Goal: Task Accomplishment & Management: Manage account settings

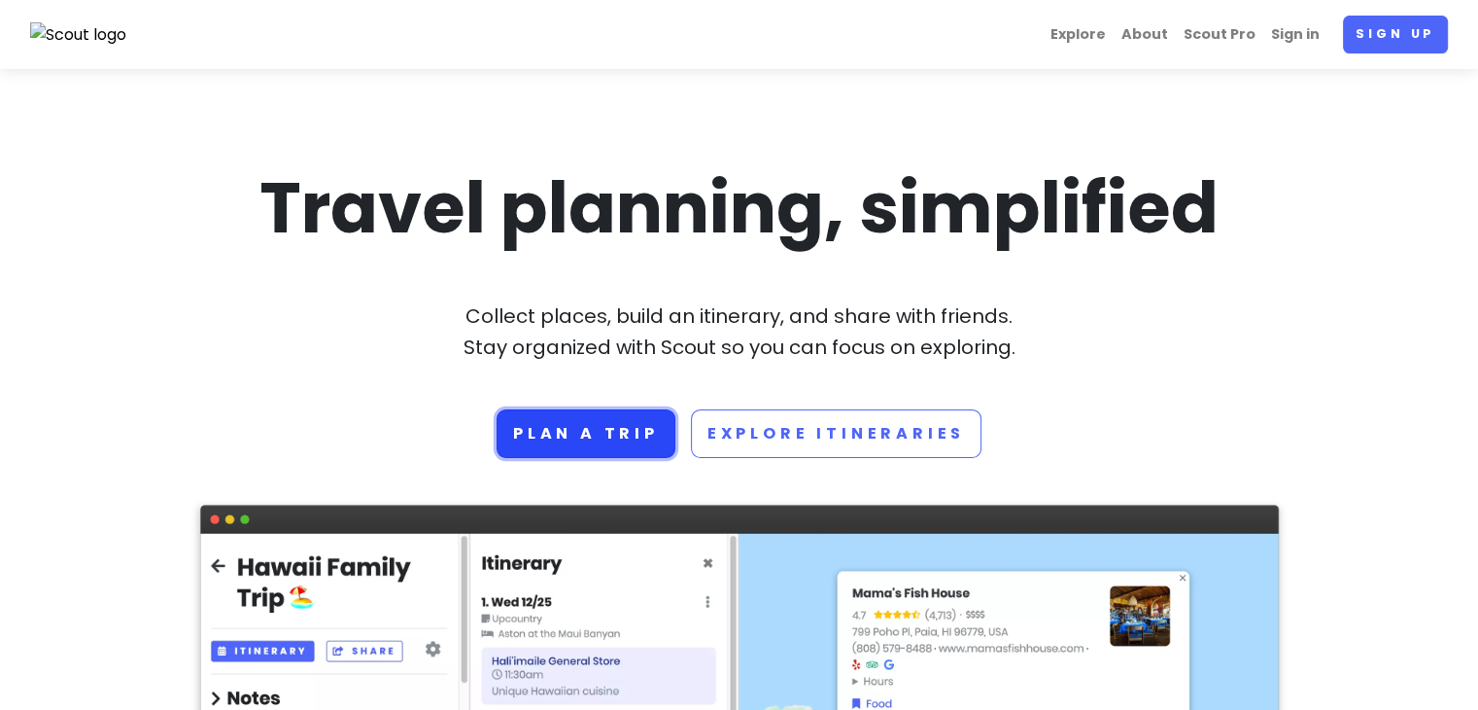
click at [629, 429] on link "Plan a trip" at bounding box center [586, 433] width 179 height 49
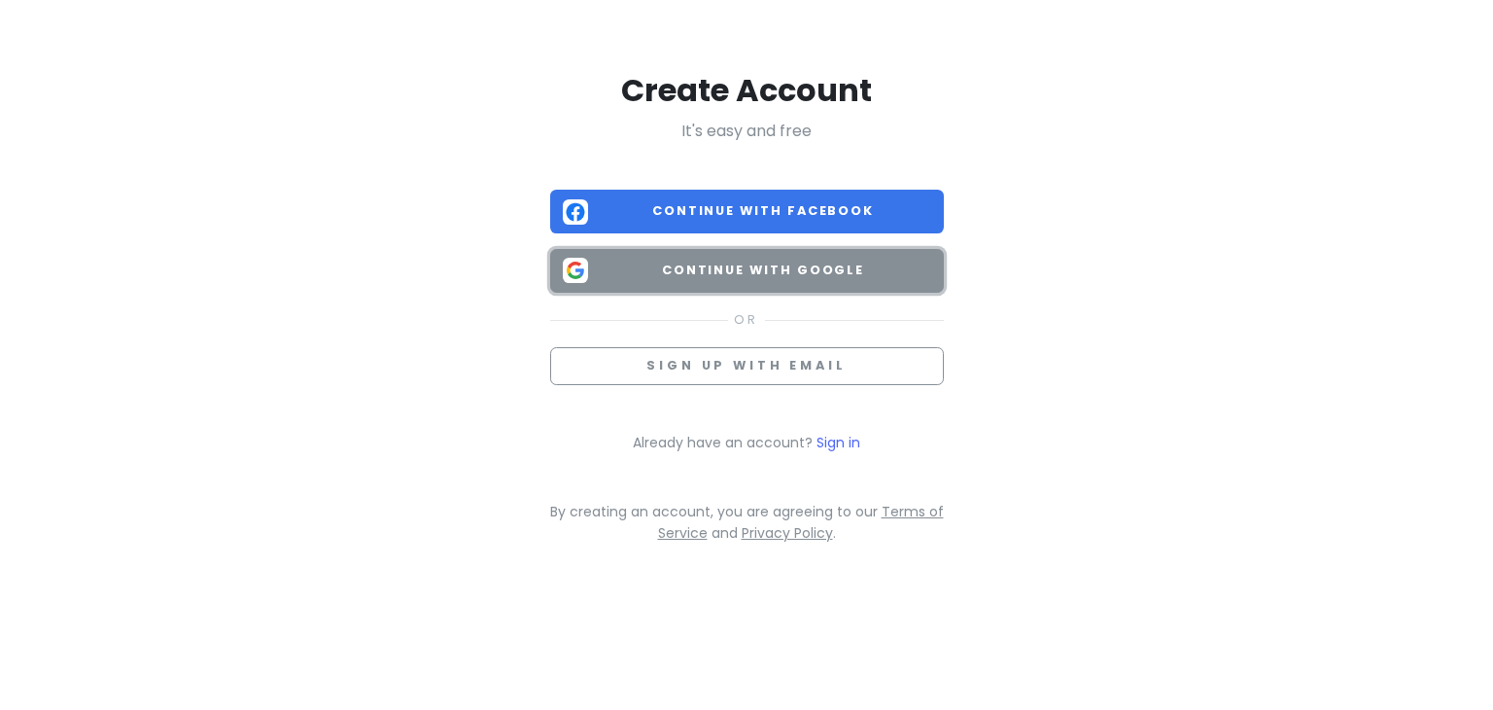
click at [805, 281] on button "Continue with Google" at bounding box center [747, 271] width 394 height 44
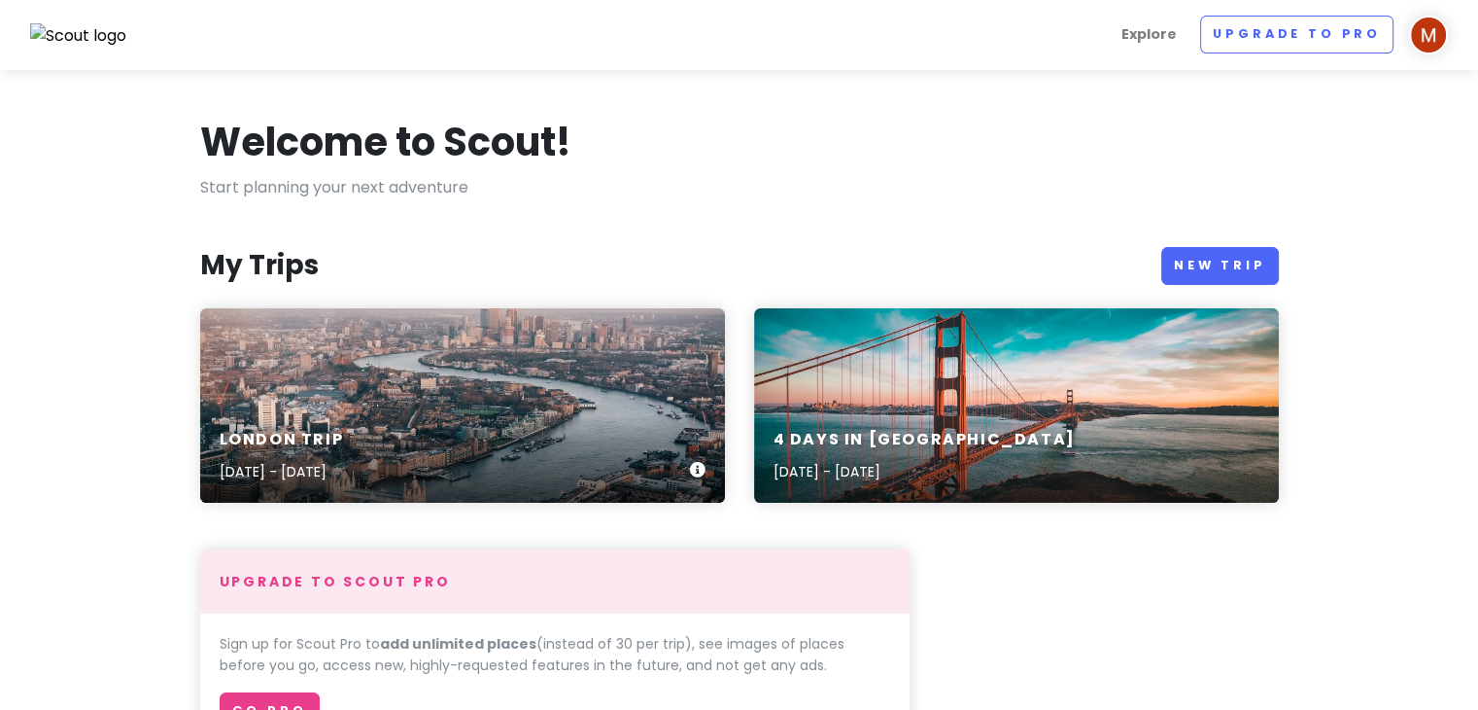
click at [581, 384] on div "London Trip Dec 14, 2025 - Dec 19, 2025" at bounding box center [462, 405] width 525 height 194
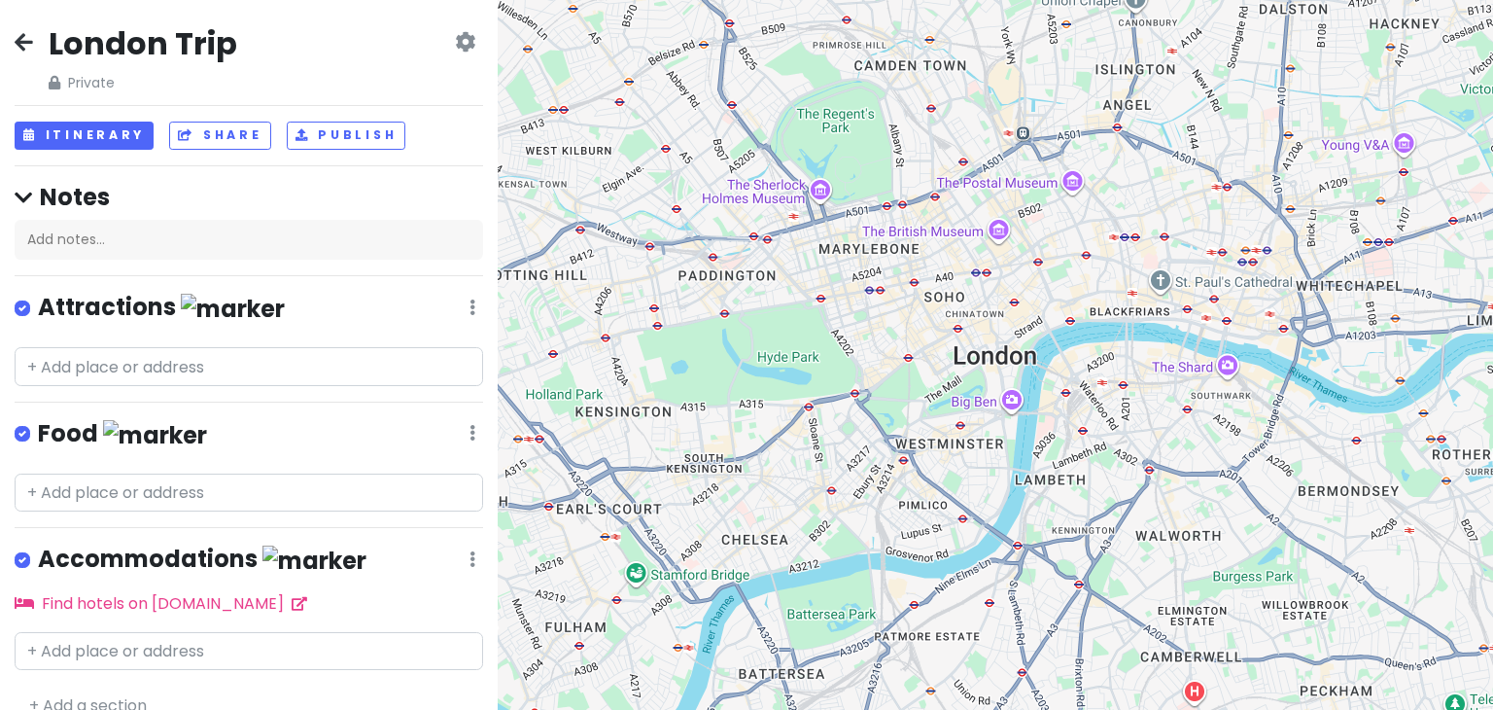
click at [78, 387] on div "London Trip Private Change Dates Make a Copy Delete Trip Go Pro ⚡️ Give Feedbac…" at bounding box center [249, 355] width 498 height 710
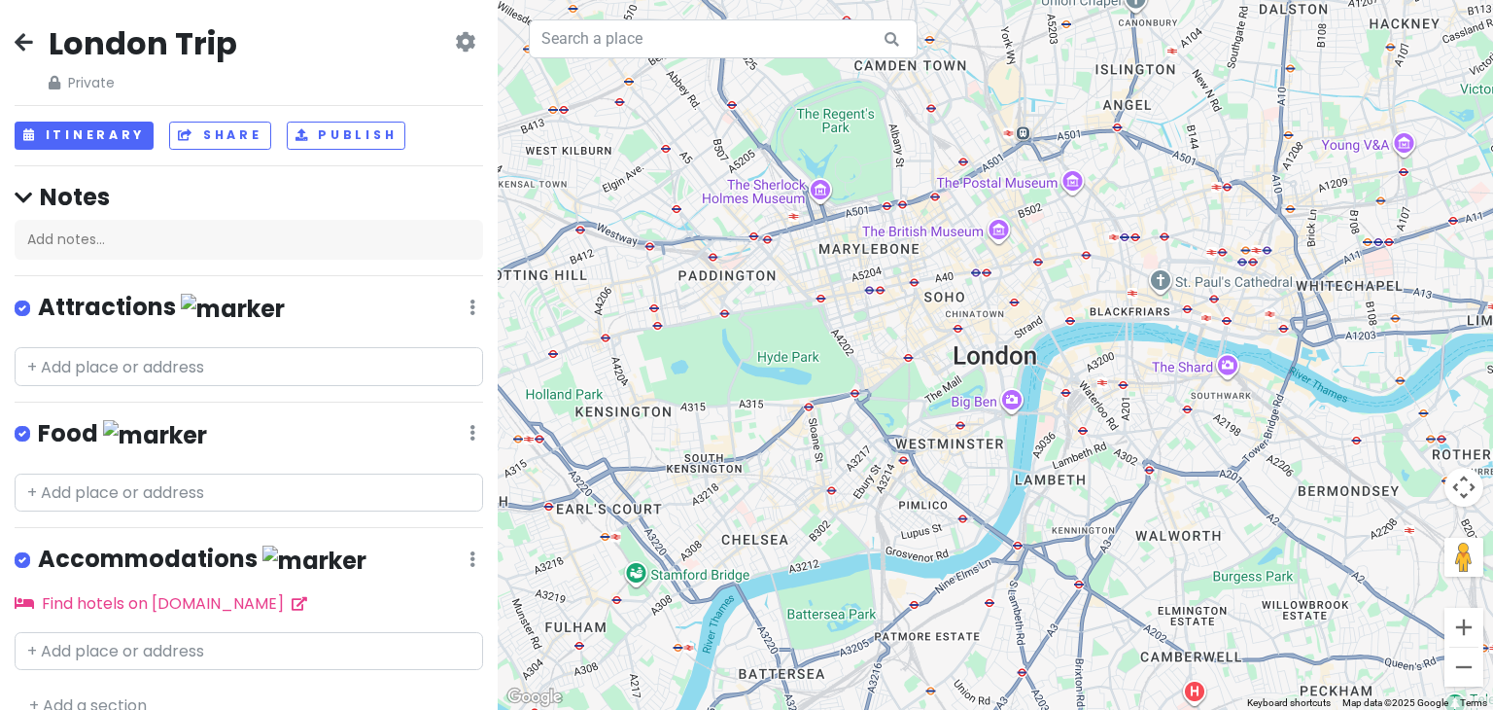
click at [82, 384] on div "London Trip Private Change Dates Make a Copy Delete Trip Go Pro ⚡️ Give Feedbac…" at bounding box center [249, 355] width 498 height 710
click at [117, 357] on input "text" at bounding box center [249, 366] width 468 height 39
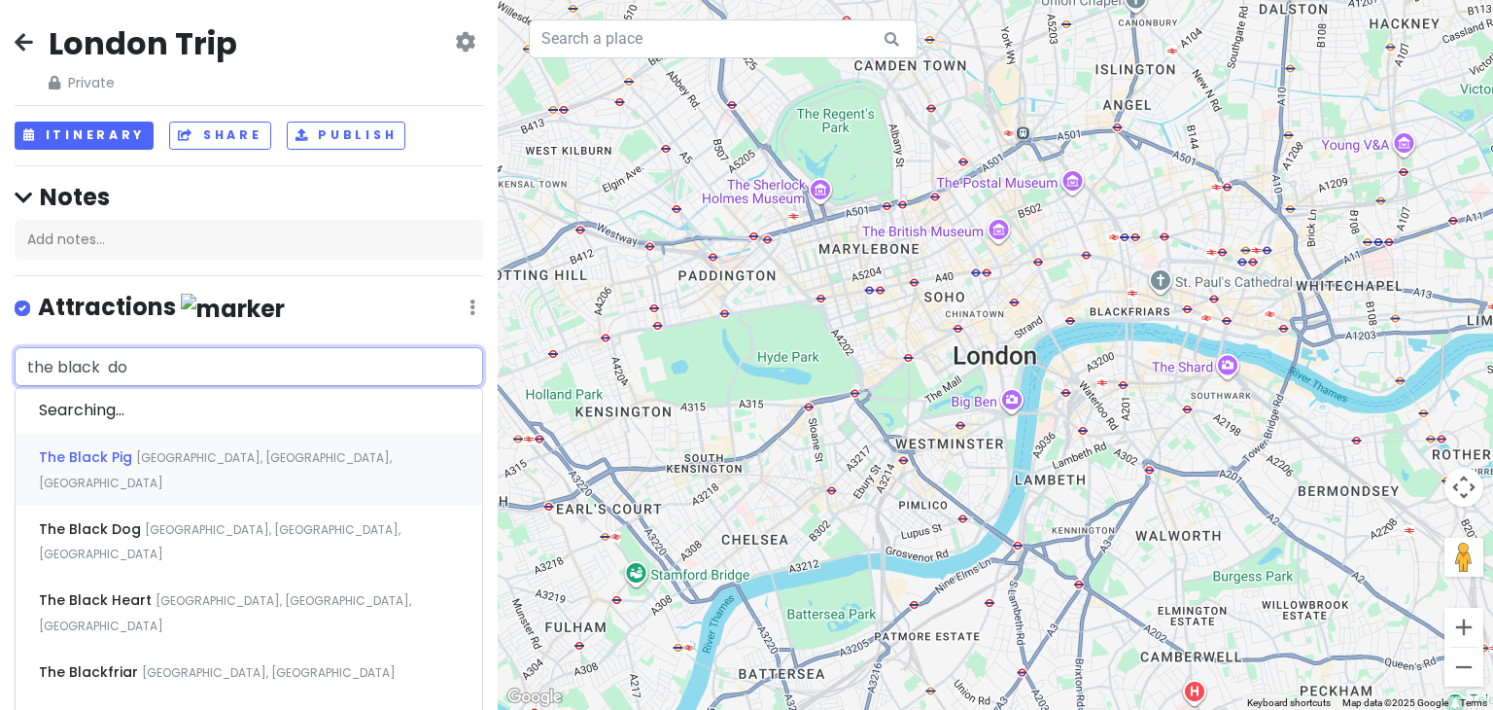
type input "the black dog"
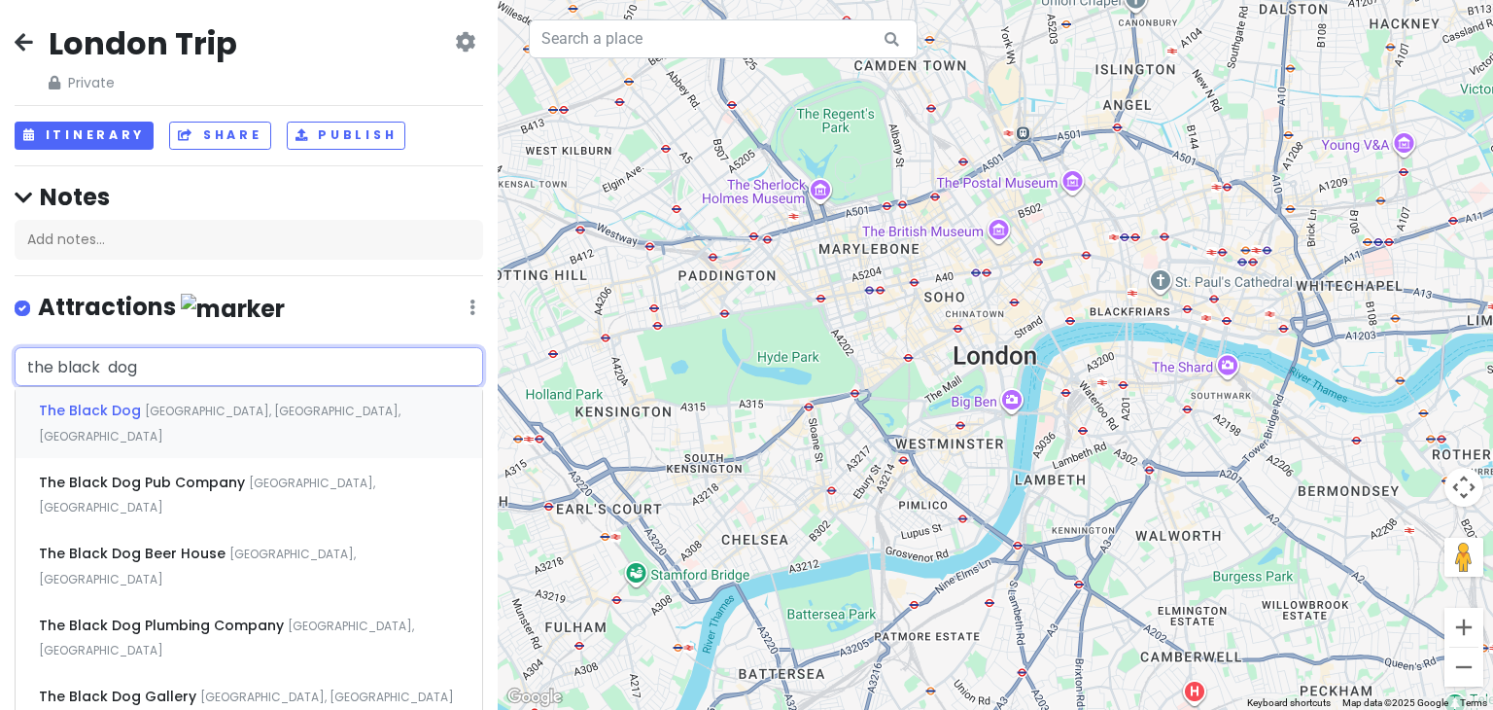
click at [314, 401] on div "The Black Dog Vauxhall Walk, London, UK" at bounding box center [249, 423] width 467 height 72
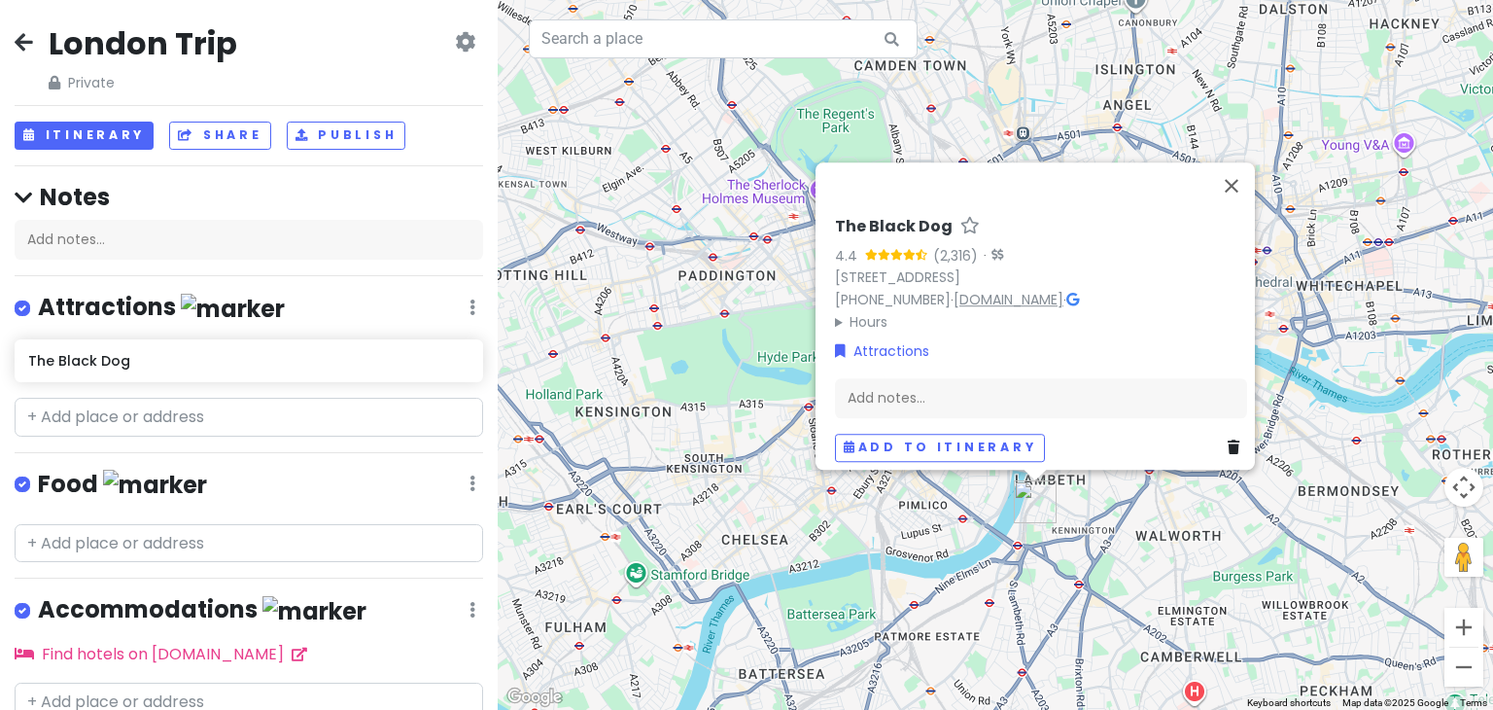
click at [1063, 290] on link "[DOMAIN_NAME]" at bounding box center [1008, 299] width 110 height 19
click at [905, 436] on button "Add to itinerary" at bounding box center [940, 447] width 210 height 28
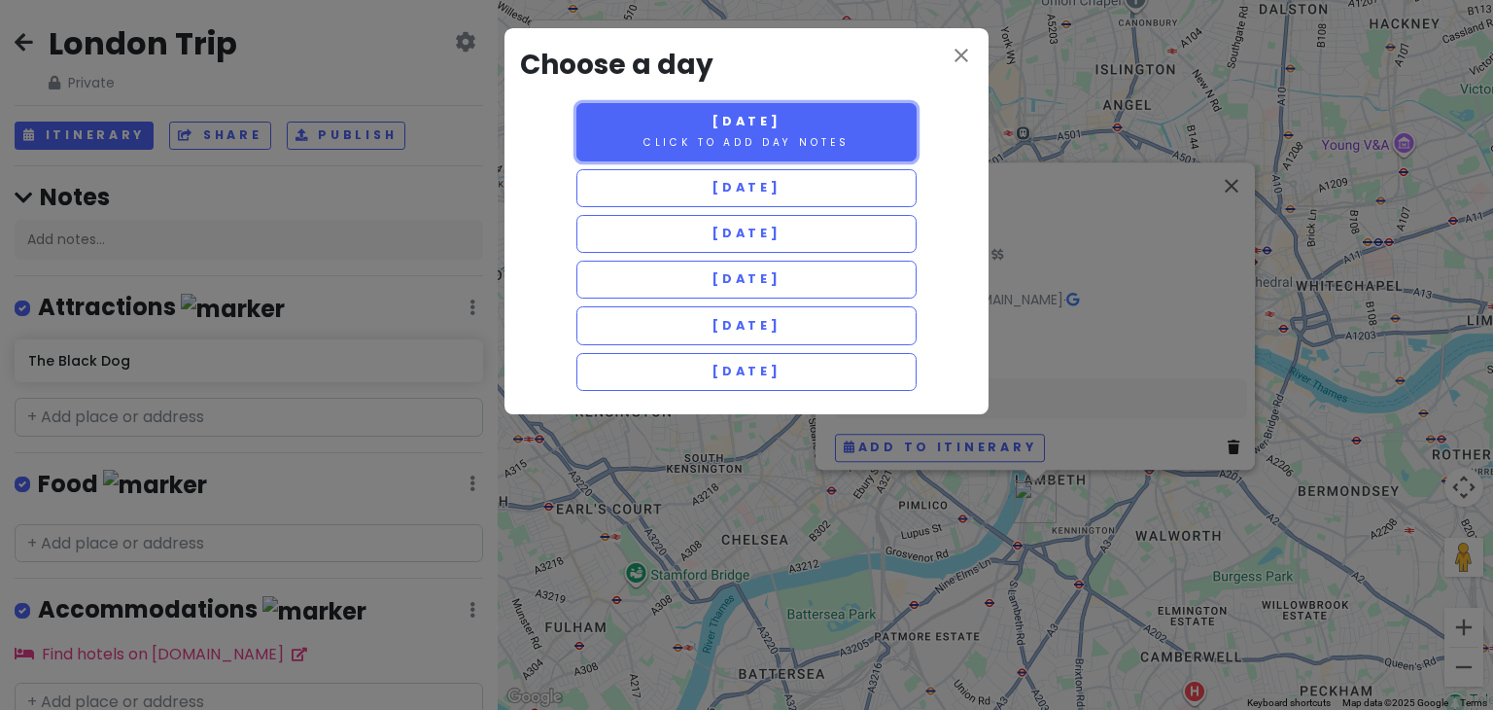
click at [757, 128] on span "Sunday 12/14" at bounding box center [746, 121] width 70 height 17
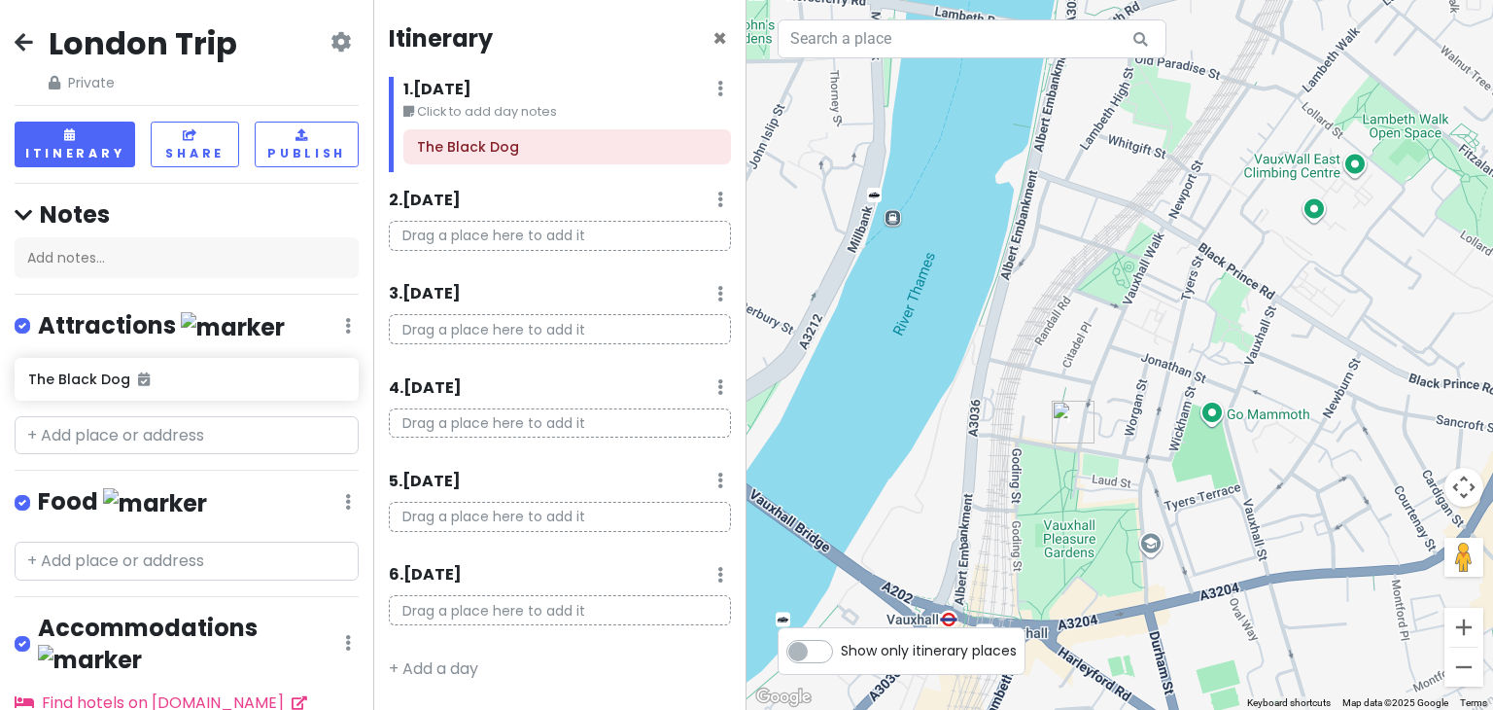
drag, startPoint x: 1204, startPoint y: 568, endPoint x: 1124, endPoint y: 433, distance: 157.3
click at [1124, 433] on div at bounding box center [1119, 355] width 746 height 710
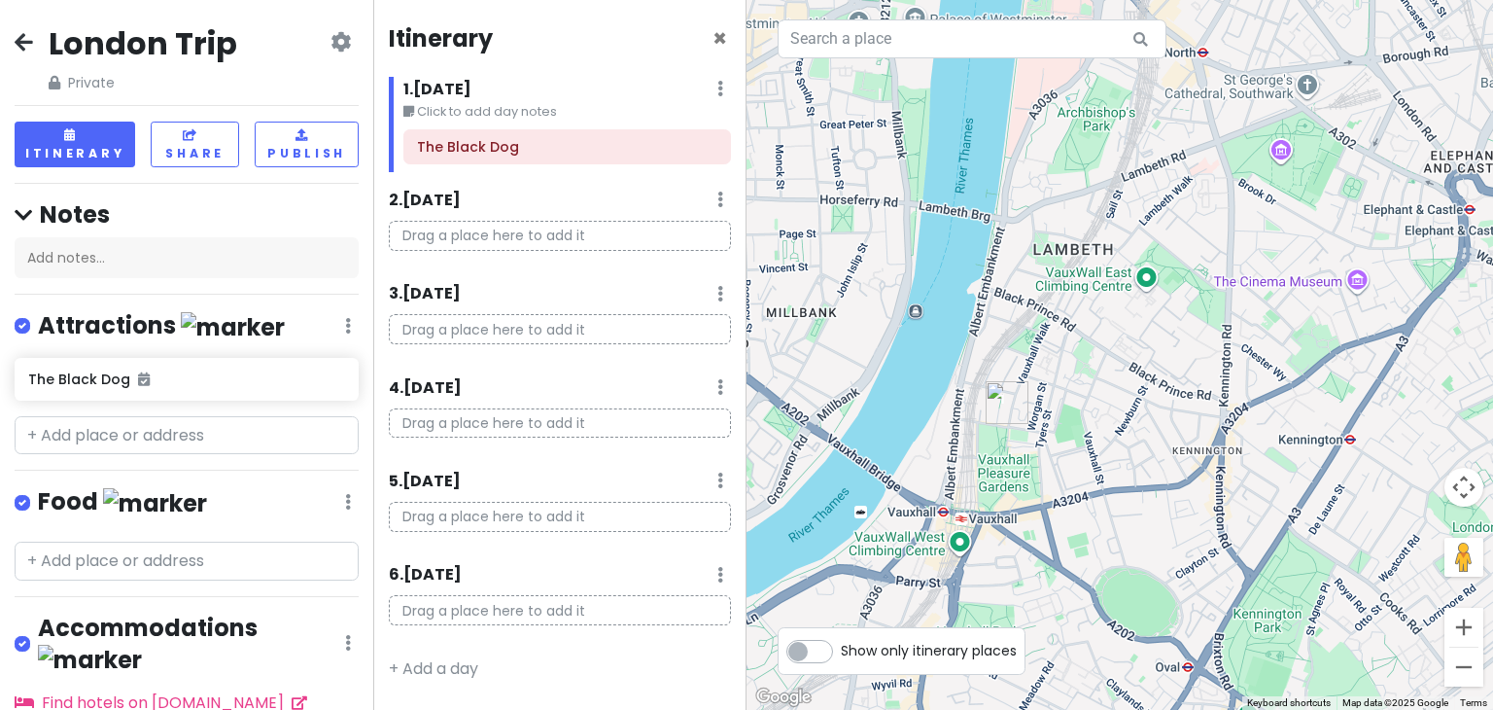
drag, startPoint x: 1065, startPoint y: 463, endPoint x: 976, endPoint y: 452, distance: 90.1
click at [976, 452] on div at bounding box center [1119, 355] width 746 height 710
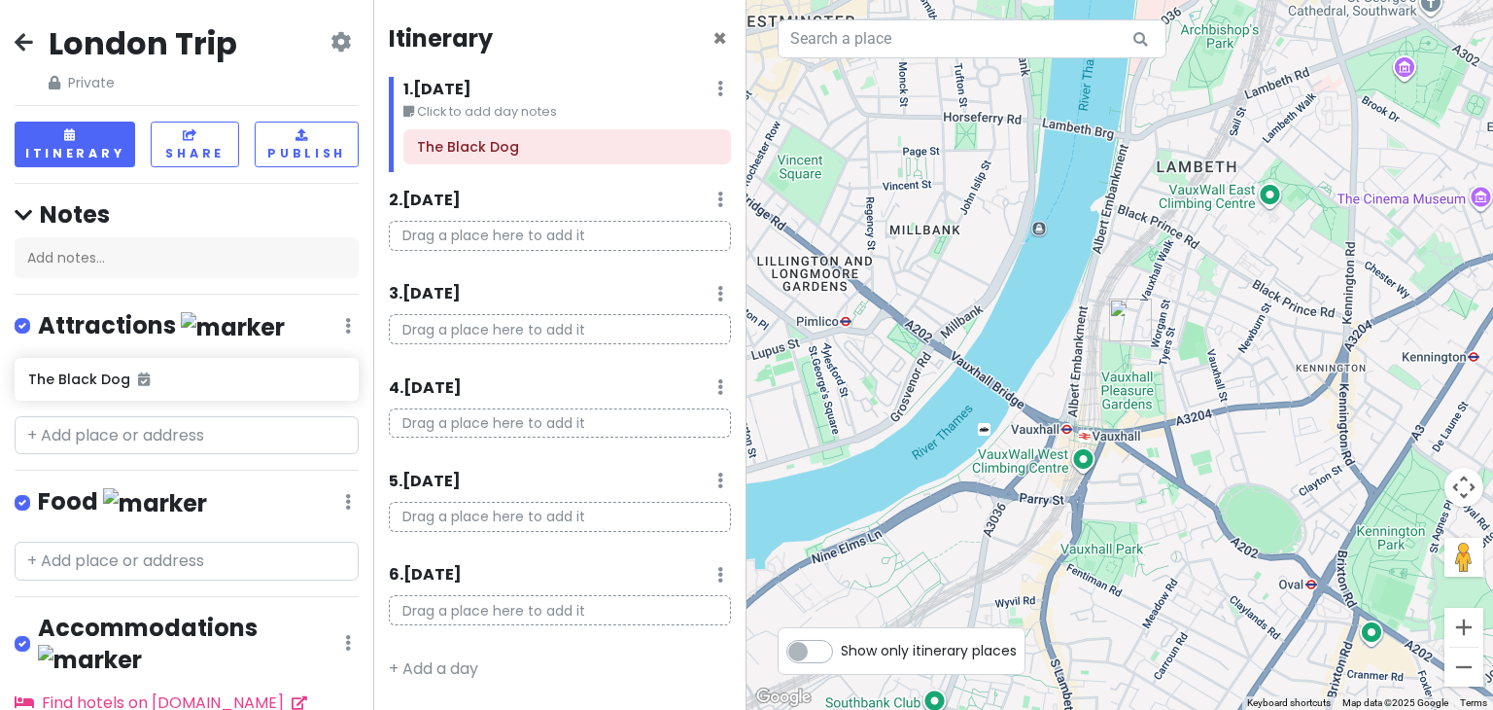
drag, startPoint x: 1047, startPoint y: 348, endPoint x: 1171, endPoint y: 285, distance: 139.5
click at [1171, 285] on div at bounding box center [1119, 355] width 746 height 710
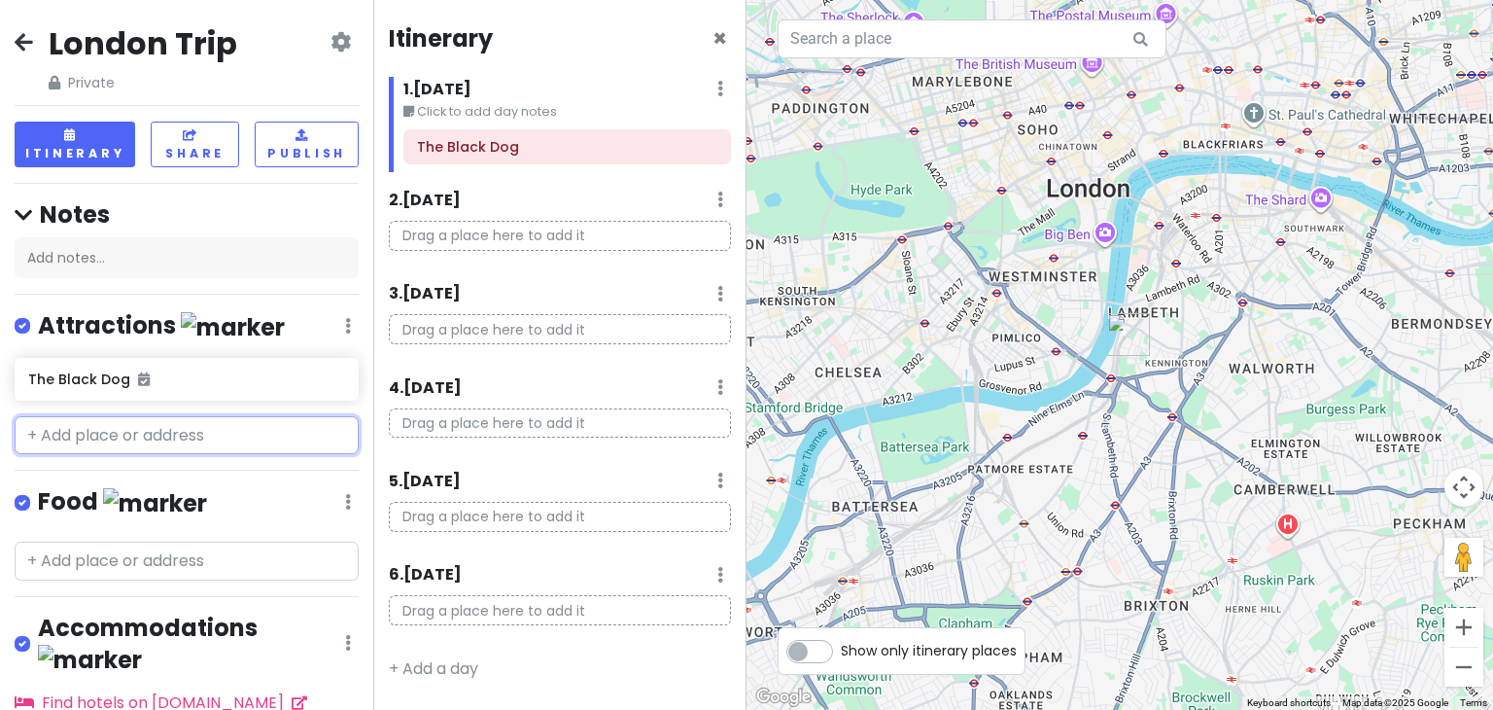
click at [141, 436] on input "text" at bounding box center [187, 435] width 344 height 39
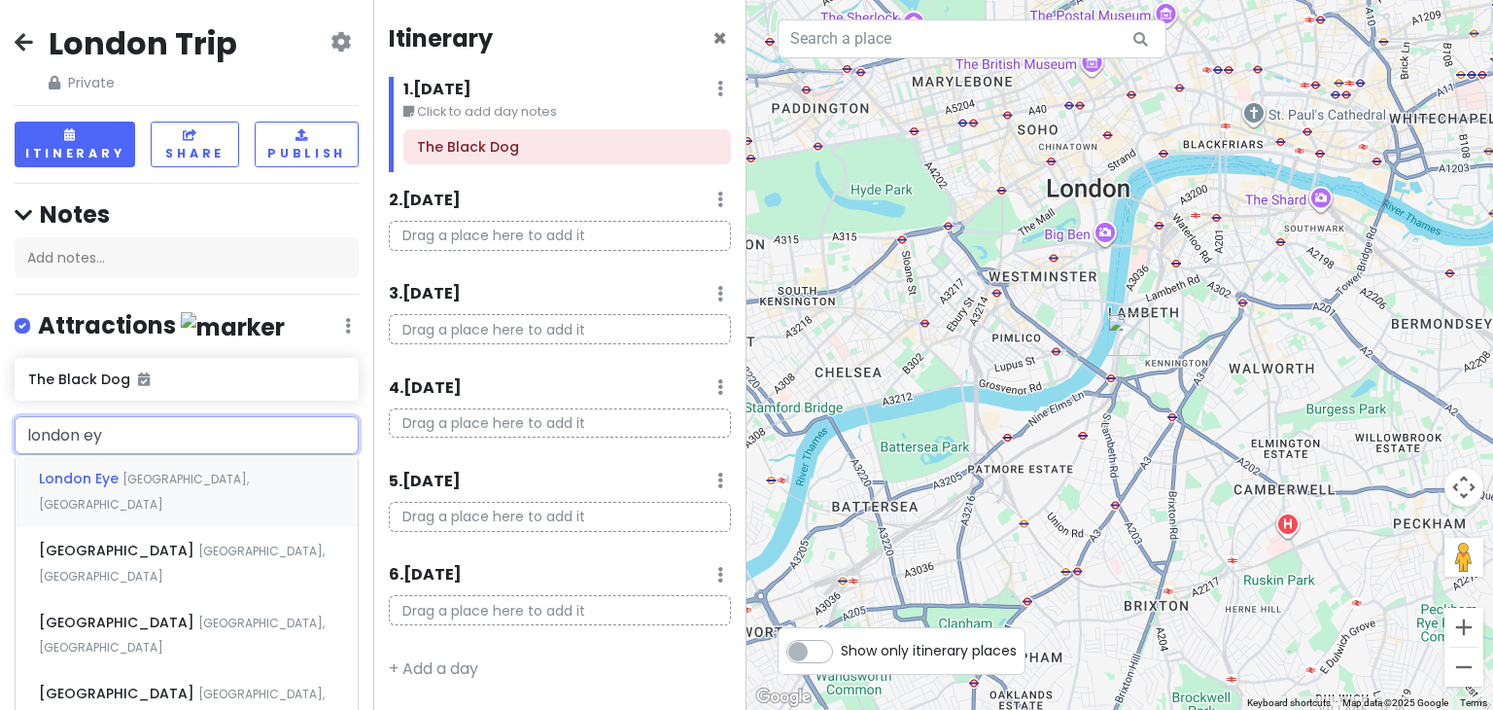
type input "london eye"
click at [181, 480] on span "Westminster Bridge Road, London, UK" at bounding box center [144, 491] width 210 height 42
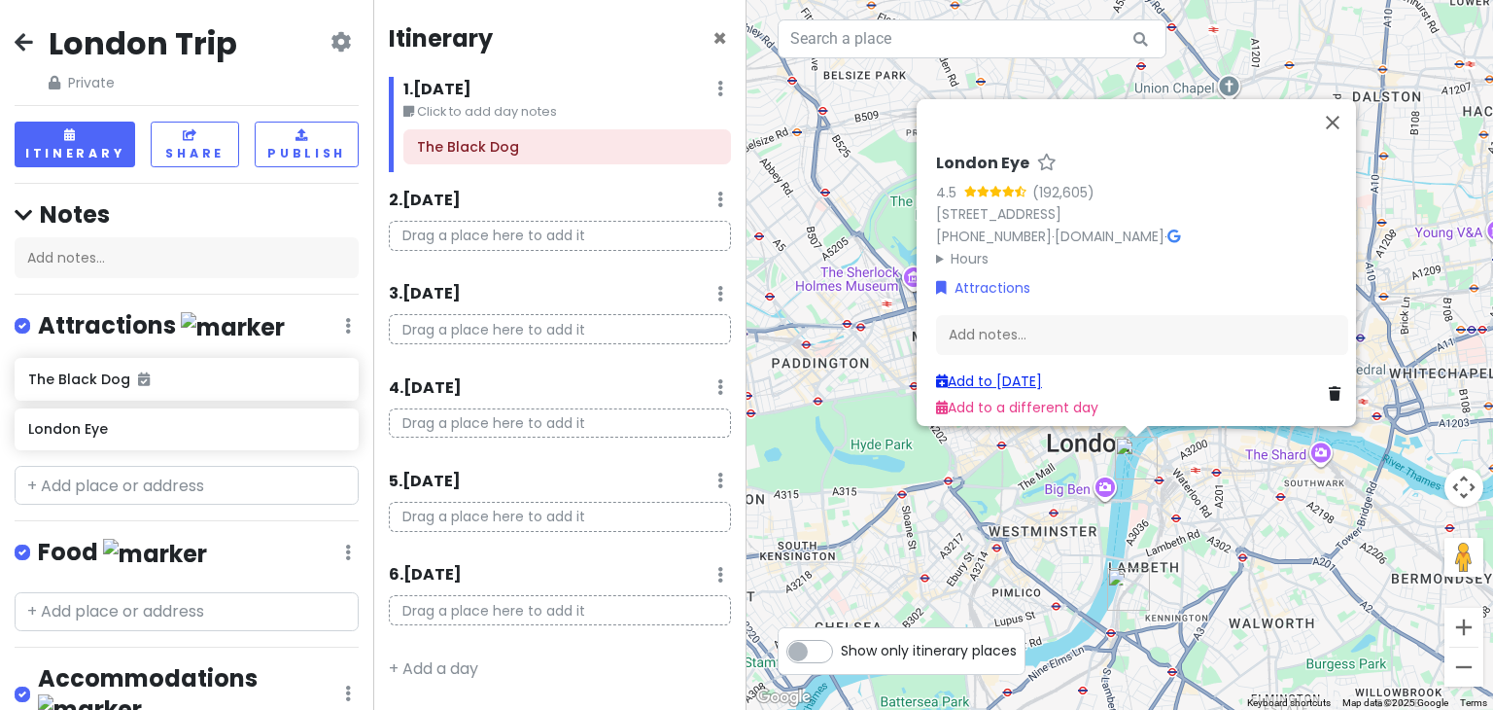
click at [1008, 371] on link "Add to Sun 12/14" at bounding box center [989, 380] width 106 height 19
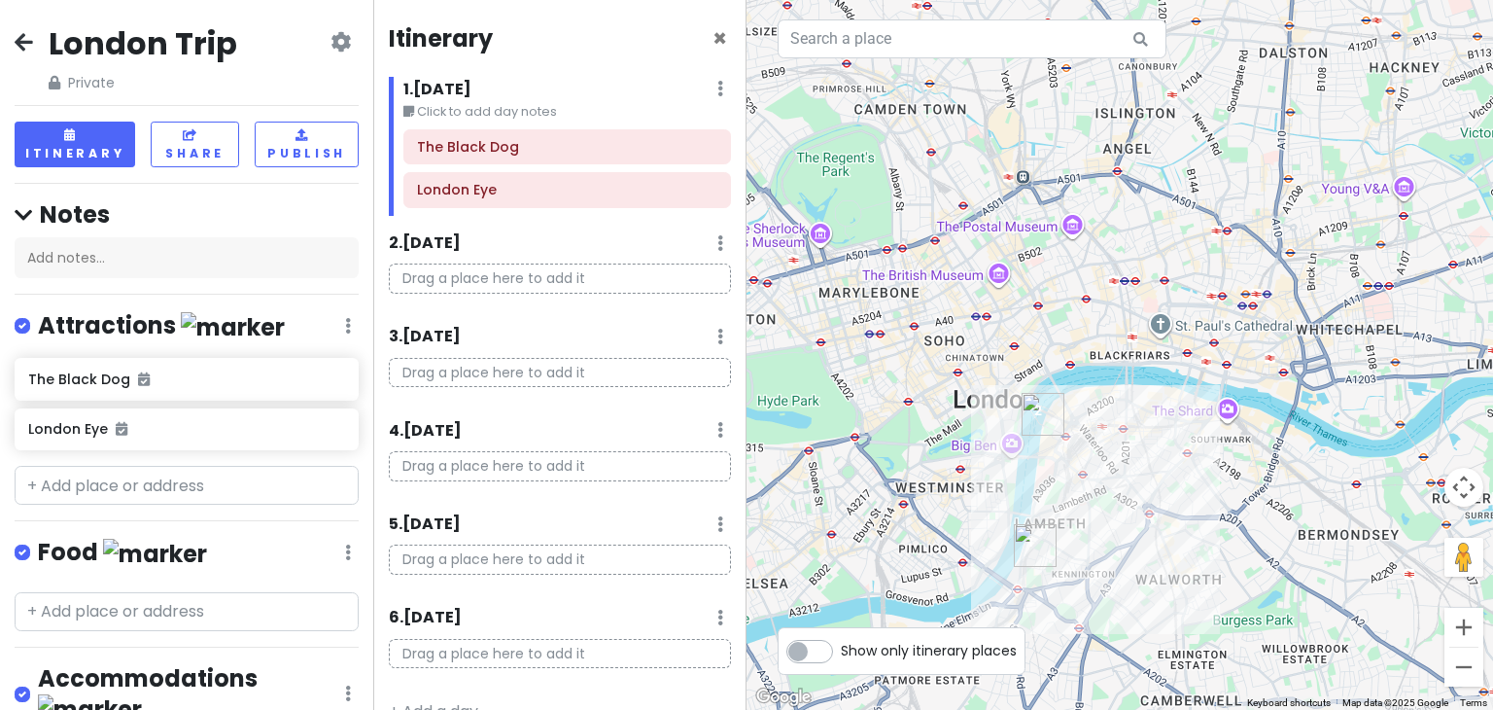
drag, startPoint x: 1187, startPoint y: 551, endPoint x: 1084, endPoint y: 504, distance: 113.1
click at [1084, 504] on div at bounding box center [1119, 355] width 746 height 710
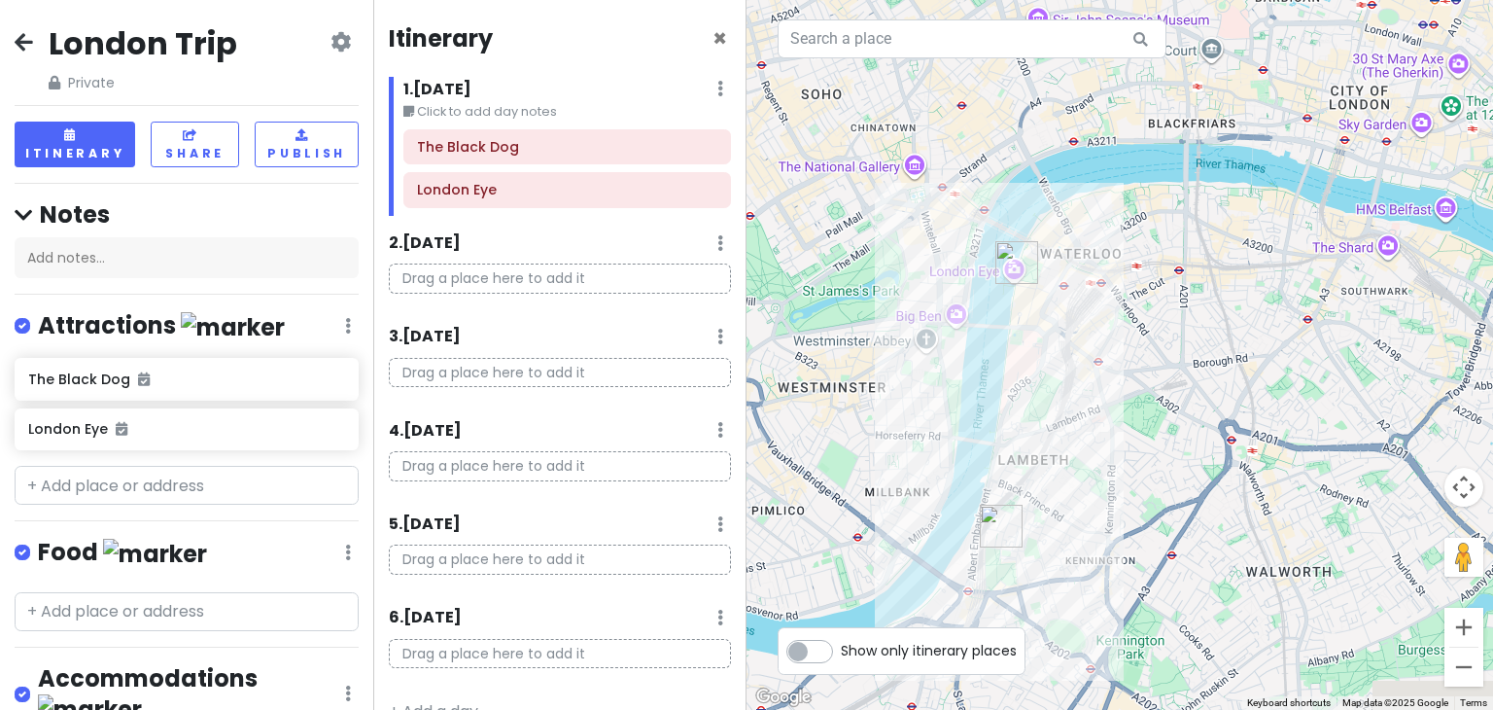
drag, startPoint x: 906, startPoint y: 483, endPoint x: 1050, endPoint y: 289, distance: 241.8
click at [1050, 289] on div at bounding box center [1119, 355] width 746 height 710
click at [116, 481] on input "text" at bounding box center [187, 485] width 344 height 39
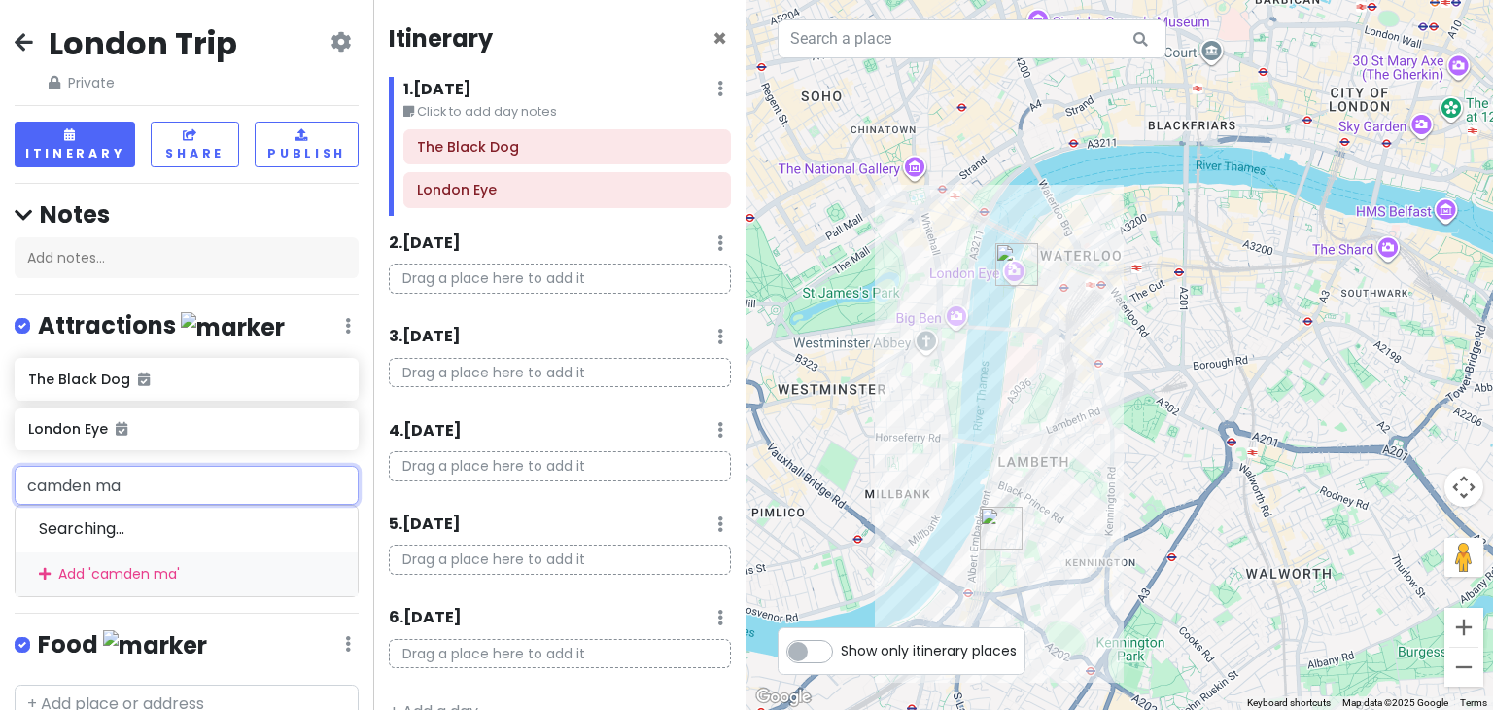
type input "camden mar"
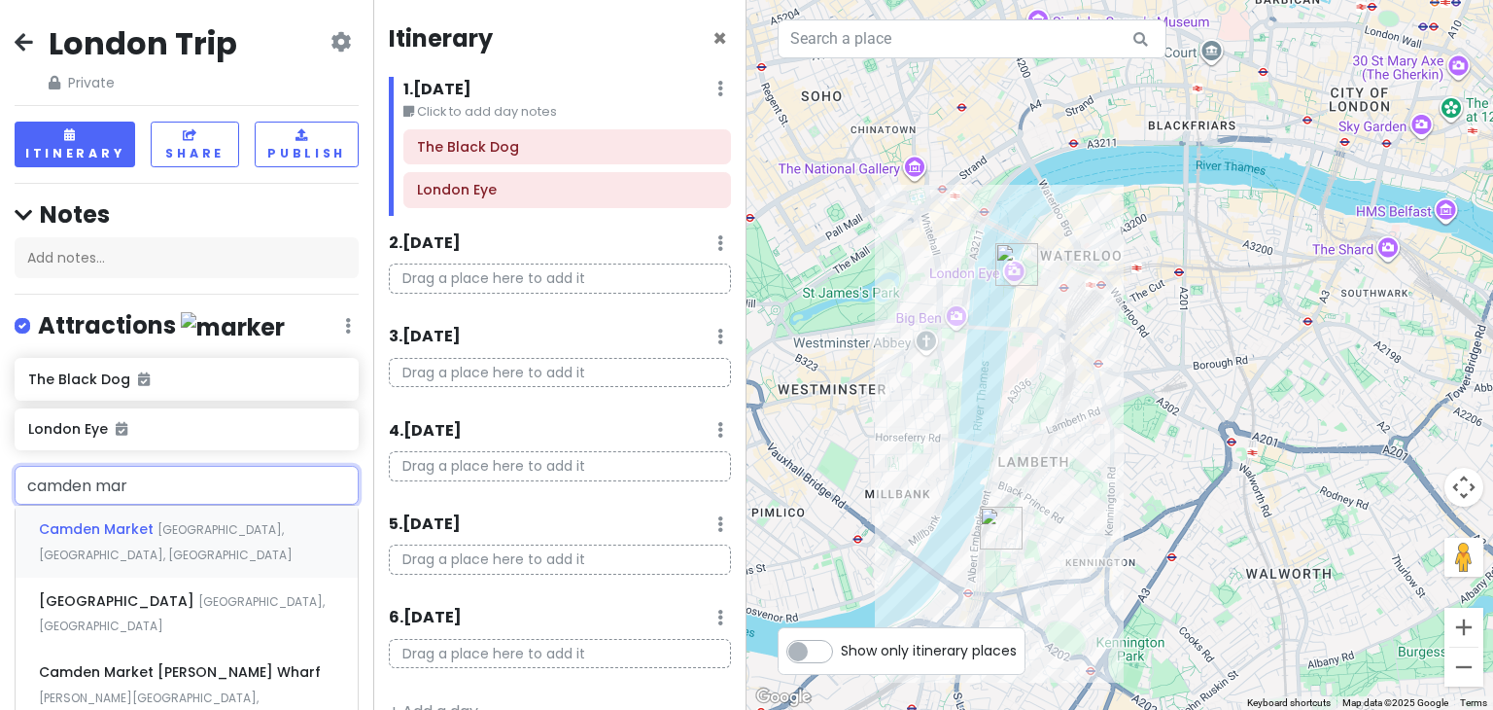
click at [154, 528] on span "[GEOGRAPHIC_DATA], [GEOGRAPHIC_DATA], [GEOGRAPHIC_DATA]" at bounding box center [166, 542] width 254 height 42
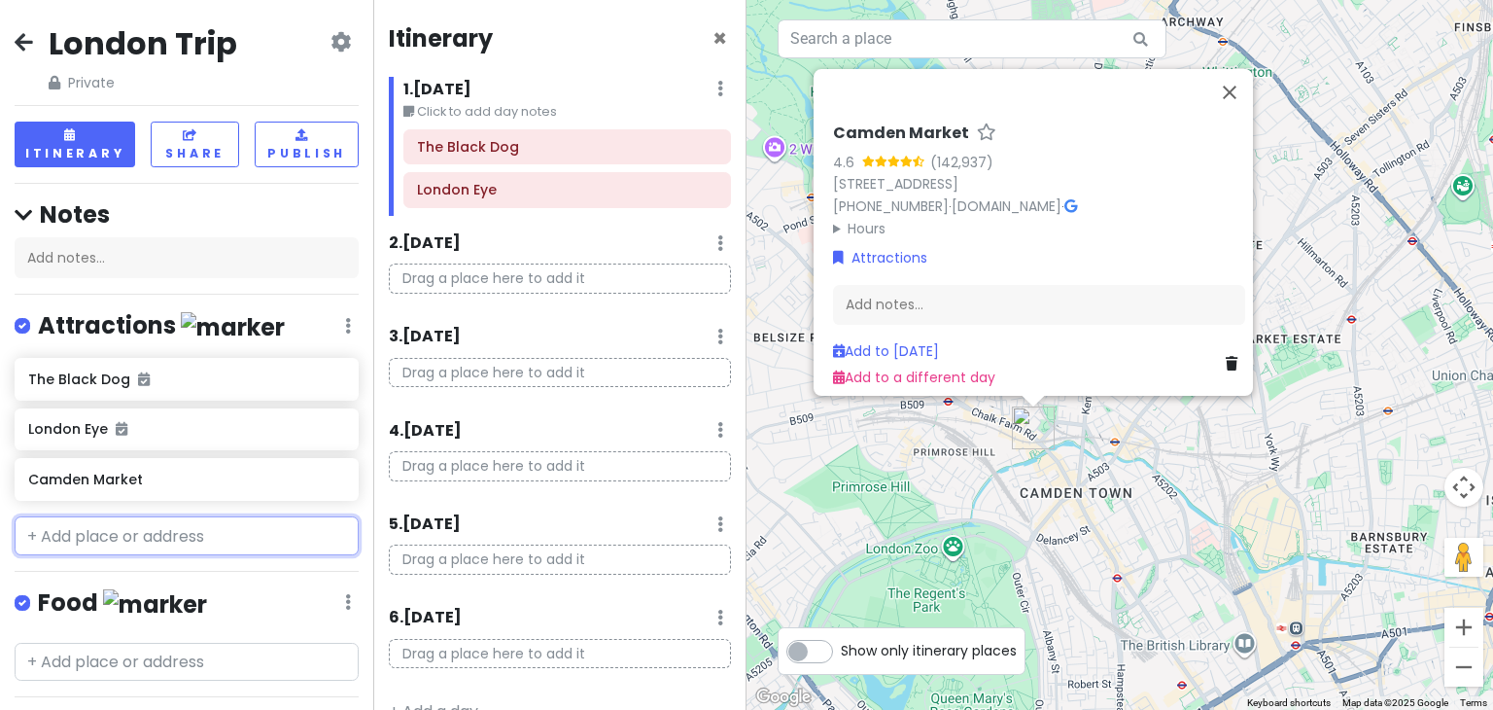
click at [132, 537] on input "text" at bounding box center [187, 535] width 344 height 39
click at [285, 291] on div "London Trip Private Change Dates Make a Copy Delete Trip Go Pro ⚡️ Give Feedbac…" at bounding box center [186, 355] width 373 height 710
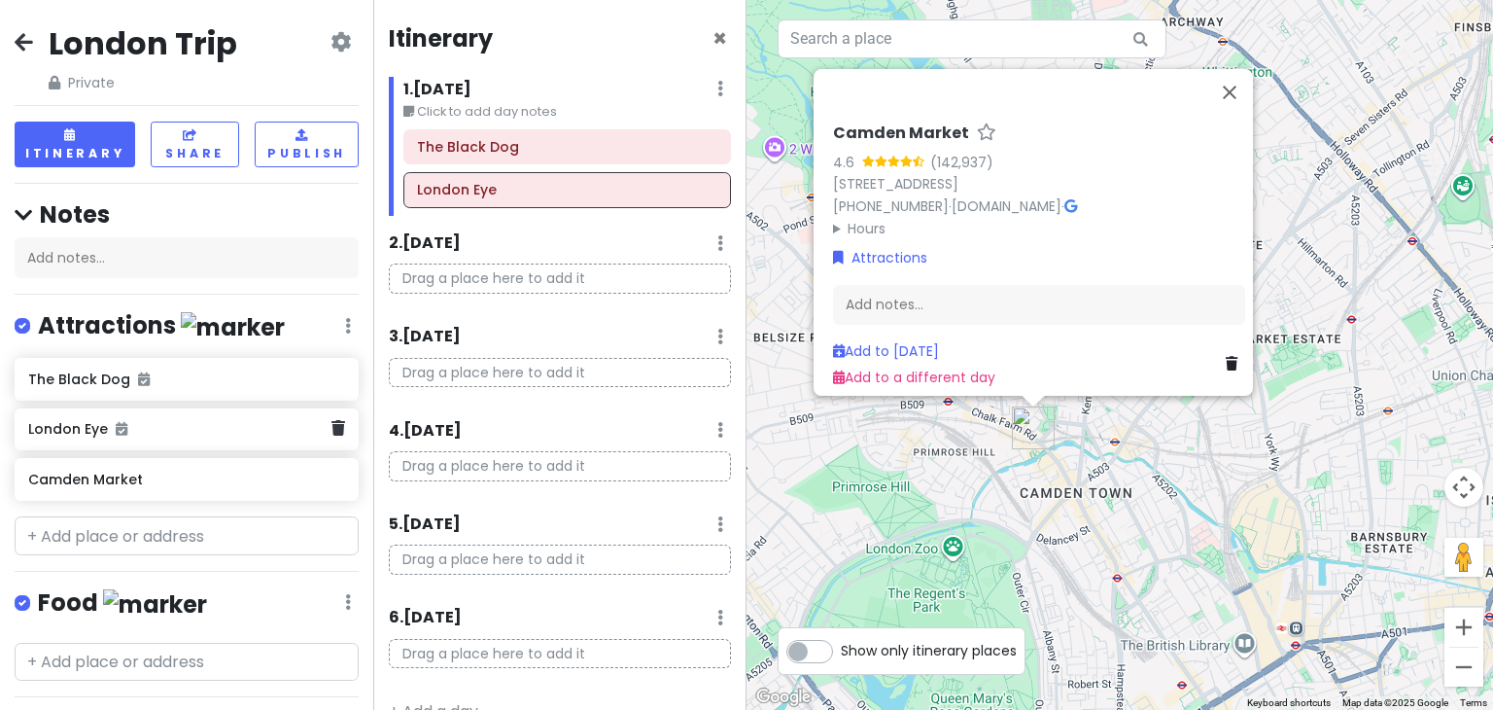
click at [145, 431] on h6 "London Eye" at bounding box center [179, 428] width 302 height 17
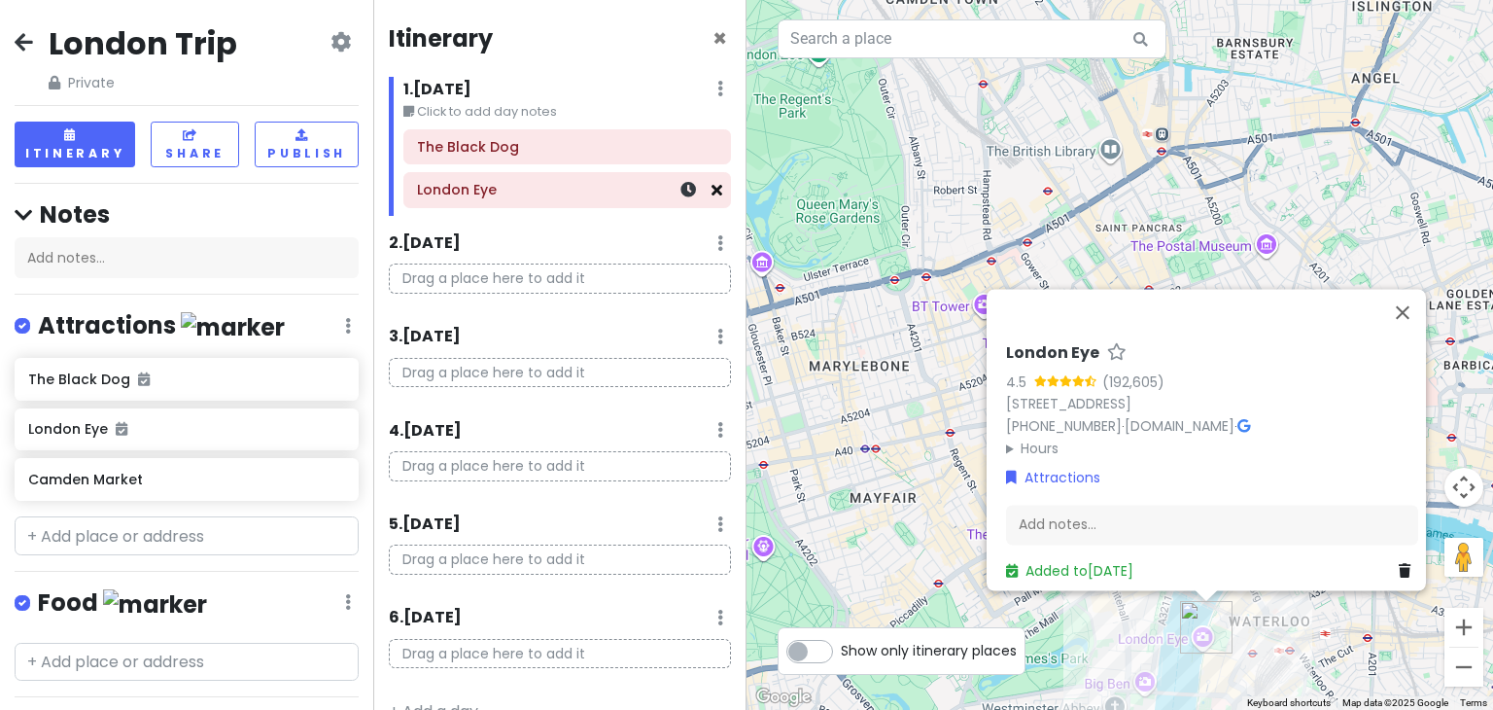
click at [711, 190] on icon at bounding box center [716, 190] width 11 height 16
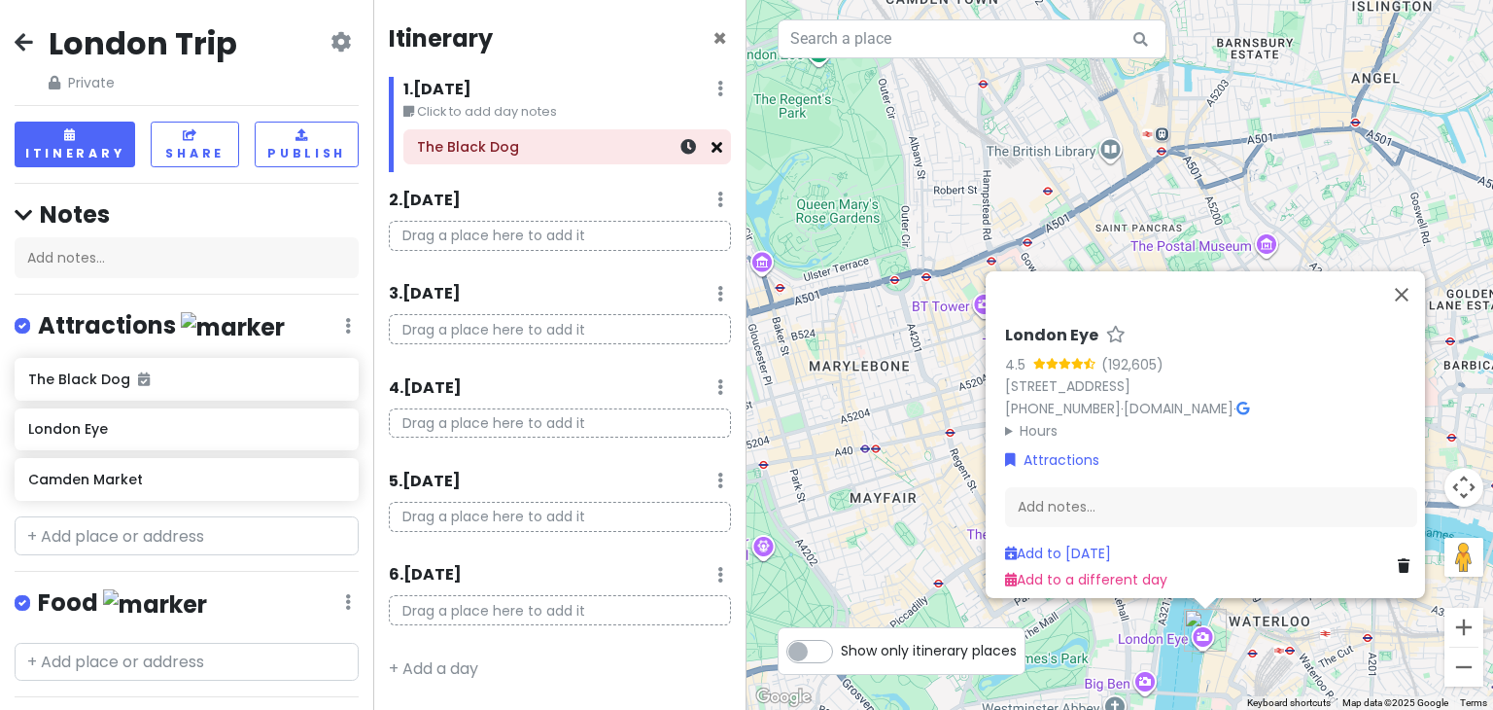
click at [716, 145] on icon at bounding box center [716, 147] width 11 height 16
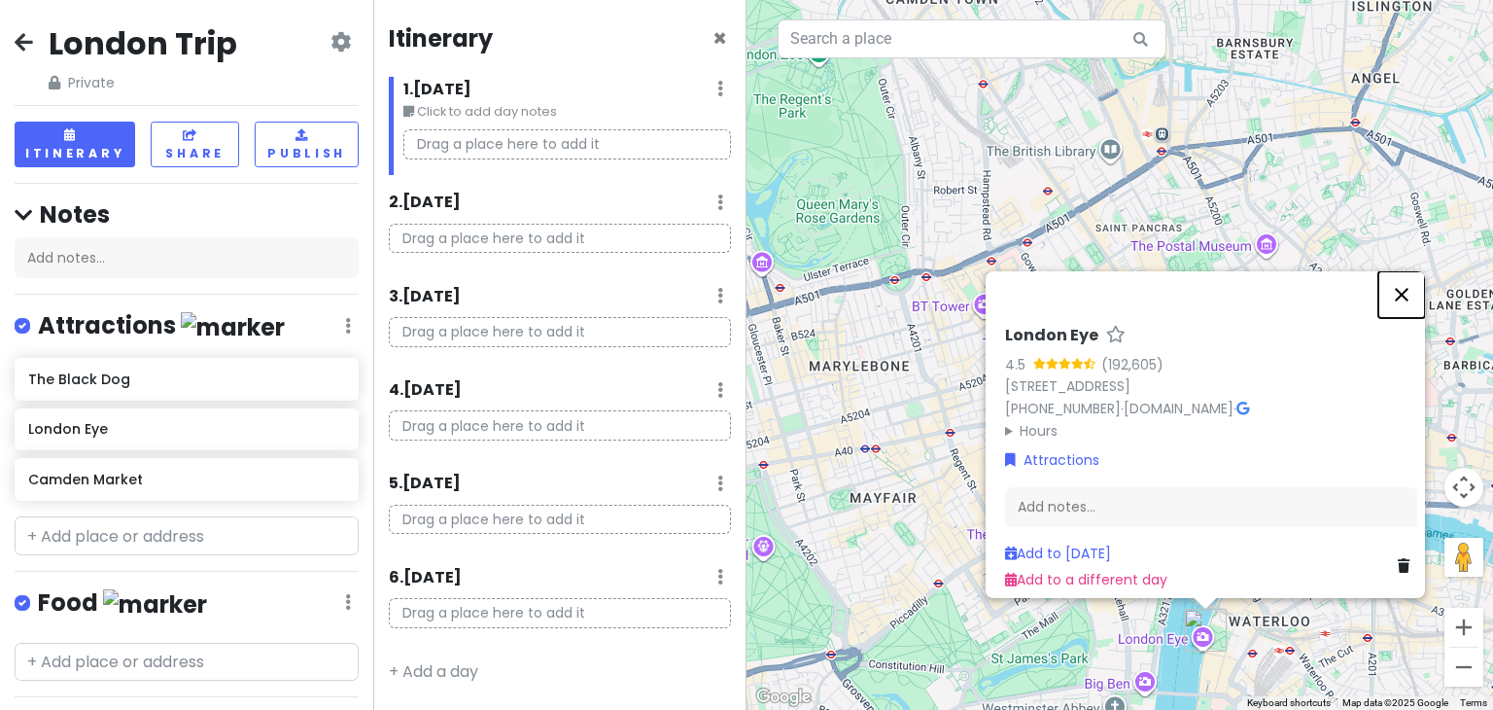
click at [1411, 271] on button "Close" at bounding box center [1401, 294] width 47 height 47
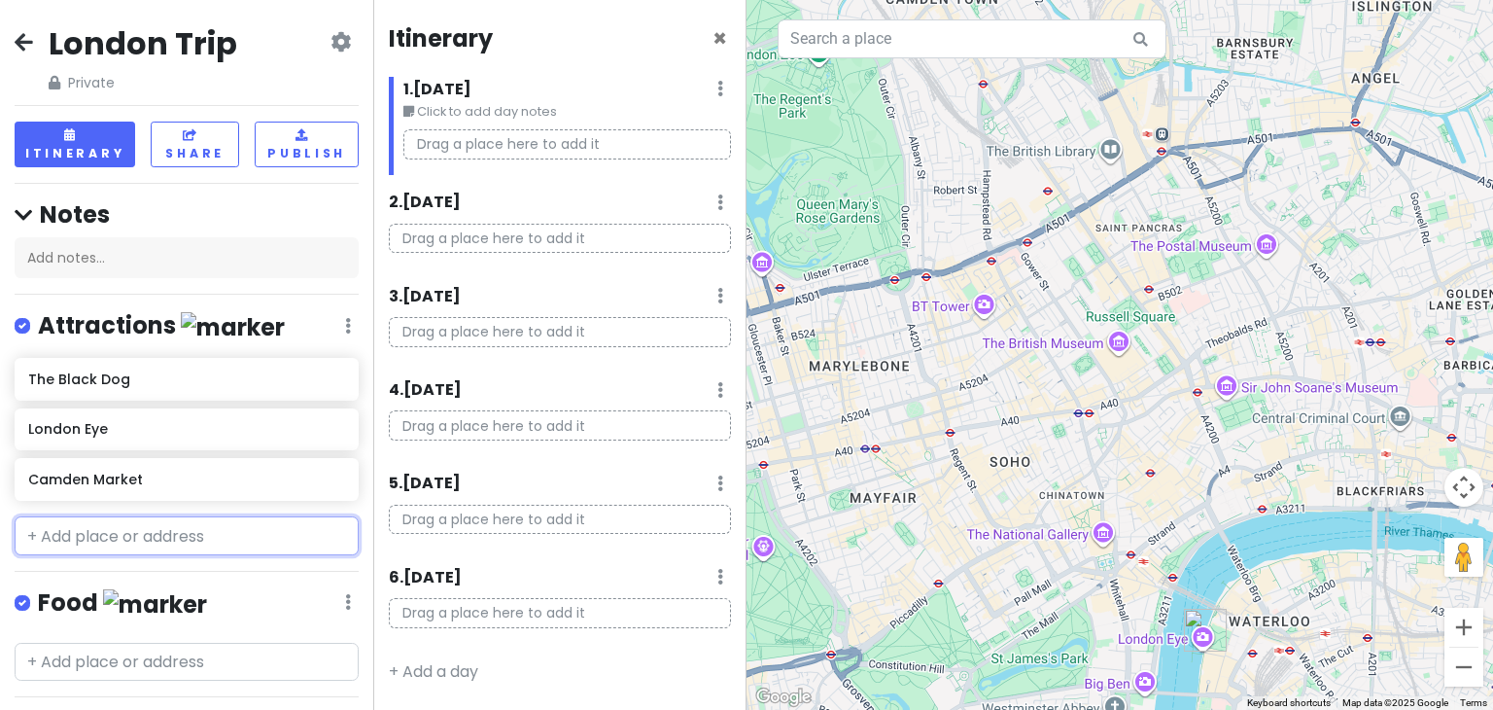
click at [121, 518] on input "text" at bounding box center [187, 535] width 344 height 39
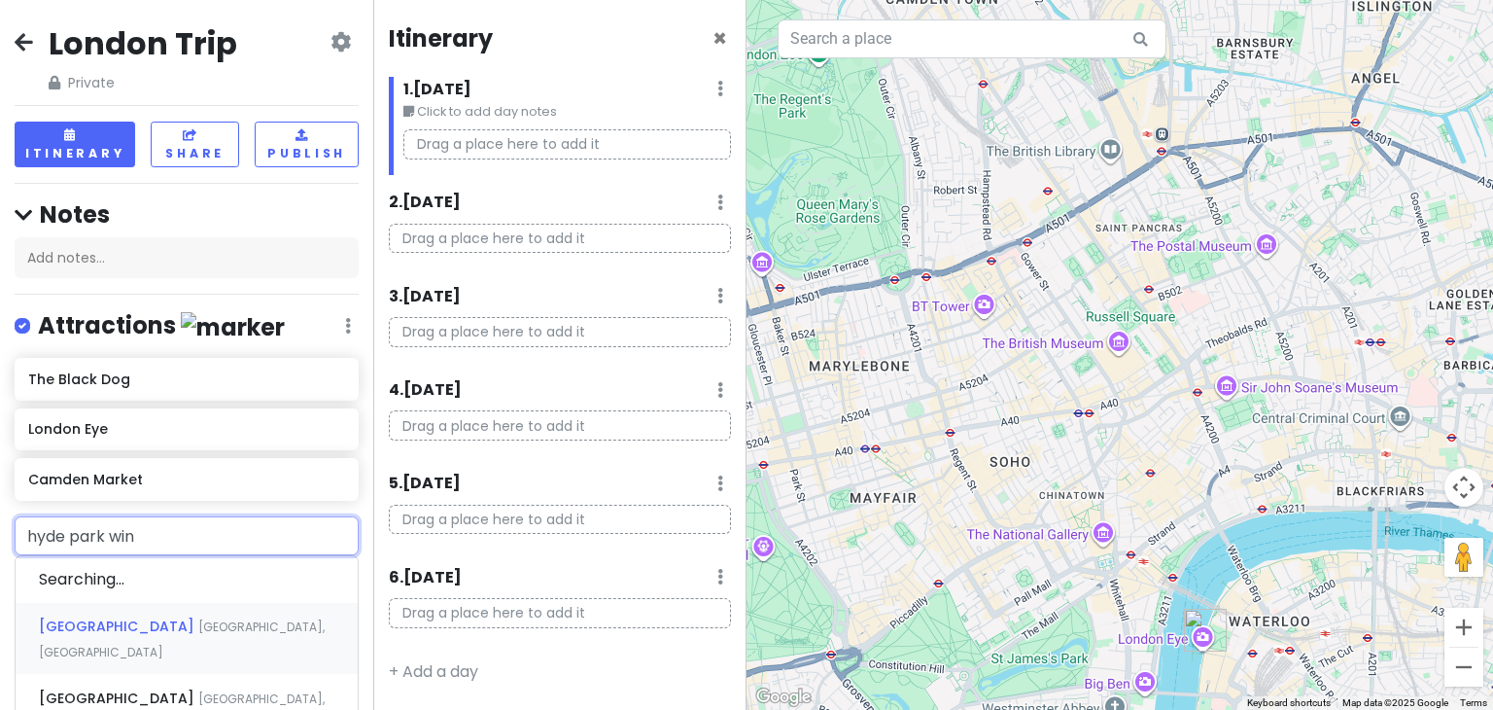
type input "hyde park wint"
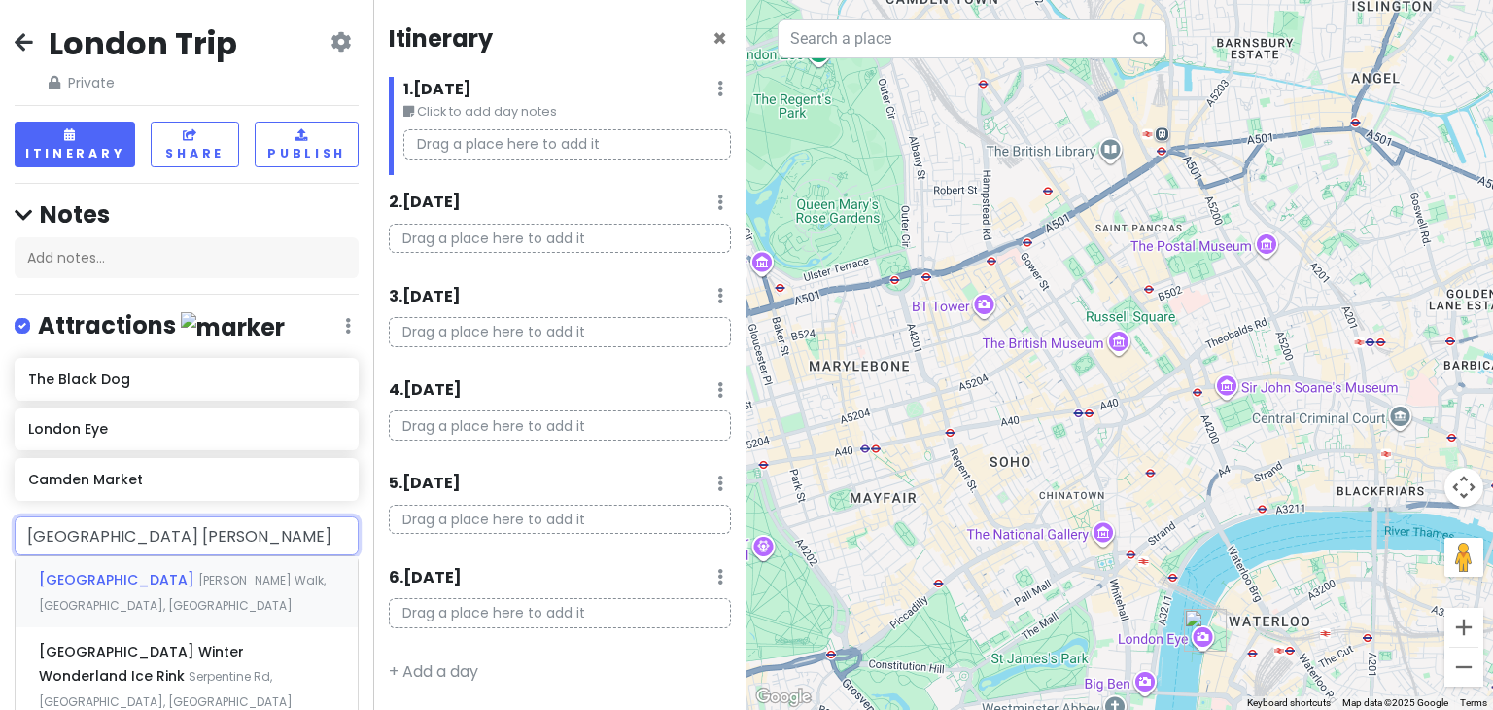
click at [118, 584] on span "[GEOGRAPHIC_DATA]" at bounding box center [118, 579] width 159 height 19
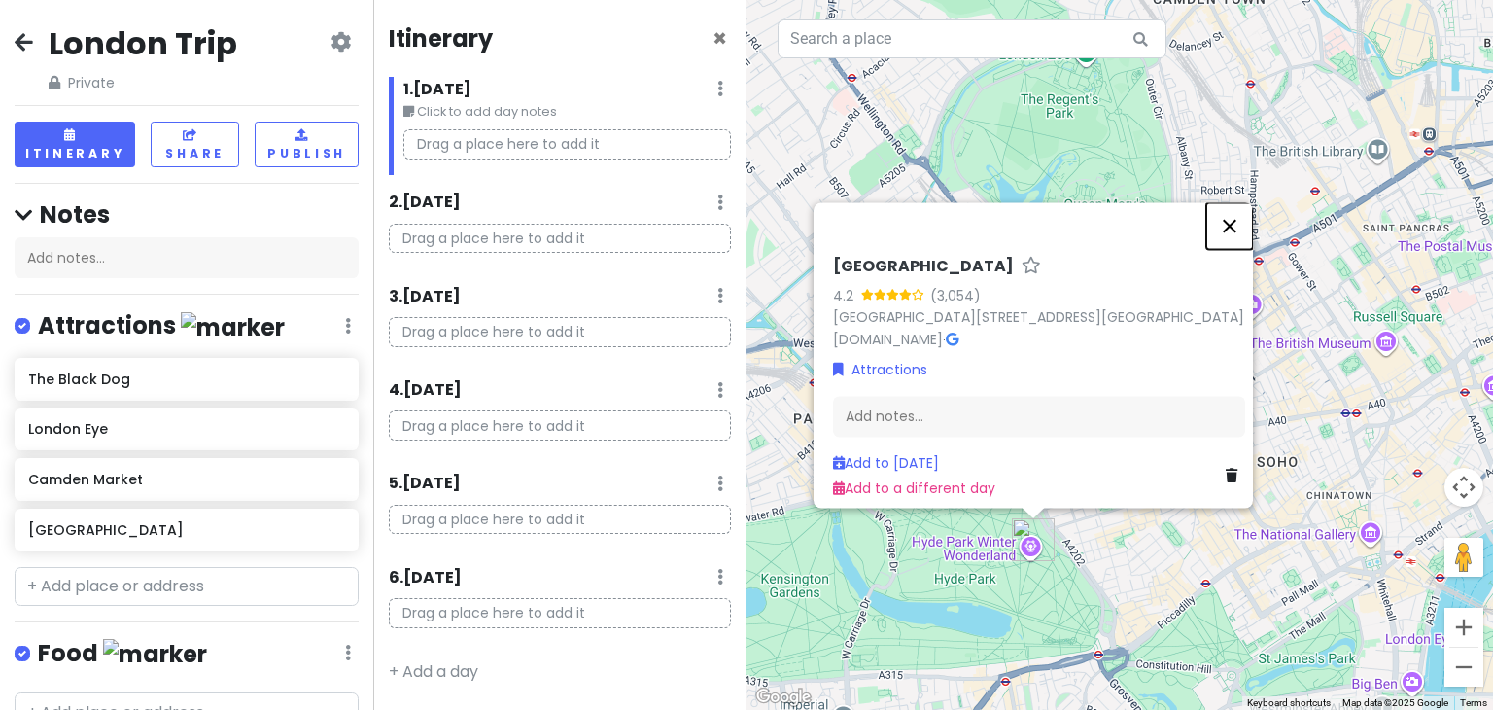
click at [1241, 214] on button "Close" at bounding box center [1229, 225] width 47 height 47
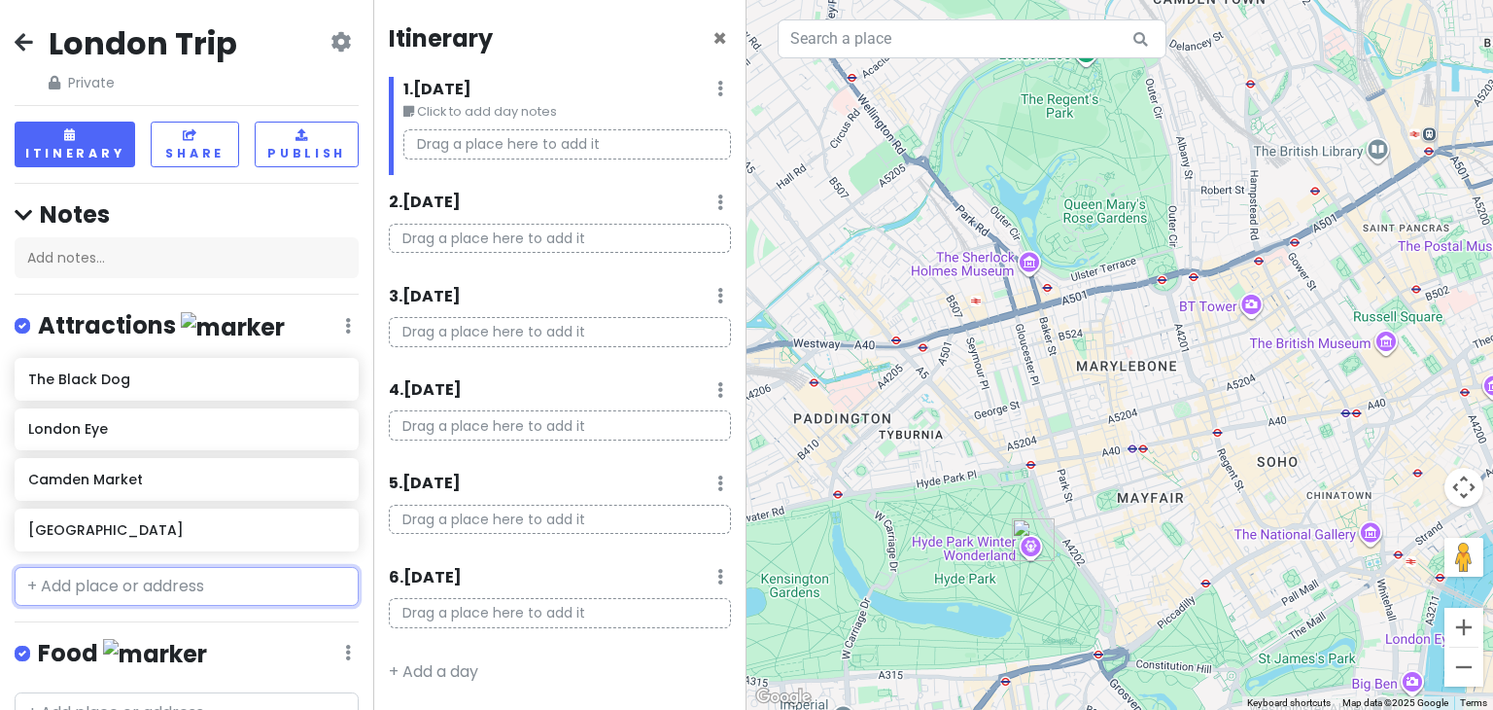
click at [156, 573] on input "text" at bounding box center [187, 586] width 344 height 39
click at [159, 281] on div "London Trip Private Change Dates Make a Copy Delete Trip Go Pro ⚡️ Give Feedbac…" at bounding box center [186, 355] width 373 height 710
click at [198, 571] on input "text" at bounding box center [187, 586] width 344 height 39
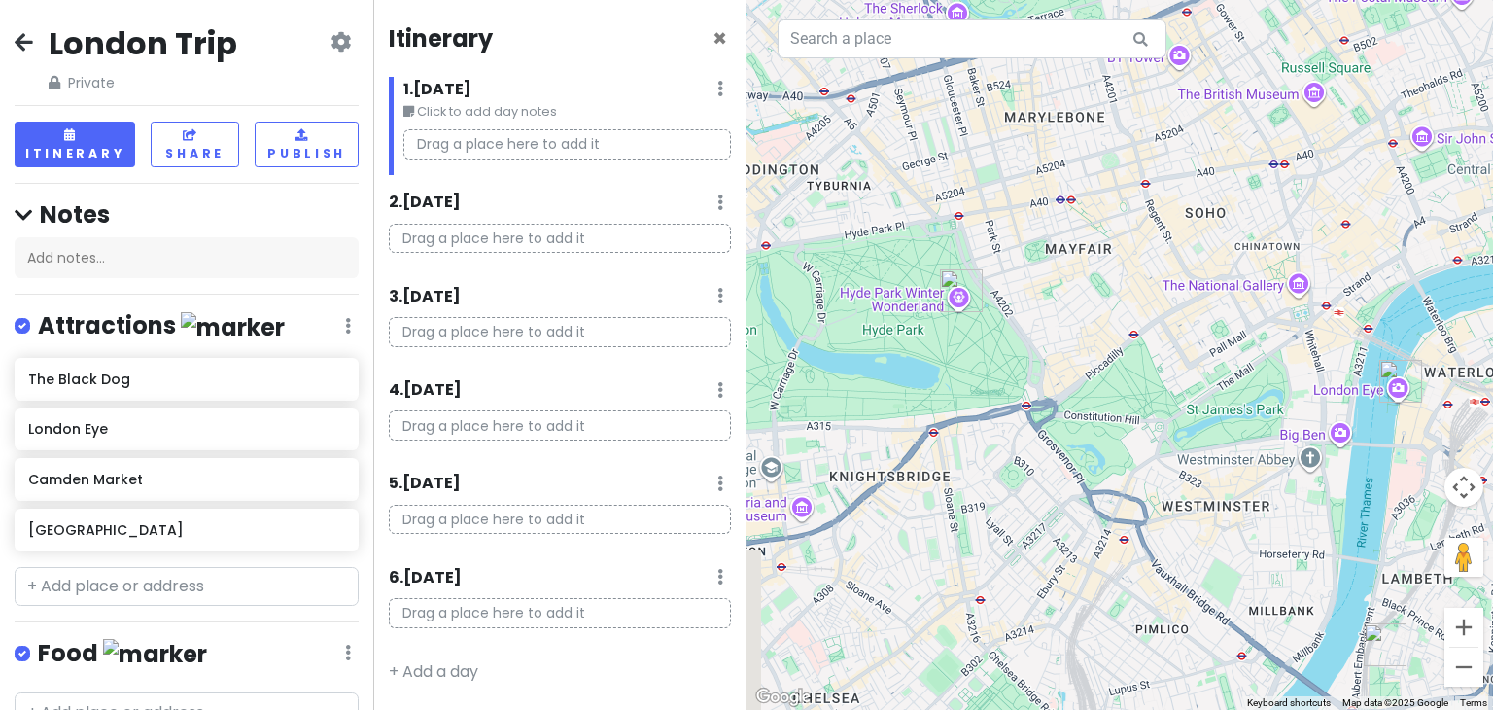
drag, startPoint x: 1229, startPoint y: 456, endPoint x: 1151, endPoint y: 206, distance: 261.6
click at [1151, 206] on div at bounding box center [1119, 355] width 746 height 710
click at [97, 596] on input "text" at bounding box center [187, 586] width 344 height 39
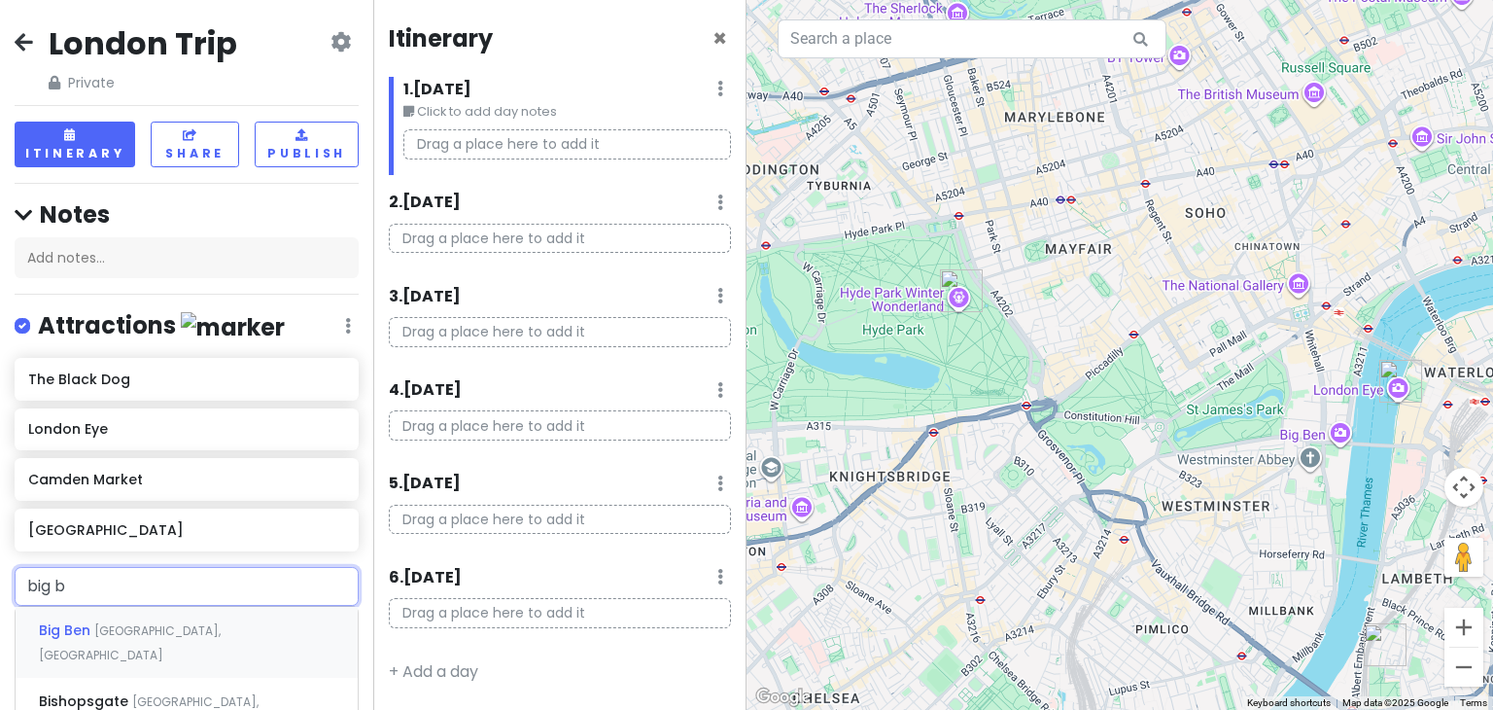
type input "big be"
click at [121, 617] on div "Big Ben London, UK" at bounding box center [187, 642] width 342 height 72
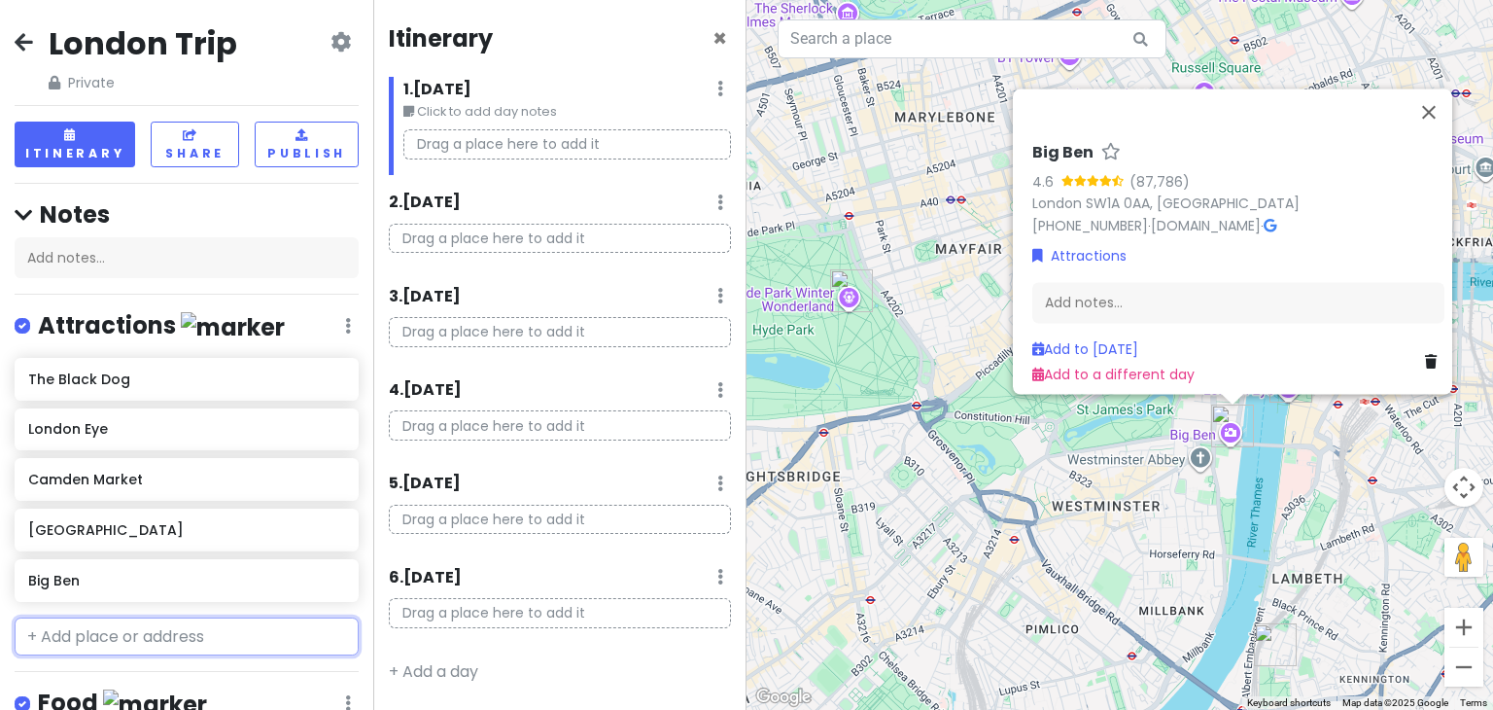
click at [118, 622] on input "text" at bounding box center [187, 636] width 344 height 39
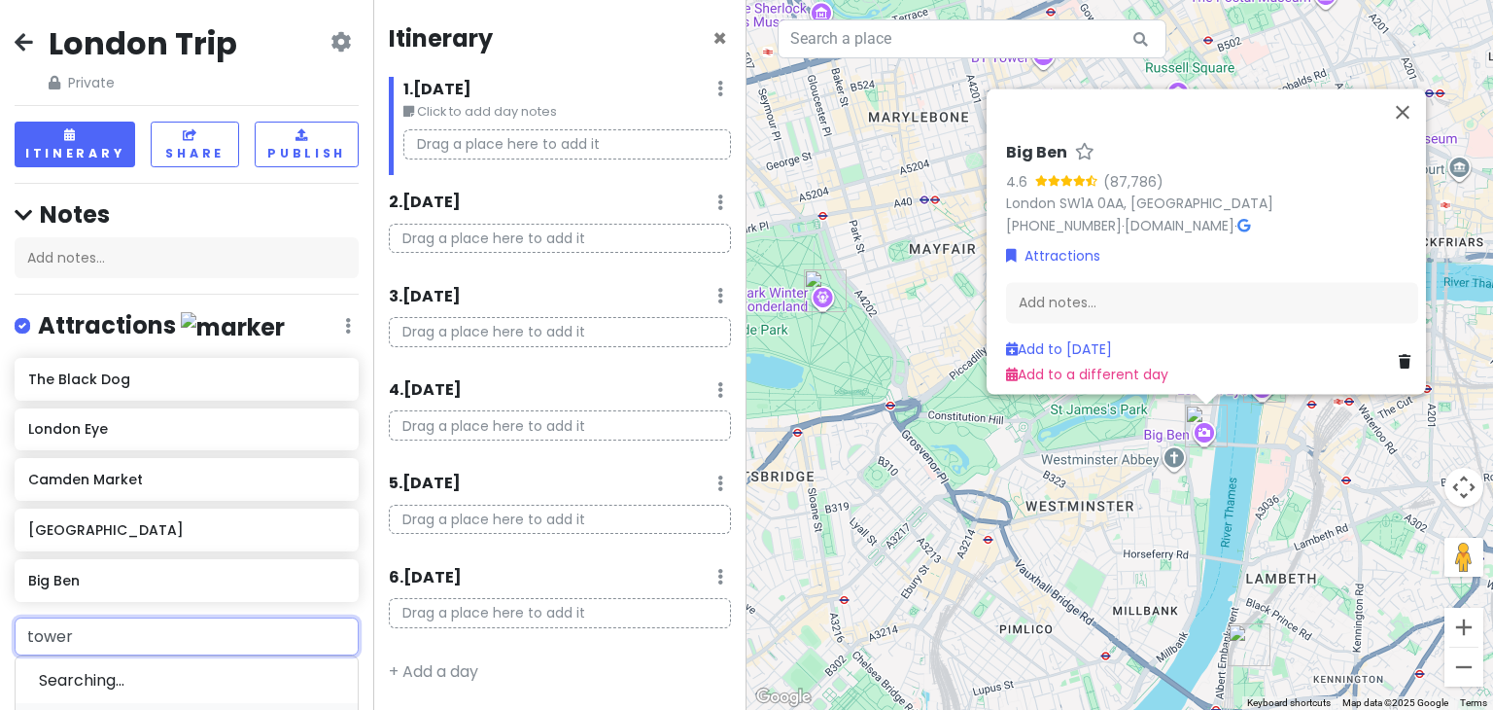
type input "tower"
click at [198, 676] on span "[GEOGRAPHIC_DATA]" at bounding box center [260, 681] width 124 height 17
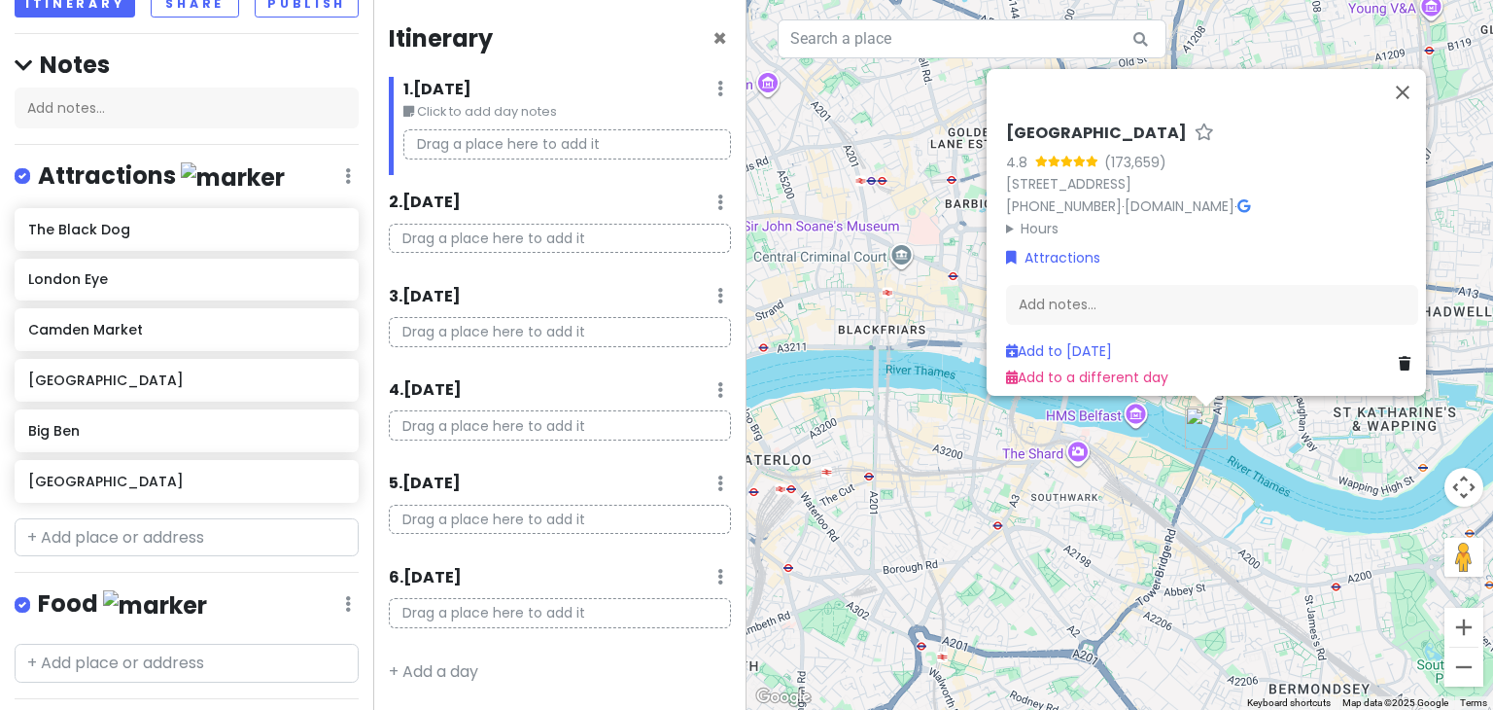
scroll to position [163, 0]
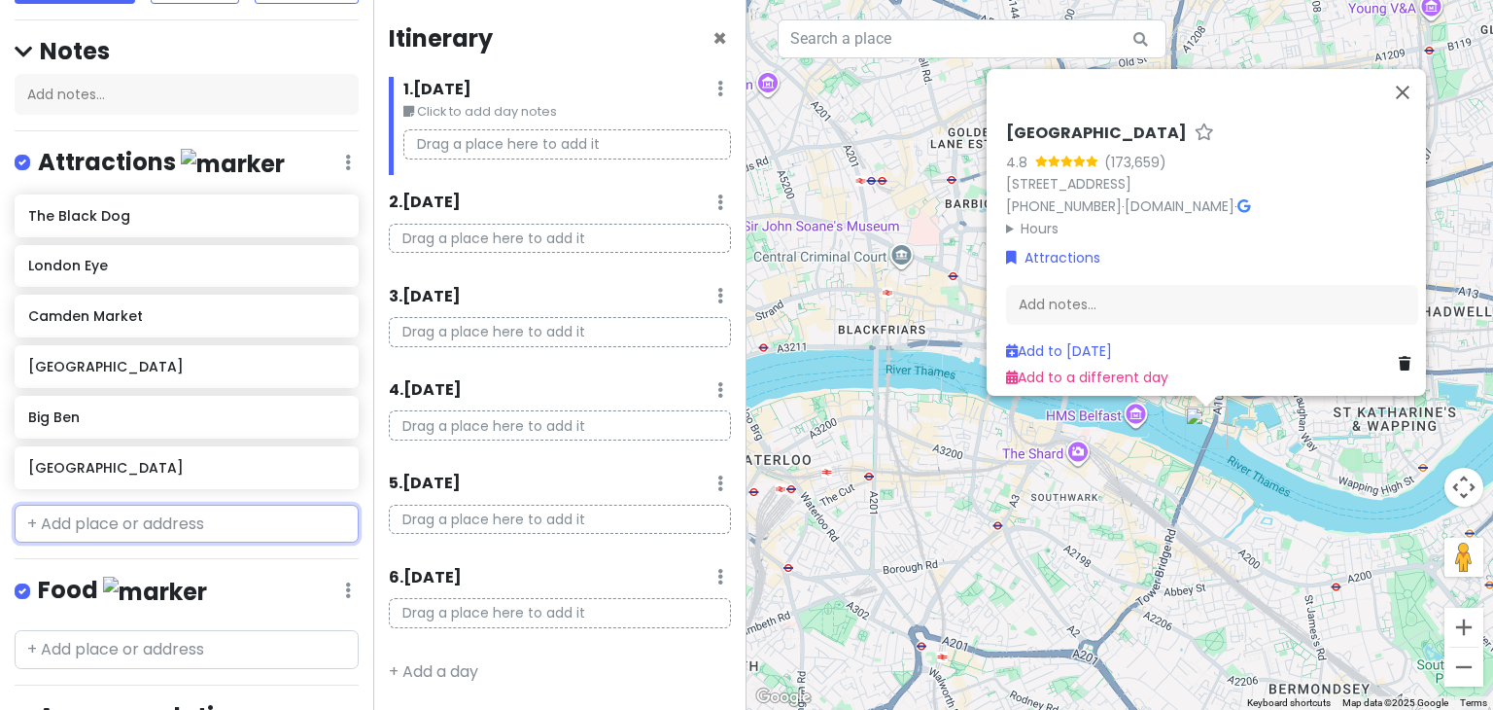
click at [135, 528] on input "text" at bounding box center [187, 523] width 344 height 39
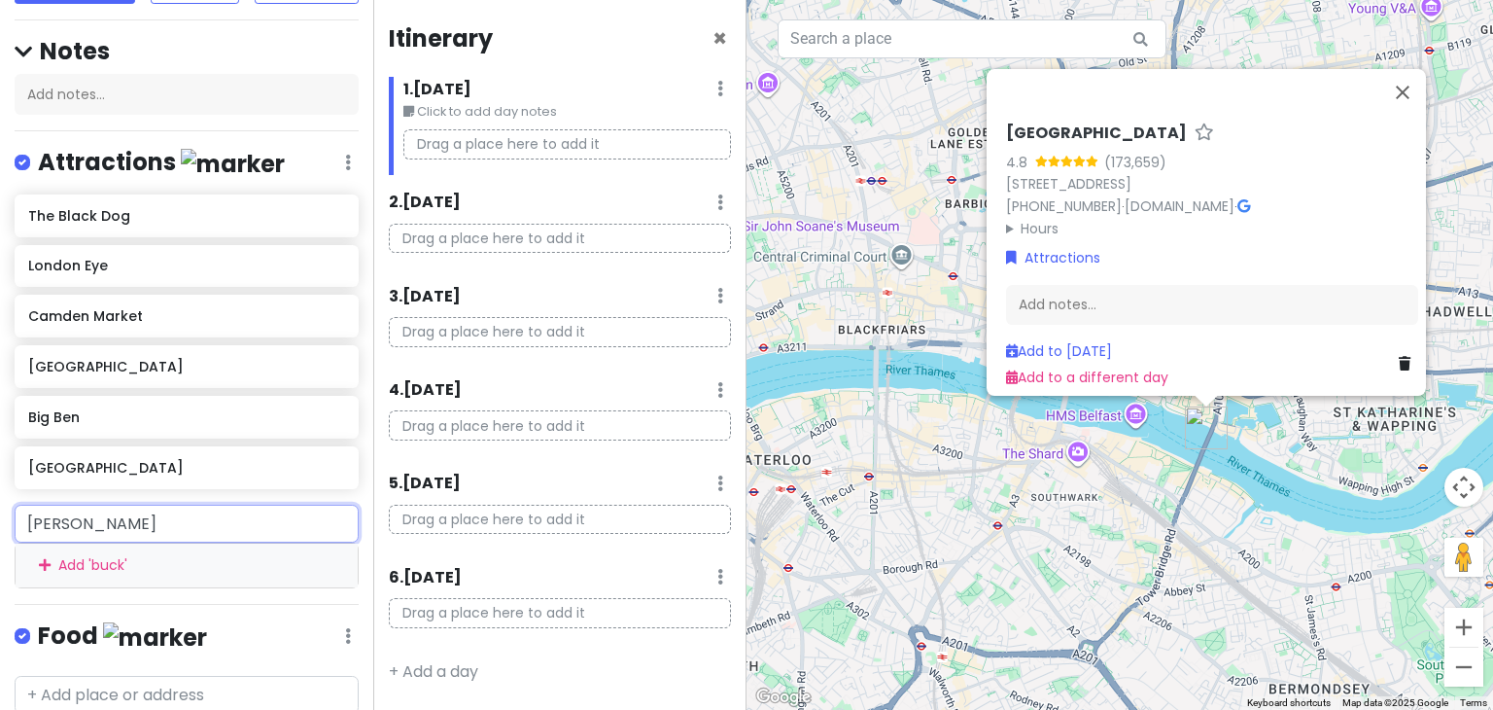
type input "buckin"
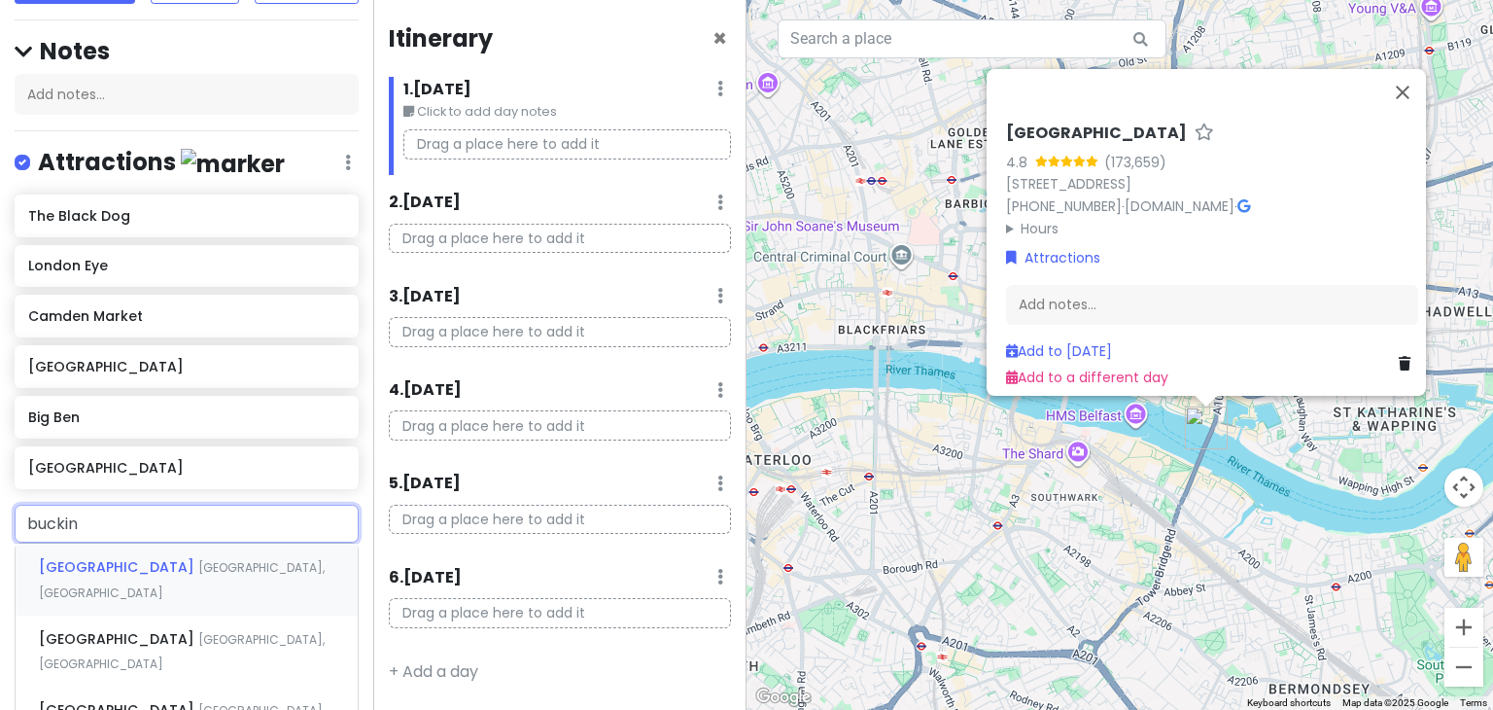
click at [156, 564] on span "[GEOGRAPHIC_DATA]" at bounding box center [118, 566] width 159 height 19
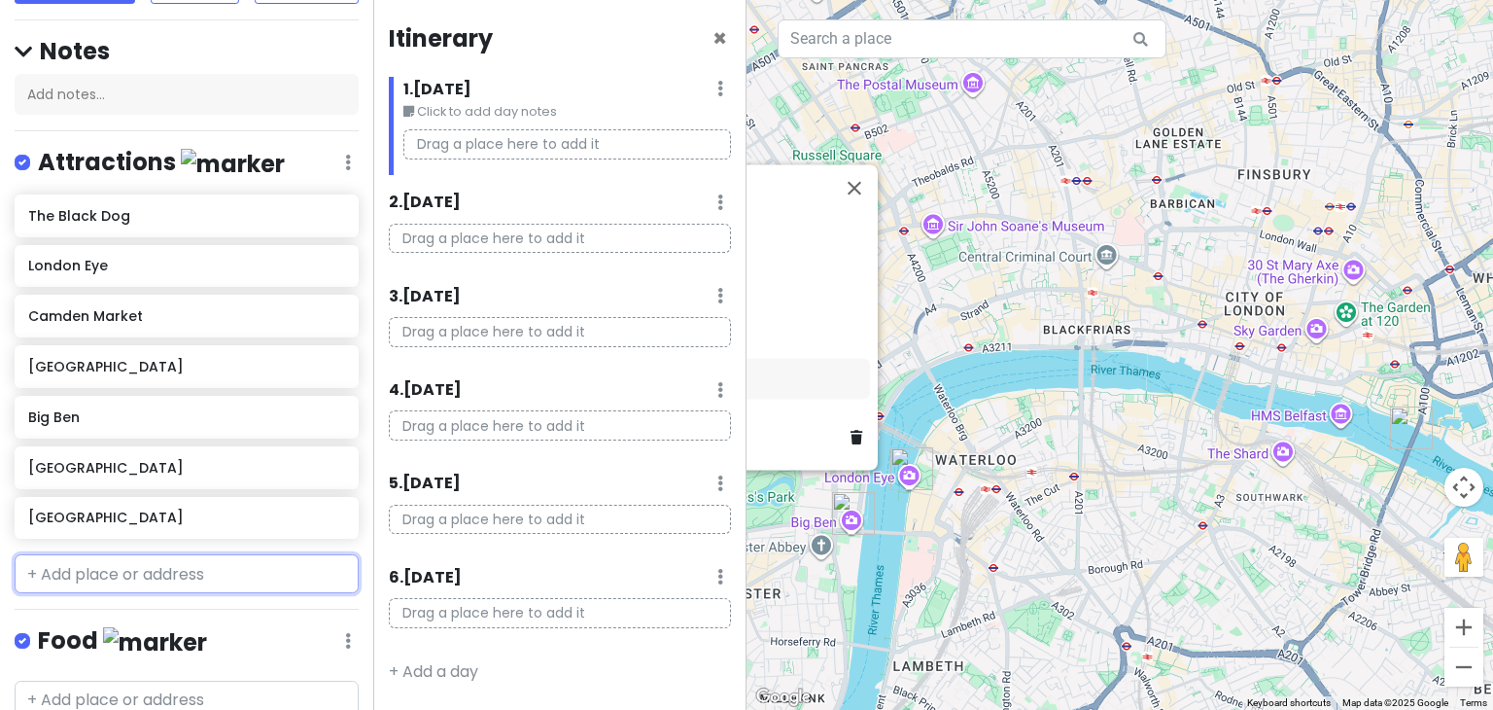
click at [96, 569] on input "text" at bounding box center [187, 573] width 344 height 39
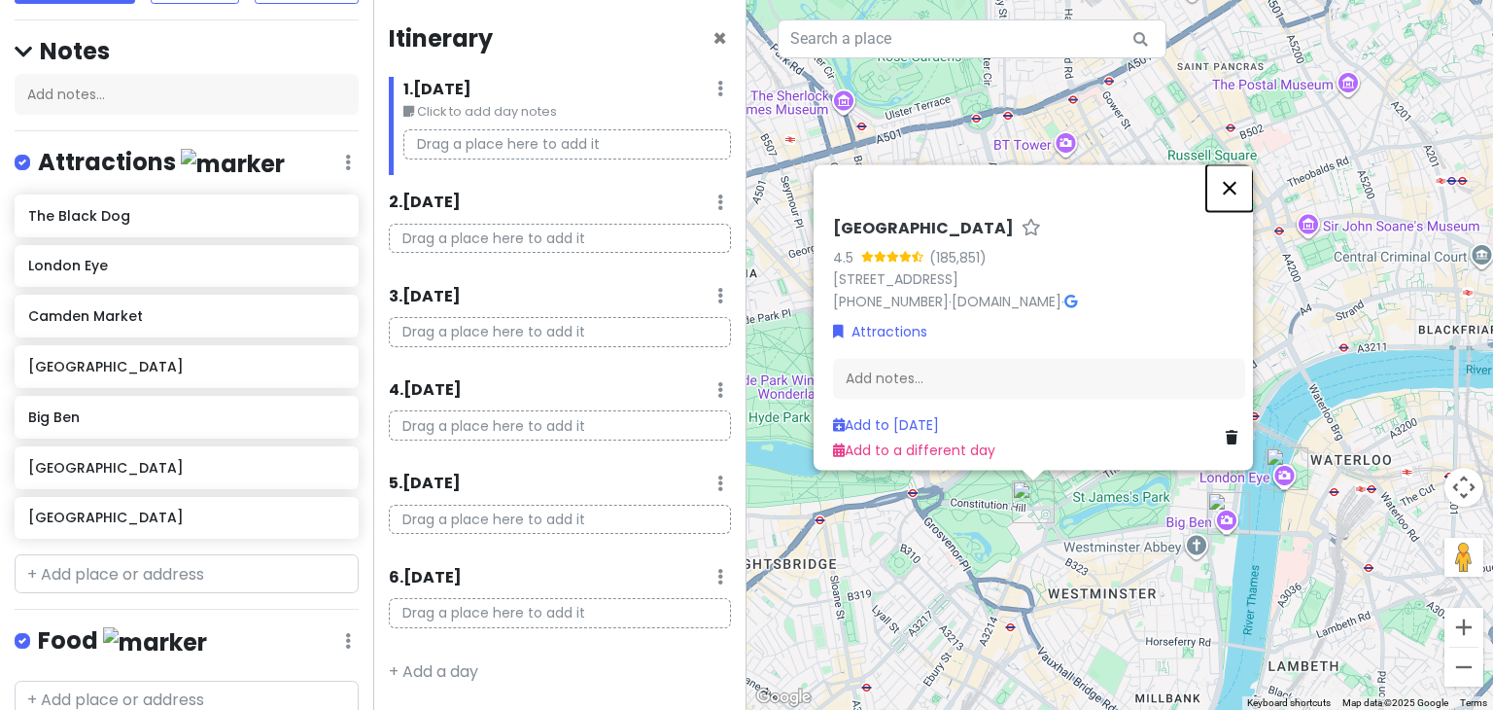
click at [1240, 170] on button "Close" at bounding box center [1229, 187] width 47 height 47
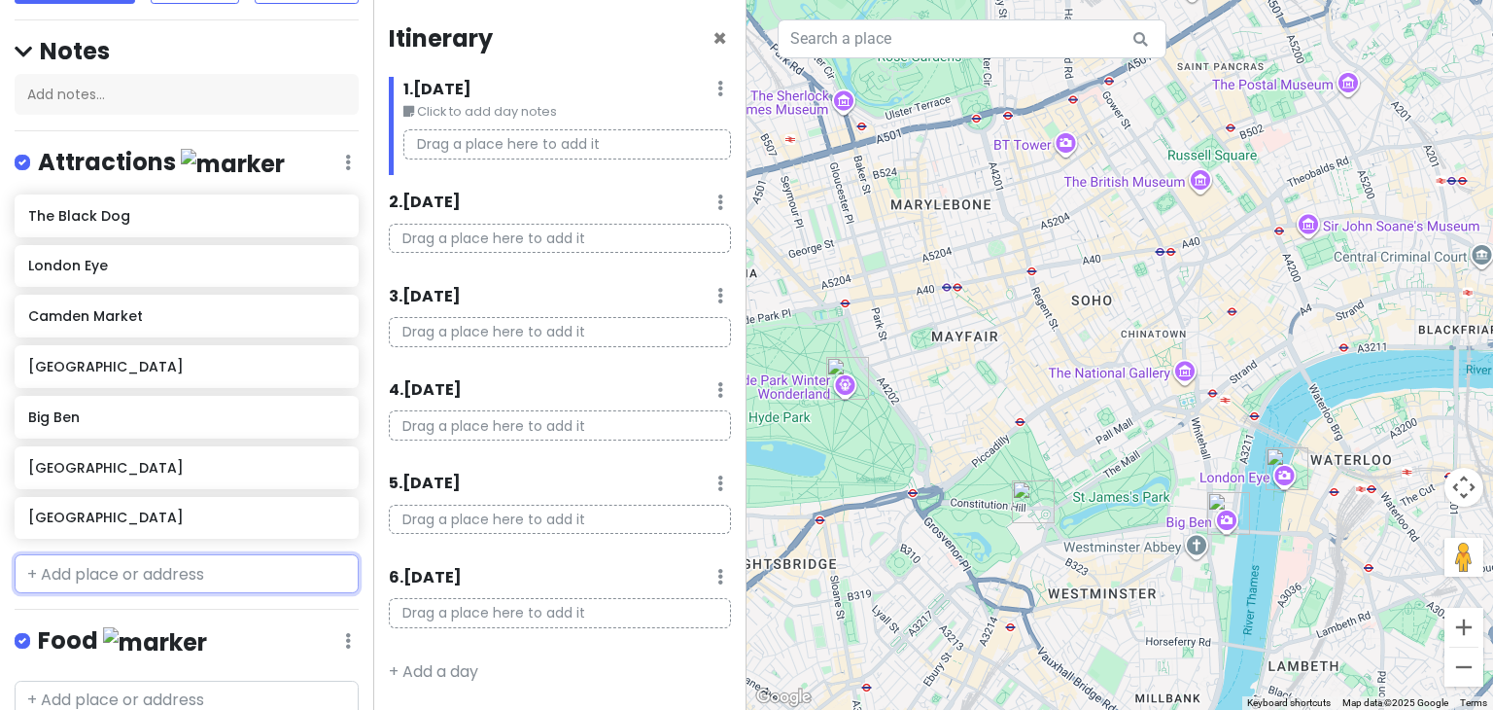
click at [166, 554] on input "text" at bounding box center [187, 573] width 344 height 39
click at [196, 563] on input "text" at bounding box center [187, 573] width 344 height 39
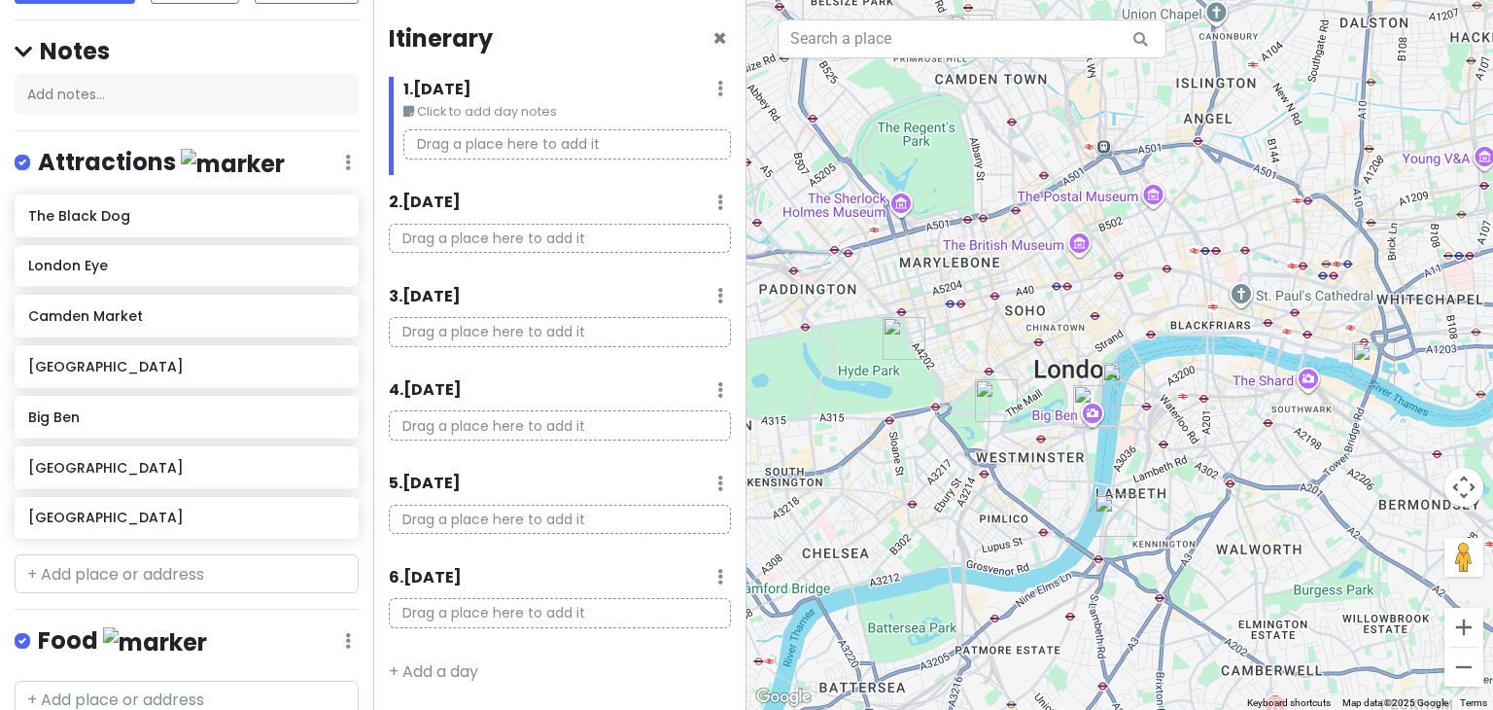
drag, startPoint x: 1310, startPoint y: 443, endPoint x: 1322, endPoint y: 405, distance: 39.7
click at [1322, 405] on div at bounding box center [1119, 355] width 746 height 710
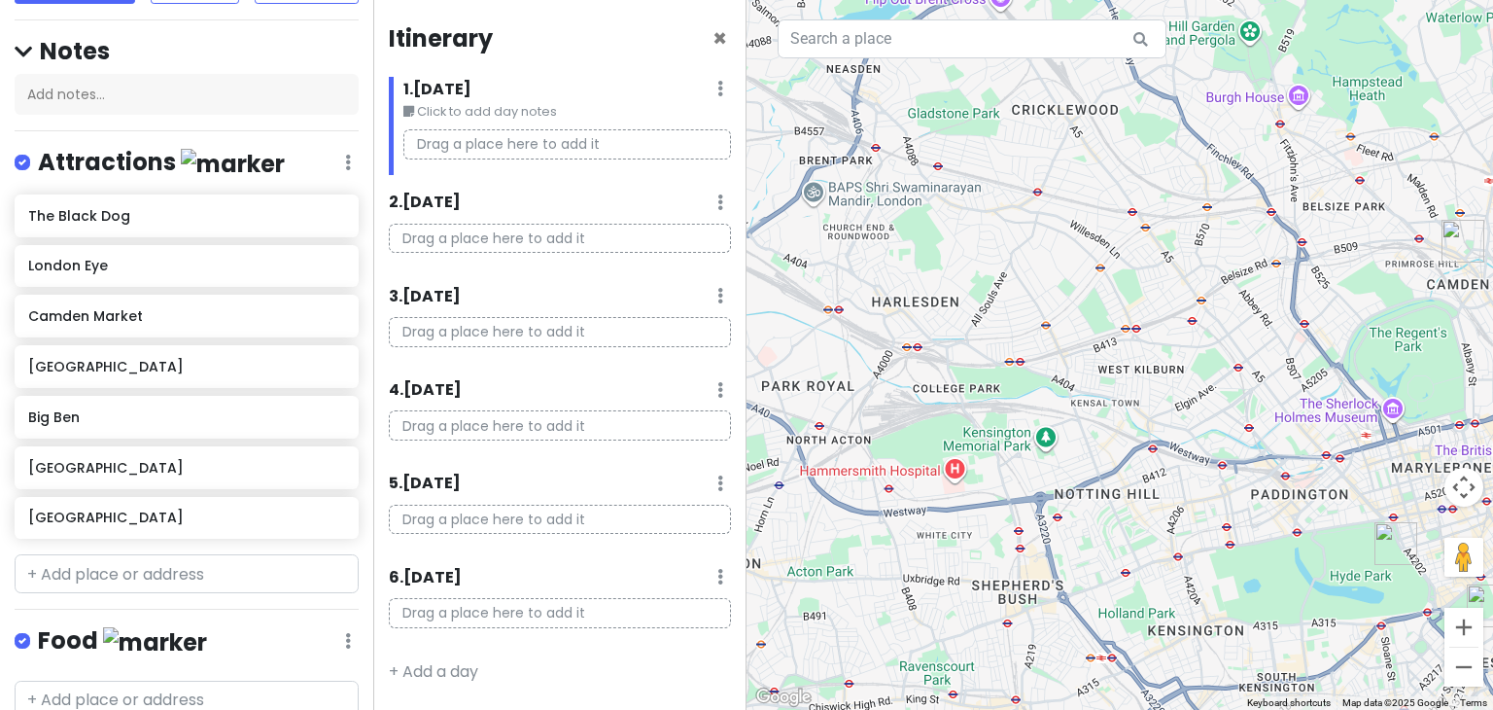
drag, startPoint x: 954, startPoint y: 393, endPoint x: 1295, endPoint y: 593, distance: 394.7
click at [1295, 593] on div at bounding box center [1119, 355] width 746 height 710
click at [202, 372] on h6 "[GEOGRAPHIC_DATA]" at bounding box center [179, 366] width 302 height 17
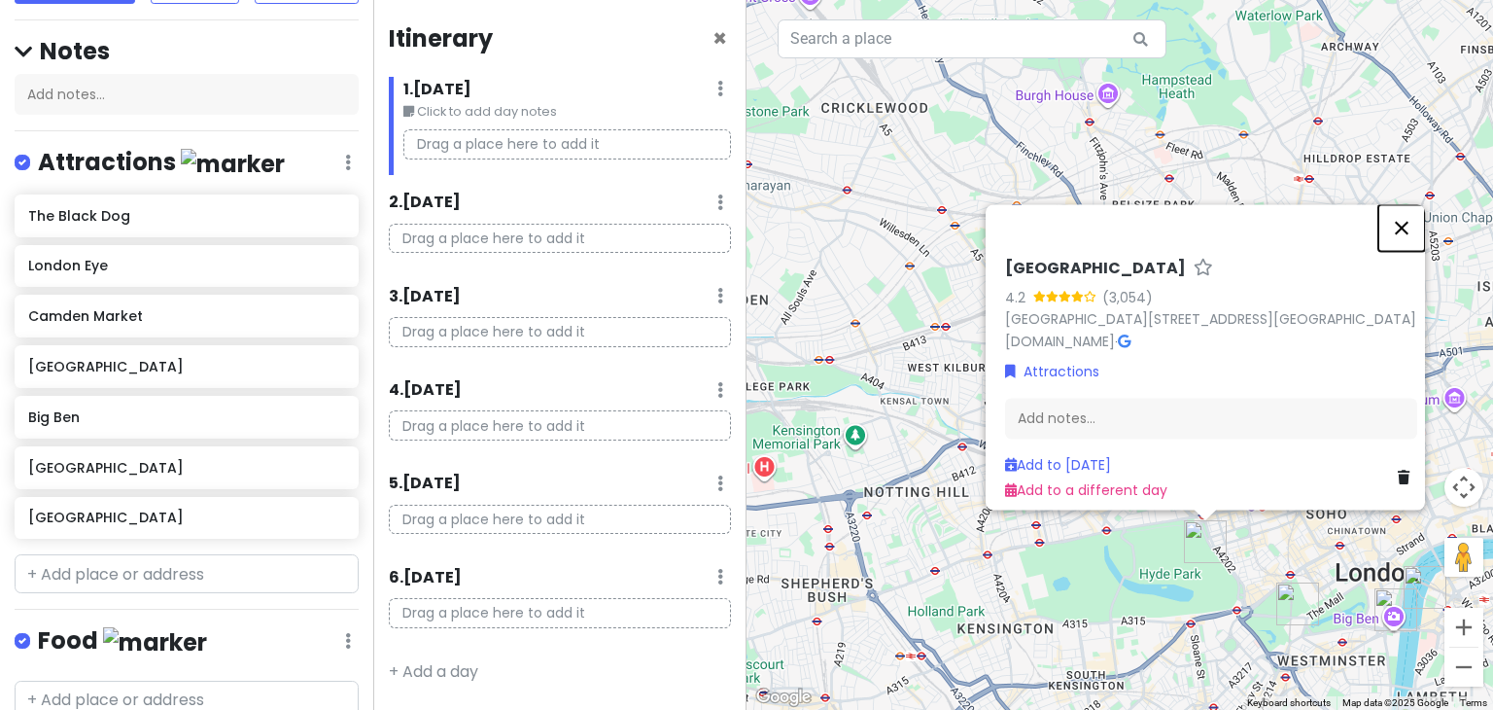
click at [1405, 223] on button "Close" at bounding box center [1401, 227] width 47 height 47
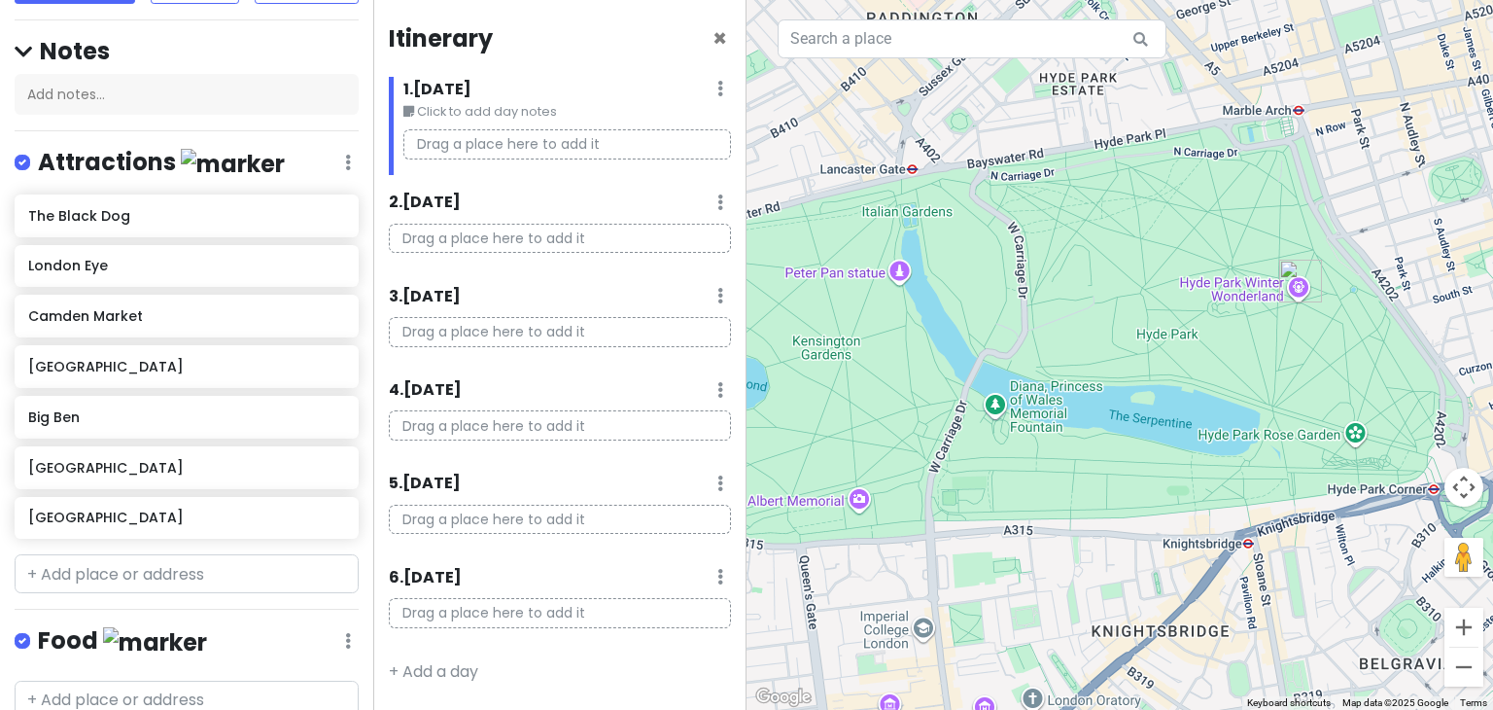
drag, startPoint x: 1115, startPoint y: 605, endPoint x: 1196, endPoint y: 339, distance: 277.6
click at [1196, 339] on div at bounding box center [1119, 355] width 746 height 710
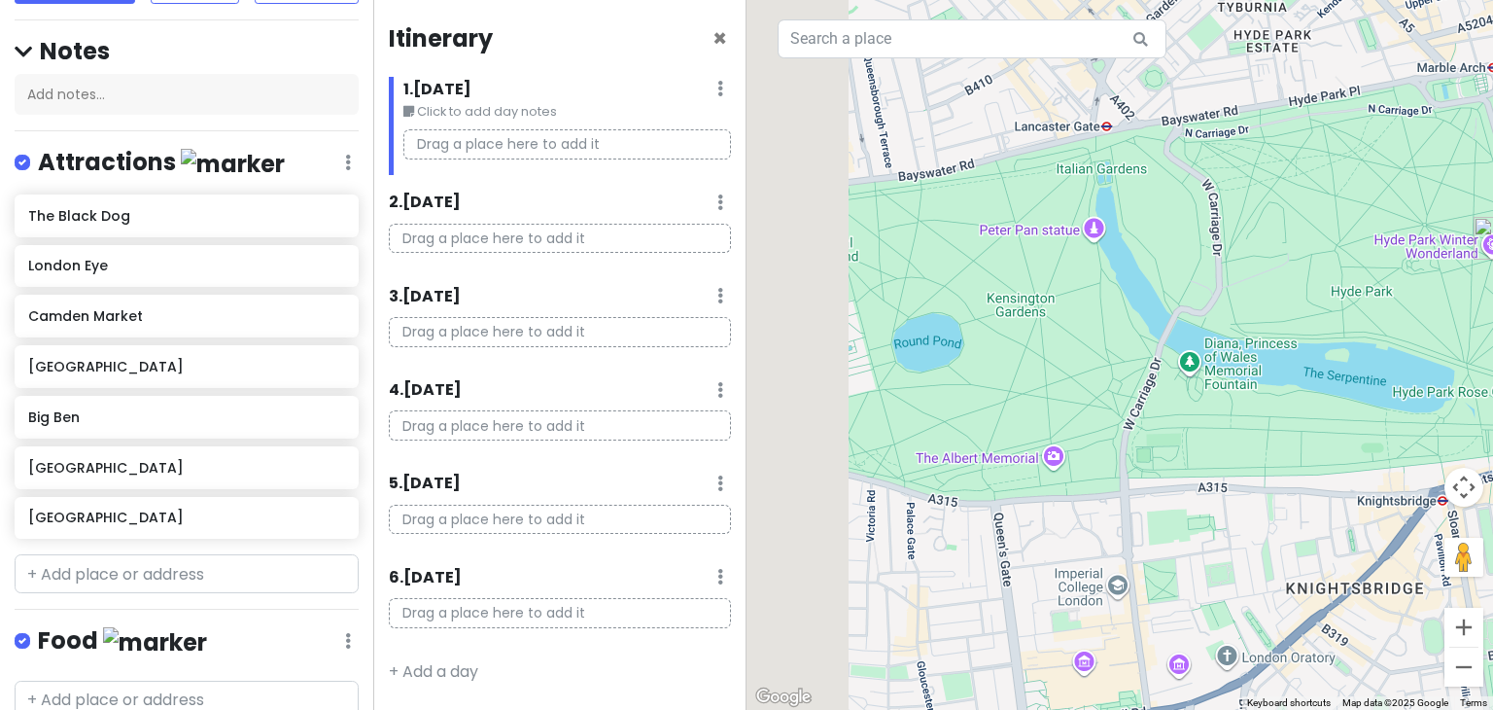
drag, startPoint x: 1071, startPoint y: 363, endPoint x: 1343, endPoint y: 301, distance: 278.9
click at [1343, 301] on div at bounding box center [1119, 355] width 746 height 710
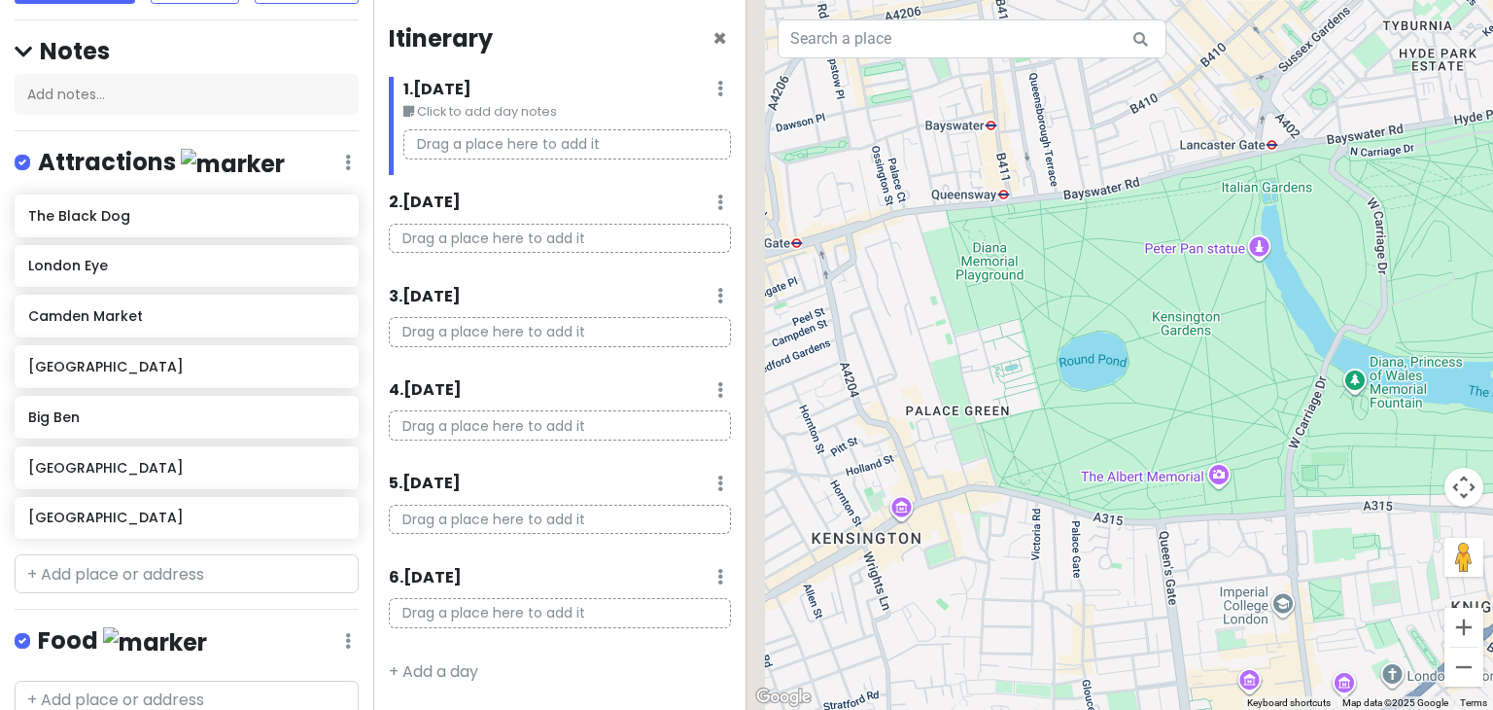
drag, startPoint x: 1030, startPoint y: 355, endPoint x: 1126, endPoint y: 389, distance: 102.1
click at [1126, 389] on div at bounding box center [1119, 355] width 746 height 710
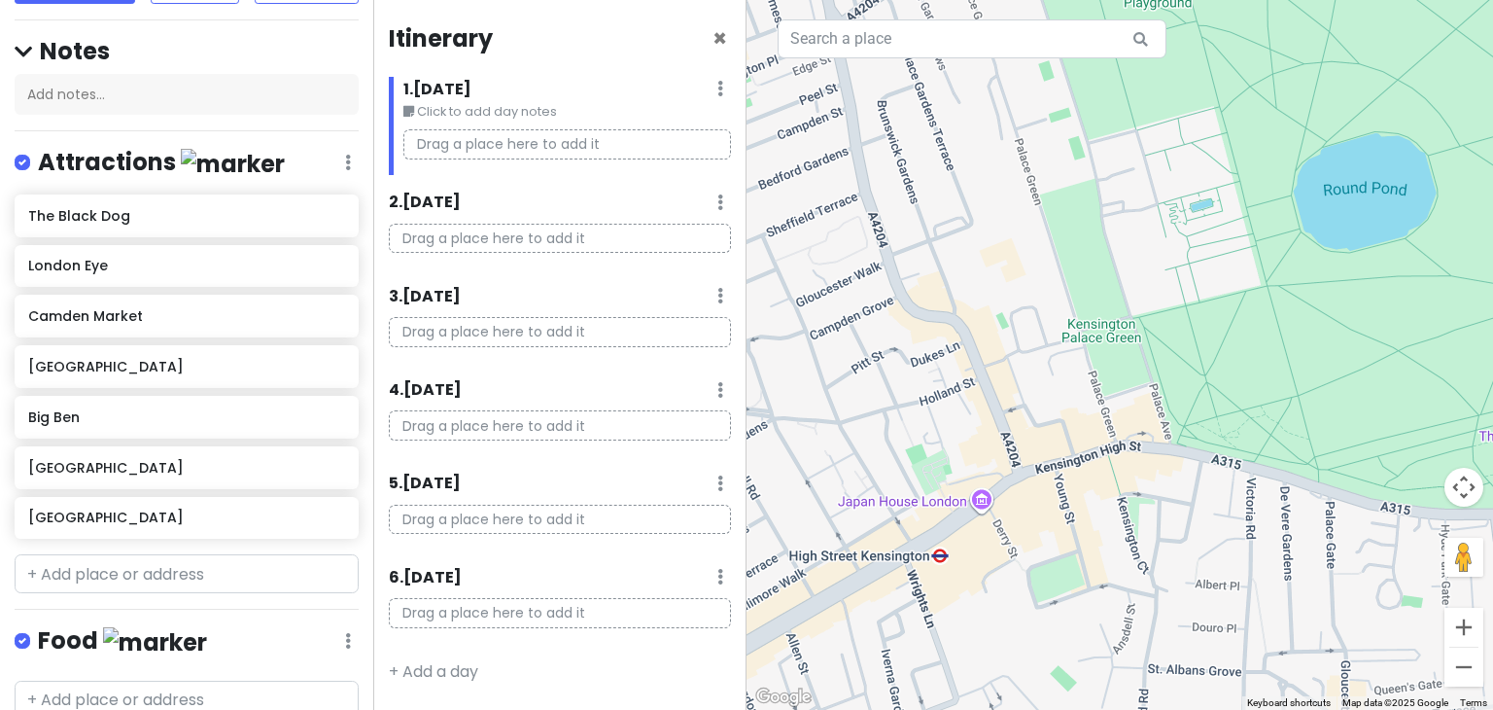
drag, startPoint x: 926, startPoint y: 530, endPoint x: 1038, endPoint y: 413, distance: 161.5
click at [1038, 413] on div at bounding box center [1119, 355] width 746 height 710
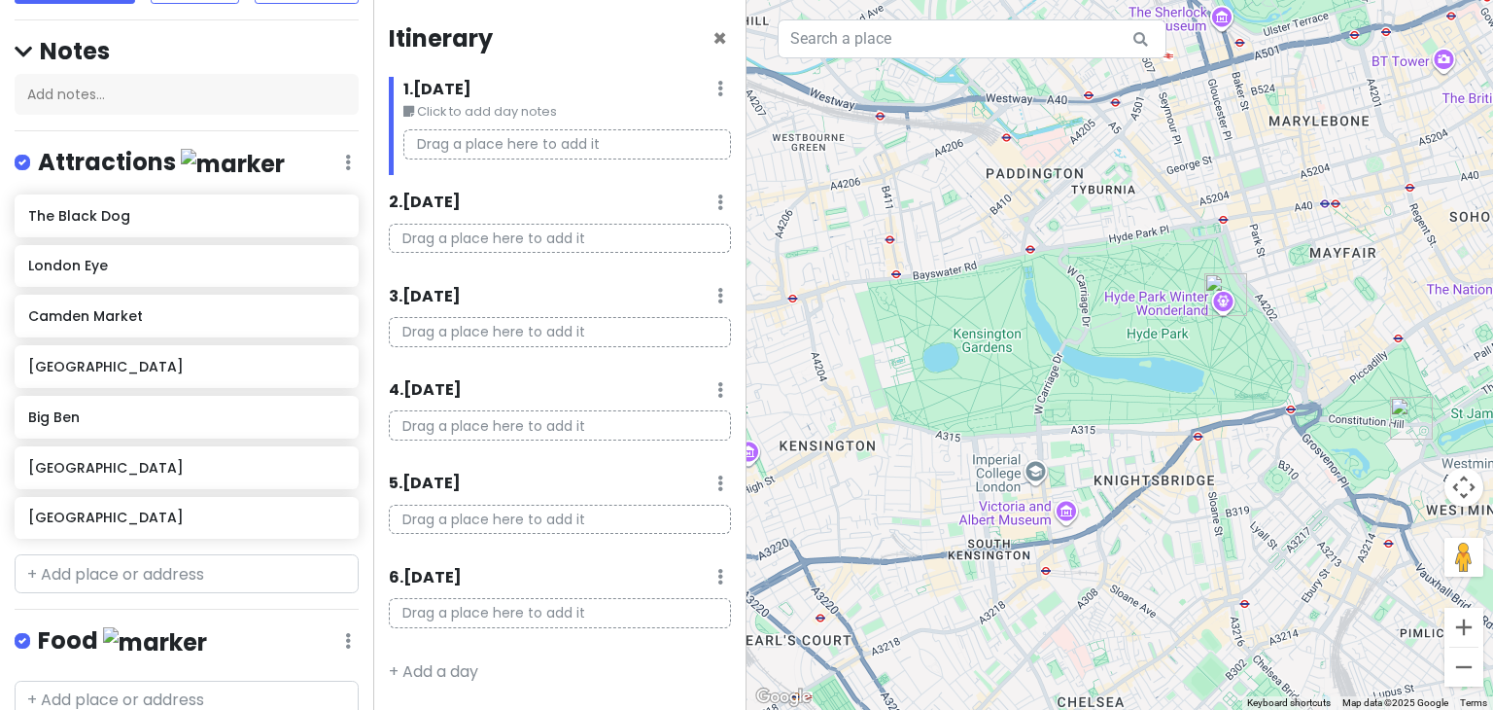
drag, startPoint x: 1419, startPoint y: 297, endPoint x: 1160, endPoint y: 348, distance: 264.4
click at [1160, 348] on div at bounding box center [1119, 355] width 746 height 710
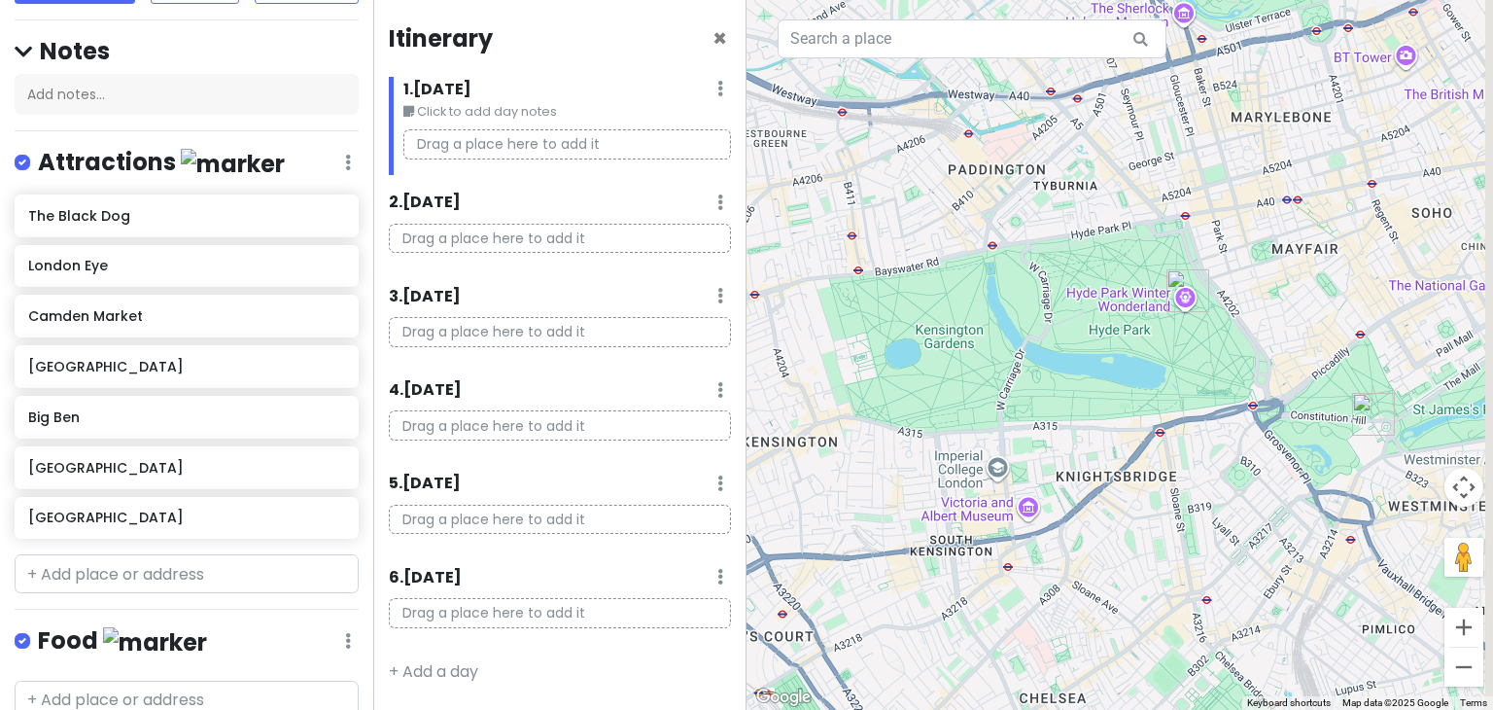
drag, startPoint x: 1243, startPoint y: 372, endPoint x: 1198, endPoint y: 367, distance: 45.0
click at [1198, 367] on div at bounding box center [1119, 355] width 746 height 710
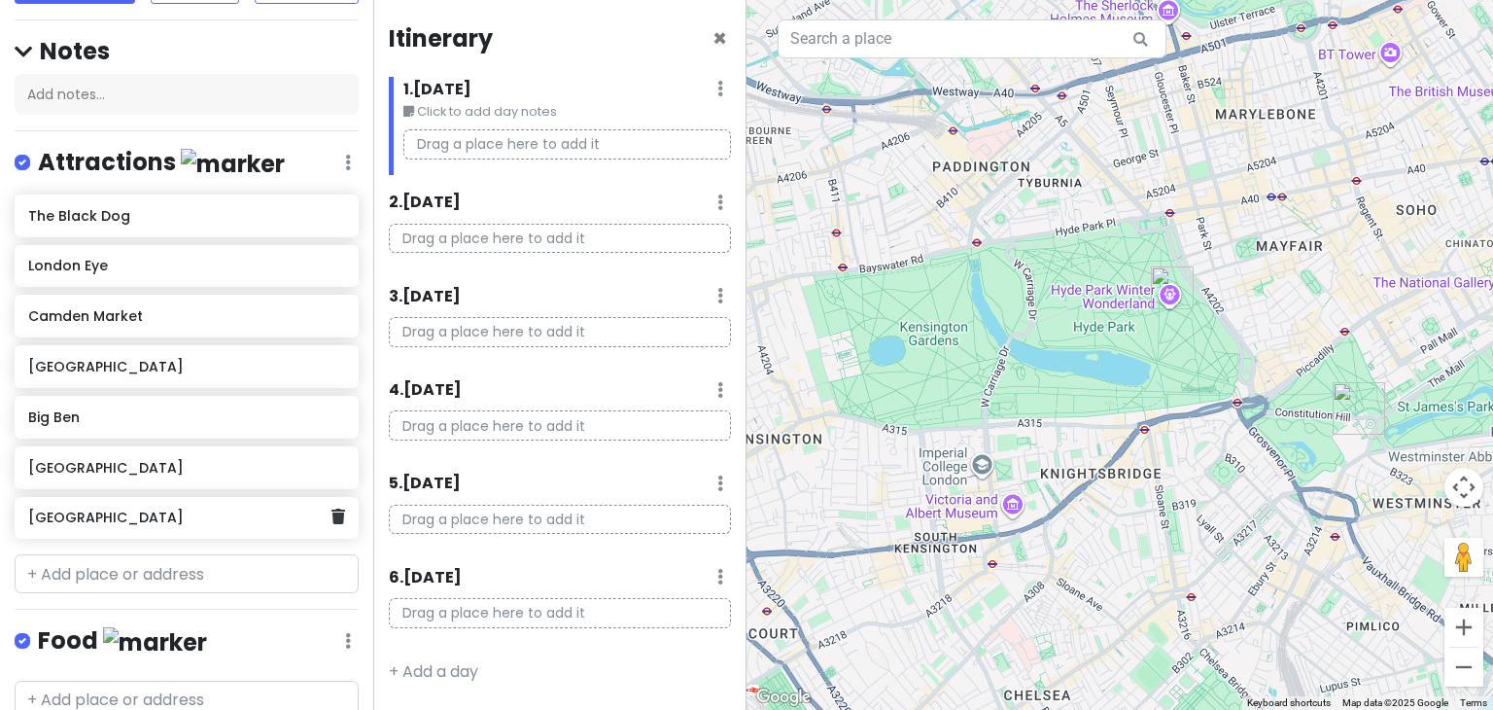
click at [86, 523] on h6 "[GEOGRAPHIC_DATA]" at bounding box center [179, 516] width 302 height 17
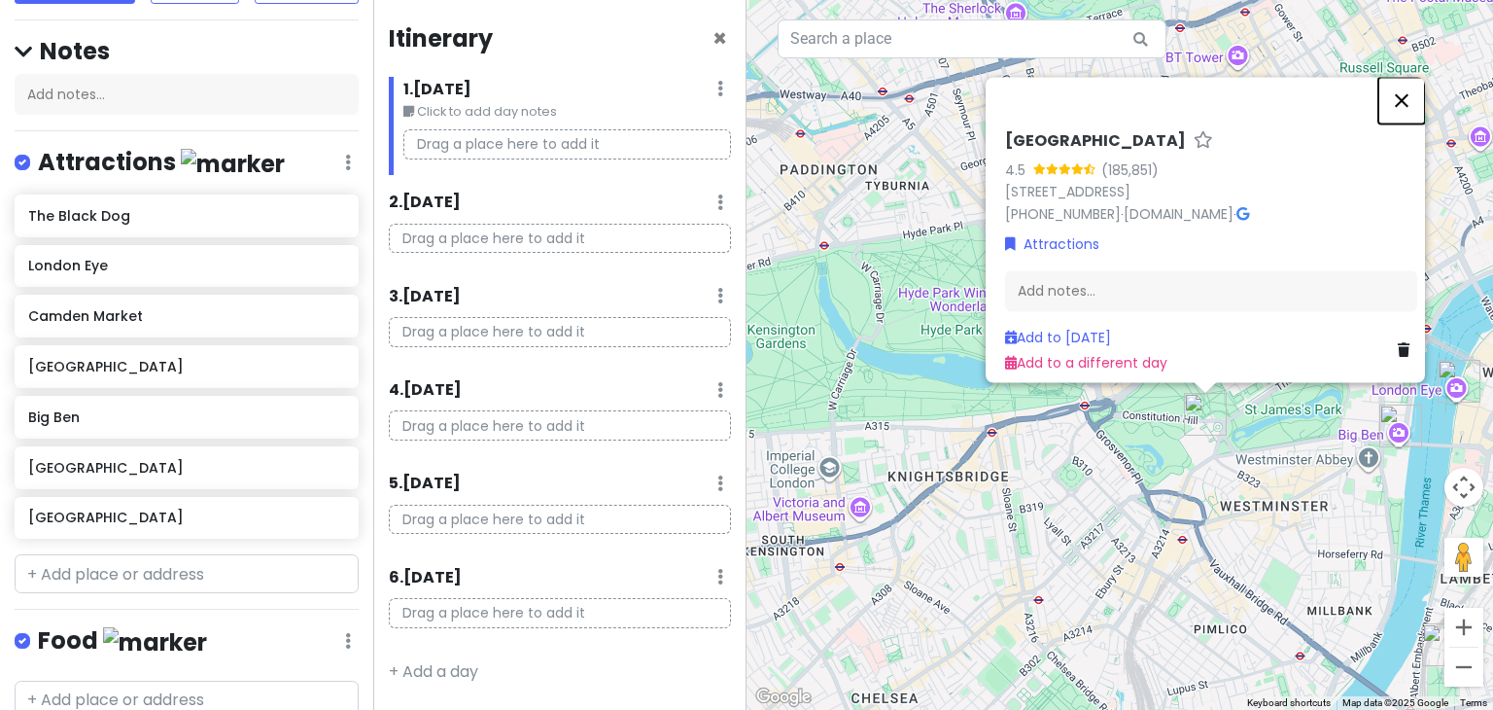
click at [1419, 77] on button "Close" at bounding box center [1401, 100] width 47 height 47
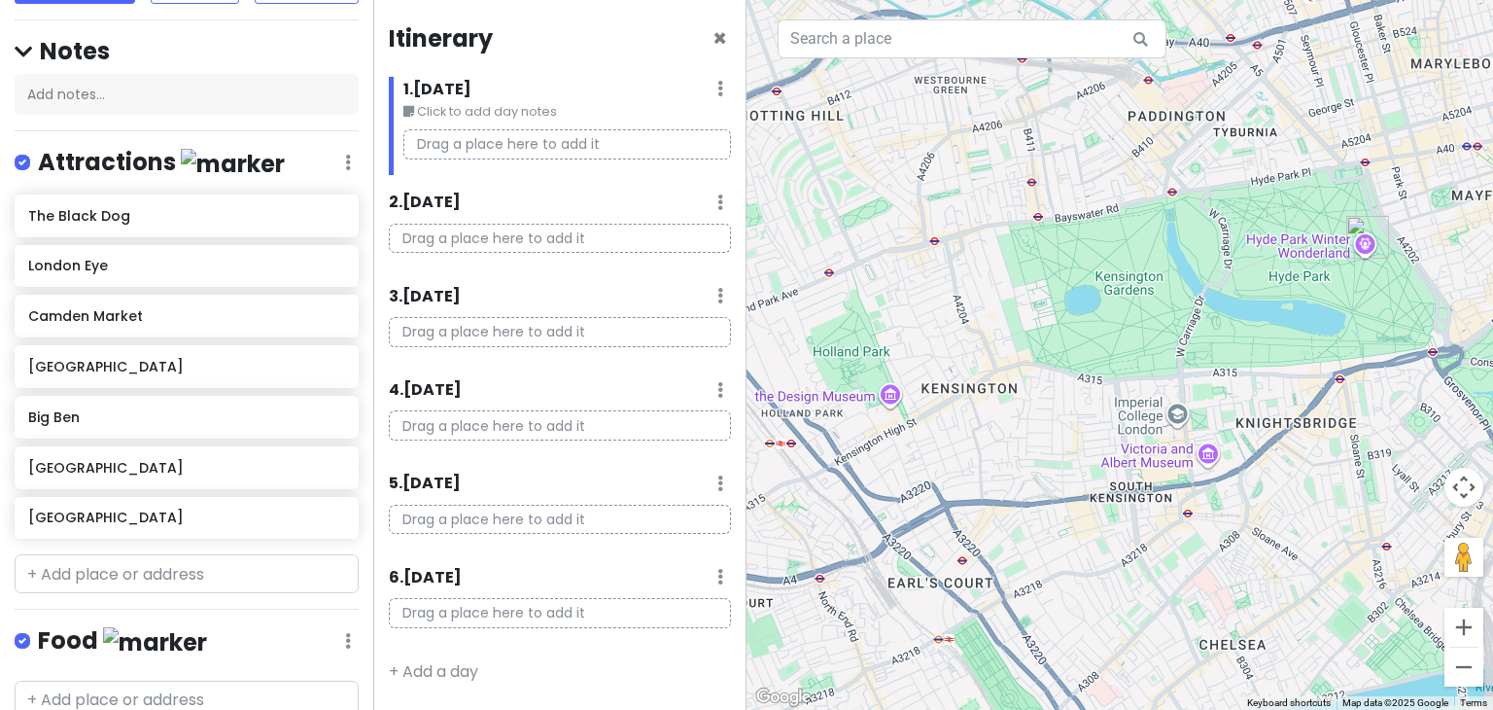
drag, startPoint x: 860, startPoint y: 366, endPoint x: 1212, endPoint y: 313, distance: 355.9
click at [1212, 313] on div at bounding box center [1119, 355] width 746 height 710
click at [175, 576] on input "text" at bounding box center [187, 573] width 344 height 39
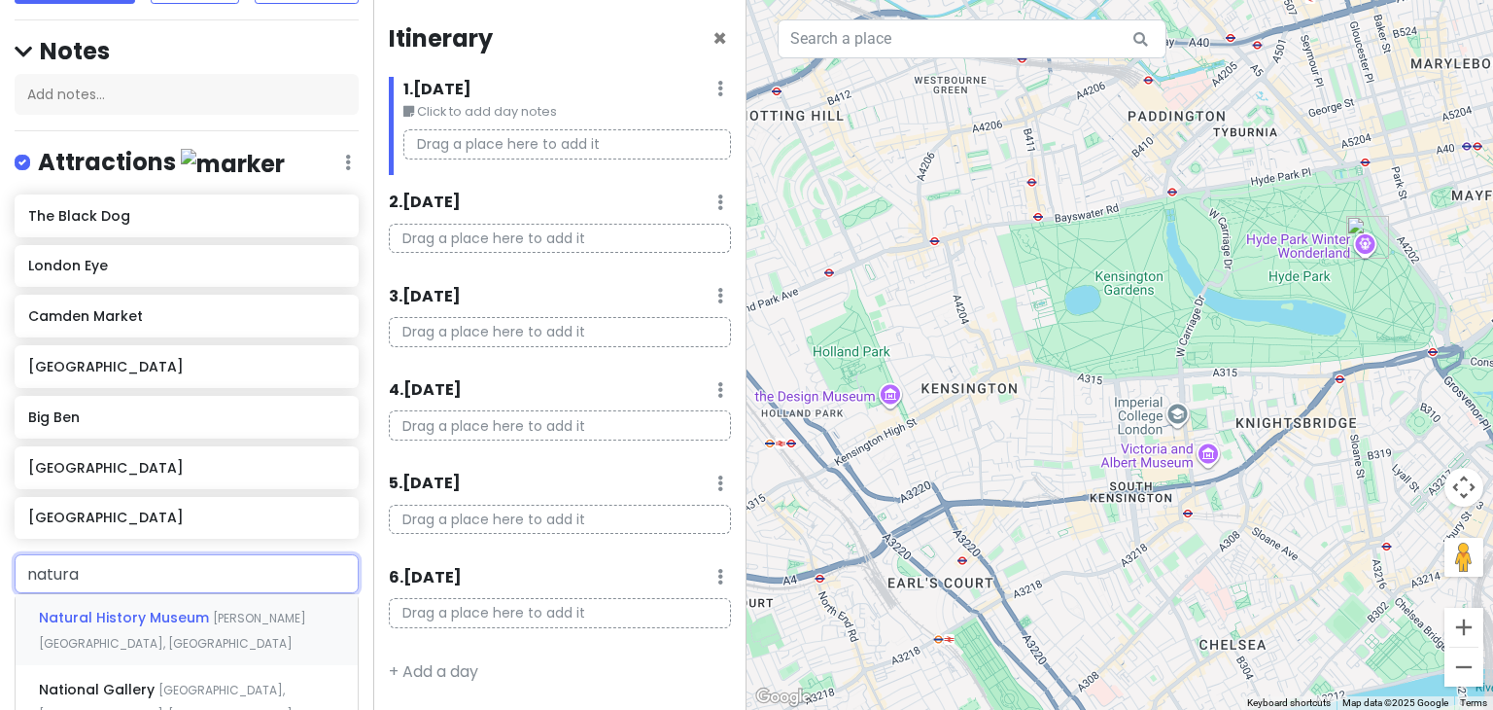
type input "natural"
click at [205, 628] on div "Natural History Museum Cromwell Road, London, UK" at bounding box center [187, 630] width 342 height 72
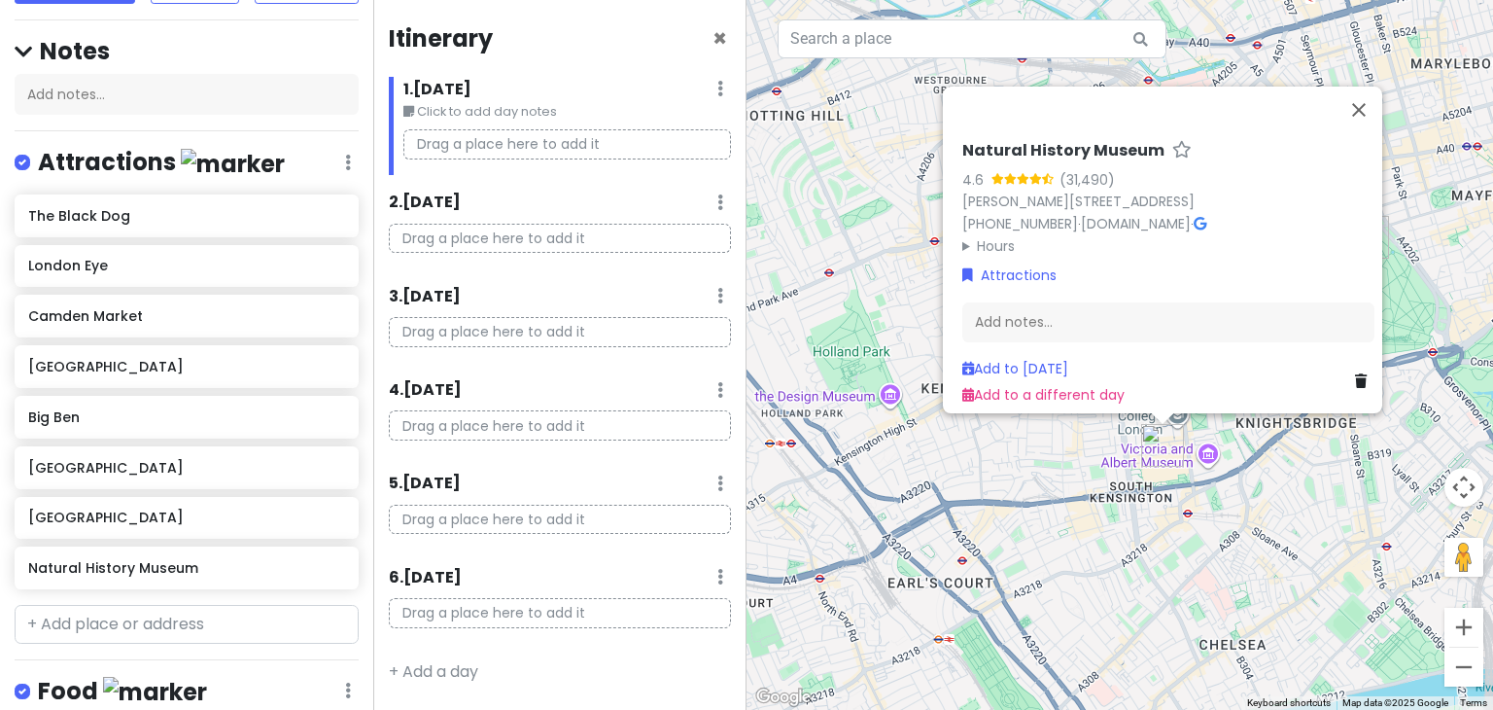
click at [984, 511] on div "Natural History Museum 4.6 (31,490) Cromwell Rd, South Kensington, London SW7 5…" at bounding box center [1119, 355] width 746 height 710
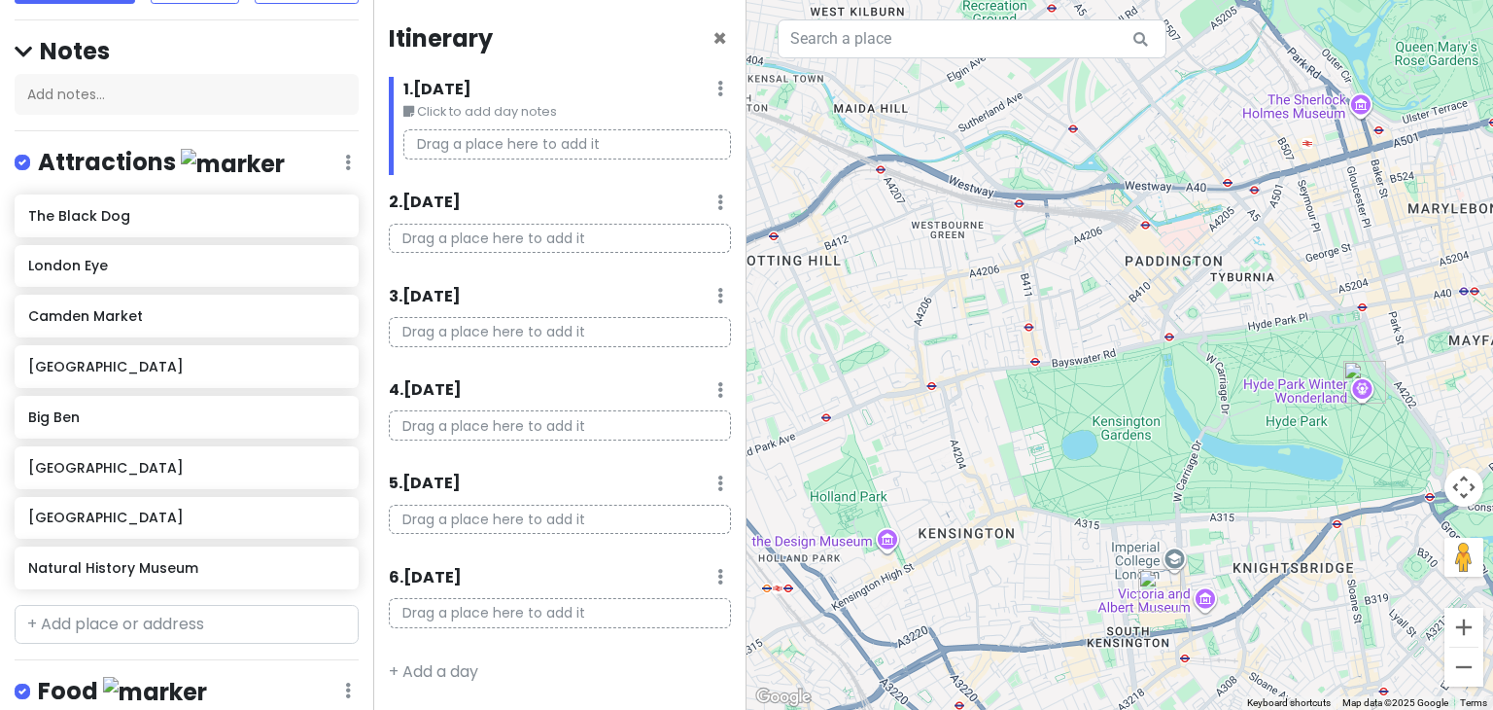
drag, startPoint x: 1025, startPoint y: 290, endPoint x: 1010, endPoint y: 433, distance: 143.7
click at [1010, 433] on div at bounding box center [1119, 355] width 746 height 710
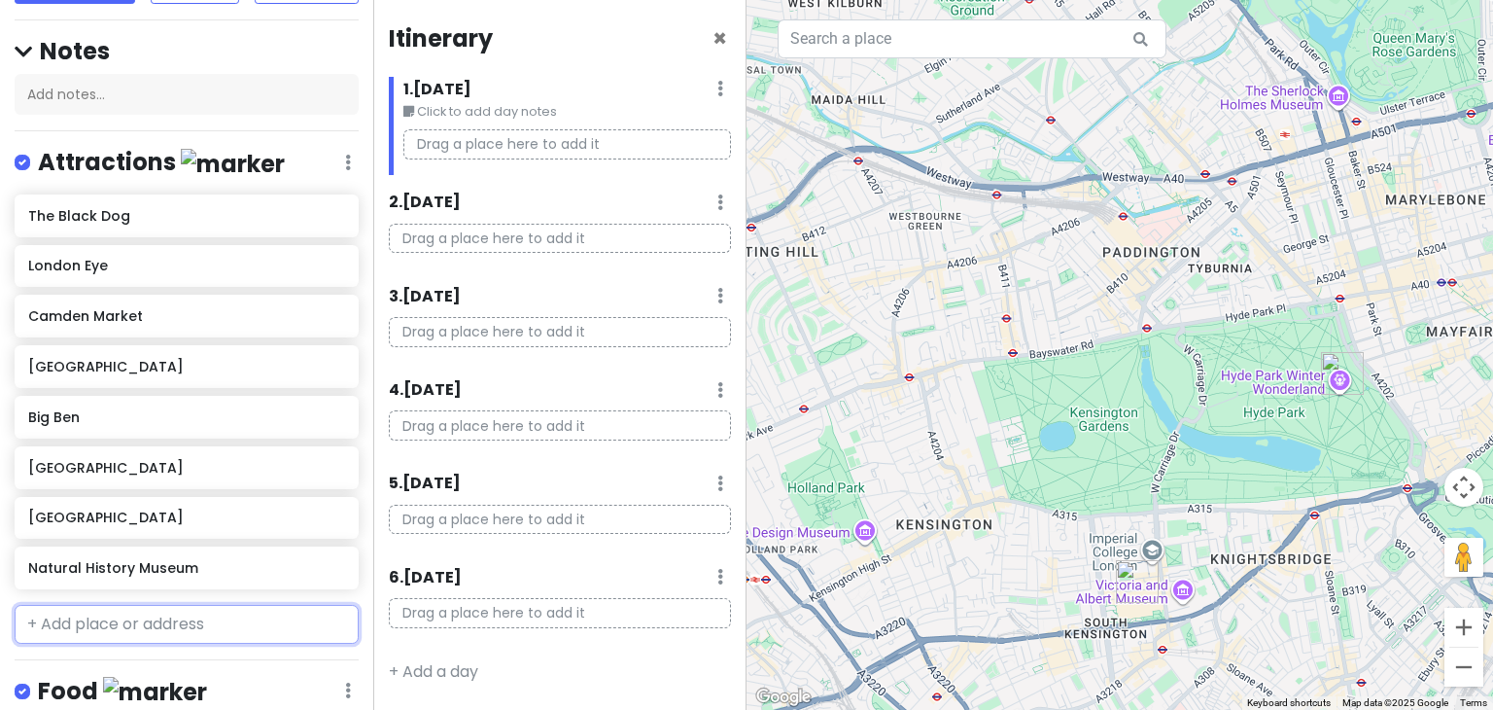
click at [121, 615] on input "text" at bounding box center [187, 624] width 344 height 39
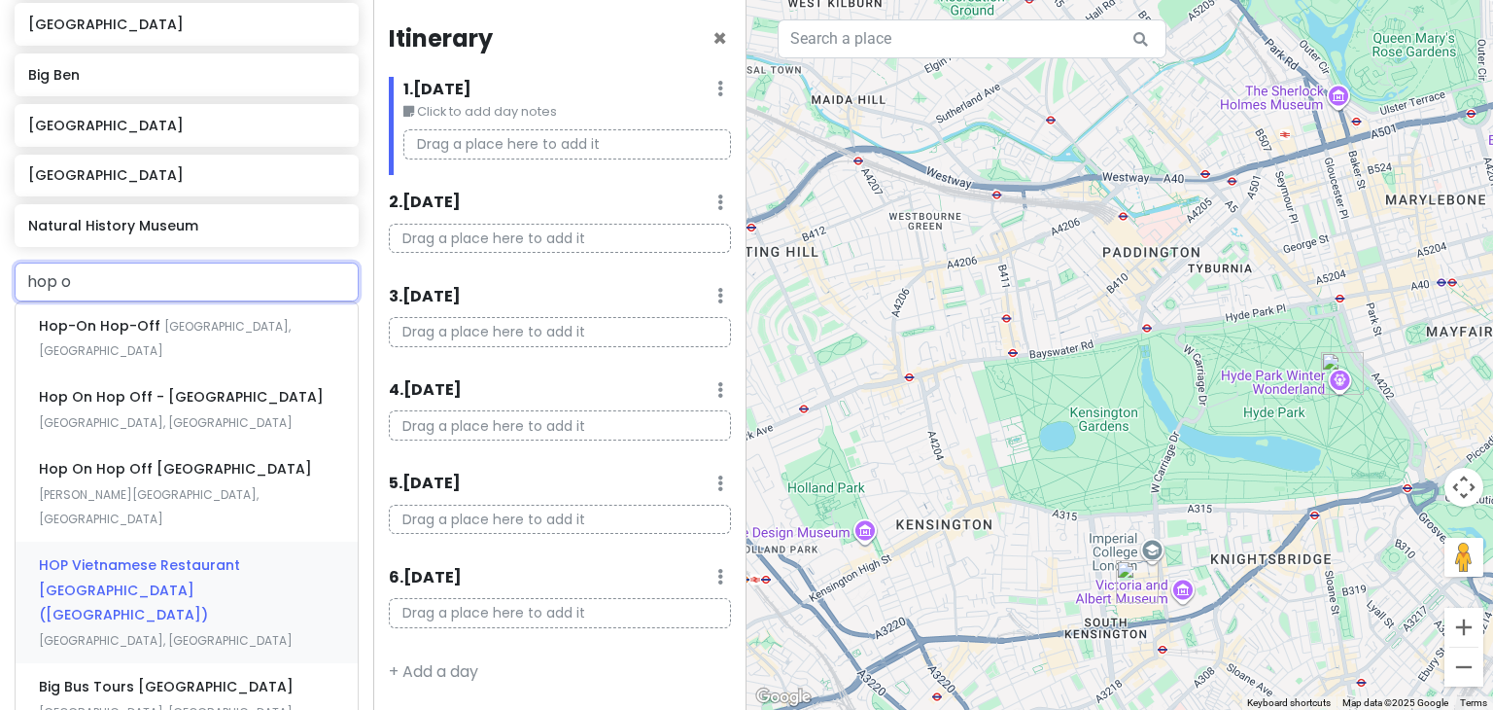
scroll to position [503, 0]
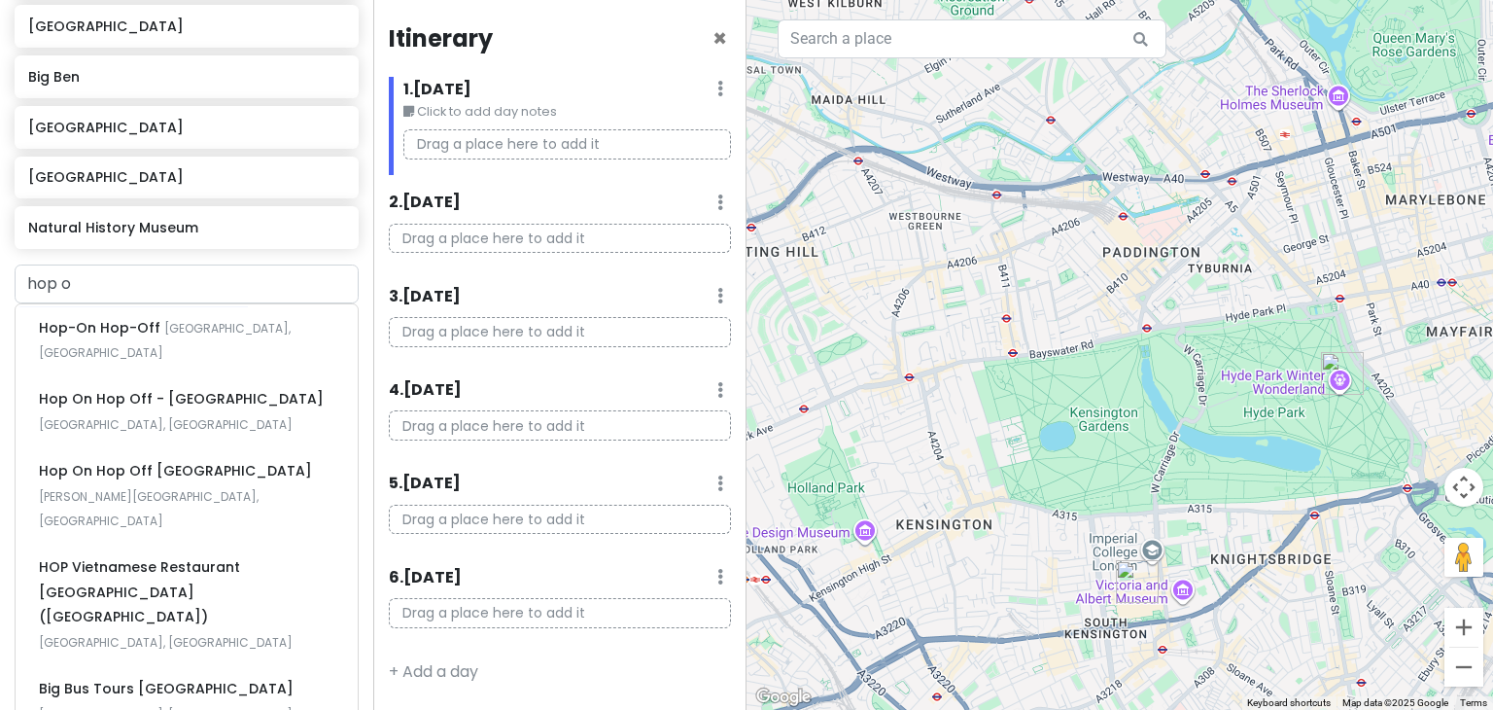
click at [347, 261] on div "London Trip Private Change Dates Make a Copy Delete Trip Go Pro ⚡️ Give Feedbac…" at bounding box center [186, 355] width 373 height 710
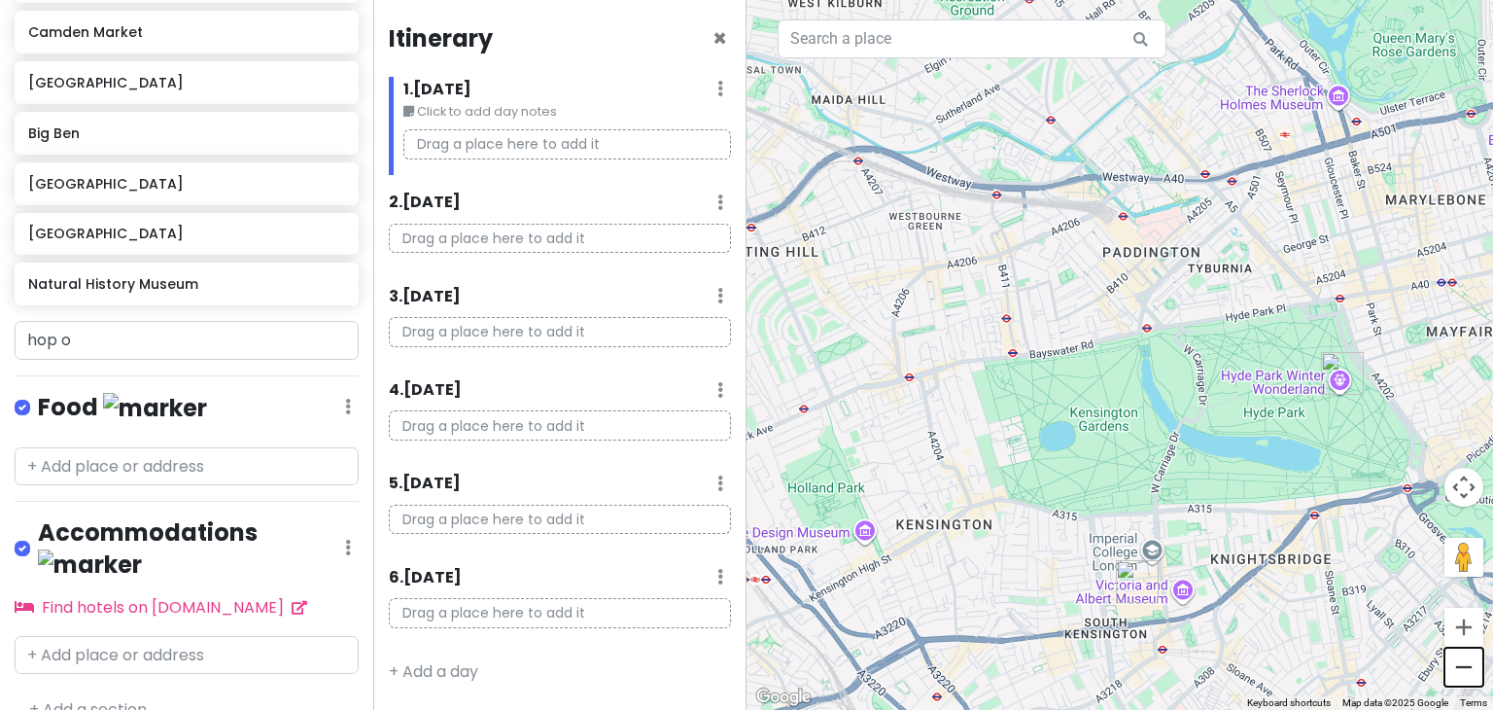
click at [1475, 672] on button "Zoom out" at bounding box center [1463, 666] width 39 height 39
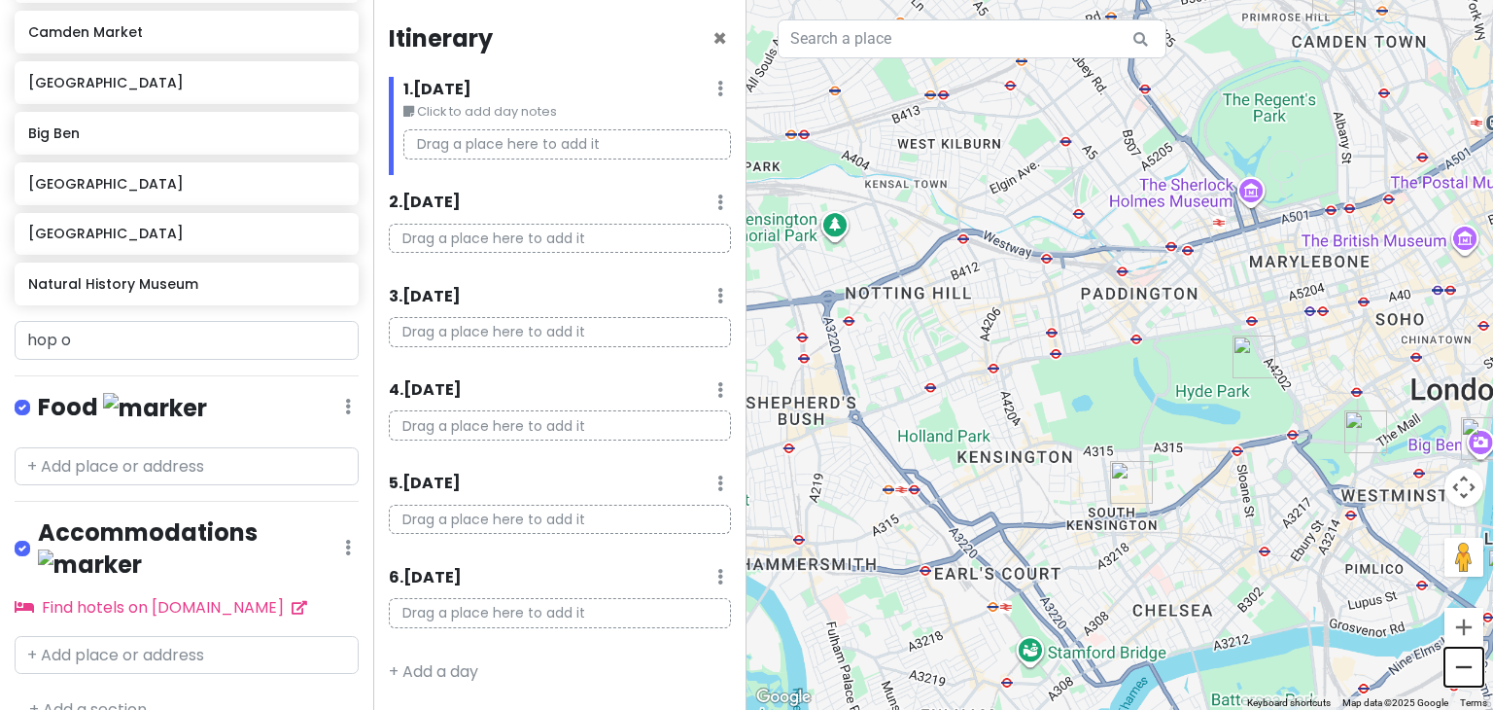
click at [1475, 672] on button "Zoom out" at bounding box center [1463, 666] width 39 height 39
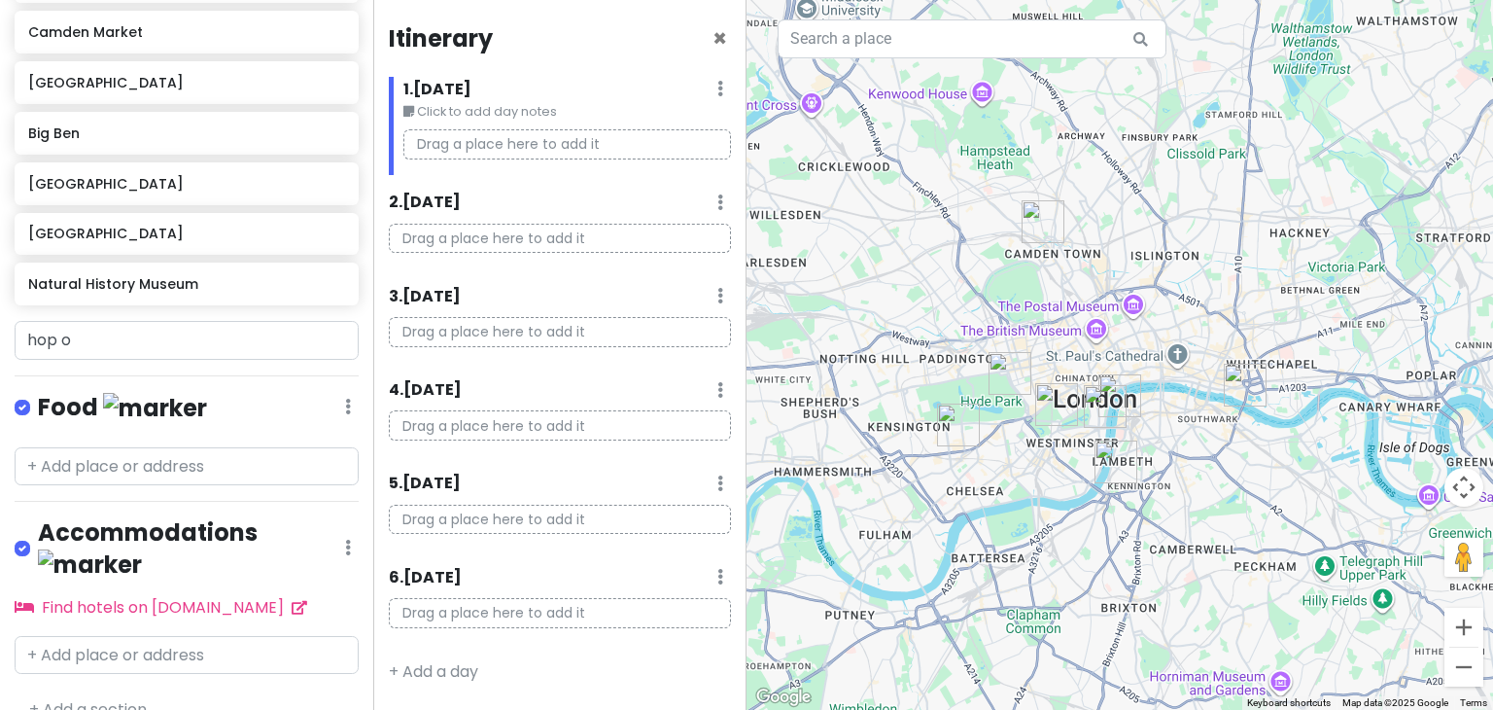
drag, startPoint x: 1229, startPoint y: 546, endPoint x: 1047, endPoint y: 580, distance: 184.9
click at [1047, 580] on div at bounding box center [1119, 355] width 746 height 710
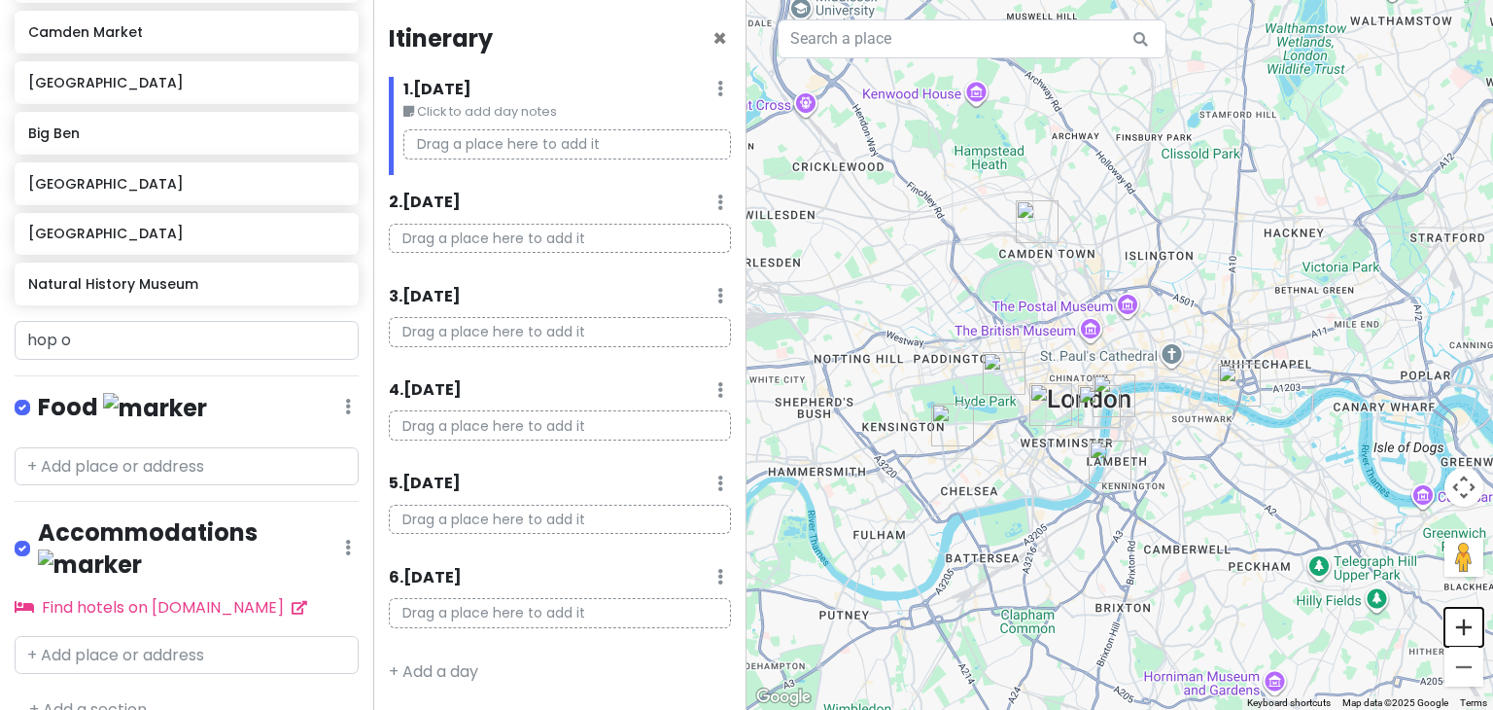
click at [1468, 636] on button "Zoom in" at bounding box center [1463, 626] width 39 height 39
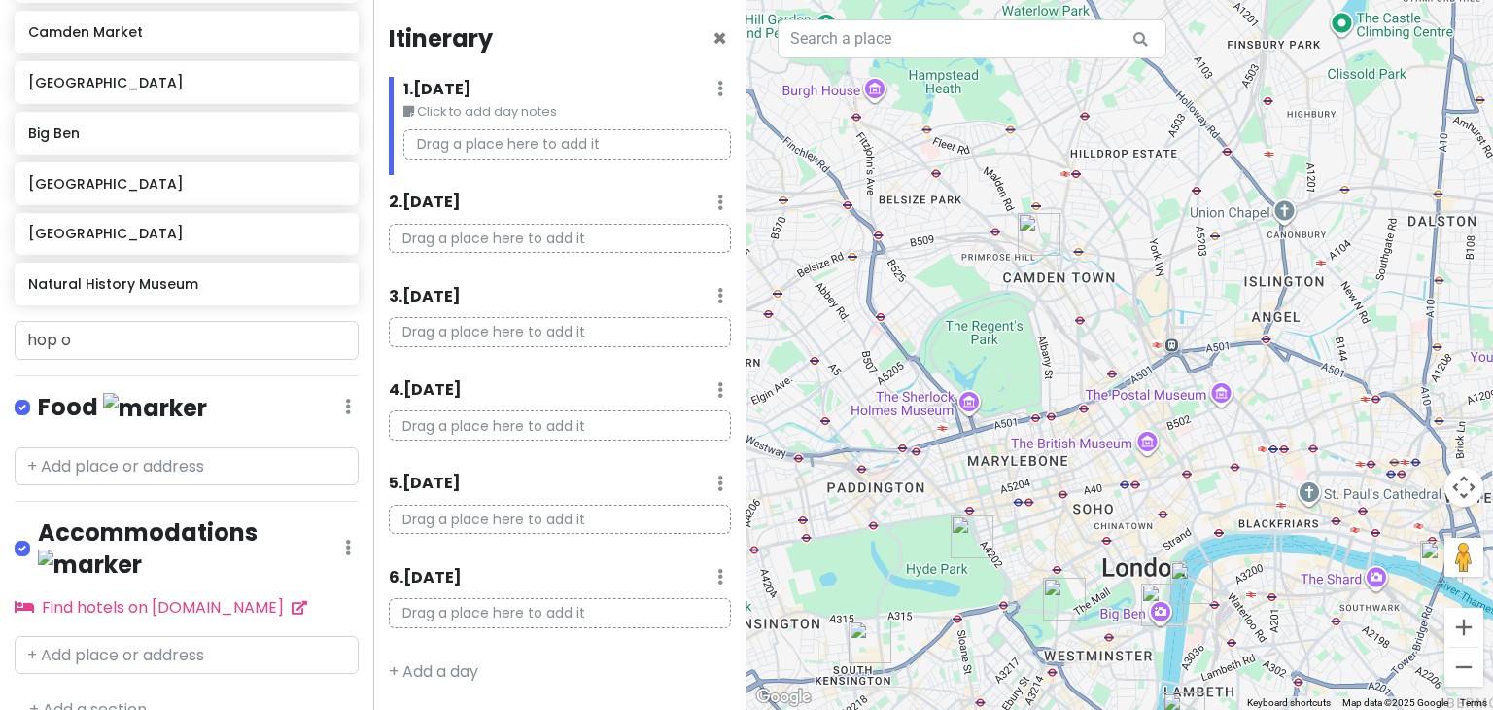
drag, startPoint x: 1042, startPoint y: 94, endPoint x: 1128, endPoint y: 224, distance: 155.5
click at [1128, 224] on div at bounding box center [1119, 355] width 746 height 710
click at [1471, 621] on button "Zoom in" at bounding box center [1463, 626] width 39 height 39
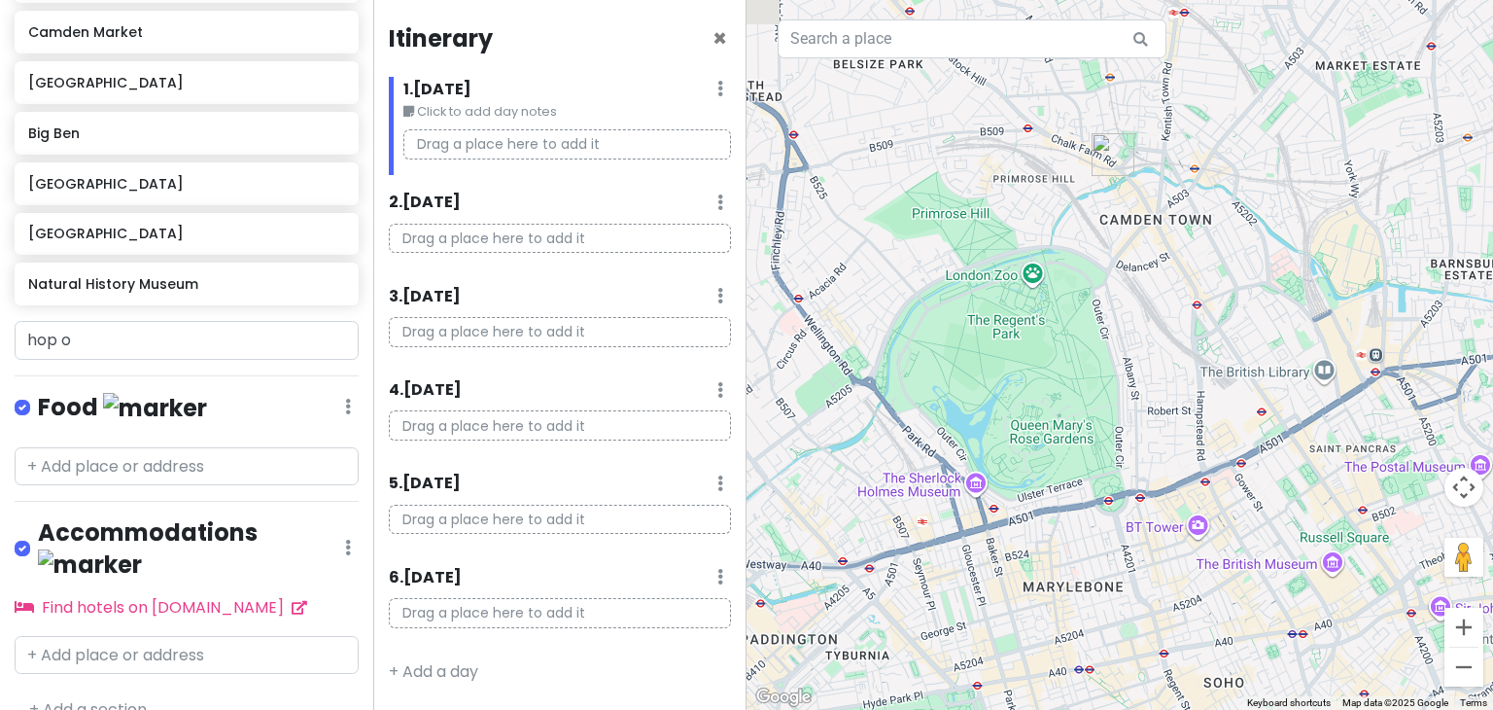
drag, startPoint x: 850, startPoint y: 354, endPoint x: 1010, endPoint y: 371, distance: 160.4
click at [1010, 371] on div at bounding box center [1119, 355] width 746 height 710
click at [1471, 621] on button "Zoom in" at bounding box center [1463, 626] width 39 height 39
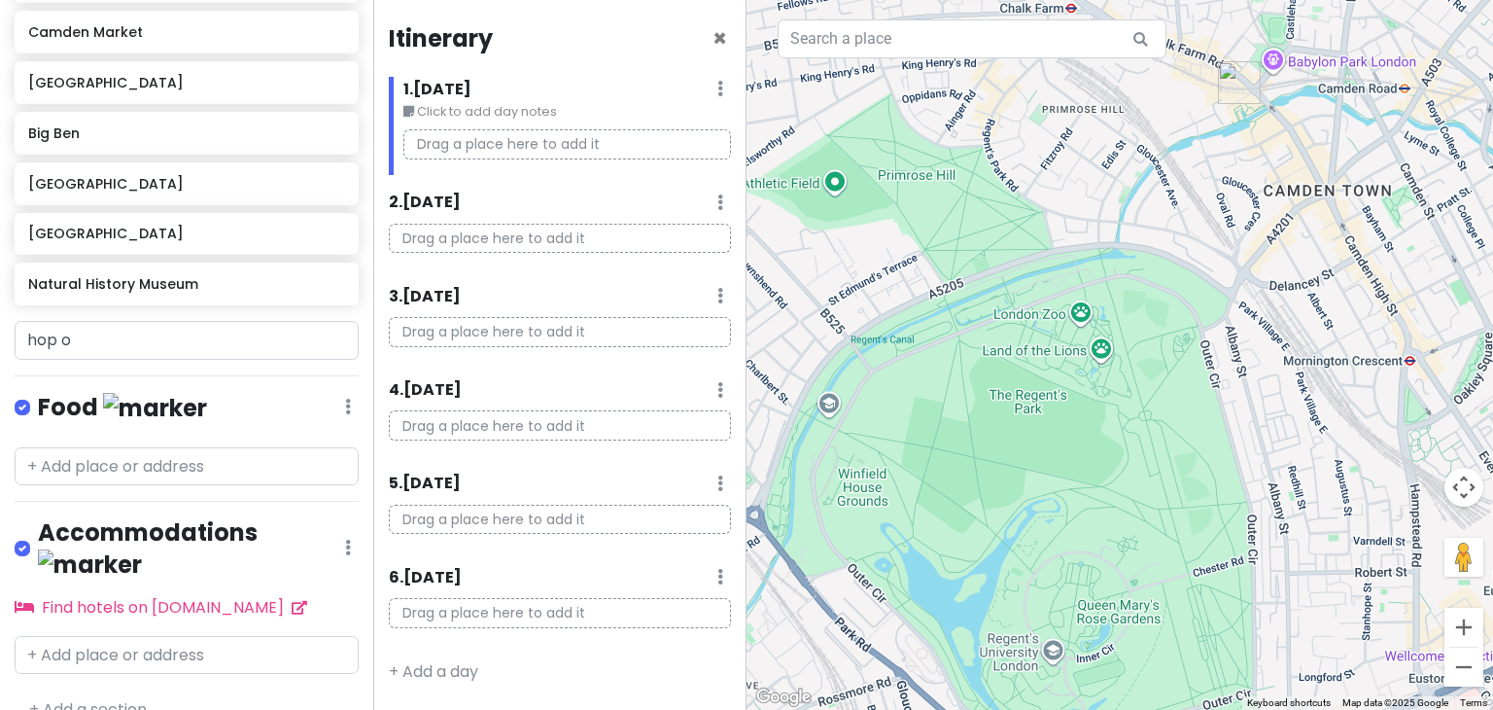
drag, startPoint x: 896, startPoint y: 253, endPoint x: 1018, endPoint y: 354, distance: 158.0
click at [1018, 354] on div at bounding box center [1119, 355] width 746 height 710
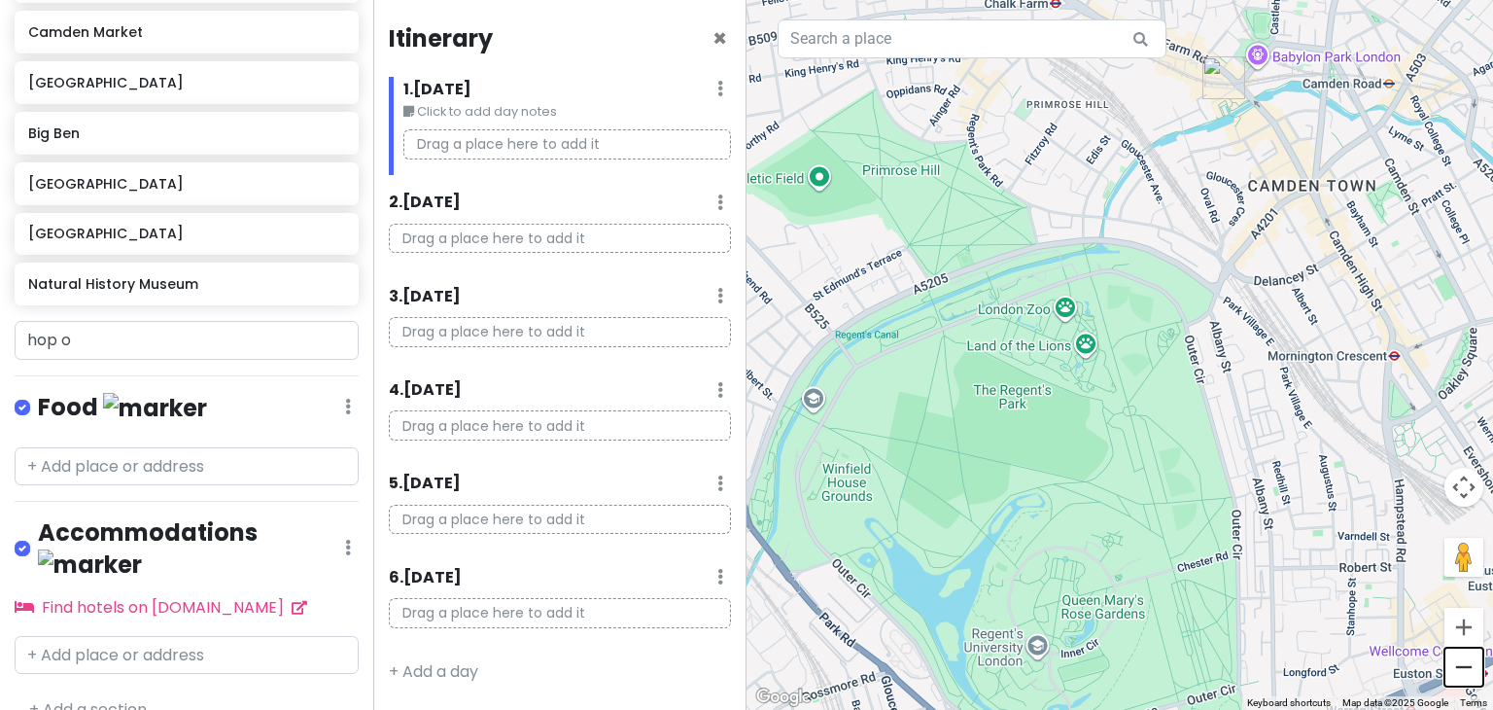
click at [1463, 647] on button "Zoom out" at bounding box center [1463, 666] width 39 height 39
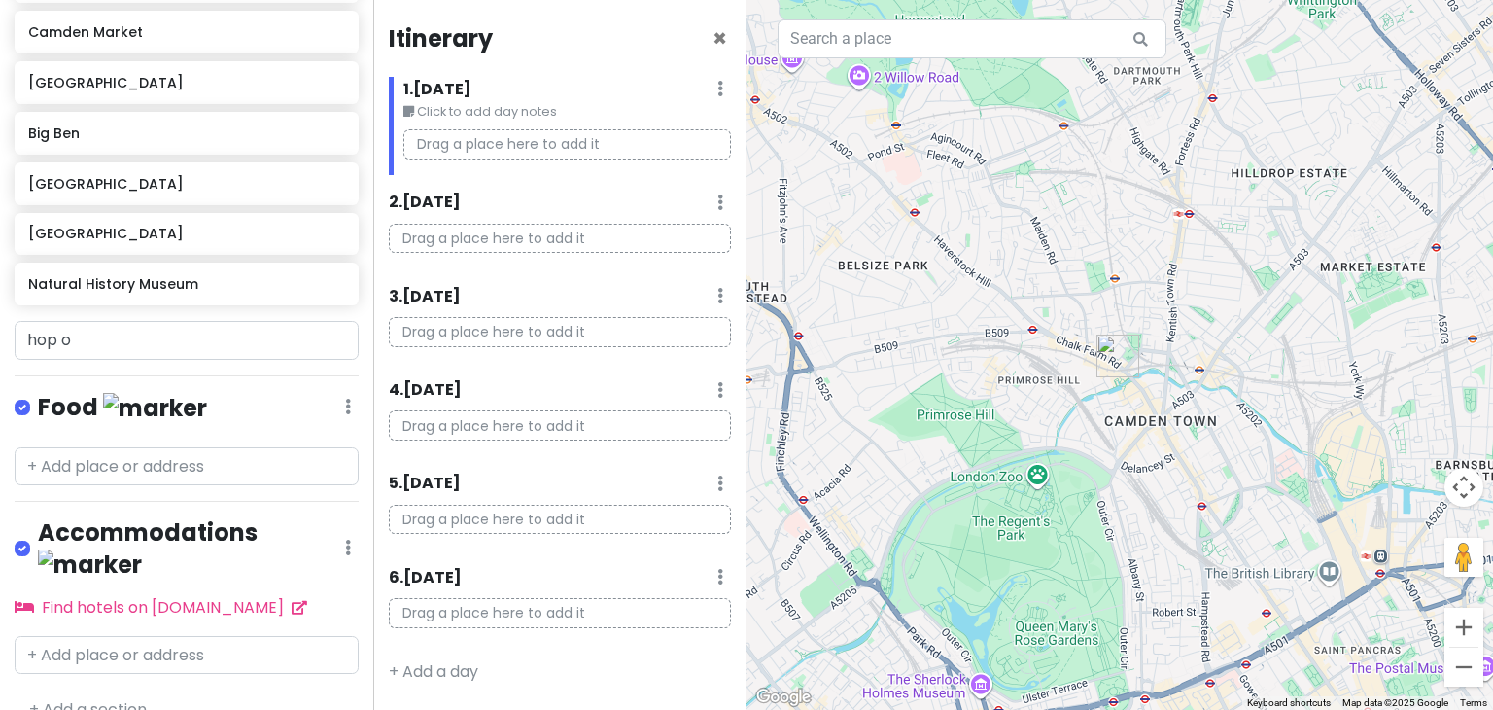
drag, startPoint x: 1032, startPoint y: 362, endPoint x: 980, endPoint y: 510, distance: 157.7
click at [980, 510] on div at bounding box center [1119, 355] width 746 height 710
click at [1468, 632] on button "Zoom in" at bounding box center [1463, 626] width 39 height 39
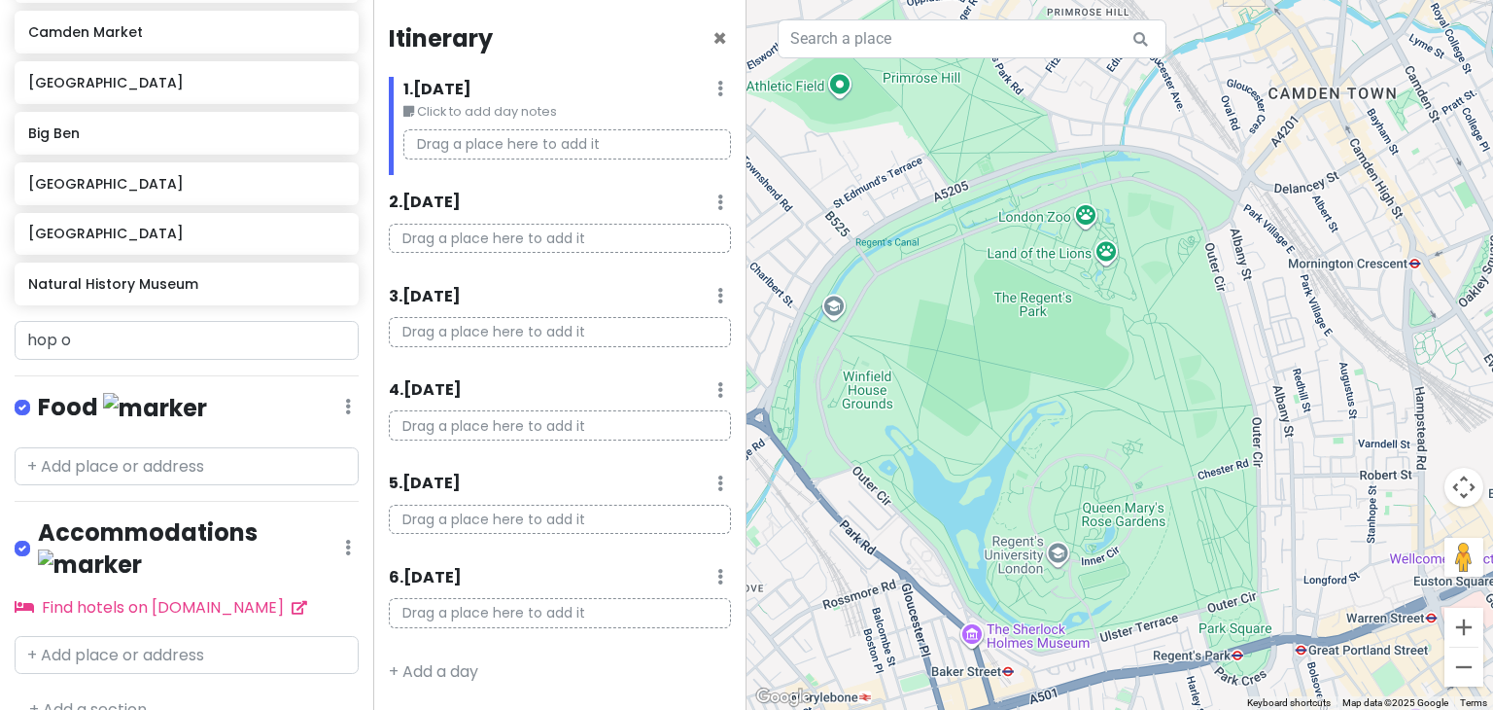
drag, startPoint x: 999, startPoint y: 483, endPoint x: 1131, endPoint y: 88, distance: 416.2
click at [1131, 88] on div at bounding box center [1119, 355] width 746 height 710
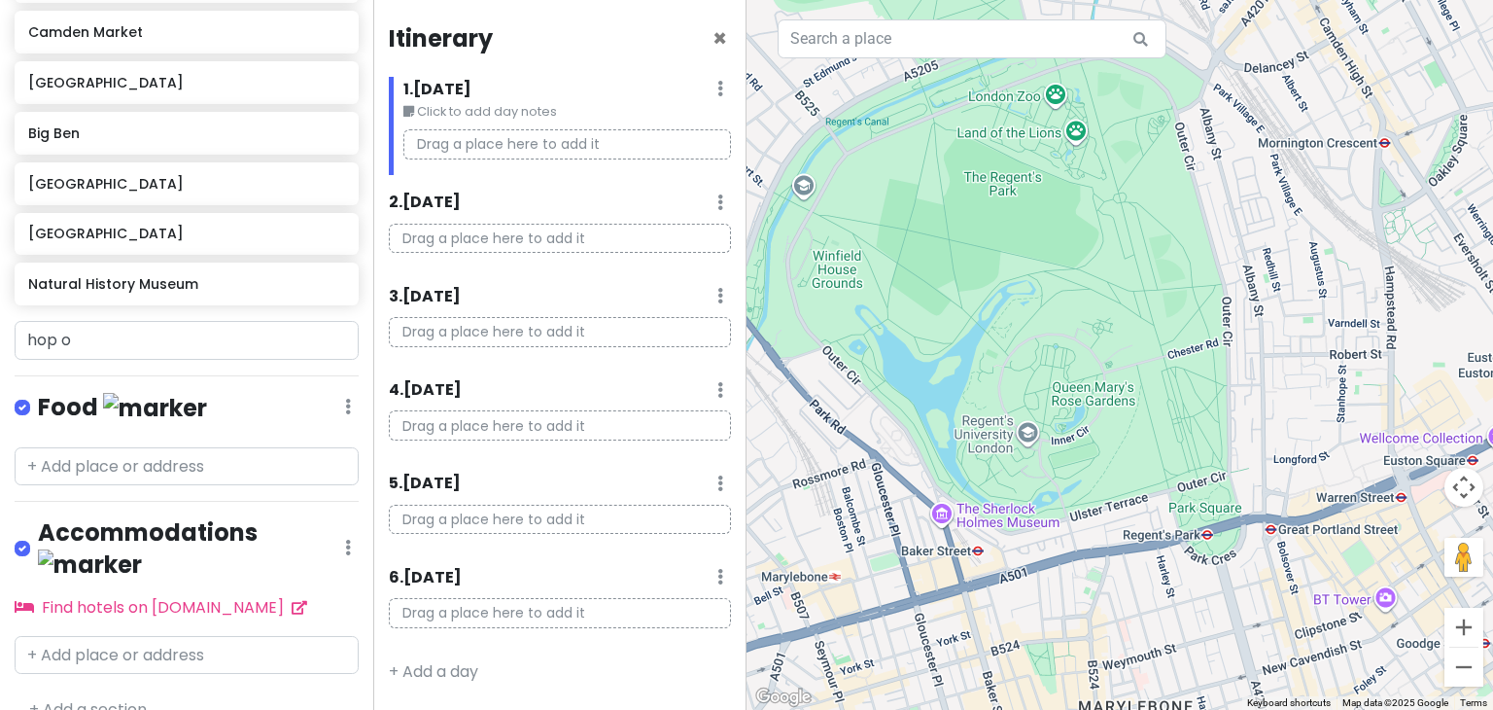
drag, startPoint x: 1190, startPoint y: 372, endPoint x: 1161, endPoint y: 183, distance: 191.6
click at [1161, 183] on div at bounding box center [1119, 355] width 746 height 710
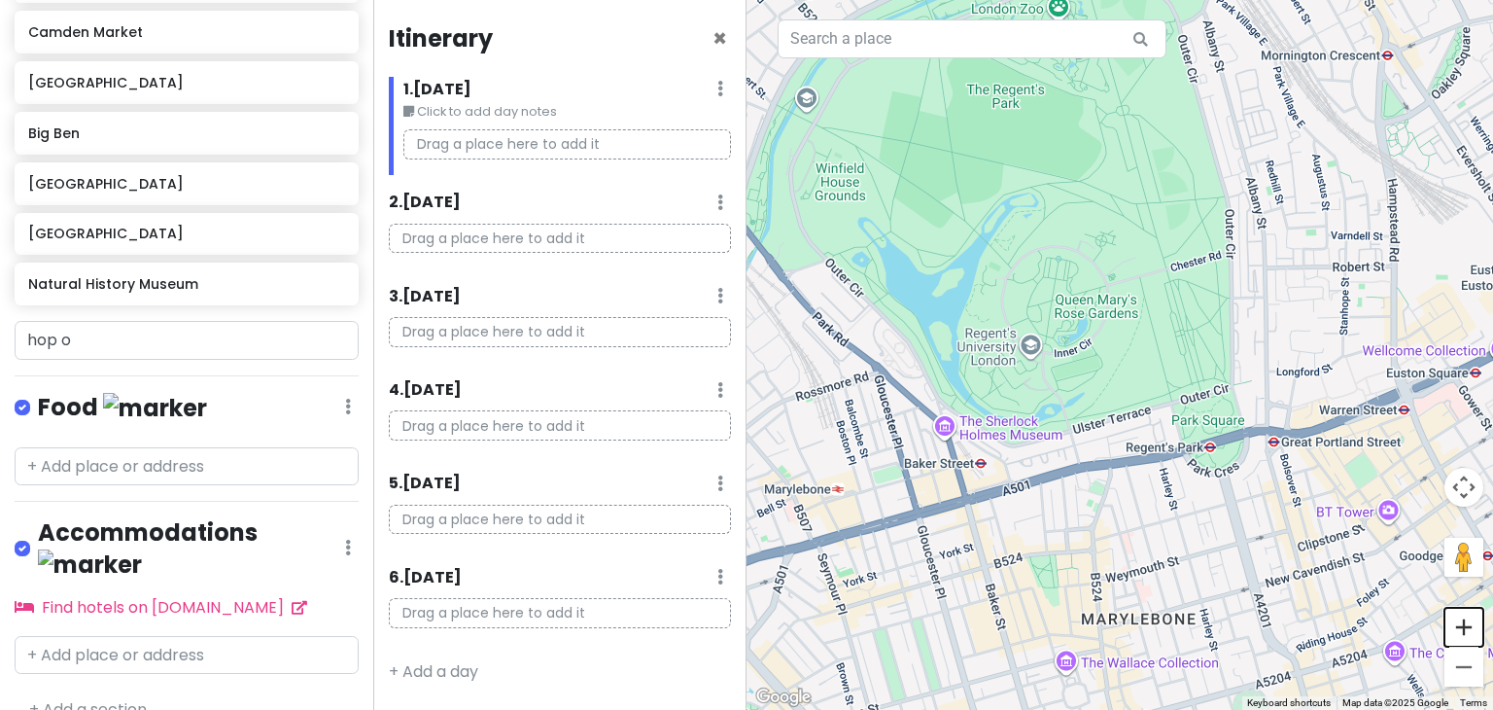
click at [1468, 635] on button "Zoom in" at bounding box center [1463, 626] width 39 height 39
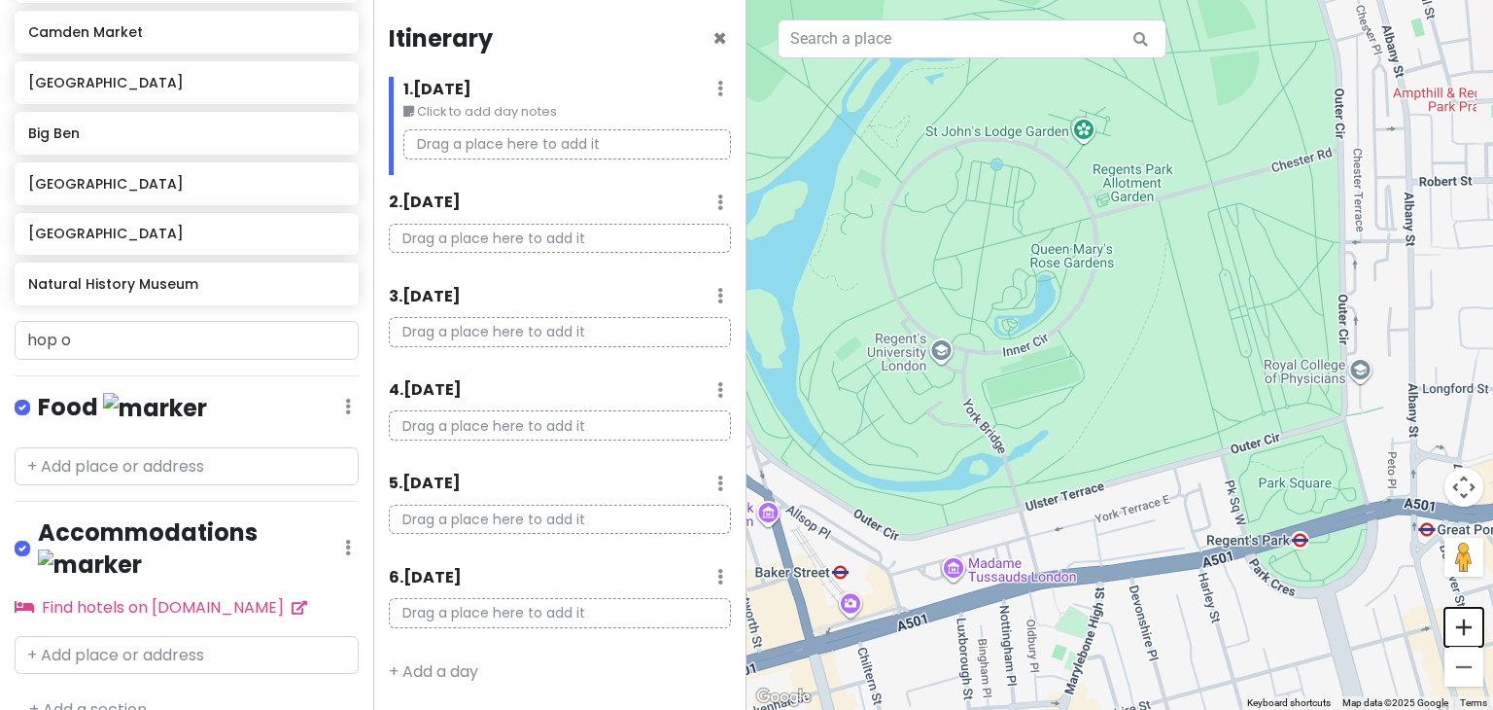
click at [1468, 635] on button "Zoom in" at bounding box center [1463, 626] width 39 height 39
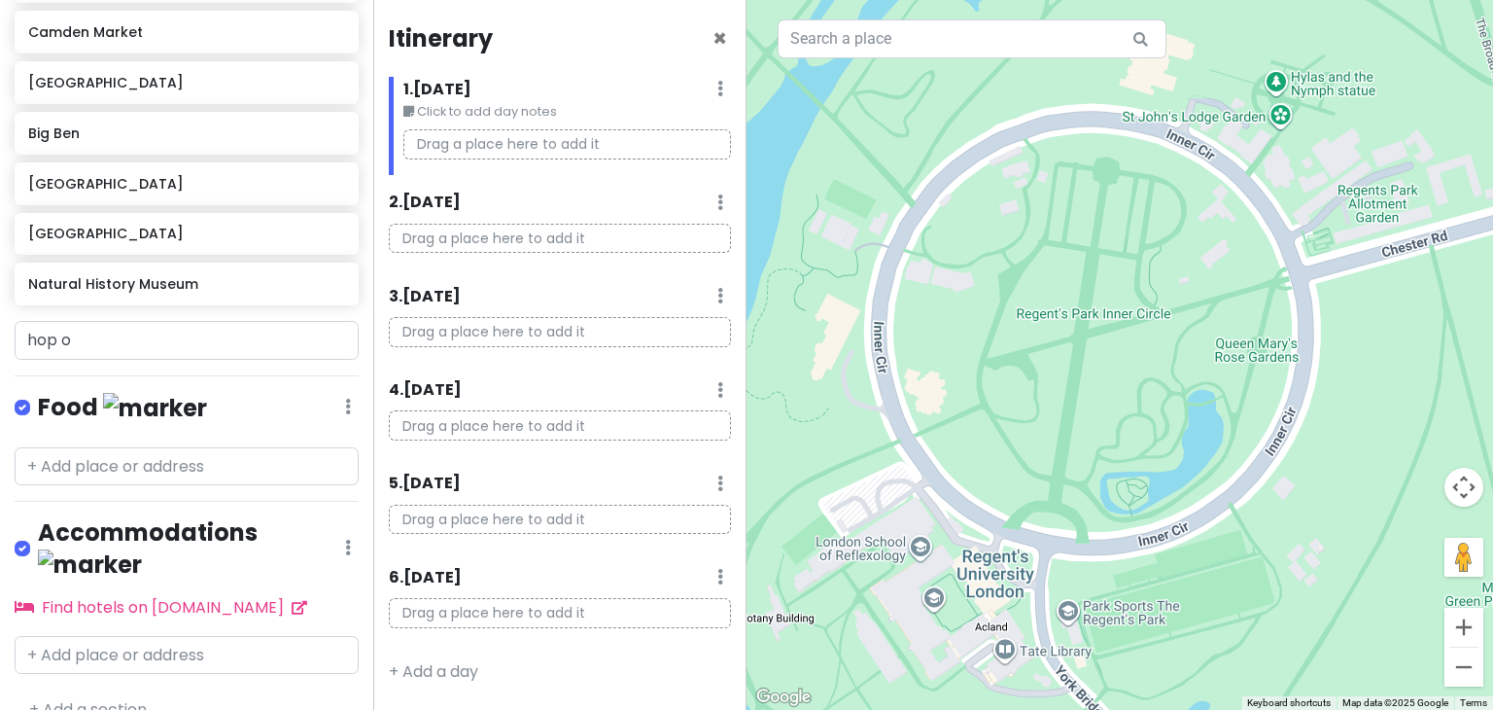
drag, startPoint x: 960, startPoint y: 232, endPoint x: 1194, endPoint y: 429, distance: 304.9
click at [1194, 429] on div at bounding box center [1119, 355] width 746 height 710
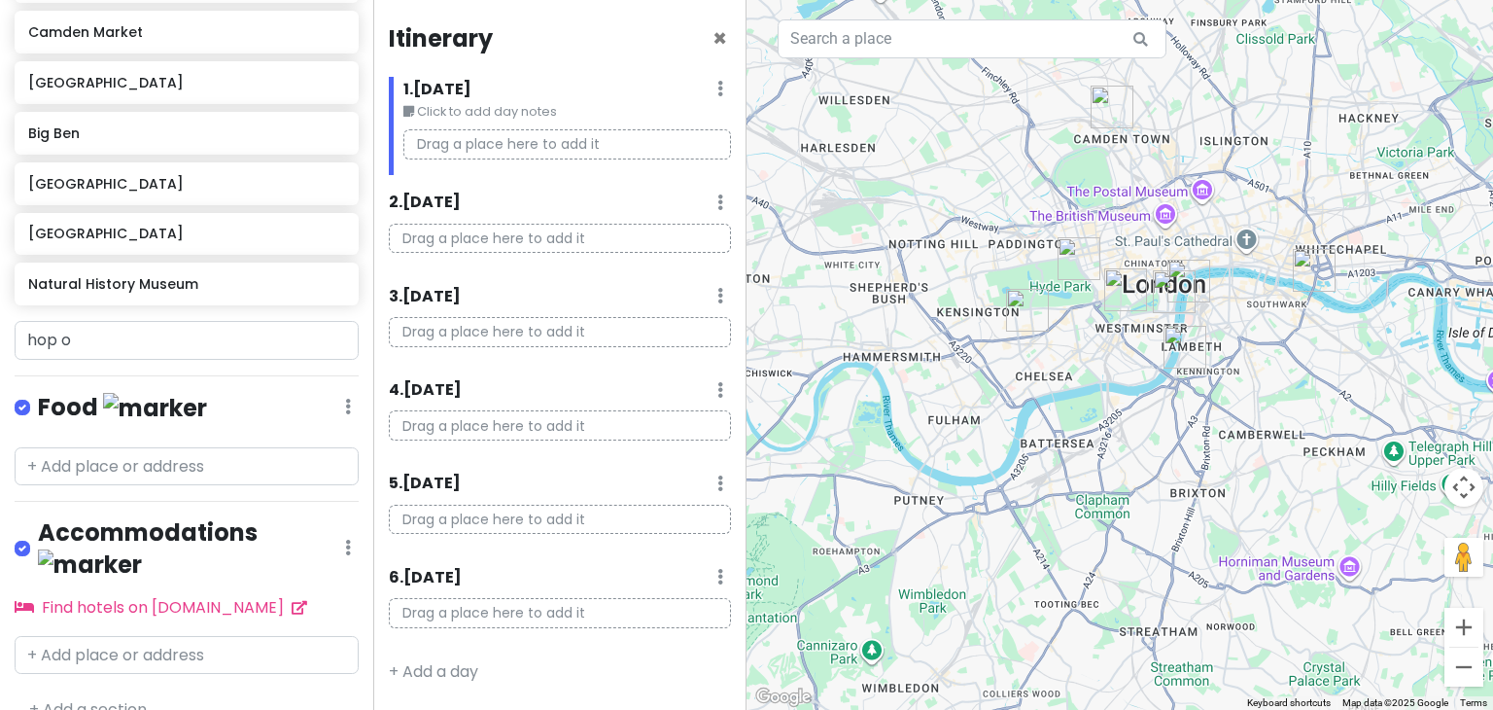
drag, startPoint x: 1158, startPoint y: 174, endPoint x: 1019, endPoint y: 206, distance: 142.6
click at [1019, 206] on div at bounding box center [1119, 355] width 746 height 710
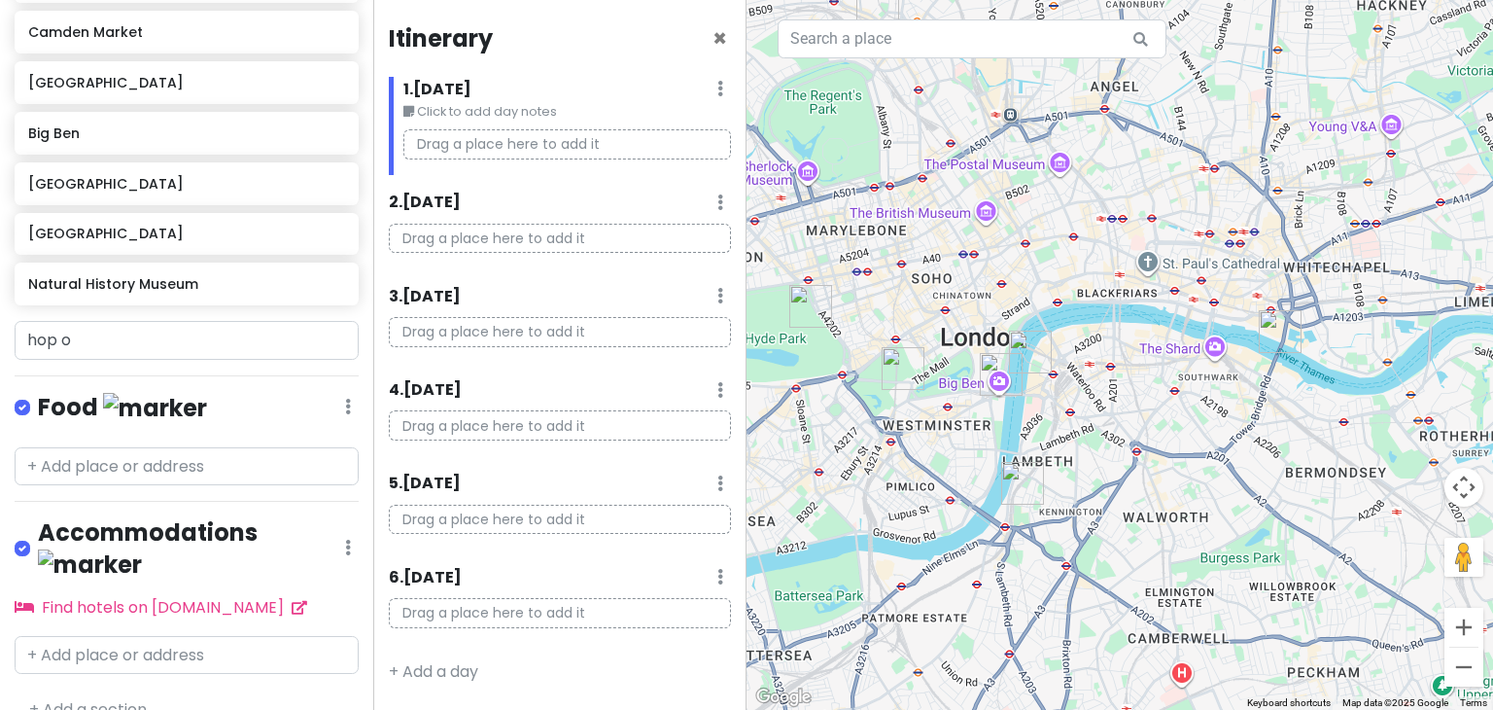
drag, startPoint x: 1208, startPoint y: 445, endPoint x: 1353, endPoint y: 416, distance: 147.7
click at [1353, 416] on div at bounding box center [1119, 355] width 746 height 710
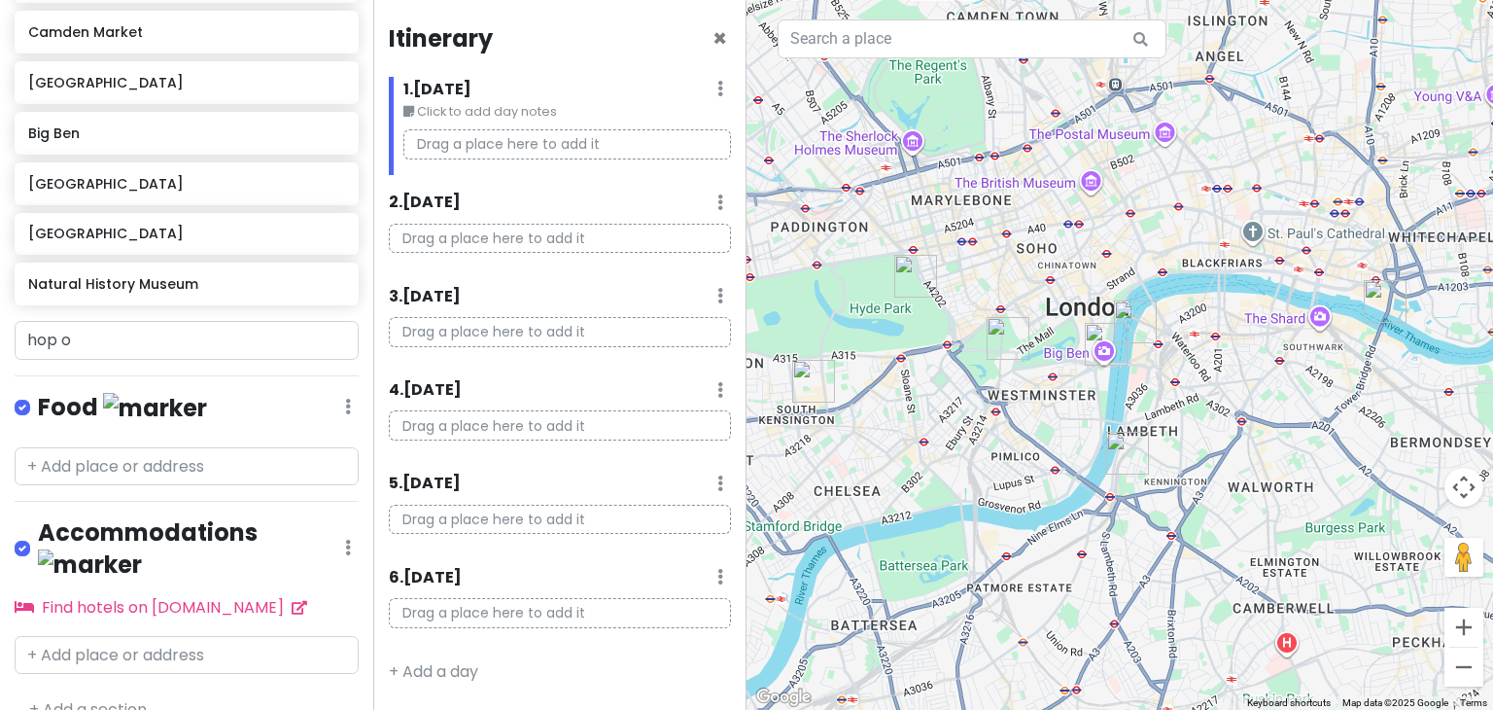
drag, startPoint x: 1148, startPoint y: 429, endPoint x: 1256, endPoint y: 397, distance: 112.6
click at [1256, 397] on div at bounding box center [1119, 355] width 746 height 710
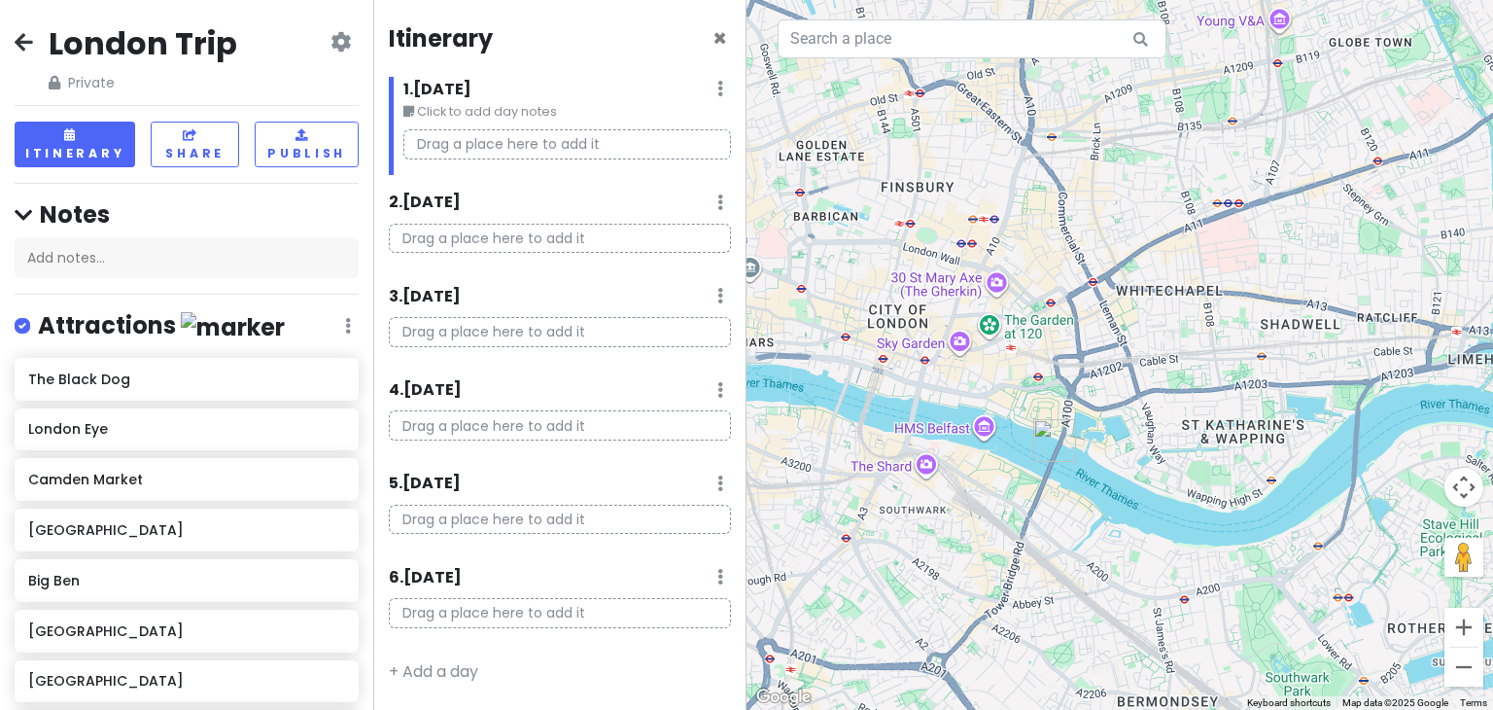
scroll to position [0, 0]
click at [718, 579] on icon at bounding box center [720, 577] width 6 height 16
click at [650, 536] on link "Delete Day" at bounding box center [659, 535] width 159 height 47
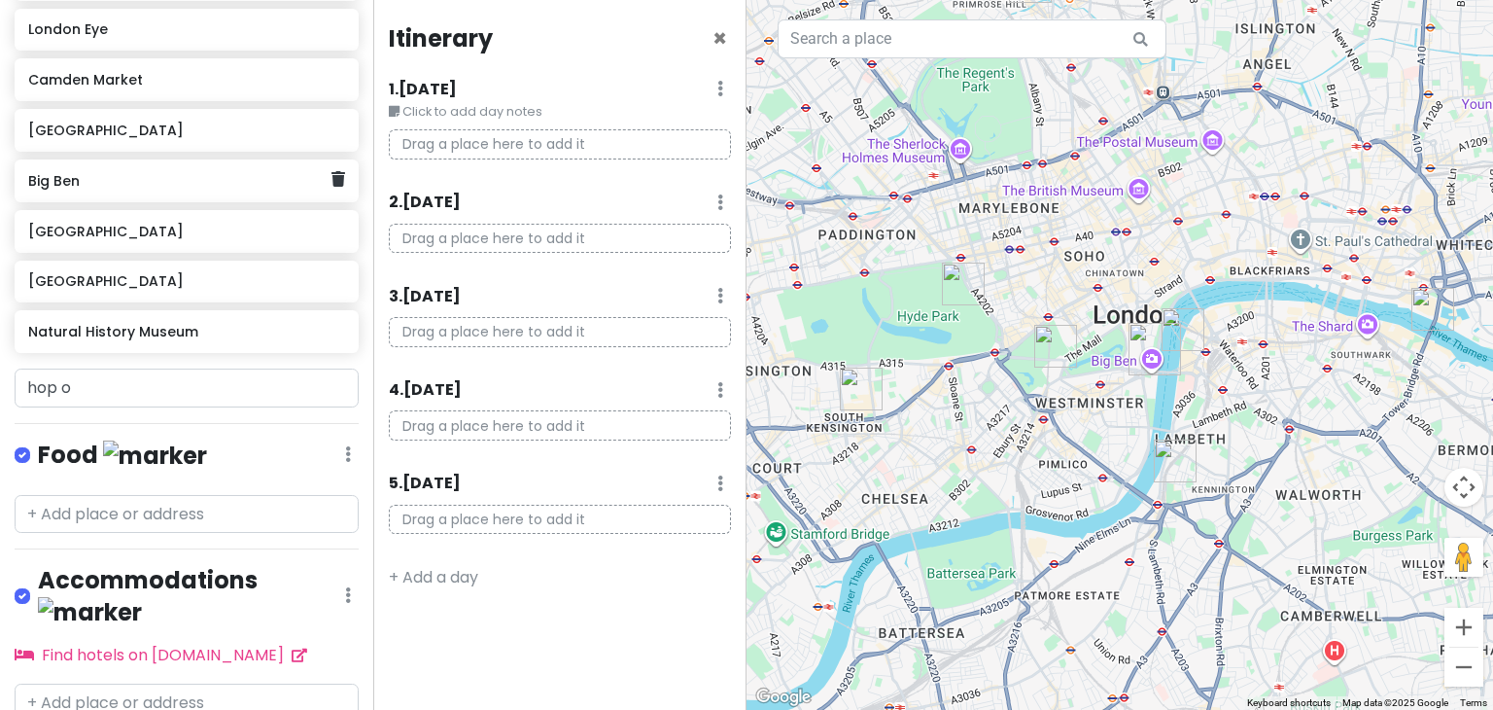
scroll to position [398, 0]
click at [104, 388] on input "hop o" at bounding box center [187, 388] width 344 height 39
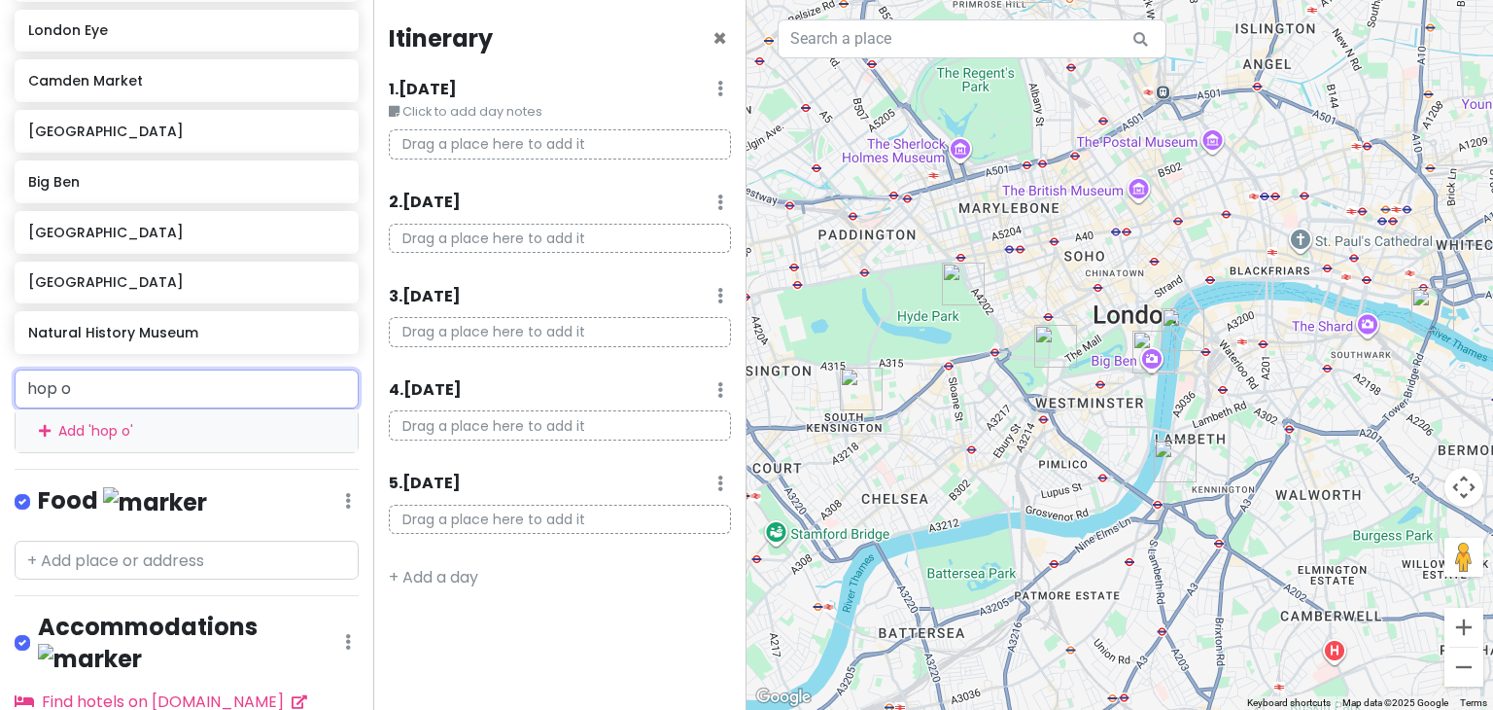
click at [104, 388] on input "hop o" at bounding box center [187, 388] width 344 height 39
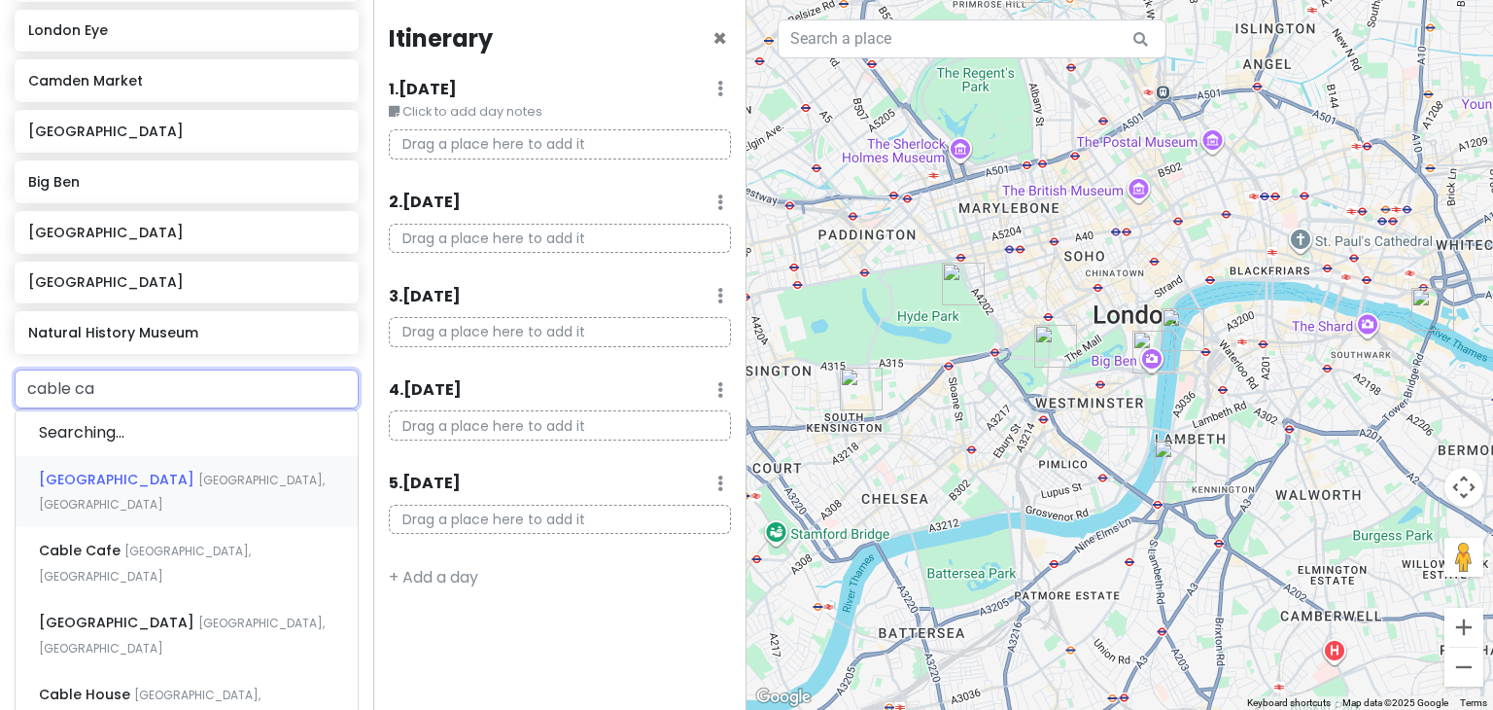
type input "cable car"
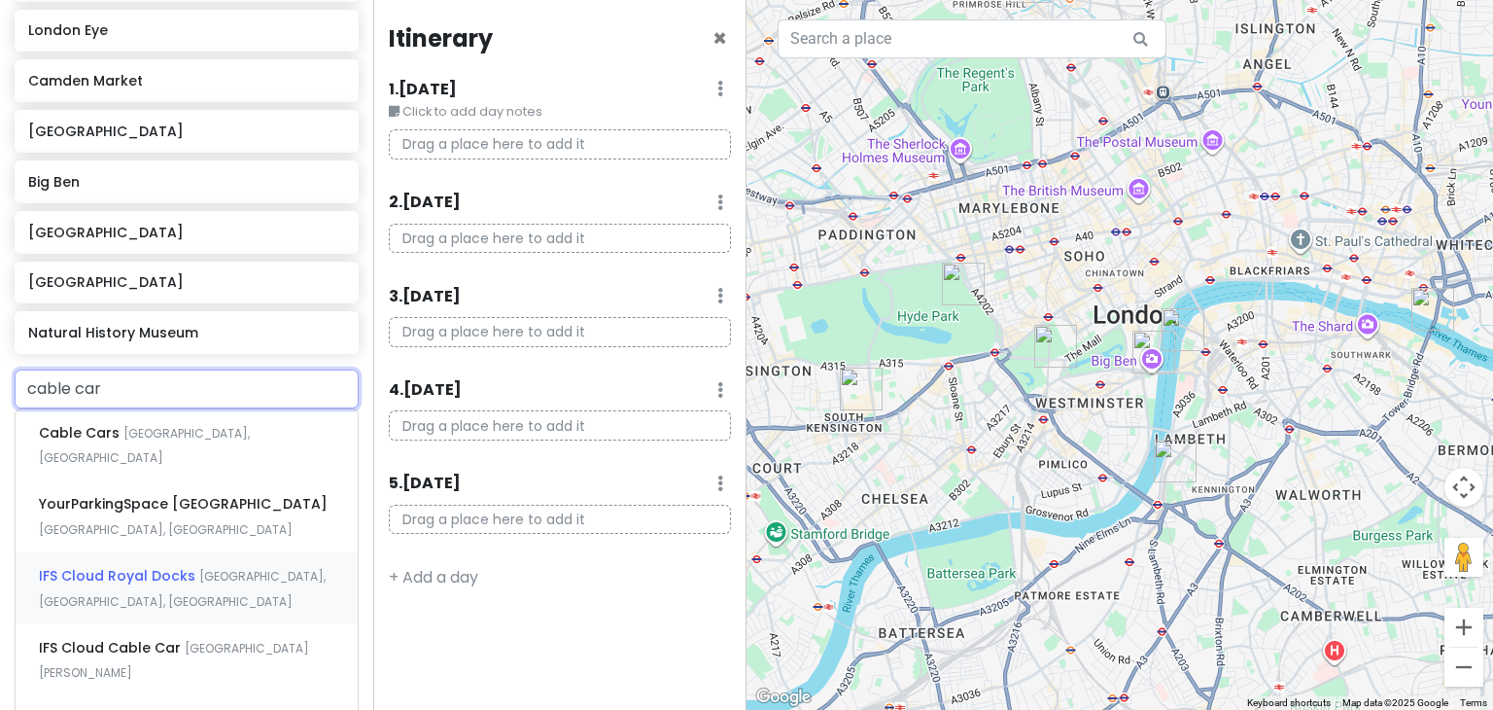
click at [167, 558] on div "IFS Cloud Royal Docks Western Gateway, London, UK" at bounding box center [187, 588] width 342 height 72
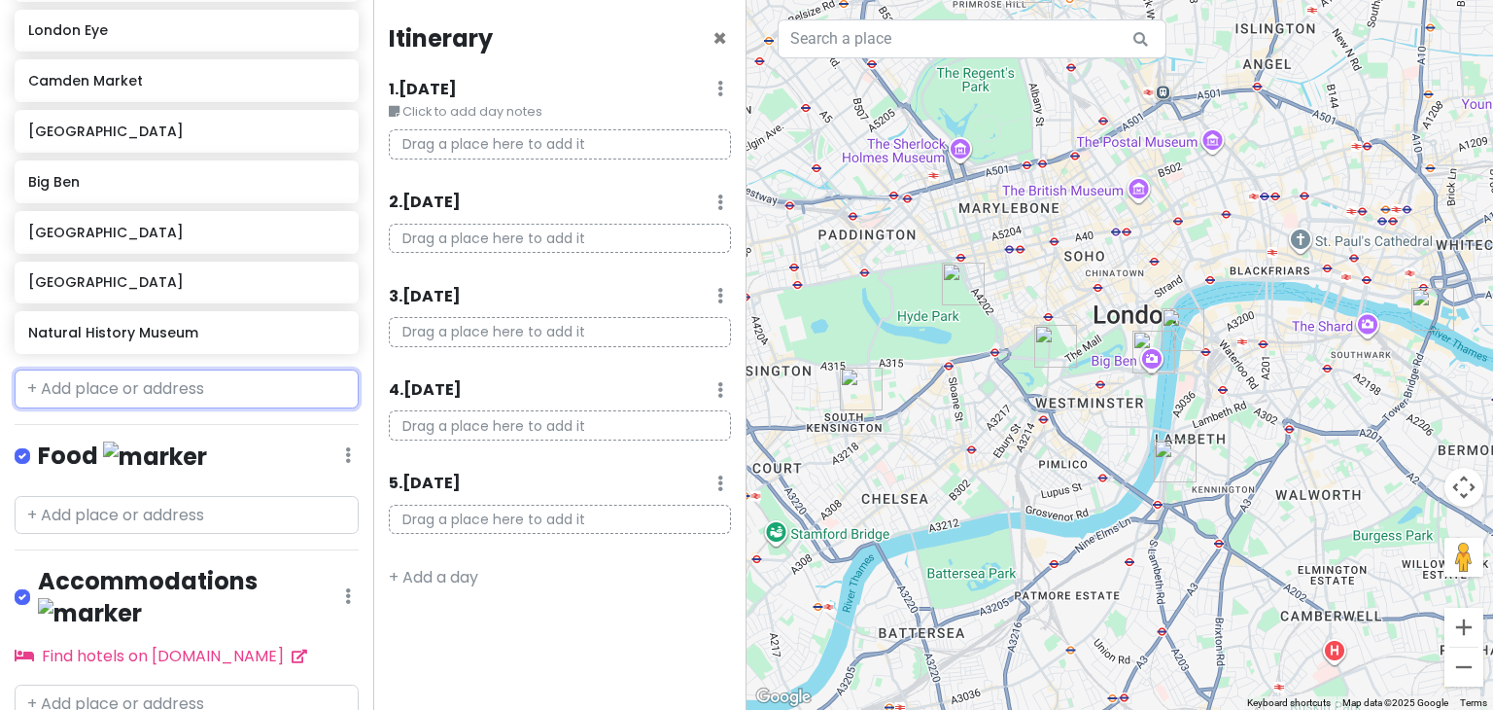
scroll to position [448, 0]
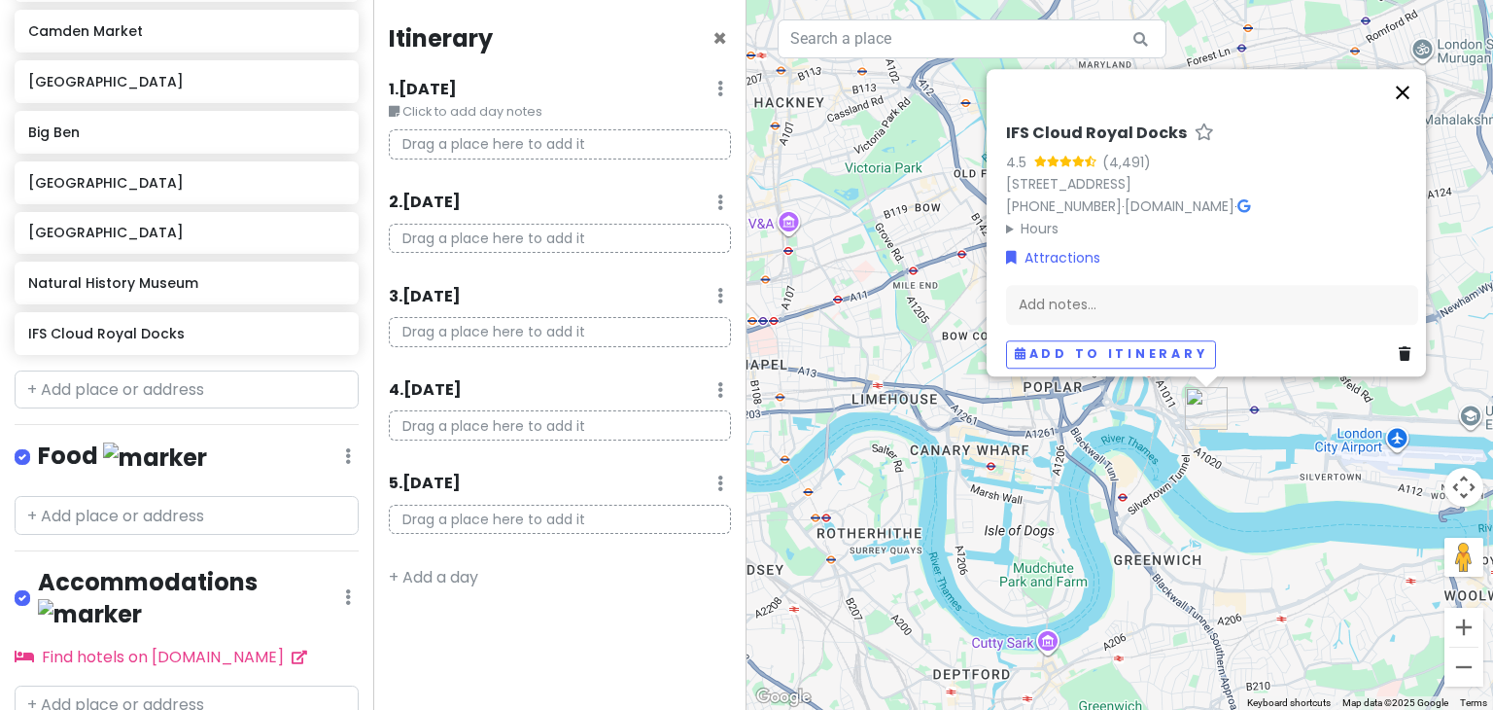
click at [1409, 84] on button "Close" at bounding box center [1402, 92] width 47 height 47
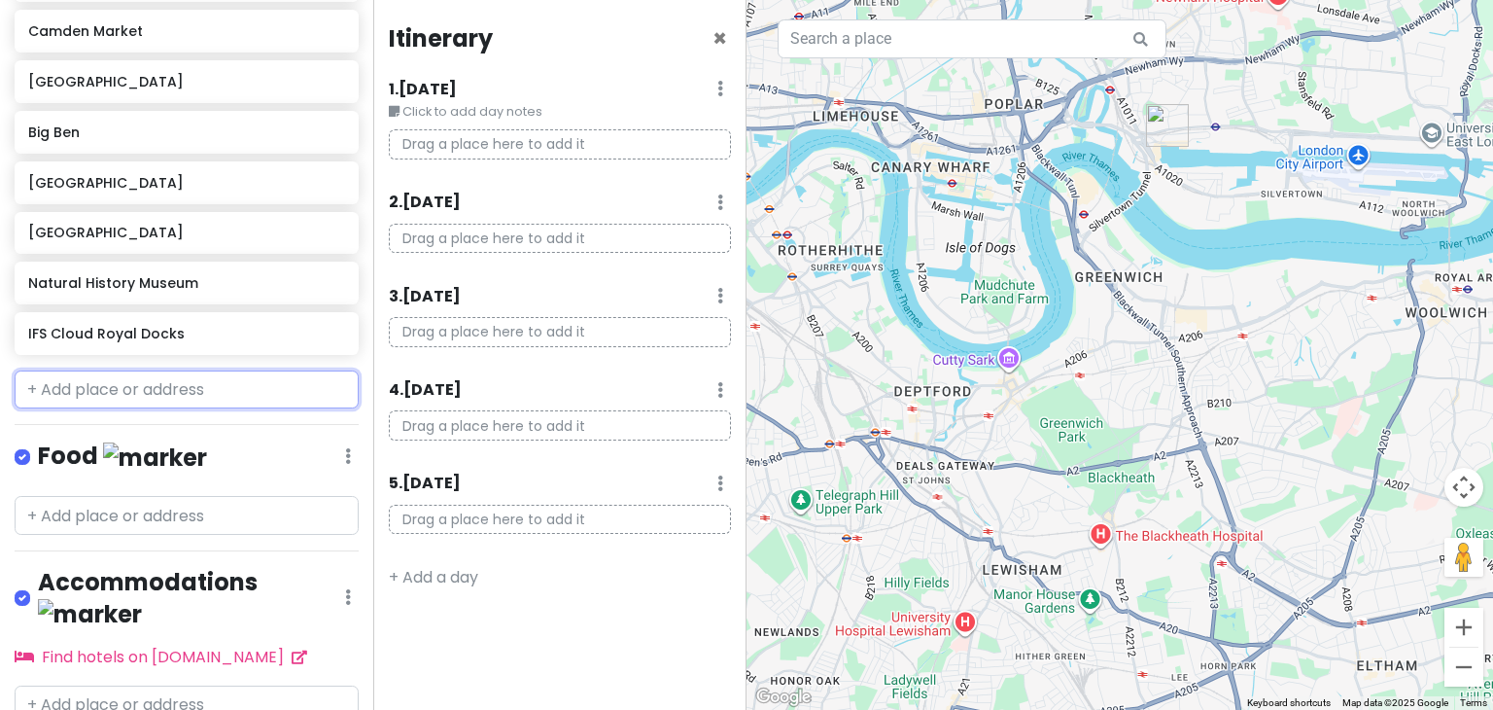
click at [175, 393] on input "text" at bounding box center [187, 389] width 344 height 39
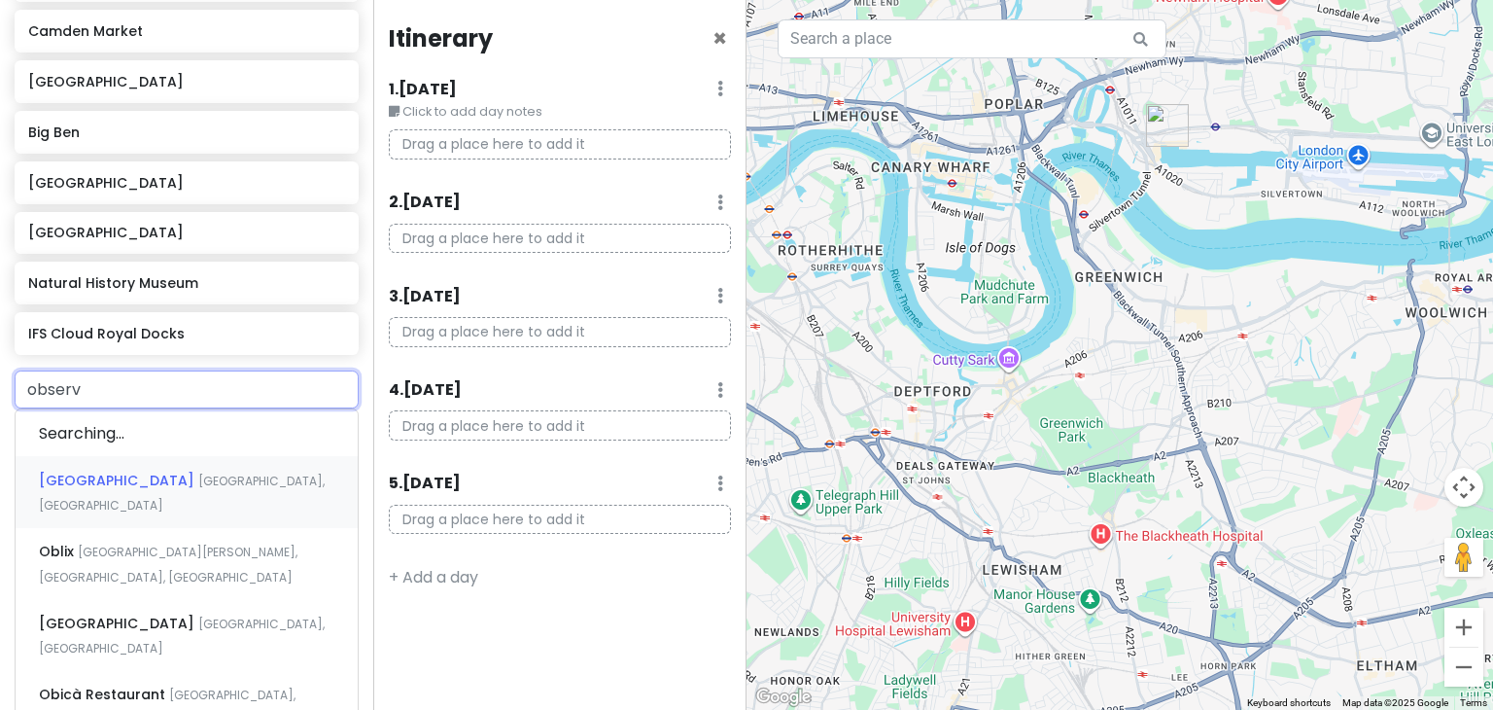
type input "observa"
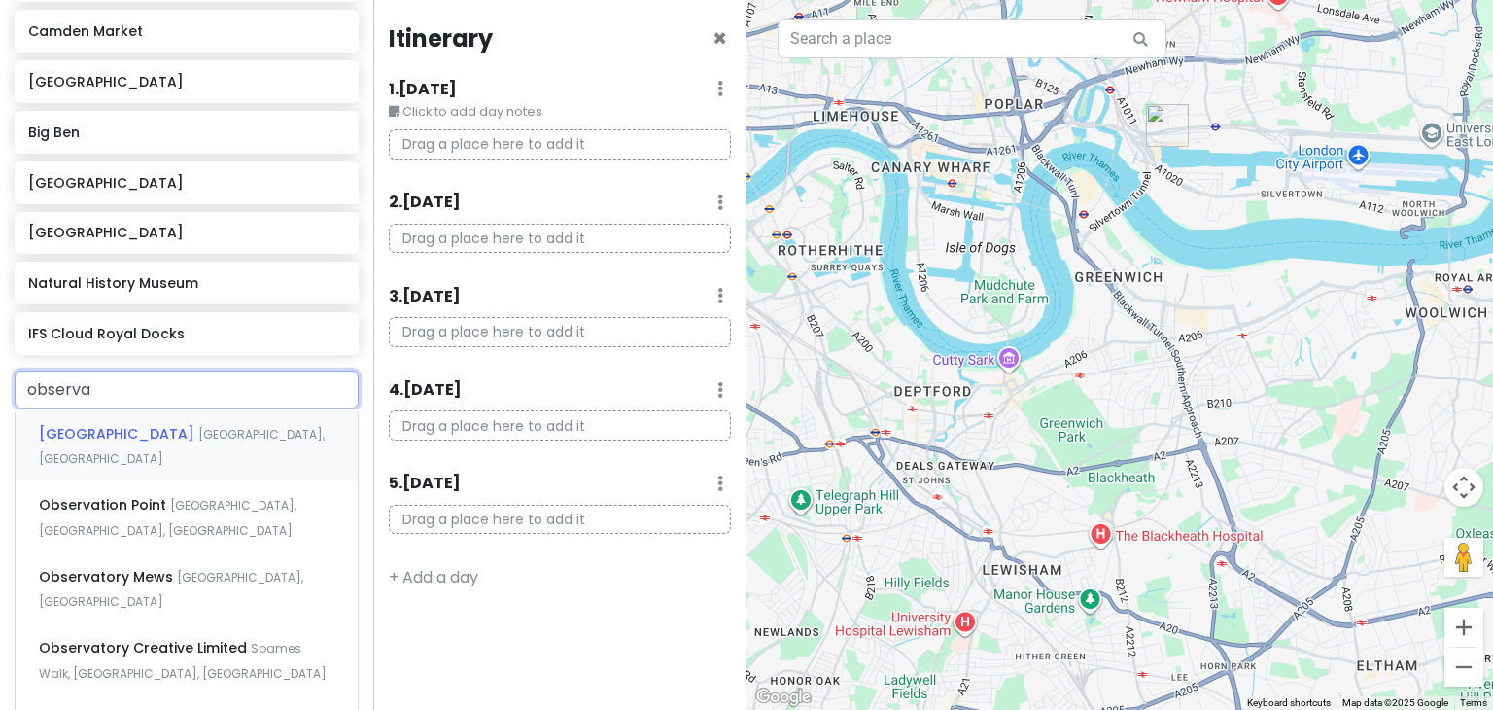
click at [288, 433] on span "Blackheath Avenue, London, UK" at bounding box center [182, 447] width 286 height 42
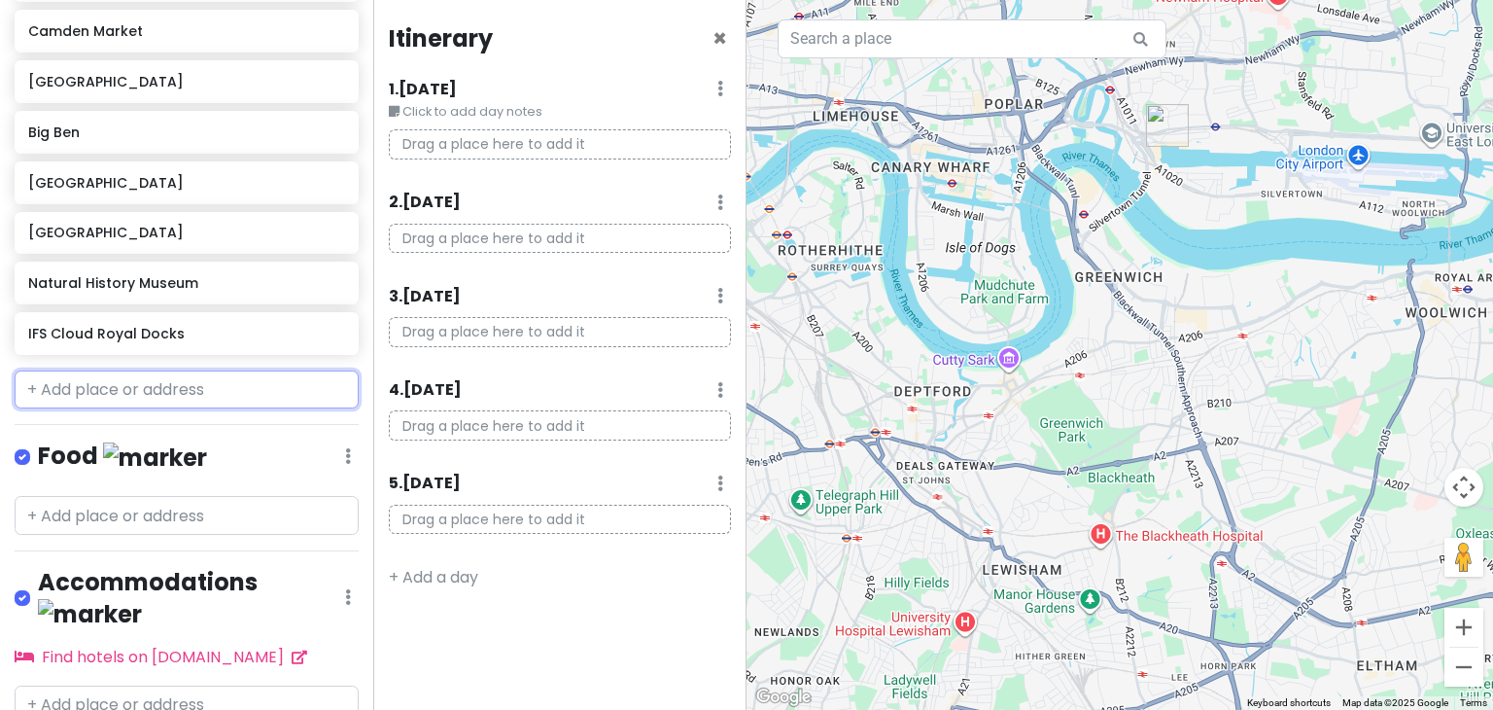
scroll to position [499, 0]
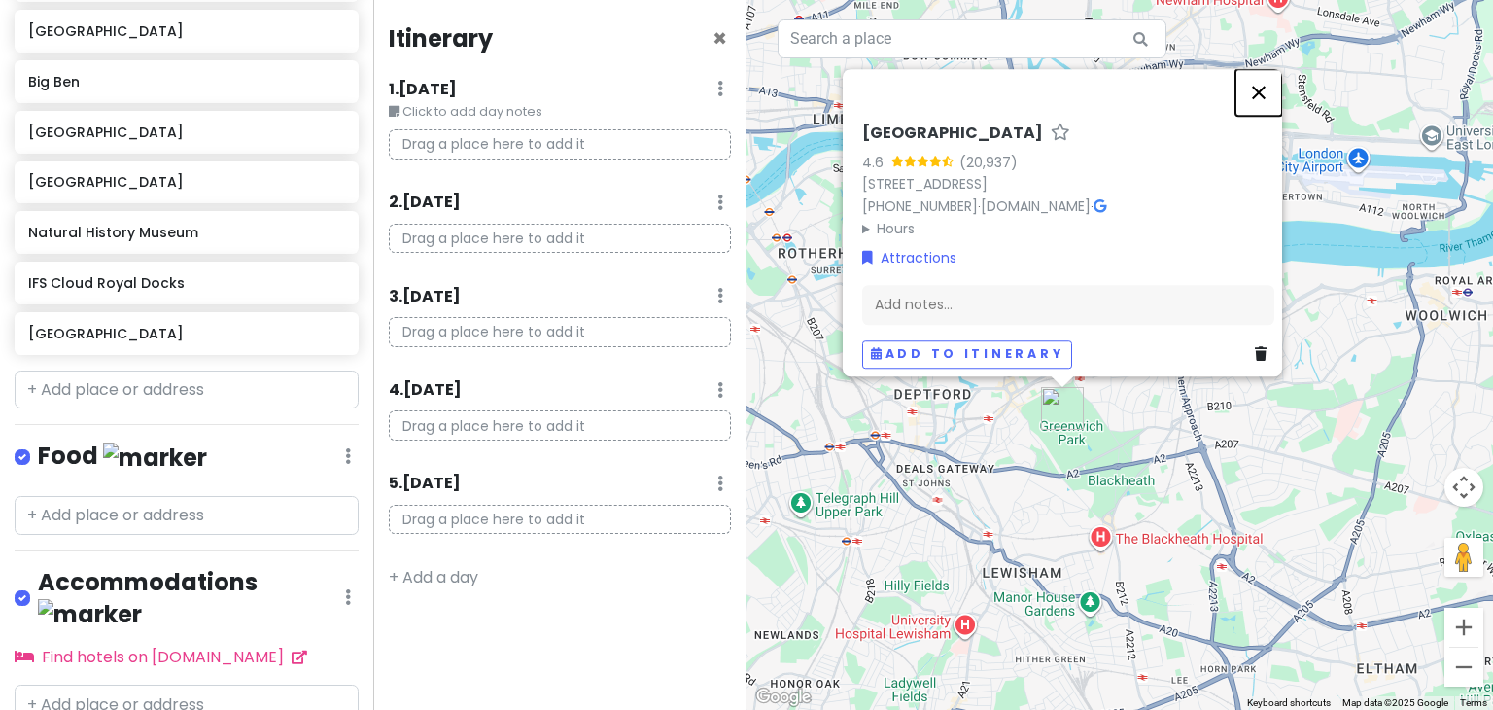
click at [1270, 86] on button "Close" at bounding box center [1258, 92] width 47 height 47
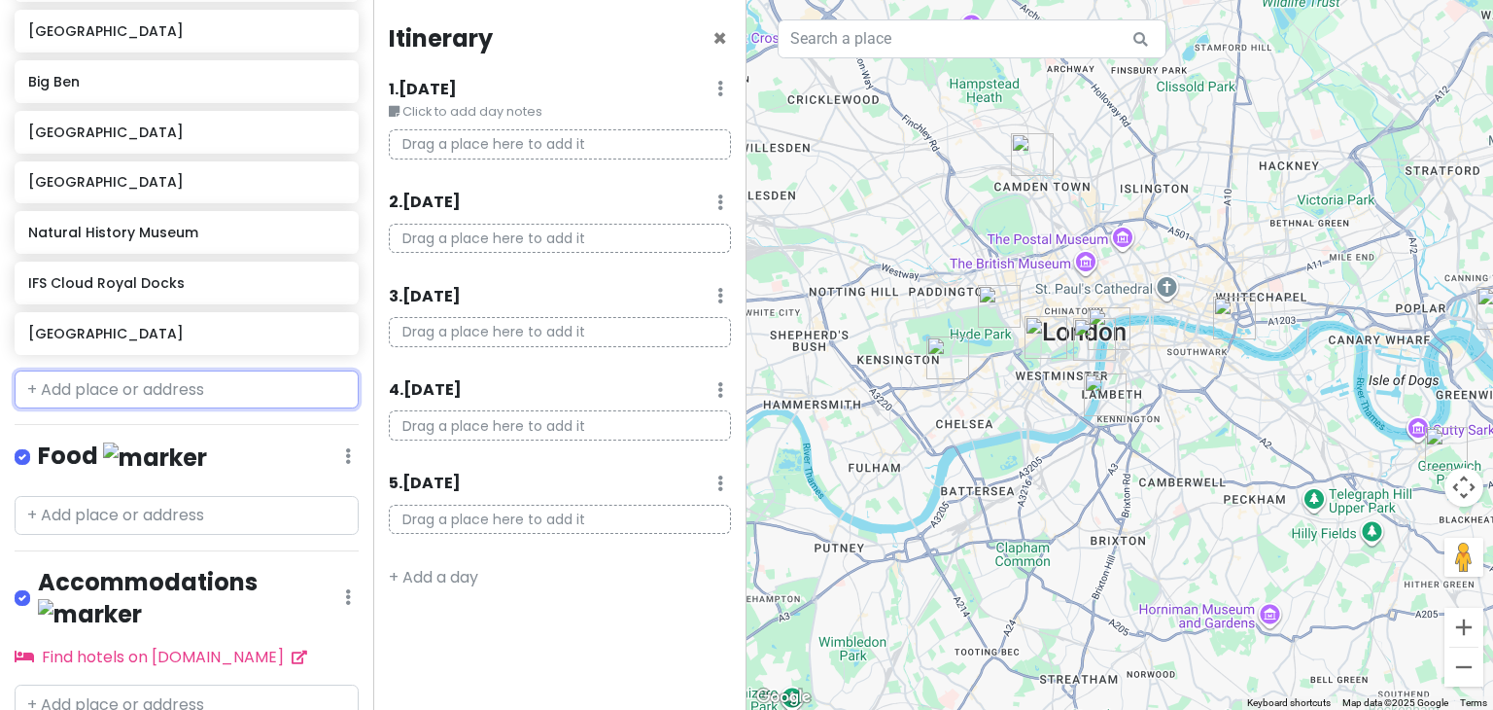
click at [136, 383] on input "text" at bounding box center [187, 389] width 344 height 39
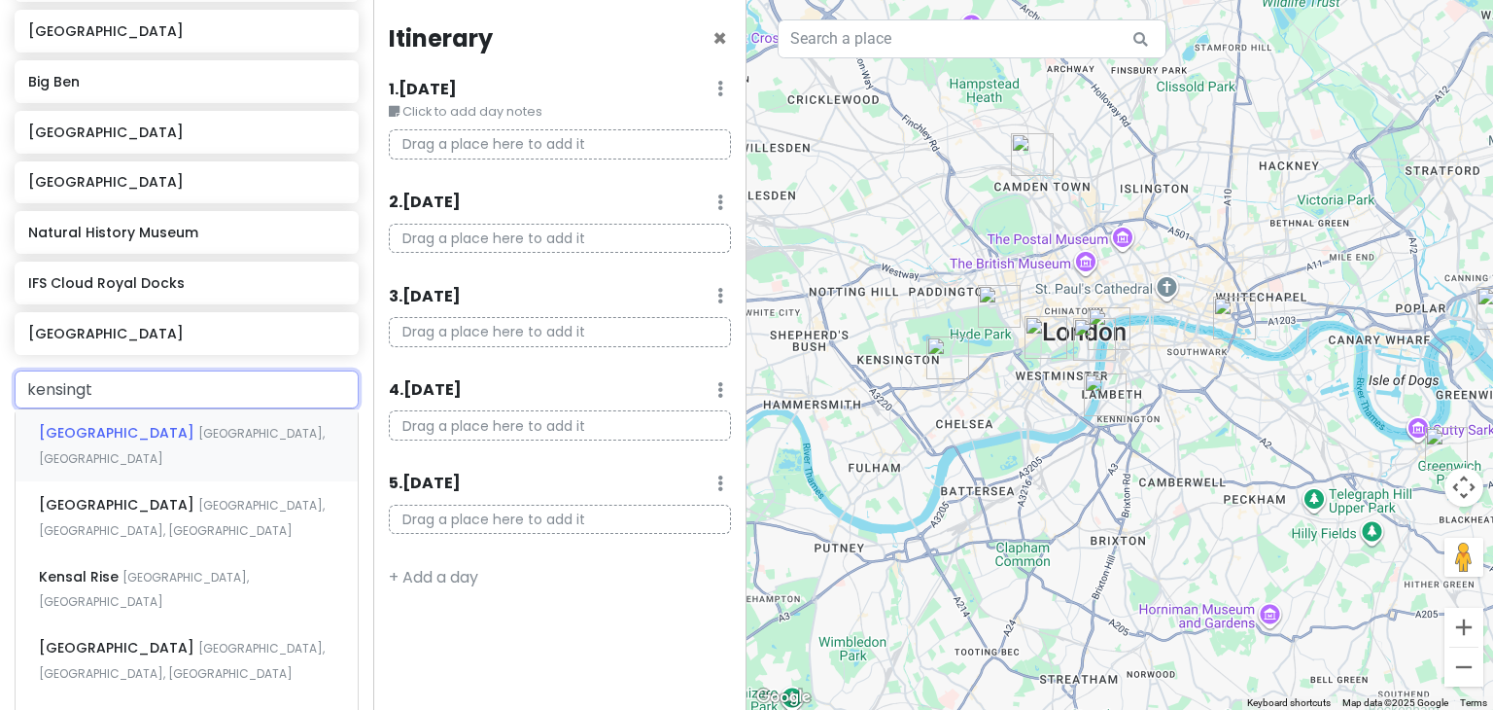
type input "kensingto"
click at [183, 497] on span "Kensington Gardens, London, UK" at bounding box center [182, 518] width 286 height 42
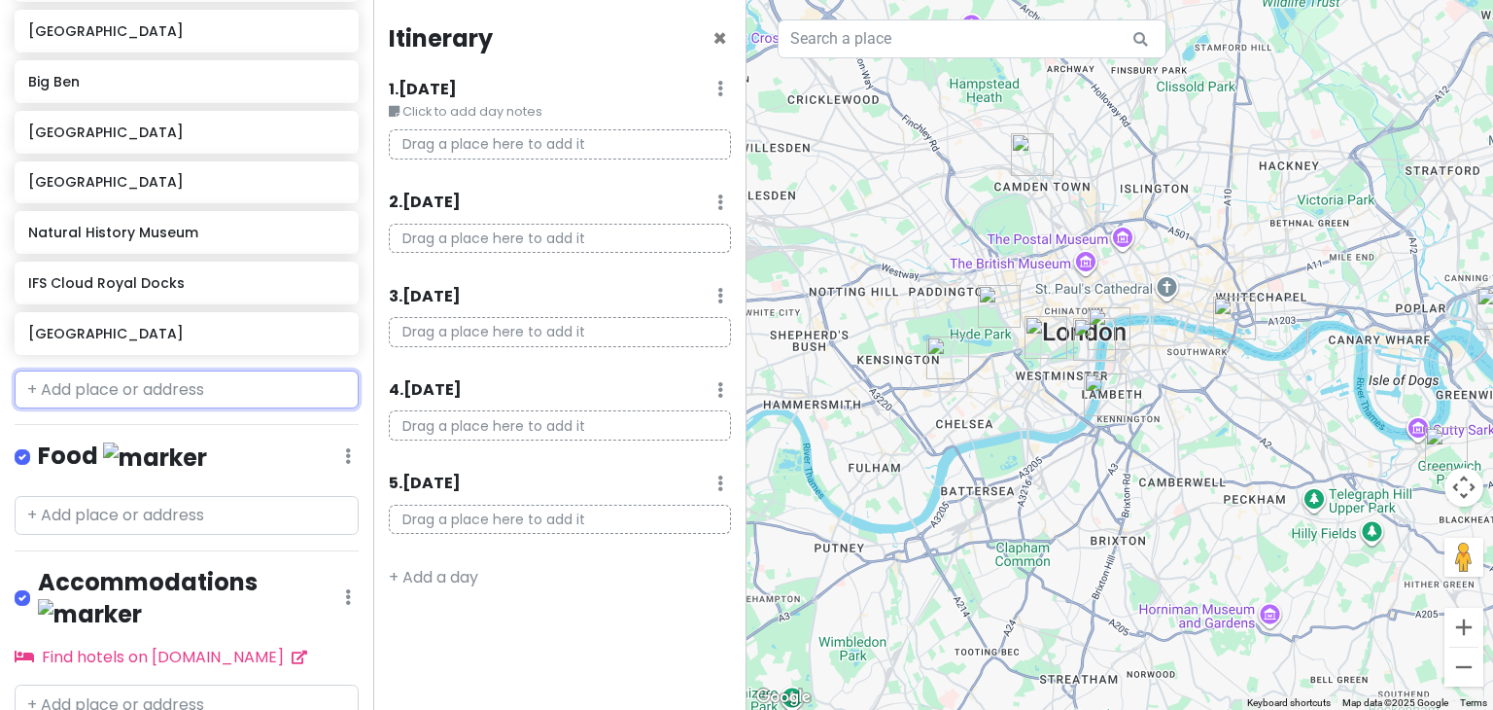
scroll to position [549, 0]
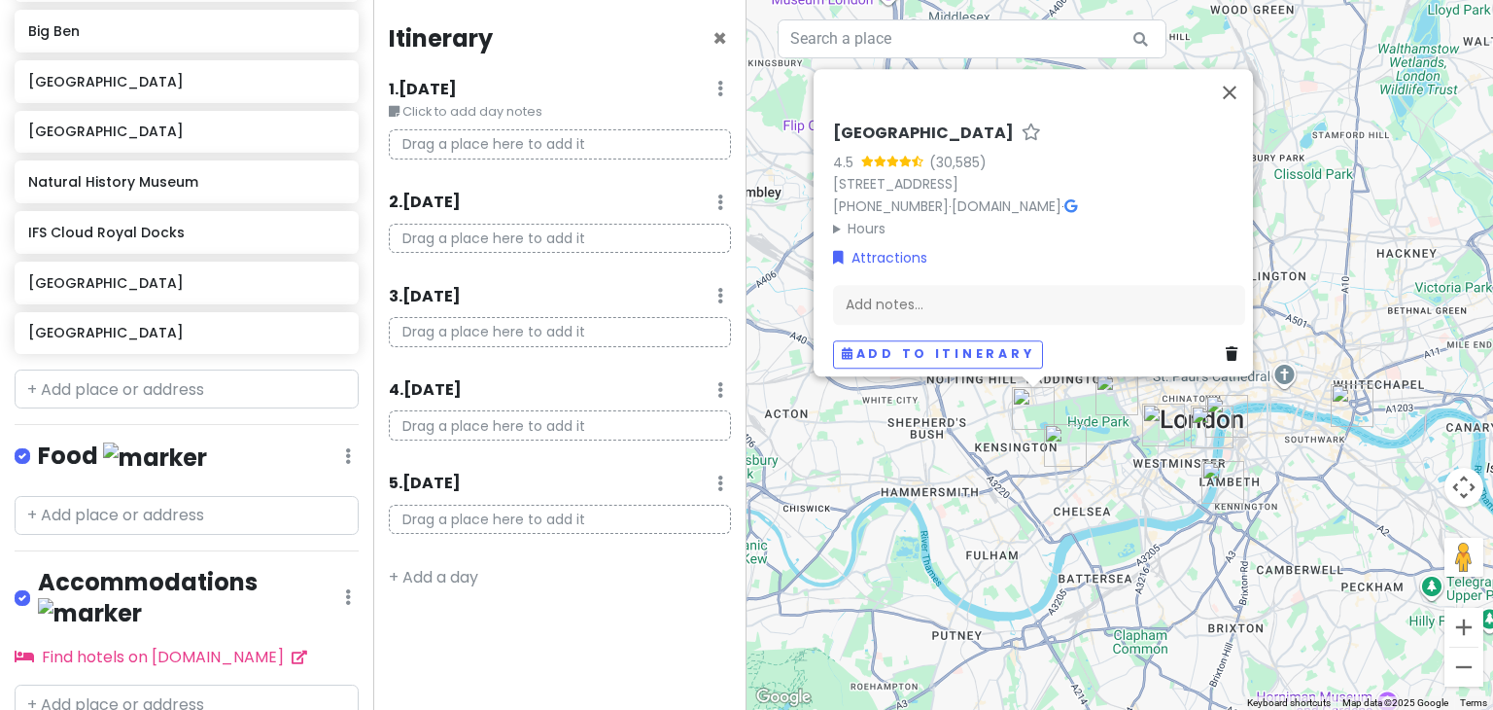
drag, startPoint x: 1119, startPoint y: 498, endPoint x: 1140, endPoint y: 510, distance: 24.8
click at [1140, 510] on div "Kensington Palace 4.5 (30,585) Kensington Gardens, London W8 4PX, UK +44 333 32…" at bounding box center [1119, 355] width 746 height 710
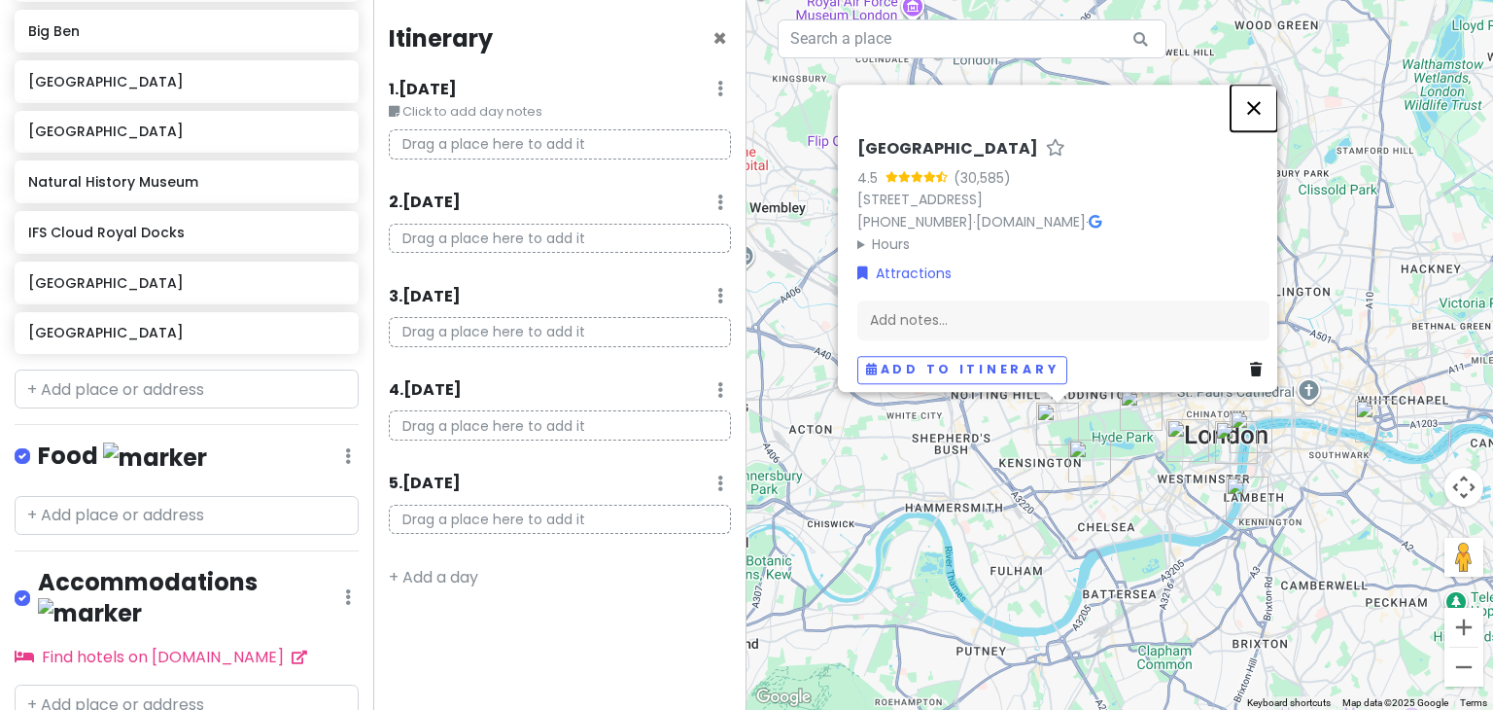
click at [1262, 101] on button "Close" at bounding box center [1253, 108] width 47 height 47
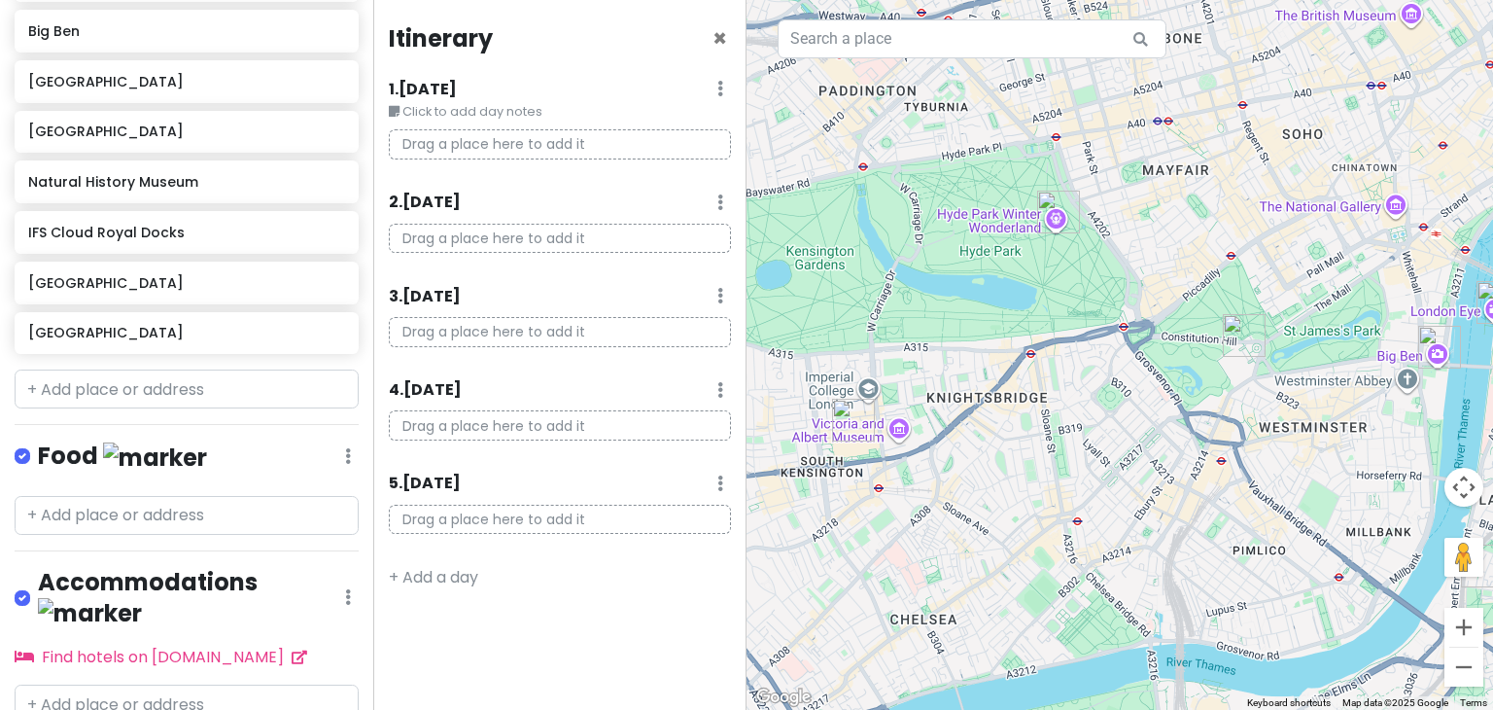
click at [1248, 336] on img "Buckingham Palace" at bounding box center [1244, 335] width 58 height 58
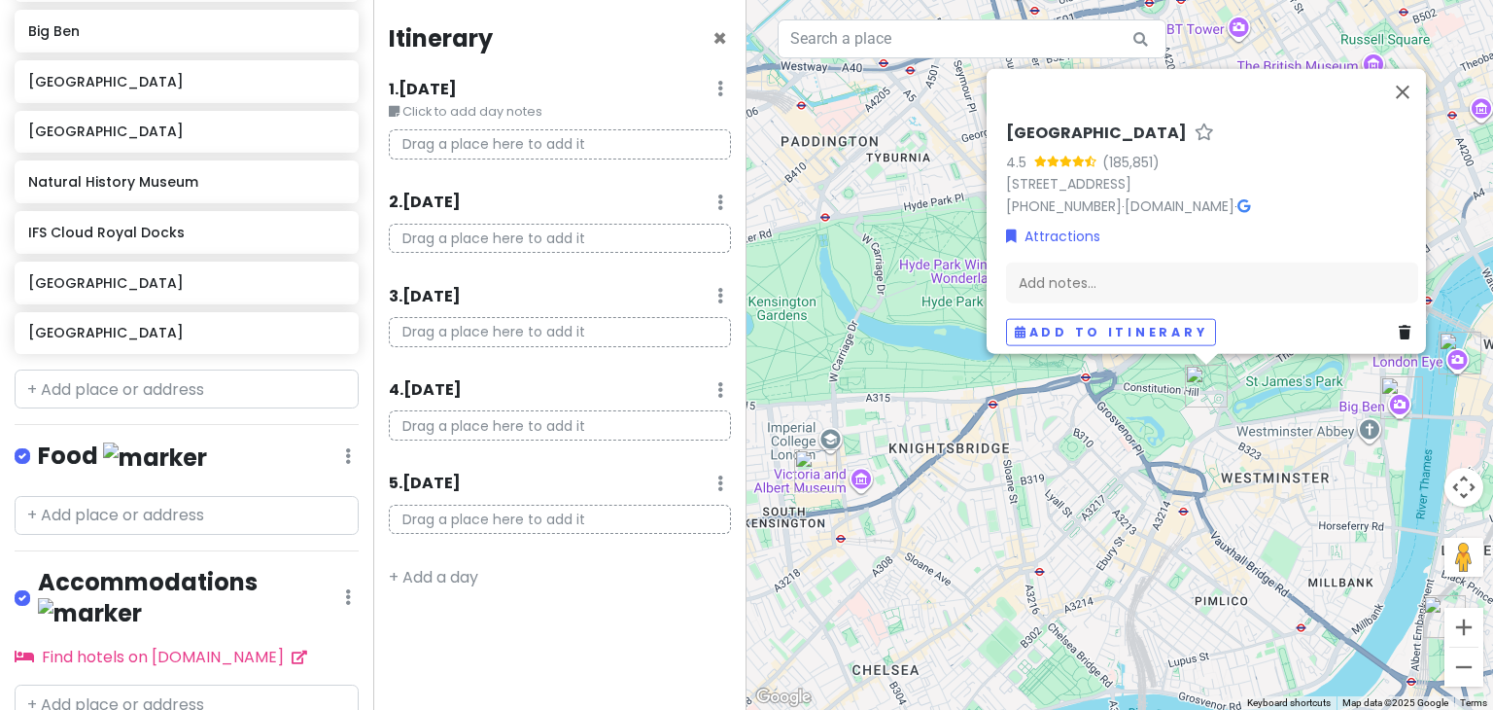
click at [1099, 465] on div "Buckingham Palace 4.5 (185,851) London SW1A 1AA, UK +44 303 123 7300 · www.rct.…" at bounding box center [1119, 355] width 746 height 710
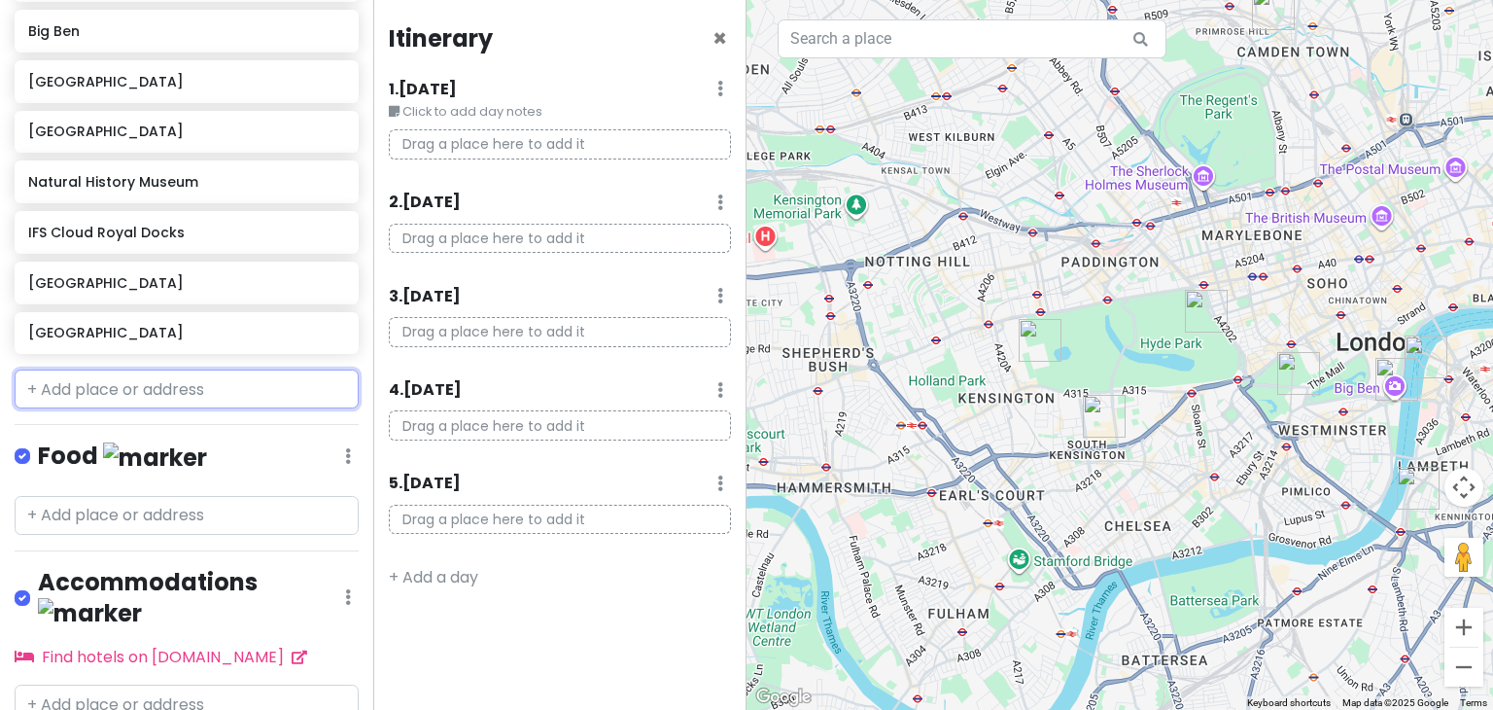
click at [164, 394] on input "text" at bounding box center [187, 388] width 344 height 39
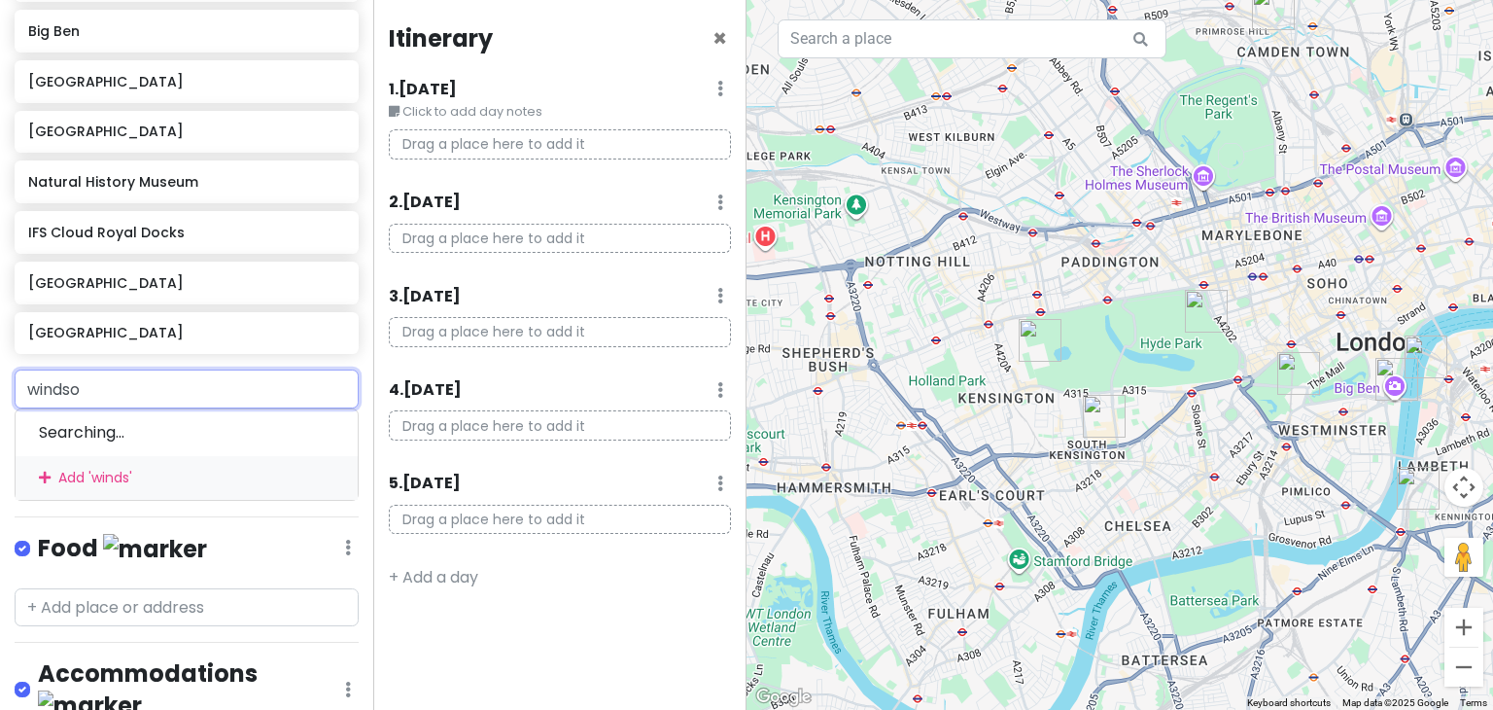
type input "windsor"
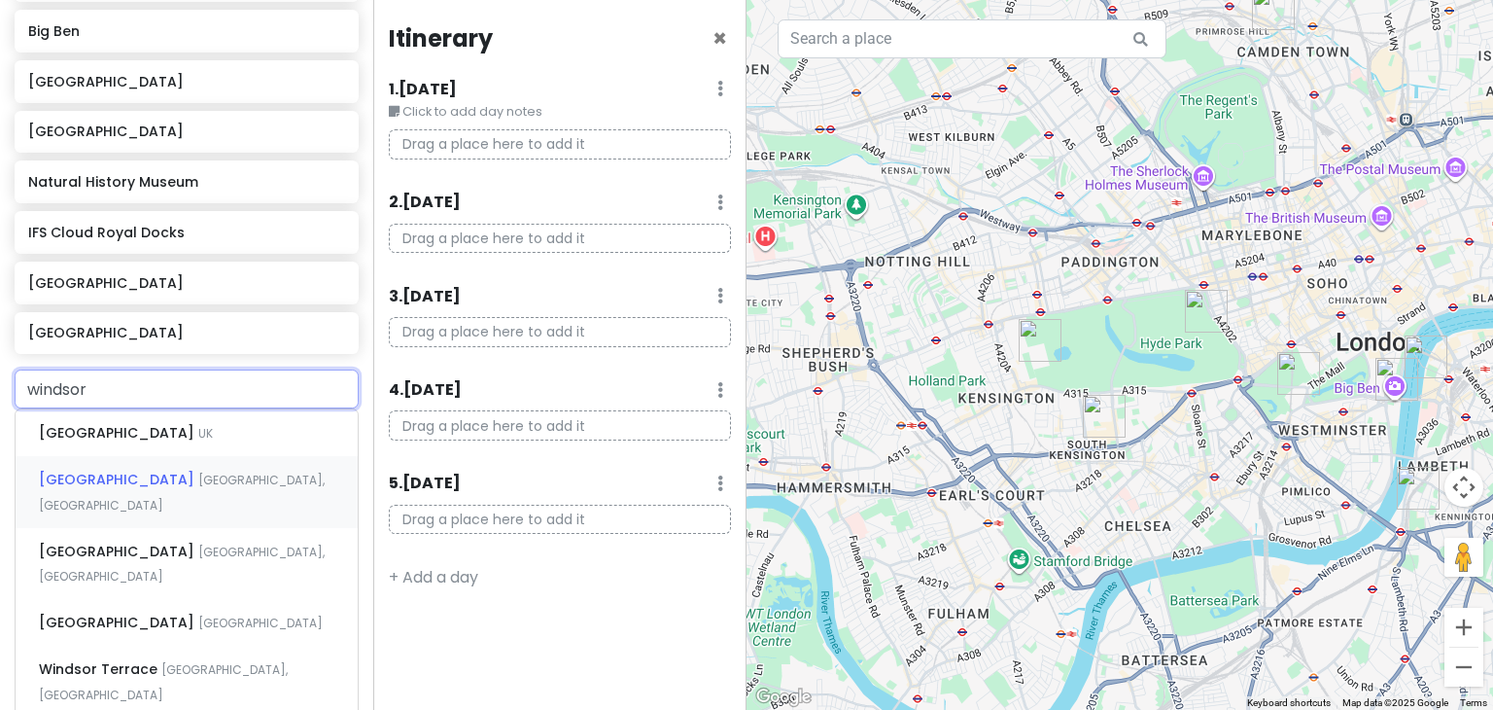
click at [167, 483] on span "Windsor, UK" at bounding box center [182, 492] width 286 height 42
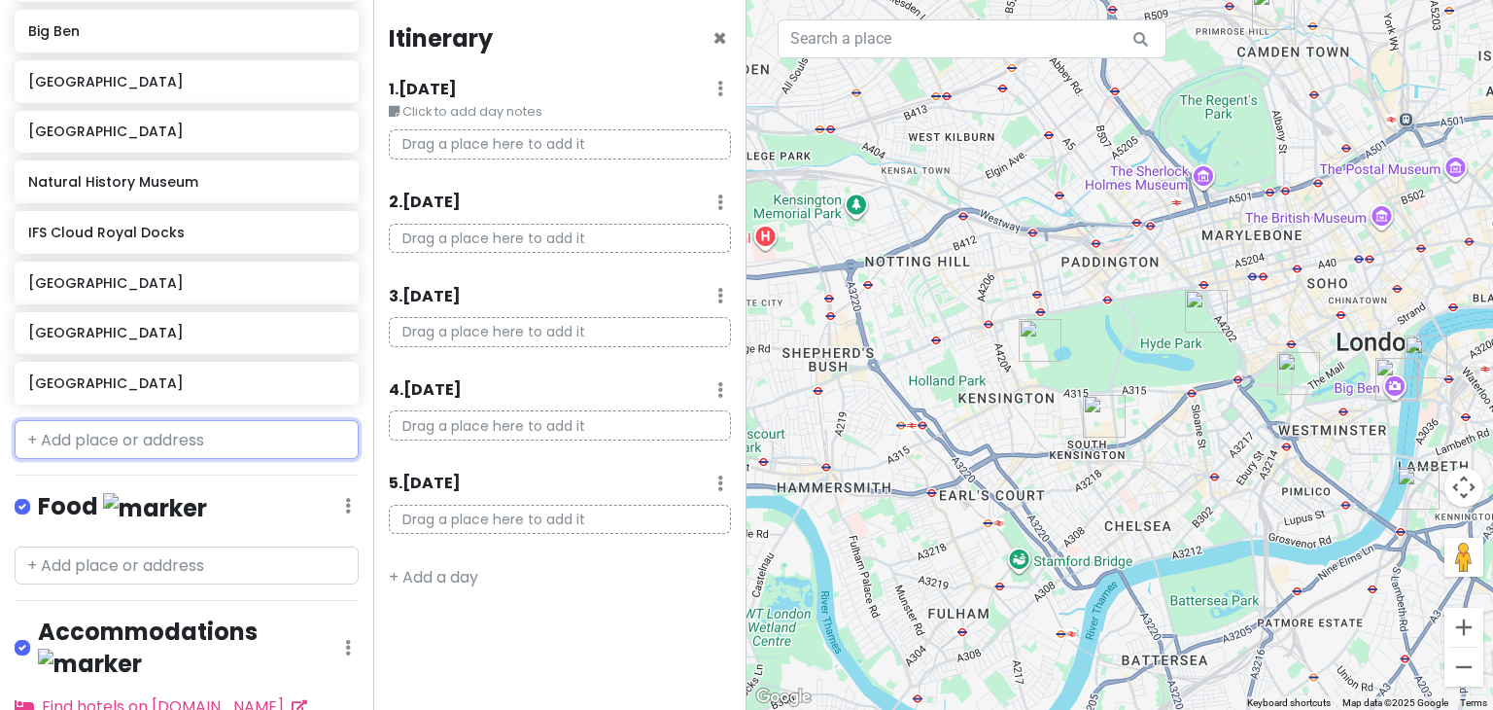
scroll to position [600, 0]
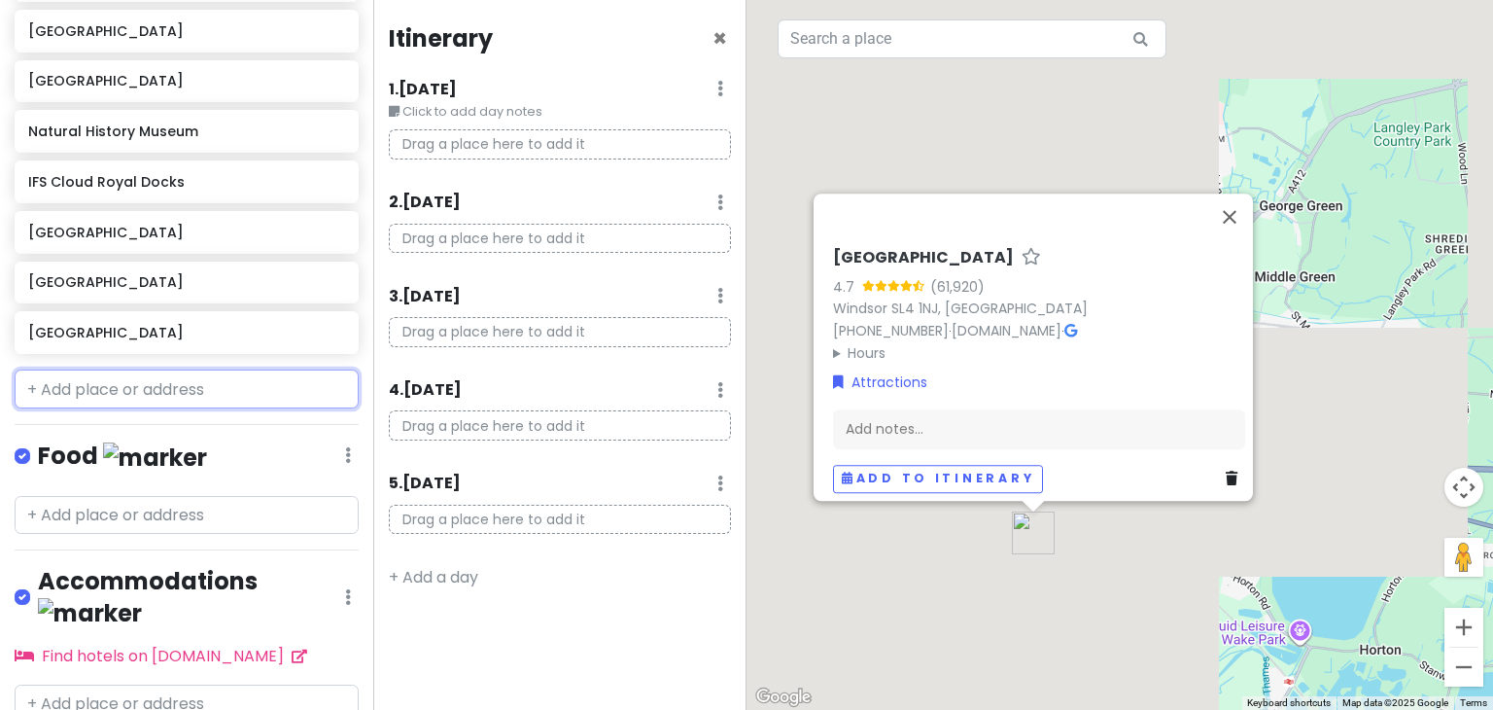
click at [148, 399] on input "text" at bounding box center [187, 388] width 344 height 39
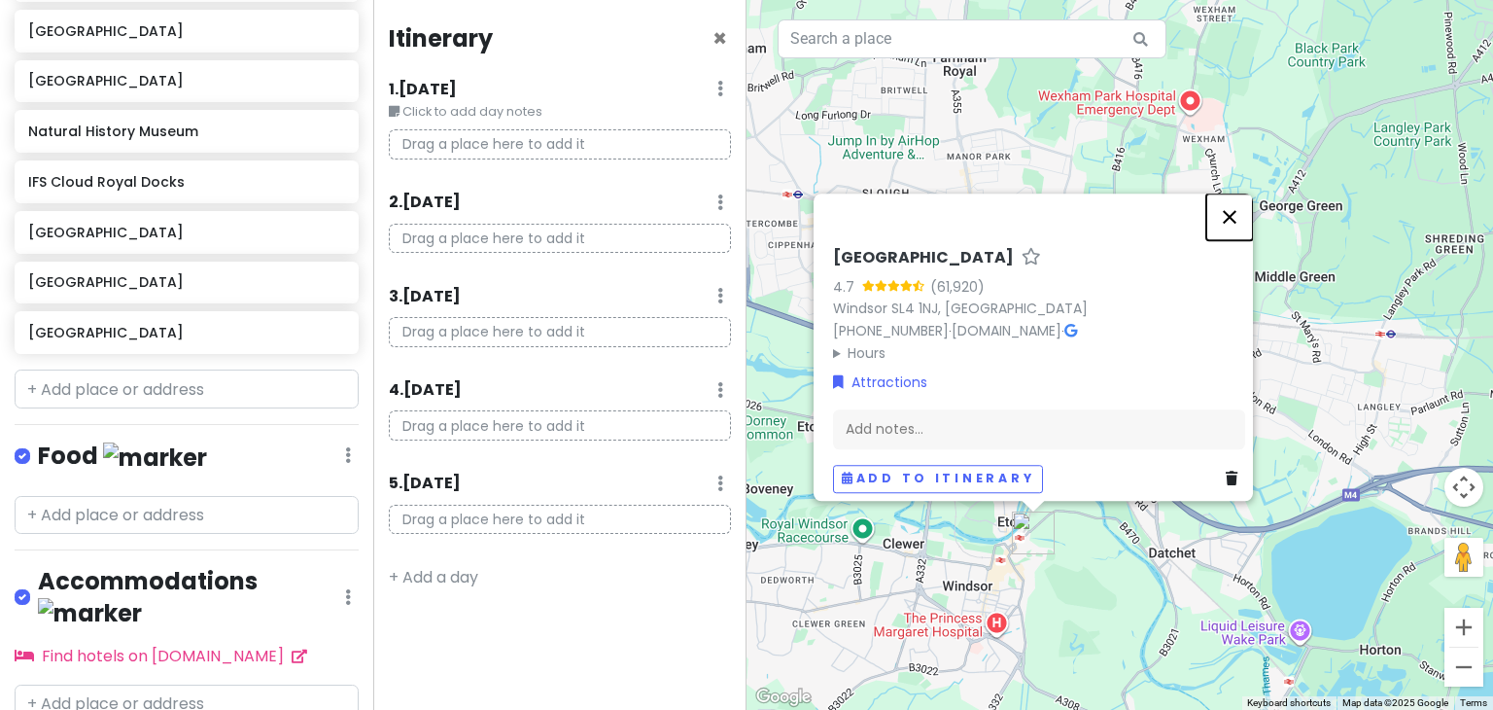
click at [1232, 203] on button "Close" at bounding box center [1229, 216] width 47 height 47
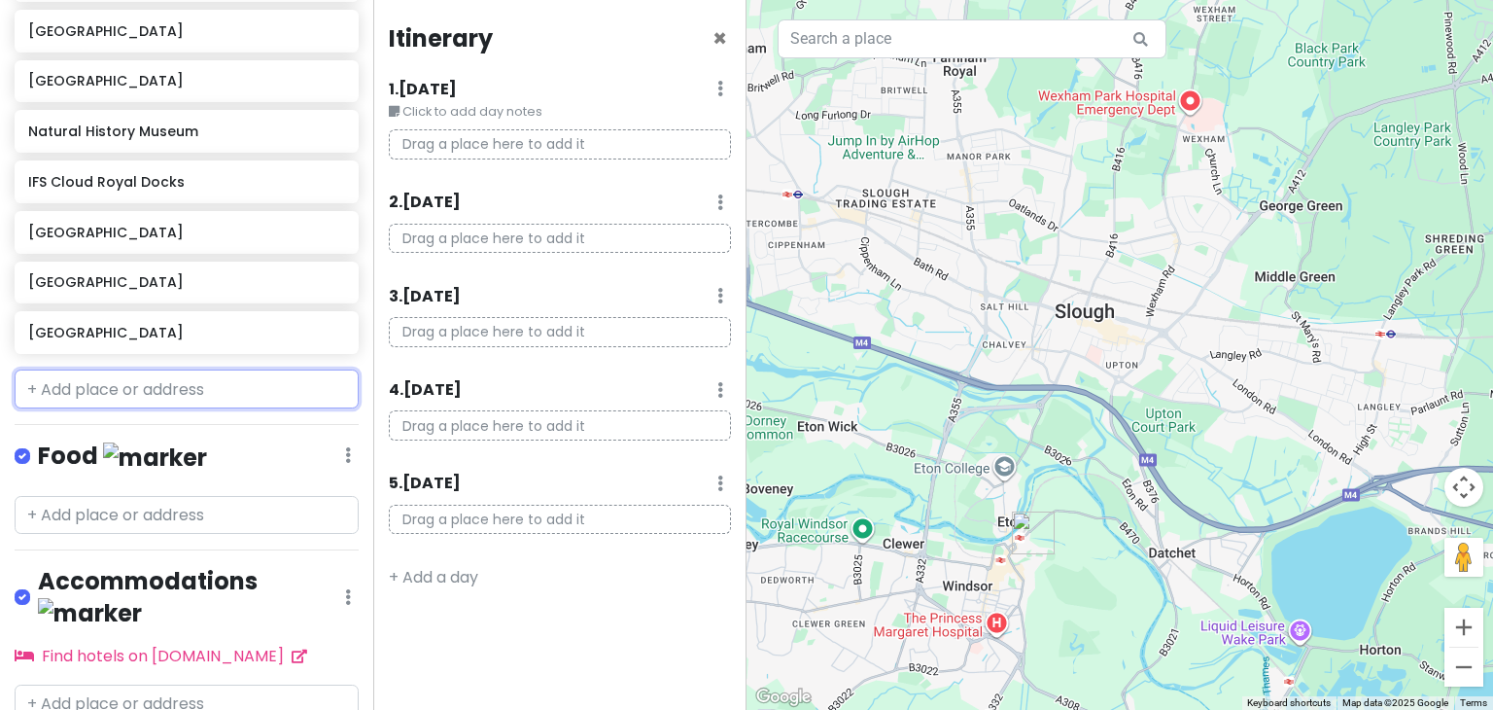
click at [197, 397] on input "text" at bounding box center [187, 388] width 344 height 39
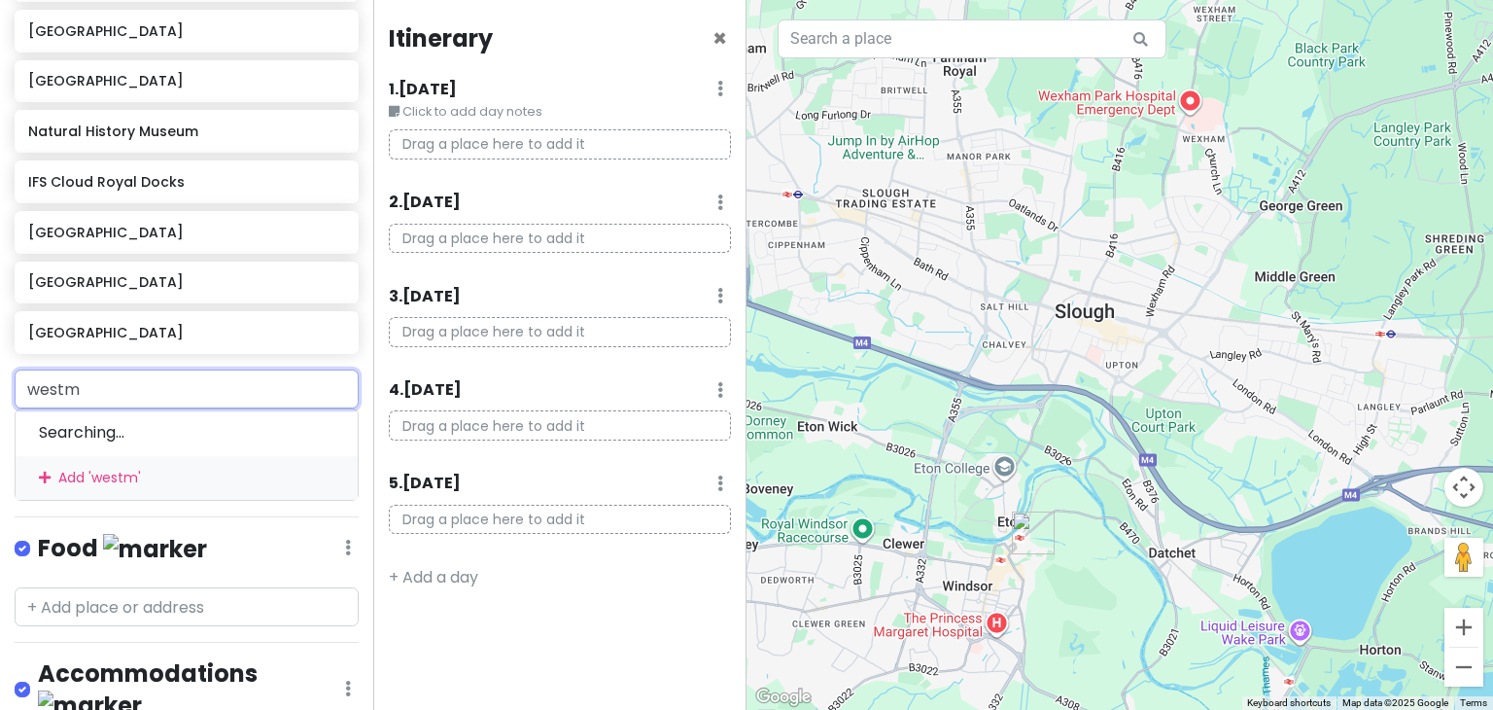
type input "westmi"
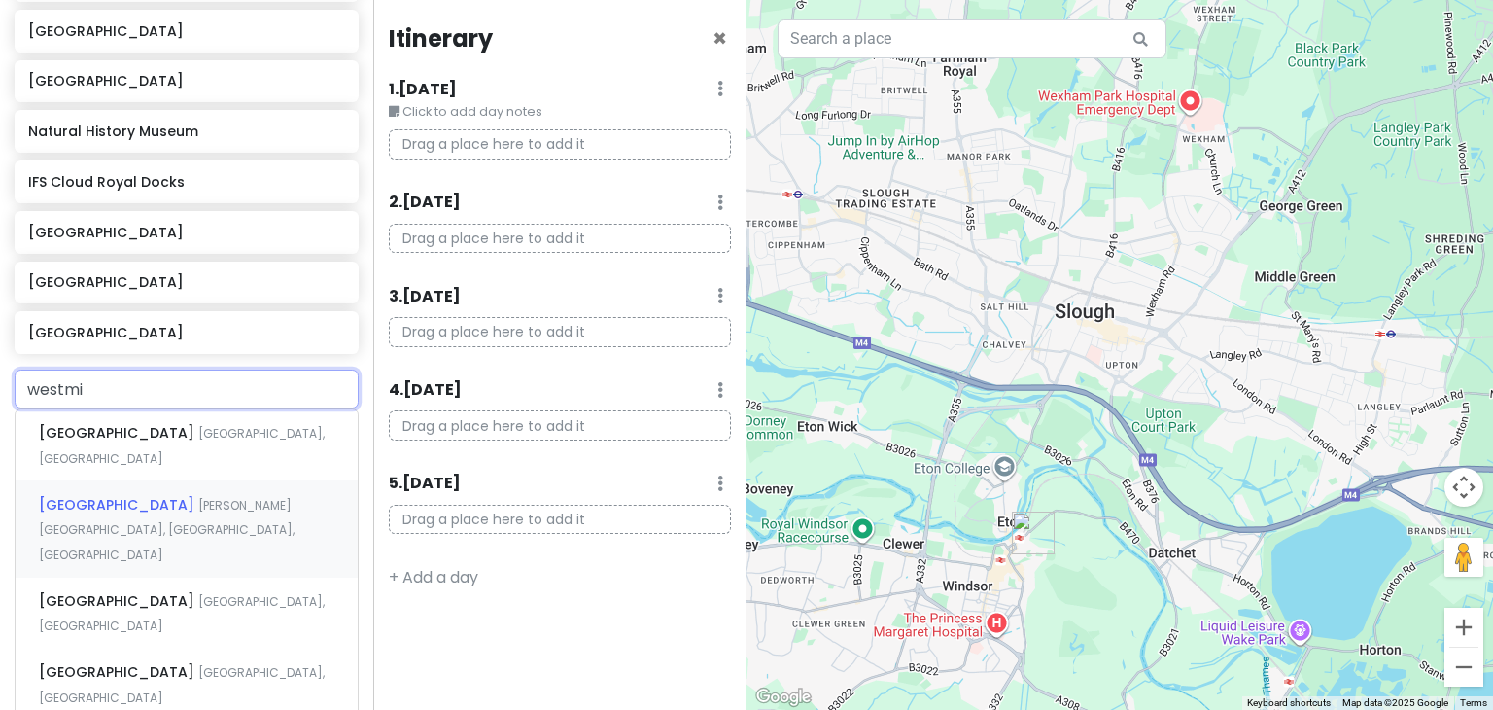
click at [175, 495] on span "[GEOGRAPHIC_DATA]" at bounding box center [118, 504] width 159 height 19
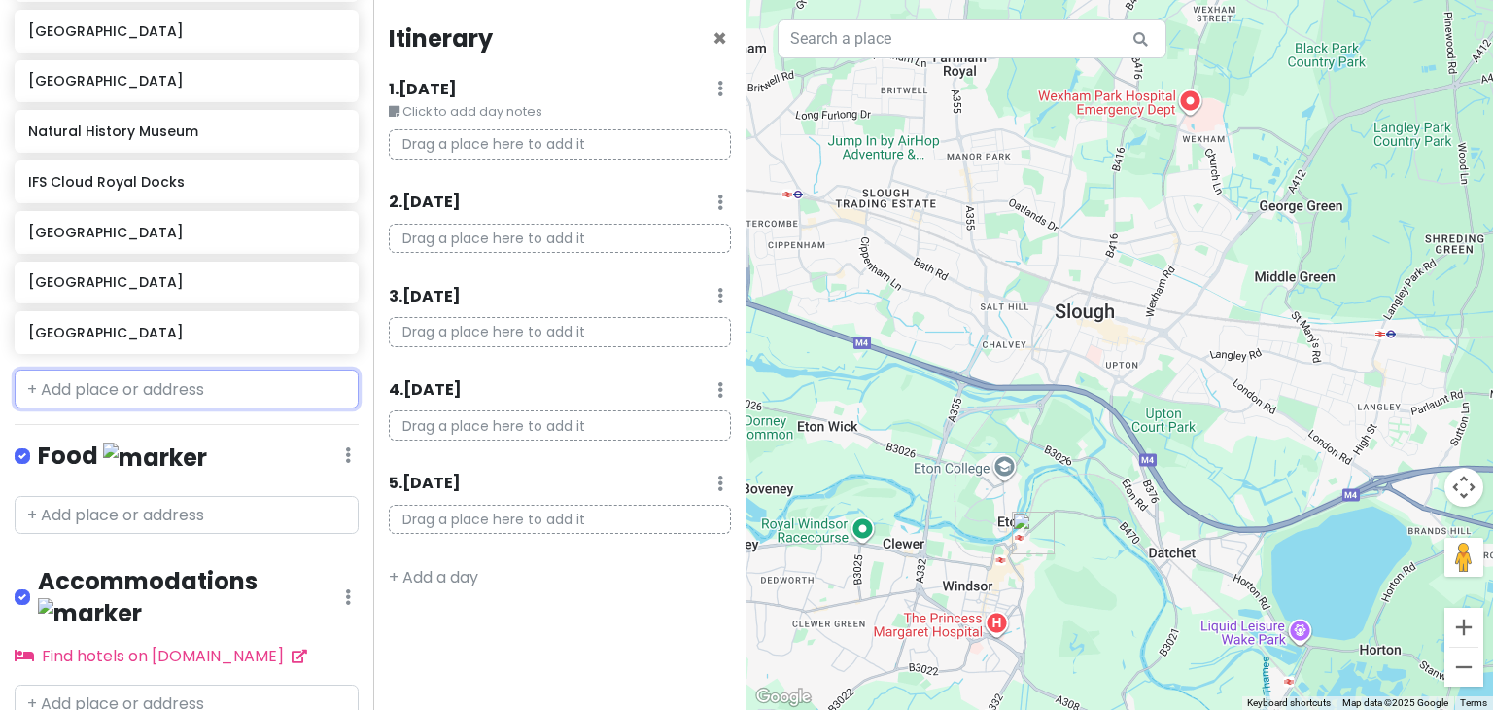
scroll to position [649, 0]
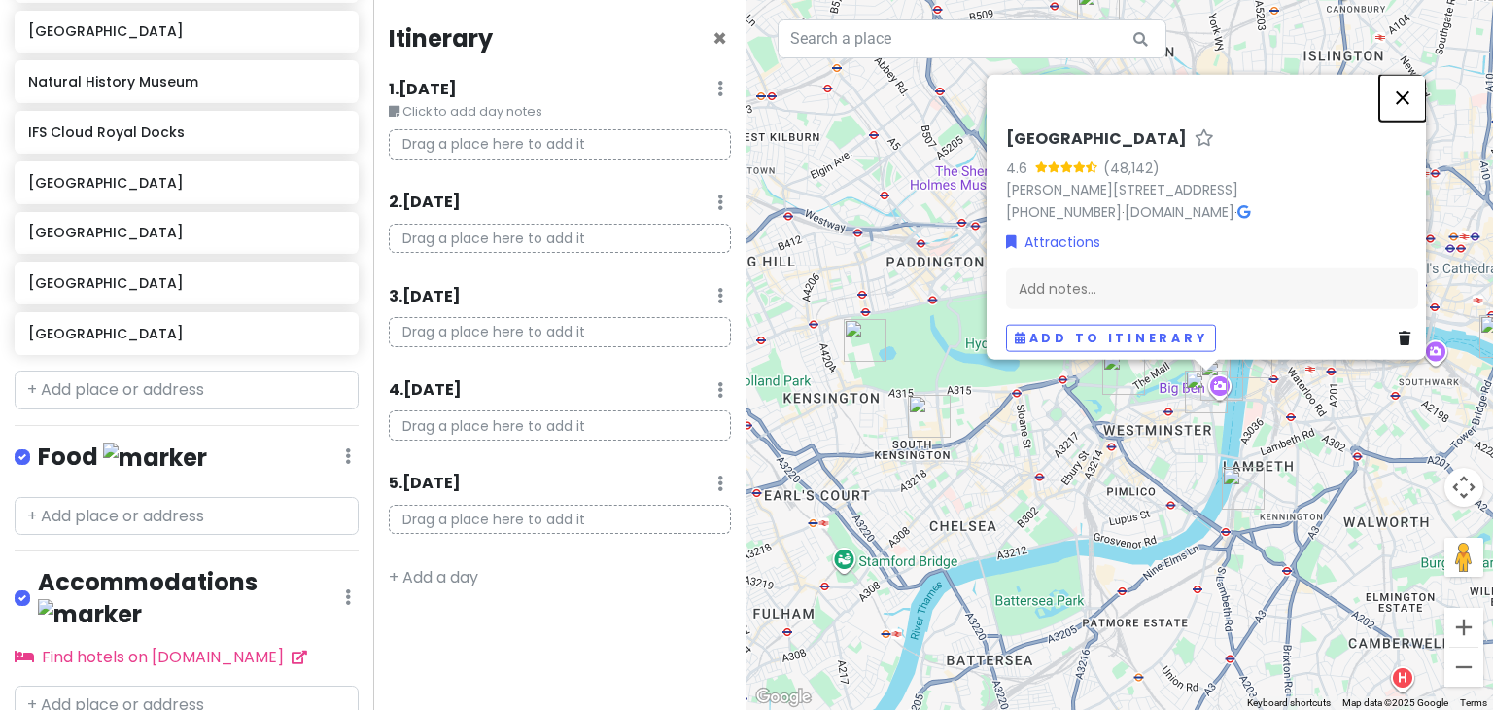
click at [1413, 78] on button "Close" at bounding box center [1402, 98] width 47 height 47
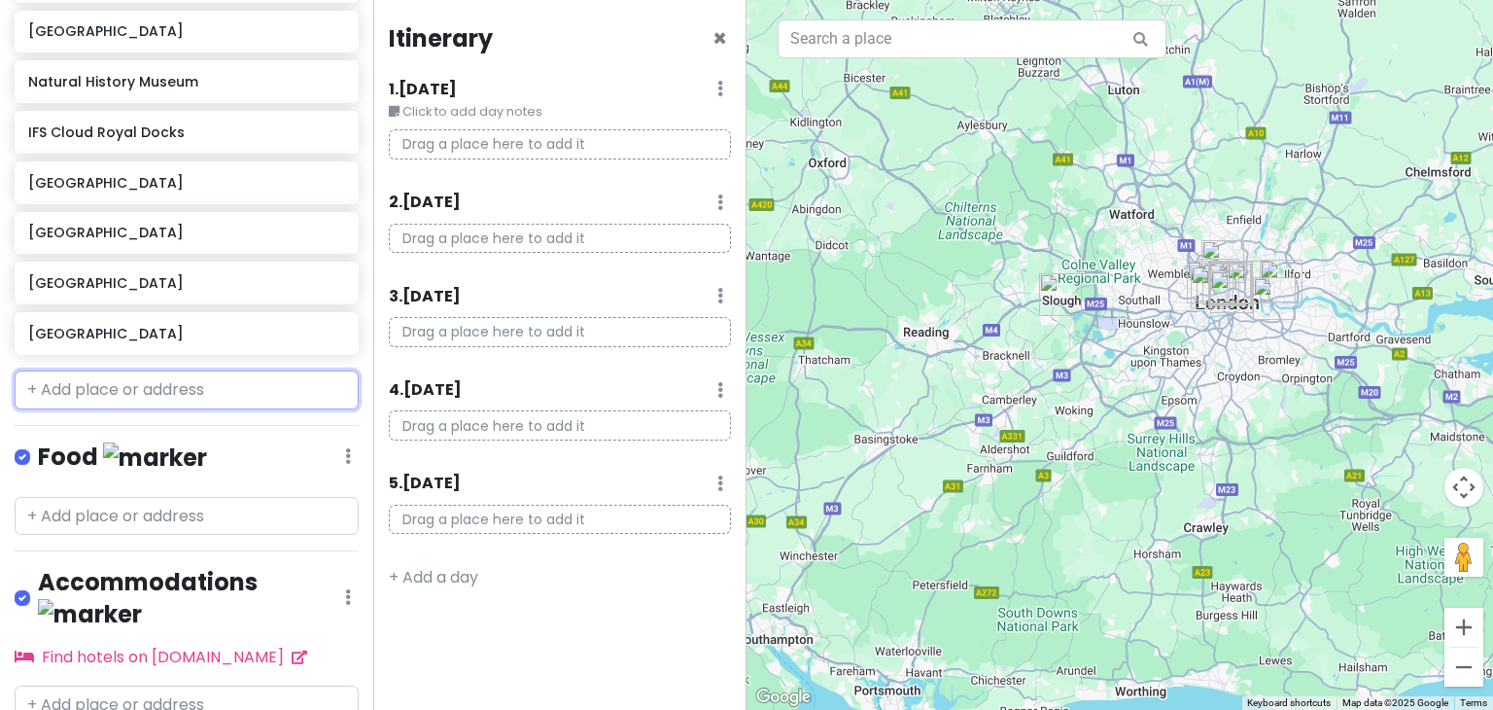
click at [104, 383] on input "text" at bounding box center [187, 389] width 344 height 39
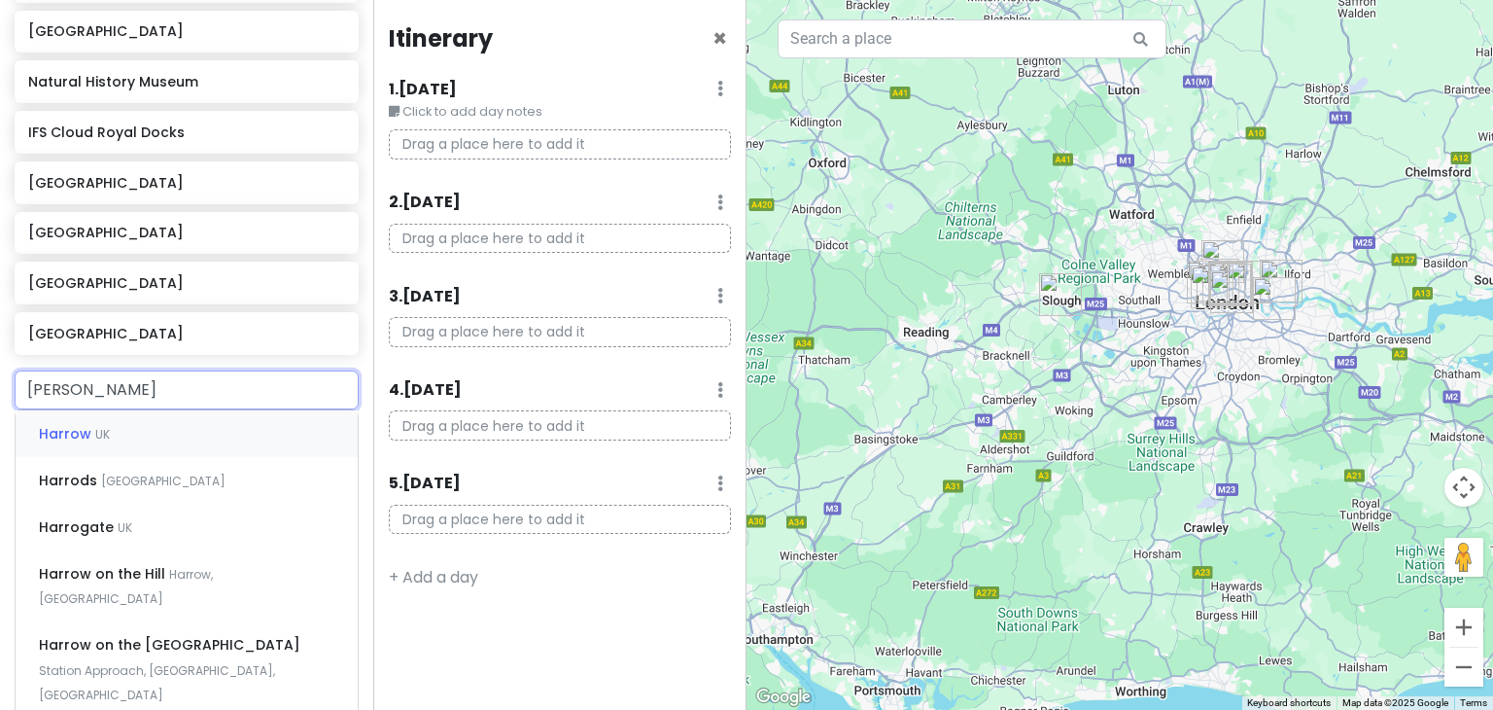
type input "harrods"
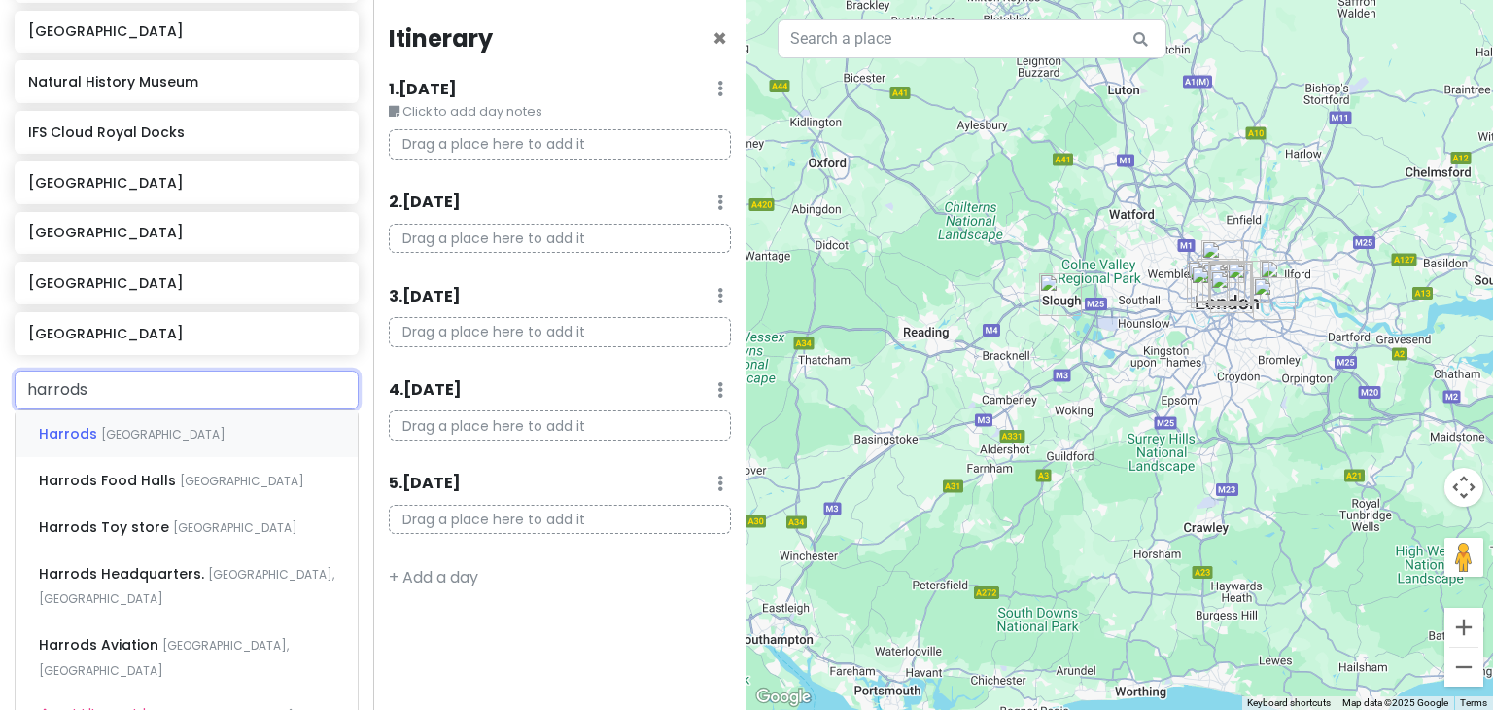
click at [225, 433] on span "Brompton Road, London, UK" at bounding box center [163, 434] width 124 height 17
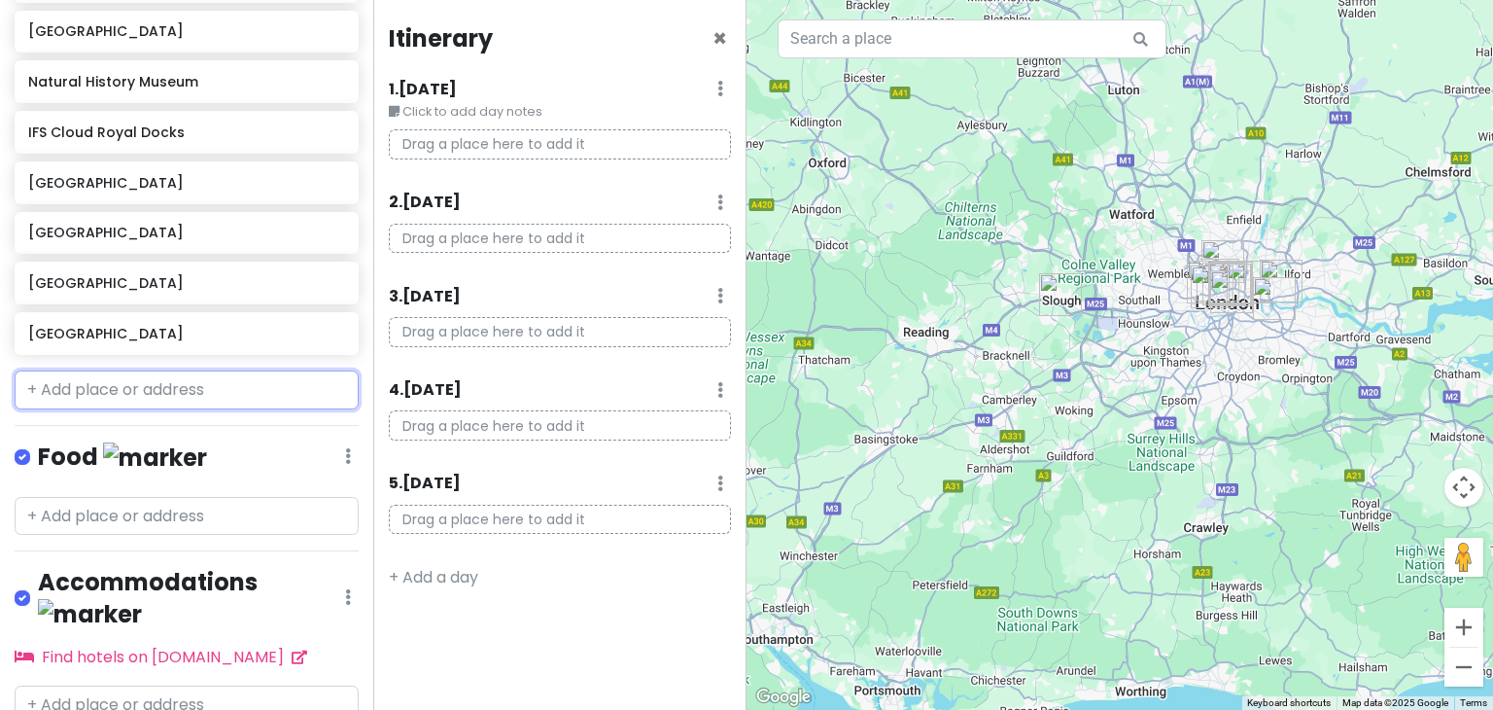
scroll to position [700, 0]
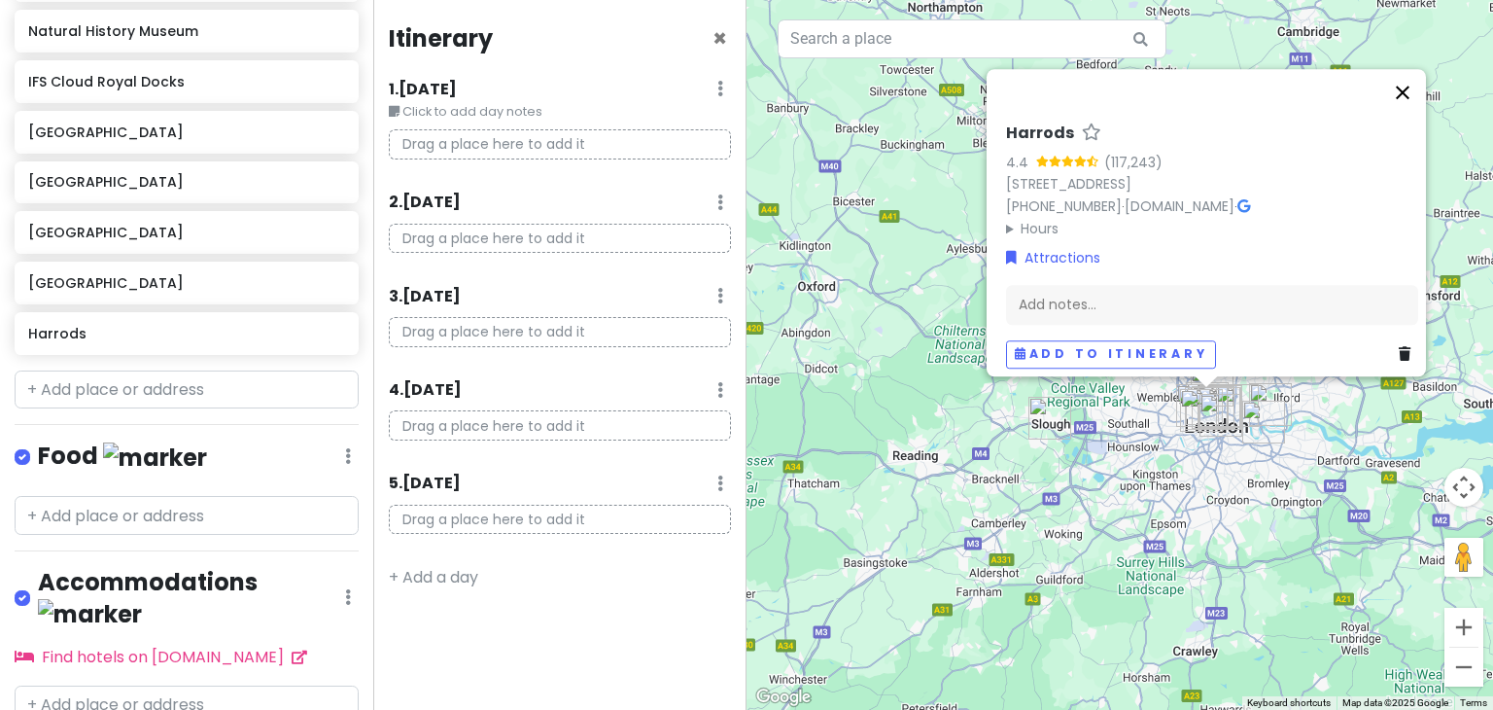
click at [1413, 77] on button "Close" at bounding box center [1402, 92] width 47 height 47
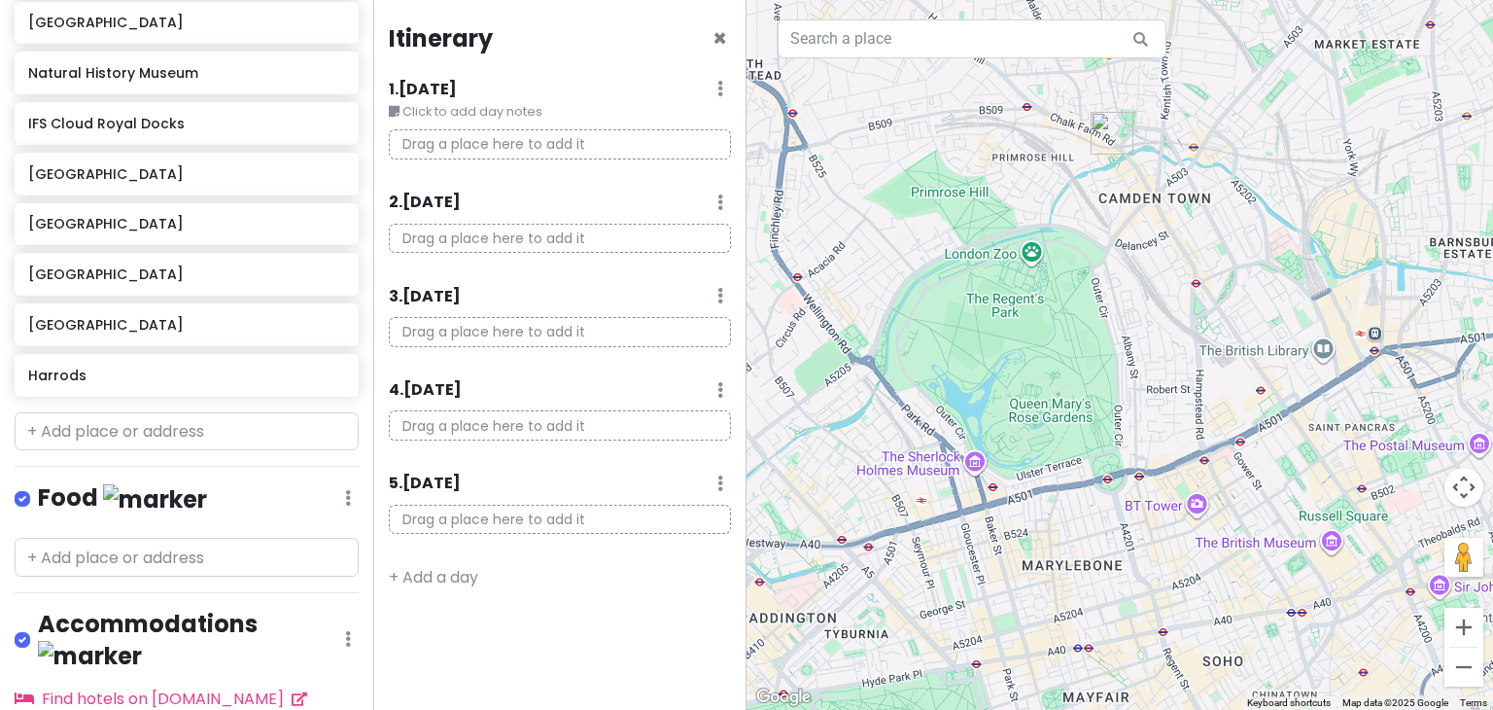
scroll to position [653, 0]
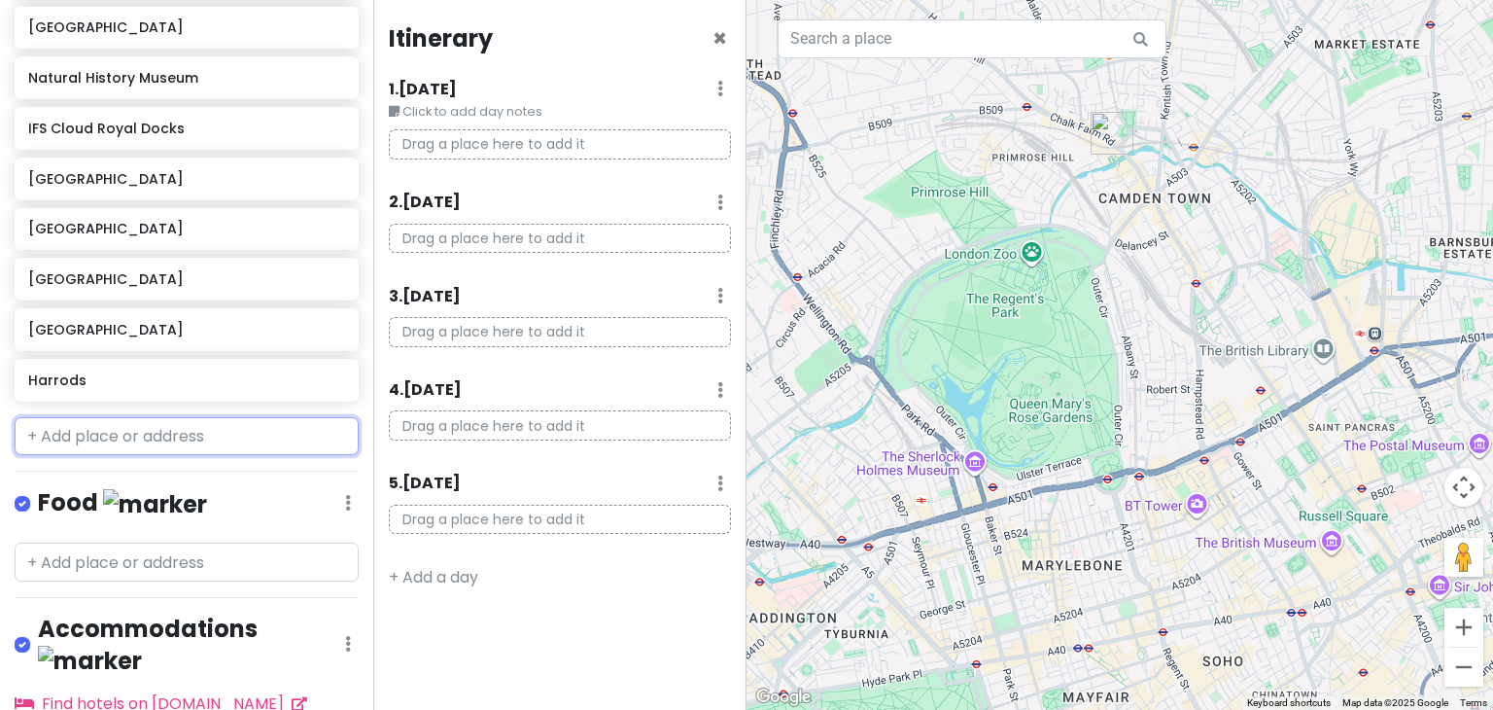
click at [171, 426] on input "text" at bounding box center [187, 436] width 344 height 39
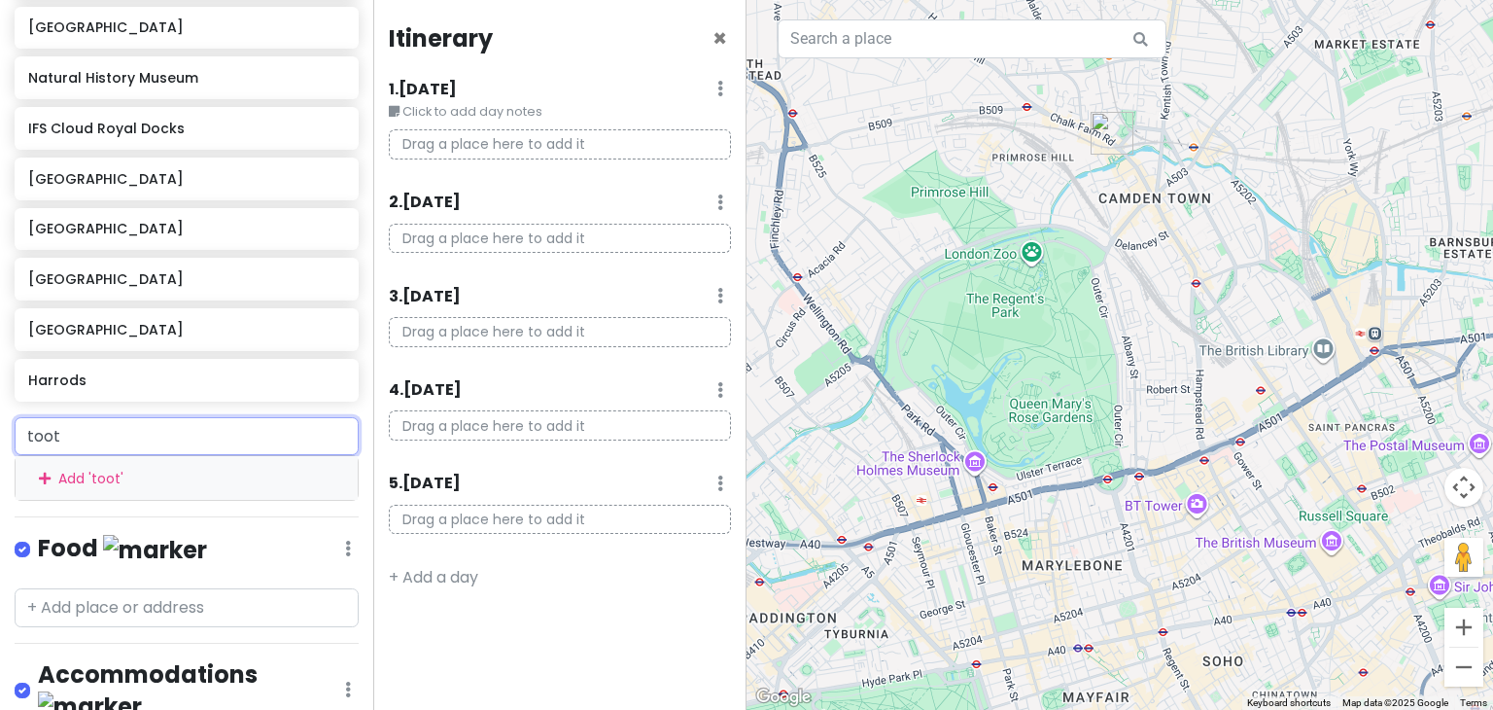
type input "tootb"
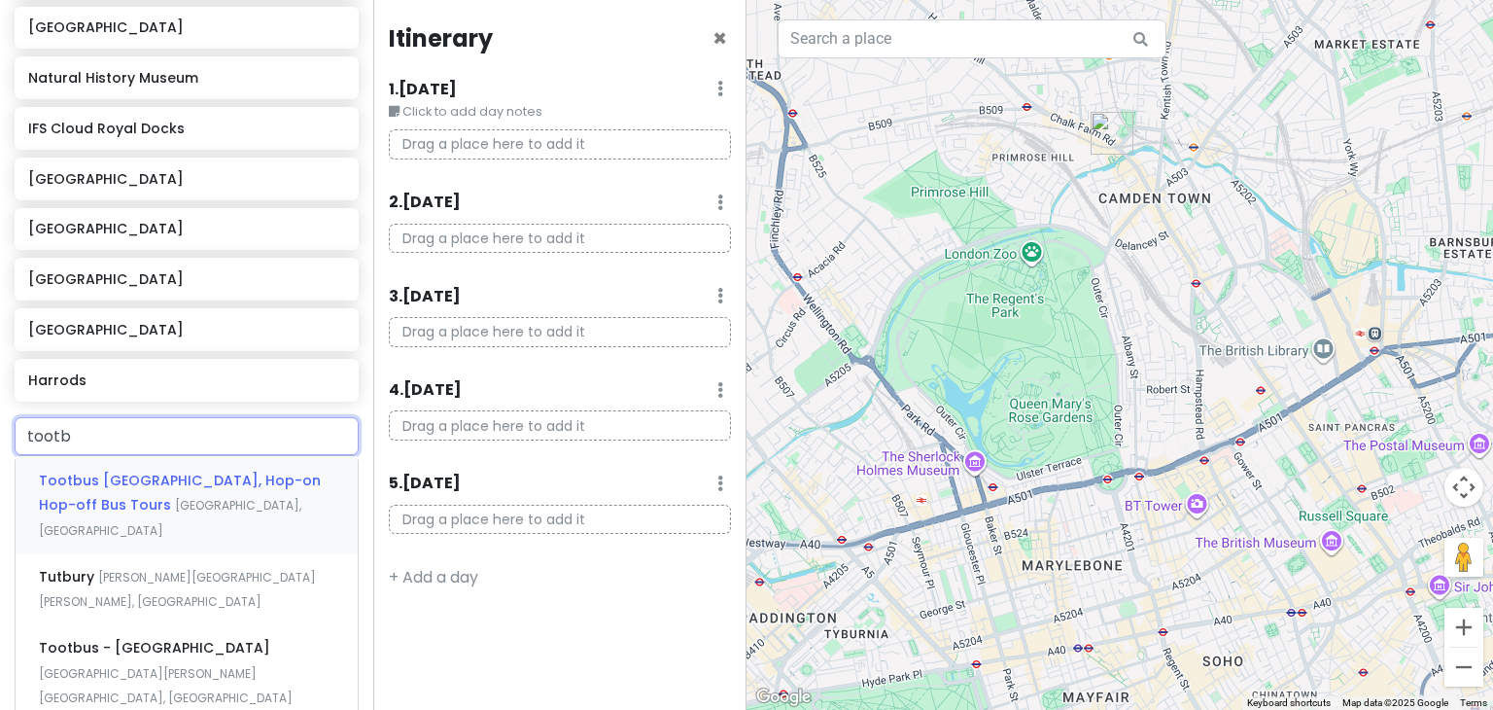
click at [220, 502] on span "Coventry Street, London, UK" at bounding box center [170, 518] width 262 height 42
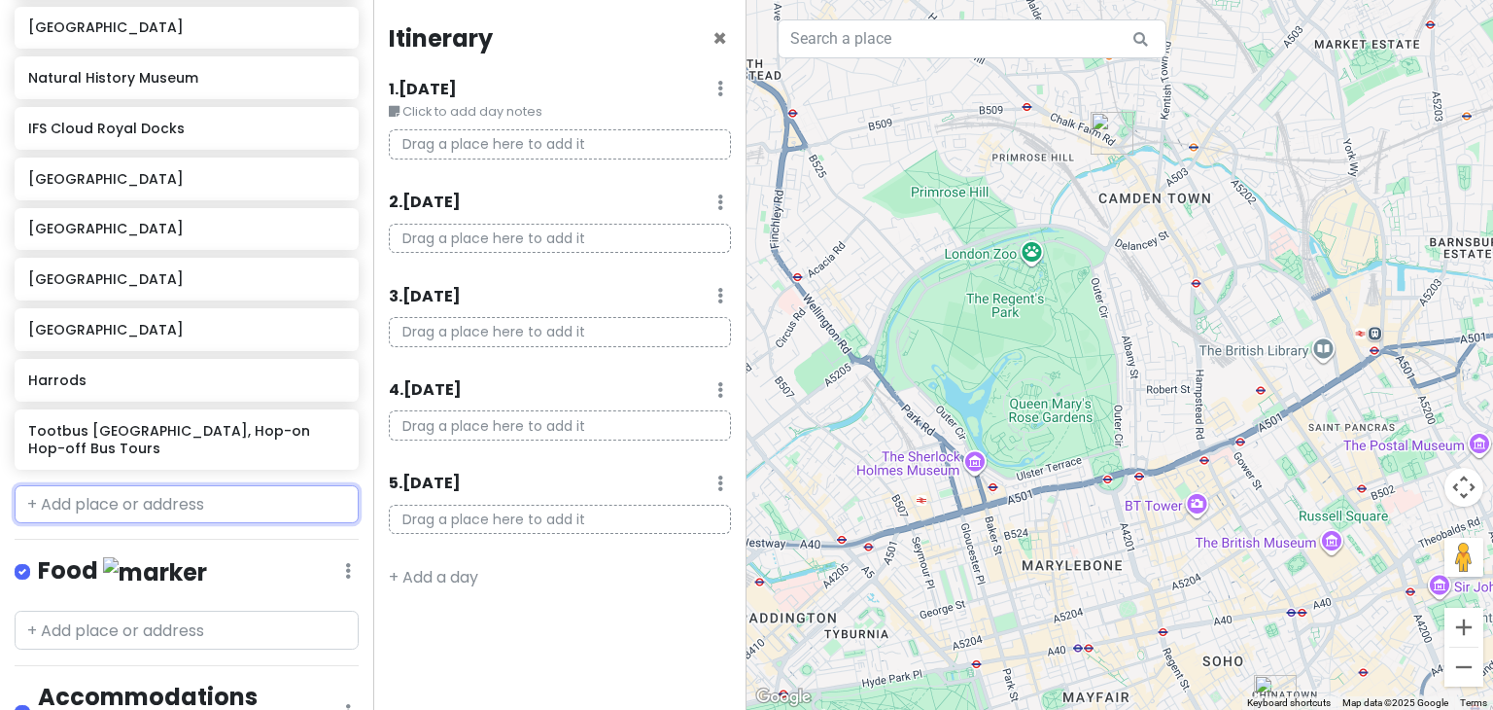
scroll to position [704, 0]
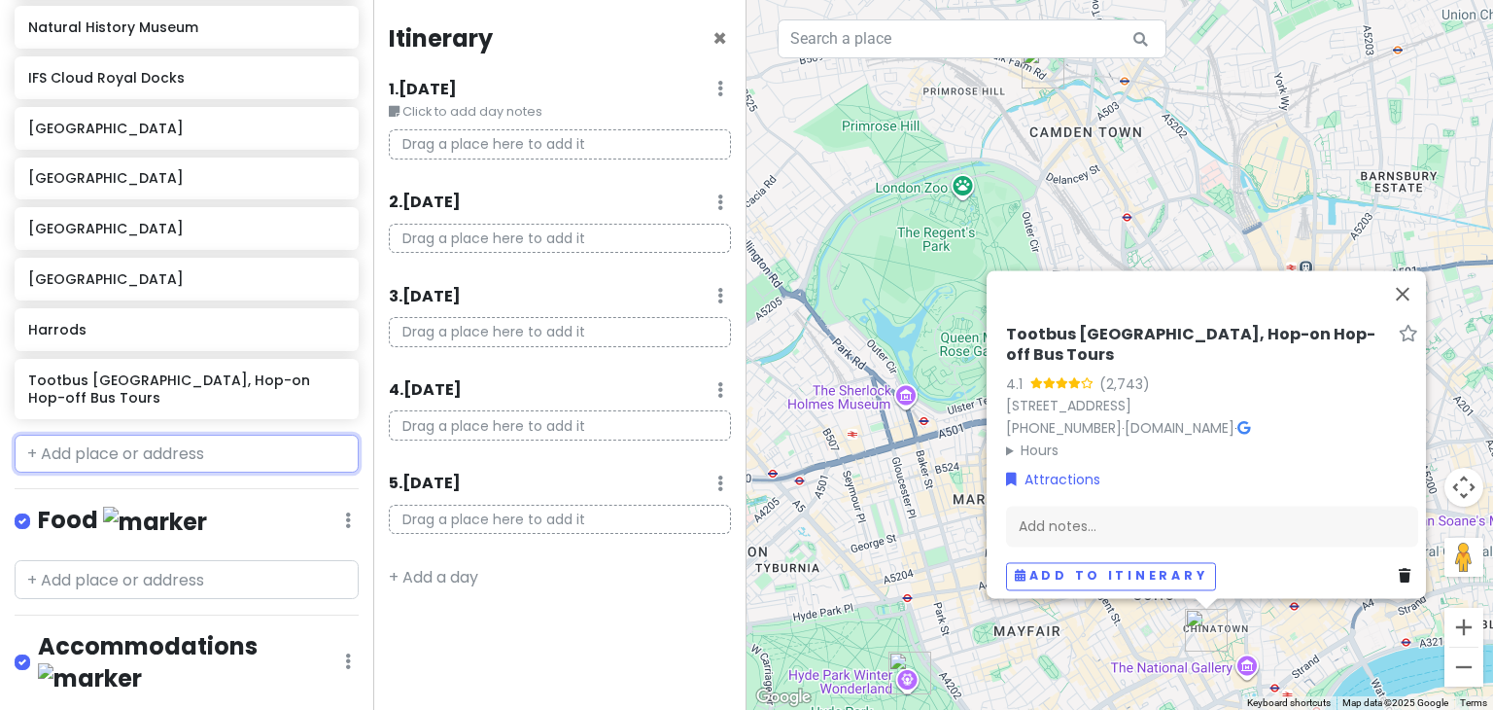
click at [178, 434] on input "text" at bounding box center [187, 453] width 344 height 39
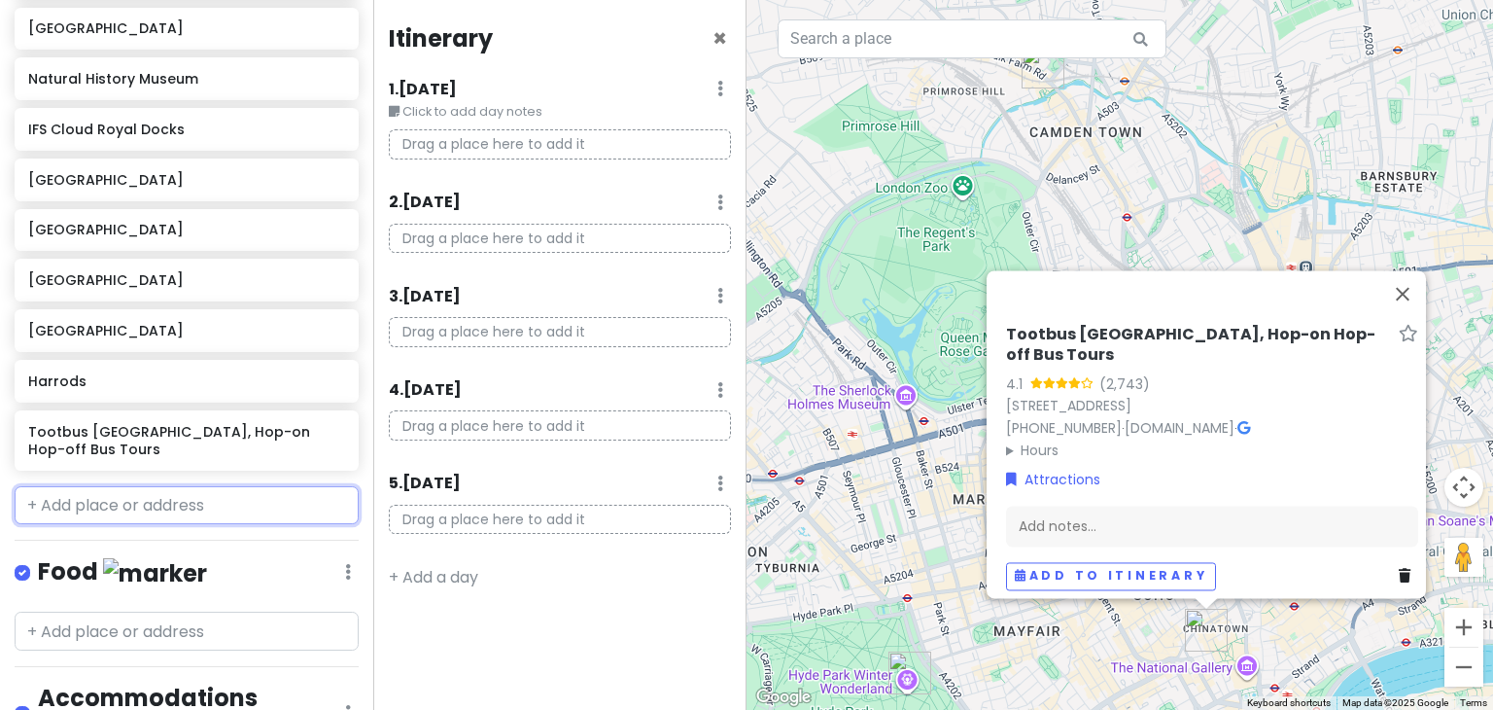
click at [58, 486] on input "text" at bounding box center [187, 505] width 344 height 39
click at [1407, 301] on button "Close" at bounding box center [1402, 293] width 47 height 47
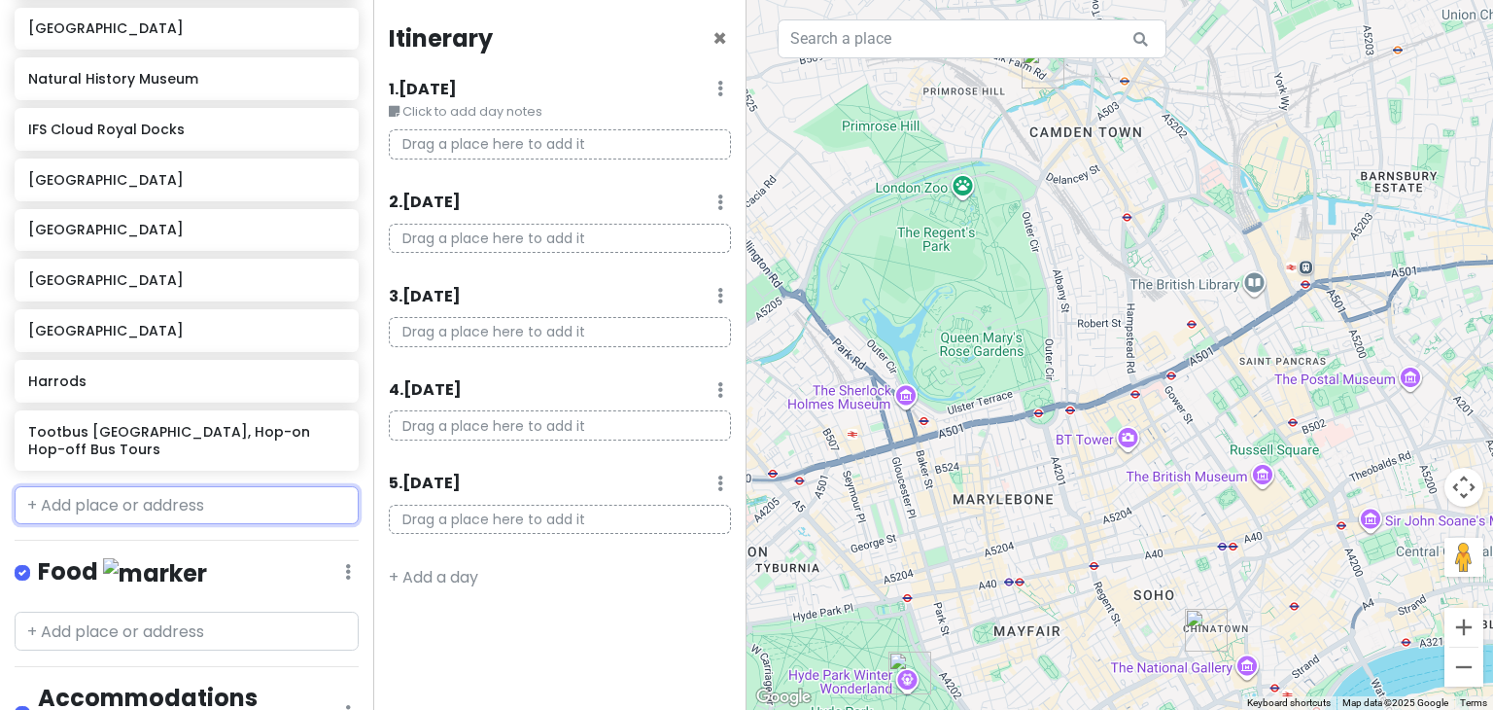
click at [170, 487] on input "text" at bounding box center [187, 505] width 344 height 39
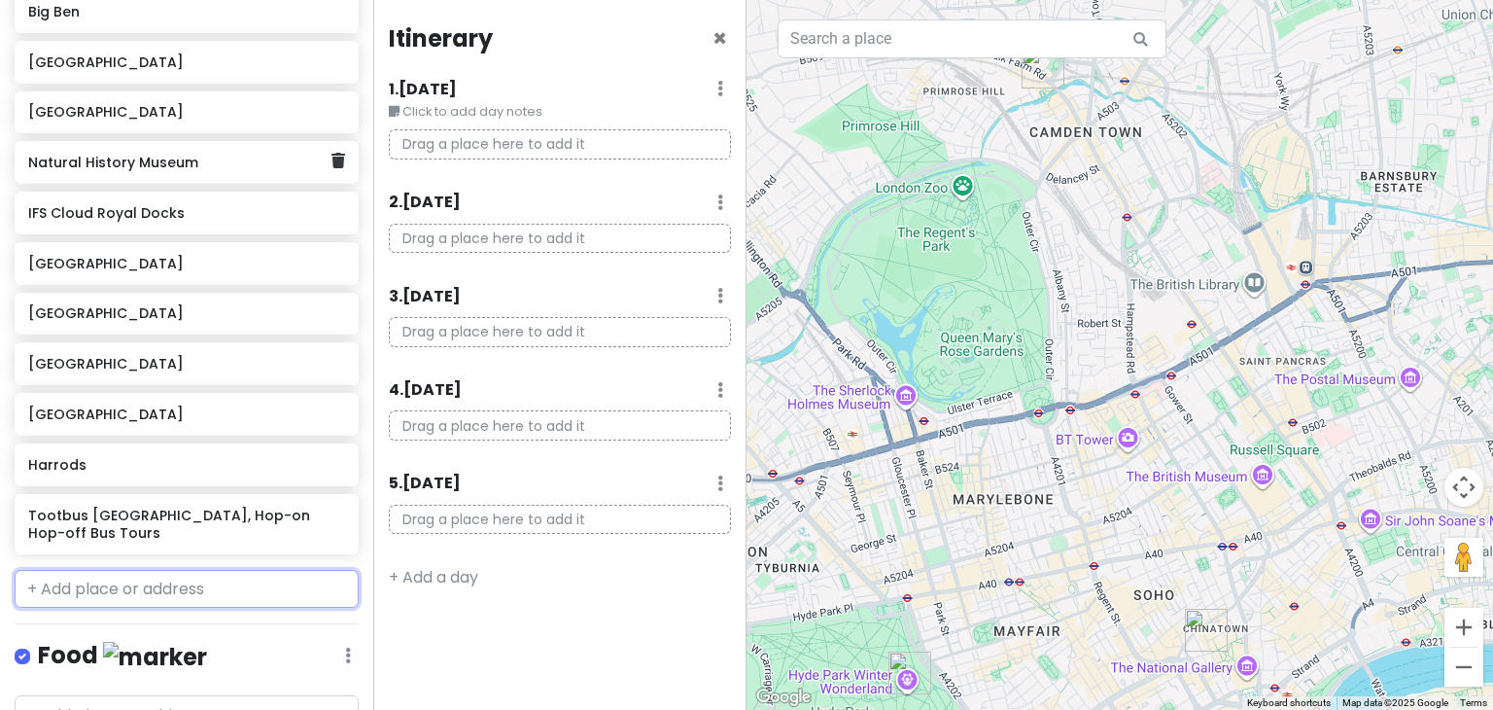
scroll to position [579, 0]
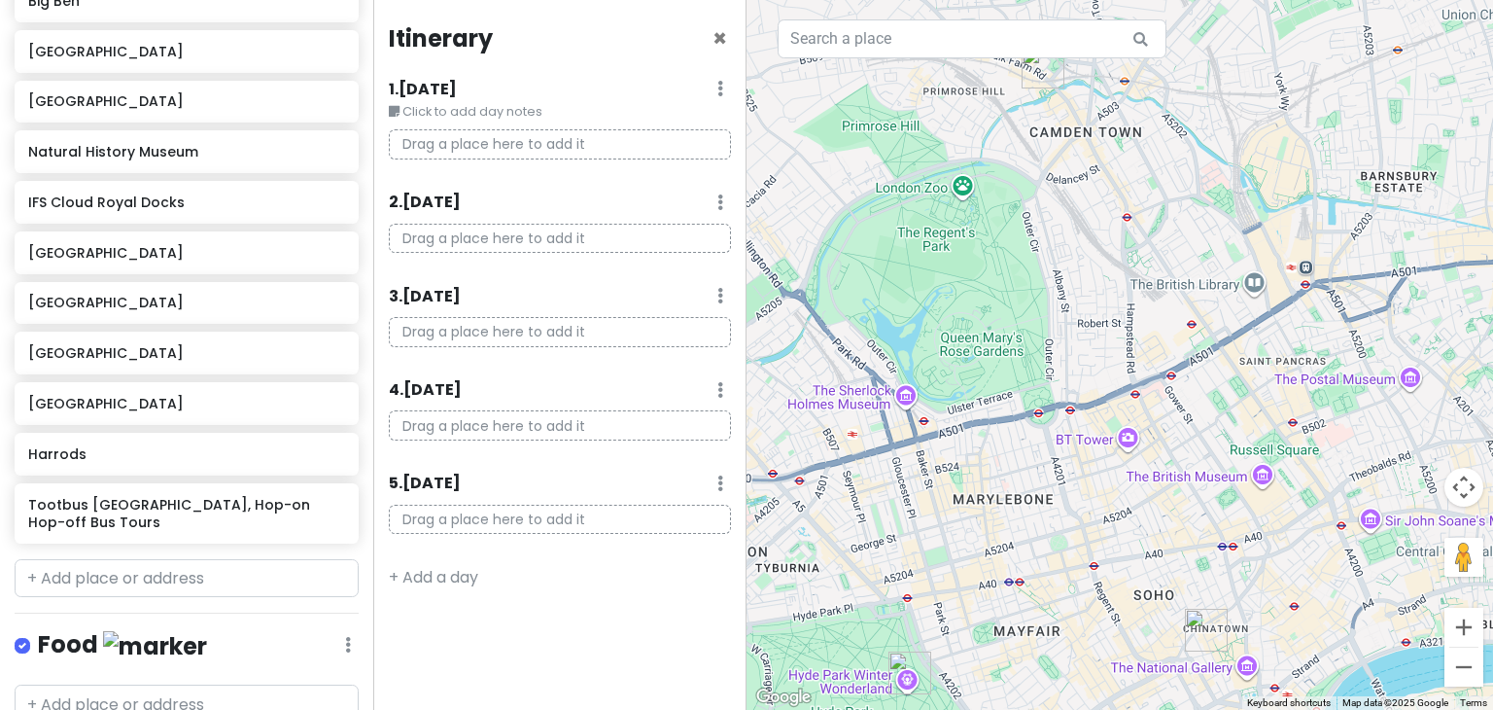
click at [355, 324] on div "The Black Dog London Eye Camden Market Hyde Park Winter Wonderland Big Ben Towe…" at bounding box center [186, 164] width 373 height 773
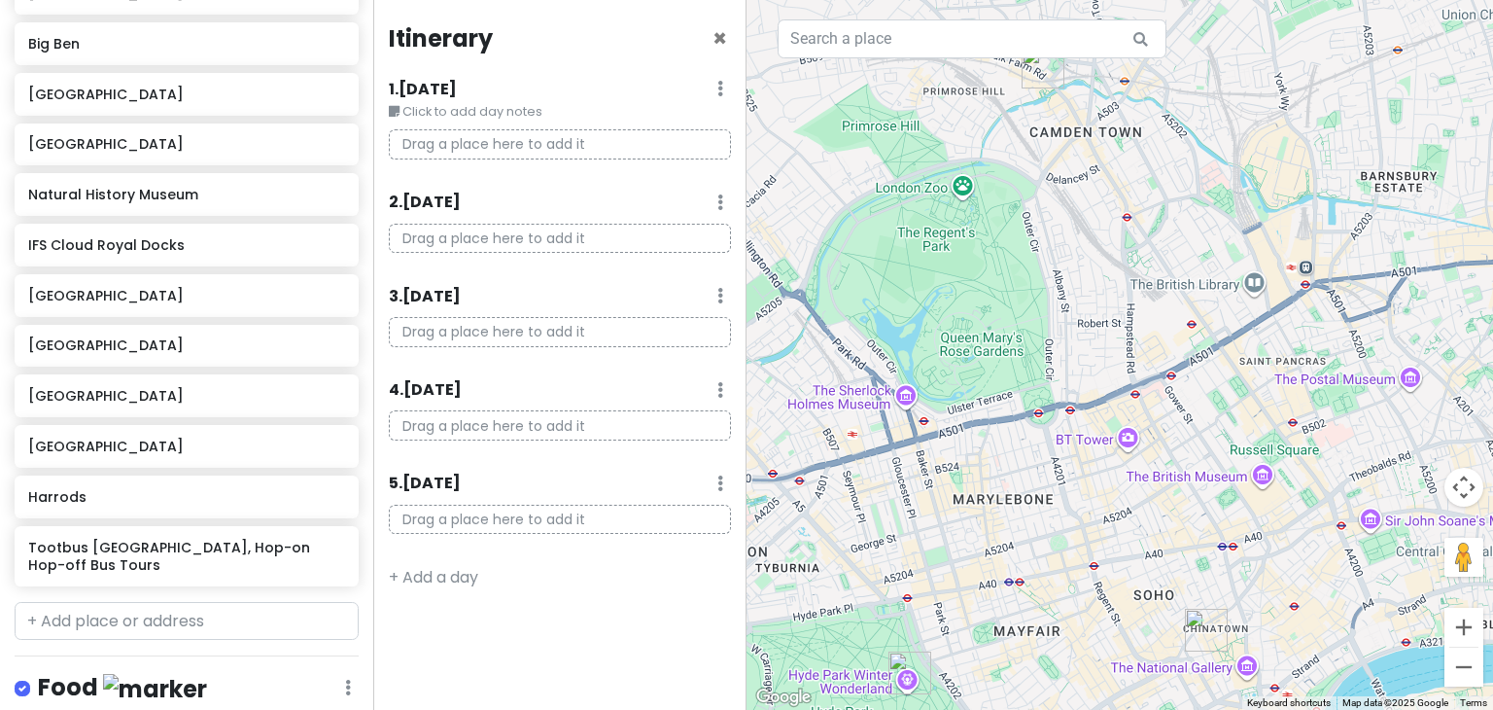
scroll to position [537, 0]
click at [127, 602] on input "text" at bounding box center [187, 621] width 344 height 39
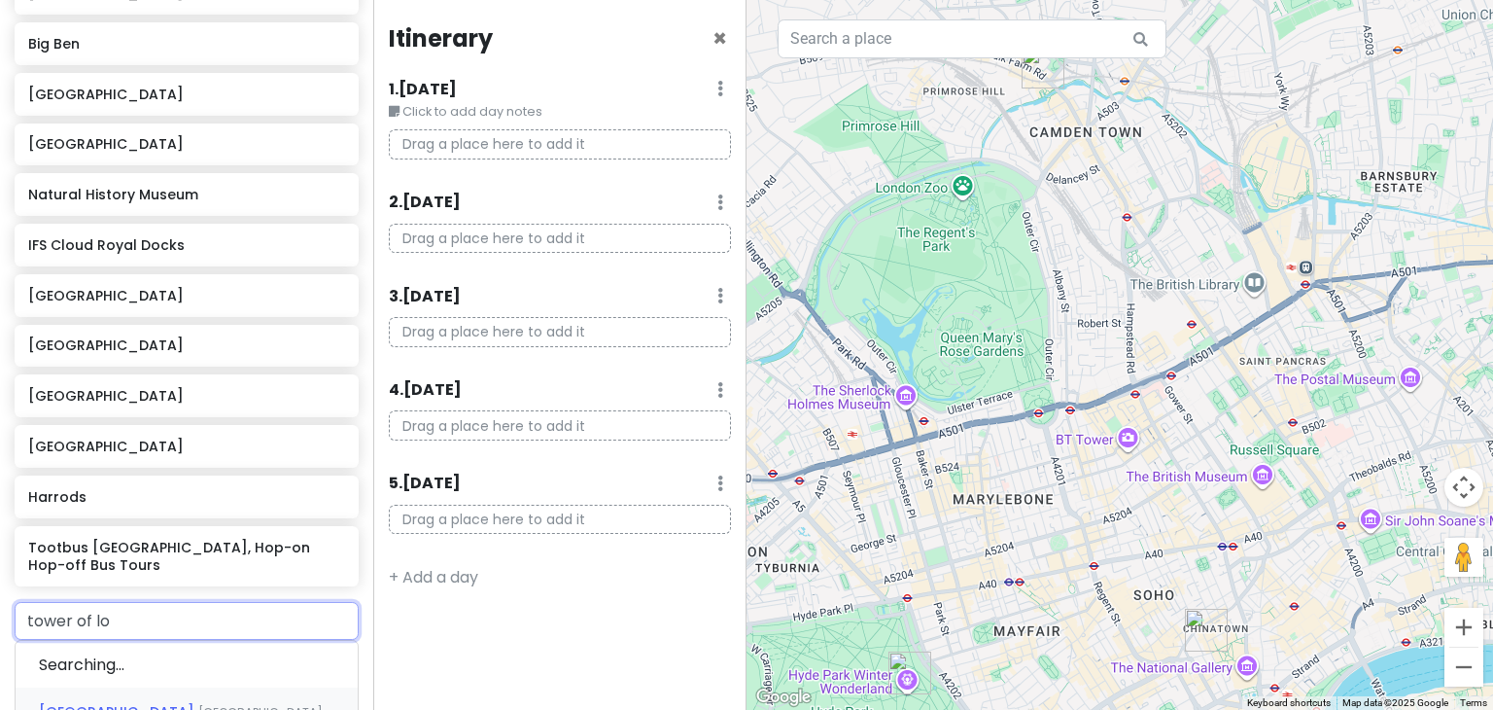
type input "tower of lon"
click at [172, 657] on span "[GEOGRAPHIC_DATA], [GEOGRAPHIC_DATA]" at bounding box center [182, 678] width 286 height 42
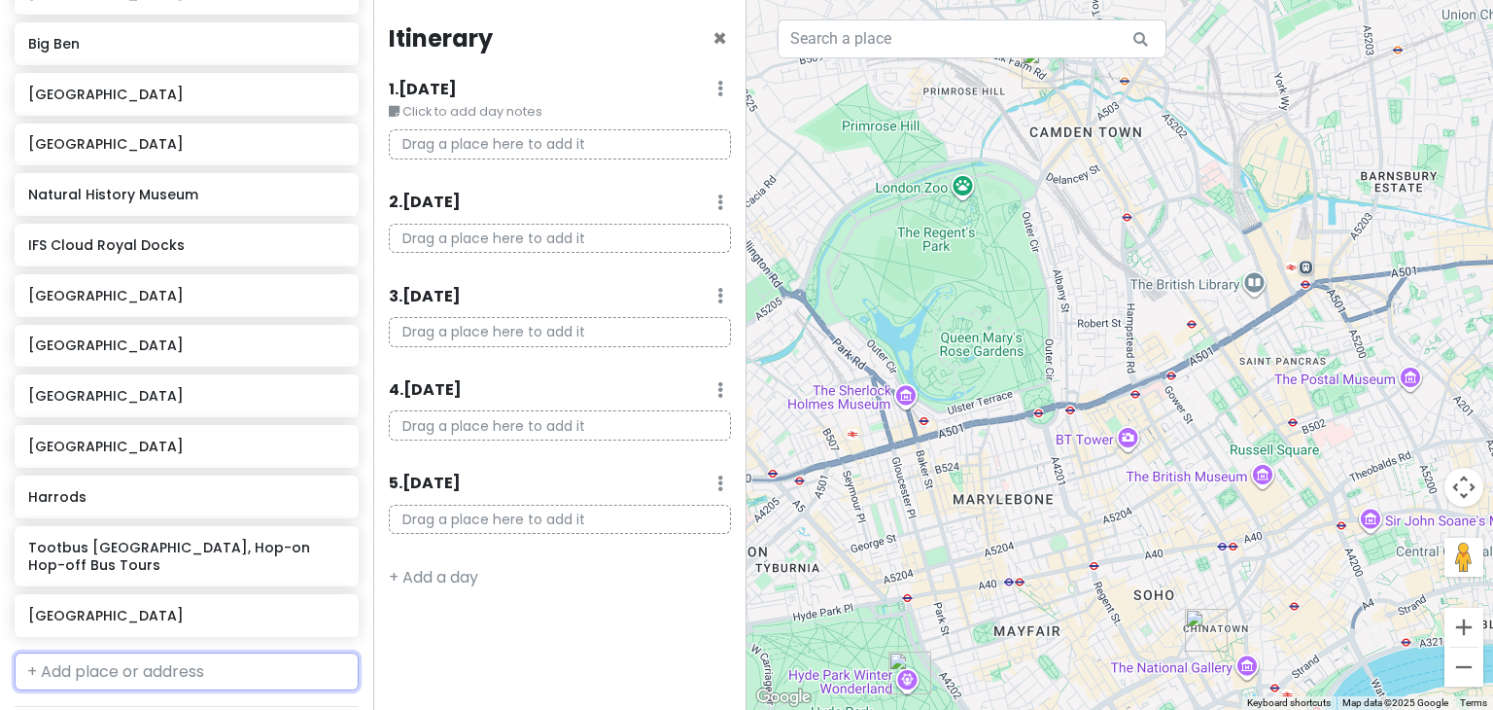
scroll to position [587, 0]
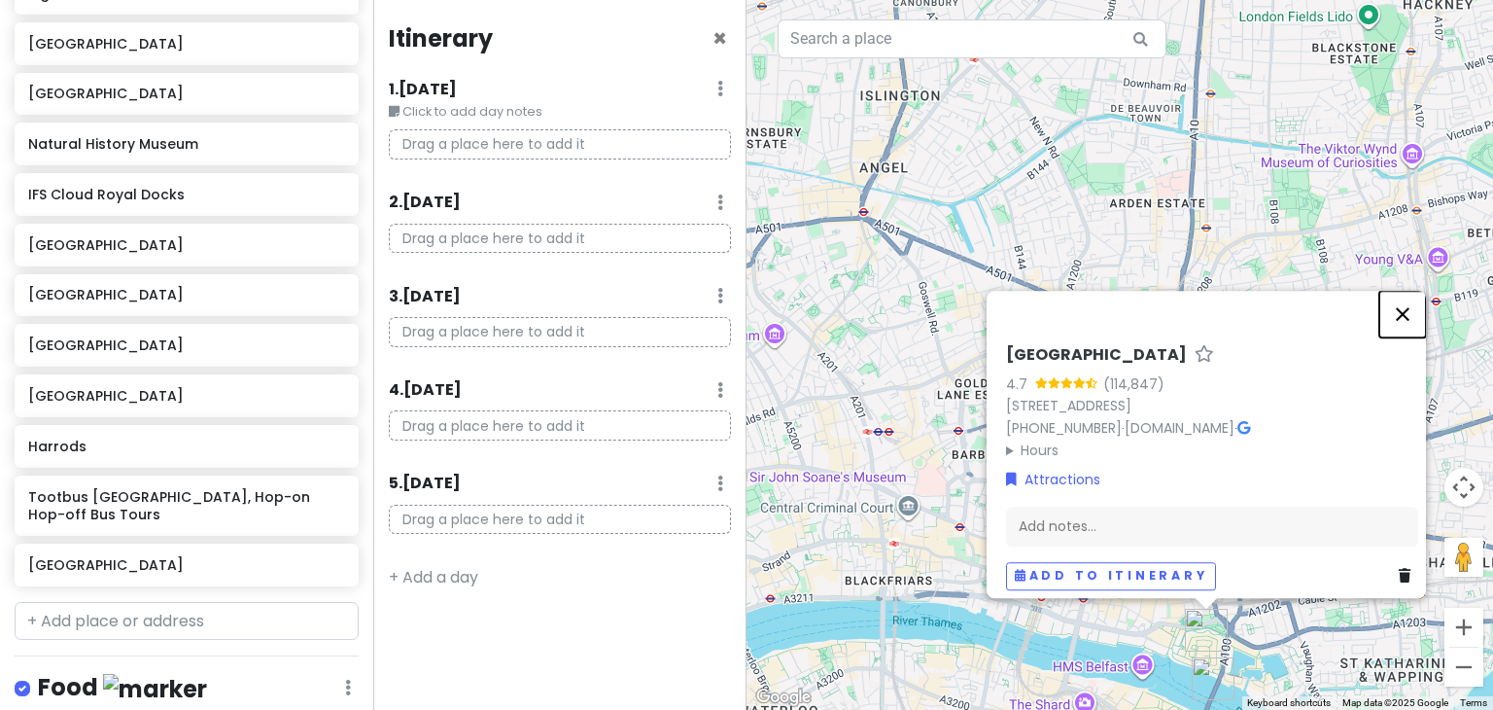
click at [1414, 297] on button "Close" at bounding box center [1402, 314] width 47 height 47
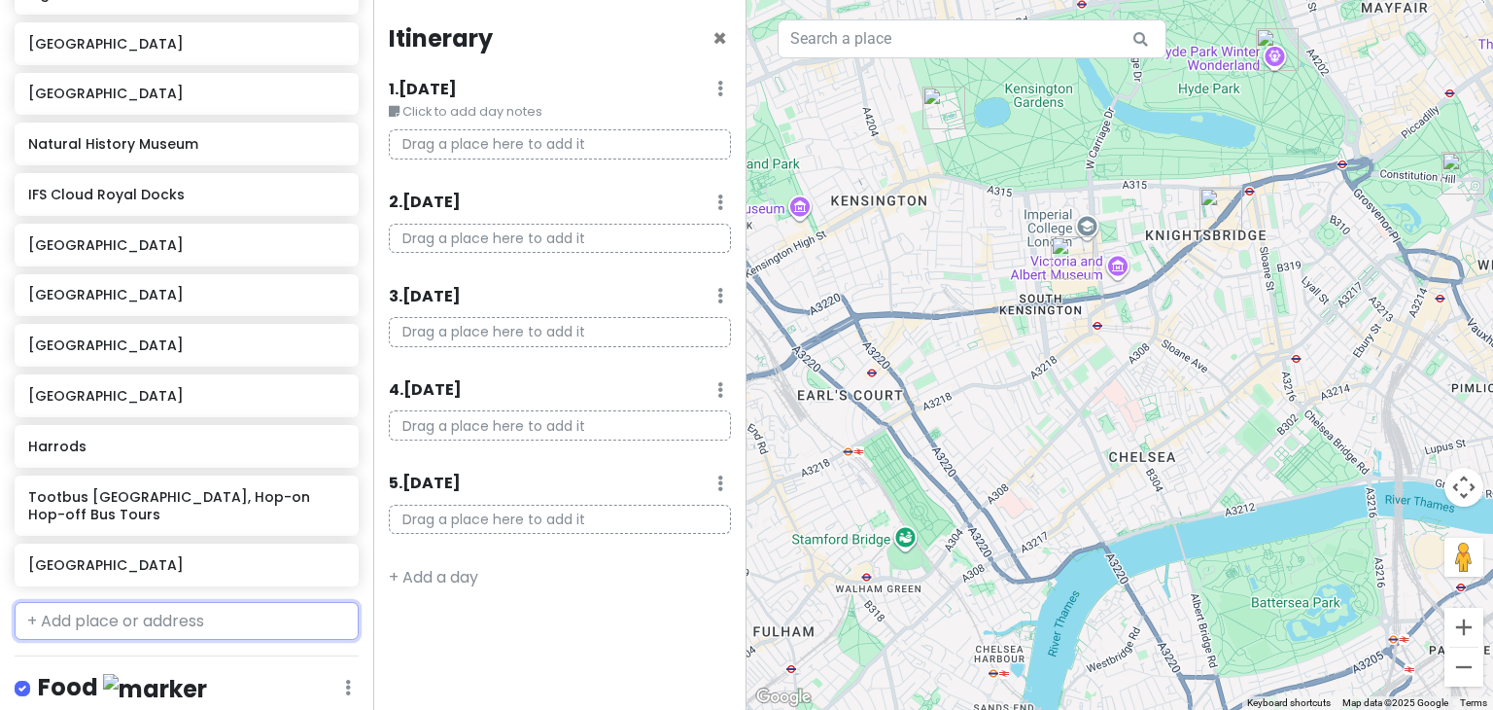
click at [174, 602] on input "text" at bounding box center [187, 621] width 344 height 39
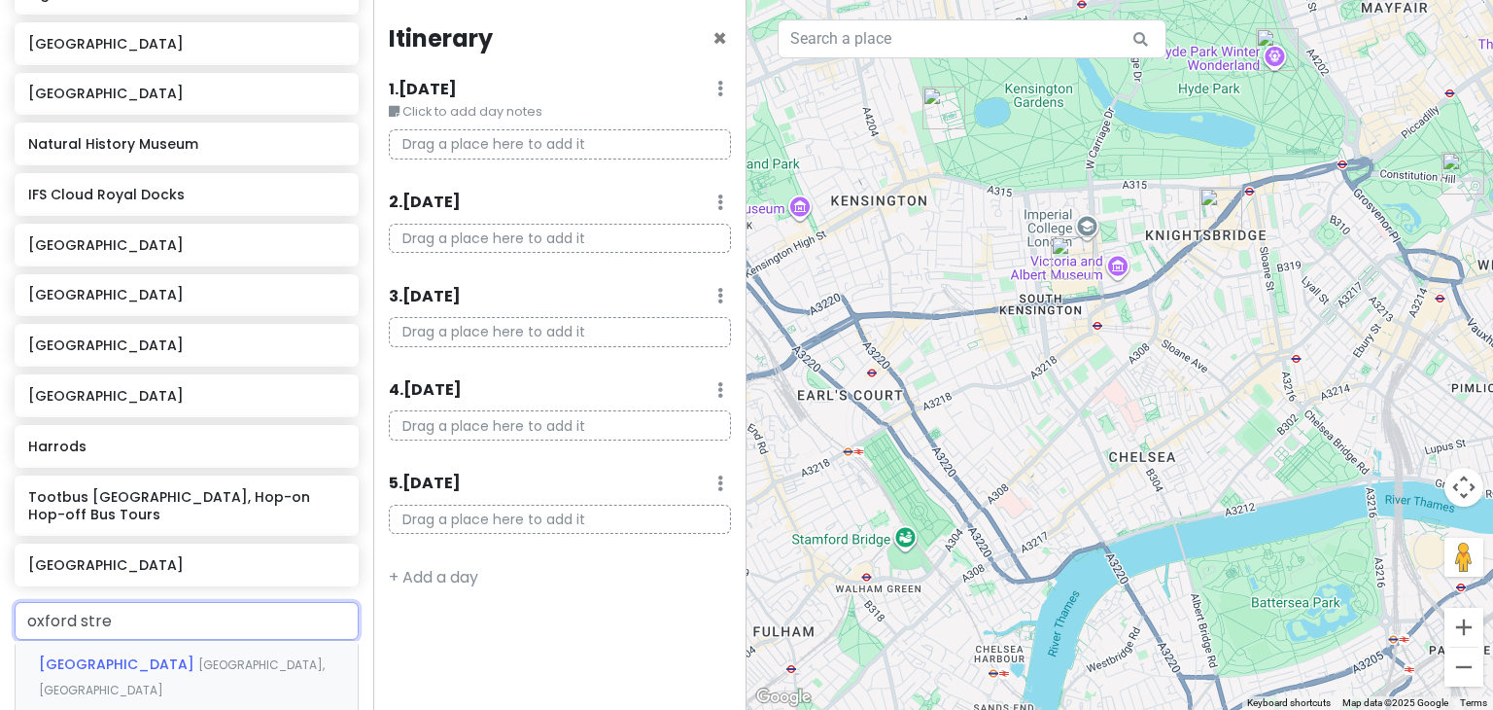
type input "oxford stree"
click at [183, 656] on span "[GEOGRAPHIC_DATA], [GEOGRAPHIC_DATA]" at bounding box center [182, 677] width 286 height 42
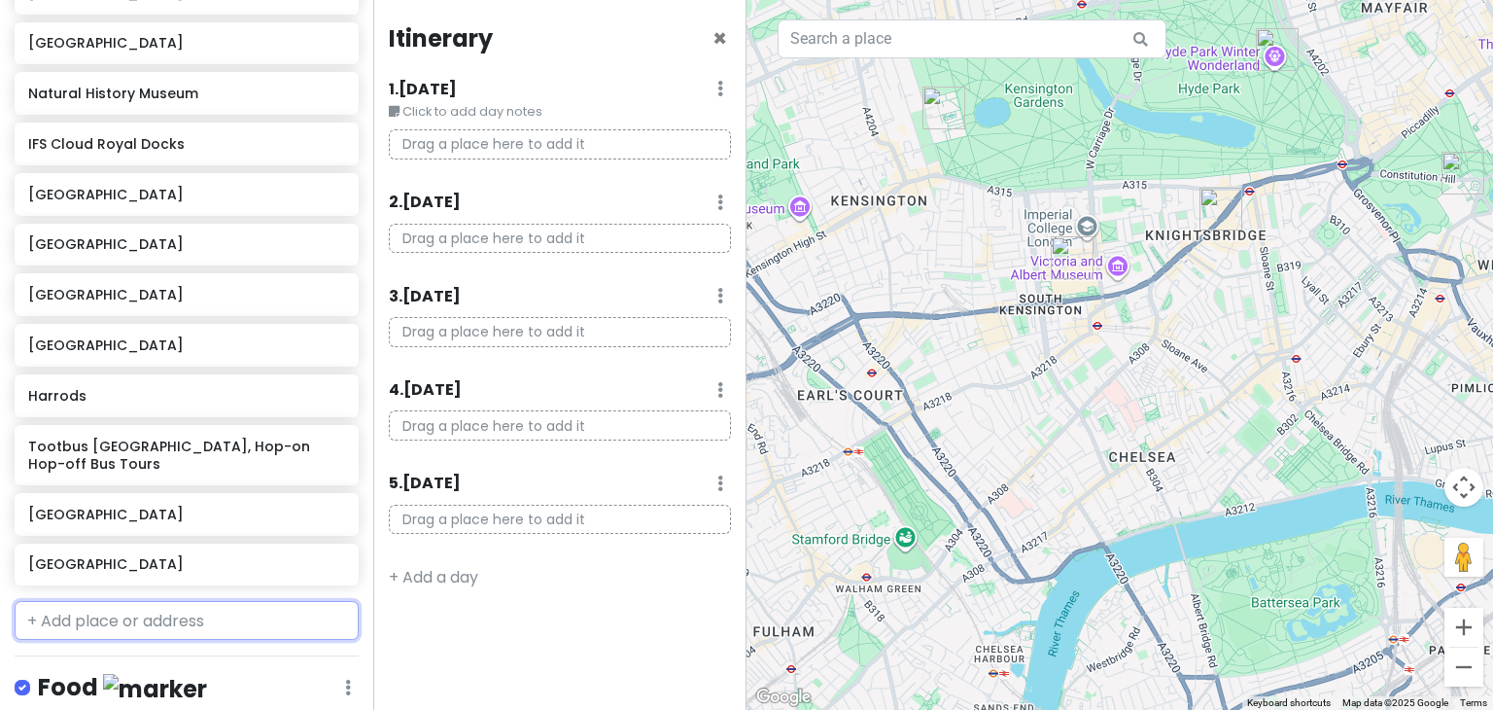
click at [122, 601] on input "text" at bounding box center [187, 620] width 344 height 39
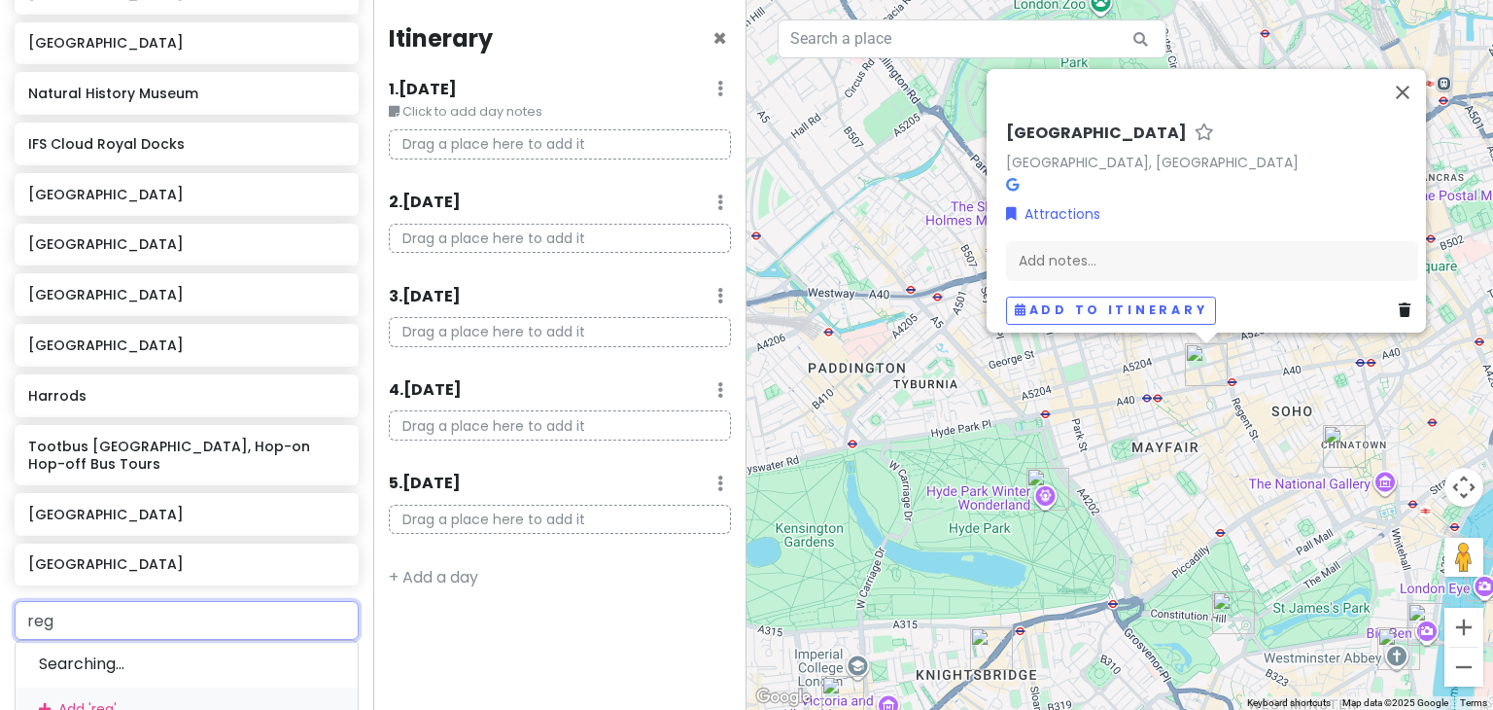
type input "rege"
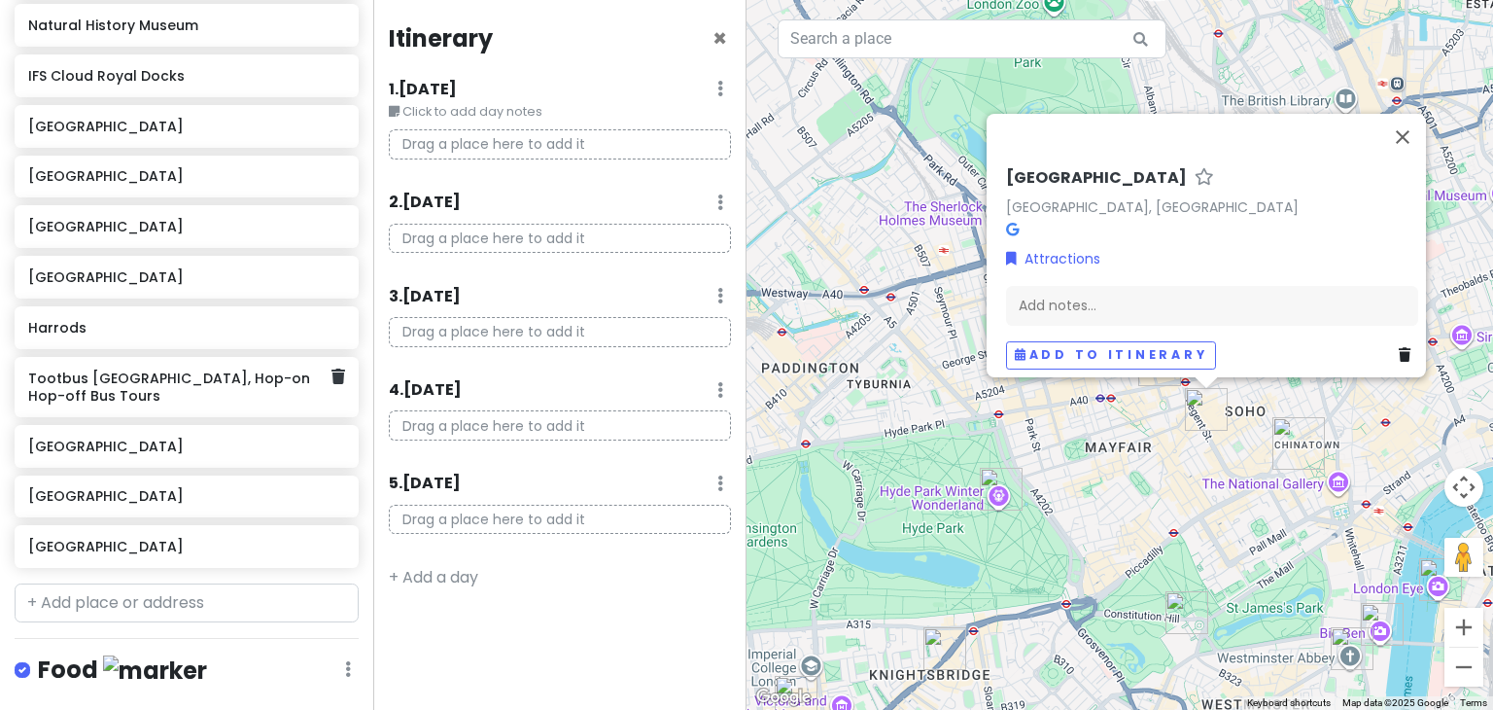
scroll to position [688, 0]
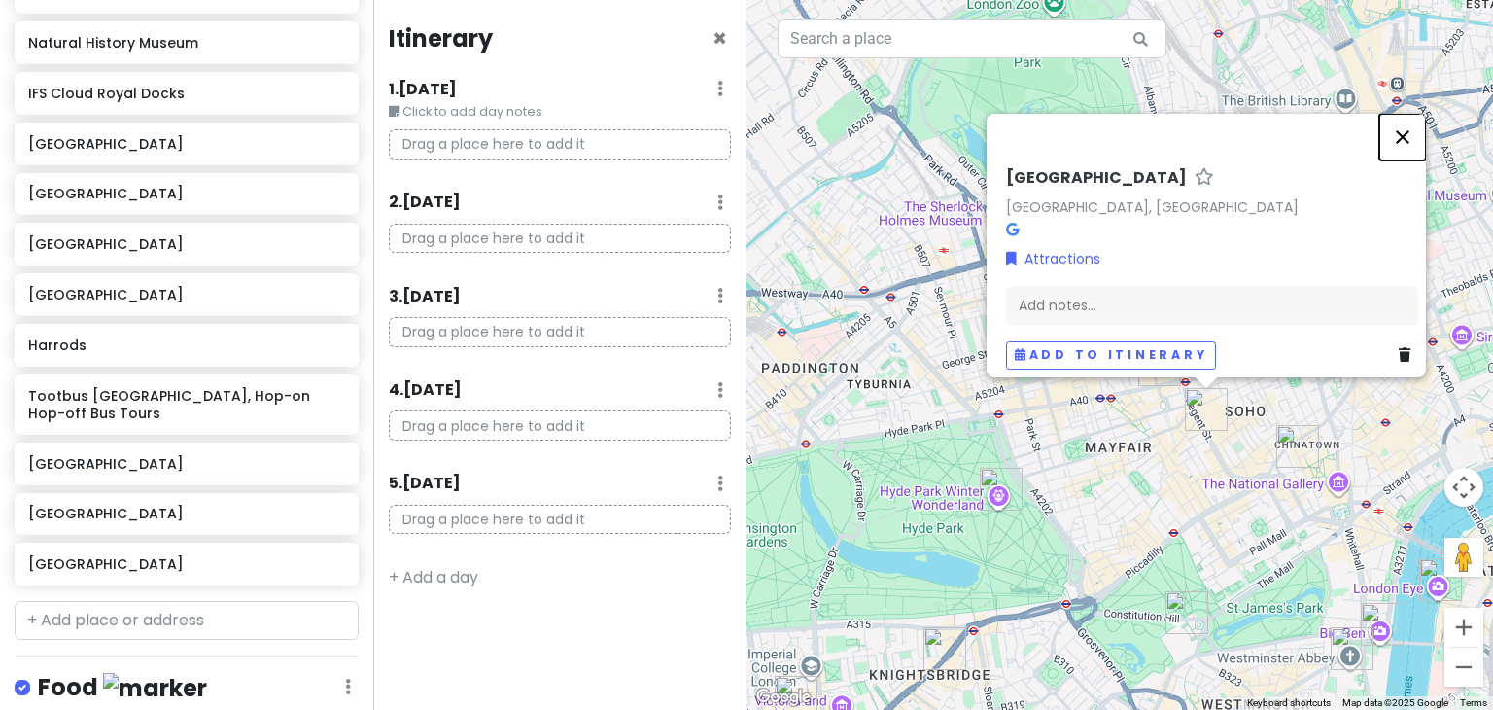
click at [1410, 125] on button "Close" at bounding box center [1402, 137] width 47 height 47
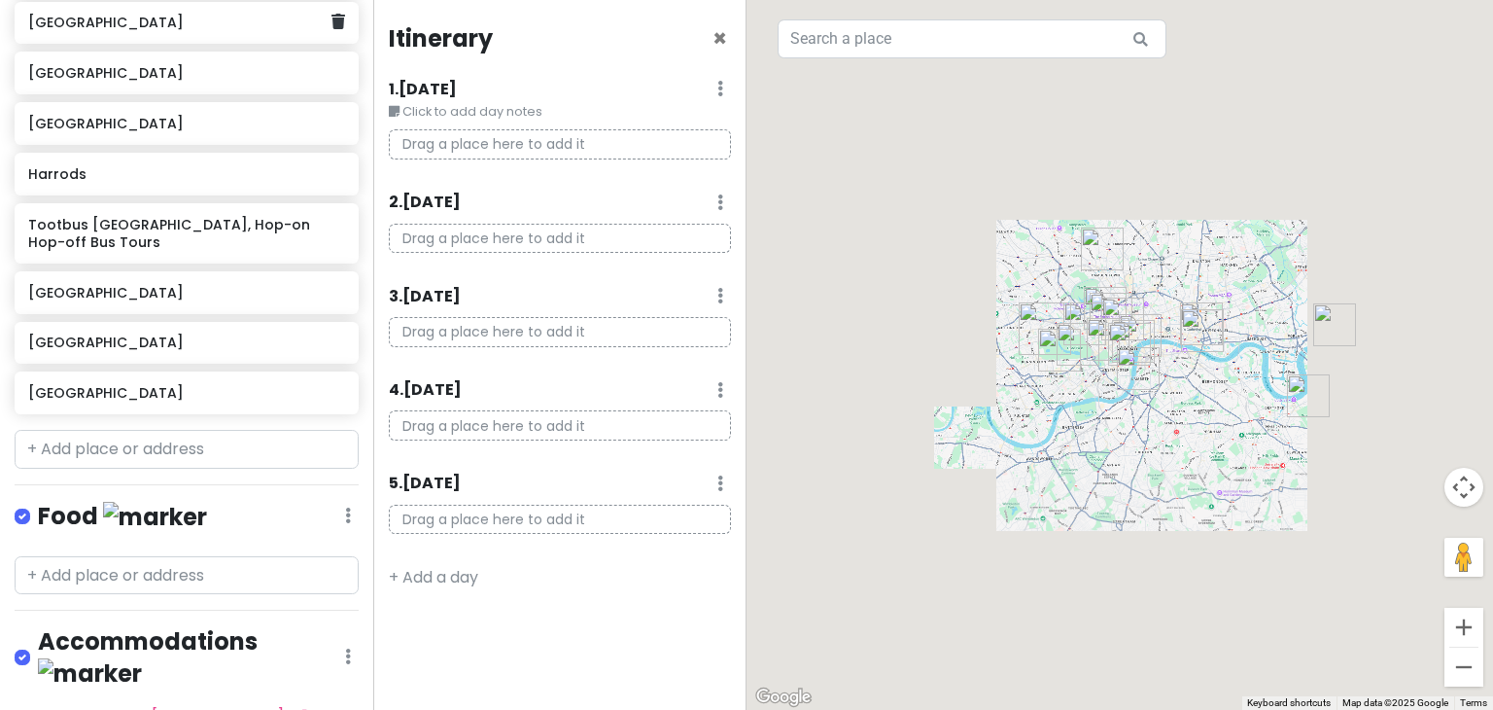
scroll to position [861, 0]
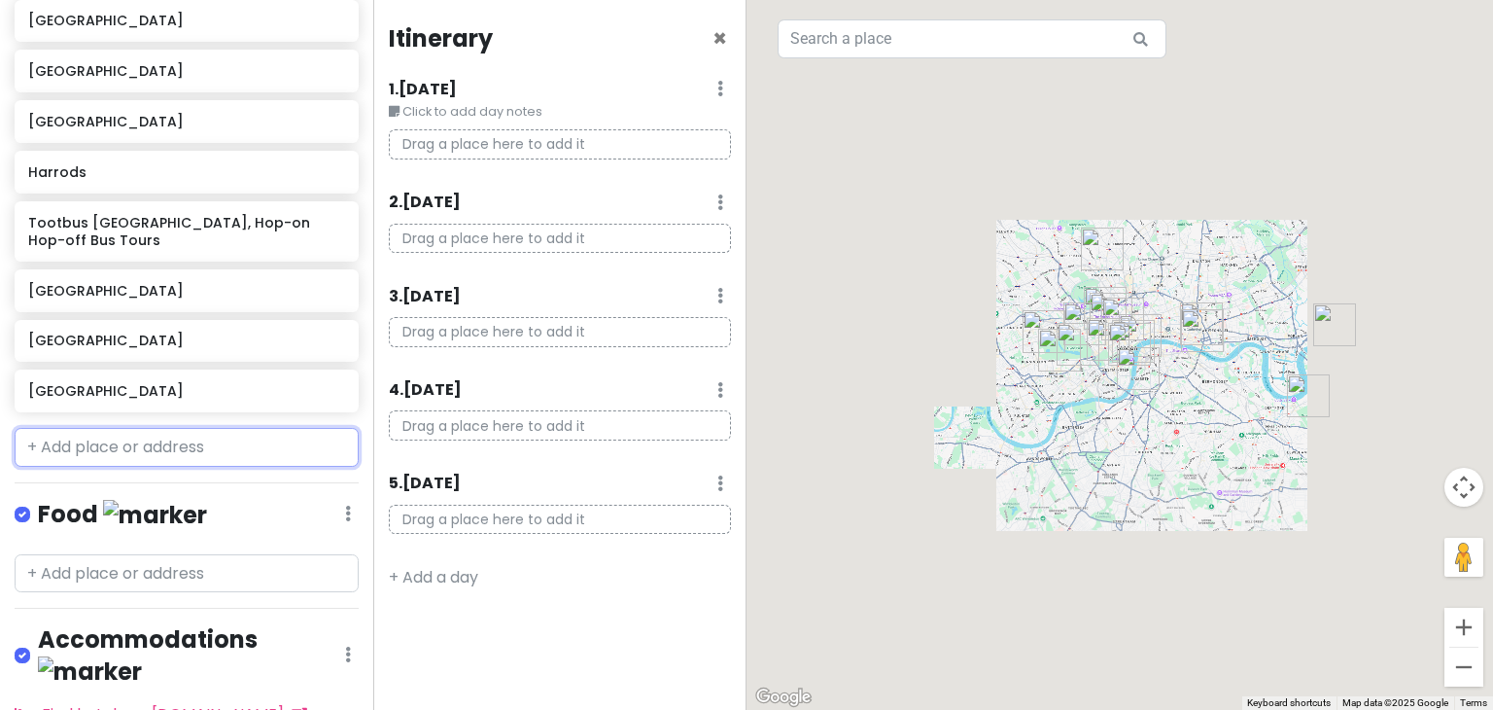
click at [139, 433] on input "text" at bounding box center [187, 447] width 344 height 39
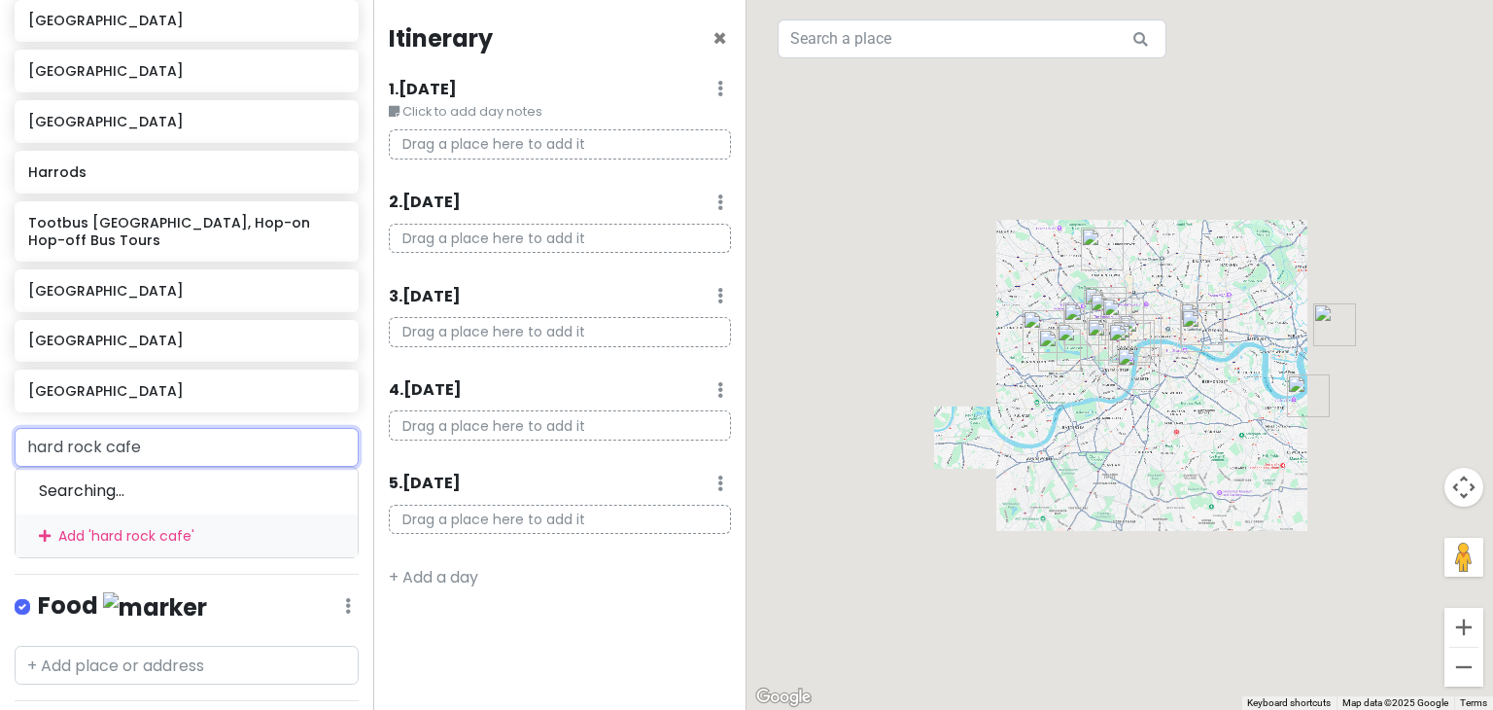
click at [225, 428] on input "hard rock cafe" at bounding box center [187, 447] width 344 height 39
type input "h"
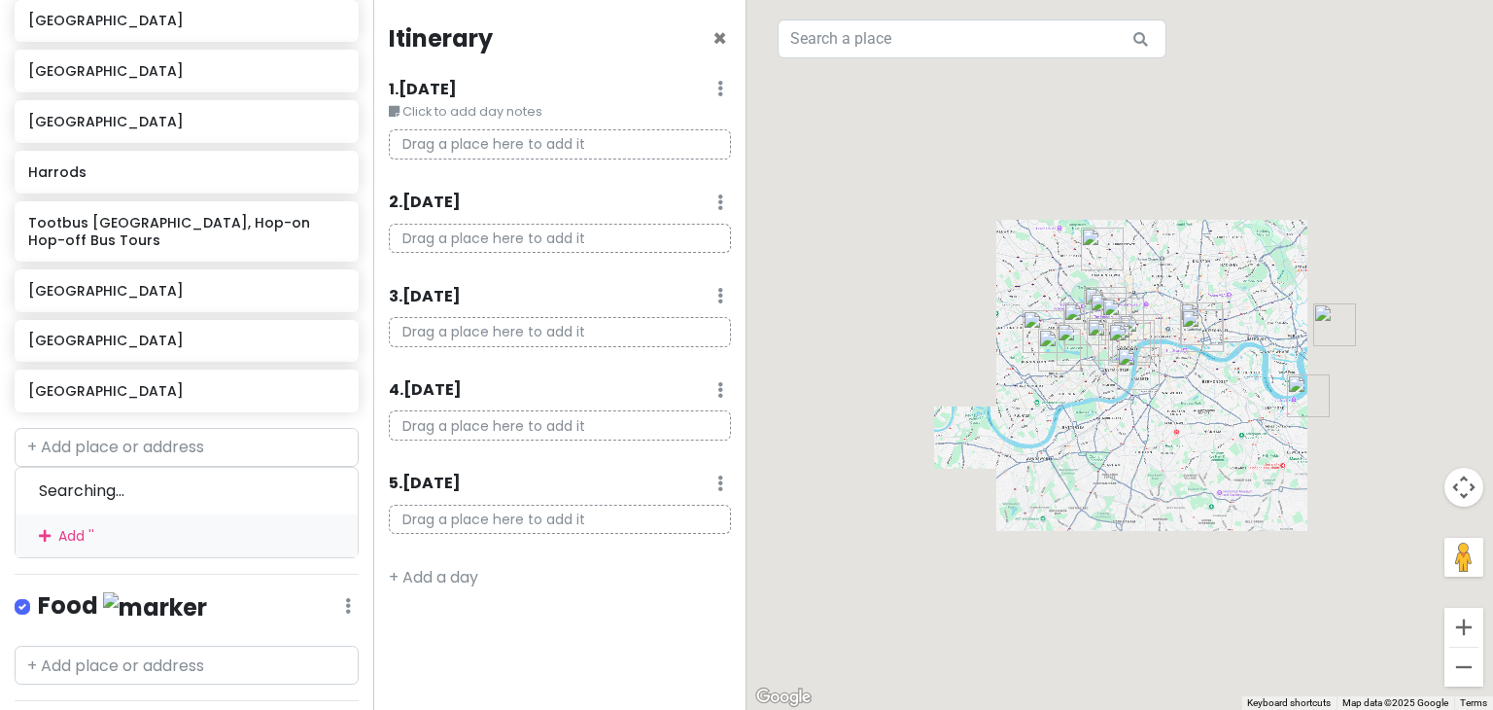
click at [355, 428] on div "Searching... Add ' '" at bounding box center [186, 493] width 373 height 130
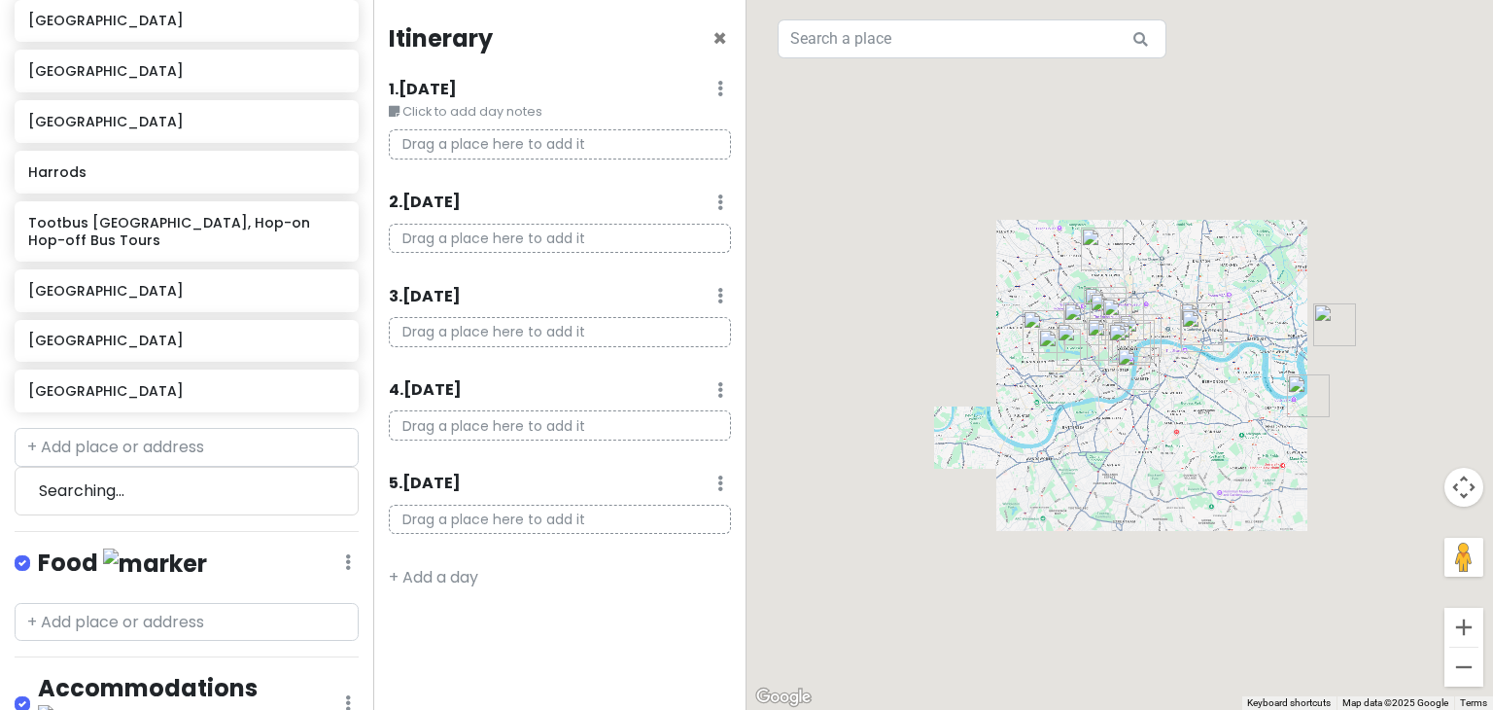
click at [13, 429] on div "Searching..." at bounding box center [186, 471] width 373 height 87
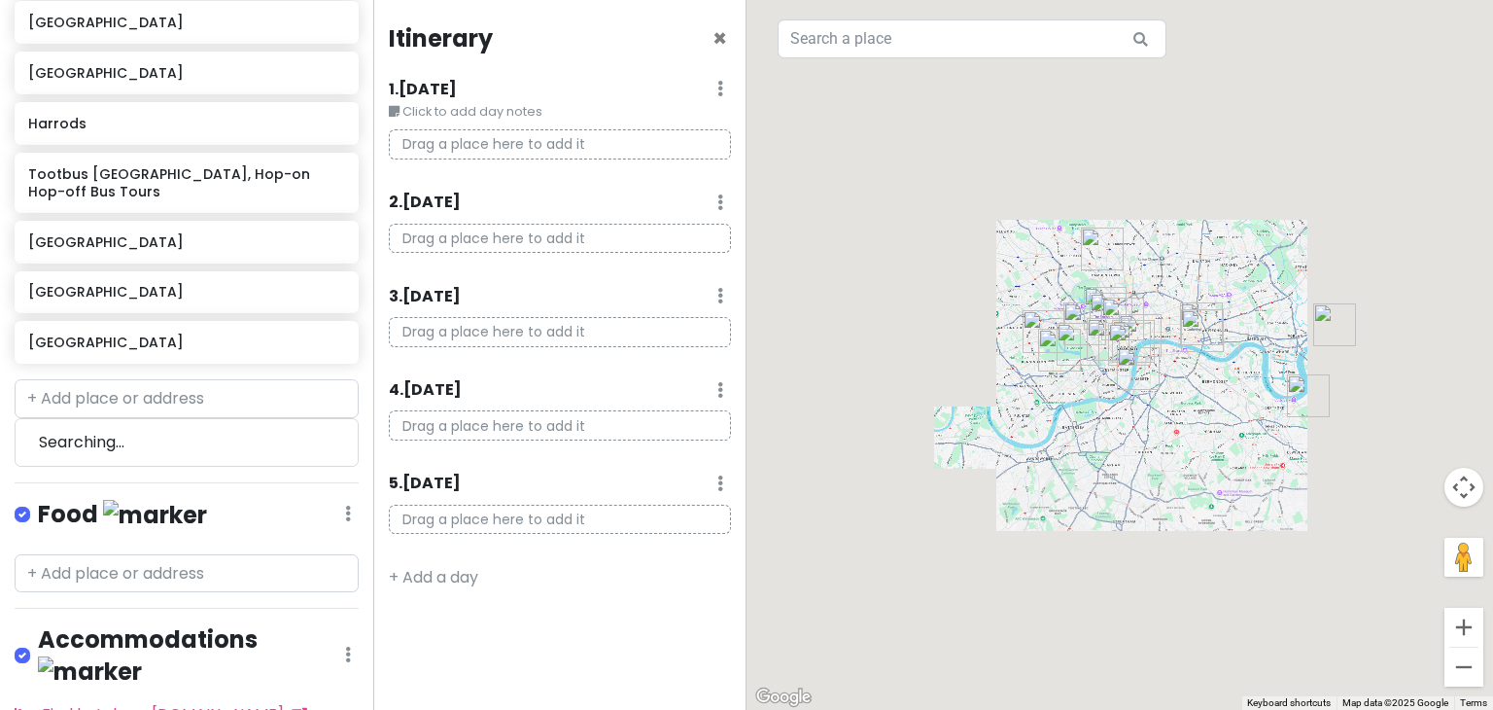
scroll to position [911, 0]
click at [140, 379] on input "text" at bounding box center [187, 397] width 344 height 39
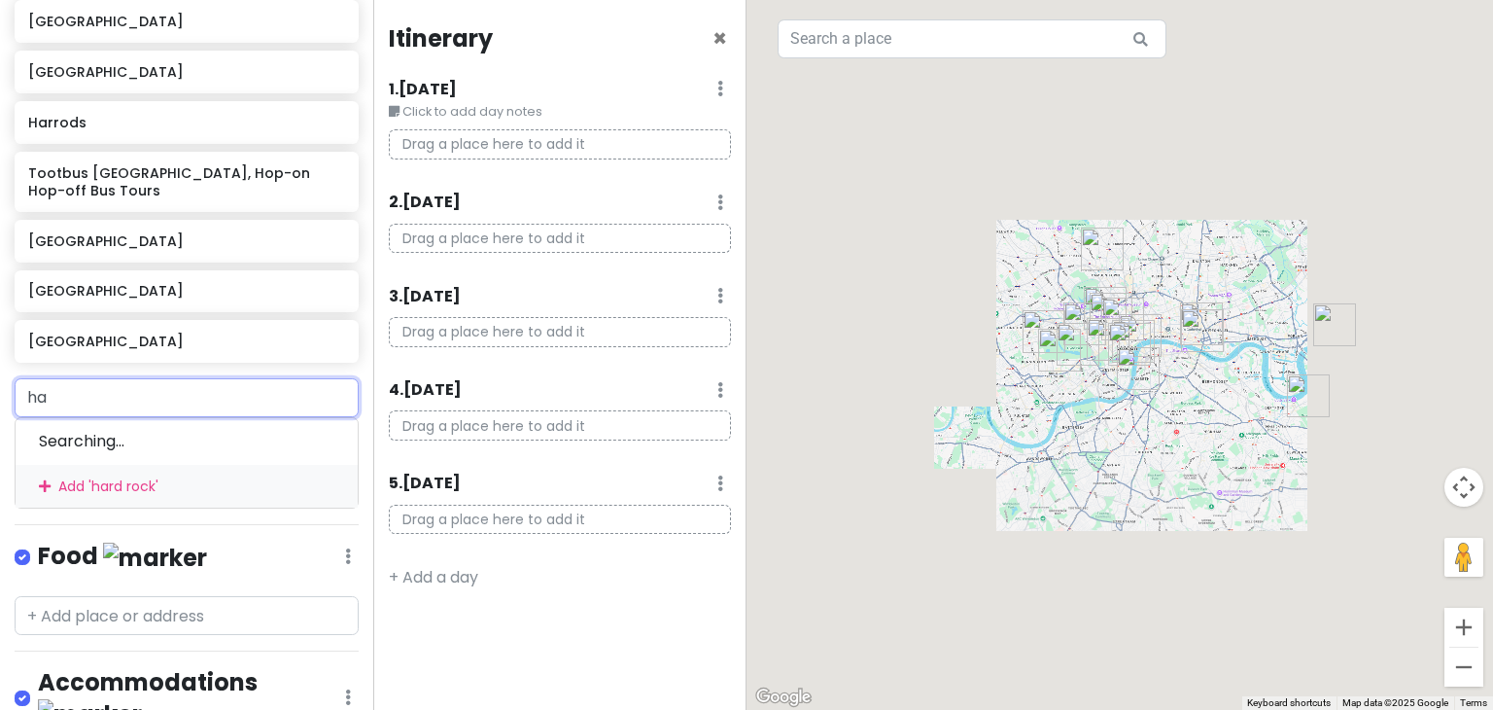
type input "h"
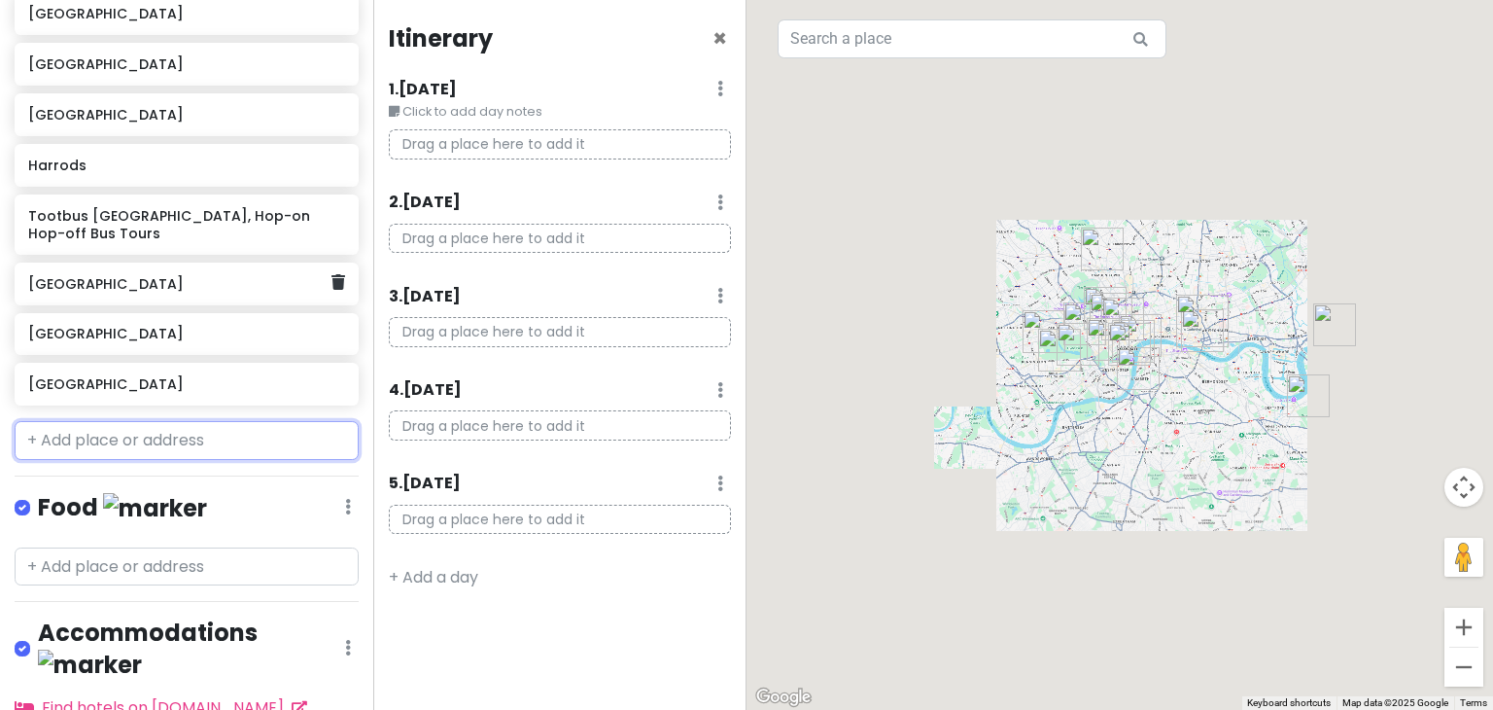
scroll to position [874, 0]
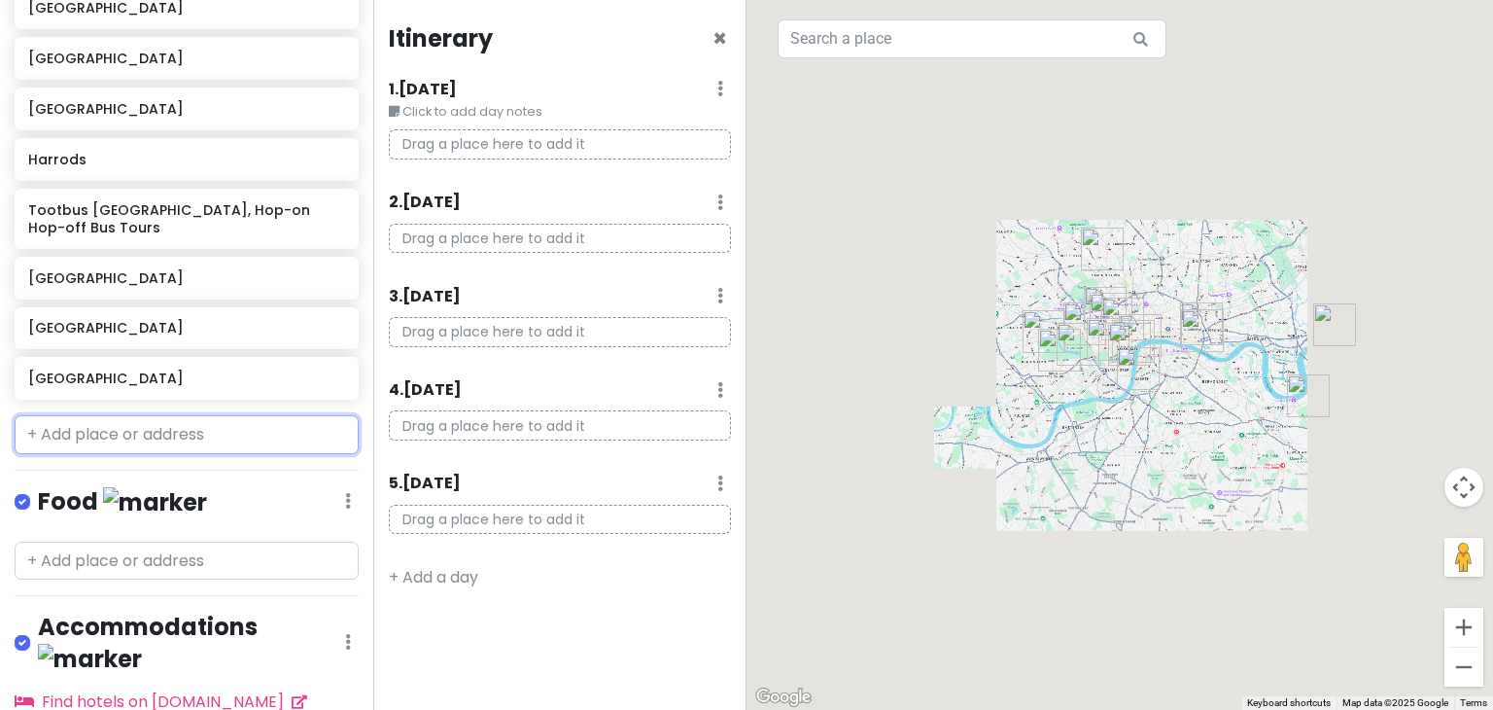
click at [159, 431] on input "text" at bounding box center [187, 434] width 344 height 39
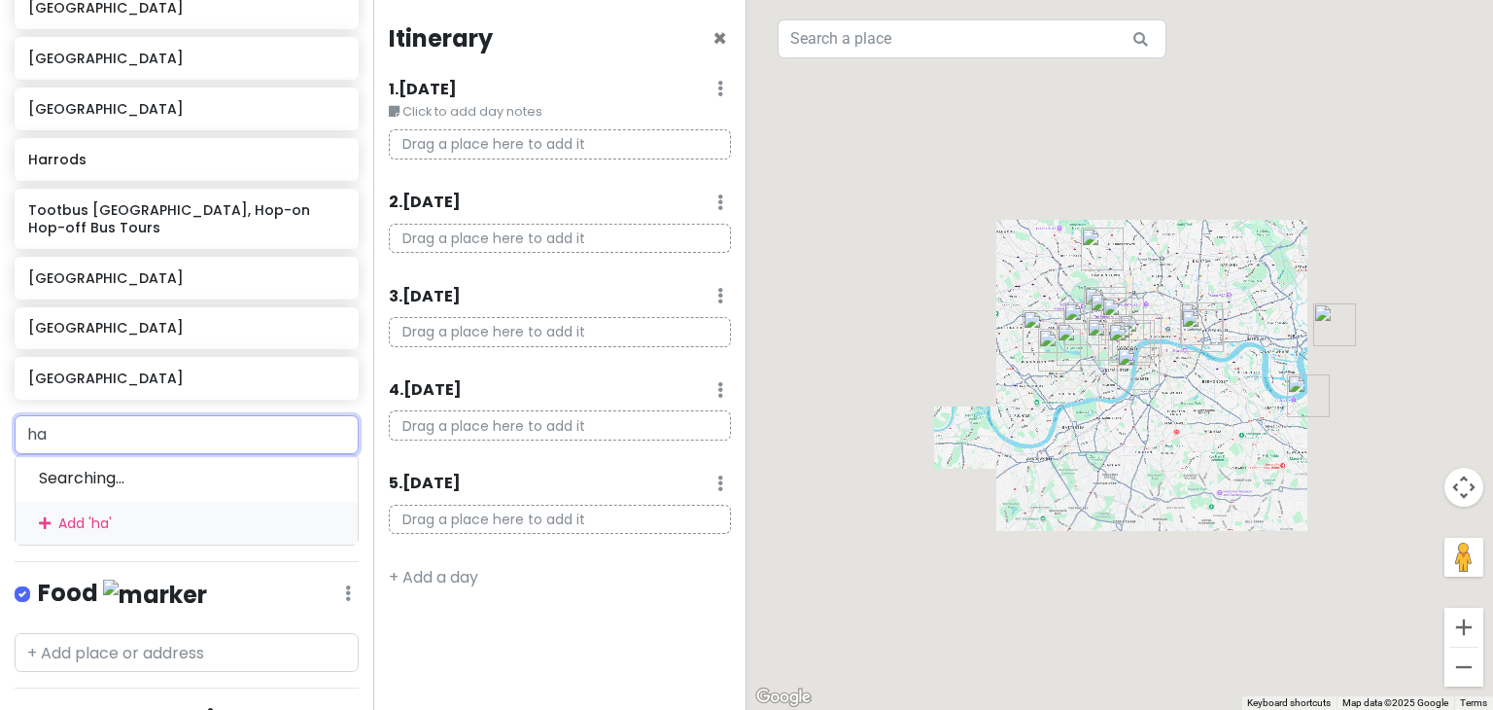
type input "h"
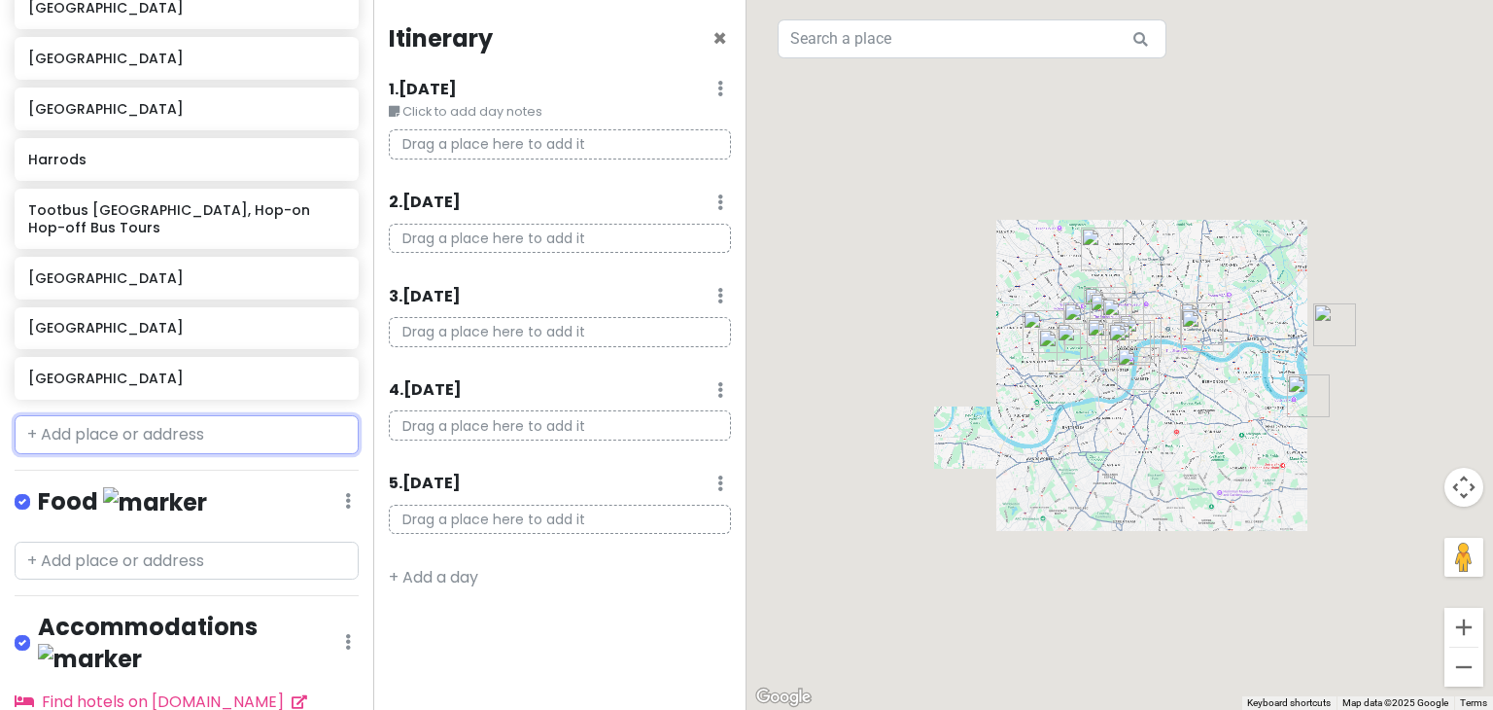
type input "b"
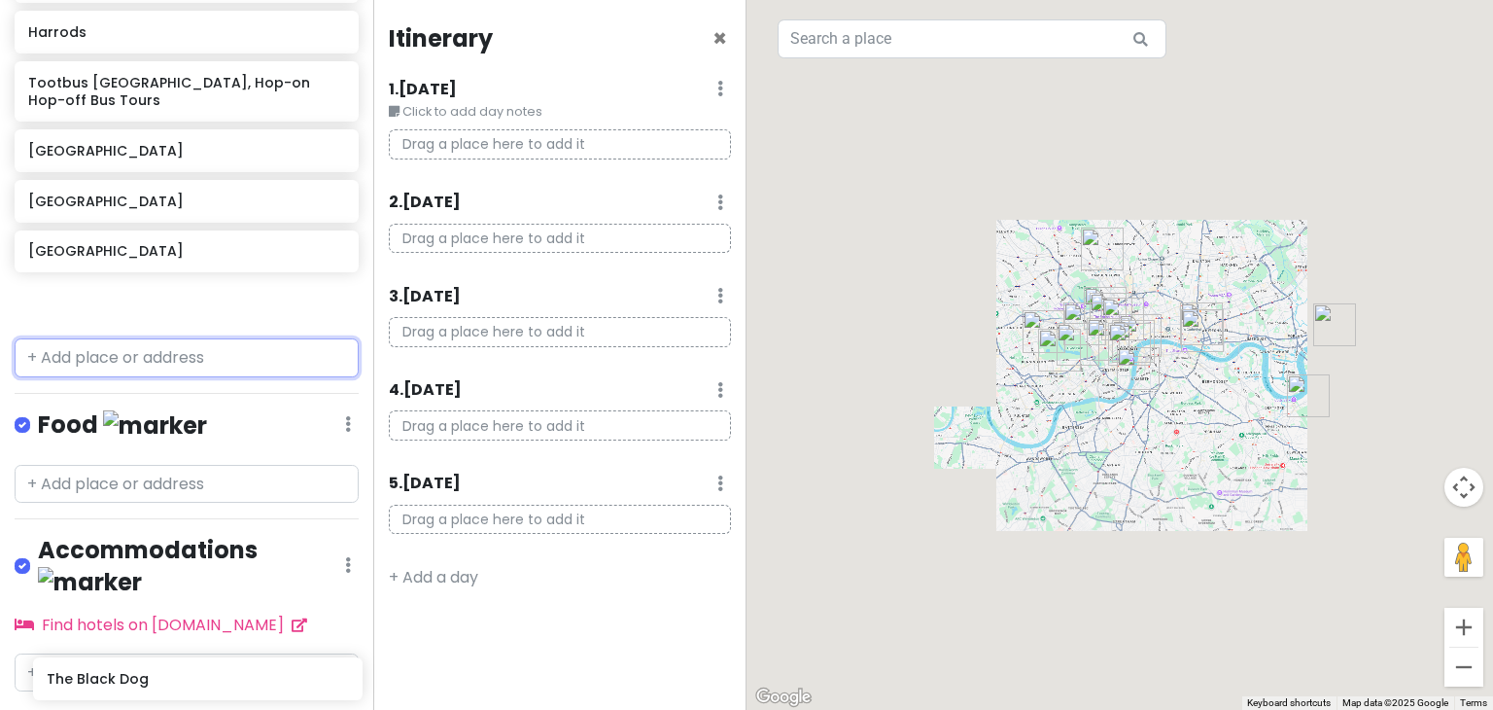
scroll to position [951, 0]
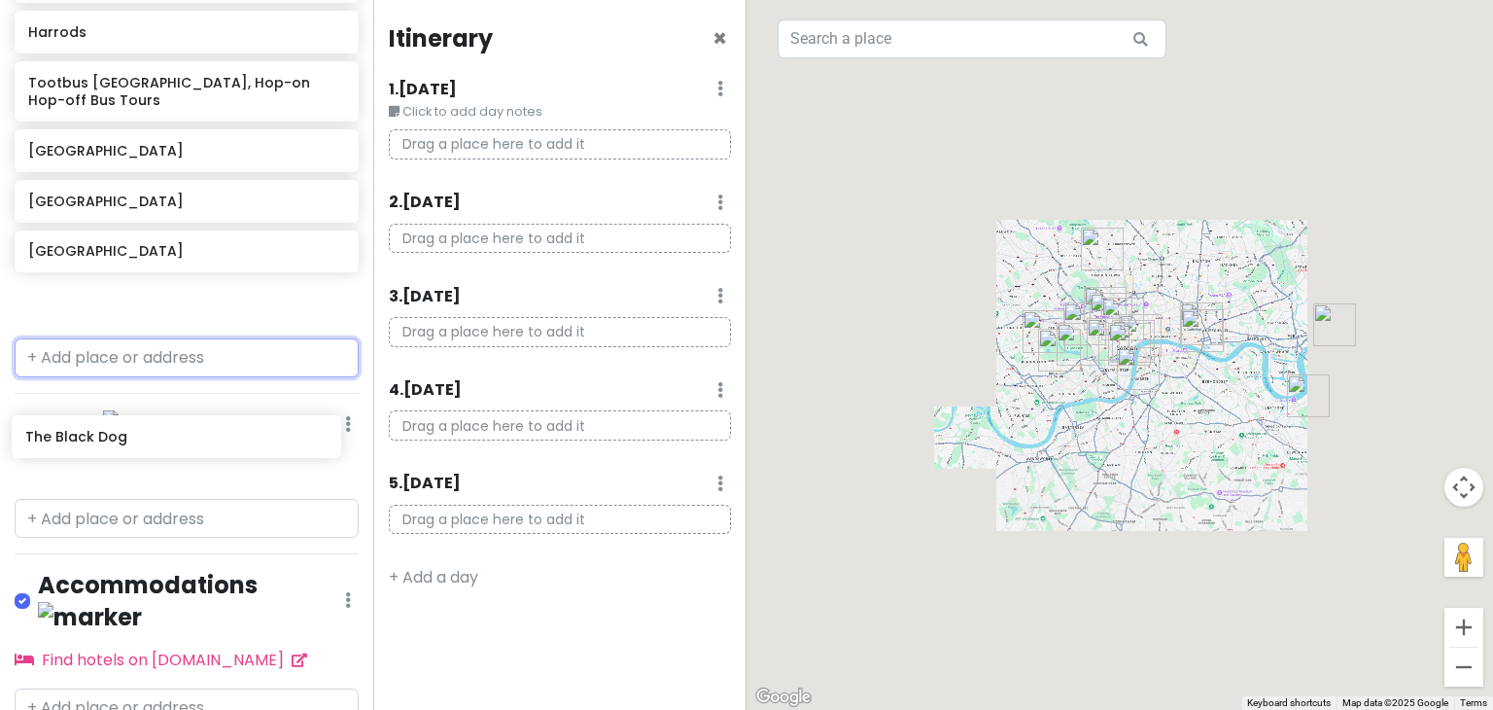
drag, startPoint x: 158, startPoint y: 101, endPoint x: 156, endPoint y: 444, distance: 343.1
click at [156, 444] on div "London Trip Private Change Dates Make a Copy Delete Trip Go Pro ⚡️ Give Feedbac…" at bounding box center [186, 355] width 373 height 710
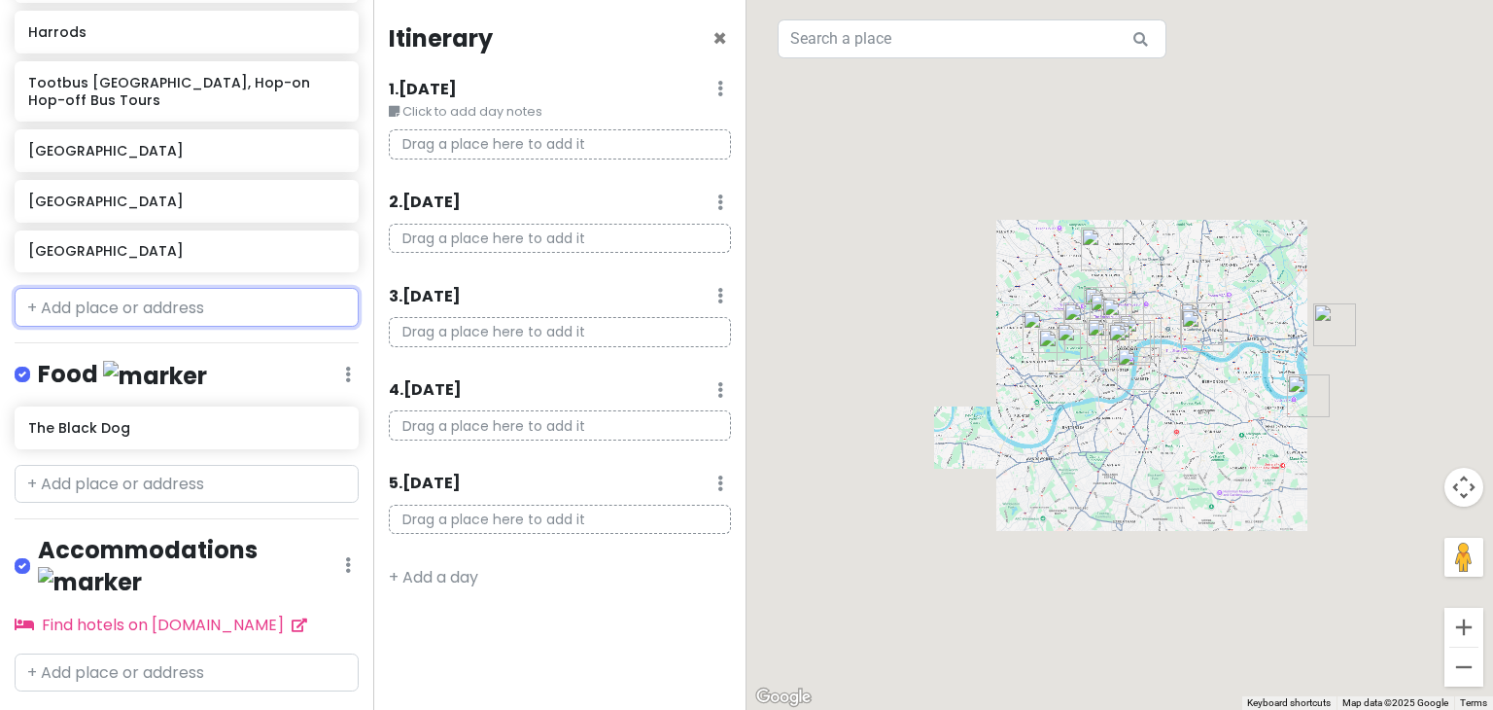
scroll to position [849, 0]
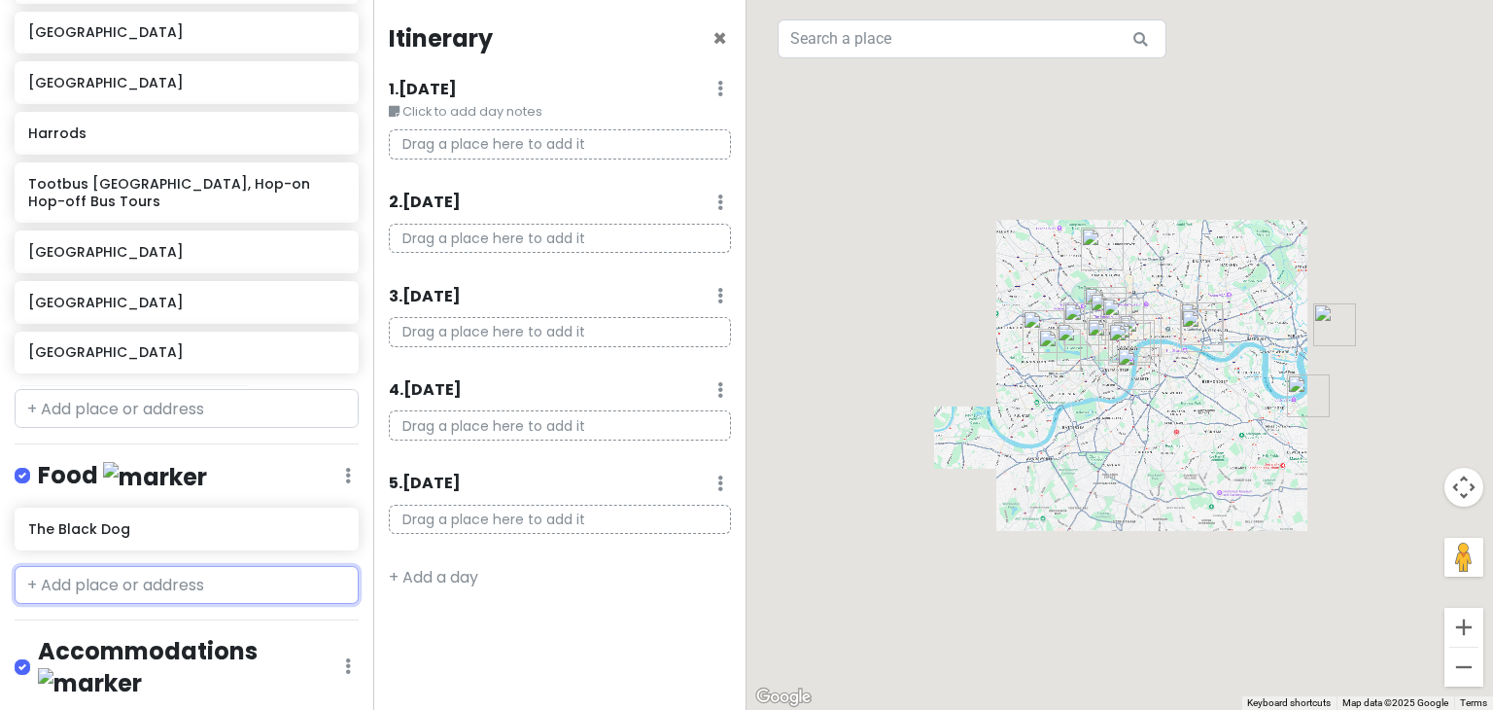
click at [111, 566] on input "text" at bounding box center [187, 585] width 344 height 39
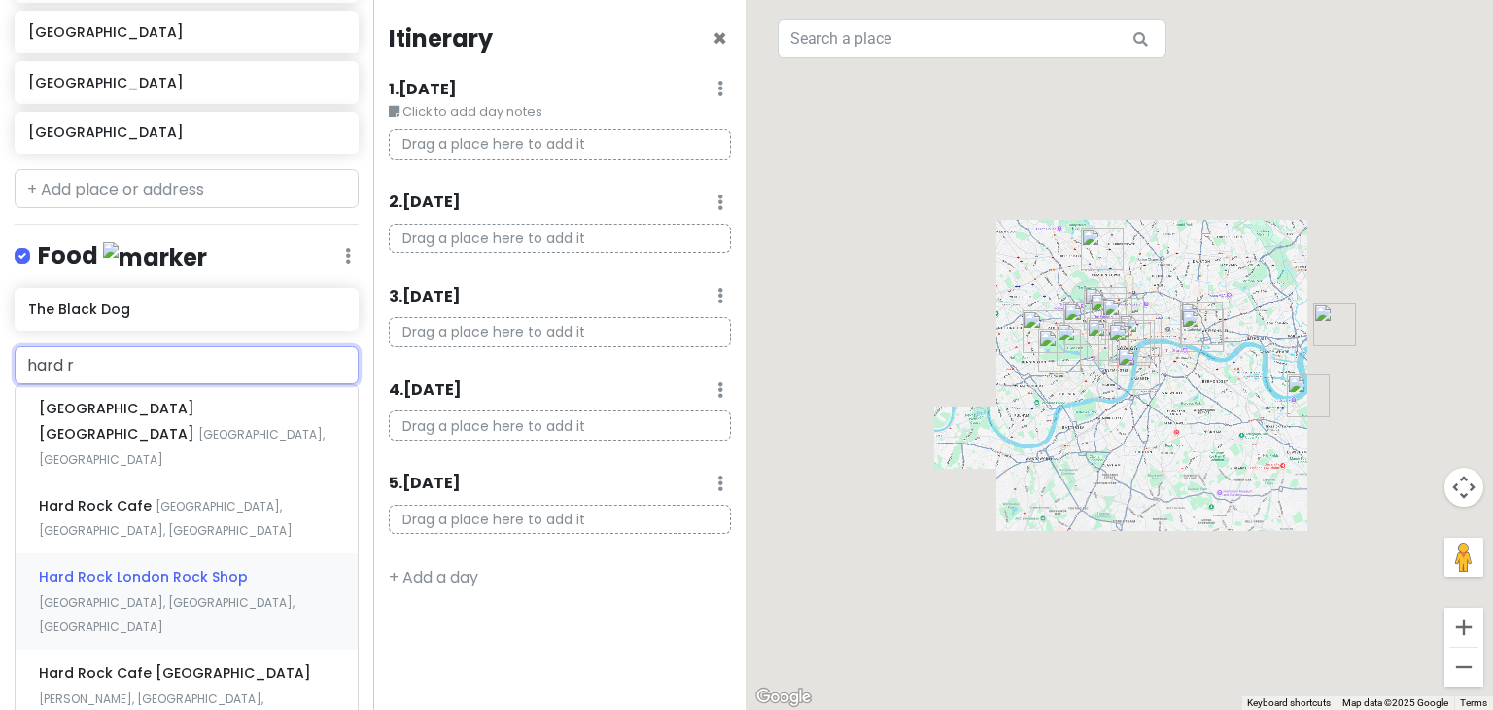
scroll to position [1068, 0]
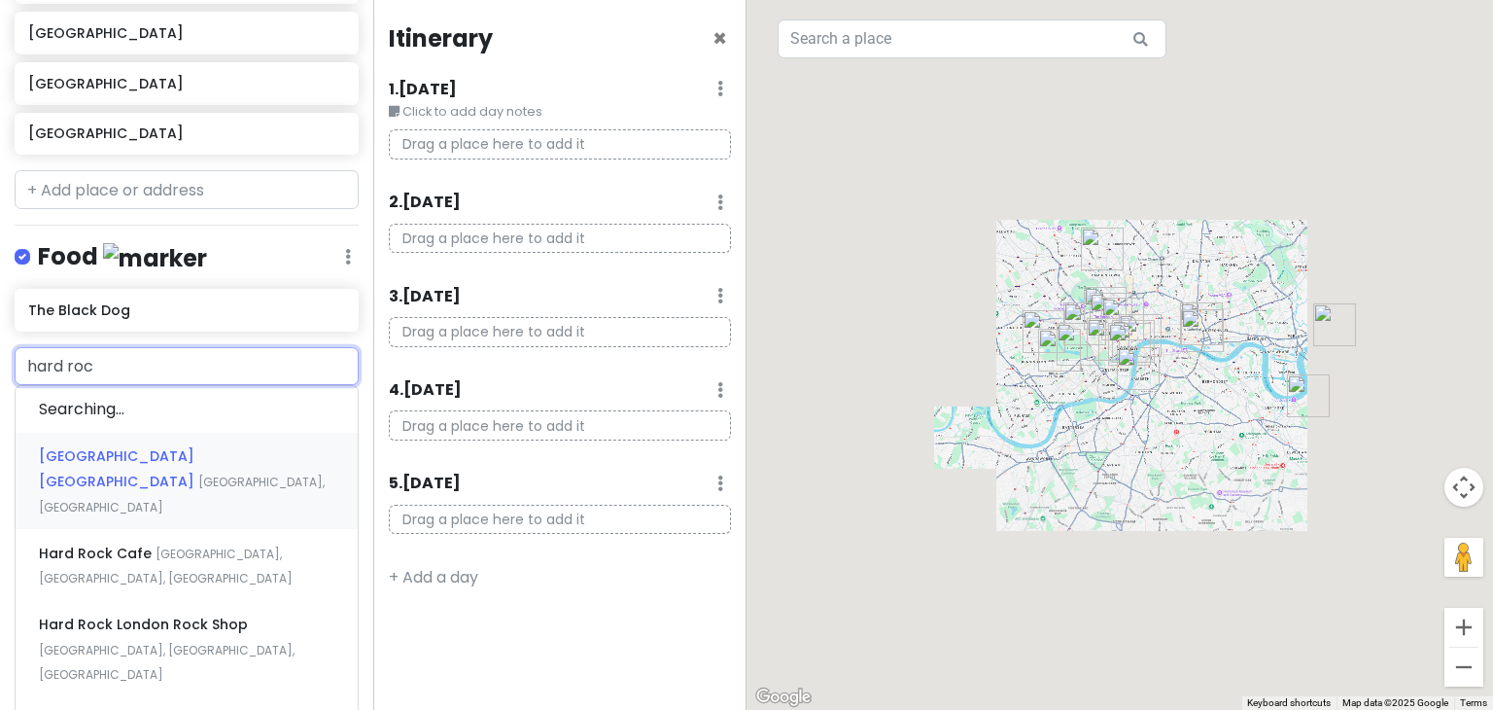
type input "hard rock"
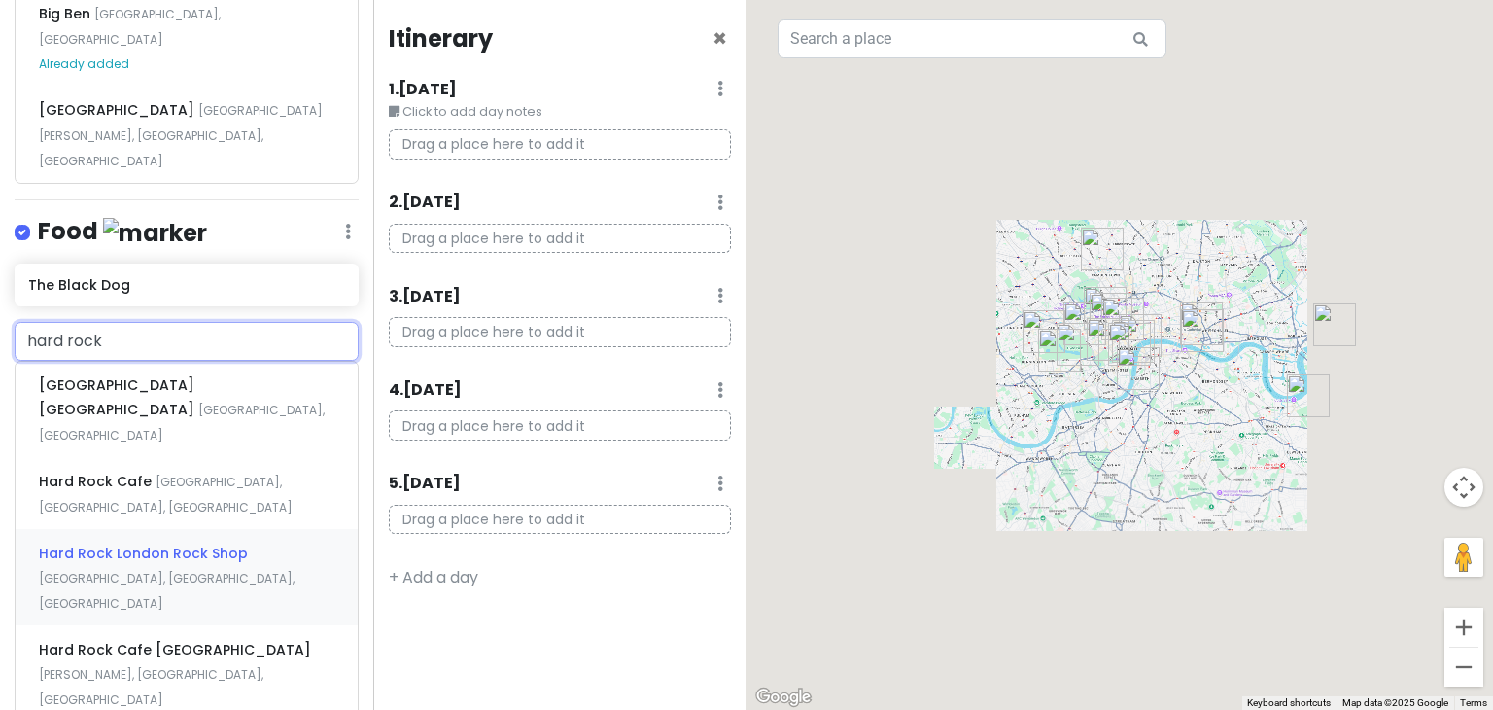
scroll to position [1496, 0]
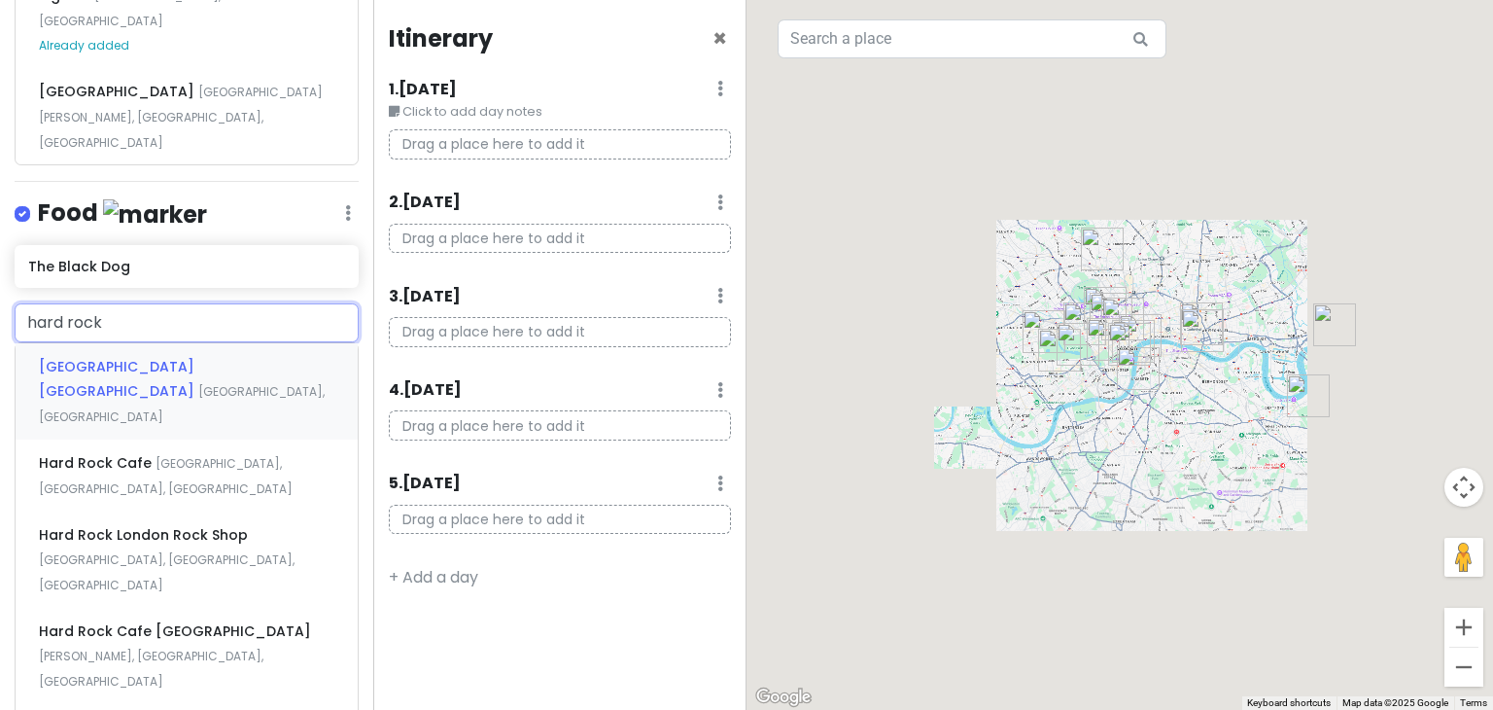
click at [217, 343] on div "Hard Rock Cafe Piccadilly Circus London, UK" at bounding box center [187, 391] width 342 height 96
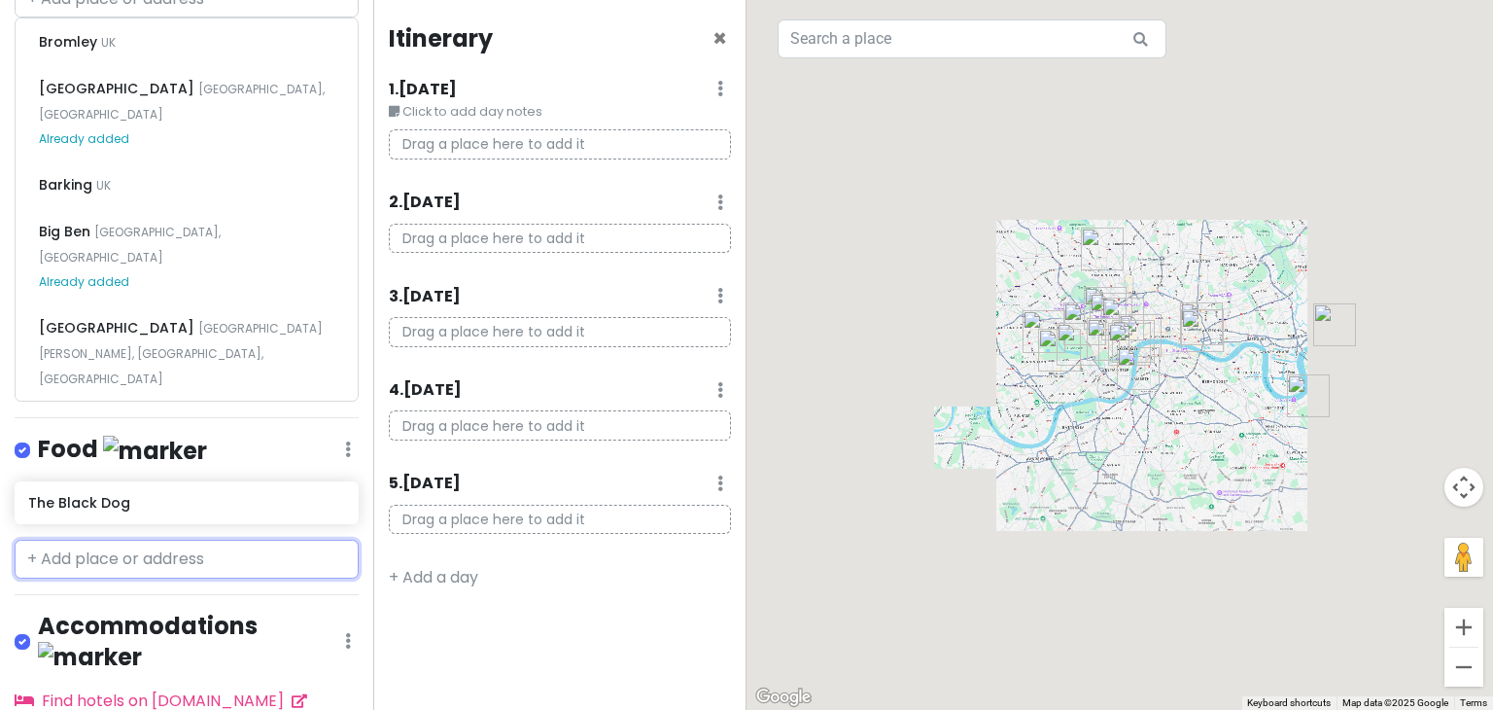
scroll to position [1310, 0]
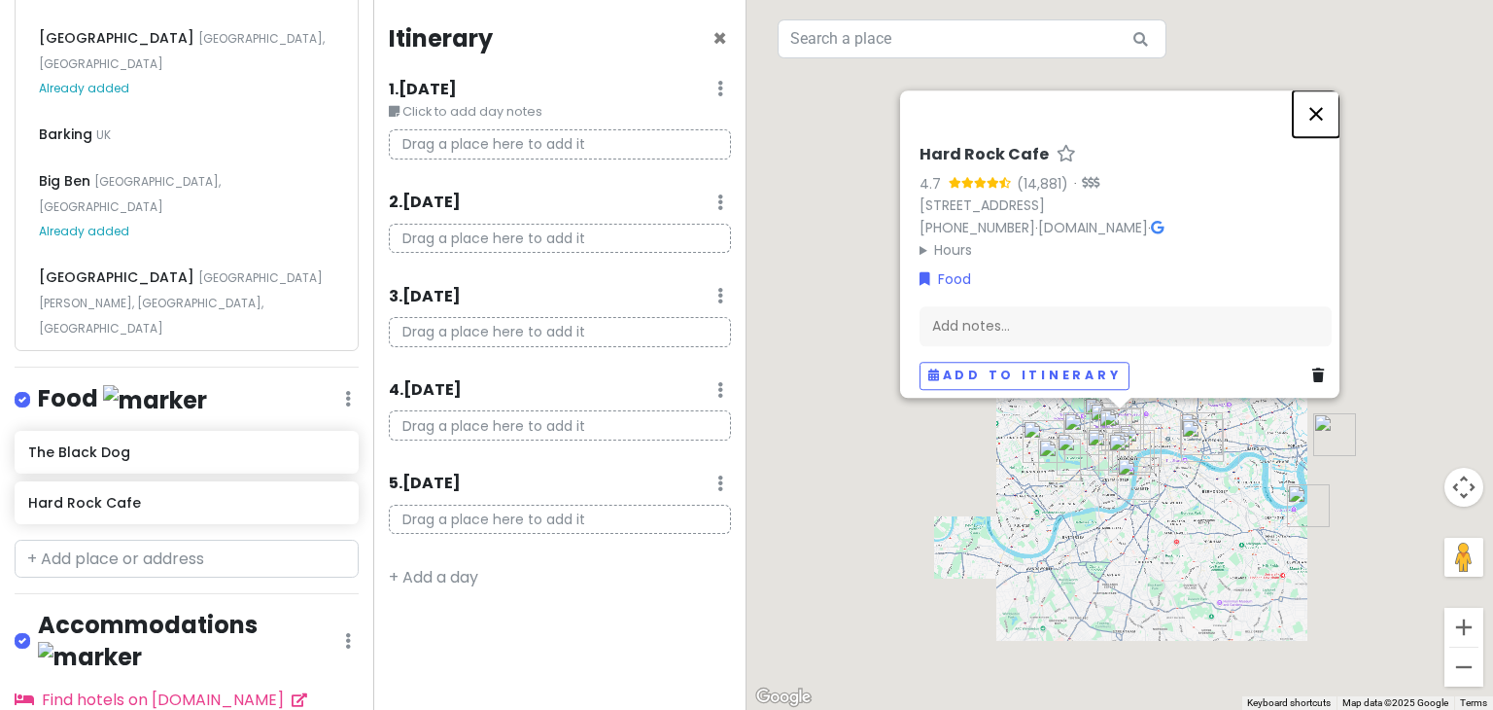
click at [1330, 92] on button "Close" at bounding box center [1316, 113] width 47 height 47
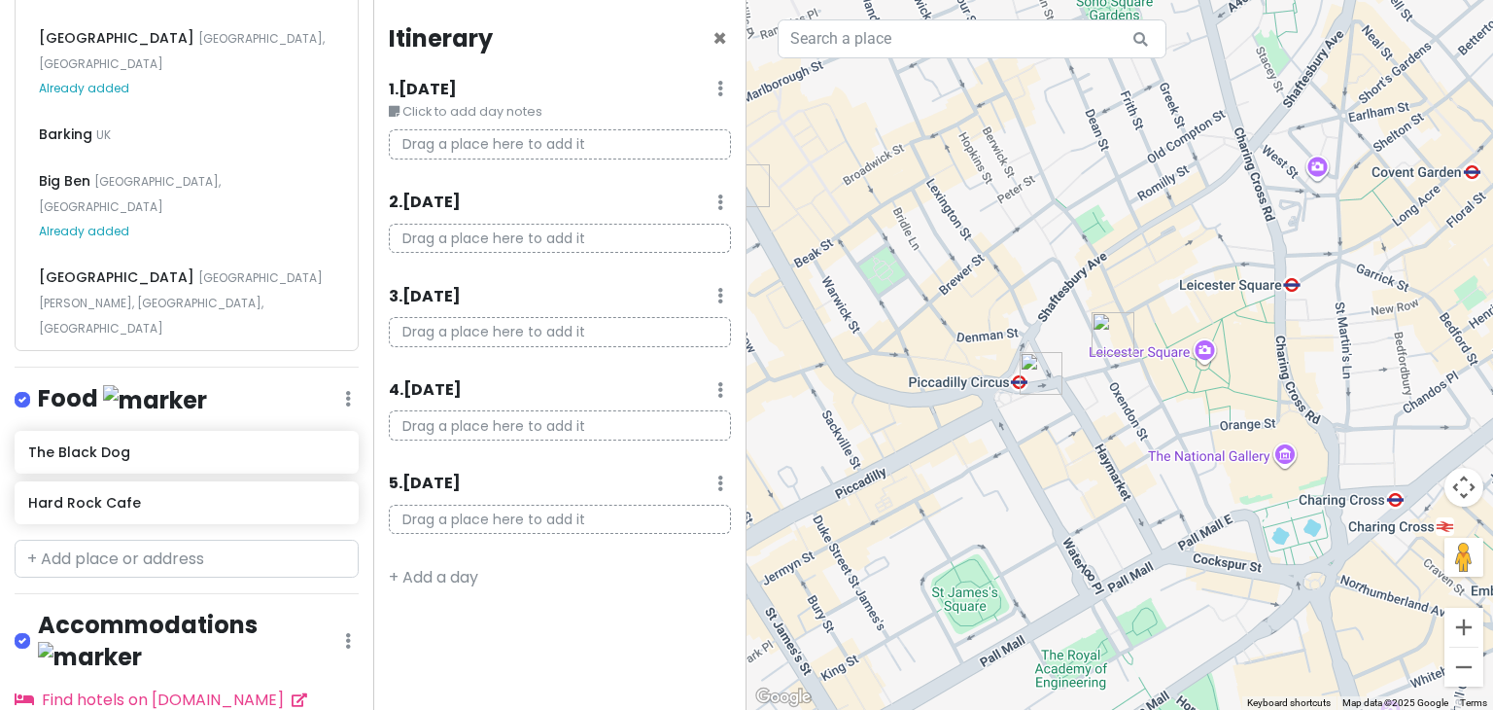
click at [1103, 338] on img "Tootbus London, Hop-on Hop-off Bus Tours" at bounding box center [1113, 333] width 58 height 58
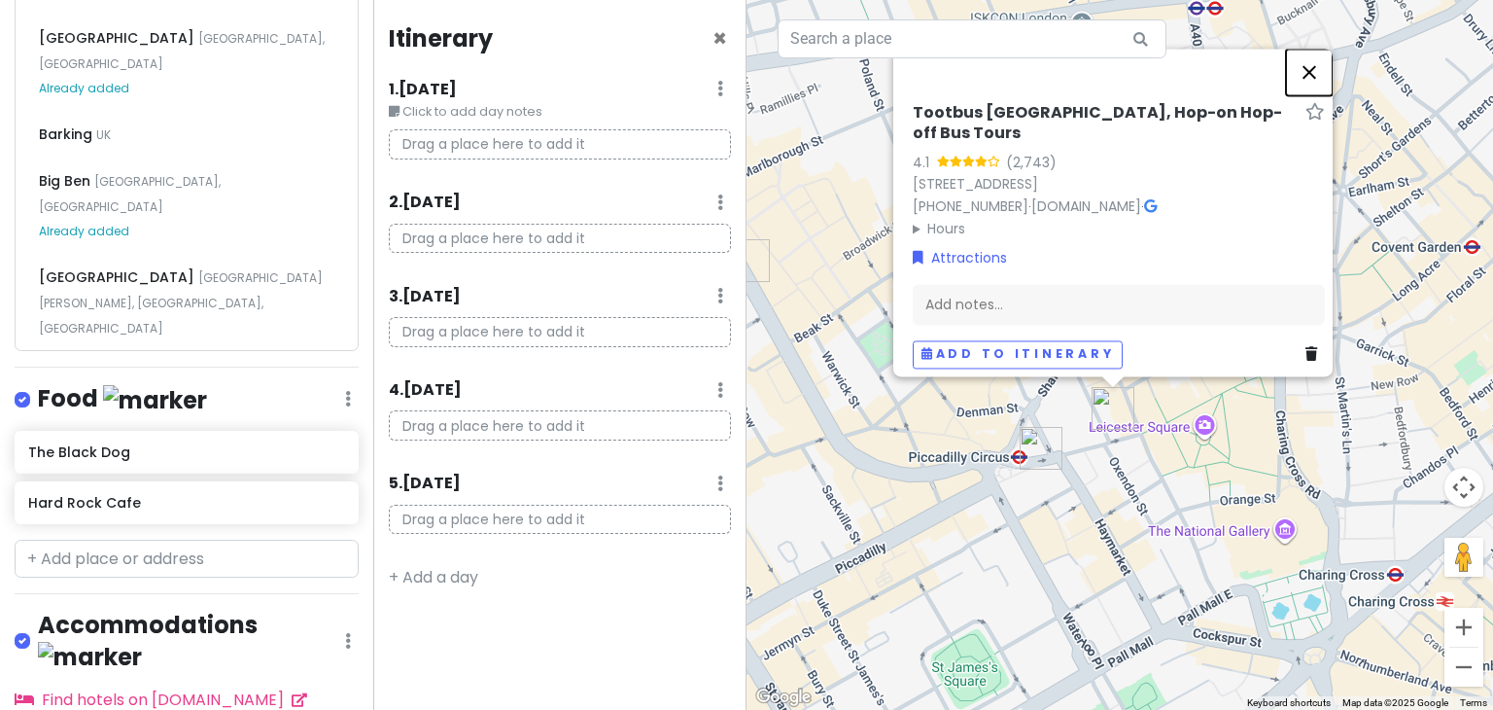
click at [1313, 84] on button "Close" at bounding box center [1309, 72] width 47 height 47
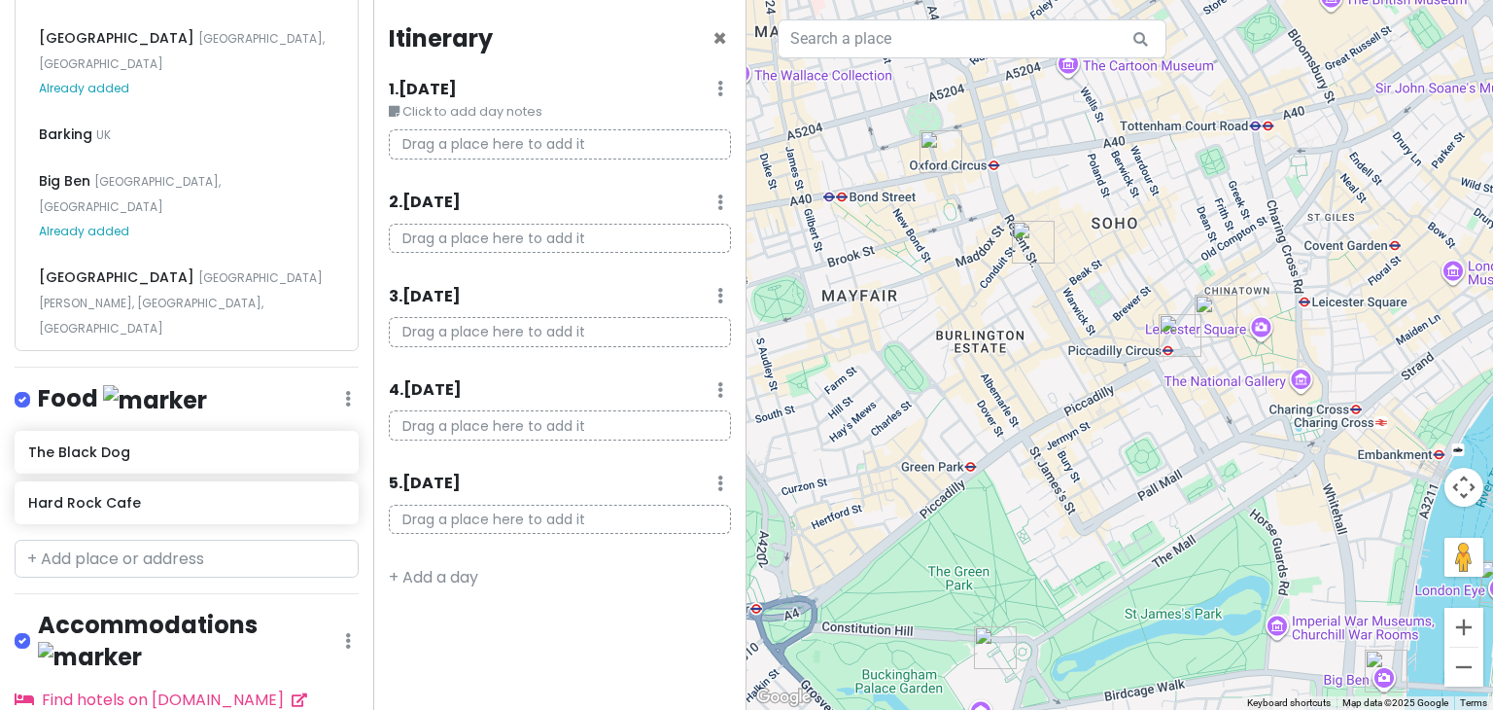
click at [1026, 240] on img "Regent Street" at bounding box center [1033, 242] width 58 height 58
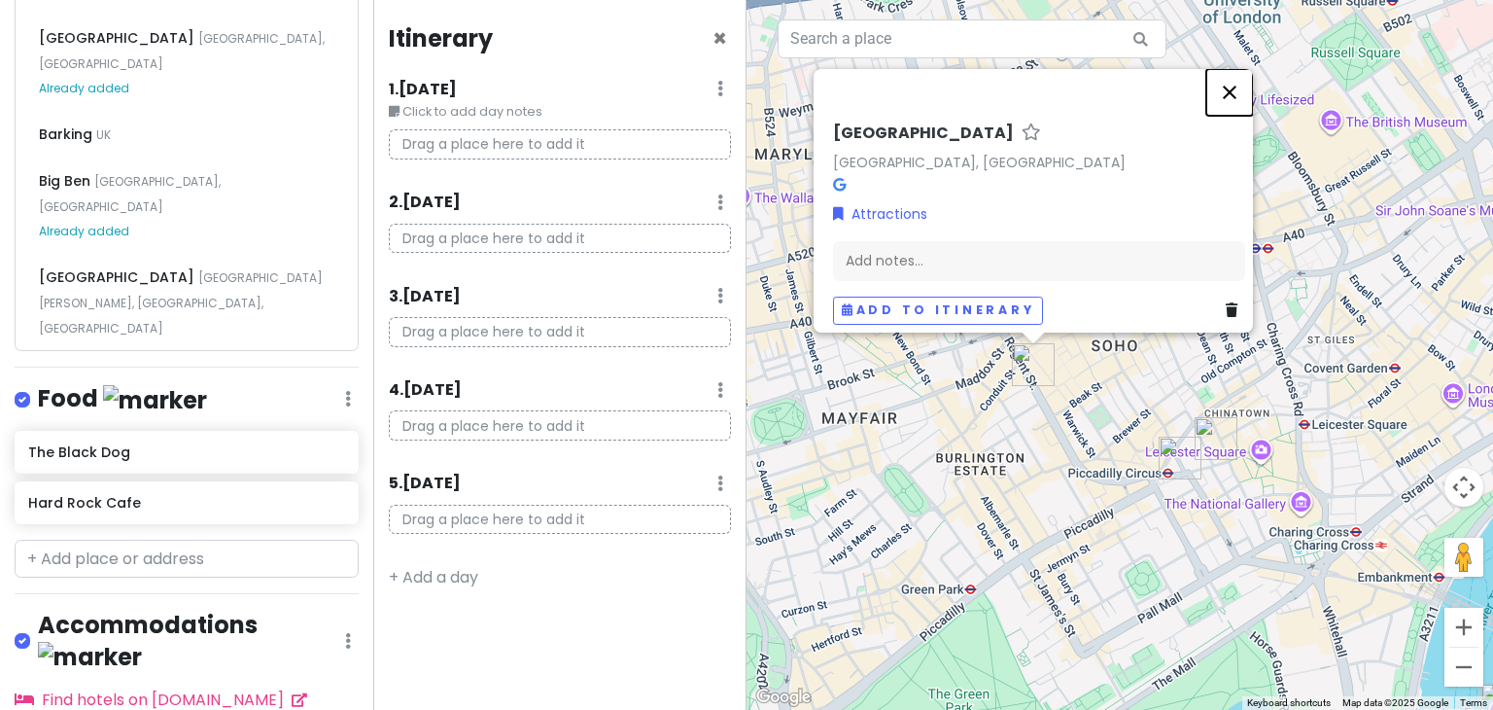
click at [1235, 82] on button "Close" at bounding box center [1229, 92] width 47 height 47
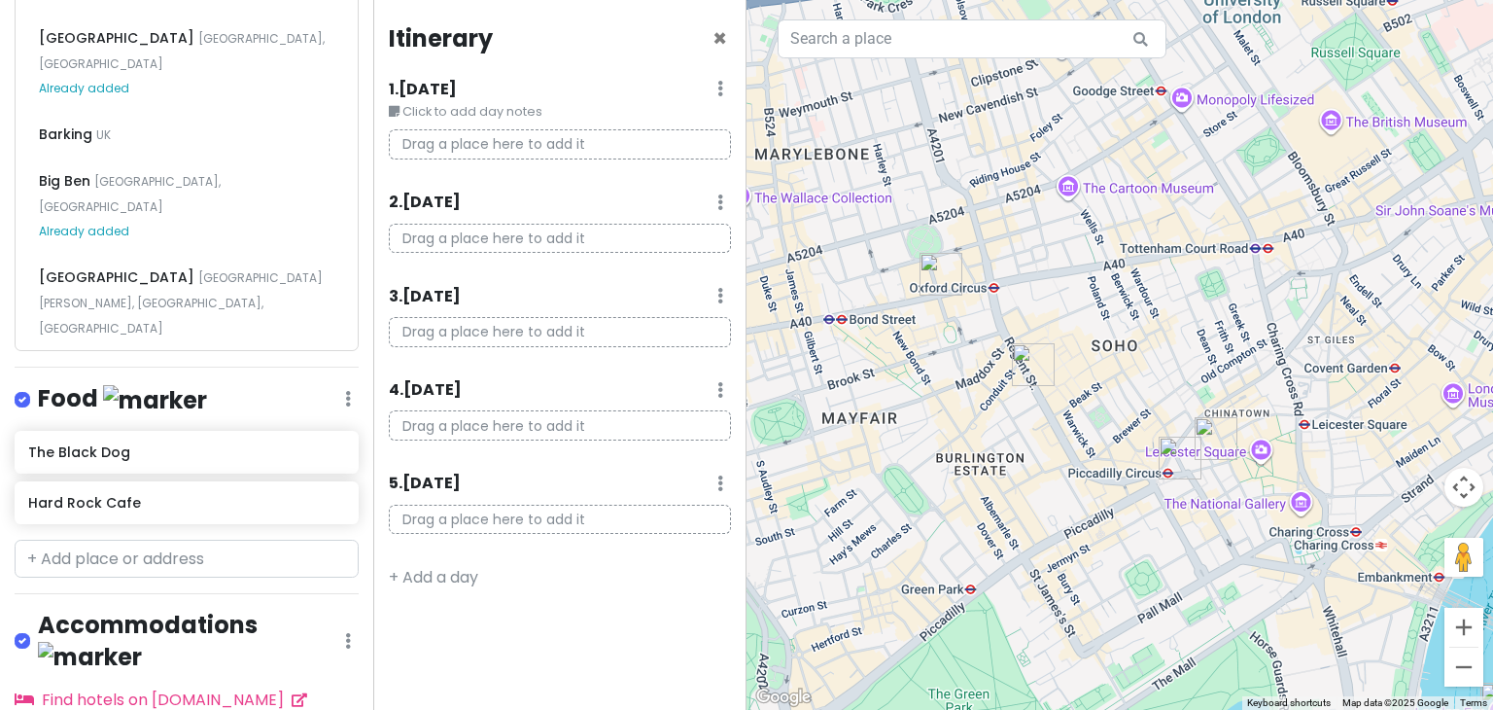
click at [937, 276] on img "Oxford Street" at bounding box center [941, 274] width 58 height 58
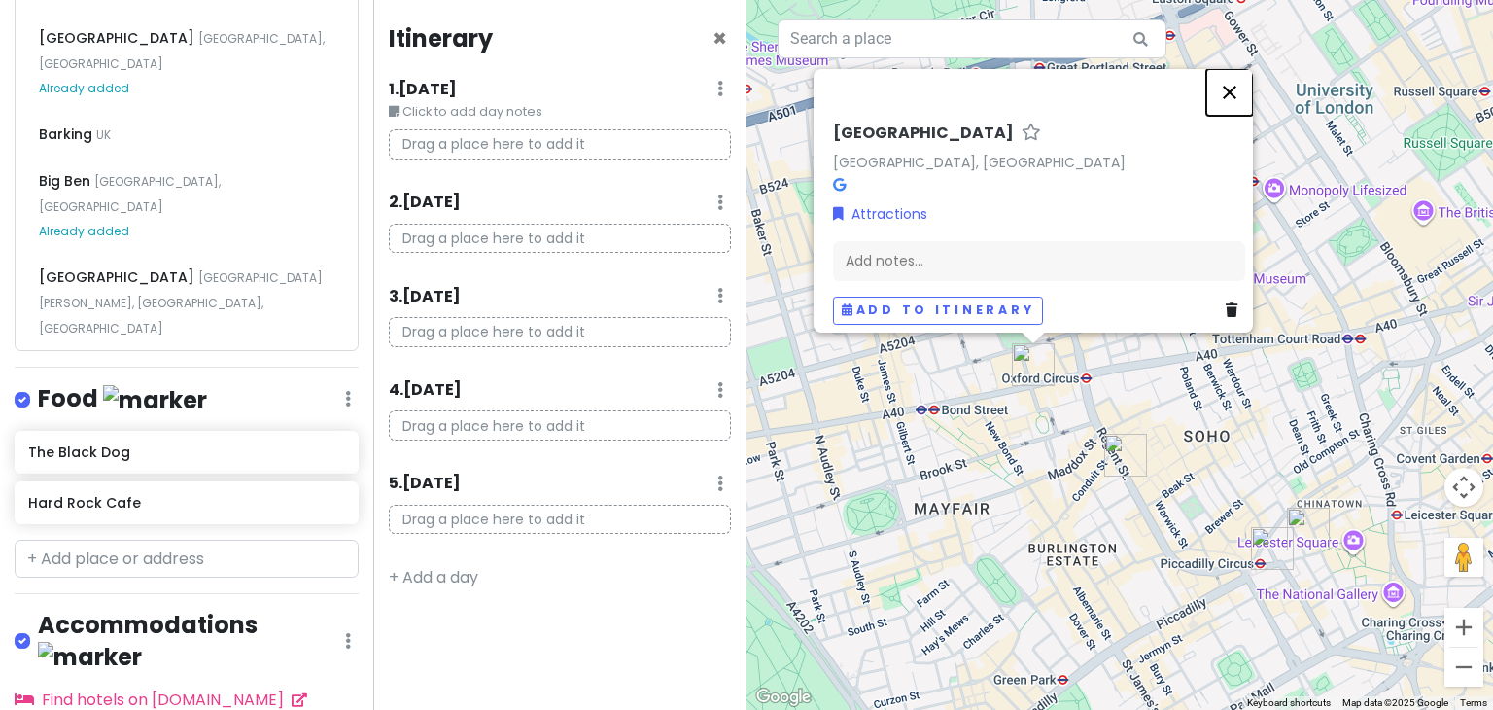
click at [1232, 78] on button "Close" at bounding box center [1229, 92] width 47 height 47
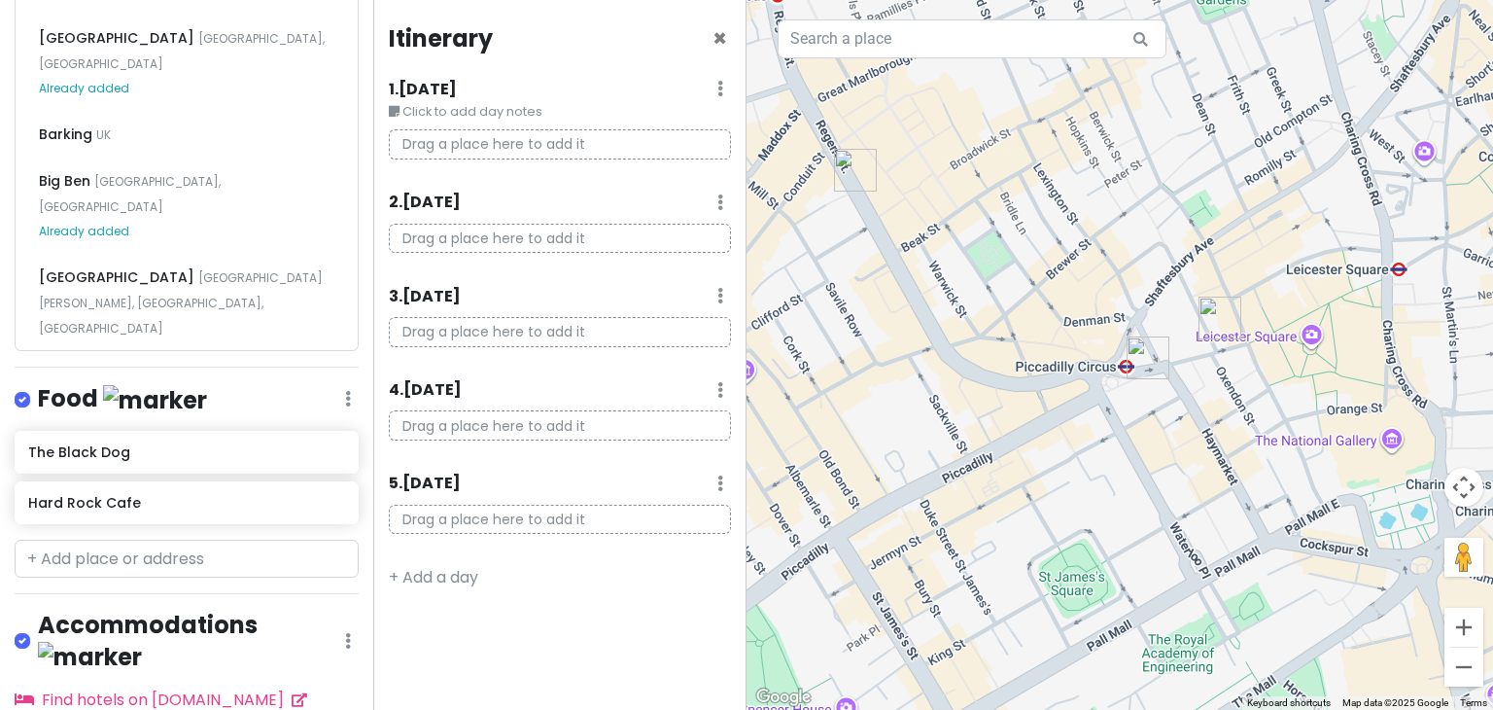
click at [1144, 356] on img "Hard Rock Cafe" at bounding box center [1148, 358] width 58 height 58
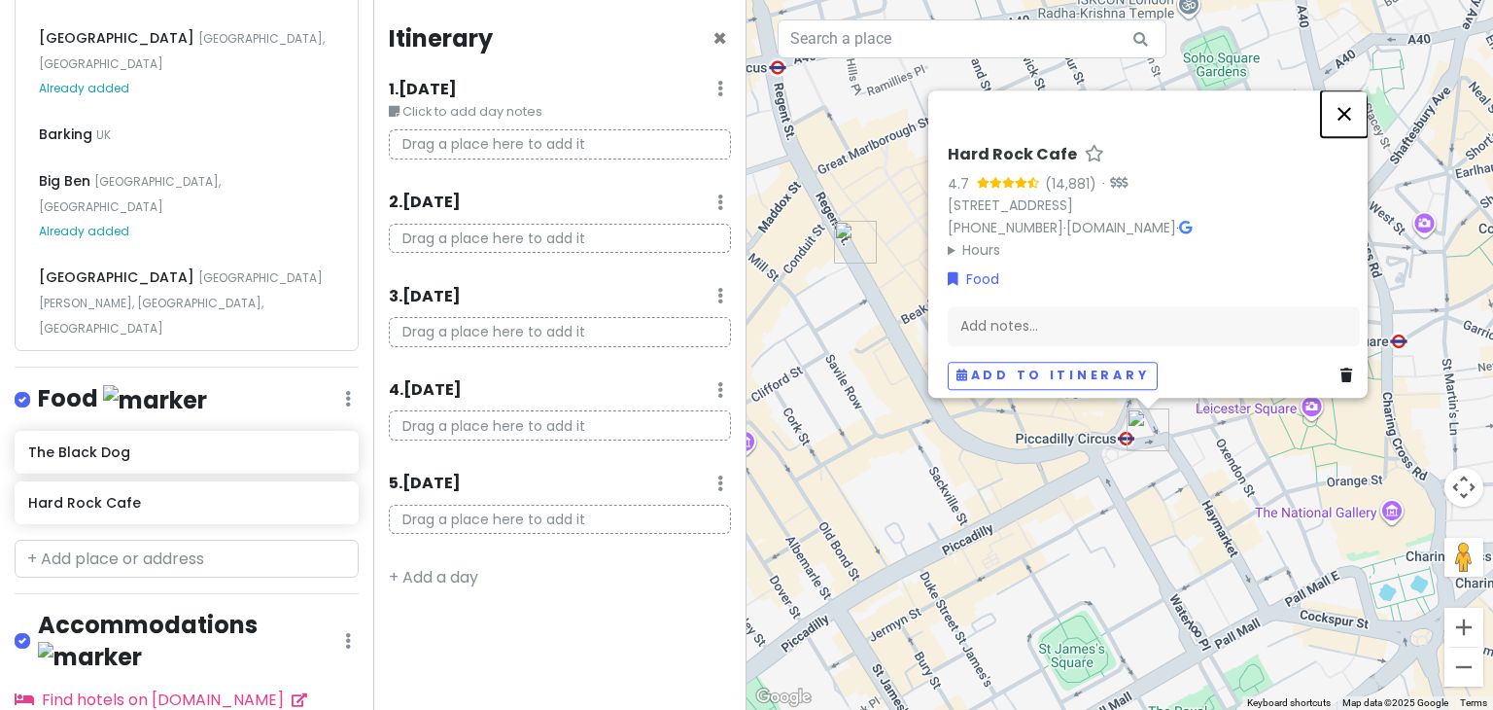
click at [1361, 90] on button "Close" at bounding box center [1344, 113] width 47 height 47
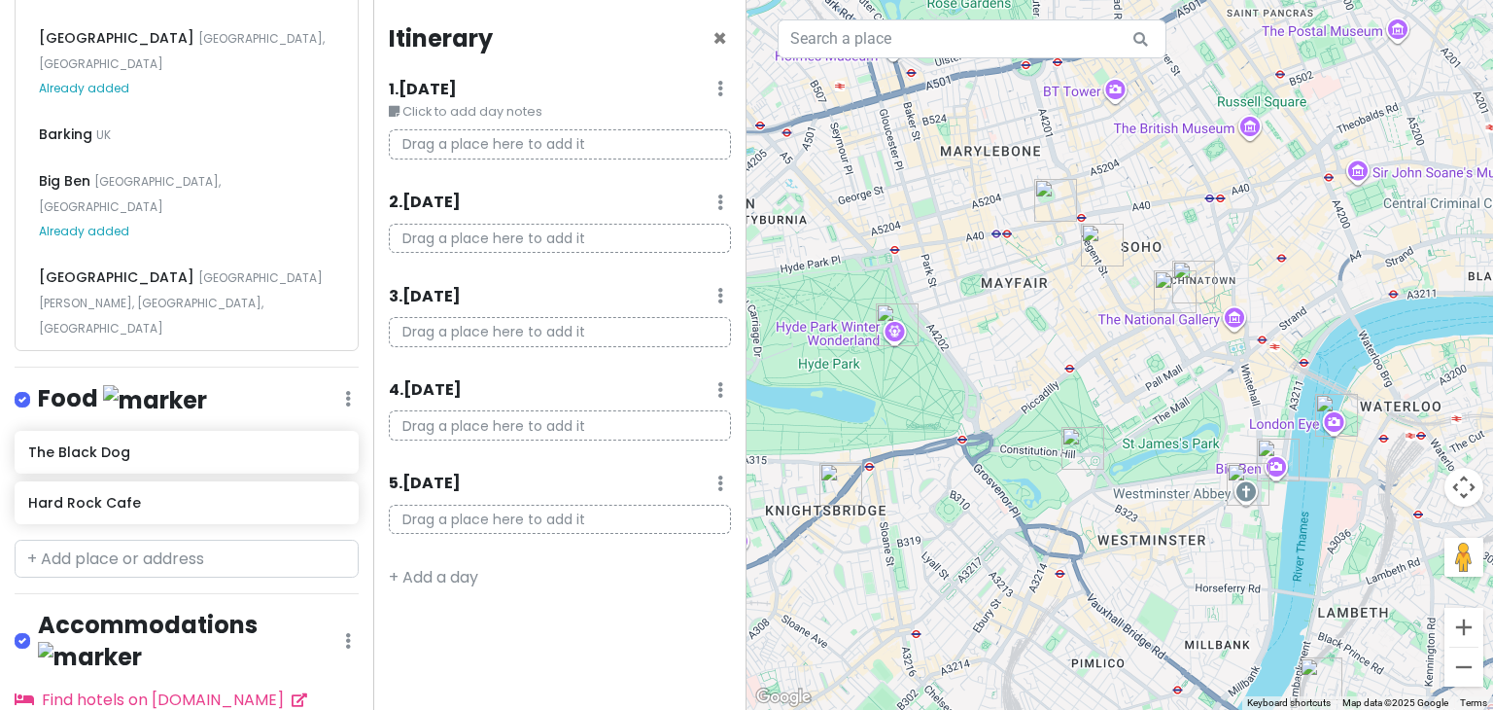
click at [250, 383] on div "Food Edit Reorder Delete List" at bounding box center [187, 403] width 344 height 40
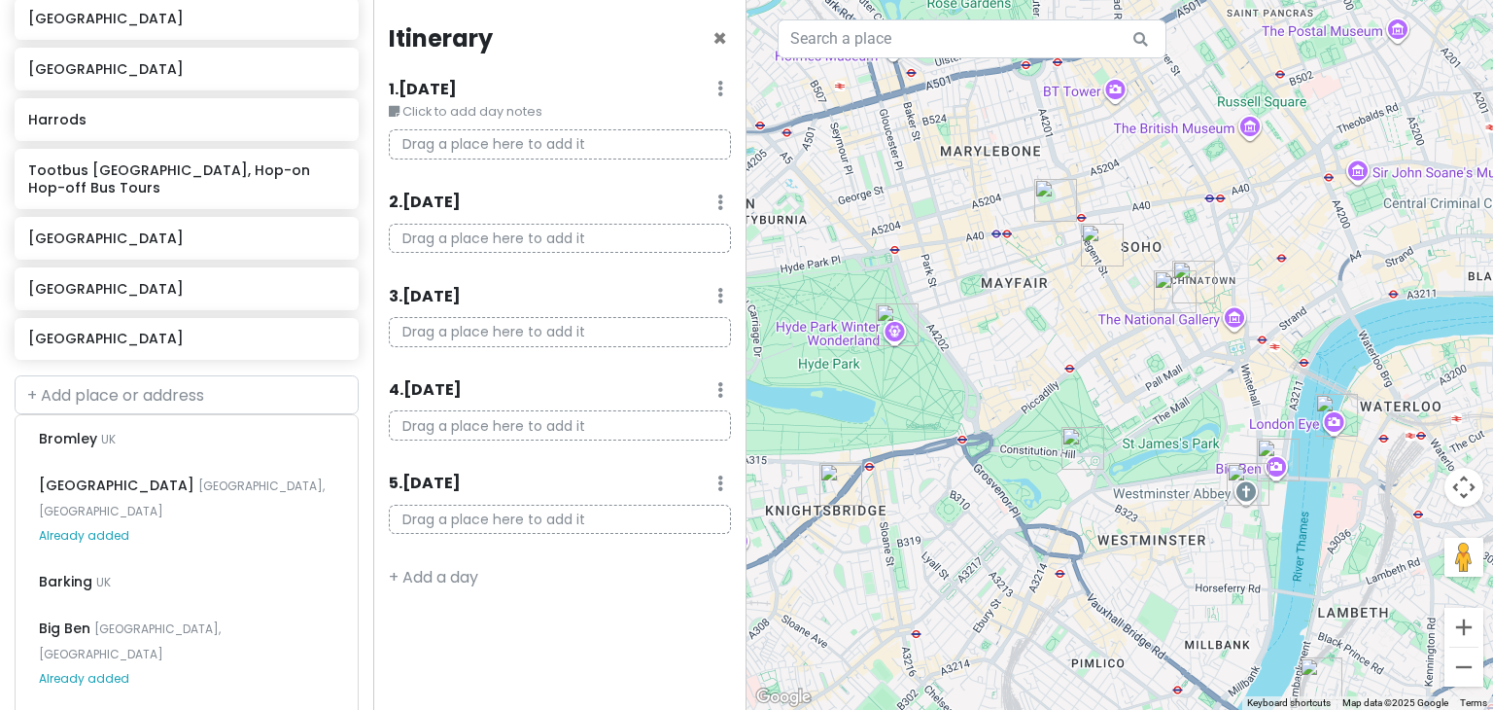
scroll to position [859, 0]
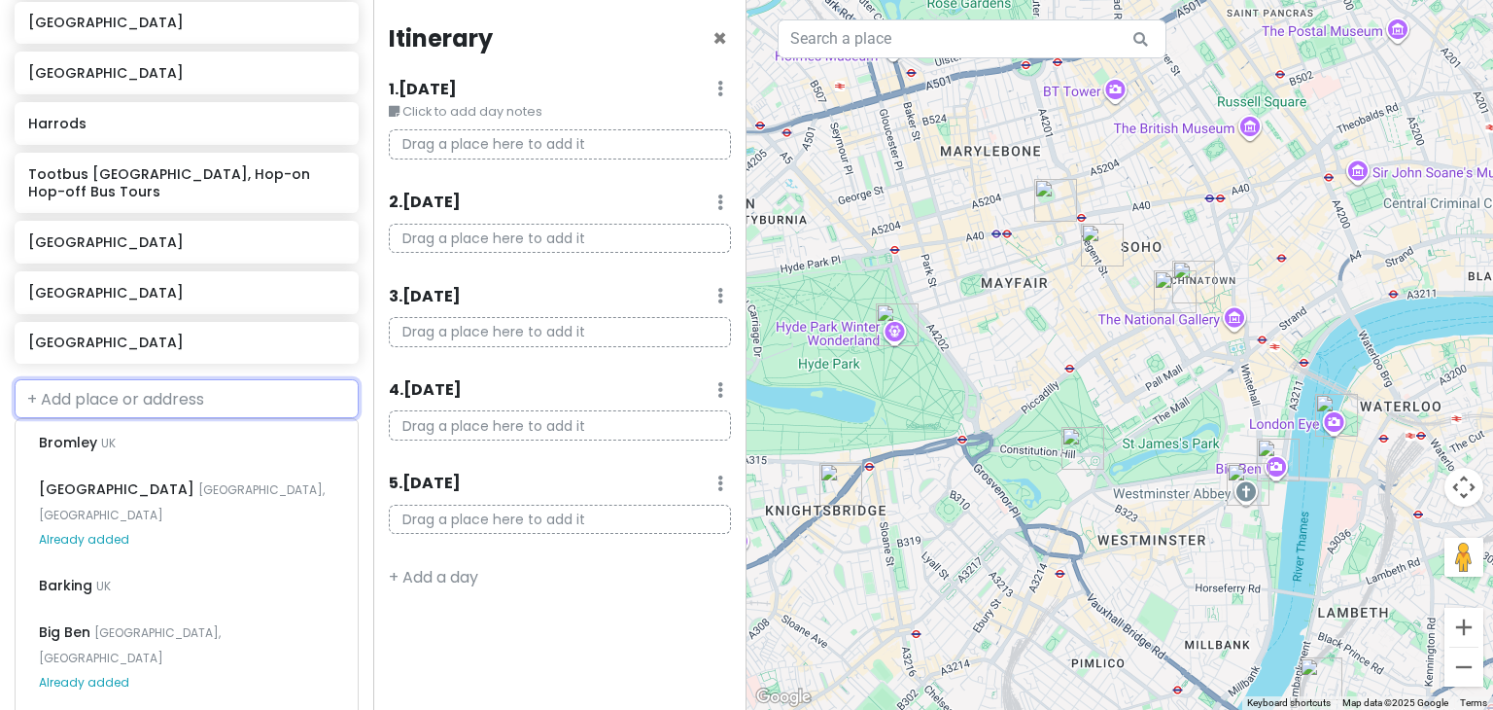
click at [150, 379] on input "text" at bounding box center [187, 398] width 344 height 39
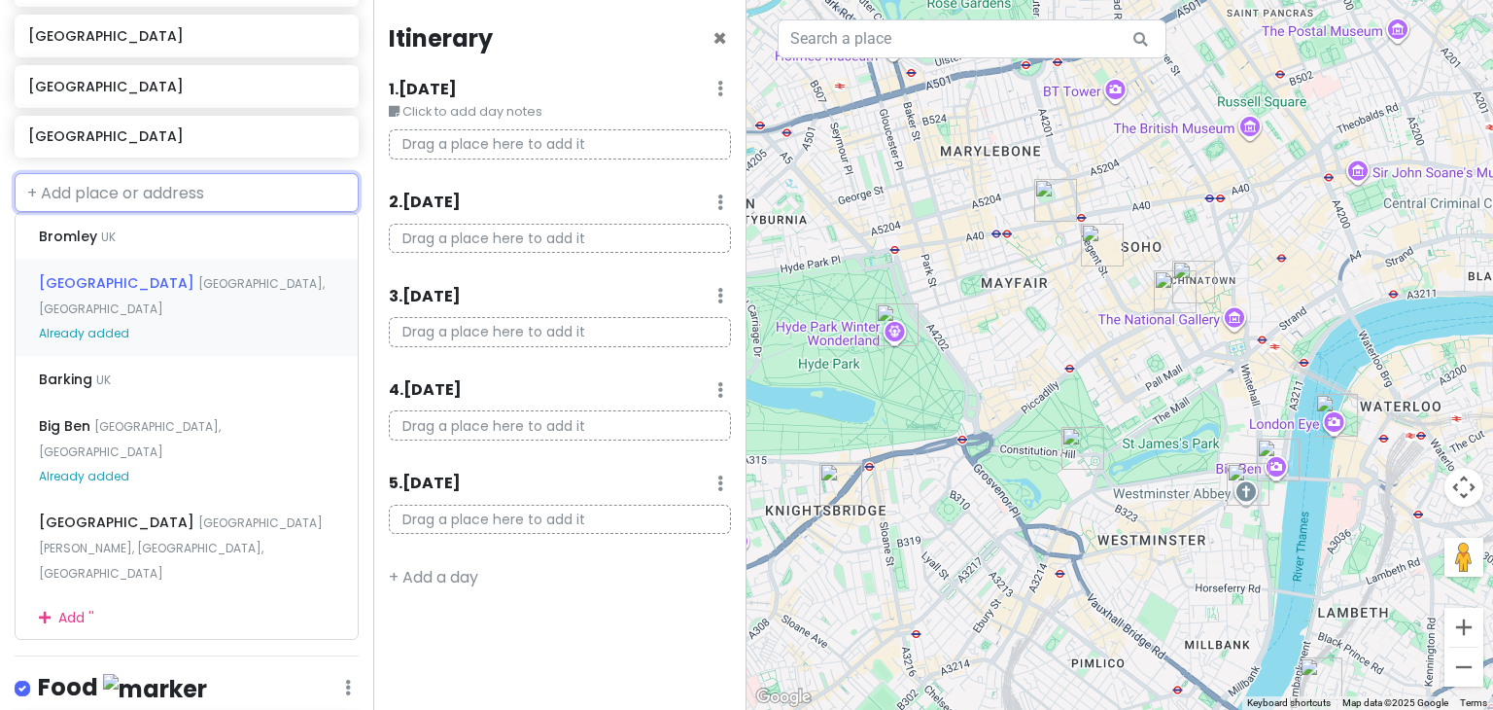
scroll to position [1072, 0]
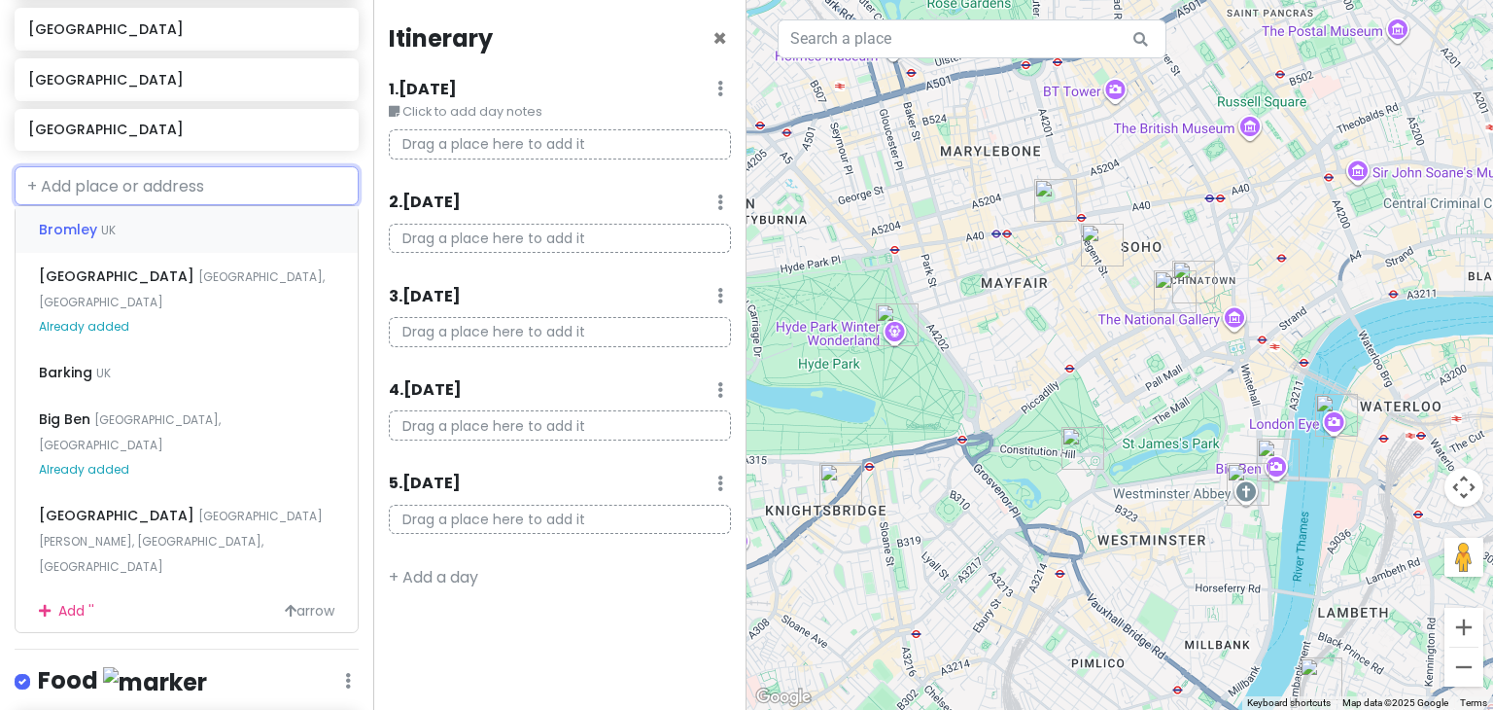
type input "g"
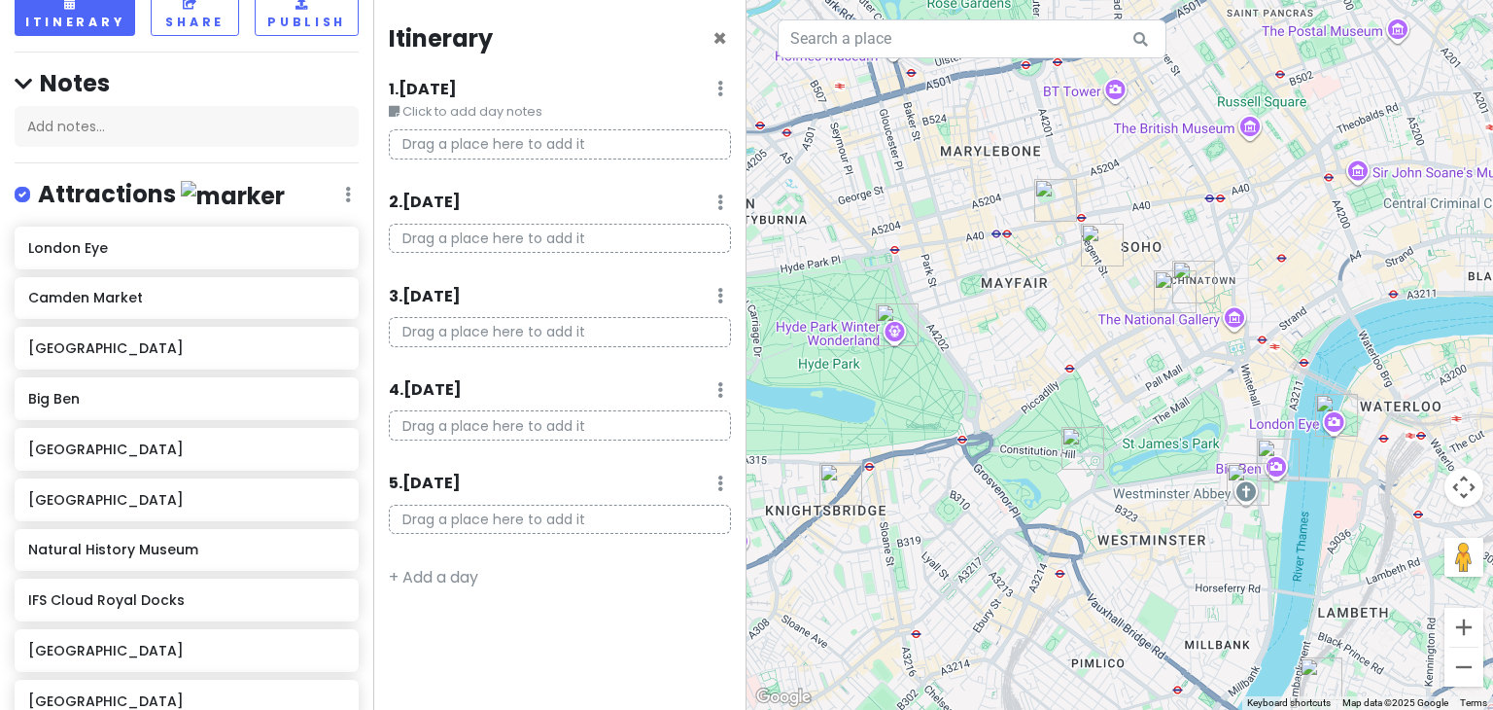
scroll to position [238, 0]
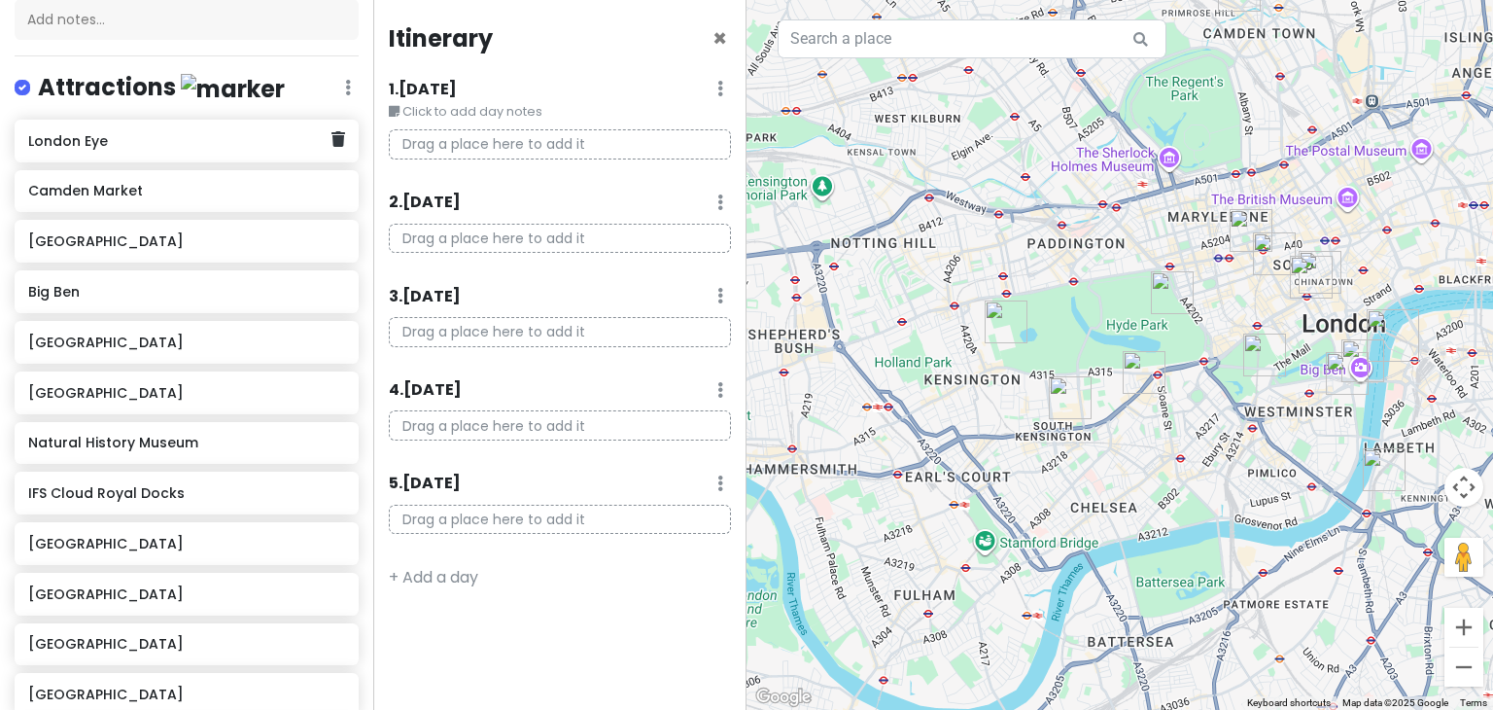
click at [143, 141] on h6 "London Eye" at bounding box center [179, 140] width 302 height 17
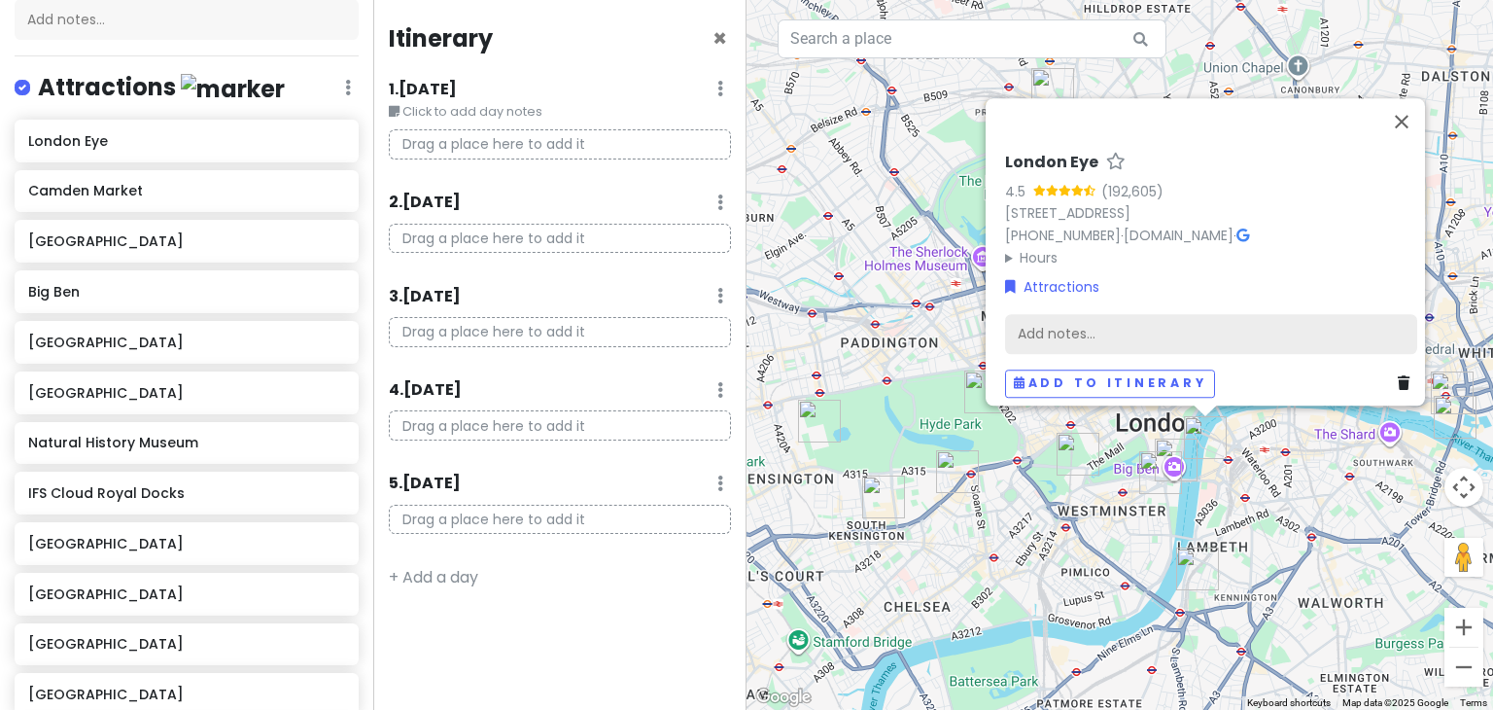
click at [1137, 331] on div "Add notes..." at bounding box center [1211, 334] width 412 height 41
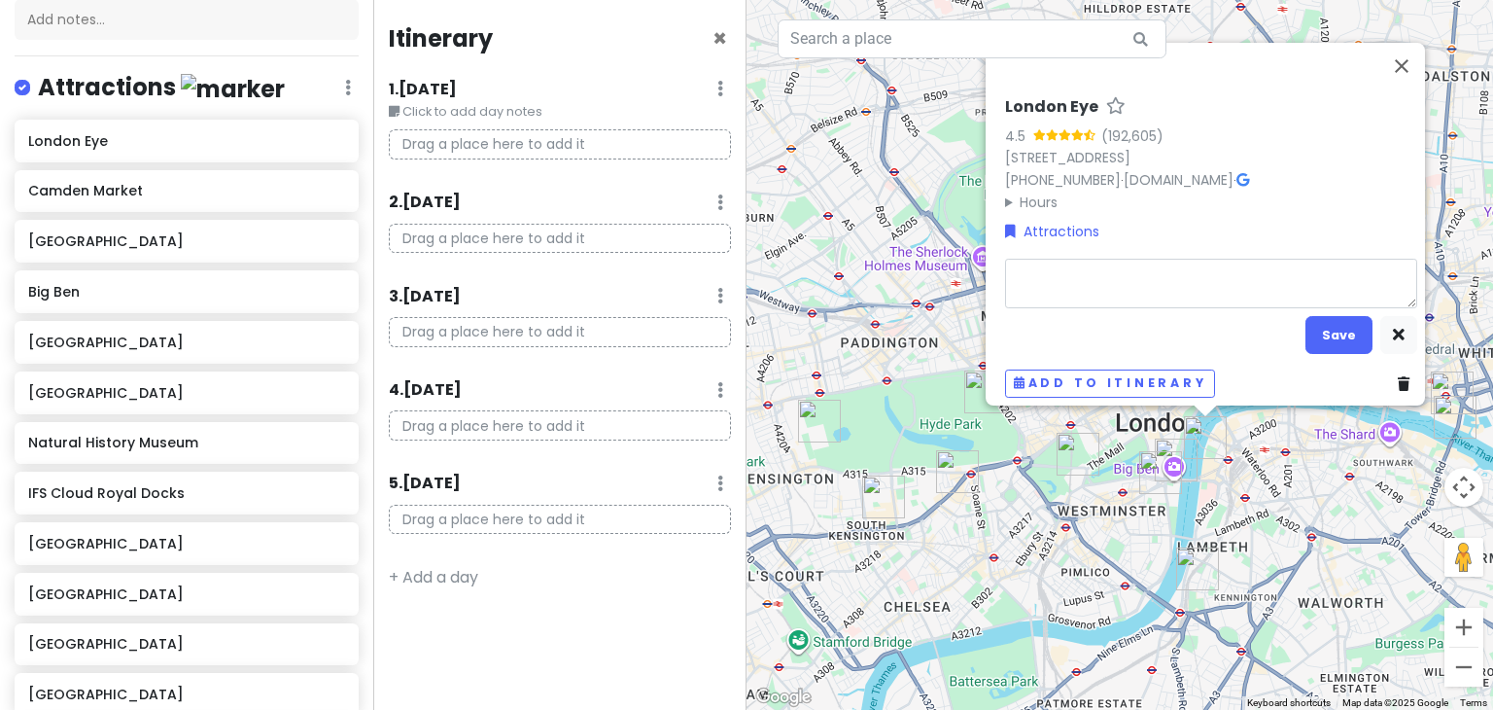
type textarea "x"
type textarea "N"
type textarea "x"
type textarea "Ne"
type textarea "x"
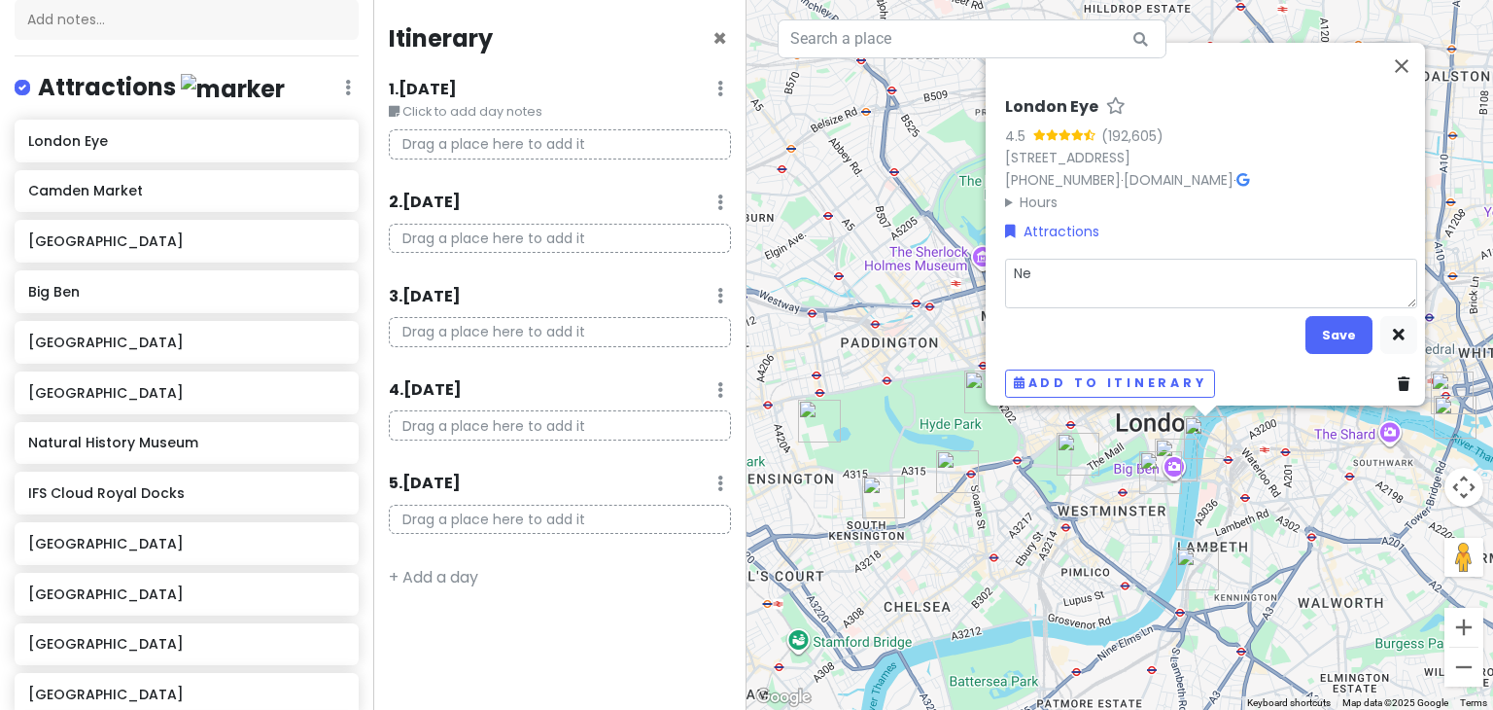
type textarea "Nee"
type textarea "x"
type textarea "Need"
type textarea "x"
type textarea "Need"
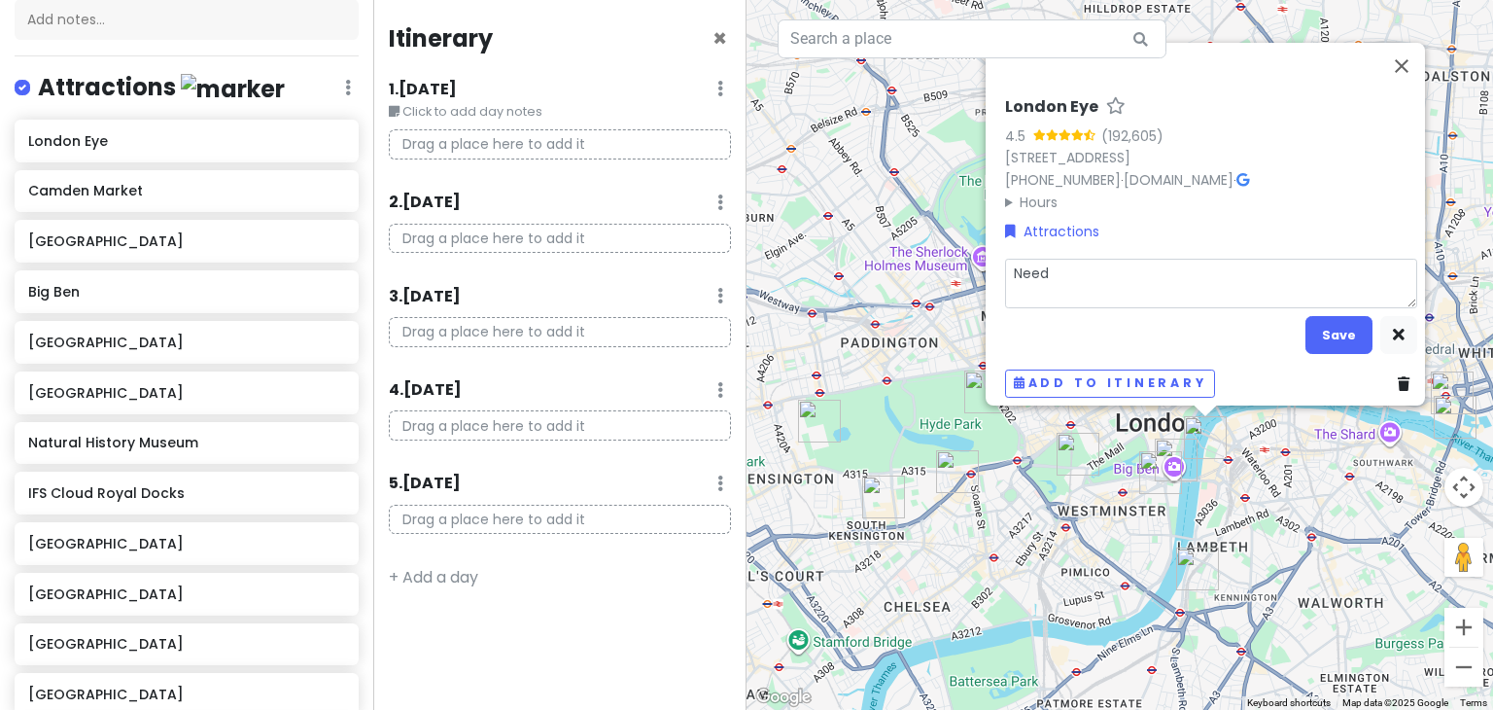
type textarea "x"
type textarea "Need s"
type textarea "x"
type textarea "Need st"
type textarea "x"
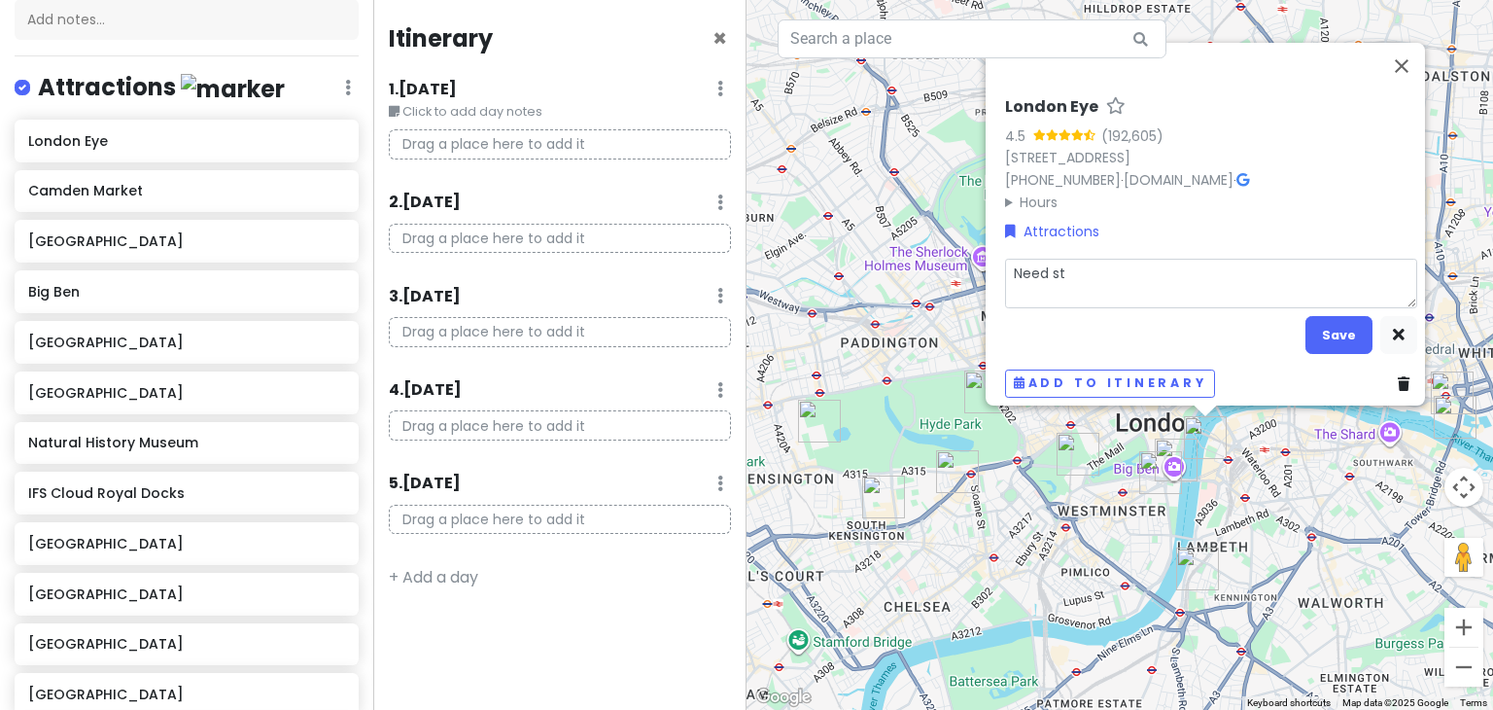
type textarea "Need sto"
type textarea "x"
type textarea "Need sto"
type textarea "x"
type textarea "Need sto b"
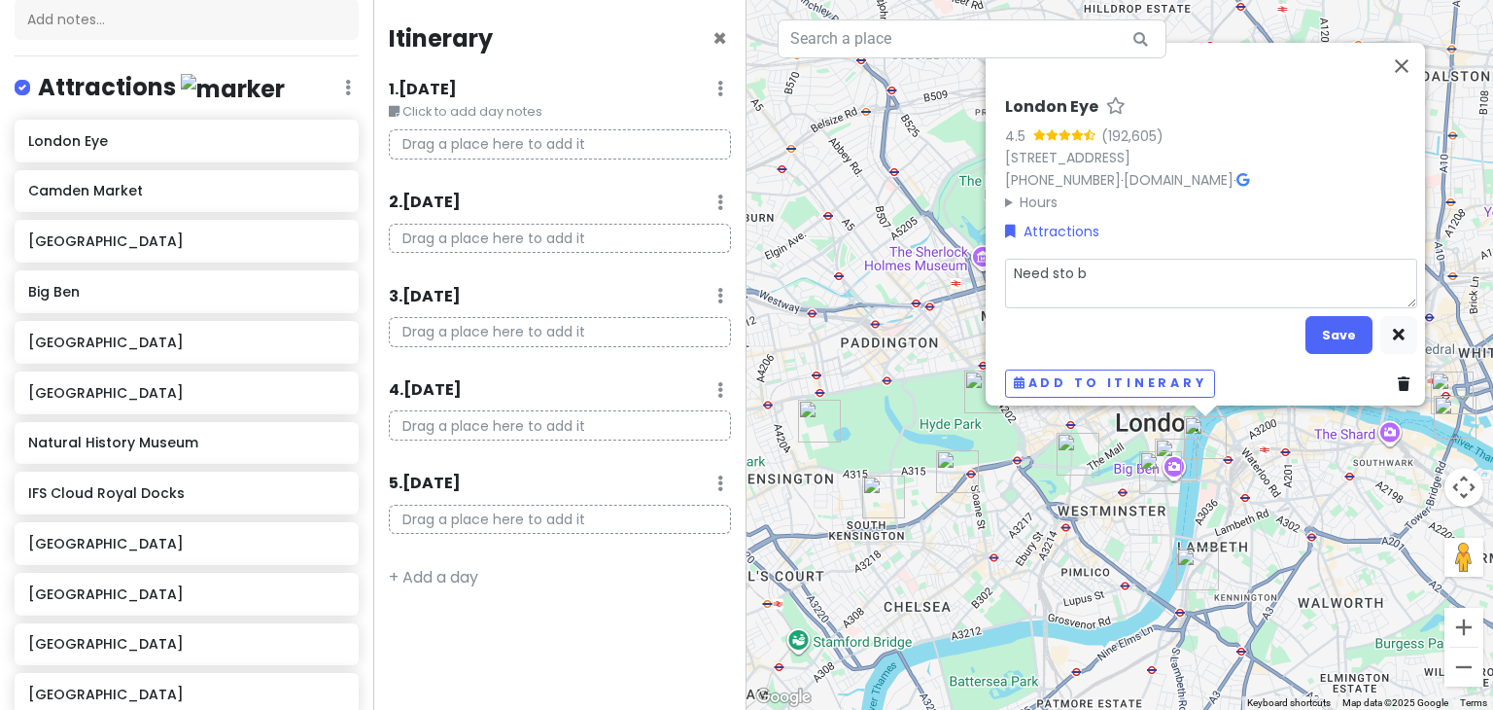
type textarea "x"
type textarea "Need sto"
type textarea "x"
type textarea "Need sto"
type textarea "x"
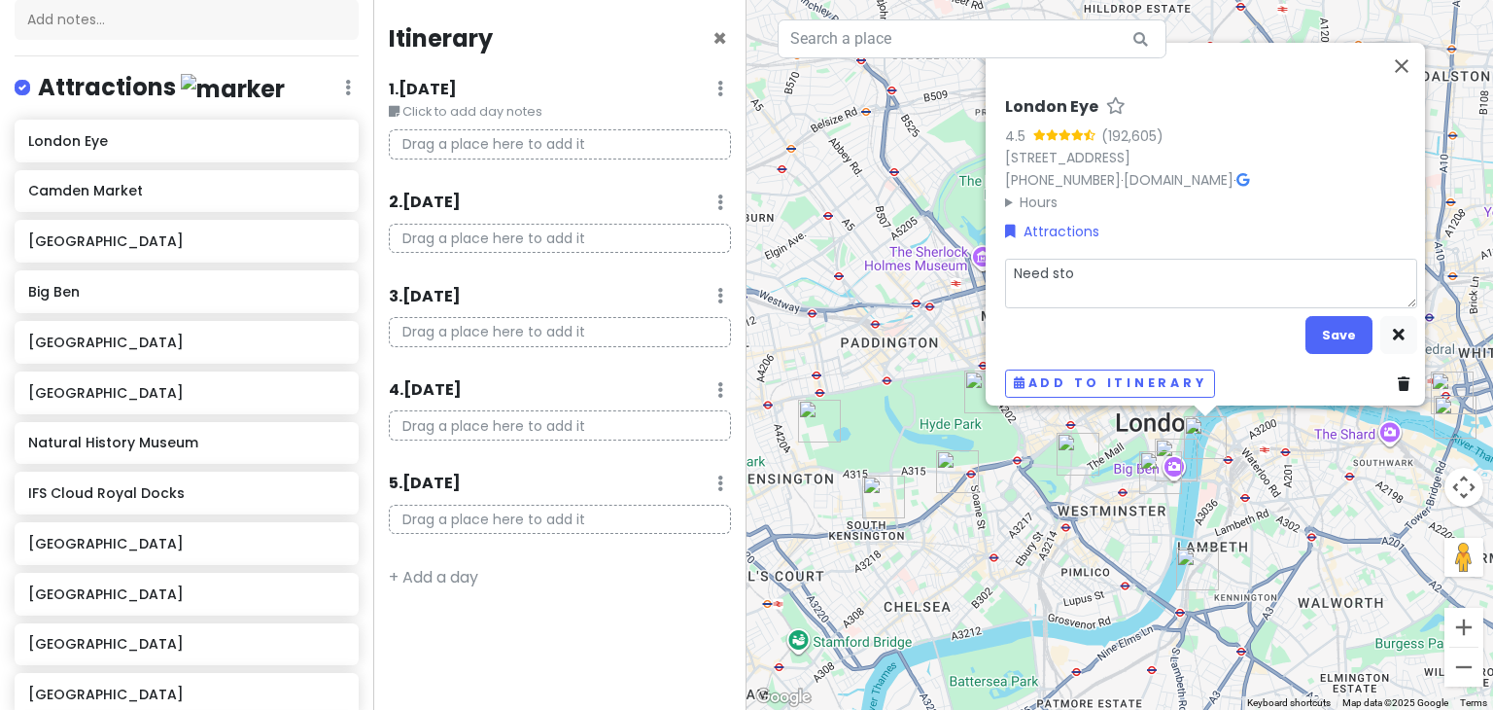
type textarea "Need st"
type textarea "x"
type textarea "Need s"
type textarea "x"
type textarea "Need"
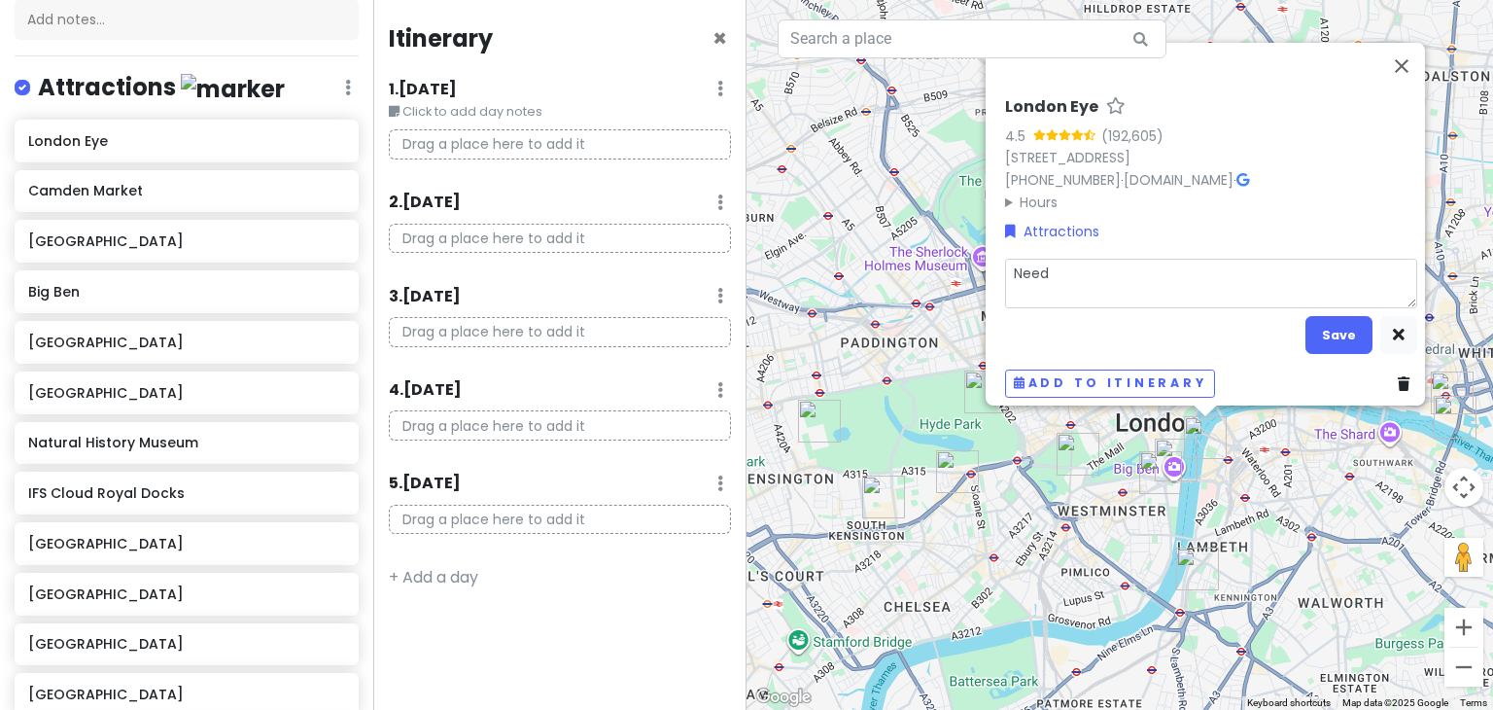
type textarea "x"
type textarea "Need"
type textarea "x"
type textarea "Needs"
type textarea "x"
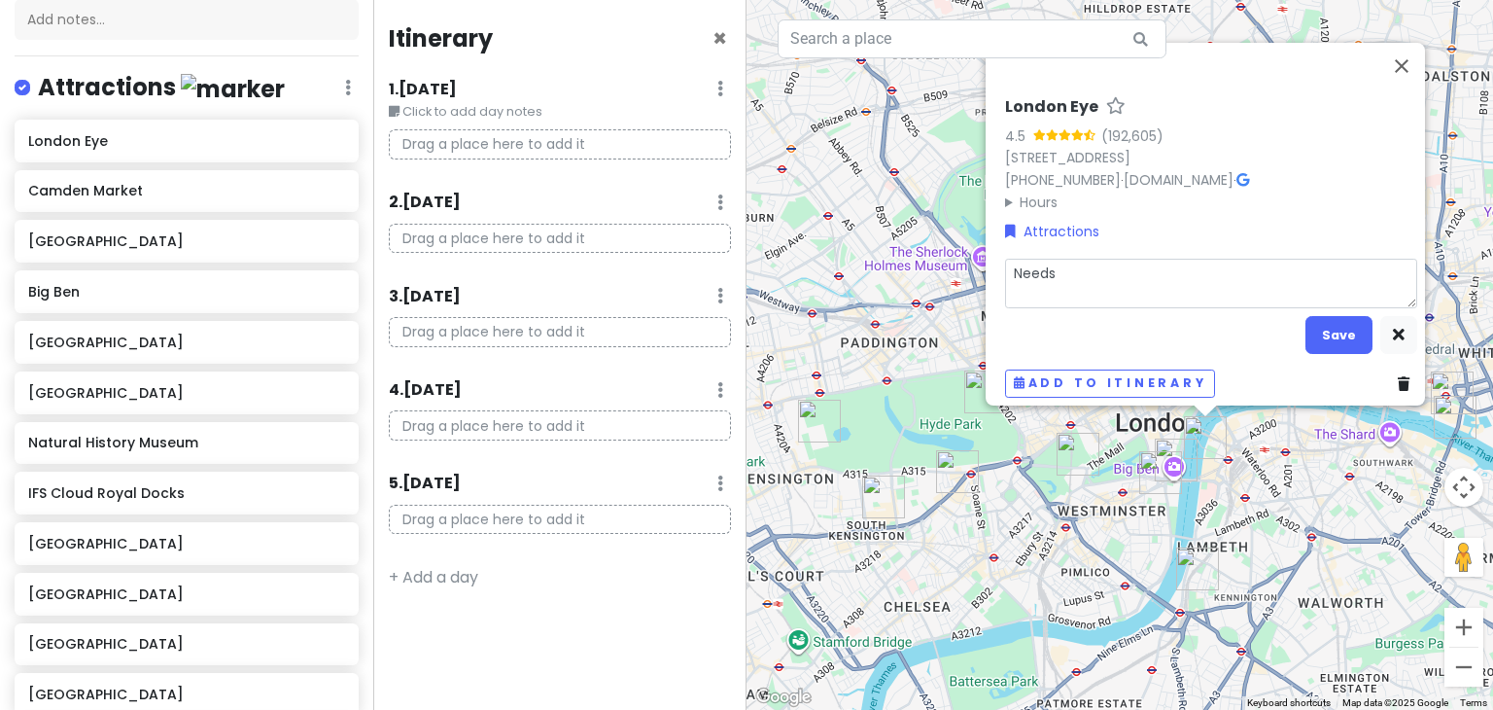
type textarea "Needs t"
type textarea "x"
type textarea "Needs to"
type textarea "x"
type textarea "Needs to"
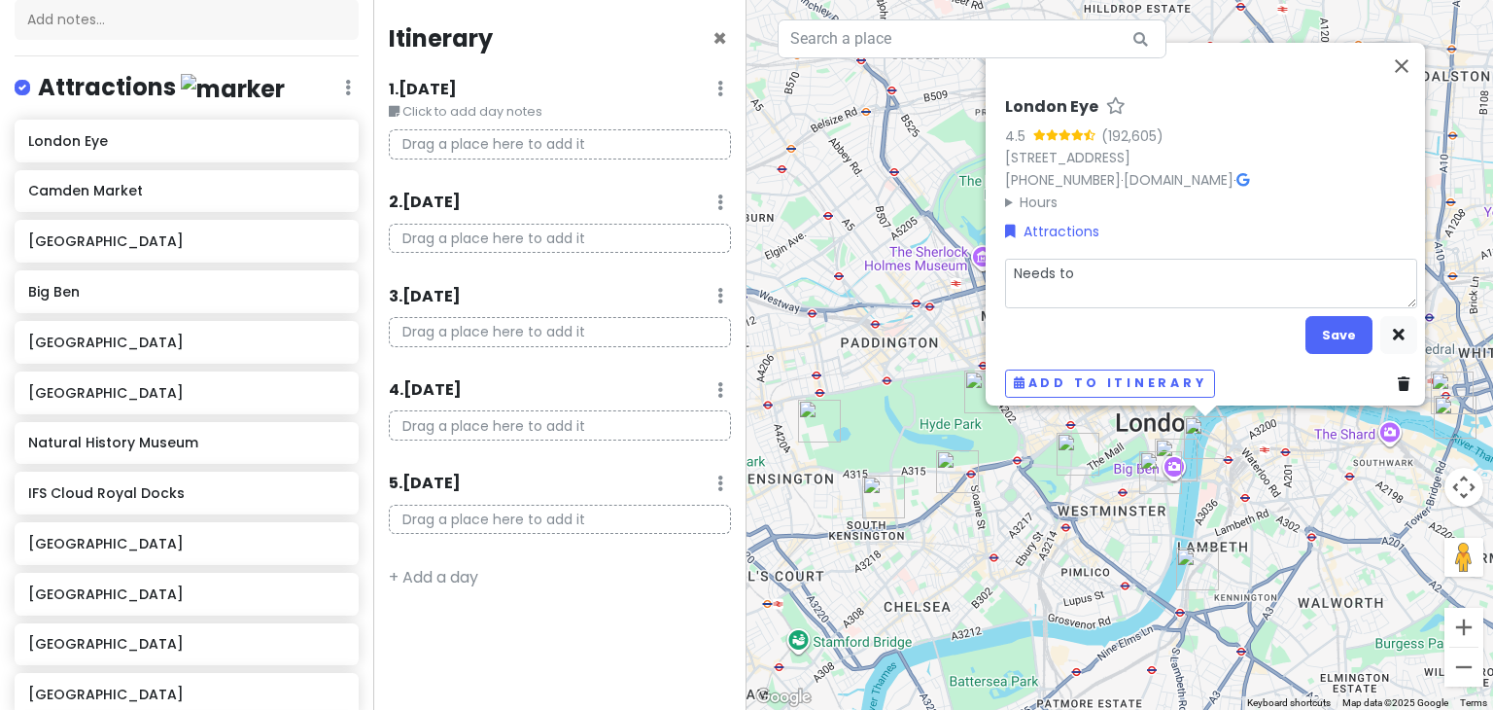
type textarea "x"
type textarea "Needs to b"
type textarea "x"
type textarea "Needs to be"
type textarea "x"
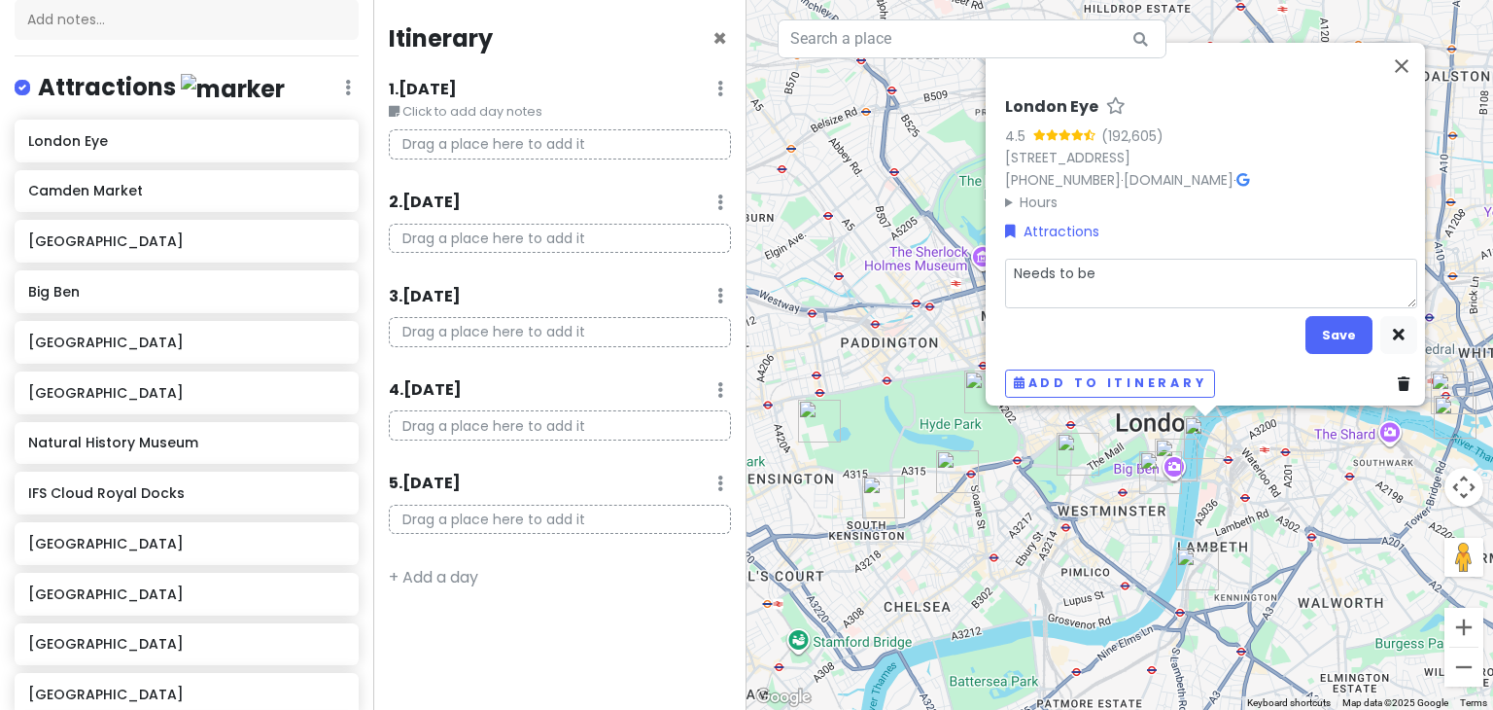
type textarea "Needs to be"
type textarea "x"
type textarea "Needs to be b"
type textarea "x"
type textarea "Needs to be bo"
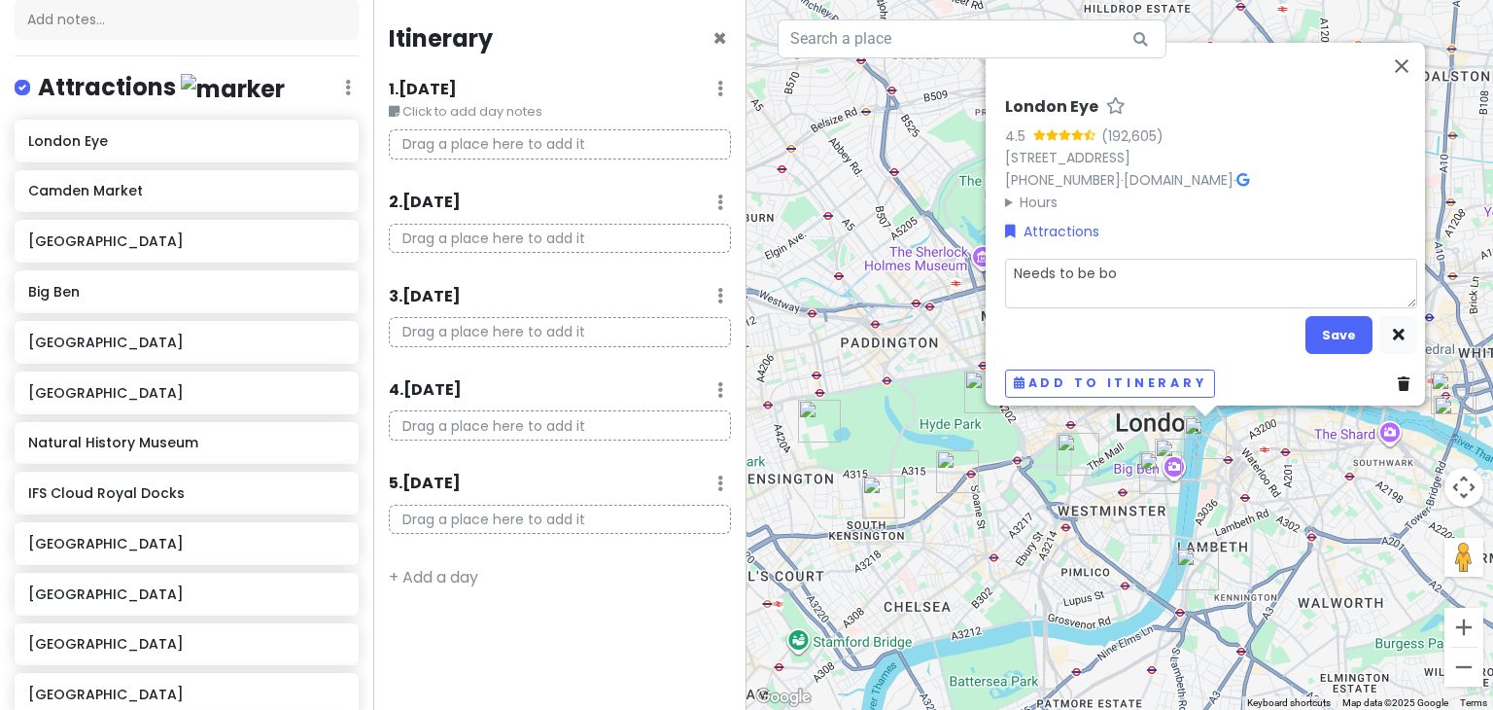
type textarea "x"
type textarea "Needs to be boo"
type textarea "x"
type textarea "Needs to be book"
type textarea "x"
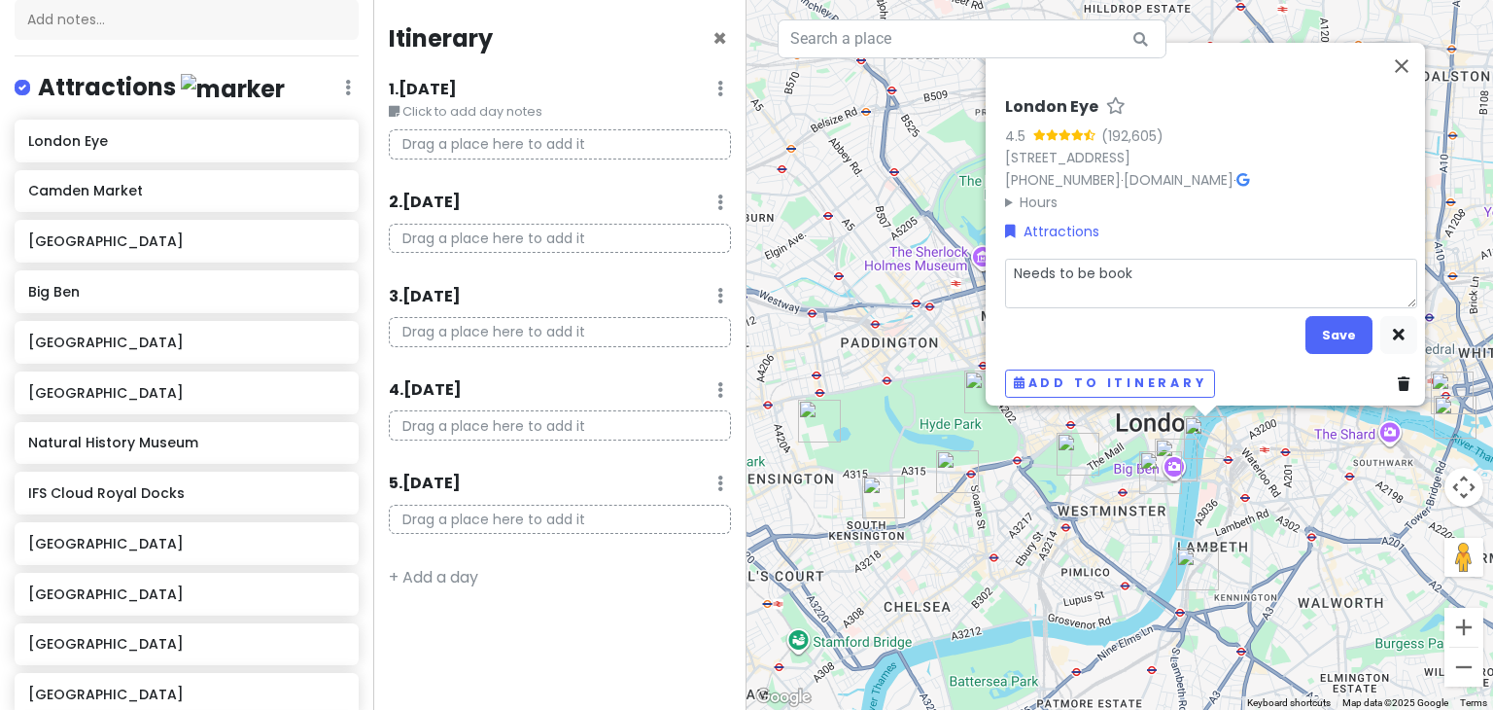
type textarea "Needs to be booke"
type textarea "x"
type textarea "Needs to be booked"
type textarea "x"
type textarea "Needs to be booked"
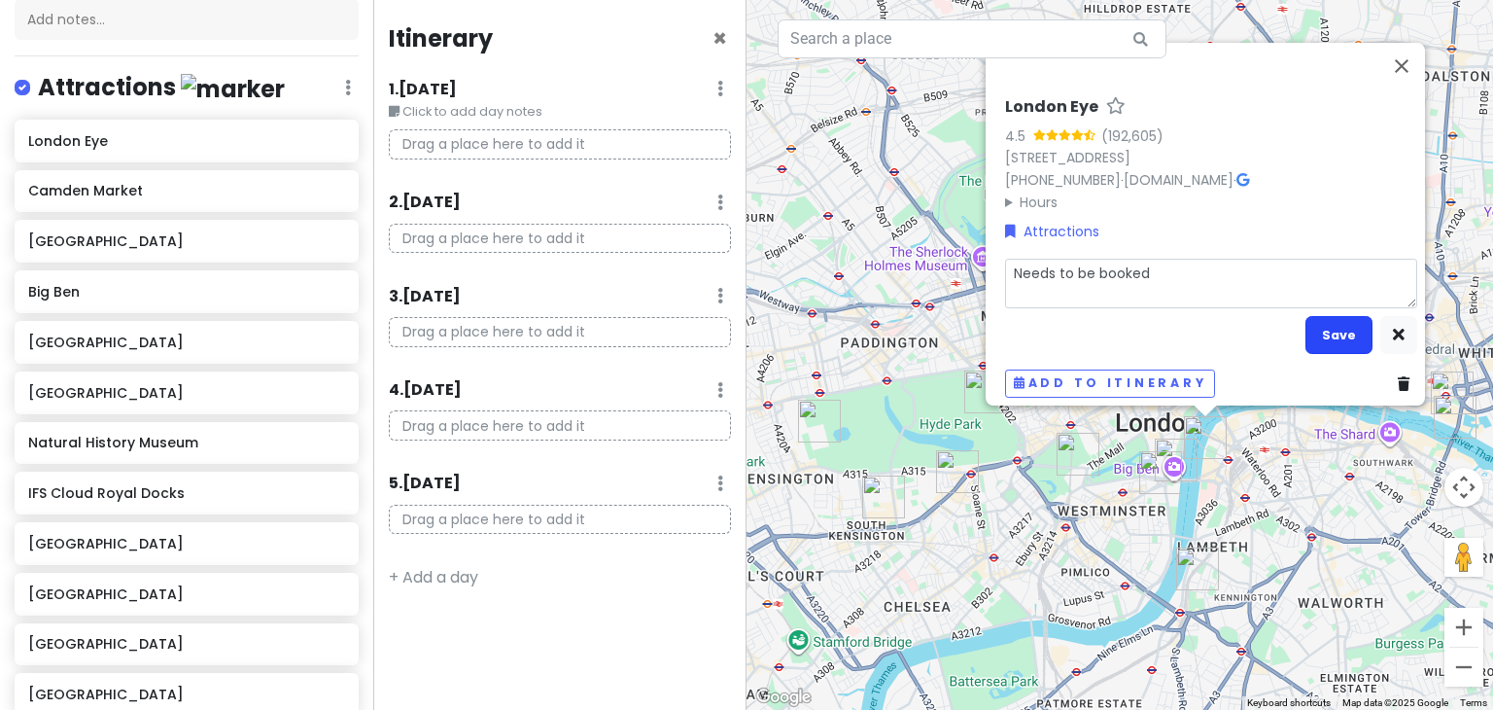
type textarea "x"
type textarea "Needs to be booked"
click at [1319, 322] on button "Save" at bounding box center [1338, 335] width 67 height 38
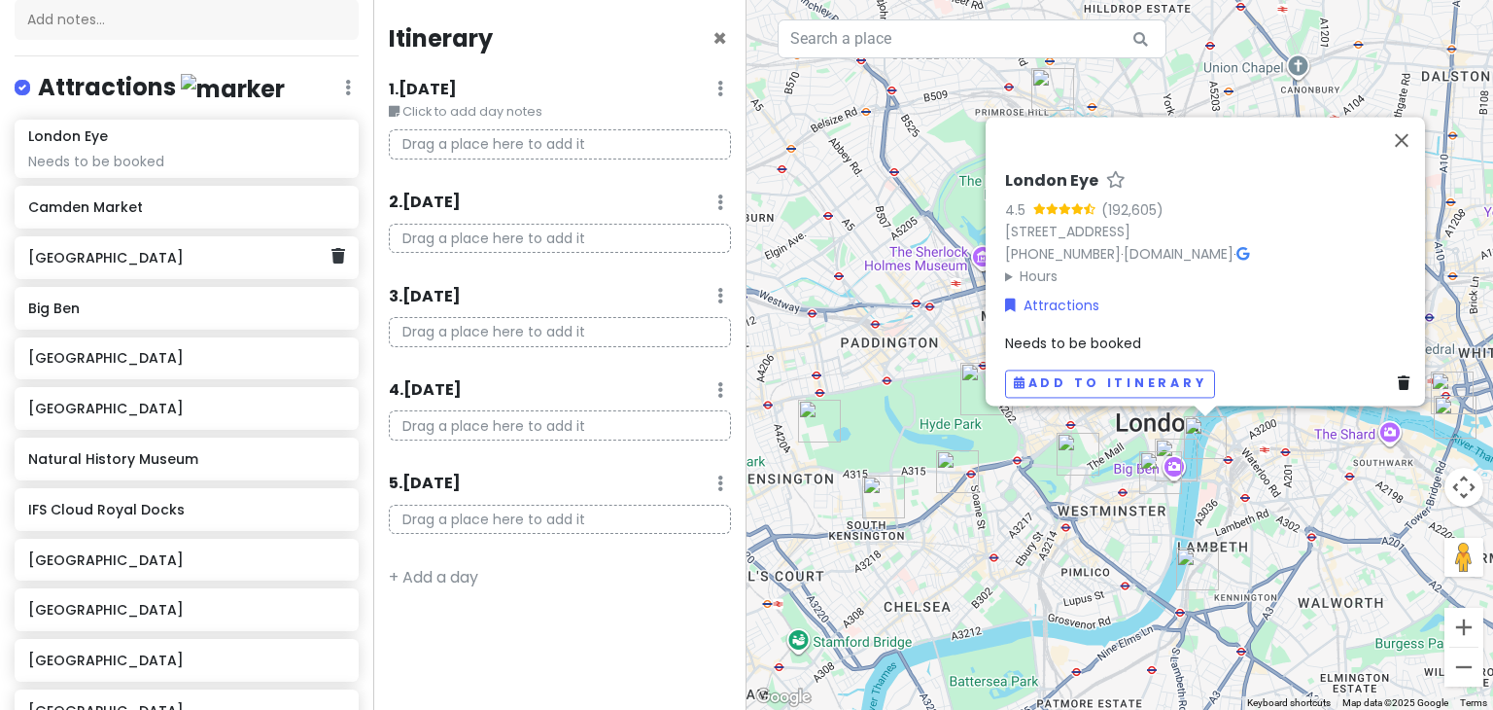
click at [222, 260] on h6 "[GEOGRAPHIC_DATA]" at bounding box center [179, 257] width 302 height 17
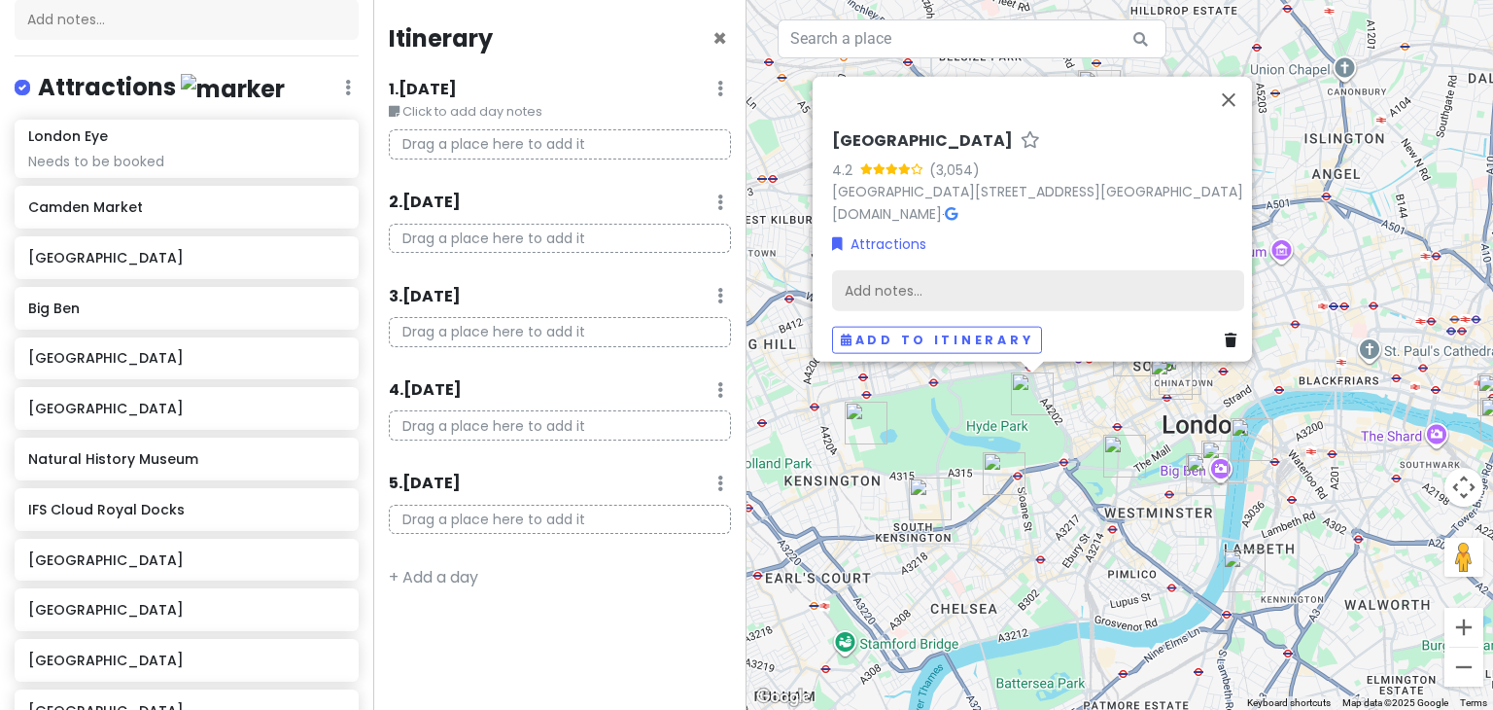
click at [935, 291] on div "Add notes..." at bounding box center [1038, 290] width 412 height 41
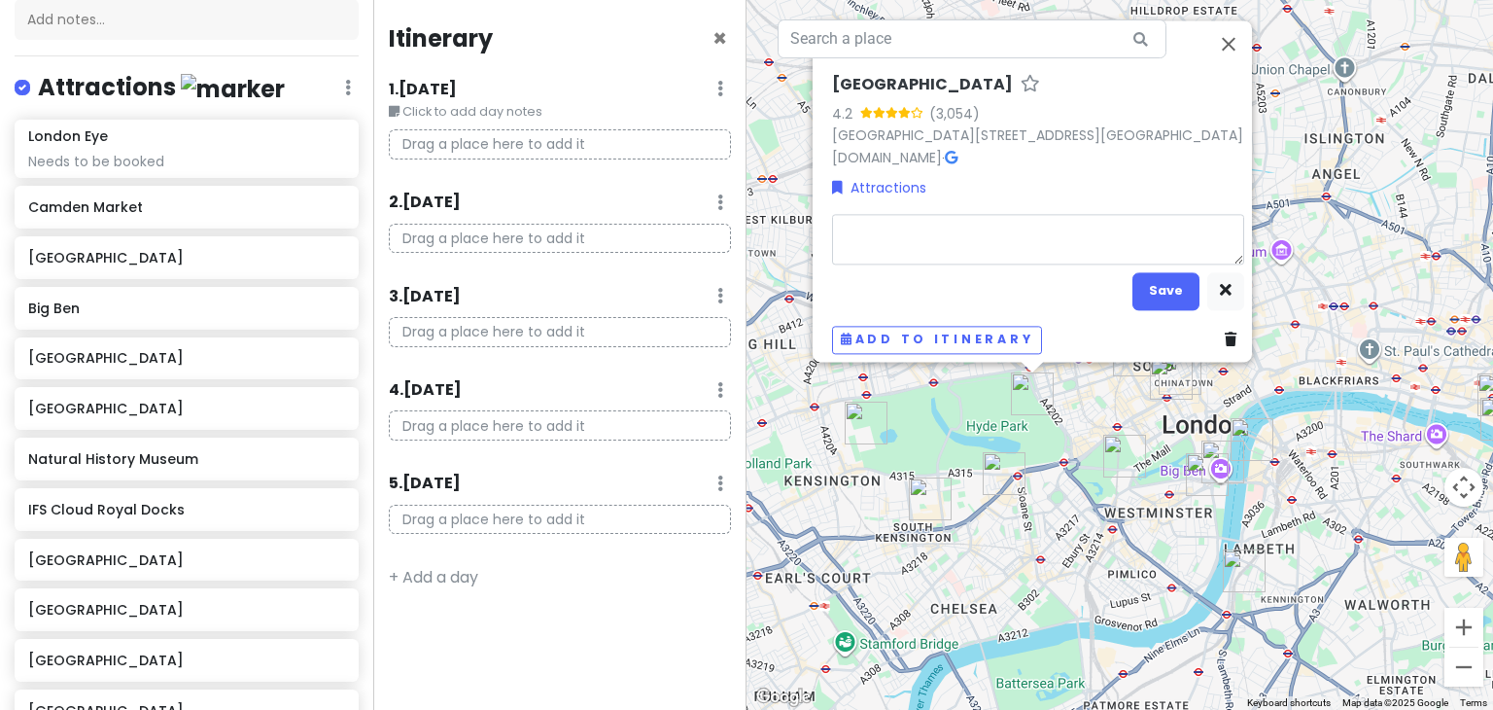
type textarea "x"
type textarea "N"
type textarea "x"
type textarea "Ne"
type textarea "x"
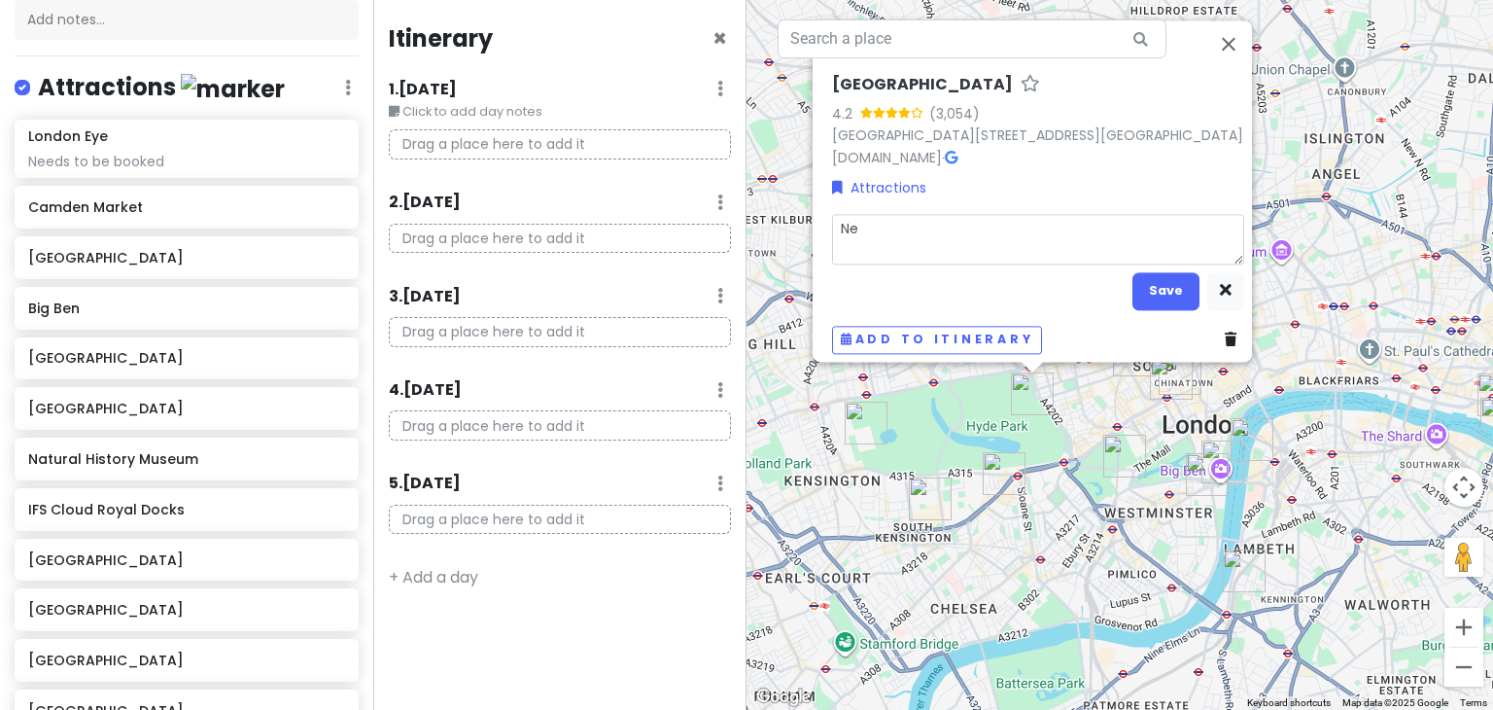
type textarea "Nee"
type textarea "x"
type textarea "Need"
type textarea "x"
type textarea "Needs"
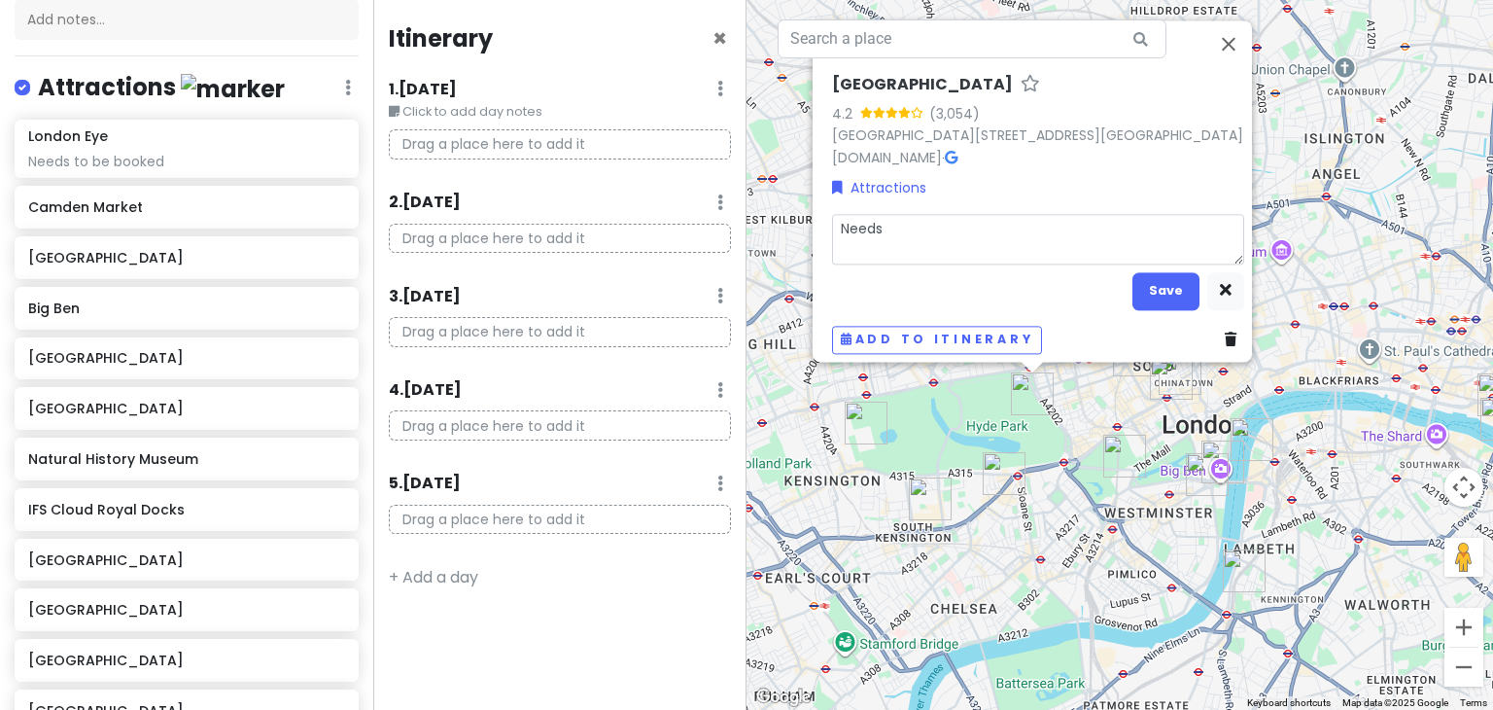
type textarea "x"
type textarea "Needs t"
type textarea "x"
type textarea "Needs to"
type textarea "x"
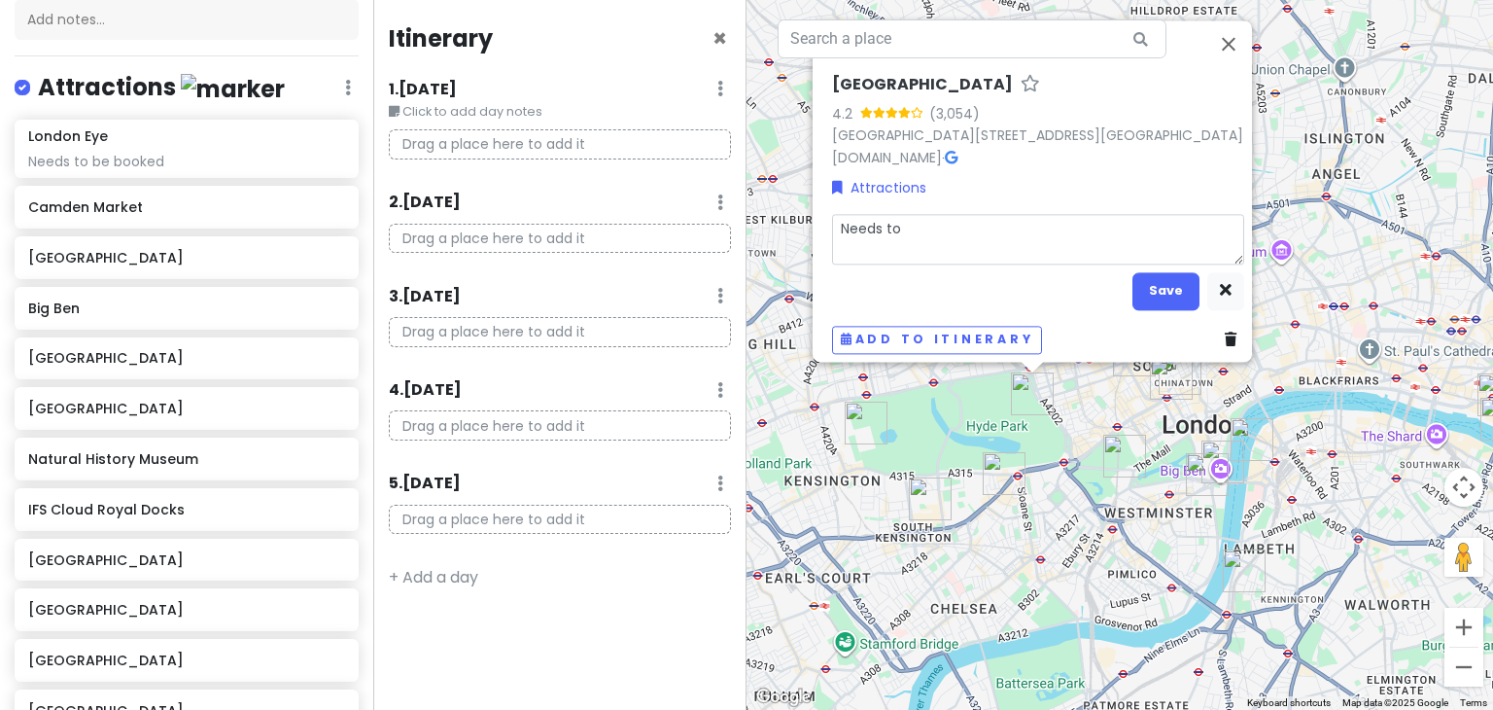
type textarea "Needs to"
type textarea "x"
type textarea "Needs to b"
type textarea "x"
type textarea "Needs to be"
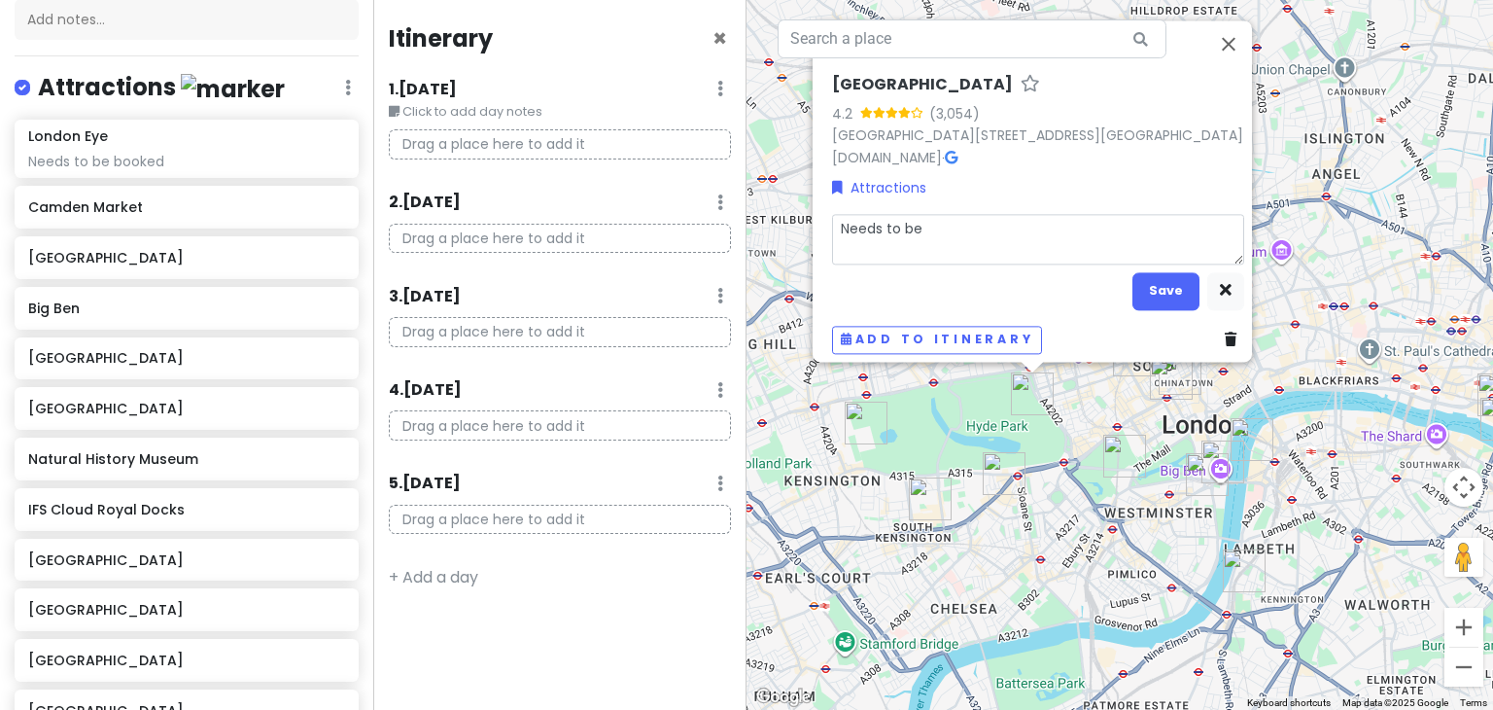
type textarea "x"
type textarea "Needs to be b"
type textarea "x"
type textarea "Needs to be bo"
type textarea "x"
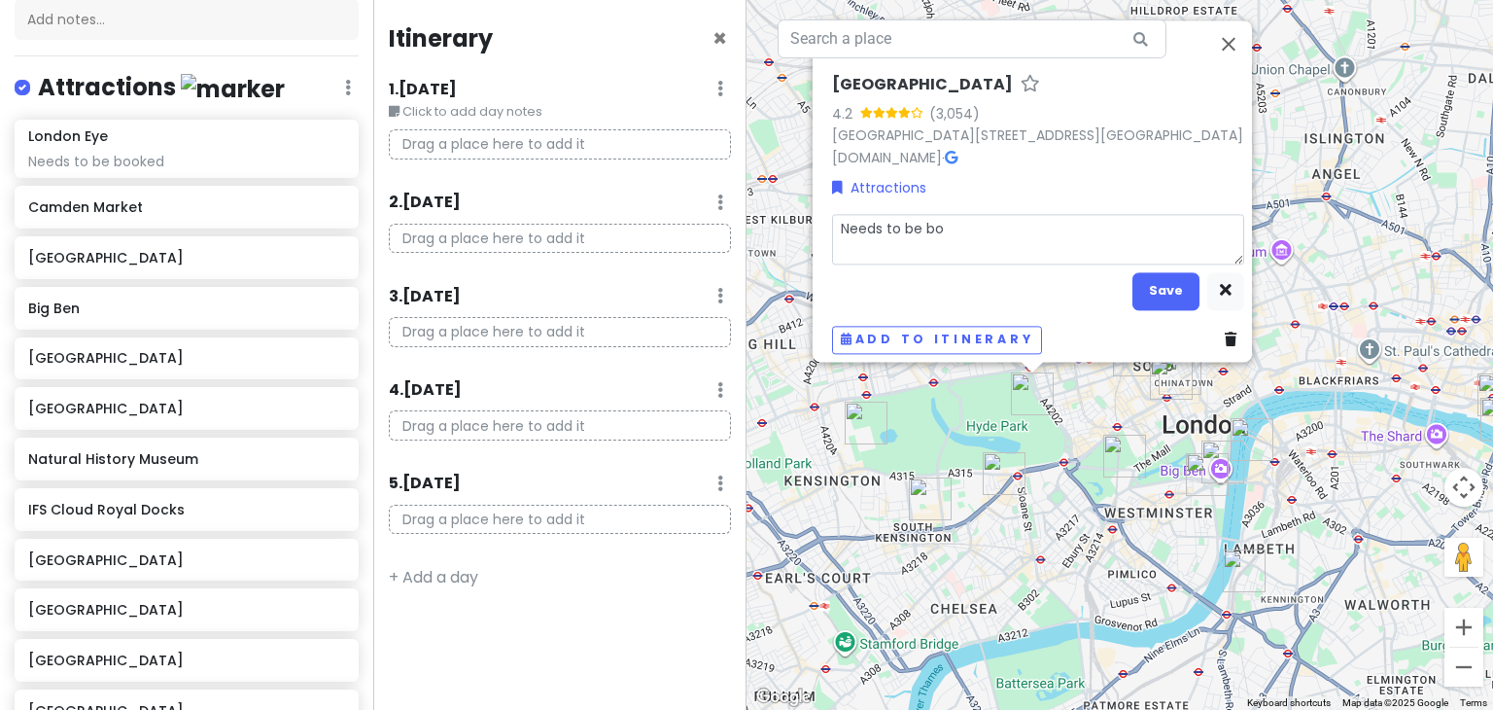
type textarea "Needs to be boo"
type textarea "x"
type textarea "Needs to be book"
type textarea "x"
type textarea "Needs to be booke"
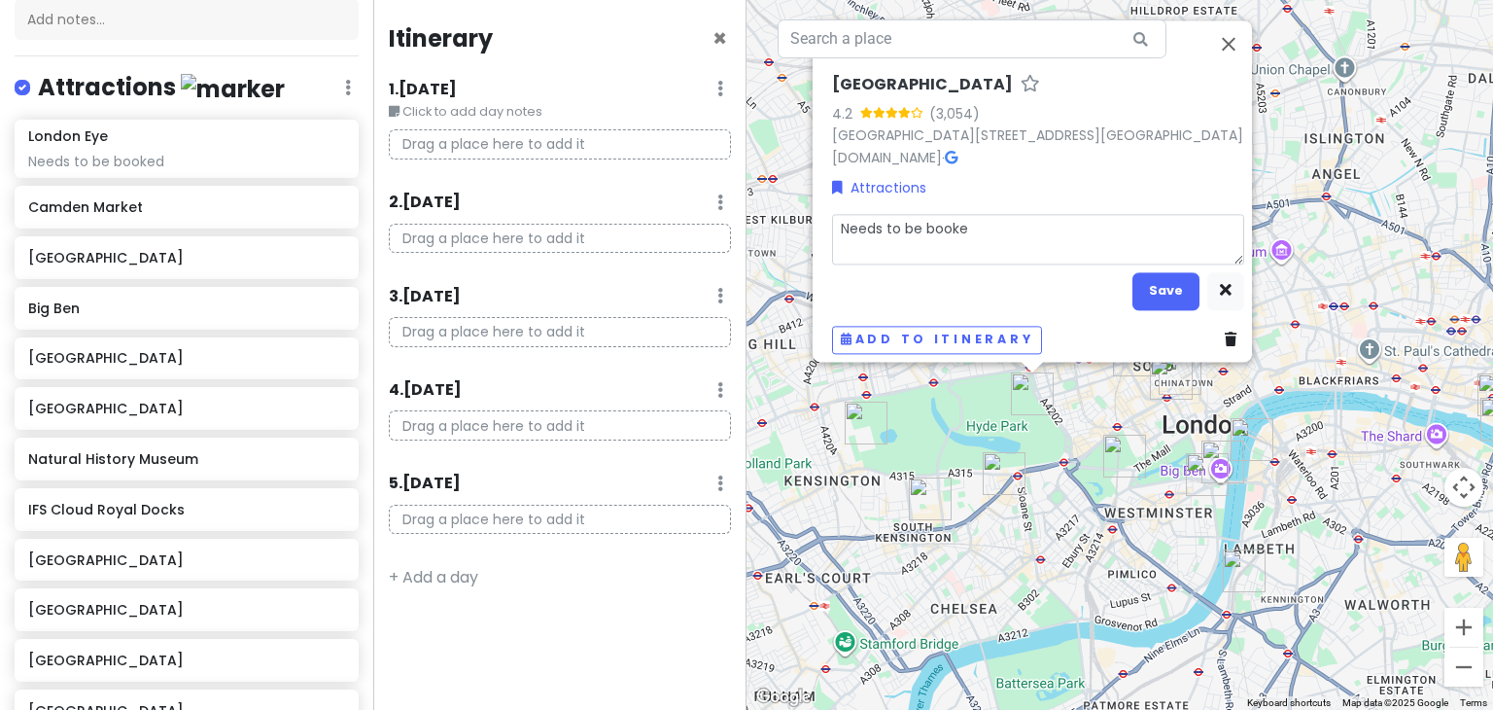
type textarea "x"
type textarea "Needs to be booked"
type textarea "x"
type textarea "Needs to be booked"
click at [1180, 280] on button "Save" at bounding box center [1165, 291] width 67 height 38
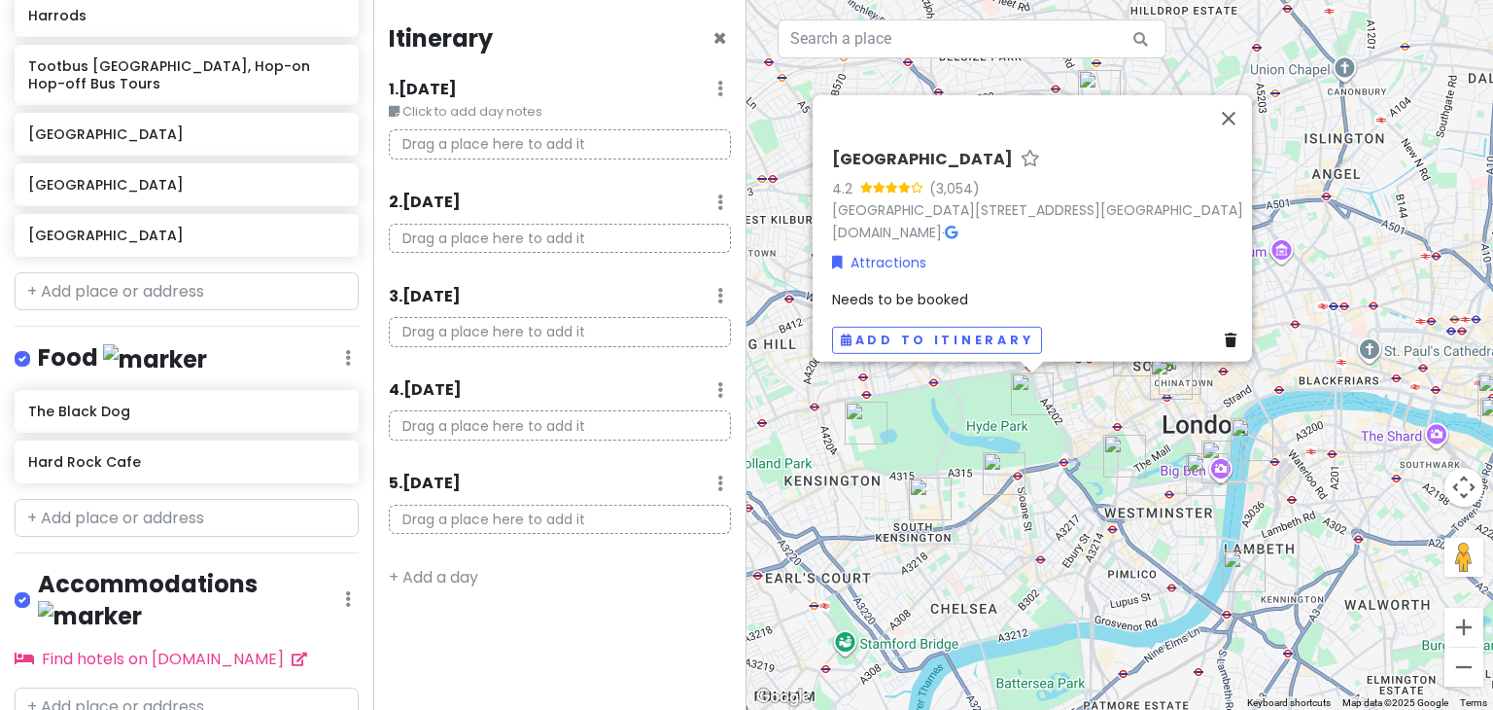
scroll to position [1006, 0]
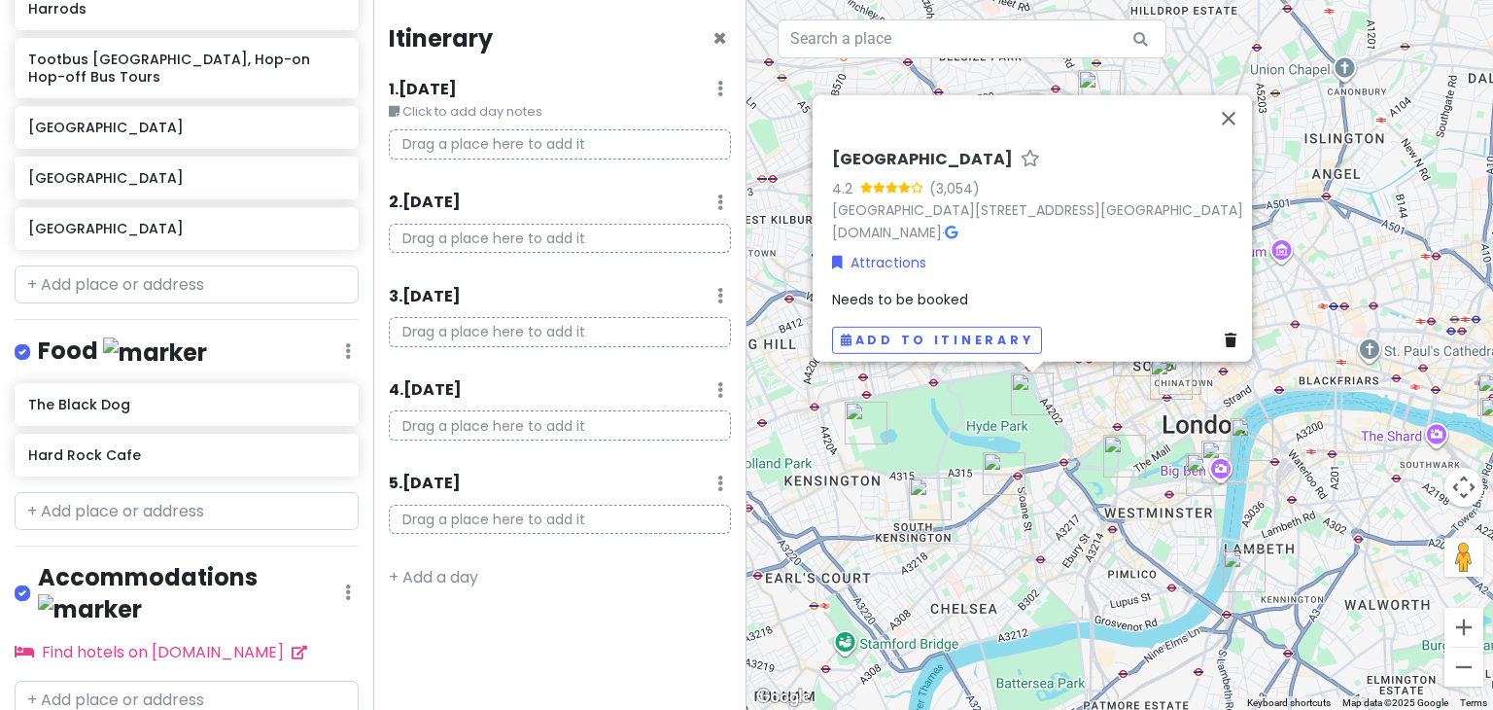
click at [142, 594] on img at bounding box center [90, 609] width 104 height 30
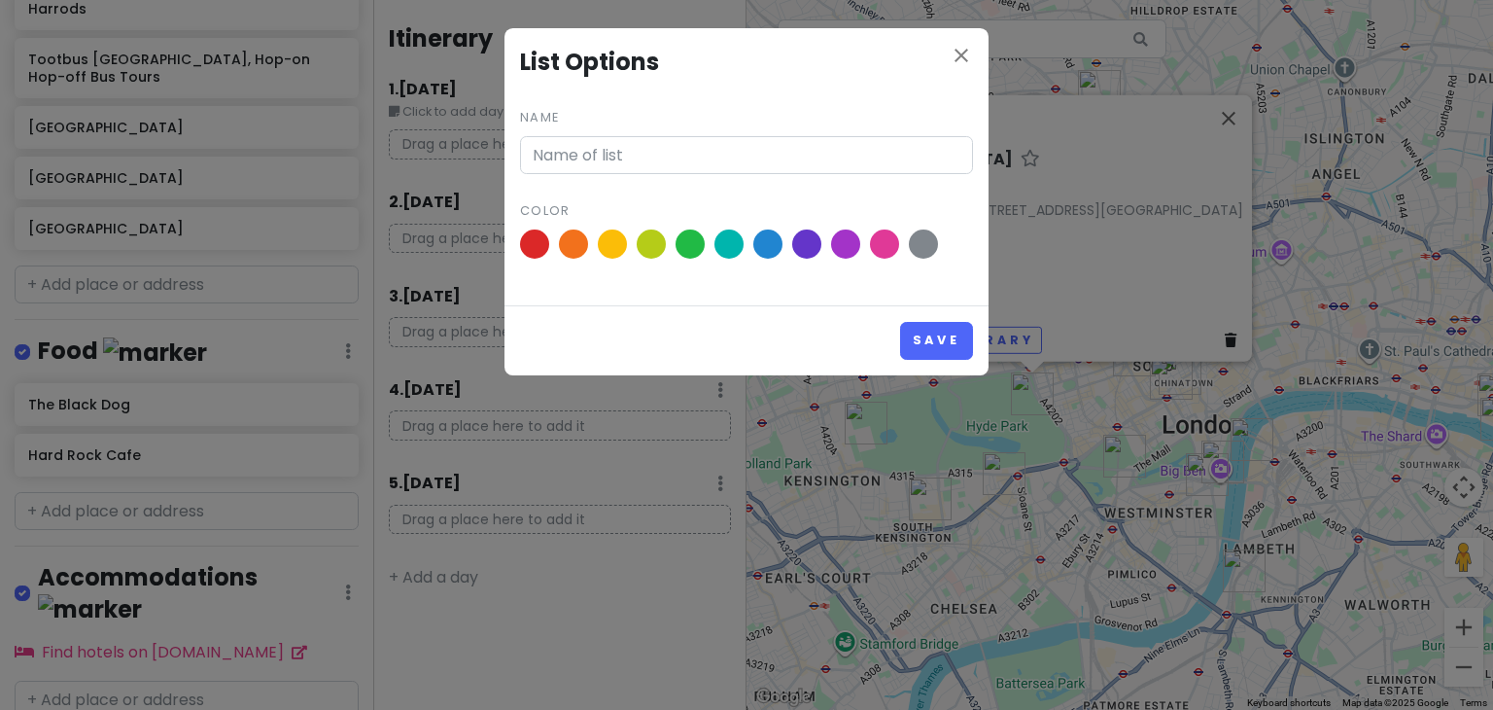
type input "Accommodations"
click at [965, 52] on icon "close" at bounding box center [961, 55] width 23 height 23
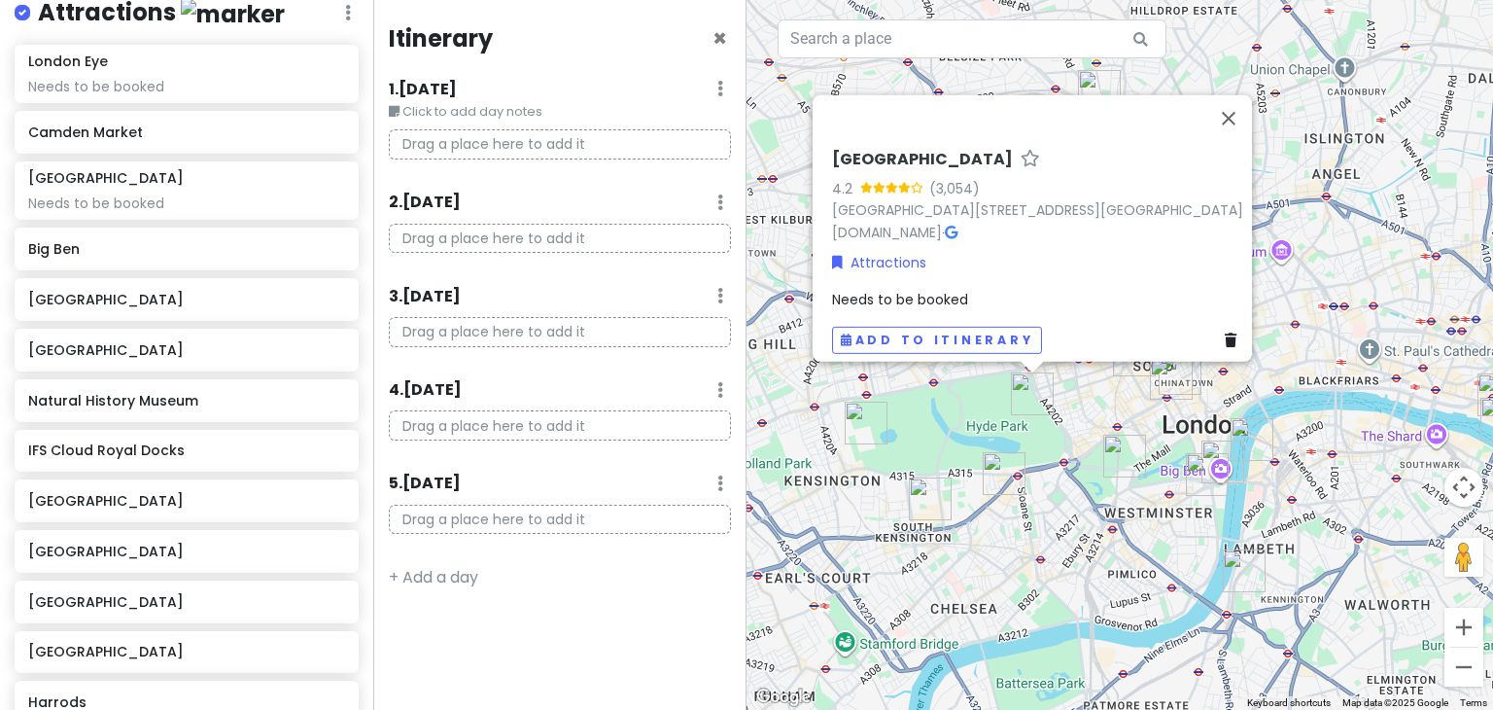
scroll to position [306, 0]
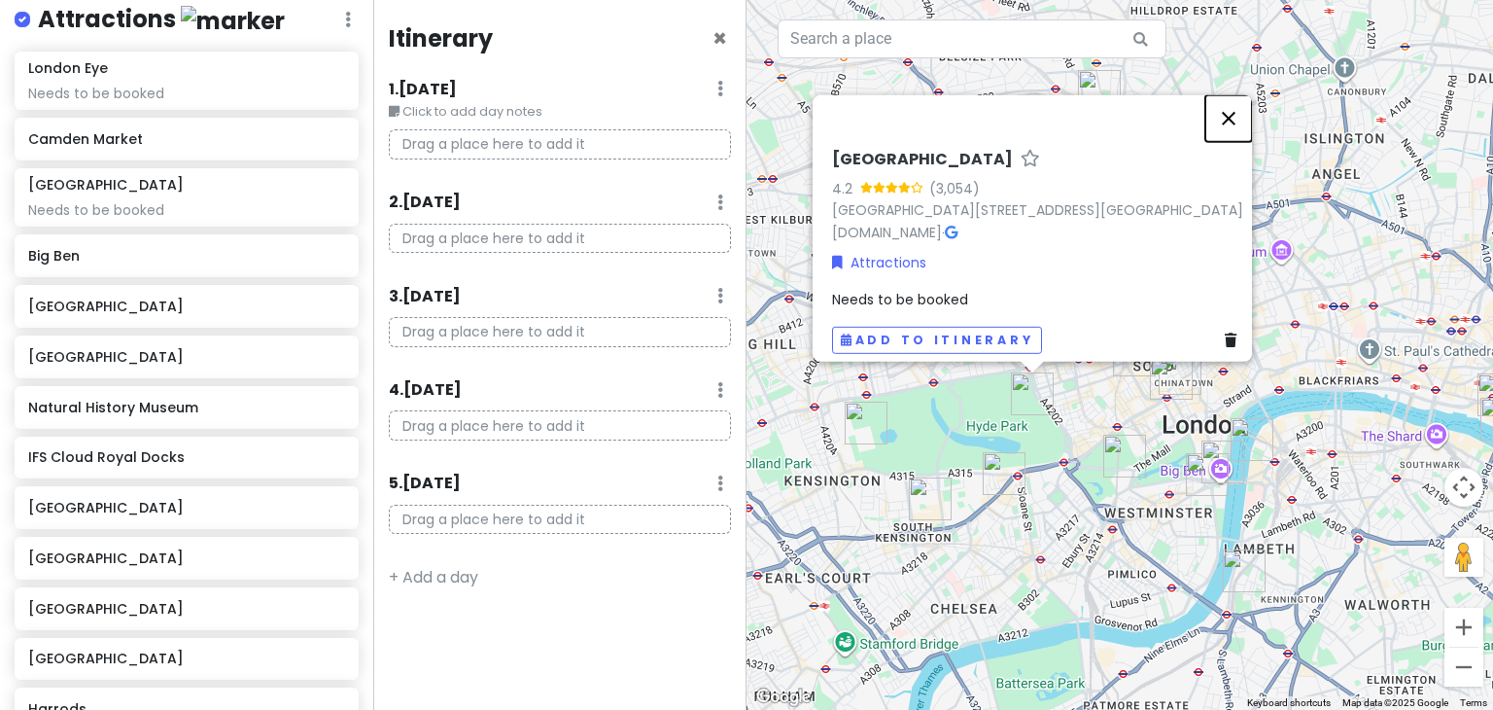
click at [1248, 99] on button "Close" at bounding box center [1228, 118] width 47 height 47
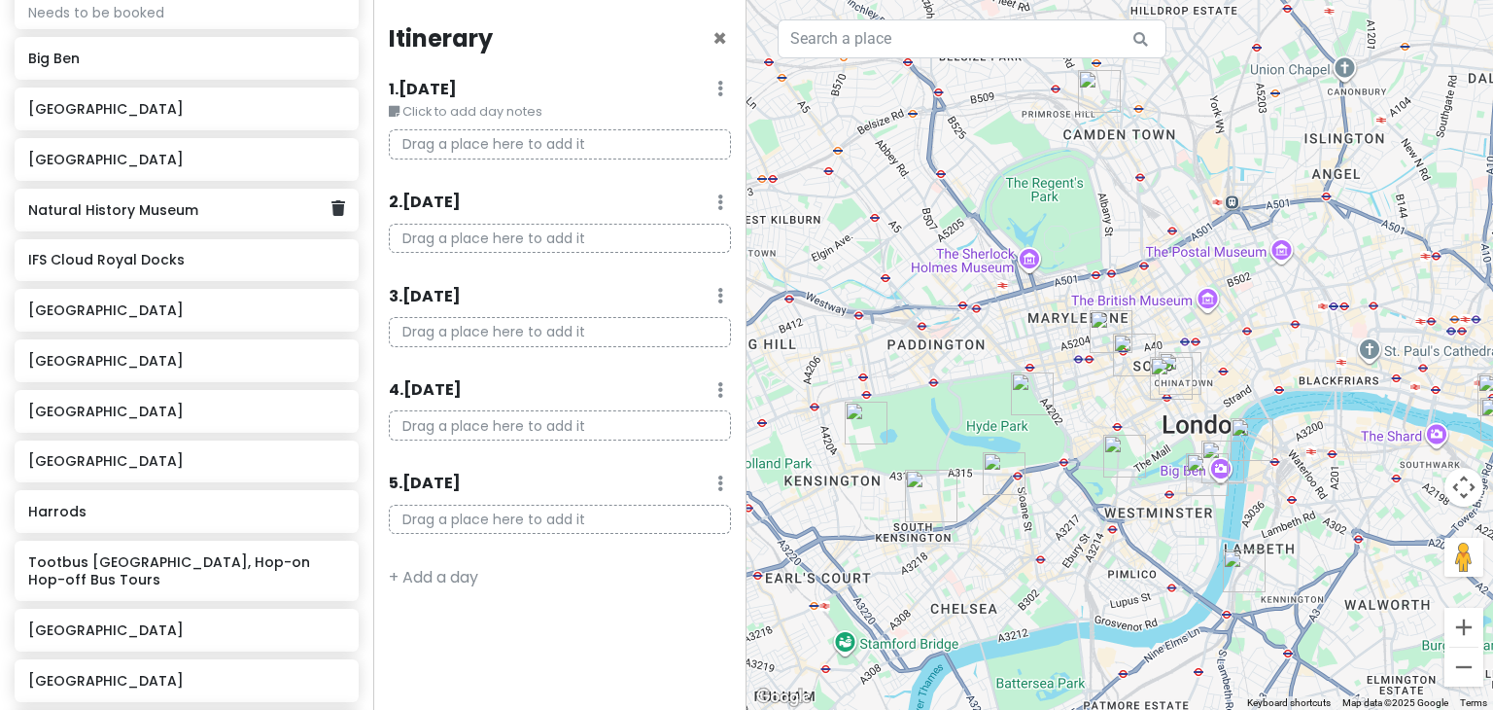
scroll to position [504, 0]
click at [167, 207] on h6 "Natural History Museum" at bounding box center [179, 208] width 302 height 17
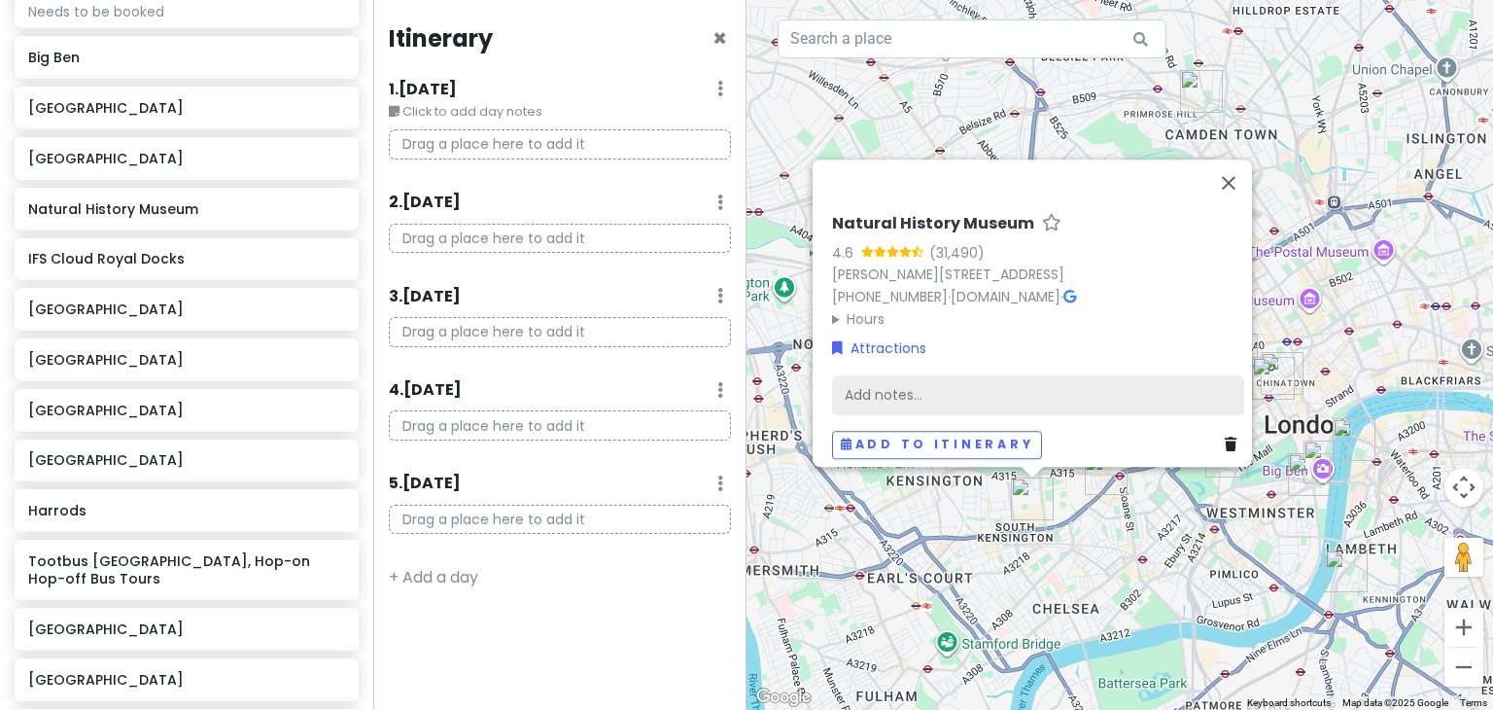
click at [965, 390] on div "Add notes..." at bounding box center [1038, 395] width 412 height 41
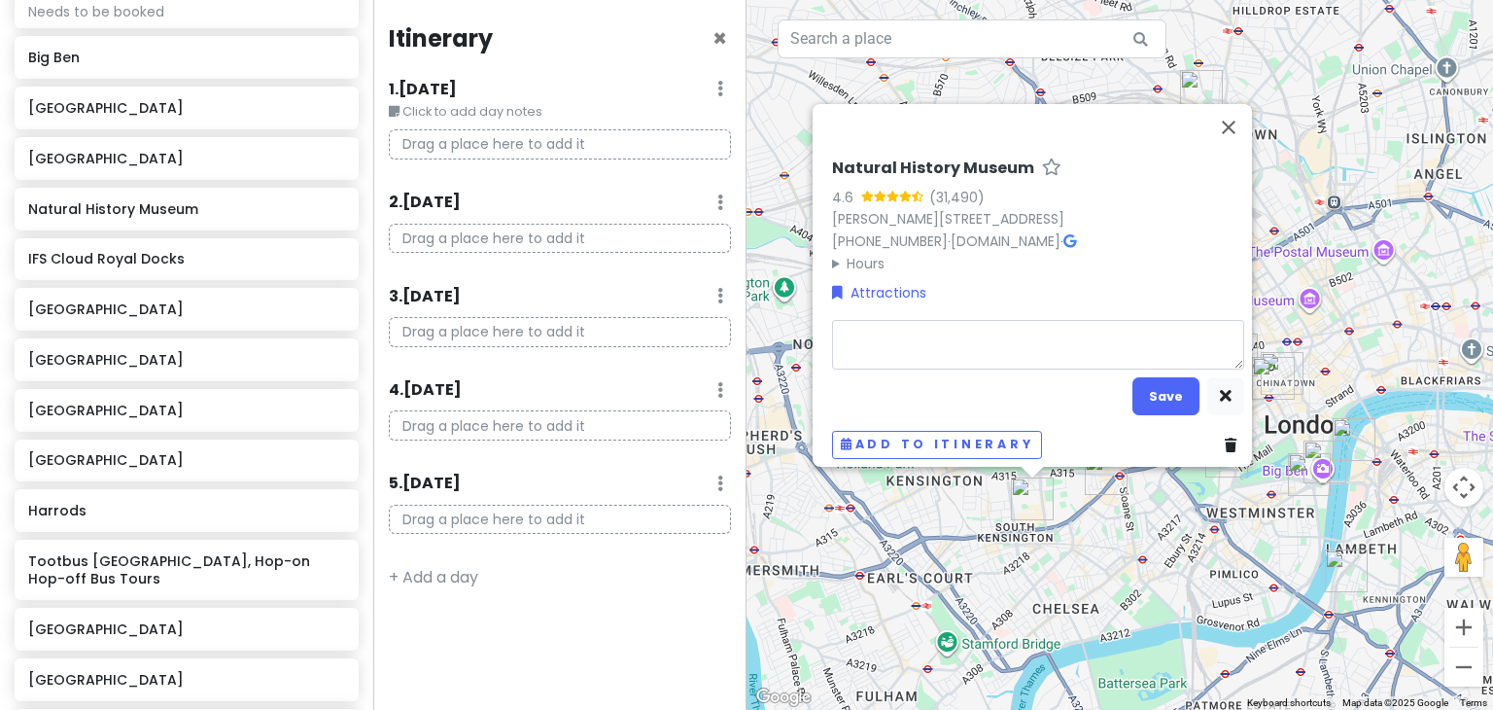
type textarea "x"
type textarea "N"
type textarea "x"
type textarea "Ne"
type textarea "x"
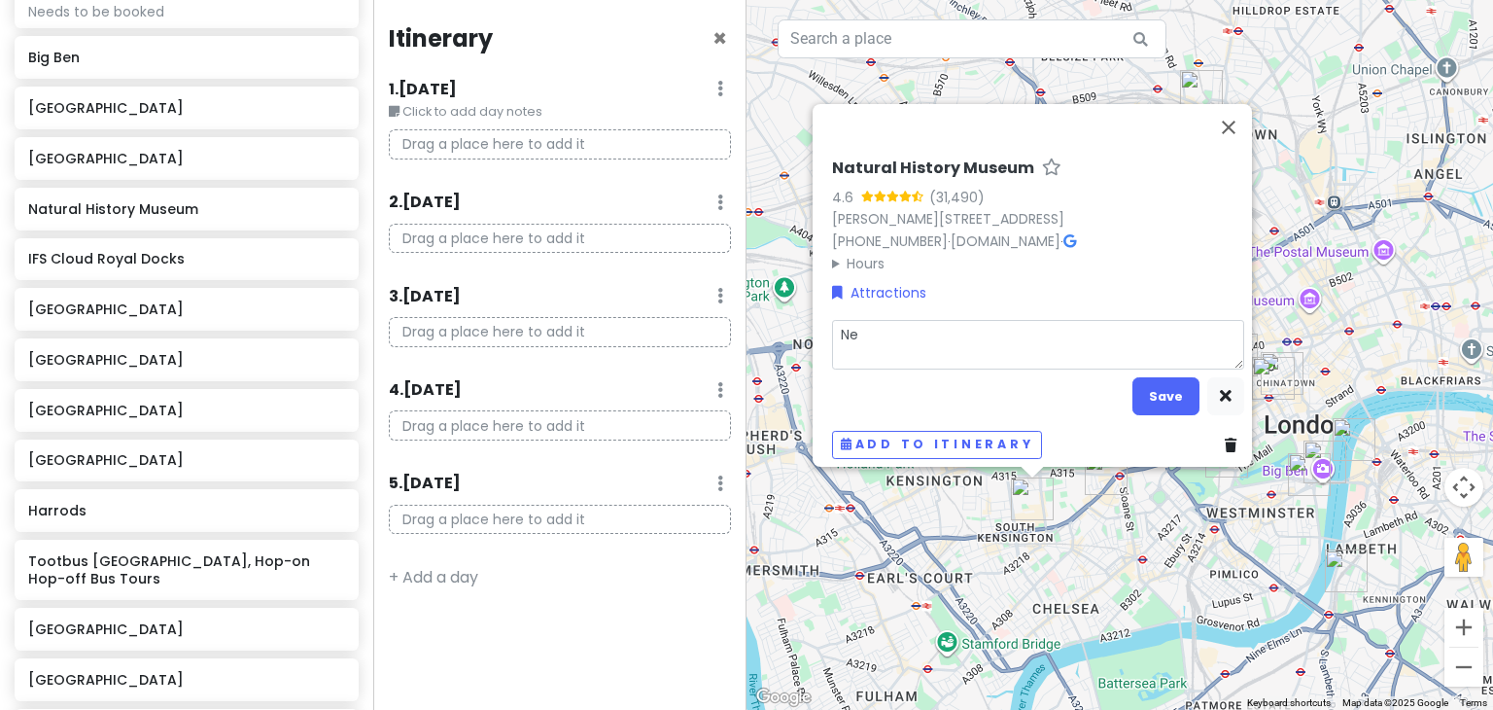
type textarea "Nee"
type textarea "x"
type textarea "Need"
type textarea "x"
type textarea "Needs"
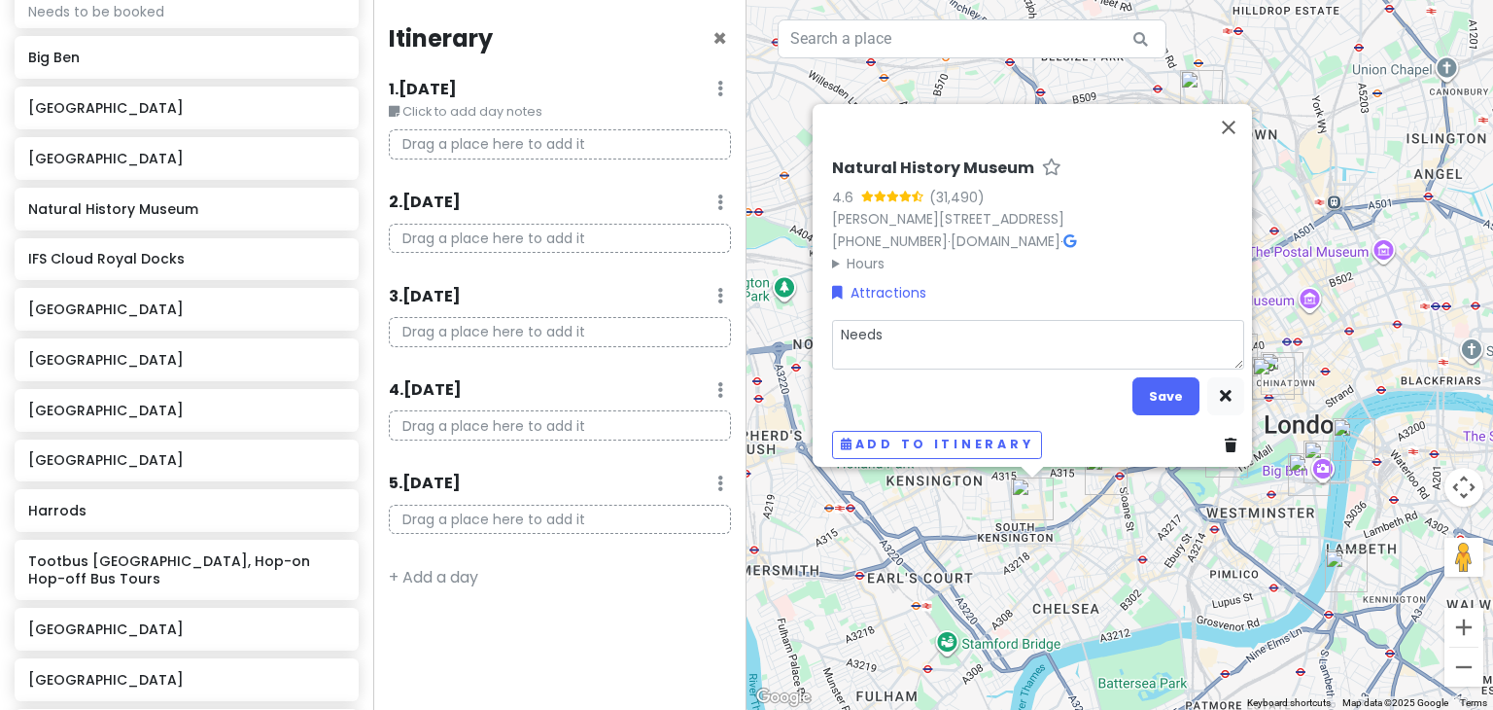
type textarea "x"
type textarea "Needs"
type textarea "x"
type textarea "Needs t"
type textarea "x"
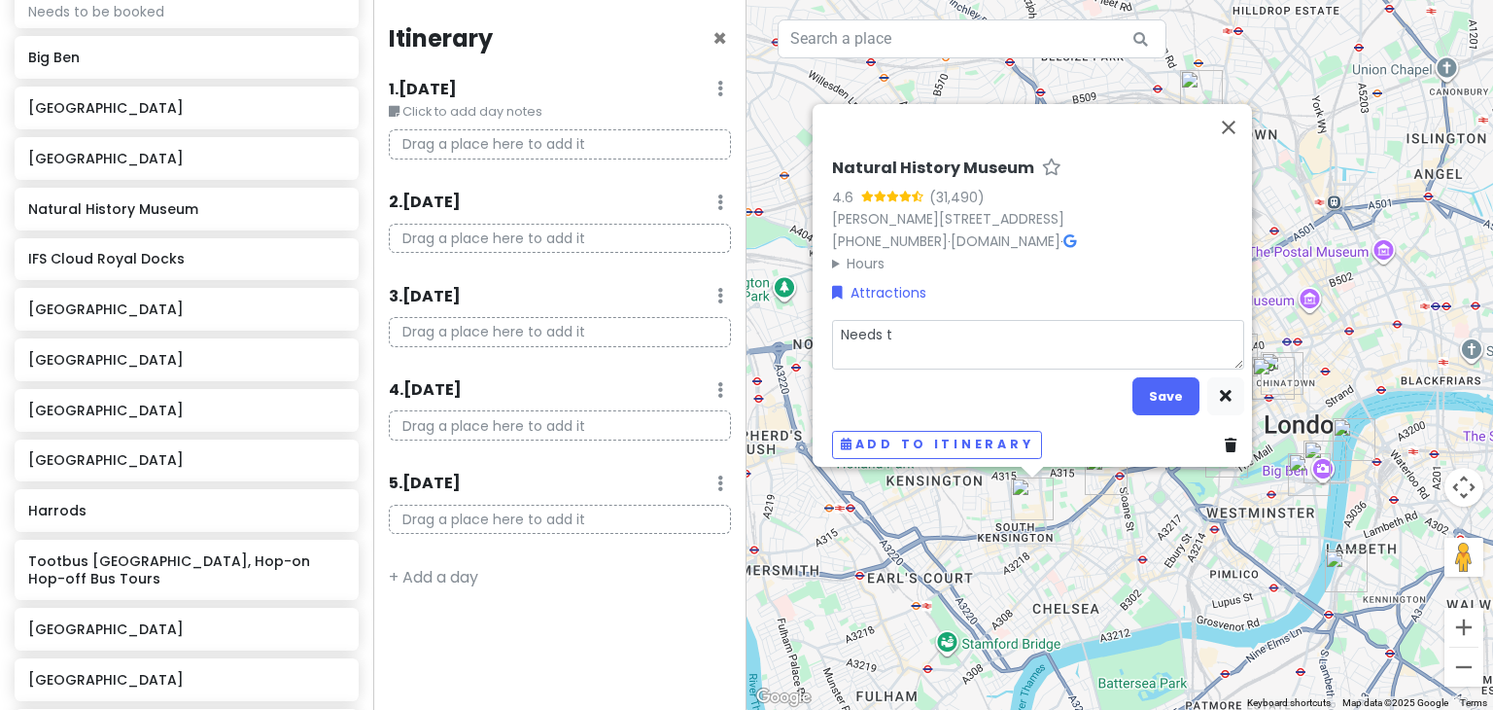
type textarea "Needs to"
type textarea "x"
type textarea "Needs to"
type textarea "x"
type textarea "Needs to b"
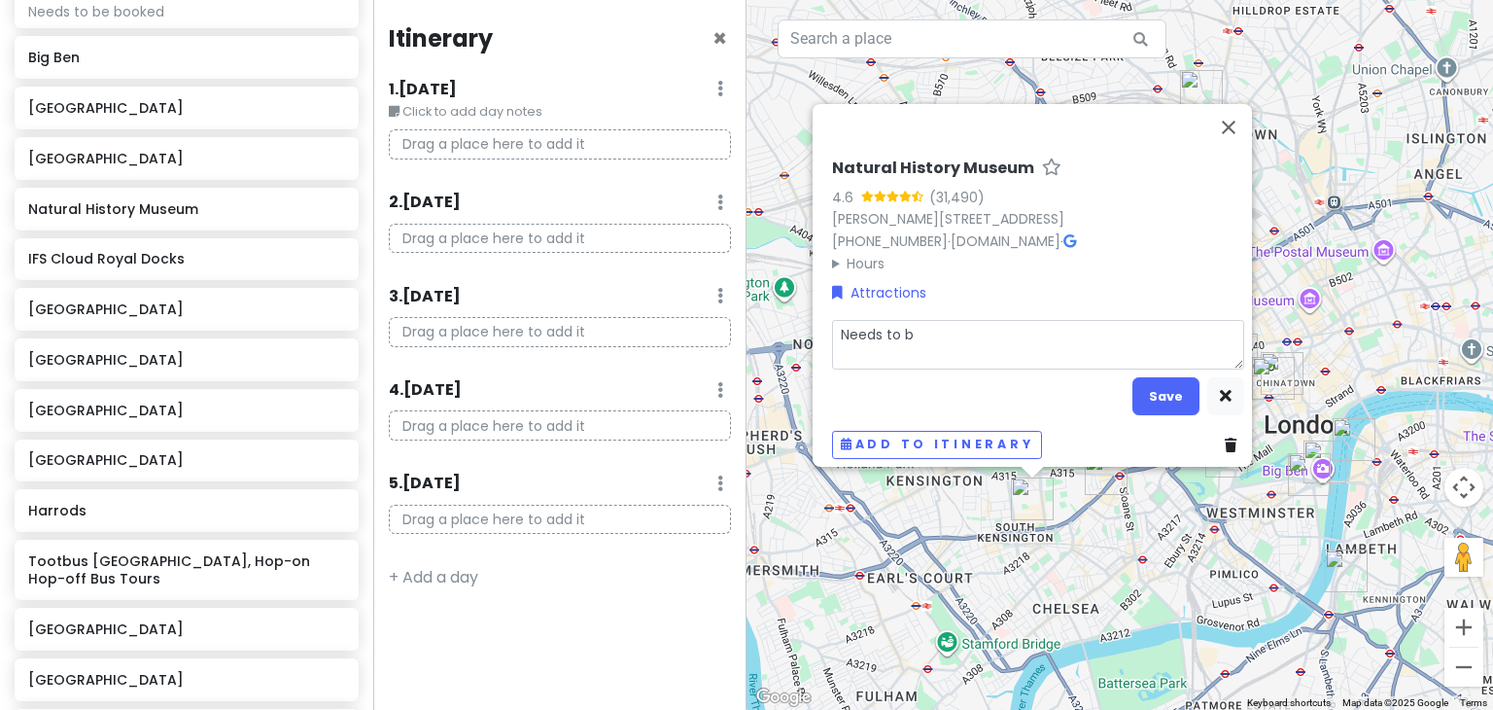
type textarea "x"
type textarea "Needs to be"
type textarea "x"
type textarea "Needs to be b"
type textarea "x"
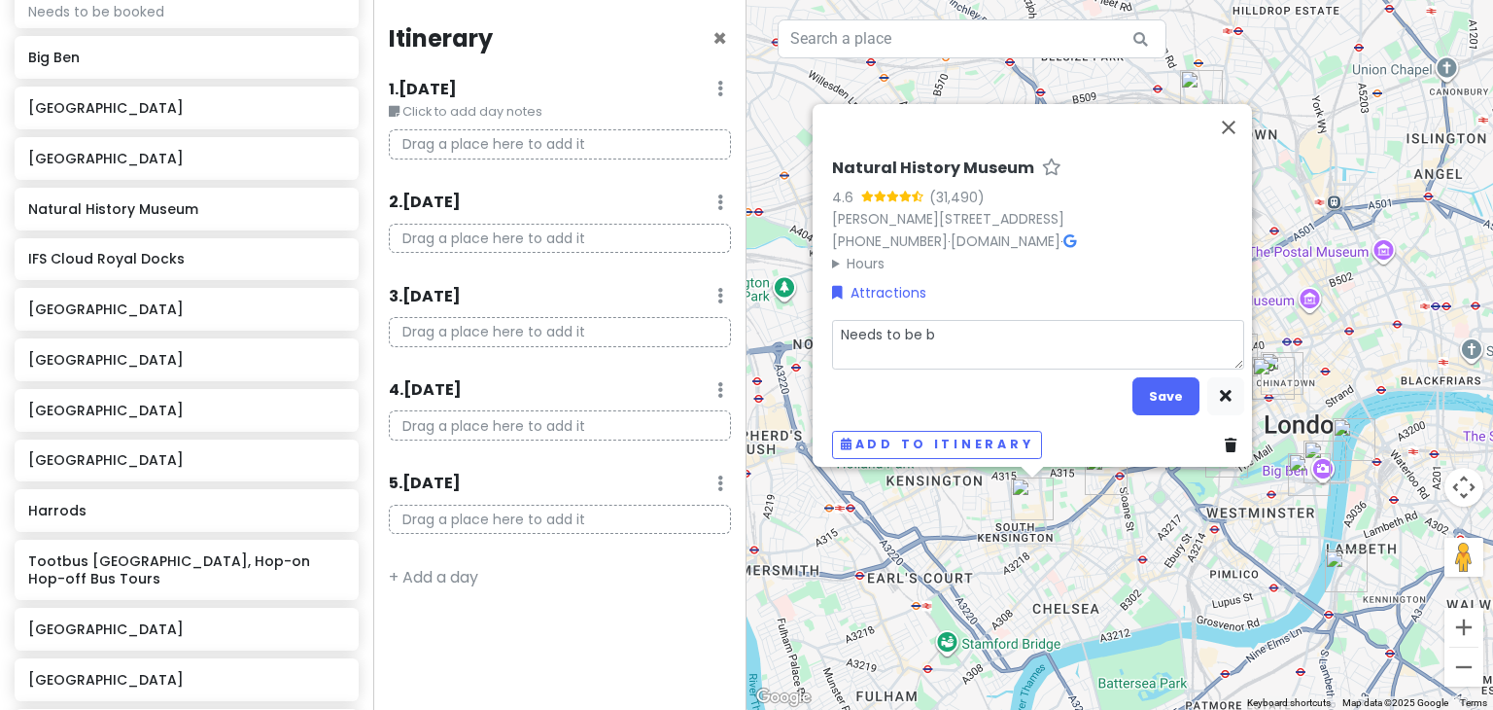
type textarea "Needs to be bo"
type textarea "x"
type textarea "Needs to be boo"
type textarea "x"
type textarea "Needs to be book"
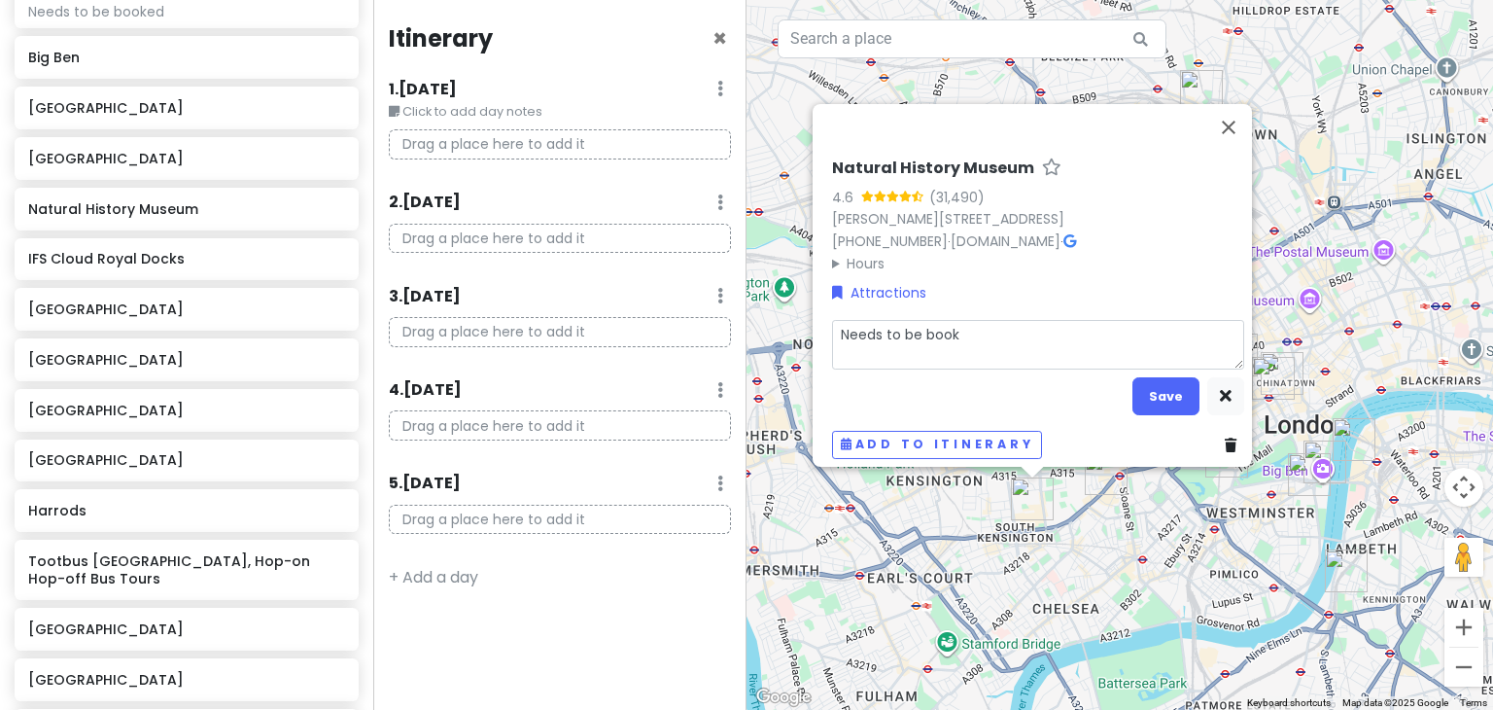
type textarea "x"
type textarea "Needs to be booke"
type textarea "x"
type textarea "Needs to be booked"
type textarea "x"
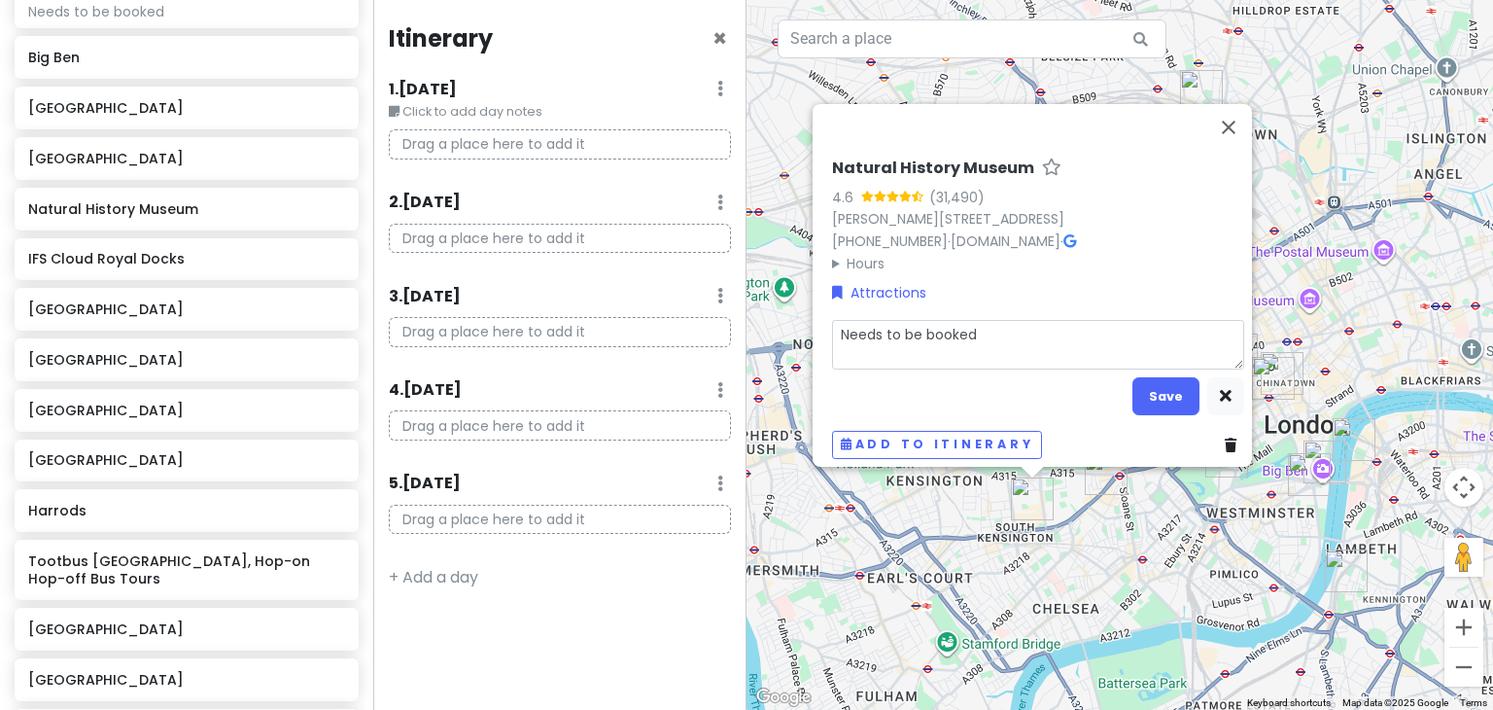
type textarea "Needs to be booked"
type textarea "x"
type textarea "Needs to be booked"
click at [1183, 379] on button "Save" at bounding box center [1165, 396] width 67 height 38
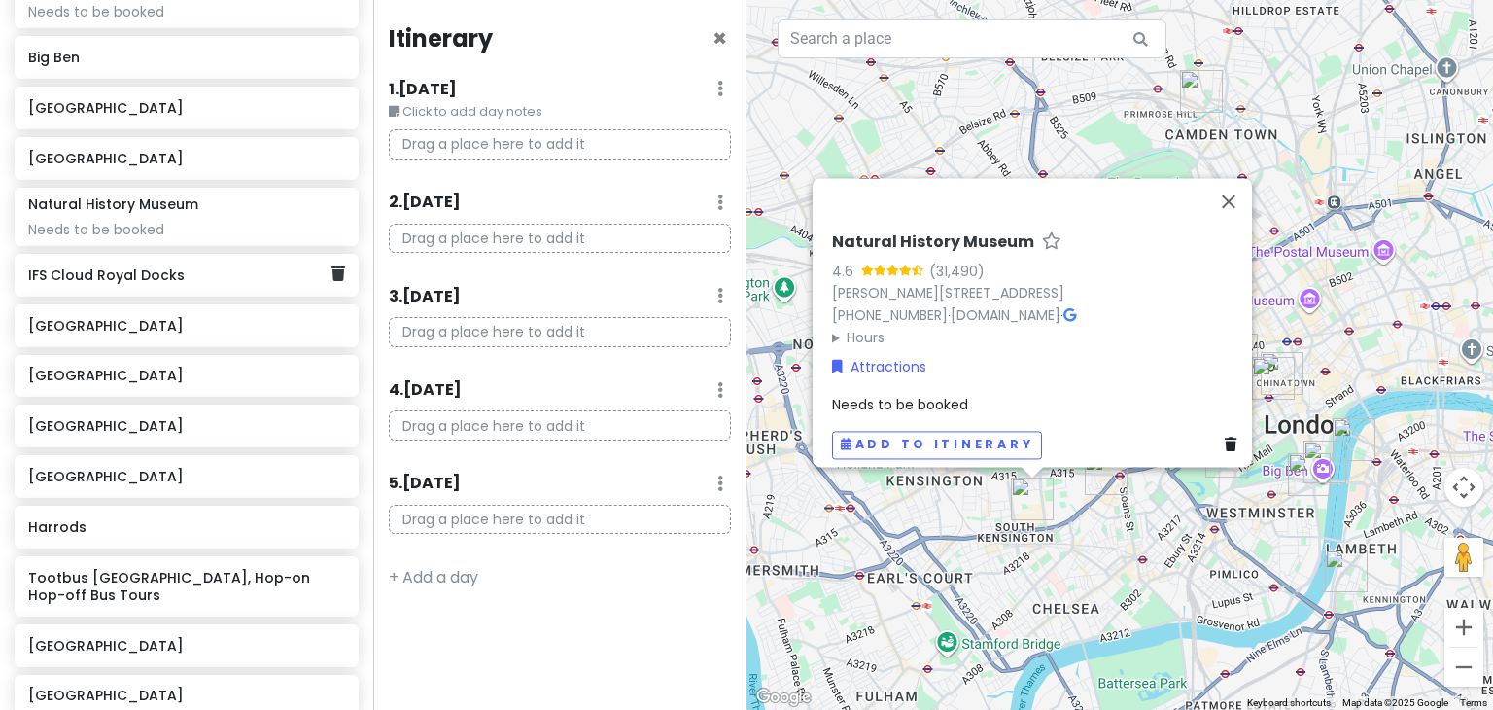
click at [132, 278] on h6 "IFS Cloud Royal Docks" at bounding box center [179, 274] width 302 height 17
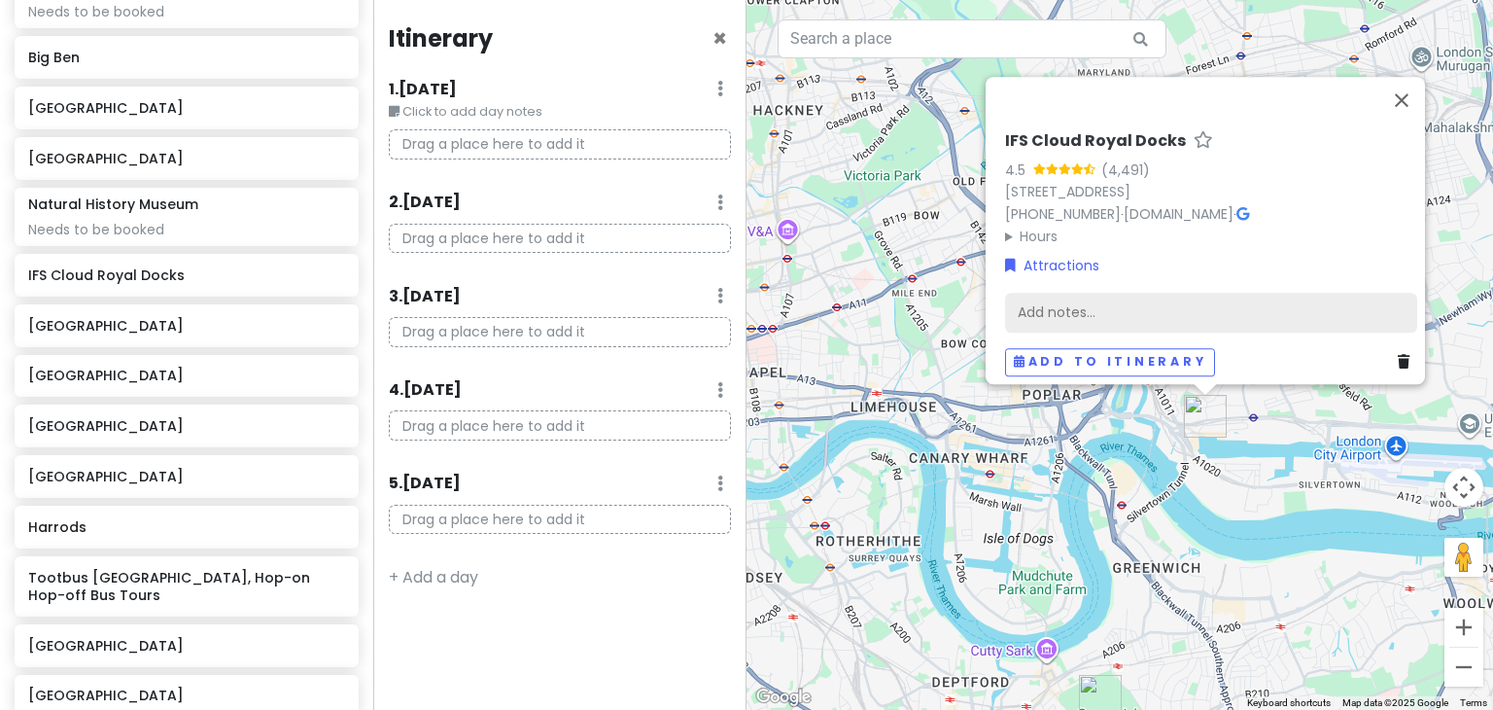
click at [1131, 298] on div "Add notes..." at bounding box center [1211, 313] width 412 height 41
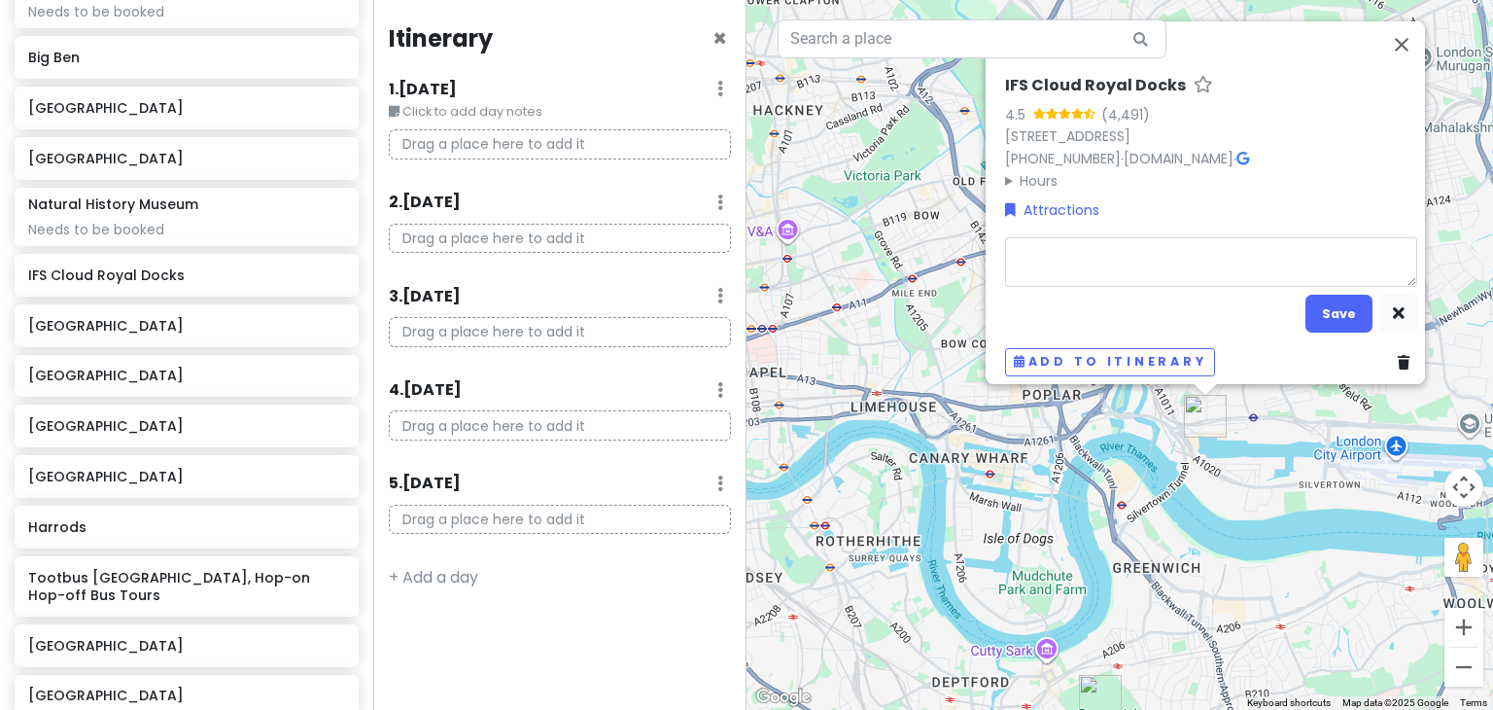
type textarea "x"
type textarea "N"
type textarea "x"
type textarea "Ne"
type textarea "x"
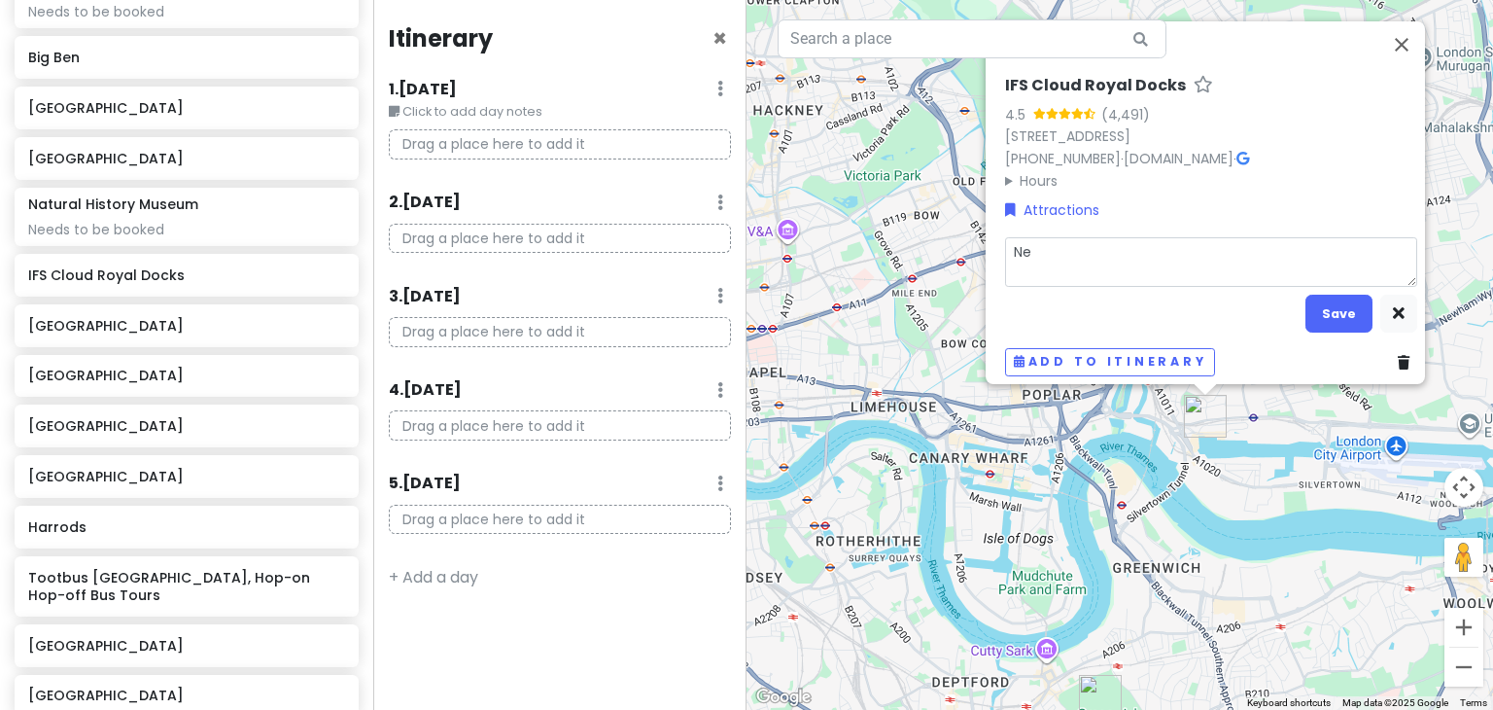
type textarea "Nee"
type textarea "x"
type textarea "Need"
type textarea "x"
type textarea "Needs"
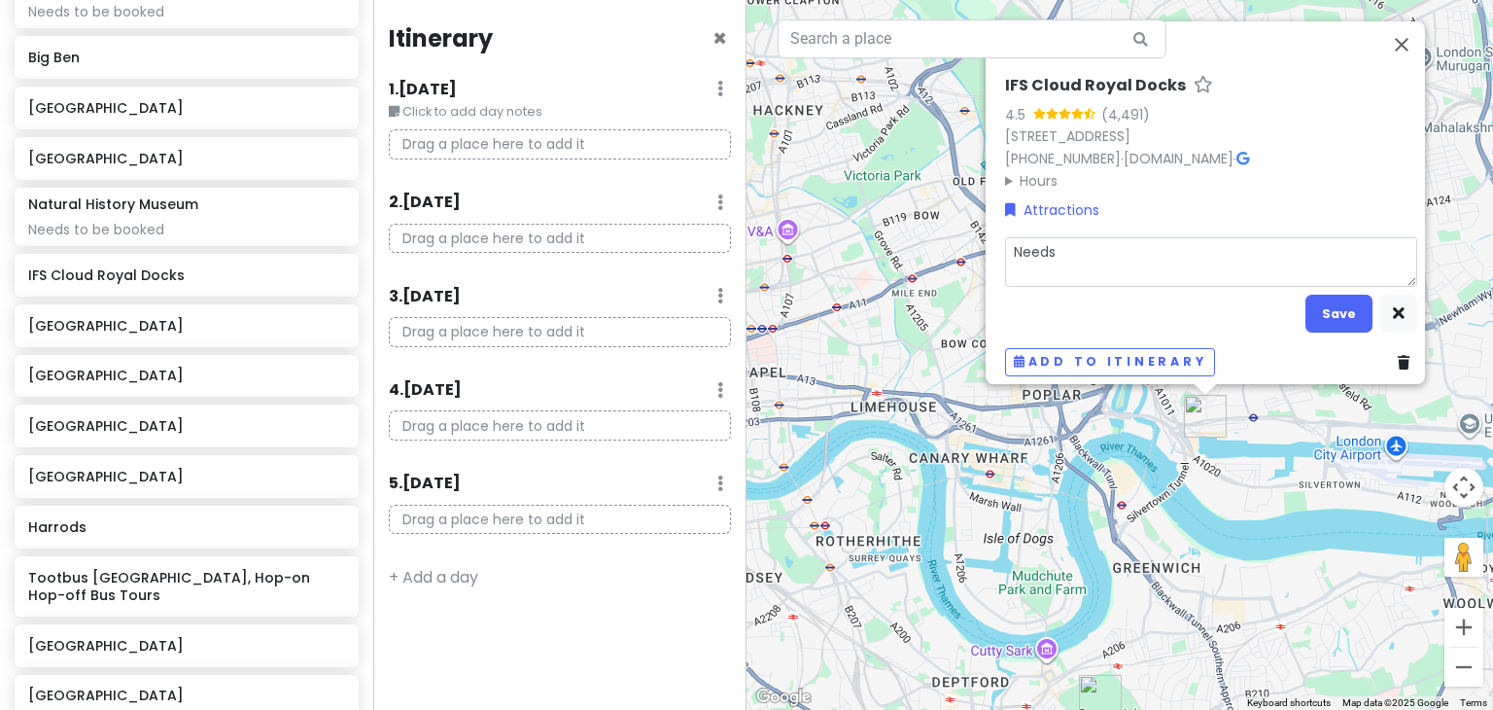
type textarea "x"
type textarea "Needs"
type textarea "x"
type textarea "Needs t"
type textarea "x"
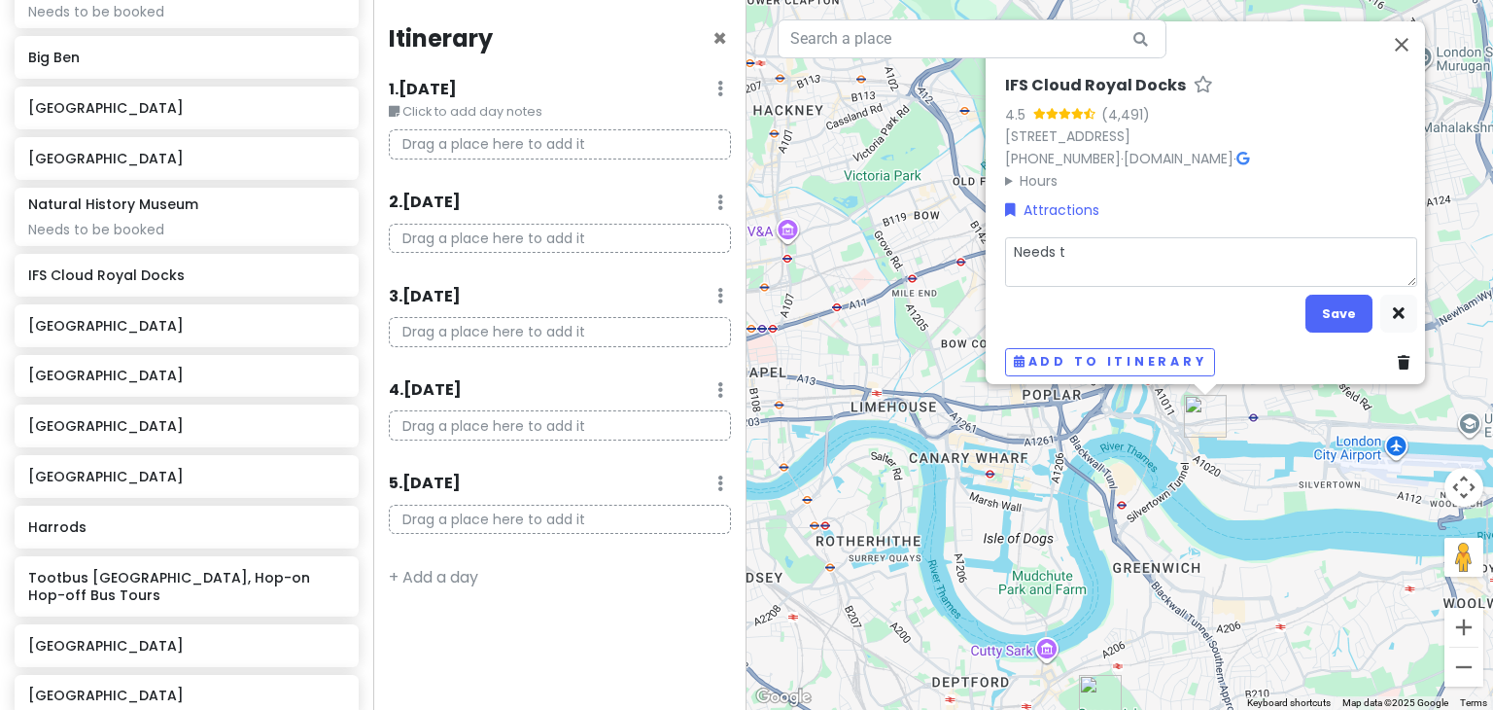
type textarea "Needs to"
type textarea "x"
type textarea "Needs to"
type textarea "x"
type textarea "Needs to b"
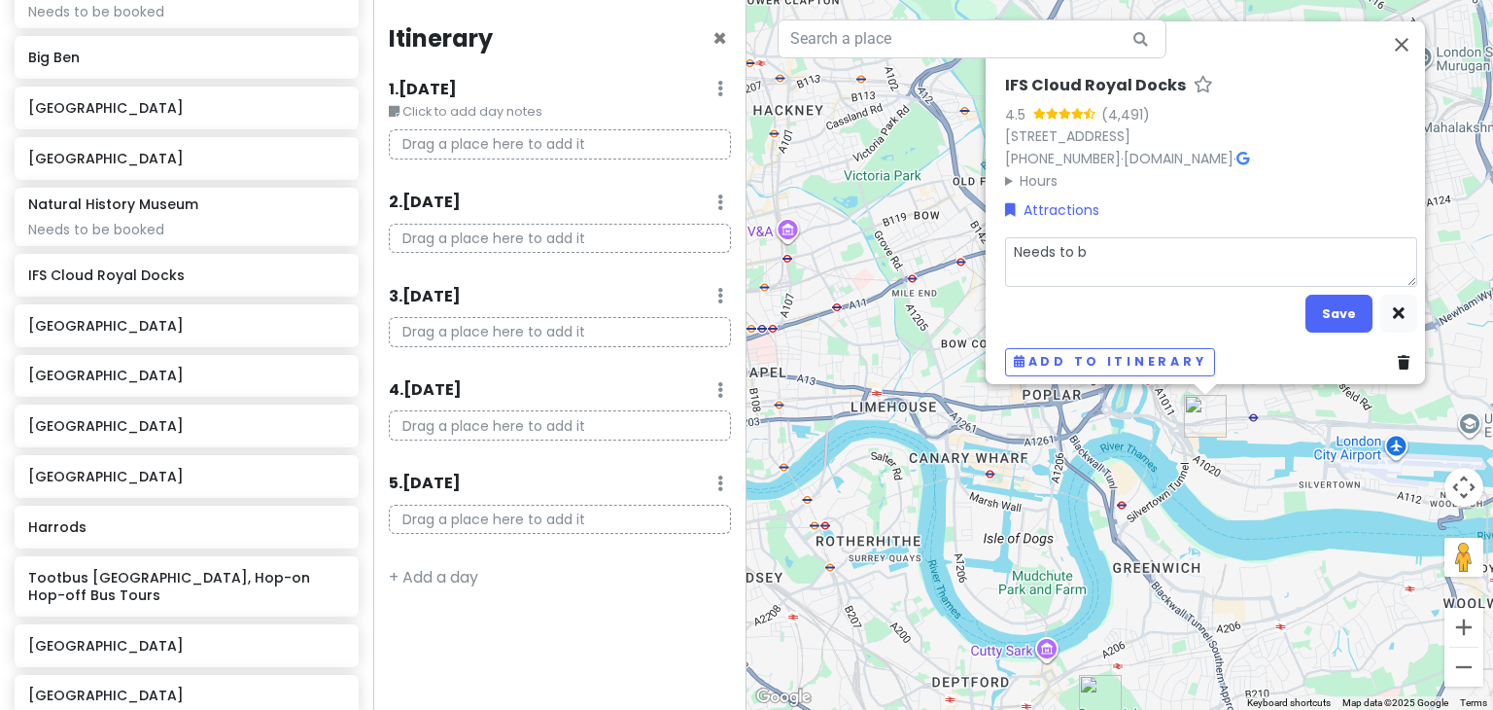
type textarea "x"
type textarea "Needs to be"
type textarea "x"
type textarea "Needs to be"
type textarea "x"
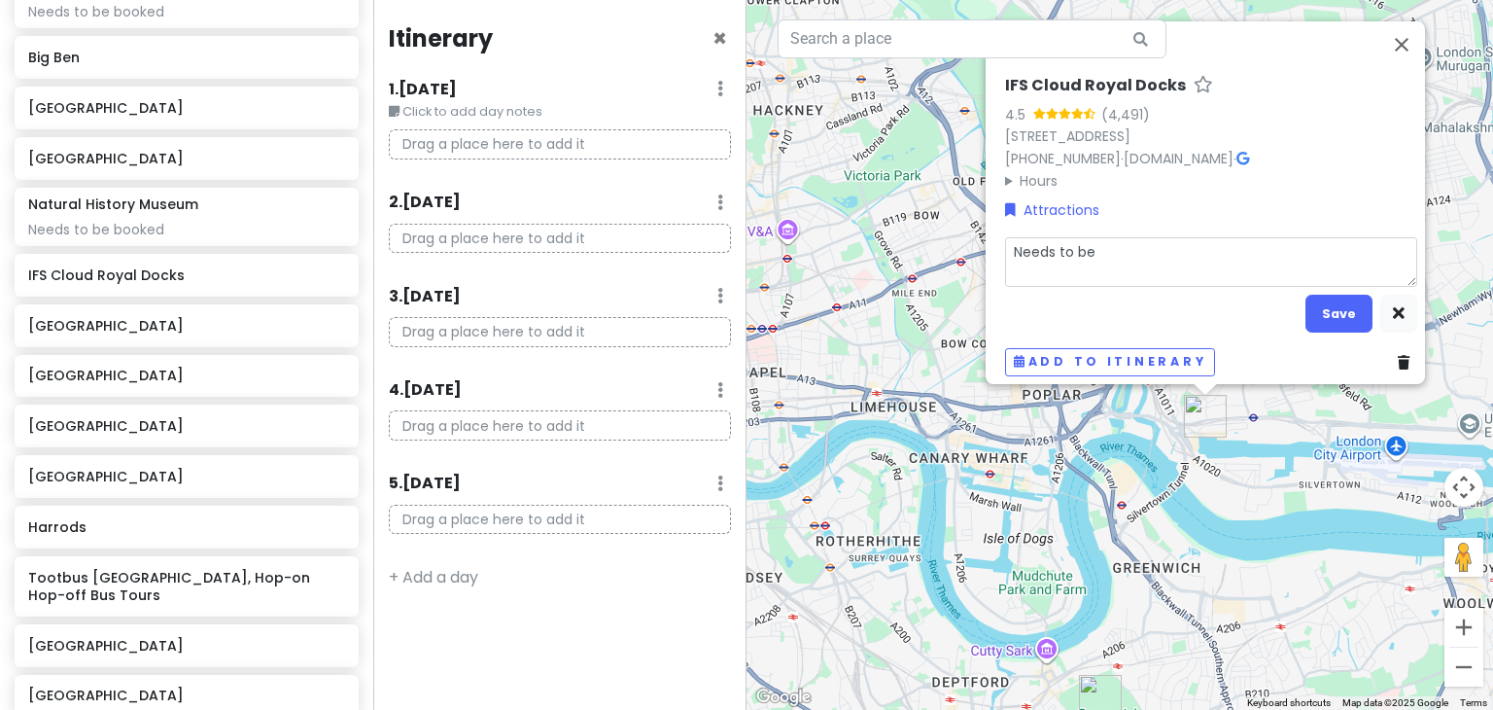
type textarea "Needs to be b"
type textarea "x"
type textarea "Needs to be bo"
type textarea "x"
type textarea "Needs to be boo"
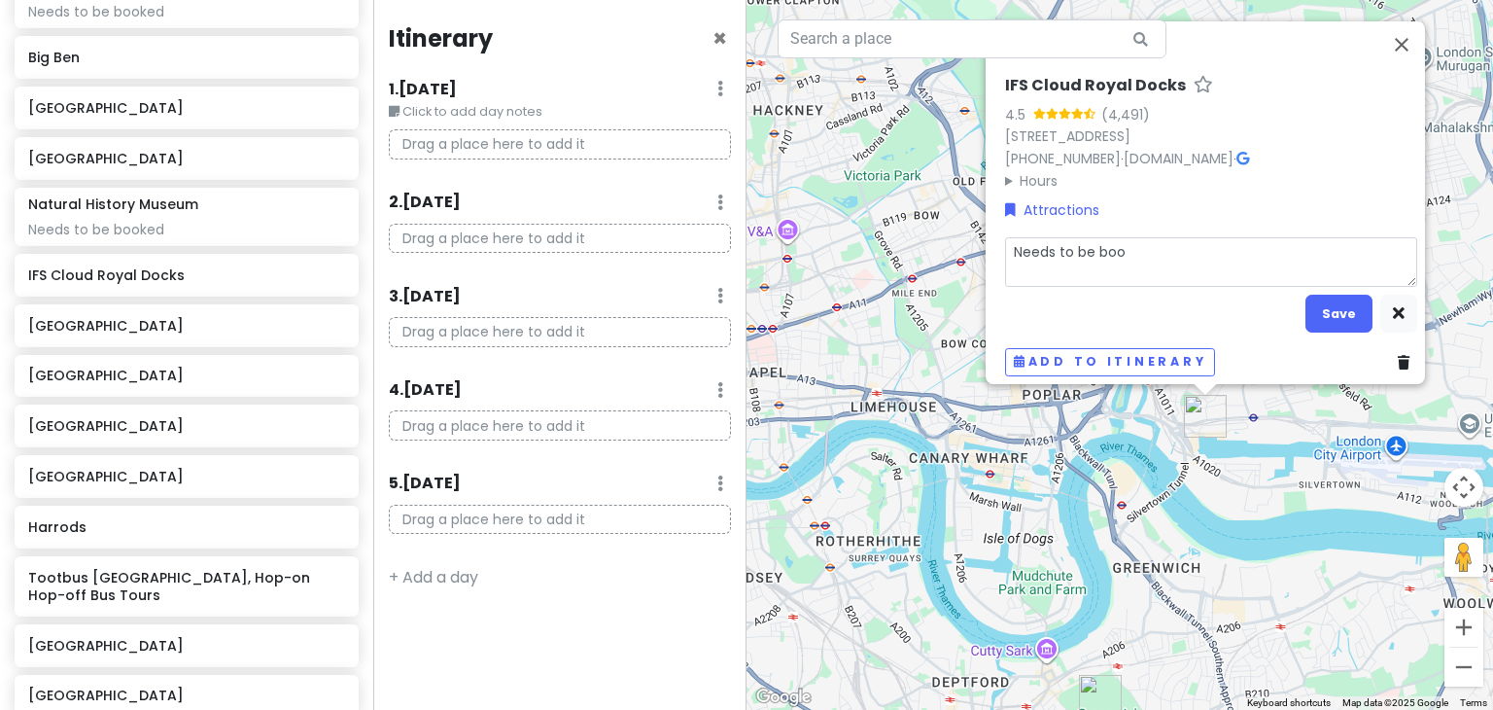
type textarea "x"
type textarea "Needs to be book"
type textarea "x"
type textarea "Needs to be booke"
type textarea "x"
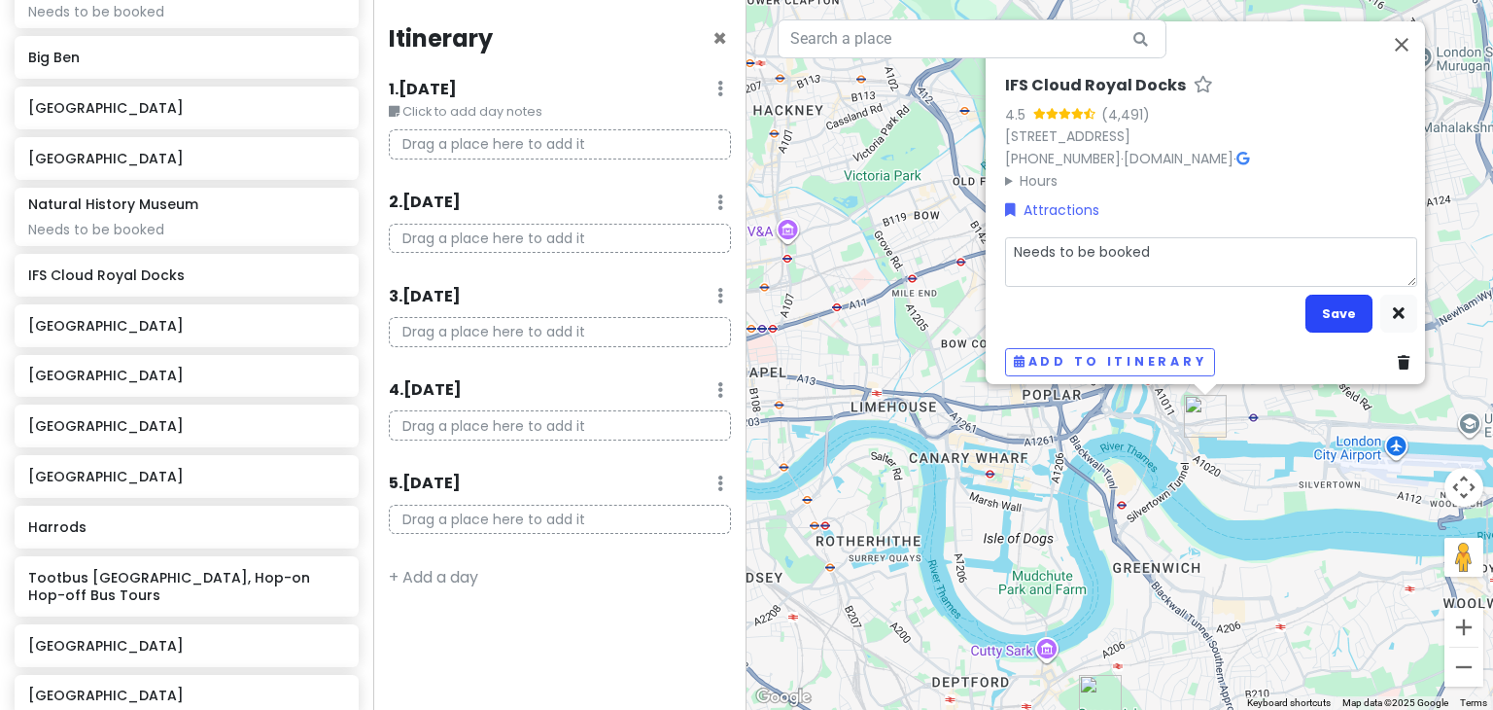
type textarea "Needs to be booked"
click at [1325, 299] on button "Save" at bounding box center [1338, 313] width 67 height 38
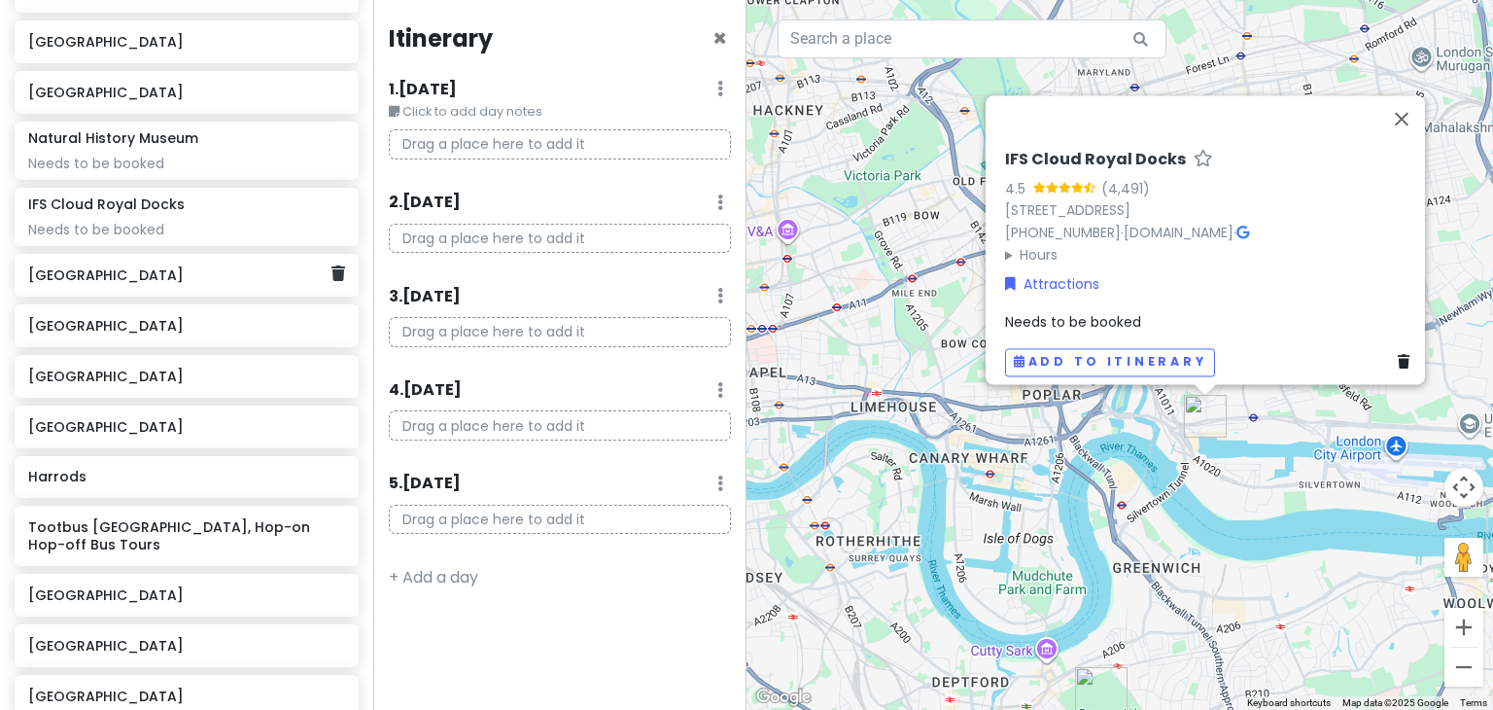
scroll to position [595, 0]
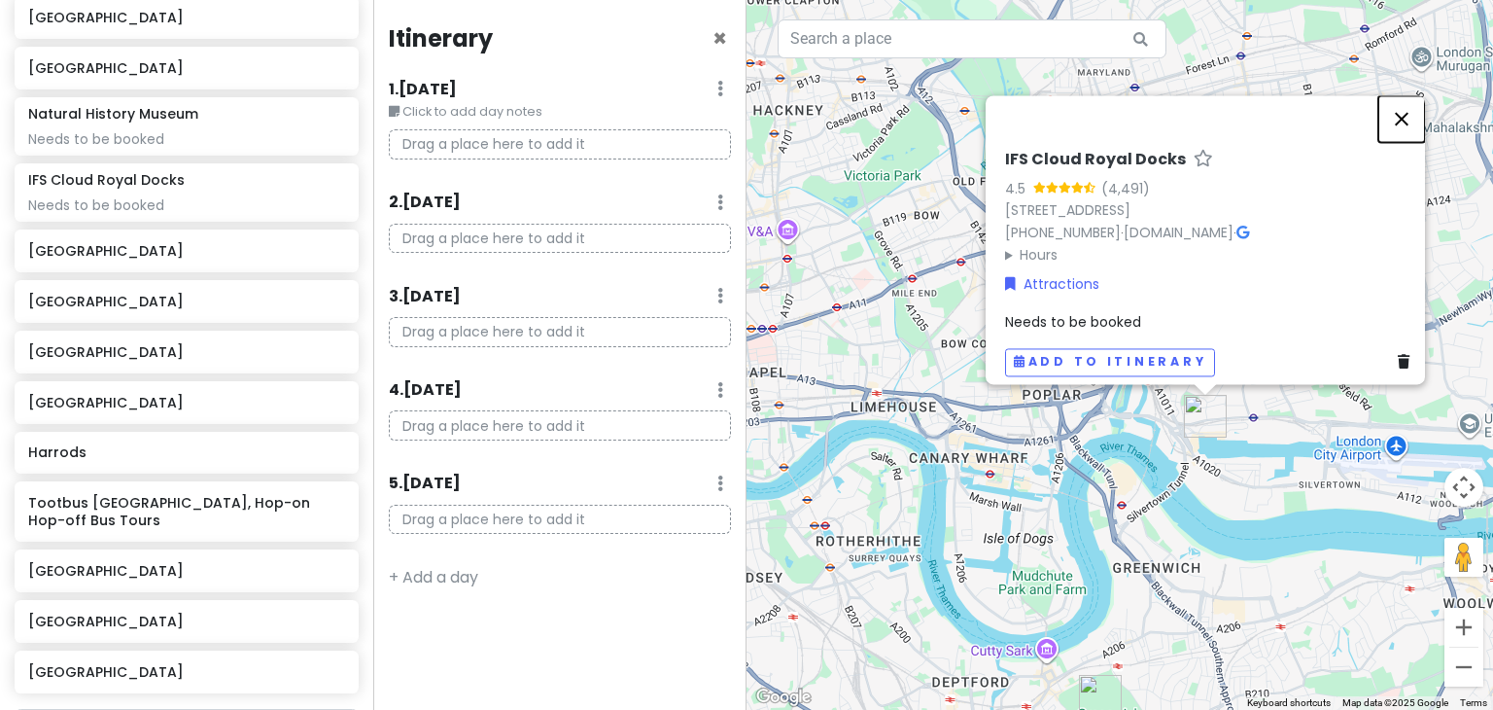
click at [1400, 107] on button "Close" at bounding box center [1401, 118] width 47 height 47
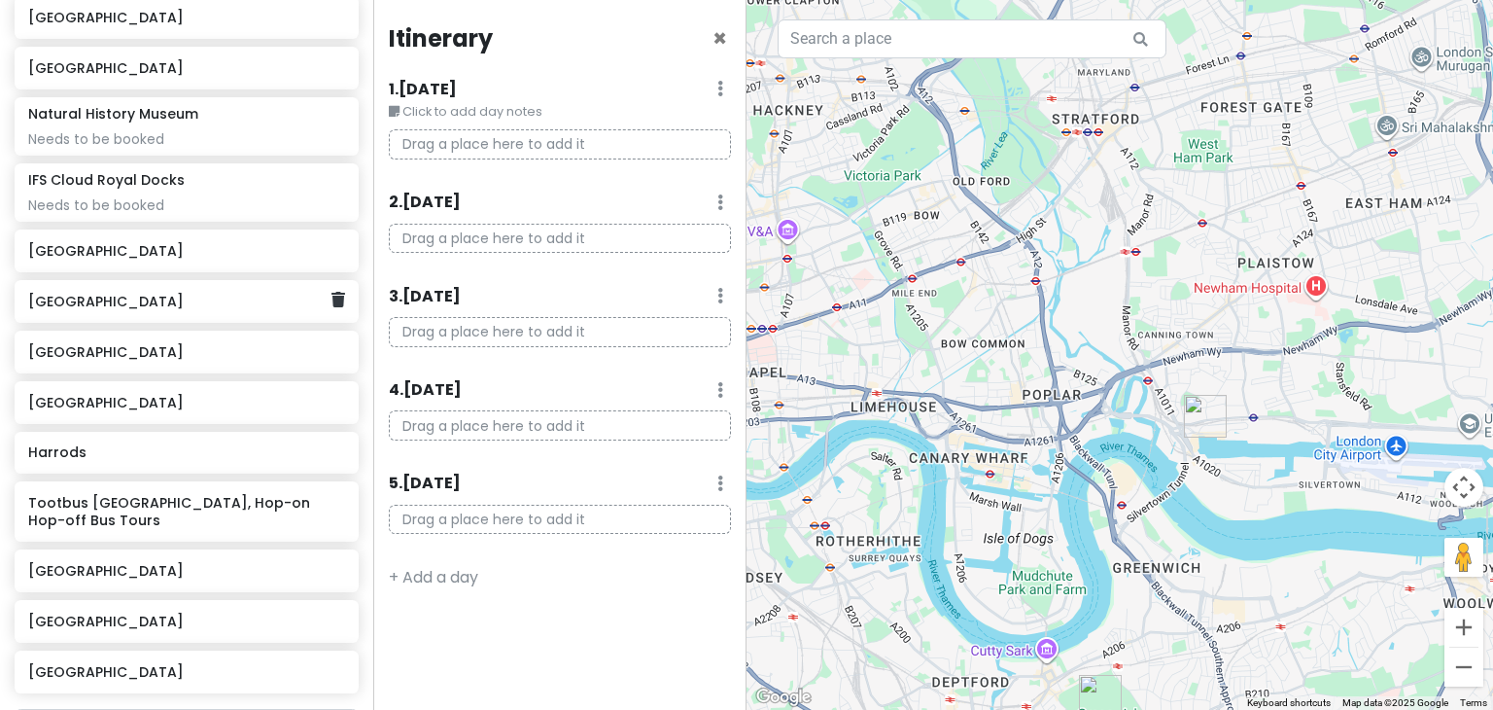
click at [155, 302] on h6 "[GEOGRAPHIC_DATA]" at bounding box center [179, 301] width 302 height 17
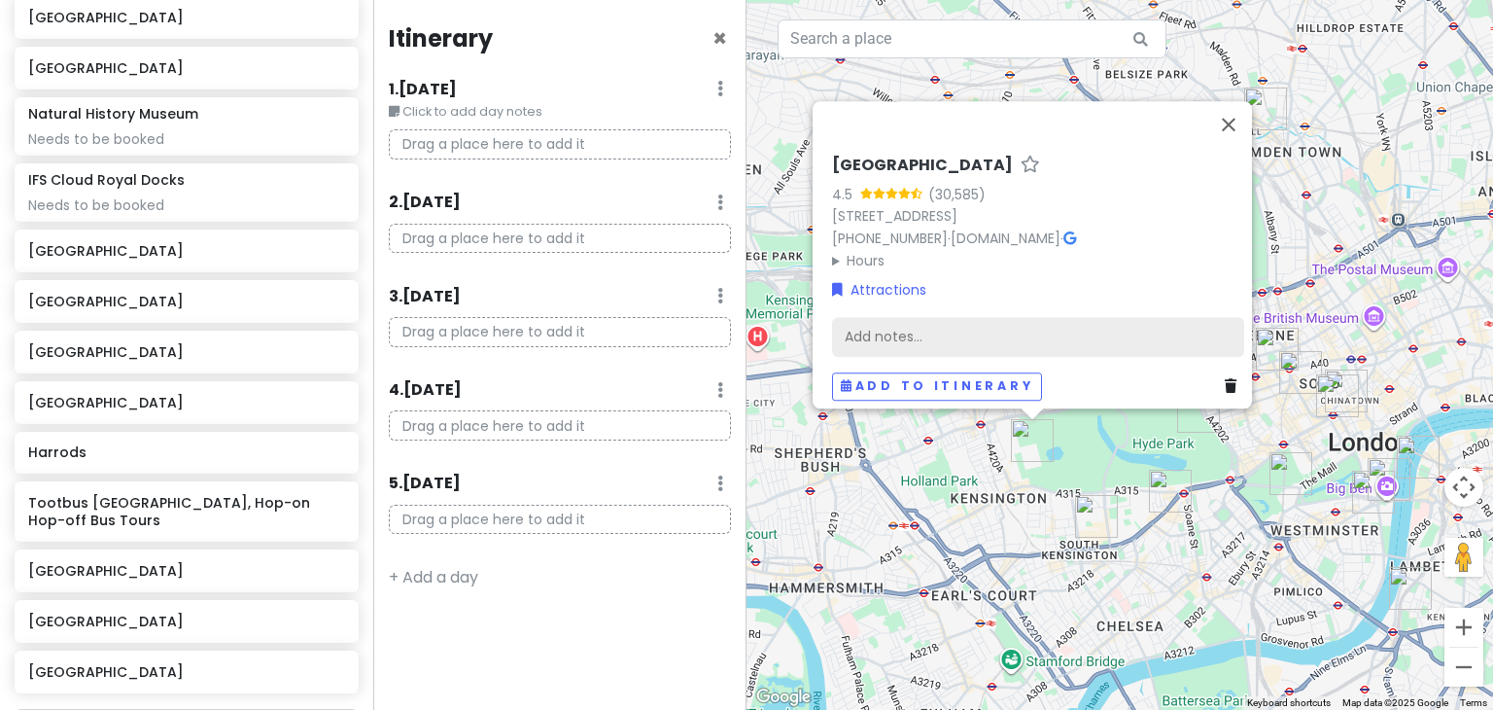
click at [912, 320] on div "Add notes..." at bounding box center [1038, 337] width 412 height 41
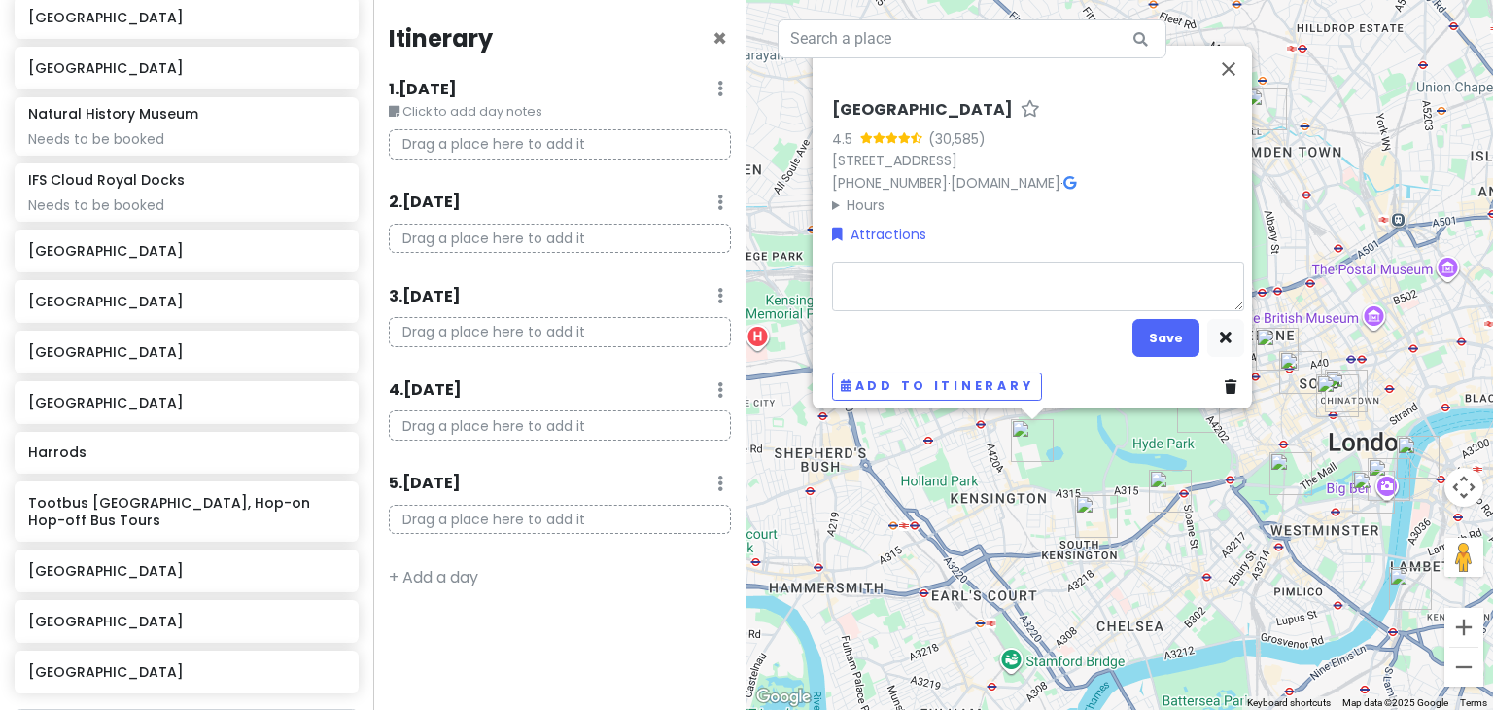
type textarea "x"
click at [1137, 329] on button "Save" at bounding box center [1165, 338] width 67 height 38
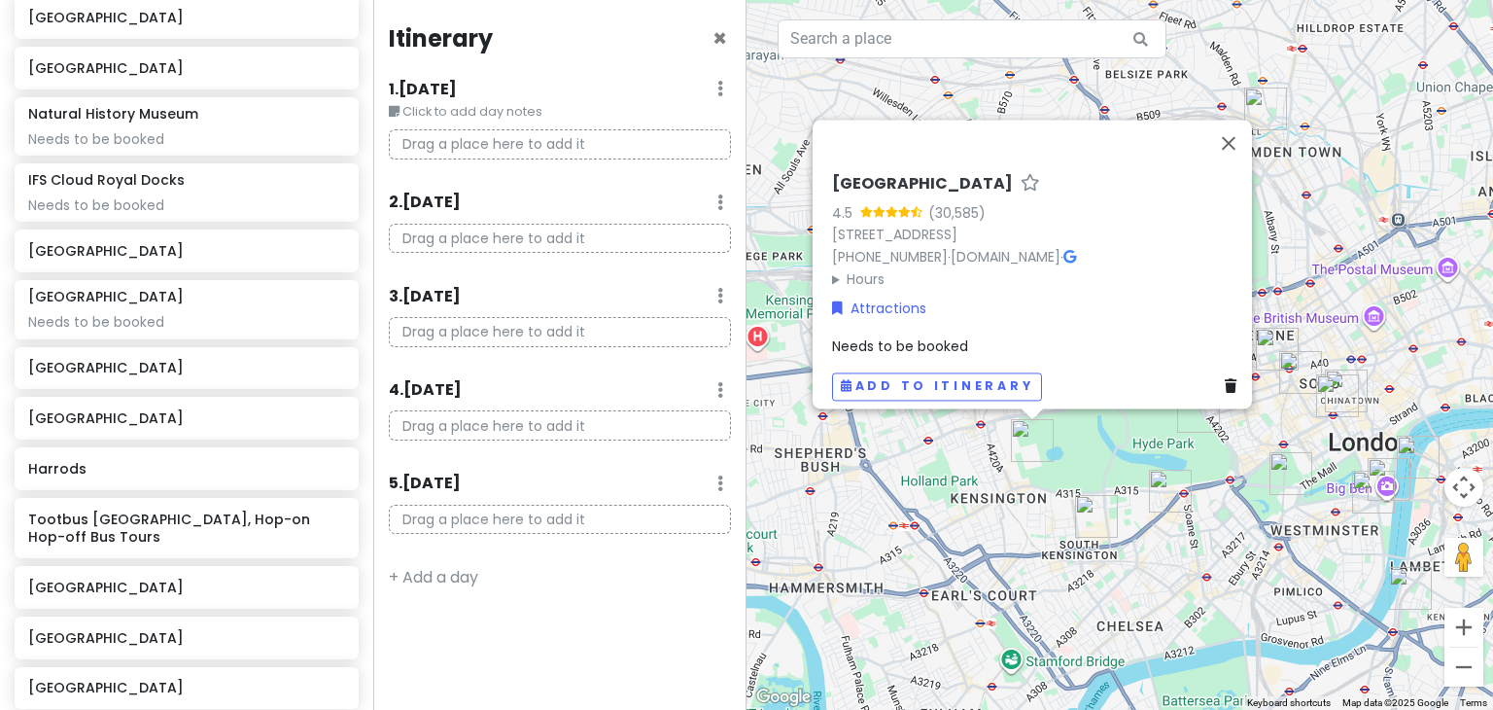
scroll to position [610, 0]
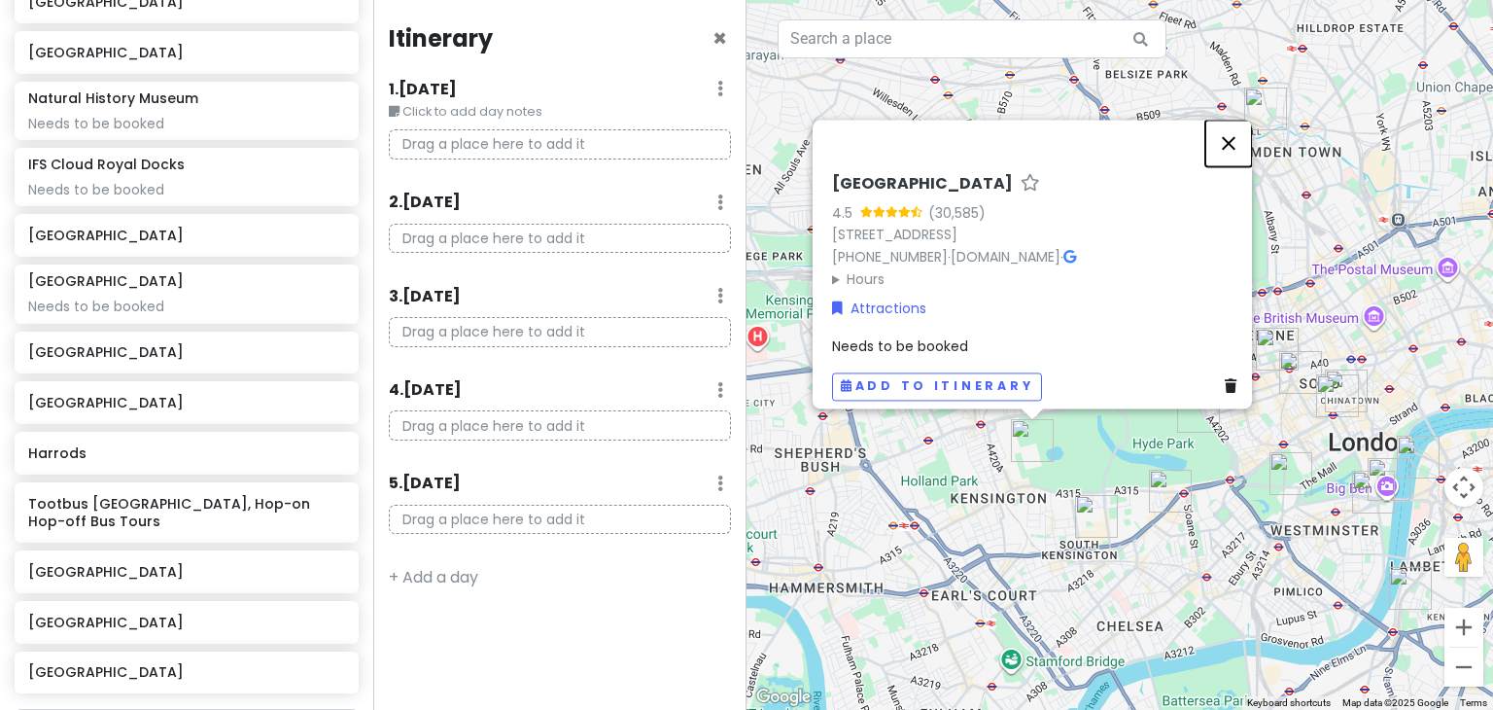
click at [1233, 141] on button "Close" at bounding box center [1228, 143] width 47 height 47
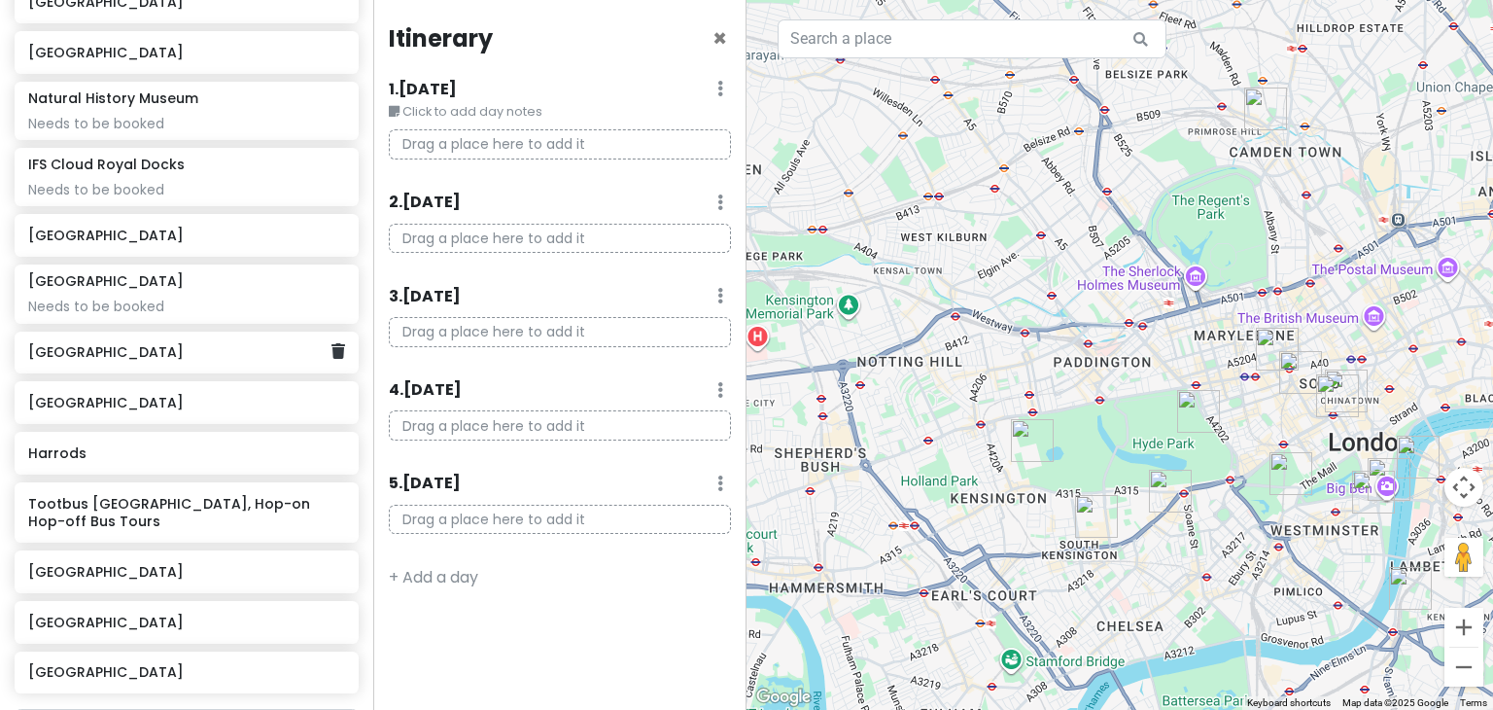
click at [233, 361] on div "[GEOGRAPHIC_DATA]" at bounding box center [179, 352] width 302 height 27
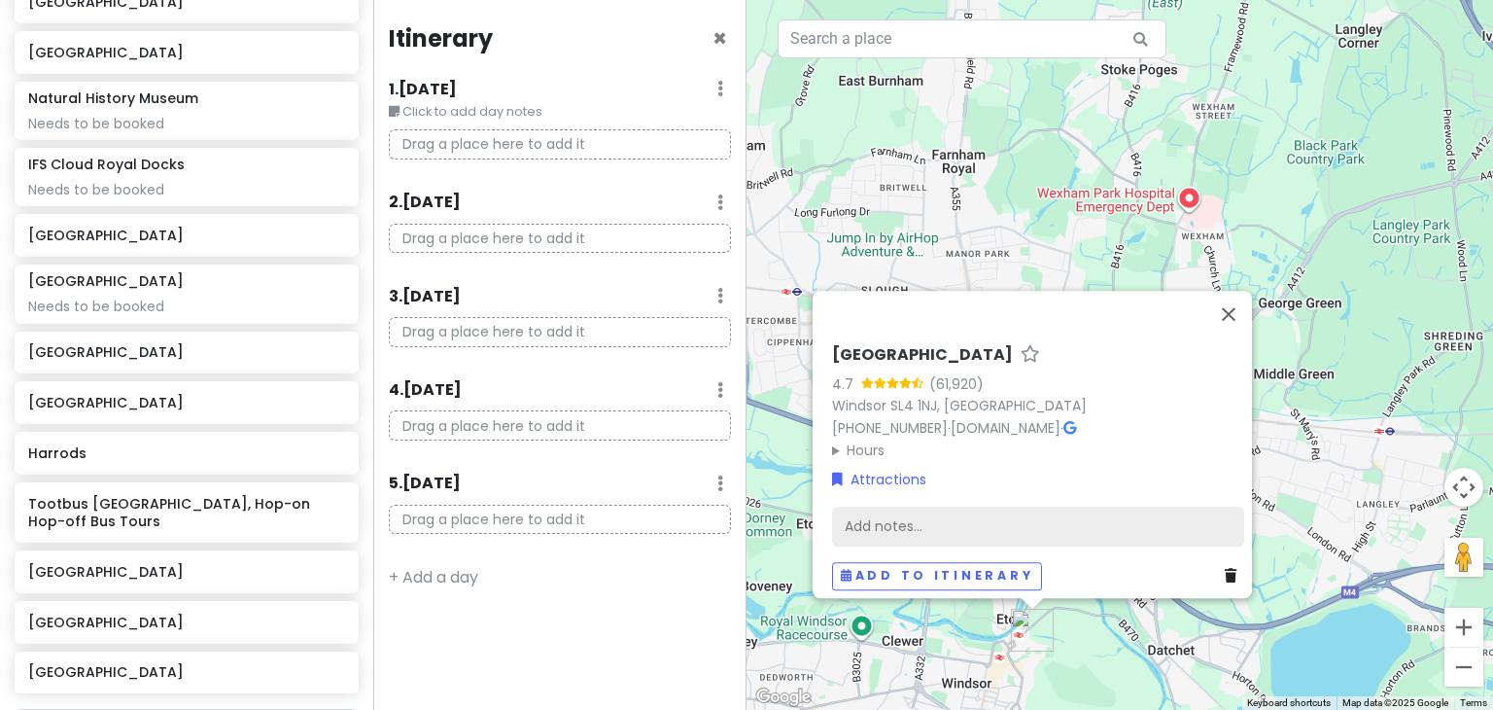
click at [907, 518] on div "Add notes..." at bounding box center [1038, 526] width 412 height 41
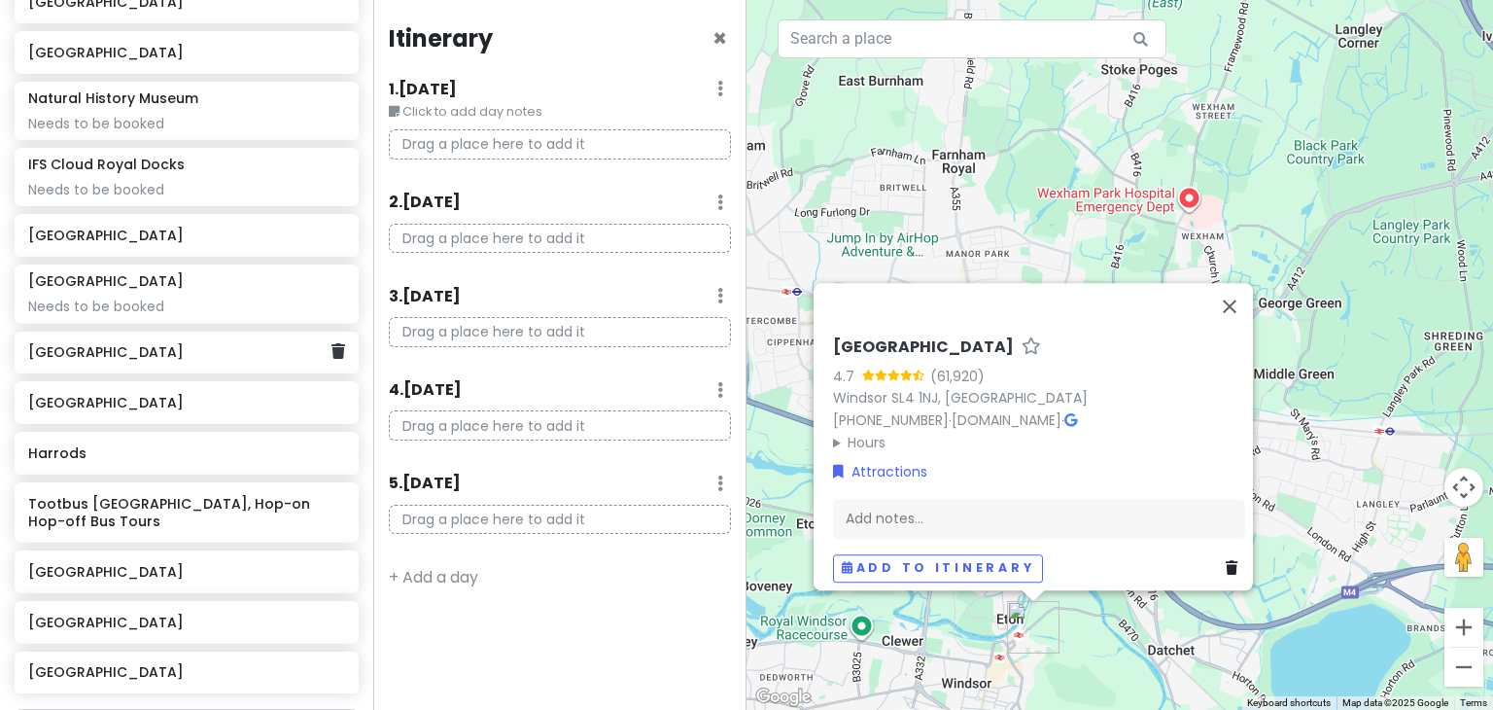
click at [107, 366] on div "[GEOGRAPHIC_DATA]" at bounding box center [187, 352] width 344 height 43
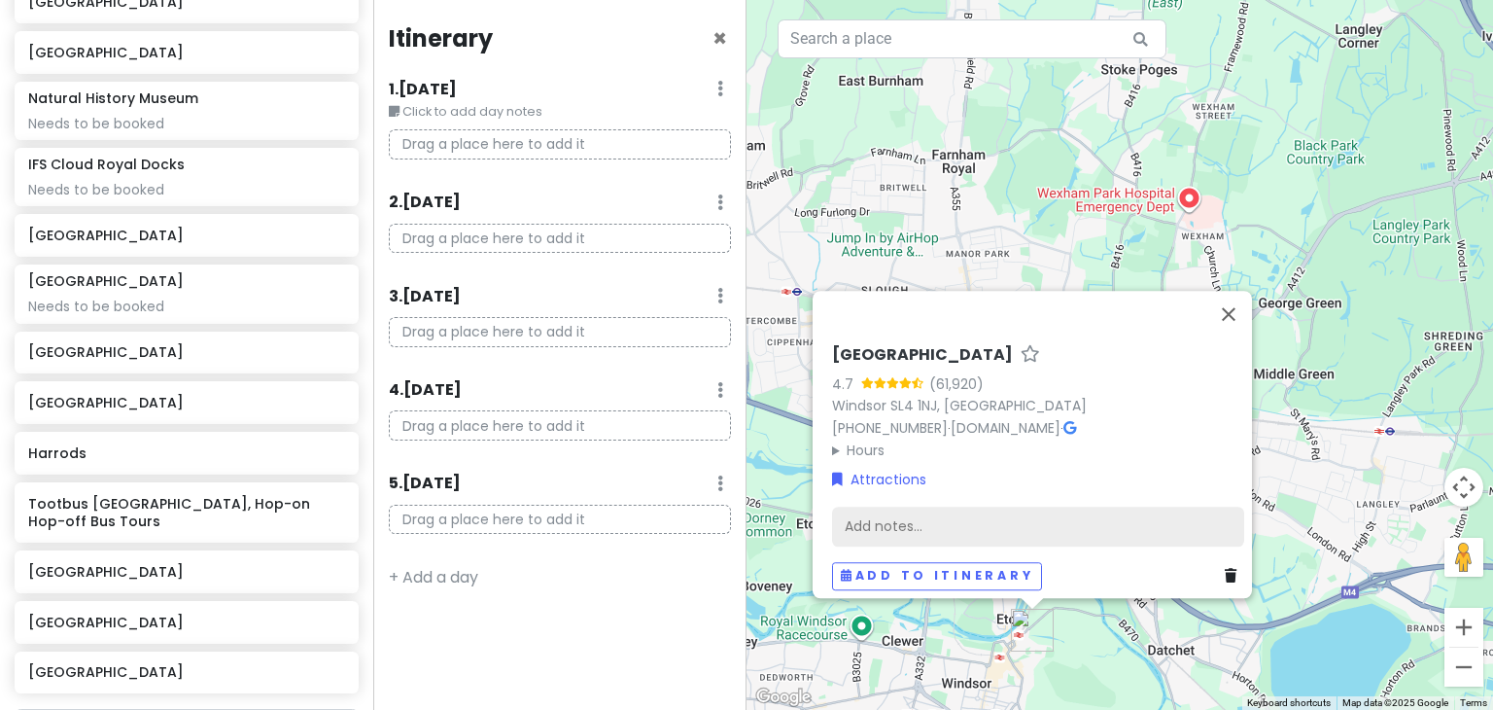
click at [918, 514] on div "Add notes..." at bounding box center [1038, 526] width 412 height 41
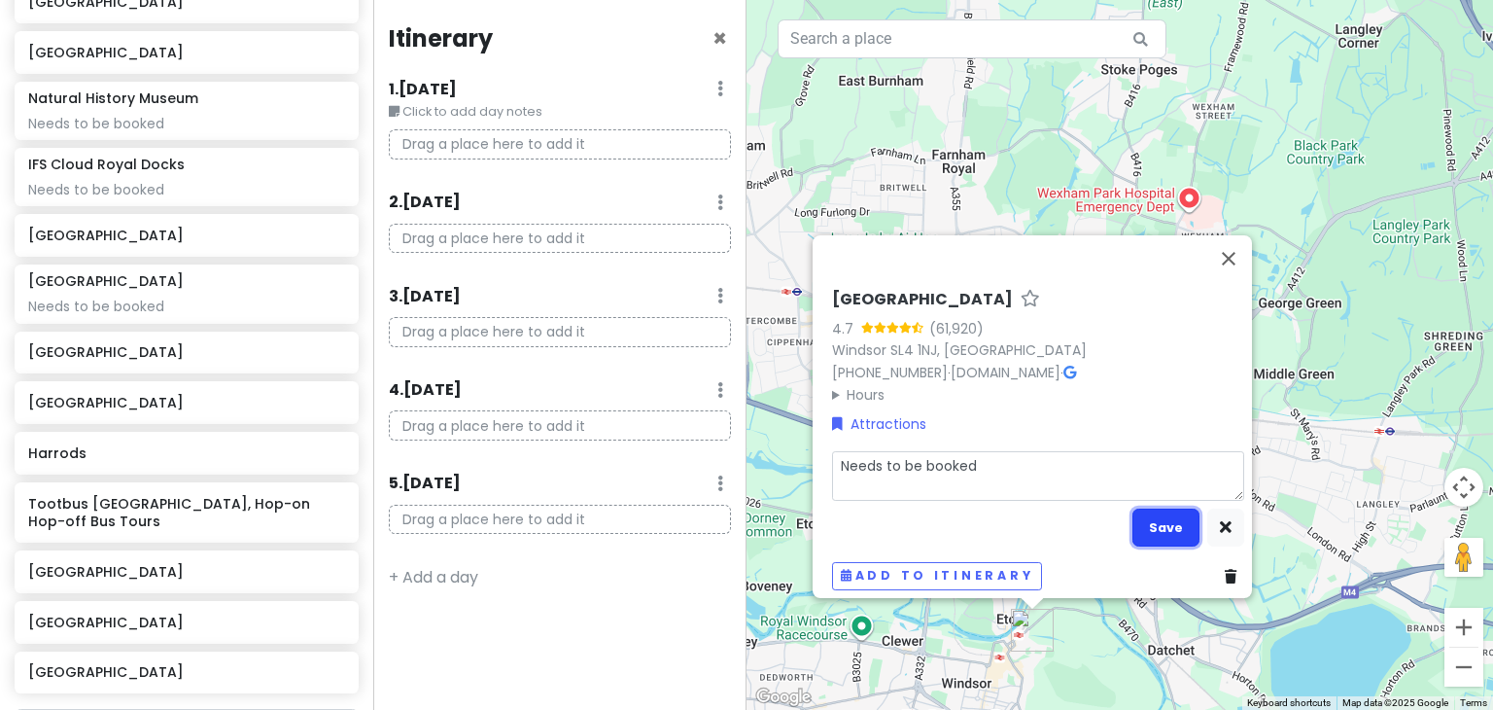
click at [1162, 523] on button "Save" at bounding box center [1165, 527] width 67 height 38
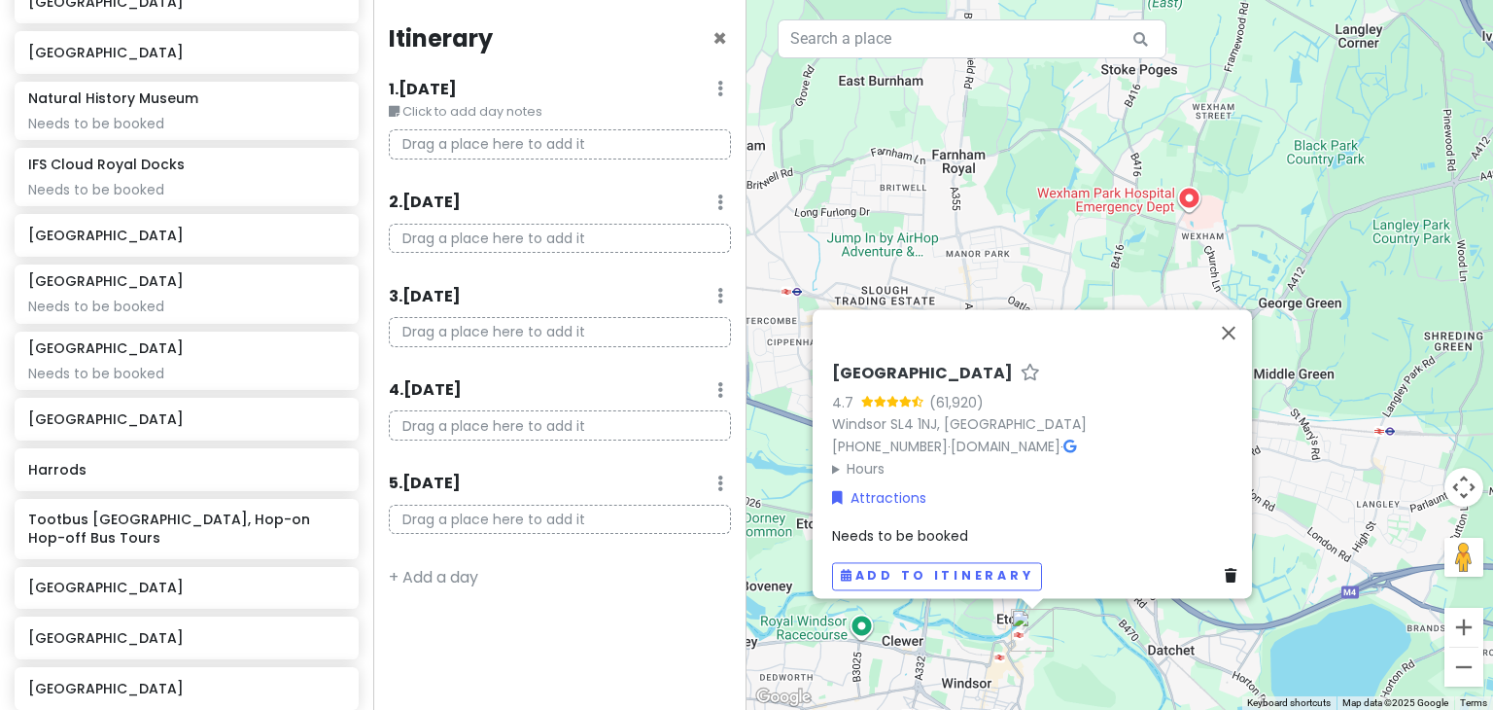
scroll to position [627, 0]
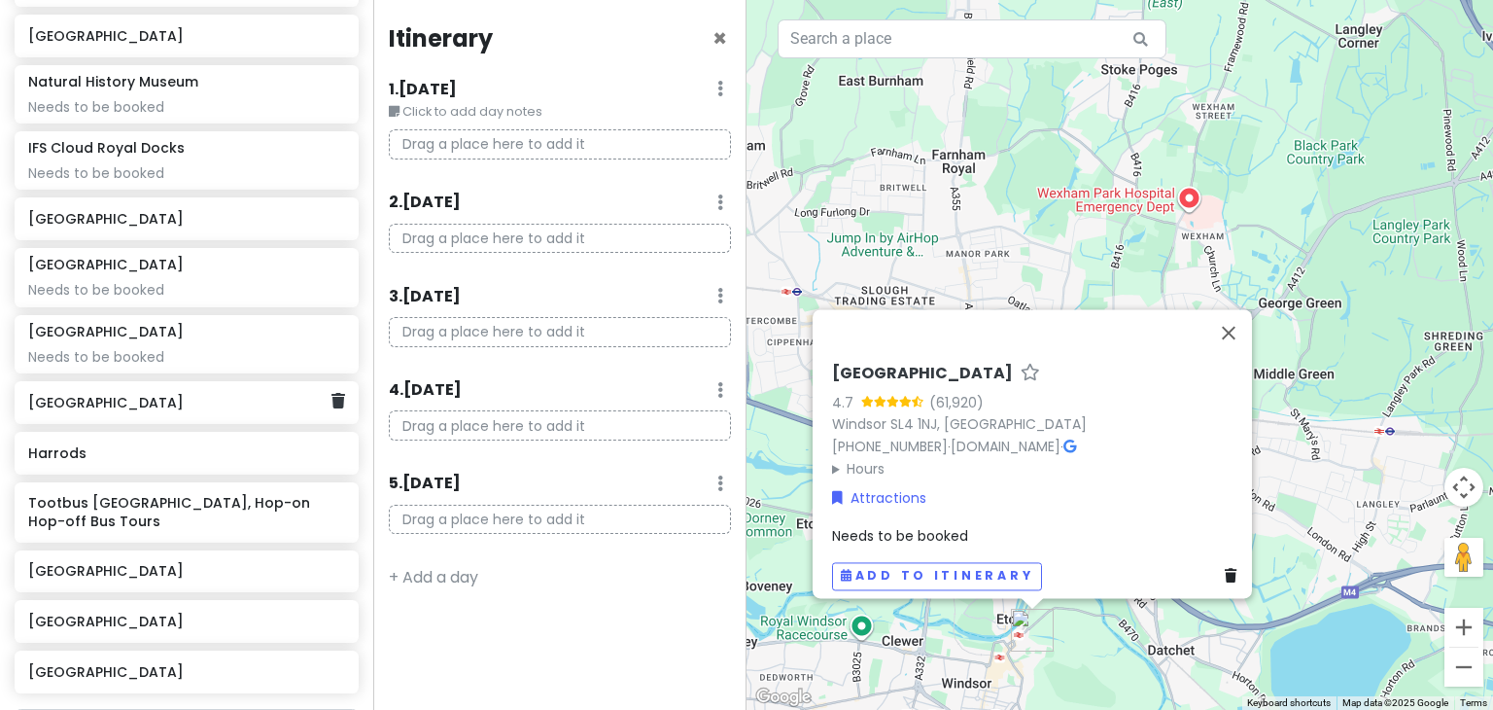
click at [225, 417] on div "[GEOGRAPHIC_DATA]" at bounding box center [187, 402] width 344 height 43
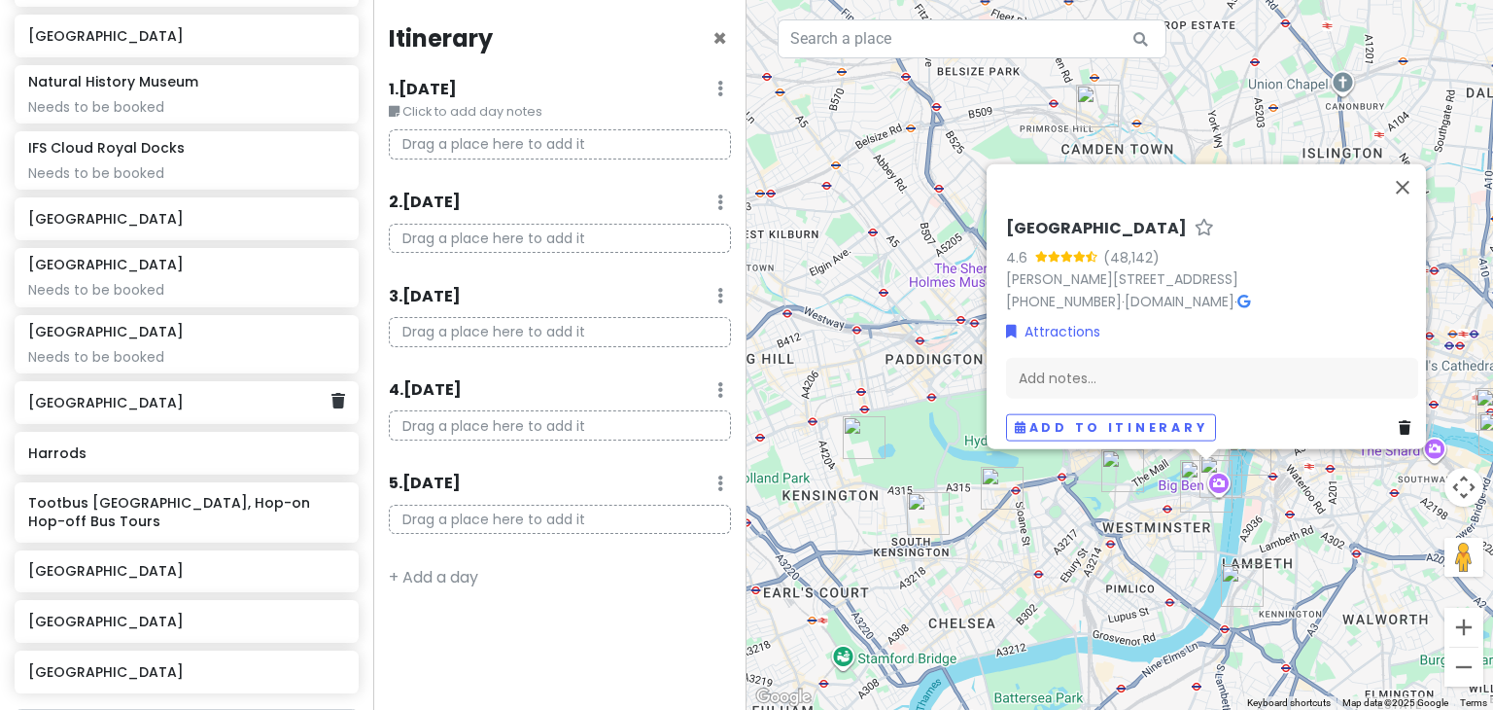
click at [130, 407] on h6 "[GEOGRAPHIC_DATA]" at bounding box center [179, 402] width 302 height 17
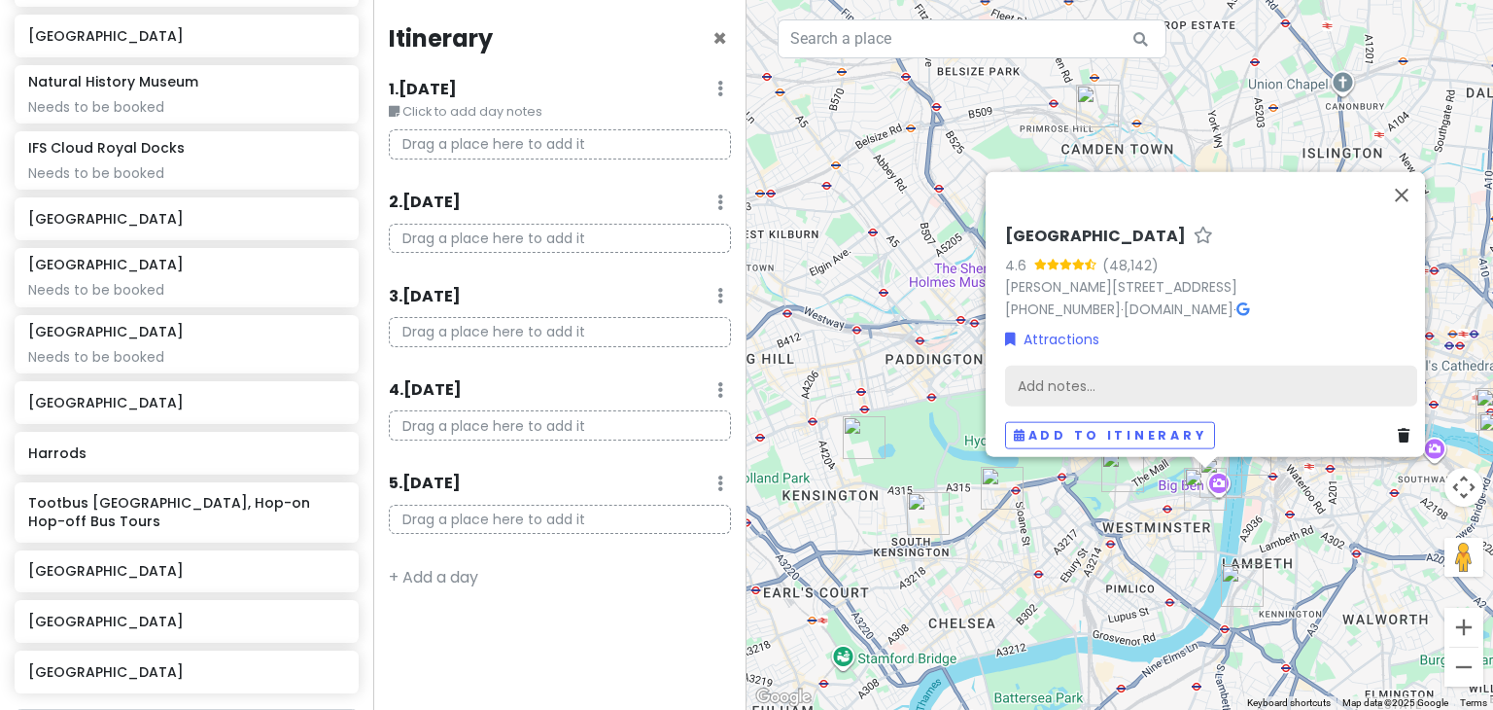
click at [1147, 370] on div "Add notes..." at bounding box center [1211, 385] width 412 height 41
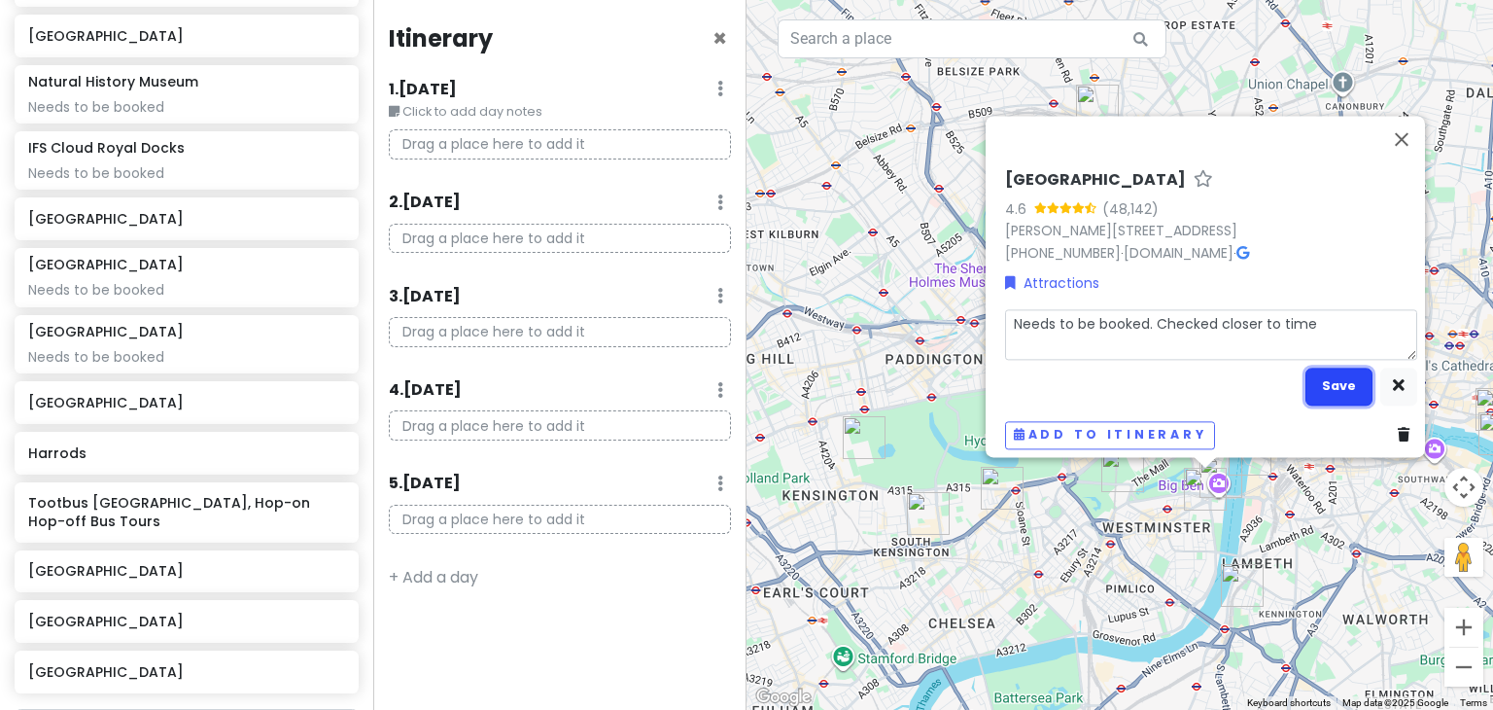
click at [1330, 375] on button "Save" at bounding box center [1338, 386] width 67 height 38
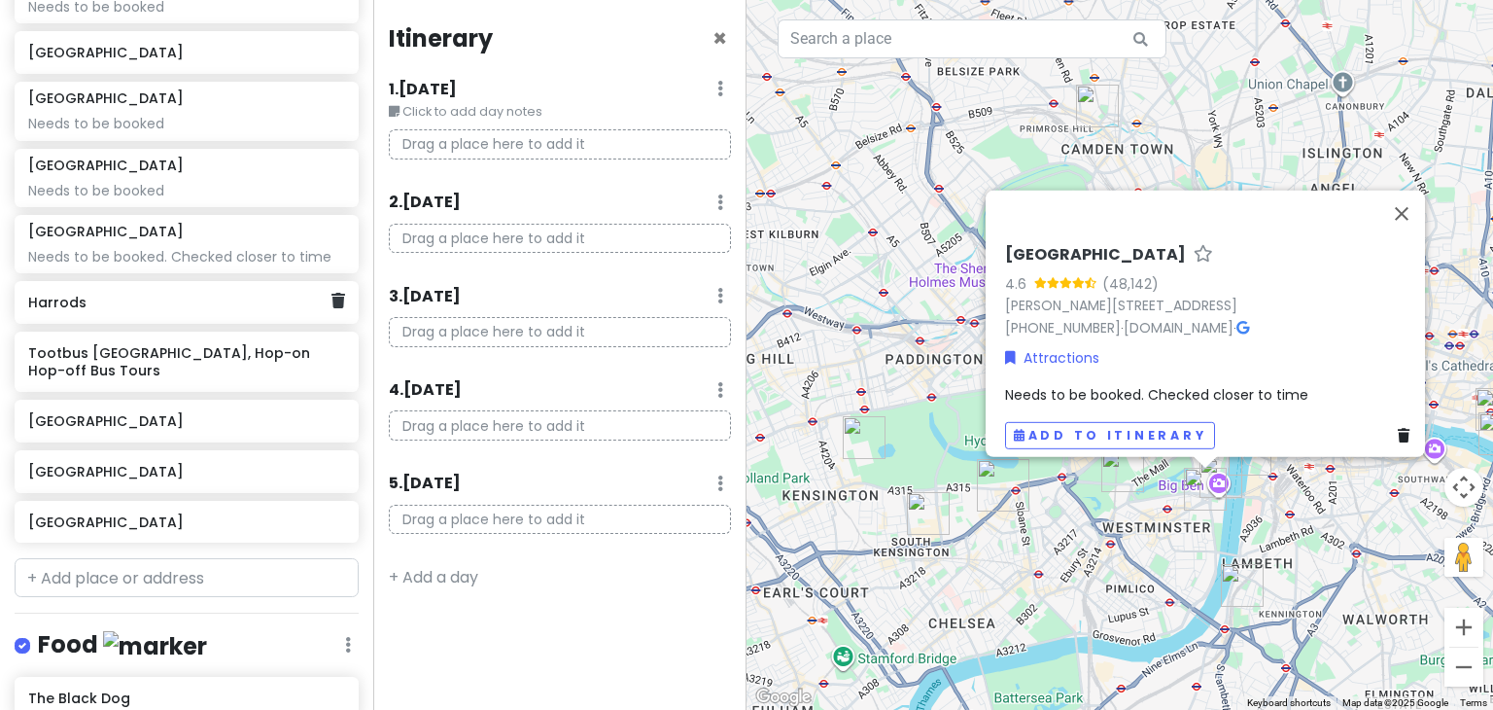
scroll to position [810, 0]
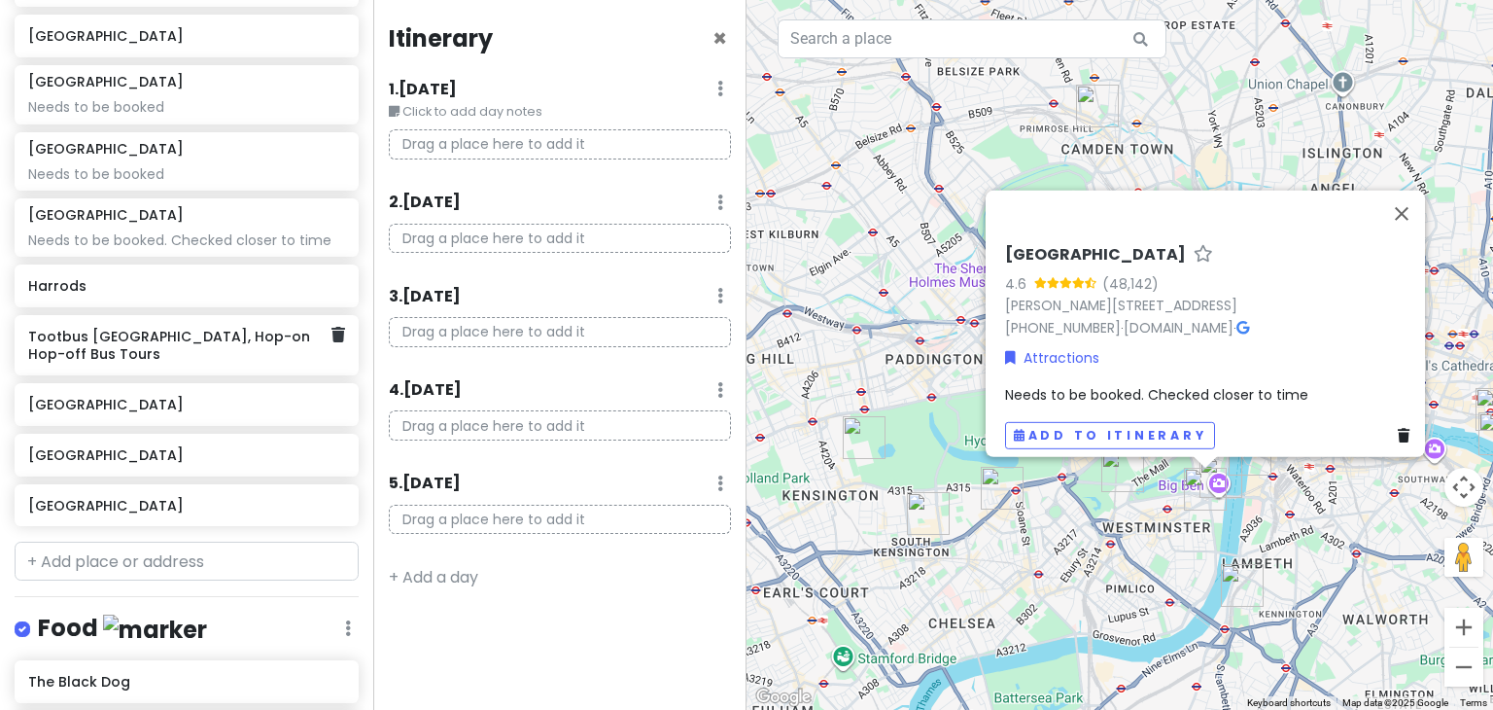
click at [124, 337] on h6 "Tootbus [GEOGRAPHIC_DATA], Hop-on Hop-off Bus Tours" at bounding box center [179, 345] width 302 height 35
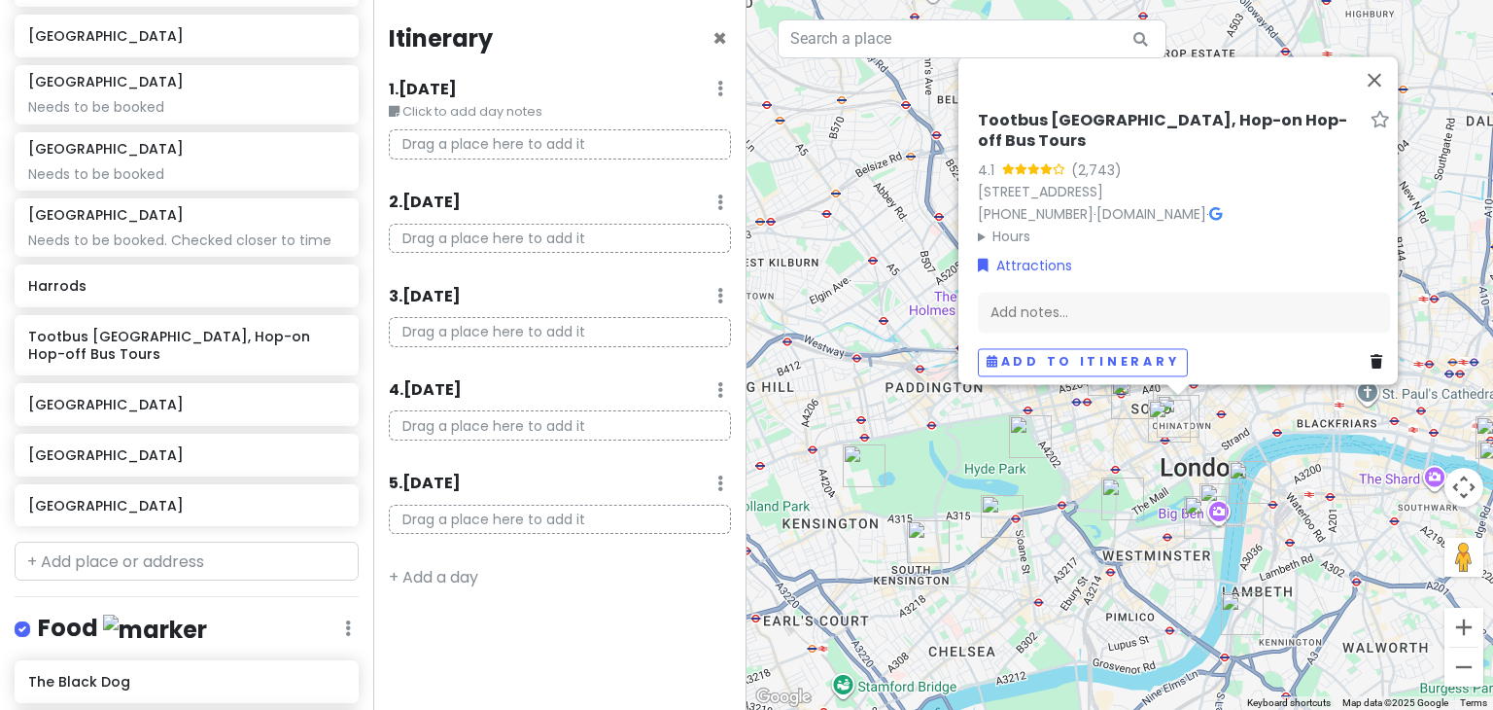
scroll to position [793, 0]
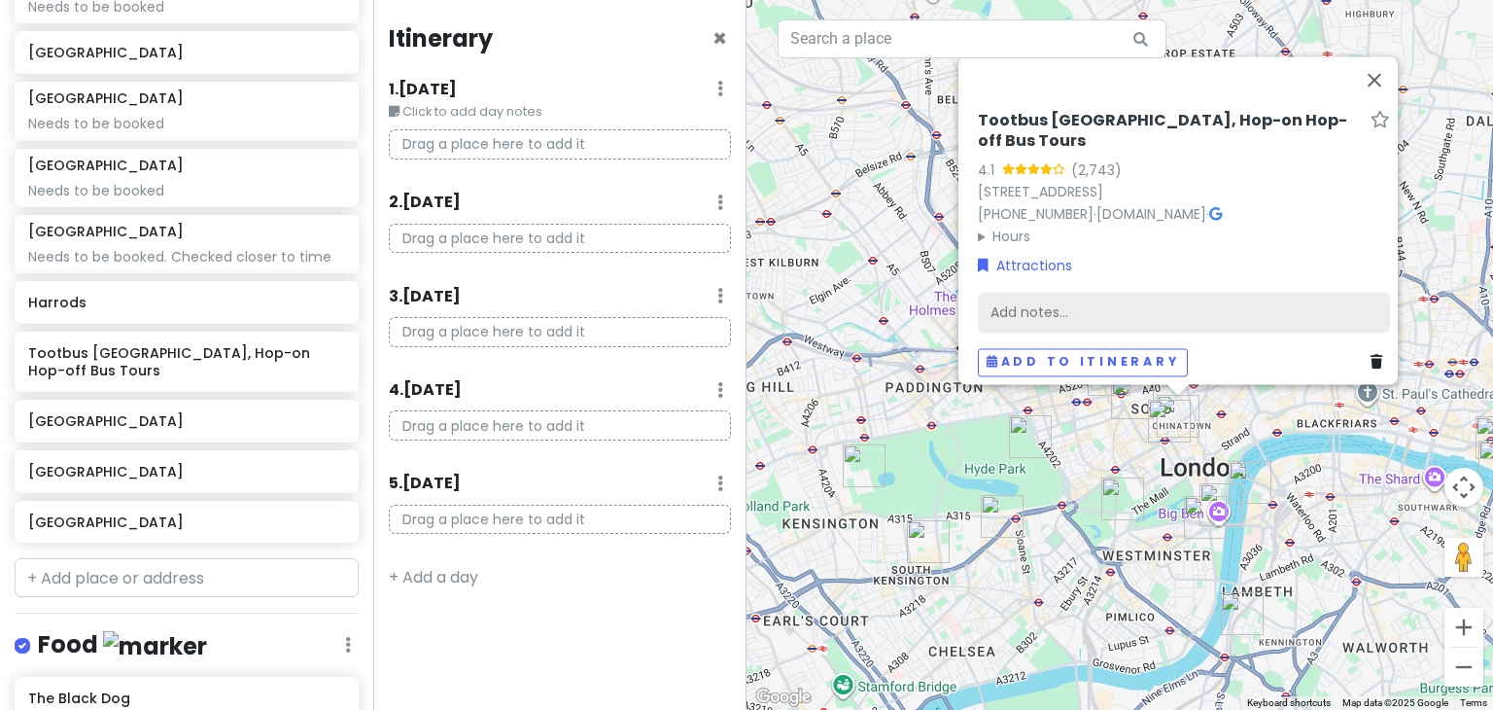
click at [1090, 309] on div "Add notes..." at bounding box center [1184, 313] width 412 height 41
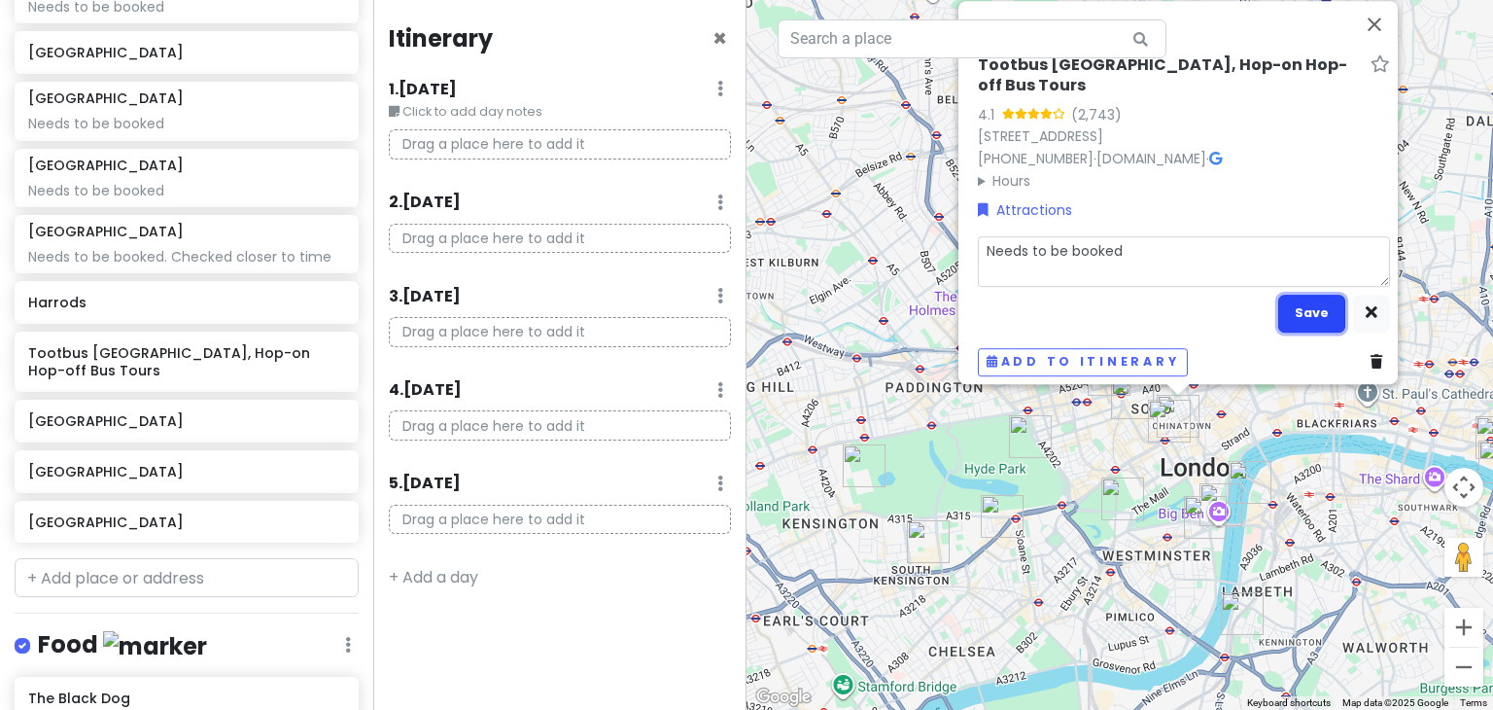
click at [1304, 304] on button "Save" at bounding box center [1311, 313] width 67 height 38
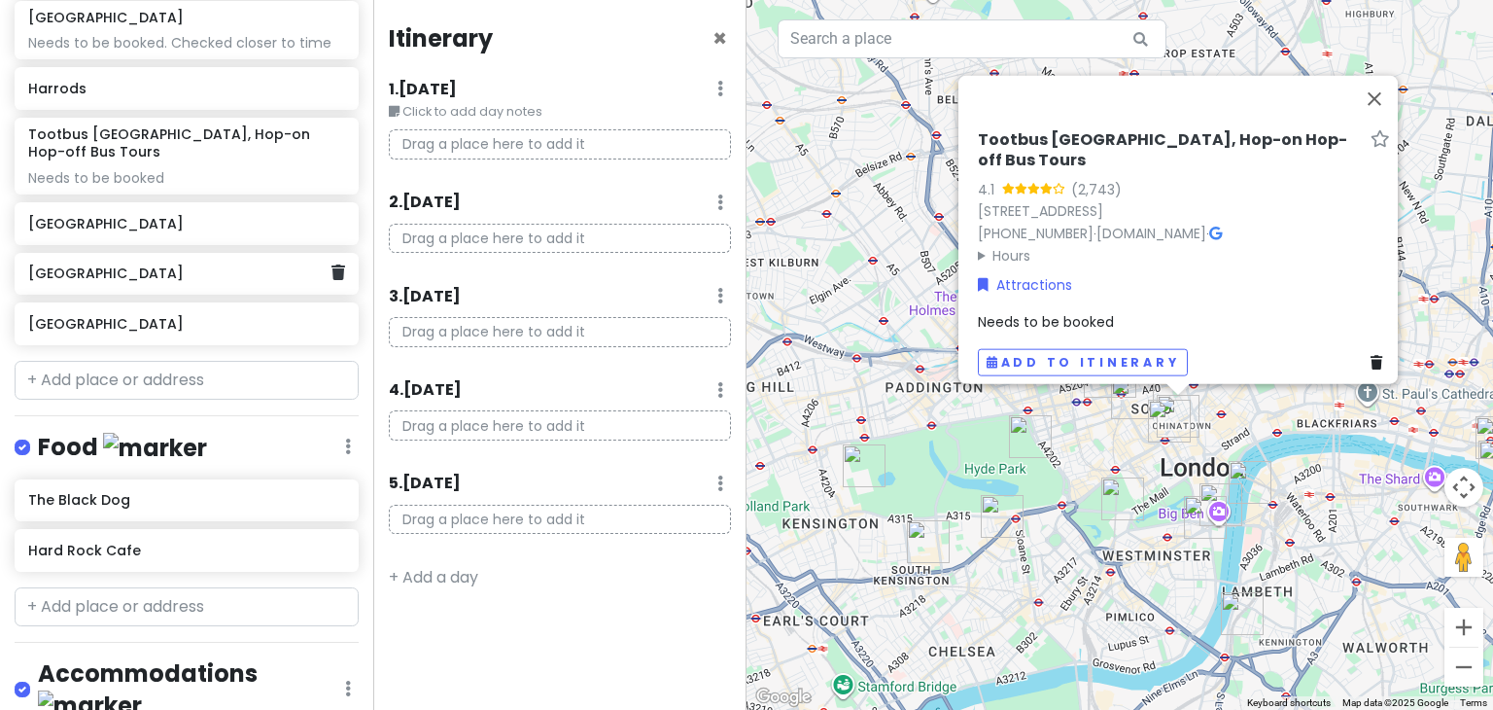
scroll to position [1050, 0]
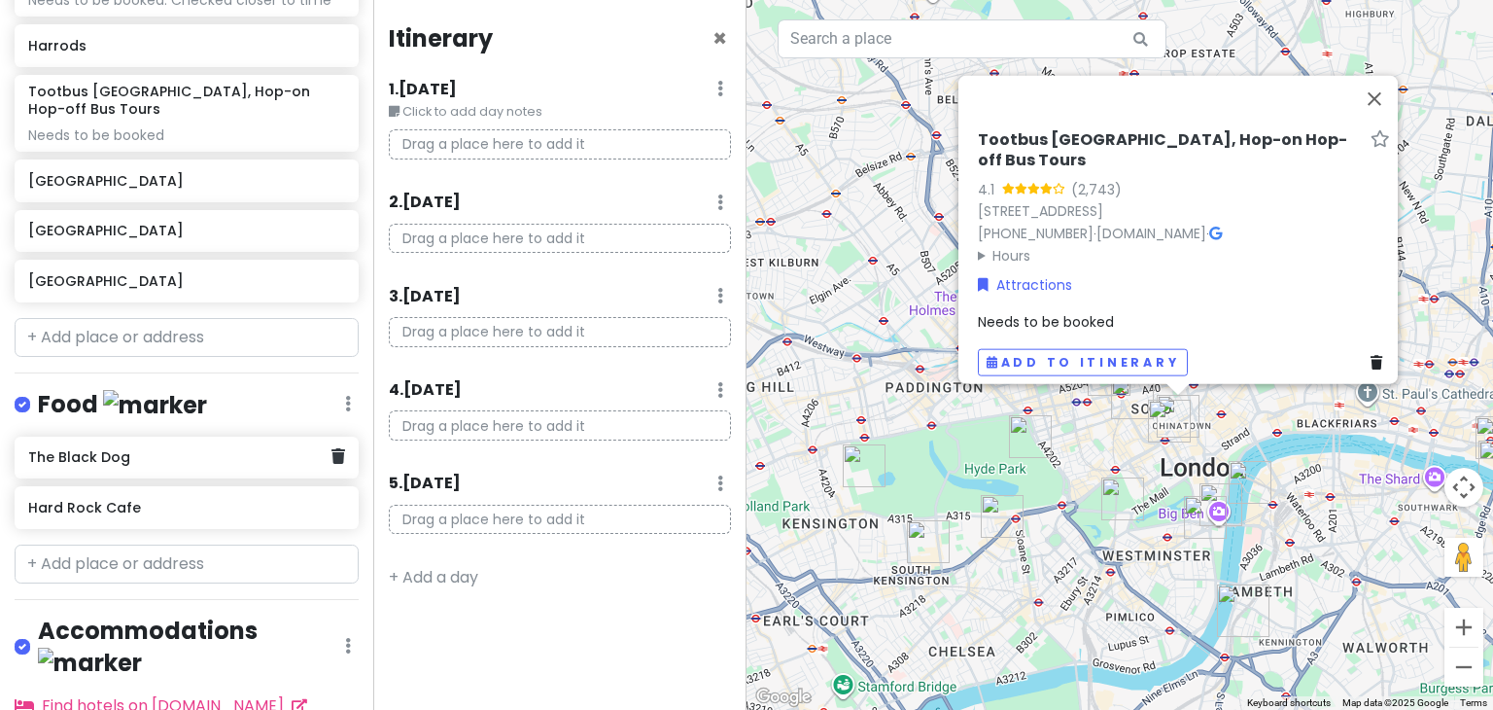
click at [148, 444] on div "The Black Dog" at bounding box center [179, 457] width 302 height 27
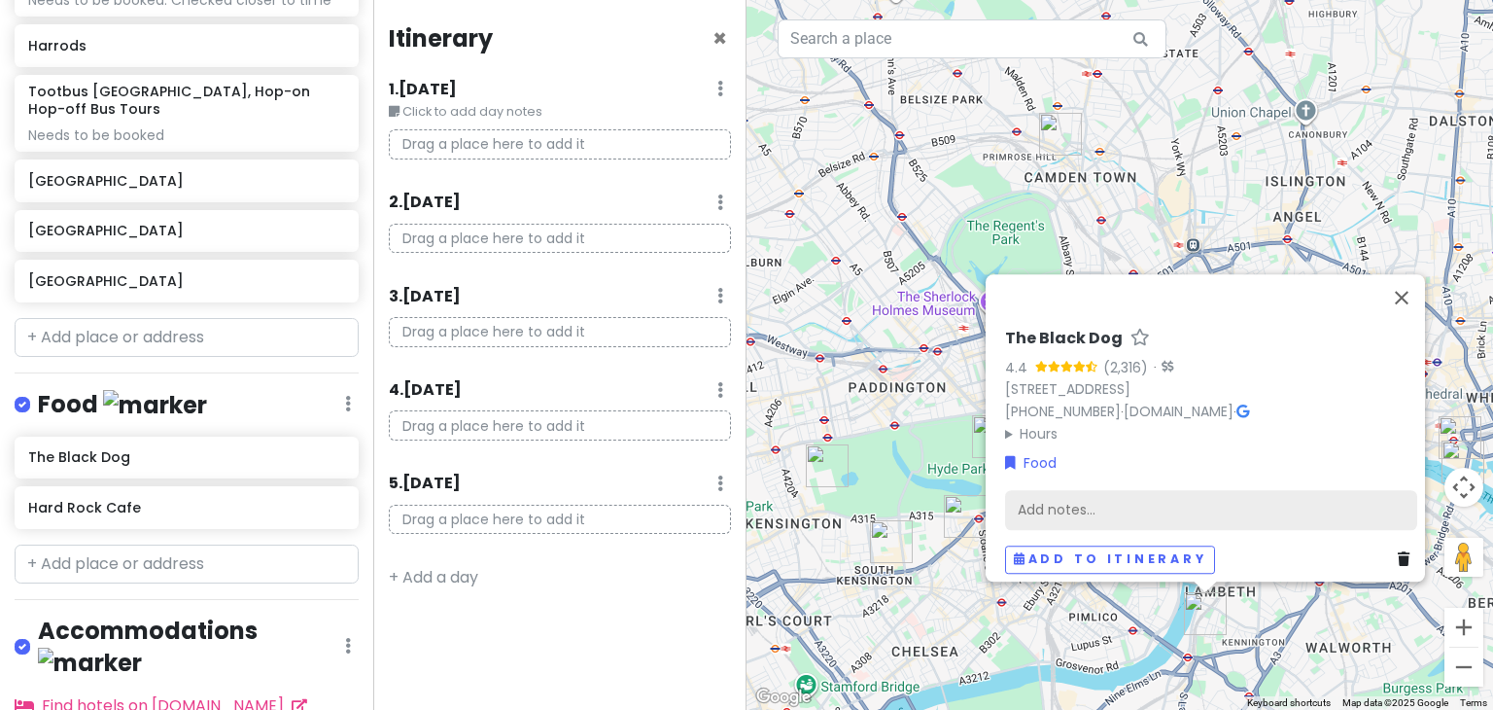
click at [1027, 506] on div "Add notes..." at bounding box center [1211, 510] width 412 height 41
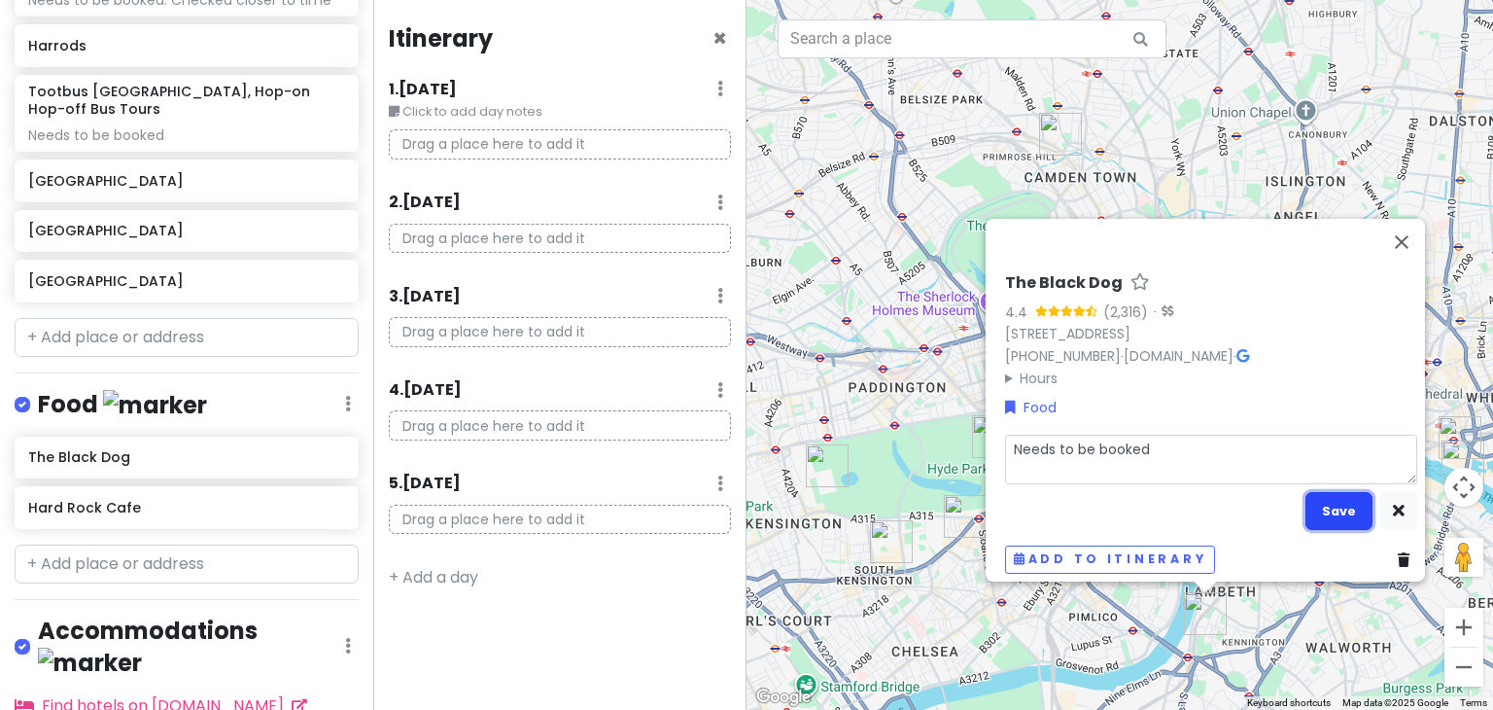
click at [1344, 492] on button "Save" at bounding box center [1338, 511] width 67 height 38
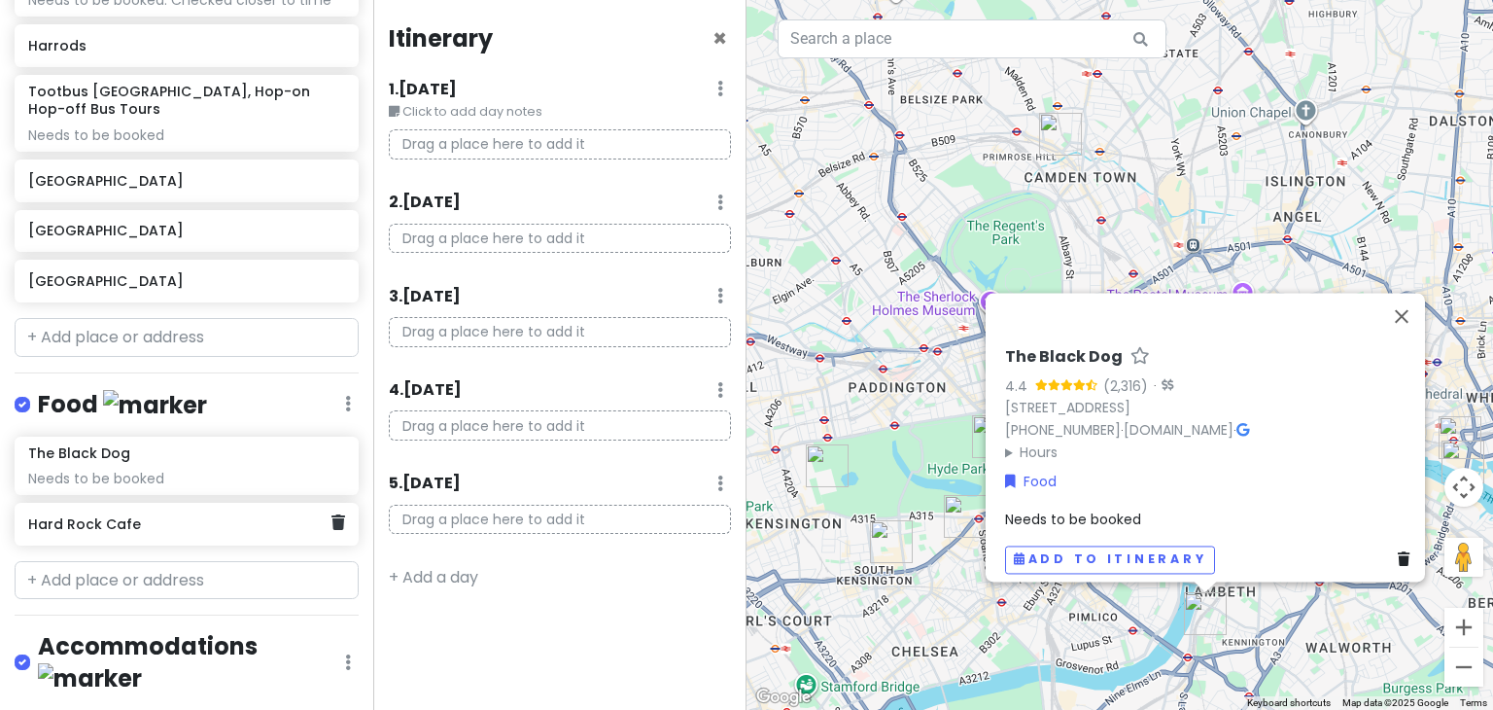
click at [67, 515] on h6 "Hard Rock Cafe" at bounding box center [179, 523] width 302 height 17
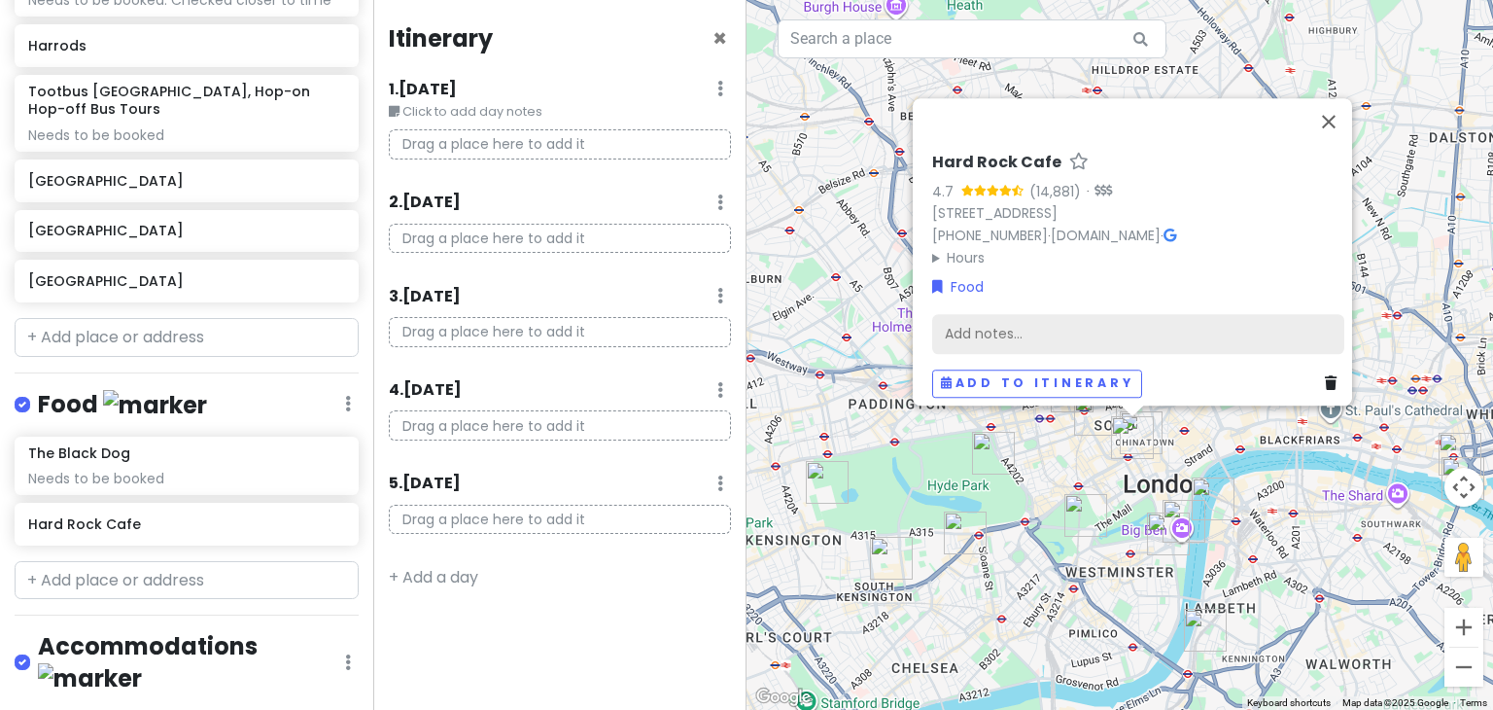
click at [1057, 314] on div "Add notes..." at bounding box center [1138, 334] width 412 height 41
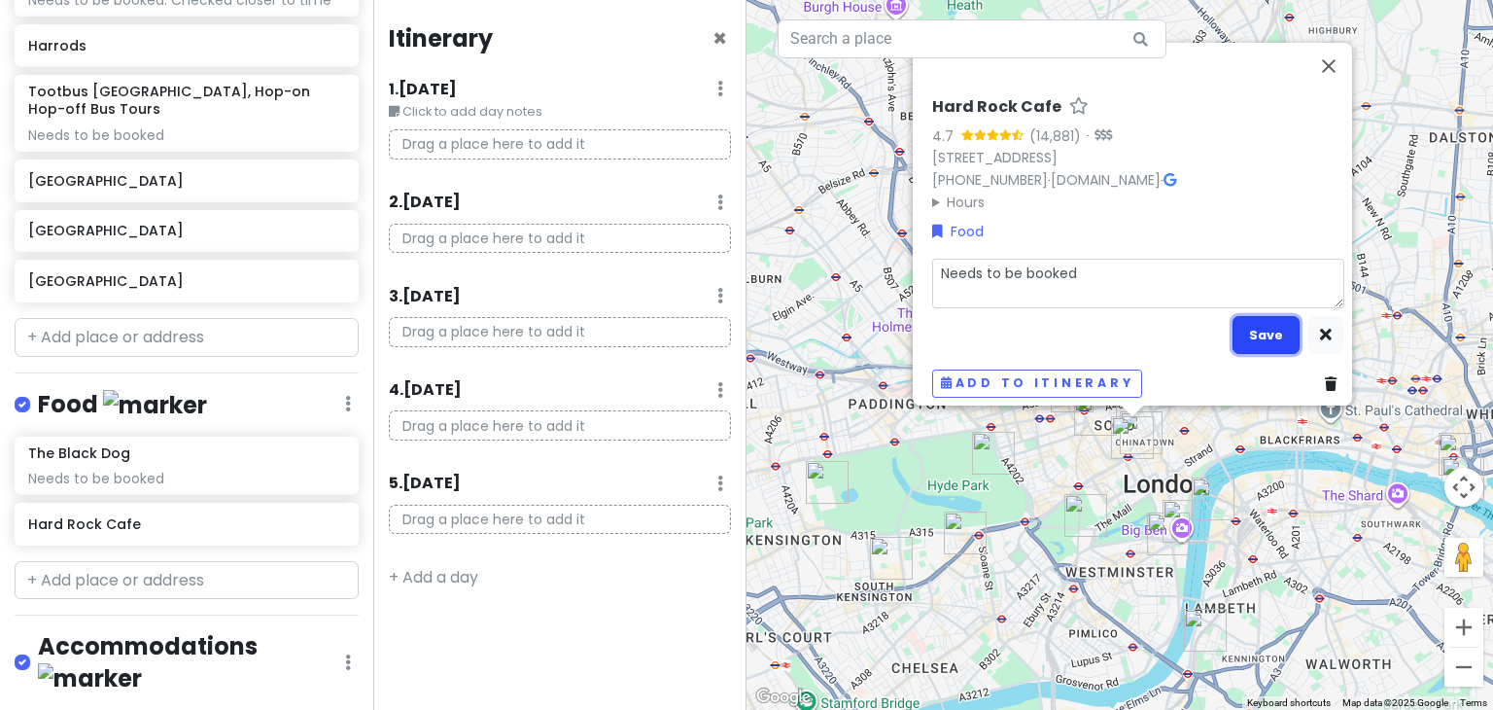
click at [1254, 334] on button "Save" at bounding box center [1265, 335] width 67 height 38
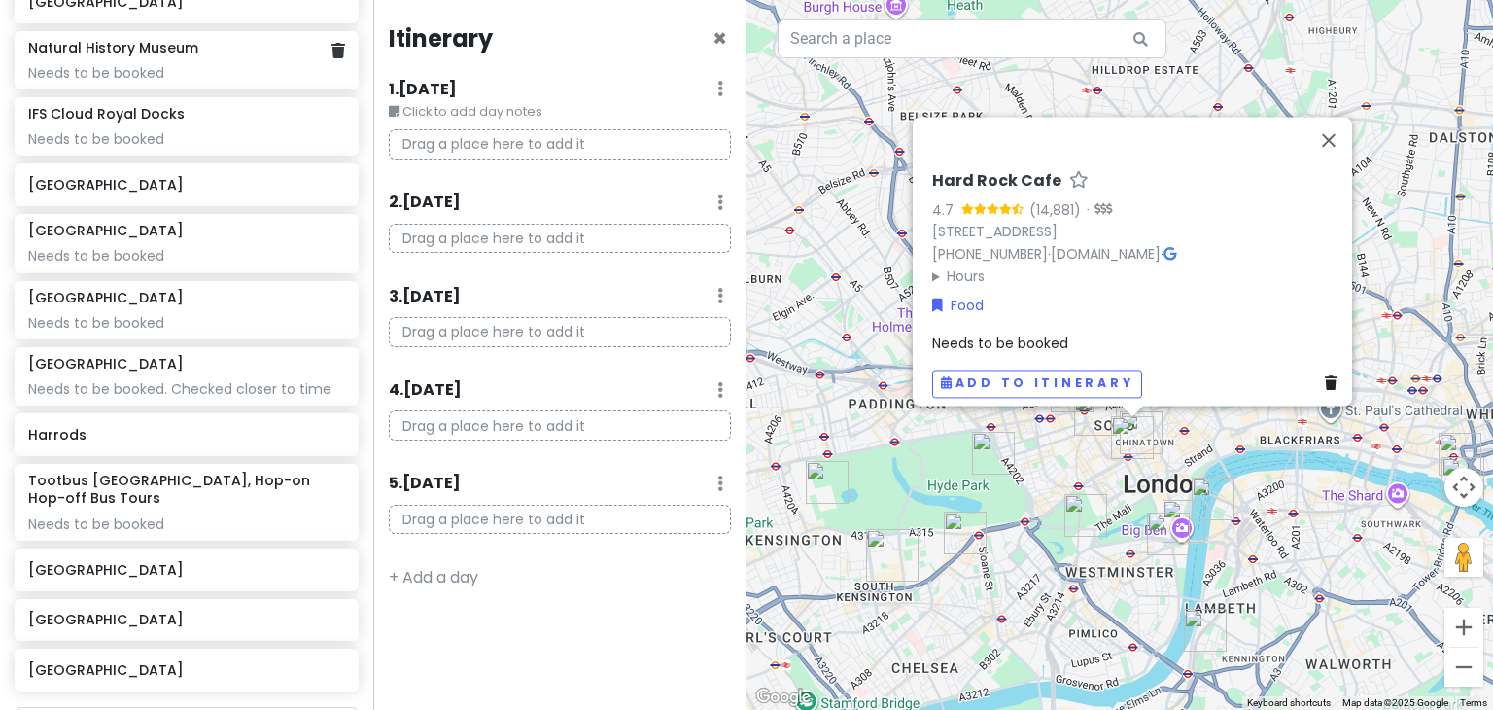
scroll to position [665, 0]
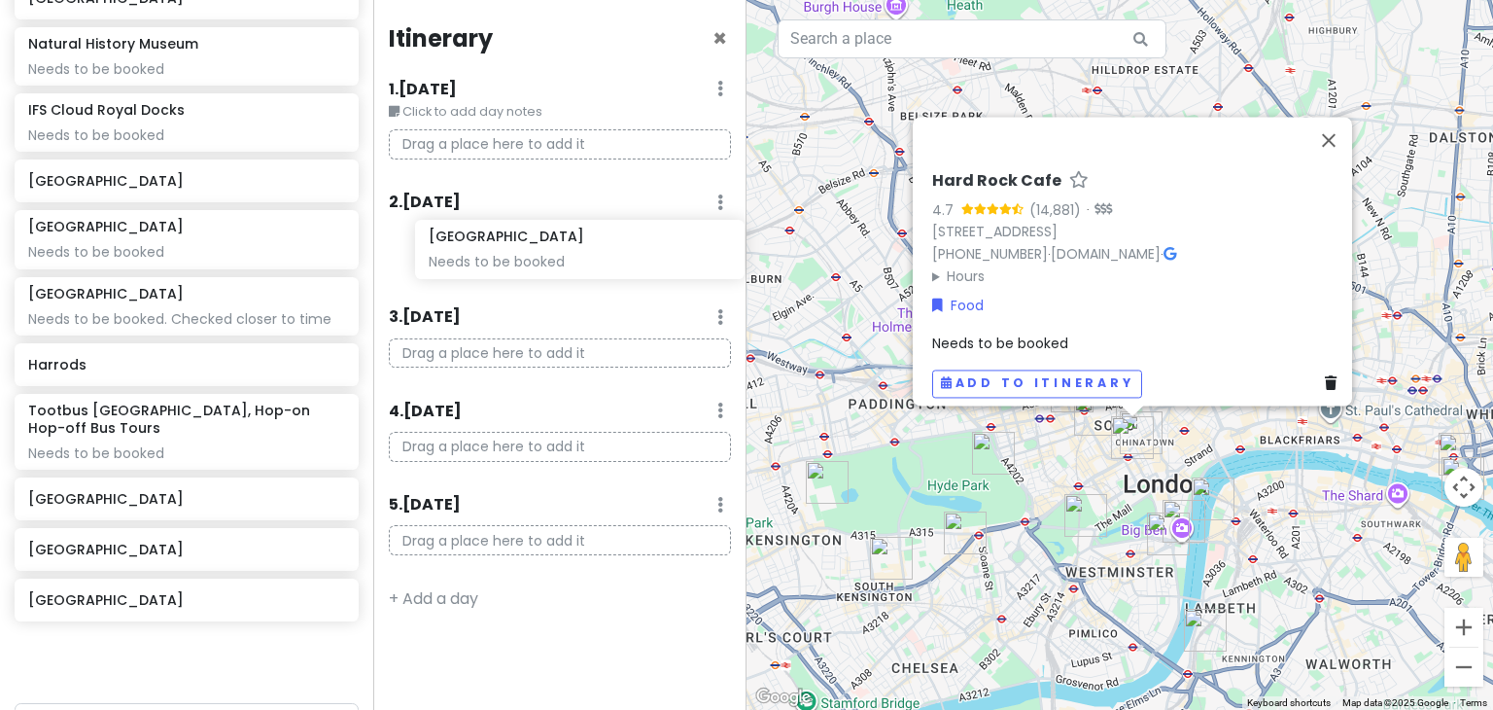
drag, startPoint x: 113, startPoint y: 314, endPoint x: 513, endPoint y: 260, distance: 404.1
click at [513, 260] on div "London Trip Private Change Dates Make a Copy Delete Trip Go Pro ⚡️ Give Feedbac…" at bounding box center [746, 355] width 1493 height 710
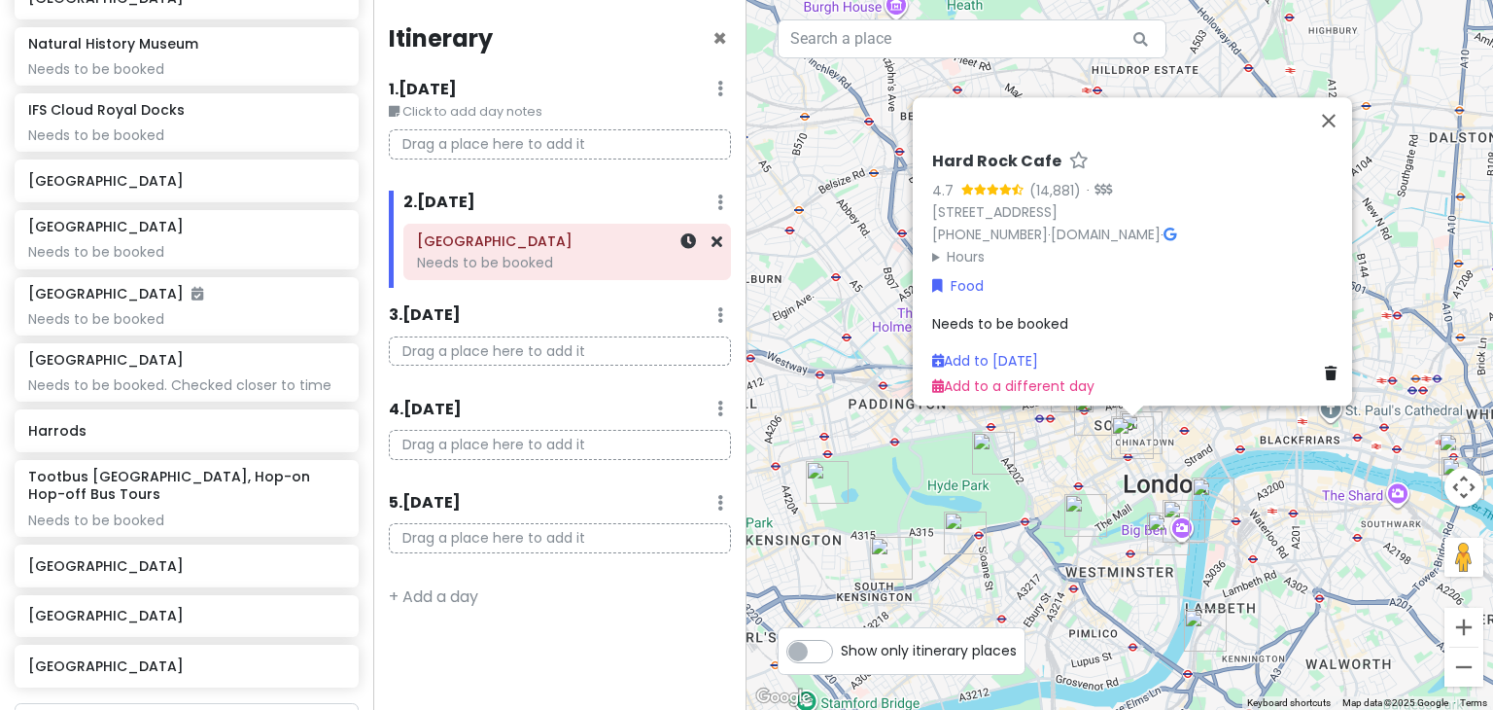
scroll to position [638, 0]
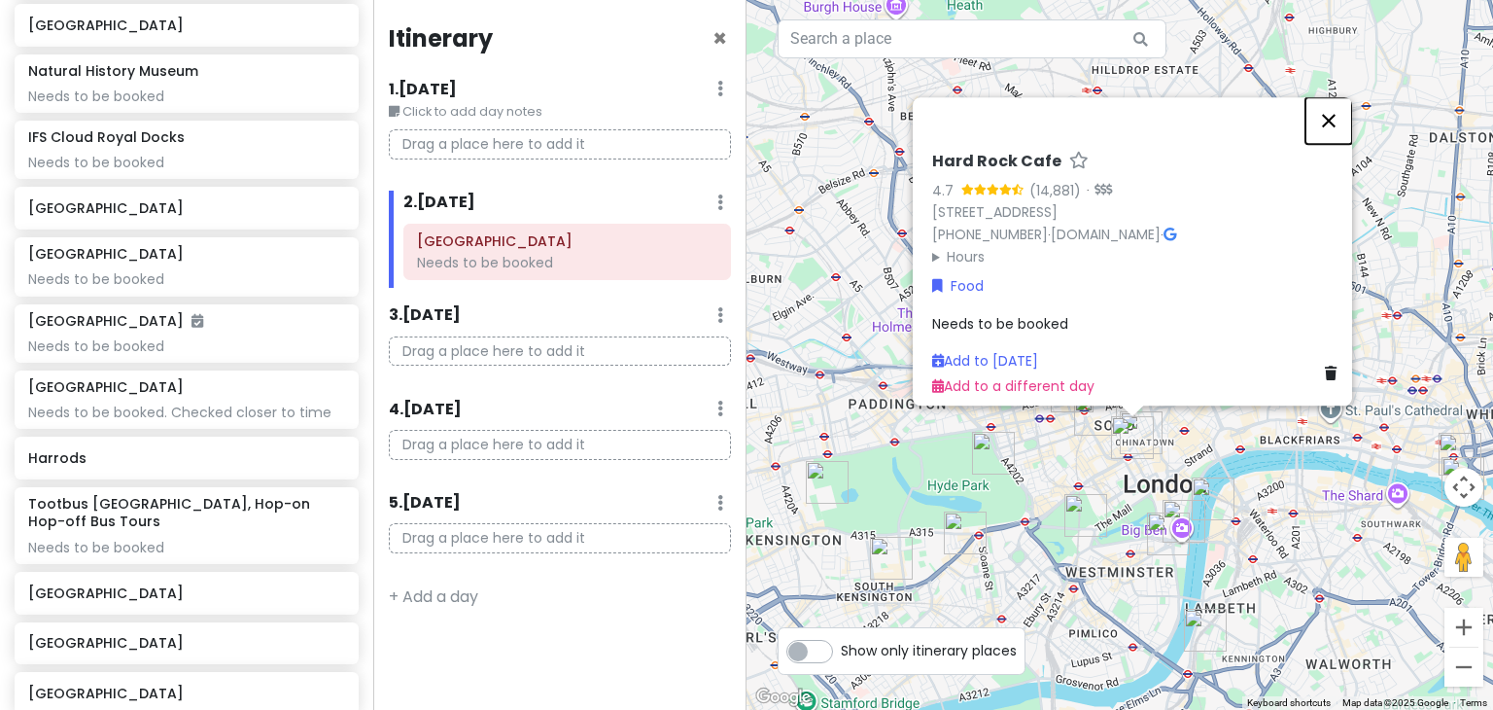
click at [1345, 97] on button "Close" at bounding box center [1328, 120] width 47 height 47
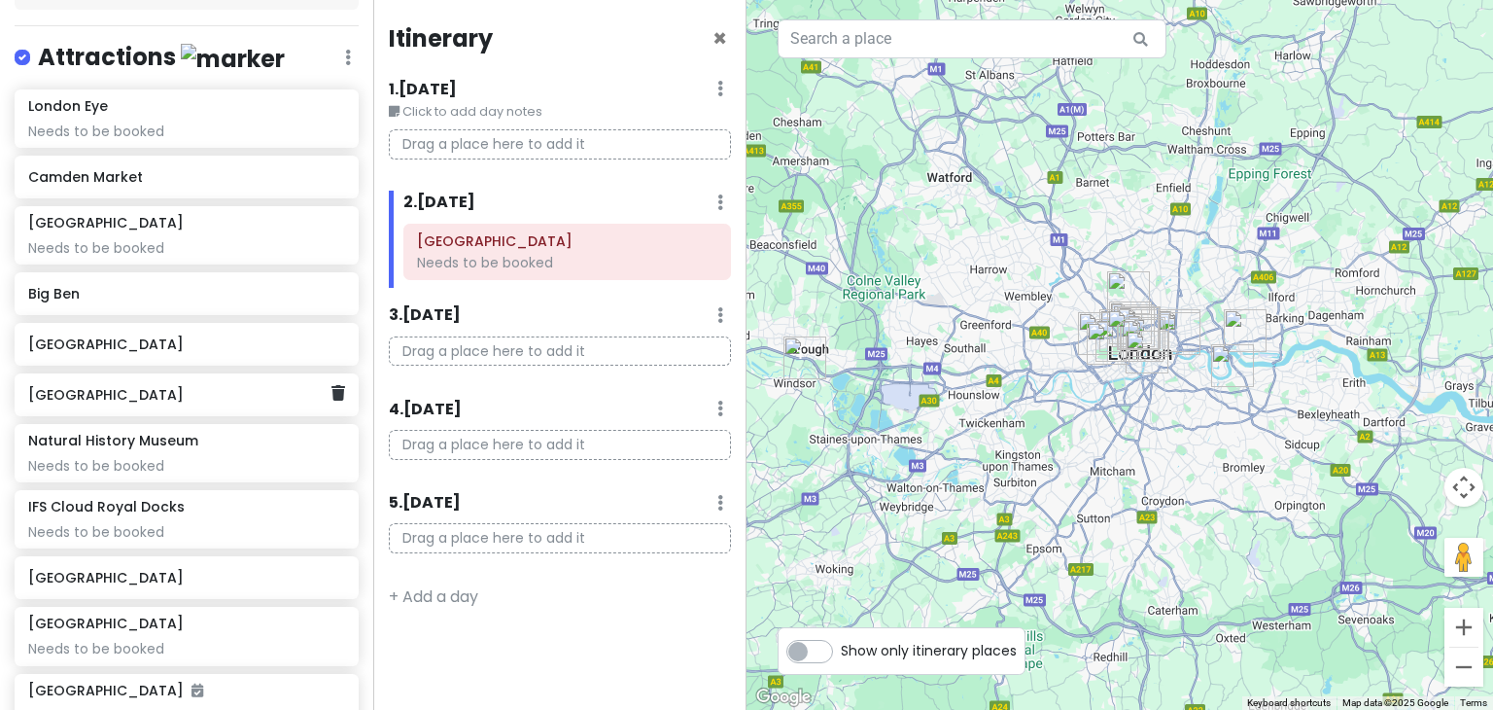
scroll to position [207, 0]
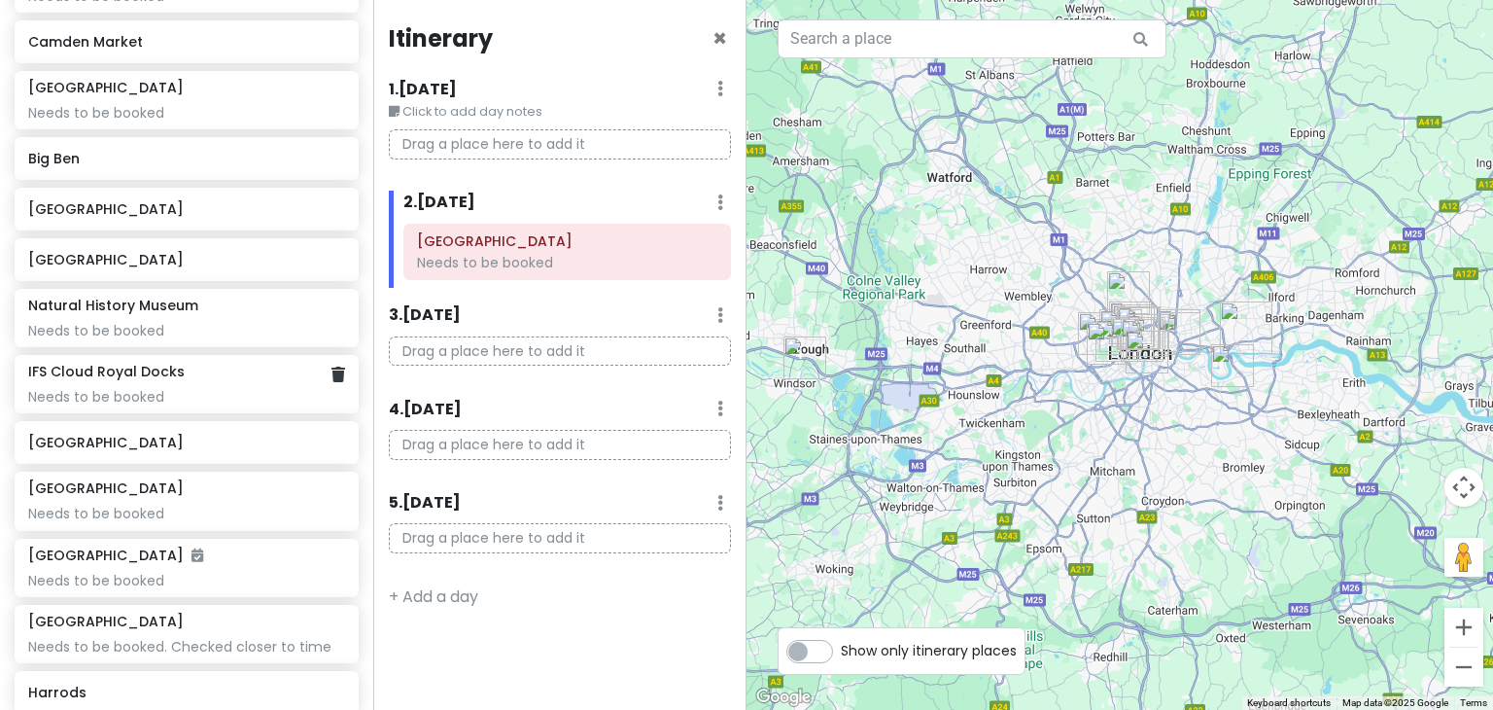
scroll to position [402, 0]
click at [518, 147] on p "Drag a place here to add it" at bounding box center [560, 144] width 342 height 30
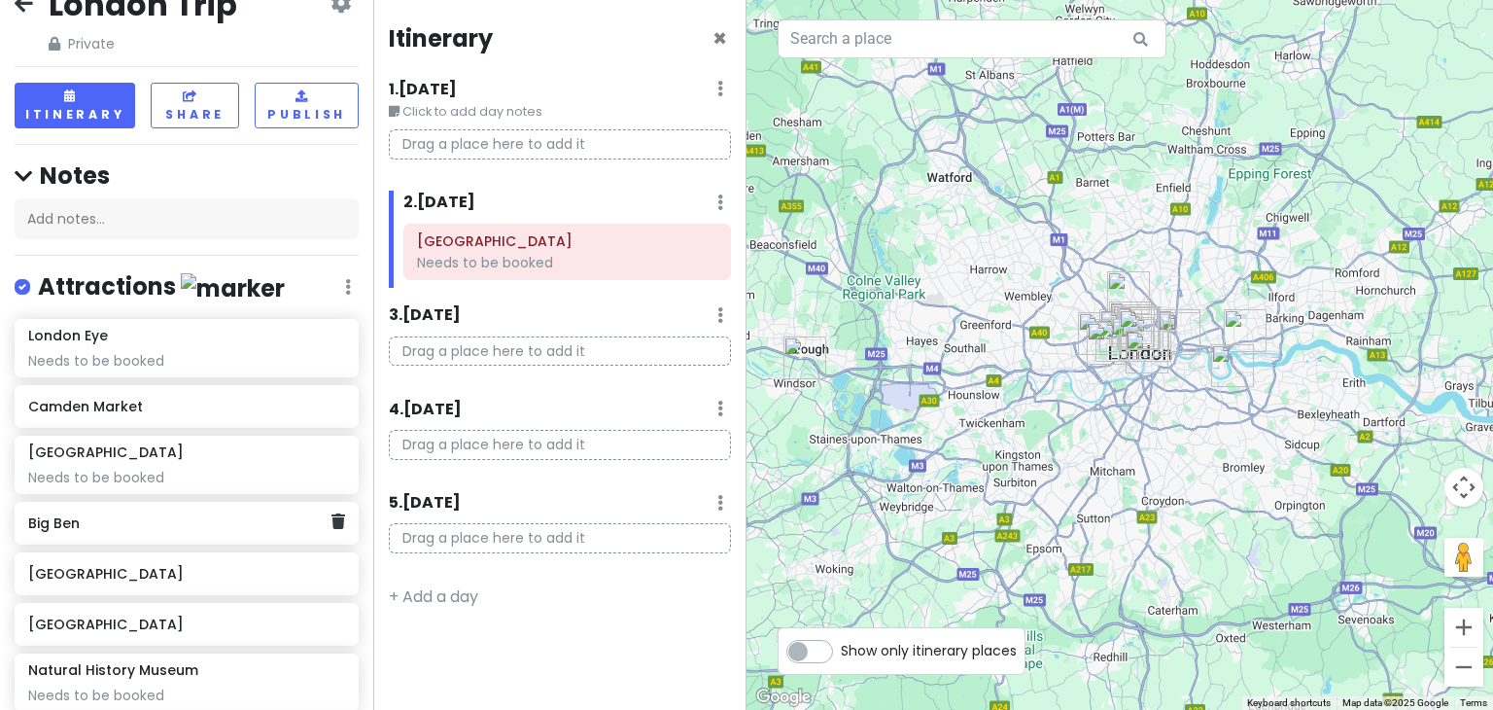
scroll to position [27, 0]
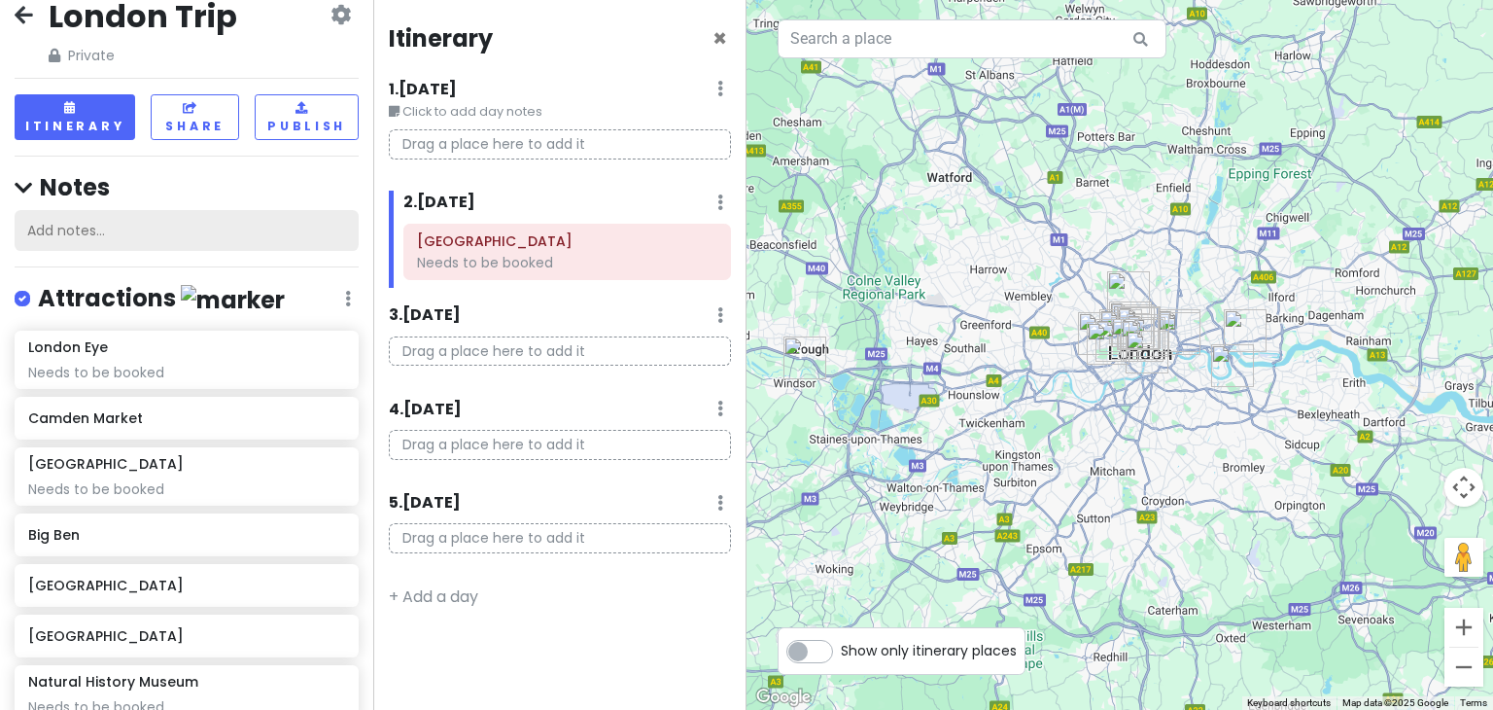
click at [202, 225] on div "Add notes..." at bounding box center [187, 230] width 344 height 41
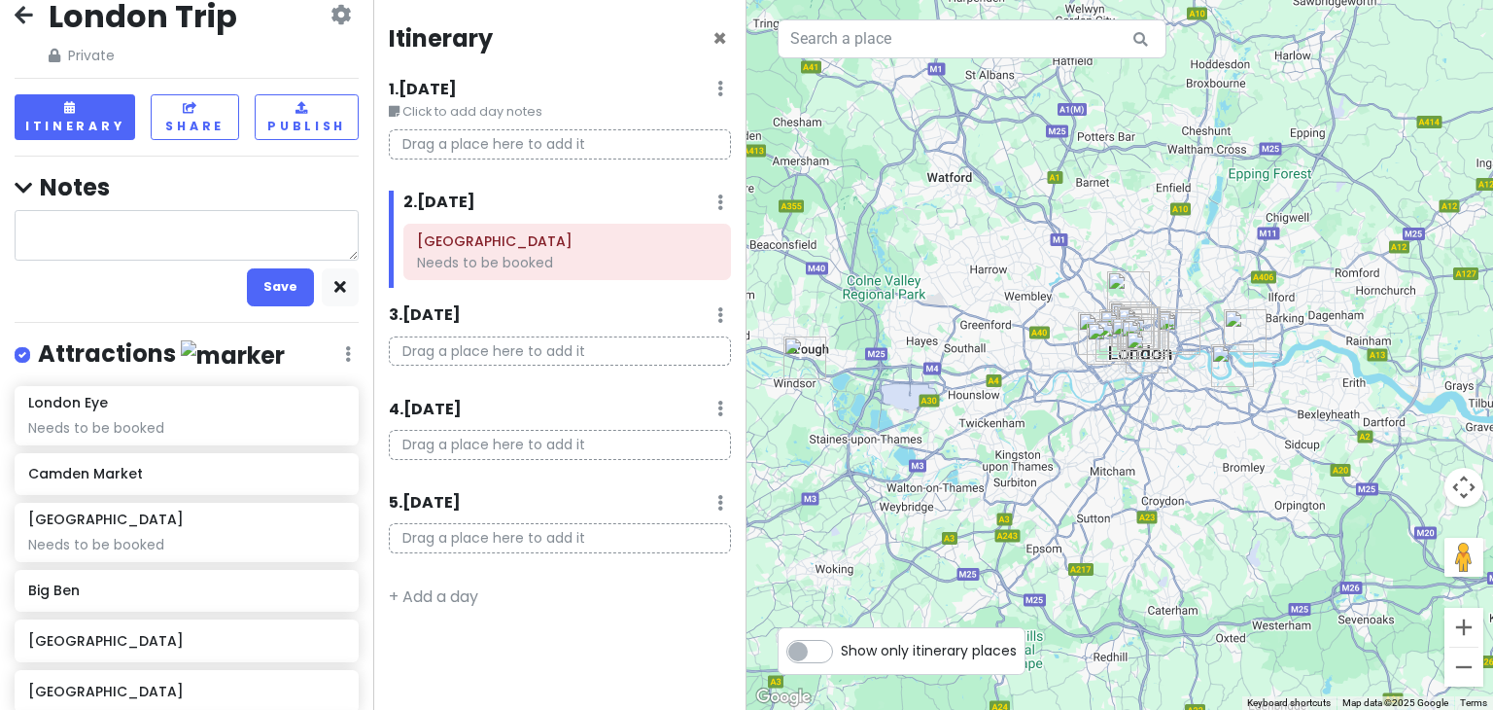
click at [202, 225] on textarea at bounding box center [187, 235] width 344 height 51
click at [24, 187] on icon at bounding box center [23, 188] width 17 height 20
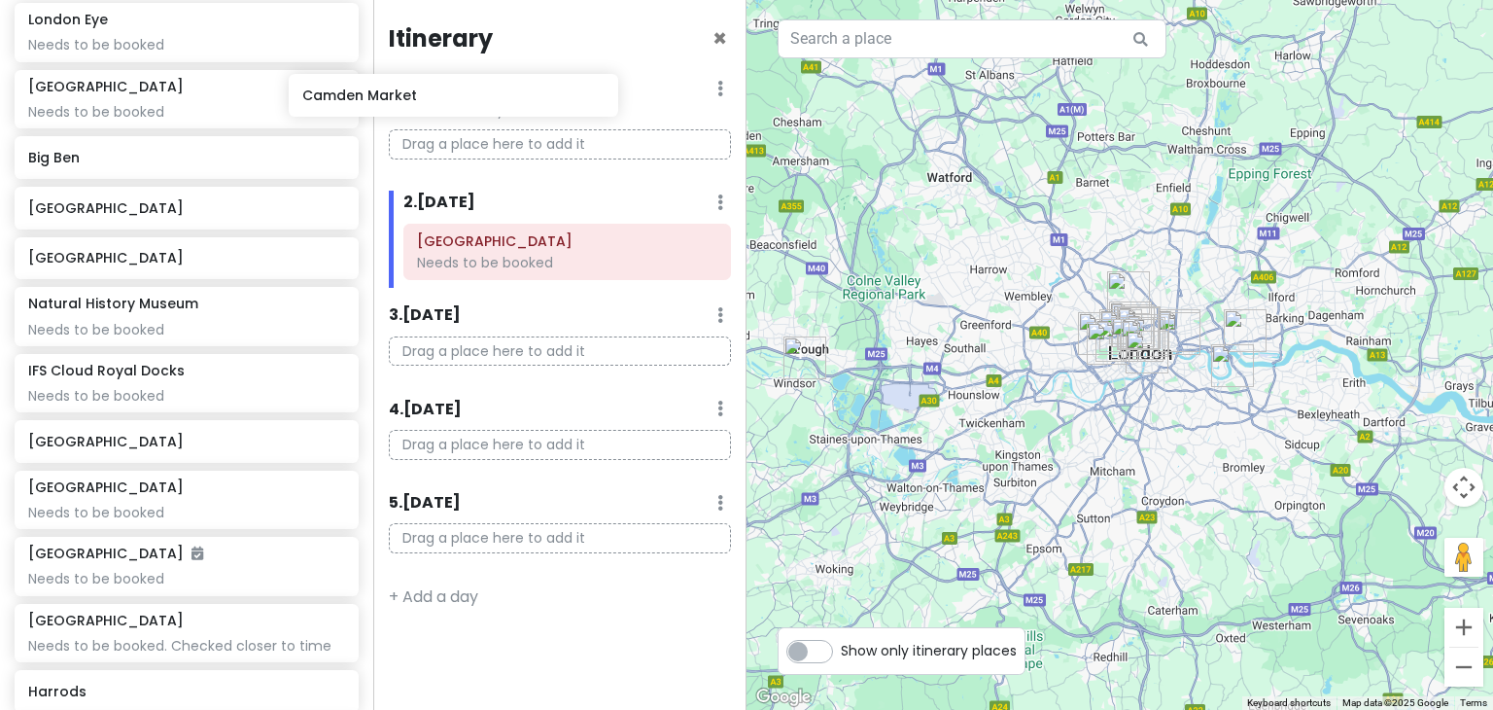
scroll to position [302, 0]
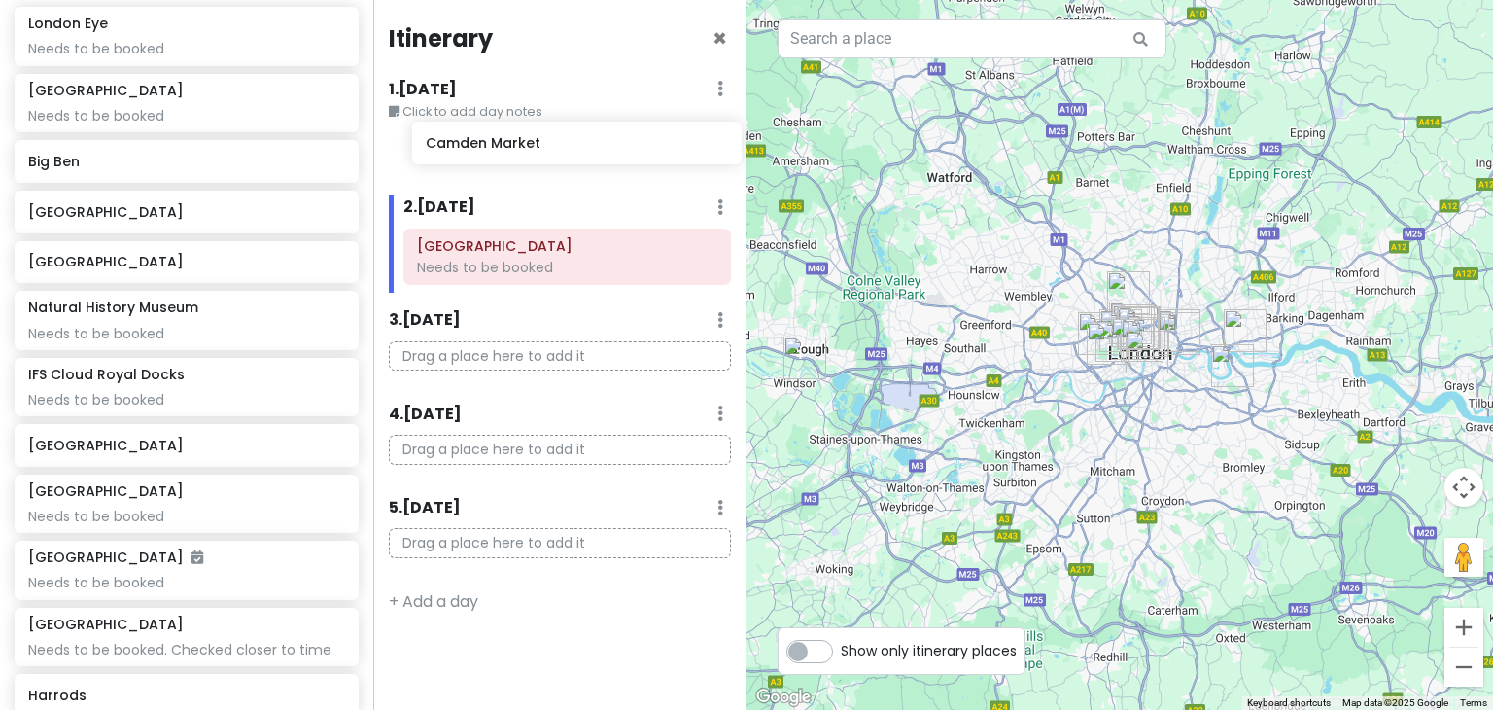
drag, startPoint x: 140, startPoint y: 95, endPoint x: 537, endPoint y: 150, distance: 401.2
click at [537, 150] on div "London Trip Private Change Dates Make a Copy Delete Trip Go Pro ⚡️ Give Feedbac…" at bounding box center [746, 355] width 1493 height 710
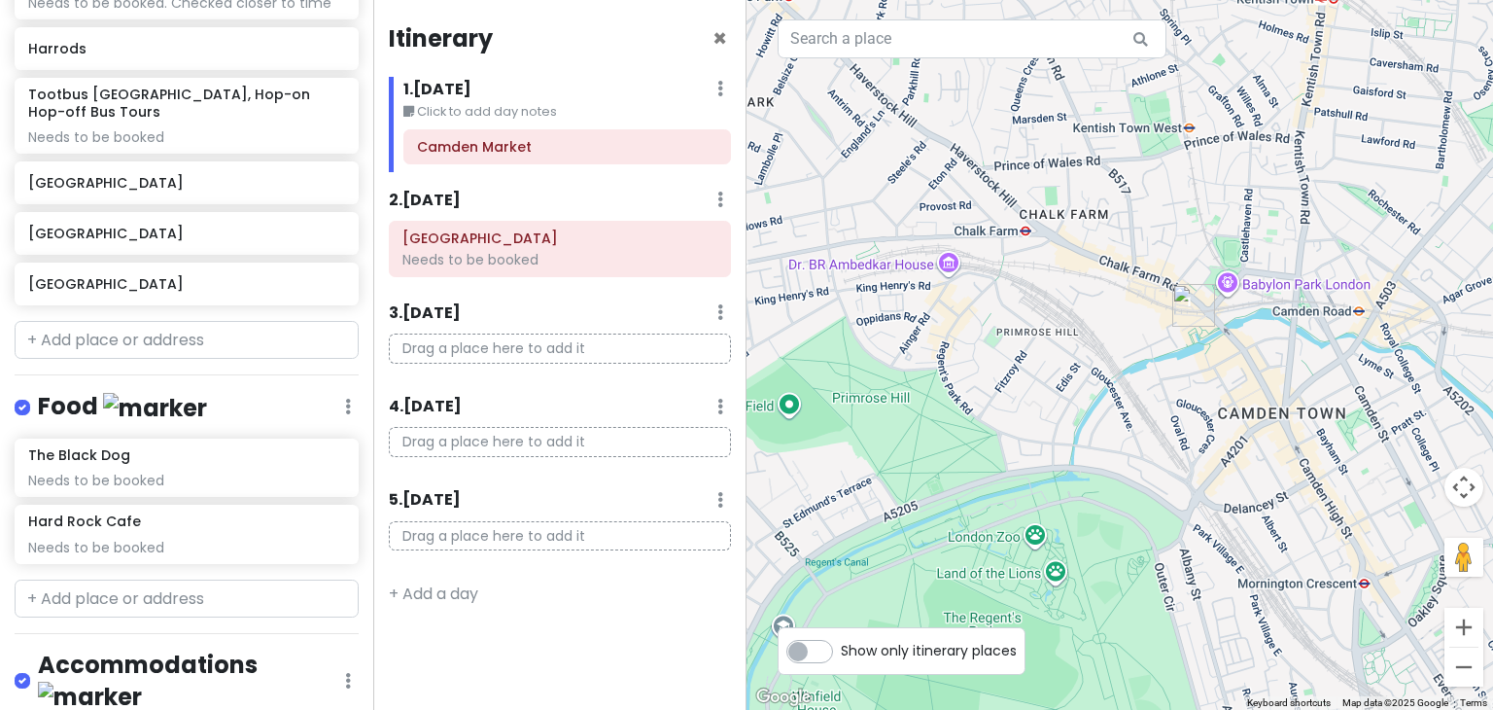
scroll to position [1114, 0]
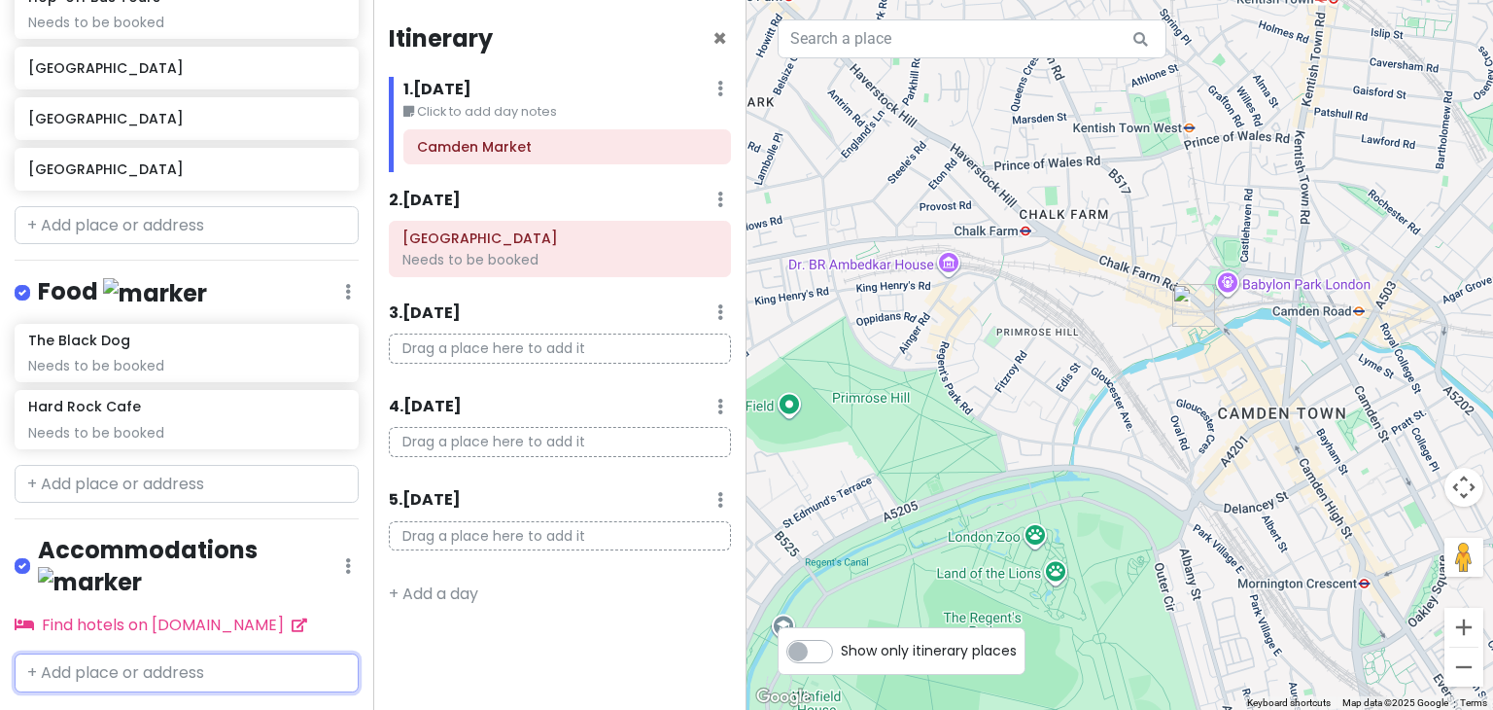
click at [153, 653] on input "text" at bounding box center [187, 672] width 344 height 39
type input "144 weed"
click at [176, 707] on span "144 Weedington Road" at bounding box center [107, 716] width 137 height 19
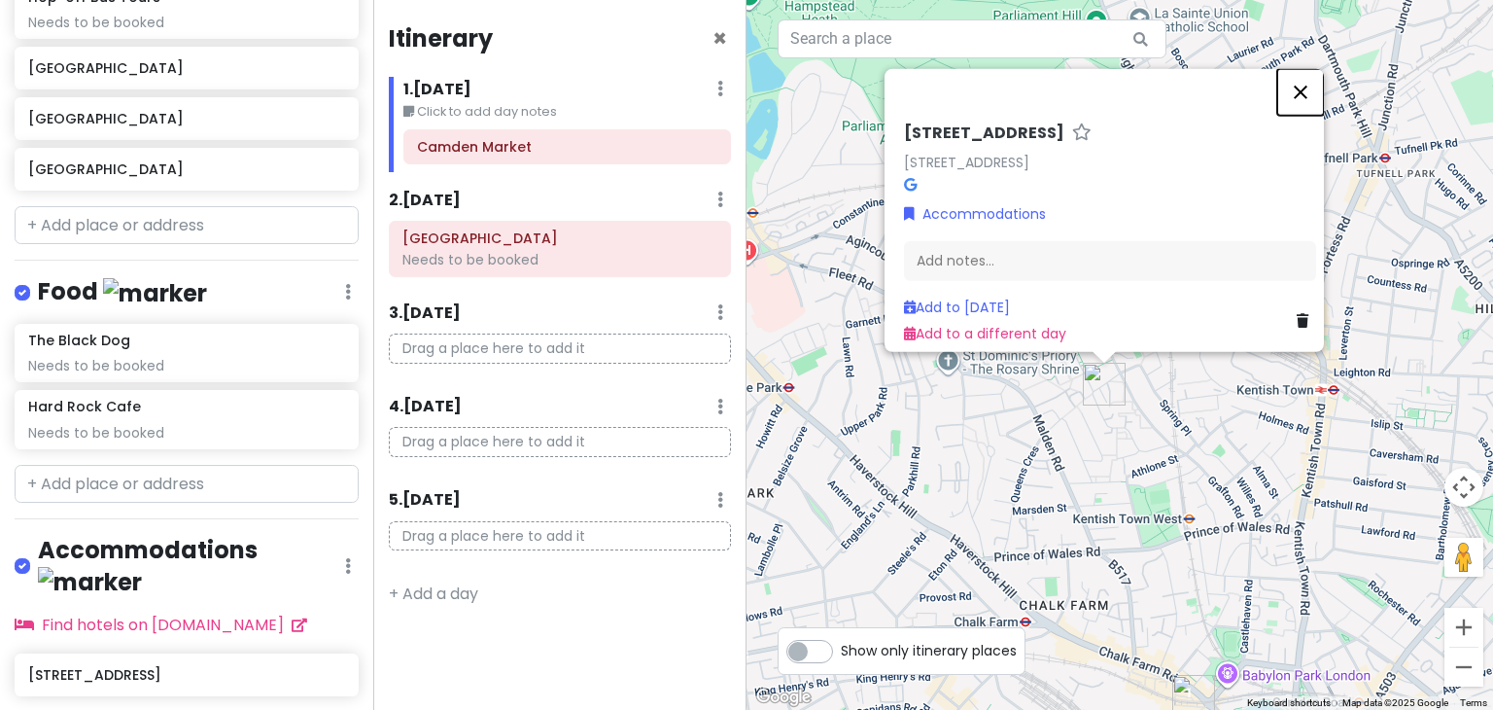
click at [1306, 75] on button "Close" at bounding box center [1300, 92] width 47 height 47
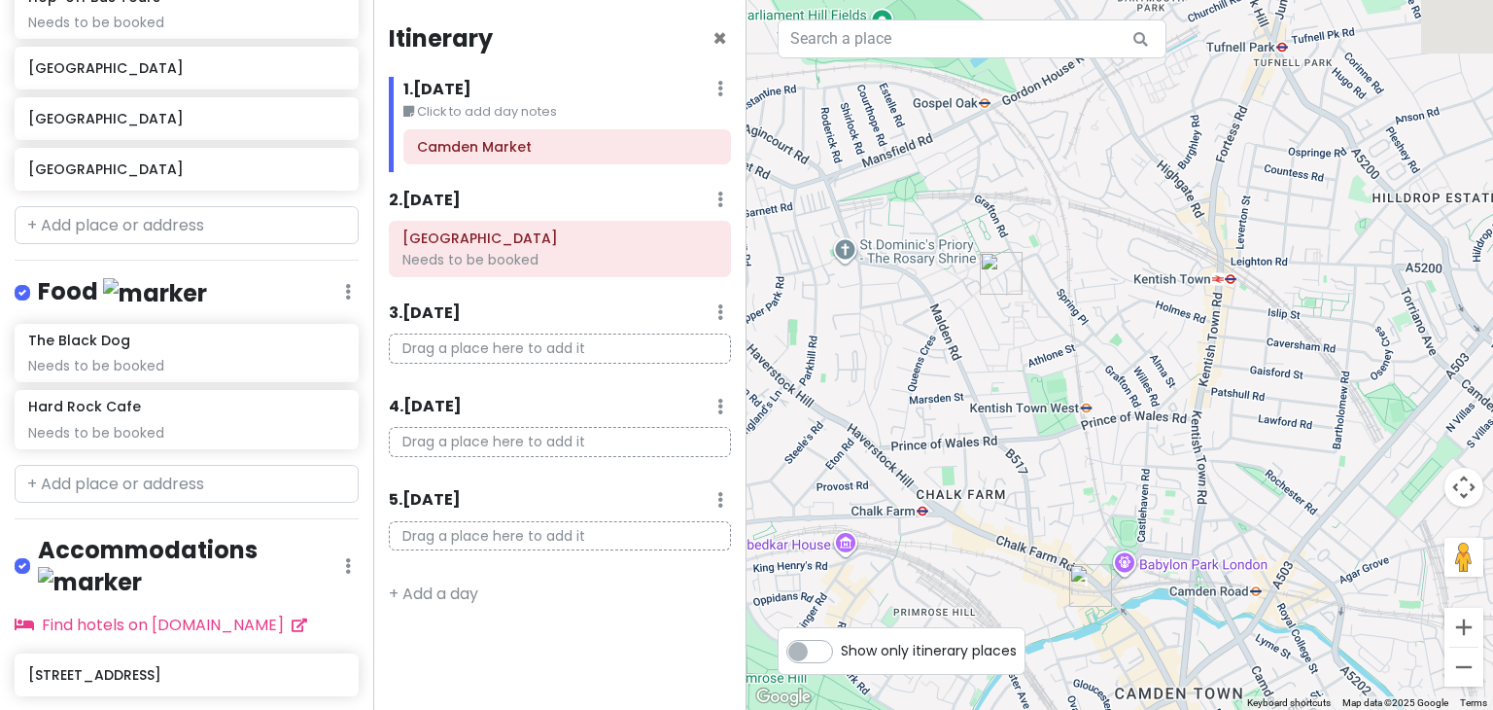
drag, startPoint x: 1194, startPoint y: 494, endPoint x: 1042, endPoint y: 332, distance: 221.4
click at [1042, 332] on div at bounding box center [1119, 355] width 746 height 710
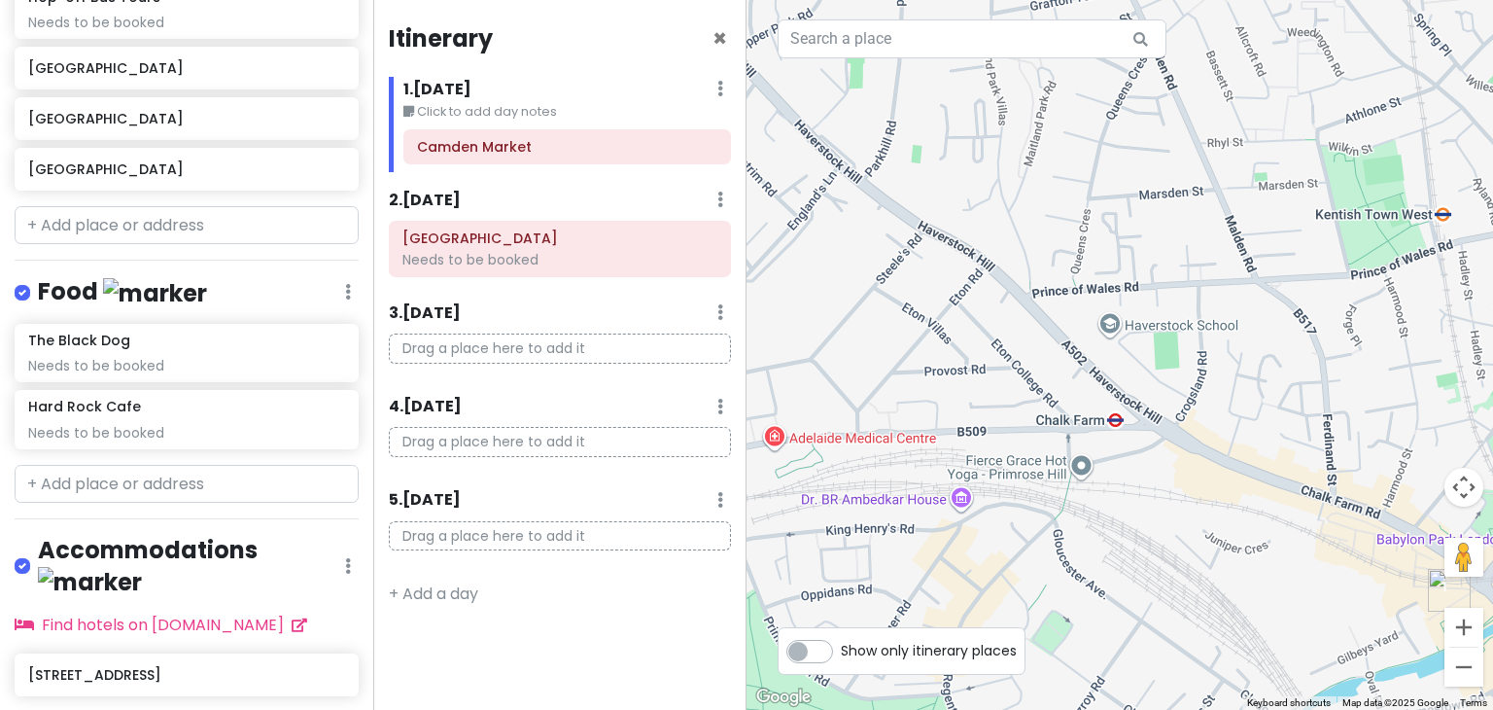
drag, startPoint x: 1229, startPoint y: 398, endPoint x: 1208, endPoint y: 248, distance: 152.0
click at [1208, 248] on div at bounding box center [1119, 355] width 746 height 710
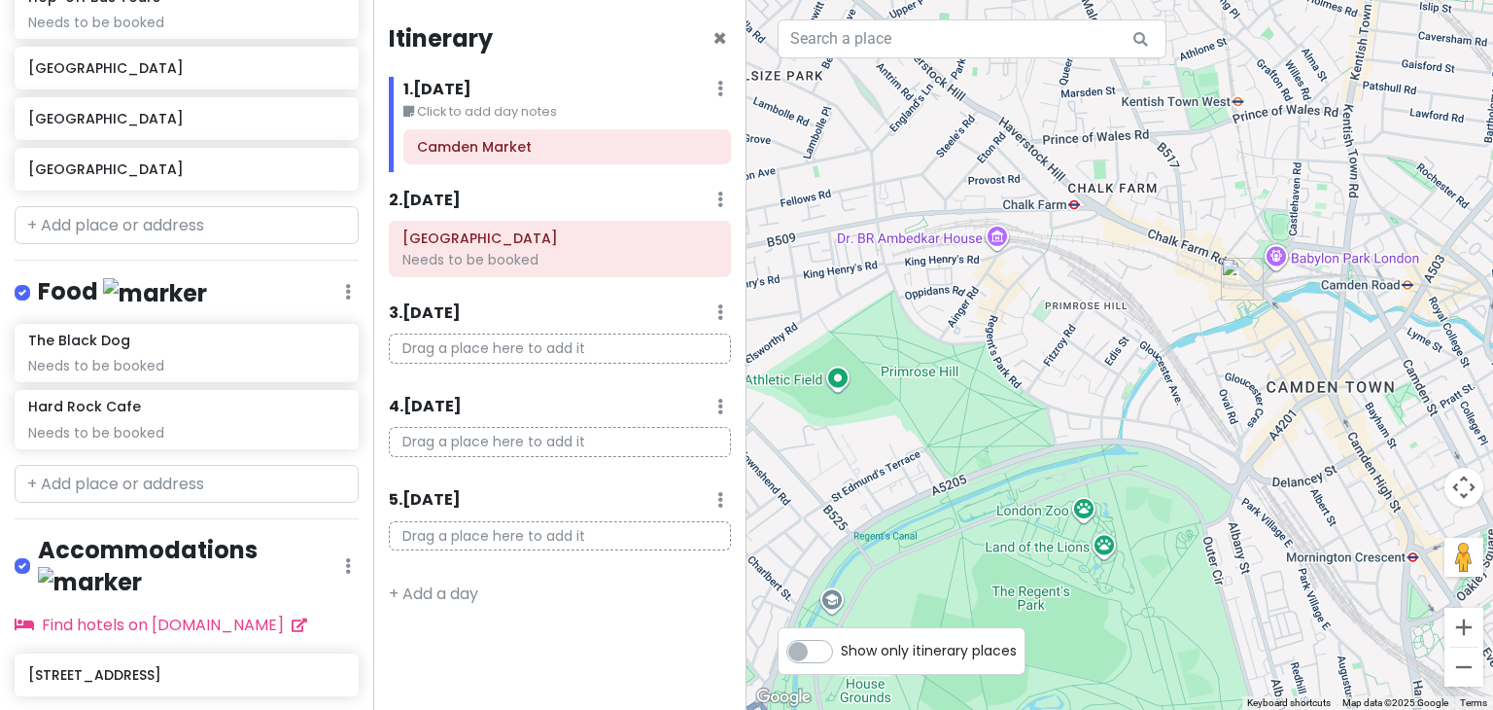
click at [723, 87] on icon at bounding box center [720, 89] width 6 height 16
click at [497, 110] on small "Click to add day notes" at bounding box center [567, 111] width 328 height 19
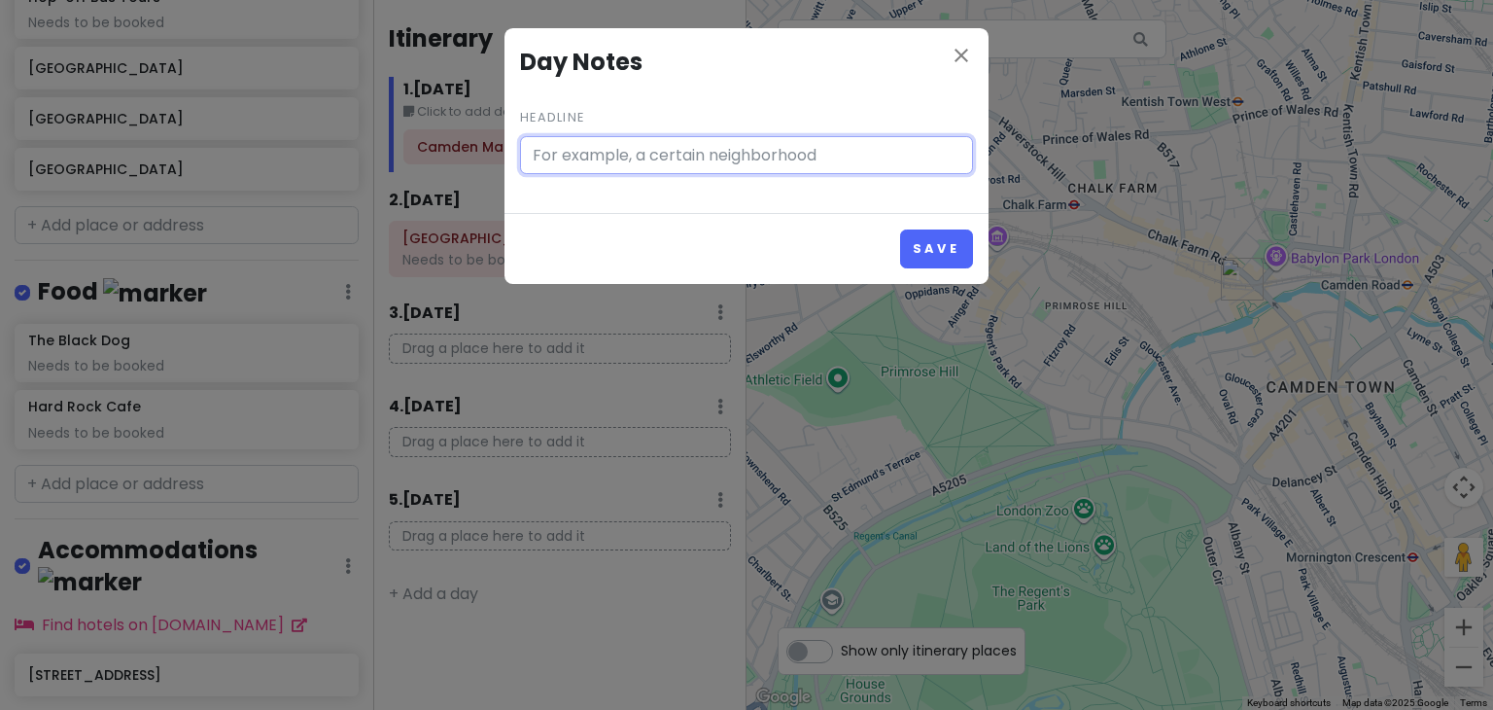
type input "Click to add day notes"
type input "L"
click at [743, 147] on input "- Land 10:55am" at bounding box center [746, 155] width 453 height 39
type input "- Land 10:55am"
click at [900, 229] on button "Save" at bounding box center [936, 248] width 73 height 38
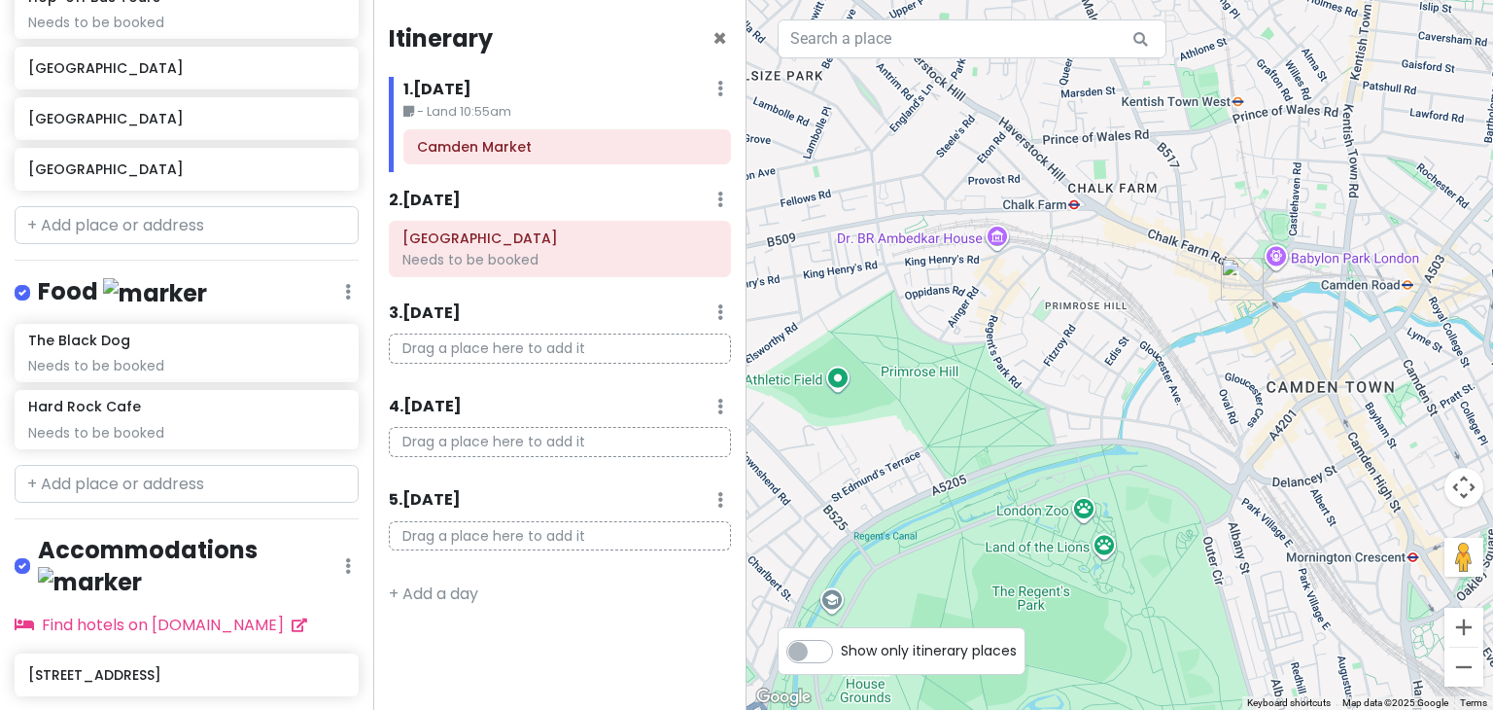
click at [484, 117] on small "- Land 10:55am" at bounding box center [567, 111] width 328 height 19
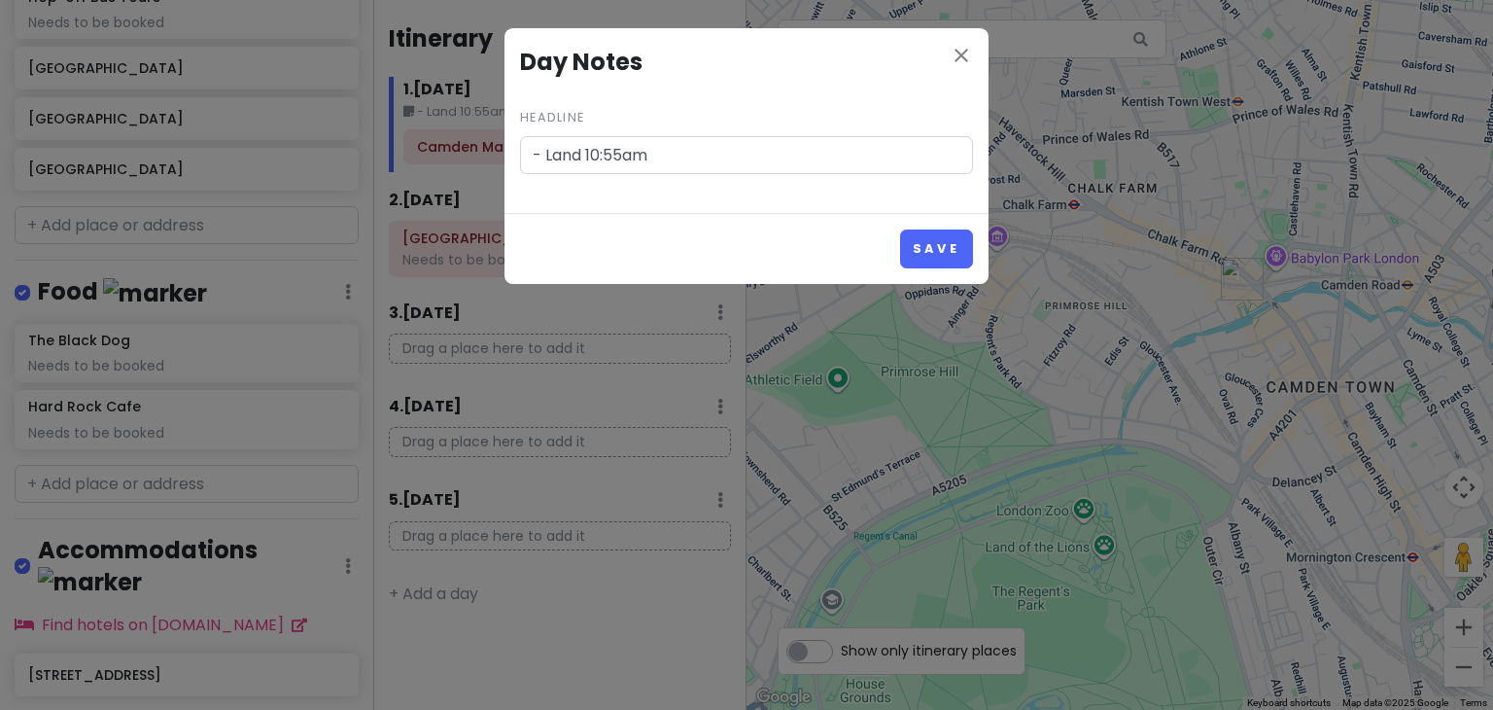
click at [900, 229] on button "Save" at bounding box center [936, 248] width 73 height 38
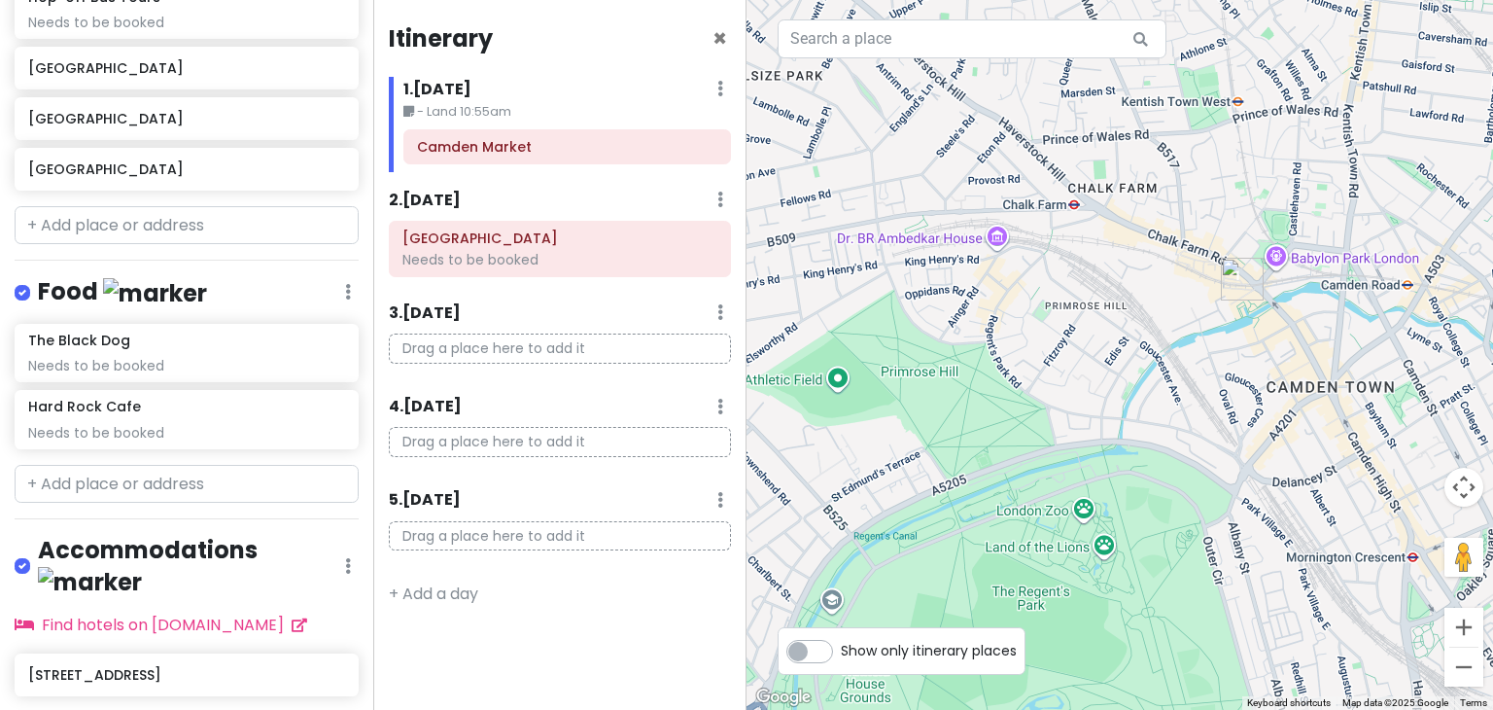
click at [478, 110] on small "- Land 10:55am" at bounding box center [567, 111] width 328 height 19
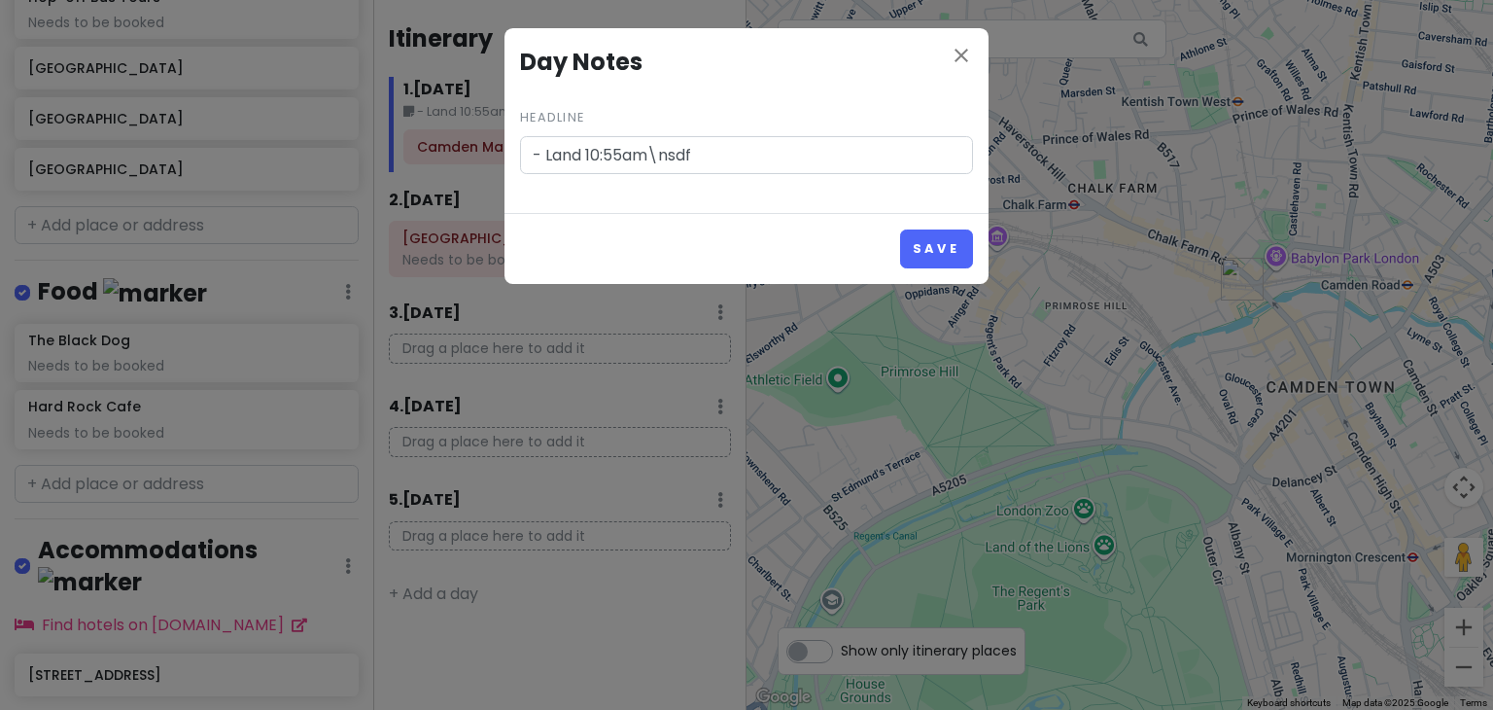
type input "- Land 10:55am\nsdf"
click at [900, 229] on button "Save" at bounding box center [936, 248] width 73 height 38
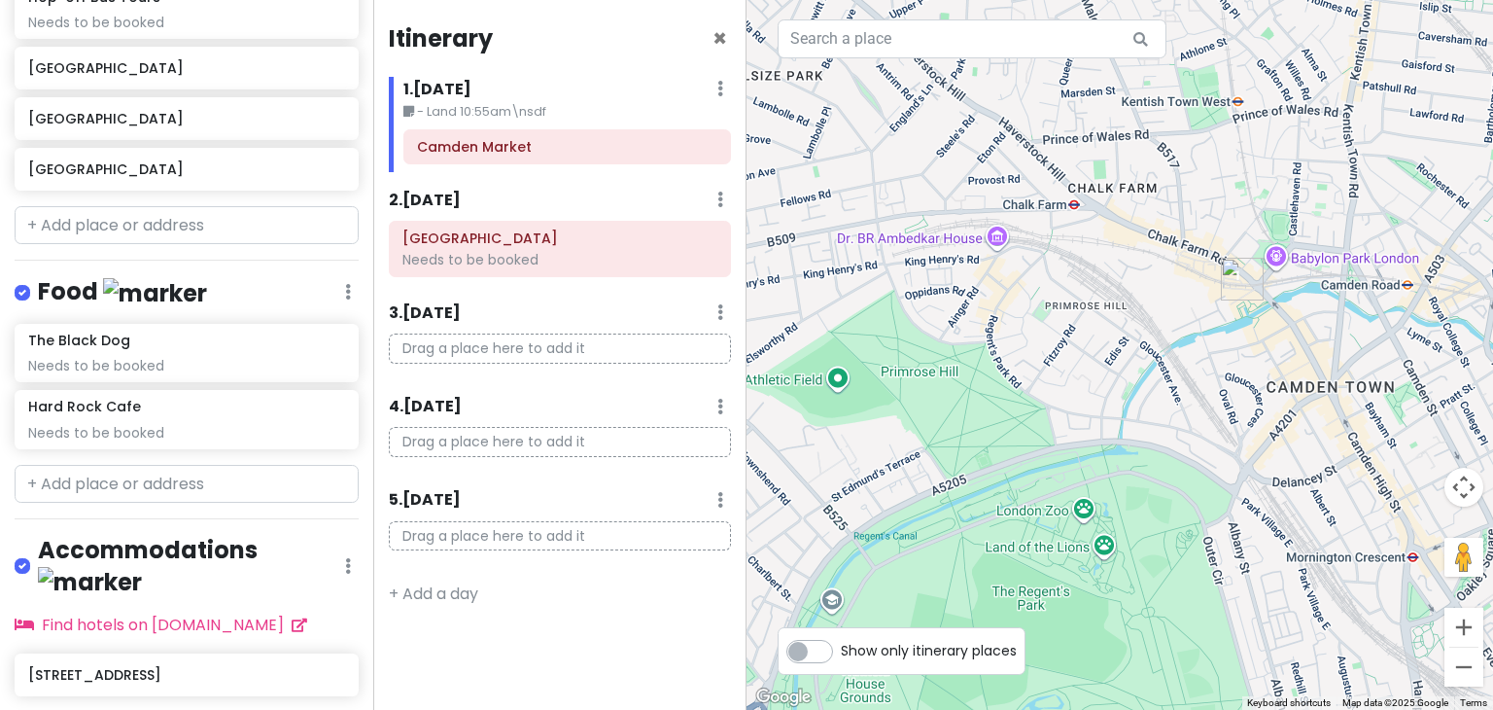
click at [471, 112] on small "- Land 10:55am\nsdf" at bounding box center [567, 111] width 328 height 19
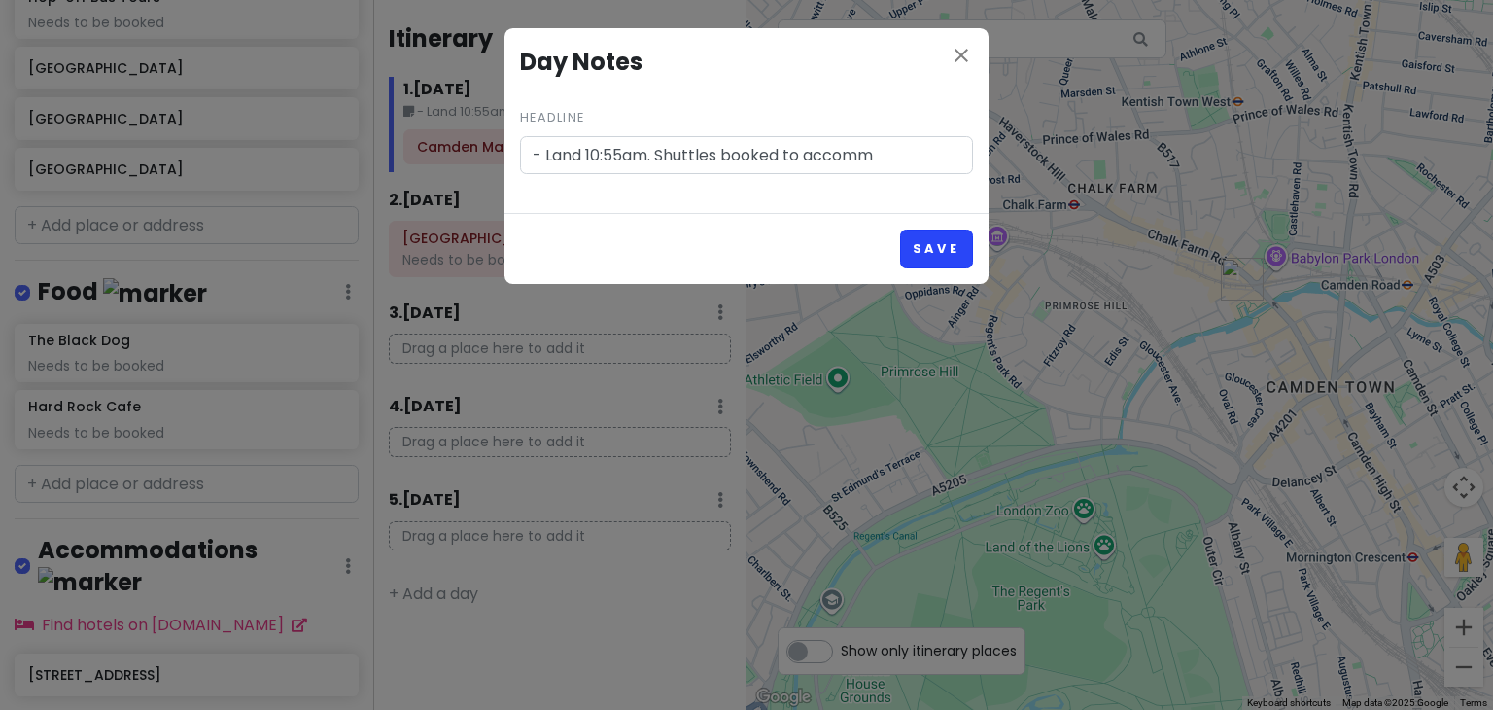
type input "- Land 10:55am. Shuttles booked to accomm"
click at [933, 252] on button "Save" at bounding box center [936, 248] width 73 height 38
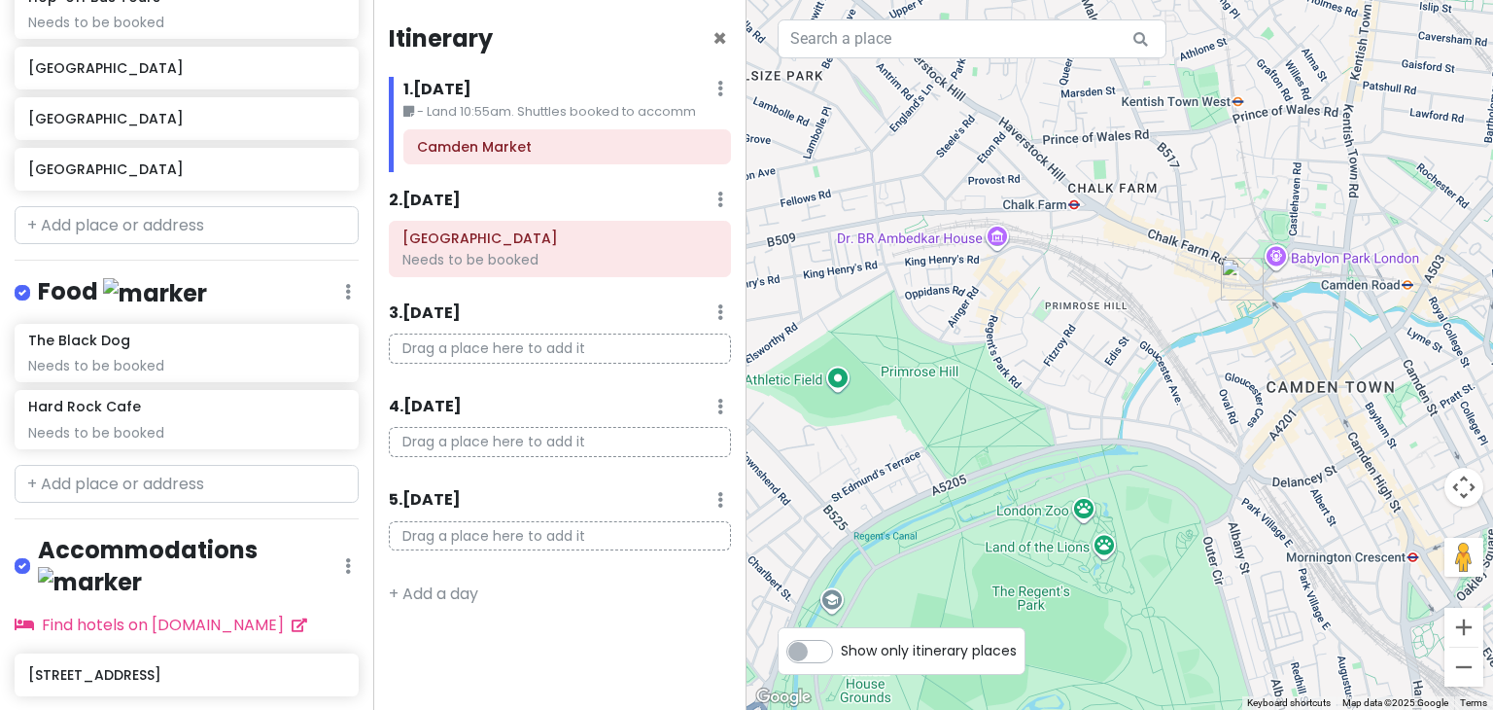
click at [544, 115] on small "- Land 10:55am. Shuttles booked to accomm" at bounding box center [567, 111] width 328 height 19
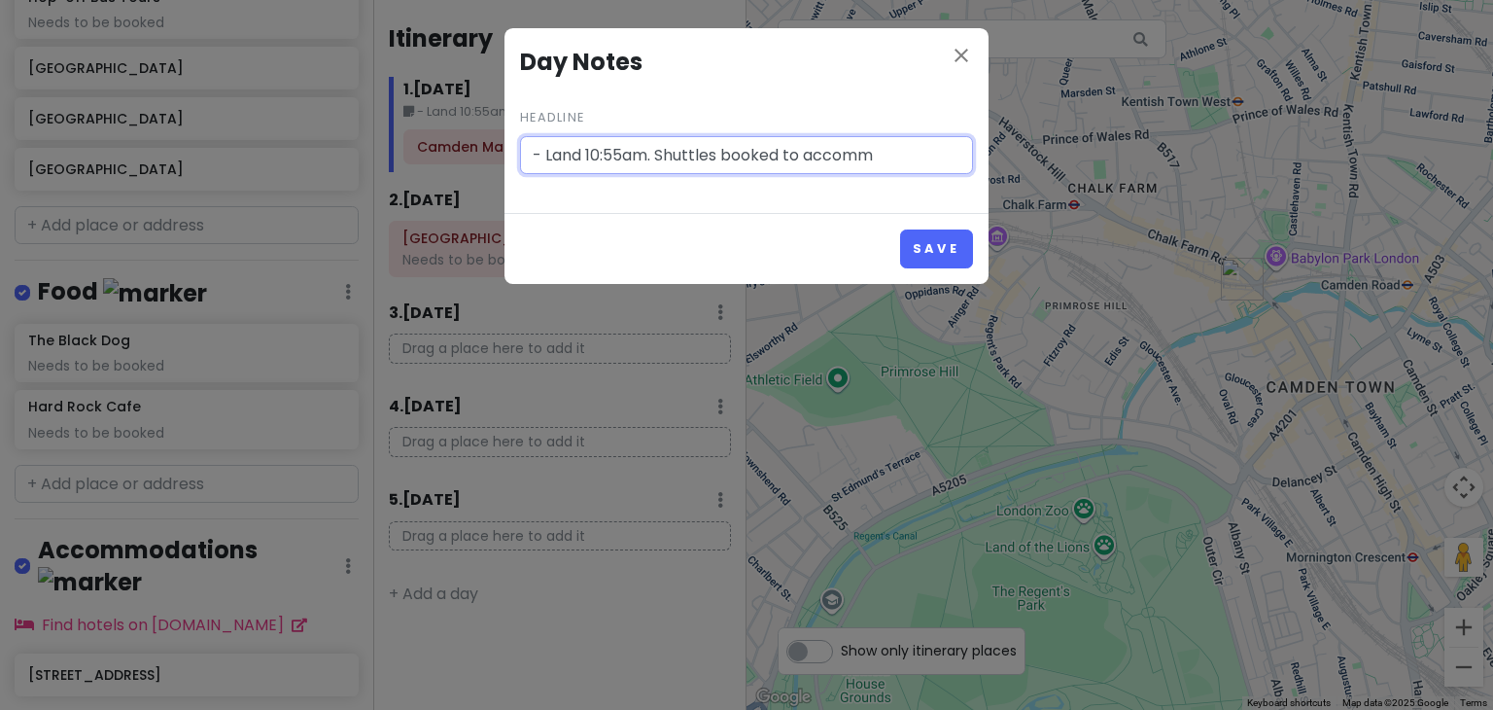
click at [908, 153] on input "- Land 10:55am. Shuttles booked to accomm" at bounding box center [746, 155] width 453 height 39
type input "- Land 10:55am. Shuttles booked. Find supermarket"
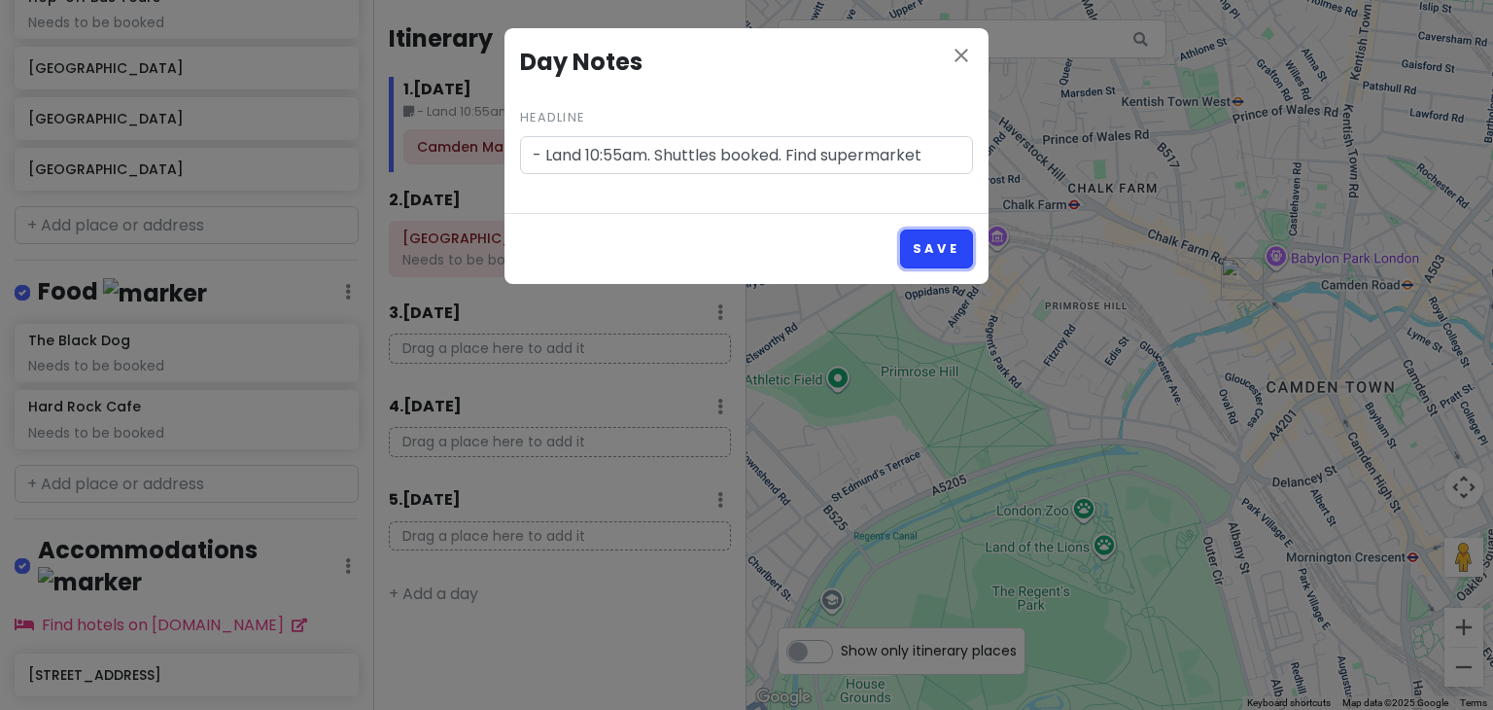
click at [939, 258] on button "Save" at bounding box center [936, 248] width 73 height 38
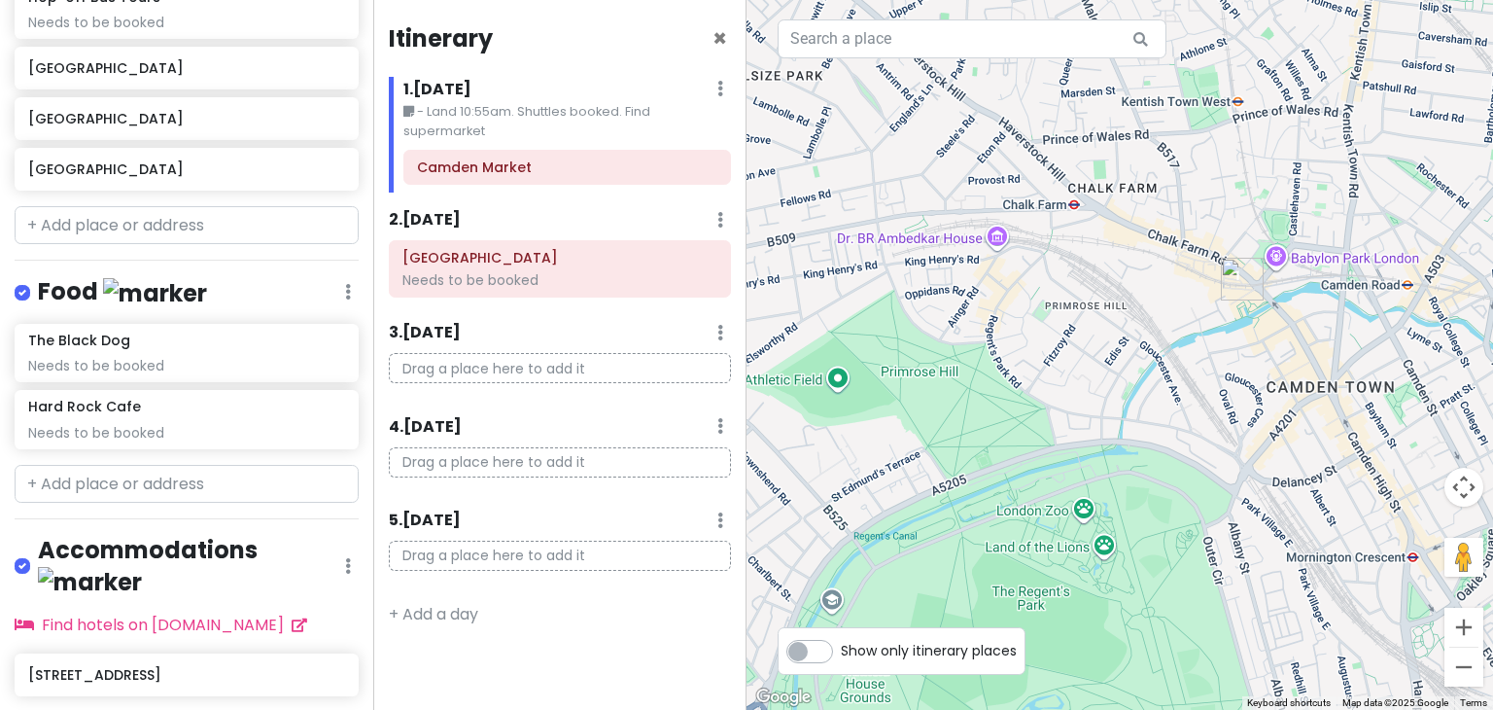
click at [544, 125] on small "- Land 10:55am. Shuttles booked. Find supermarket" at bounding box center [567, 122] width 328 height 40
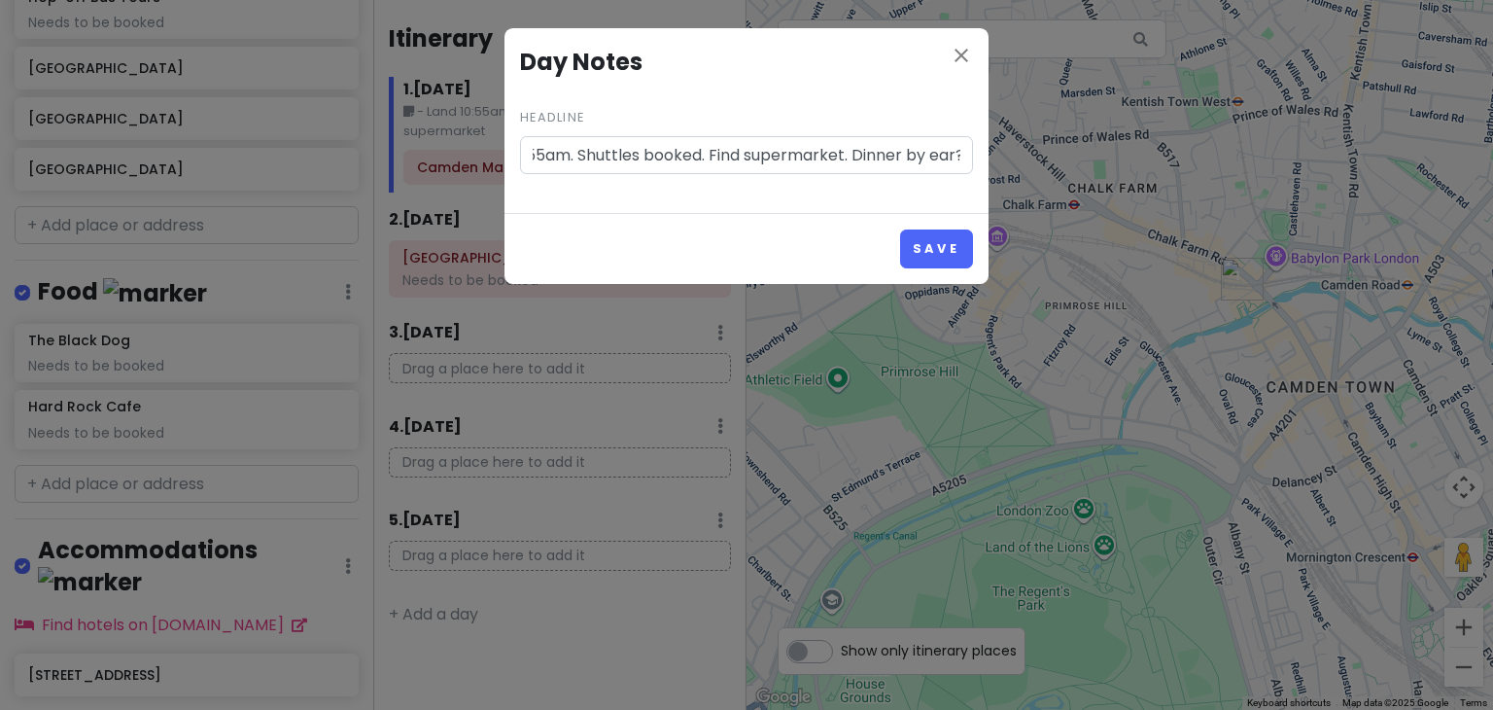
scroll to position [0, 85]
type input "- Land 10:55am. Shuttles booked. Find supermarket. Dinner by ear?"
click at [962, 243] on button "Save" at bounding box center [936, 248] width 73 height 38
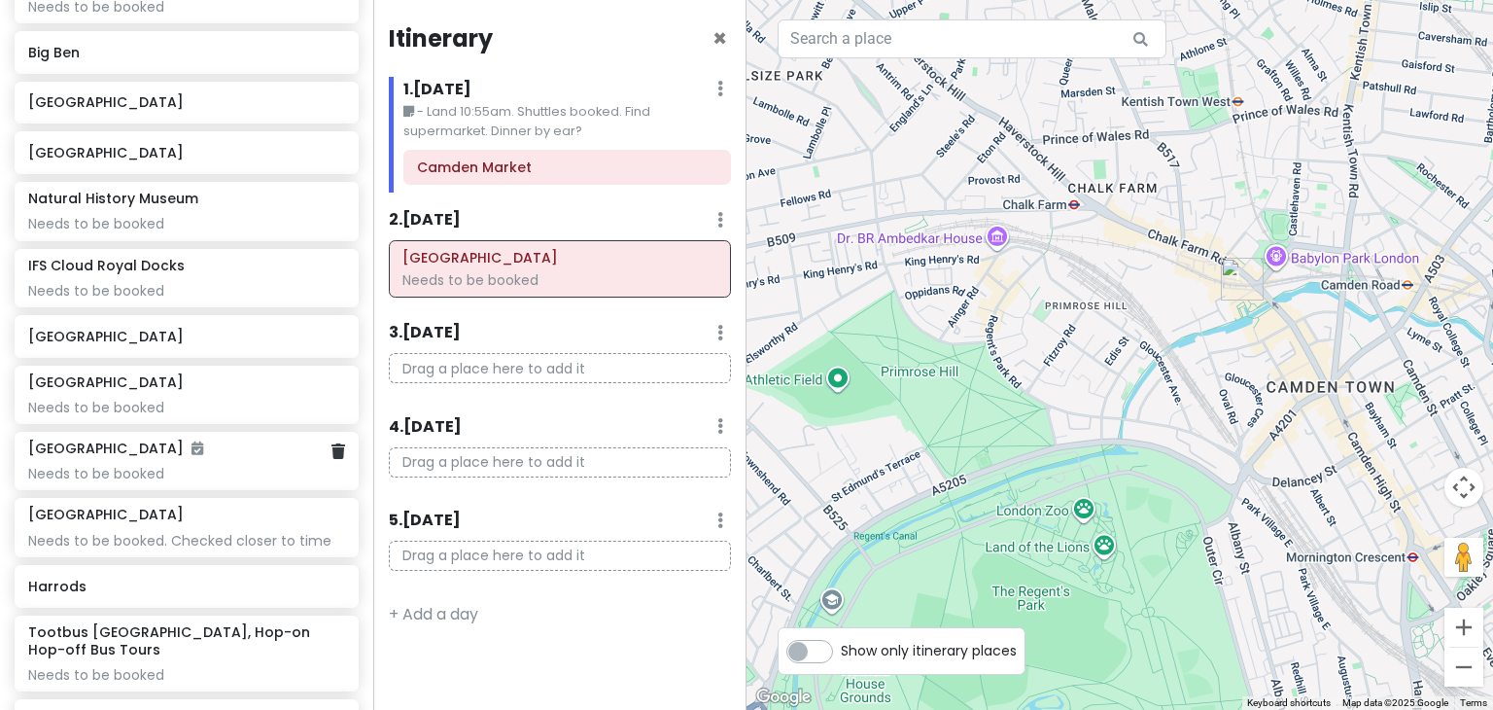
scroll to position [429, 0]
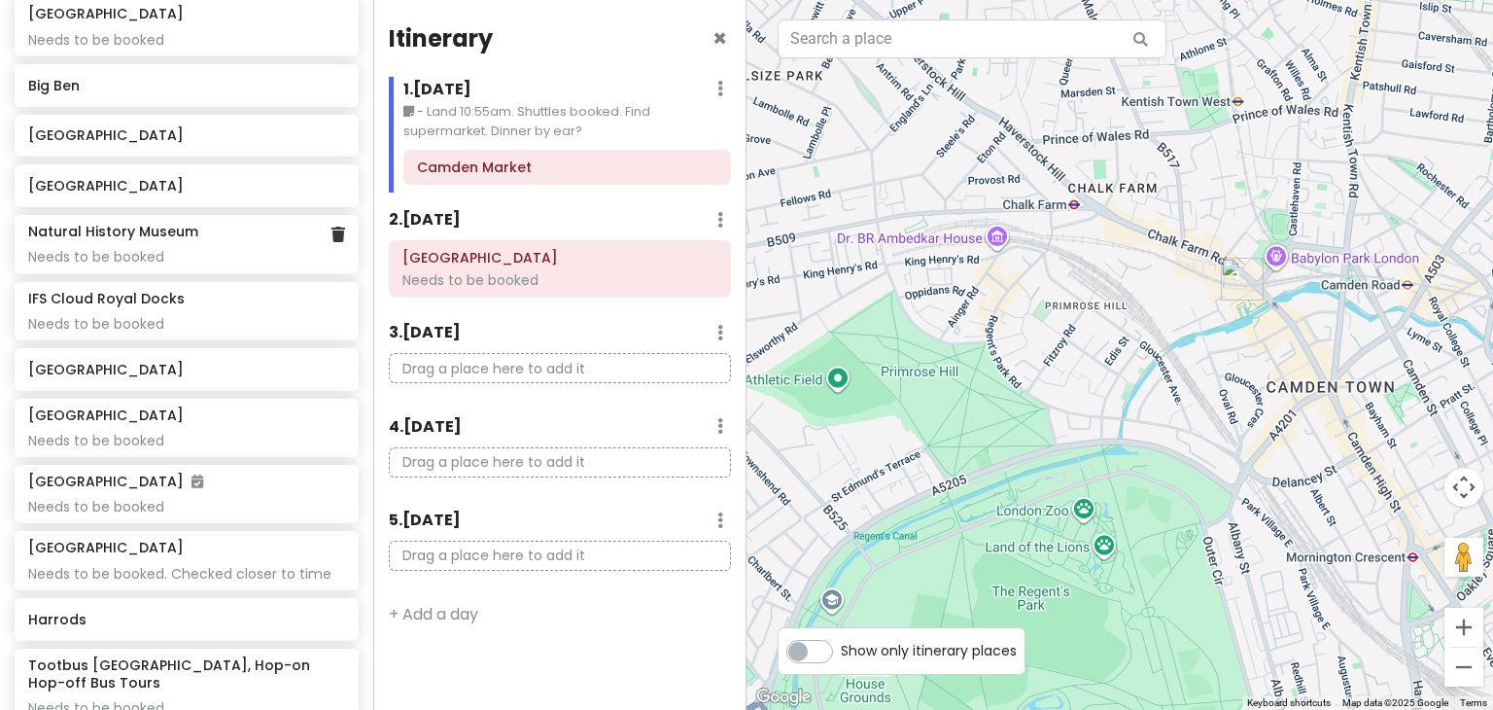
click at [151, 207] on div "London Eye Needs to be booked Camden Market Hyde Park Winter Wonderland Needs t…" at bounding box center [186, 381] width 373 height 1002
click at [191, 183] on h6 "[GEOGRAPHIC_DATA]" at bounding box center [179, 185] width 302 height 17
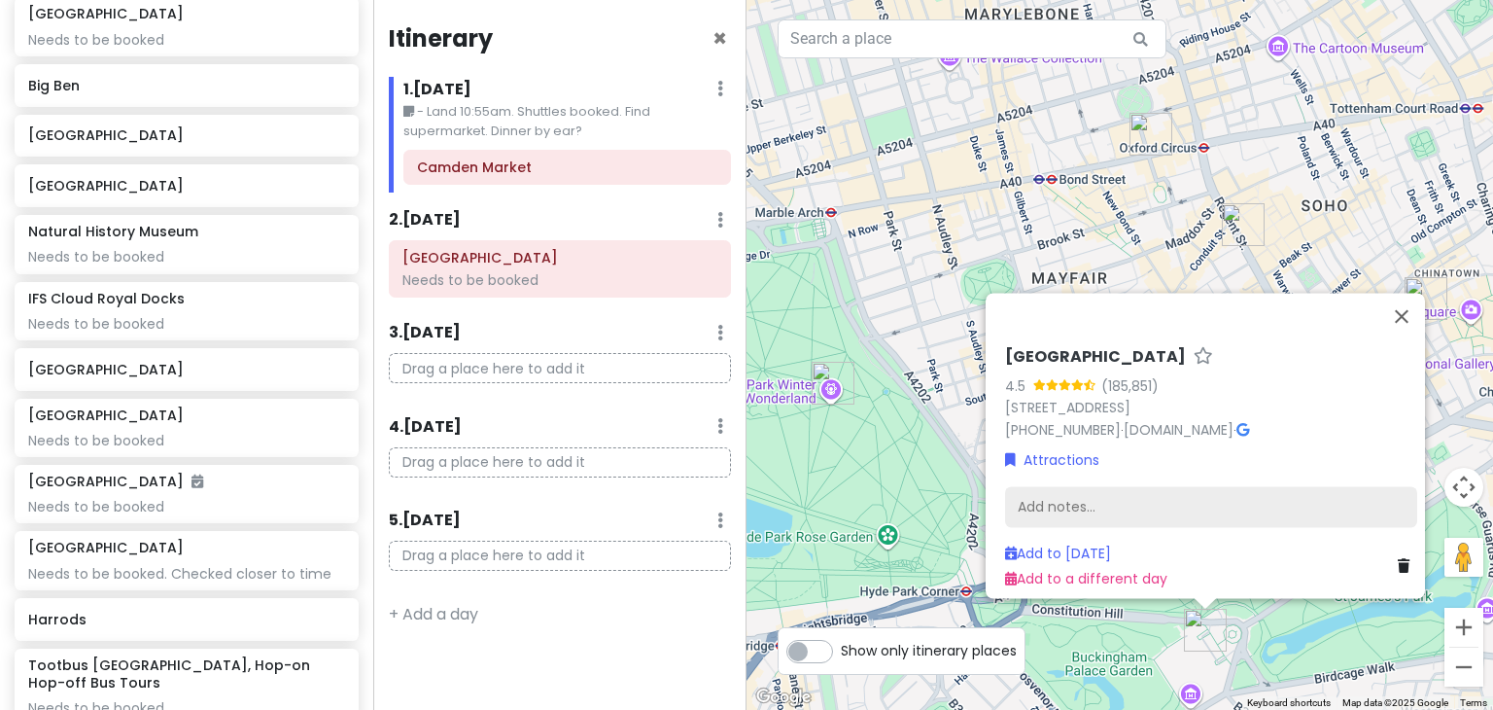
click at [1066, 487] on div "Add notes..." at bounding box center [1211, 507] width 412 height 41
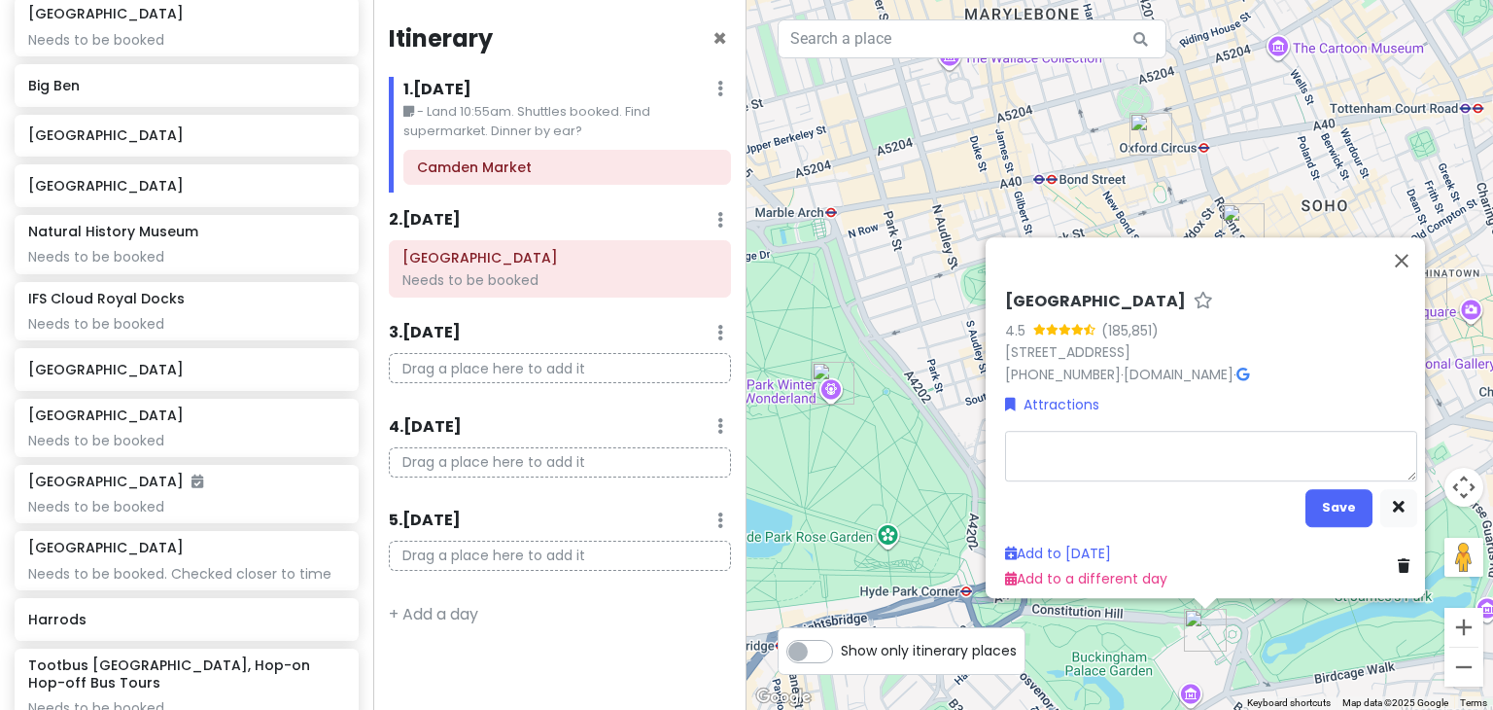
type textarea "x"
type textarea "C"
type textarea "x"
type textarea "Ch"
type textarea "x"
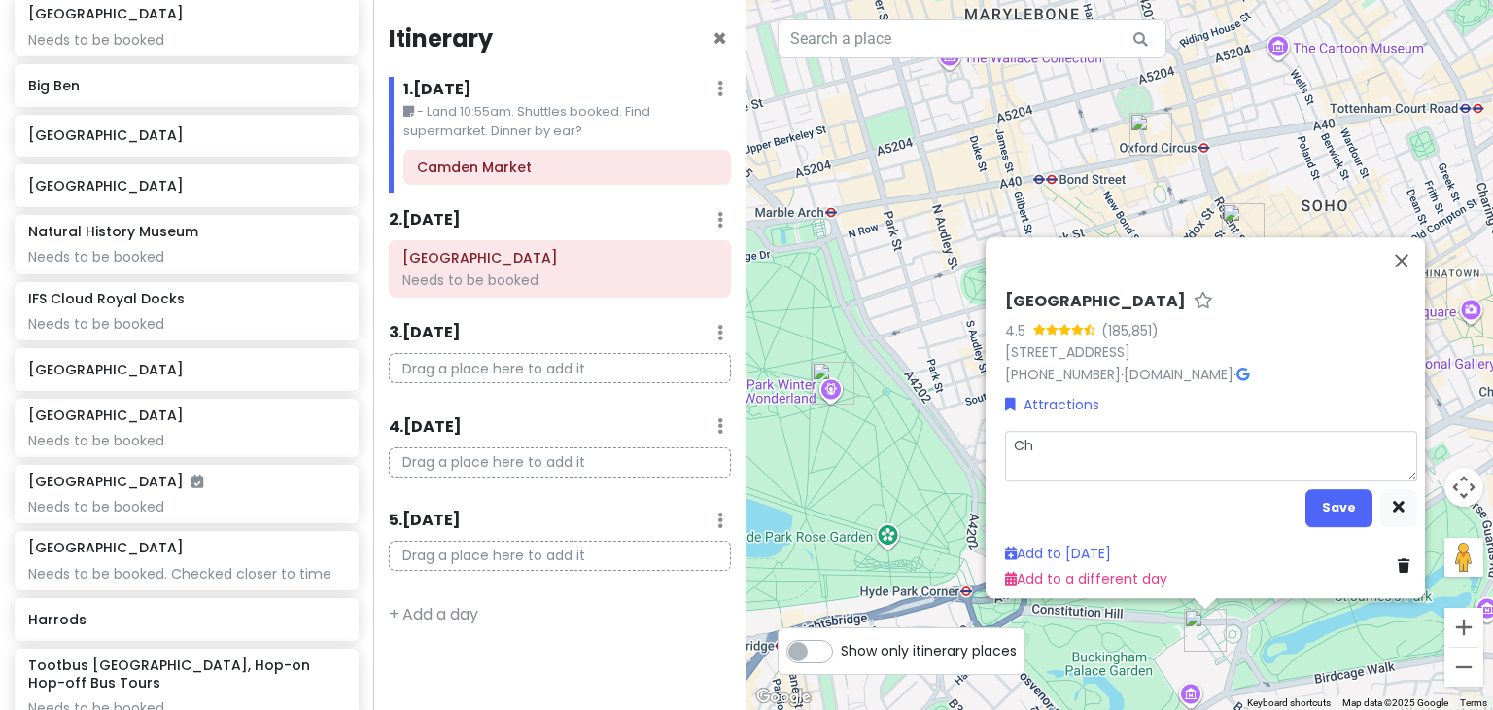
type textarea "Cha"
type textarea "x"
type textarea "Chan"
type textarea "x"
type textarea "Chang"
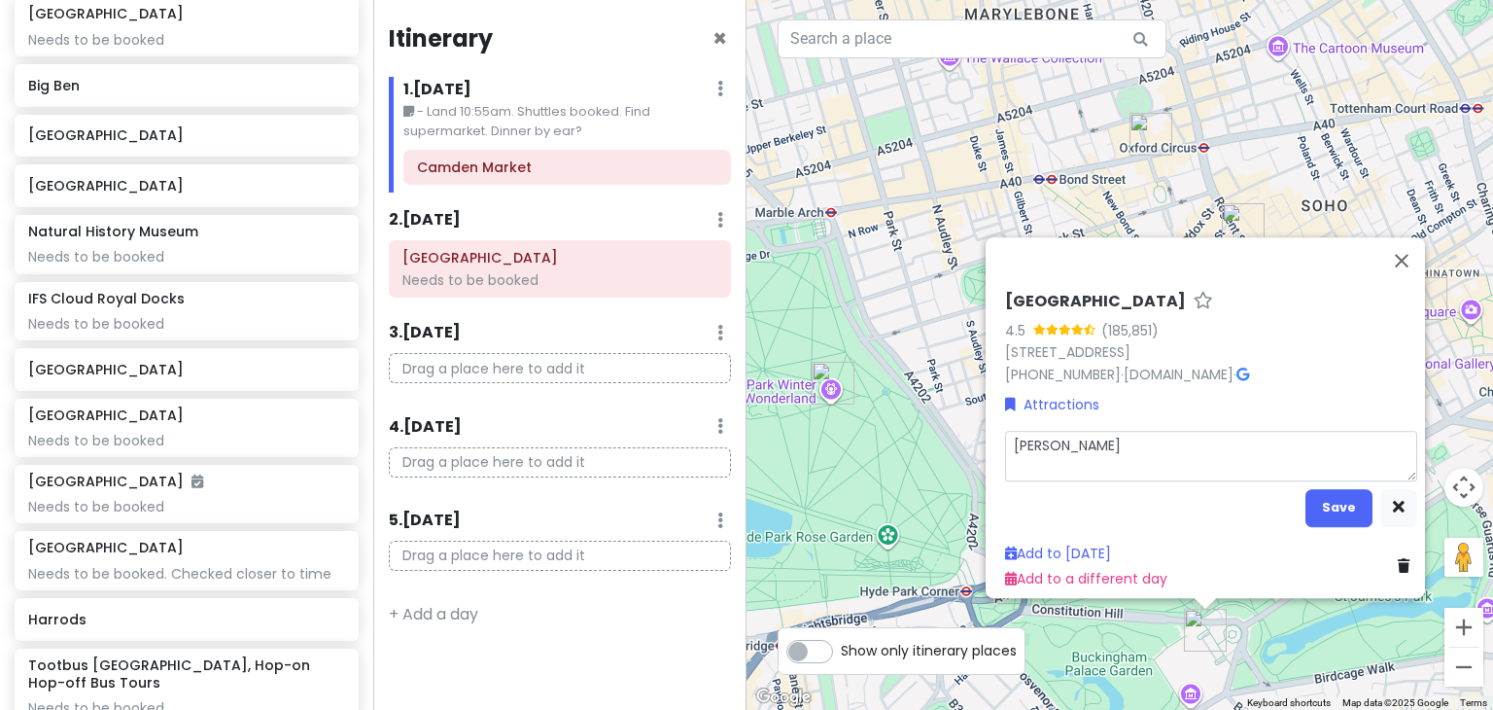
type textarea "x"
type textarea "Changi"
type textarea "x"
type textarea "Changin"
type textarea "x"
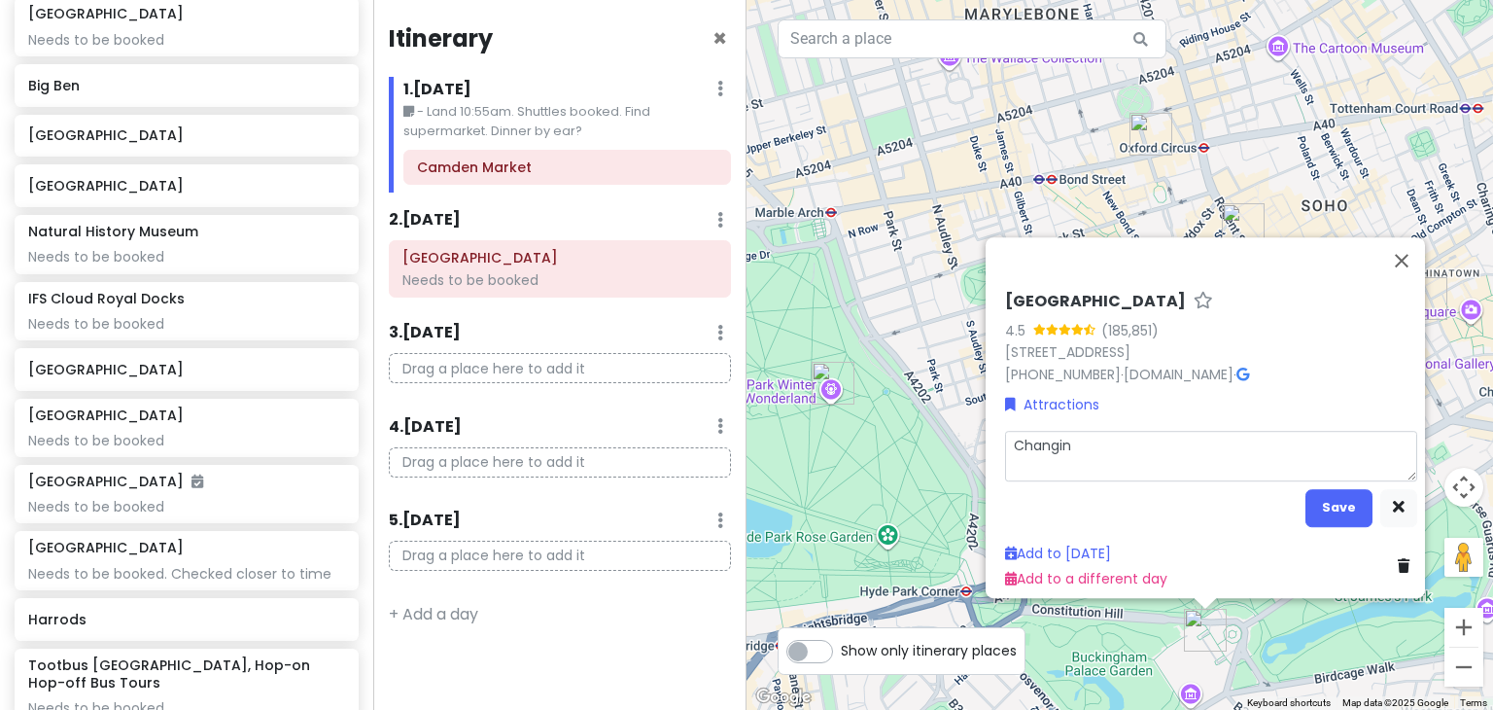
type textarea "Changing"
type textarea "x"
type textarea "Changing"
type textarea "x"
type textarea "Changing o"
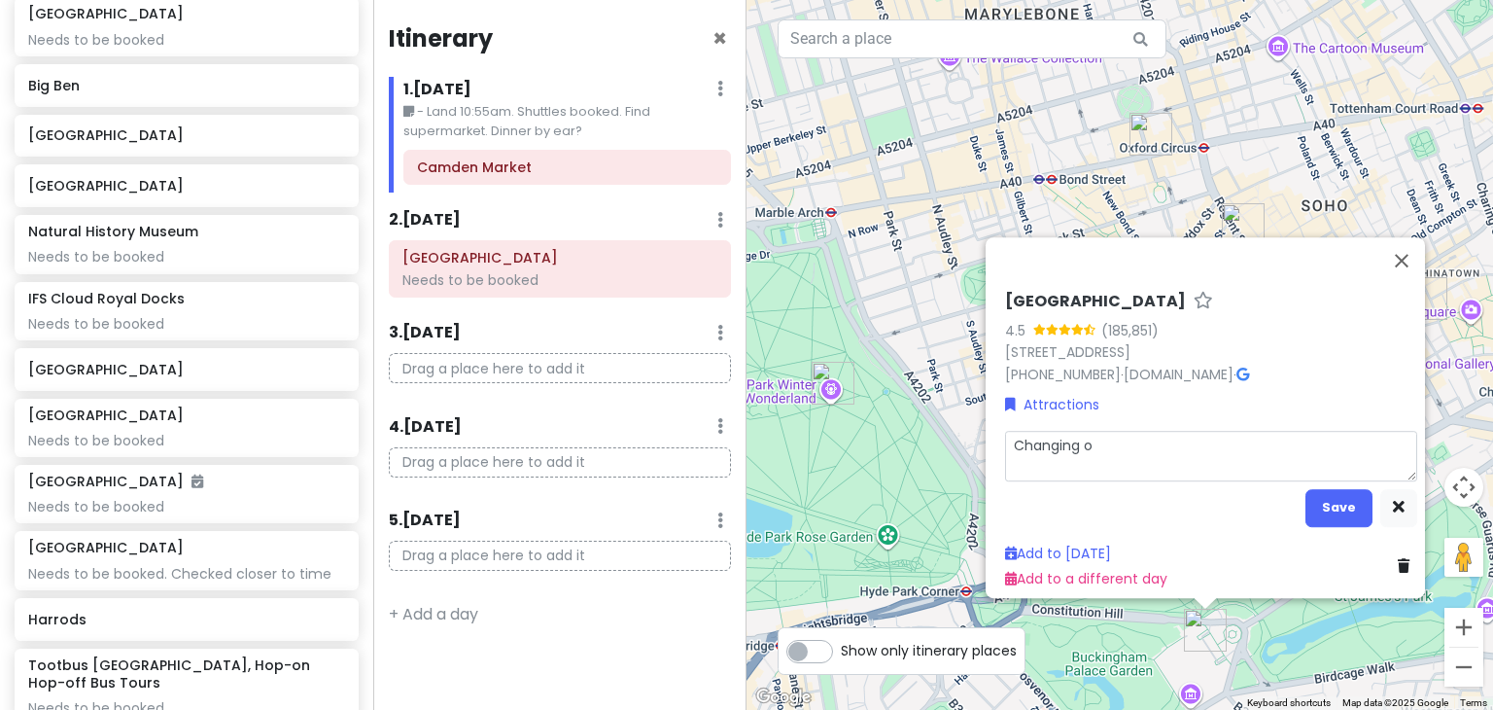
type textarea "x"
type textarea "Changing of"
type textarea "x"
type textarea "Changing of"
type textarea "x"
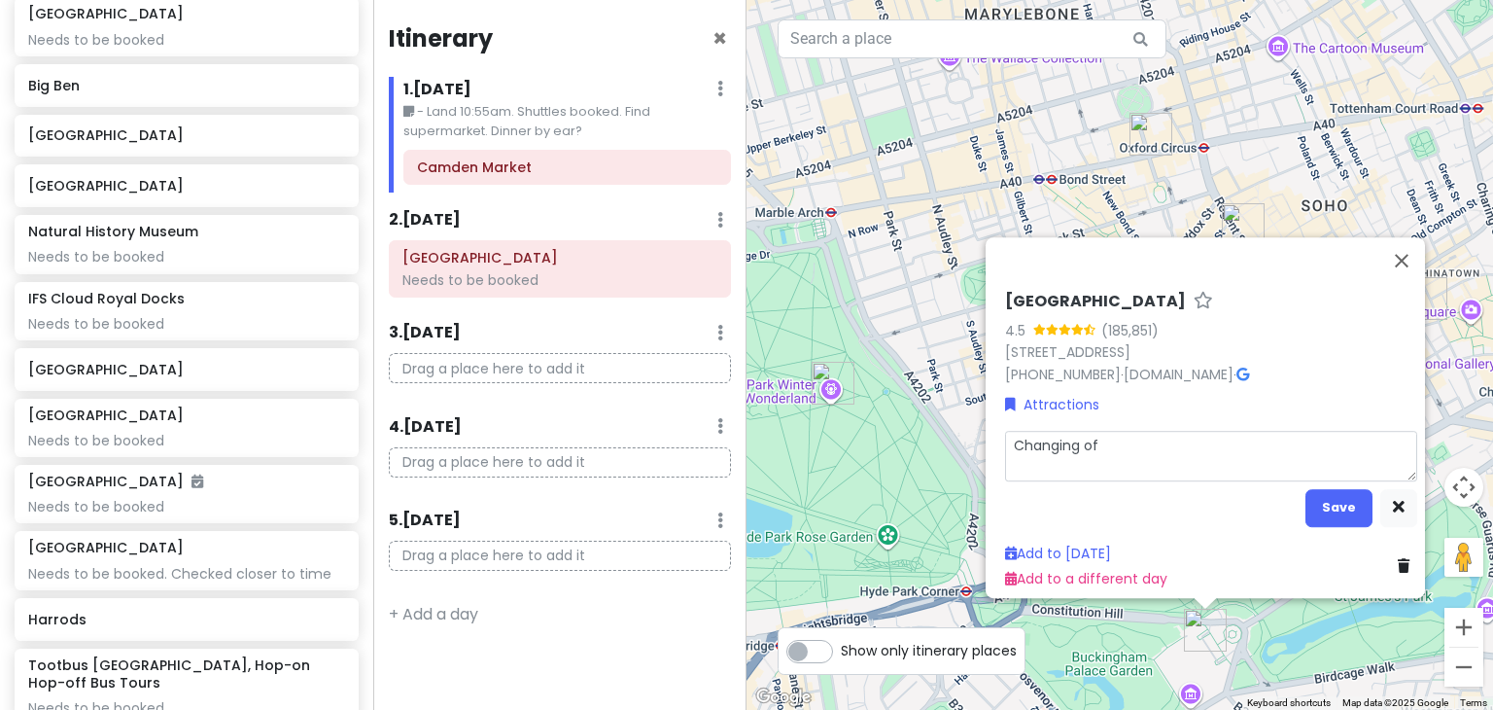
type textarea "Changing of c"
type textarea "x"
type textarea "Changing of"
type textarea "x"
type textarea "Changing of g"
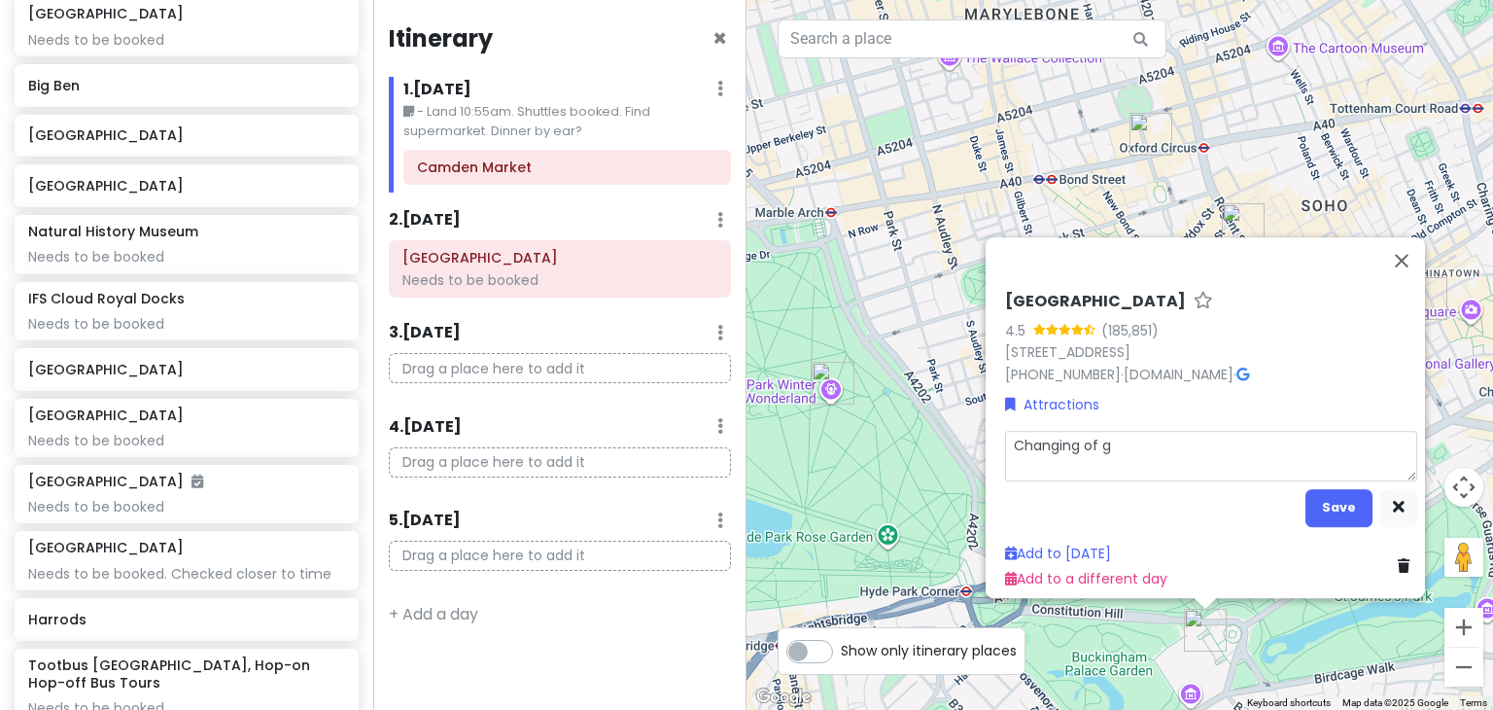
type textarea "x"
type textarea "Changing of gua"
type textarea "x"
type textarea "Changing of guar"
type textarea "x"
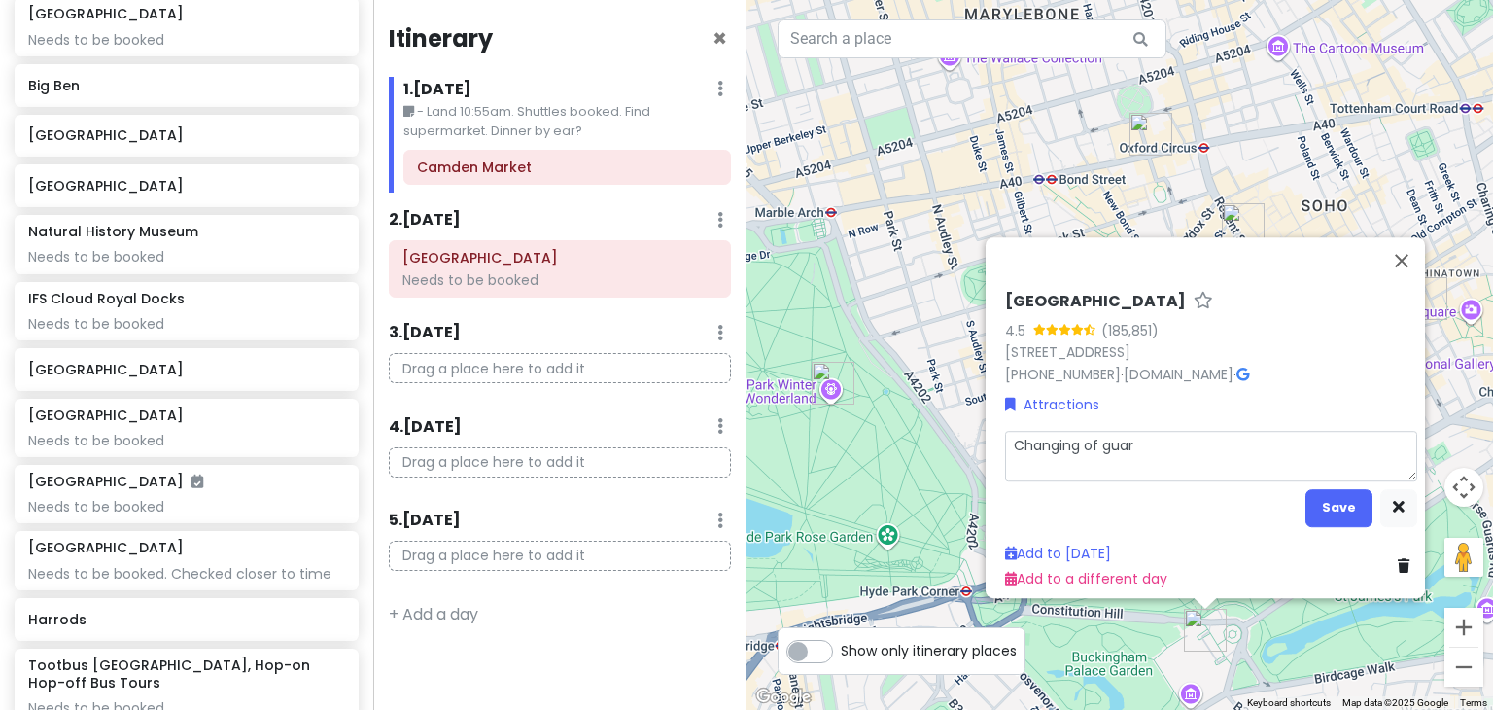
type textarea "Changing of guard"
type textarea "x"
type textarea "Changing of guard"
type textarea "x"
type textarea "Changing of guard a"
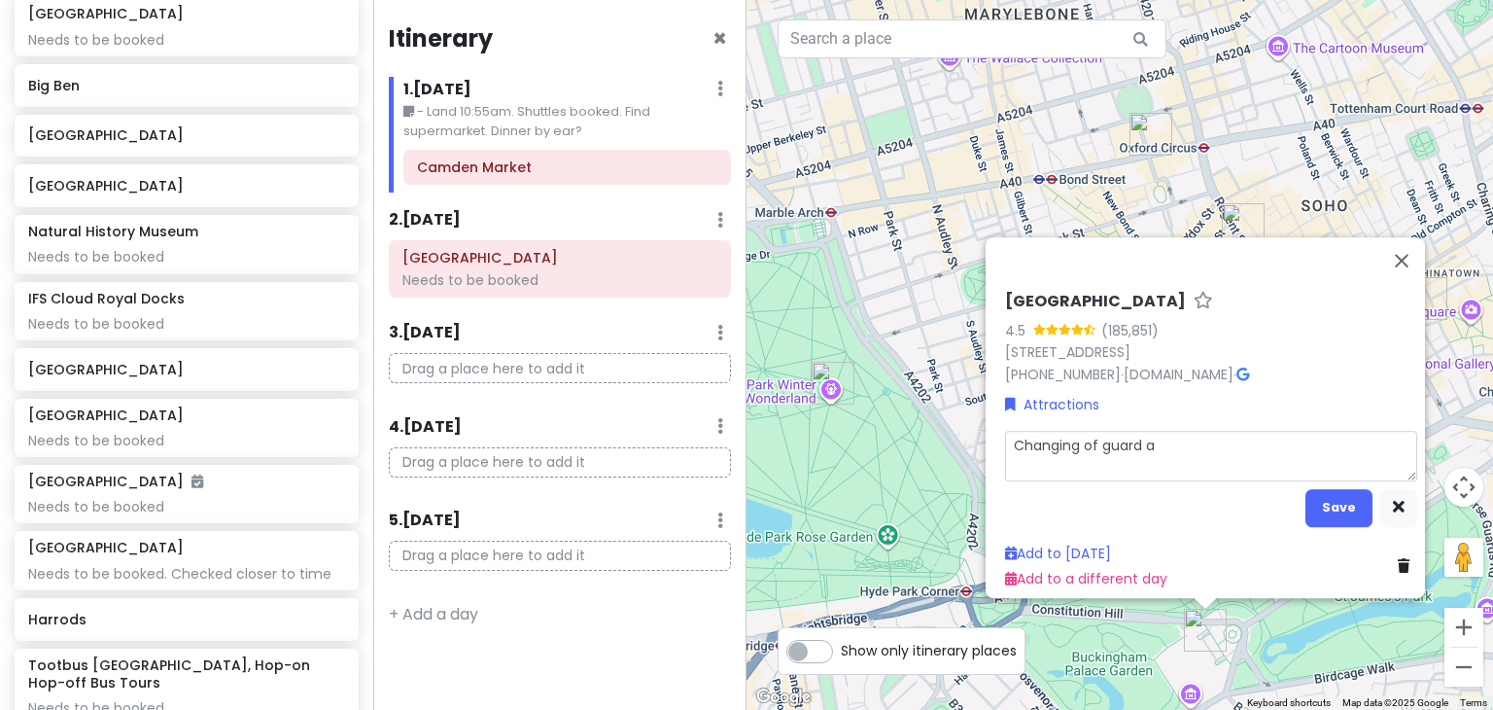
type textarea "x"
type textarea "Changing of guard at"
type textarea "x"
type textarea "Changing of guard at"
type textarea "x"
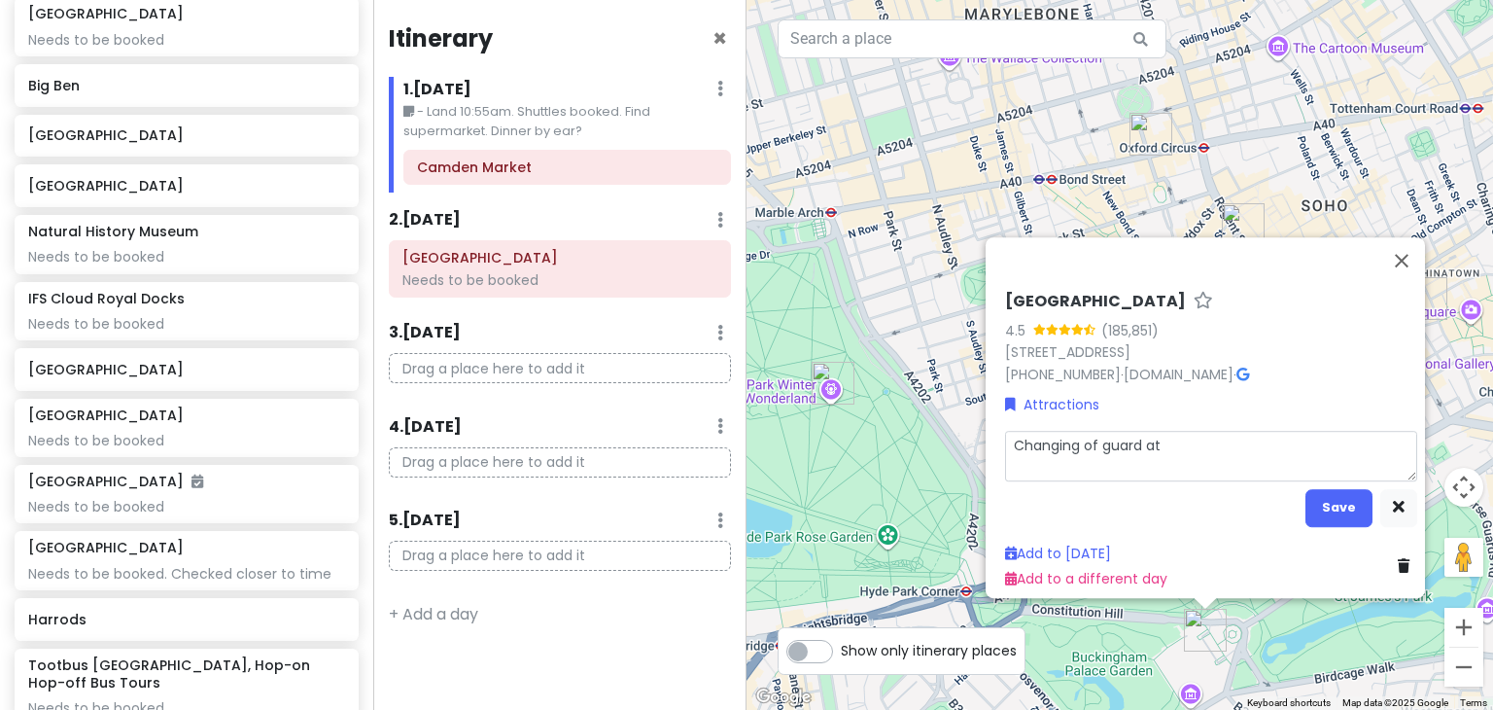
type textarea "Changing of guard at 1"
type textarea "x"
type textarea "Changing of guard at 11"
type textarea "x"
type textarea "Changing of guard at 11a"
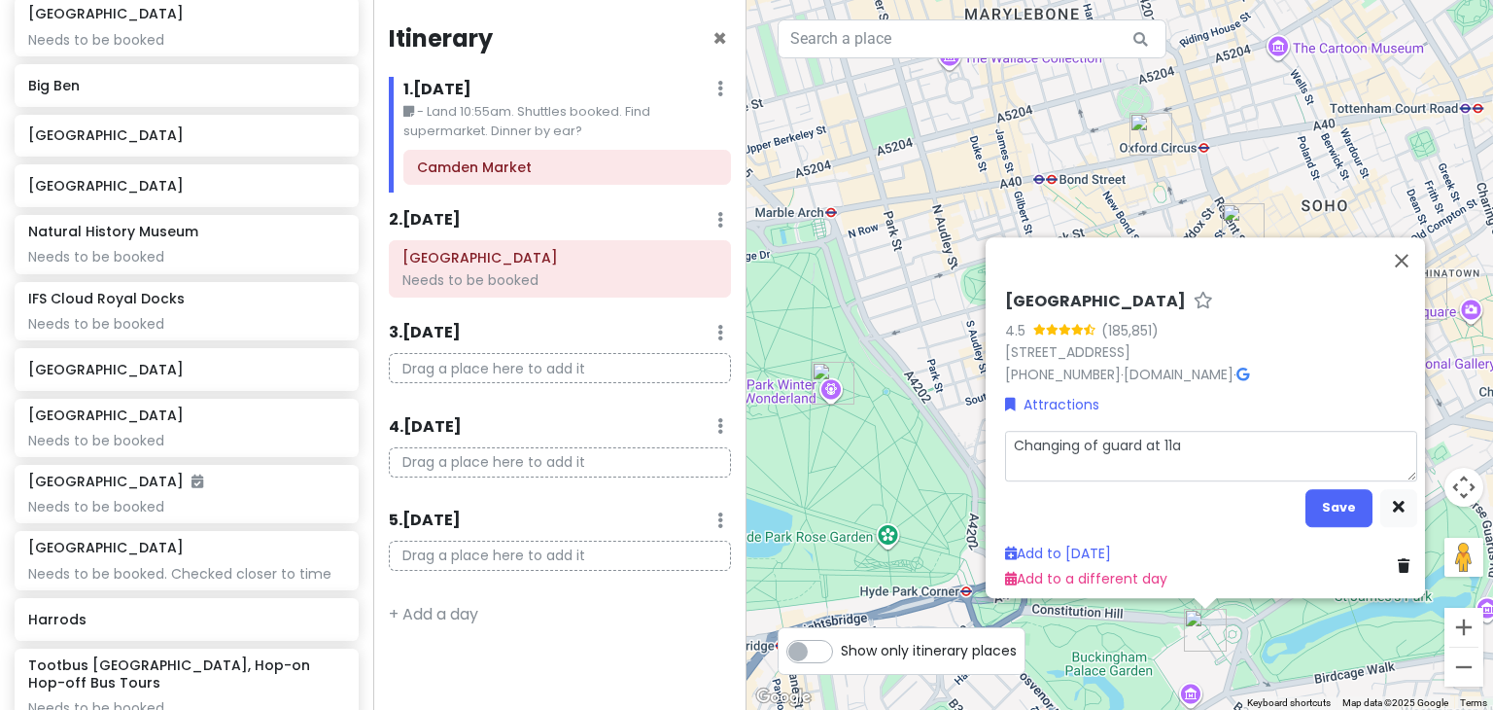
type textarea "x"
type textarea "Changing of guard at 11am"
type textarea "x"
type textarea "Changing of guard at 11am"
type textarea "x"
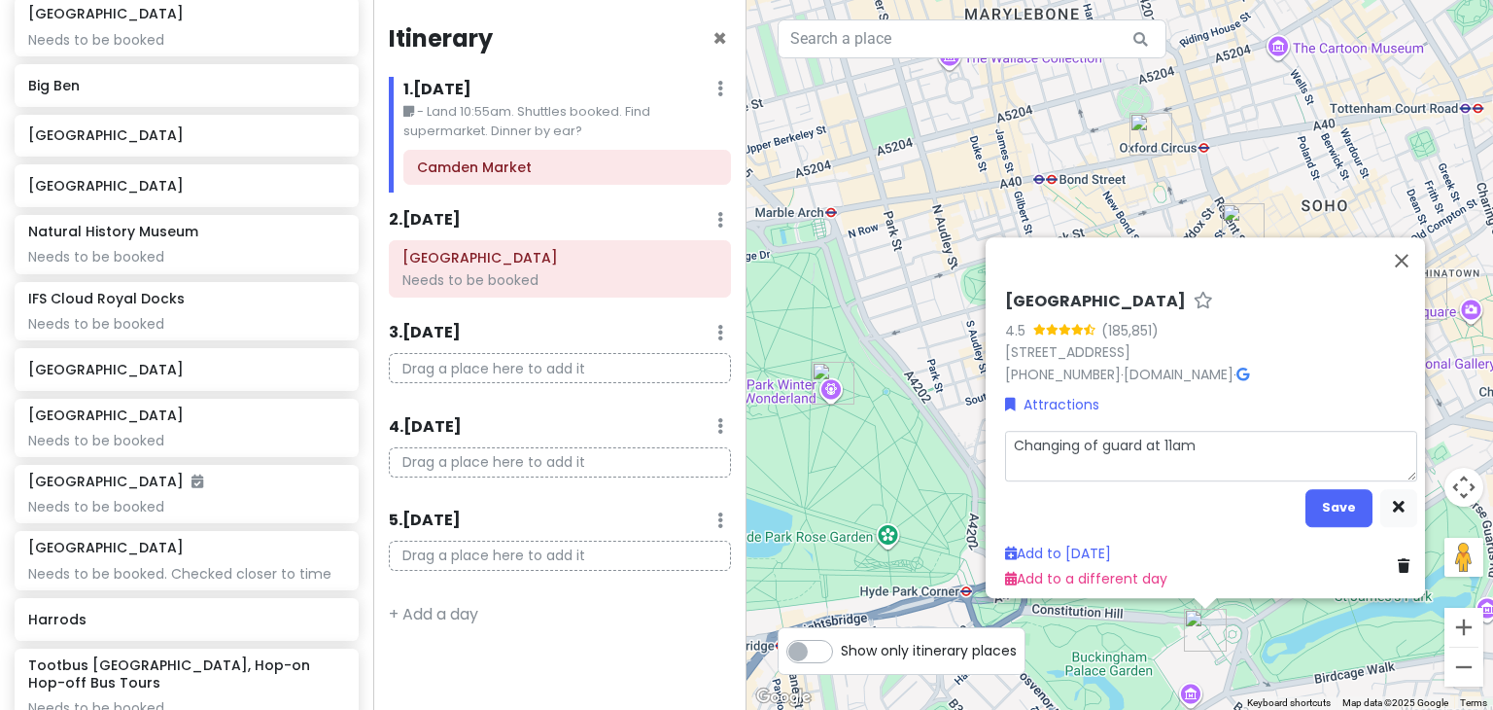
type textarea "Changing of guard at 11am 3"
type textarea "x"
type textarea "Changing of guard at 11am 3p"
type textarea "x"
type textarea "Changing of guard at 11am 3pm"
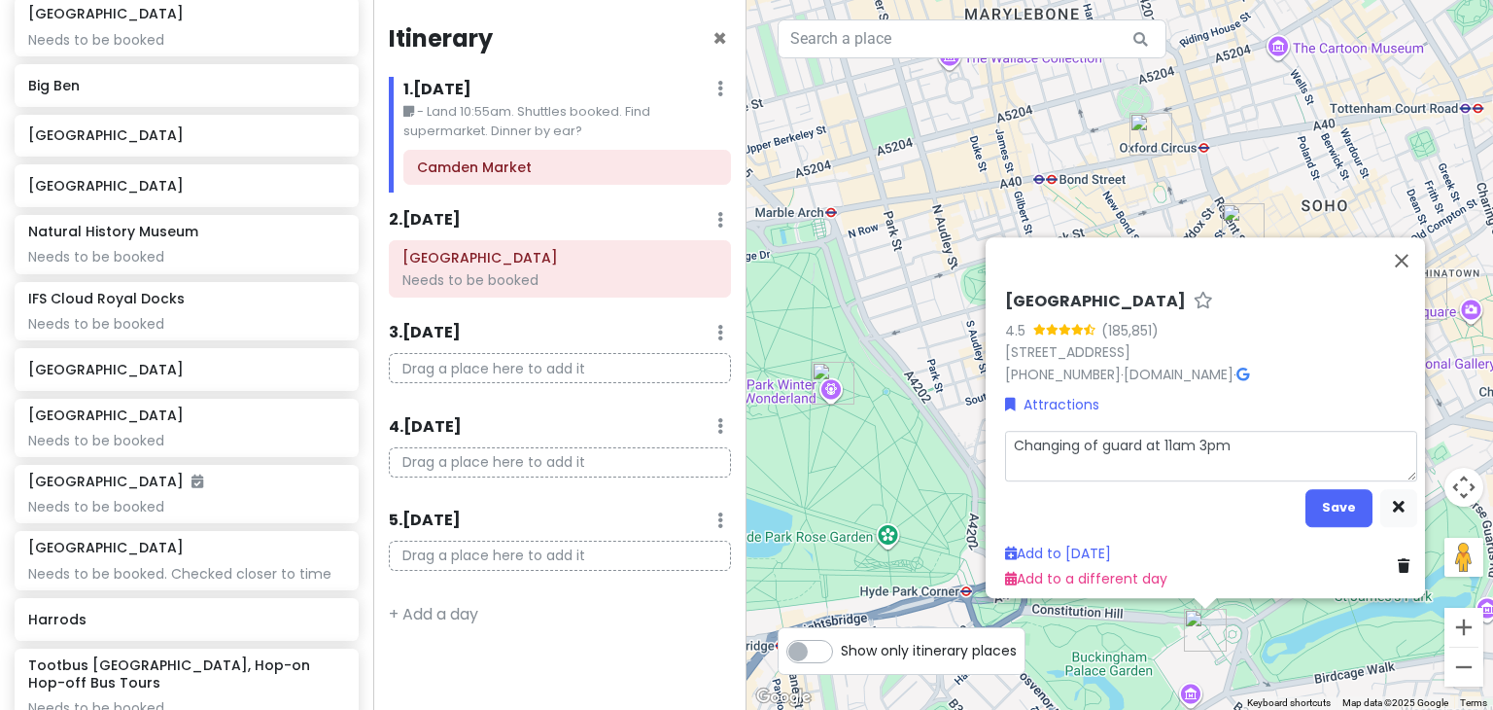
click at [1186, 433] on textarea "Changing of guard at 11am 3pm" at bounding box center [1211, 456] width 412 height 51
type textarea "x"
type textarea "Changing of guard at 11am 3pm"
type textarea "x"
type textarea "Changing of guard at 11am o 3pm"
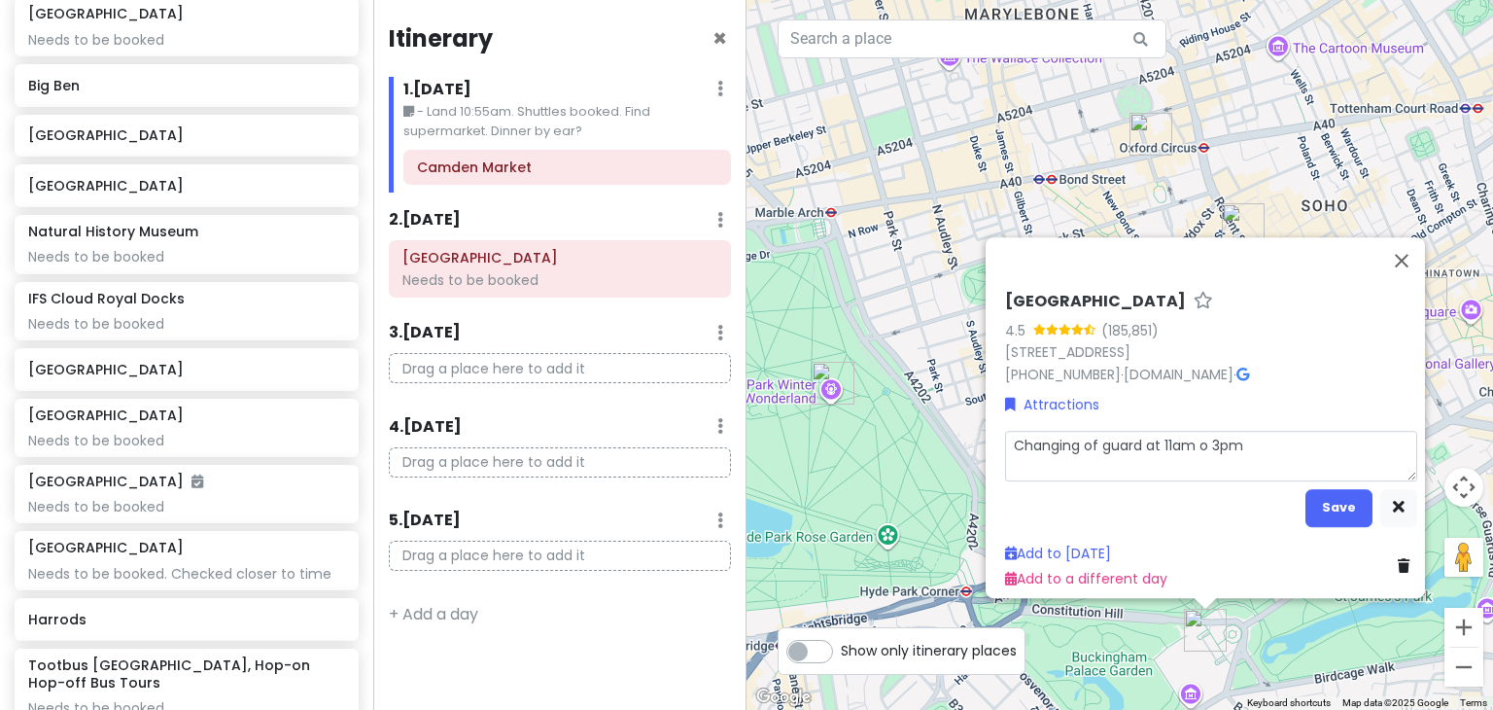
type textarea "x"
type textarea "Changing of guard at 11am or 3pm"
click at [1331, 491] on button "Save" at bounding box center [1338, 508] width 67 height 38
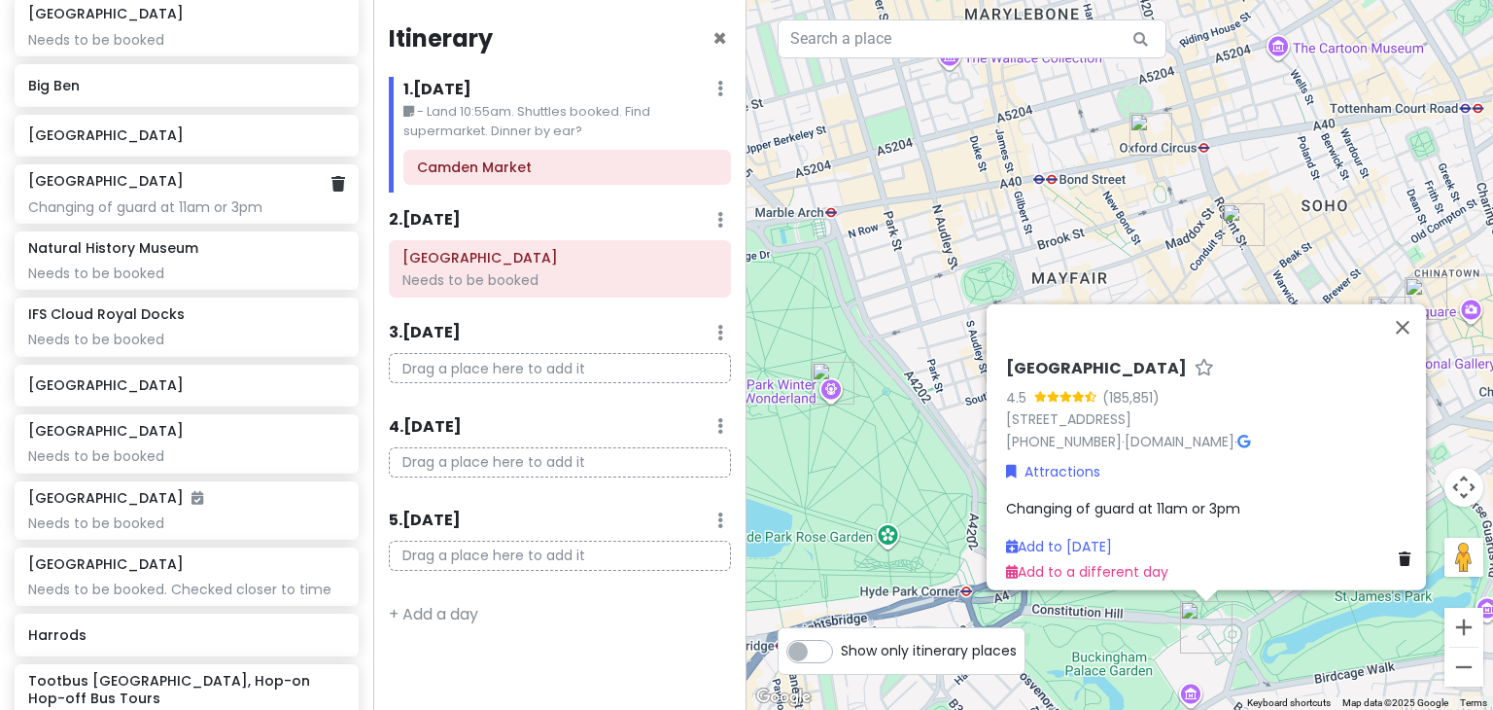
click at [198, 190] on div "Buckingham Palace Changing of guard at 11am or 3pm" at bounding box center [186, 193] width 316 height 43
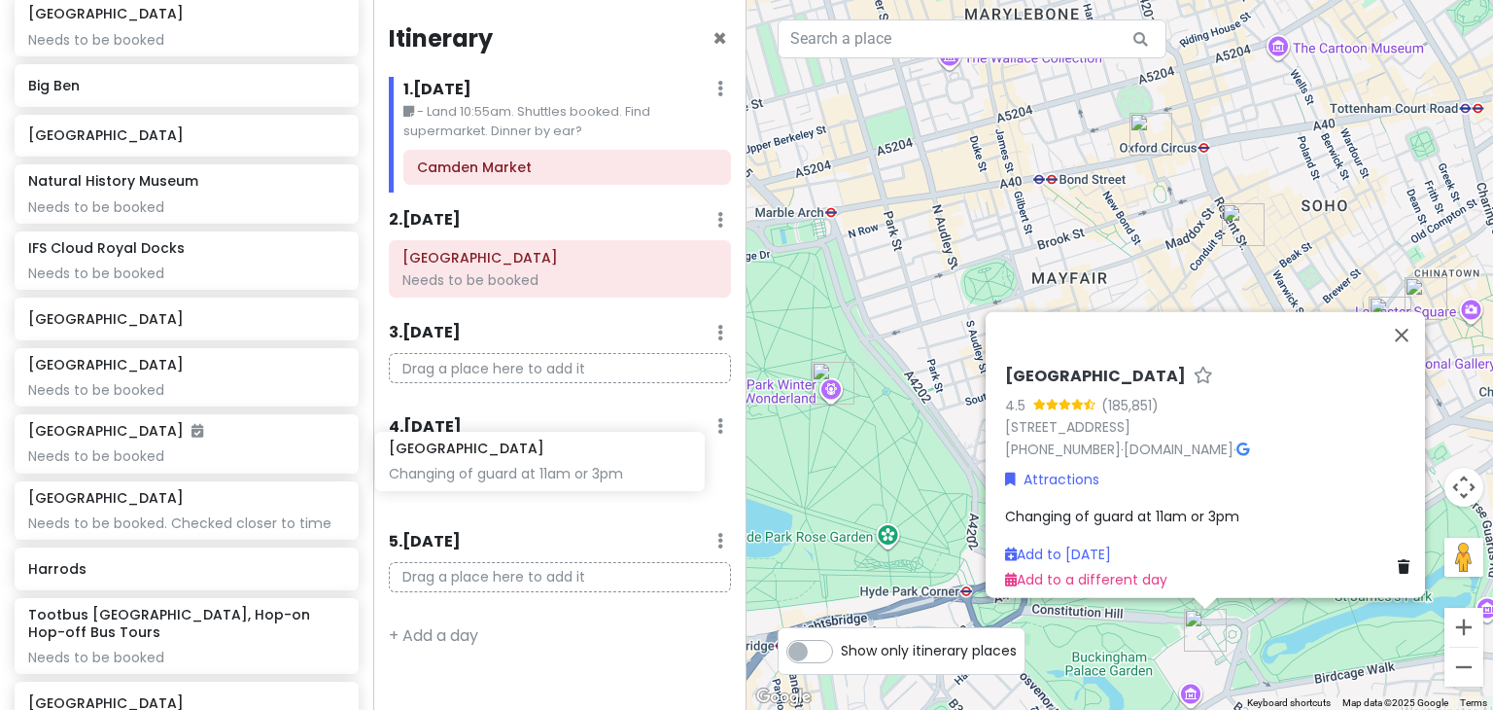
drag, startPoint x: 125, startPoint y: 195, endPoint x: 494, endPoint y: 473, distance: 461.5
click at [494, 473] on div "London Trip Private Change Dates Make a Copy Delete Trip Go Pro ⚡️ Give Feedbac…" at bounding box center [746, 355] width 1493 height 710
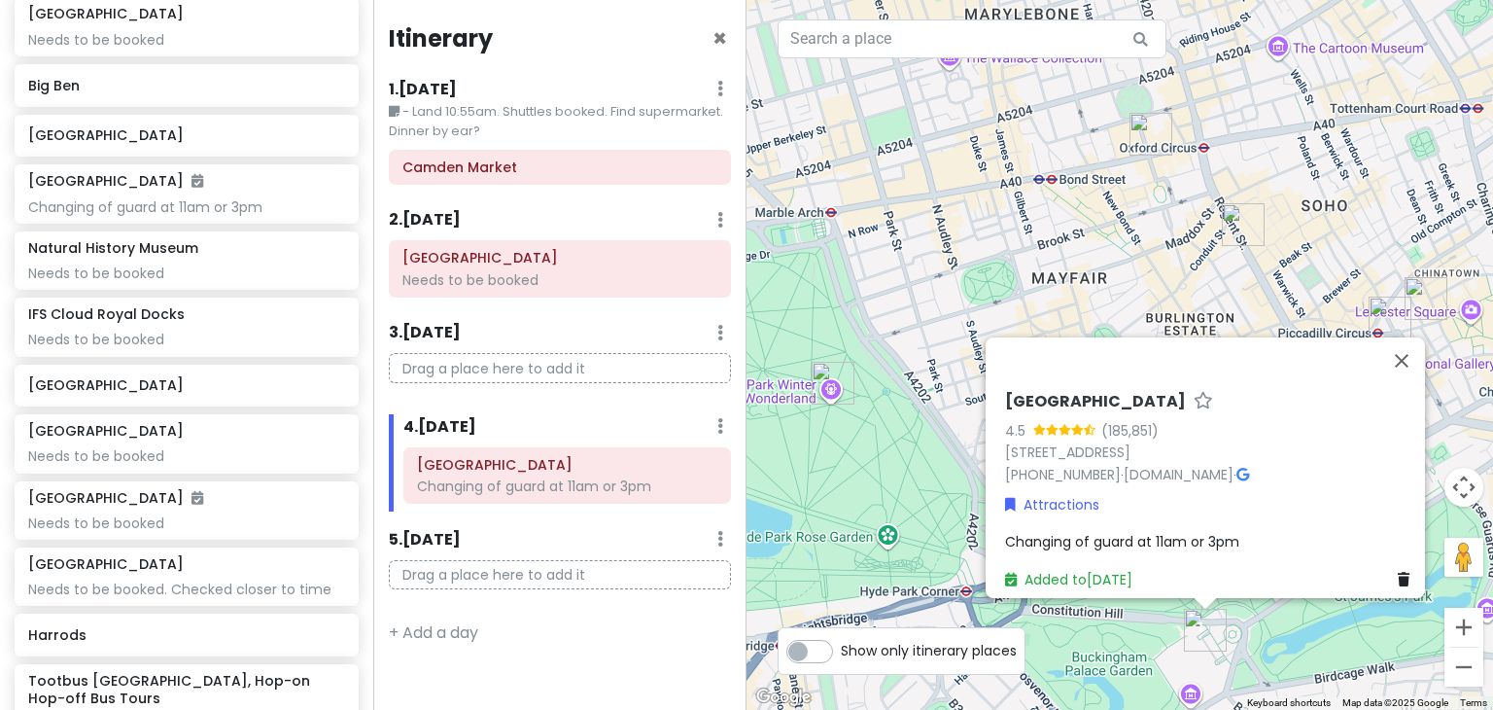
click at [585, 505] on div "Buckingham Palace Changing of guard at 11am or 3pm" at bounding box center [567, 479] width 357 height 64
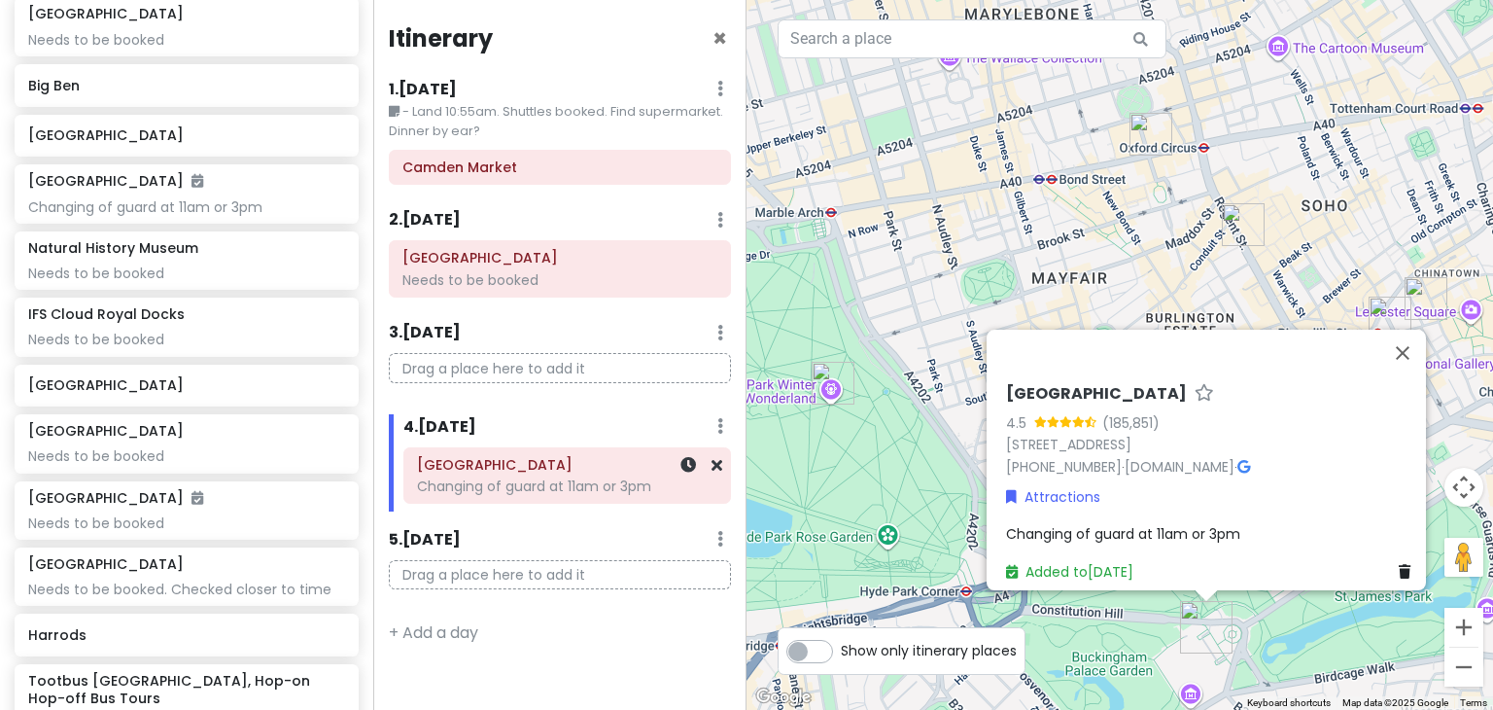
click at [603, 485] on div "Changing of guard at 11am or 3pm" at bounding box center [567, 485] width 300 height 17
click at [680, 471] on icon at bounding box center [688, 465] width 16 height 16
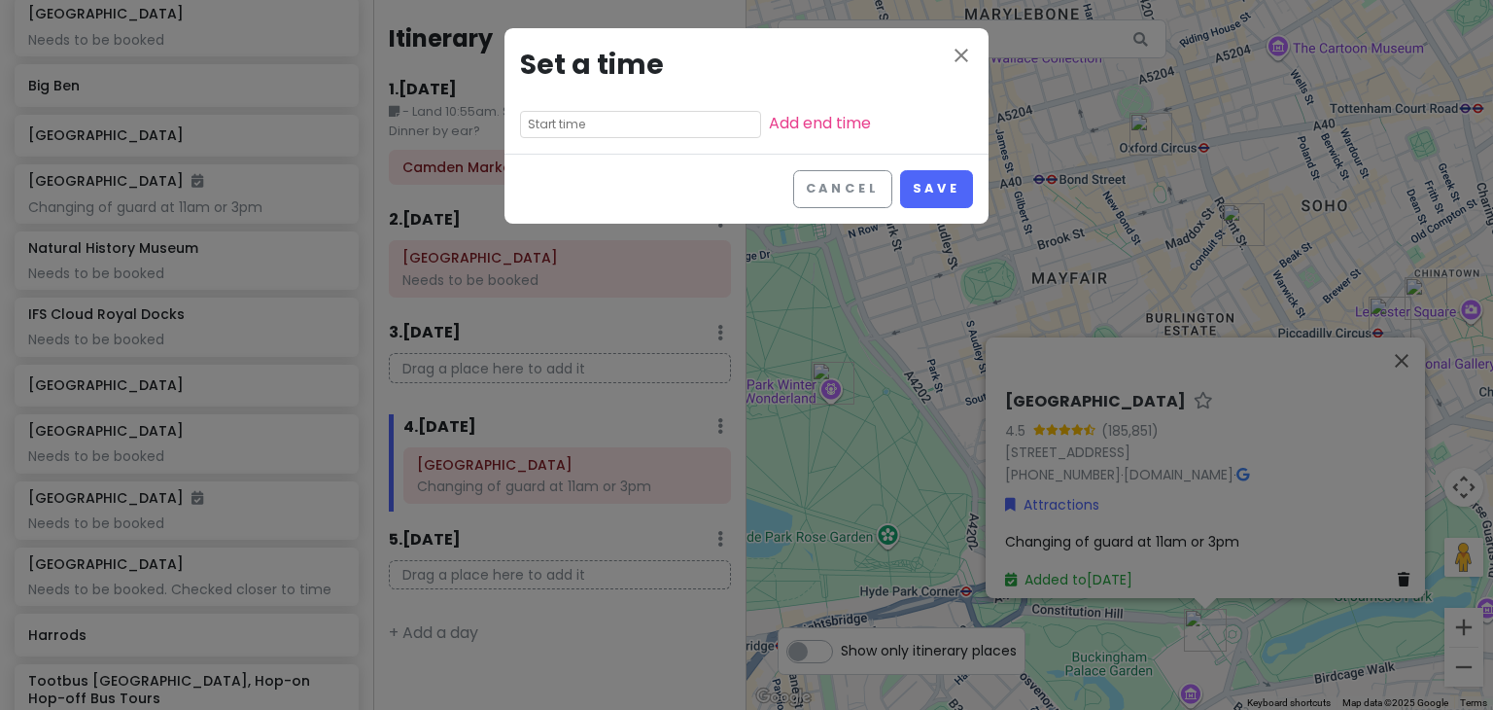
click at [575, 122] on input "text" at bounding box center [640, 124] width 241 height 27
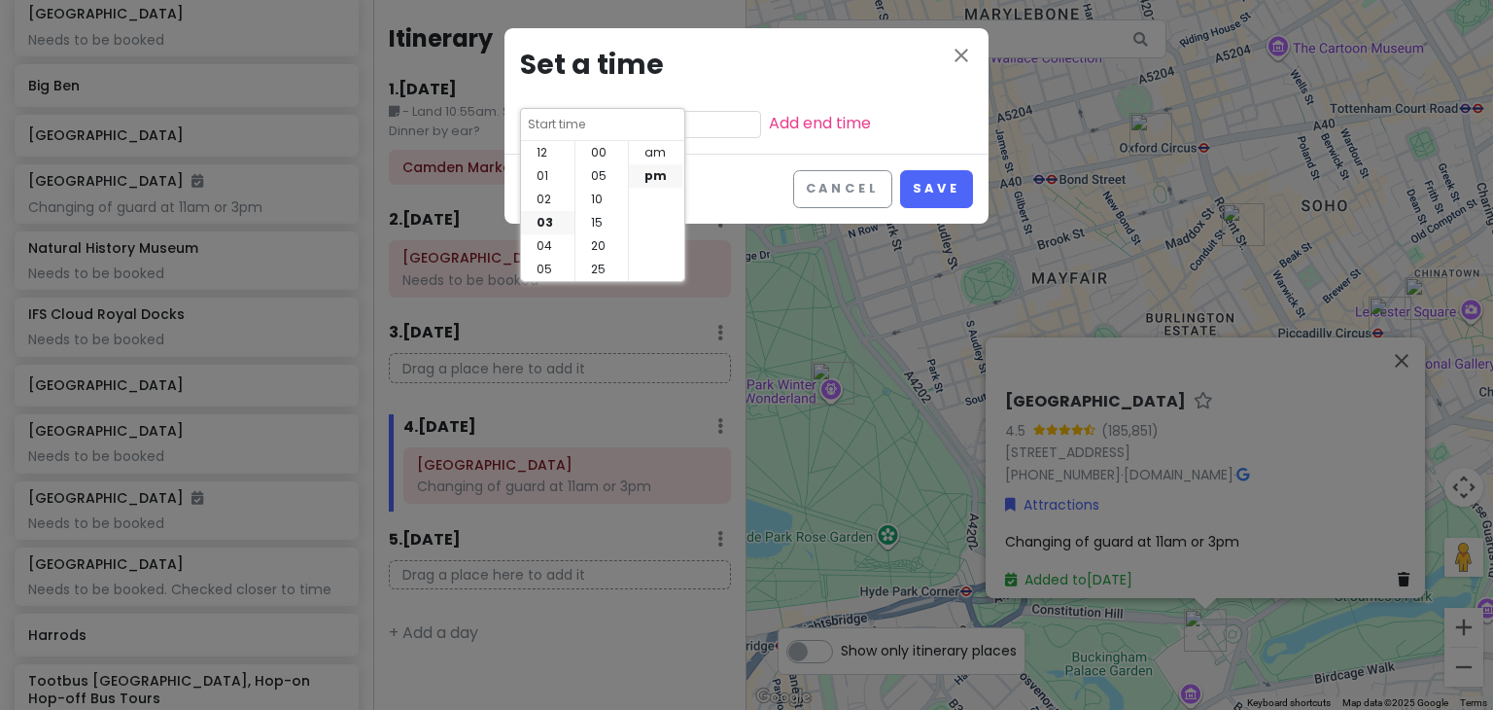
scroll to position [140, 0]
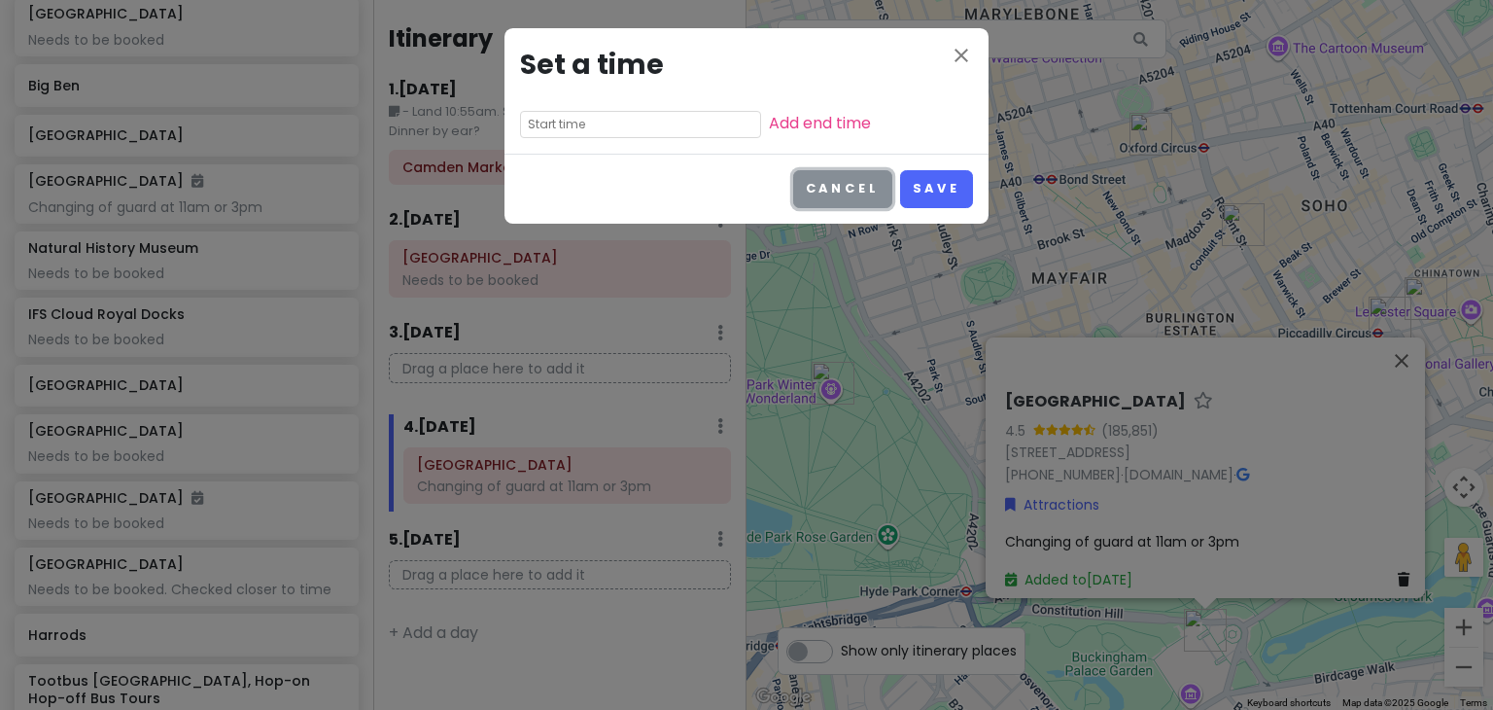
click at [862, 184] on button "Cancel" at bounding box center [842, 189] width 99 height 38
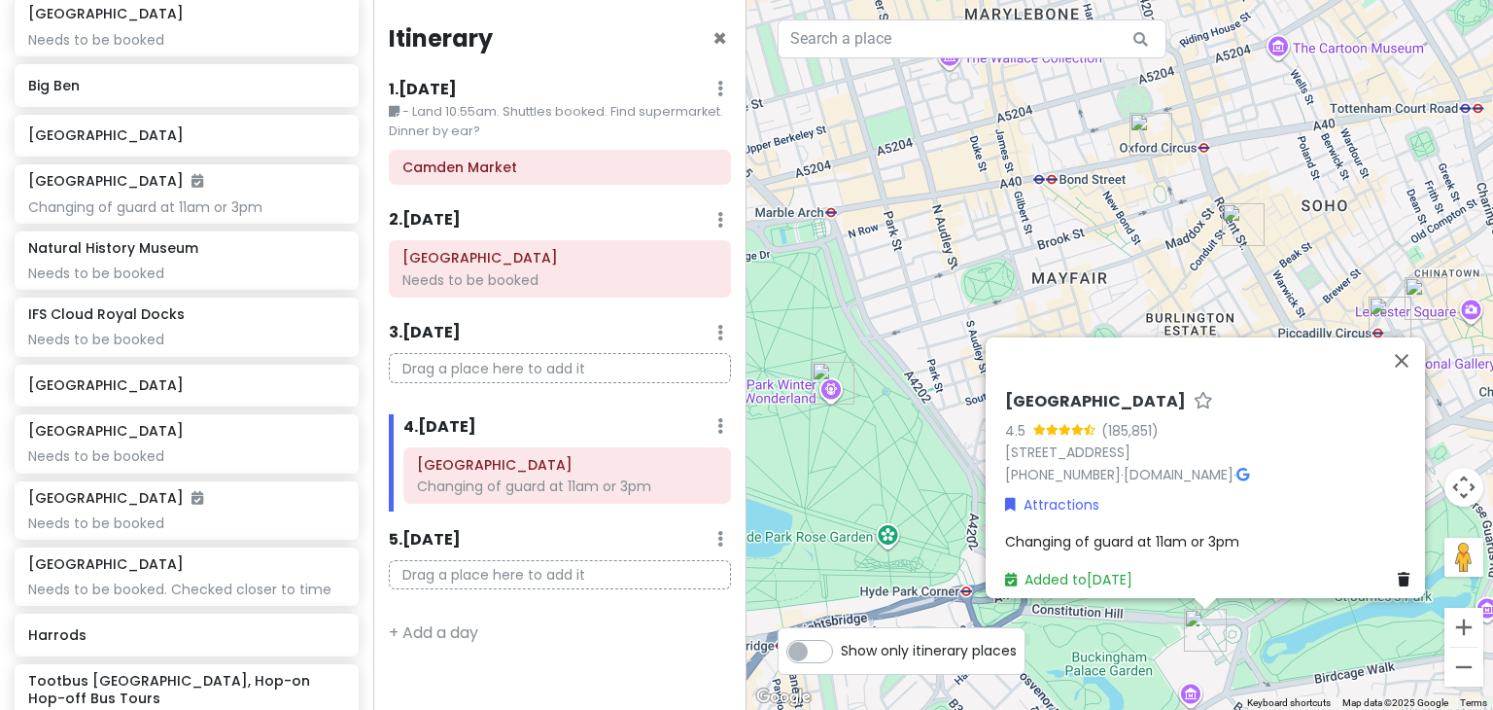
click at [1179, 531] on div "Changing of guard at 11am or 3pm" at bounding box center [1211, 541] width 412 height 21
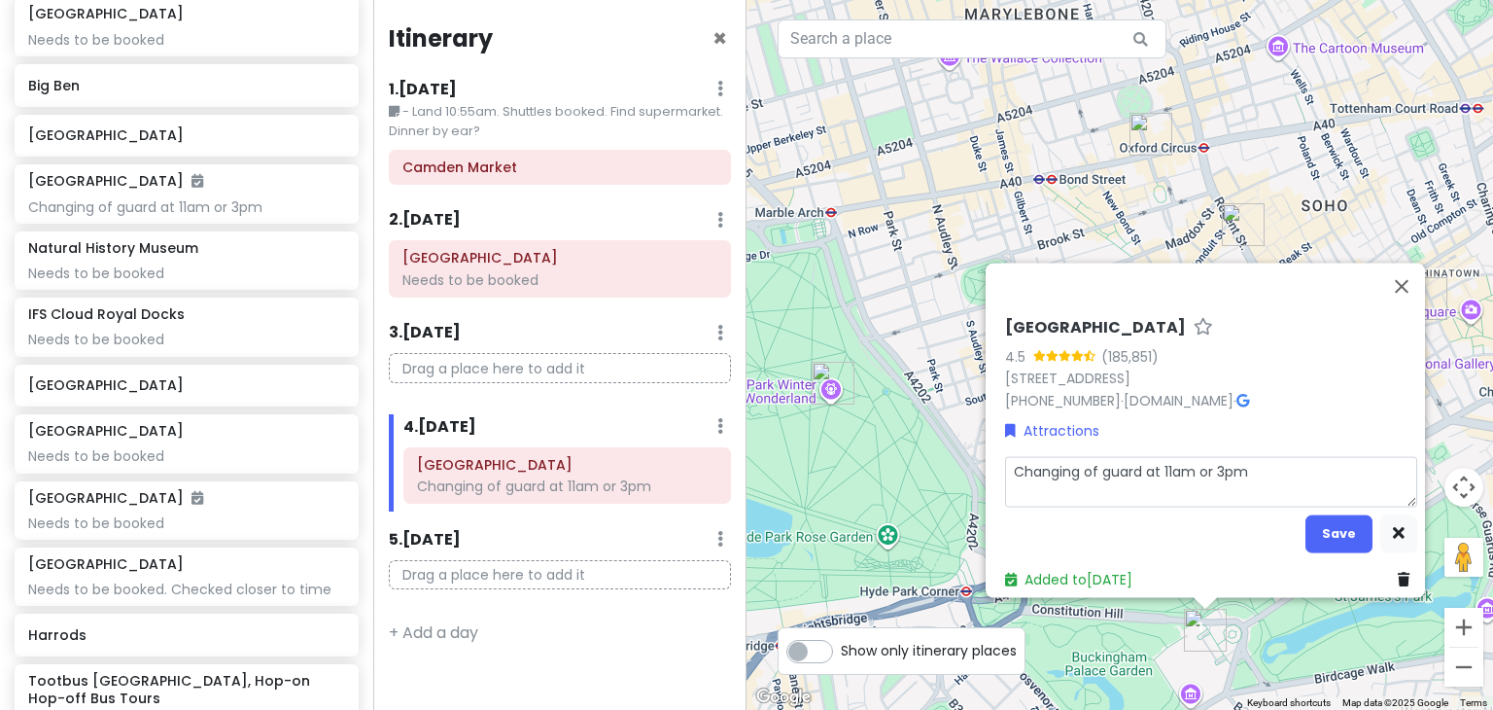
click at [1275, 464] on textarea "Changing of guard at 11am or 3pm" at bounding box center [1211, 482] width 412 height 51
type textarea "x"
type textarea "Changing of guard at 11am or 3p"
type textarea "x"
type textarea "Changing of guard at 11am or 3"
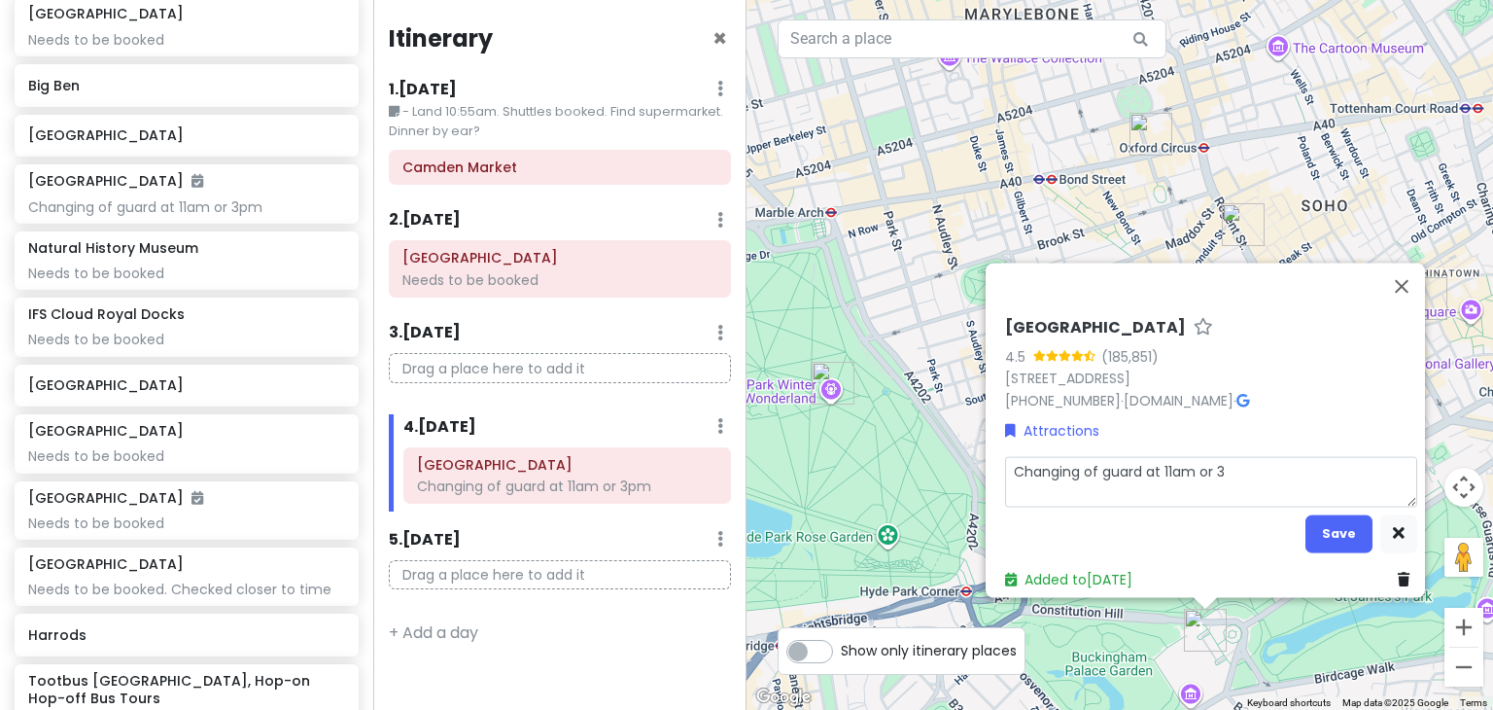
type textarea "x"
type textarea "Changing of guard at 11am or"
type textarea "x"
type textarea "Changing of guard at 11am or"
type textarea "x"
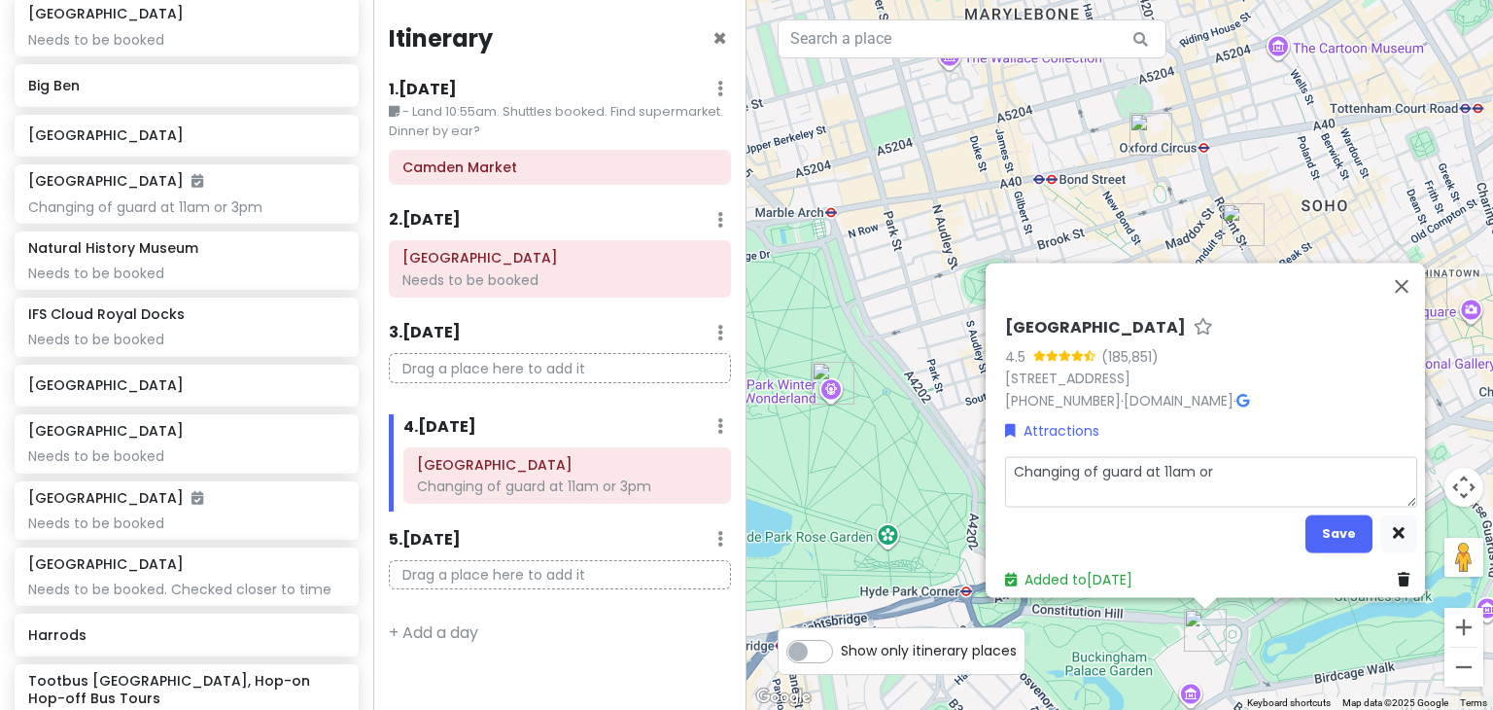
type textarea "Changing of guard at 11am o"
type textarea "x"
type textarea "Changing of guard at 11am"
type textarea "x"
type textarea "Changing of guard at 11am"
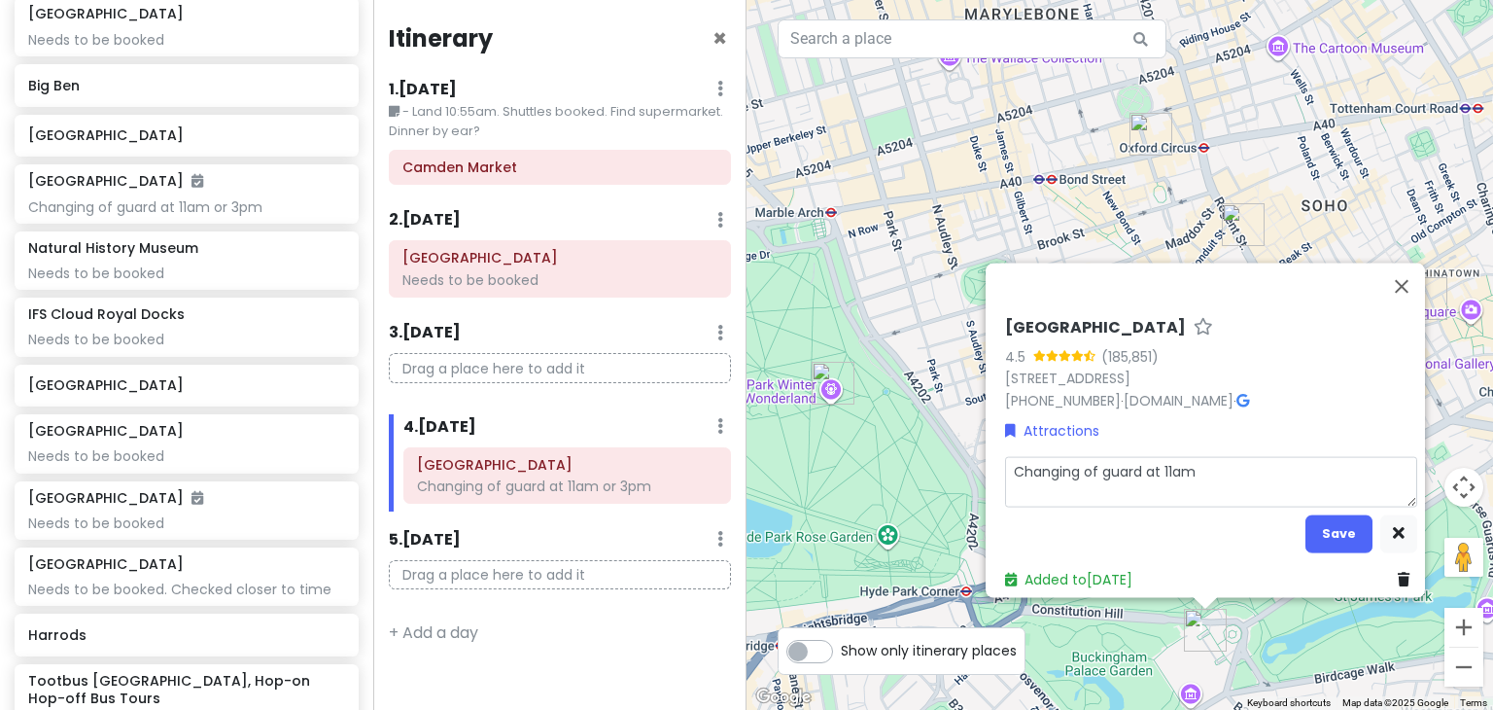
type textarea "x"
type textarea "Changing of guard at 11am"
type textarea "x"
type textarea "Changing of guard at 11am"
click at [1335, 514] on button "Save" at bounding box center [1338, 533] width 67 height 38
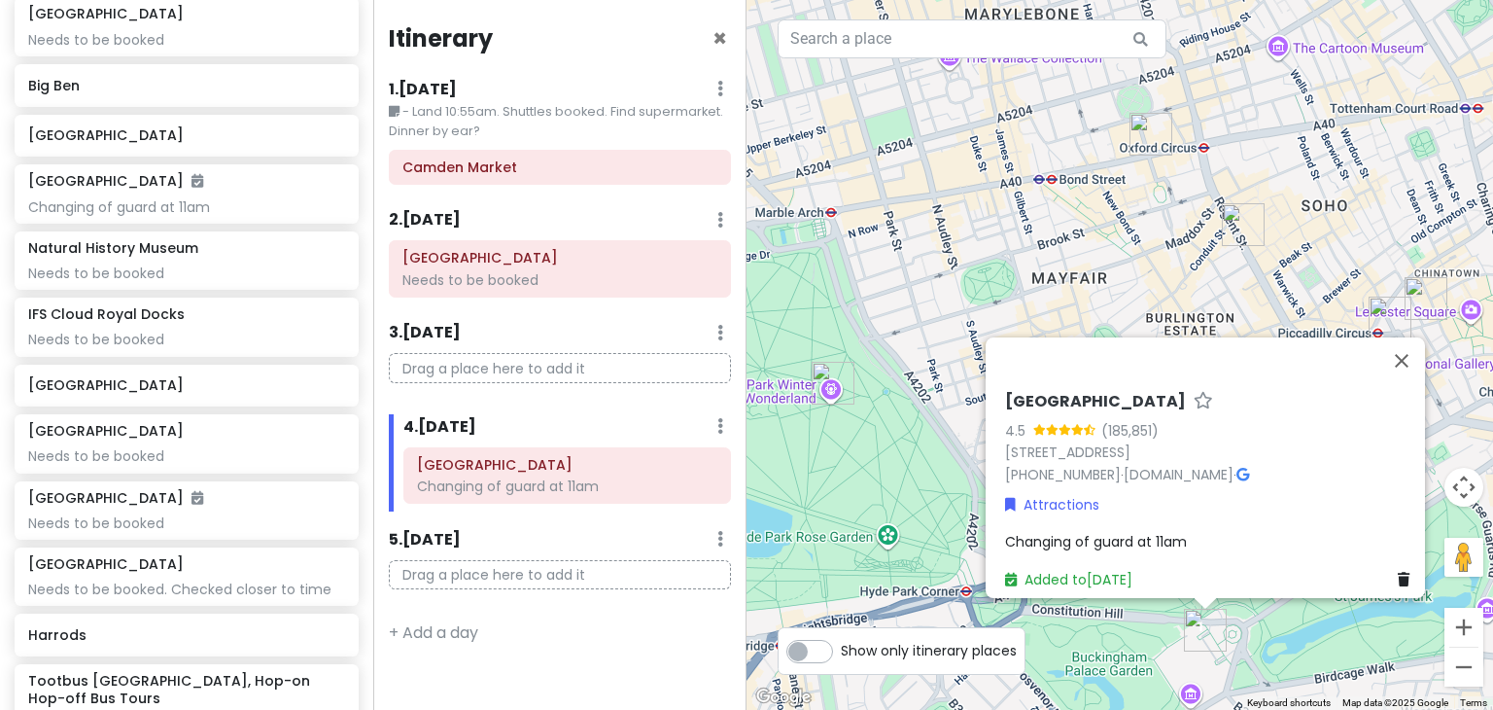
click at [558, 656] on div "Itinerary × 1 . Sun 12/14 Edit Day Notes Delete Day - Land 10:55am. Shuttles bo…" at bounding box center [559, 355] width 373 height 710
click at [1415, 343] on button "Close" at bounding box center [1401, 360] width 47 height 47
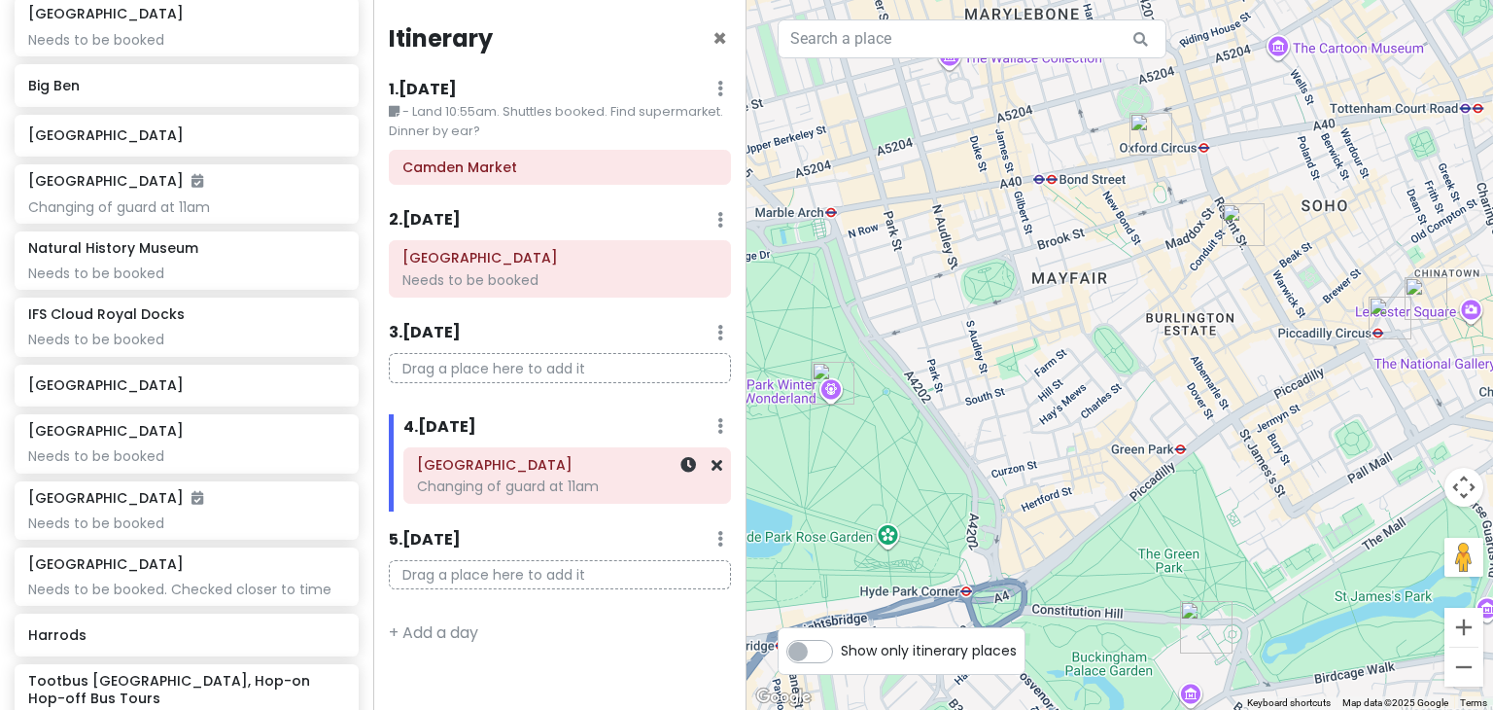
click at [598, 471] on h6 "[GEOGRAPHIC_DATA]" at bounding box center [567, 464] width 300 height 17
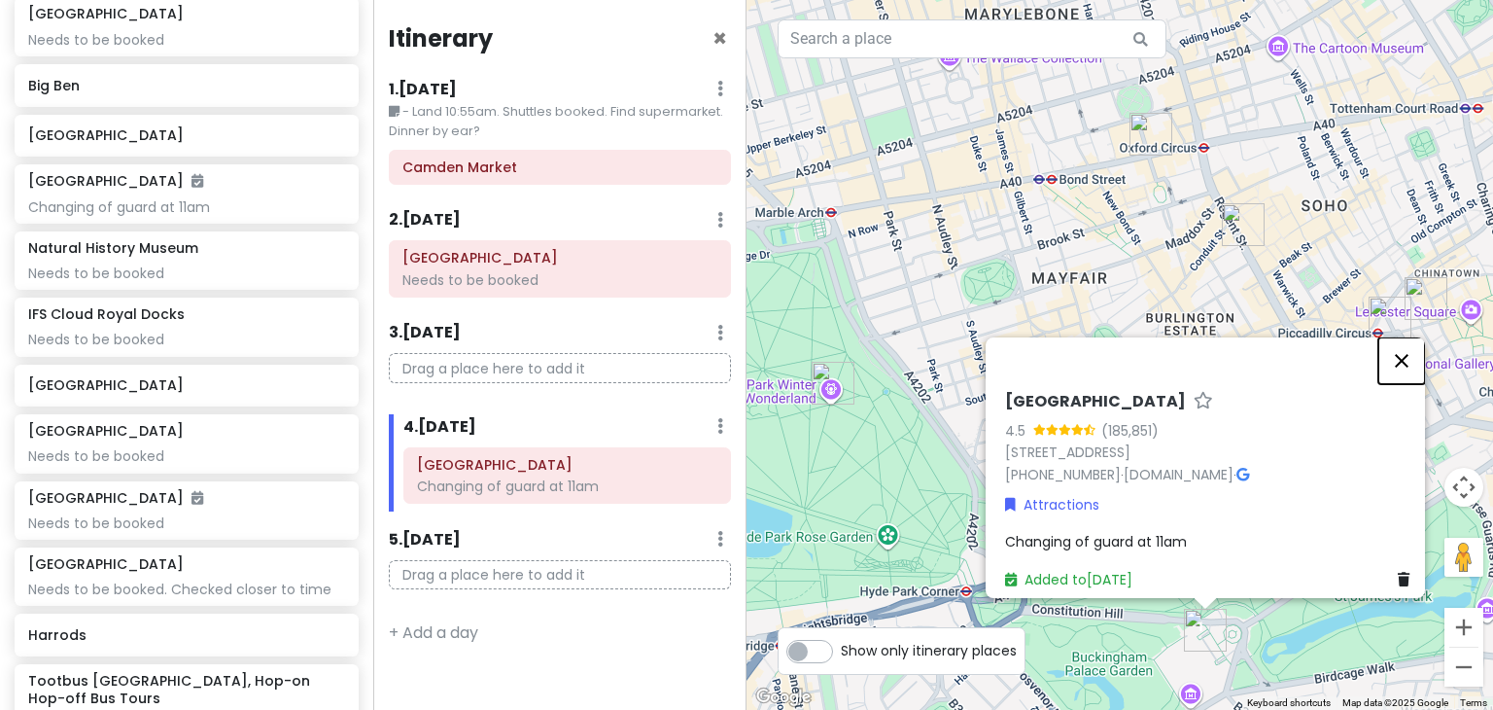
click at [1407, 350] on button "Close" at bounding box center [1401, 360] width 47 height 47
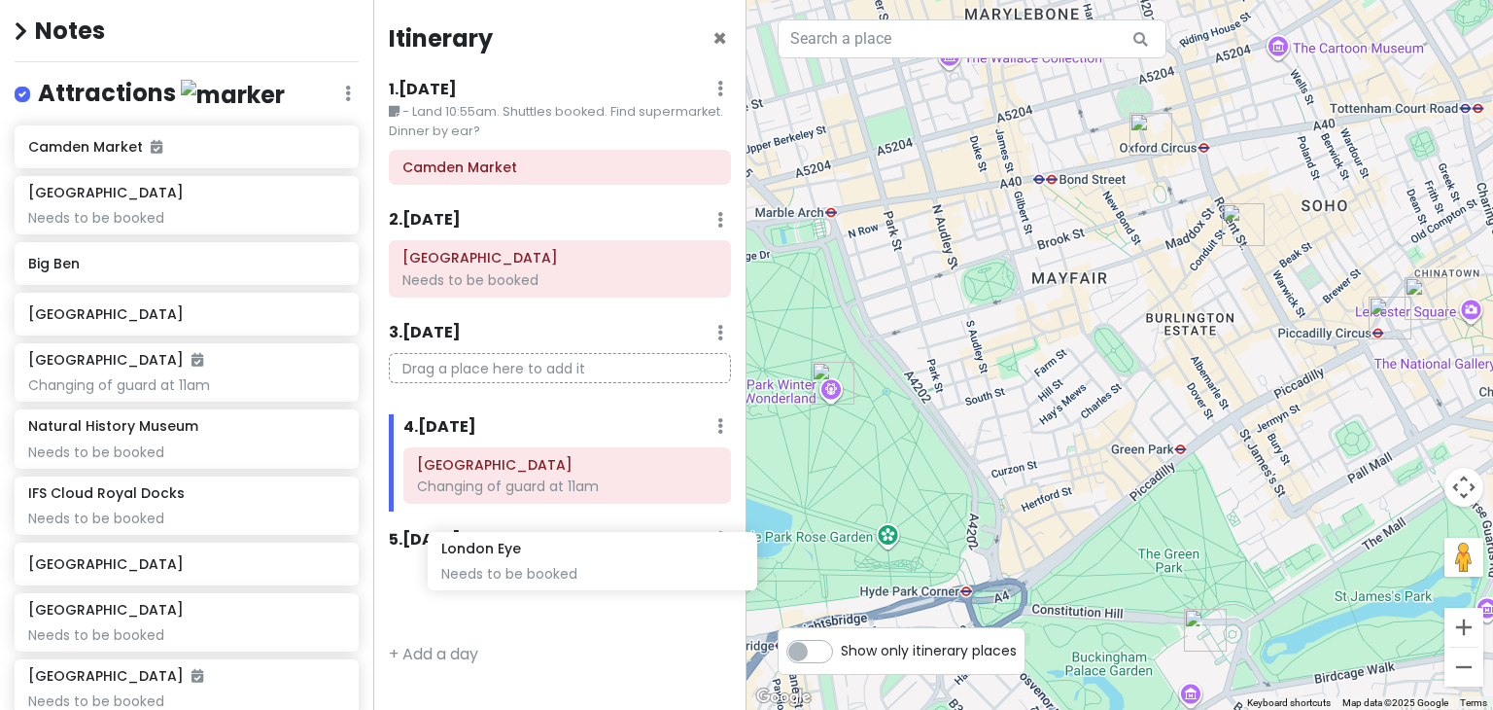
scroll to position [0, 0]
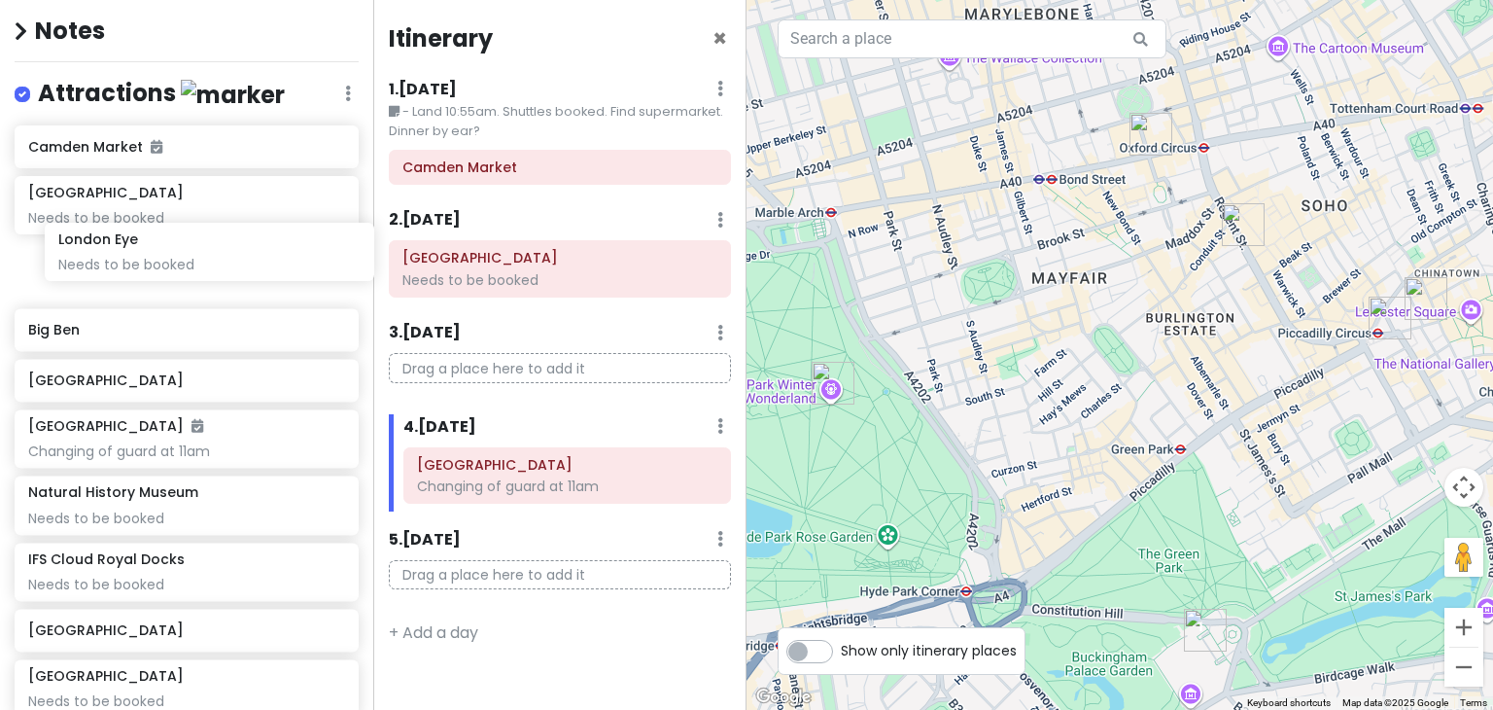
drag, startPoint x: 132, startPoint y: 157, endPoint x: 162, endPoint y: 260, distance: 107.3
click at [162, 260] on div "London Eye Needs to be booked Camden Market Hyde Park Winter Wonderland Needs t…" at bounding box center [186, 634] width 373 height 1019
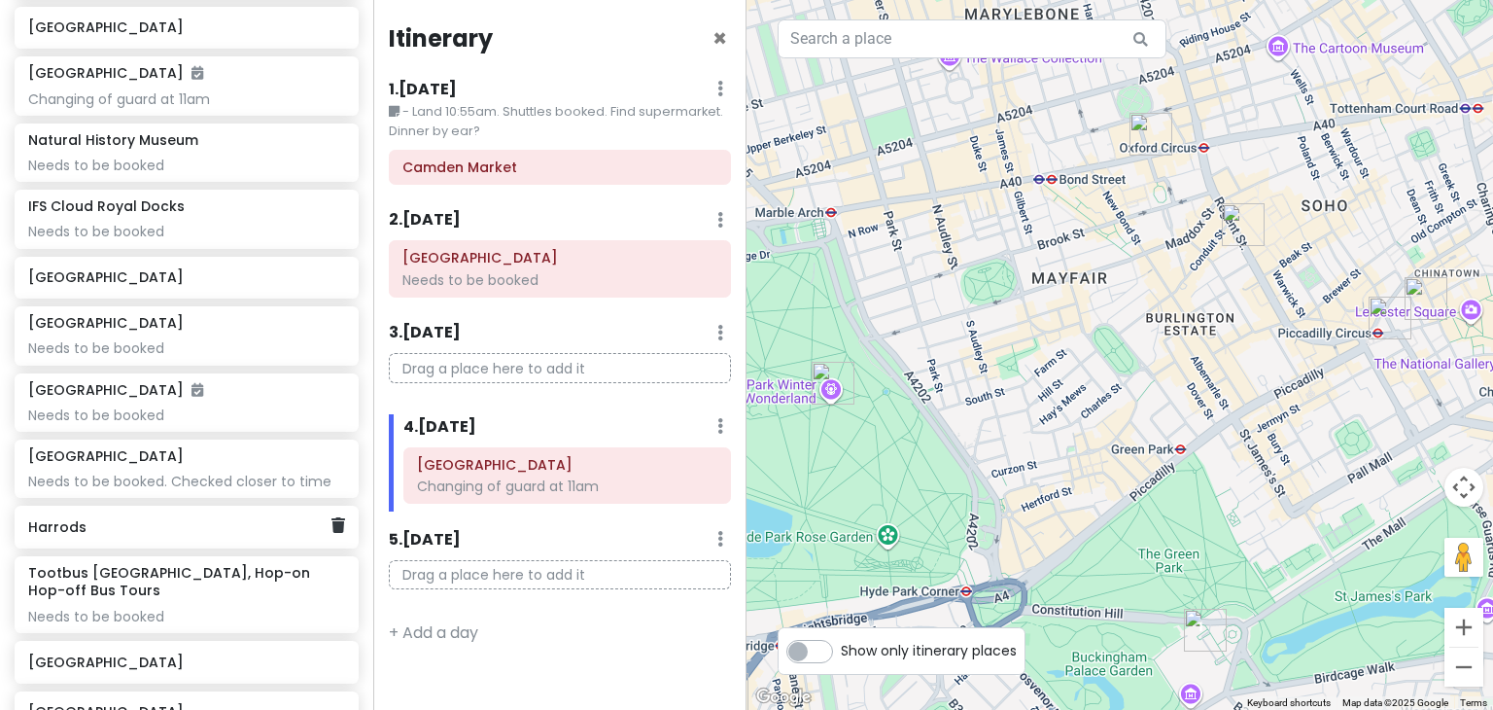
scroll to position [537, 0]
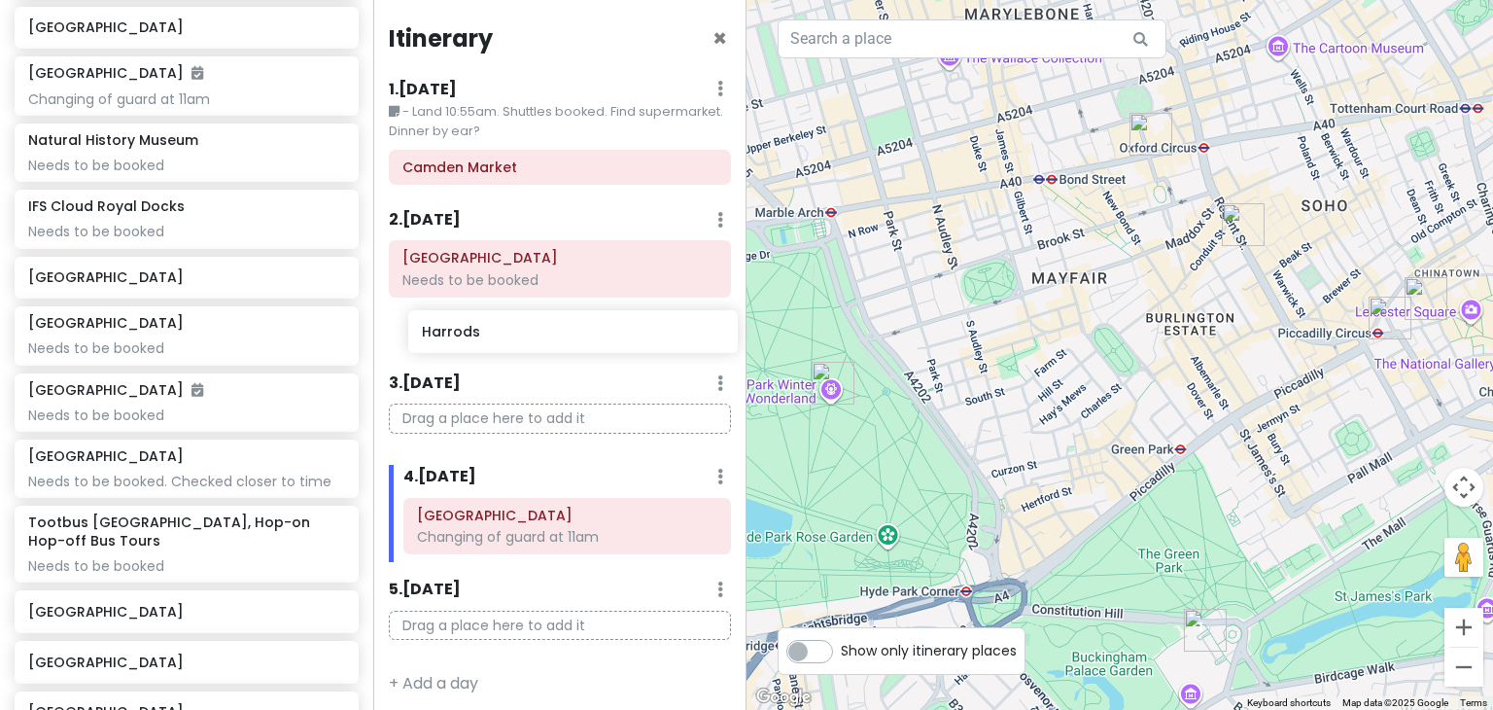
drag, startPoint x: 102, startPoint y: 533, endPoint x: 496, endPoint y: 339, distance: 438.6
click at [496, 339] on div "London Trip Private Change Dates Make a Copy Delete Trip Go Pro ⚡️ Give Feedbac…" at bounding box center [746, 355] width 1493 height 710
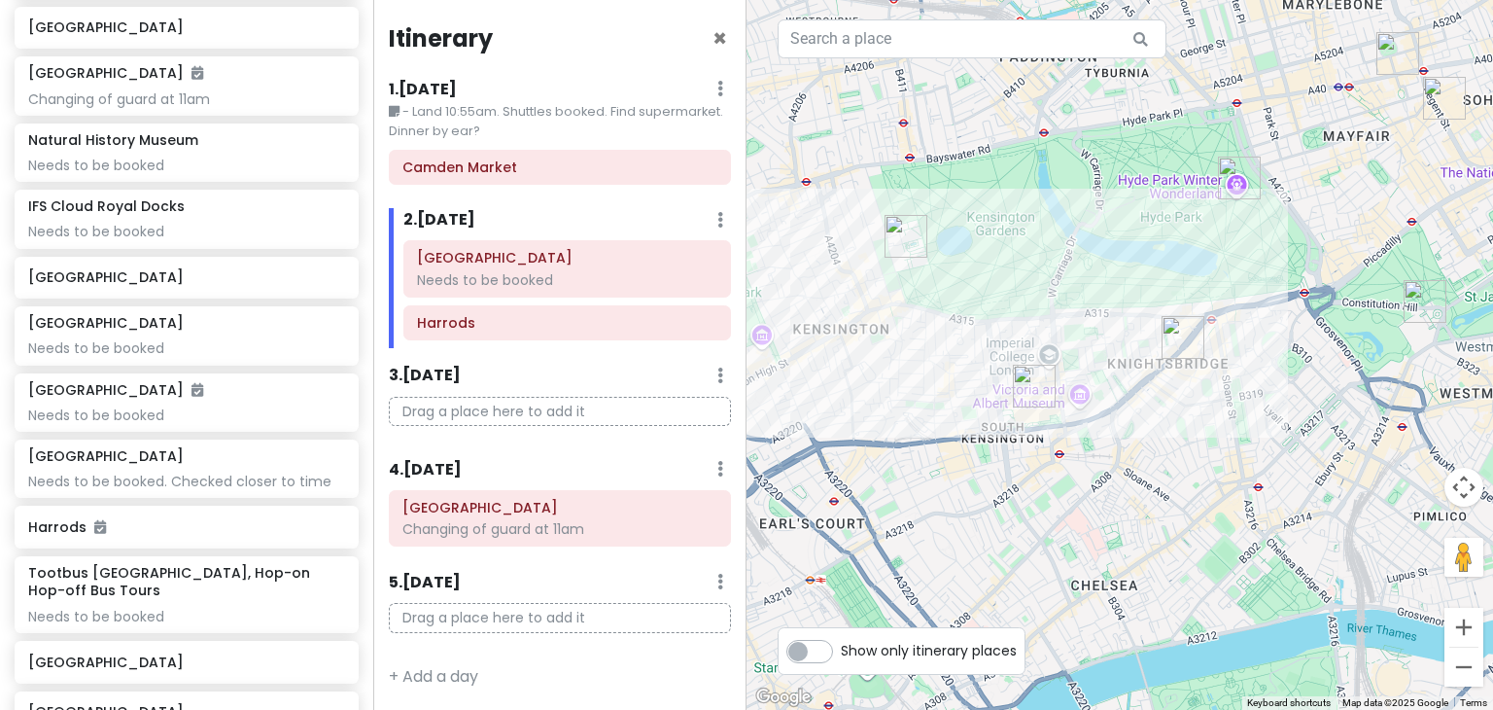
click at [1026, 387] on img "Natural History Museum" at bounding box center [1034, 386] width 58 height 58
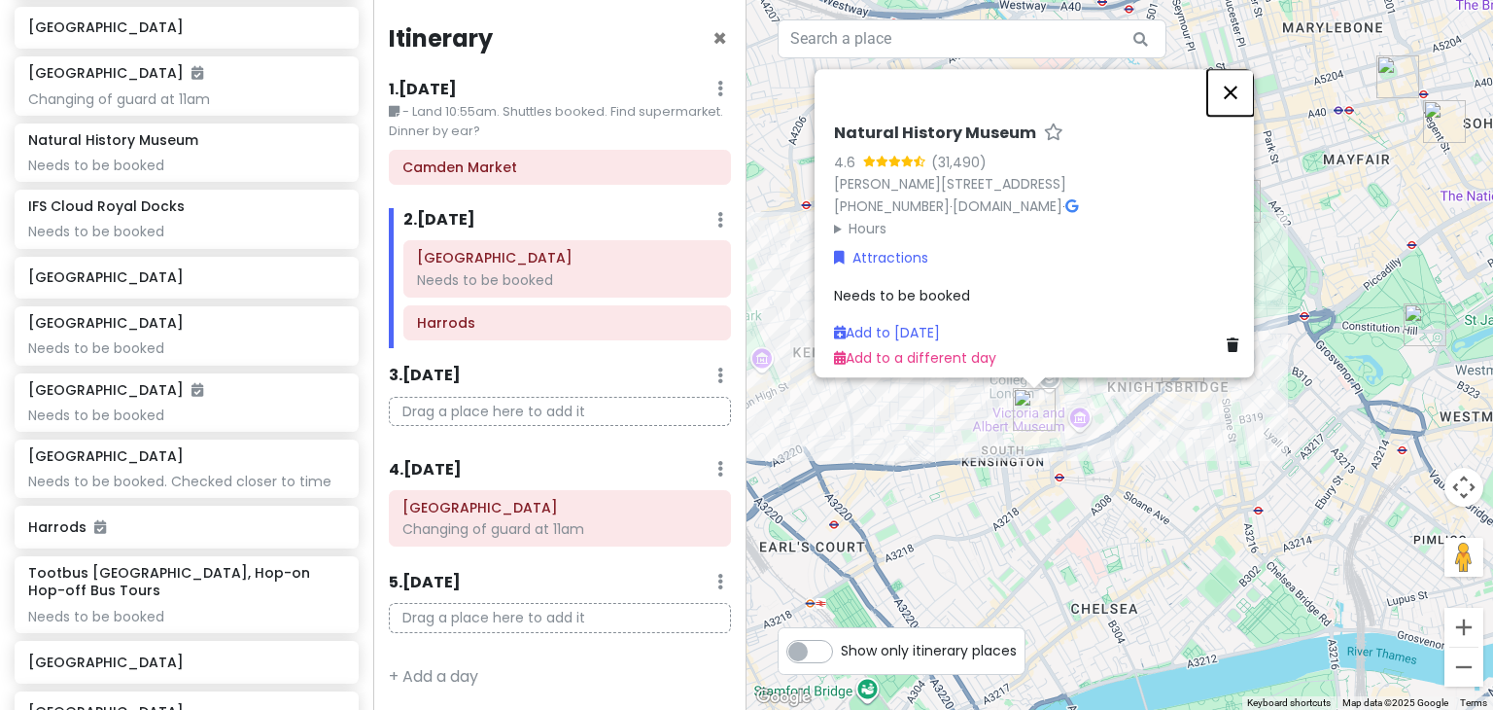
click at [1240, 75] on button "Close" at bounding box center [1230, 92] width 47 height 47
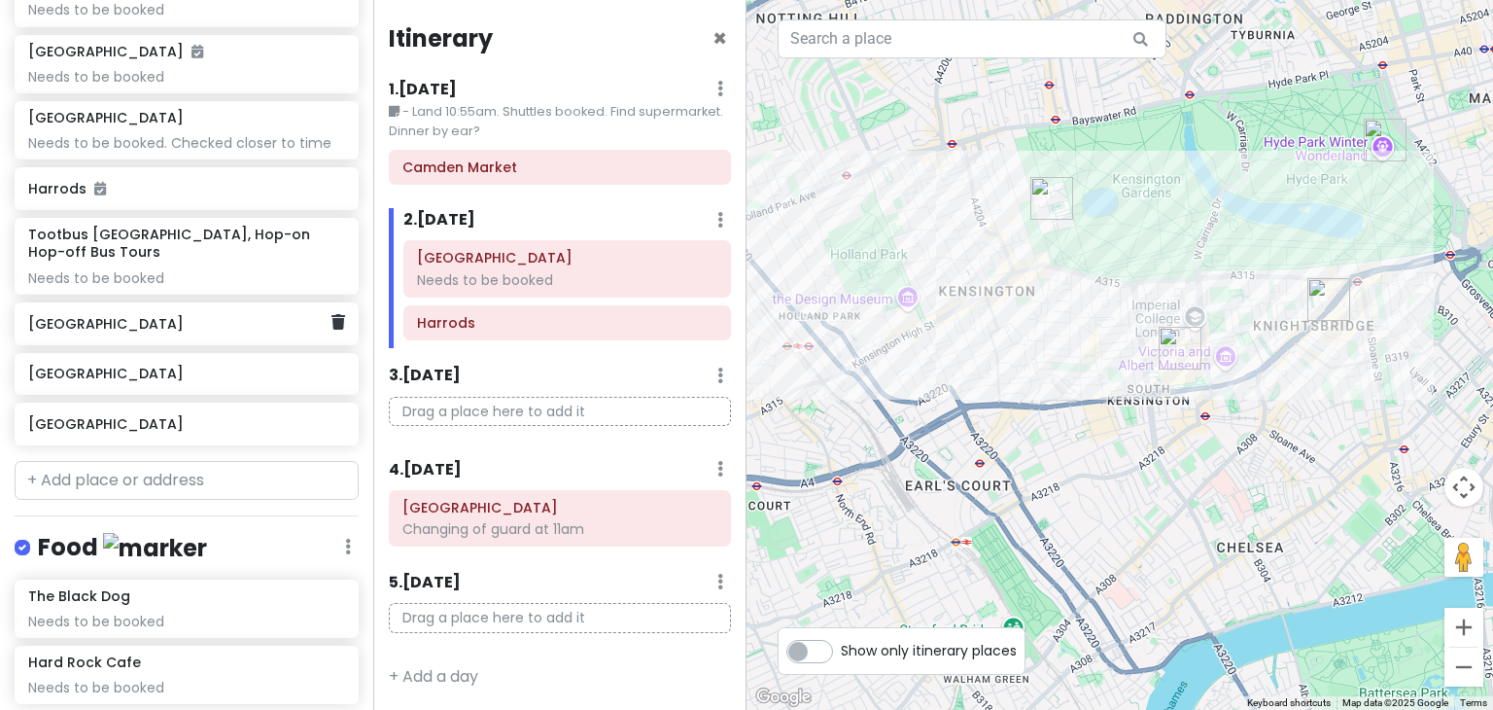
scroll to position [908, 0]
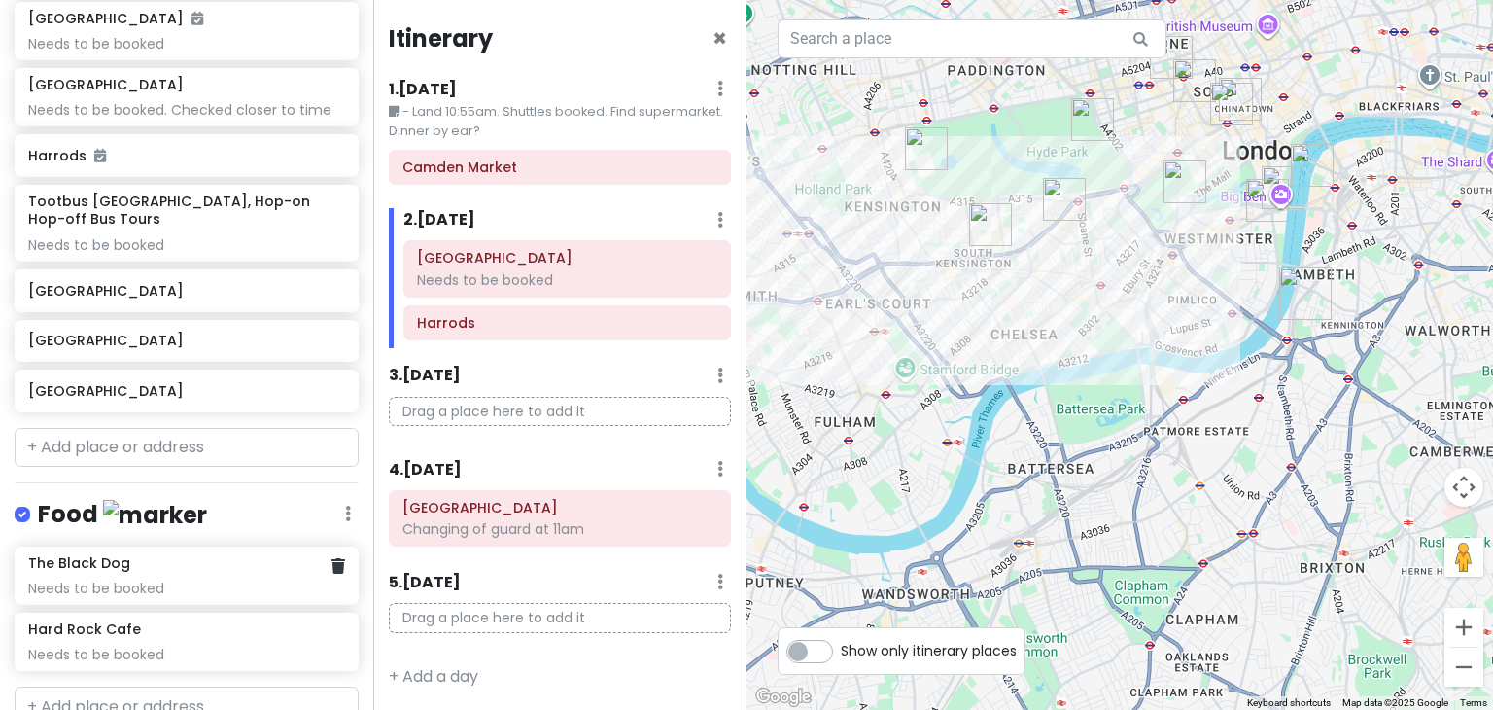
click at [1298, 297] on img "The Black Dog" at bounding box center [1305, 294] width 68 height 68
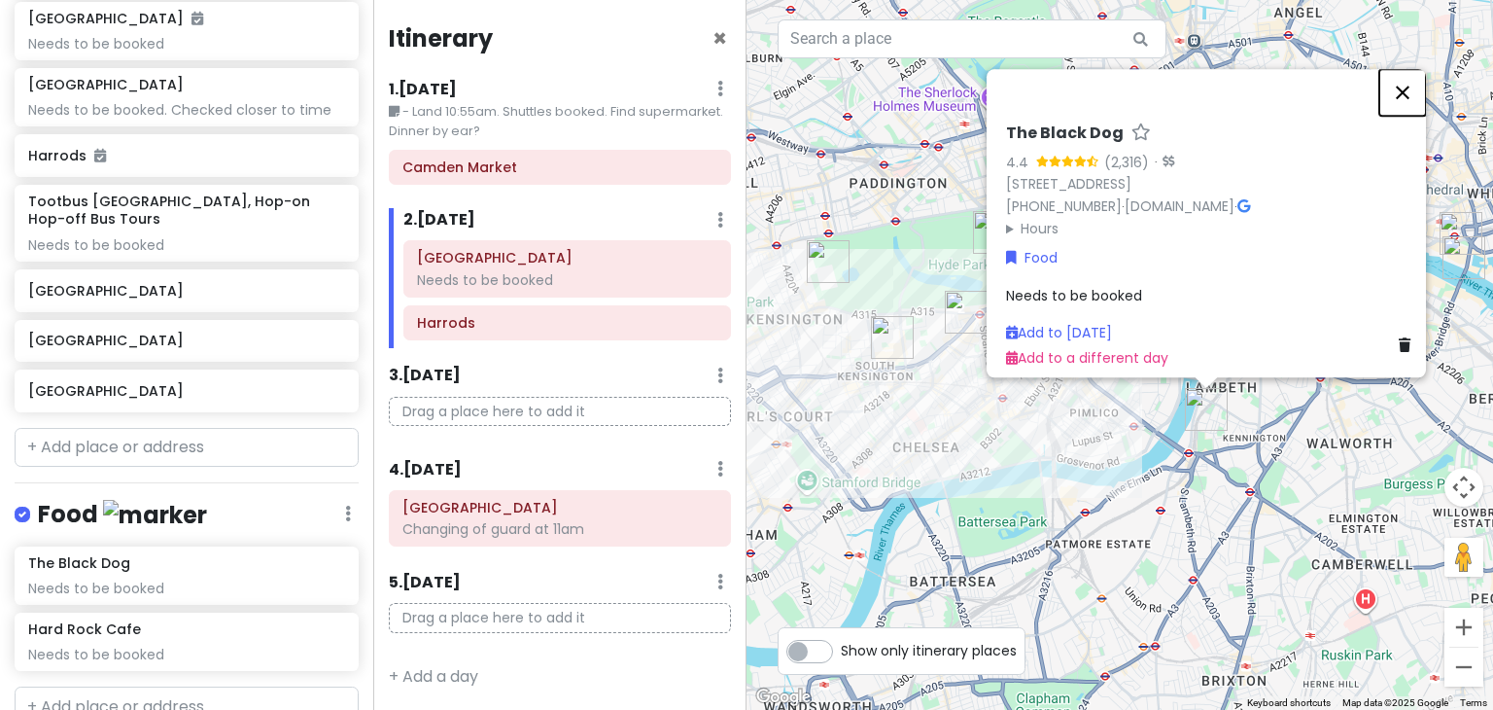
click at [1407, 82] on button "Close" at bounding box center [1402, 92] width 47 height 47
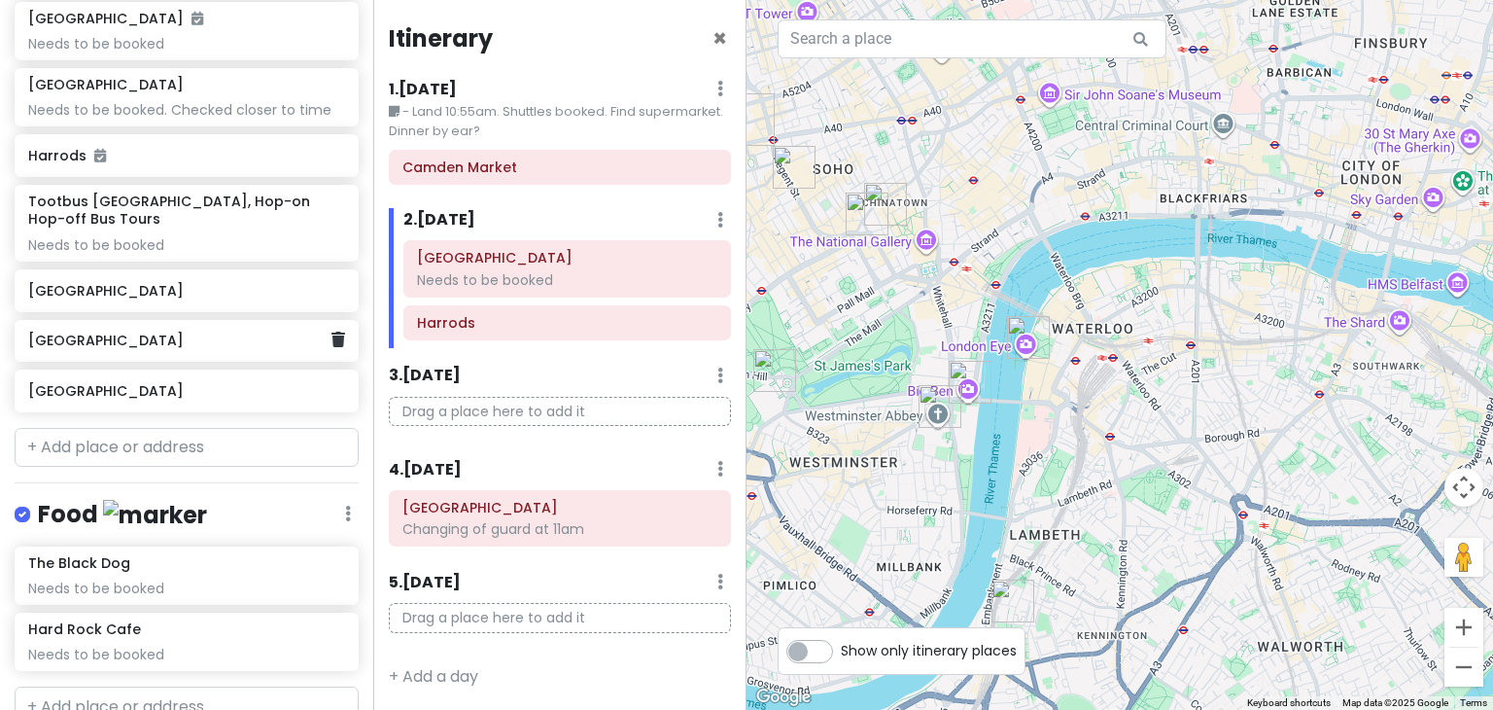
click at [155, 331] on h6 "[GEOGRAPHIC_DATA]" at bounding box center [179, 339] width 302 height 17
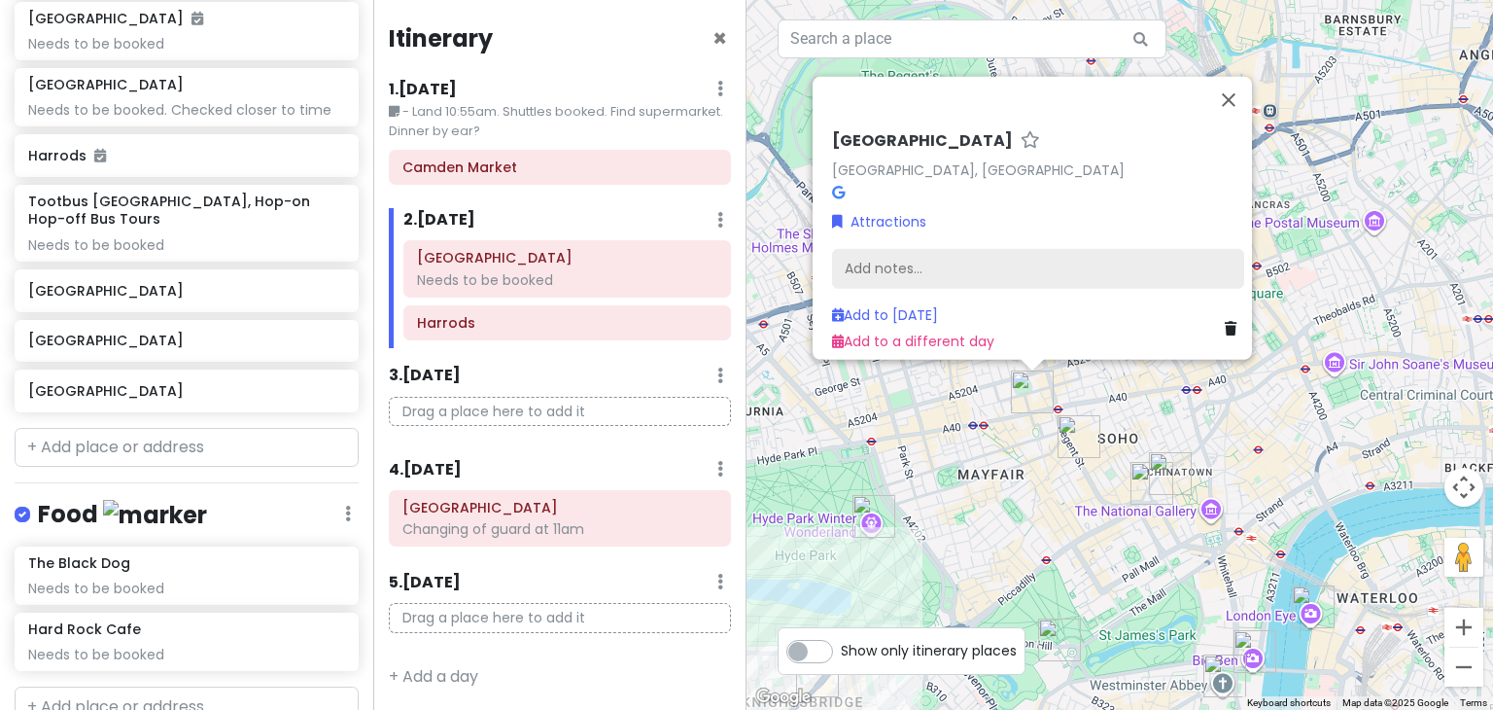
click at [958, 257] on div "Add notes..." at bounding box center [1038, 269] width 412 height 41
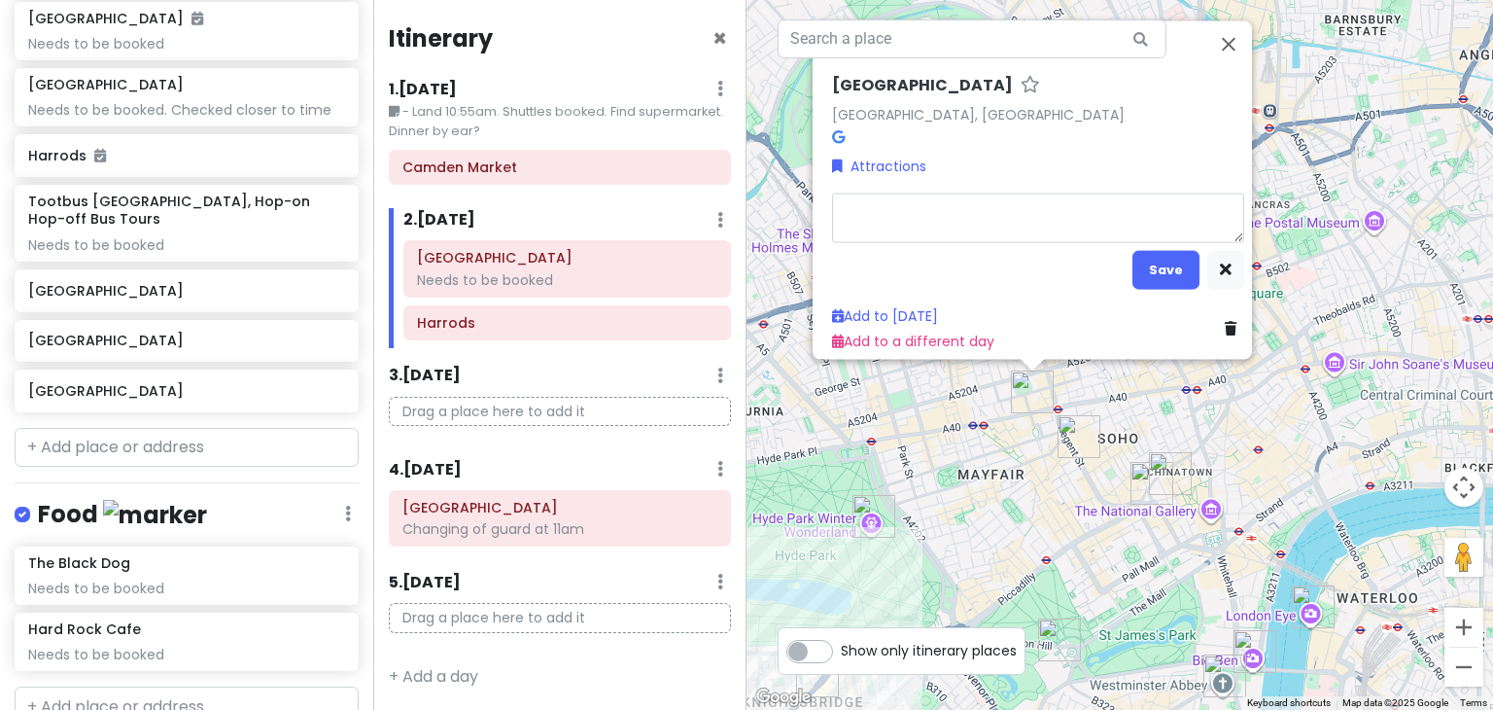
type textarea "x"
type textarea "a"
type textarea "x"
type textarea "af"
type textarea "x"
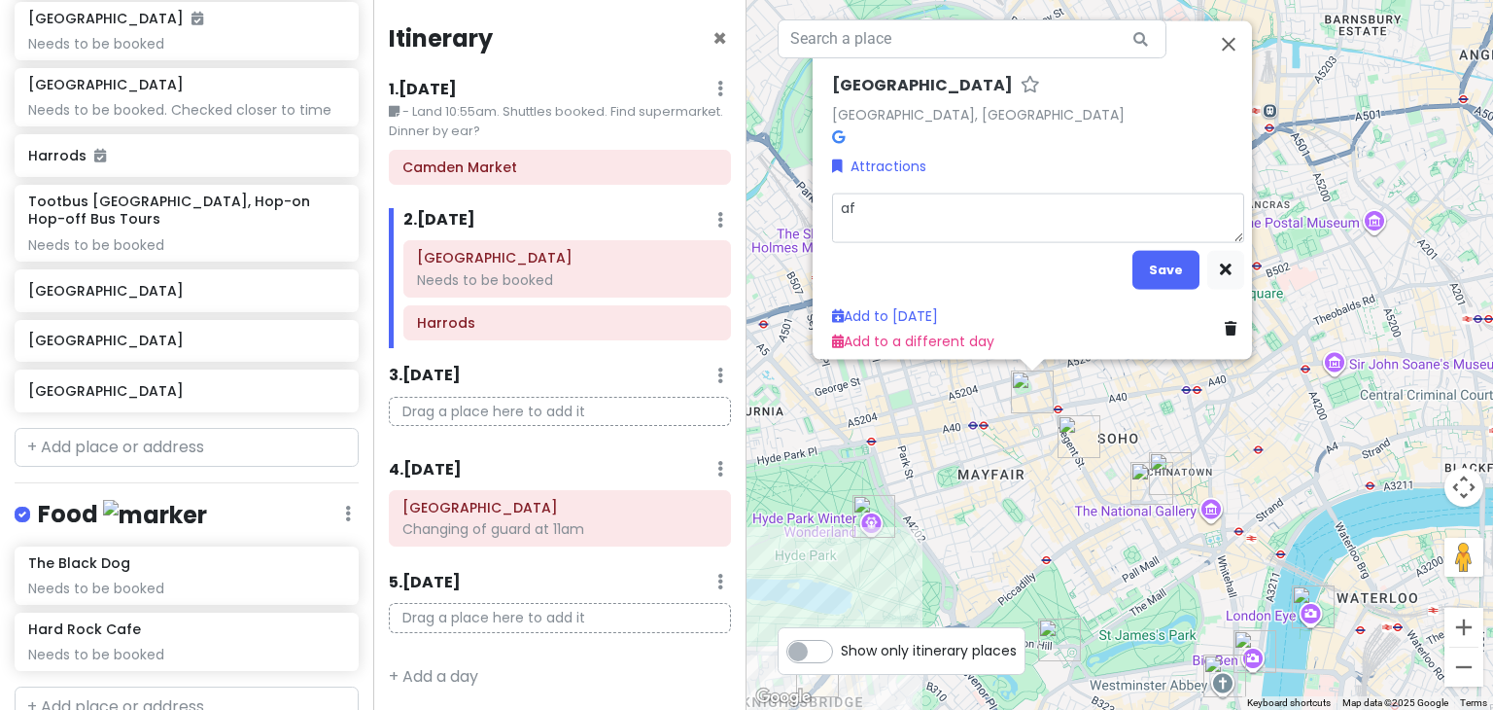
type textarea "a"
type textarea "x"
type textarea "A"
type textarea "x"
type textarea "Af"
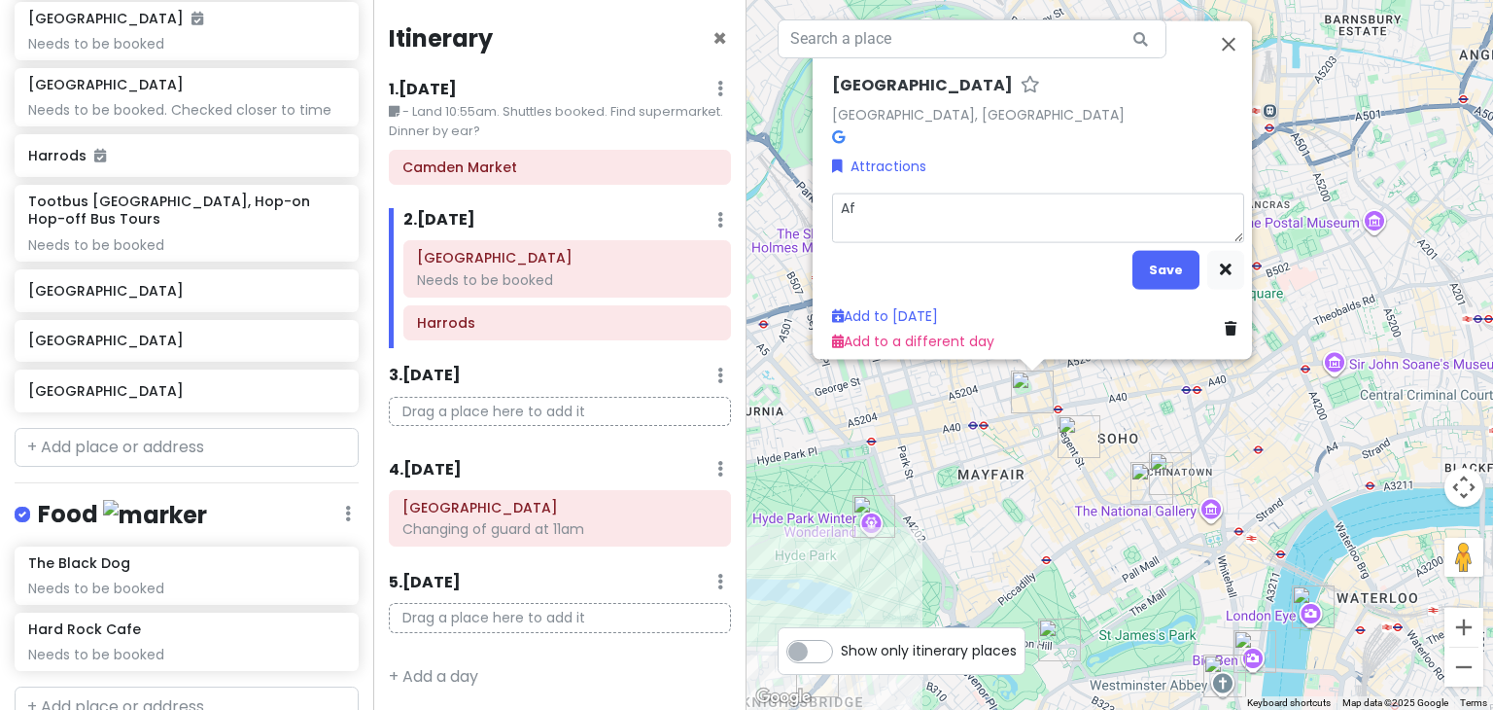
type textarea "x"
type textarea "Aft"
type textarea "x"
type textarea "After"
type textarea "x"
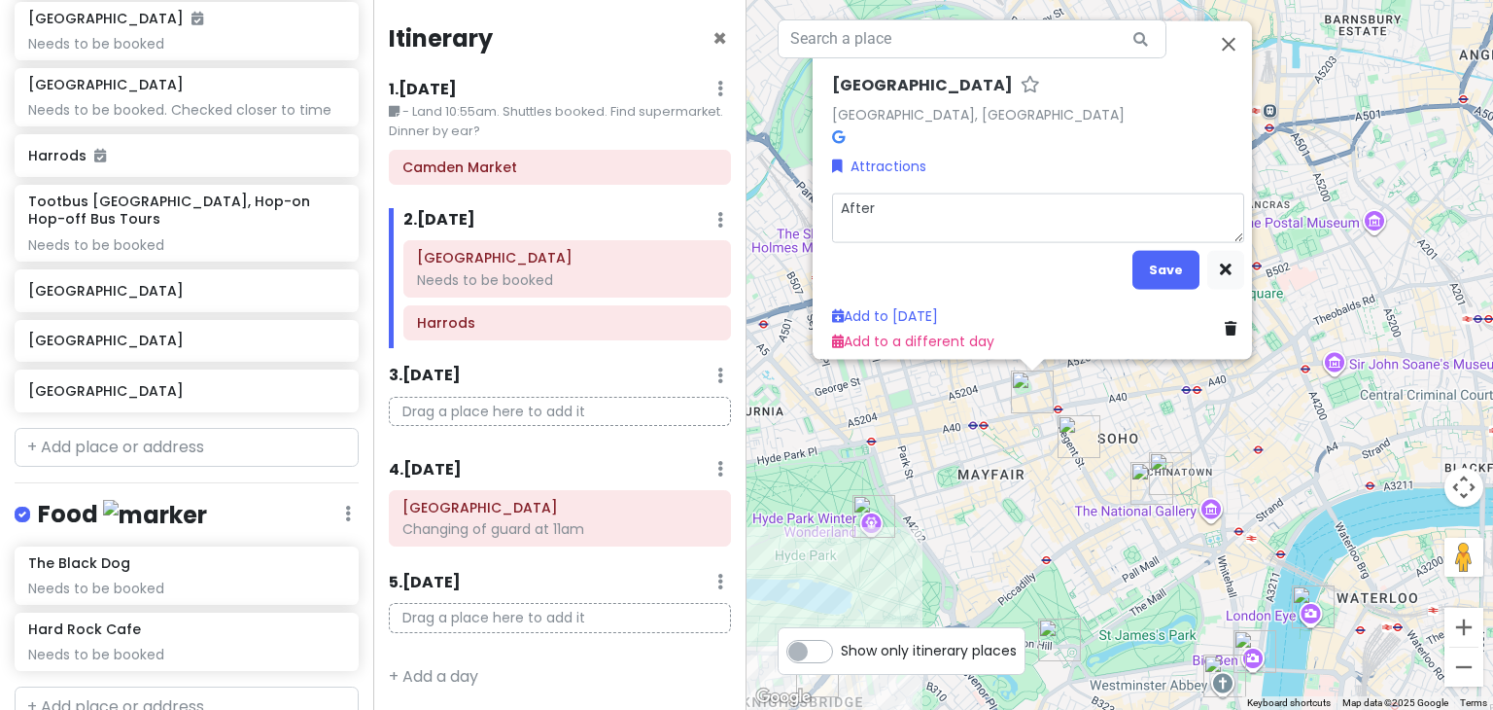
type textarea "After"
type textarea "x"
type textarea "After e"
type textarea "x"
type textarea "After ea"
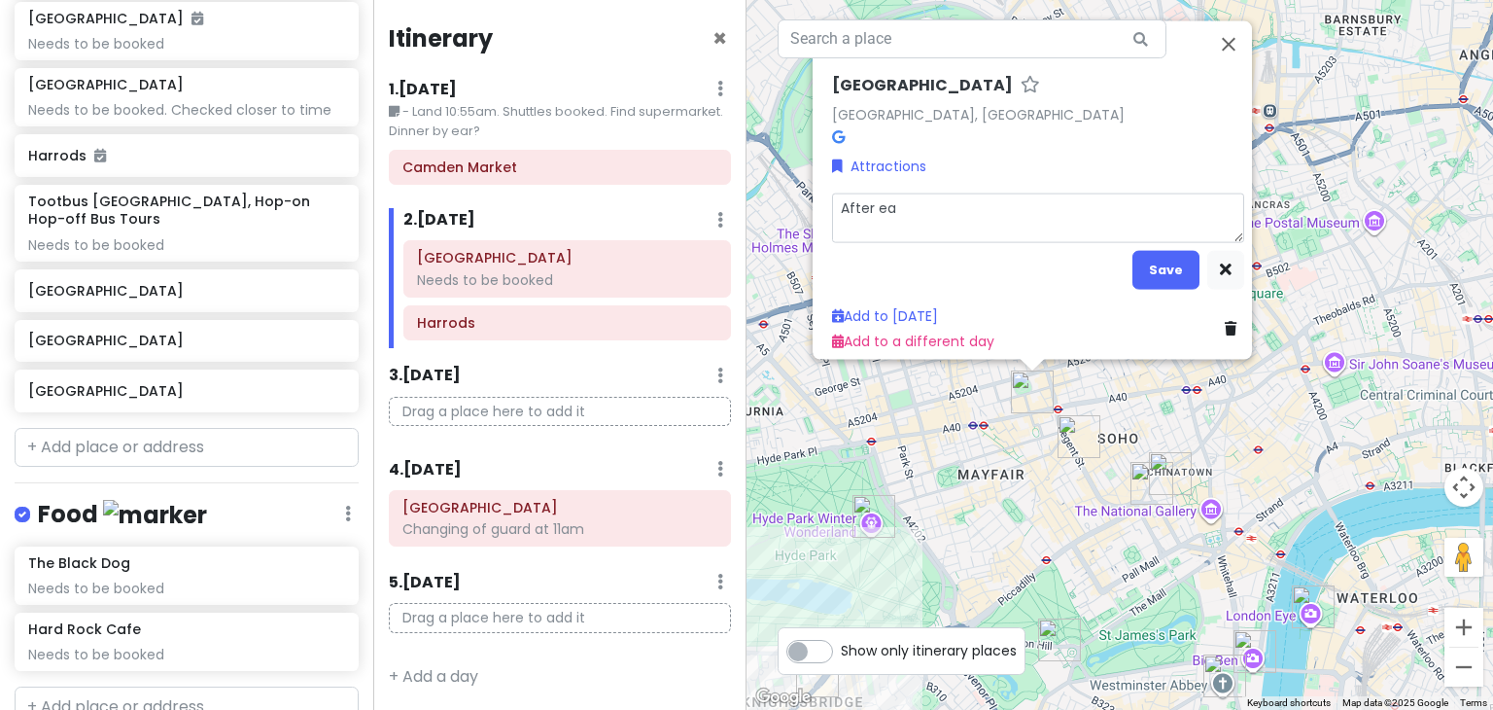
type textarea "x"
type textarea "After ear"
type textarea "x"
type textarea "After earl"
type textarea "x"
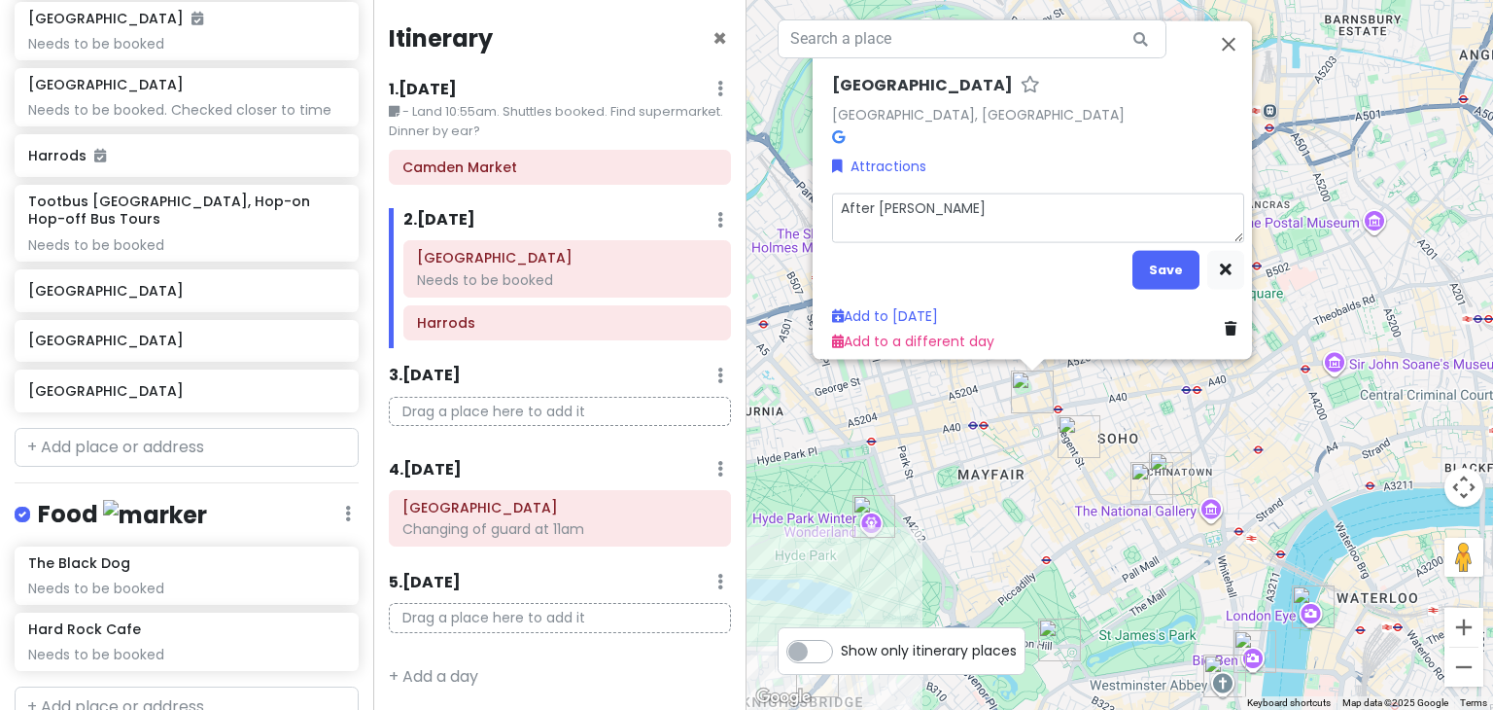
type textarea "After early"
type textarea "x"
type textarea "After early"
type textarea "x"
type textarea "After early d"
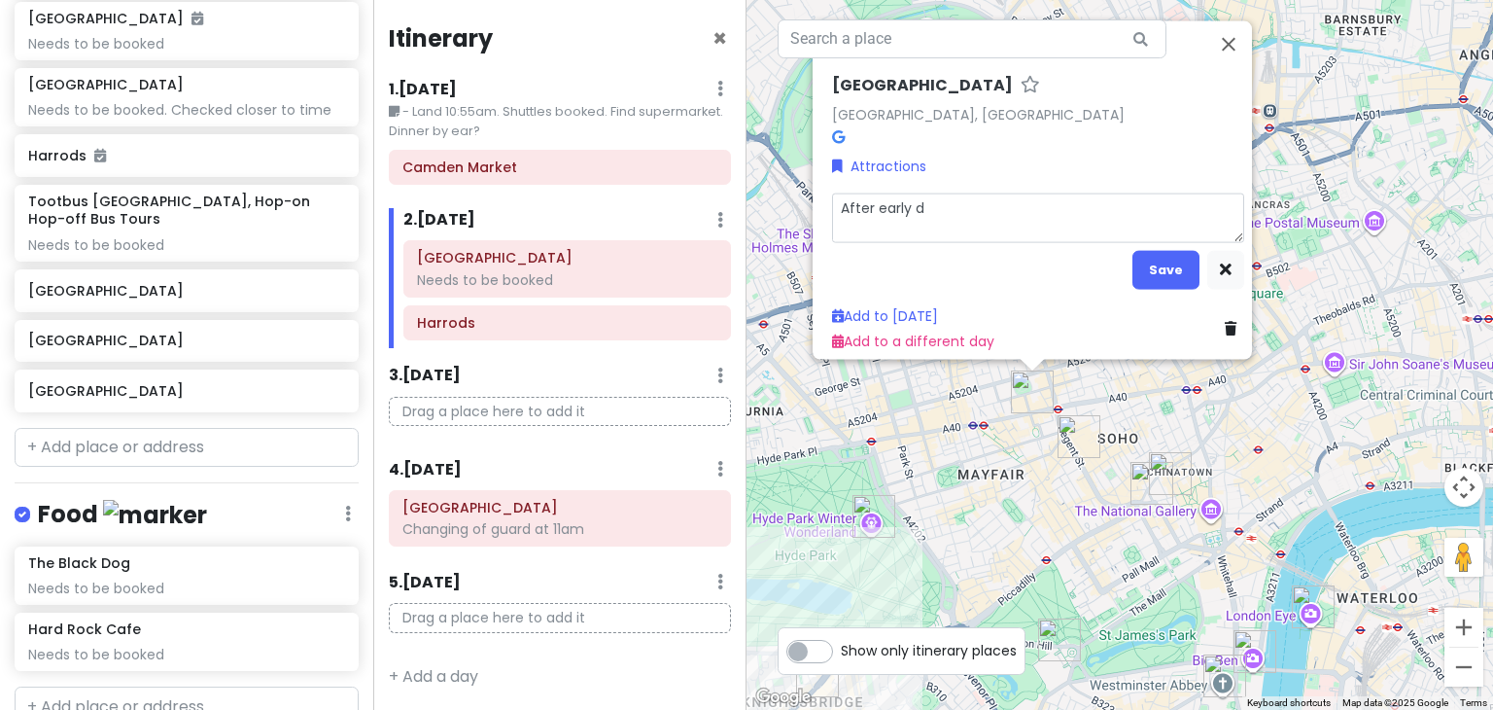
type textarea "x"
type textarea "After early di"
type textarea "x"
type textarea "After early din"
type textarea "x"
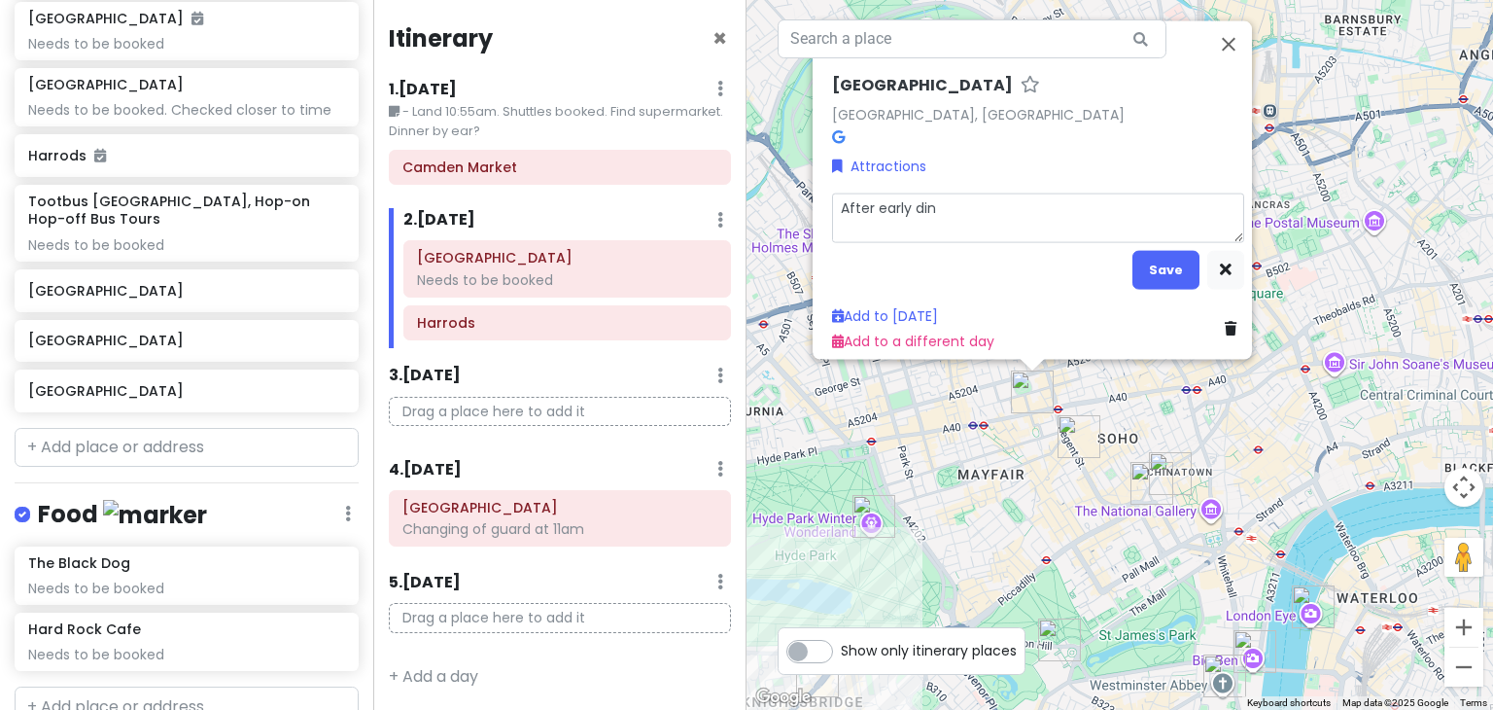
type textarea "After early dinn"
type textarea "x"
type textarea "After early dinne"
type textarea "x"
type textarea "After early dinner"
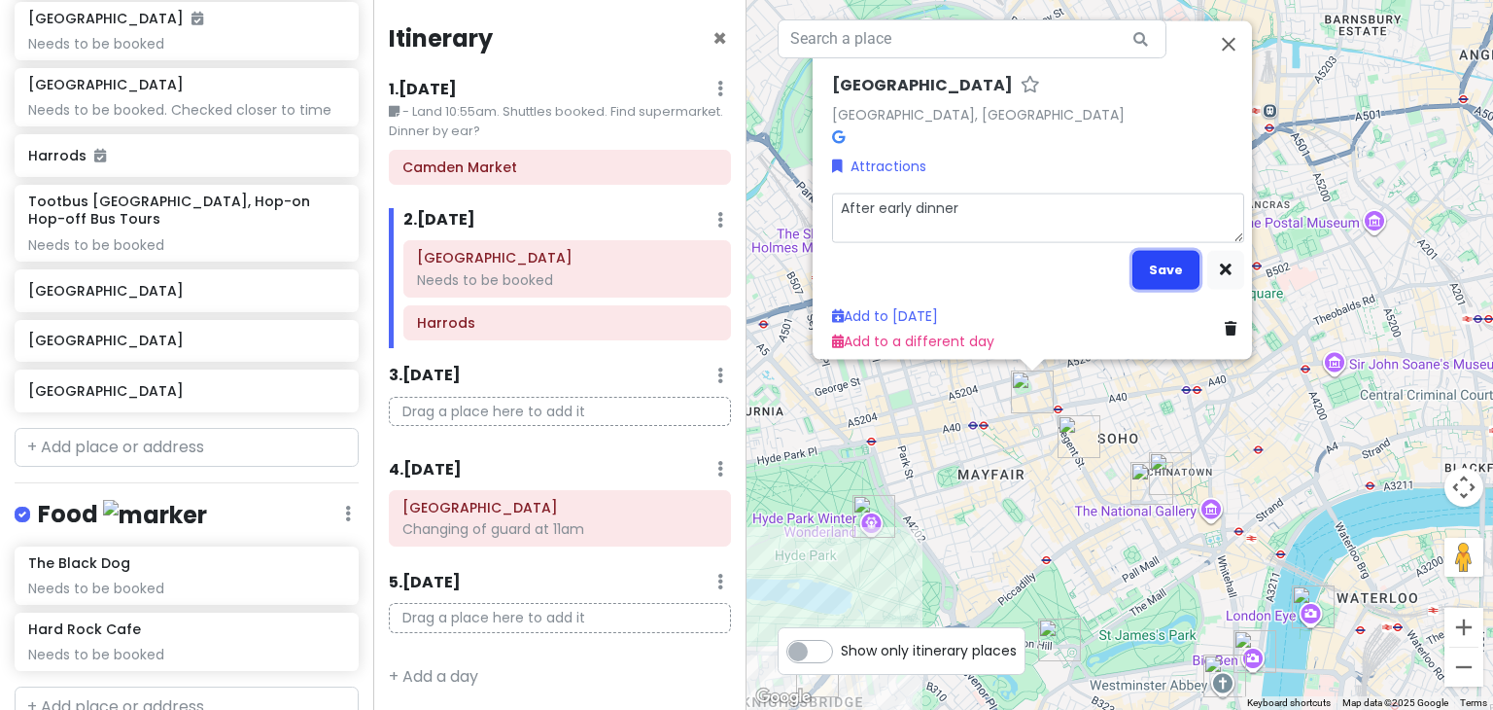
click at [1174, 261] on button "Save" at bounding box center [1165, 270] width 67 height 38
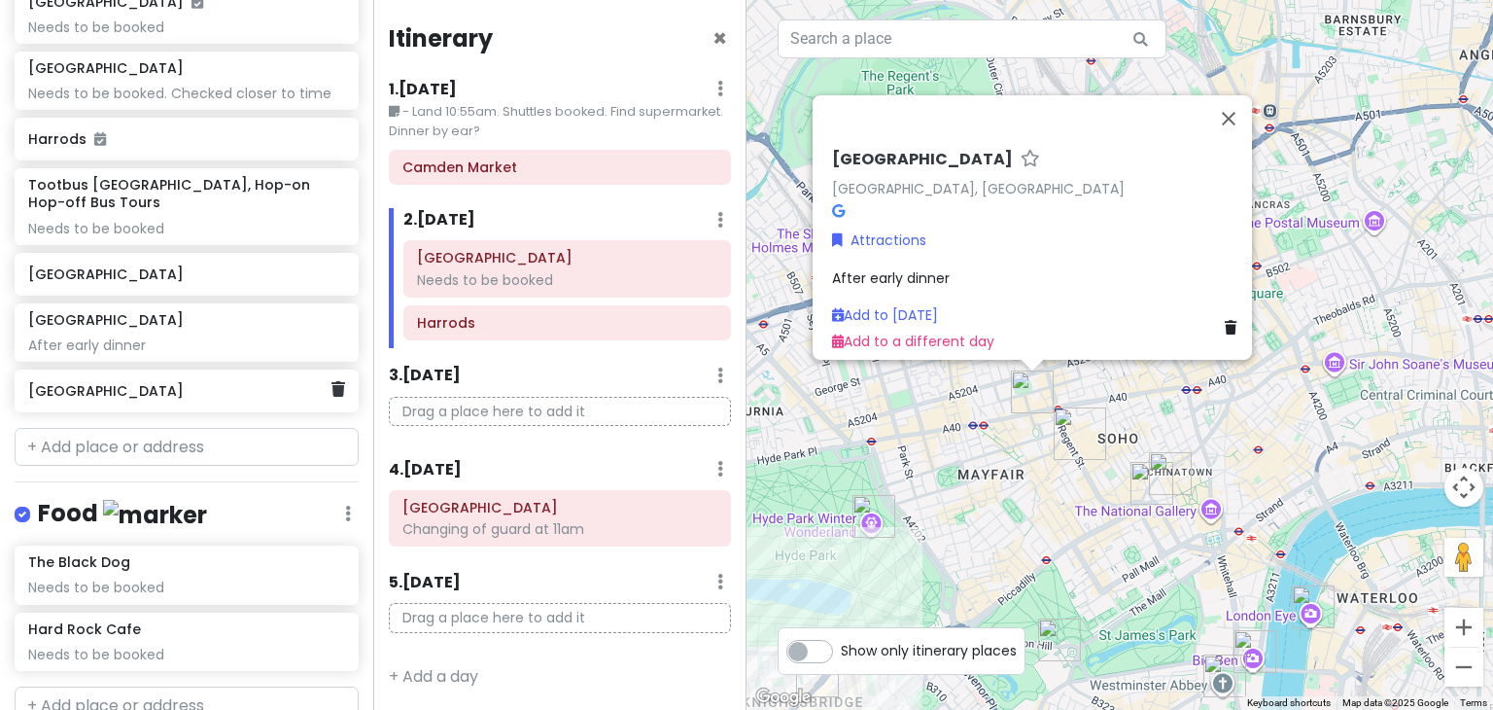
click at [109, 382] on h6 "[GEOGRAPHIC_DATA]" at bounding box center [179, 390] width 302 height 17
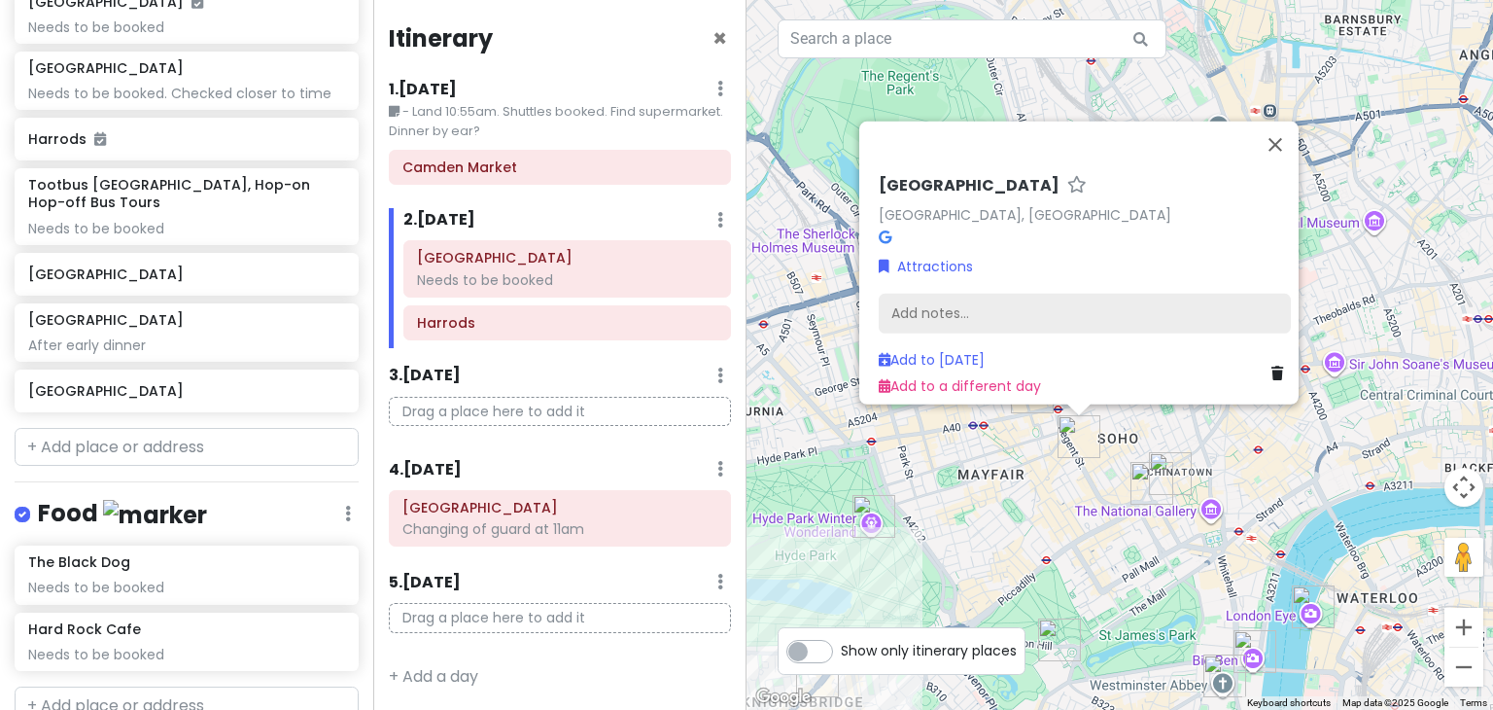
click at [1035, 294] on div "Add notes..." at bounding box center [1085, 314] width 412 height 41
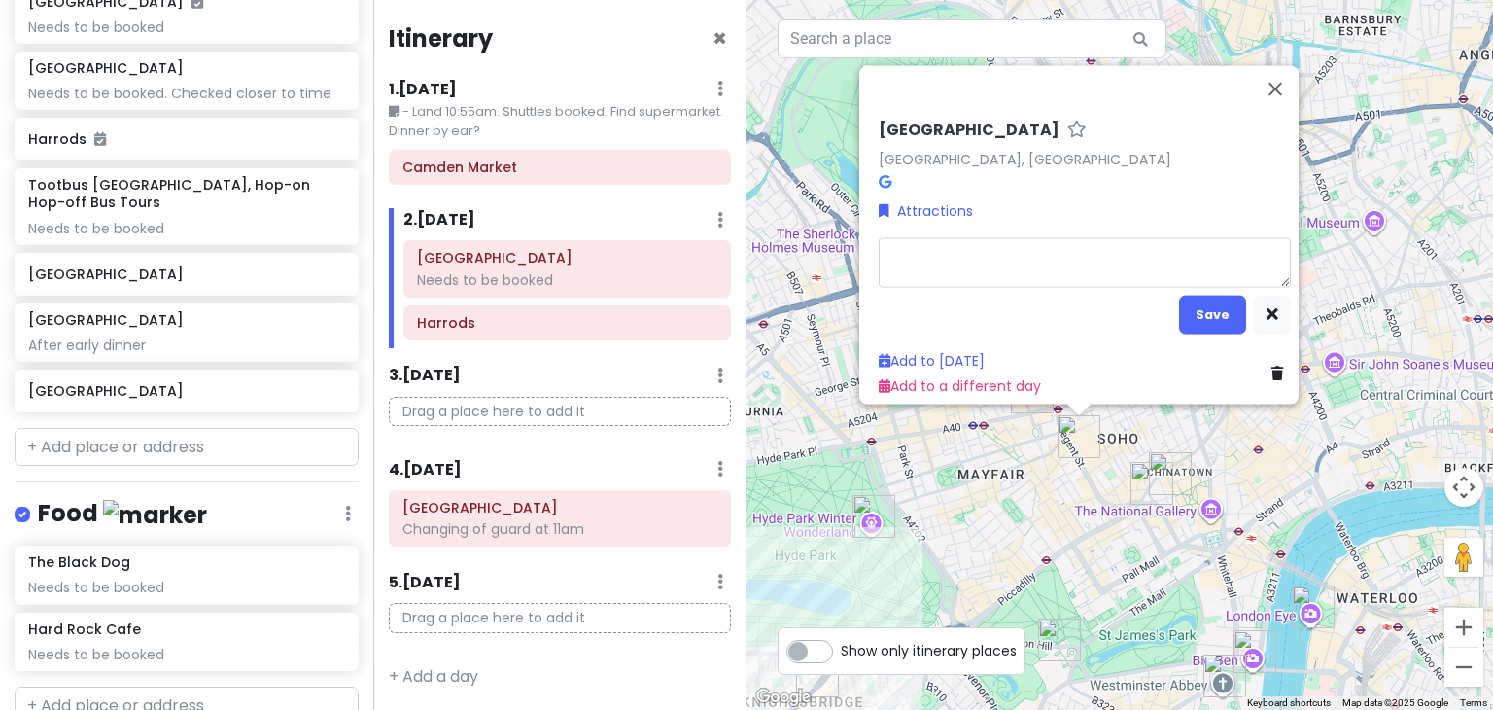
type textarea "x"
type textarea "A"
type textarea "x"
type textarea "Af"
type textarea "x"
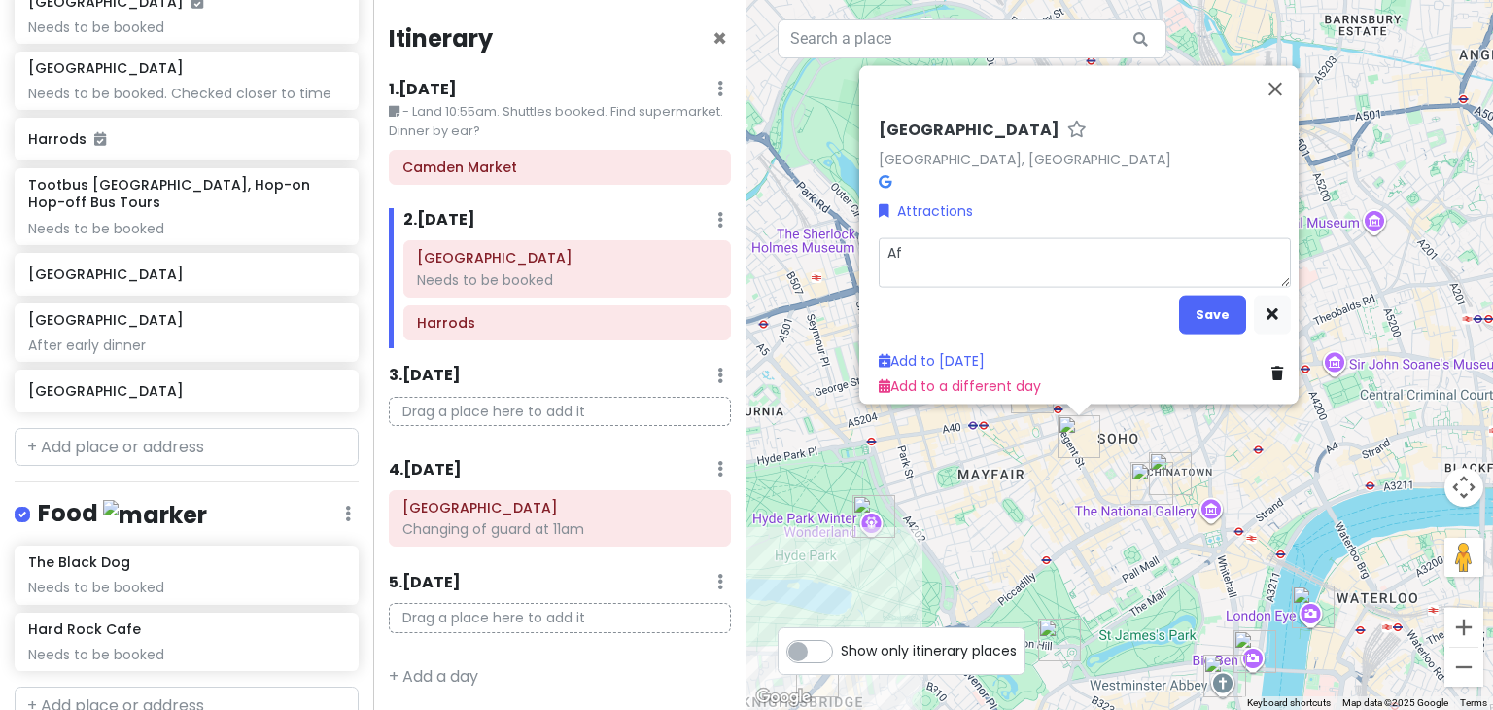
type textarea "Aft"
type textarea "x"
type textarea "Afte"
type textarea "x"
type textarea "After"
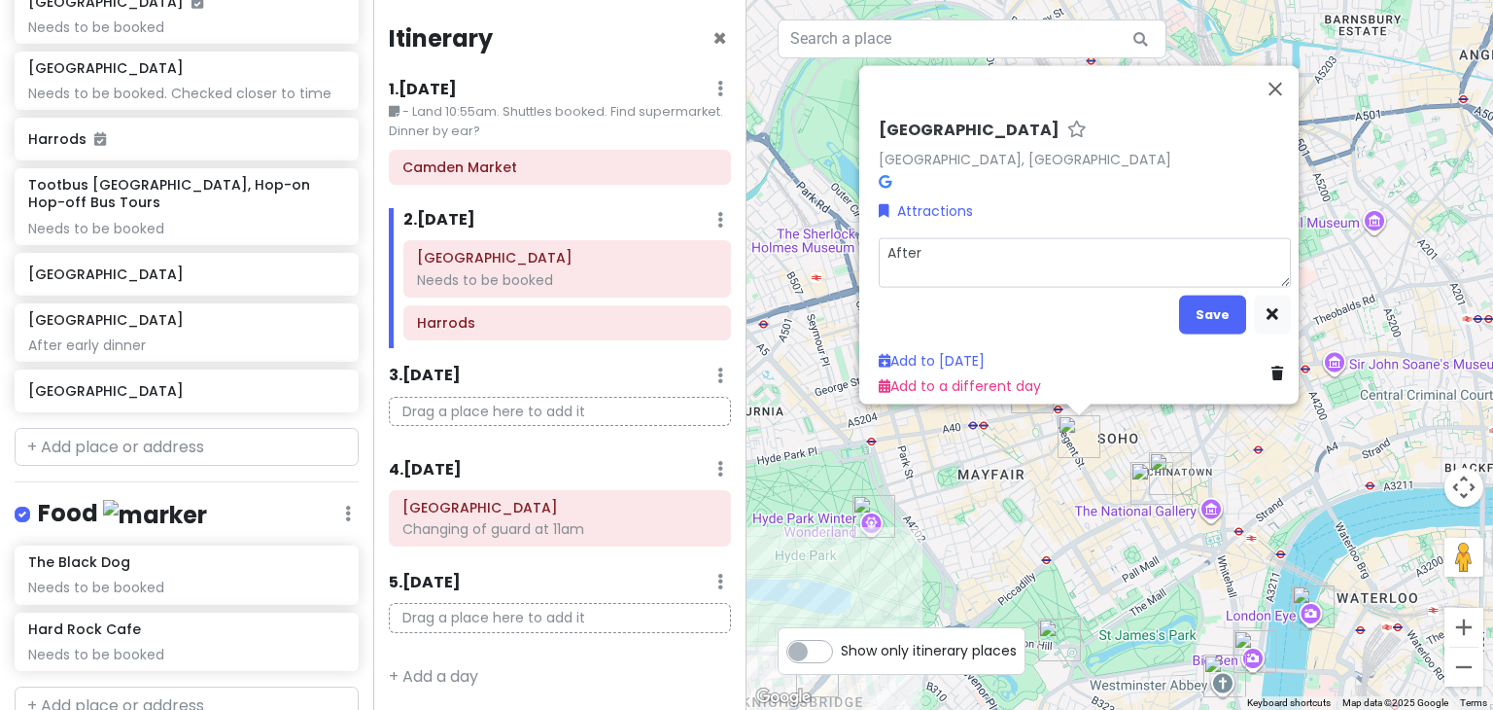
type textarea "x"
type textarea "After"
type textarea "x"
type textarea "After w"
type textarea "x"
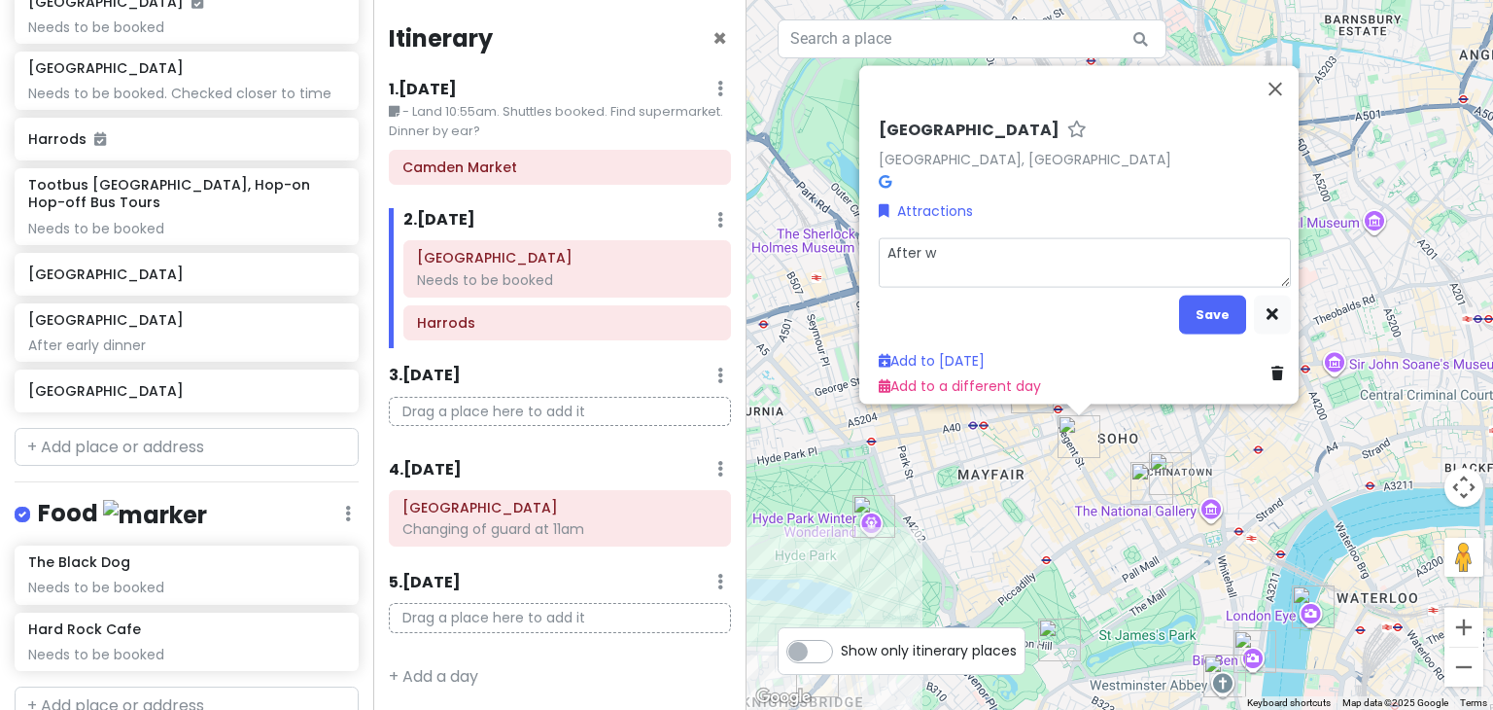
type textarea "After"
type textarea "x"
type textarea "After e"
type textarea "x"
type textarea "After ea"
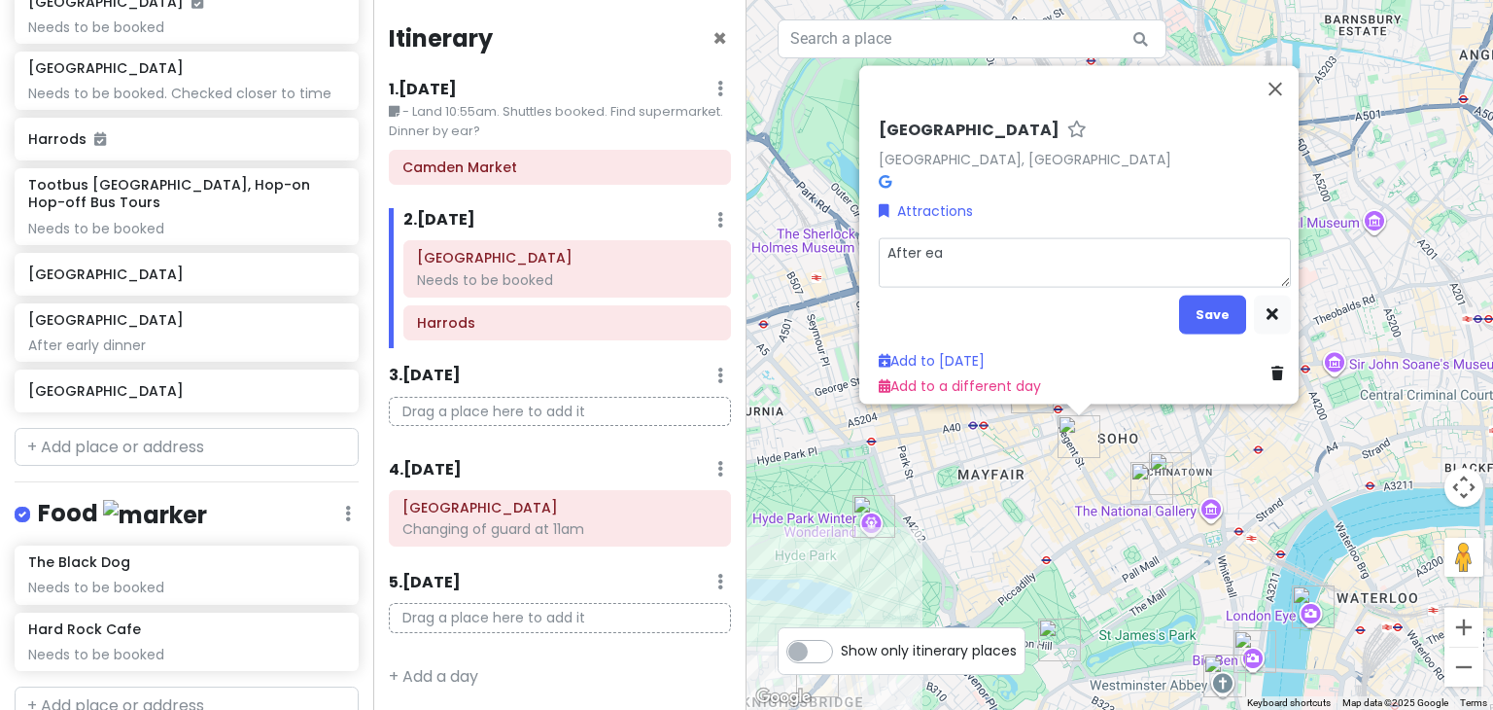
type textarea "x"
type textarea "After ear"
type textarea "x"
type textarea "After earl"
type textarea "x"
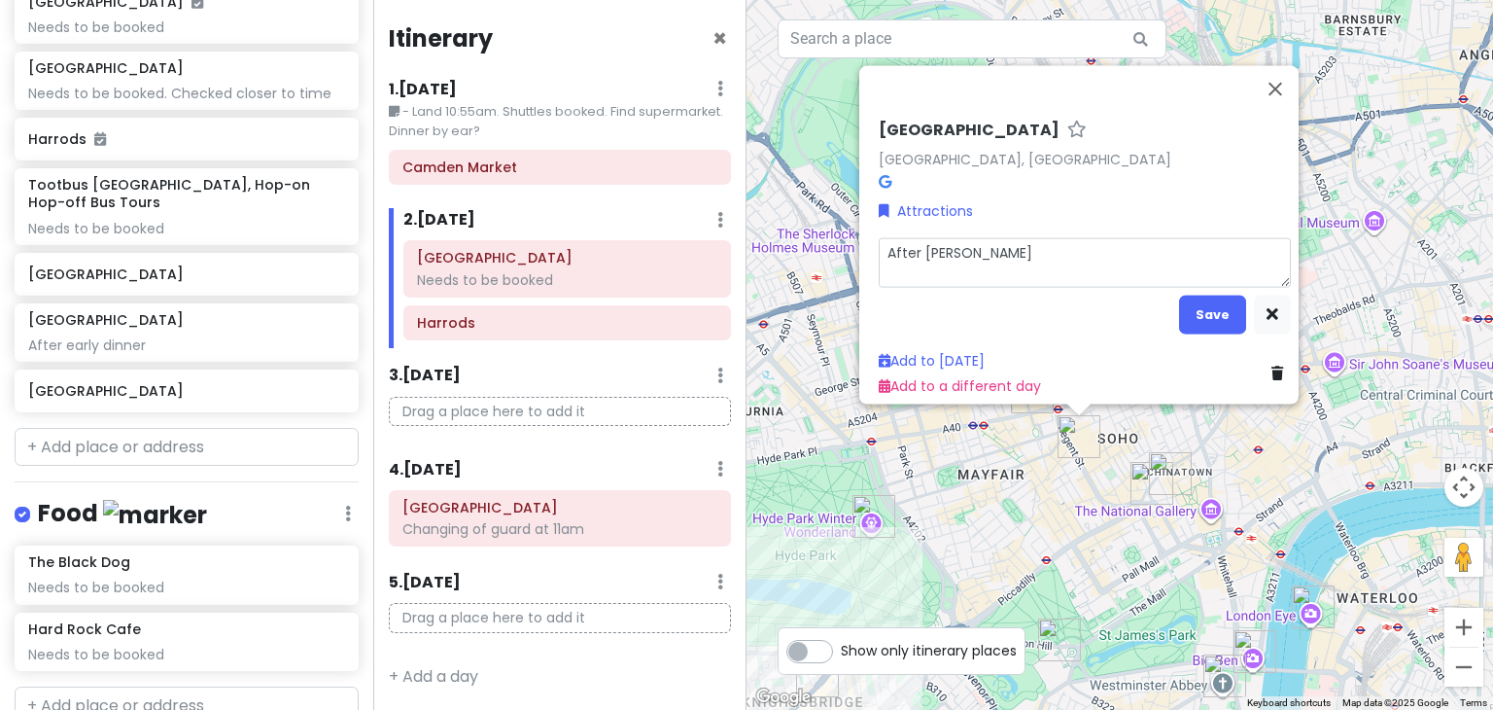
type textarea "After early"
type textarea "x"
type textarea "After early"
type textarea "x"
type textarea "After early d"
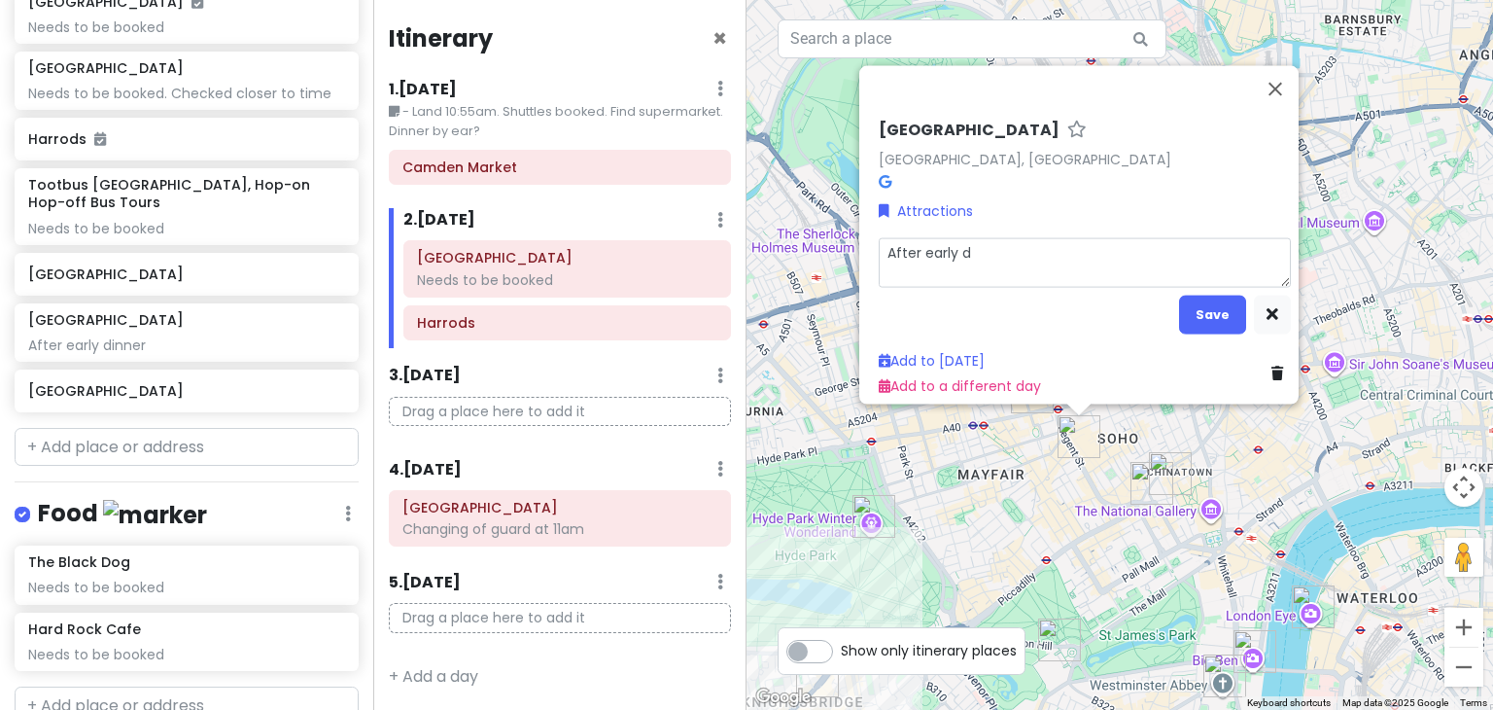
type textarea "x"
type textarea "After early di"
type textarea "x"
type textarea "After early din"
type textarea "x"
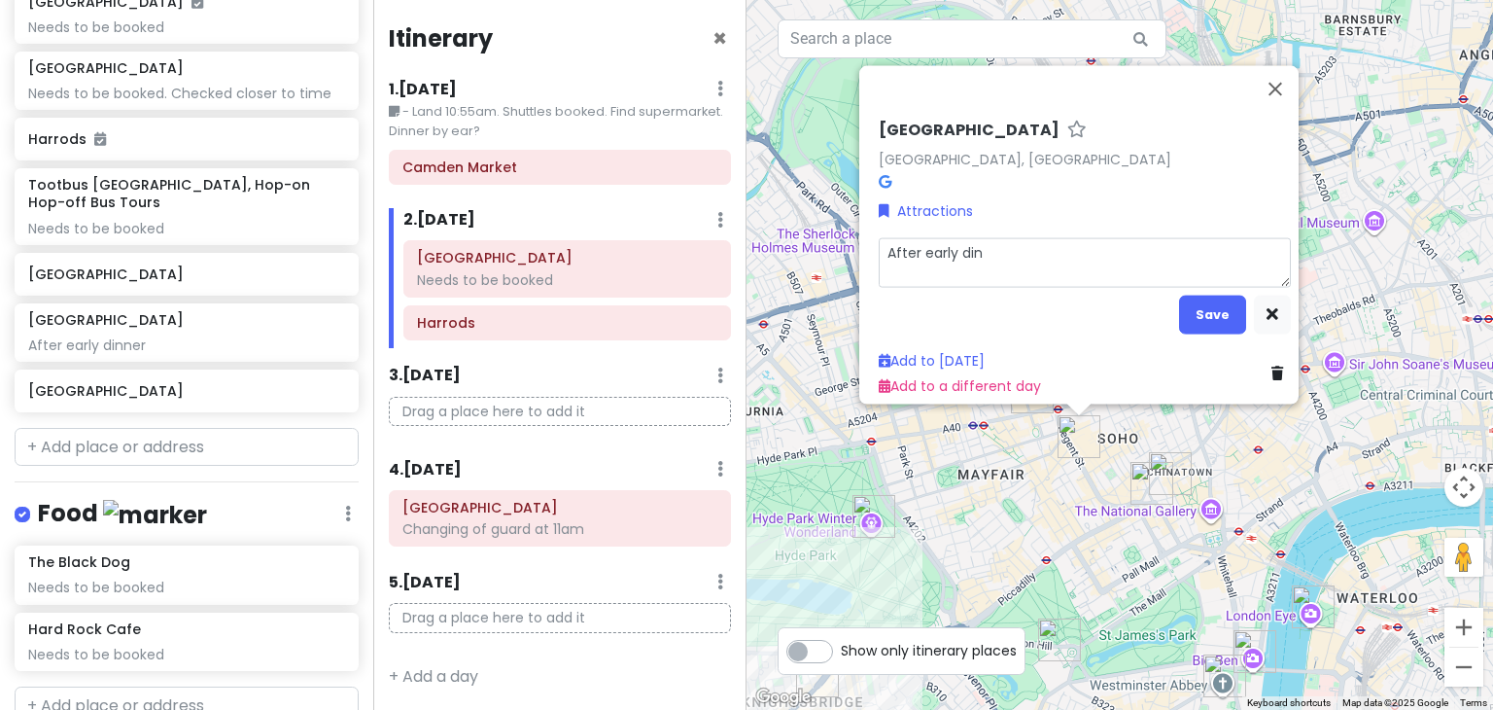
type textarea "After early dinn"
type textarea "x"
type textarea "After early dinne"
type textarea "x"
type textarea "After early dinner"
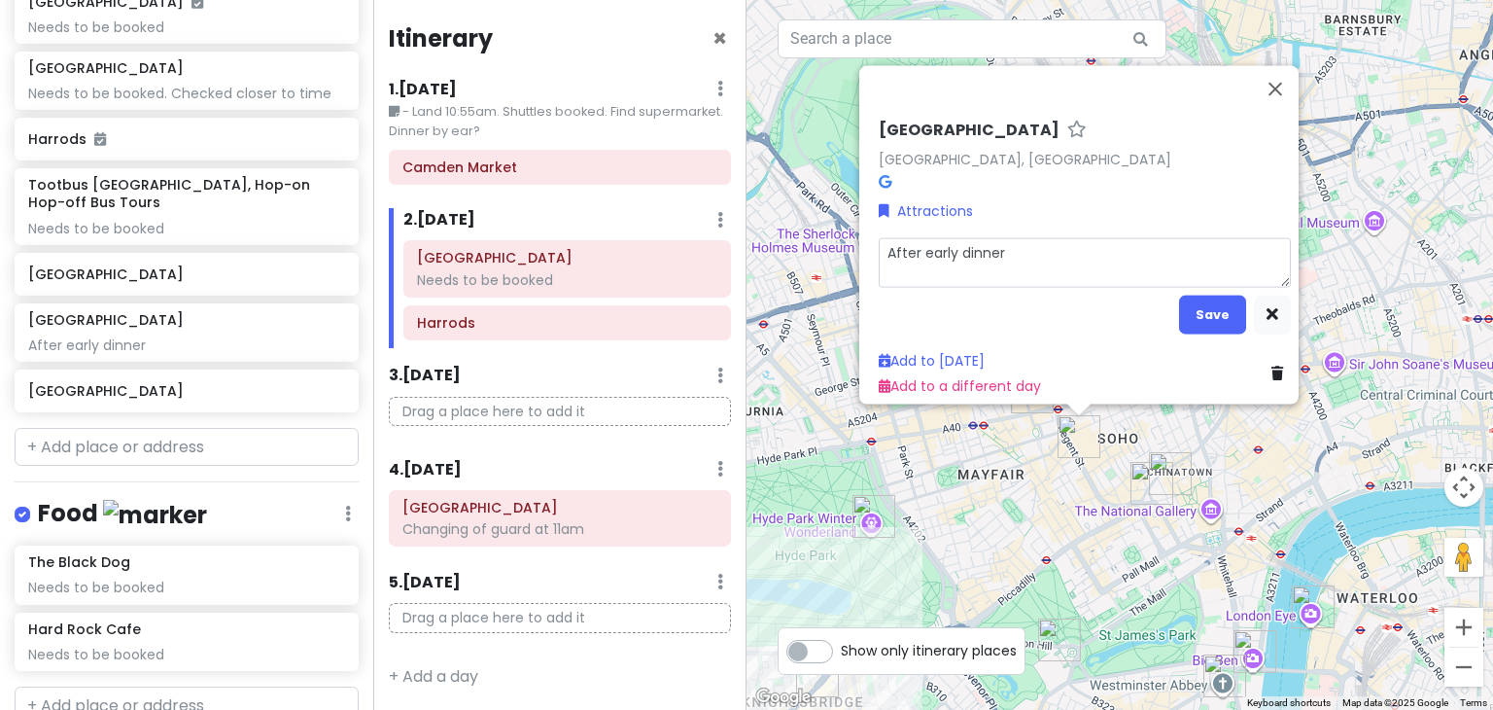
type textarea "x"
type textarea "After early dinner"
type textarea "x"
type textarea "After early dinner"
click at [1182, 298] on button "Save" at bounding box center [1212, 314] width 67 height 38
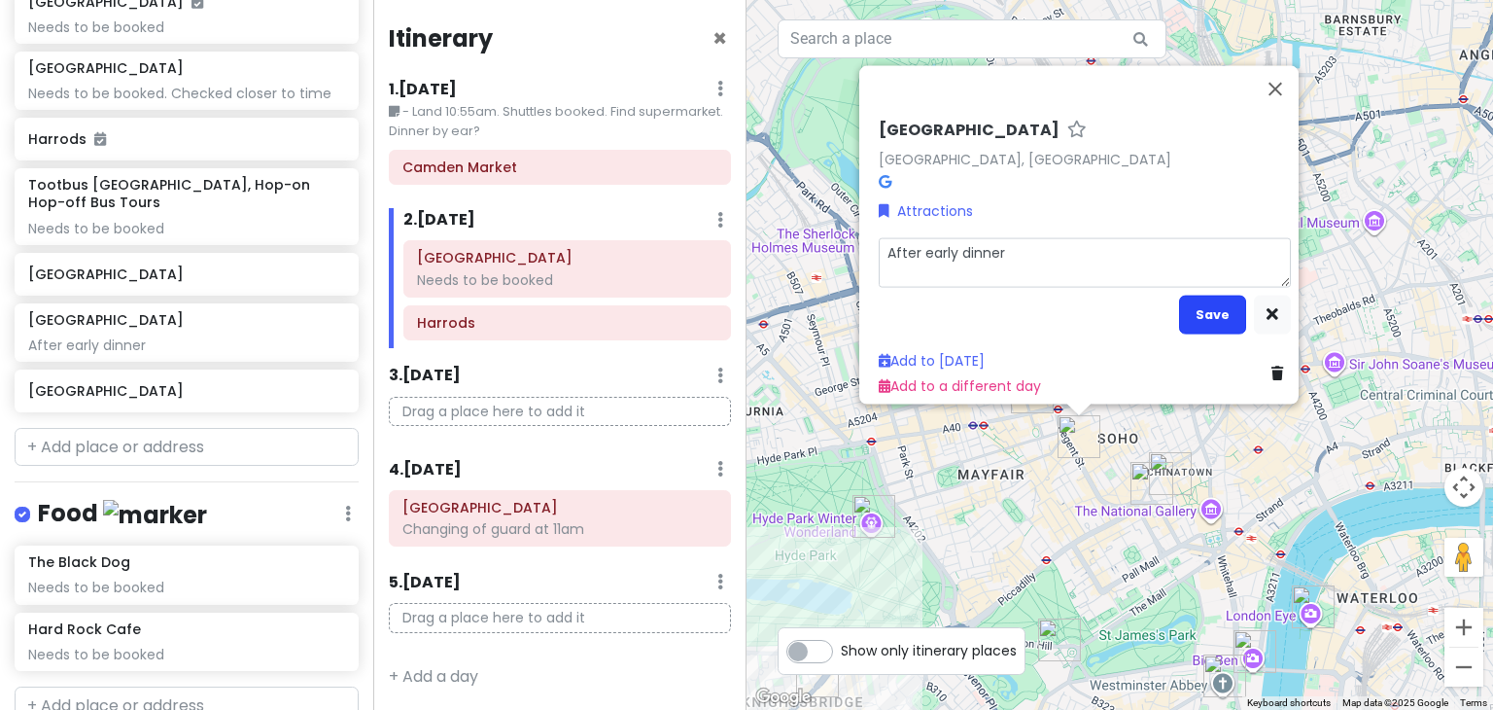
scroll to position [941, 0]
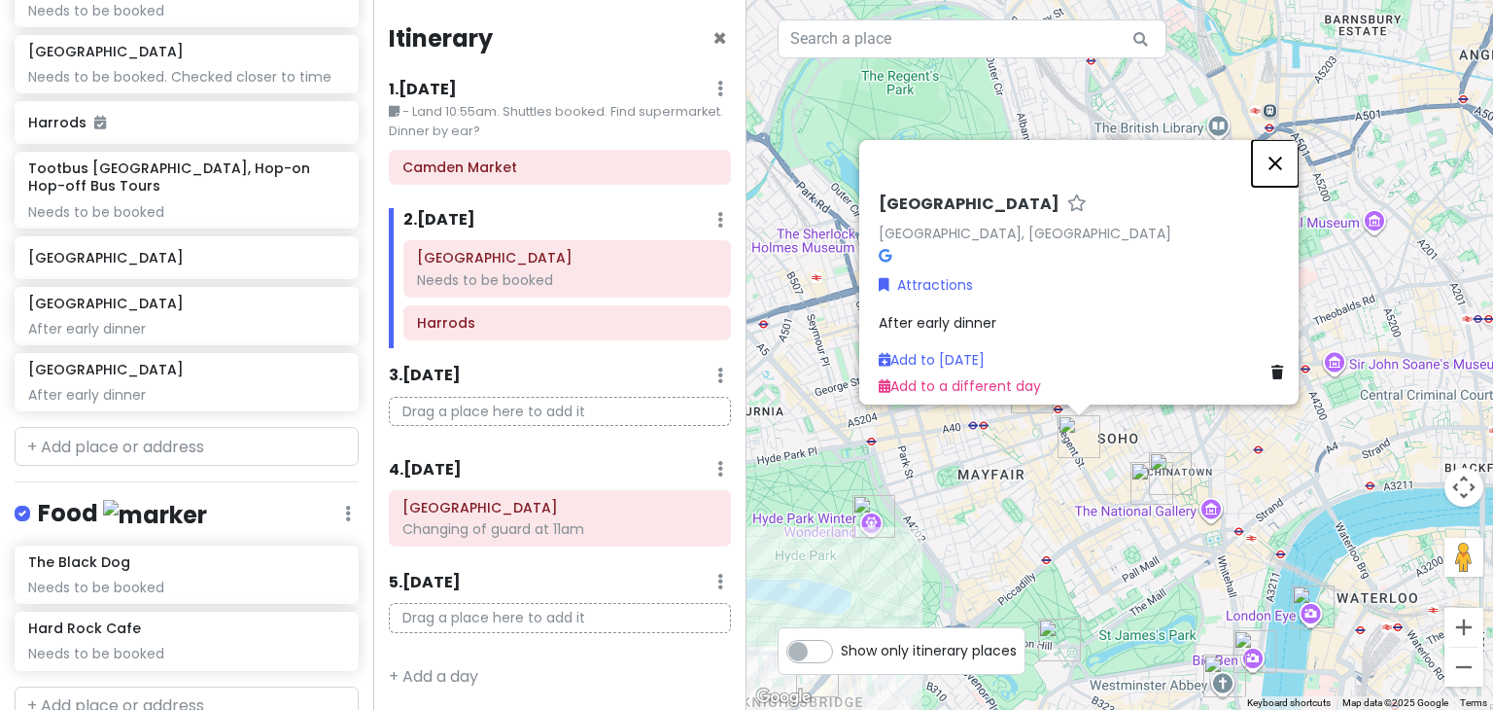
click at [1283, 157] on button "Close" at bounding box center [1275, 163] width 47 height 47
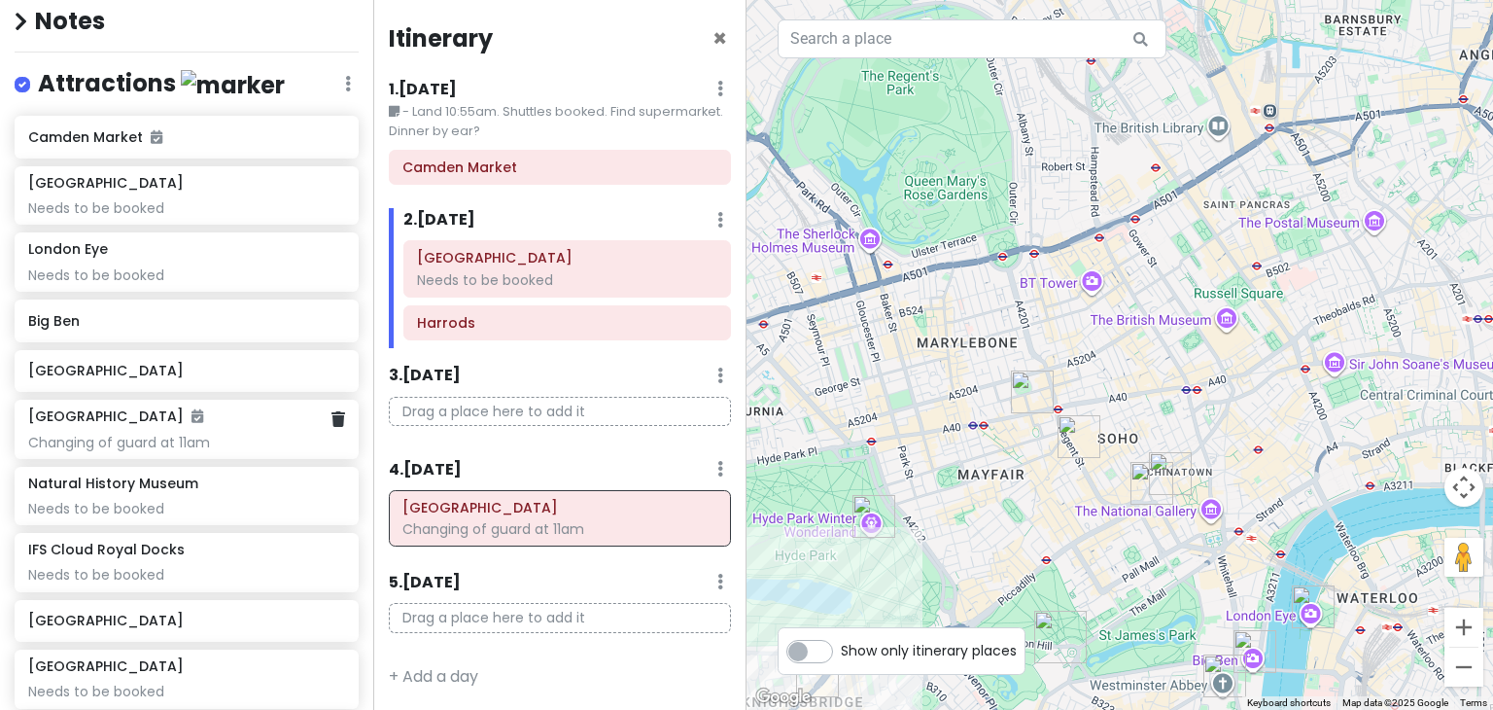
scroll to position [181, 0]
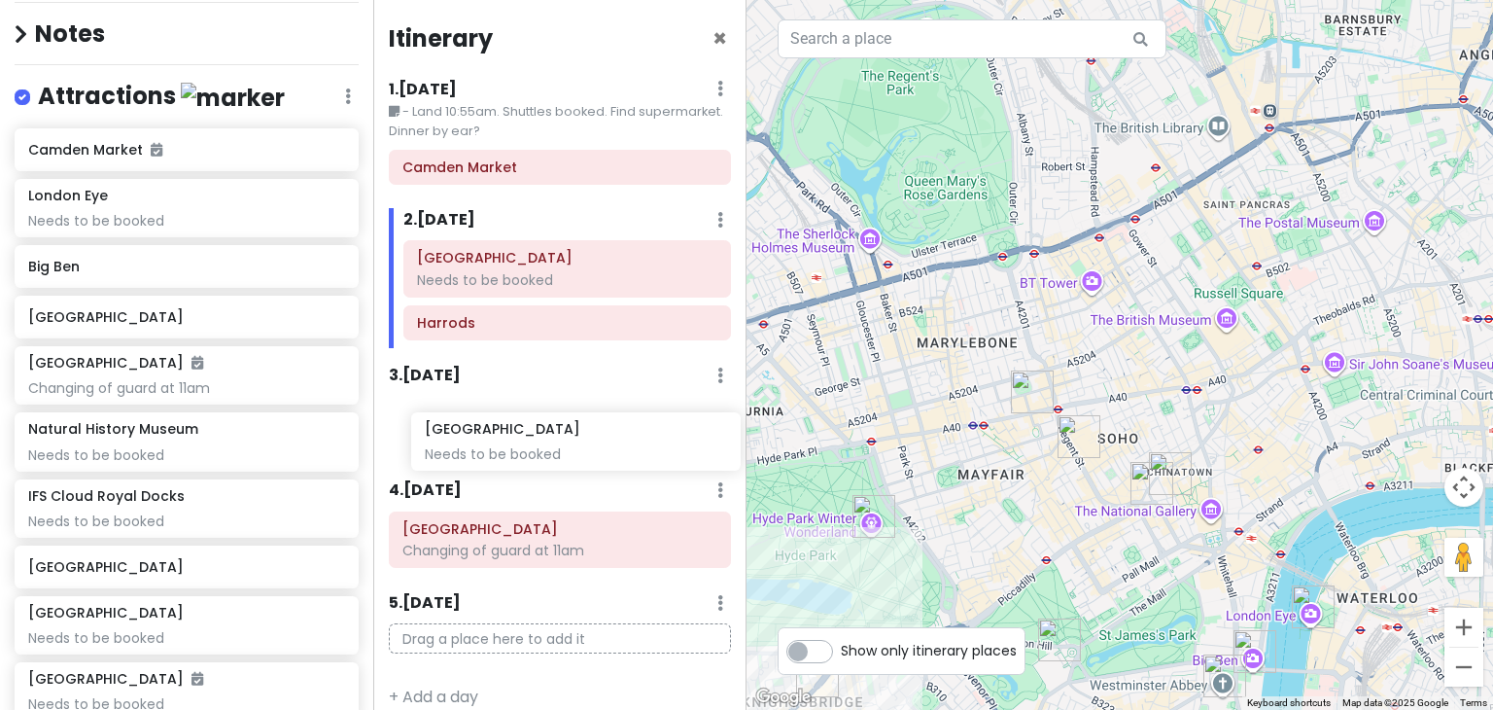
drag, startPoint x: 162, startPoint y: 207, endPoint x: 560, endPoint y: 435, distance: 458.5
click at [560, 435] on div "London Trip Private Change Dates Make a Copy Delete Trip Go Pro ⚡️ Give Feedbac…" at bounding box center [746, 355] width 1493 height 710
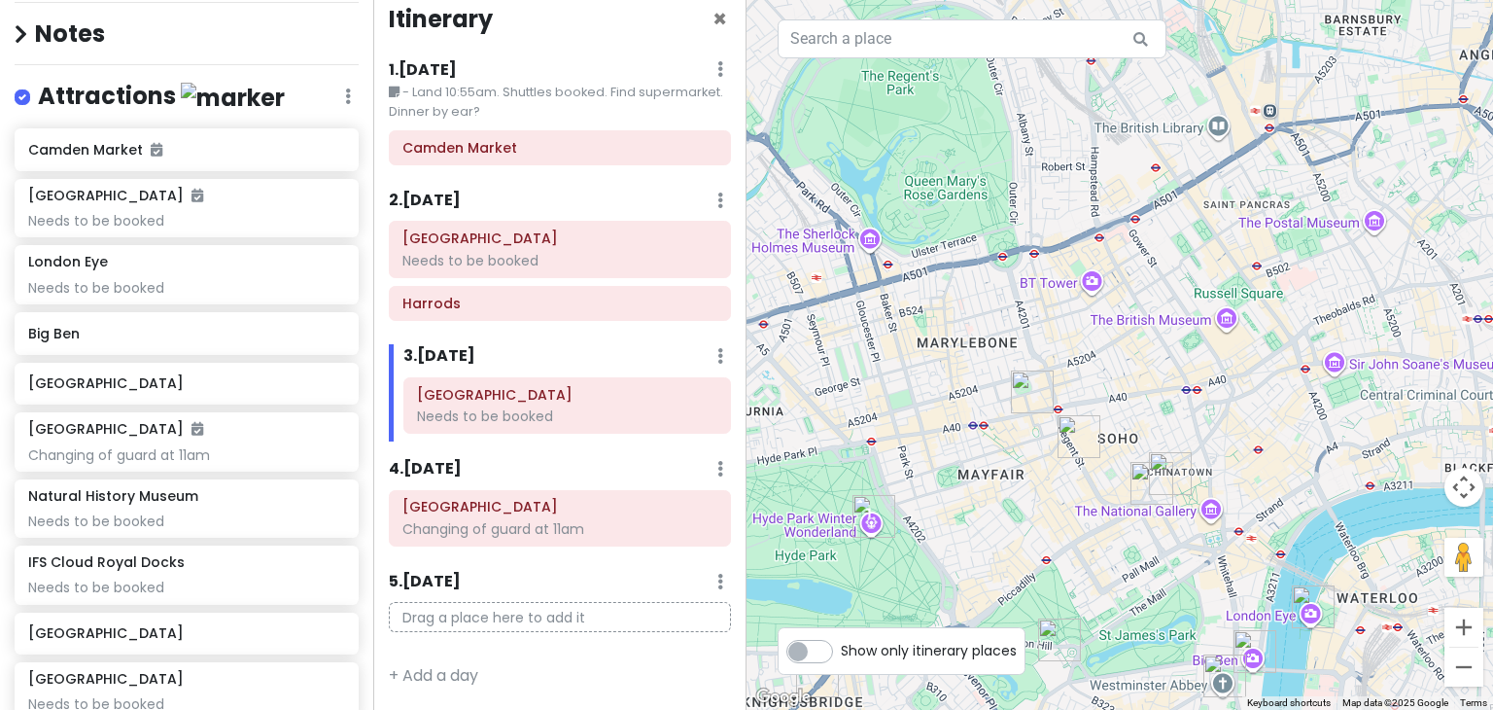
scroll to position [18, 0]
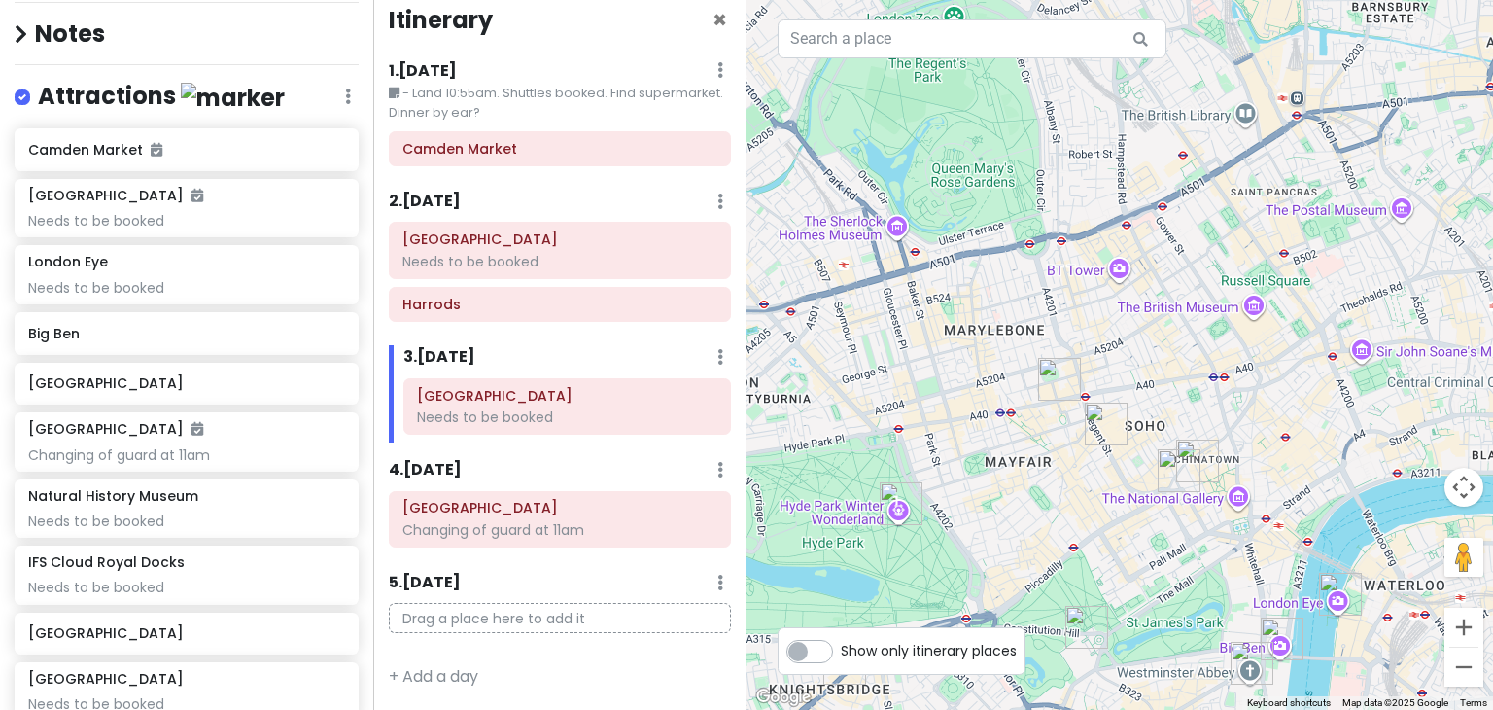
drag, startPoint x: 957, startPoint y: 444, endPoint x: 1097, endPoint y: 360, distance: 163.5
click at [1097, 360] on div at bounding box center [1119, 355] width 746 height 710
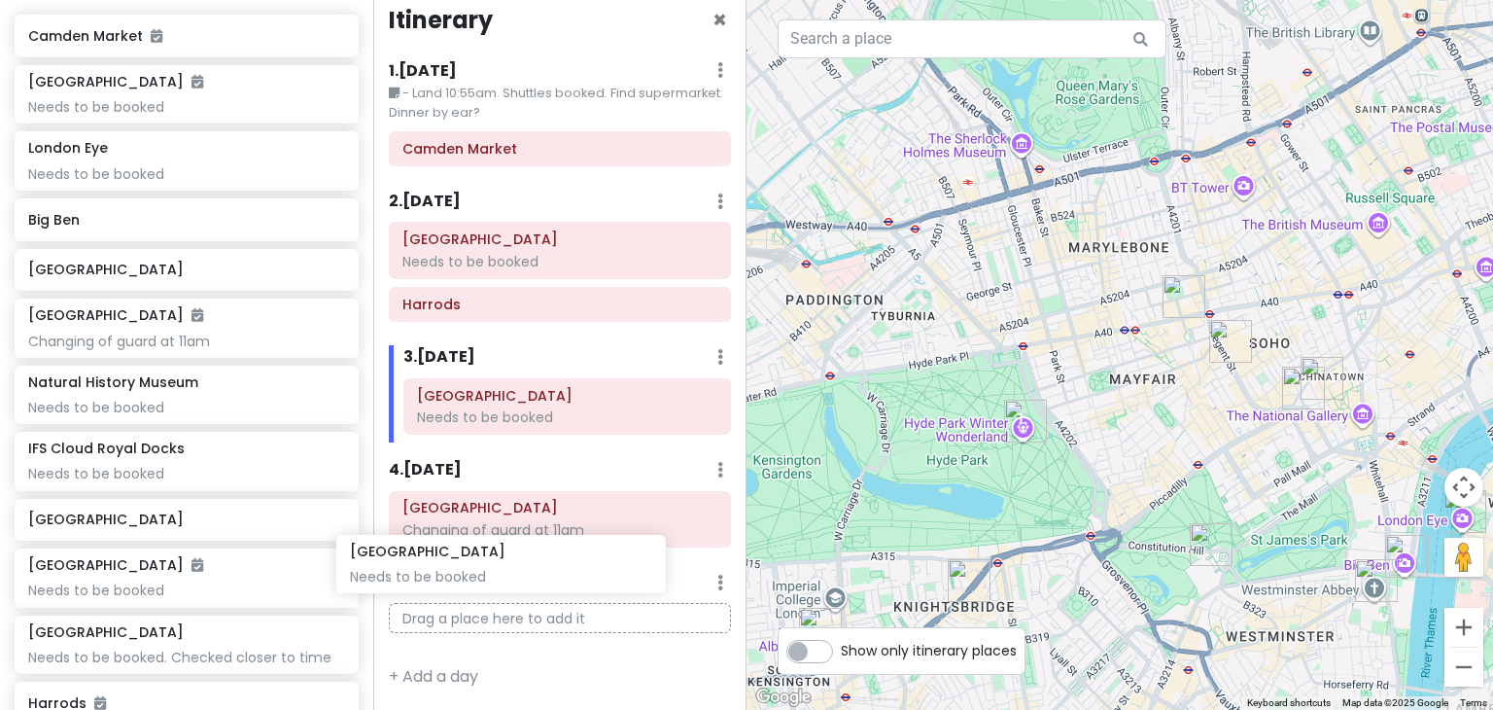
scroll to position [297, 0]
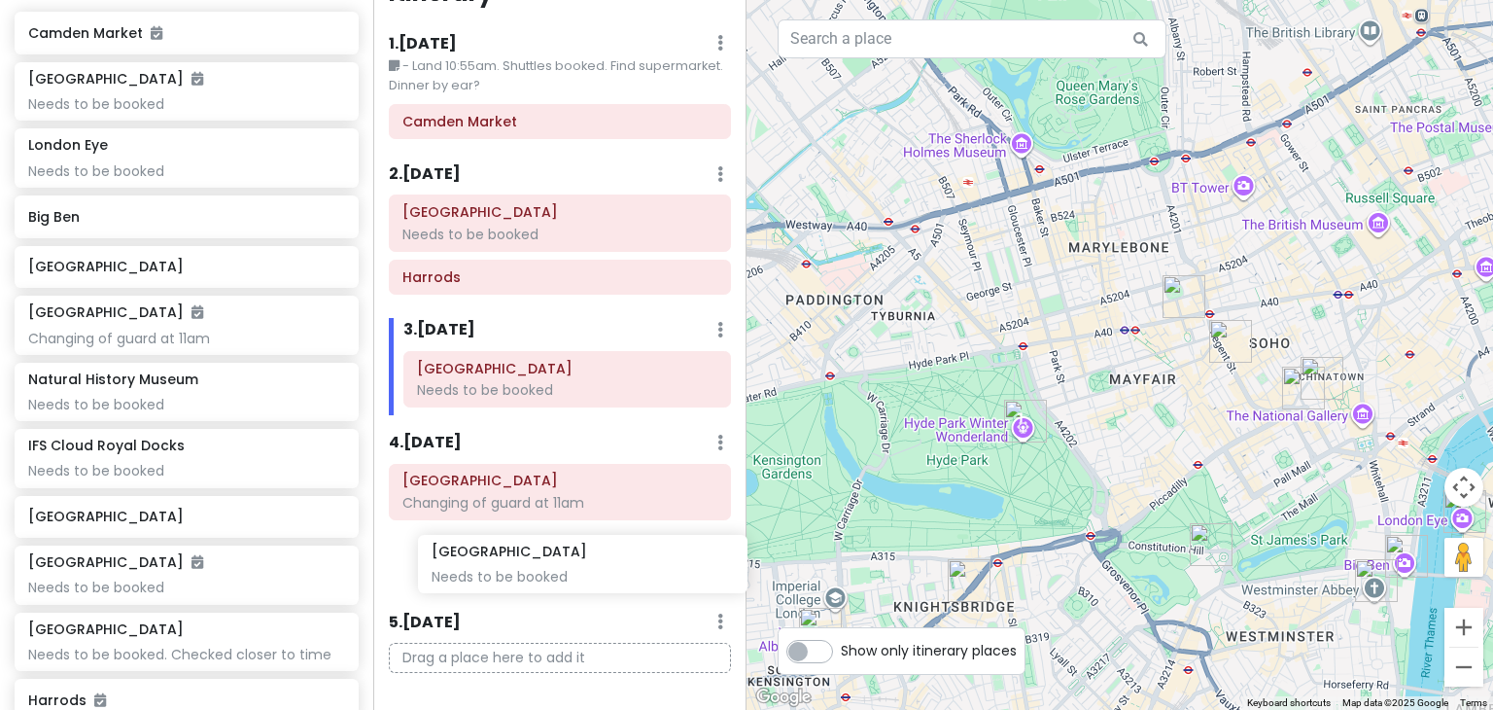
drag, startPoint x: 63, startPoint y: 570, endPoint x: 460, endPoint y: 568, distance: 396.6
click at [460, 568] on div "London Trip Private Change Dates Make a Copy Delete Trip Go Pro ⚡️ Give Feedbac…" at bounding box center [746, 355] width 1493 height 710
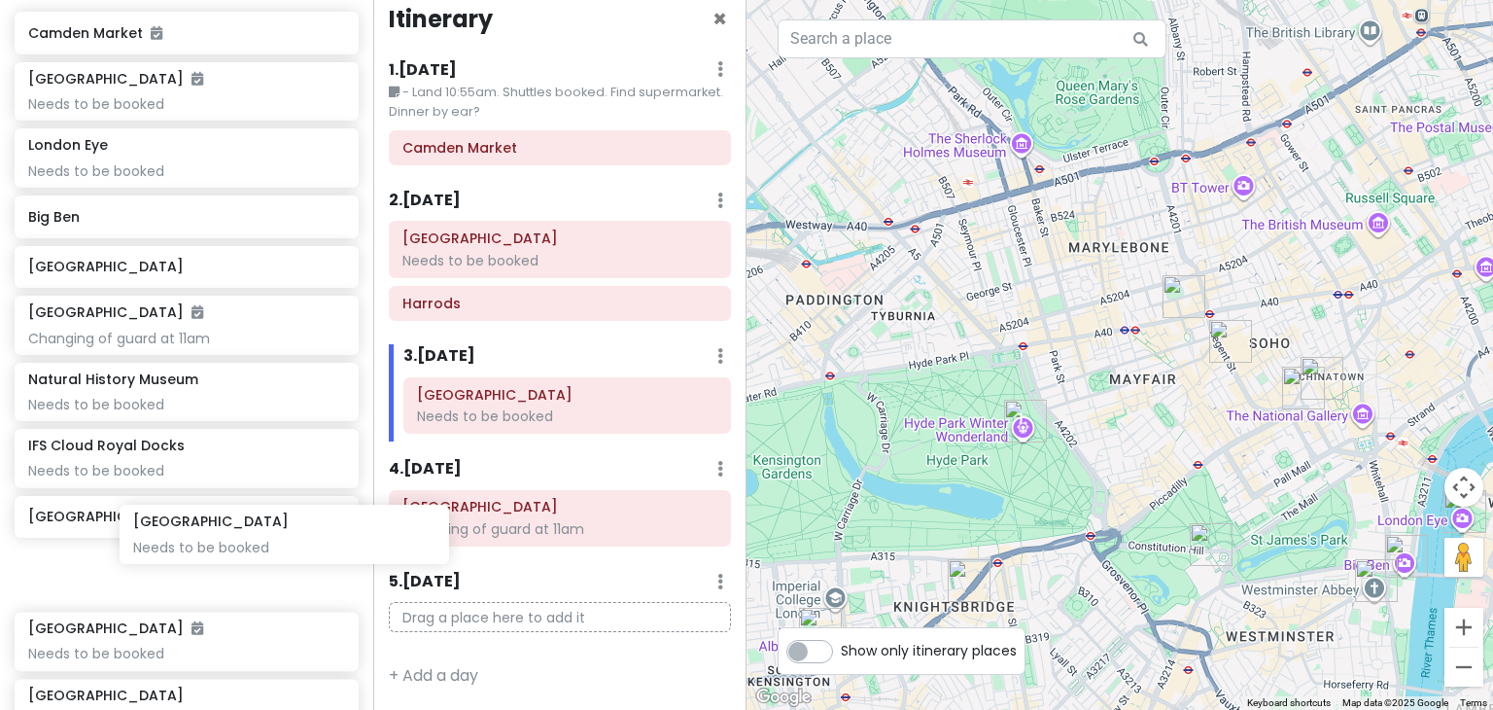
scroll to position [300, 0]
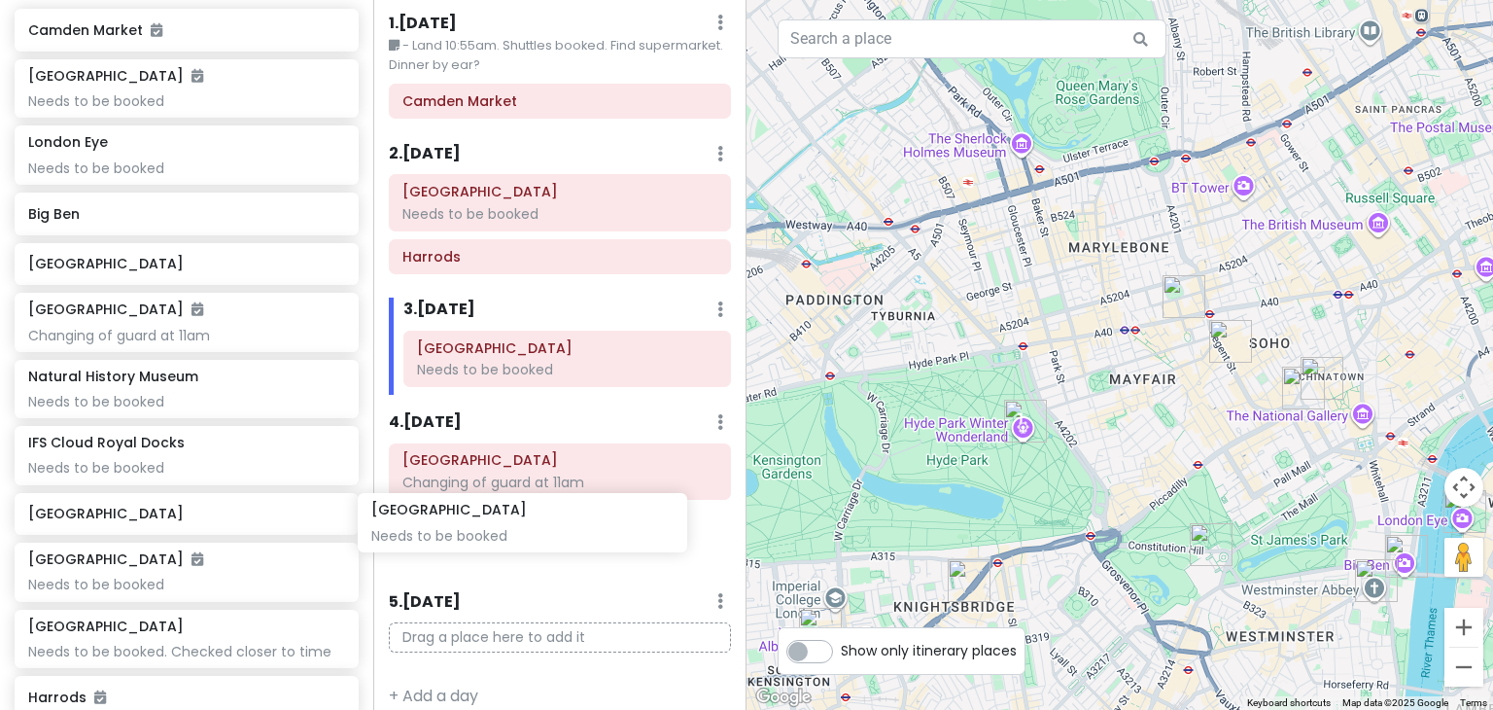
drag, startPoint x: 139, startPoint y: 568, endPoint x: 482, endPoint y: 517, distance: 346.8
click at [482, 517] on div "London Trip Private Change Dates Make a Copy Delete Trip Go Pro ⚡️ Give Feedbac…" at bounding box center [746, 355] width 1493 height 710
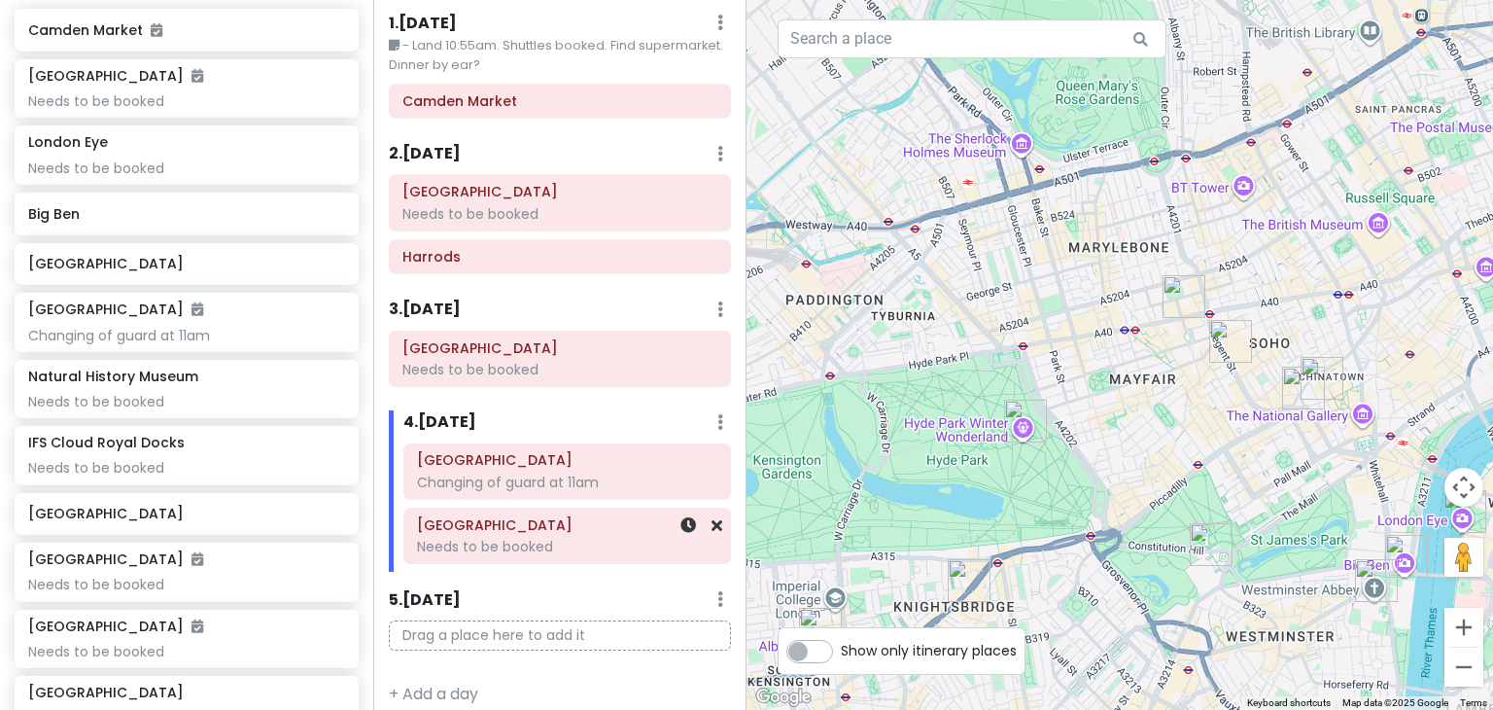
scroll to position [66, 0]
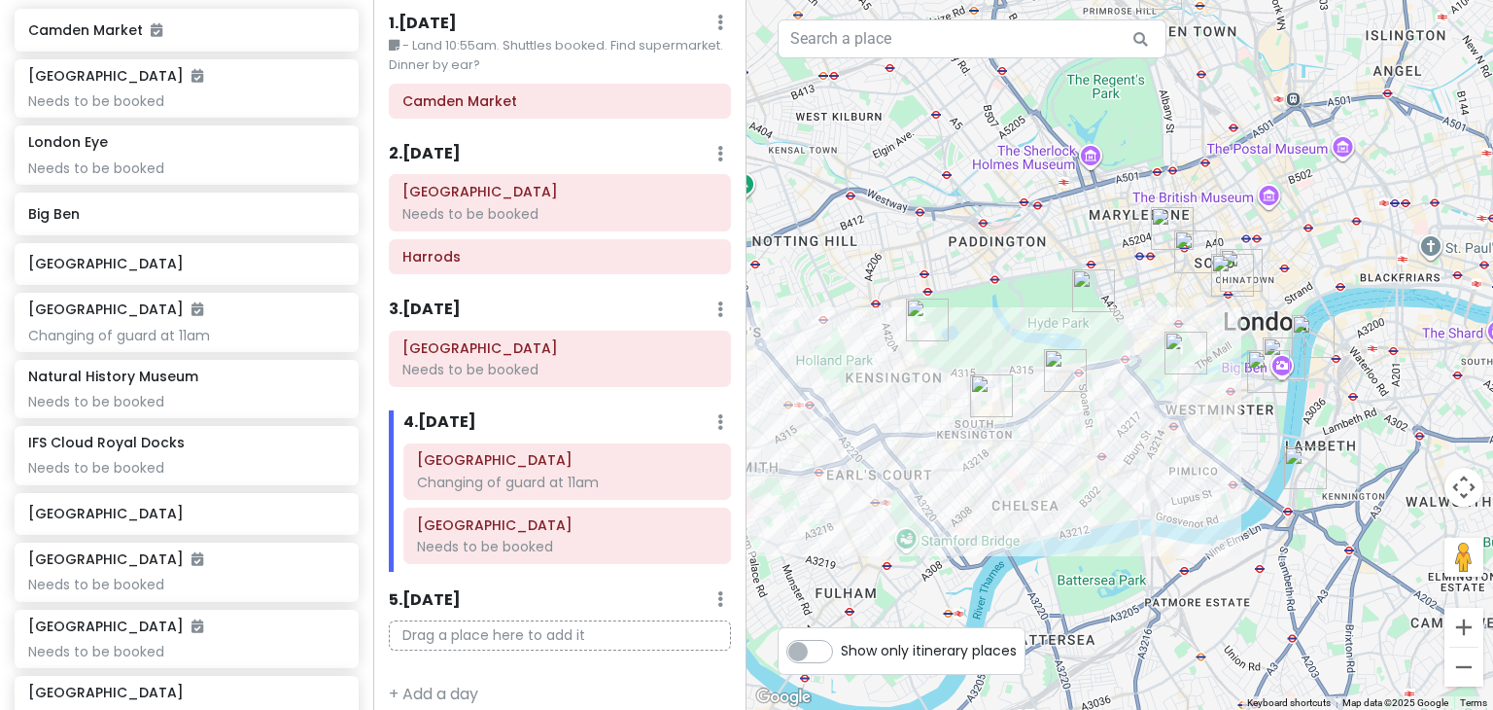
click at [508, 311] on div "3 . Tue 12/16 Add Day Notes Delete Day" at bounding box center [560, 313] width 342 height 33
click at [416, 308] on h6 "3 . [DATE]" at bounding box center [425, 309] width 72 height 20
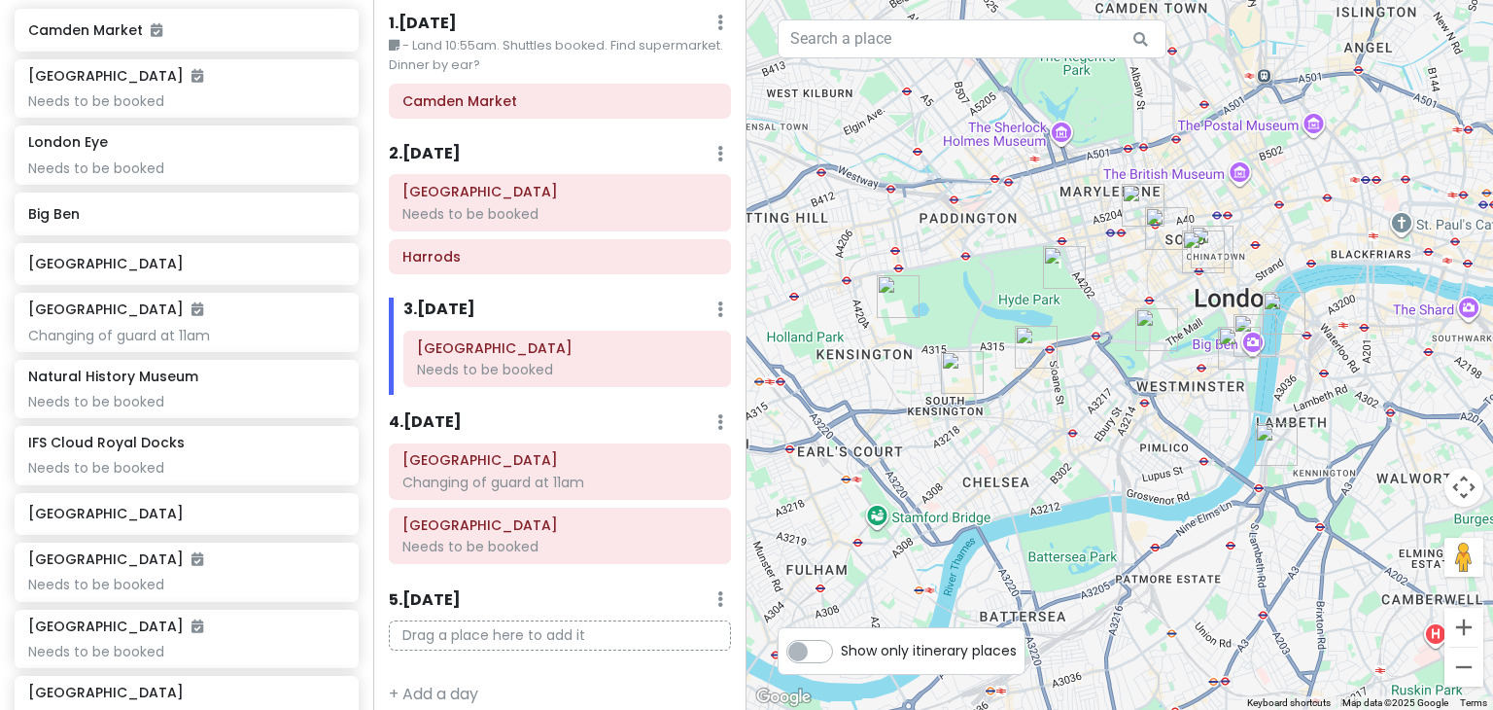
drag, startPoint x: 1176, startPoint y: 300, endPoint x: 1175, endPoint y: 262, distance: 37.9
click at [1175, 262] on div at bounding box center [1119, 355] width 746 height 710
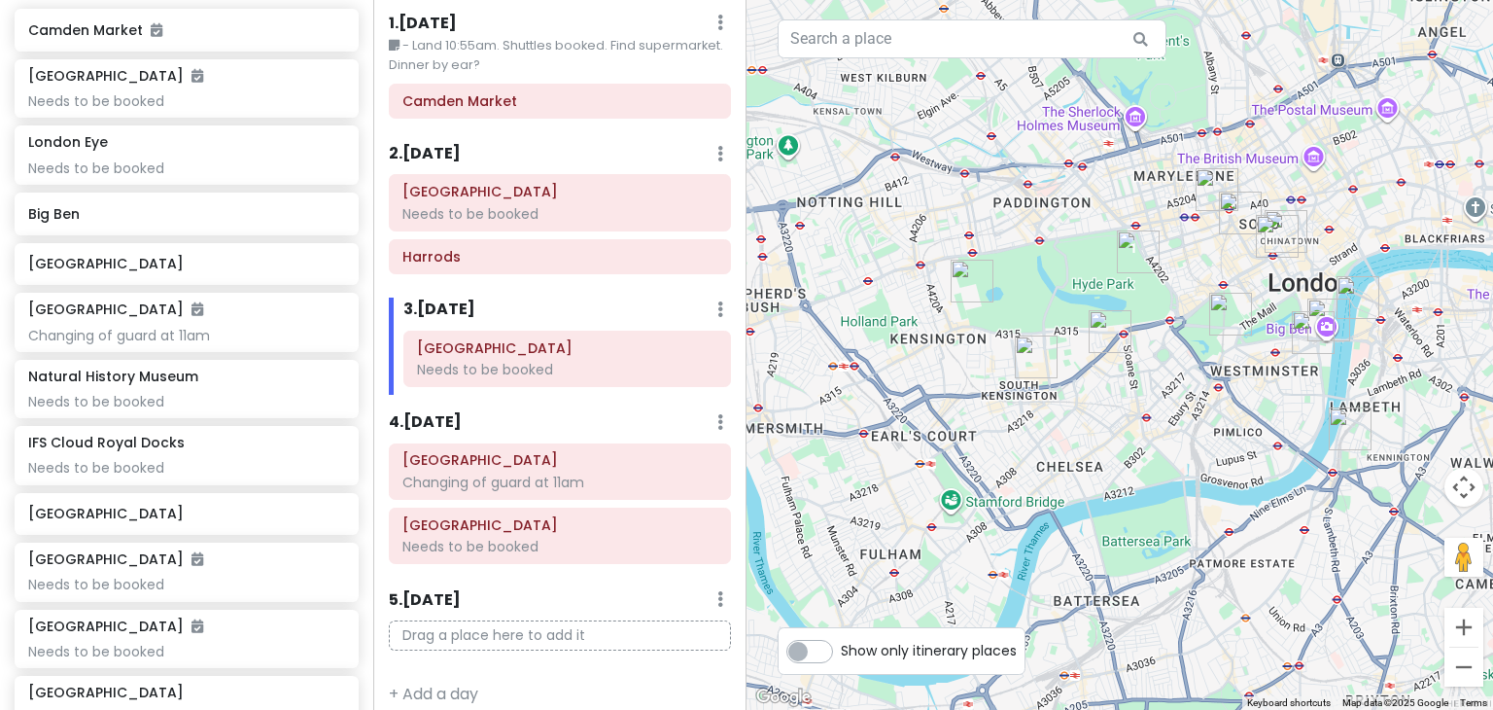
drag, startPoint x: 1221, startPoint y: 476, endPoint x: 1271, endPoint y: 488, distance: 51.9
click at [1271, 488] on div at bounding box center [1119, 355] width 746 height 710
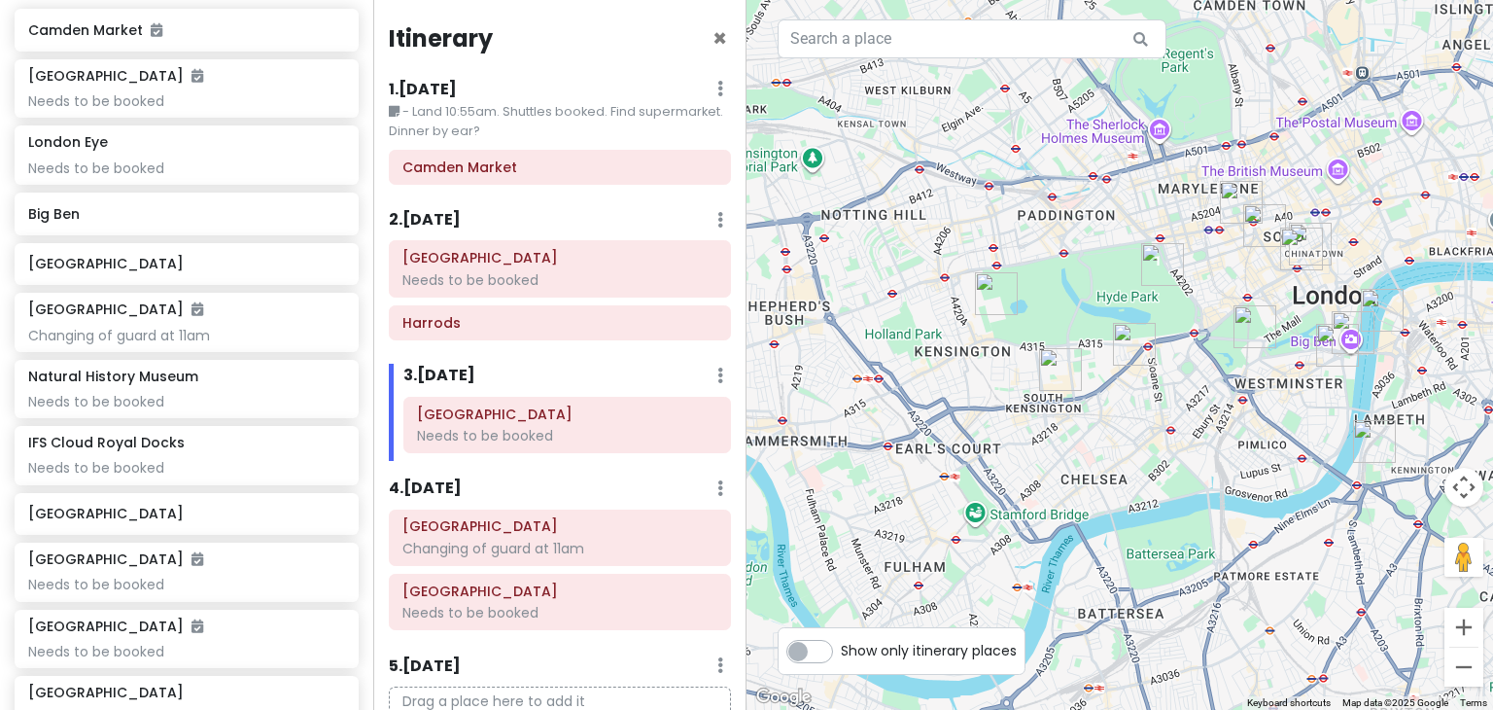
scroll to position [0, 0]
click at [1123, 507] on div at bounding box center [1119, 355] width 746 height 710
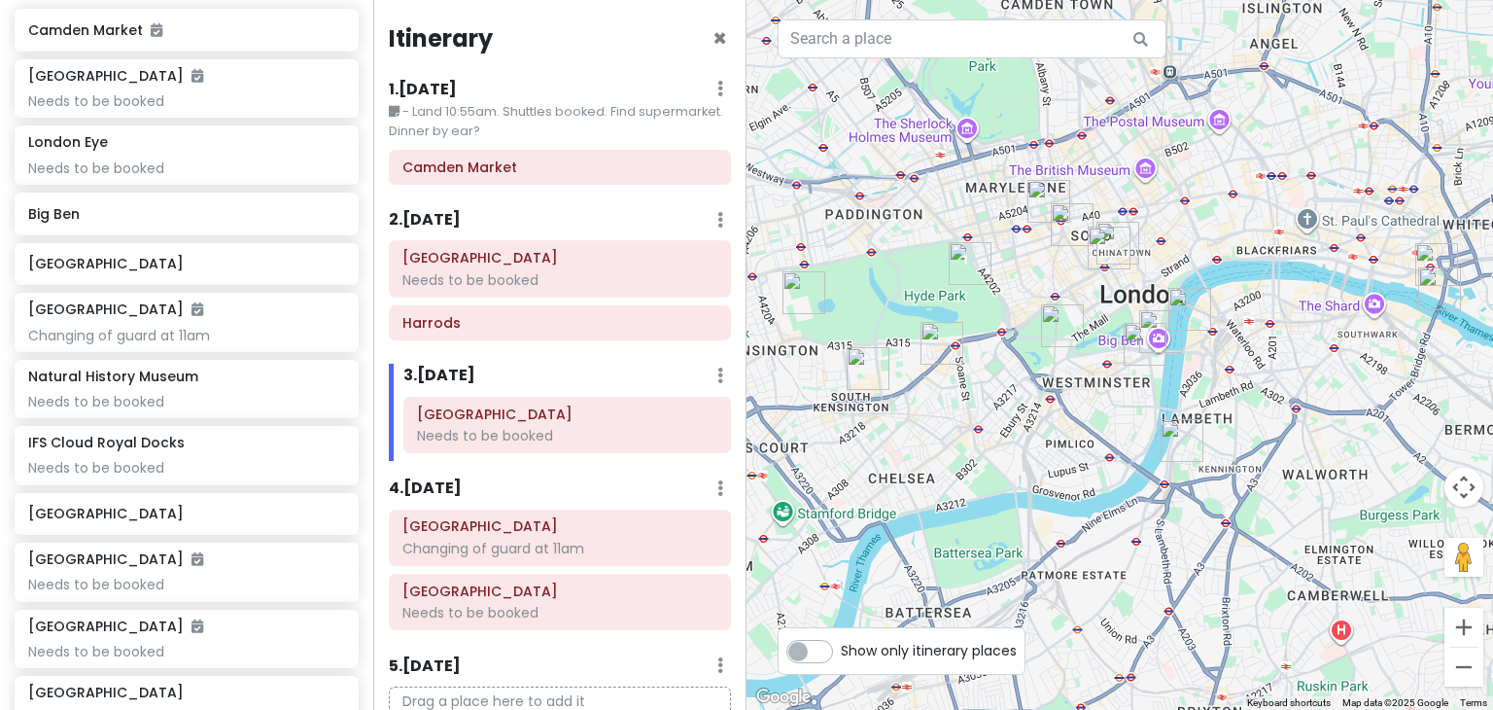
drag, startPoint x: 1222, startPoint y: 492, endPoint x: 1025, endPoint y: 490, distance: 196.3
click at [1025, 490] on div at bounding box center [1119, 355] width 746 height 710
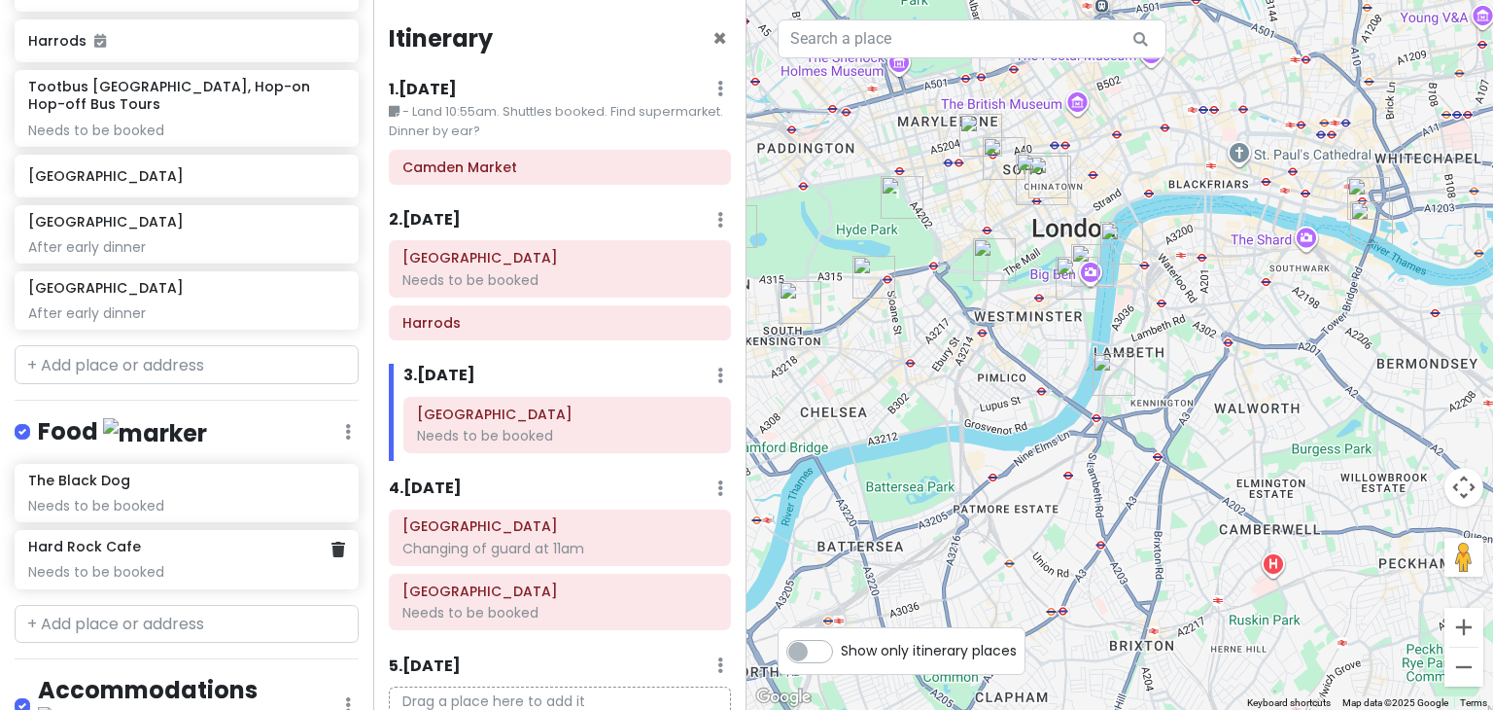
scroll to position [1022, 0]
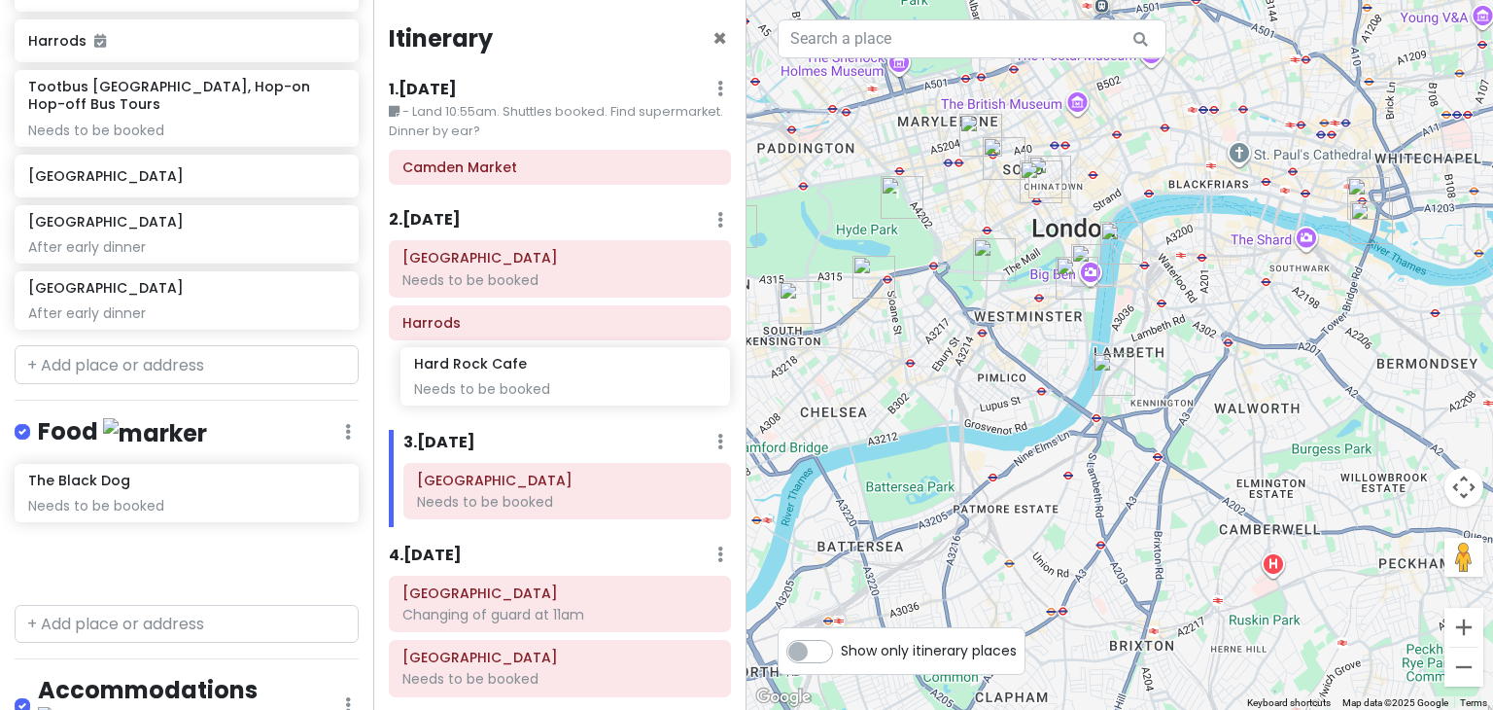
drag, startPoint x: 101, startPoint y: 541, endPoint x: 488, endPoint y: 380, distance: 419.1
click at [488, 380] on div "London Trip Private Change Dates Make a Copy Delete Trip Go Pro ⚡️ Give Feedbac…" at bounding box center [746, 355] width 1493 height 710
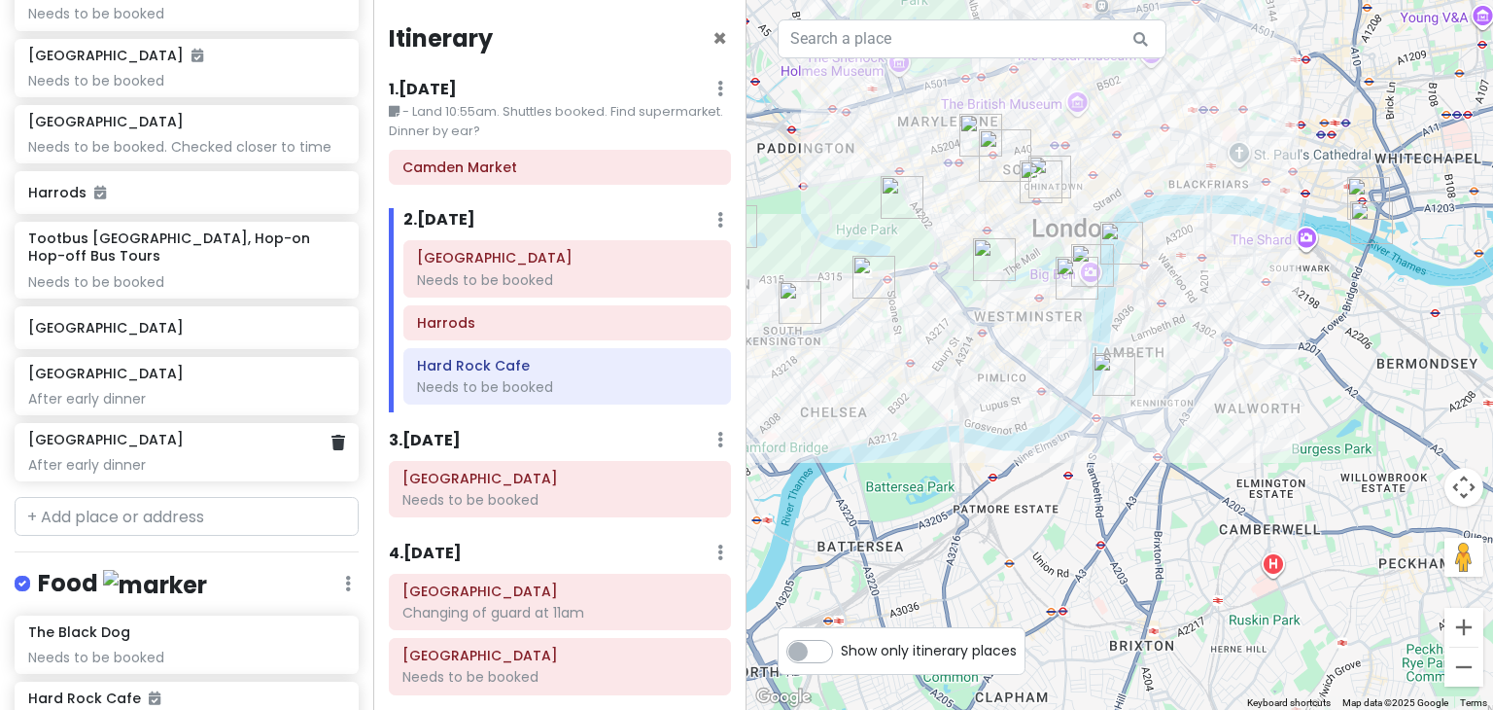
scroll to position [852, 0]
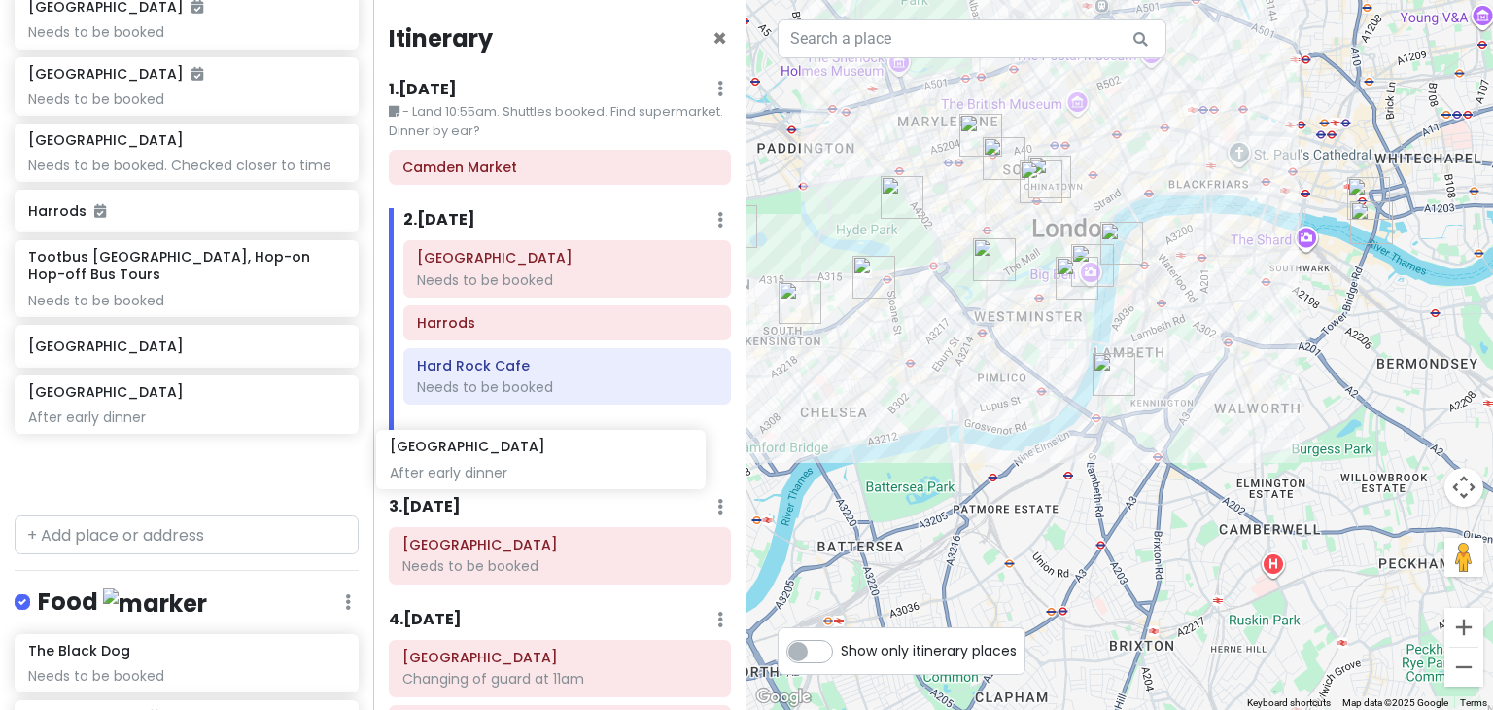
drag, startPoint x: 139, startPoint y: 386, endPoint x: 504, endPoint y: 460, distance: 372.8
click at [504, 460] on div "London Trip Private Change Dates Make a Copy Delete Trip Go Pro ⚡️ Give Feedbac…" at bounding box center [746, 355] width 1493 height 710
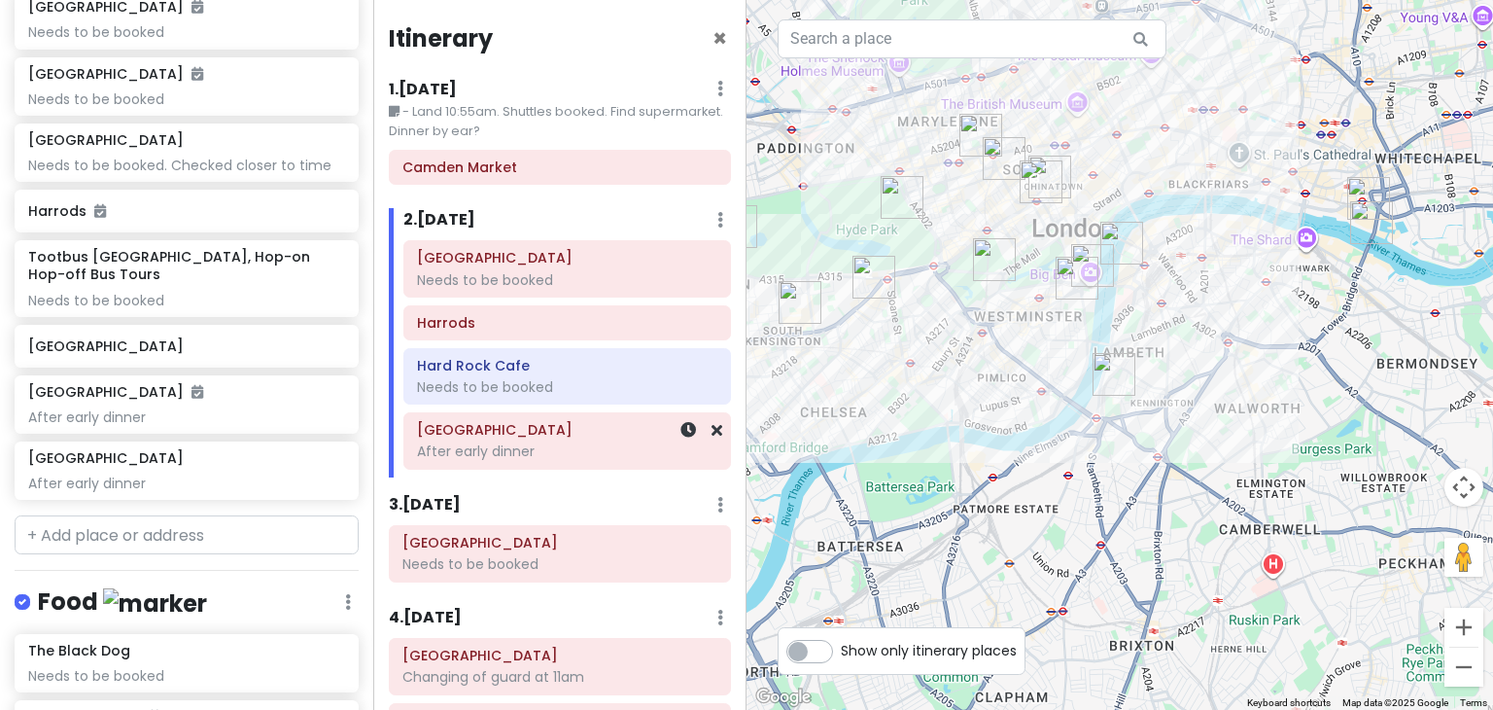
scroll to position [786, 0]
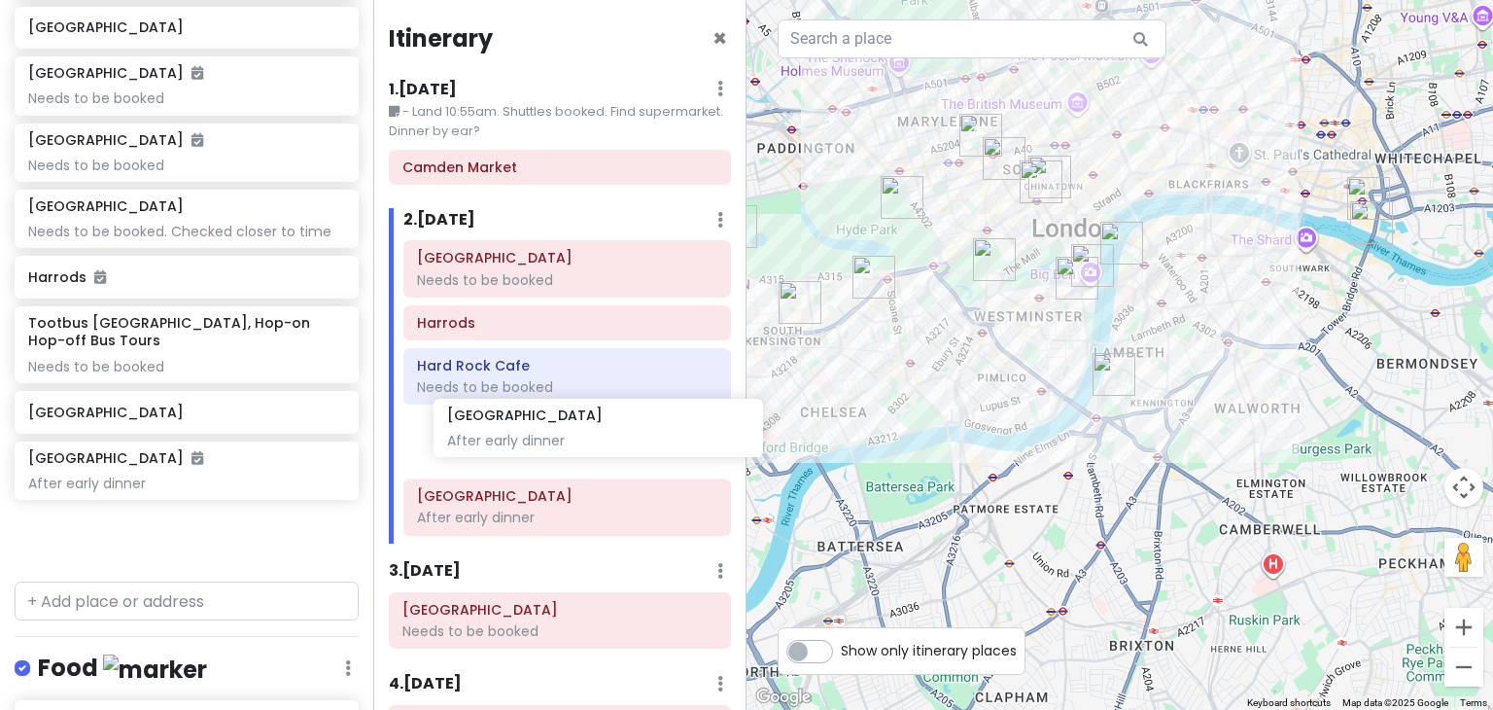
drag, startPoint x: 66, startPoint y: 517, endPoint x: 486, endPoint y: 431, distance: 428.7
click at [486, 431] on div "London Trip Private Change Dates Make a Copy Delete Trip Go Pro ⚡️ Give Feedbac…" at bounding box center [746, 355] width 1493 height 710
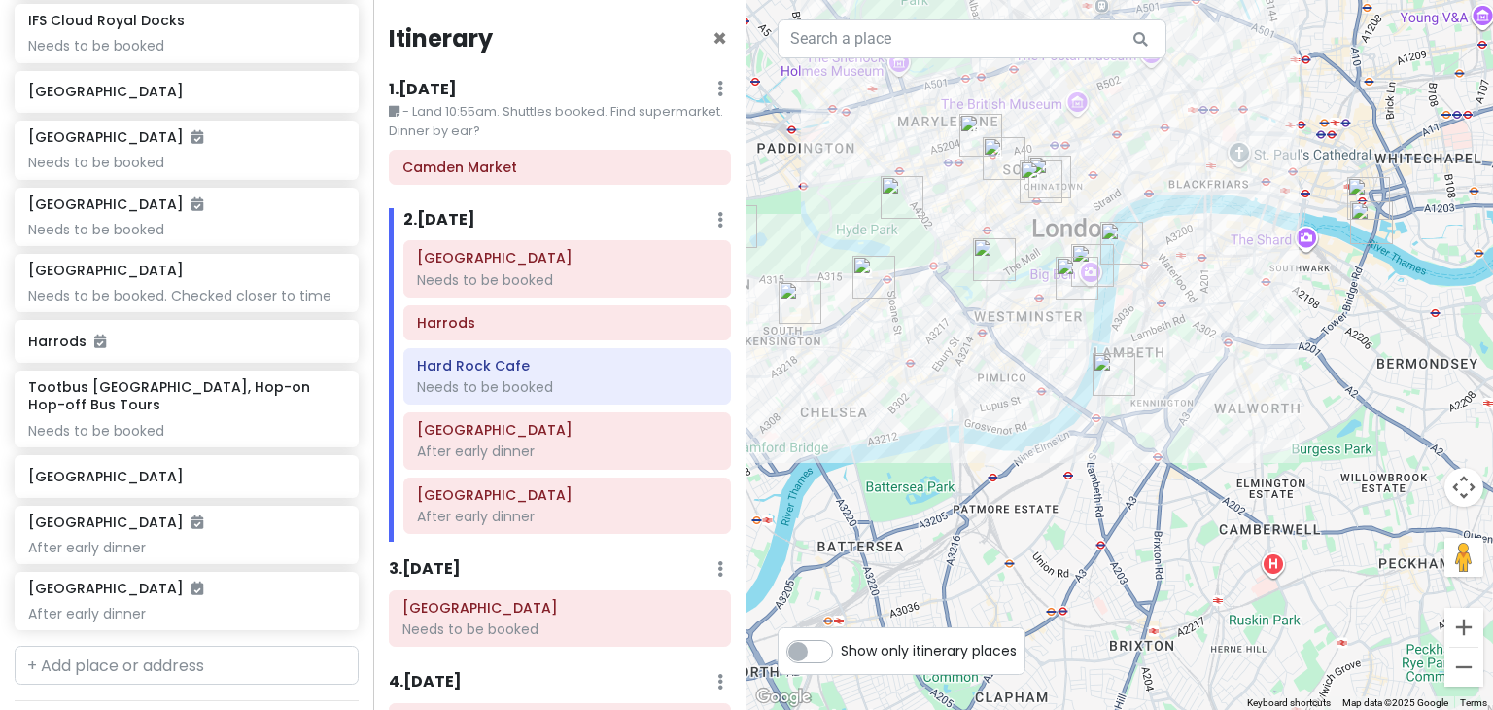
scroll to position [720, 0]
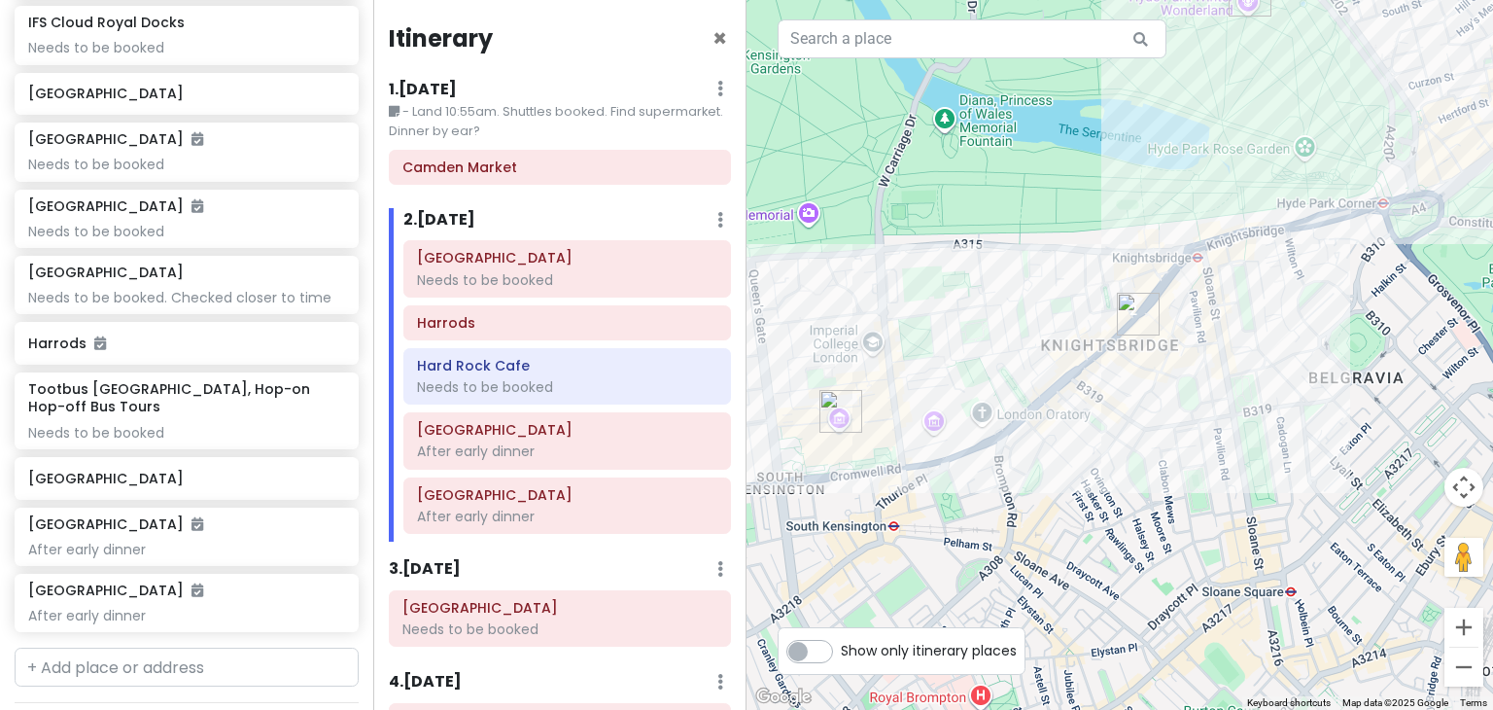
click at [1144, 324] on img "Harrods" at bounding box center [1138, 314] width 58 height 58
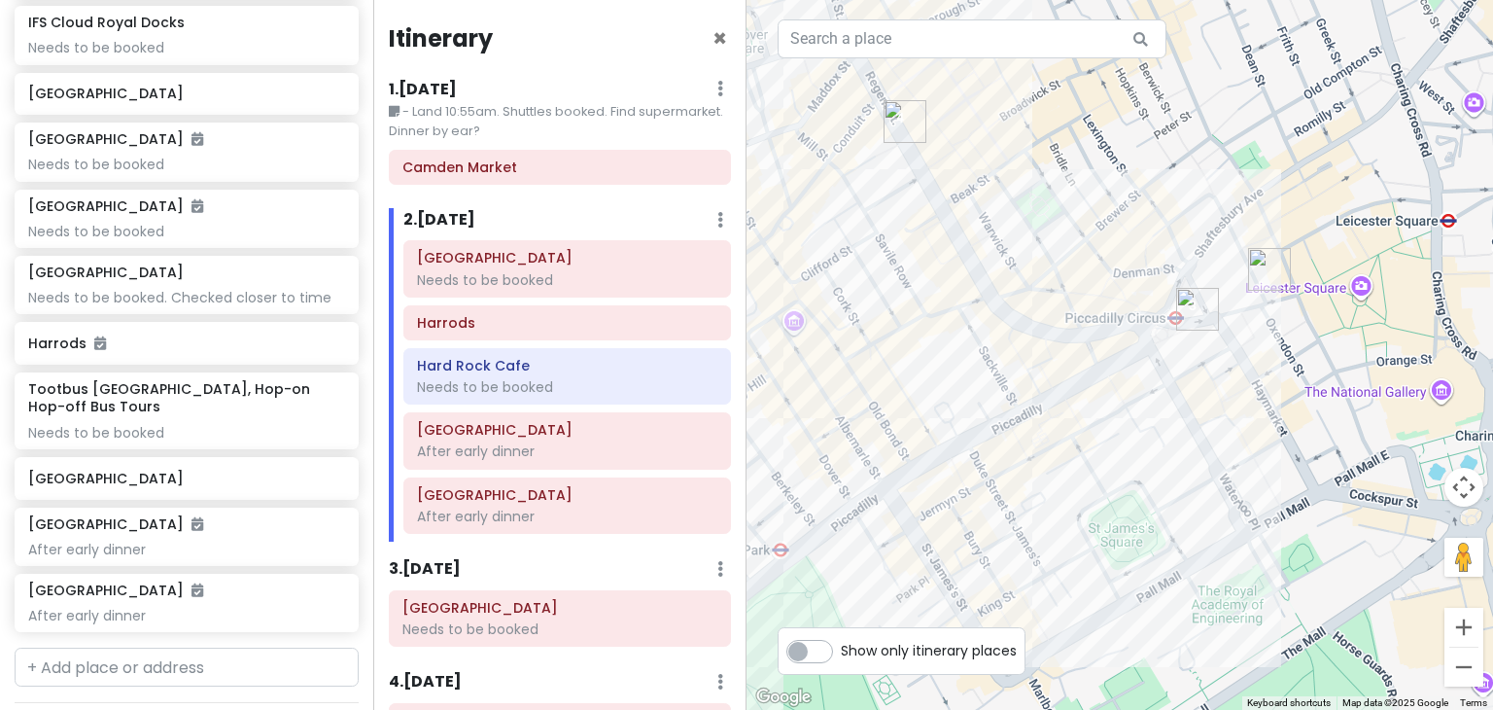
click at [1190, 315] on img "Hard Rock Cafe" at bounding box center [1197, 309] width 58 height 58
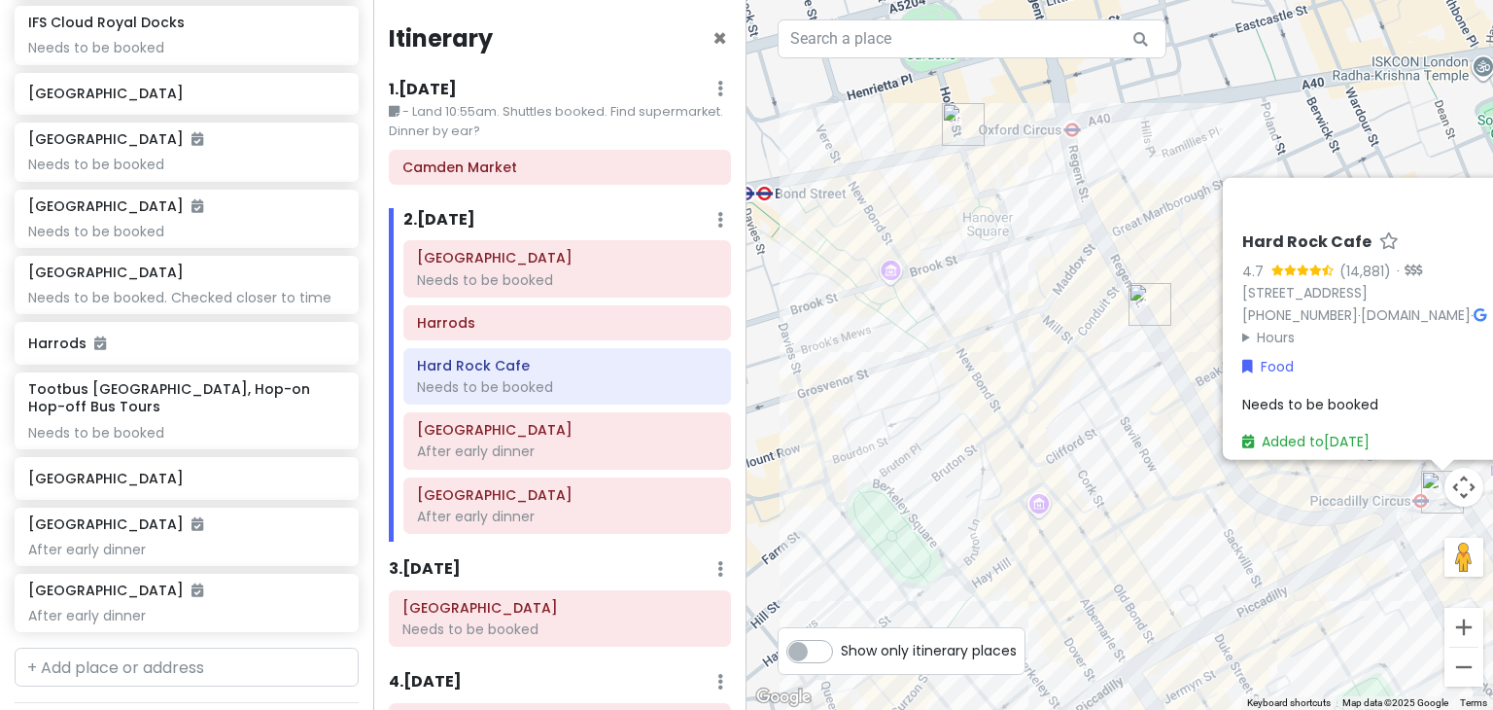
click at [1155, 302] on img "Regent Street" at bounding box center [1150, 304] width 58 height 58
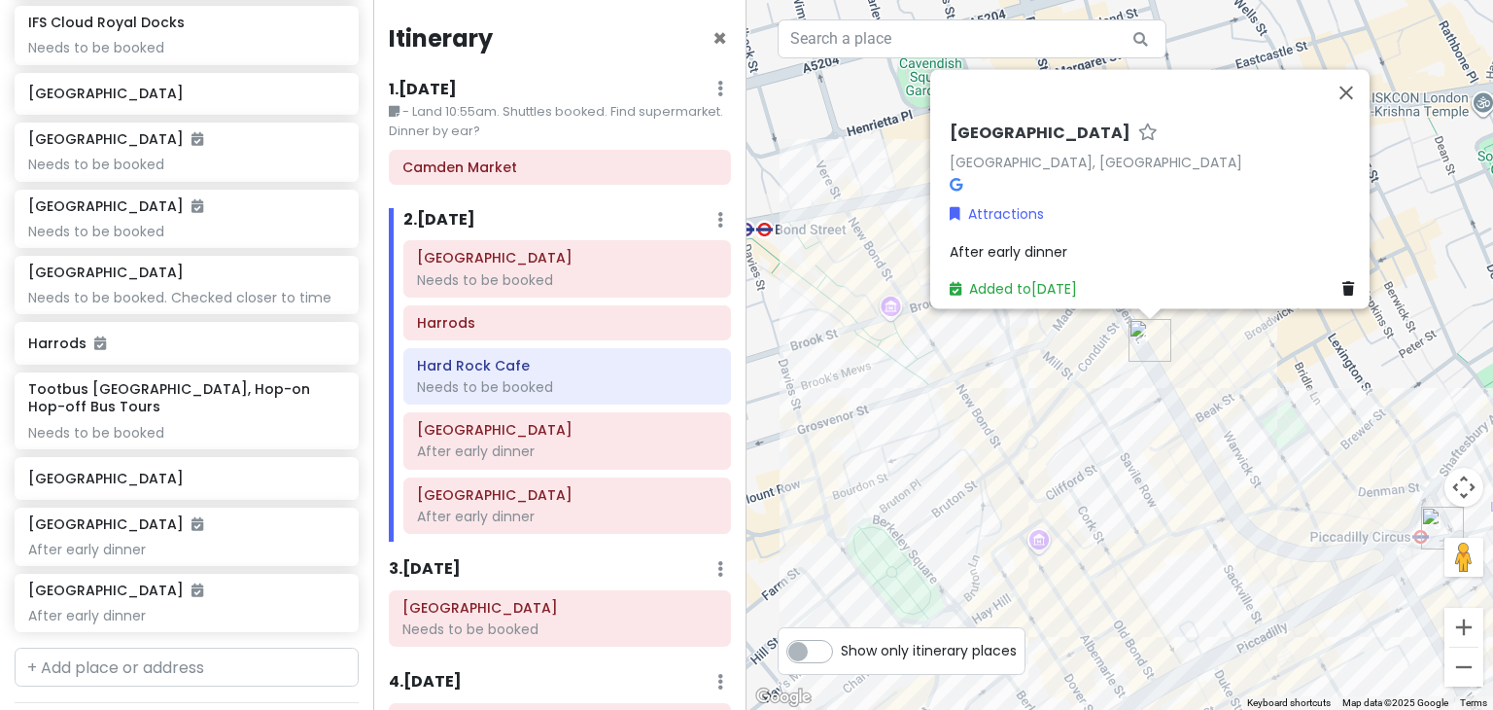
click at [846, 279] on div "Regent Street Regent St., London, UK Attractions After early dinner Added to Mo…" at bounding box center [1119, 355] width 746 height 710
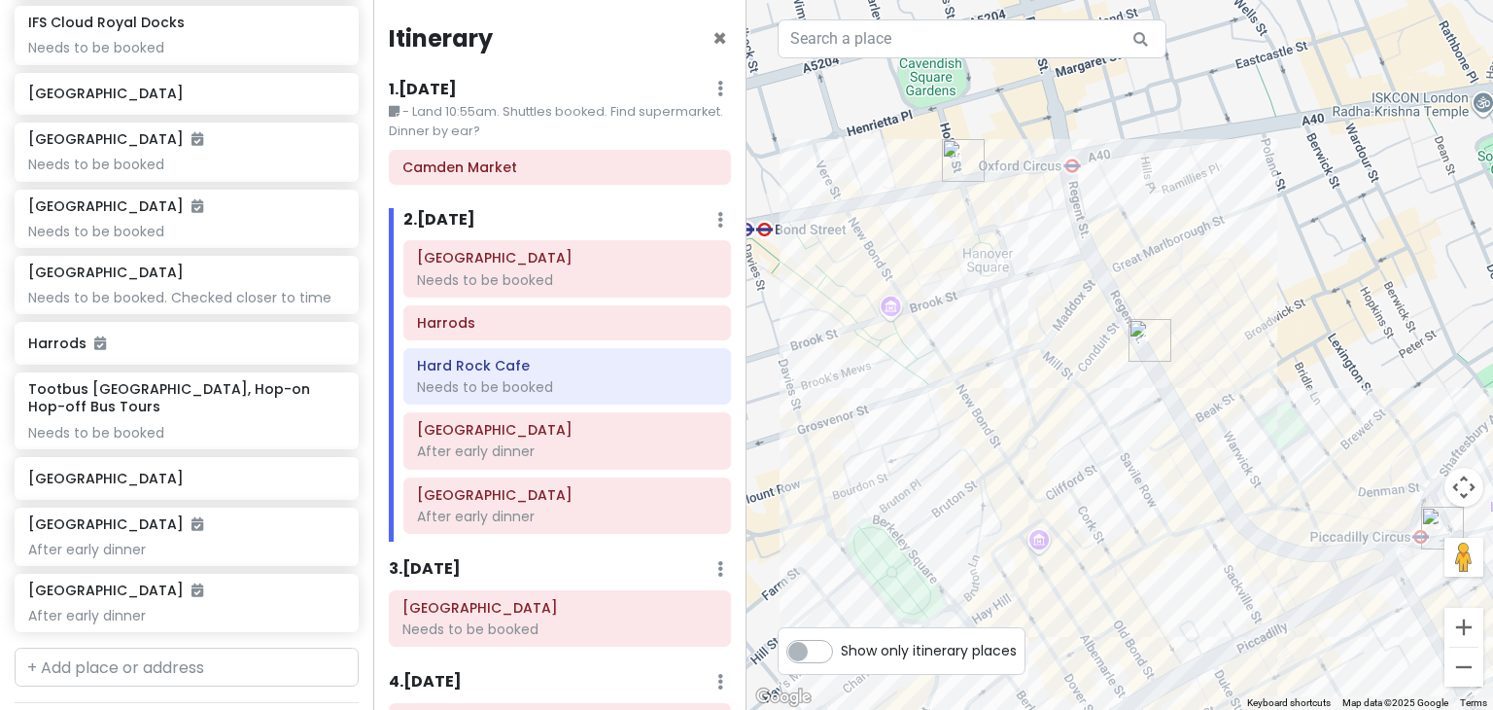
click at [952, 161] on img "Oxford Street" at bounding box center [963, 160] width 58 height 58
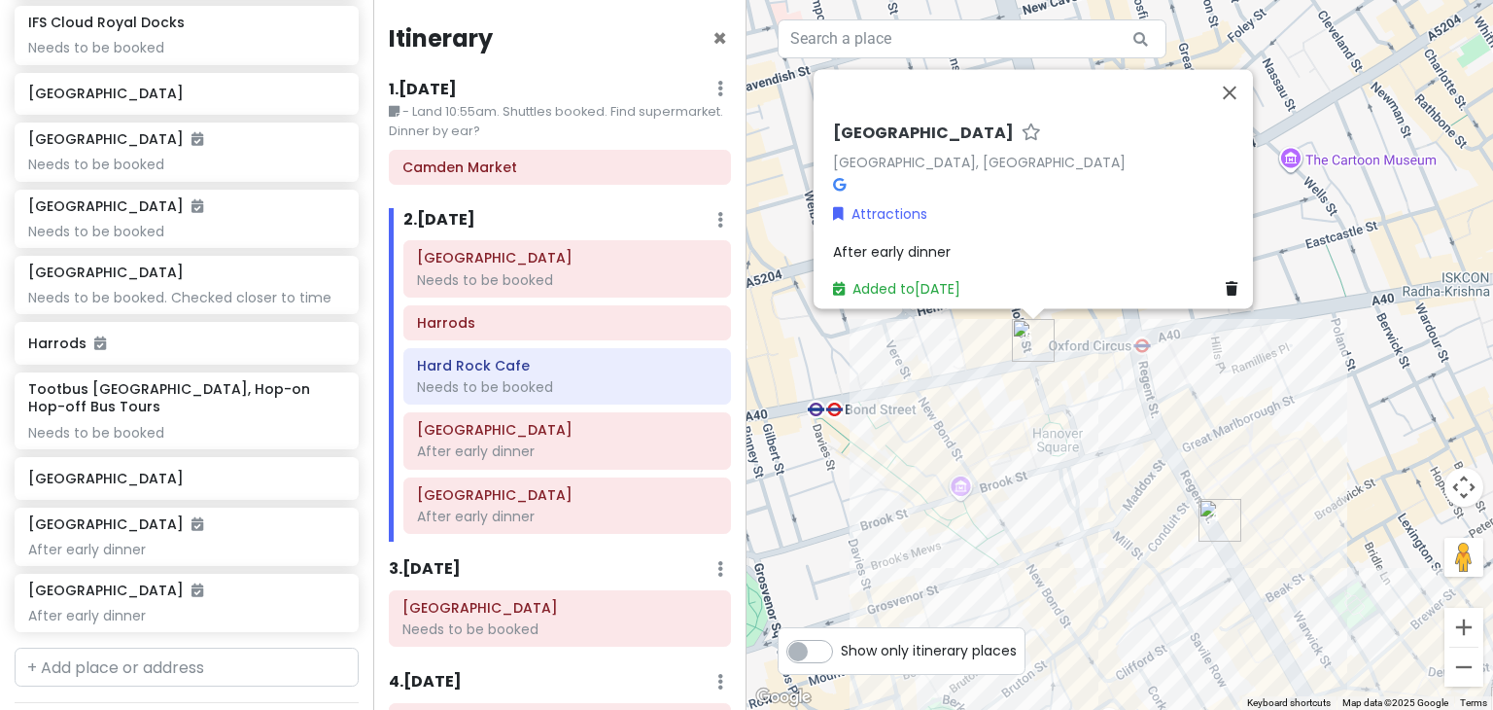
click at [1038, 428] on div "Oxford Street Oxford St, London, UK Attractions After early dinner Added to Mon…" at bounding box center [1119, 355] width 746 height 710
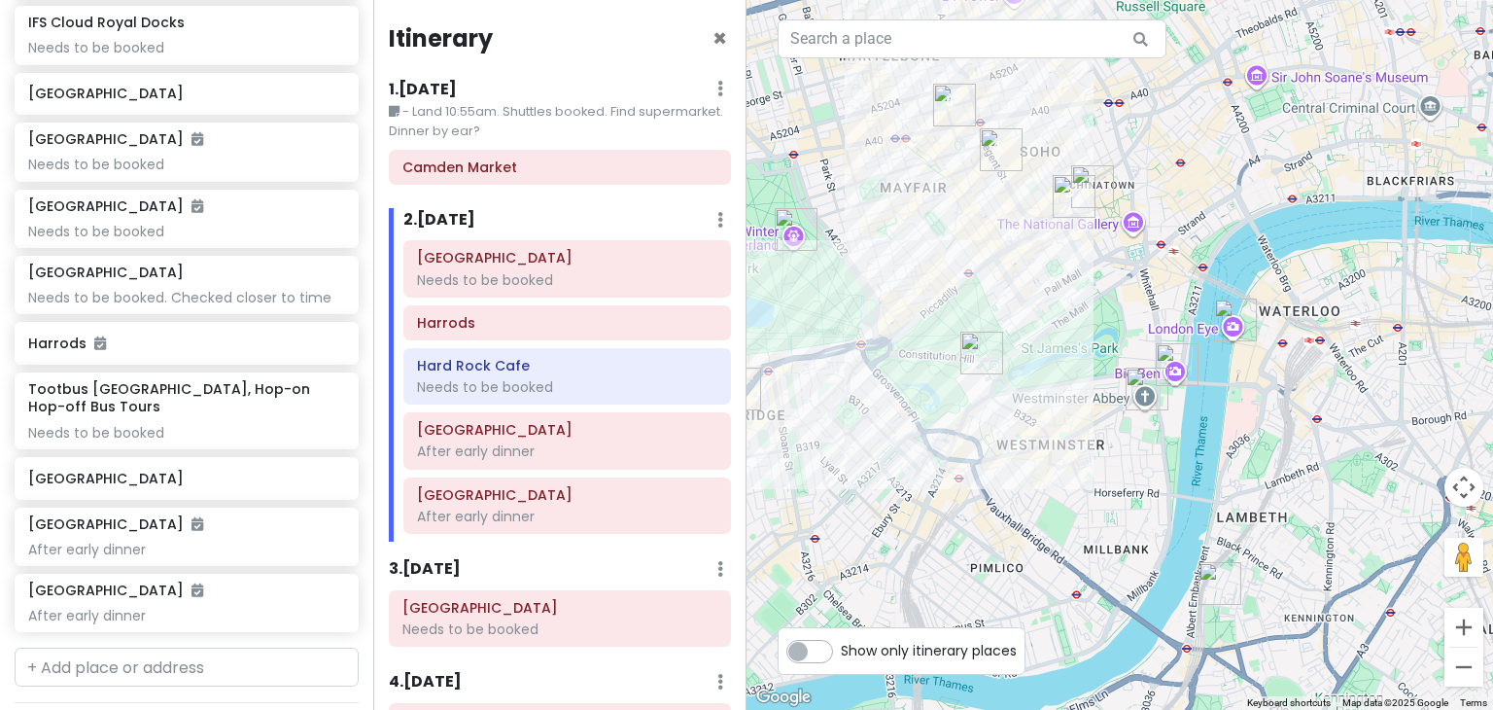
click at [1226, 314] on img "London Eye" at bounding box center [1235, 320] width 58 height 58
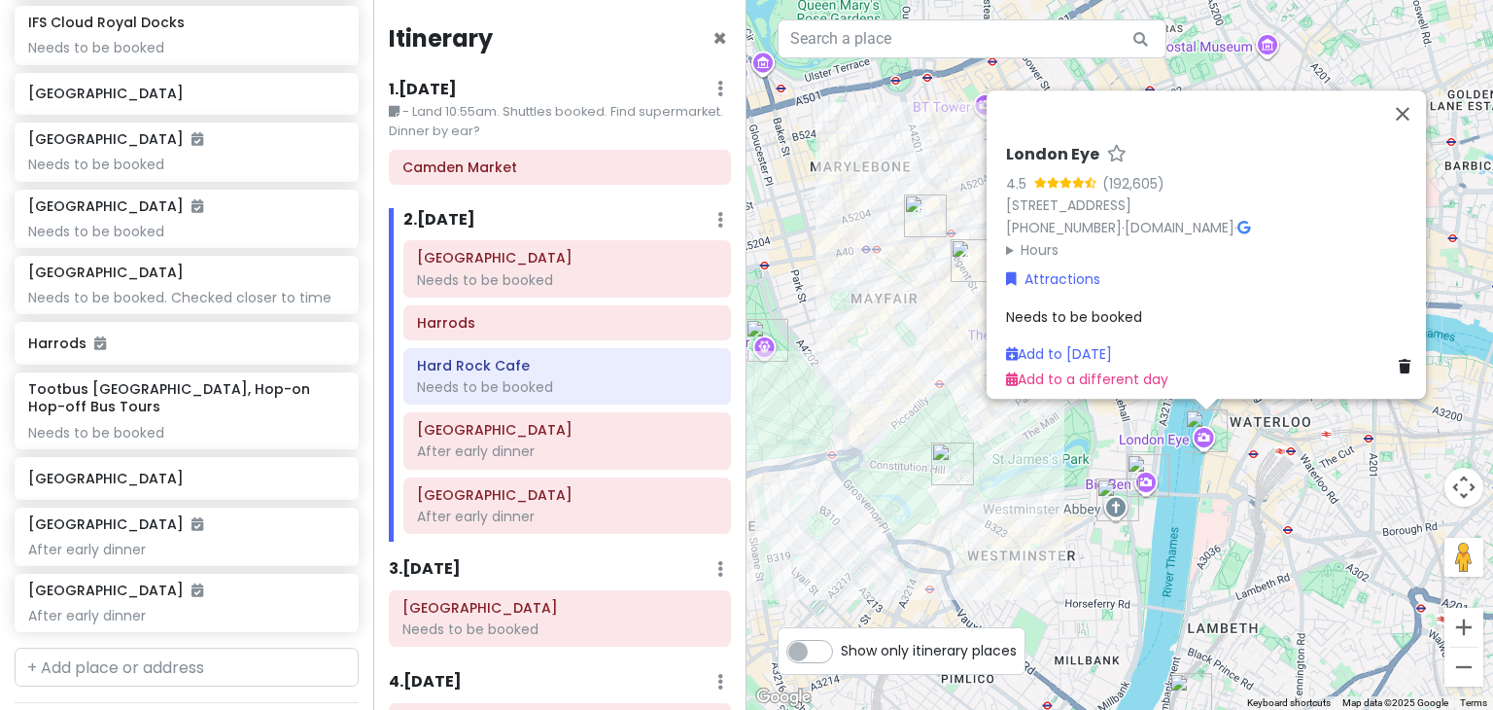
click at [1026, 543] on div "London Eye 4.5 (192,605) Riverside Building, County Hall, Westminster Bridge Rd…" at bounding box center [1119, 355] width 746 height 710
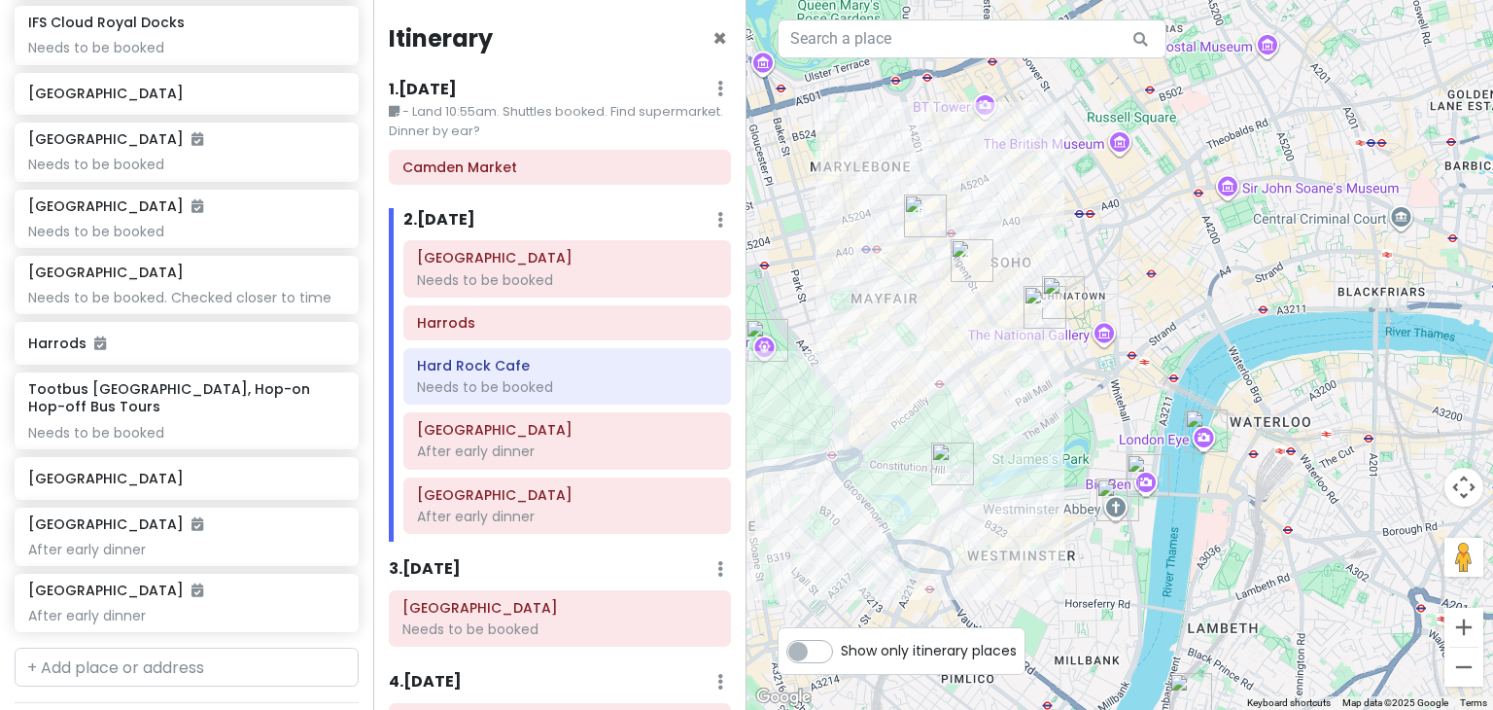
click at [1198, 434] on img "London Eye" at bounding box center [1206, 430] width 58 height 58
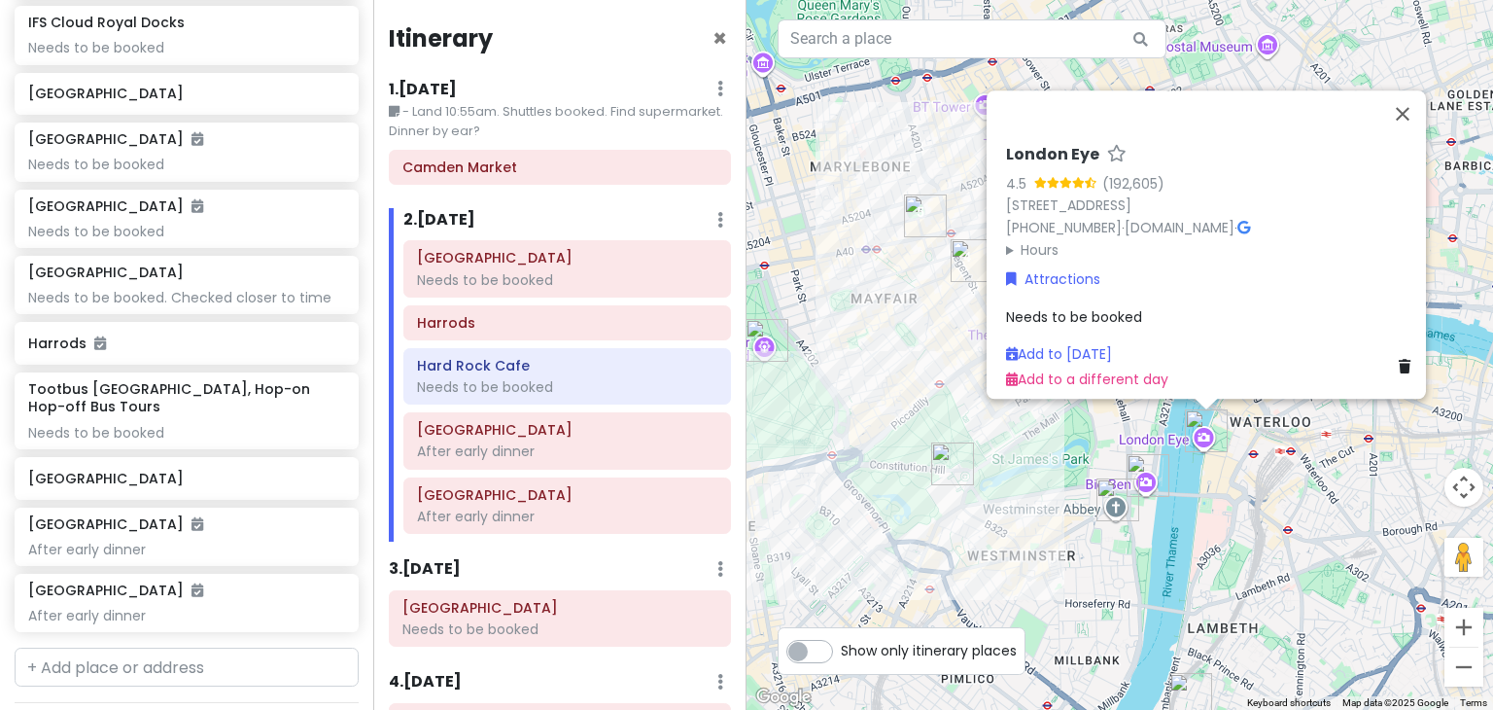
click at [1150, 477] on img "Big Ben" at bounding box center [1148, 475] width 58 height 58
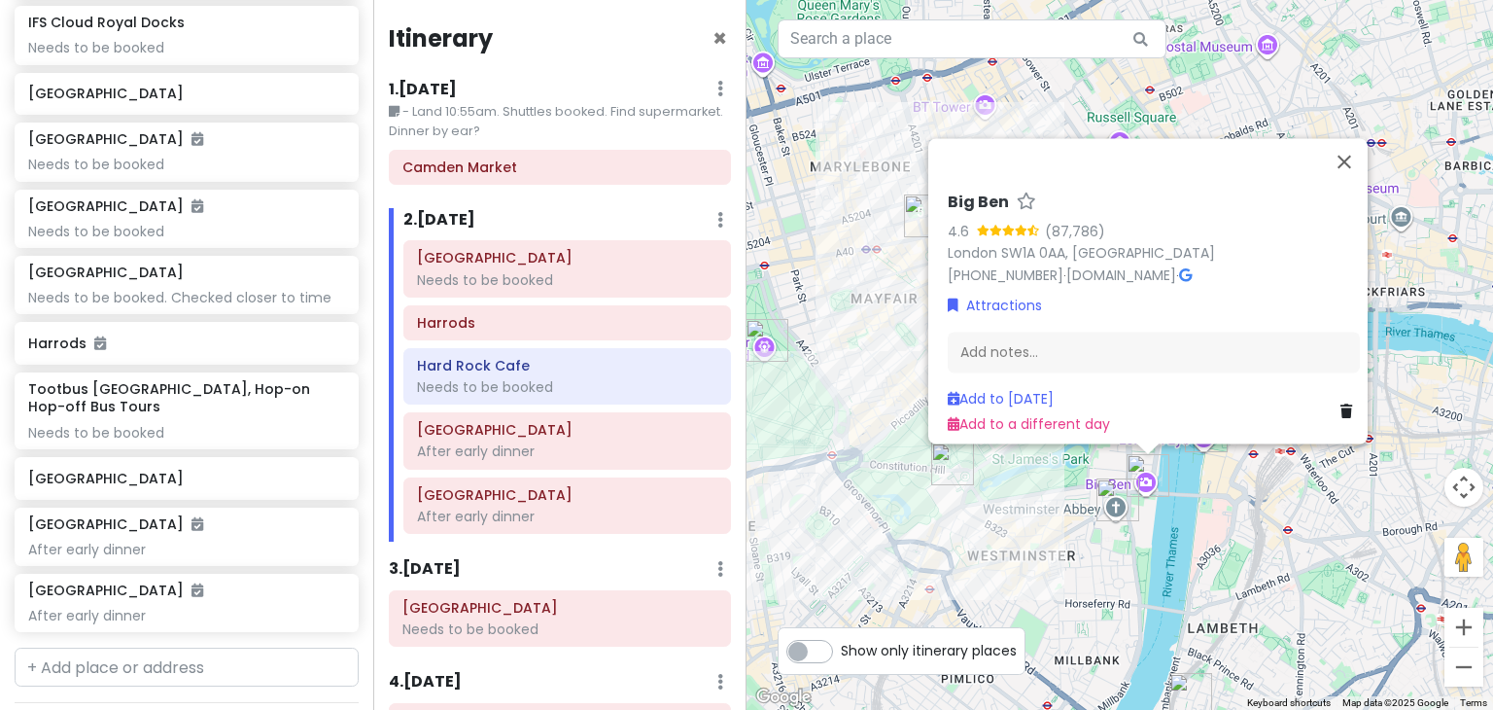
click at [1109, 502] on img "Westminster Abbey" at bounding box center [1118, 499] width 58 height 58
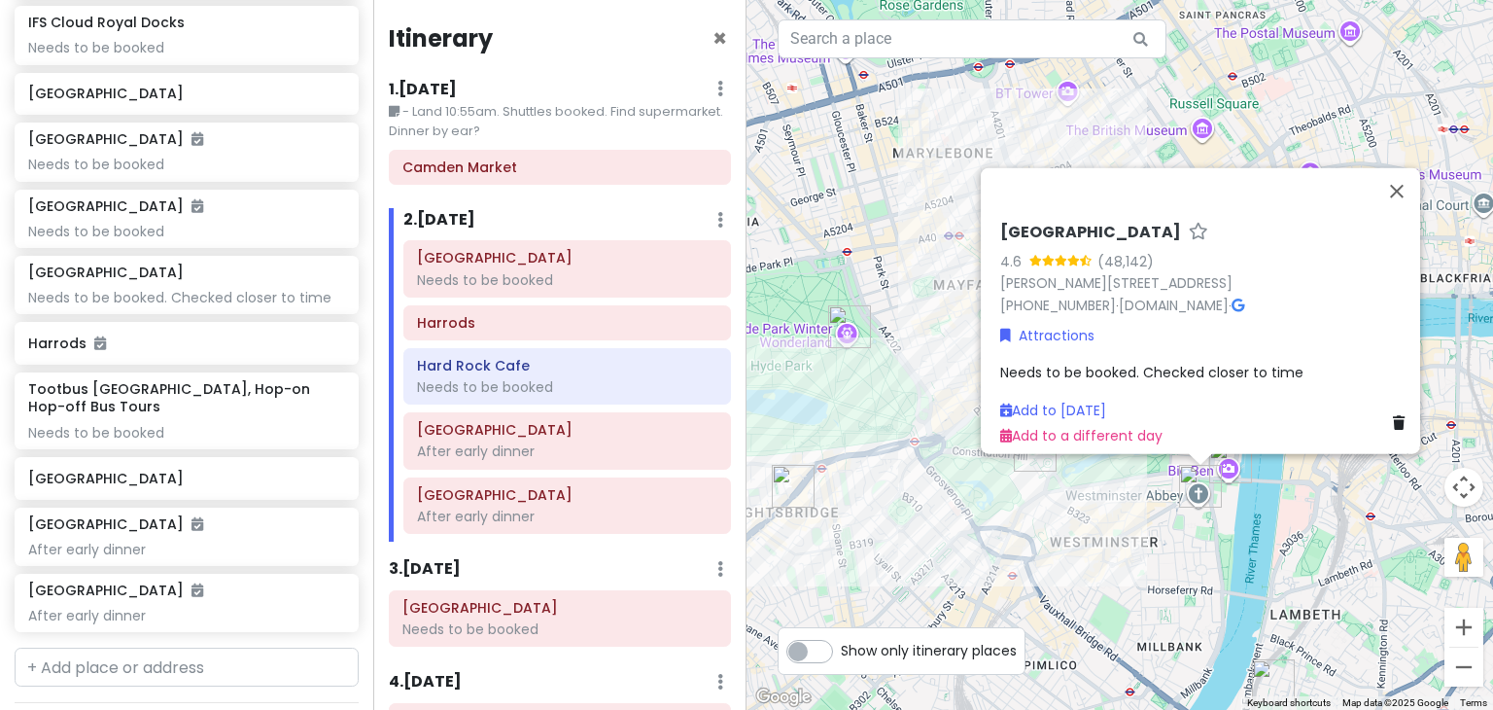
click at [1068, 533] on div "Westminster Abbey 4.6 (48,142) Dean's Yard, London SW1P 3PA, UK +44 20 7222 515…" at bounding box center [1119, 355] width 746 height 710
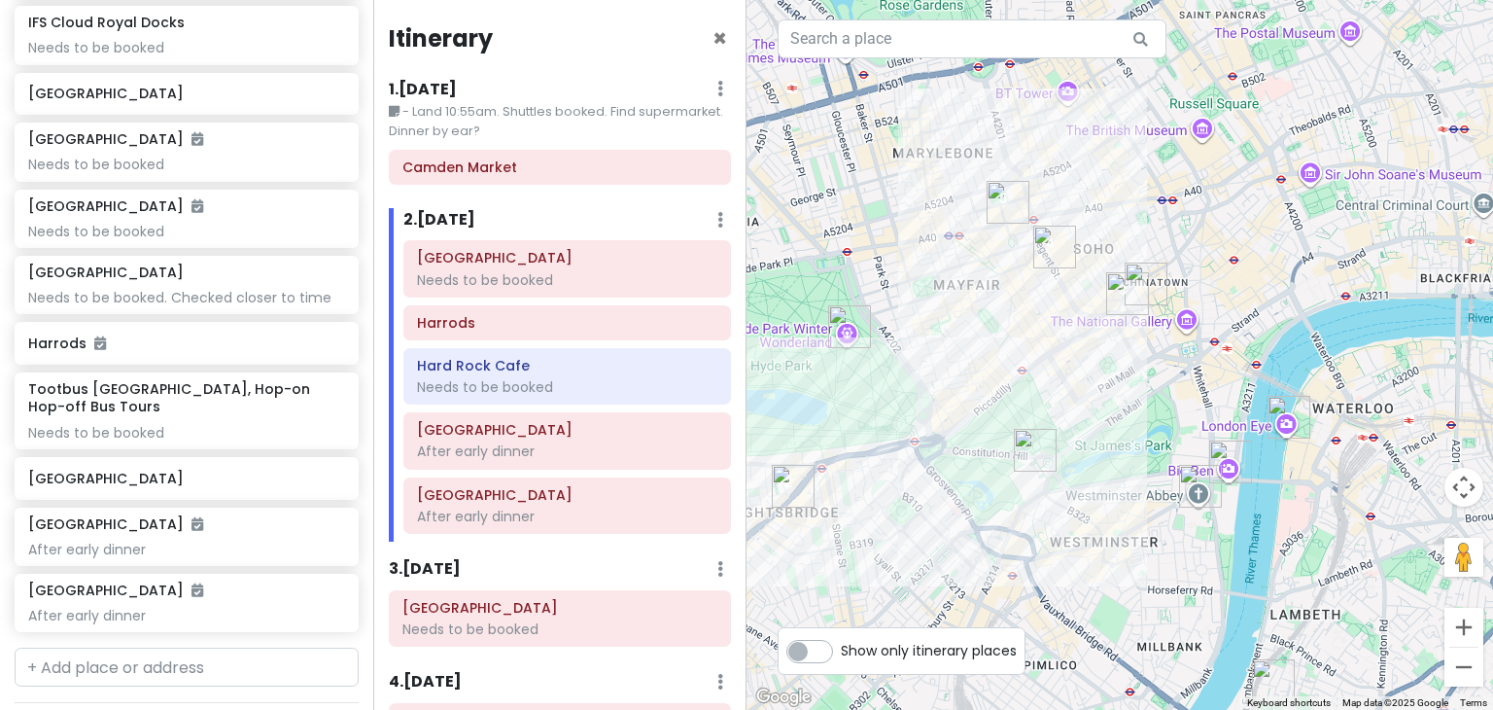
click at [1034, 445] on img "Buckingham Palace" at bounding box center [1035, 450] width 58 height 58
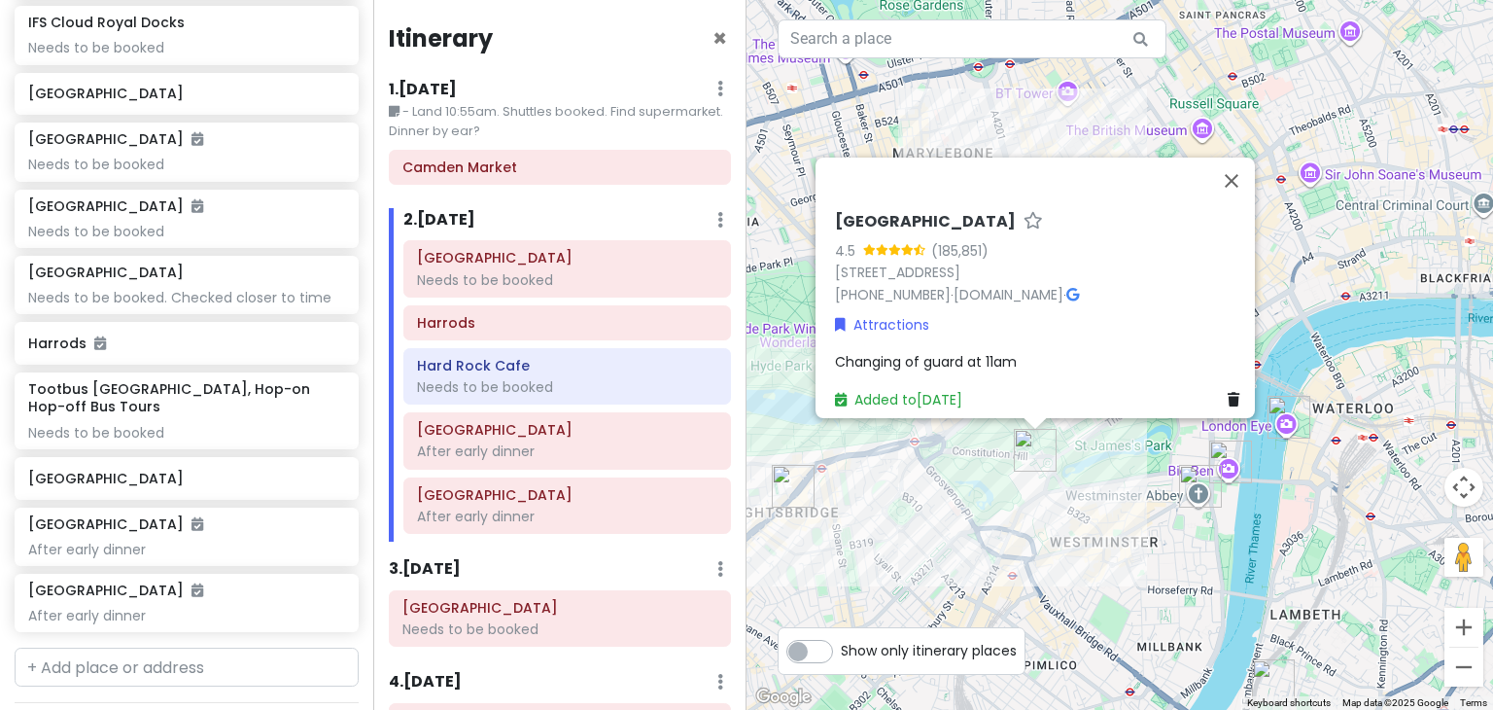
click at [1094, 545] on div "[GEOGRAPHIC_DATA] 4.5 (185,851) [GEOGRAPHIC_DATA] [PHONE_NUMBER] · [DOMAIN_NAME…" at bounding box center [1119, 355] width 746 height 710
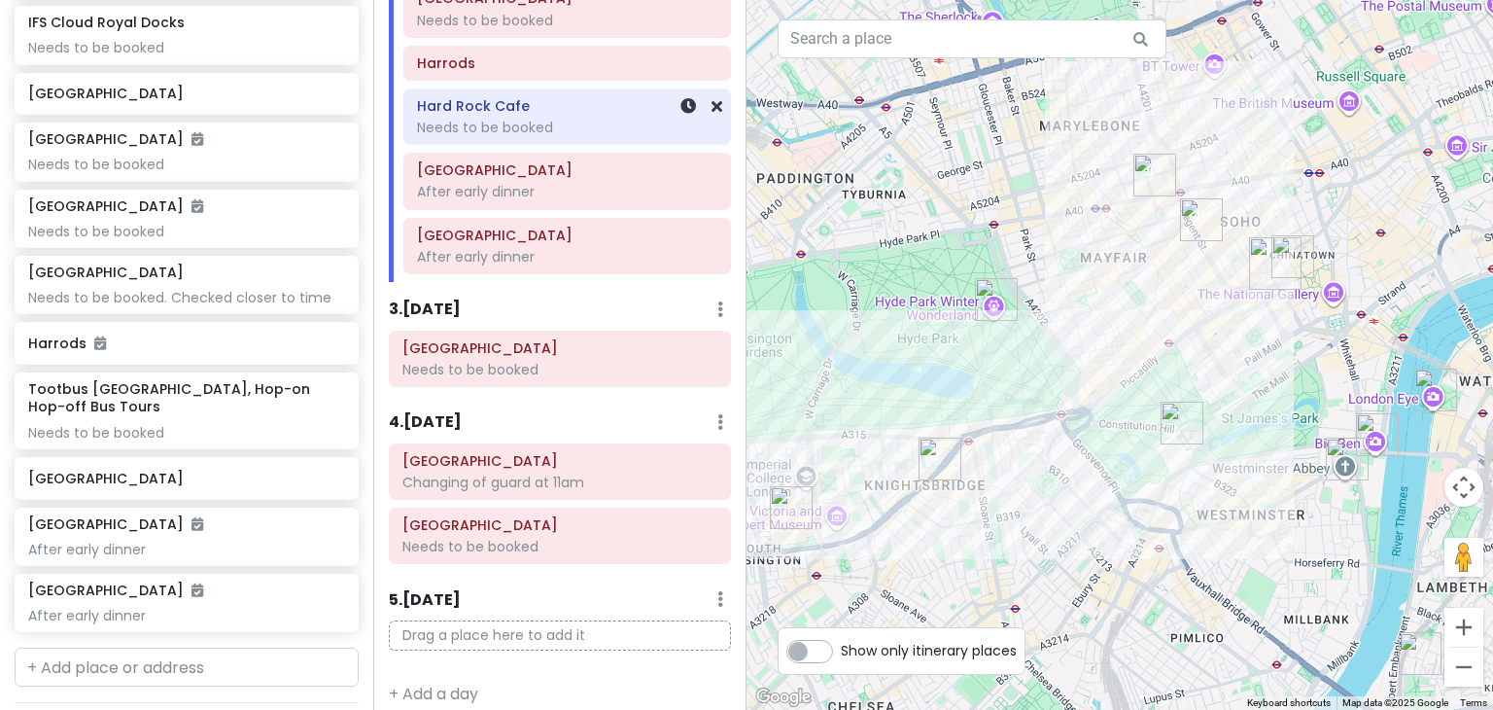
scroll to position [272, 0]
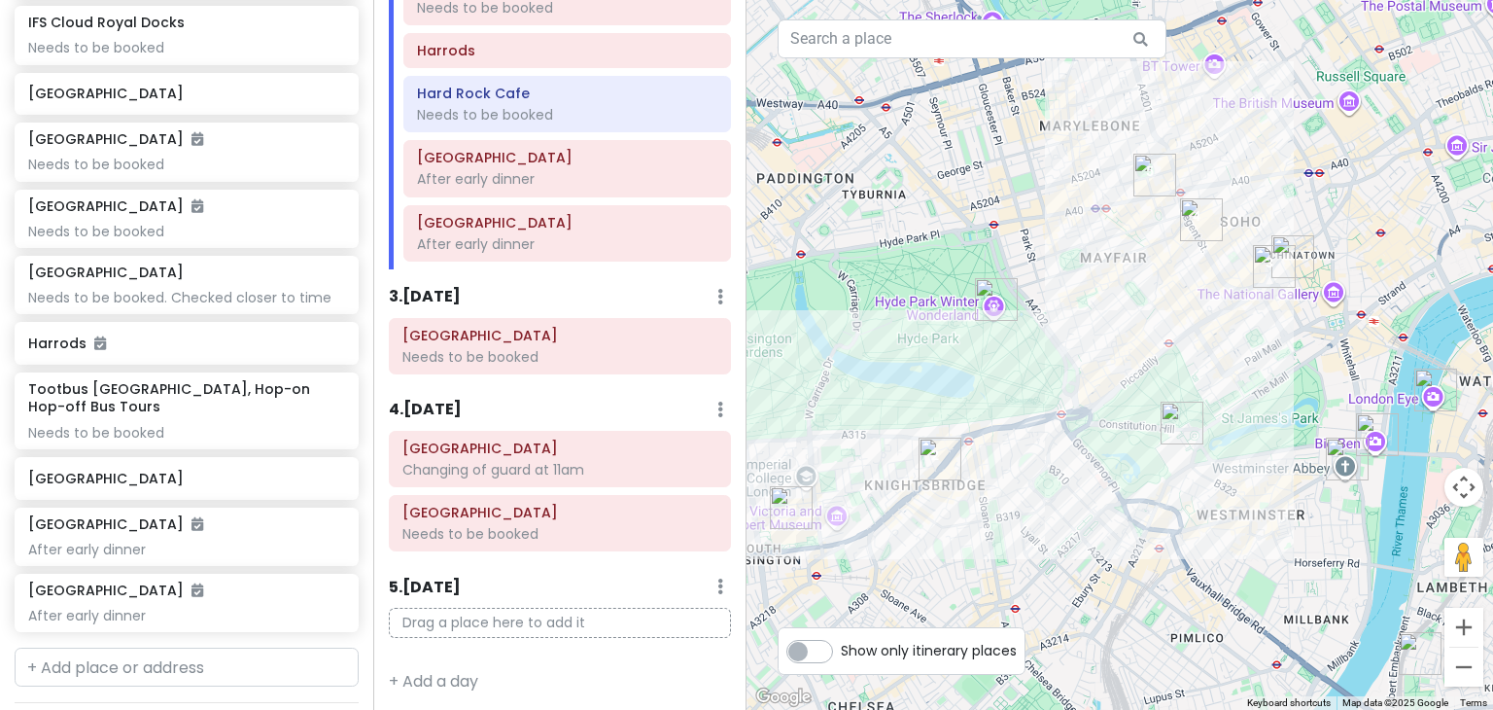
click at [525, 403] on div "4 . Wed 12/17 Add Day Notes Delete Day" at bounding box center [560, 414] width 342 height 33
click at [432, 413] on h6 "4 . Wed 12/17" at bounding box center [425, 409] width 73 height 20
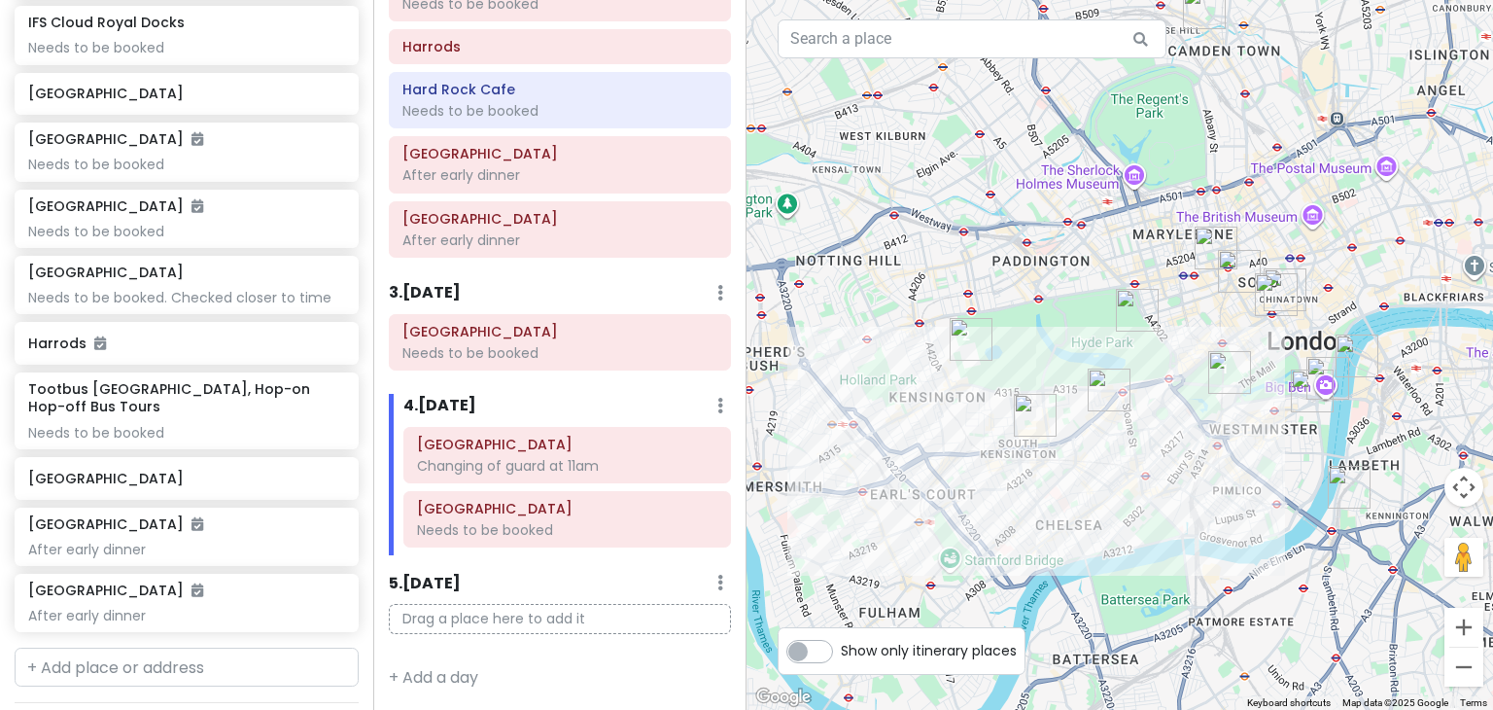
scroll to position [274, 0]
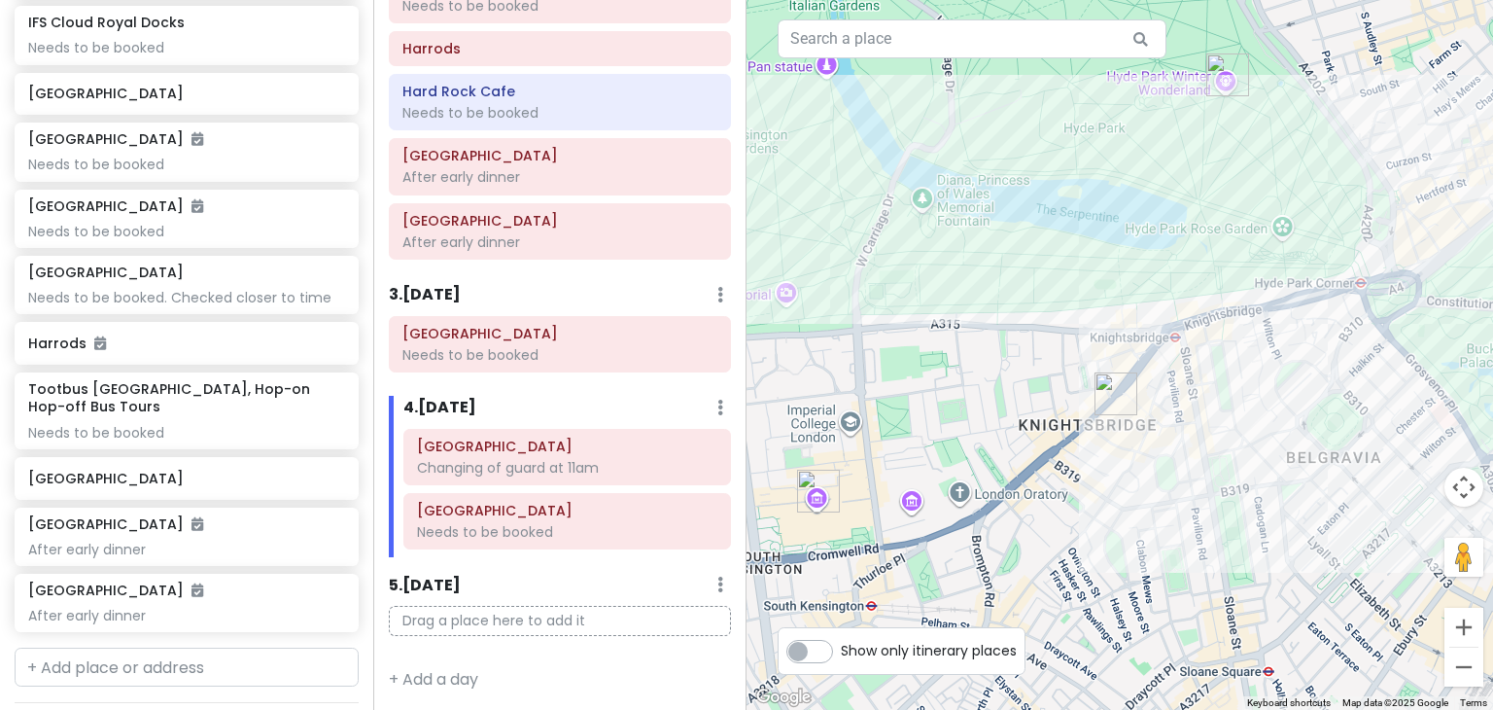
click at [1117, 385] on img "Harrods" at bounding box center [1116, 393] width 58 height 58
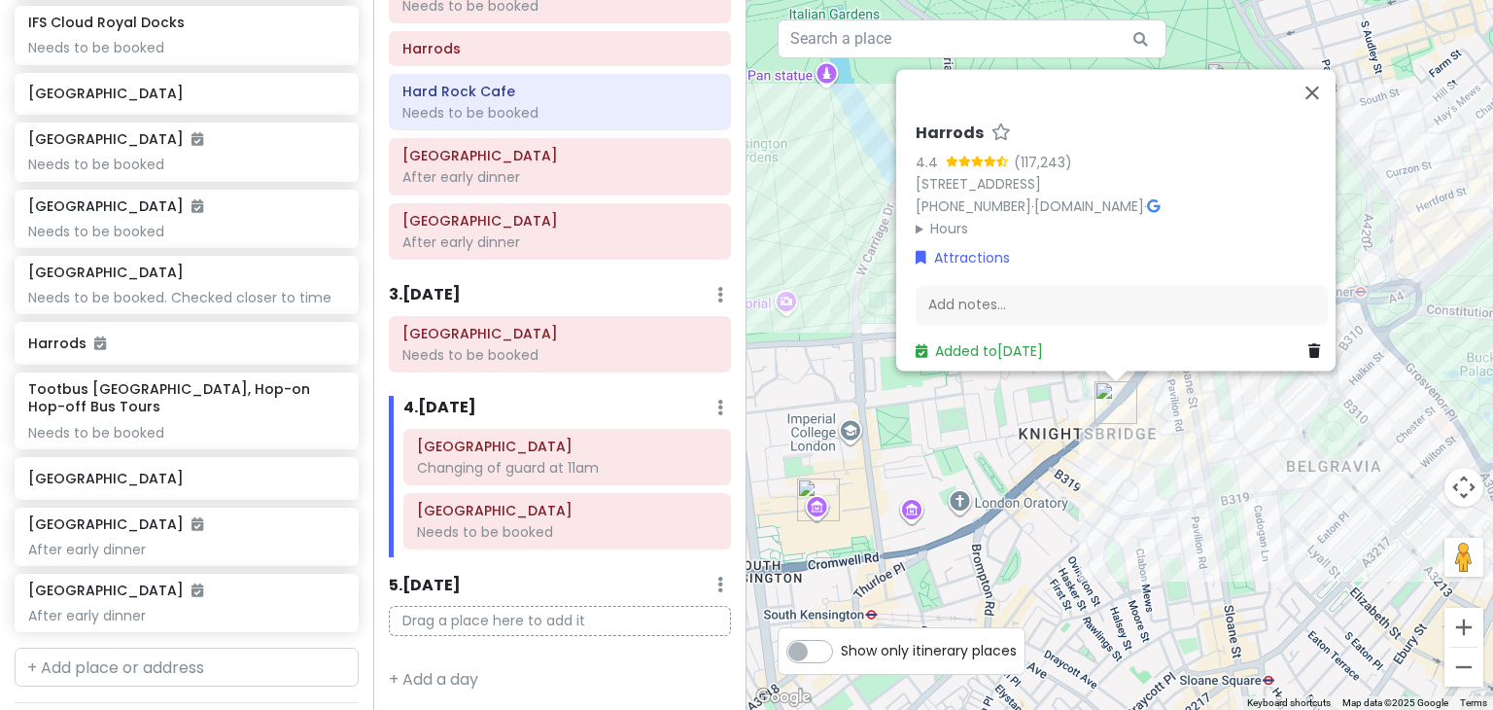
click at [1125, 527] on div "Harrods 4.4 (117,243) 87-135 Brompton Rd, London SW1X 7XL, UK +44 20 7730 1234 …" at bounding box center [1119, 355] width 746 height 710
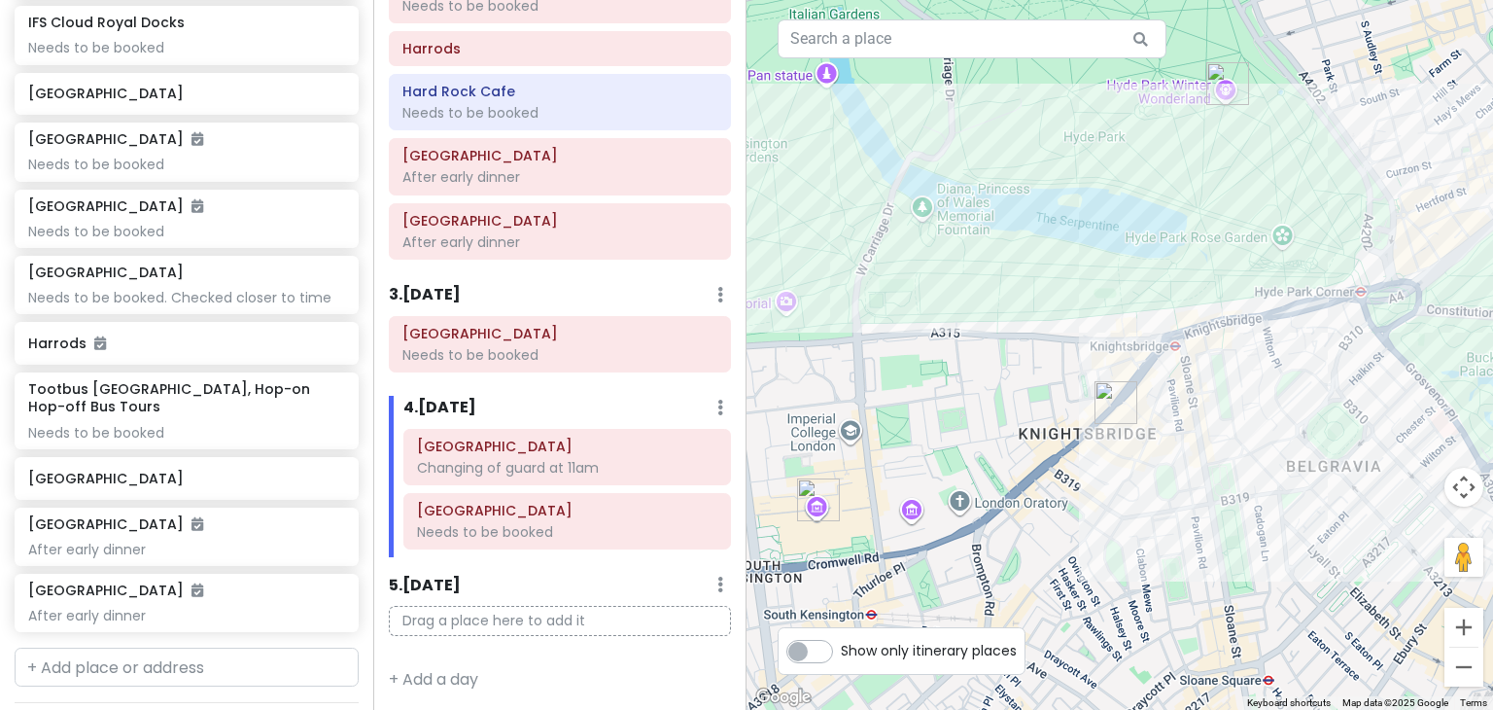
click at [821, 480] on img "Natural History Museum" at bounding box center [818, 499] width 58 height 58
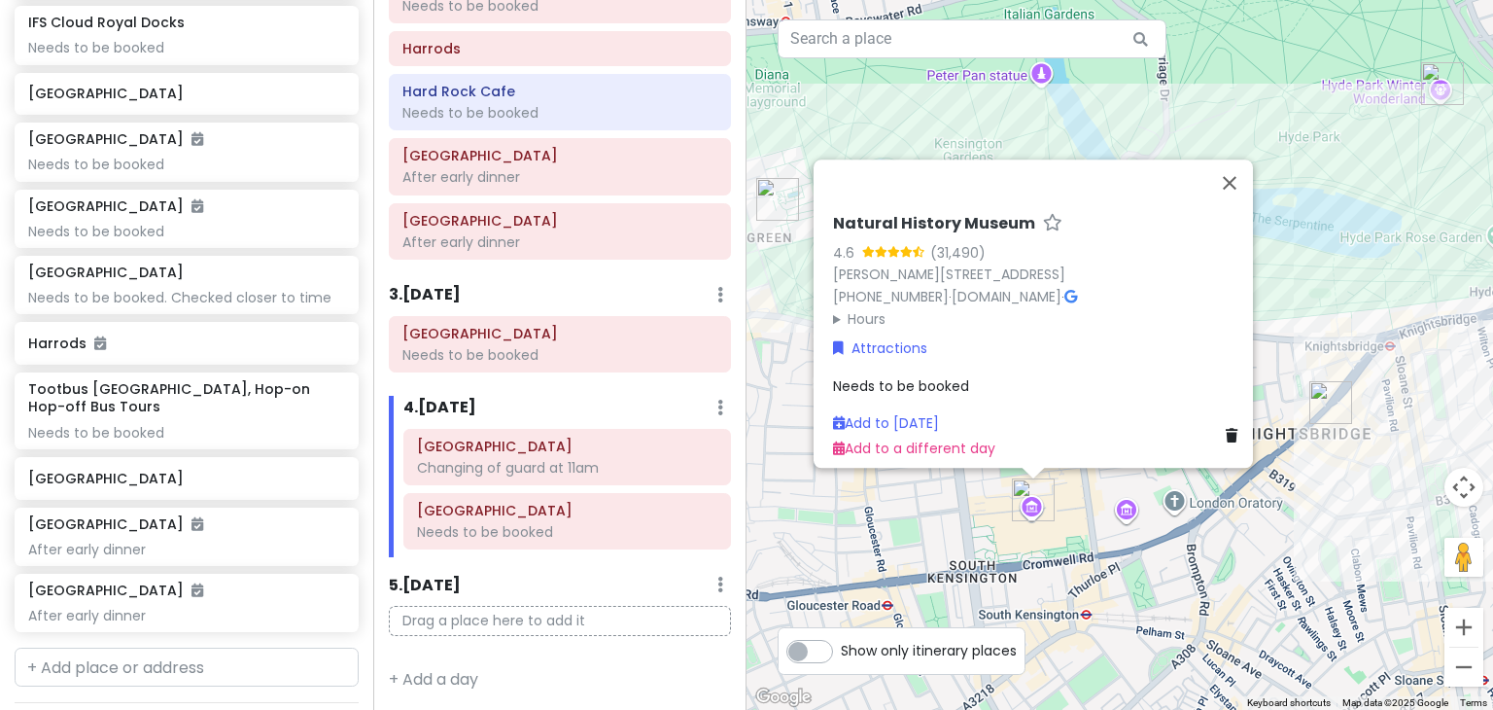
click at [1260, 560] on div "Natural History Museum 4.6 (31,490) Cromwell Rd, South Kensington, London SW7 5…" at bounding box center [1119, 355] width 746 height 710
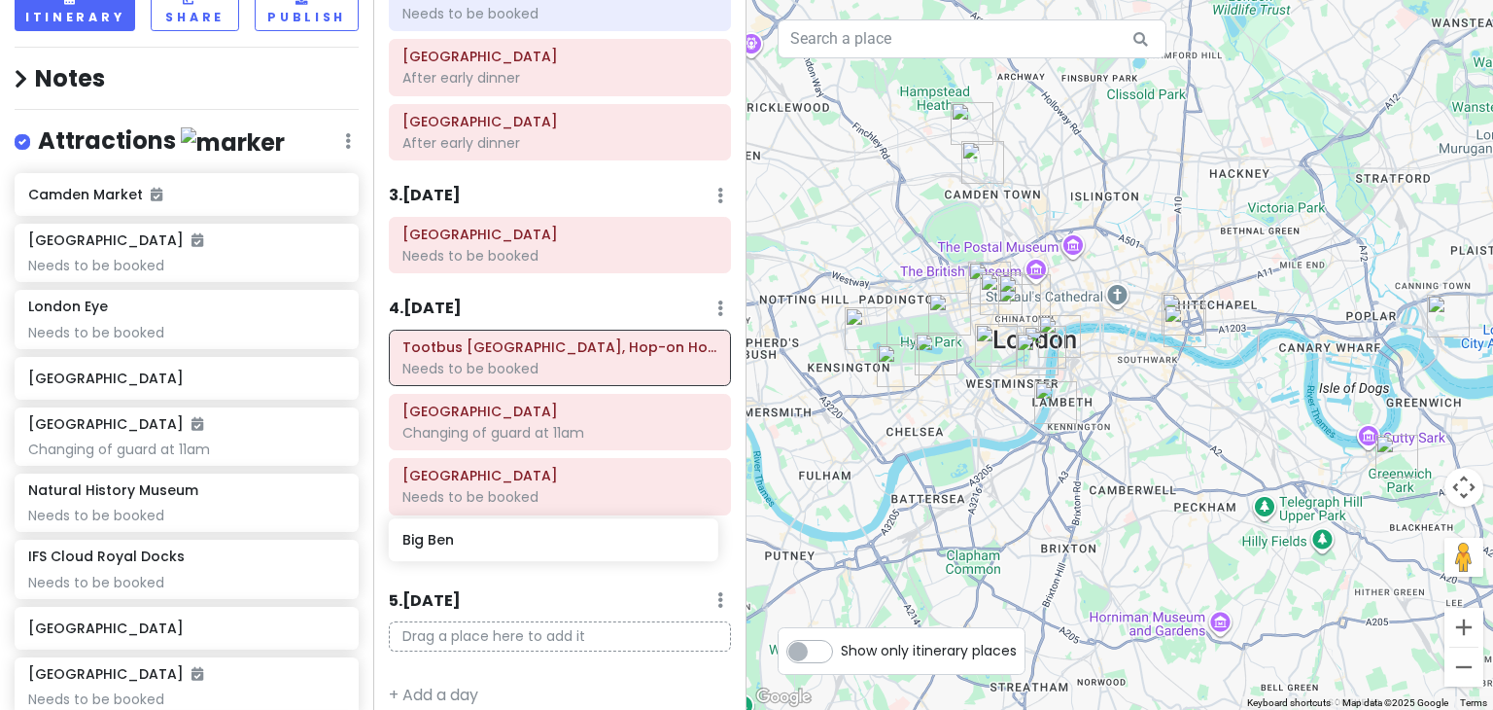
scroll to position [373, 0]
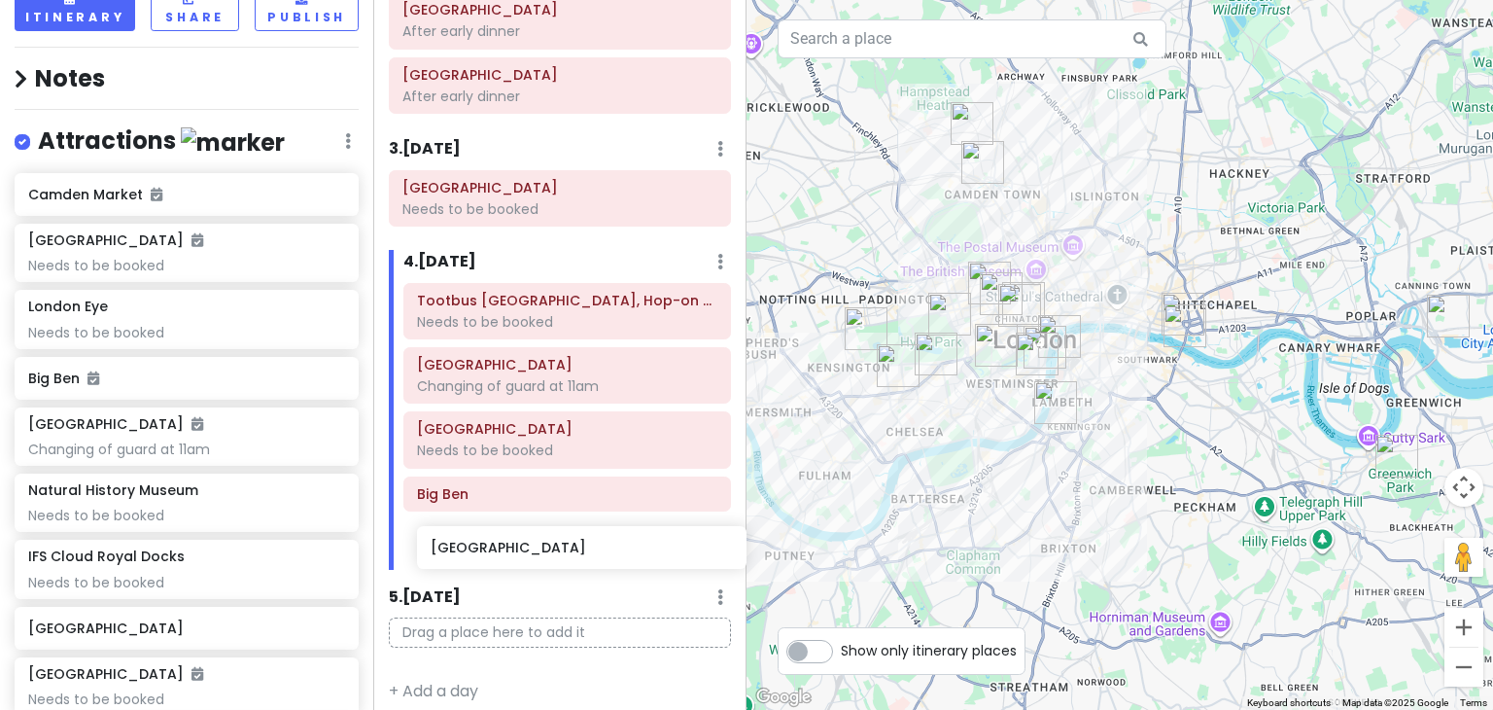
drag, startPoint x: 102, startPoint y: 438, endPoint x: 499, endPoint y: 557, distance: 413.9
click at [499, 557] on div "London Trip Private Change Dates Make a Copy Delete Trip Go Pro ⚡️ Give Feedbac…" at bounding box center [746, 355] width 1493 height 710
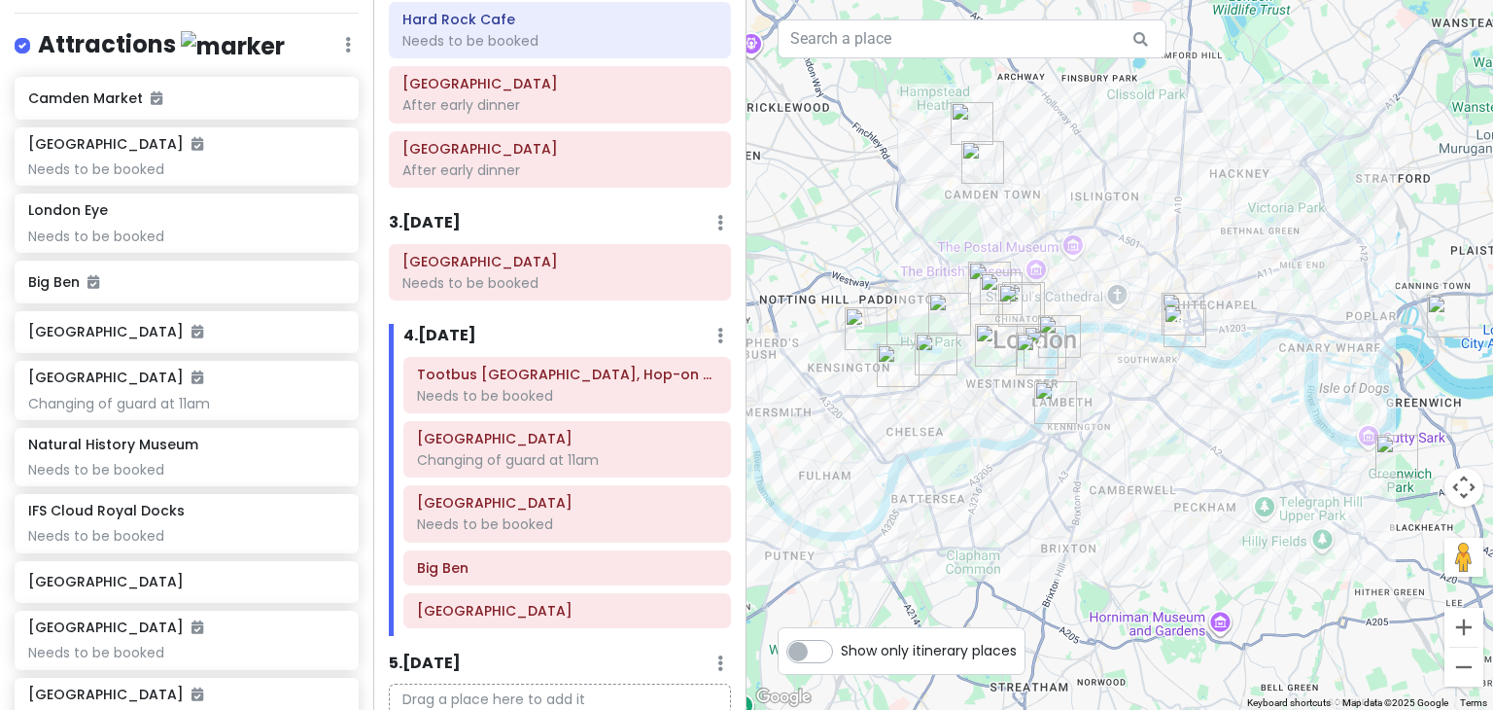
scroll to position [346, 0]
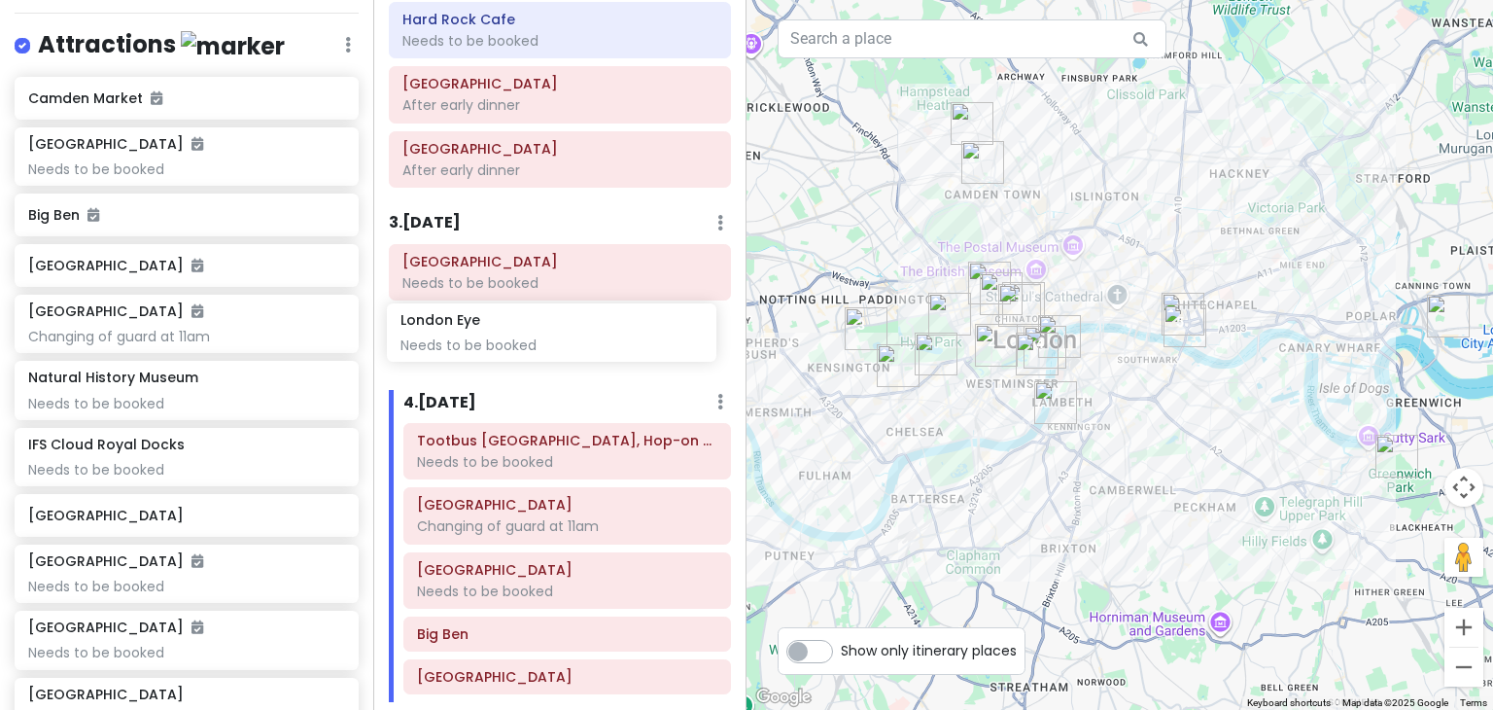
drag, startPoint x: 154, startPoint y: 246, endPoint x: 528, endPoint y: 355, distance: 389.7
click at [528, 355] on div "London Trip Private Change Dates Make a Copy Delete Trip Go Pro ⚡️ Give Feedbac…" at bounding box center [746, 355] width 1493 height 710
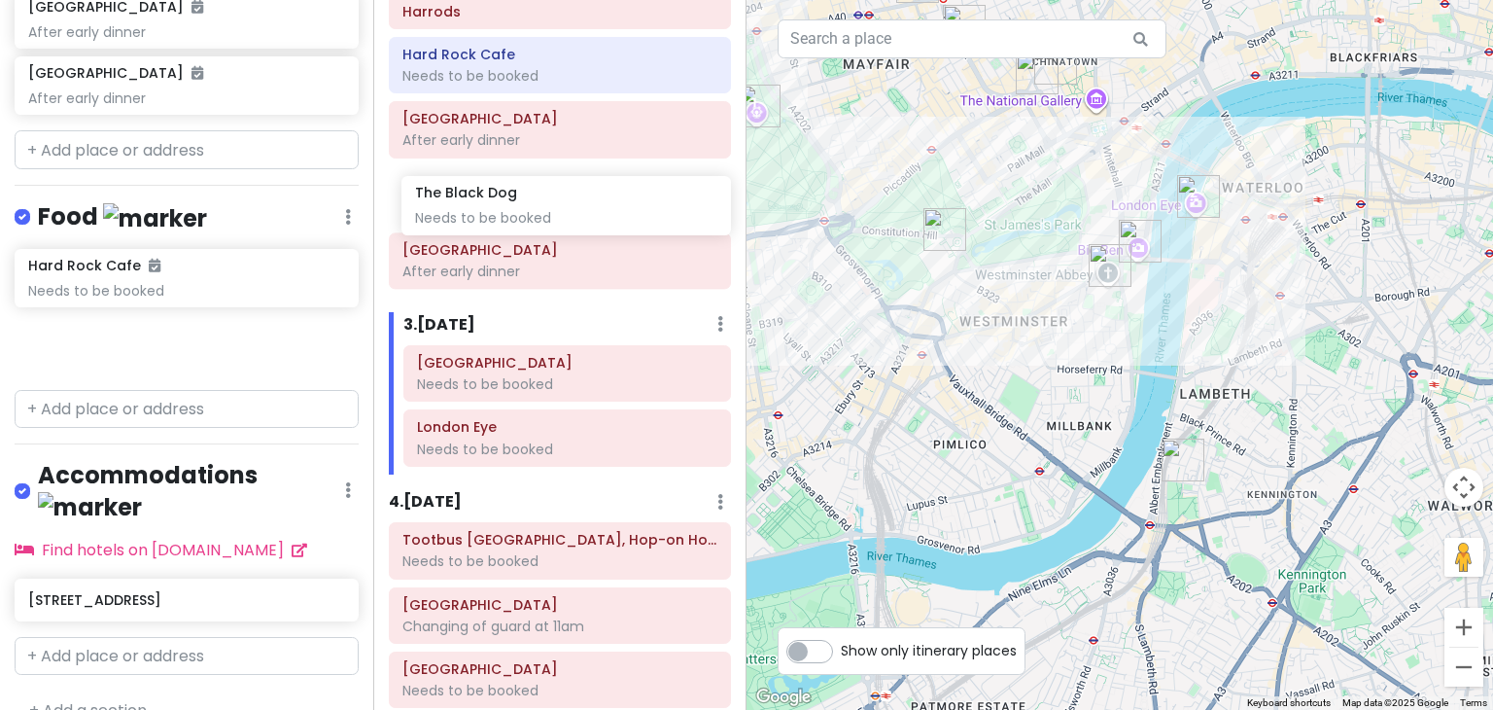
scroll to position [311, 0]
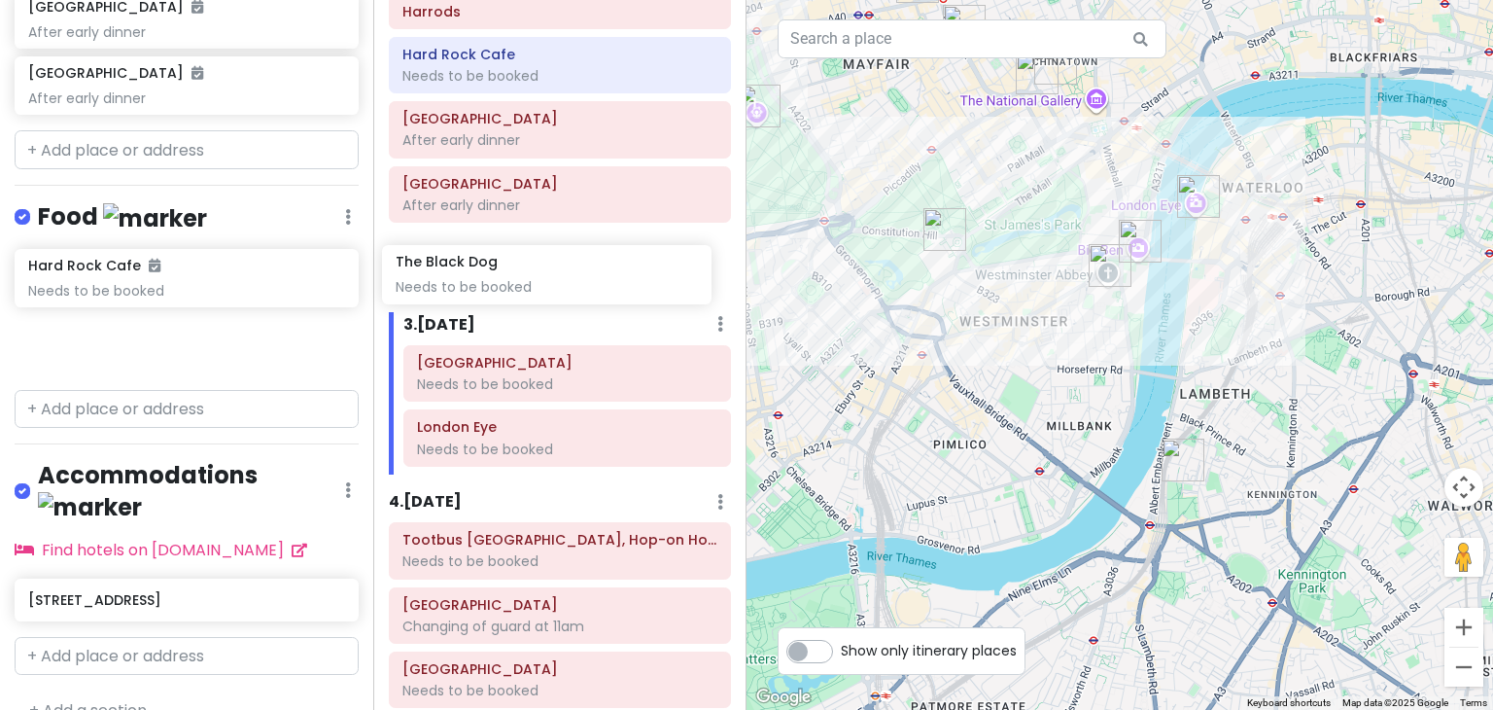
drag, startPoint x: 184, startPoint y: 275, endPoint x: 566, endPoint y: 259, distance: 382.3
click at [566, 259] on div "London Trip Private Change Dates Make a Copy Delete Trip Go Pro ⚡️ Give Feedbac…" at bounding box center [746, 355] width 1493 height 710
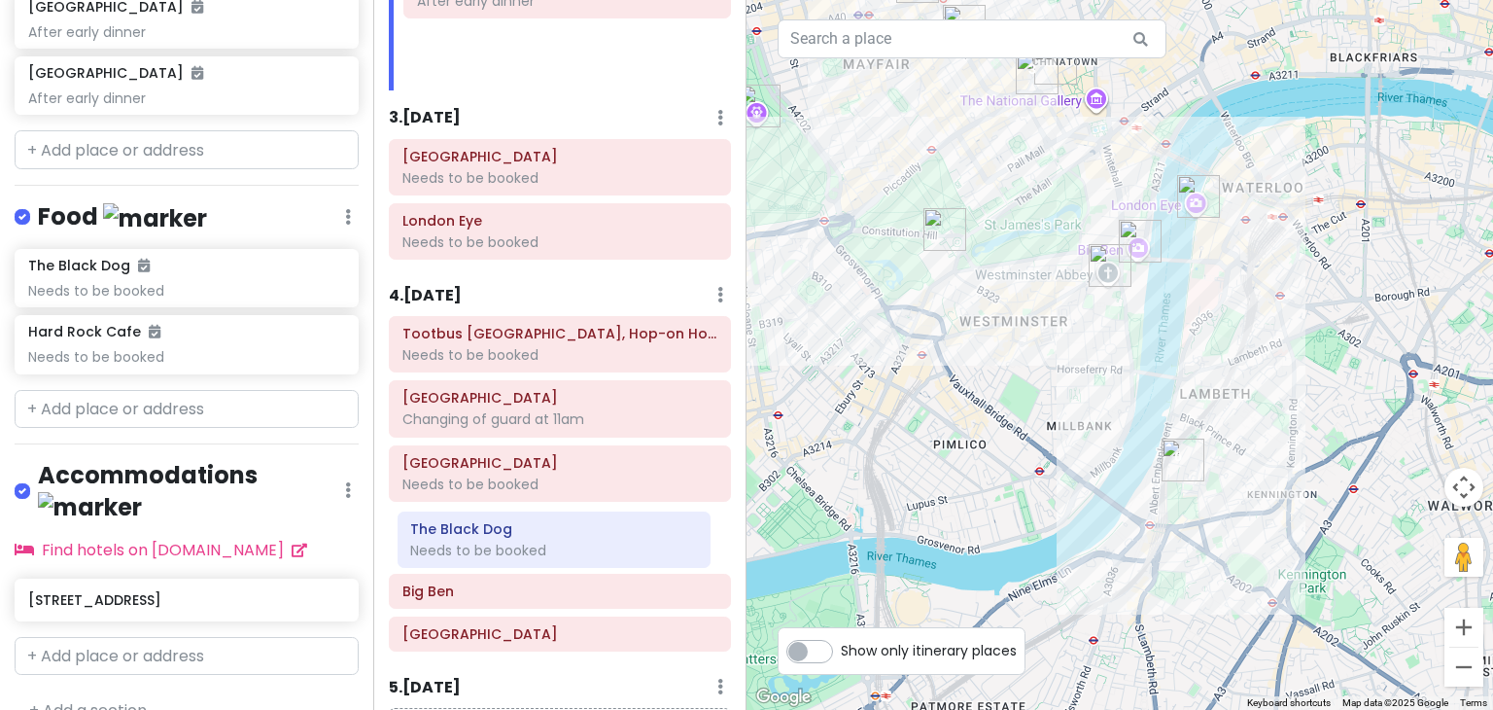
scroll to position [516, 0]
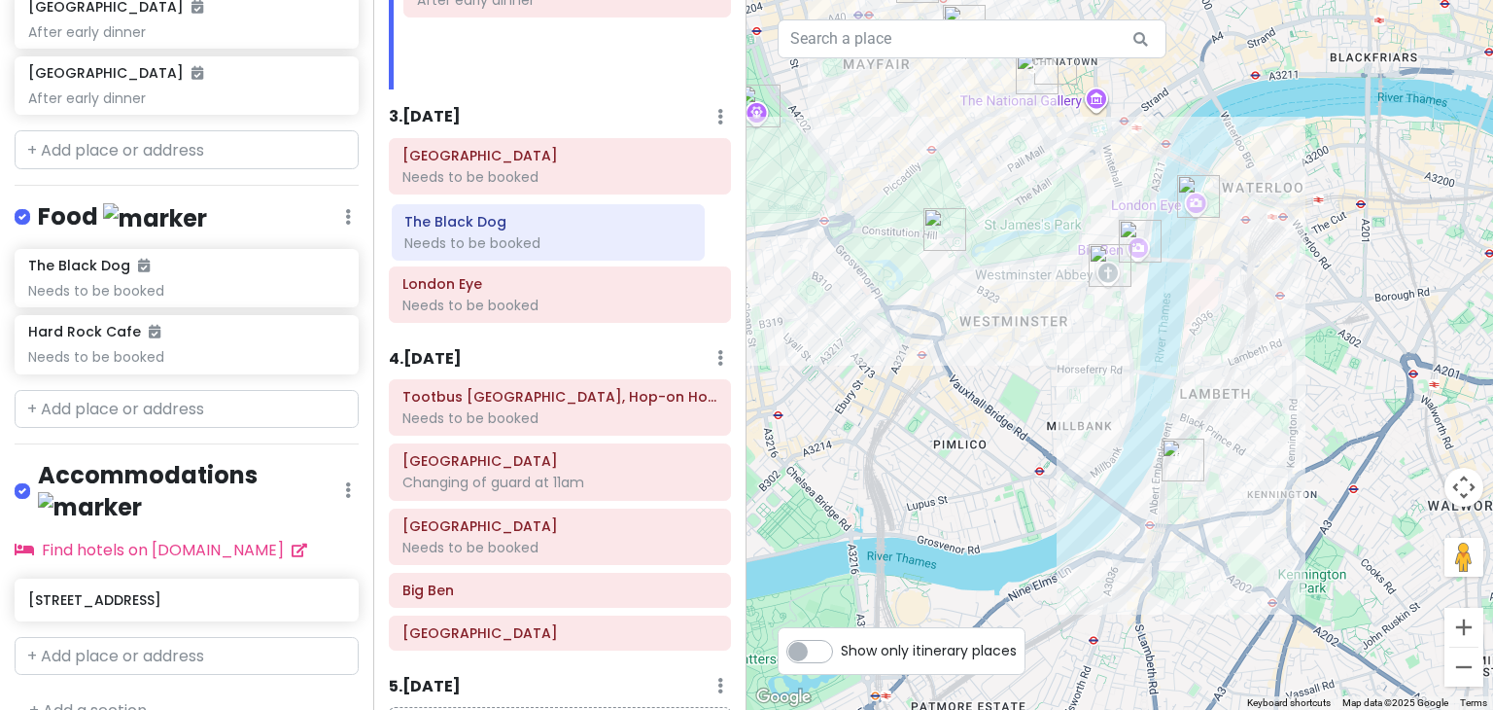
drag, startPoint x: 566, startPoint y: 259, endPoint x: 553, endPoint y: 231, distance: 30.0
click at [553, 231] on div "Itinerary × 1 . Sun 12/14 Edit Day Notes Delete Day - Land 10:55am. Shuttles bo…" at bounding box center [559, 355] width 373 height 710
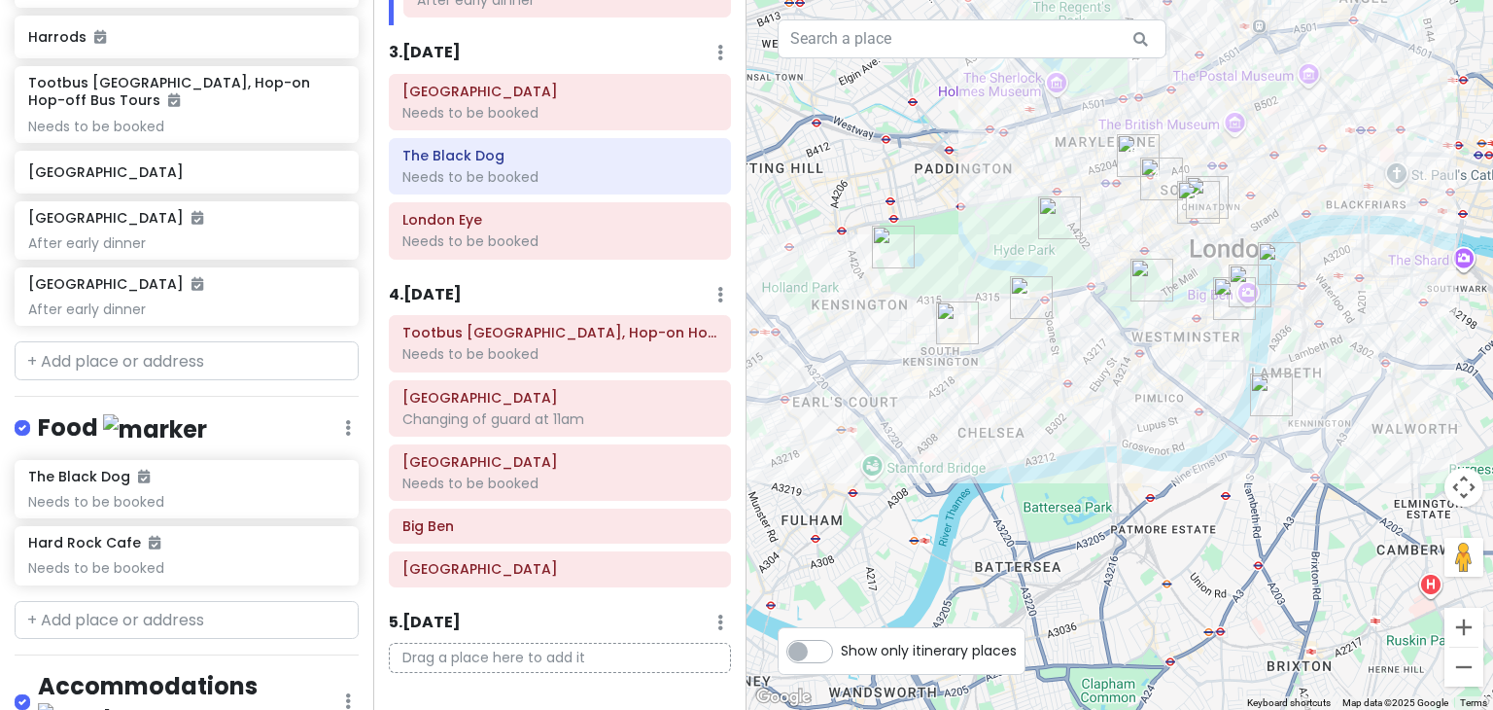
scroll to position [1026, 0]
click at [111, 357] on input "text" at bounding box center [187, 360] width 344 height 39
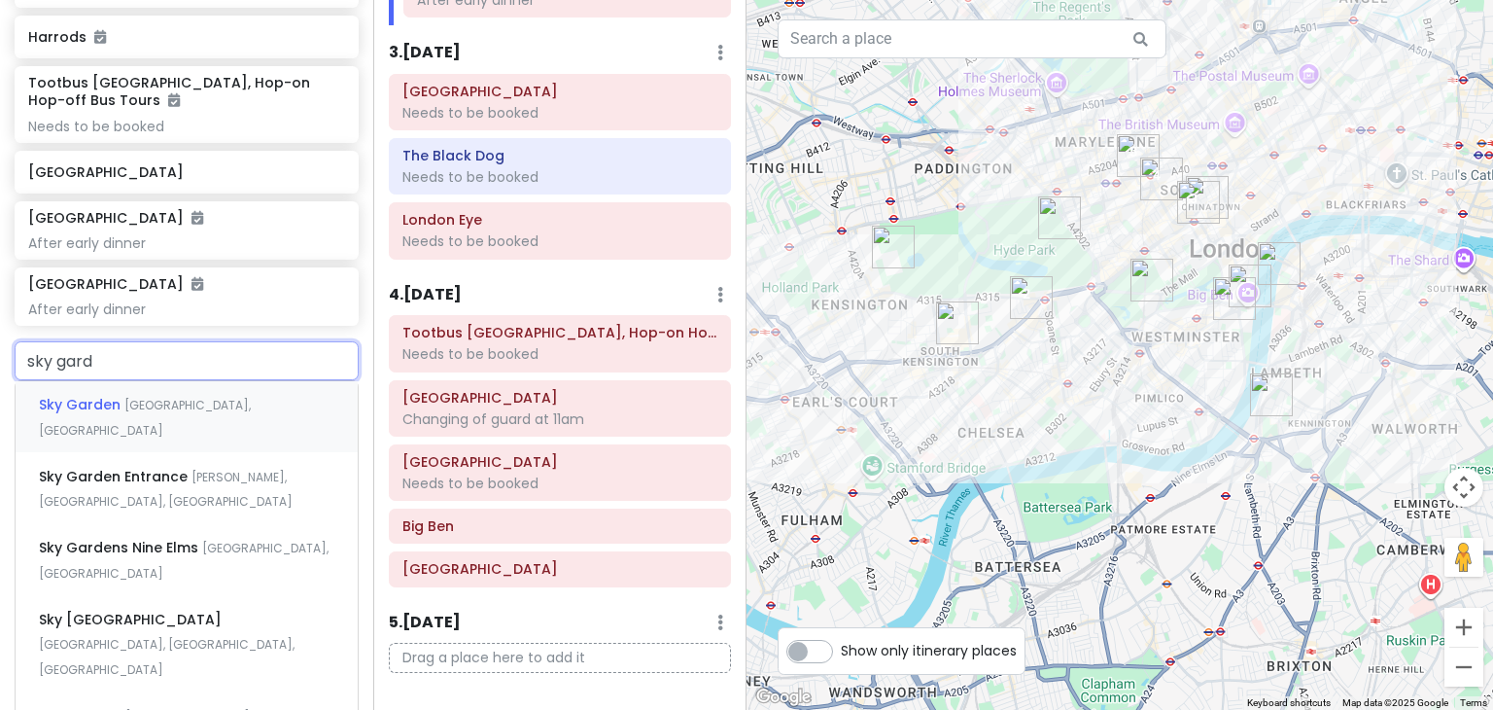
type input "sky garde"
click at [158, 397] on span "[GEOGRAPHIC_DATA], [GEOGRAPHIC_DATA]" at bounding box center [145, 418] width 212 height 42
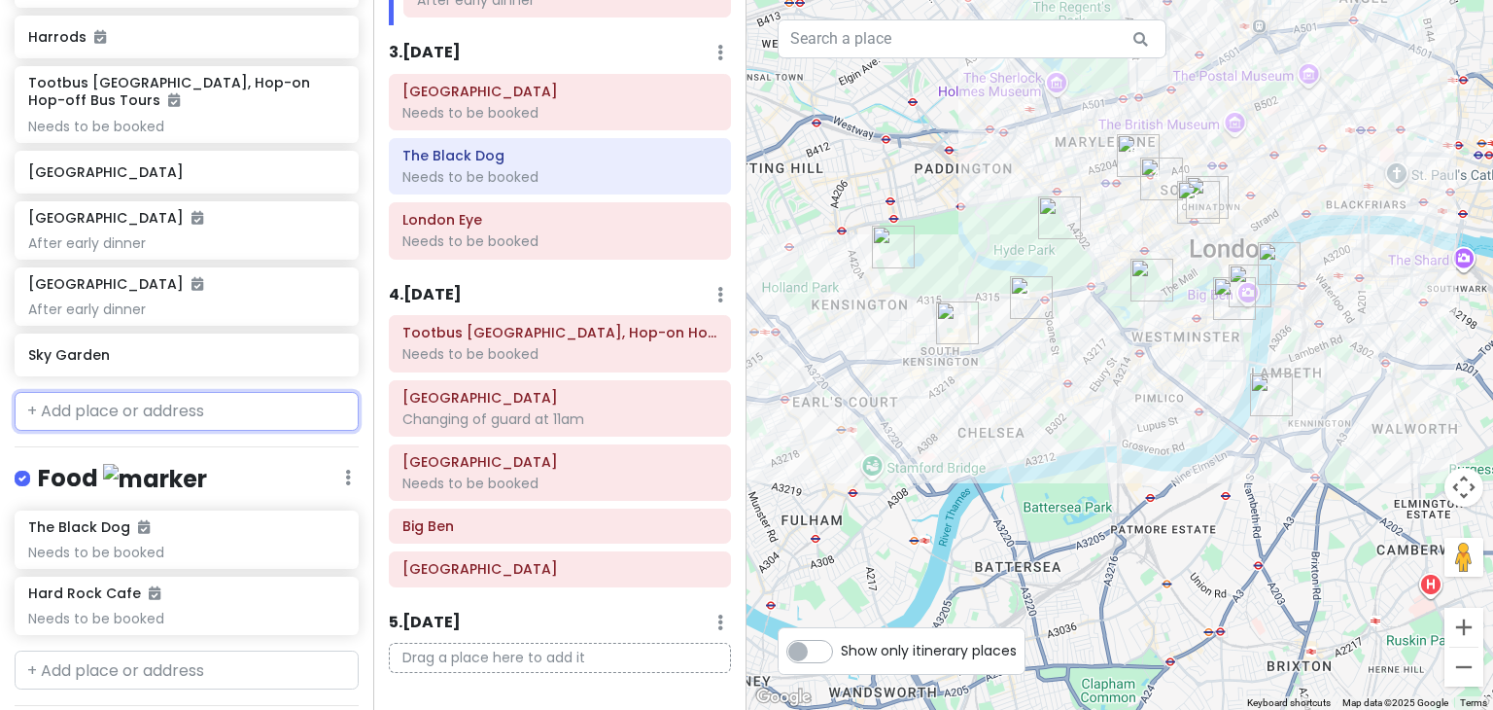
scroll to position [1077, 0]
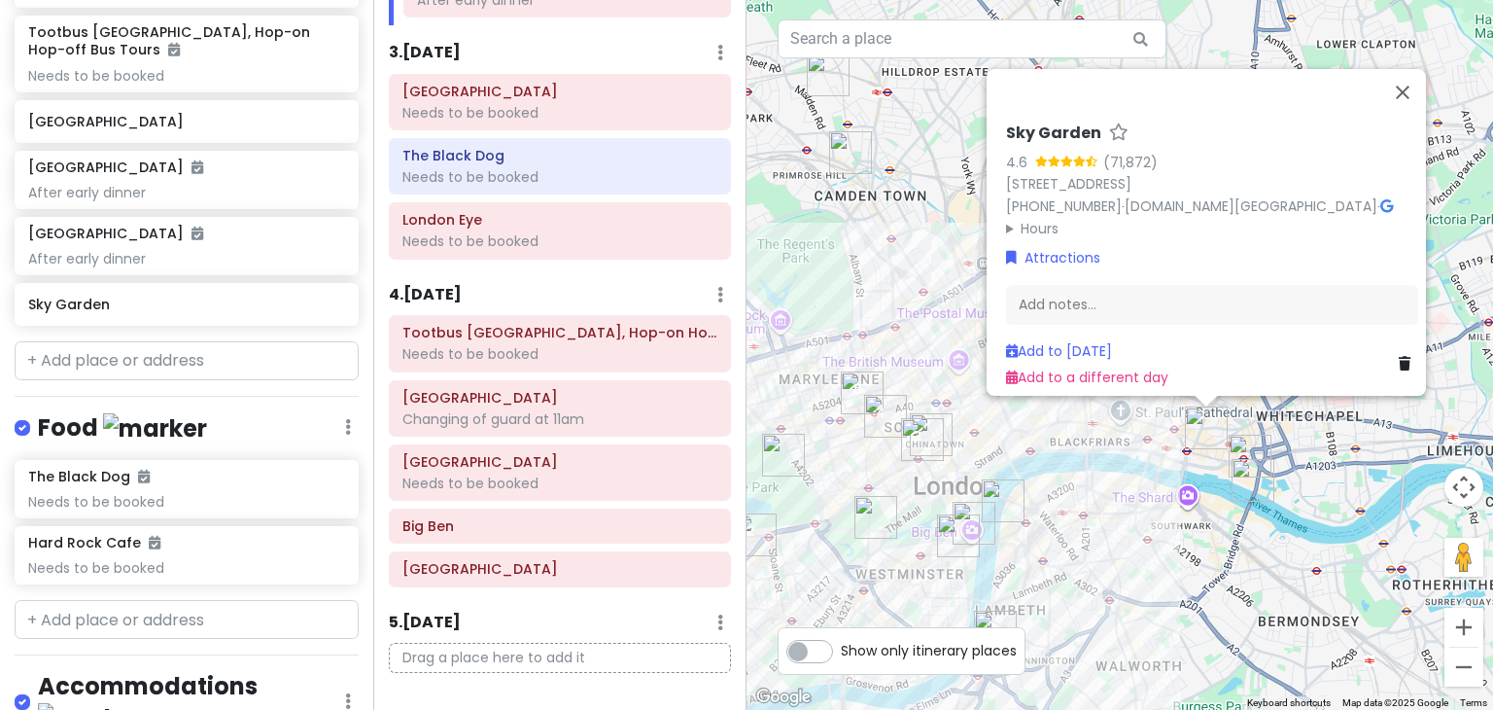
click at [1141, 511] on div "Sky Garden 4.6 (71,872) 1, Sky Garden Walk, London EC3M 8AF, UK +44 333 772 002…" at bounding box center [1119, 355] width 746 height 710
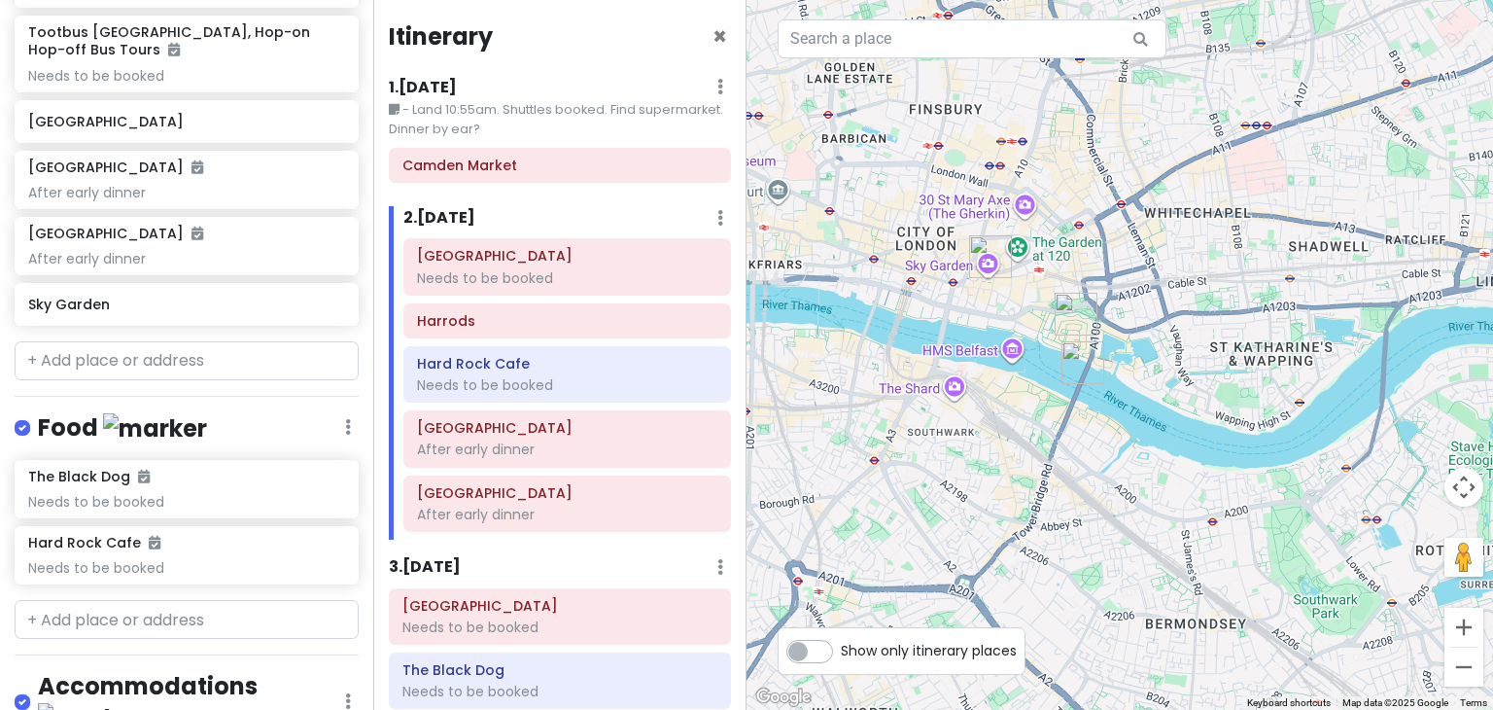
scroll to position [0, 0]
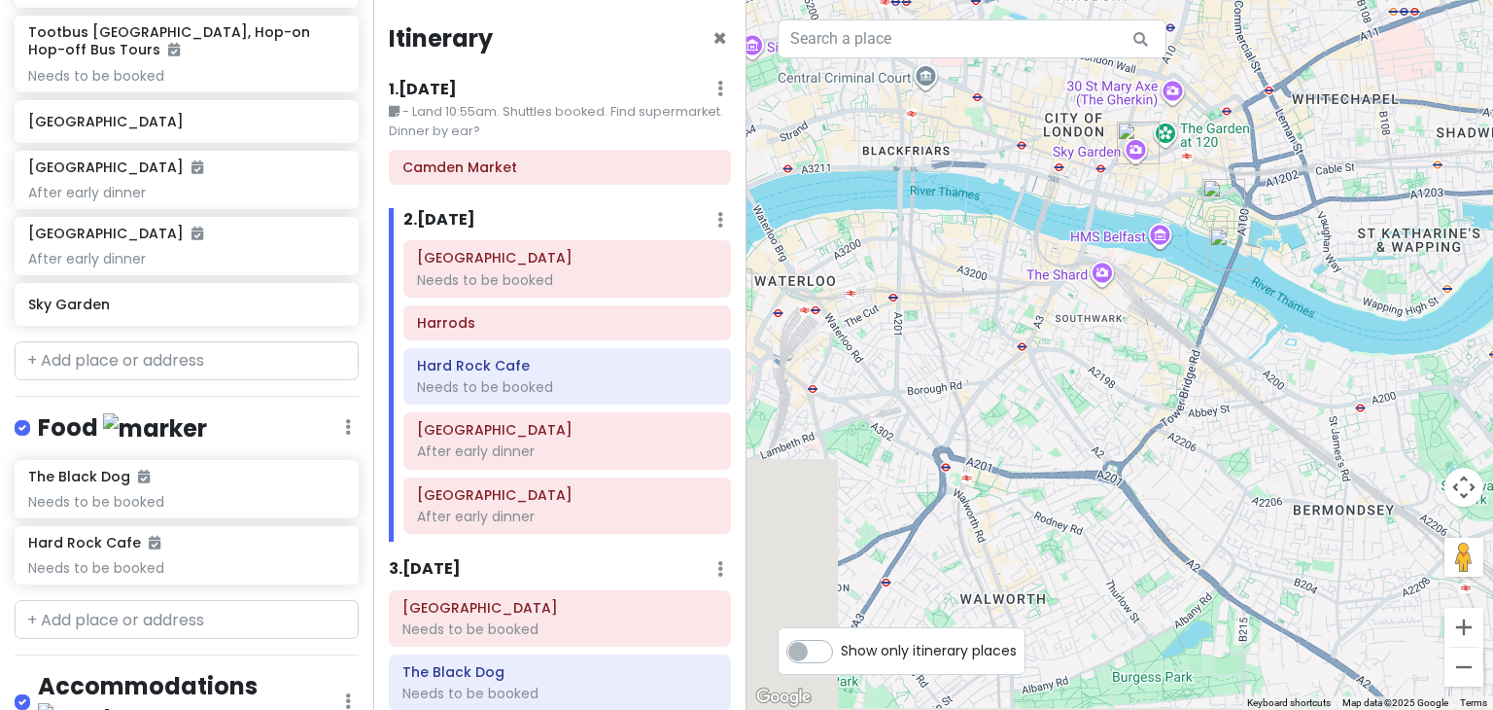
drag, startPoint x: 958, startPoint y: 465, endPoint x: 1111, endPoint y: 347, distance: 192.7
click at [1111, 347] on div at bounding box center [1119, 355] width 746 height 710
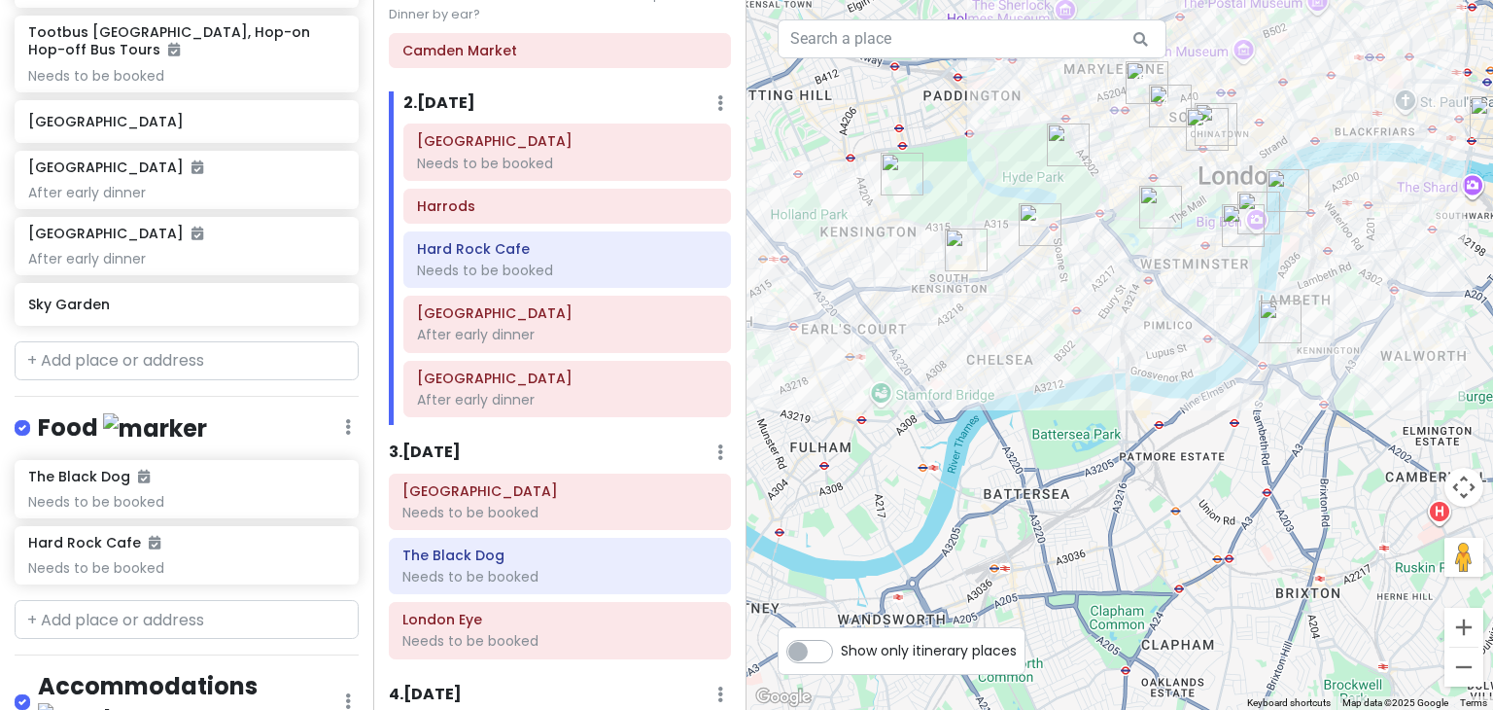
scroll to position [119, 0]
click at [629, 248] on h6 "Hard Rock Cafe" at bounding box center [567, 246] width 300 height 17
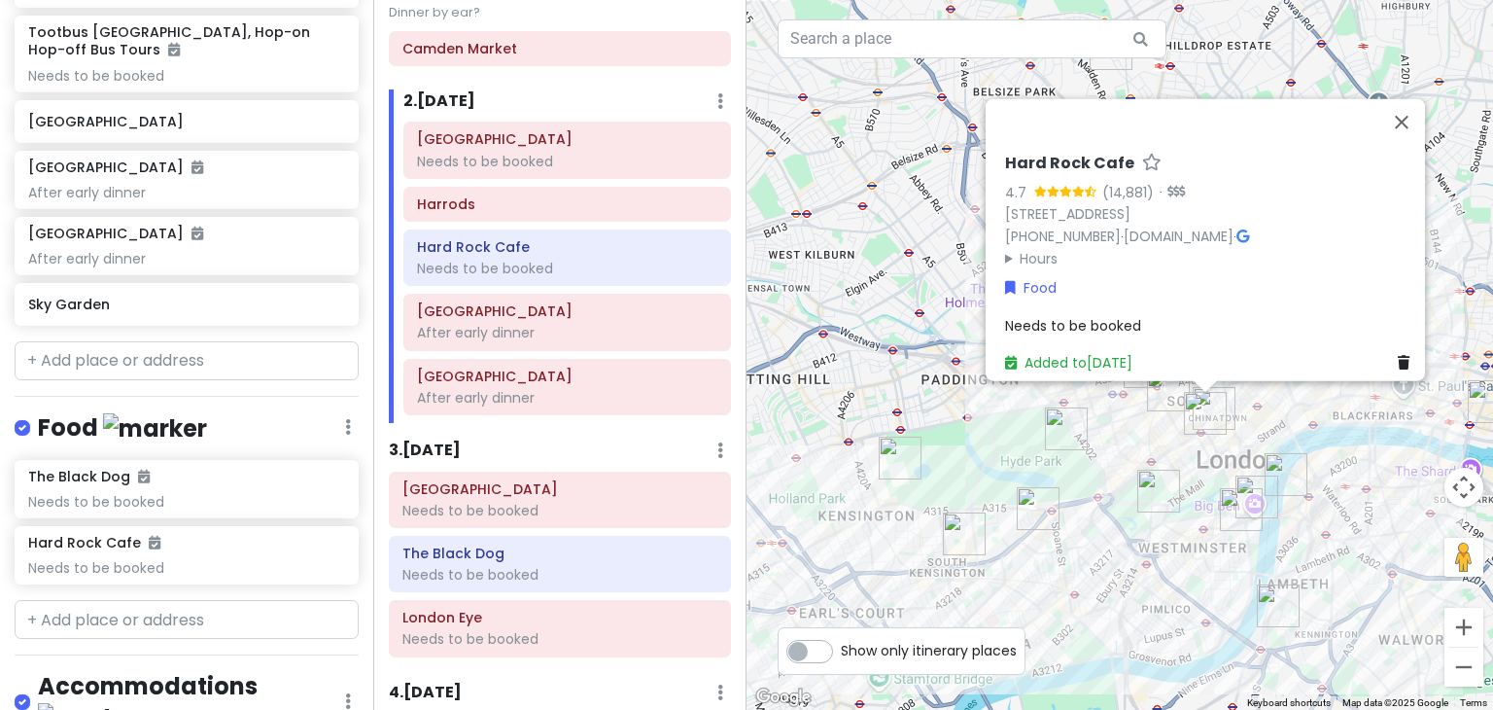
click at [1133, 314] on div "Needs to be booked" at bounding box center [1211, 324] width 412 height 21
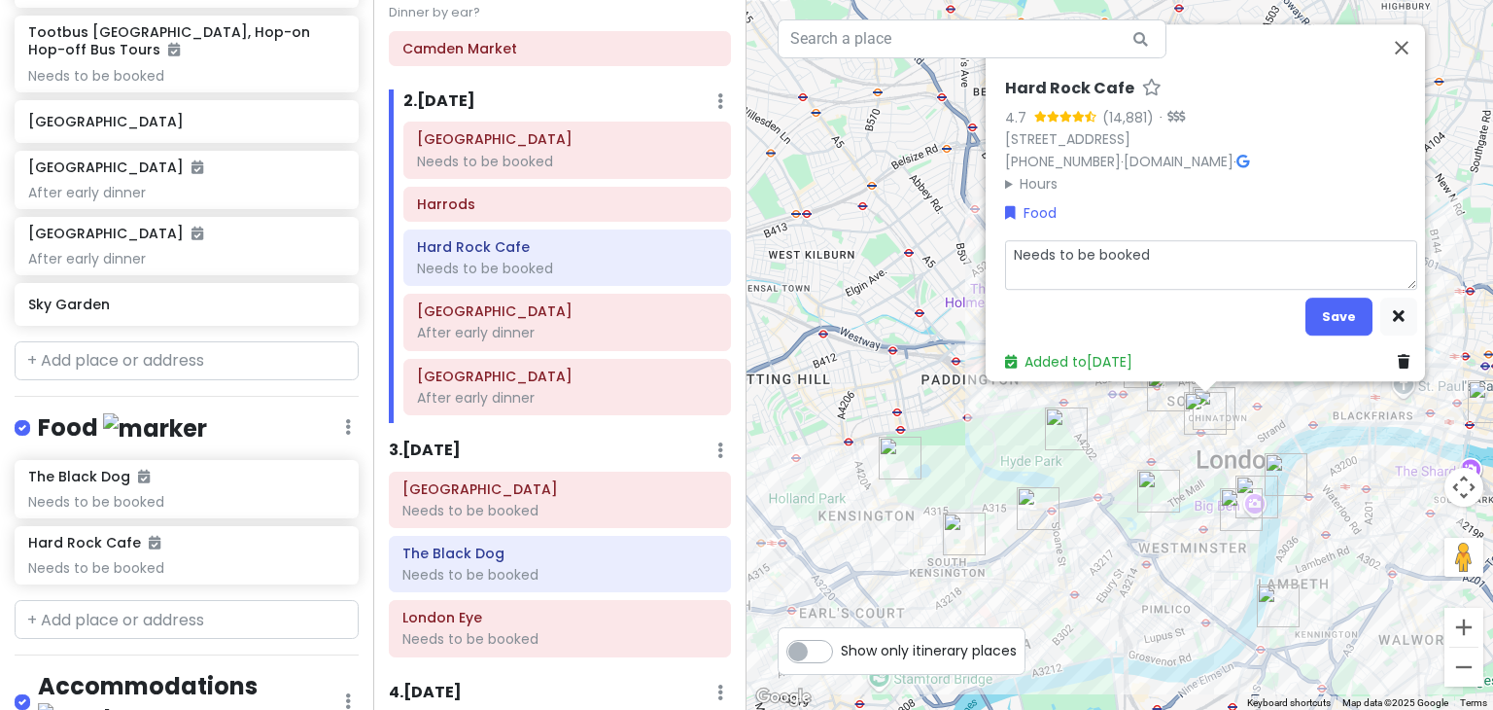
type textarea "x"
type textarea "DNeeds to be booked"
type textarea "x"
type textarea "DiNeeds to be booked"
type textarea "x"
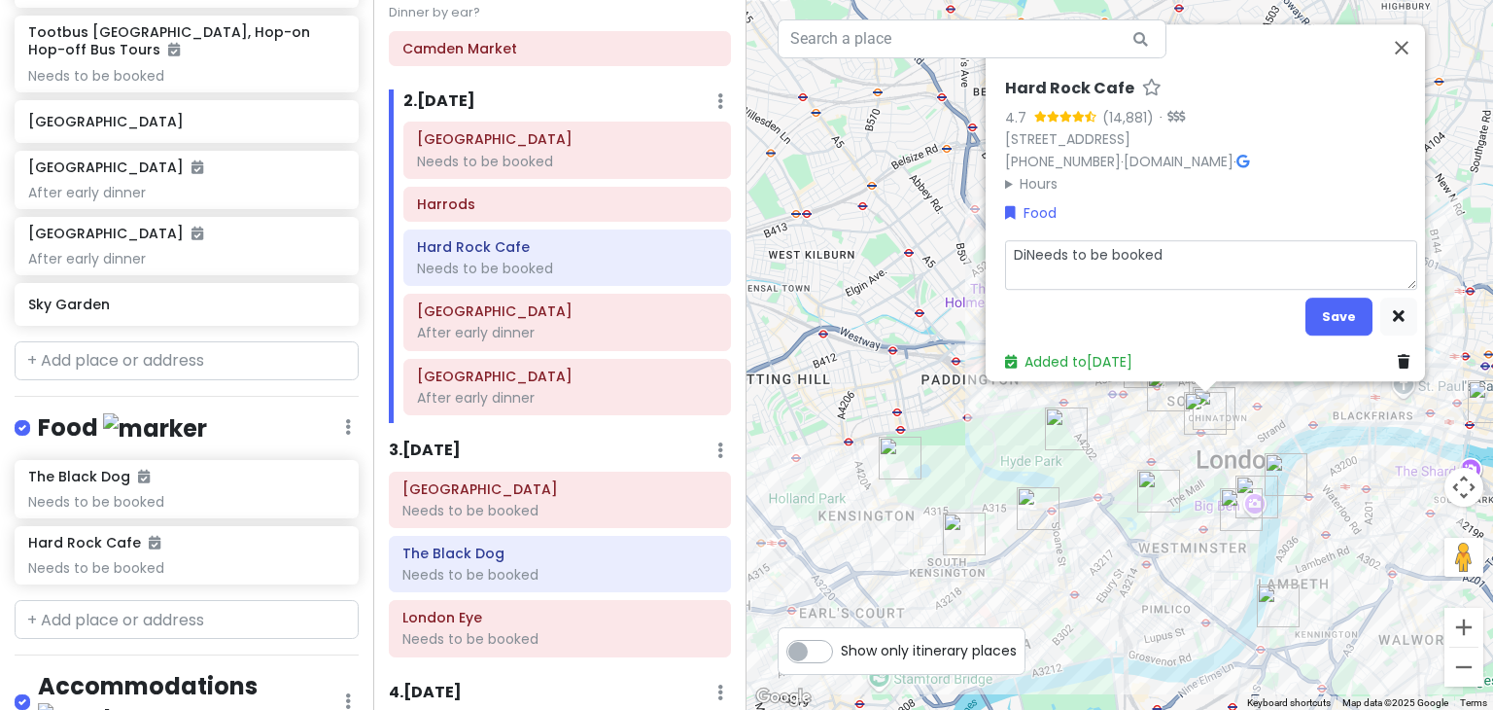
type textarea "DinNeeds to be booked"
type textarea "x"
type textarea "DinnNeeds to be booked"
type textarea "x"
type textarea "DinneNeeds to be booked"
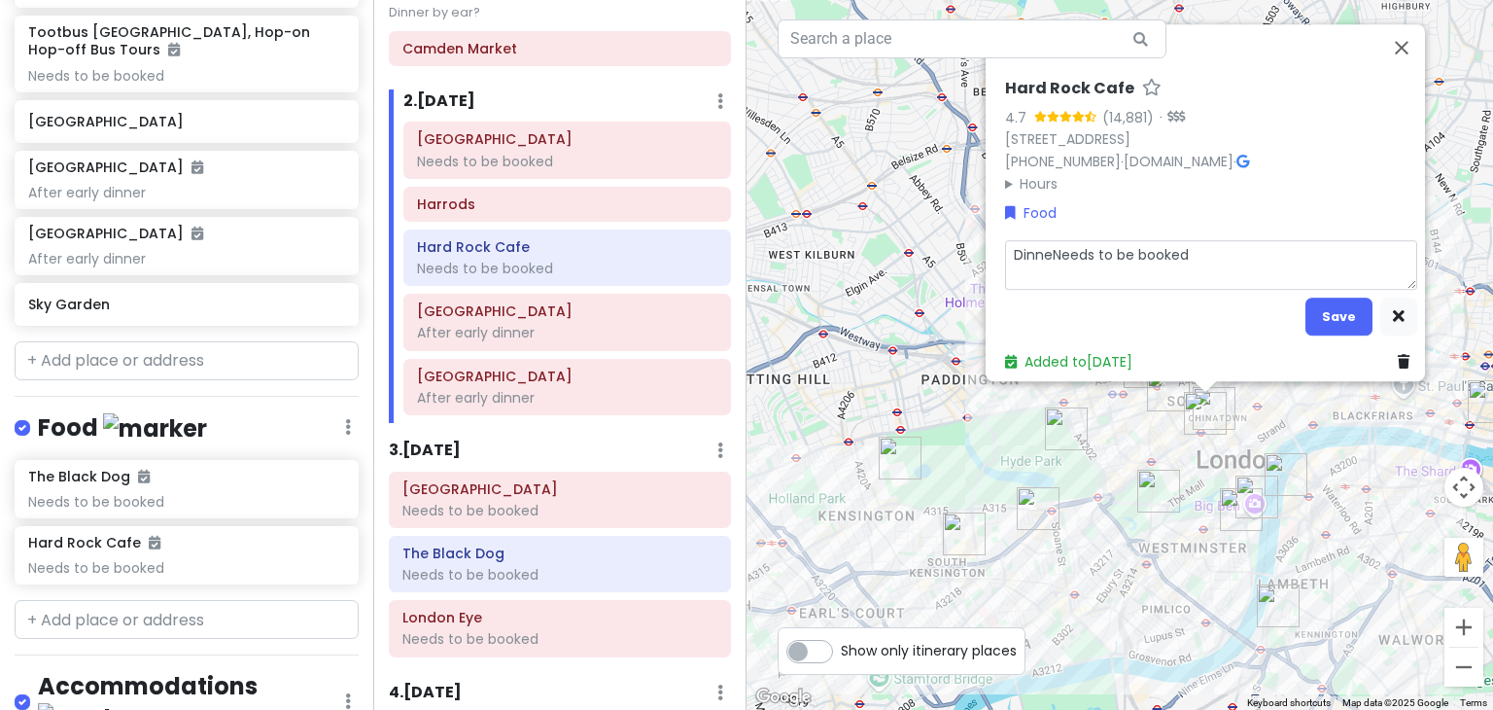
type textarea "x"
type textarea "DinnerNeeds to be booked"
type textarea "x"
click at [1310, 304] on button "Save" at bounding box center [1338, 316] width 67 height 38
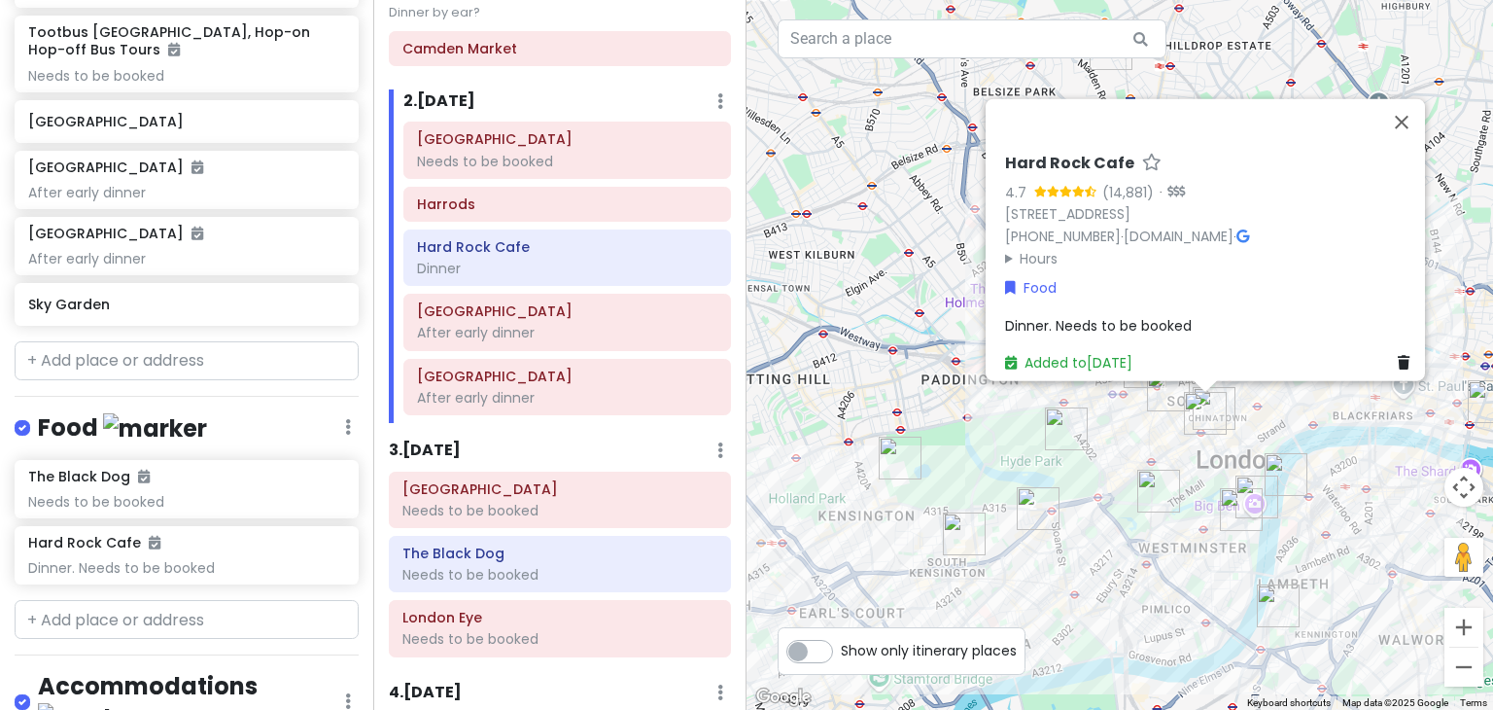
click at [1097, 296] on div "Hard Rock Cafe 4.7 (14,881) · 225-229 Piccadilly Criterion, Building 225, Build…" at bounding box center [1211, 263] width 428 height 235
click at [1069, 315] on span "Dinner. Needs to be booked" at bounding box center [1098, 324] width 187 height 19
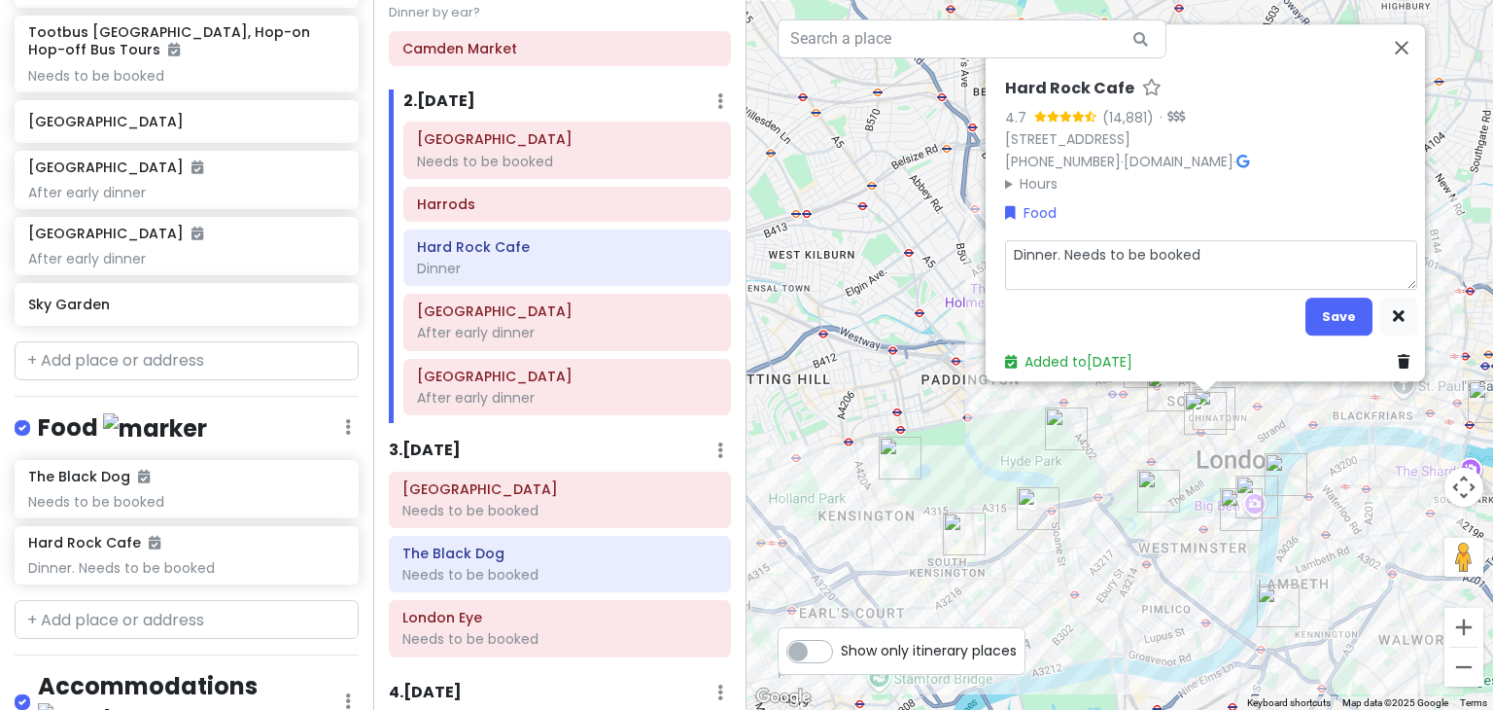
click at [1054, 248] on textarea "Dinner. Needs to be booked" at bounding box center [1211, 265] width 412 height 51
click at [1327, 303] on button "Save" at bounding box center [1338, 316] width 67 height 38
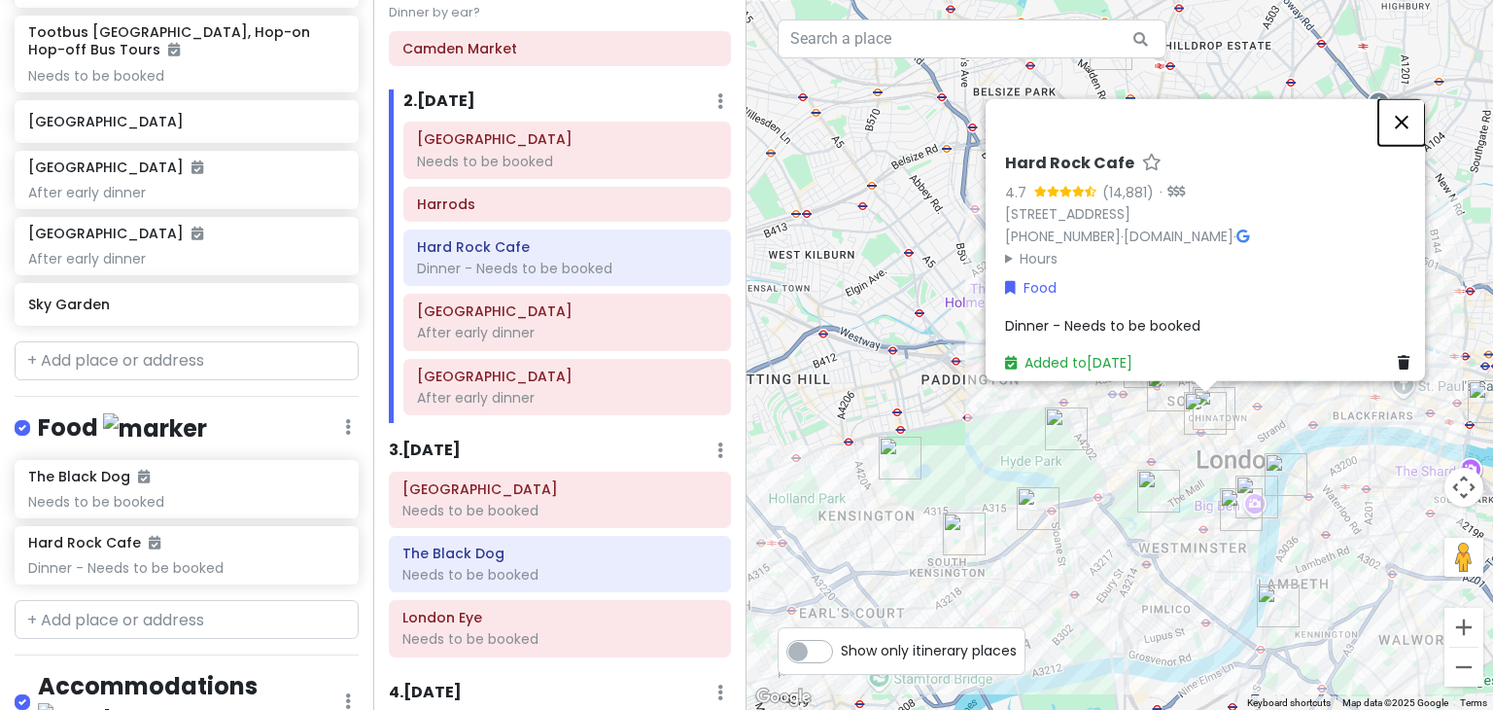
click at [1407, 99] on button "Close" at bounding box center [1401, 122] width 47 height 47
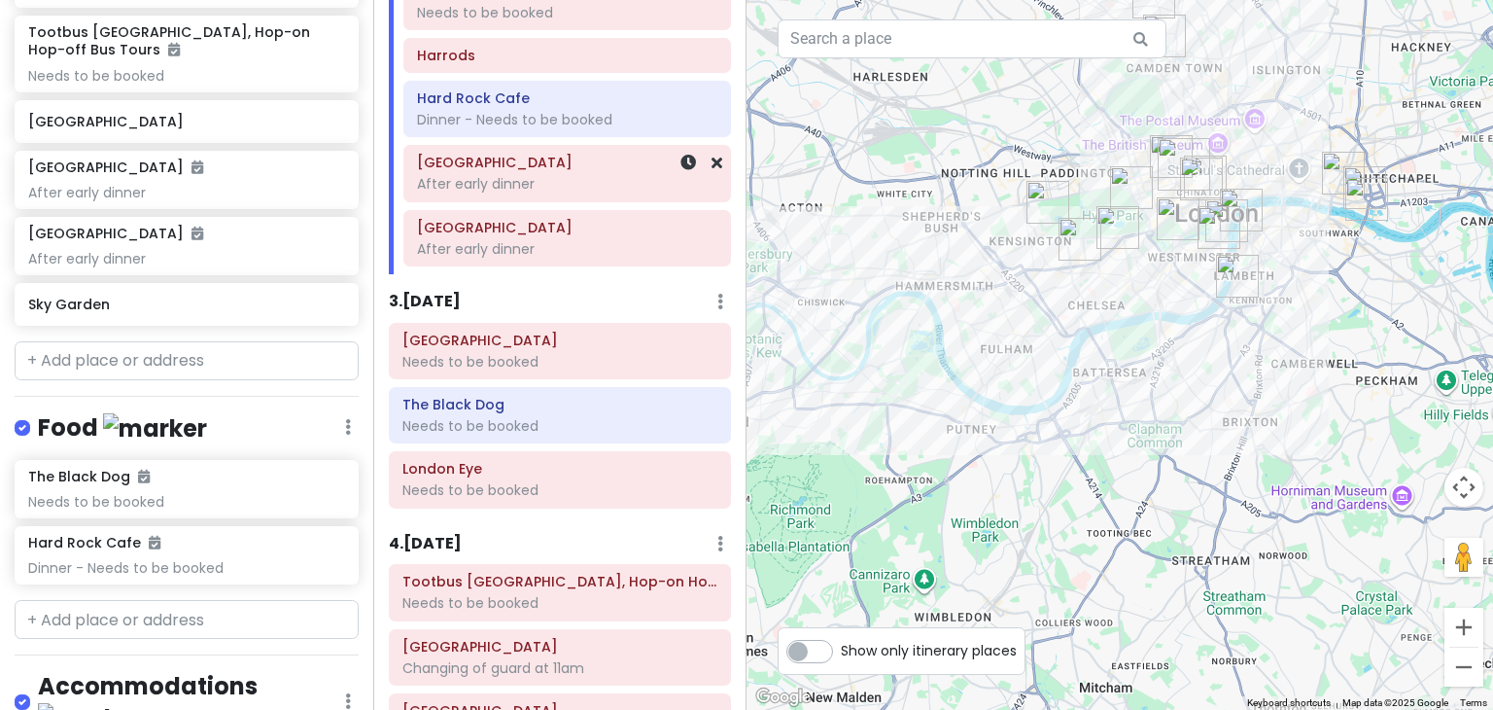
scroll to position [266, 0]
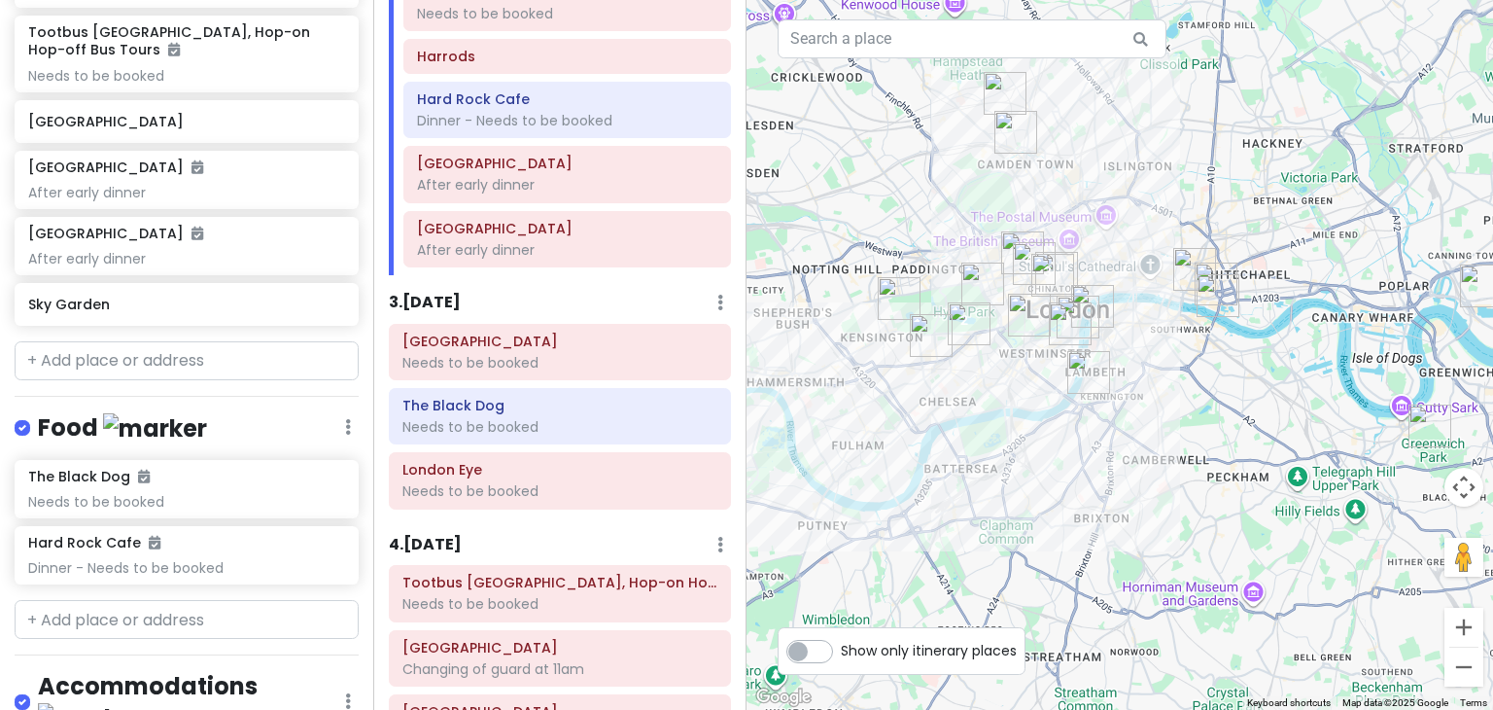
drag, startPoint x: 1135, startPoint y: 497, endPoint x: 1095, endPoint y: 441, distance: 68.2
click at [1095, 441] on div at bounding box center [1119, 355] width 746 height 710
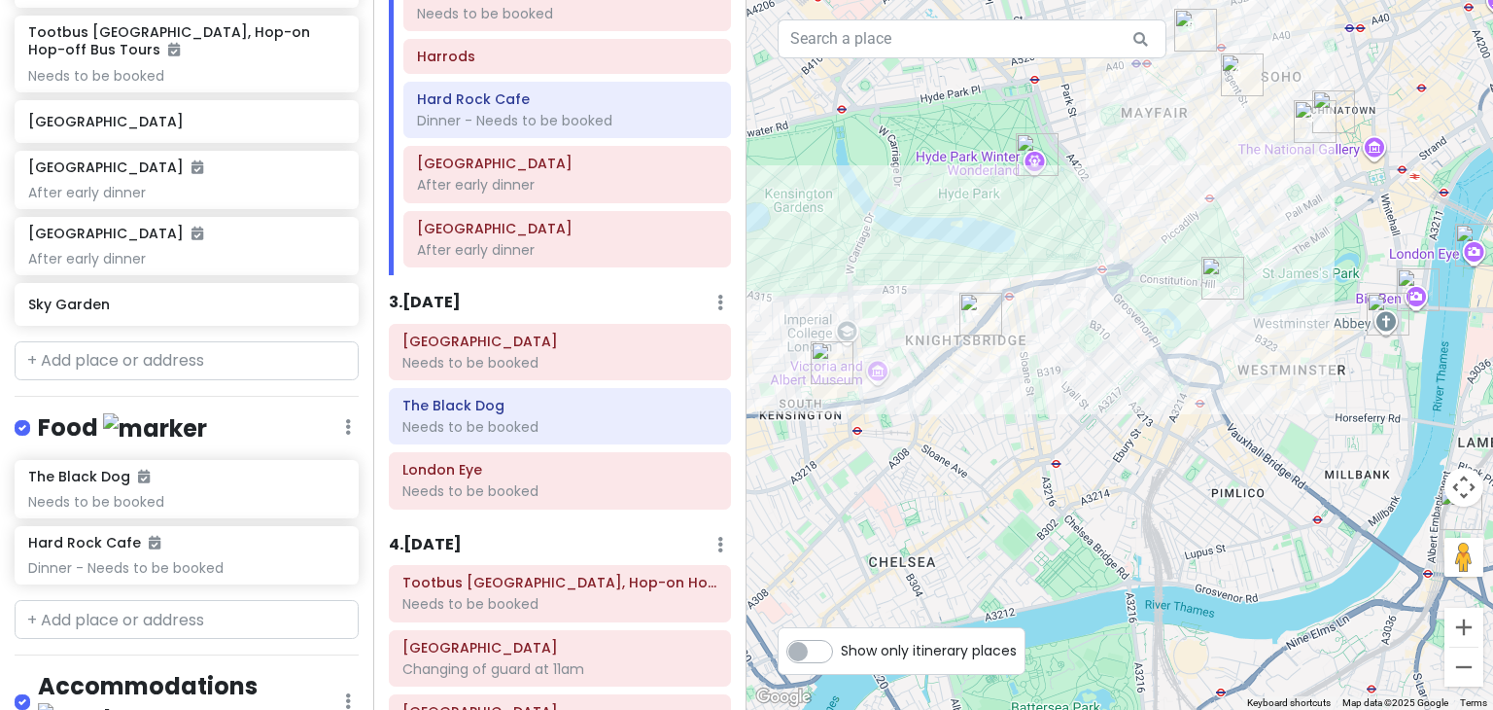
drag, startPoint x: 1019, startPoint y: 425, endPoint x: 1161, endPoint y: 429, distance: 142.9
click at [1161, 429] on div at bounding box center [1119, 355] width 746 height 710
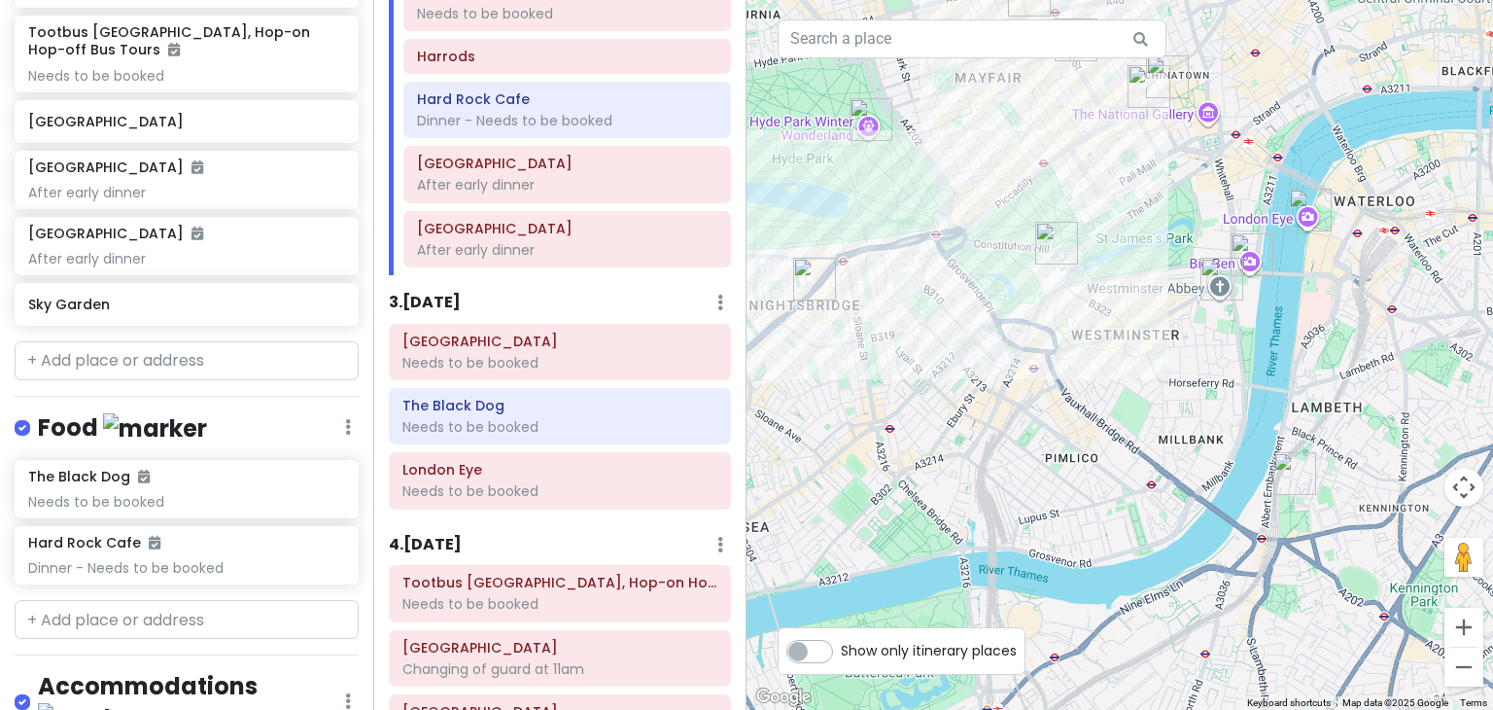
drag, startPoint x: 1244, startPoint y: 453, endPoint x: 1069, endPoint y: 417, distance: 178.6
click at [1069, 417] on div at bounding box center [1119, 355] width 746 height 710
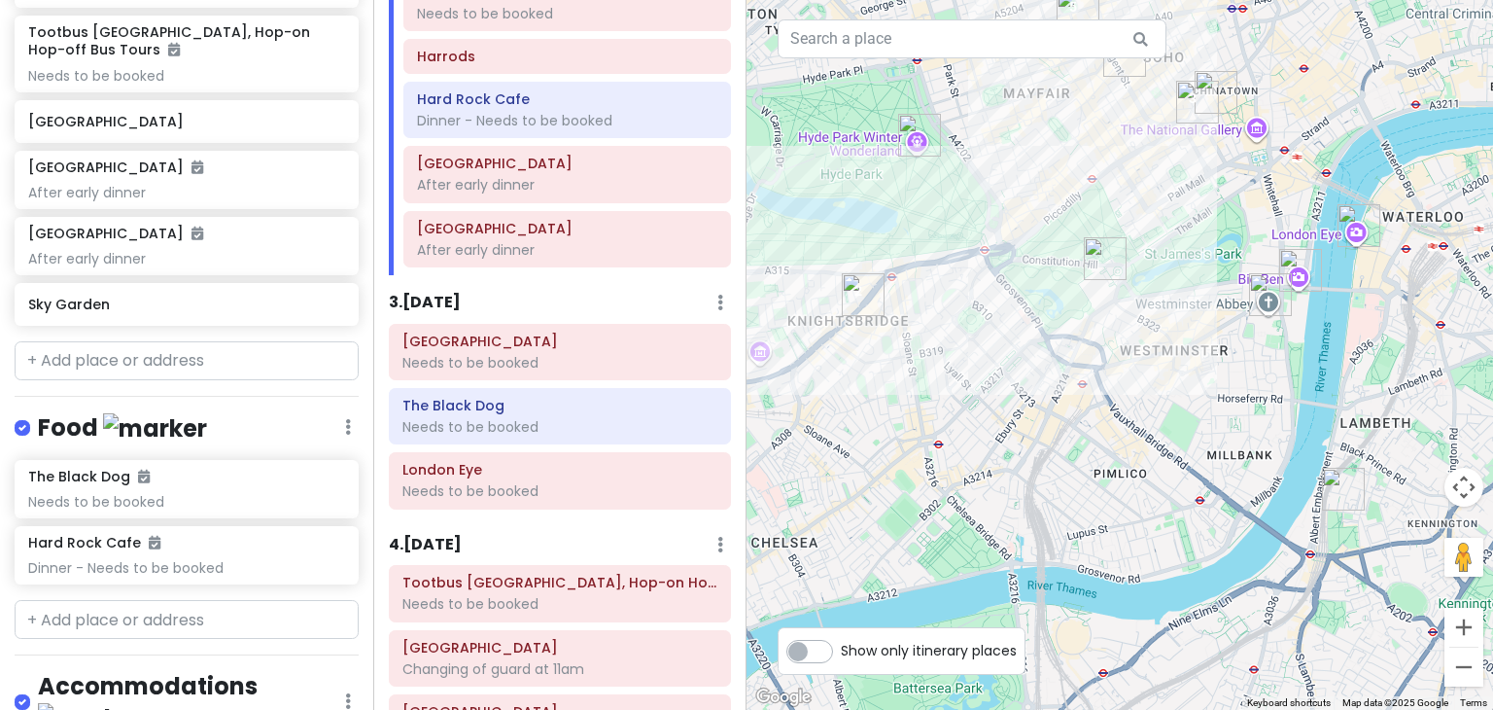
drag, startPoint x: 987, startPoint y: 405, endPoint x: 1043, endPoint y: 423, distance: 59.0
click at [1043, 423] on div at bounding box center [1119, 355] width 746 height 710
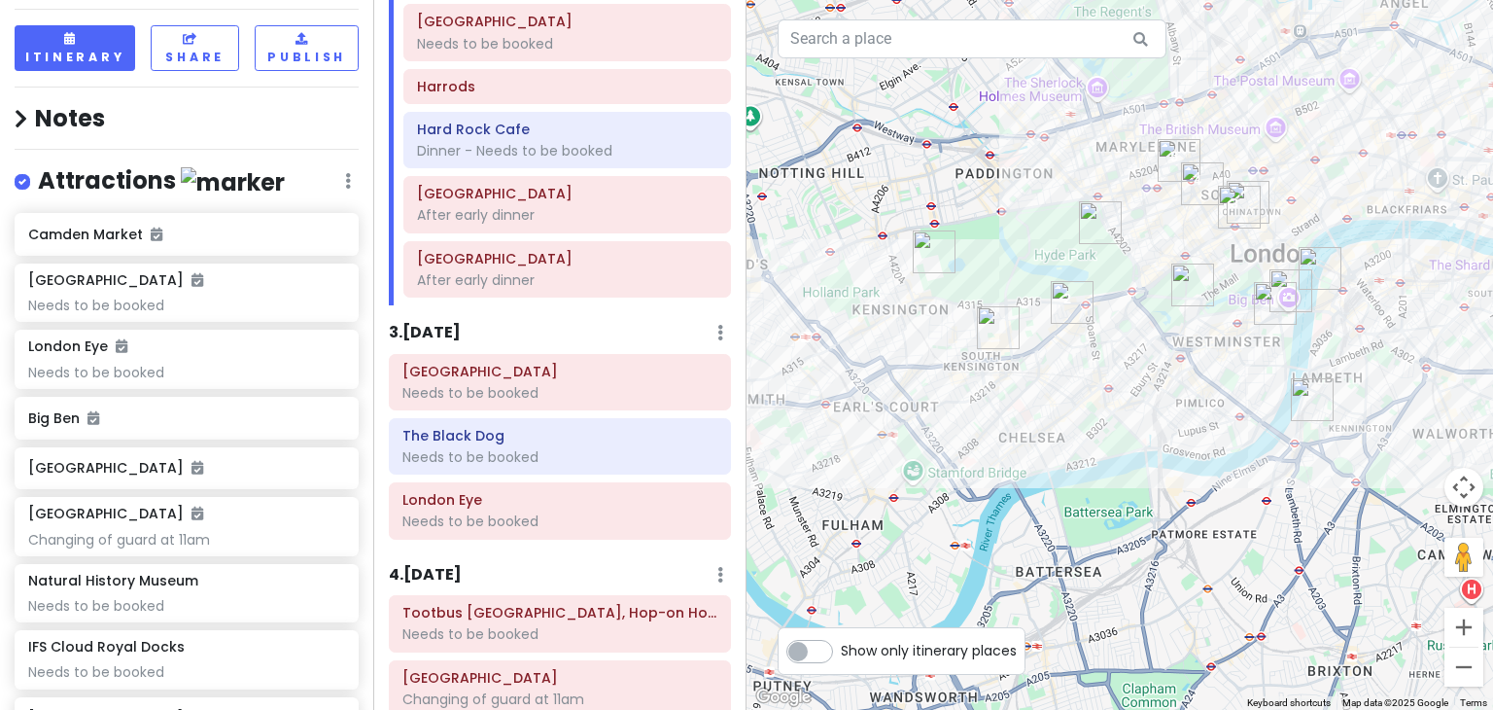
scroll to position [89, 0]
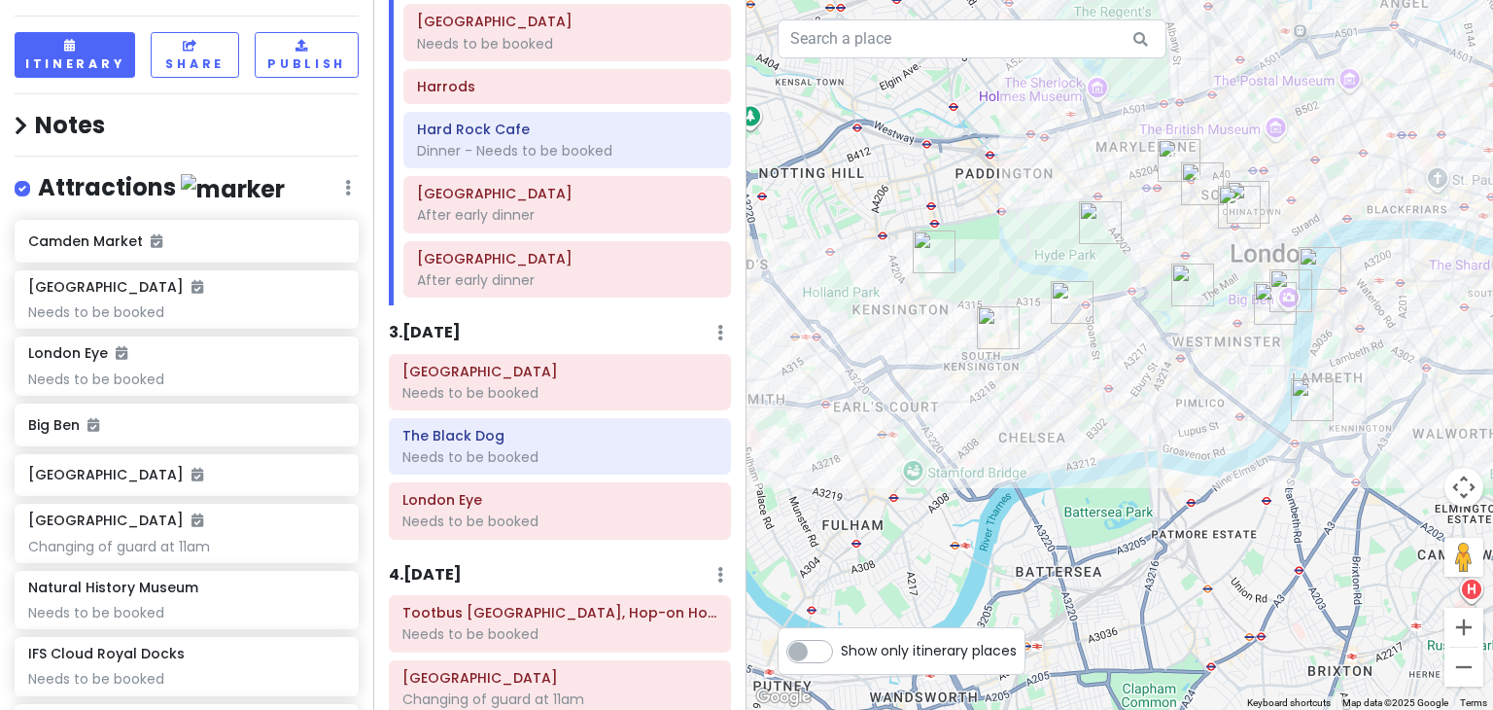
click at [841, 646] on label "Show only itinerary places" at bounding box center [929, 646] width 176 height 23
click at [841, 646] on input "Show only itinerary places" at bounding box center [847, 641] width 13 height 13
click at [841, 646] on label "Show only itinerary places" at bounding box center [929, 646] width 176 height 23
click at [841, 646] on input "Show only itinerary places" at bounding box center [847, 641] width 13 height 13
click at [841, 646] on label "Show only itinerary places" at bounding box center [929, 646] width 176 height 23
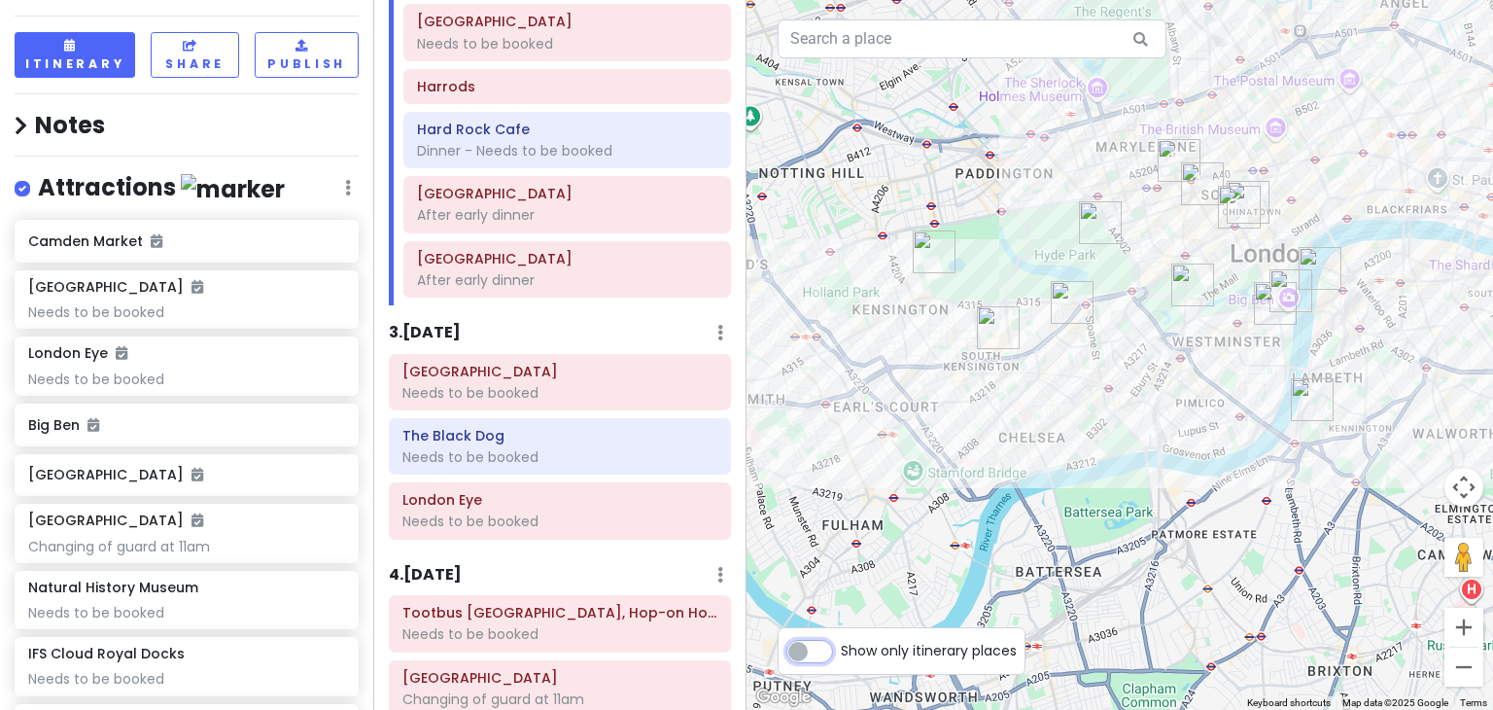
click at [841, 646] on input "Show only itinerary places" at bounding box center [847, 641] width 13 height 13
click at [841, 646] on label "Show only itinerary places" at bounding box center [929, 646] width 176 height 23
click at [841, 646] on input "Show only itinerary places" at bounding box center [847, 641] width 13 height 13
click at [841, 646] on label "Show only itinerary places" at bounding box center [929, 646] width 176 height 23
click at [841, 646] on input "Show only itinerary places" at bounding box center [847, 641] width 13 height 13
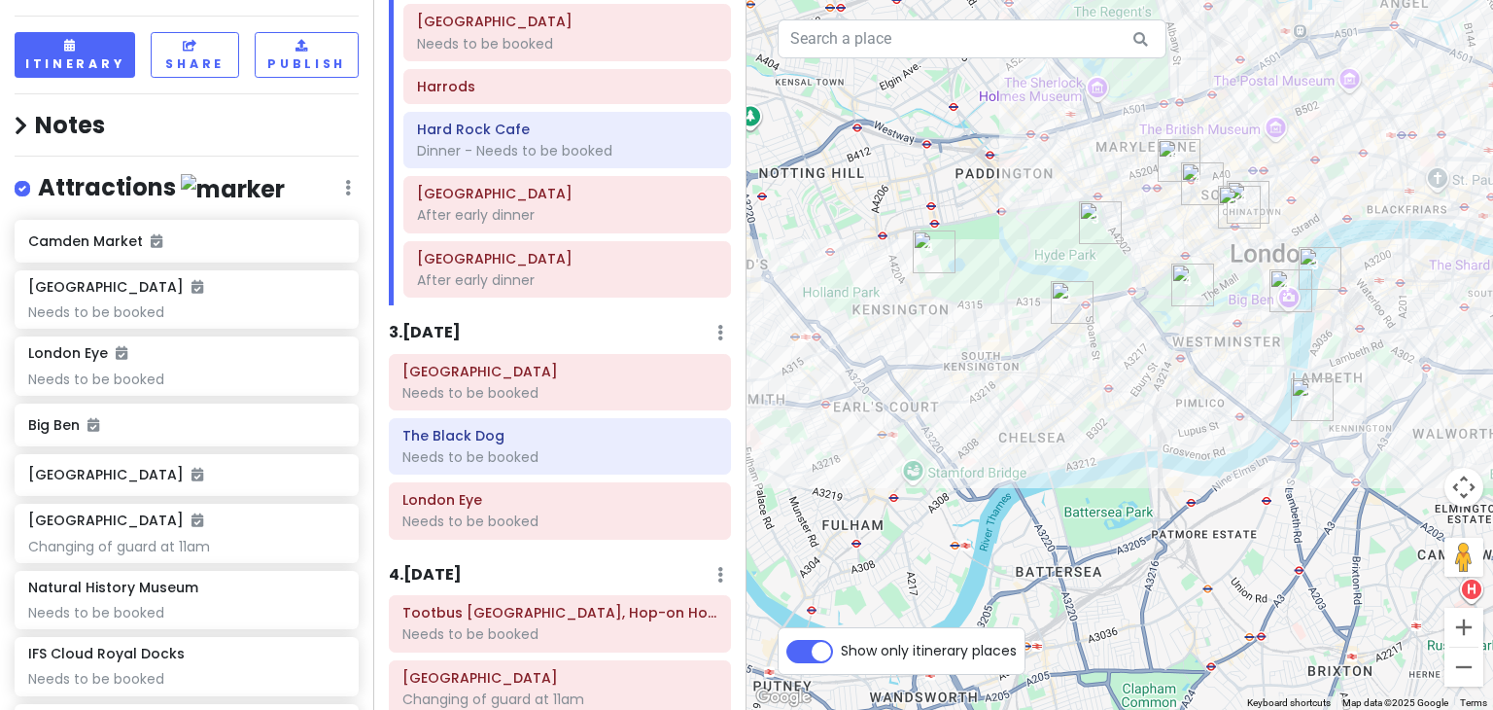
click at [841, 646] on label "Show only itinerary places" at bounding box center [929, 646] width 176 height 23
click at [841, 646] on input "Show only itinerary places" at bounding box center [847, 641] width 13 height 13
click at [1061, 506] on div at bounding box center [1119, 355] width 746 height 710
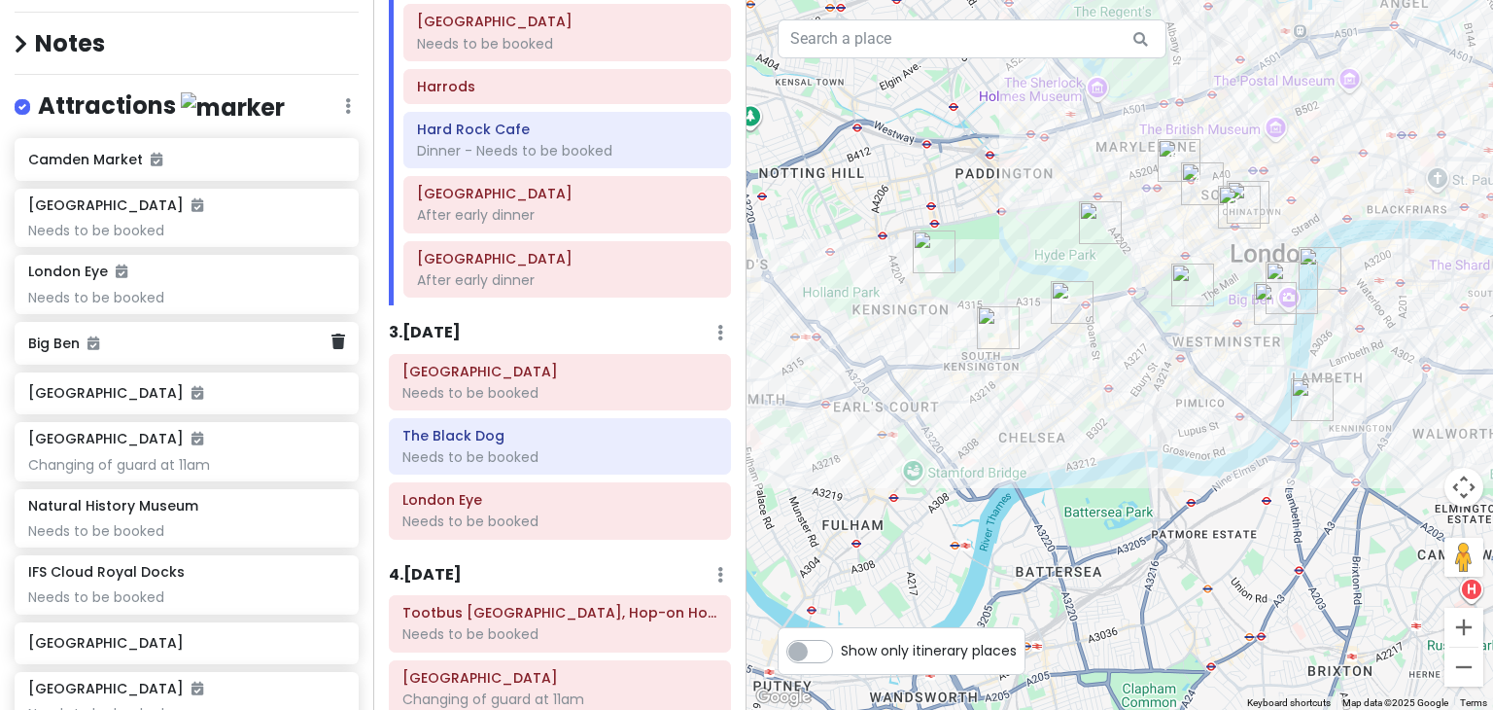
scroll to position [138, 0]
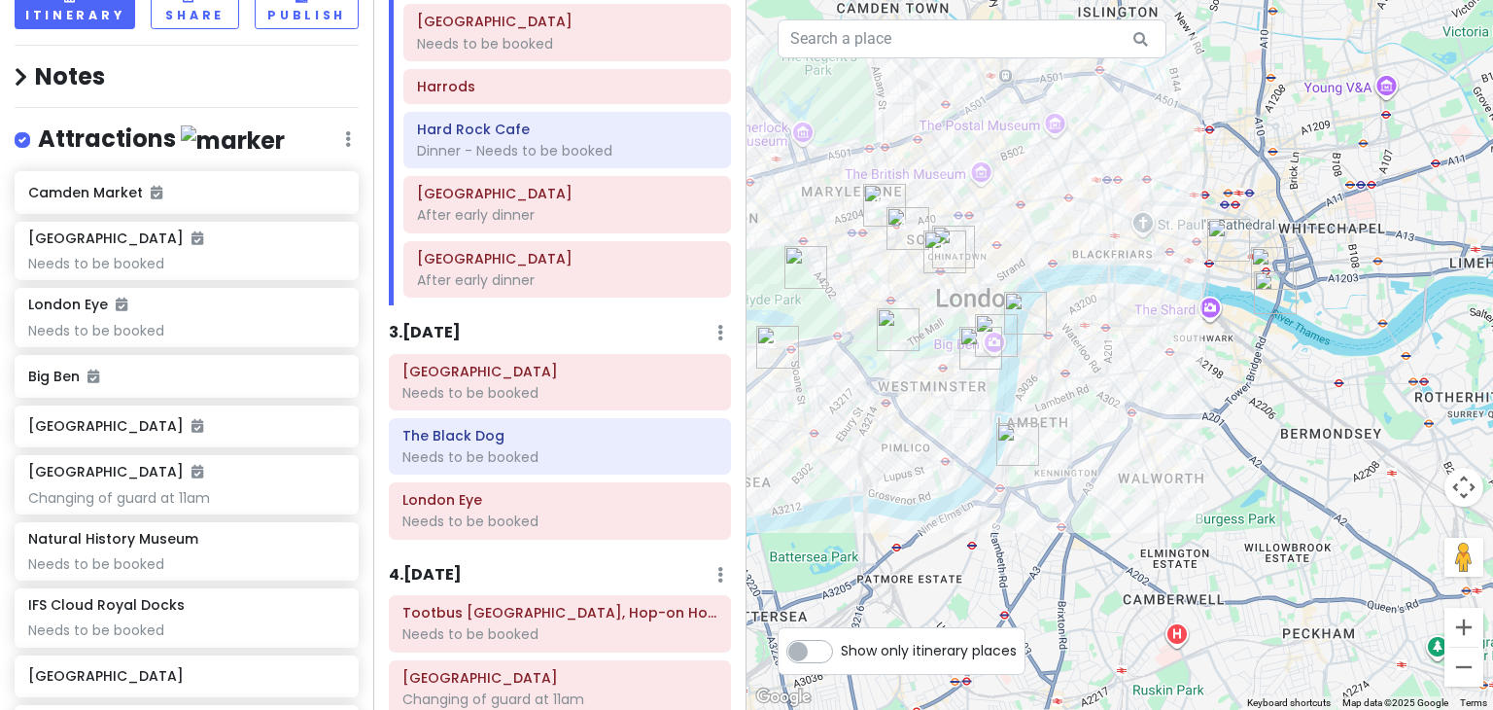
drag, startPoint x: 1333, startPoint y: 319, endPoint x: 1015, endPoint y: 370, distance: 322.9
click at [1015, 370] on div at bounding box center [1119, 355] width 746 height 710
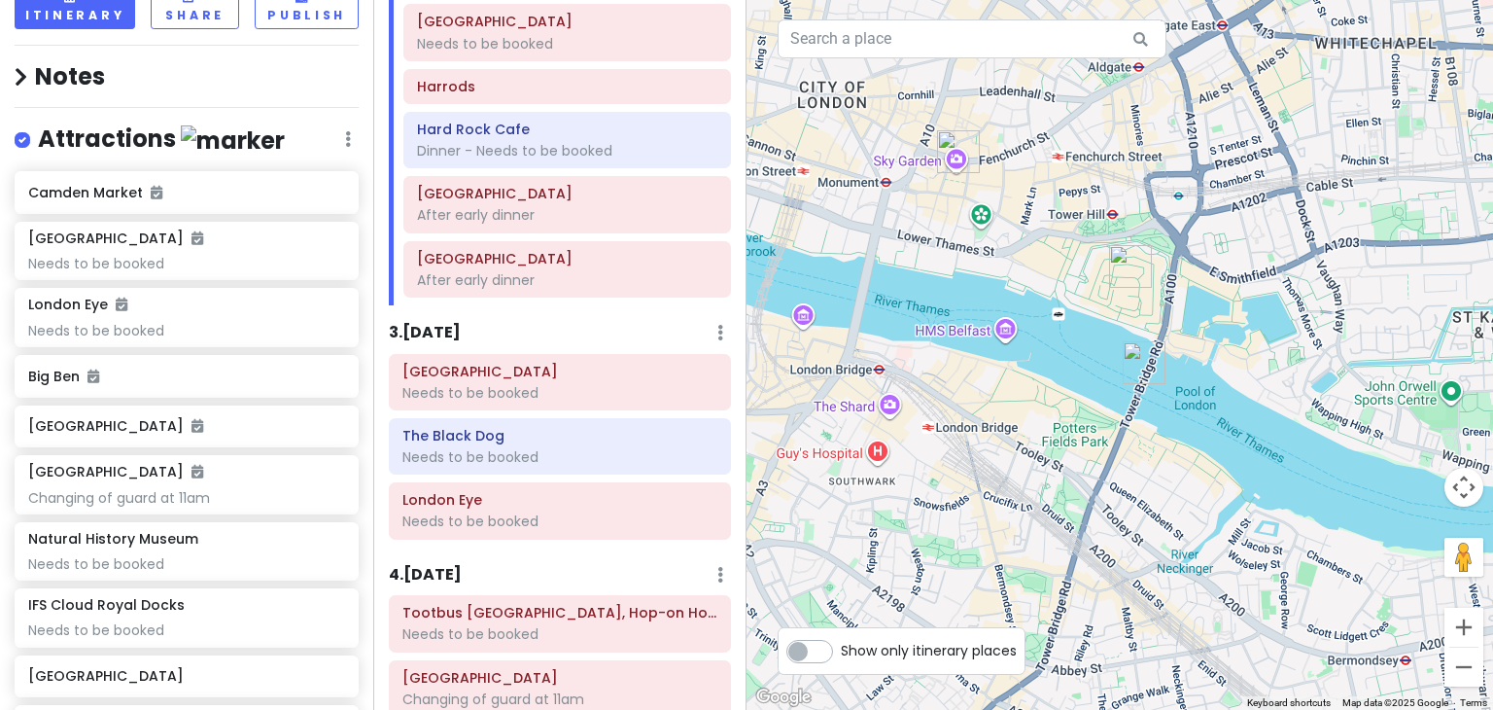
click at [1122, 258] on img "Tower of London" at bounding box center [1130, 266] width 58 height 58
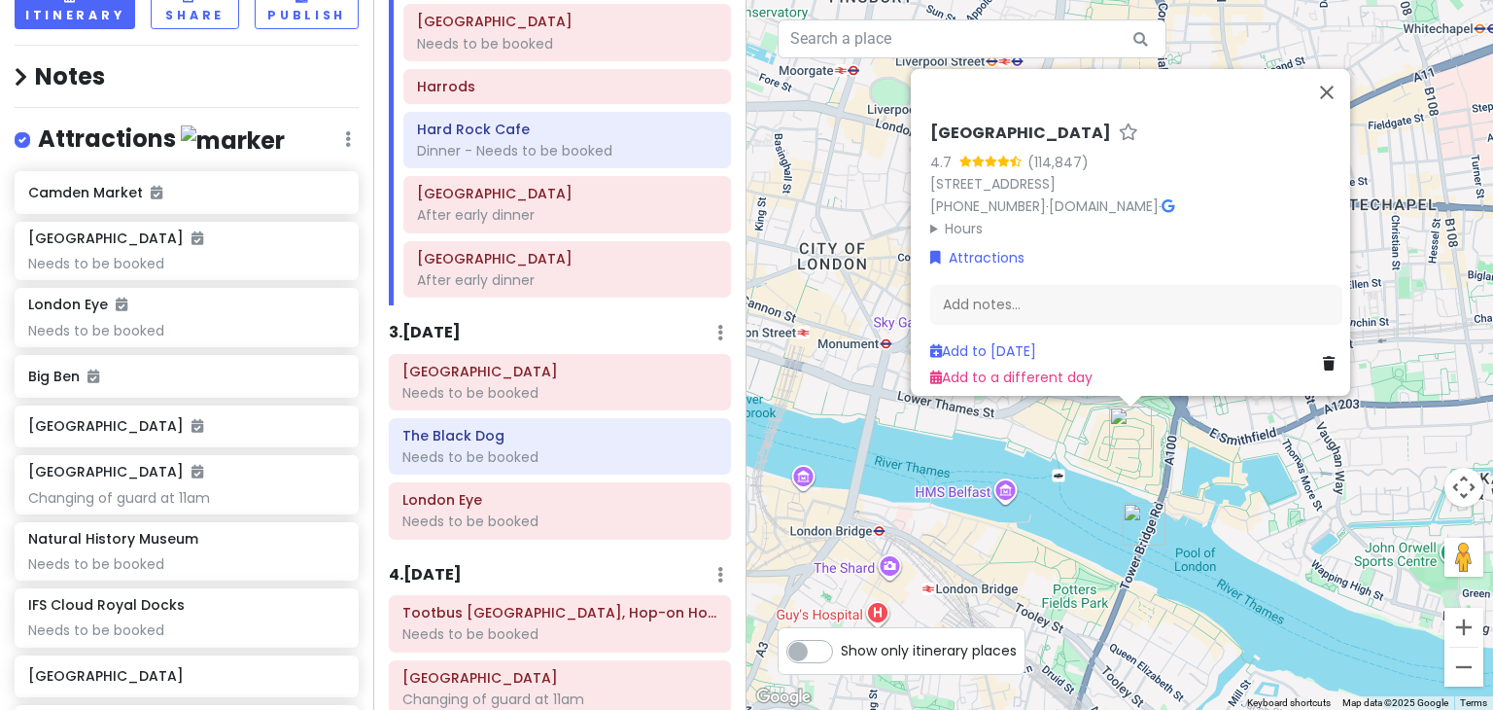
click at [1135, 519] on img "Tower Bridge" at bounding box center [1144, 524] width 58 height 58
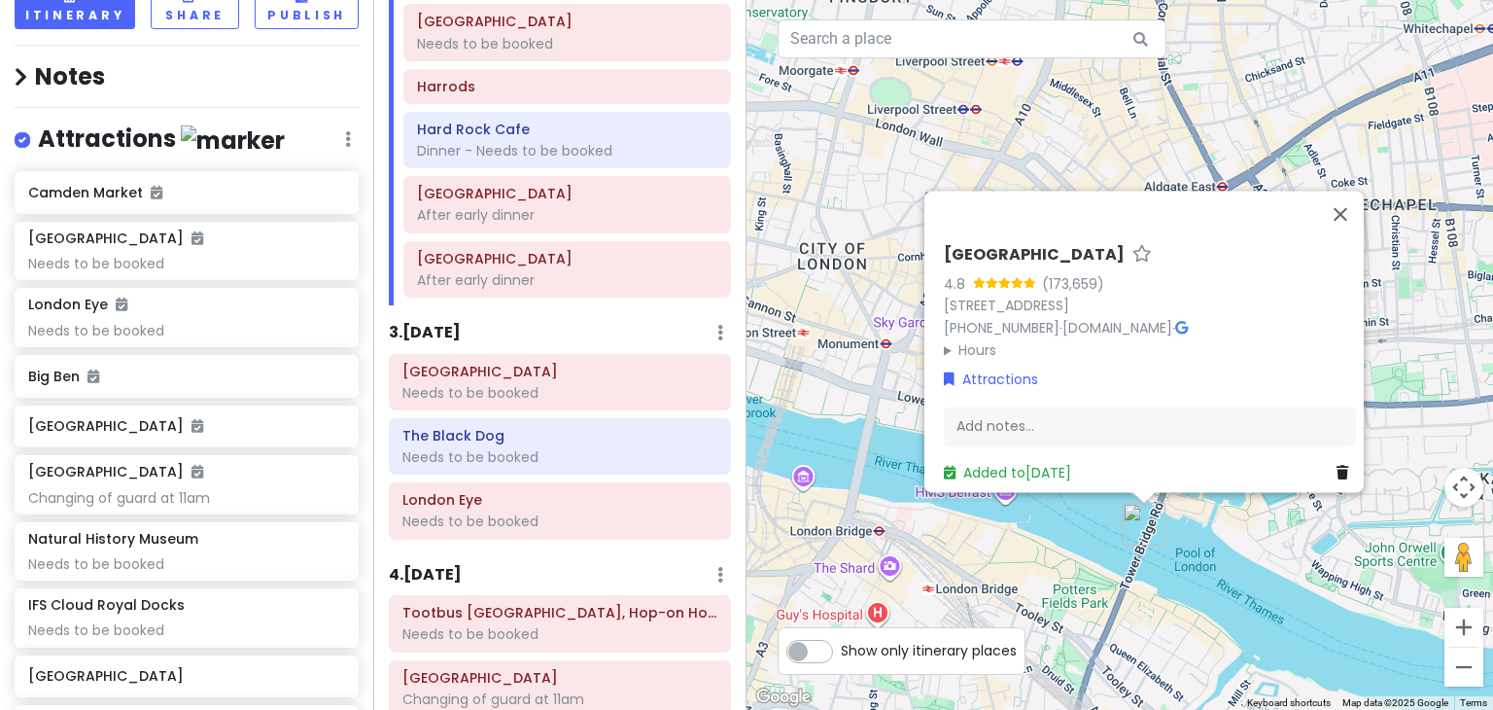
click at [1273, 568] on div "Tower Bridge 4.8 (173,659) Tower Bridge Rd, London SE1 2UP, UK +44 20 7407 9191…" at bounding box center [1119, 355] width 746 height 710
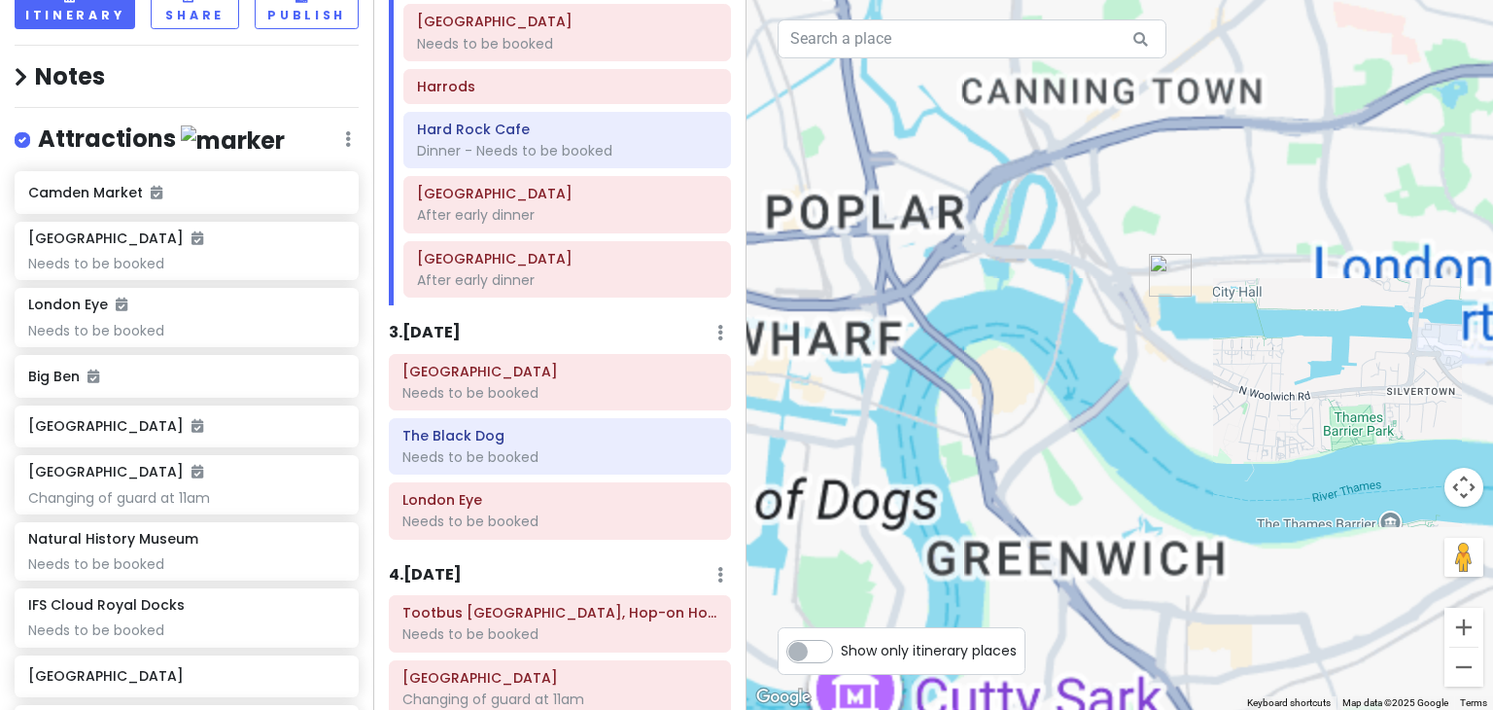
click at [1176, 290] on img "IFS Cloud Royal Docks" at bounding box center [1170, 275] width 58 height 58
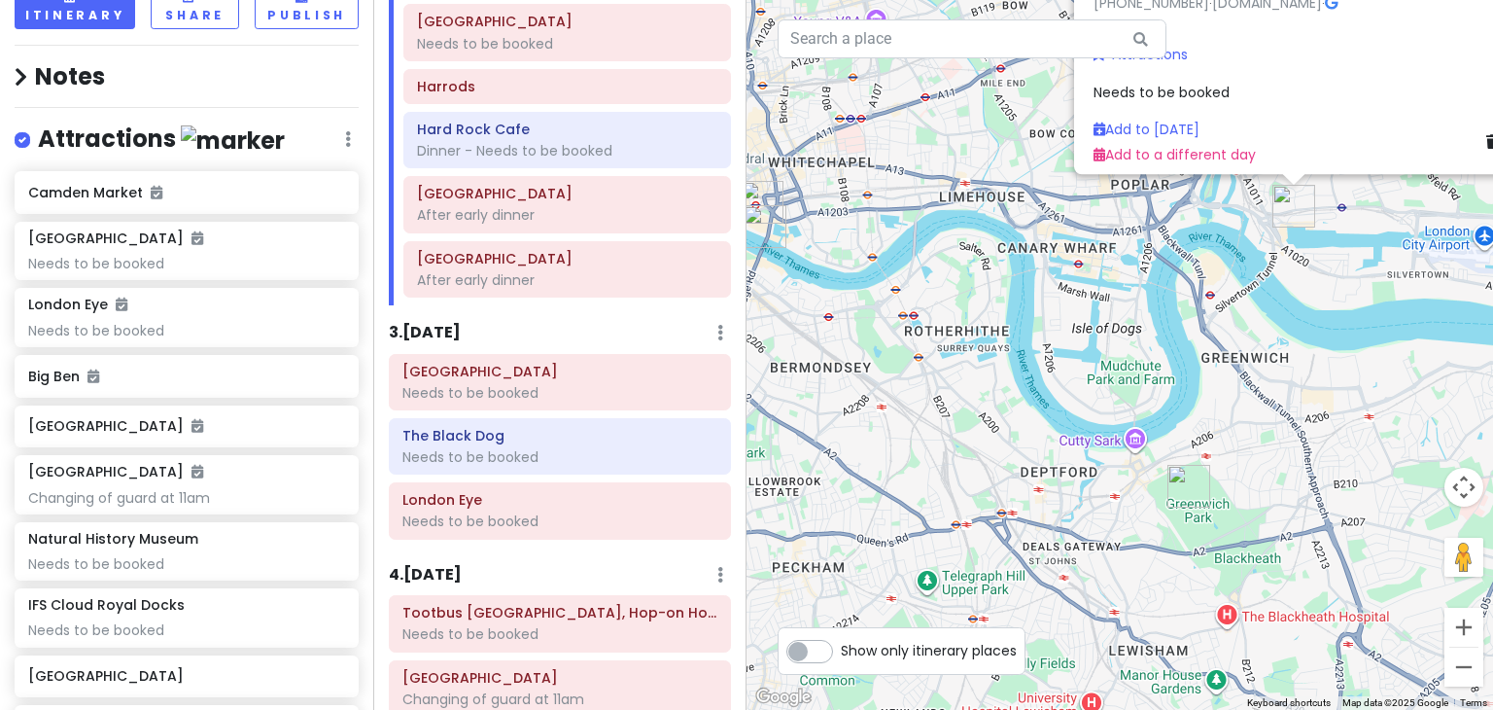
click at [1177, 491] on img "Royal Observatory Greenwich" at bounding box center [1189, 486] width 58 height 58
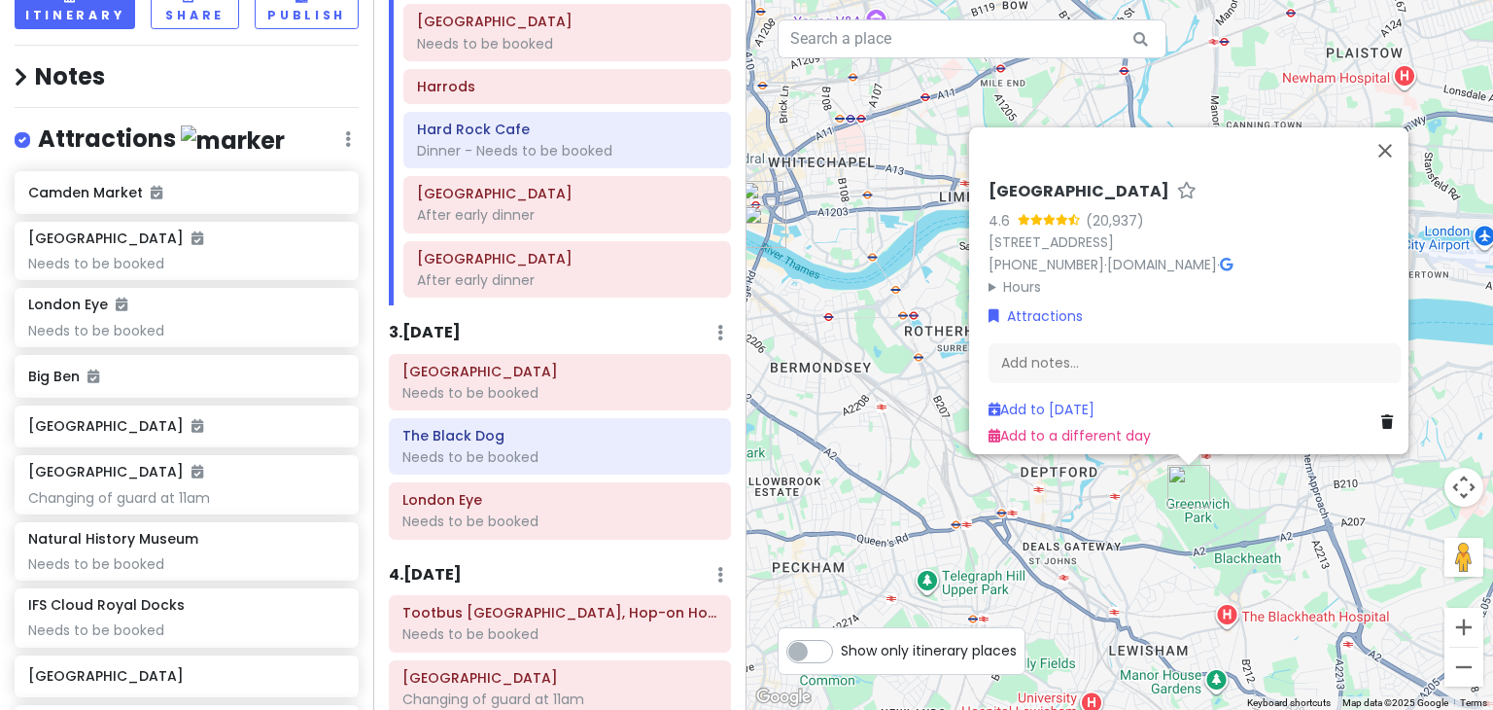
click at [1311, 540] on div "Royal Observatory Greenwich 4.6 (20,937) Blackheath Ave, London SE10 8XJ, UK +4…" at bounding box center [1119, 355] width 746 height 710
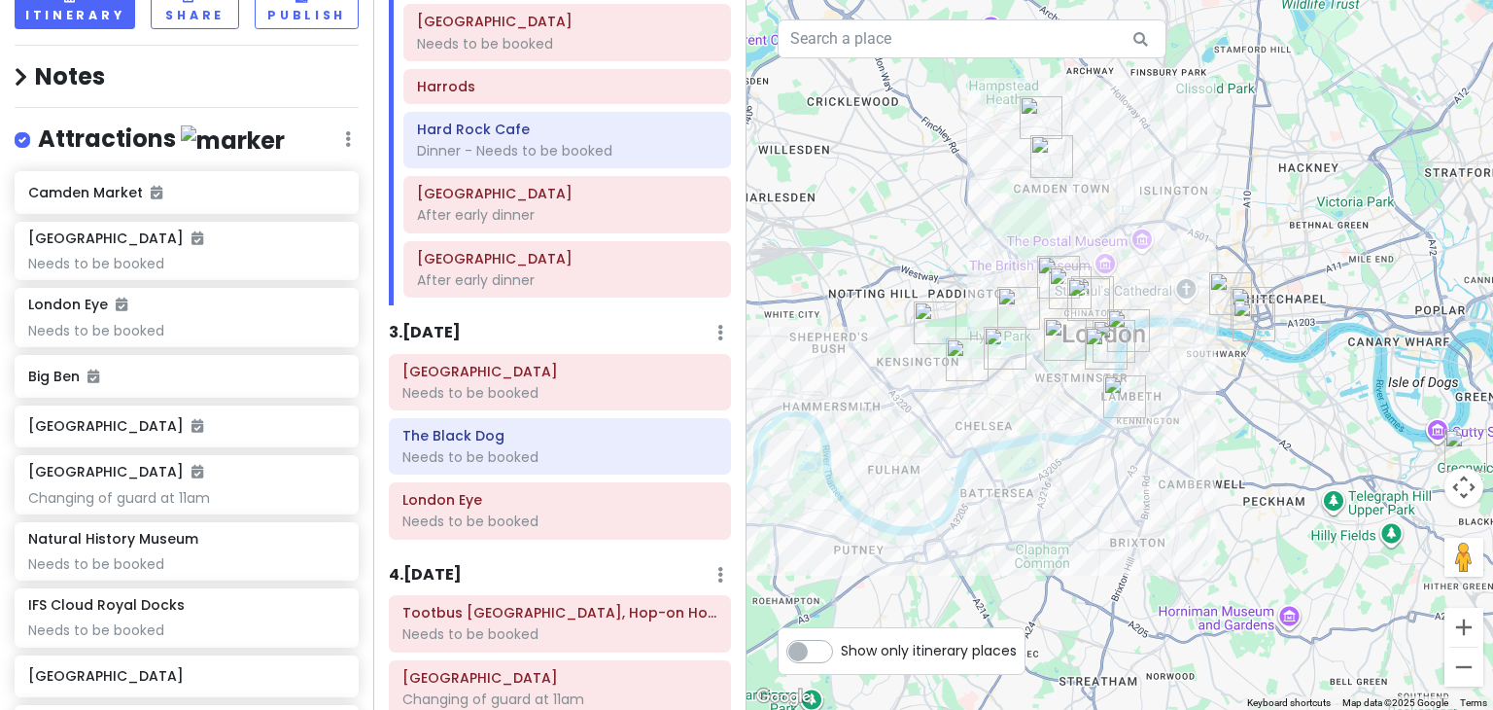
click at [1014, 308] on img "Hyde Park Winter Wonderland" at bounding box center [1018, 308] width 58 height 58
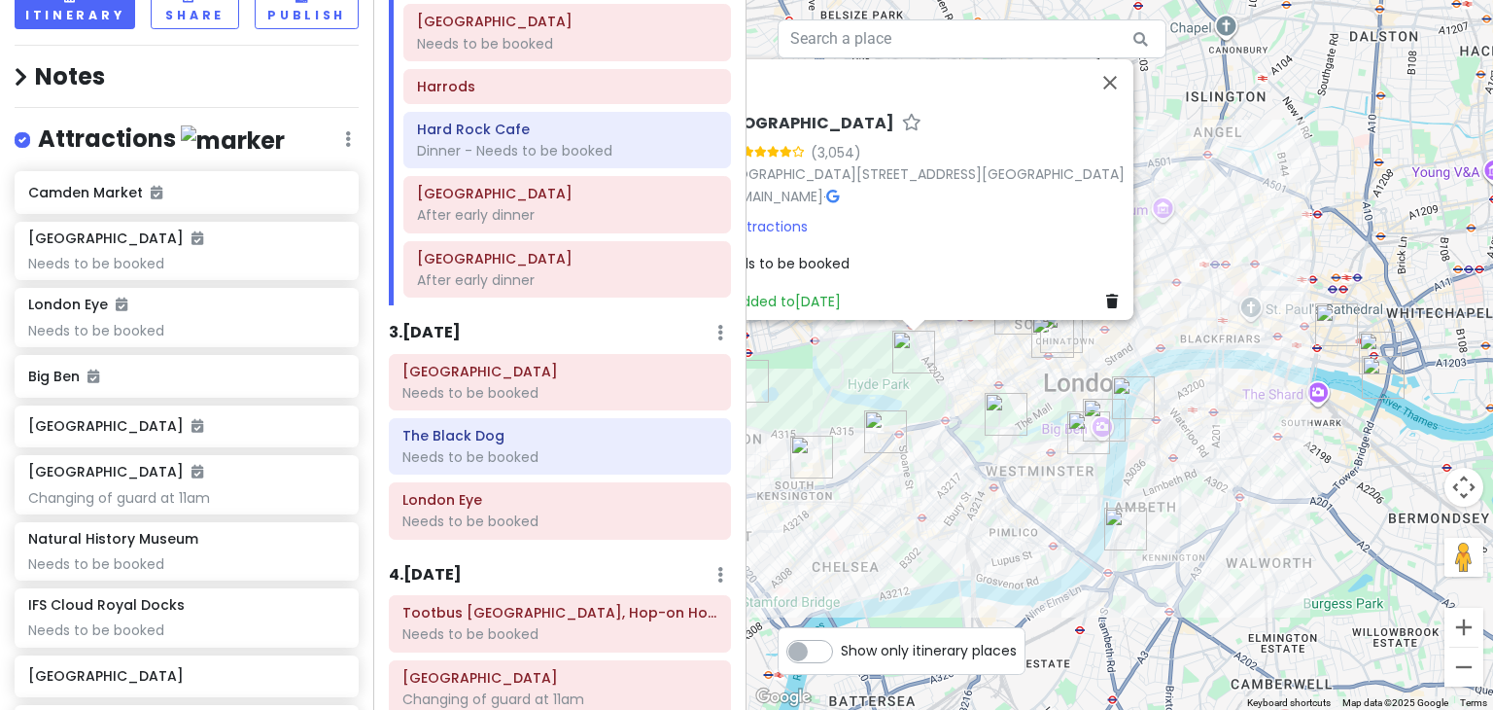
click at [1383, 345] on img "Tower of London" at bounding box center [1380, 353] width 58 height 58
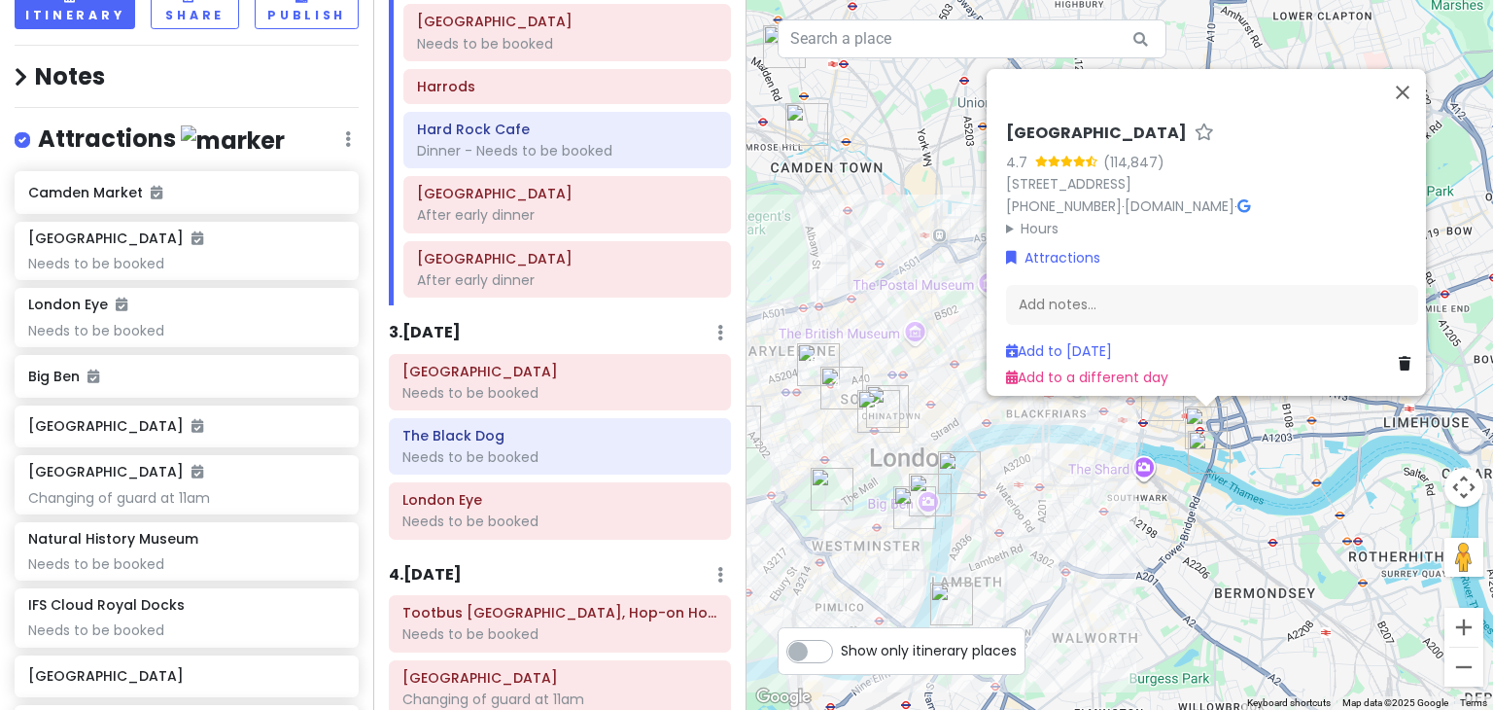
click at [1209, 459] on img "Tower Bridge" at bounding box center [1209, 452] width 58 height 58
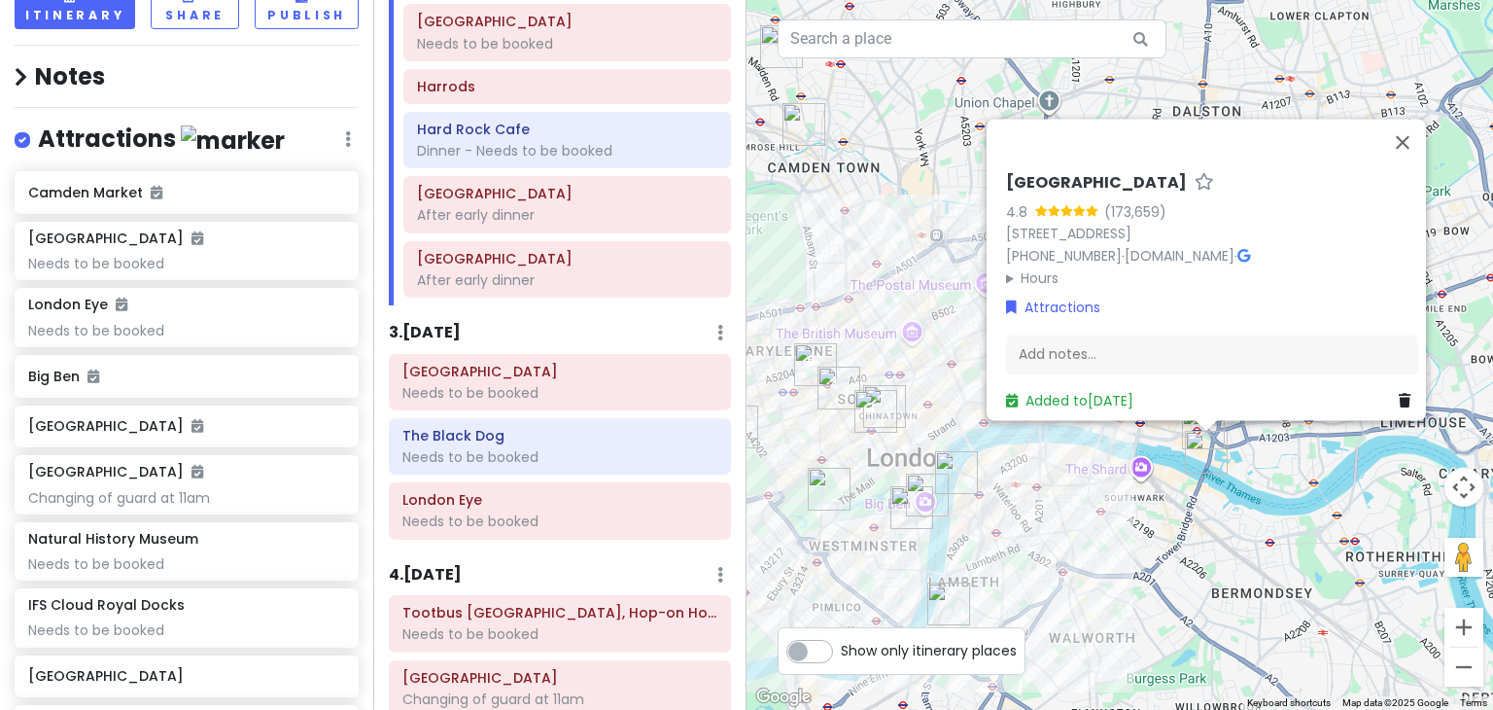
click at [1155, 498] on div "Tower Bridge 4.8 (173,659) Tower Bridge Rd, London SE1 2UP, UK +44 20 7407 9191…" at bounding box center [1119, 355] width 746 height 710
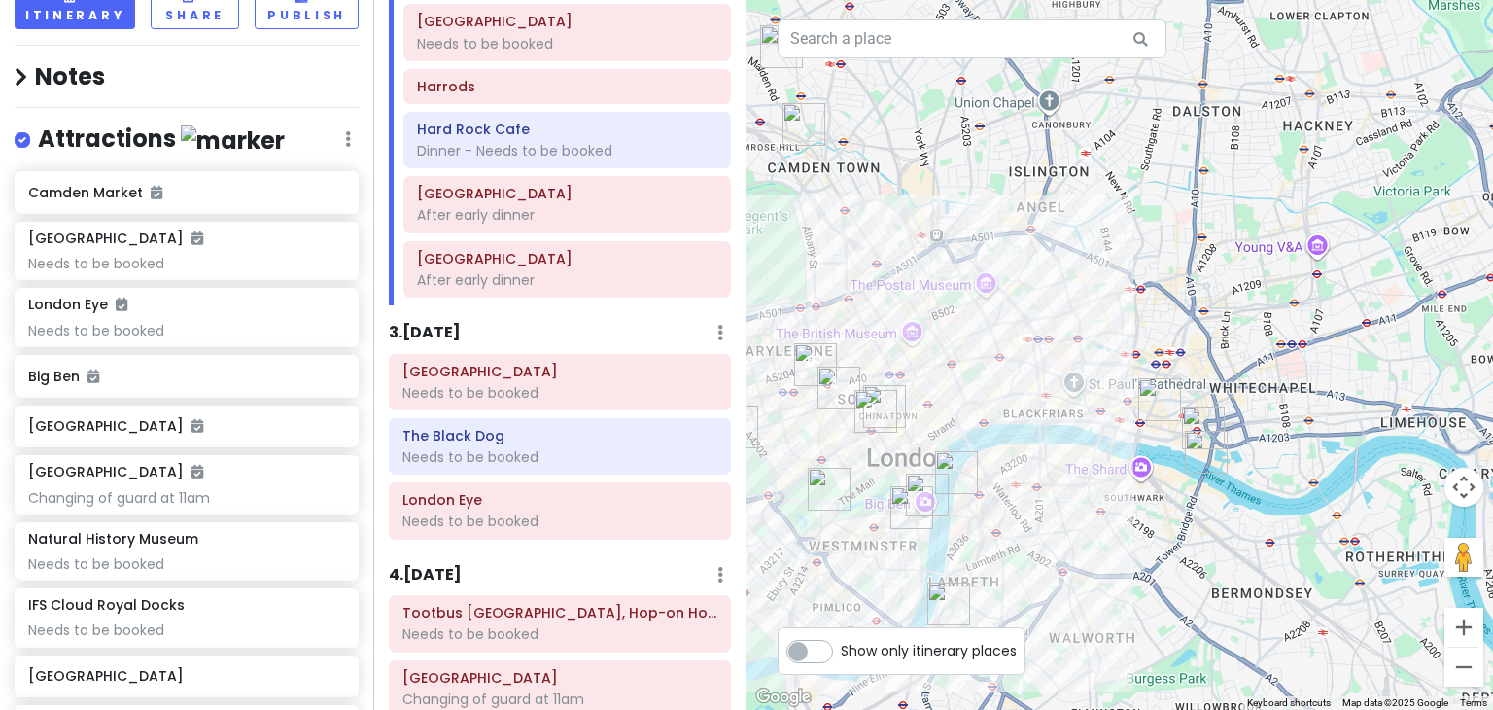
click at [1139, 408] on img "Sky Garden" at bounding box center [1159, 399] width 58 height 58
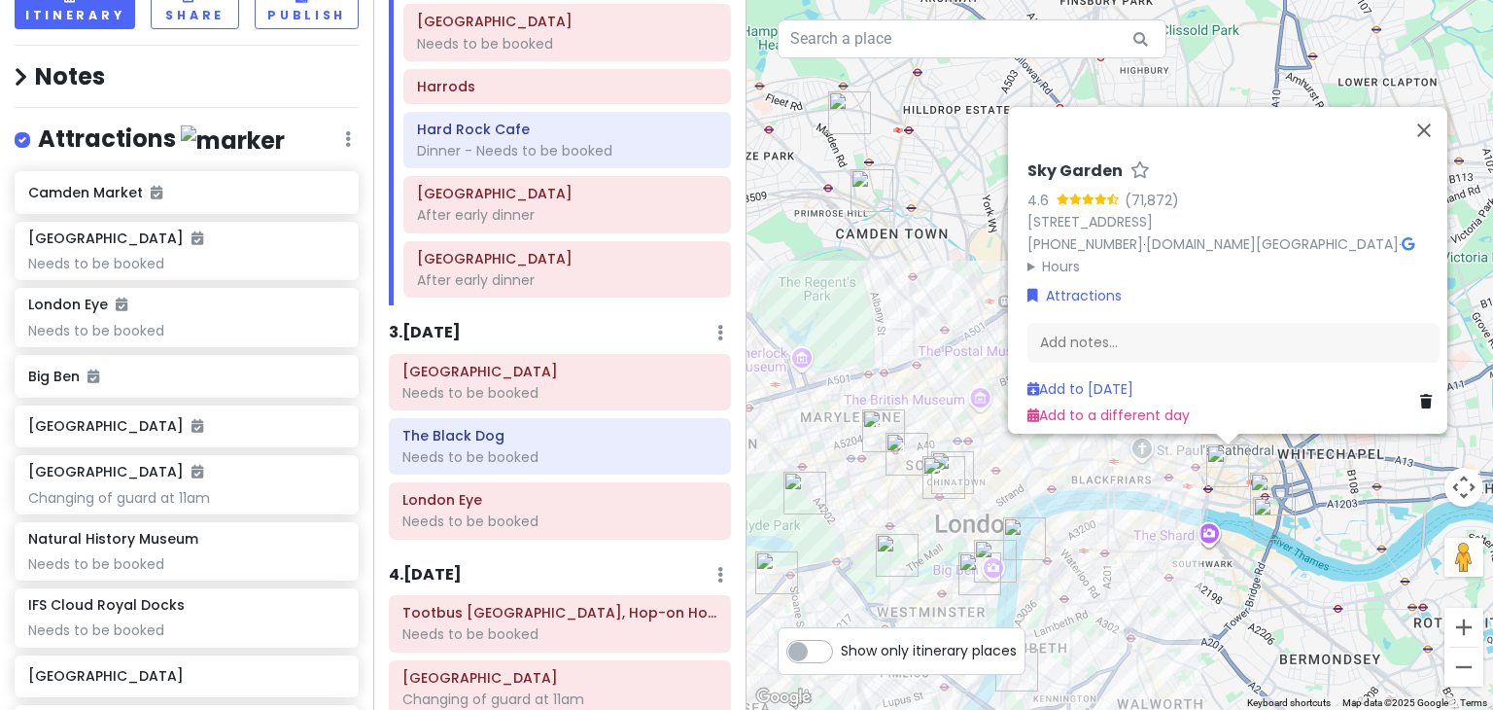
click at [1320, 471] on div "Sky Garden 4.6 (71,872) 1, Sky Garden Walk, London EC3M 8AF, UK +44 333 772 002…" at bounding box center [1119, 355] width 746 height 710
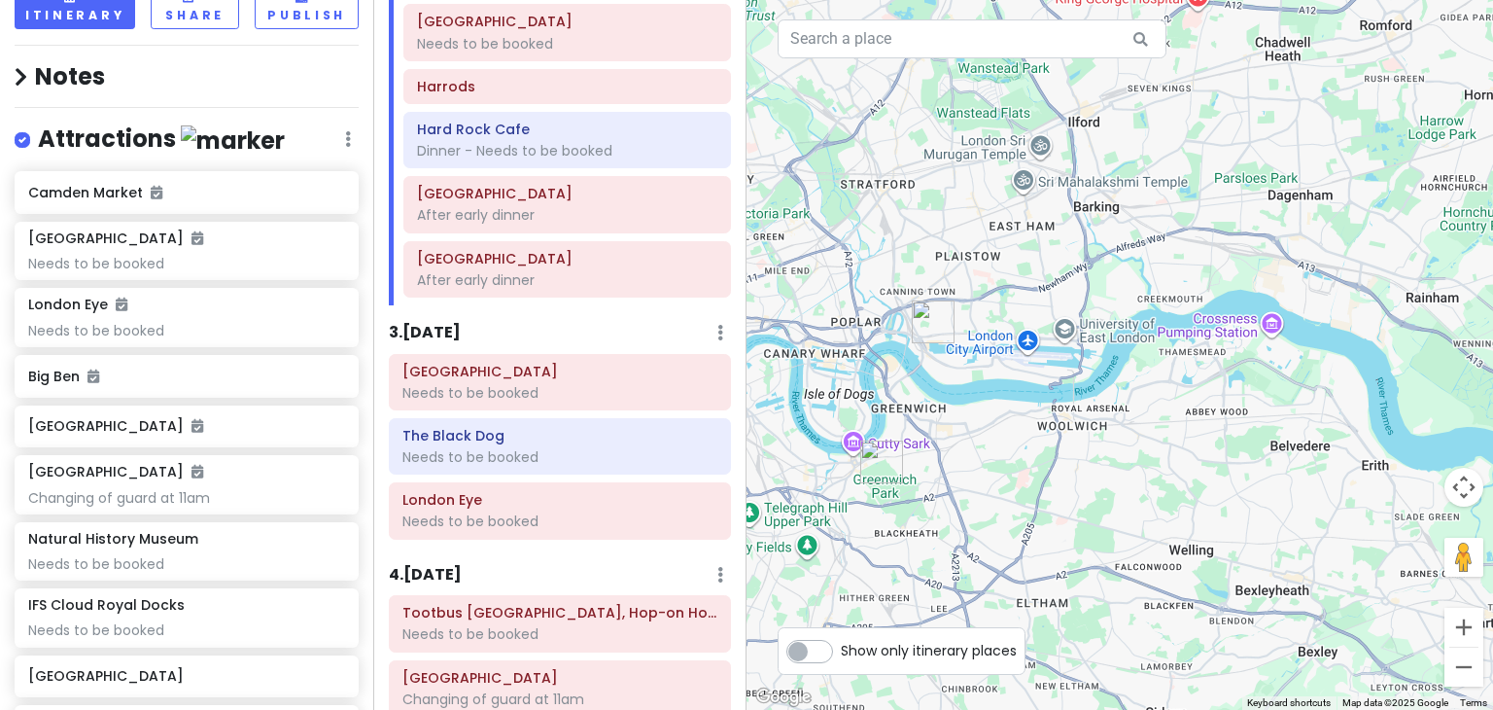
click at [918, 315] on img "IFS Cloud Royal Docks" at bounding box center [933, 322] width 58 height 58
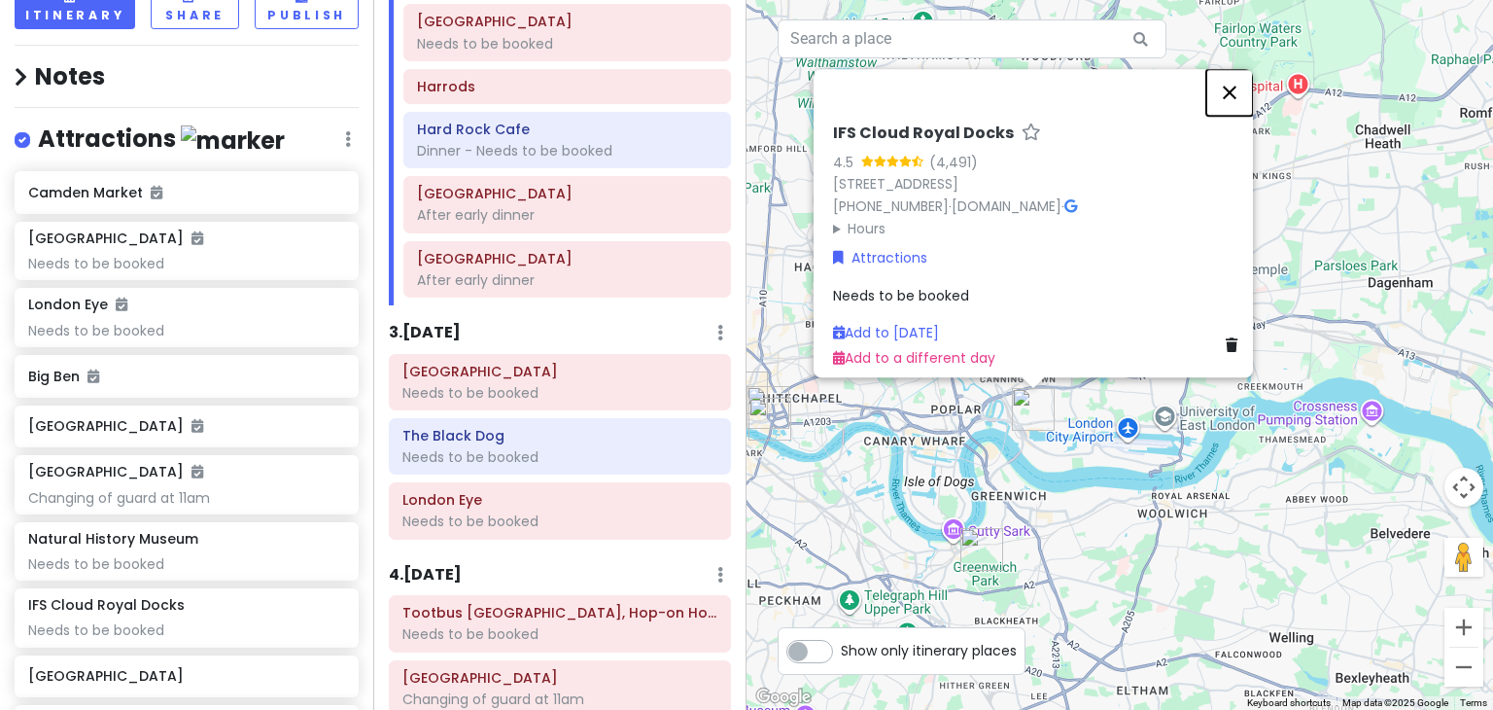
click at [1236, 82] on button "Close" at bounding box center [1229, 92] width 47 height 47
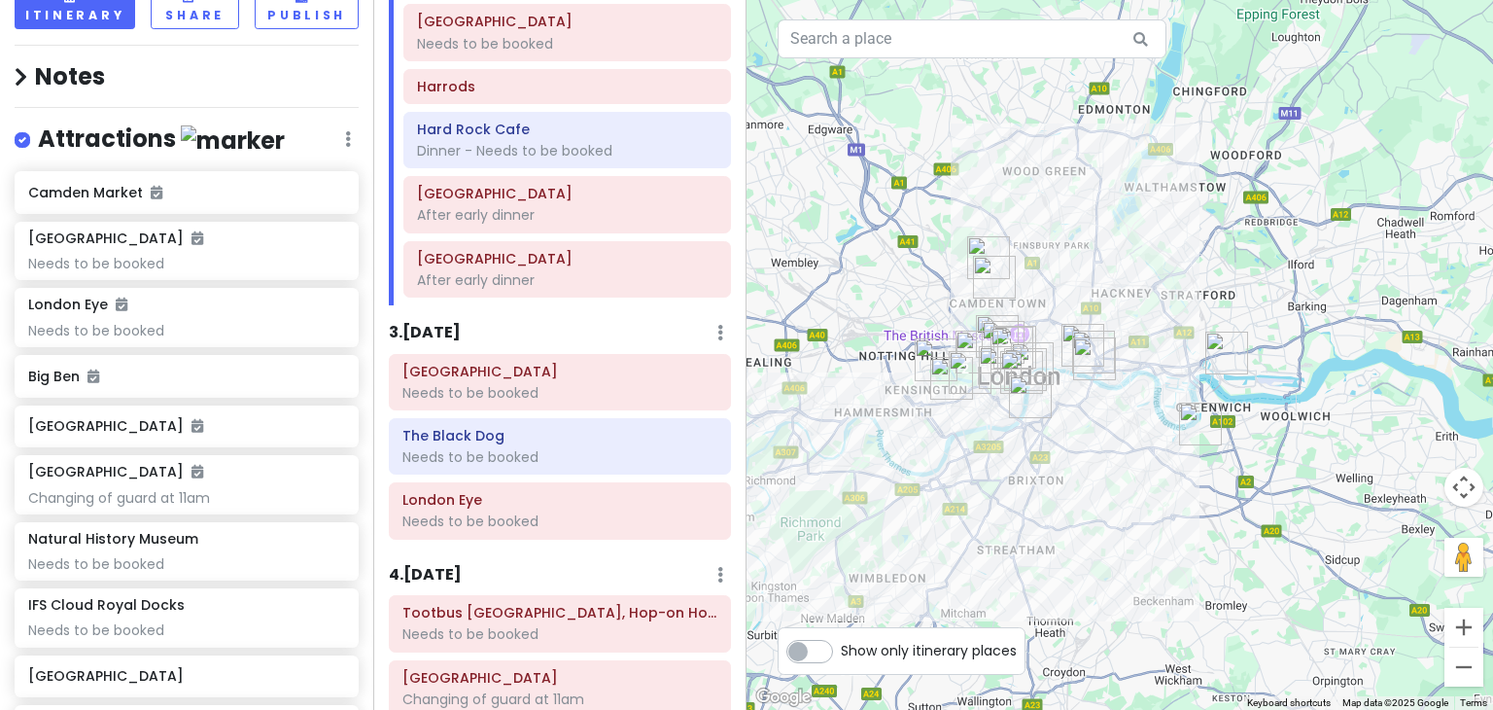
click at [1194, 432] on img "Royal Observatory Greenwich" at bounding box center [1200, 424] width 58 height 58
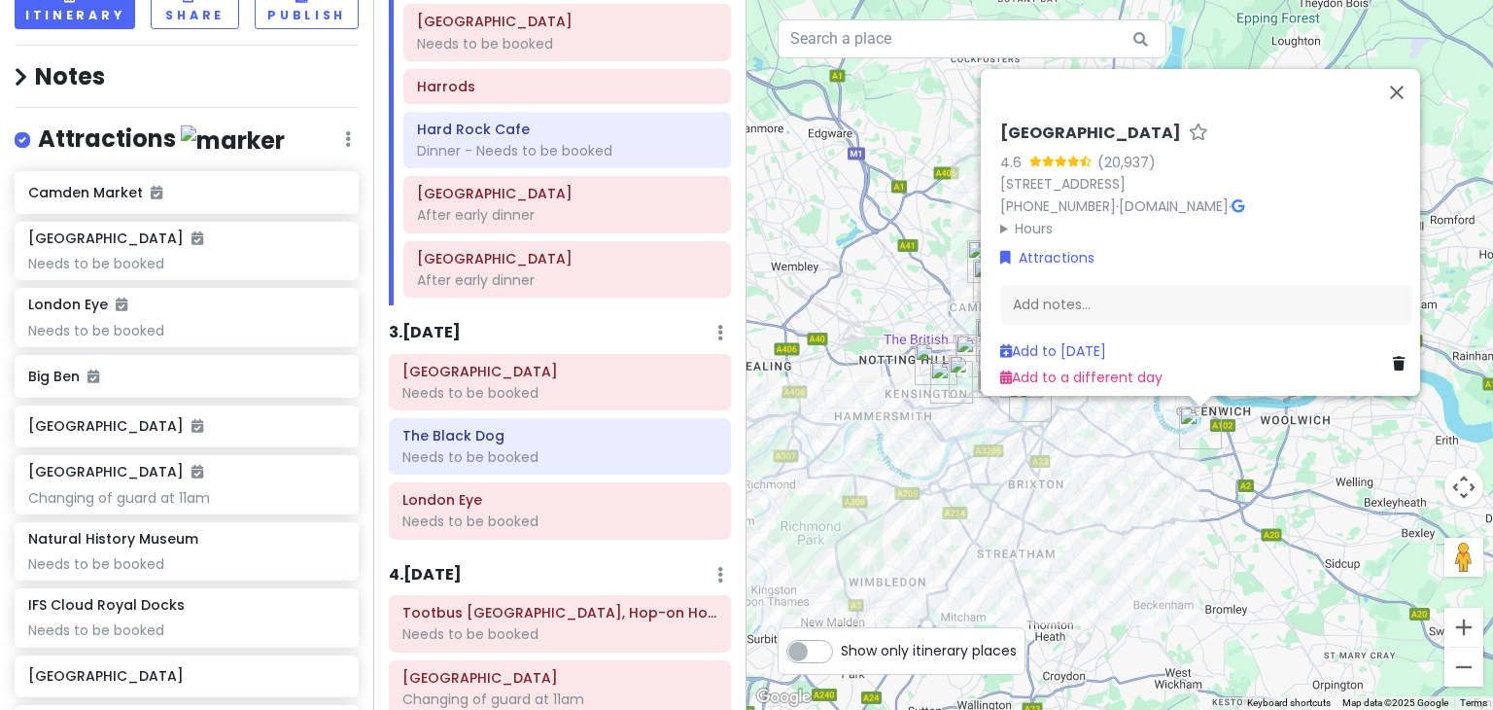
click at [1227, 534] on div "Royal Observatory Greenwich 4.6 (20,937) Blackheath Ave, London SE10 8XJ, UK +4…" at bounding box center [1119, 355] width 746 height 710
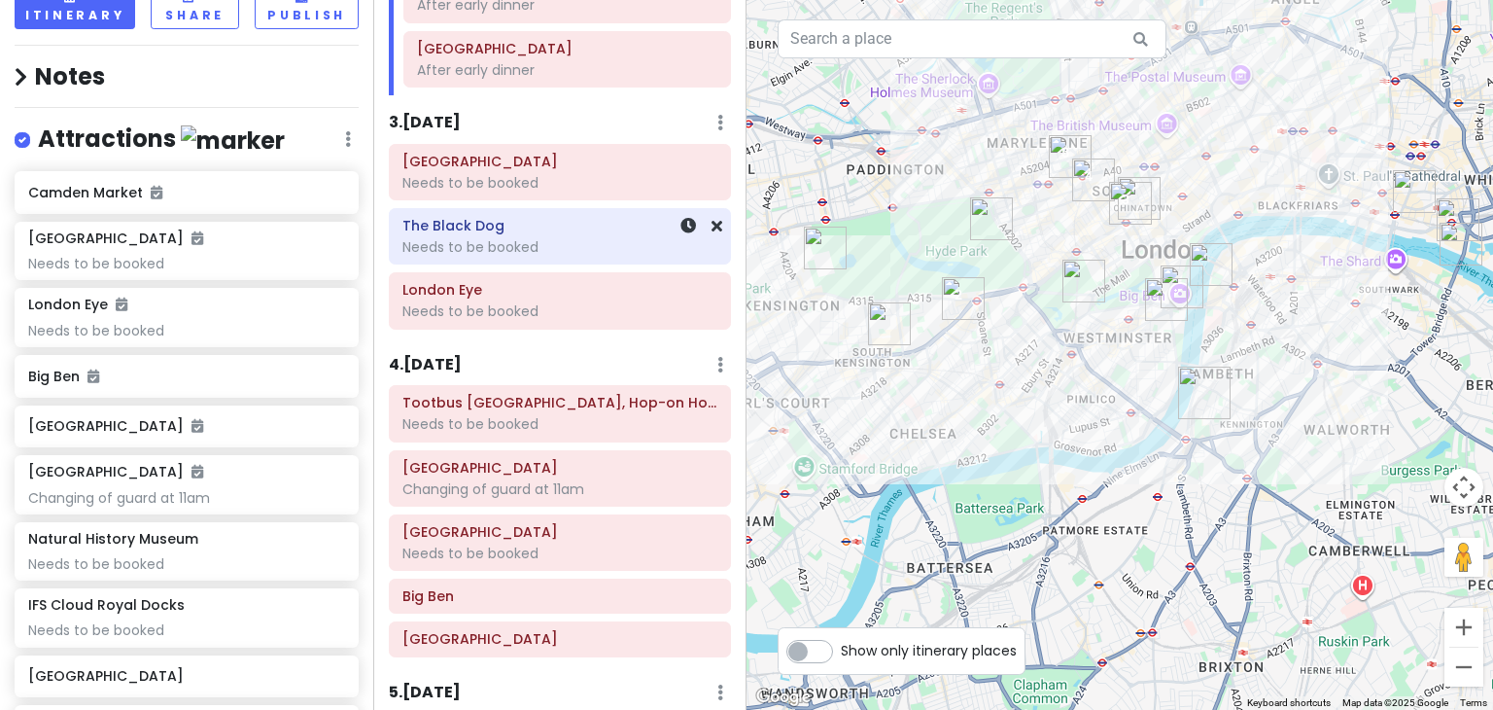
scroll to position [455, 0]
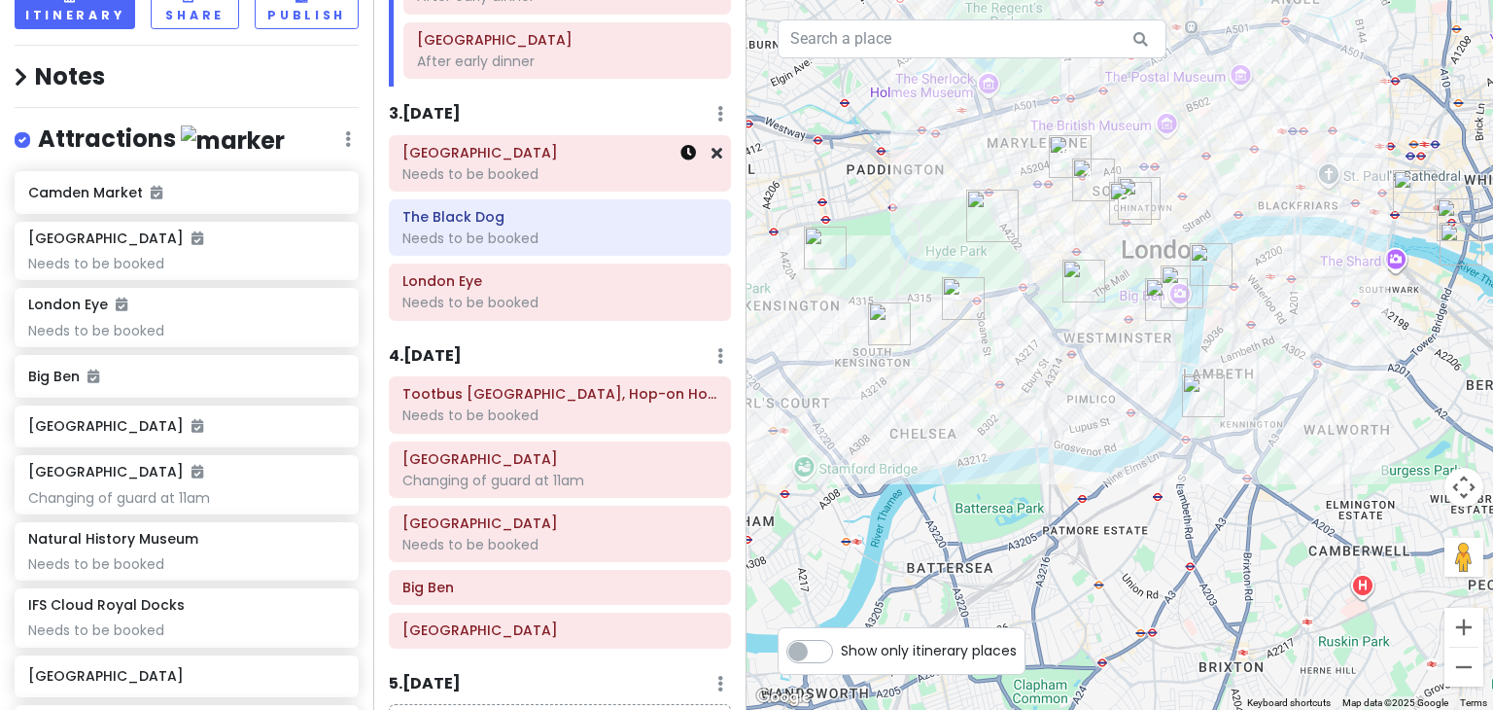
click at [680, 154] on icon at bounding box center [688, 153] width 16 height 16
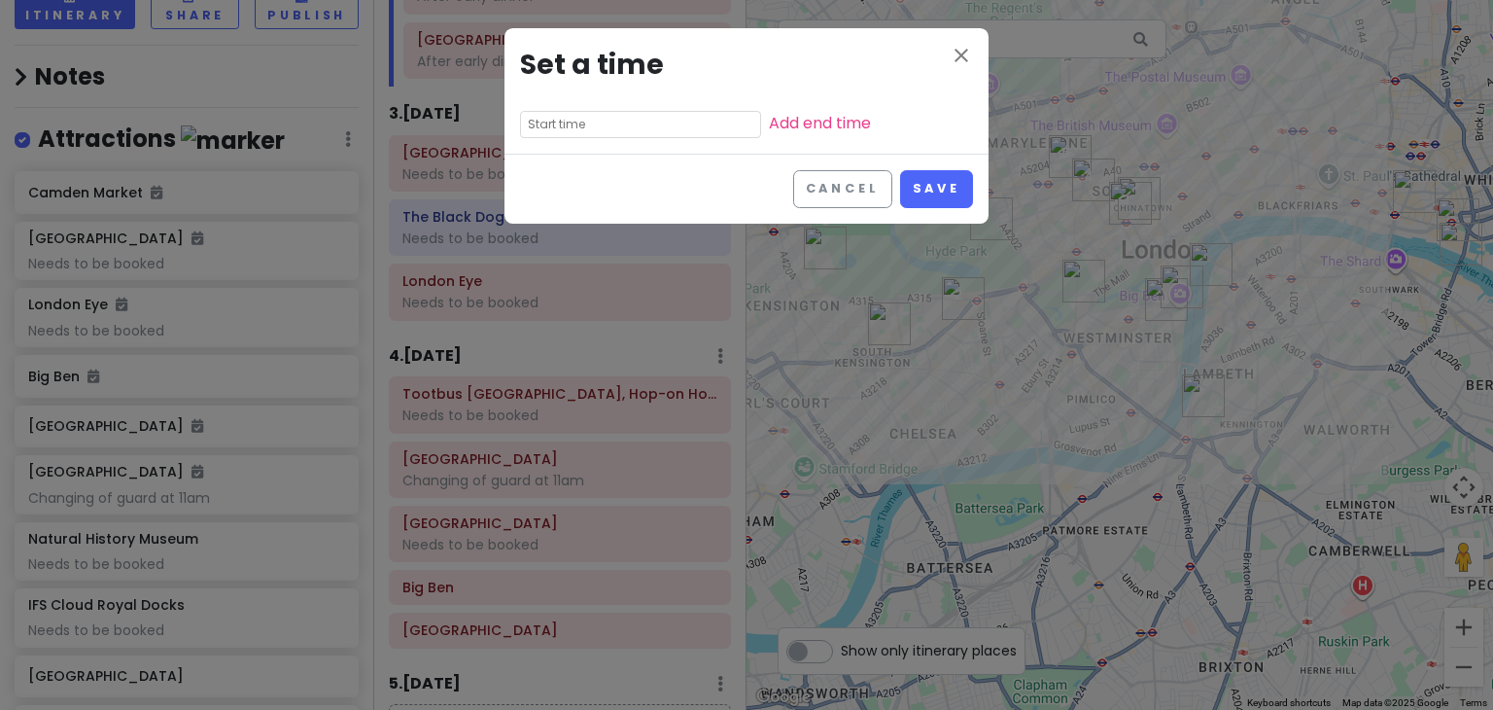
click at [617, 118] on input "text" at bounding box center [640, 124] width 241 height 27
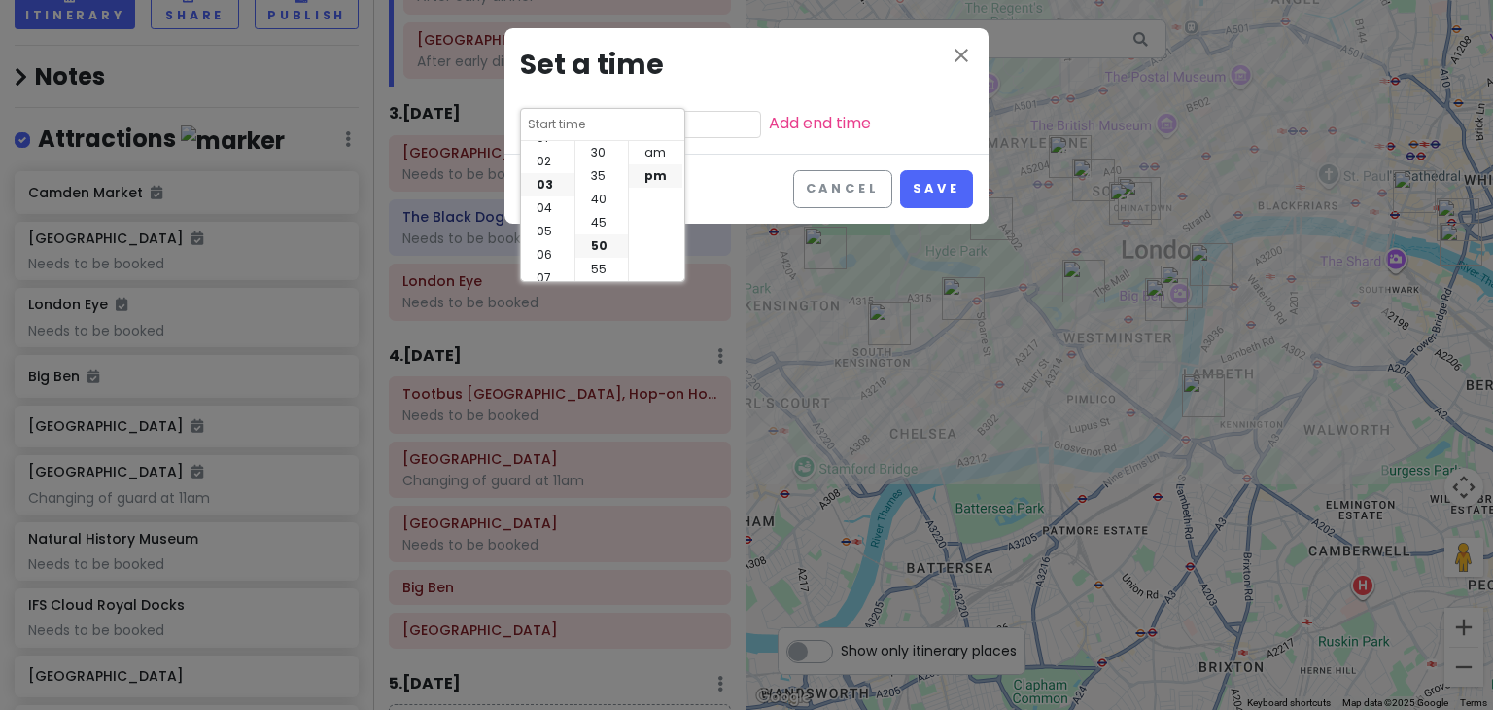
scroll to position [0, 0]
click at [540, 179] on li "01" at bounding box center [547, 175] width 53 height 23
click at [604, 149] on li "00" at bounding box center [601, 152] width 52 height 23
click at [655, 172] on li "pm" at bounding box center [655, 175] width 53 height 23
click at [944, 190] on button "Save" at bounding box center [936, 189] width 73 height 38
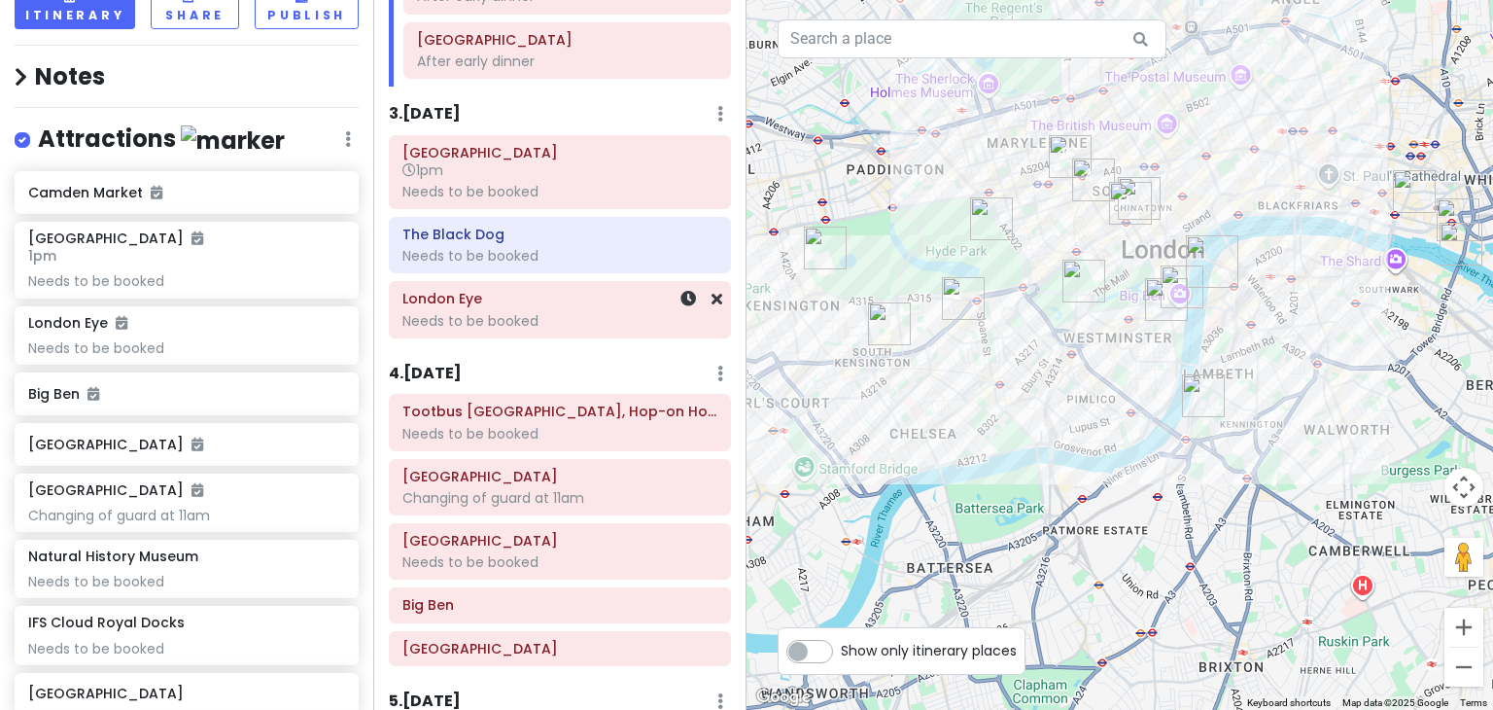
click at [480, 312] on div "Needs to be booked" at bounding box center [559, 320] width 315 height 17
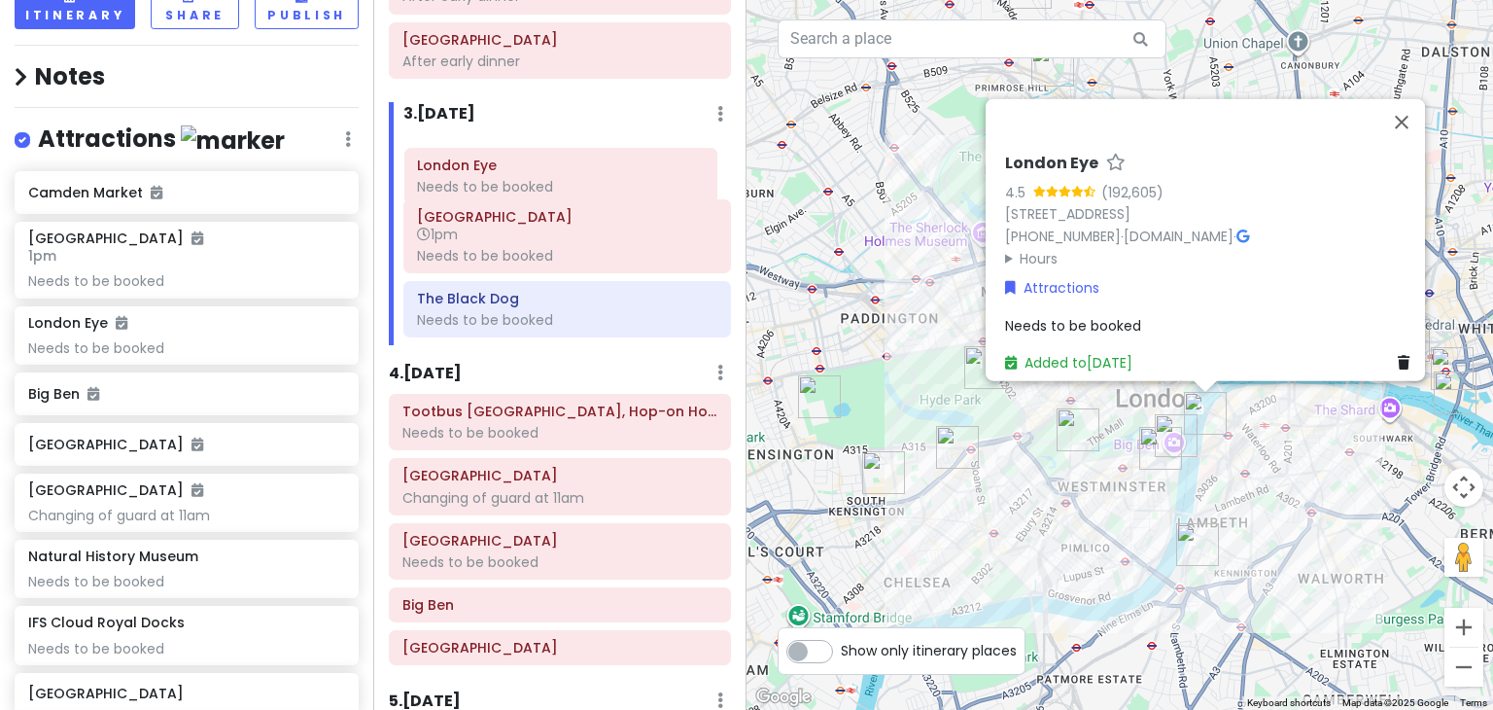
scroll to position [449, 0]
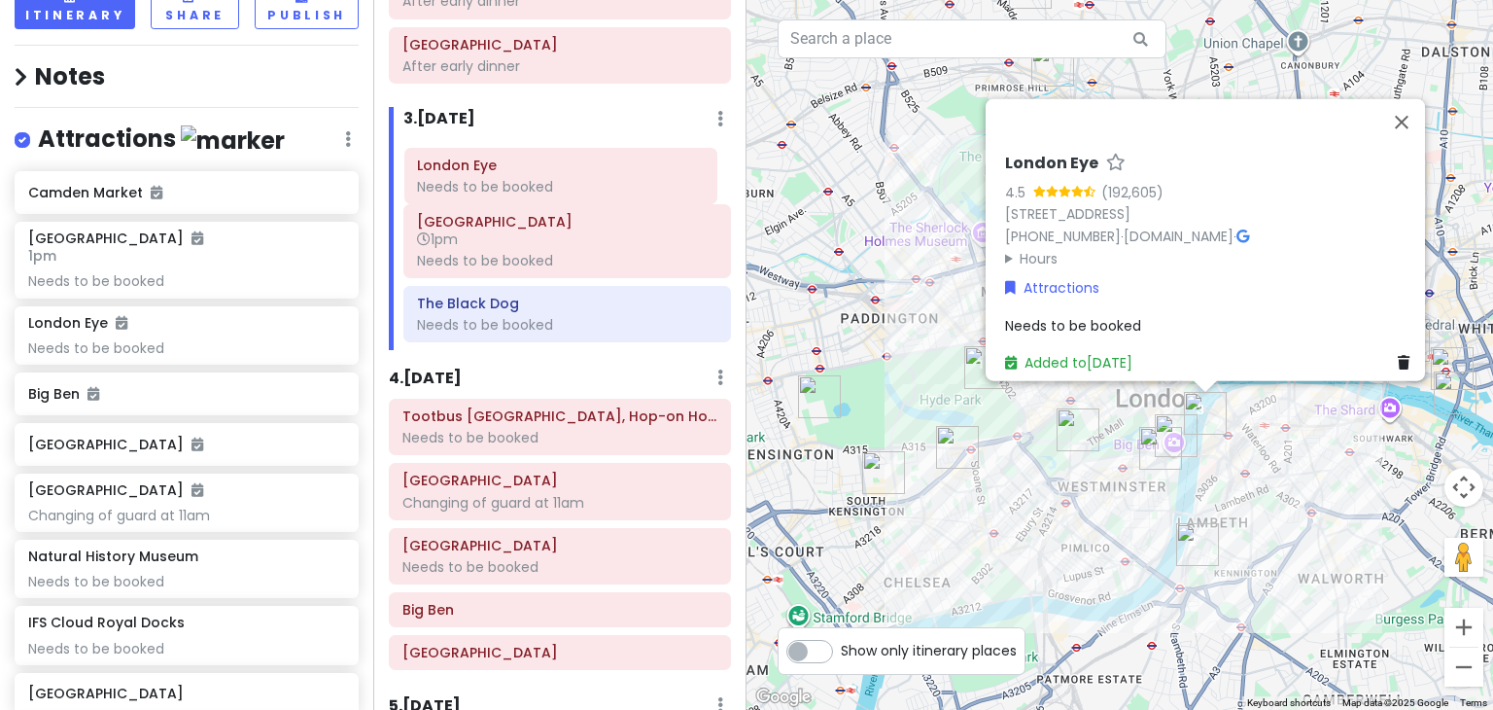
drag, startPoint x: 493, startPoint y: 306, endPoint x: 494, endPoint y: 177, distance: 129.3
click at [494, 177] on div "Hyde Park Winter Wonderland 1pm Needs to be booked The Black Dog Needs to be bo…" at bounding box center [567, 245] width 357 height 211
click at [1411, 99] on button "Close" at bounding box center [1401, 122] width 47 height 47
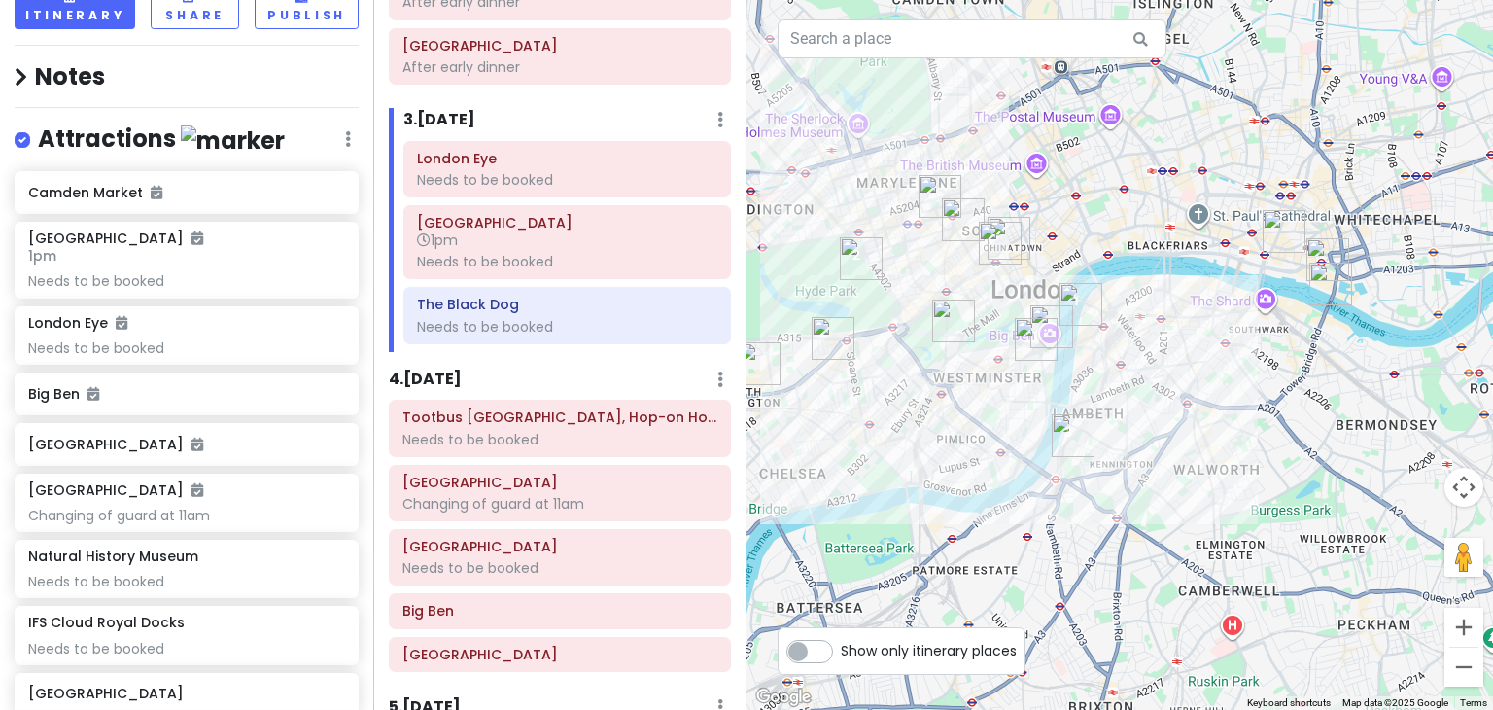
drag, startPoint x: 1318, startPoint y: 487, endPoint x: 1192, endPoint y: 375, distance: 168.7
click at [1192, 375] on div at bounding box center [1119, 355] width 746 height 710
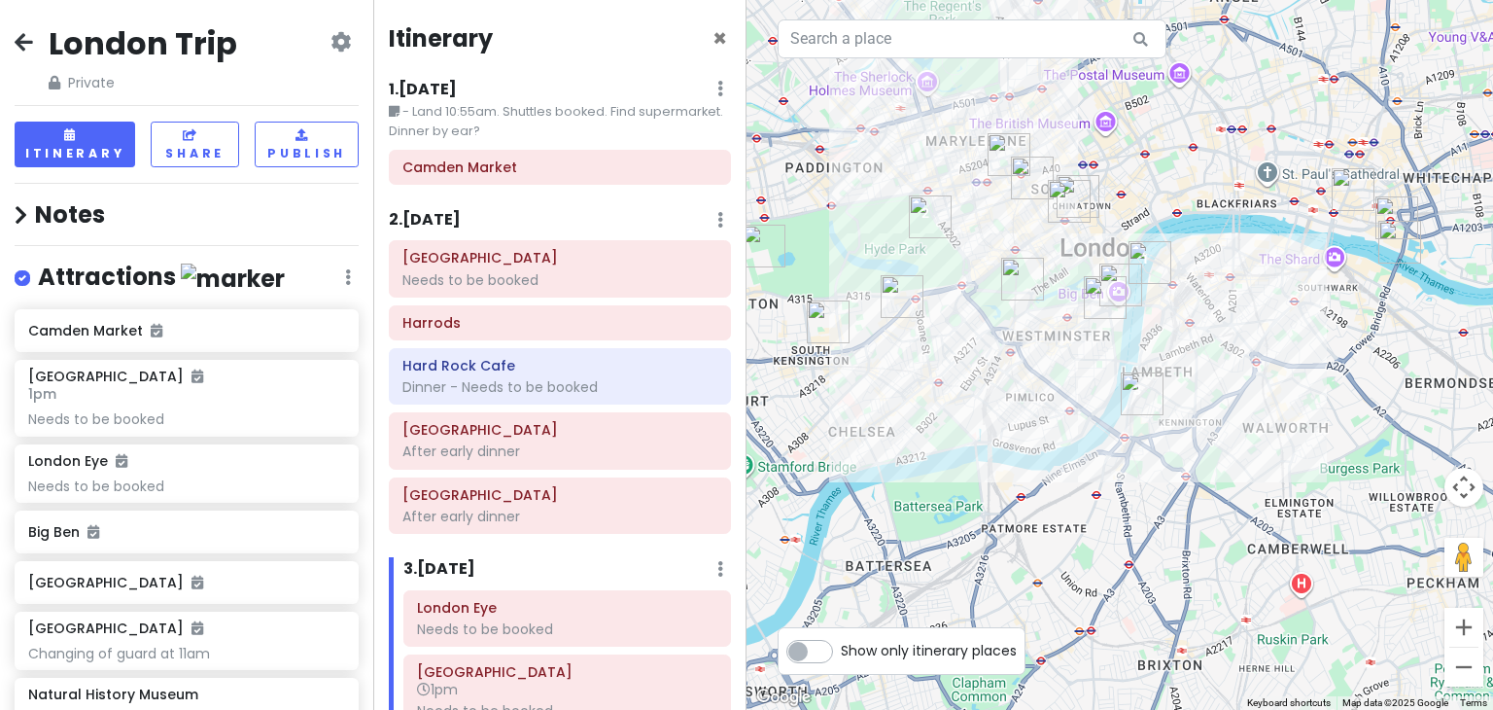
scroll to position [449, 0]
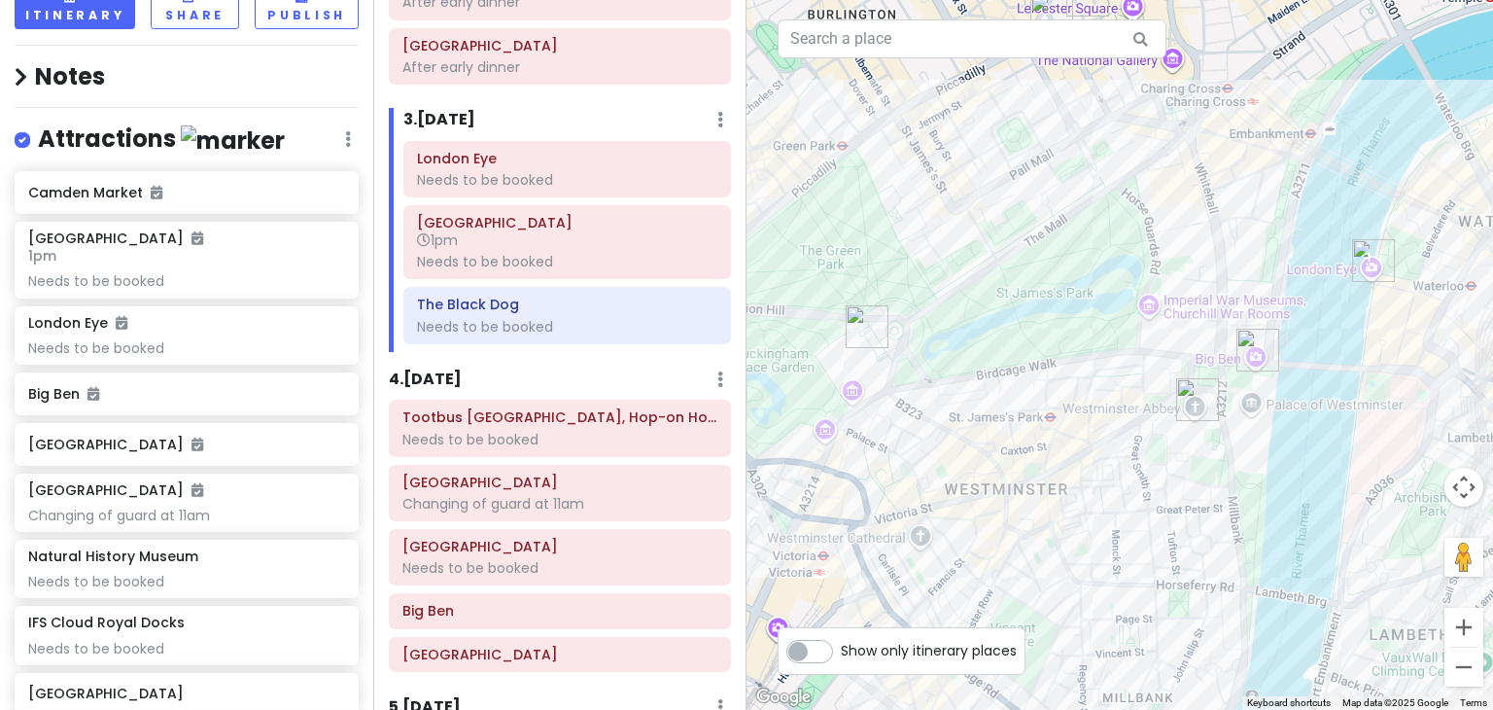
click at [869, 324] on img "Buckingham Palace" at bounding box center [867, 326] width 58 height 58
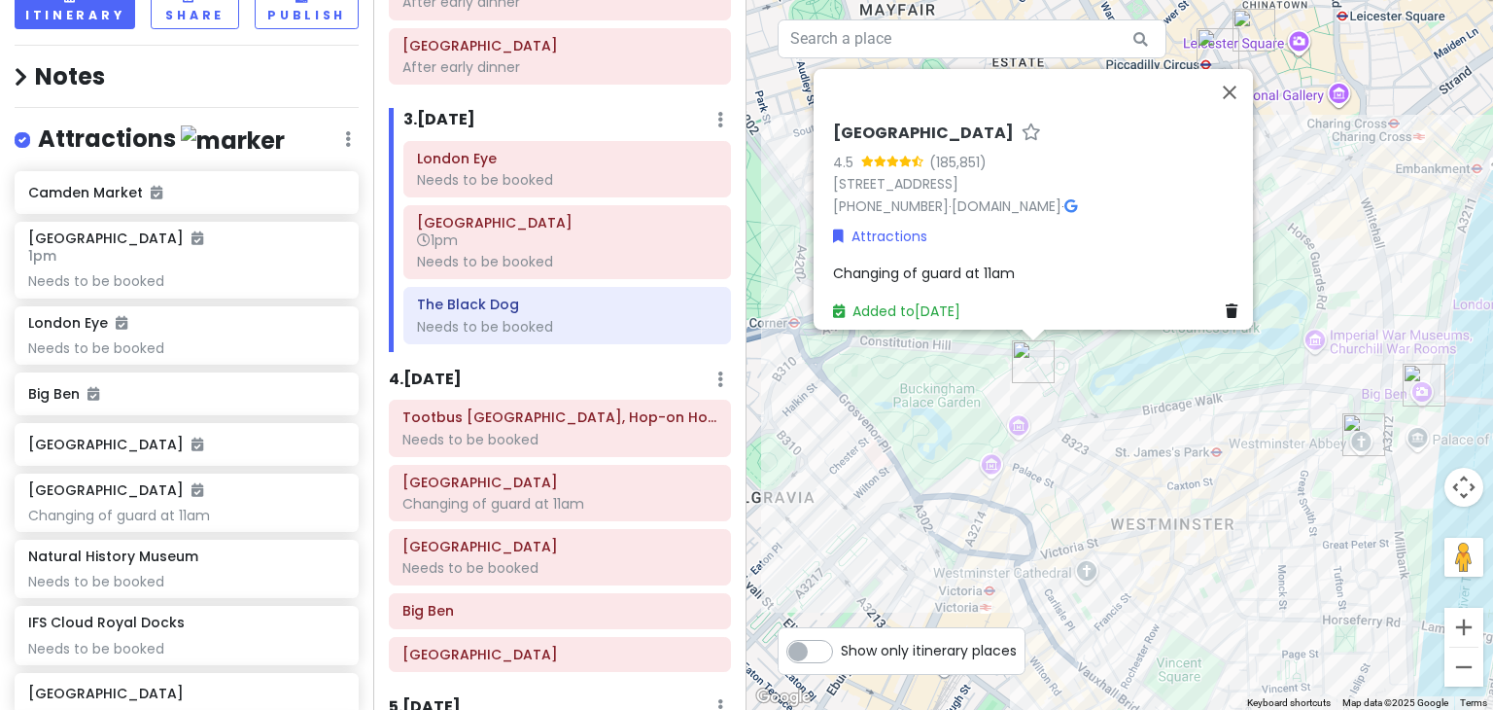
click at [1164, 396] on div "[GEOGRAPHIC_DATA] 4.5 (185,851) [GEOGRAPHIC_DATA] [PHONE_NUMBER] · [DOMAIN_NAME…" at bounding box center [1119, 355] width 746 height 710
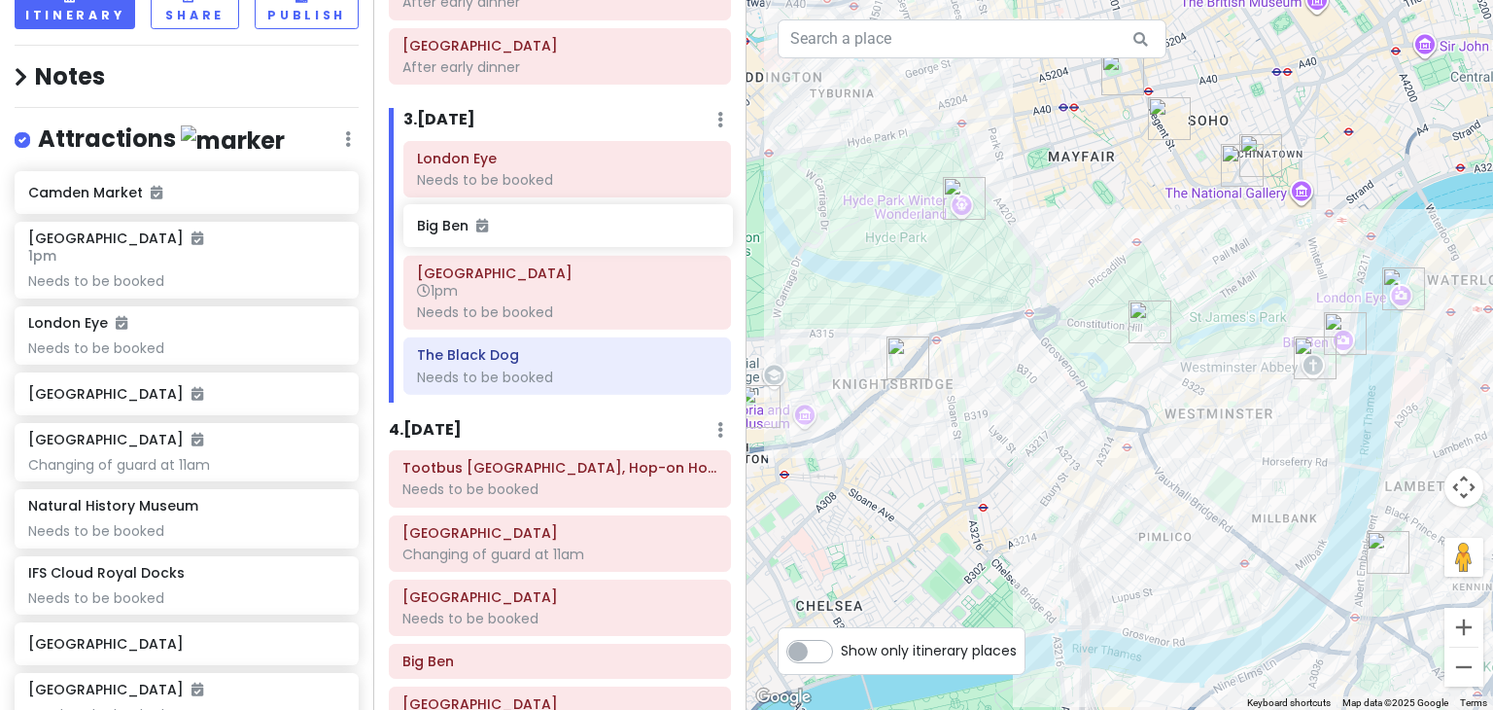
drag, startPoint x: 156, startPoint y: 401, endPoint x: 544, endPoint y: 236, distance: 422.4
click at [544, 236] on div "London Trip Private Change Dates Make a Copy Delete Trip Go Pro ⚡️ Give Feedbac…" at bounding box center [746, 355] width 1493 height 710
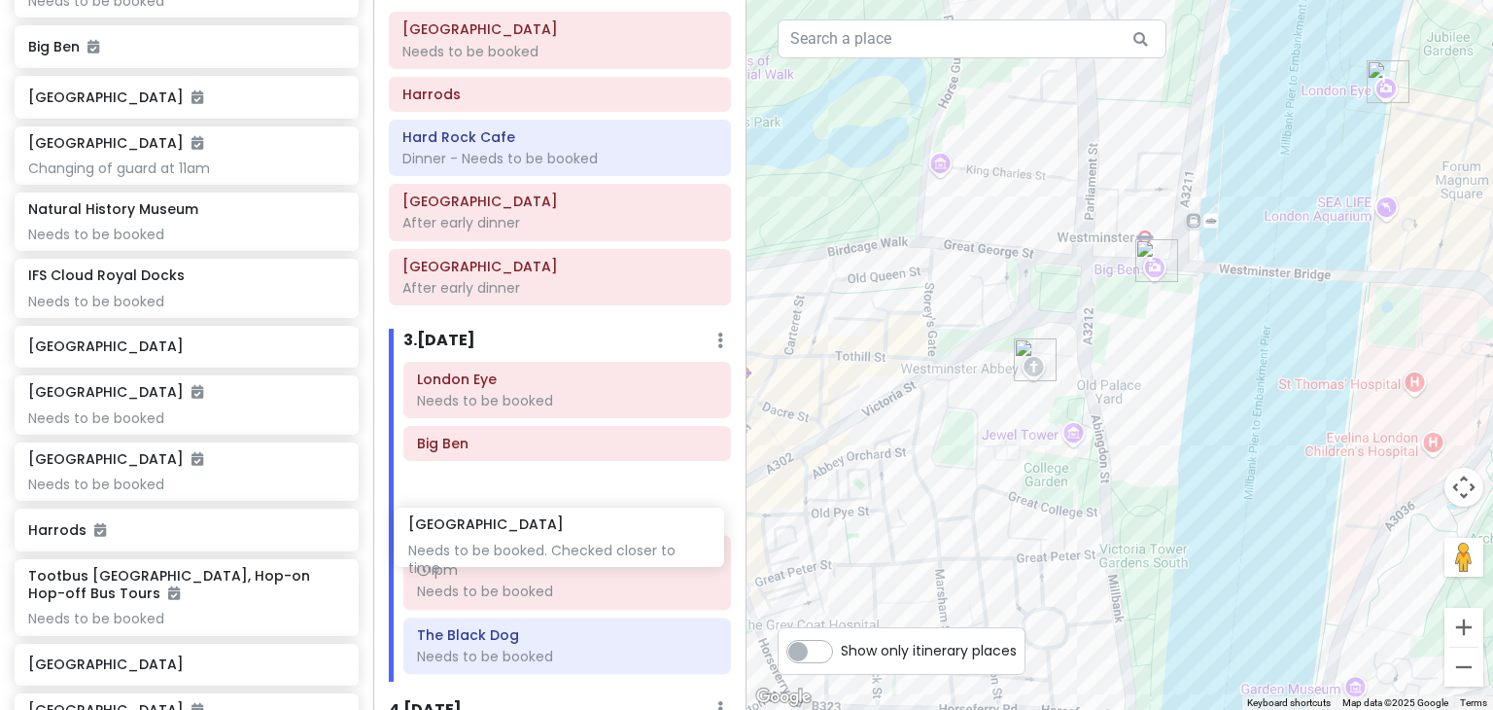
scroll to position [230, 0]
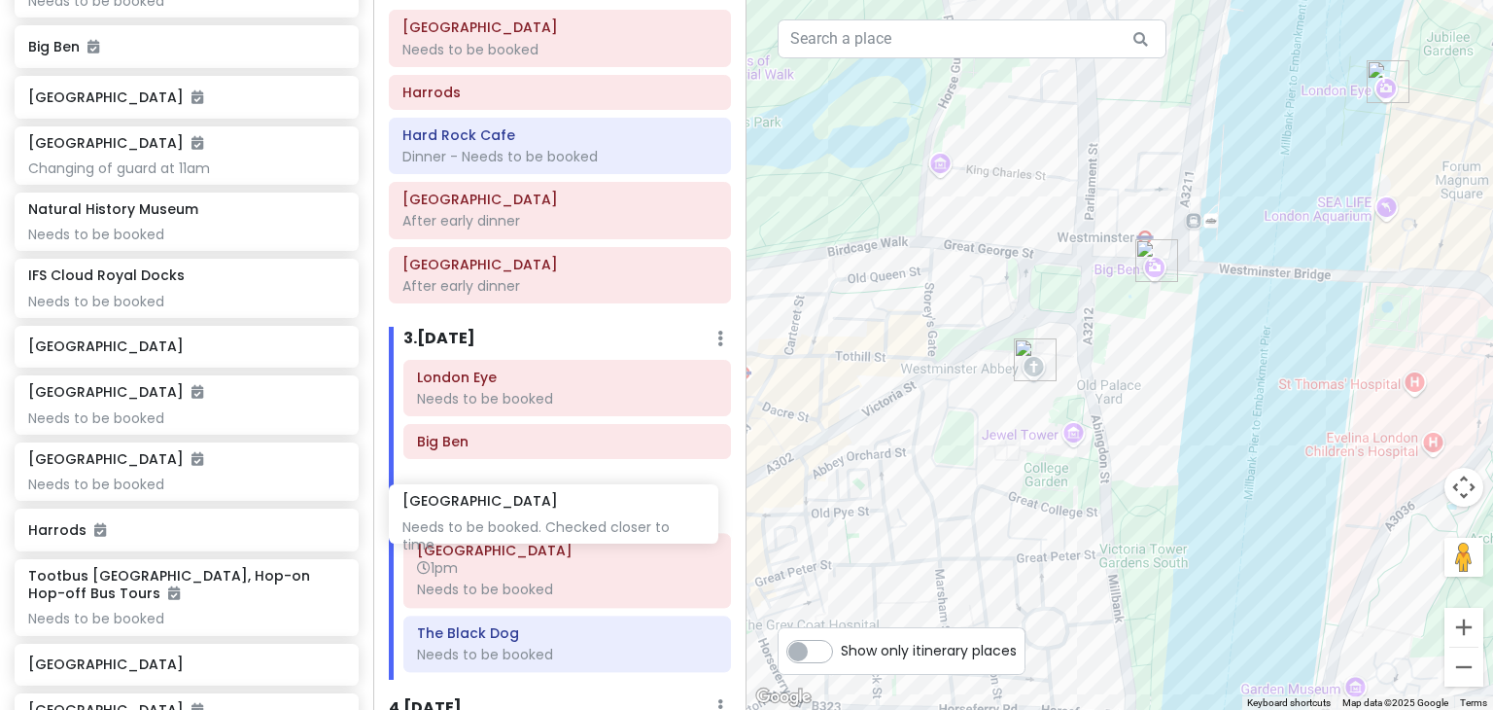
drag, startPoint x: 223, startPoint y: 540, endPoint x: 599, endPoint y: 506, distance: 377.7
click at [599, 506] on div "London Trip Private Change Dates Make a Copy Delete Trip Go Pro ⚡️ Give Feedbac…" at bounding box center [746, 355] width 1493 height 710
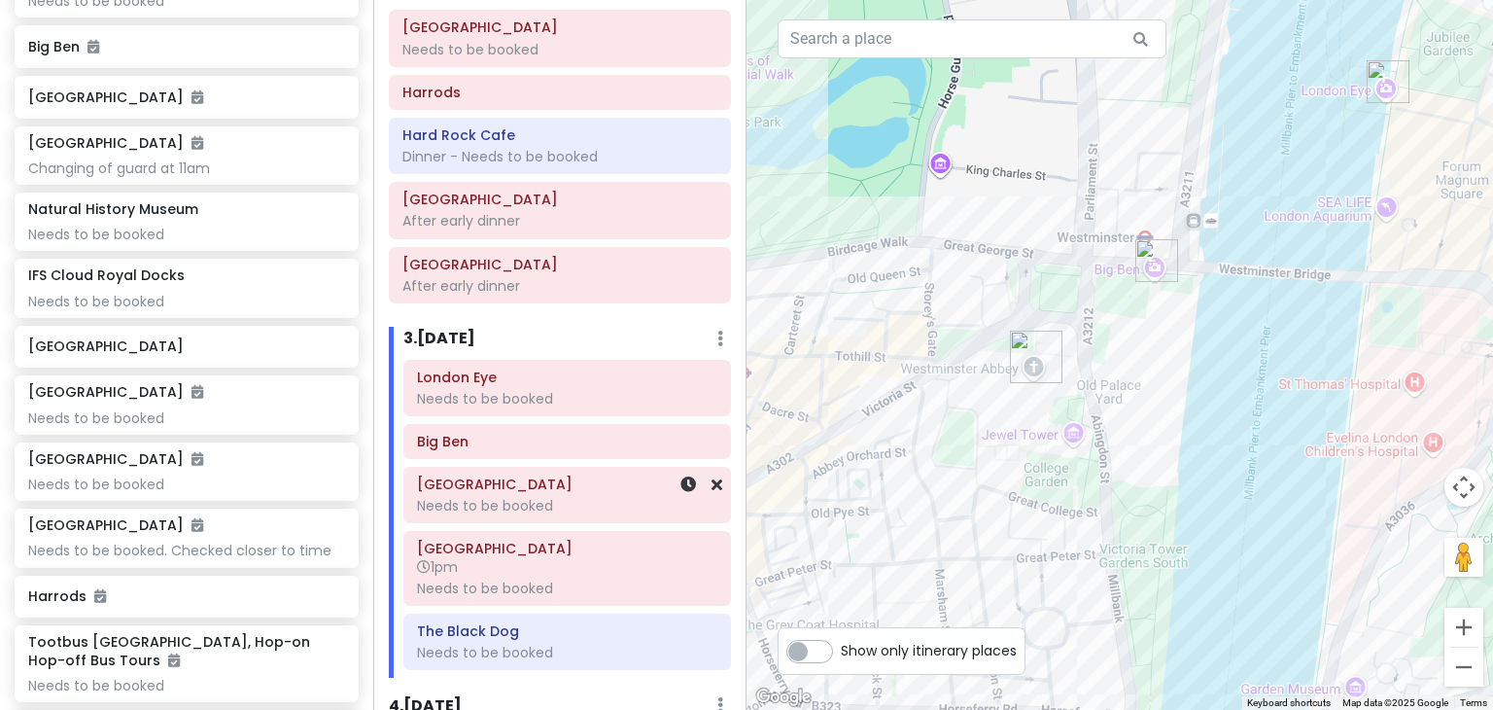
click at [594, 497] on div "Needs to be booked" at bounding box center [567, 505] width 300 height 17
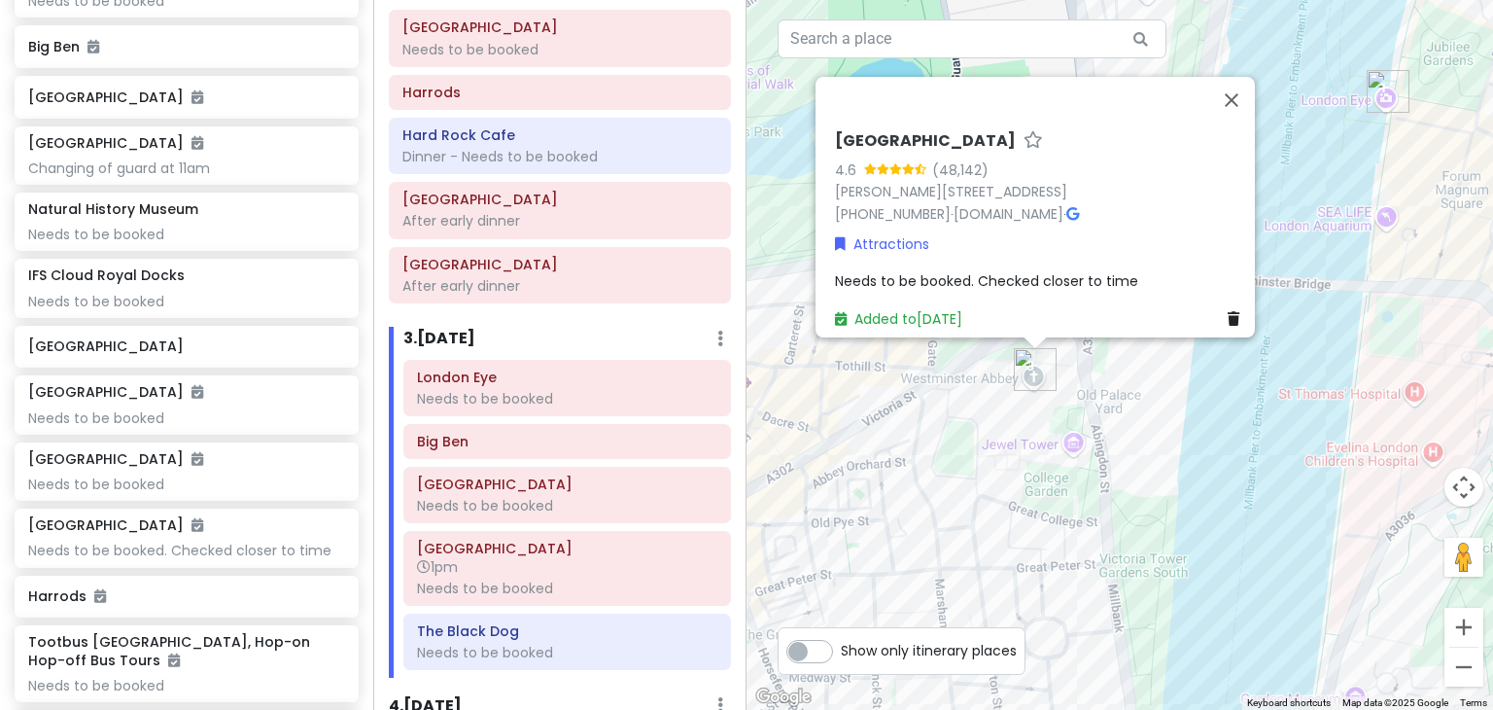
click at [1000, 271] on span "Needs to be booked. Checked closer to time" at bounding box center [986, 280] width 303 height 19
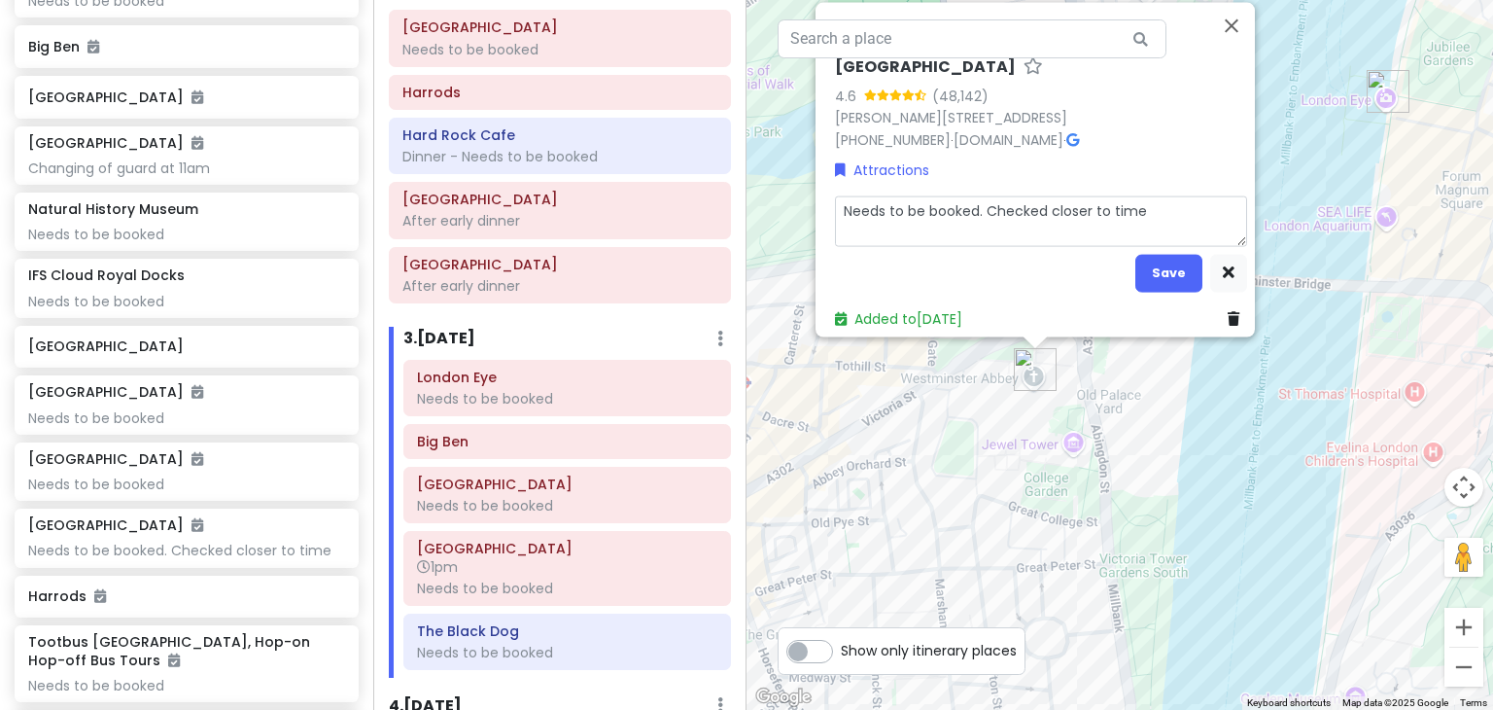
click at [1041, 202] on textarea "Needs to be booked. Checked closer to time" at bounding box center [1041, 221] width 412 height 51
type textarea "x"
type textarea "Needs to be booked. Checke closer to time"
type textarea "x"
type textarea "Needs to be booked. Check closer to time"
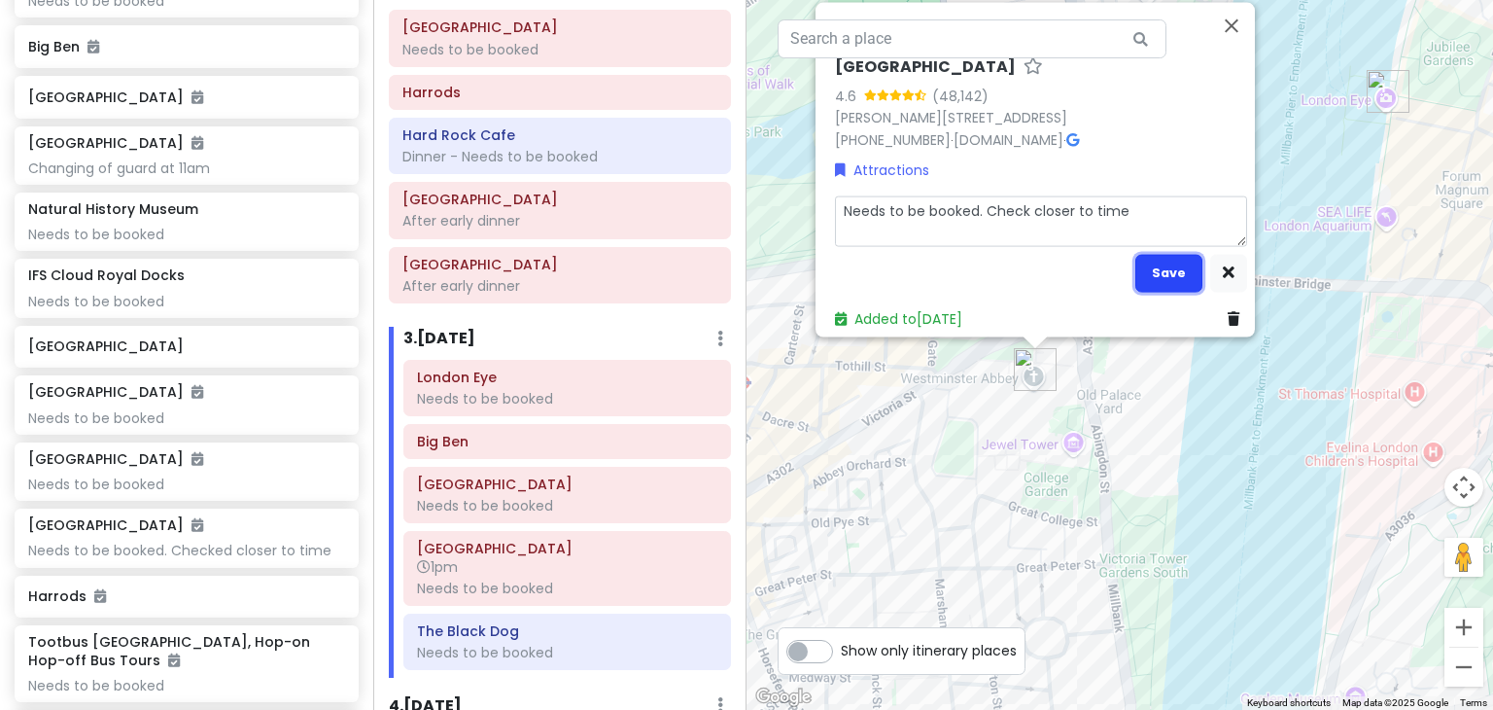
click at [1155, 254] on button "Save" at bounding box center [1168, 273] width 67 height 38
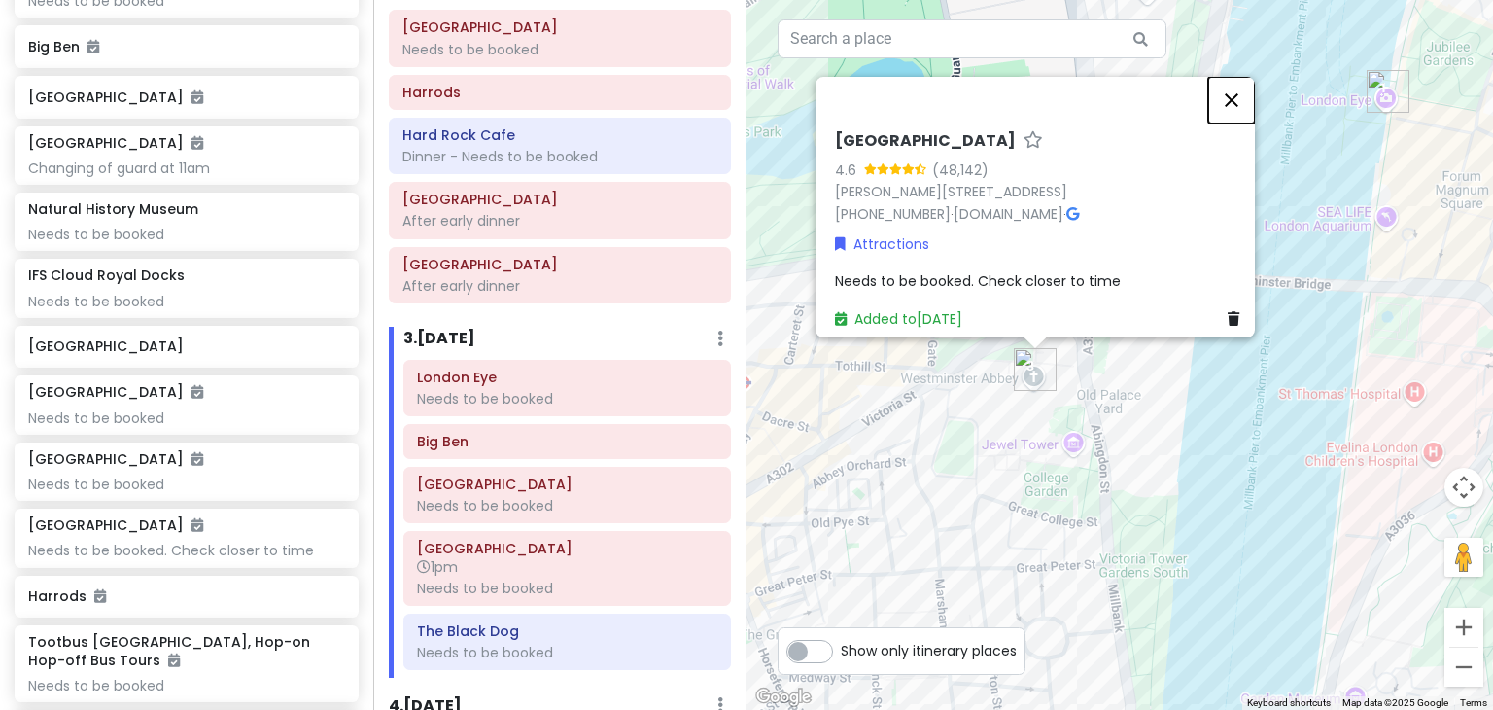
click at [1236, 98] on button "Close" at bounding box center [1231, 100] width 47 height 47
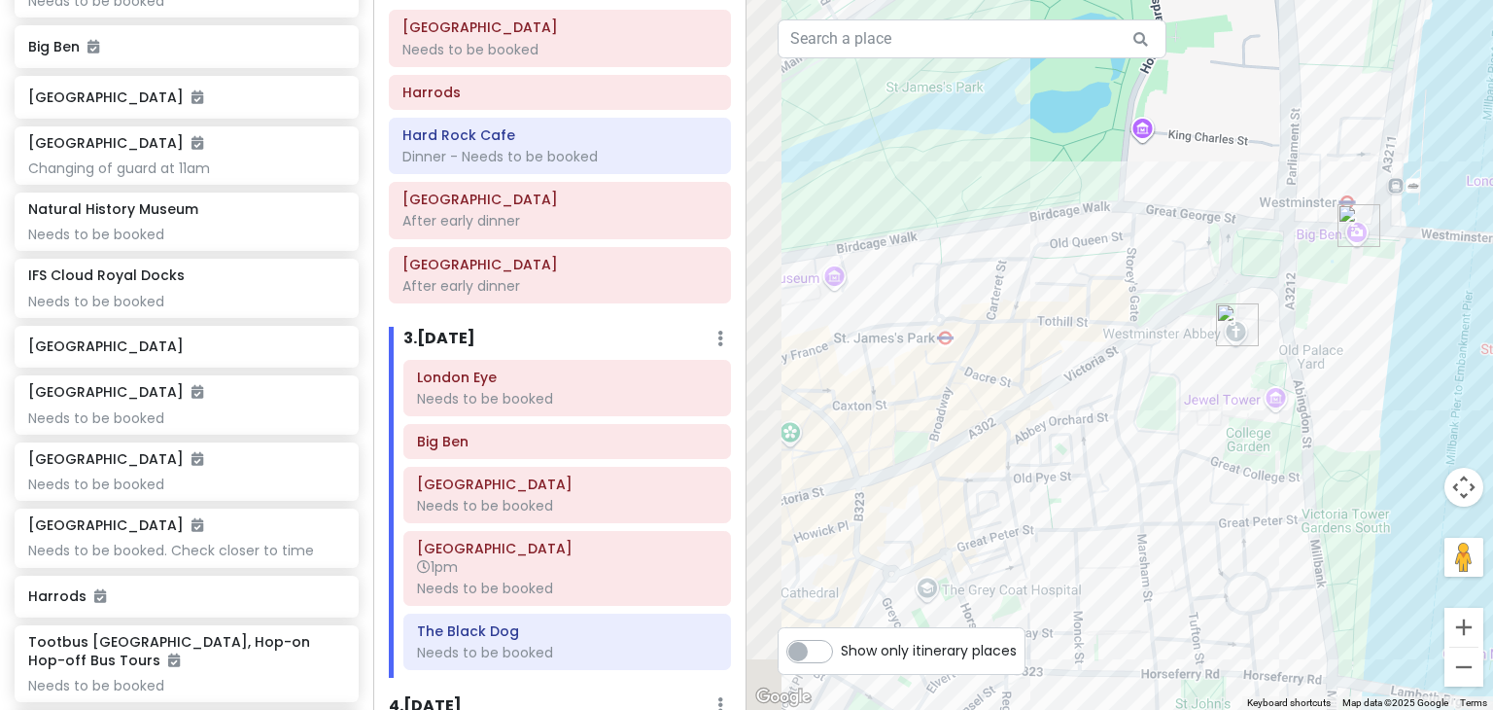
drag, startPoint x: 891, startPoint y: 467, endPoint x: 1124, endPoint y: 417, distance: 237.5
click at [1124, 417] on div at bounding box center [1119, 355] width 746 height 710
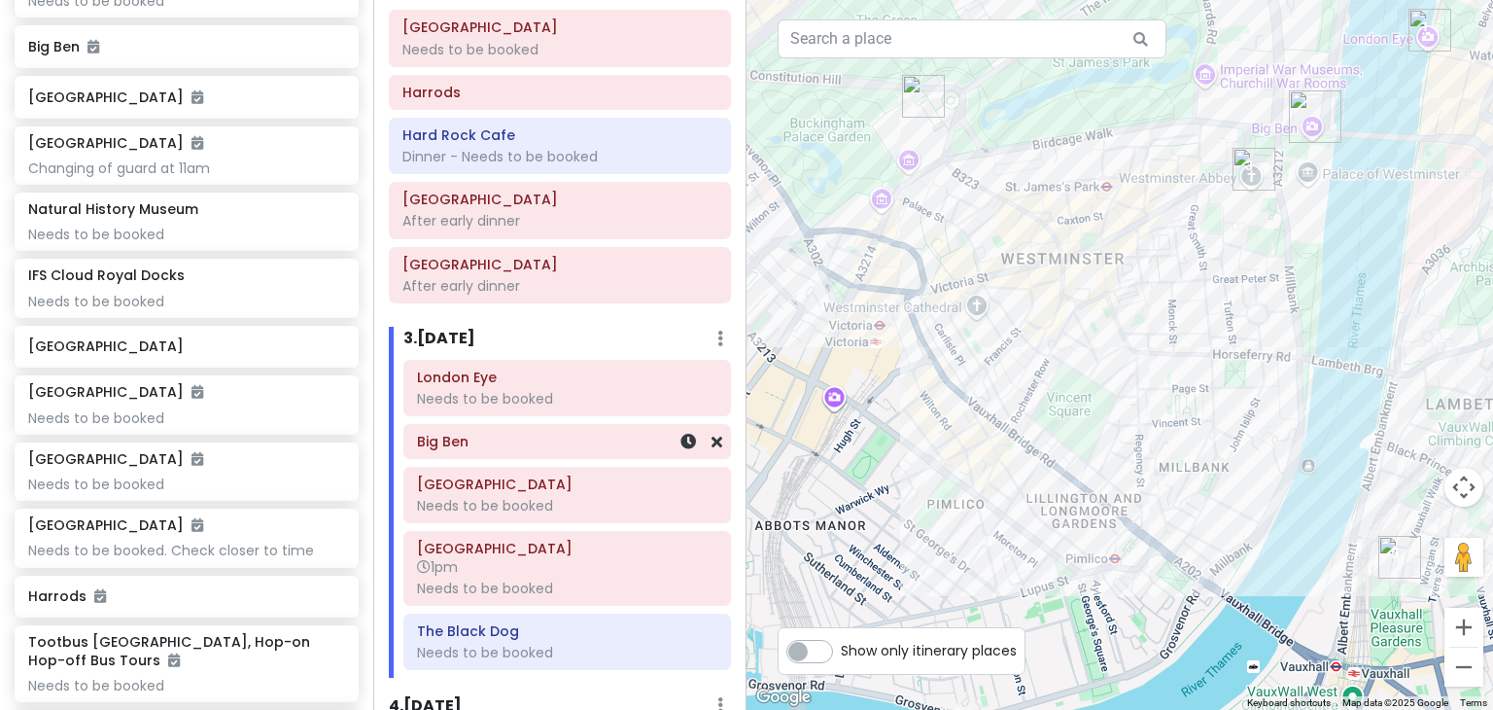
click at [489, 452] on div "Big Ben" at bounding box center [567, 441] width 326 height 33
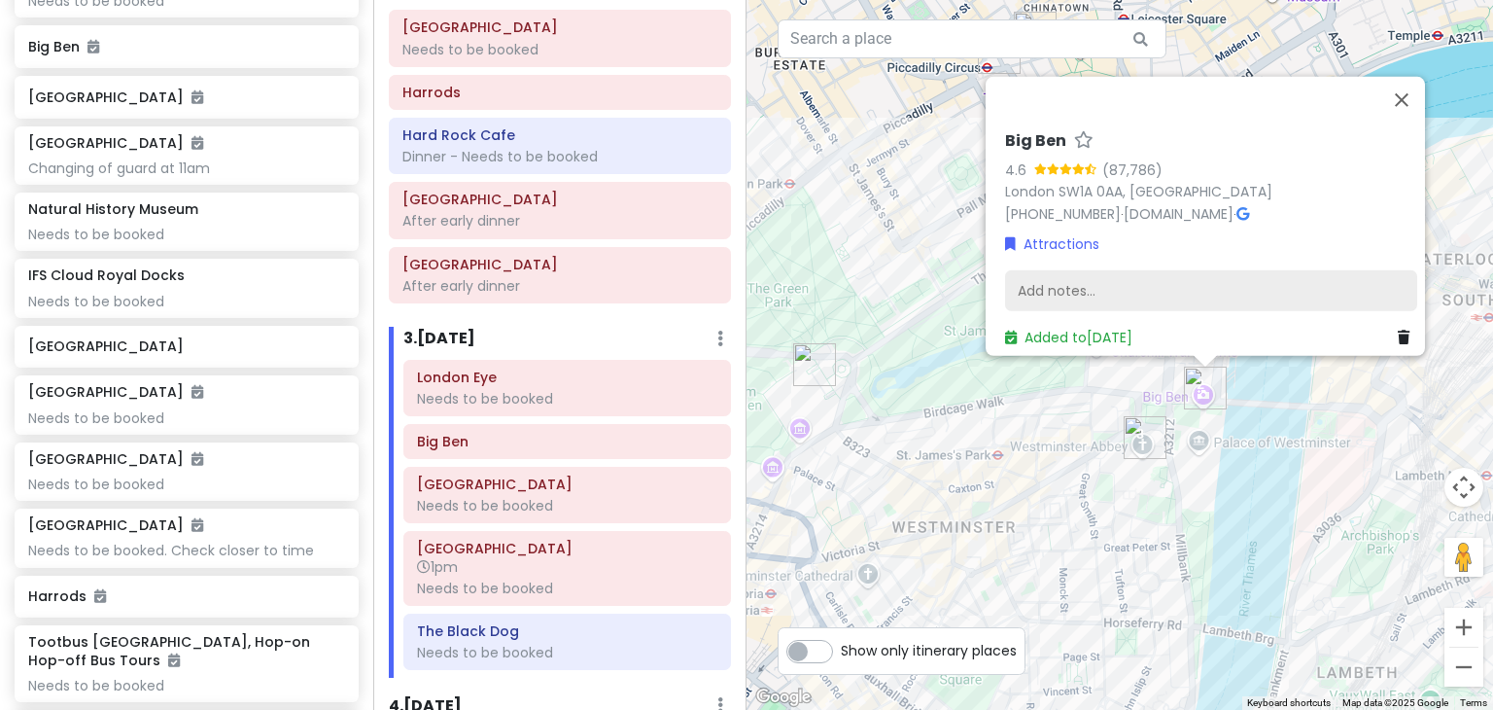
click at [1195, 275] on div "Add notes..." at bounding box center [1211, 290] width 412 height 41
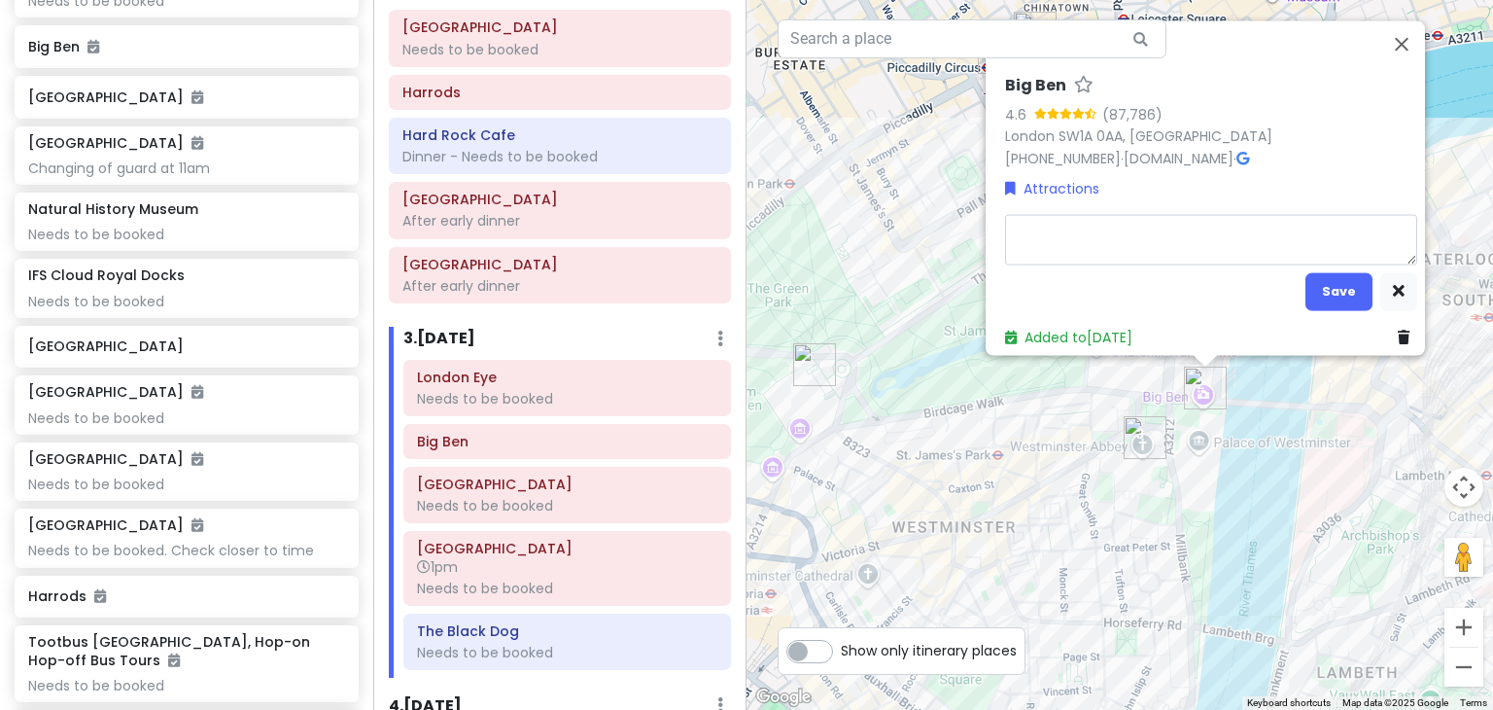
type textarea "x"
type textarea "H"
type textarea "x"
type textarea "HO"
type textarea "x"
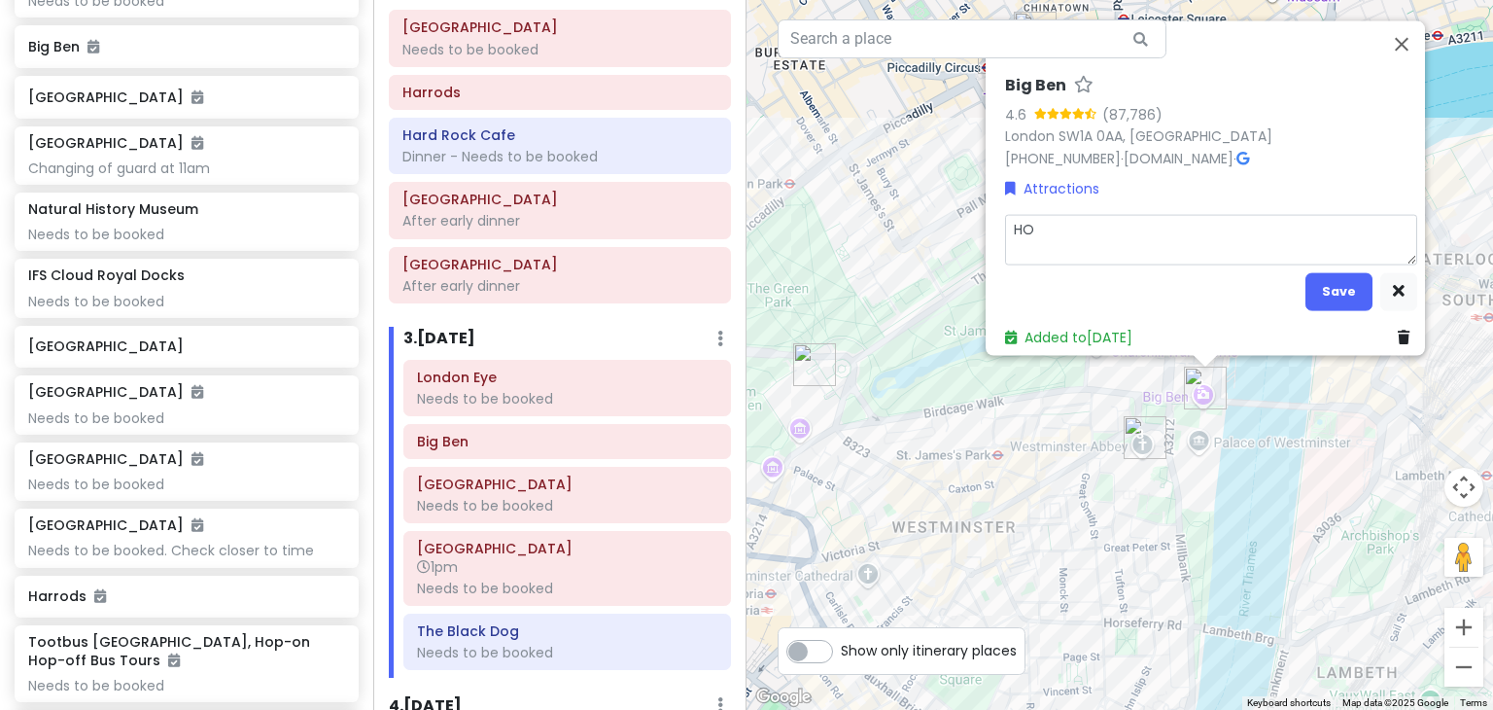
type textarea "HOH"
type textarea "x"
type textarea "HOHO"
type textarea "x"
type textarea "HOHOB"
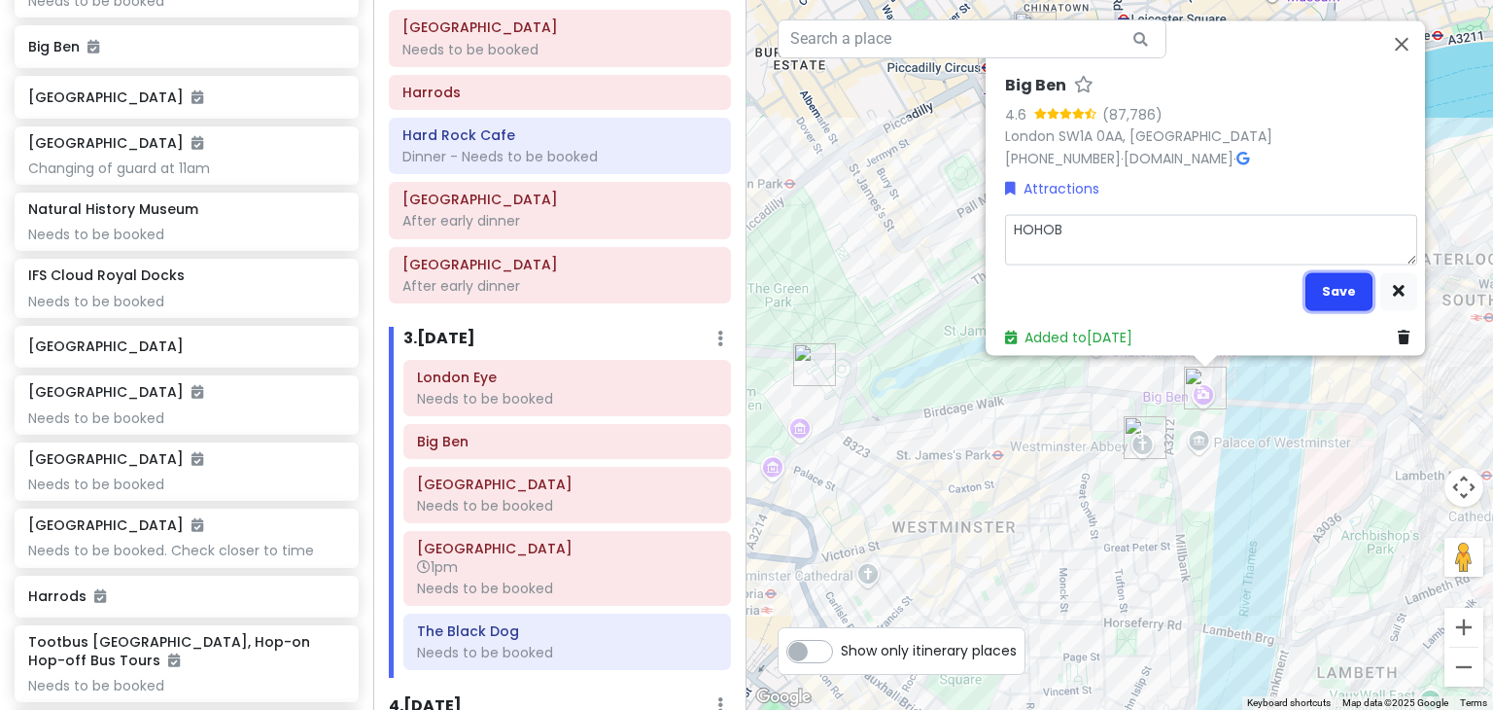
click at [1326, 276] on button "Save" at bounding box center [1338, 291] width 67 height 38
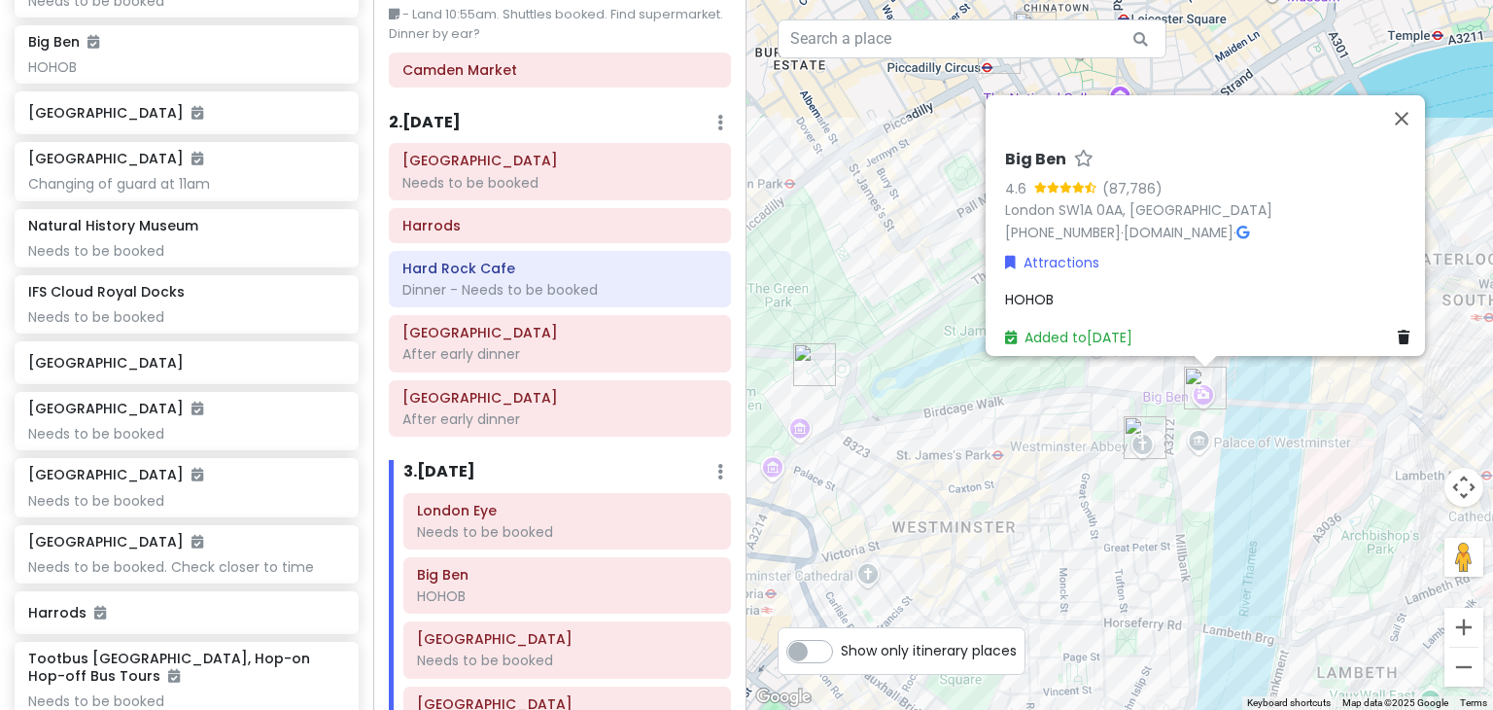
scroll to position [99, 0]
click at [1419, 108] on button "Close" at bounding box center [1401, 118] width 47 height 47
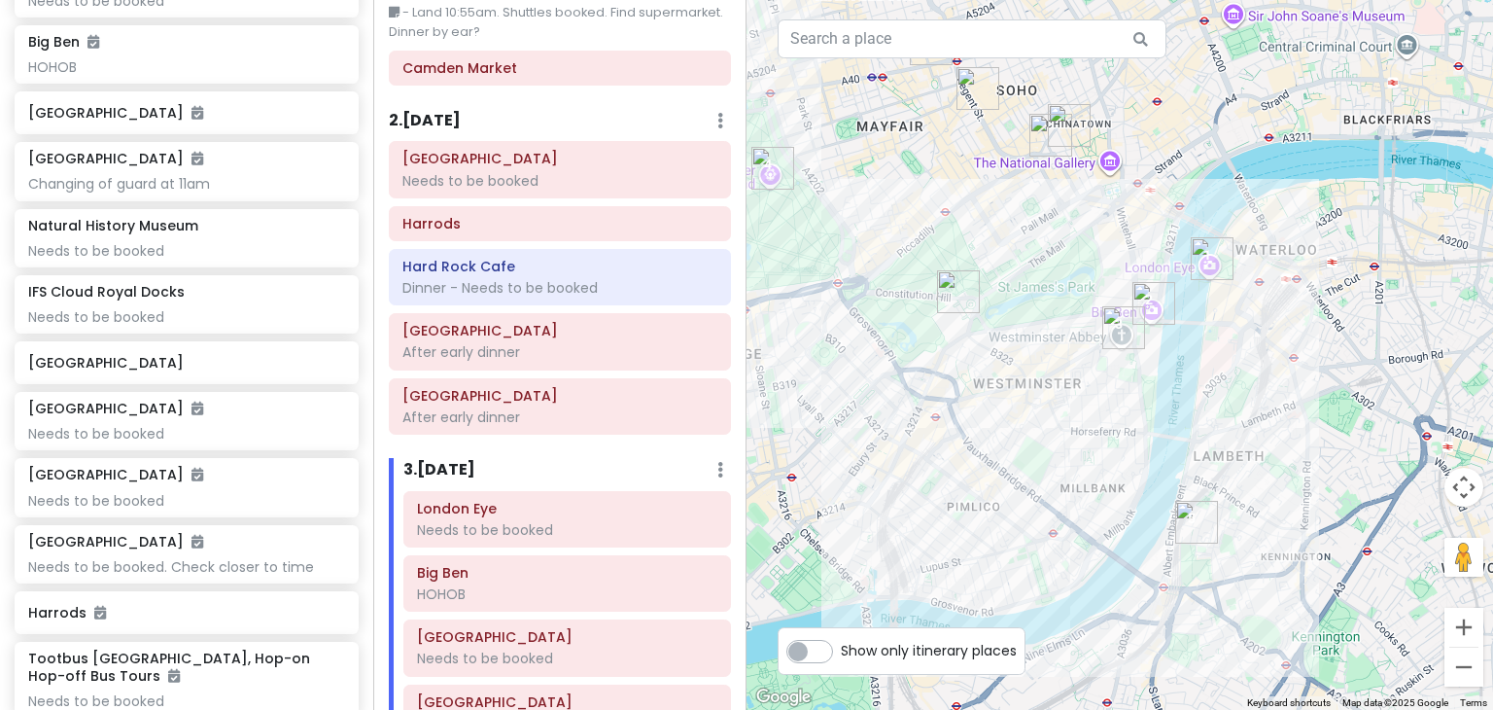
drag, startPoint x: 1159, startPoint y: 310, endPoint x: 1231, endPoint y: 342, distance: 79.6
click at [1231, 342] on div at bounding box center [1119, 355] width 746 height 710
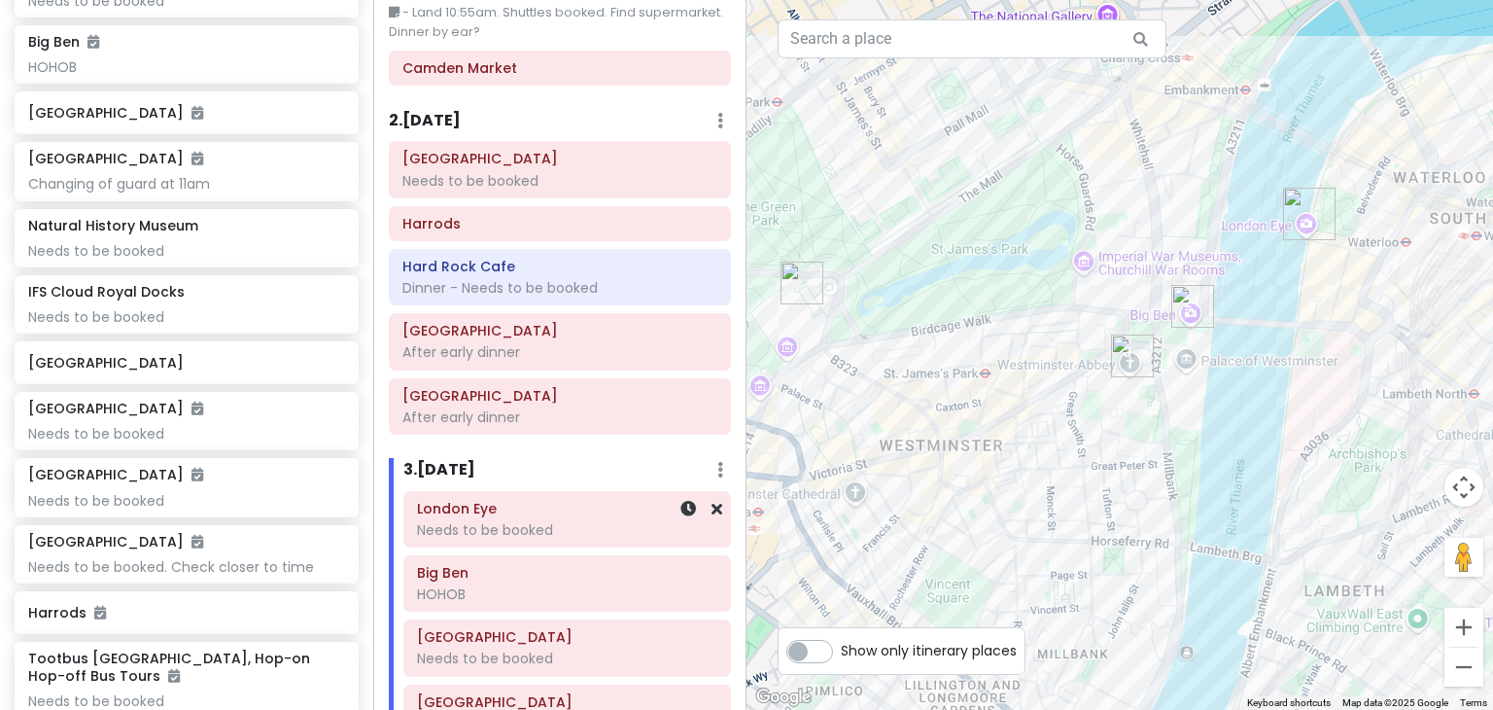
click at [510, 503] on h6 "London Eye" at bounding box center [567, 508] width 300 height 17
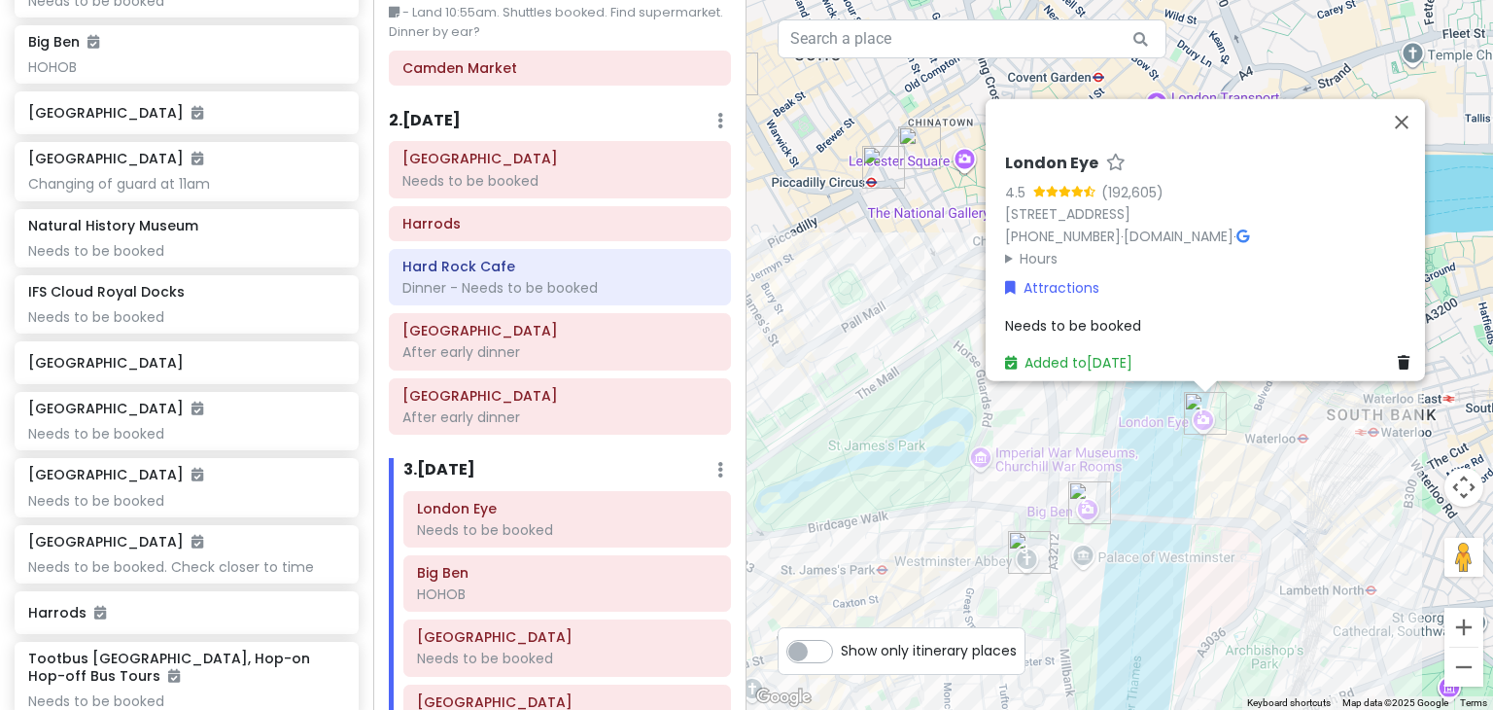
click at [1097, 315] on span "Needs to be booked" at bounding box center [1073, 324] width 136 height 19
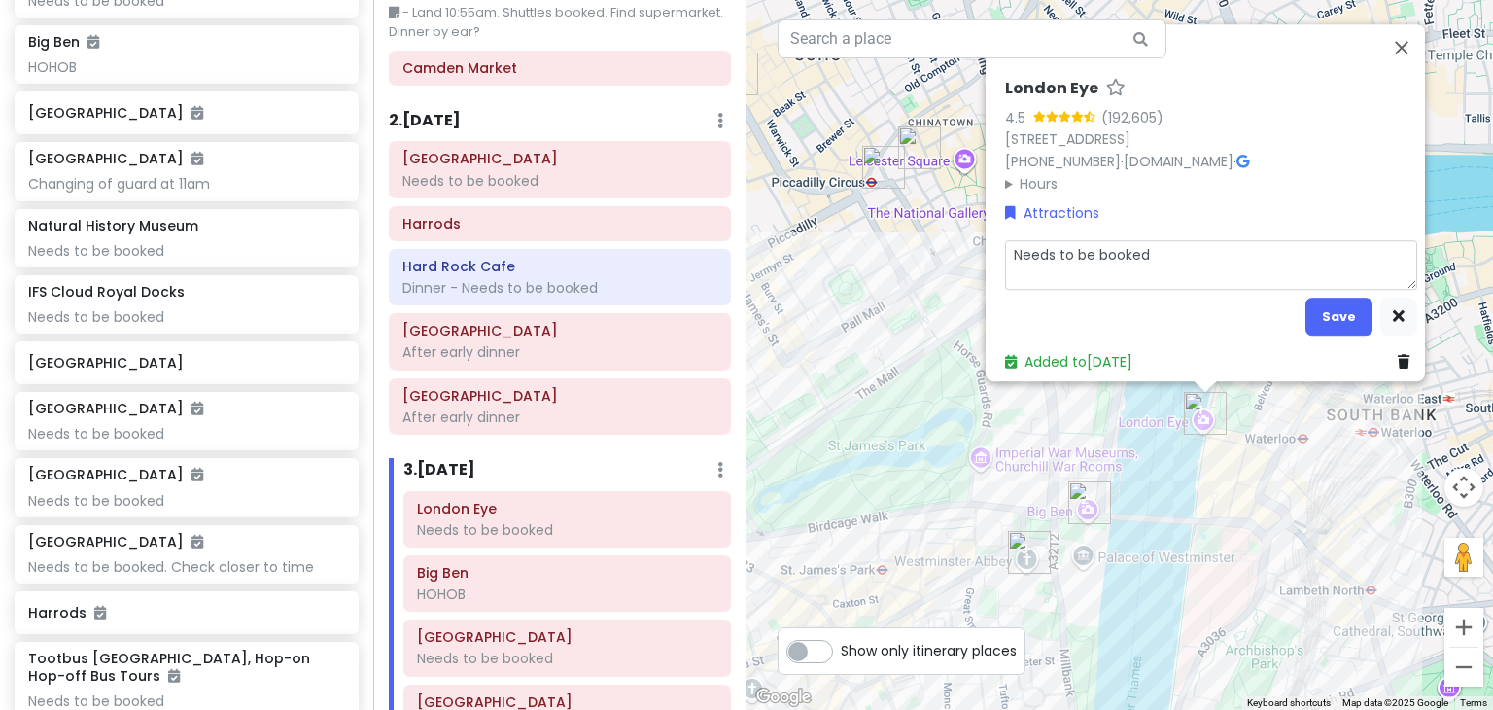
type textarea "x"
type textarea "1Needs to be booked"
type textarea "x"
type textarea "11Needs to be booked"
type textarea "x"
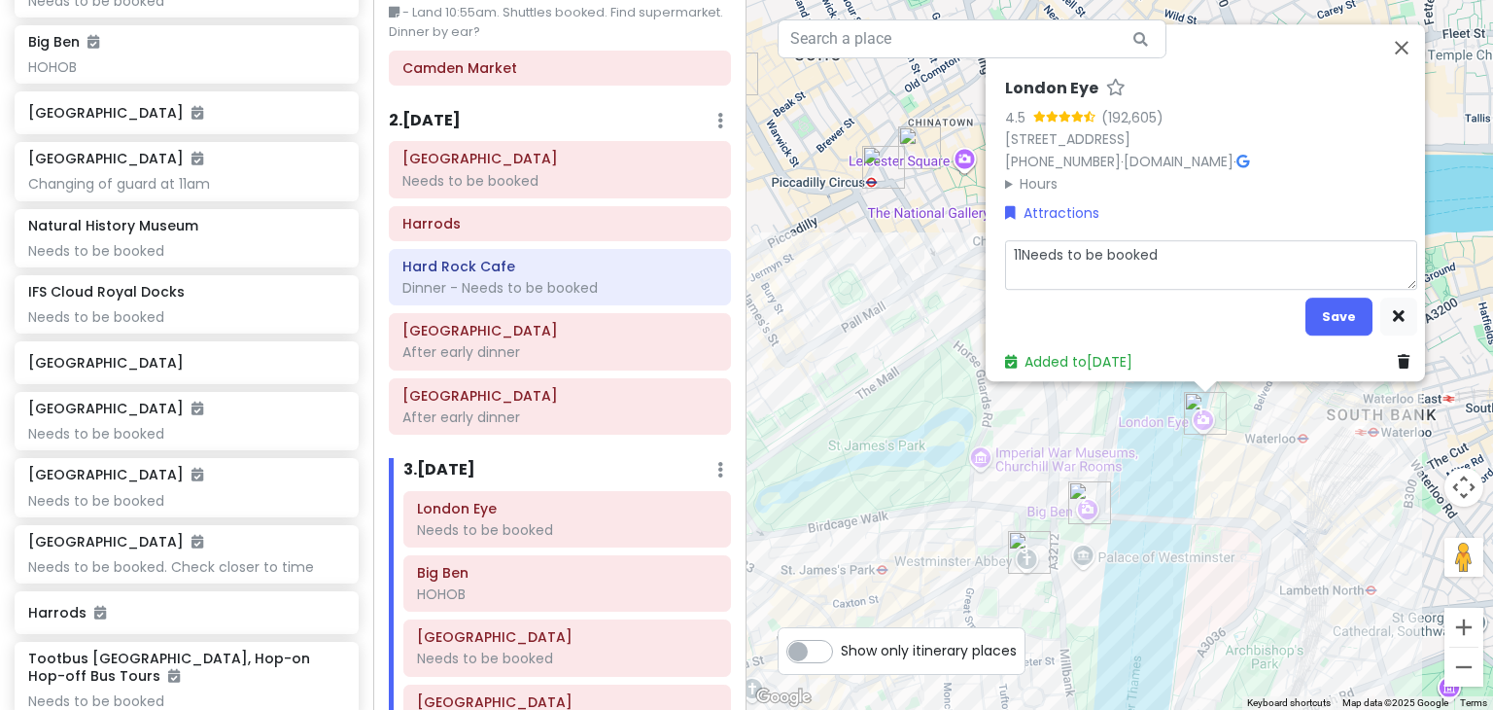
type textarea "11aNeeds to be booked"
type textarea "x"
type textarea "11amNeeds to be booked"
type textarea "x"
type textarea "11am Needs to be booked"
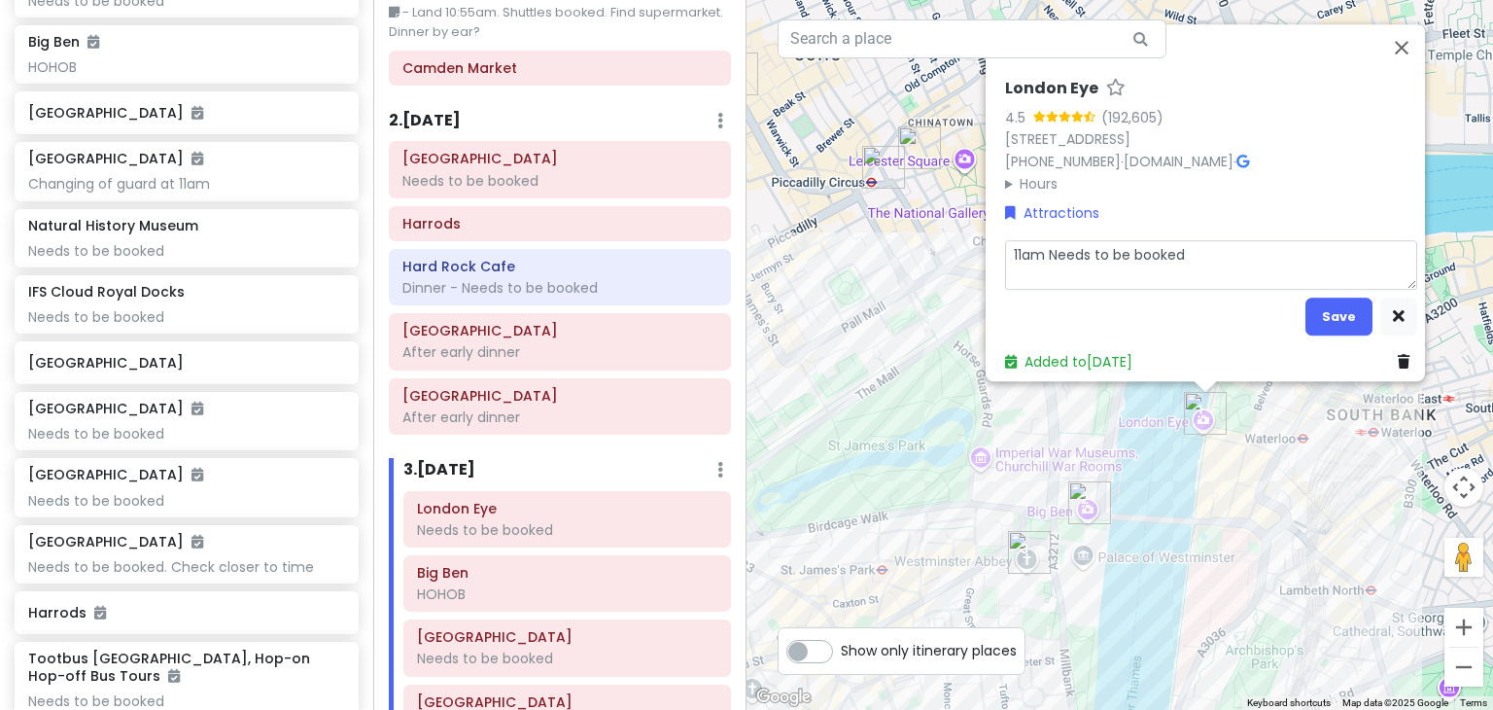
type textarea "x"
type textarea "11am - Needs to be booked"
type textarea "x"
type textarea "11am - eNeeds to be booked"
type textarea "x"
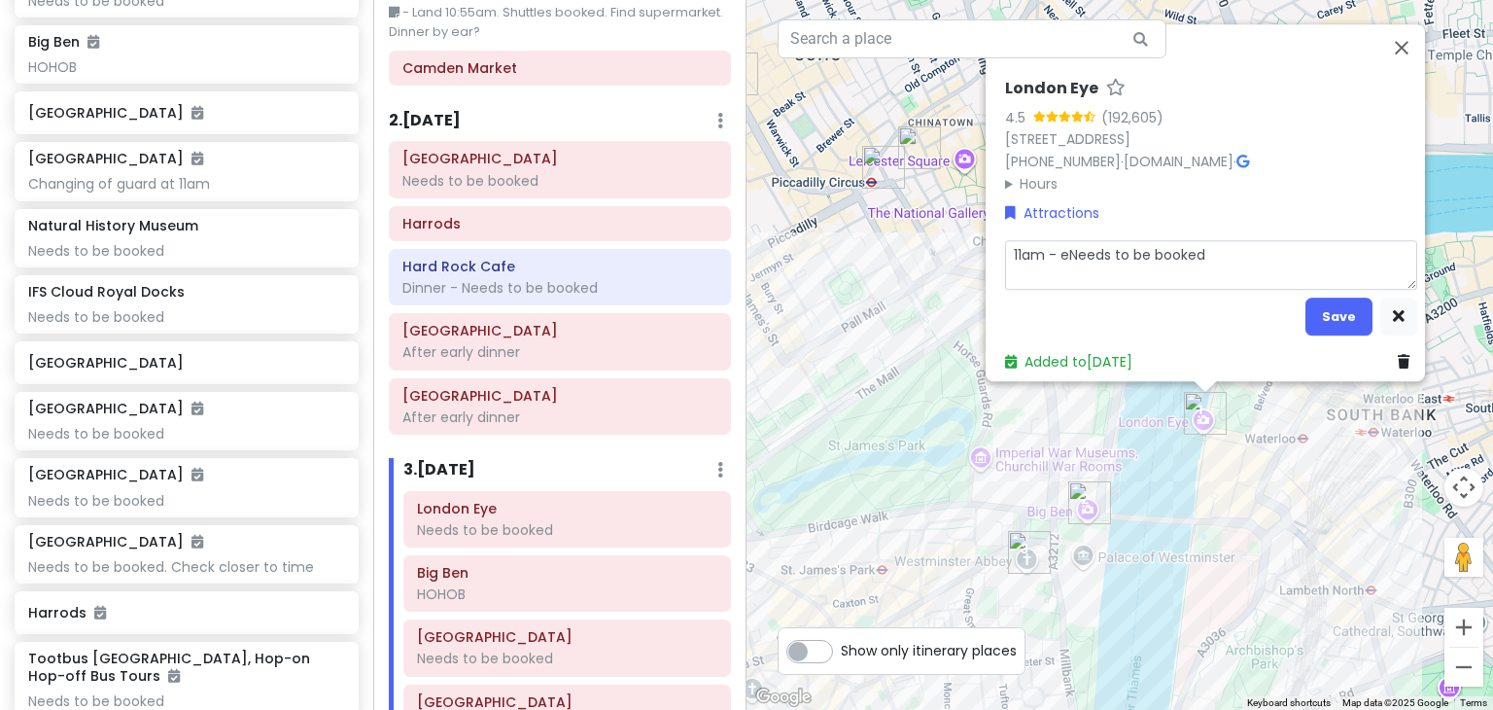
type textarea "11am - eaNeeds to be booked"
type textarea "x"
type textarea "11am - earNeeds to be booked"
type textarea "x"
type textarea "11am - earlNeeds to be booked"
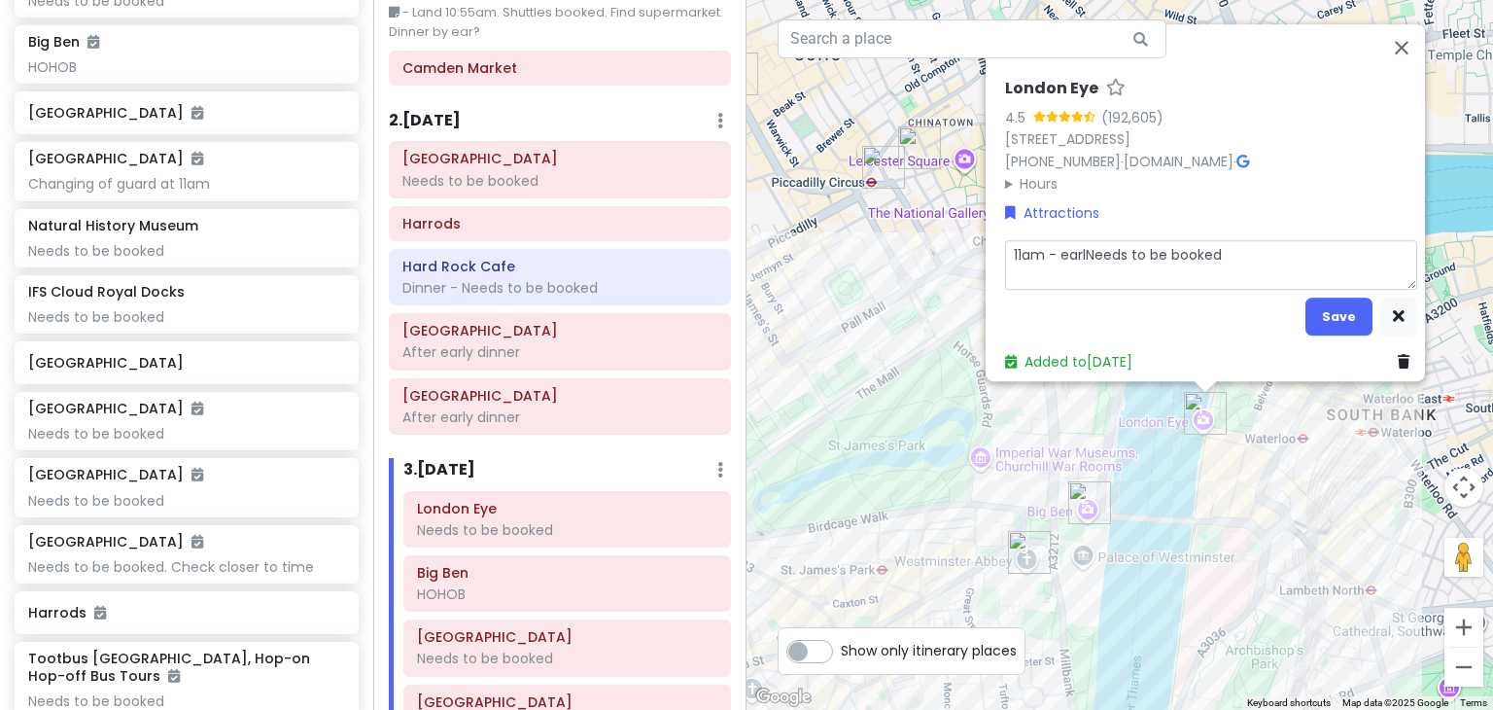
type textarea "x"
type textarea "11am - earliNeeds to be booked"
type textarea "x"
type textarea "11am - earlieNeeds to be booked"
type textarea "x"
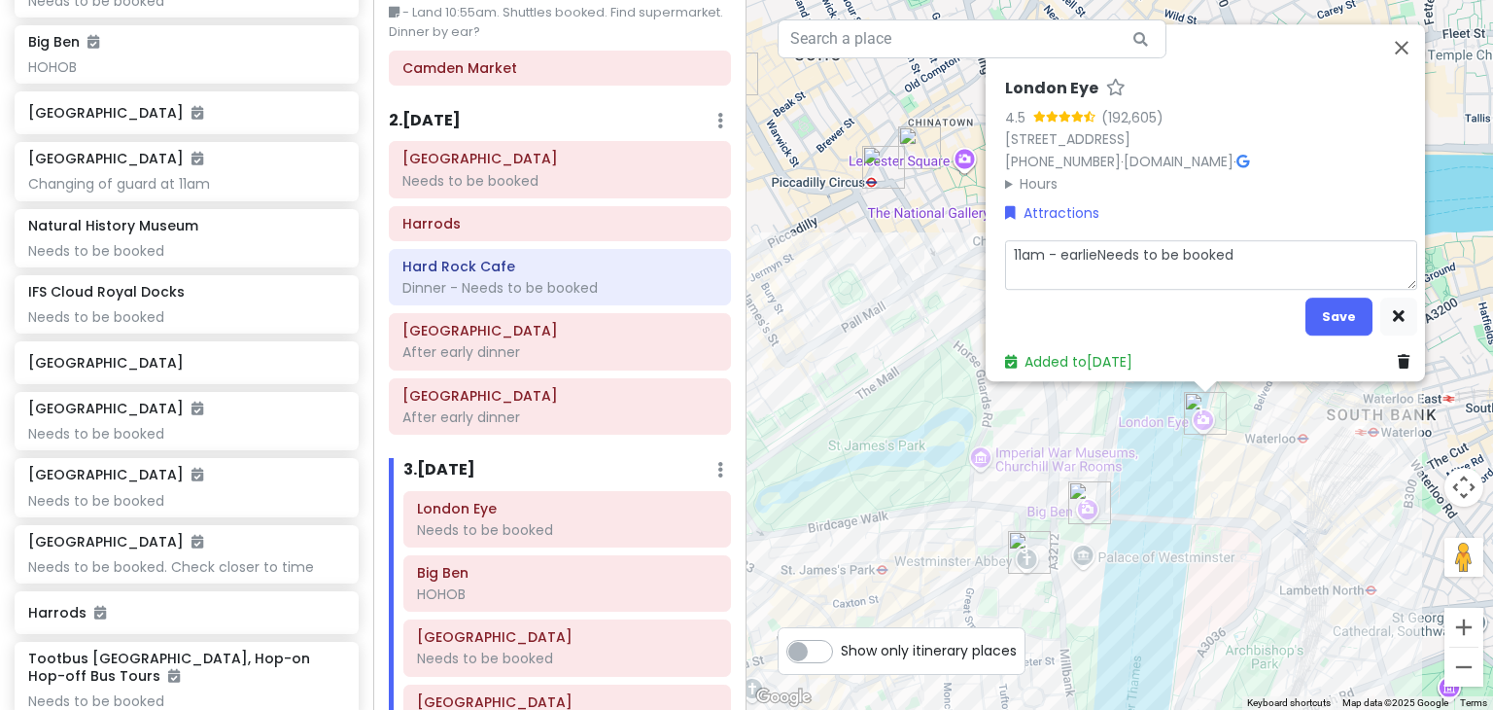
type textarea "11am - earliesNeeds to be booked"
type textarea "x"
type textarea "11am - earliestNeeds to be booked"
type textarea "x"
type textarea "11am - earliest Needs to be booked"
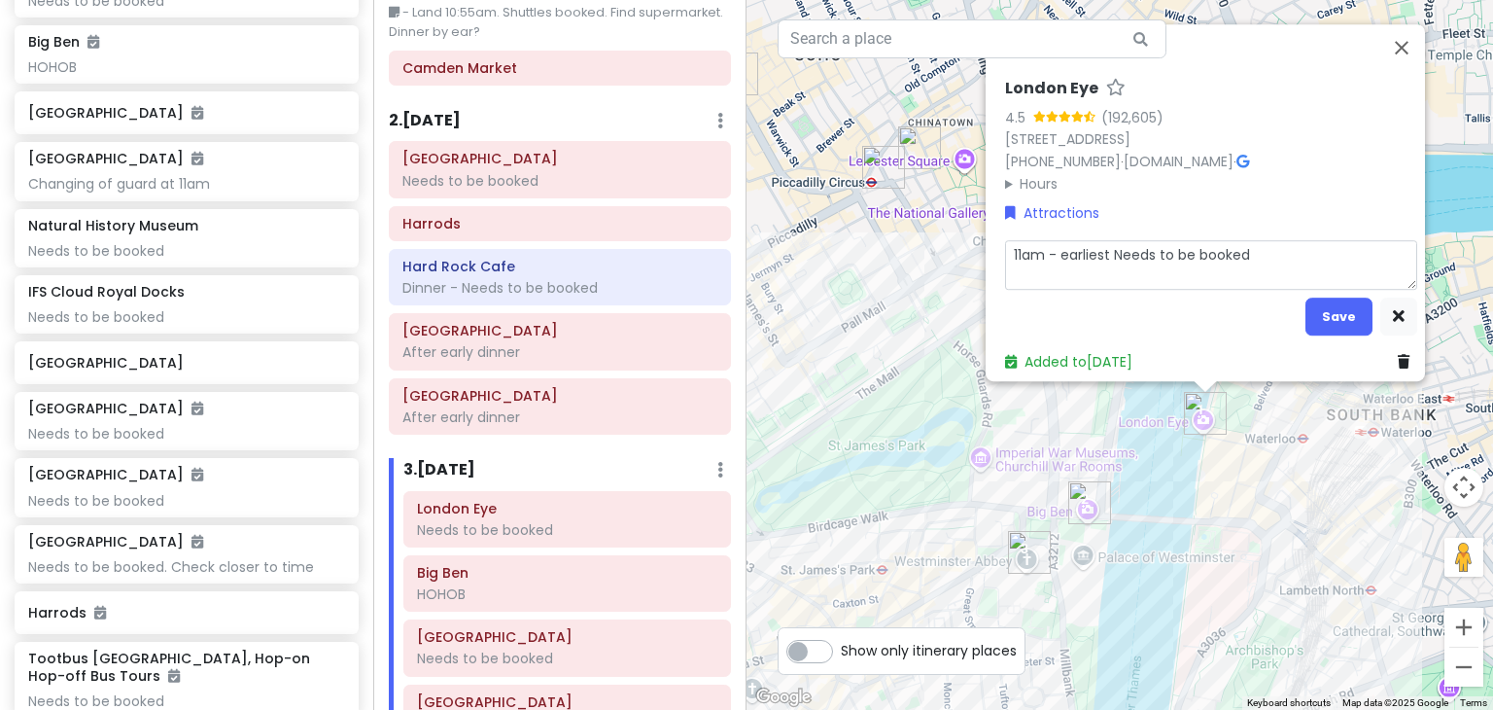
type textarea "x"
type textarea "11am - earliestNeeds to be booked"
type textarea "x"
type textarea "11am - earliesNeeds to be booked"
type textarea "x"
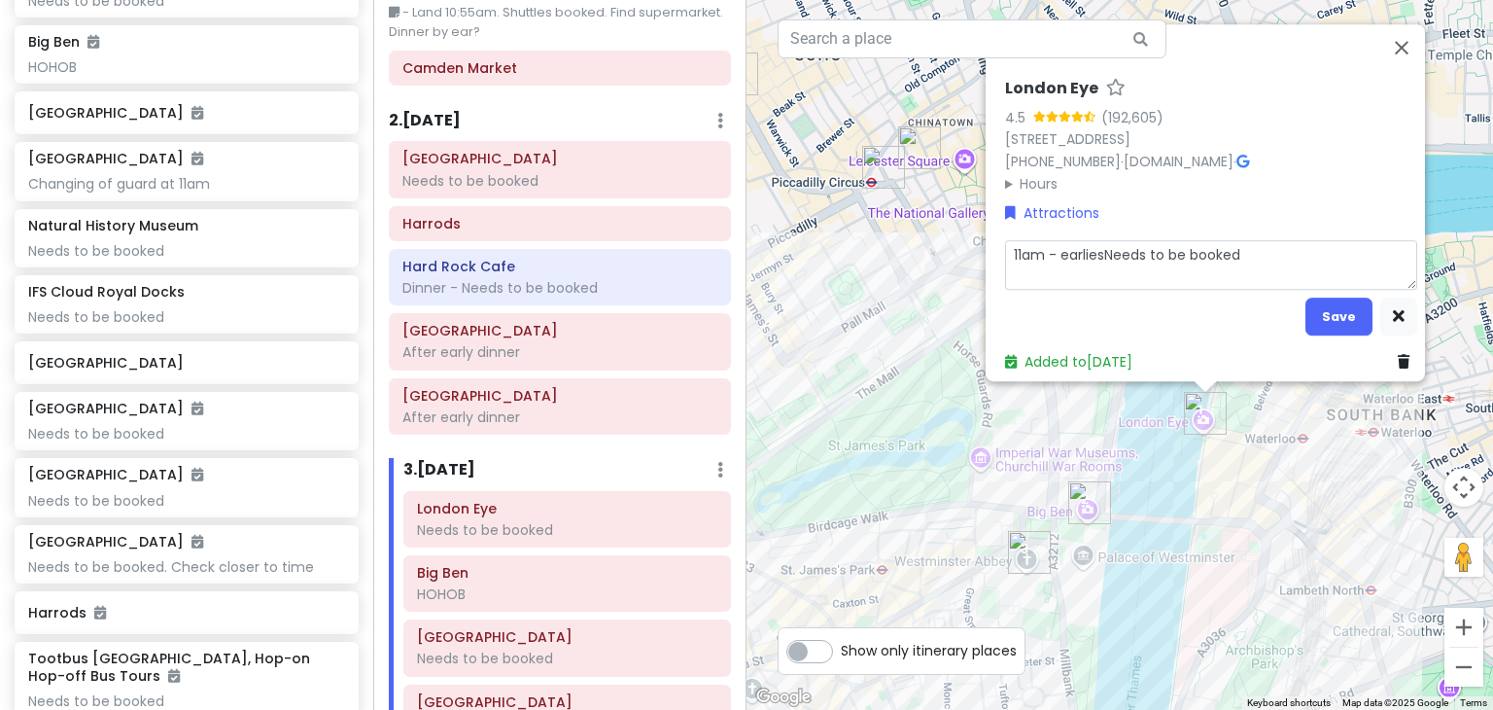
type textarea "11am - earlieNeeds to be booked"
type textarea "x"
type textarea "11am - earliNeeds to be booked"
type textarea "x"
type textarea "11am - earlNeeds to be booked"
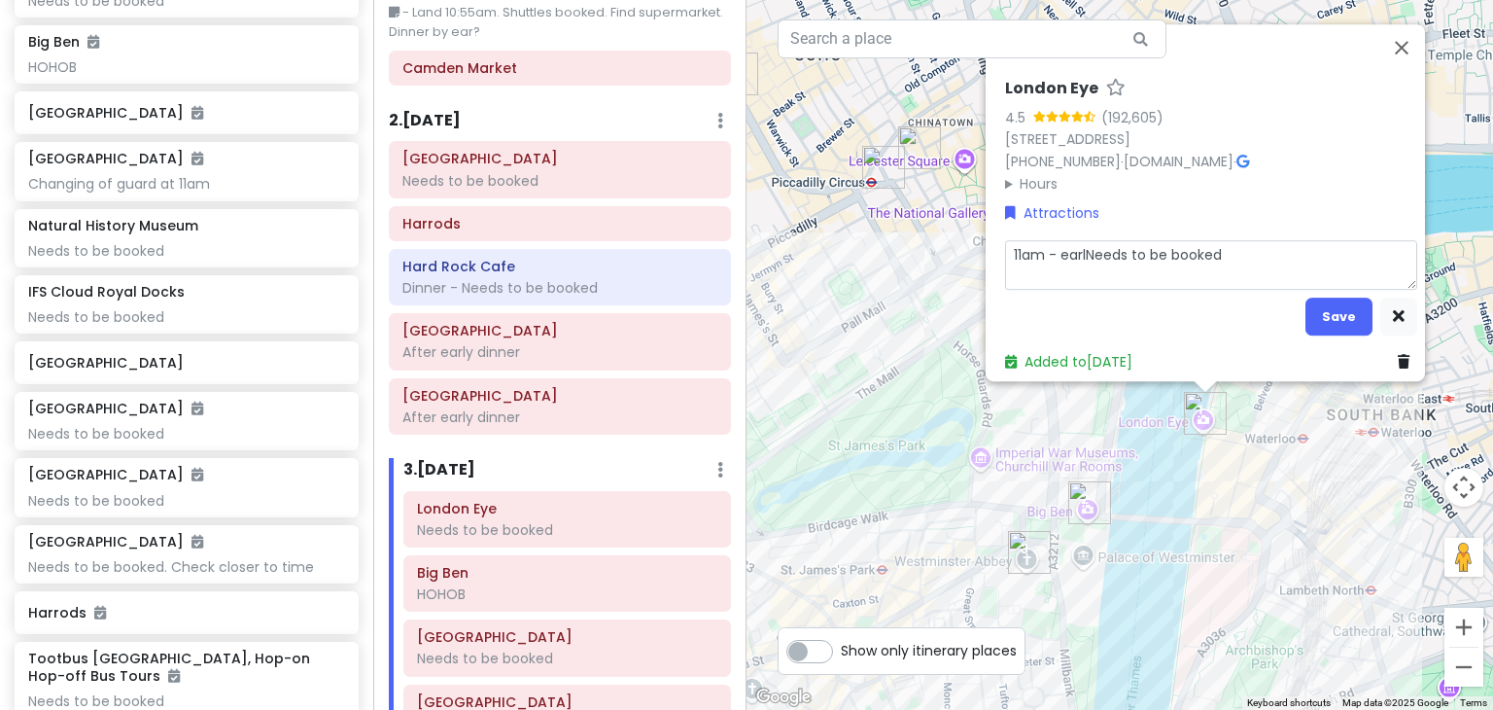
type textarea "x"
type textarea "11am - earNeeds to be booked"
type textarea "x"
type textarea "11am - eaNeeds to be booked"
type textarea "x"
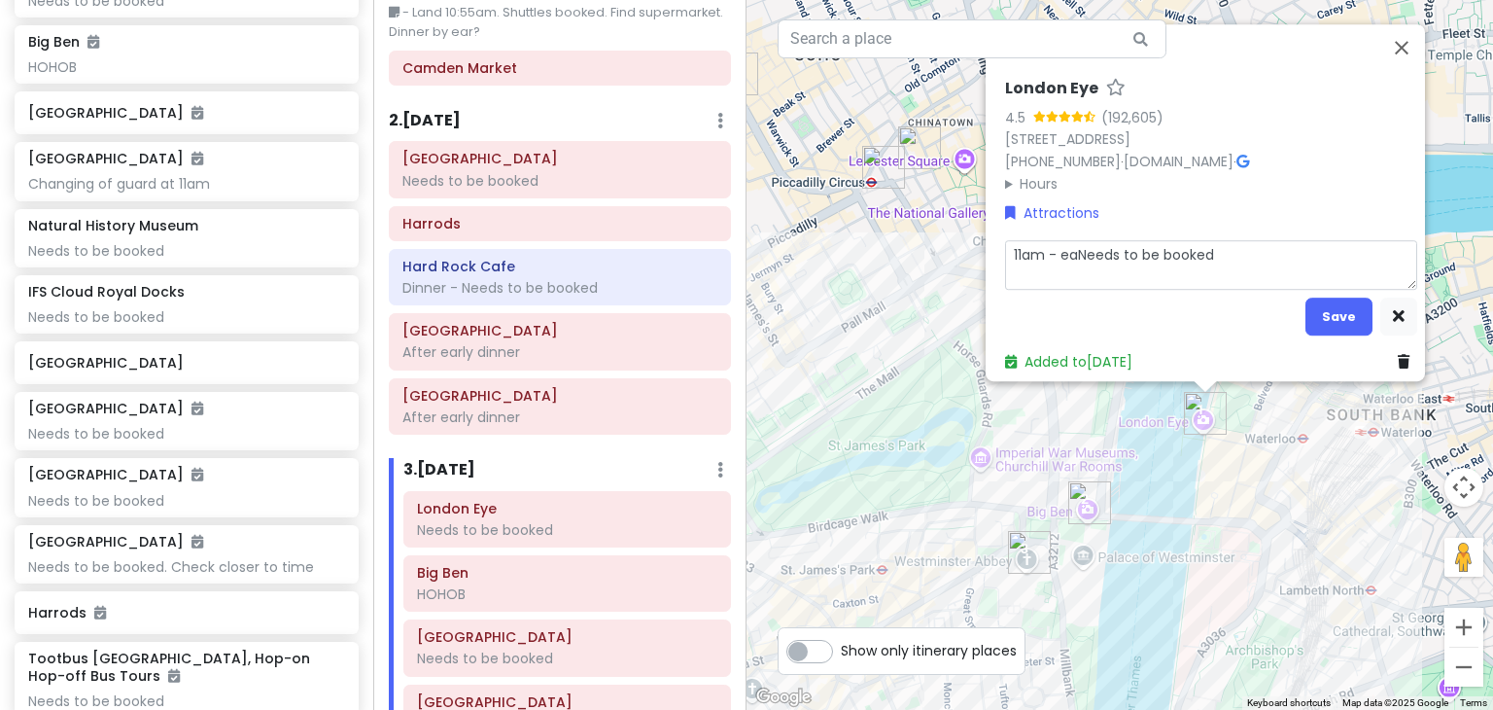
type textarea "11am - eNeeds to be booked"
type textarea "x"
type textarea "11am - Needs to be booked"
type textarea "x"
type textarea "11am -Needs to be booked"
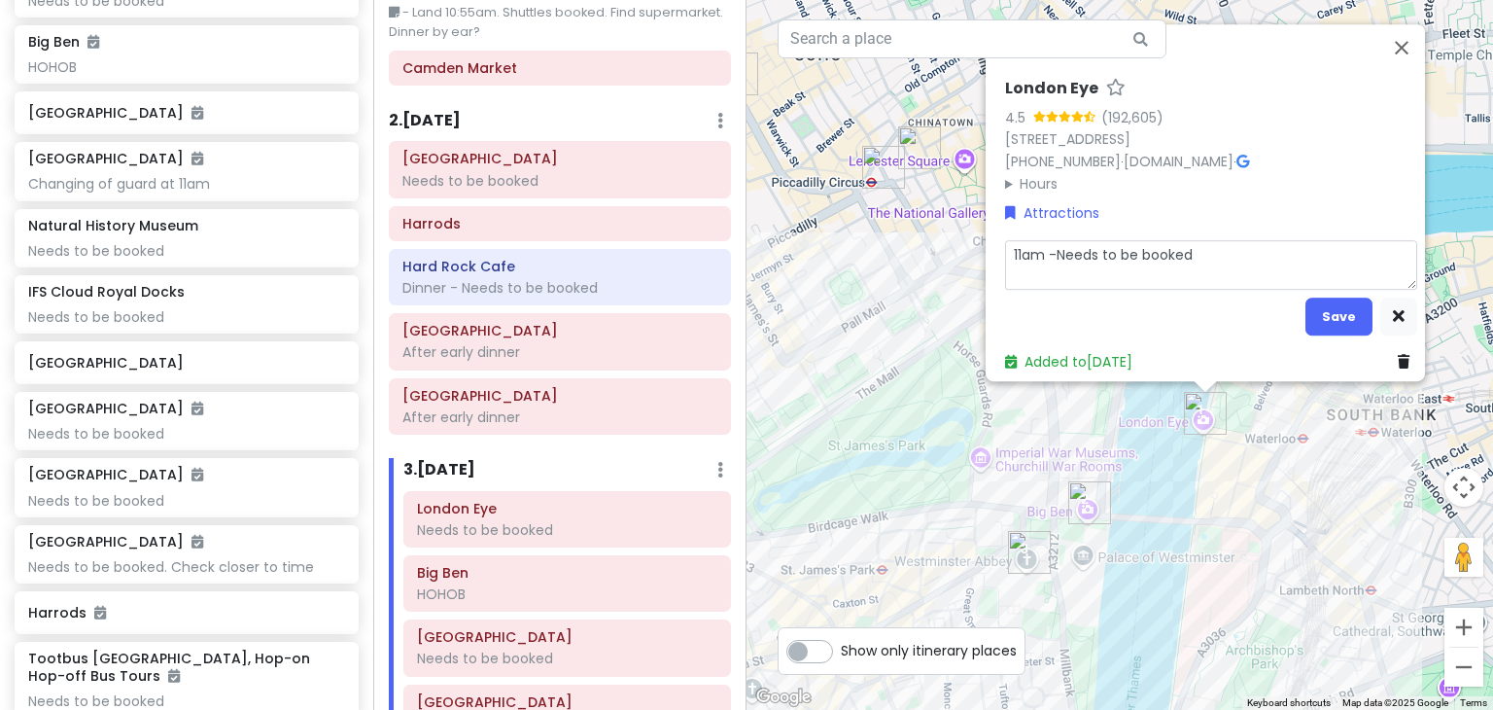
type textarea "x"
type textarea "11am Needs to be booked"
type textarea "x"
type textarea "11am eNeeds to be booked"
type textarea "x"
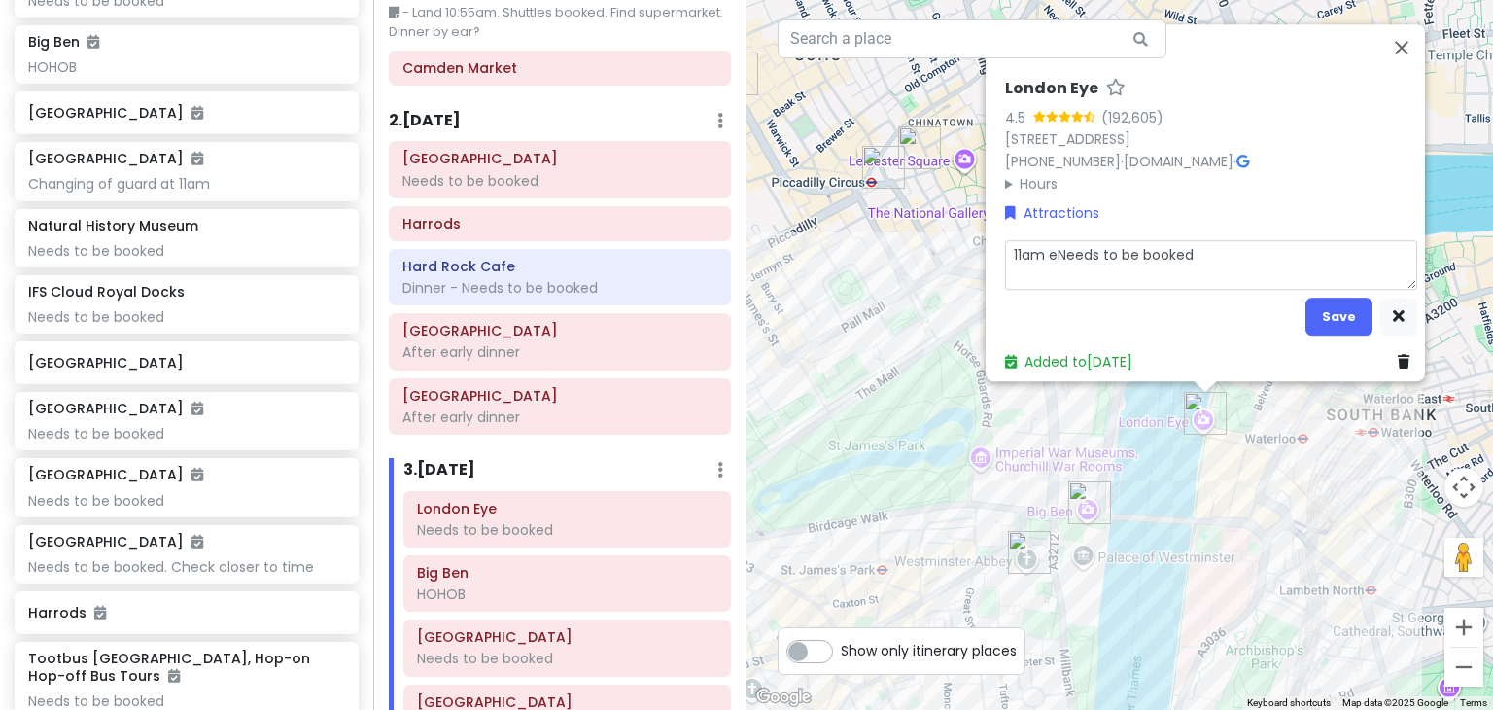
type textarea "11am eaNeeds to be booked"
type textarea "x"
type textarea "11am earNeeds to be booked"
type textarea "x"
type textarea "11am earlNeeds to be booked"
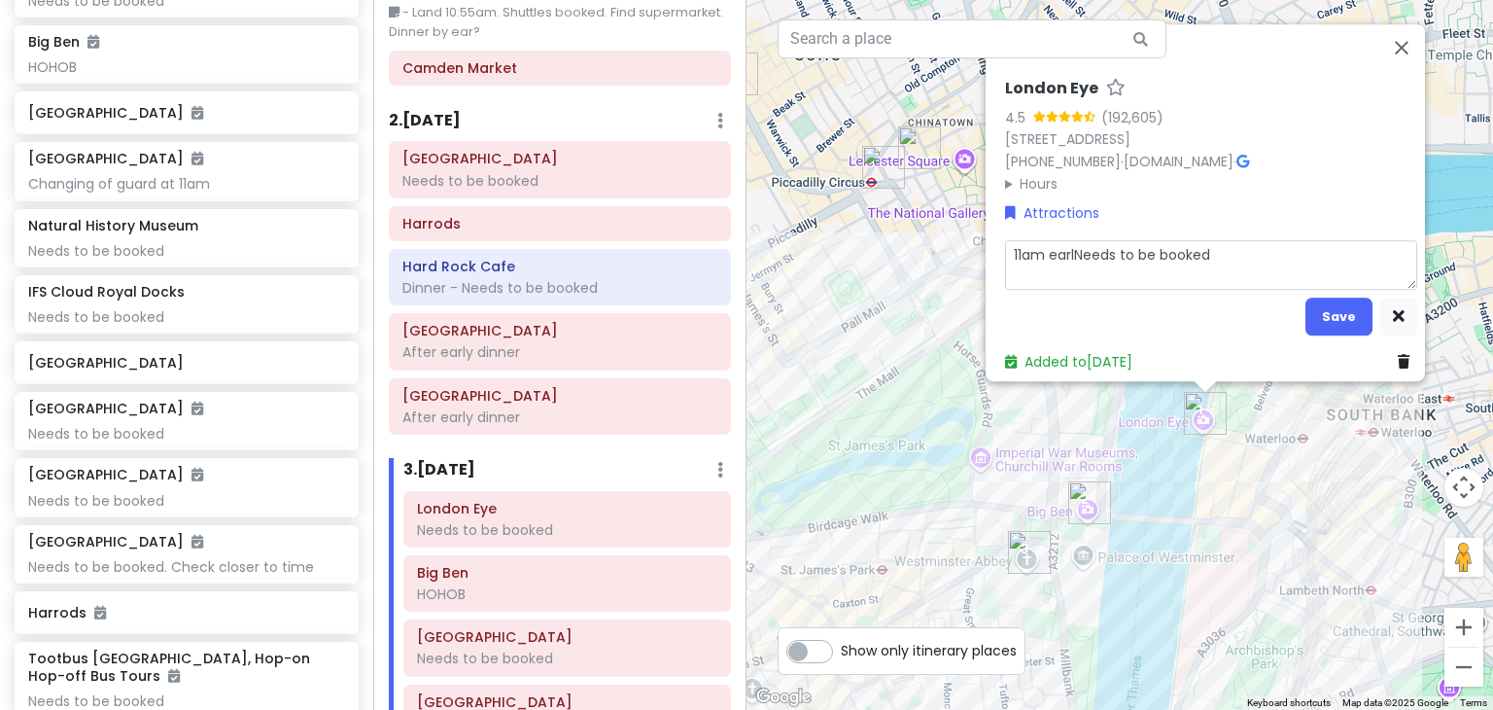
type textarea "x"
type textarea "11am earliNeeds to be booked"
type textarea "x"
type textarea "11am earlieNeeds to be booked"
type textarea "x"
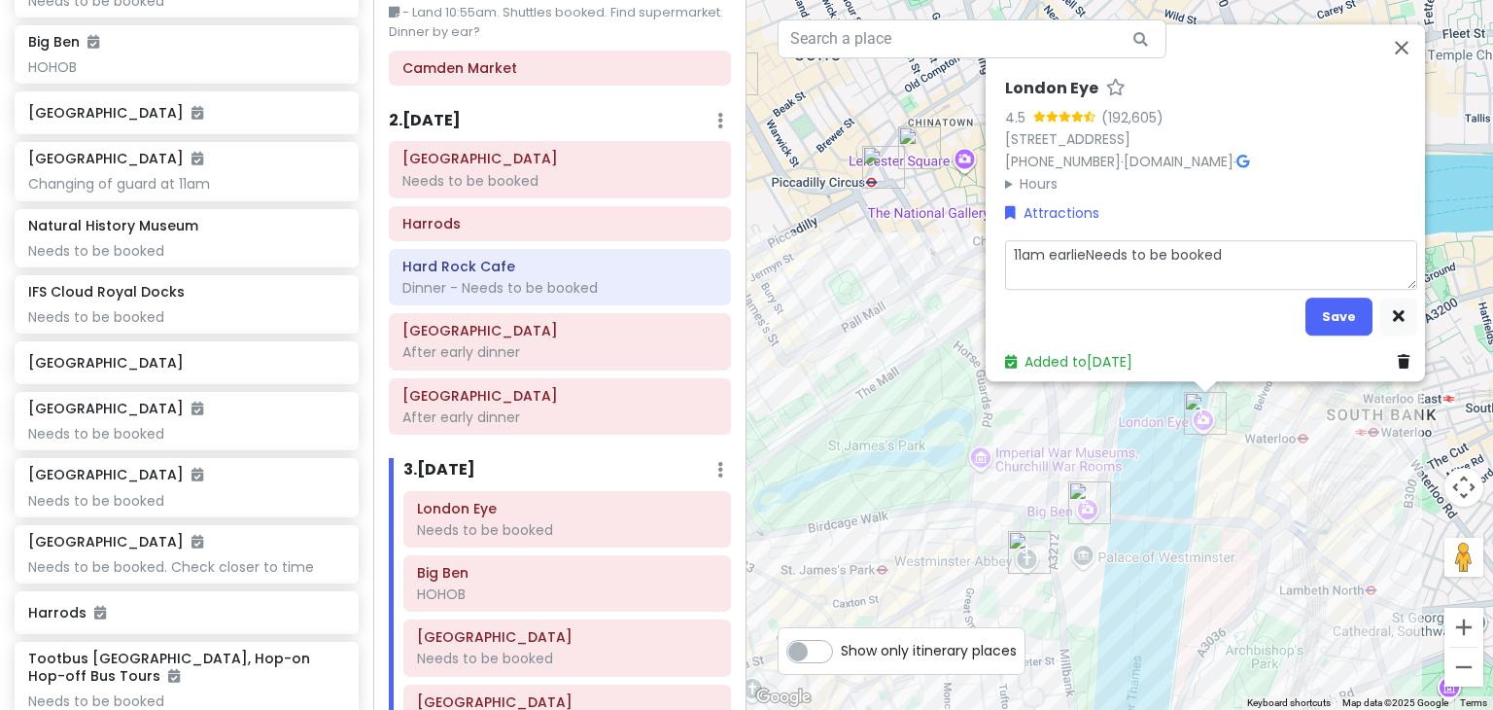
type textarea "11am earliesNeeds to be booked"
type textarea "x"
type textarea "11am earliestNeeds to be booked"
type textarea "x"
type textarea "11am earliest Needs to be booked"
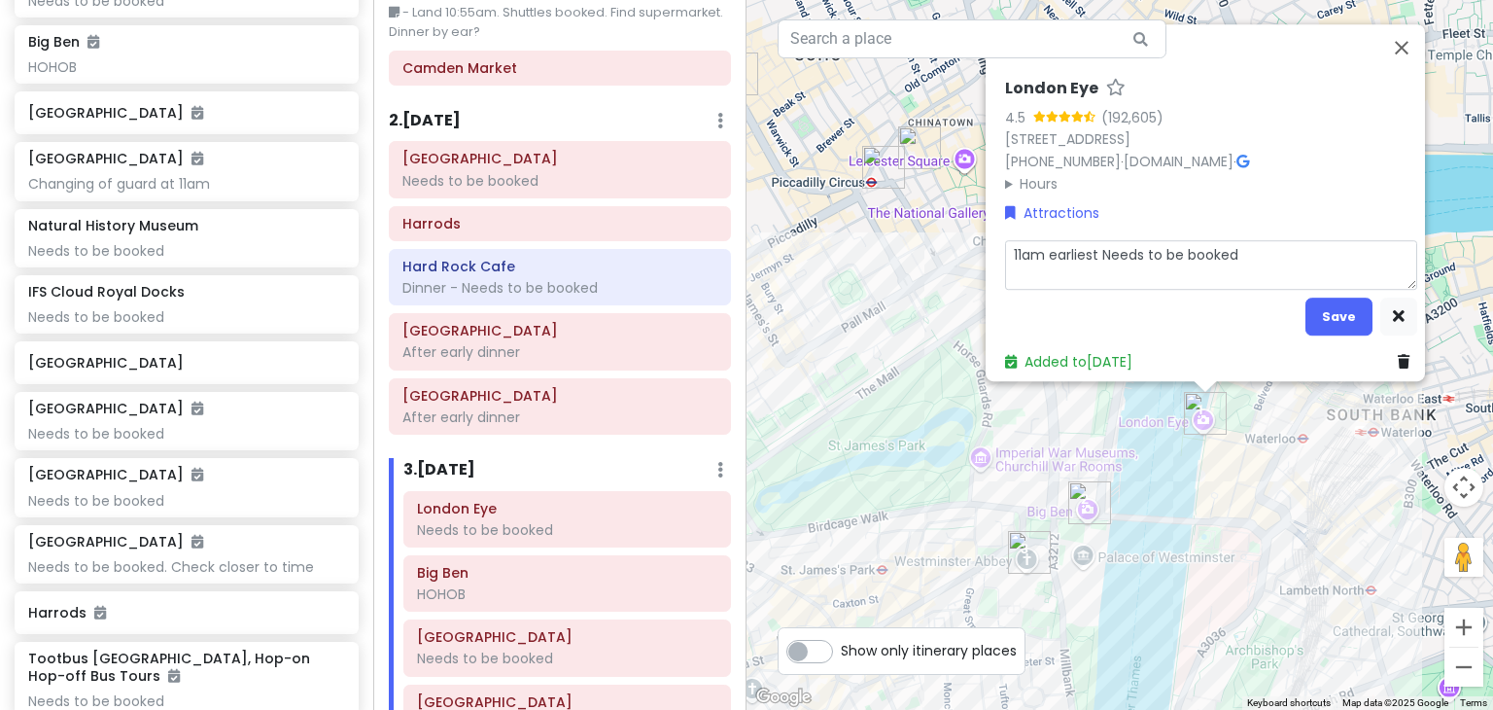
type textarea "x"
type textarea "11am earliest -Needs to be booked"
type textarea "x"
type textarea "11am earliest - Needs to be booked"
click at [1340, 297] on button "Save" at bounding box center [1338, 316] width 67 height 38
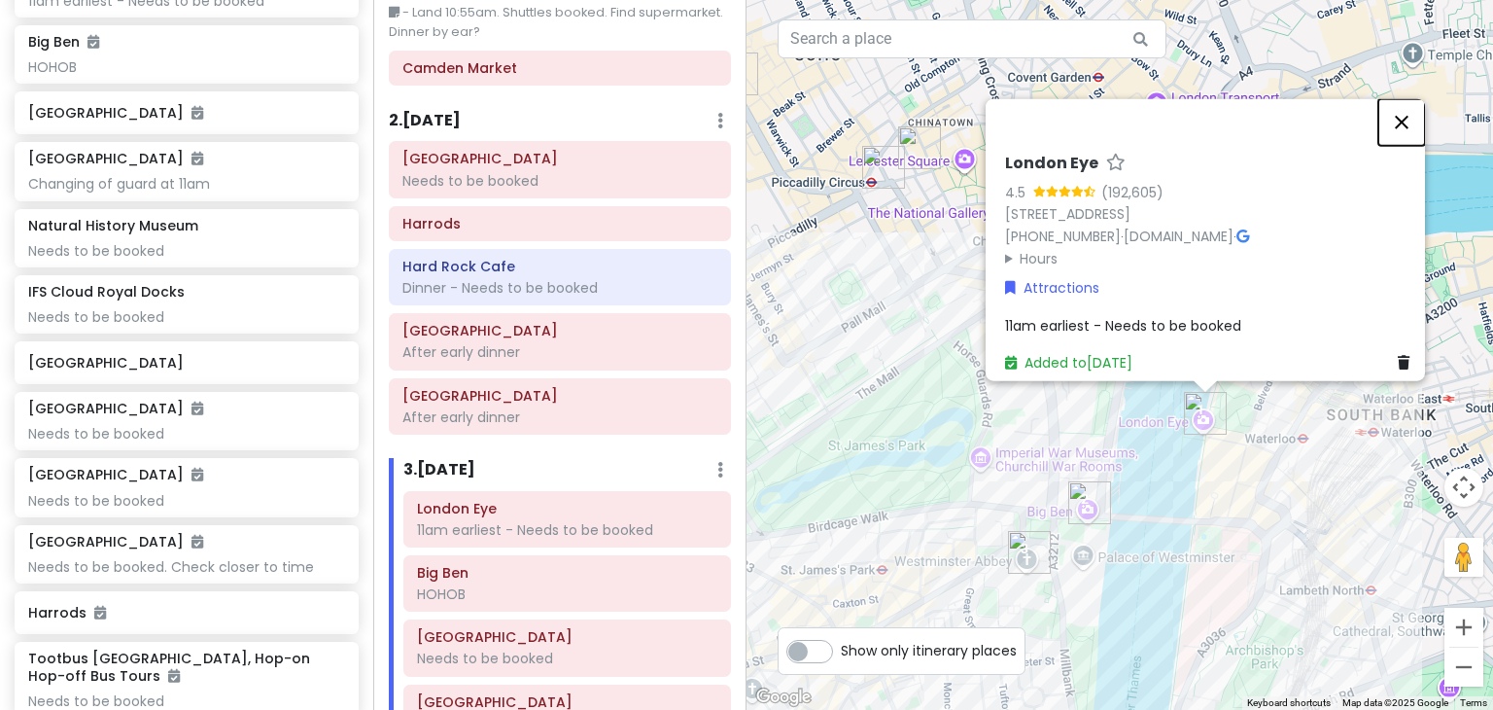
click at [1412, 99] on button "Close" at bounding box center [1401, 122] width 47 height 47
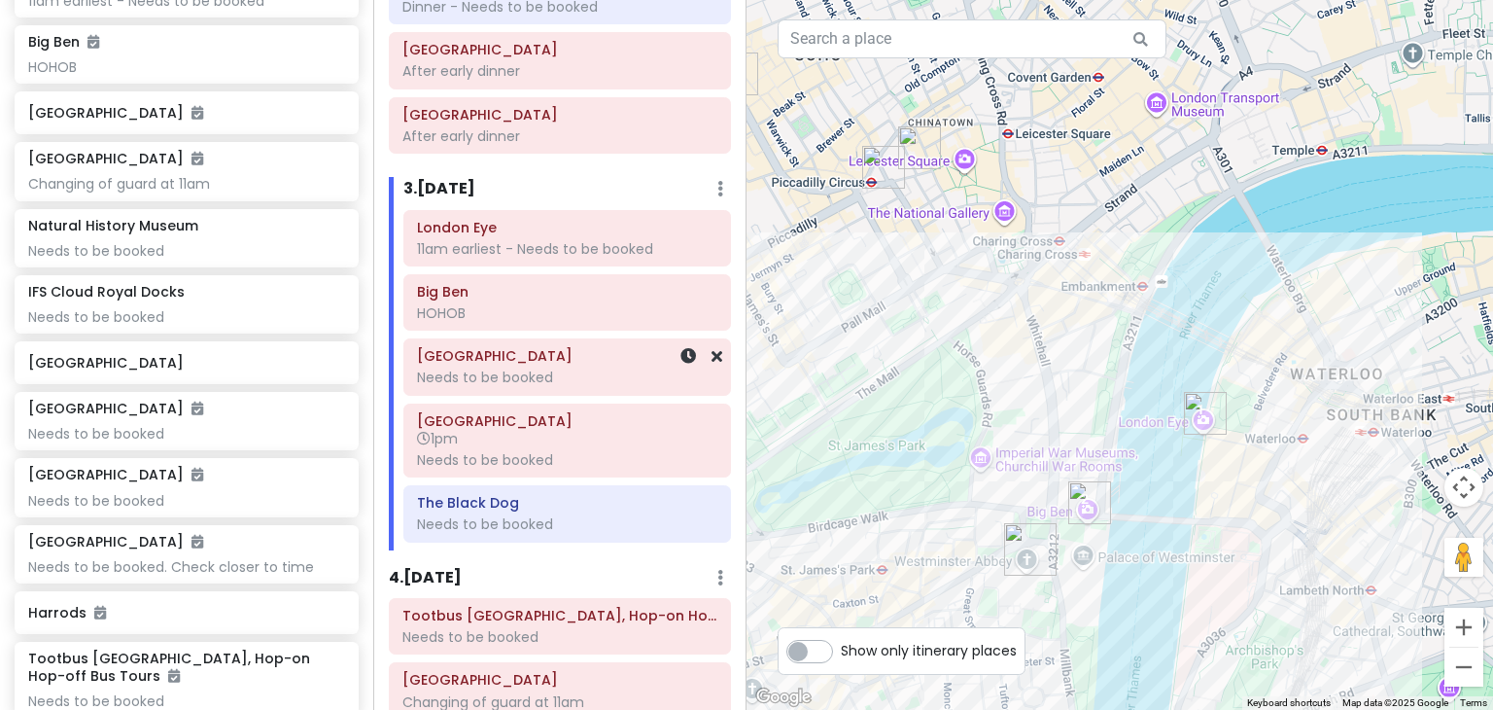
scroll to position [414, 0]
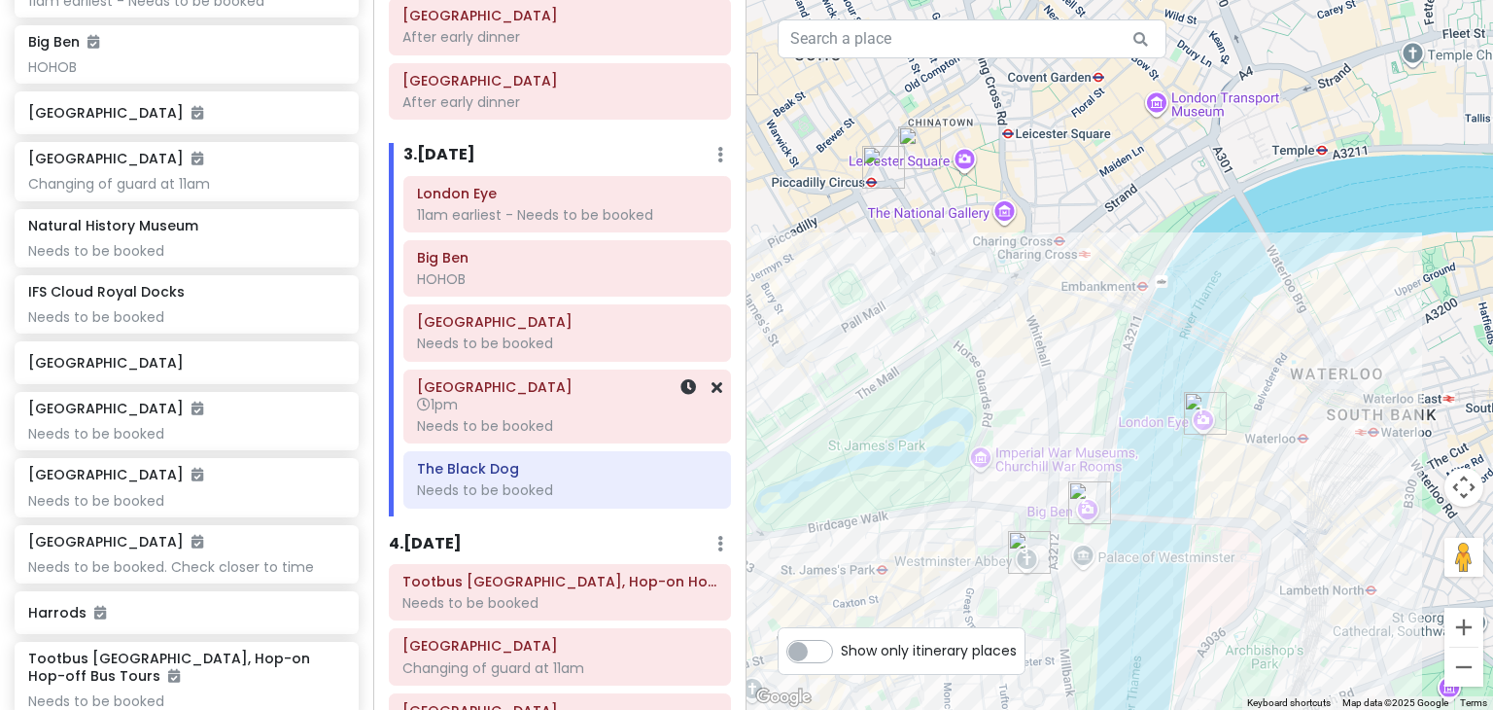
click at [465, 408] on h6 "1pm" at bounding box center [567, 404] width 300 height 17
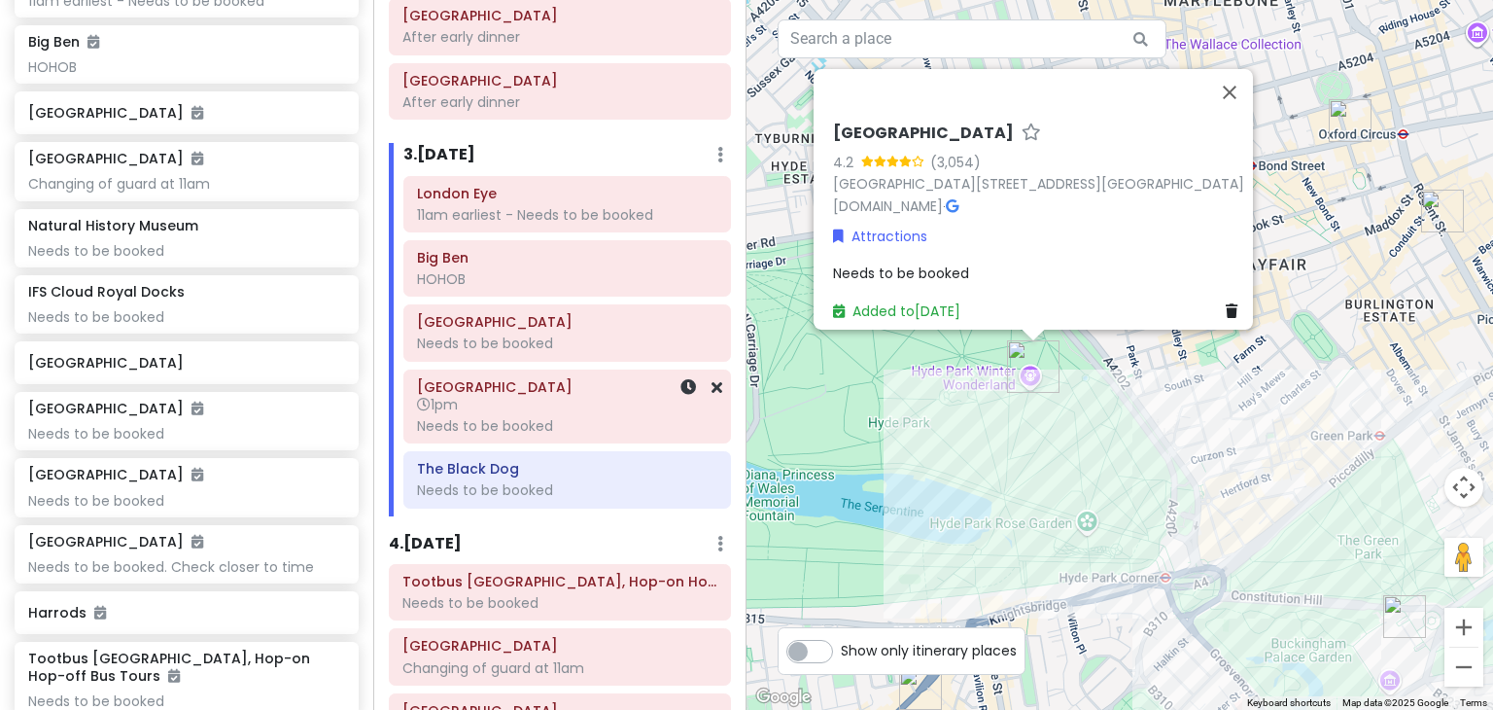
click at [529, 408] on h6 "1pm" at bounding box center [567, 404] width 300 height 17
click at [427, 399] on icon at bounding box center [424, 405] width 14 height 14
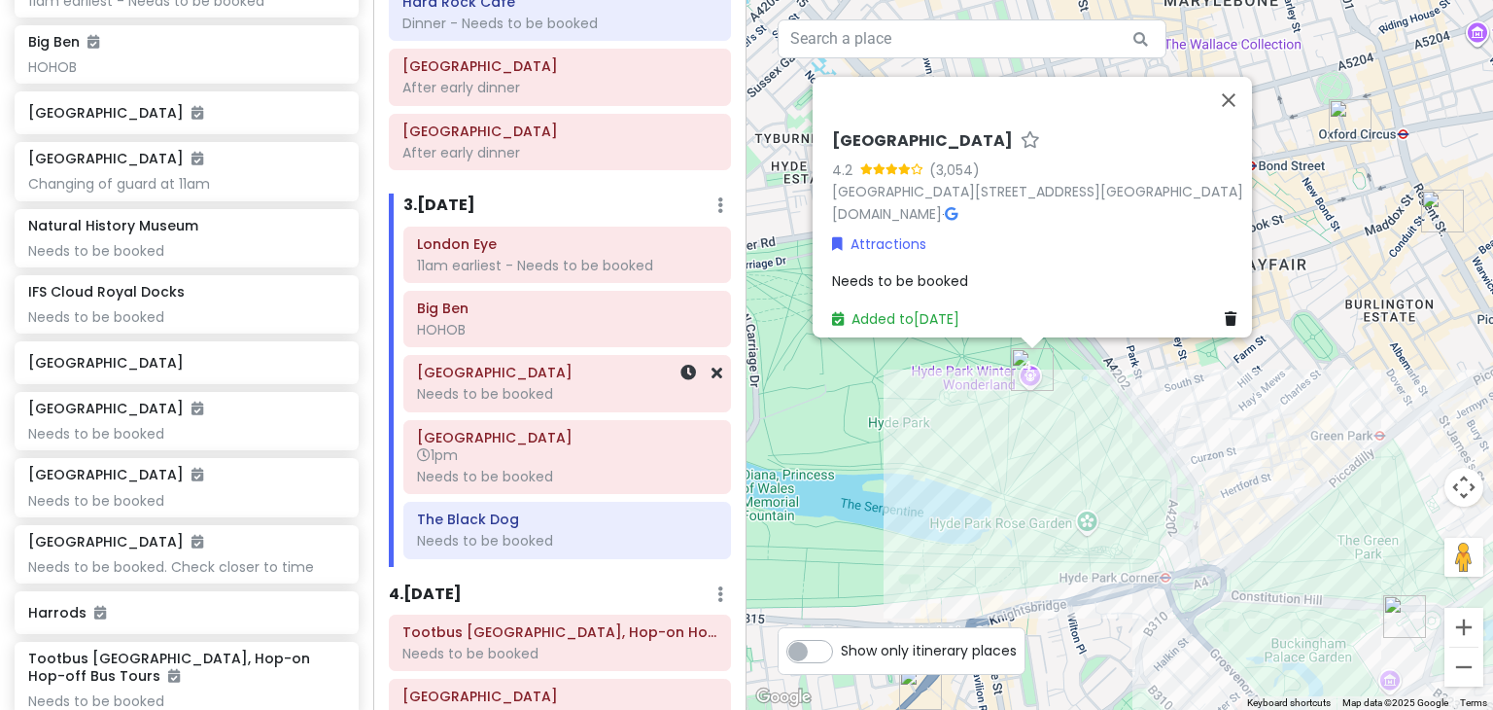
scroll to position [362, 0]
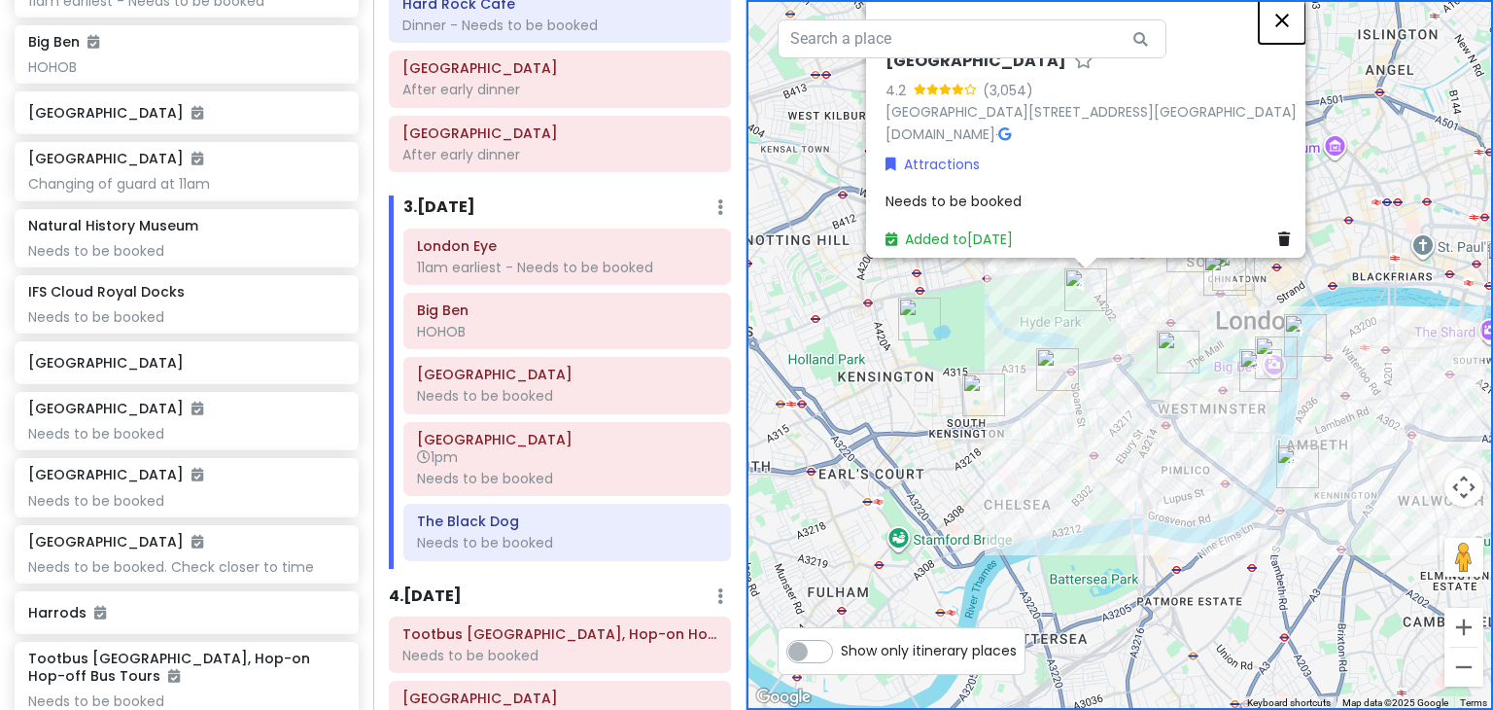
click at [1298, 11] on button "Close" at bounding box center [1282, 20] width 47 height 47
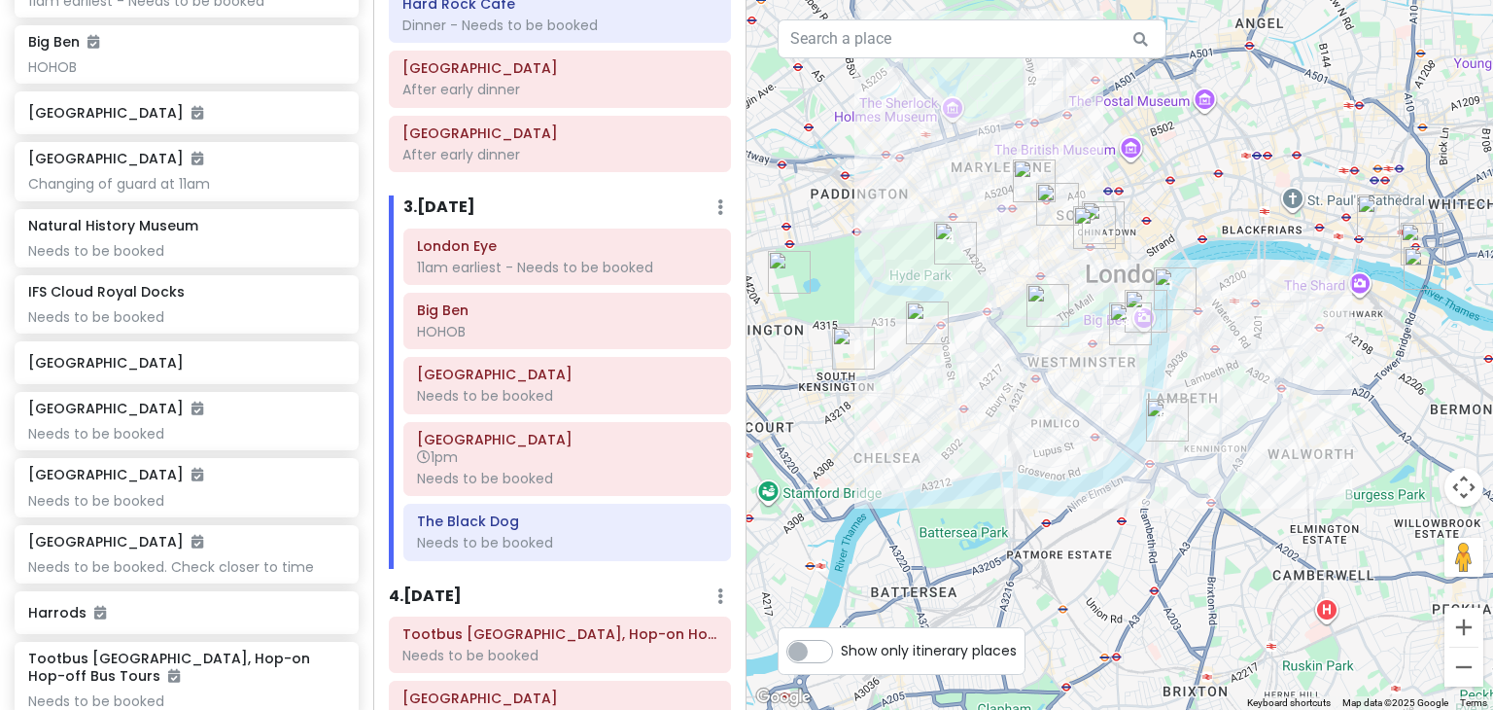
drag, startPoint x: 1192, startPoint y: 476, endPoint x: 1015, endPoint y: 416, distance: 186.9
click at [1015, 416] on div at bounding box center [1119, 355] width 746 height 710
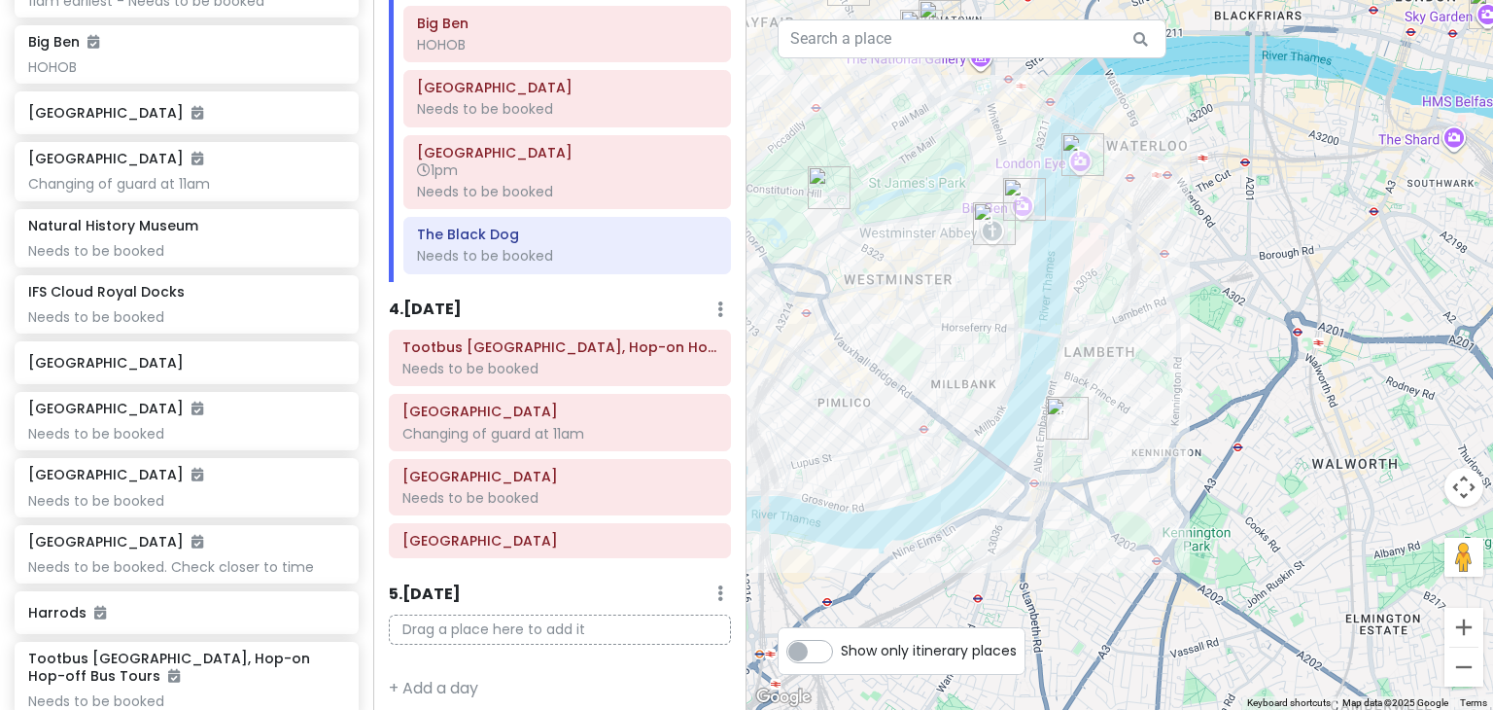
scroll to position [647, 0]
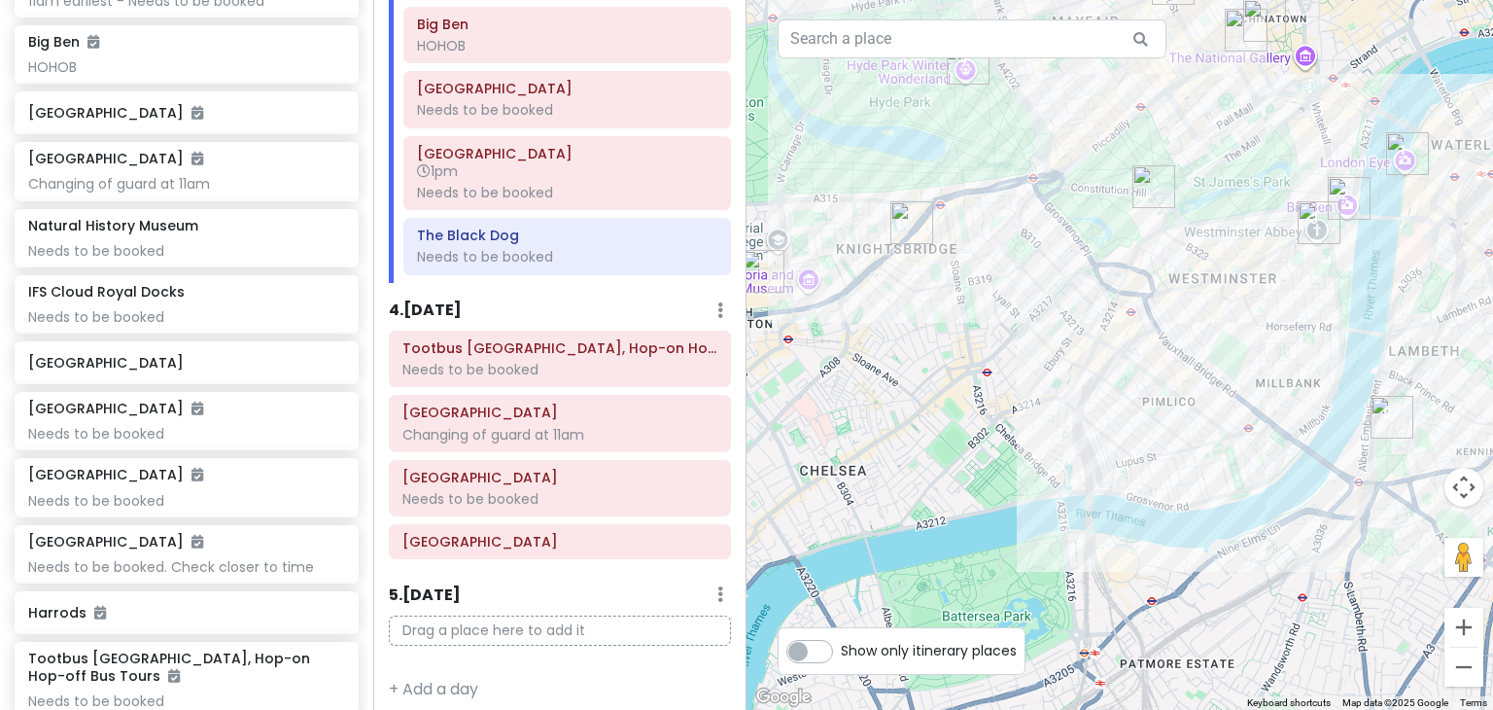
drag, startPoint x: 917, startPoint y: 332, endPoint x: 1136, endPoint y: 352, distance: 220.5
click at [1136, 352] on div at bounding box center [1119, 355] width 746 height 710
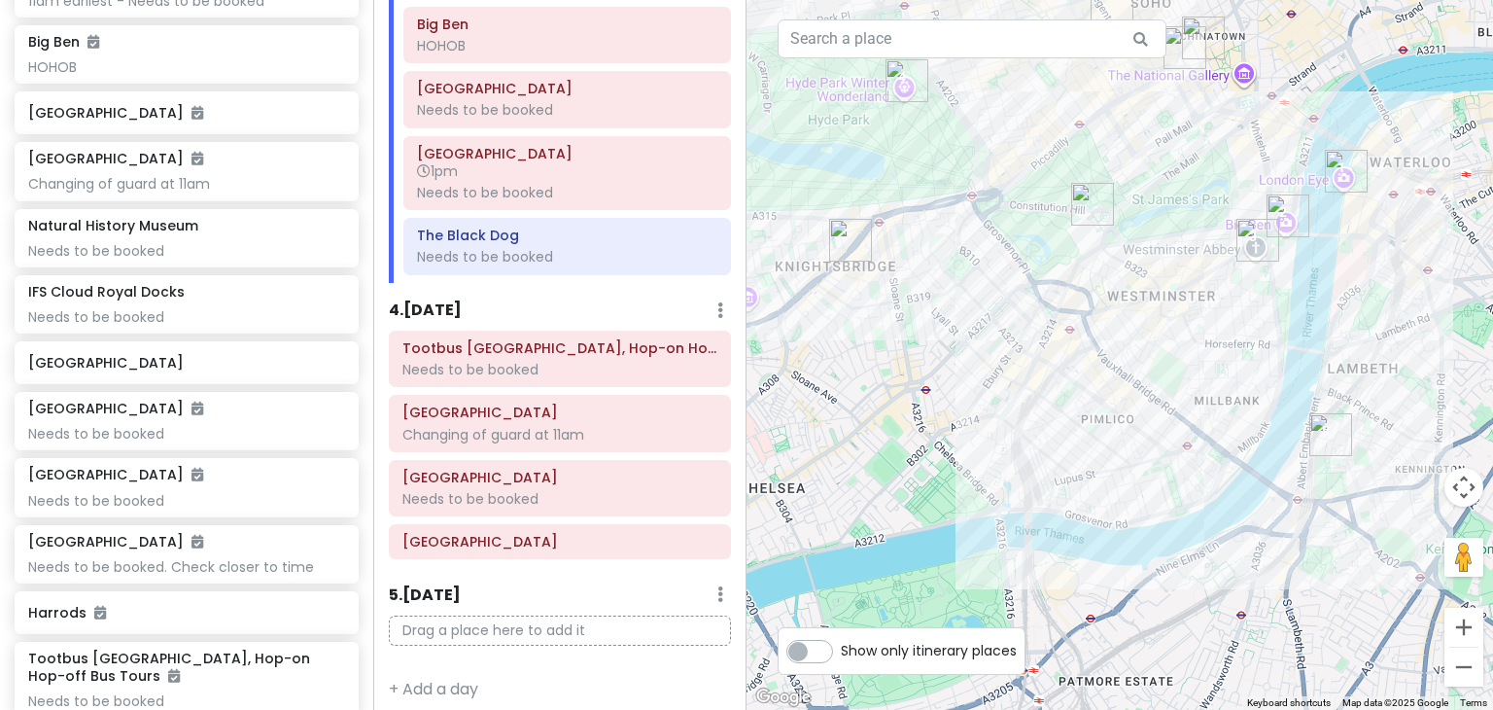
drag, startPoint x: 932, startPoint y: 309, endPoint x: 854, endPoint y: 327, distance: 79.7
click at [854, 327] on div at bounding box center [1119, 355] width 746 height 710
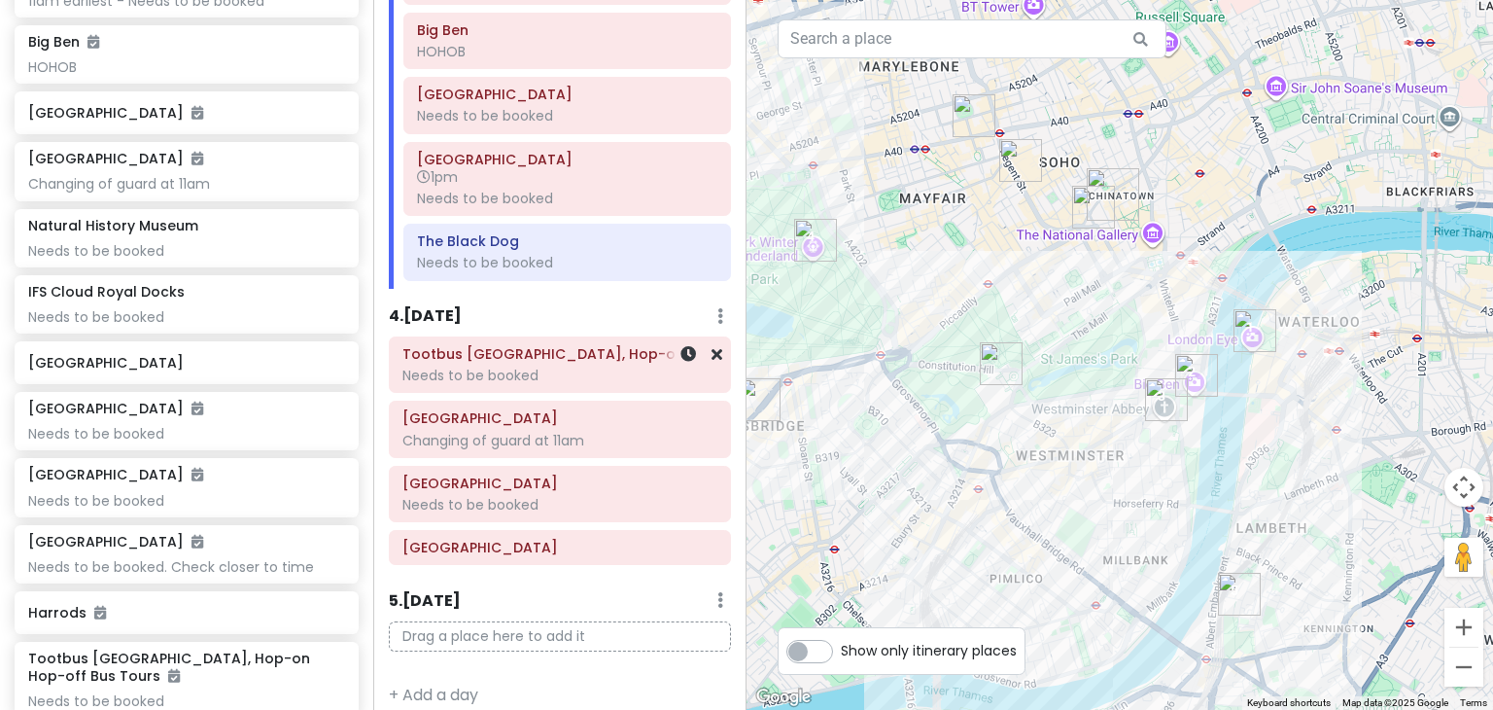
scroll to position [657, 0]
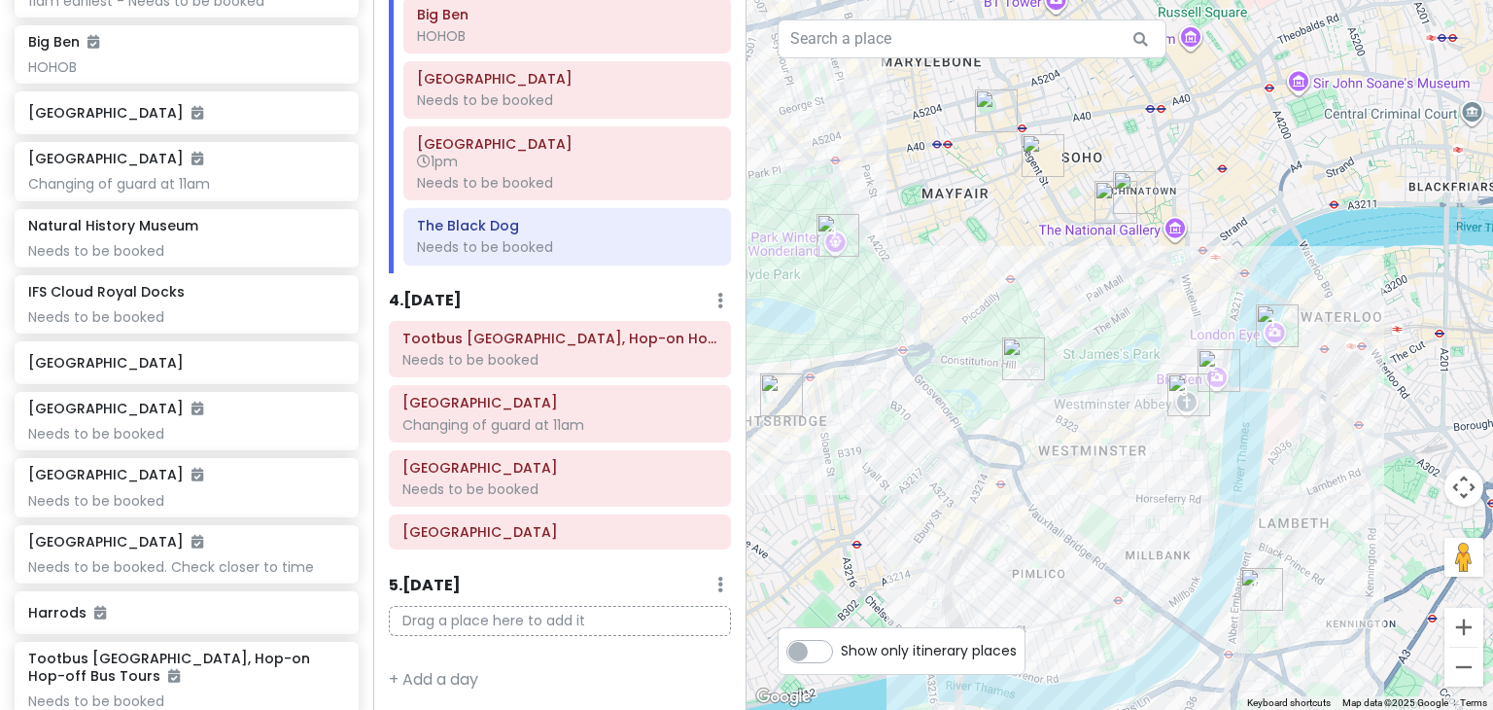
drag, startPoint x: 914, startPoint y: 429, endPoint x: 972, endPoint y: 413, distance: 60.4
click at [972, 413] on div at bounding box center [1119, 355] width 746 height 710
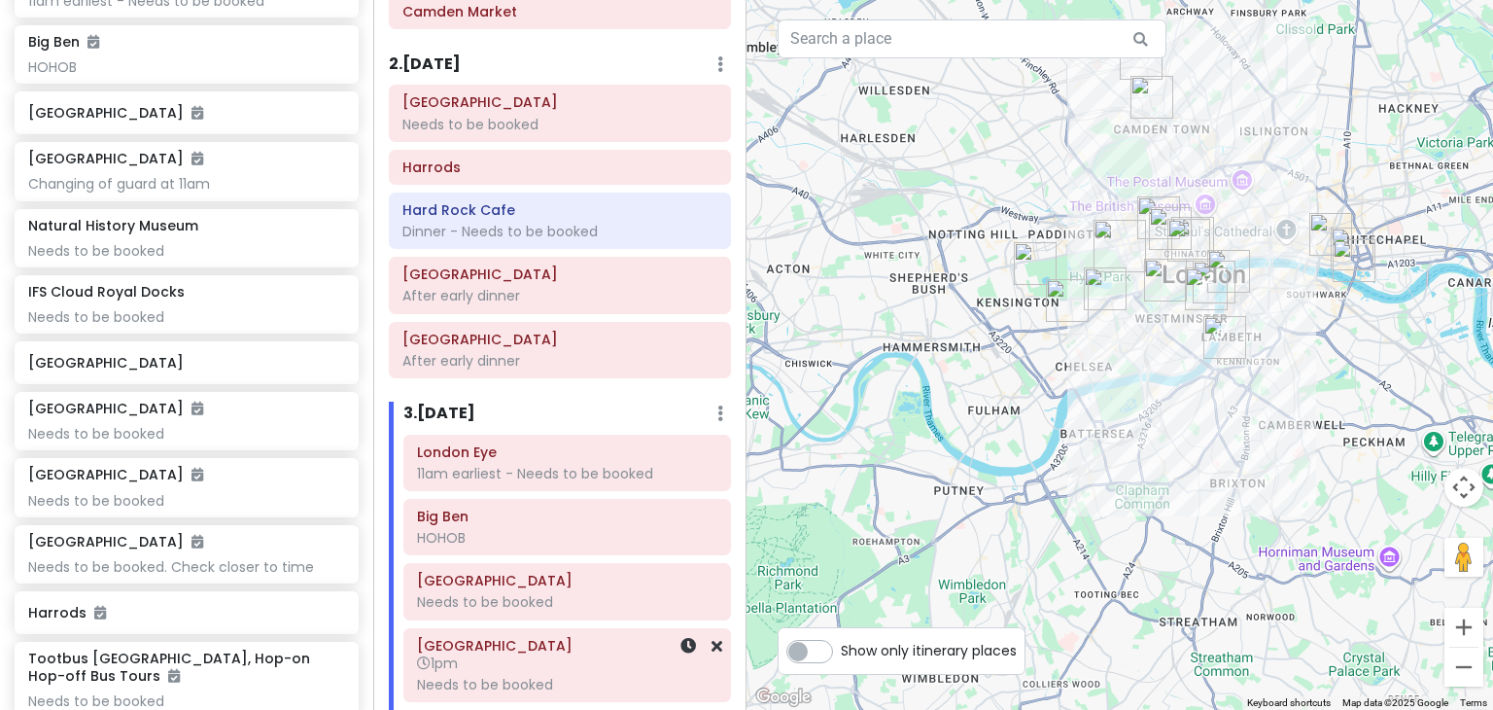
scroll to position [0, 0]
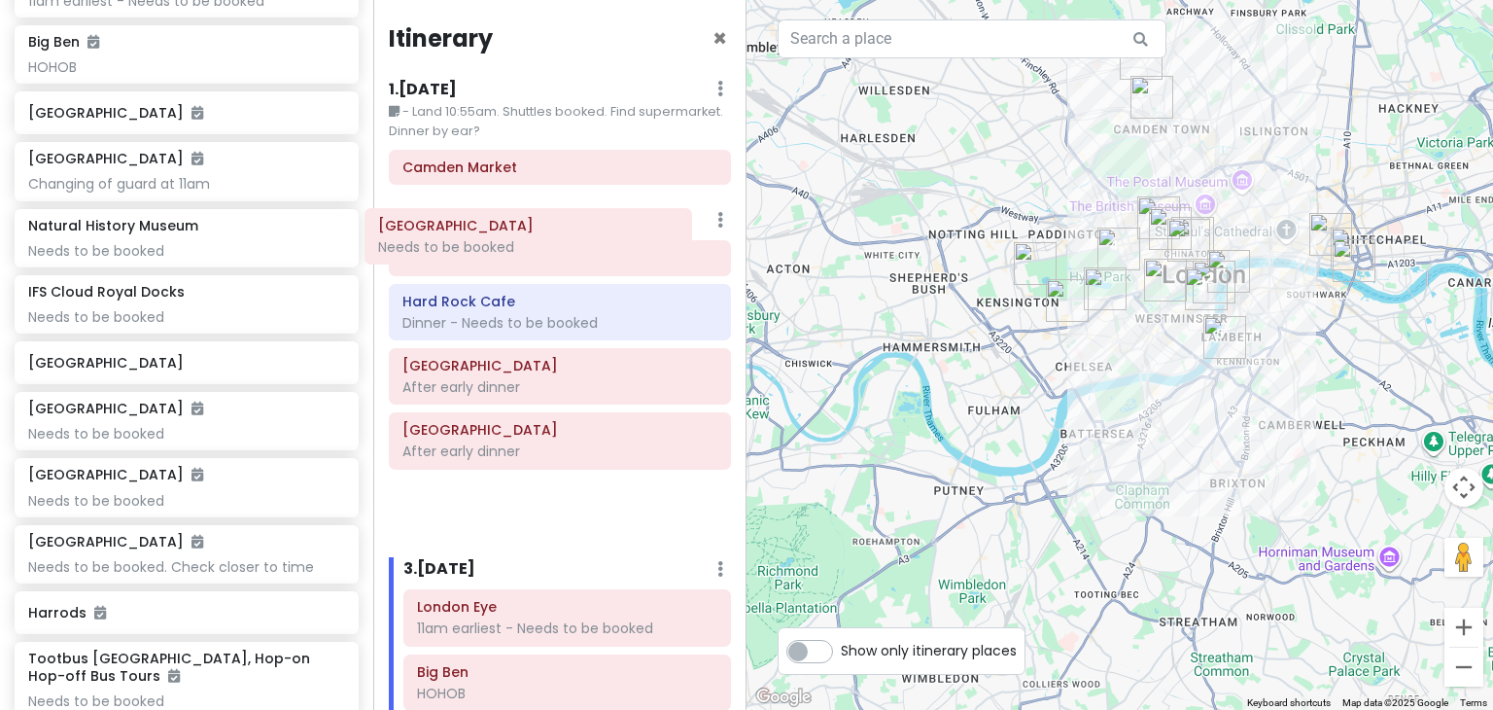
drag, startPoint x: 480, startPoint y: 258, endPoint x: 456, endPoint y: 229, distance: 37.2
click at [456, 229] on div "2 . Mon 12/15 Add Day Notes Delete Day Windsor Castle Needs to be booked Harrod…" at bounding box center [560, 374] width 342 height 333
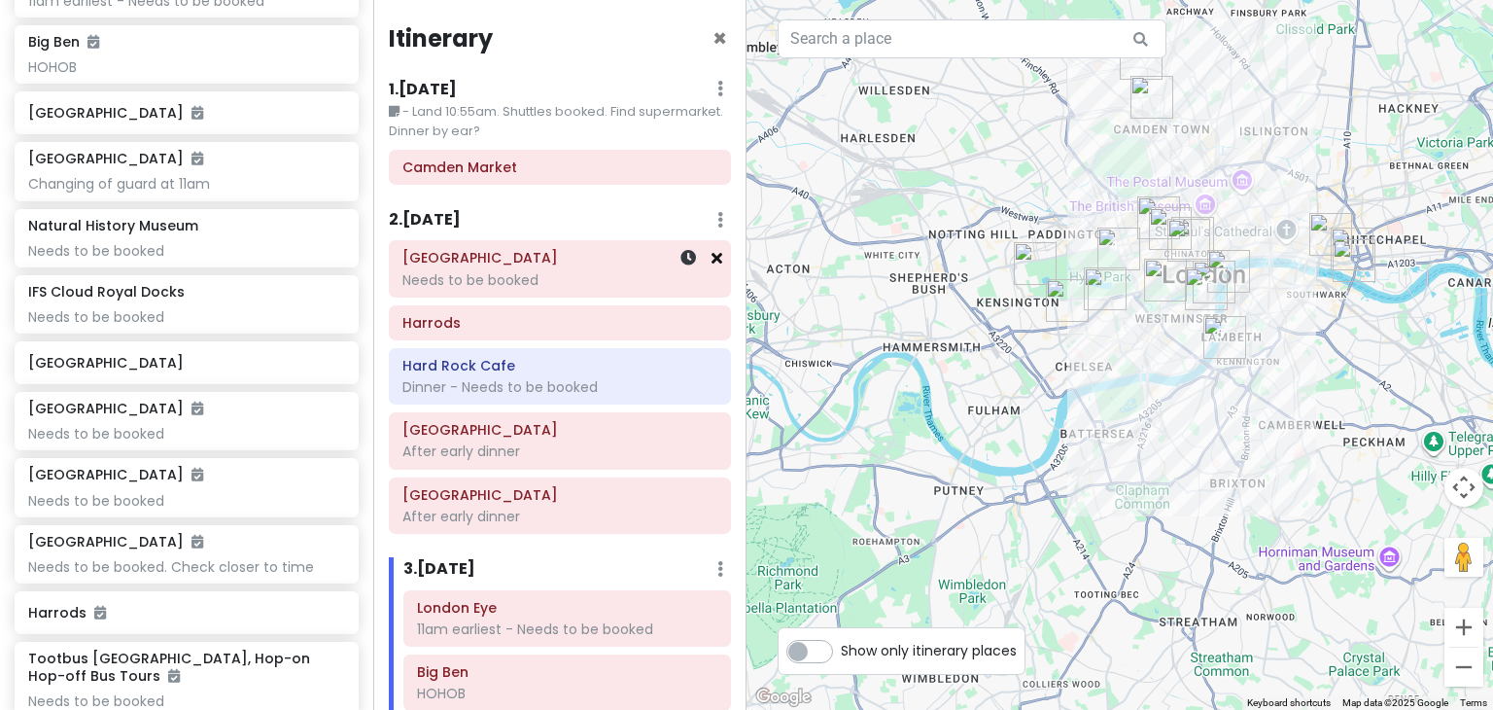
click at [711, 258] on icon at bounding box center [716, 258] width 11 height 16
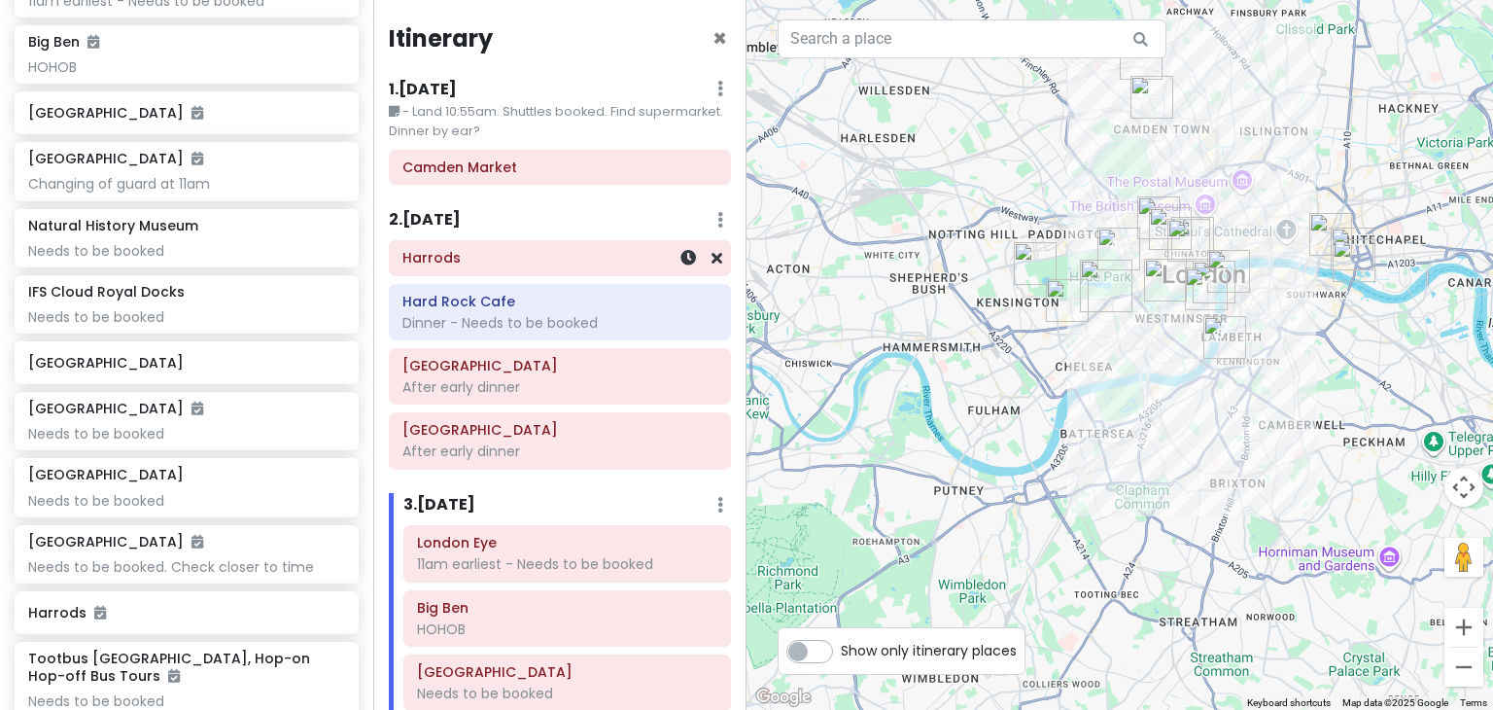
click at [506, 238] on div "2 . Mon 12/15 Add Day Notes Delete Day" at bounding box center [560, 224] width 342 height 33
click at [495, 219] on div "2 . Mon 12/15 Add Day Notes Delete Day" at bounding box center [560, 224] width 342 height 33
click at [434, 224] on h6 "2 . Mon 12/15" at bounding box center [425, 220] width 72 height 20
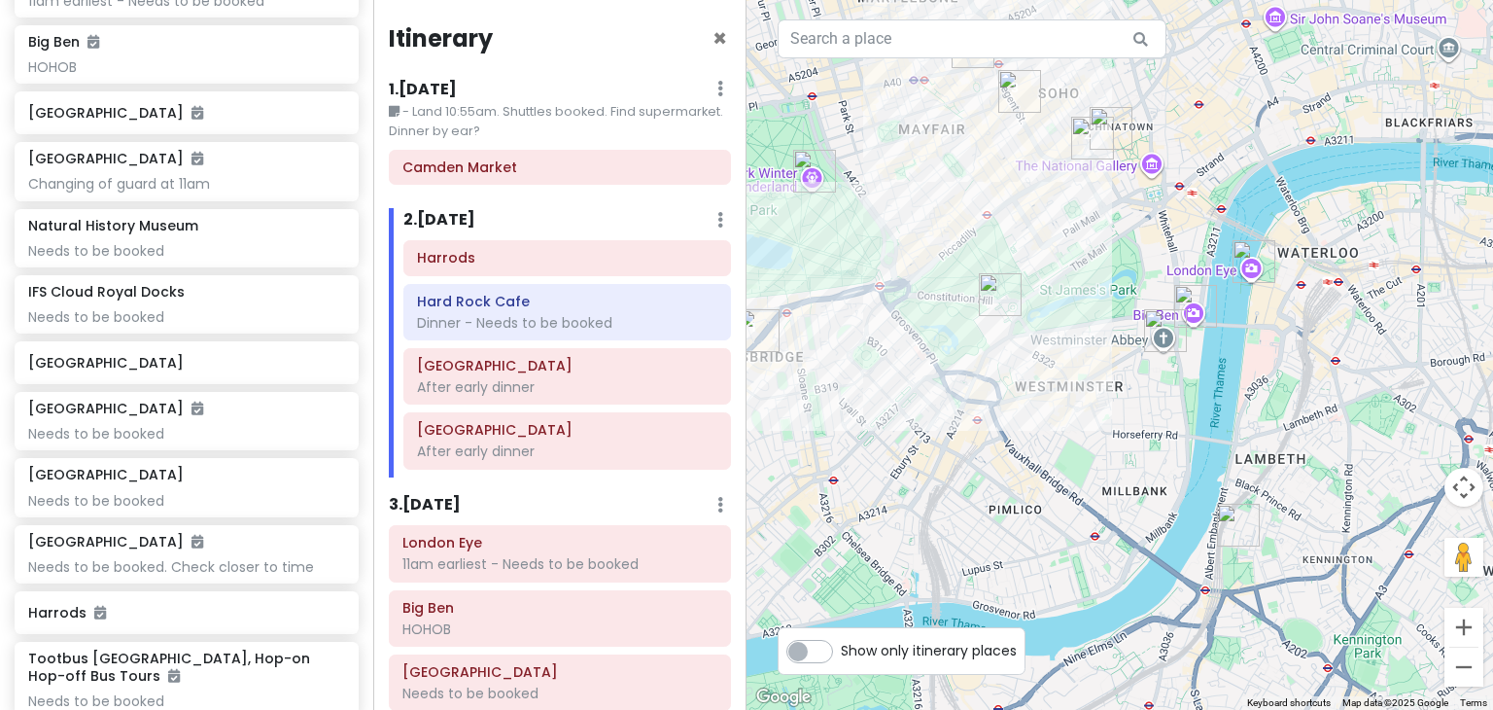
drag, startPoint x: 1315, startPoint y: 500, endPoint x: 1118, endPoint y: 467, distance: 199.9
click at [1118, 467] on div at bounding box center [1119, 355] width 746 height 710
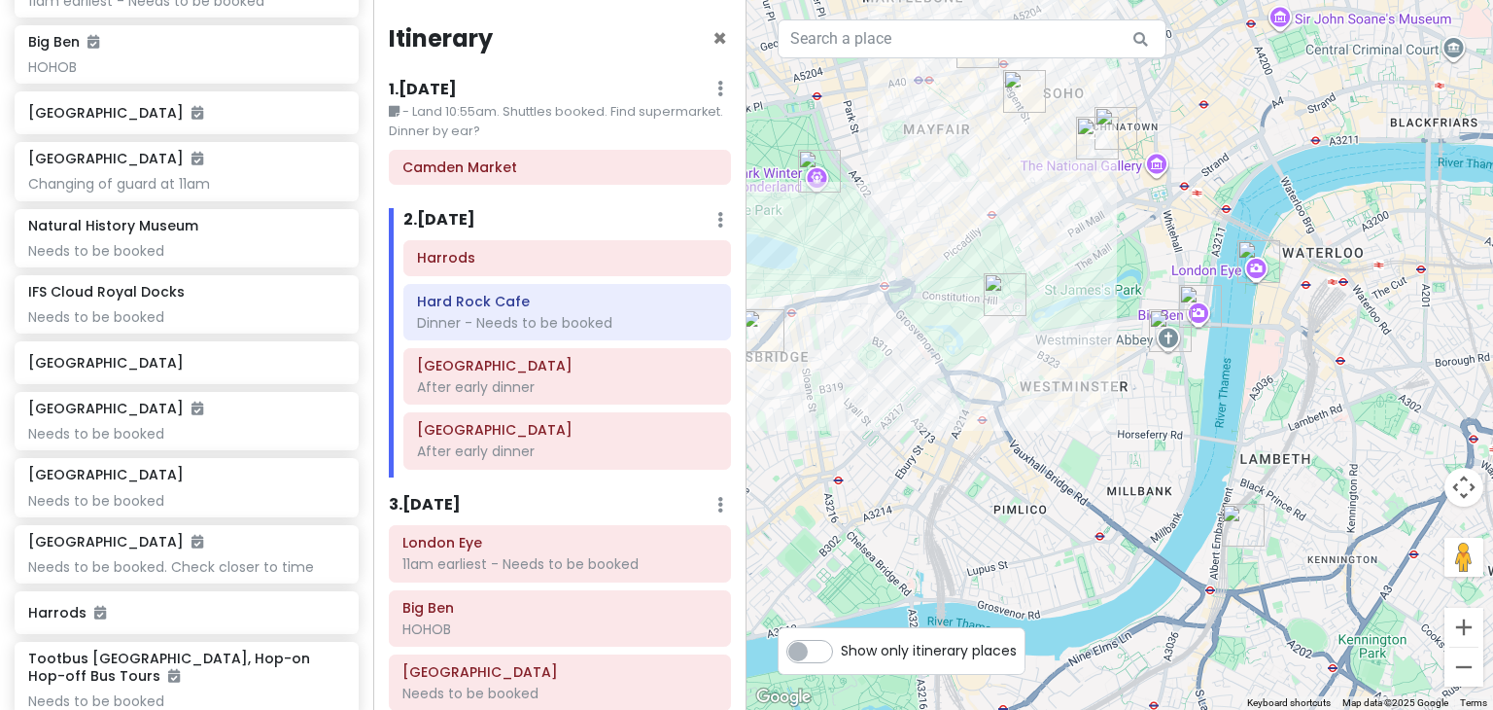
click at [1217, 433] on div at bounding box center [1119, 355] width 746 height 710
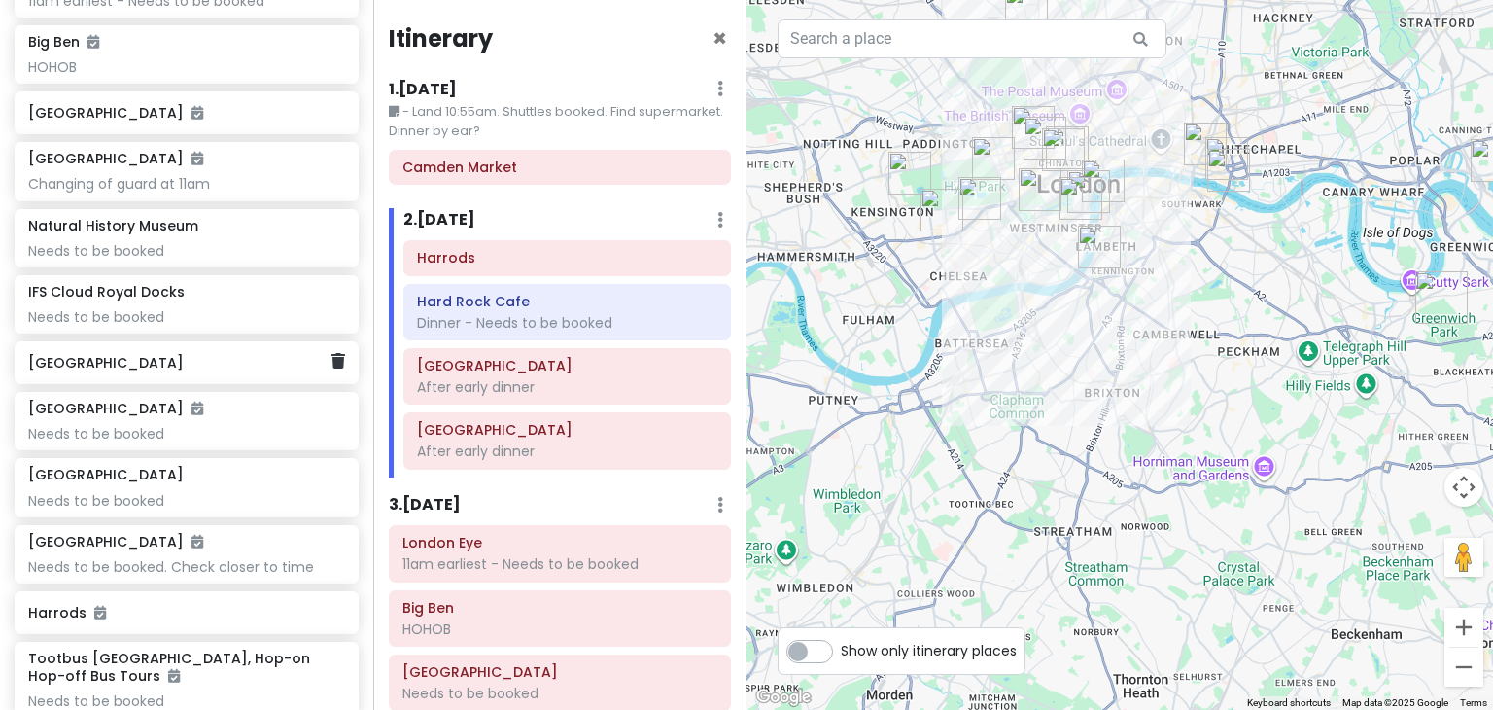
click at [264, 363] on h6 "[GEOGRAPHIC_DATA]" at bounding box center [179, 362] width 302 height 17
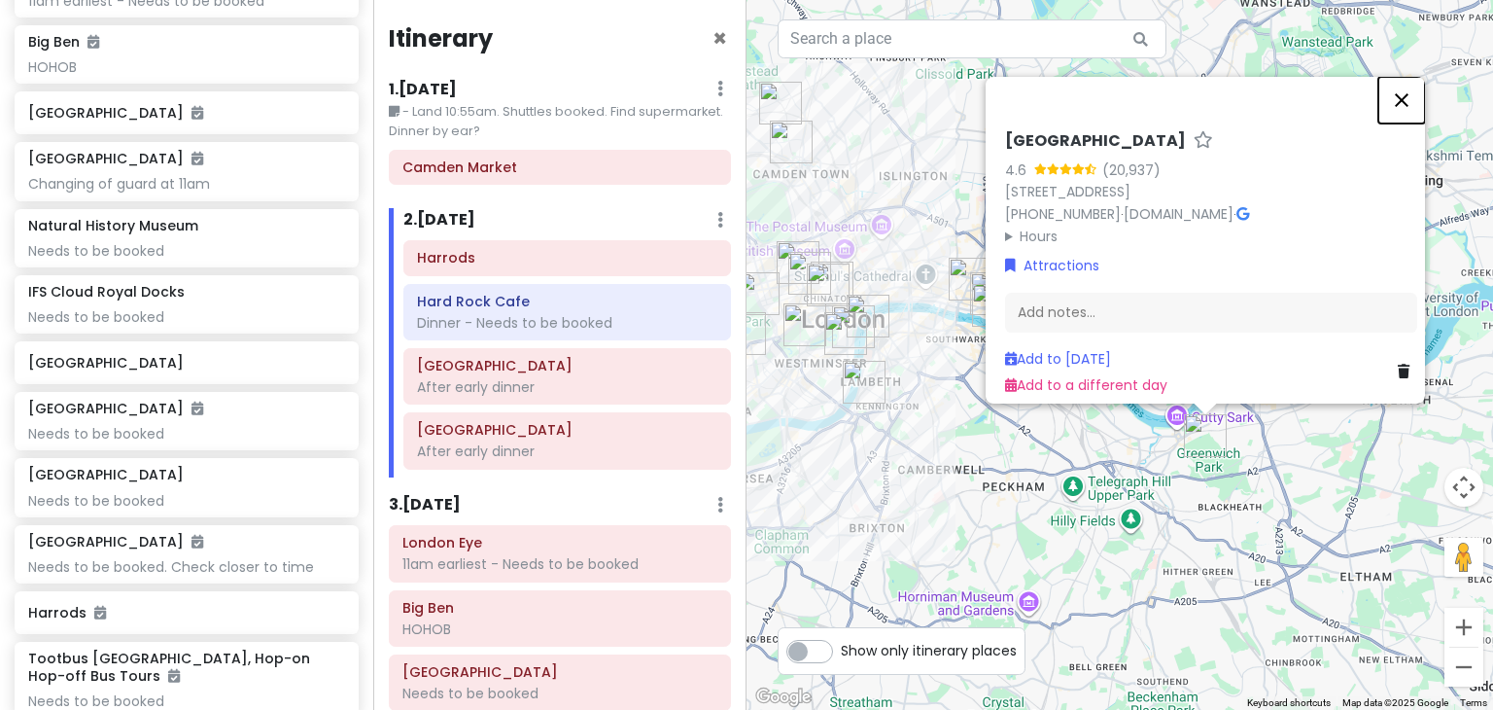
click at [1410, 87] on button "Close" at bounding box center [1401, 100] width 47 height 47
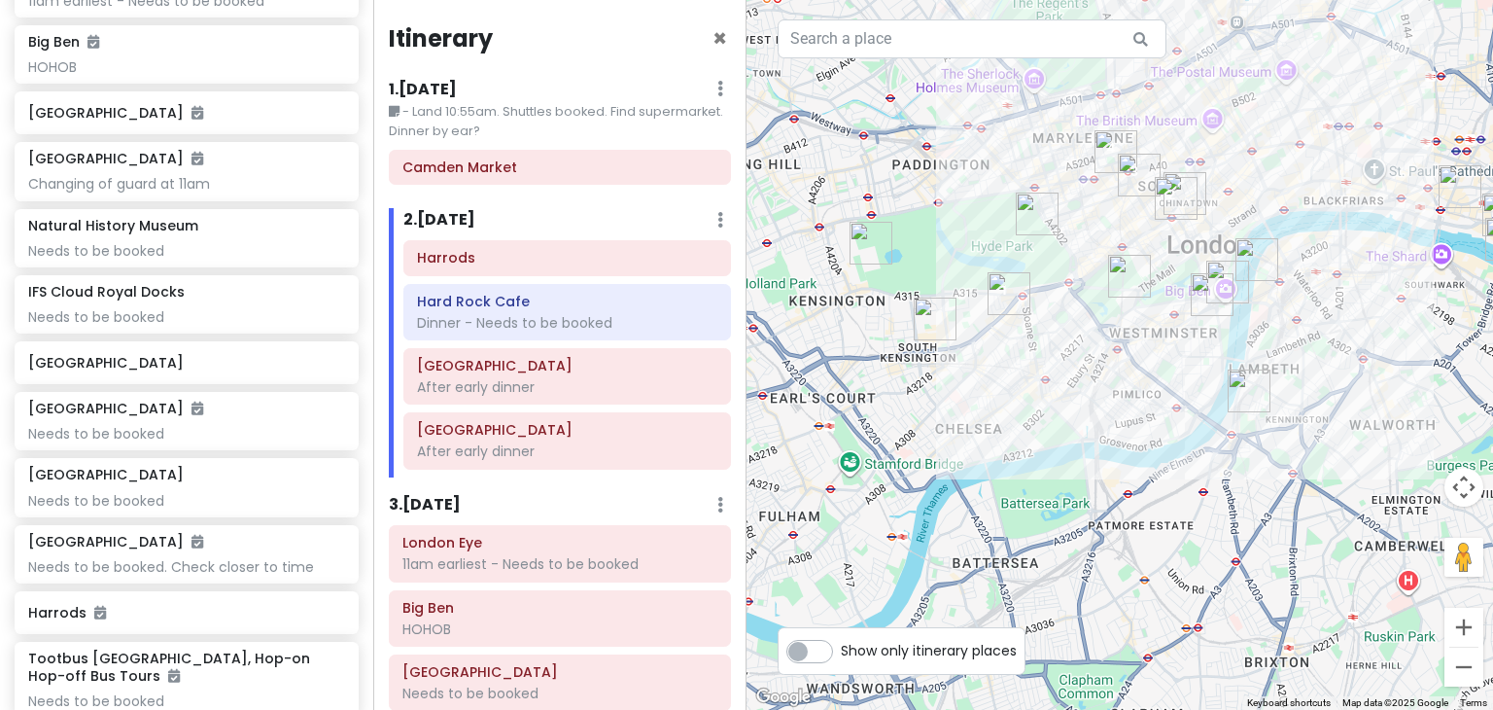
drag, startPoint x: 1225, startPoint y: 464, endPoint x: 1111, endPoint y: 396, distance: 132.5
click at [1111, 396] on div at bounding box center [1119, 355] width 746 height 710
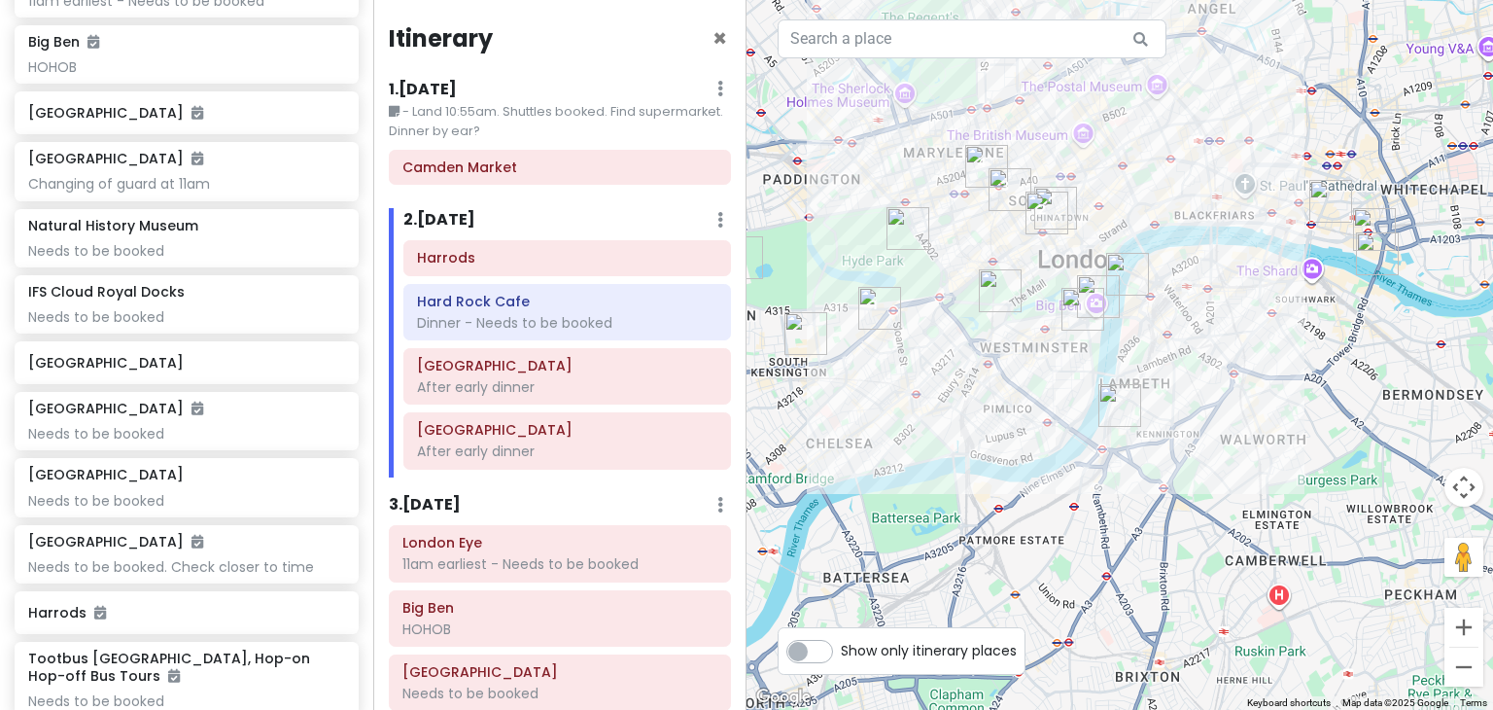
drag, startPoint x: 1216, startPoint y: 362, endPoint x: 1084, endPoint y: 374, distance: 132.8
click at [1084, 374] on div at bounding box center [1119, 355] width 746 height 710
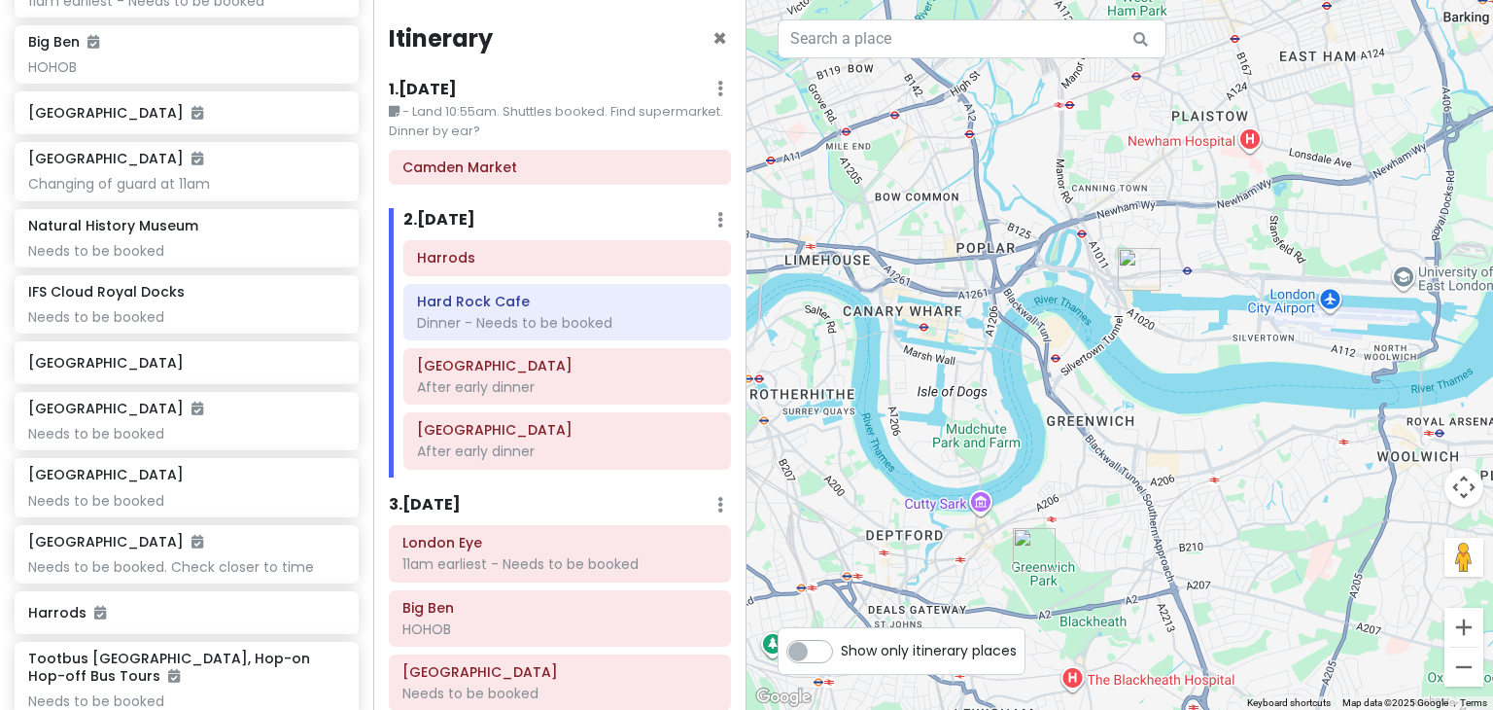
click at [1135, 268] on img "IFS Cloud Royal Docks" at bounding box center [1139, 269] width 58 height 58
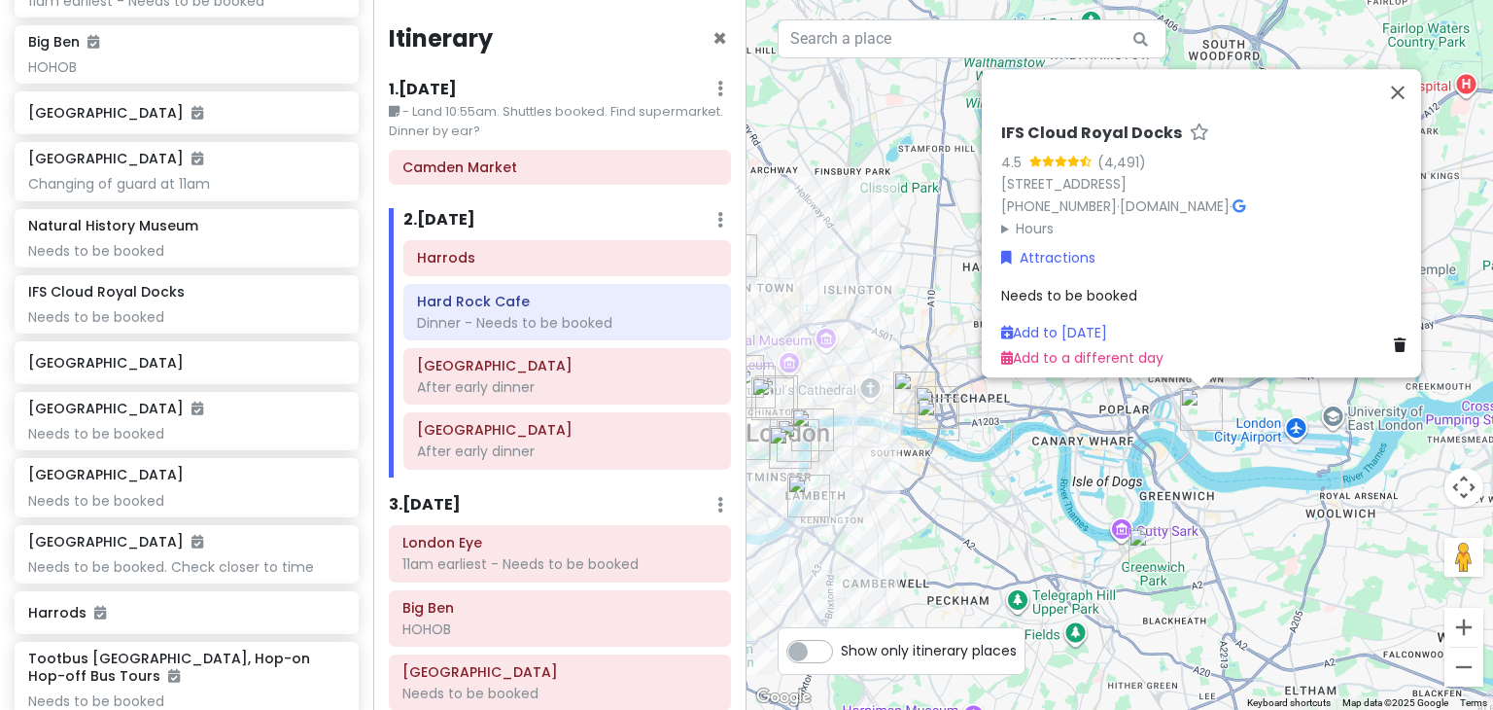
click at [1369, 489] on div "IFS Cloud Royal Docks 4.5 (4,491) 27 Western Gateway, London E16 1FA, UK +44 34…" at bounding box center [1119, 355] width 746 height 710
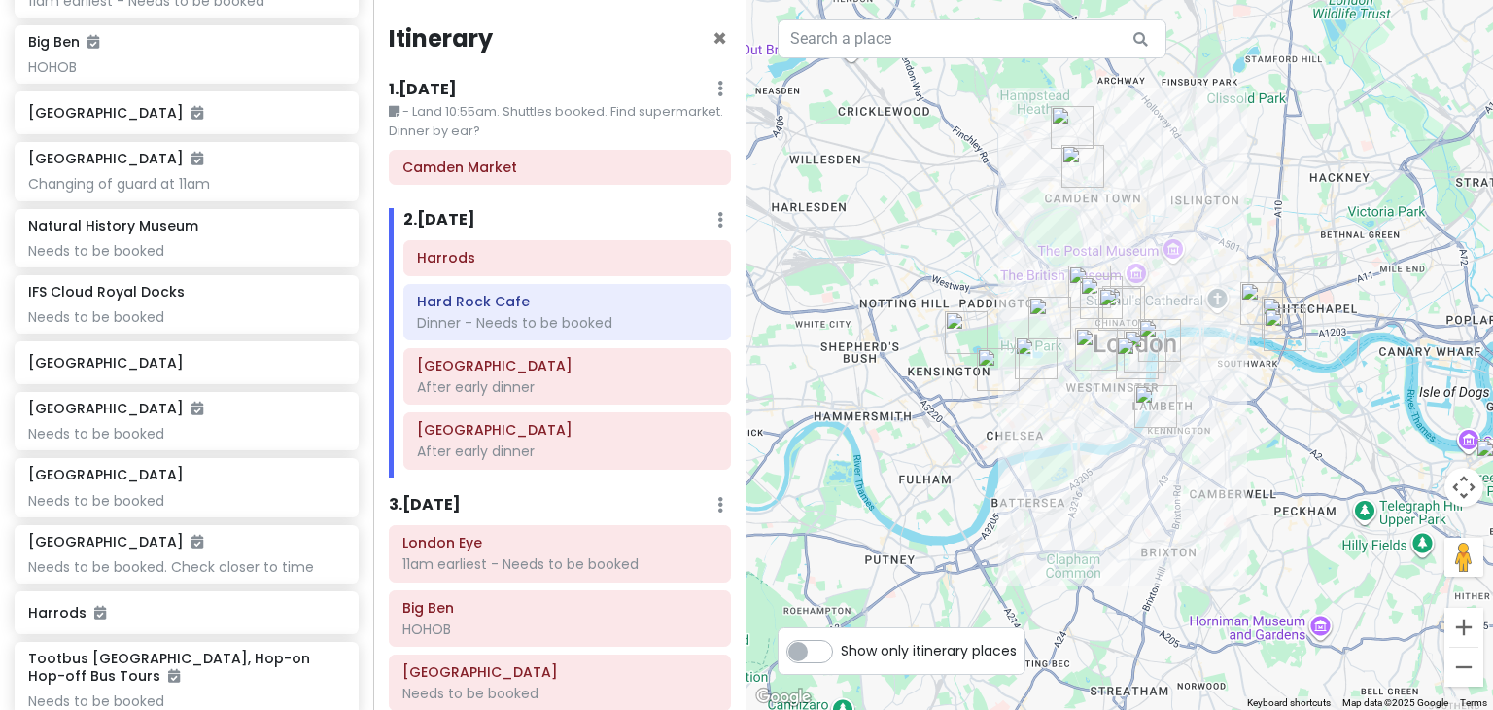
drag, startPoint x: 977, startPoint y: 483, endPoint x: 1327, endPoint y: 394, distance: 361.1
click at [1327, 394] on div at bounding box center [1119, 355] width 746 height 710
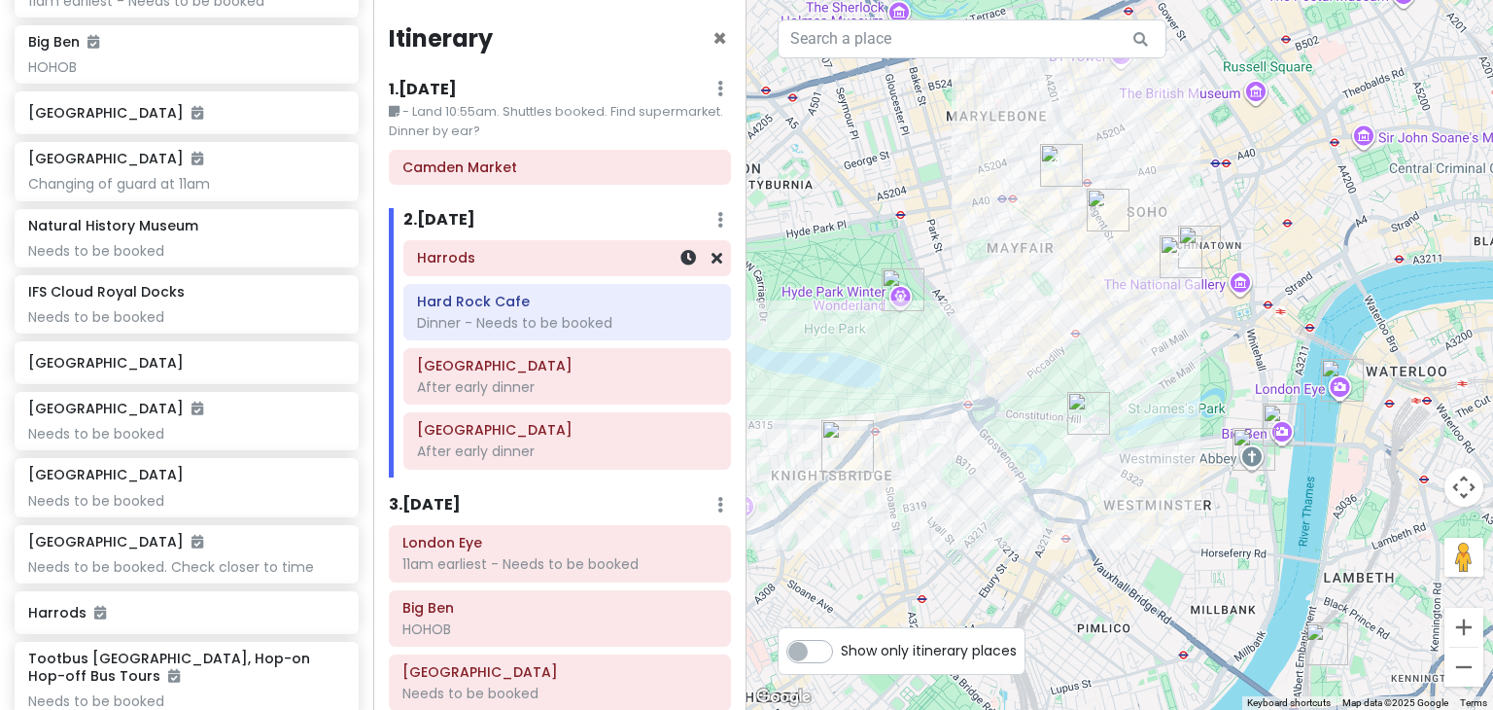
click at [520, 260] on h6 "Harrods" at bounding box center [567, 257] width 300 height 17
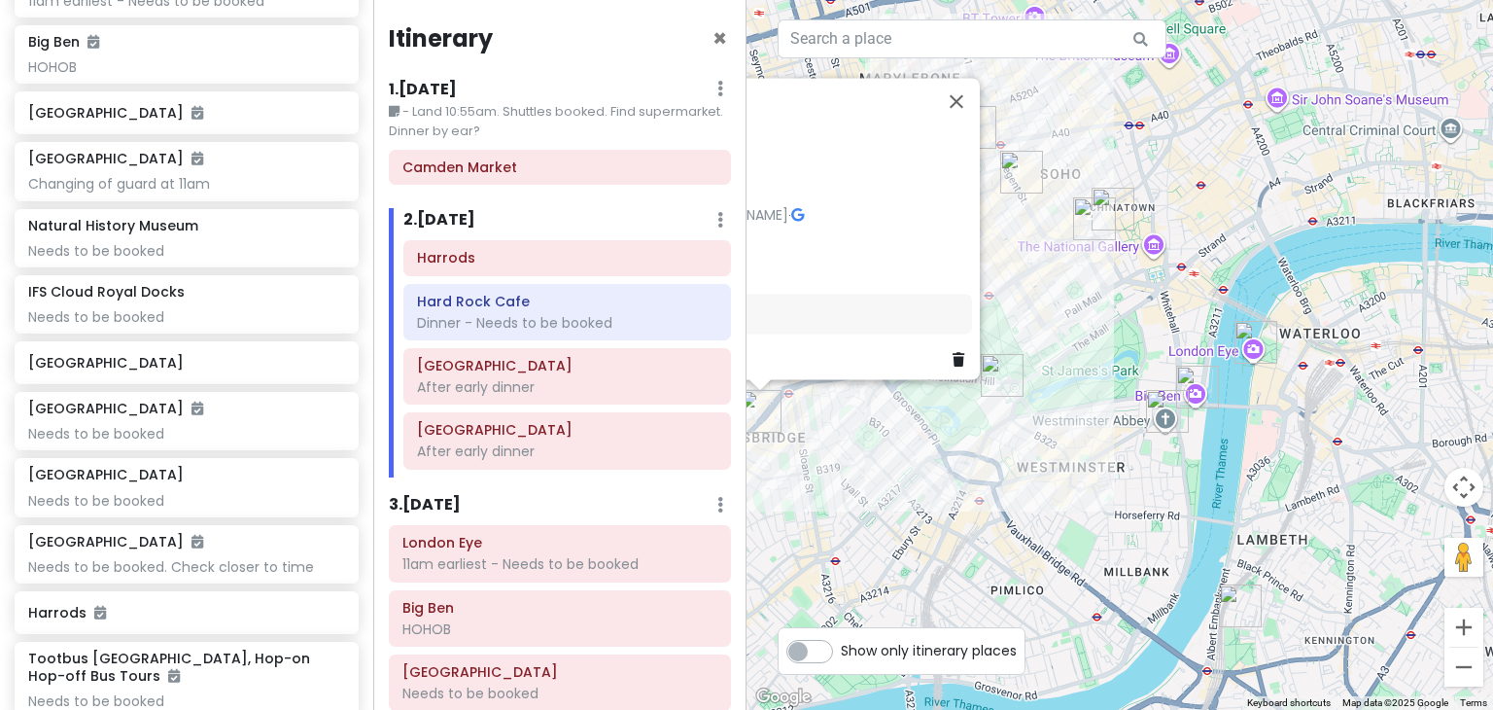
drag, startPoint x: 1296, startPoint y: 572, endPoint x: 1003, endPoint y: 537, distance: 294.6
click at [1003, 537] on div "Harrods 4.4 (117,243) 87-135 Brompton Rd, London SW1X 7XL, UK +44 20 7730 1234 …" at bounding box center [1119, 355] width 746 height 710
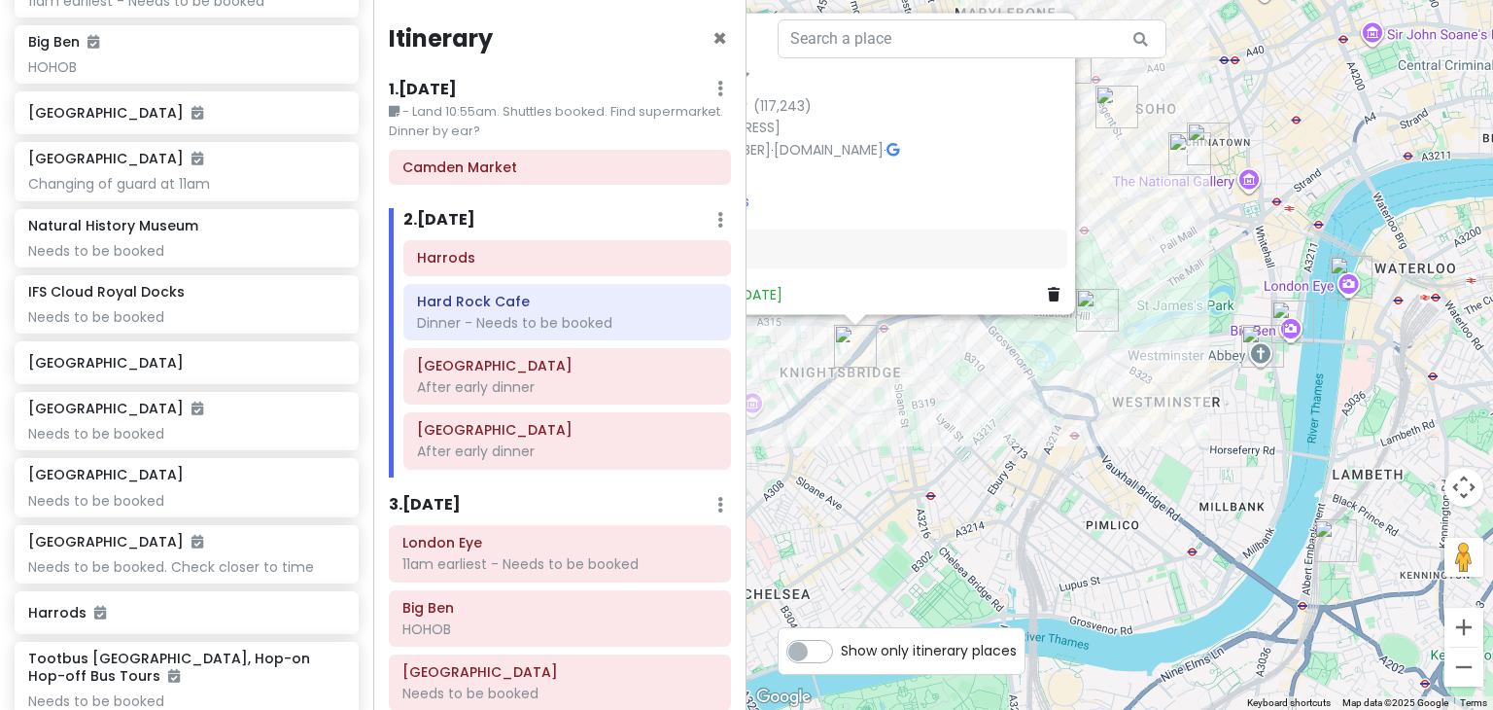
drag, startPoint x: 910, startPoint y: 532, endPoint x: 1027, endPoint y: 460, distance: 137.9
click at [1027, 460] on div "Harrods 4.4 (117,243) 87-135 Brompton Rd, London SW1X 7XL, UK +44 20 7730 1234 …" at bounding box center [1119, 355] width 746 height 710
click at [1012, 484] on div "Harrods 4.4 (117,243) 87-135 Brompton Rd, London SW1X 7XL, UK +44 20 7730 1234 …" at bounding box center [1119, 355] width 746 height 710
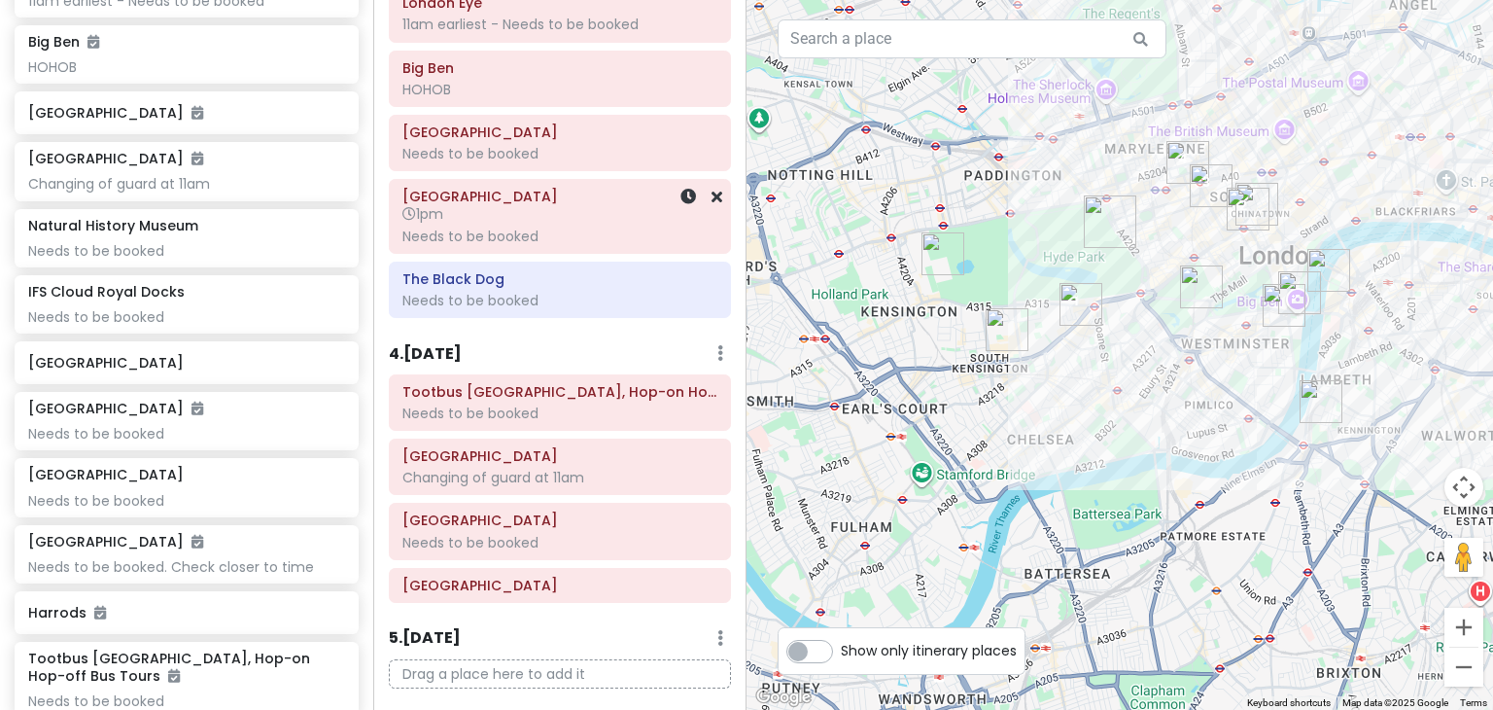
scroll to position [539, 0]
click at [502, 347] on div "4 . Wed 12/17 Add Day Notes Delete Day" at bounding box center [560, 357] width 342 height 33
click at [444, 344] on h6 "4 . Wed 12/17" at bounding box center [425, 354] width 73 height 20
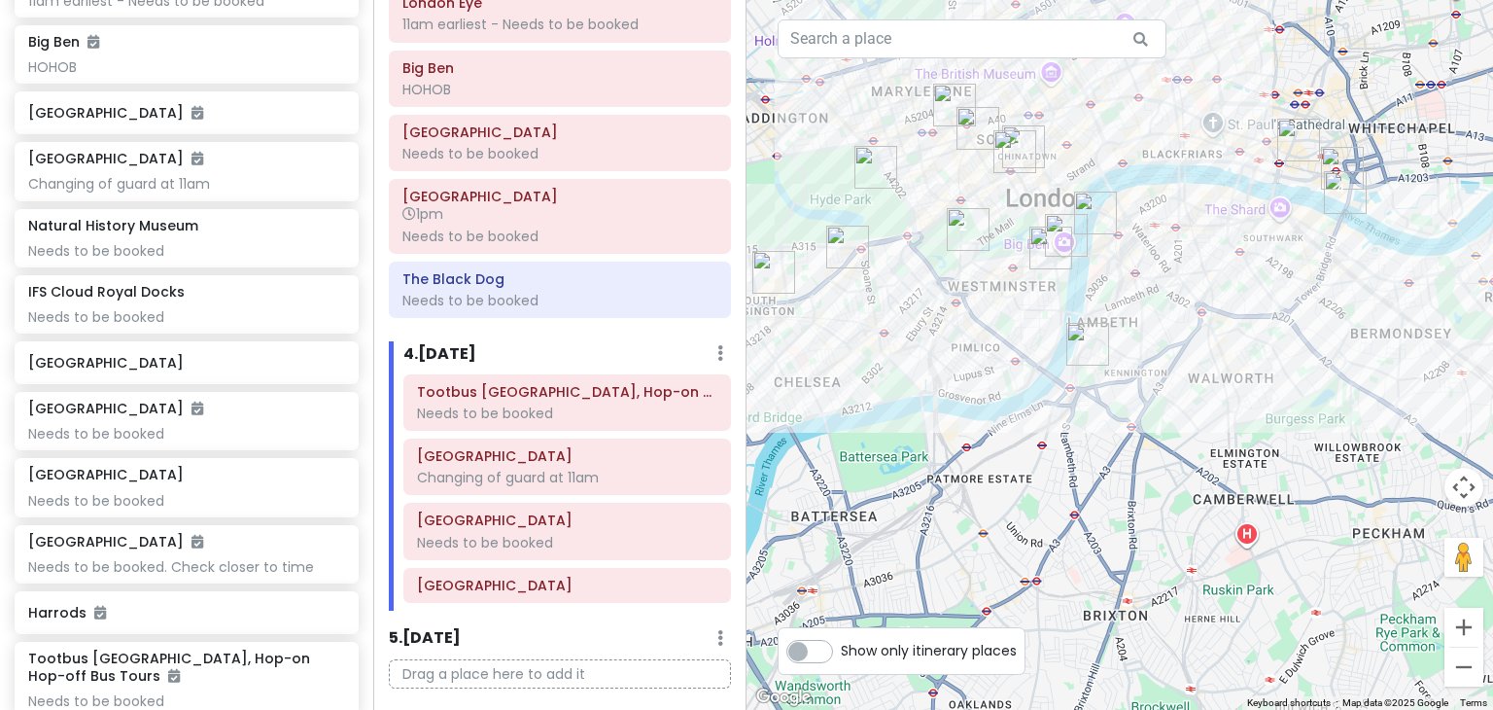
drag, startPoint x: 1187, startPoint y: 379, endPoint x: 951, endPoint y: 322, distance: 243.0
click at [951, 322] on div at bounding box center [1119, 355] width 746 height 710
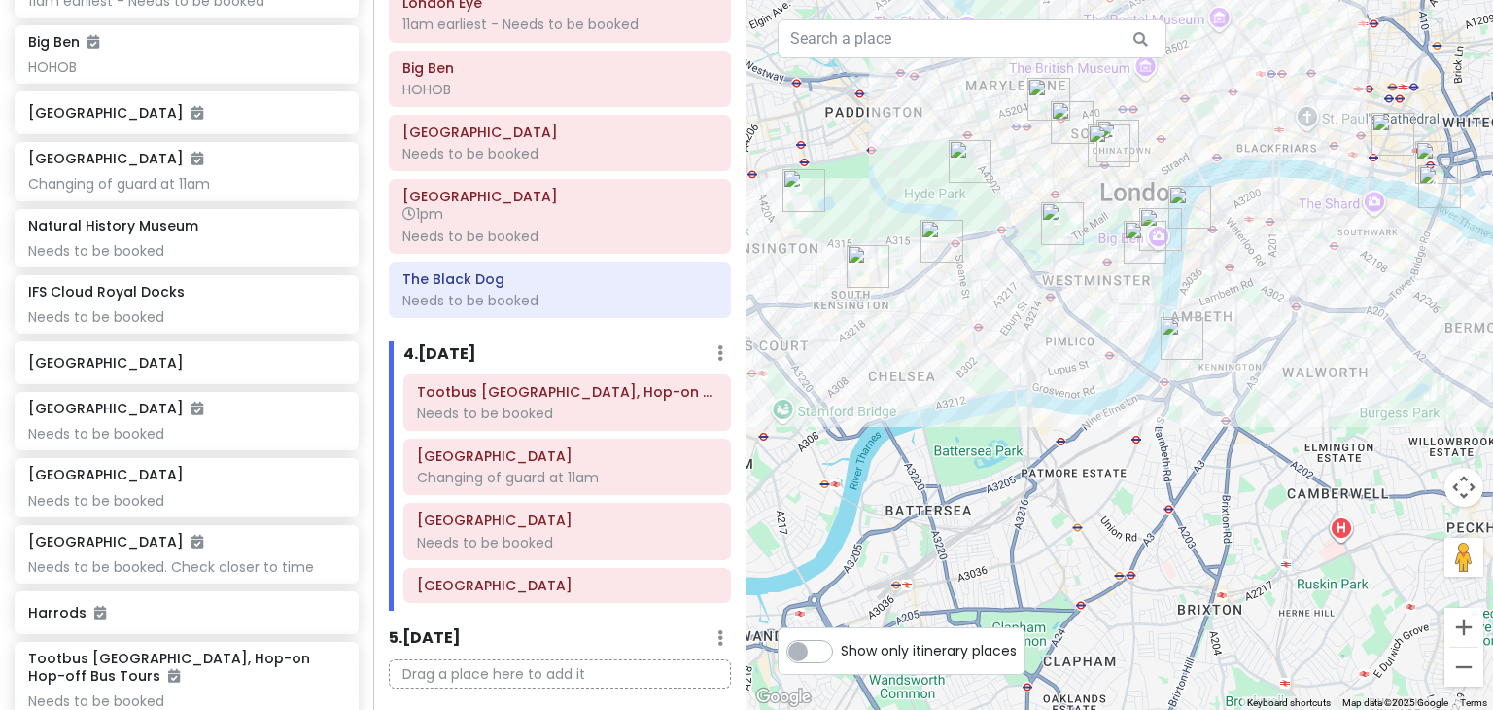
drag, startPoint x: 952, startPoint y: 324, endPoint x: 1049, endPoint y: 319, distance: 97.3
click at [1049, 319] on div at bounding box center [1119, 355] width 746 height 710
click at [502, 576] on h6 "[GEOGRAPHIC_DATA]" at bounding box center [567, 584] width 300 height 17
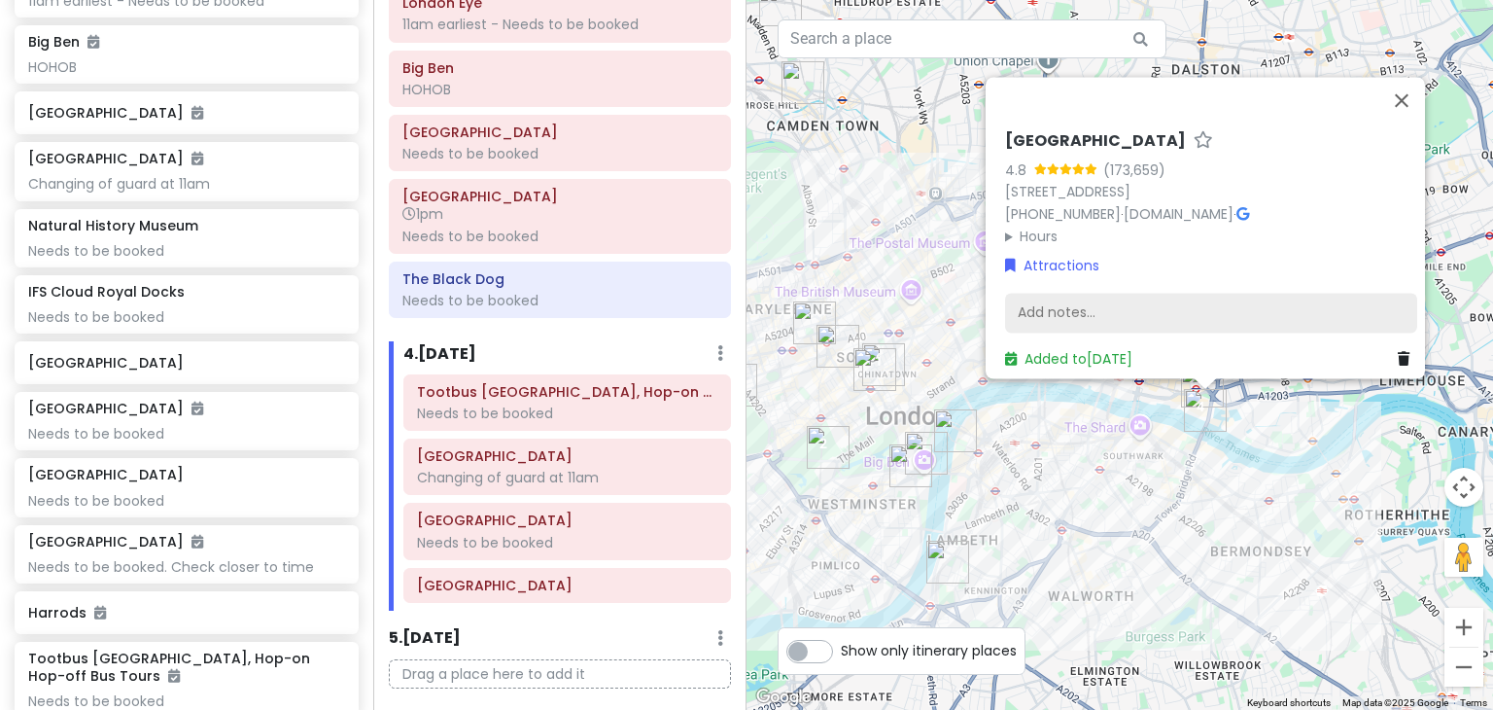
click at [1119, 293] on div "Add notes..." at bounding box center [1211, 313] width 412 height 41
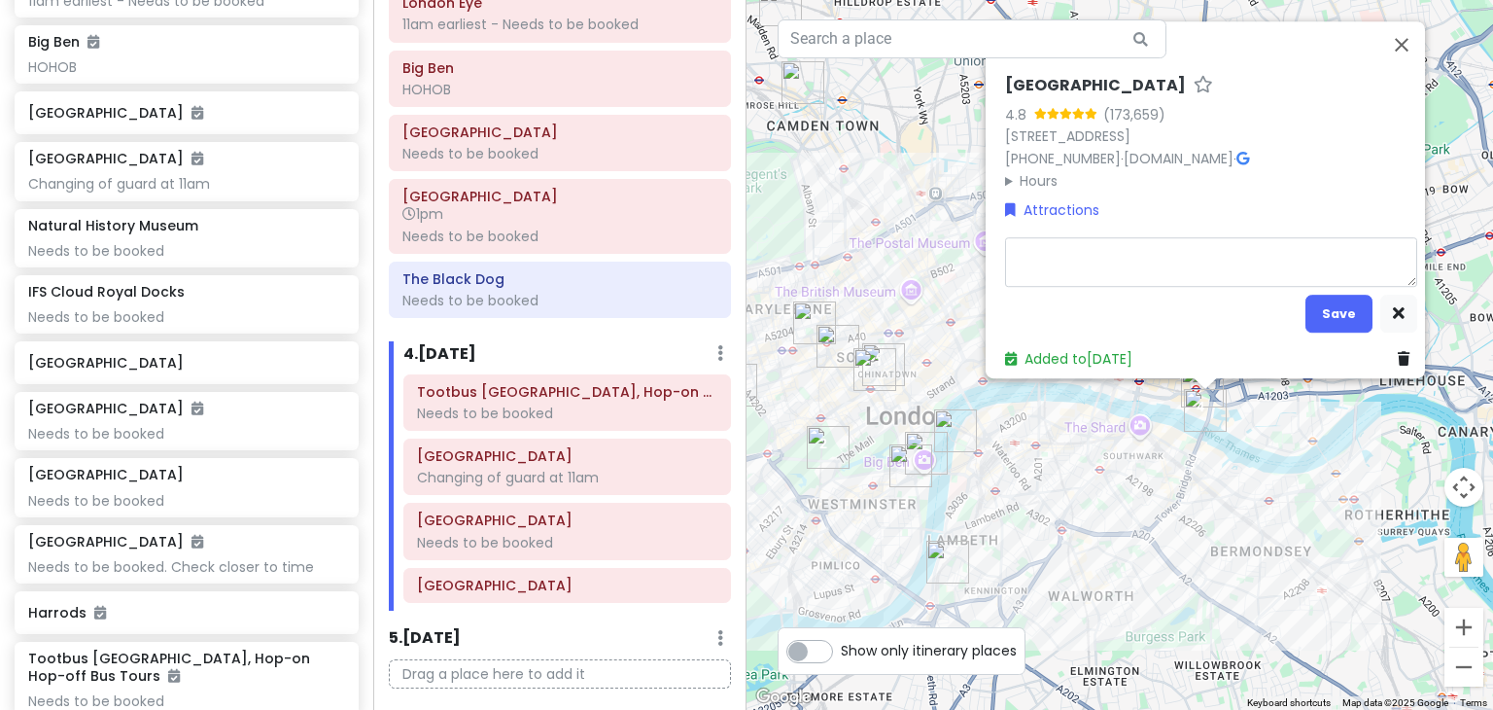
type textarea "x"
type textarea "H"
type textarea "x"
type textarea "HO"
type textarea "x"
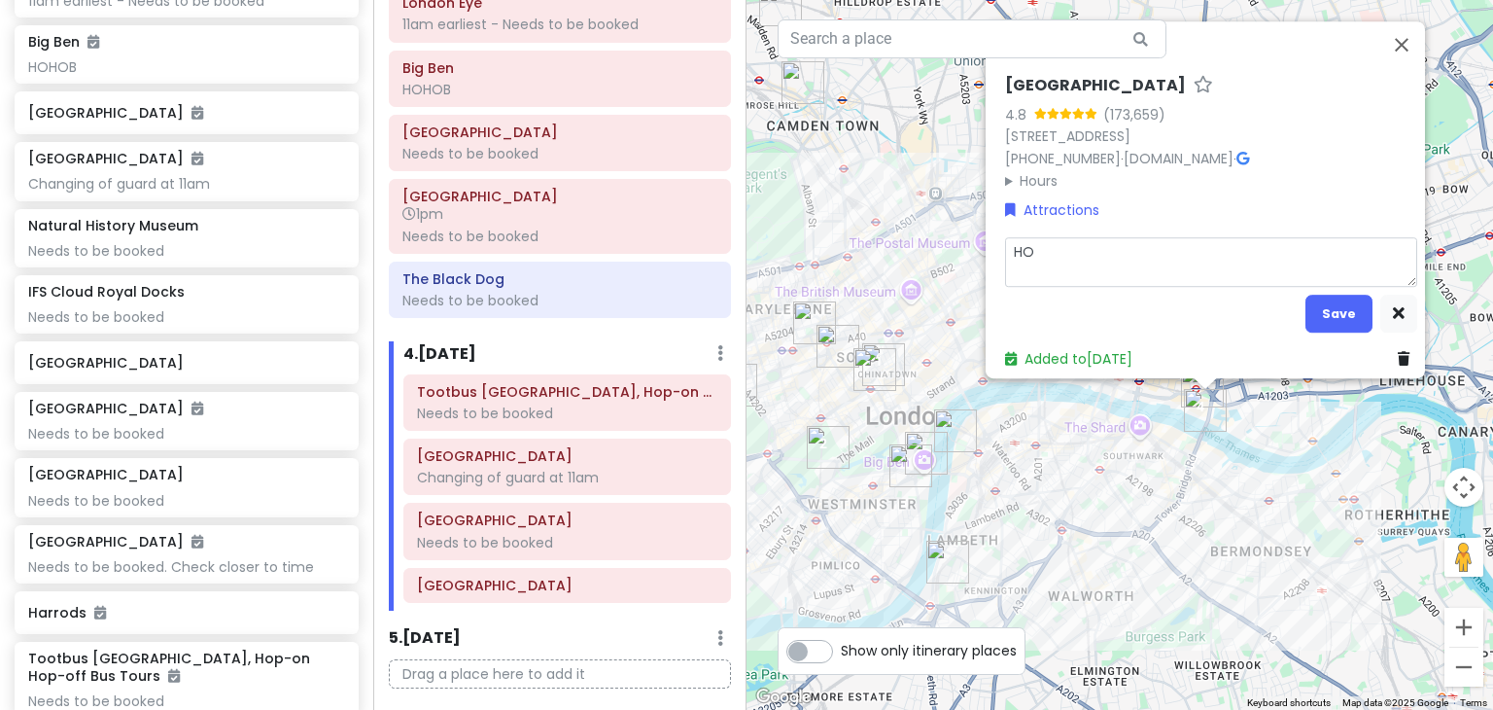
type textarea "HOH"
type textarea "x"
type textarea "HOHO"
type textarea "x"
type textarea "HOHOB"
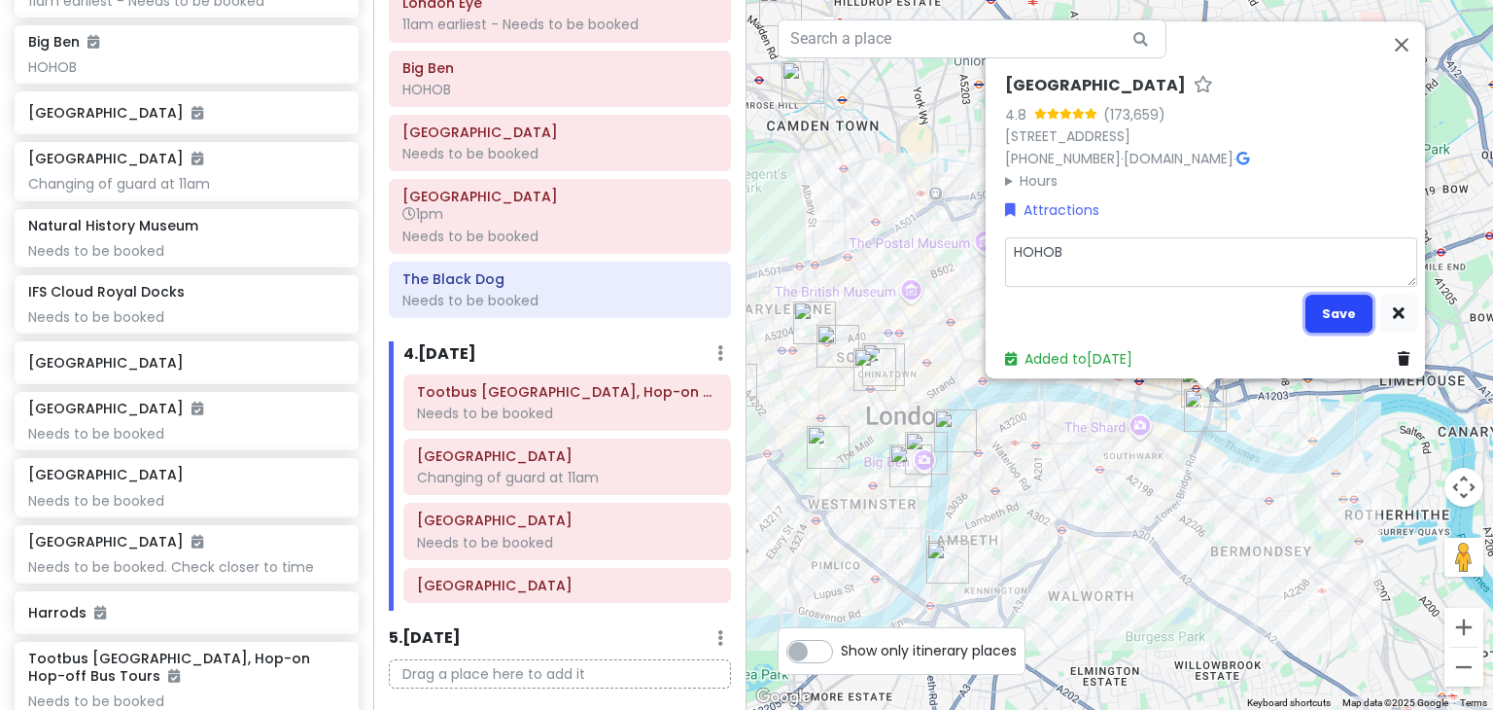
click at [1326, 300] on button "Save" at bounding box center [1338, 313] width 67 height 38
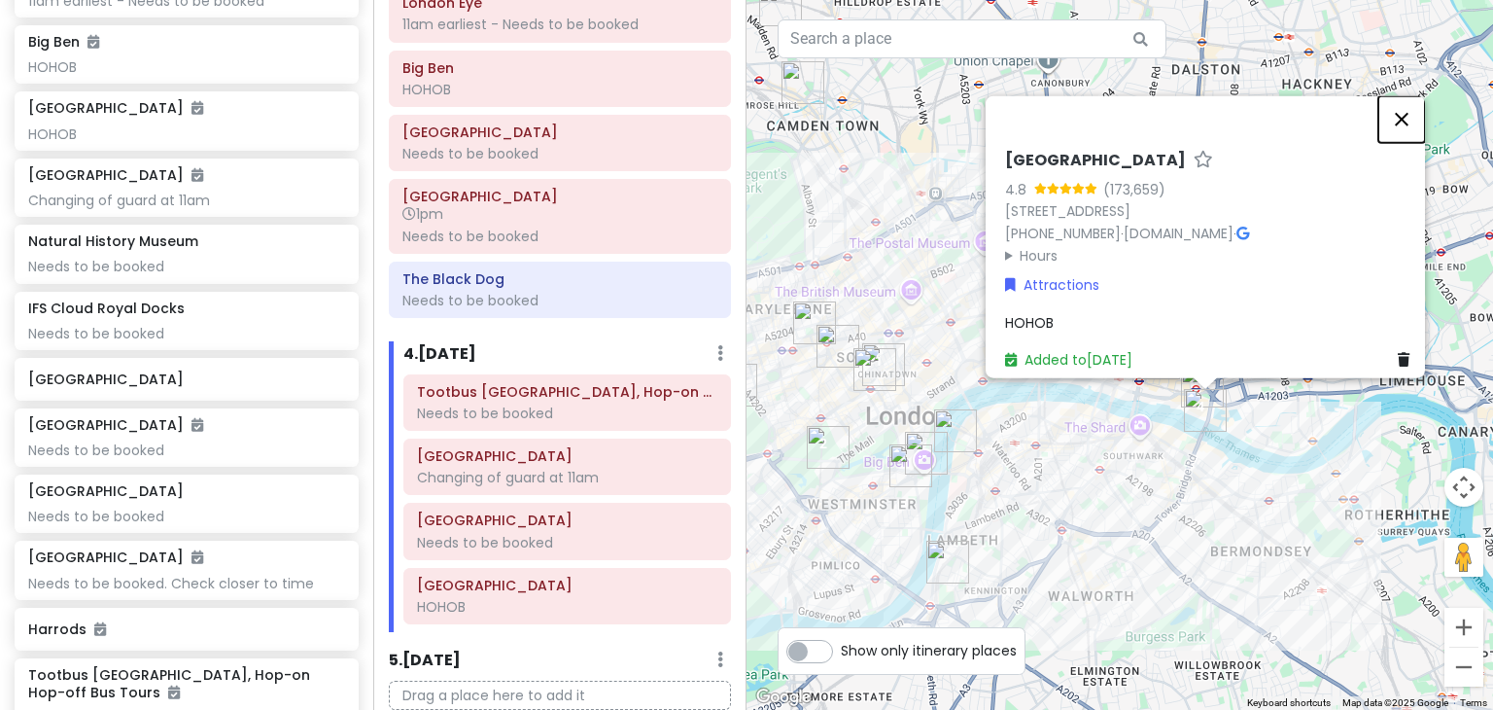
click at [1407, 107] on button "Close" at bounding box center [1401, 119] width 47 height 47
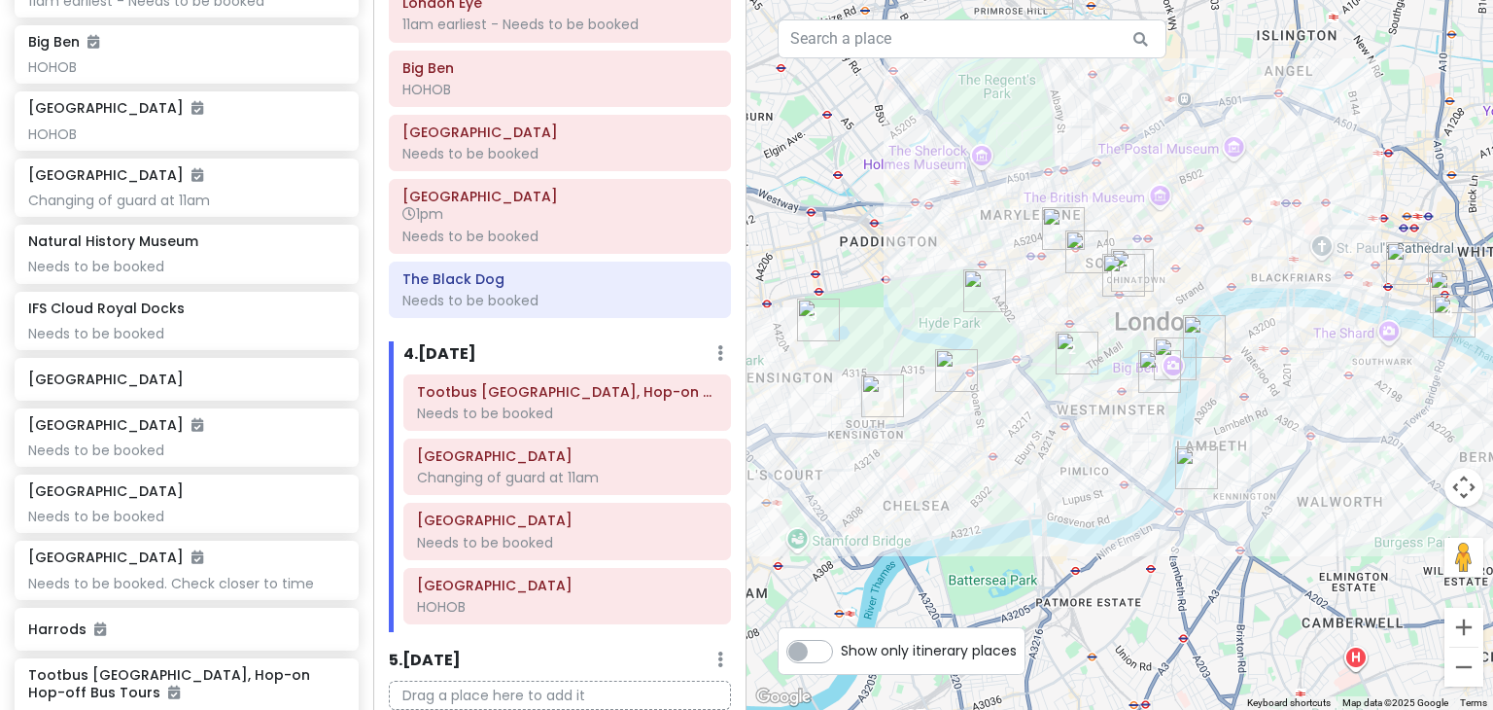
drag, startPoint x: 1068, startPoint y: 520, endPoint x: 1320, endPoint y: 425, distance: 269.1
click at [1320, 425] on div at bounding box center [1119, 355] width 746 height 710
click at [1093, 478] on div at bounding box center [1119, 355] width 746 height 710
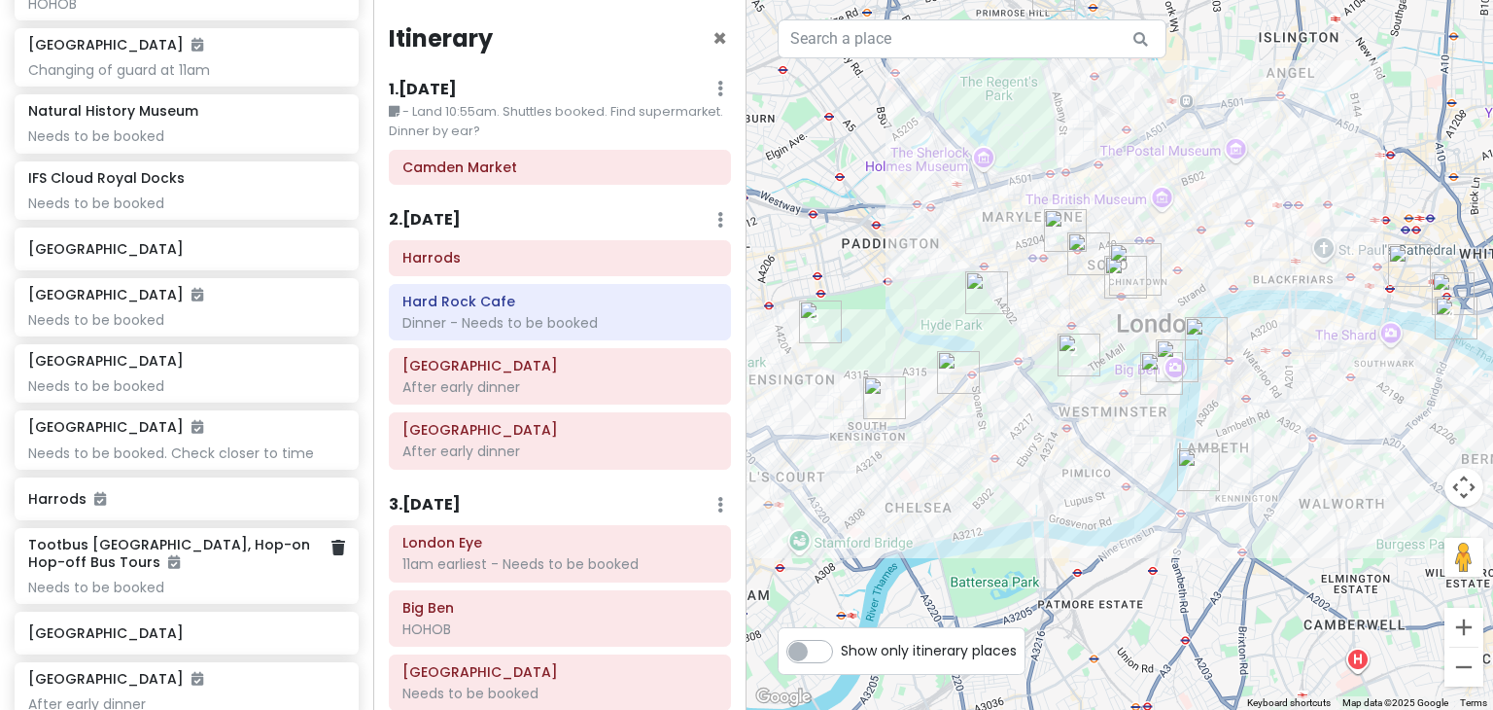
scroll to position [617, 0]
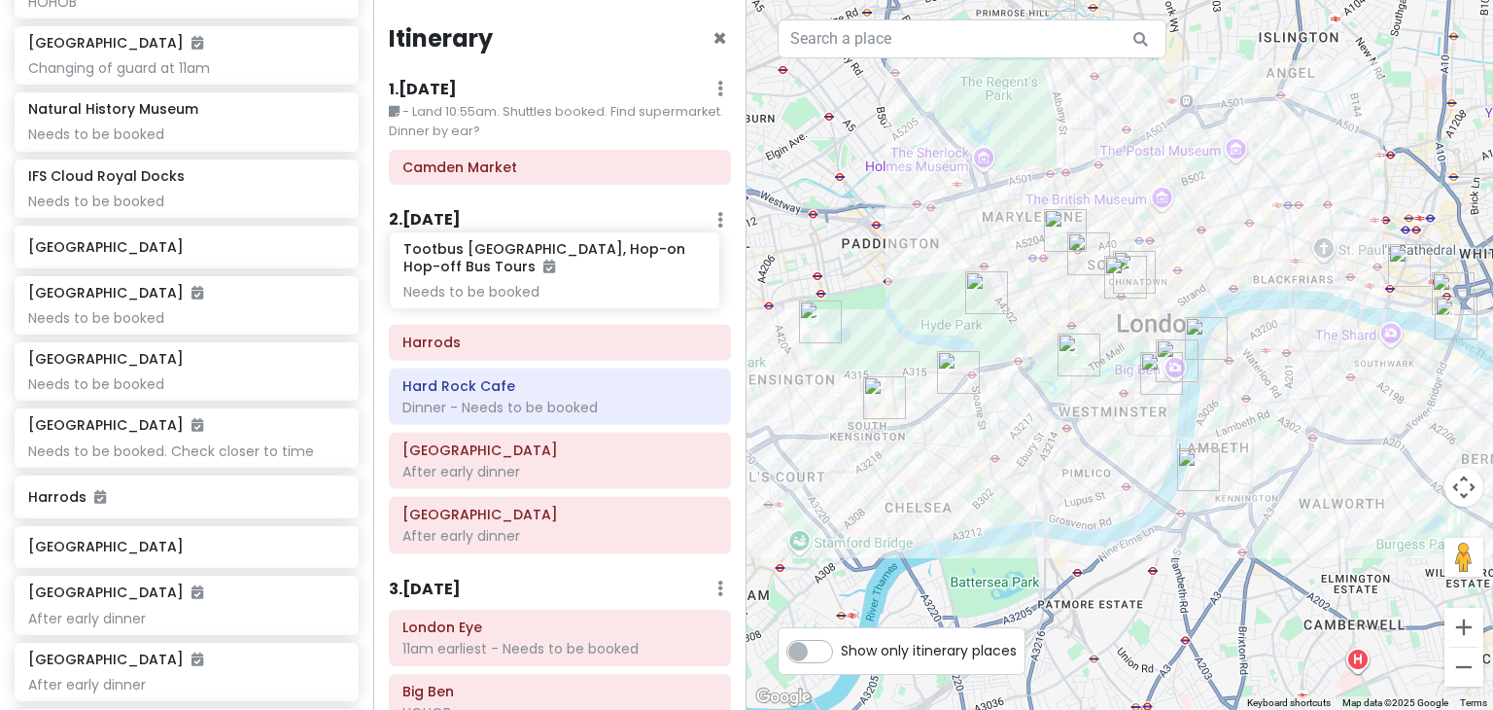
drag, startPoint x: 150, startPoint y: 581, endPoint x: 525, endPoint y: 289, distance: 475.7
click at [525, 289] on div "London Trip Private Change Dates Make a Copy Delete Trip Go Pro ⚡️ Give Feedbac…" at bounding box center [746, 355] width 1493 height 710
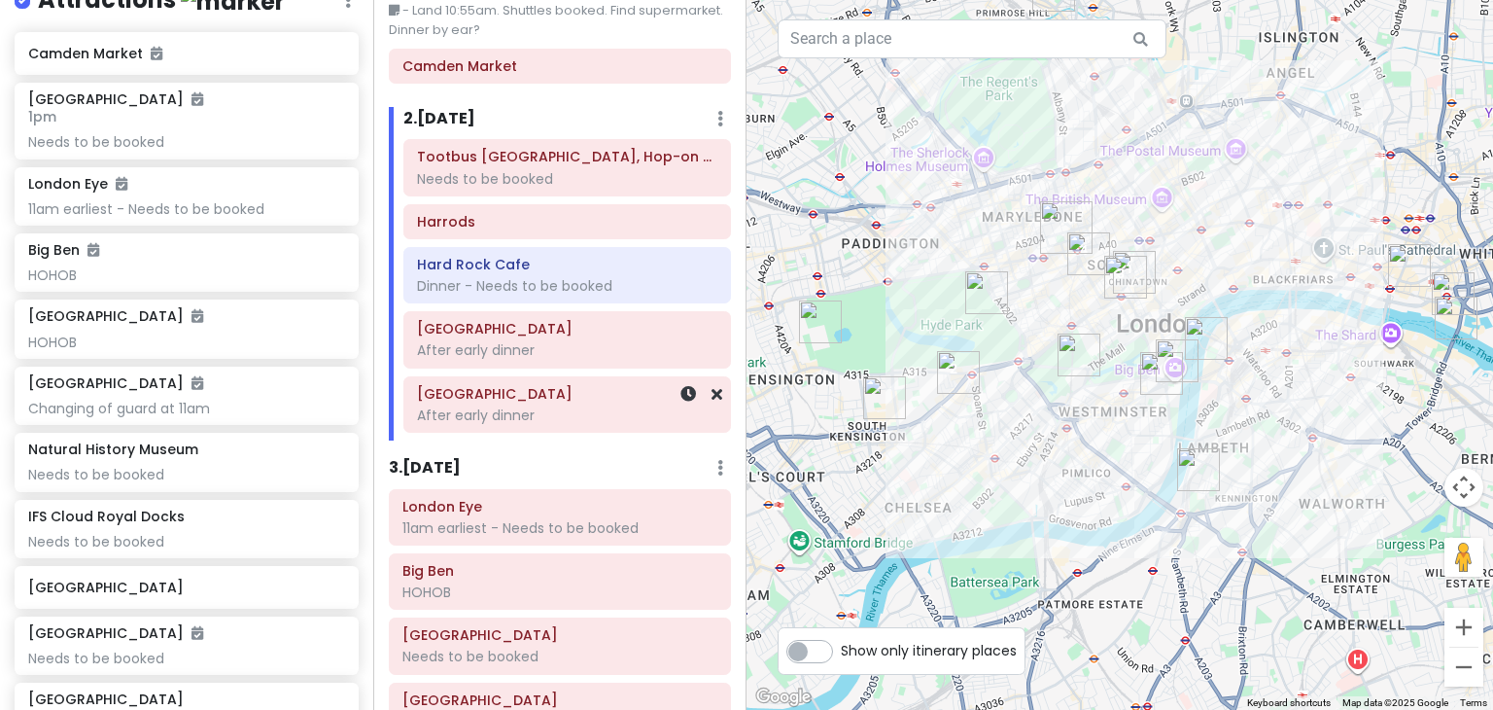
scroll to position [103, 0]
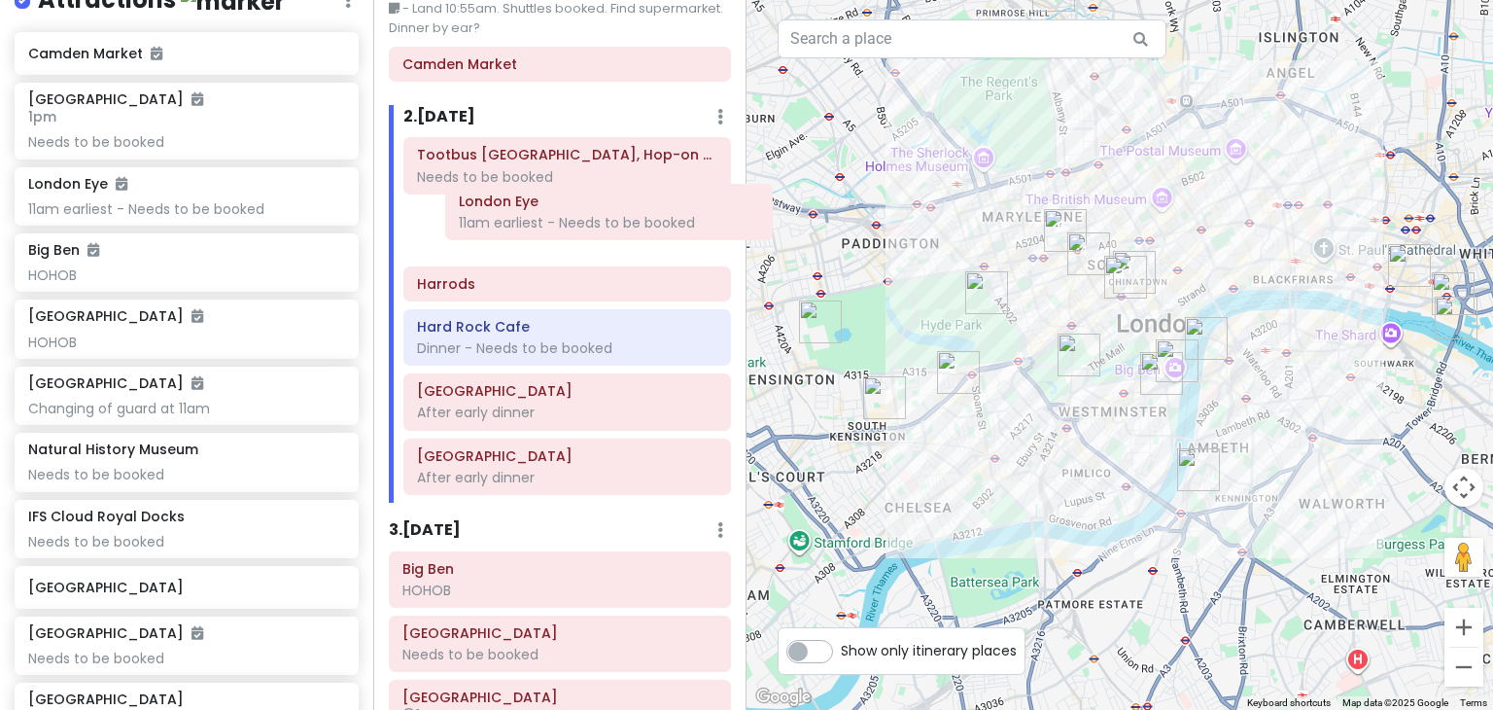
drag, startPoint x: 476, startPoint y: 512, endPoint x: 533, endPoint y: 212, distance: 305.6
click at [533, 212] on div "Itinerary × 1 . Sun 12/14 Edit Day Notes Delete Day - Land 10:55am. Shuttles bo…" at bounding box center [559, 355] width 373 height 710
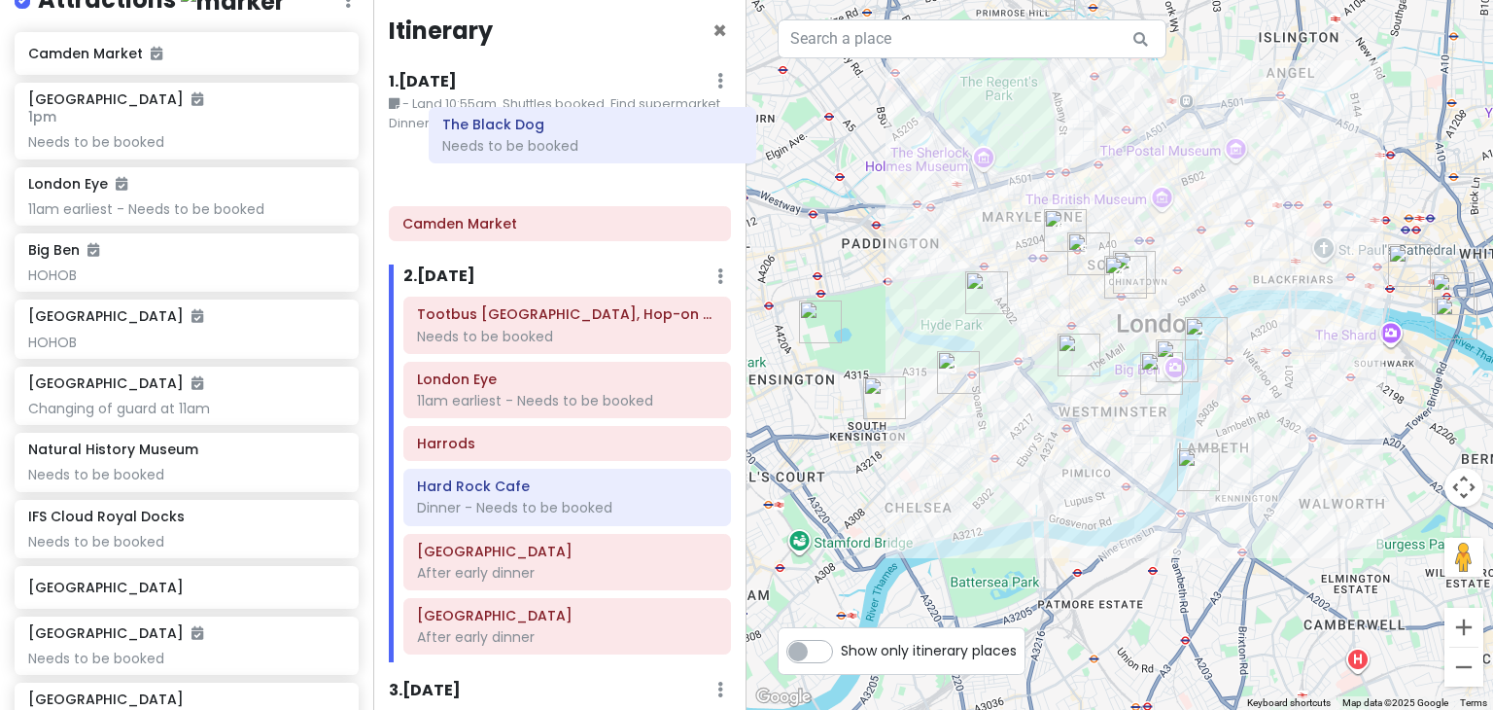
scroll to position [7, 0]
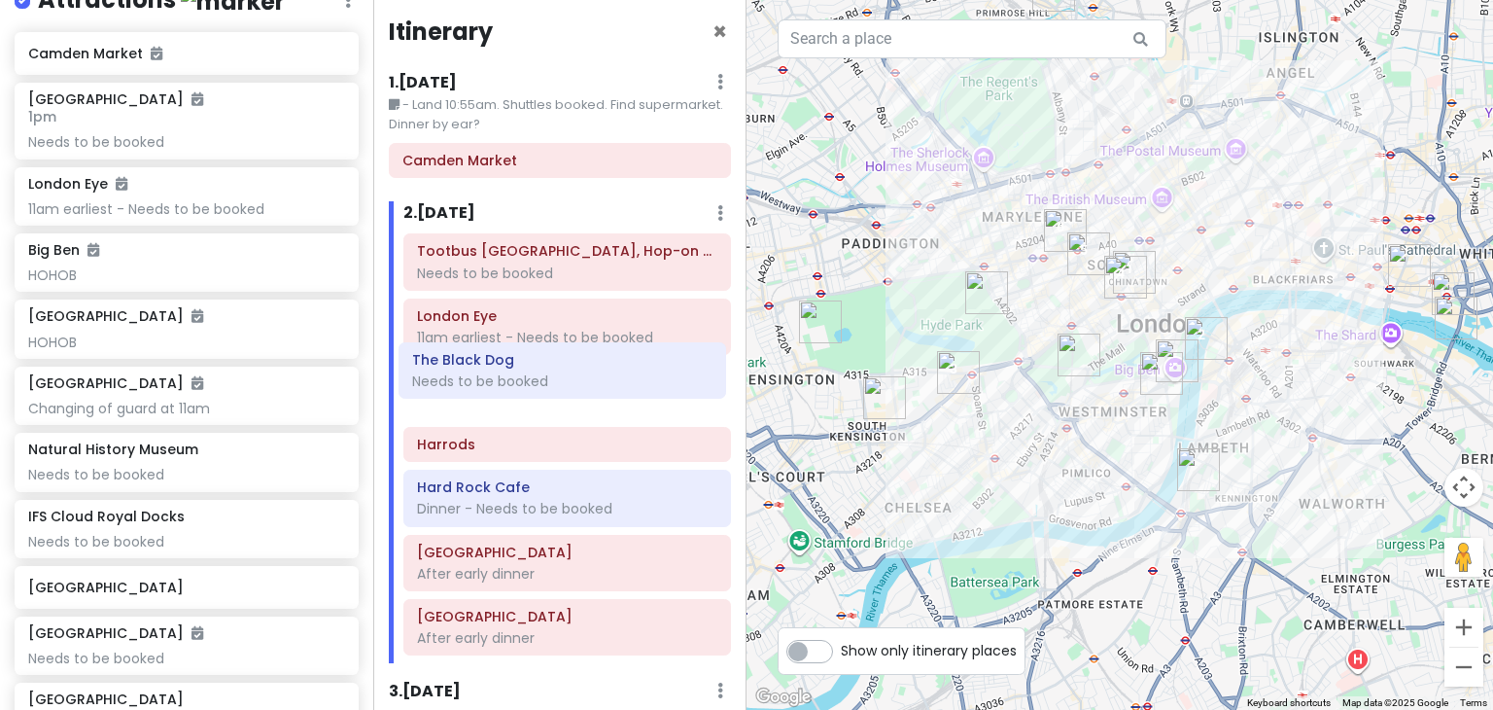
drag, startPoint x: 512, startPoint y: 493, endPoint x: 525, endPoint y: 400, distance: 93.2
click at [525, 400] on div "Itinerary × 1 . Sun 12/14 Edit Day Notes Delete Day - Land 10:55am. Shuttles bo…" at bounding box center [559, 355] width 373 height 710
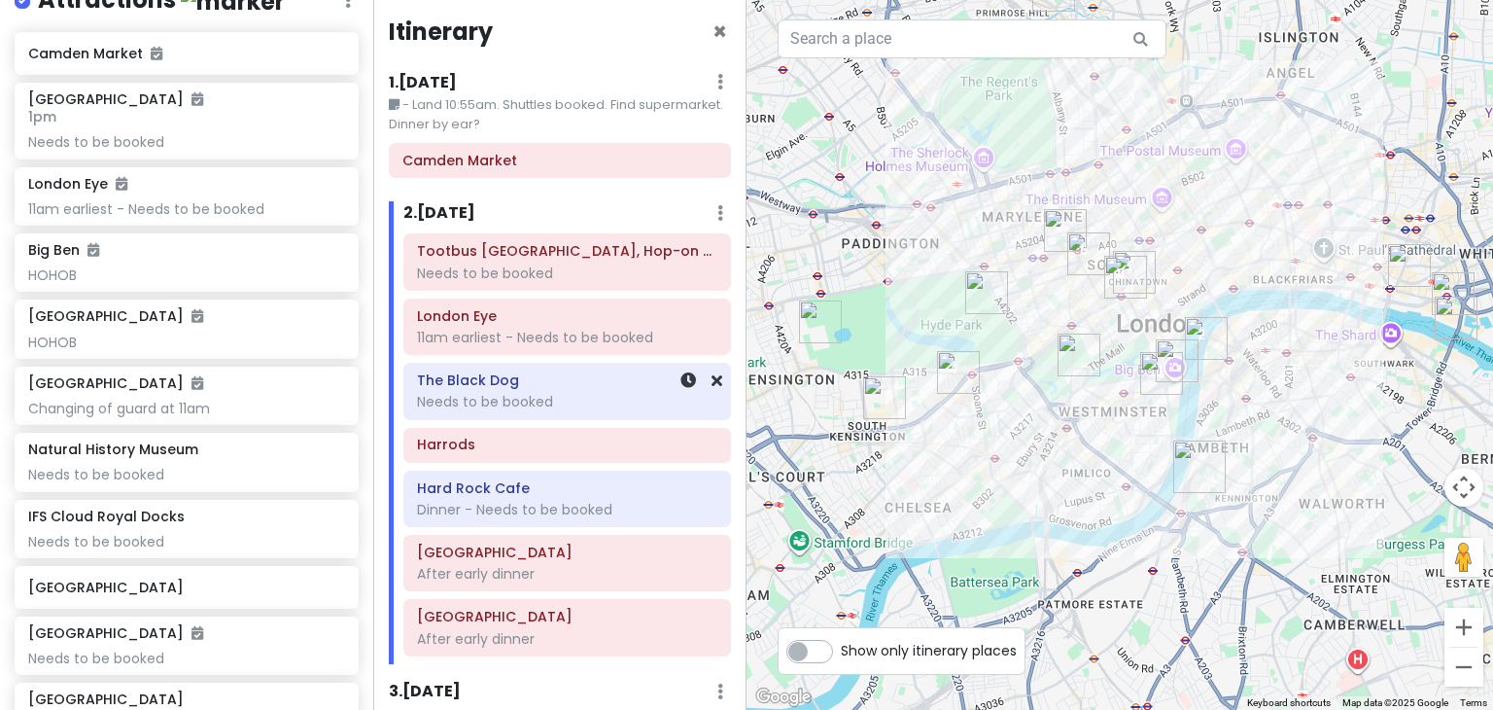
click at [460, 389] on div "The Black Dog Needs to be booked" at bounding box center [567, 390] width 300 height 49
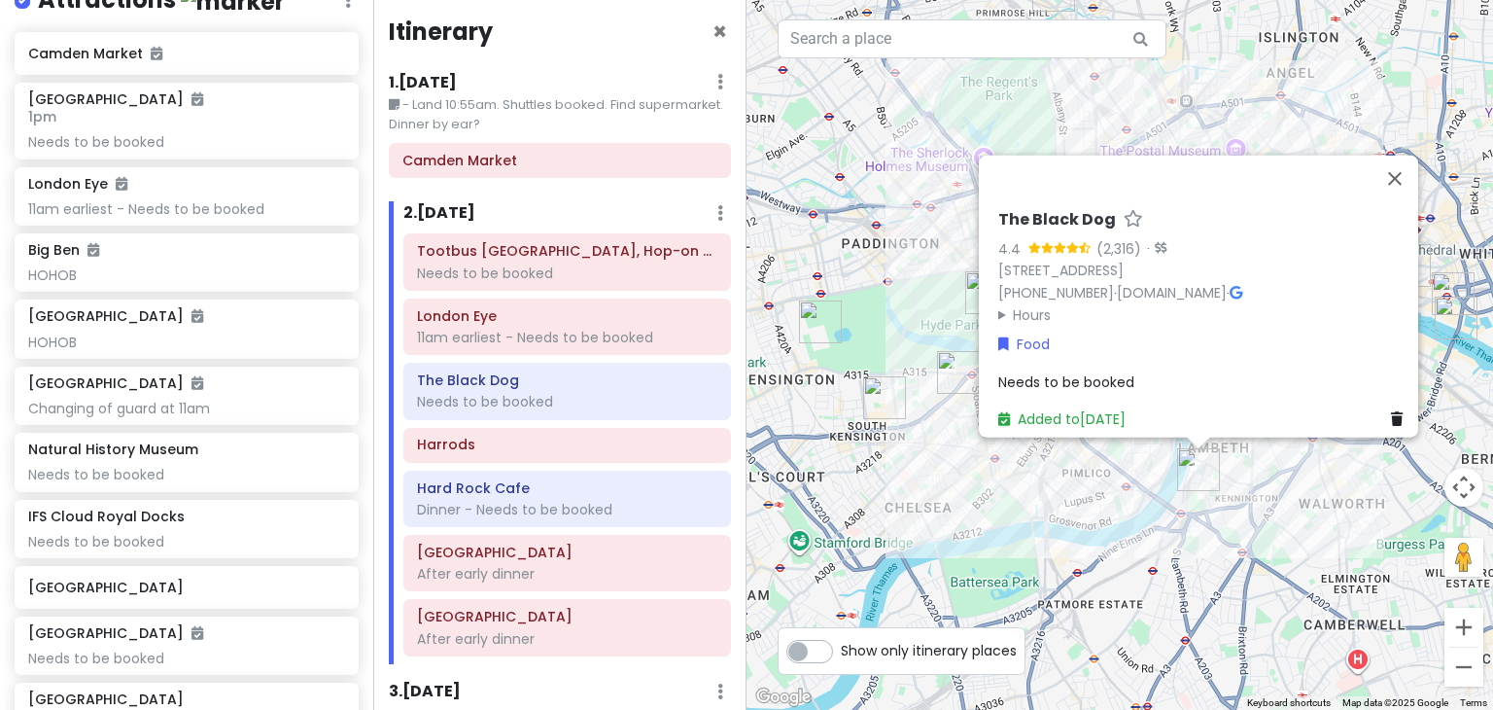
drag, startPoint x: 1042, startPoint y: 358, endPoint x: 719, endPoint y: 412, distance: 327.2
click at [1042, 358] on div "The Black Dog 4.4 (2,316) · 112 Vauxhall Walk, London SE11 5ER, UK +44 20 4572 …" at bounding box center [1204, 319] width 428 height 235
click at [1400, 173] on button "Close" at bounding box center [1394, 179] width 47 height 47
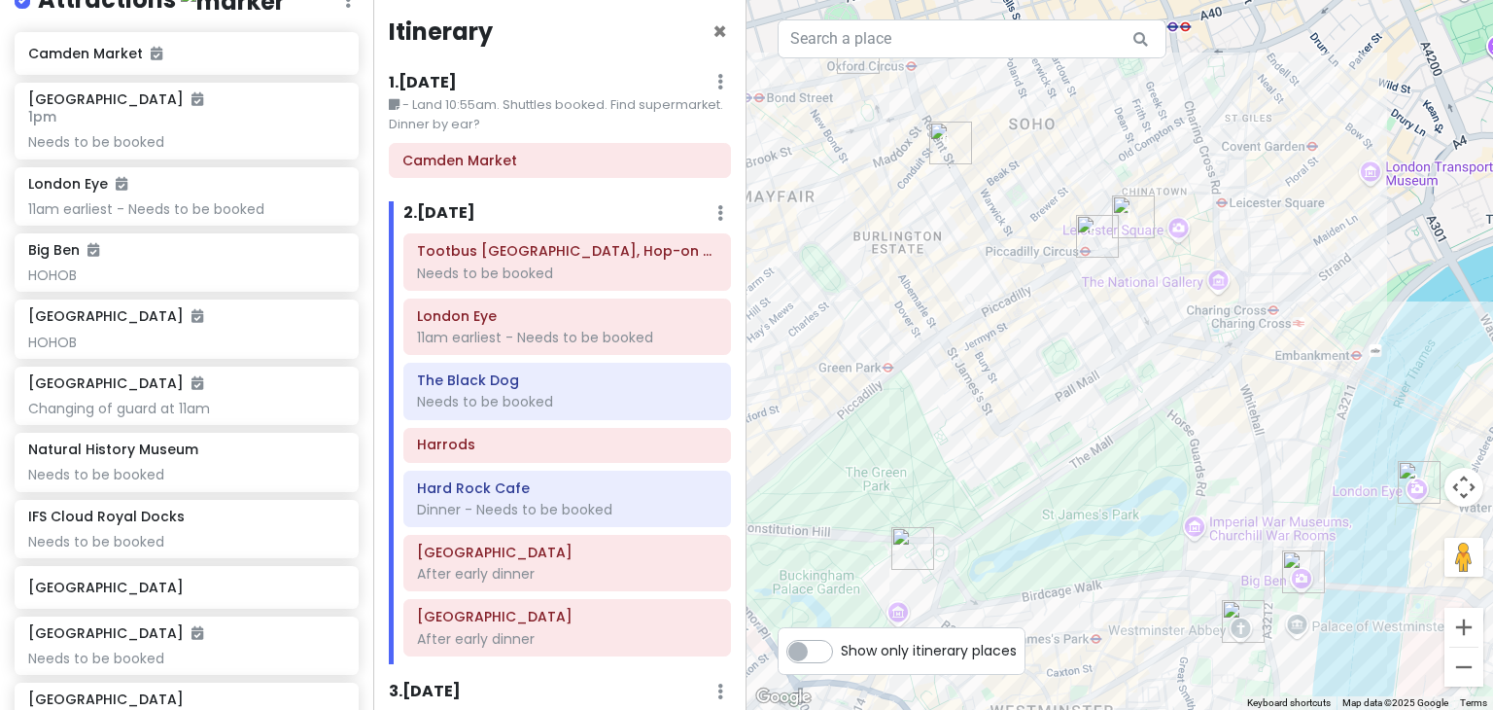
click at [1124, 203] on img "Tootbus London, Hop-on Hop-off Bus Tours" at bounding box center [1133, 217] width 58 height 58
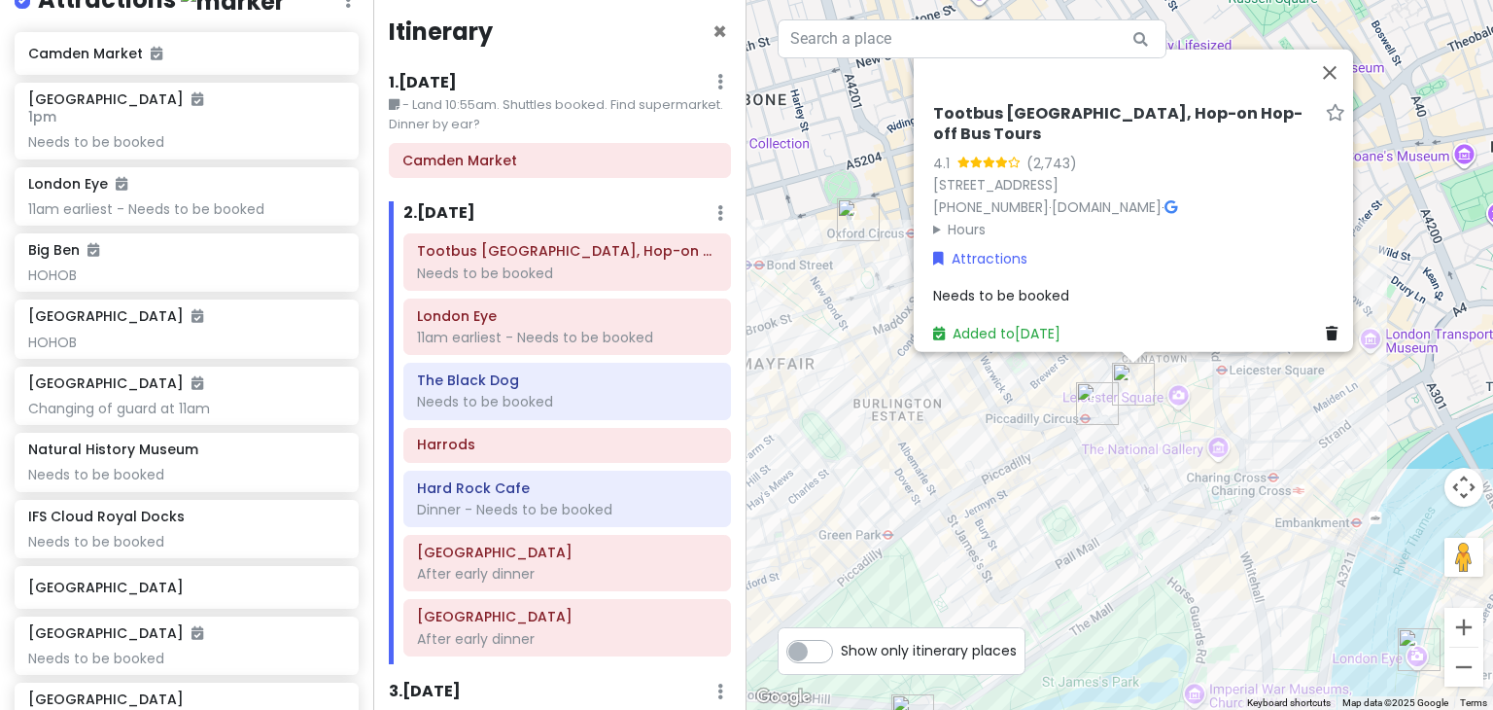
click at [1171, 512] on div "Tootbus London, Hop-on Hop-off Bus Tours 4.1 (2,743) 5-1 Coventry St, London W1…" at bounding box center [1119, 355] width 746 height 710
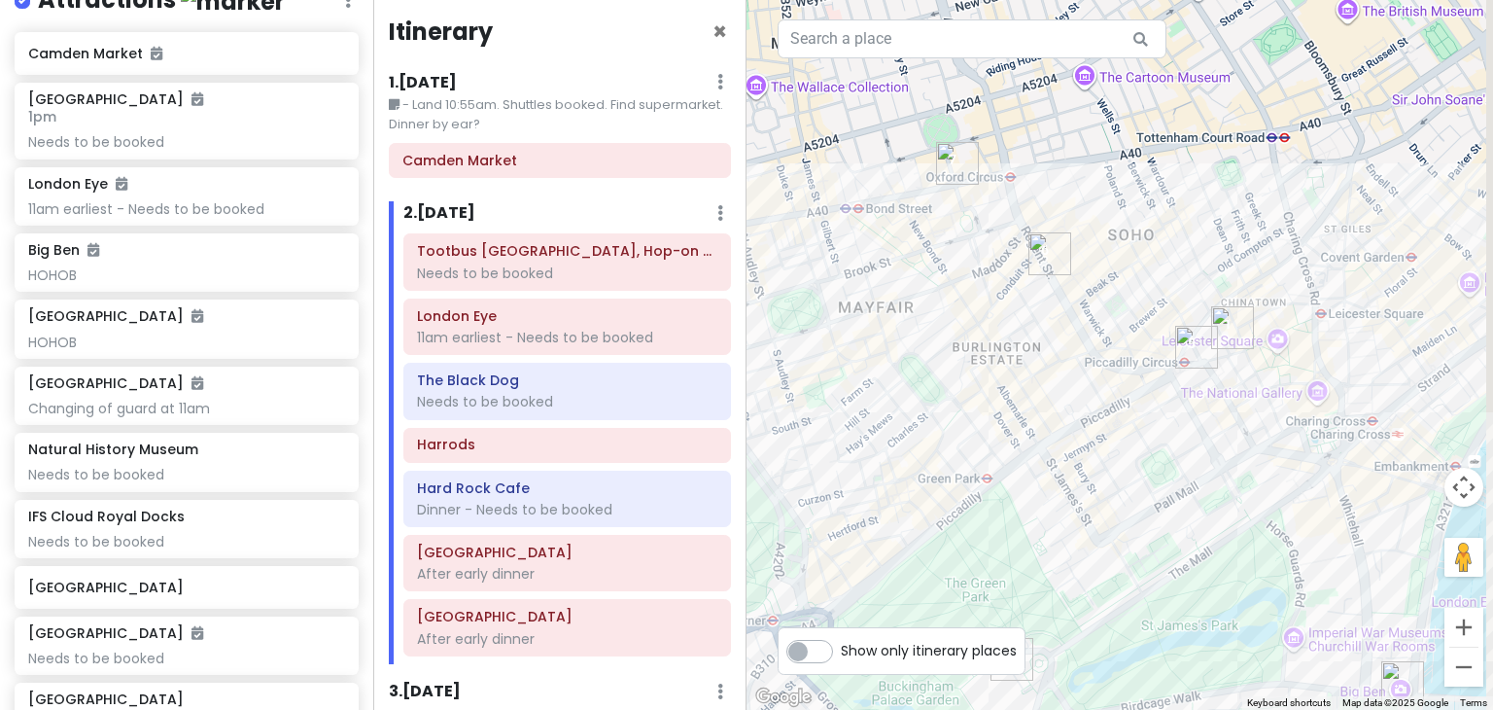
drag, startPoint x: 1366, startPoint y: 551, endPoint x: 1203, endPoint y: 517, distance: 165.8
click at [1203, 517] on div at bounding box center [1119, 355] width 746 height 710
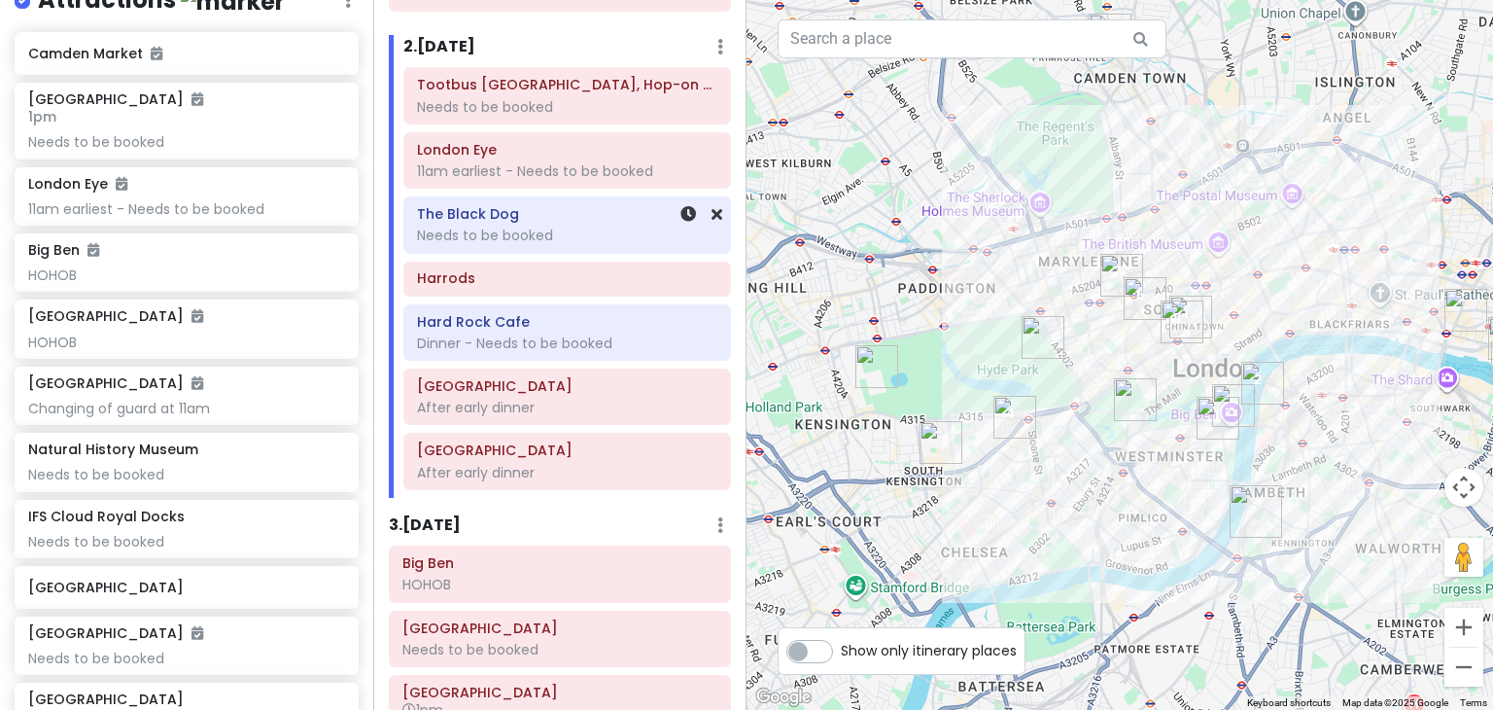
scroll to position [174, 0]
click at [449, 525] on h6 "3 . Tue 12/16" at bounding box center [425, 524] width 72 height 20
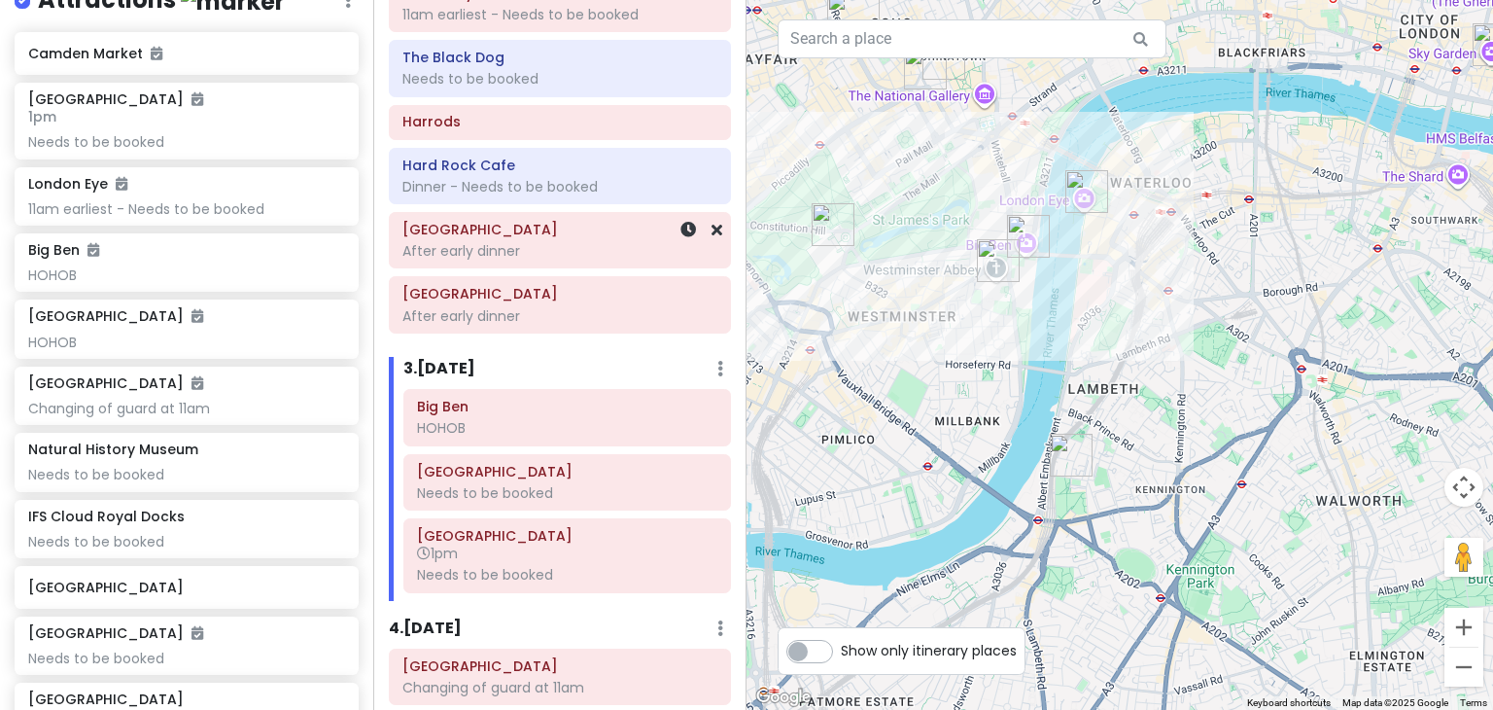
scroll to position [327, 0]
click at [512, 164] on h6 "Hard Rock Cafe" at bounding box center [559, 167] width 315 height 17
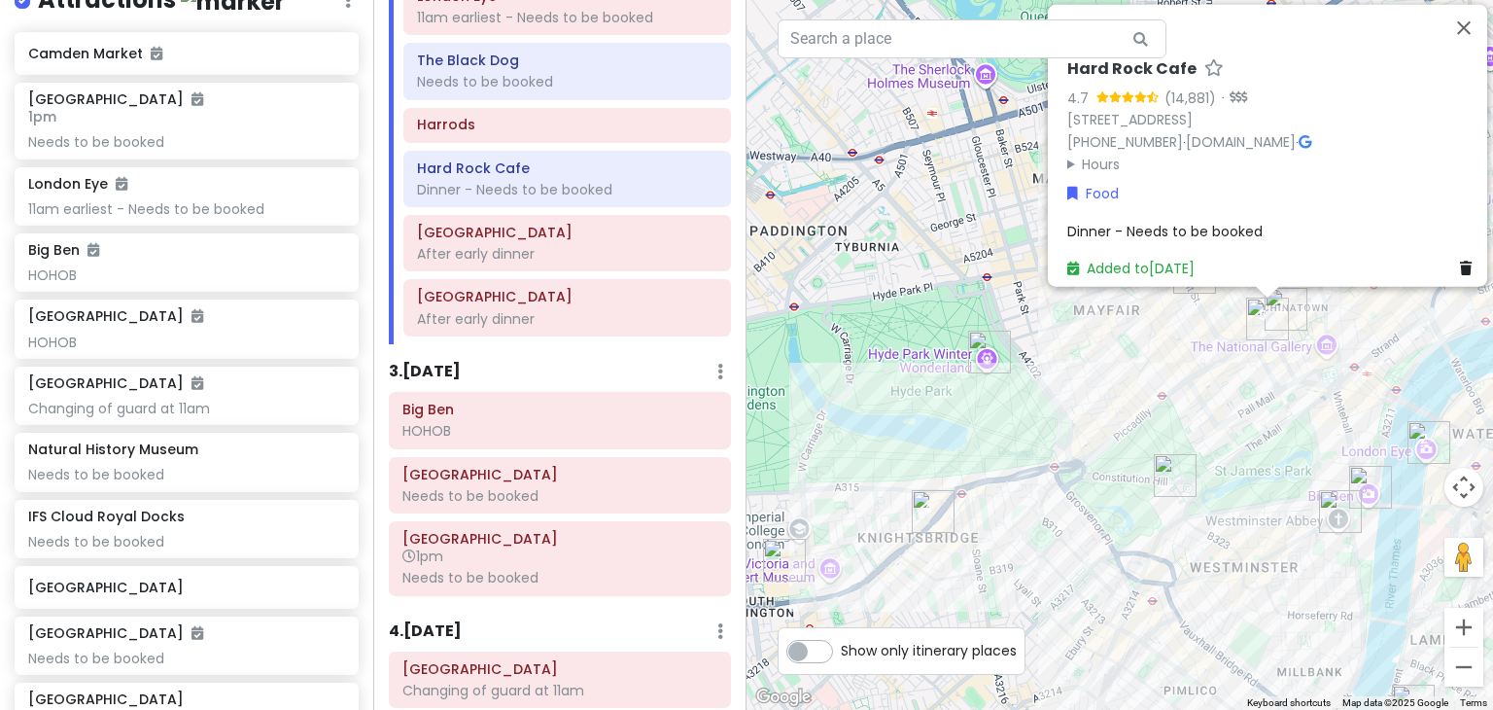
drag, startPoint x: 993, startPoint y: 507, endPoint x: 1232, endPoint y: 414, distance: 256.7
click at [1232, 414] on div "Hard Rock Cafe 4.7 (14,881) · 225-229 Piccadilly Criterion, Building 225, Build…" at bounding box center [1119, 355] width 746 height 710
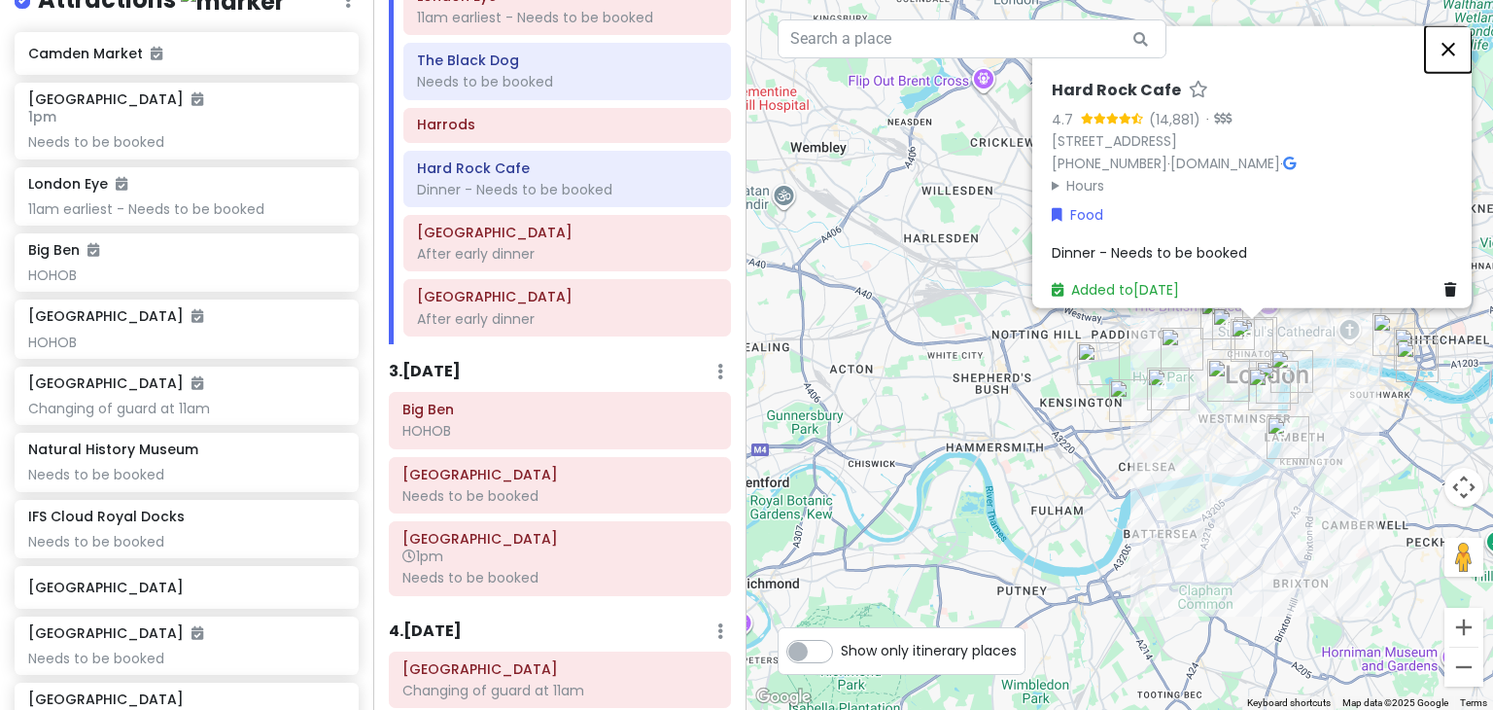
click at [1458, 26] on button "Close" at bounding box center [1448, 49] width 47 height 47
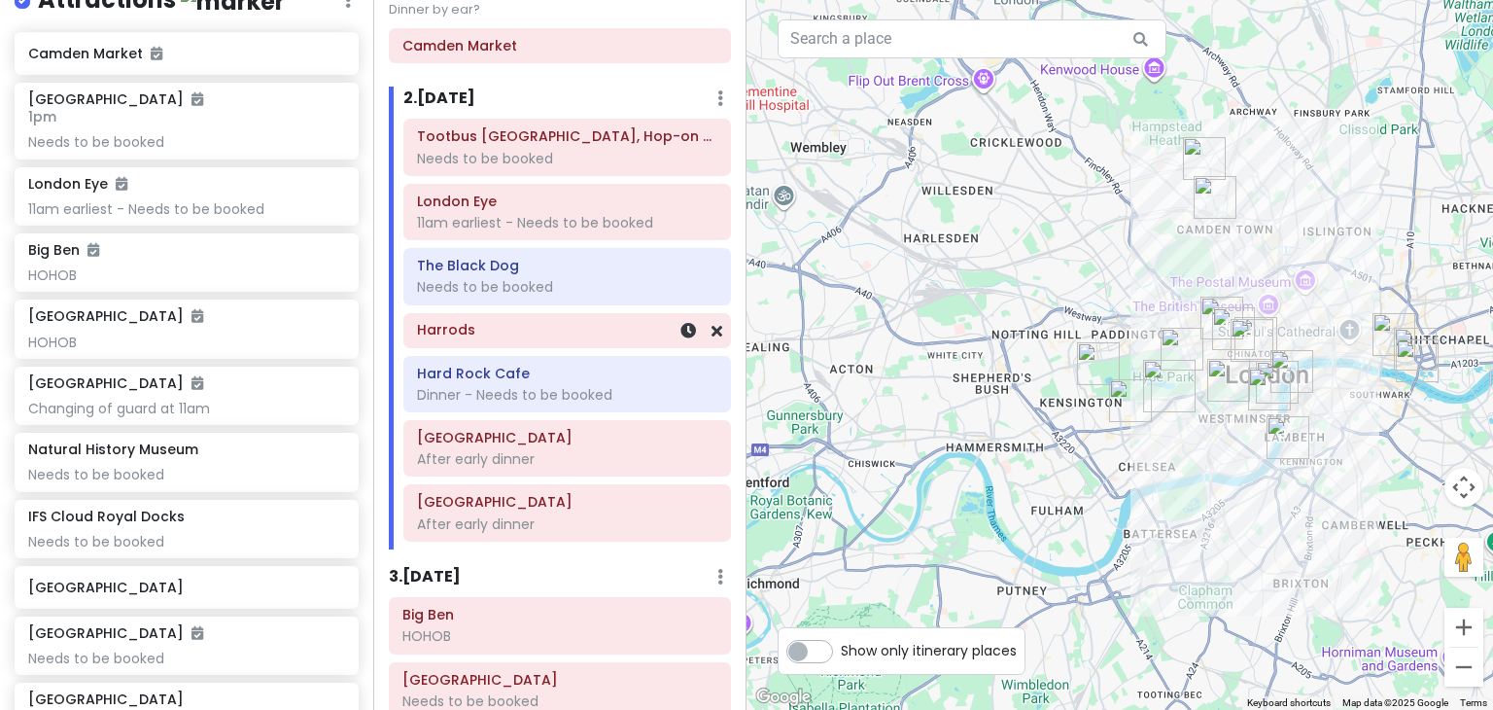
scroll to position [121, 0]
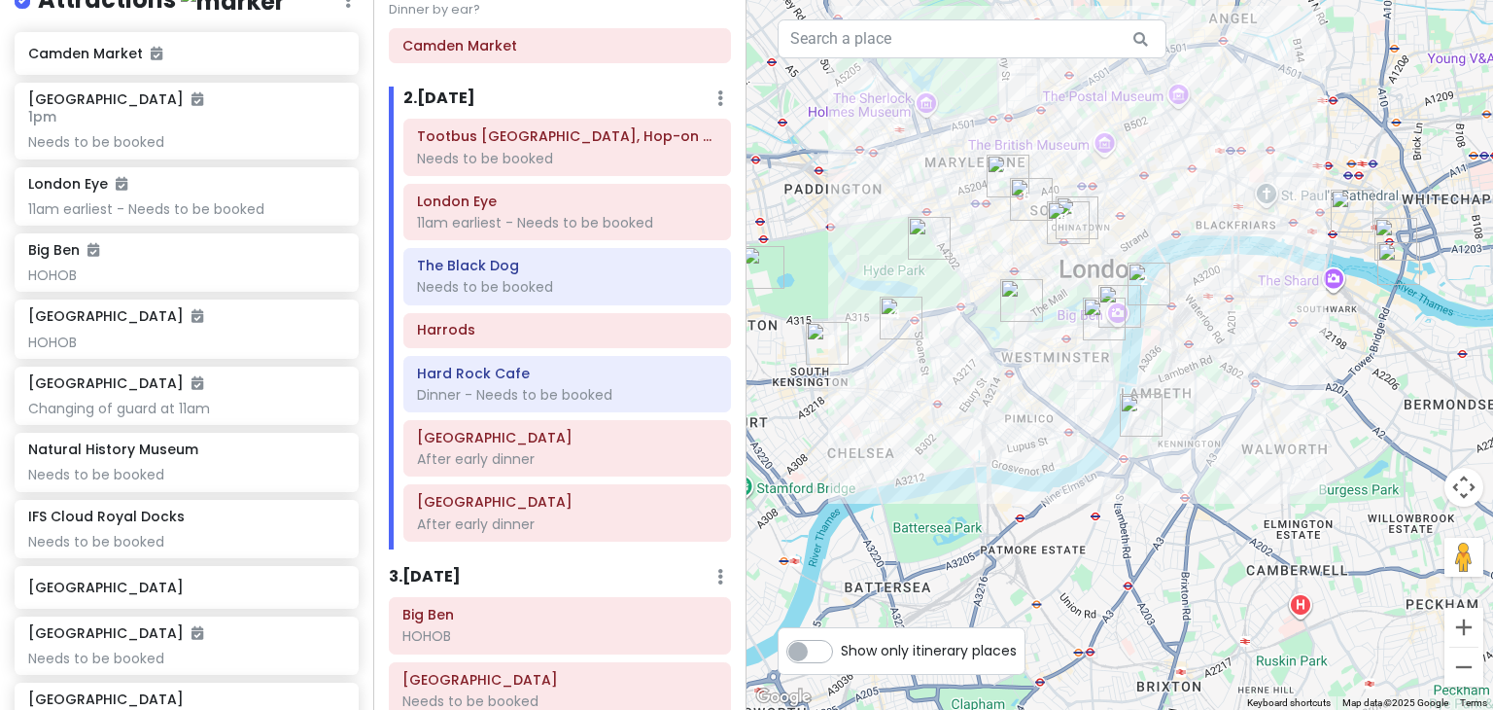
click at [1353, 150] on div at bounding box center [1119, 355] width 746 height 710
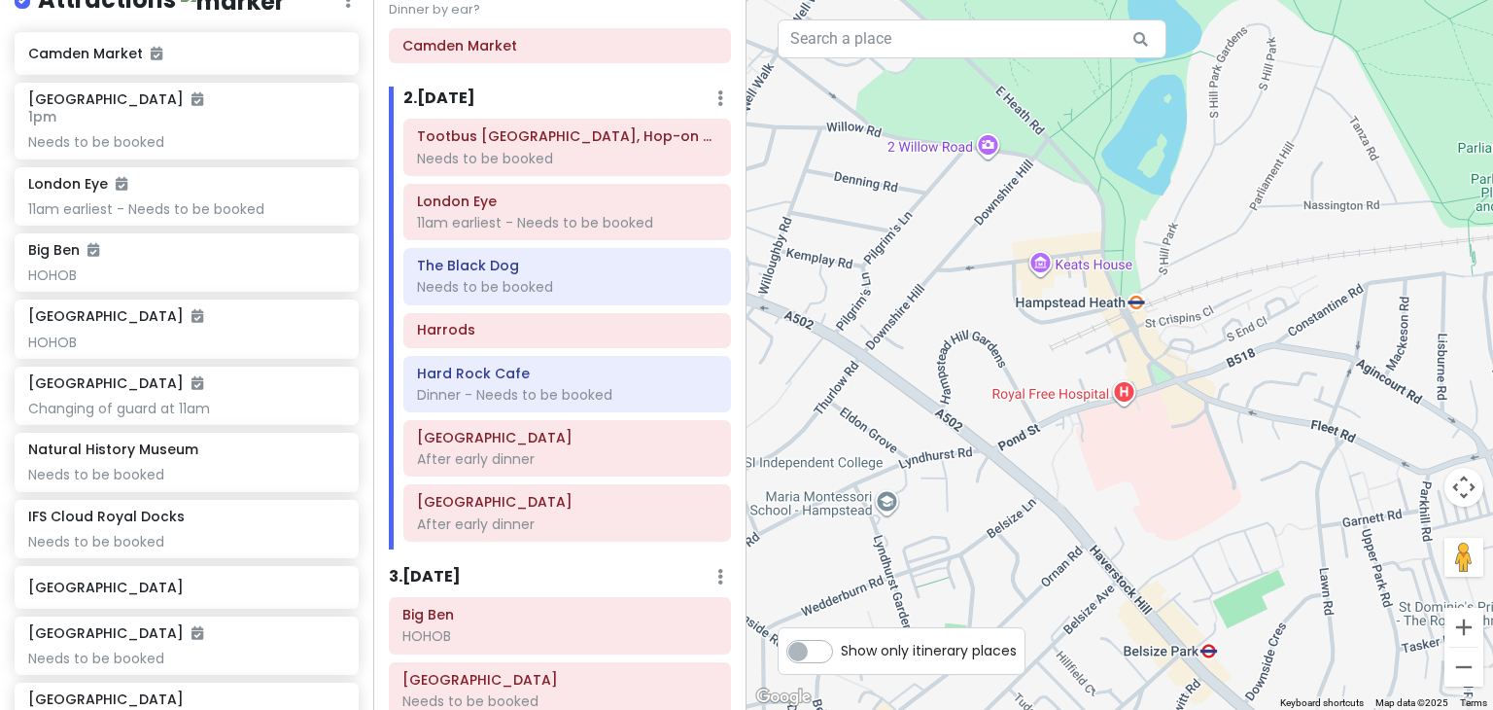
click at [1134, 309] on div at bounding box center [1119, 355] width 746 height 710
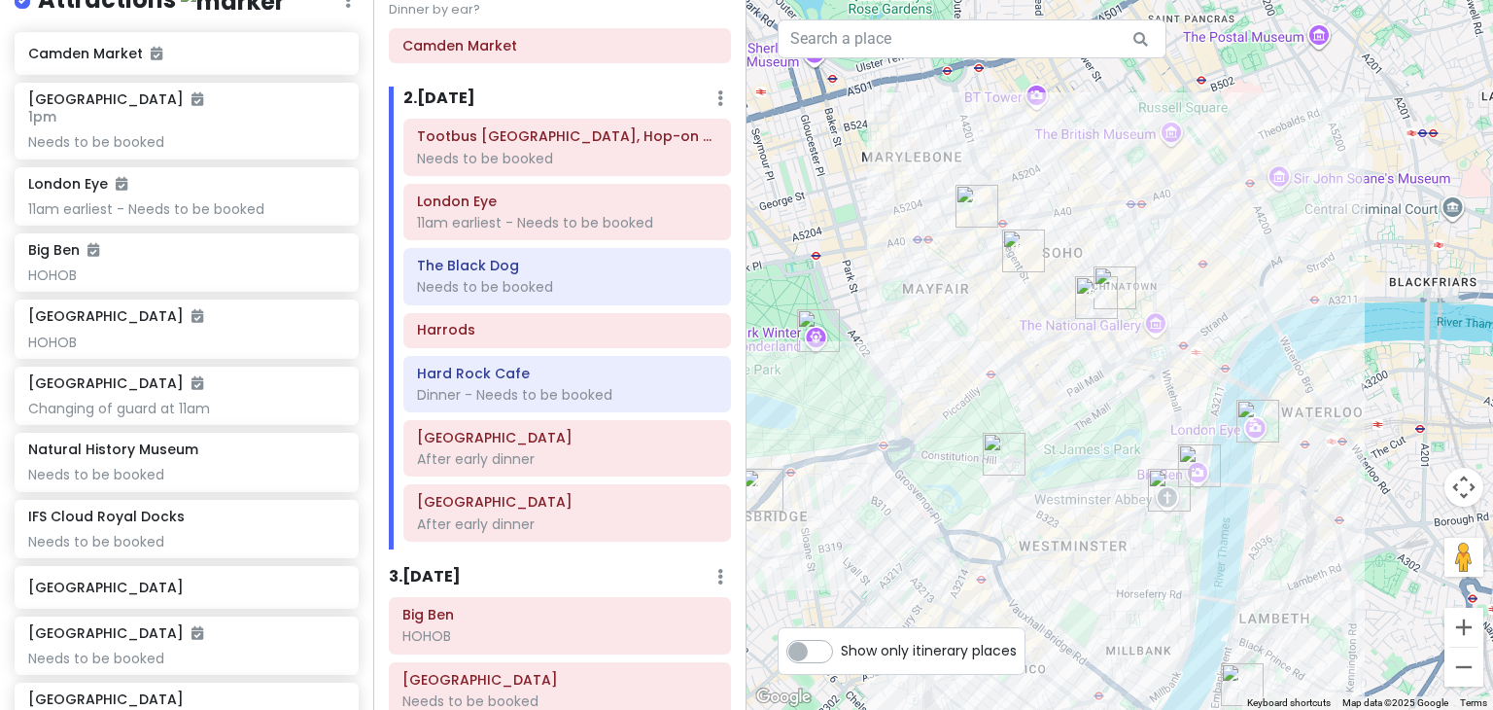
click at [1395, 273] on div at bounding box center [1119, 355] width 746 height 710
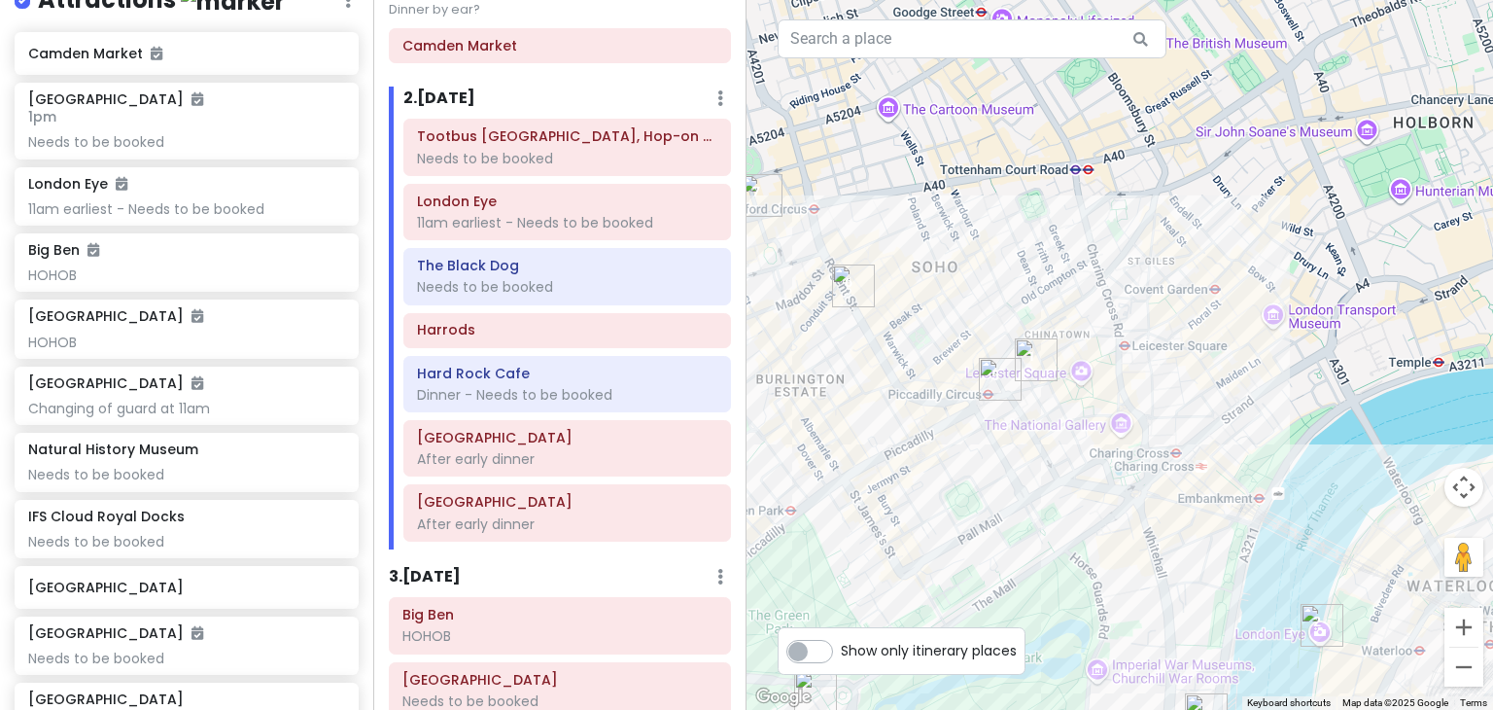
drag, startPoint x: 902, startPoint y: 244, endPoint x: 1110, endPoint y: 278, distance: 210.8
click at [1110, 278] on div at bounding box center [1119, 355] width 746 height 710
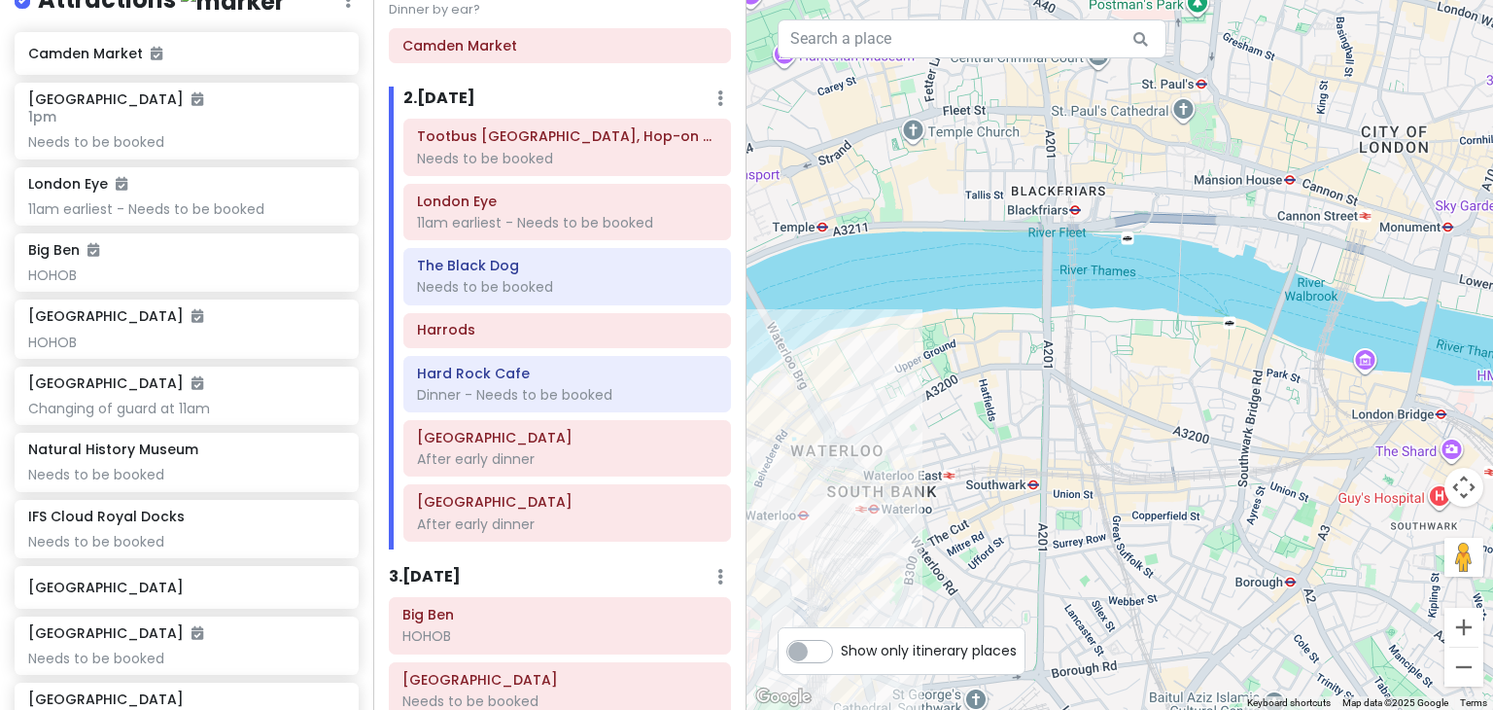
drag, startPoint x: 1356, startPoint y: 340, endPoint x: 738, endPoint y: 205, distance: 632.7
click at [738, 205] on div "London Trip Private Change Dates Make a Copy Delete Trip Go Pro ⚡️ Give Feedbac…" at bounding box center [746, 355] width 1493 height 710
drag, startPoint x: 1042, startPoint y: 291, endPoint x: 1446, endPoint y: 153, distance: 427.2
click at [1446, 153] on div at bounding box center [1119, 355] width 746 height 710
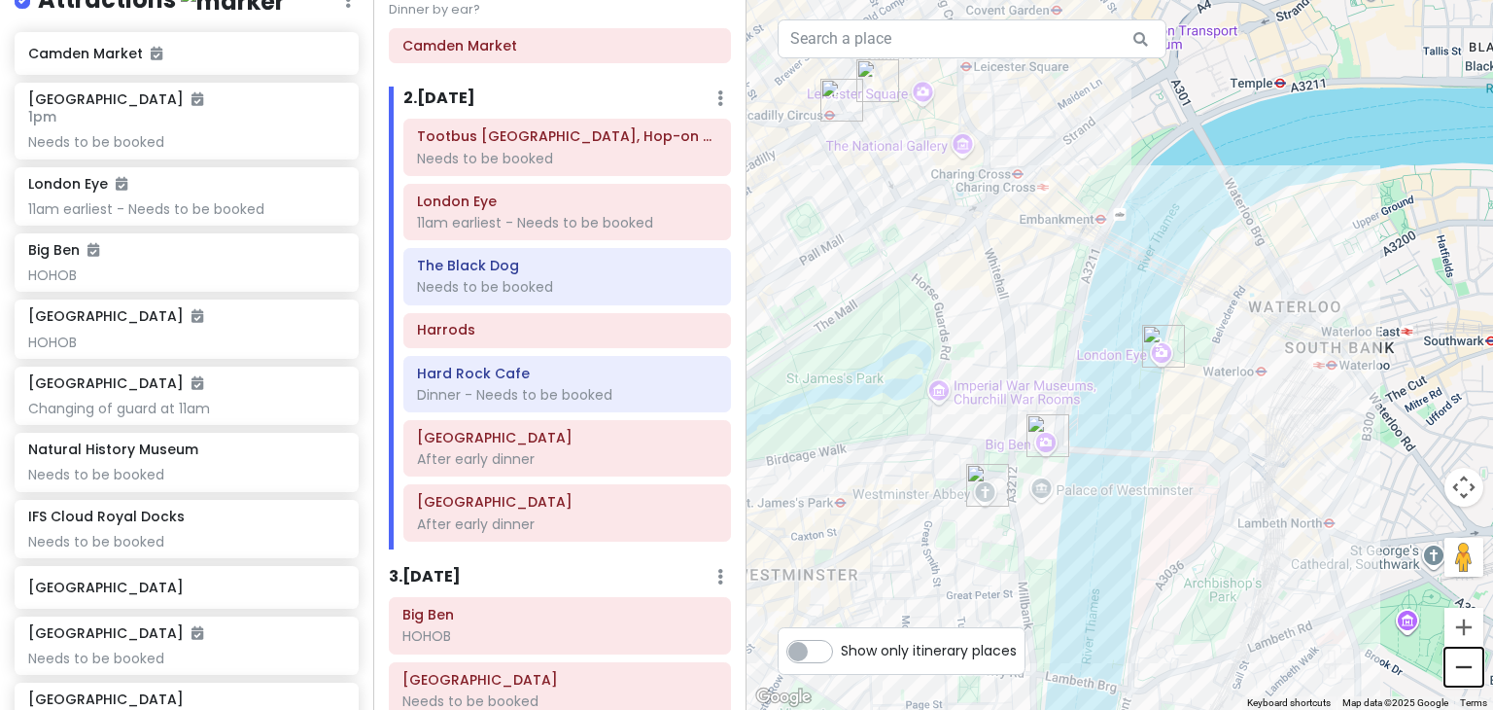
click at [1470, 674] on button "Zoom out" at bounding box center [1463, 666] width 39 height 39
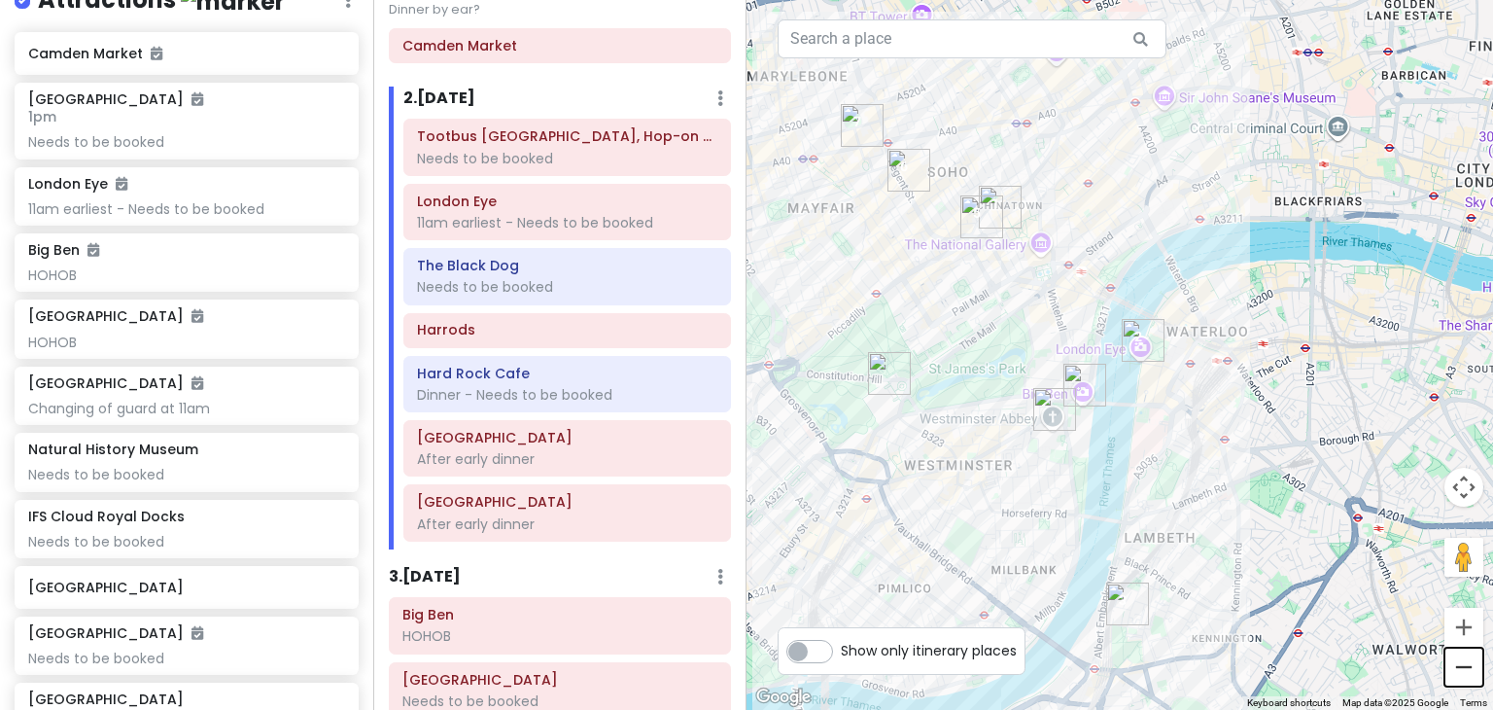
click at [1470, 674] on button "Zoom out" at bounding box center [1463, 666] width 39 height 39
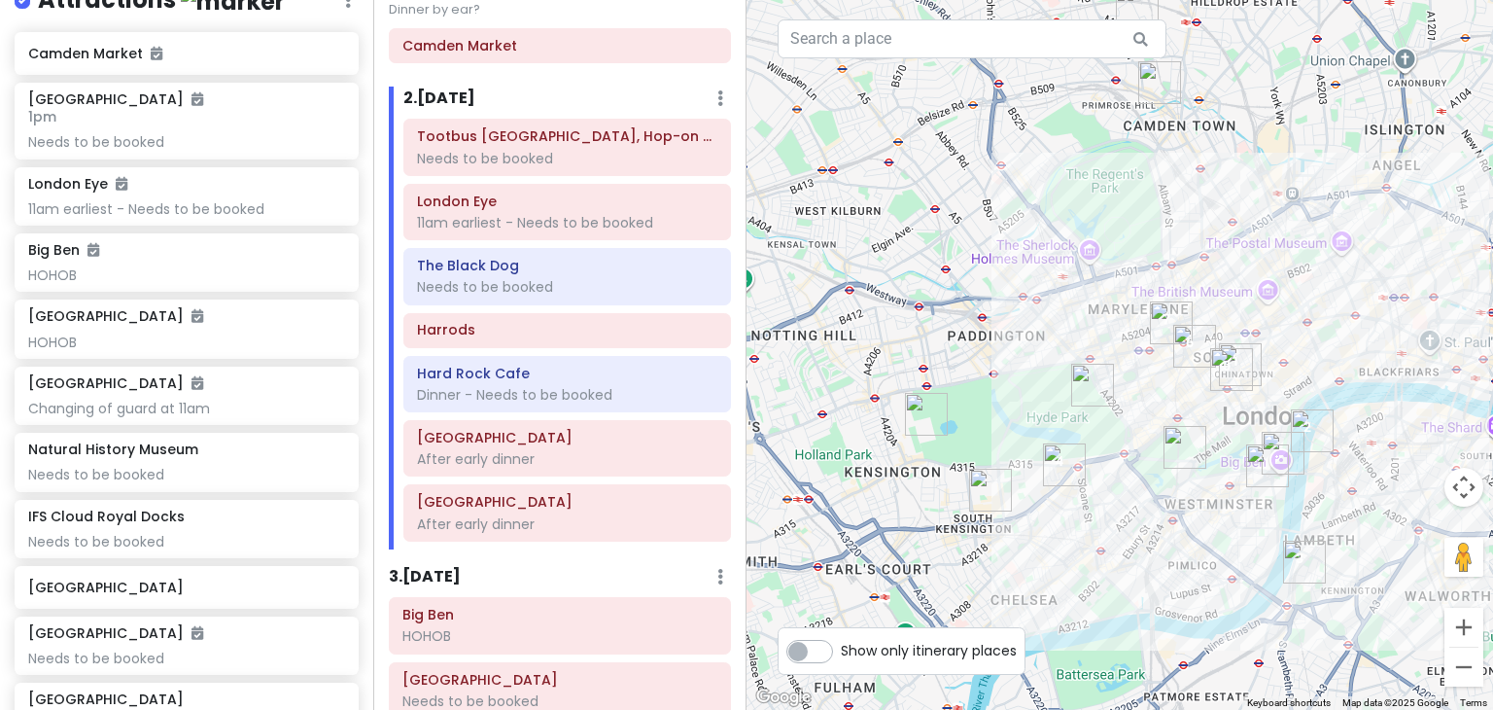
drag, startPoint x: 1040, startPoint y: 184, endPoint x: 1221, endPoint y: 278, distance: 203.9
click at [1221, 278] on div at bounding box center [1119, 355] width 746 height 710
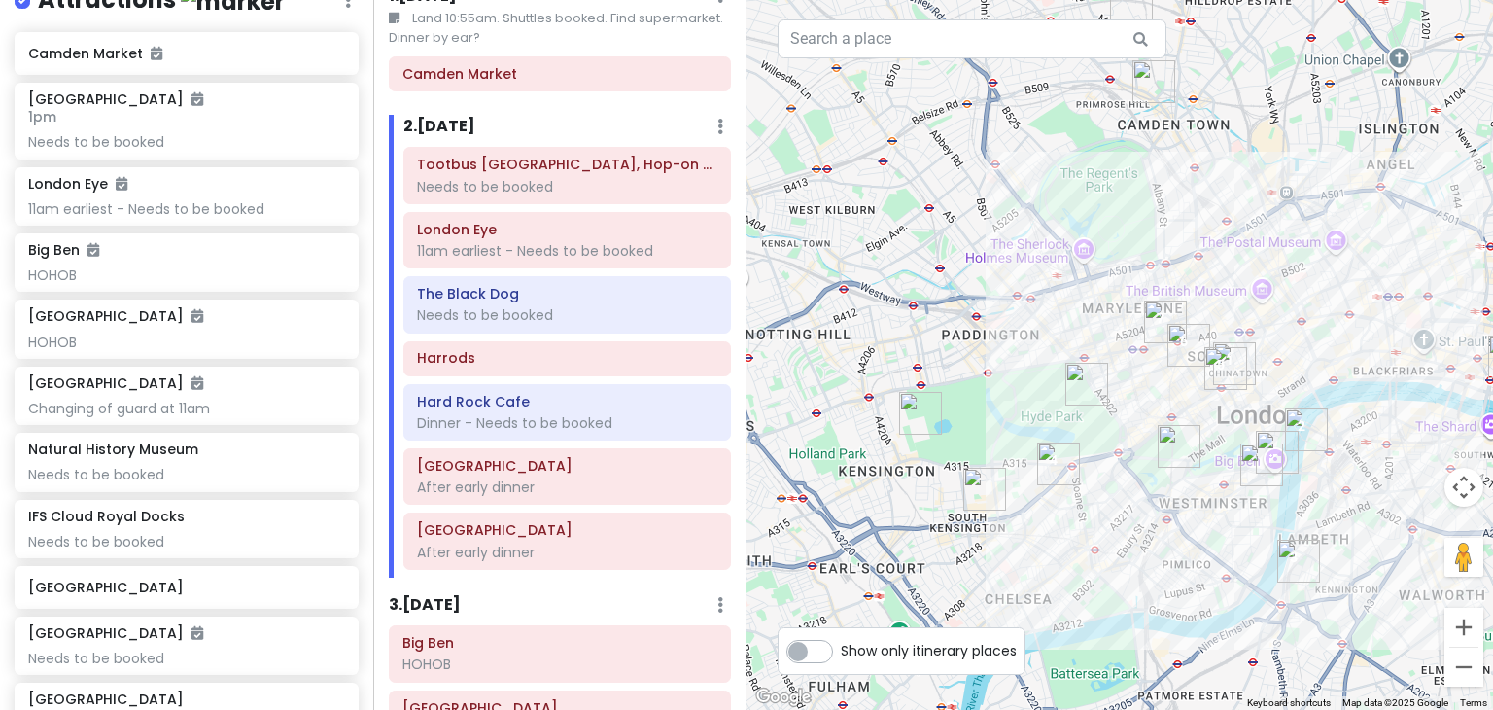
scroll to position [93, 0]
click at [440, 260] on div "London Eye 11am earliest - Needs to be booked" at bounding box center [567, 240] width 300 height 49
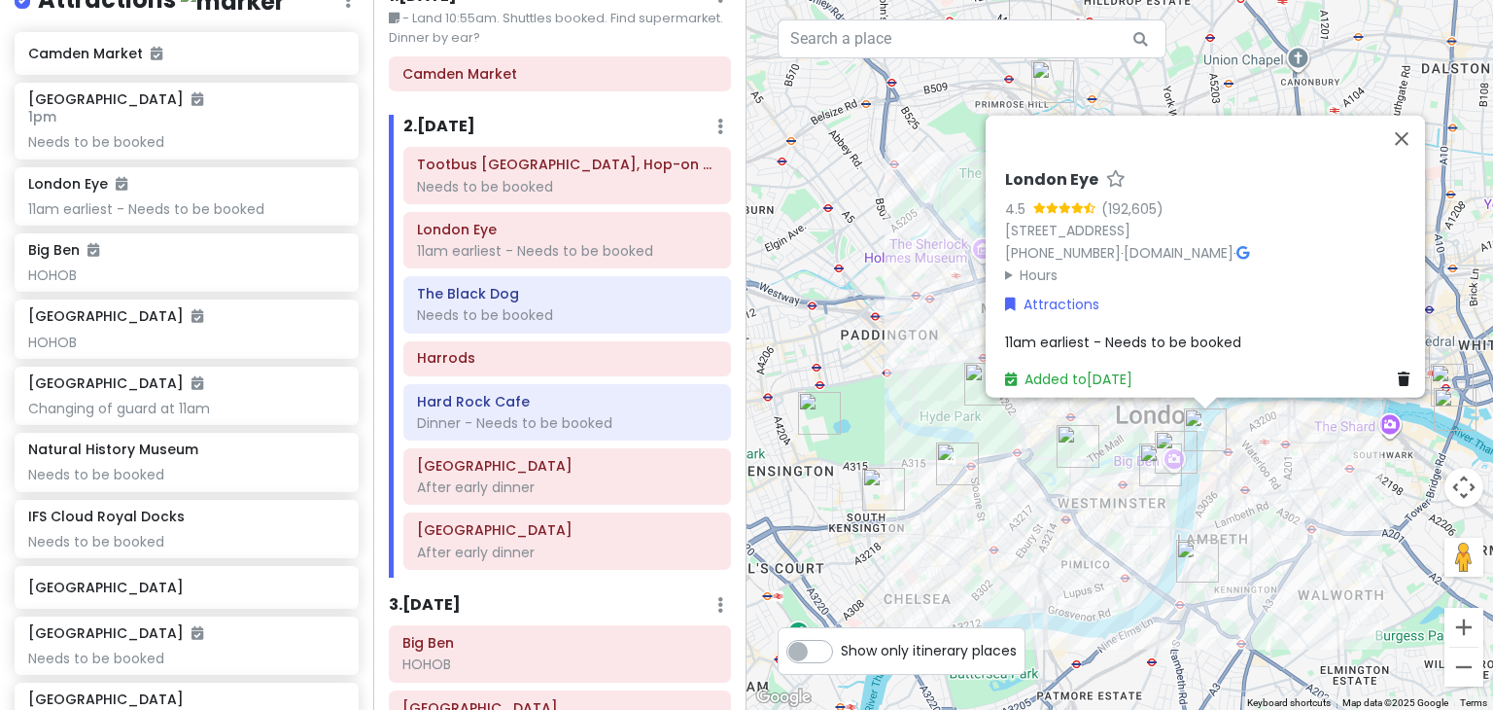
click at [1092, 331] on span "11am earliest - Needs to be booked" at bounding box center [1123, 340] width 236 height 19
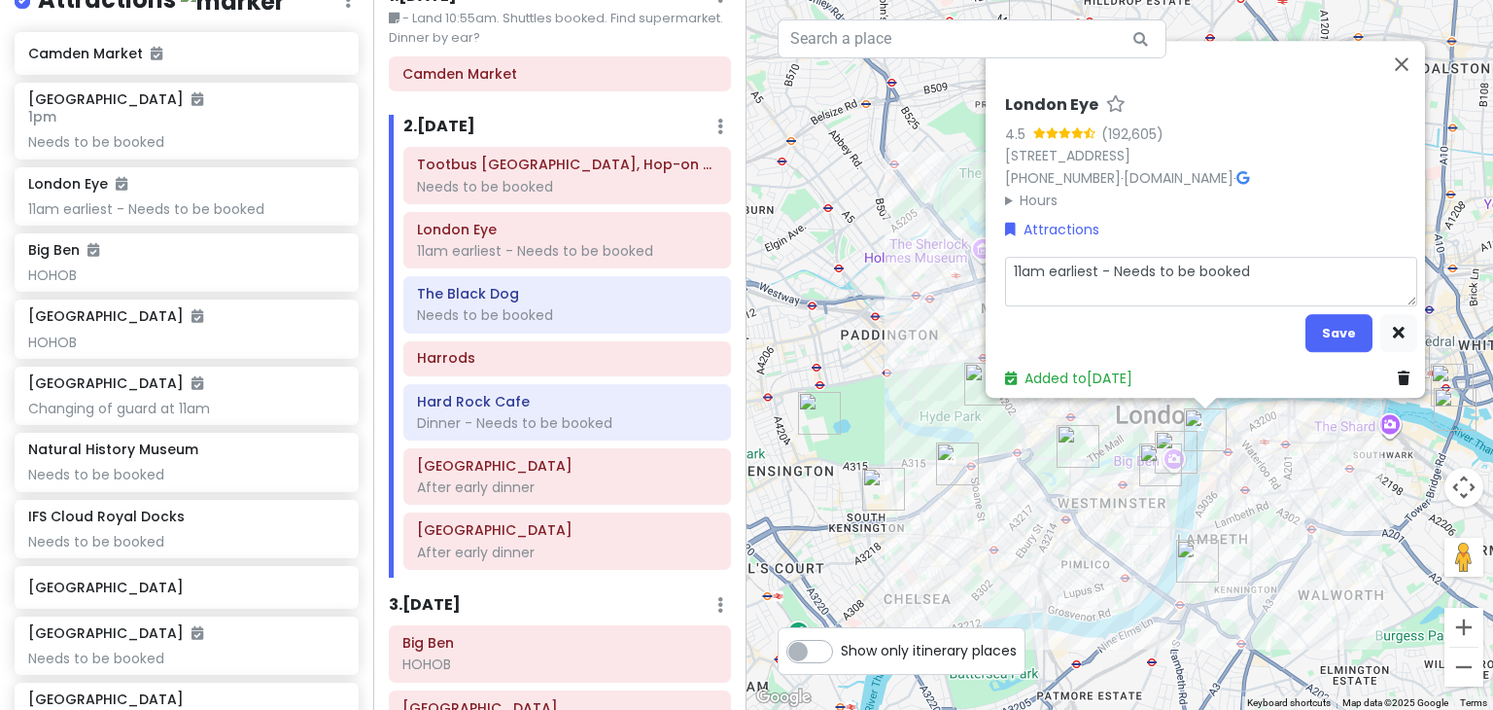
drag, startPoint x: 1106, startPoint y: 260, endPoint x: 864, endPoint y: 258, distance: 242.0
click at [864, 258] on div "London Eye 4.5 (192,605) Riverside Building, County Hall, Westminster Bridge Rd…" at bounding box center [1119, 355] width 746 height 710
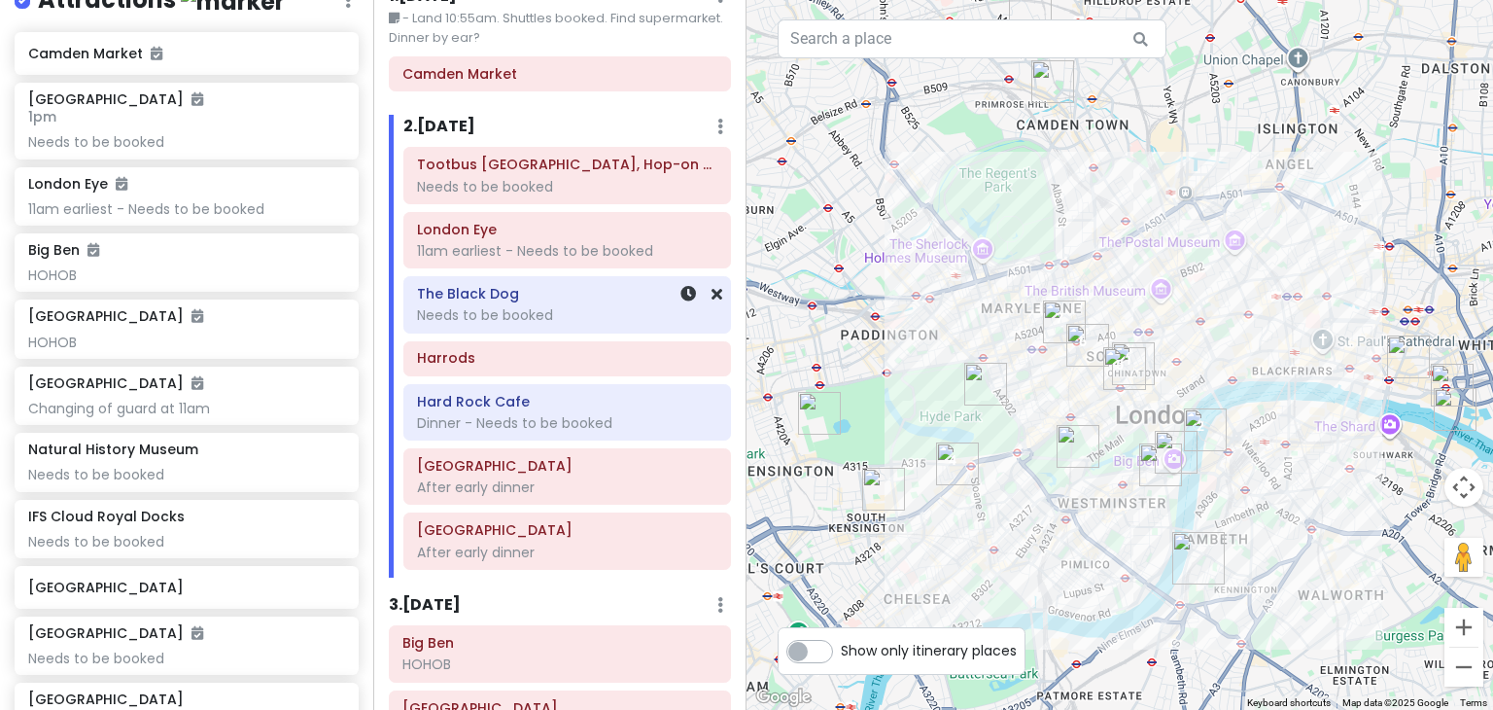
click at [457, 317] on div "Needs to be booked" at bounding box center [567, 314] width 300 height 17
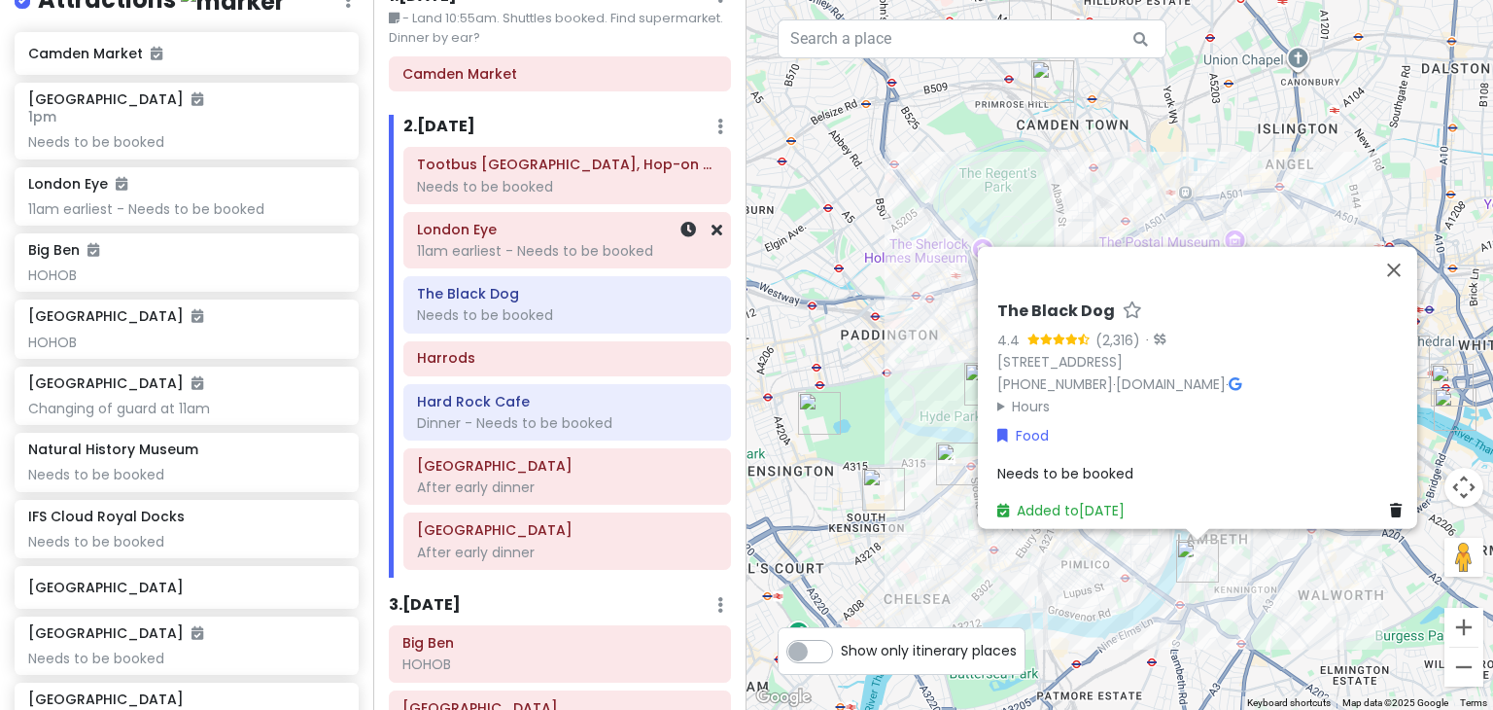
click at [511, 242] on div "11am earliest - Needs to be booked" at bounding box center [567, 250] width 300 height 17
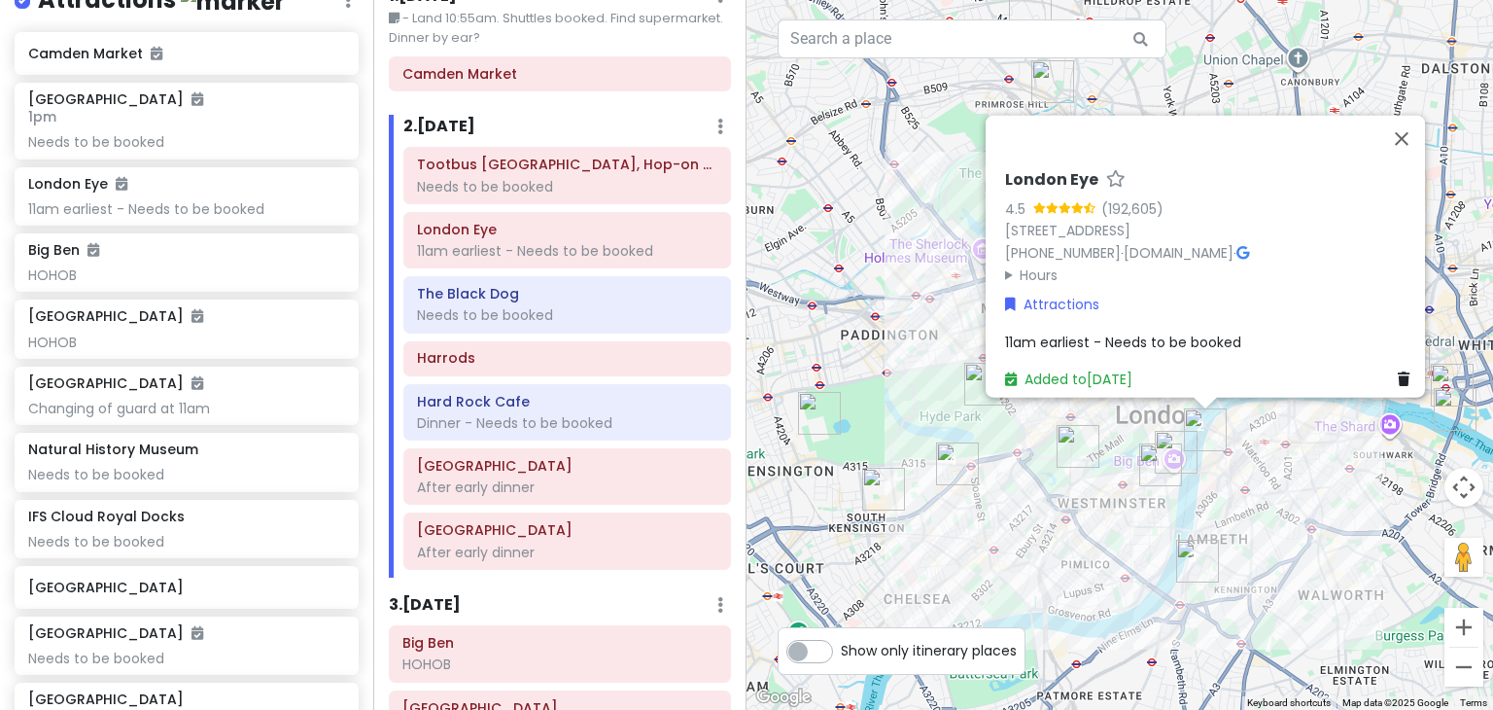
click at [1092, 331] on span "11am earliest - Needs to be booked" at bounding box center [1123, 340] width 236 height 19
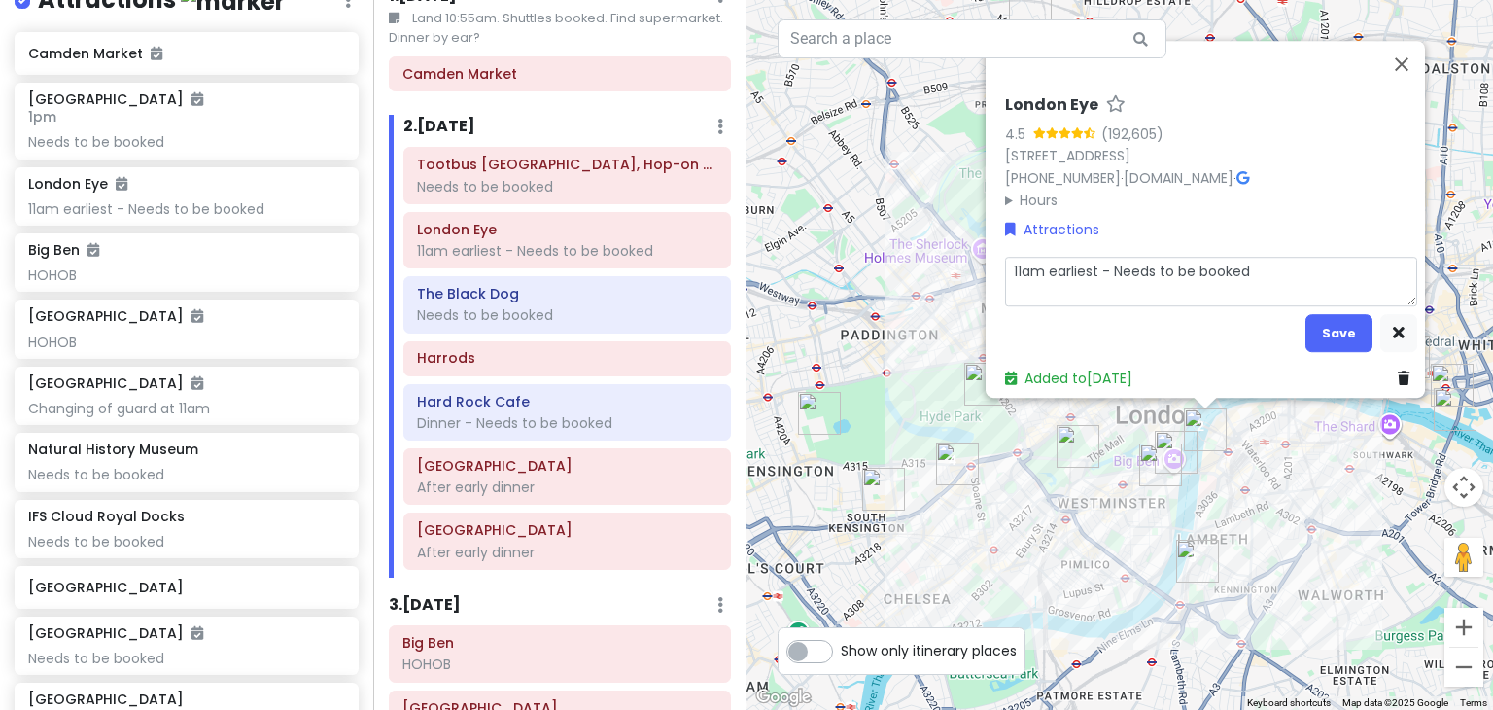
click at [1106, 265] on textarea "11am earliest - Needs to be booked" at bounding box center [1211, 282] width 412 height 51
type textarea "x"
type textarea "11am earliest -Needs to be booked"
type textarea "x"
type textarea "11am earliest Needs to be booked"
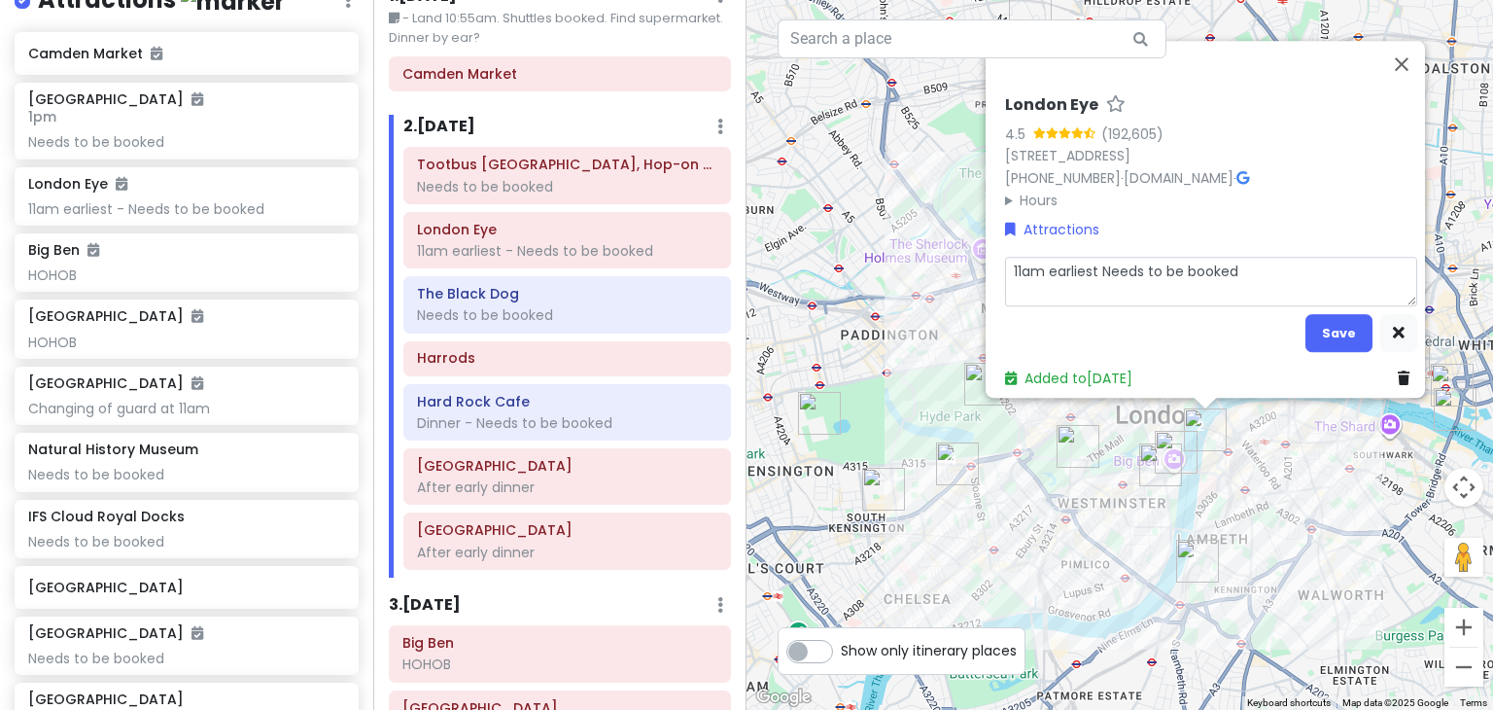
type textarea "x"
type textarea "11am earliestNeeds to be booked"
type textarea "x"
type textarea "11am earliesNeeds to be booked"
type textarea "x"
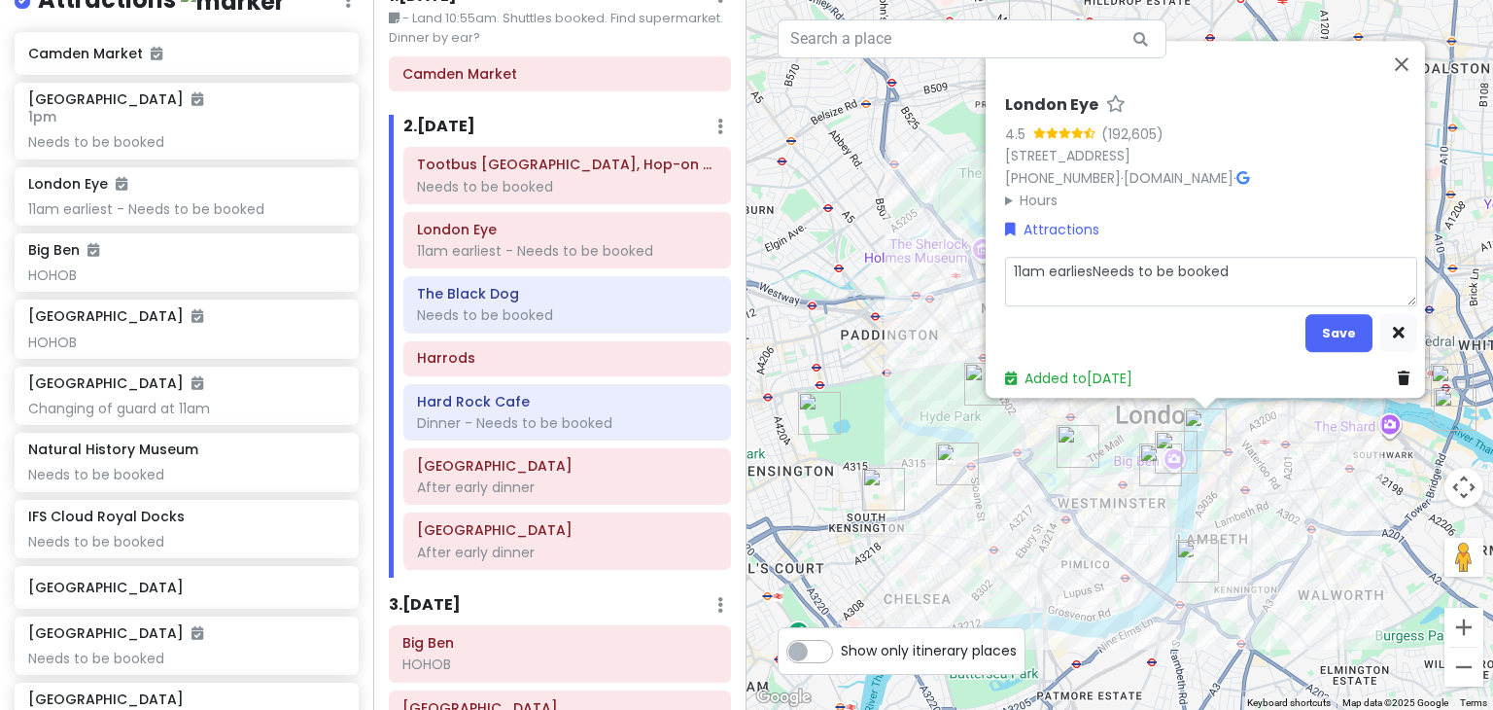
type textarea "11am earlieNeeds to be booked"
type textarea "x"
type textarea "11am earliNeeds to be booked"
type textarea "x"
type textarea "11am earlNeeds to be booked"
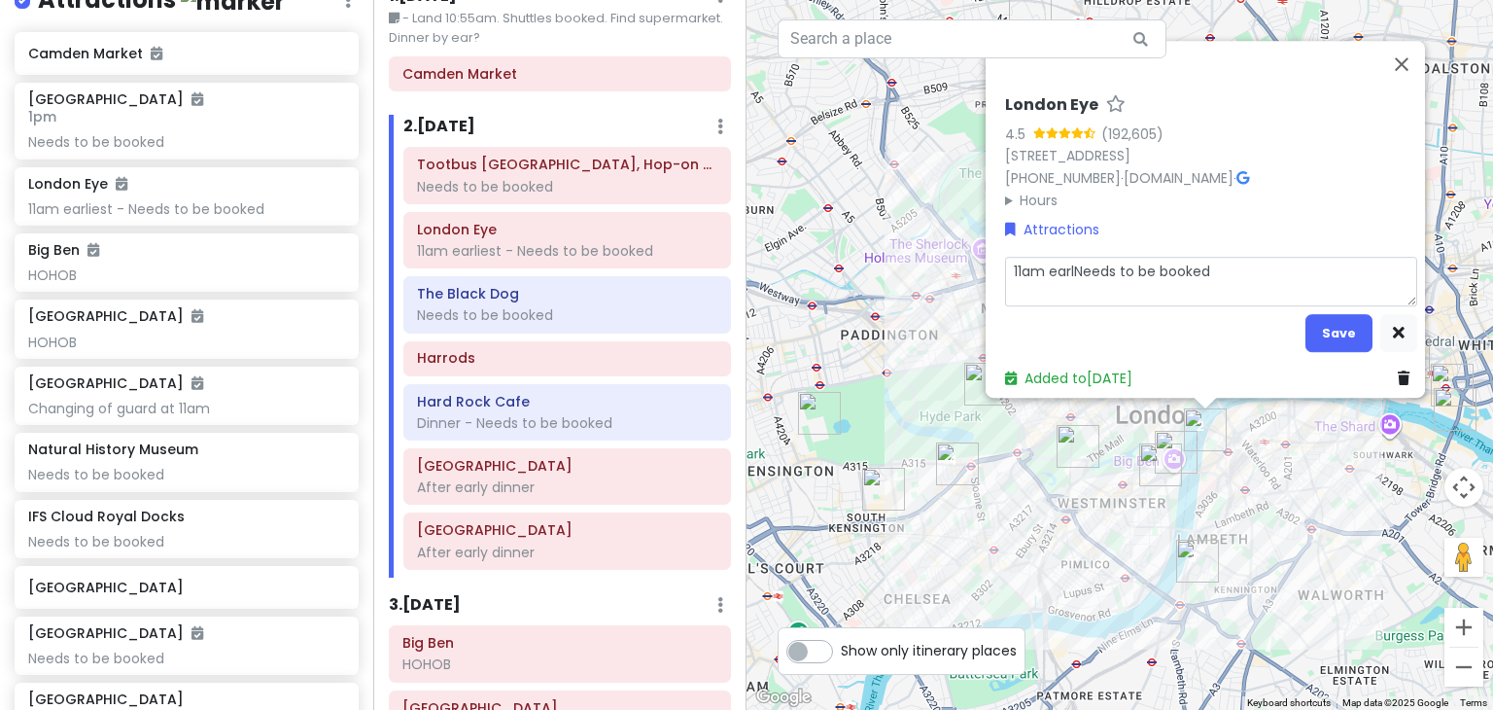
type textarea "x"
type textarea "11am earNeeds to be booked"
type textarea "x"
type textarea "11am eaNeeds to be booked"
type textarea "x"
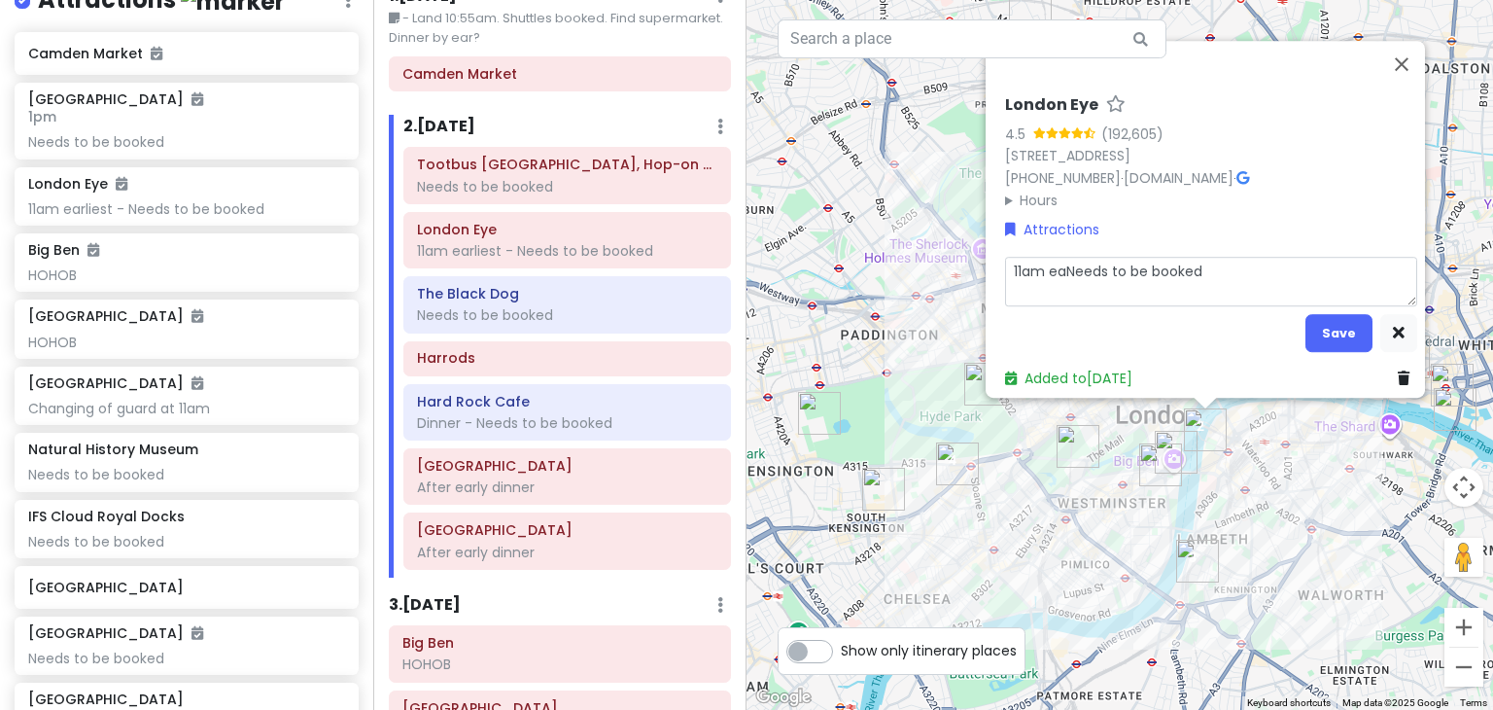
type textarea "11am eNeeds to be booked"
type textarea "x"
type textarea "11am Needs to be booked"
type textarea "x"
type textarea "11amNeeds to be booked"
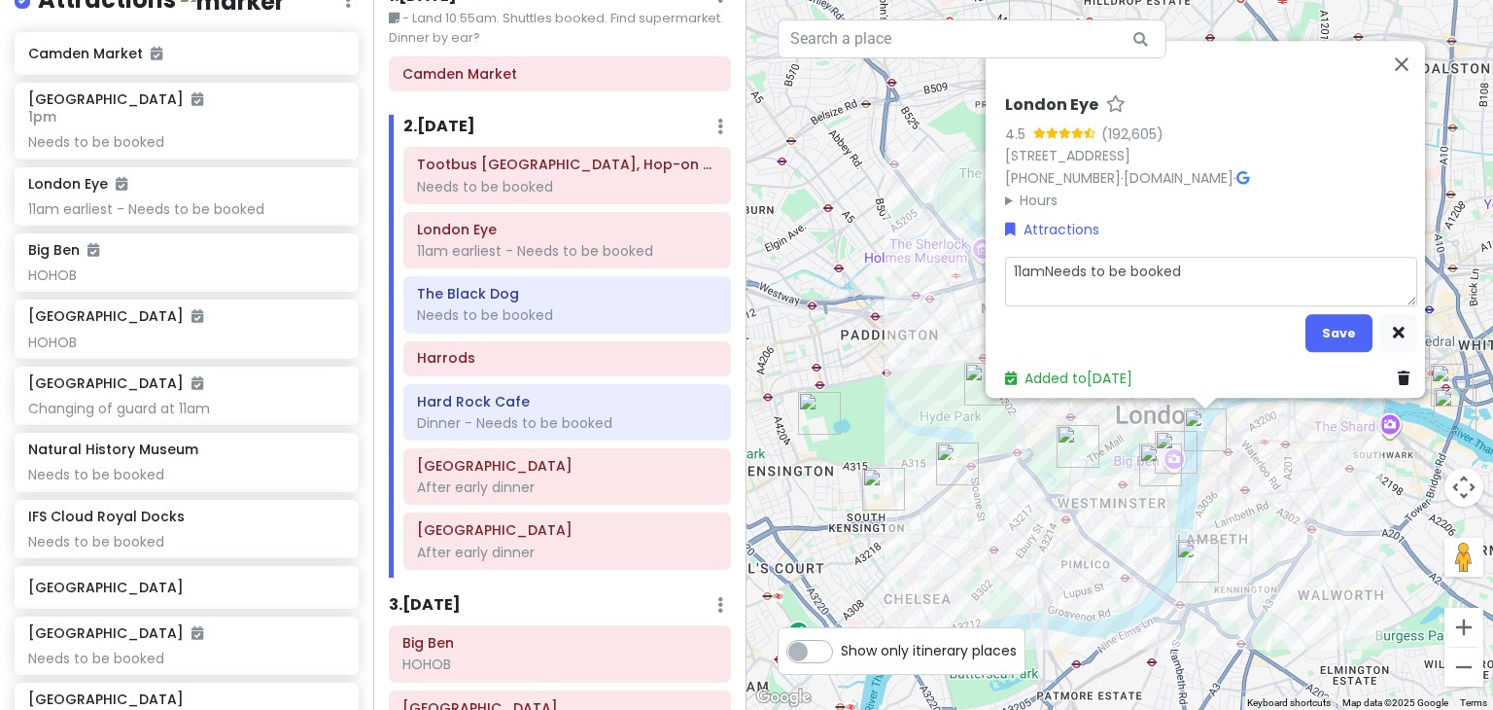
type textarea "x"
type textarea "11aNeeds to be booked"
type textarea "x"
type textarea "11Needs to be booked"
type textarea "x"
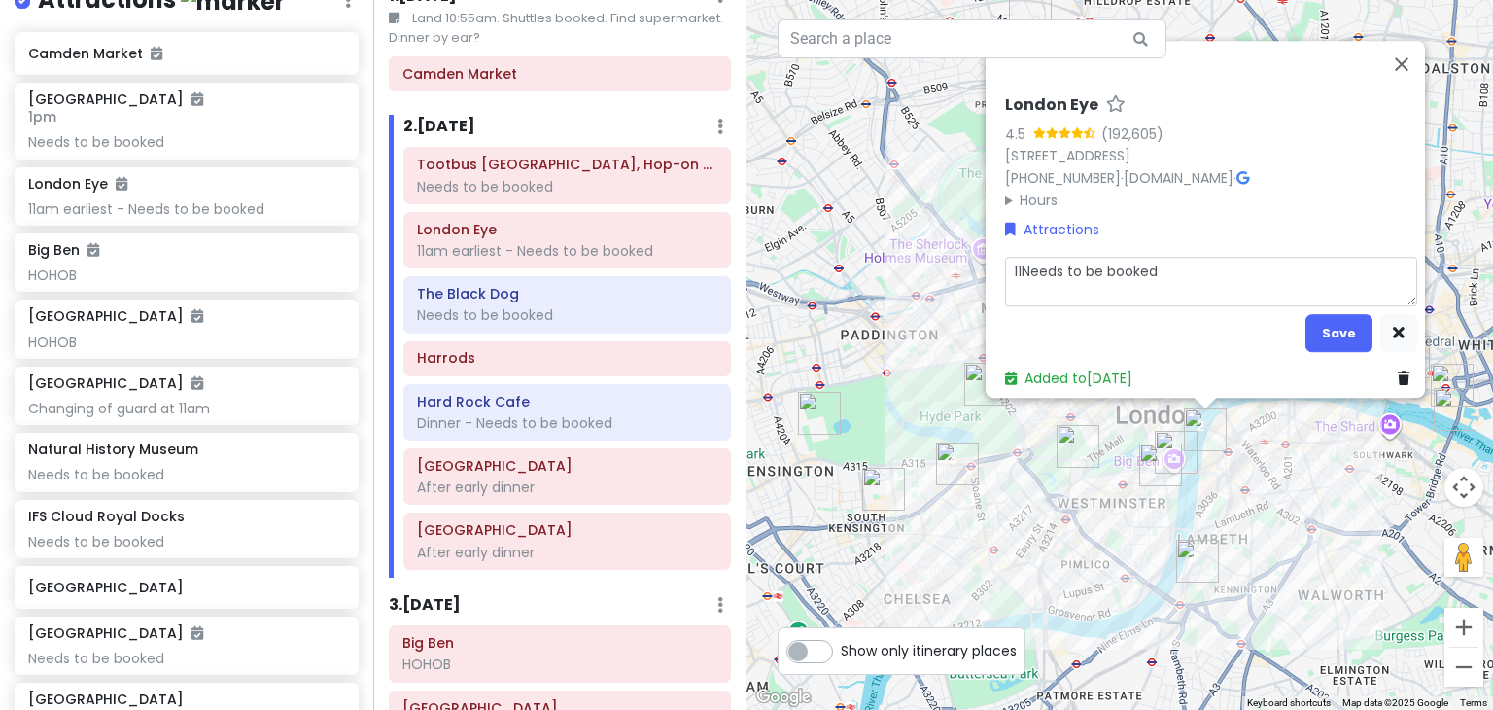
type textarea "1Needs to be booked"
type textarea "x"
type textarea "Needs to be booked"
click at [1341, 321] on button "Save" at bounding box center [1338, 333] width 67 height 38
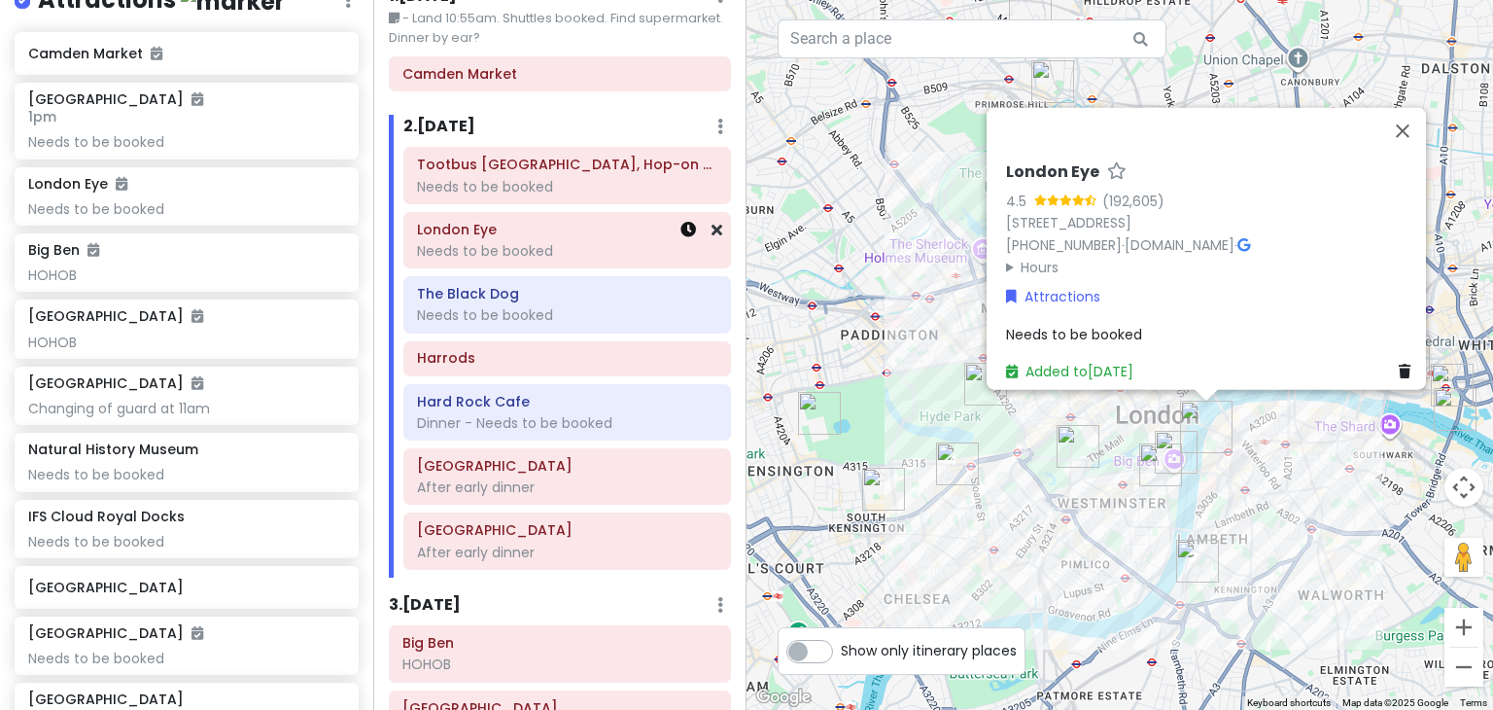
click at [680, 230] on icon at bounding box center [688, 230] width 16 height 16
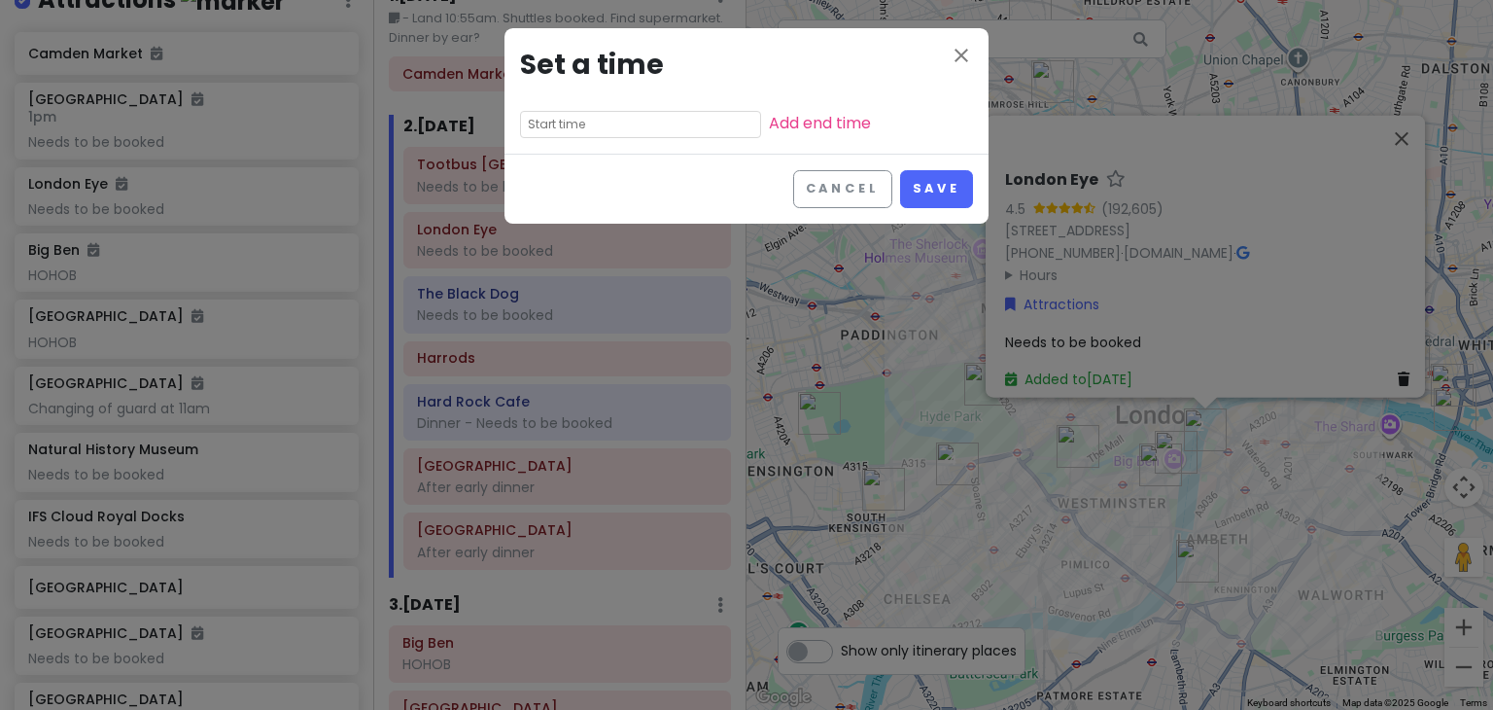
click at [649, 125] on input "text" at bounding box center [640, 124] width 241 height 27
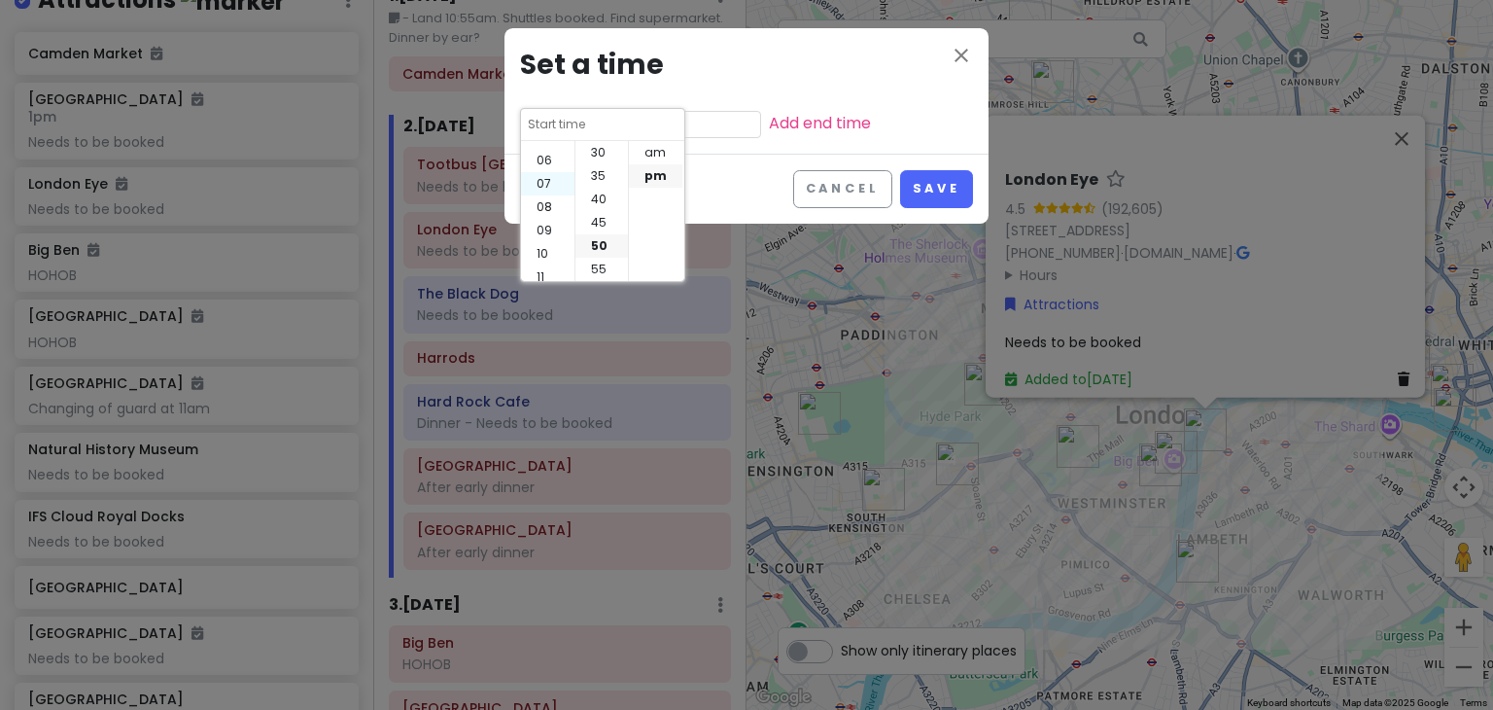
scroll to position [135, 0]
click at [538, 262] on li "11" at bounding box center [547, 273] width 53 height 23
type input "11:50 pm"
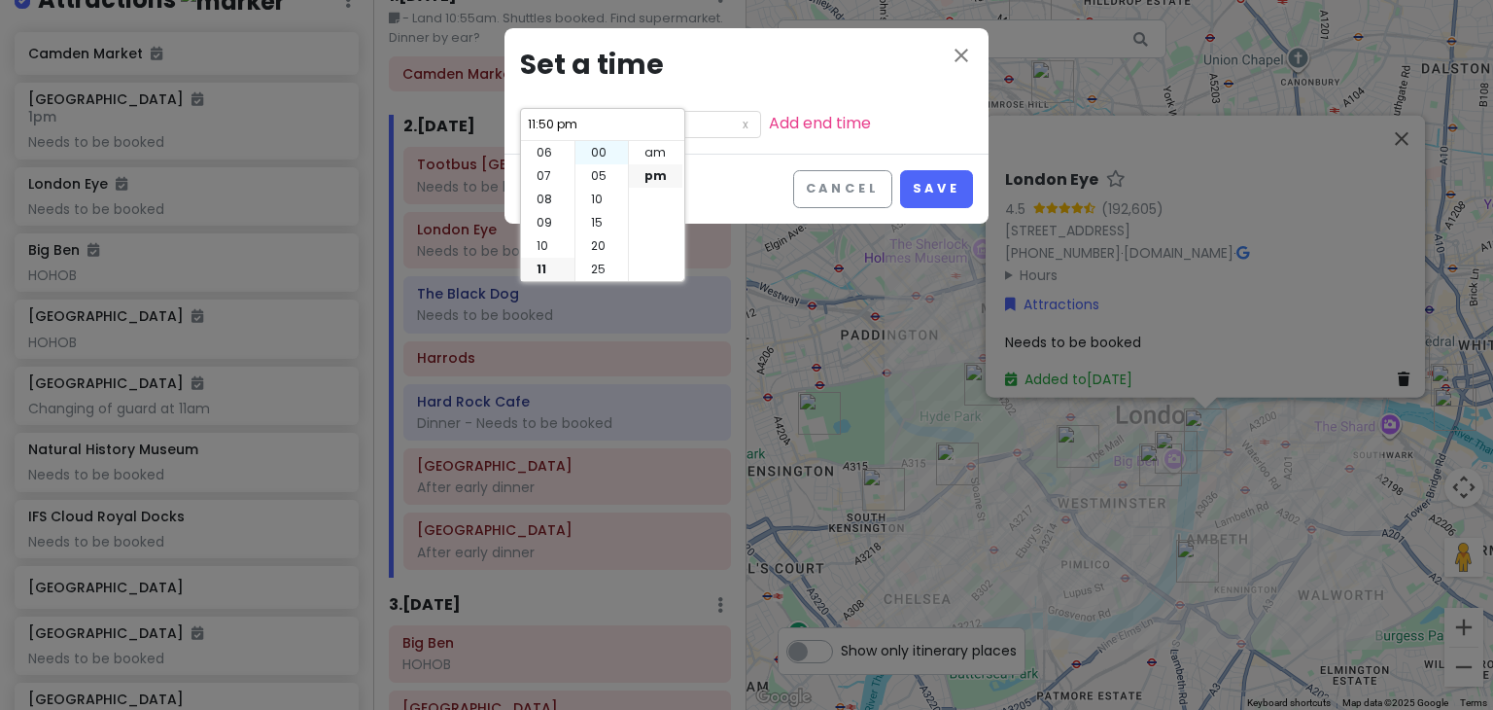
click at [601, 149] on li "00" at bounding box center [601, 152] width 52 height 23
type input "11:00 pm"
click at [654, 154] on li "am" at bounding box center [655, 152] width 53 height 23
type input "11:00 am"
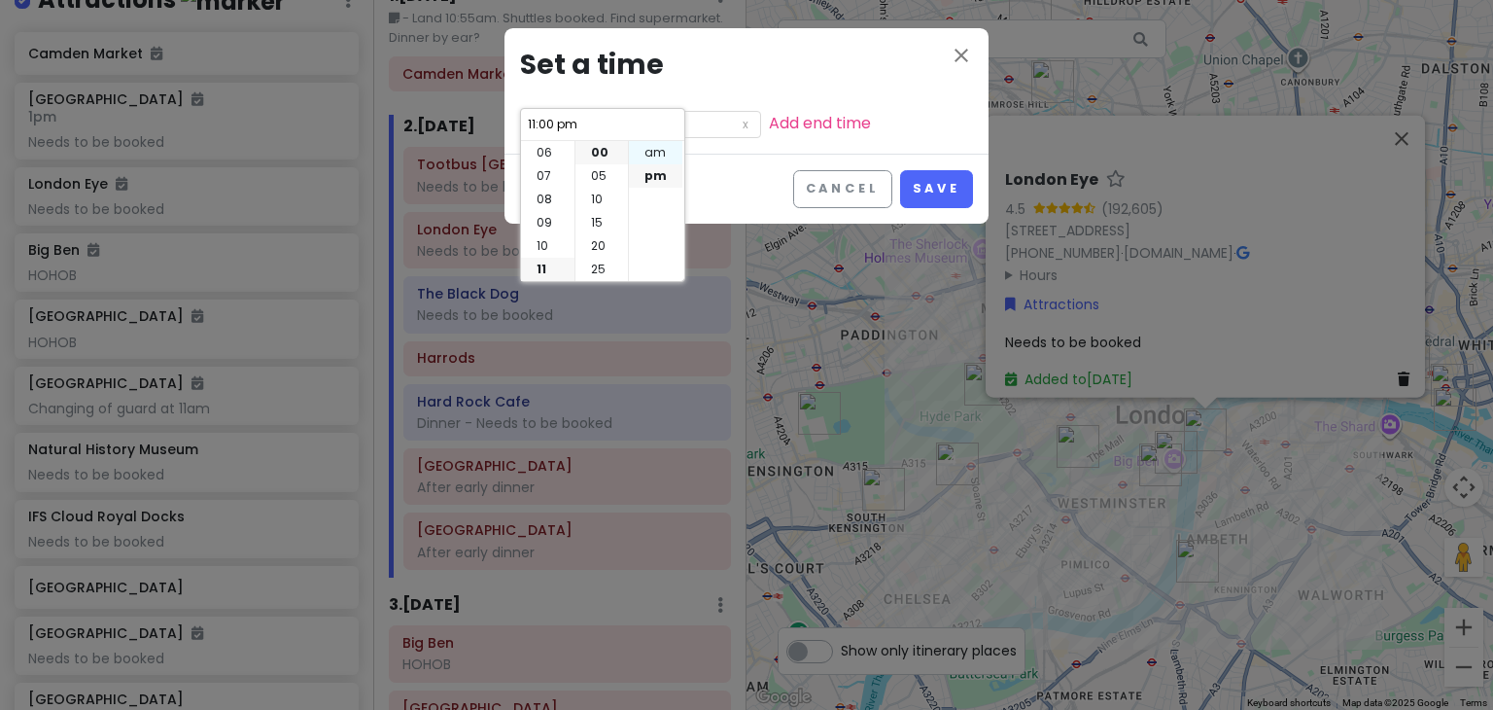
type input "11:00 am"
click at [959, 153] on div "close Set a time 11:00 am Add end time" at bounding box center [746, 90] width 484 height 125
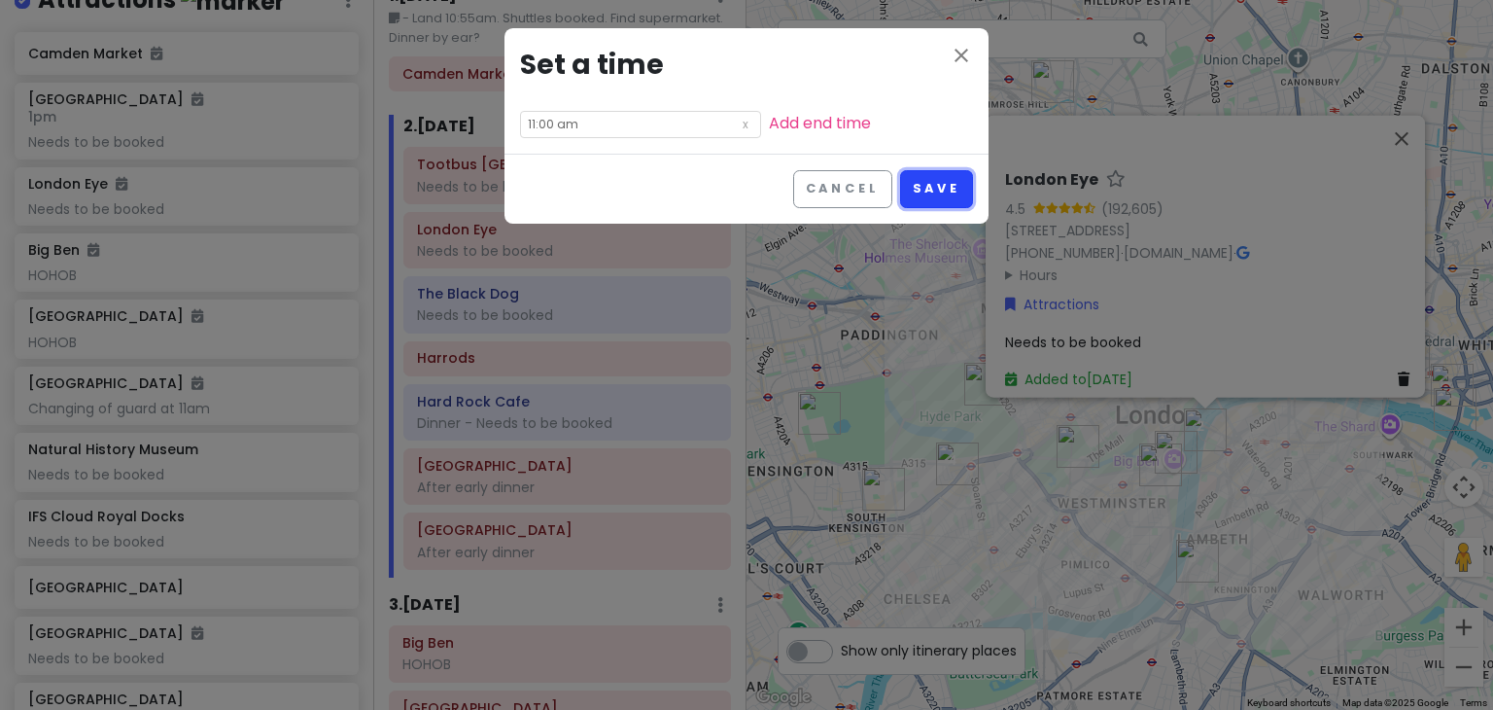
click at [948, 181] on button "Save" at bounding box center [936, 189] width 73 height 38
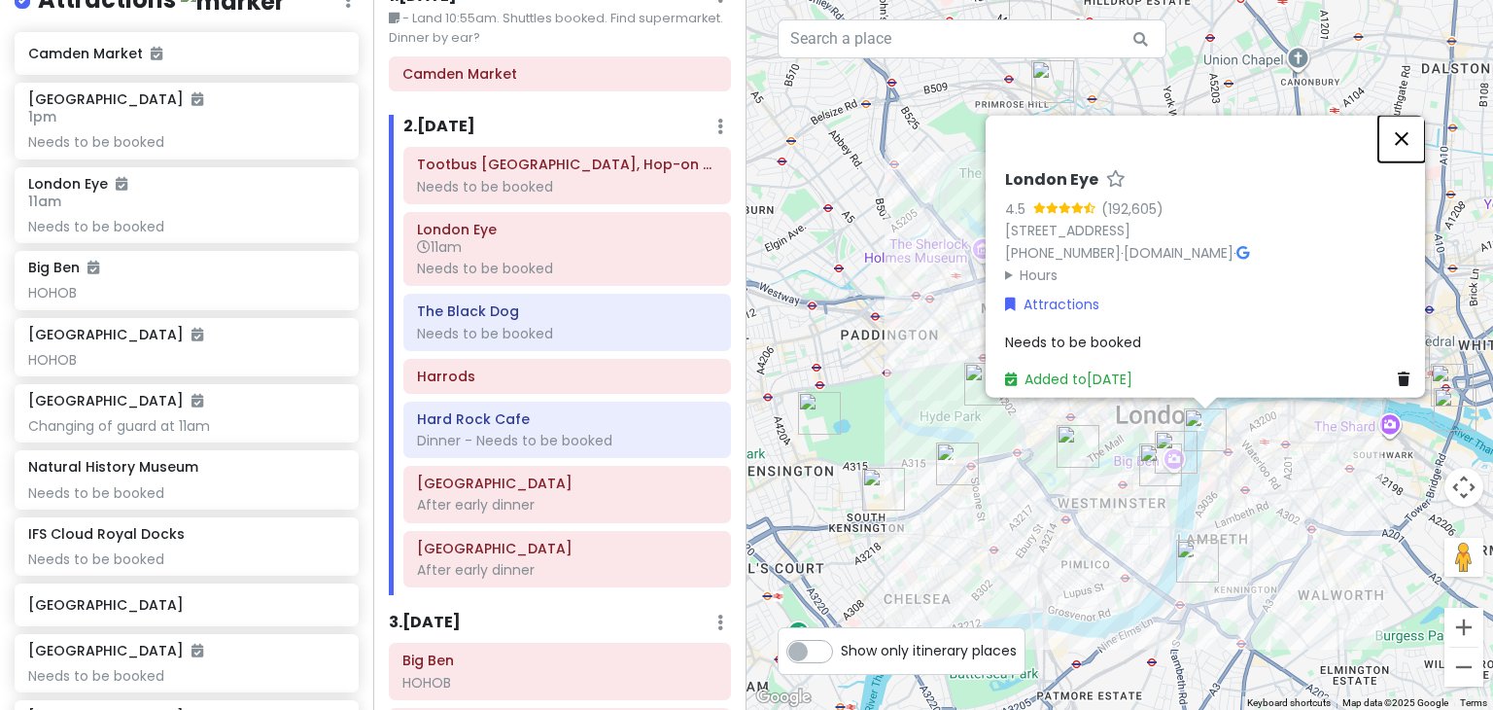
click at [1421, 116] on button "Close" at bounding box center [1401, 139] width 47 height 47
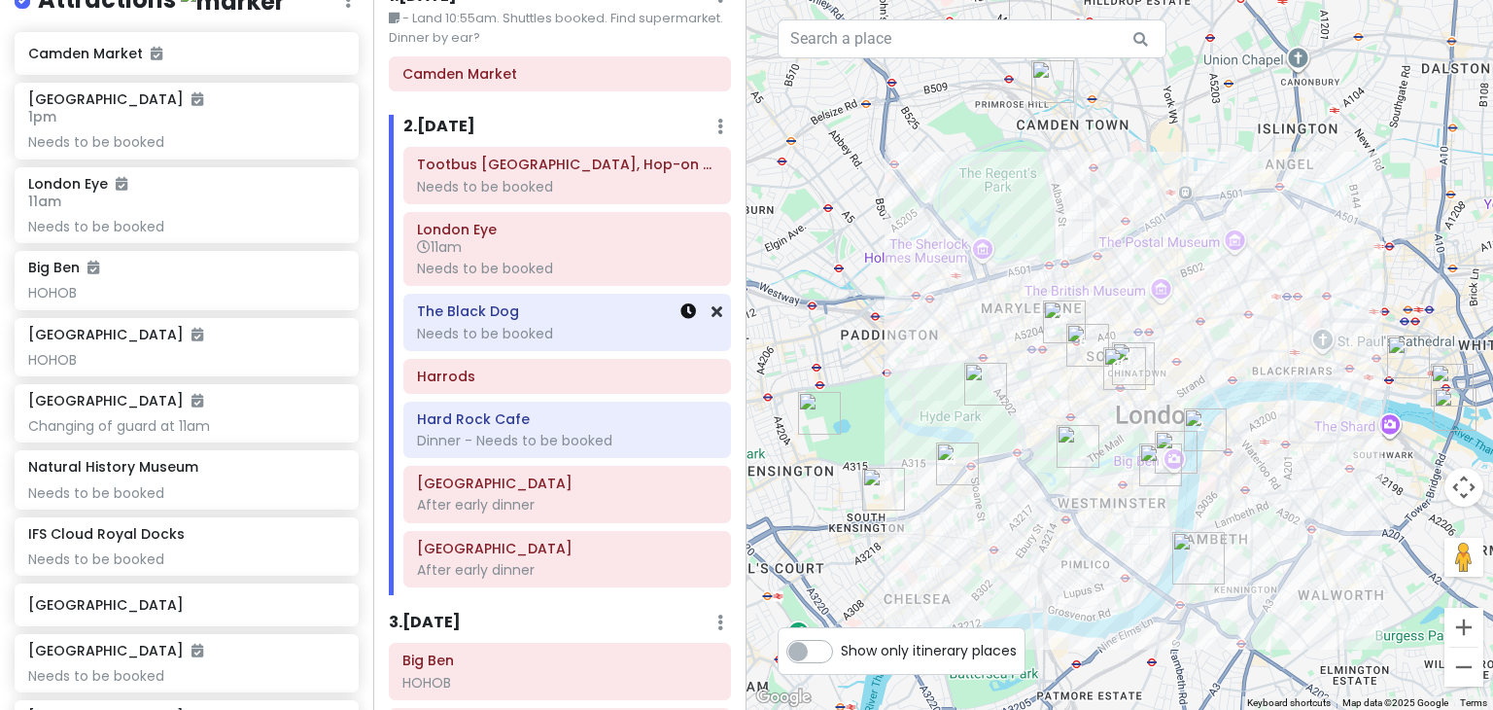
click at [680, 312] on icon at bounding box center [688, 311] width 16 height 16
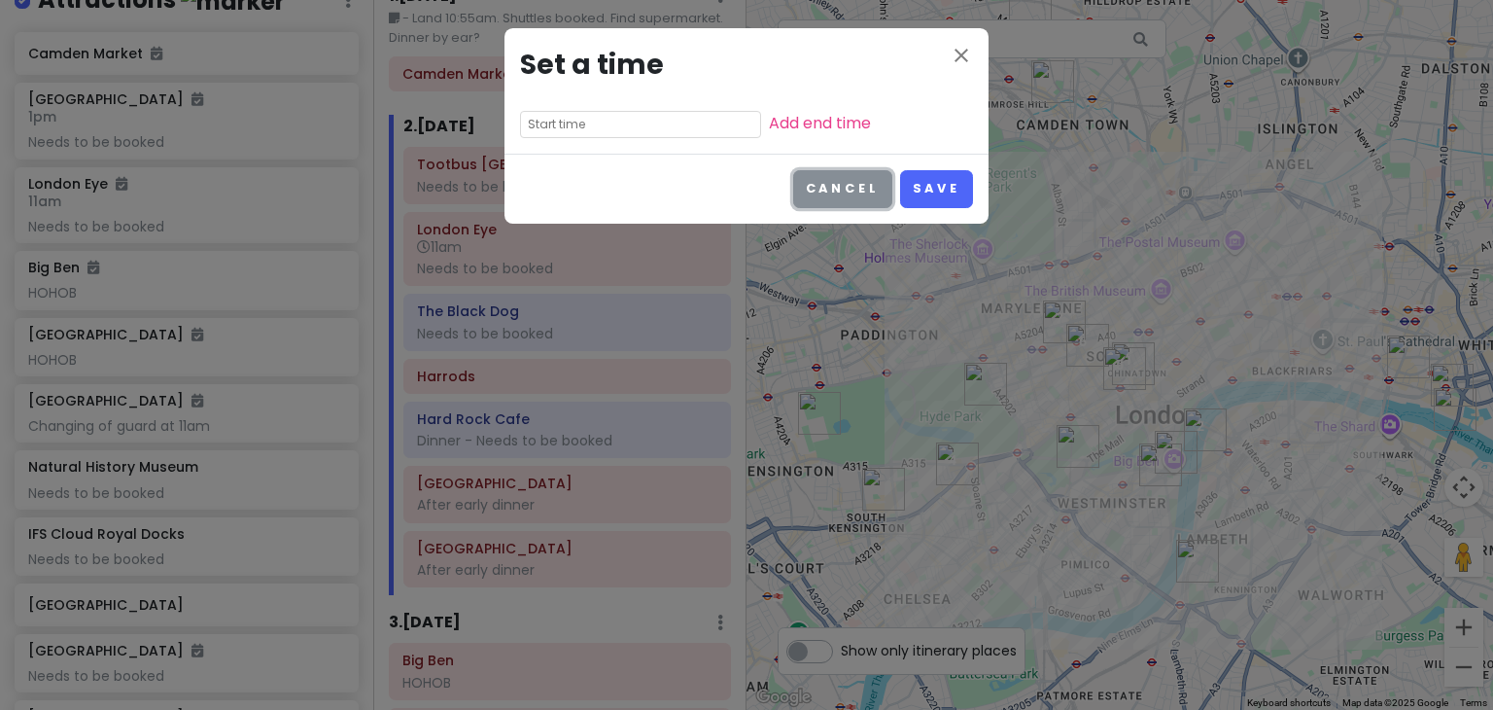
click at [859, 192] on button "Cancel" at bounding box center [842, 189] width 99 height 38
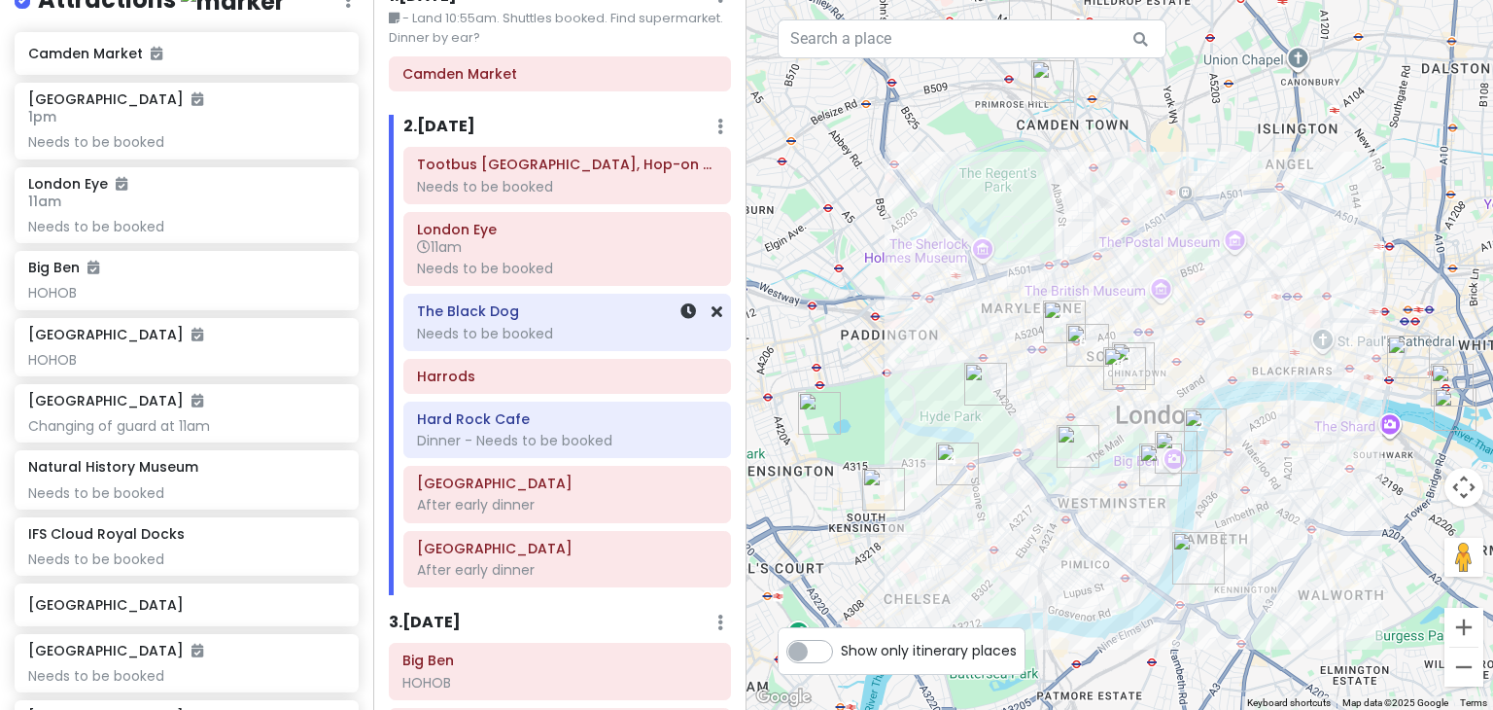
click at [479, 315] on h6 "The Black Dog" at bounding box center [567, 310] width 300 height 17
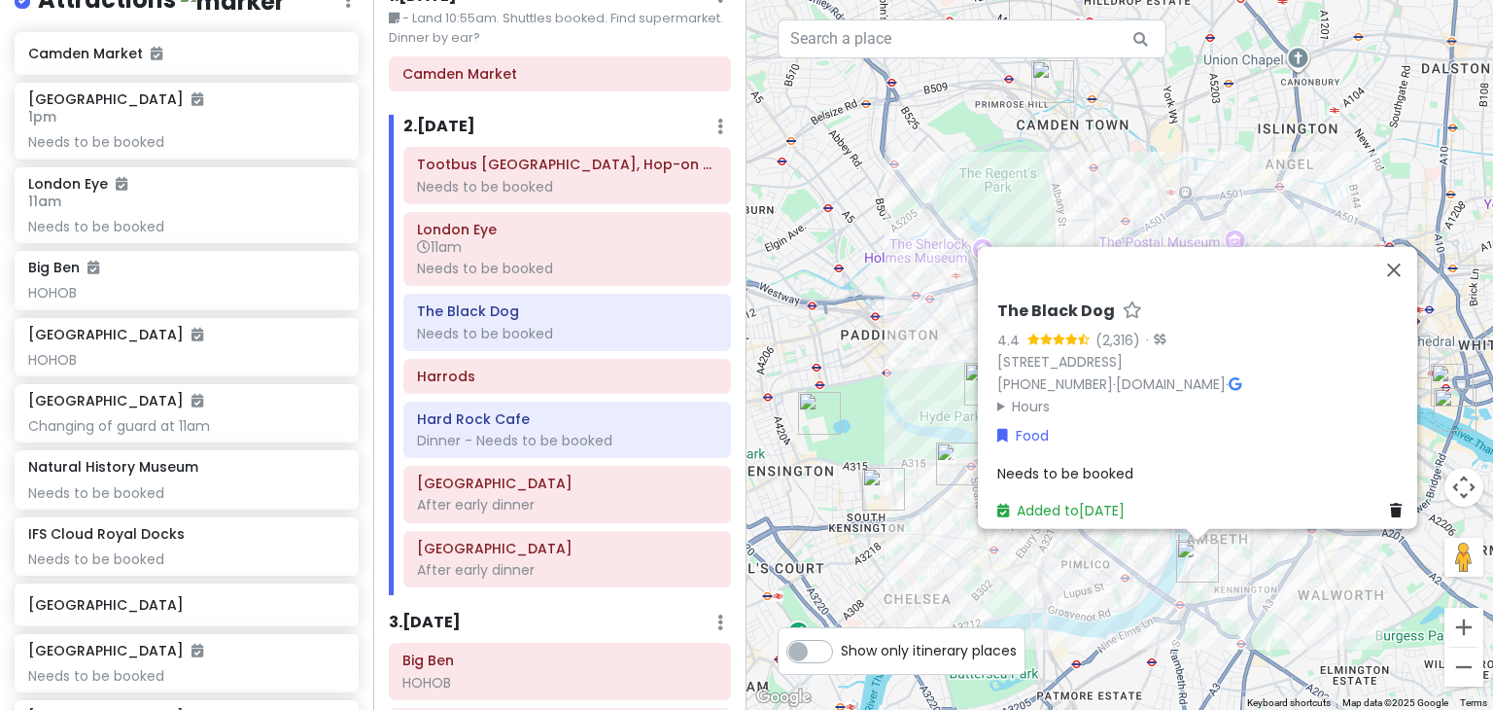
click at [1045, 463] on span "Needs to be booked" at bounding box center [1065, 472] width 136 height 19
type textarea "x"
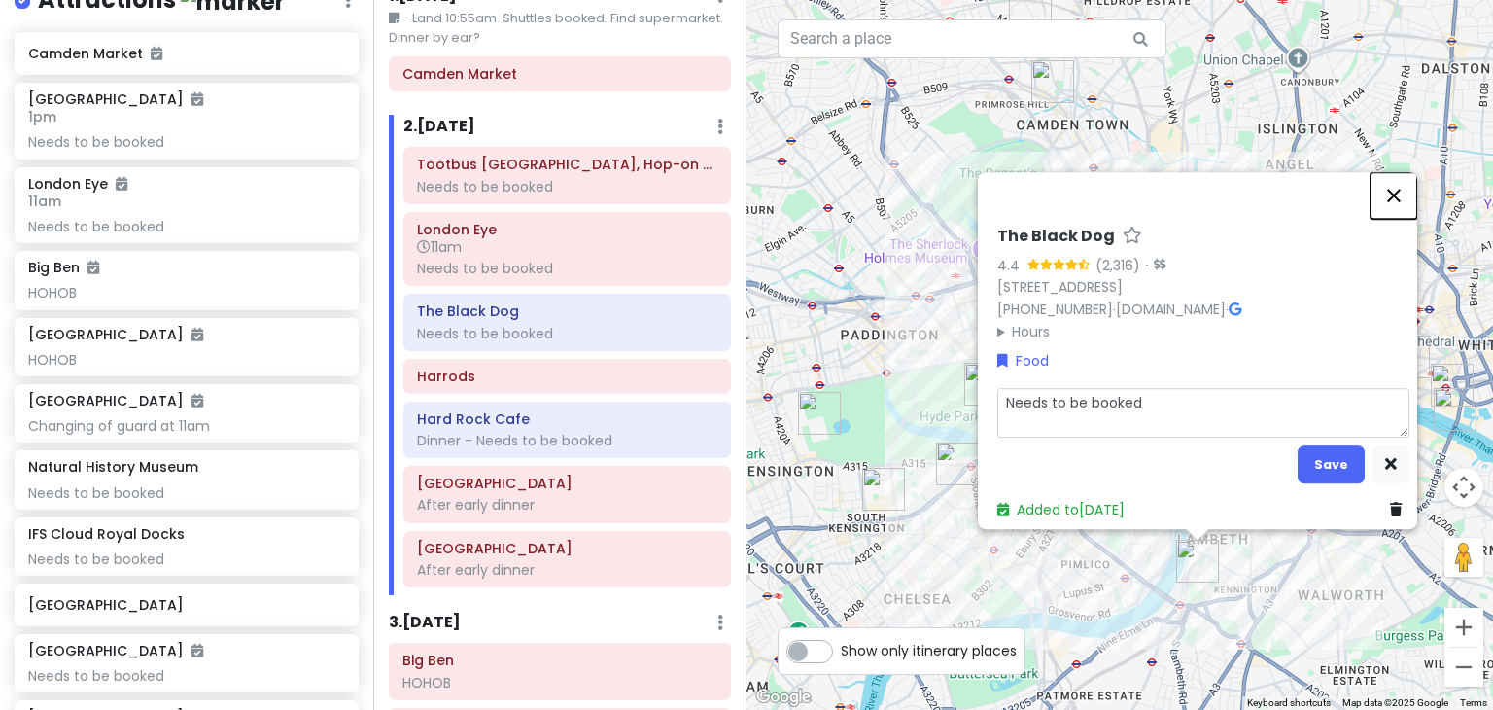
click at [1404, 186] on div "The Black Dog 4.4 (2,316) · 112 Vauxhall Walk, London SE11 5ER, UK +44 20 4572 …" at bounding box center [1119, 355] width 746 height 710
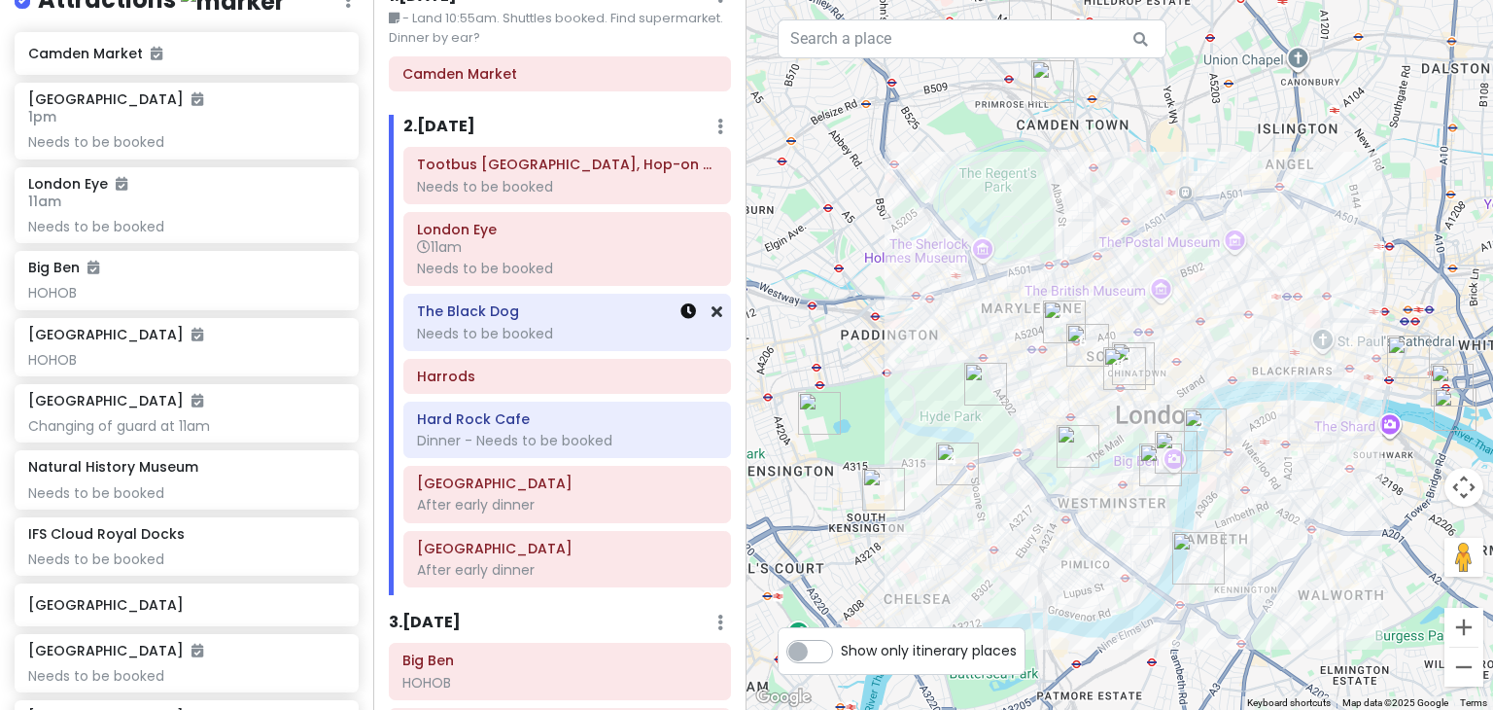
click at [680, 315] on icon at bounding box center [688, 311] width 16 height 16
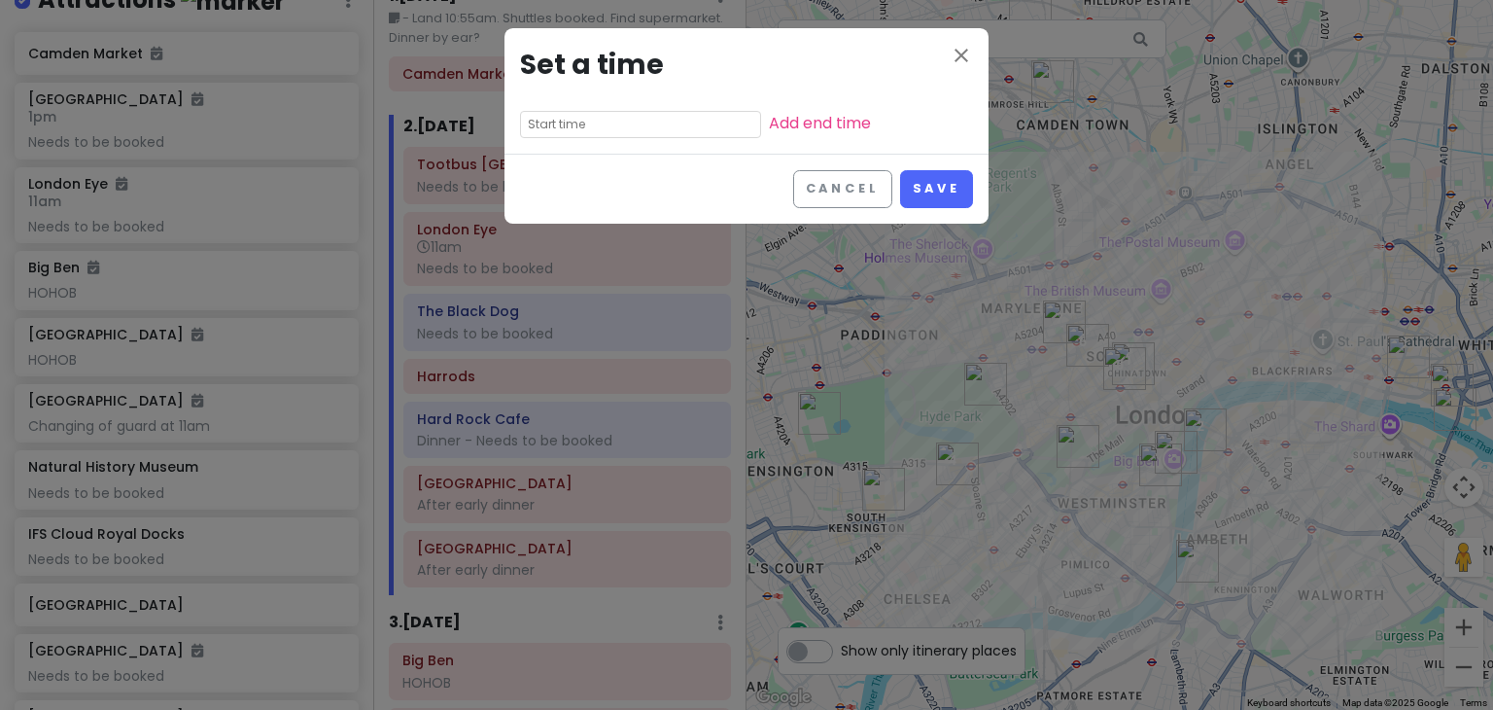
click at [599, 133] on input "text" at bounding box center [640, 124] width 241 height 27
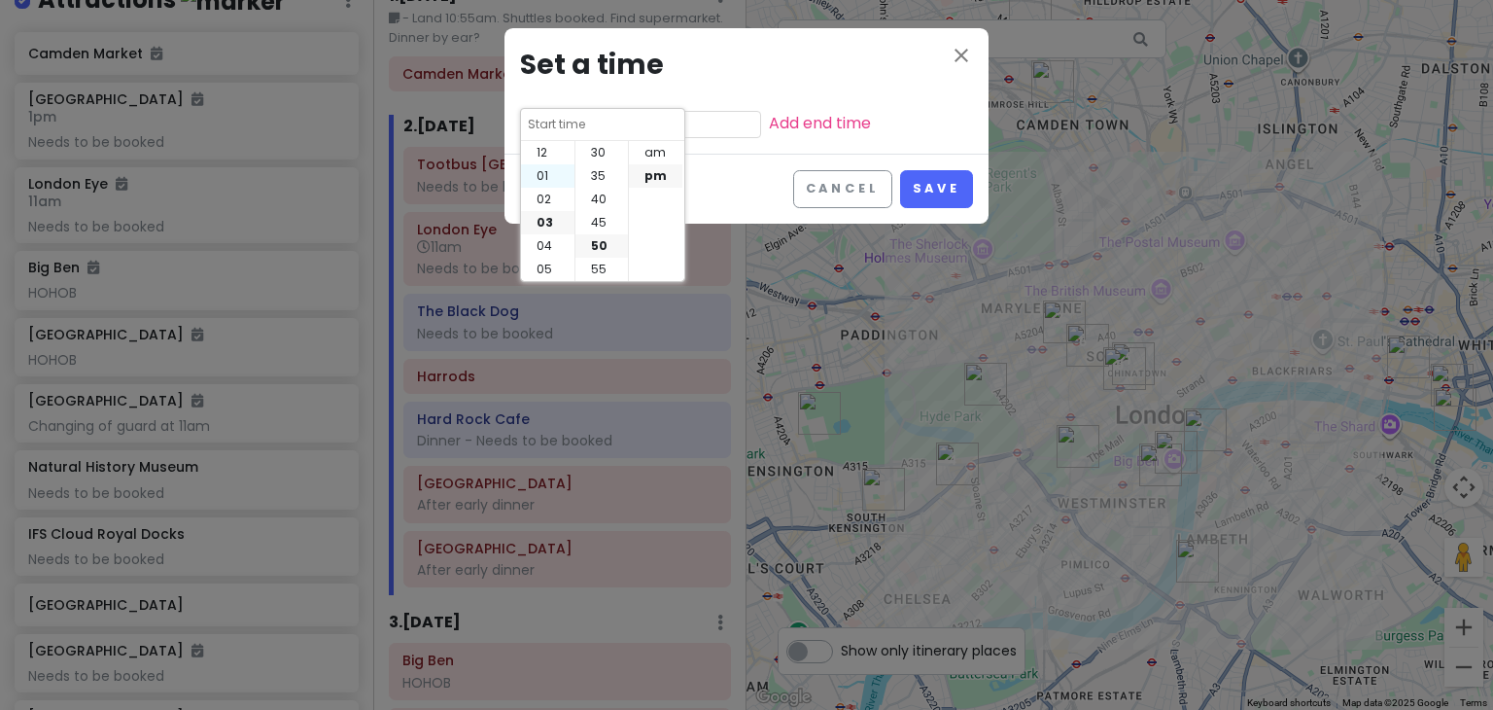
click at [544, 165] on li "01" at bounding box center [547, 175] width 53 height 23
type input "1:50 pm"
click at [602, 149] on li "00" at bounding box center [601, 152] width 52 height 23
type input "1:00 pm"
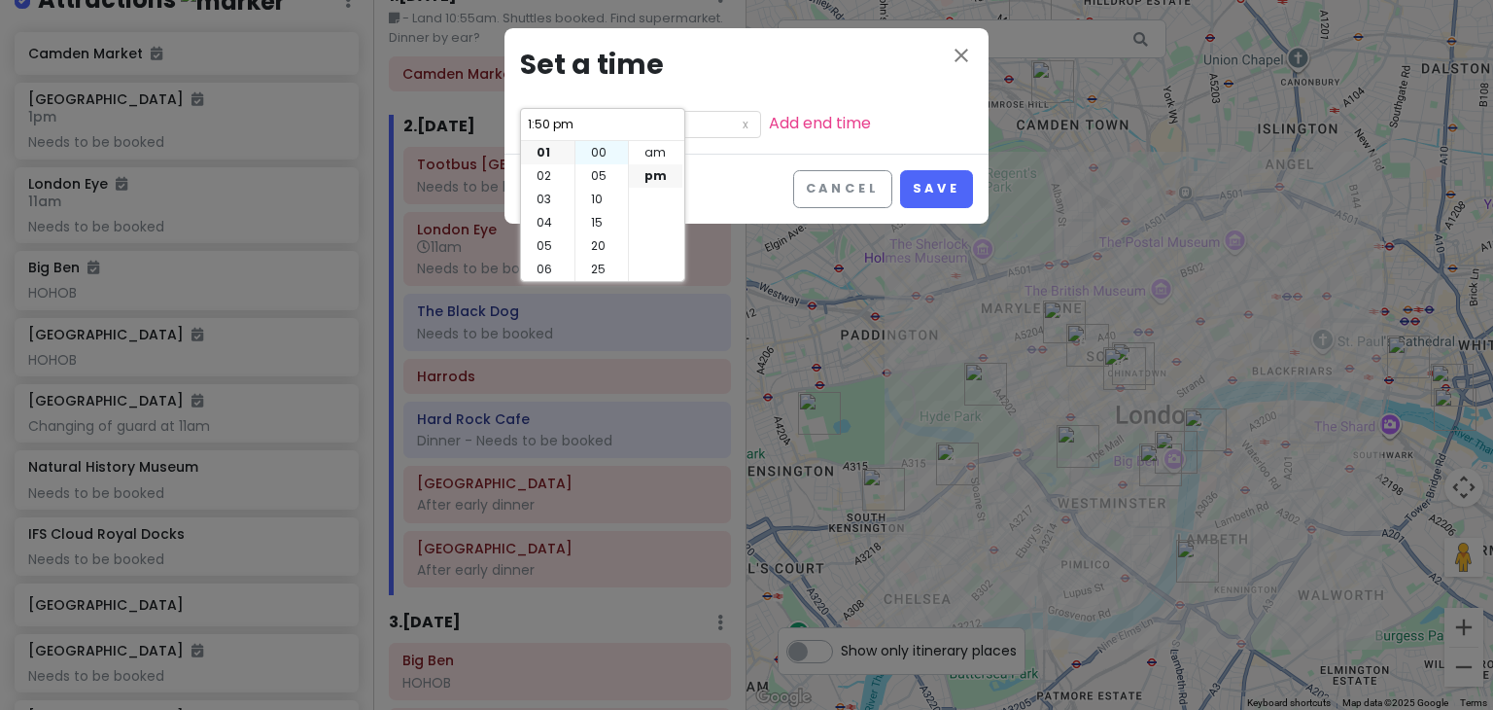
type input "1:00 pm"
click at [665, 165] on li "pm" at bounding box center [655, 175] width 53 height 23
click at [945, 193] on button "Save" at bounding box center [936, 189] width 73 height 38
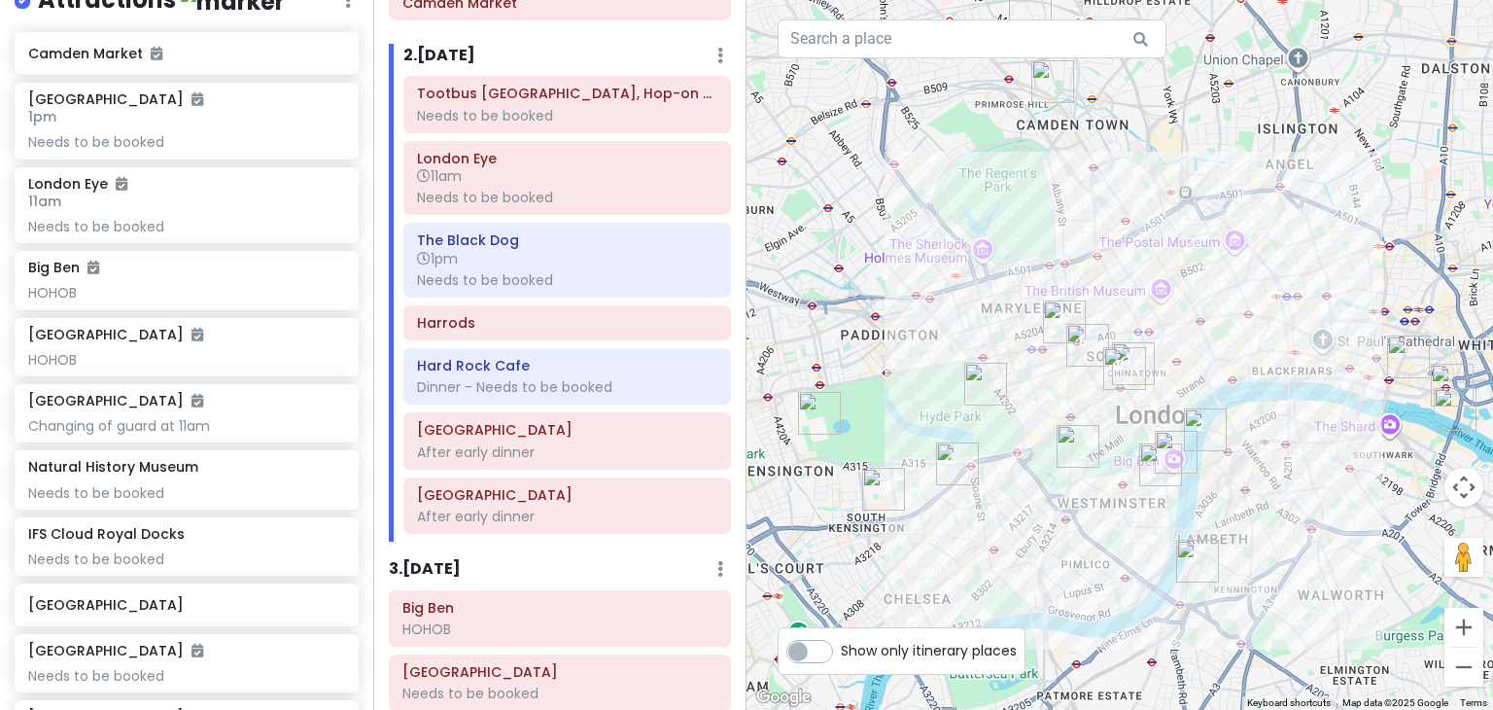
scroll to position [184, 0]
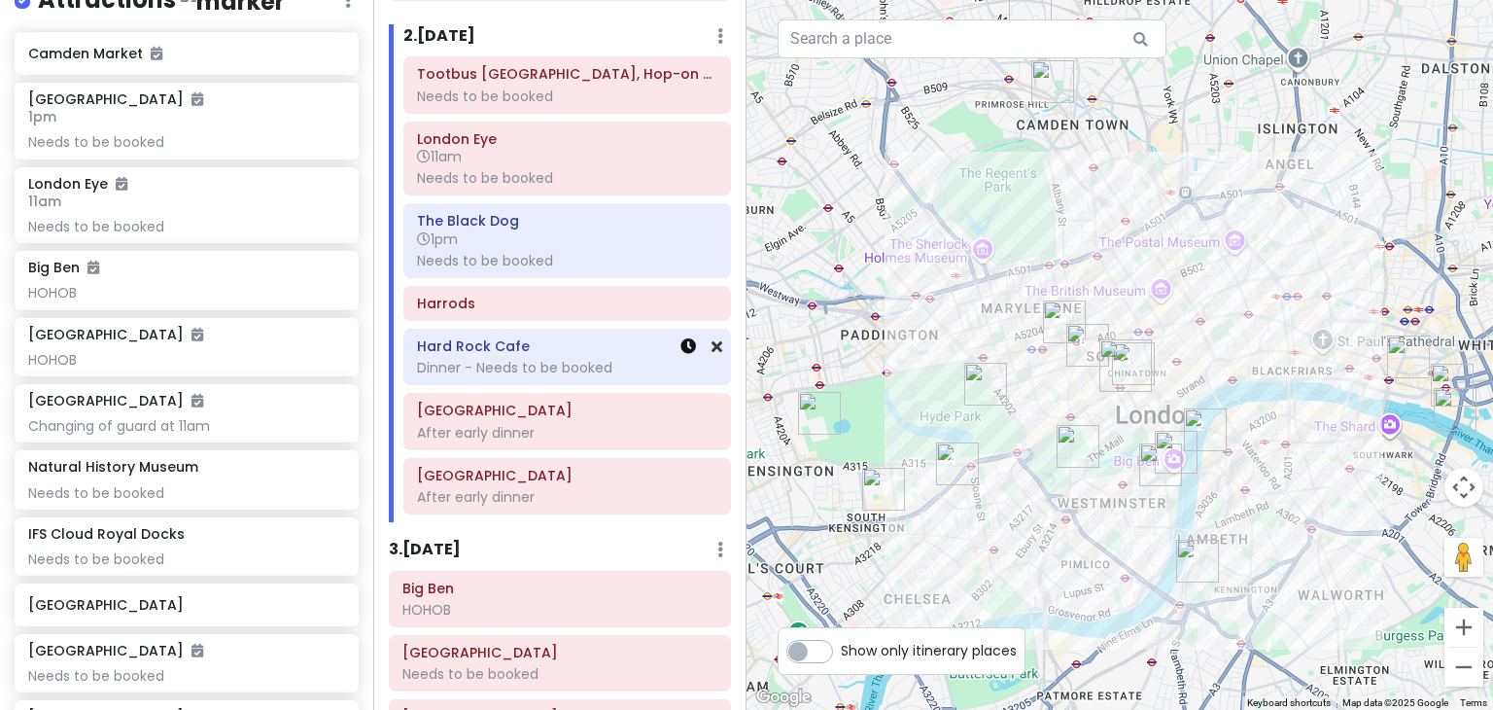
click at [680, 350] on icon at bounding box center [688, 346] width 16 height 16
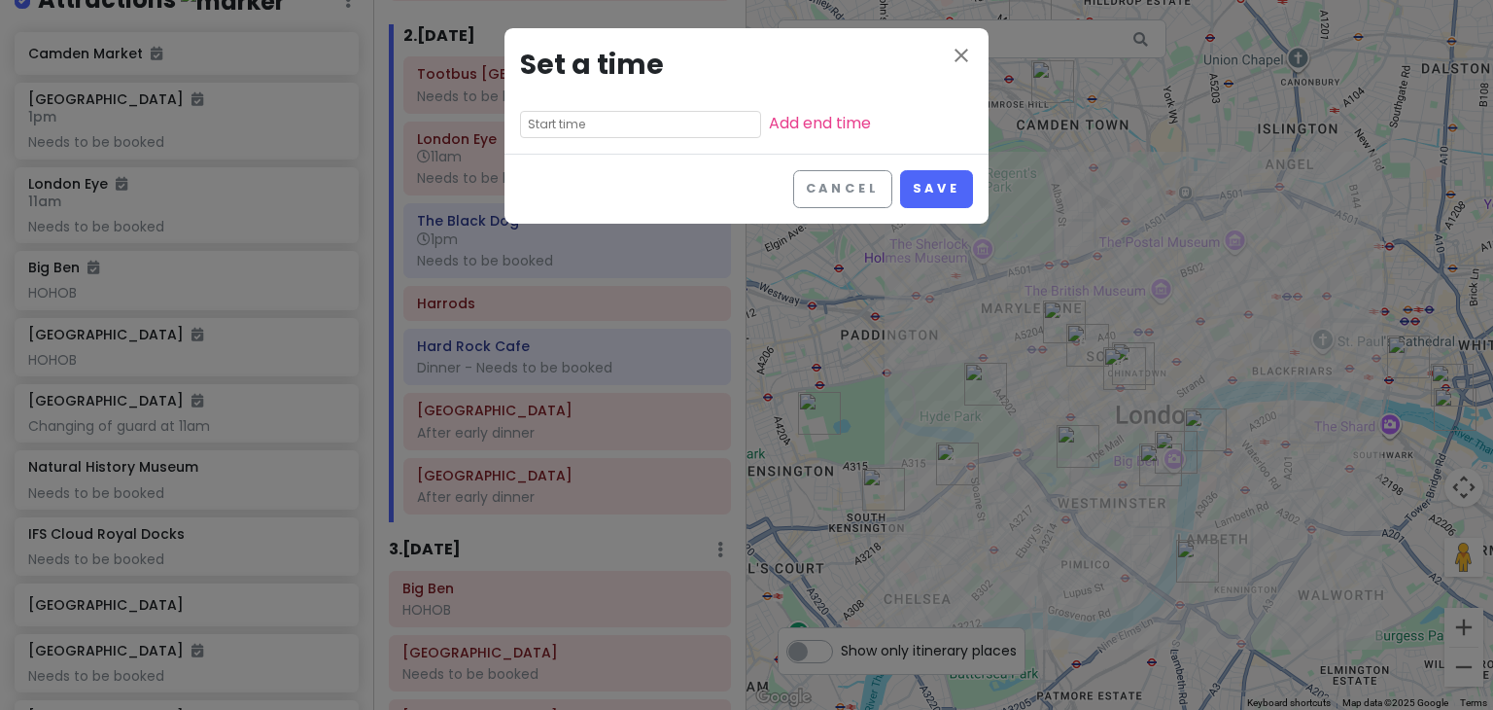
click at [594, 119] on input "text" at bounding box center [640, 124] width 241 height 27
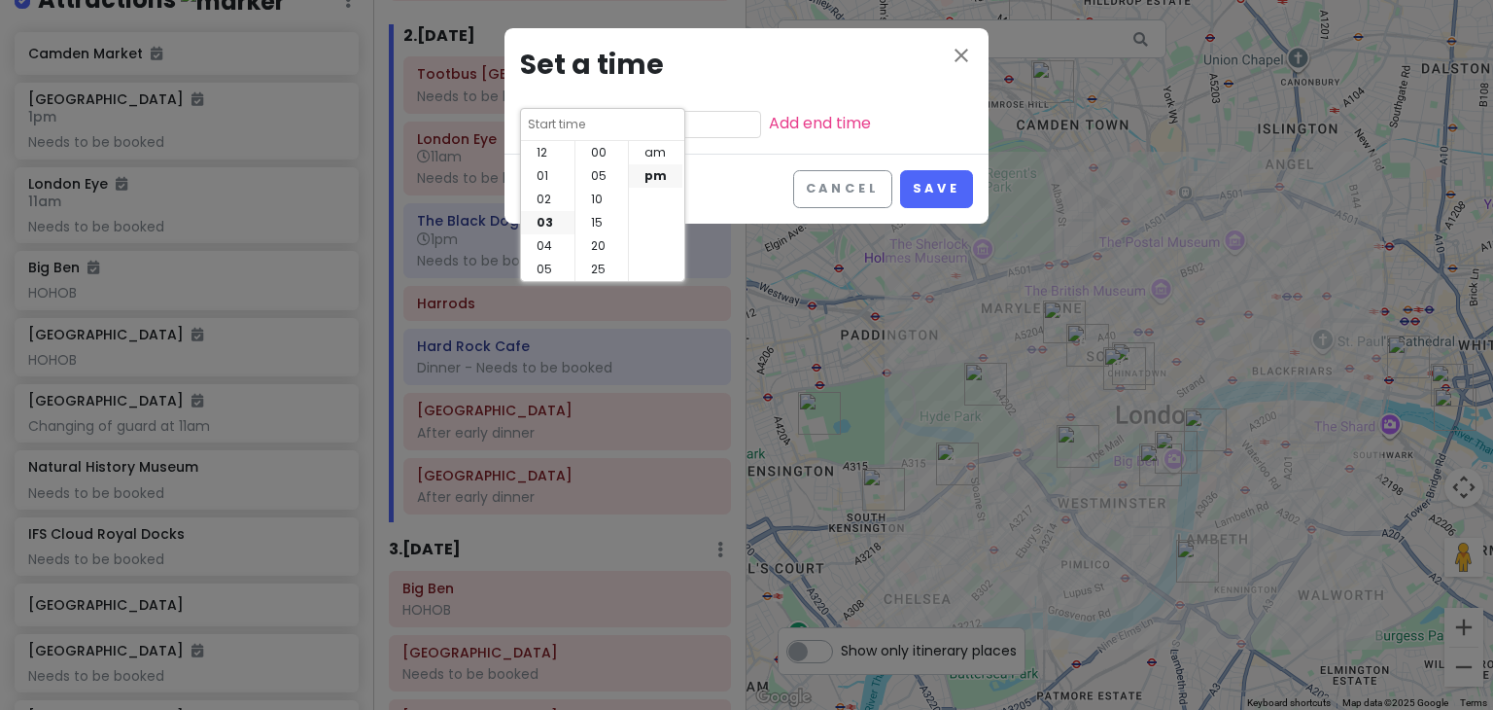
scroll to position [140, 0]
click at [548, 199] on li "05" at bounding box center [547, 199] width 53 height 23
type input "5:50 pm"
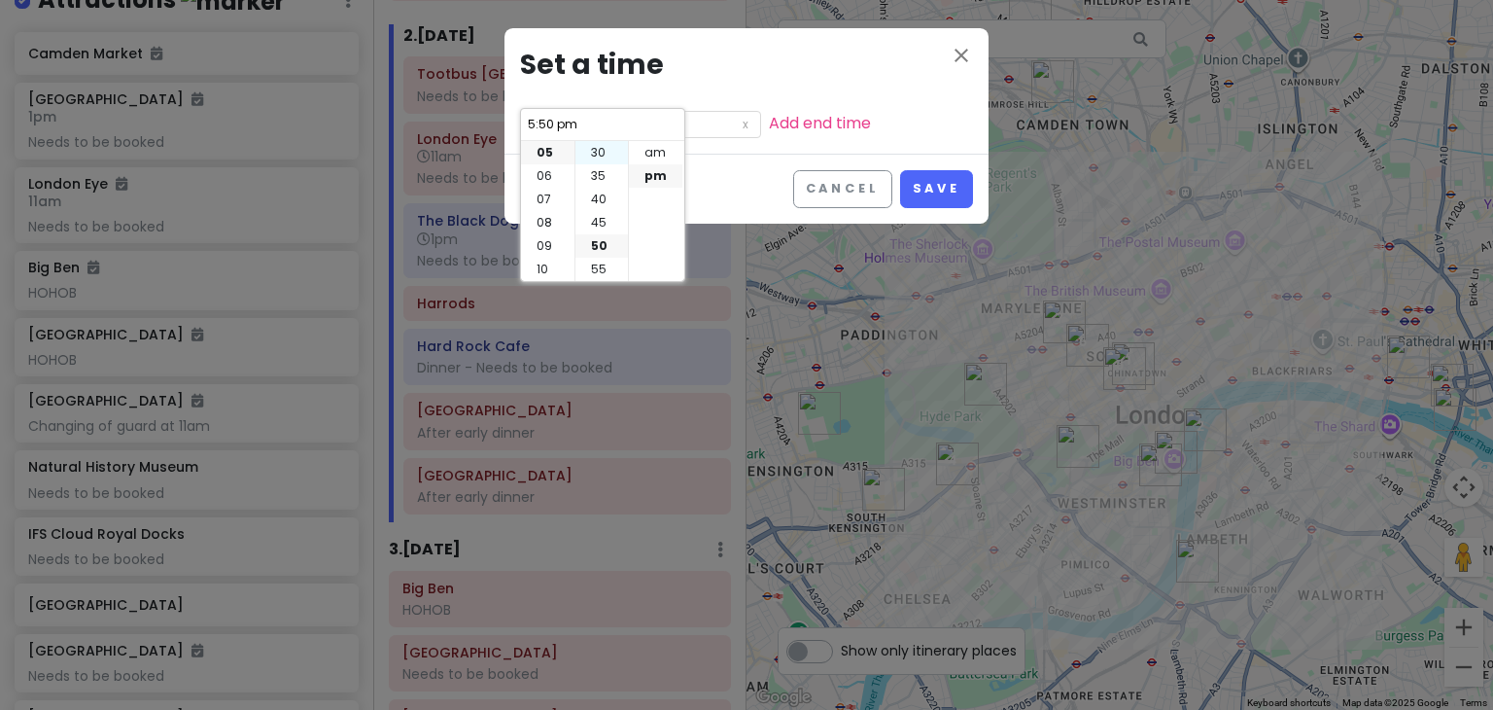
click at [602, 146] on li "30" at bounding box center [601, 152] width 52 height 23
type input "5:30 pm"
click at [939, 181] on button "Save" at bounding box center [936, 189] width 73 height 38
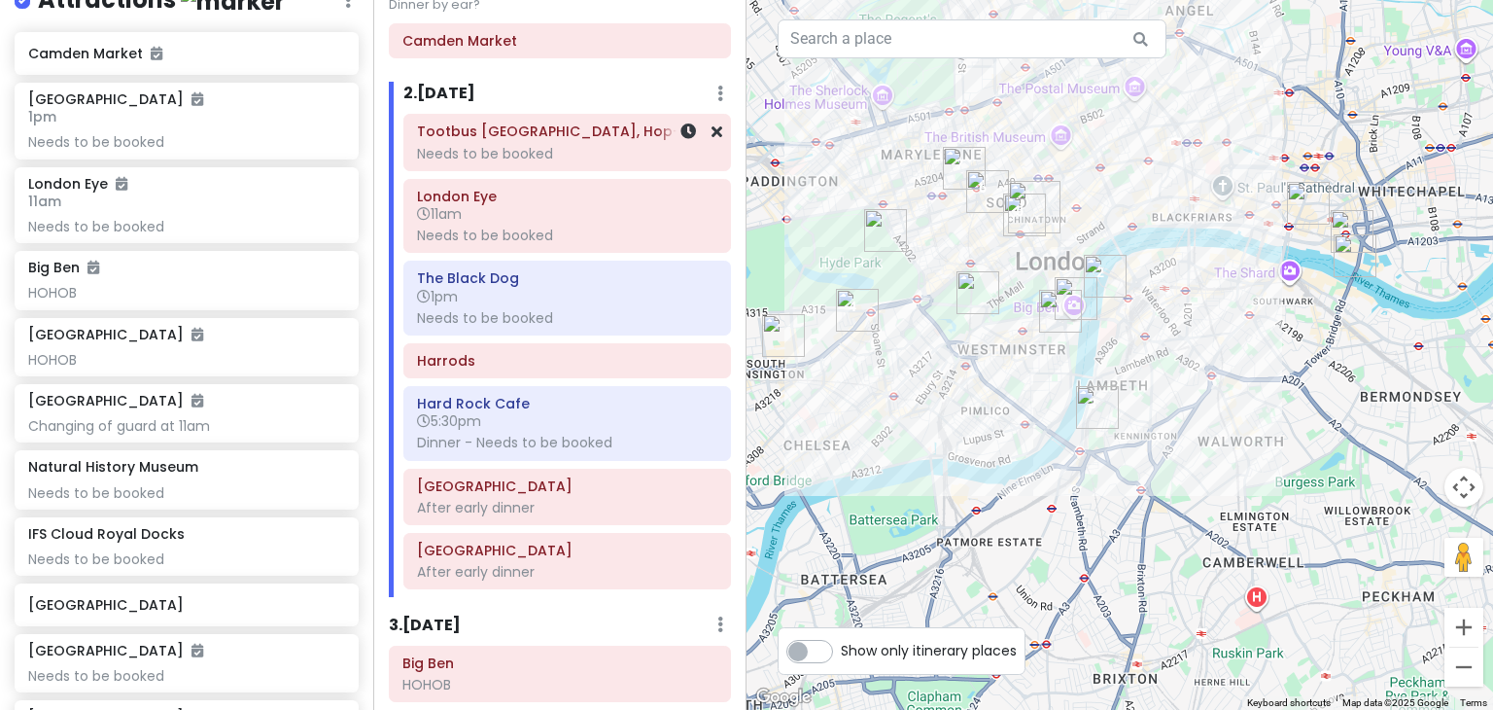
scroll to position [124, 0]
click at [532, 502] on div "After early dinner" at bounding box center [567, 509] width 300 height 17
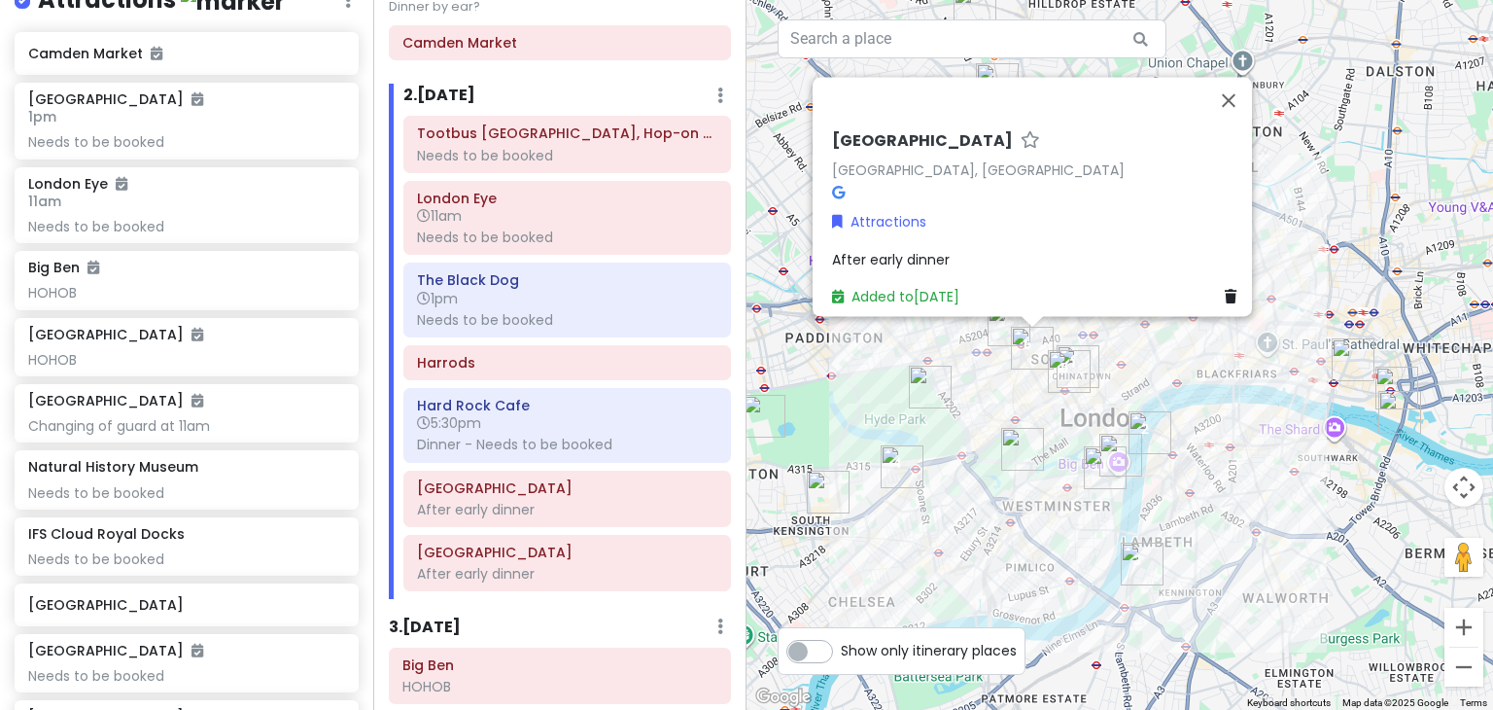
click at [836, 256] on span "After early dinner" at bounding box center [891, 259] width 118 height 19
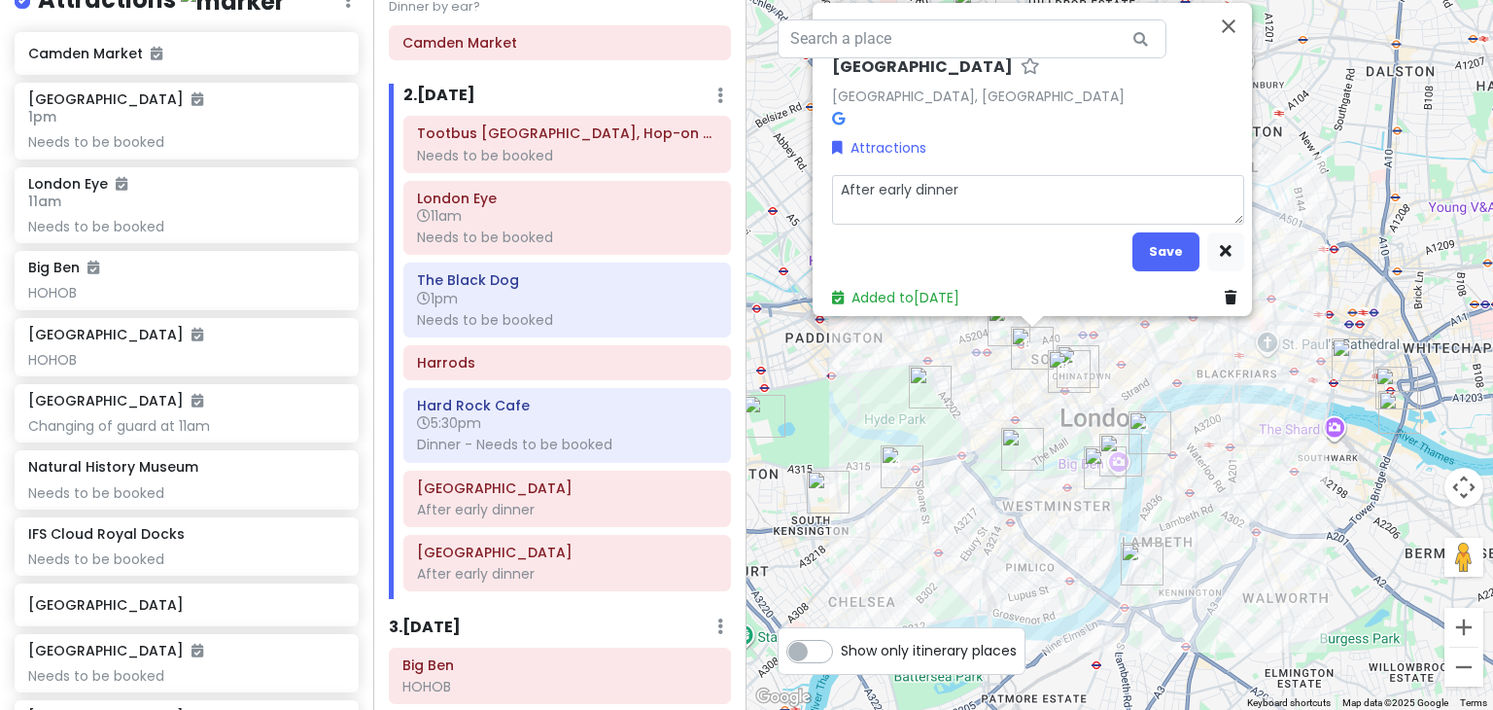
type textarea "x"
type textarea "CAfter early dinner"
type textarea "x"
type textarea "ChAfter early dinner"
type textarea "x"
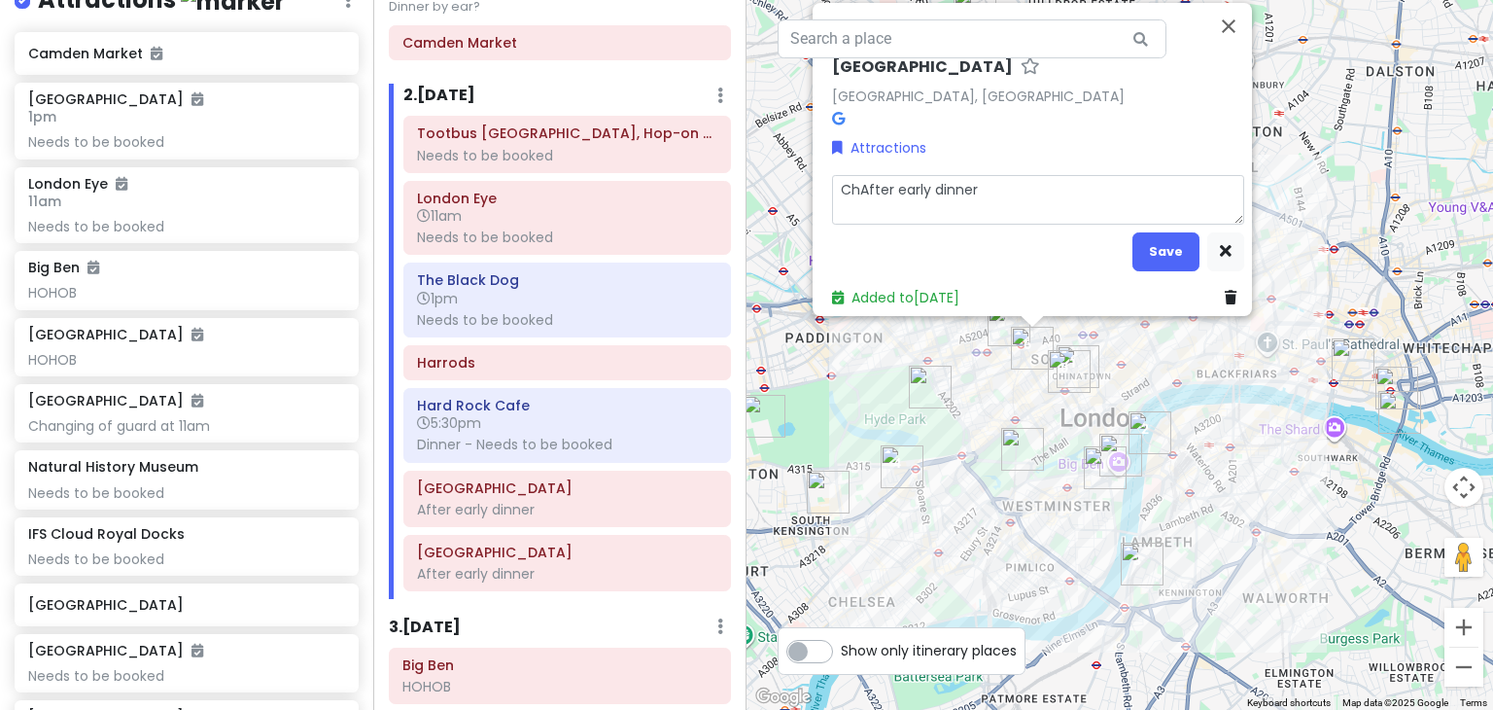
type textarea "ChrAfter early dinner"
type textarea "x"
type textarea "ChriAfter early dinner"
type textarea "x"
type textarea "ChrisAfter early dinner"
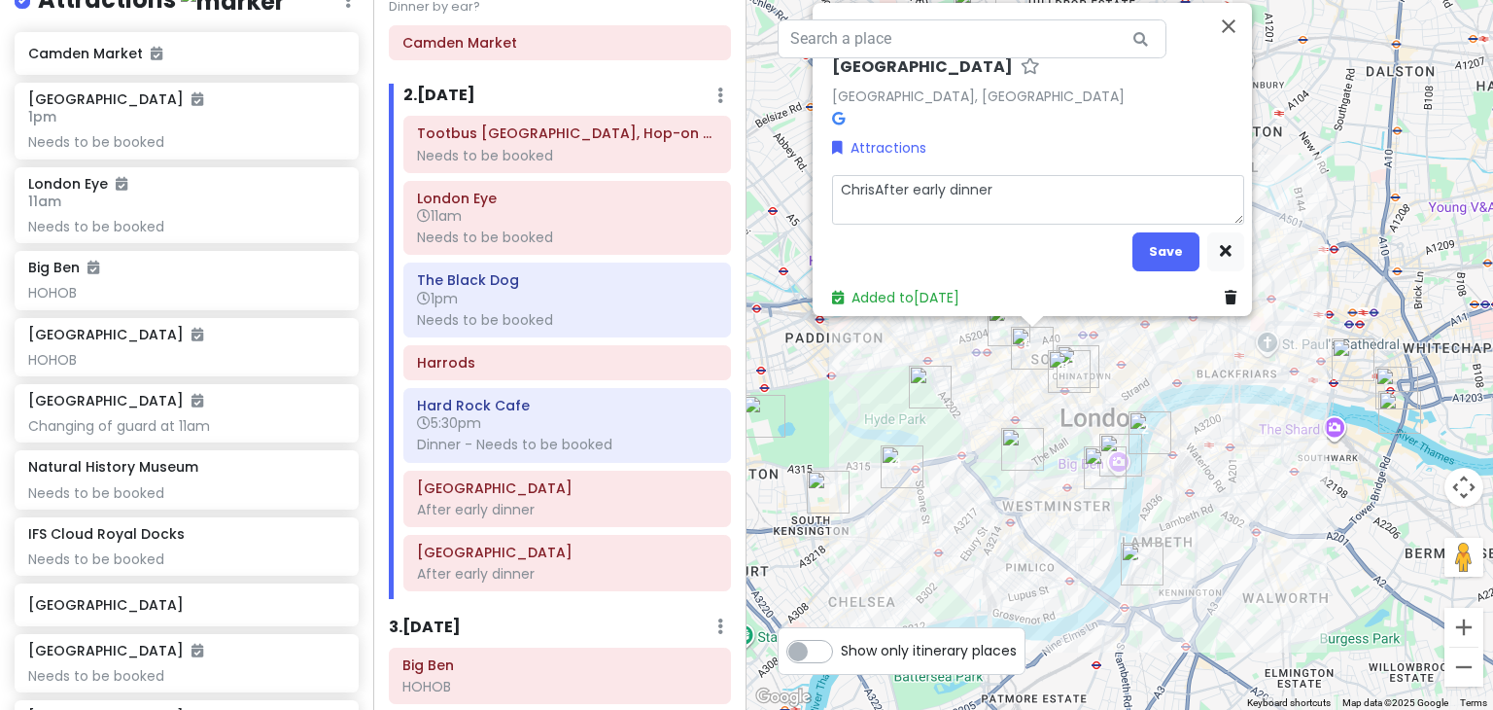
type textarea "x"
type textarea "ChristAfter early dinner"
type textarea "x"
type textarea "ChristmAfter early dinner"
type textarea "x"
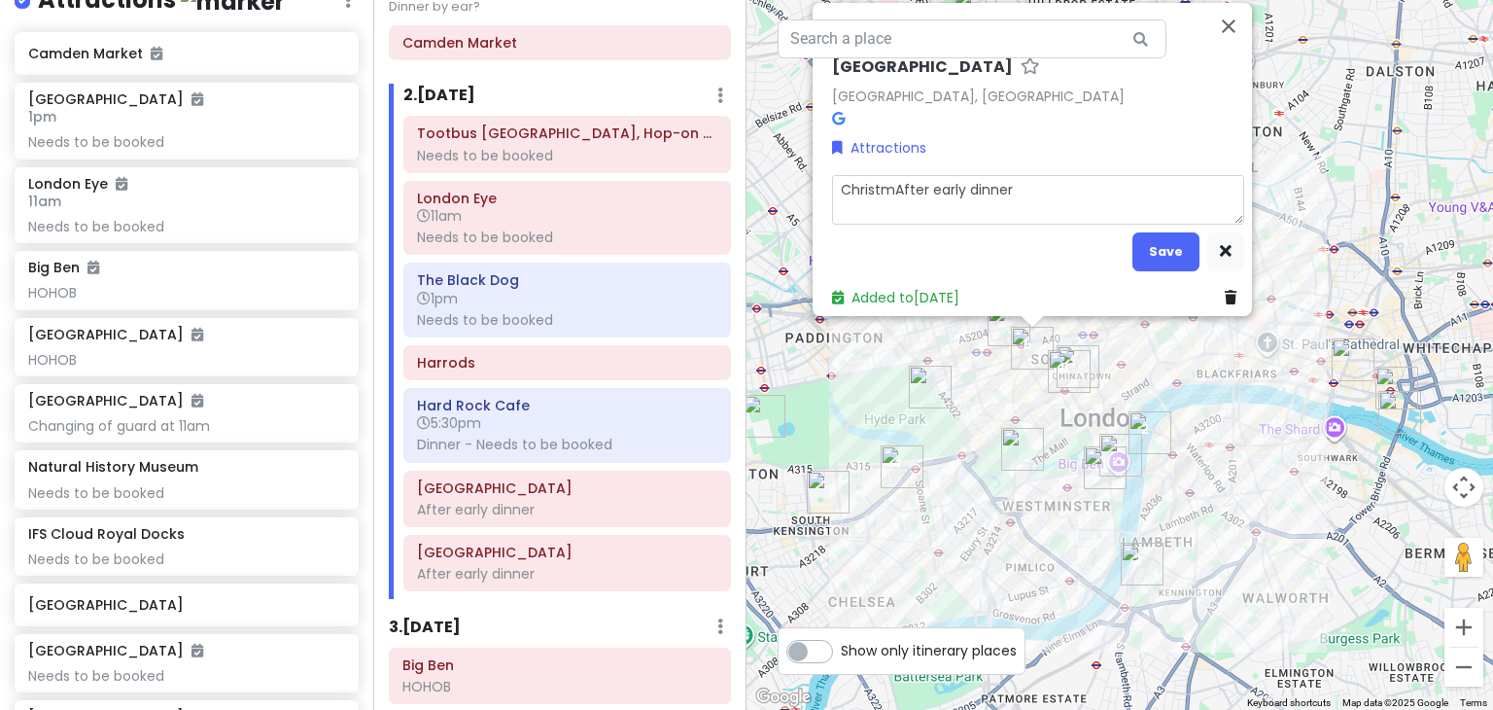
type textarea "ChristmaAfter early dinner"
type textarea "x"
type textarea "ChristmasAfter early dinner"
type textarea "x"
type textarea "Christmas After early dinner"
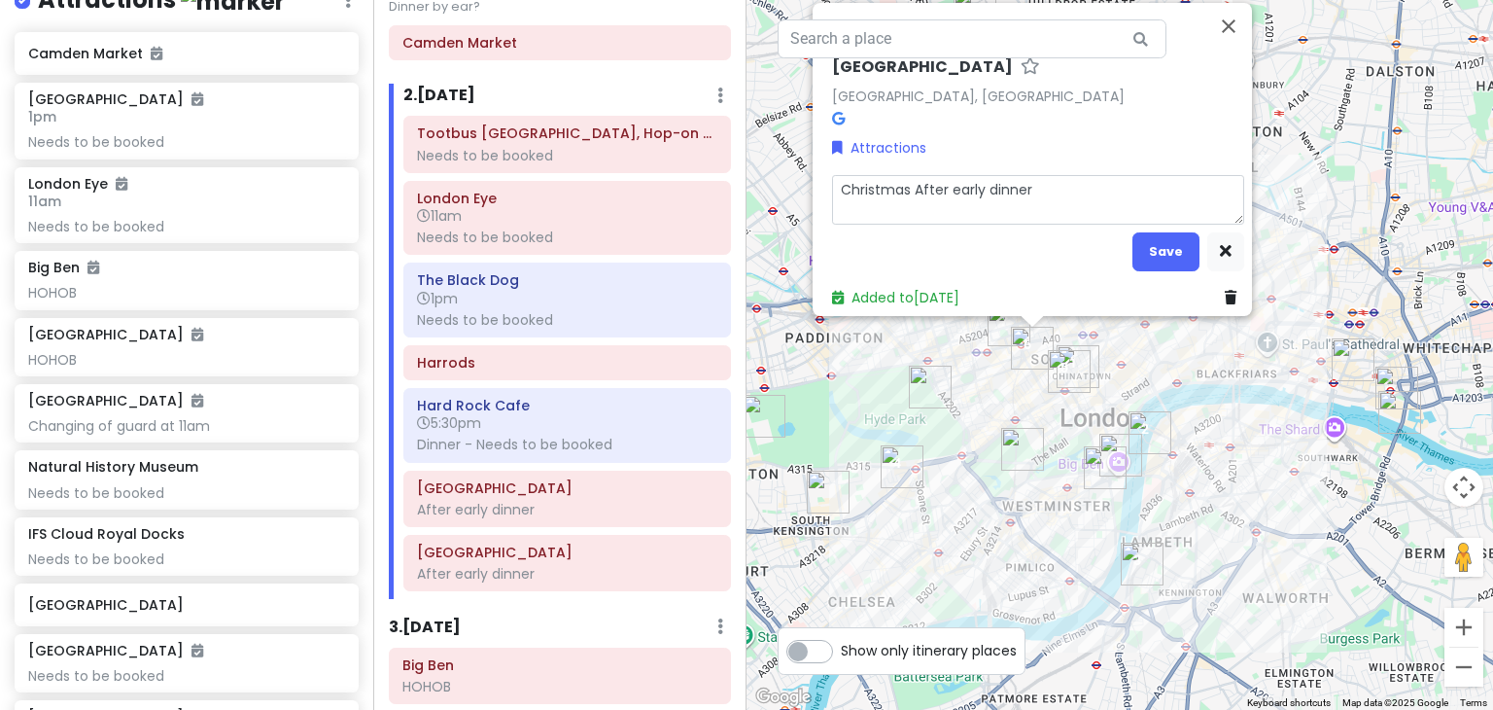
type textarea "x"
type textarea "Christmas lAfter early dinner"
type textarea "x"
type textarea "Christmas liAfter early dinner"
type textarea "x"
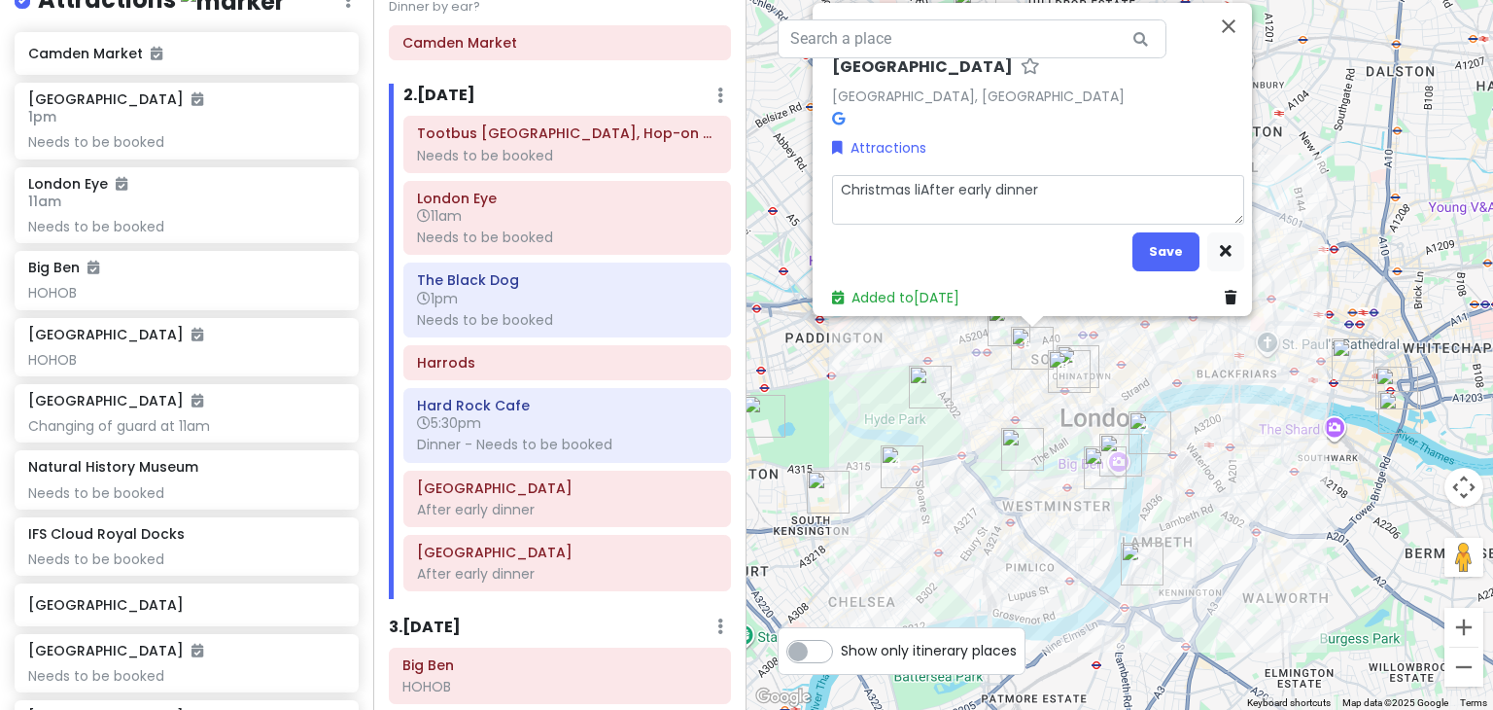
type textarea "Christmas ligAfter early dinner"
type textarea "x"
type textarea "Christmas lighAfter early dinner"
type textarea "x"
type textarea "Christmas lightAfter early dinner"
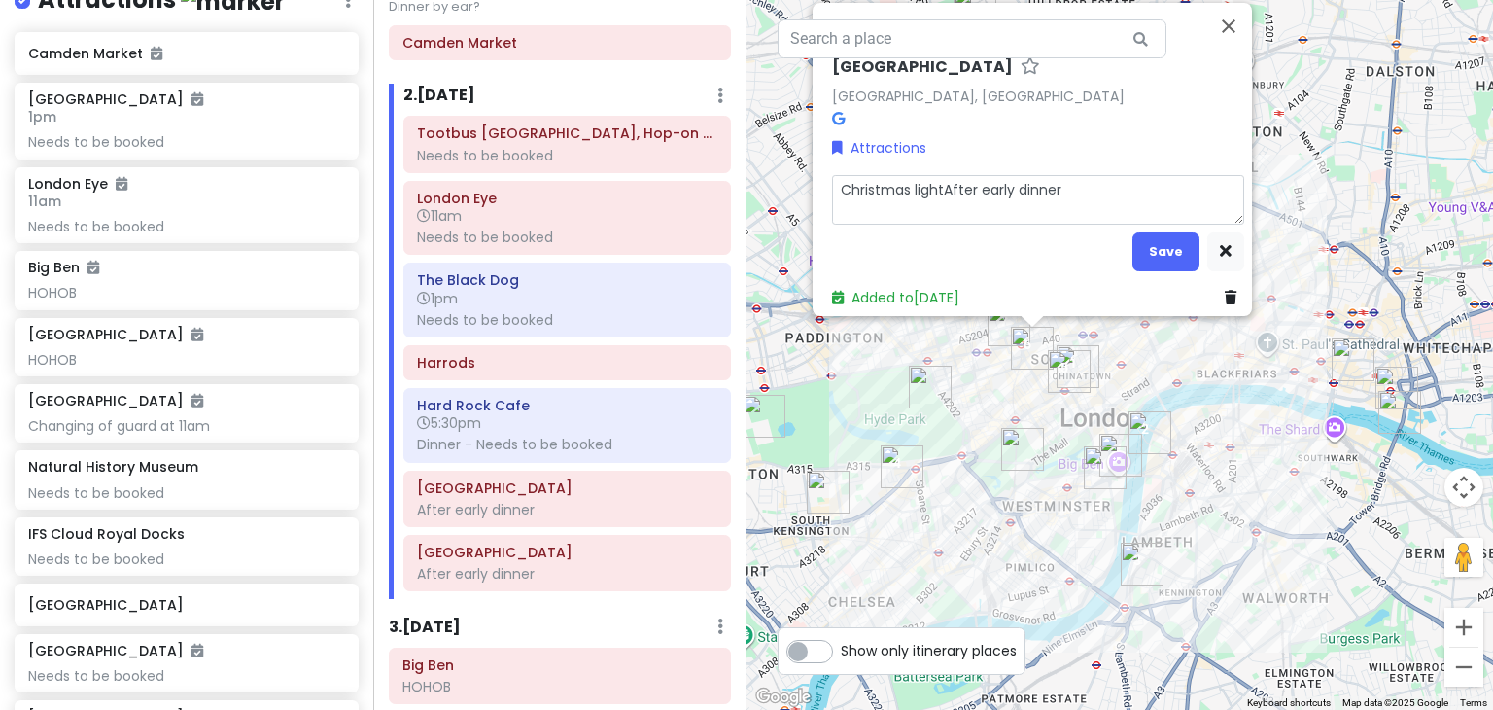
type textarea "x"
type textarea "Christmas lightsAfter early dinner"
type textarea "x"
type textarea "Christmas lights After early dinner"
type textarea "x"
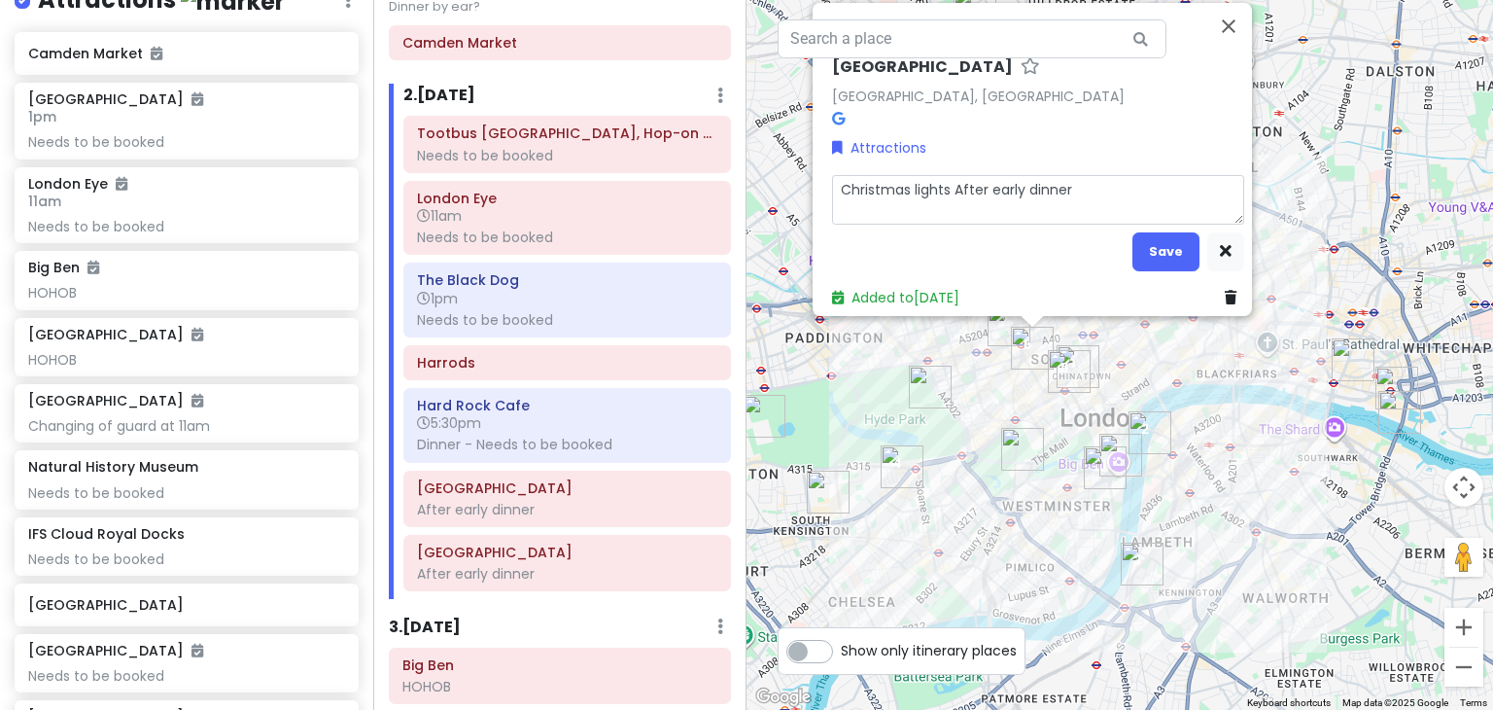
type textarea "Christmas lights -After early dinner"
type textarea "x"
type textarea "Christmas lights - After early dinner"
click at [1147, 232] on button "Save" at bounding box center [1165, 251] width 67 height 38
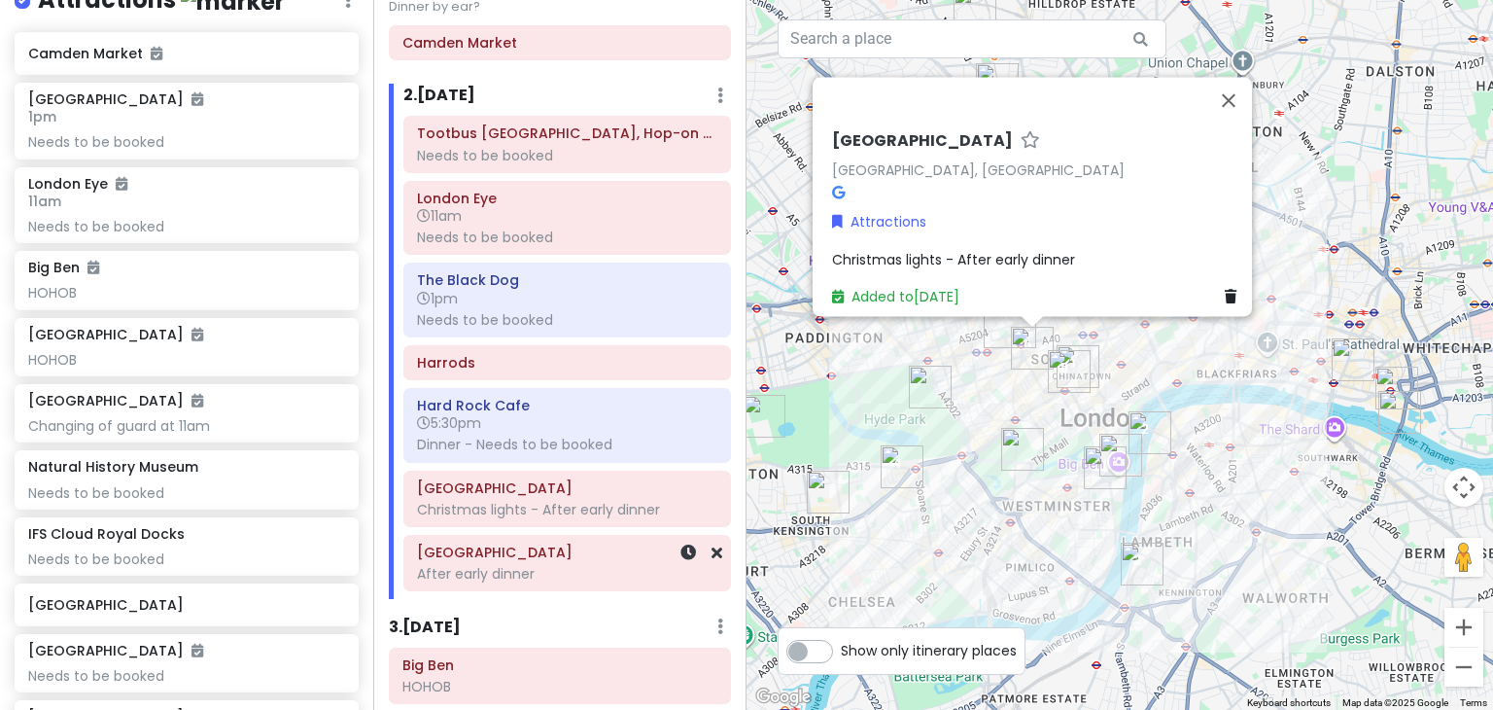
click at [494, 572] on div "After early dinner" at bounding box center [567, 573] width 300 height 17
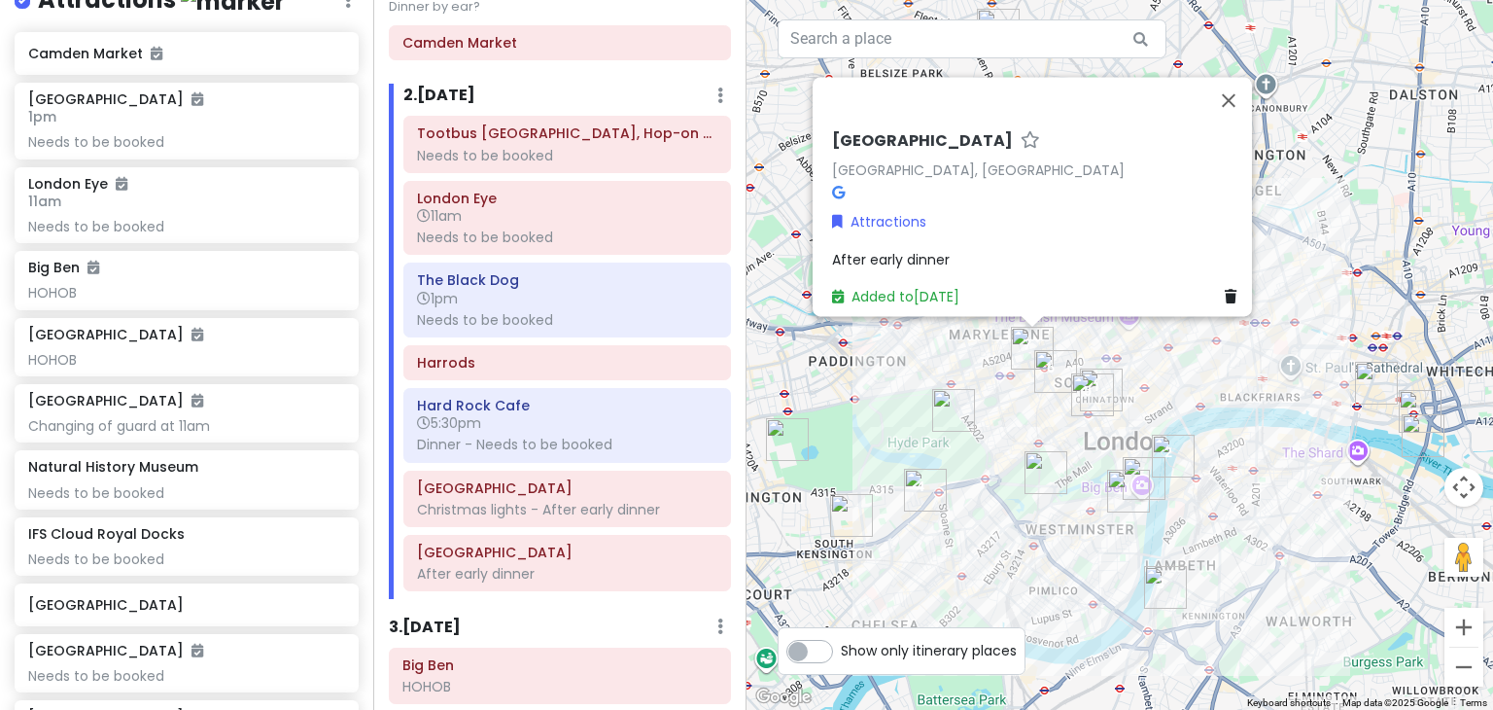
click at [844, 250] on span "After early dinner" at bounding box center [891, 259] width 118 height 19
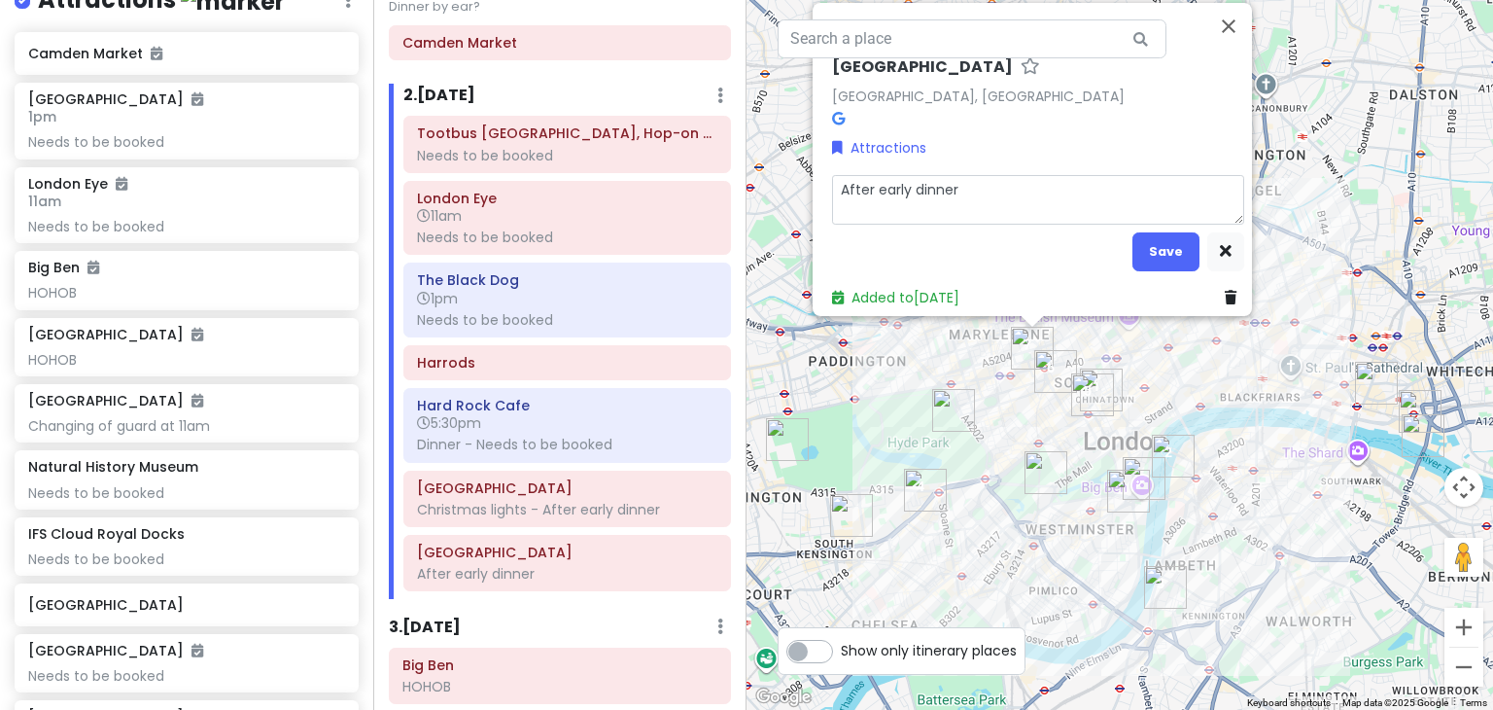
type textarea "x"
type textarea "CAfter early dinner"
type textarea "x"
type textarea "ChAfter early dinner"
type textarea "x"
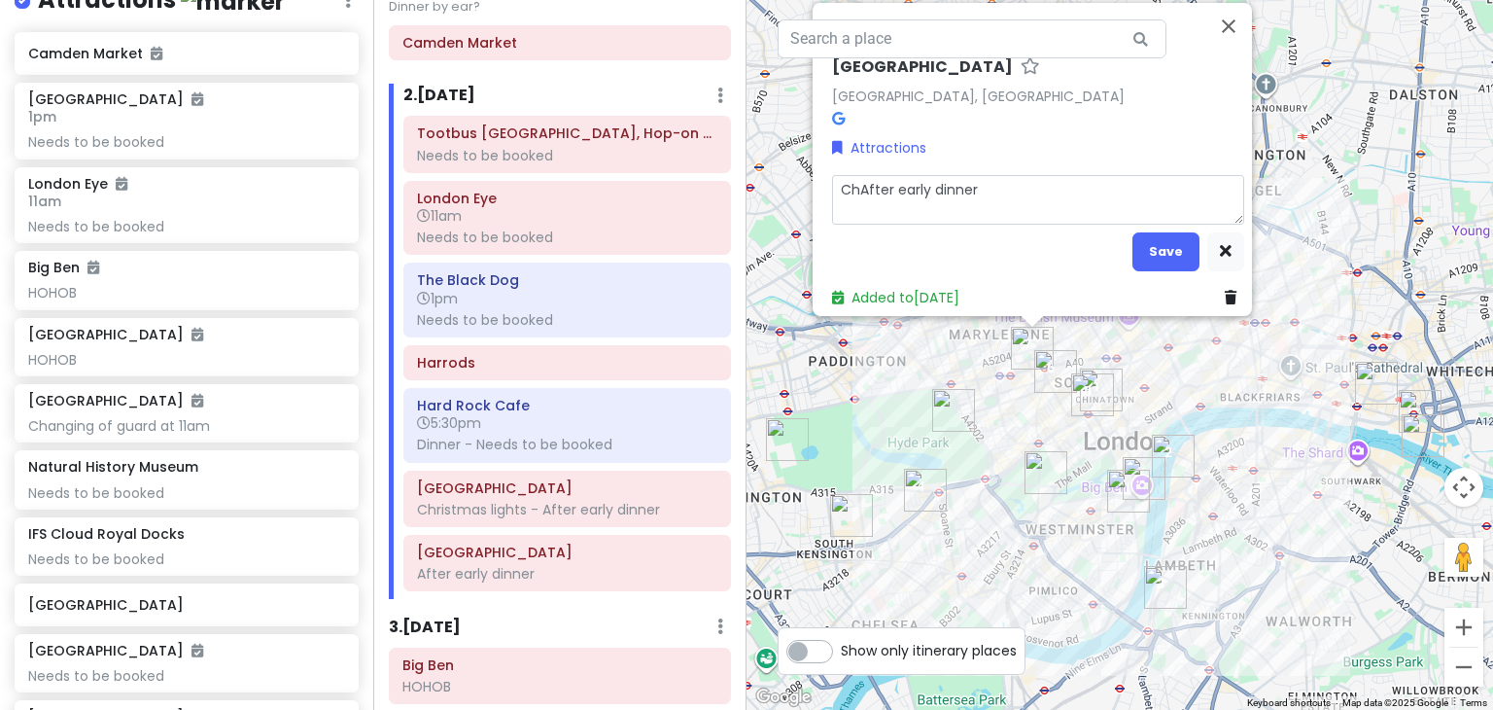
type textarea "ChrAfter early dinner"
type textarea "x"
type textarea "ChriAfter early dinner"
type textarea "x"
type textarea "ChrisAfter early dinner"
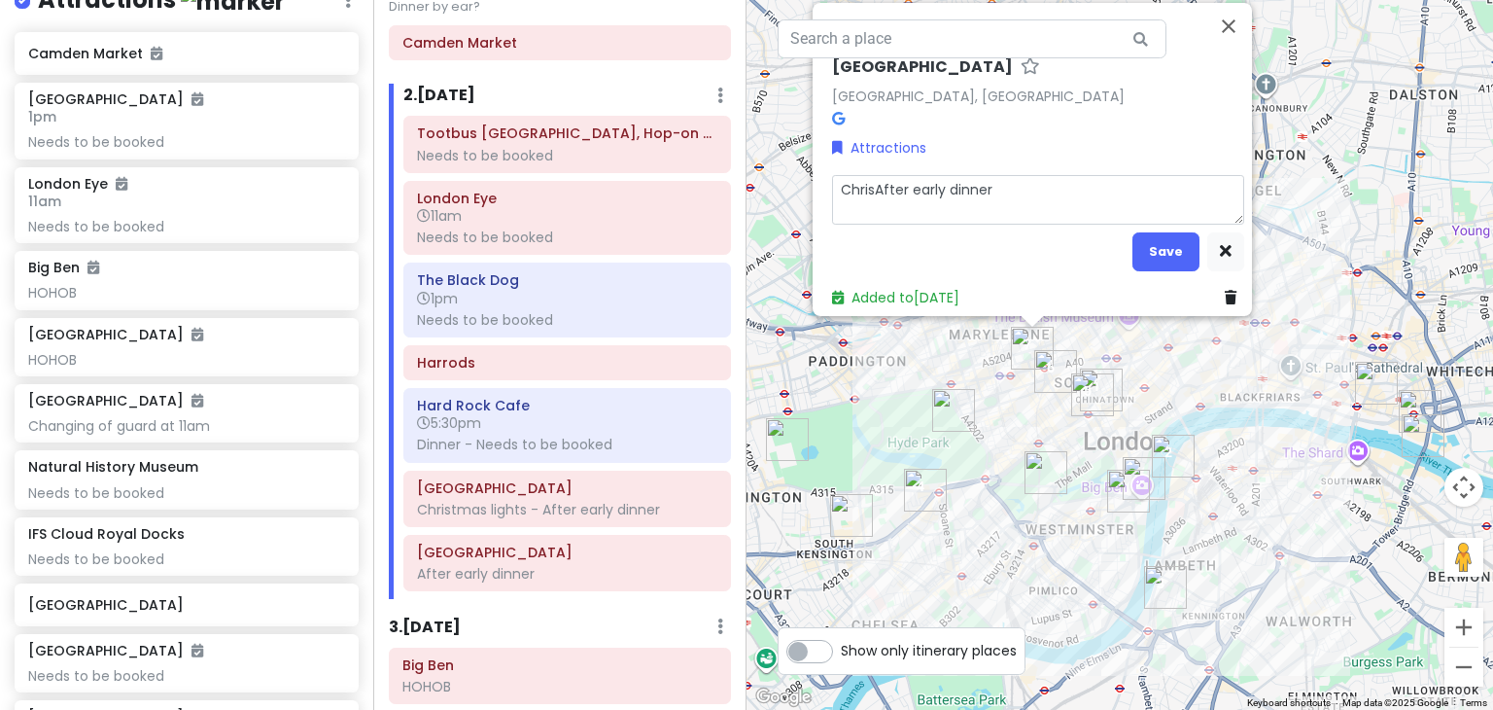
type textarea "x"
type textarea "ChristAfter early dinner"
type textarea "x"
type textarea "ChristmAfter early dinner"
type textarea "x"
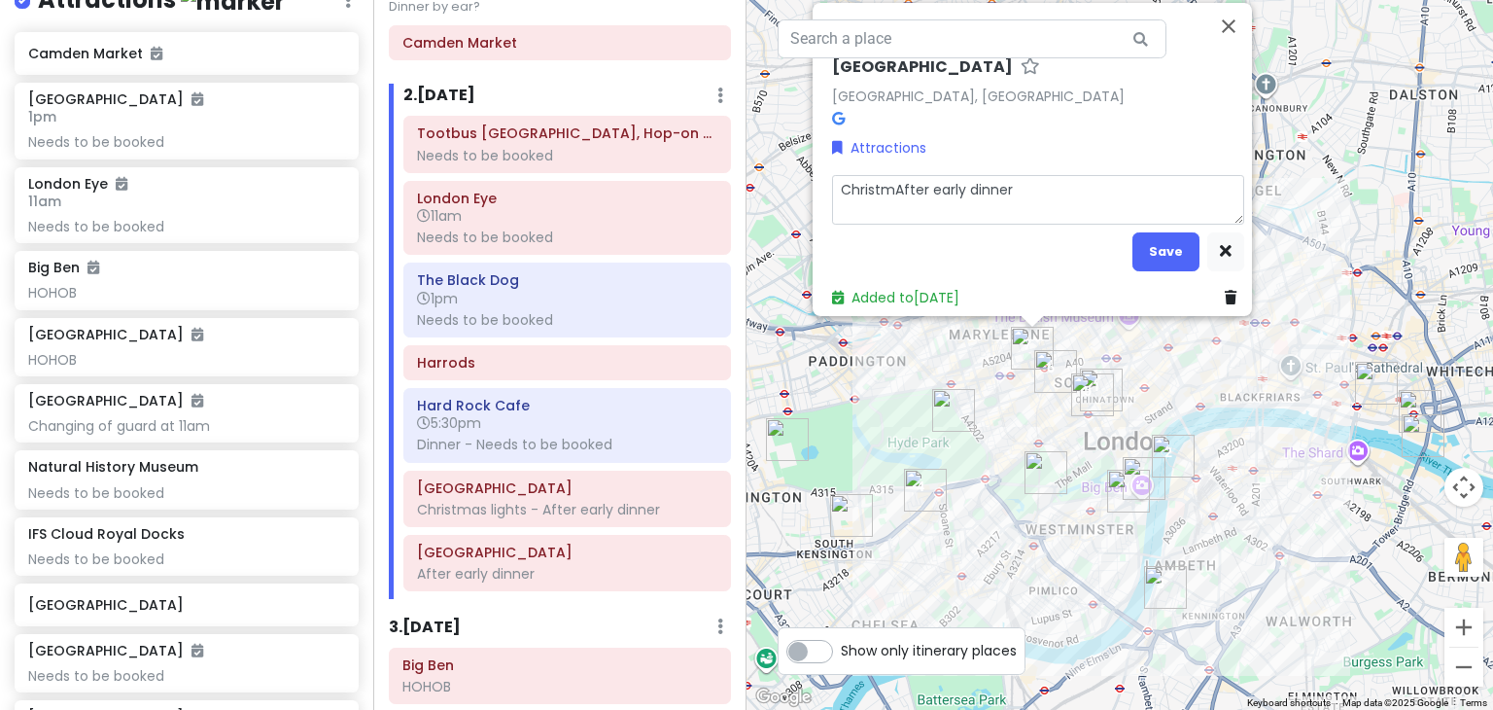
type textarea "ChristmaAfter early dinner"
type textarea "x"
click at [1144, 236] on button "Save" at bounding box center [1165, 251] width 67 height 38
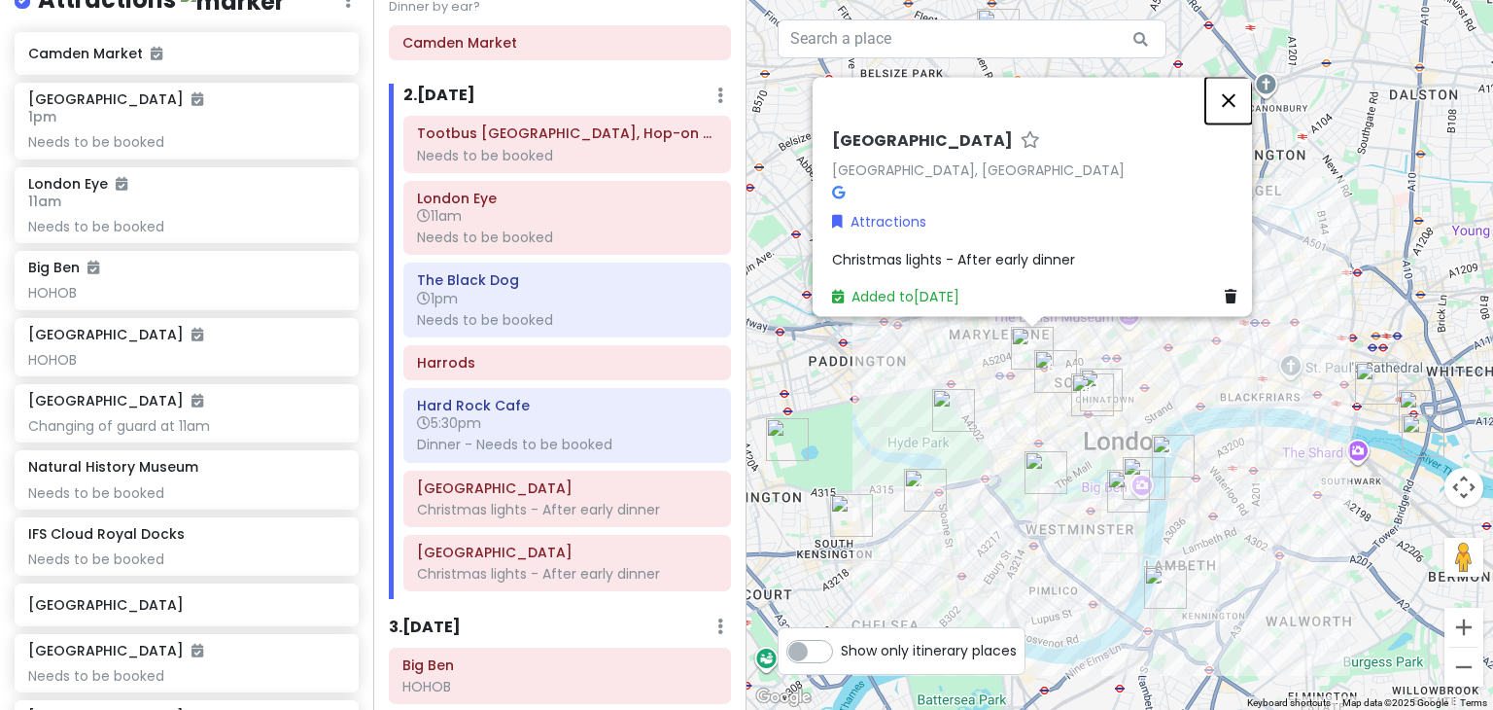
click at [1247, 83] on button "Close" at bounding box center [1228, 100] width 47 height 47
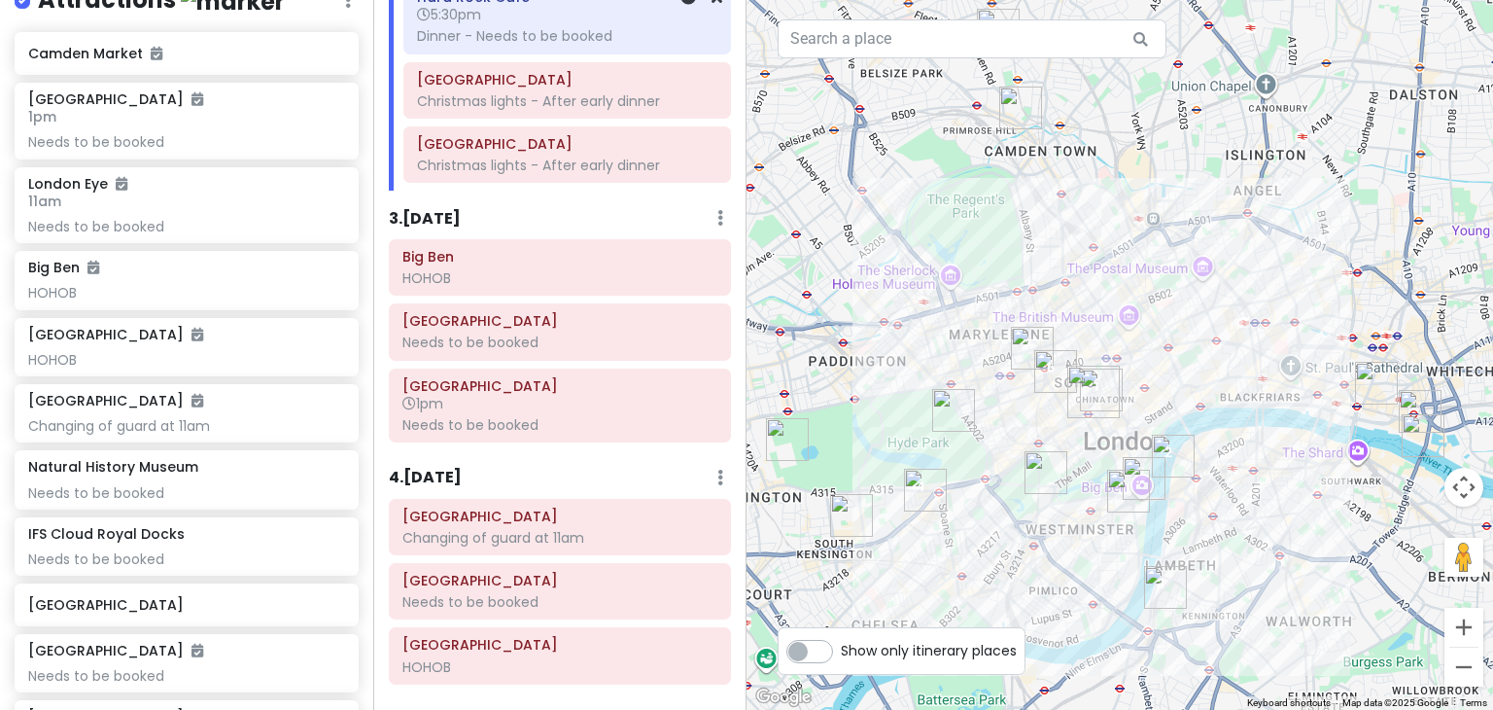
scroll to position [542, 0]
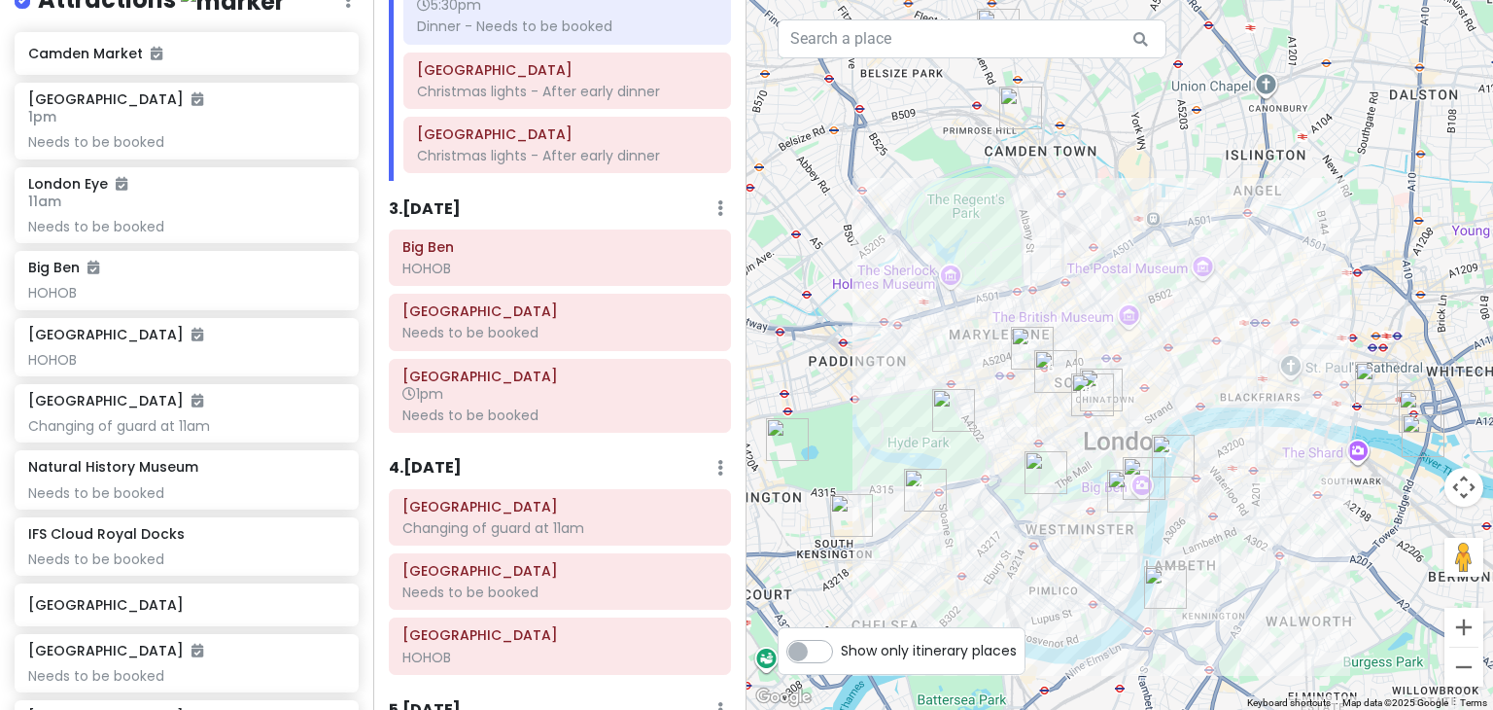
click at [448, 206] on h6 "3 . Tue 12/16" at bounding box center [425, 209] width 72 height 20
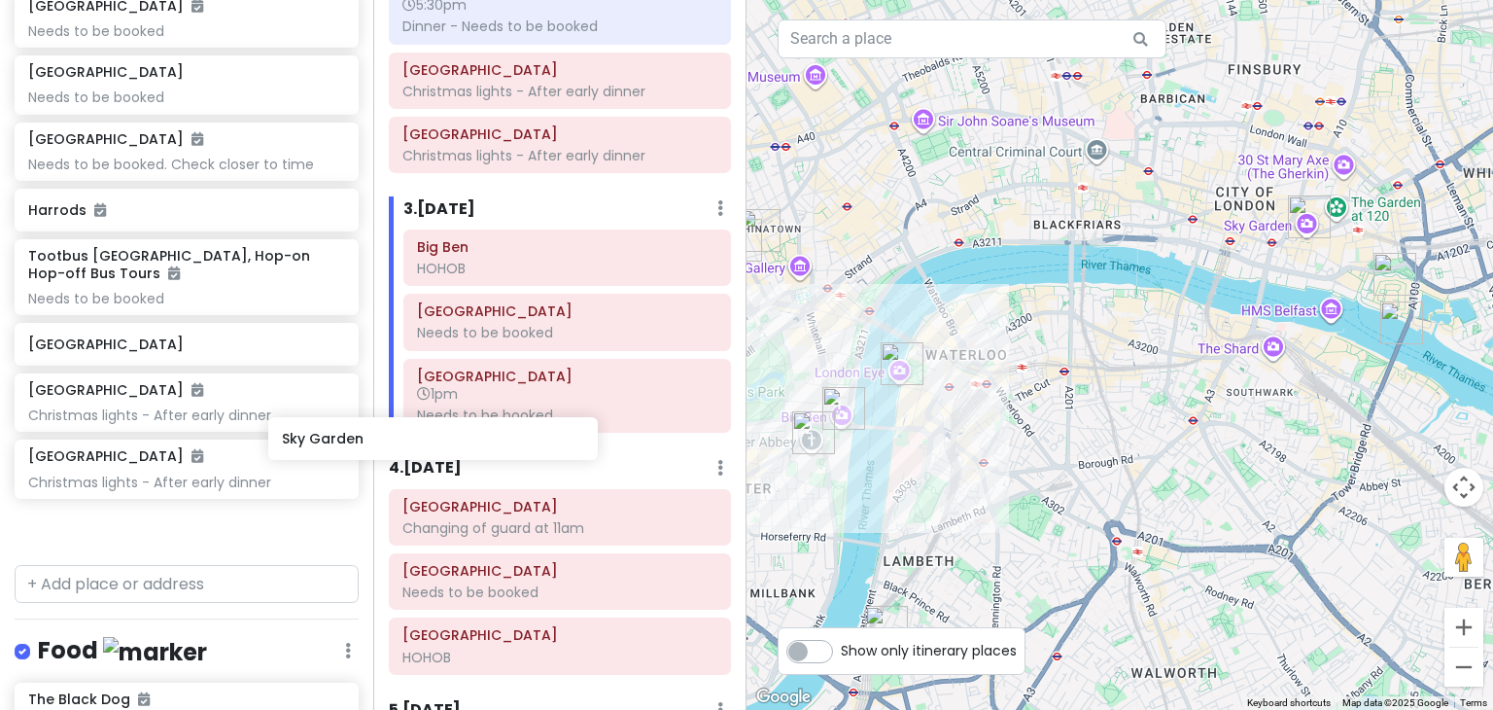
scroll to position [922, 0]
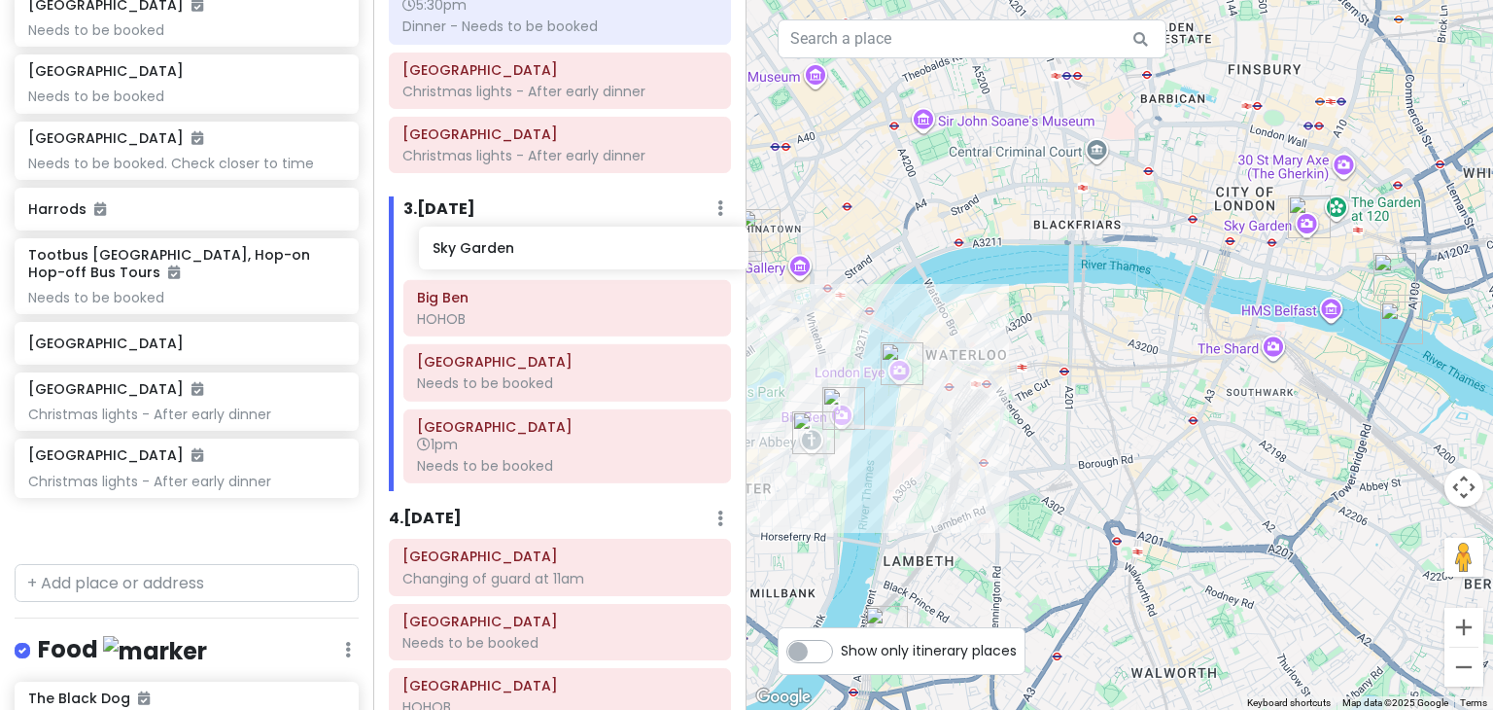
drag, startPoint x: 109, startPoint y: 534, endPoint x: 511, endPoint y: 258, distance: 488.0
click at [511, 258] on div "London Trip Private Change Dates Make a Copy Delete Trip Go Pro ⚡️ Give Feedbac…" at bounding box center [746, 355] width 1493 height 710
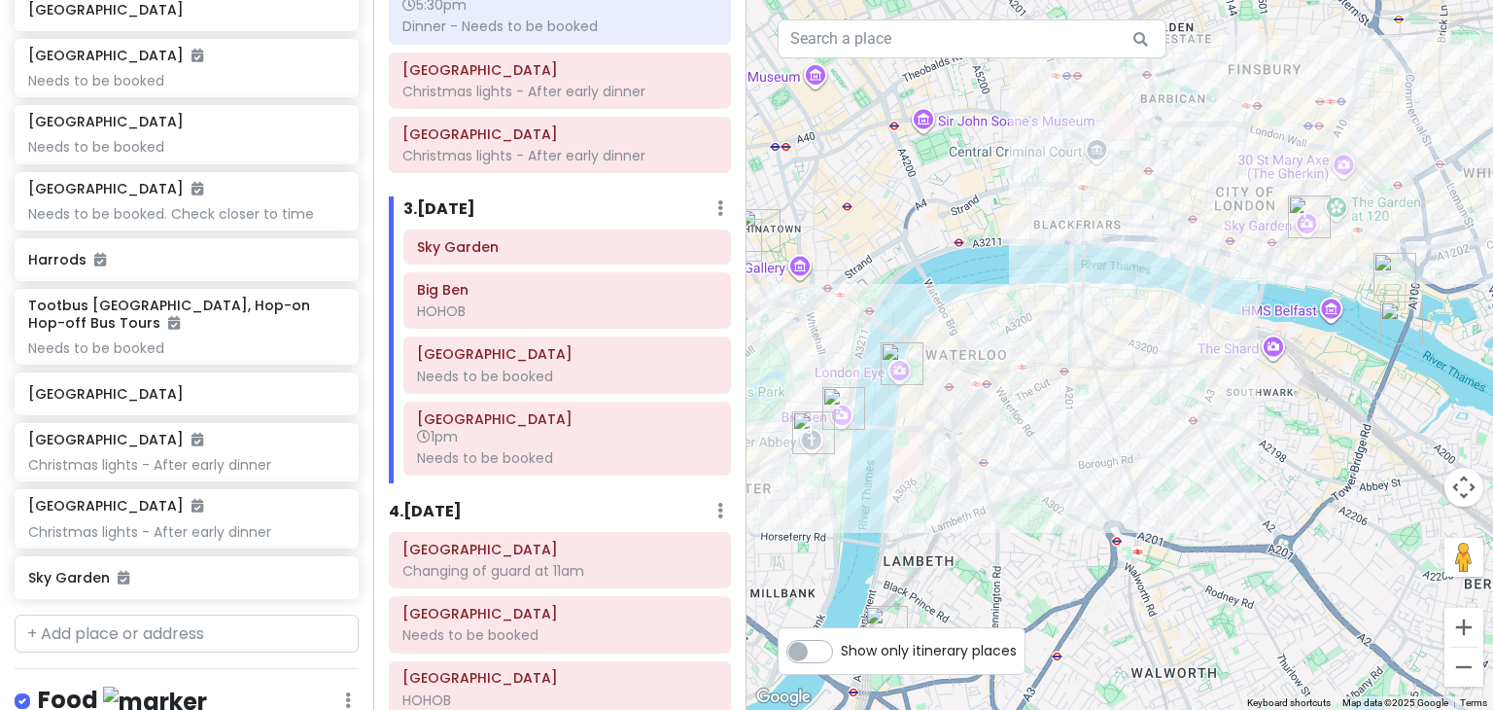
scroll to position [872, 0]
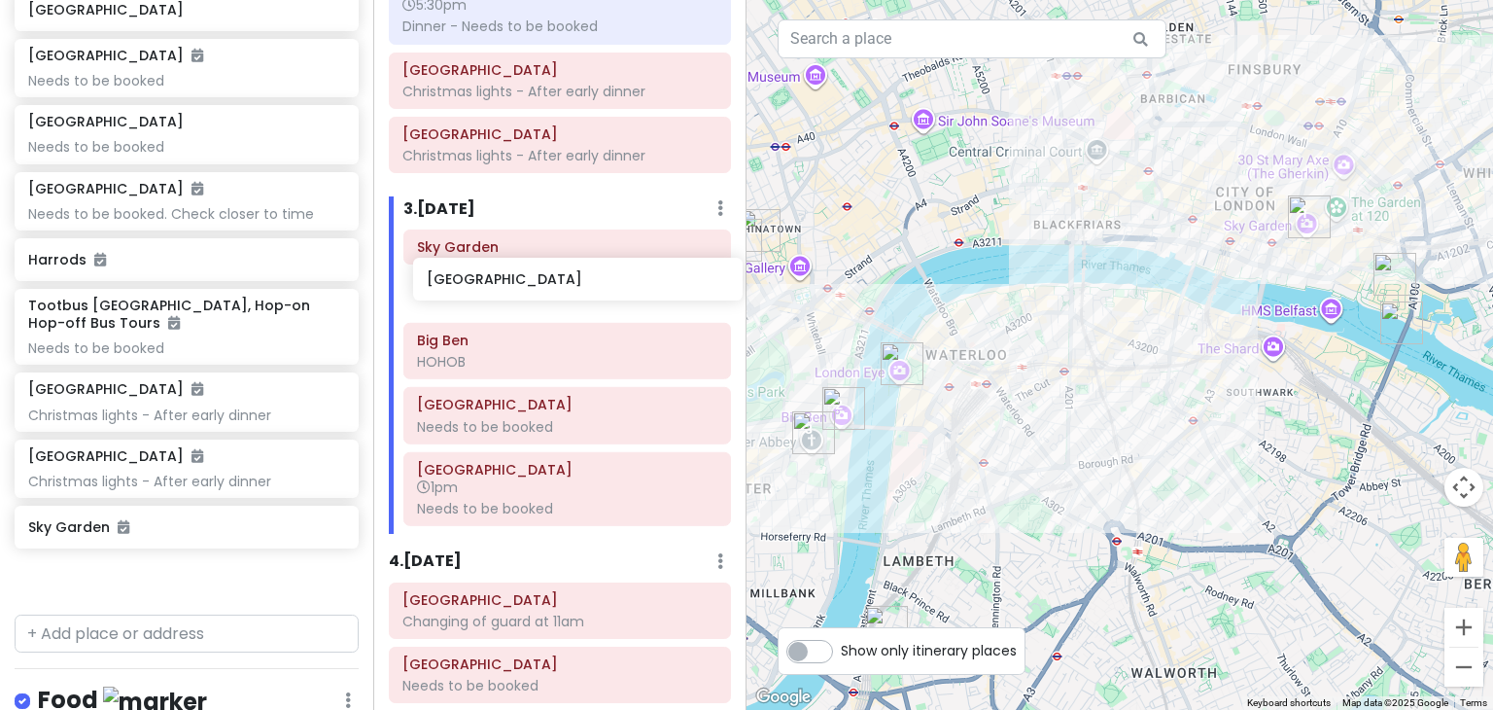
drag, startPoint x: 156, startPoint y: 398, endPoint x: 553, endPoint y: 287, distance: 412.9
click at [553, 287] on div "London Trip Private Change Dates Make a Copy Delete Trip Go Pro ⚡️ Give Feedbac…" at bounding box center [746, 355] width 1493 height 710
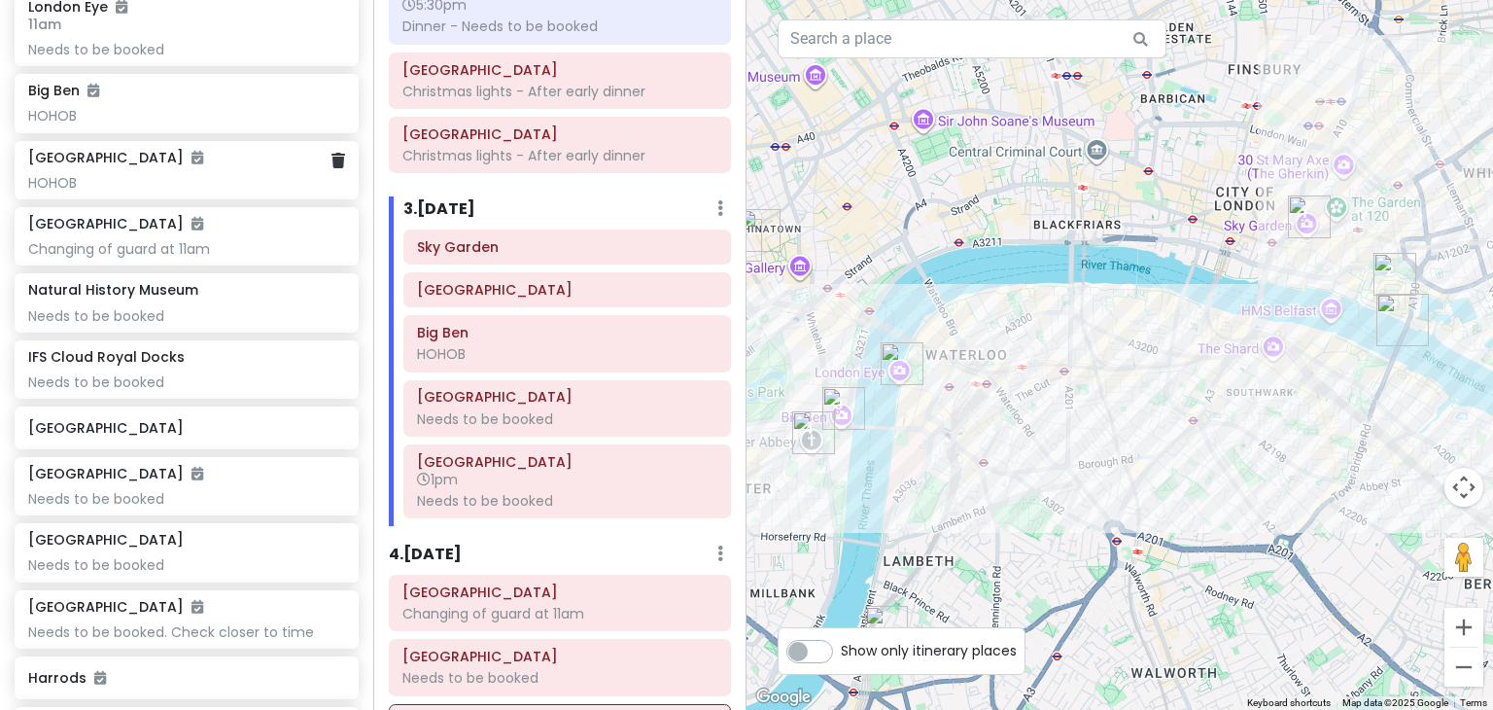
scroll to position [451, 0]
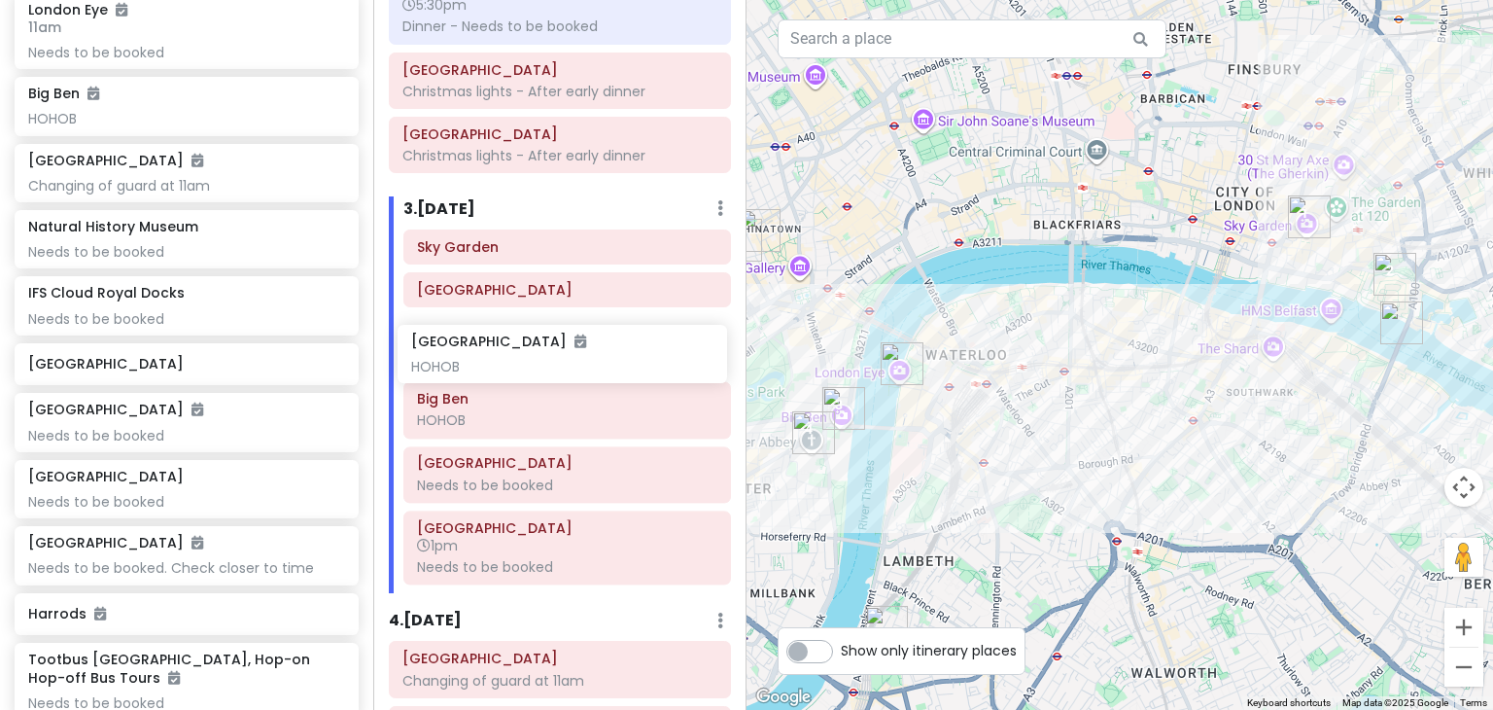
drag, startPoint x: 220, startPoint y: 180, endPoint x: 608, endPoint y: 363, distance: 429.6
click at [608, 363] on div "London Trip Private Change Dates Make a Copy Delete Trip Go Pro ⚡️ Give Feedbac…" at bounding box center [746, 355] width 1493 height 710
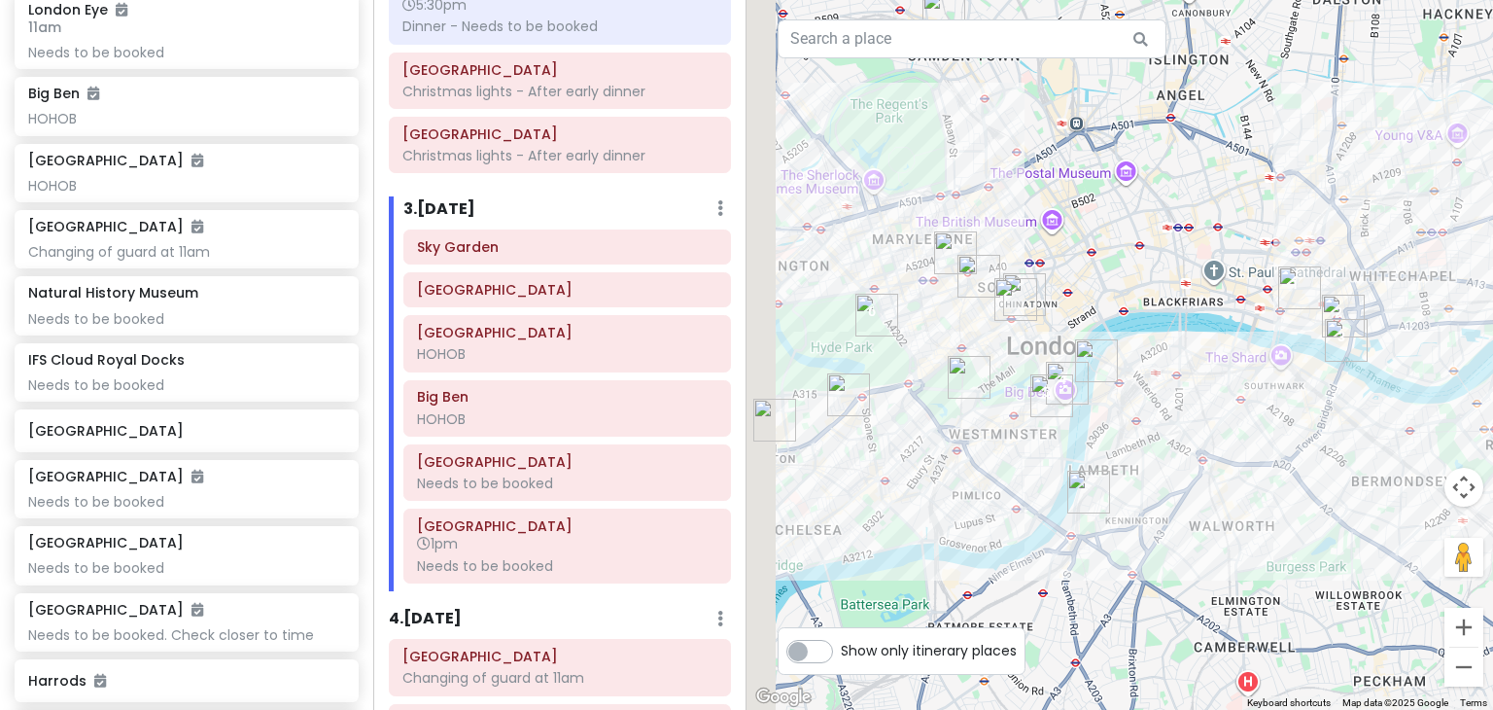
drag, startPoint x: 1044, startPoint y: 494, endPoint x: 1122, endPoint y: 433, distance: 99.0
click at [1122, 433] on div at bounding box center [1119, 355] width 746 height 710
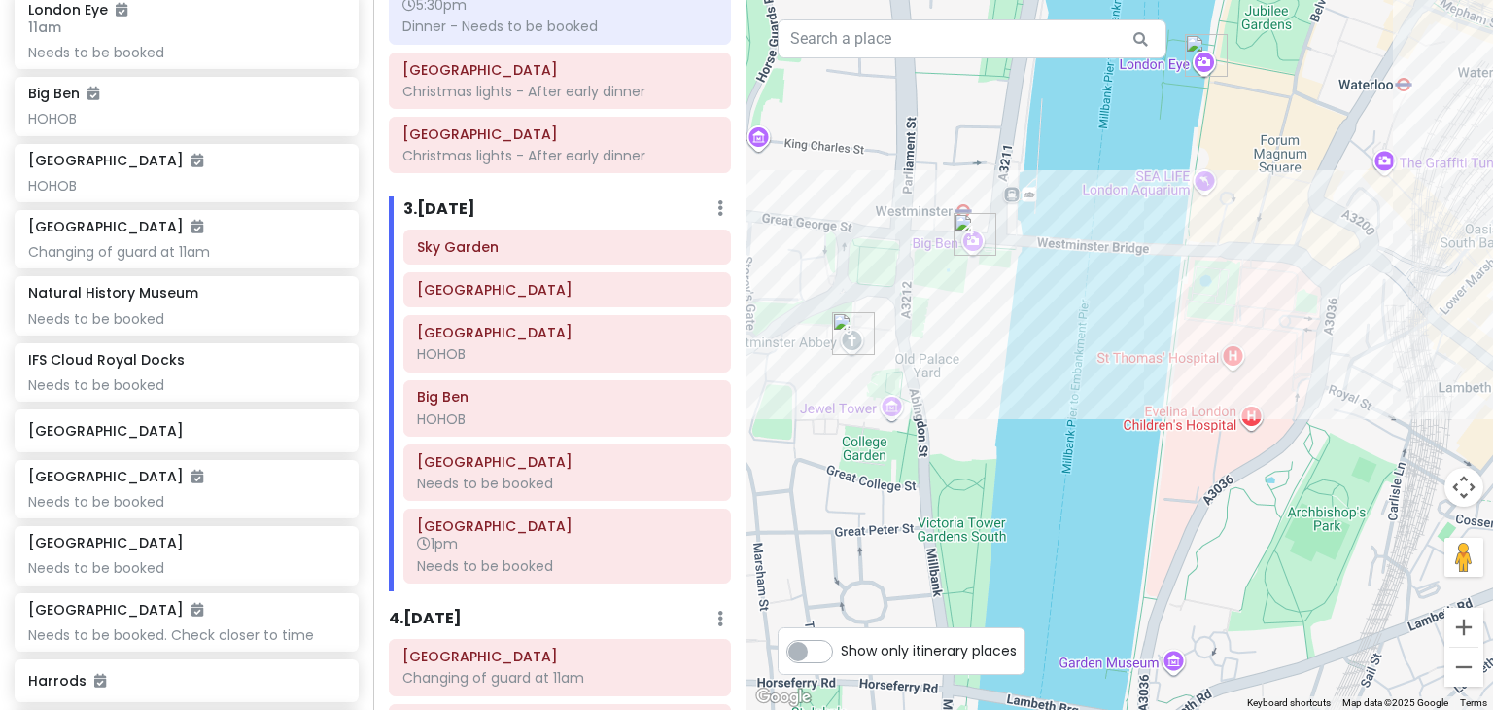
drag, startPoint x: 837, startPoint y: 411, endPoint x: 1380, endPoint y: 335, distance: 548.6
click at [1380, 335] on div at bounding box center [1119, 355] width 746 height 710
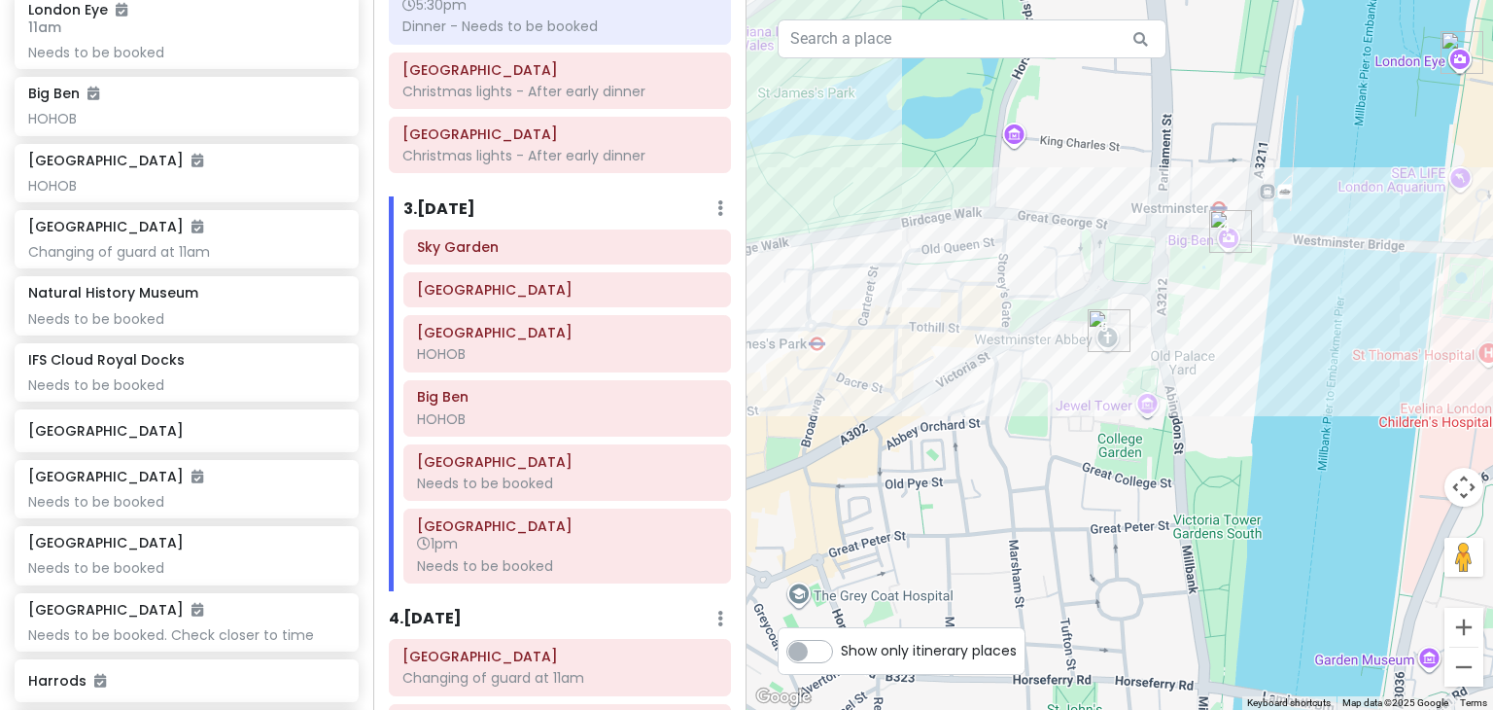
drag, startPoint x: 1061, startPoint y: 318, endPoint x: 1324, endPoint y: 315, distance: 262.4
click at [1324, 315] on div at bounding box center [1119, 355] width 746 height 710
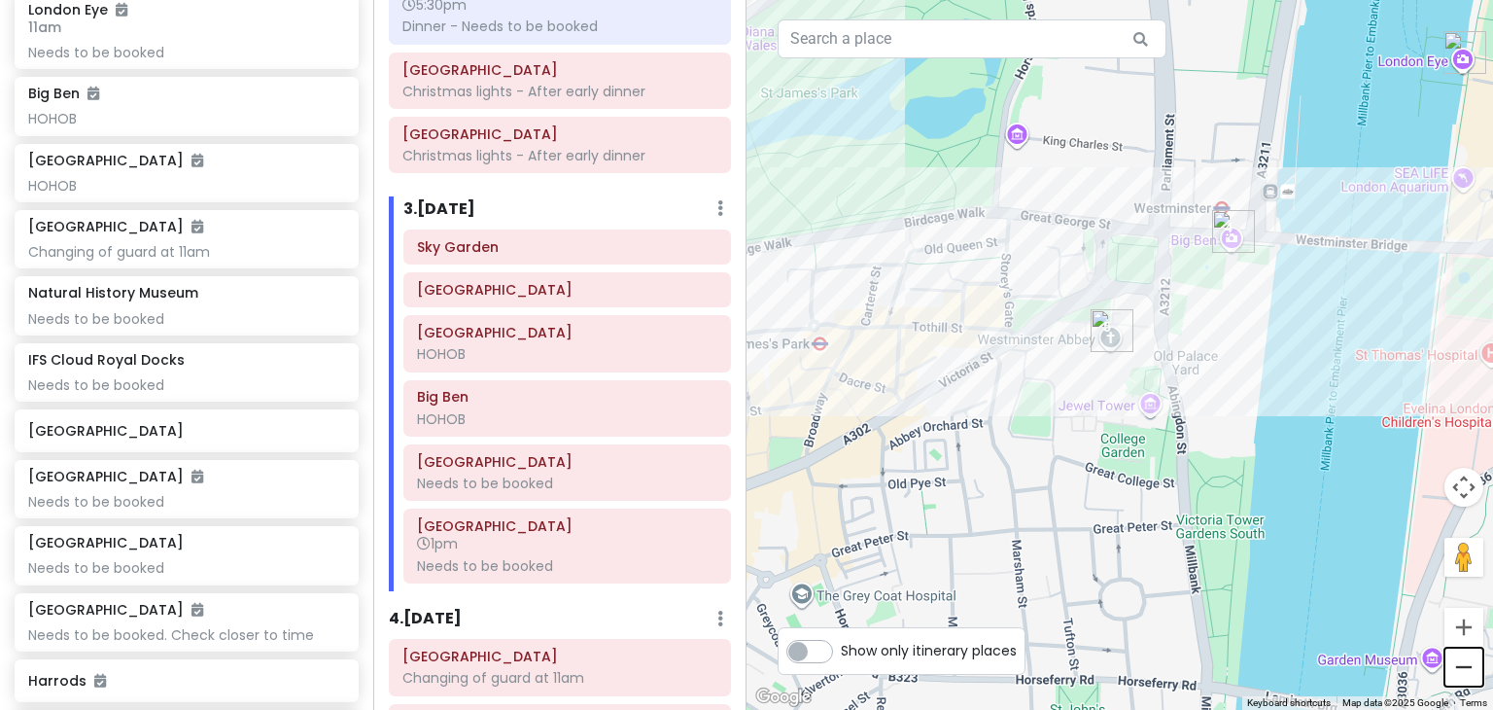
click at [1477, 670] on button "Zoom out" at bounding box center [1463, 666] width 39 height 39
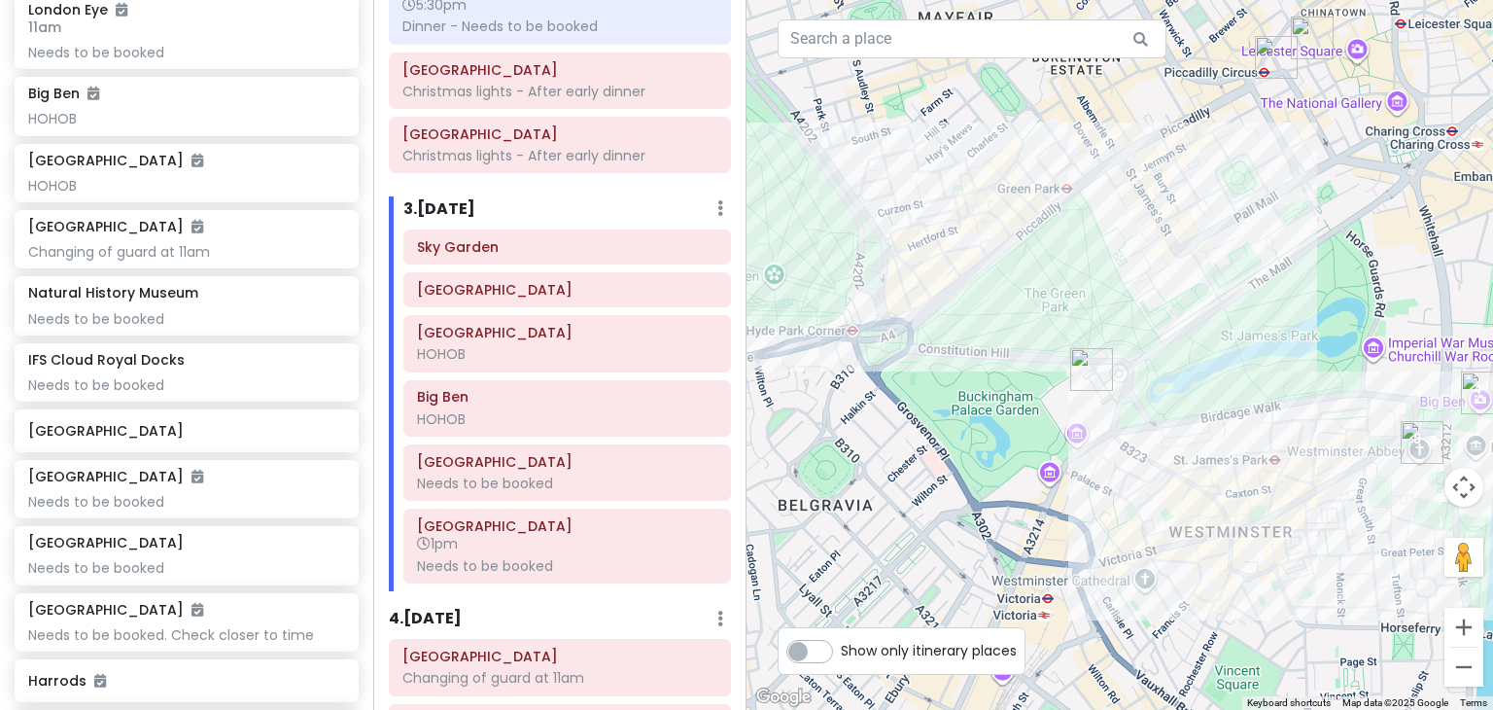
click at [1092, 366] on img "Buckingham Palace" at bounding box center [1091, 369] width 58 height 58
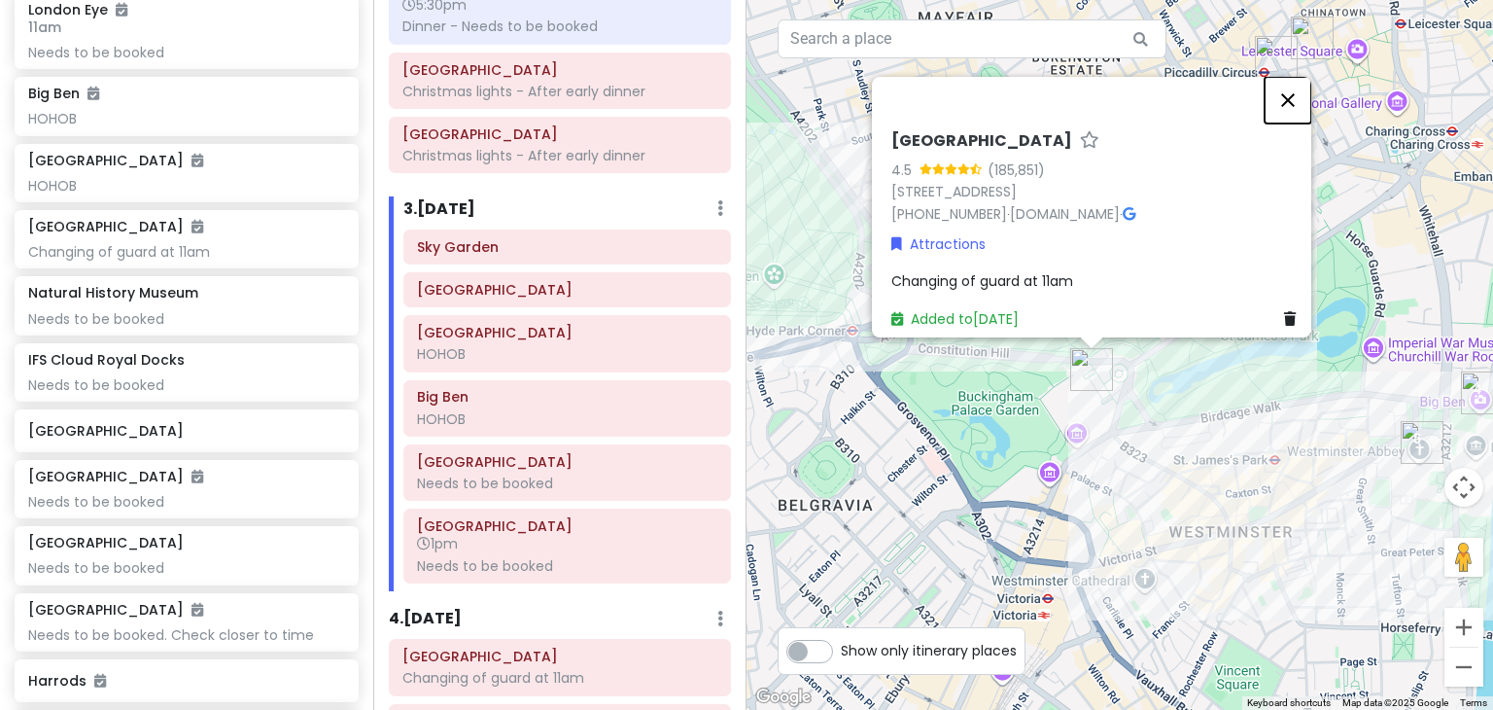
click at [1302, 87] on button "Close" at bounding box center [1287, 100] width 47 height 47
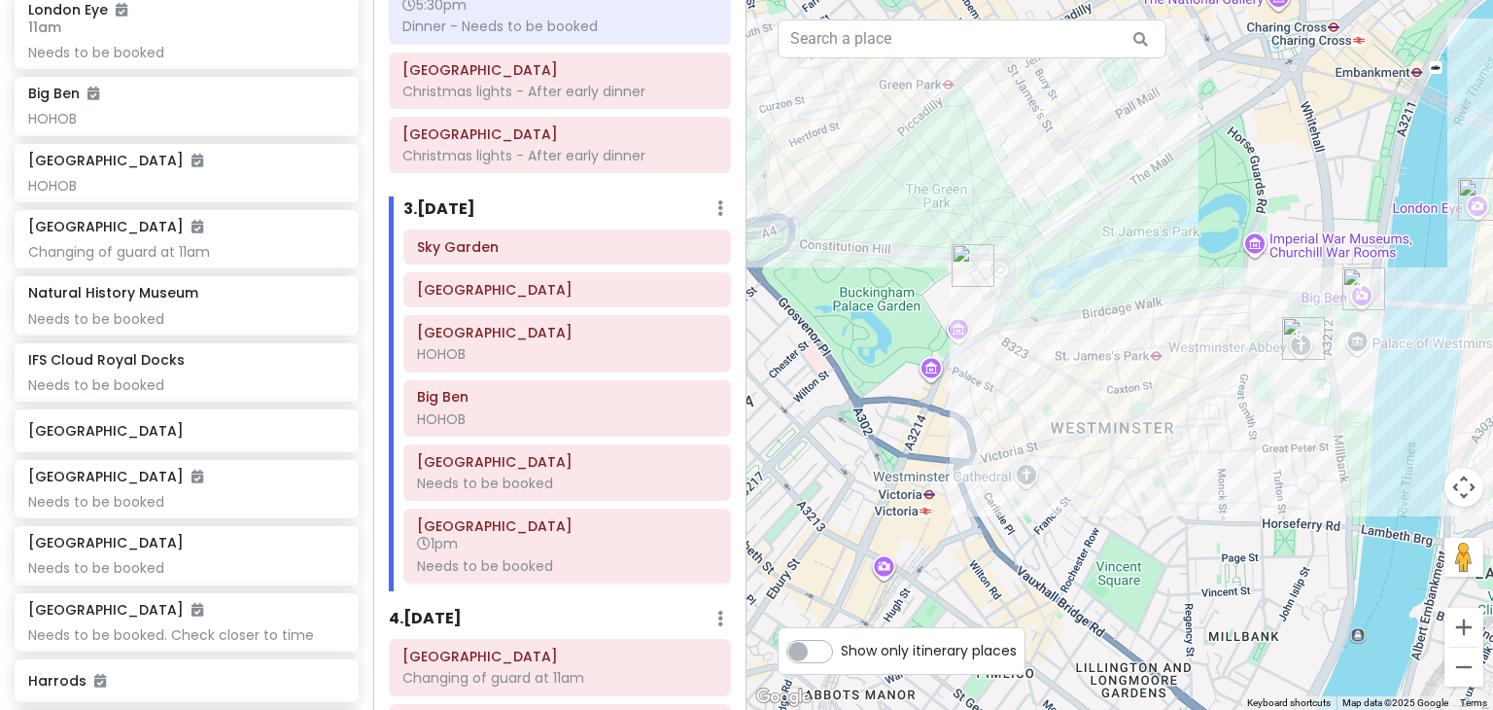
drag, startPoint x: 941, startPoint y: 444, endPoint x: 831, endPoint y: 340, distance: 151.3
click at [831, 340] on div at bounding box center [1119, 355] width 746 height 710
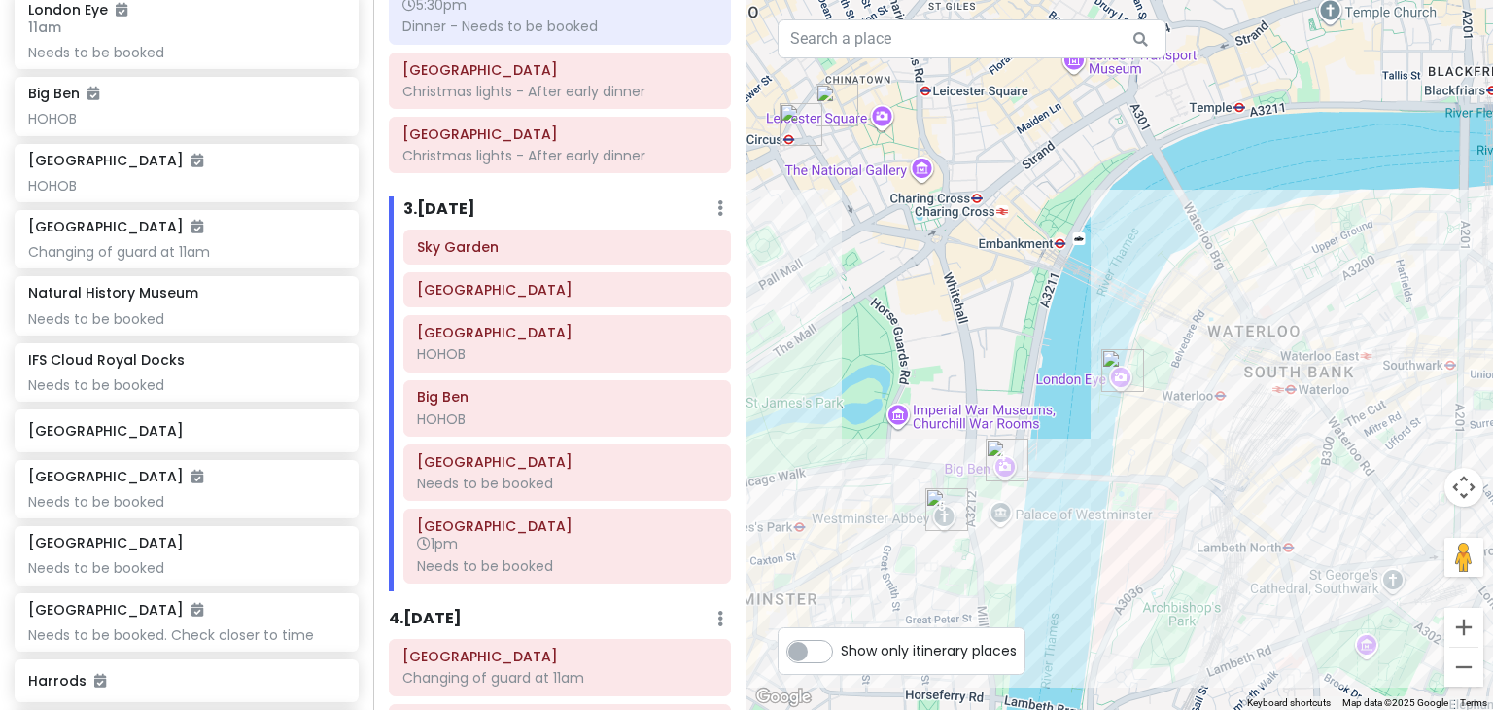
drag, startPoint x: 1333, startPoint y: 198, endPoint x: 876, endPoint y: 403, distance: 501.6
click at [876, 403] on div at bounding box center [1119, 355] width 746 height 710
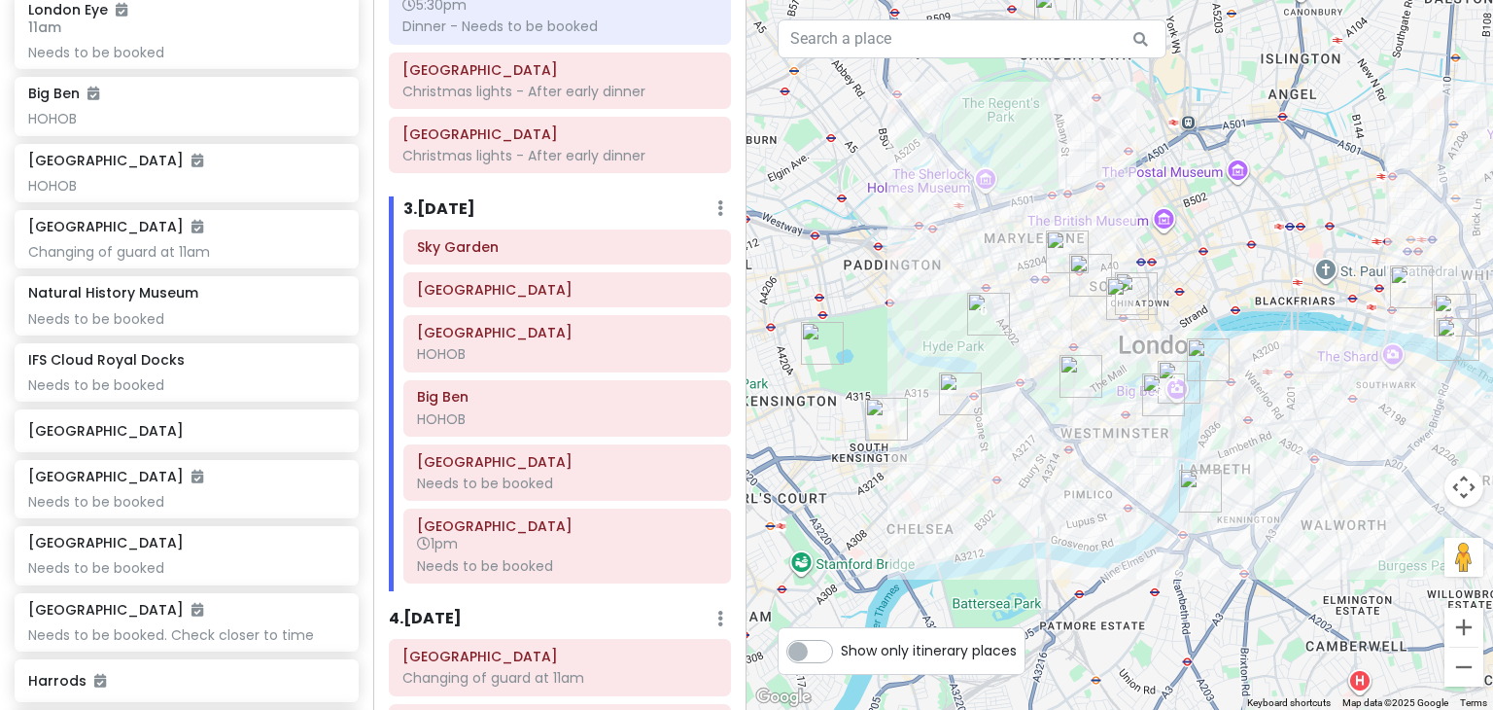
click at [832, 656] on div "Show only itinerary places" at bounding box center [901, 649] width 230 height 29
click at [841, 655] on label "Show only itinerary places" at bounding box center [929, 646] width 176 height 23
click at [841, 647] on input "Show only itinerary places" at bounding box center [847, 641] width 13 height 13
click at [841, 655] on label "Show only itinerary places" at bounding box center [929, 646] width 176 height 23
click at [841, 647] on input "Show only itinerary places" at bounding box center [847, 641] width 13 height 13
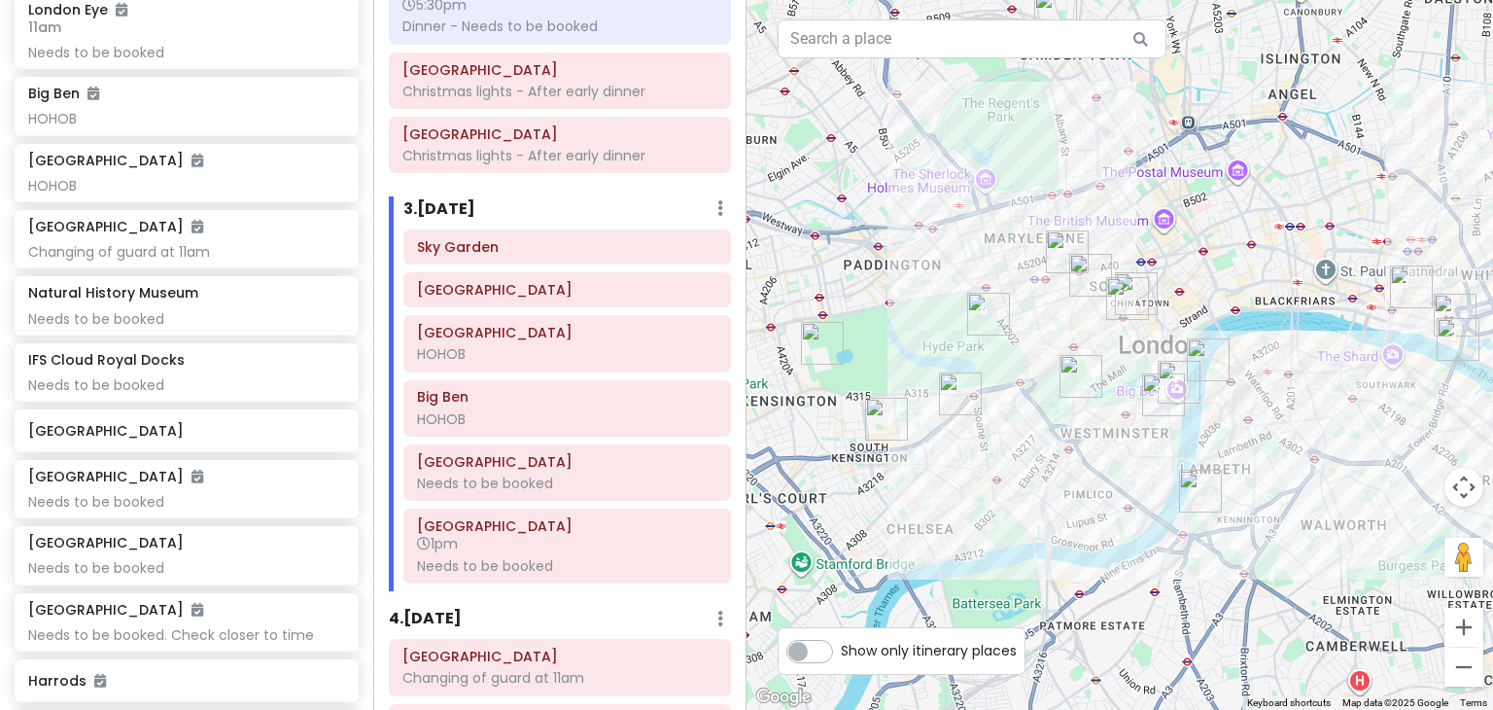
click at [841, 655] on label "Show only itinerary places" at bounding box center [929, 646] width 176 height 23
click at [841, 647] on input "Show only itinerary places" at bounding box center [847, 641] width 13 height 13
click at [841, 655] on label "Show only itinerary places" at bounding box center [929, 646] width 176 height 23
click at [841, 647] on input "Show only itinerary places" at bounding box center [847, 641] width 13 height 13
click at [841, 650] on label "Show only itinerary places" at bounding box center [929, 646] width 176 height 23
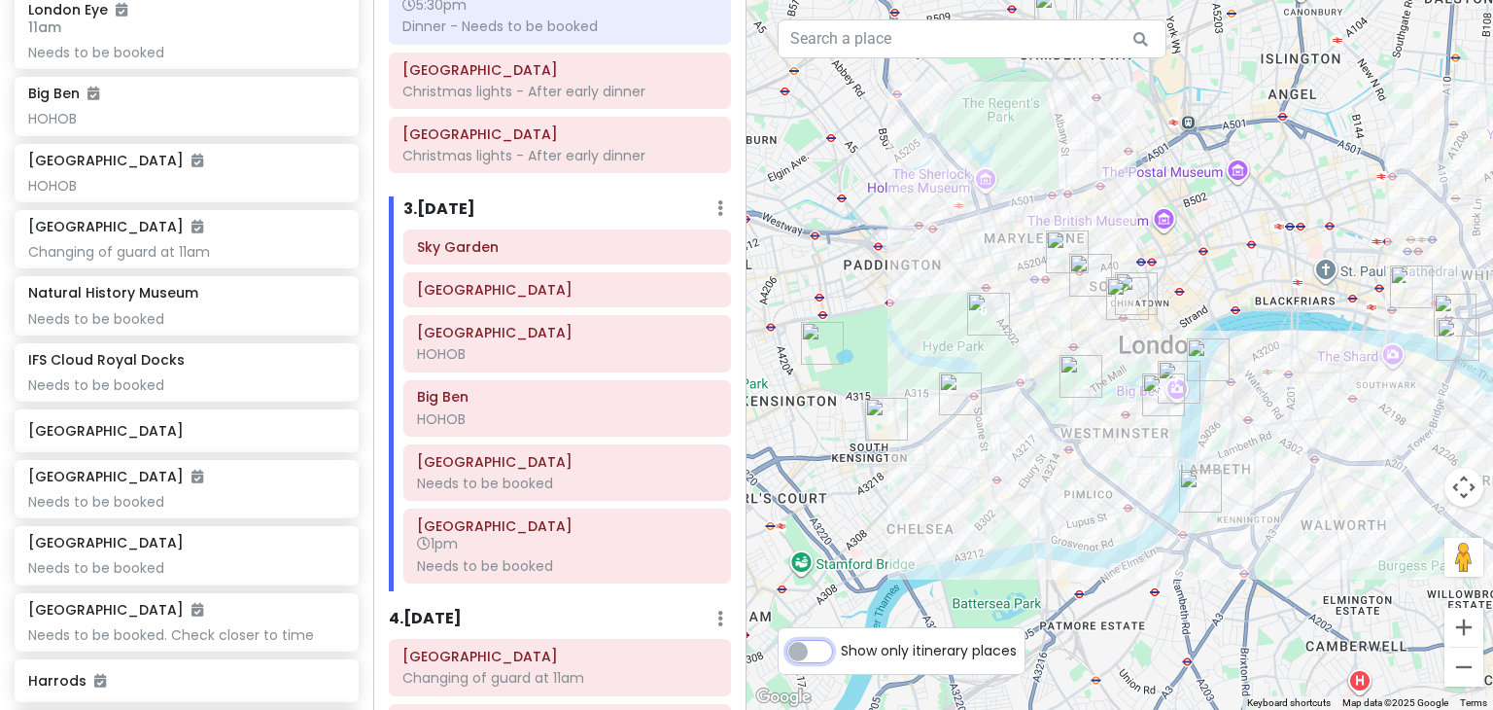
click at [841, 647] on input "Show only itinerary places" at bounding box center [847, 641] width 13 height 13
click at [841, 650] on label "Show only itinerary places" at bounding box center [929, 646] width 176 height 23
click at [841, 647] on input "Show only itinerary places" at bounding box center [847, 641] width 13 height 13
click at [841, 650] on label "Show only itinerary places" at bounding box center [929, 646] width 176 height 23
click at [841, 647] on input "Show only itinerary places" at bounding box center [847, 641] width 13 height 13
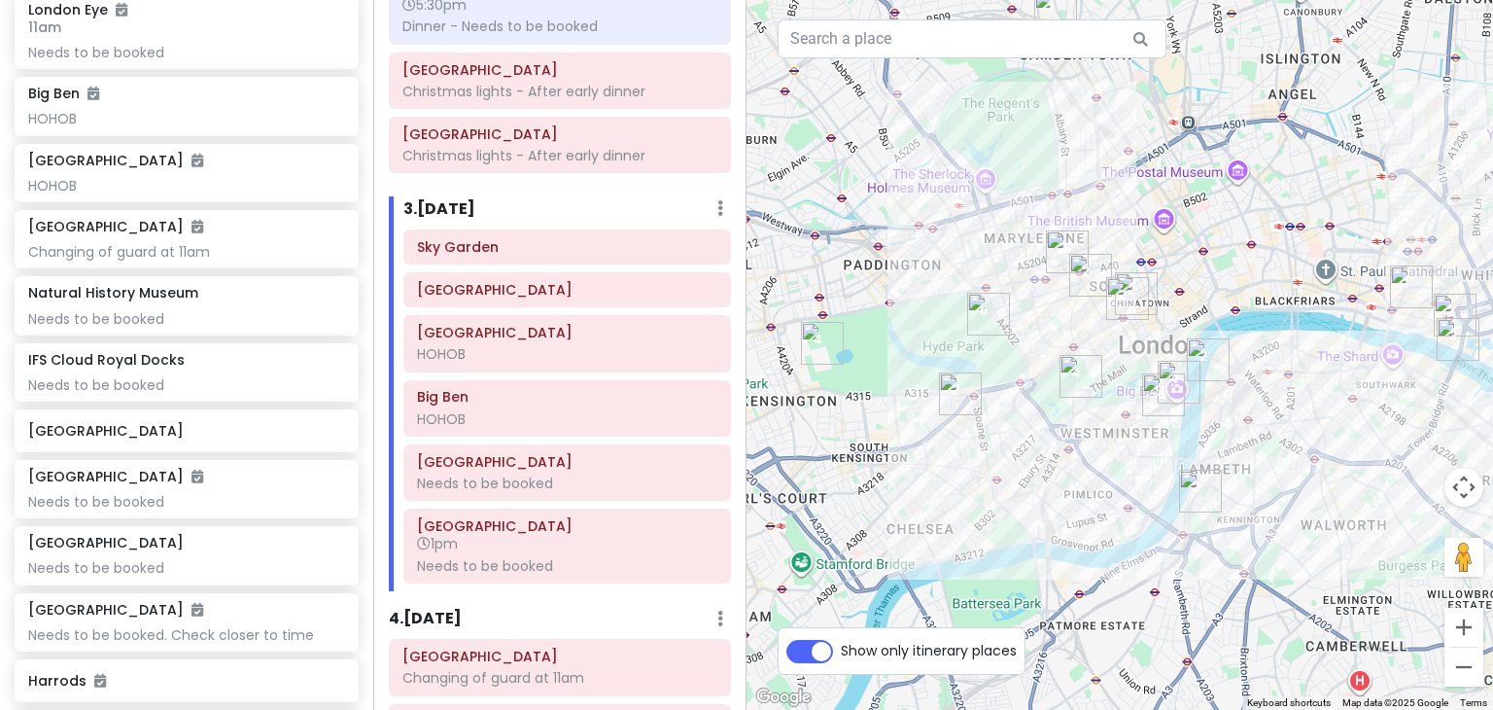
click at [841, 650] on label "Show only itinerary places" at bounding box center [929, 646] width 176 height 23
click at [841, 647] on input "Show only itinerary places" at bounding box center [847, 641] width 13 height 13
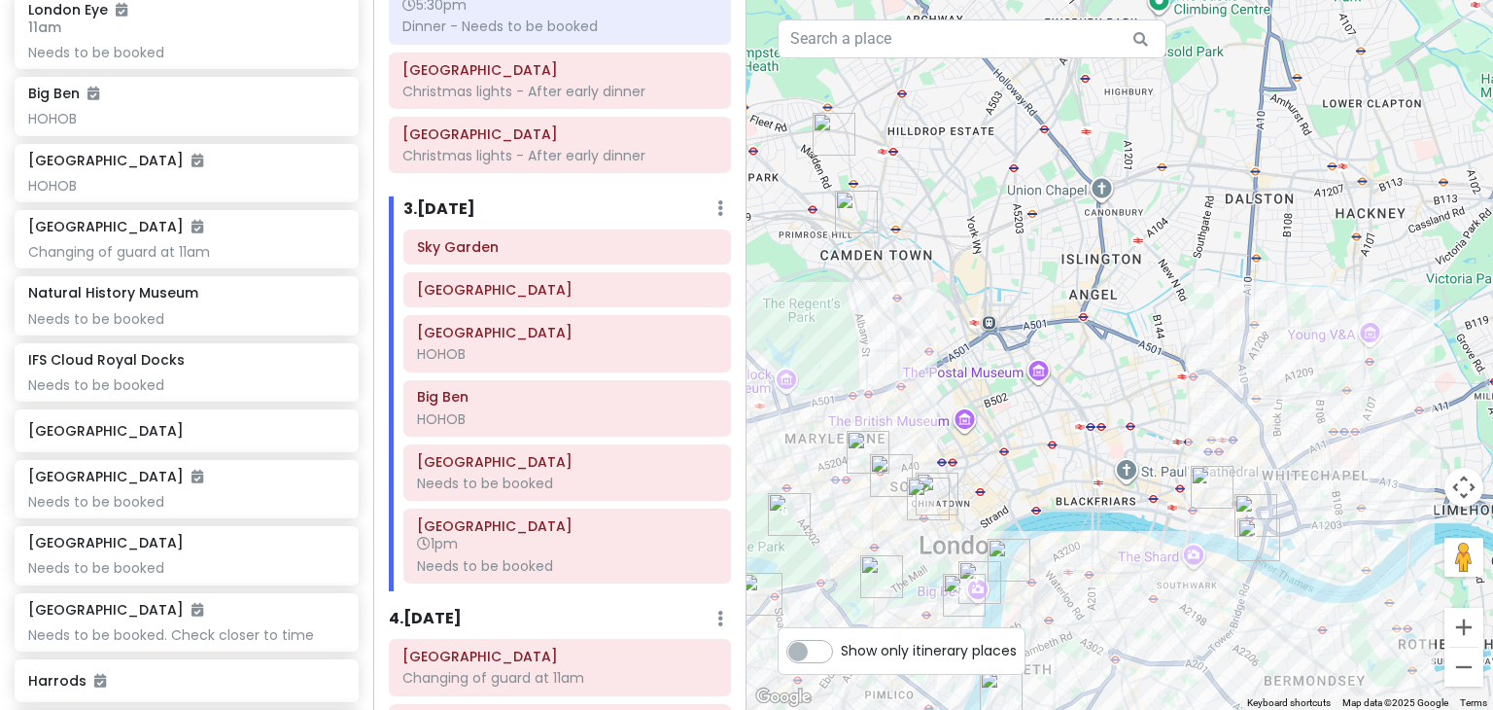
drag, startPoint x: 1320, startPoint y: 201, endPoint x: 1110, endPoint y: 410, distance: 296.2
click at [1110, 410] on div at bounding box center [1119, 355] width 746 height 710
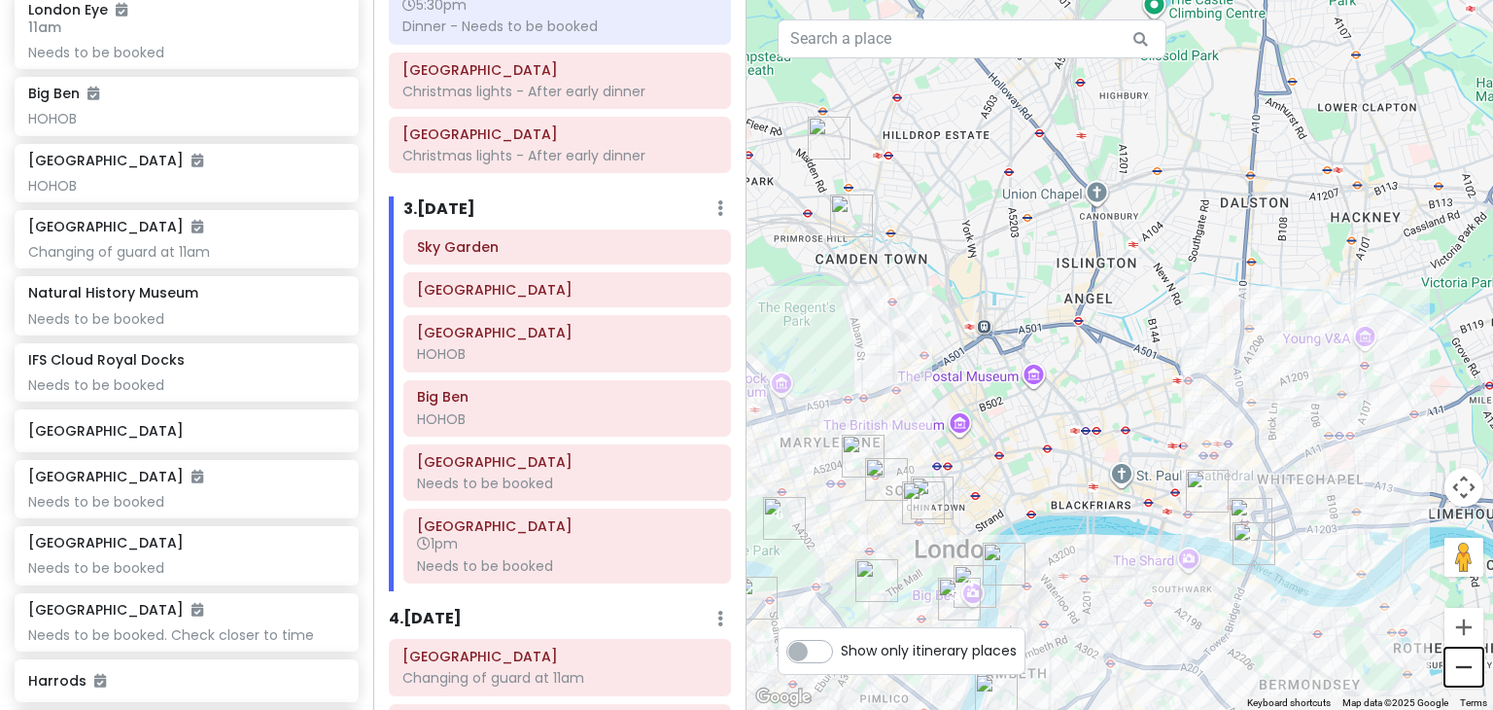
click at [1472, 674] on button "Zoom out" at bounding box center [1463, 666] width 39 height 39
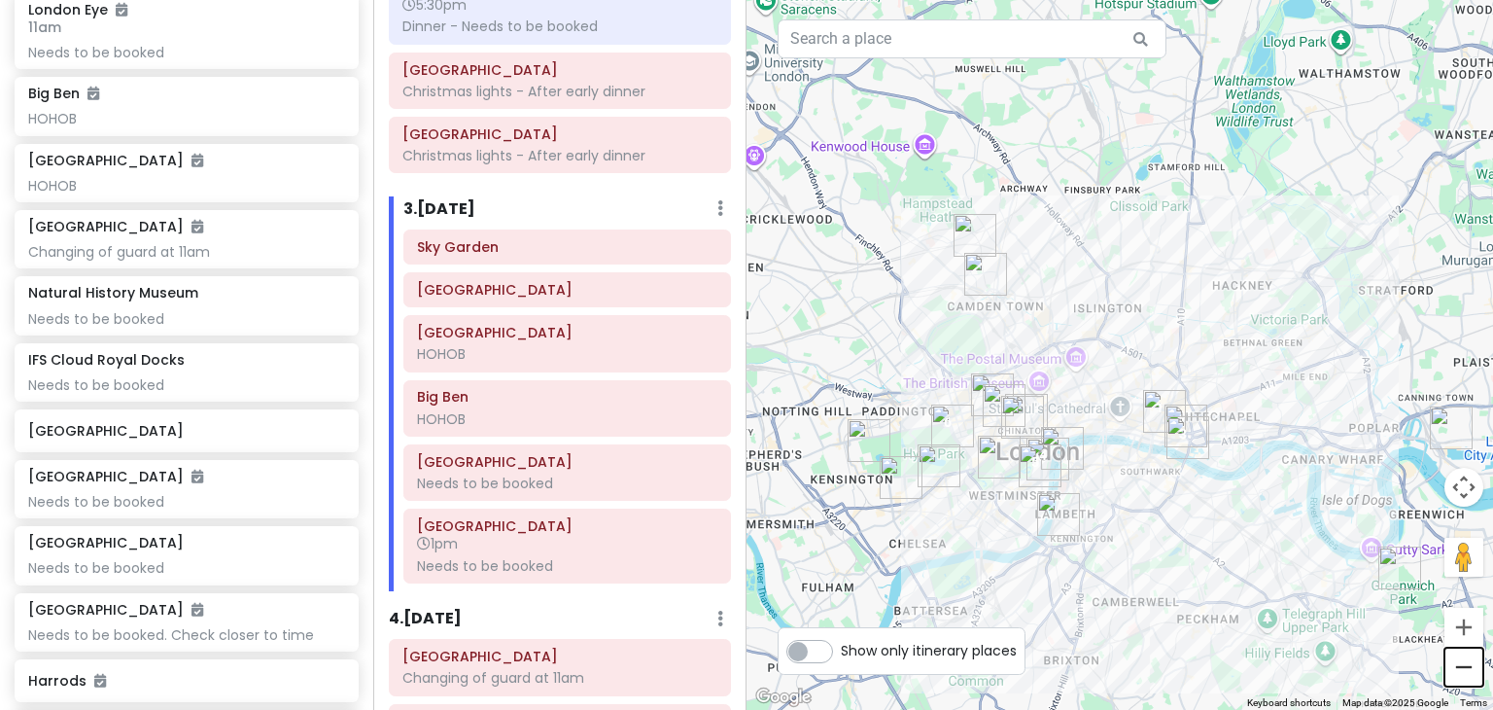
click at [1472, 674] on button "Zoom out" at bounding box center [1463, 666] width 39 height 39
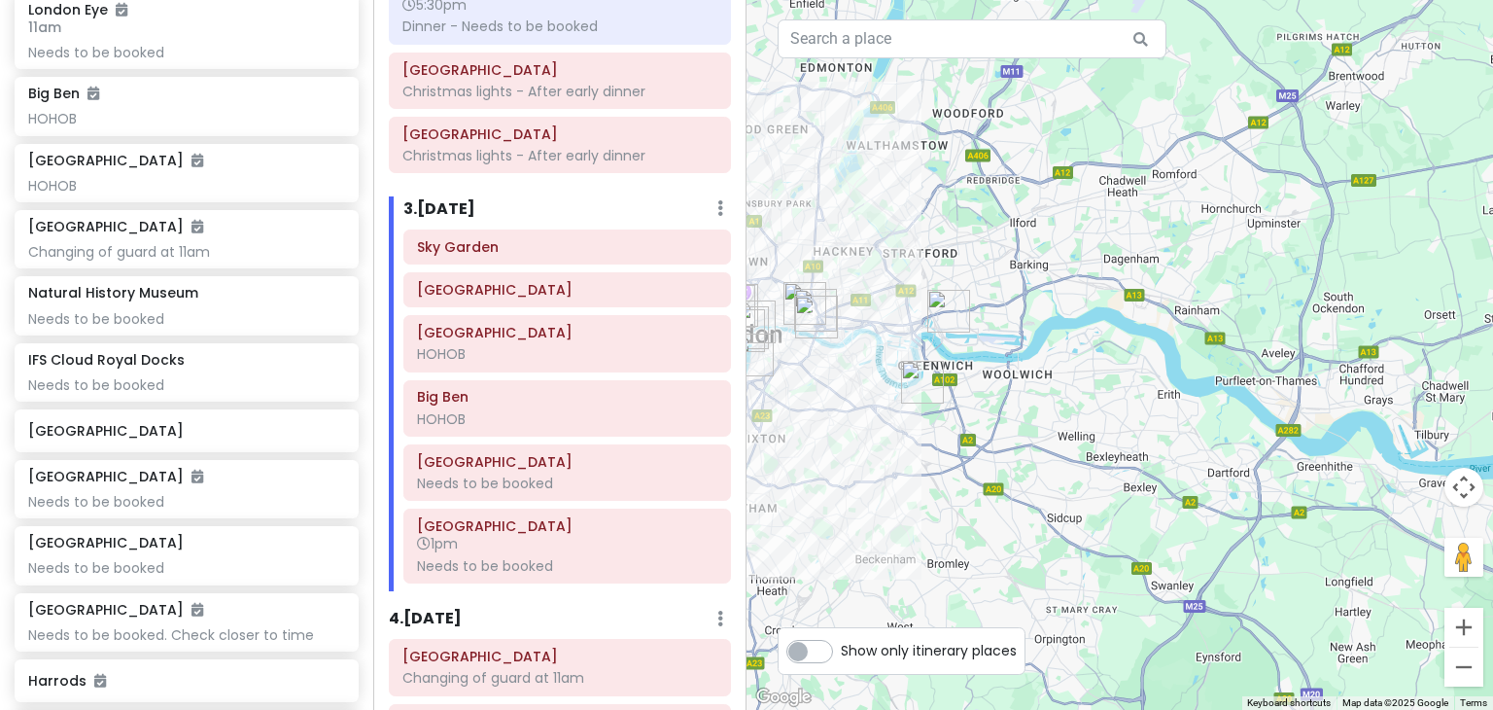
drag, startPoint x: 1356, startPoint y: 438, endPoint x: 1003, endPoint y: 369, distance: 359.5
click at [1003, 369] on div at bounding box center [1119, 355] width 746 height 710
click at [1478, 632] on button "Zoom in" at bounding box center [1463, 626] width 39 height 39
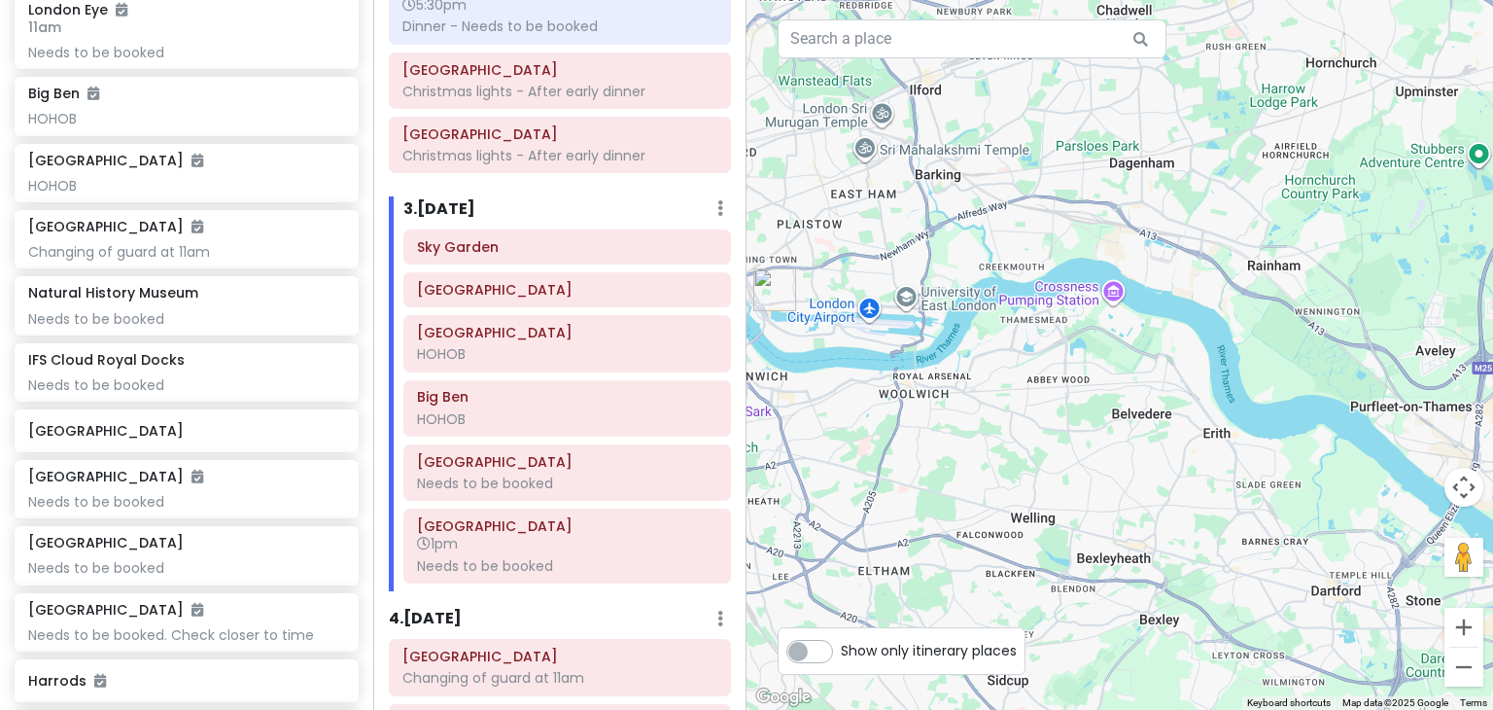
scroll to position [752, 0]
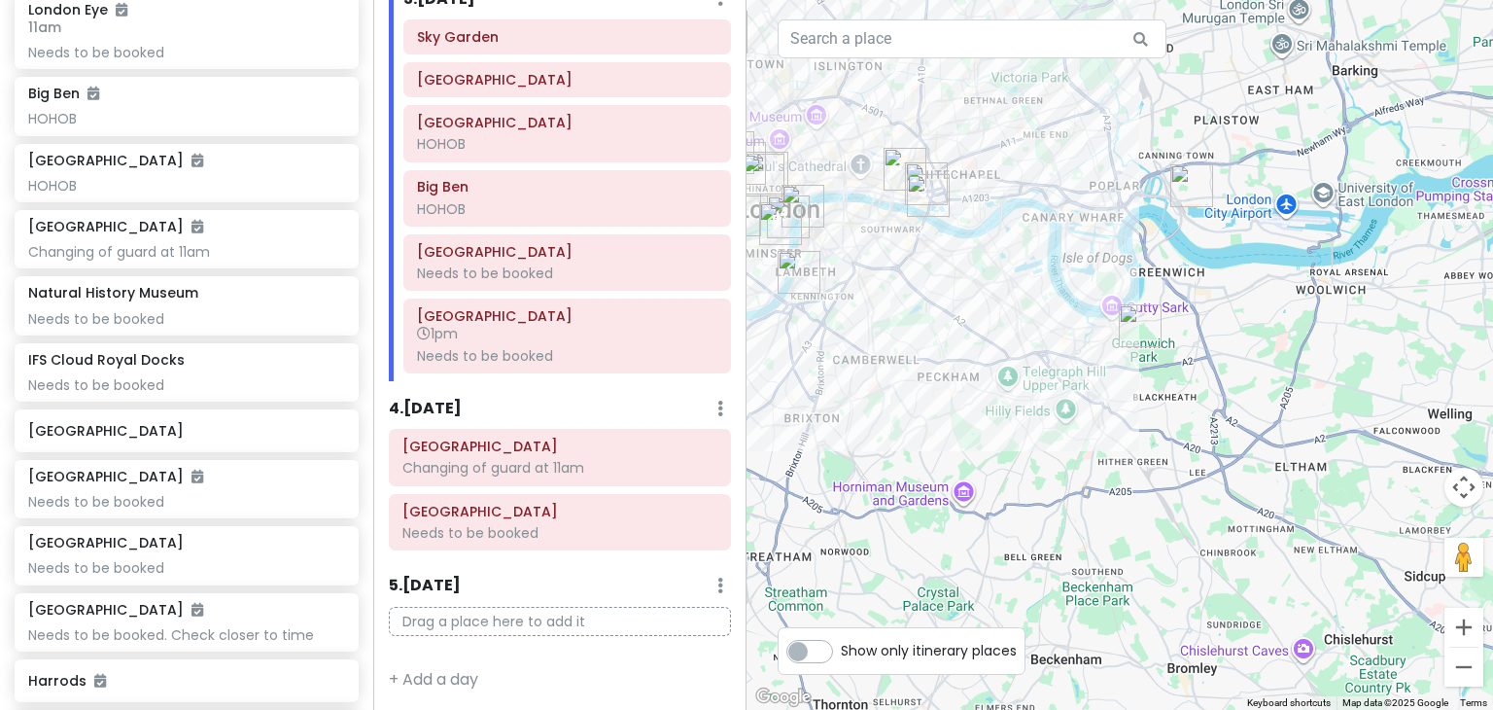
drag, startPoint x: 863, startPoint y: 471, endPoint x: 1285, endPoint y: 366, distance: 434.7
click at [1285, 366] on div at bounding box center [1119, 355] width 746 height 710
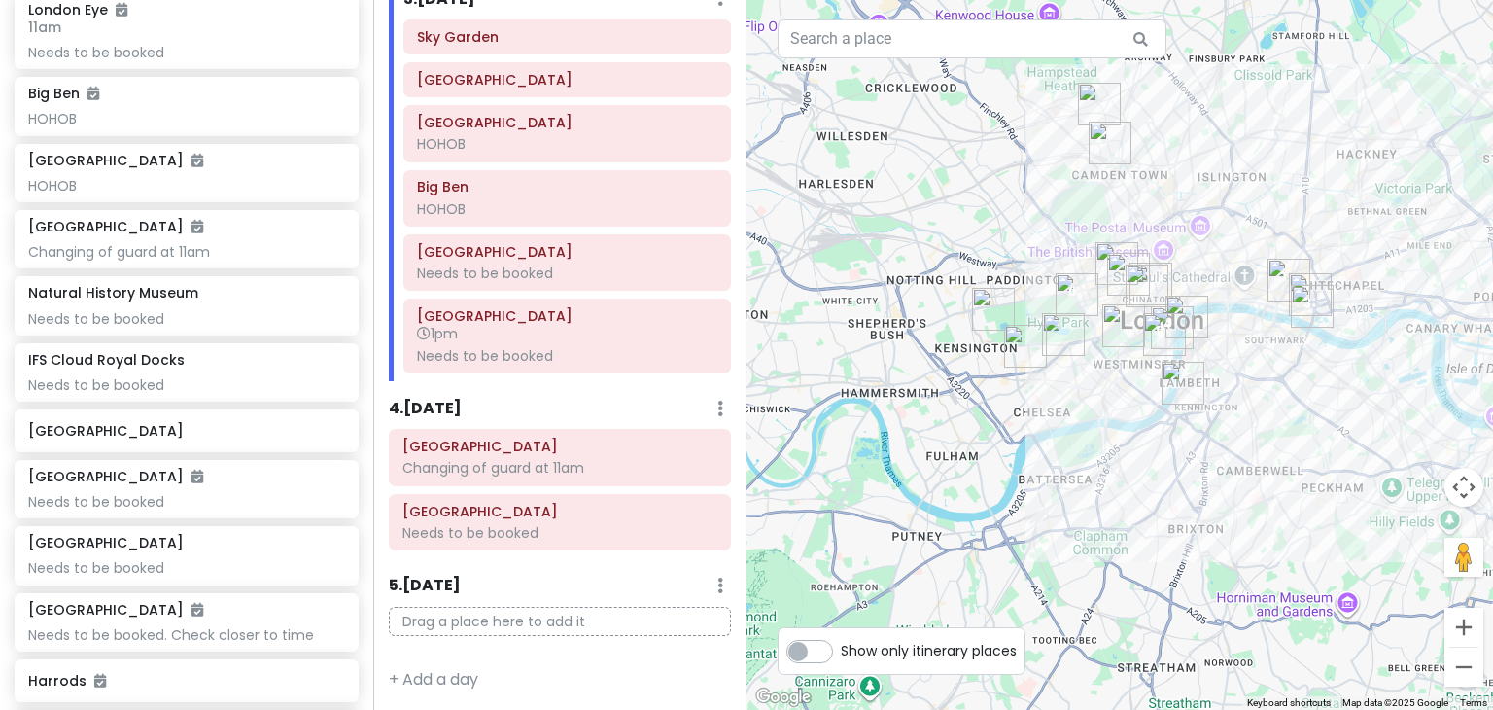
drag, startPoint x: 902, startPoint y: 216, endPoint x: 1325, endPoint y: 344, distance: 441.8
click at [1325, 335] on img "Tower Bridge" at bounding box center [1312, 306] width 58 height 58
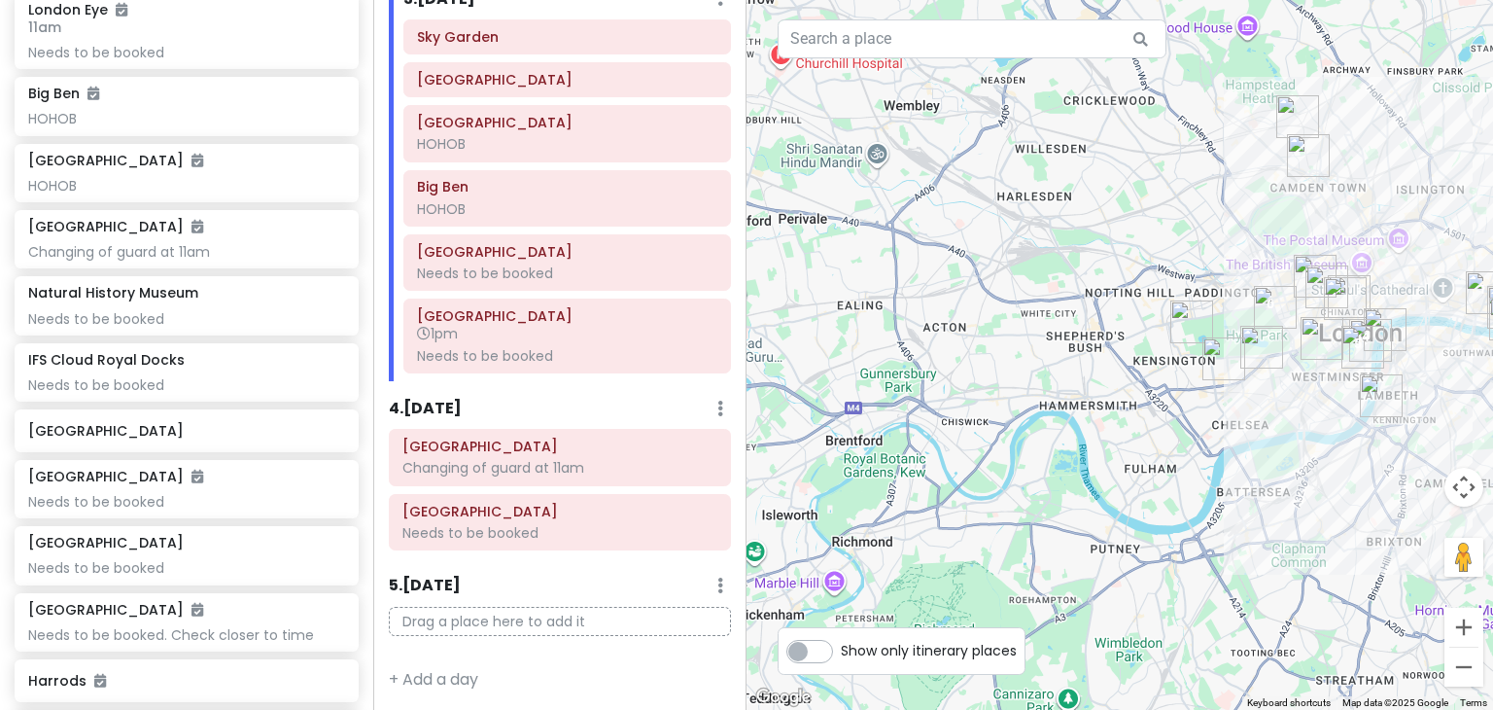
drag, startPoint x: 840, startPoint y: 312, endPoint x: 1011, endPoint y: 312, distance: 171.1
click at [1011, 312] on div at bounding box center [1119, 355] width 746 height 710
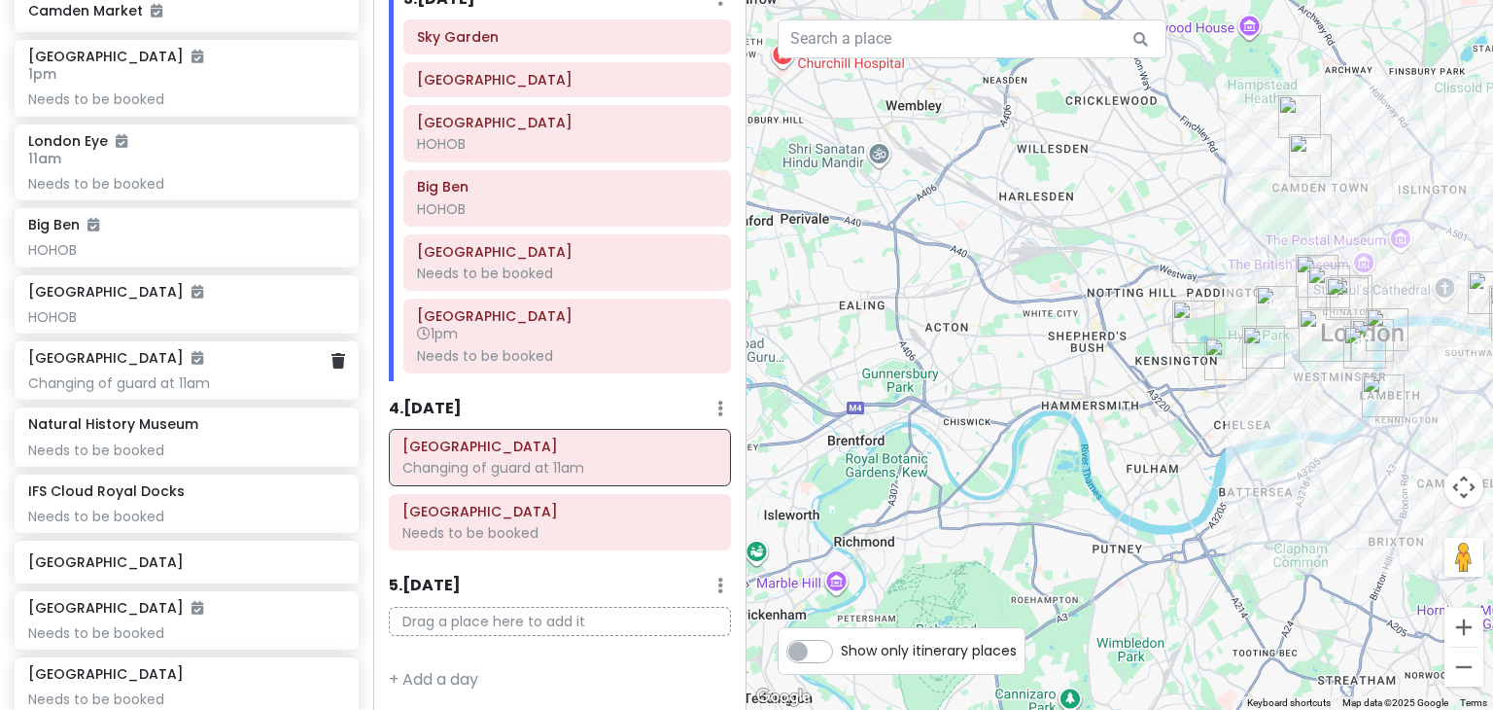
scroll to position [320, 0]
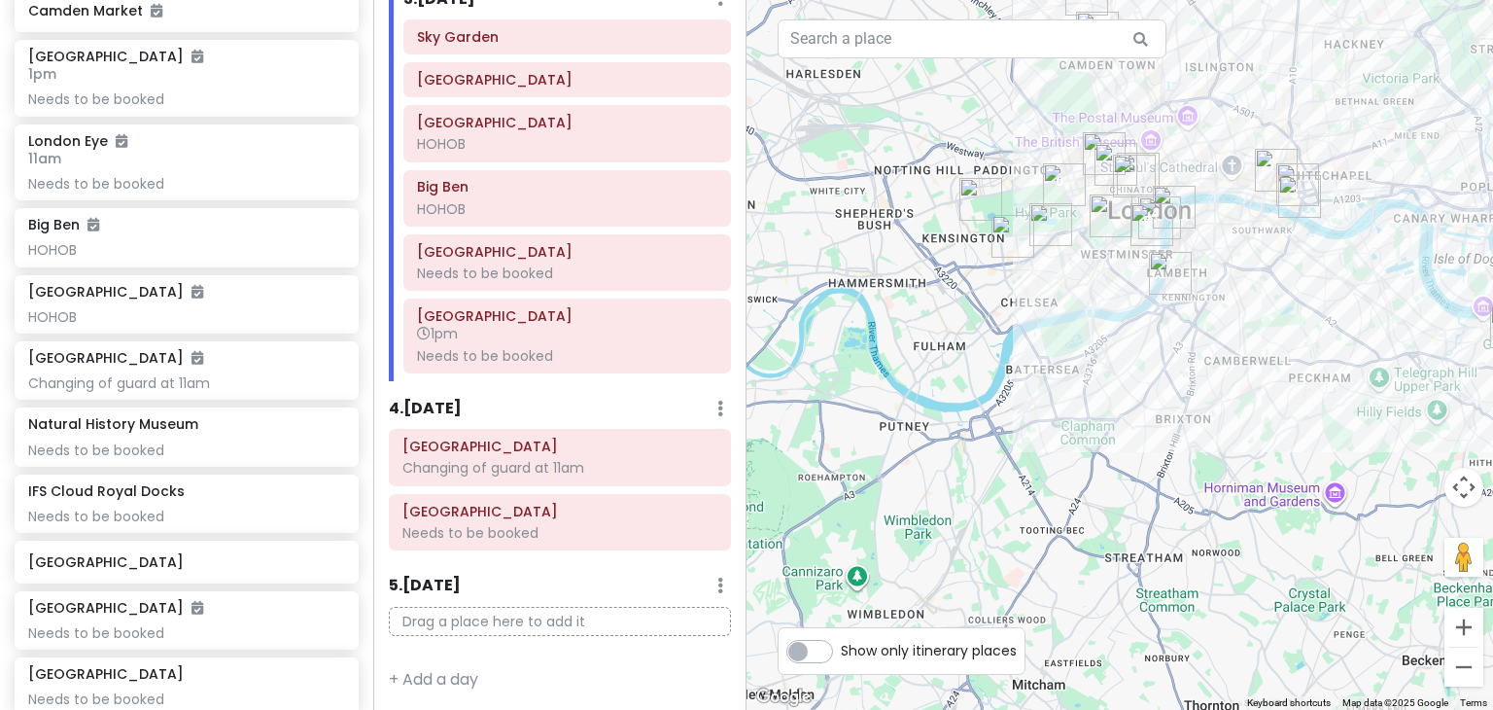
drag, startPoint x: 1135, startPoint y: 465, endPoint x: 918, endPoint y: 340, distance: 249.9
click at [918, 340] on div at bounding box center [1119, 355] width 746 height 710
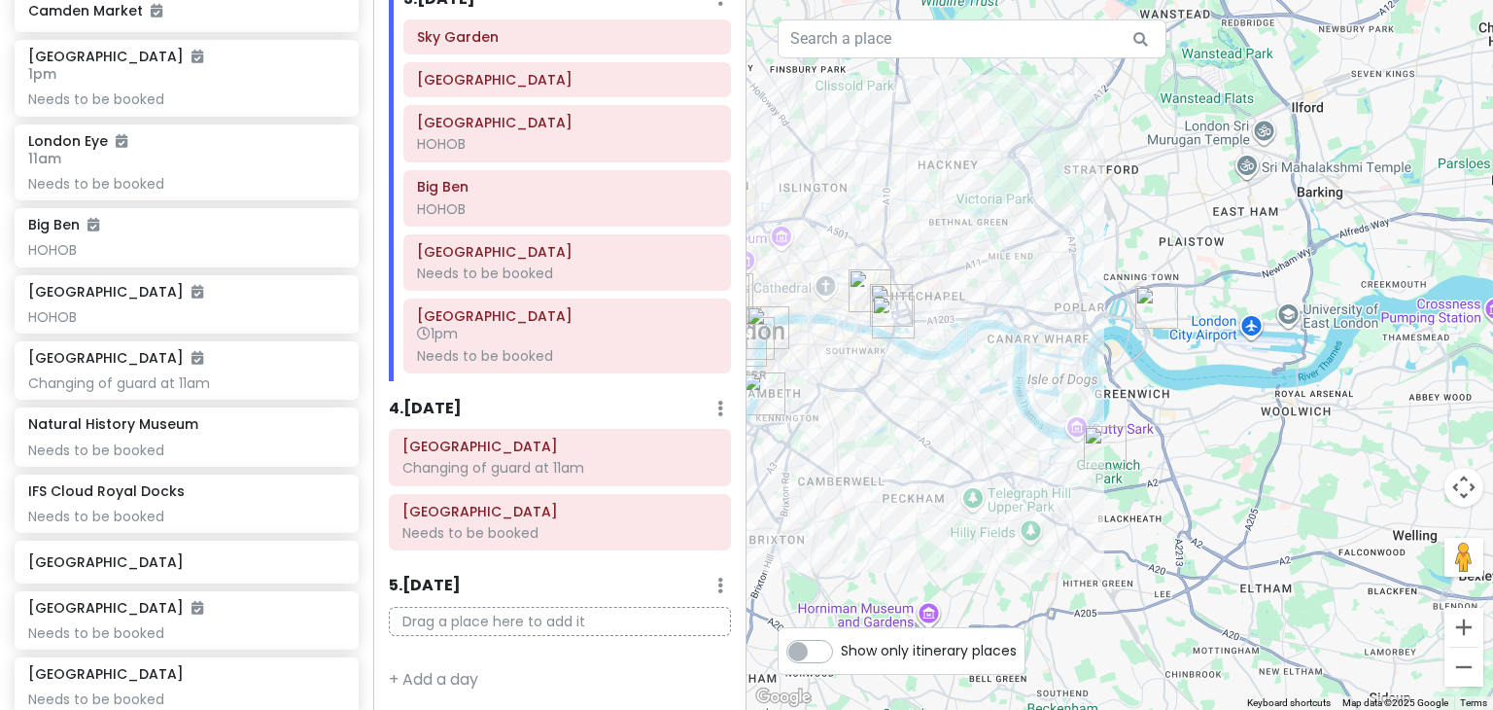
drag, startPoint x: 1353, startPoint y: 269, endPoint x: 943, endPoint y: 390, distance: 427.5
click at [943, 390] on div at bounding box center [1119, 355] width 746 height 710
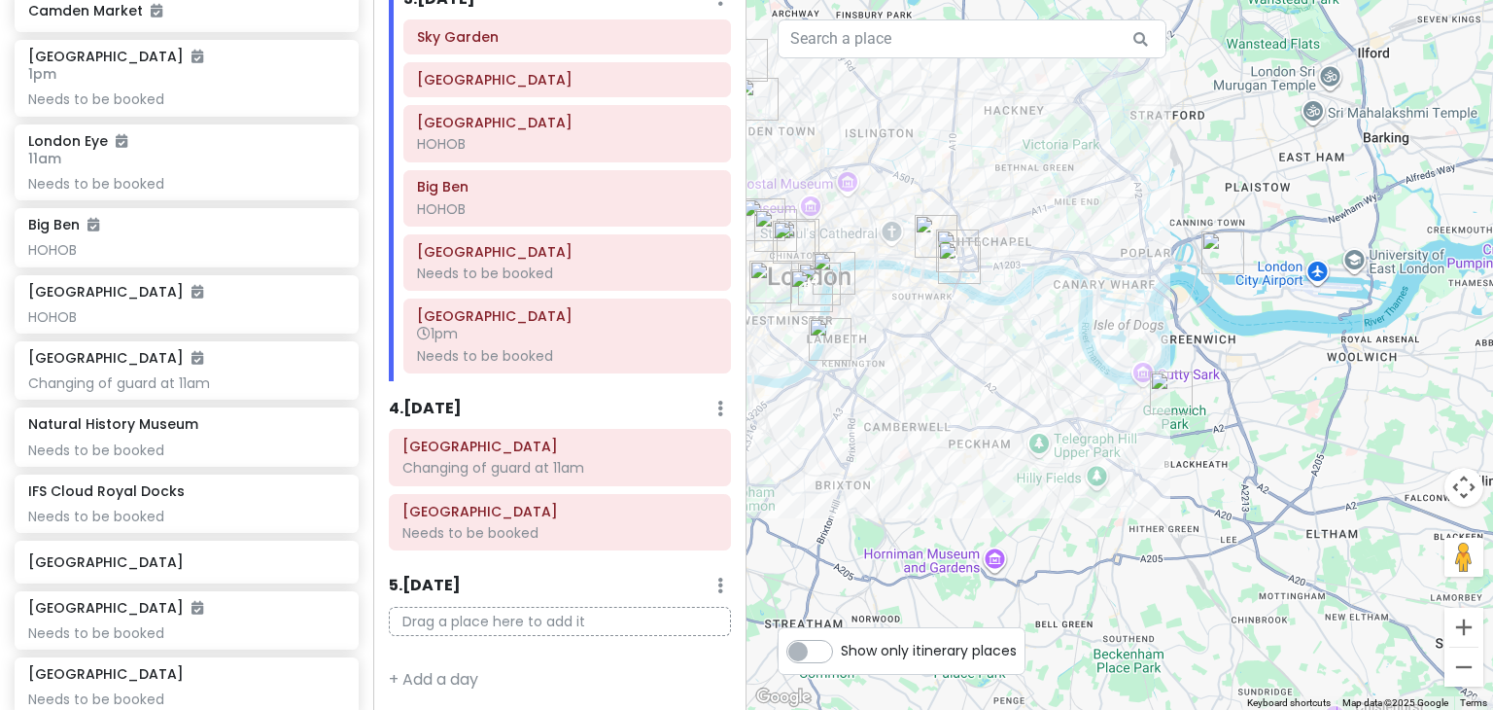
drag, startPoint x: 1314, startPoint y: 390, endPoint x: 1376, endPoint y: 335, distance: 82.7
click at [1376, 335] on div at bounding box center [1119, 355] width 746 height 710
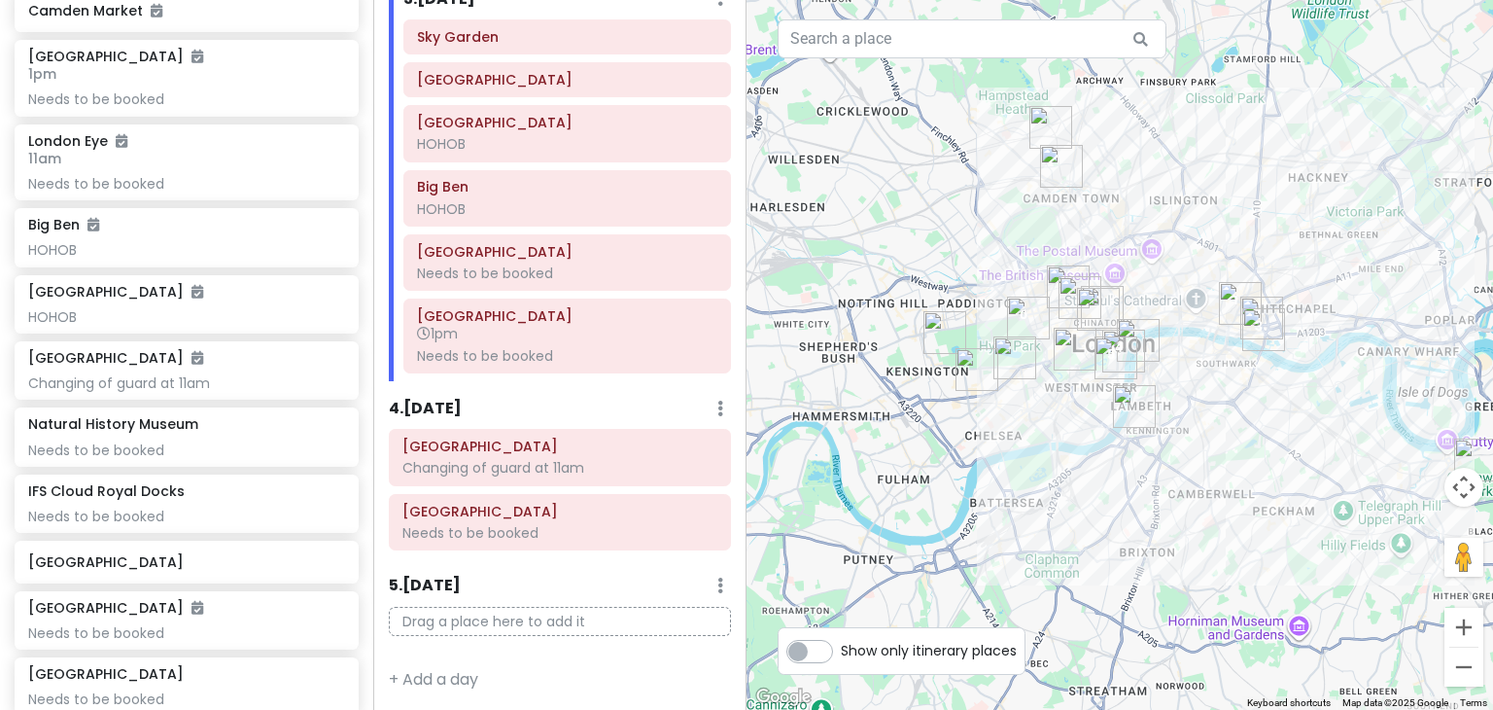
drag, startPoint x: 964, startPoint y: 382, endPoint x: 1269, endPoint y: 456, distance: 314.0
click at [1269, 456] on div at bounding box center [1119, 355] width 746 height 710
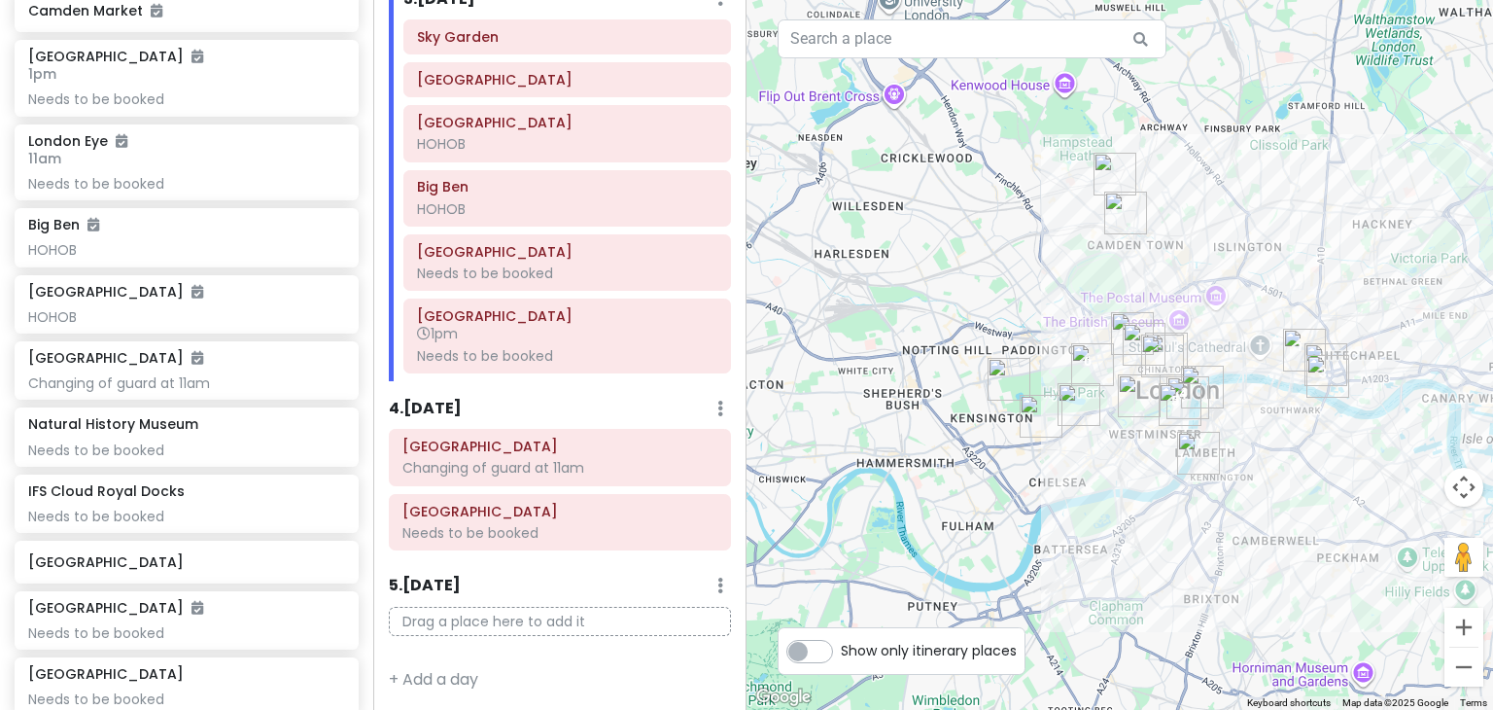
drag, startPoint x: 1037, startPoint y: 439, endPoint x: 1135, endPoint y: 481, distance: 106.7
click at [1135, 481] on div at bounding box center [1119, 355] width 746 height 710
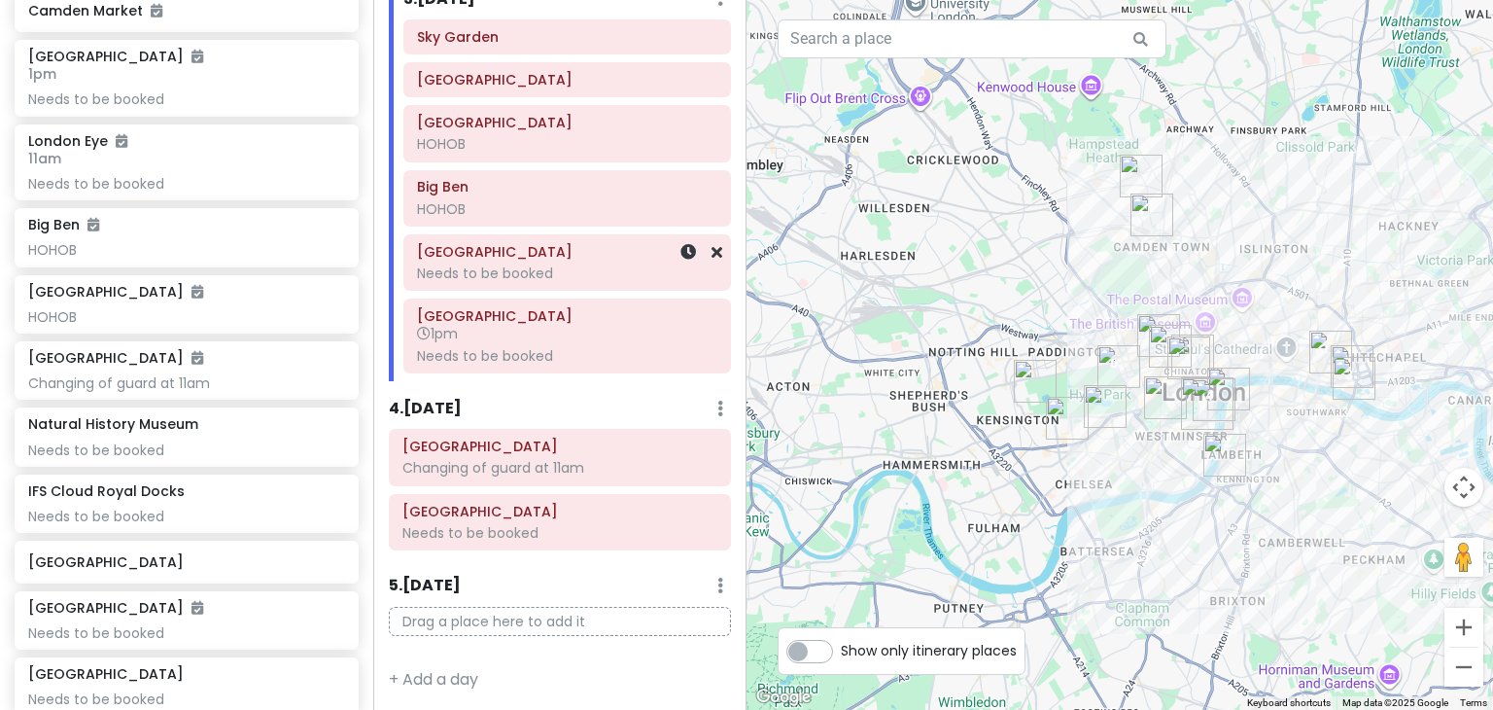
scroll to position [751, 0]
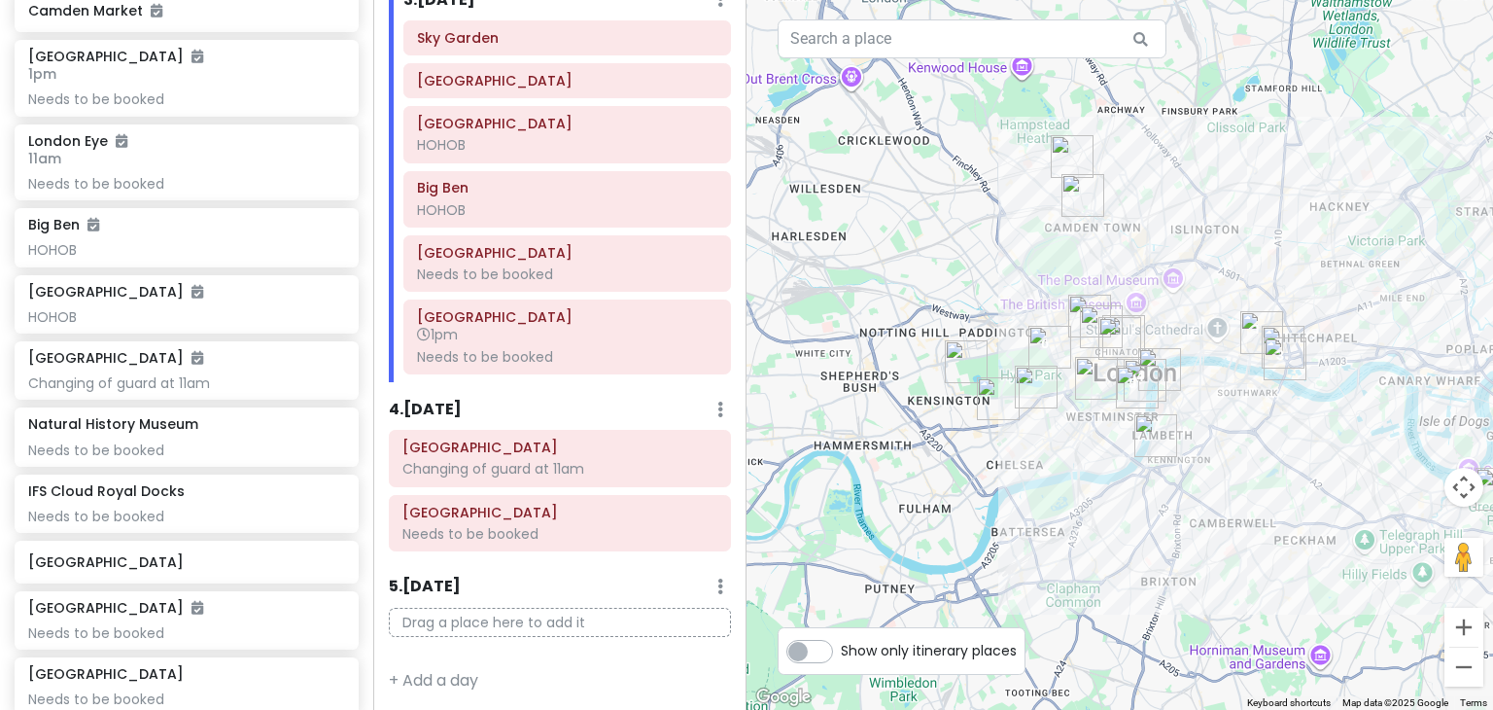
drag, startPoint x: 1345, startPoint y: 444, endPoint x: 1241, endPoint y: 416, distance: 107.7
click at [1241, 416] on div at bounding box center [1119, 355] width 746 height 710
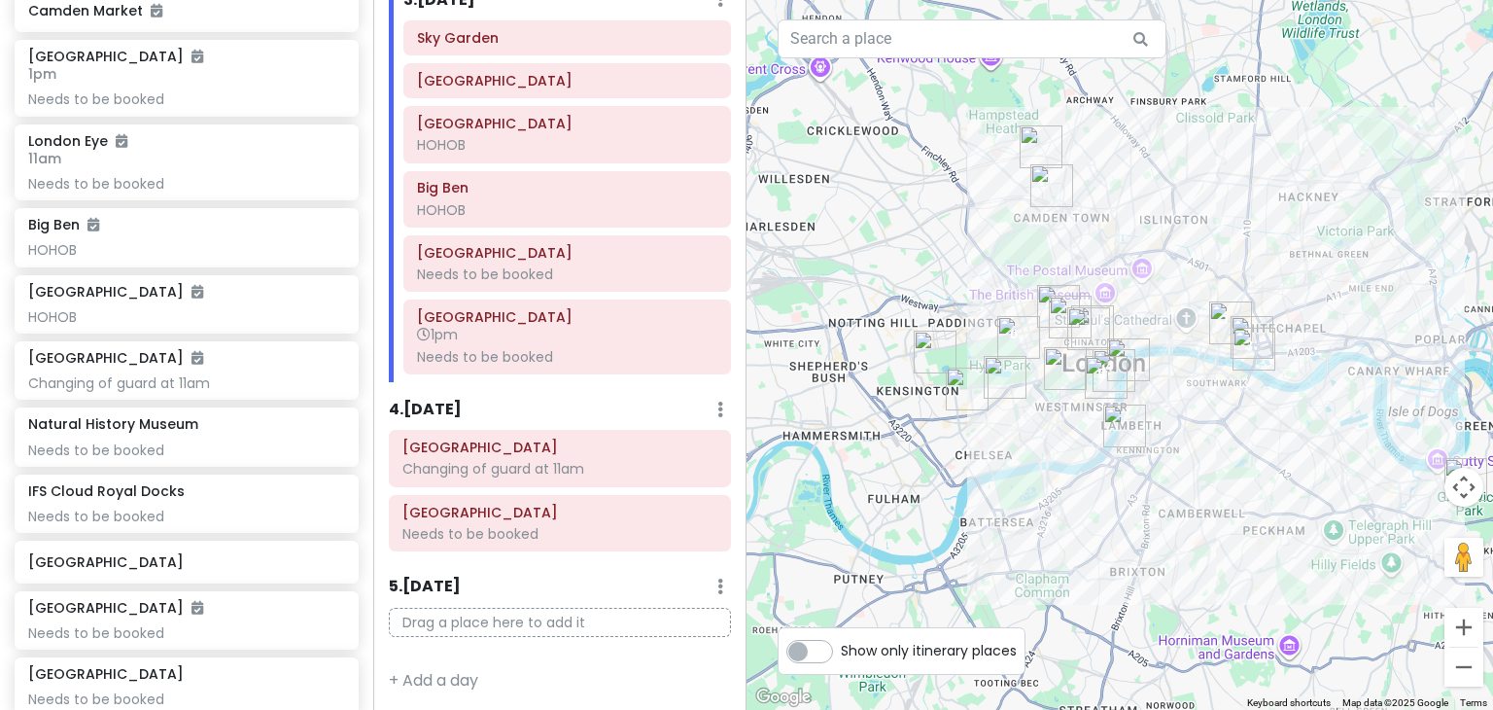
click at [486, 57] on div "Sky Garden Tower of London Tower Bridge HOHOB Big Ben HOHOB Westminster Abbey N…" at bounding box center [567, 201] width 357 height 362
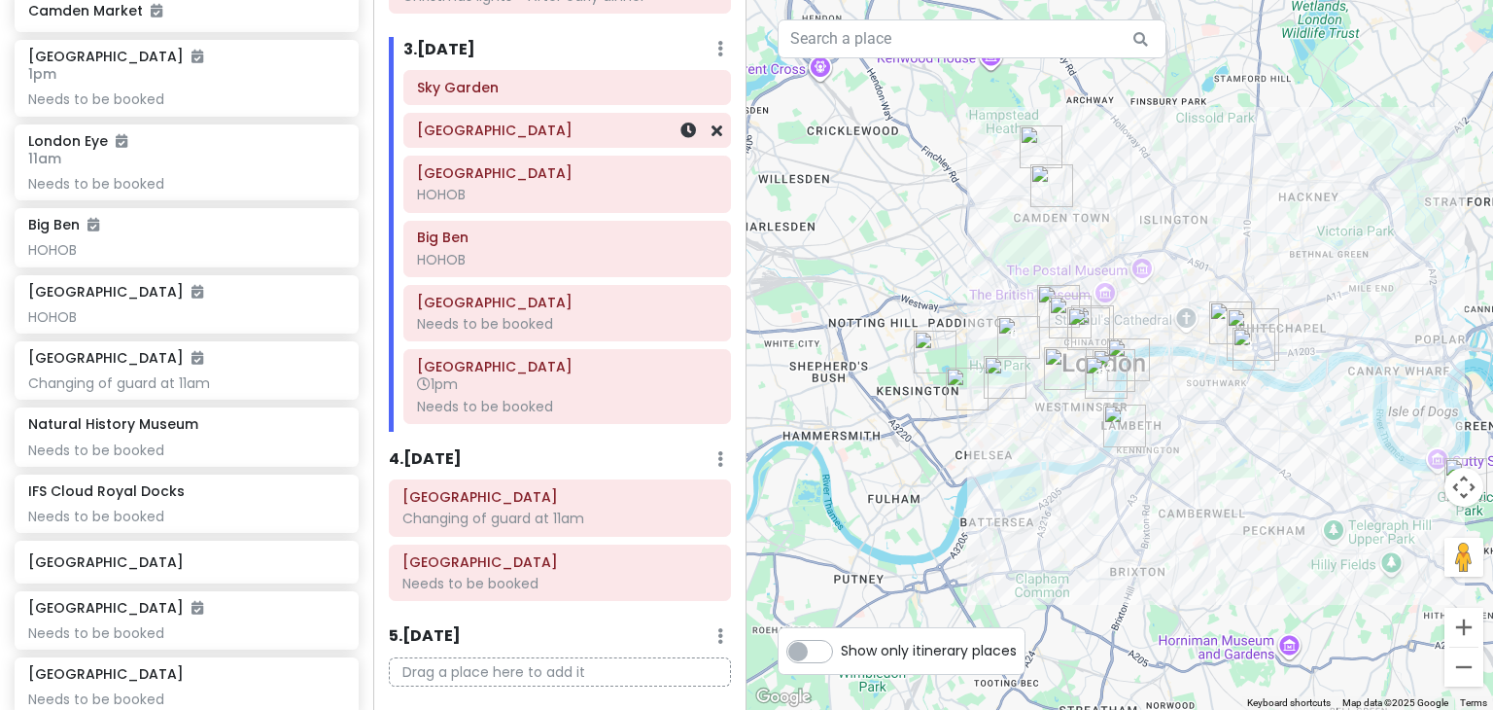
scroll to position [682, 0]
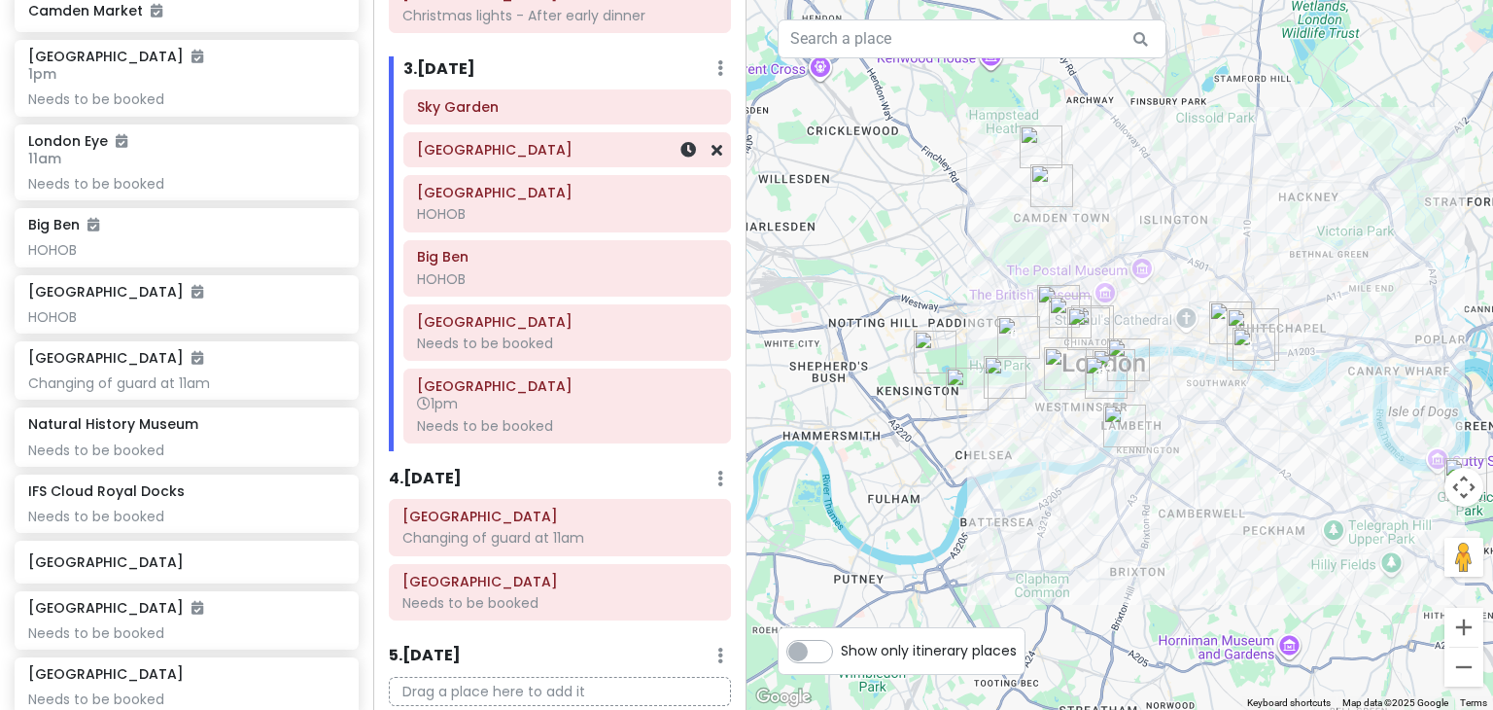
click at [477, 149] on h6 "[GEOGRAPHIC_DATA]" at bounding box center [567, 149] width 300 height 17
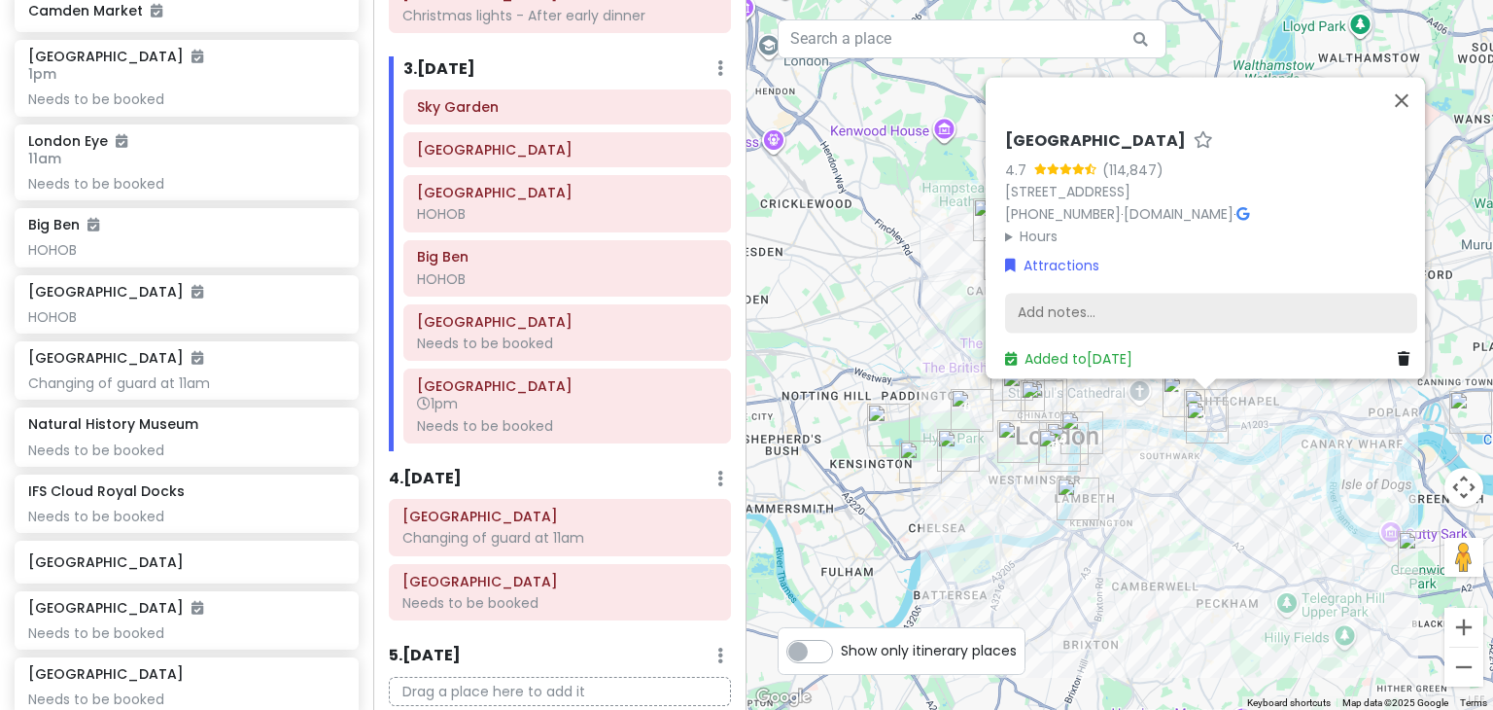
click at [1081, 309] on div "Add notes..." at bounding box center [1211, 313] width 412 height 41
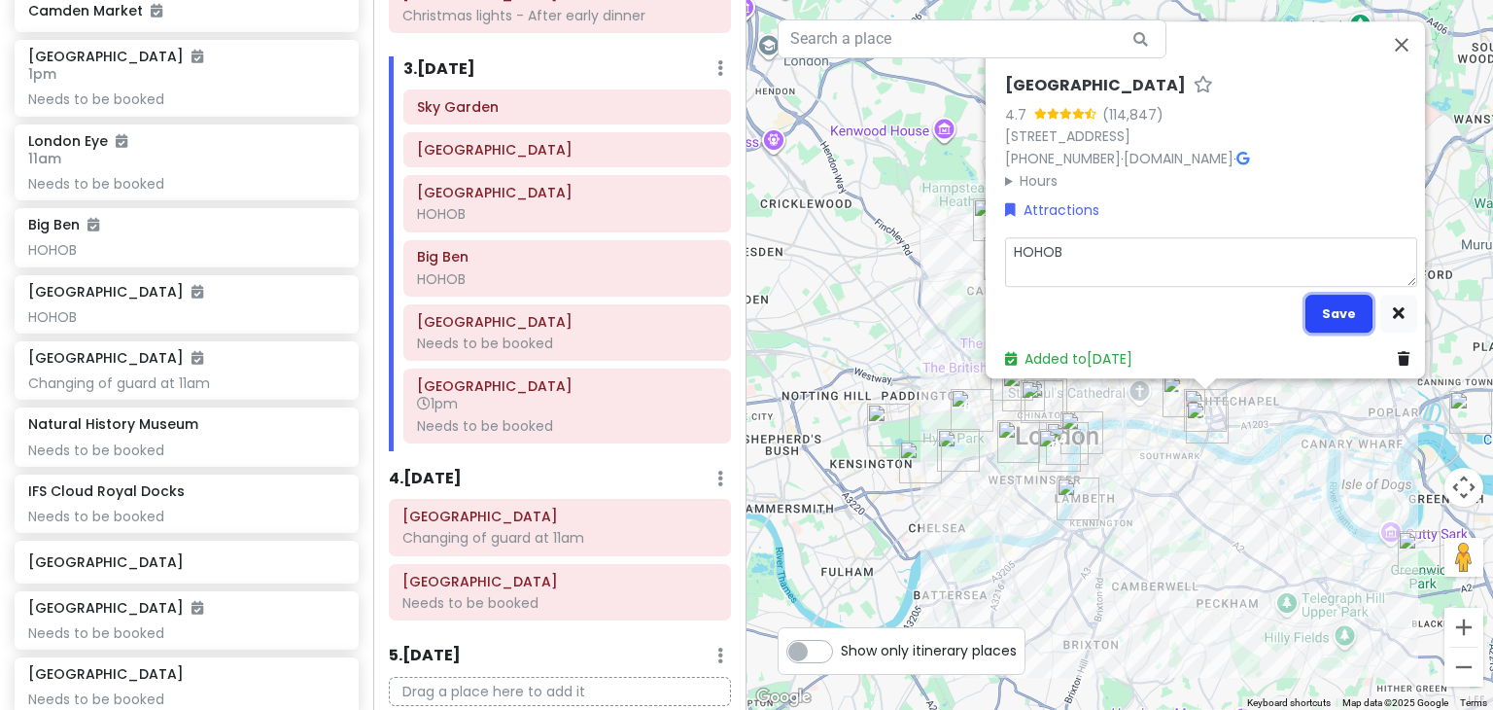
click at [1338, 304] on button "Save" at bounding box center [1338, 313] width 67 height 38
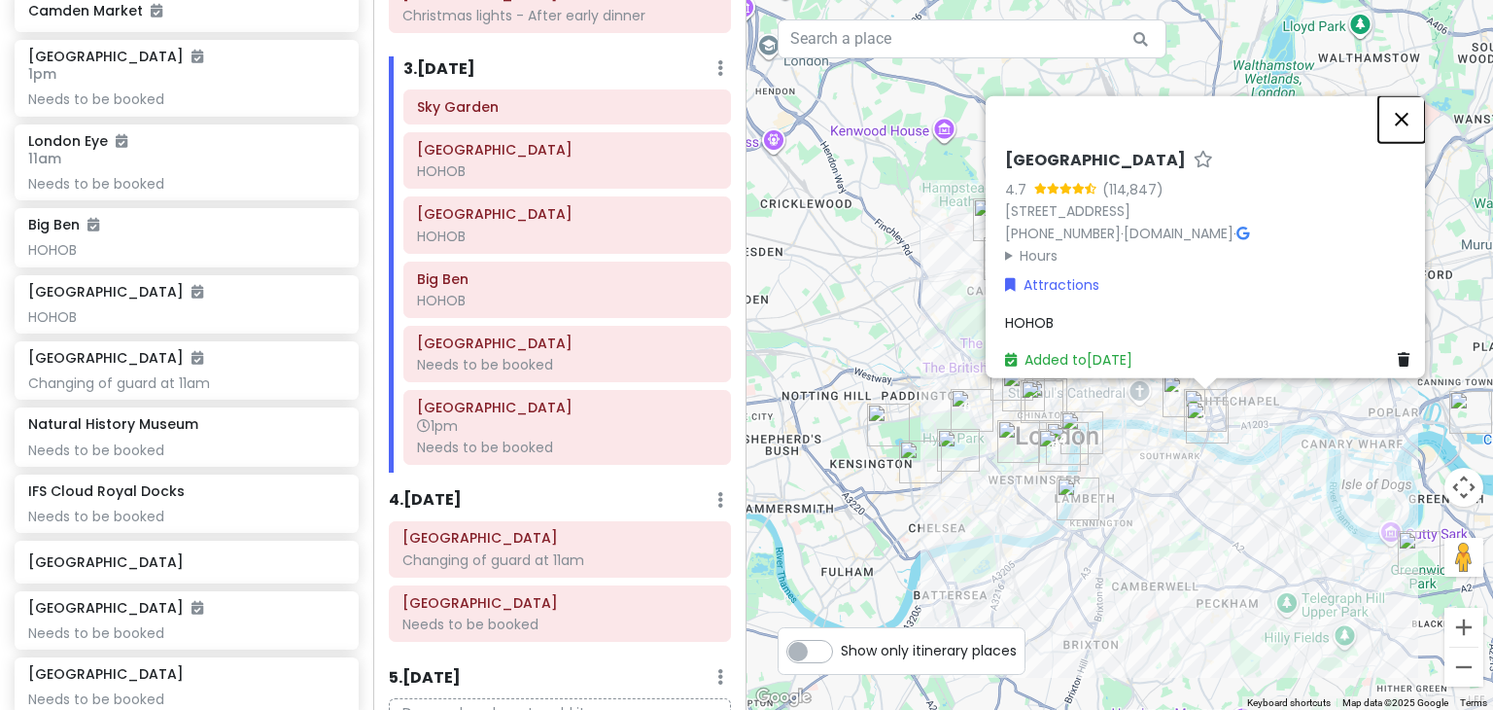
click at [1406, 107] on button "Close" at bounding box center [1401, 119] width 47 height 47
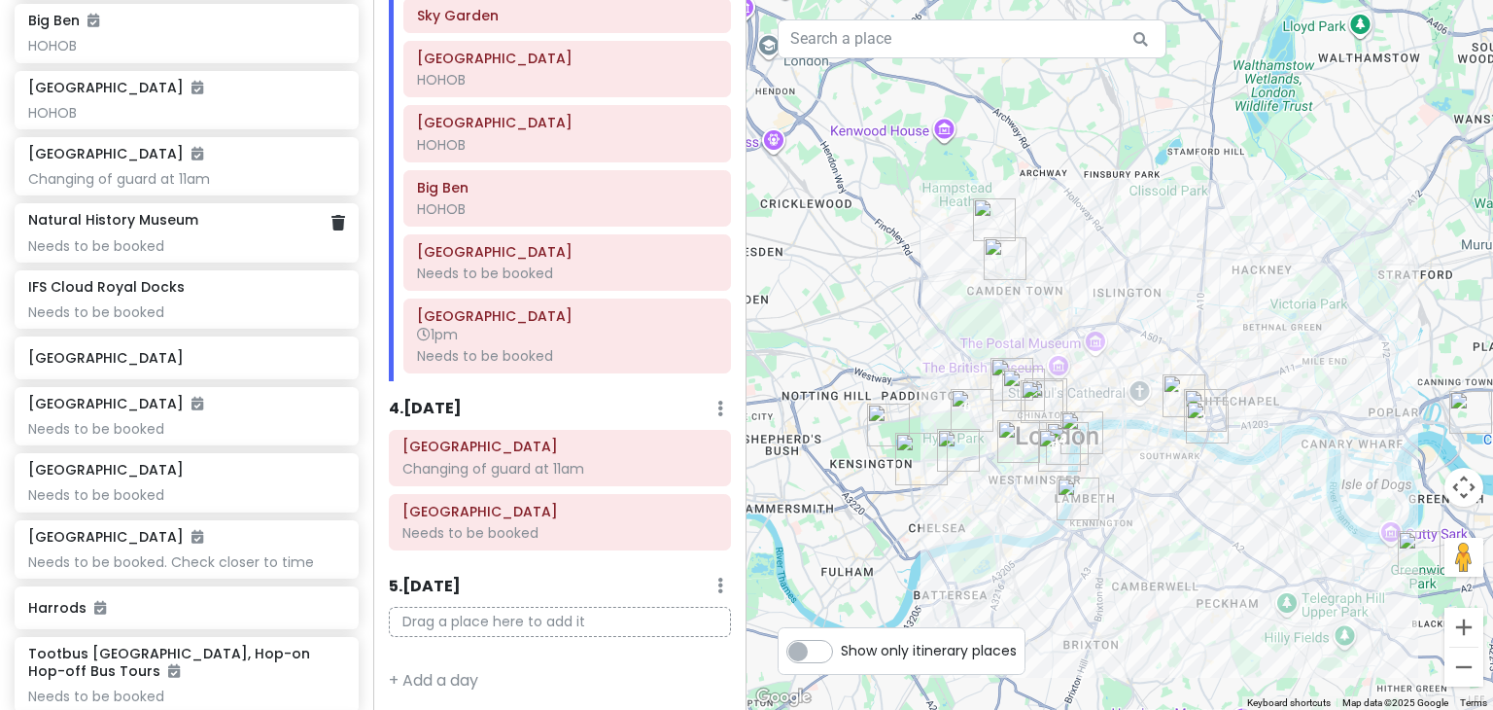
scroll to position [522, 0]
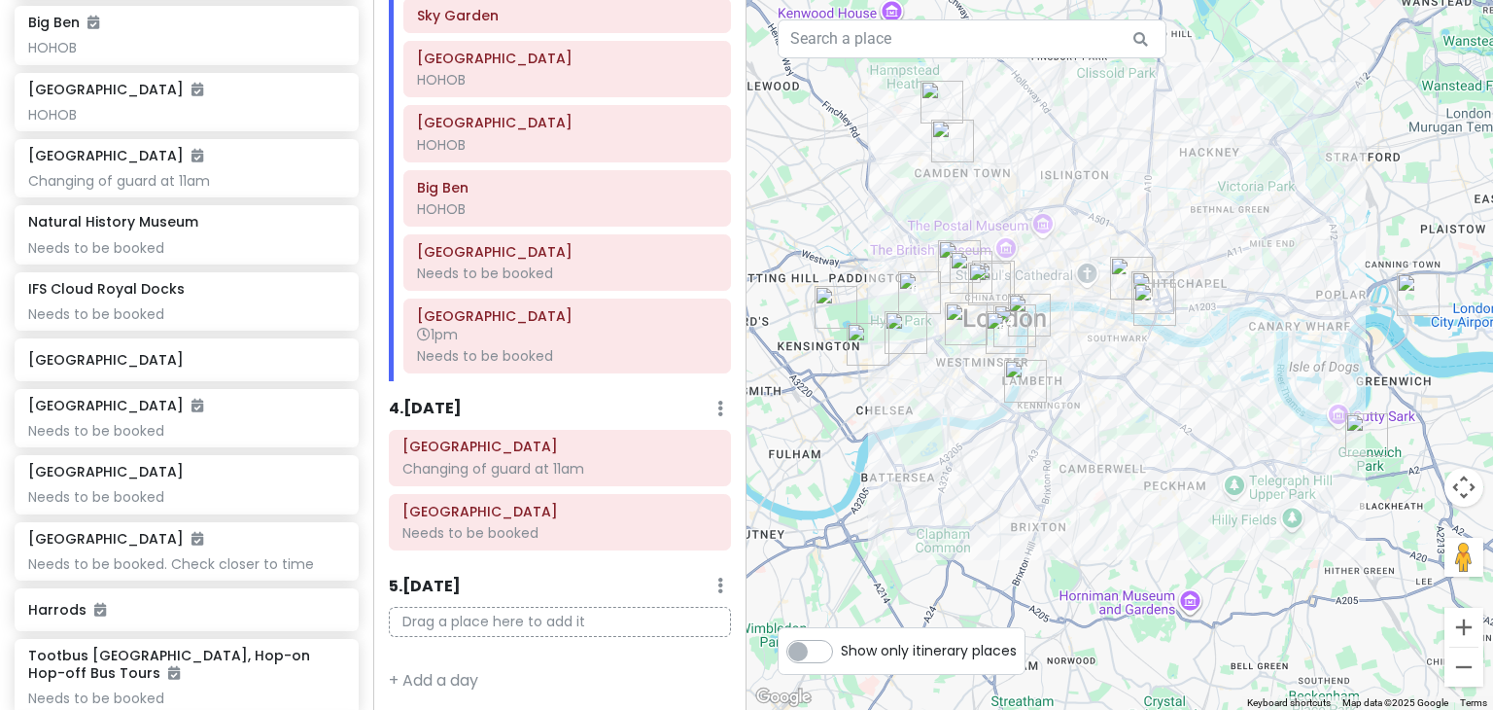
drag, startPoint x: 1296, startPoint y: 594, endPoint x: 1217, endPoint y: 467, distance: 149.7
click at [1217, 467] on div at bounding box center [1119, 355] width 746 height 710
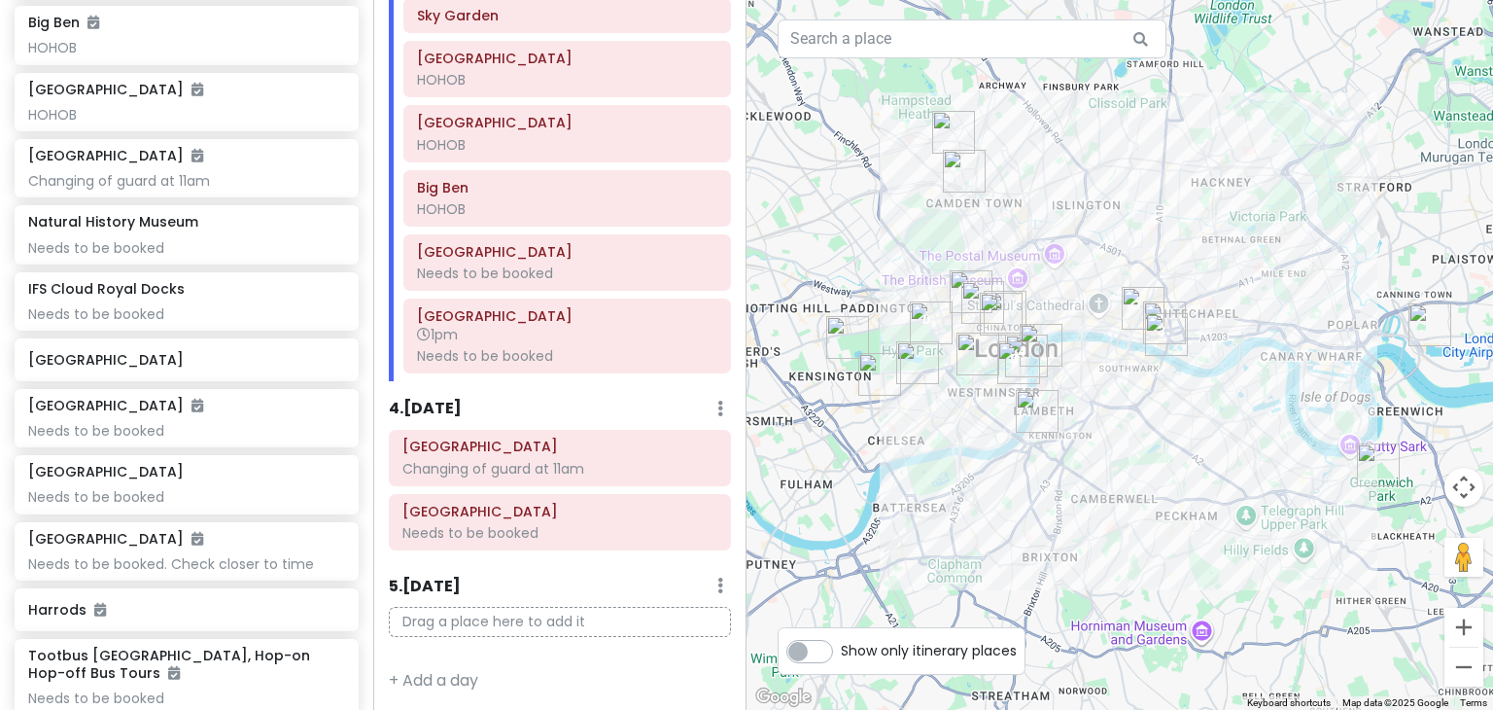
drag, startPoint x: 882, startPoint y: 422, endPoint x: 889, endPoint y: 450, distance: 29.2
click at [889, 450] on div at bounding box center [1119, 355] width 746 height 710
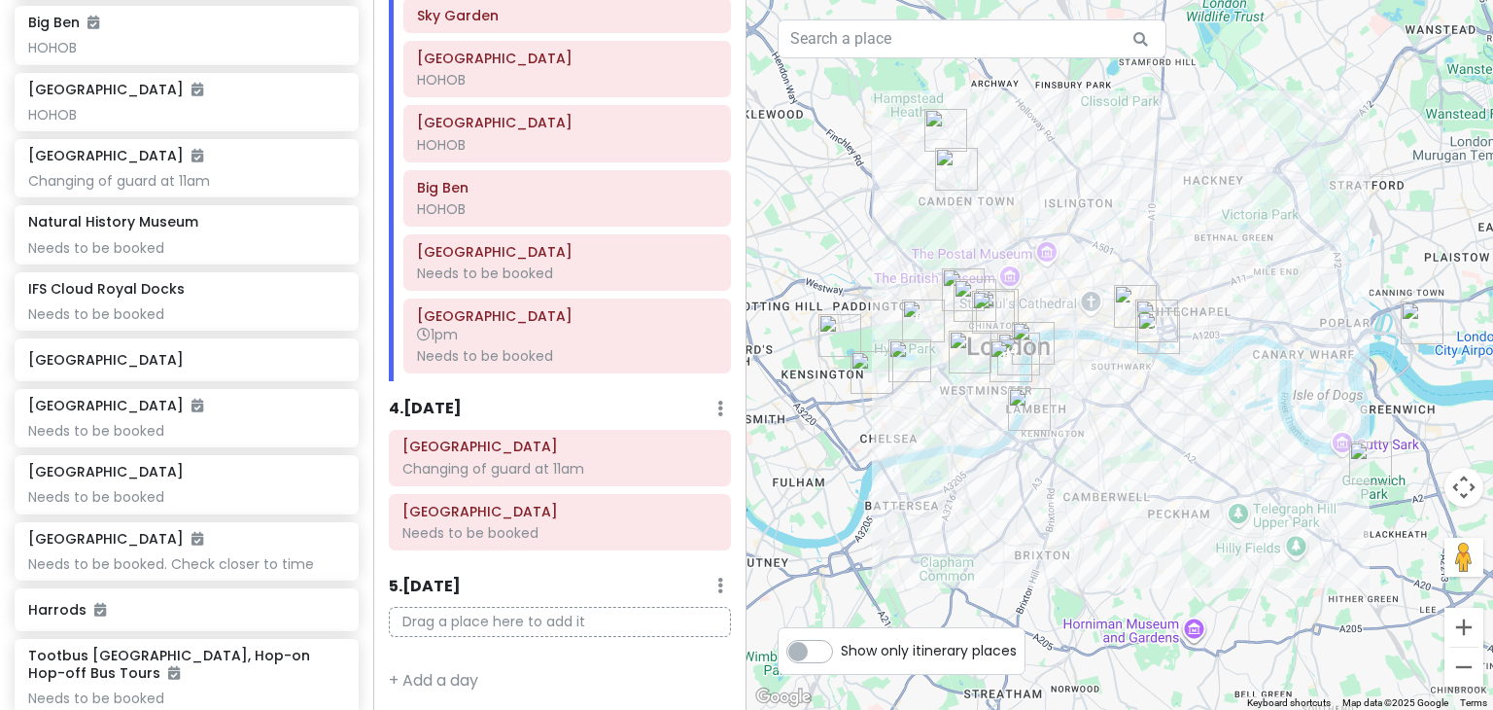
click at [841, 651] on label "Show only itinerary places" at bounding box center [929, 646] width 176 height 23
click at [841, 647] on input "Show only itinerary places" at bounding box center [847, 641] width 13 height 13
click at [841, 651] on label "Show only itinerary places" at bounding box center [929, 646] width 176 height 23
click at [841, 647] on input "Show only itinerary places" at bounding box center [847, 641] width 13 height 13
click at [841, 651] on label "Show only itinerary places" at bounding box center [929, 646] width 176 height 23
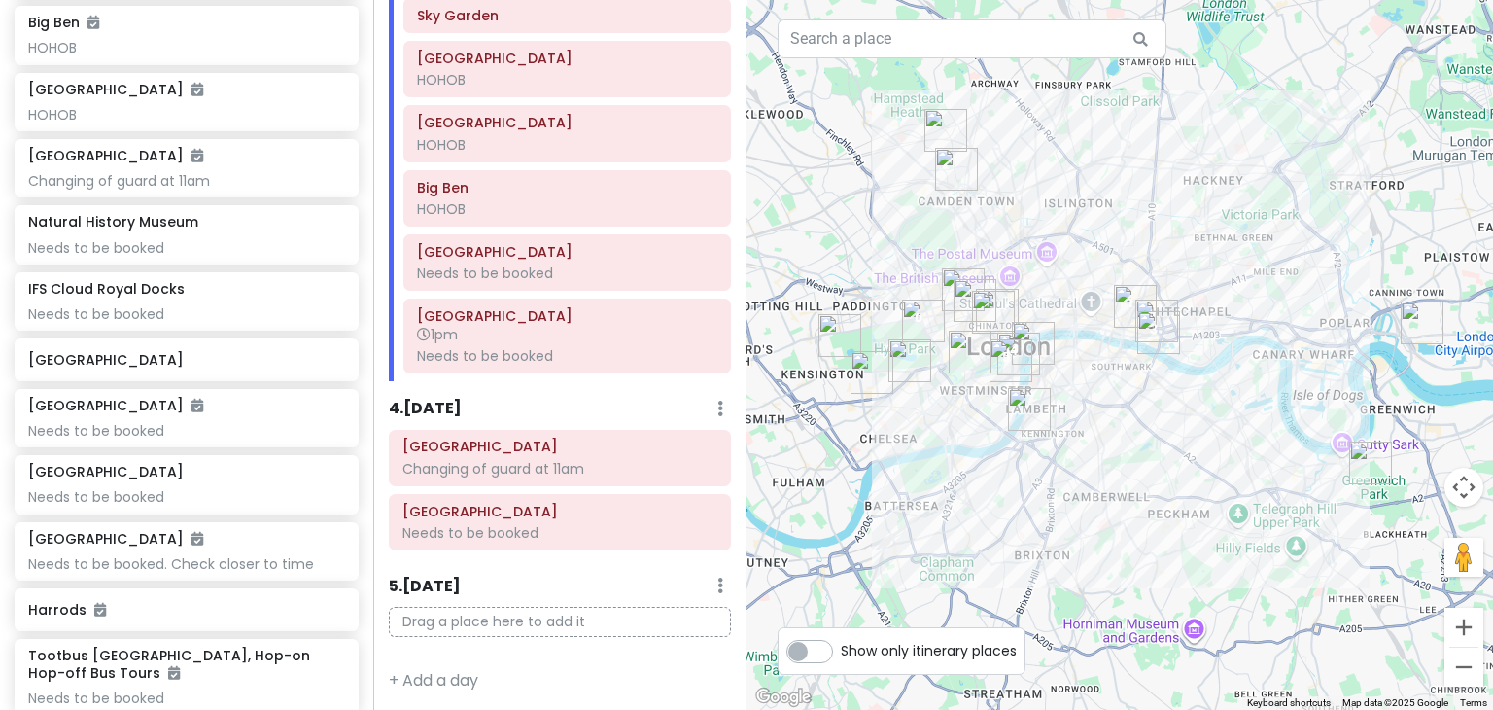
click at [841, 647] on input "Show only itinerary places" at bounding box center [847, 641] width 13 height 13
click at [841, 651] on label "Show only itinerary places" at bounding box center [929, 646] width 176 height 23
click at [841, 647] on input "Show only itinerary places" at bounding box center [847, 641] width 13 height 13
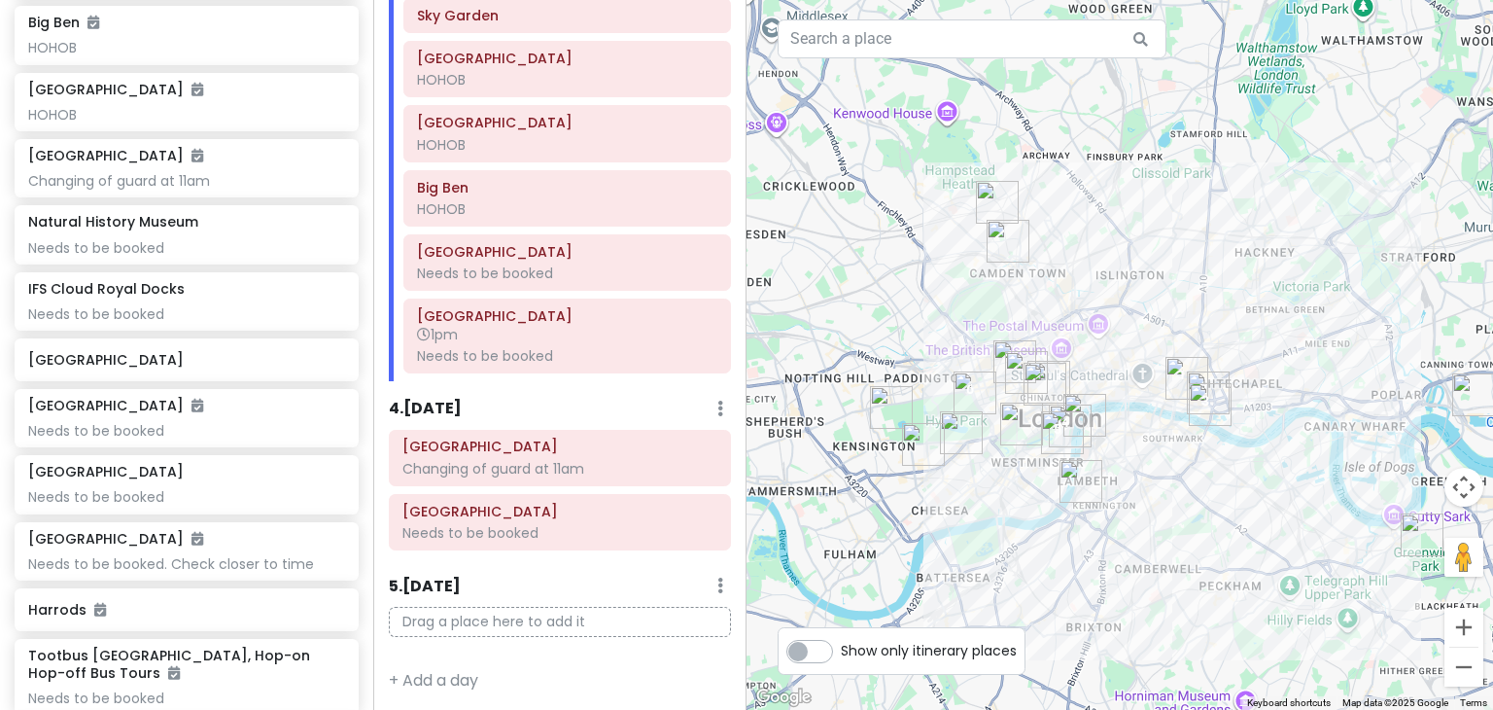
drag, startPoint x: 1197, startPoint y: 366, endPoint x: 1252, endPoint y: 442, distance: 93.3
click at [1252, 442] on div at bounding box center [1119, 355] width 746 height 710
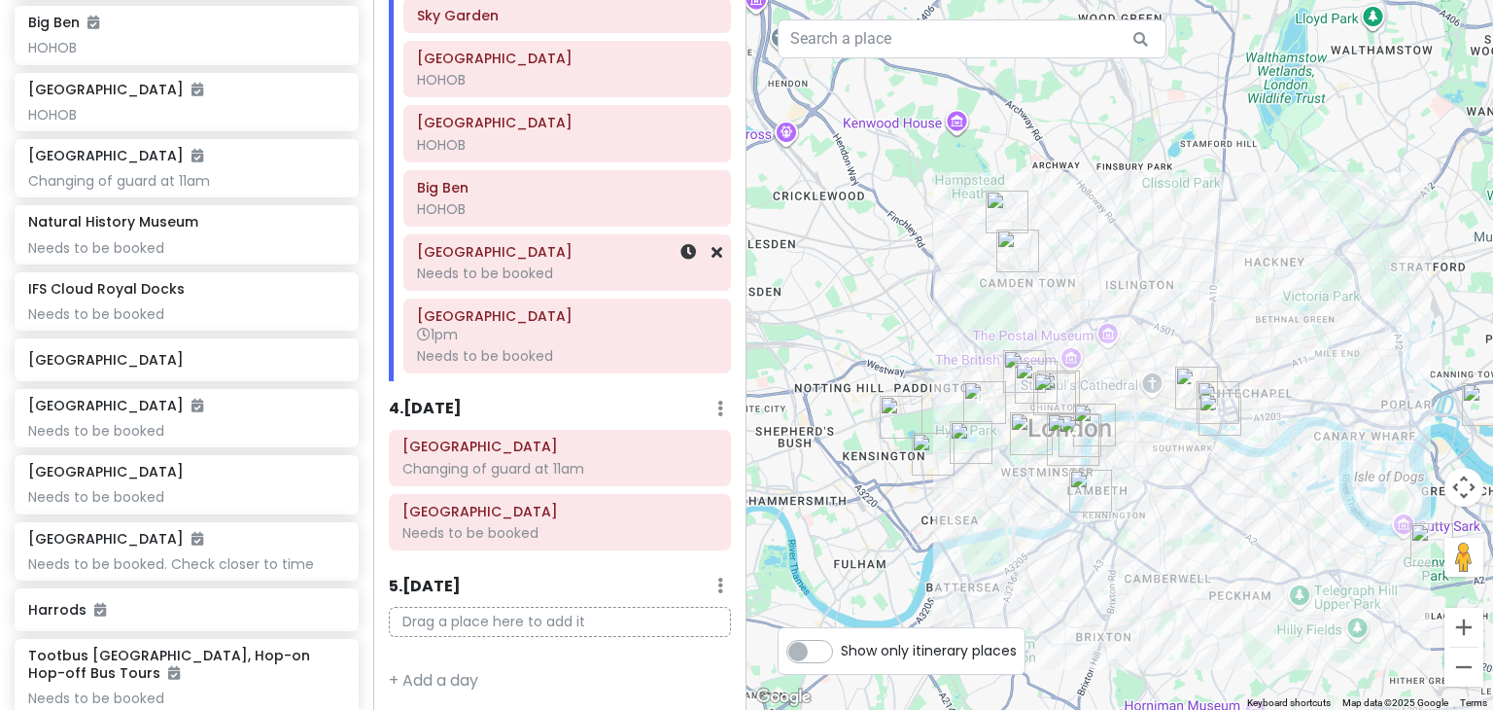
scroll to position [774, 0]
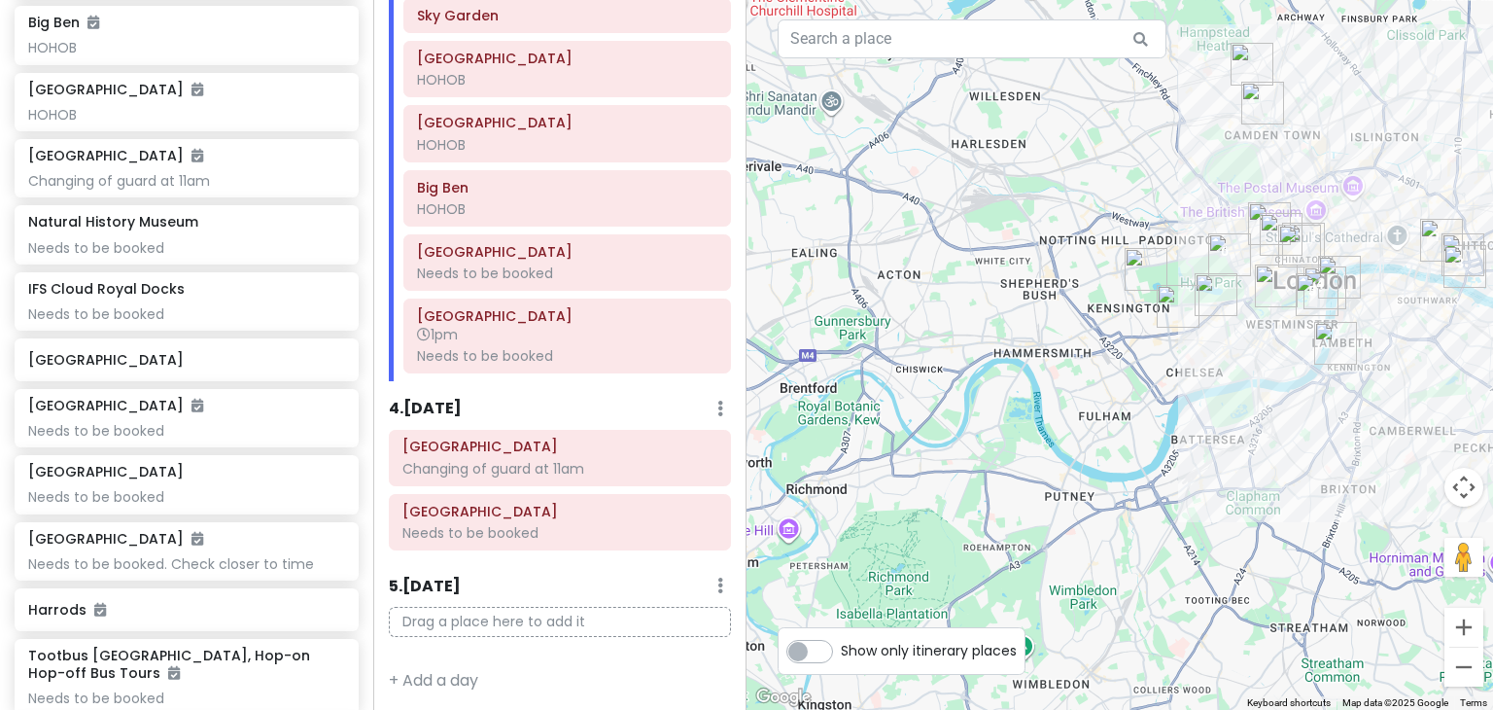
drag, startPoint x: 849, startPoint y: 471, endPoint x: 1110, endPoint y: 320, distance: 301.4
click at [1110, 320] on div at bounding box center [1119, 355] width 746 height 710
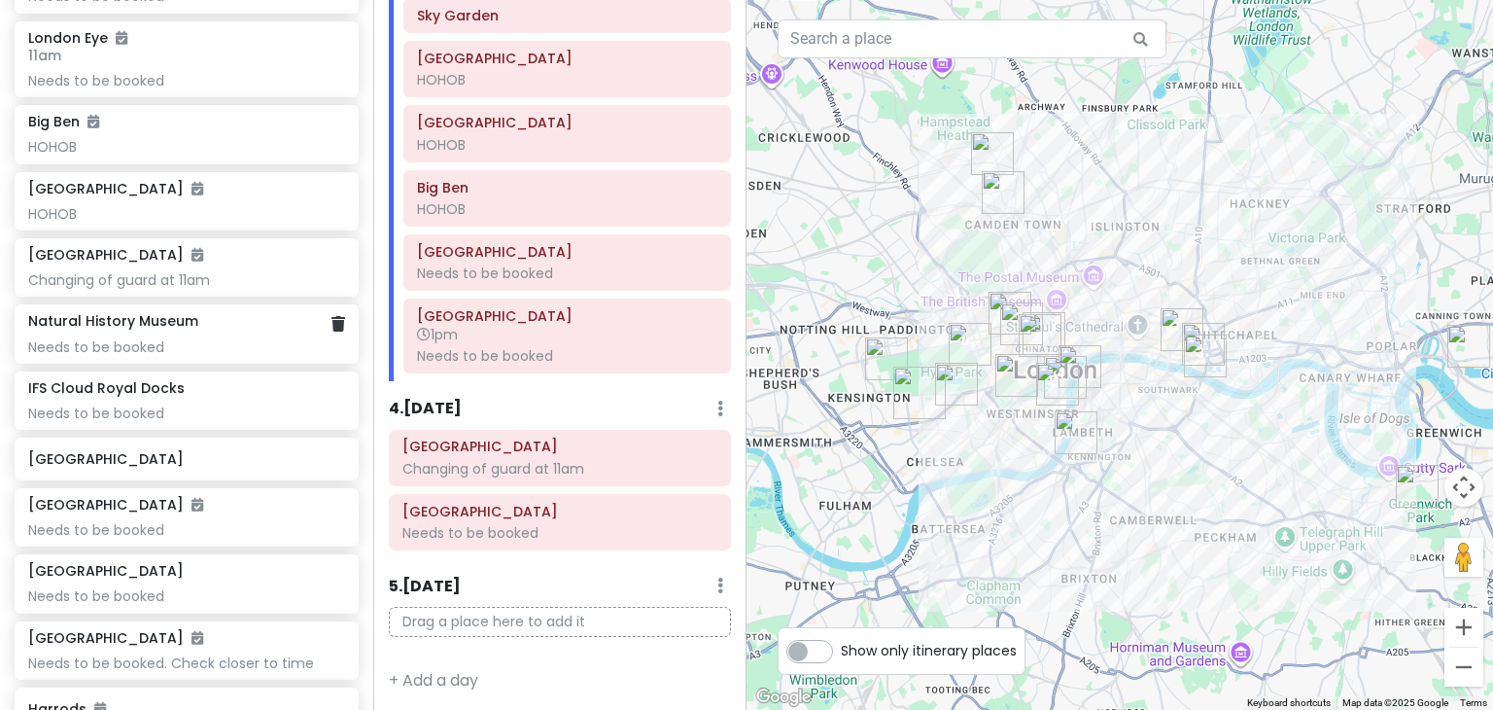
scroll to position [0, 0]
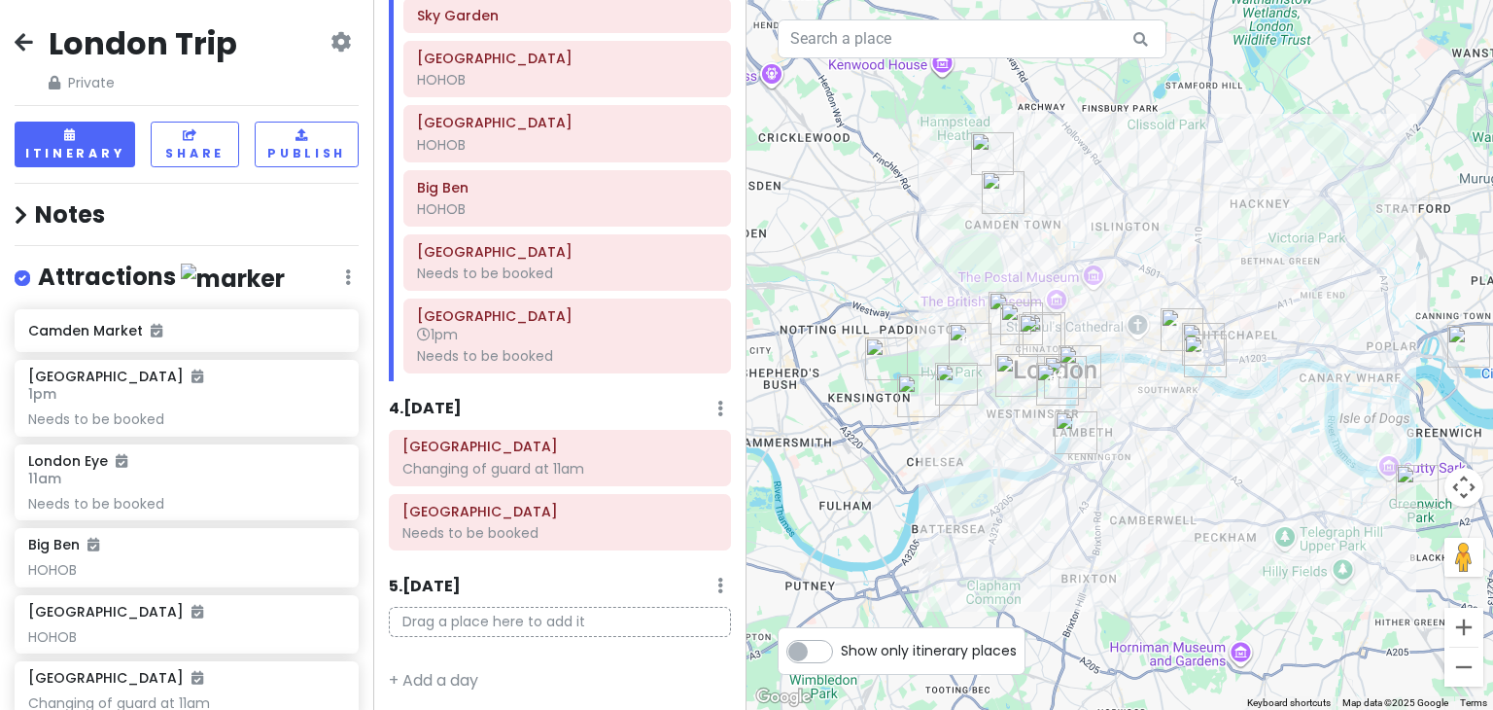
click at [23, 41] on icon at bounding box center [24, 42] width 18 height 16
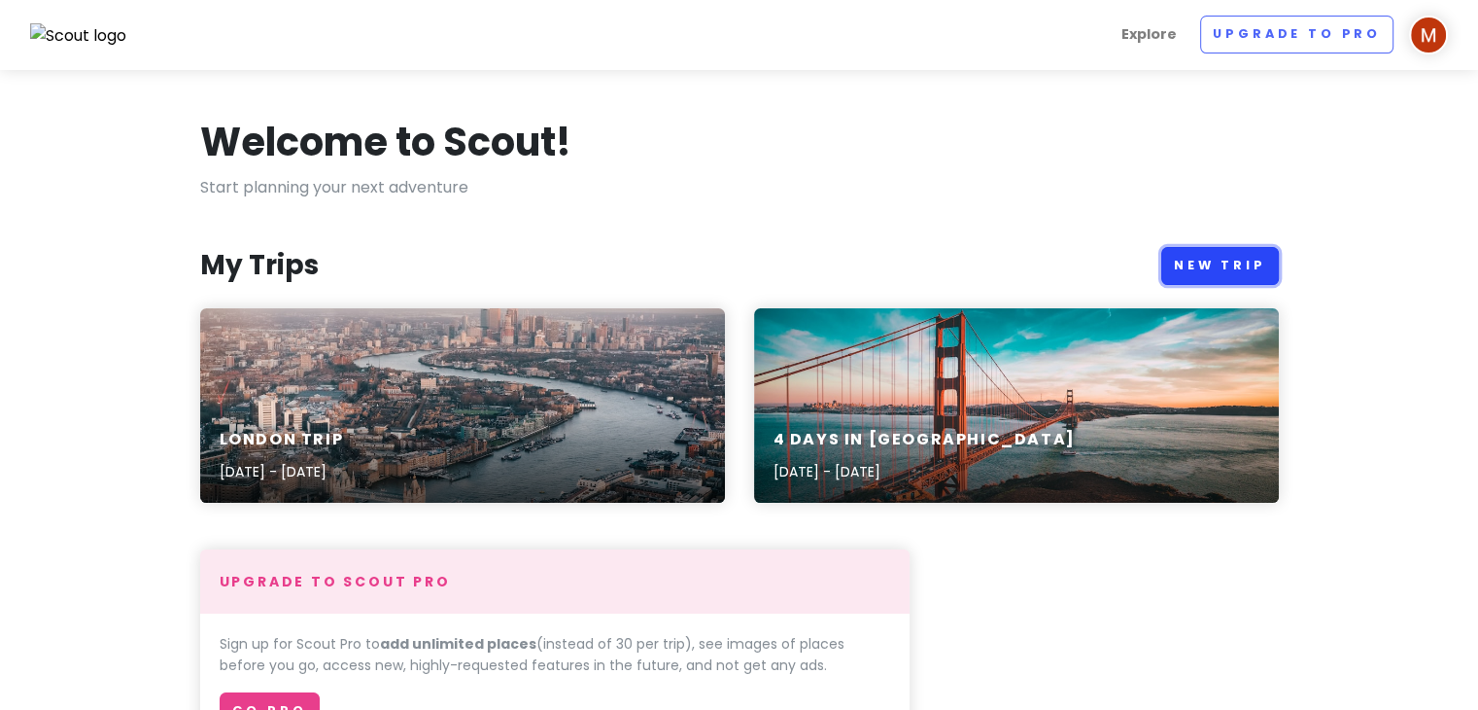
click at [1212, 254] on link "New Trip" at bounding box center [1220, 266] width 118 height 38
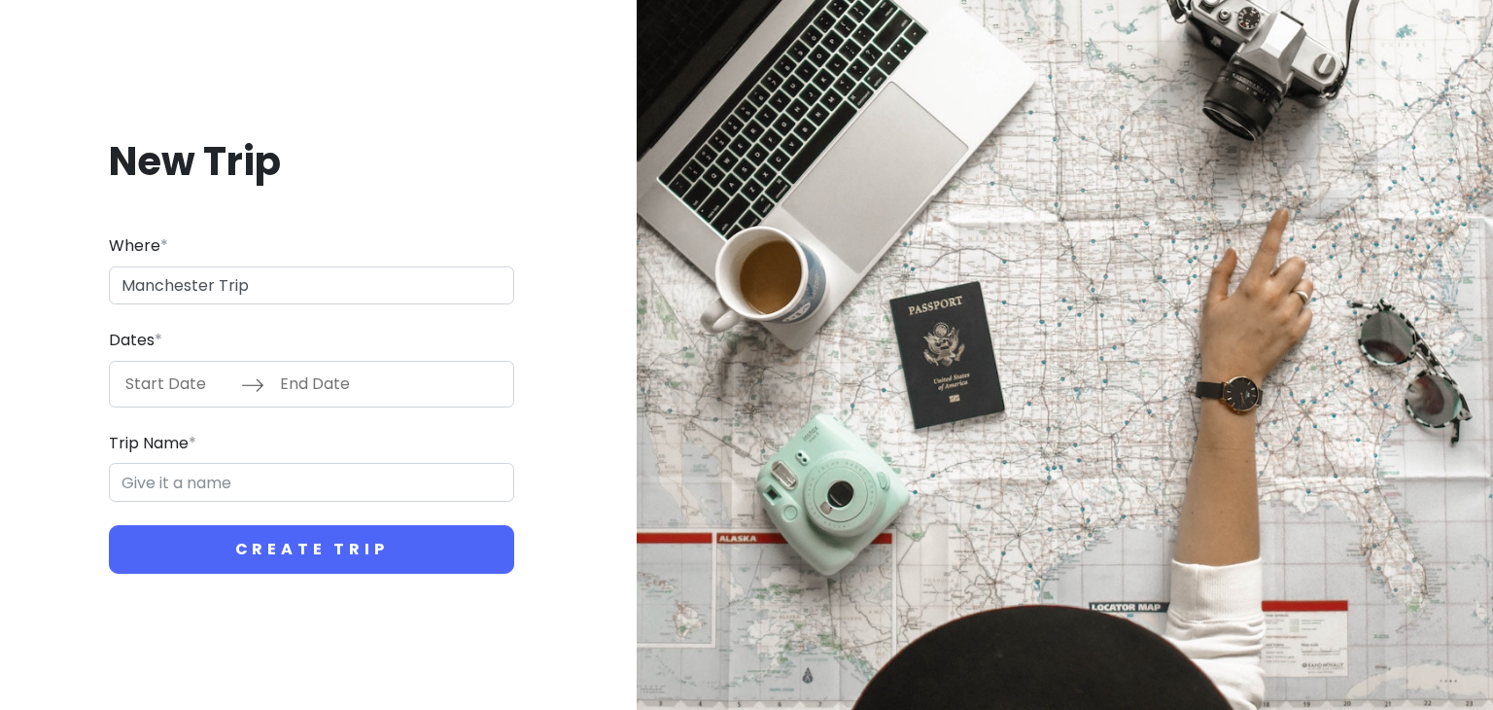
click at [152, 382] on input "Start Date" at bounding box center [178, 384] width 126 height 45
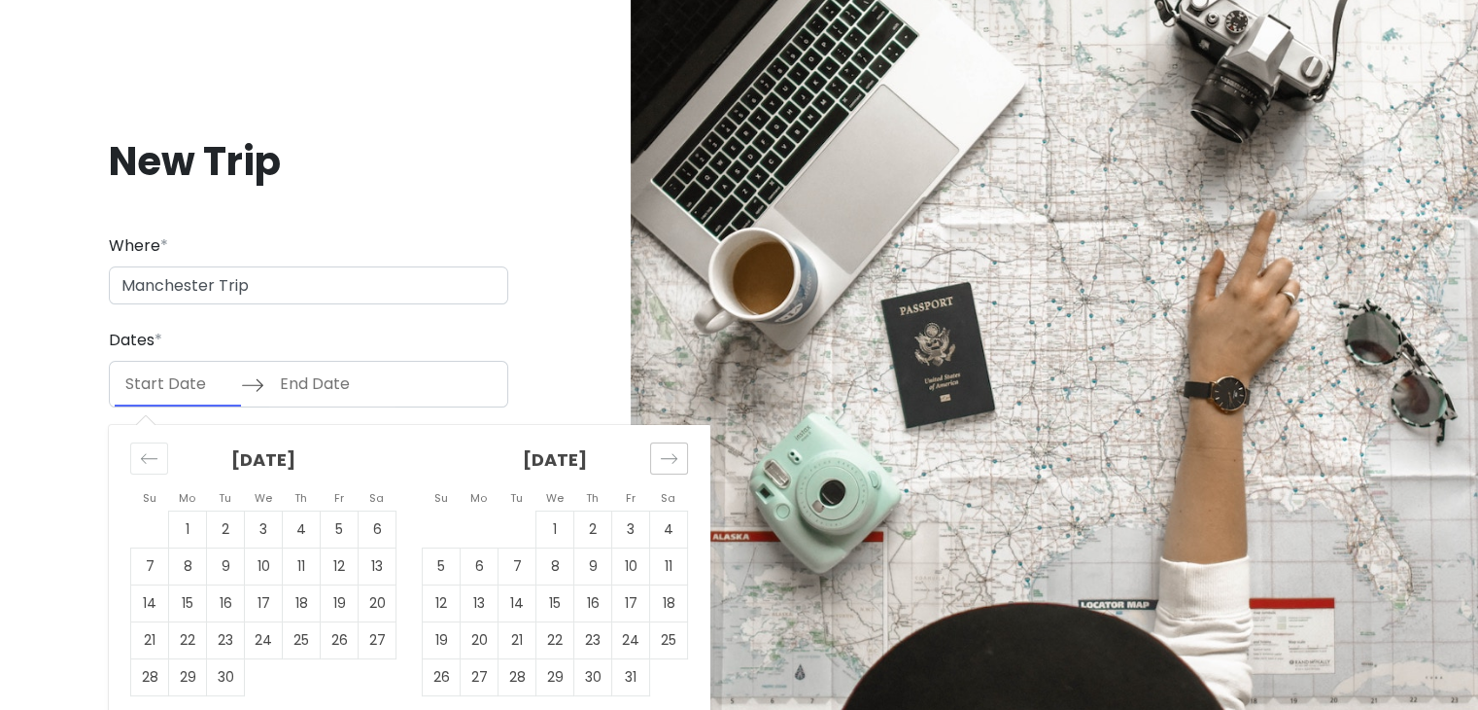
click at [670, 456] on icon "Move forward to switch to the next month." at bounding box center [669, 458] width 18 height 18
click at [593, 614] on td "18" at bounding box center [593, 602] width 38 height 37
click at [674, 604] on td "20" at bounding box center [669, 602] width 38 height 37
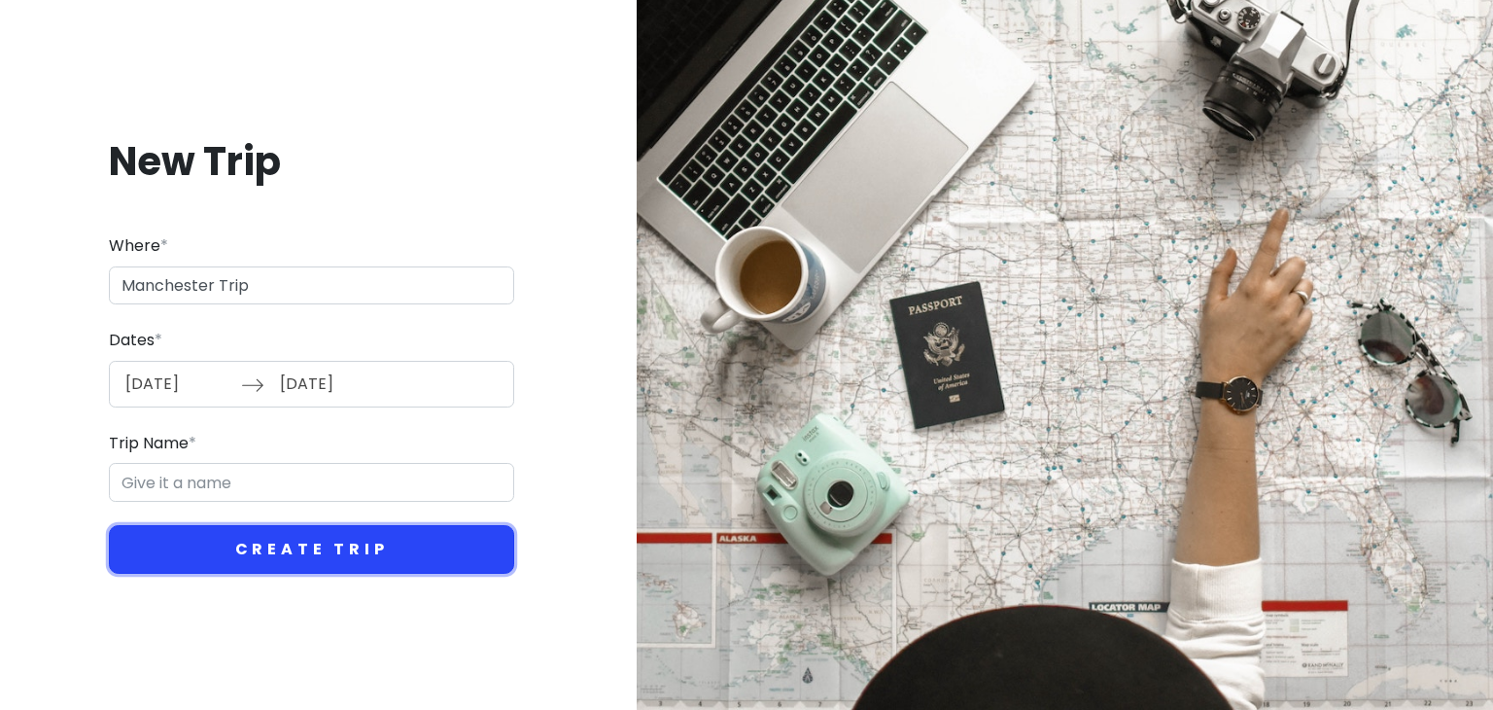
click at [264, 527] on button "Create Trip" at bounding box center [311, 549] width 405 height 49
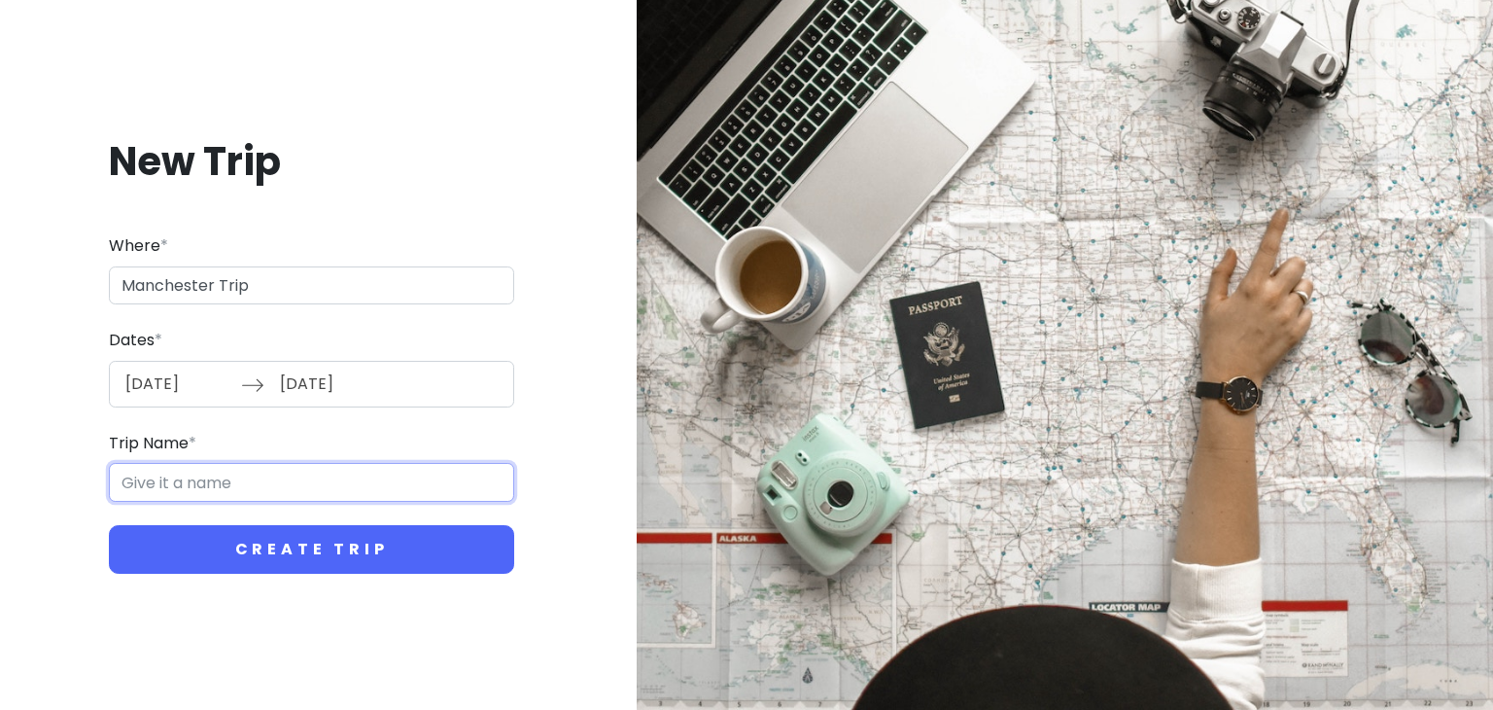
click at [306, 487] on input "Trip Name *" at bounding box center [311, 482] width 405 height 39
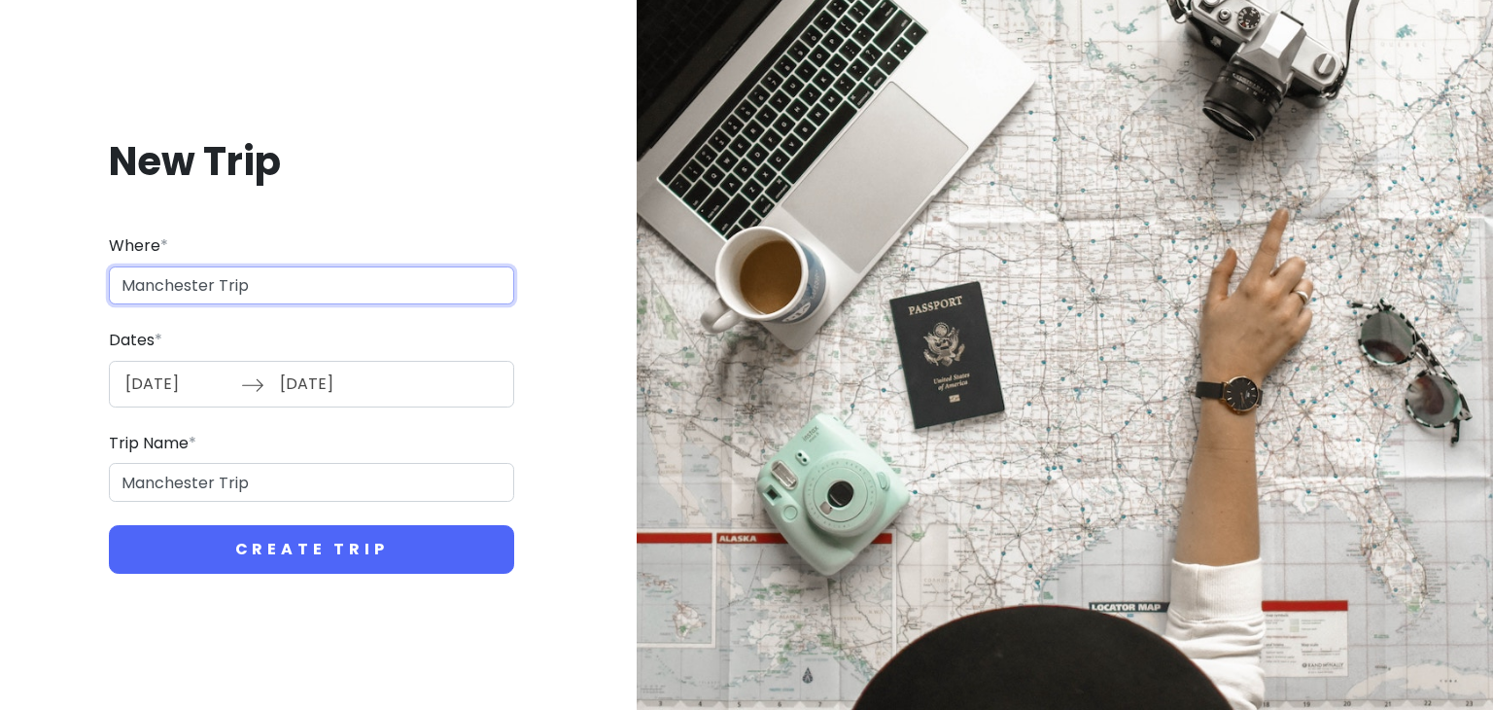
click at [281, 282] on input "Manchester Trip" at bounding box center [311, 285] width 405 height 39
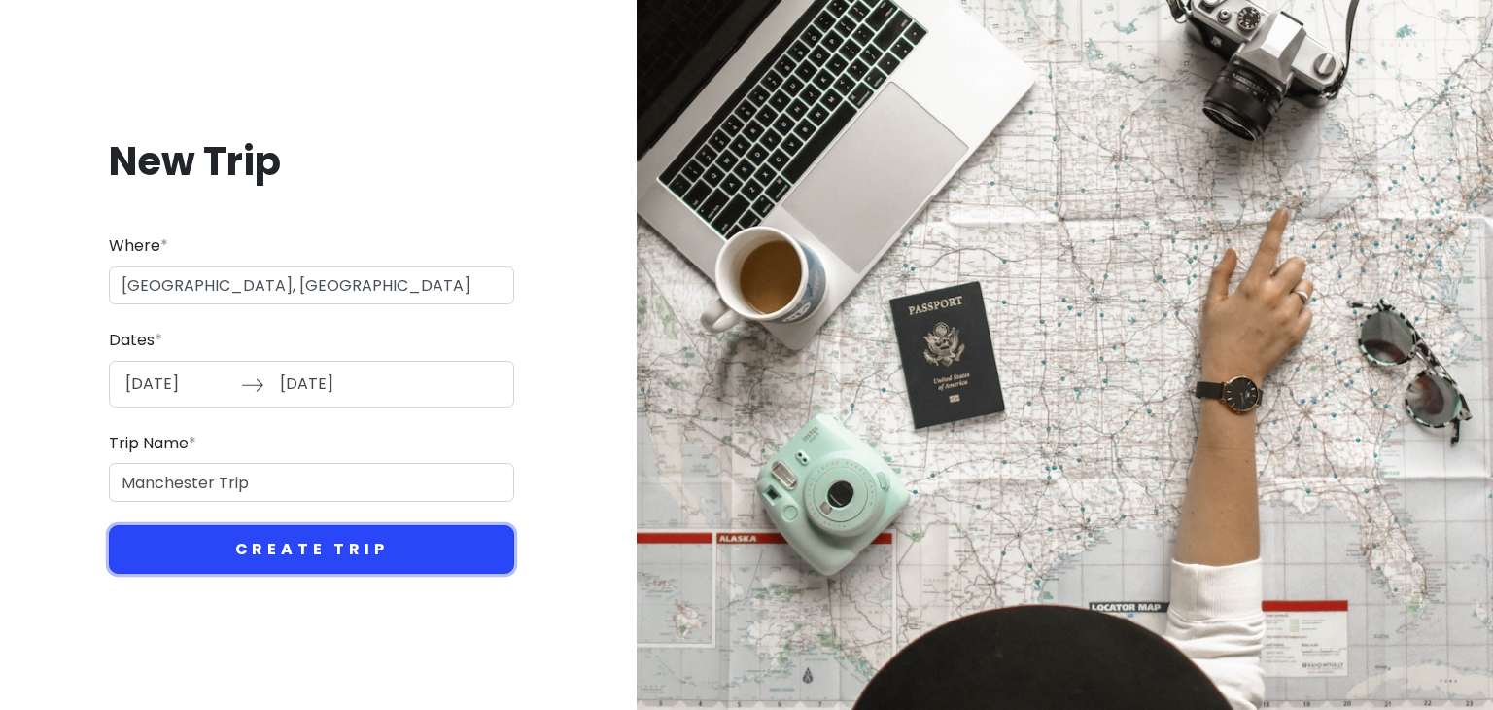
click at [315, 538] on button "Create Trip" at bounding box center [311, 549] width 405 height 49
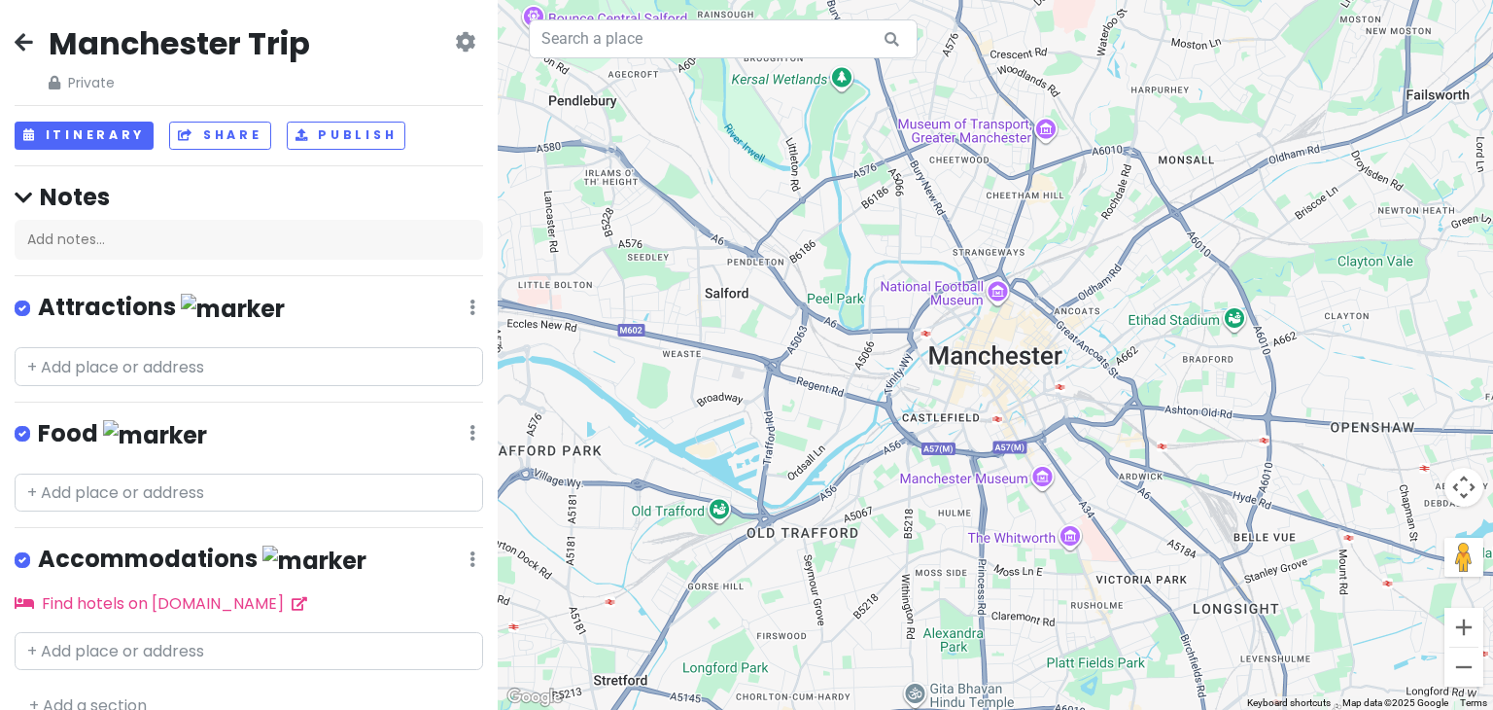
click at [16, 34] on icon at bounding box center [24, 42] width 18 height 16
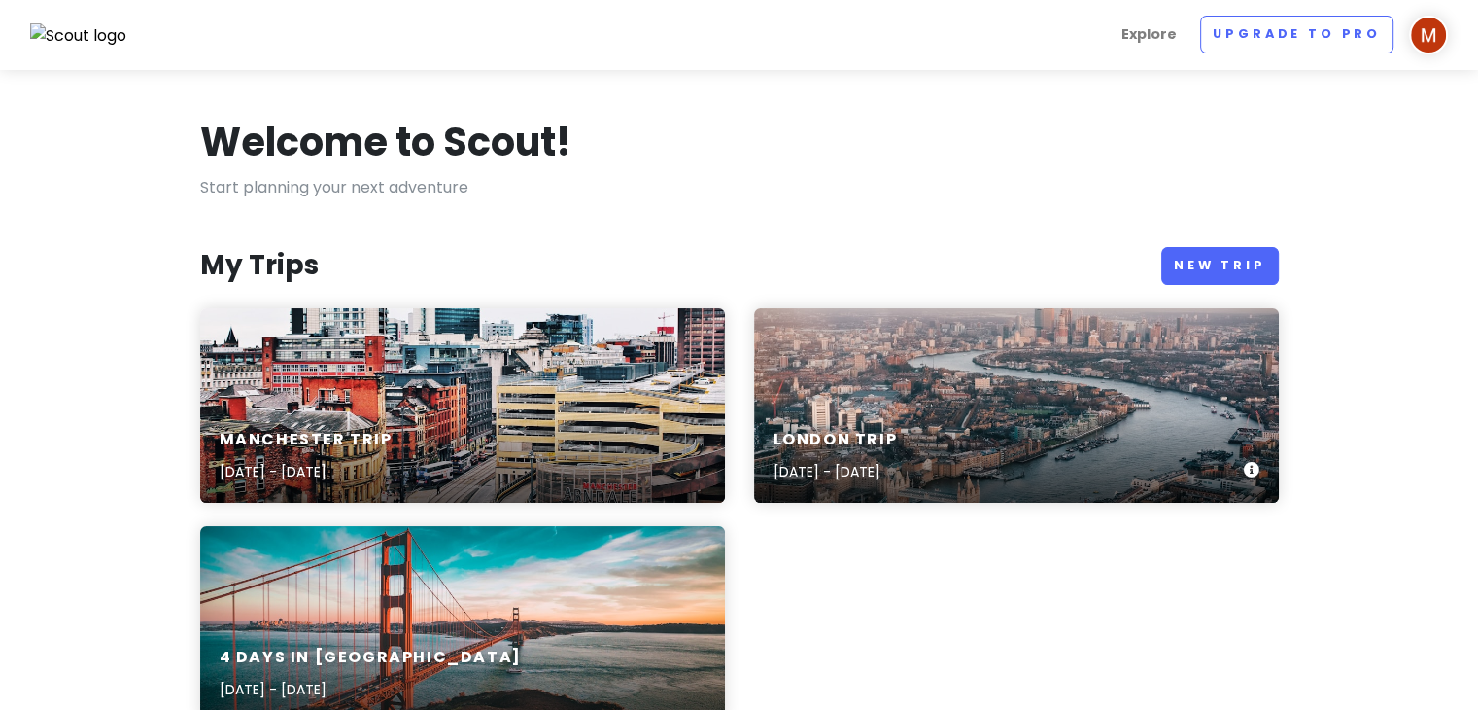
click at [968, 414] on div "London Trip [DATE] - [DATE]" at bounding box center [1016, 456] width 525 height 92
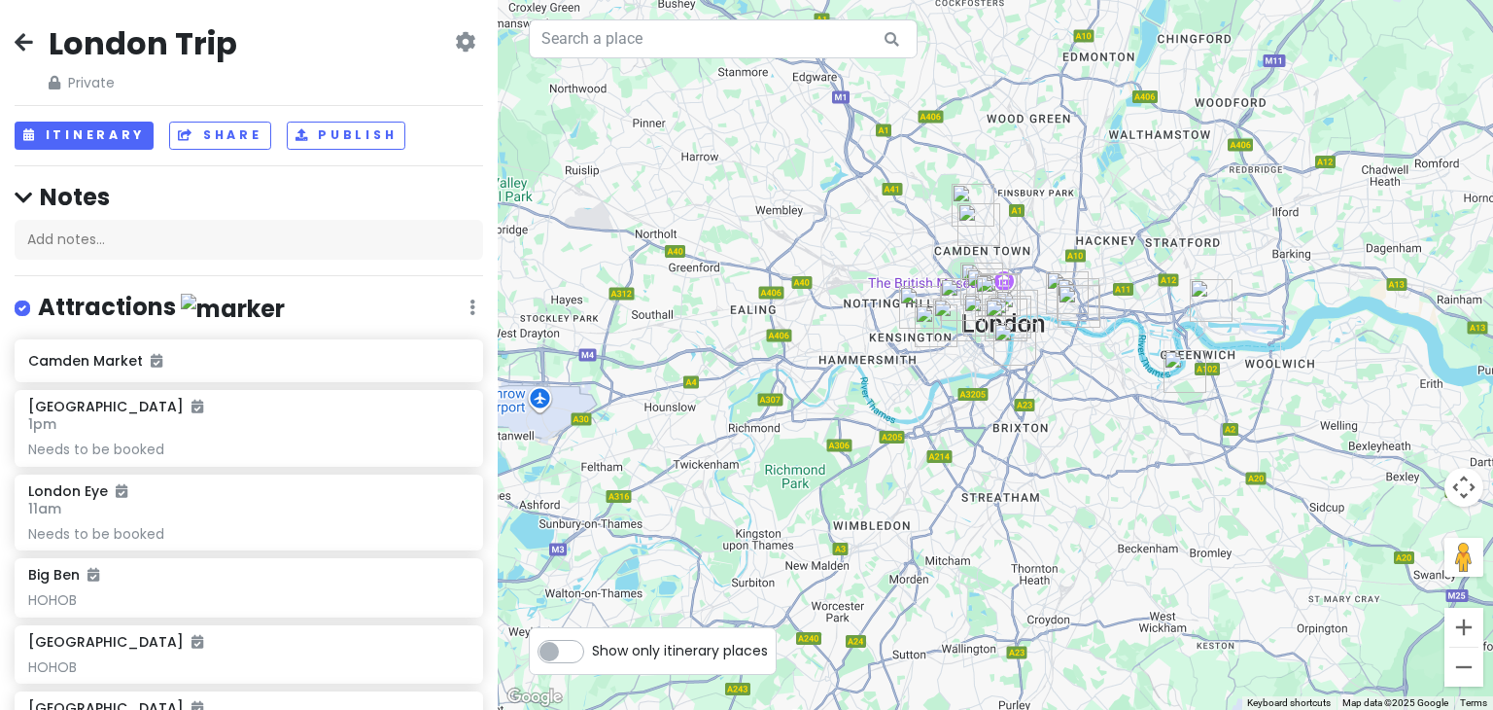
drag, startPoint x: 1226, startPoint y: 481, endPoint x: 993, endPoint y: 436, distance: 236.6
click at [993, 436] on div at bounding box center [995, 355] width 995 height 710
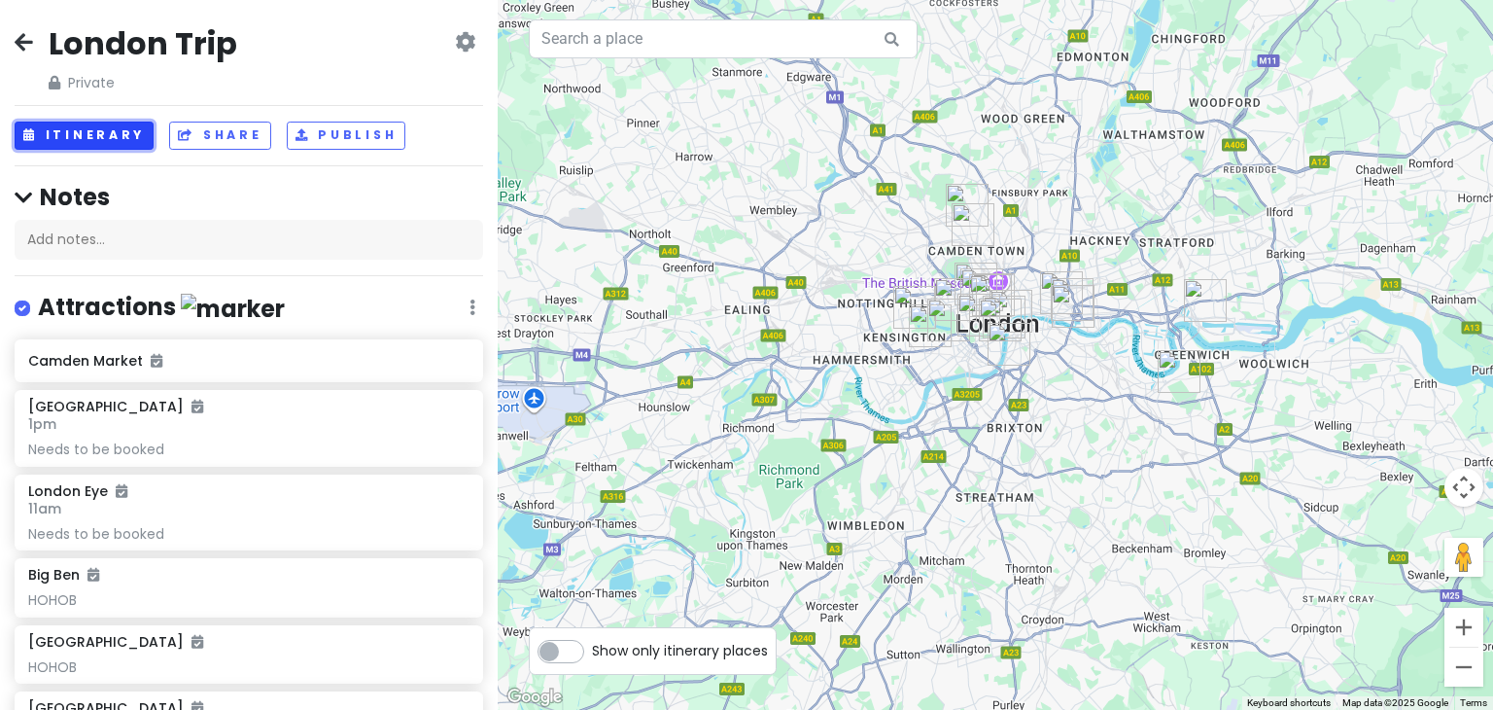
click at [79, 138] on button "Itinerary" at bounding box center [84, 135] width 139 height 28
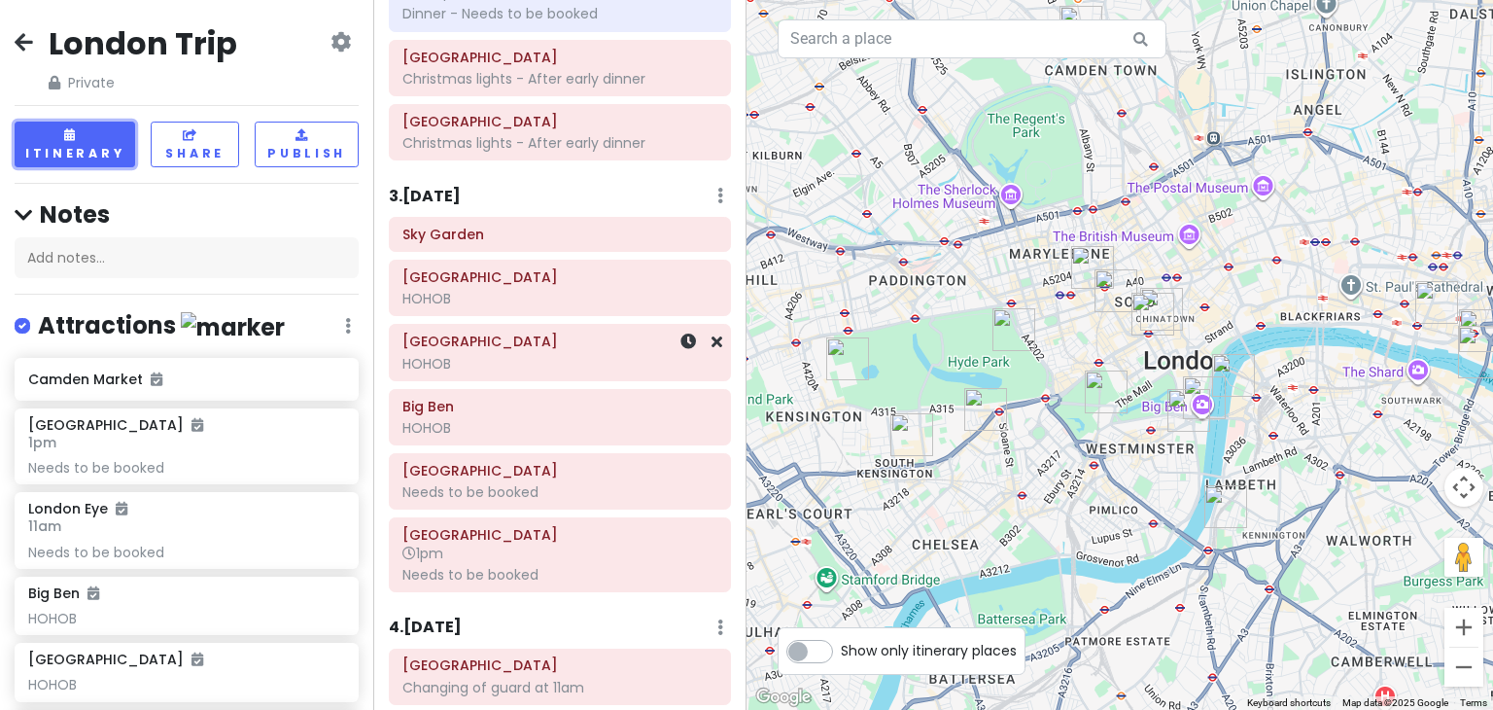
scroll to position [552, 0]
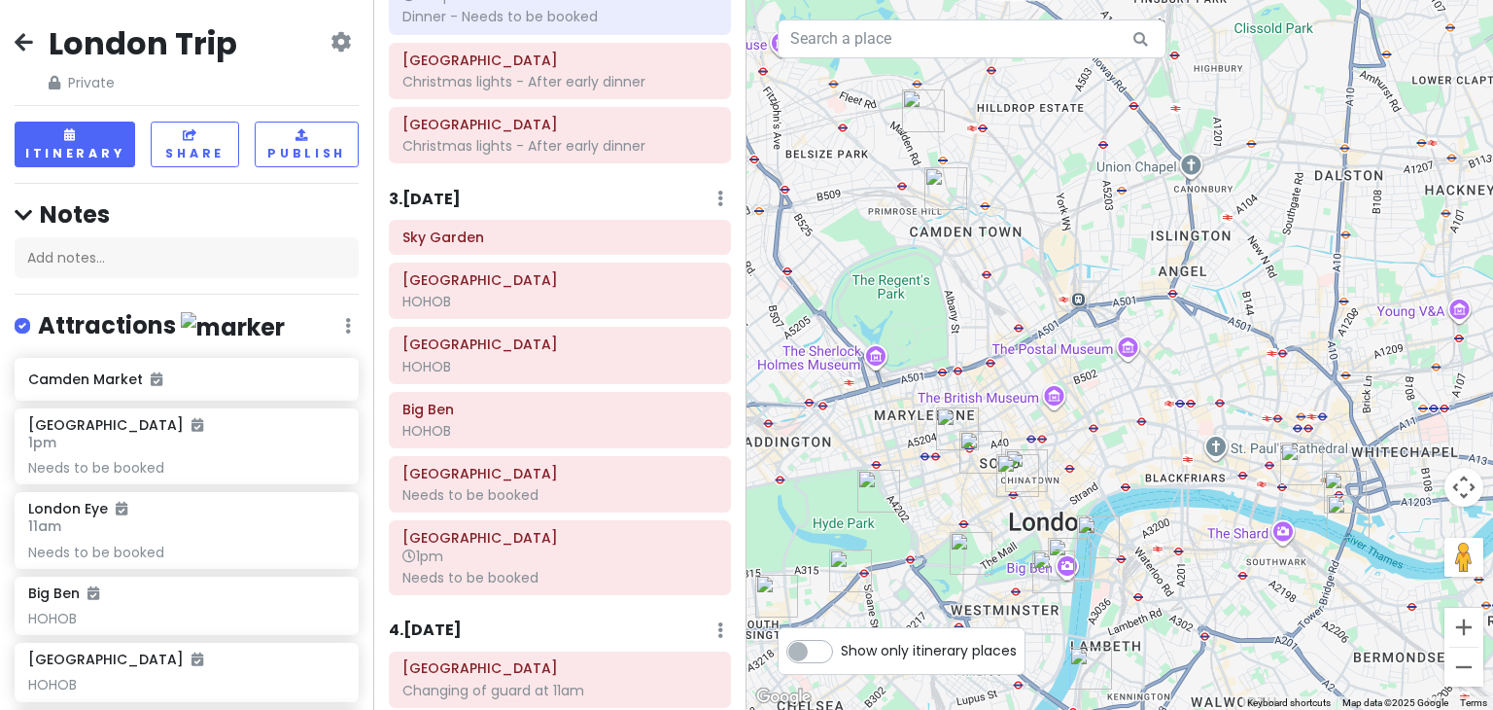
click at [924, 103] on img "144 Weedington Rd" at bounding box center [923, 111] width 58 height 58
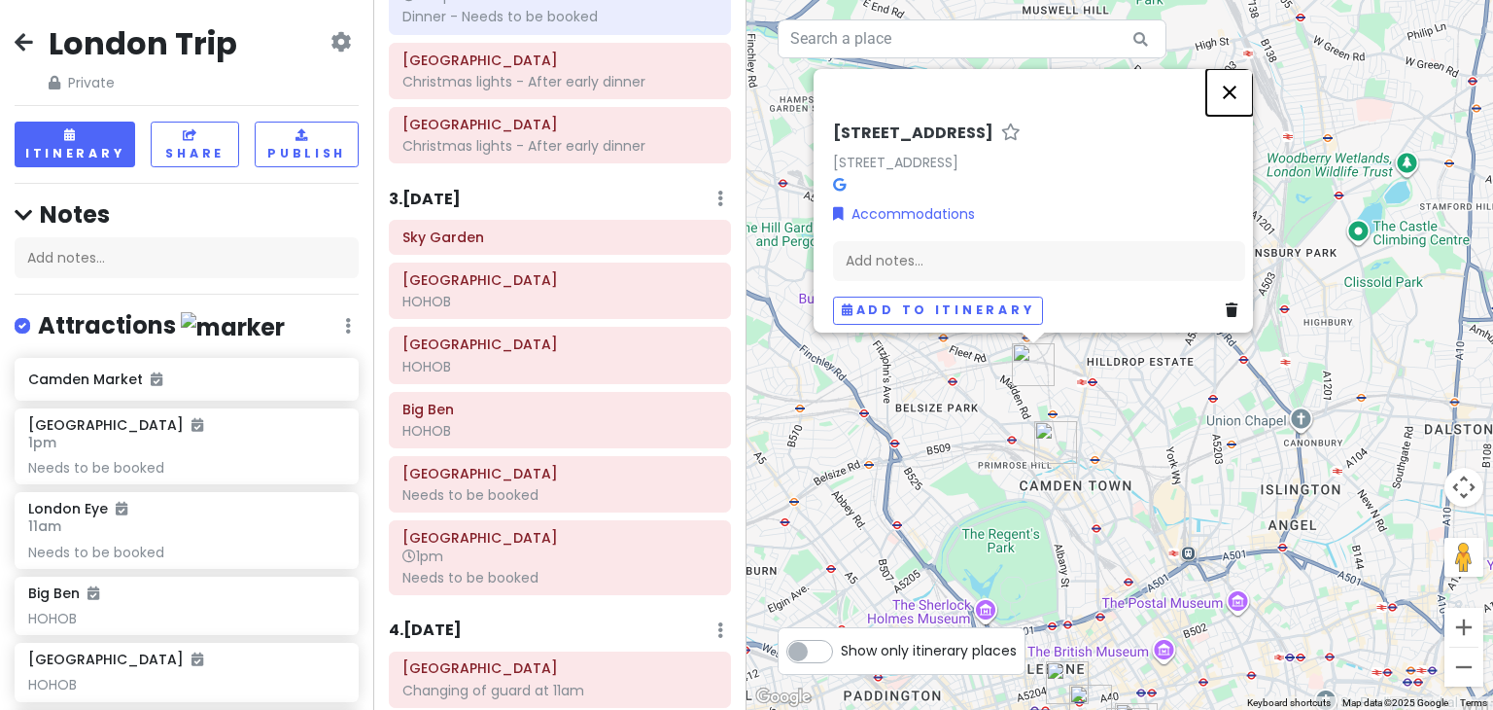
click at [1244, 72] on button "Close" at bounding box center [1229, 92] width 47 height 47
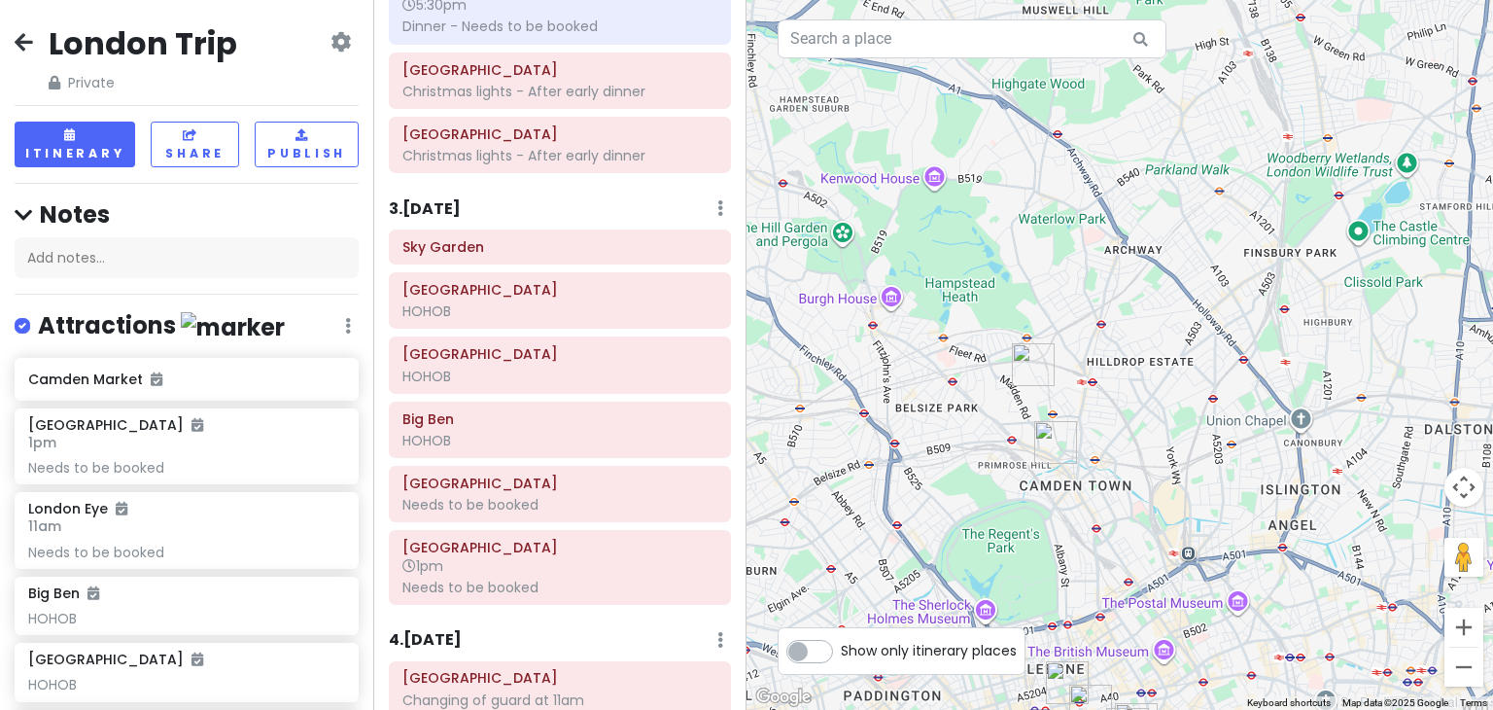
scroll to position [540, 0]
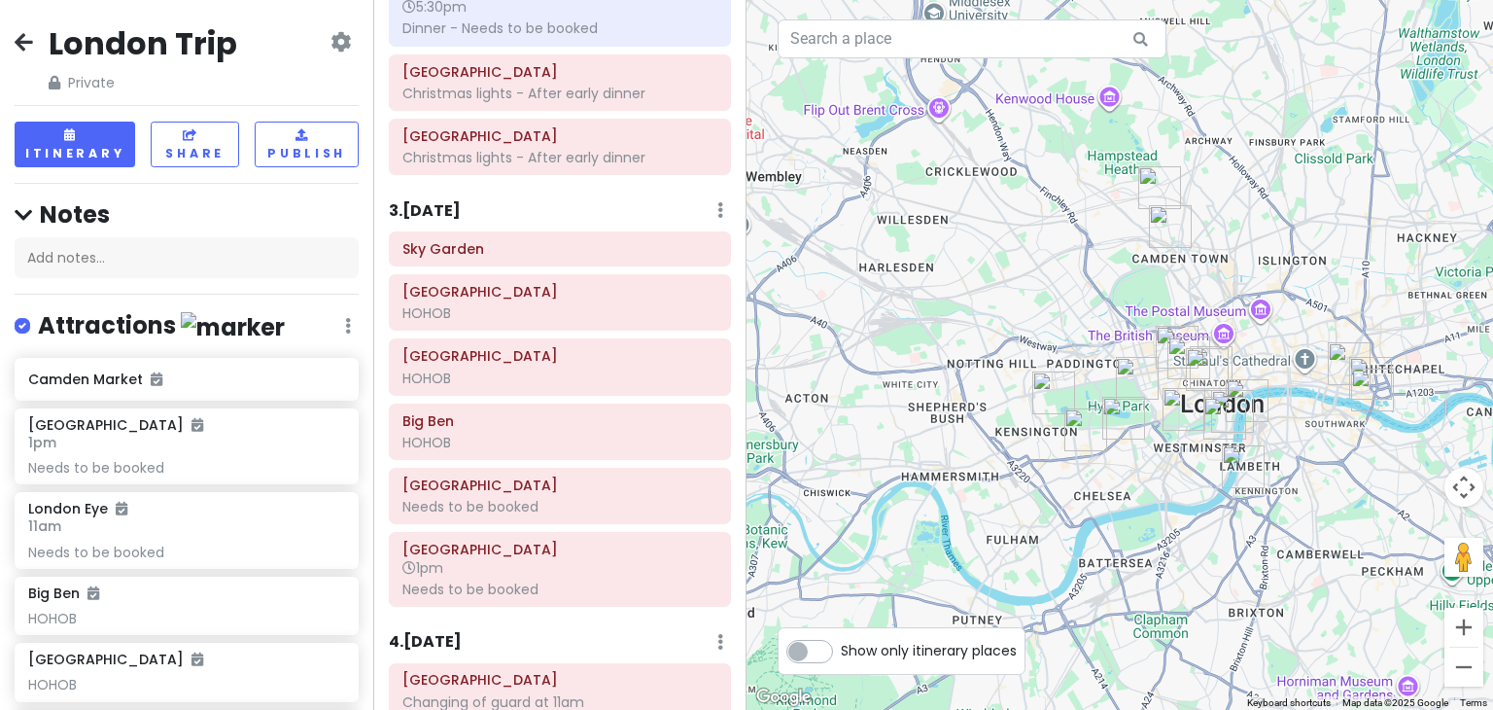
click at [441, 207] on h6 "3 . [DATE]" at bounding box center [425, 211] width 72 height 20
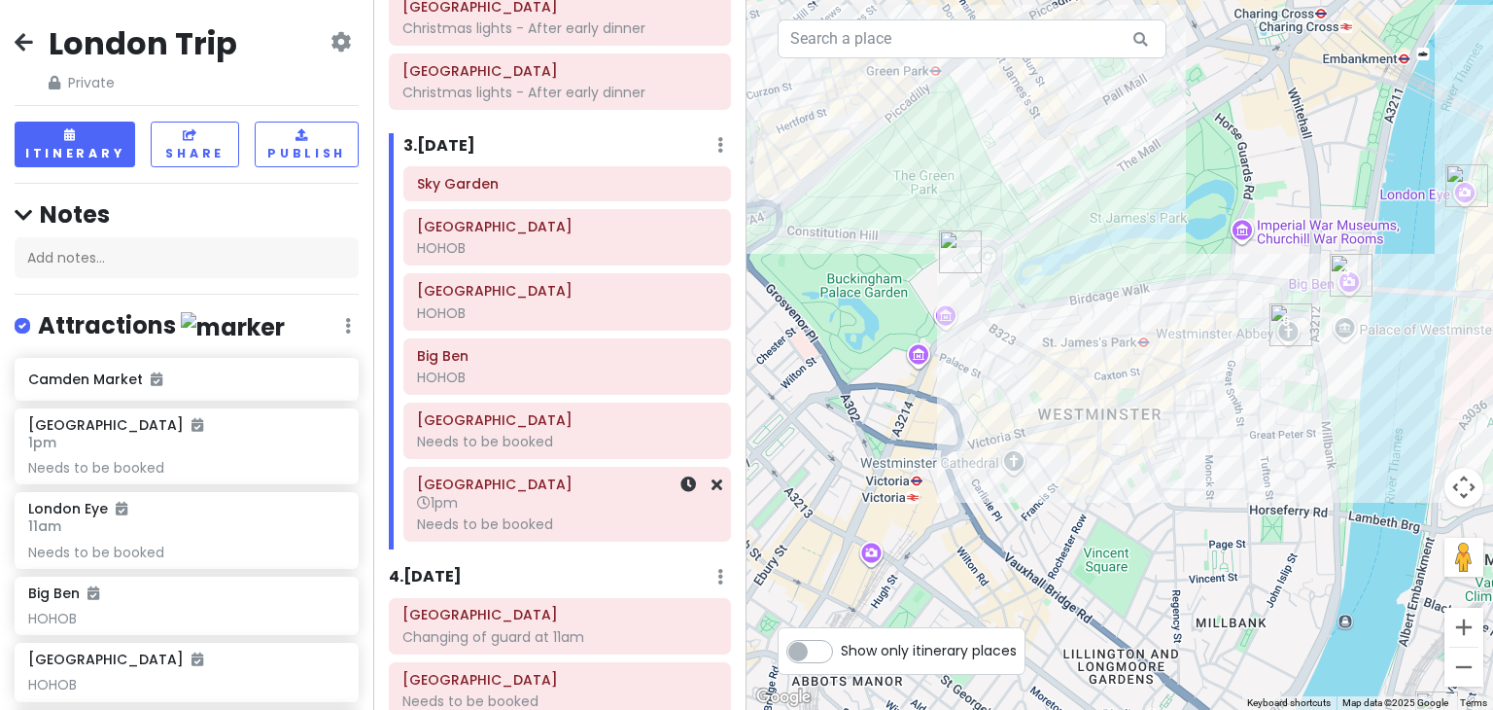
scroll to position [606, 0]
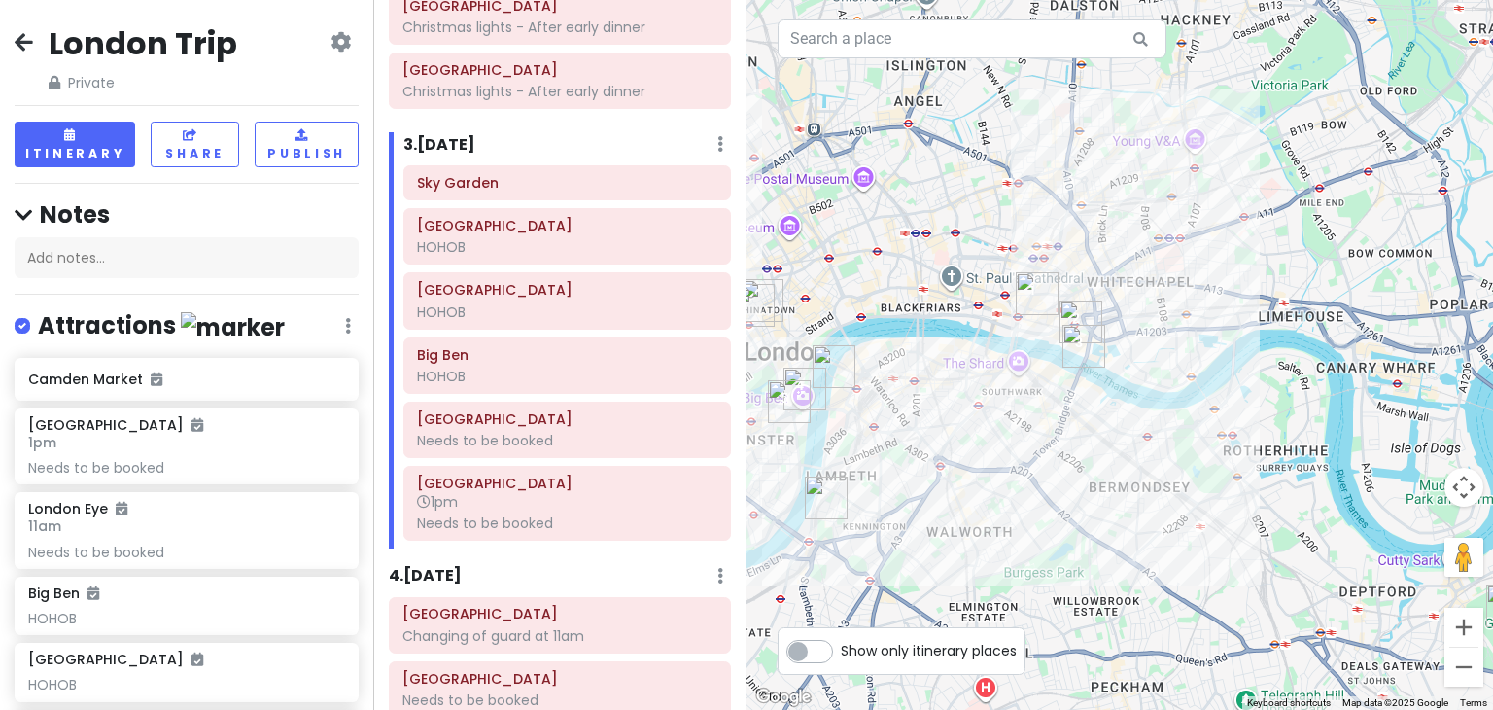
drag, startPoint x: 1300, startPoint y: 462, endPoint x: 1013, endPoint y: 471, distance: 287.9
click at [1013, 471] on div at bounding box center [1119, 355] width 746 height 710
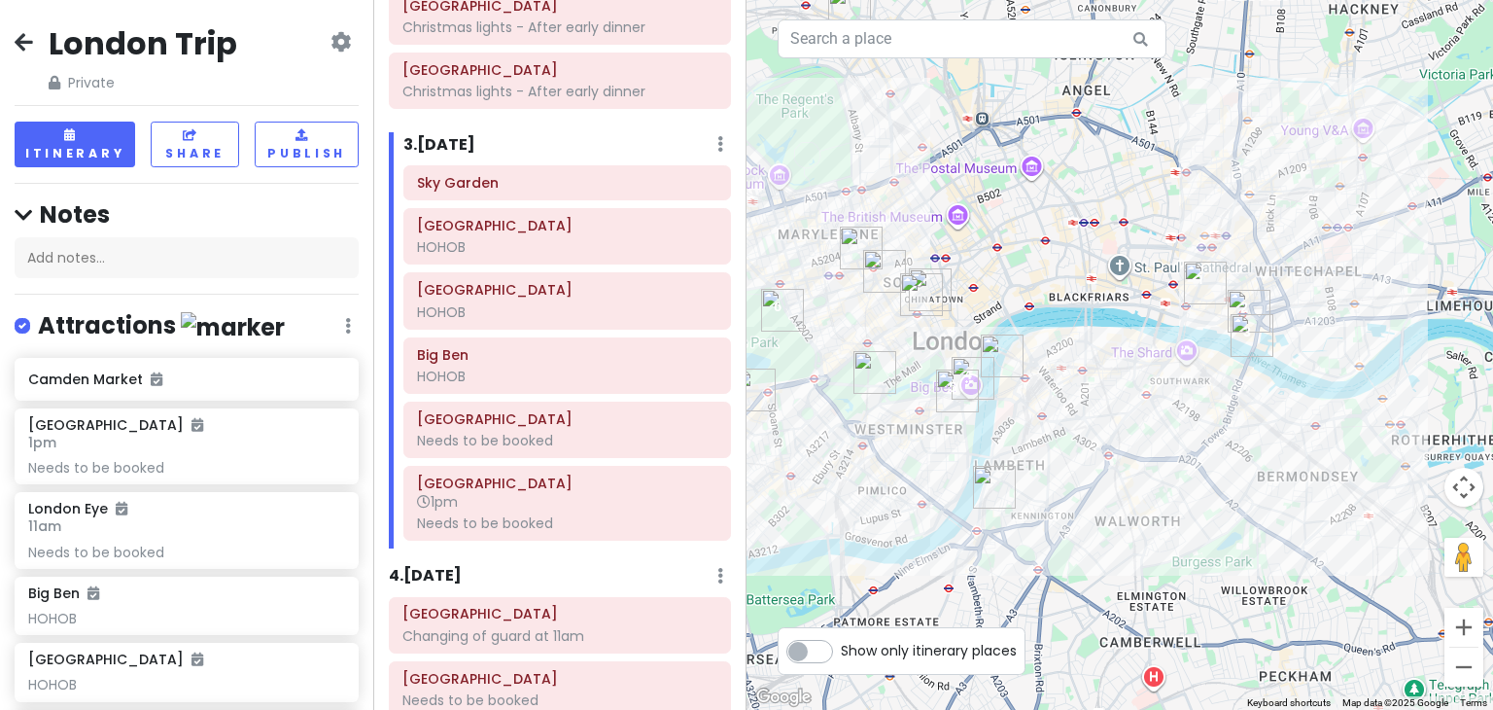
drag, startPoint x: 905, startPoint y: 478, endPoint x: 1077, endPoint y: 467, distance: 172.4
click at [1077, 467] on div at bounding box center [1119, 355] width 746 height 710
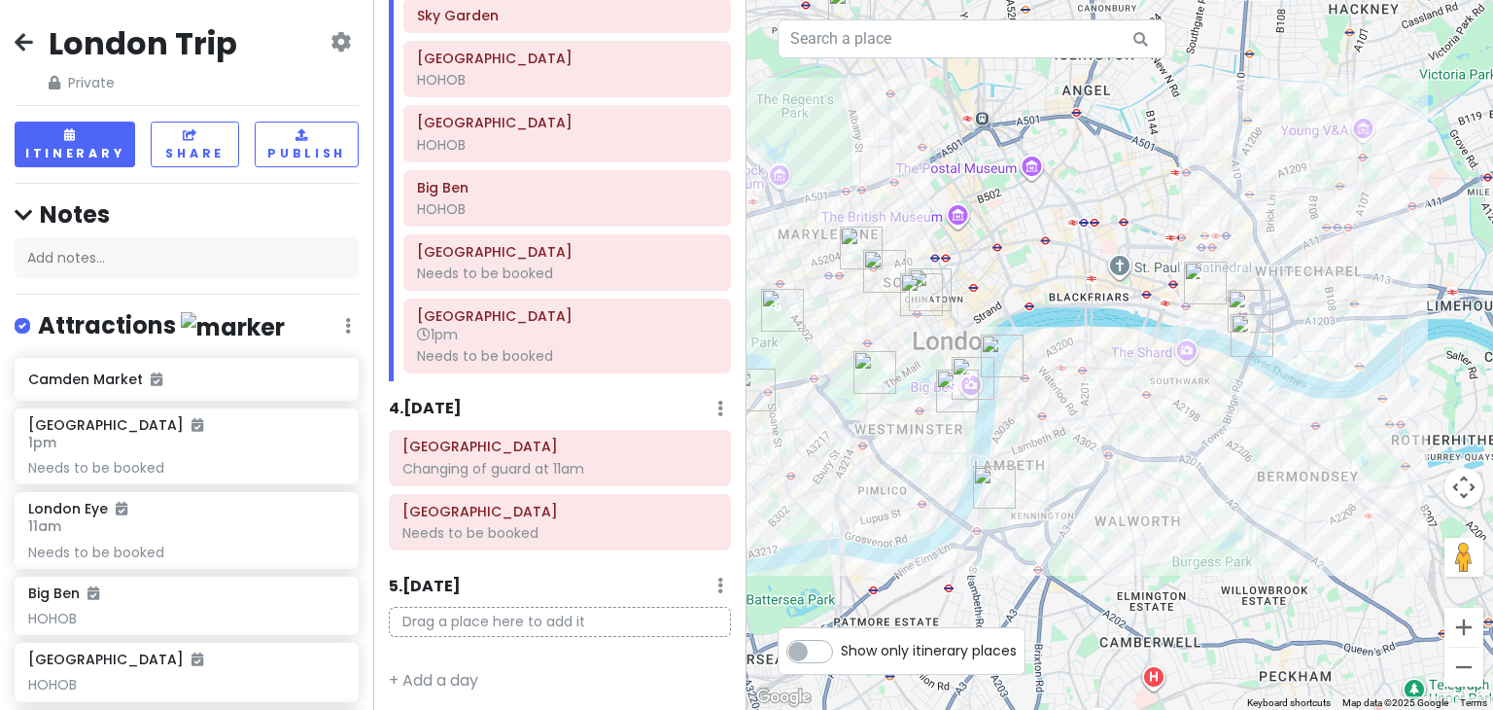
scroll to position [774, 0]
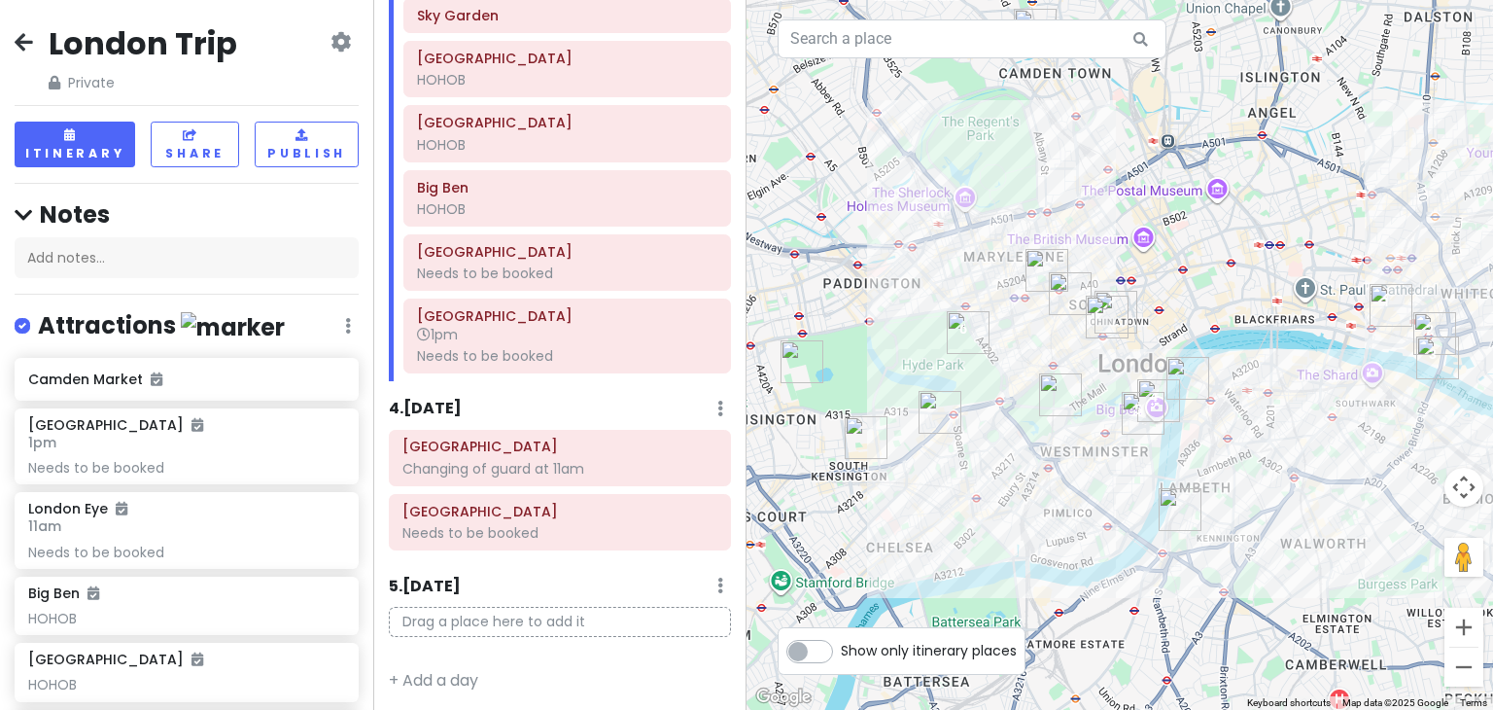
drag, startPoint x: 856, startPoint y: 429, endPoint x: 1077, endPoint y: 449, distance: 221.6
click at [1077, 449] on div at bounding box center [1119, 355] width 746 height 710
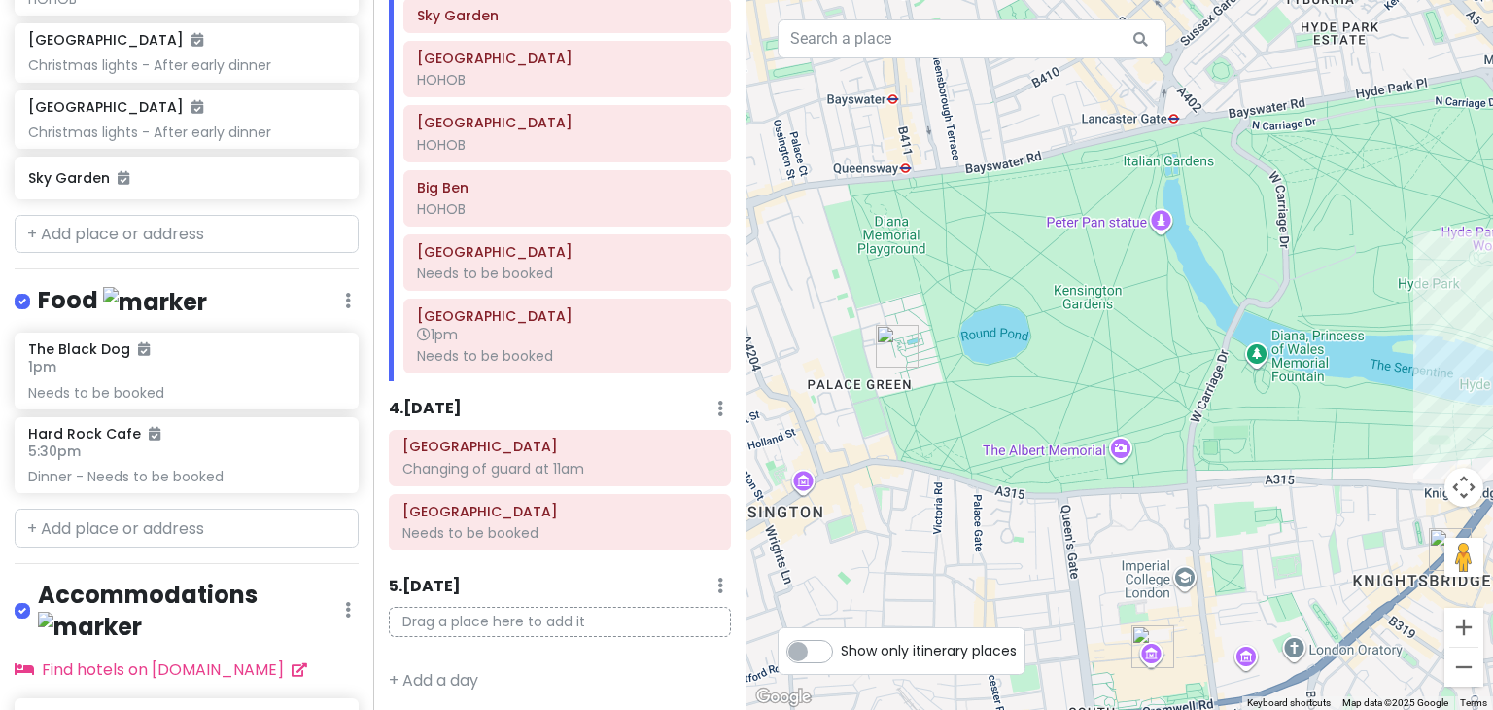
scroll to position [1456, 0]
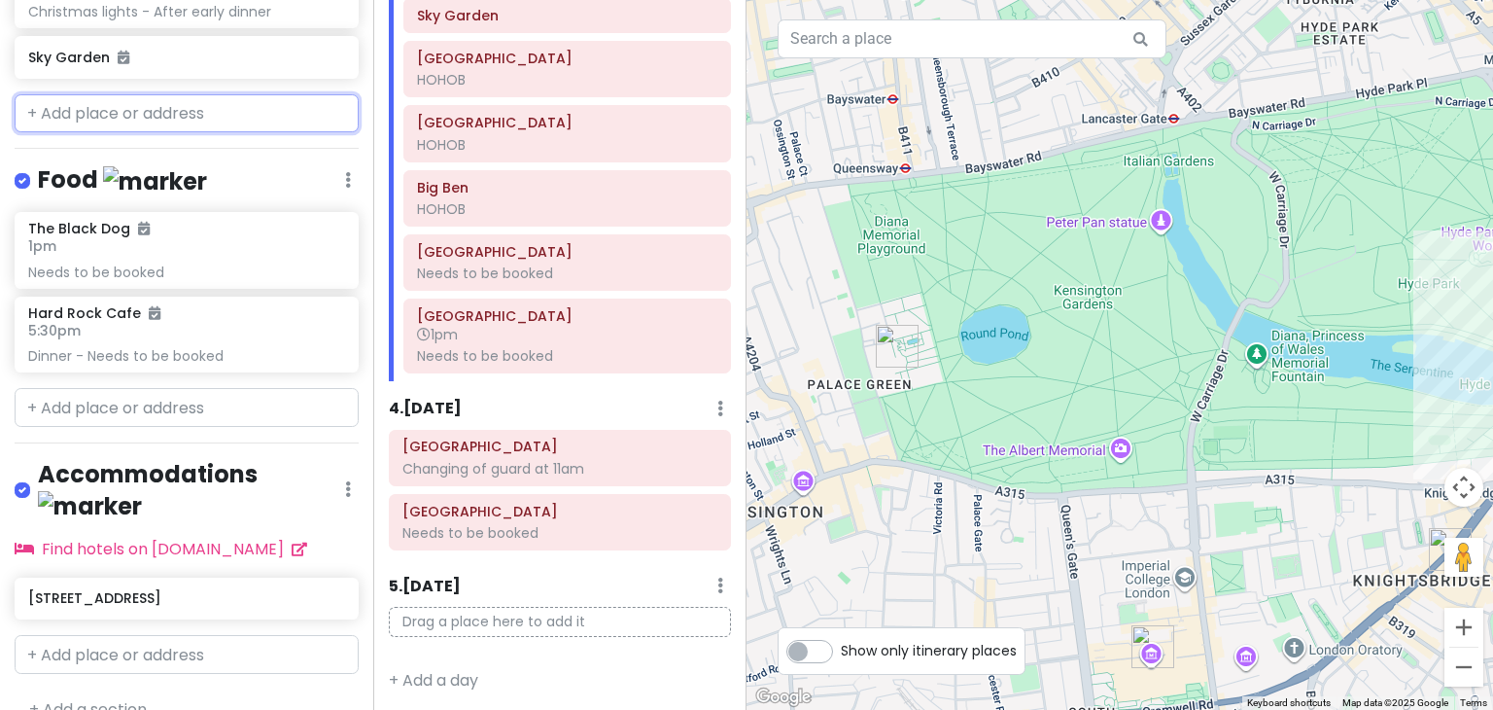
click at [124, 114] on input "text" at bounding box center [187, 113] width 344 height 39
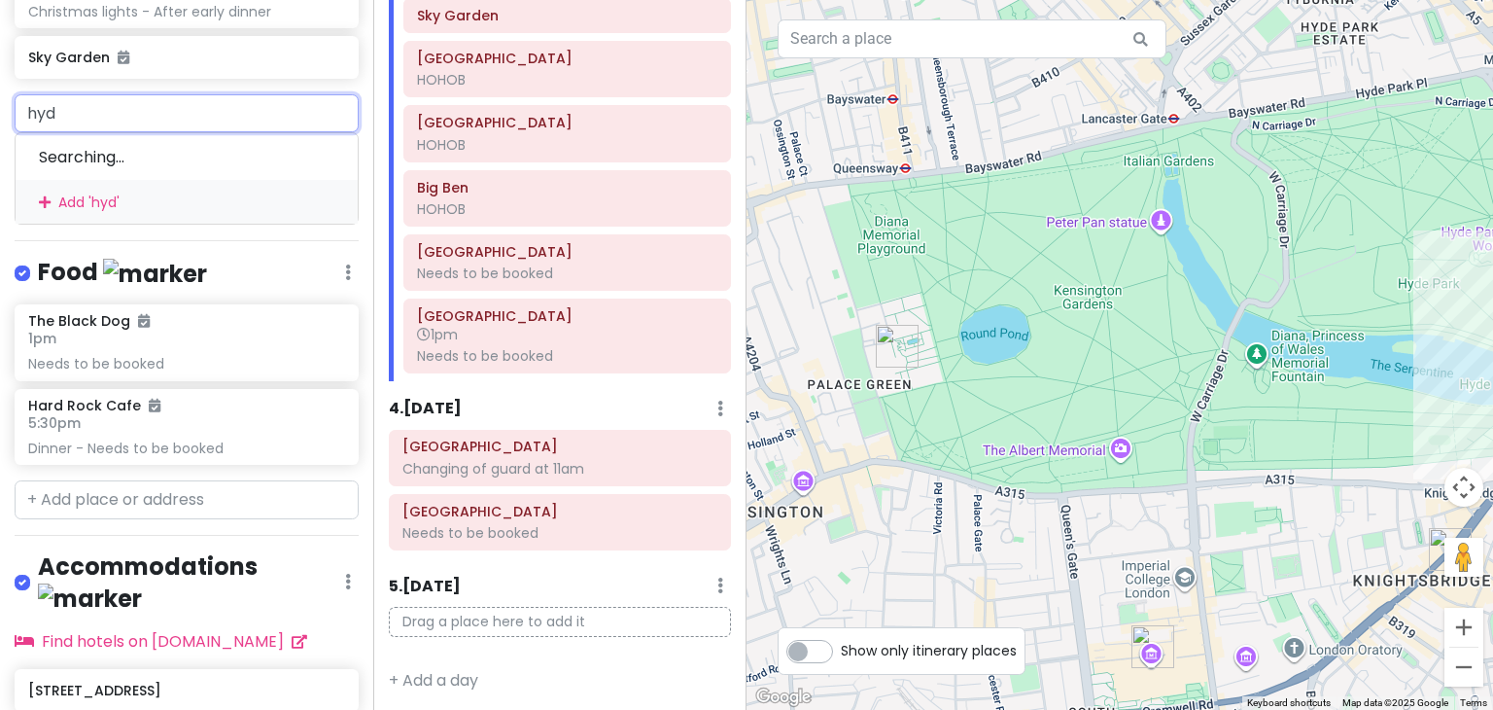
type input "hyde"
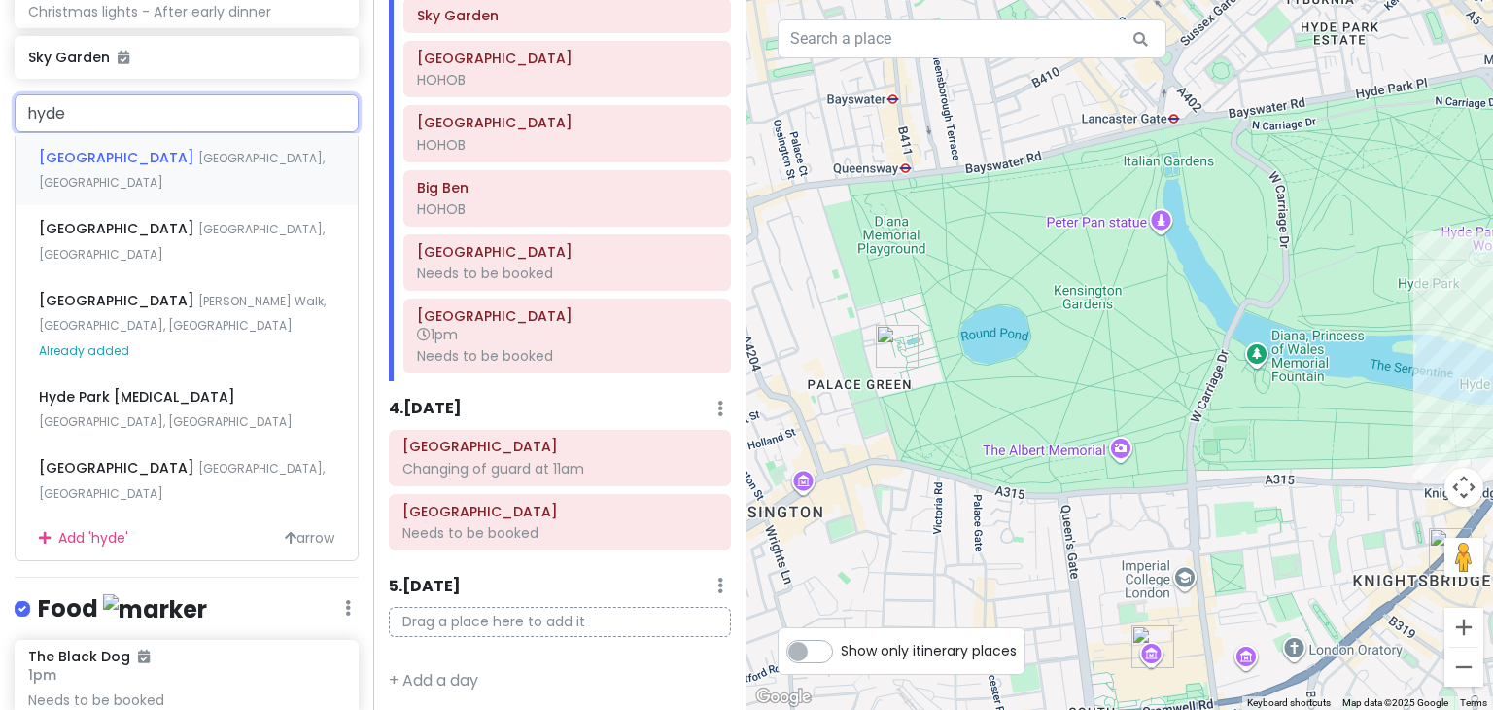
click at [146, 156] on span "[GEOGRAPHIC_DATA], [GEOGRAPHIC_DATA]" at bounding box center [182, 171] width 286 height 42
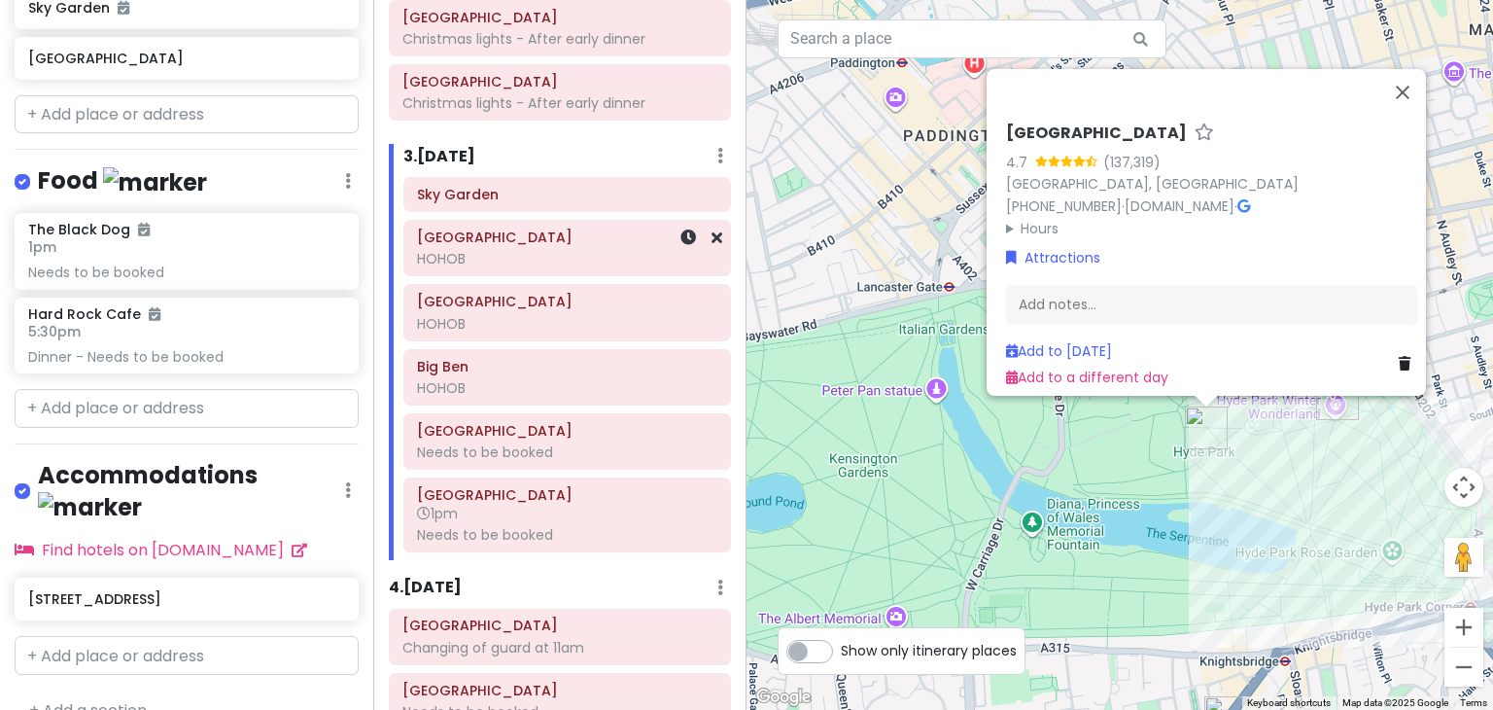
scroll to position [774, 0]
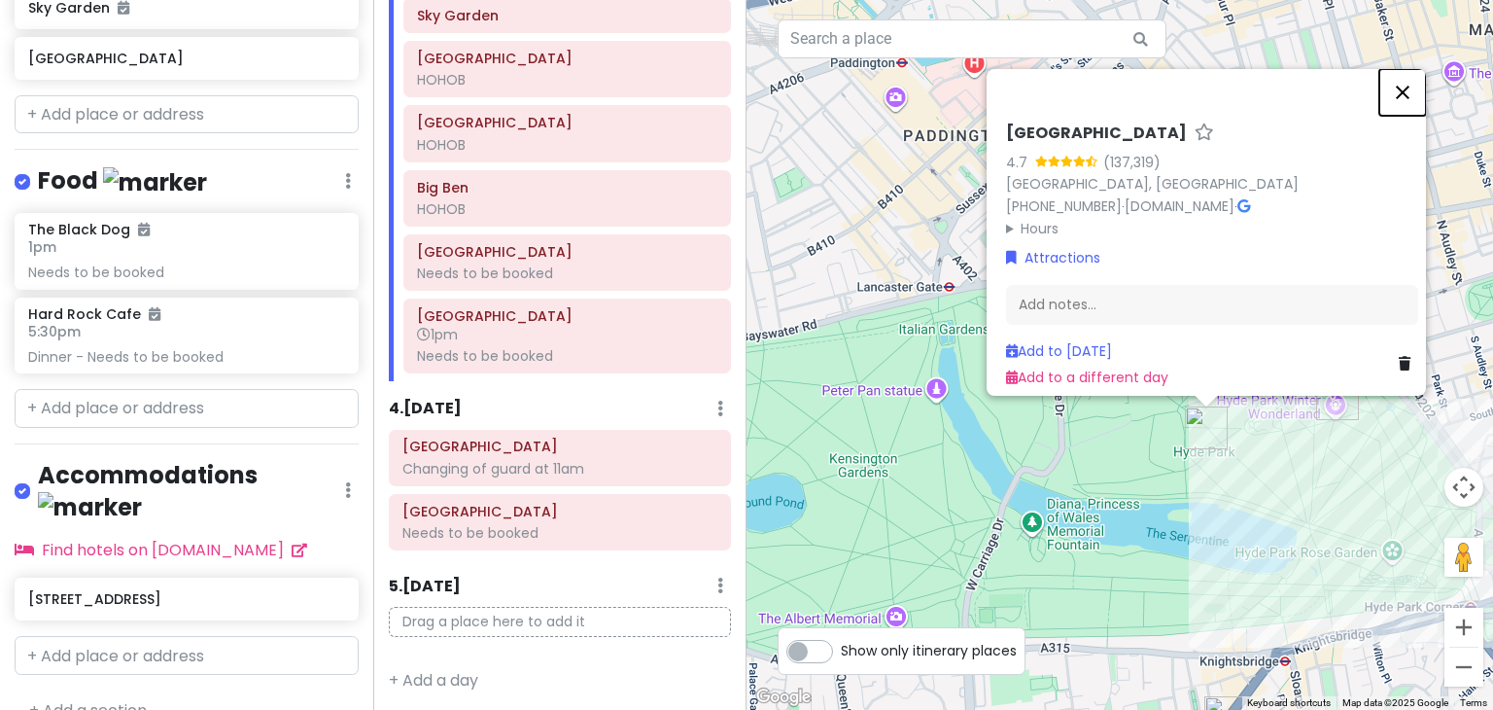
click at [1407, 82] on button "Close" at bounding box center [1402, 92] width 47 height 47
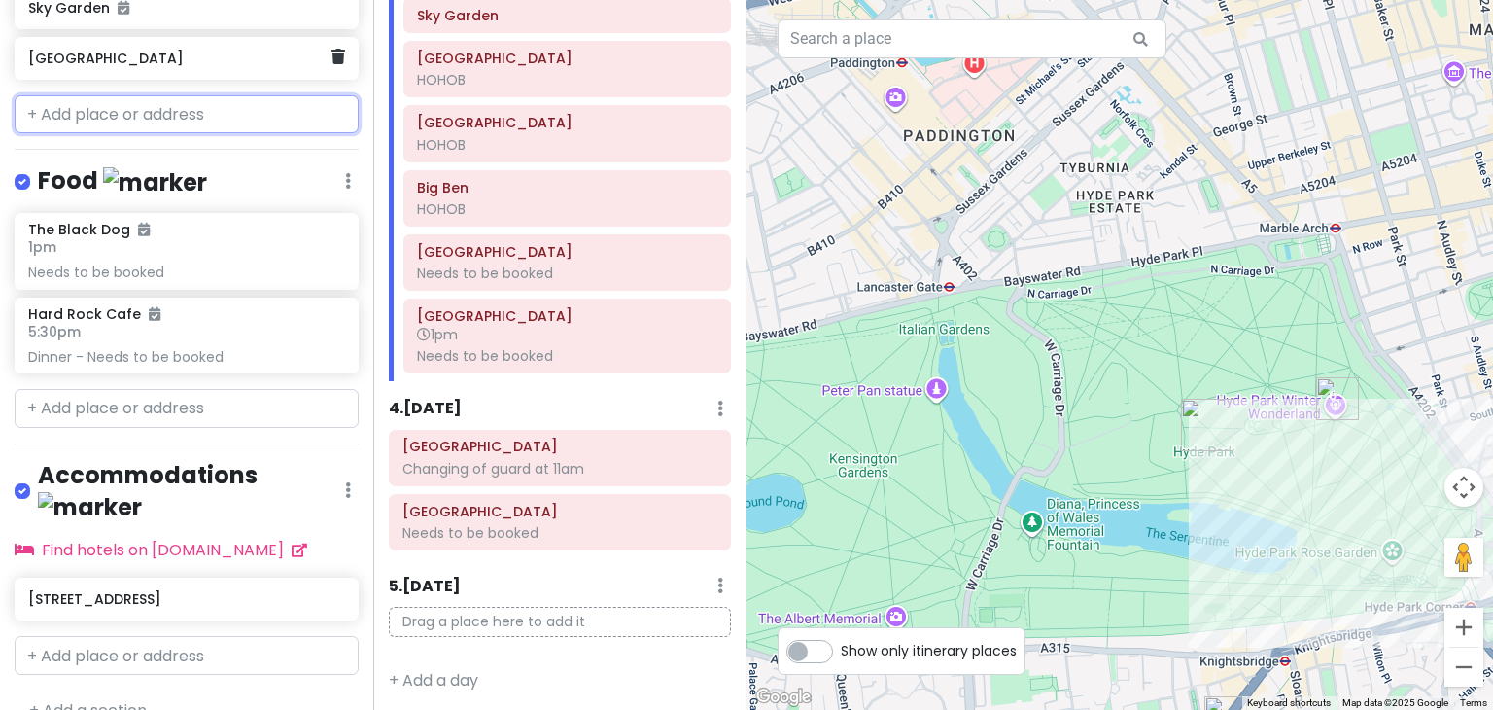
click at [92, 59] on h6 "[GEOGRAPHIC_DATA]" at bounding box center [179, 58] width 302 height 17
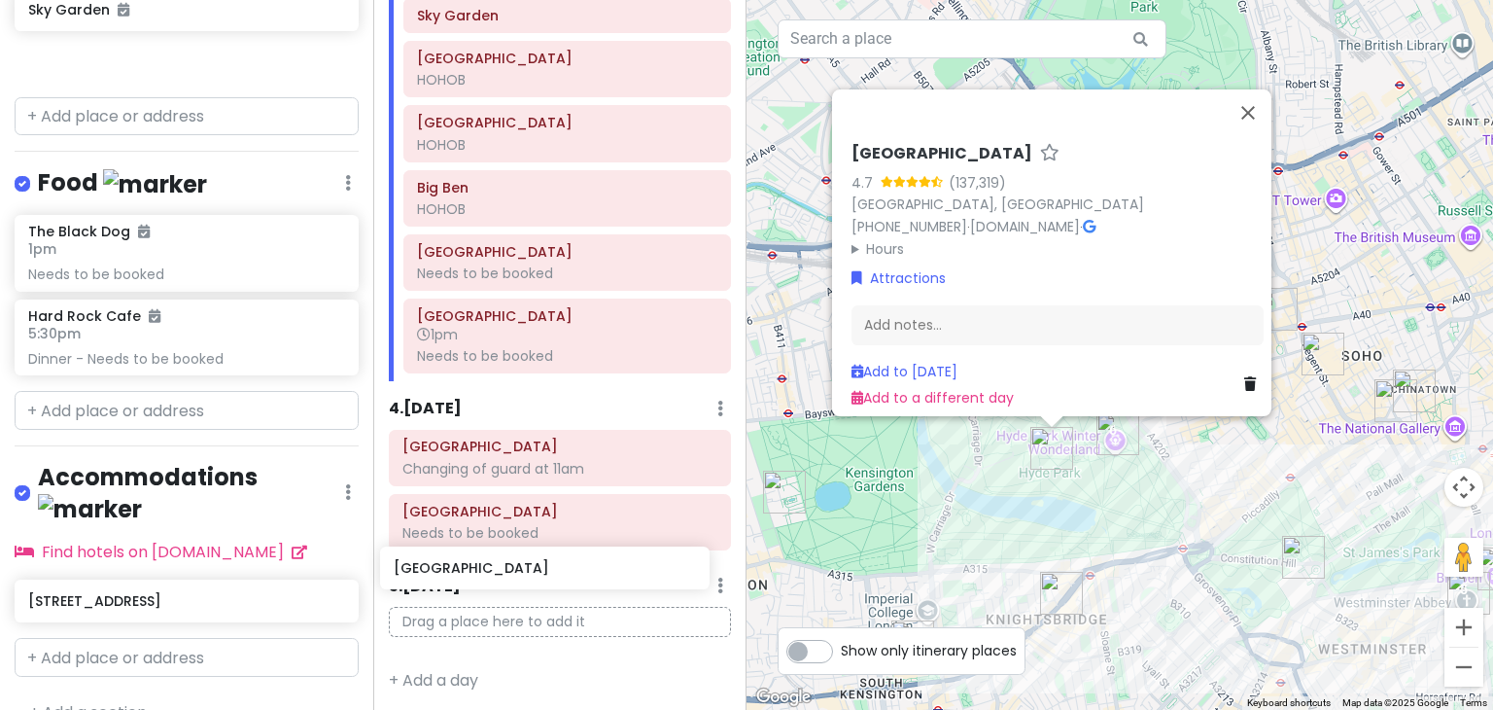
drag, startPoint x: 194, startPoint y: 60, endPoint x: 560, endPoint y: 571, distance: 628.4
click at [560, 571] on div "London Trip Private Change Dates Make a Copy Delete Trip Go Pro ⚡️ Give Feedbac…" at bounding box center [746, 355] width 1493 height 710
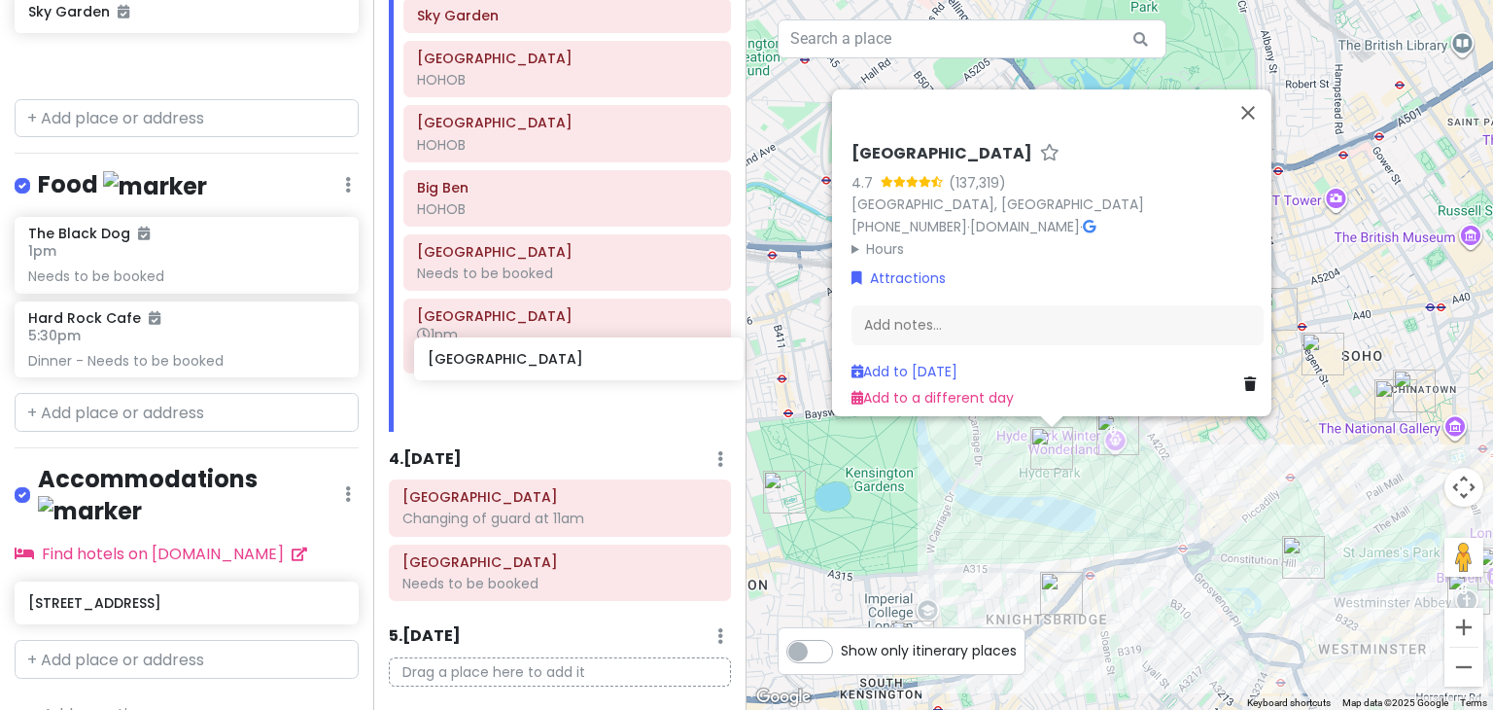
scroll to position [782, 0]
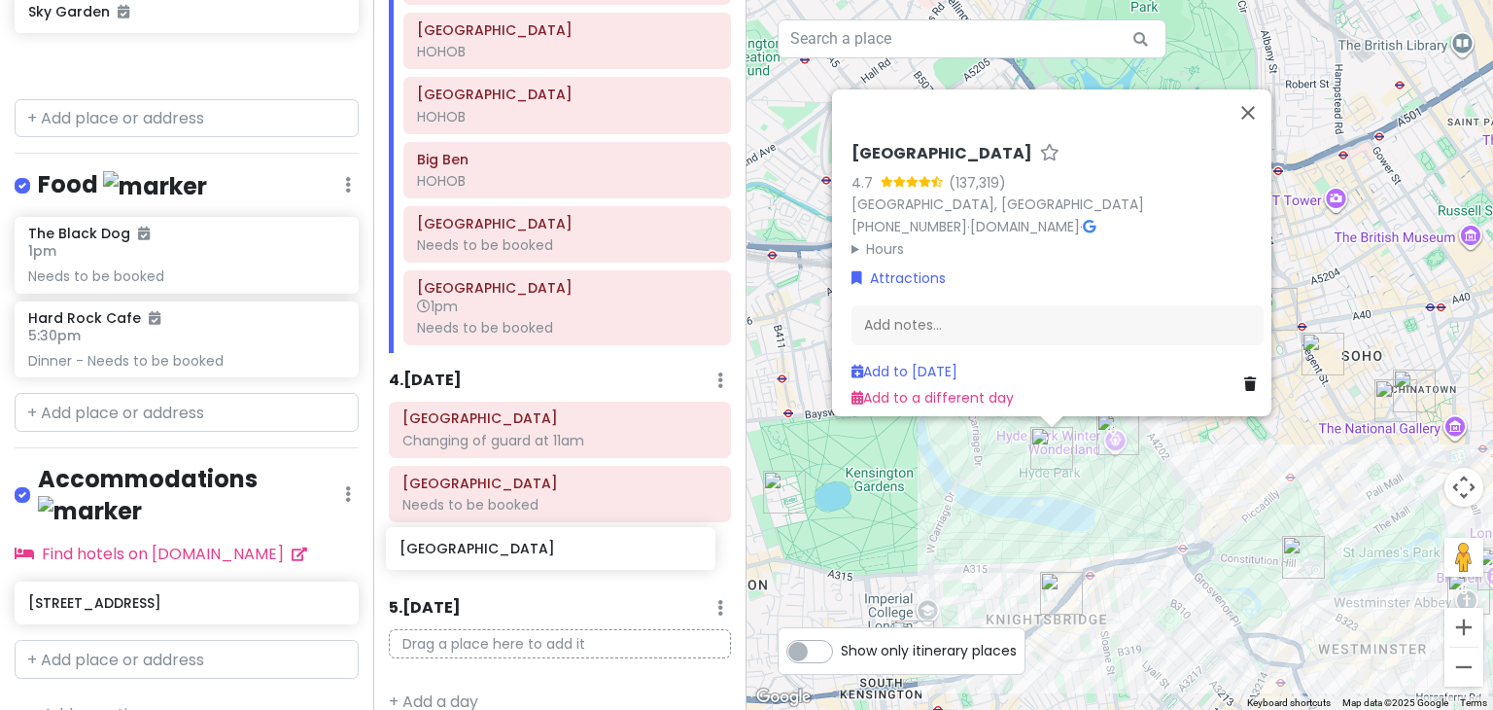
drag, startPoint x: 108, startPoint y: 59, endPoint x: 479, endPoint y: 549, distance: 614.7
click at [479, 549] on div "London Trip Private Change Dates Make a Copy Delete Trip Go Pro ⚡️ Give Feedbac…" at bounding box center [746, 355] width 1493 height 710
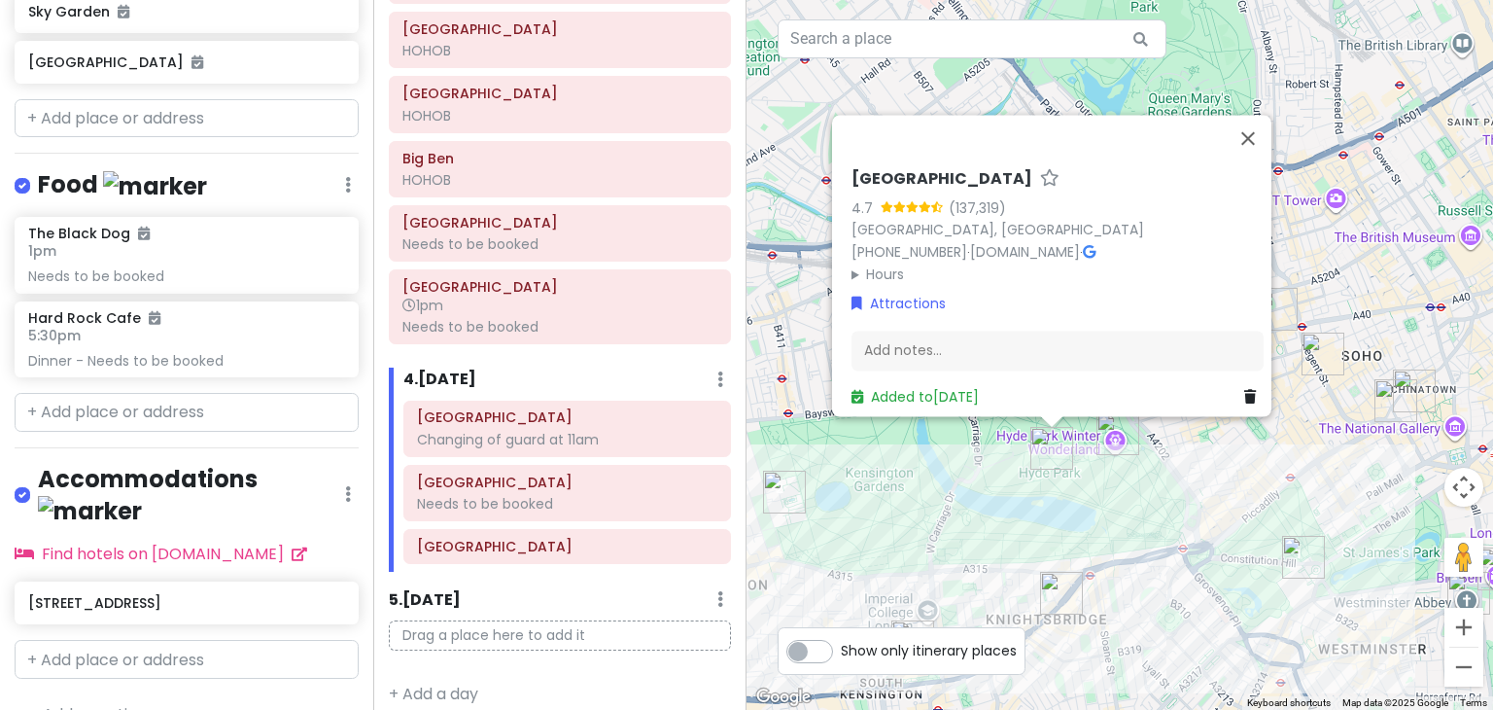
scroll to position [1452, 0]
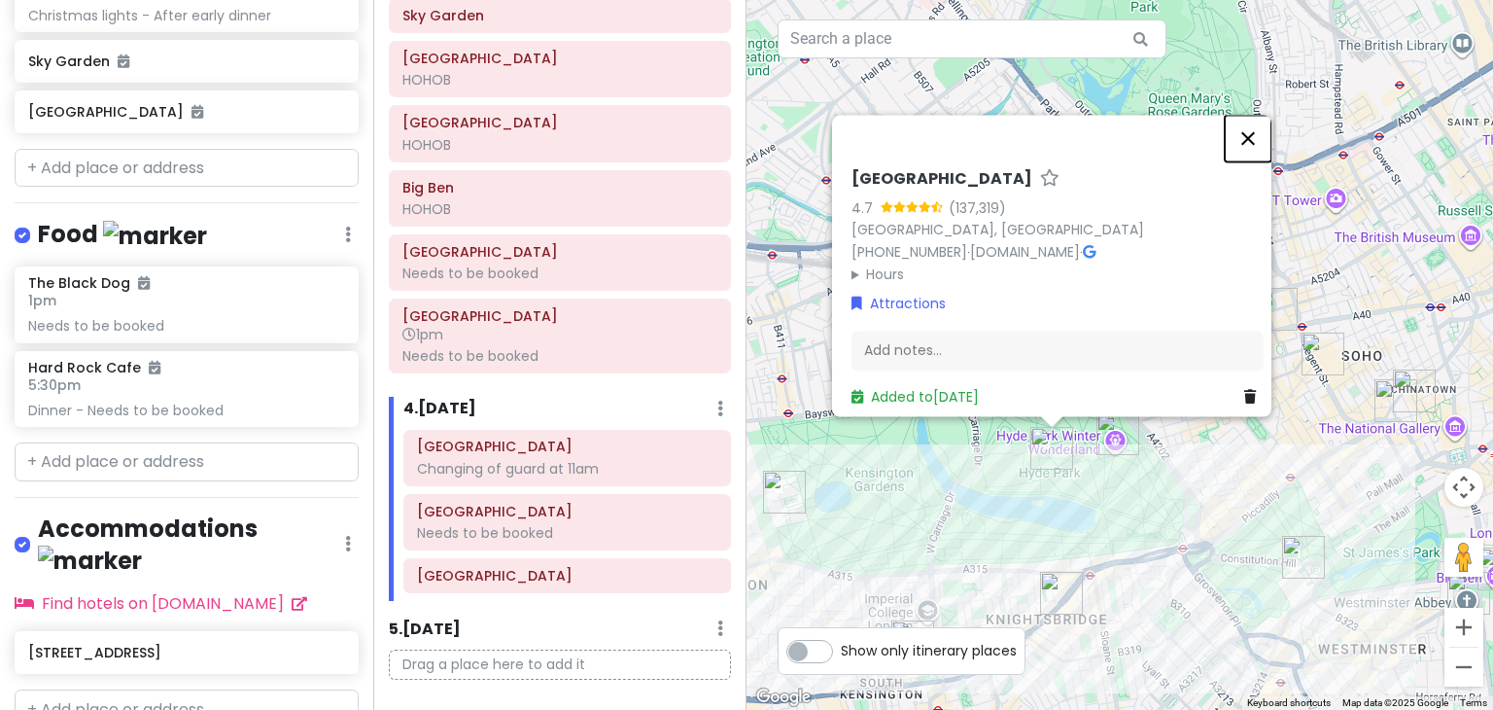
click at [1259, 125] on button "Close" at bounding box center [1248, 138] width 47 height 47
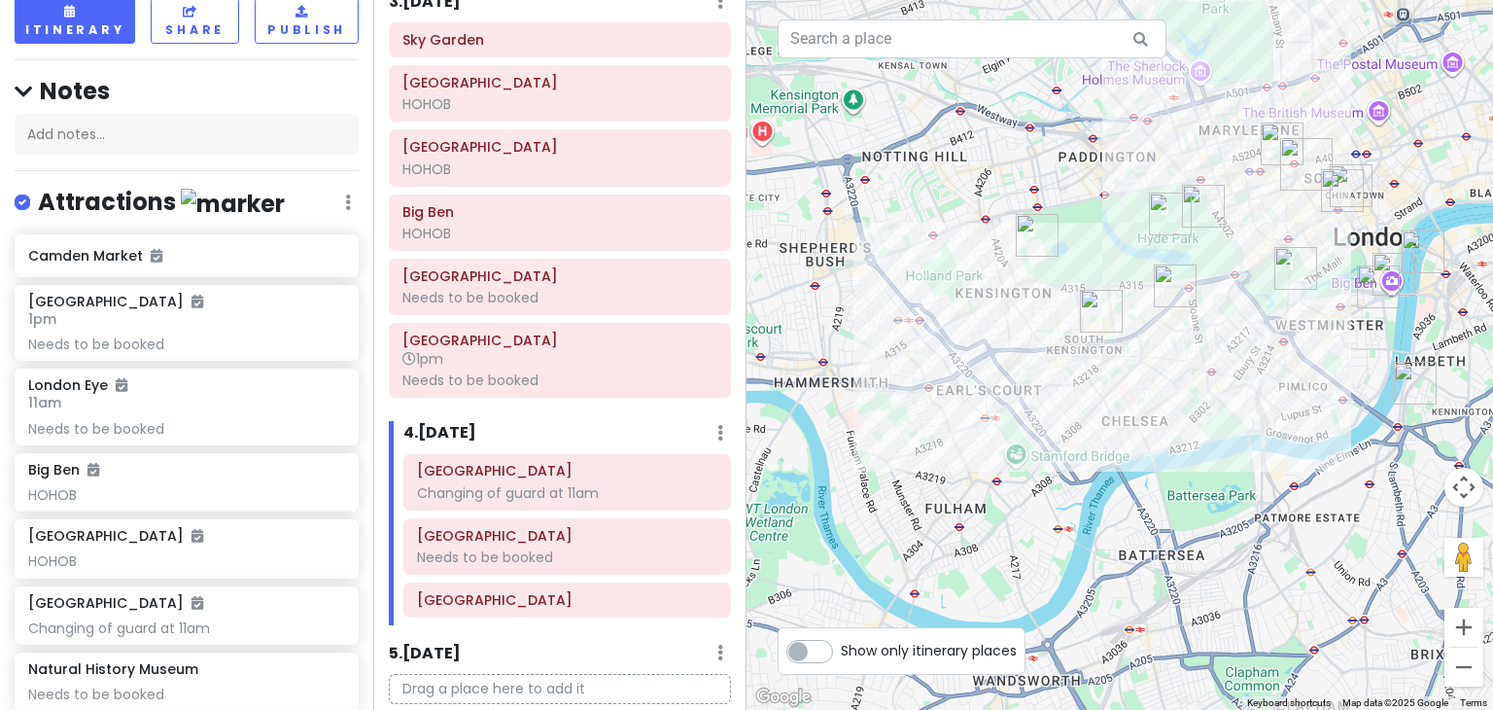
scroll to position [816, 0]
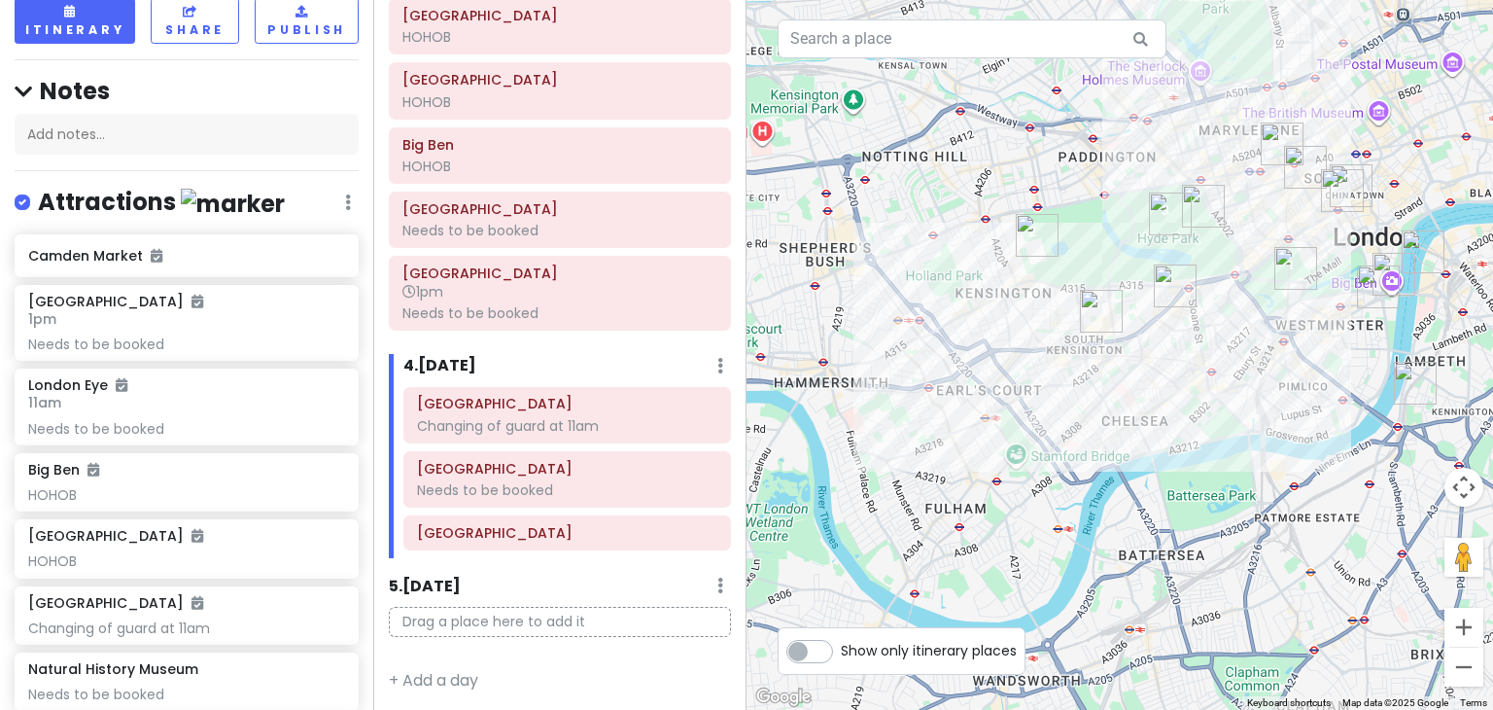
click at [91, 112] on div "Notes Add notes..." at bounding box center [187, 115] width 344 height 79
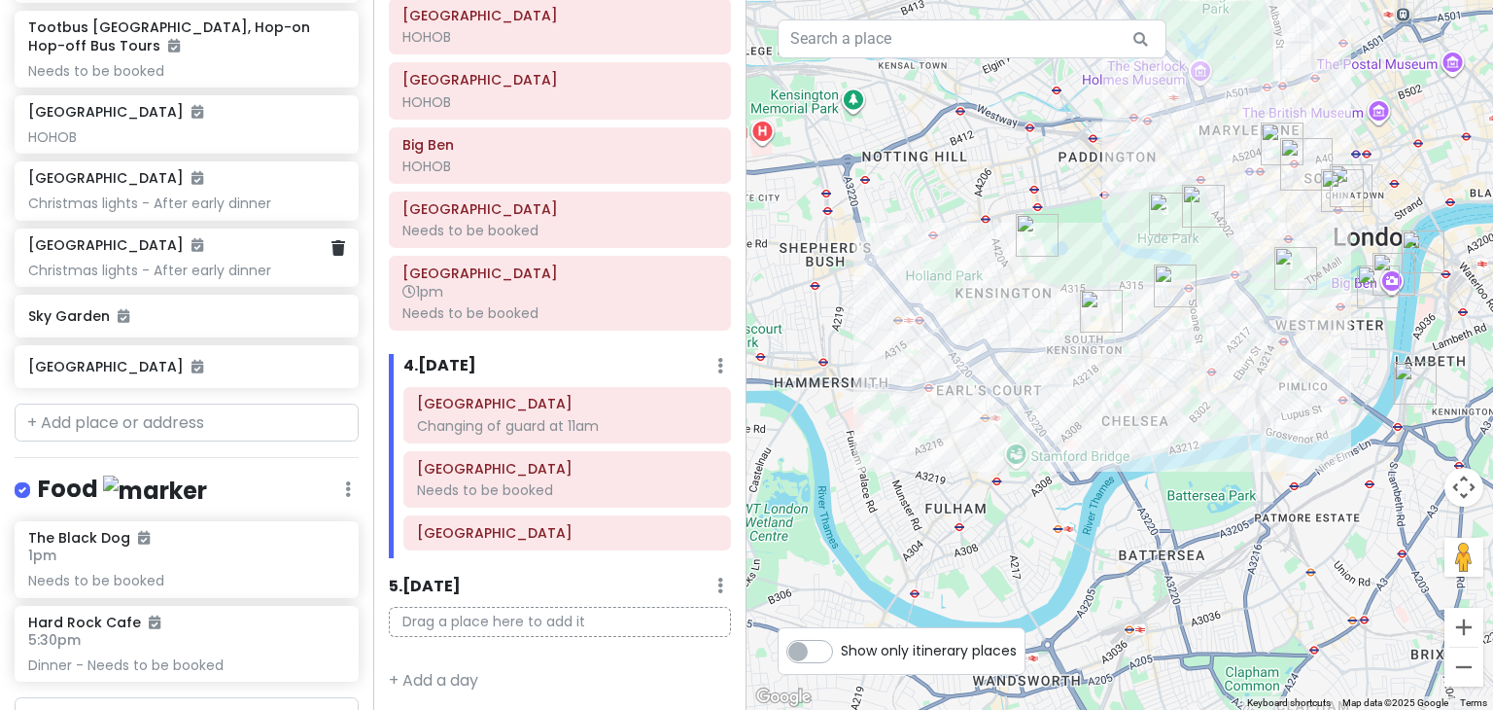
scroll to position [1197, 0]
click at [137, 403] on input "text" at bounding box center [187, 422] width 344 height 39
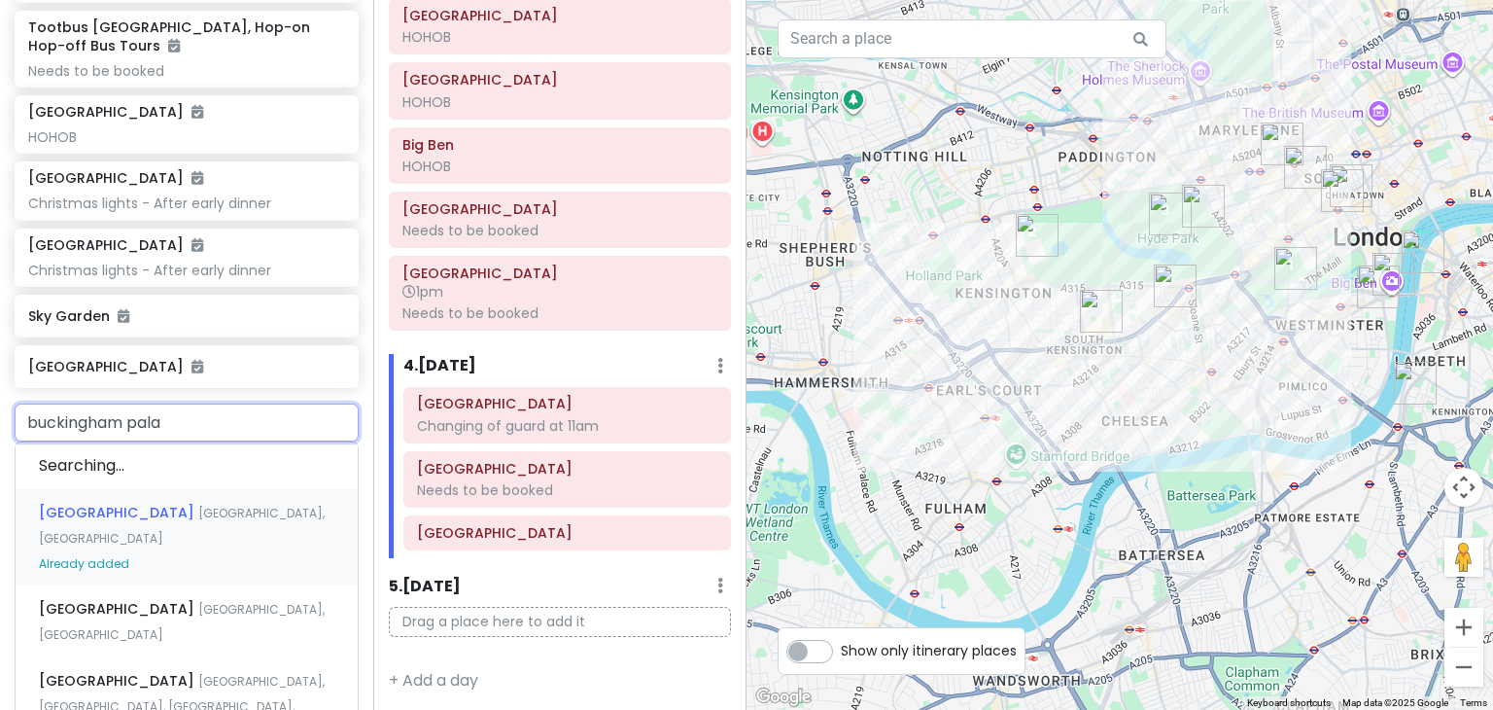
type input "buckingham palac"
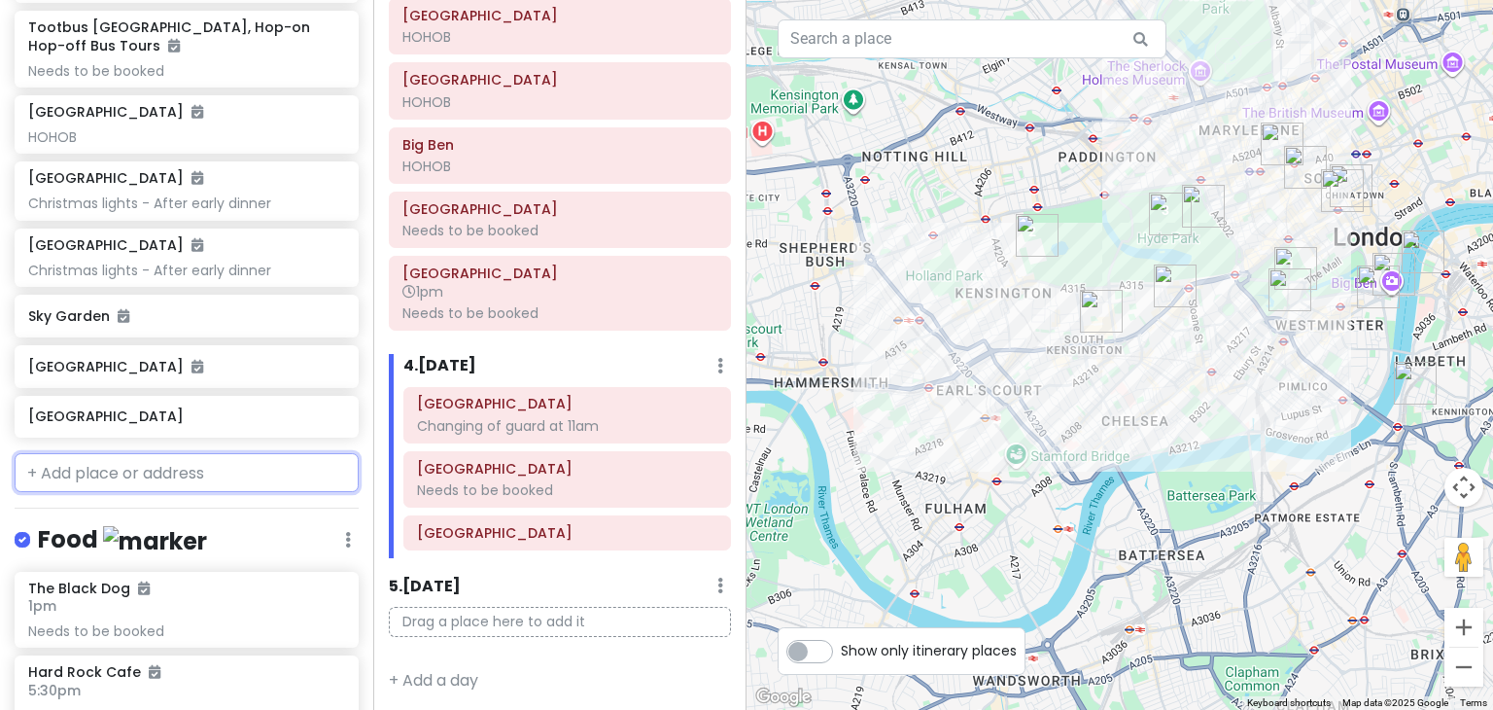
scroll to position [1248, 0]
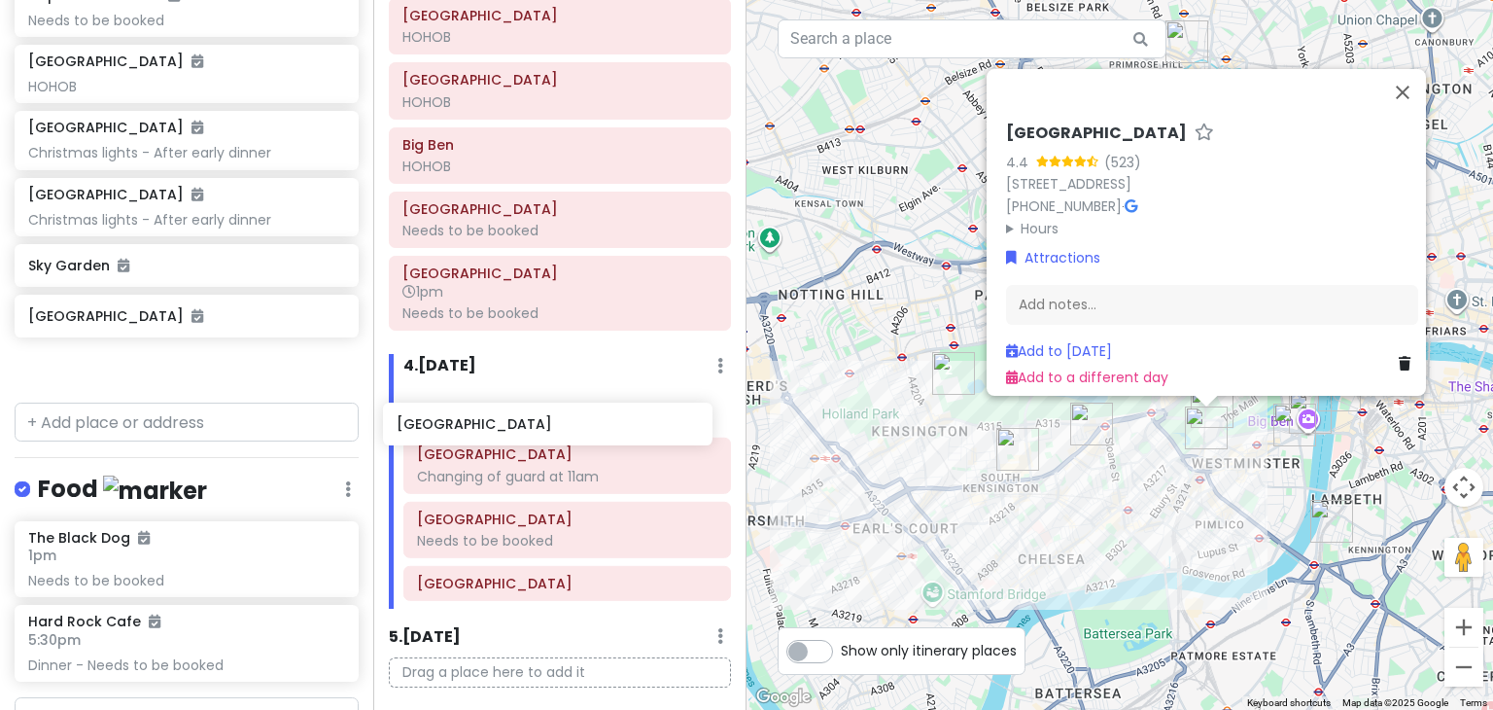
drag, startPoint x: 129, startPoint y: 372, endPoint x: 523, endPoint y: 417, distance: 396.2
click at [523, 417] on div "London Trip Private Change Dates Make a Copy Delete Trip Go Pro ⚡️ Give Feedbac…" at bounding box center [746, 355] width 1493 height 710
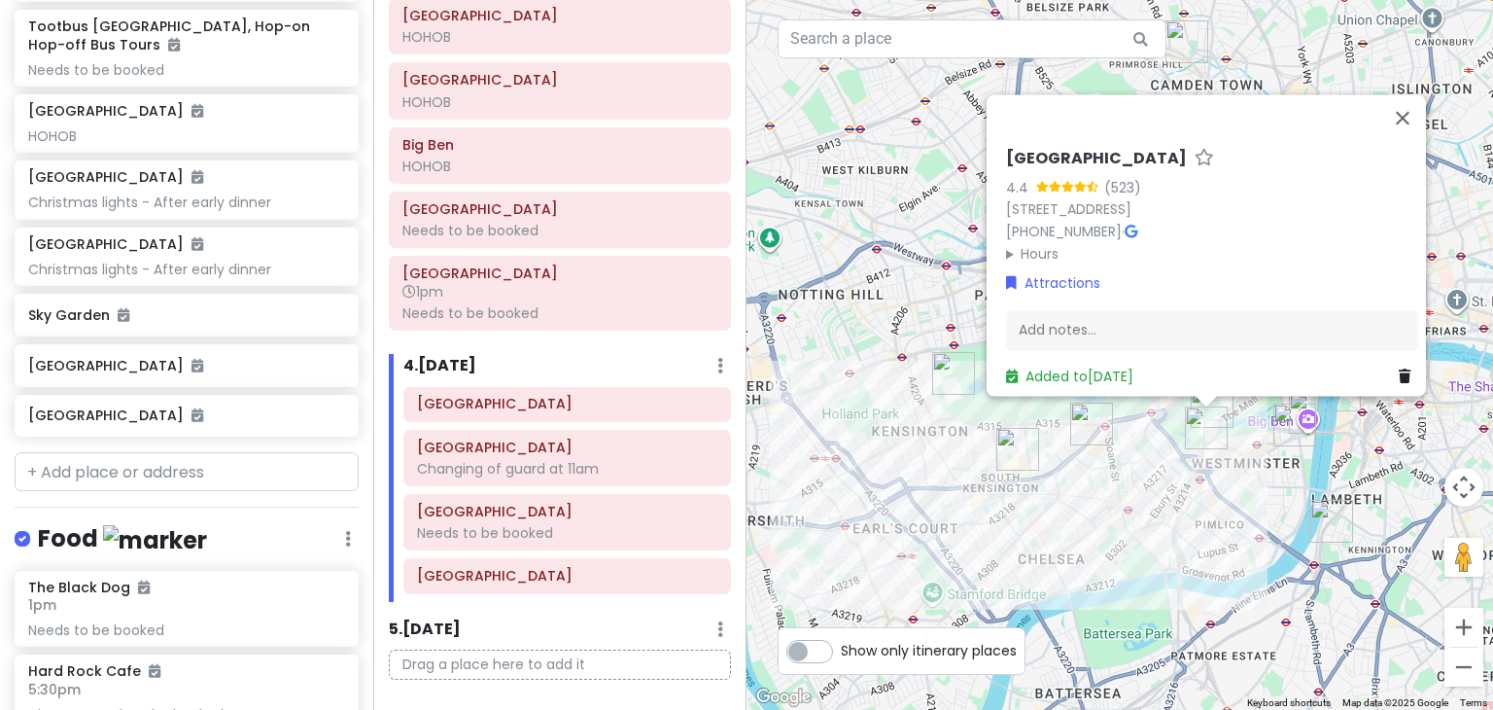
scroll to position [1197, 0]
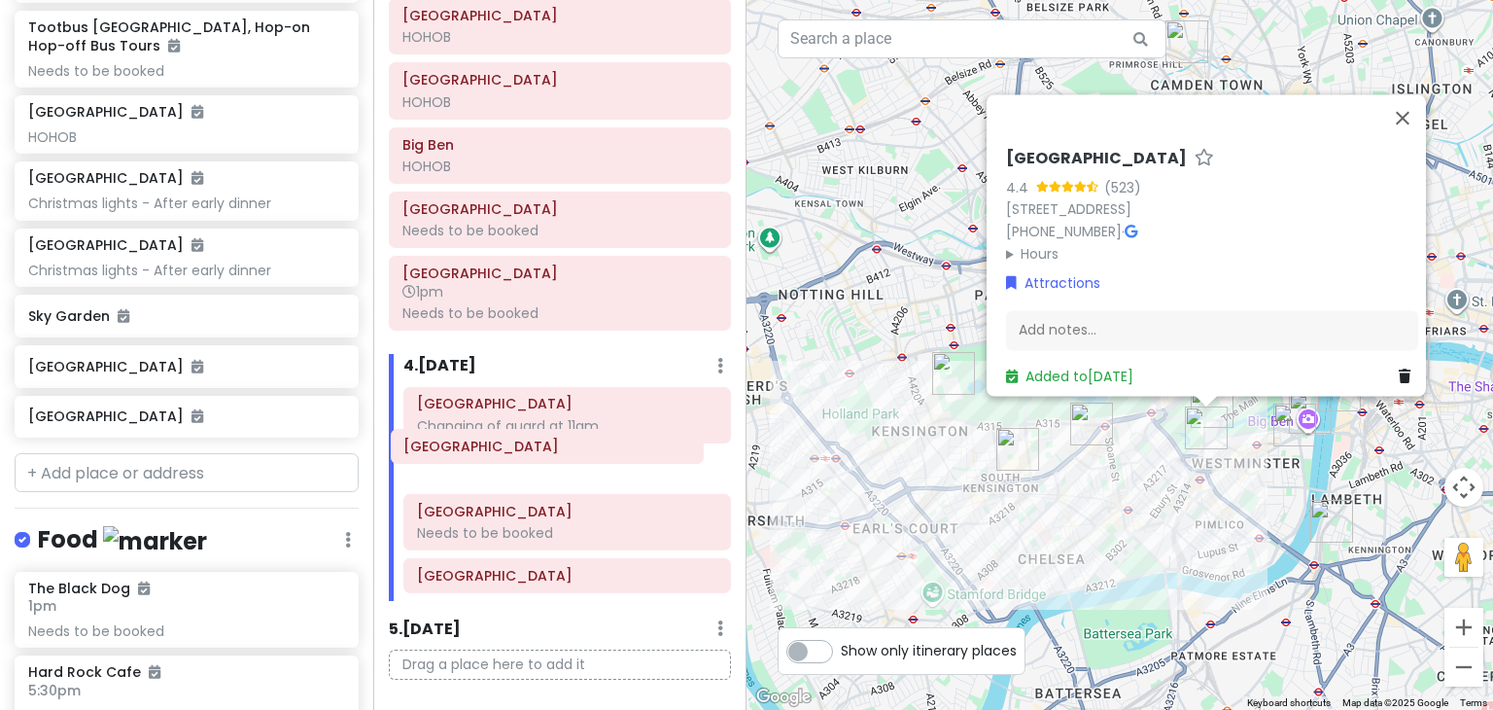
drag, startPoint x: 564, startPoint y: 400, endPoint x: 552, endPoint y: 451, distance: 51.9
click at [552, 451] on div "[GEOGRAPHIC_DATA] Shop [GEOGRAPHIC_DATA] Changing of guard at [GEOGRAPHIC_DATA]…" at bounding box center [567, 494] width 357 height 215
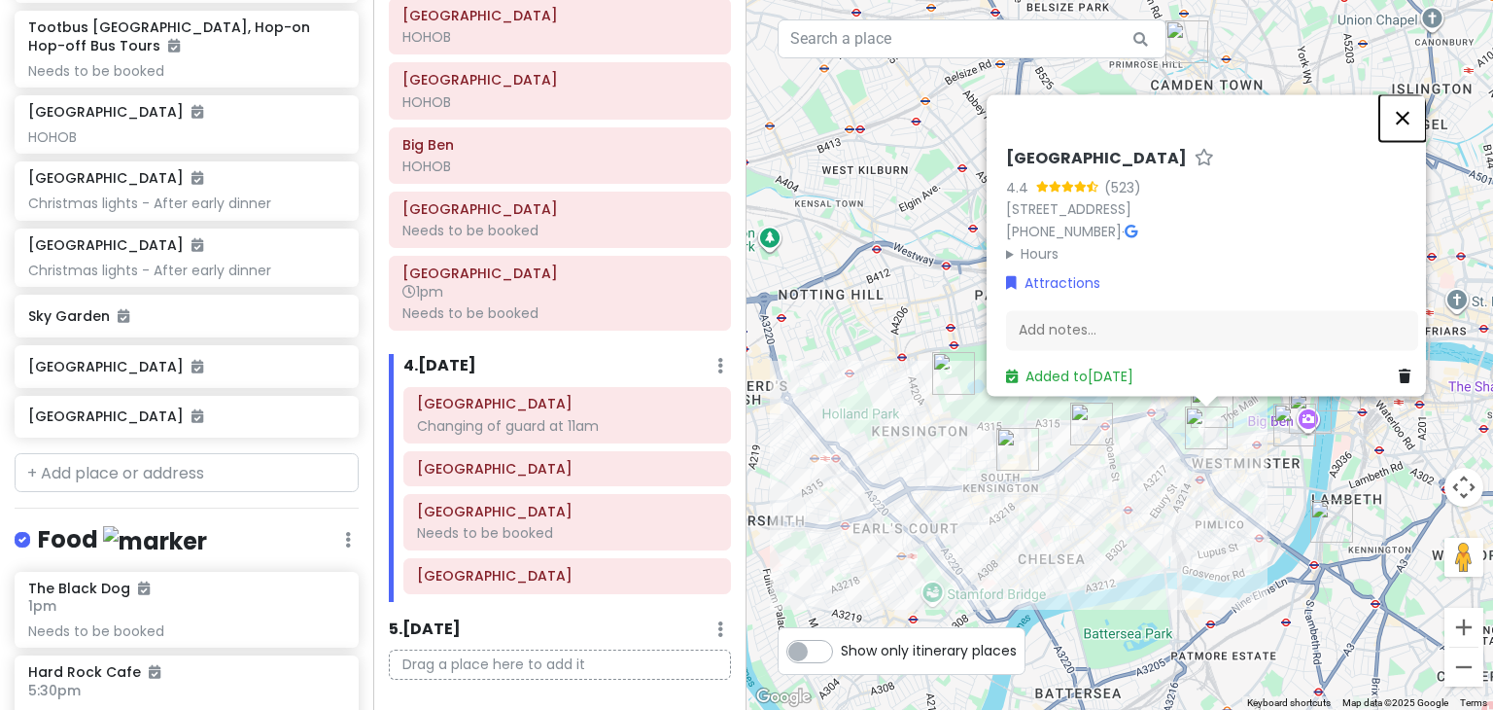
click at [1406, 100] on button "Close" at bounding box center [1402, 117] width 47 height 47
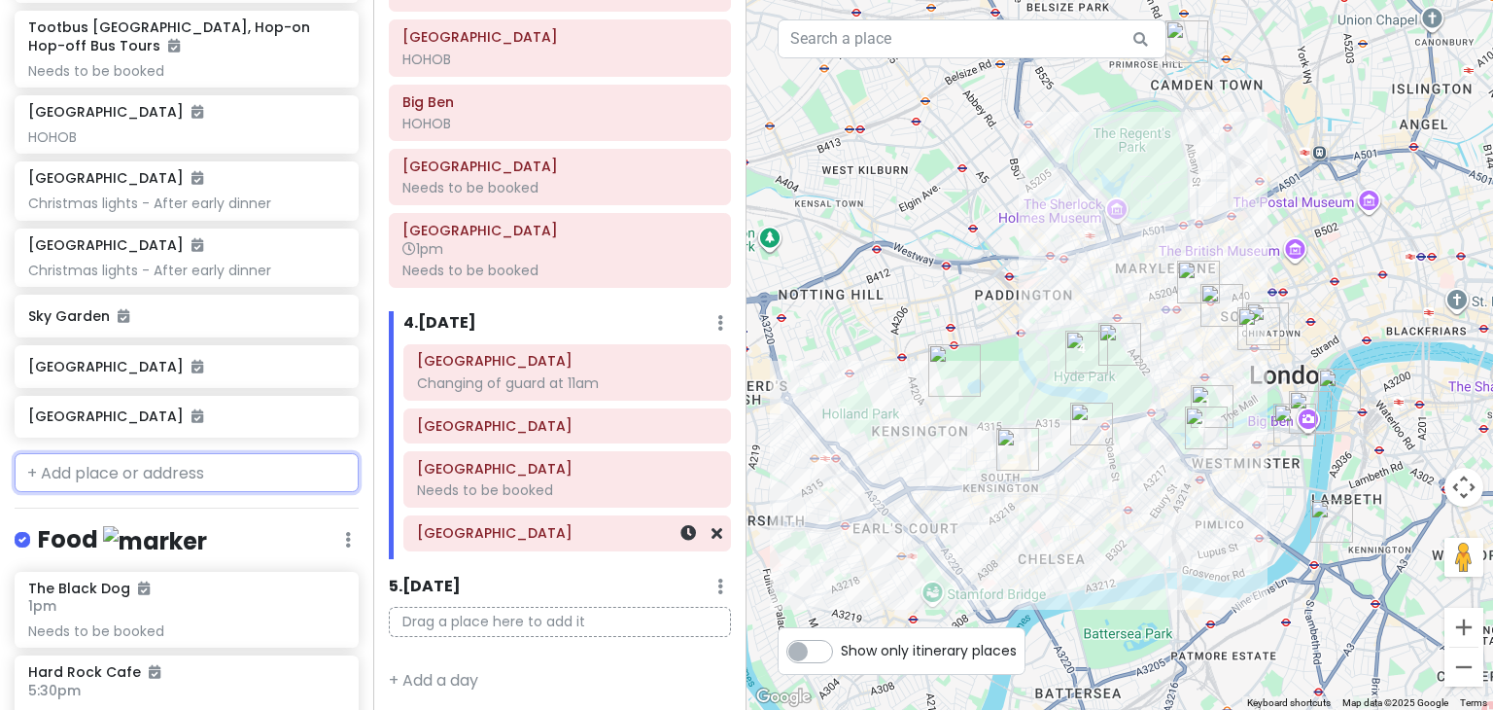
scroll to position [858, 0]
click at [290, 479] on input "text" at bounding box center [187, 472] width 344 height 39
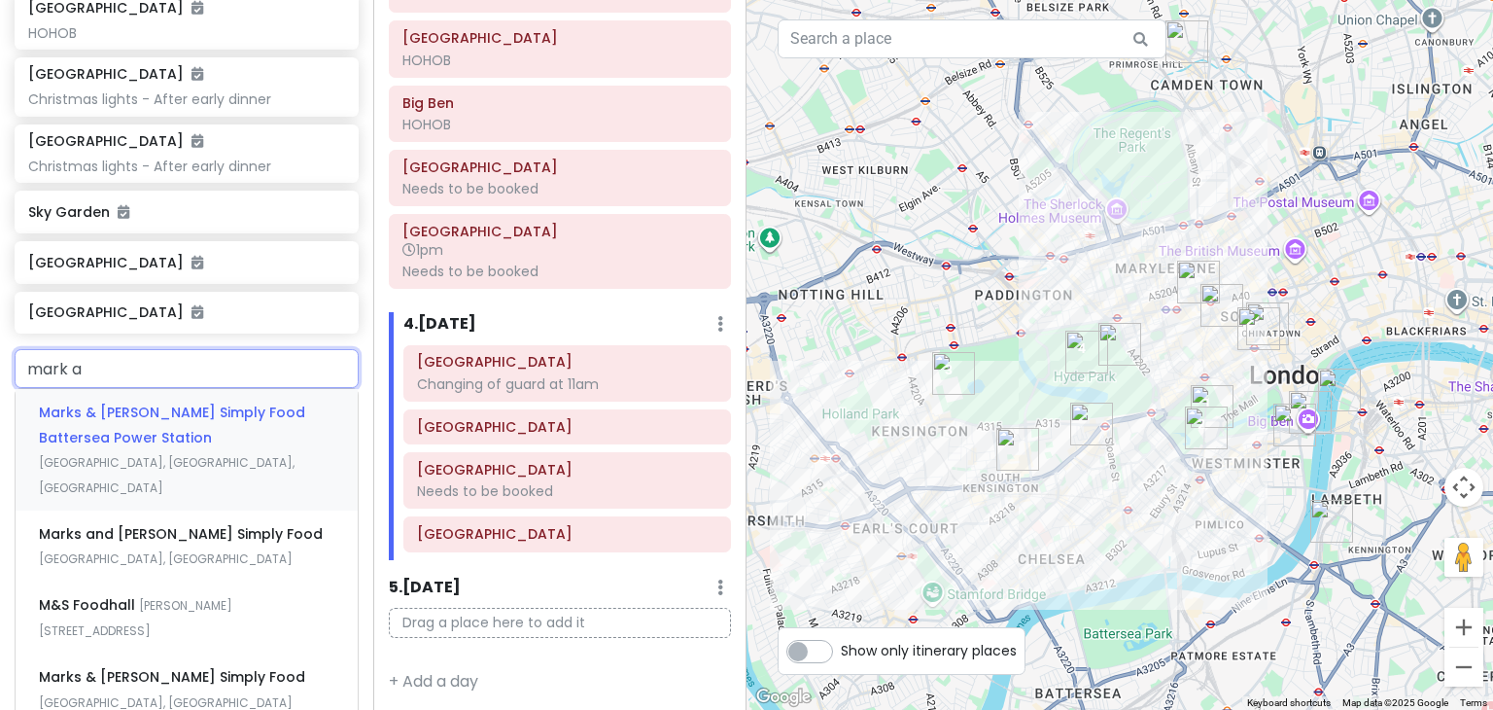
scroll to position [1298, 0]
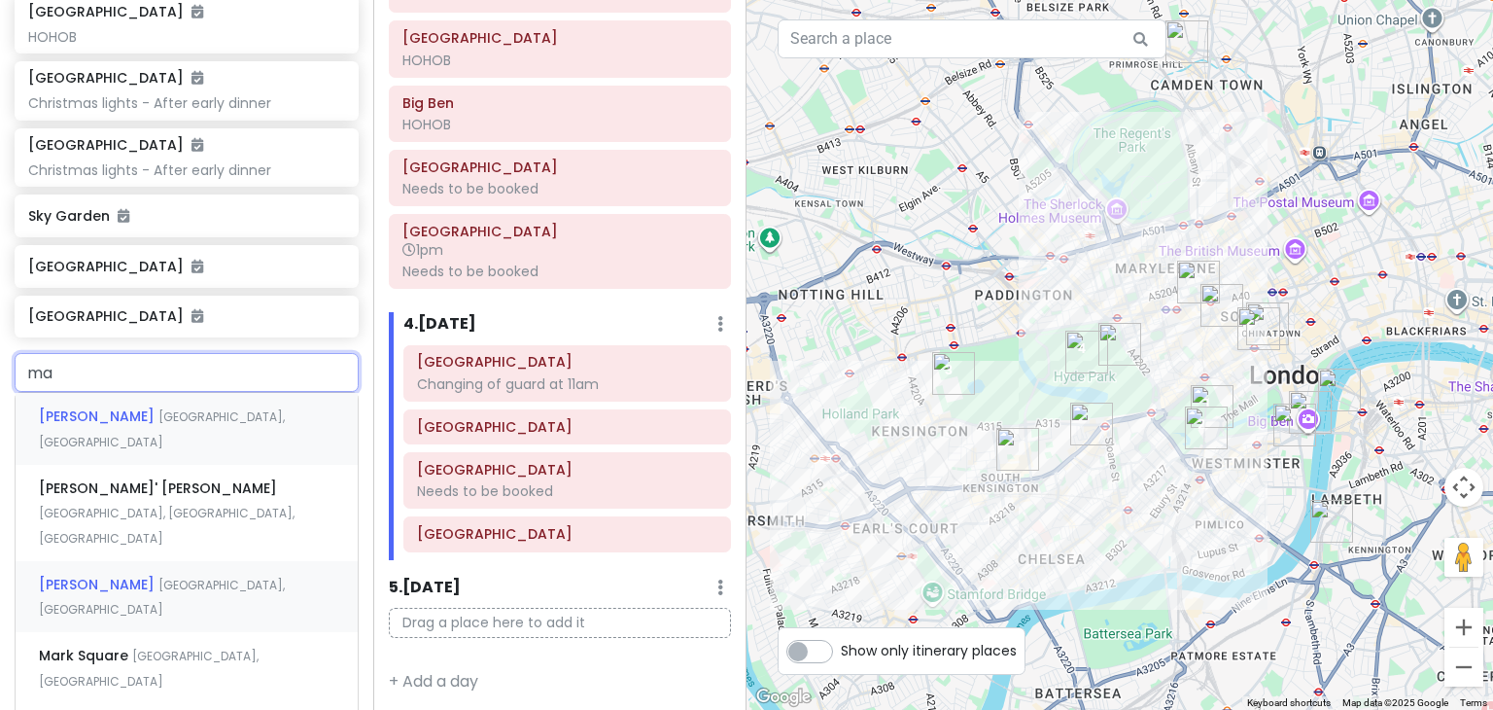
type input "m"
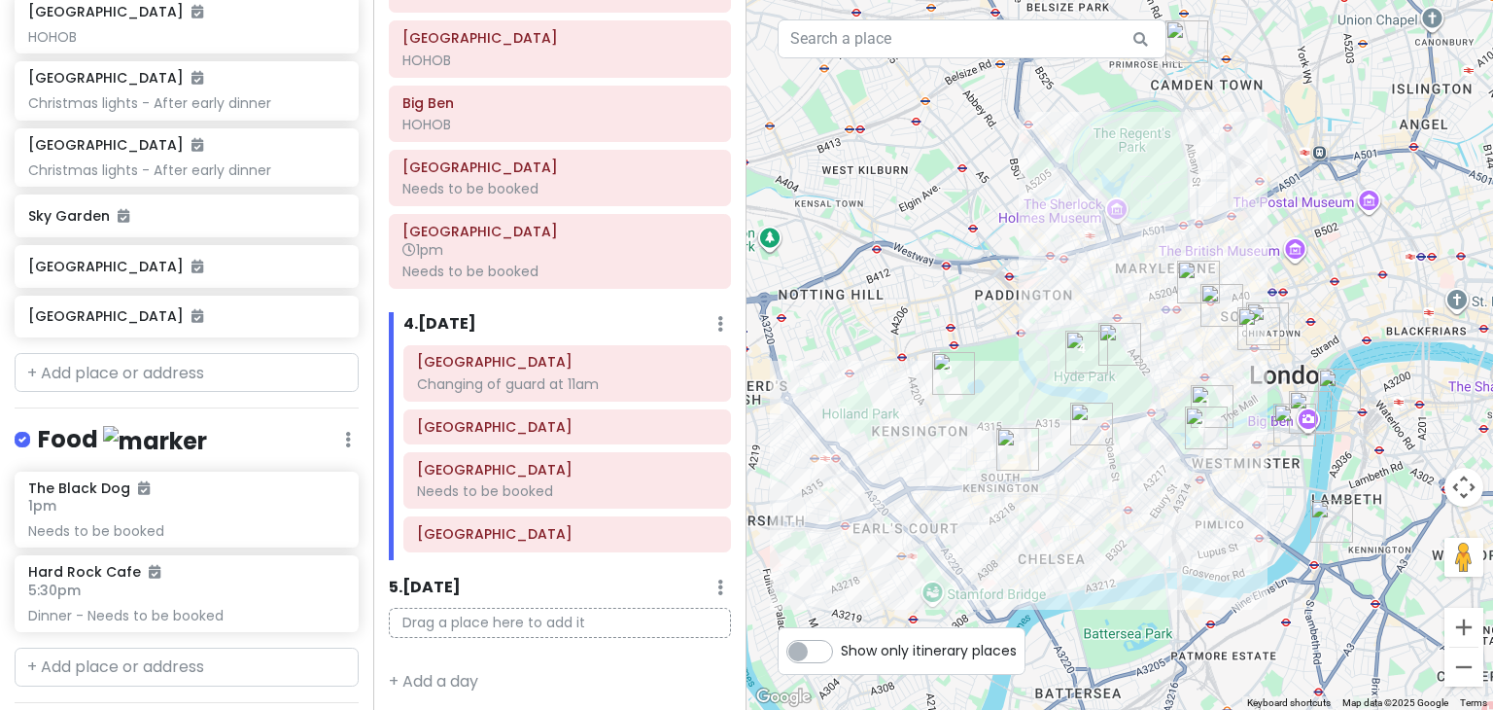
click at [1096, 549] on div at bounding box center [1119, 355] width 746 height 710
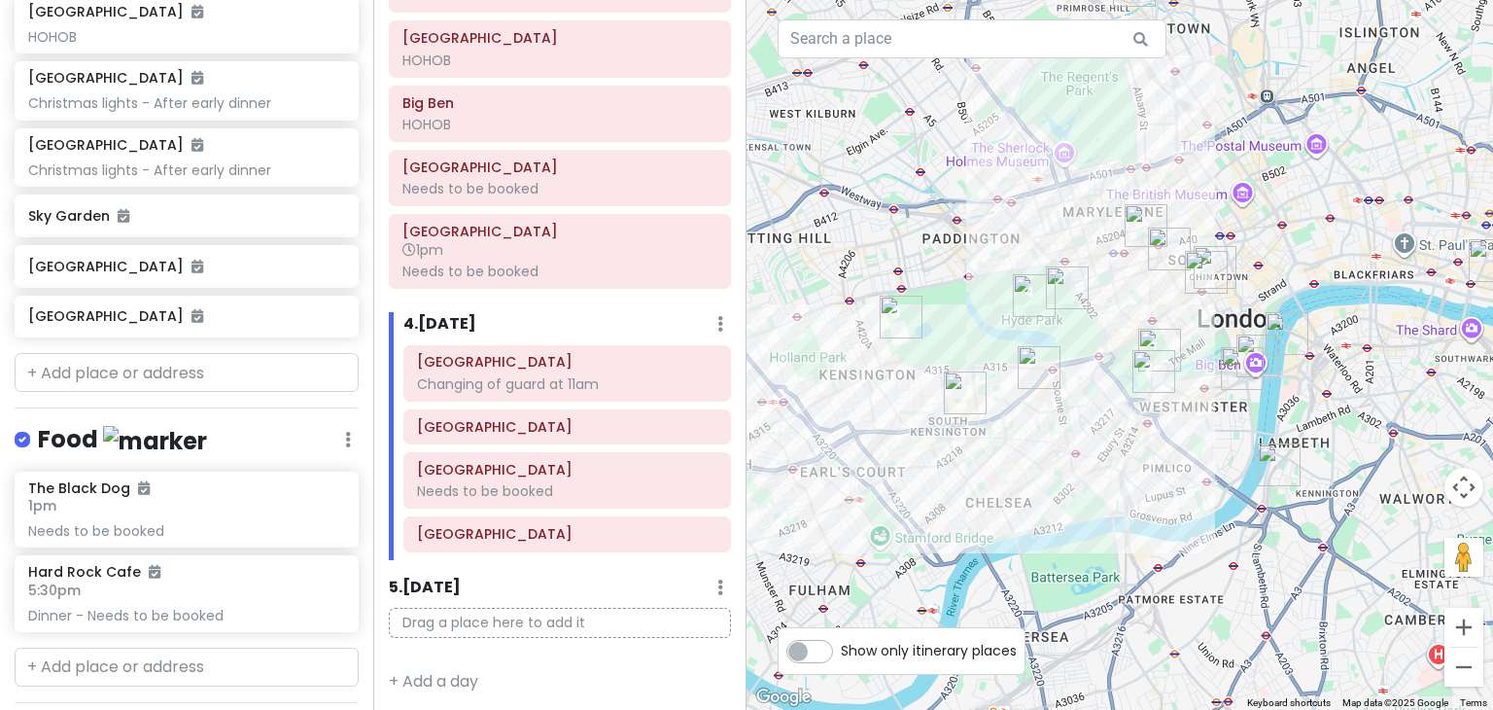
drag, startPoint x: 1106, startPoint y: 504, endPoint x: 1046, endPoint y: 452, distance: 79.9
click at [1046, 452] on div at bounding box center [1119, 355] width 746 height 710
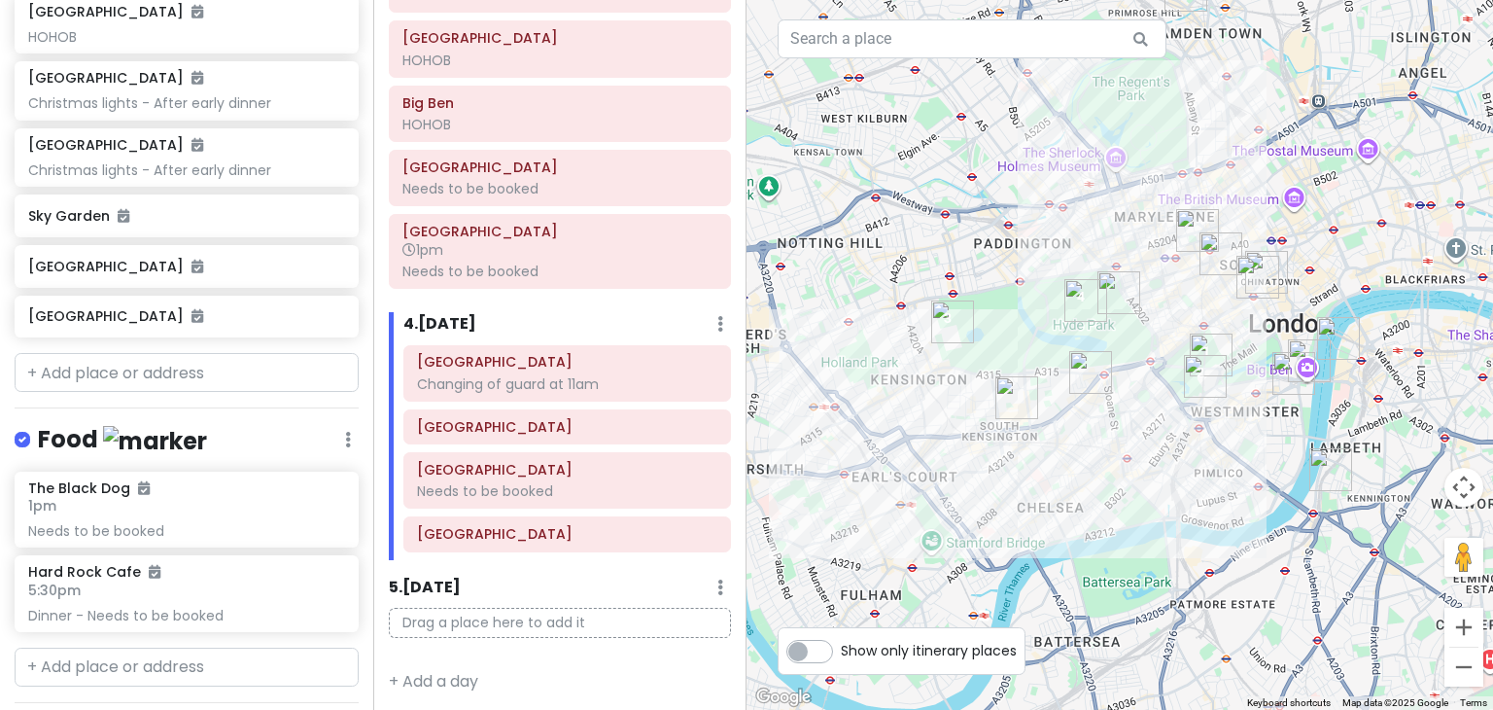
drag, startPoint x: 957, startPoint y: 452, endPoint x: 1010, endPoint y: 460, distance: 53.1
click at [1010, 460] on div at bounding box center [1119, 355] width 746 height 710
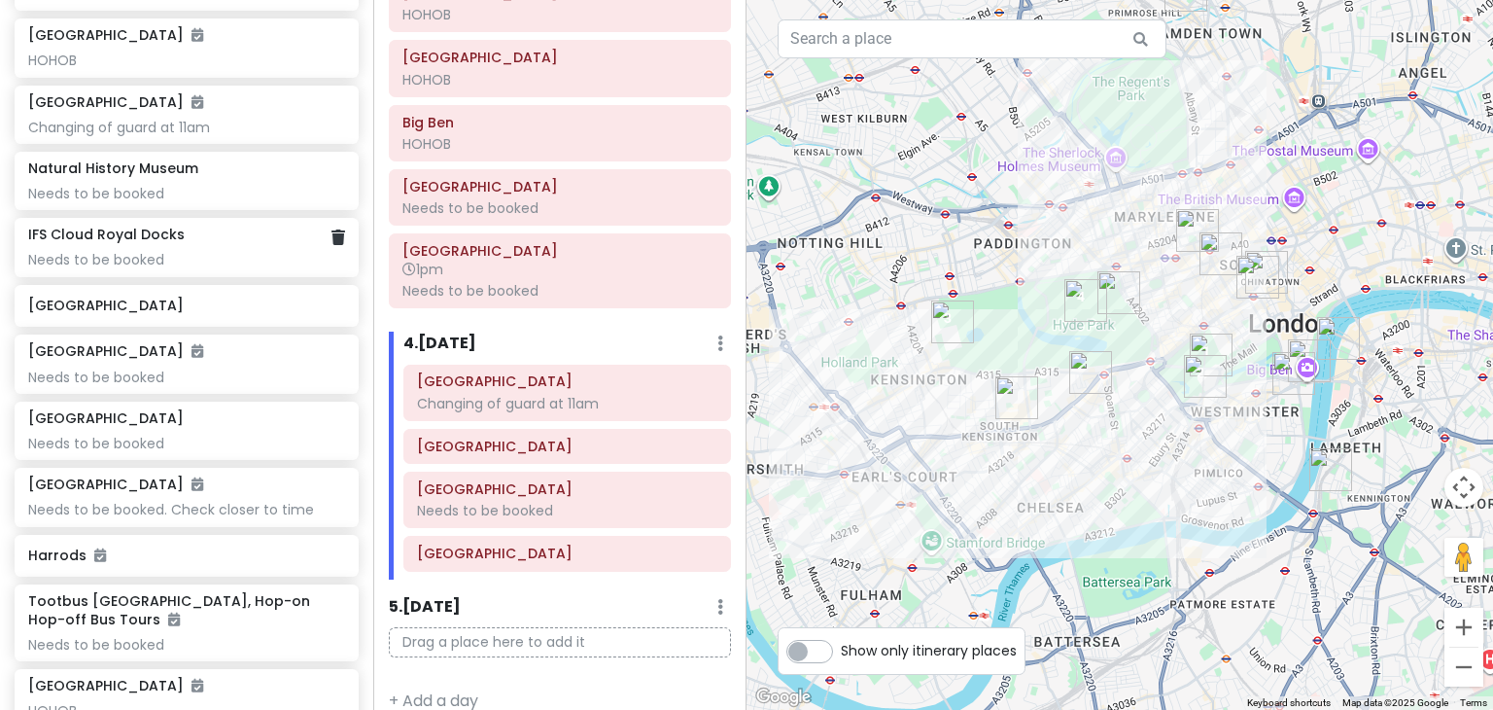
scroll to position [631, 0]
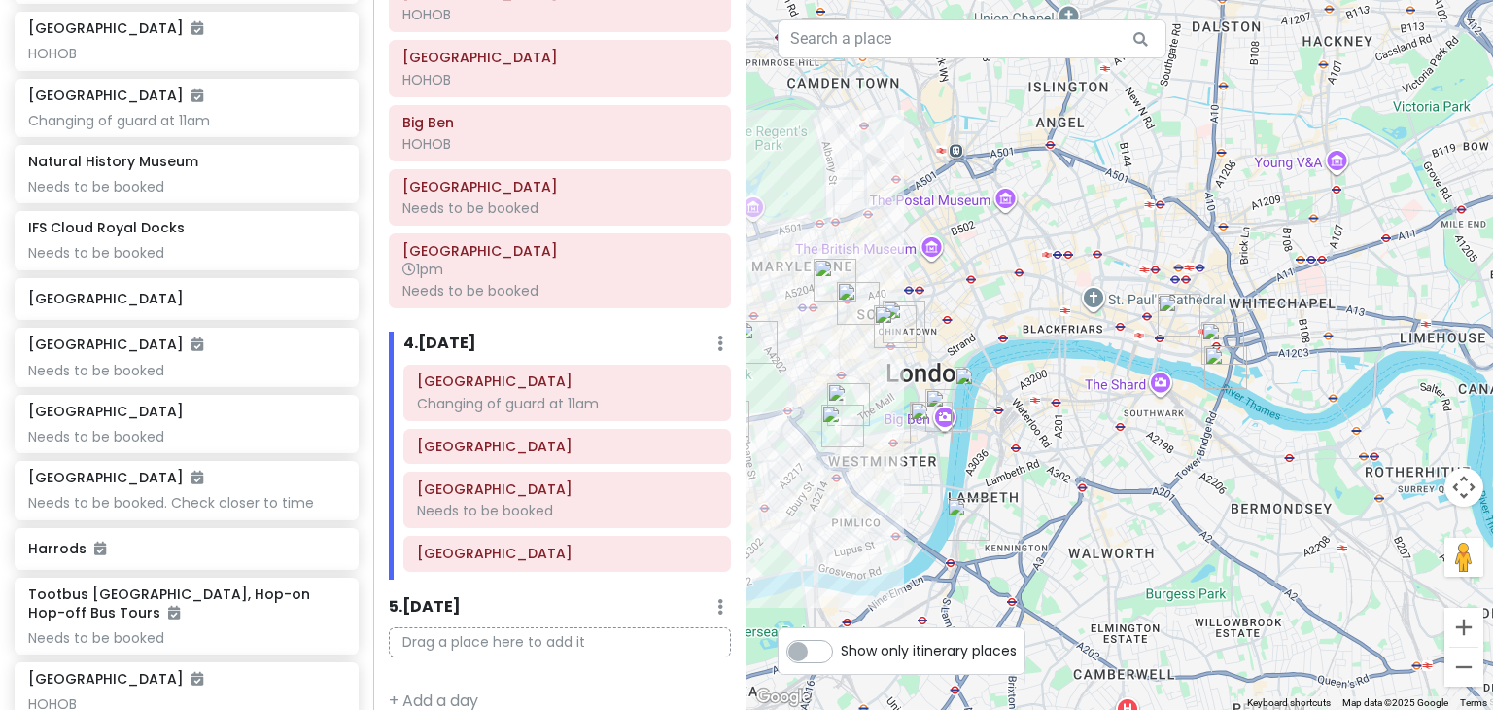
drag, startPoint x: 1260, startPoint y: 475, endPoint x: 895, endPoint y: 525, distance: 367.8
click at [895, 525] on div at bounding box center [1119, 355] width 746 height 710
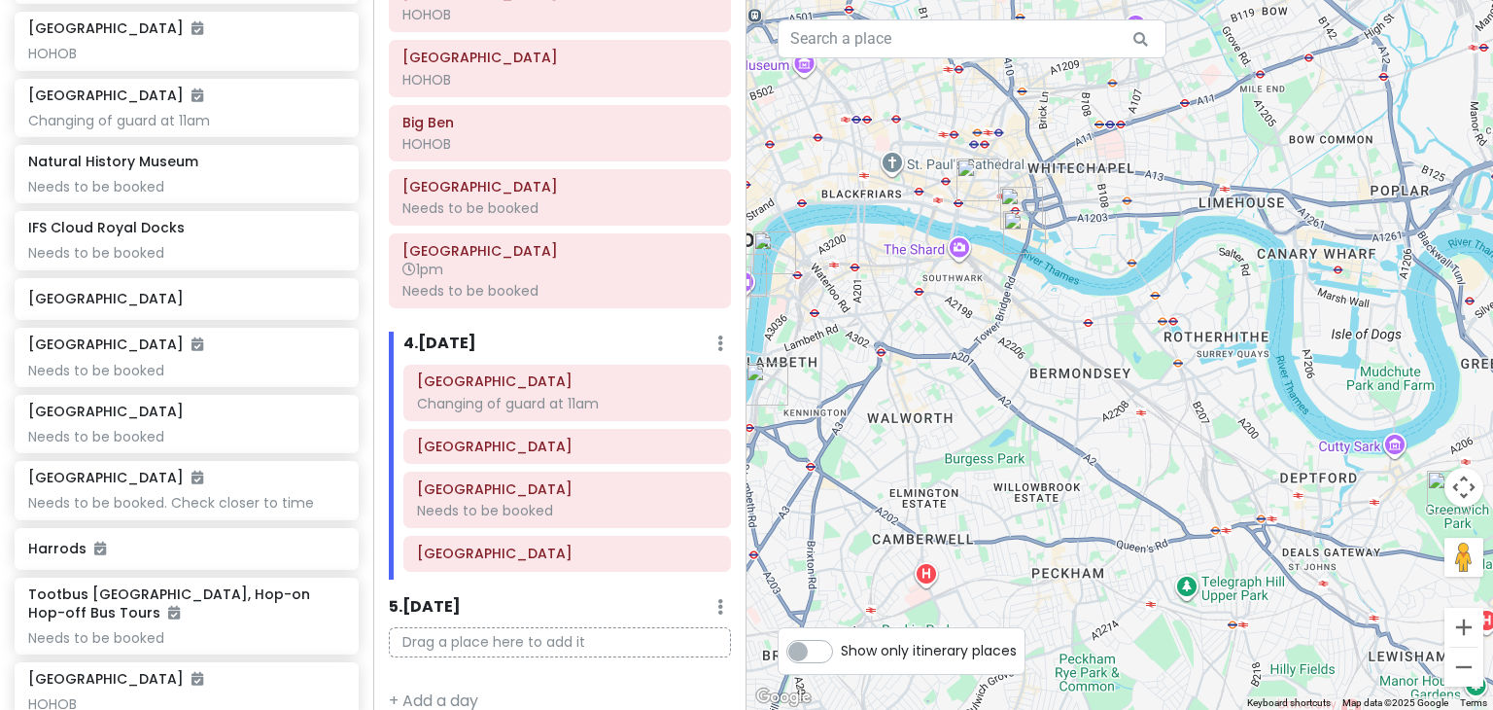
drag, startPoint x: 1443, startPoint y: 460, endPoint x: 1386, endPoint y: 322, distance: 149.5
click at [1386, 322] on div at bounding box center [1119, 355] width 746 height 710
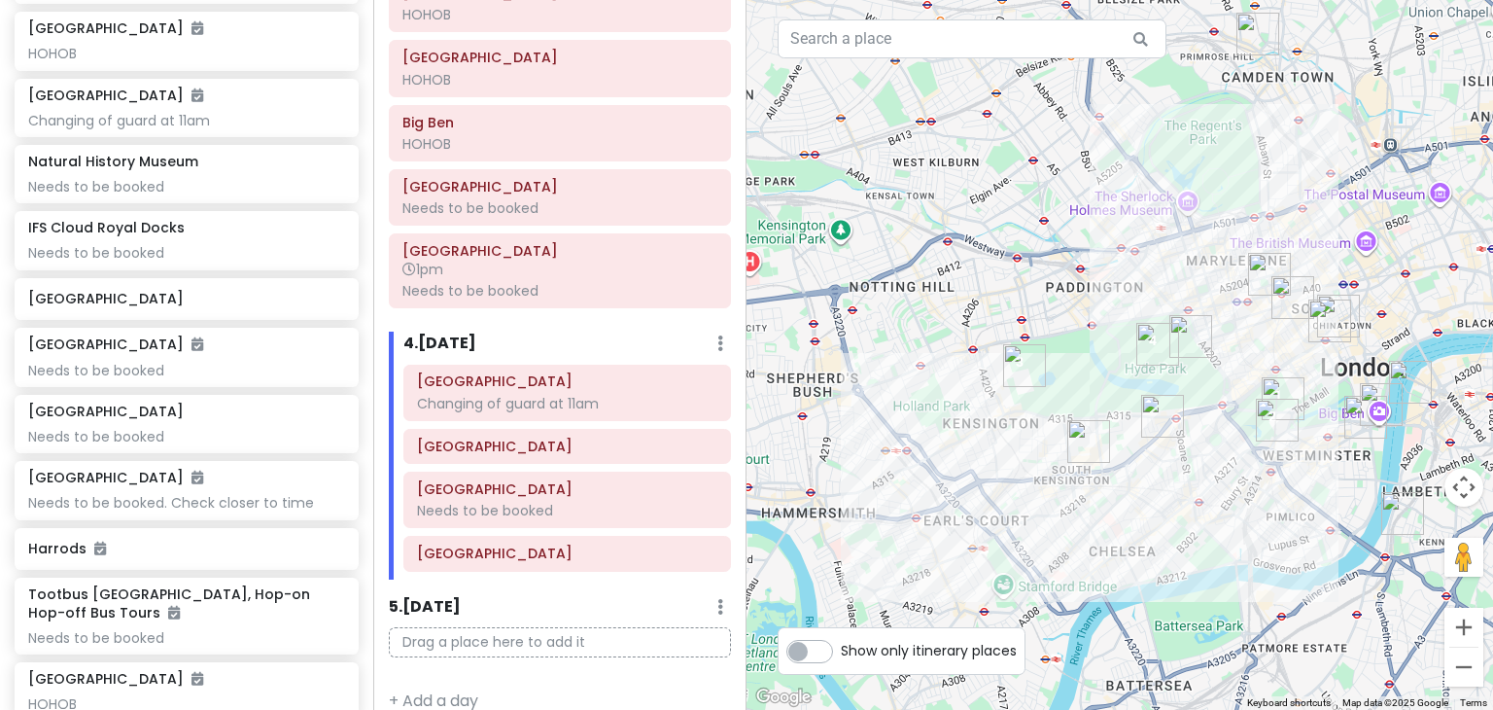
drag, startPoint x: 925, startPoint y: 307, endPoint x: 1403, endPoint y: 436, distance: 495.4
click at [1403, 436] on div at bounding box center [1119, 355] width 746 height 710
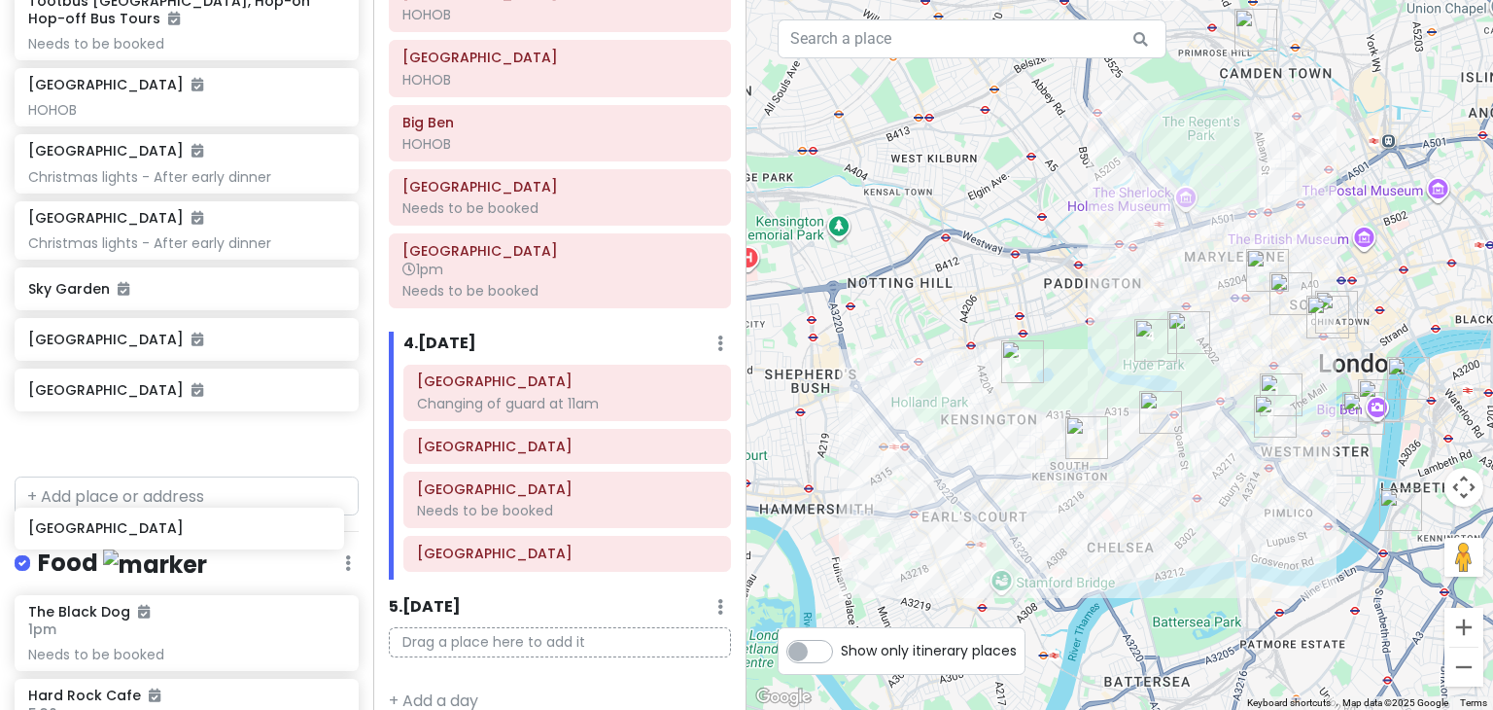
scroll to position [1174, 0]
drag, startPoint x: 175, startPoint y: 308, endPoint x: 185, endPoint y: 453, distance: 145.1
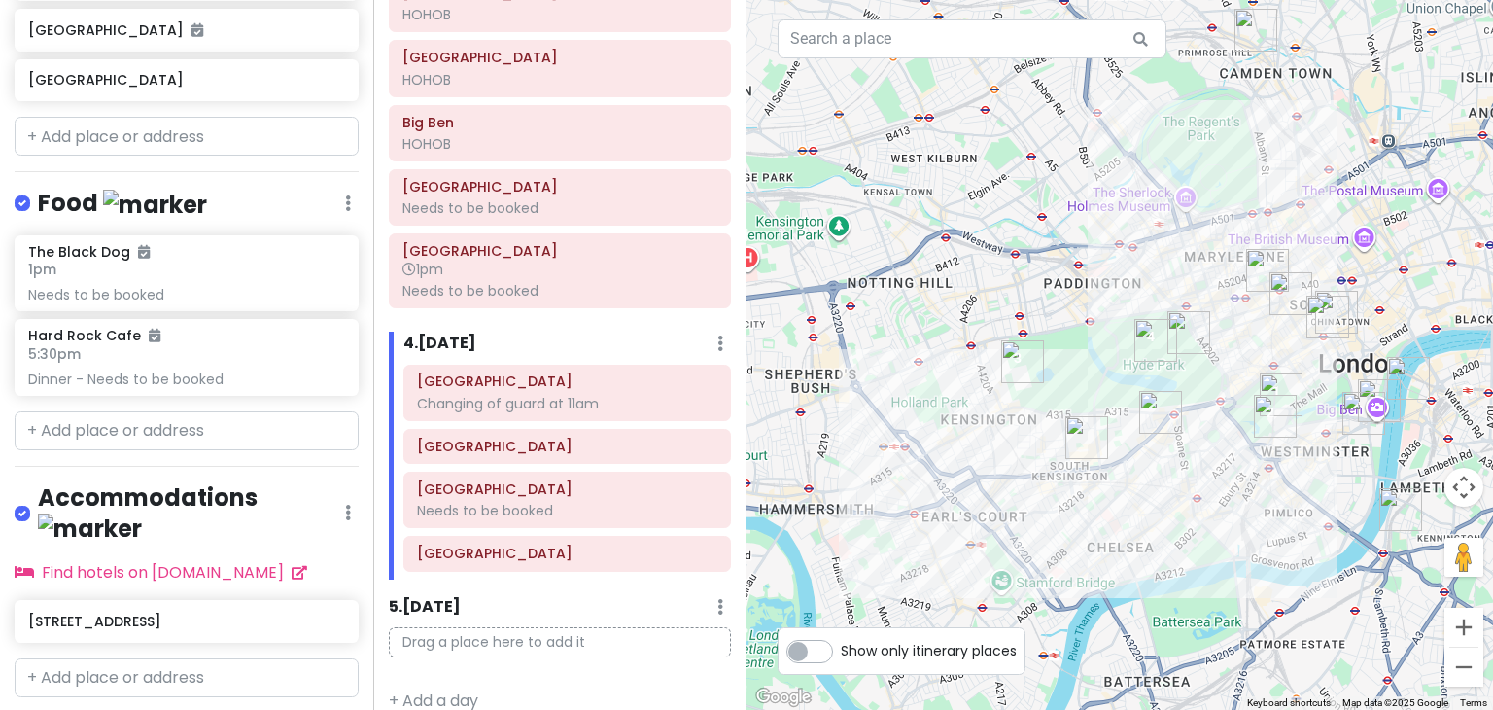
scroll to position [1556, 0]
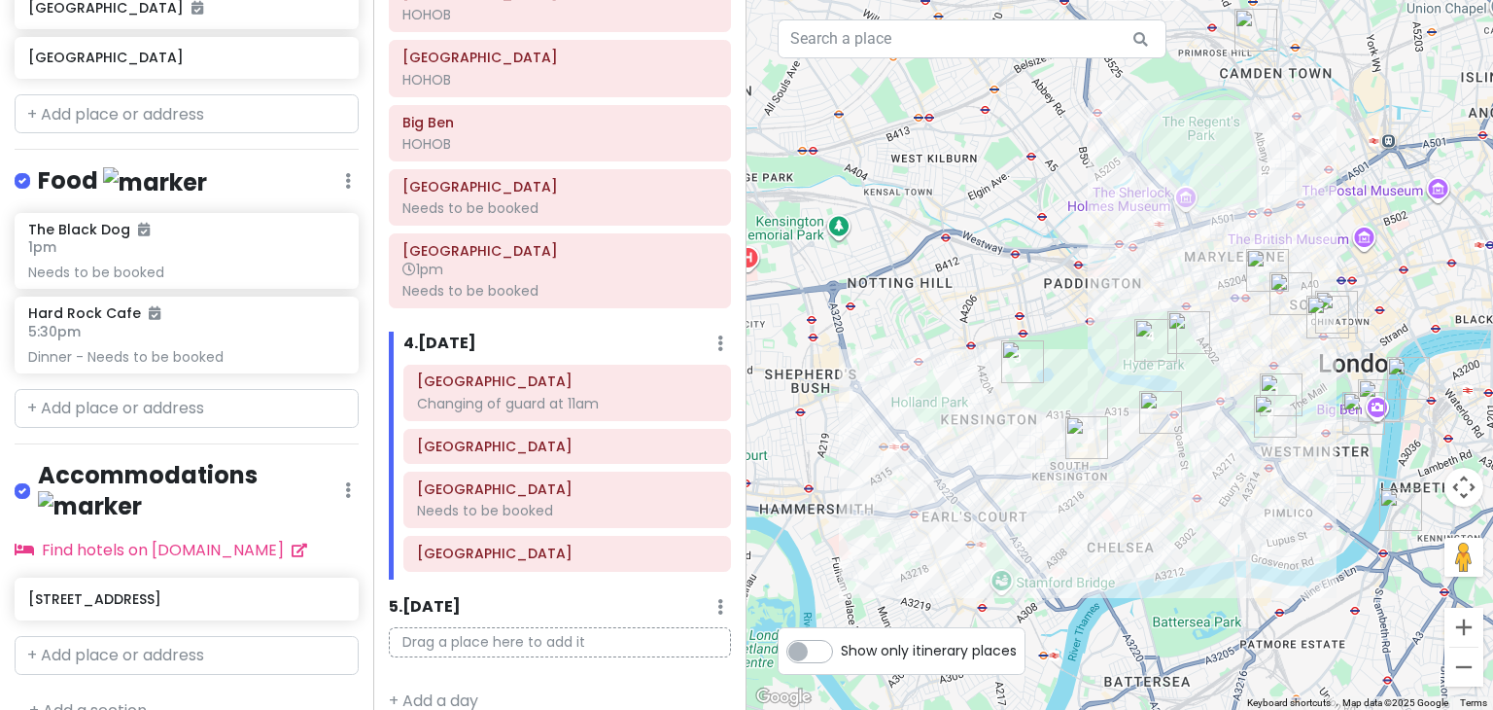
click at [93, 693] on div "London Trip Private Change Dates Make a Copy Delete Trip Go Pro ⚡️ Give Feedbac…" at bounding box center [186, 355] width 373 height 710
click at [120, 699] on link "+ Add a section" at bounding box center [88, 710] width 118 height 22
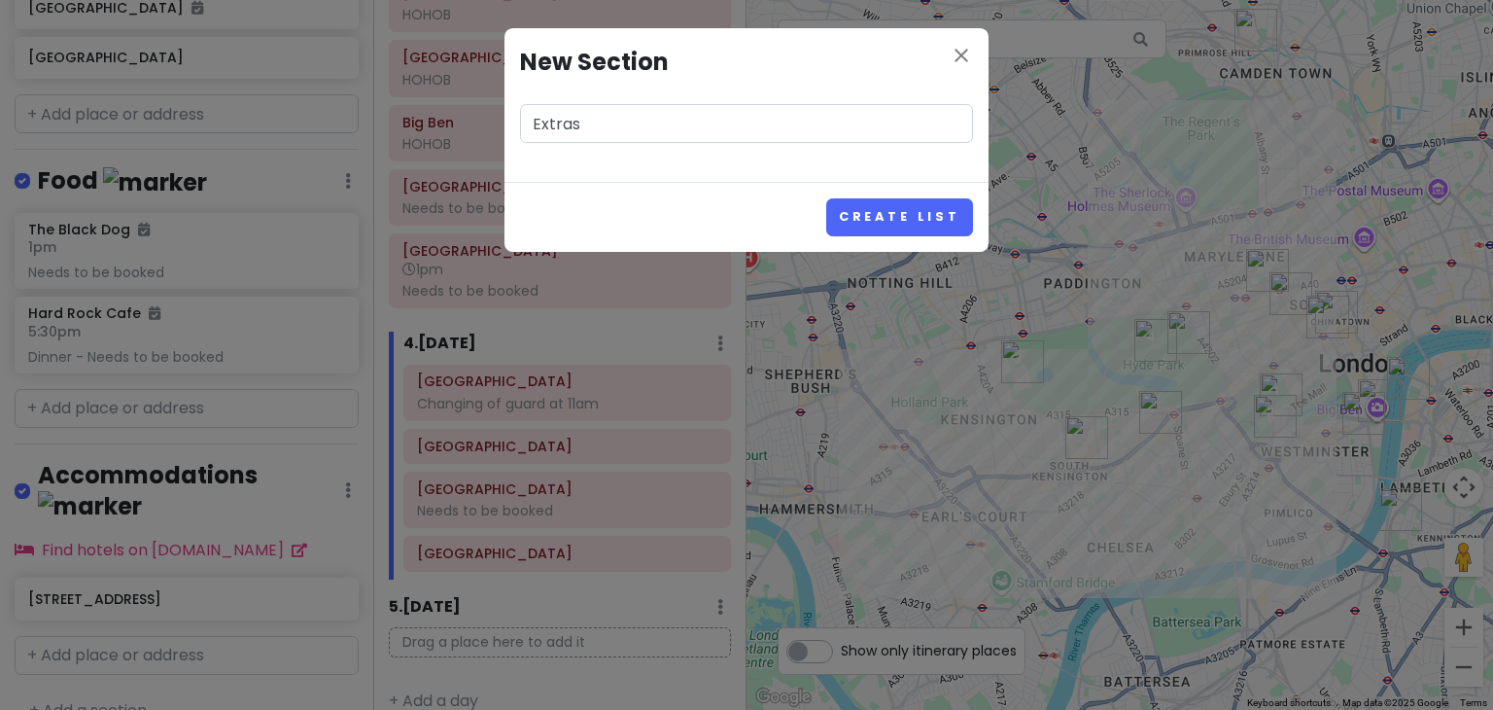
type input "Extras"
click at [826, 198] on button "Create List" at bounding box center [899, 217] width 147 height 38
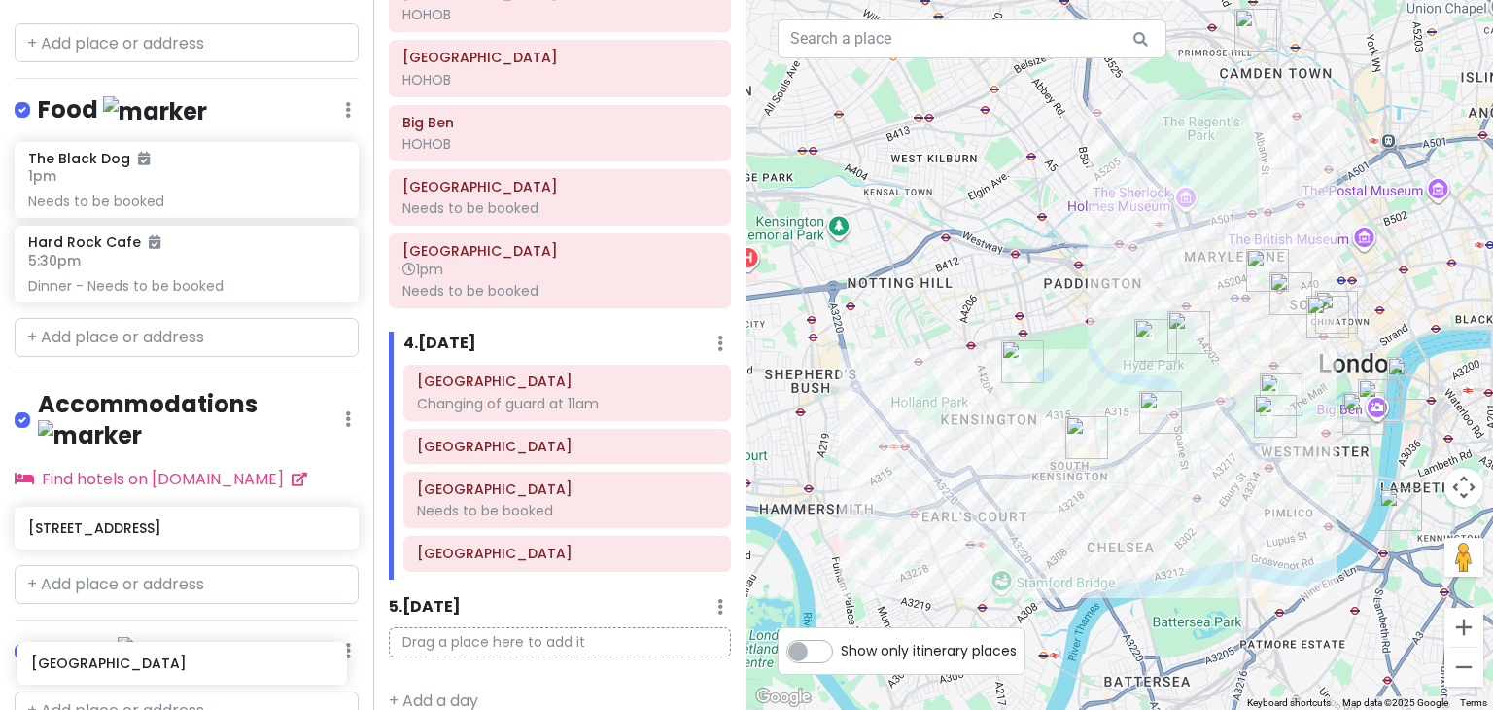
scroll to position [1680, 0]
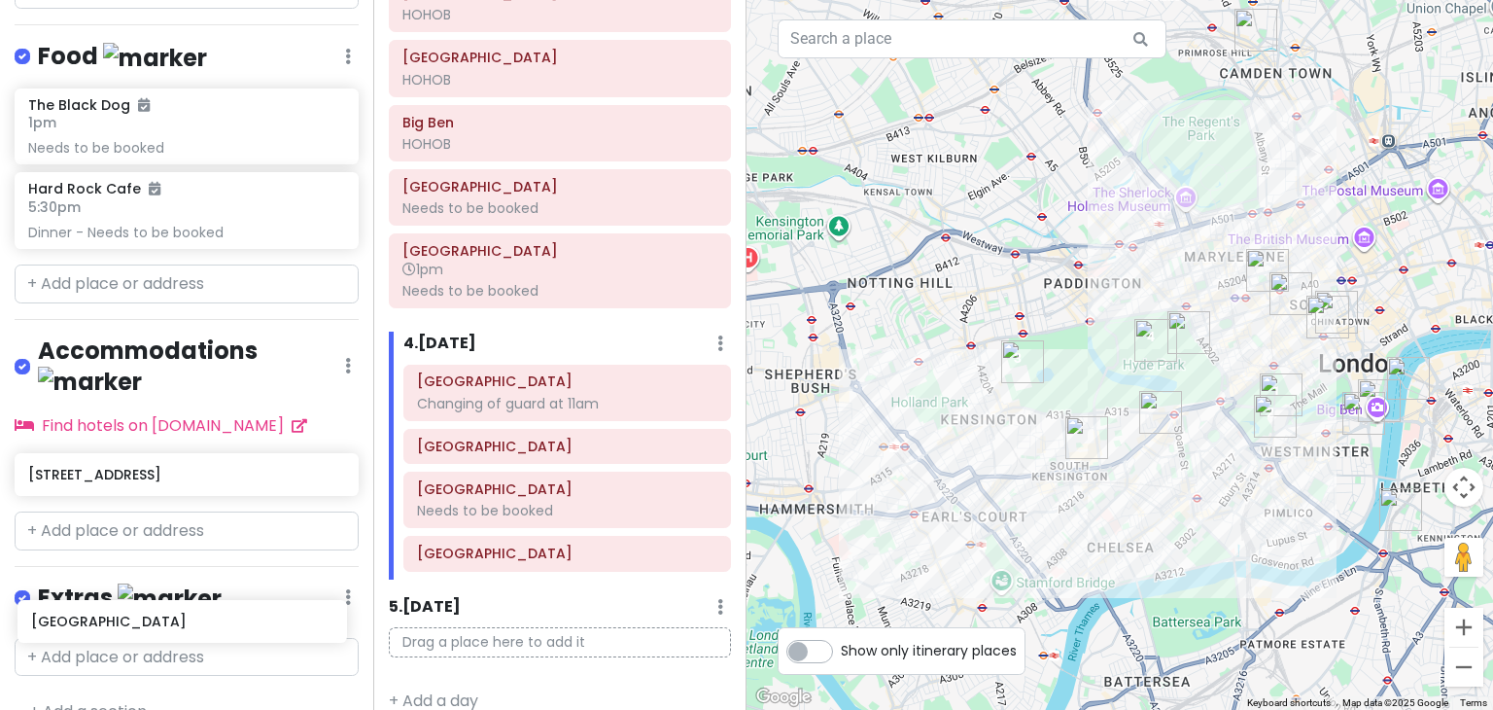
drag, startPoint x: 148, startPoint y: 110, endPoint x: 151, endPoint y: 623, distance: 513.2
click at [151, 623] on div "London Trip Private Change Dates Make a Copy Delete Trip Go Pro ⚡️ Give Feedbac…" at bounding box center [186, 355] width 373 height 710
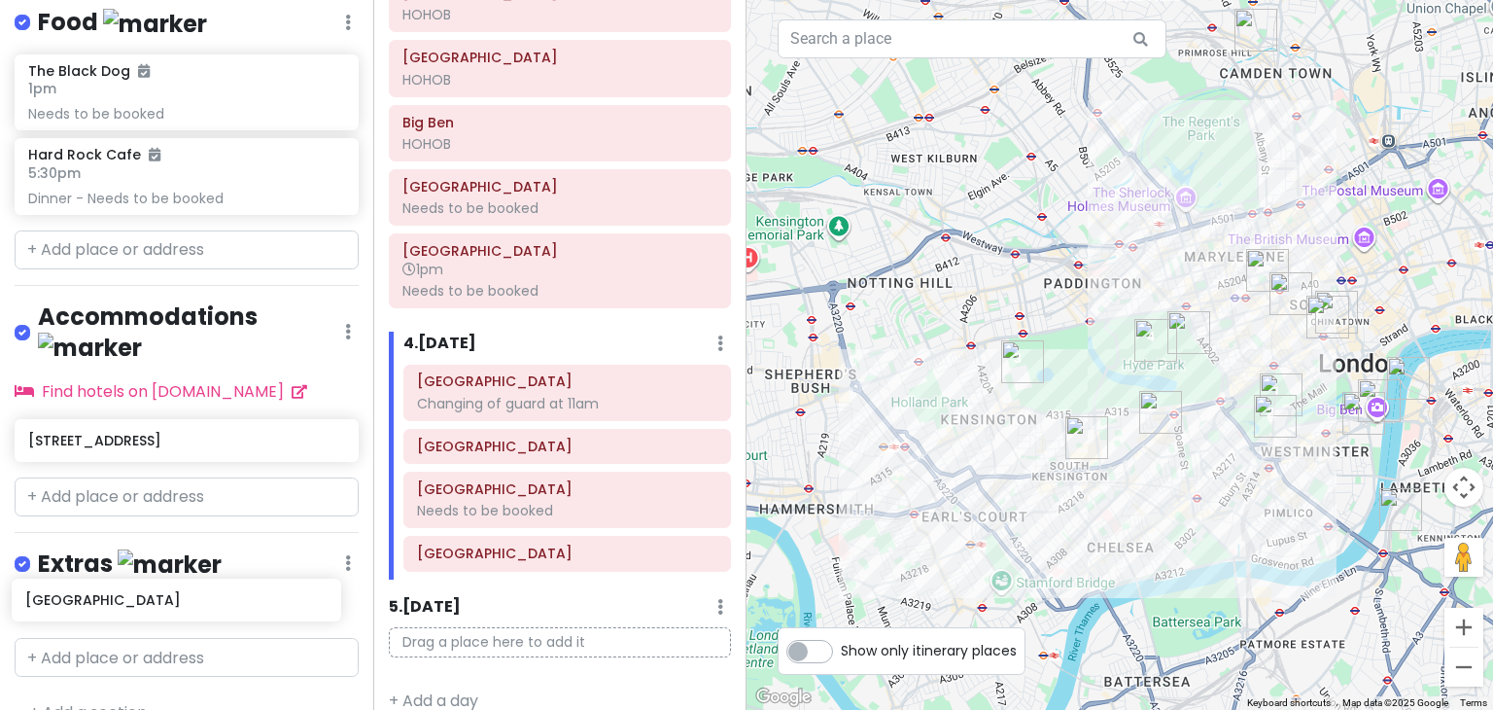
drag, startPoint x: 136, startPoint y: 112, endPoint x: 133, endPoint y: 602, distance: 489.9
click at [133, 602] on div "London Trip Private Change Dates Make a Copy Delete Trip Go Pro ⚡️ Give Feedbac…" at bounding box center [186, 355] width 373 height 710
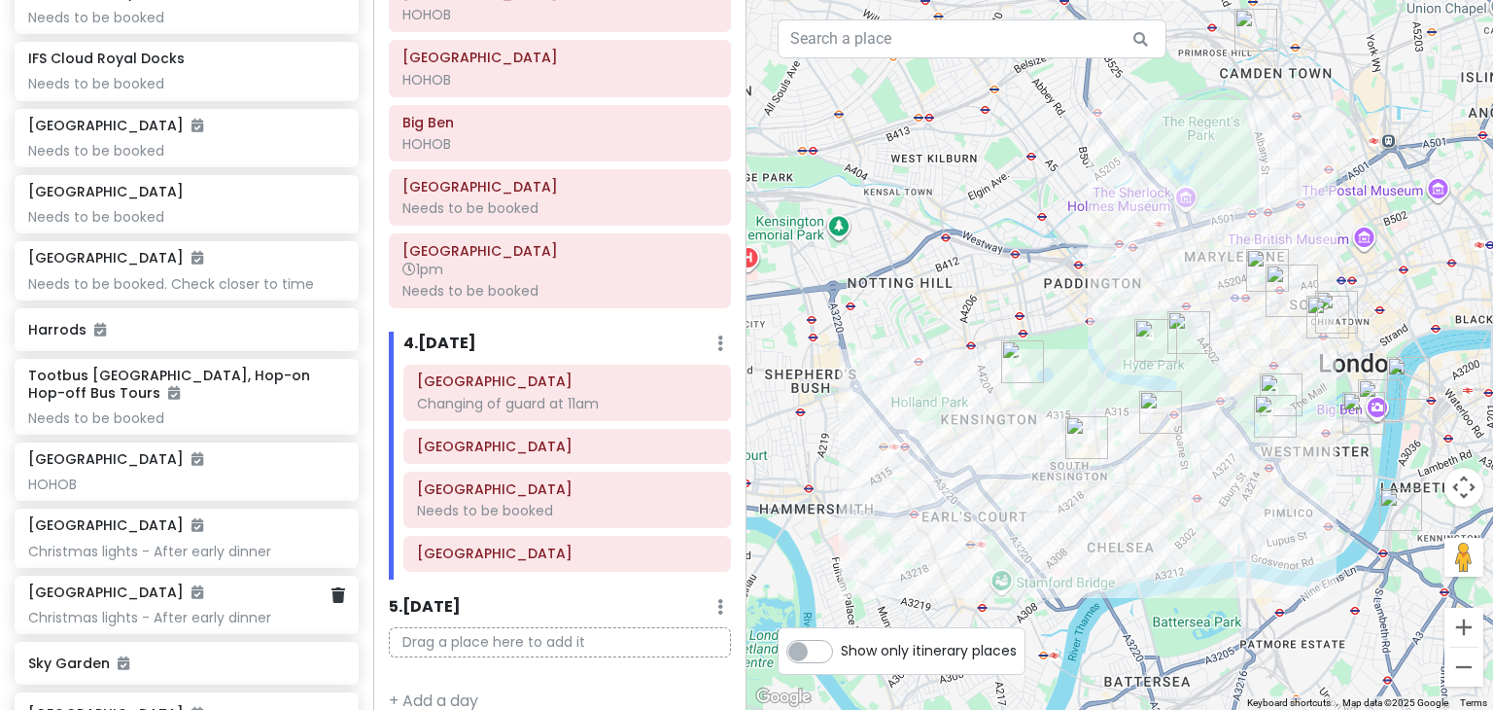
scroll to position [788, 0]
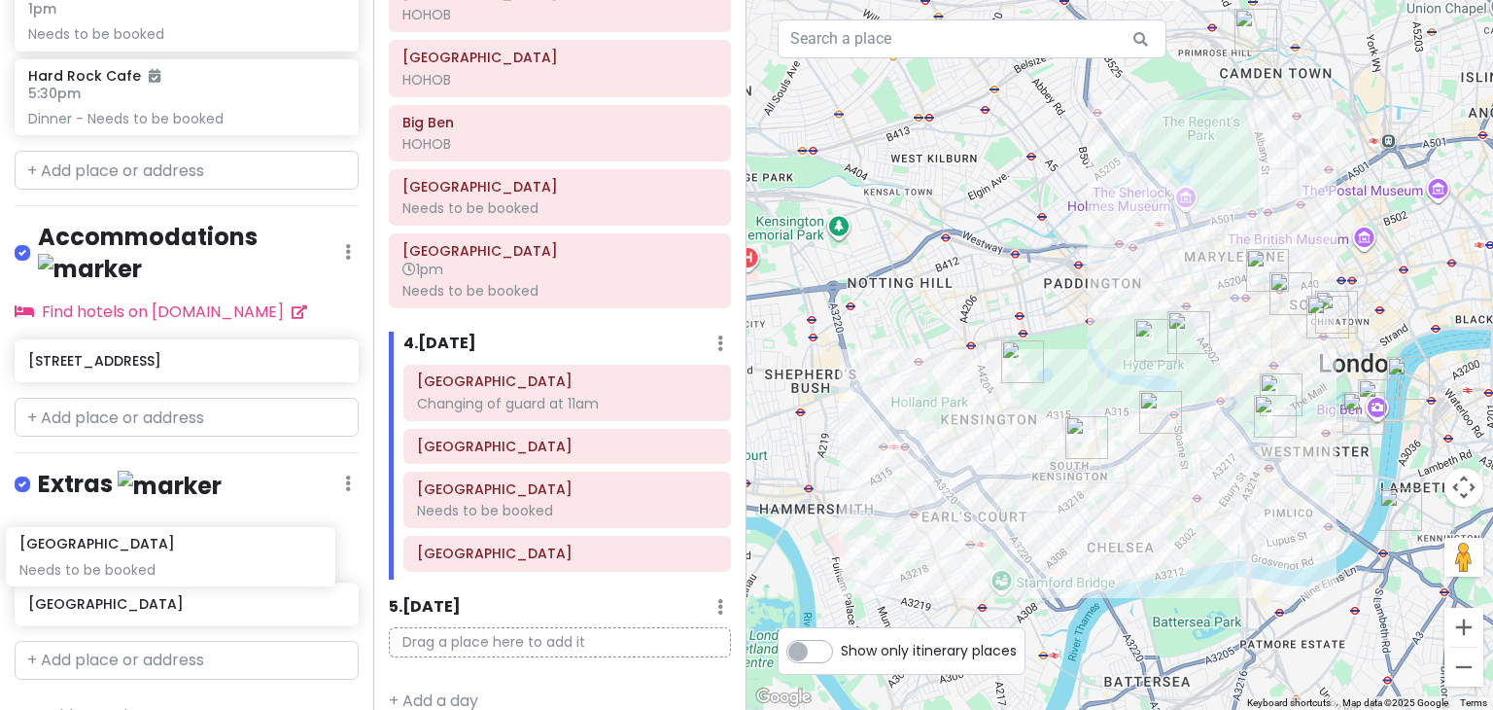
drag, startPoint x: 164, startPoint y: 211, endPoint x: 156, endPoint y: 557, distance: 346.1
click at [156, 557] on div "London Trip Private Change Dates Make a Copy Delete Trip Go Pro ⚡️ Give Feedbac…" at bounding box center [186, 355] width 373 height 710
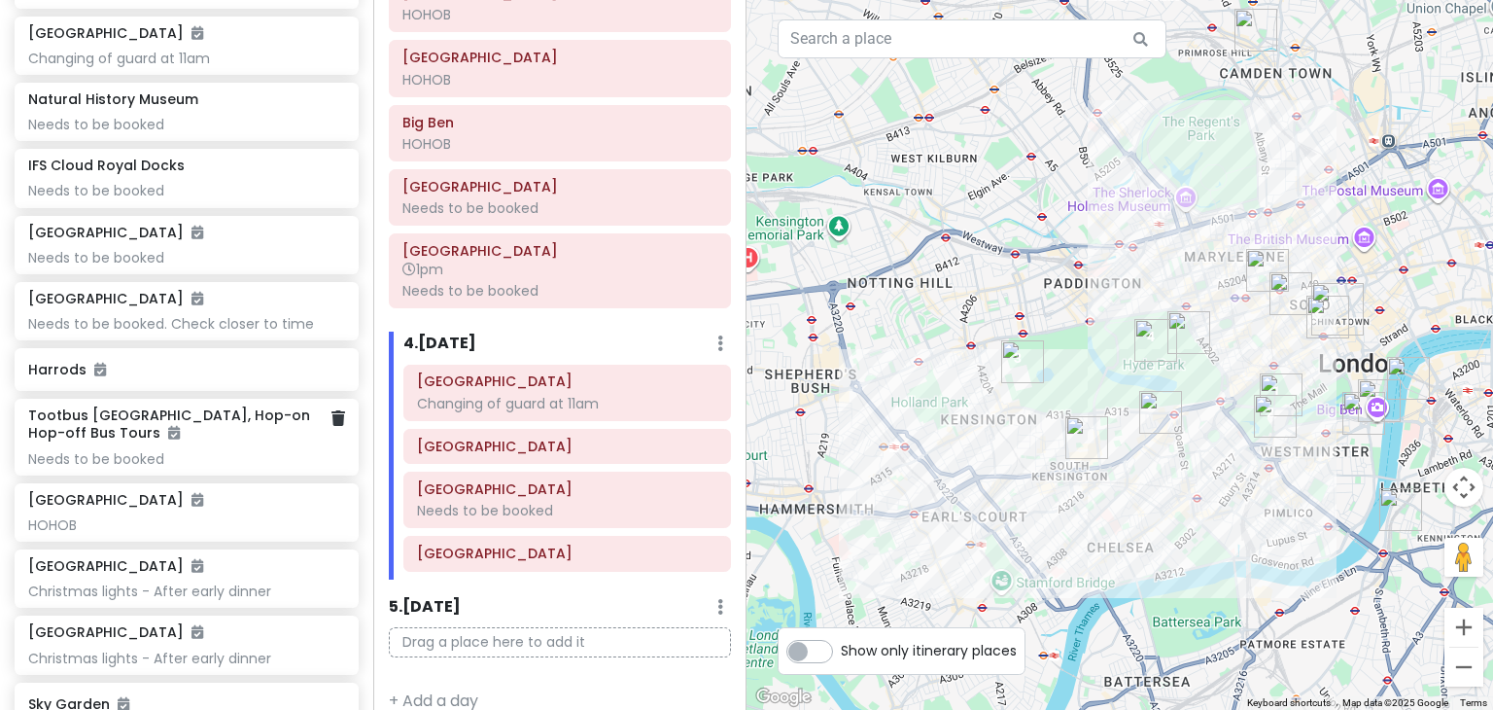
scroll to position [675, 0]
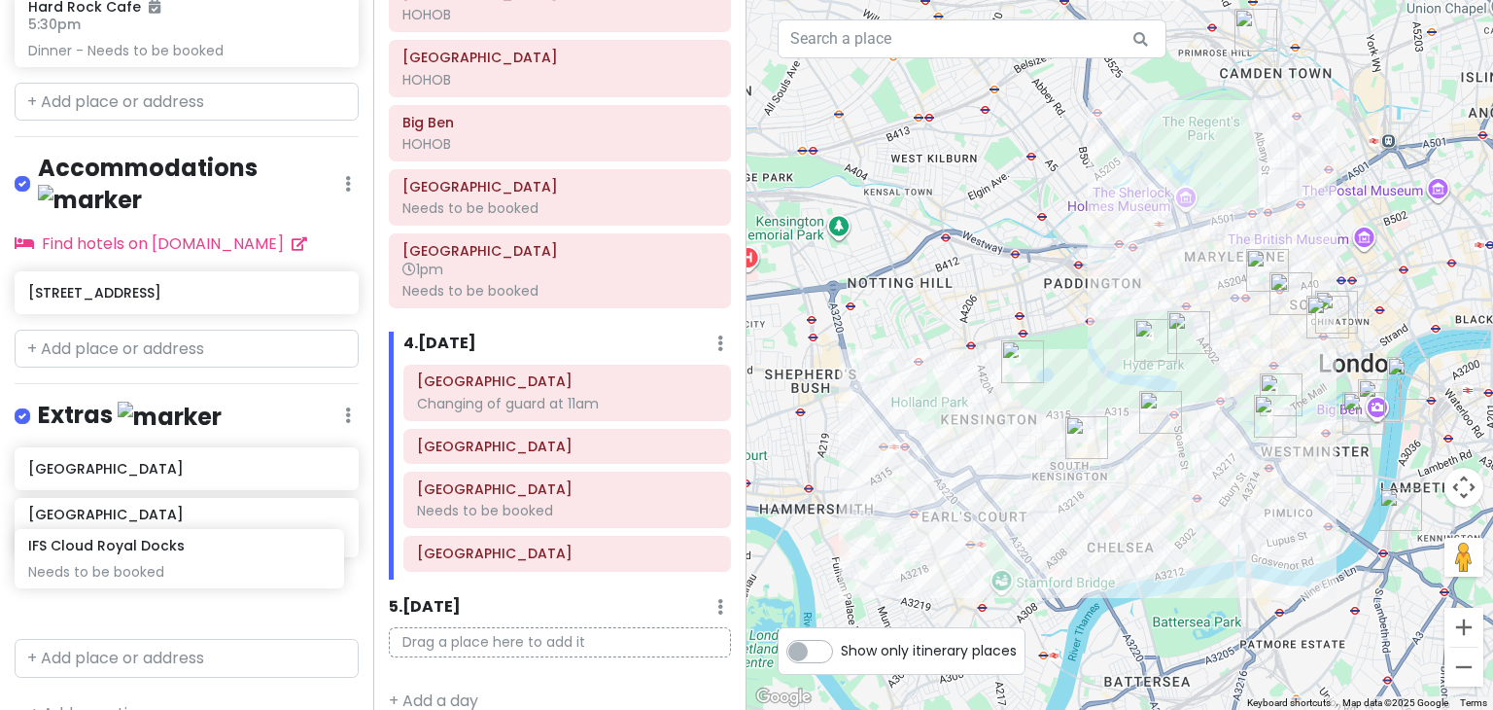
drag, startPoint x: 191, startPoint y: 191, endPoint x: 191, endPoint y: 556, distance: 364.5
click at [191, 556] on div "London Trip Private Change Dates Make a Copy Delete Trip Go Pro ⚡️ Give Feedbac…" at bounding box center [186, 355] width 373 height 710
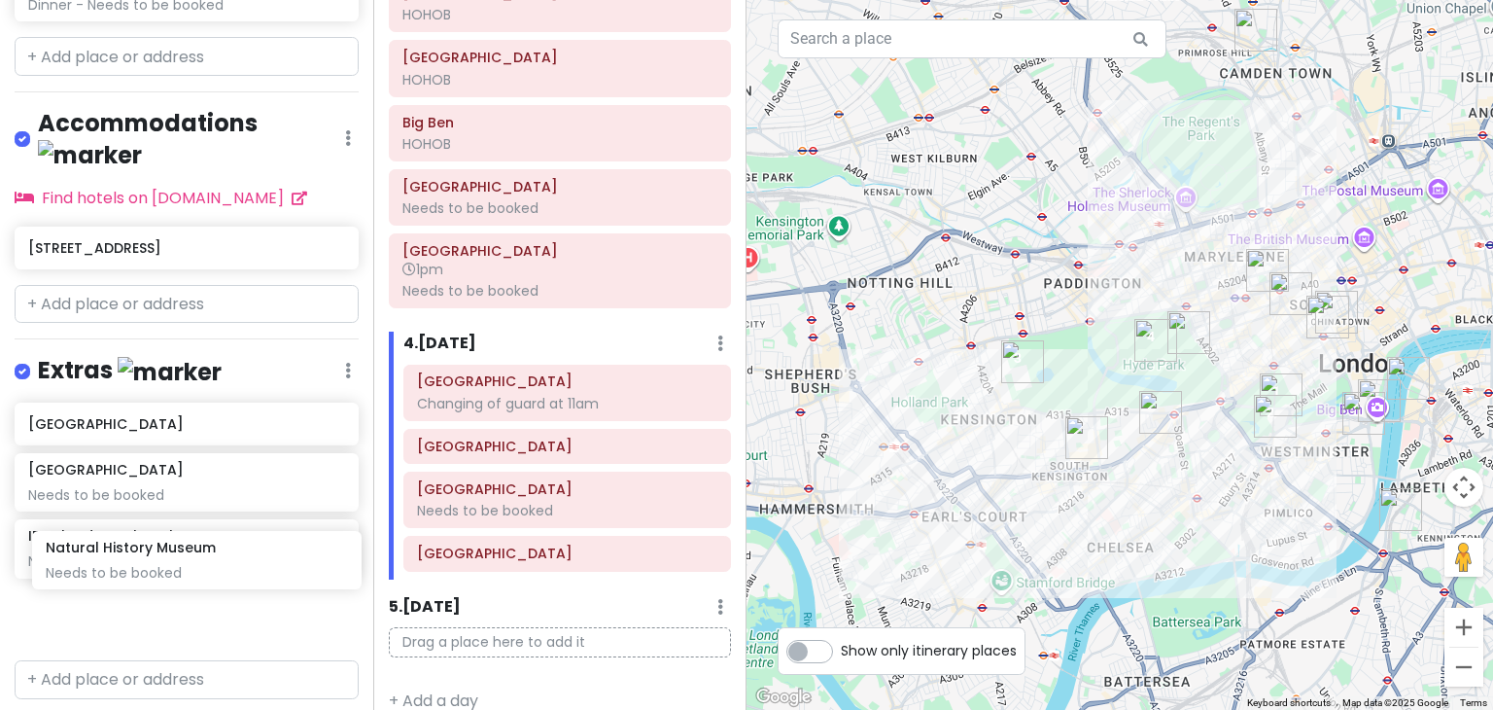
scroll to position [1747, 0]
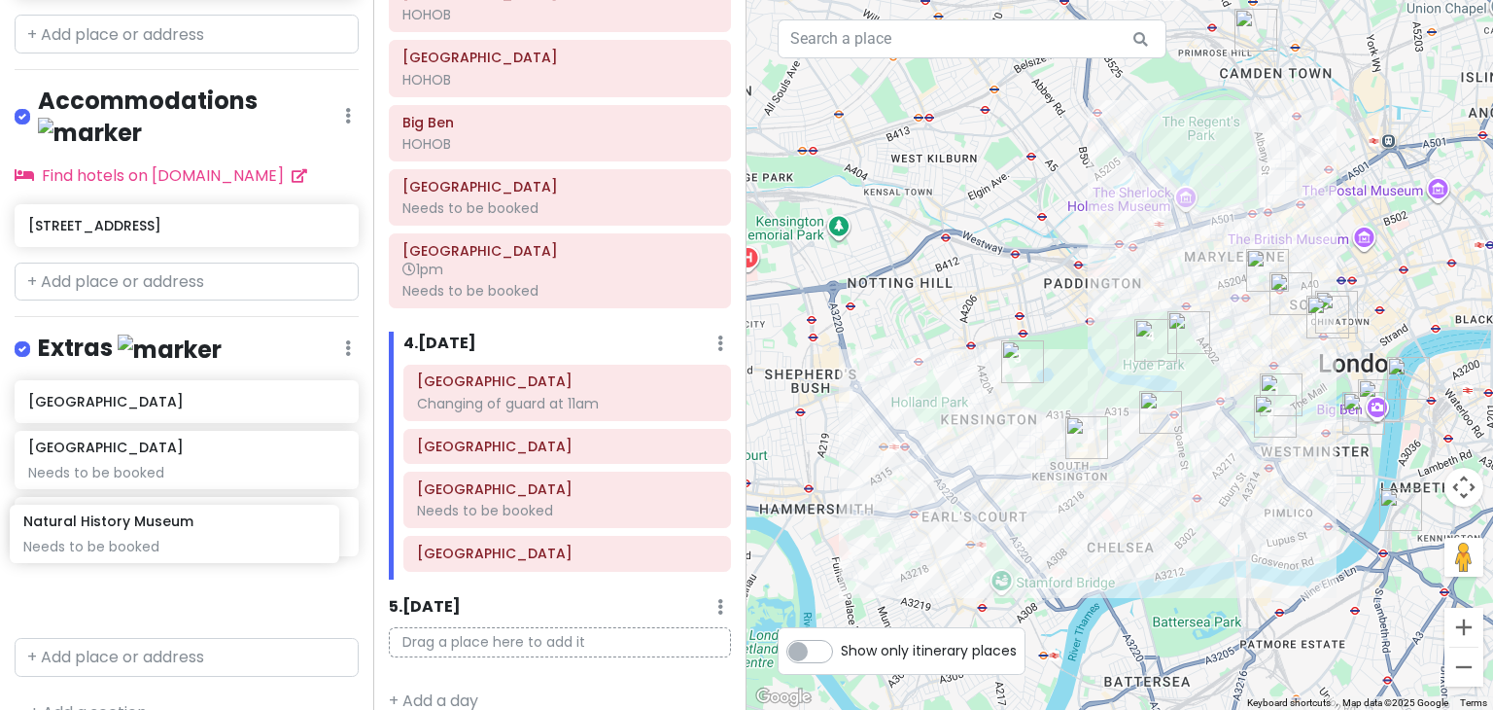
drag, startPoint x: 142, startPoint y: 457, endPoint x: 137, endPoint y: 540, distance: 83.7
click at [137, 540] on div "London Trip Private Change Dates Make a Copy Delete Trip Go Pro ⚡️ Give Feedbac…" at bounding box center [186, 355] width 373 height 710
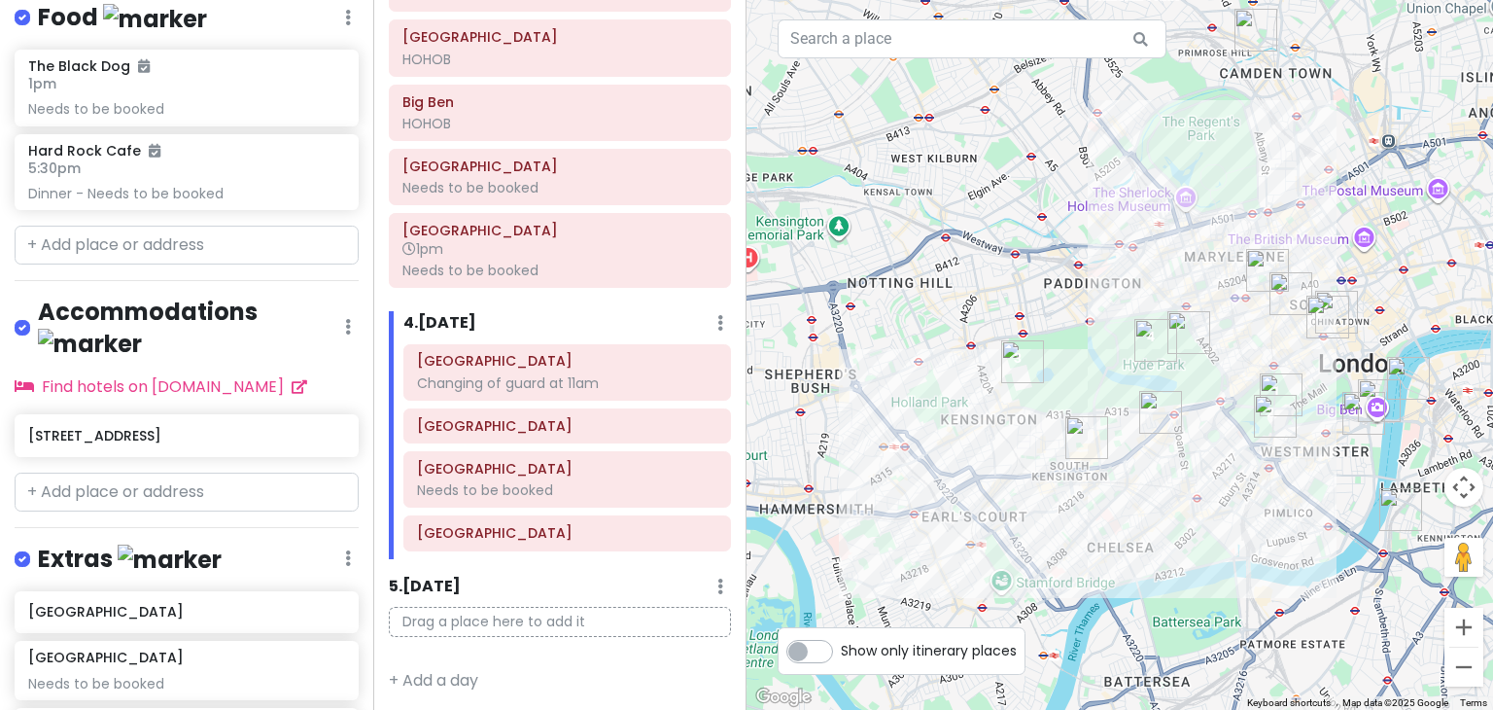
scroll to position [1680, 0]
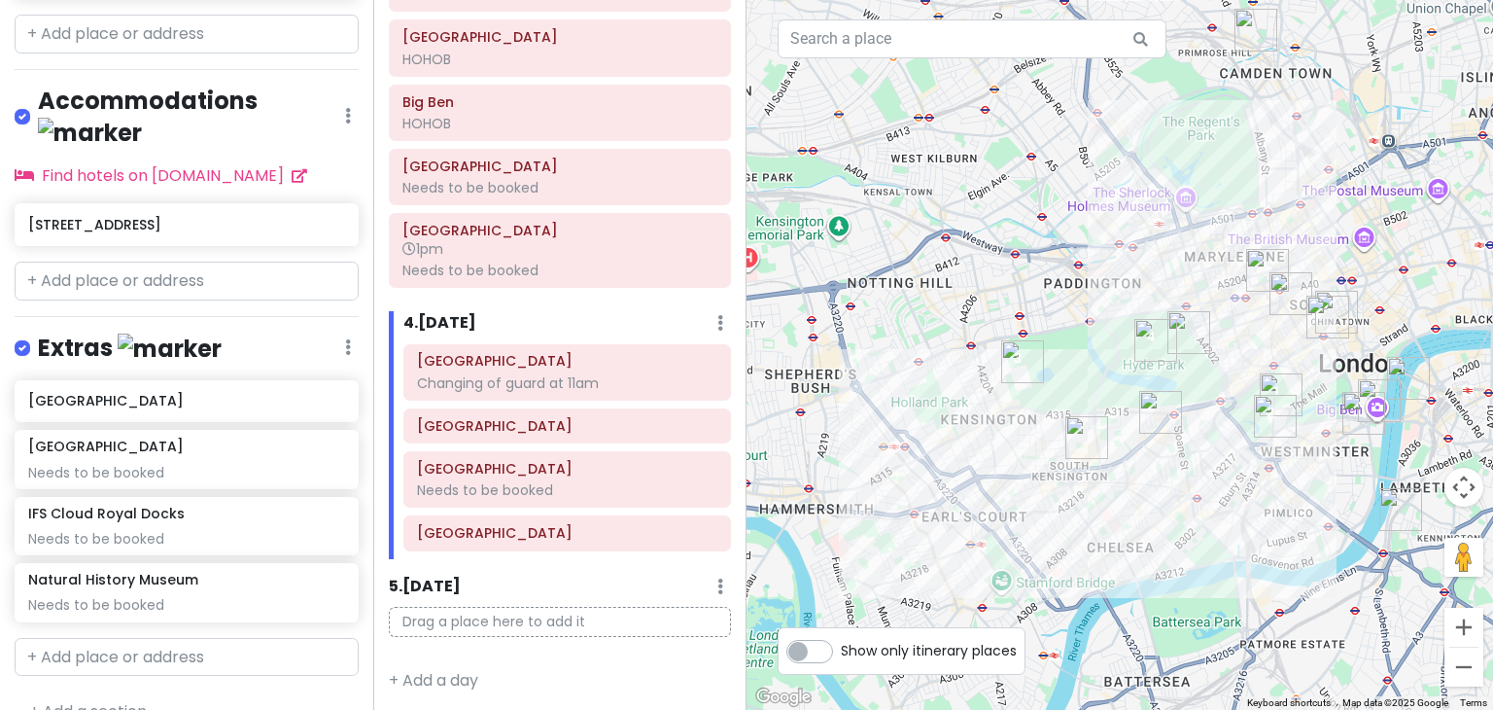
click at [90, 700] on link "+ Add a section" at bounding box center [88, 711] width 118 height 22
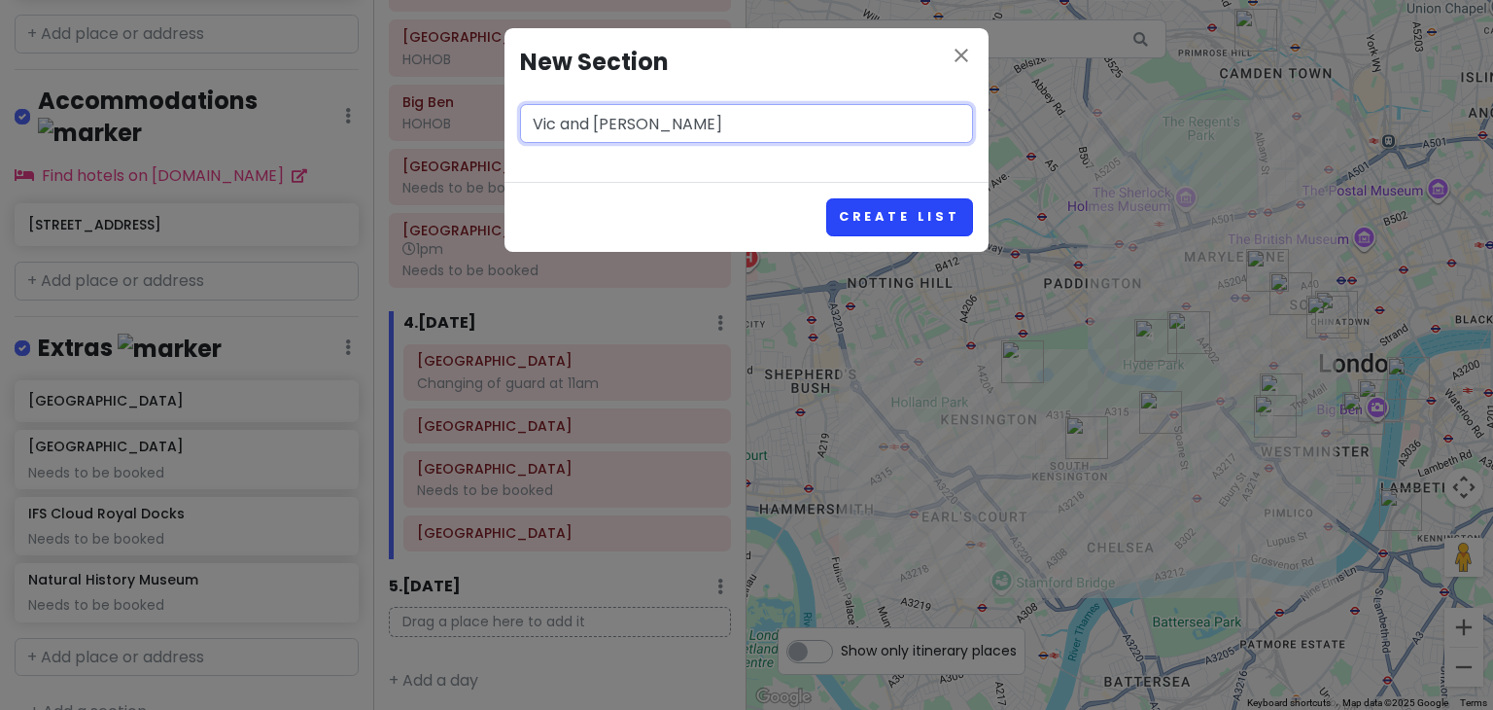
type input "Vic and [PERSON_NAME]"
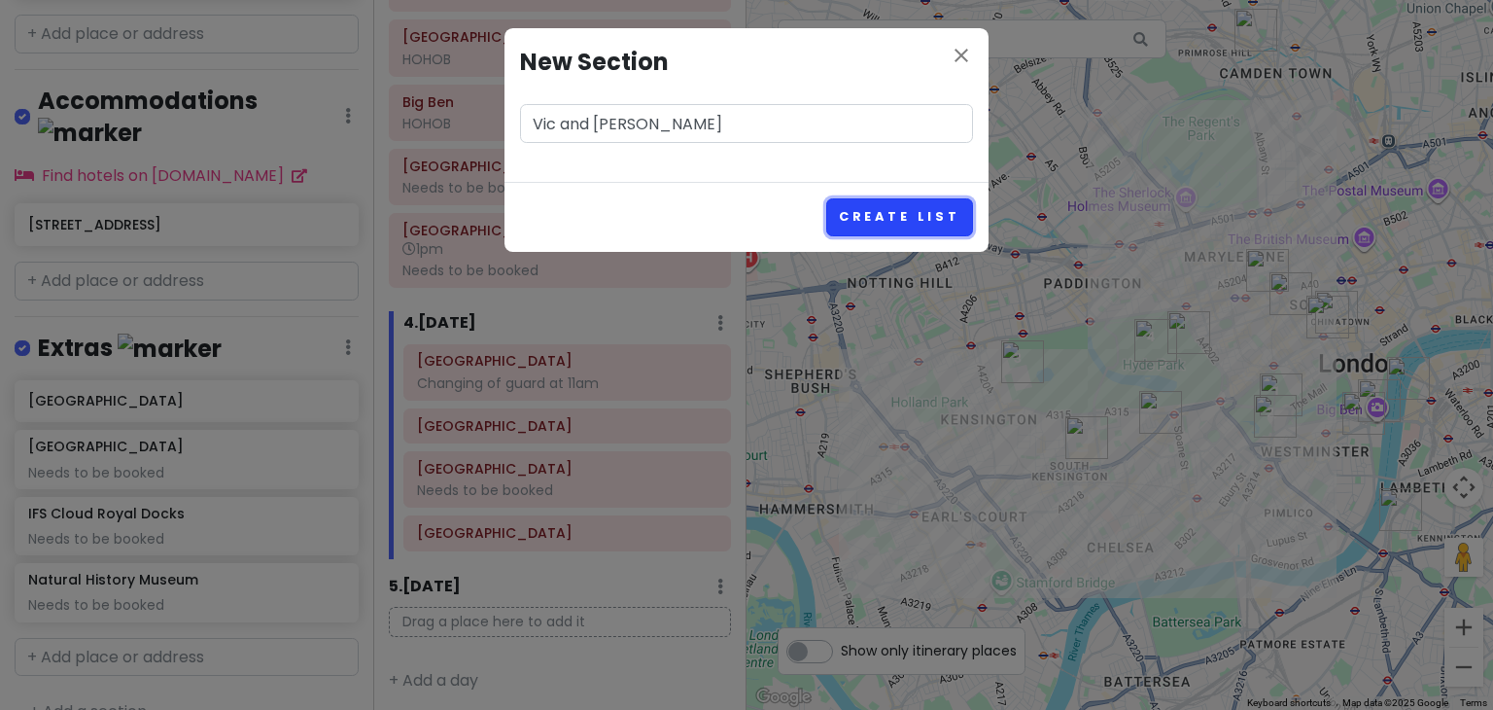
click at [929, 223] on button "Create List" at bounding box center [899, 217] width 147 height 38
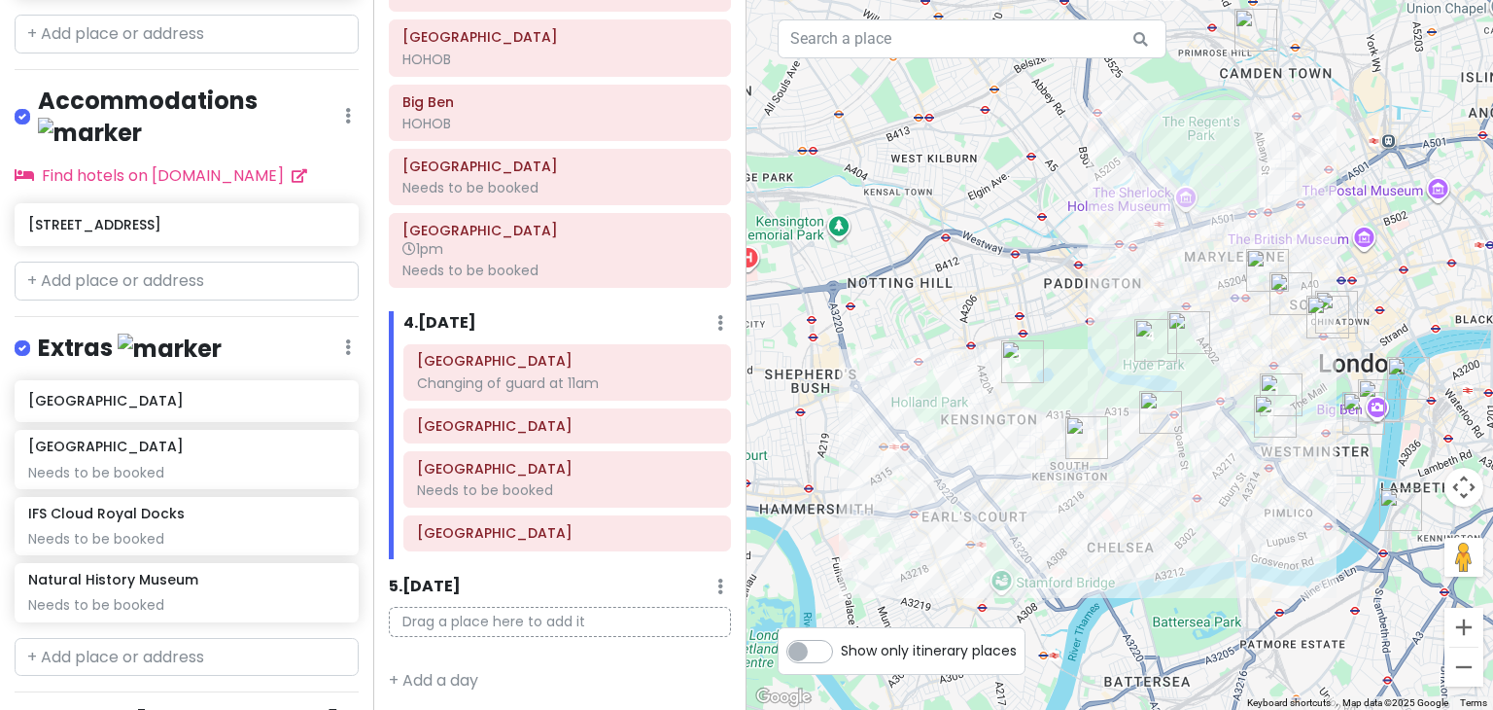
scroll to position [1804, 0]
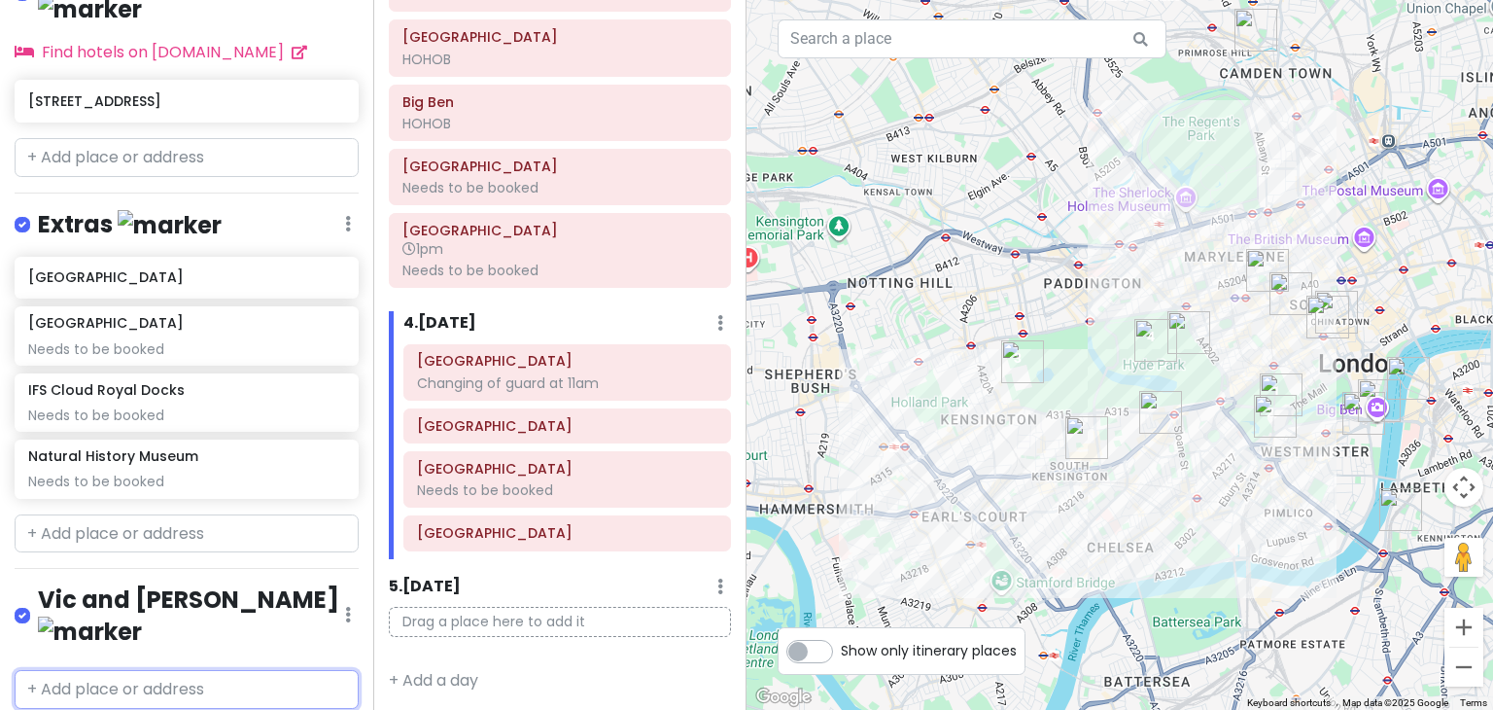
click at [113, 670] on input "text" at bounding box center [187, 689] width 344 height 39
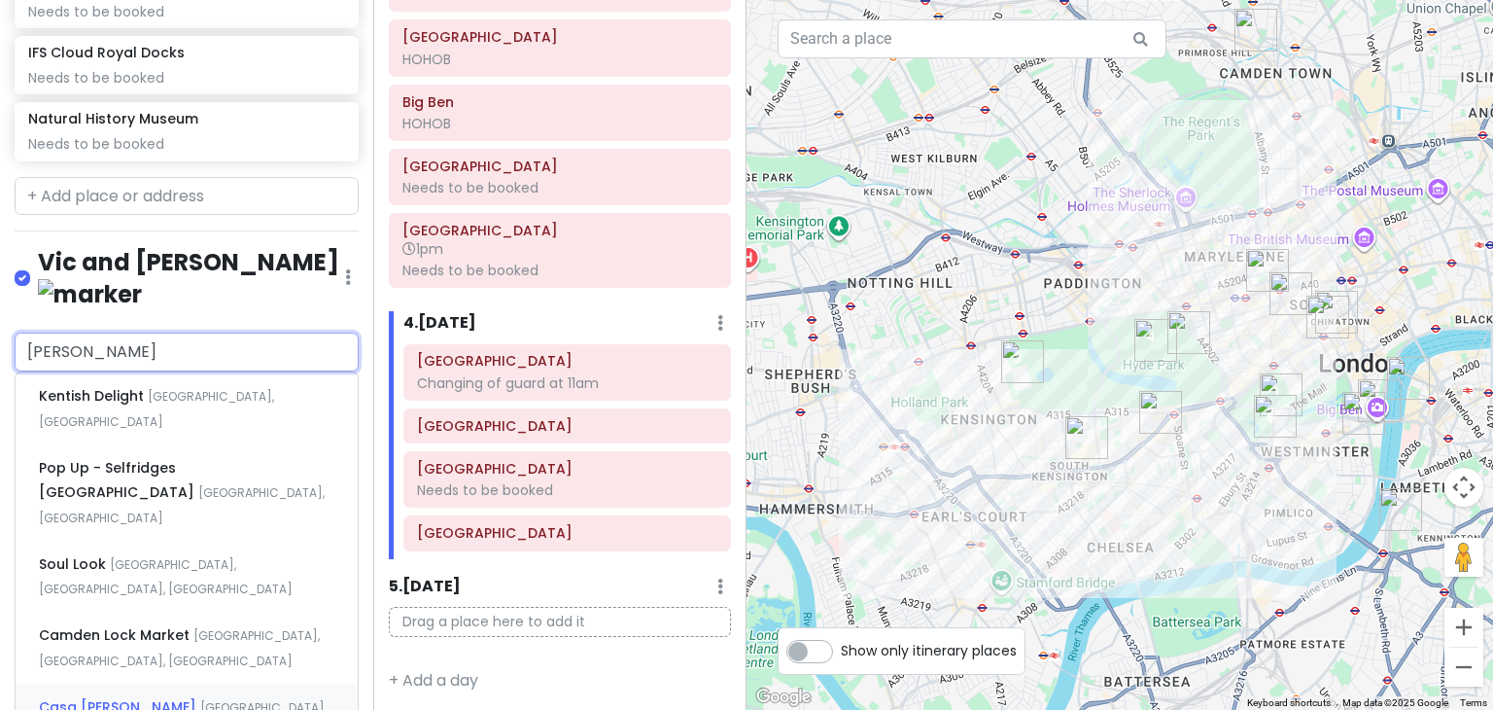
scroll to position [2142, 0]
drag, startPoint x: 211, startPoint y: 279, endPoint x: 0, endPoint y: 322, distance: 215.2
click at [0, 331] on div "[PERSON_NAME] Kentish Delight [GEOGRAPHIC_DATA], [GEOGRAPHIC_DATA] Pop Up - [GE…" at bounding box center [186, 564] width 373 height 467
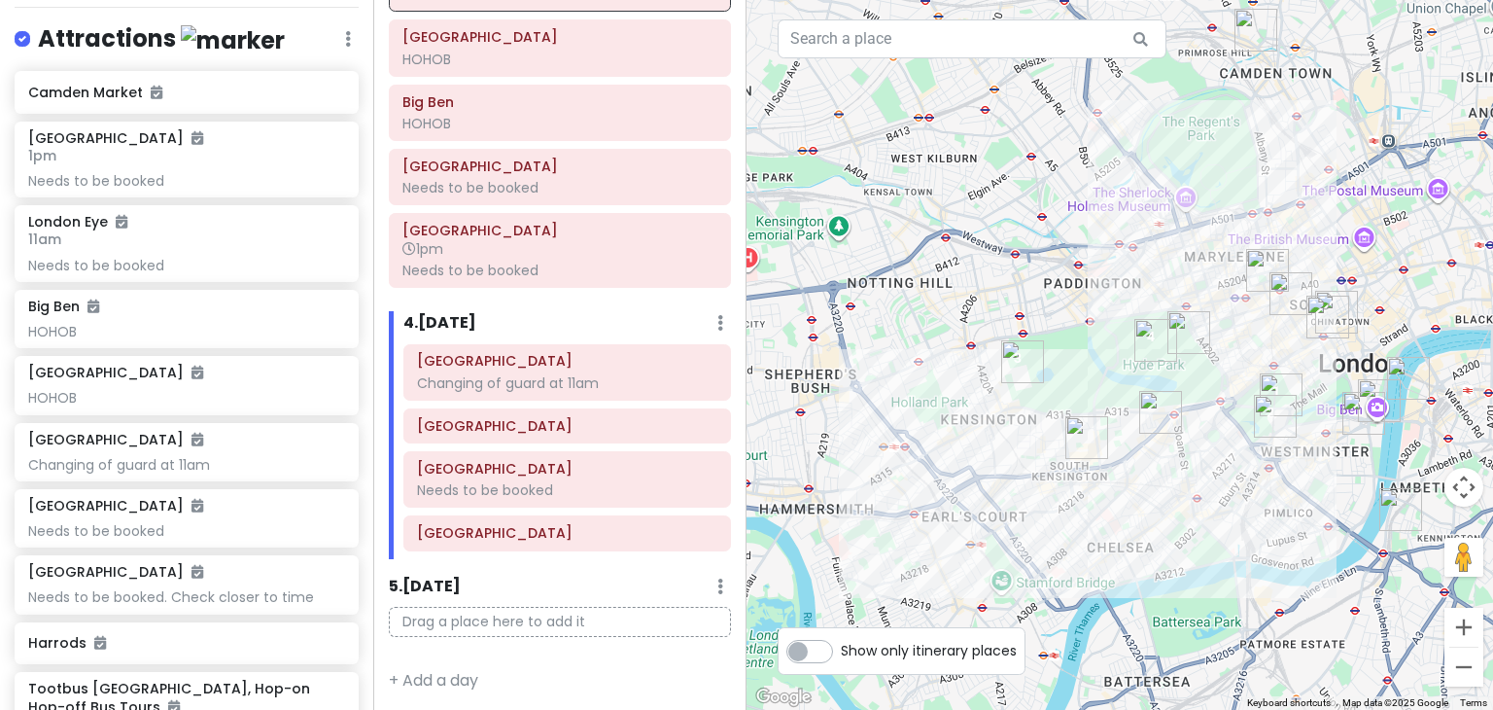
scroll to position [0, 0]
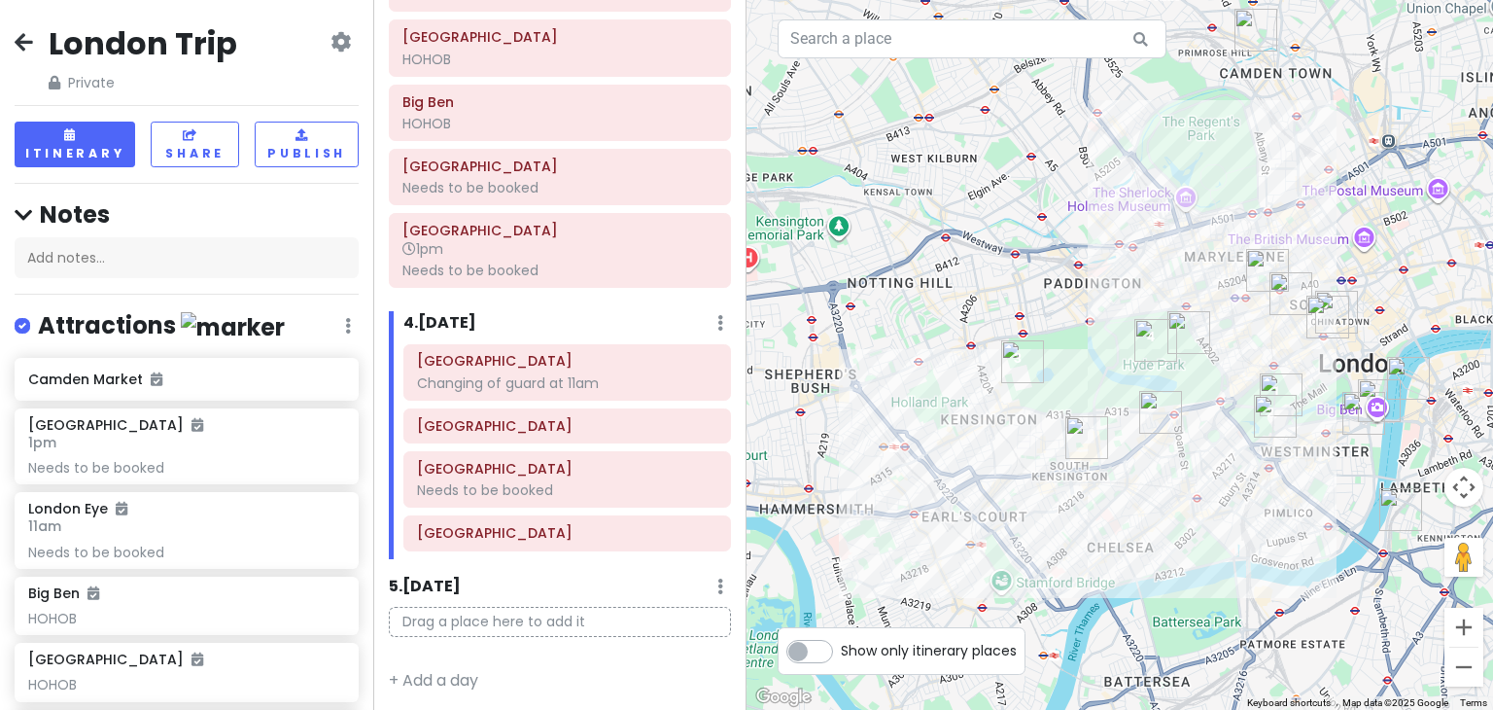
type input "[PERSON_NAME]"
click at [25, 38] on icon at bounding box center [24, 42] width 18 height 16
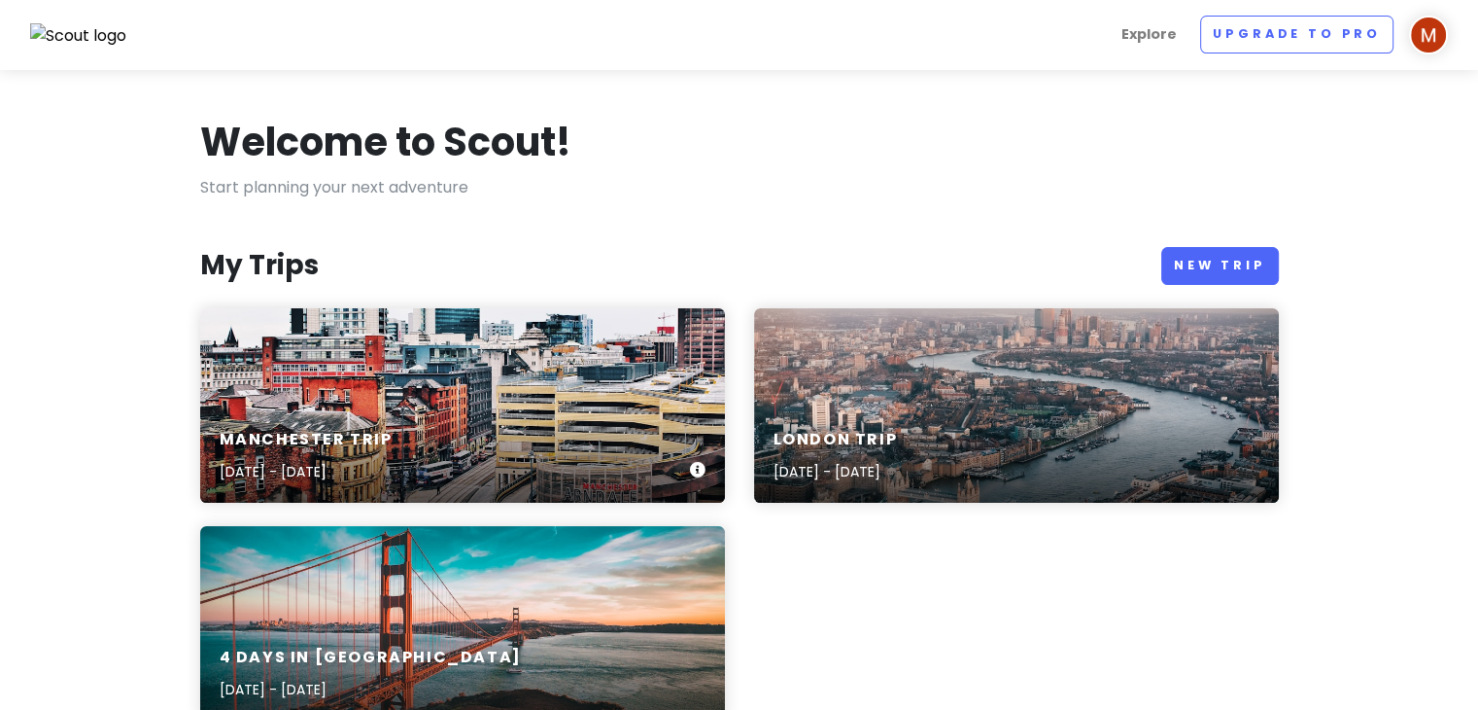
click at [390, 430] on h6 "Manchester Trip" at bounding box center [306, 440] width 173 height 20
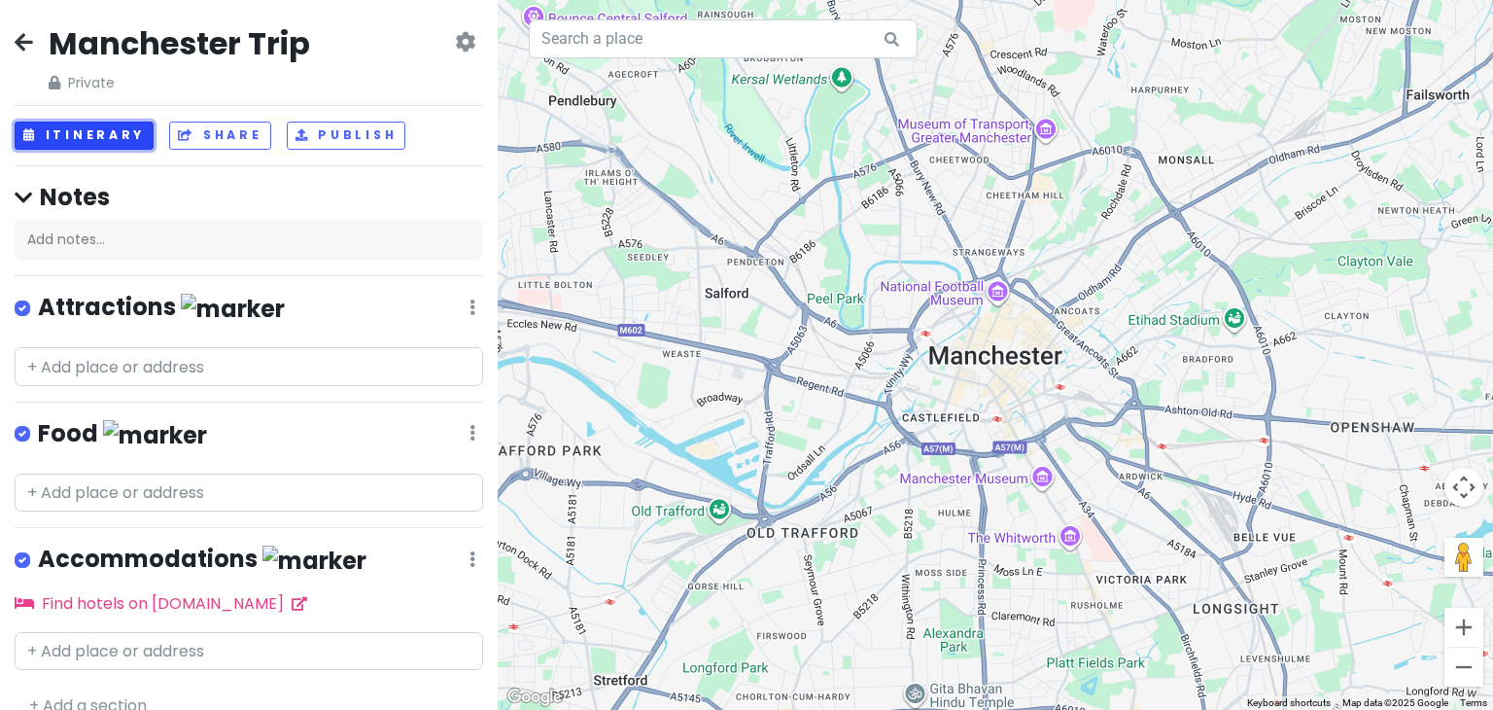
click at [105, 126] on button "Itinerary" at bounding box center [84, 135] width 139 height 28
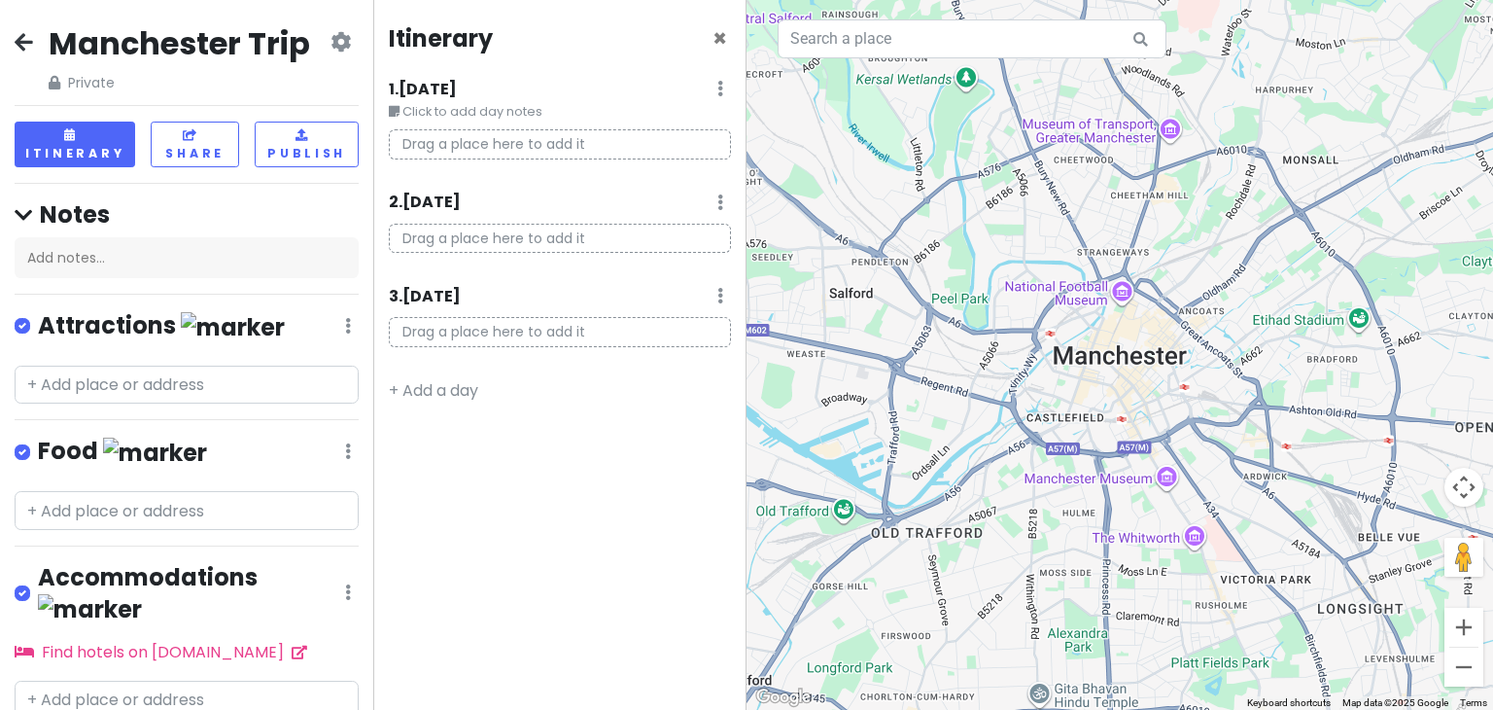
click at [499, 217] on div "2 . [DATE] Add Day Notes Delete Day" at bounding box center [560, 206] width 342 height 33
click at [496, 230] on p "Drag a place here to add it" at bounding box center [560, 239] width 342 height 30
click at [79, 230] on div "Notes Add notes..." at bounding box center [187, 238] width 344 height 79
click at [146, 381] on input "text" at bounding box center [187, 384] width 344 height 39
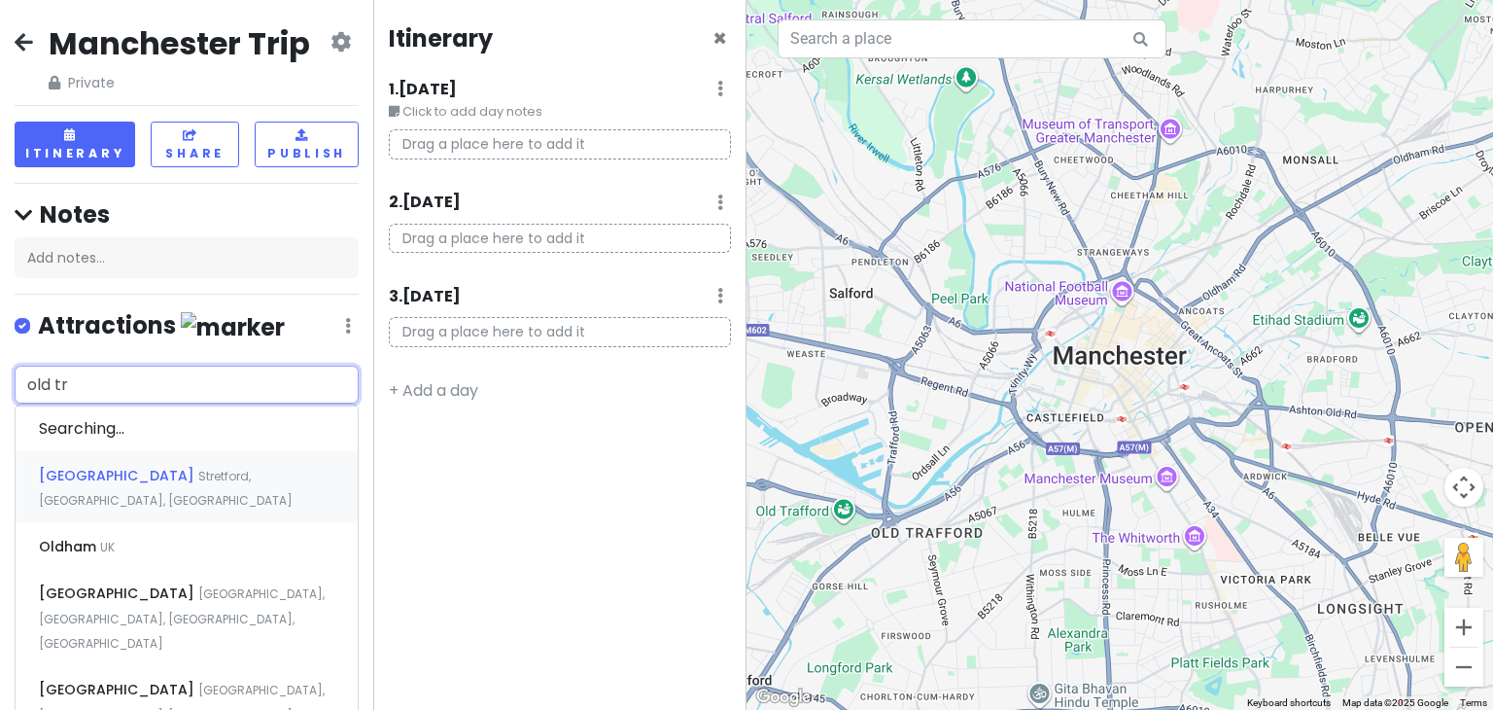
type input "old tra"
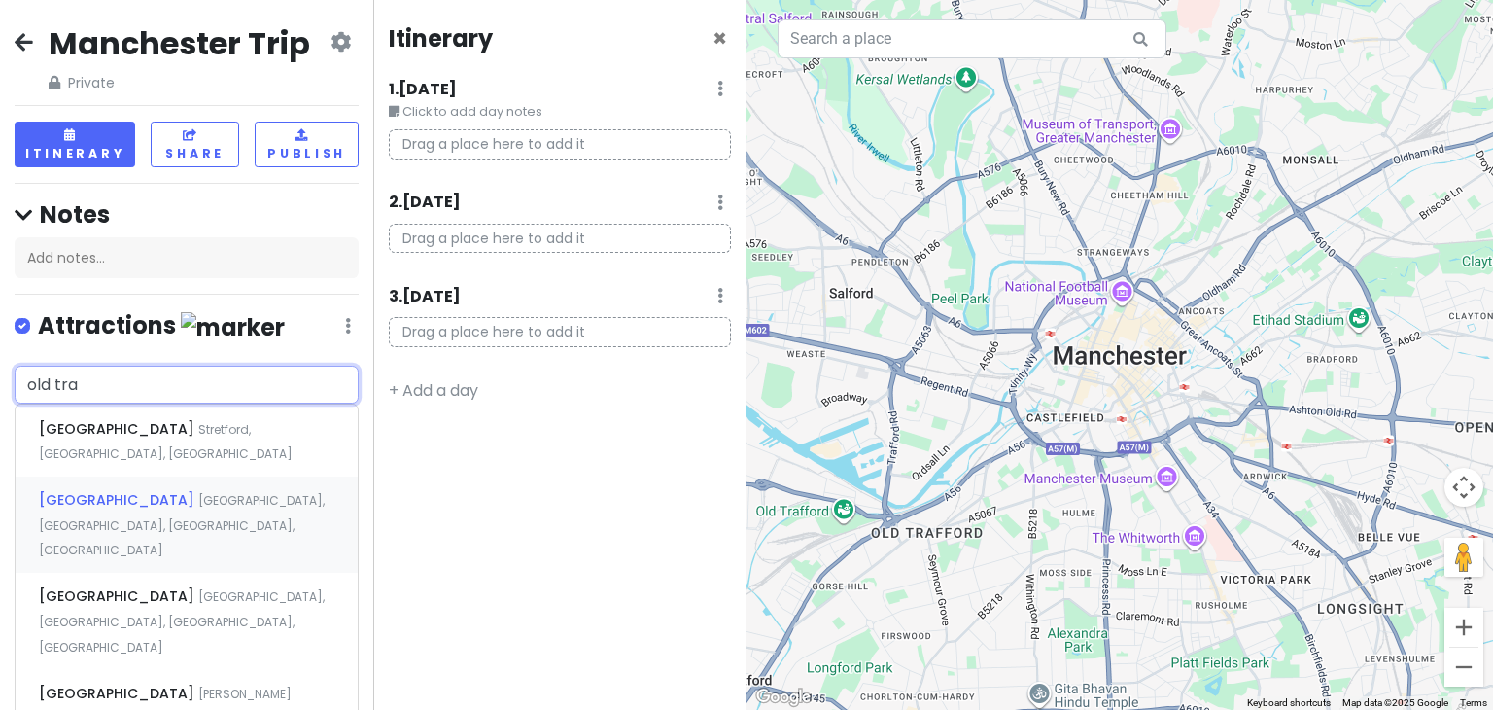
click at [202, 492] on span "[GEOGRAPHIC_DATA], [GEOGRAPHIC_DATA], [GEOGRAPHIC_DATA], [GEOGRAPHIC_DATA]" at bounding box center [182, 525] width 286 height 66
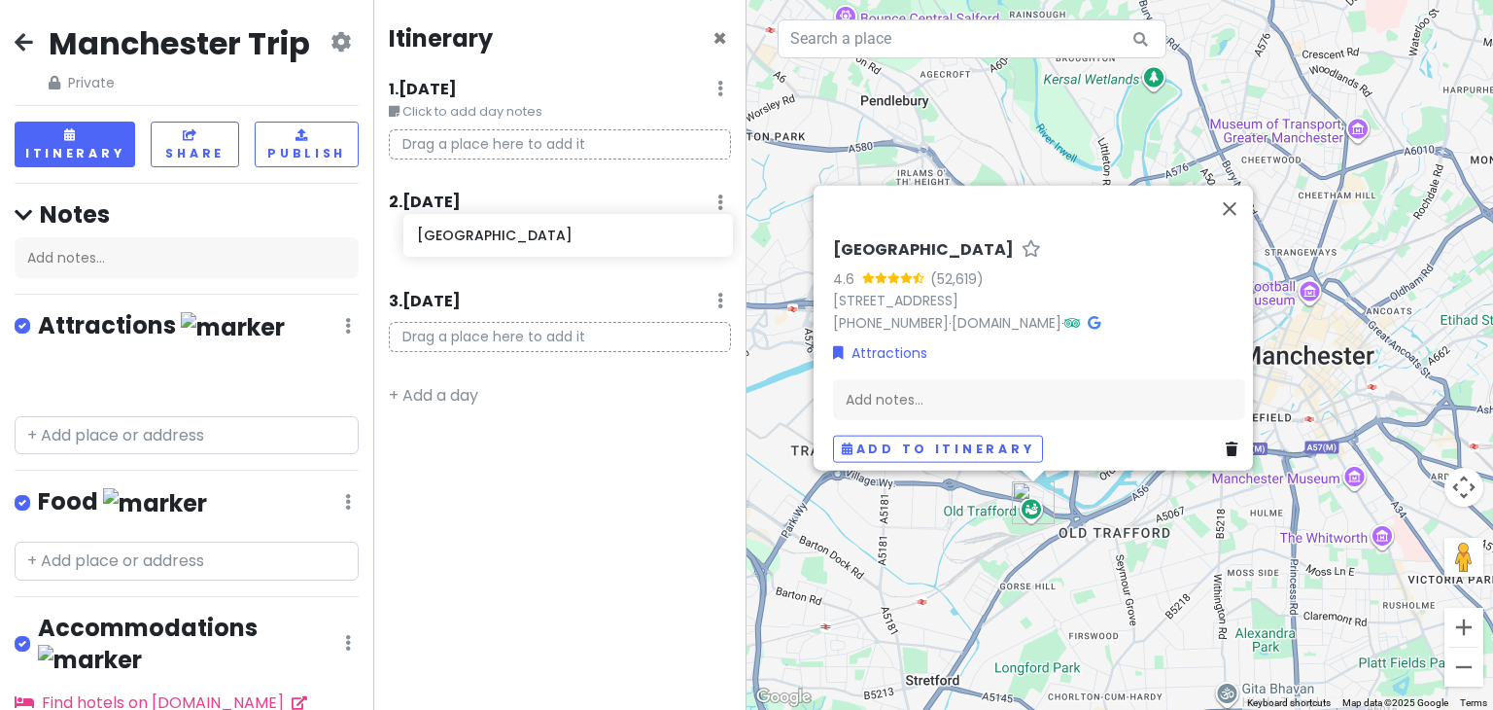
drag, startPoint x: 109, startPoint y: 373, endPoint x: 494, endPoint y: 237, distance: 408.2
click at [494, 237] on div "Manchester Trip Private Change Dates Make a Copy Delete Trip Go Pro ⚡️ Give Fee…" at bounding box center [746, 355] width 1493 height 710
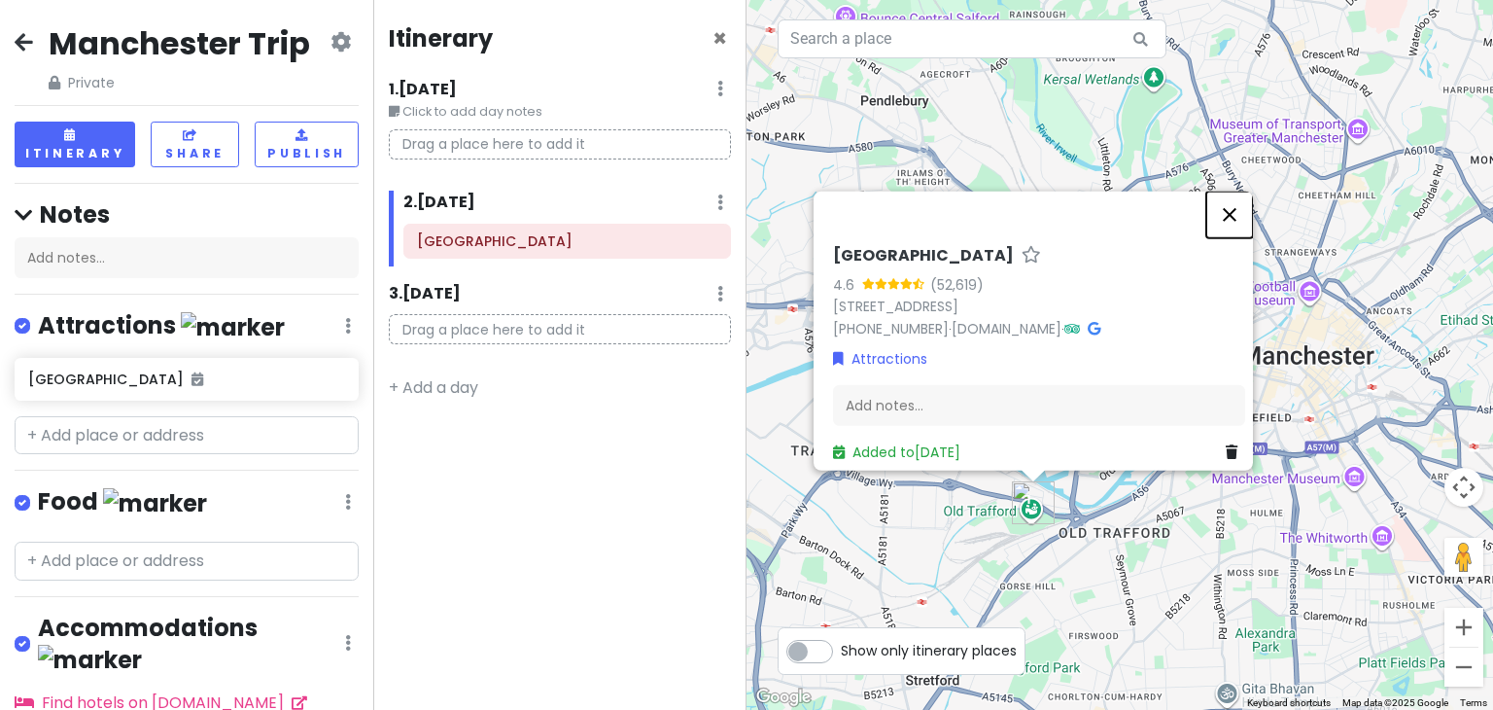
click at [1239, 203] on button "Close" at bounding box center [1229, 214] width 47 height 47
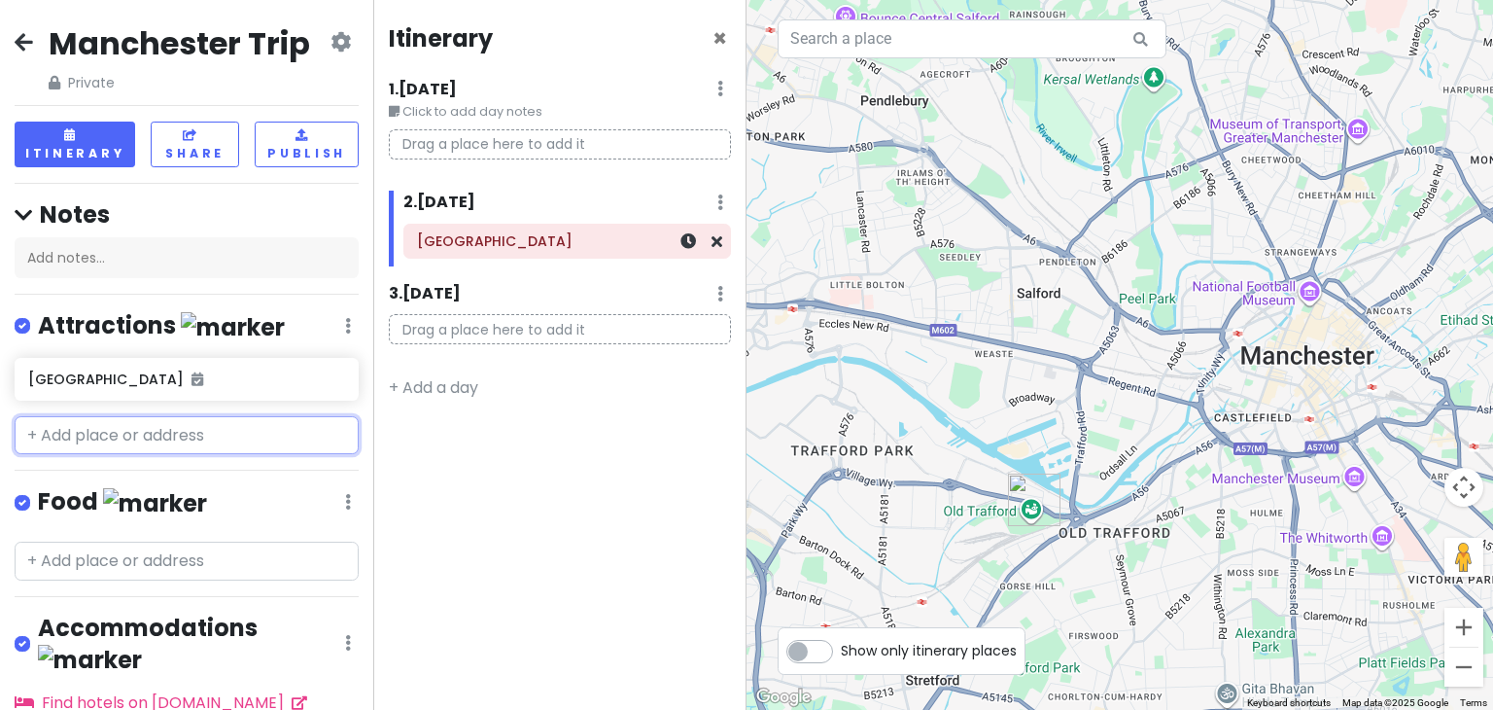
click at [490, 247] on h6 "[GEOGRAPHIC_DATA]" at bounding box center [567, 240] width 300 height 17
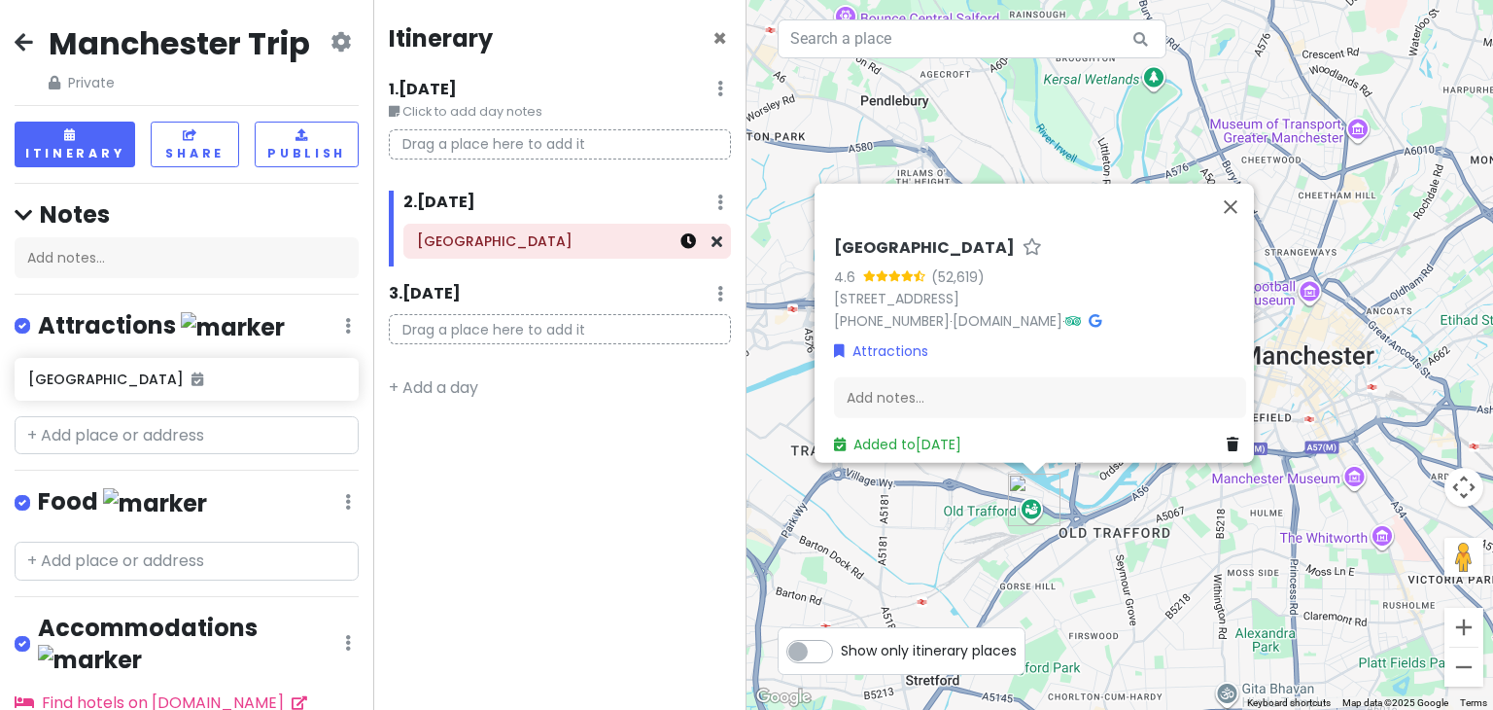
click at [690, 239] on icon at bounding box center [688, 241] width 16 height 16
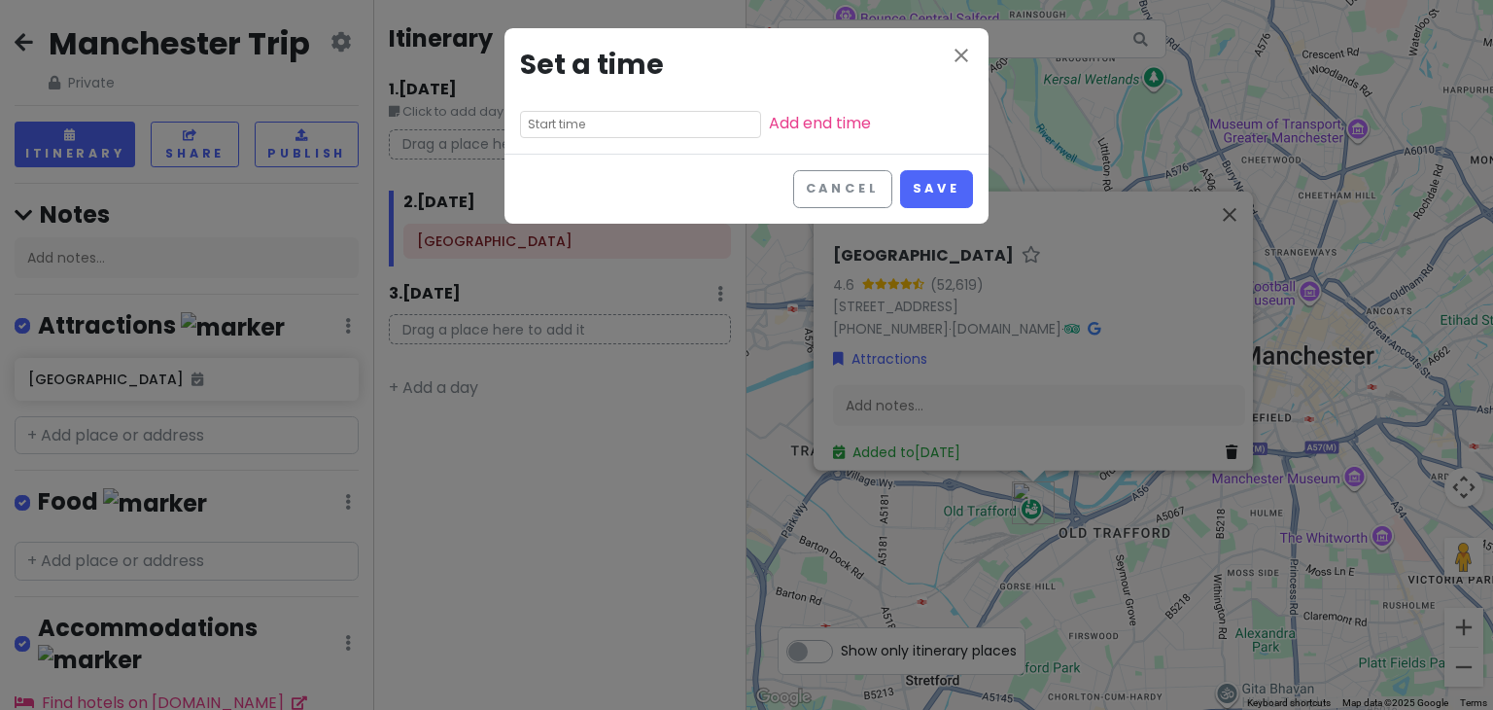
click at [575, 133] on input "text" at bounding box center [640, 124] width 241 height 27
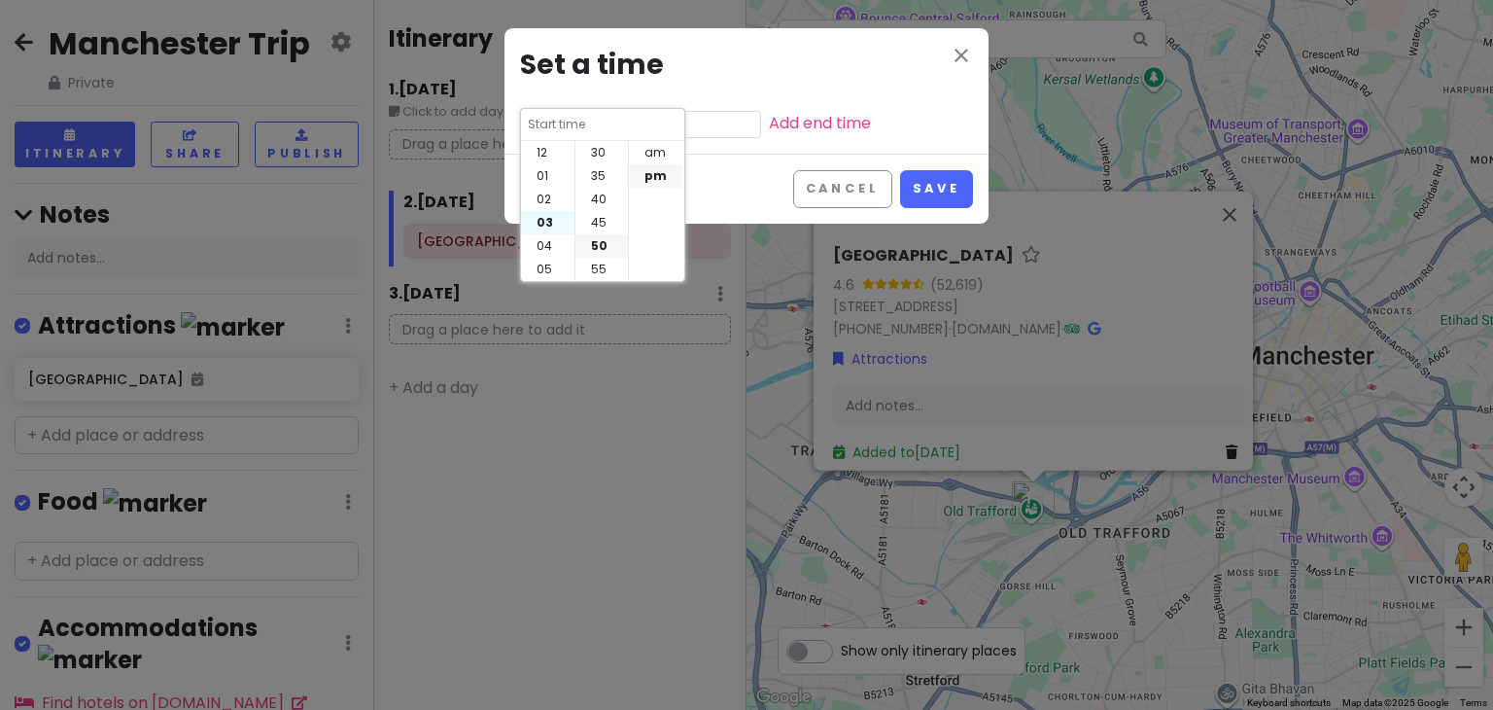
scroll to position [140, 0]
click at [543, 252] on li "10" at bounding box center [547, 245] width 53 height 23
type input "10:50 pm"
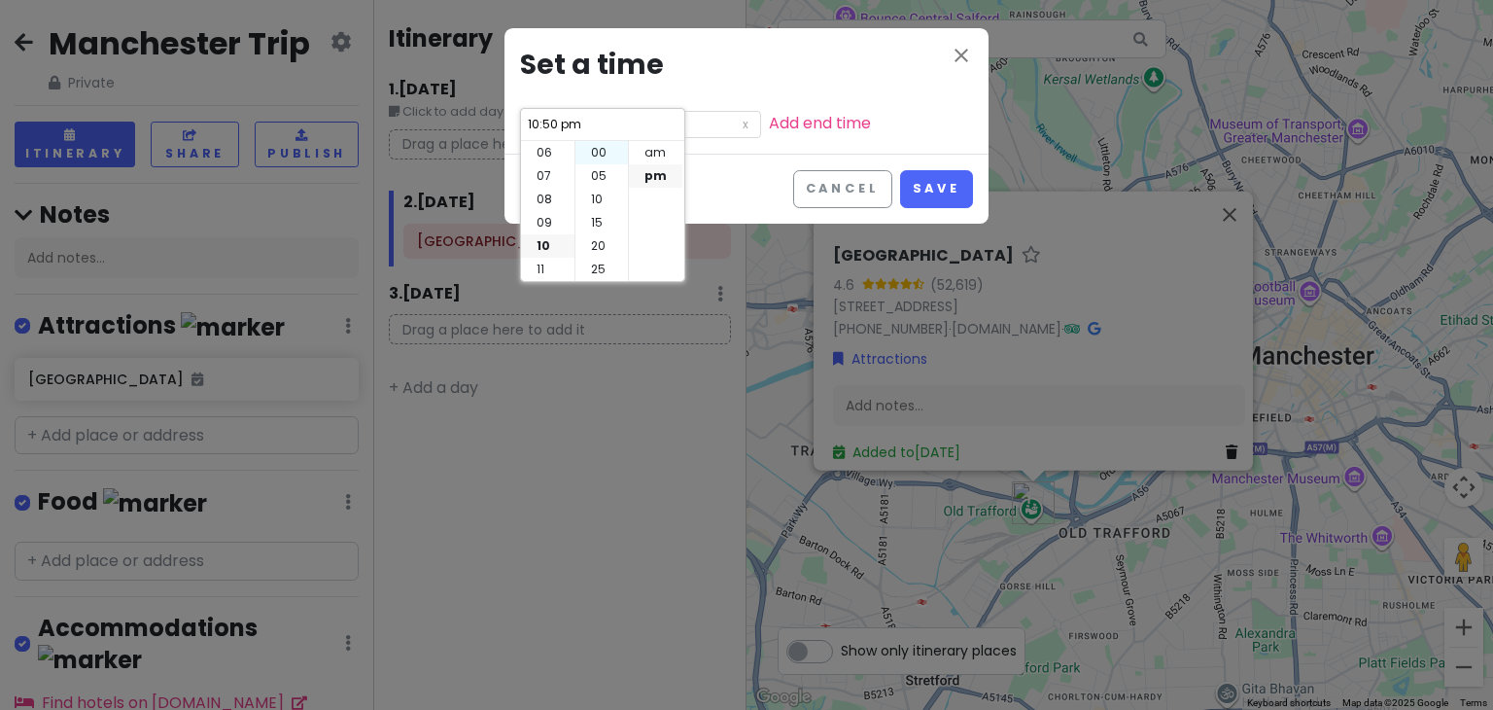
click at [602, 153] on li "00" at bounding box center [601, 152] width 52 height 23
type input "10:00 pm"
click at [641, 145] on li "am" at bounding box center [655, 152] width 53 height 23
type input "10:00 am"
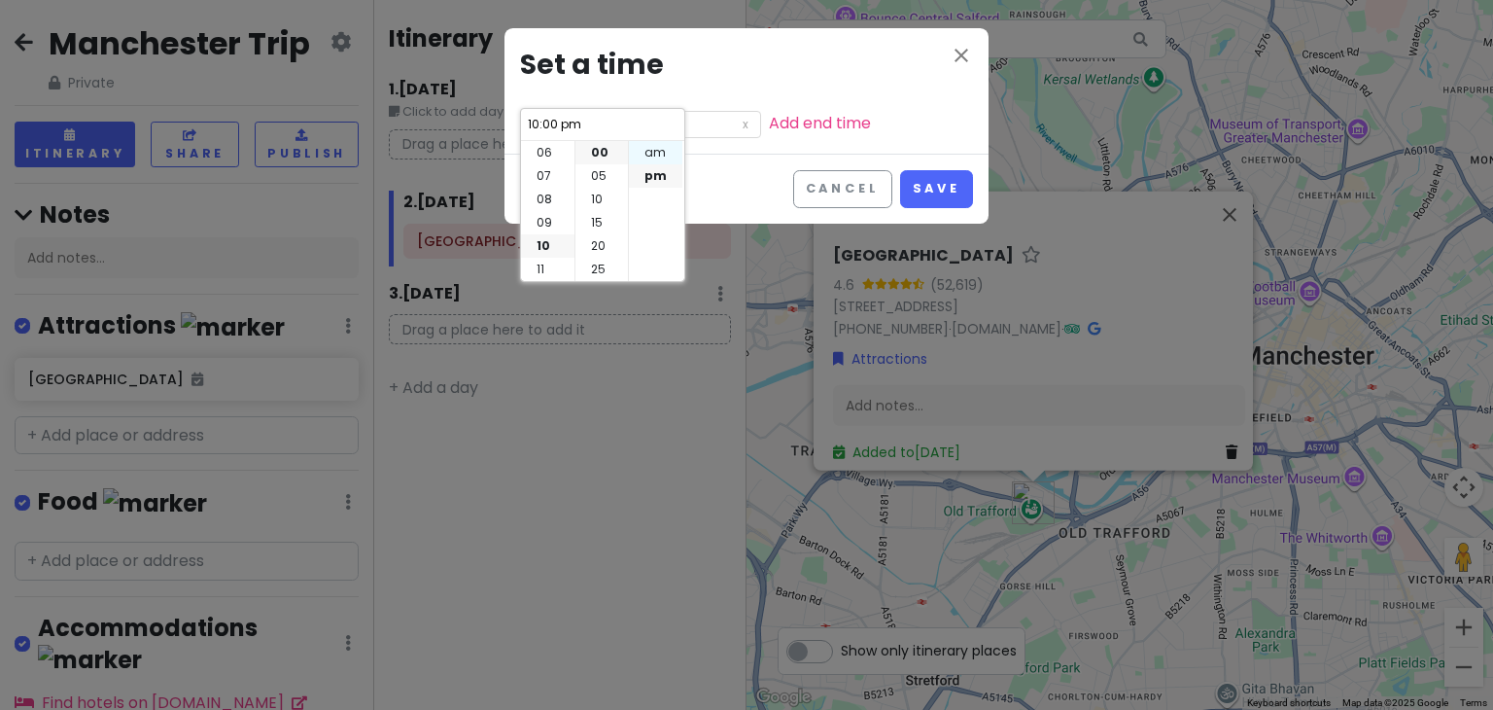
type input "10:00 am"
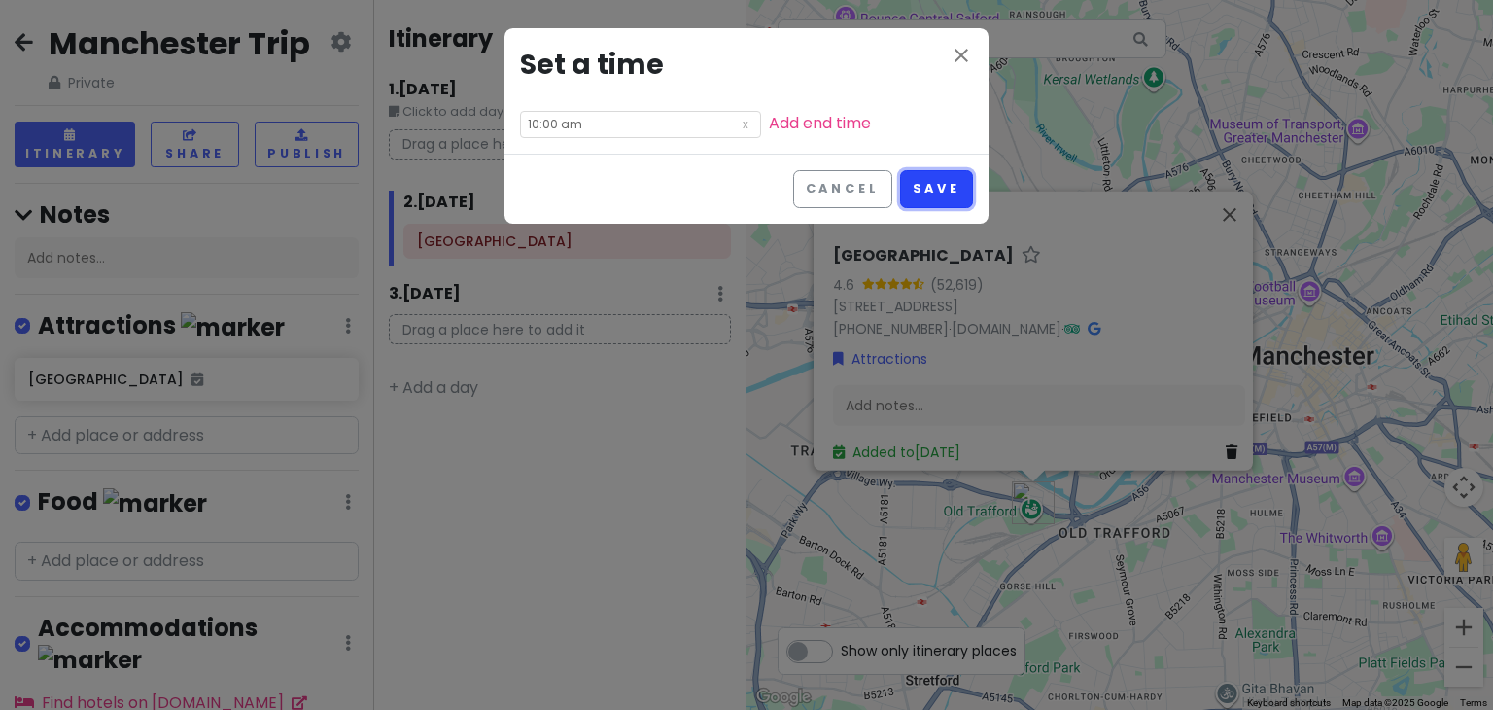
click at [929, 190] on button "Save" at bounding box center [936, 189] width 73 height 38
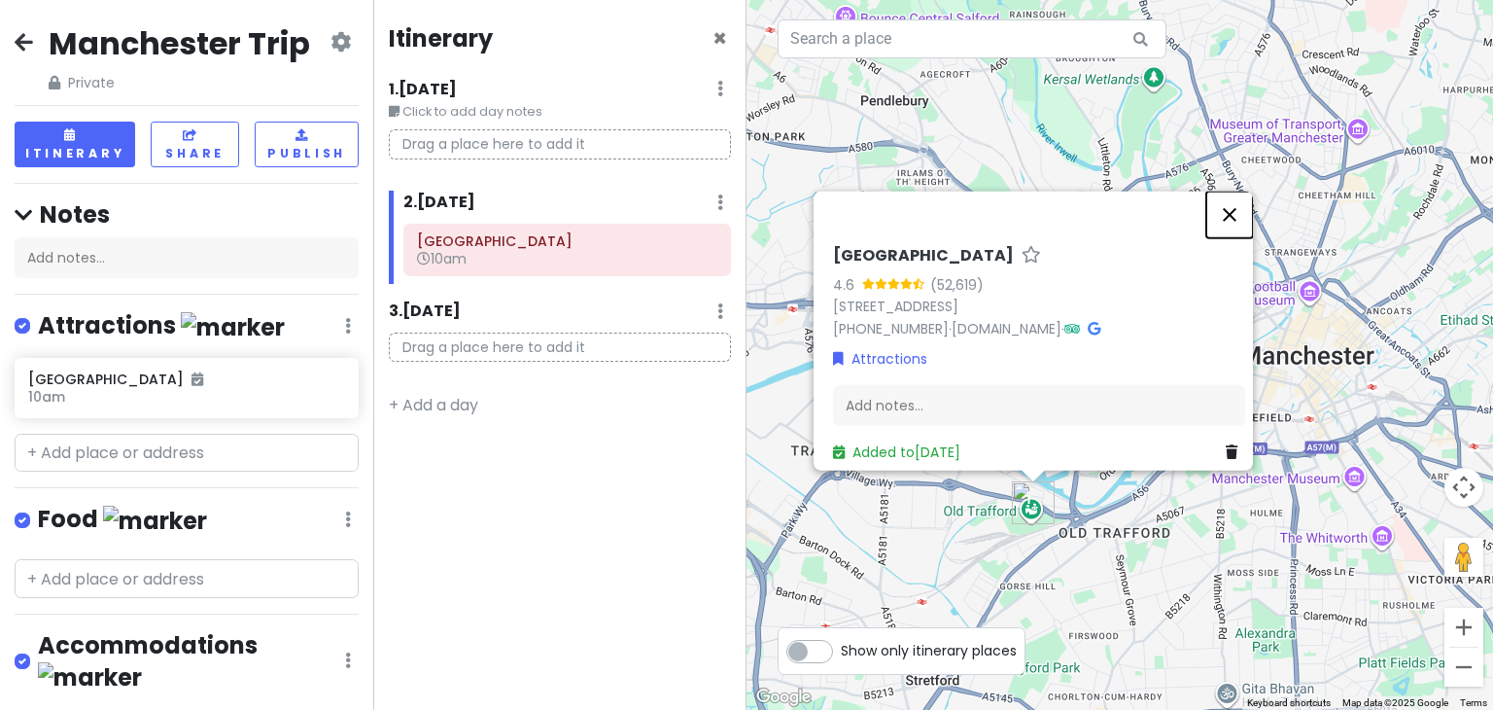
click at [1248, 214] on button "Close" at bounding box center [1229, 214] width 47 height 47
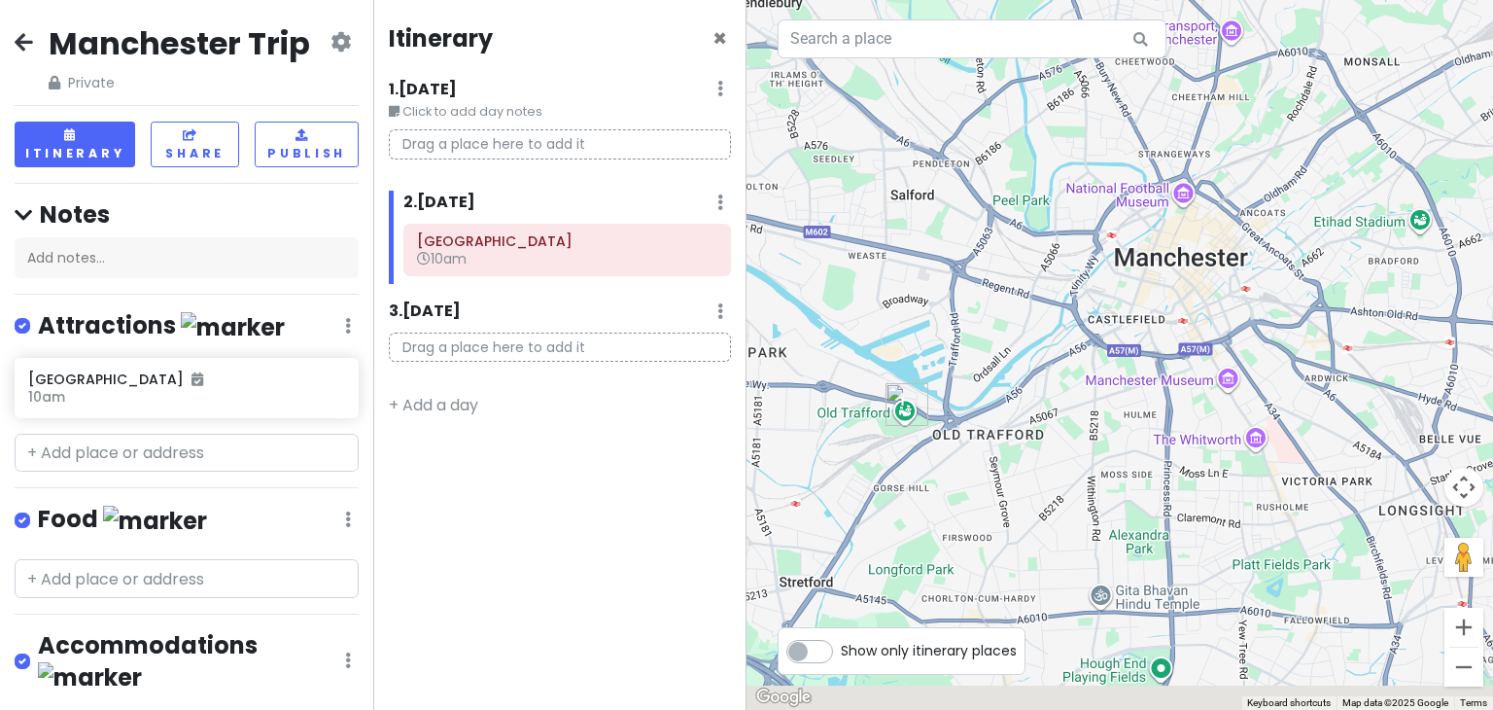
drag, startPoint x: 1093, startPoint y: 533, endPoint x: 959, endPoint y: 432, distance: 167.9
click at [959, 432] on div at bounding box center [1119, 355] width 746 height 710
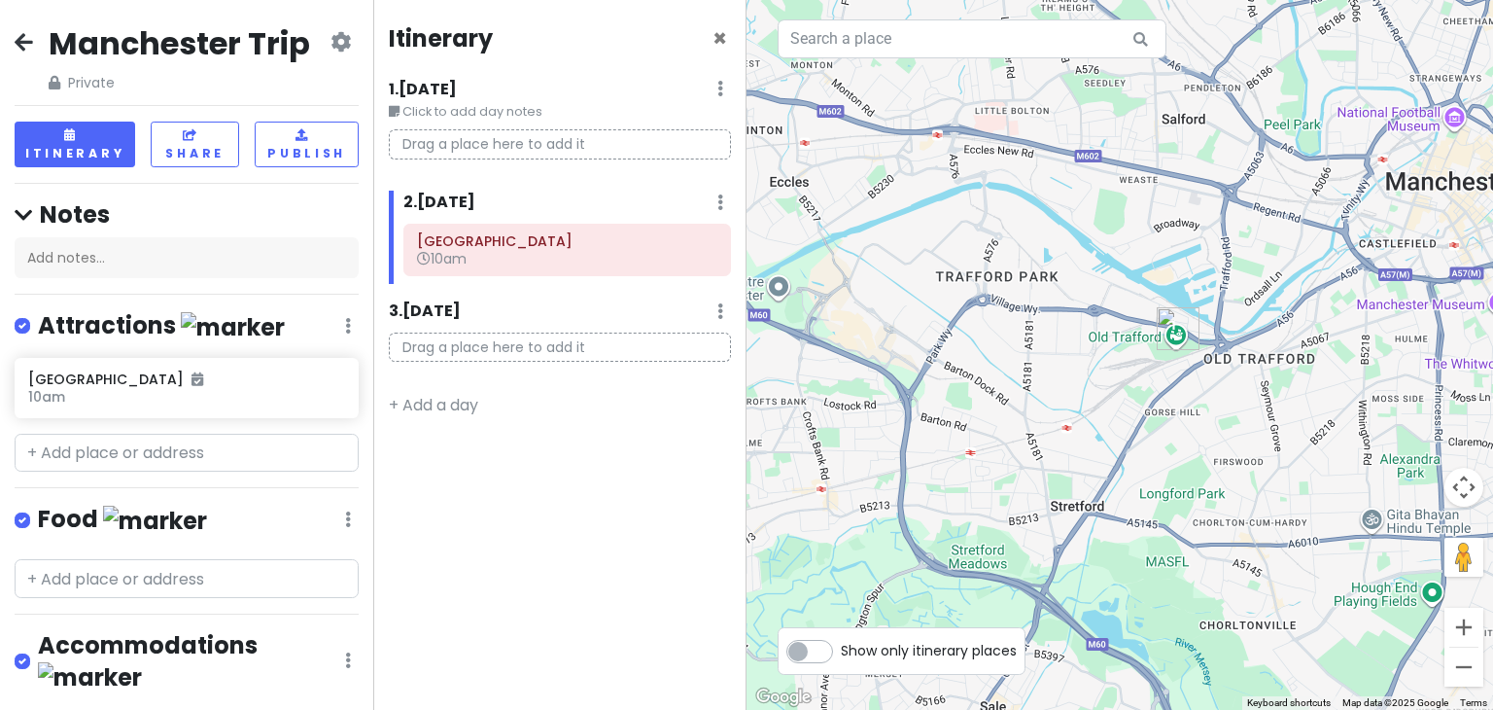
scroll to position [113, 0]
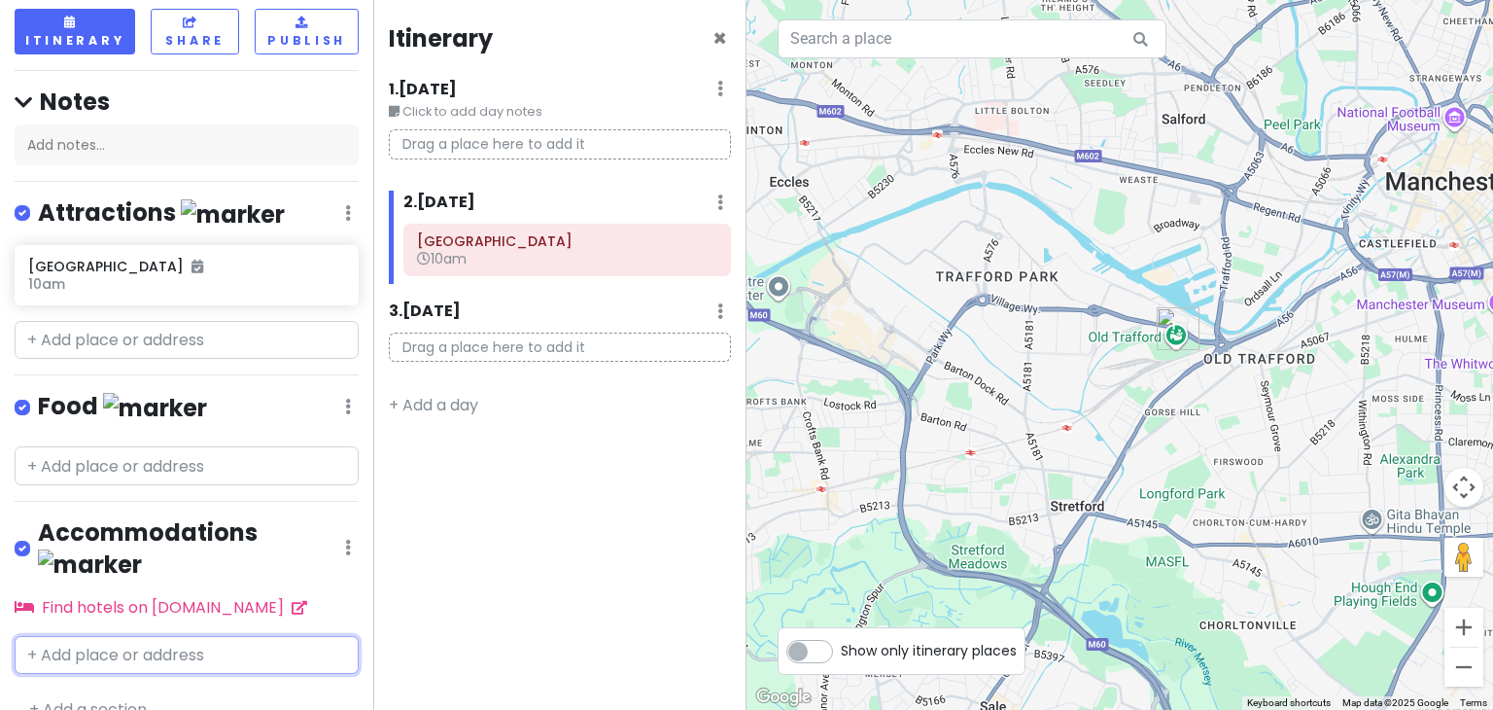
click at [136, 636] on input "text" at bounding box center [187, 655] width 344 height 39
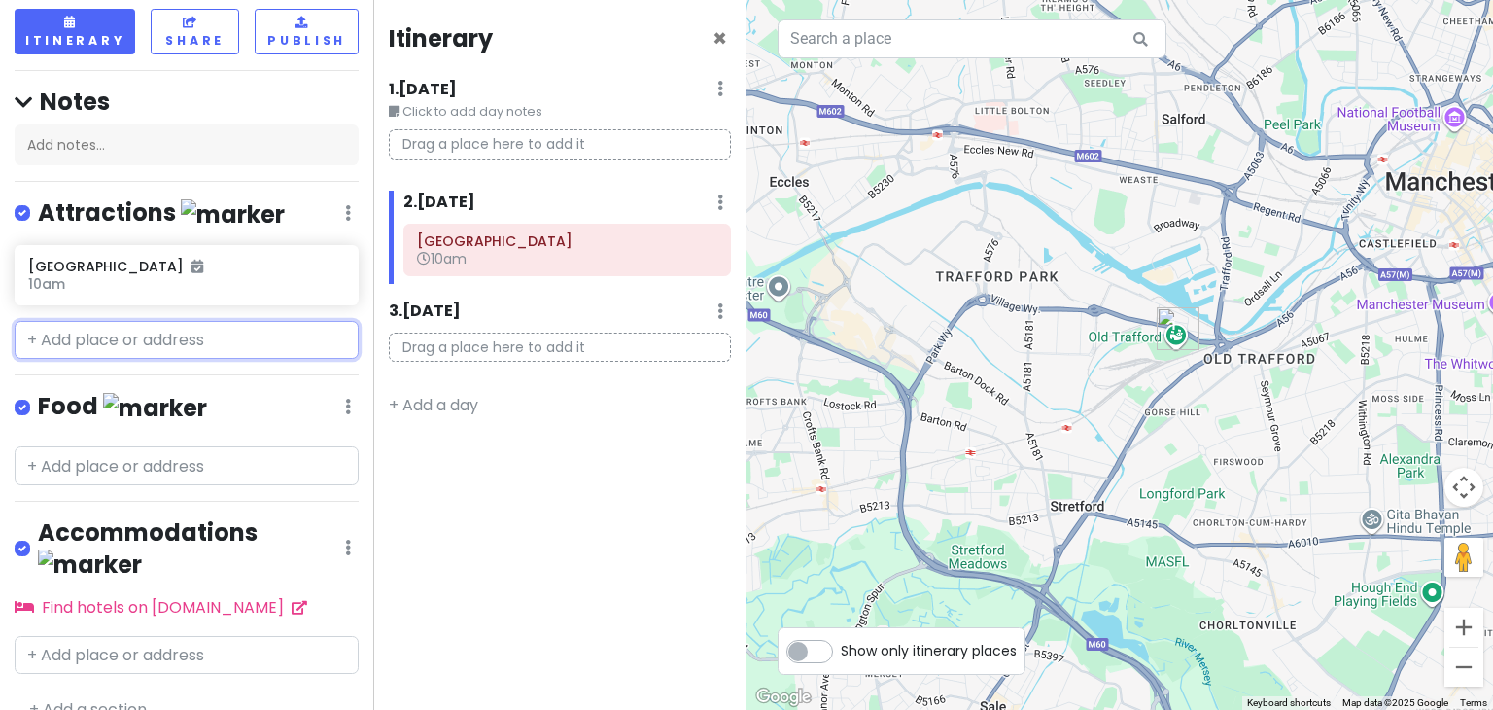
click at [239, 335] on input "text" at bounding box center [187, 340] width 344 height 39
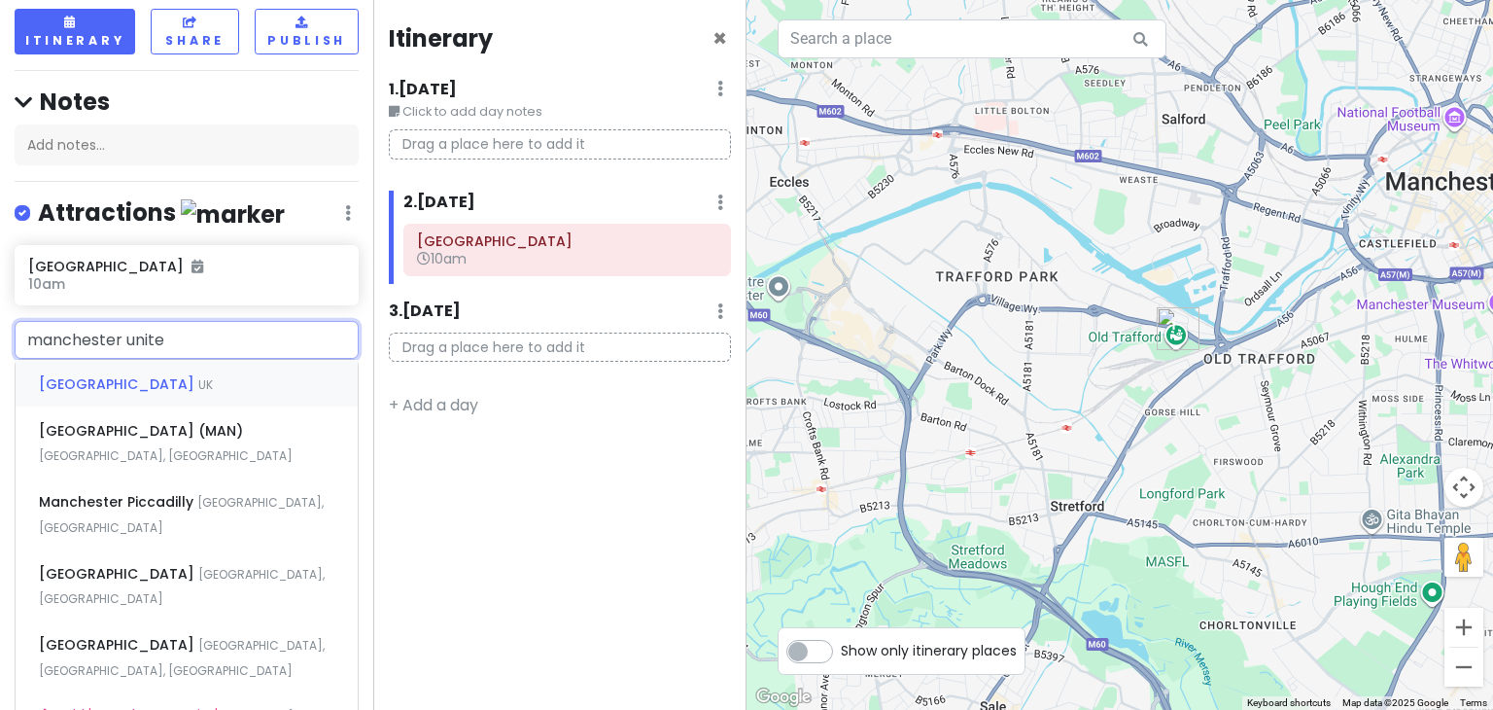
type input "manchester united"
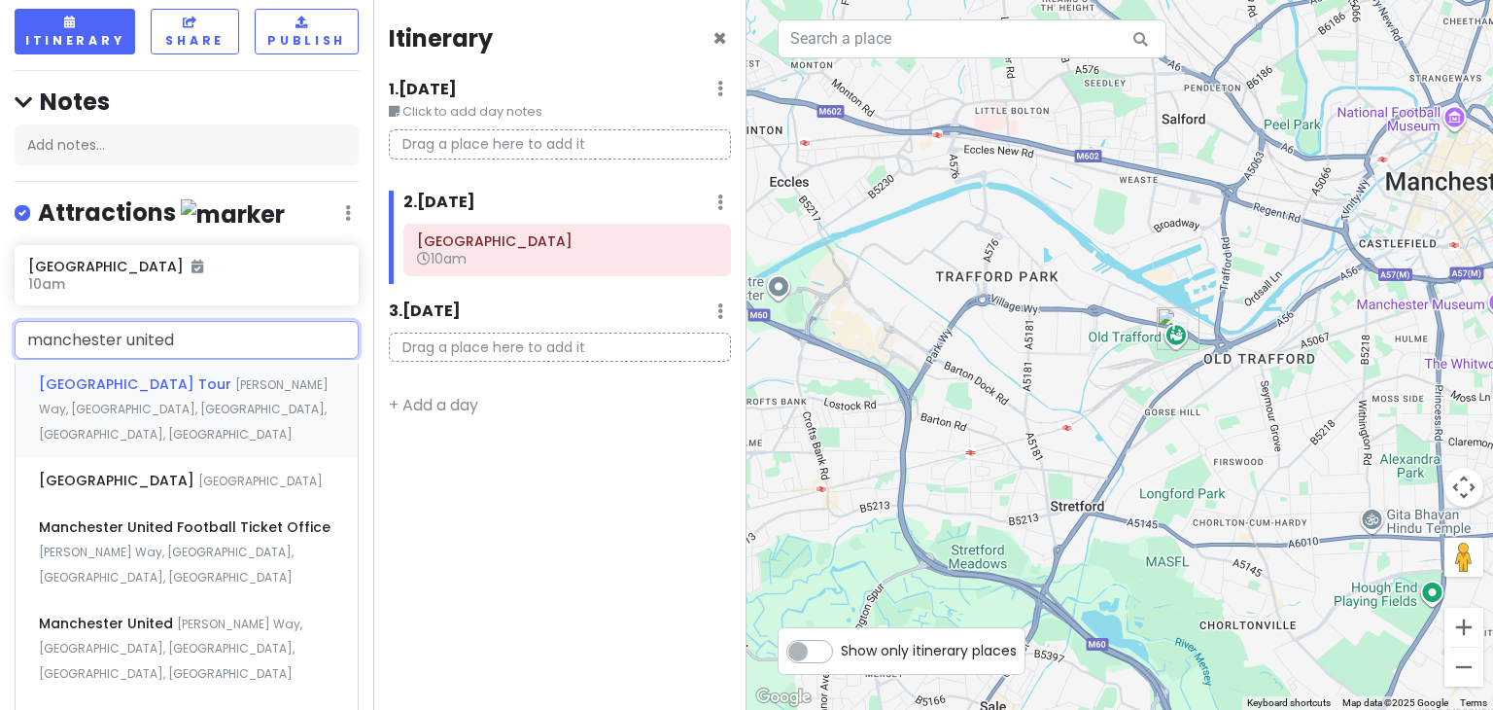
click at [177, 394] on div "[GEOGRAPHIC_DATA] Tour [PERSON_NAME][GEOGRAPHIC_DATA], [GEOGRAPHIC_DATA], [GEOG…" at bounding box center [187, 408] width 342 height 96
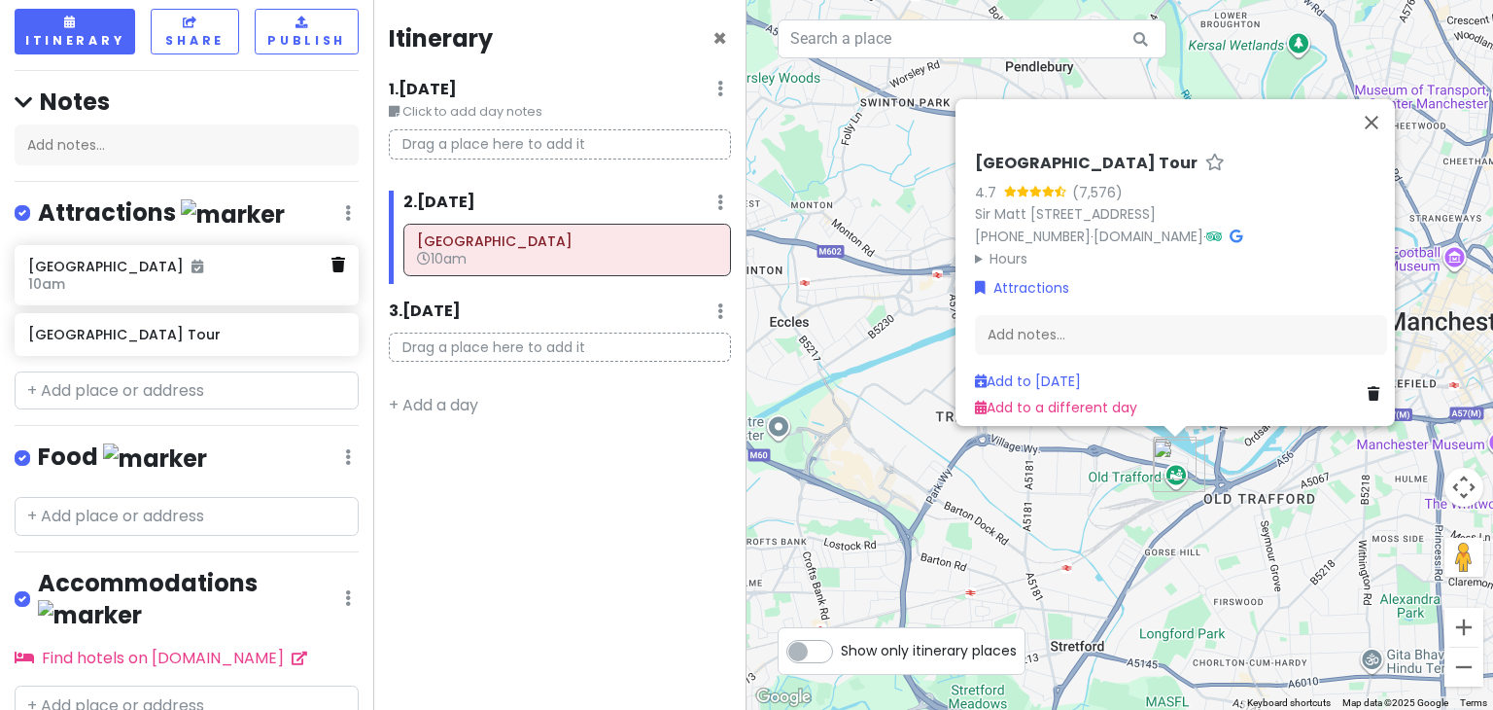
click at [331, 266] on icon at bounding box center [338, 265] width 14 height 16
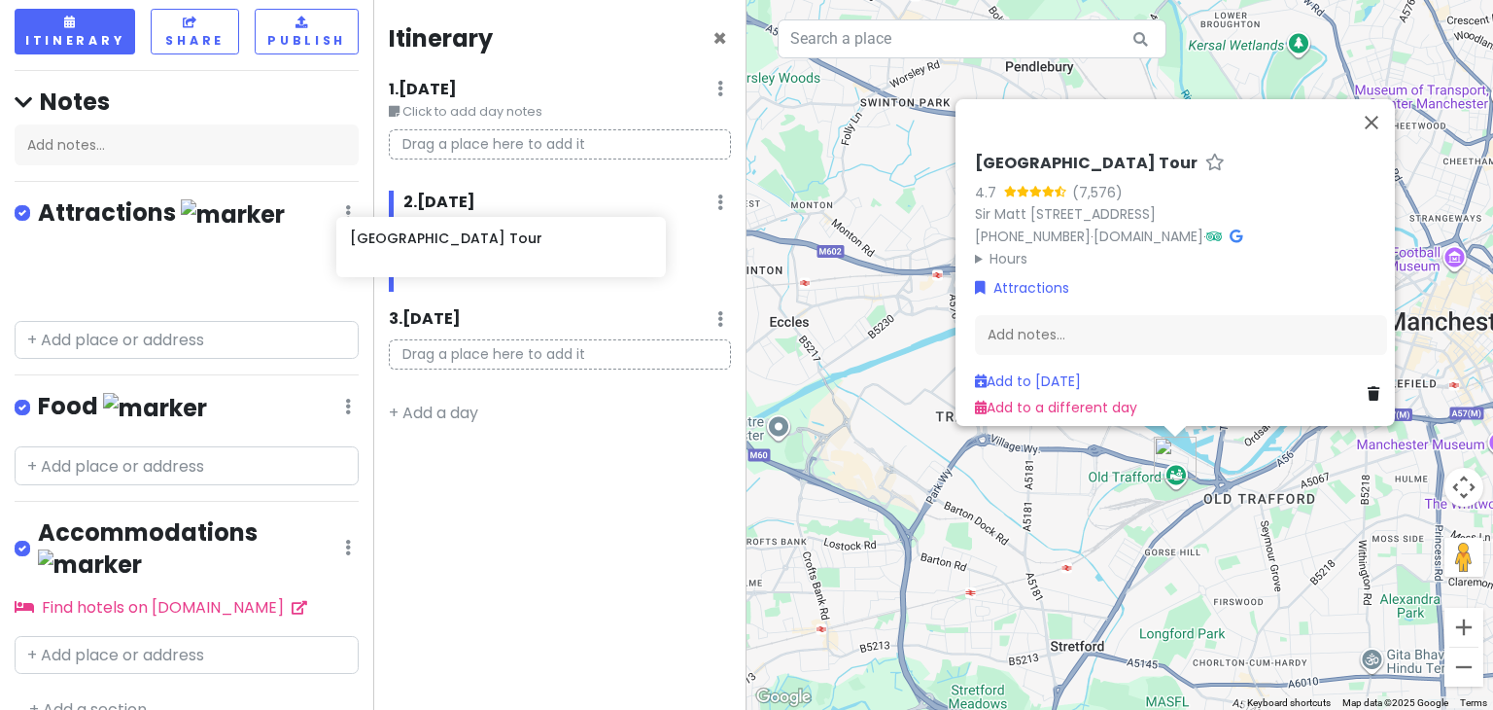
drag, startPoint x: 194, startPoint y: 267, endPoint x: 515, endPoint y: 242, distance: 321.7
click at [515, 242] on div "Manchester Trip Private Change Dates Make a Copy Delete Trip Go Pro ⚡️ Give Fee…" at bounding box center [746, 355] width 1493 height 710
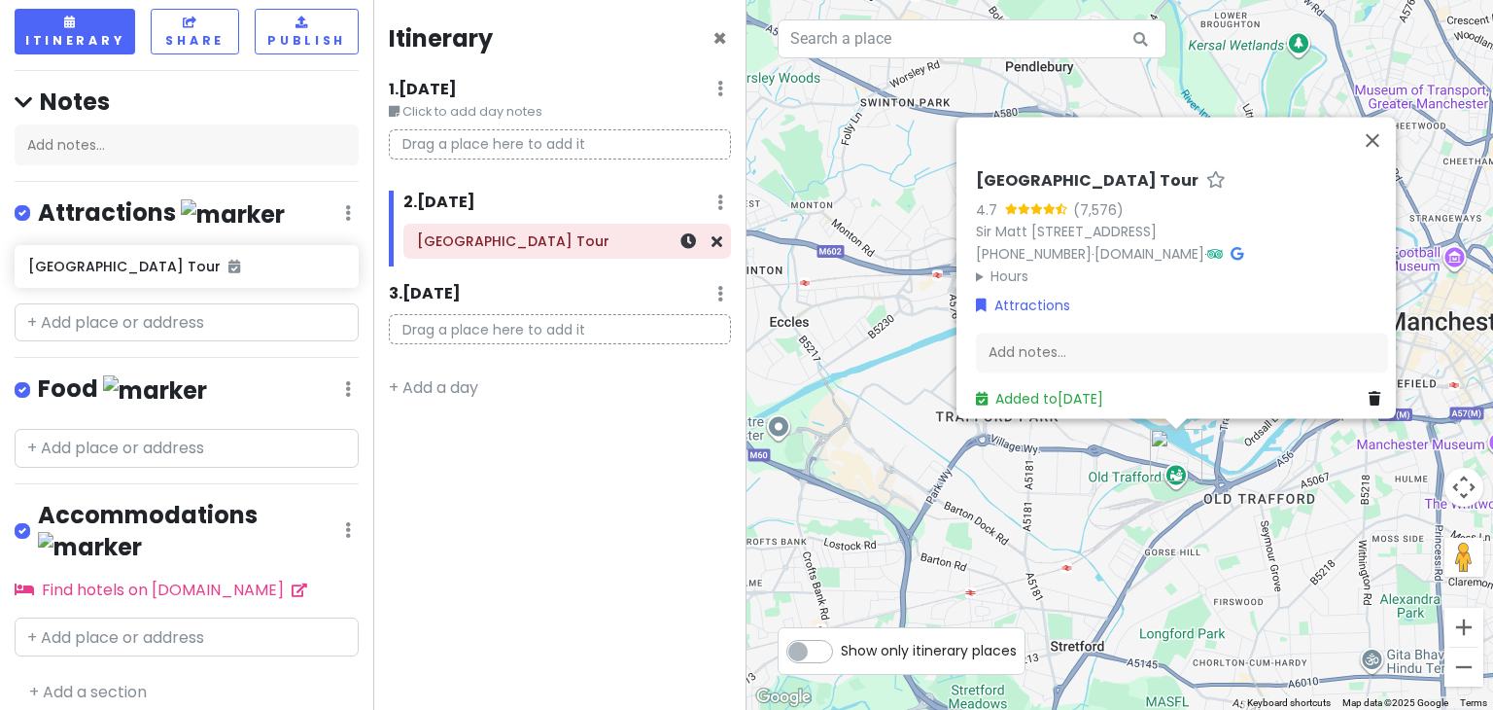
click at [512, 249] on h6 "[GEOGRAPHIC_DATA] Tour" at bounding box center [567, 240] width 300 height 17
click at [593, 252] on div "[GEOGRAPHIC_DATA] Tour" at bounding box center [567, 240] width 300 height 27
click at [696, 242] on icon at bounding box center [688, 241] width 16 height 16
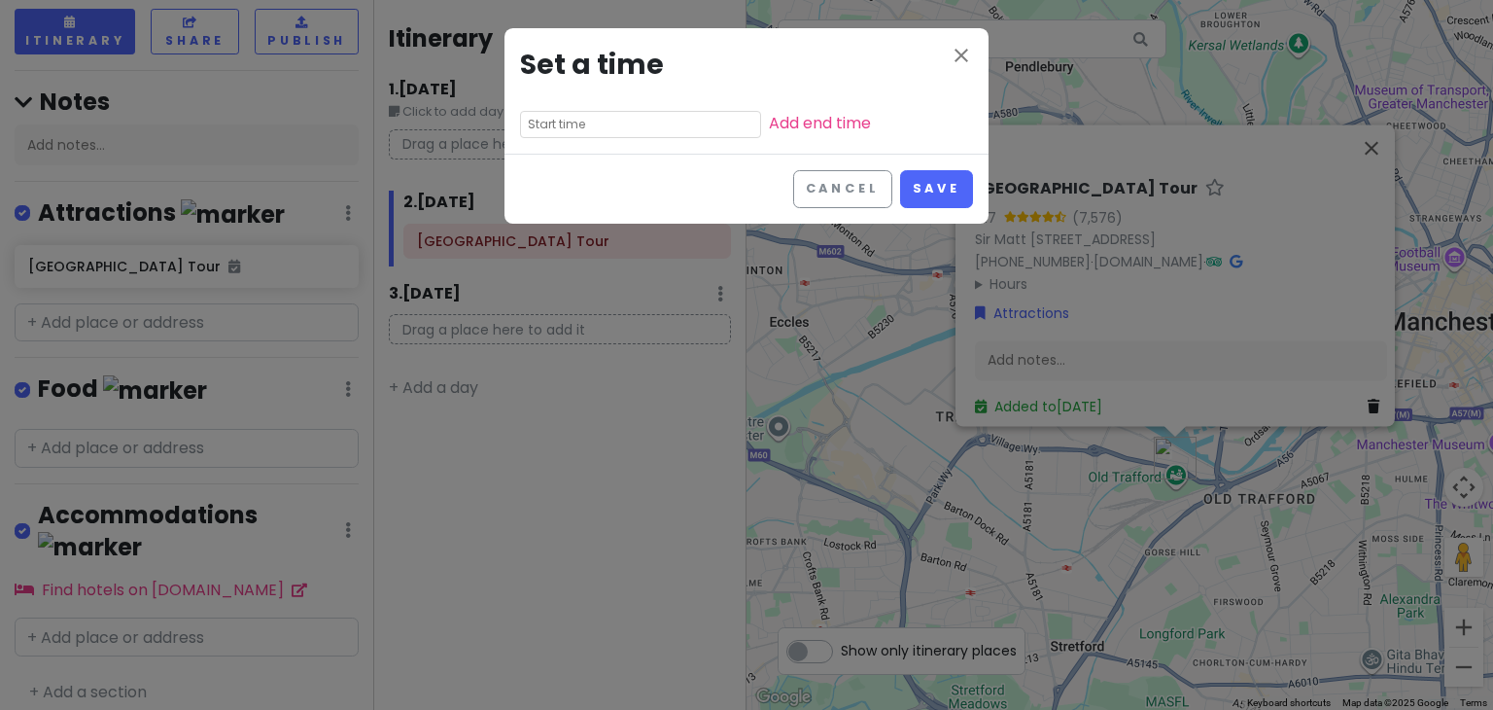
click at [575, 118] on input "text" at bounding box center [640, 124] width 241 height 27
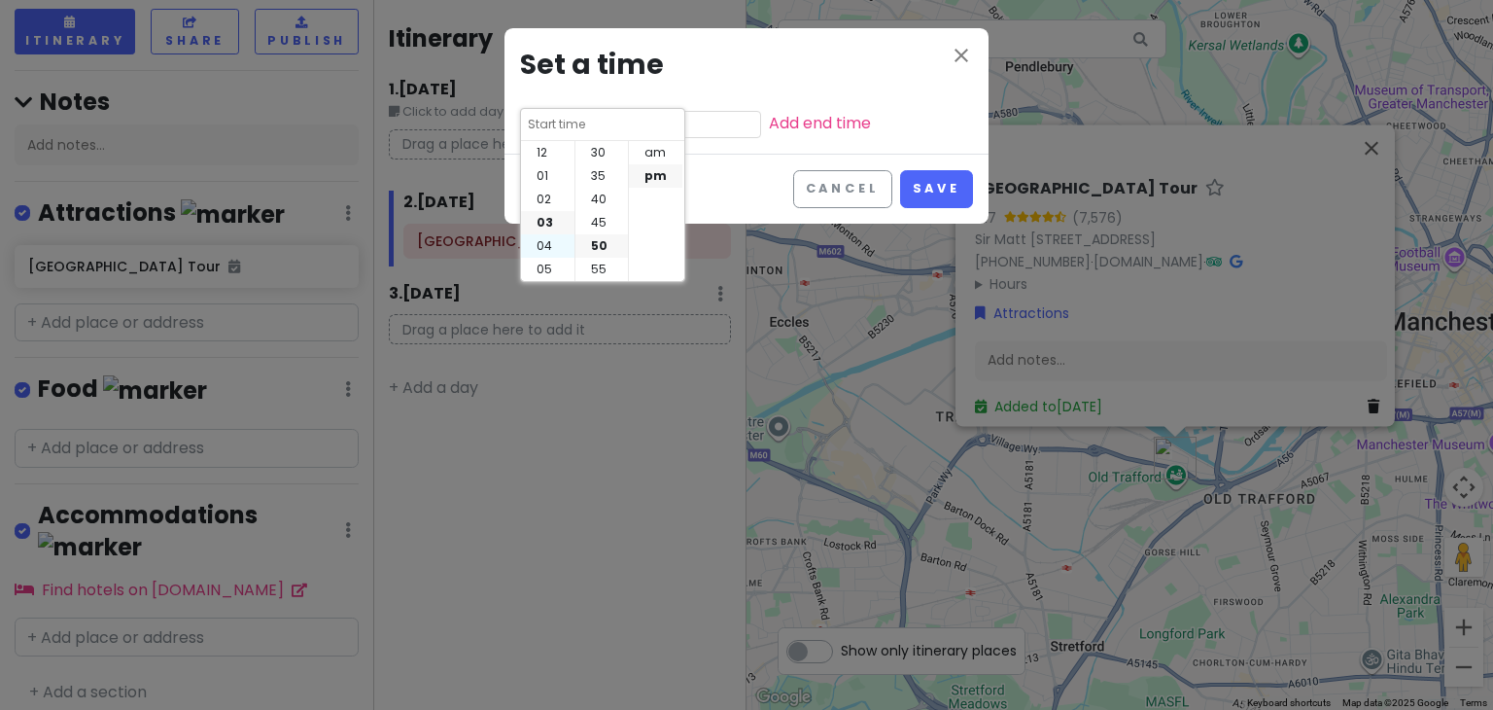
scroll to position [140, 0]
click at [544, 238] on li "10" at bounding box center [547, 245] width 53 height 23
type input "10:50 pm"
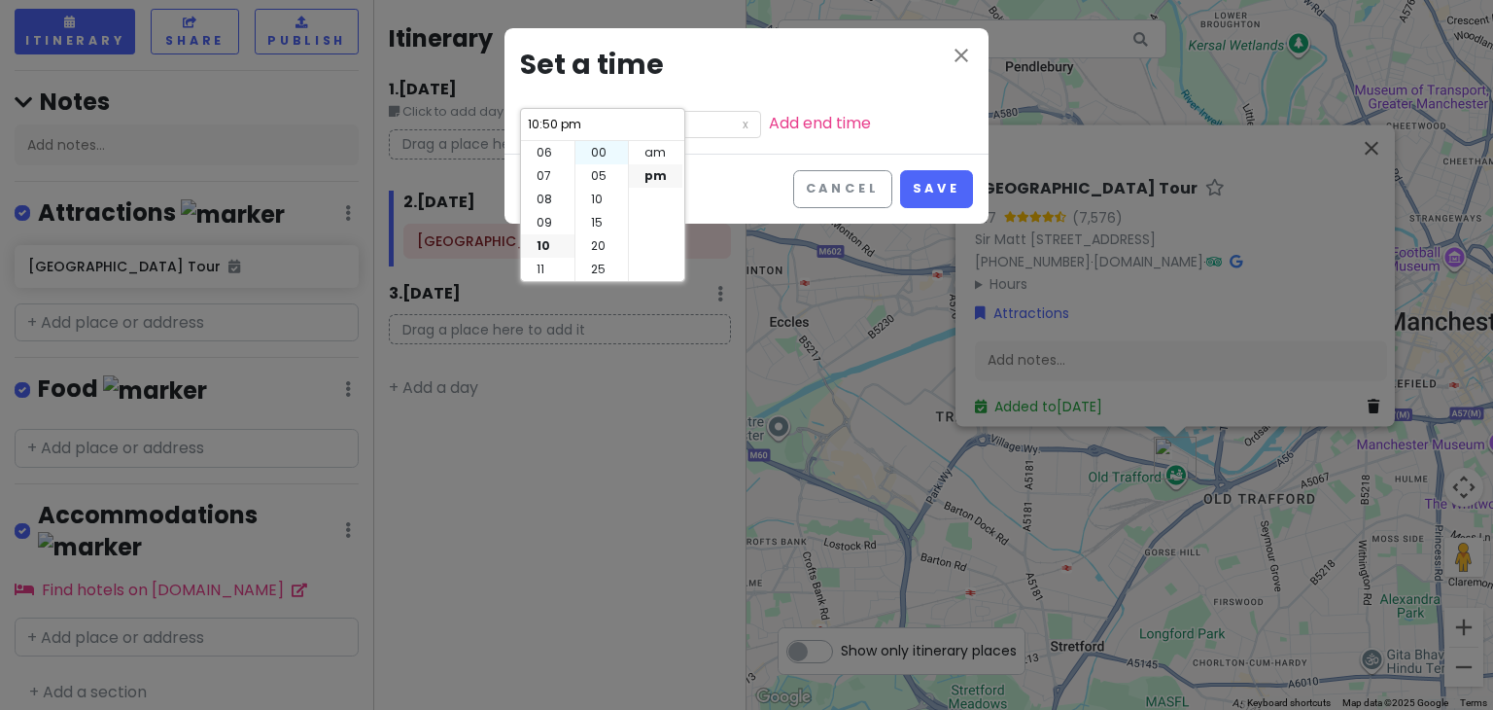
click at [594, 149] on li "00" at bounding box center [601, 152] width 52 height 23
type input "10:00 pm"
click at [646, 147] on li "am" at bounding box center [655, 152] width 53 height 23
type input "10:00 am"
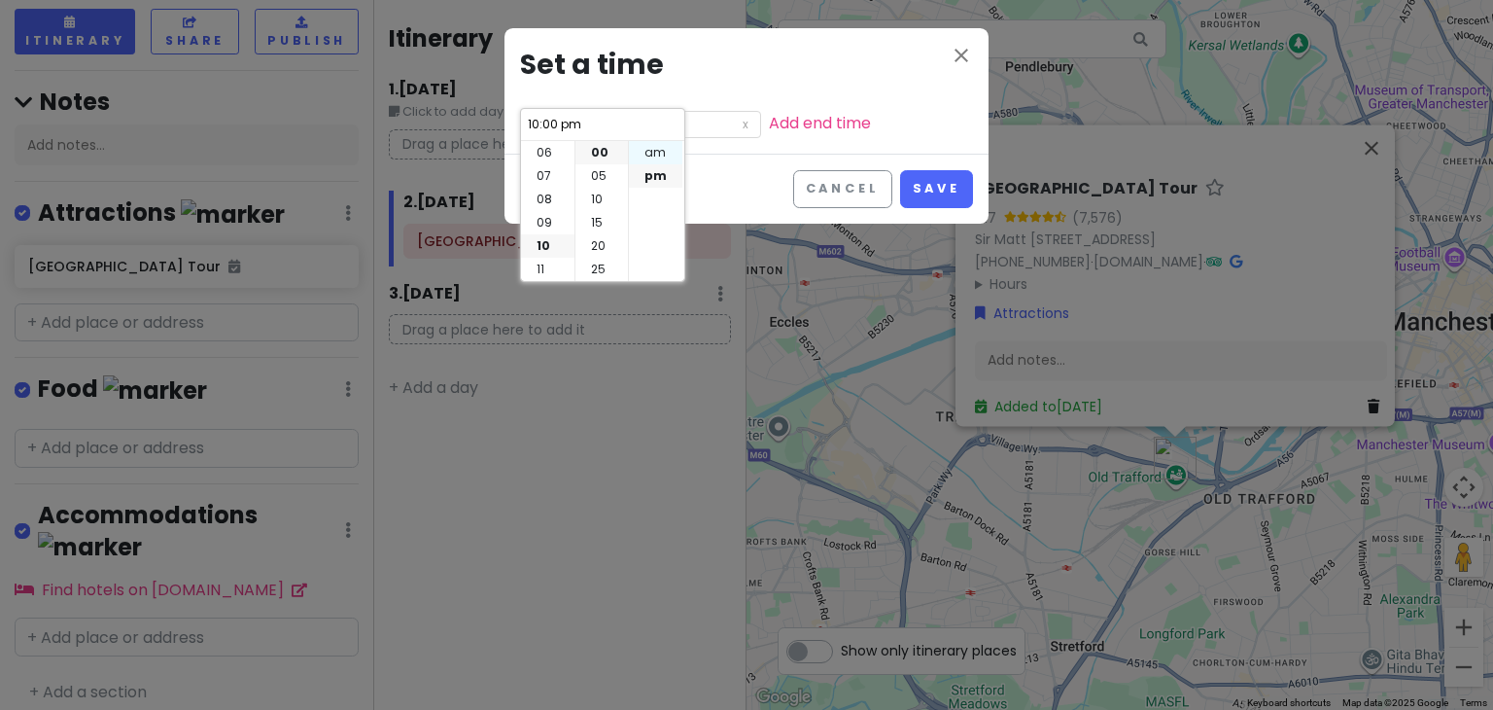
type input "10:00 am"
click at [949, 185] on button "Save" at bounding box center [936, 189] width 73 height 38
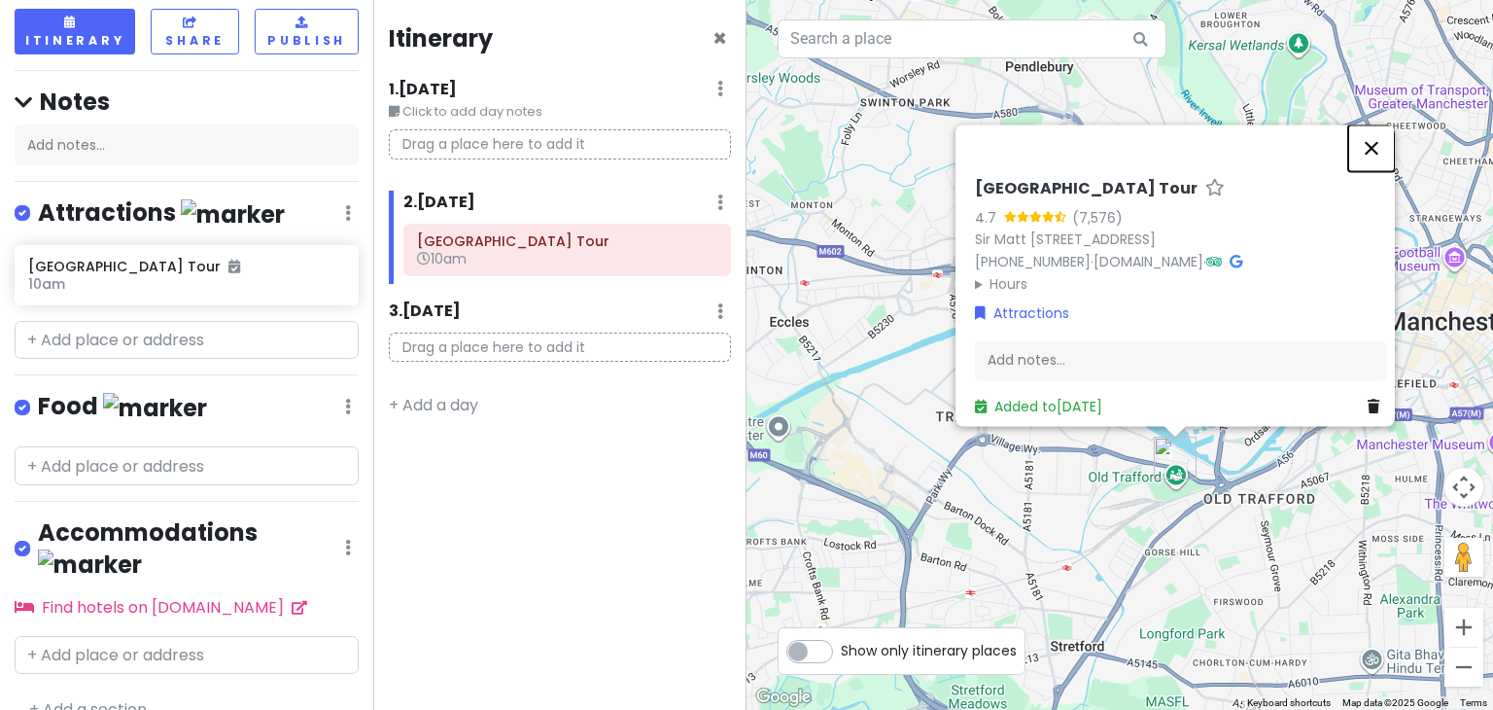
click at [1382, 124] on button "Close" at bounding box center [1371, 147] width 47 height 47
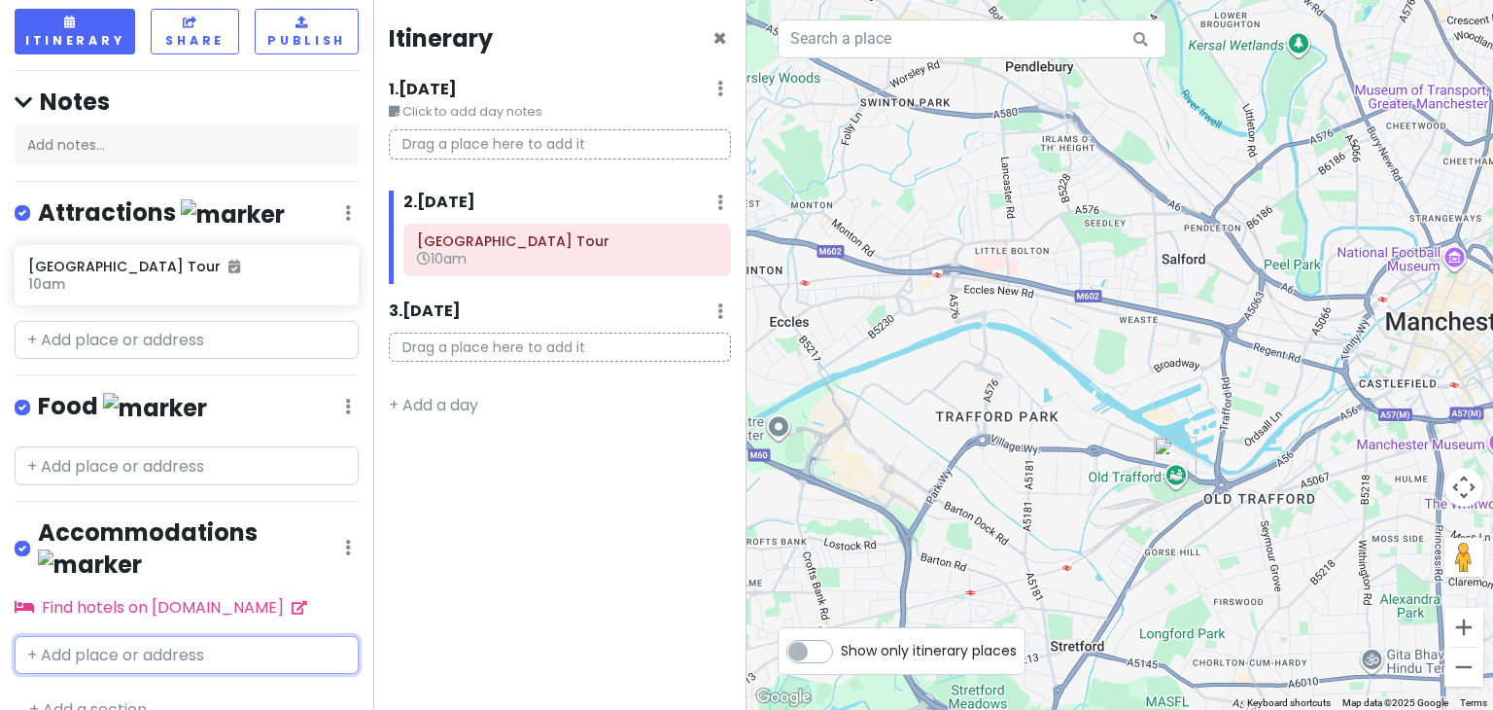
click at [128, 636] on input "text" at bounding box center [187, 655] width 344 height 39
type input "c"
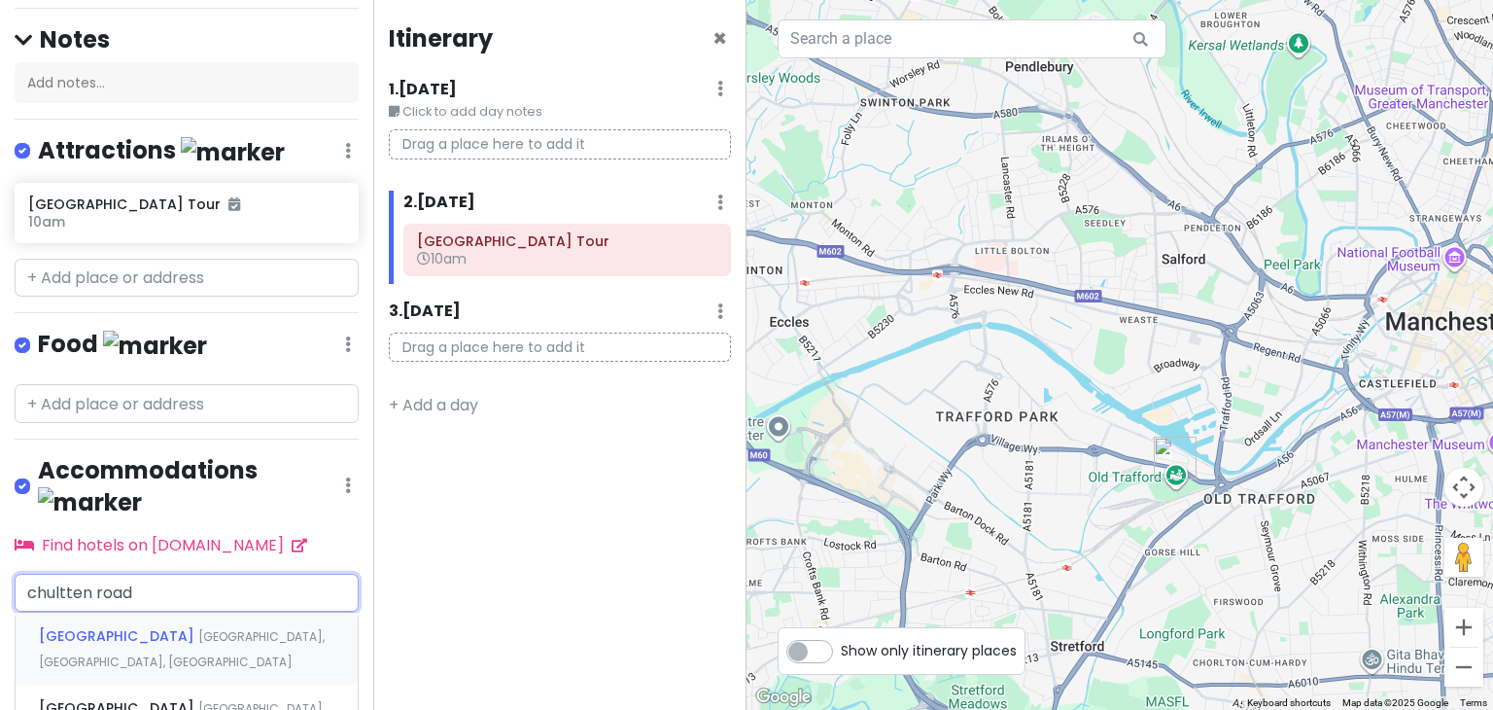
scroll to position [268, 0]
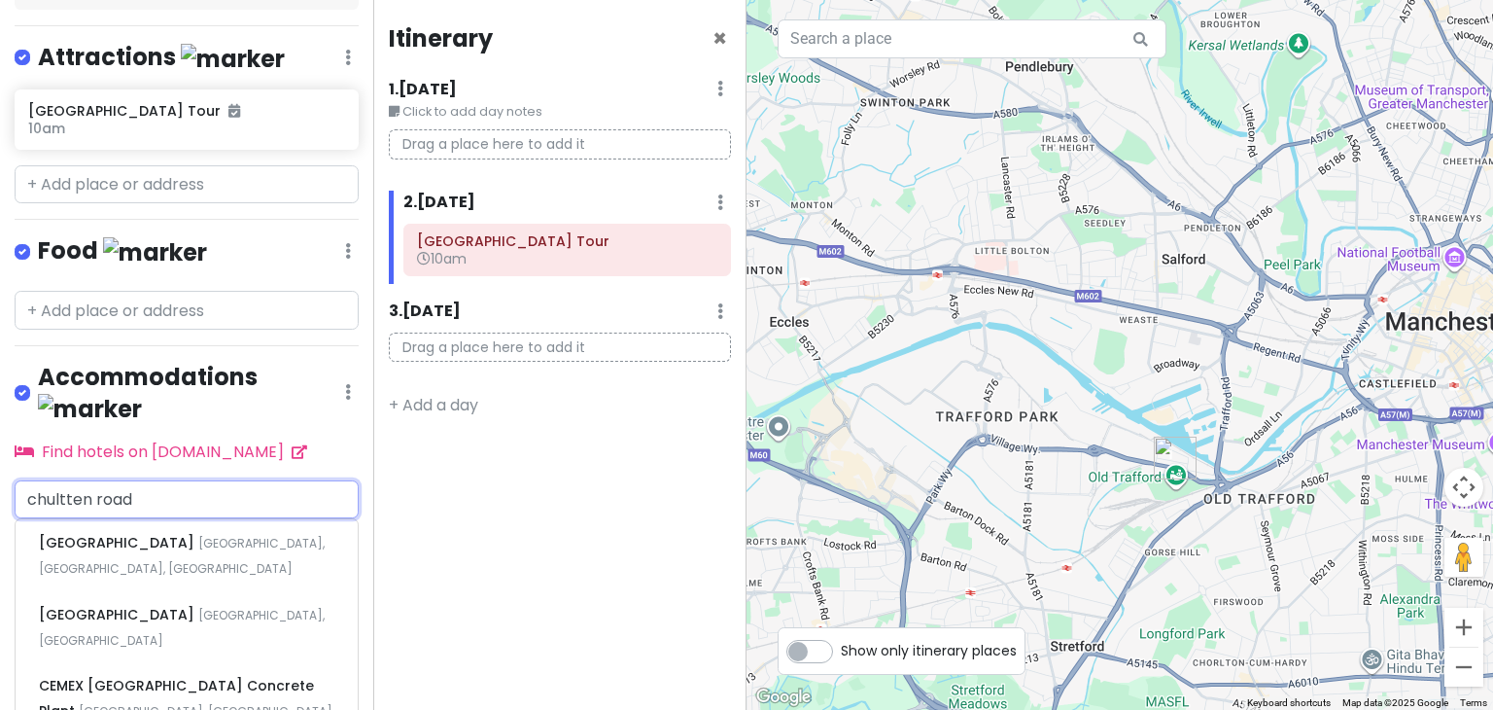
click at [52, 480] on input "chultten road" at bounding box center [187, 499] width 344 height 39
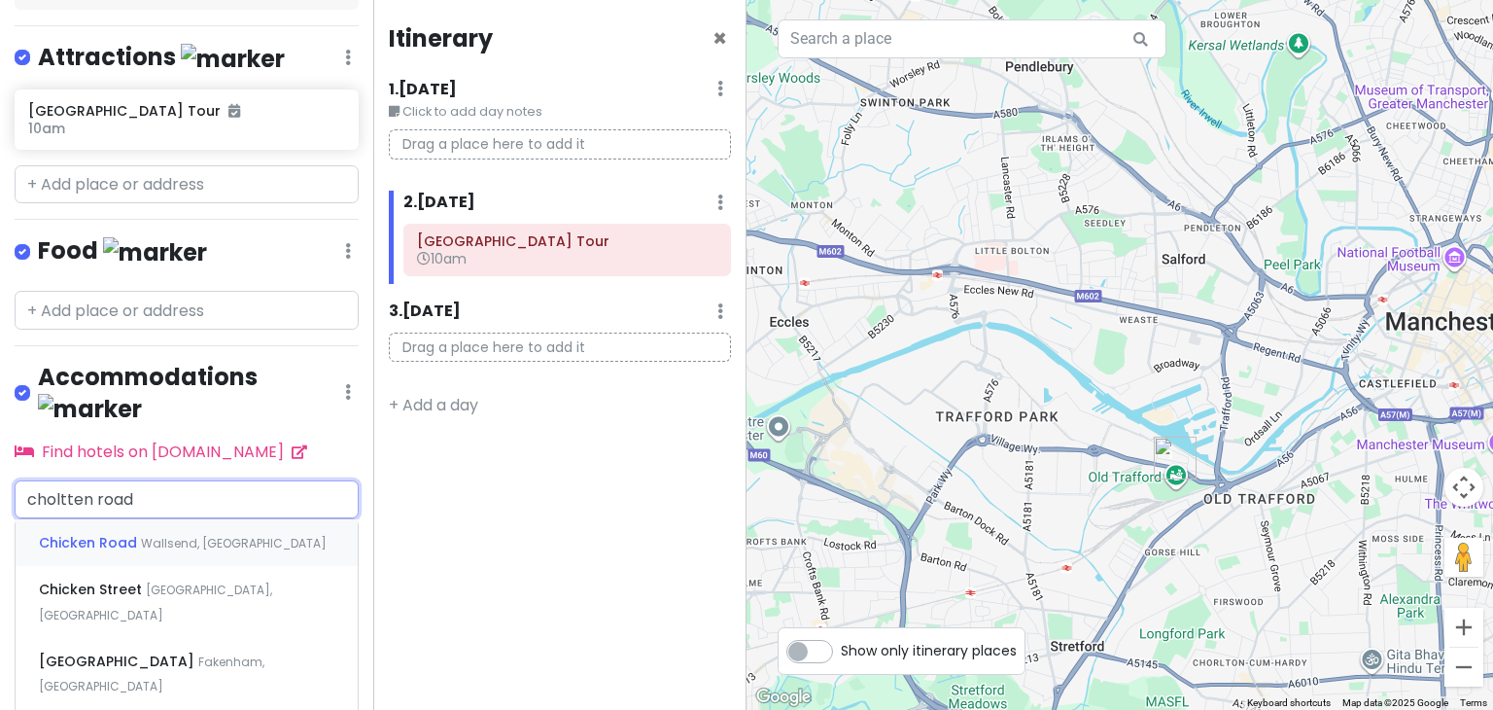
type input "chorltten road"
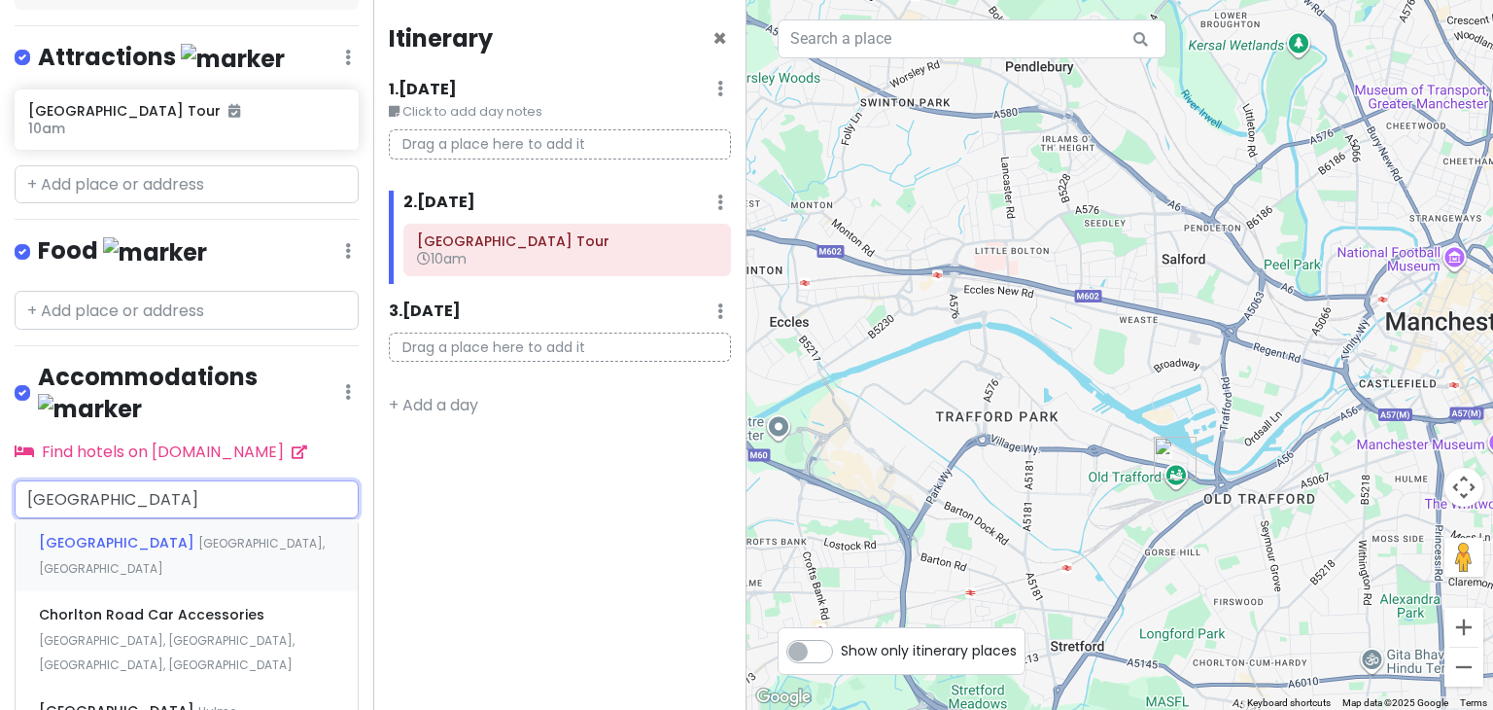
click at [202, 535] on span "Manchester, UK" at bounding box center [182, 556] width 286 height 42
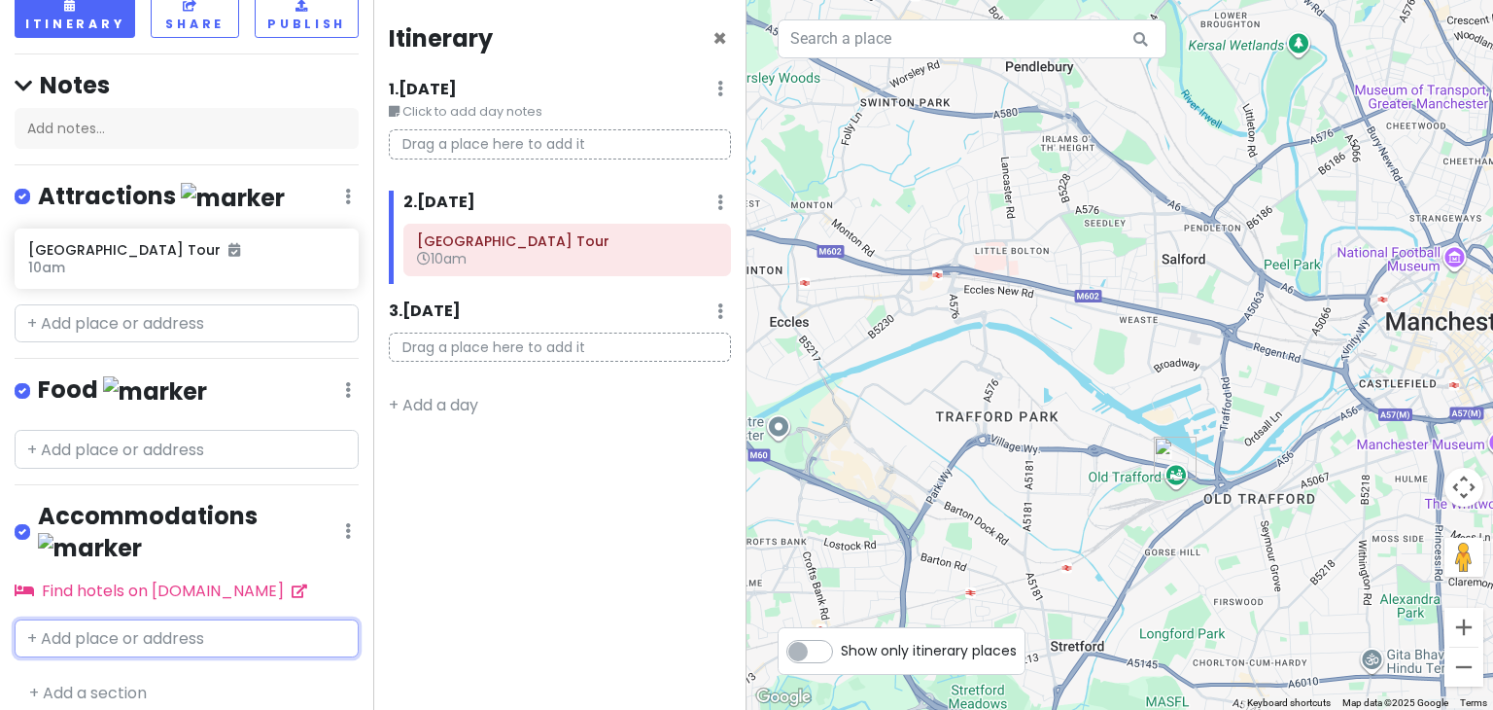
scroll to position [188, 0]
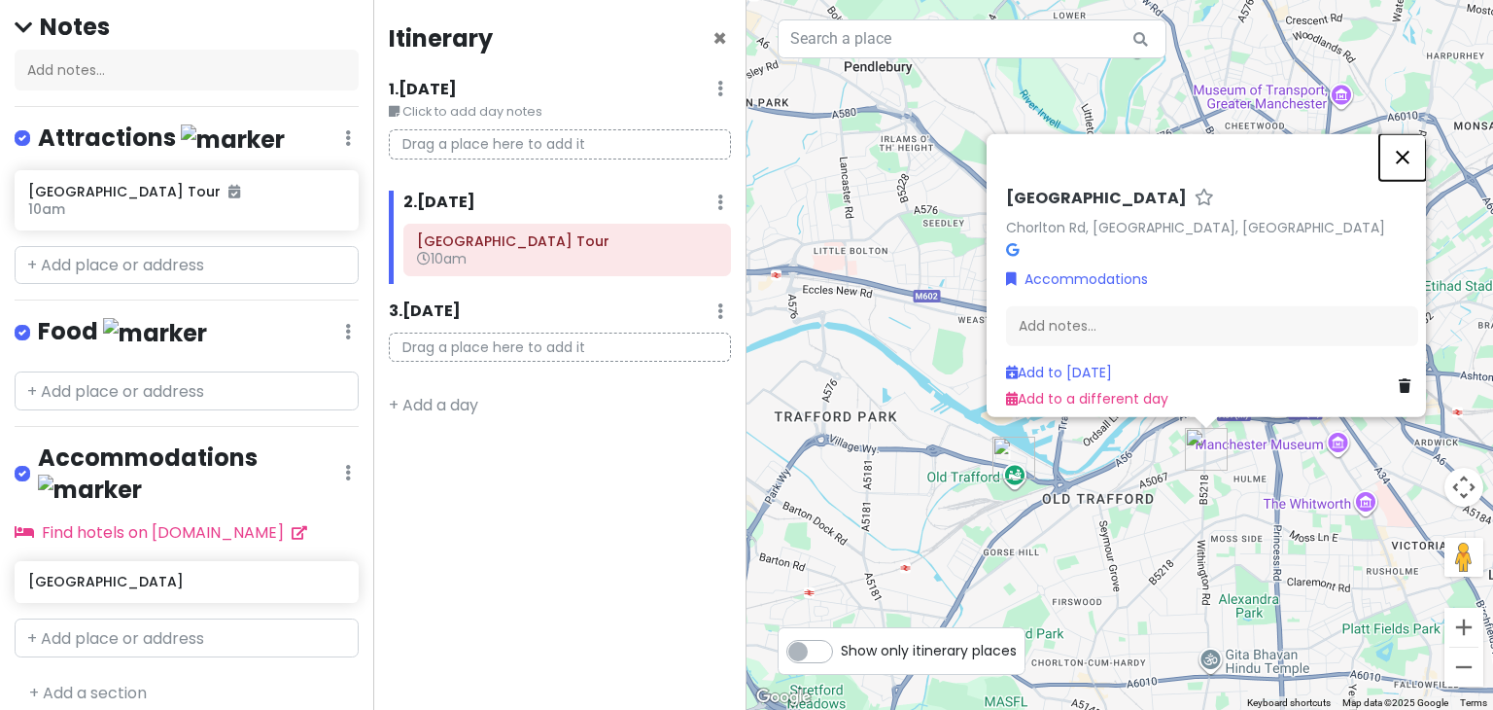
click at [1415, 148] on button "Close" at bounding box center [1402, 157] width 47 height 47
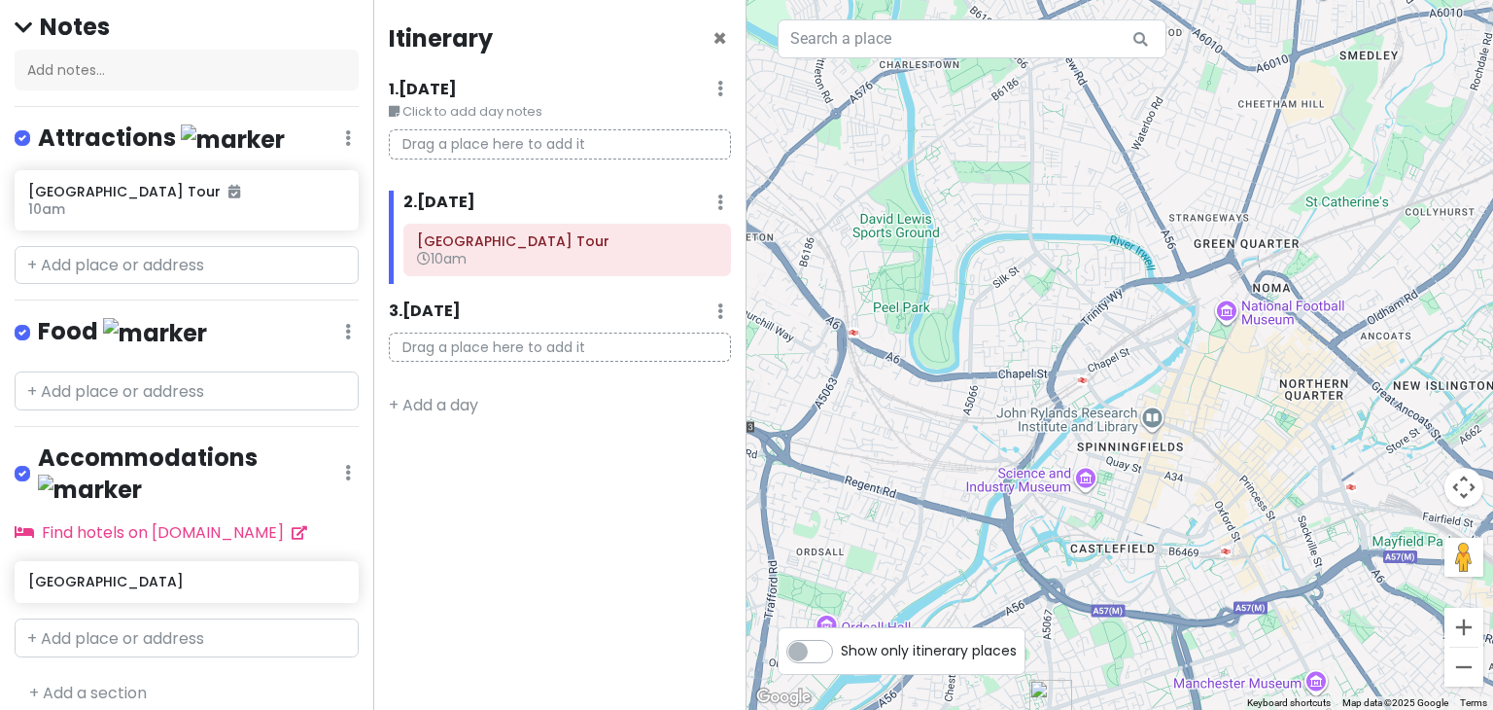
click at [1271, 315] on div at bounding box center [1119, 355] width 746 height 710
click at [1236, 315] on div at bounding box center [1119, 355] width 746 height 710
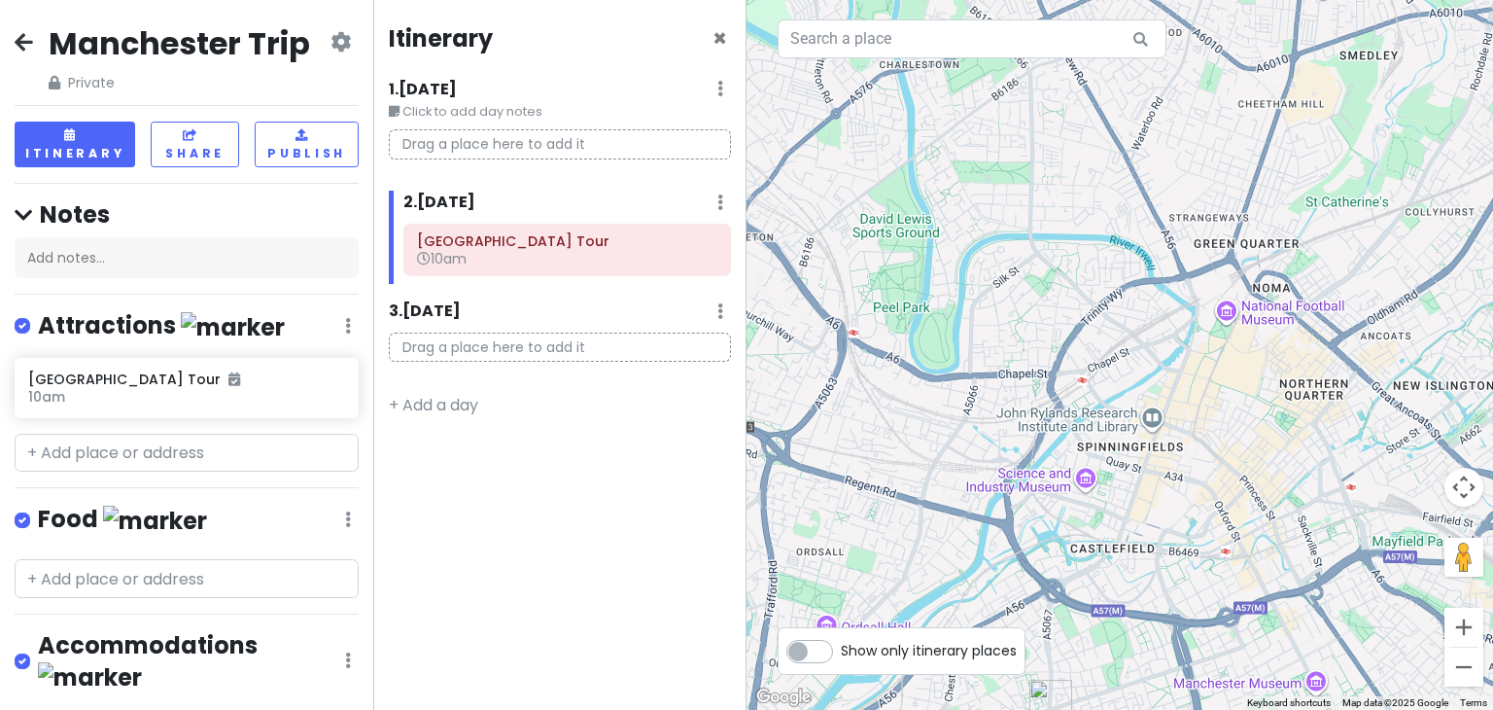
click at [16, 43] on icon at bounding box center [24, 42] width 18 height 16
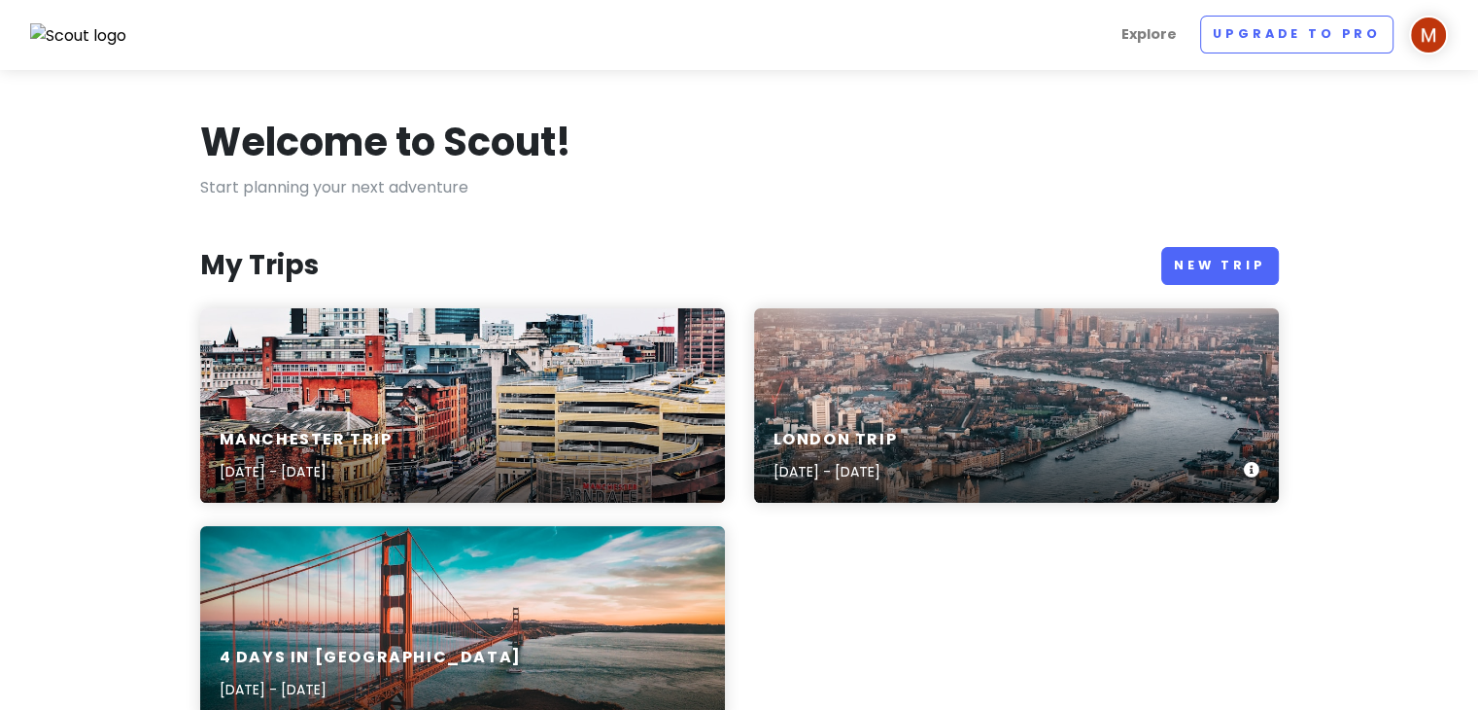
click at [881, 400] on div "London Trip [DATE] - [DATE]" at bounding box center [1016, 405] width 525 height 194
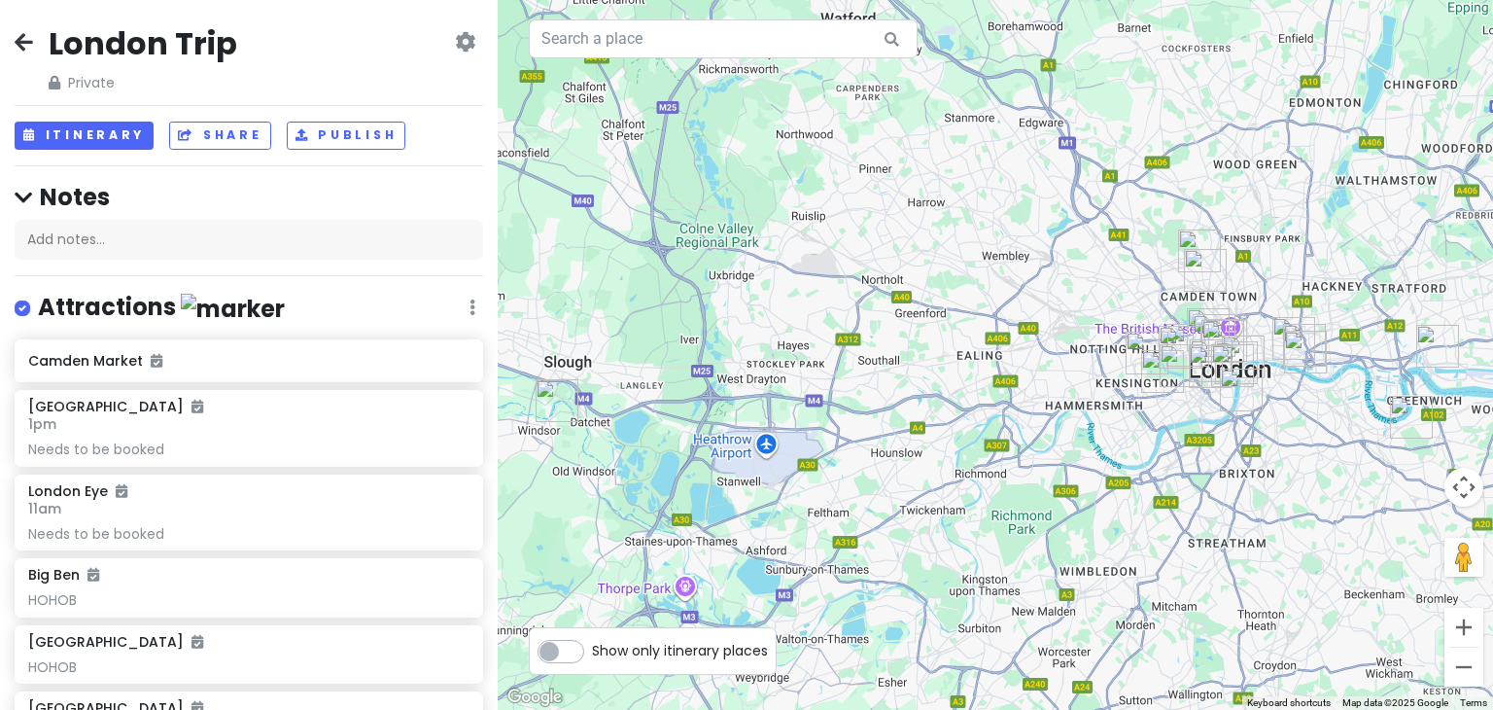
click at [7, 36] on div "London Trip Private Change Dates Make a Copy Delete Trip Go Pro ⚡️ Give Feedbac…" at bounding box center [249, 355] width 498 height 710
click at [23, 43] on icon at bounding box center [24, 42] width 18 height 16
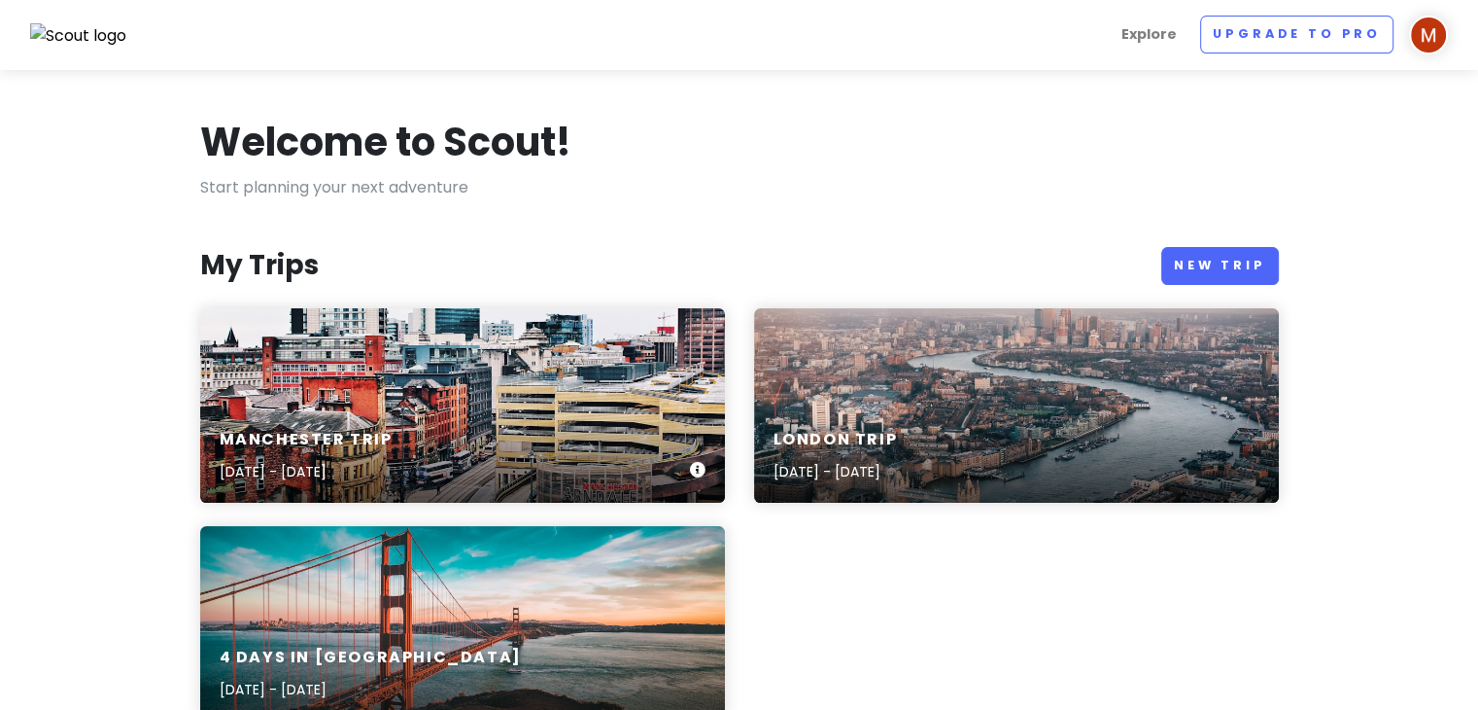
click at [434, 360] on div "Manchester Trip Dec 18, 2025 - Dec 20, 2025" at bounding box center [462, 405] width 525 height 194
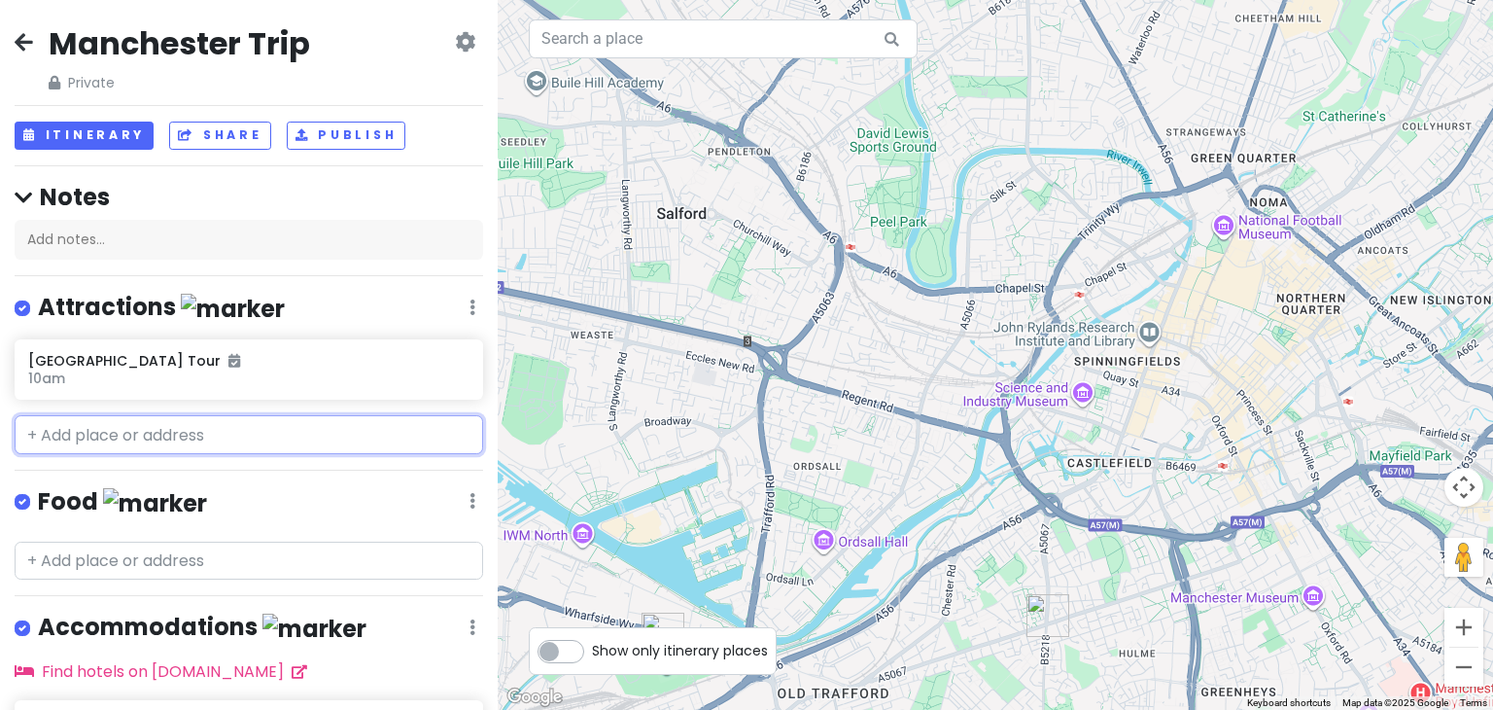
click at [156, 420] on input "text" at bounding box center [249, 434] width 468 height 39
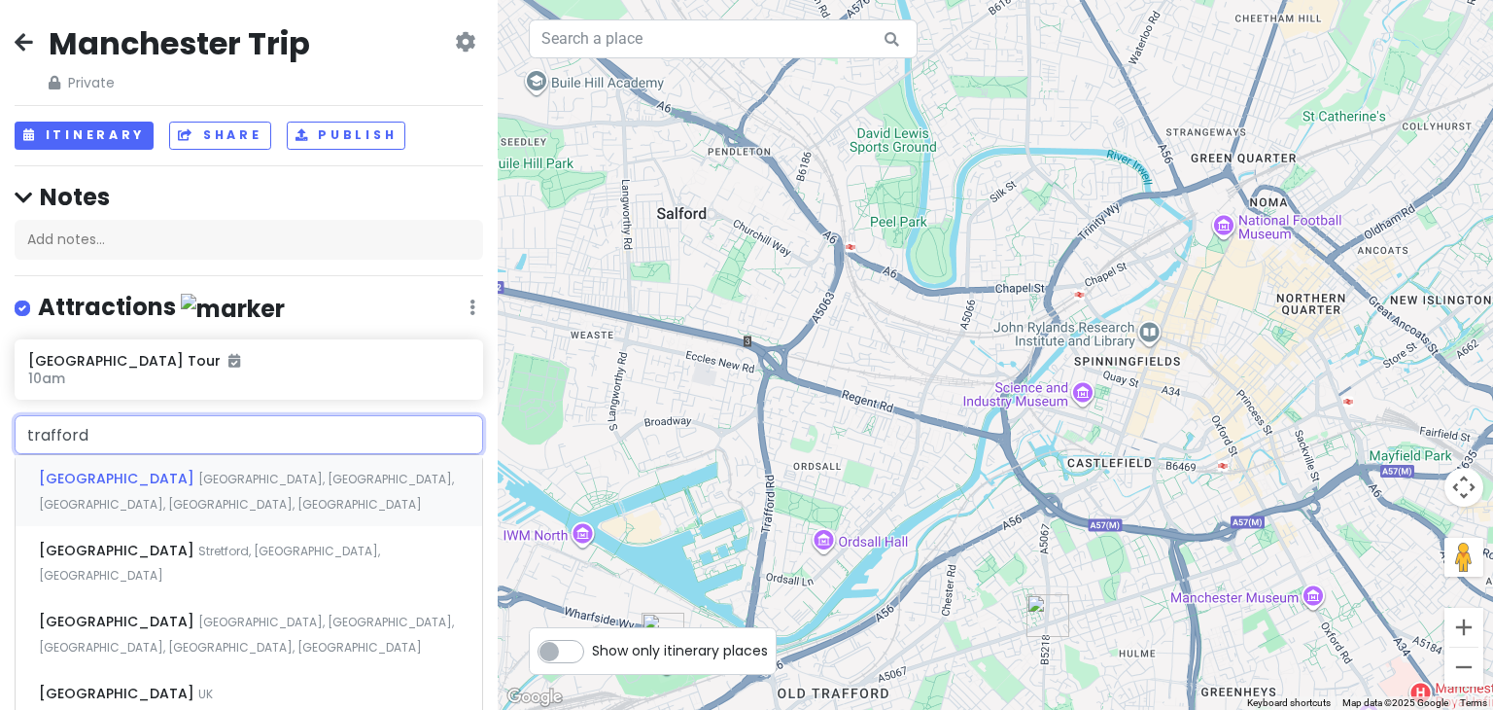
type input "trafford"
click at [196, 479] on span "The Trafford Centre, Trafford Park, Stretford, Manchester, UK" at bounding box center [246, 491] width 415 height 42
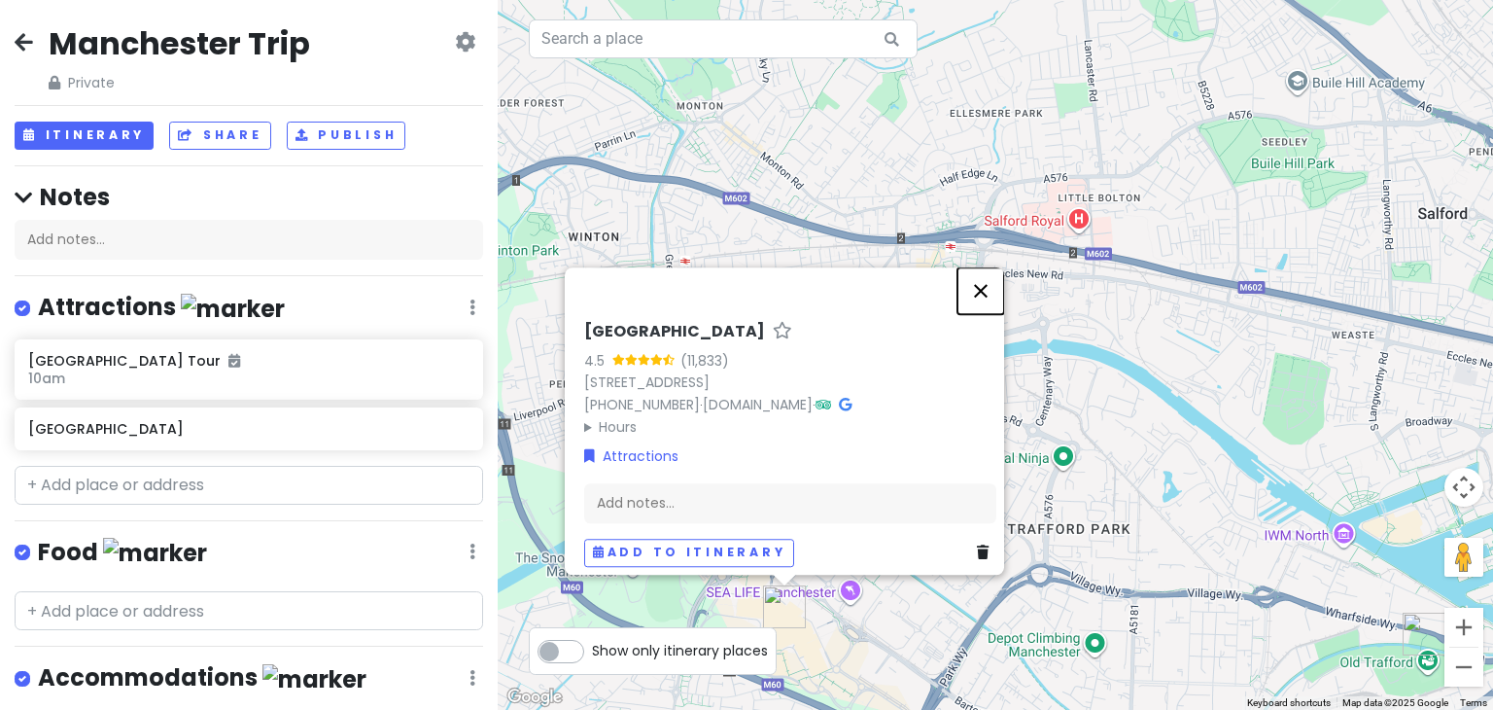
click at [979, 267] on button "Close" at bounding box center [980, 290] width 47 height 47
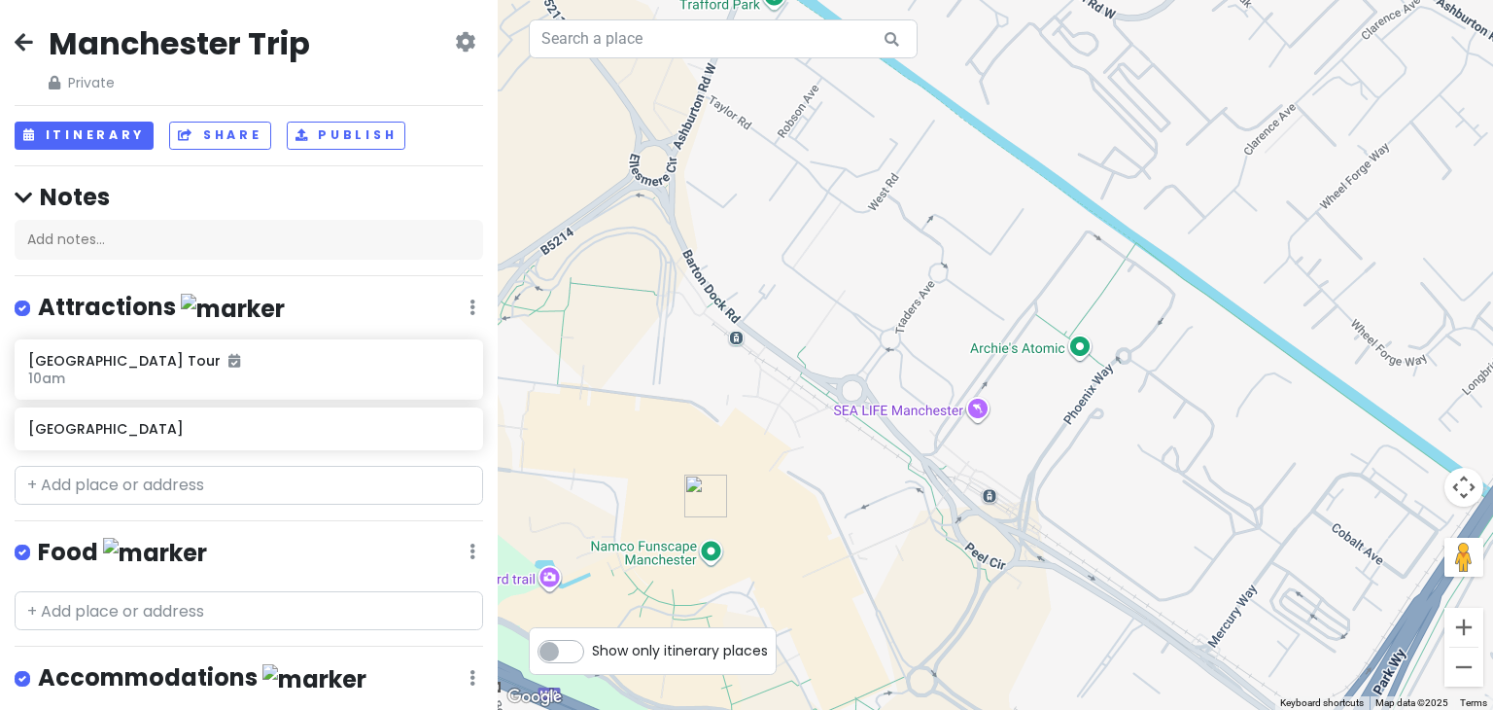
click at [925, 410] on div at bounding box center [995, 355] width 995 height 710
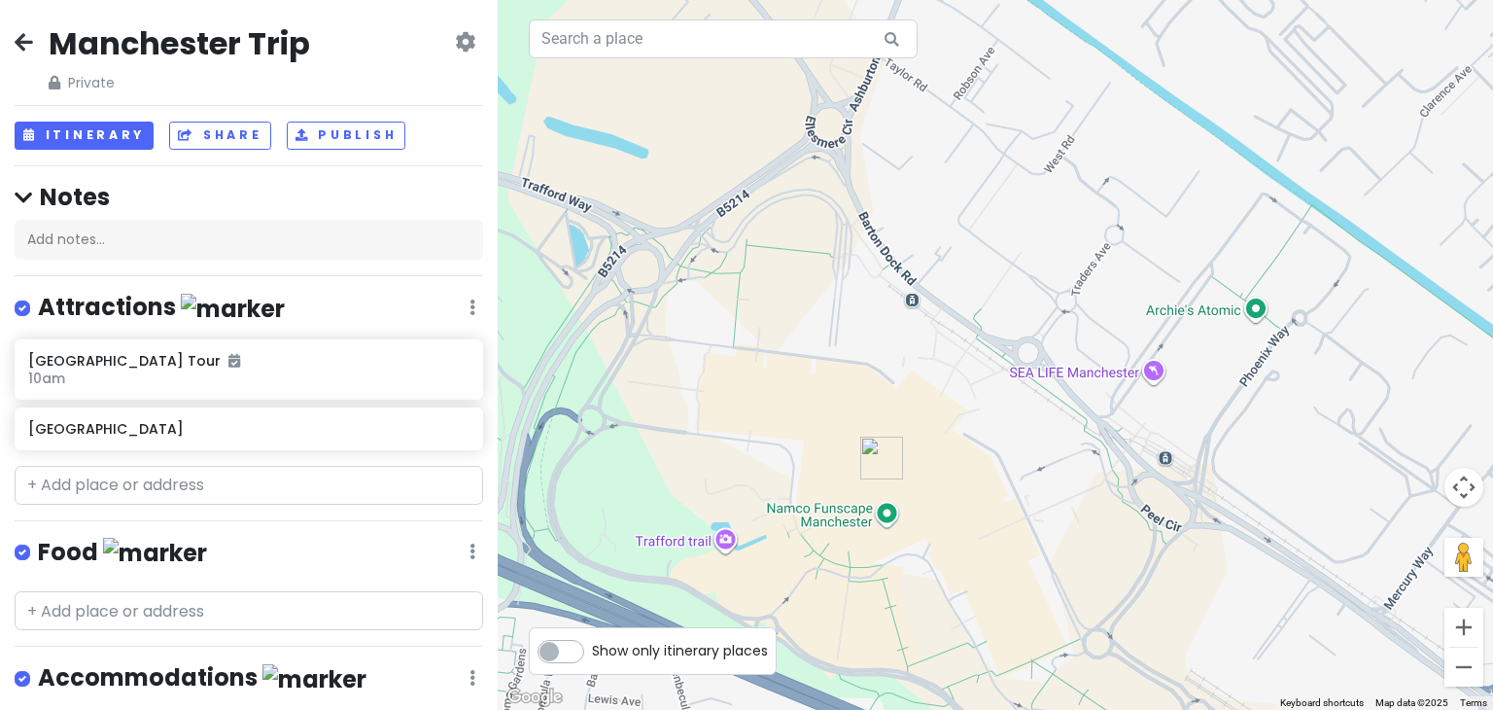
drag, startPoint x: 779, startPoint y: 434, endPoint x: 917, endPoint y: 398, distance: 142.9
click at [917, 398] on div at bounding box center [995, 355] width 995 height 710
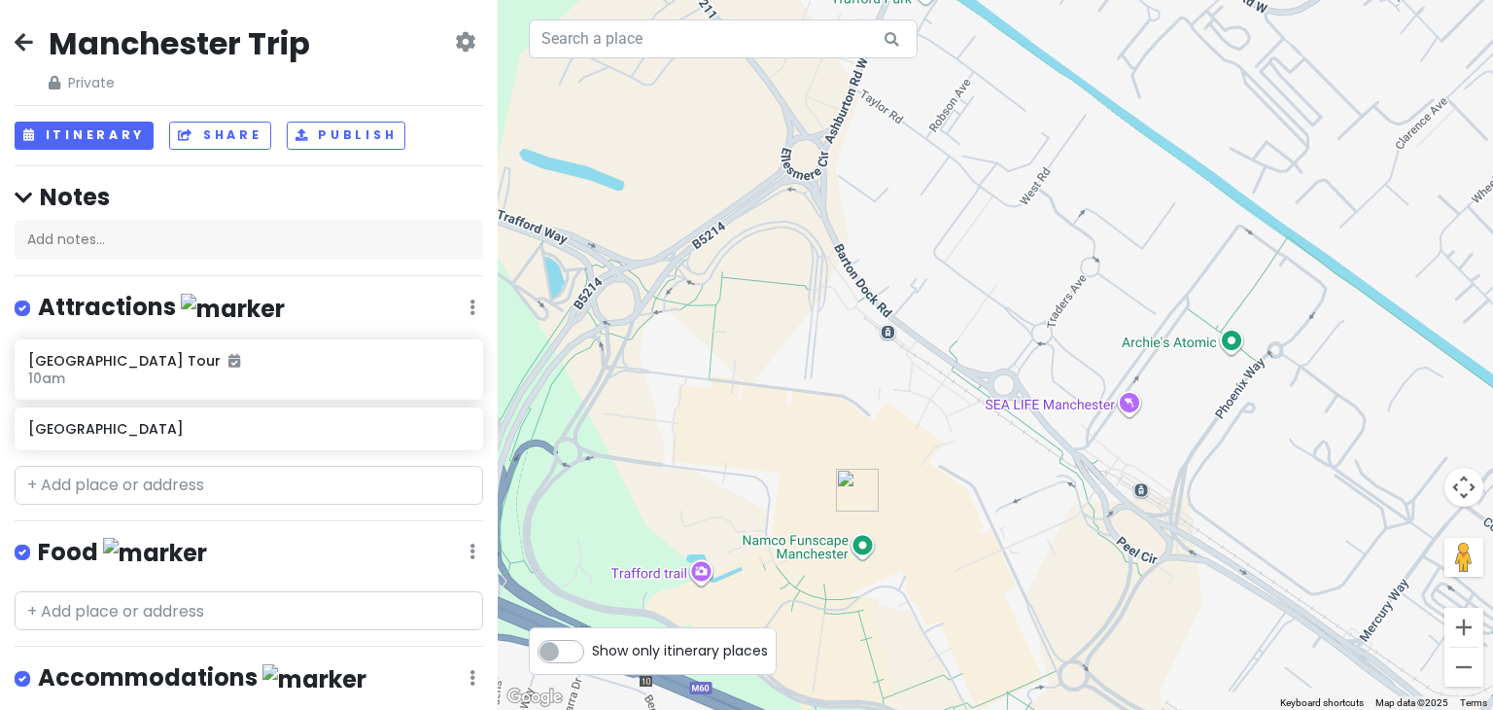
scroll to position [202, 0]
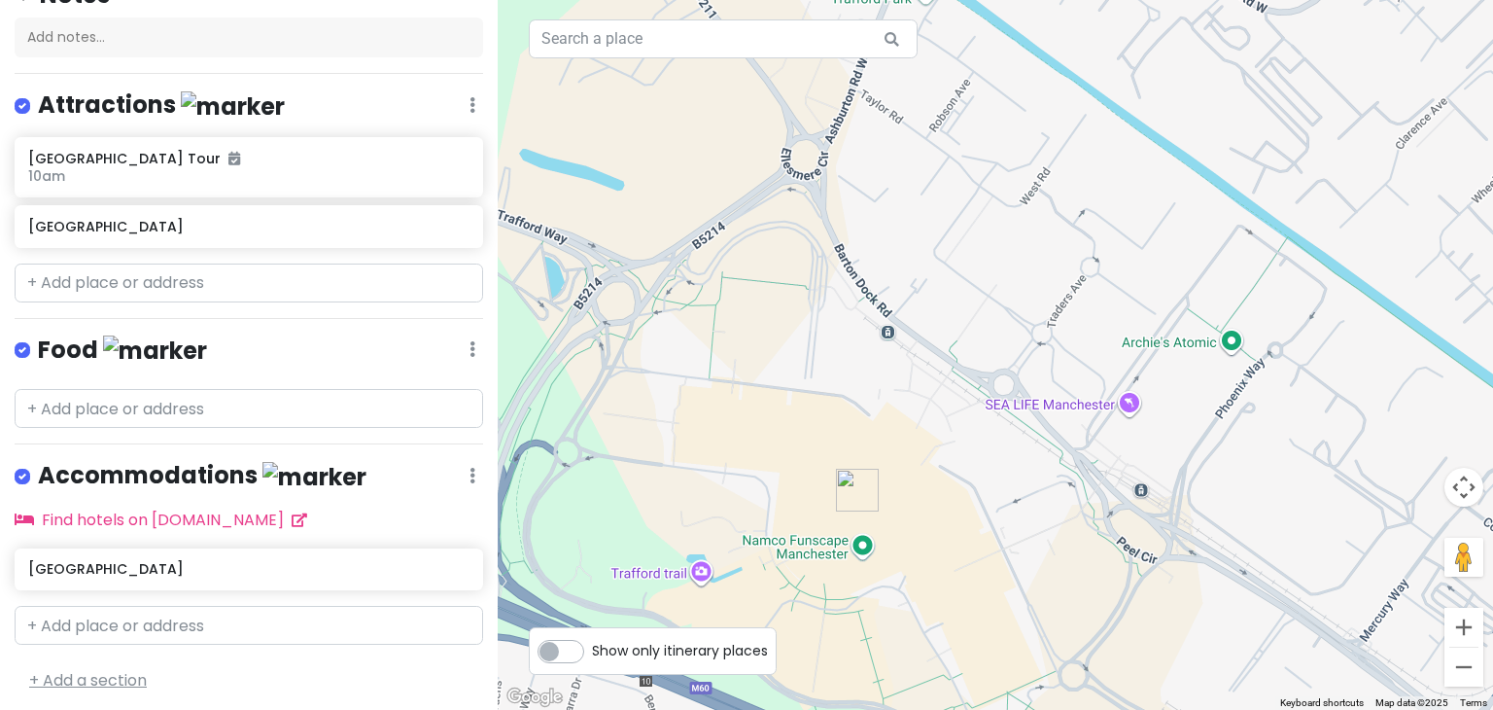
click at [105, 679] on link "+ Add a section" at bounding box center [88, 680] width 118 height 22
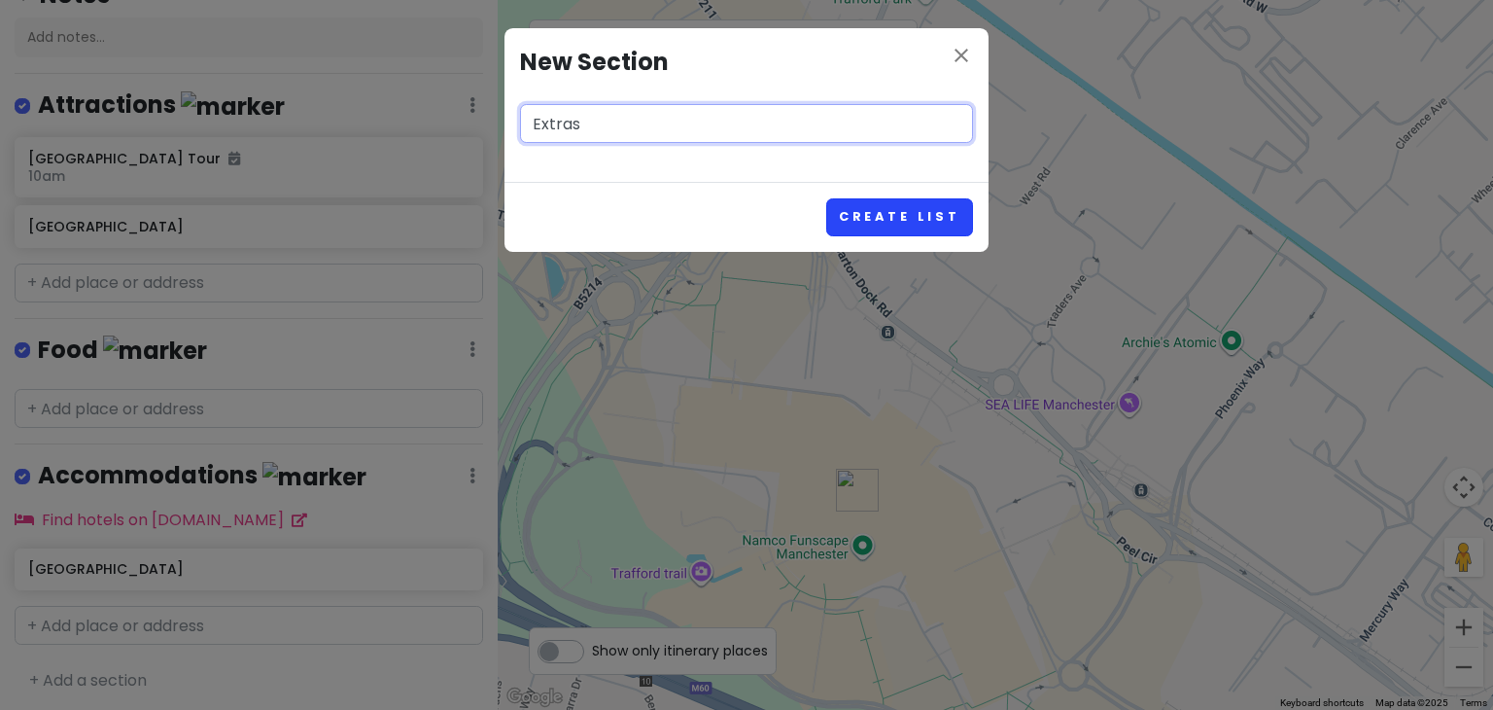
type input "Extras"
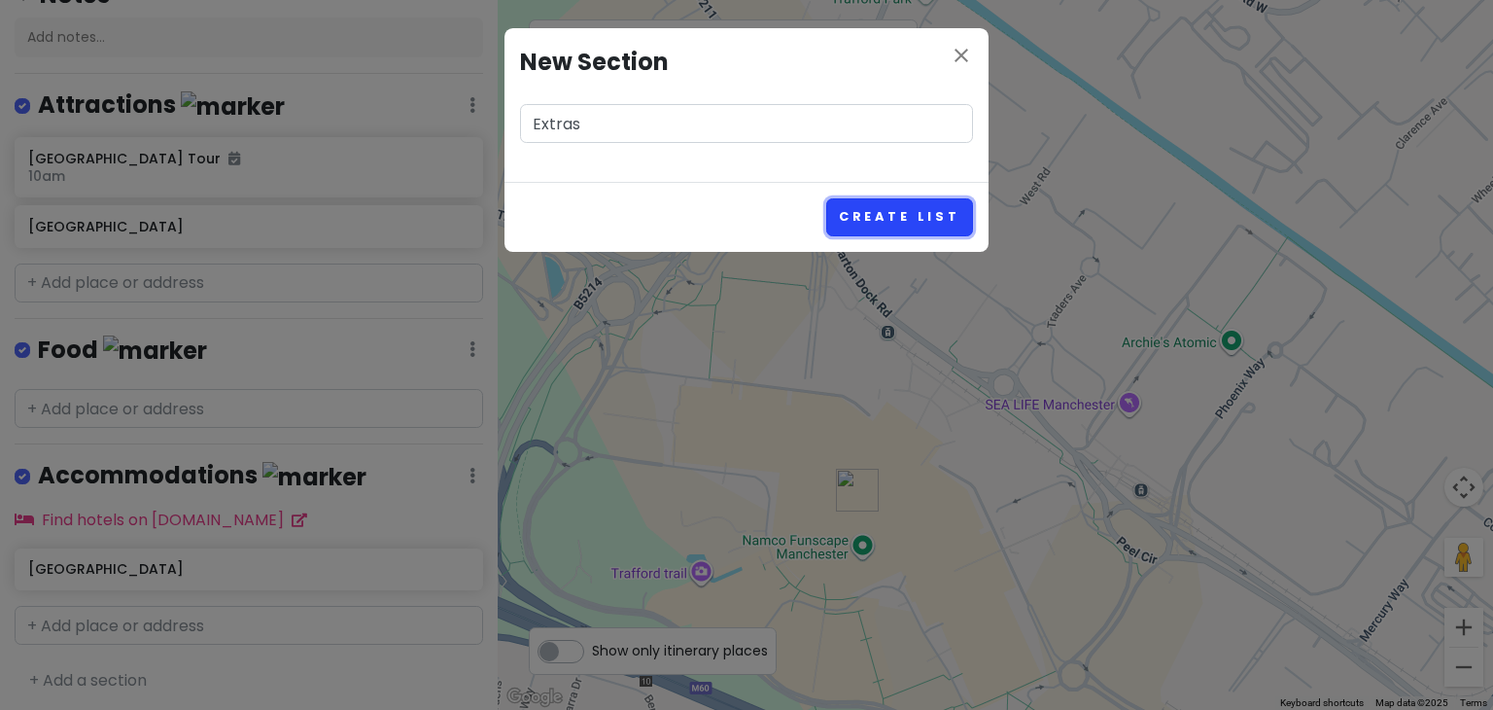
click at [937, 214] on button "Create List" at bounding box center [899, 217] width 147 height 38
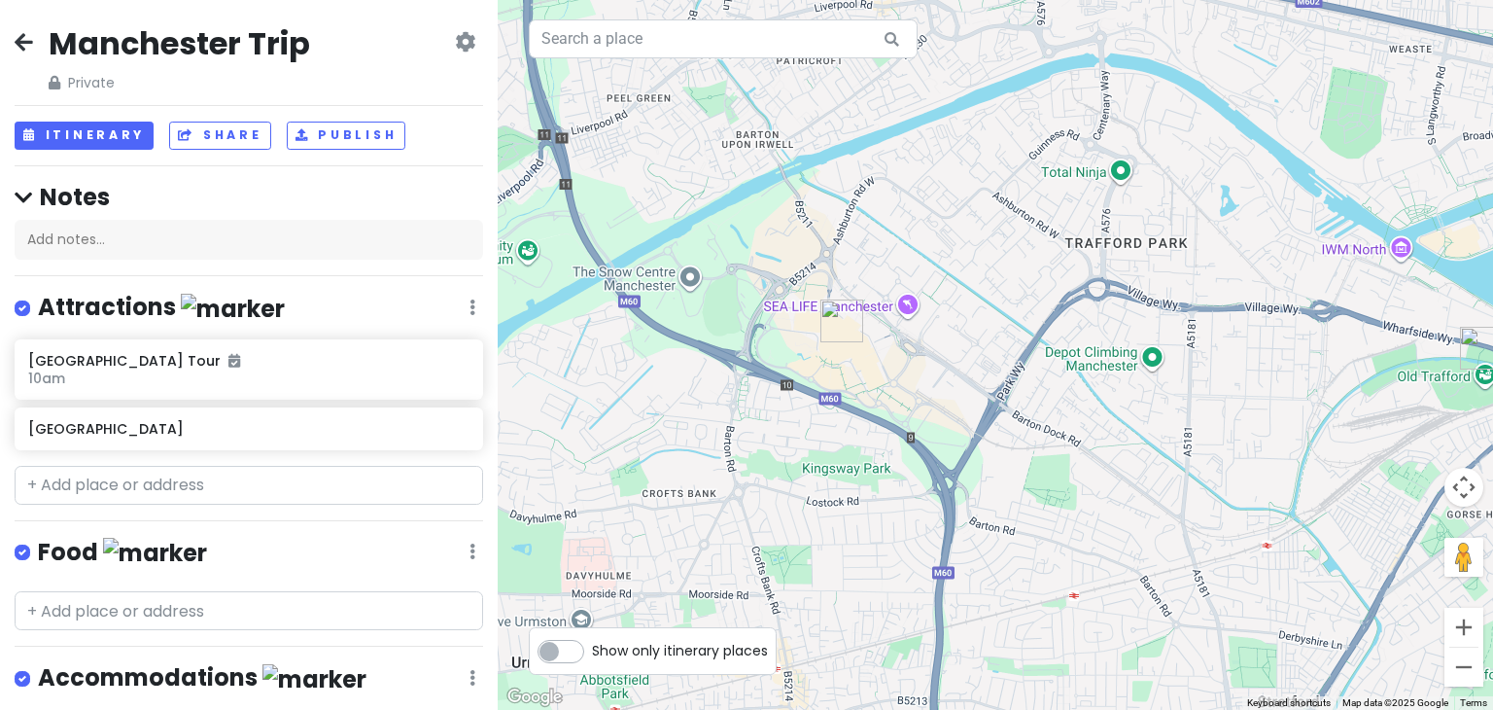
click at [35, 36] on div "Manchester Trip Private Change Dates Make a Copy Delete Trip Go Pro ⚡️ Give Fee…" at bounding box center [249, 58] width 468 height 70
click at [27, 36] on icon at bounding box center [24, 42] width 18 height 16
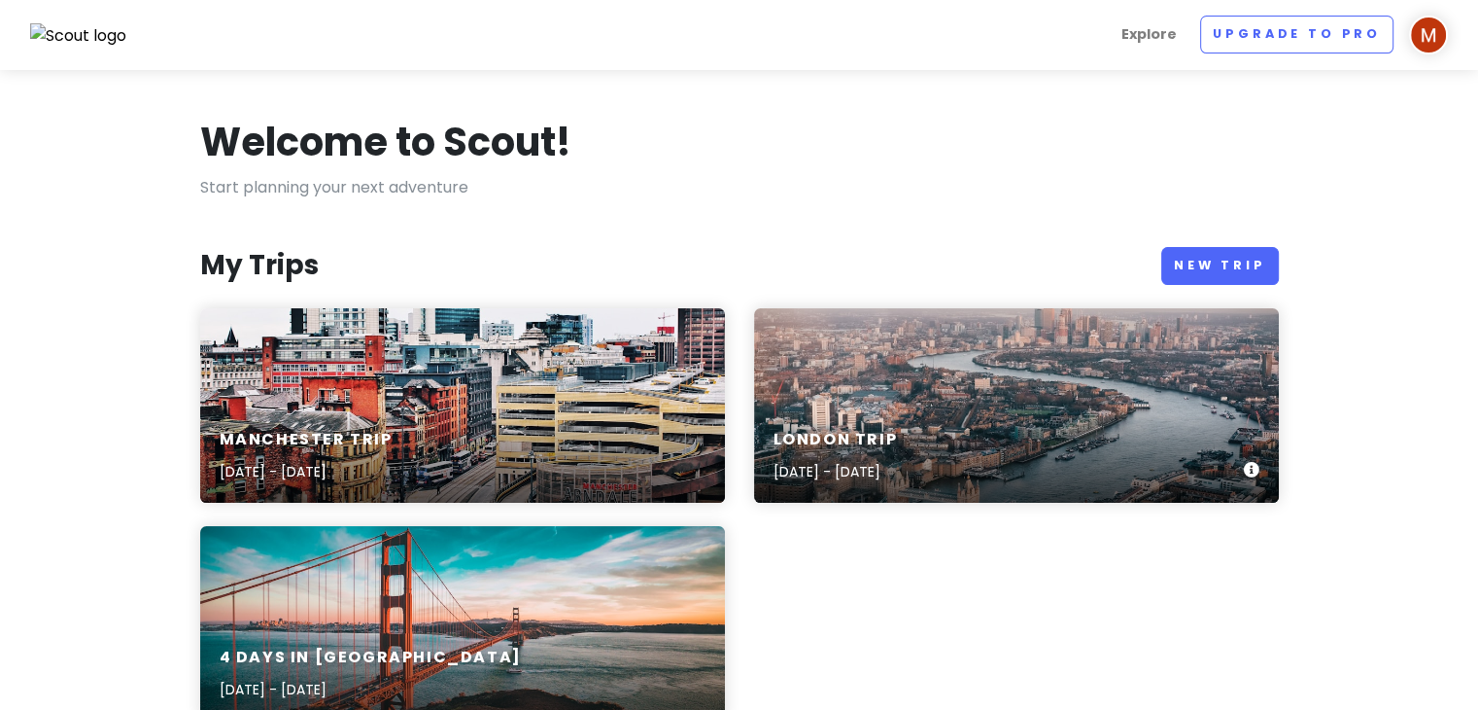
click at [898, 464] on p "[DATE] - [DATE]" at bounding box center [836, 471] width 124 height 21
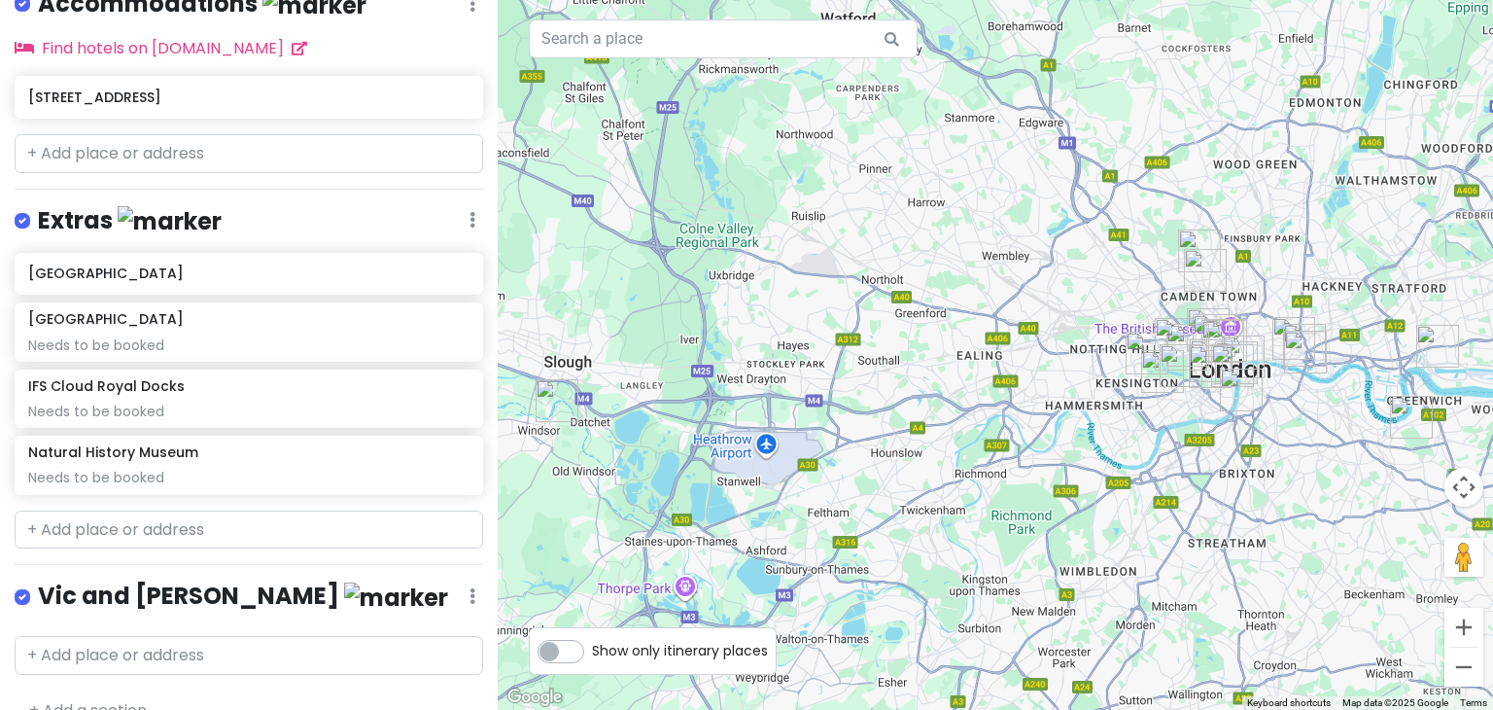
scroll to position [1769, 0]
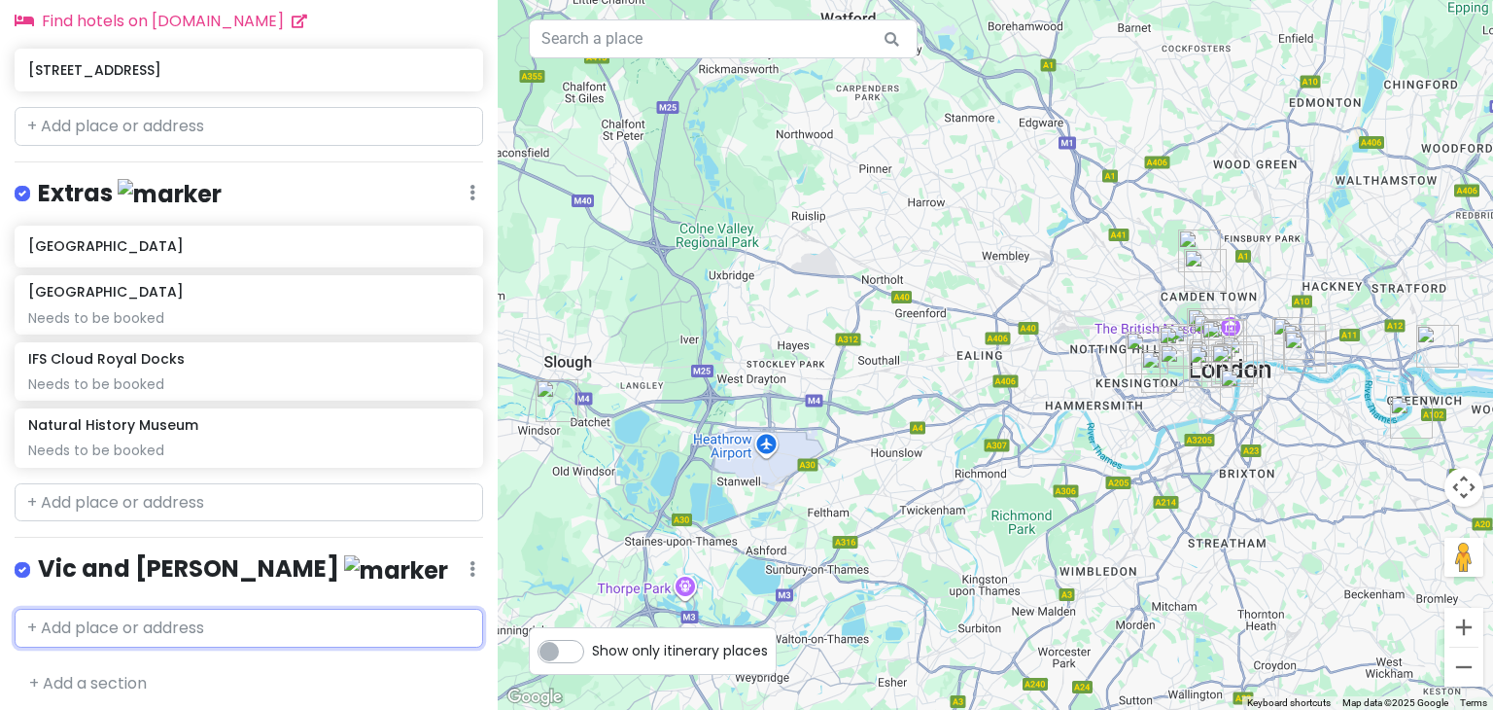
click at [163, 625] on input "text" at bounding box center [249, 627] width 468 height 39
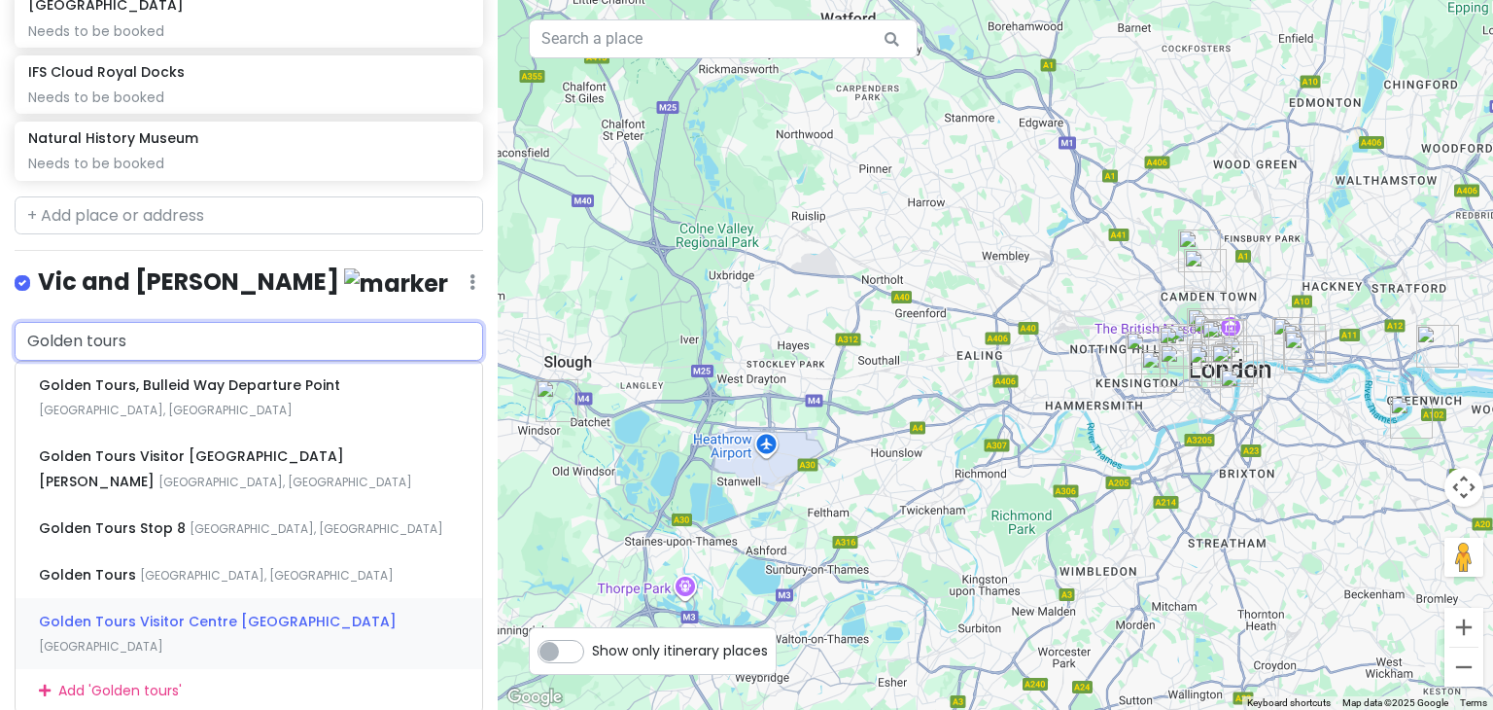
scroll to position [2057, 0]
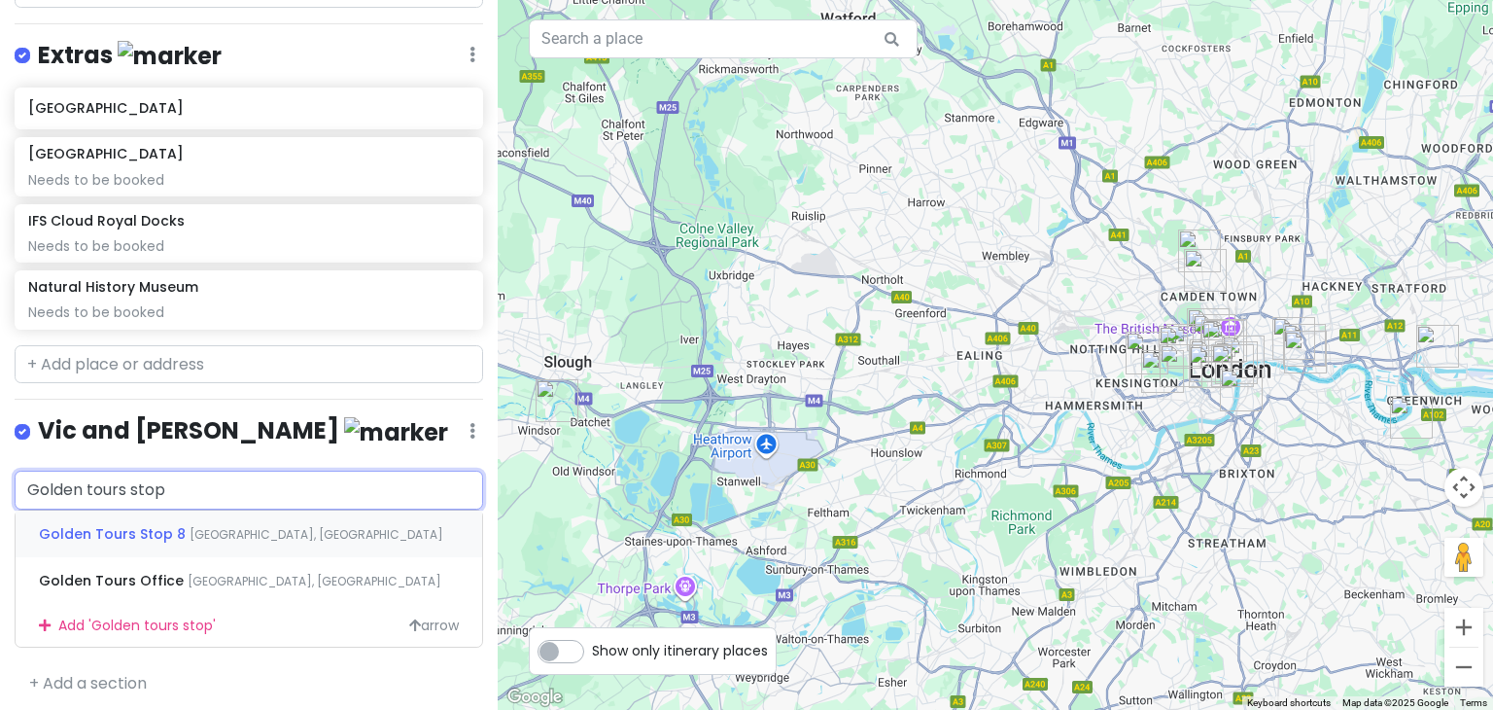
type input "Golden tours stop 1"
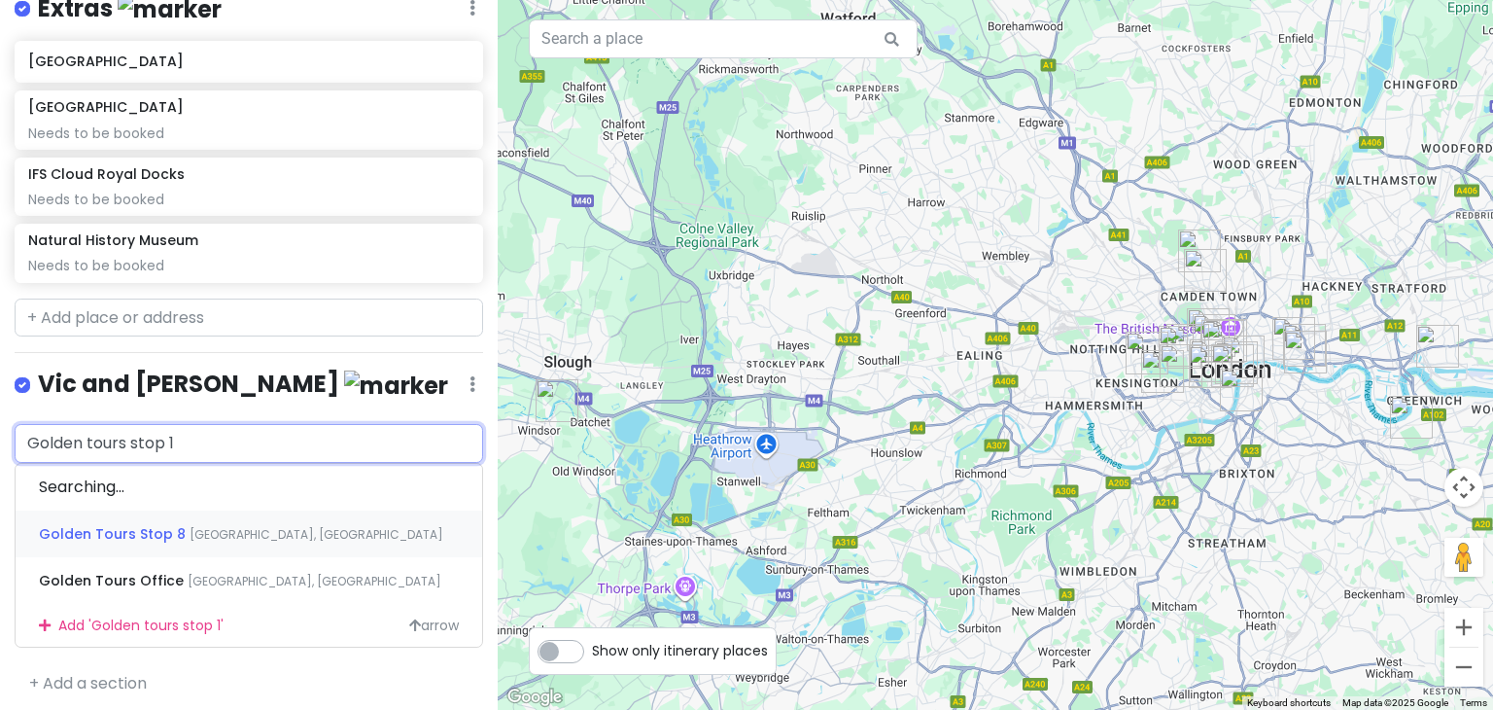
scroll to position [1860, 0]
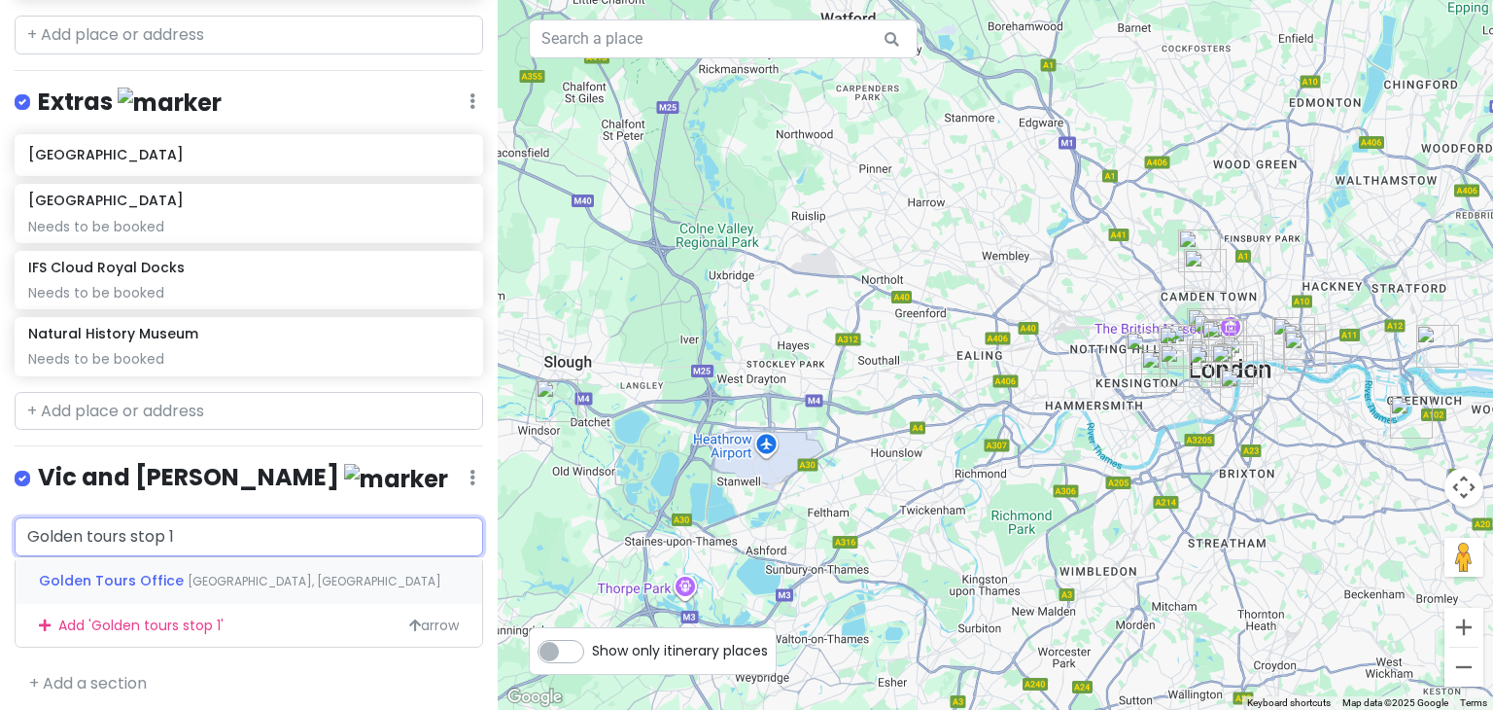
click at [262, 581] on div "Golden Tours Office Bulleid Way, London, UK" at bounding box center [249, 580] width 467 height 47
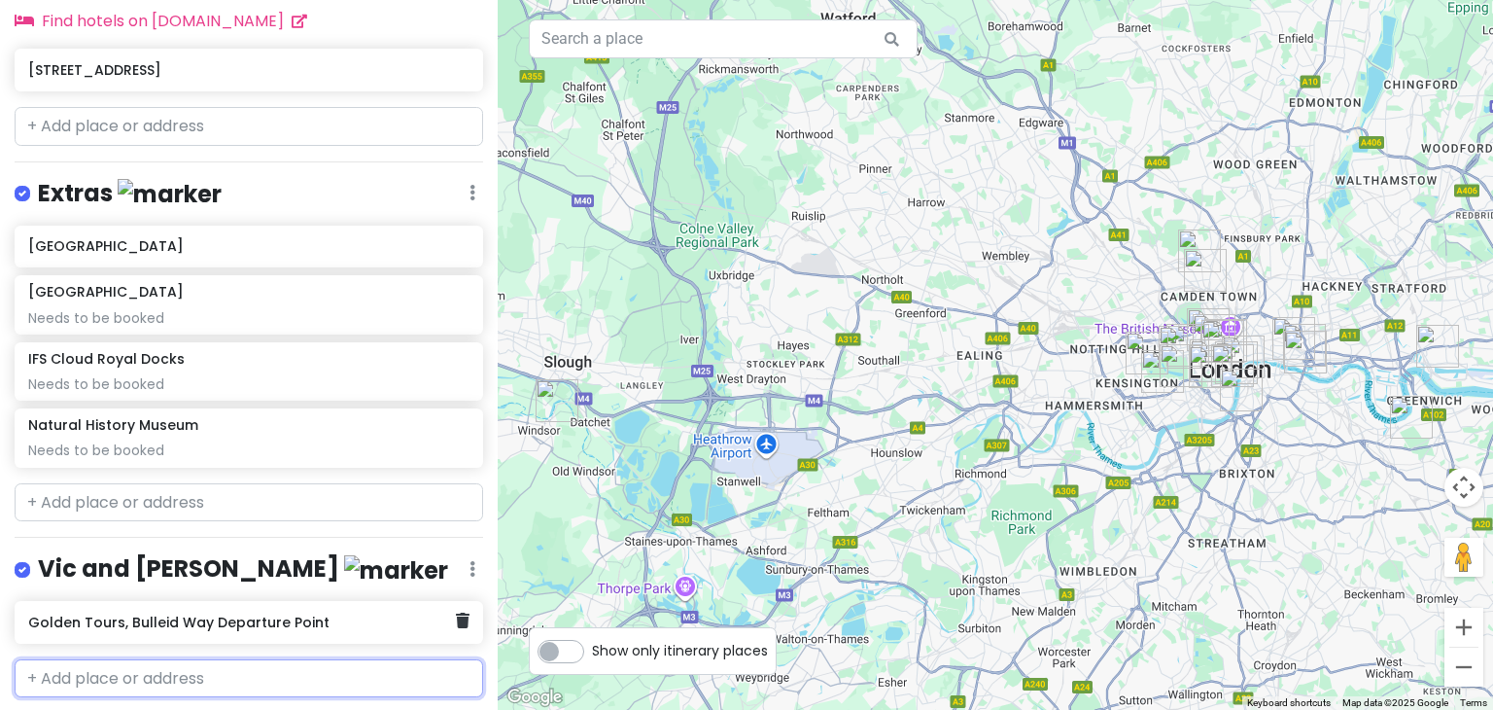
scroll to position [1819, 0]
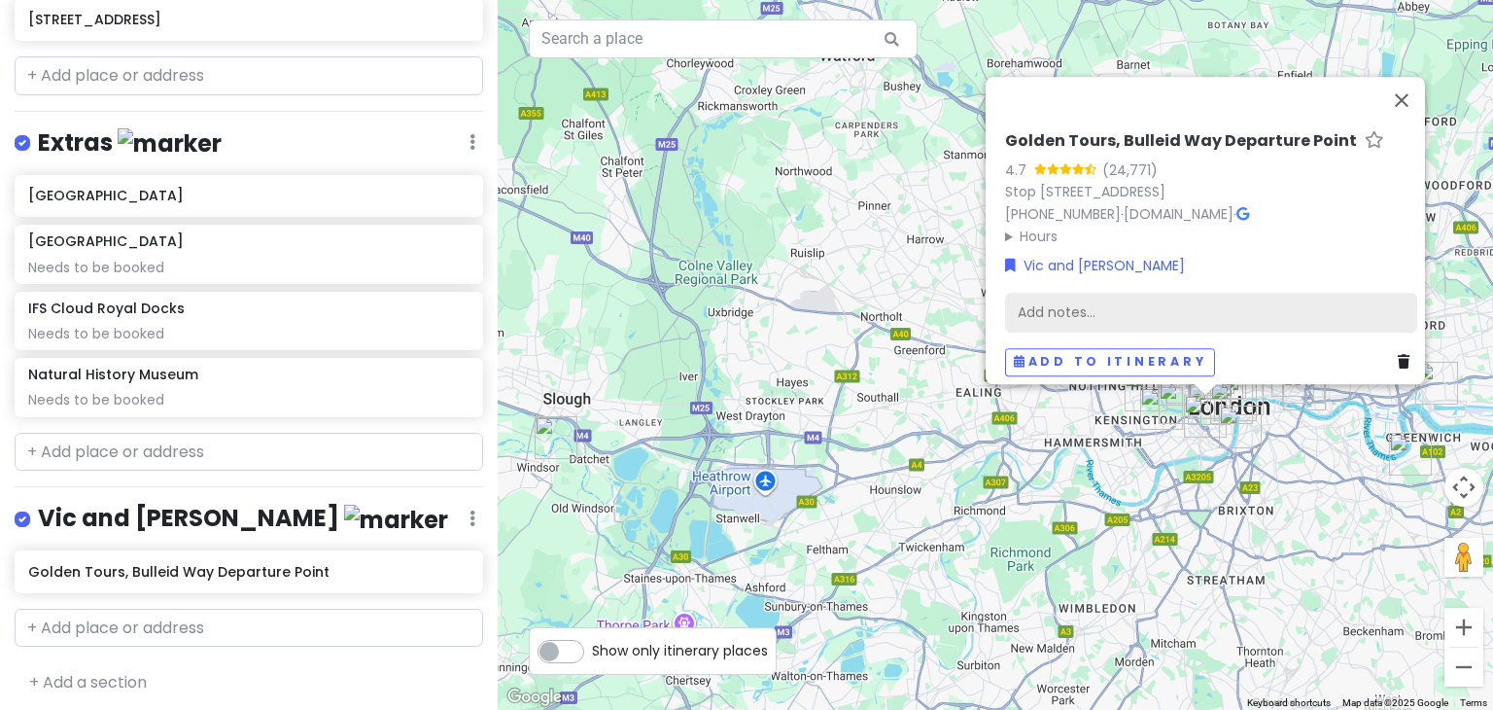
click at [1166, 298] on div "Add notes..." at bounding box center [1211, 313] width 412 height 41
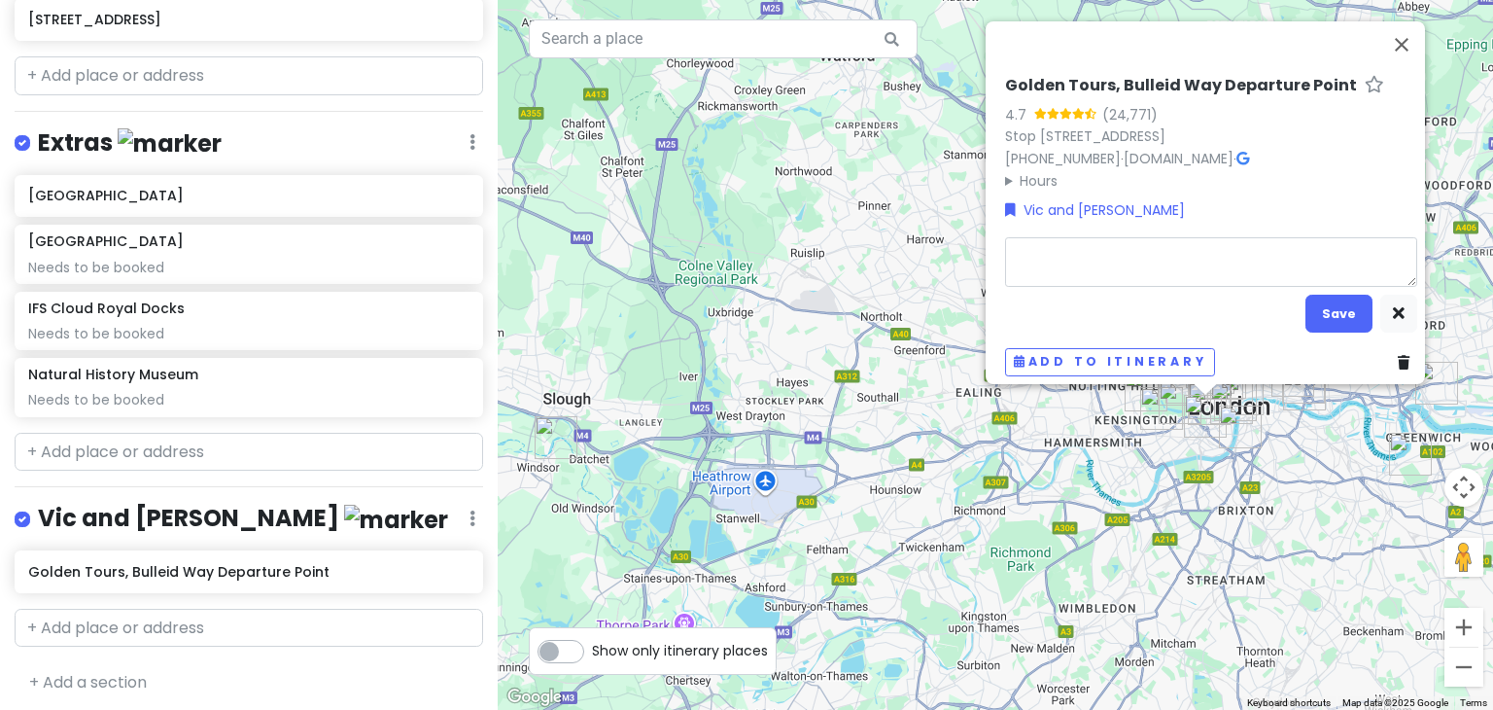
type textarea "x"
type textarea "T"
type textarea "x"
type textarea "Ta"
type textarea "x"
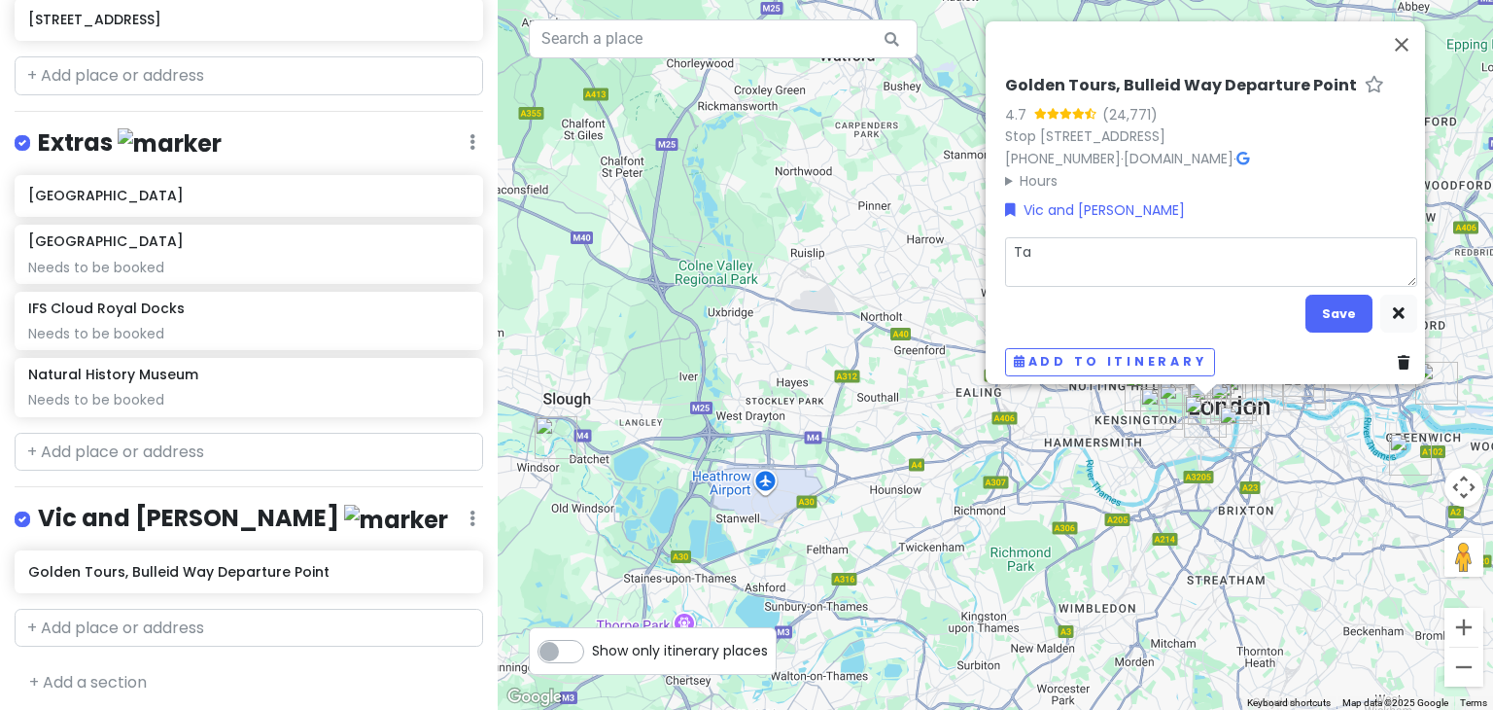
type textarea "Tay"
type textarea "x"
type textarea "Tayl"
type textarea "x"
type textarea "Taylo"
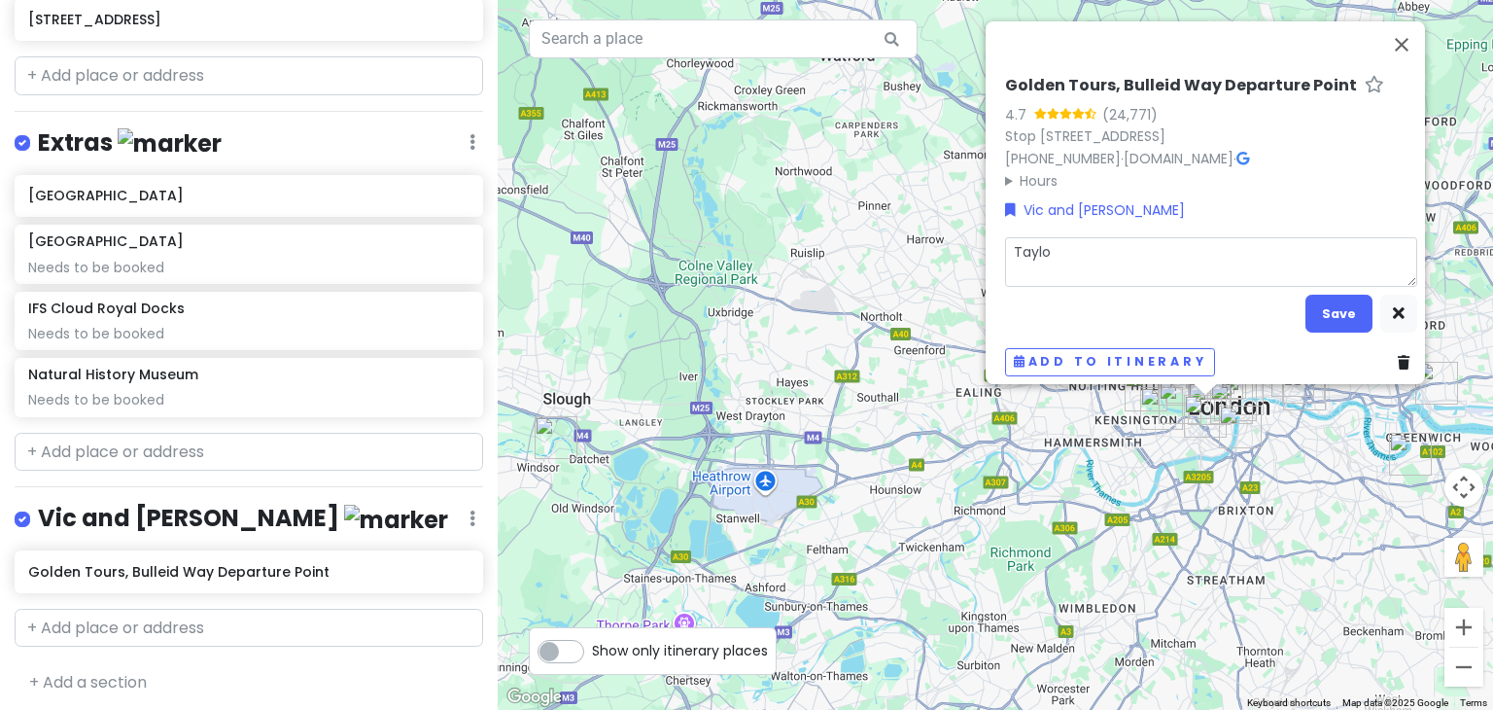
type textarea "x"
type textarea "Taylo"
type textarea "x"
type textarea "Taylo"
type textarea "x"
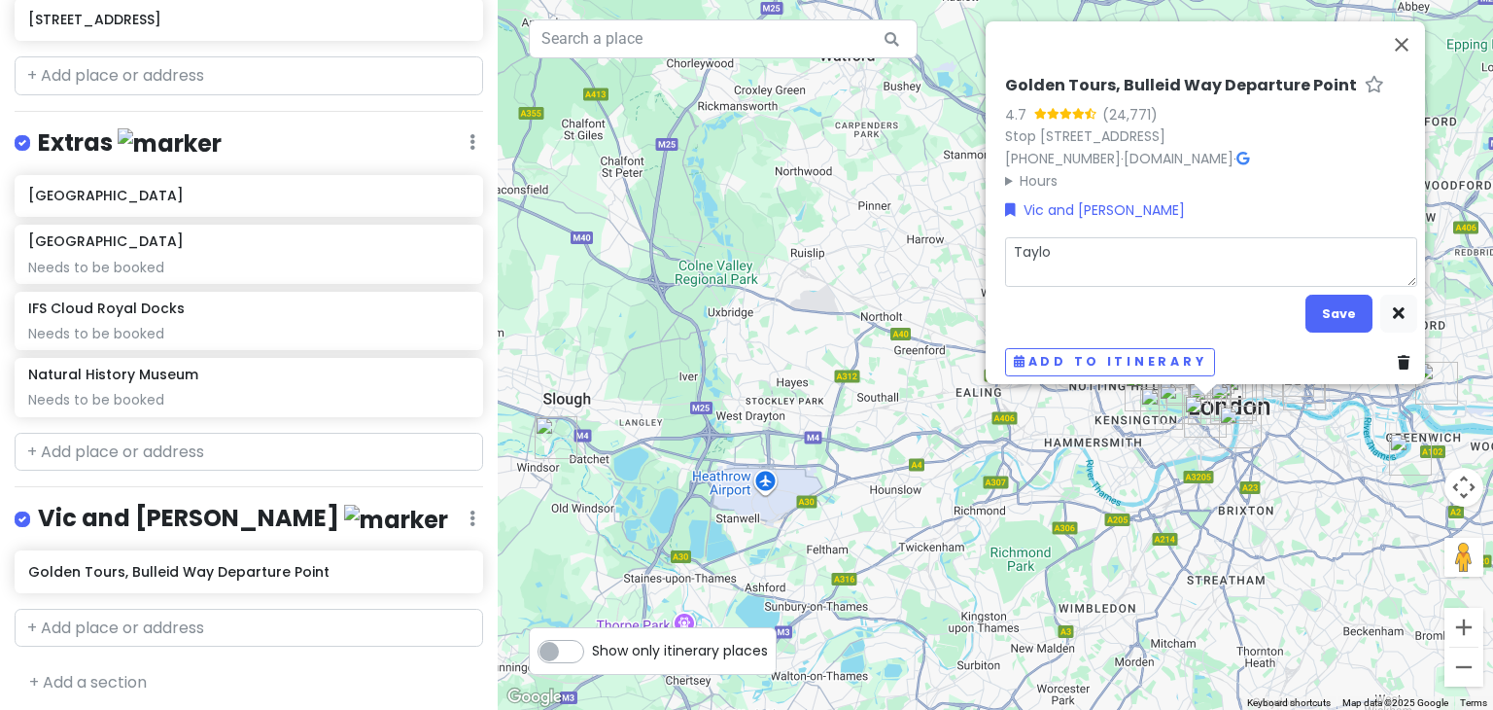
type textarea "Taylor"
type textarea "x"
type textarea "Taylor"
type textarea "x"
type textarea "Taylor S"
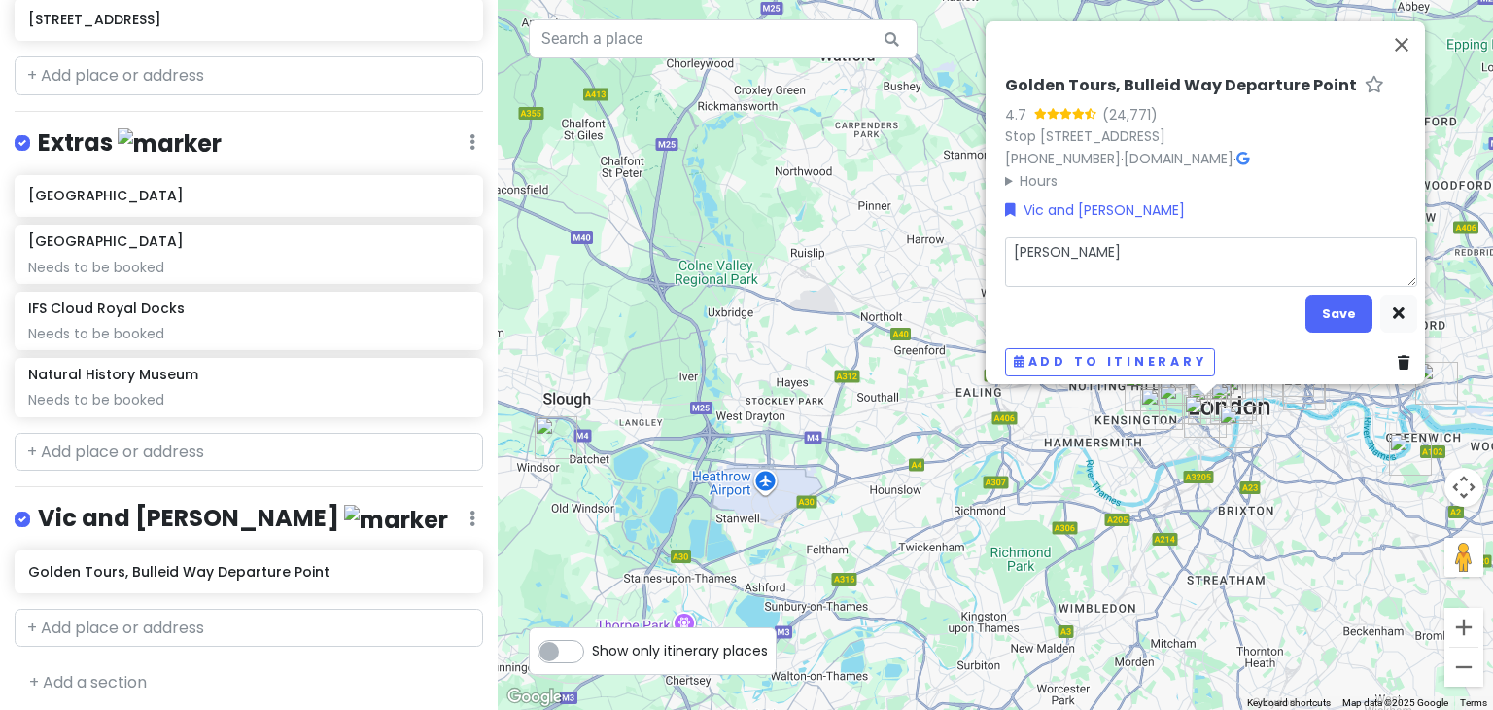
type textarea "x"
type textarea "Taylor Sw"
type textarea "x"
type textarea "Taylor Swi"
type textarea "x"
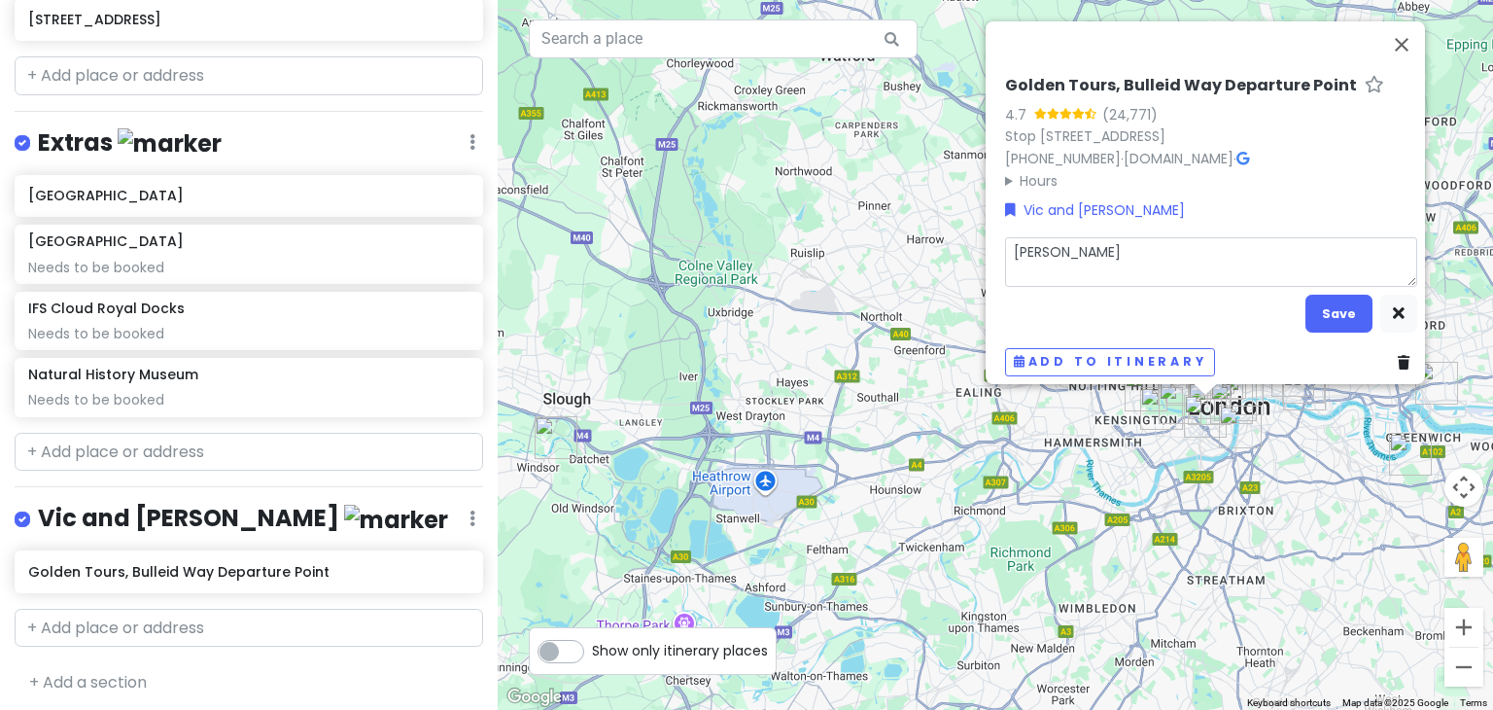
type textarea "Taylor Swif"
type textarea "x"
type textarea "Taylor Swift"
type textarea "x"
type textarea "Taylor Swift b"
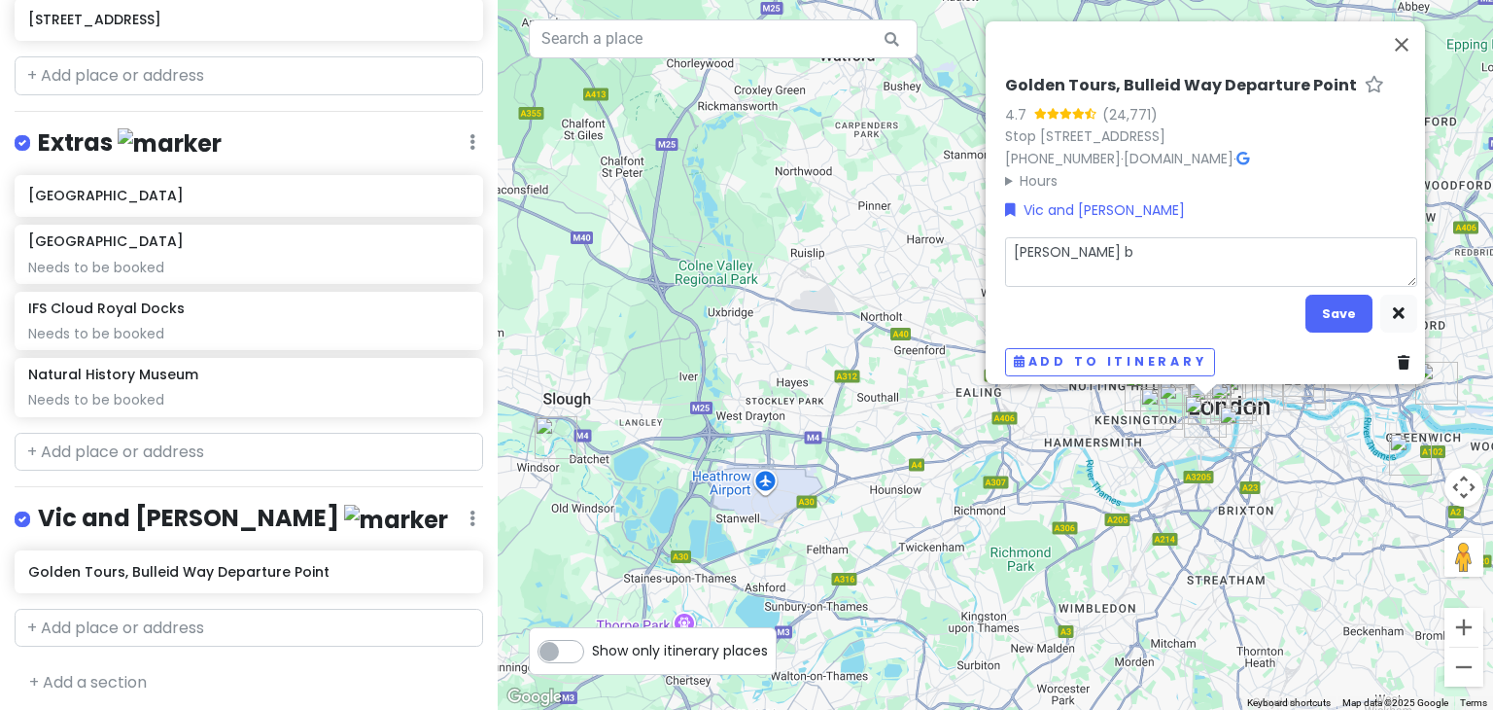
type textarea "x"
type textarea "Taylor Swift bu"
type textarea "x"
type textarea "[PERSON_NAME] bus"
click at [1341, 296] on button "Save" at bounding box center [1338, 313] width 67 height 38
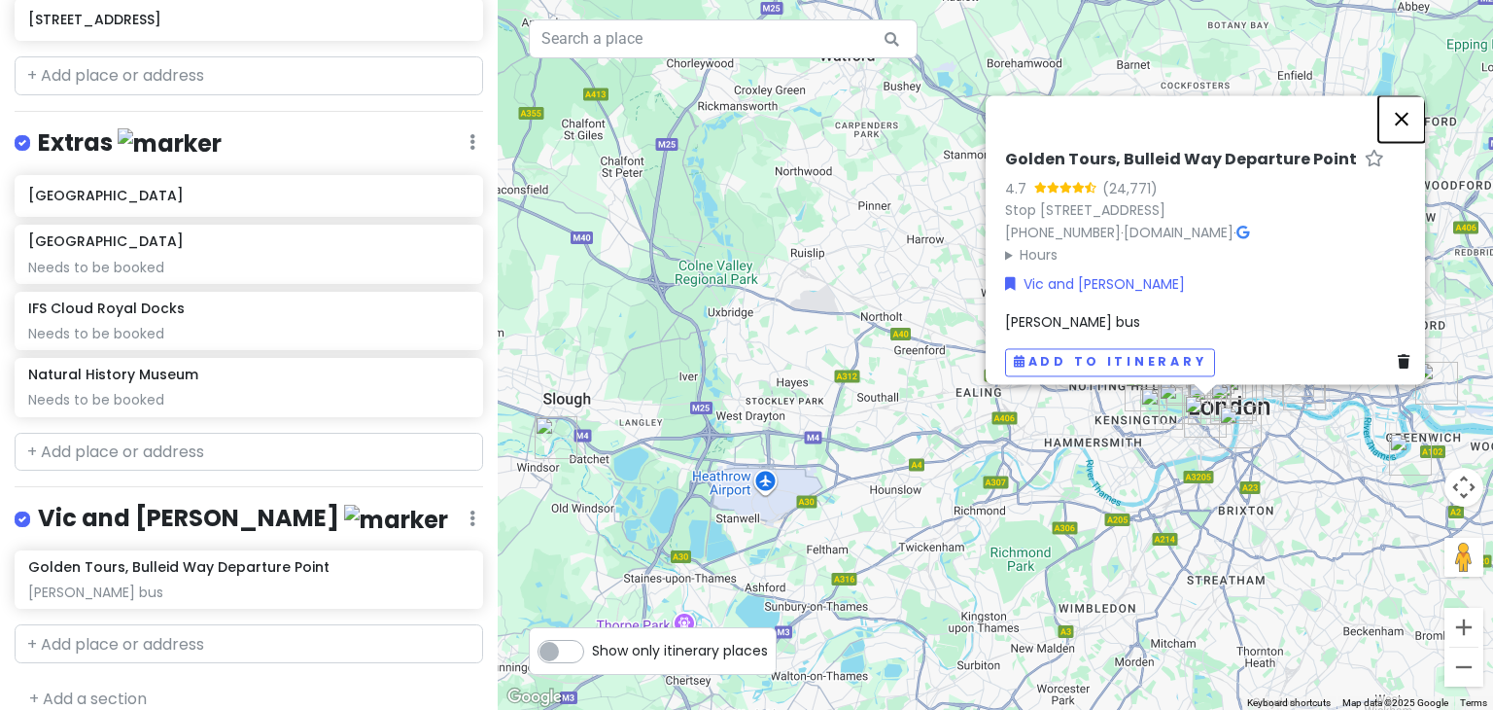
click at [1415, 103] on button "Close" at bounding box center [1401, 118] width 47 height 47
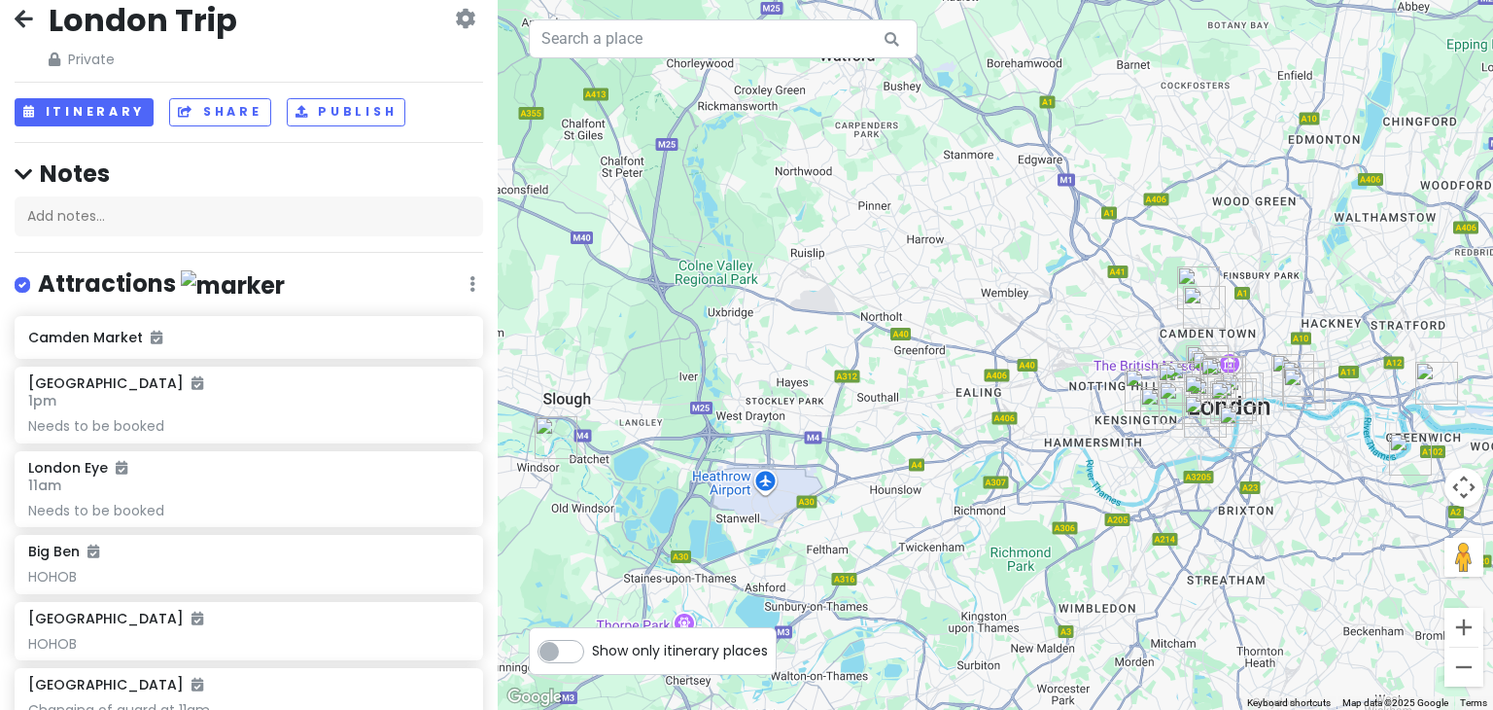
scroll to position [0, 0]
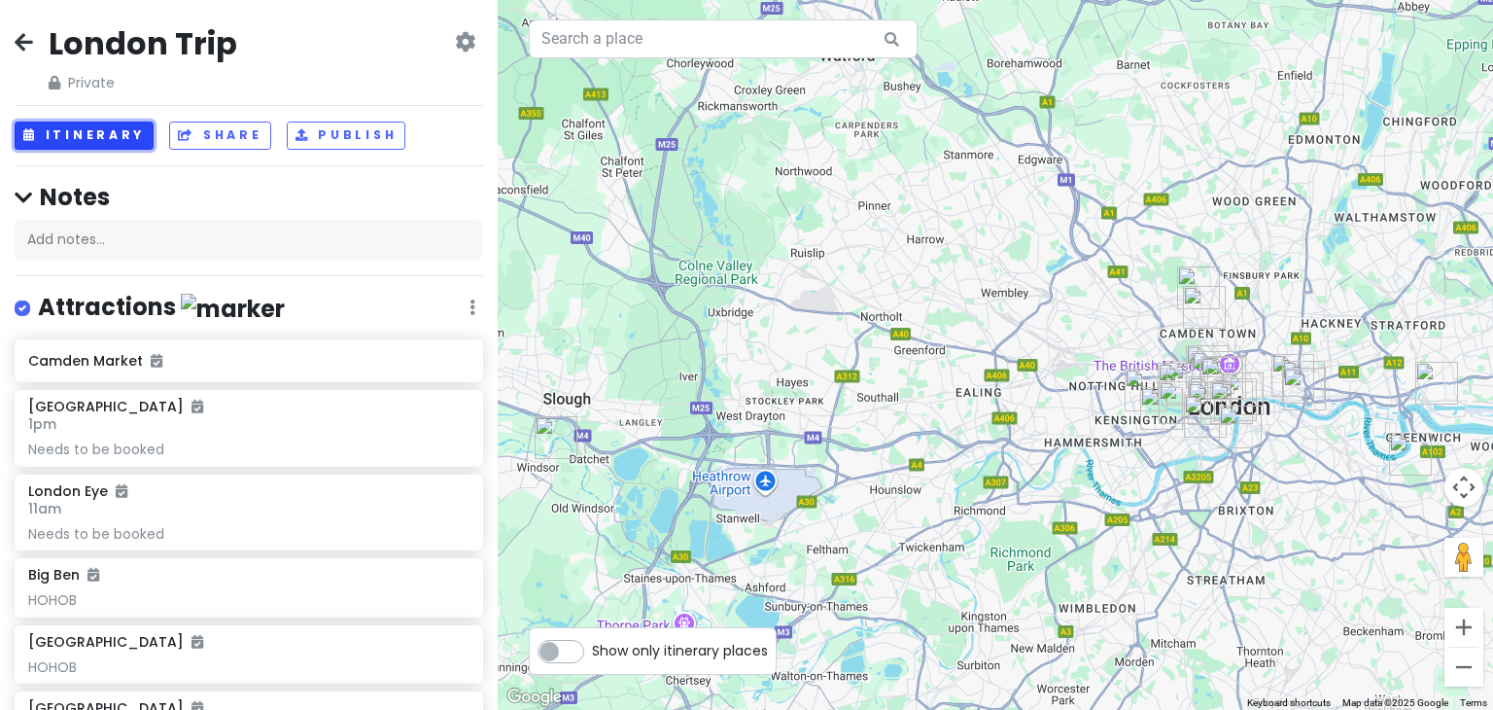
click at [93, 125] on button "Itinerary" at bounding box center [84, 135] width 139 height 28
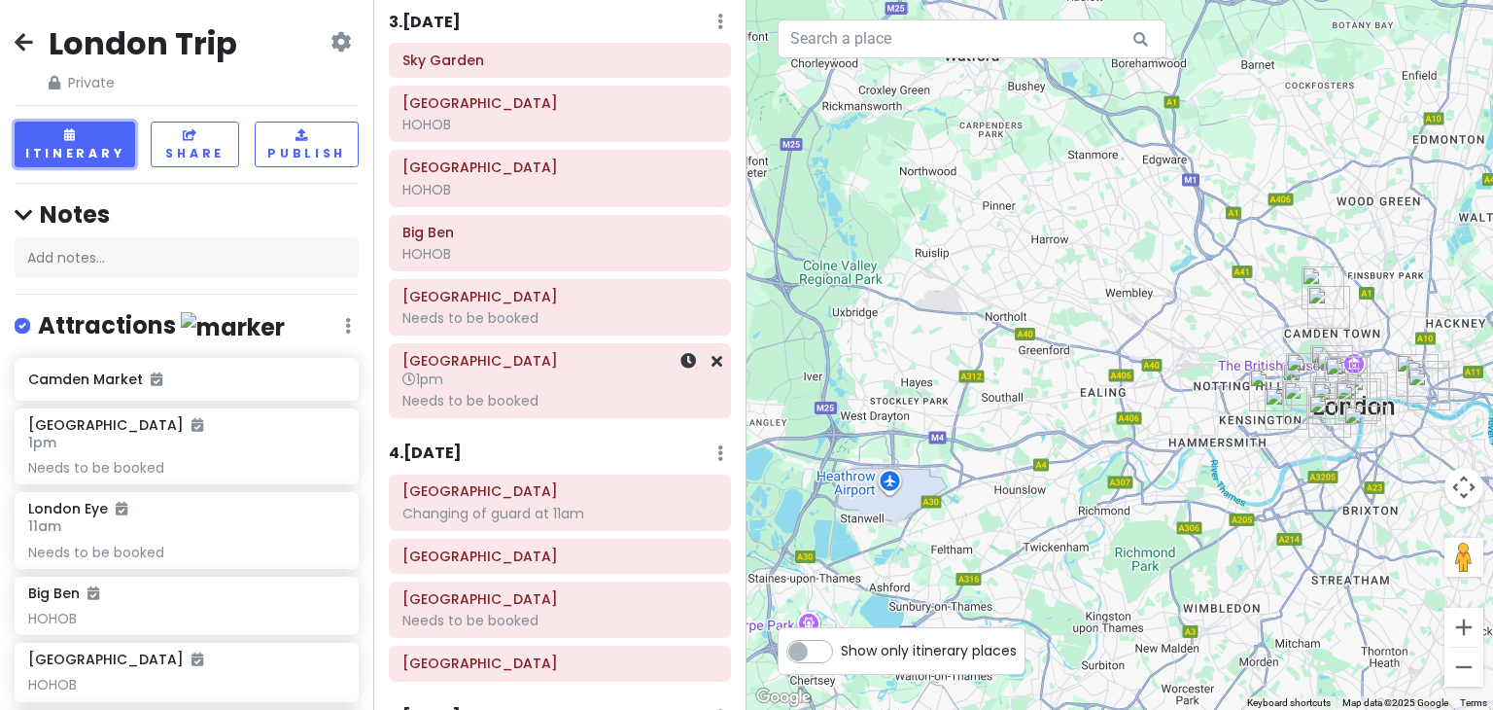
scroll to position [859, 0]
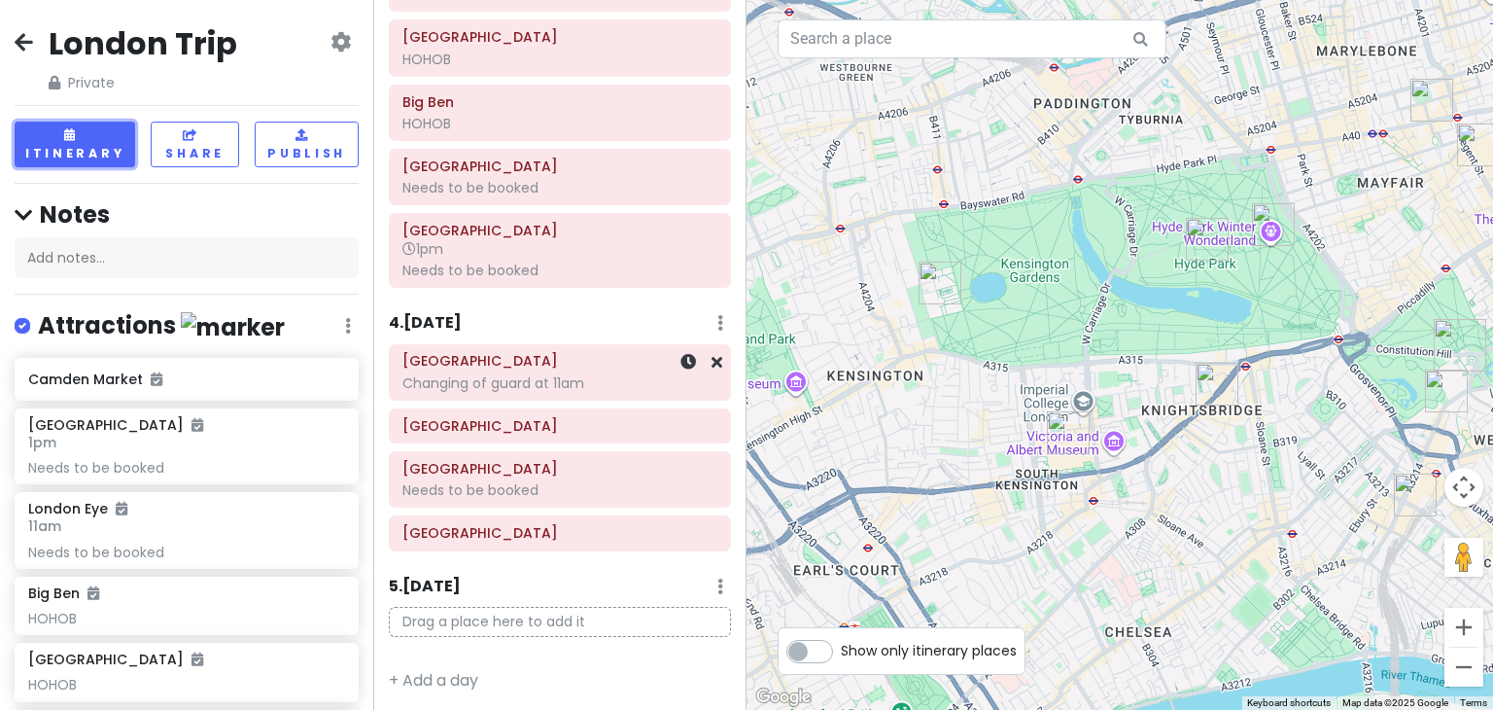
click at [556, 387] on div "Buckingham Palace Changing of guard at 11am" at bounding box center [559, 372] width 315 height 49
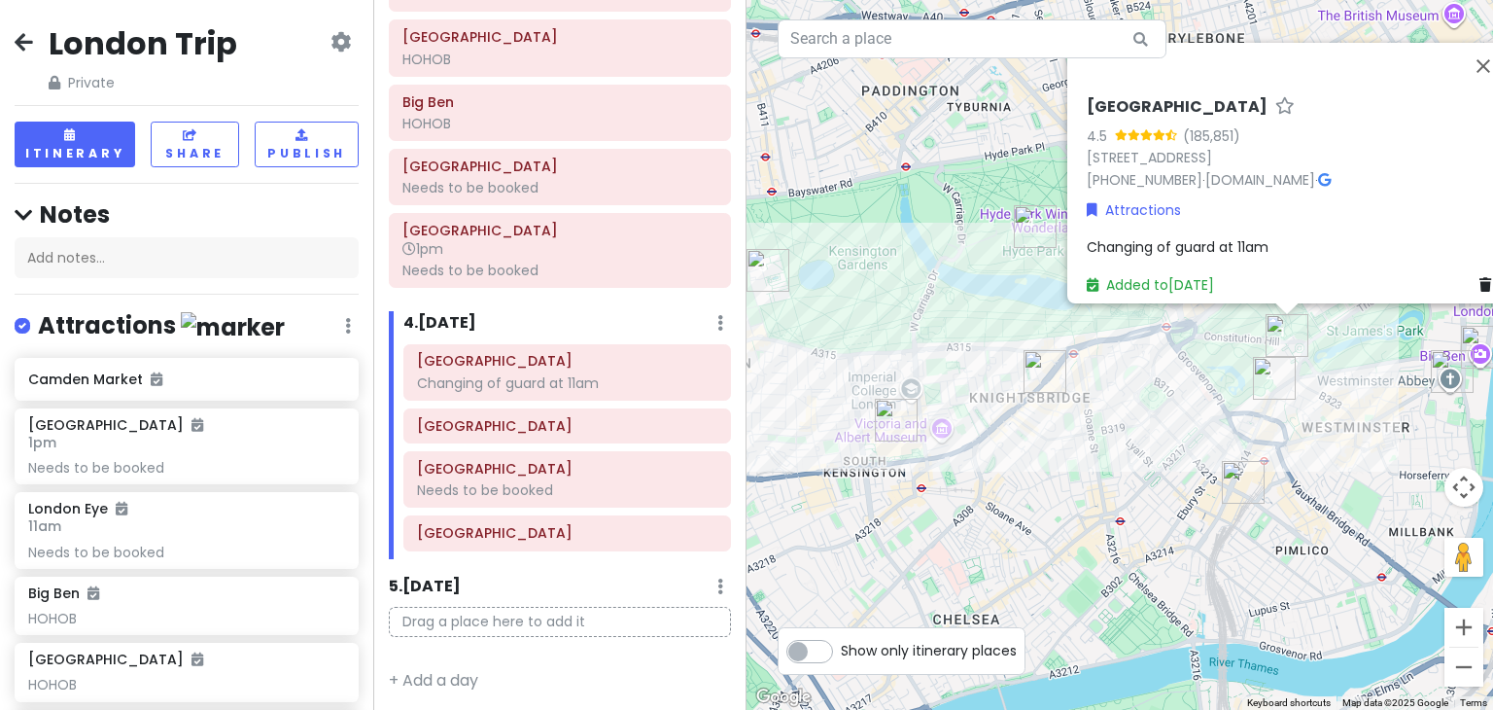
click at [1190, 537] on div "Buckingham Palace 4.5 (185,851) London SW1A 1AA, UK +44 303 123 7300 · www.rct.…" at bounding box center [1119, 355] width 746 height 710
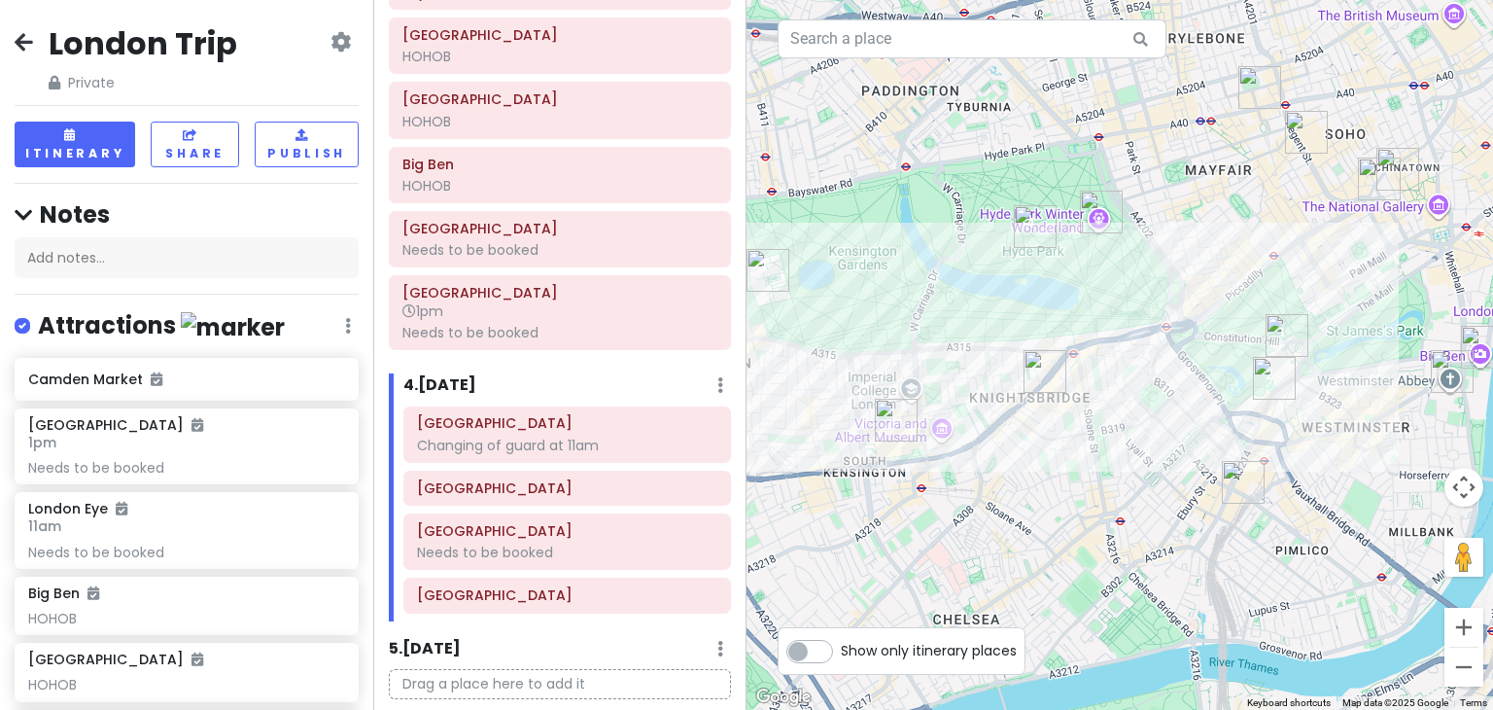
scroll to position [799, 0]
click at [1144, 457] on div at bounding box center [1119, 355] width 746 height 710
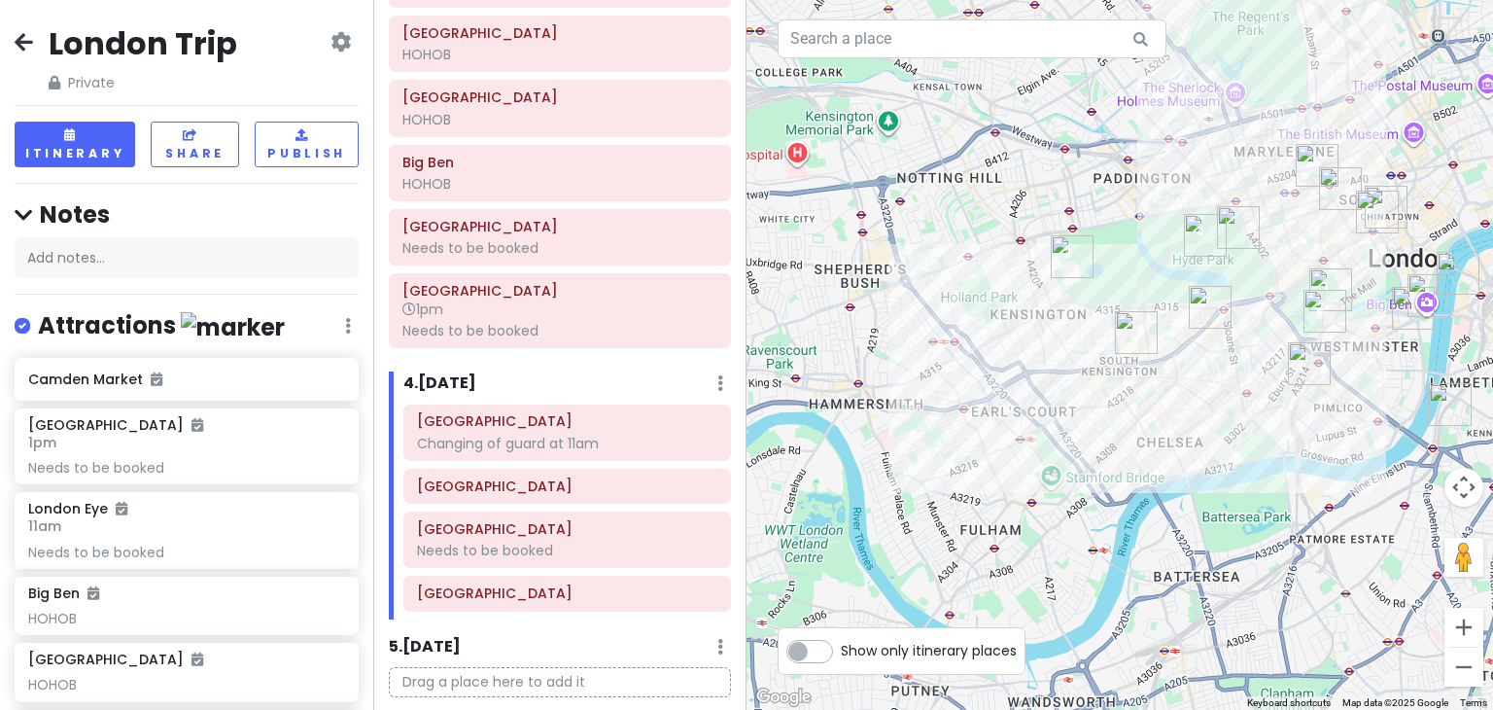
click at [28, 26] on div "London Trip Private Change Dates Make a Copy Delete Trip Go Pro ⚡️ Give Feedbac…" at bounding box center [187, 58] width 344 height 70
click at [25, 36] on icon at bounding box center [24, 42] width 18 height 16
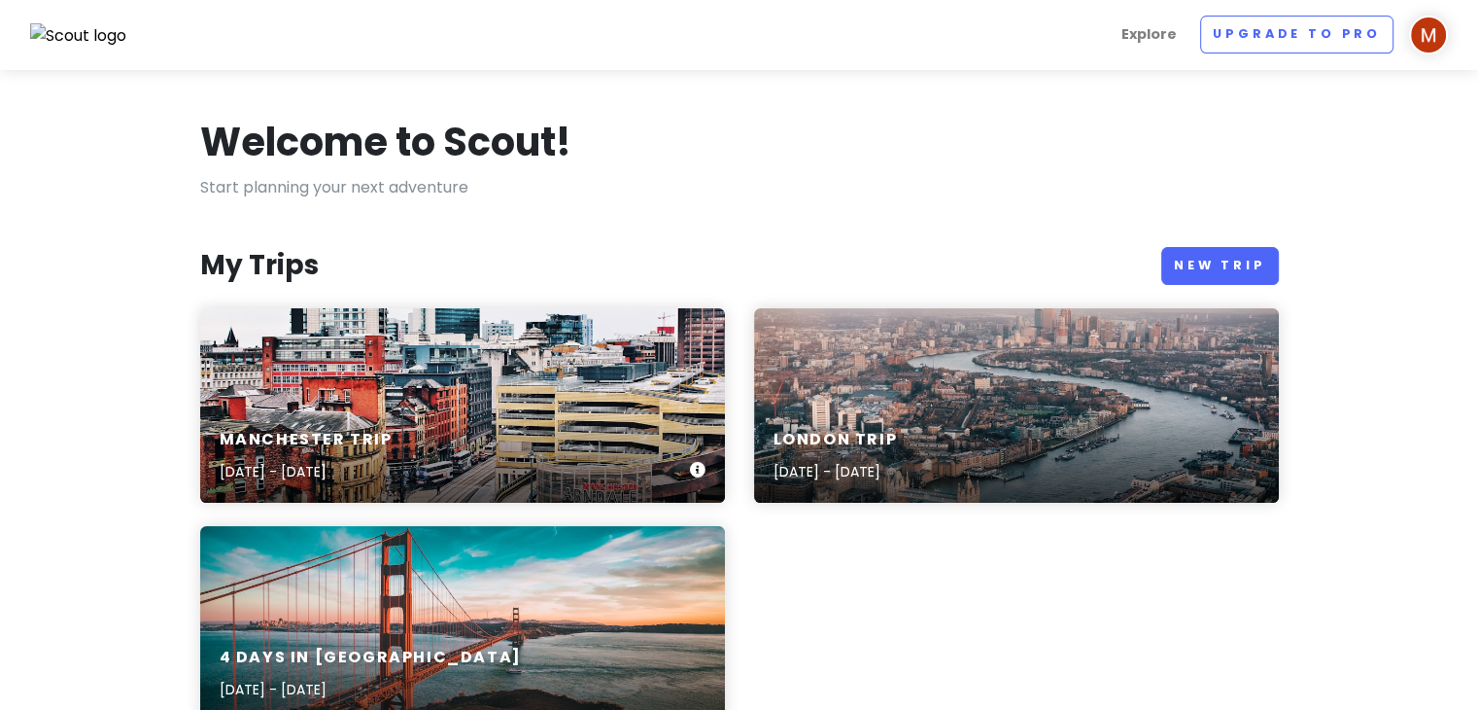
click at [476, 428] on div "Manchester Trip Dec 18, 2025 - Dec 20, 2025" at bounding box center [462, 456] width 525 height 92
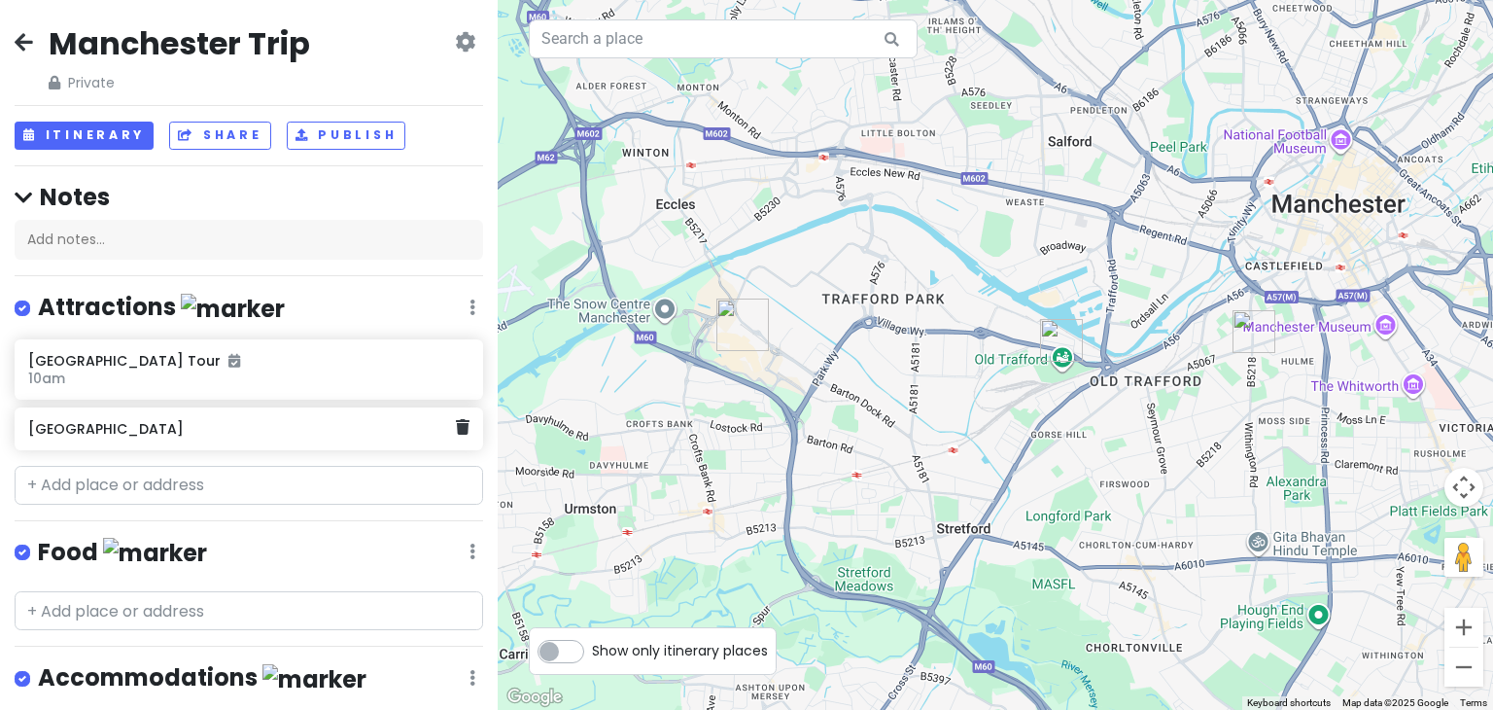
click at [201, 427] on h6 "Trafford Centre" at bounding box center [241, 428] width 427 height 17
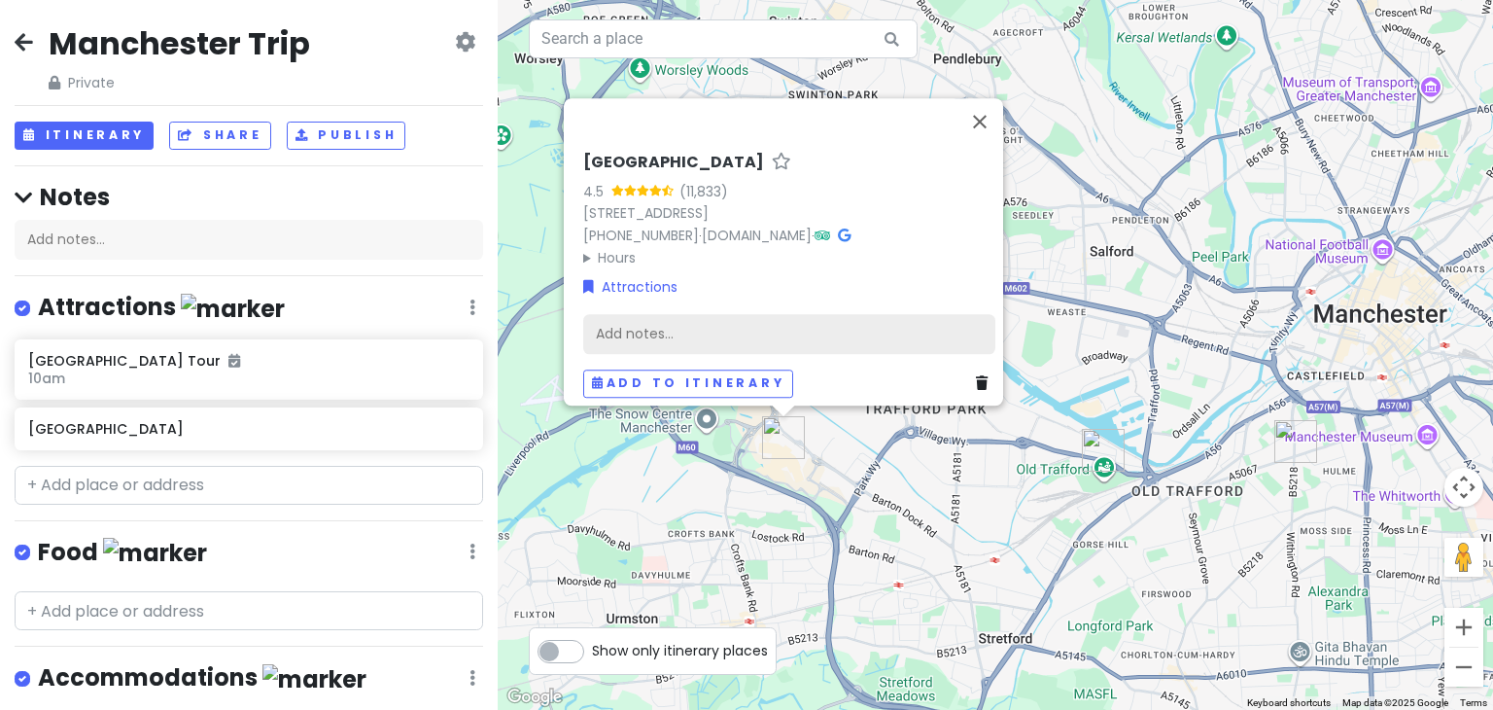
click at [688, 321] on div "Add notes..." at bounding box center [789, 334] width 412 height 41
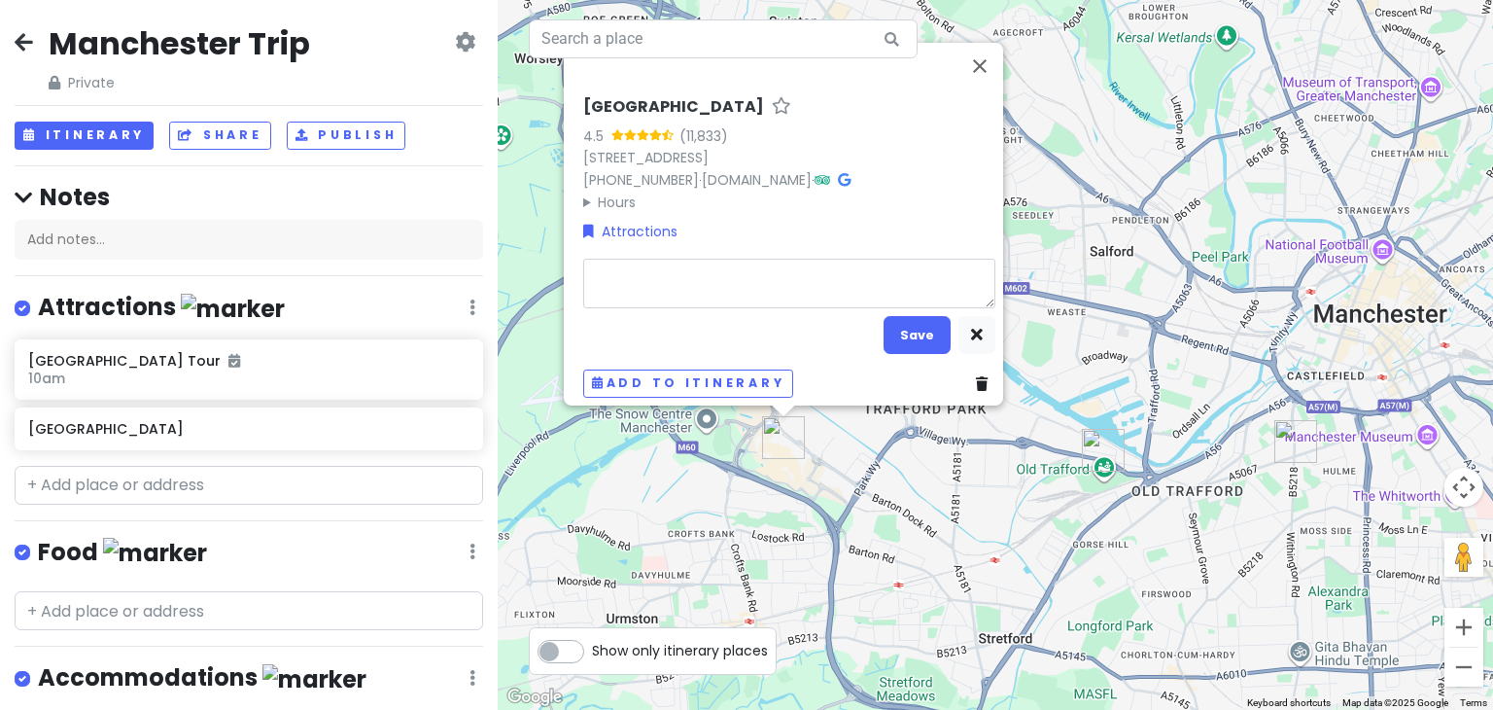
type textarea "x"
type textarea "B"
type textarea "x"
type textarea "Bi"
type textarea "x"
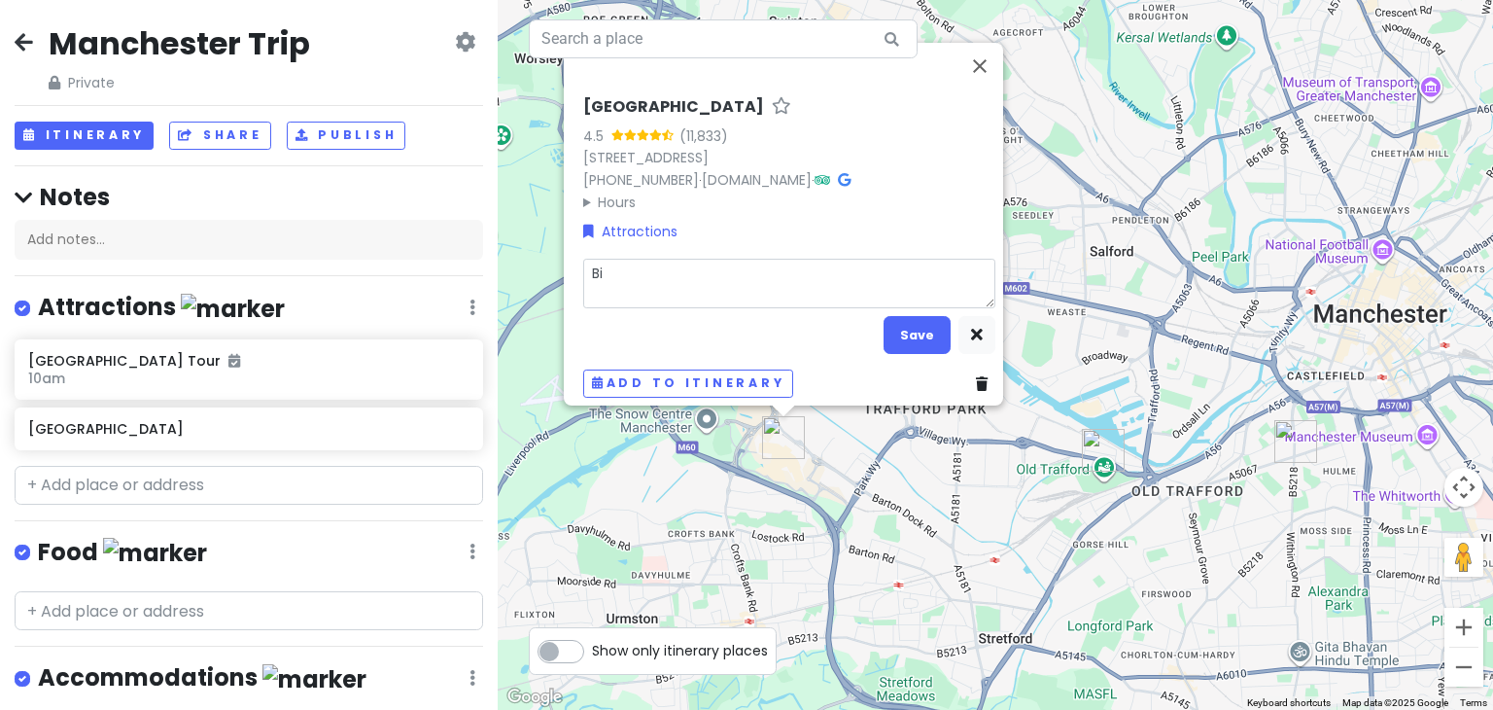
type textarea "Bif"
type textarea "x"
type textarea "Bi"
type textarea "x"
type textarea "Big"
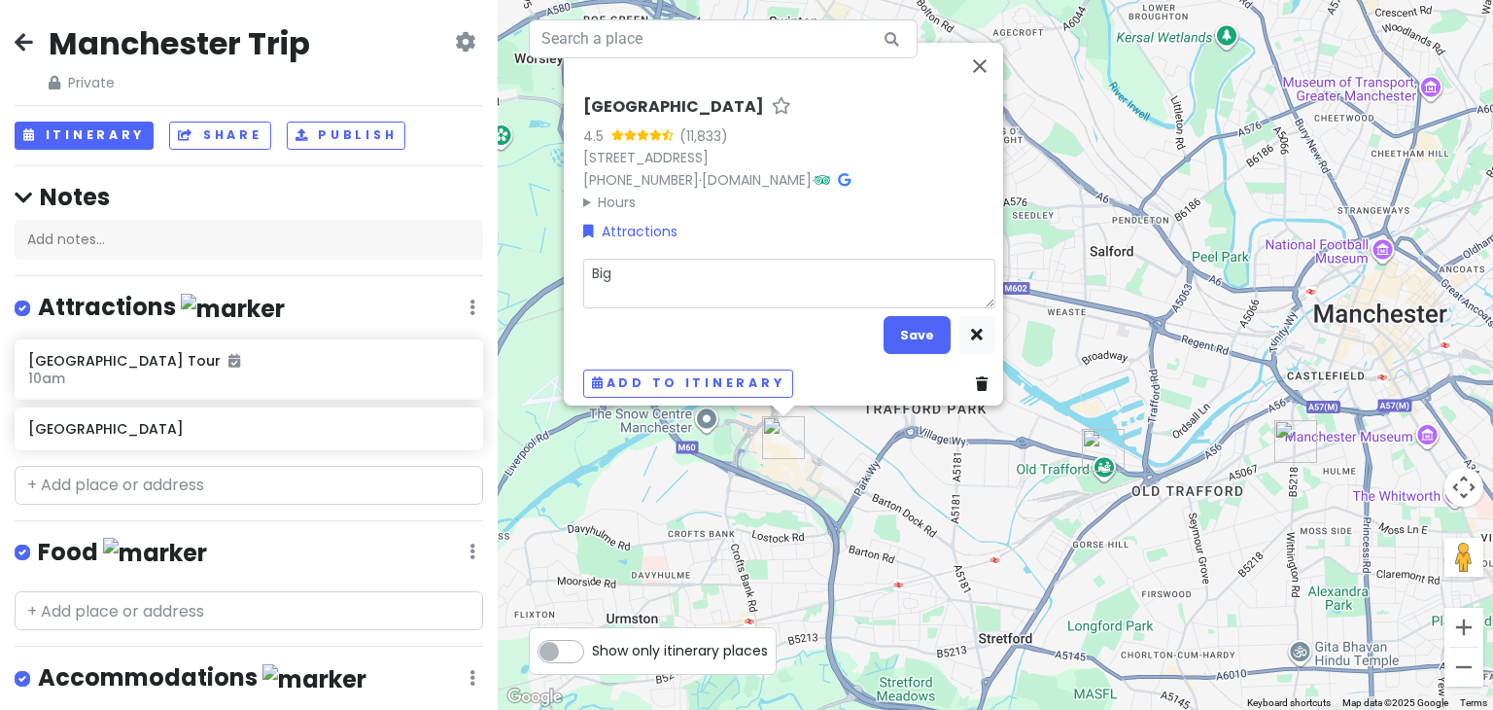
type textarea "x"
type textarea "Big"
type textarea "x"
type textarea "Big M"
type textarea "x"
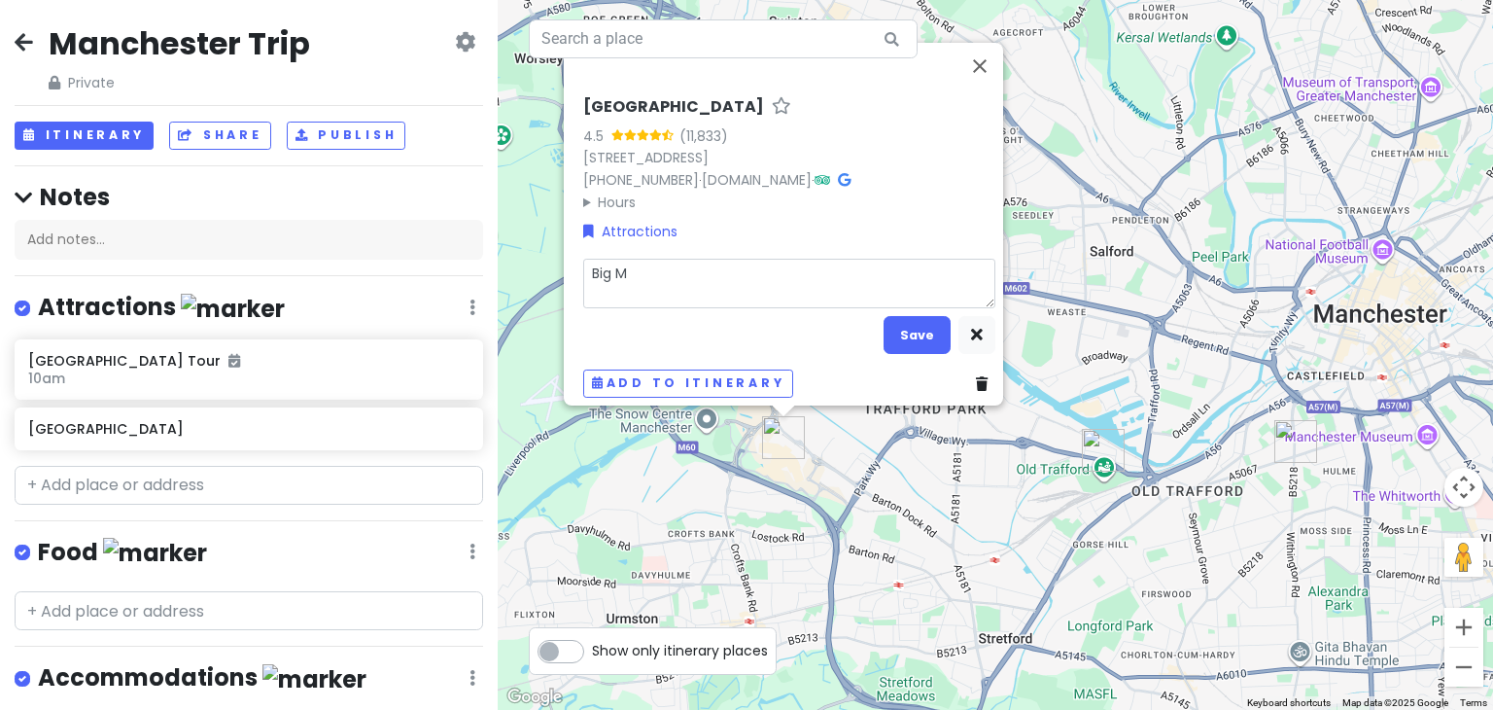
type textarea "Big Ma"
type textarea "x"
type textarea "Big Mal"
type textarea "x"
type textarea "Big Mall"
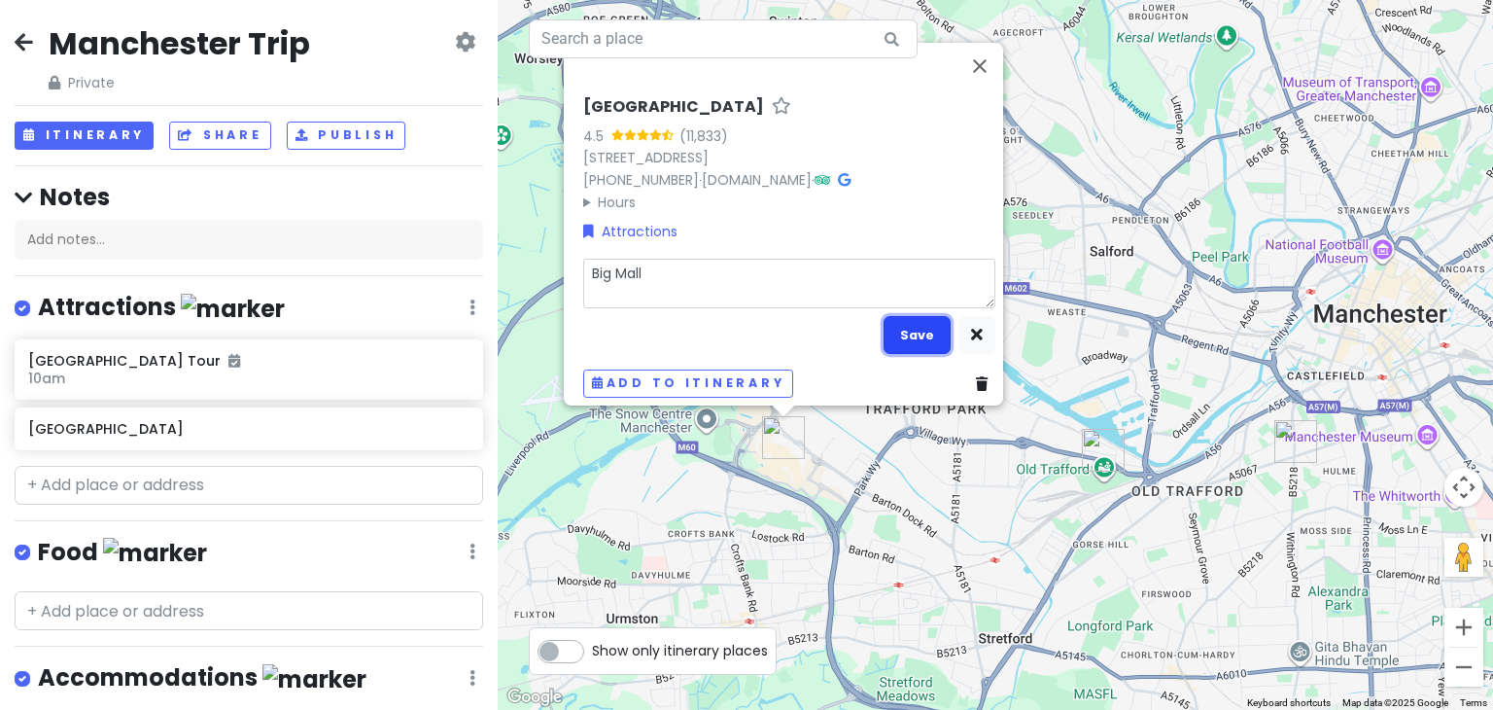
click at [898, 338] on button "Save" at bounding box center [916, 335] width 67 height 38
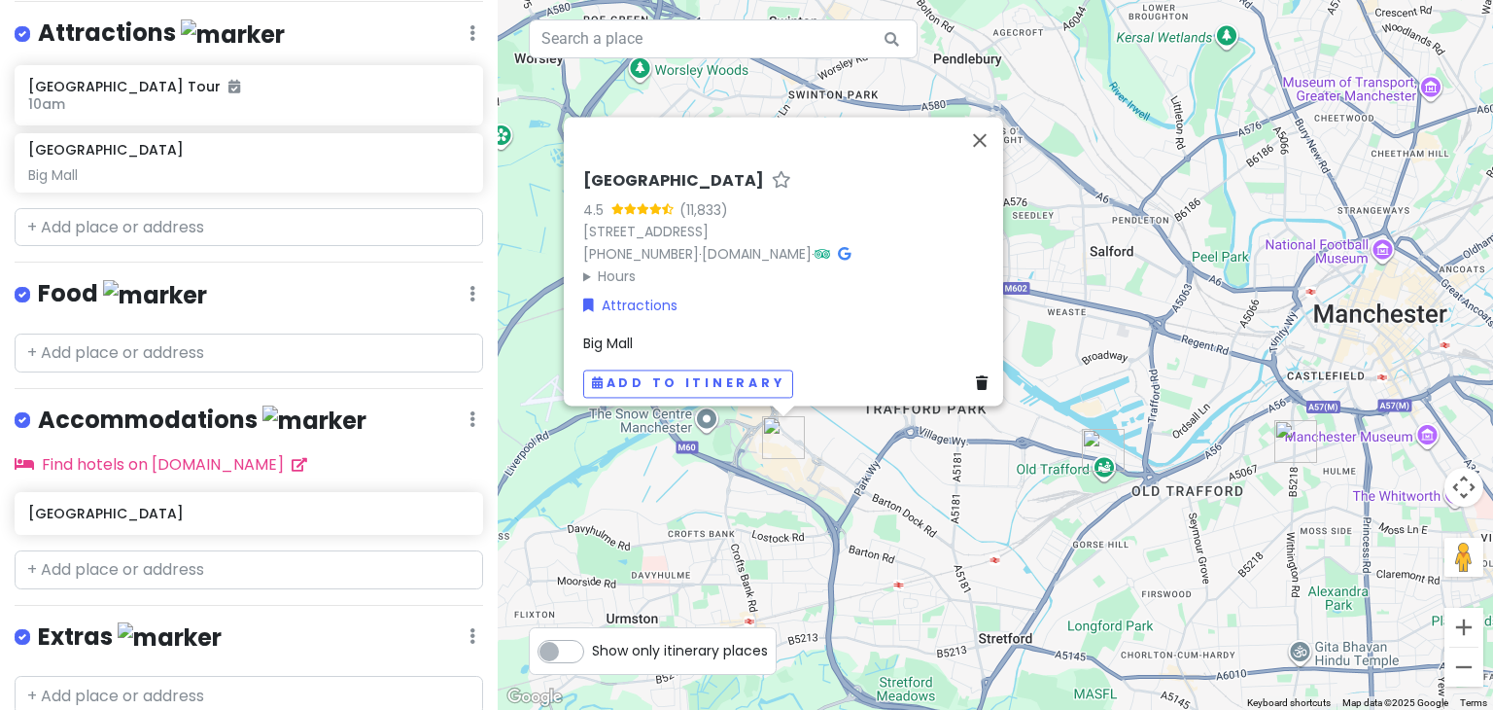
scroll to position [342, 0]
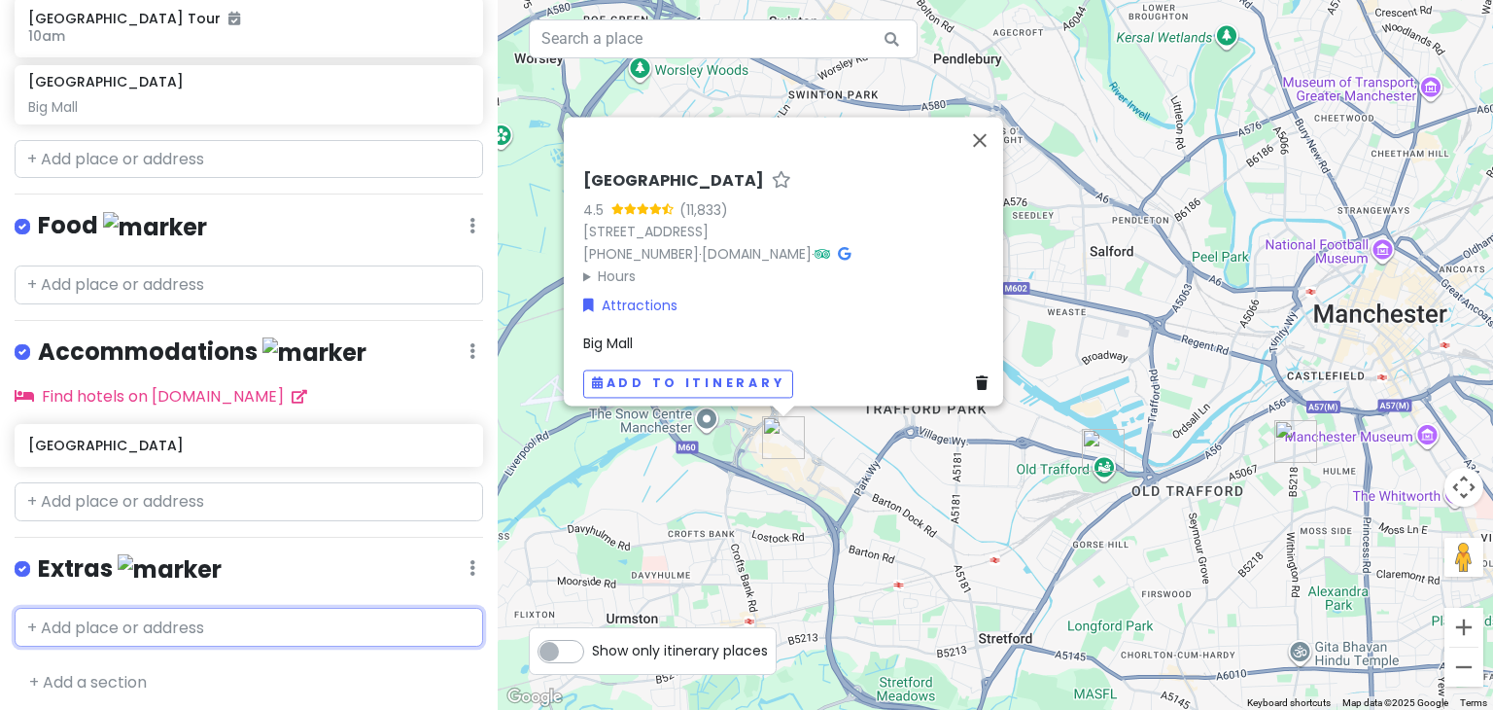
click at [210, 628] on input "text" at bounding box center [249, 626] width 468 height 39
type input "s"
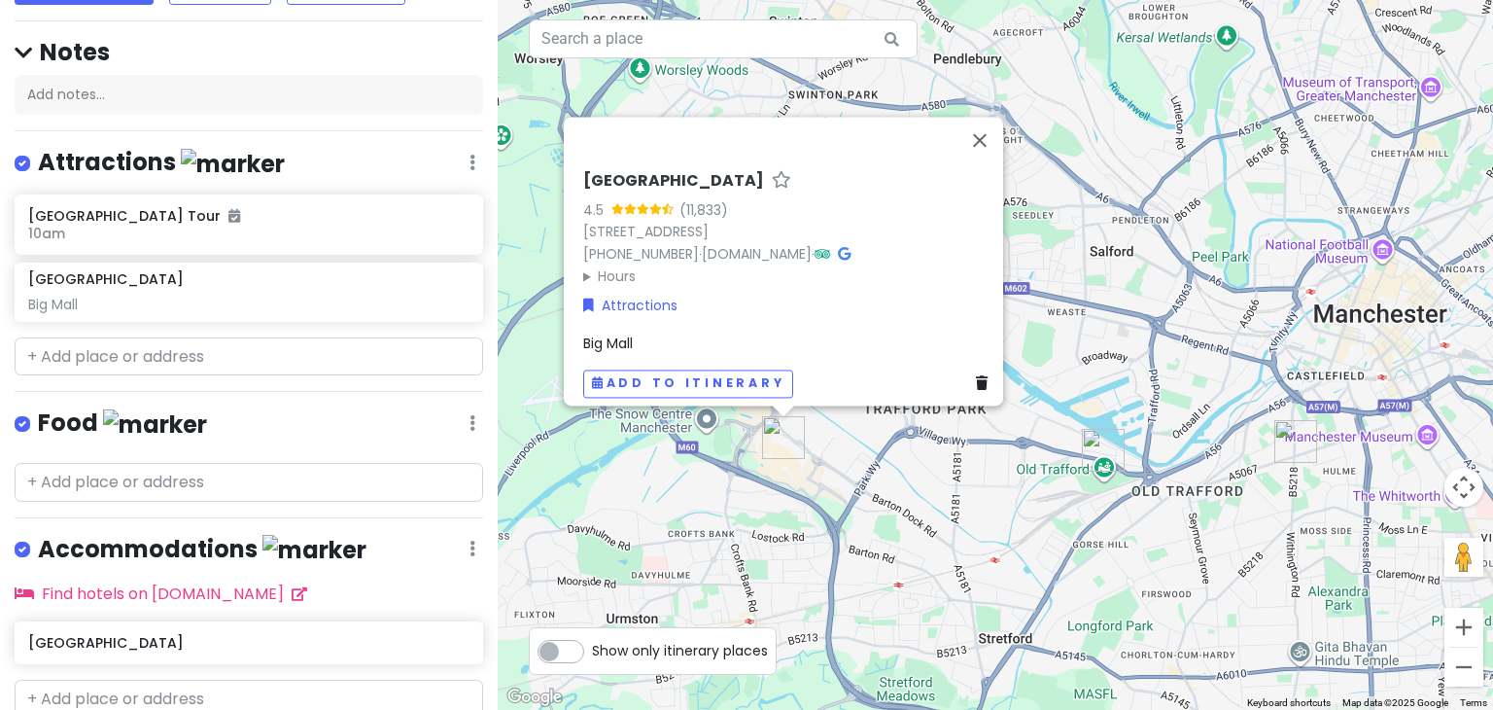
scroll to position [144, 0]
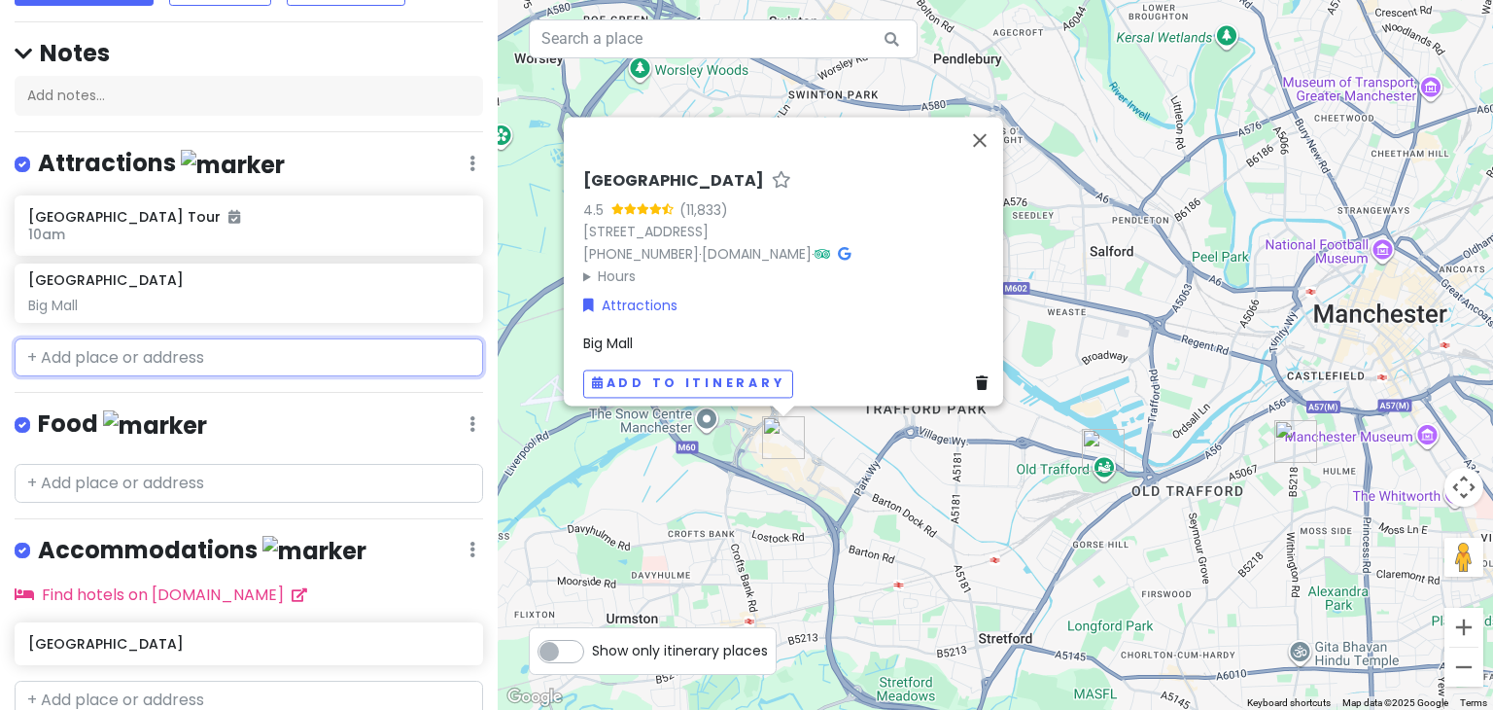
click at [157, 342] on input "text" at bounding box center [249, 357] width 468 height 39
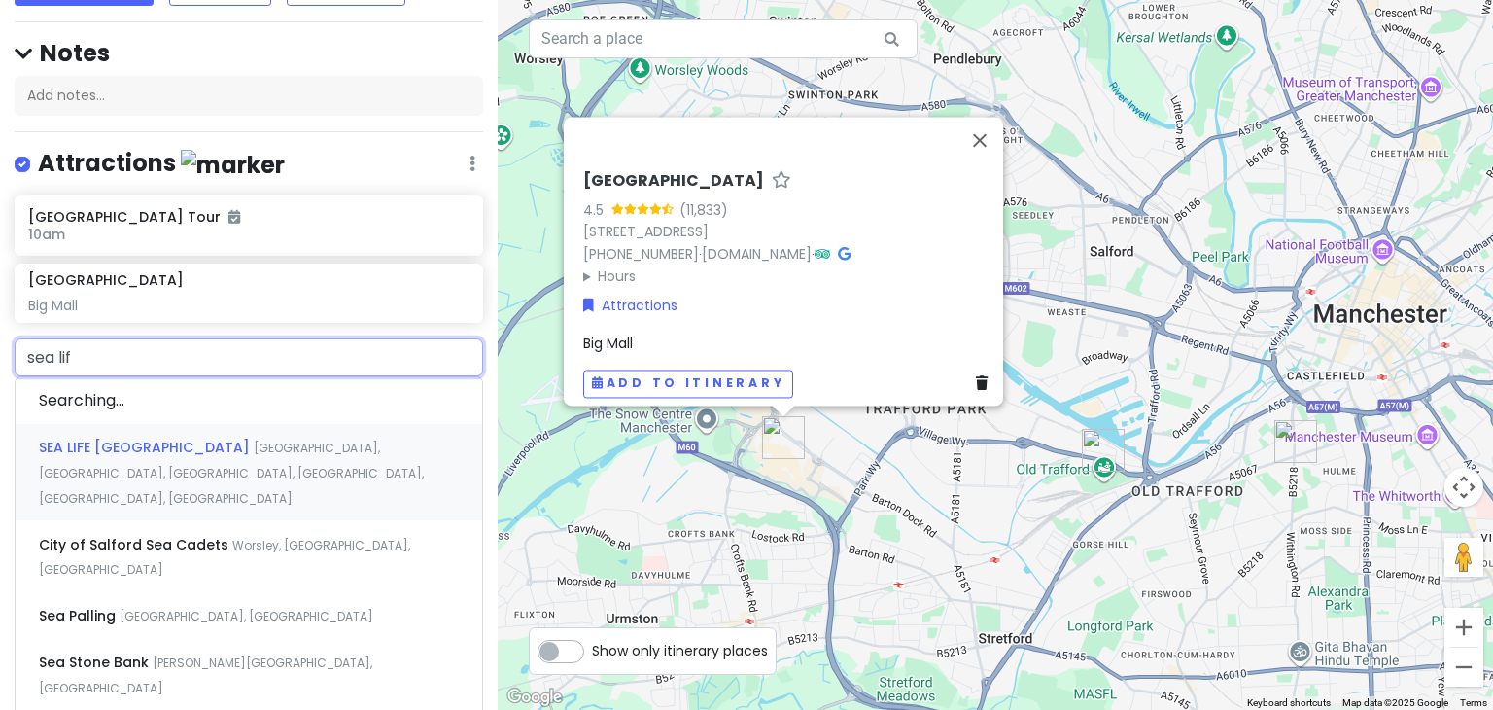
type input "sea life"
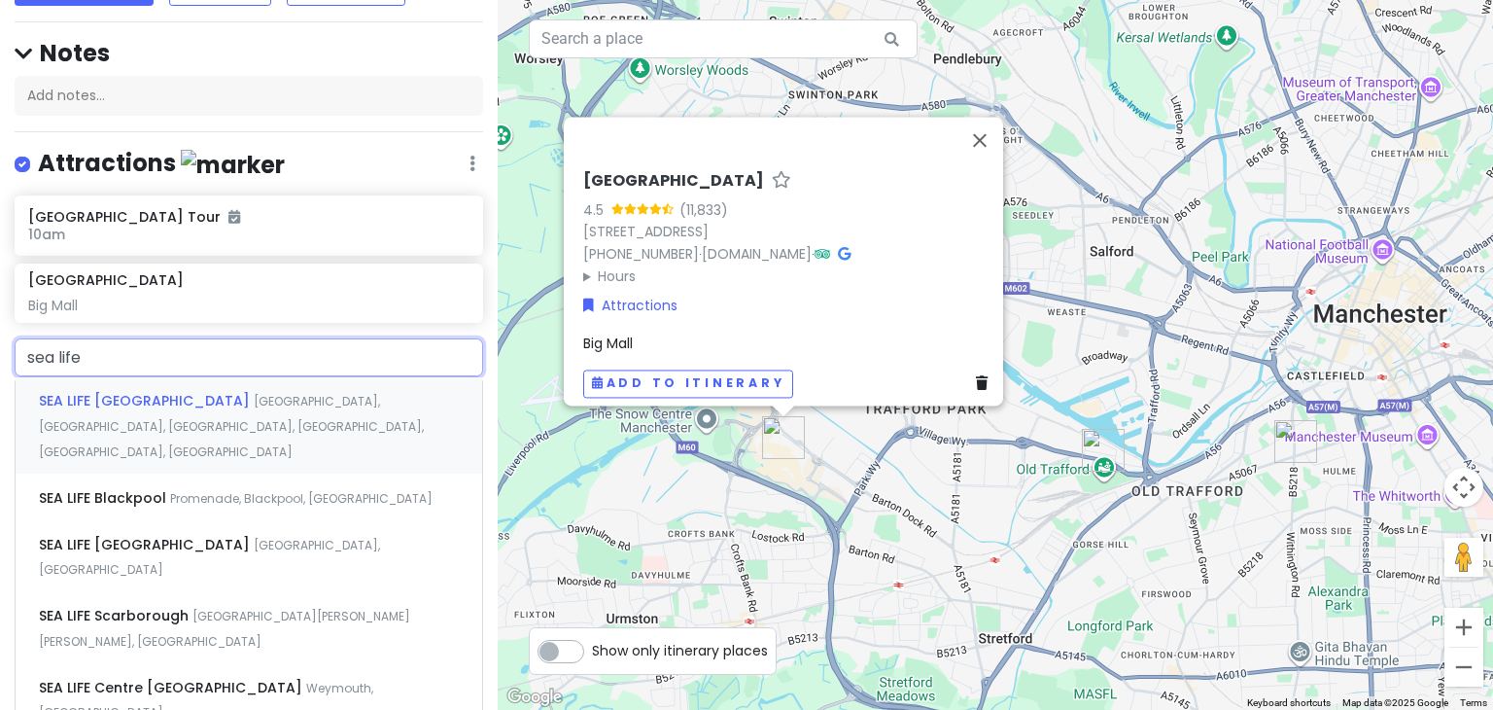
click at [216, 414] on span "Trafford Palazzo in TraffordCity, The Trafford Centre, Trafford Park, Stretford…" at bounding box center [231, 426] width 385 height 66
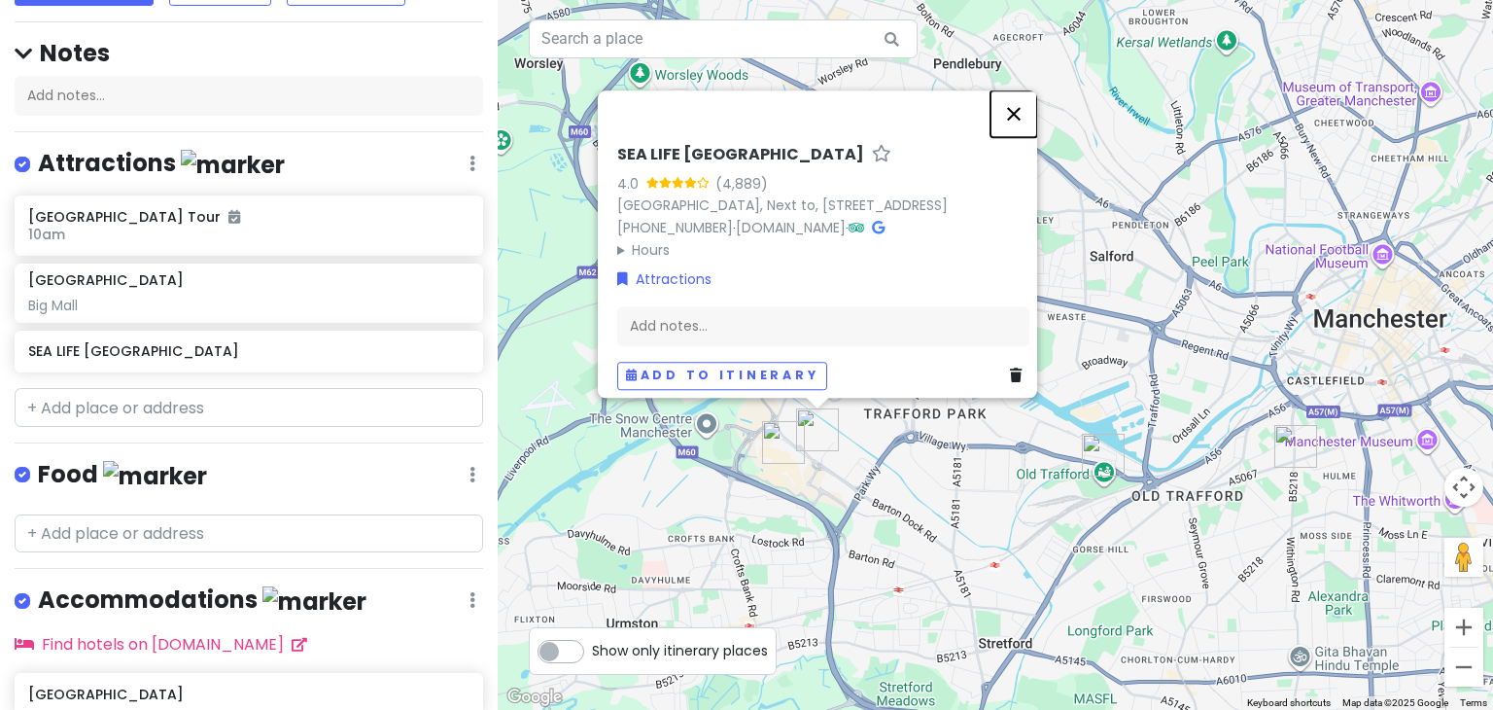
click at [1028, 90] on button "Close" at bounding box center [1013, 113] width 47 height 47
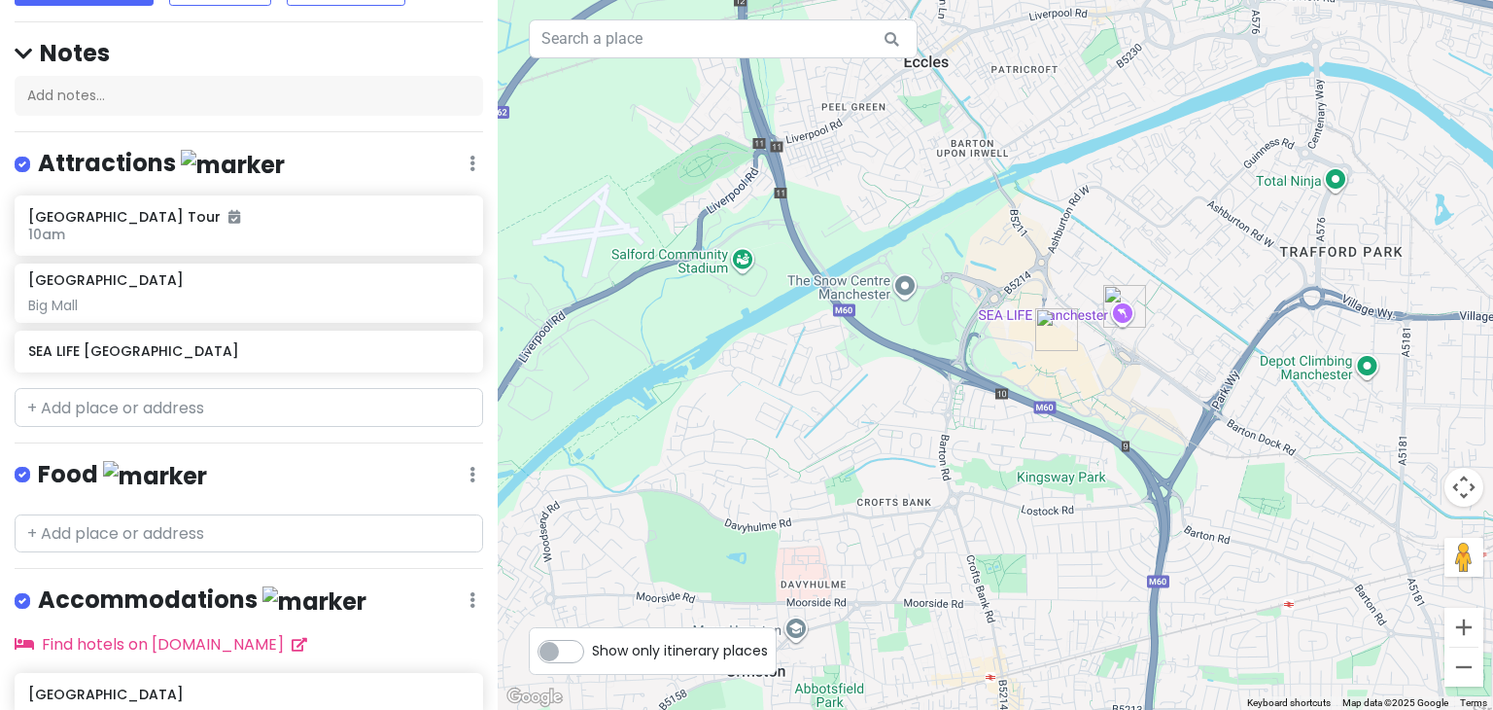
click at [902, 281] on div at bounding box center [995, 355] width 995 height 710
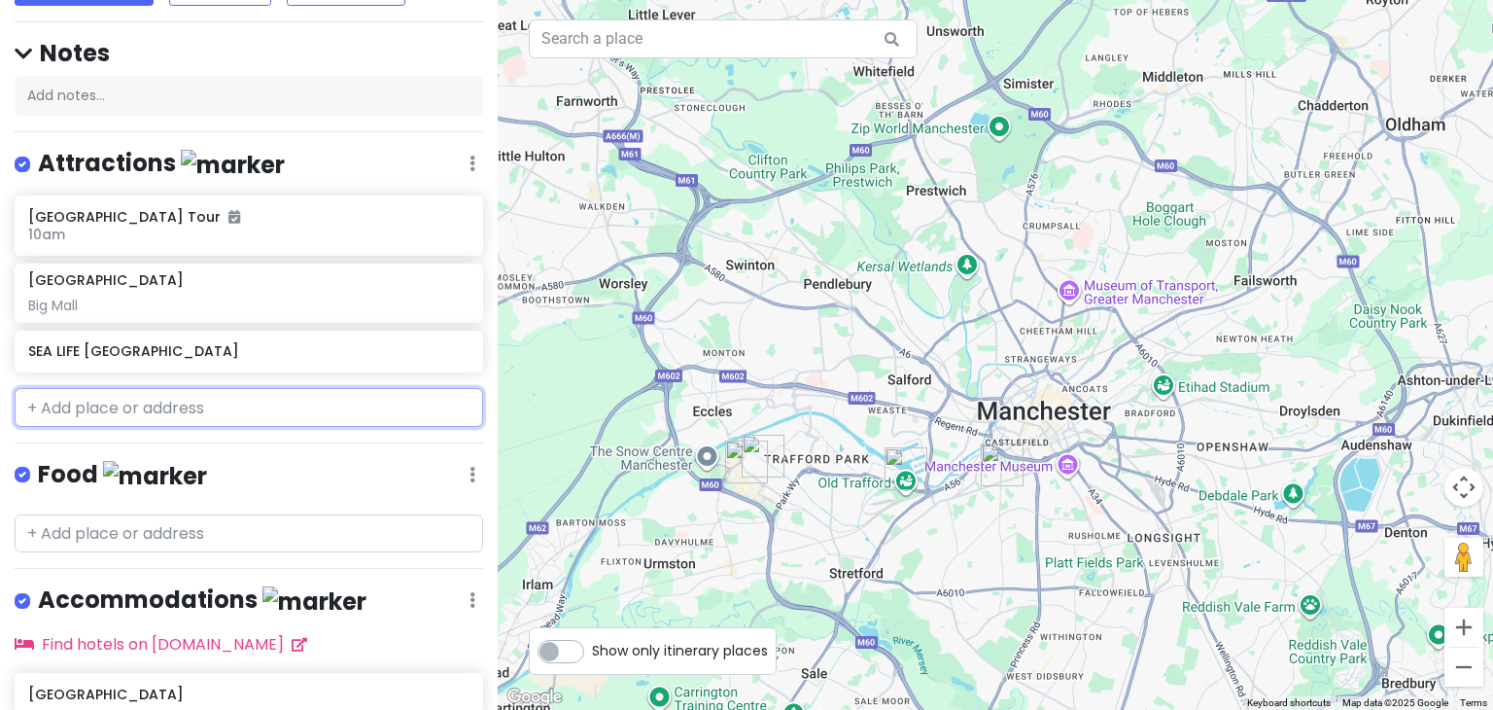
click at [148, 413] on input "text" at bounding box center [249, 407] width 468 height 39
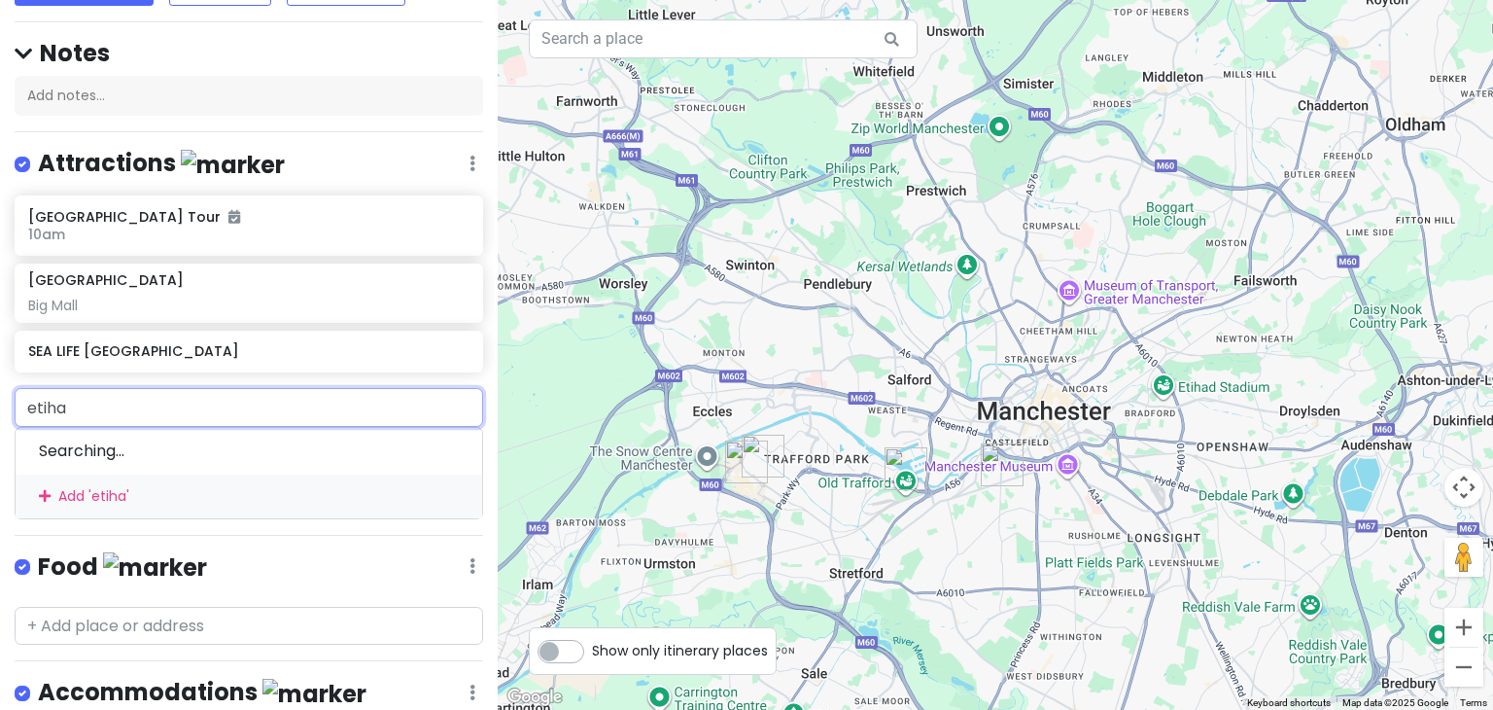
type input "etihad"
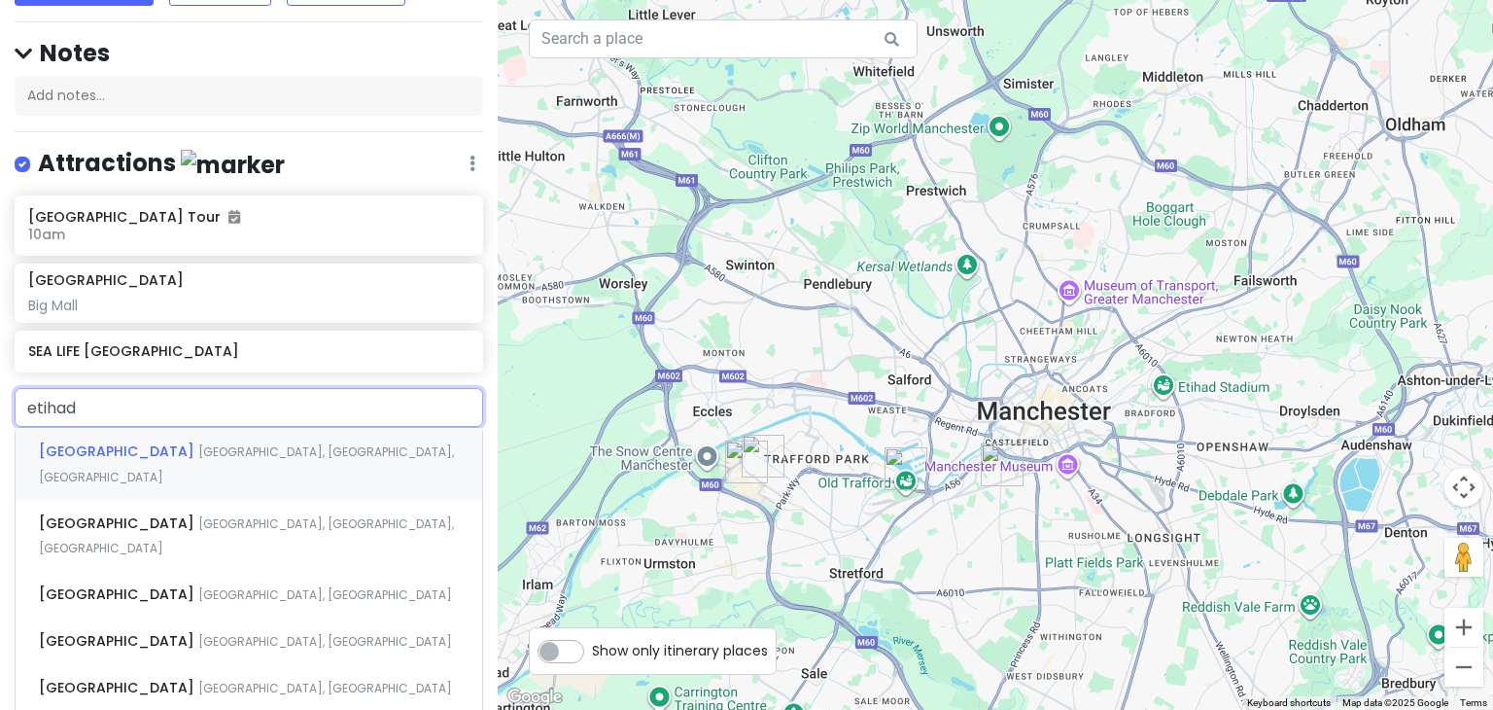
click at [119, 441] on span "Etihad Stadium" at bounding box center [118, 450] width 159 height 19
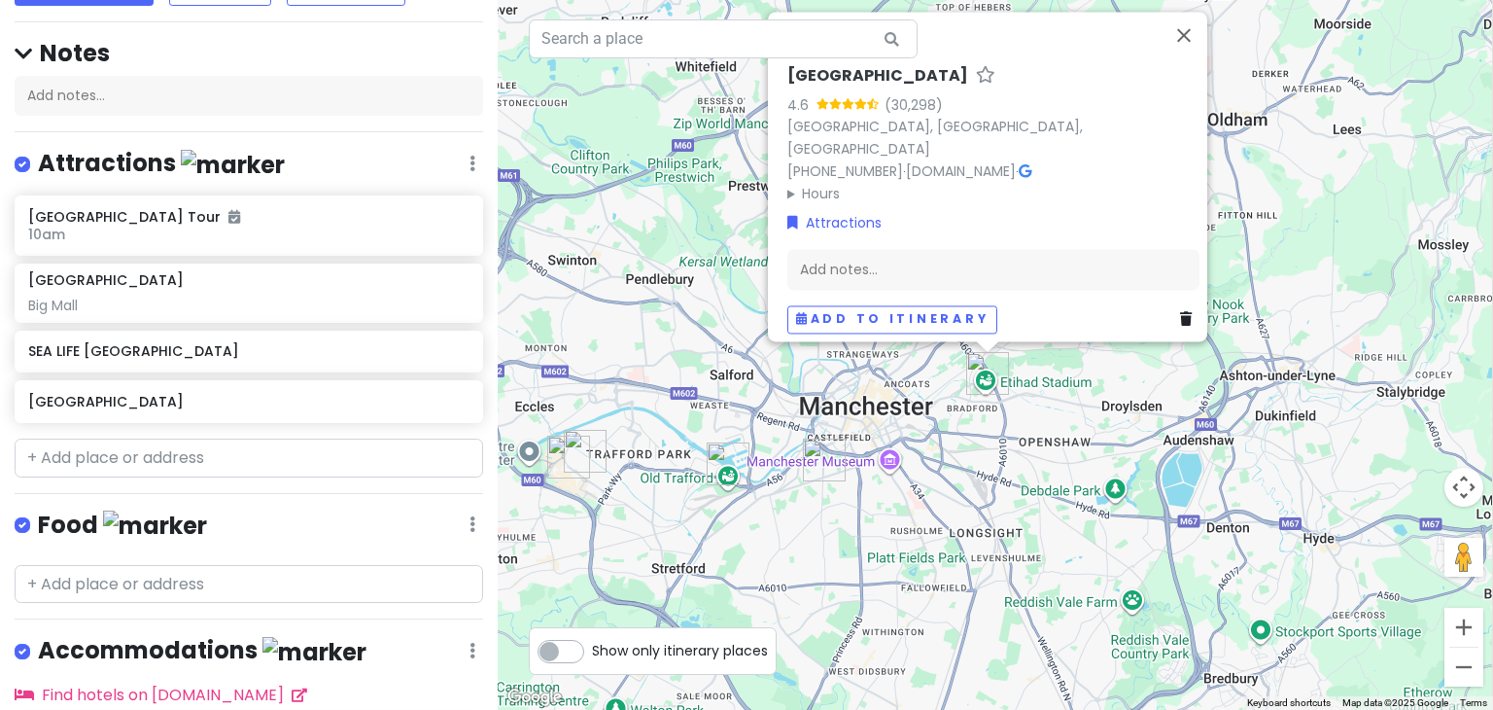
drag, startPoint x: 1213, startPoint y: 452, endPoint x: 1032, endPoint y: 418, distance: 184.0
click at [1032, 418] on div "Etihad Stadium 4.6 (30,298) Etihad Stadium, Etihad Campus, Manchester M11 3FF, …" at bounding box center [995, 355] width 995 height 710
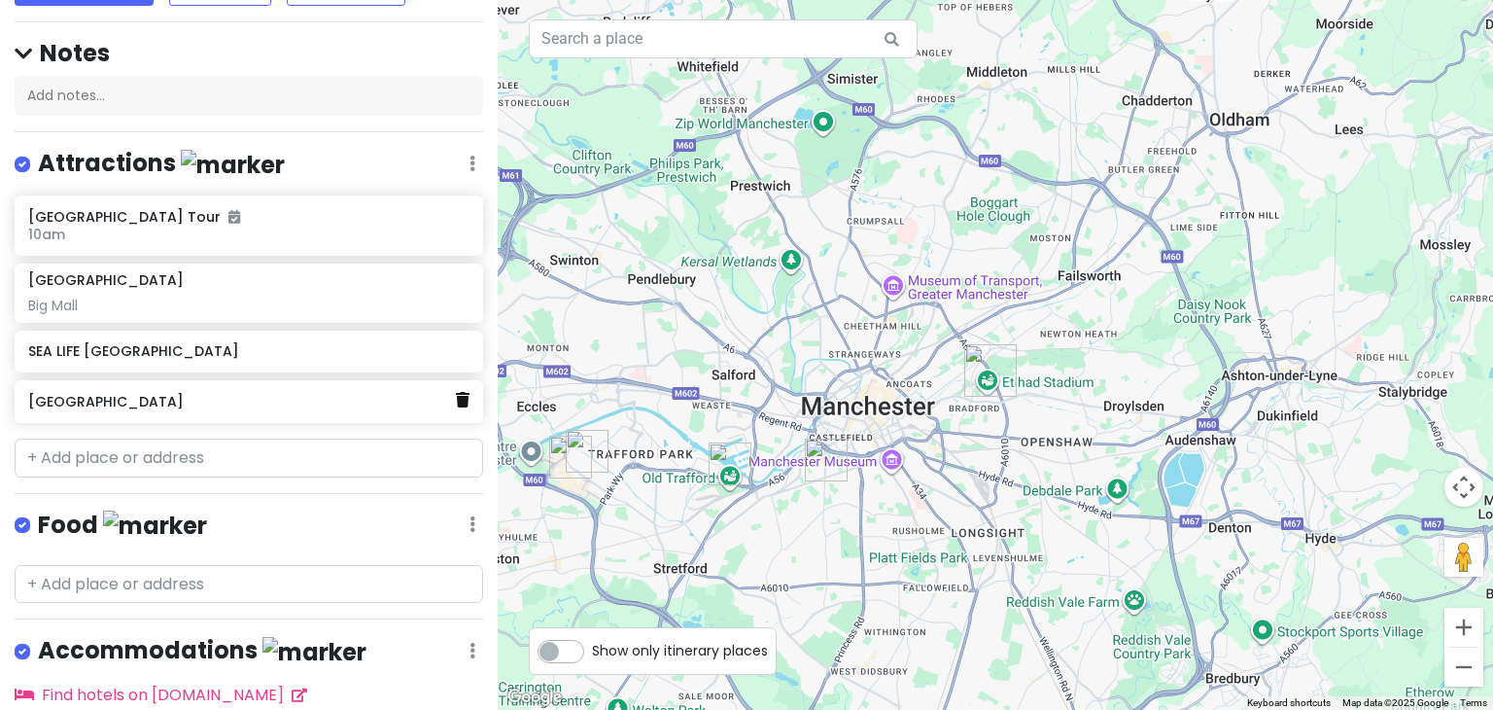
click at [456, 401] on icon at bounding box center [463, 400] width 14 height 16
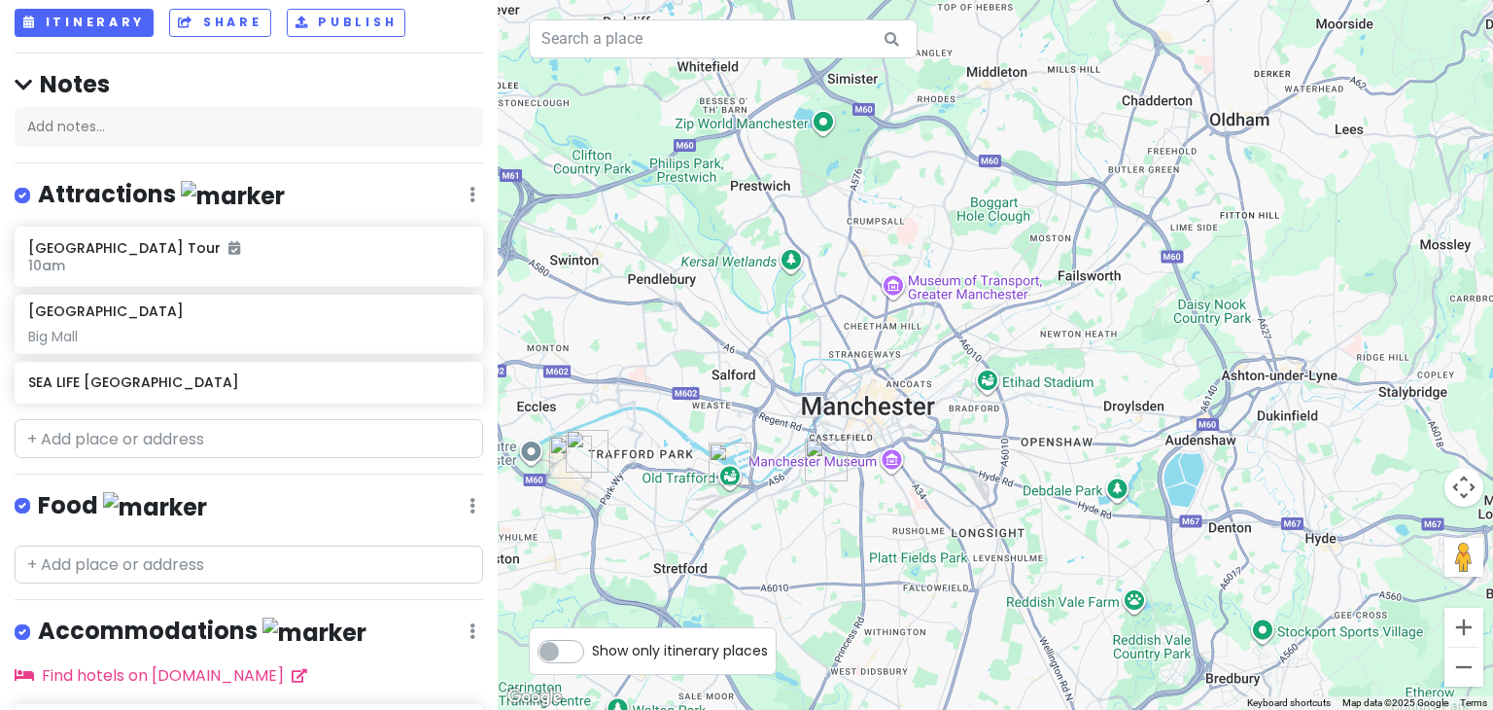
scroll to position [93, 0]
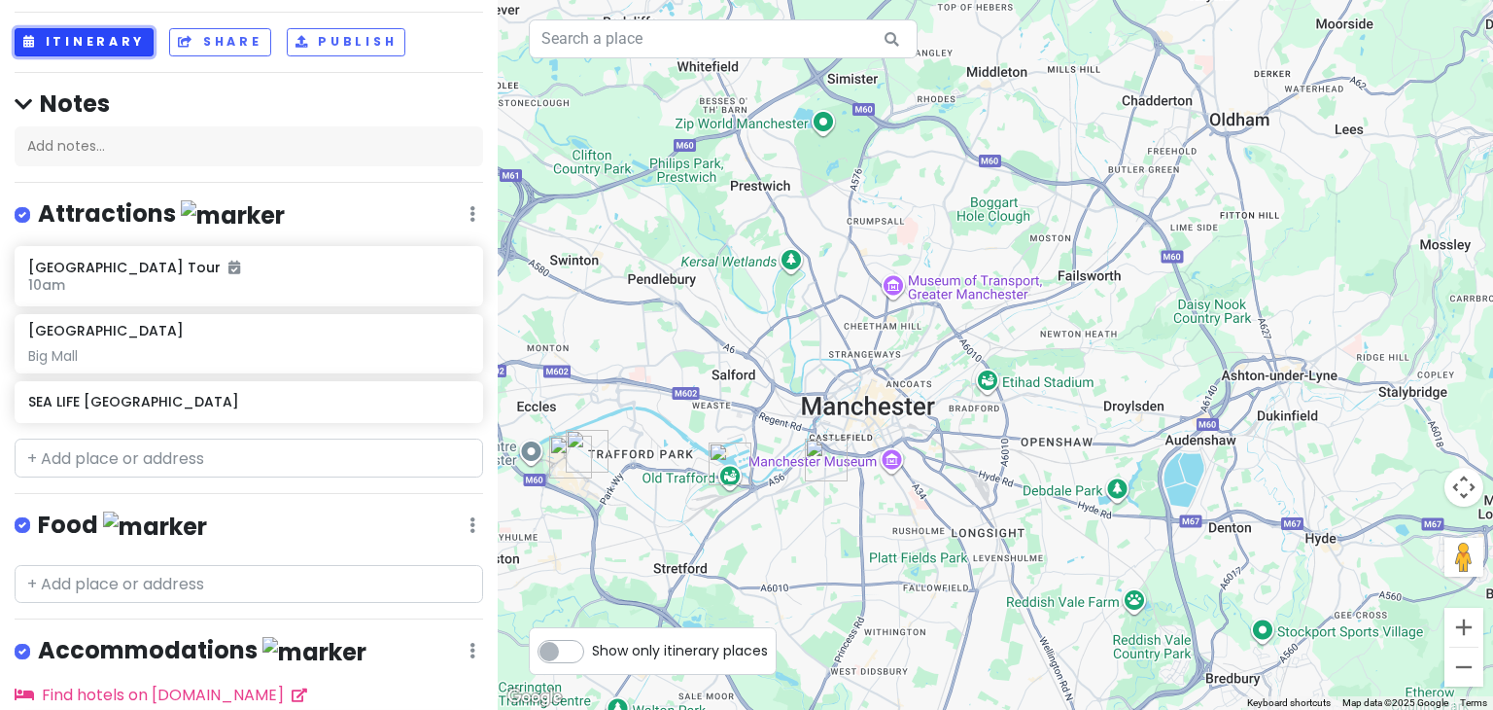
click at [78, 44] on button "Itinerary" at bounding box center [84, 42] width 139 height 28
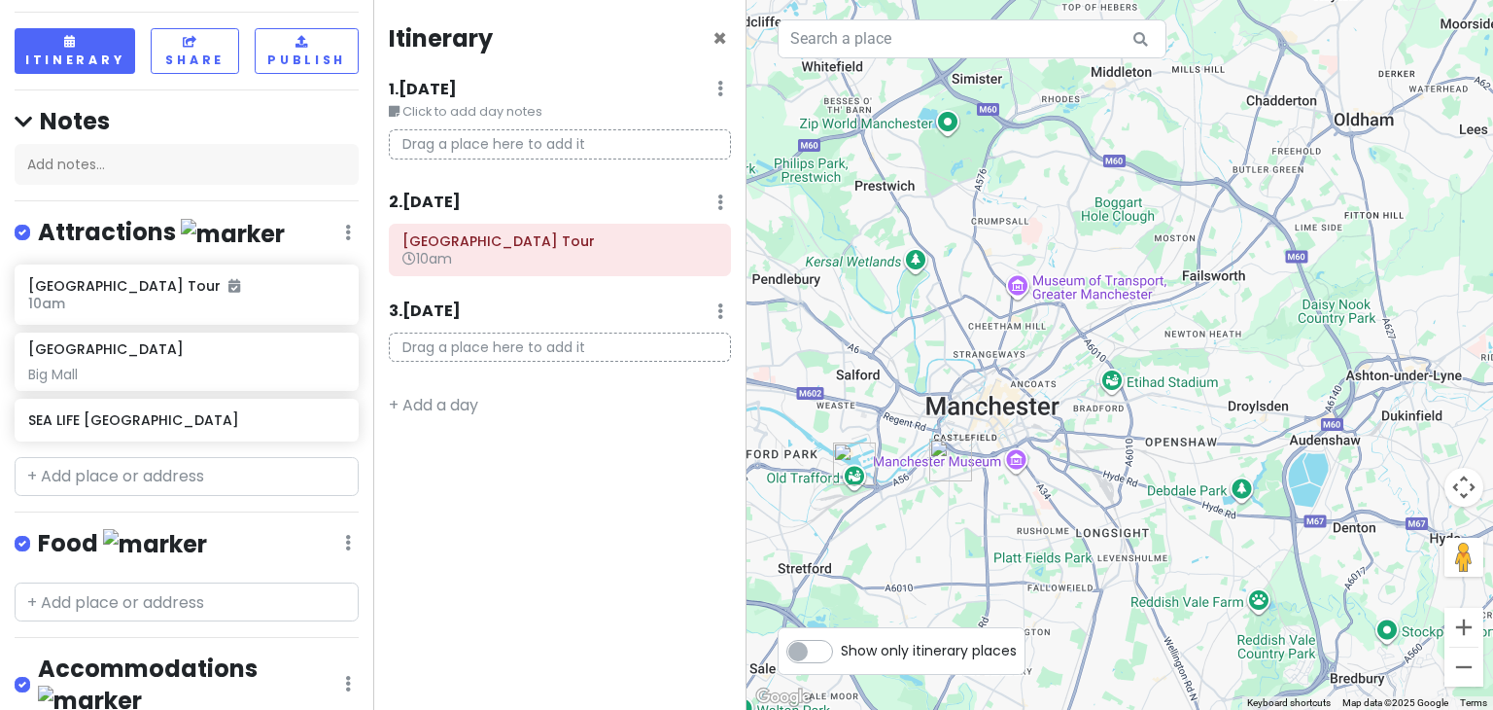
click at [586, 151] on p "Drag a place here to add it" at bounding box center [560, 144] width 342 height 30
click at [160, 475] on input "text" at bounding box center [187, 476] width 344 height 39
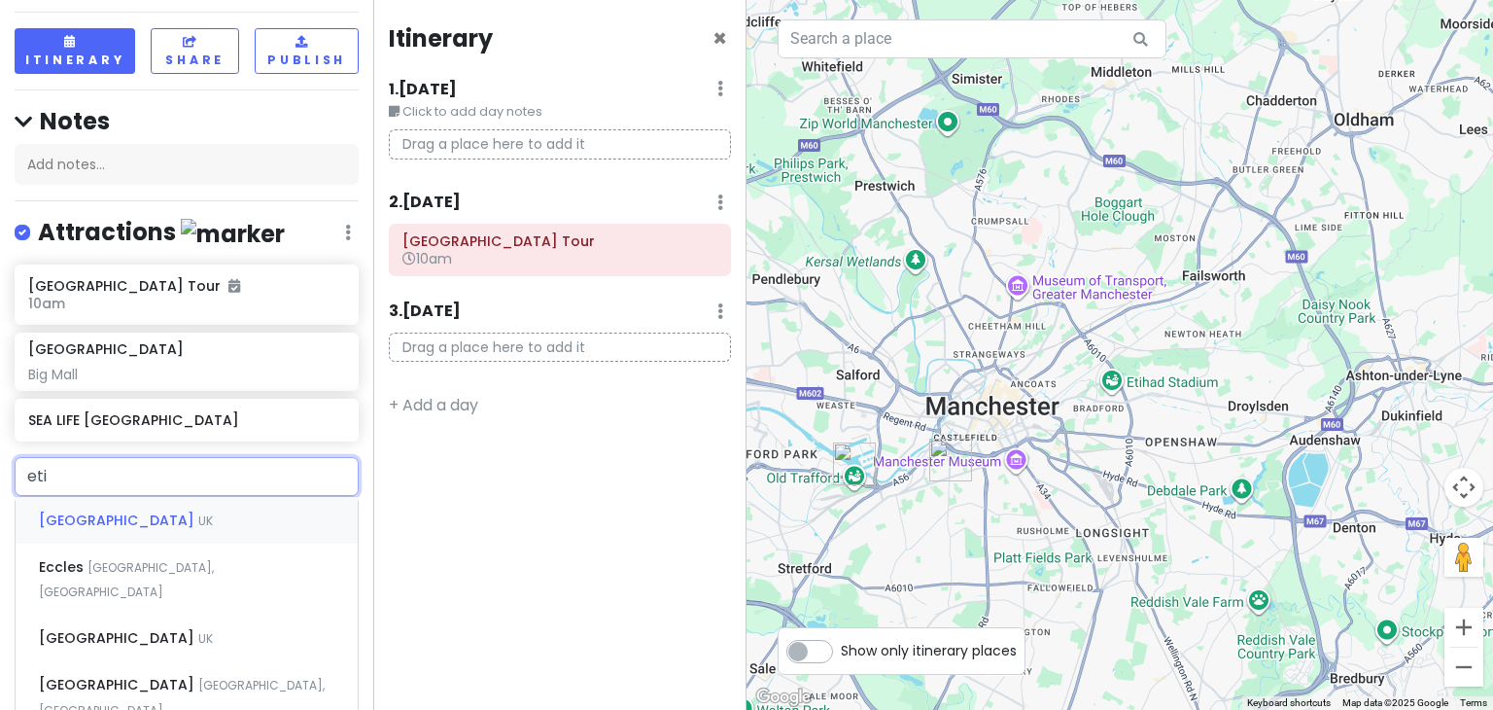
type input "etih"
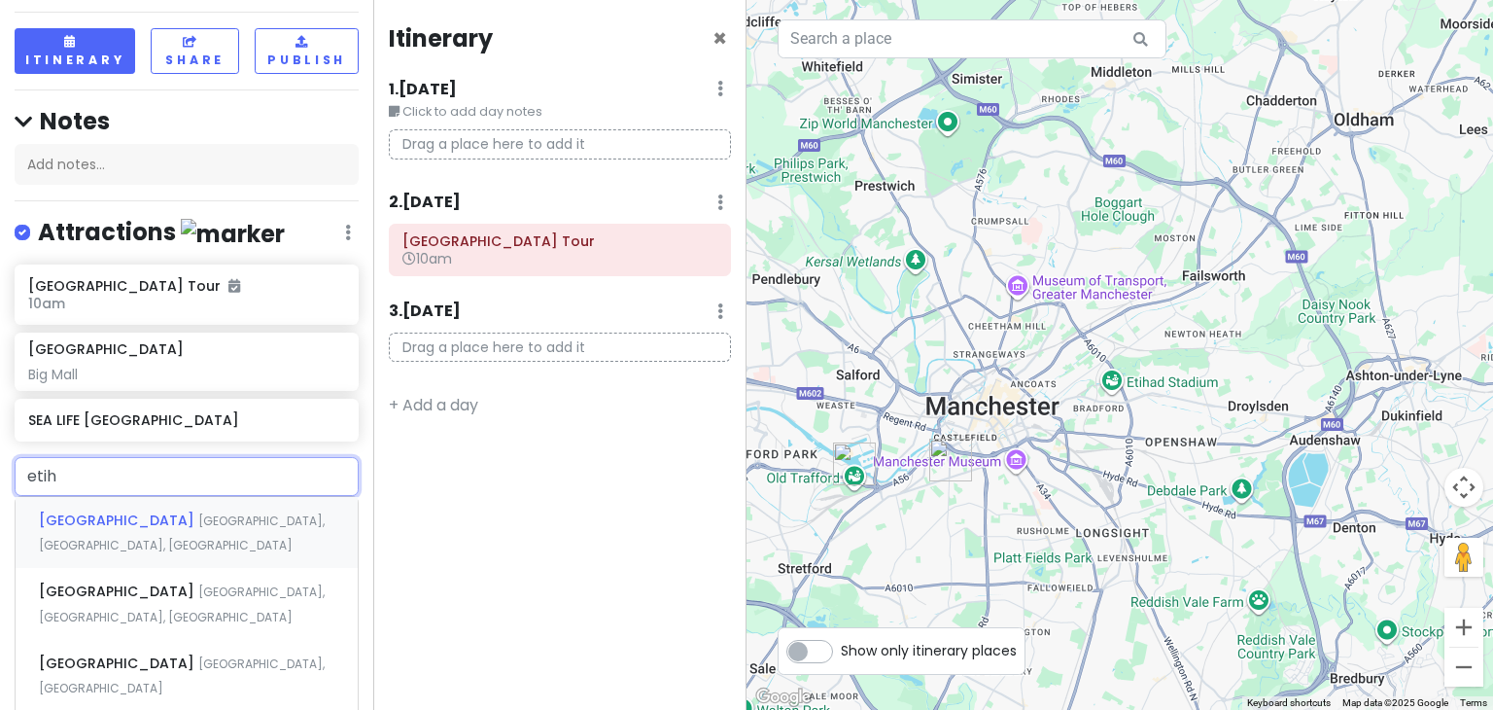
click at [233, 541] on span "Etihad Stadium, Manchester, UK" at bounding box center [182, 533] width 286 height 42
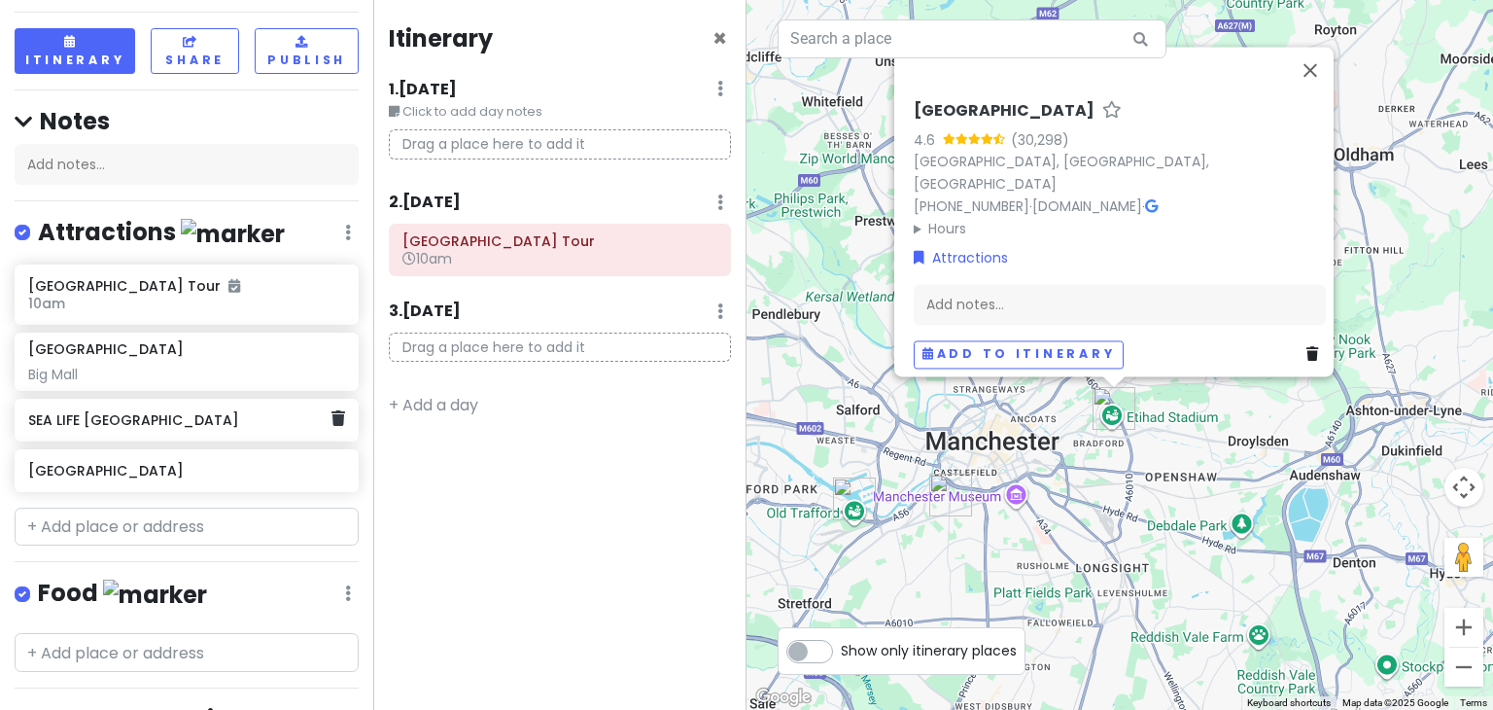
click at [117, 433] on div "SEA LIFE Manchester" at bounding box center [179, 419] width 302 height 27
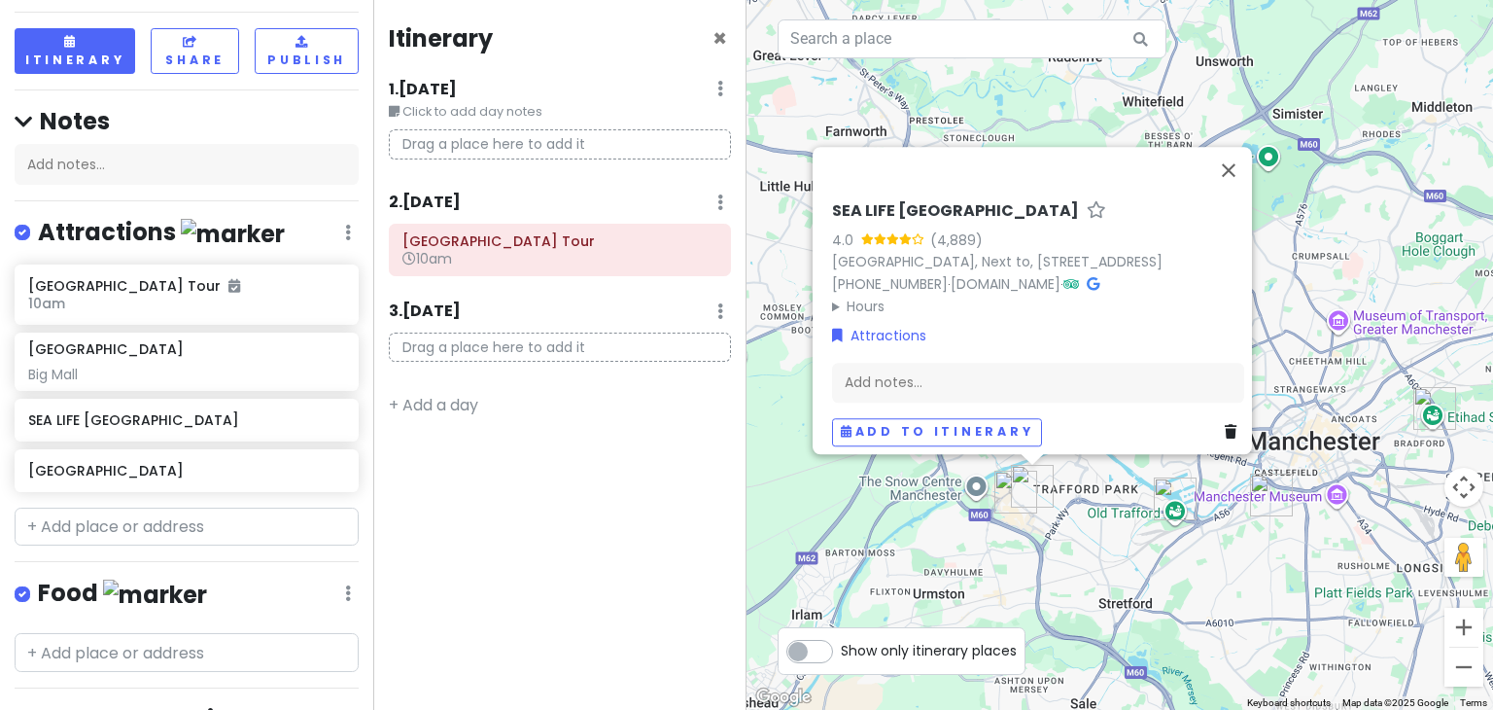
click at [833, 303] on summary "Hours" at bounding box center [1038, 305] width 412 height 21
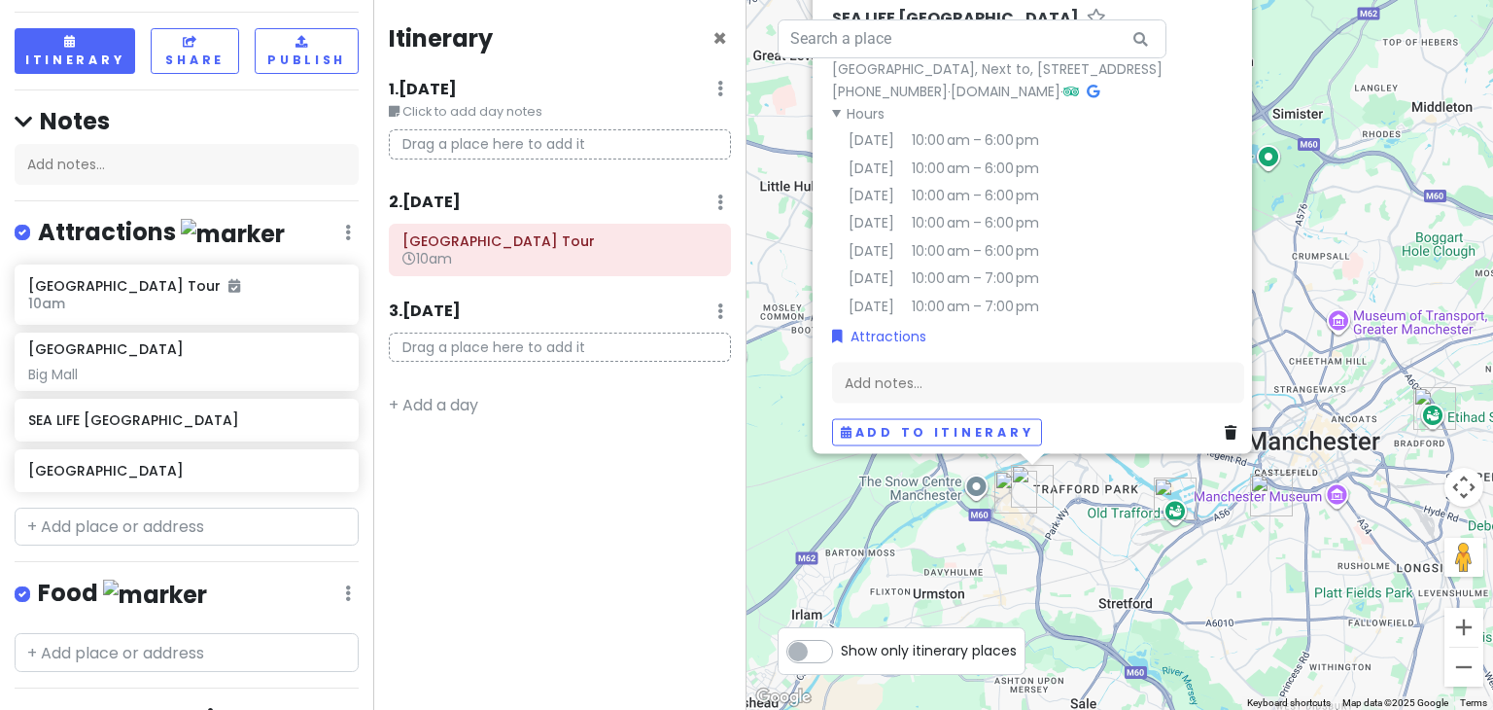
click at [841, 102] on summary "Hours" at bounding box center [1038, 112] width 412 height 21
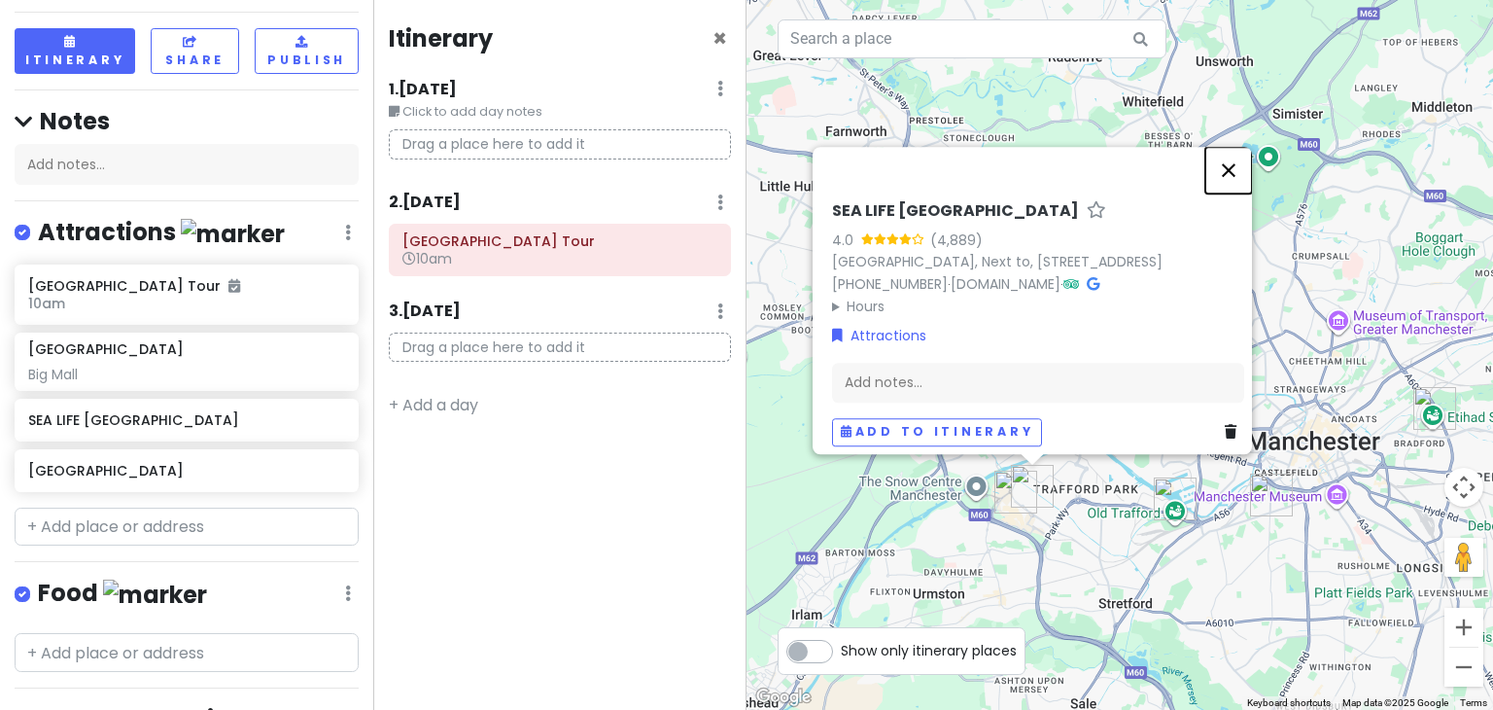
click at [1232, 147] on button "Close" at bounding box center [1228, 170] width 47 height 47
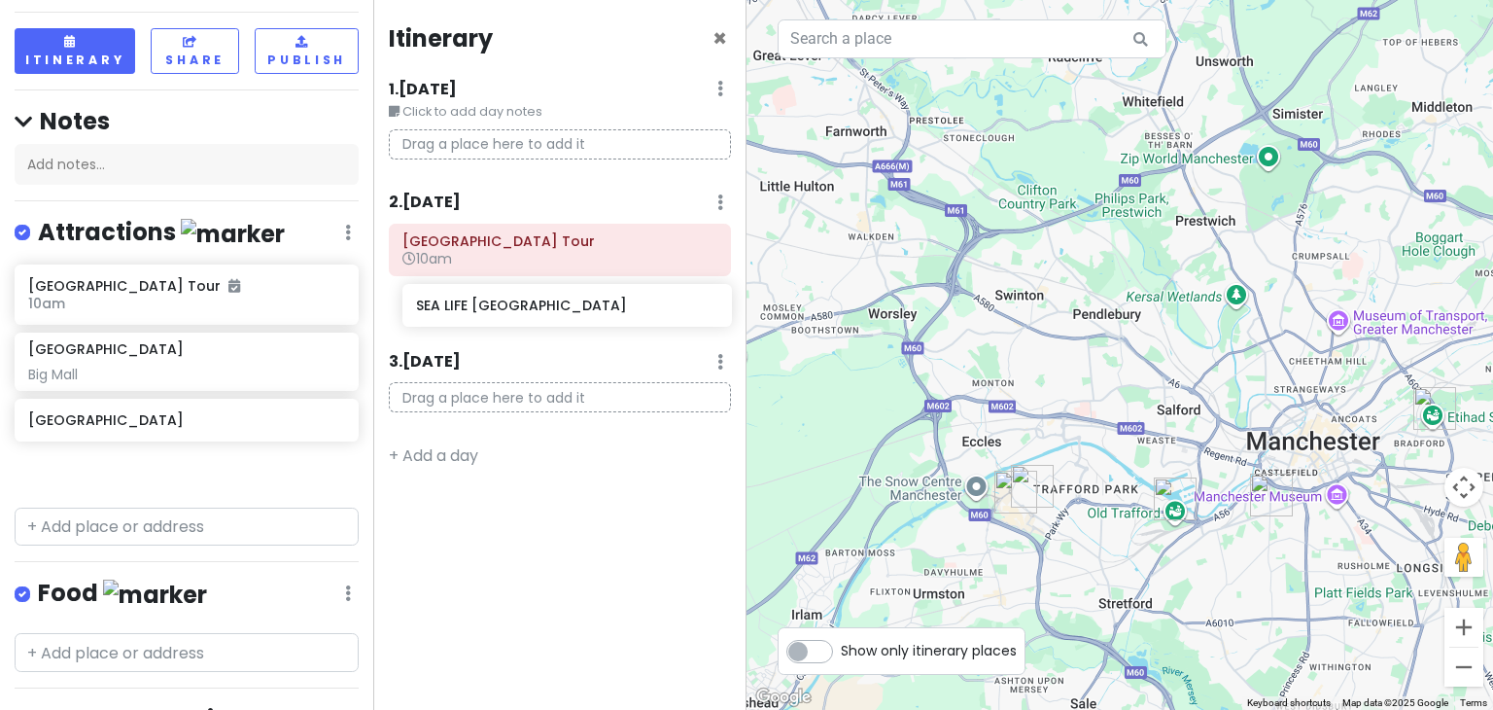
drag, startPoint x: 117, startPoint y: 445, endPoint x: 505, endPoint y: 315, distance: 410.0
click at [505, 315] on div "Manchester Trip Private Change Dates Make a Copy Delete Trip Go Pro ⚡️ Give Fee…" at bounding box center [746, 355] width 1493 height 710
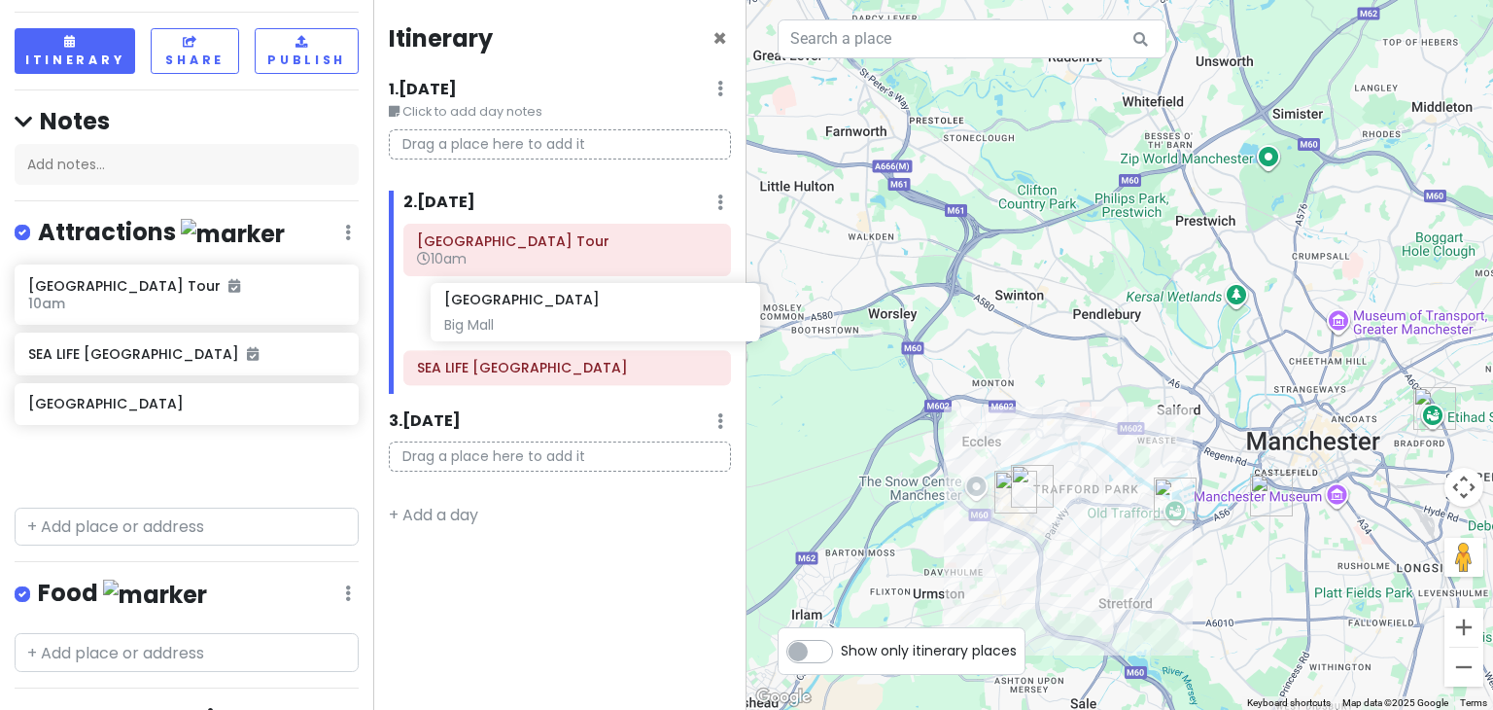
drag, startPoint x: 61, startPoint y: 383, endPoint x: 474, endPoint y: 324, distance: 417.3
click at [474, 324] on div "Manchester Trip Private Change Dates Make a Copy Delete Trip Go Pro ⚡️ Give Fee…" at bounding box center [746, 355] width 1493 height 710
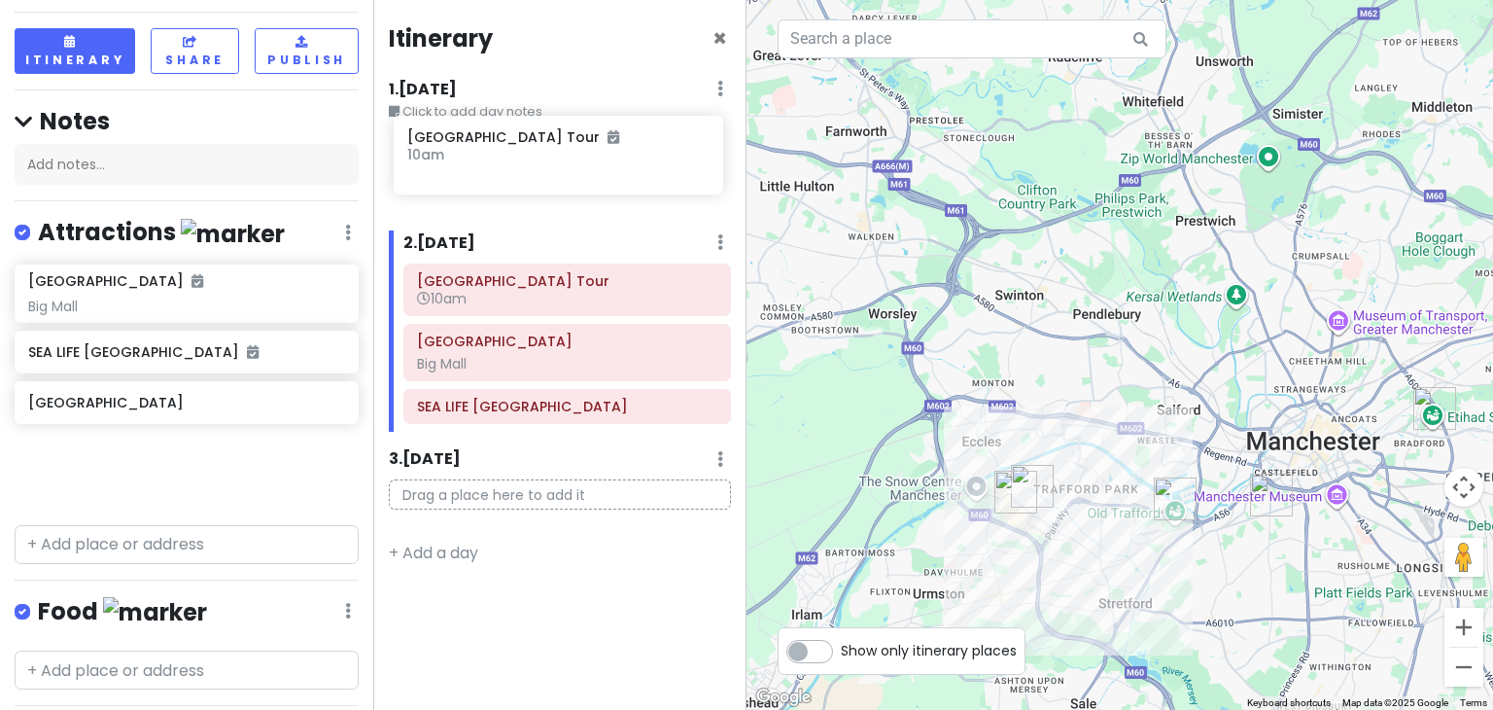
drag, startPoint x: 152, startPoint y: 292, endPoint x: 531, endPoint y: 147, distance: 405.8
click at [531, 147] on div "Manchester Trip Private Change Dates Make a Copy Delete Trip Go Pro ⚡️ Give Fee…" at bounding box center [746, 355] width 1493 height 710
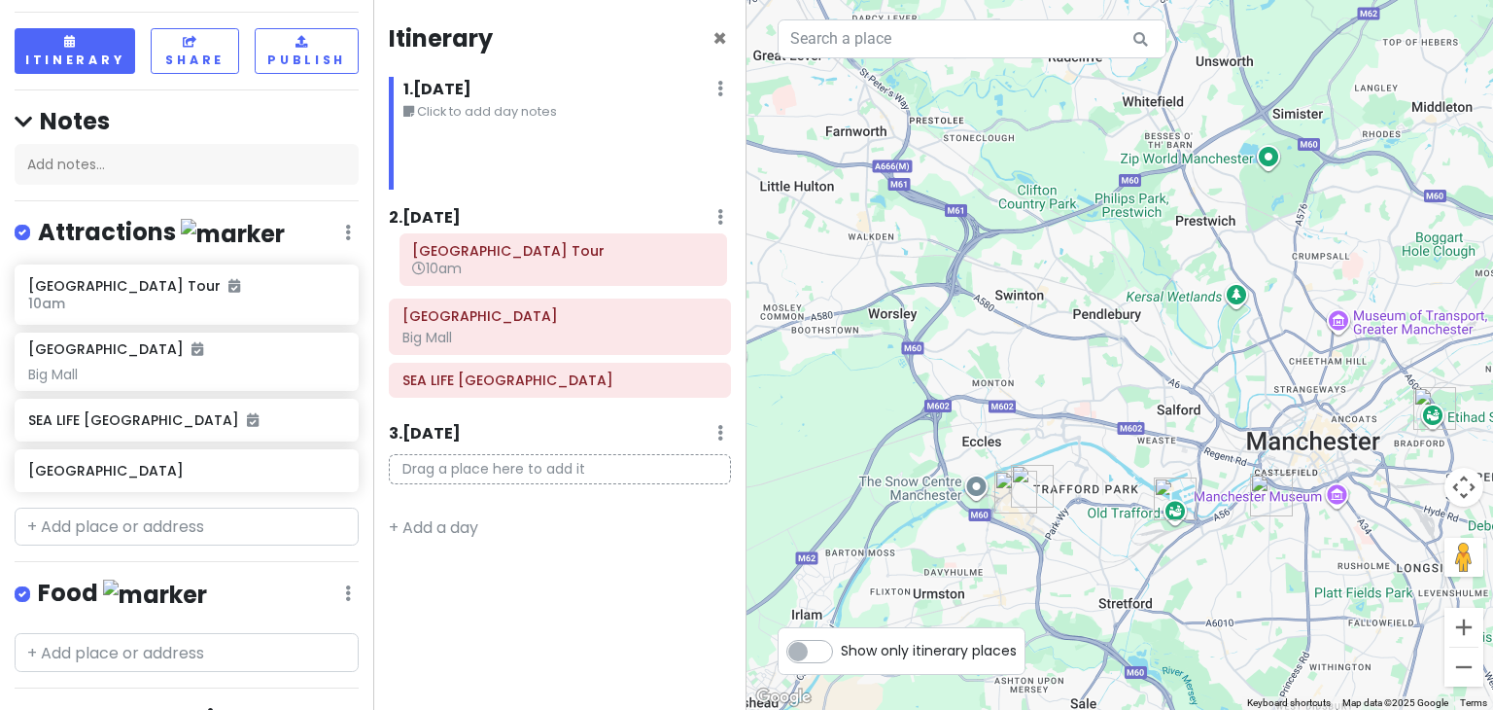
drag, startPoint x: 595, startPoint y: 169, endPoint x: 591, endPoint y: 273, distance: 104.1
click at [591, 273] on div "Itinerary × 1 . Thu 12/18 Edit Day Notes Delete Day Click to add day notes Manc…" at bounding box center [559, 355] width 373 height 710
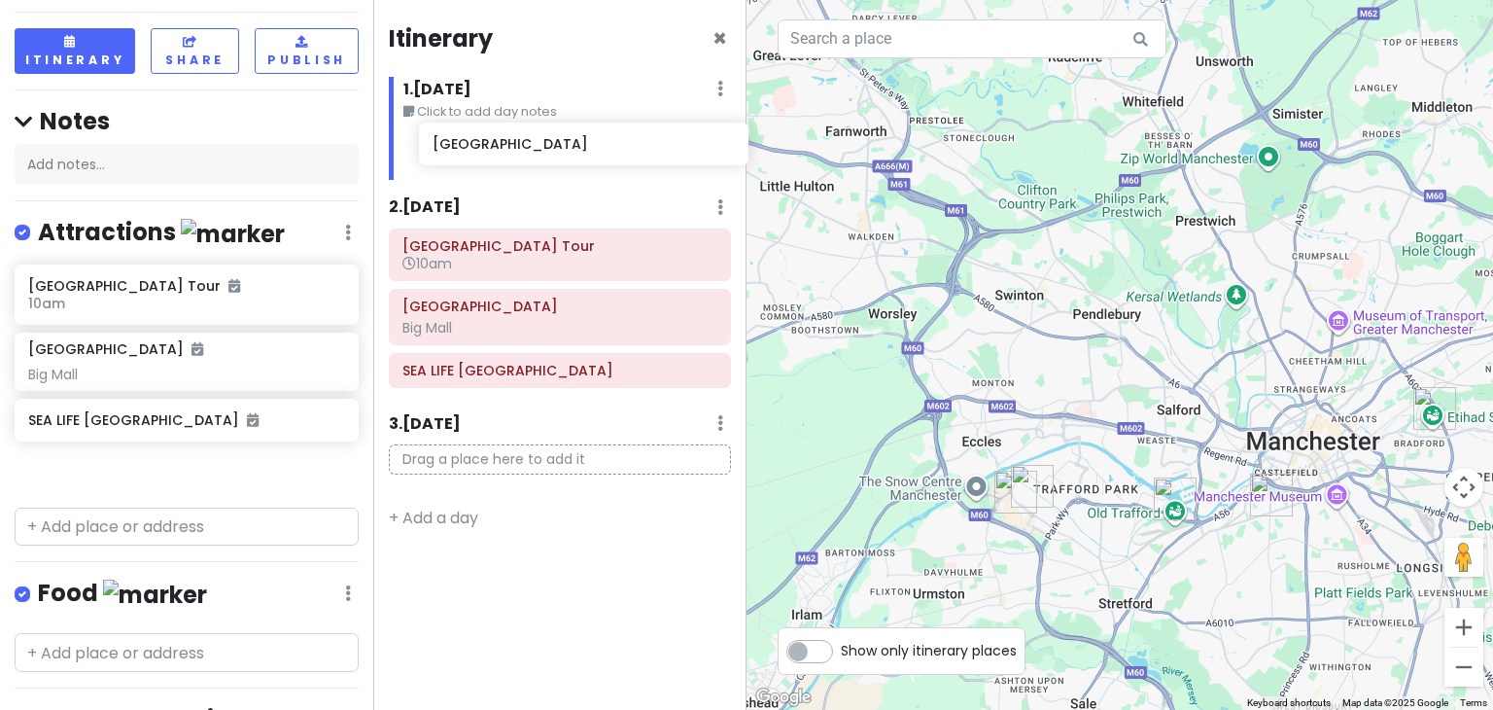
drag, startPoint x: 144, startPoint y: 499, endPoint x: 531, endPoint y: 168, distance: 508.8
click at [531, 168] on div "Manchester Trip Private Change Dates Make a Copy Delete Trip Go Pro ⚡️ Give Fee…" at bounding box center [746, 355] width 1493 height 710
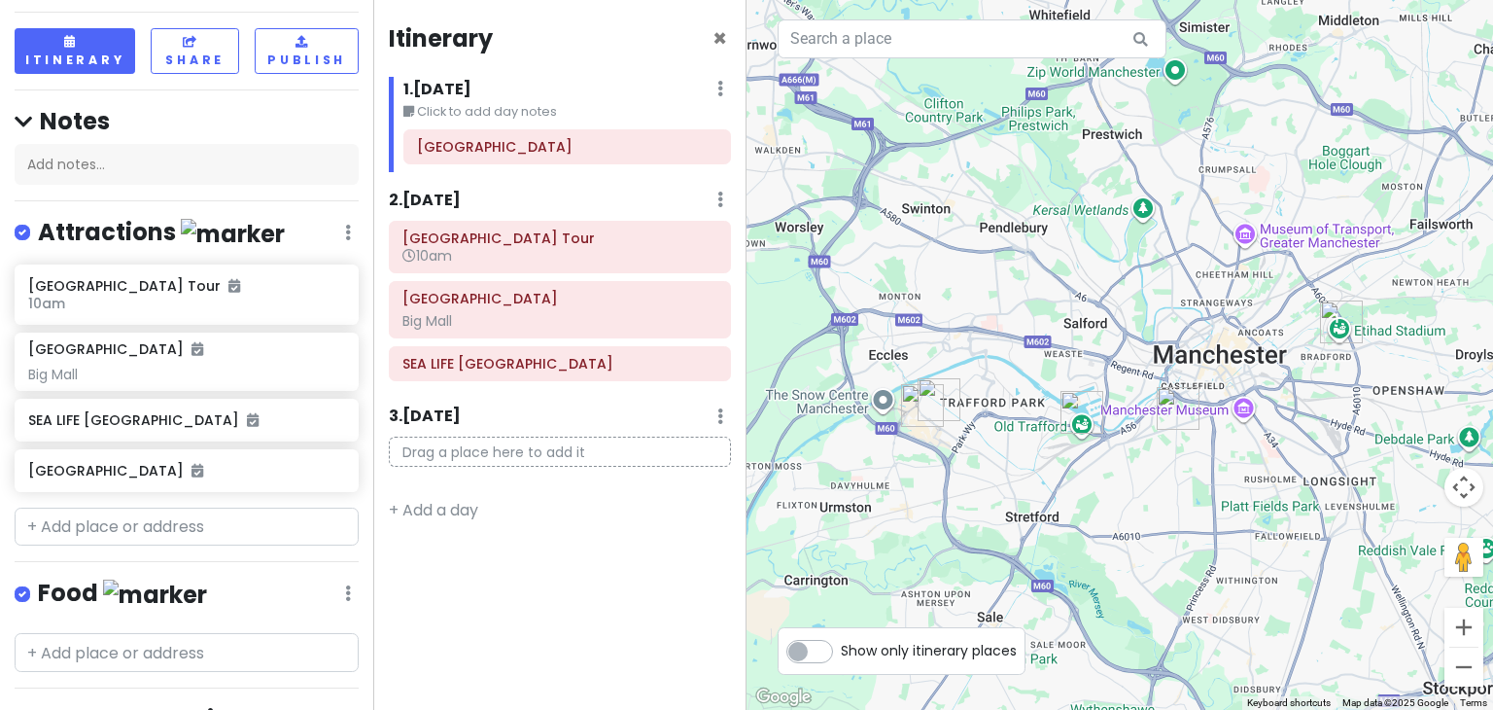
drag, startPoint x: 1174, startPoint y: 398, endPoint x: 1077, endPoint y: 311, distance: 130.1
click at [1077, 311] on div at bounding box center [1119, 355] width 746 height 710
click at [544, 578] on div "Itinerary × 1 . Thu 12/18 Edit Day Notes Delete Day Click to add day notes Etih…" at bounding box center [559, 355] width 373 height 710
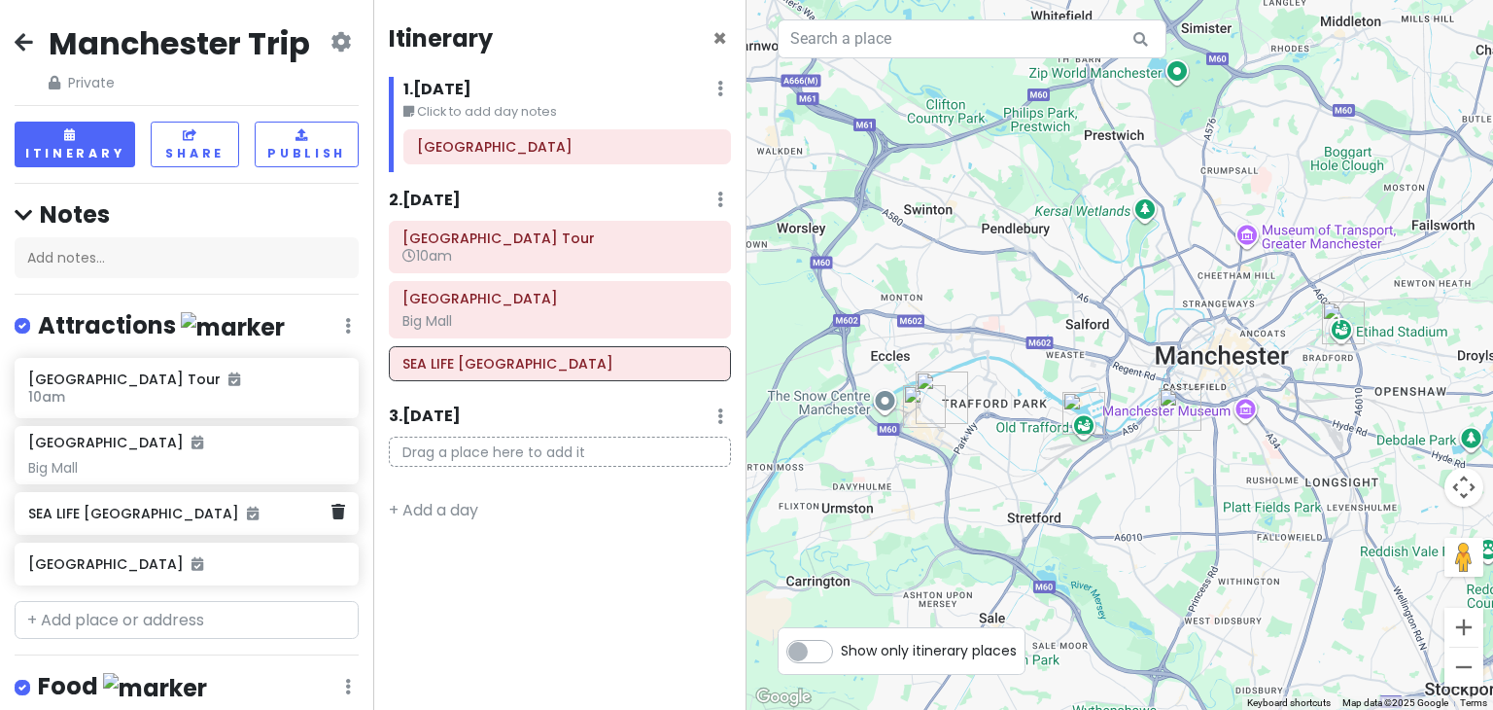
scroll to position [479, 0]
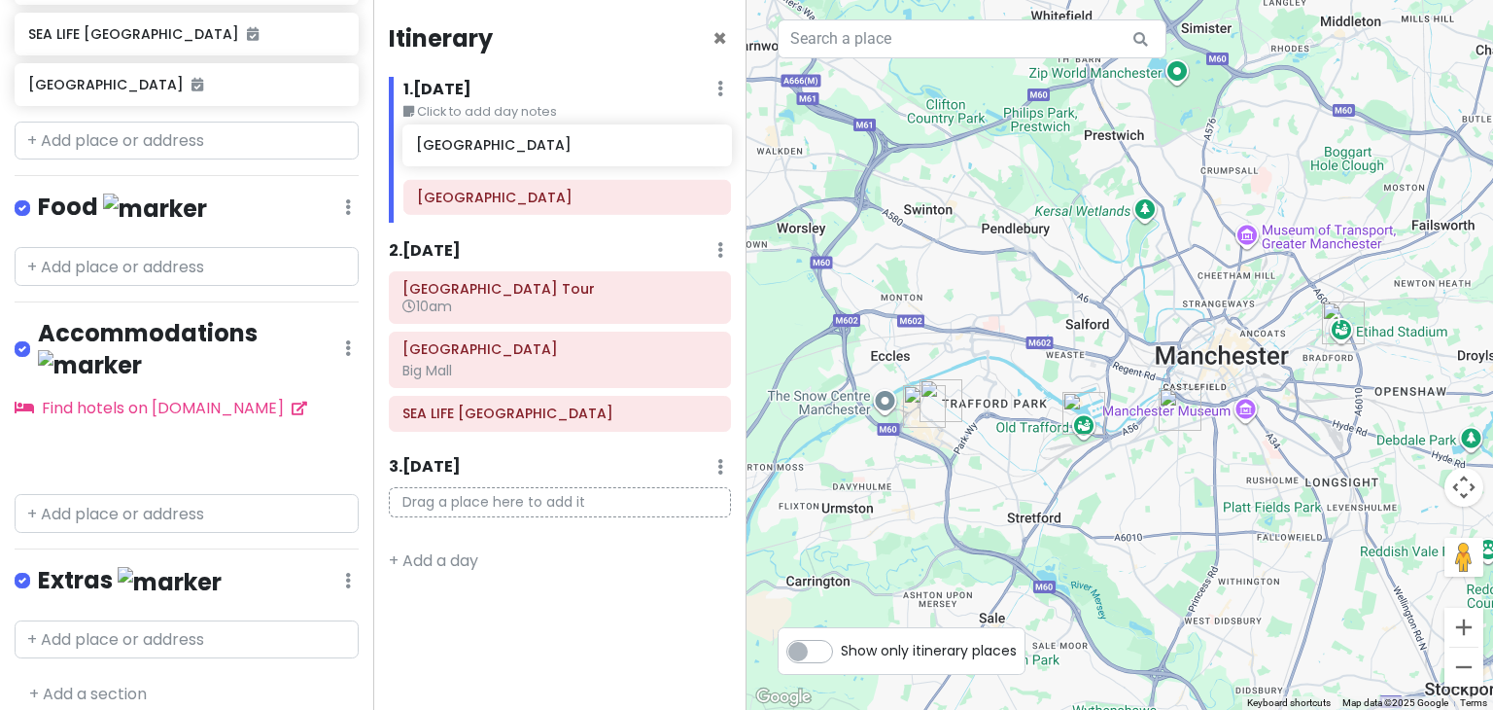
drag, startPoint x: 125, startPoint y: 433, endPoint x: 513, endPoint y: 141, distance: 485.8
click at [513, 141] on div "Manchester Trip Private Change Dates Make a Copy Delete Trip Go Pro ⚡️ Give Fee…" at bounding box center [746, 355] width 1493 height 710
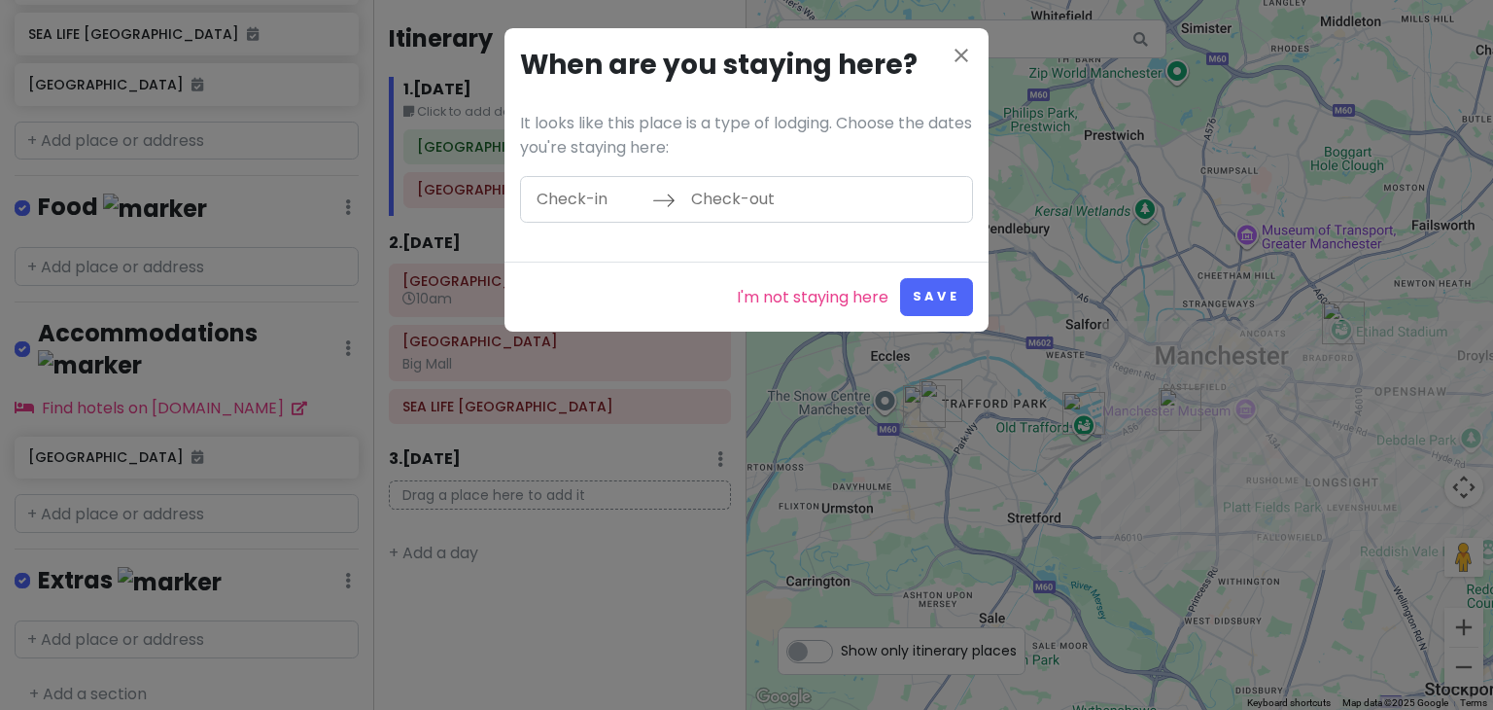
click at [571, 203] on input "Check-in" at bounding box center [589, 199] width 126 height 45
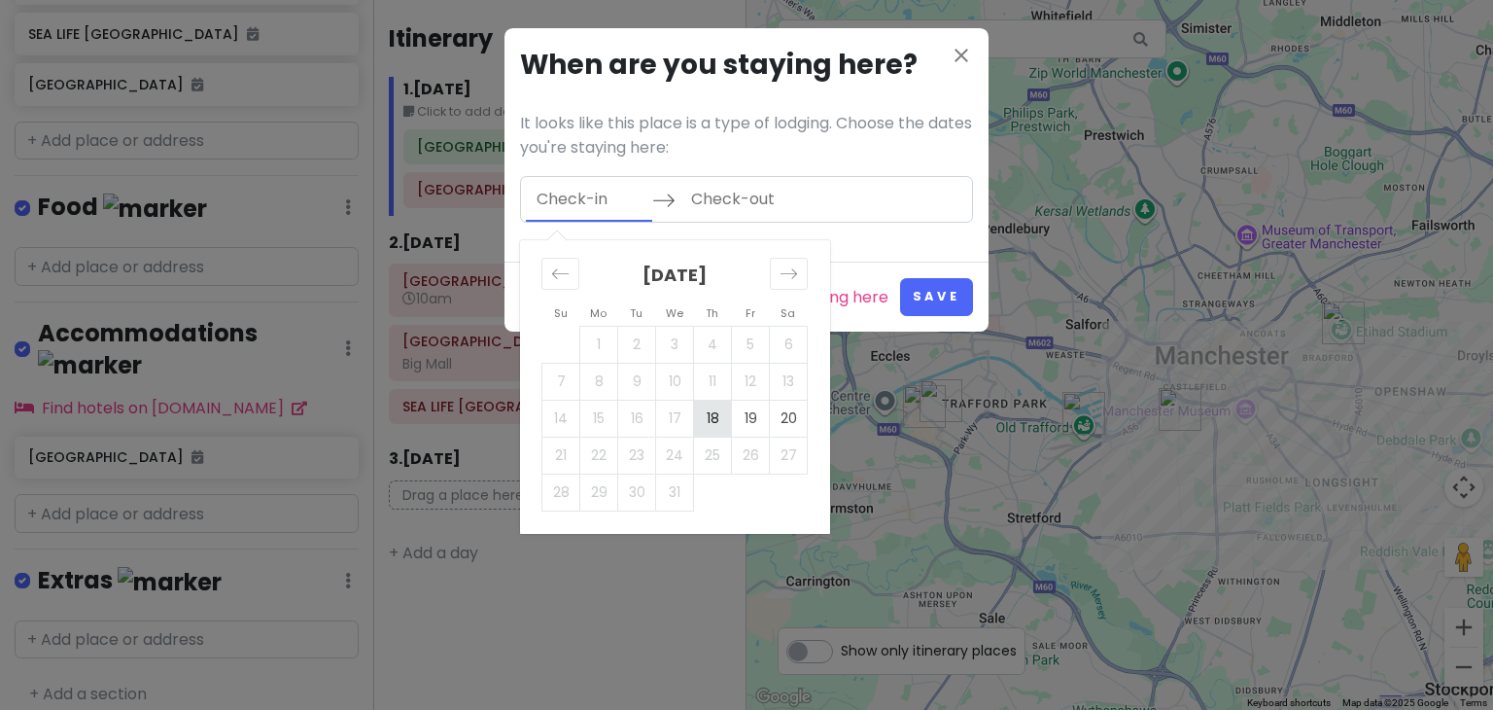
click at [710, 401] on td "18" at bounding box center [713, 417] width 38 height 37
type input "12/18/2025"
click at [789, 412] on td "20" at bounding box center [789, 417] width 38 height 37
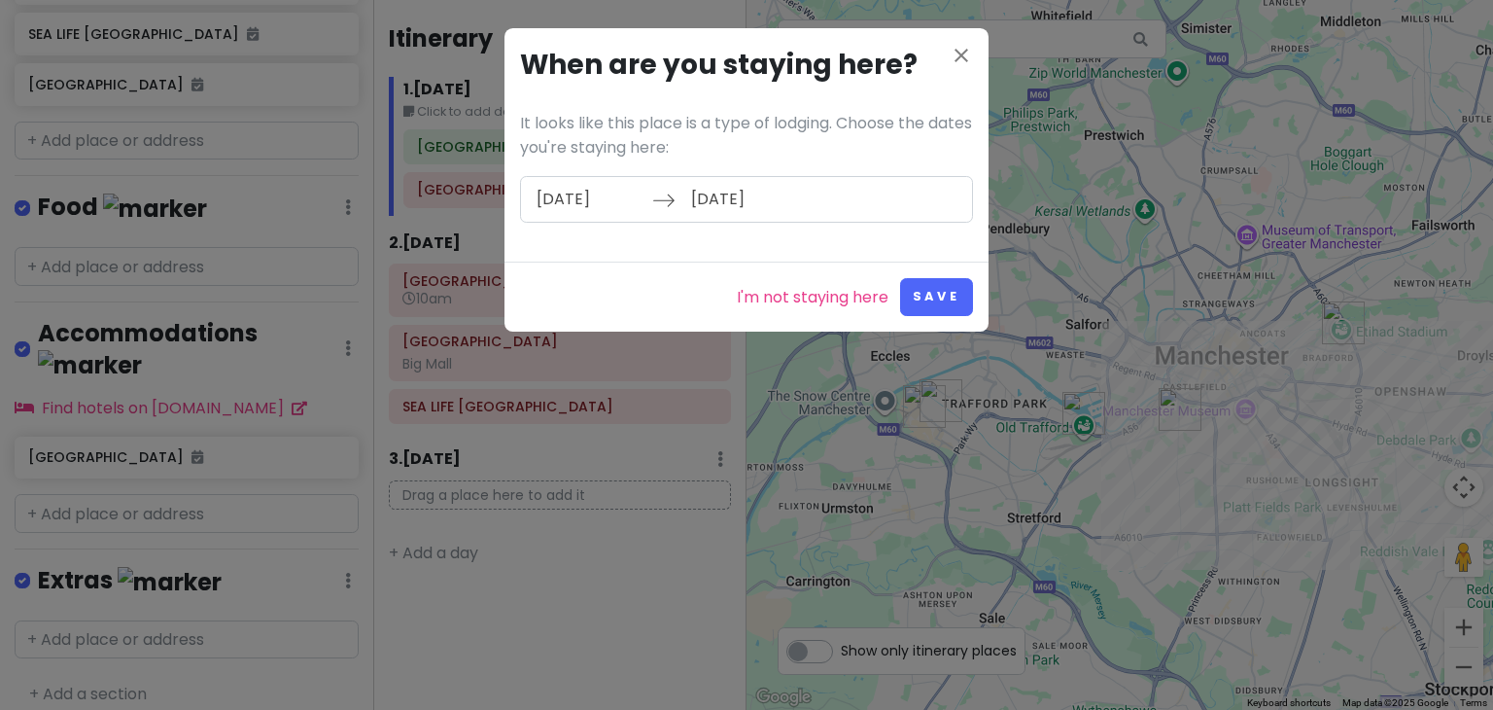
type input "12/20/2025"
click at [947, 285] on button "Save" at bounding box center [936, 297] width 73 height 38
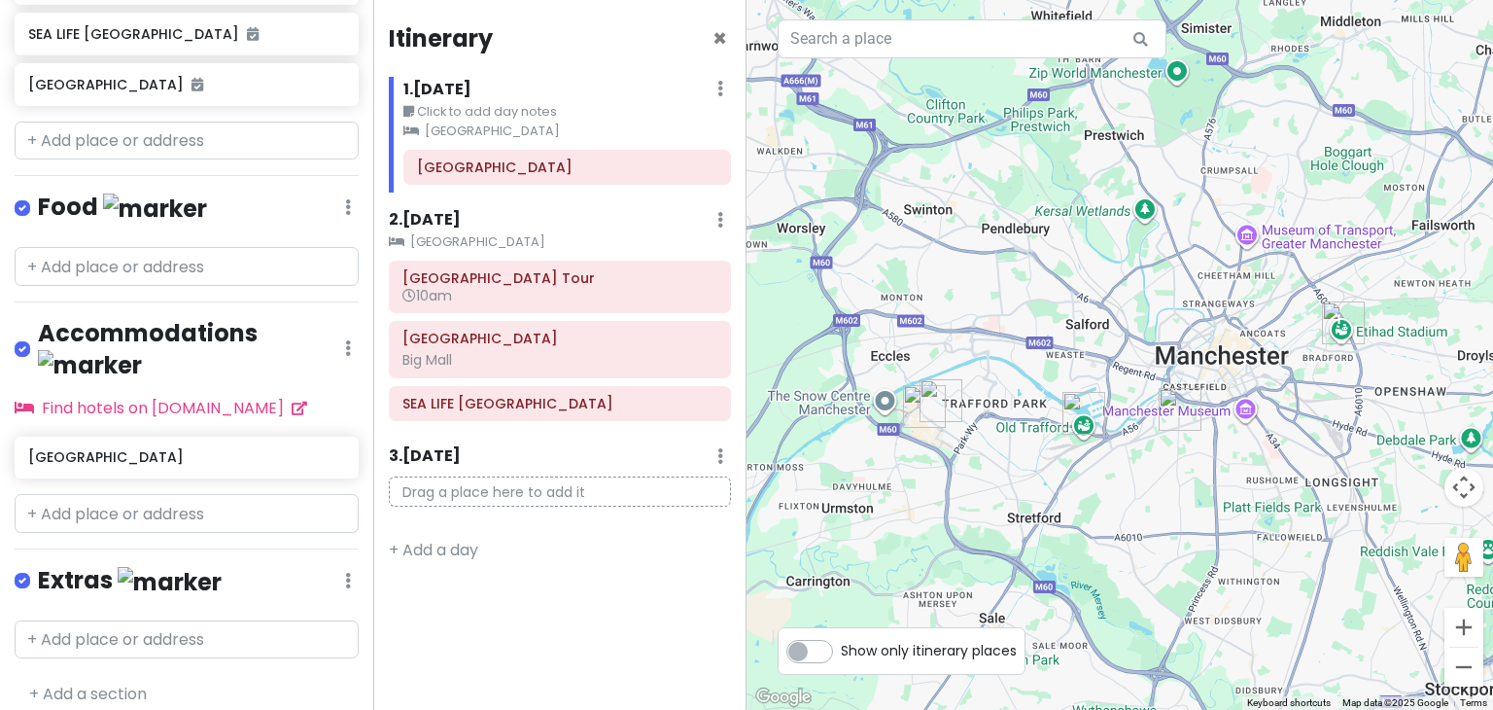
click at [532, 624] on div "Itinerary × 1 . Thu 12/18 Edit Day Notes Clear Lodging Delete Day Click to add …" at bounding box center [559, 355] width 373 height 710
click at [436, 87] on h6 "1 . Thu 12/18" at bounding box center [437, 90] width 68 height 20
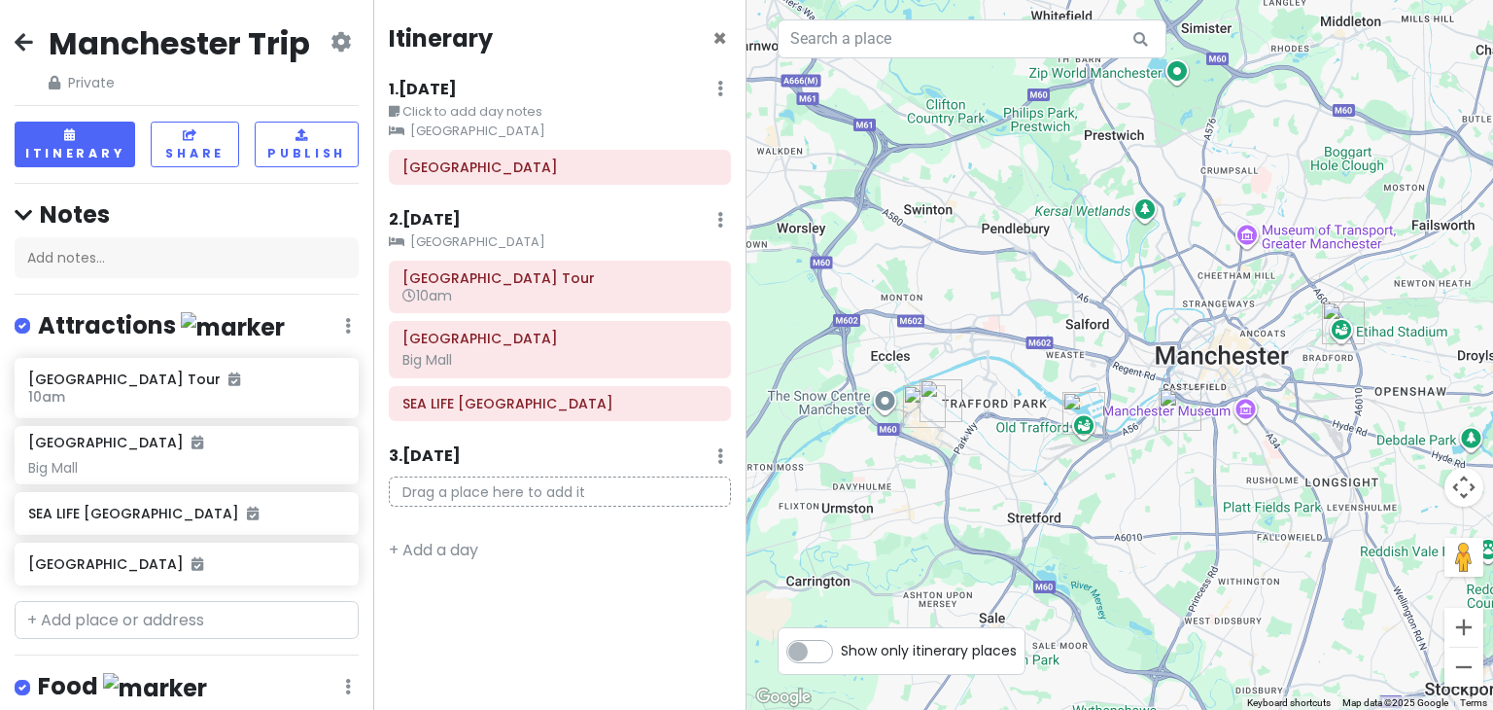
click at [24, 41] on icon at bounding box center [24, 42] width 18 height 16
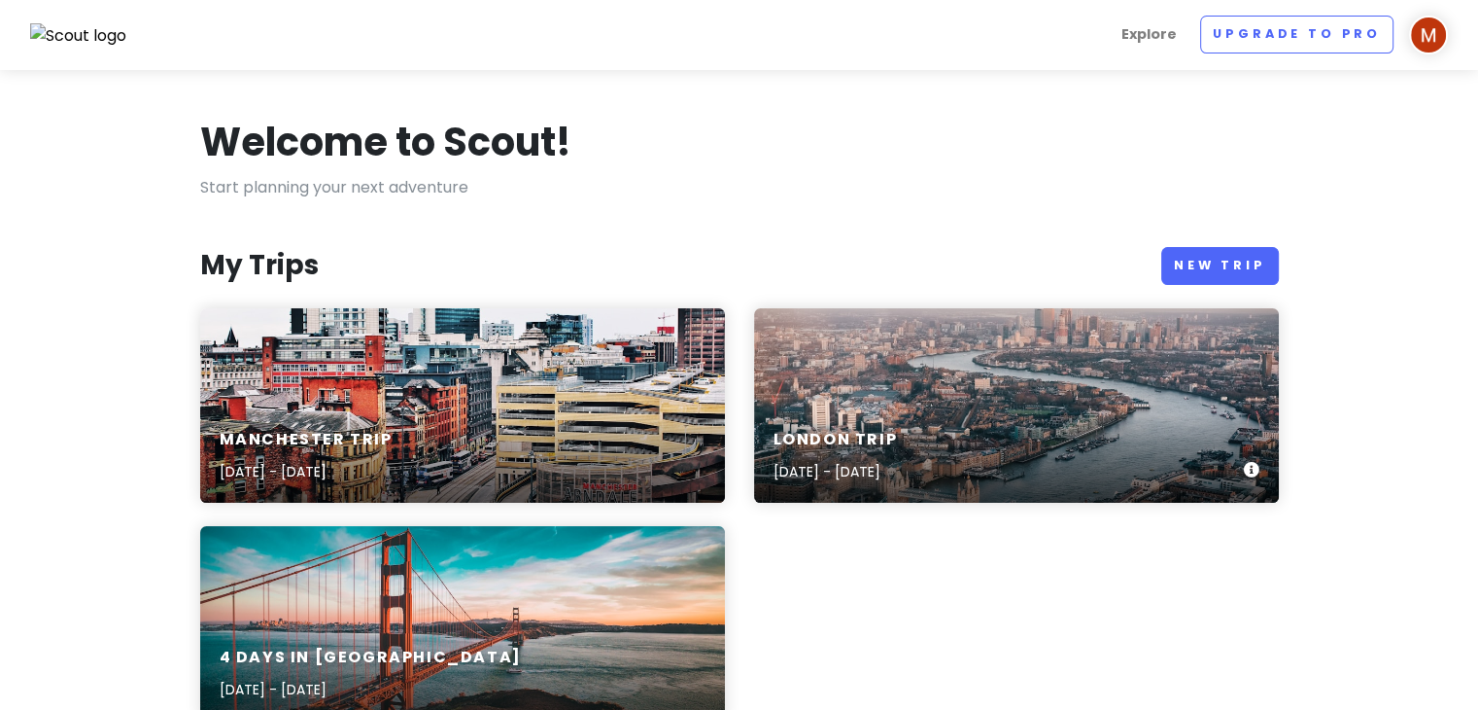
click at [890, 462] on p "[DATE] - [DATE]" at bounding box center [836, 471] width 124 height 21
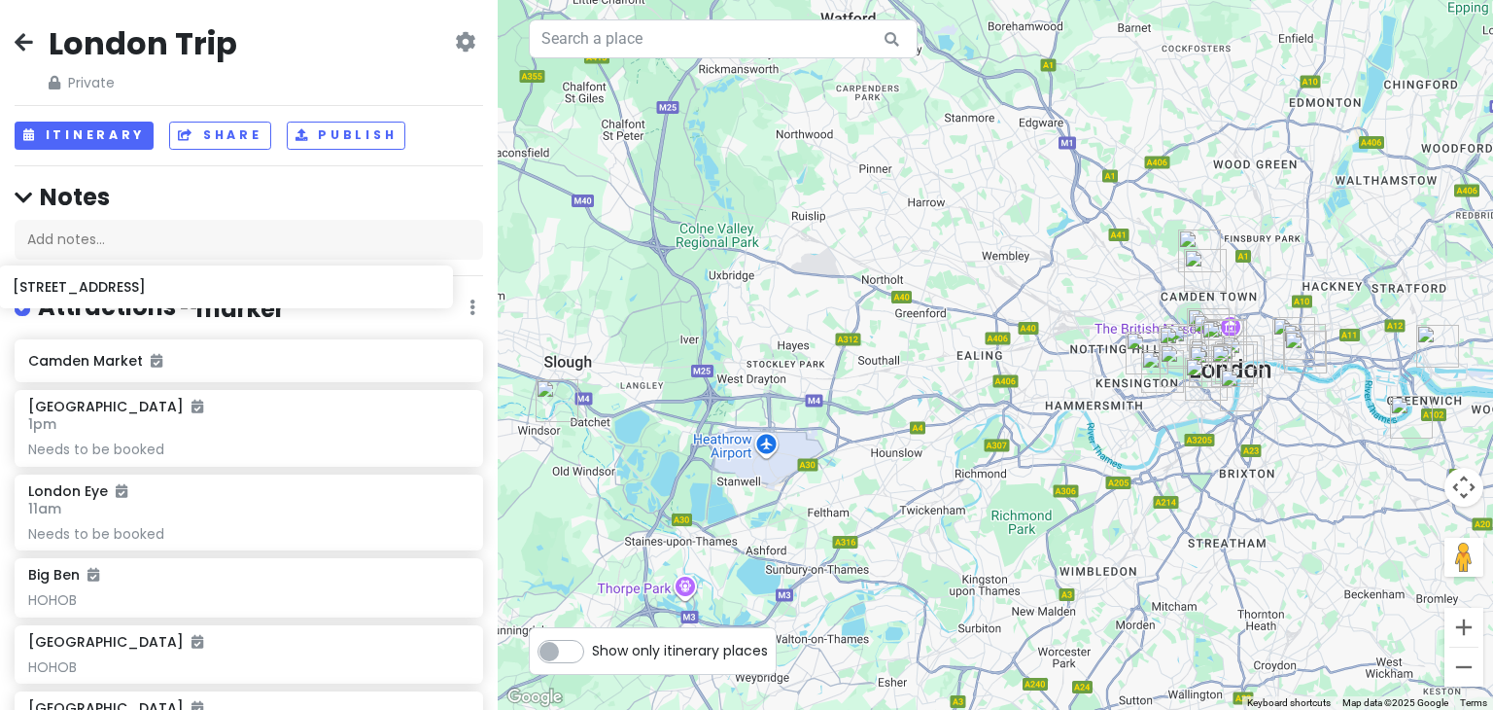
drag, startPoint x: 159, startPoint y: 367, endPoint x: 145, endPoint y: 285, distance: 83.9
click at [145, 285] on div "London Trip Private Change Dates Make a Copy Delete Trip Go Pro ⚡️ Give Feedbac…" at bounding box center [249, 355] width 498 height 710
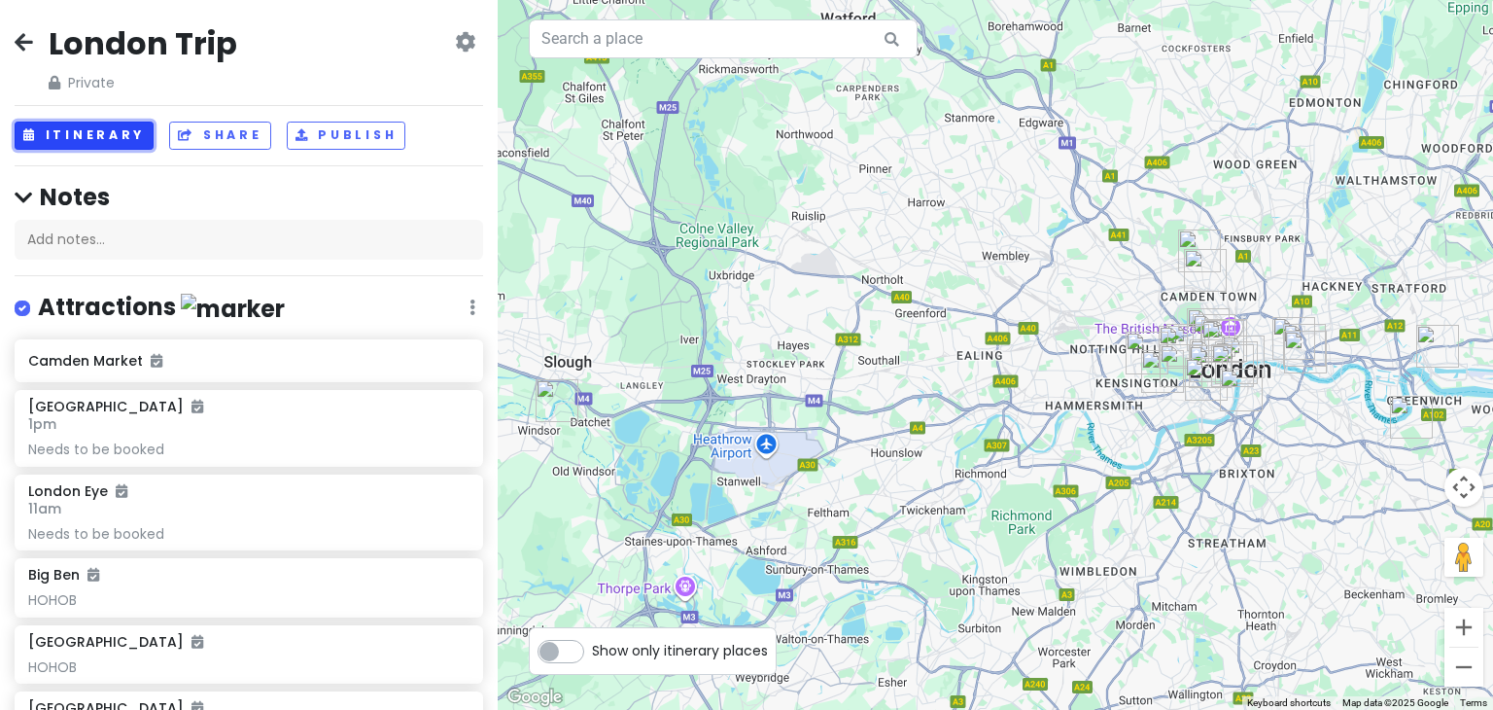
click at [85, 139] on button "Itinerary" at bounding box center [84, 135] width 139 height 28
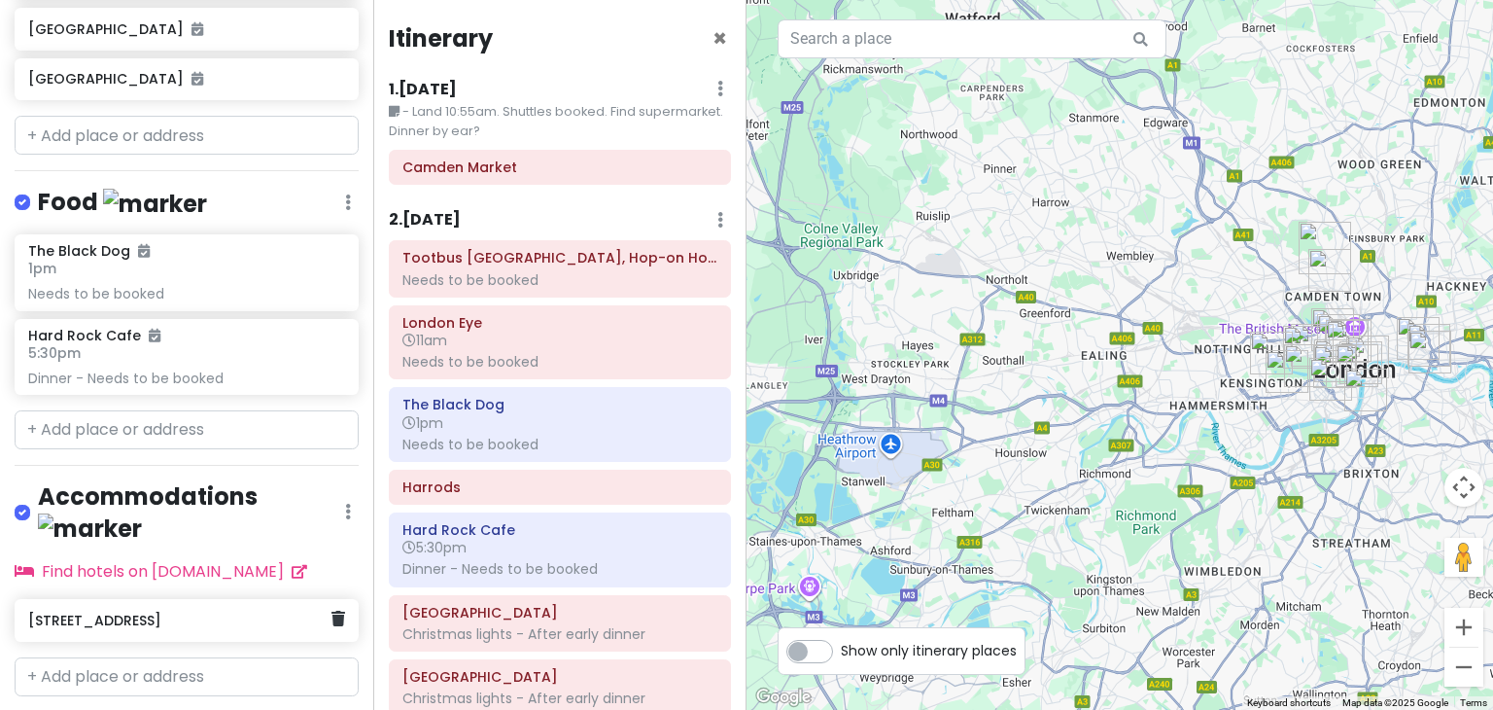
scroll to position [1287, 0]
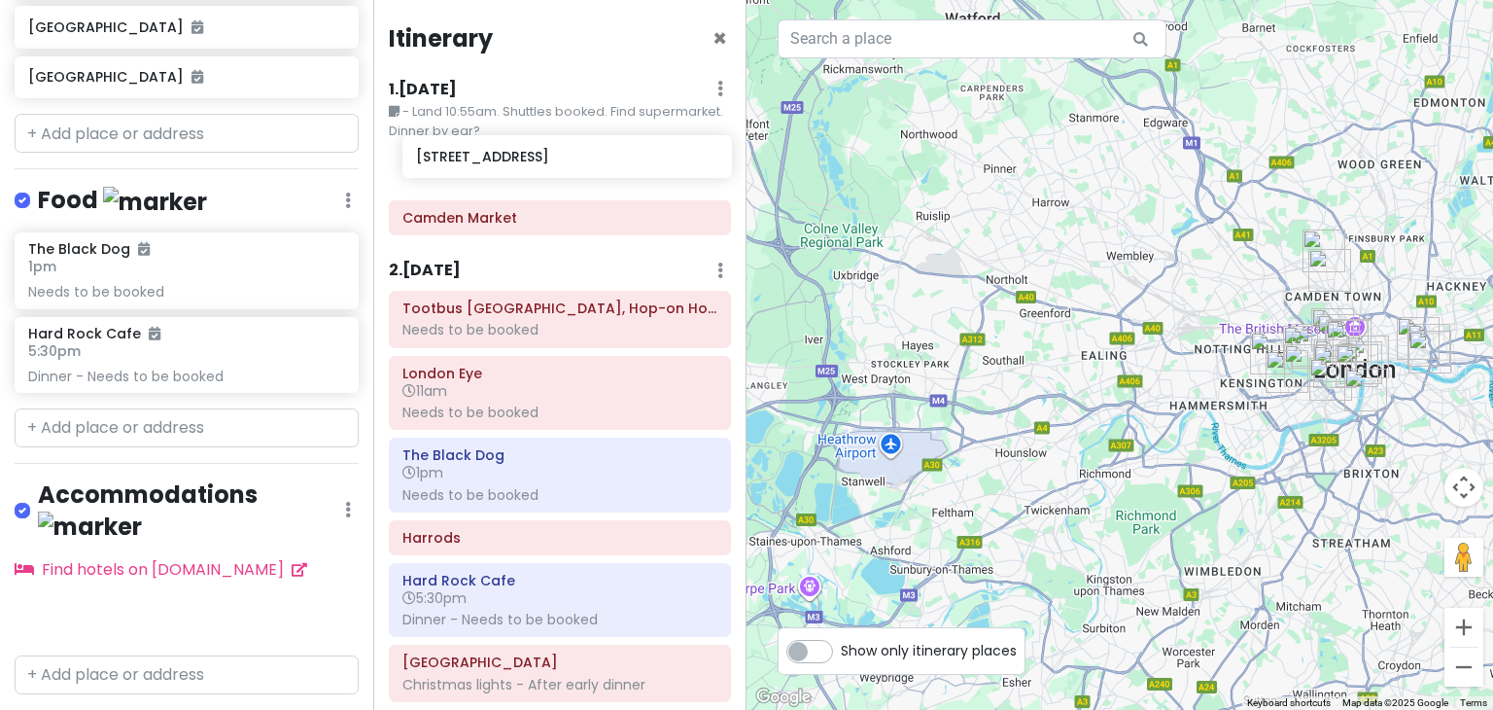
drag, startPoint x: 149, startPoint y: 587, endPoint x: 536, endPoint y: 163, distance: 573.8
click at [536, 163] on div "London Trip Private Change Dates Make a Copy Delete Trip Go Pro ⚡️ Give Feedbac…" at bounding box center [746, 355] width 1493 height 710
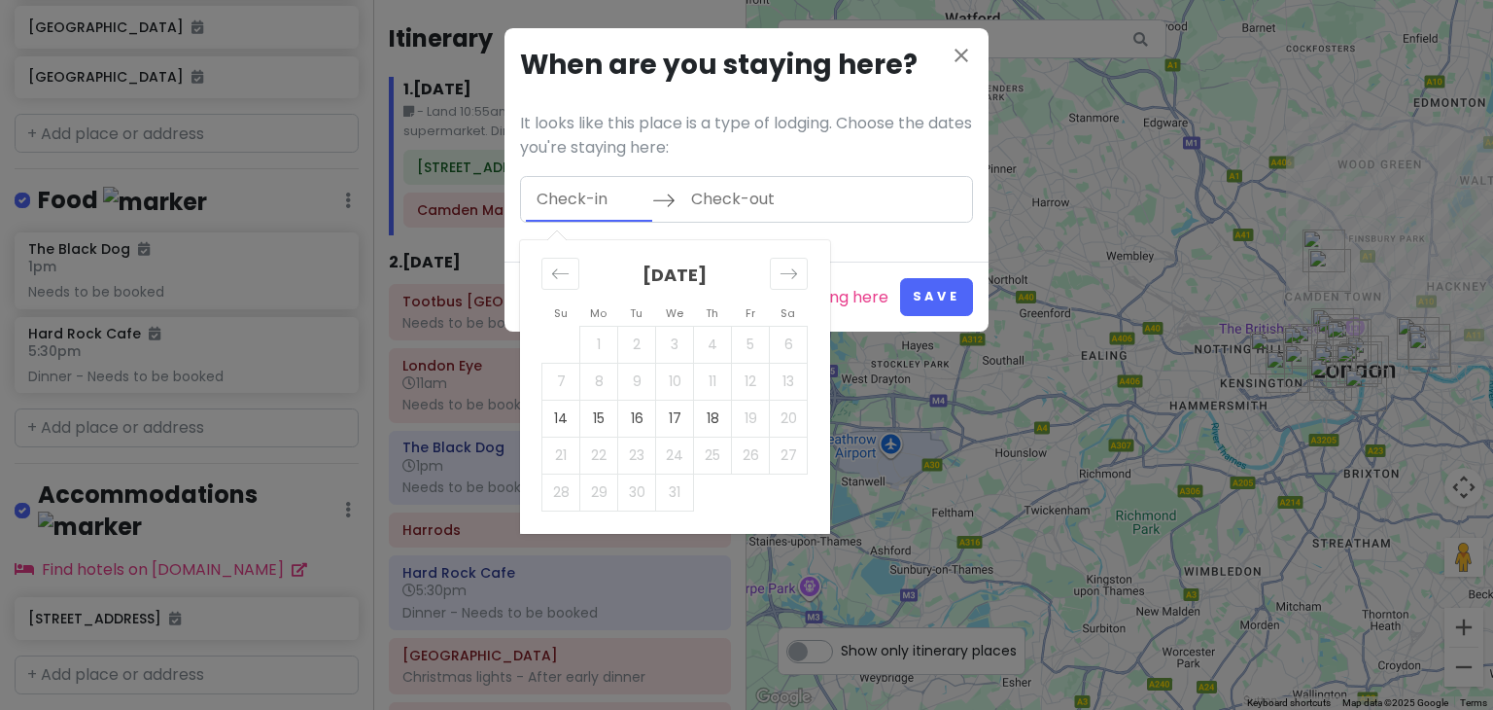
click at [585, 182] on input "Check-in" at bounding box center [589, 199] width 126 height 45
click at [565, 415] on td "14" at bounding box center [561, 417] width 38 height 37
type input "12/14/2025"
click at [717, 430] on td "18" at bounding box center [713, 417] width 38 height 37
type input "12/18/2025"
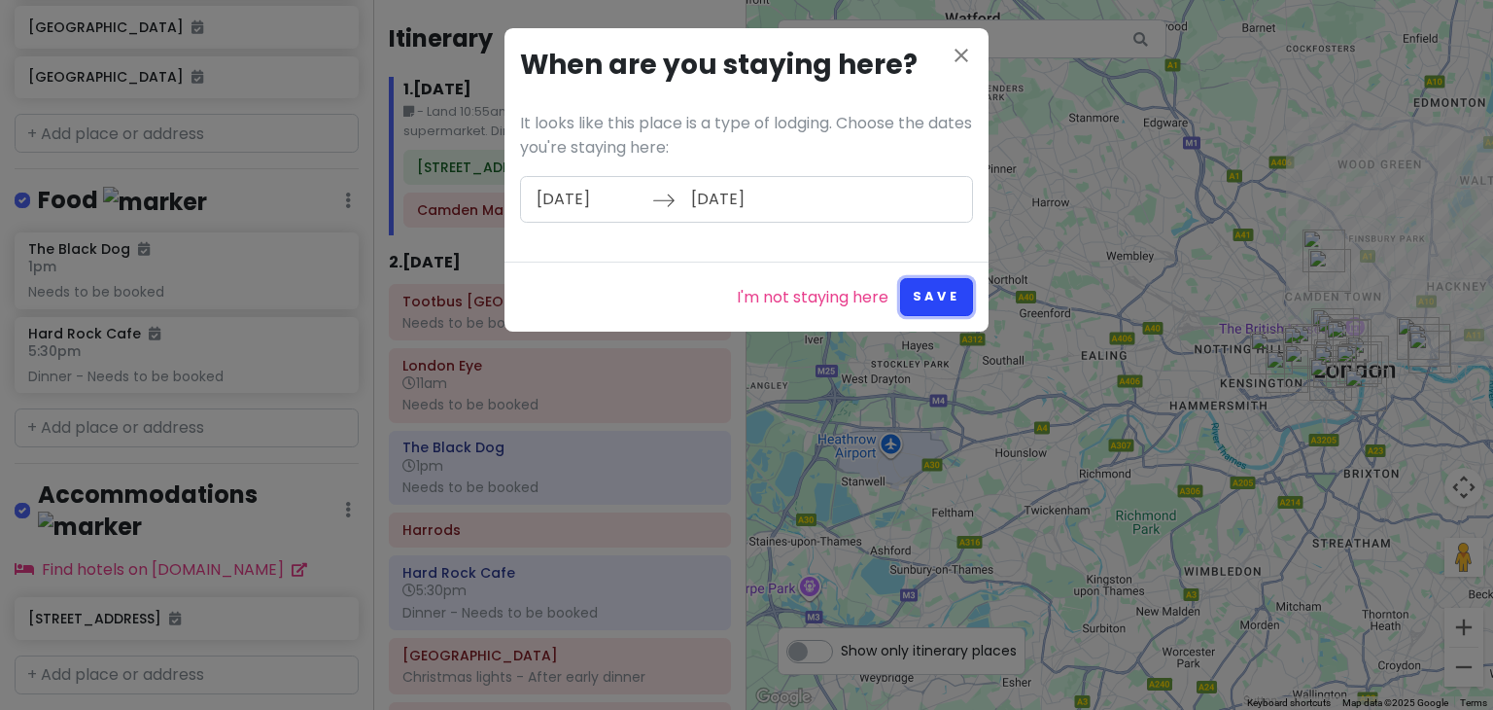
click at [932, 298] on button "Save" at bounding box center [936, 297] width 73 height 38
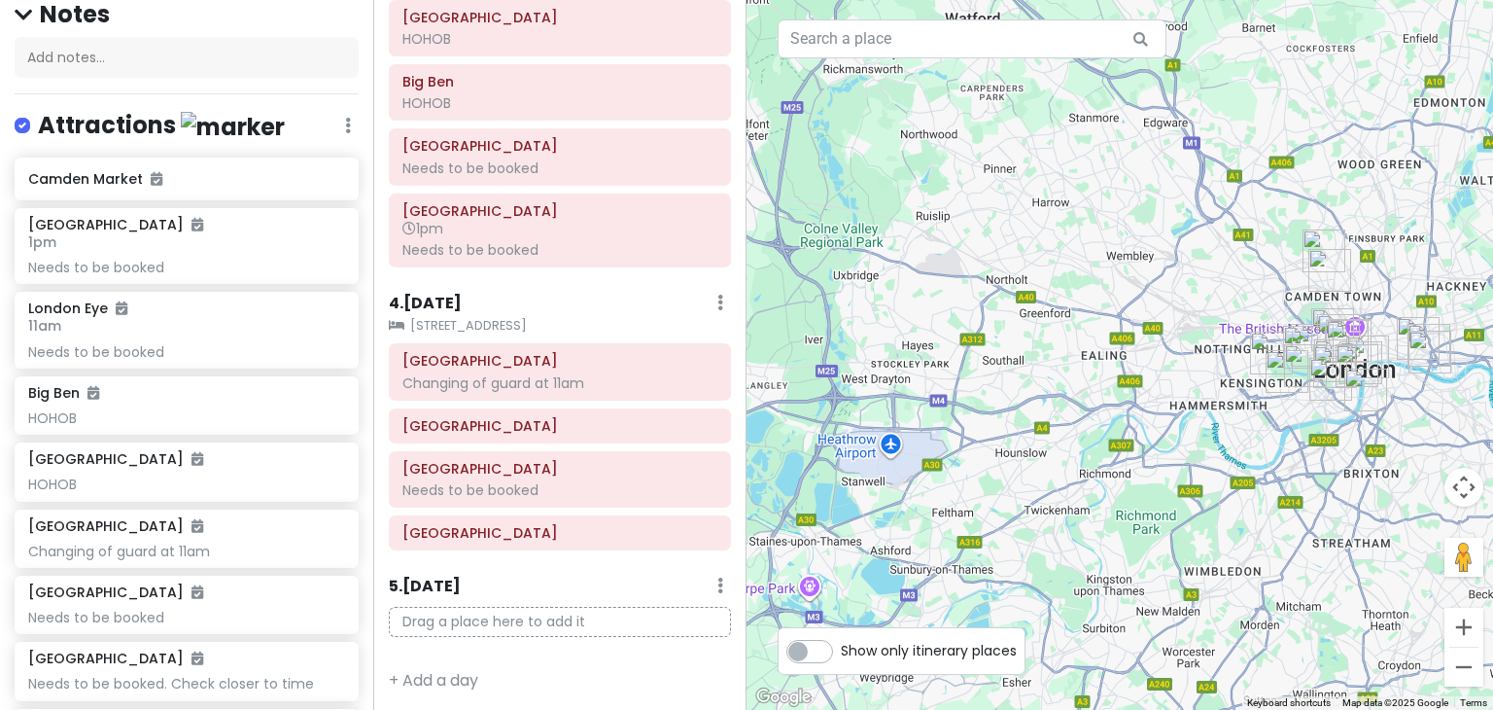
scroll to position [4, 0]
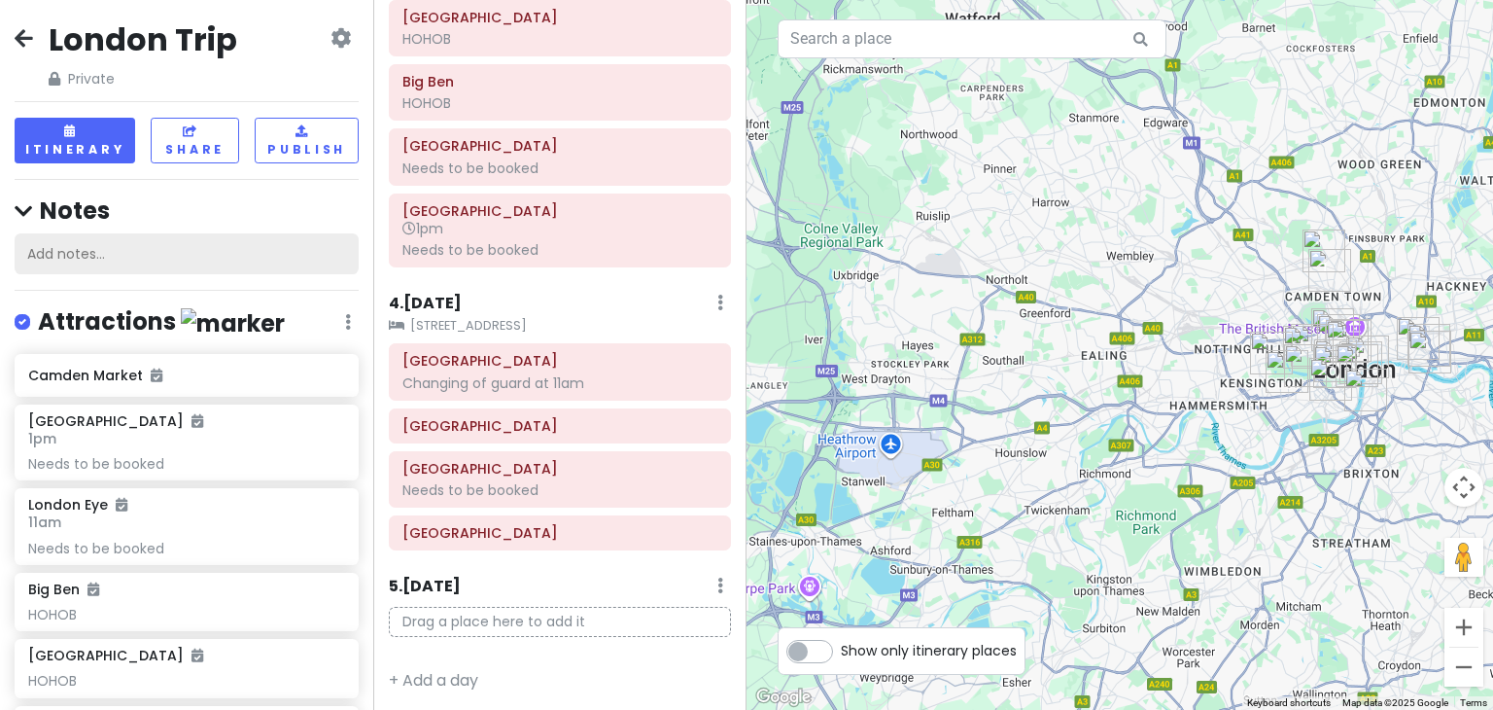
click at [148, 246] on div "Add notes..." at bounding box center [187, 253] width 344 height 41
click at [26, 207] on icon at bounding box center [23, 211] width 17 height 20
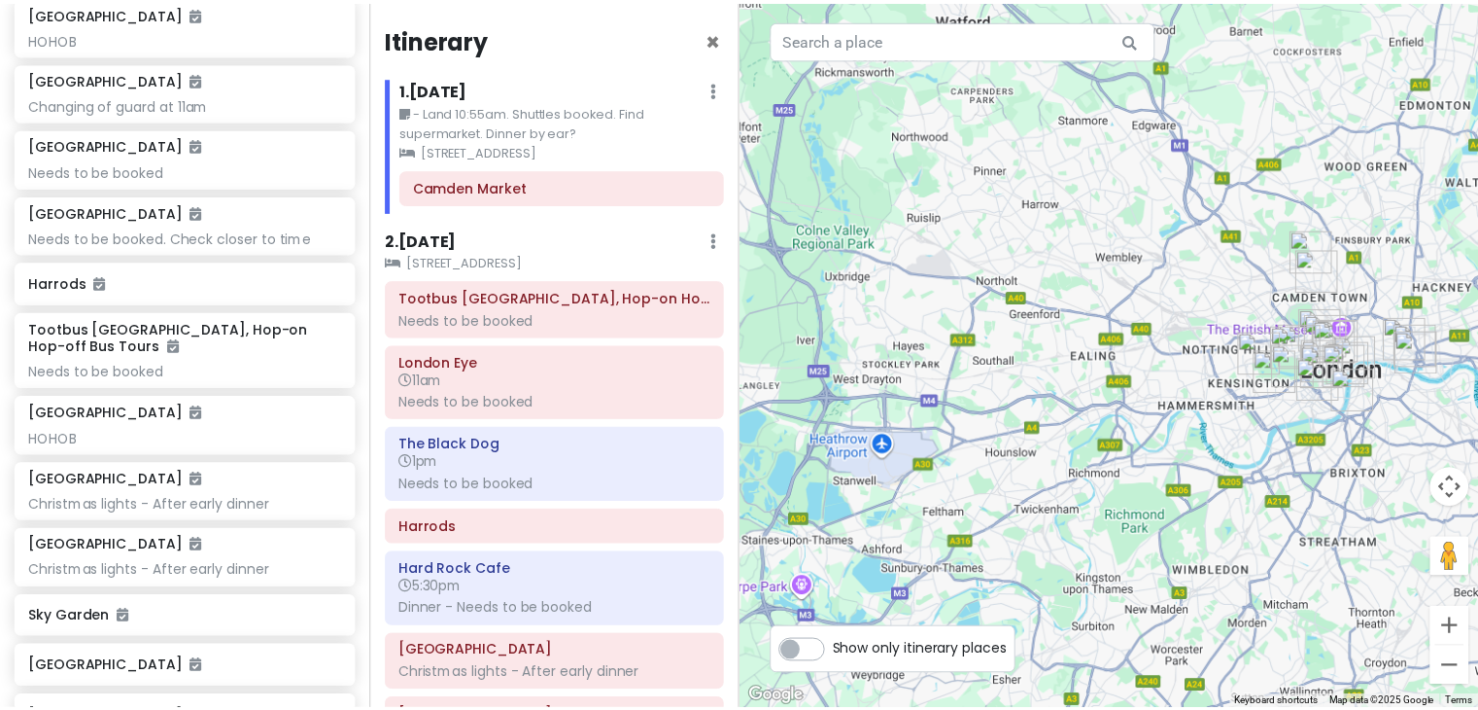
scroll to position [0, 0]
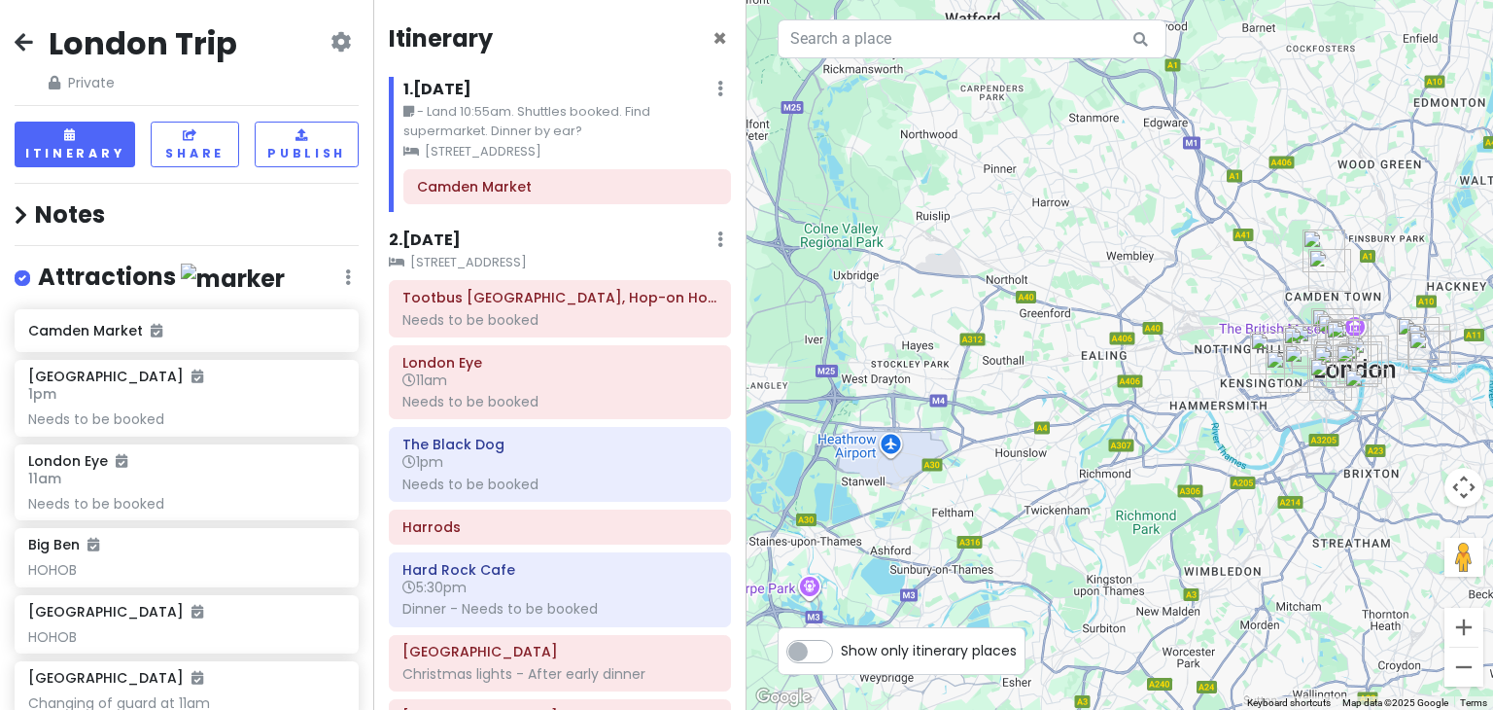
click at [28, 47] on icon at bounding box center [24, 42] width 18 height 16
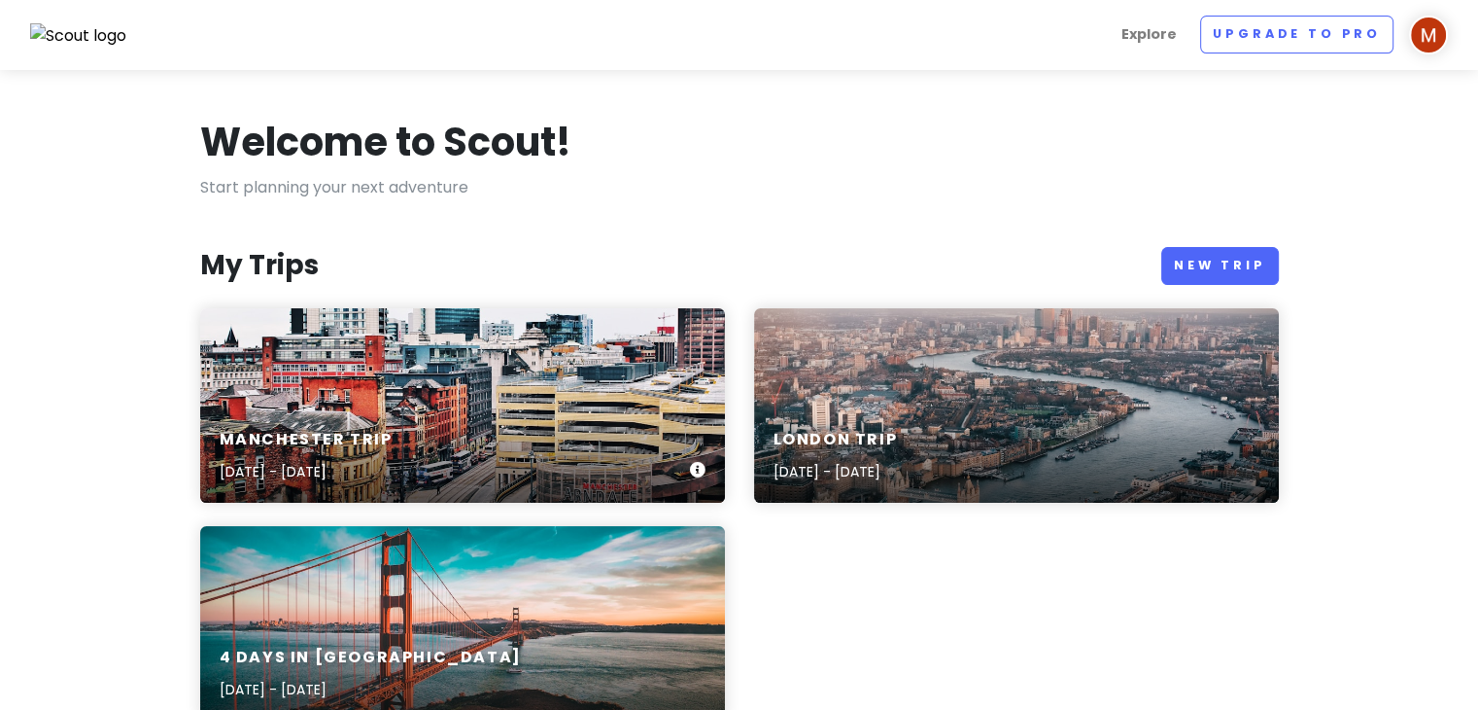
click at [498, 362] on div "Manchester Trip Dec 18, 2025 - Dec 20, 2025" at bounding box center [462, 405] width 525 height 194
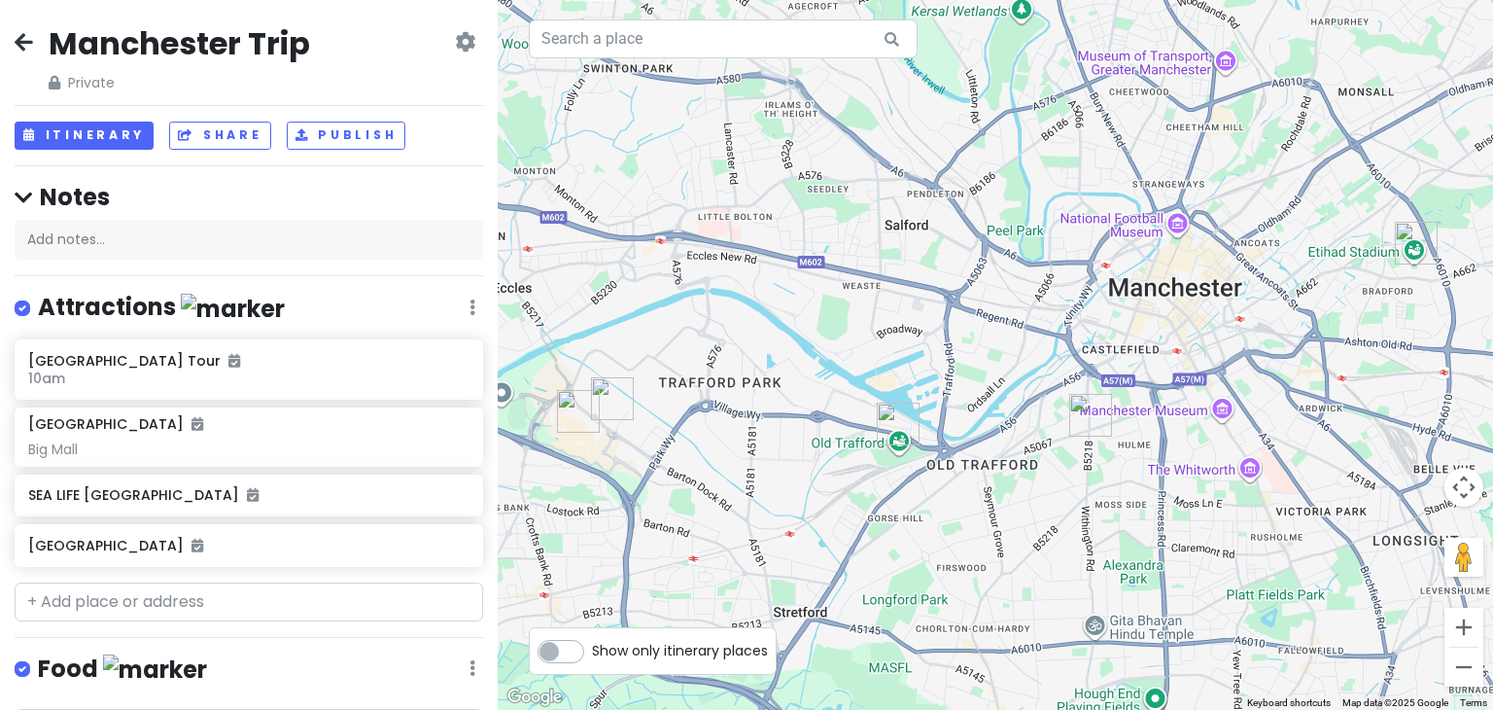
click at [20, 47] on icon at bounding box center [24, 42] width 18 height 16
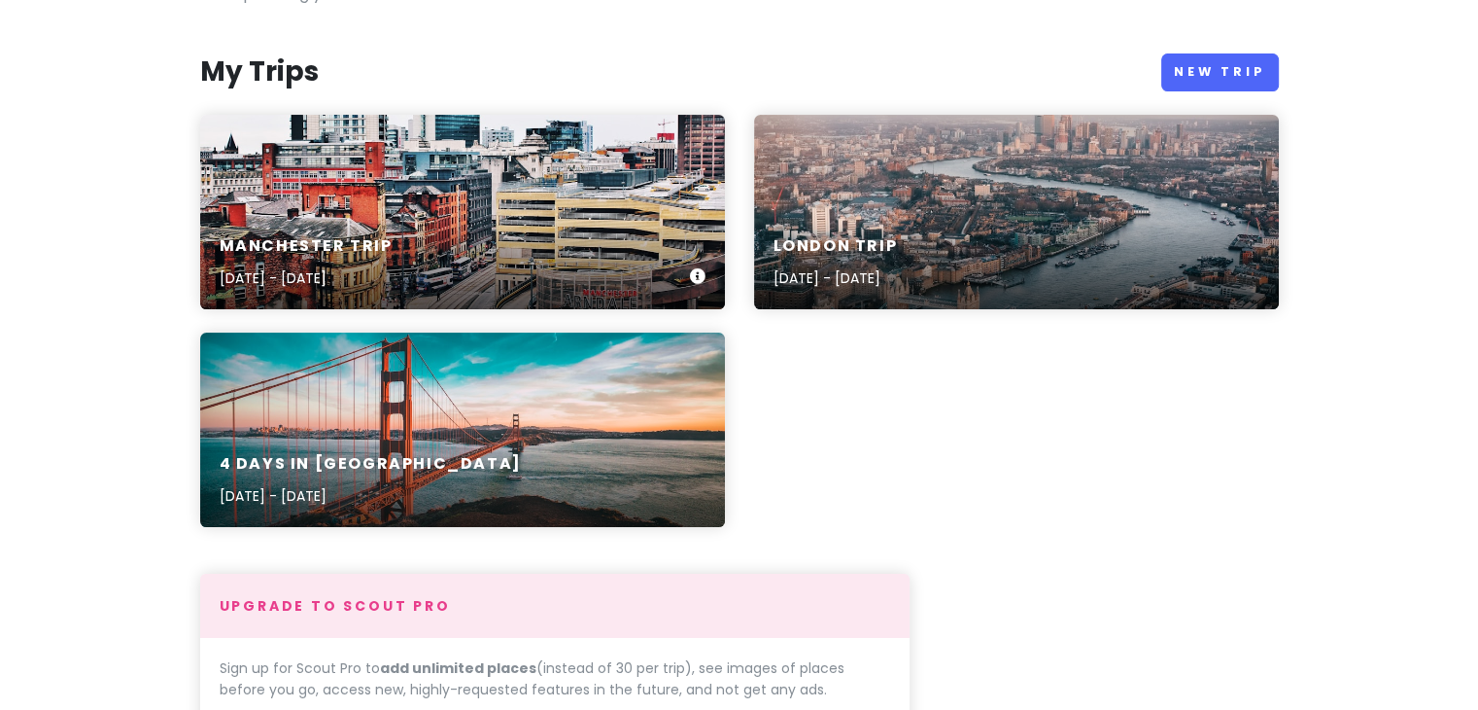
scroll to position [194, 0]
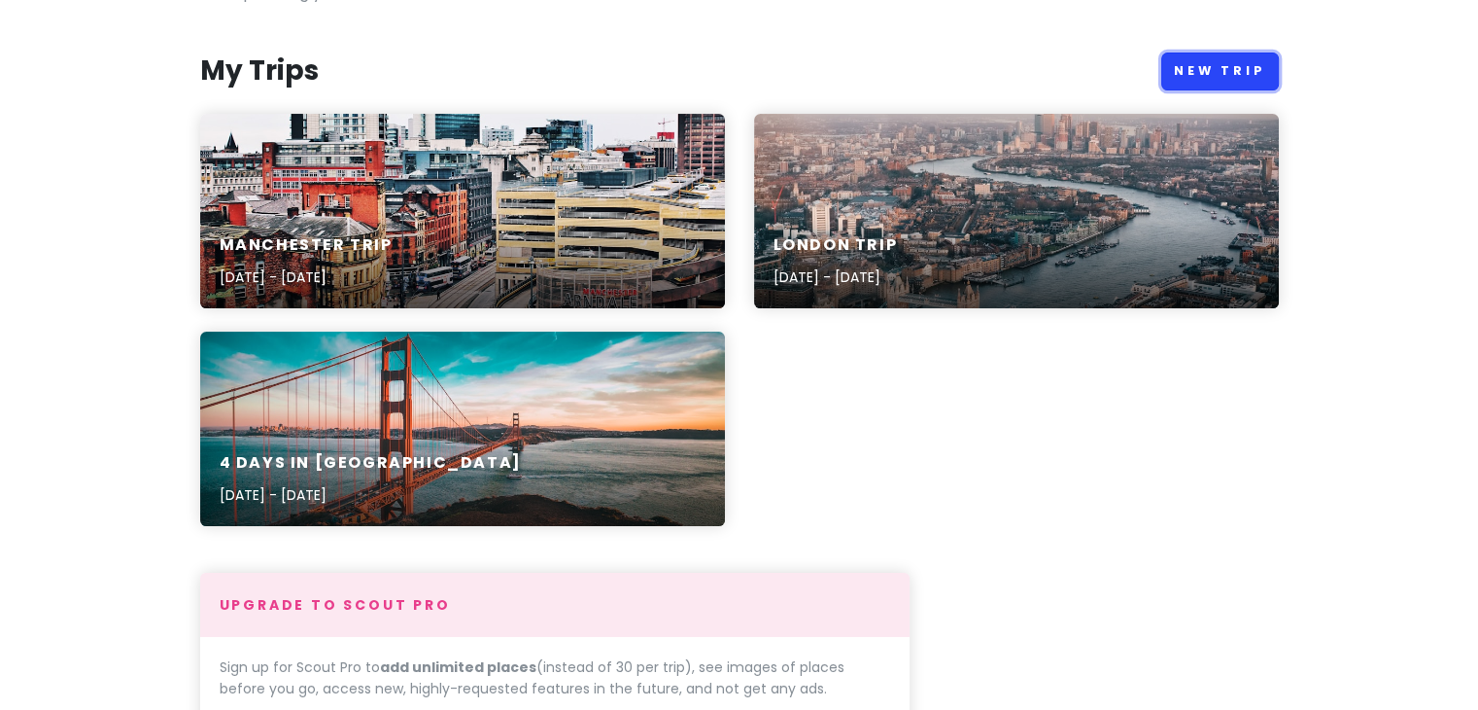
click at [1234, 57] on link "New Trip" at bounding box center [1220, 71] width 118 height 38
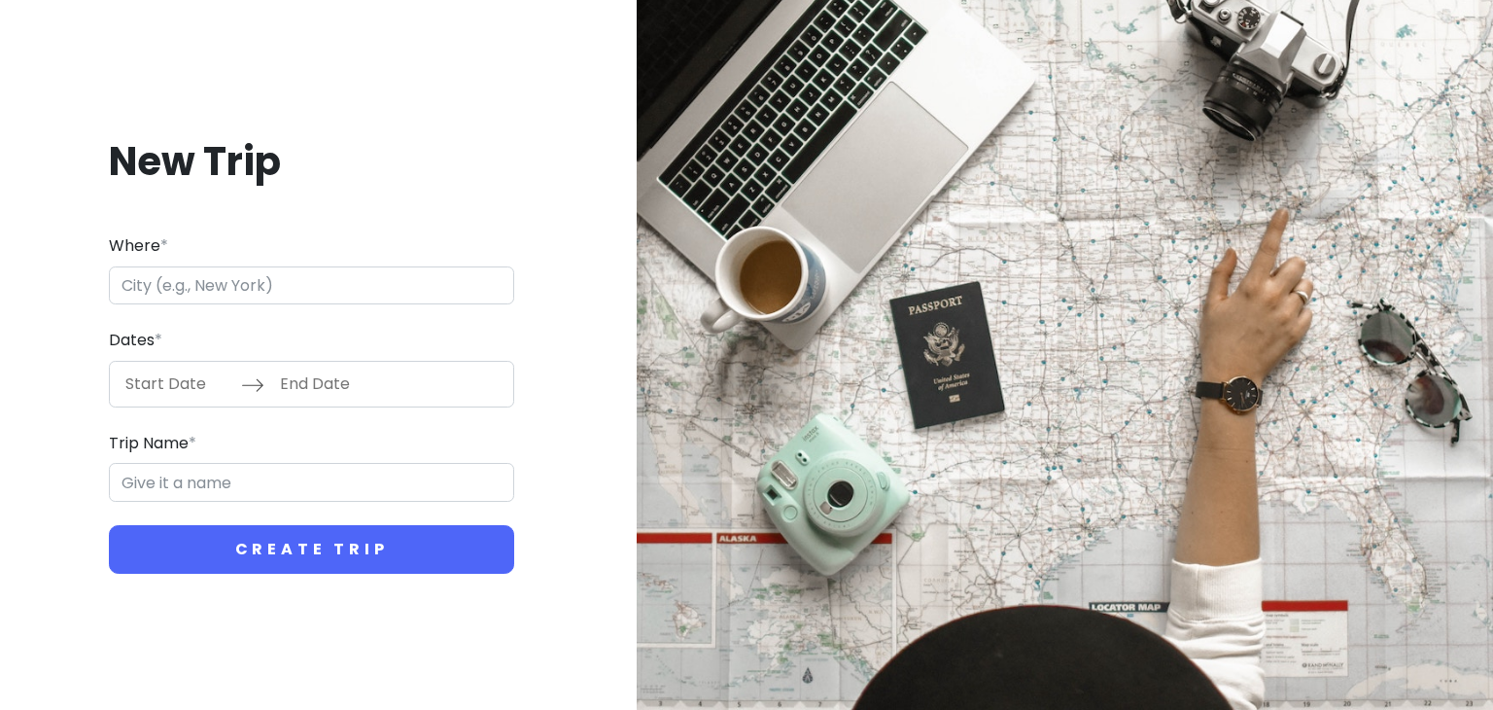
click at [192, 277] on input "Where *" at bounding box center [311, 285] width 405 height 39
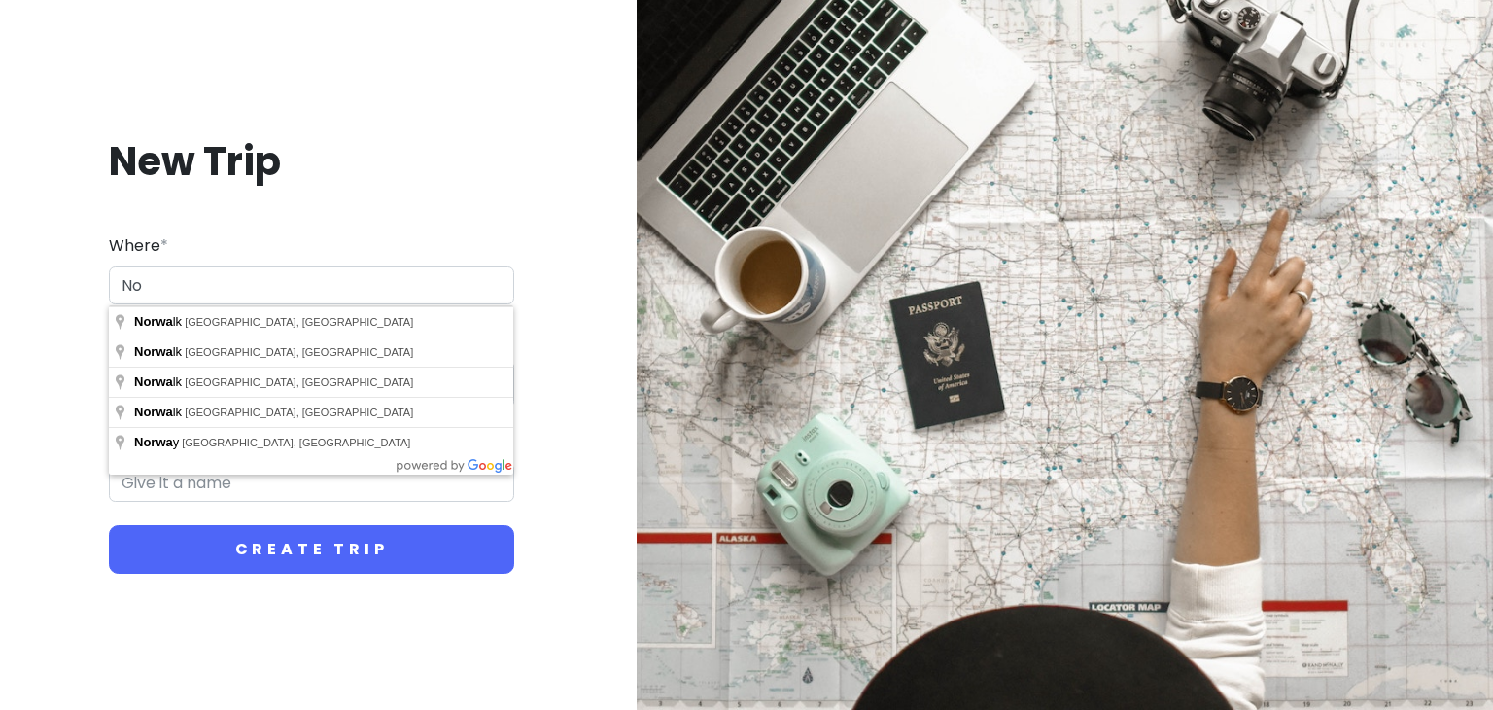
type input "N"
type input "Trondheim, Norway"
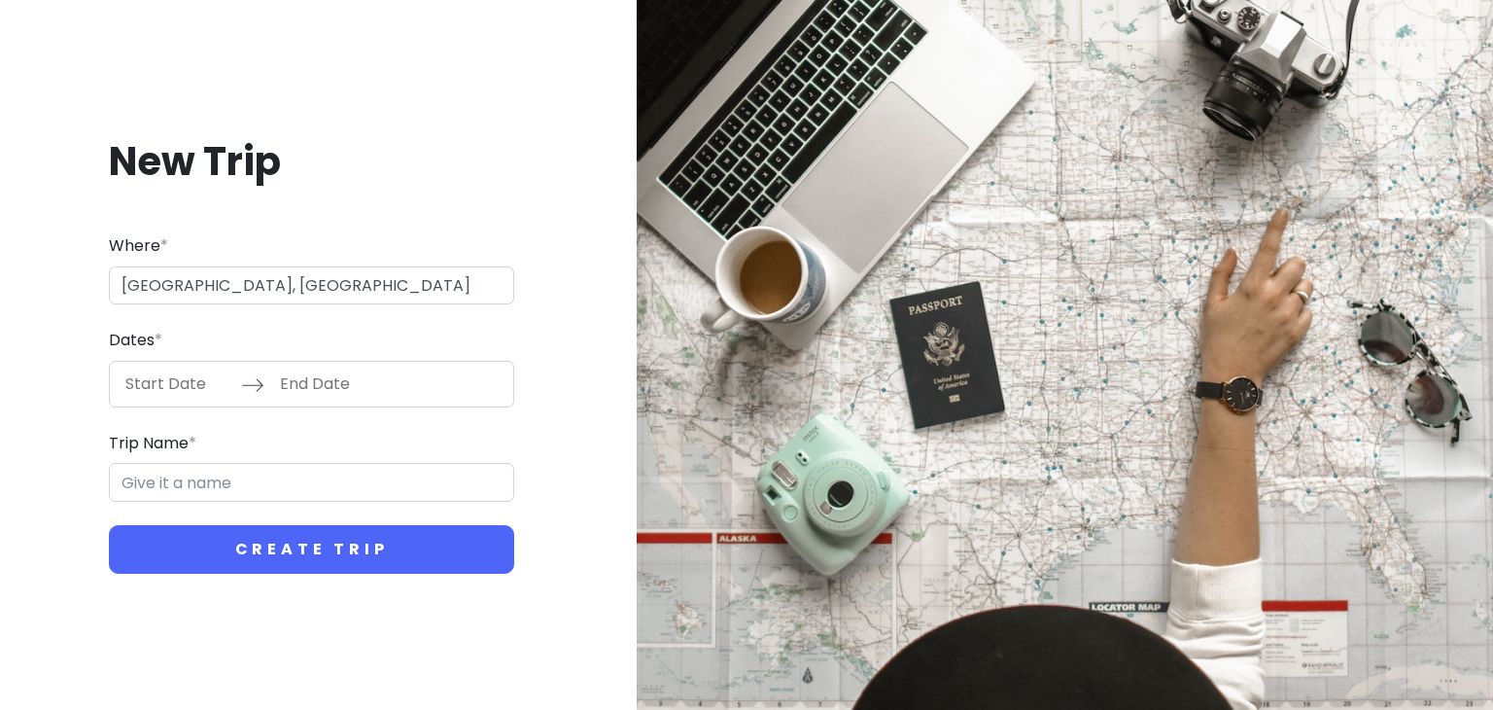
type input "Trondheim Trip"
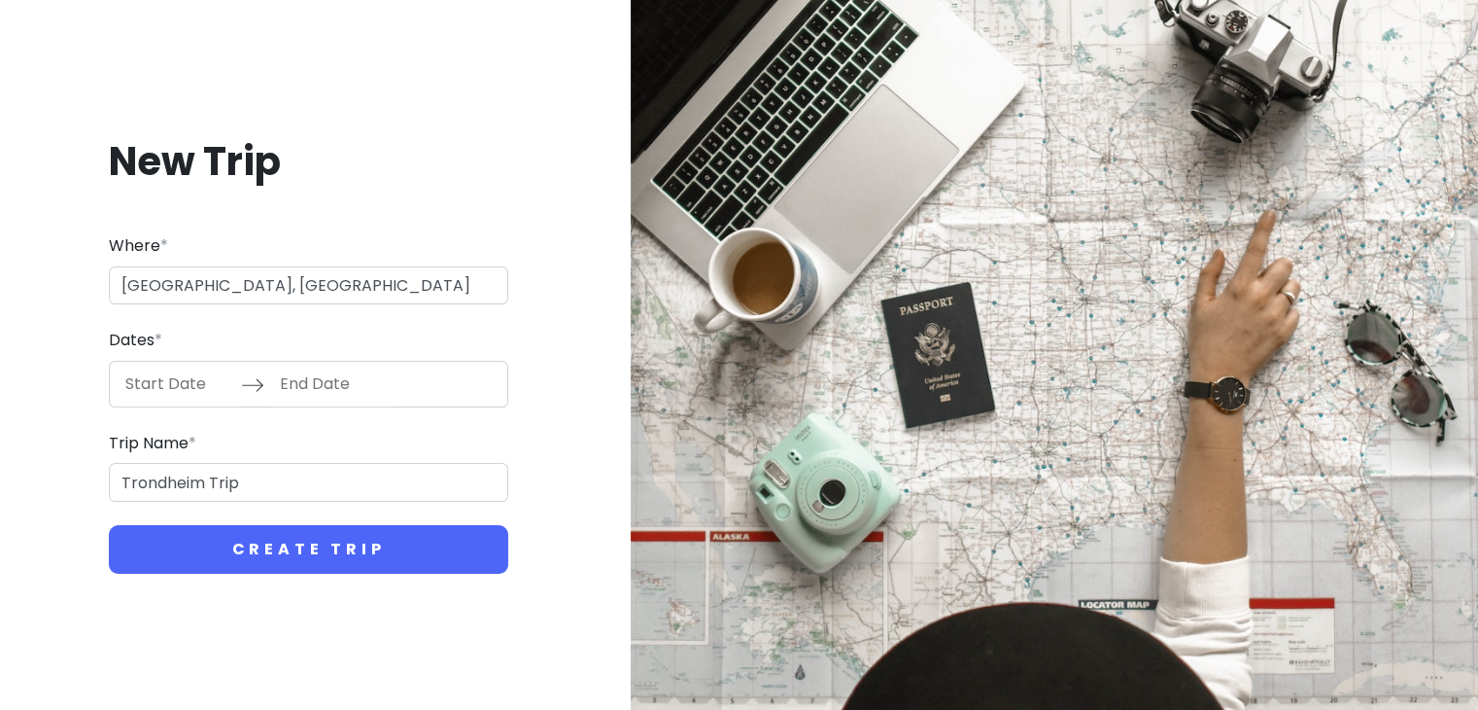
click at [151, 380] on input "Start Date" at bounding box center [178, 384] width 126 height 45
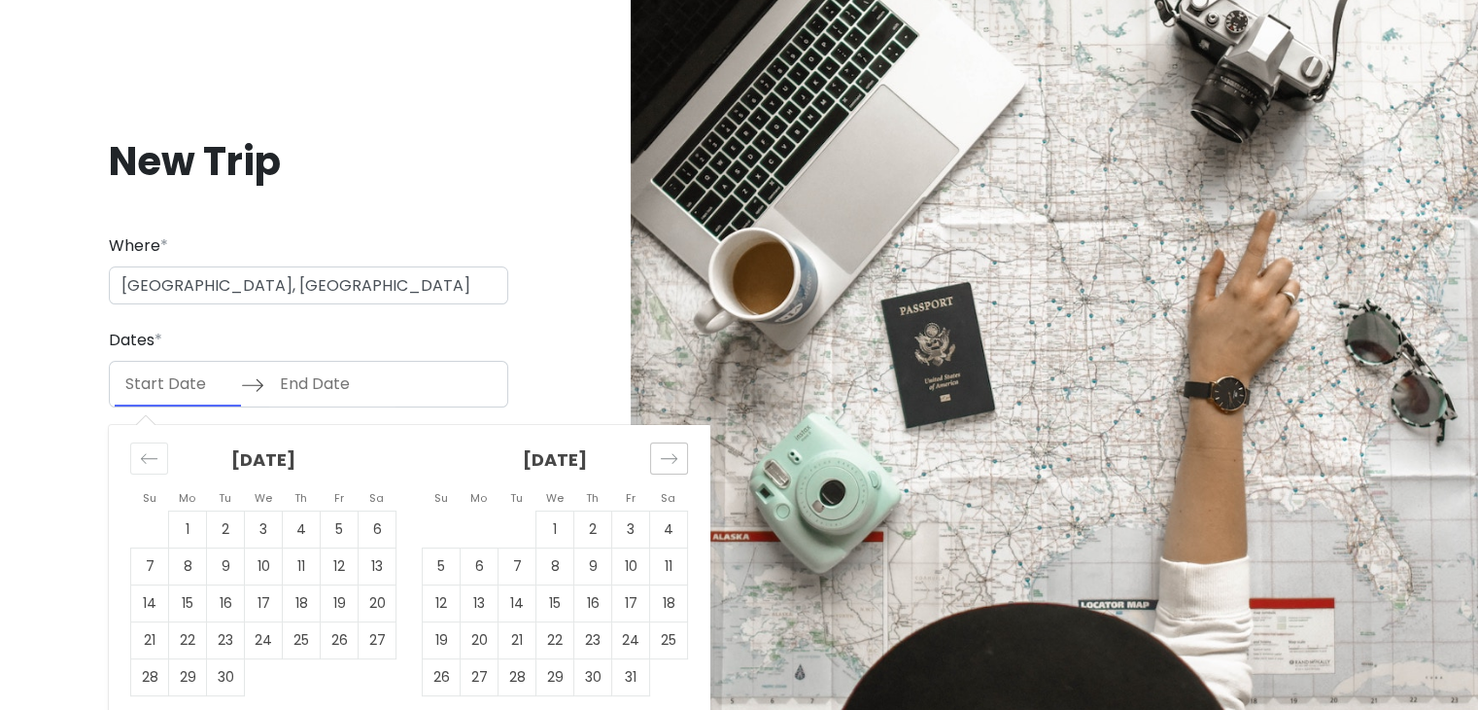
click at [673, 465] on icon "Move forward to switch to the next month." at bounding box center [669, 458] width 18 height 18
click at [668, 567] on td "13" at bounding box center [669, 565] width 38 height 37
click at [157, 386] on input "12/13/2025" at bounding box center [178, 384] width 126 height 45
click at [393, 604] on td "20" at bounding box center [378, 602] width 38 height 37
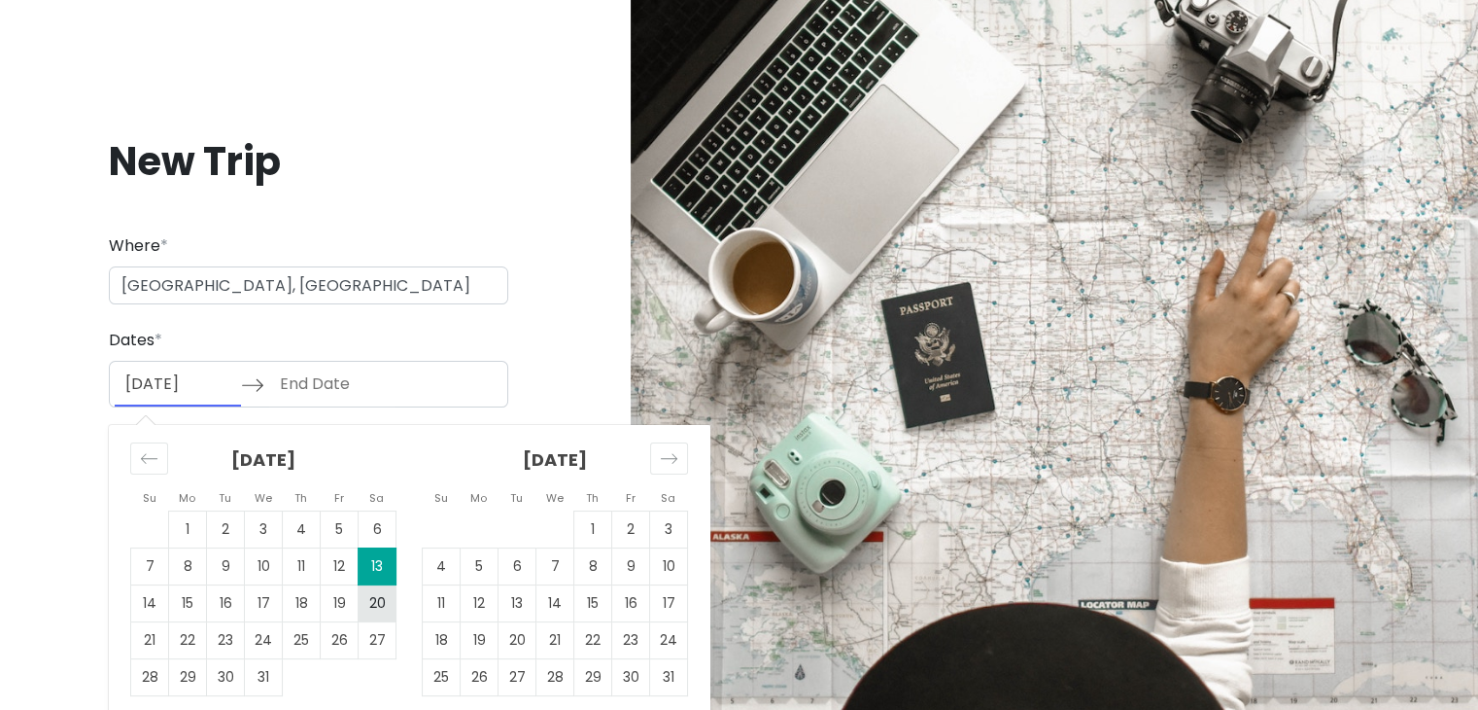
type input "12/20/2025"
click at [141, 677] on td "28" at bounding box center [150, 676] width 38 height 37
type input "12/28/2025"
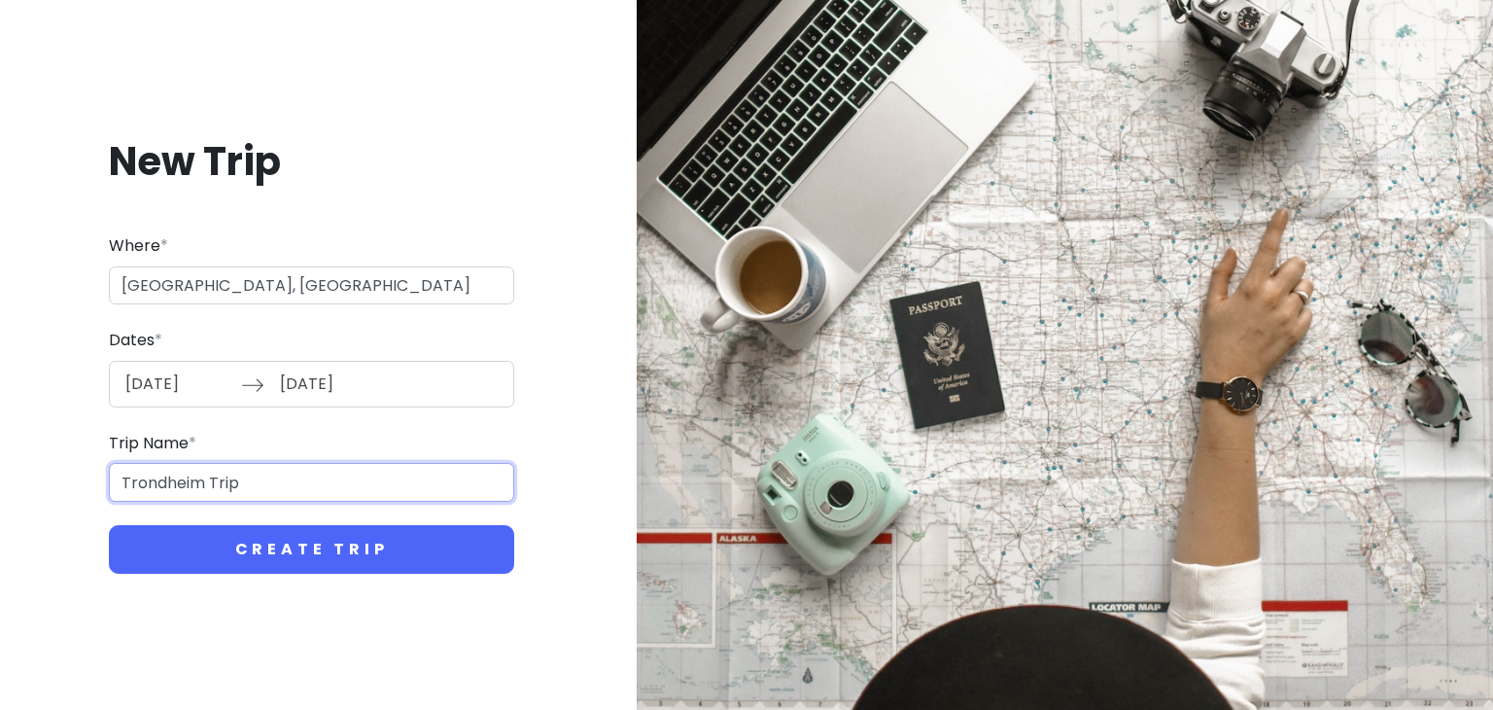
drag, startPoint x: 268, startPoint y: 483, endPoint x: 0, endPoint y: 478, distance: 268.3
click at [0, 478] on div "New Trip Where * Trondheim, Norway Dates * 12/20/2025 Navigate forward to inter…" at bounding box center [746, 355] width 1493 height 710
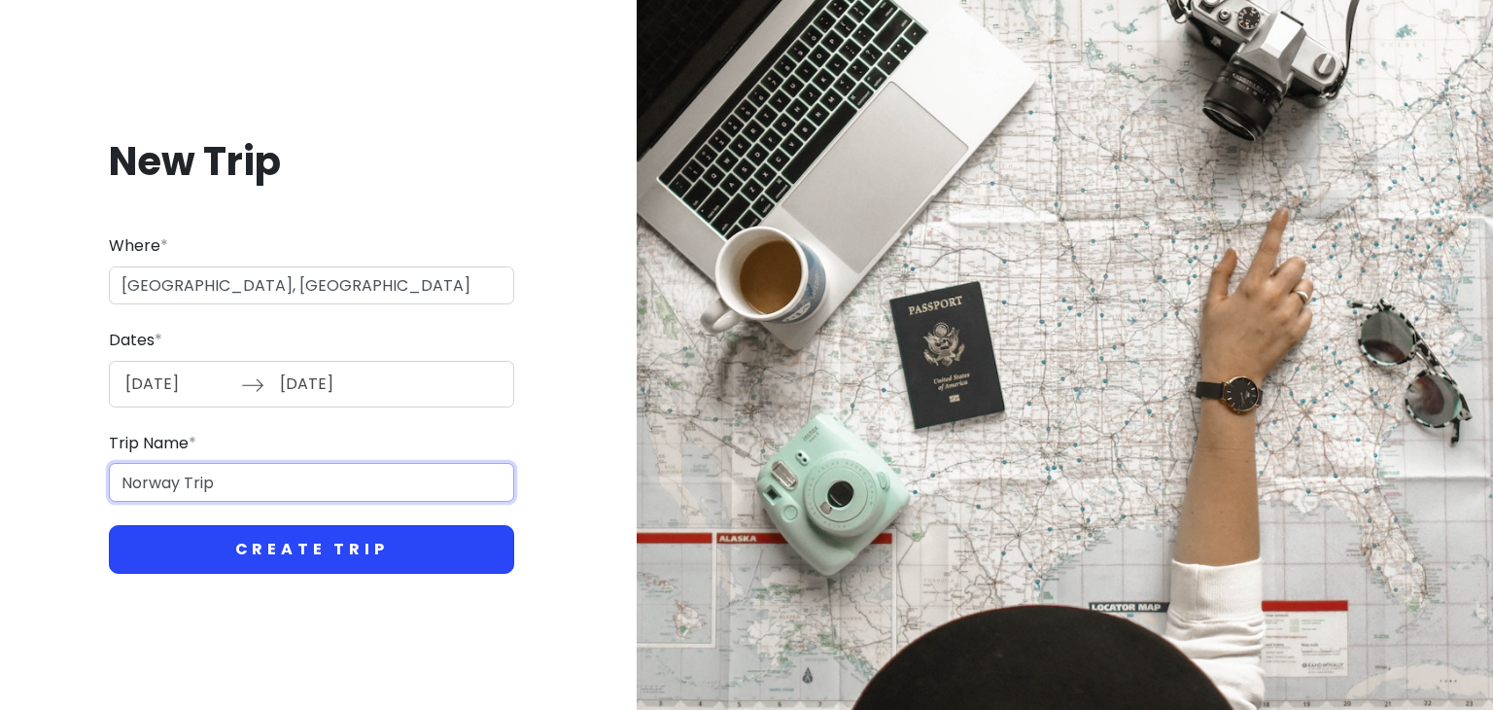
type input "Norway Trip"
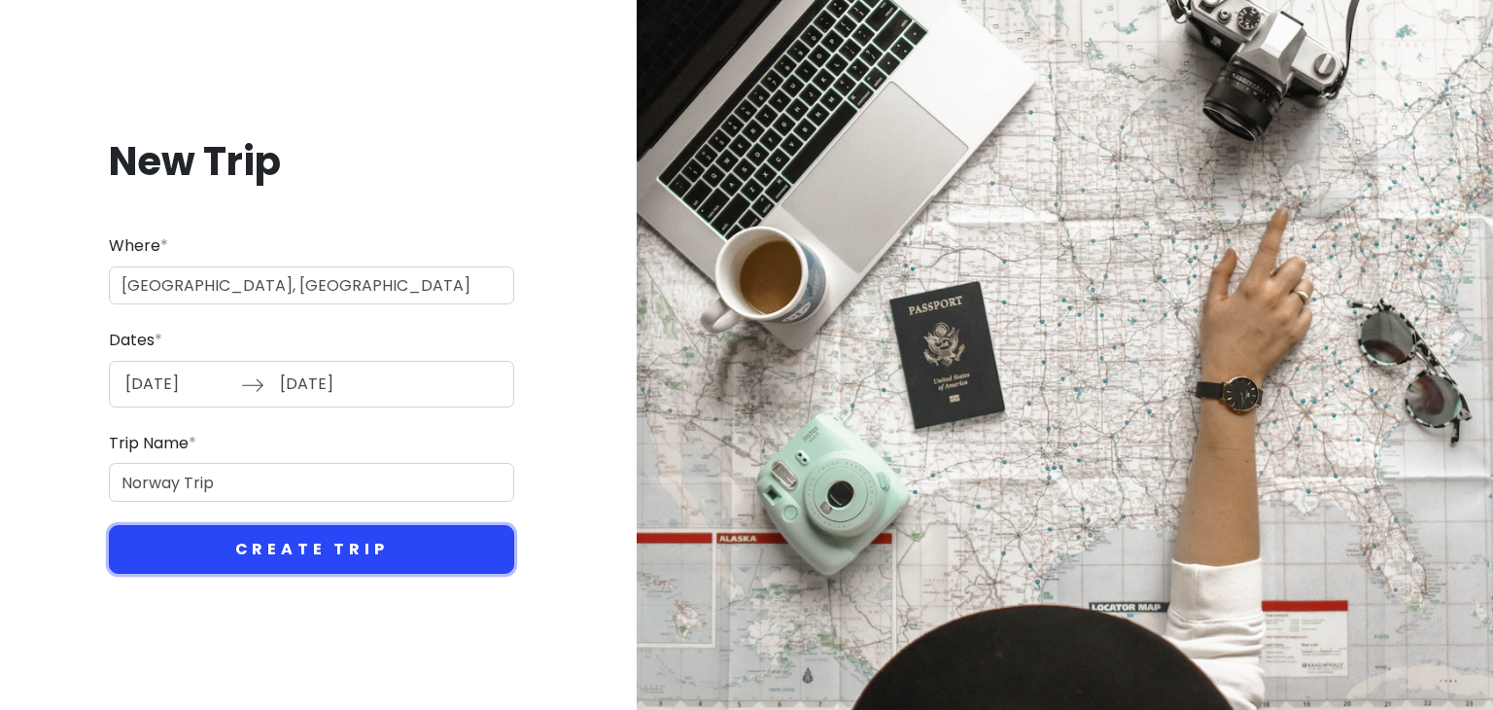
click at [225, 537] on button "Create Trip" at bounding box center [311, 549] width 405 height 49
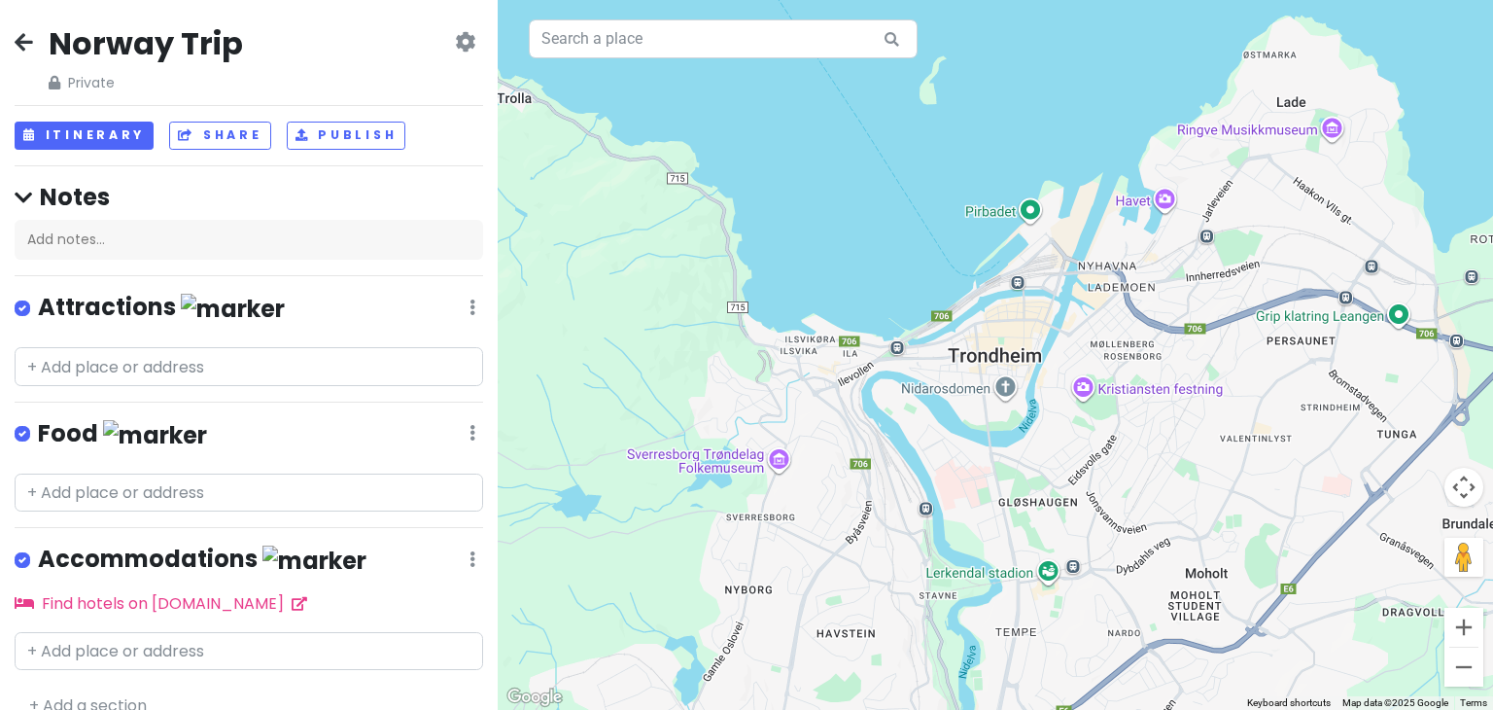
scroll to position [26, 0]
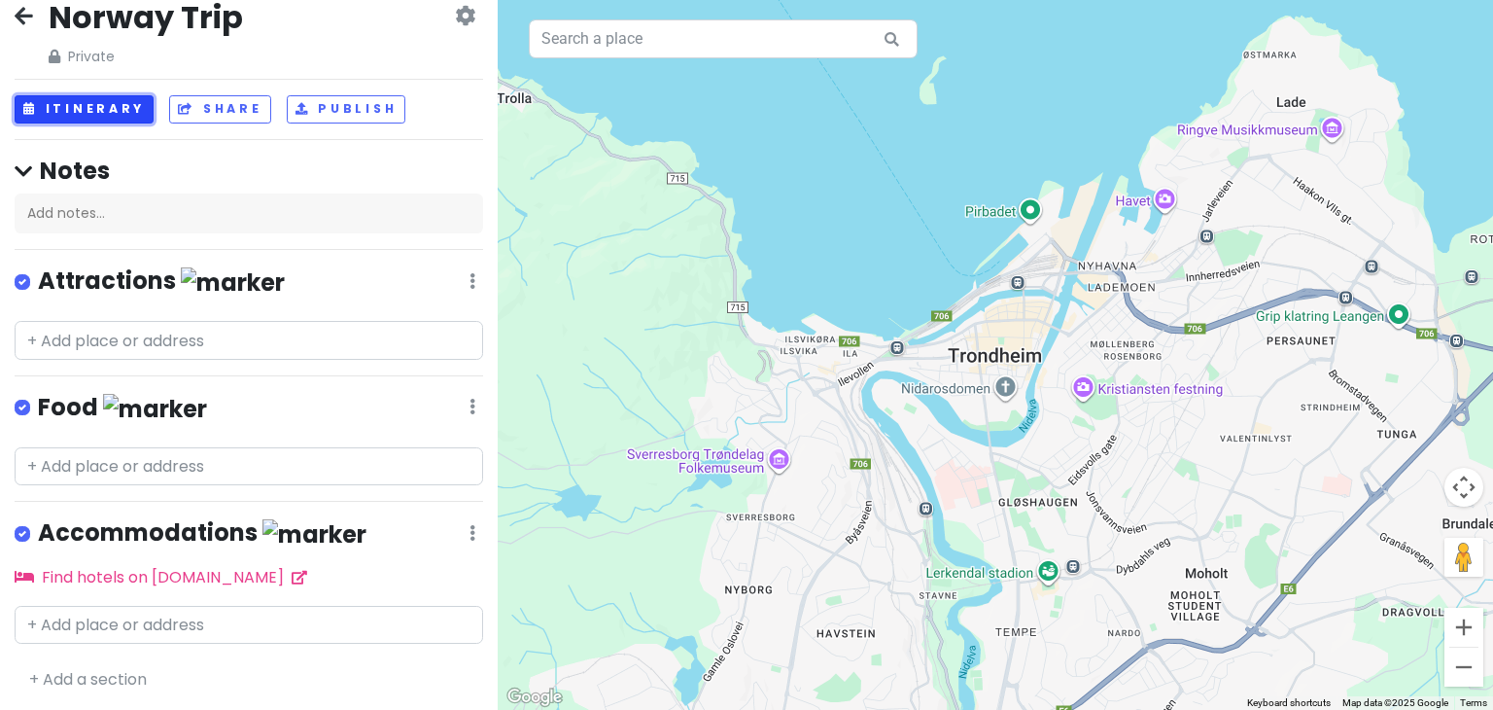
click at [85, 111] on button "Itinerary" at bounding box center [84, 109] width 139 height 28
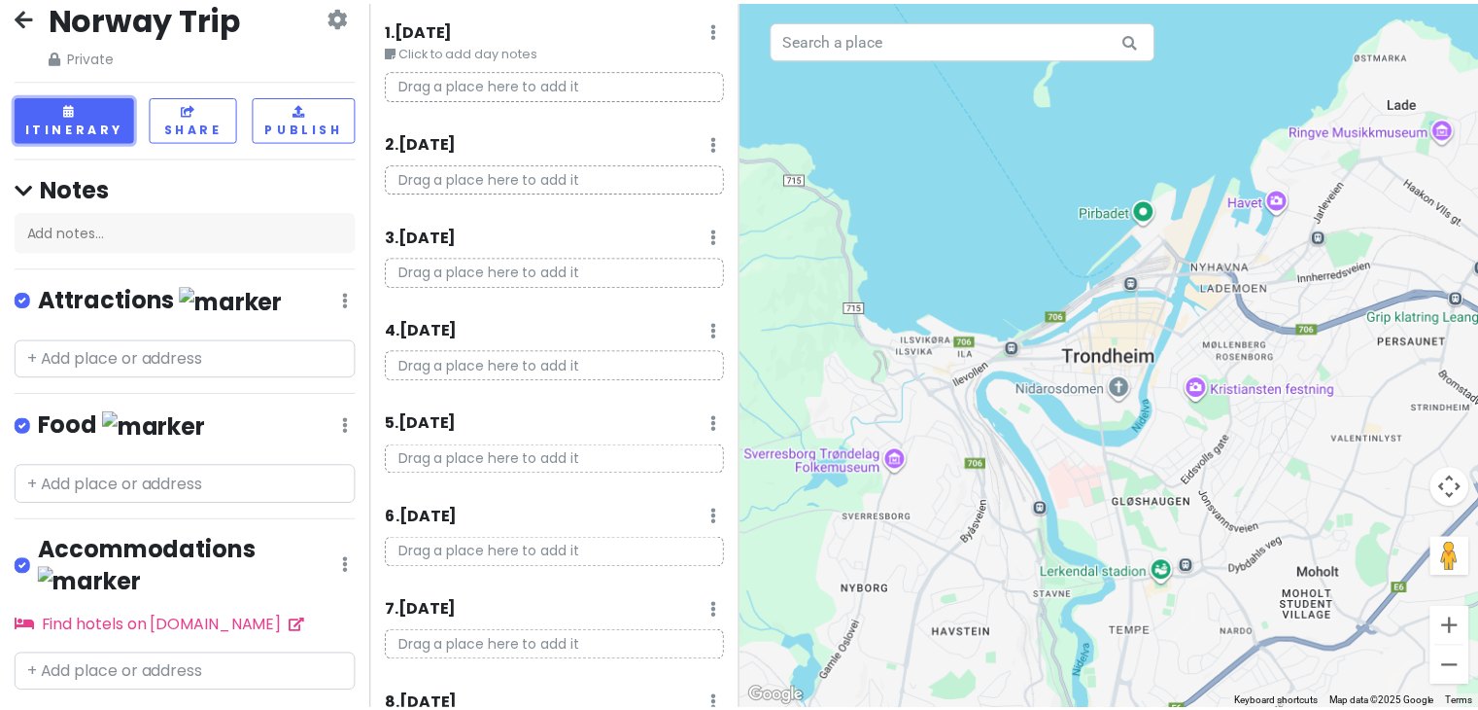
scroll to position [0, 0]
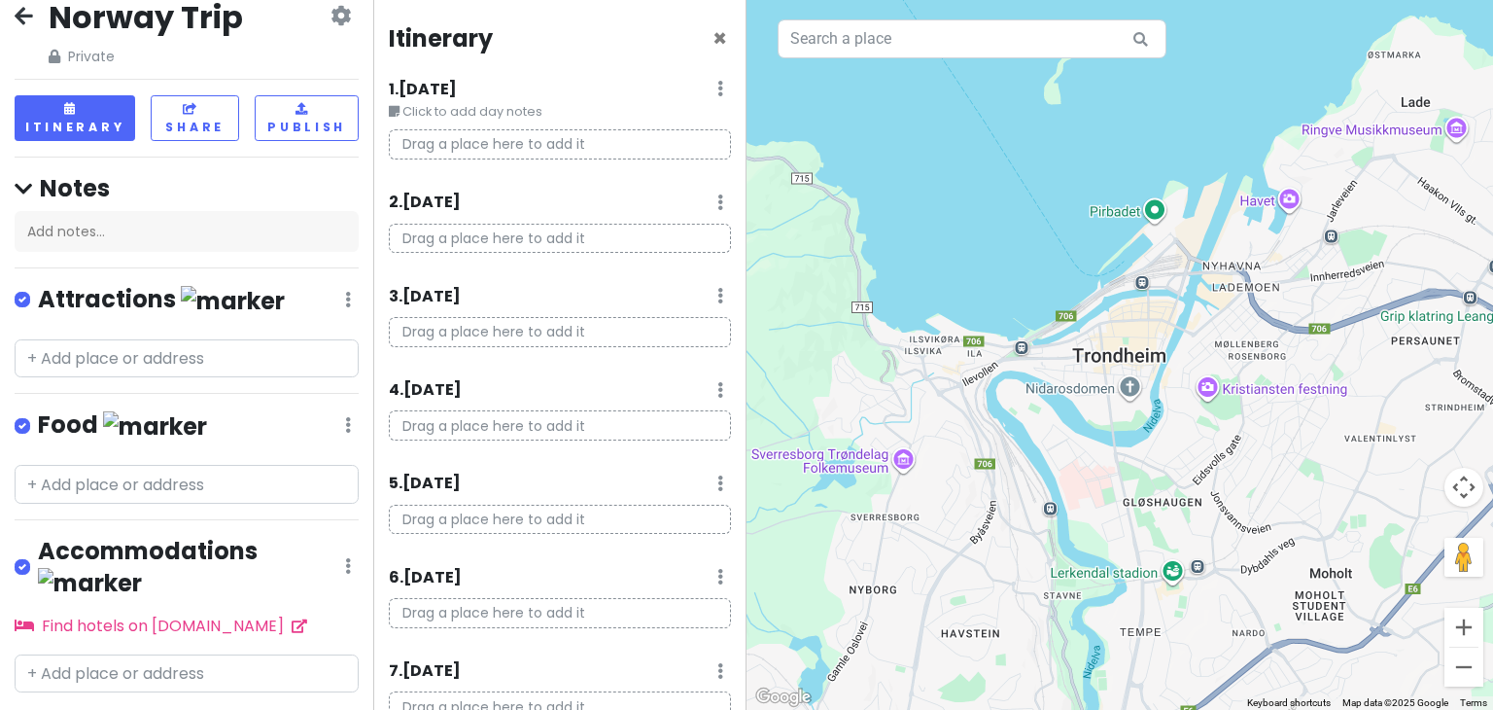
click at [27, 23] on icon at bounding box center [24, 16] width 18 height 16
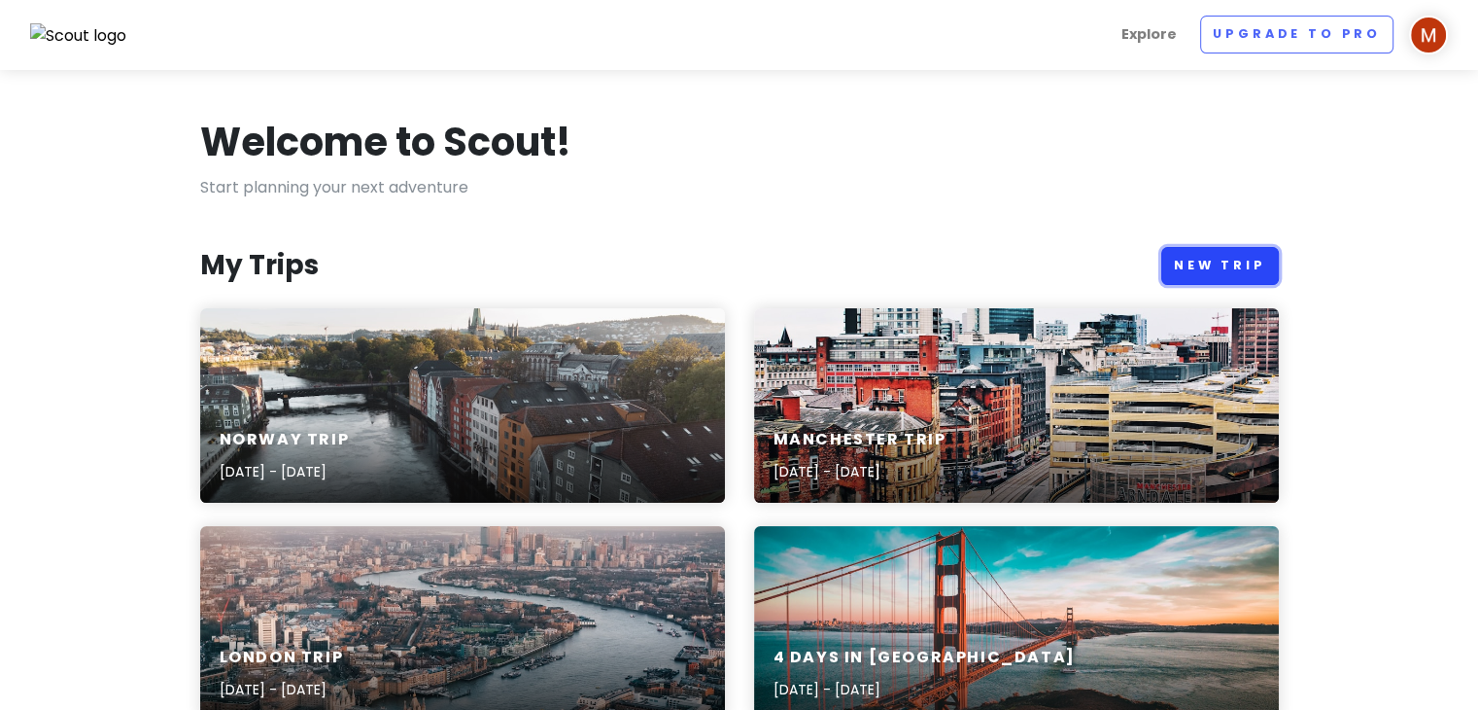
click at [1183, 260] on link "New Trip" at bounding box center [1220, 266] width 118 height 38
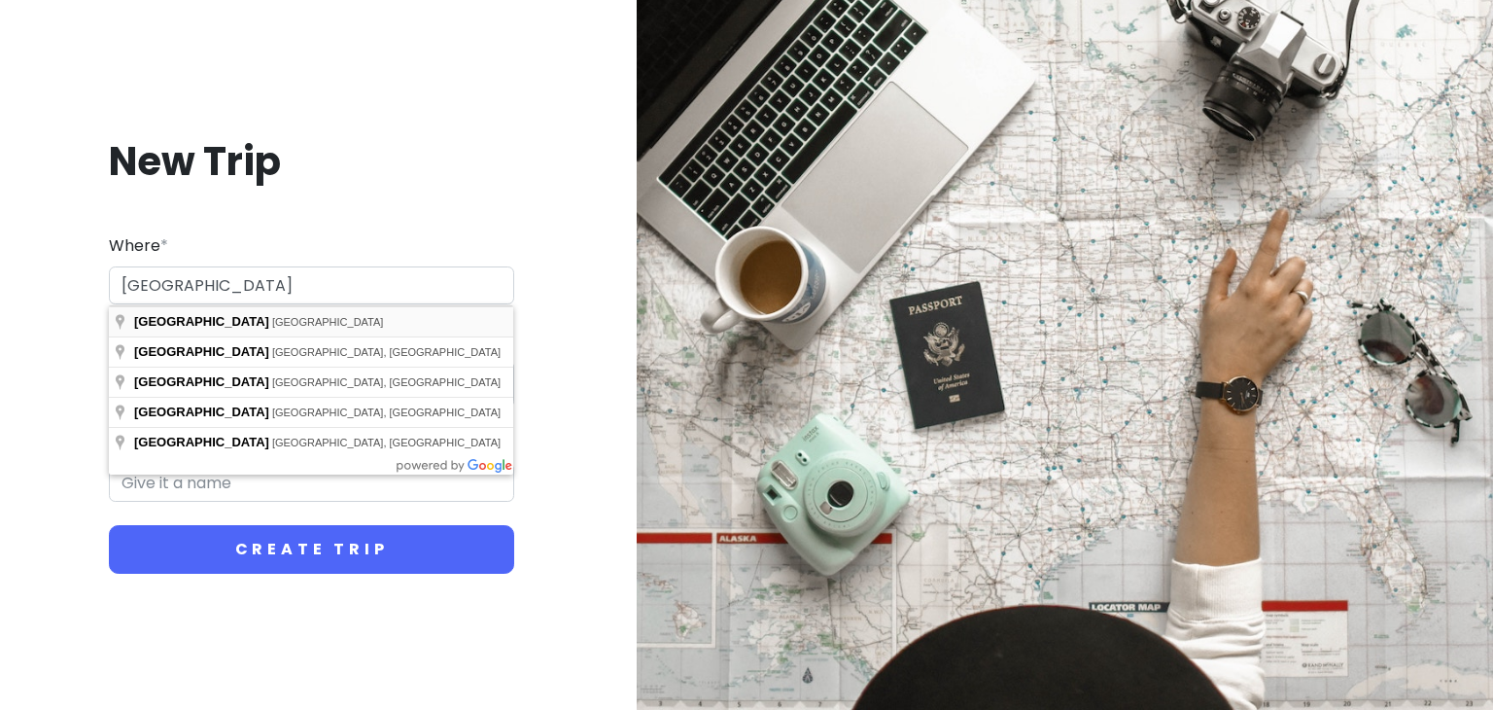
type input "[GEOGRAPHIC_DATA], [GEOGRAPHIC_DATA]"
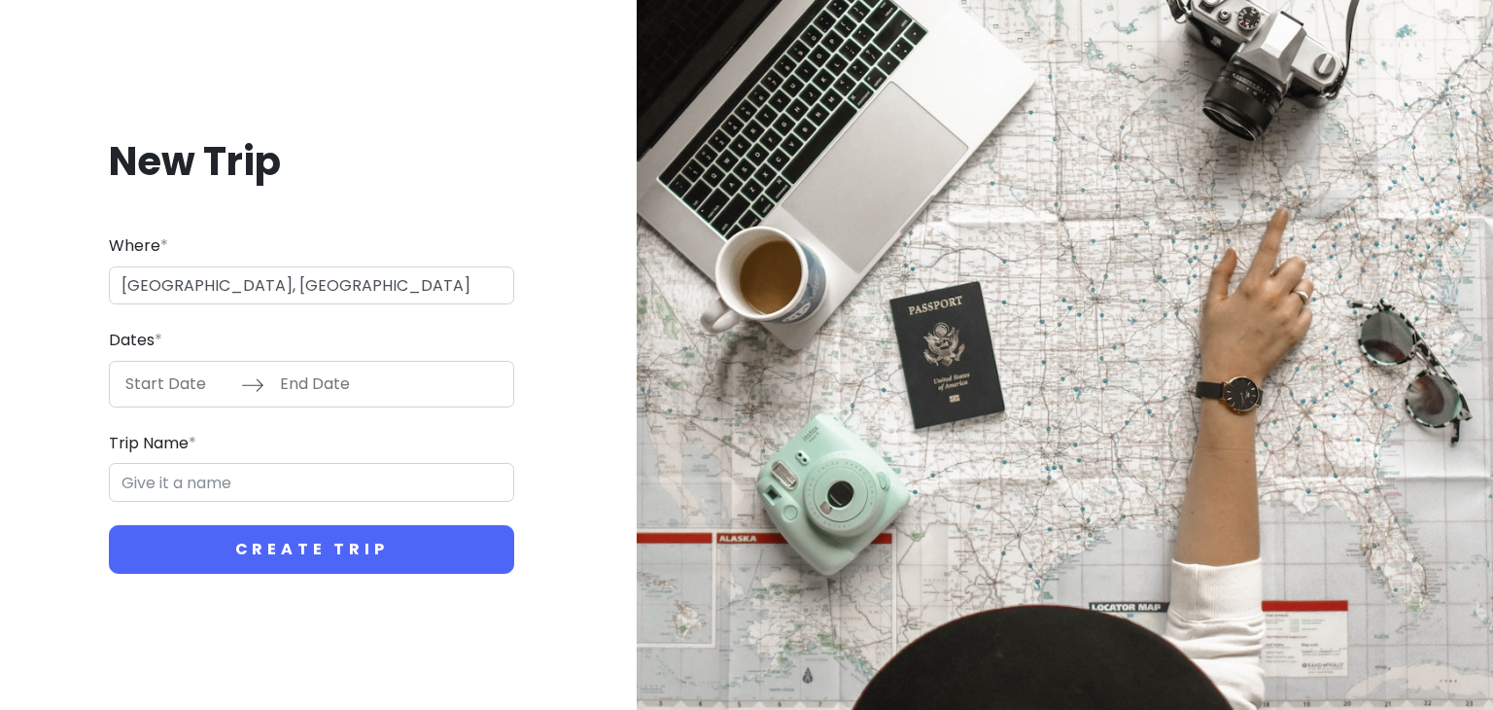
type input "Paris Trip"
click at [143, 386] on input "Start Date" at bounding box center [178, 384] width 126 height 45
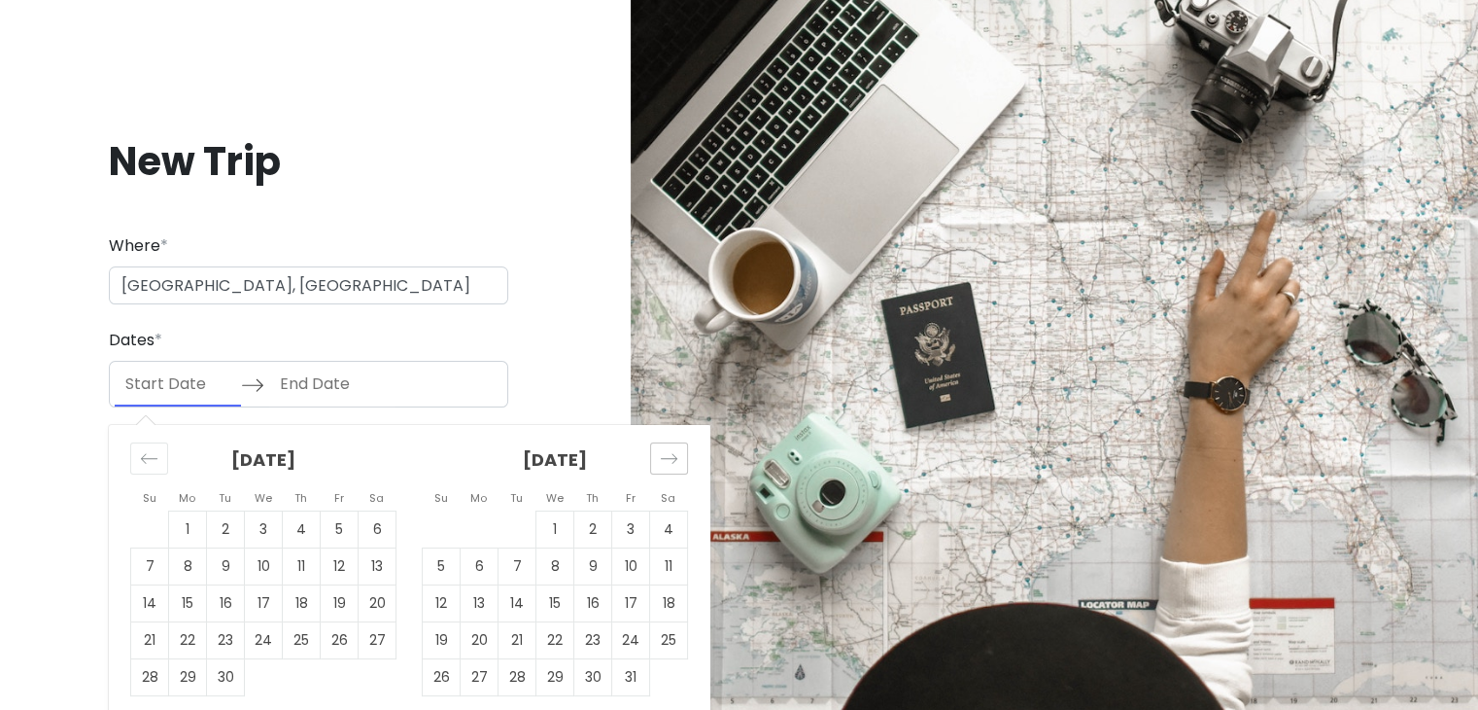
click at [672, 457] on icon "Move forward to switch to the next month." at bounding box center [669, 458] width 18 height 18
click at [432, 684] on td "28" at bounding box center [442, 676] width 38 height 37
type input "12/28/2025"
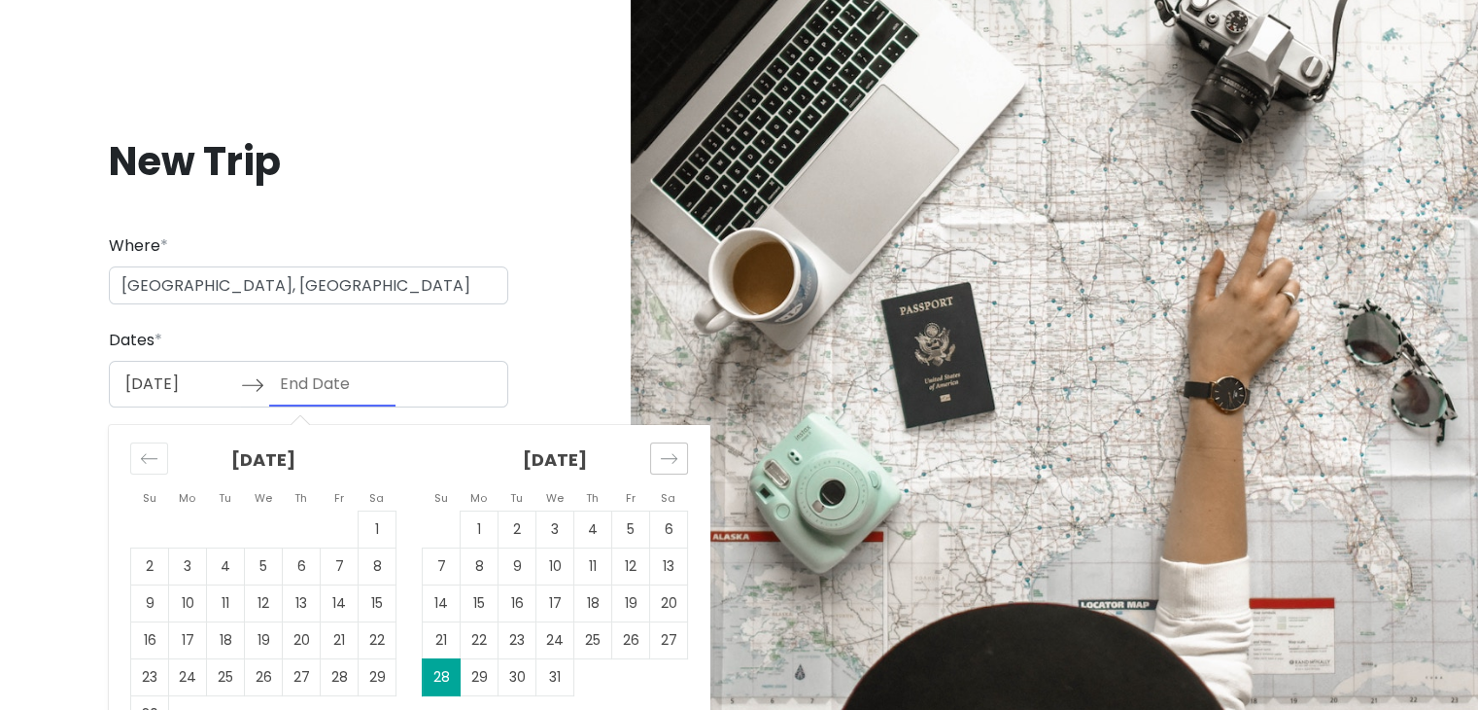
click at [669, 452] on icon "Move forward to switch to the next month." at bounding box center [669, 458] width 18 height 18
click at [630, 532] on td "2" at bounding box center [631, 528] width 38 height 37
type input "01/02/2026"
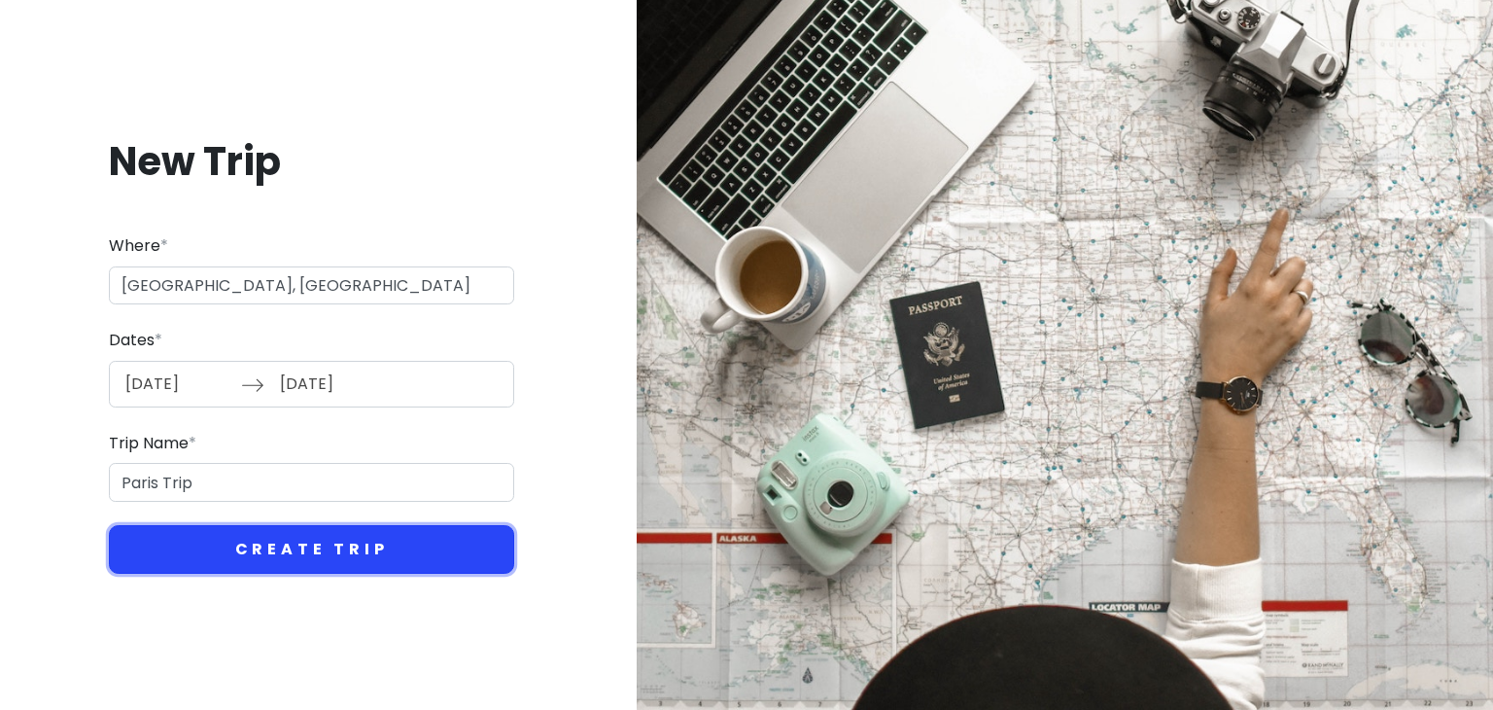
click at [264, 544] on button "Create Trip" at bounding box center [311, 549] width 405 height 49
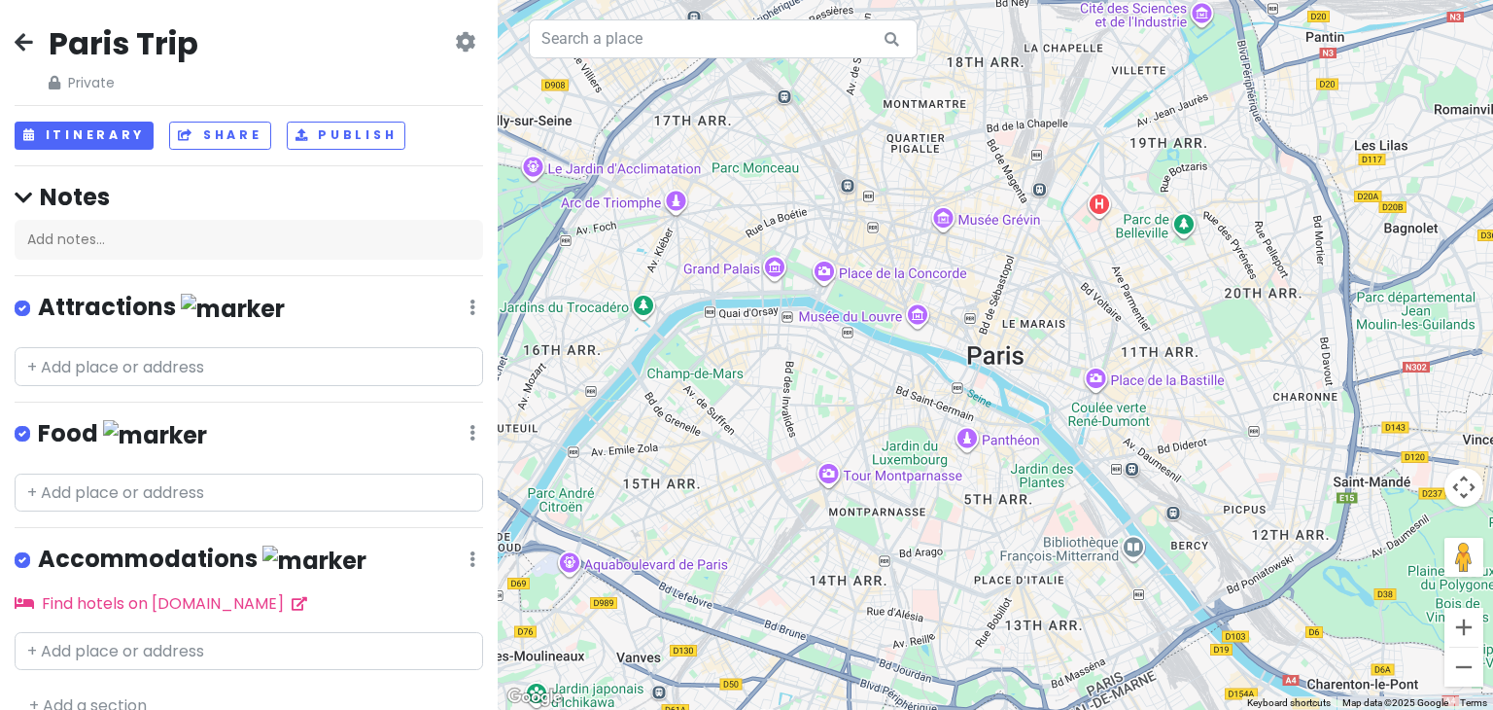
click at [25, 44] on icon at bounding box center [24, 42] width 18 height 16
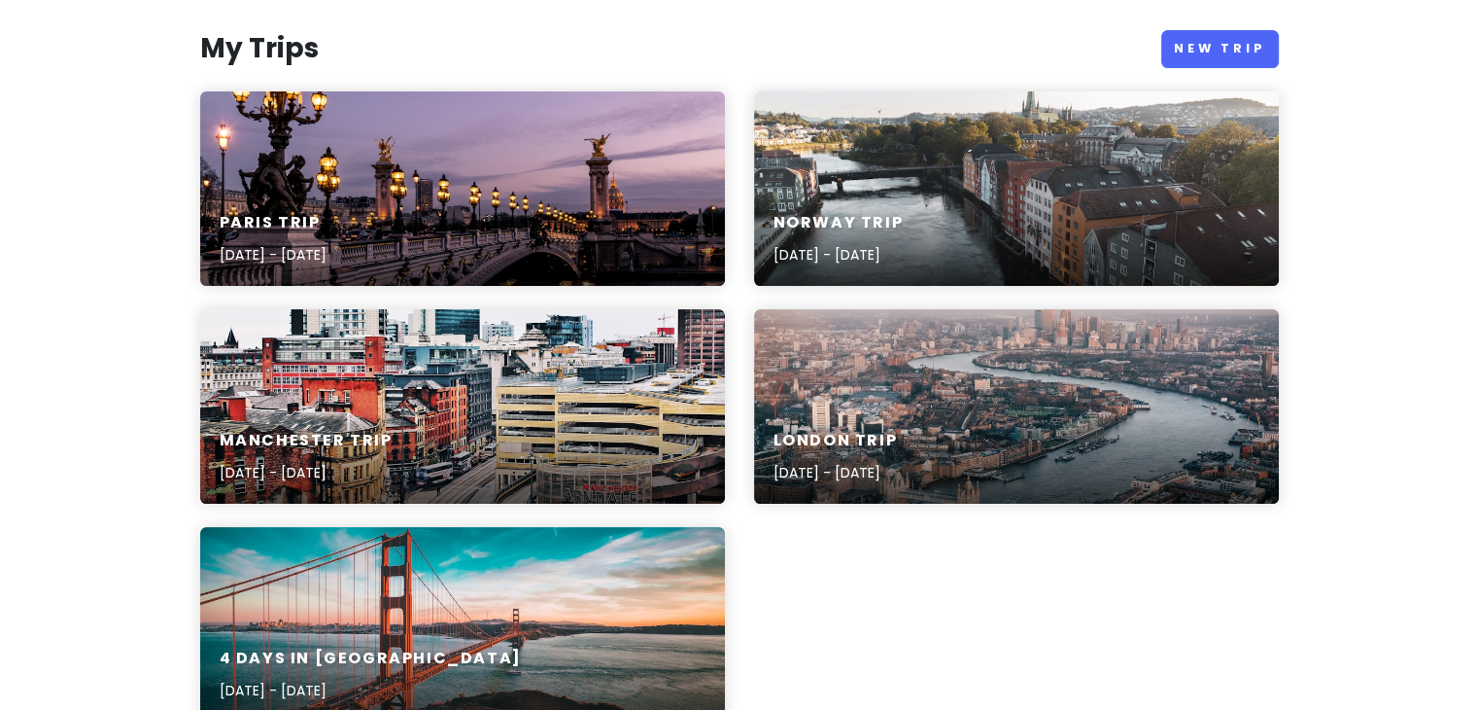
scroll to position [218, 0]
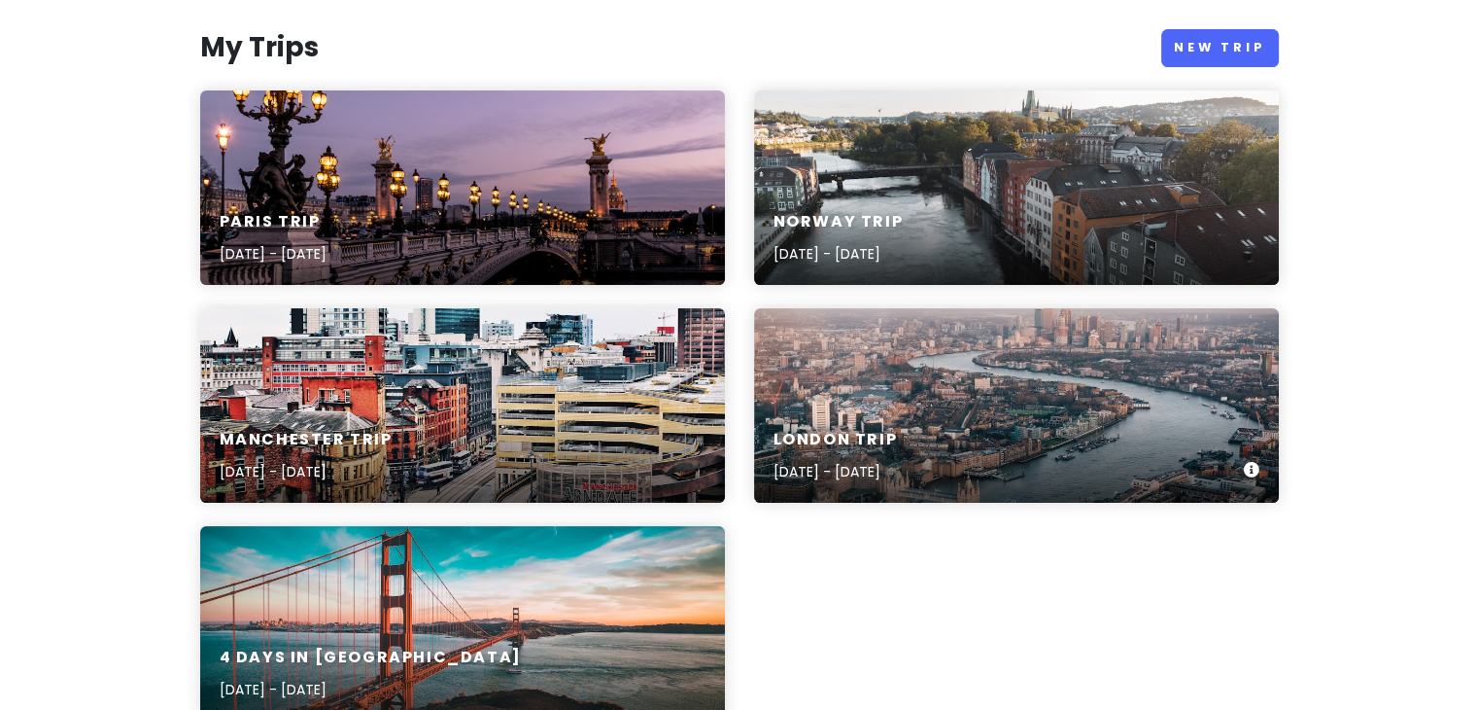
click at [939, 363] on div "London Trip [DATE] - [DATE]" at bounding box center [1016, 405] width 525 height 194
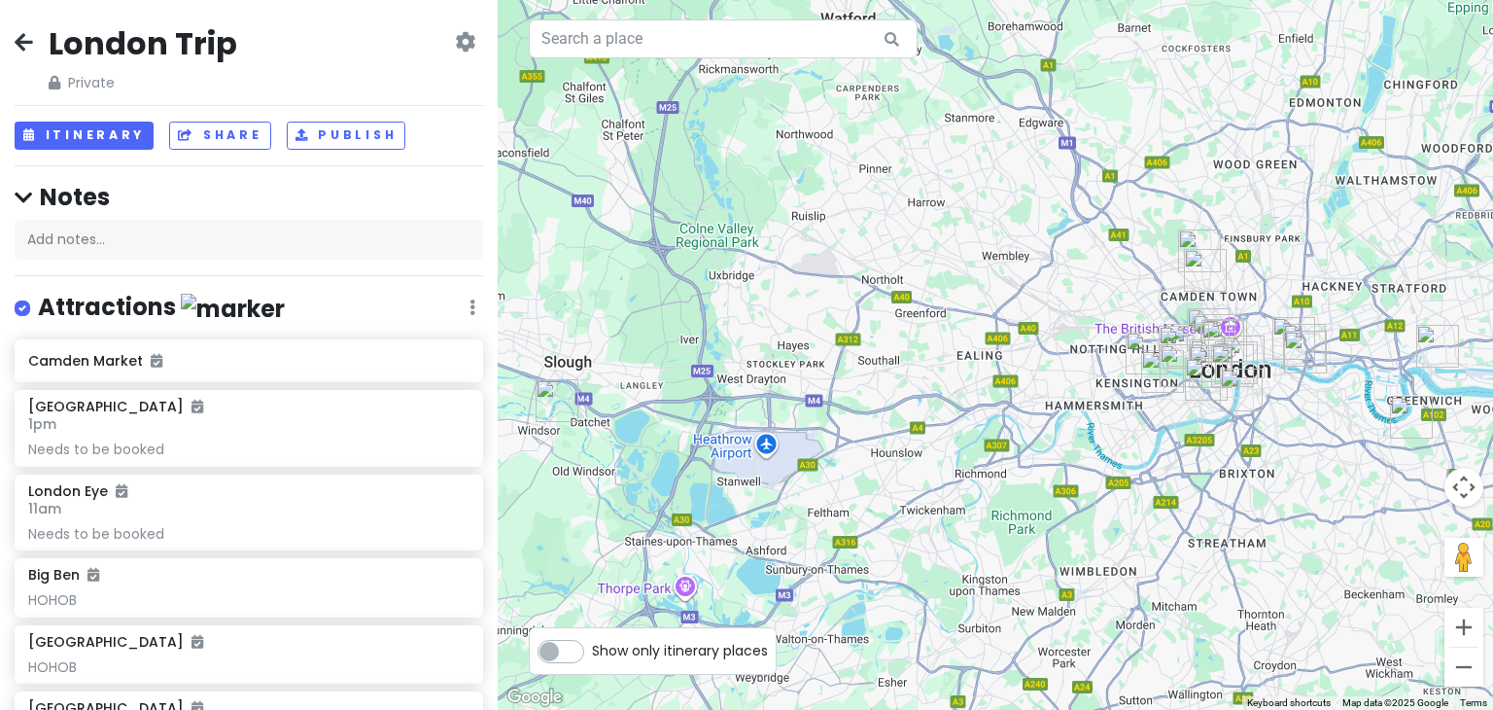
click at [26, 49] on icon at bounding box center [24, 42] width 18 height 16
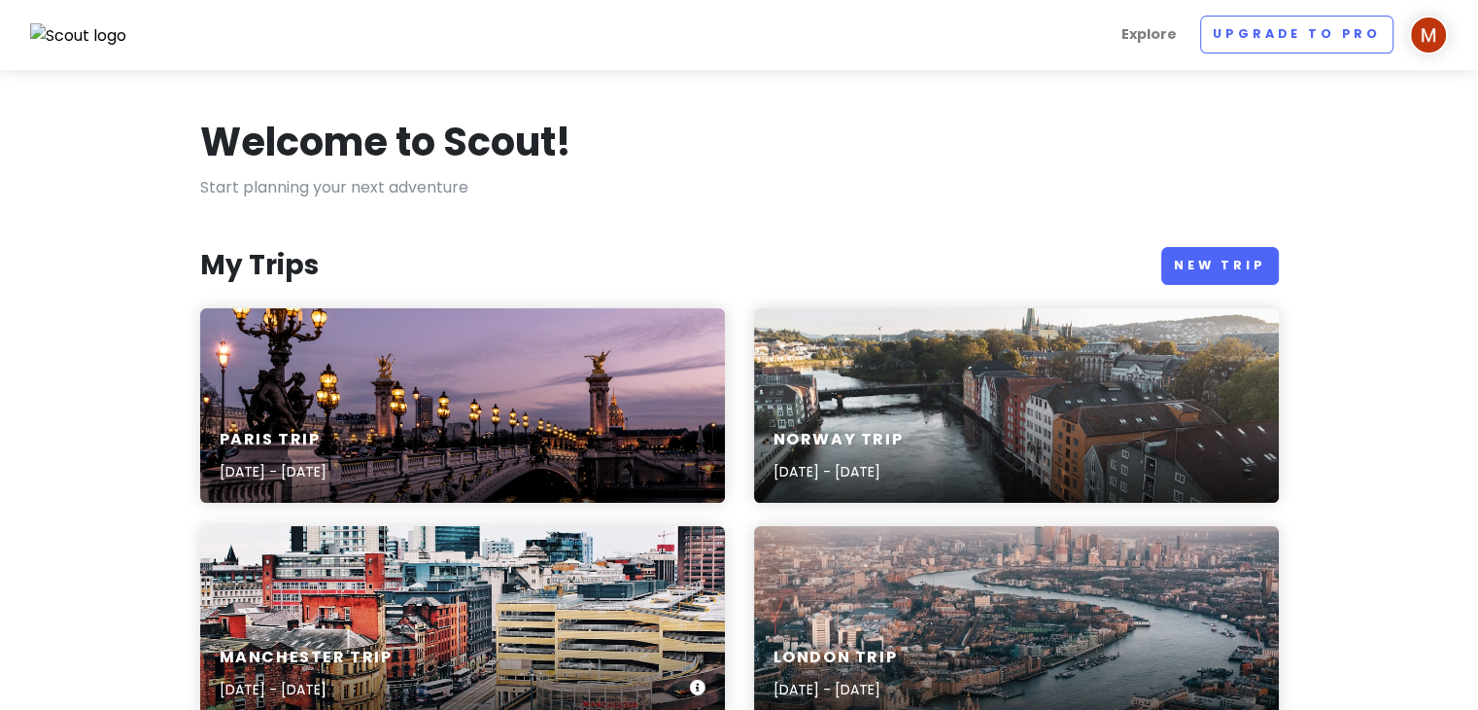
click at [459, 595] on div "Manchester Trip Dec 18, 2025 - Dec 20, 2025" at bounding box center [462, 623] width 525 height 194
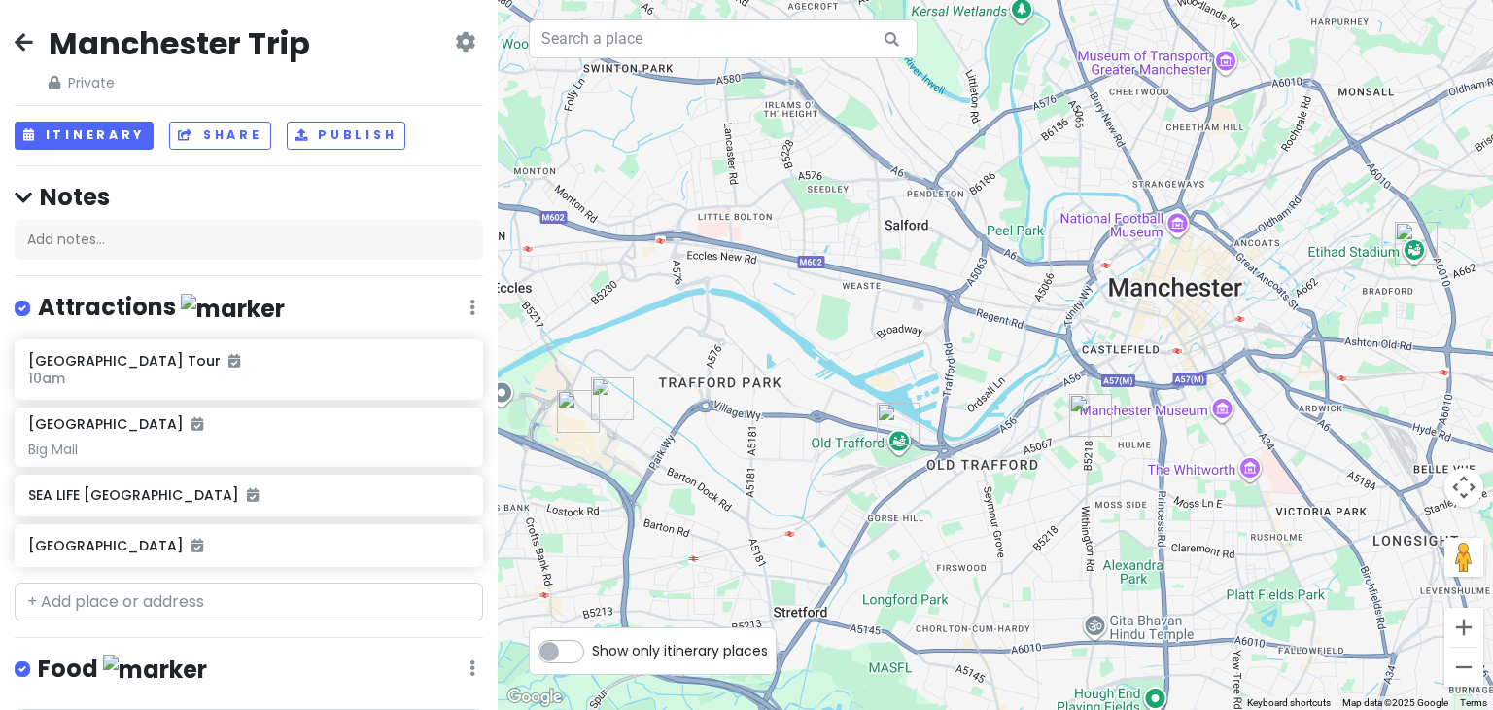
click at [27, 35] on icon at bounding box center [24, 42] width 18 height 16
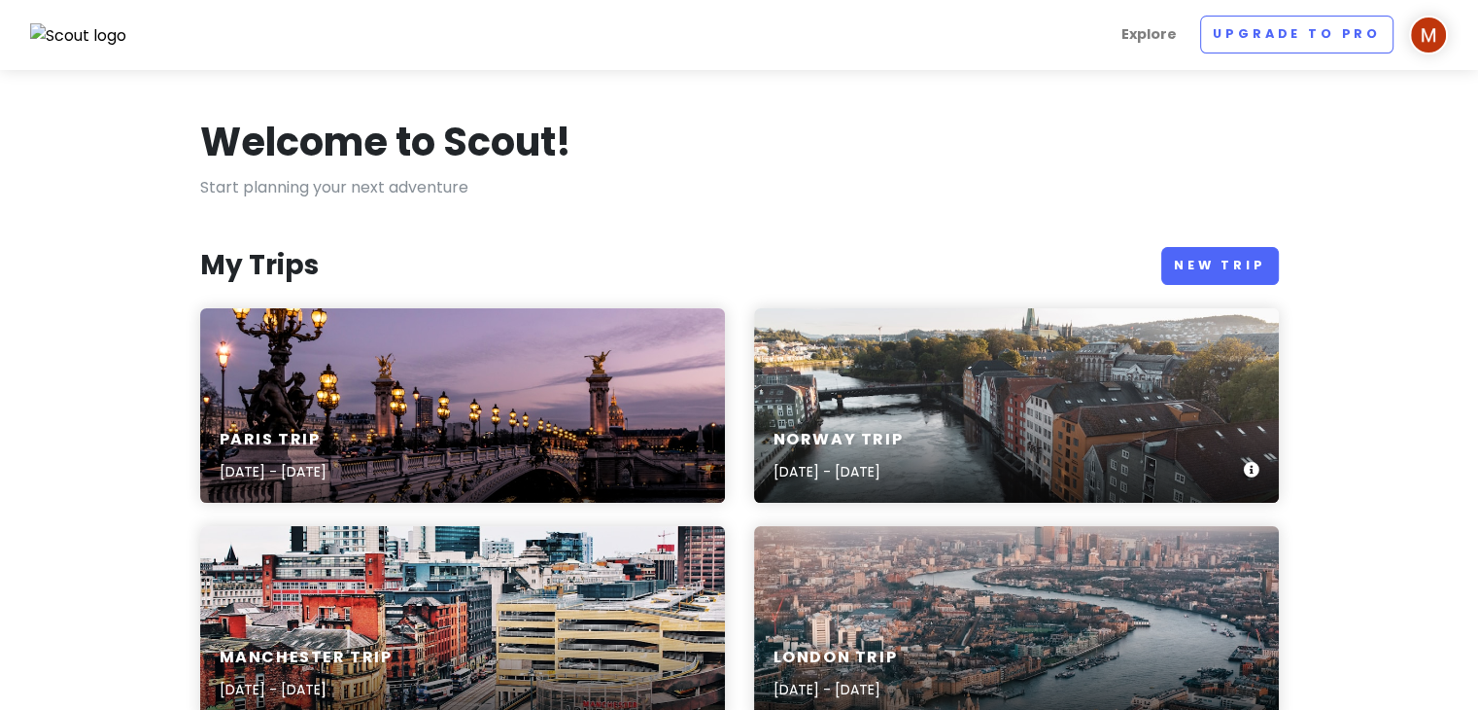
click at [1087, 380] on div "Norway Trip Dec 20, 2025 - Dec 28, 2025" at bounding box center [1016, 405] width 525 height 194
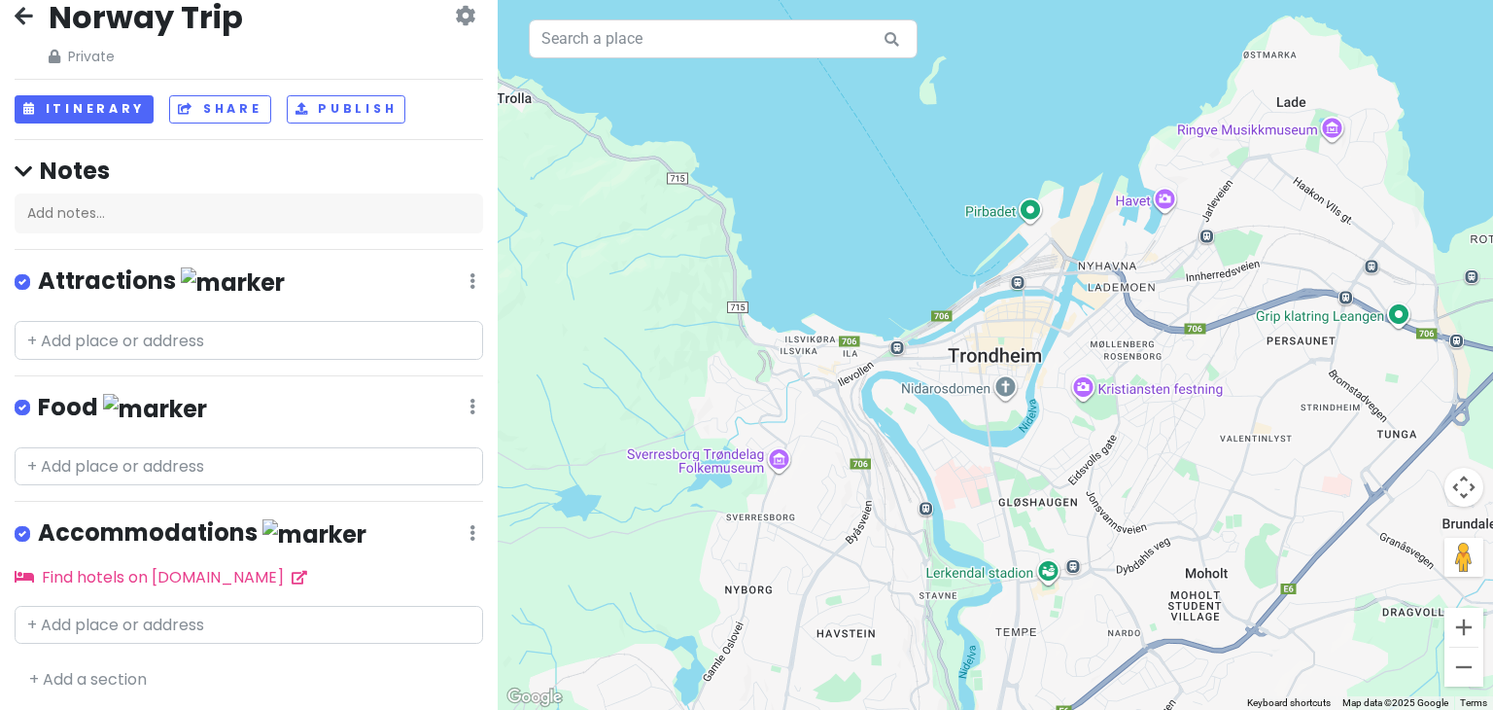
scroll to position [25, 0]
click at [121, 346] on input "text" at bounding box center [249, 341] width 468 height 39
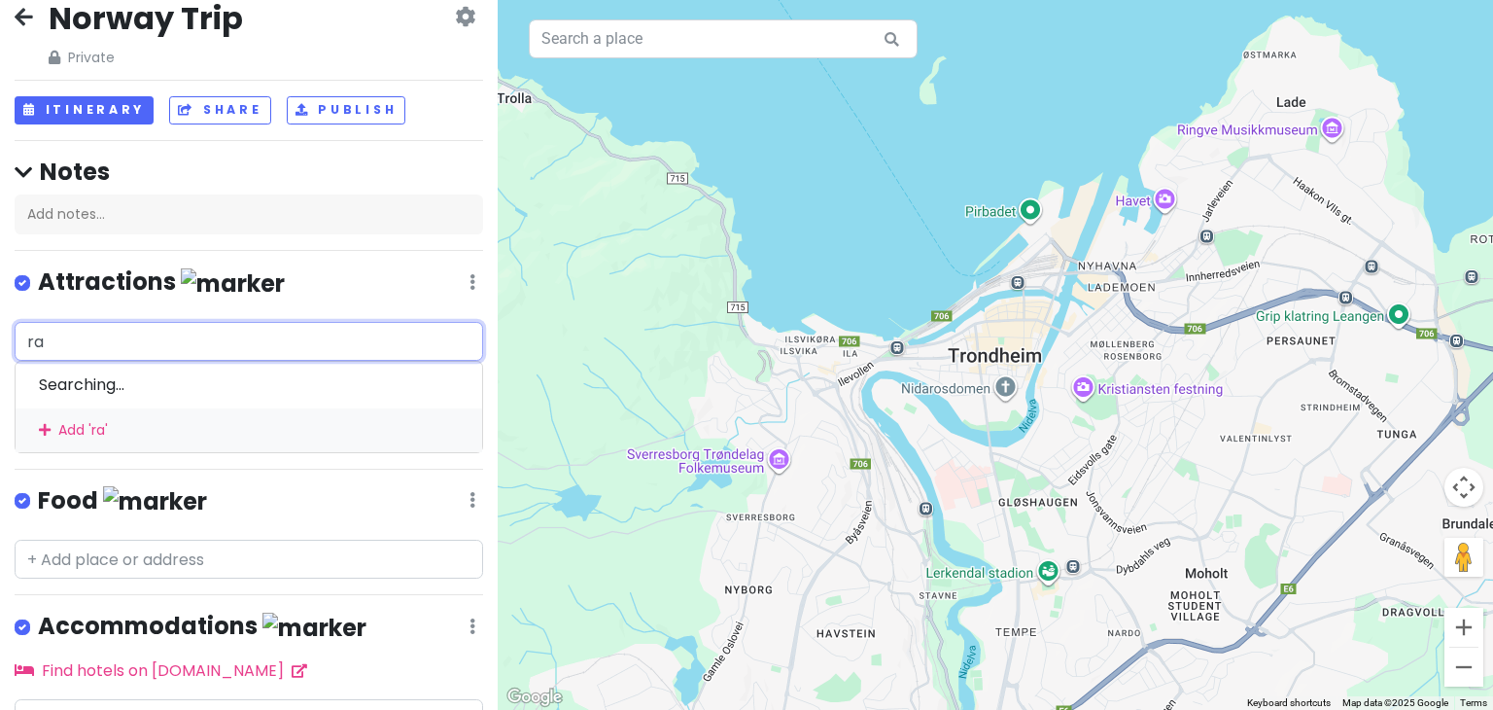
type input "rad"
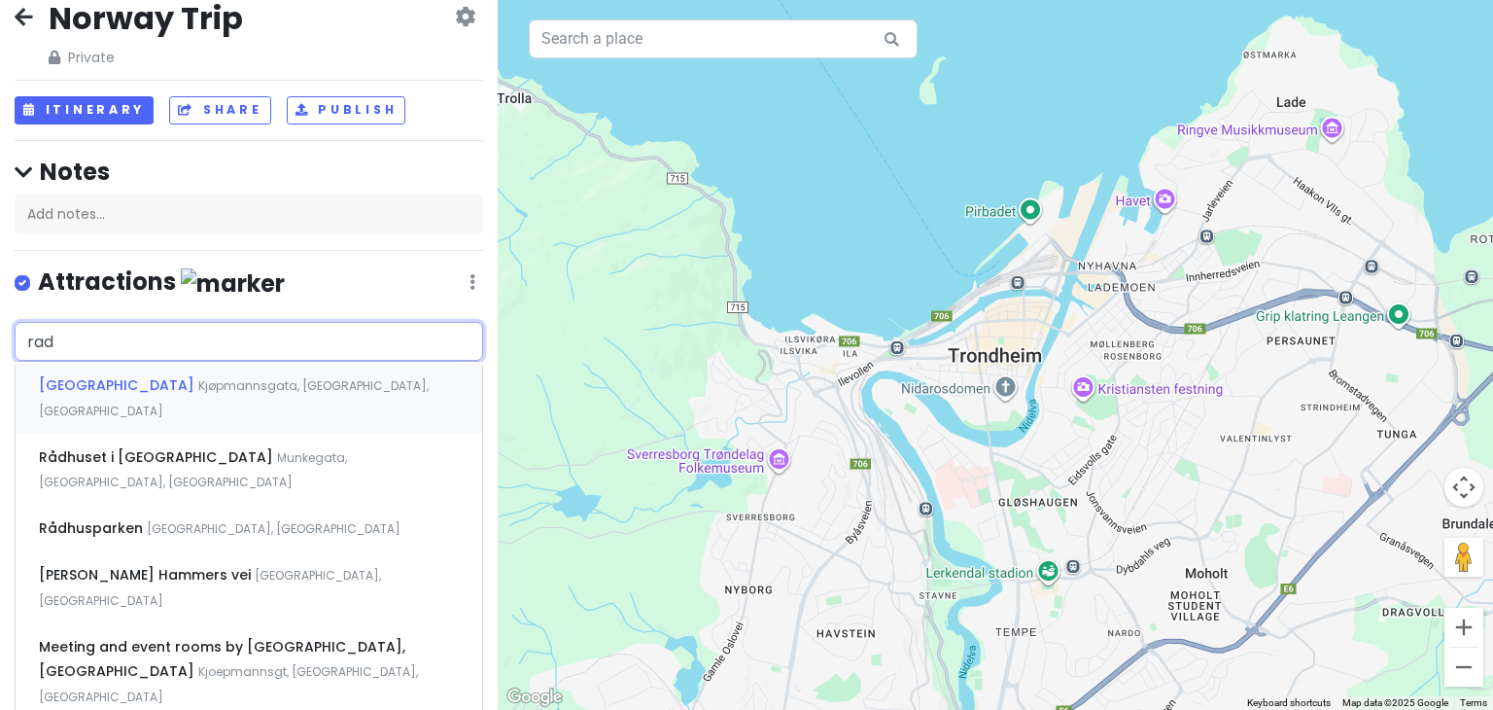
click at [192, 405] on div "Radisson Blu Royal Garden Hotel Trondheim Kjøpmannsgata, Trondheim, Norway" at bounding box center [249, 398] width 467 height 72
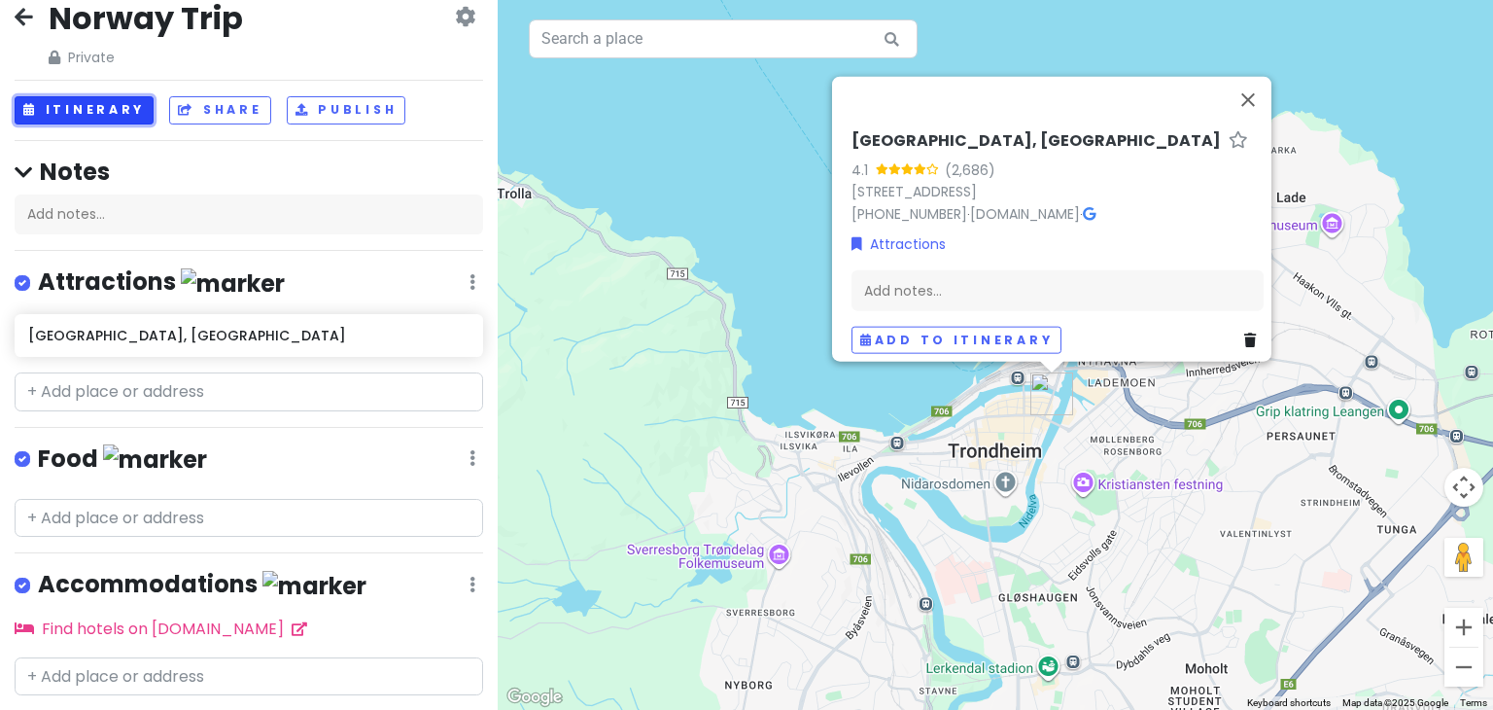
click at [109, 115] on button "Itinerary" at bounding box center [84, 110] width 139 height 28
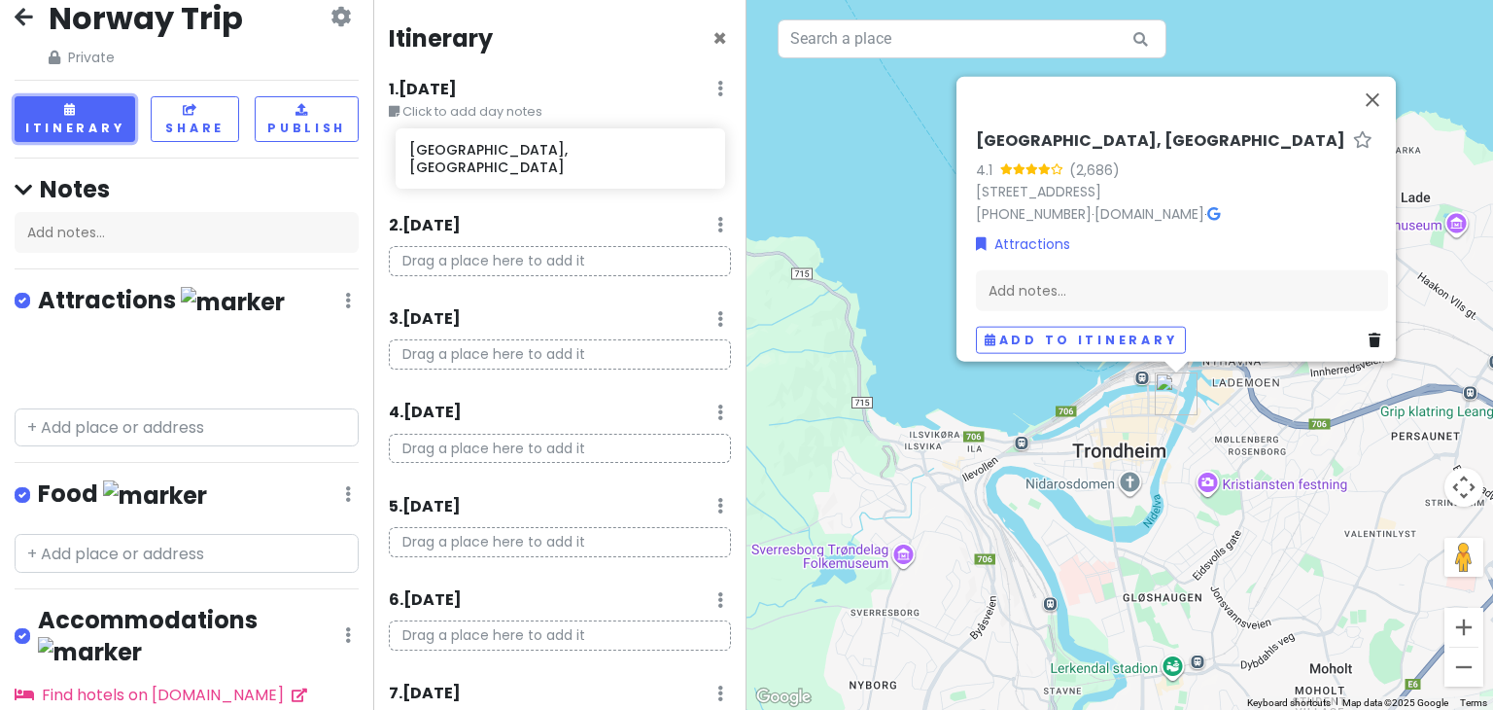
drag, startPoint x: 78, startPoint y: 367, endPoint x: 459, endPoint y: 170, distance: 429.1
click at [459, 170] on div "Norway Trip Private Change Dates Make a Copy Delete Trip Go Pro ⚡️ Give Feedbac…" at bounding box center [746, 355] width 1493 height 710
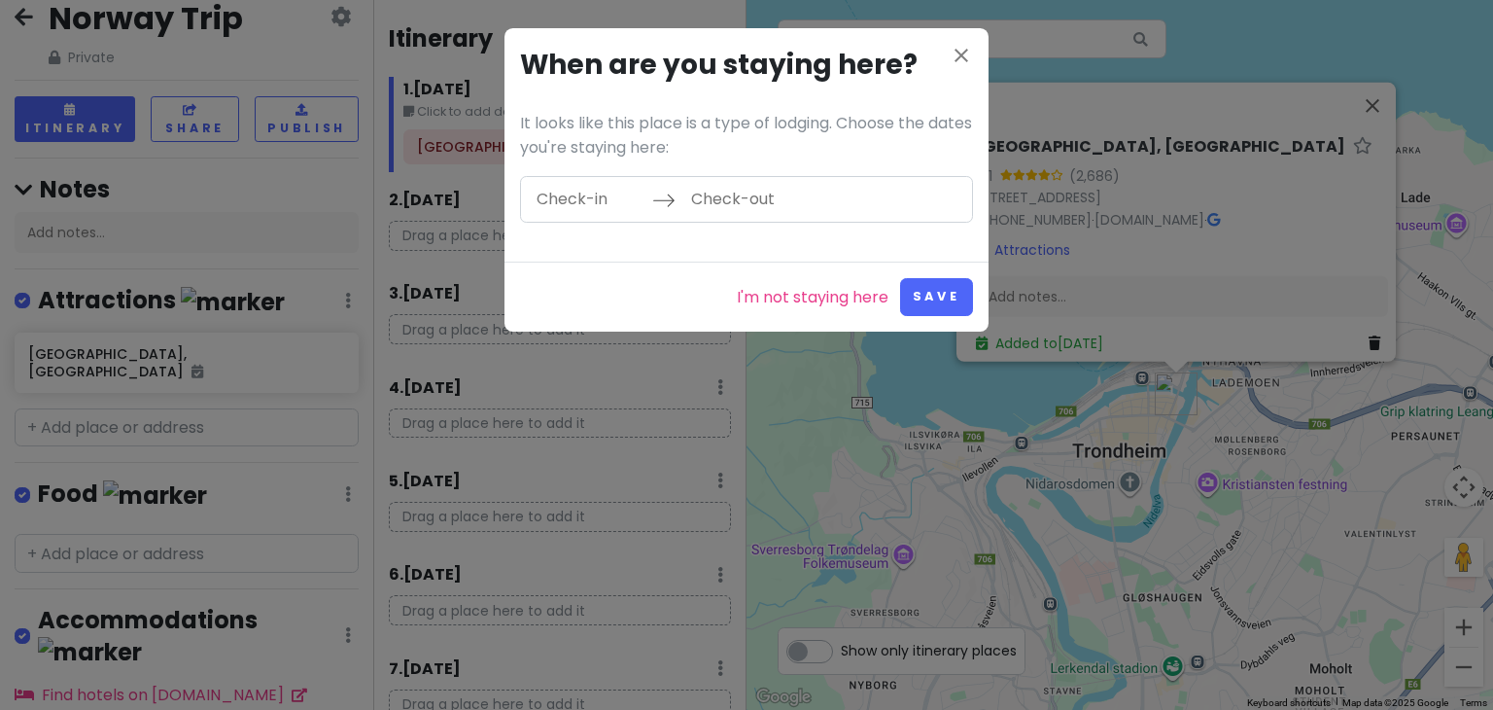
click at [575, 207] on input "Check-in" at bounding box center [589, 199] width 126 height 45
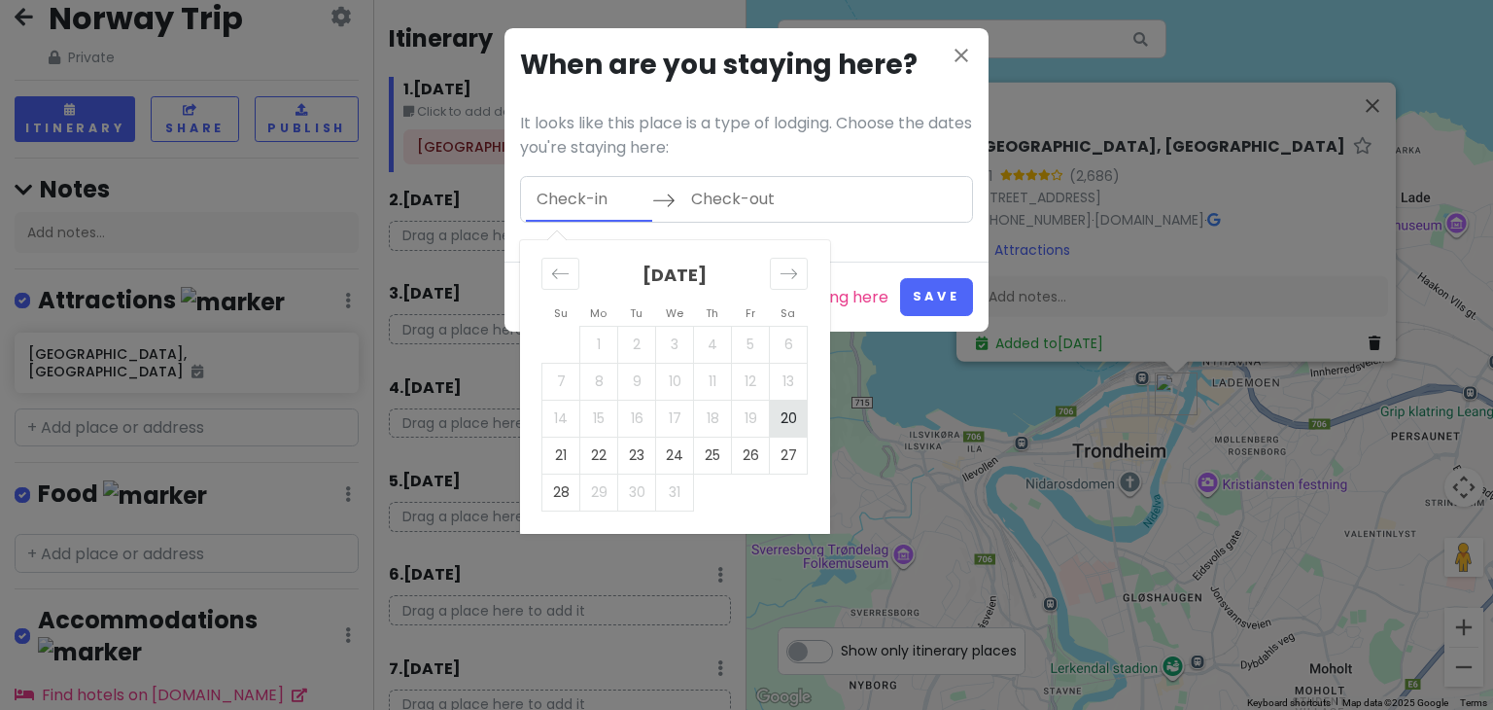
click at [789, 413] on td "20" at bounding box center [789, 417] width 38 height 37
type input "12/20/2025"
click at [560, 456] on td "21" at bounding box center [561, 454] width 38 height 37
type input "12/21/2025"
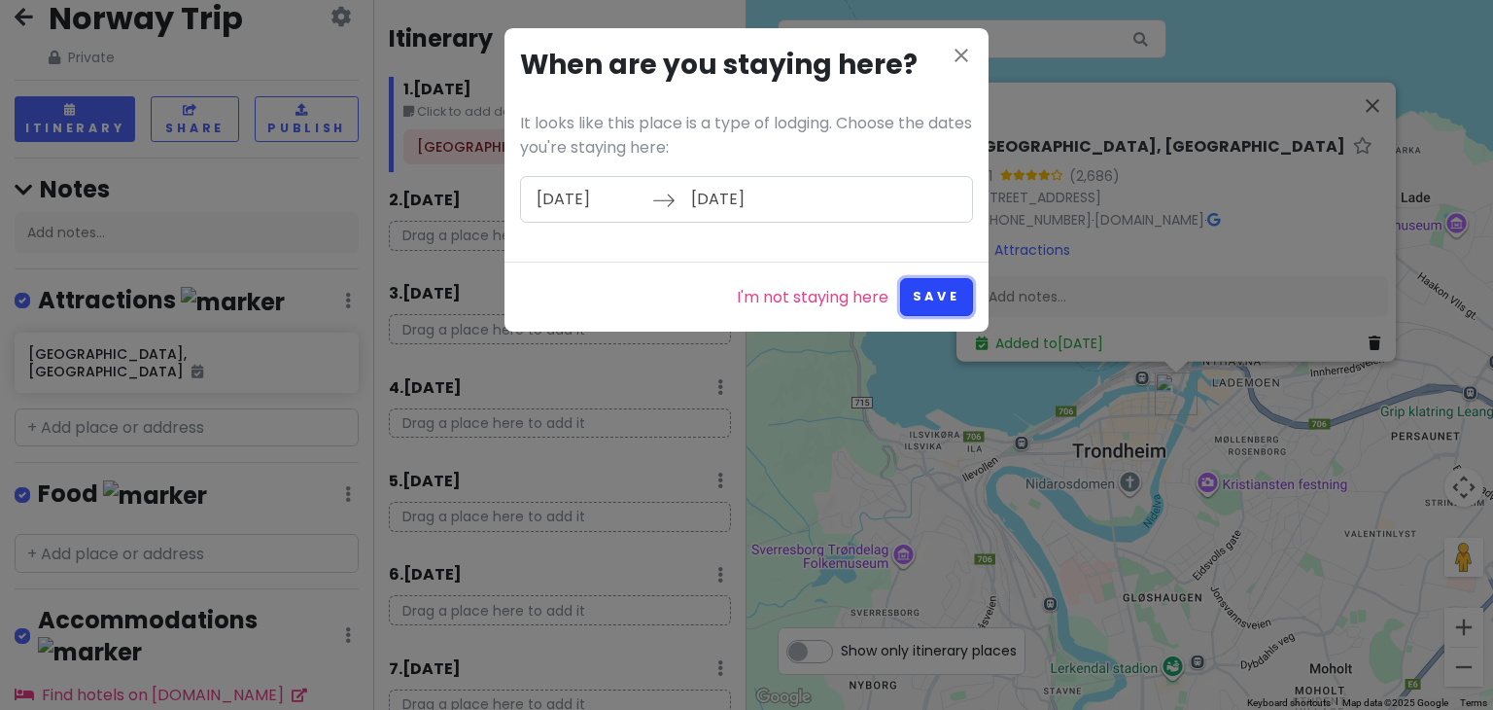
click at [933, 289] on button "Save" at bounding box center [936, 297] width 73 height 38
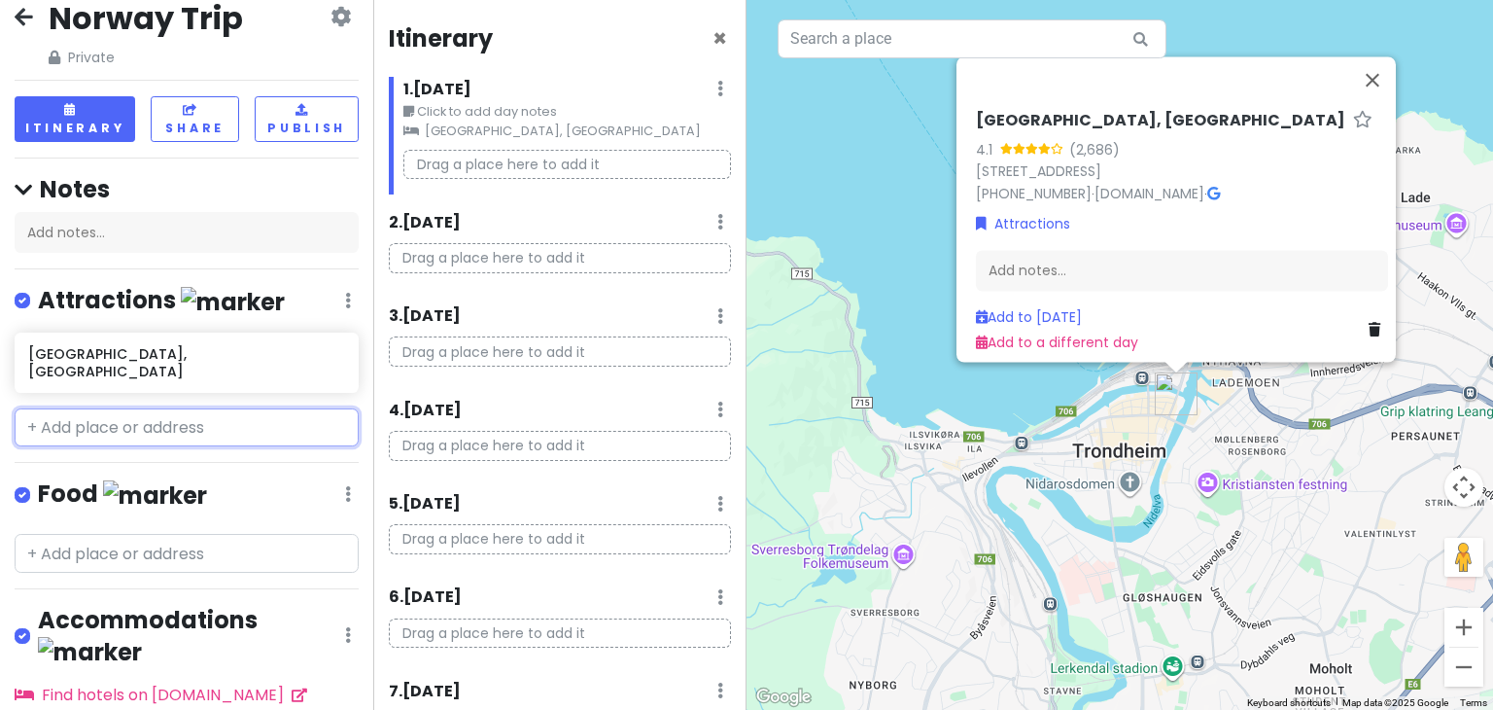
click at [122, 429] on input "text" at bounding box center [187, 427] width 344 height 39
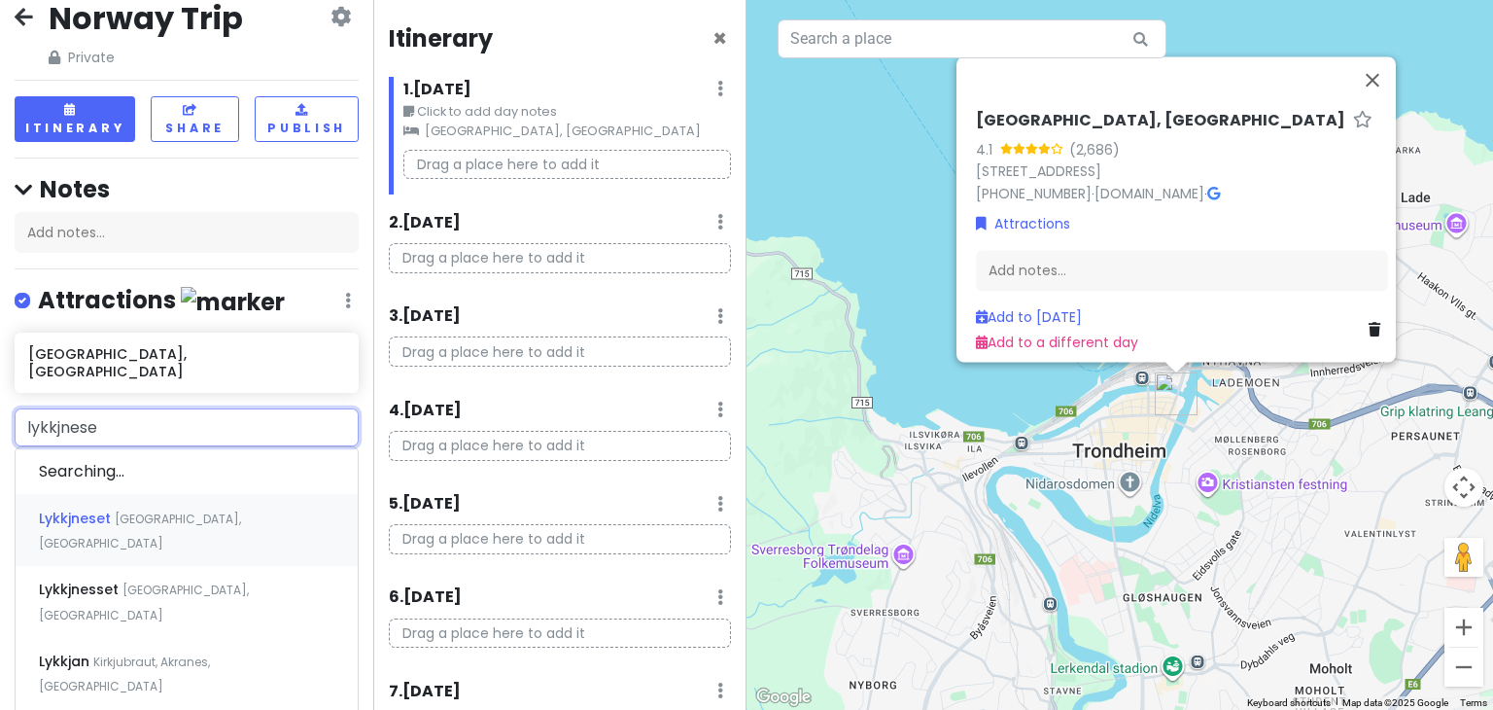
type input "lykkjneset"
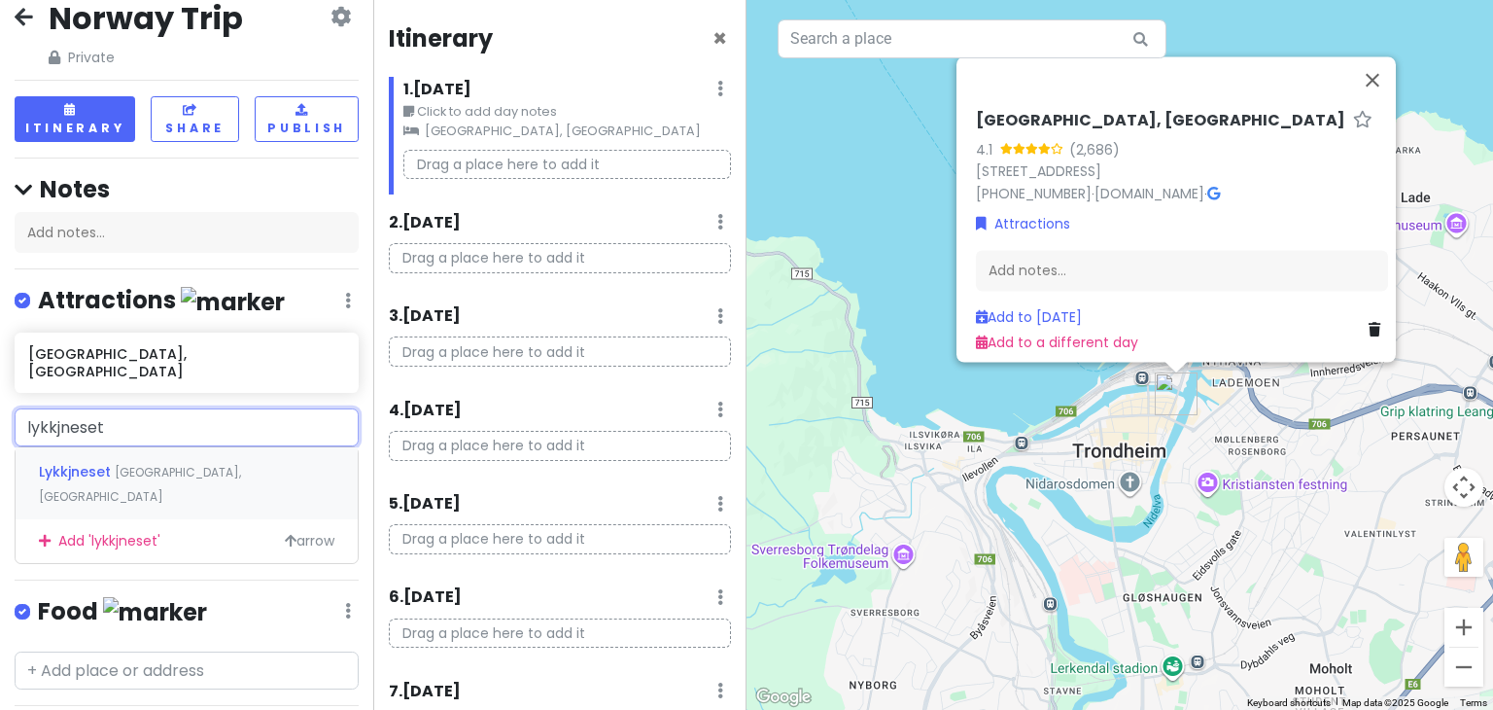
click at [161, 464] on span "Buvika, Norway" at bounding box center [140, 485] width 202 height 42
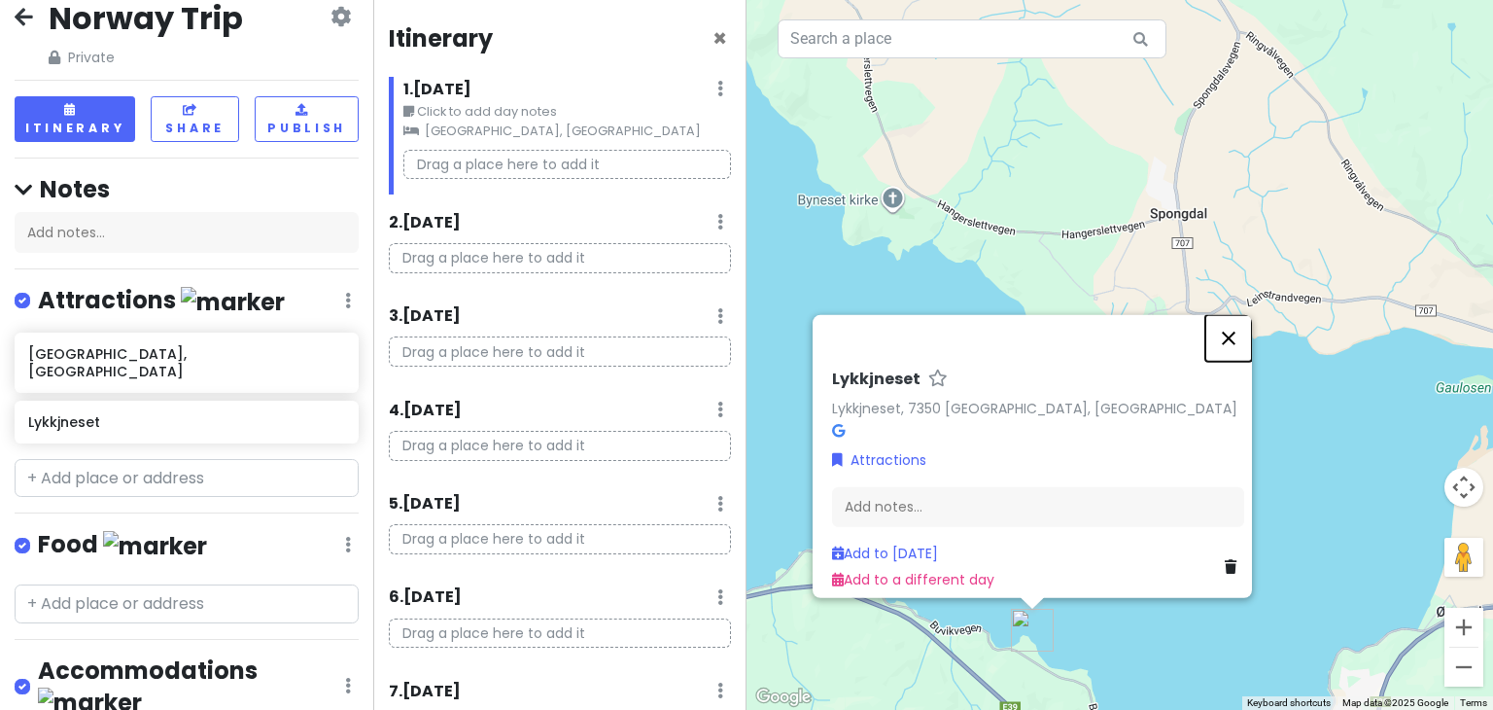
click at [1236, 331] on button "Close" at bounding box center [1228, 338] width 47 height 47
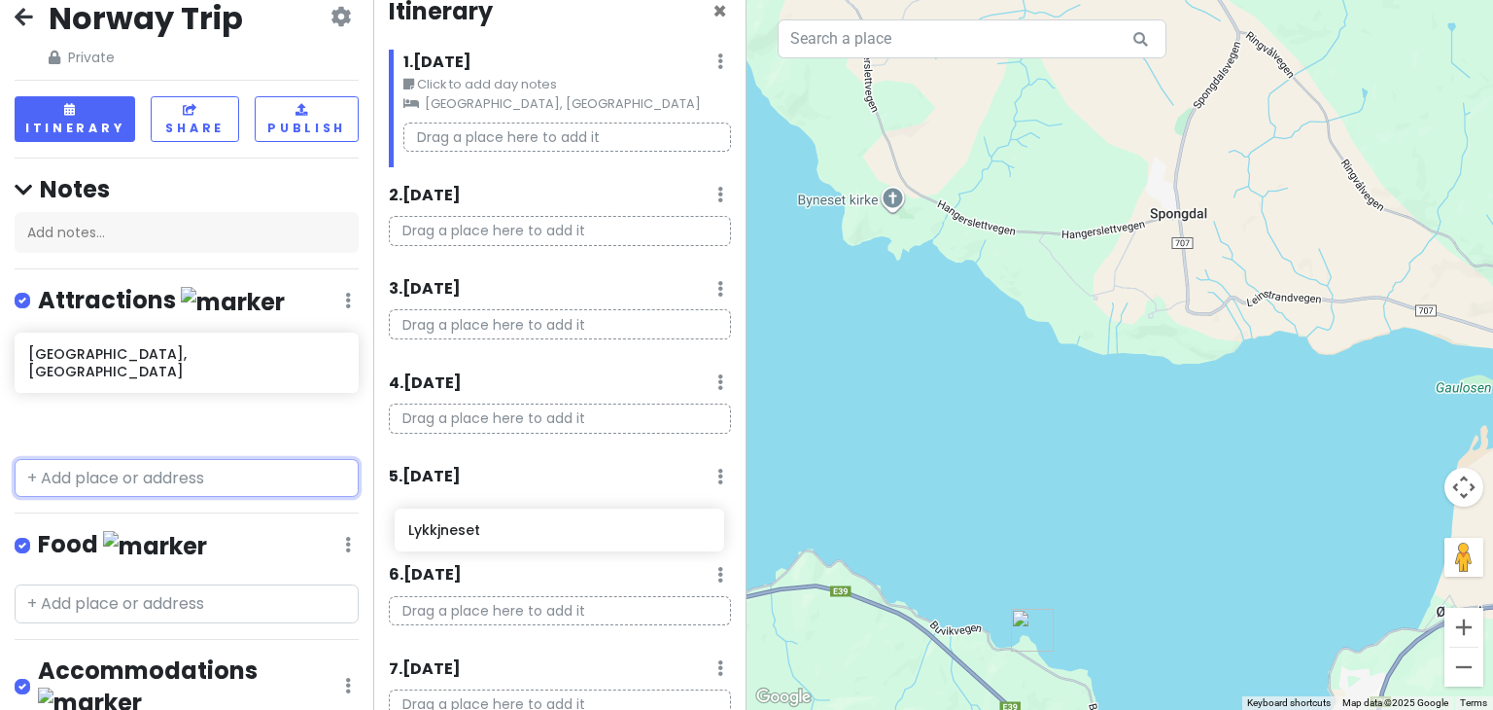
scroll to position [28, 0]
drag, startPoint x: 105, startPoint y: 417, endPoint x: 491, endPoint y: 512, distance: 397.4
click at [491, 512] on div "Norway Trip Private Change Dates Make a Copy Delete Trip Go Pro ⚡️ Give Feedbac…" at bounding box center [746, 355] width 1493 height 710
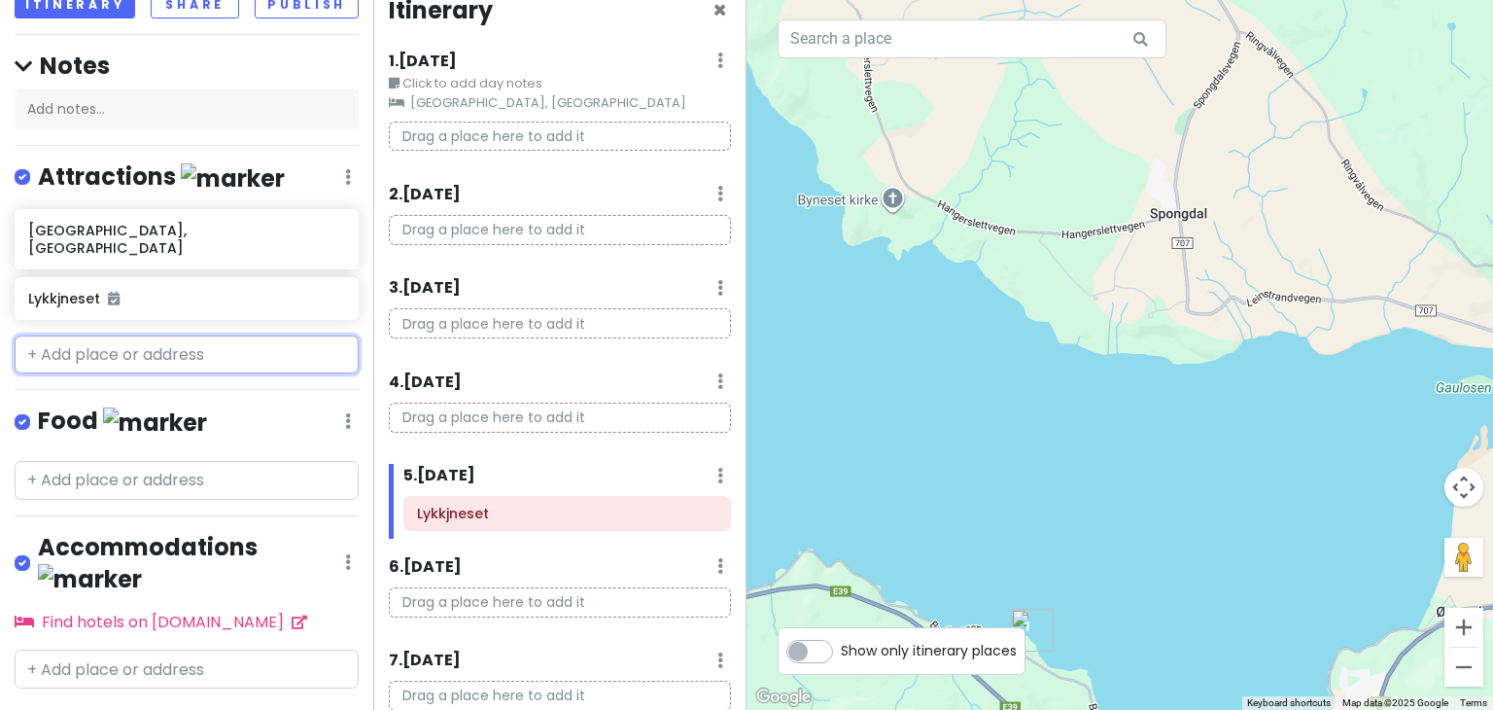
scroll to position [162, 0]
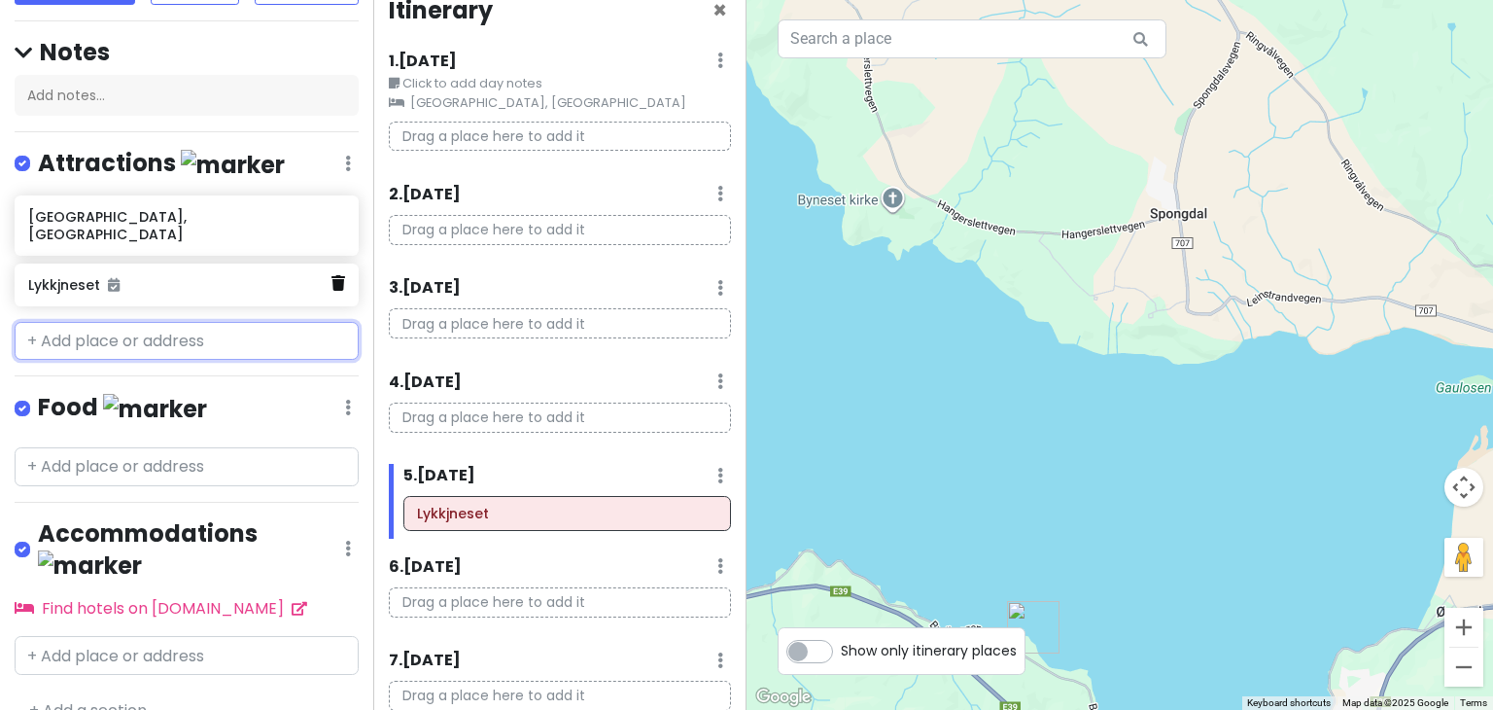
click at [331, 283] on icon at bounding box center [338, 283] width 14 height 16
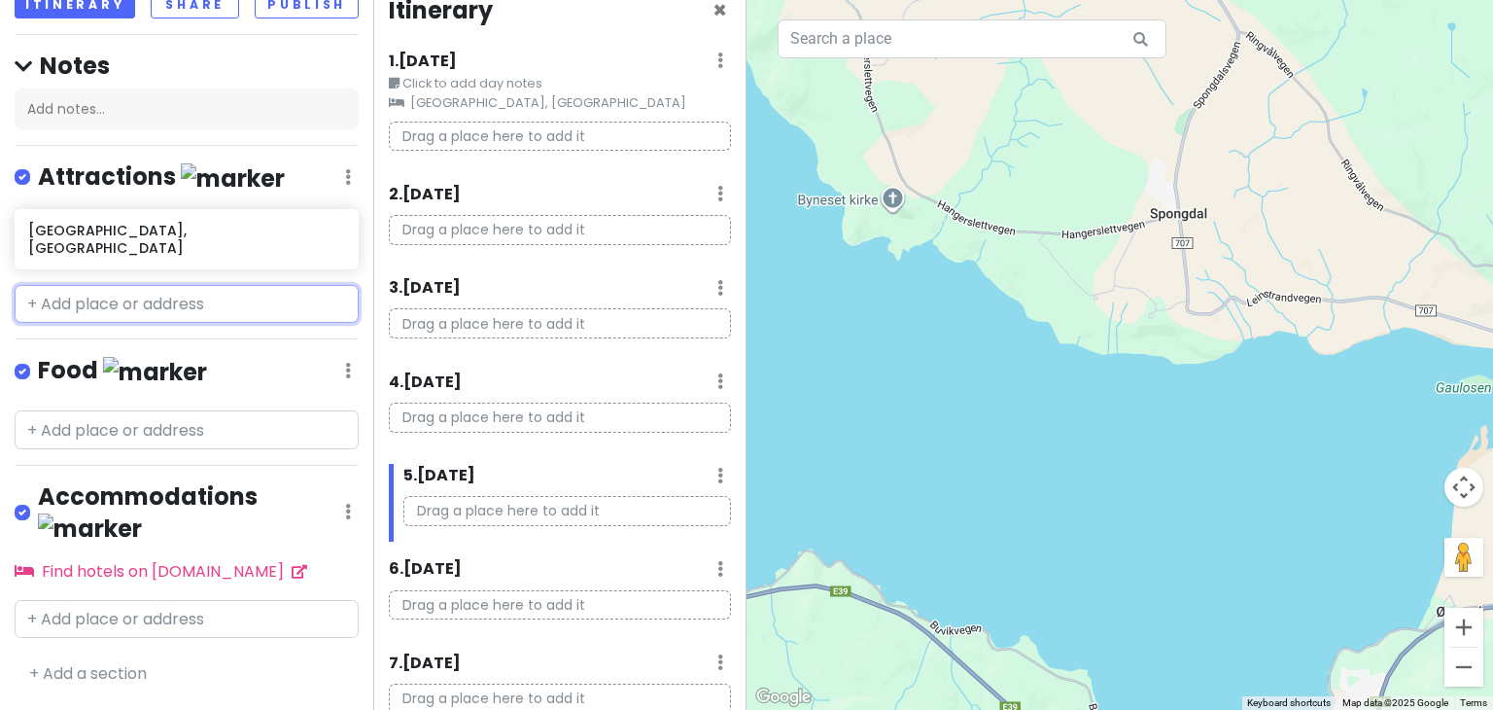
scroll to position [113, 0]
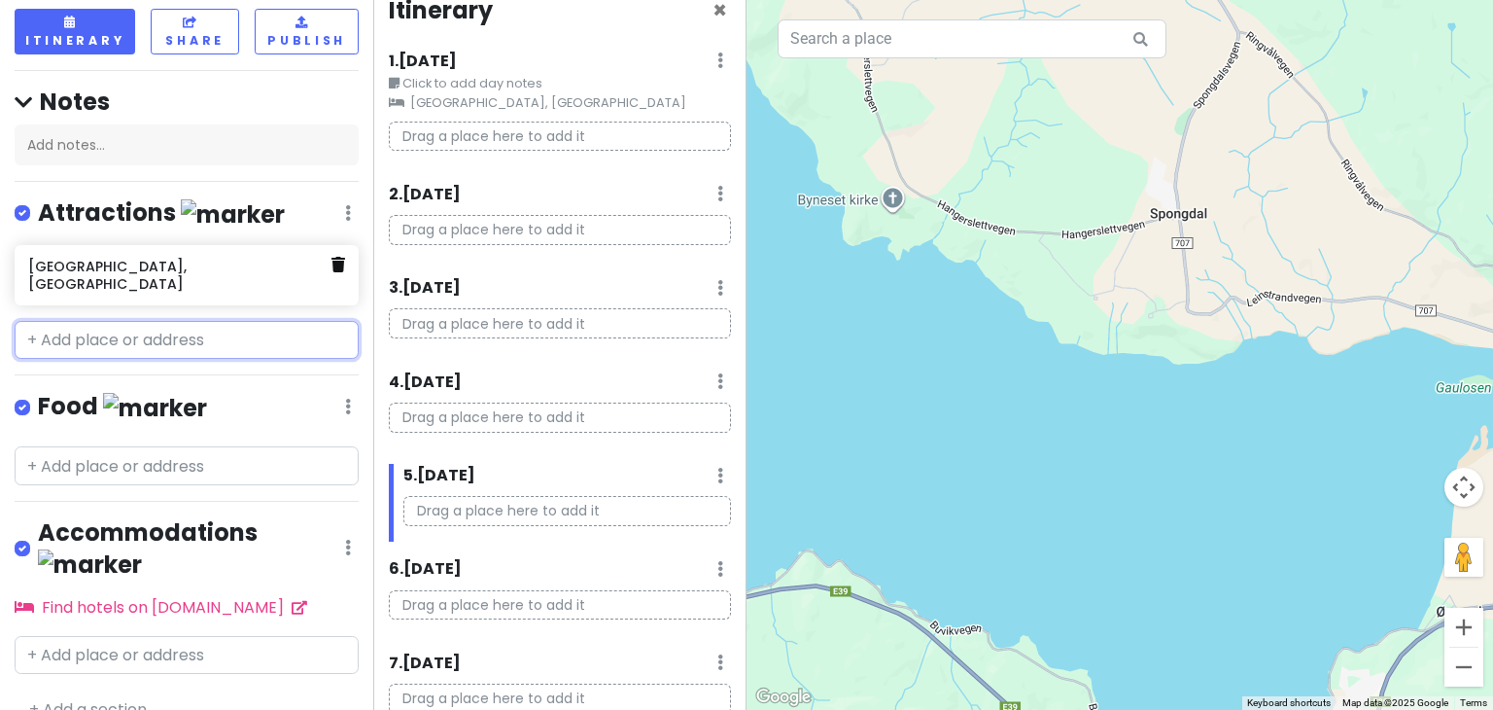
click at [331, 260] on icon at bounding box center [338, 265] width 14 height 16
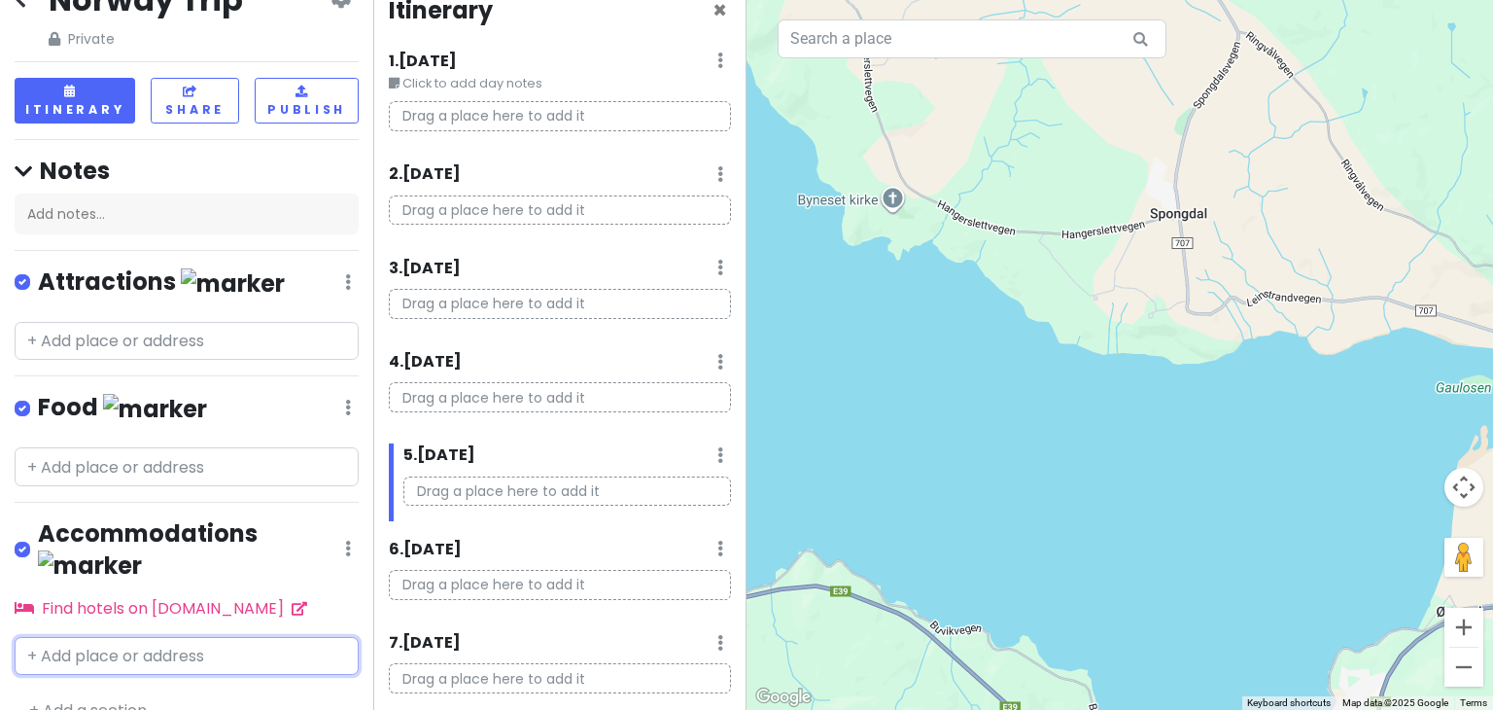
click at [131, 637] on input "text" at bounding box center [187, 656] width 344 height 39
type input "radi"
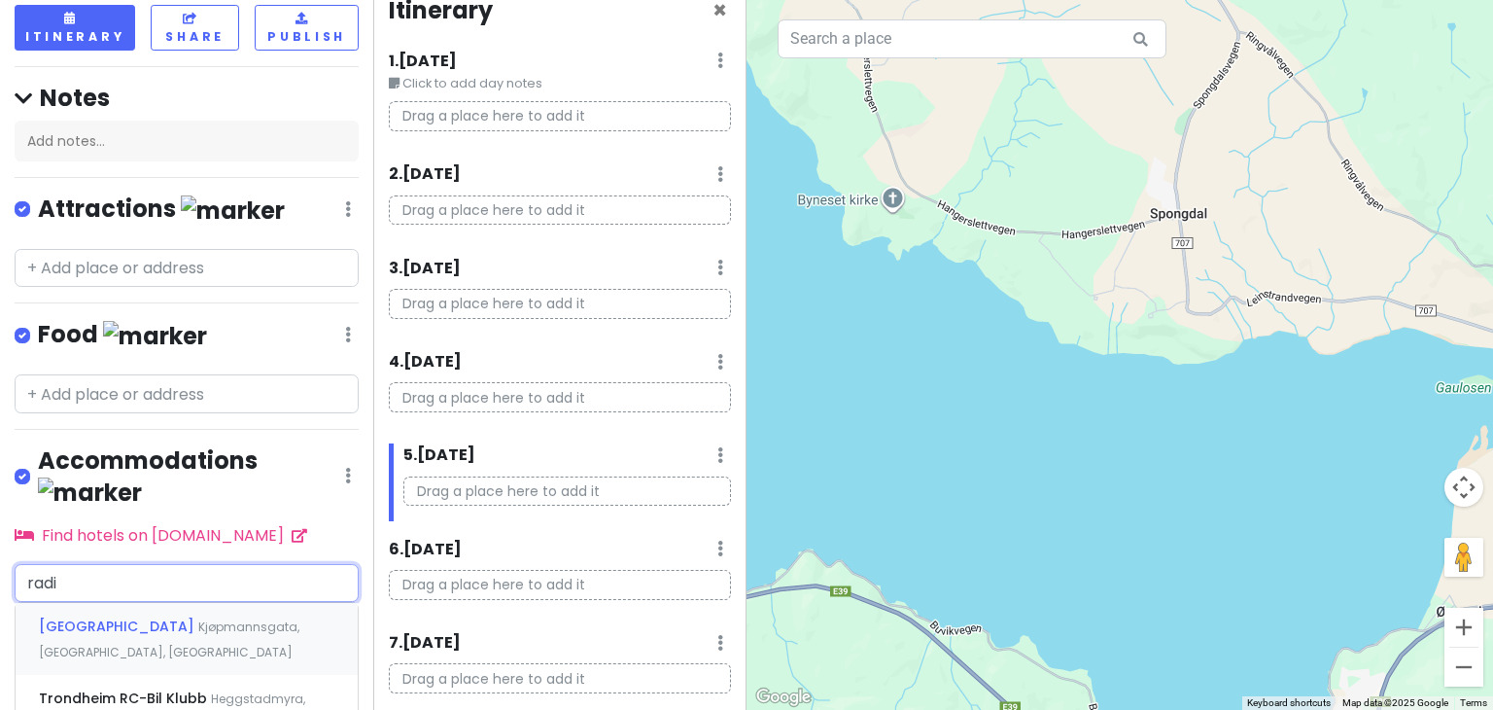
click at [163, 606] on div "Radisson Blu Royal Garden Hotel Trondheim Kjøpmannsgata, Trondheim, Norway" at bounding box center [187, 639] width 342 height 72
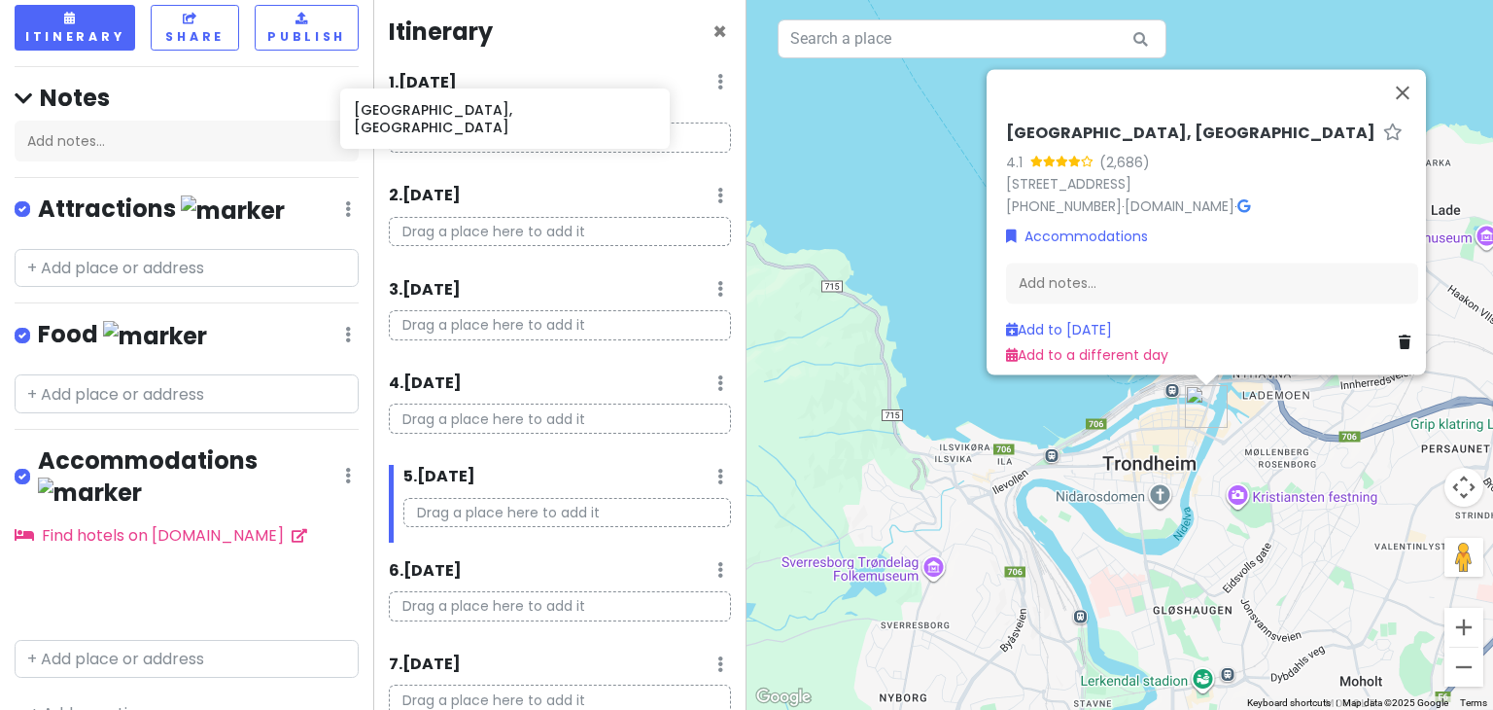
scroll to position [0, 0]
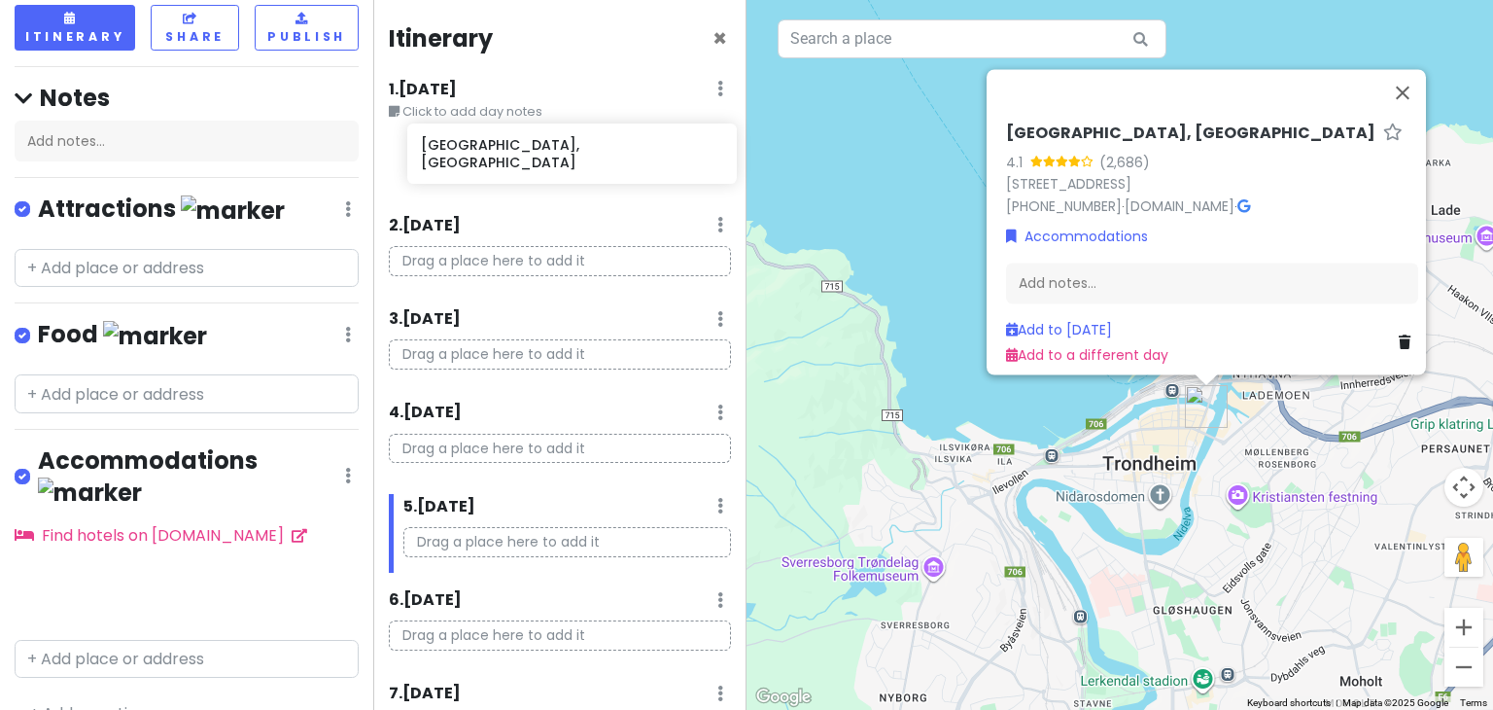
drag, startPoint x: 152, startPoint y: 556, endPoint x: 544, endPoint y: 155, distance: 561.5
click at [544, 155] on div "Norway Trip Private Change Dates Make a Copy Delete Trip Go Pro ⚡️ Give Feedbac…" at bounding box center [746, 355] width 1493 height 710
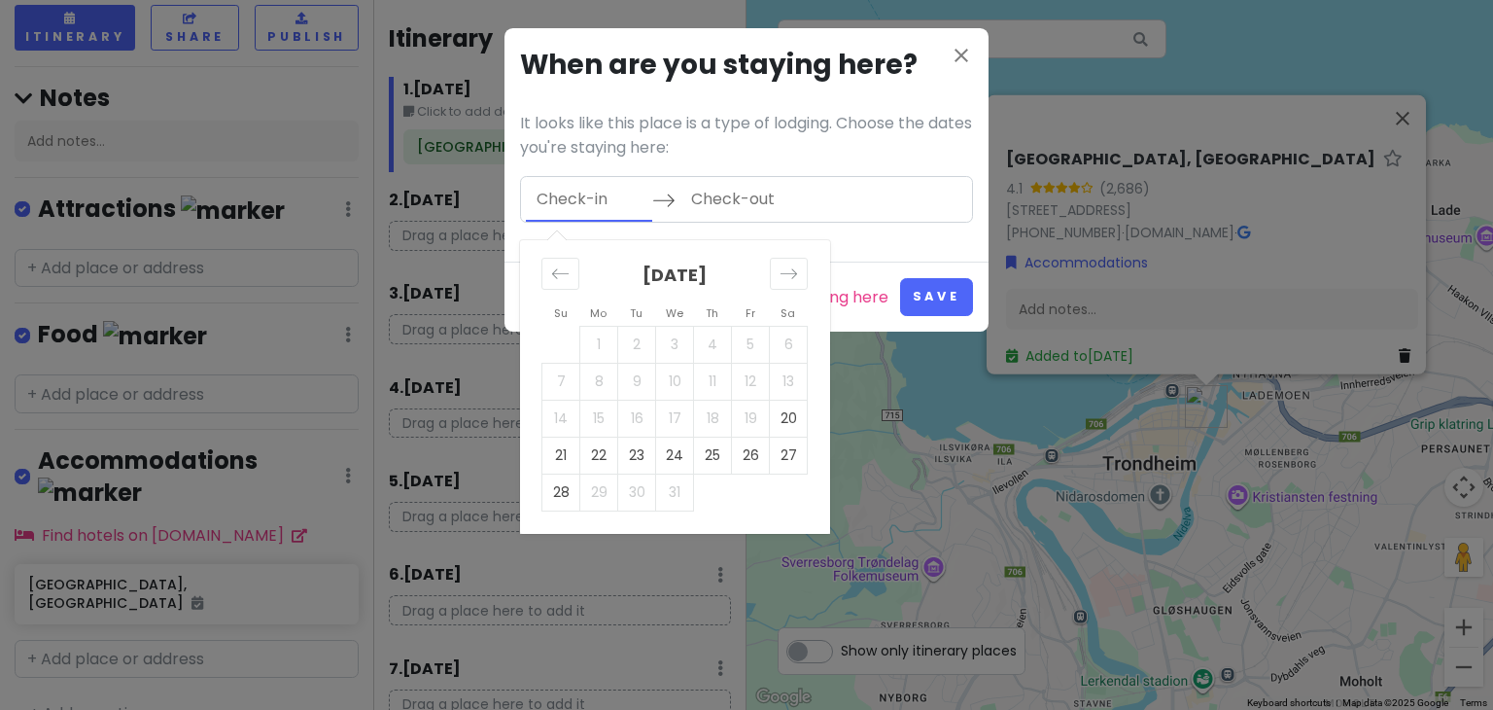
click at [560, 205] on input "Check-in" at bounding box center [589, 199] width 126 height 45
click at [779, 421] on td "20" at bounding box center [789, 417] width 38 height 37
type input "12/20/2025"
click at [560, 456] on td "21" at bounding box center [561, 454] width 38 height 37
type input "12/21/2025"
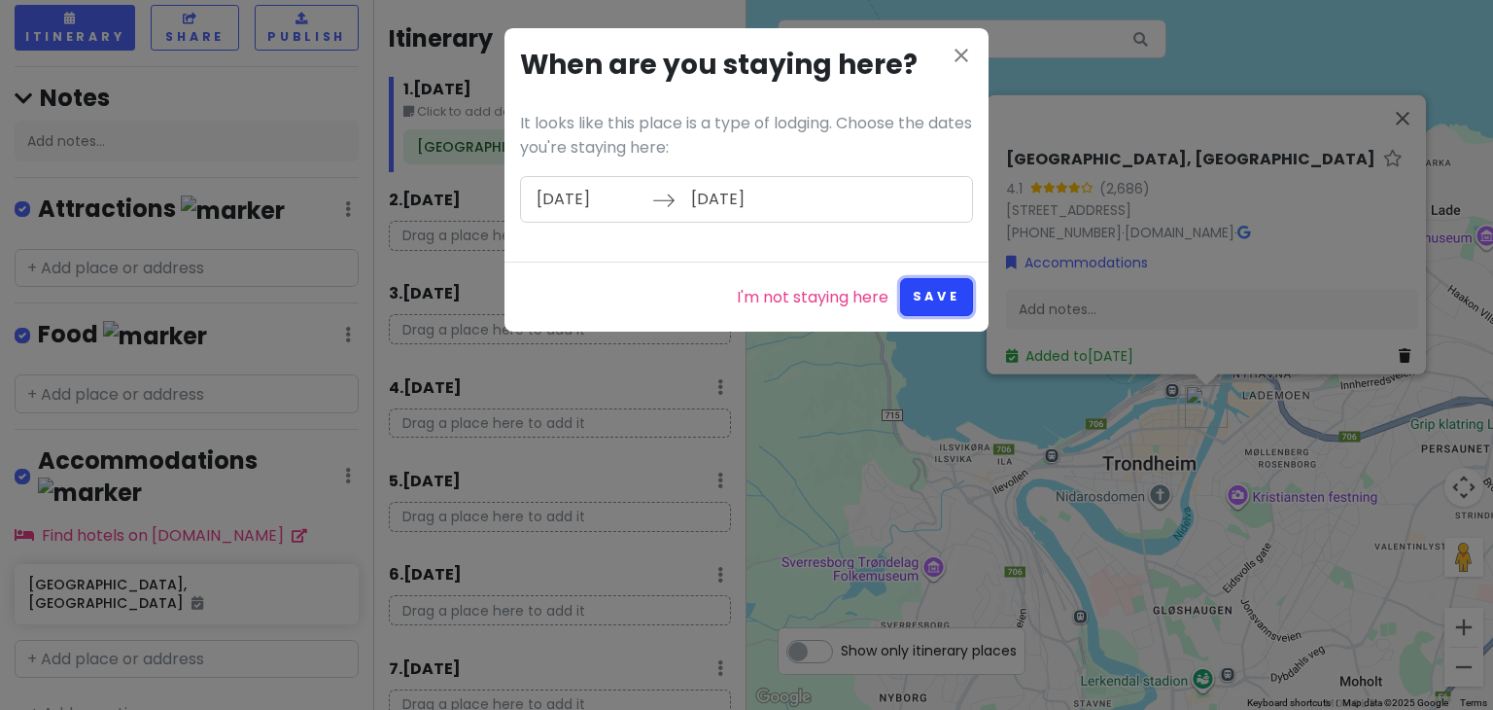
click at [927, 298] on button "Save" at bounding box center [936, 297] width 73 height 38
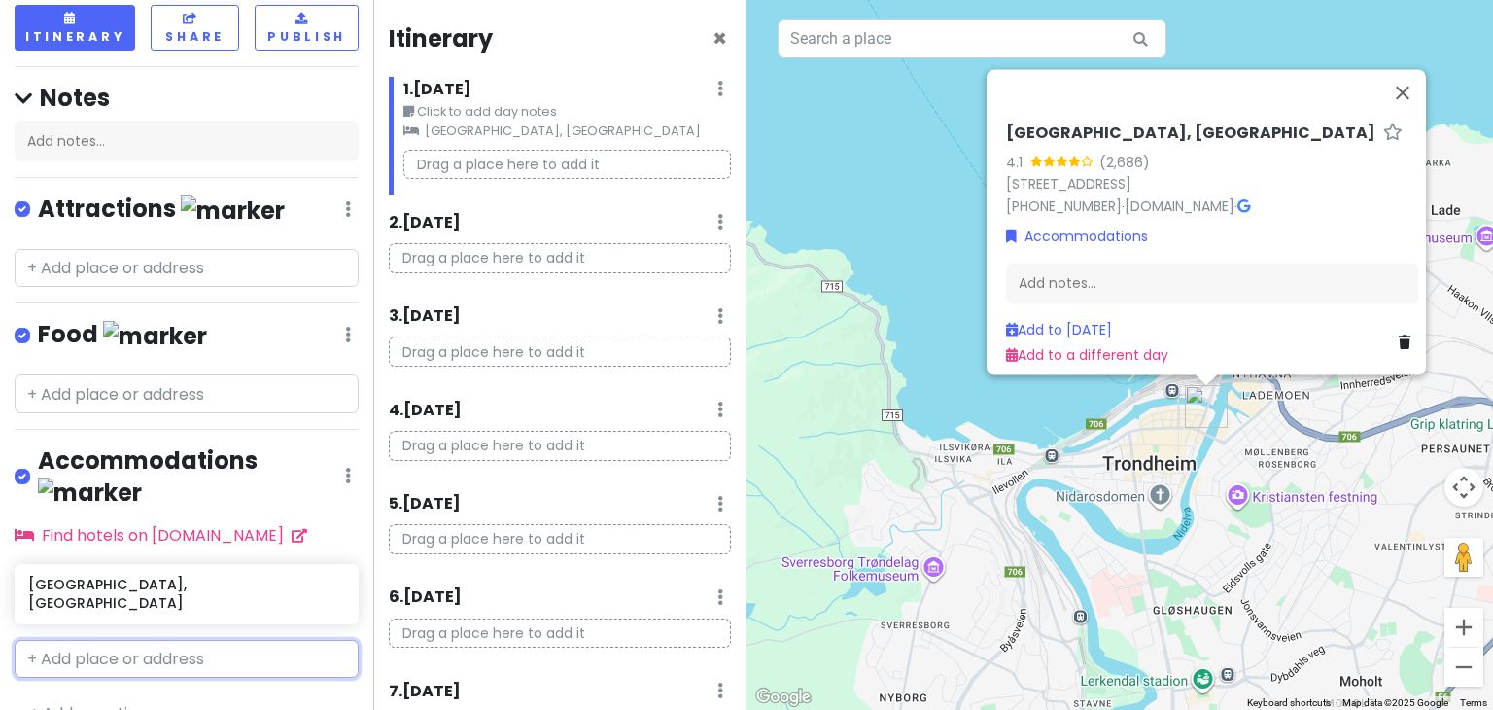
click at [141, 640] on input "text" at bounding box center [187, 659] width 344 height 39
type input "lykkjn"
click at [148, 694] on span "Buvika, Norway" at bounding box center [140, 715] width 202 height 42
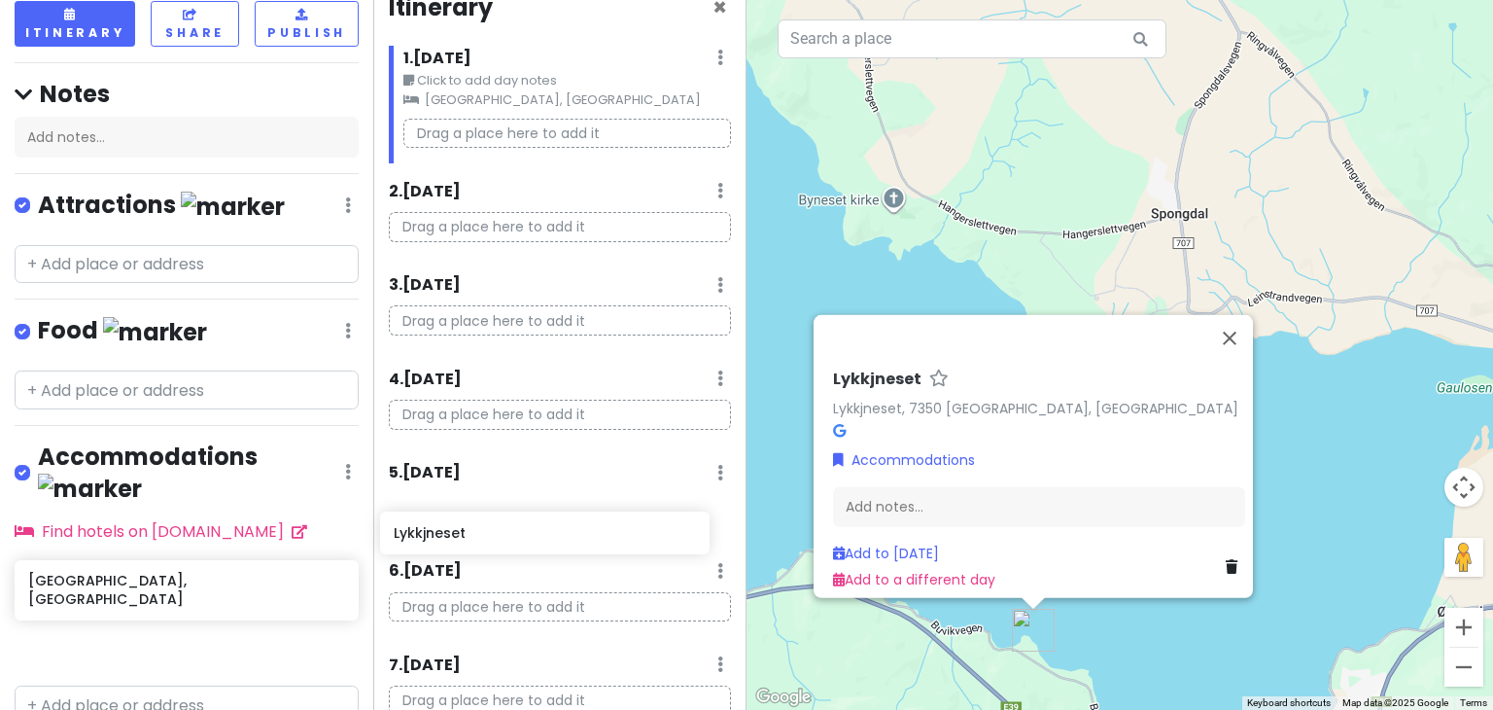
scroll to position [31, 0]
drag, startPoint x: 171, startPoint y: 622, endPoint x: 535, endPoint y: 523, distance: 376.8
click at [535, 523] on div "Norway Trip Private Change Dates Make a Copy Delete Trip Go Pro ⚡️ Give Feedbac…" at bounding box center [746, 355] width 1493 height 710
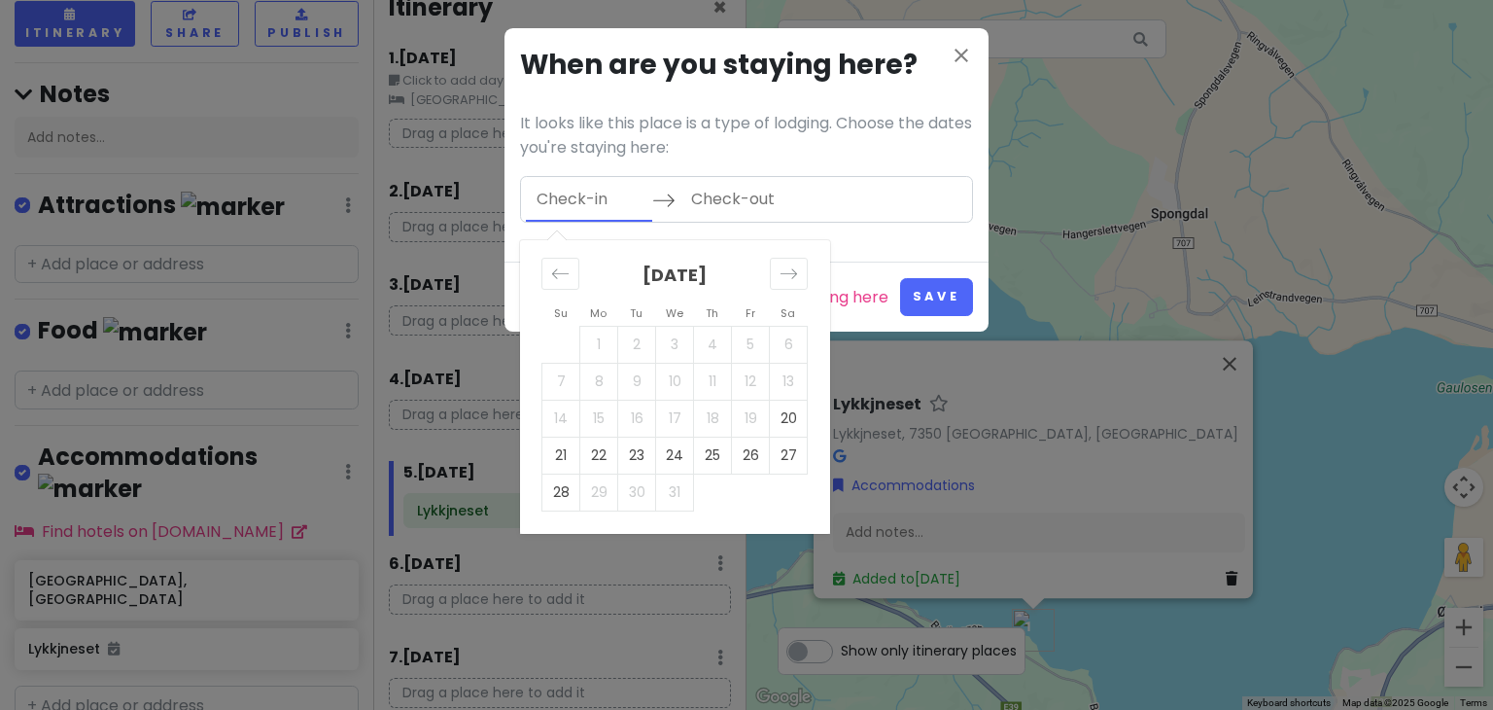
click at [586, 195] on input "Check-in" at bounding box center [589, 199] width 126 height 45
click at [664, 452] on td "24" at bounding box center [675, 454] width 38 height 37
type input "12/24/2025"
click at [758, 453] on td "26" at bounding box center [751, 454] width 38 height 37
type input "12/26/2025"
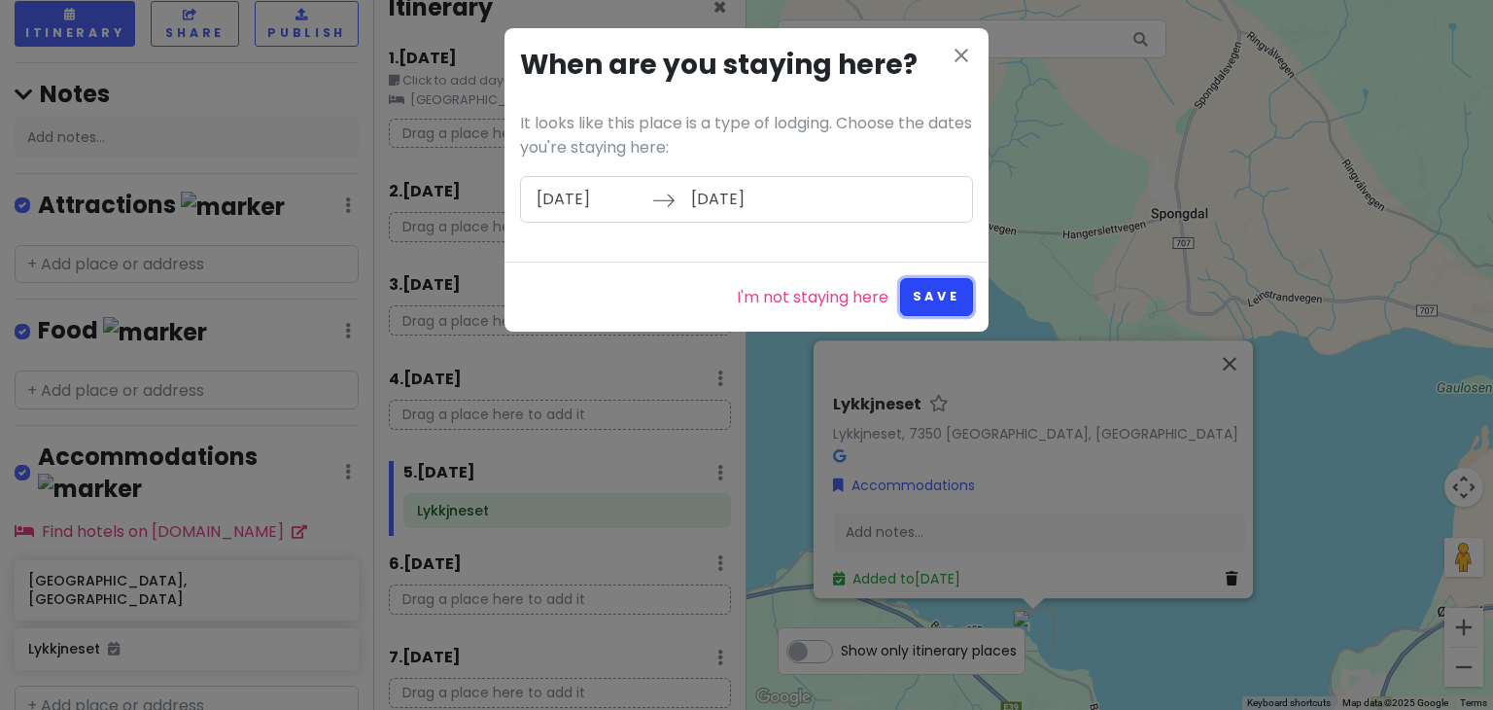
click at [949, 291] on button "Save" at bounding box center [936, 297] width 73 height 38
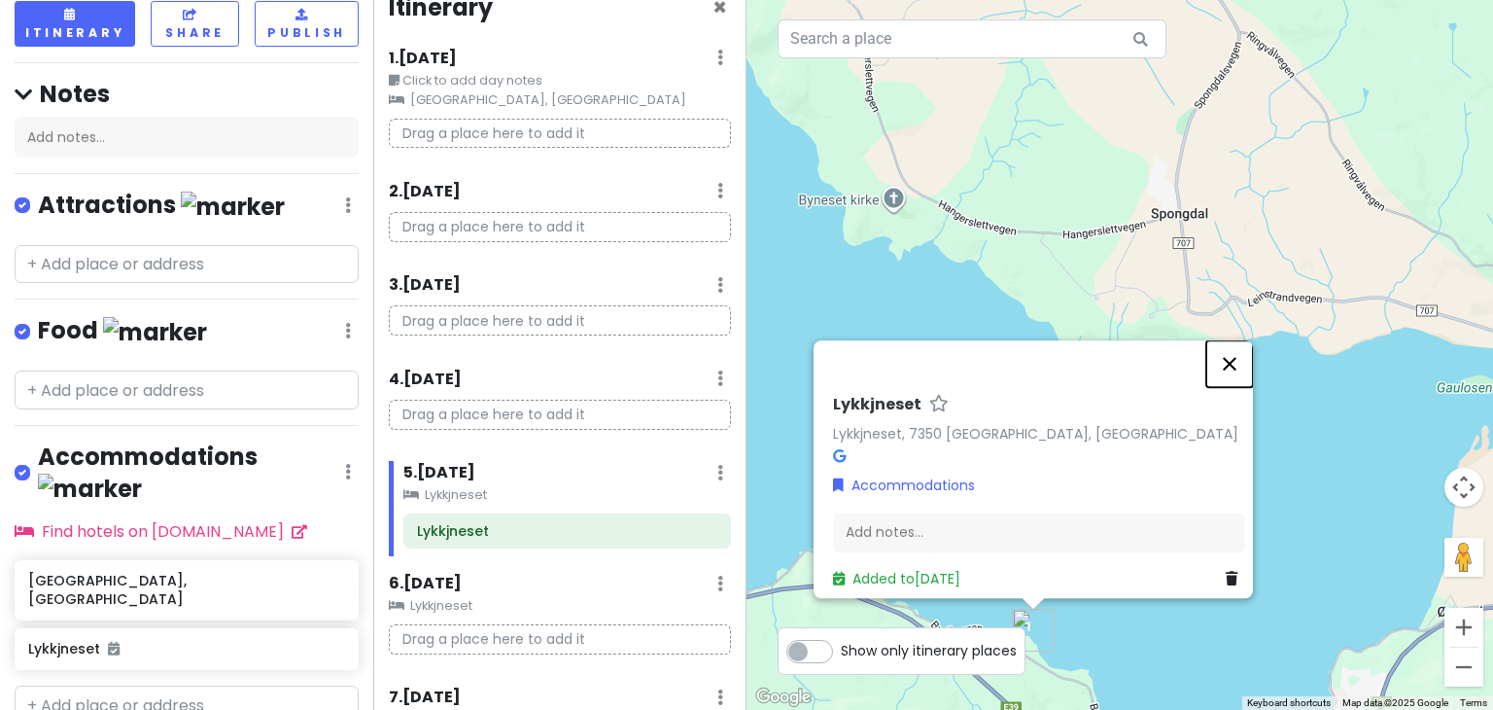
click at [1236, 363] on button "Close" at bounding box center [1229, 363] width 47 height 47
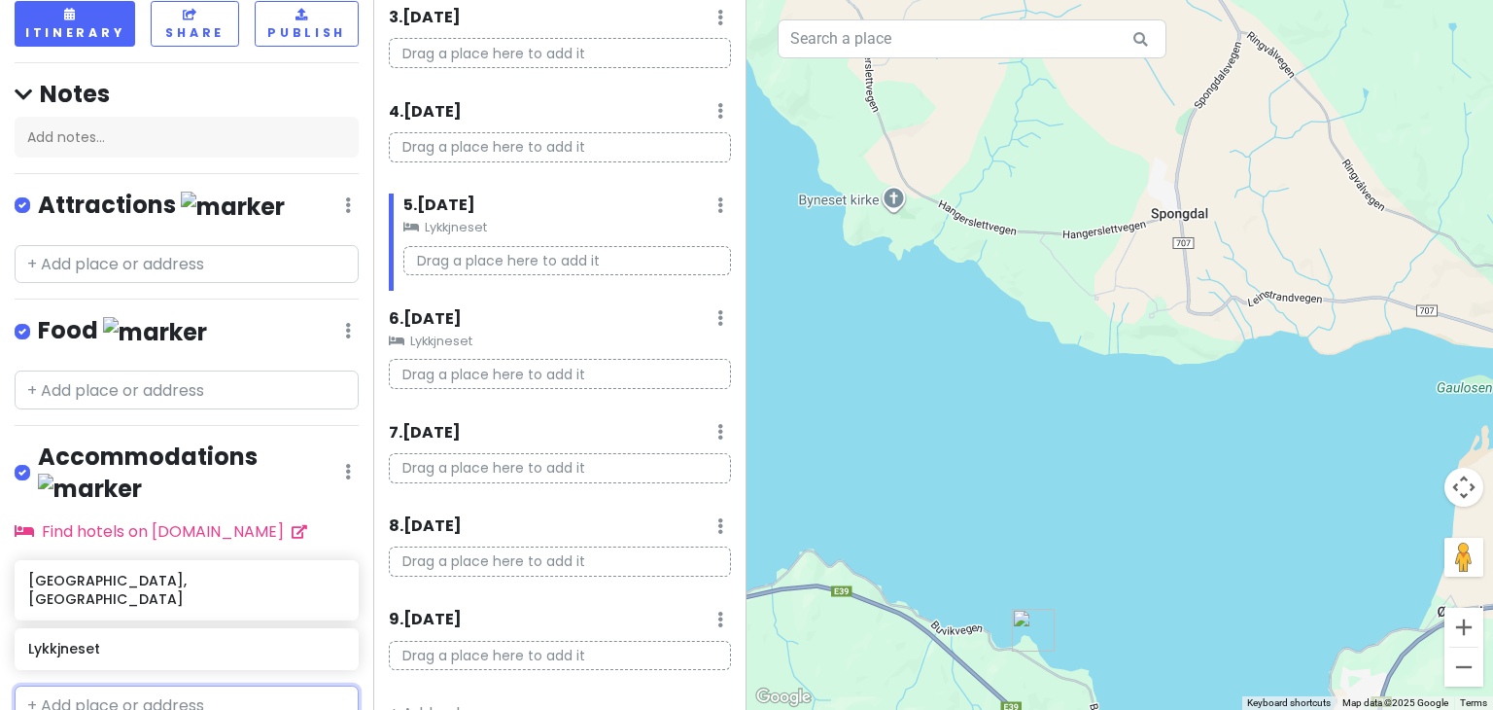
scroll to position [0, 0]
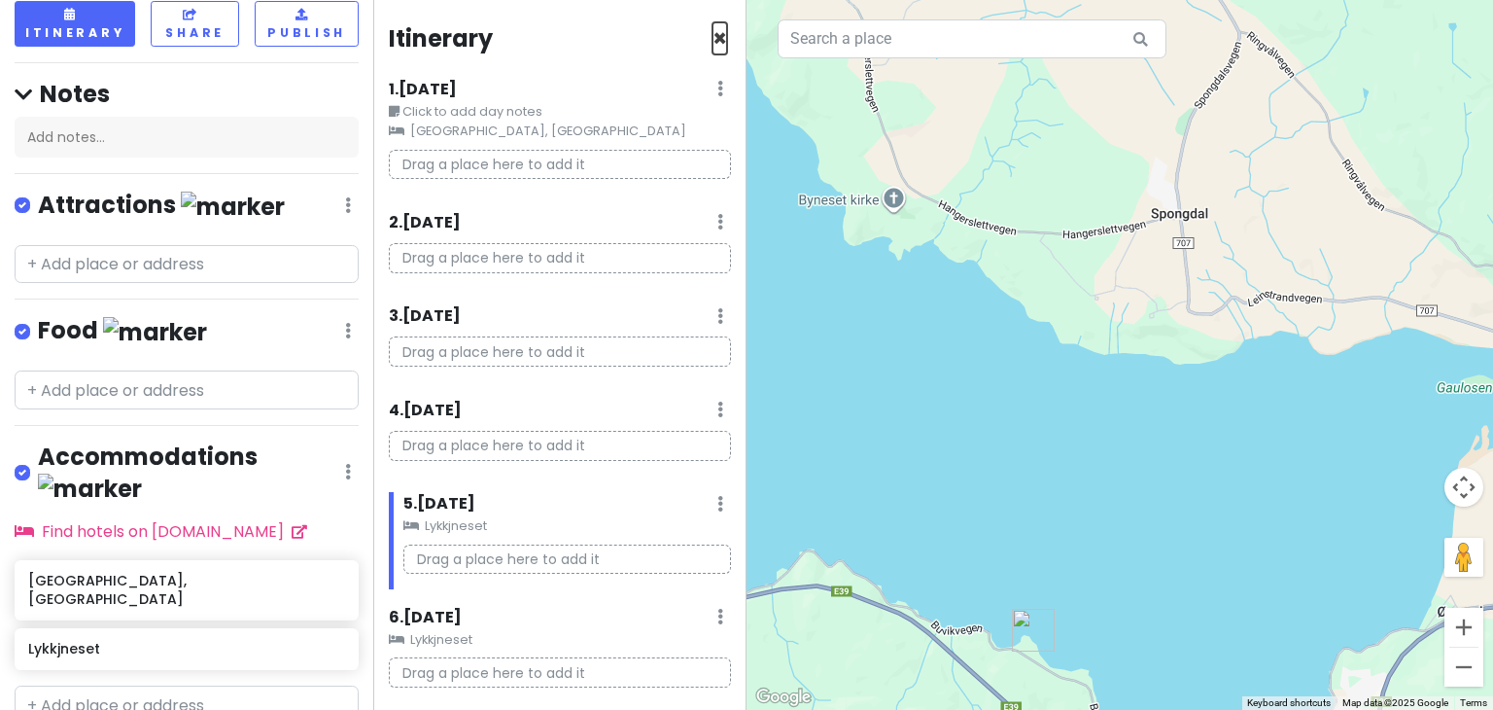
click at [712, 32] on span "×" at bounding box center [719, 38] width 15 height 32
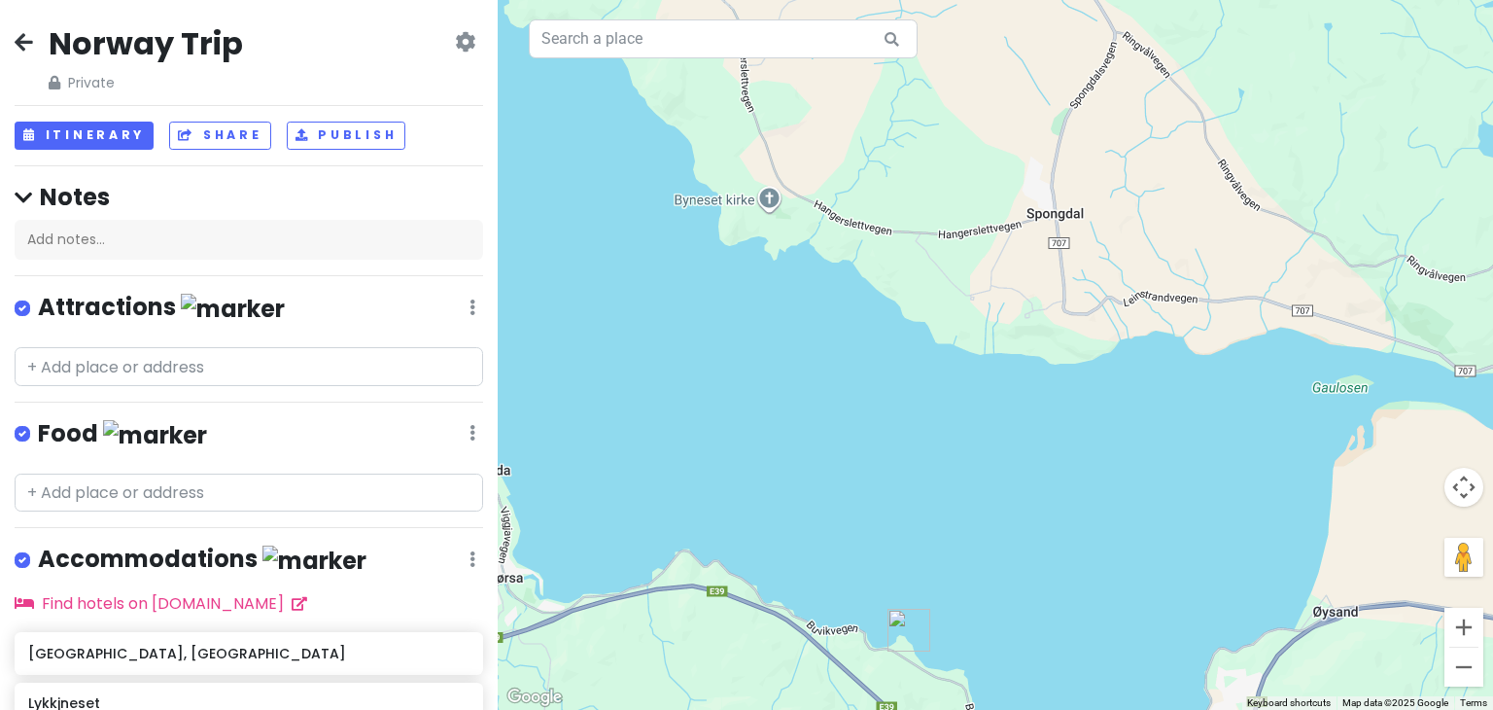
click at [34, 48] on div "Norway Trip Private Change Dates Make a Copy Delete Trip Go Pro ⚡️ Give Feedbac…" at bounding box center [249, 58] width 468 height 70
click at [31, 48] on icon at bounding box center [24, 42] width 18 height 16
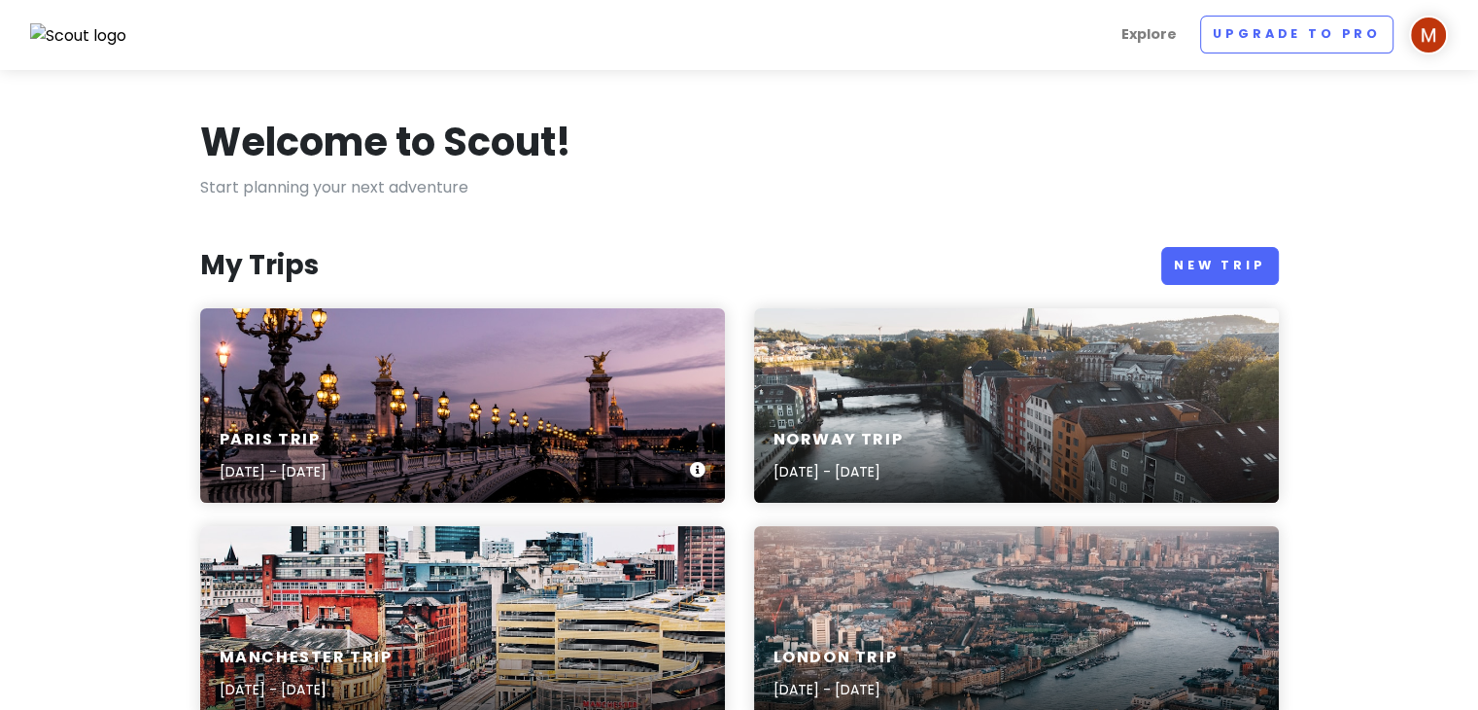
click at [509, 446] on div "Paris Trip [DATE] - [DATE]" at bounding box center [462, 456] width 525 height 92
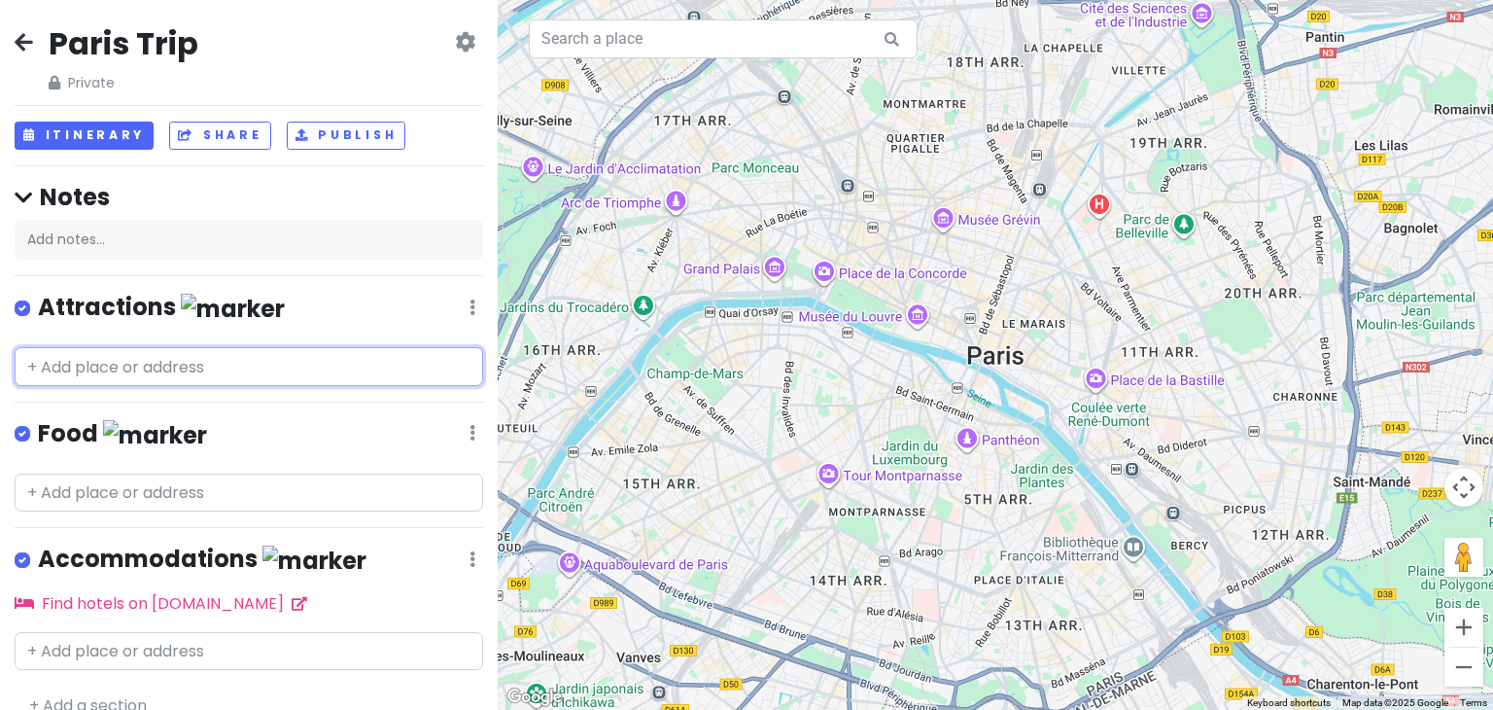
click at [264, 361] on input "text" at bounding box center [249, 366] width 468 height 39
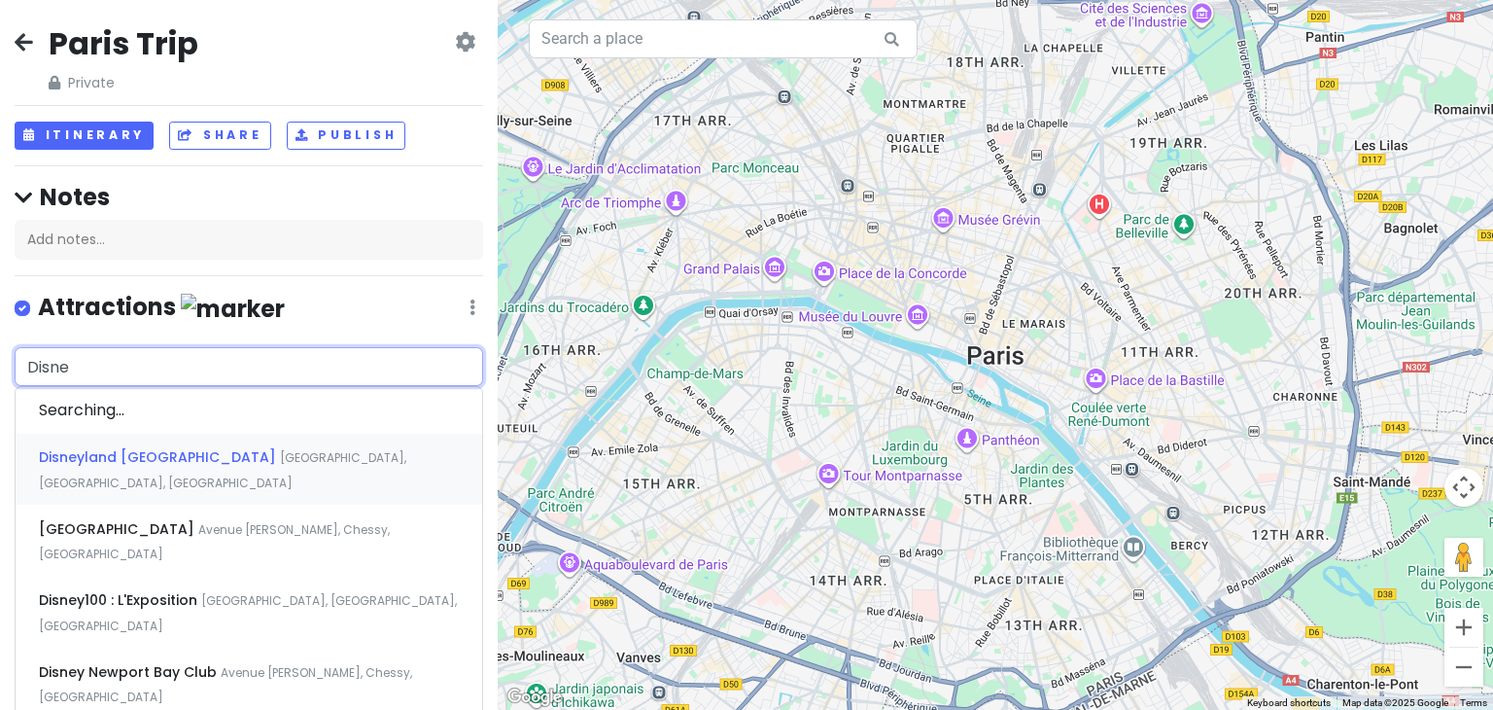
type input "Disney"
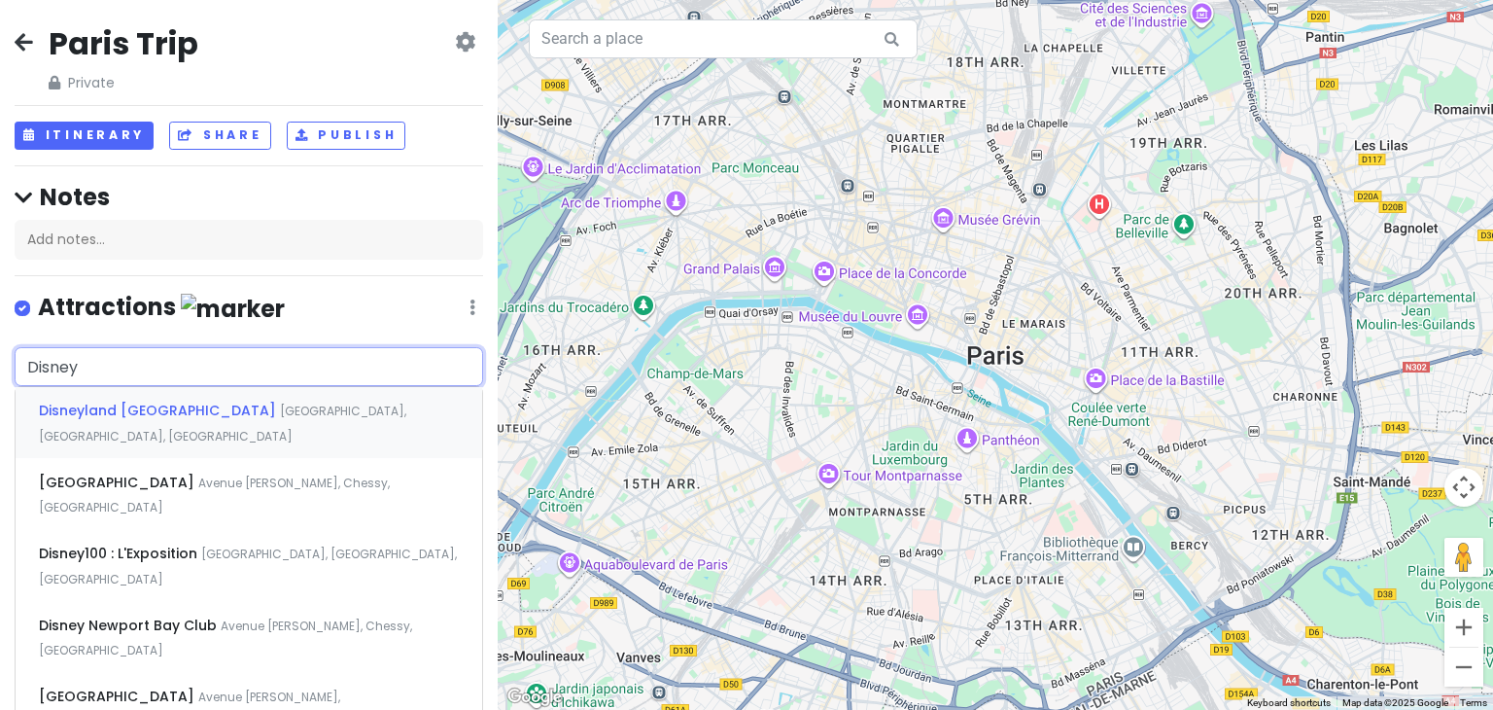
click at [211, 396] on div "Disneyland Paris Boulevard de Parc, Coupvray, France" at bounding box center [249, 423] width 467 height 72
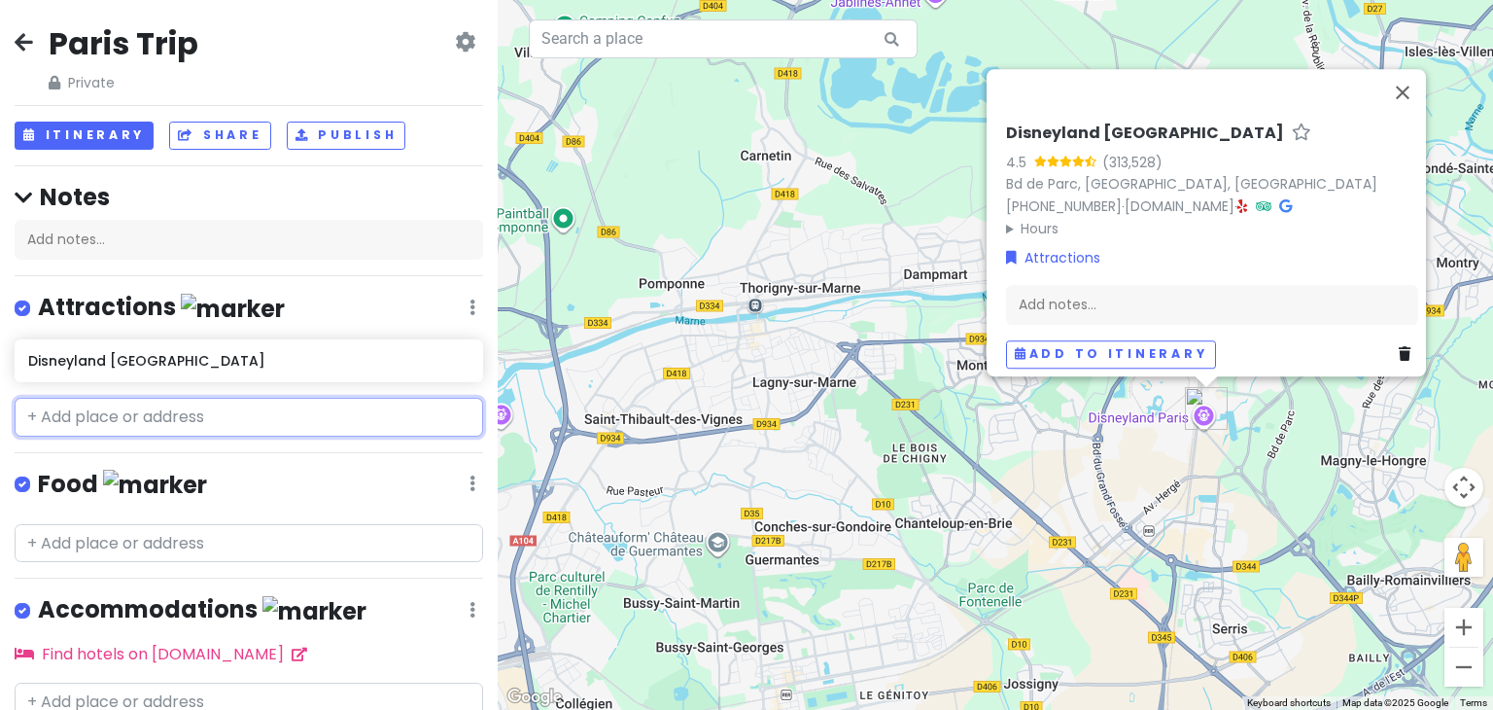
click at [168, 421] on input "text" at bounding box center [249, 417] width 468 height 39
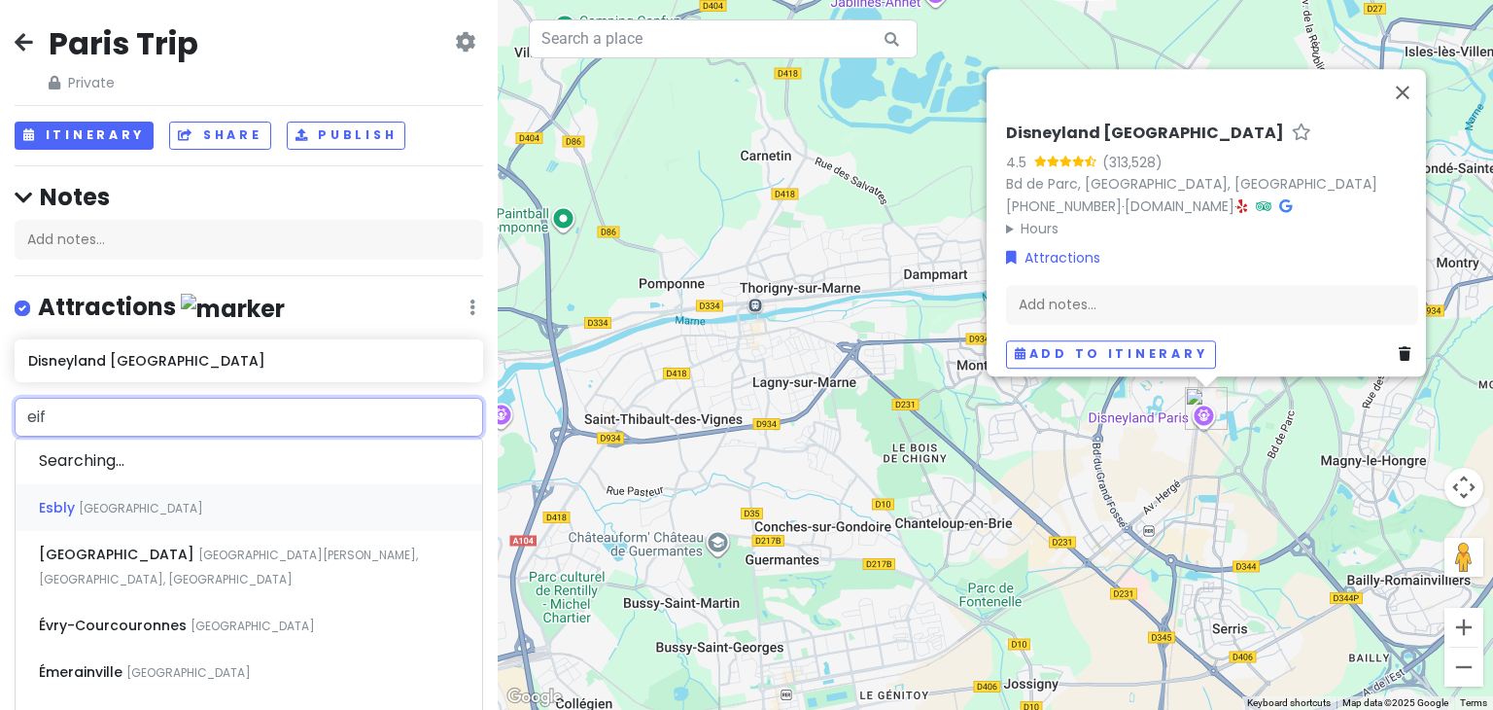
type input "eiff"
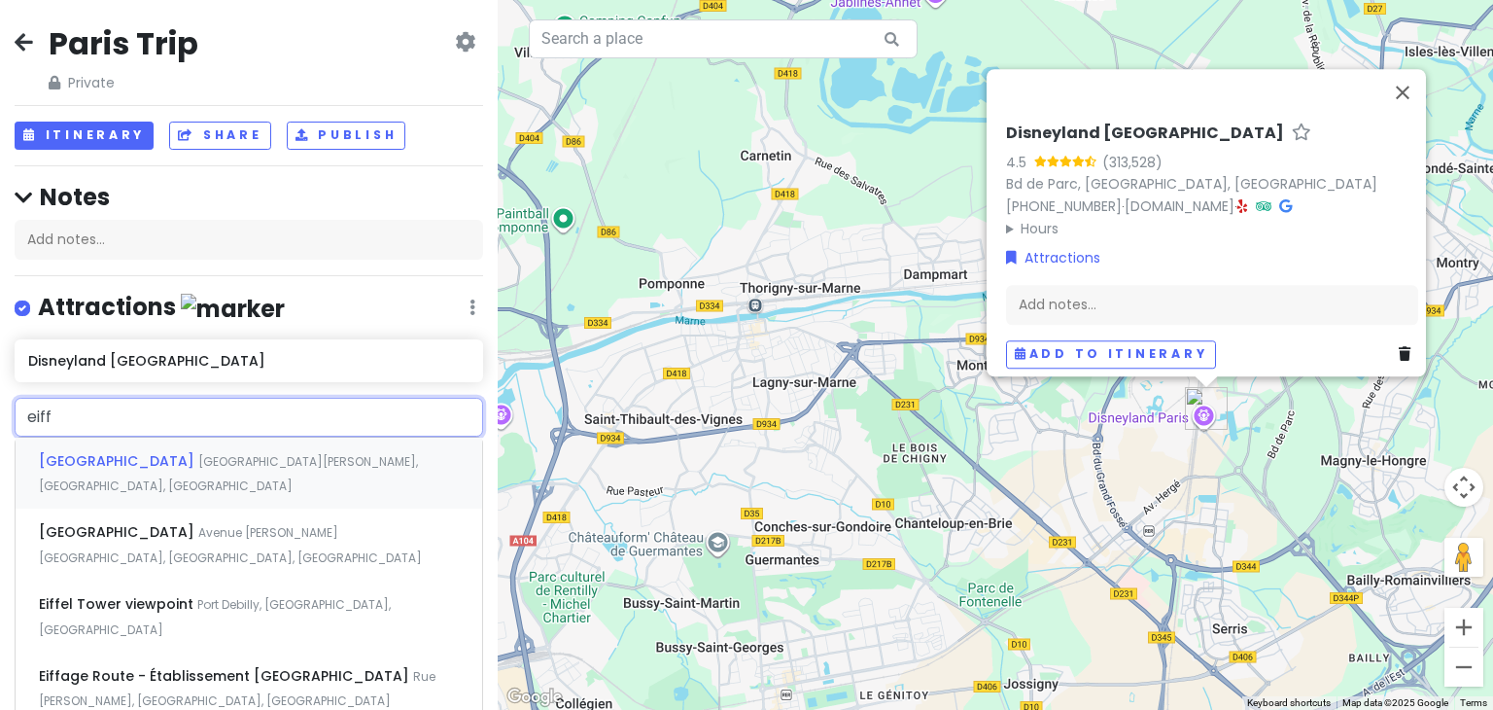
click at [182, 440] on div "Eiffel Tower Avenue Gustave Eiffel, Paris, France" at bounding box center [249, 473] width 467 height 72
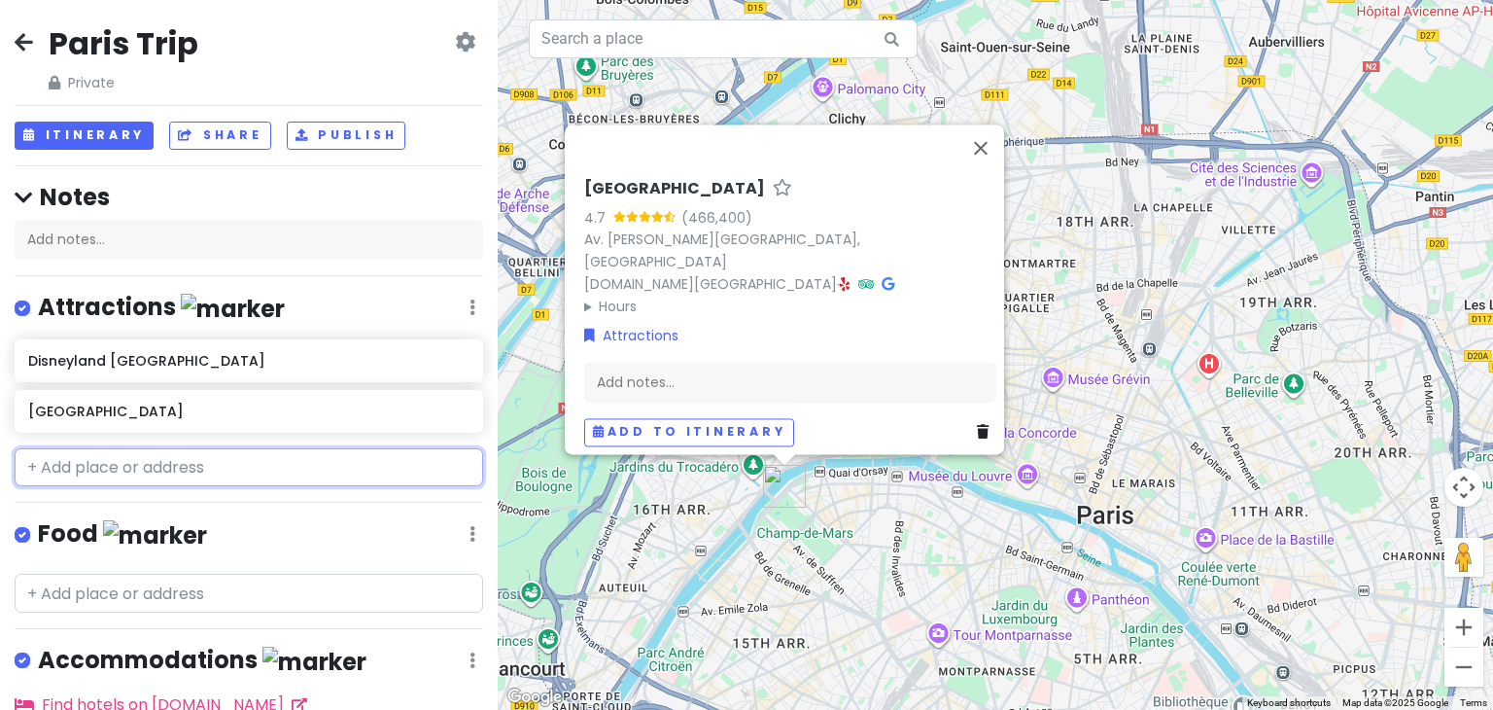
click at [144, 465] on input "text" at bounding box center [249, 467] width 468 height 39
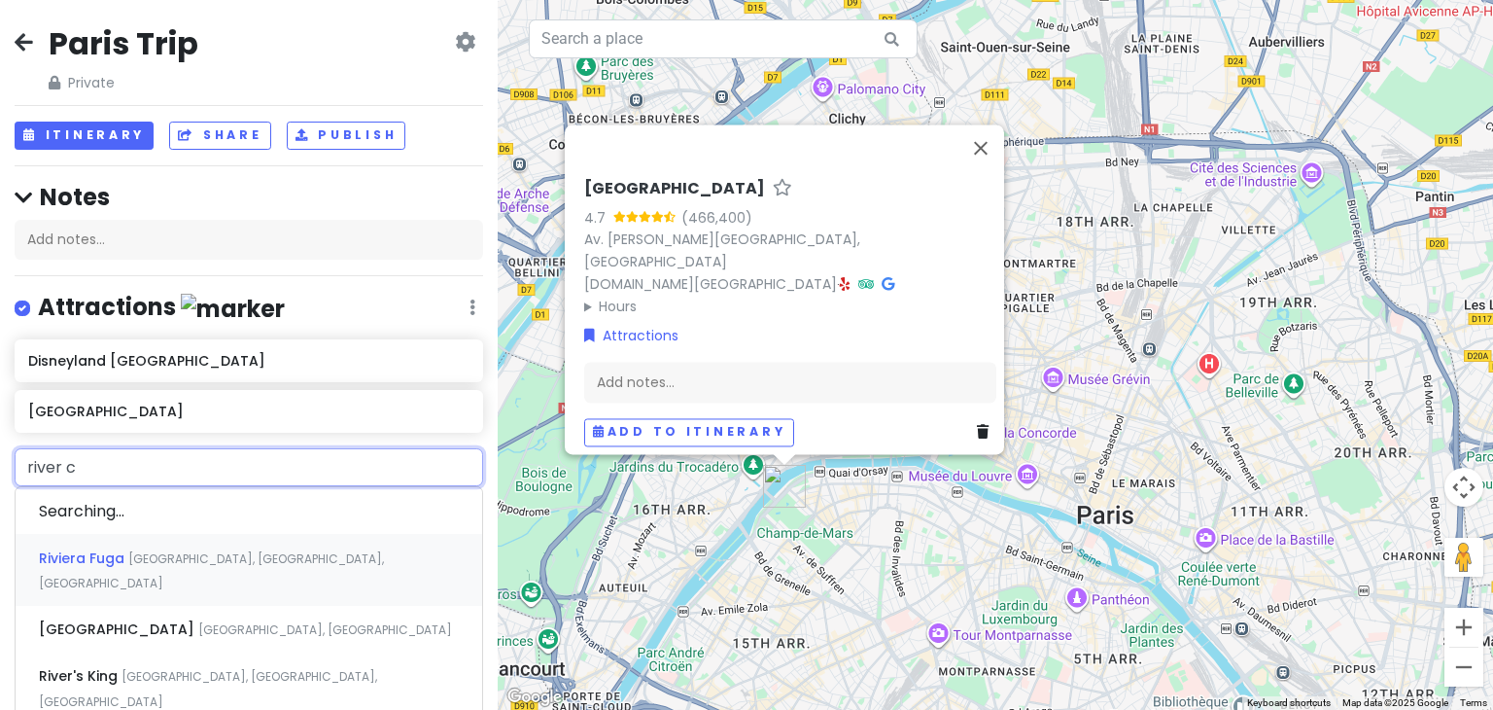
type input "river cr"
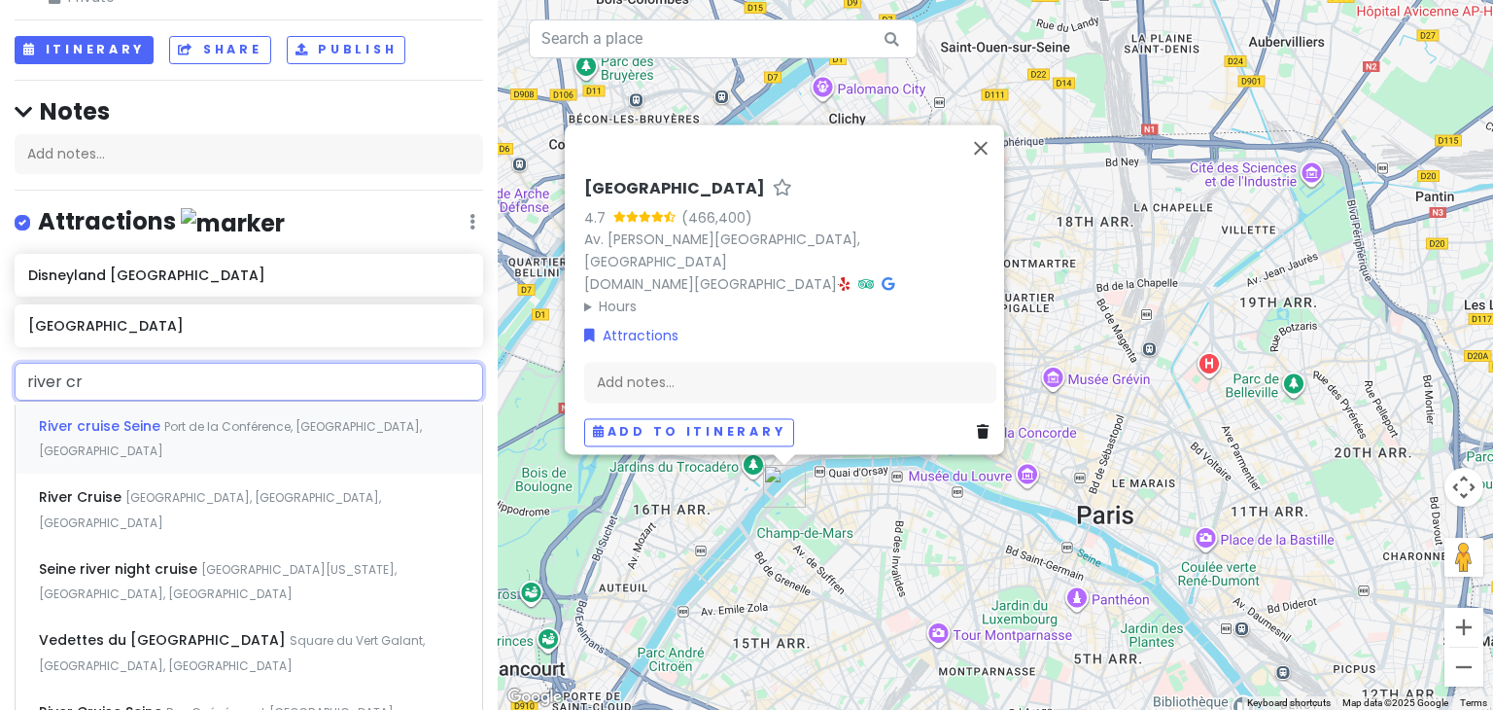
scroll to position [93, 0]
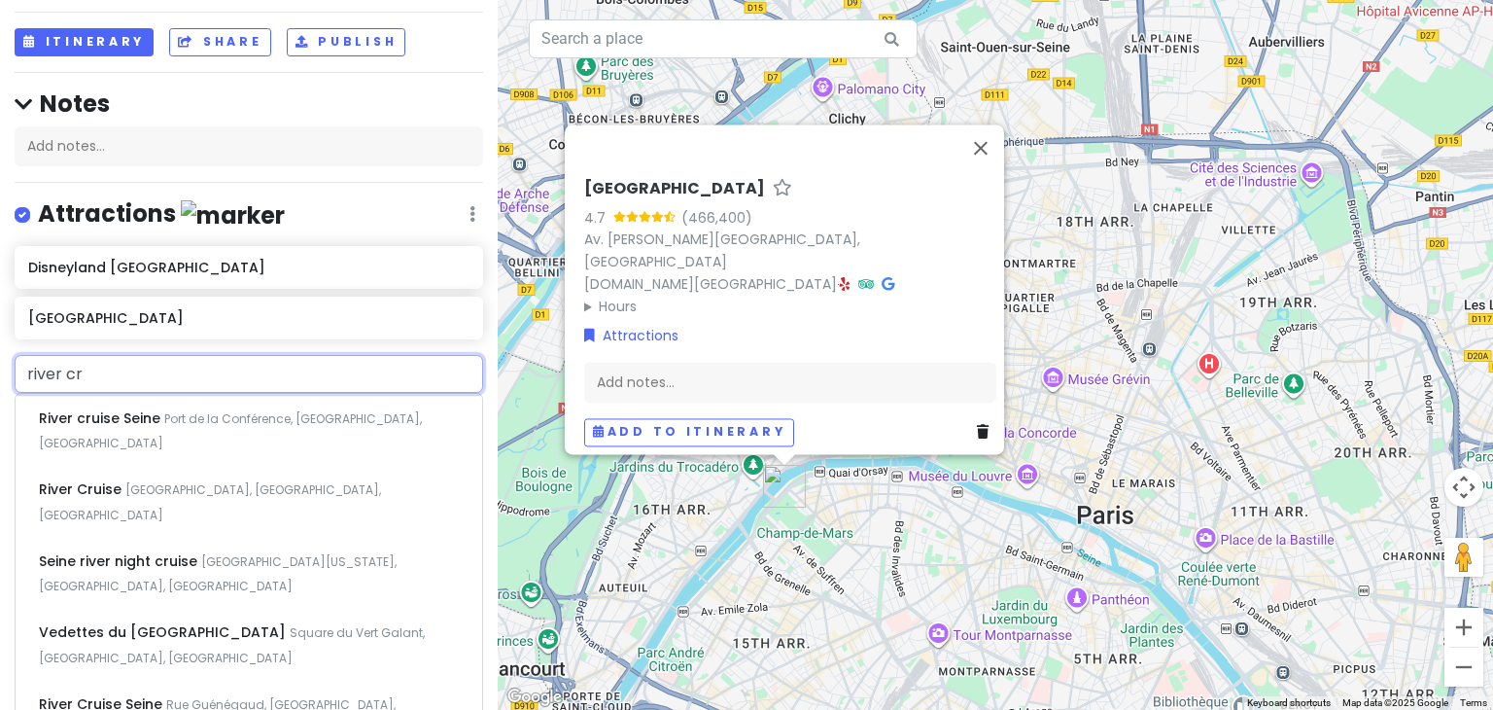
click at [431, 363] on input "river cr" at bounding box center [249, 374] width 468 height 39
click at [134, 379] on input "river cr" at bounding box center [249, 374] width 468 height 39
click at [156, 403] on div "River cruise Seine Port de la Conférence, Paris, France" at bounding box center [249, 430] width 467 height 72
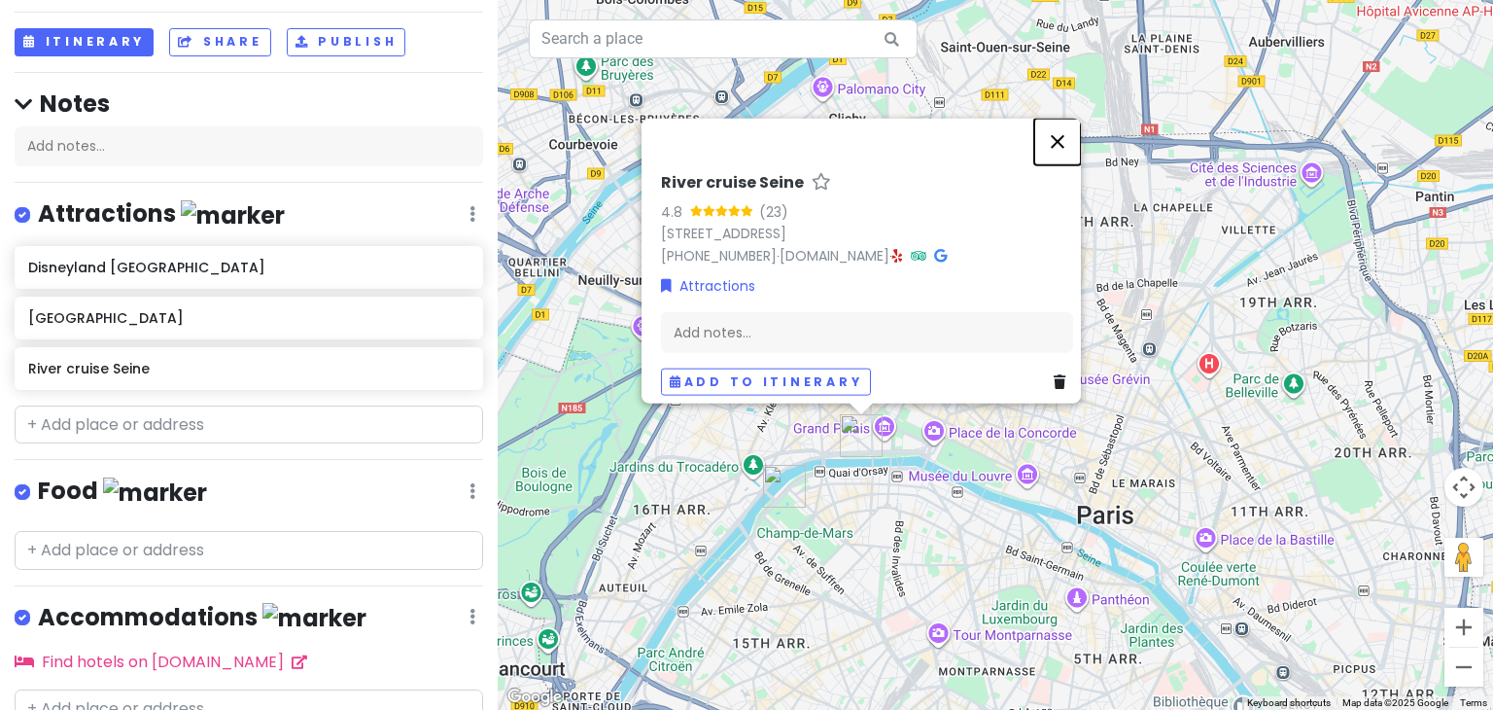
click at [1057, 130] on button "Close" at bounding box center [1057, 142] width 47 height 47
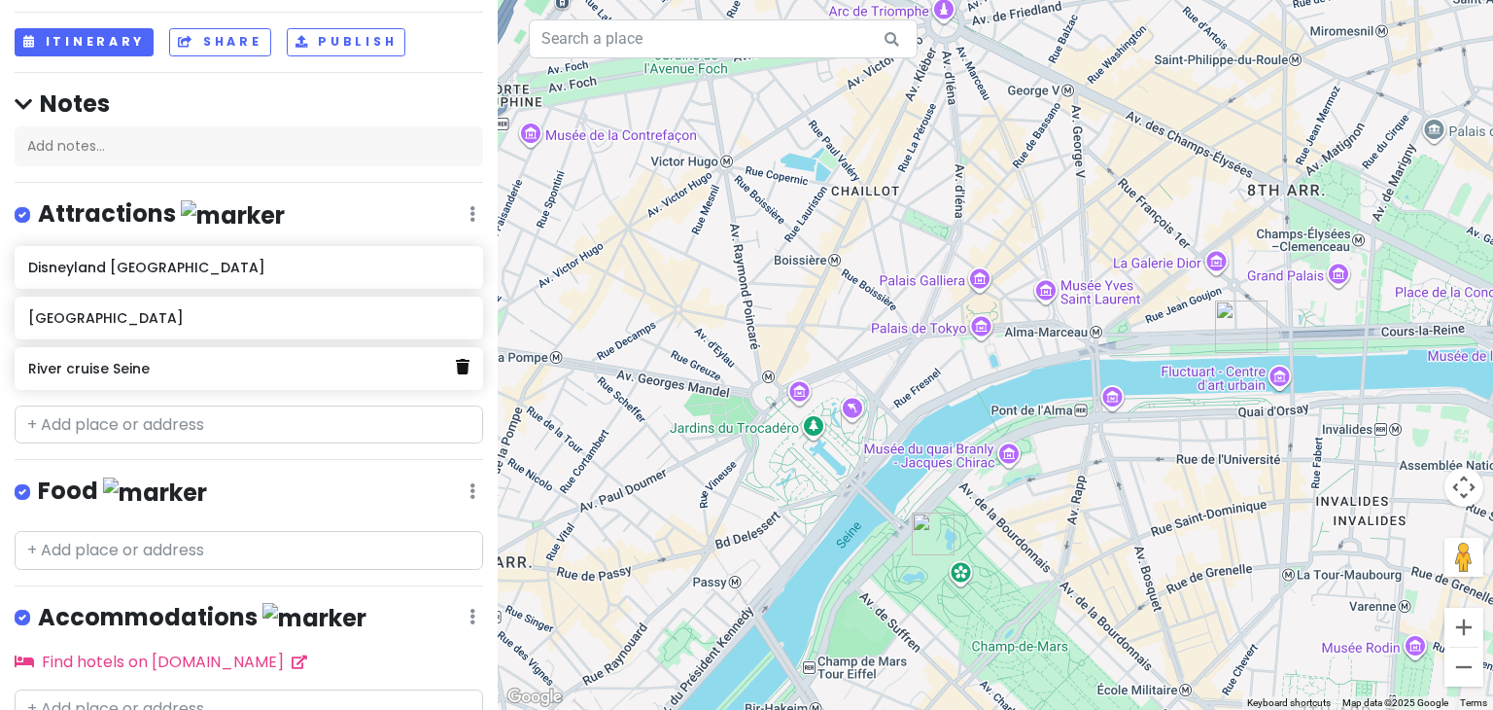
click at [456, 374] on link at bounding box center [463, 367] width 14 height 25
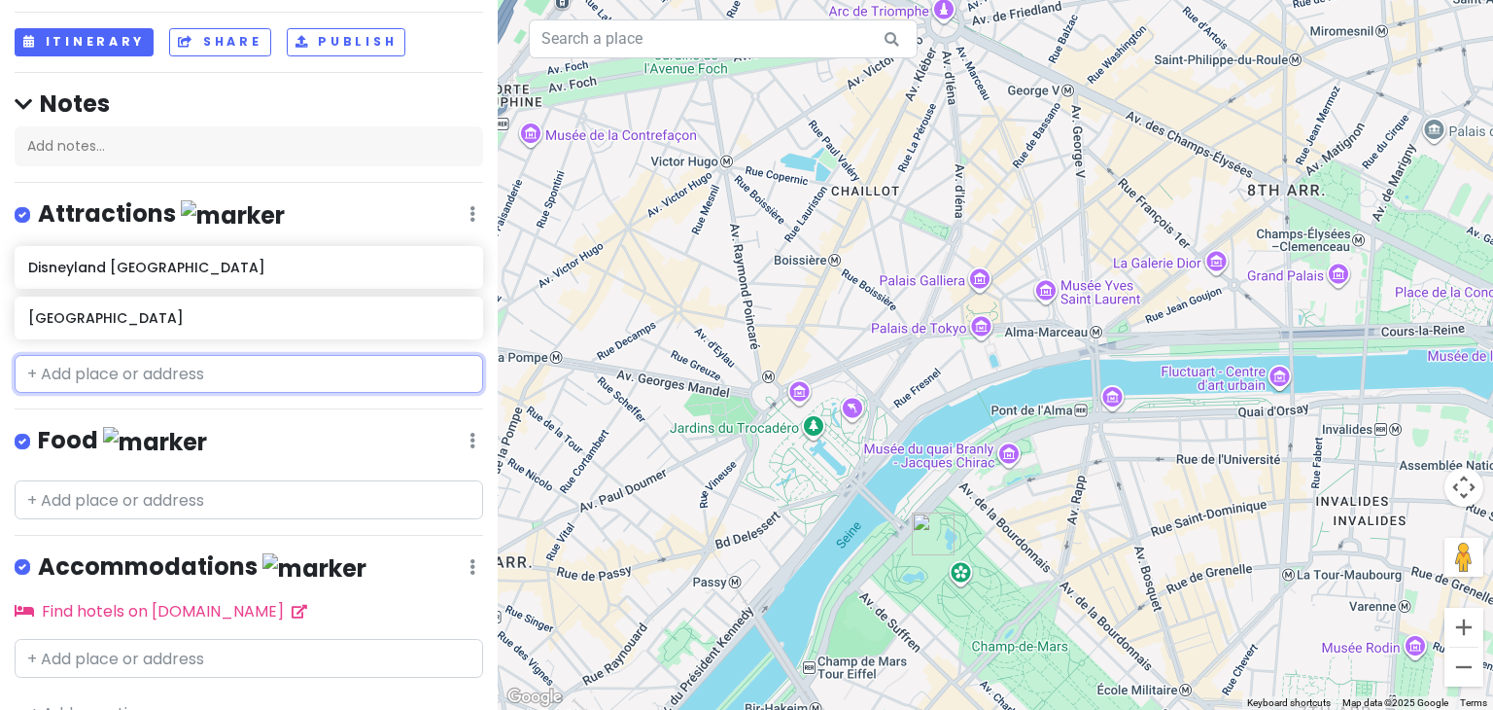
click at [170, 373] on input "text" at bounding box center [249, 374] width 468 height 39
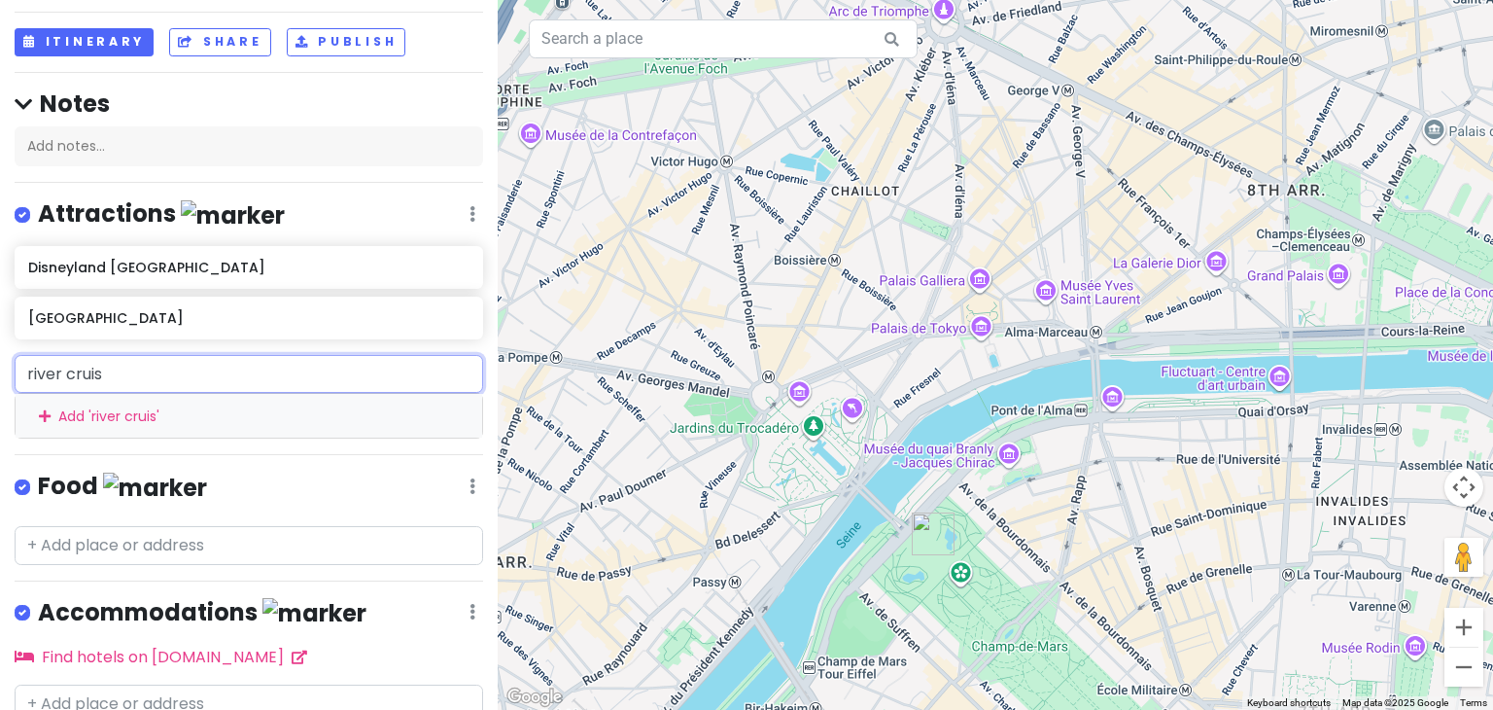
type input "river cruise"
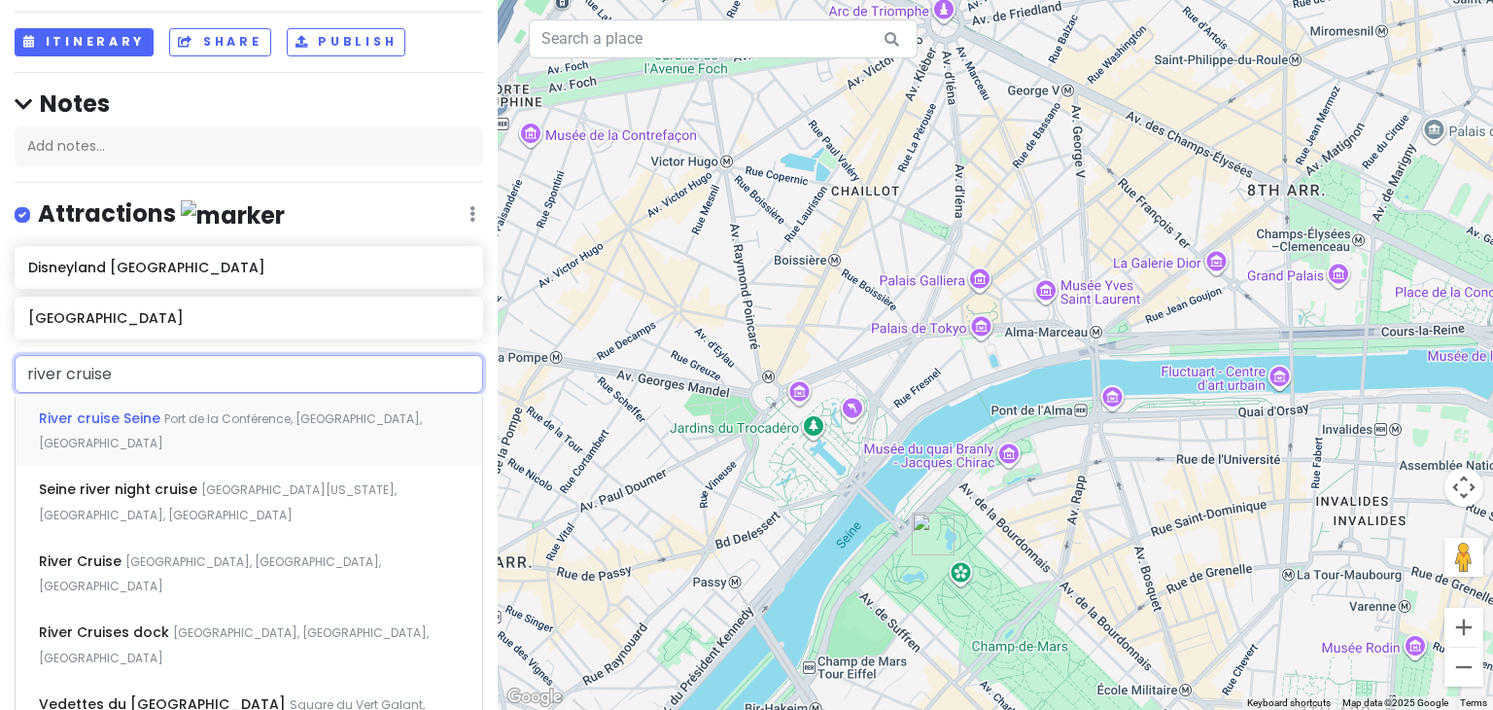
click at [160, 401] on div "River cruise Seine Port de la Conférence, Paris, France" at bounding box center [249, 430] width 467 height 72
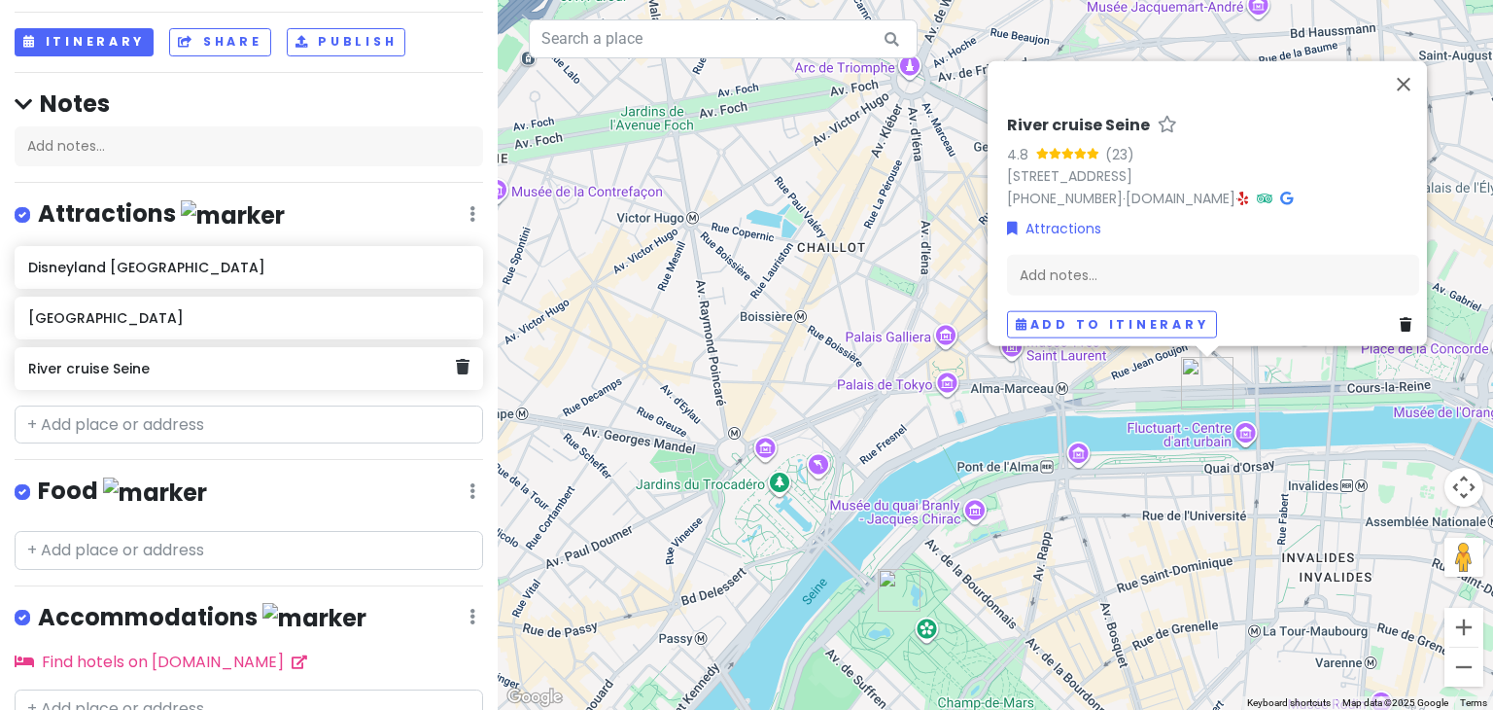
click at [368, 369] on h6 "River cruise Seine" at bounding box center [241, 368] width 427 height 17
click at [82, 370] on h6 "River cruise Seine" at bounding box center [241, 368] width 427 height 17
click at [89, 371] on h6 "River cruise Seine" at bounding box center [241, 368] width 427 height 17
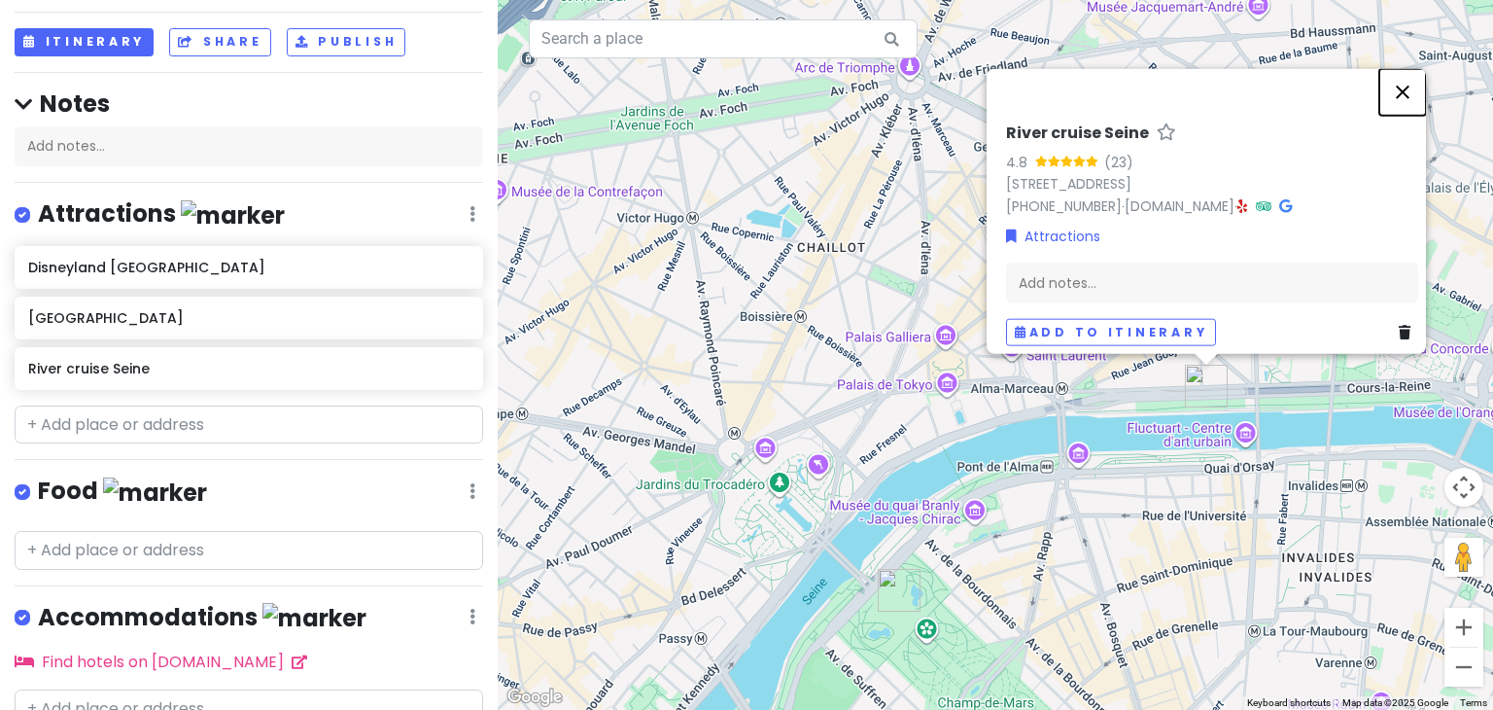
click at [1414, 75] on button "Close" at bounding box center [1402, 92] width 47 height 47
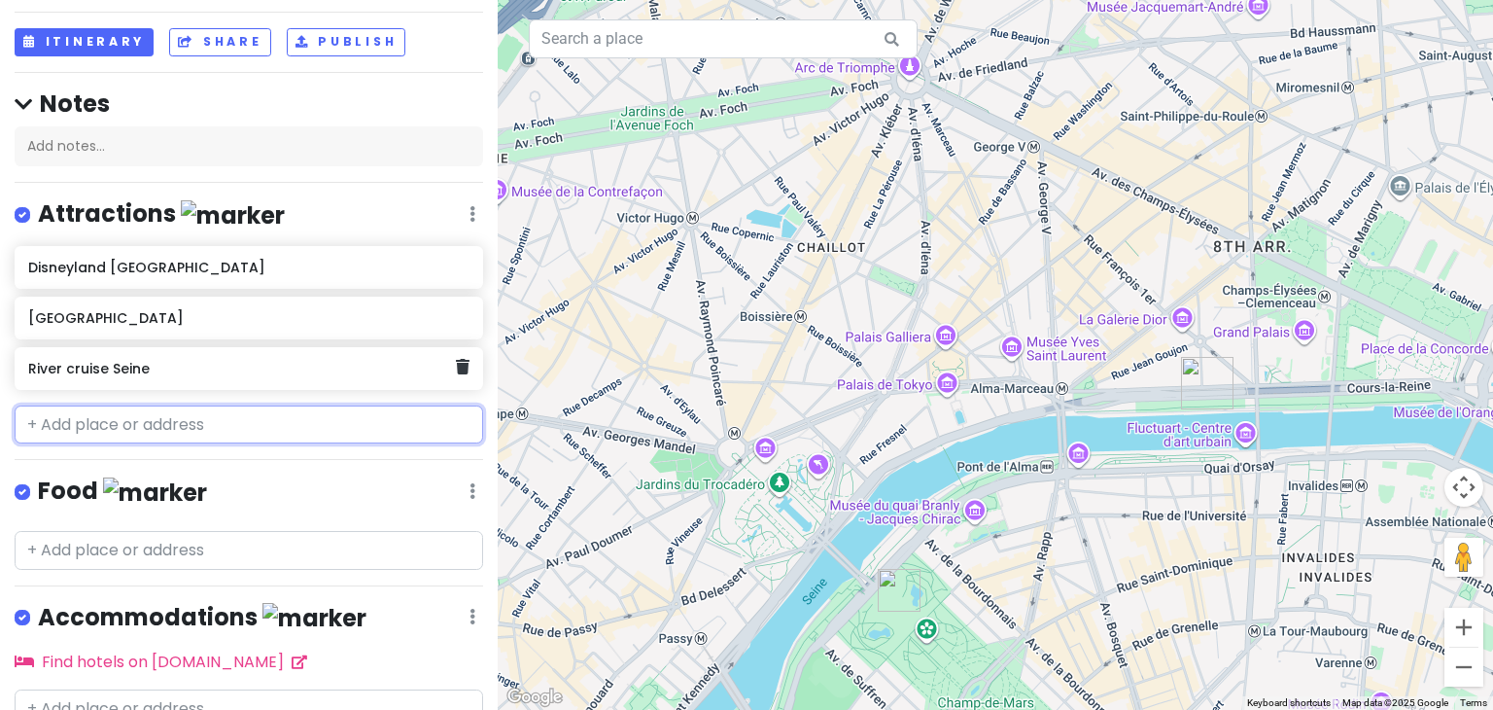
click at [66, 363] on h6 "River cruise Seine" at bounding box center [241, 368] width 427 height 17
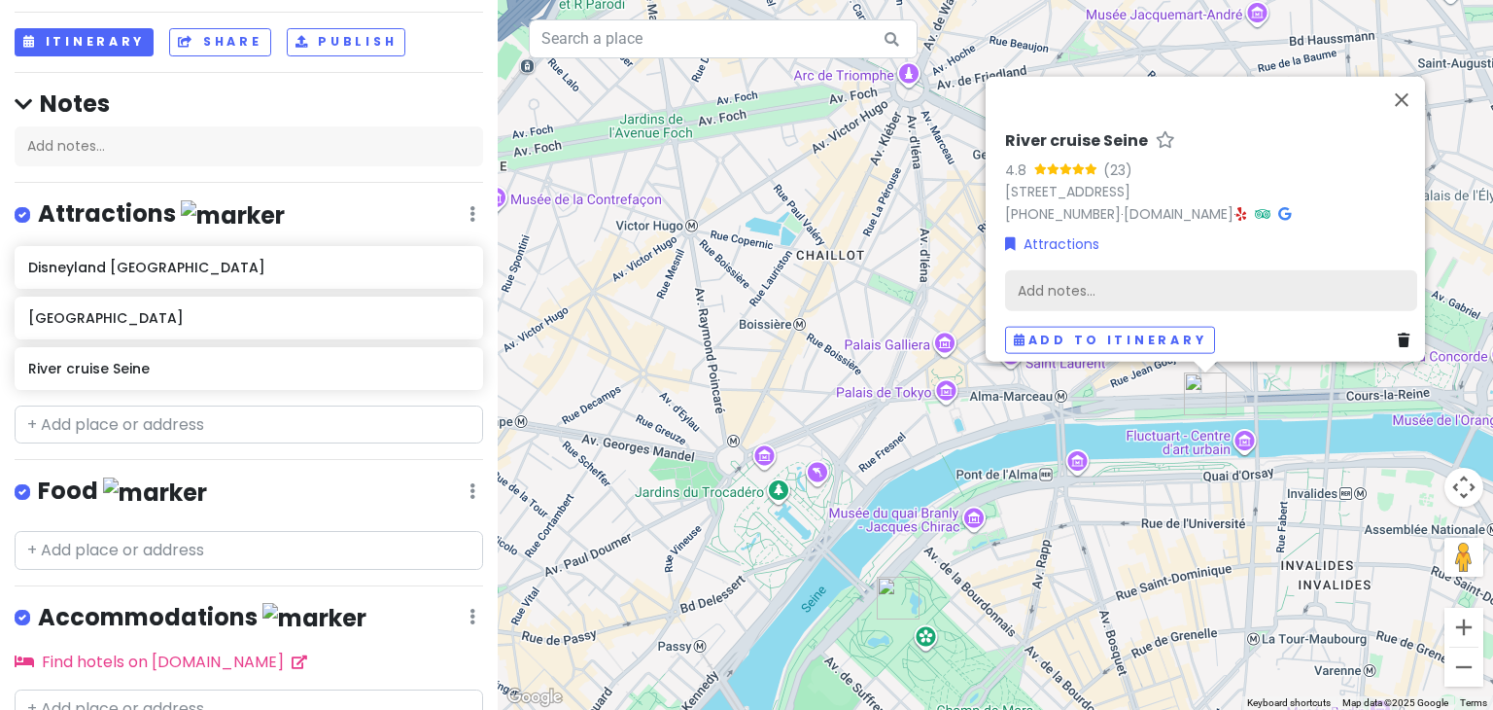
click at [1052, 277] on div "Add notes..." at bounding box center [1211, 290] width 412 height 41
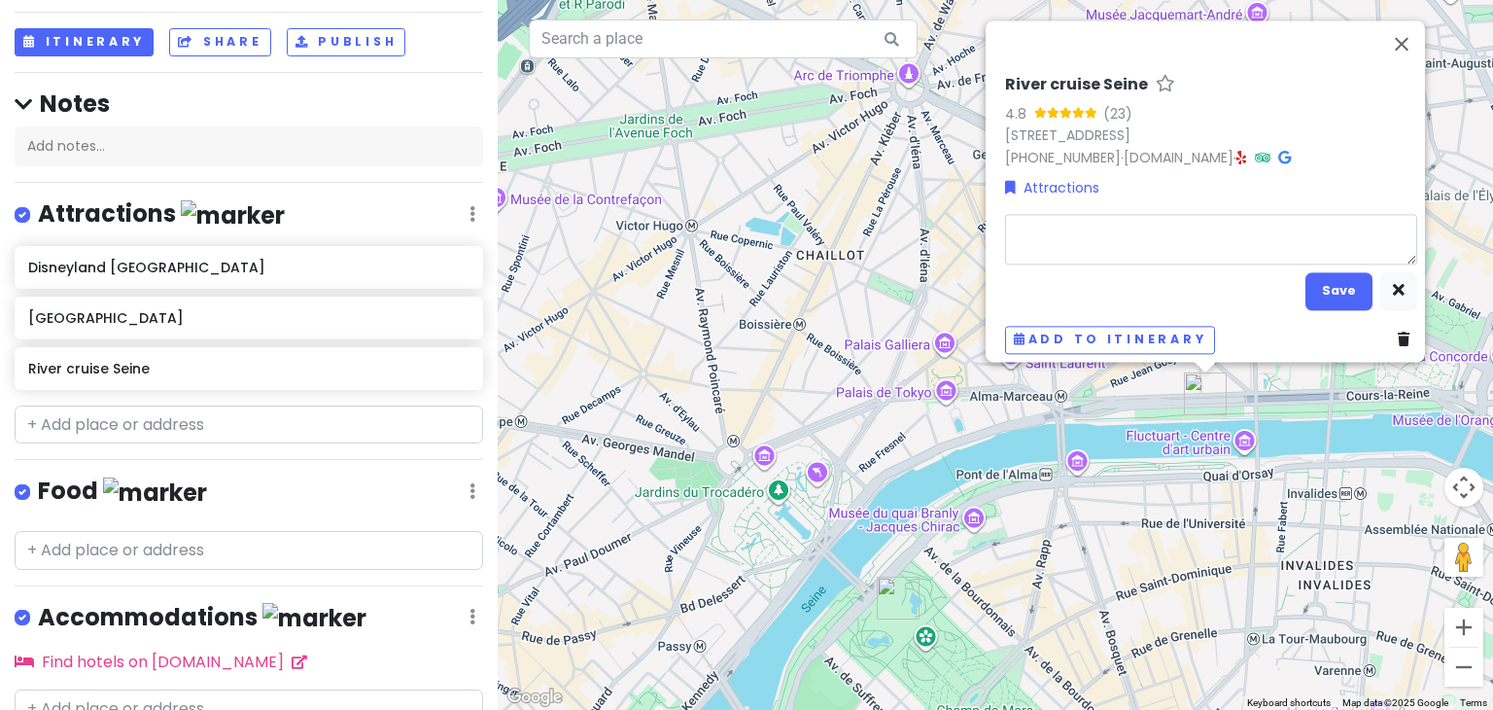
type textarea "x"
type textarea "F"
type textarea "x"
type textarea "Fi"
type textarea "x"
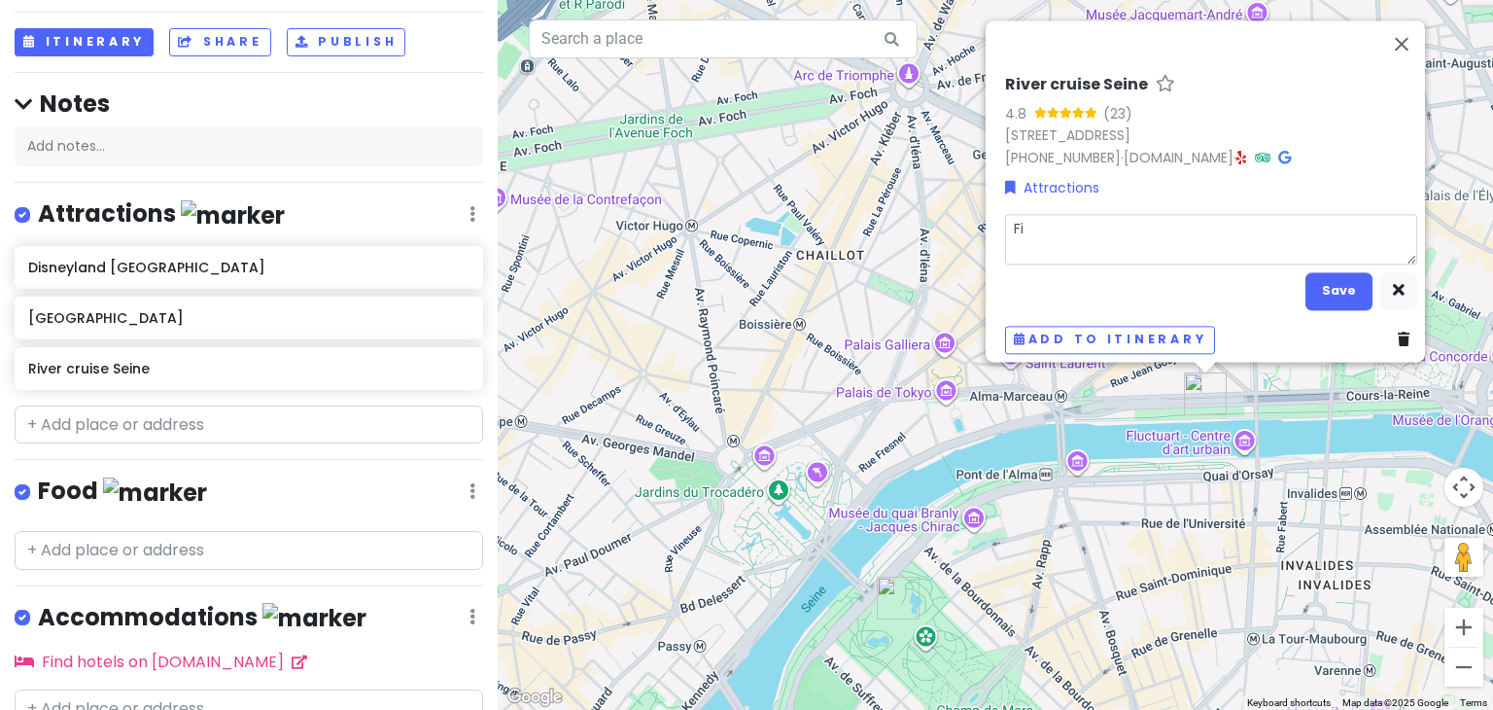
type textarea "Fio"
type textarea "x"
type textarea "Fion"
type textarea "x"
type textarea "Fio"
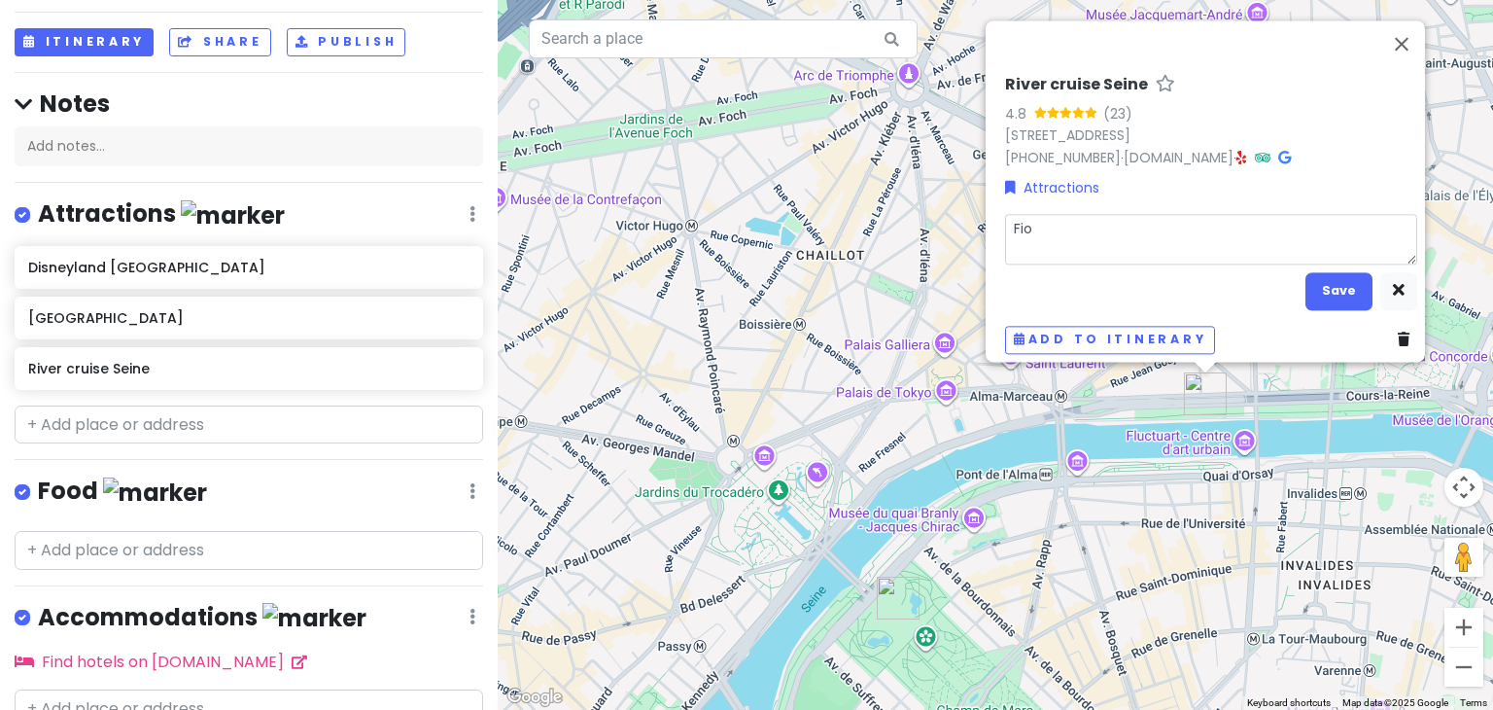
type textarea "x"
type textarea "Fi"
type textarea "x"
type textarea "F"
type textarea "x"
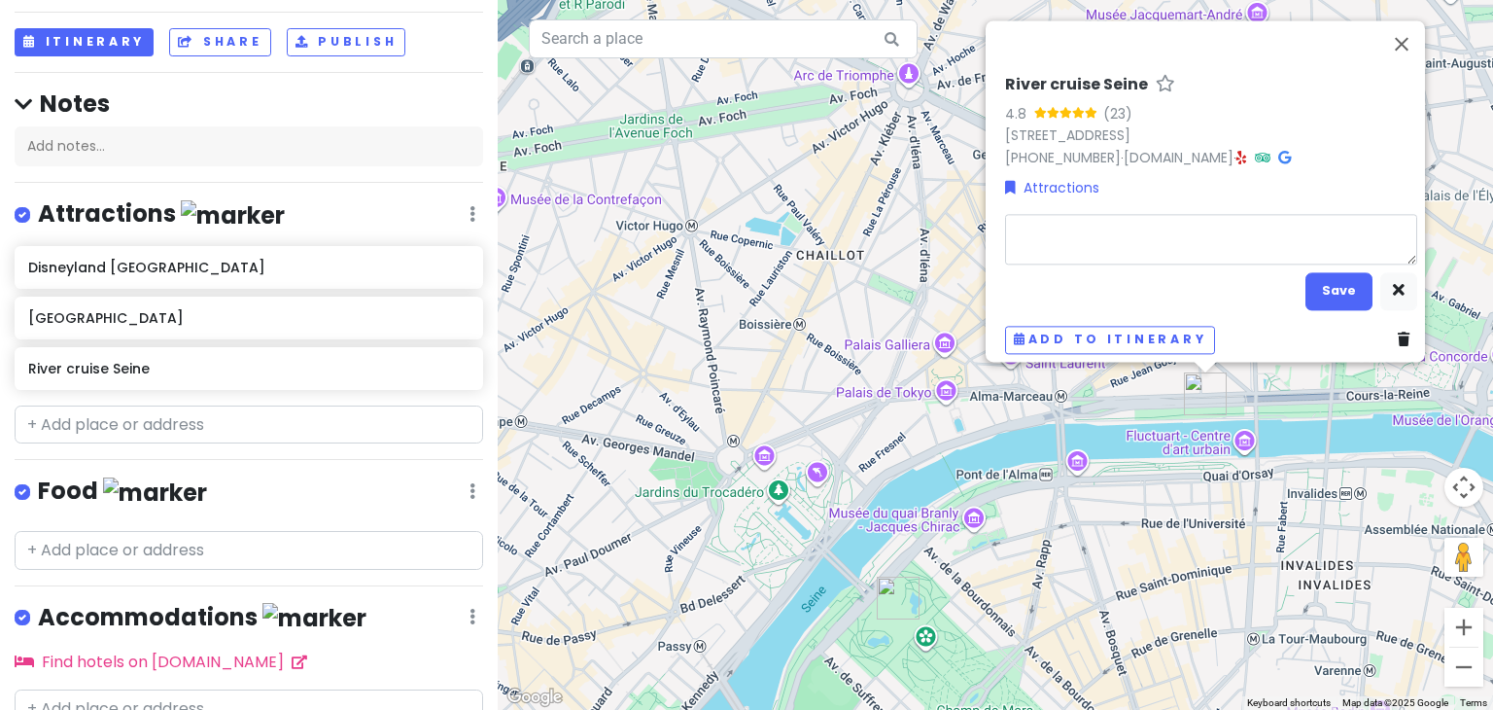
type textarea "F"
type textarea "x"
type textarea "Fi"
type textarea "x"
type textarea "Fin"
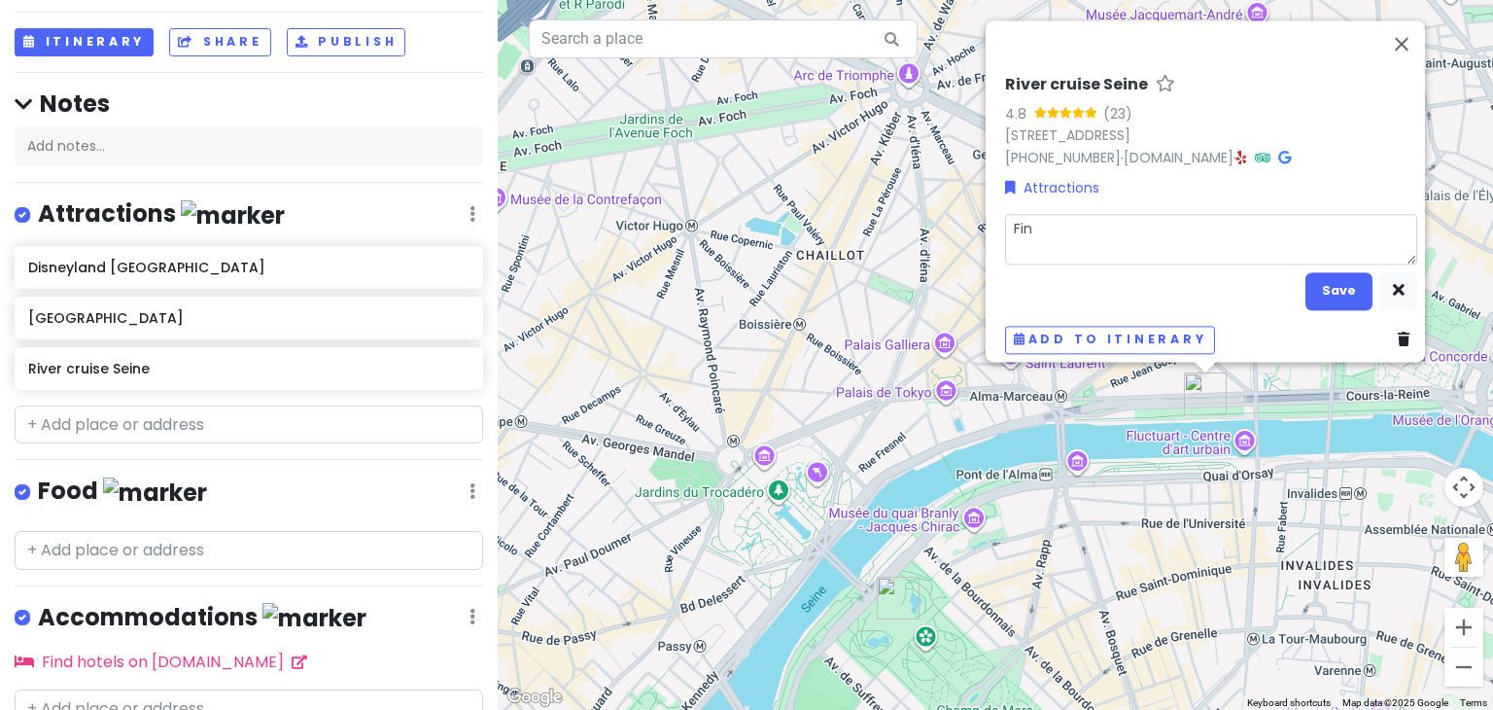
type textarea "x"
type textarea "Find"
type textarea "x"
type textarea "Find"
type textarea "x"
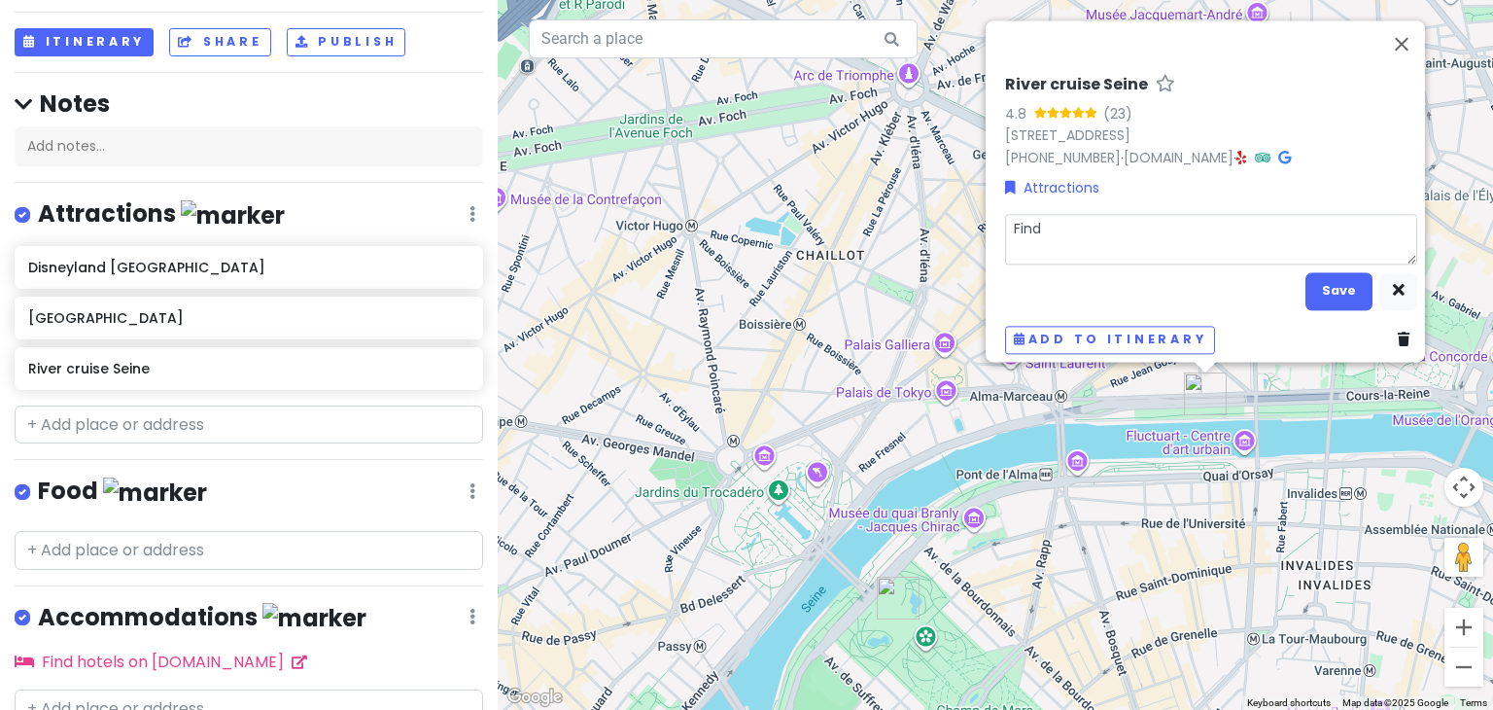
type textarea "Find t"
type textarea "x"
type textarea "Find th"
type textarea "x"
type textarea "Find the"
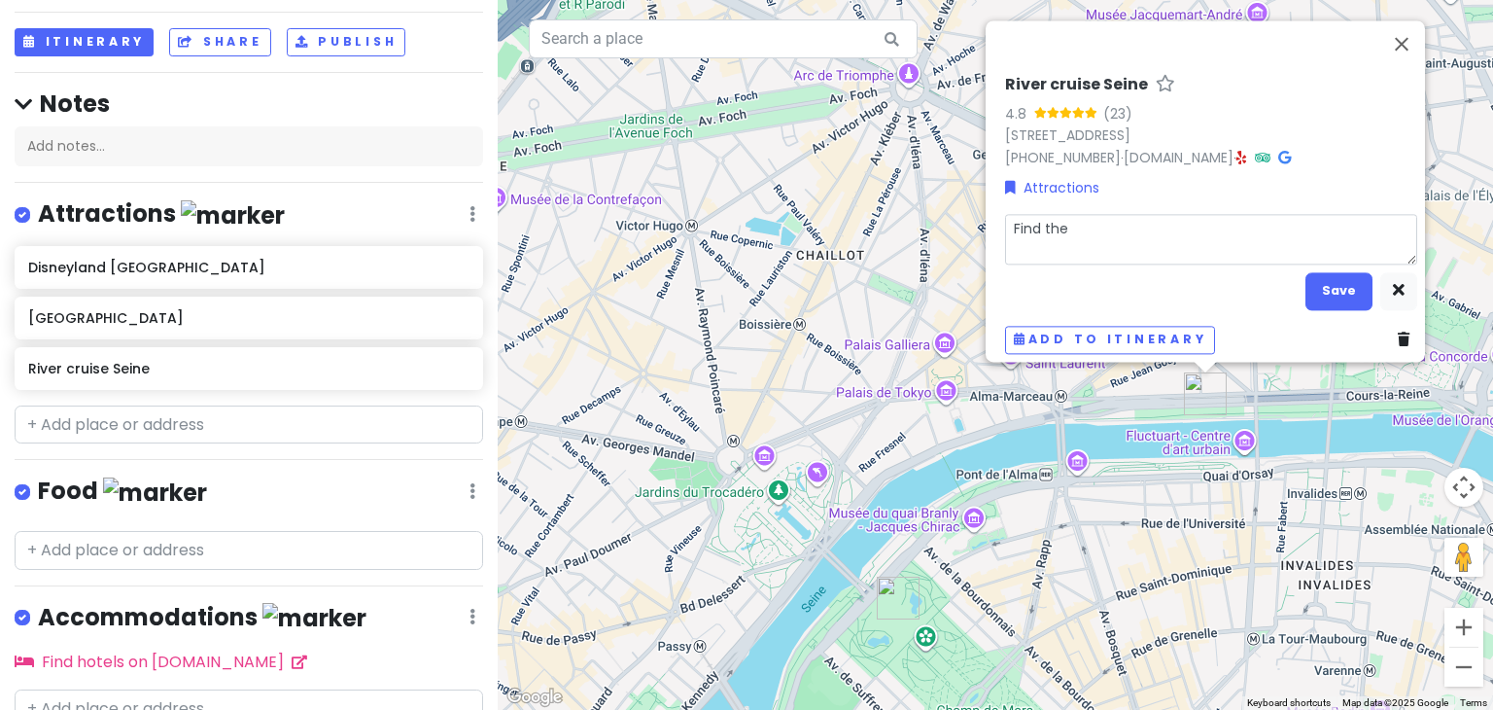
type textarea "x"
type textarea "Find the"
type textarea "x"
type textarea "Find the o"
type textarea "x"
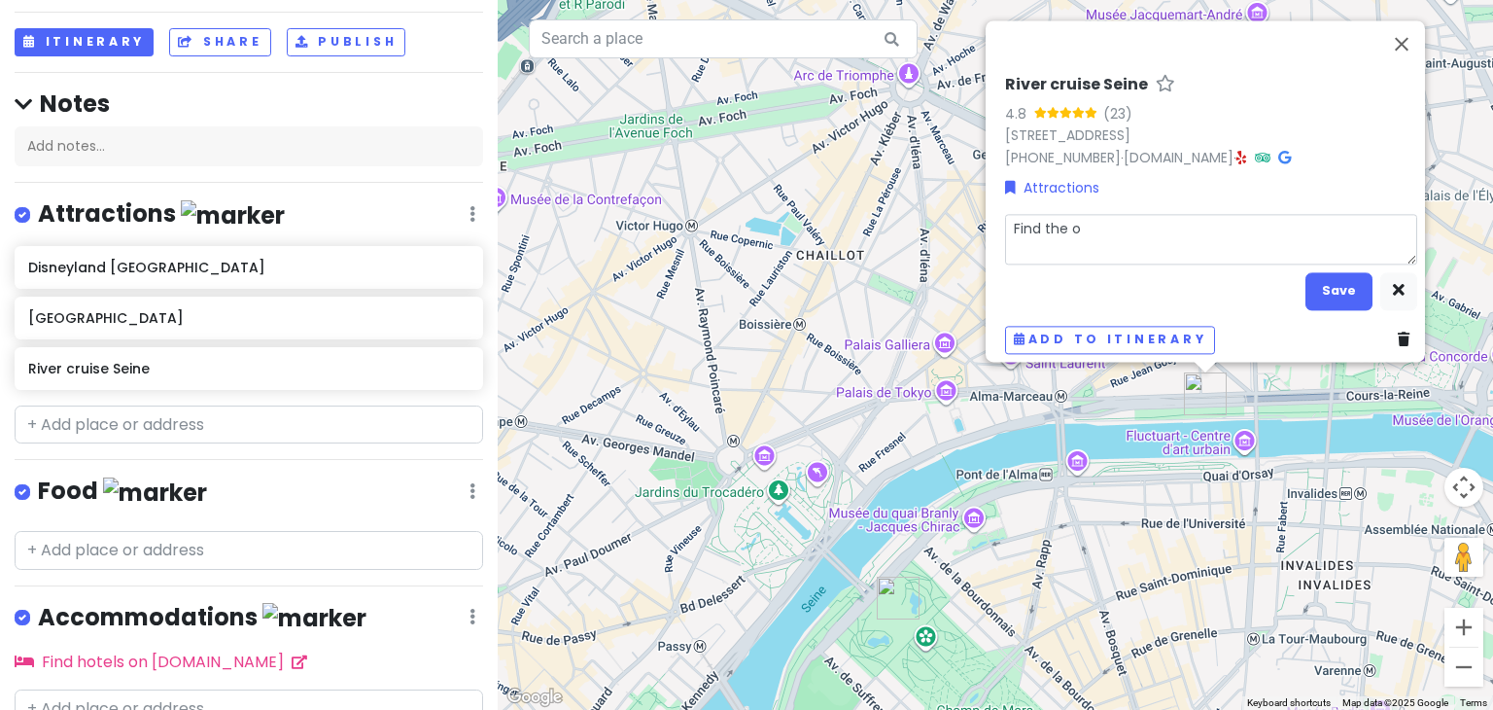
type textarea "Find the on"
type textarea "x"
type textarea "Find the one"
type textarea "x"
type textarea "Find the one"
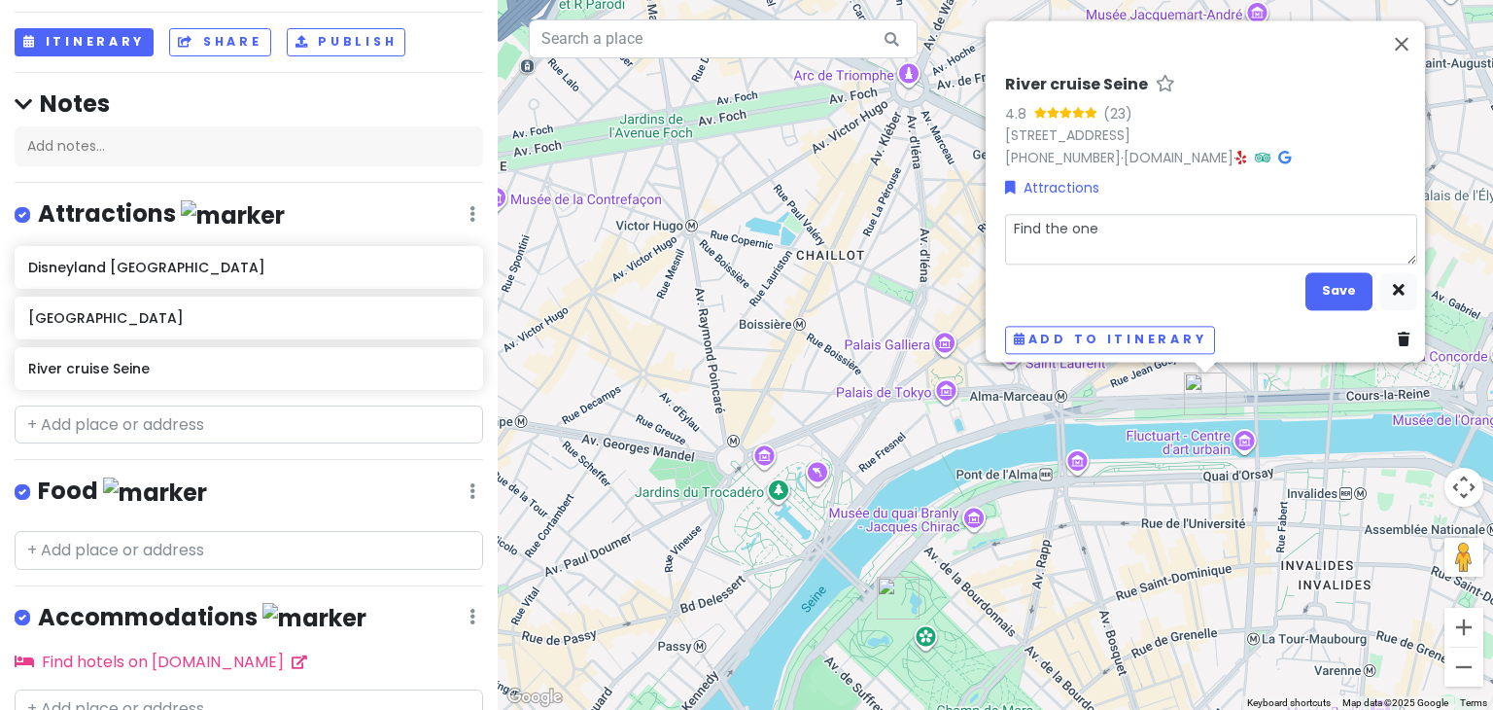
type textarea "x"
type textarea "Find the one w"
type textarea "x"
type textarea "Find the one we"
type textarea "x"
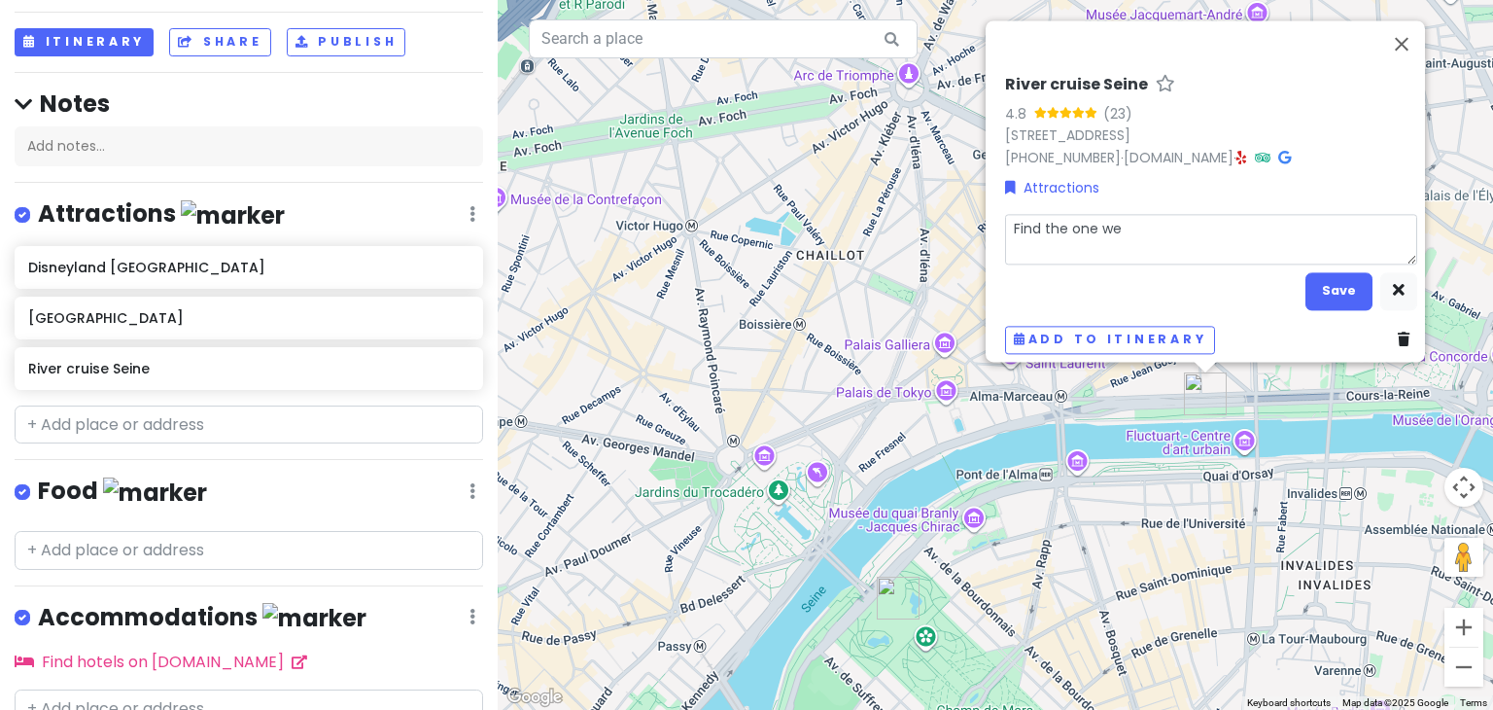
type textarea "Find the one we"
type textarea "x"
type textarea "Find the one we w"
type textarea "x"
type textarea "Find the one we wa"
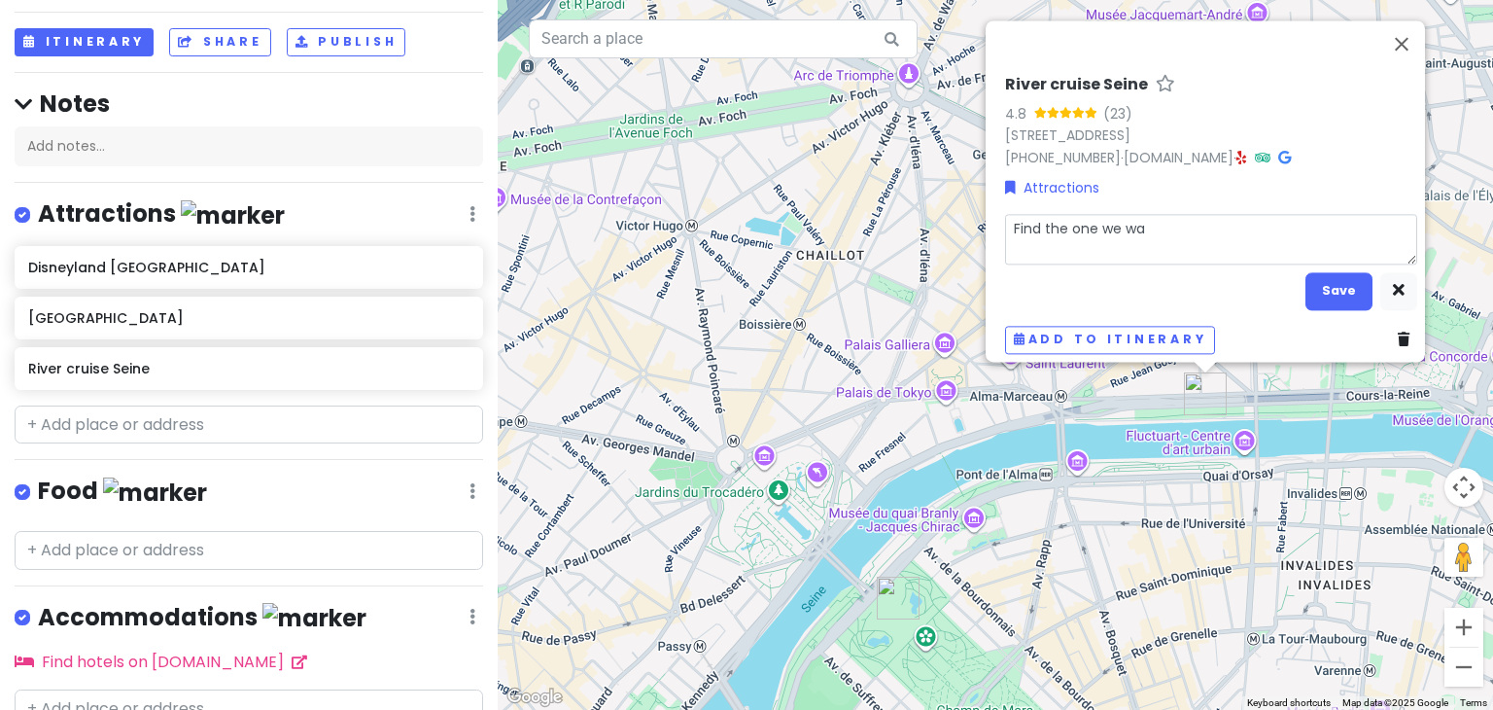
type textarea "x"
type textarea "Find the one we wan"
type textarea "x"
type textarea "Find the one we want"
type textarea "x"
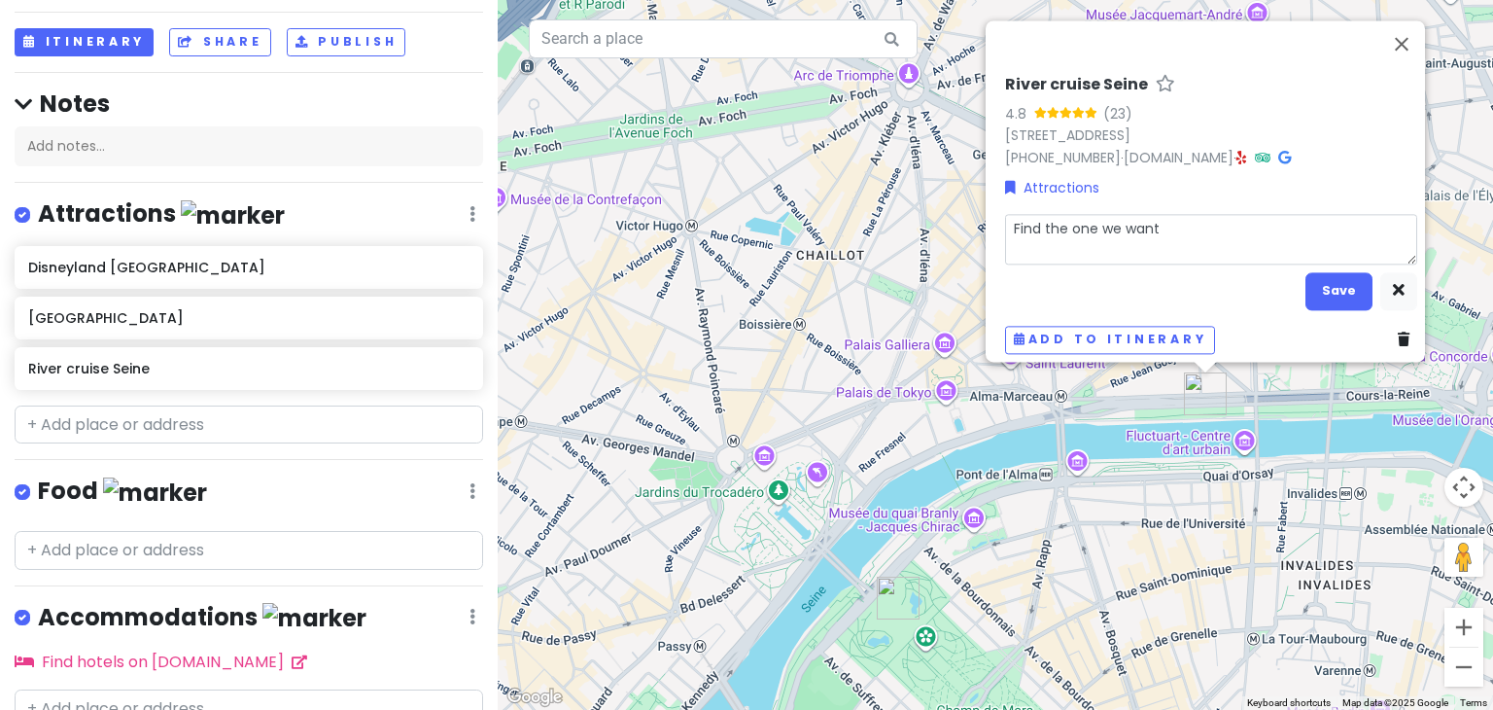
type textarea "Find the one we want t"
type textarea "x"
type textarea "Find the one we want to"
type textarea "x"
type textarea "Find the one we want to"
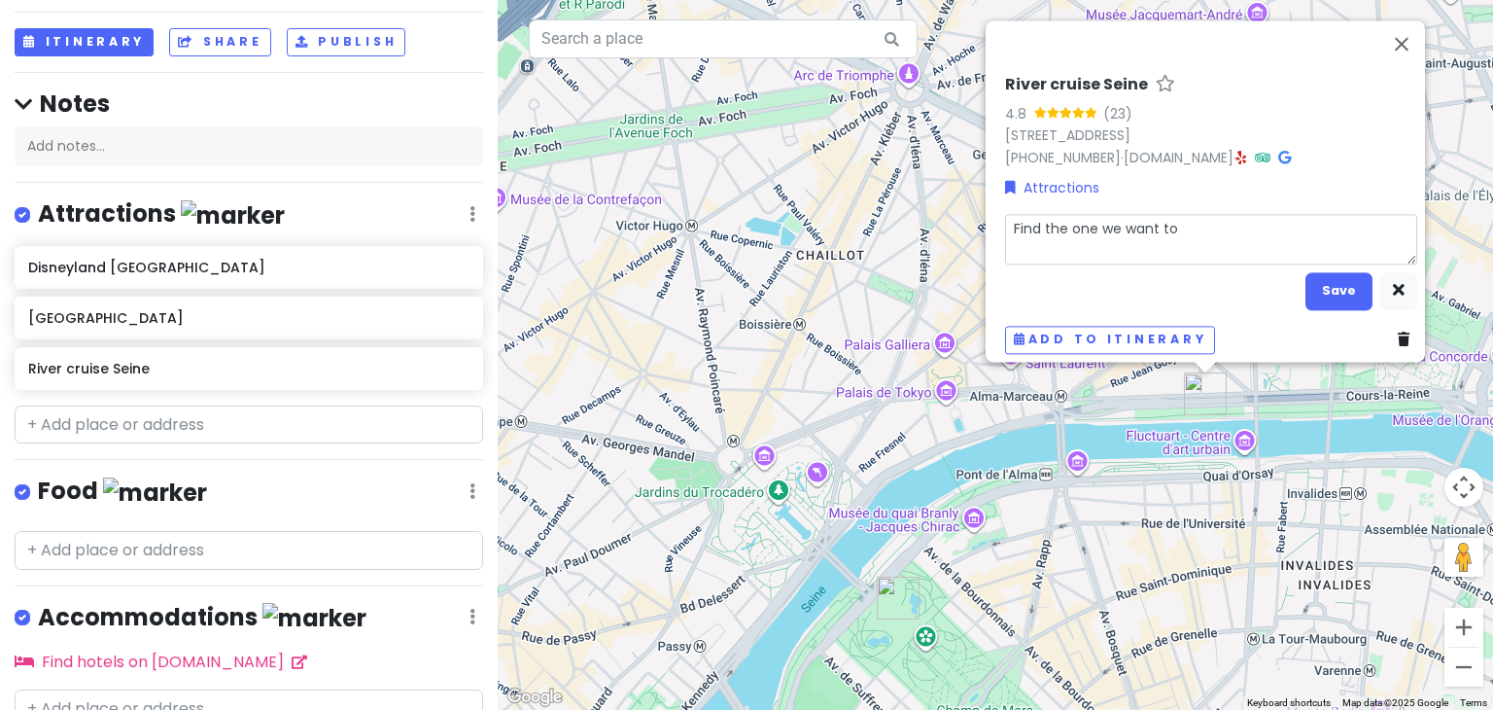
type textarea "x"
type textarea "Find the one we want to b"
click at [1341, 288] on button "Save" at bounding box center [1338, 291] width 67 height 38
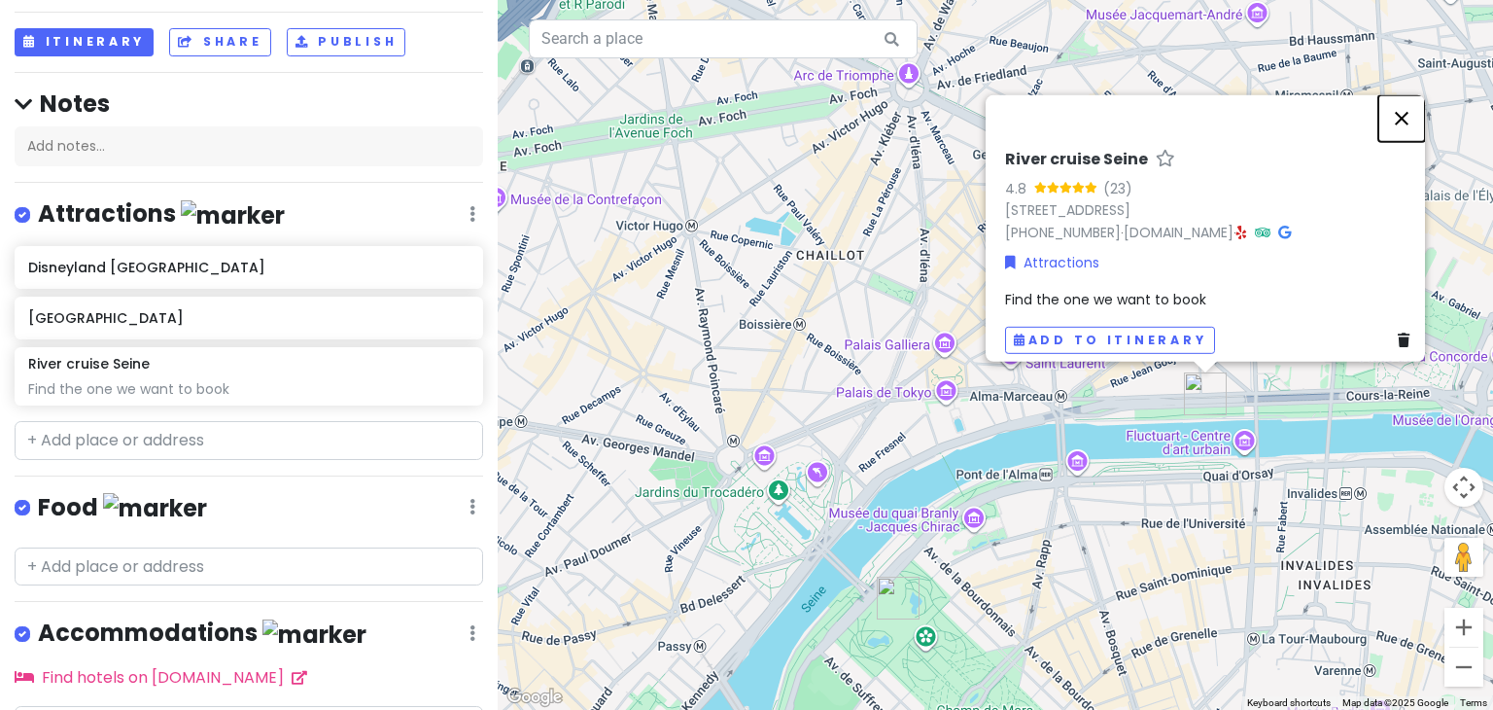
click at [1413, 106] on button "Close" at bounding box center [1401, 118] width 47 height 47
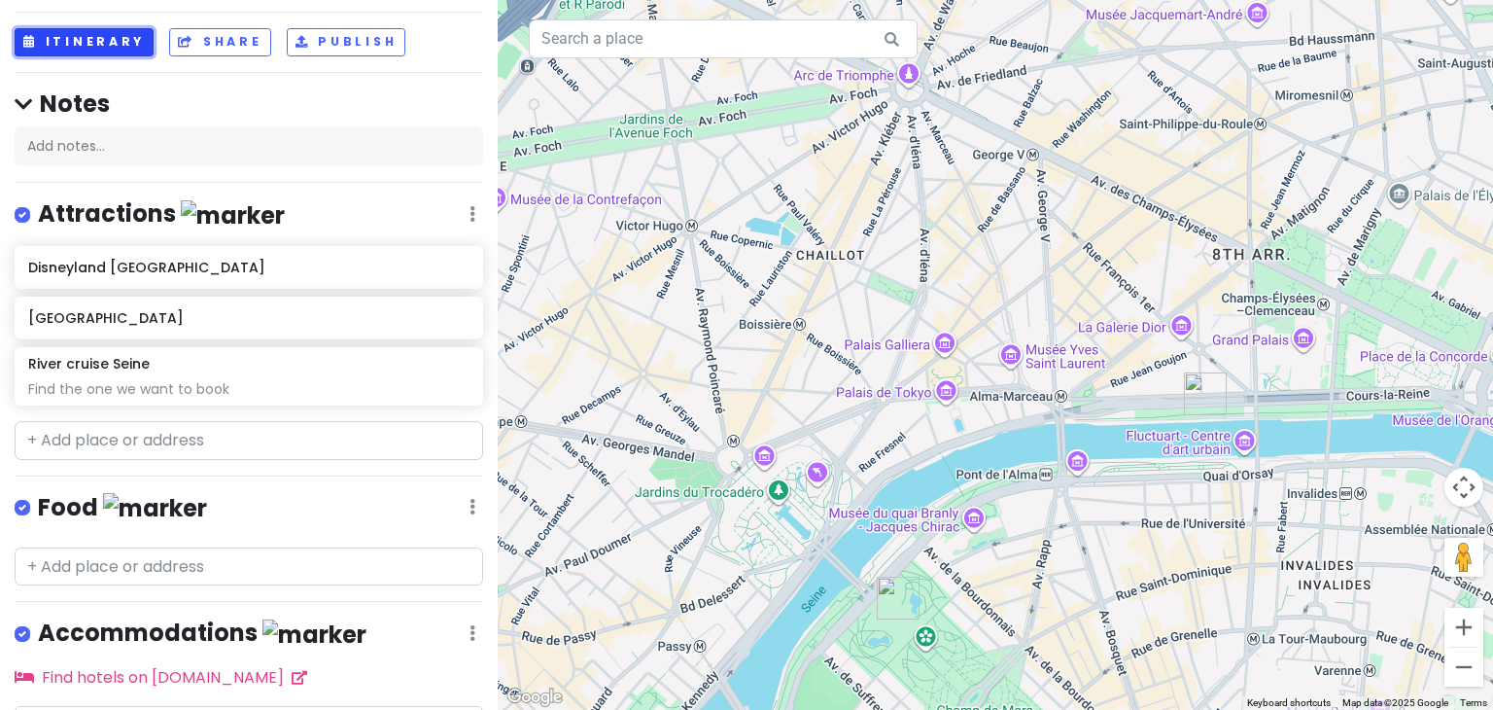
click at [89, 38] on button "Itinerary" at bounding box center [84, 42] width 139 height 28
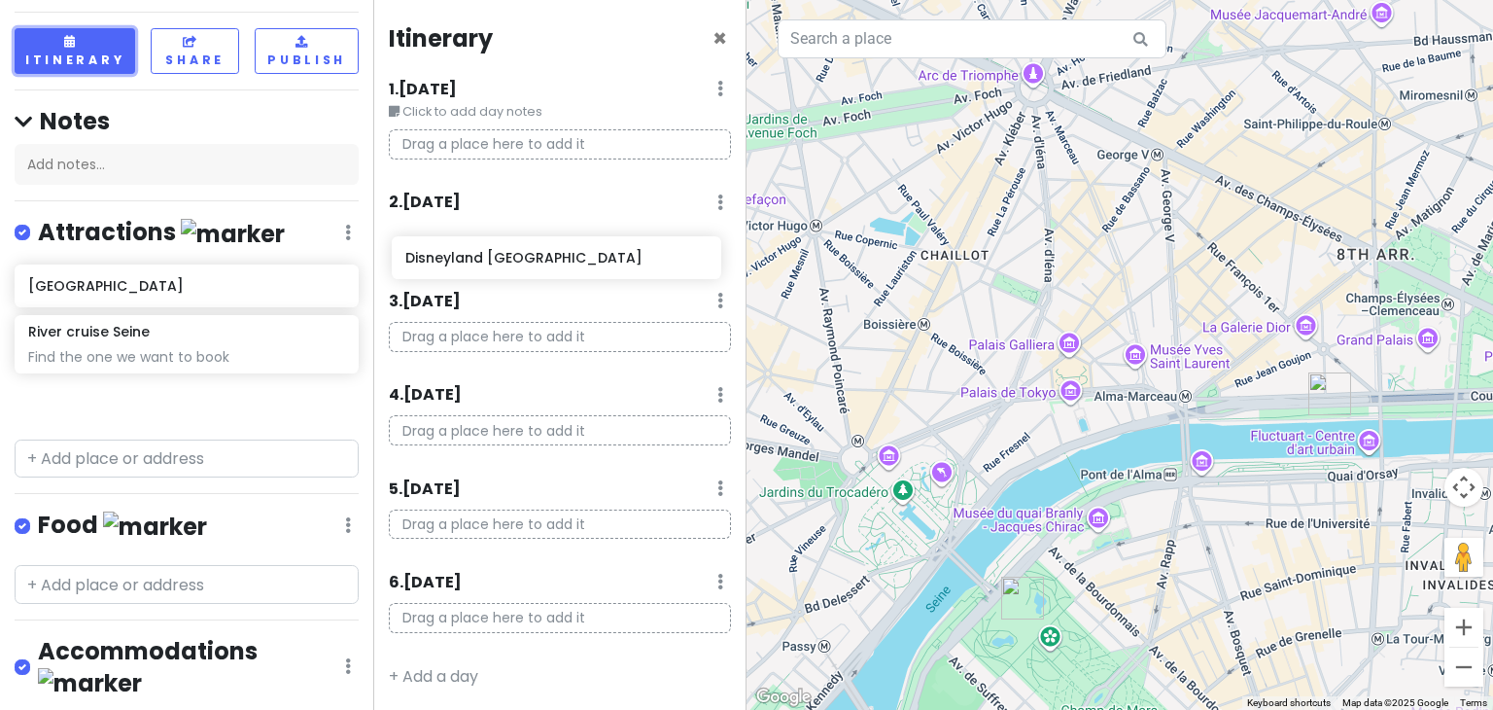
drag, startPoint x: 157, startPoint y: 285, endPoint x: 533, endPoint y: 257, distance: 376.2
click at [533, 257] on div "Paris Trip Private Change Dates Make a Copy Delete Trip Go Pro ⚡️ Give Feedback…" at bounding box center [746, 355] width 1493 height 710
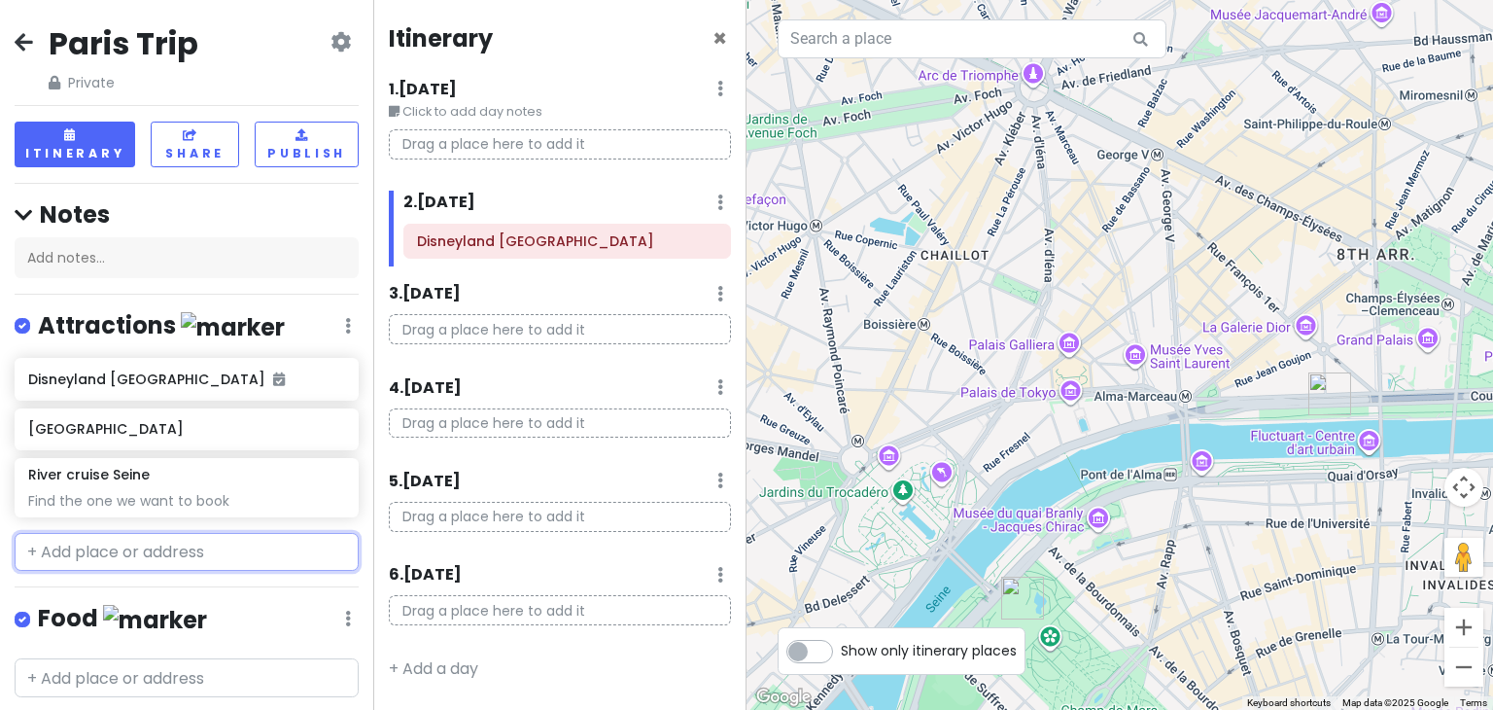
click at [183, 541] on input "text" at bounding box center [187, 552] width 344 height 39
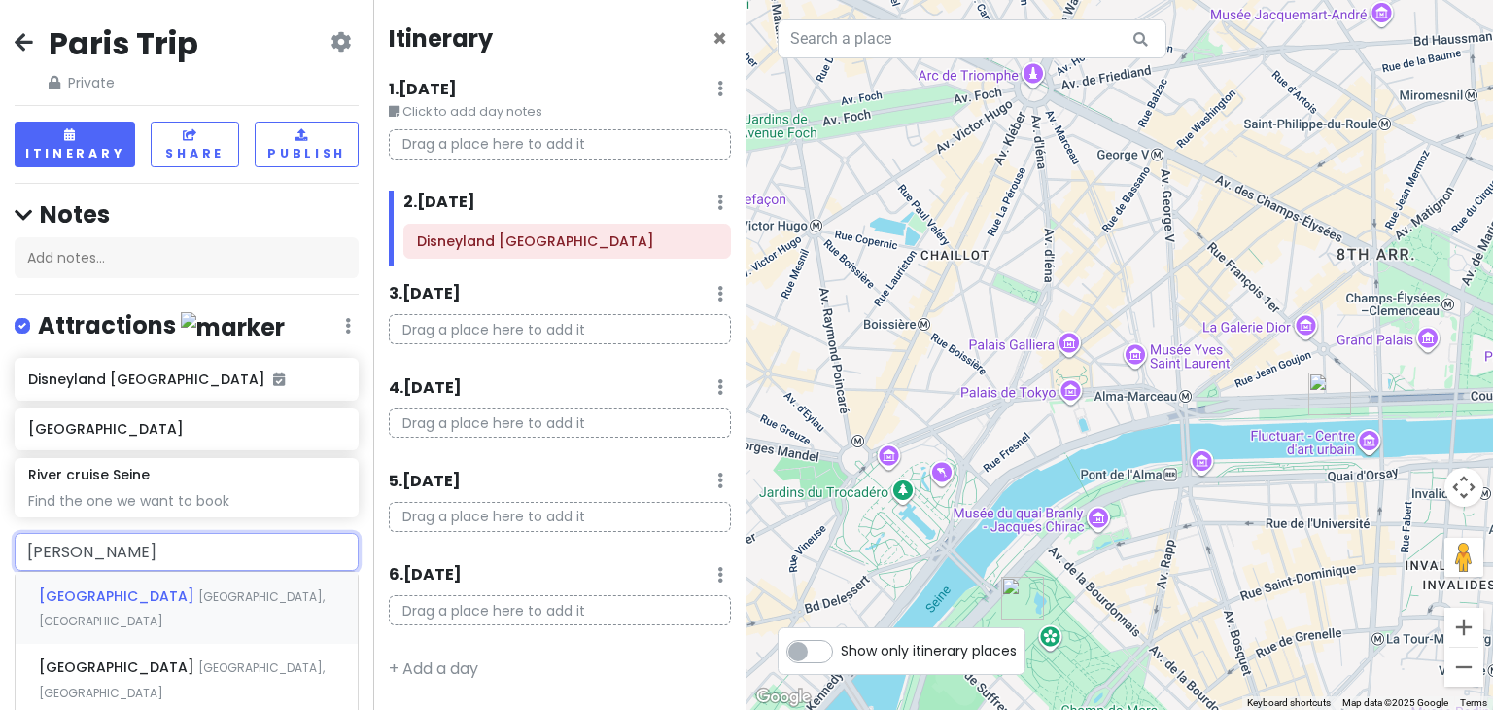
click at [125, 587] on span "[GEOGRAPHIC_DATA]" at bounding box center [118, 595] width 159 height 19
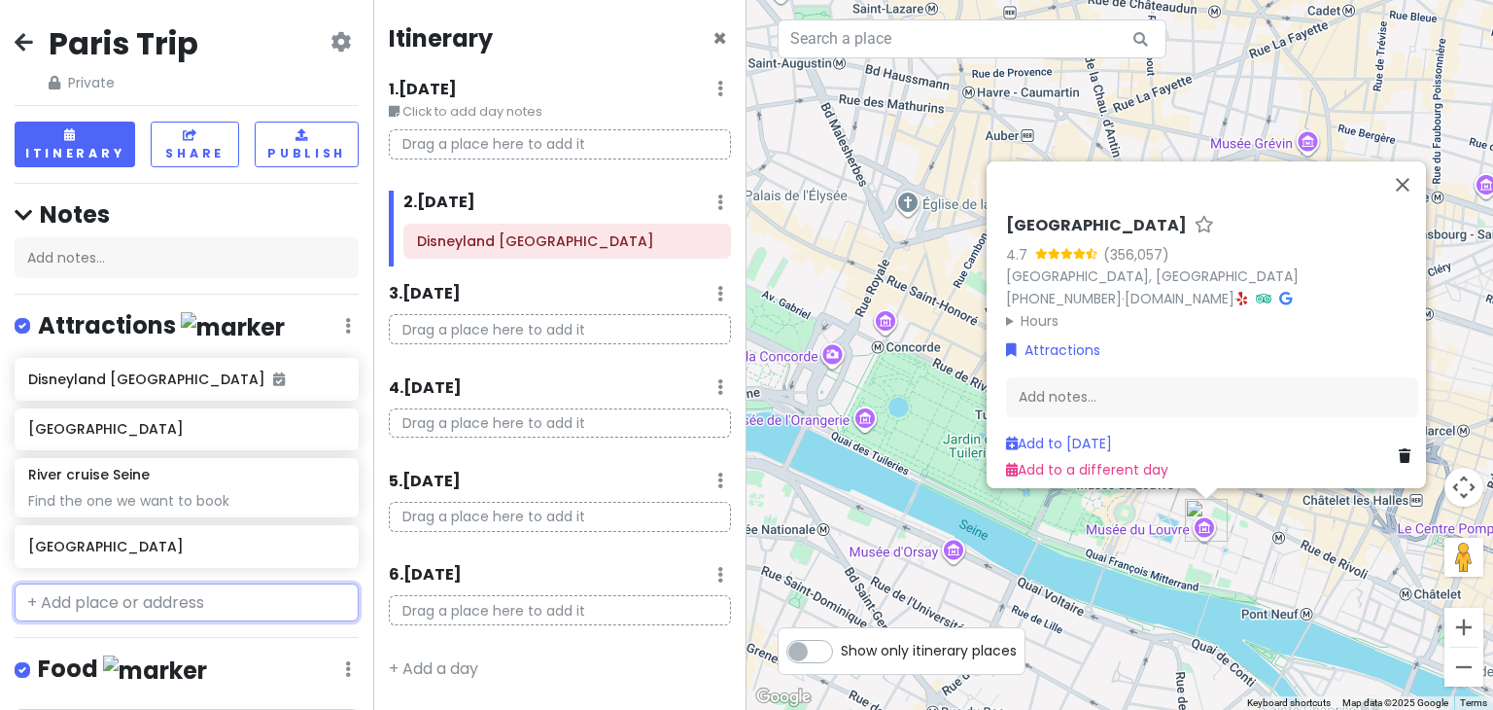
click at [124, 595] on input "text" at bounding box center [187, 602] width 344 height 39
click at [157, 649] on span "[GEOGRAPHIC_DATA], [GEOGRAPHIC_DATA]" at bounding box center [147, 659] width 216 height 42
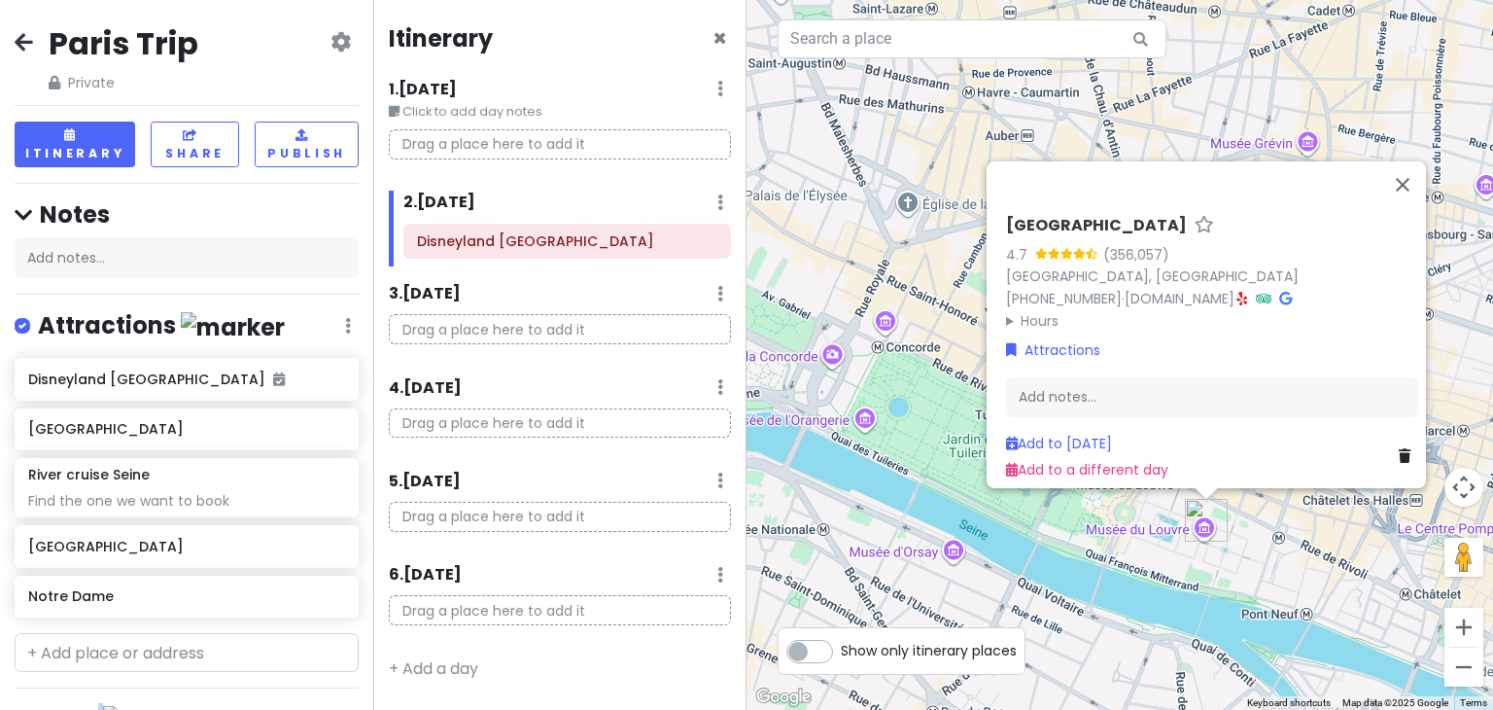
click at [157, 649] on div "Paris Trip Private Change Dates Make a Copy Delete Trip Go Pro ⚡️ Give Feedback…" at bounding box center [186, 355] width 373 height 710
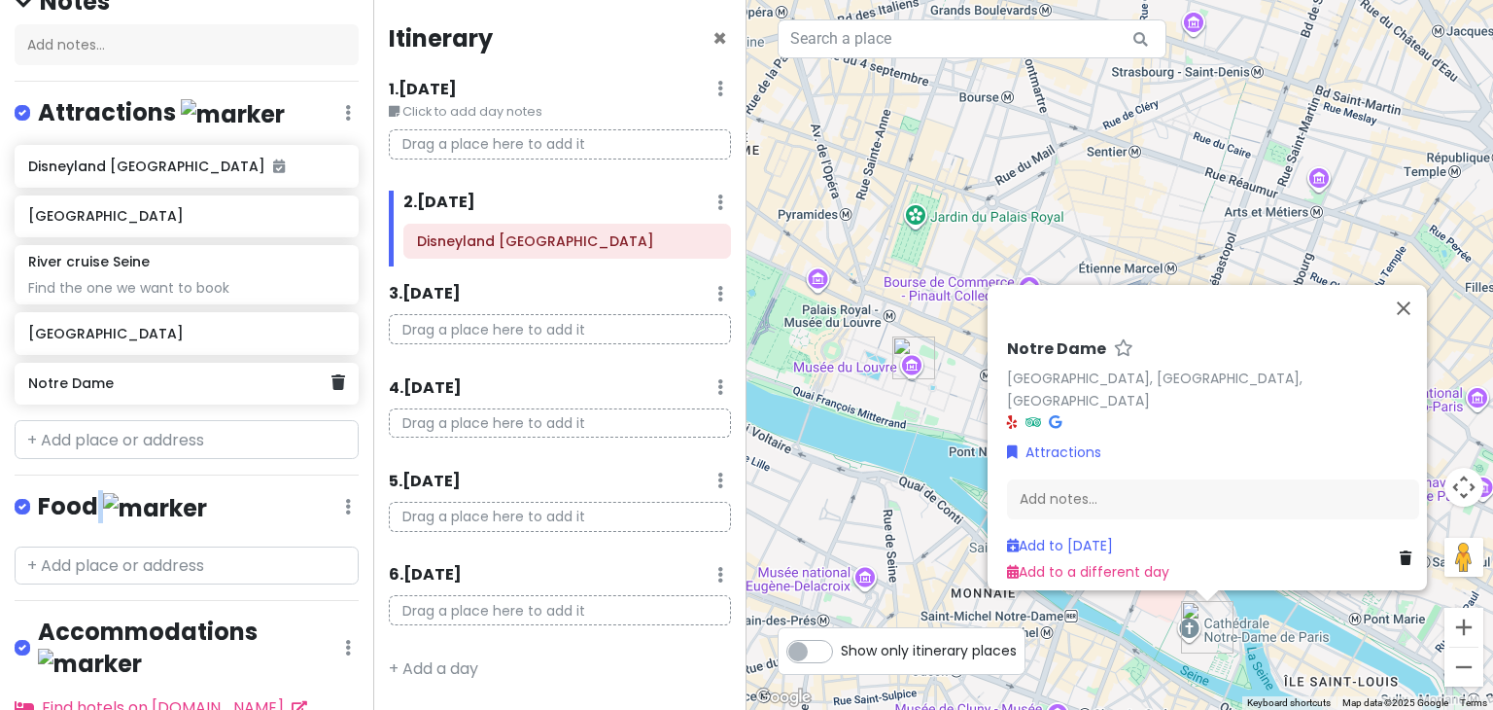
scroll to position [312, 0]
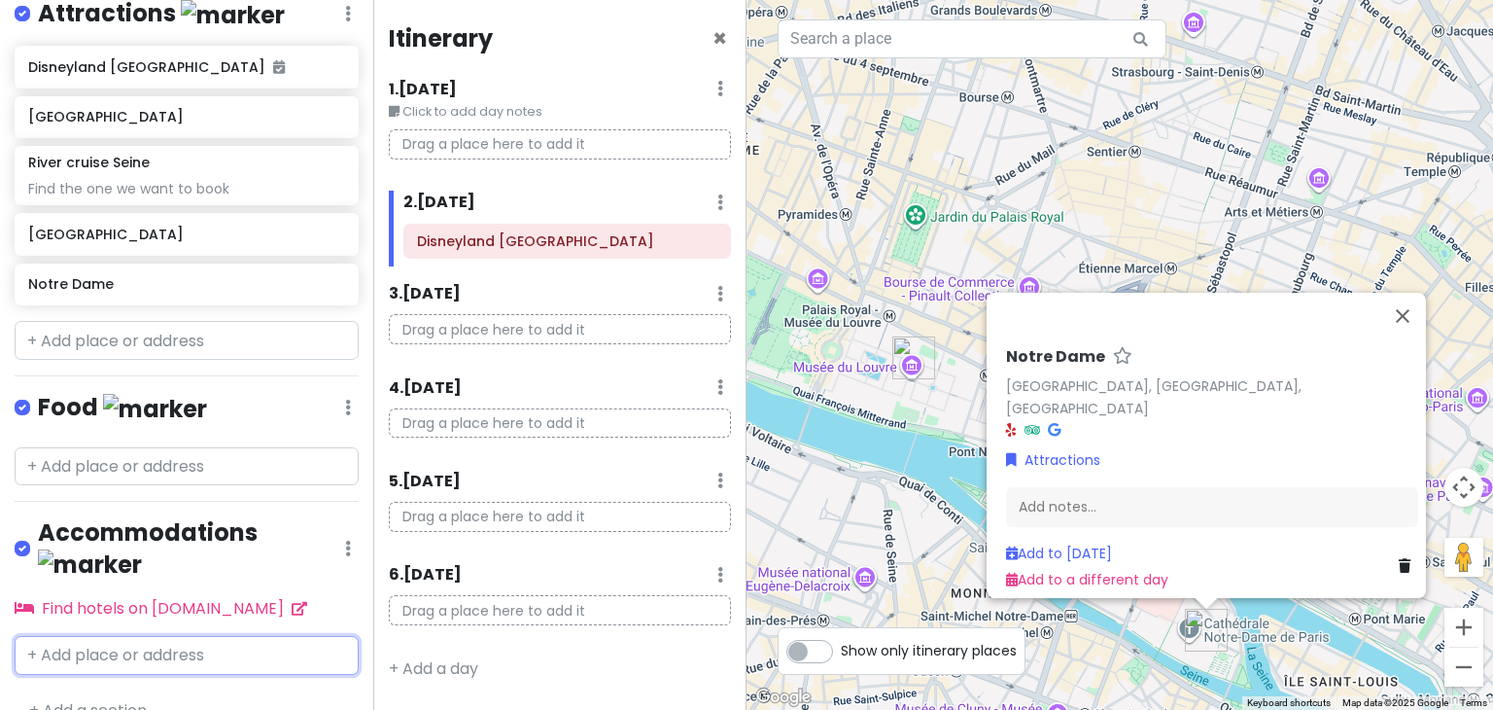
click at [174, 636] on input "text" at bounding box center [187, 655] width 344 height 39
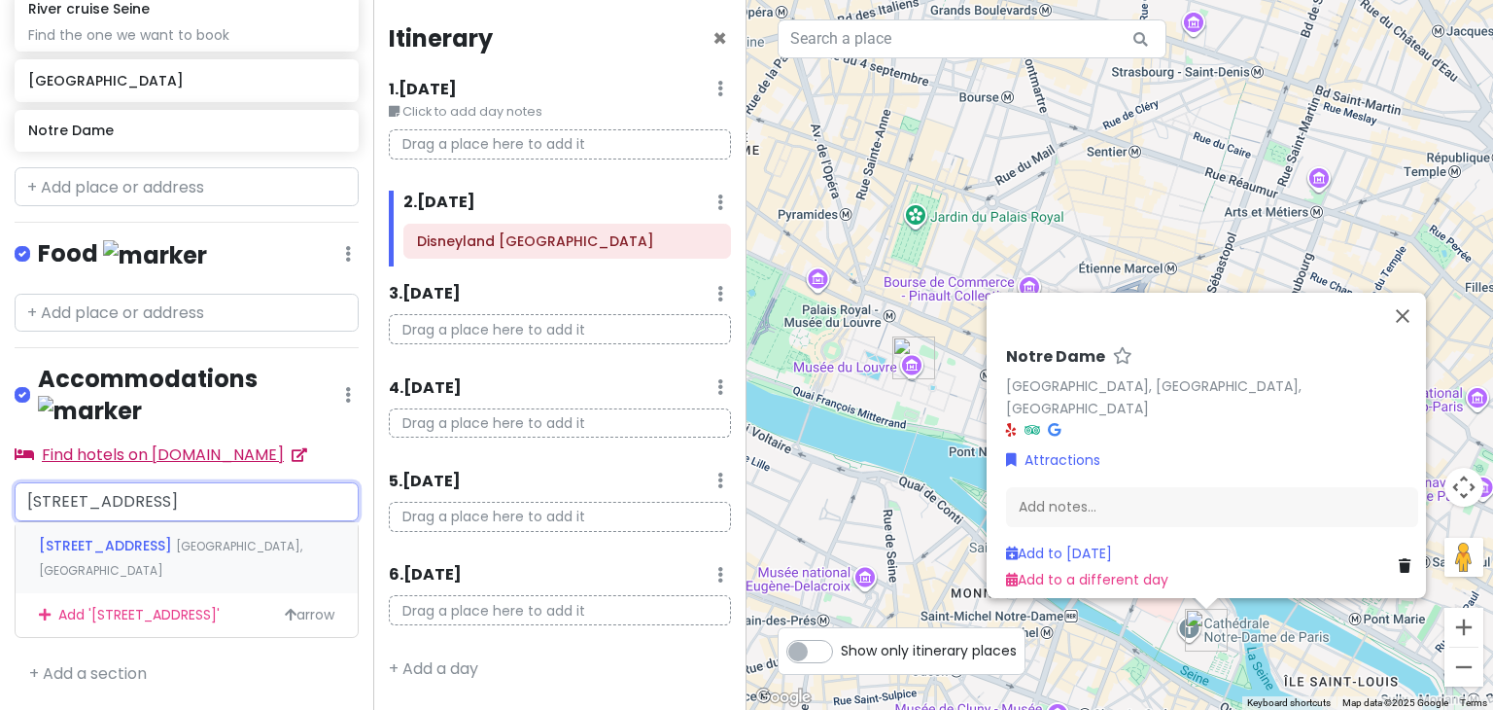
scroll to position [451, 0]
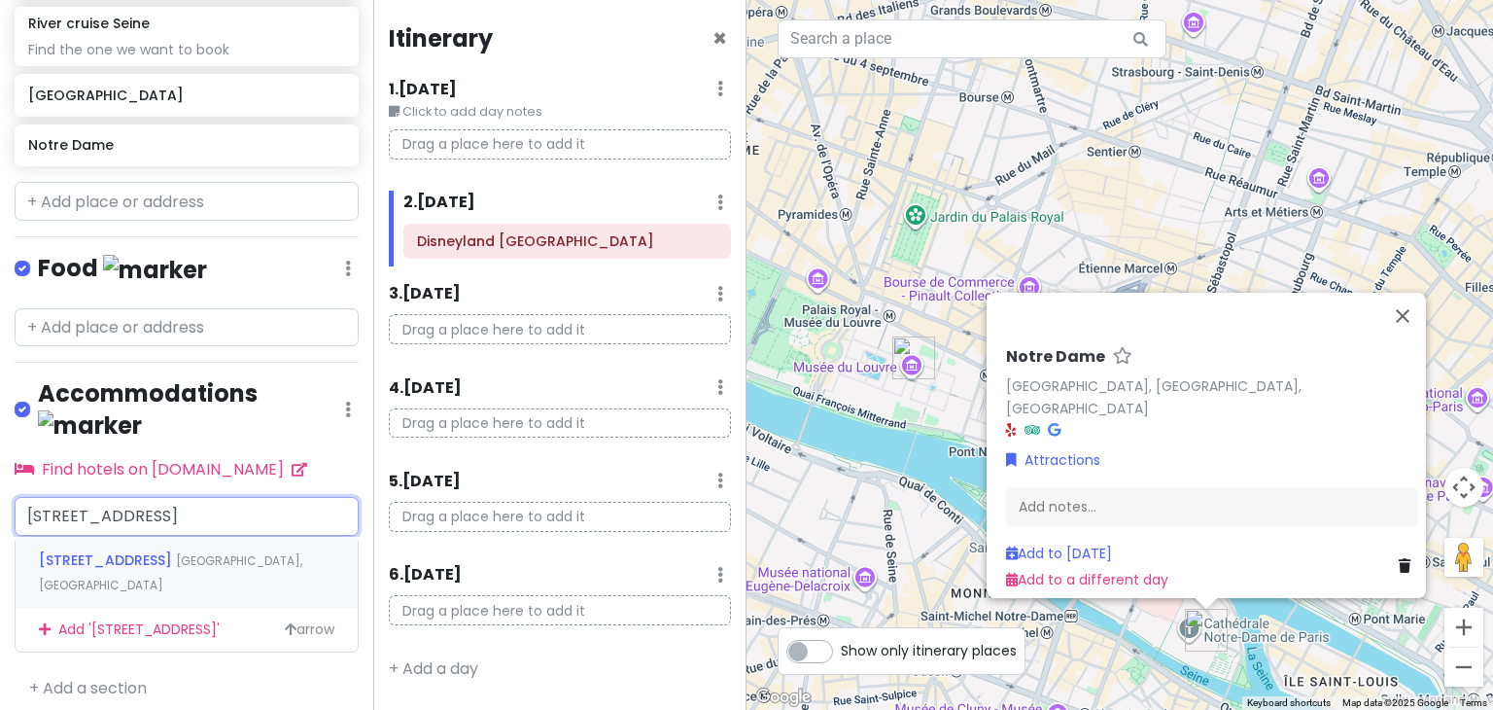
click at [244, 537] on div "13 Rue du 11 Novembre Neuilly-sur-Marne, France" at bounding box center [187, 573] width 342 height 72
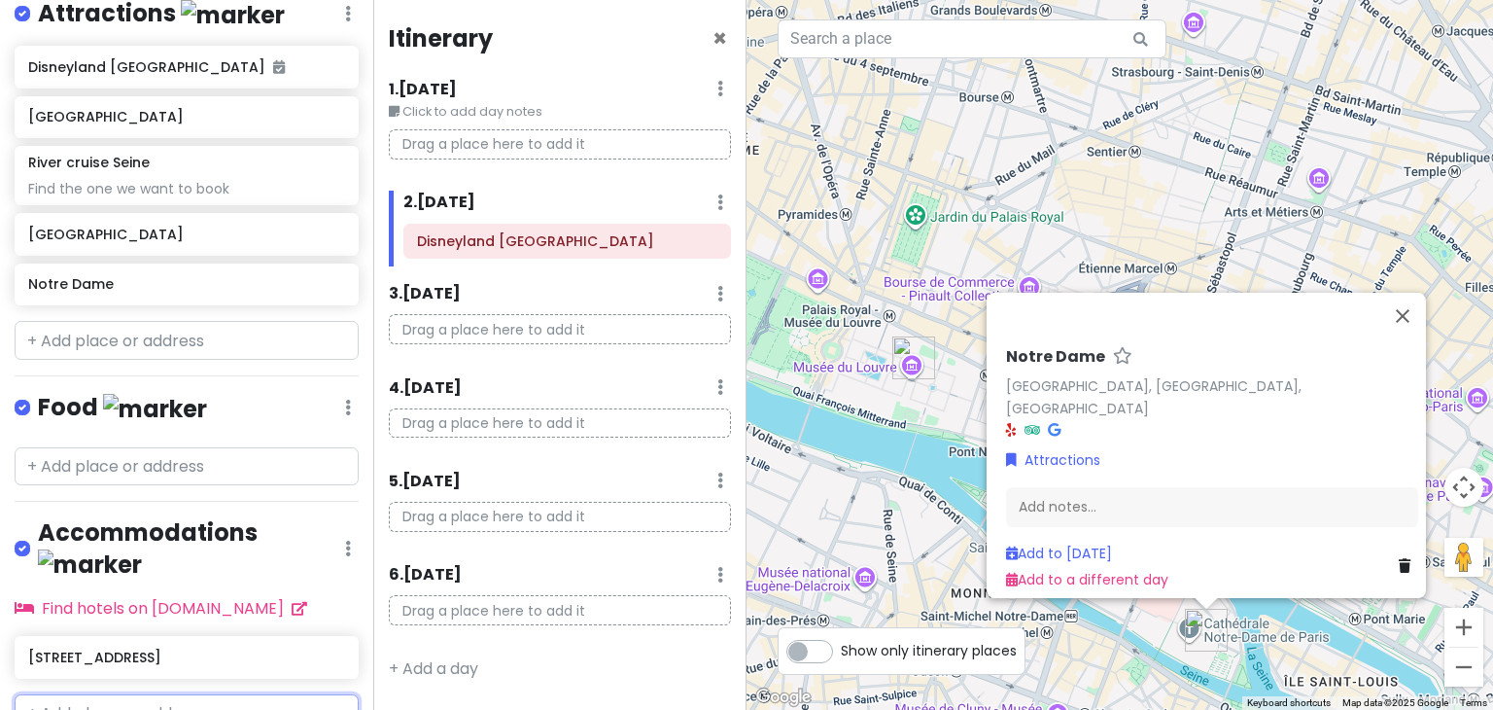
scroll to position [369, 0]
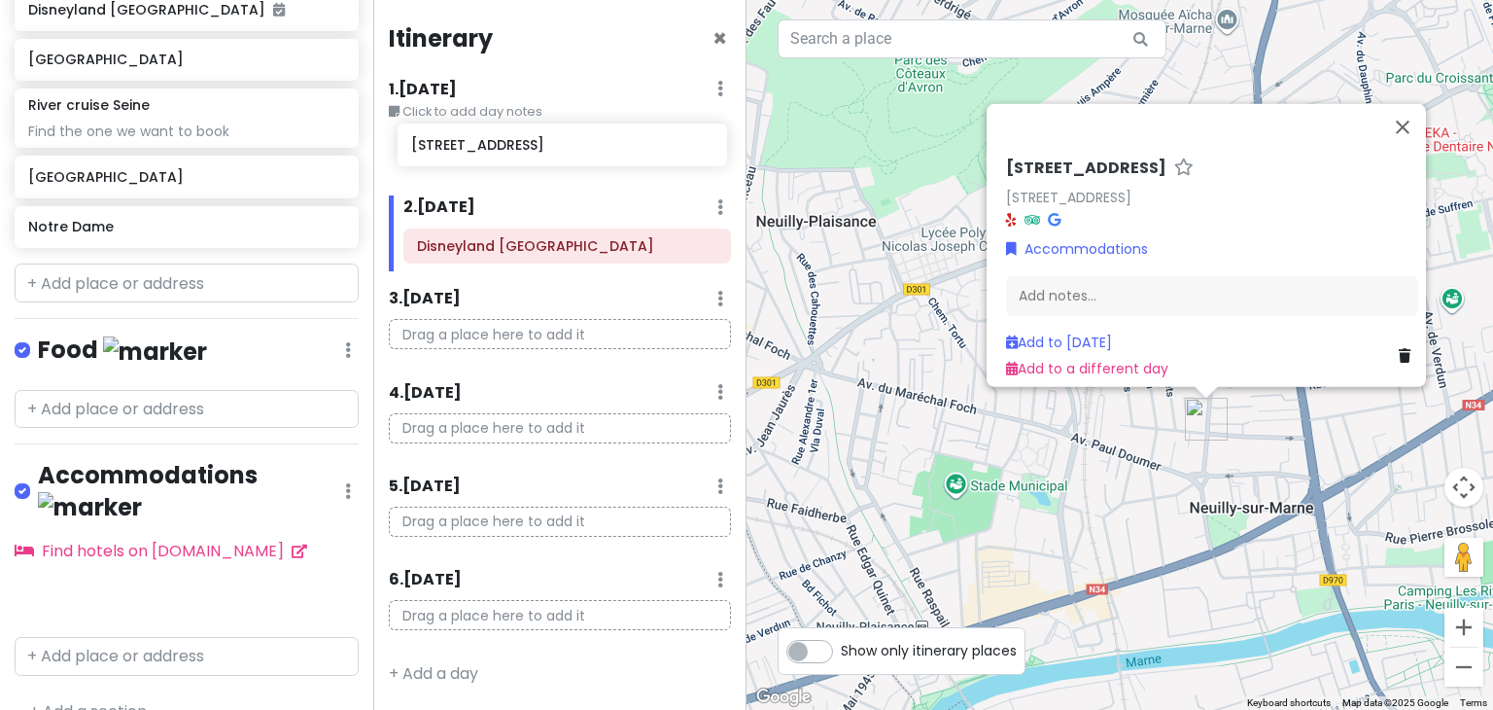
drag, startPoint x: 154, startPoint y: 557, endPoint x: 537, endPoint y: 138, distance: 567.6
click at [537, 138] on div "Paris Trip Private Change Dates Make a Copy Delete Trip Go Pro ⚡️ Give Feedback…" at bounding box center [746, 355] width 1493 height 710
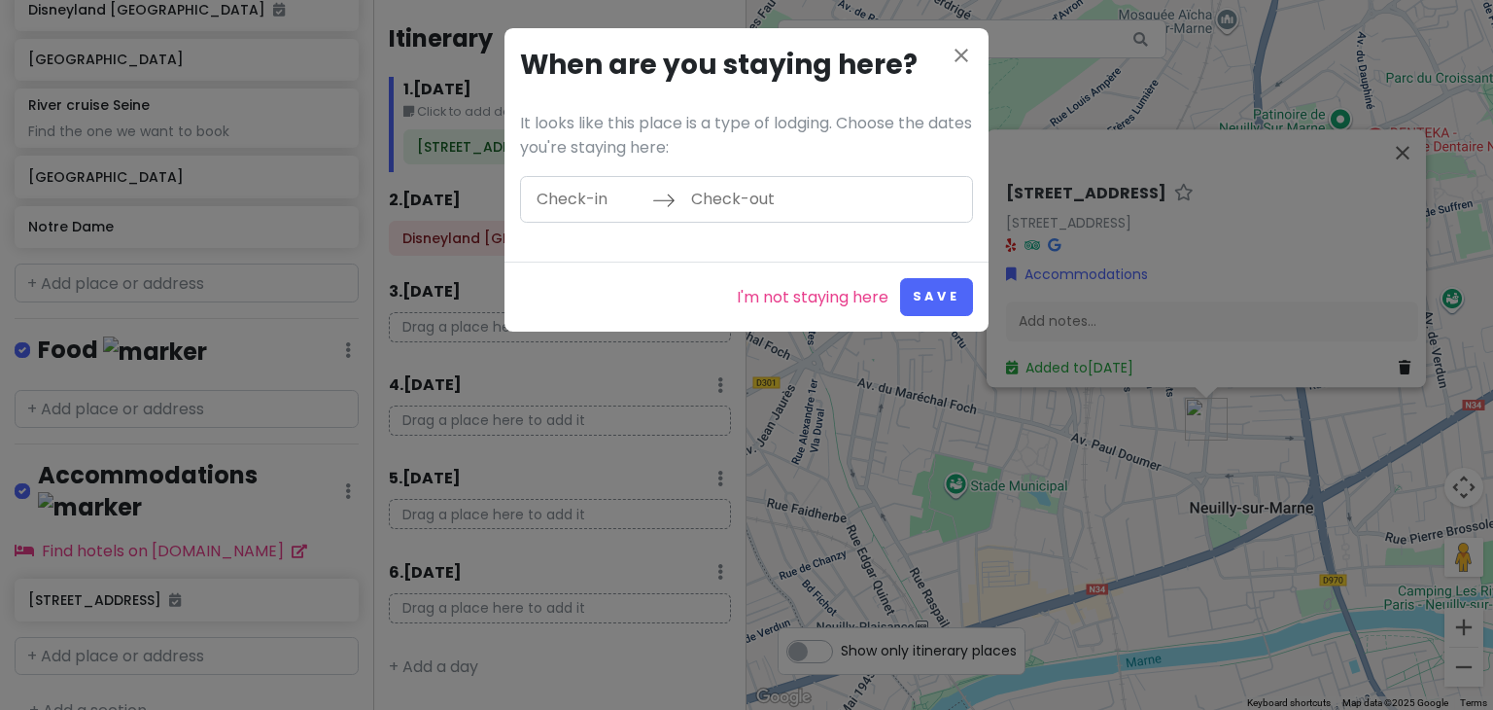
click at [598, 169] on div "close When are you staying here? It looks like this place is a type of lodging.…" at bounding box center [746, 144] width 484 height 233
click at [569, 191] on input "Check-in" at bounding box center [589, 199] width 126 height 45
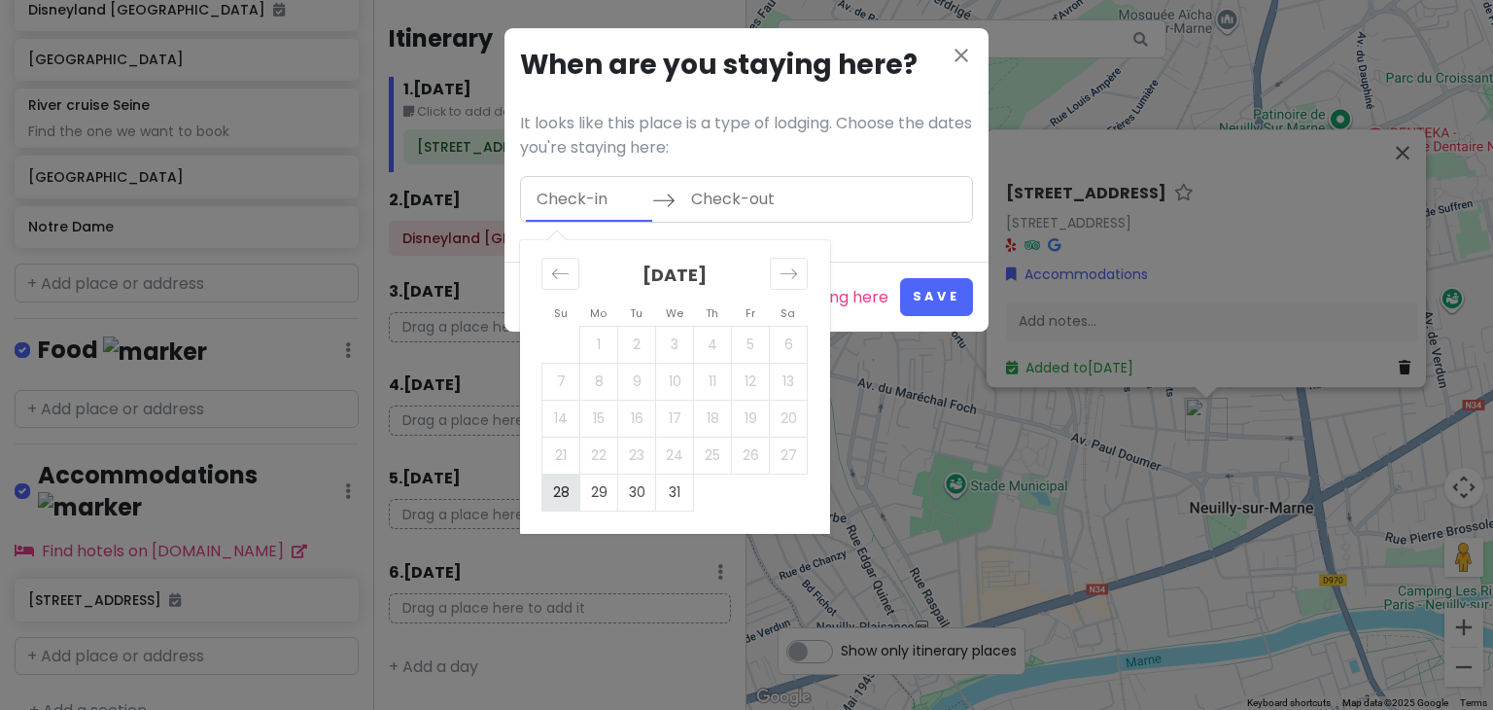
click at [560, 495] on td "28" at bounding box center [561, 491] width 38 height 37
click at [797, 261] on div "Move forward to switch to the next month." at bounding box center [789, 274] width 38 height 32
click at [744, 341] on td "2" at bounding box center [751, 344] width 38 height 37
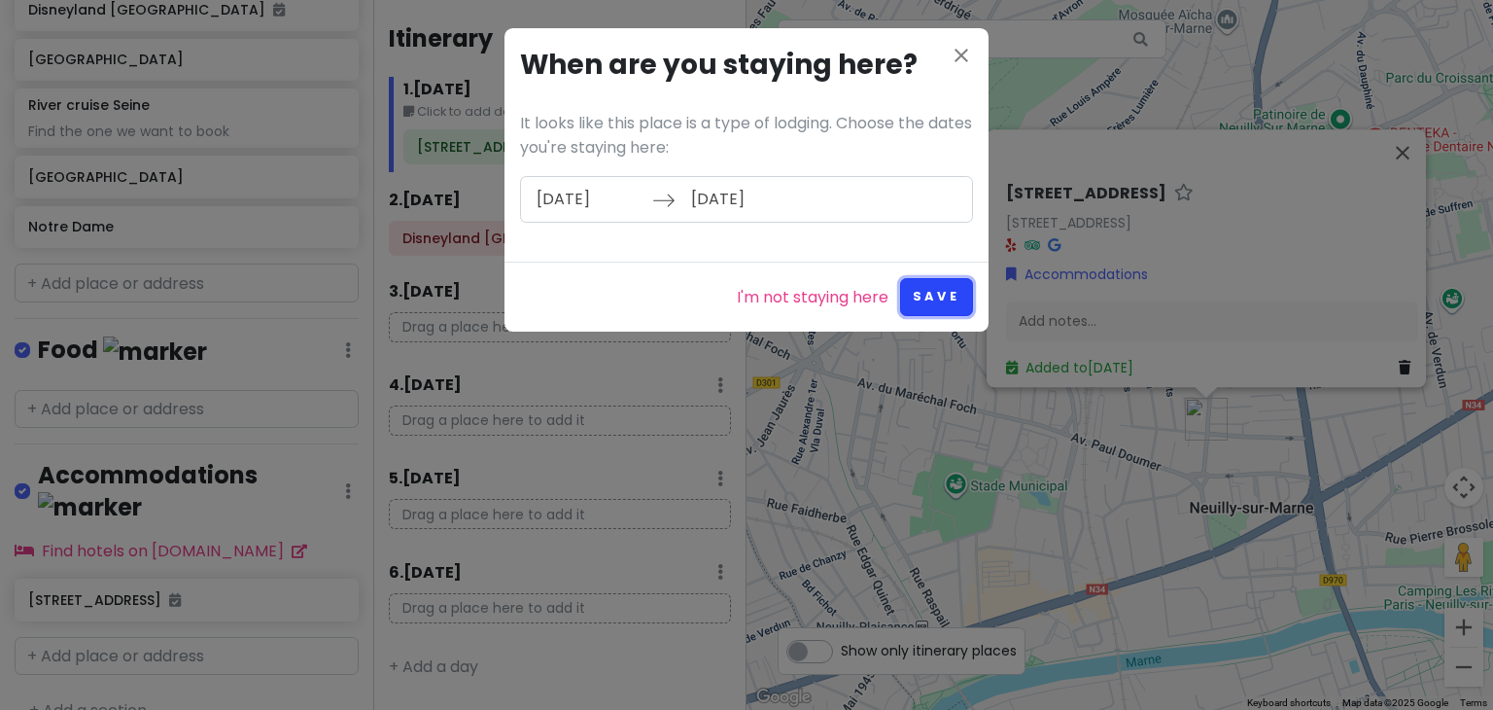
click at [934, 288] on button "Save" at bounding box center [936, 297] width 73 height 38
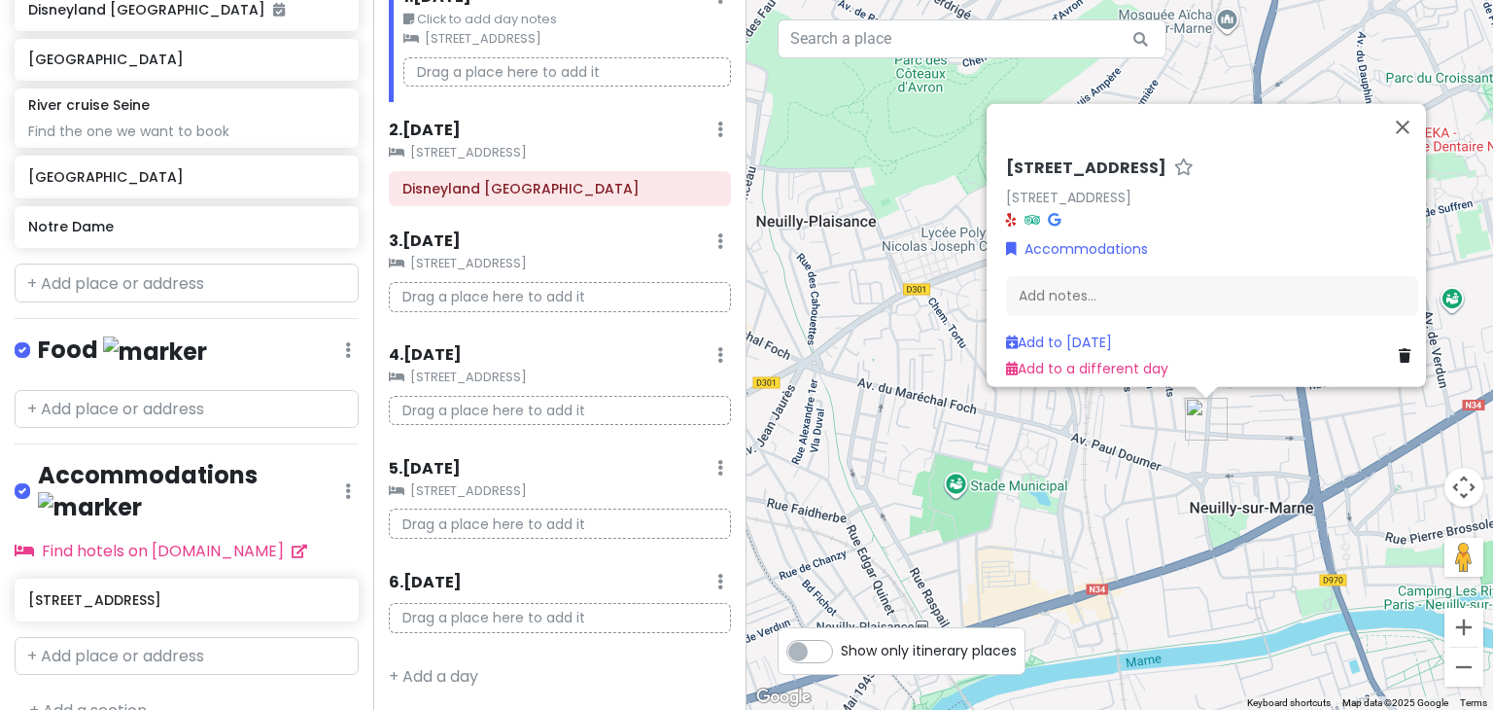
scroll to position [0, 0]
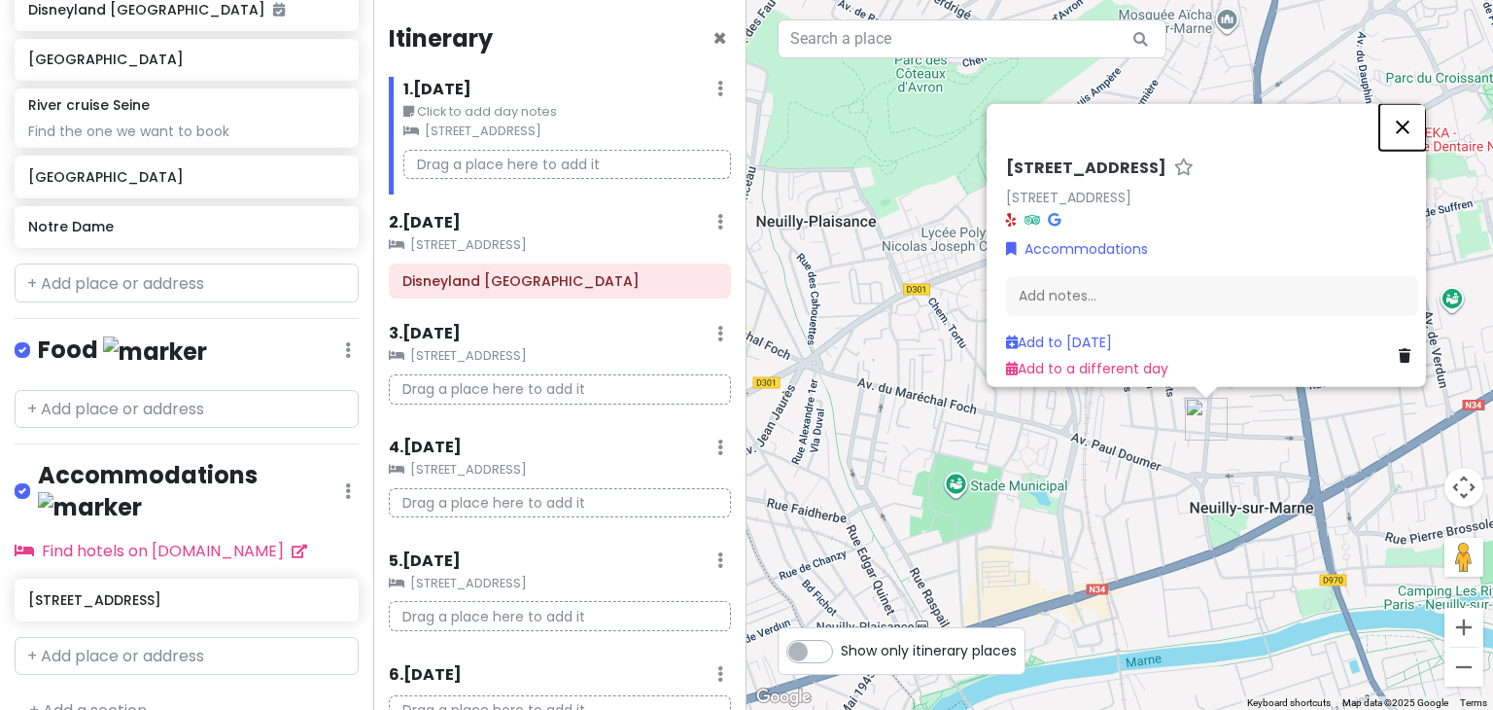
click at [1413, 120] on button "Close" at bounding box center [1402, 127] width 47 height 47
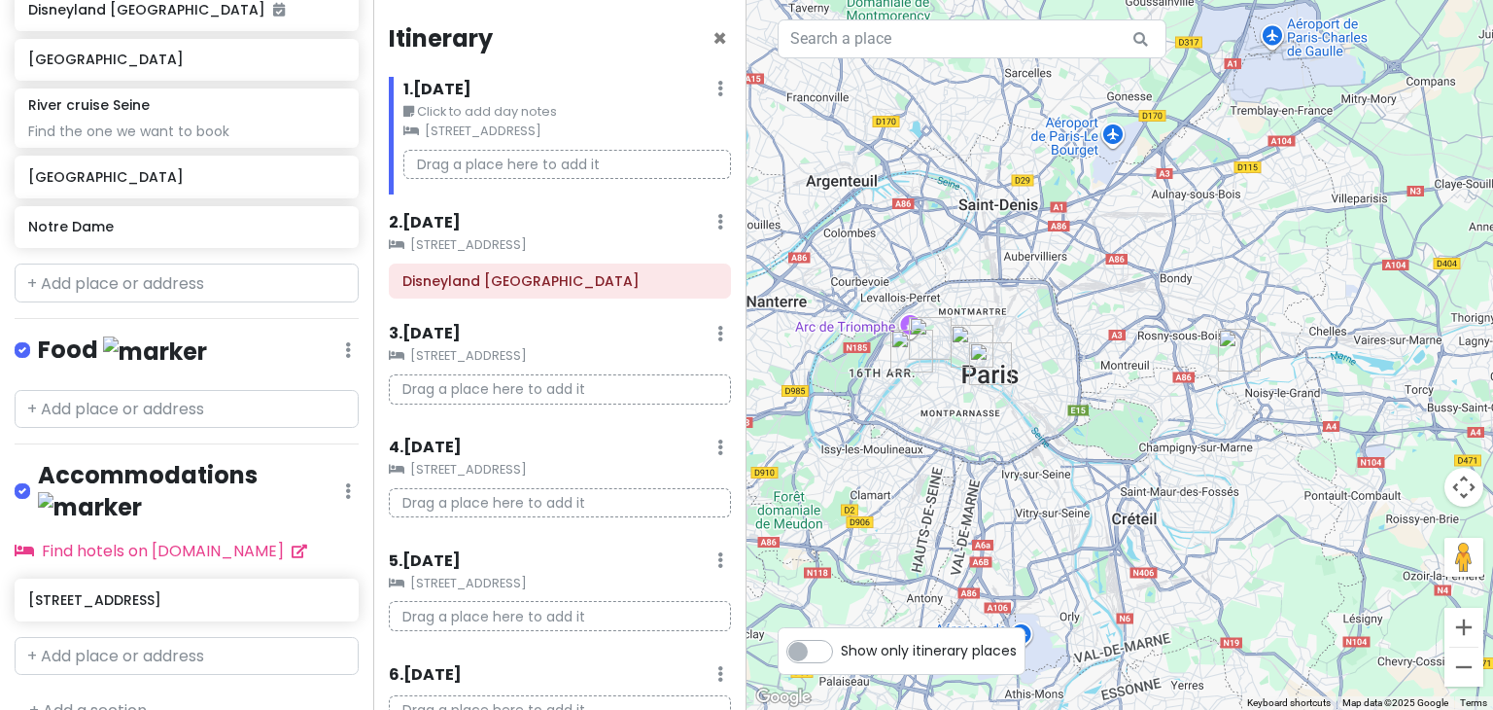
drag, startPoint x: 949, startPoint y: 369, endPoint x: 1136, endPoint y: 378, distance: 187.8
click at [1136, 378] on div at bounding box center [1119, 355] width 746 height 710
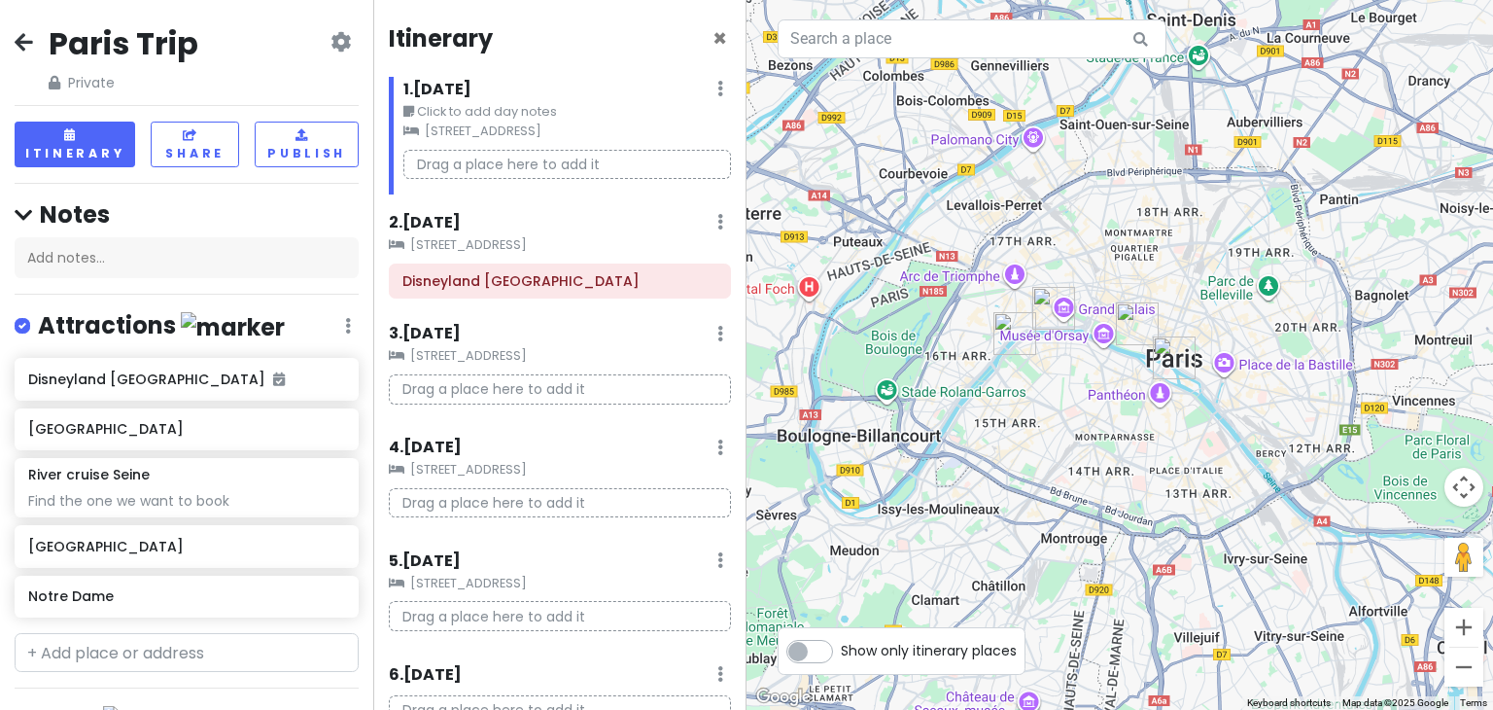
click at [19, 38] on icon at bounding box center [24, 42] width 18 height 16
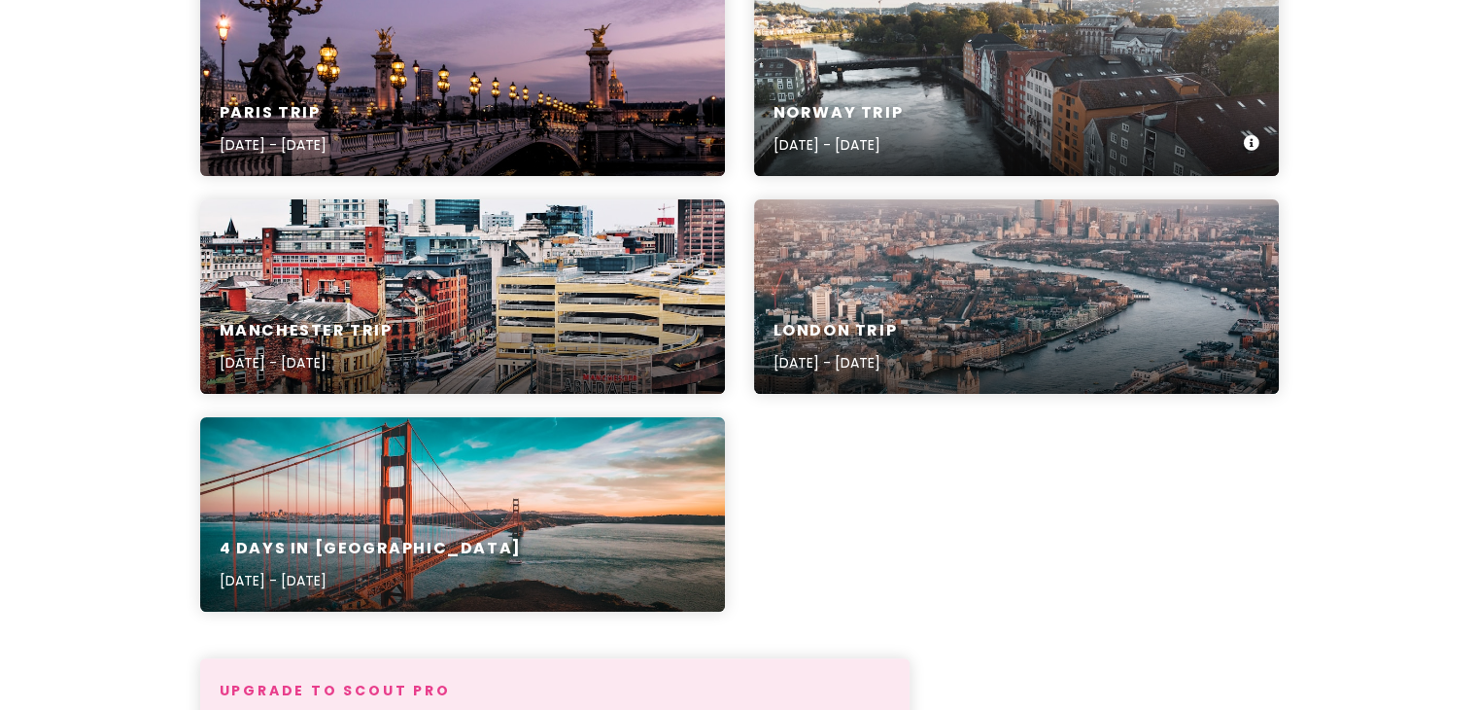
scroll to position [327, 0]
click at [547, 295] on div "Manchester Trip Dec 18, 2025 - Dec 20, 2025" at bounding box center [462, 296] width 525 height 194
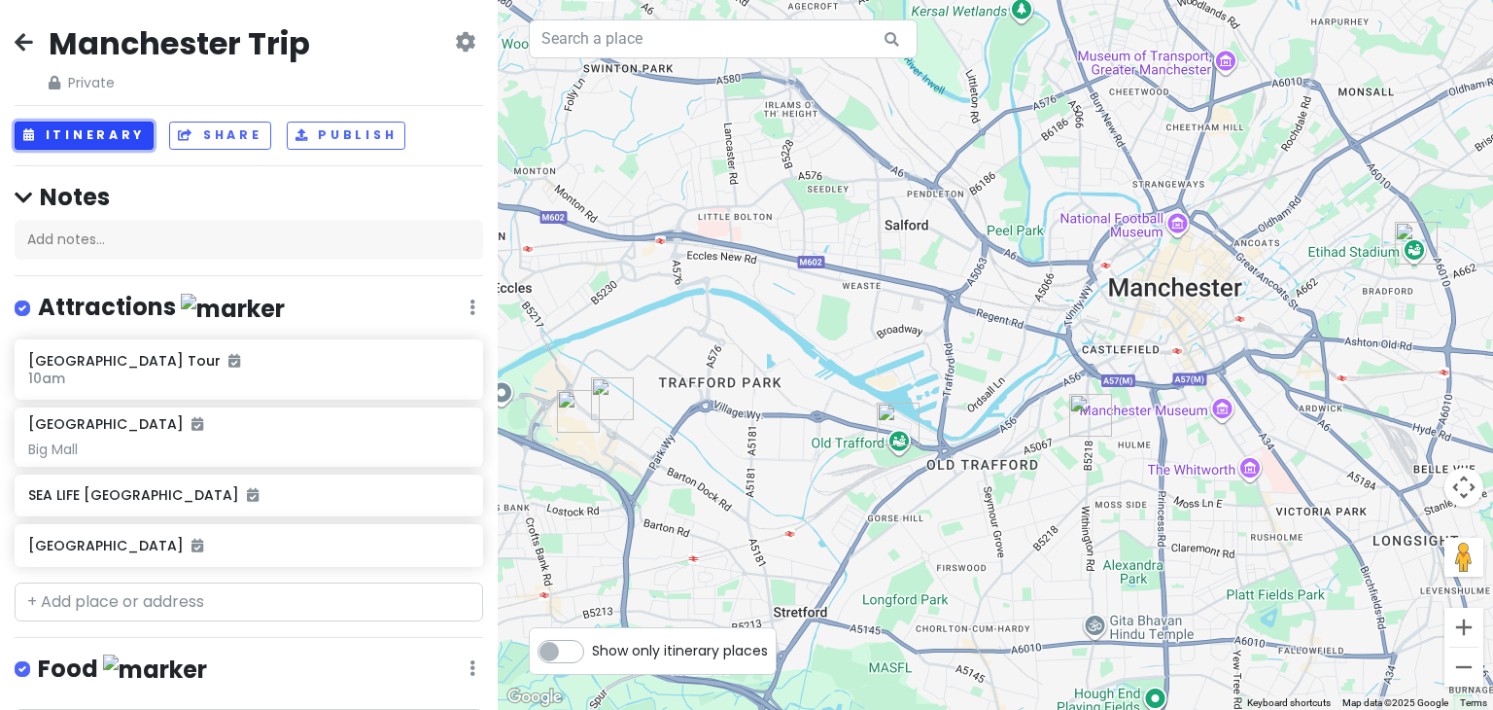
click at [85, 141] on button "Itinerary" at bounding box center [84, 135] width 139 height 28
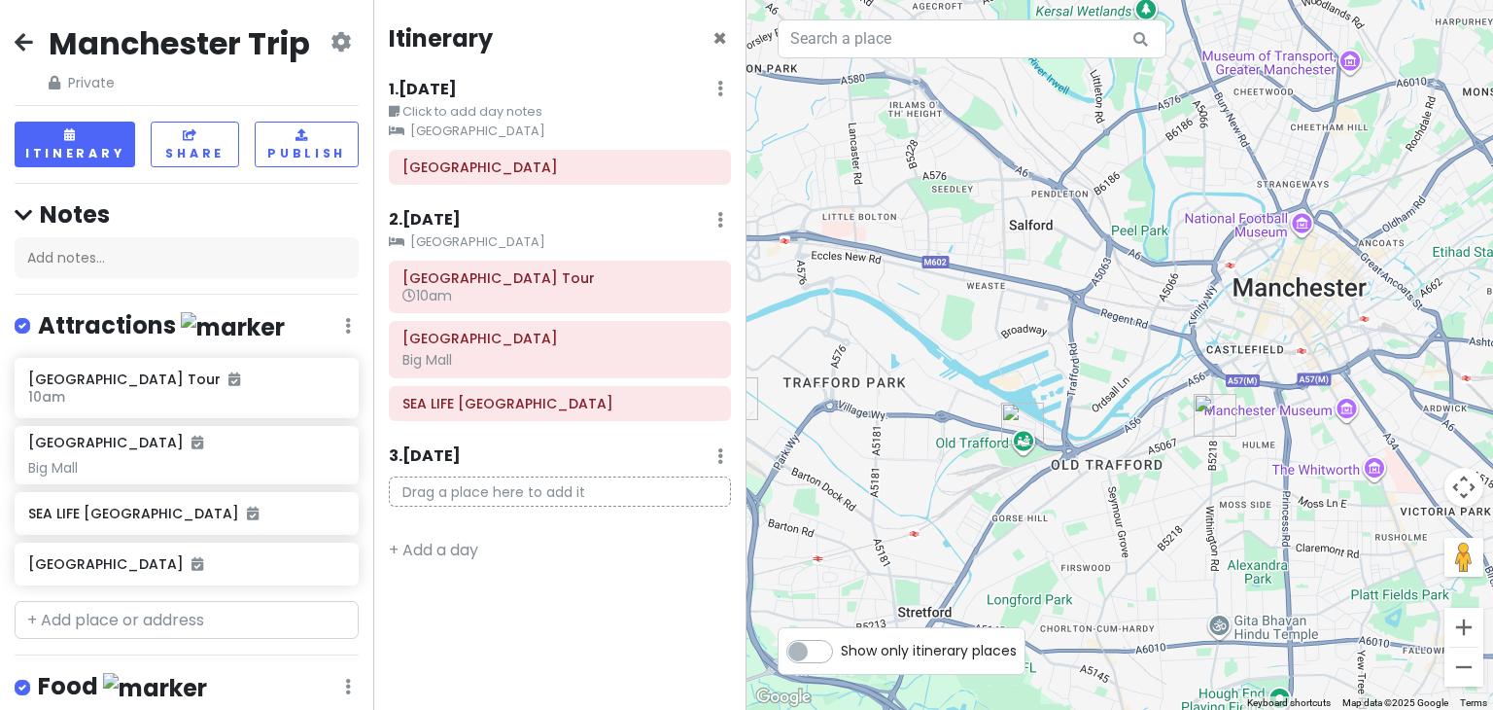
click at [25, 44] on icon at bounding box center [24, 42] width 18 height 16
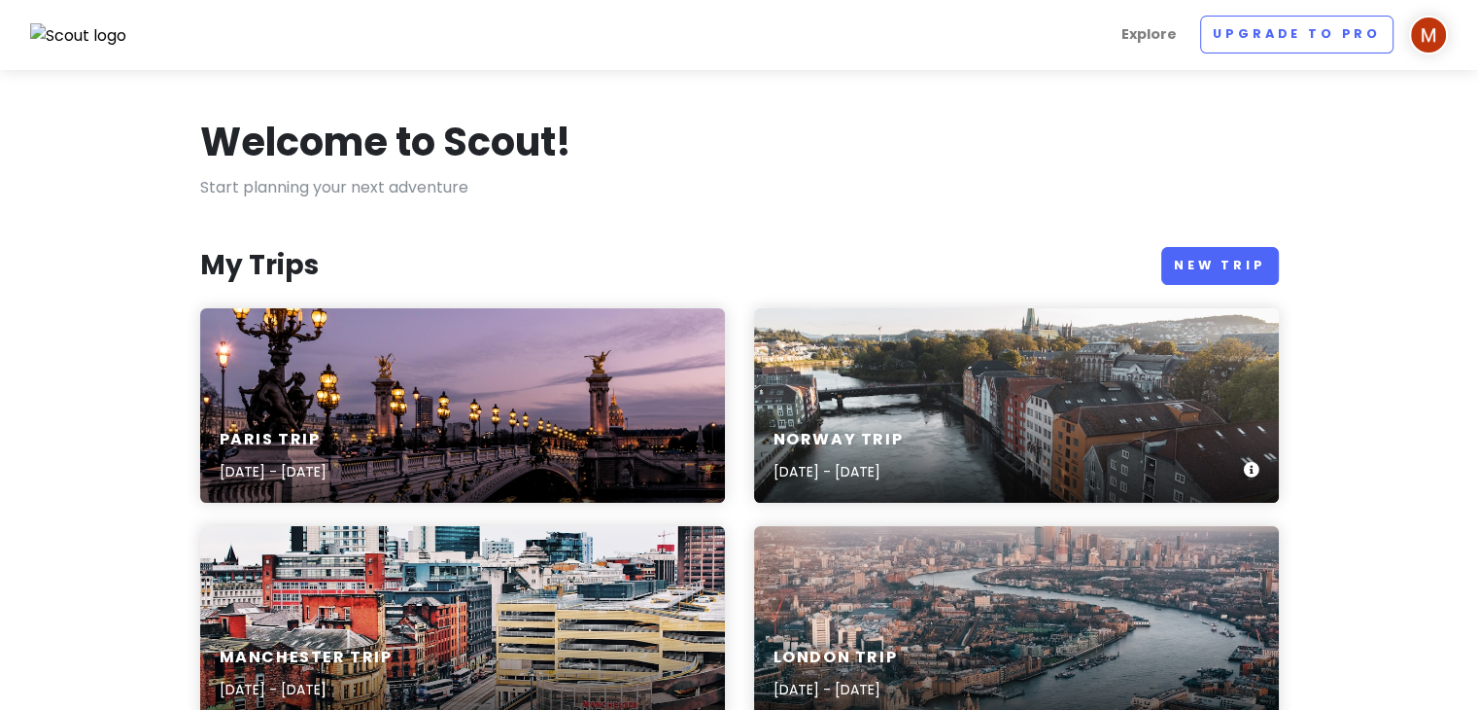
click at [904, 451] on div "Norway Trip Dec 20, 2025 - Dec 28, 2025" at bounding box center [839, 456] width 130 height 53
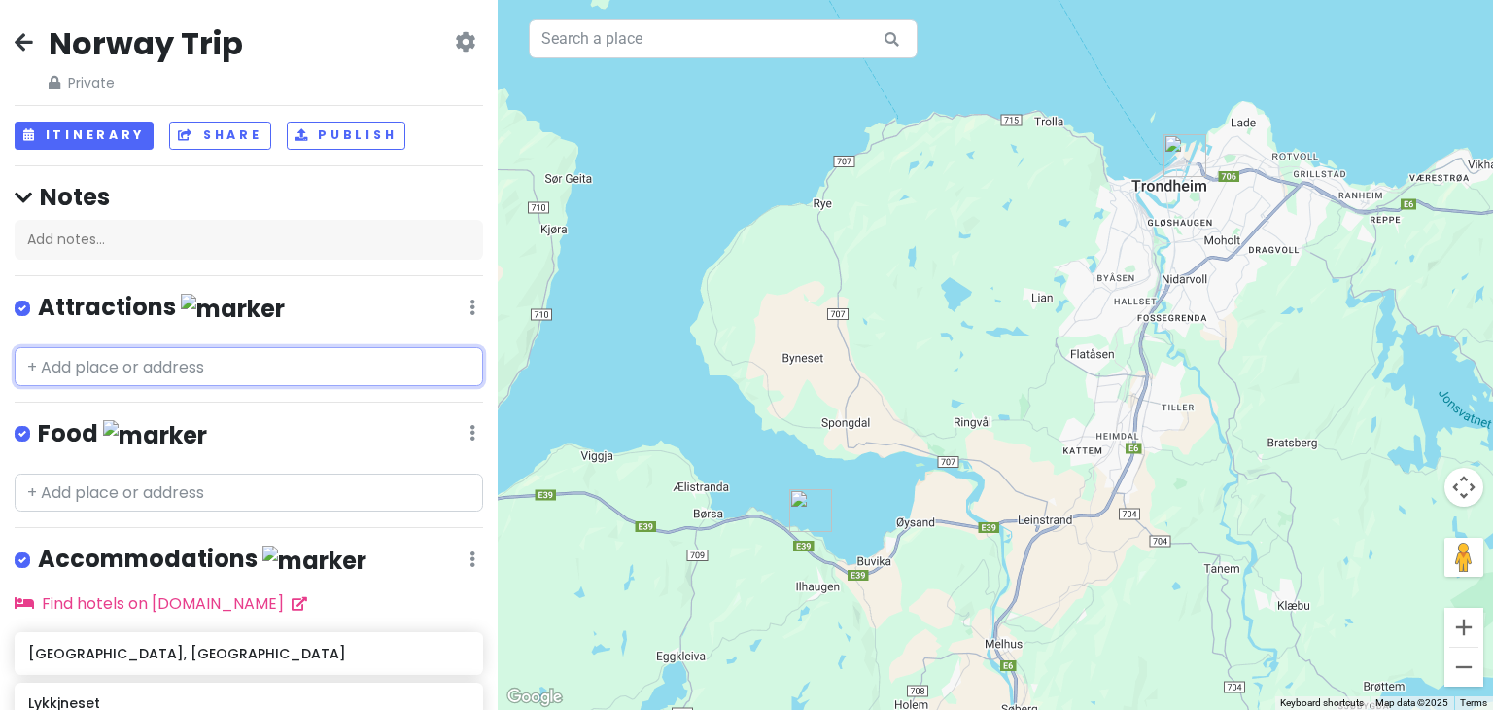
click at [334, 360] on input "text" at bounding box center [249, 366] width 468 height 39
click at [385, 408] on div "Norway Trip Private Change Dates Make a Copy Delete Trip Go Pro ⚡️ Give Feedbac…" at bounding box center [249, 355] width 498 height 710
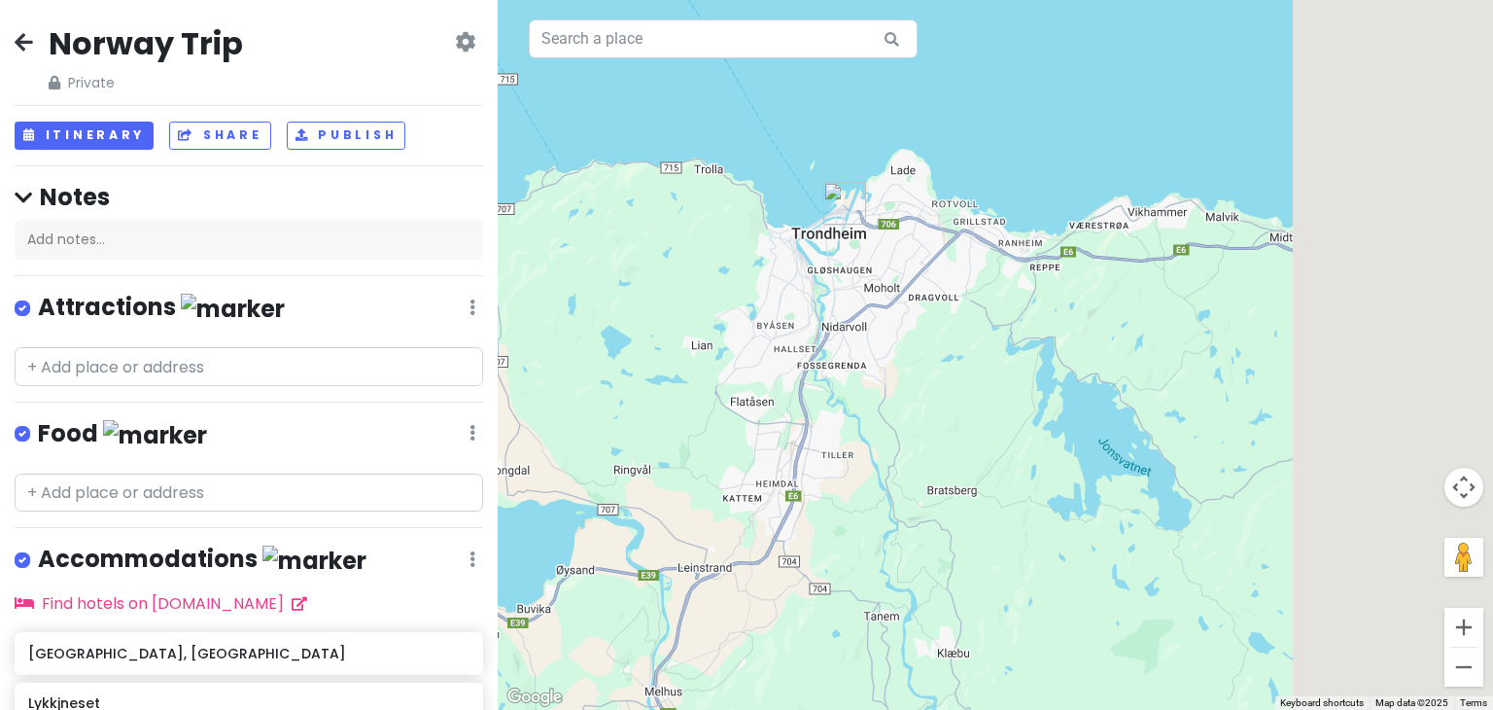
drag, startPoint x: 1365, startPoint y: 210, endPoint x: 1007, endPoint y: 258, distance: 360.8
click at [1007, 258] on div at bounding box center [995, 355] width 995 height 710
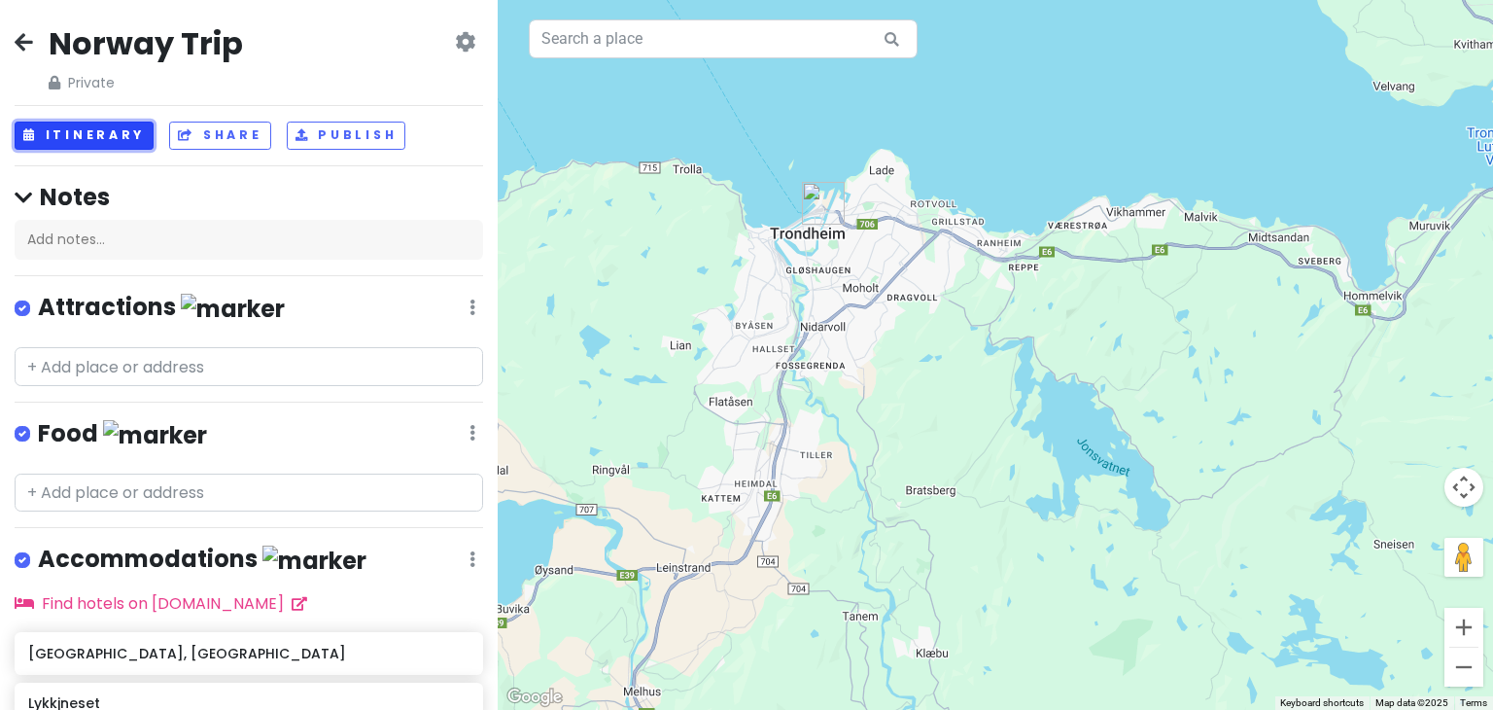
click at [139, 140] on button "Itinerary" at bounding box center [84, 135] width 139 height 28
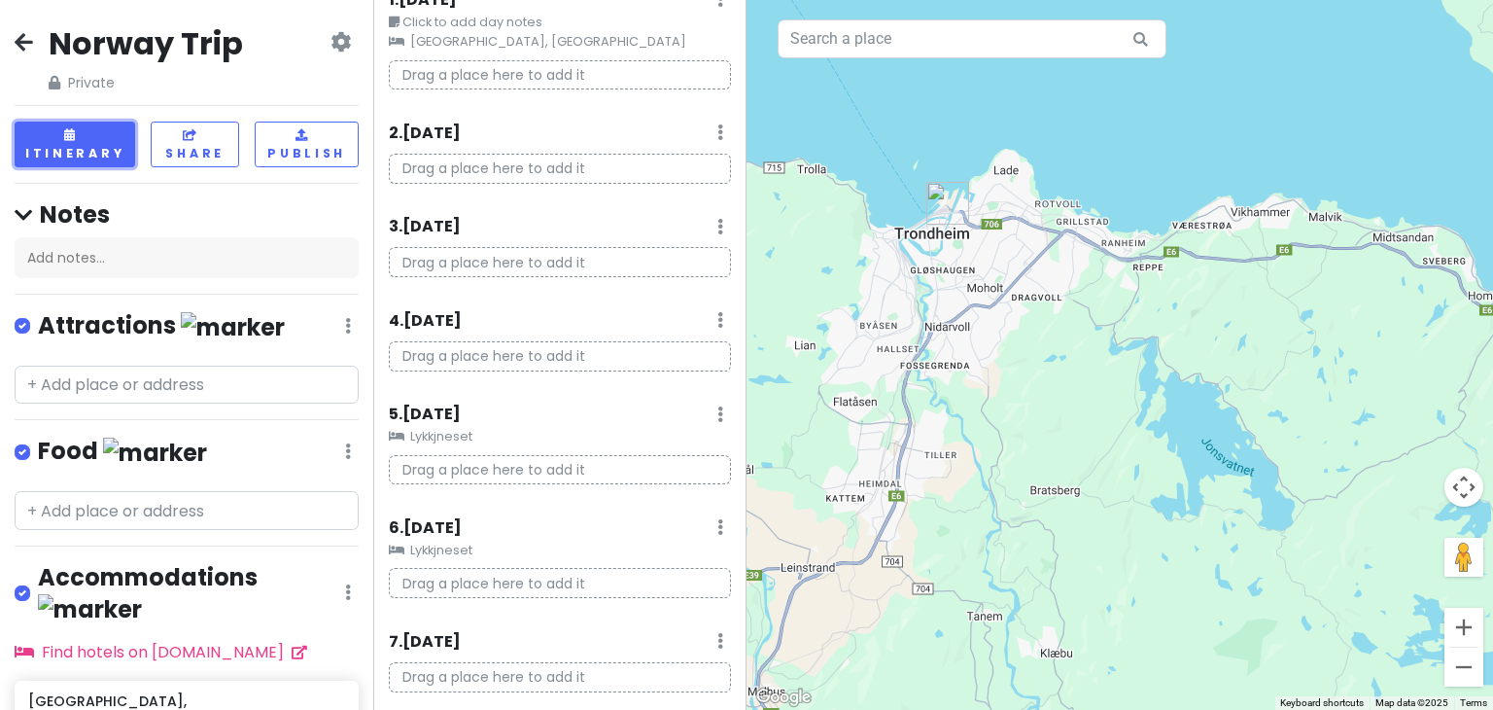
scroll to position [89, 0]
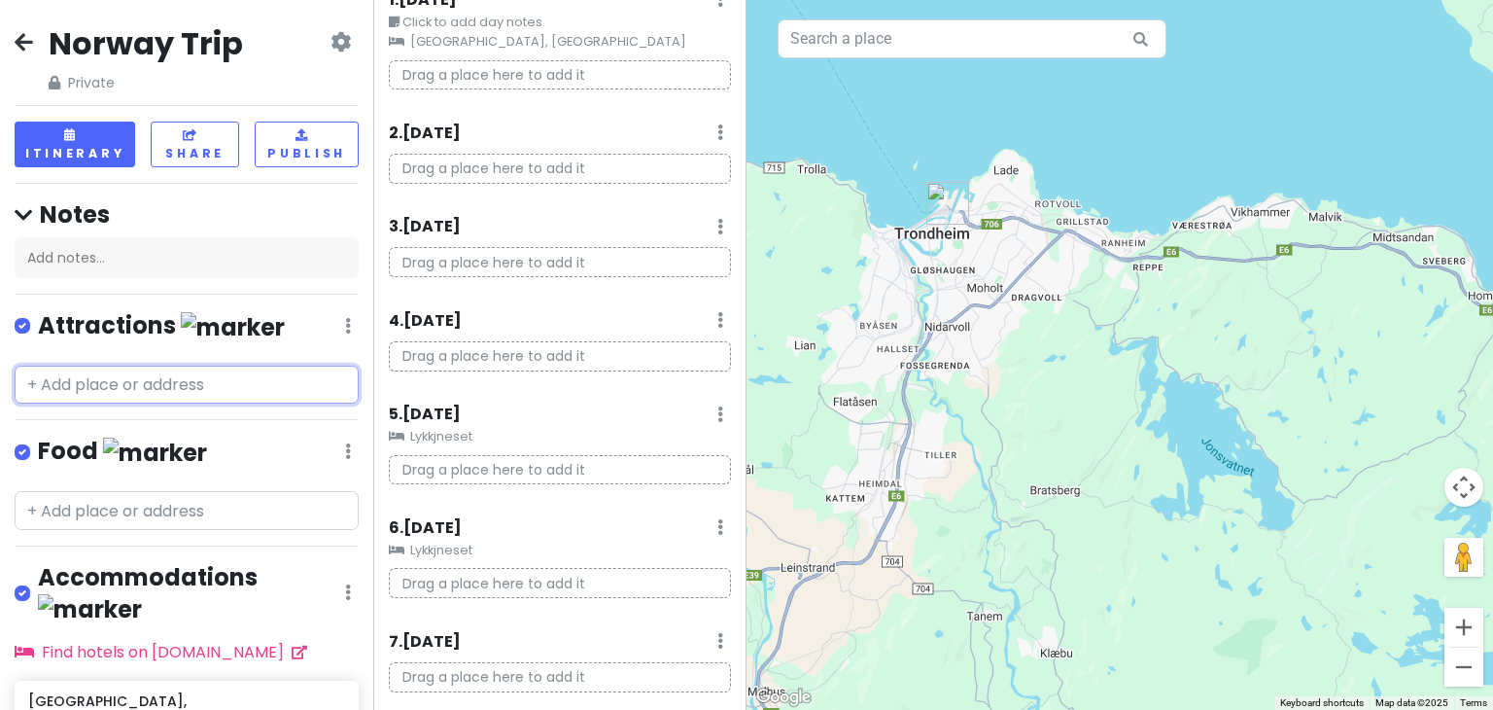
click at [222, 390] on input "text" at bounding box center [187, 384] width 344 height 39
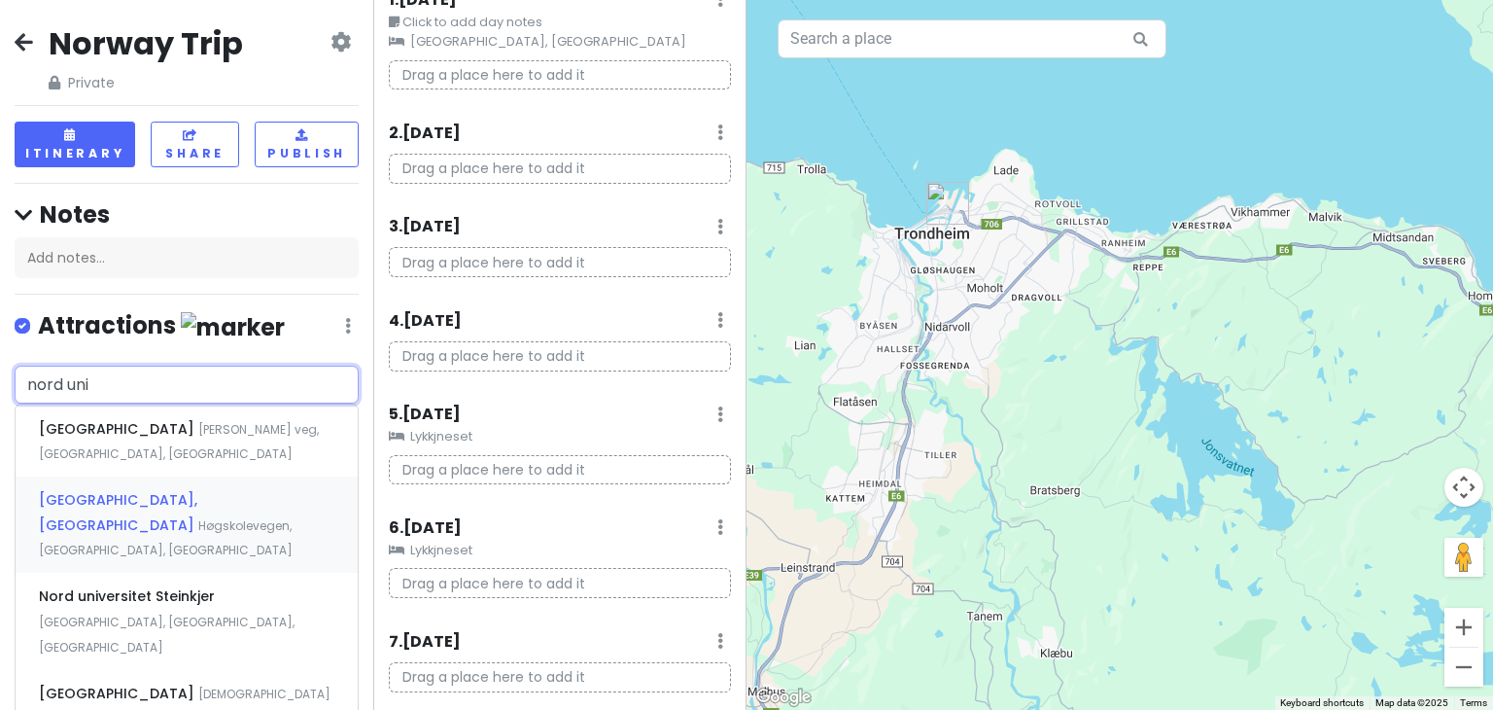
click at [241, 530] on div "Nord universitet, Levanger Høgskolevegen, Levanger, Norway" at bounding box center [187, 524] width 342 height 96
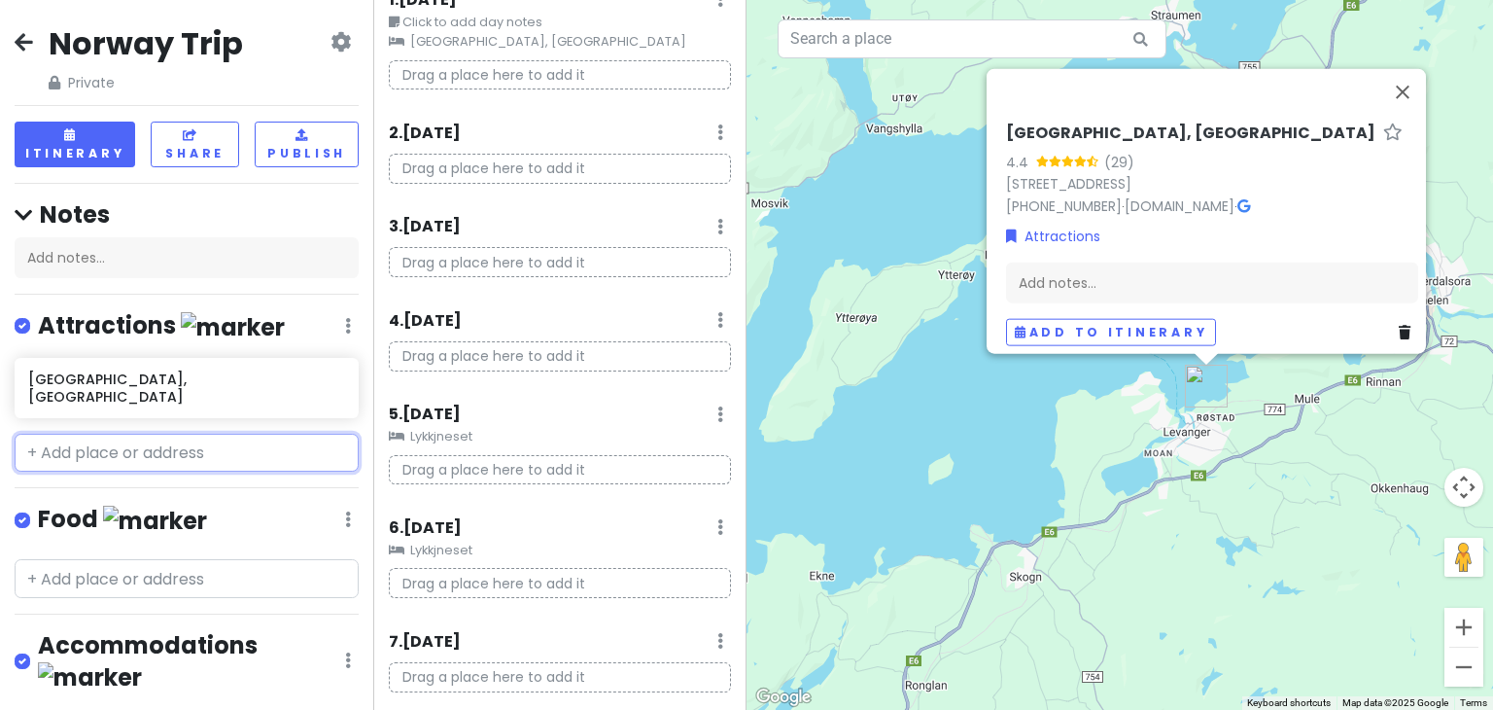
click at [144, 433] on input "text" at bounding box center [187, 452] width 344 height 39
click at [109, 433] on input "text" at bounding box center [187, 452] width 344 height 39
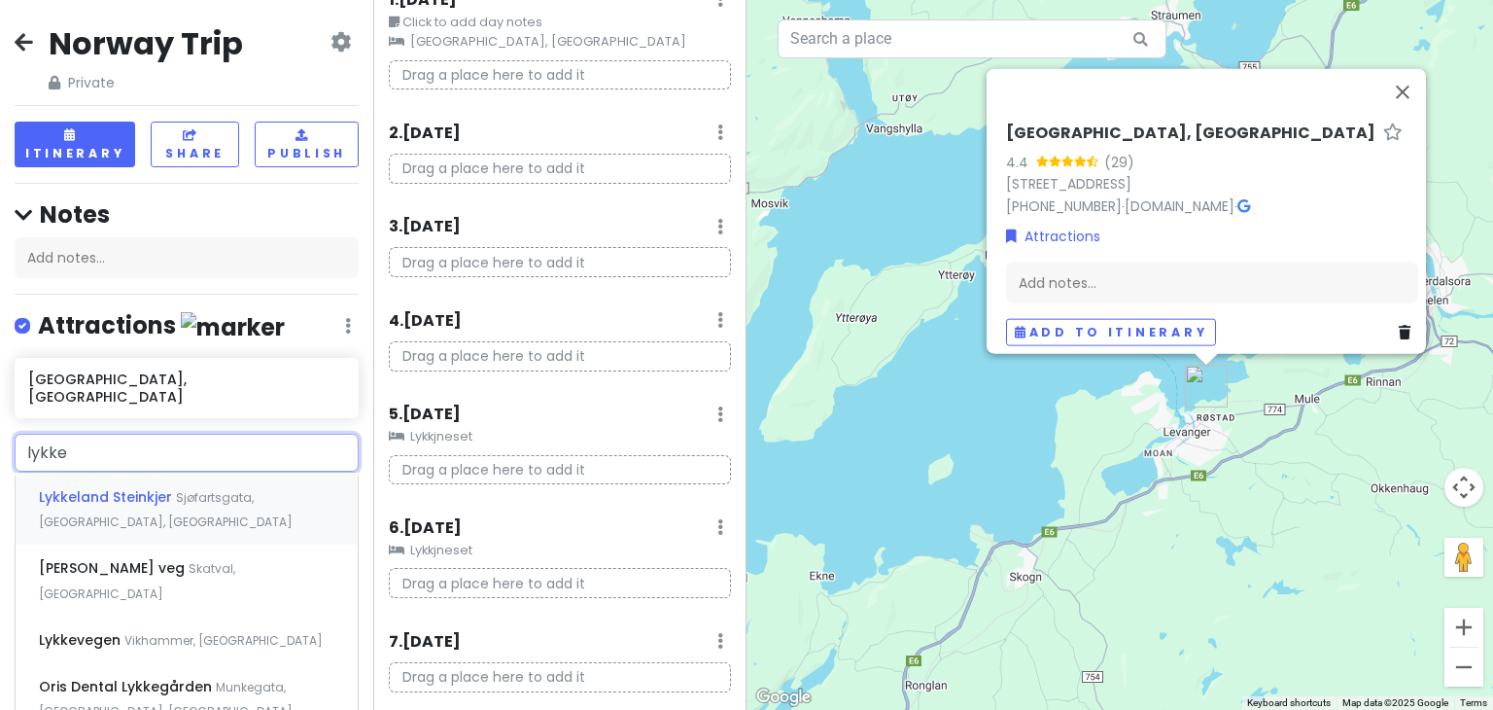
click at [128, 502] on div "Lykkeland Steinkjer Sjøfartsgata, Steinkjer, Norway" at bounding box center [187, 508] width 342 height 72
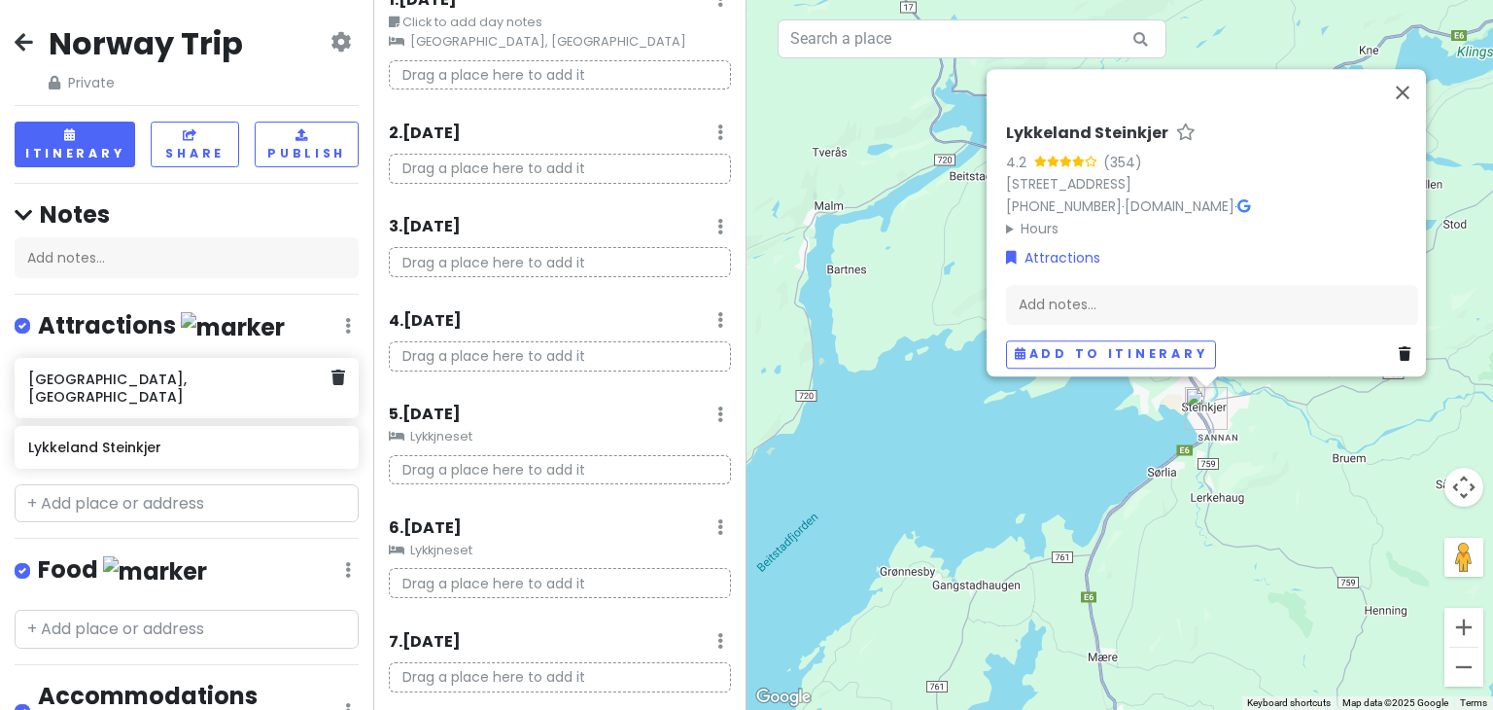
click at [260, 377] on h6 "Nord universitet, Levanger" at bounding box center [179, 387] width 302 height 35
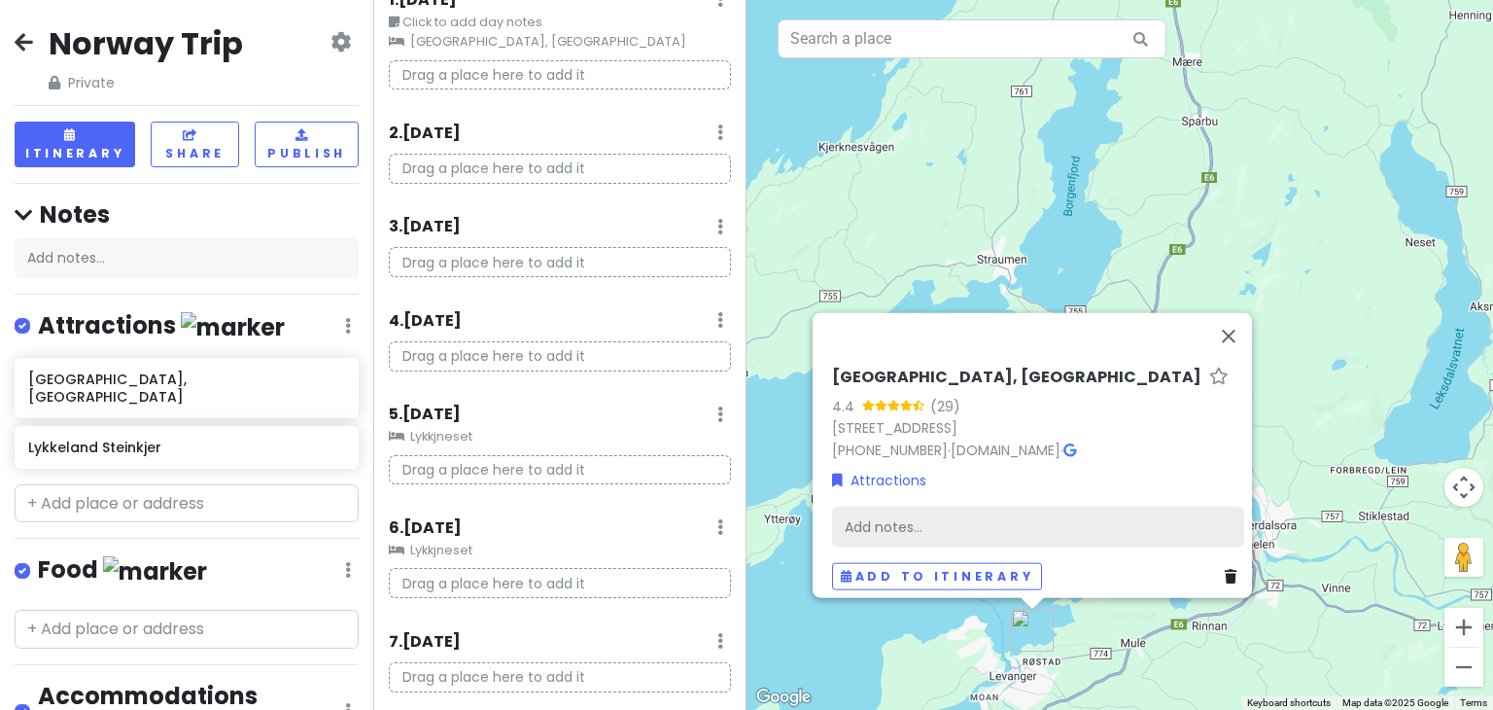
click at [949, 509] on div "Add notes..." at bounding box center [1038, 526] width 412 height 41
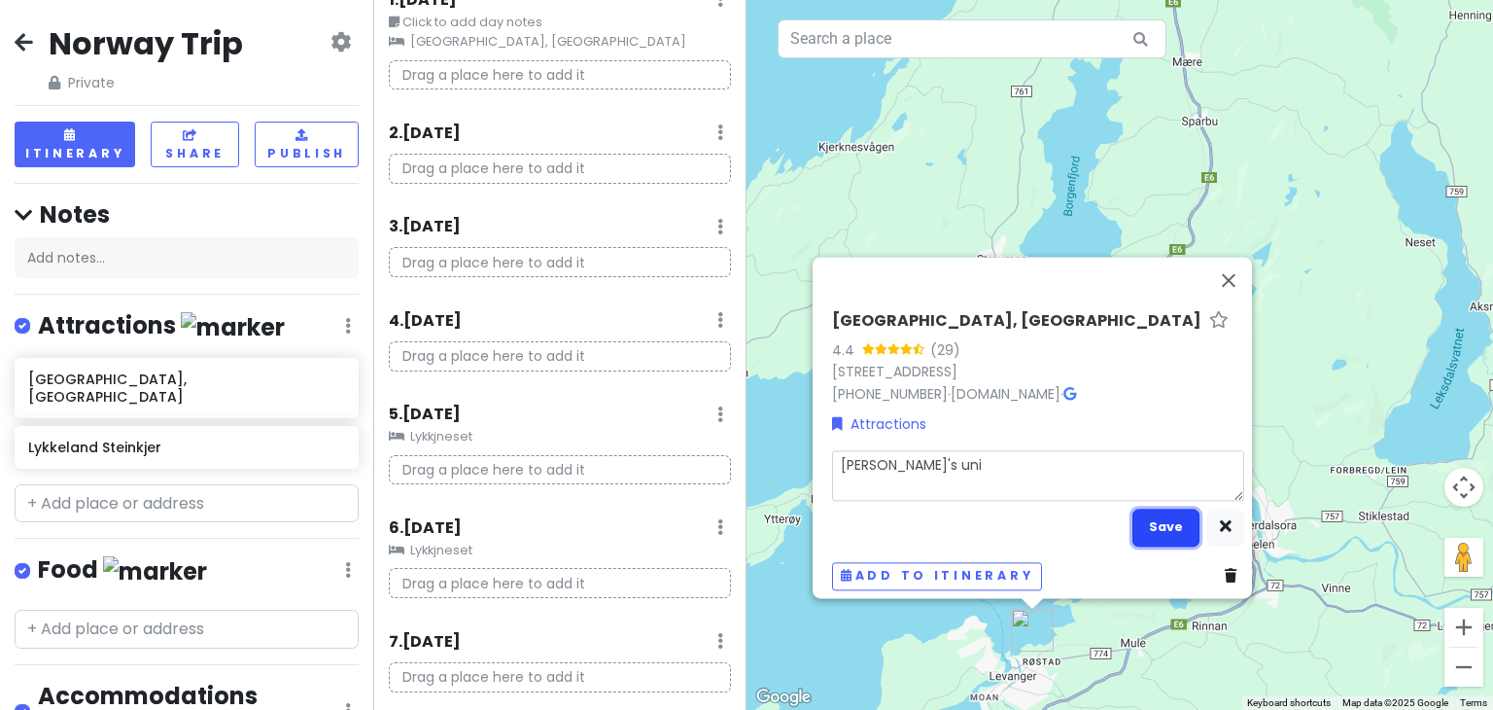
click at [1166, 526] on button "Save" at bounding box center [1165, 527] width 67 height 38
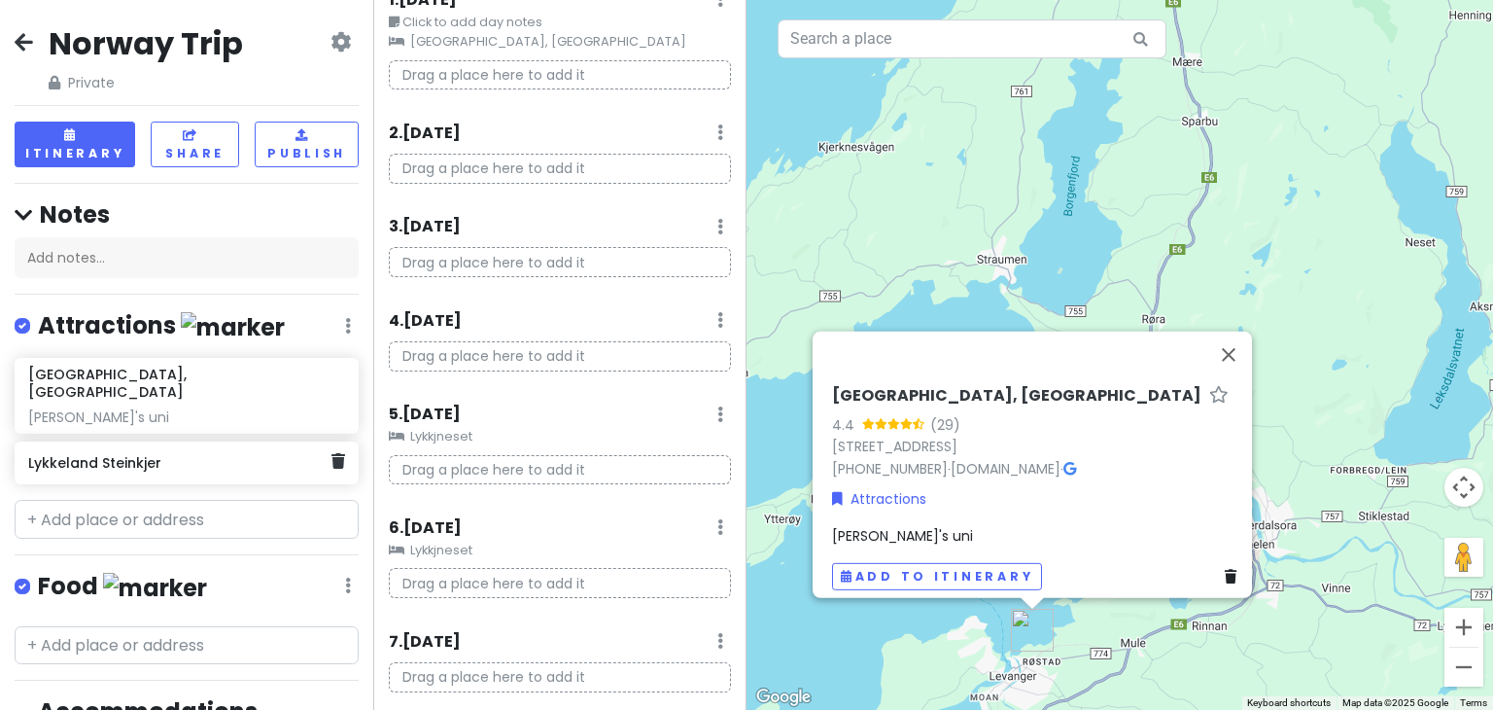
click at [157, 459] on div "Lykkeland Steinkjer" at bounding box center [187, 462] width 344 height 43
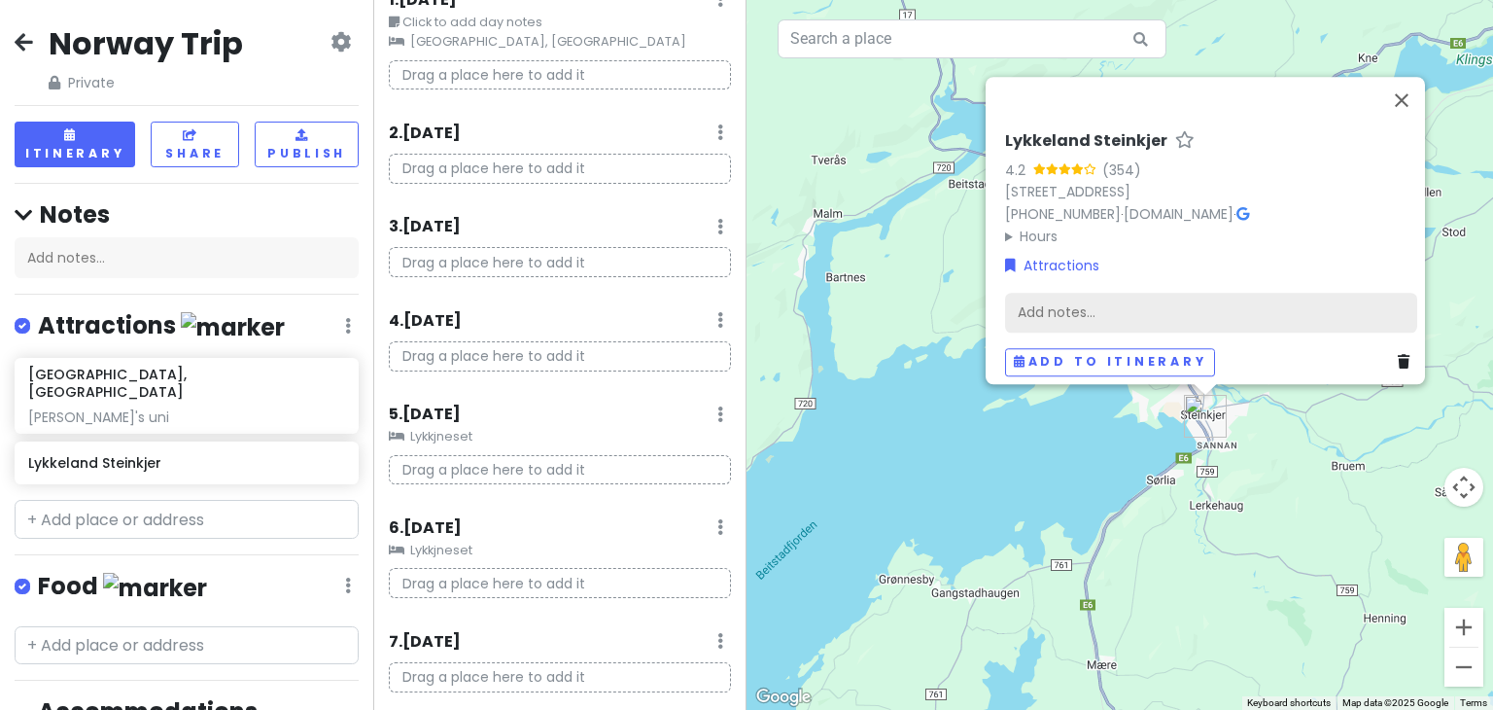
click at [1065, 315] on div "Add notes..." at bounding box center [1211, 313] width 412 height 41
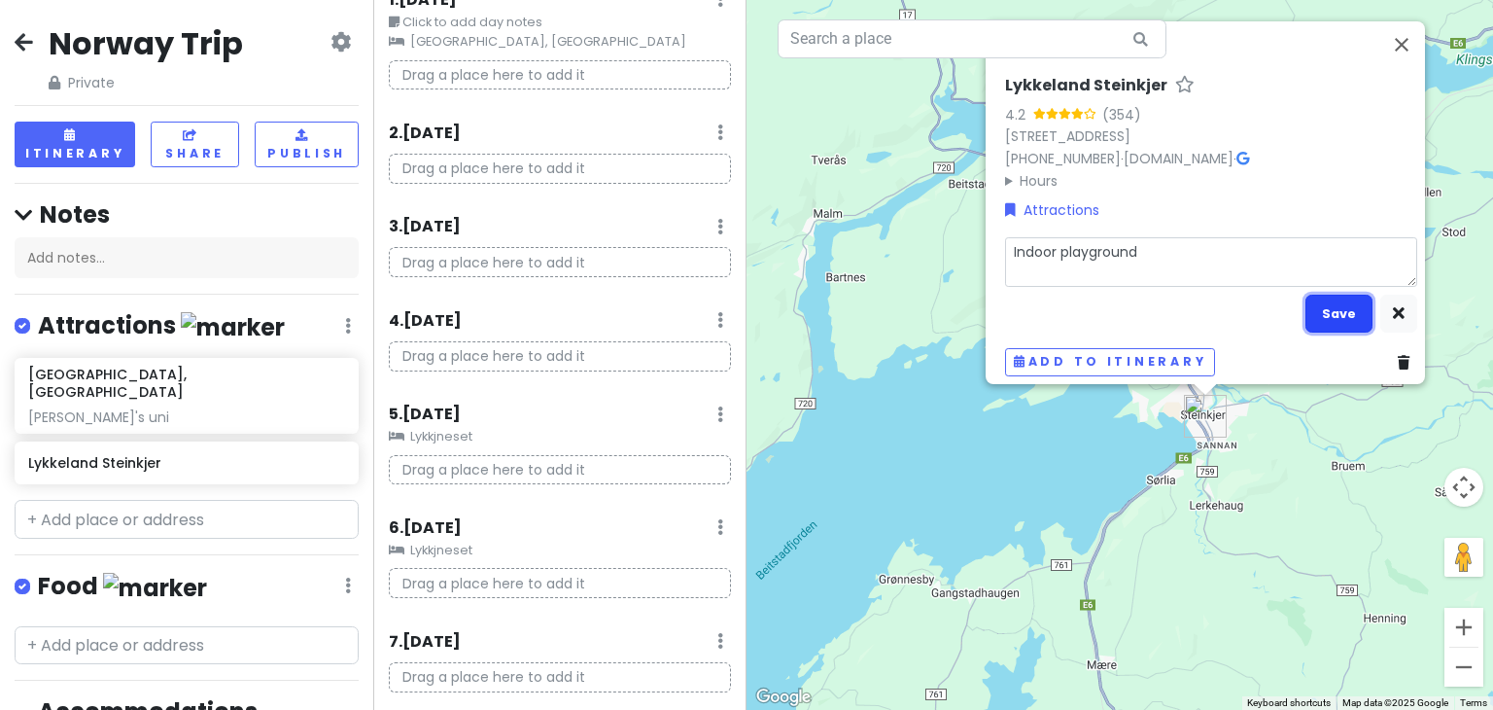
click at [1323, 320] on button "Save" at bounding box center [1338, 313] width 67 height 38
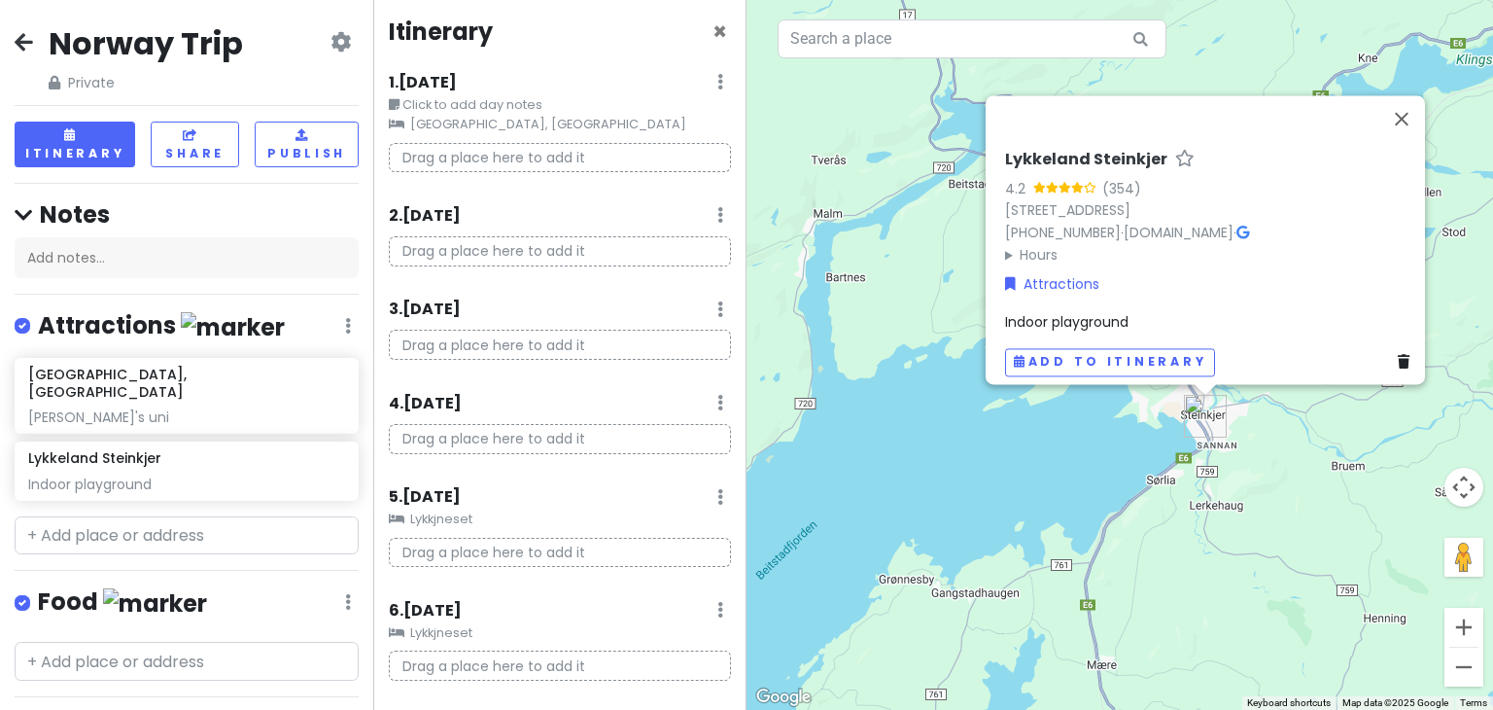
scroll to position [0, 0]
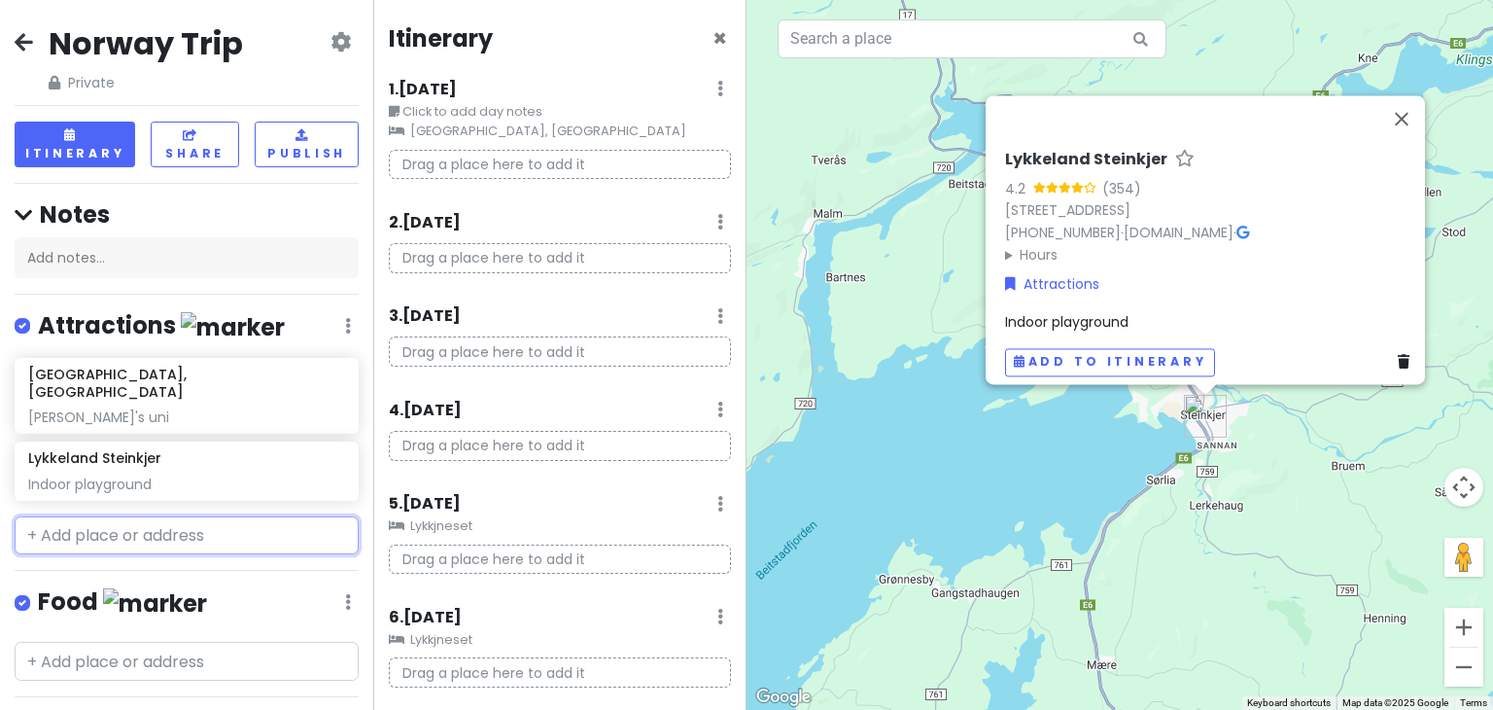
click at [211, 516] on input "text" at bounding box center [187, 535] width 344 height 39
paste input "Trondheim City Square"
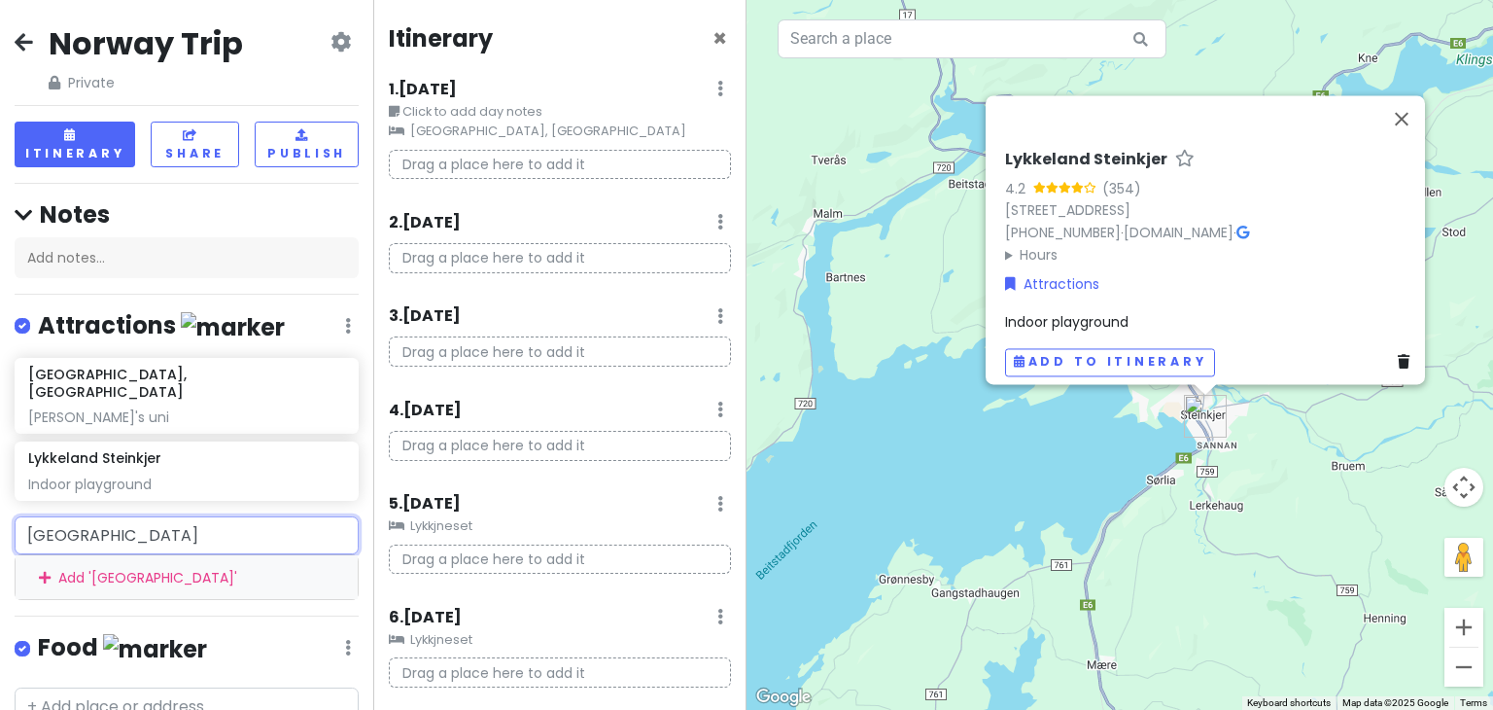
click at [198, 559] on div "Add ' Trondheim City Square '" at bounding box center [187, 577] width 342 height 44
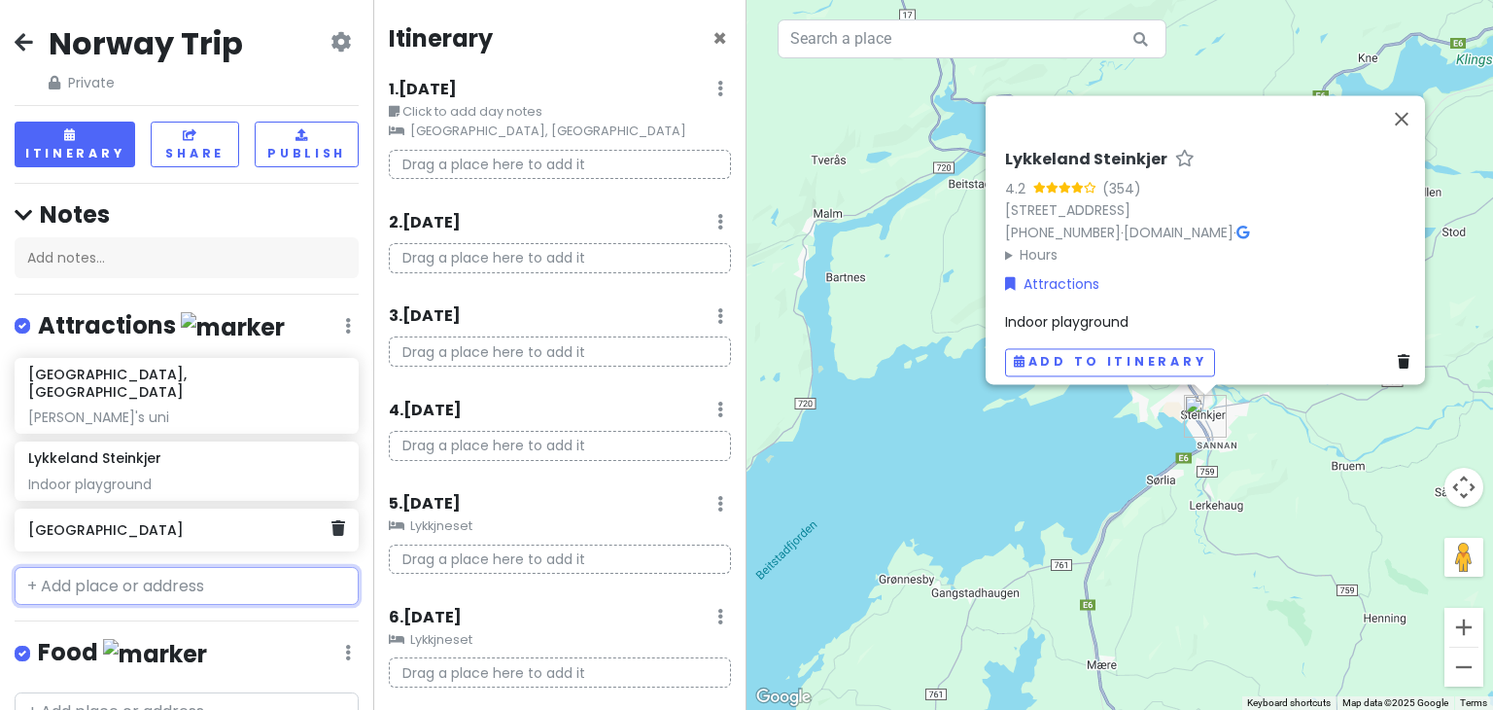
click at [199, 521] on h6 "Trondheim City Square" at bounding box center [179, 529] width 302 height 17
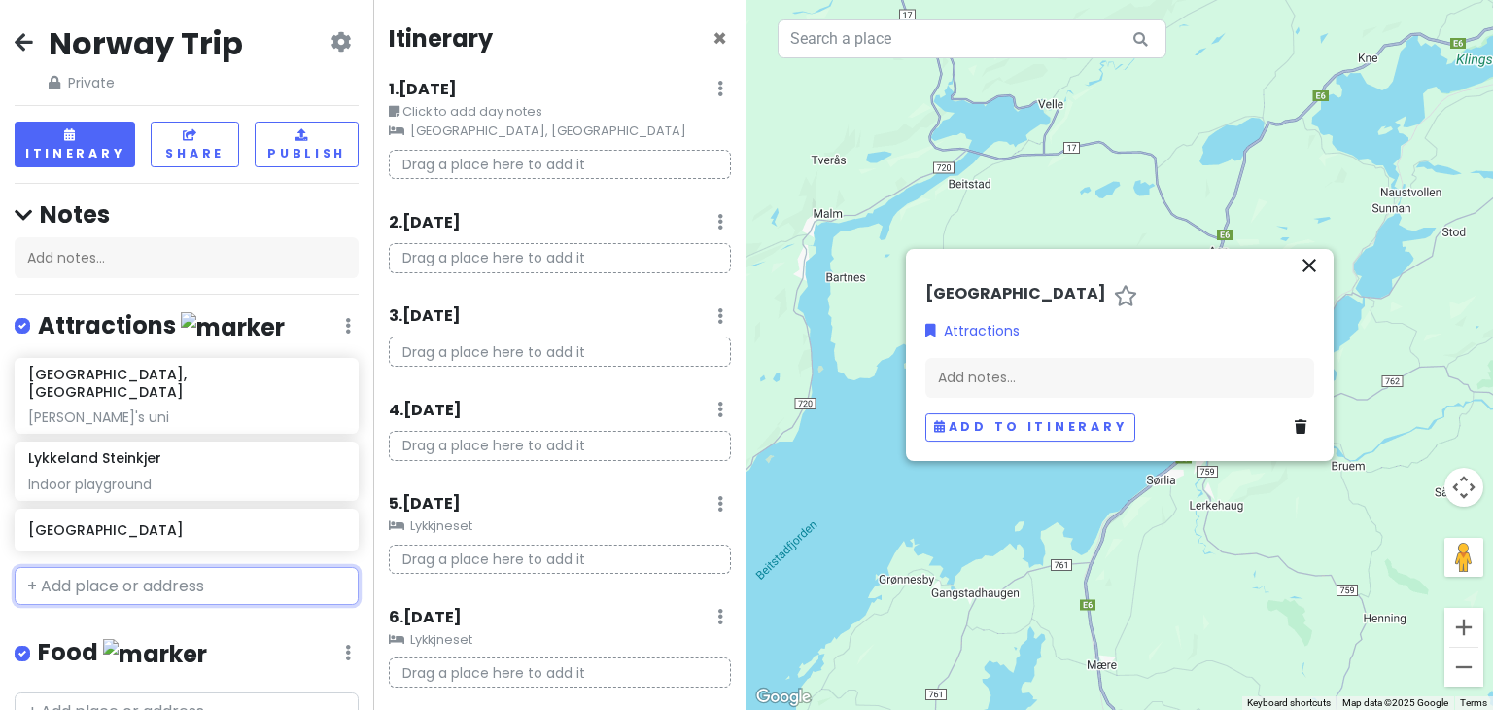
click at [210, 567] on input "text" at bounding box center [187, 586] width 344 height 39
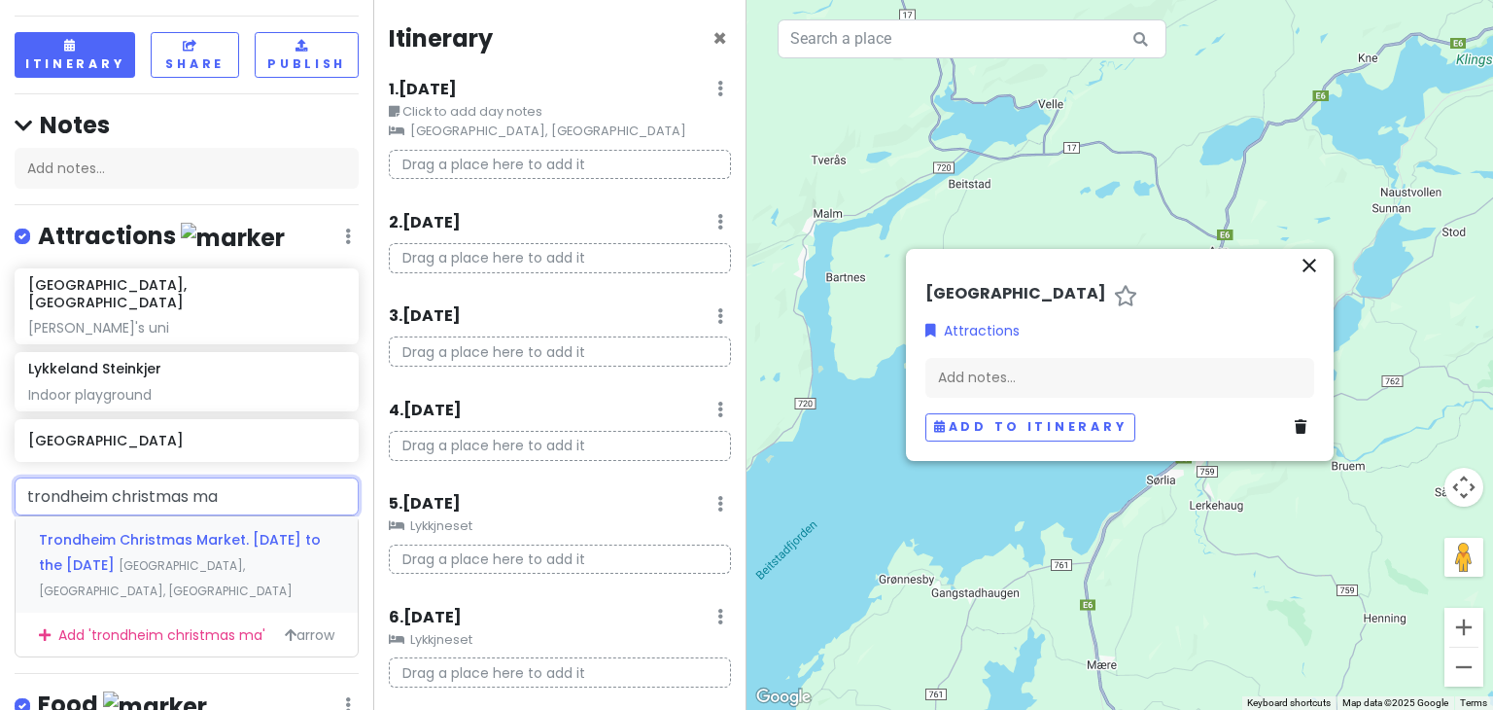
scroll to position [112, 0]
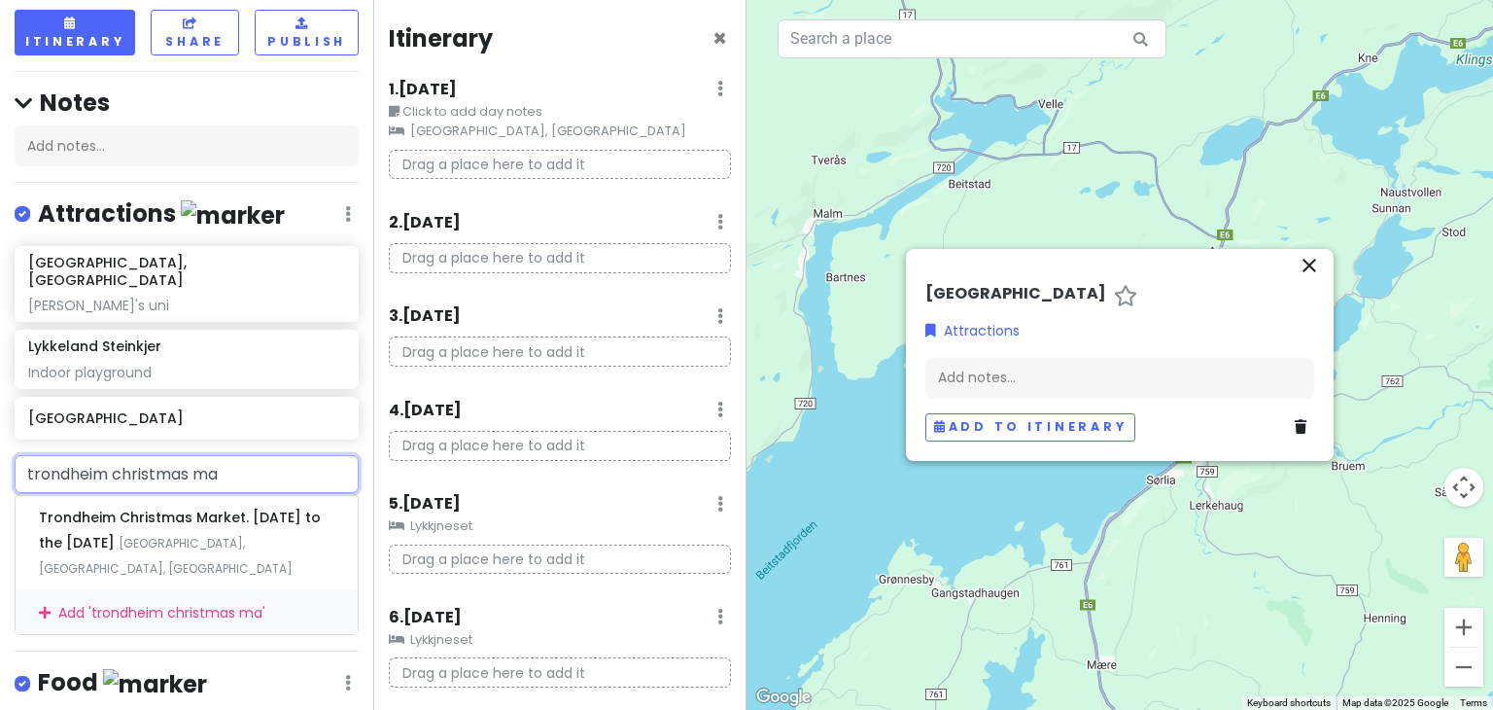
drag, startPoint x: 279, startPoint y: 448, endPoint x: 0, endPoint y: 457, distance: 279.1
click at [0, 457] on div "trondheim christmas ma Trondheim Christmas Market. 9th to the 18th of December …" at bounding box center [186, 545] width 373 height 181
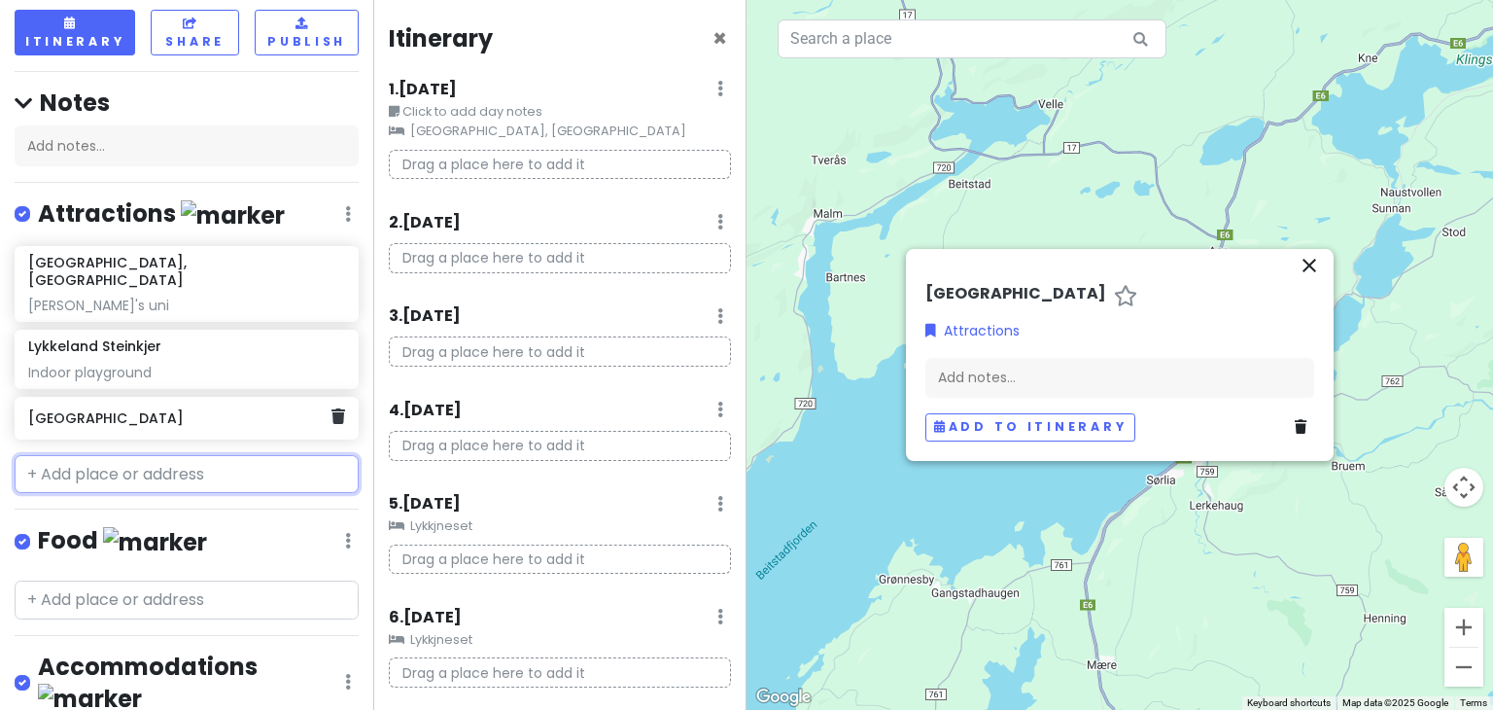
click at [206, 409] on h6 "Trondheim City Square" at bounding box center [179, 417] width 302 height 17
click at [202, 408] on div "Trondheim City Square" at bounding box center [179, 417] width 302 height 27
click at [1104, 381] on div "Add notes..." at bounding box center [1119, 378] width 389 height 41
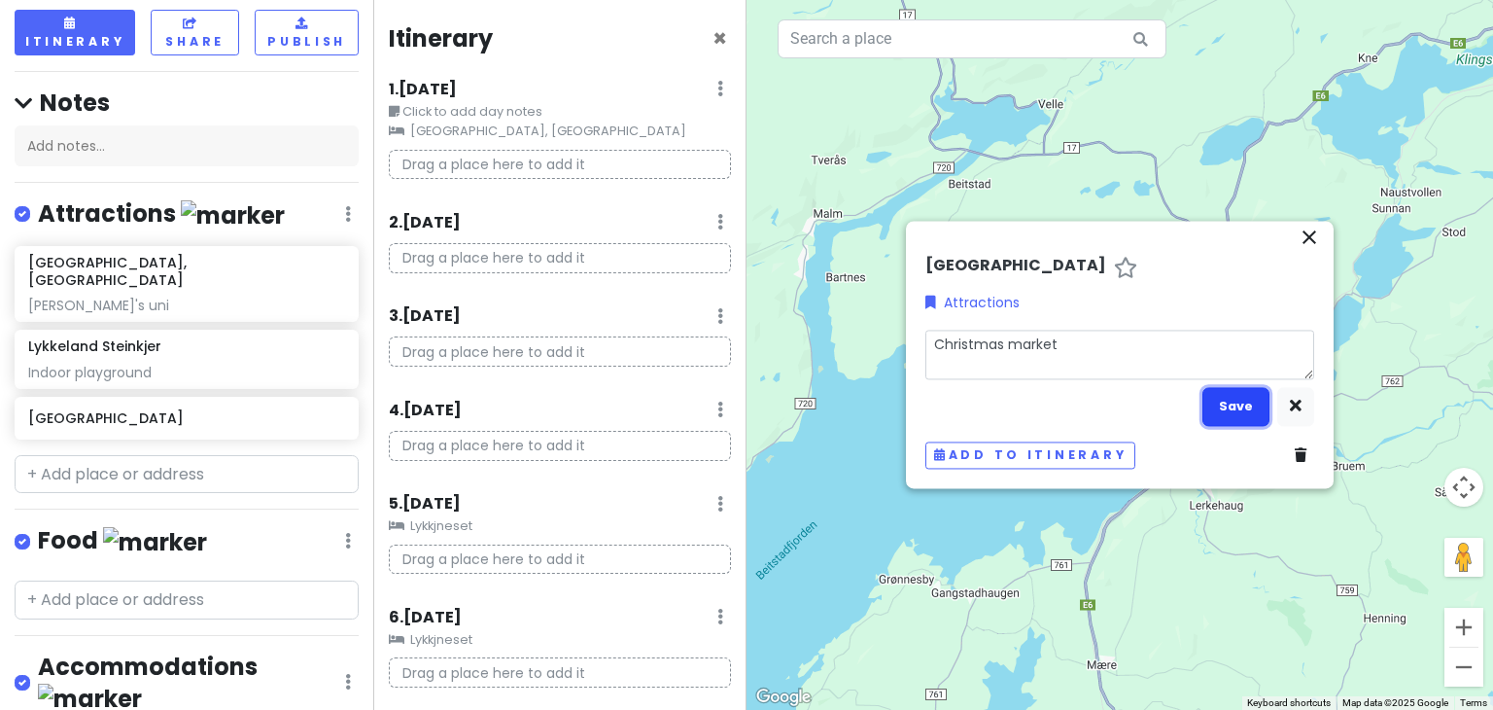
click at [1250, 414] on button "Save" at bounding box center [1235, 407] width 67 height 38
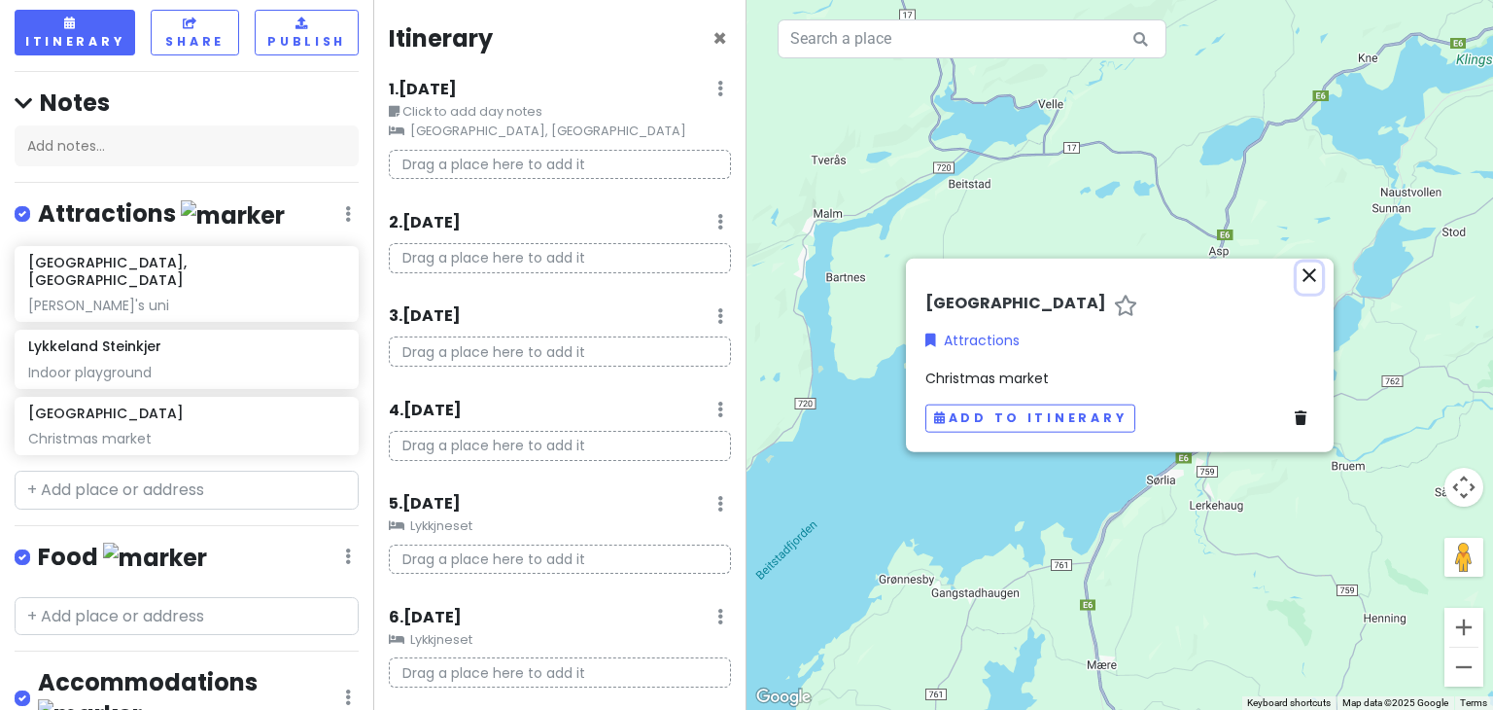
click at [1302, 277] on icon "close" at bounding box center [1309, 274] width 23 height 23
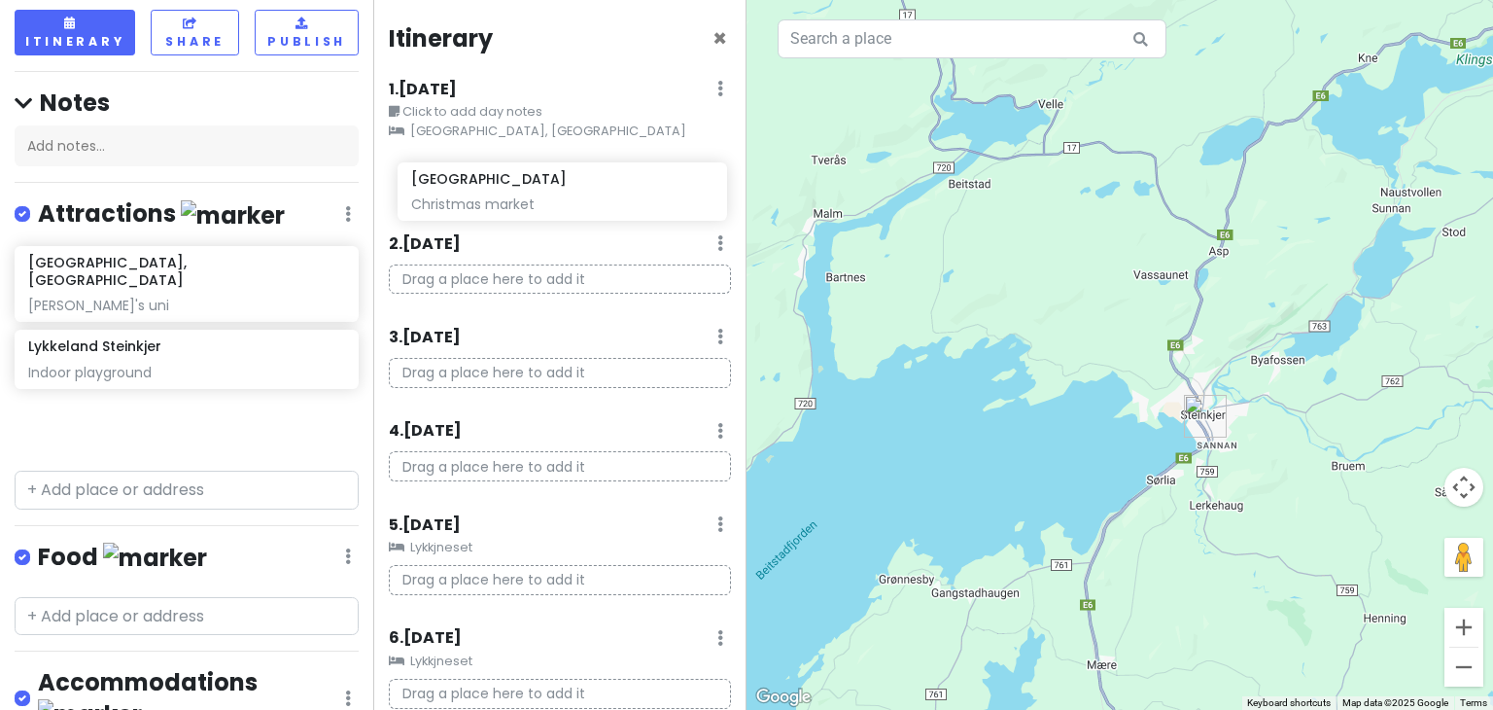
drag, startPoint x: 126, startPoint y: 401, endPoint x: 509, endPoint y: 188, distance: 438.6
click at [509, 188] on div "Norway Trip Private Change Dates Make a Copy Delete Trip Go Pro ⚡️ Give Feedbac…" at bounding box center [746, 355] width 1493 height 710
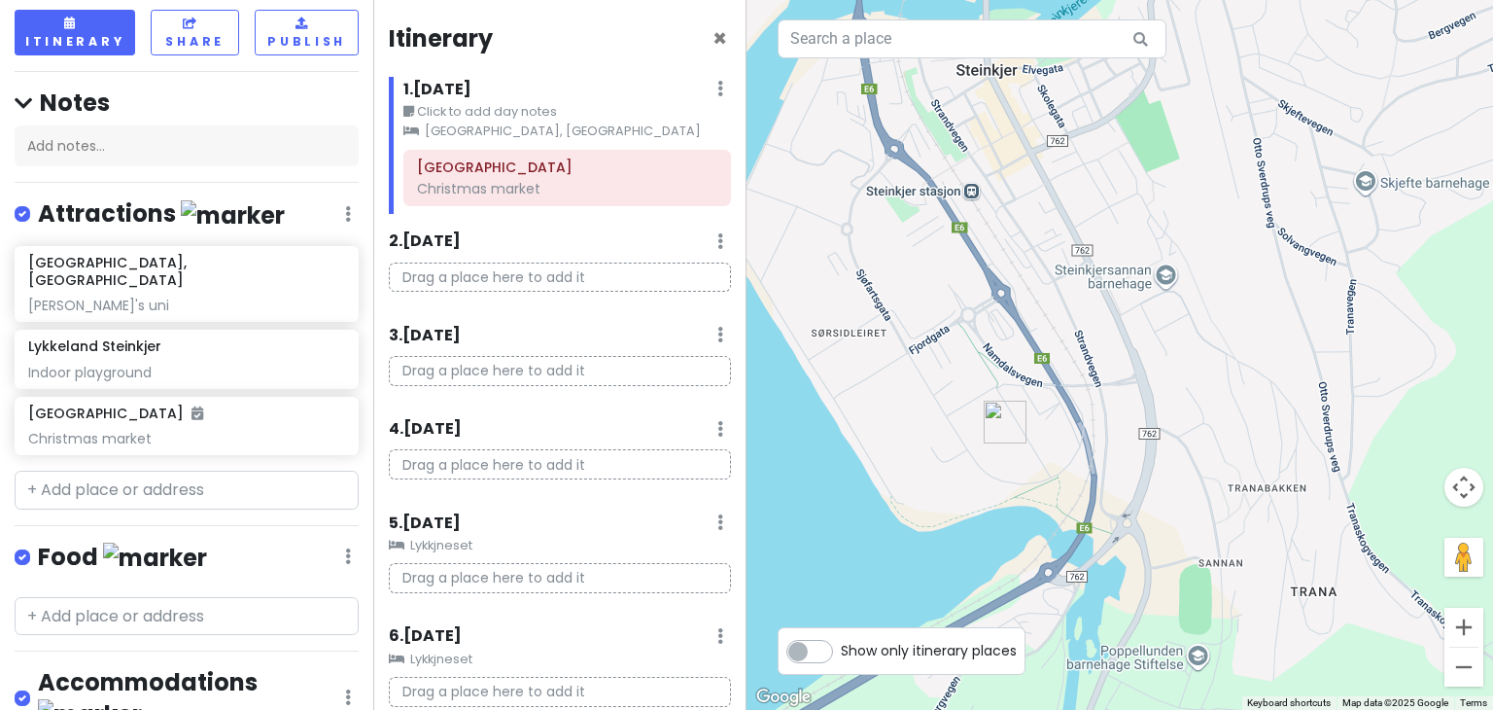
drag, startPoint x: 920, startPoint y: 479, endPoint x: 1148, endPoint y: 310, distance: 283.4
click at [1148, 310] on div at bounding box center [1119, 355] width 746 height 710
click at [992, 420] on img "Lykkeland Steinkjer" at bounding box center [1005, 422] width 58 height 58
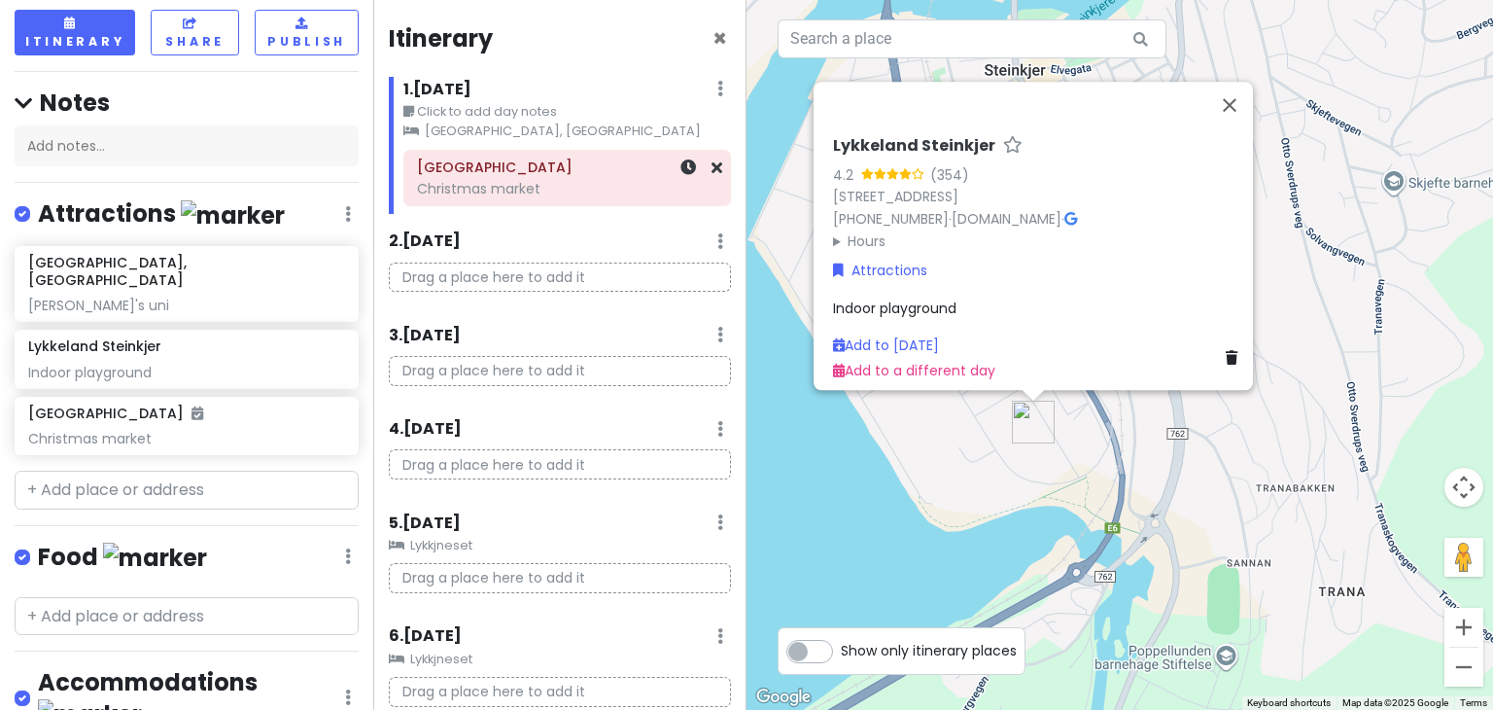
click at [486, 190] on div "Christmas market" at bounding box center [567, 188] width 300 height 17
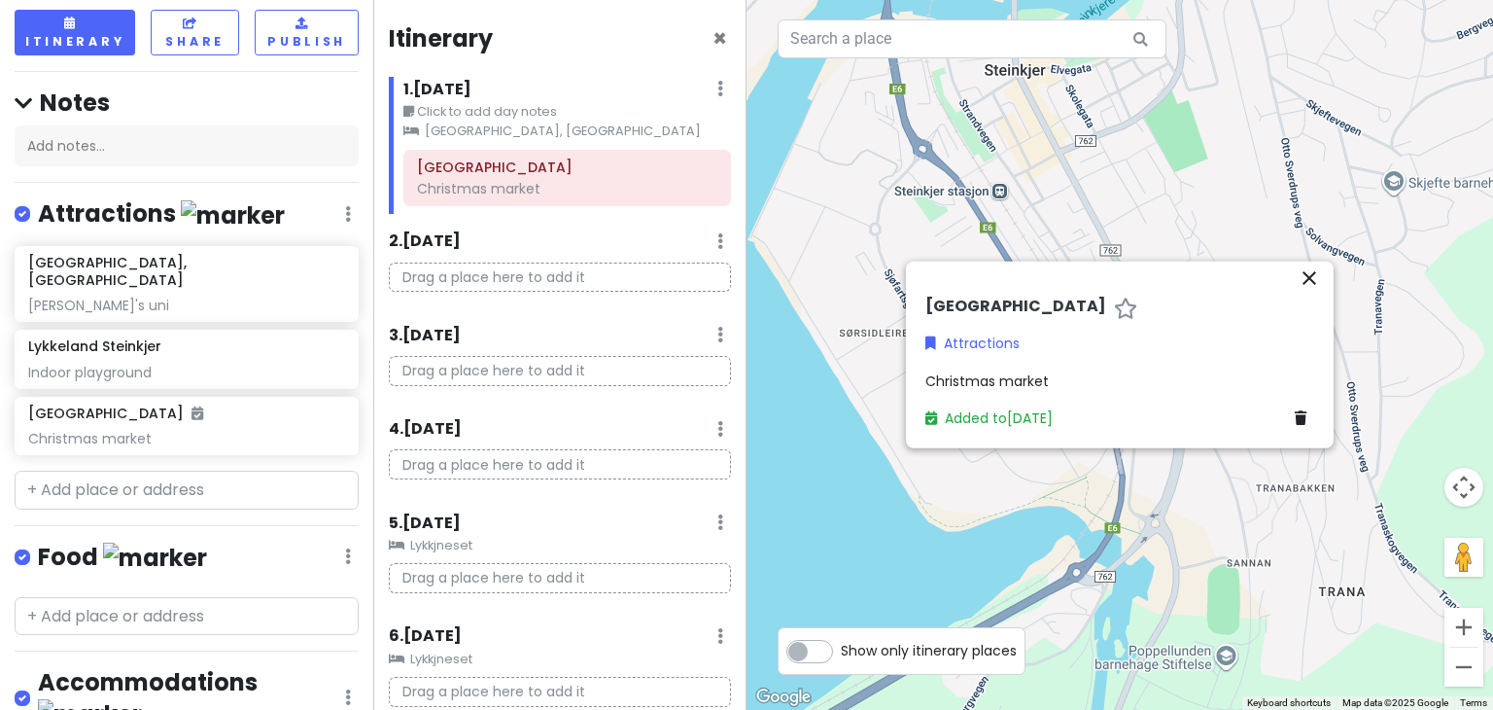
click at [1077, 195] on div "To navigate, press the arrow keys." at bounding box center [1119, 355] width 746 height 710
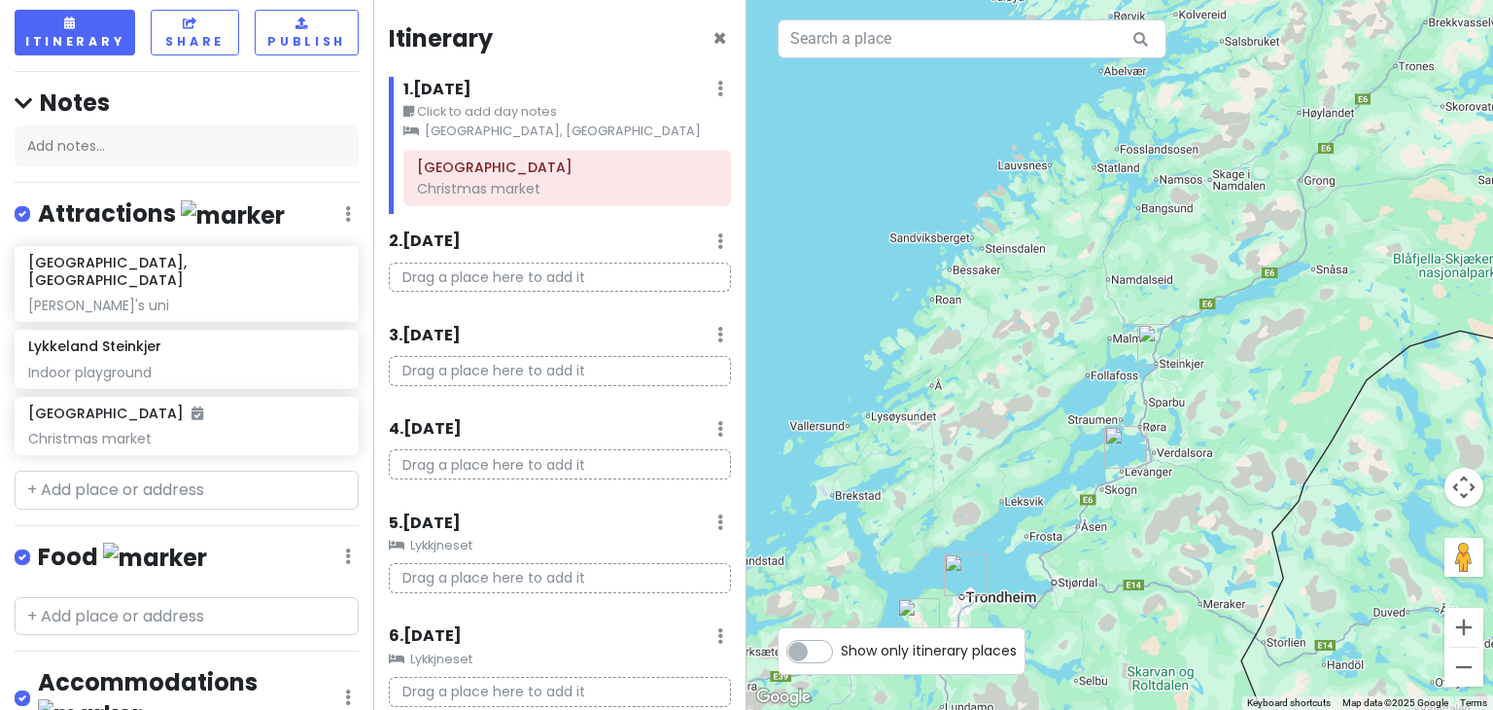
click at [1116, 452] on img "Nord universitet, Levanger" at bounding box center [1125, 447] width 58 height 58
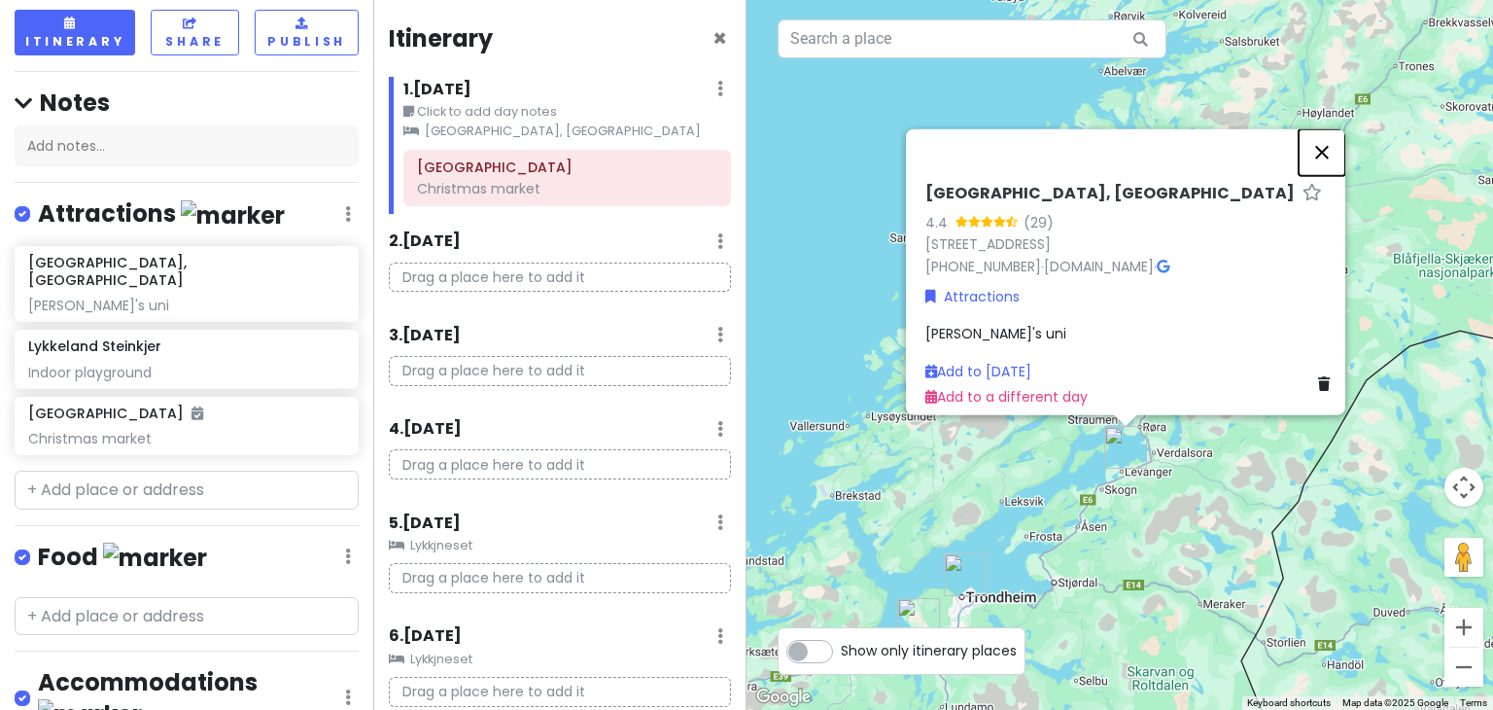
click at [1326, 144] on button "Close" at bounding box center [1321, 152] width 47 height 47
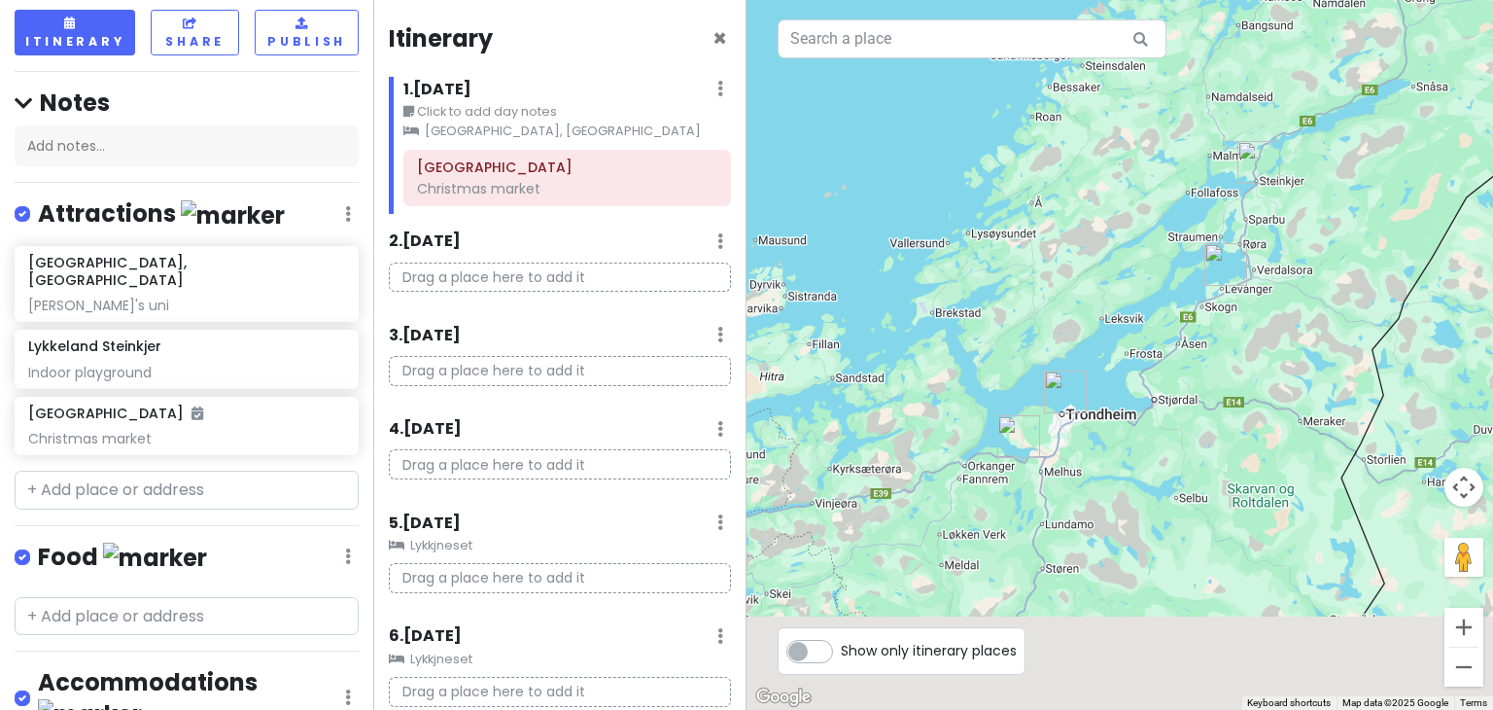
drag, startPoint x: 1158, startPoint y: 589, endPoint x: 1259, endPoint y: 402, distance: 212.2
click at [1259, 402] on div at bounding box center [1119, 355] width 746 height 710
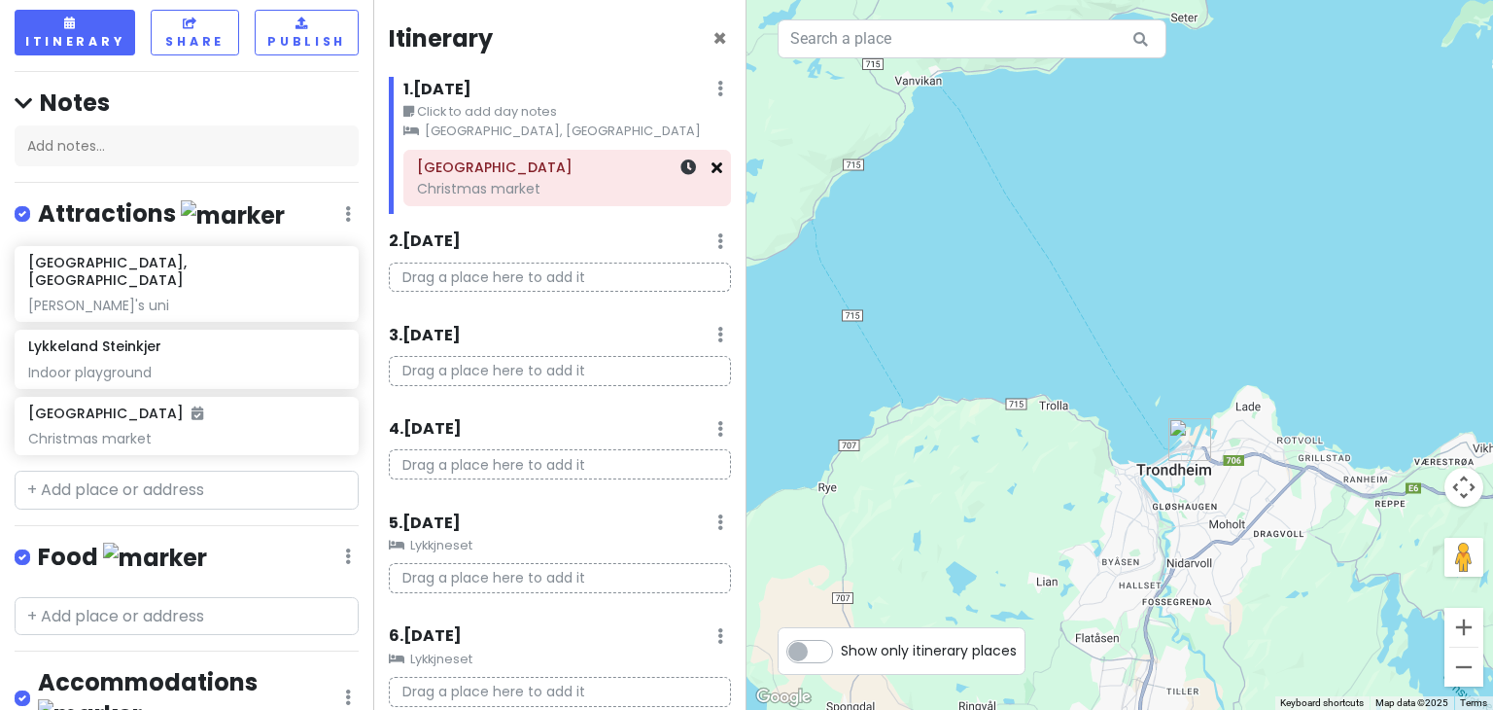
click at [711, 175] on icon at bounding box center [716, 167] width 11 height 16
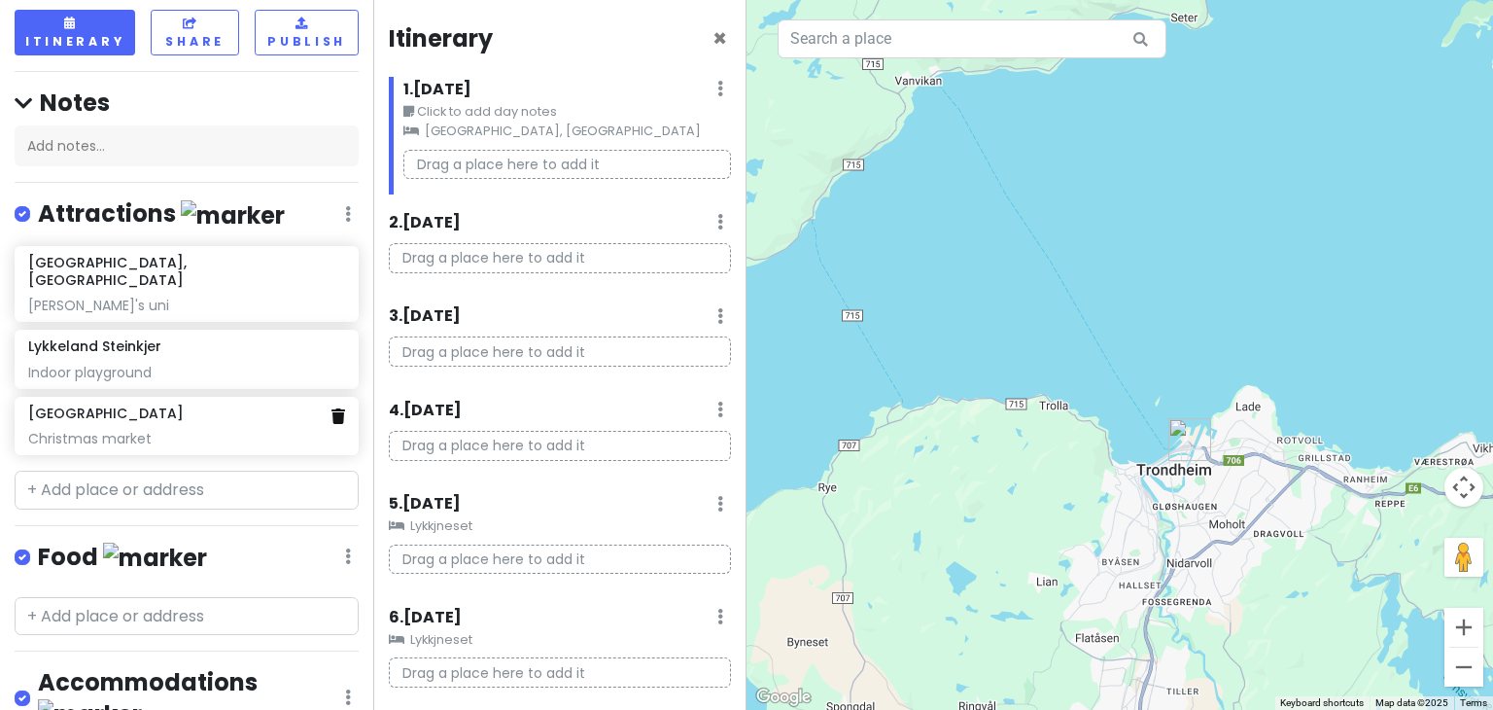
click at [331, 408] on icon at bounding box center [338, 416] width 14 height 16
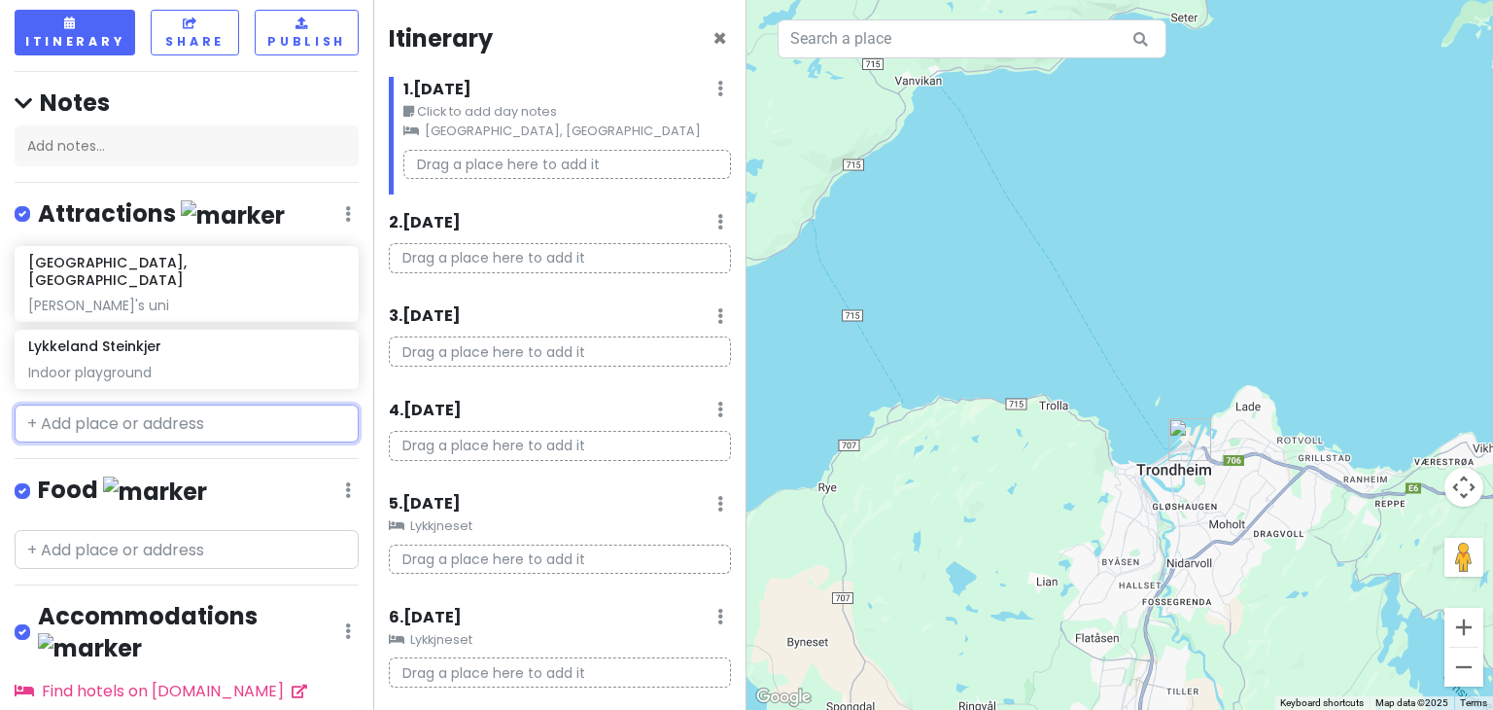
click at [159, 409] on input "text" at bounding box center [187, 423] width 344 height 39
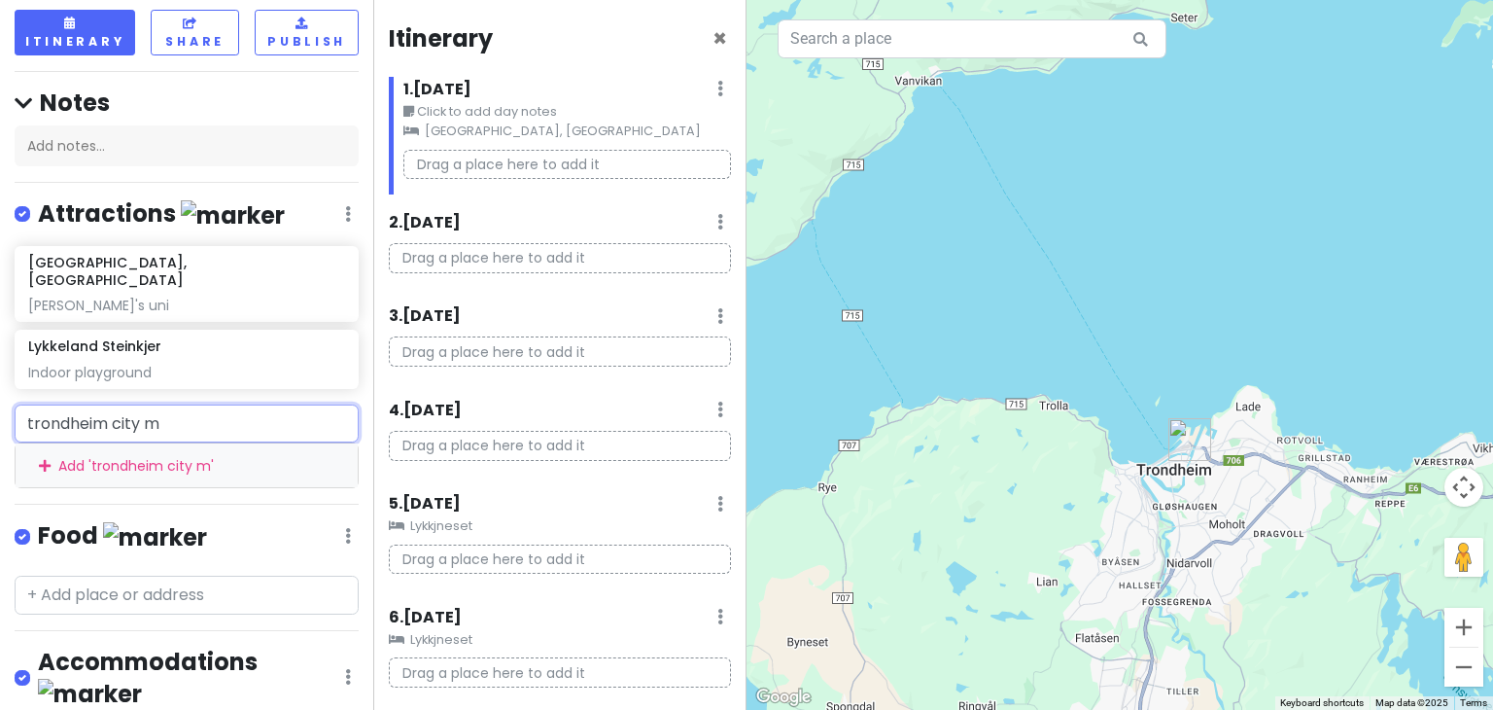
drag, startPoint x: 203, startPoint y: 396, endPoint x: 0, endPoint y: 395, distance: 203.1
click at [0, 404] on div "trondheim city m Add ' trondheim city m '" at bounding box center [186, 446] width 373 height 84
paste input "julemarkede"
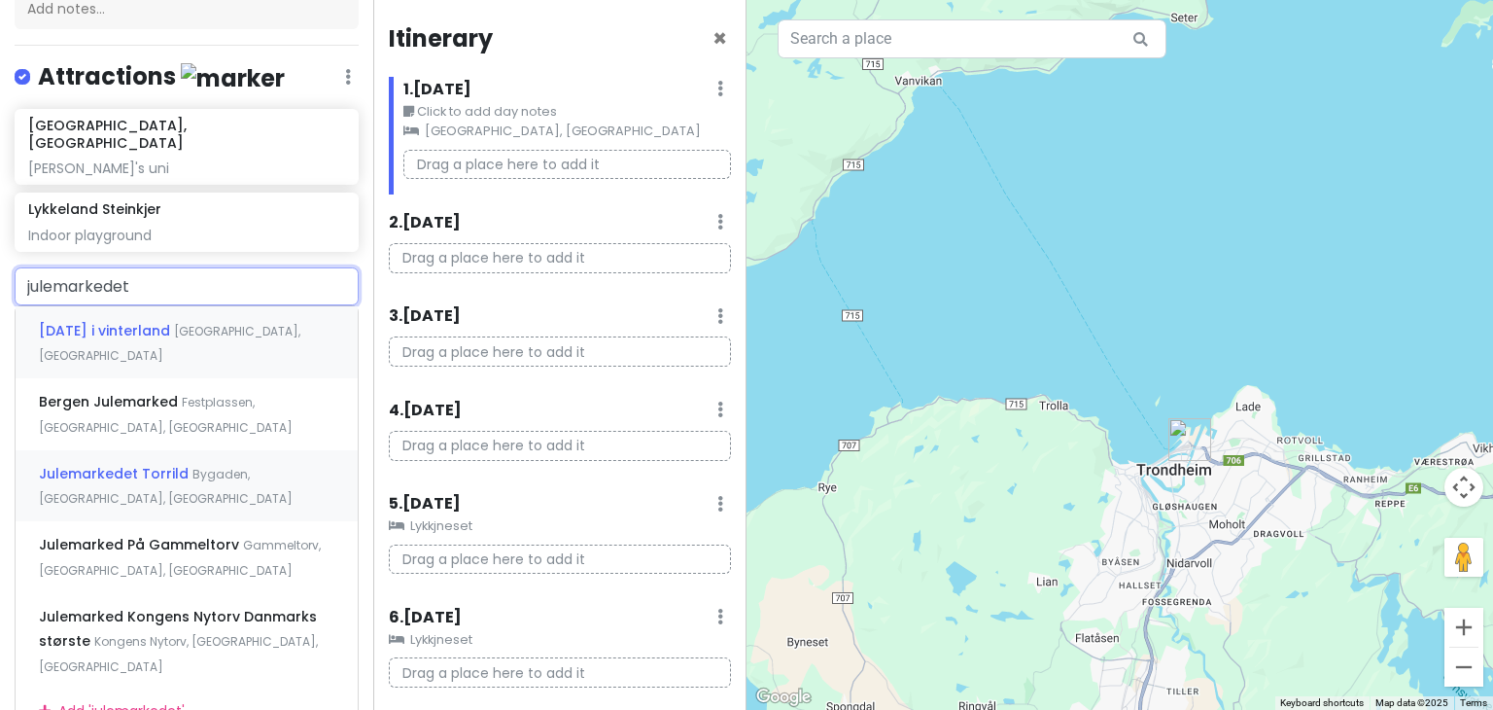
scroll to position [248, 0]
drag, startPoint x: 155, startPoint y: 265, endPoint x: 0, endPoint y: 293, distance: 156.9
click at [0, 293] on div "julemarkedet Jul i vinterland Oslo, Norway Bergen Julemarked Festplassen, Berge…" at bounding box center [186, 501] width 373 height 467
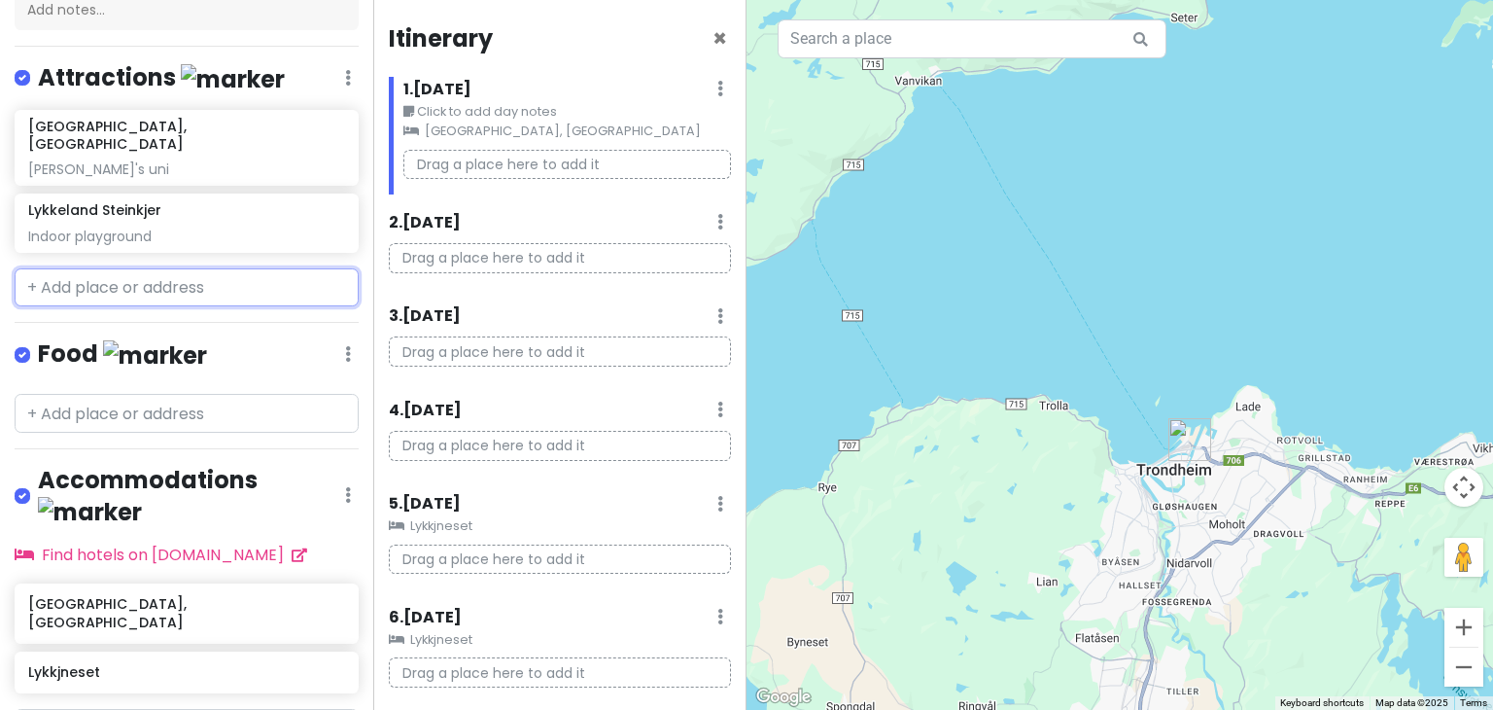
click at [225, 279] on input "text" at bounding box center [187, 287] width 344 height 39
paste input "Kongens gate"
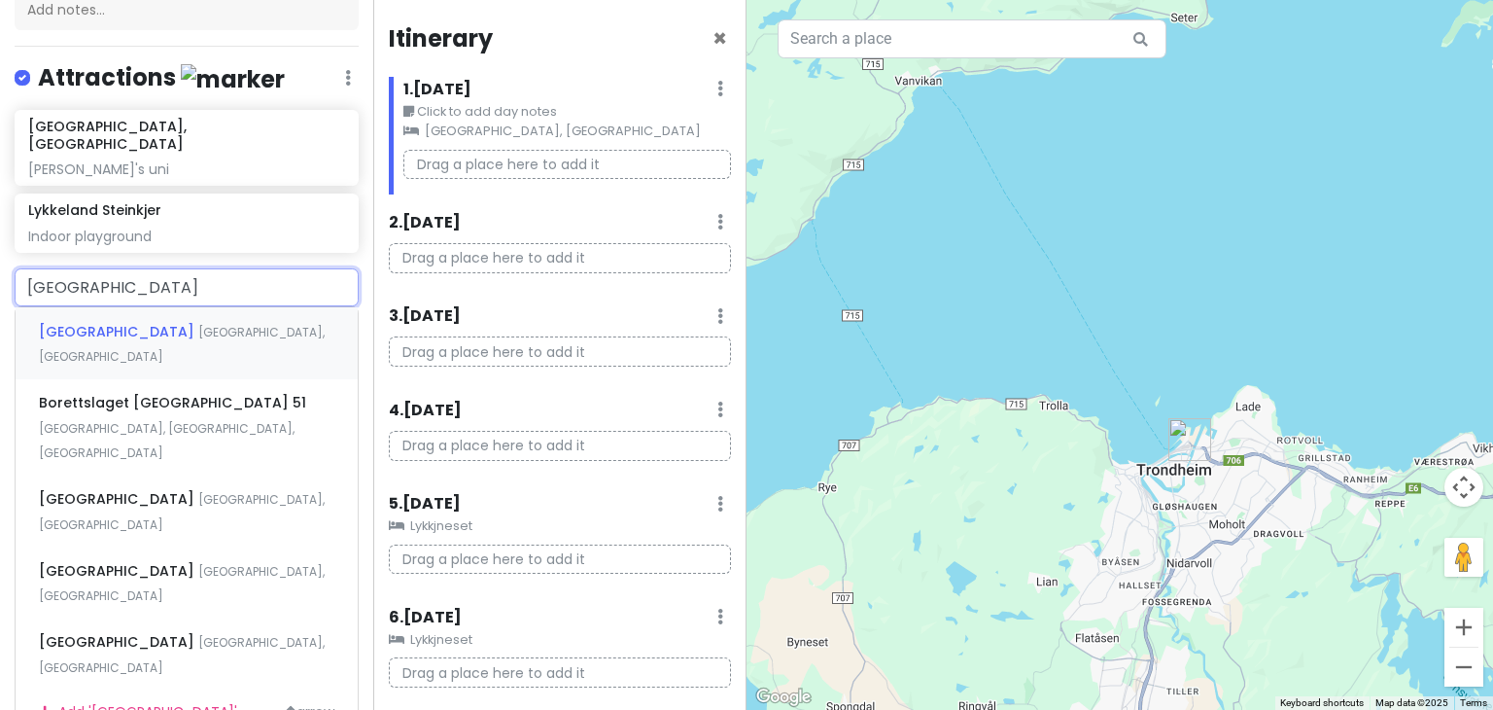
click at [215, 324] on span "Trondheim, Norway" at bounding box center [182, 345] width 286 height 42
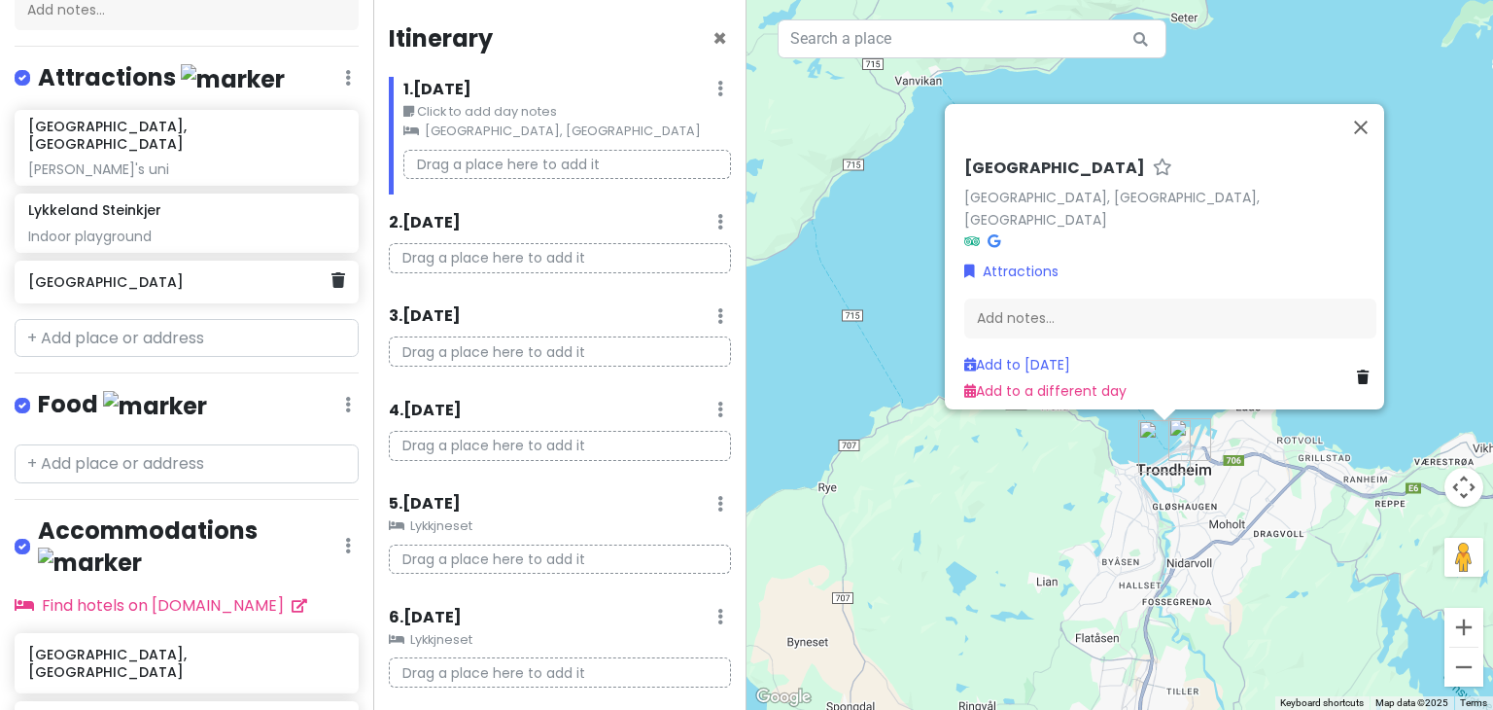
click at [180, 271] on div "Kongens gate" at bounding box center [179, 281] width 302 height 27
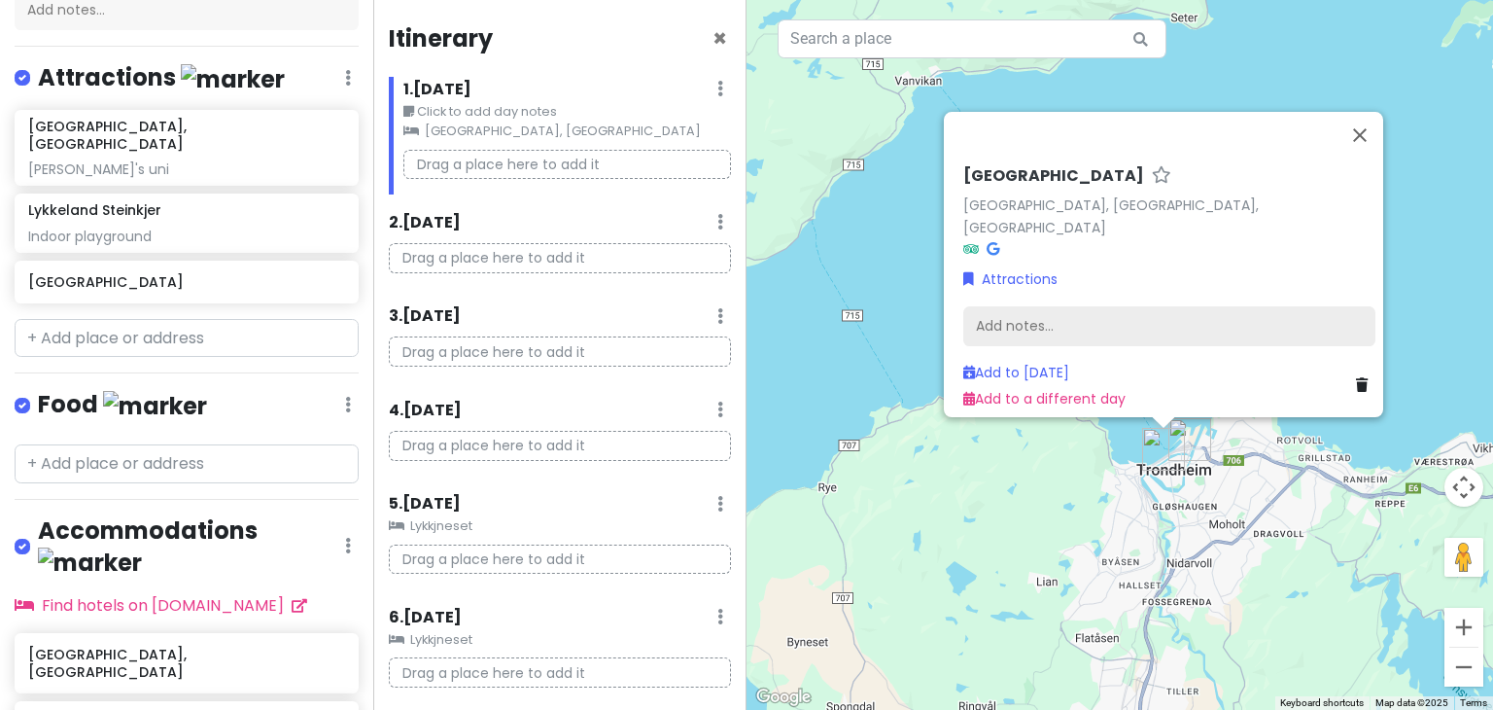
click at [1075, 313] on div "Add notes..." at bounding box center [1169, 326] width 412 height 41
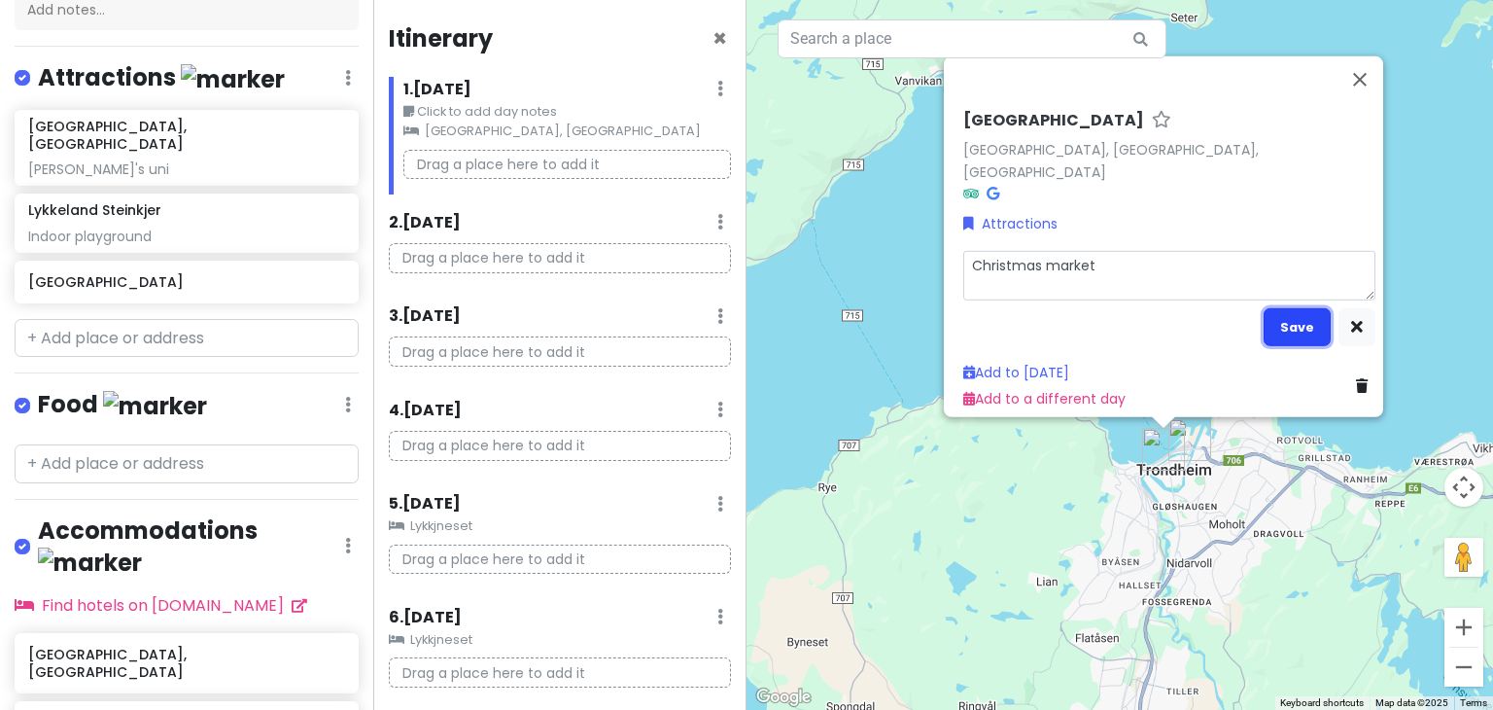
click at [1287, 323] on button "Save" at bounding box center [1297, 327] width 67 height 38
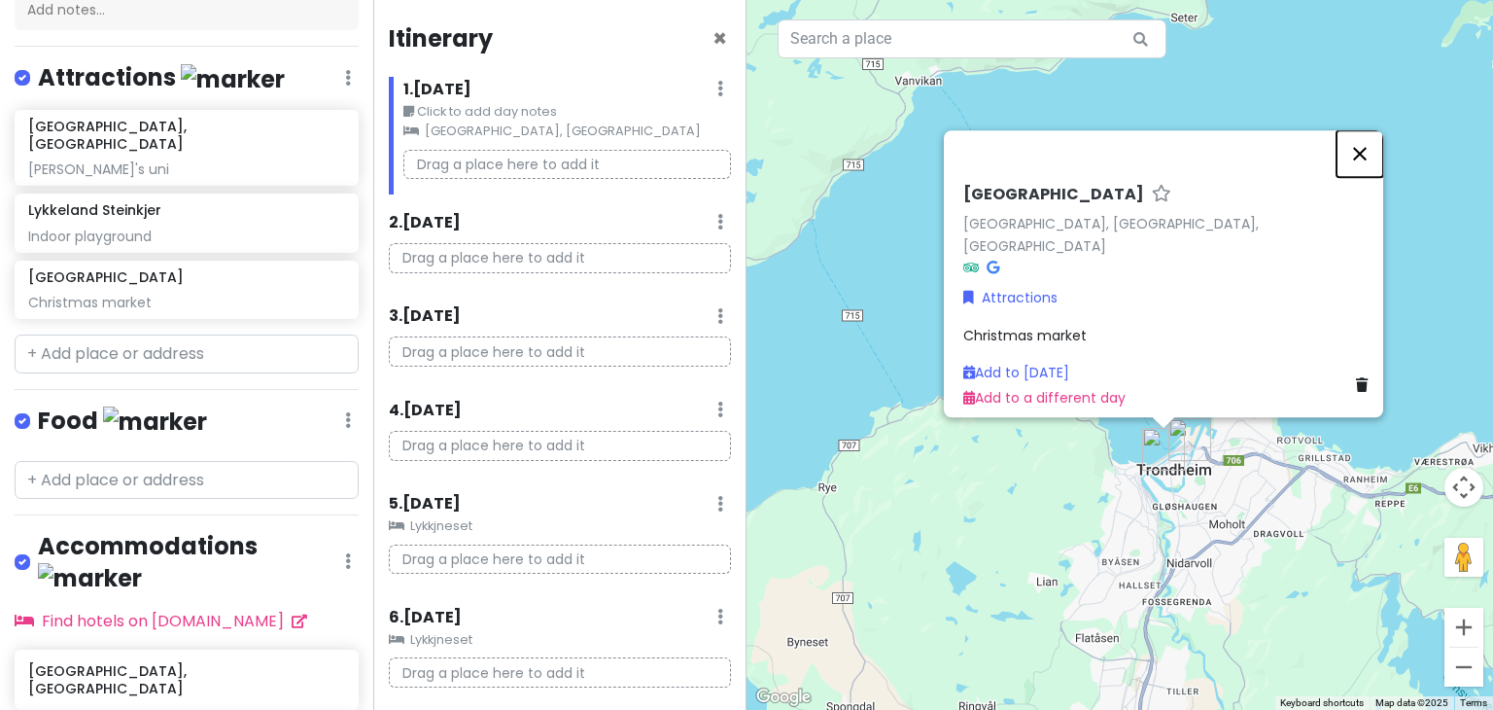
click at [1372, 168] on button "Close" at bounding box center [1359, 153] width 47 height 47
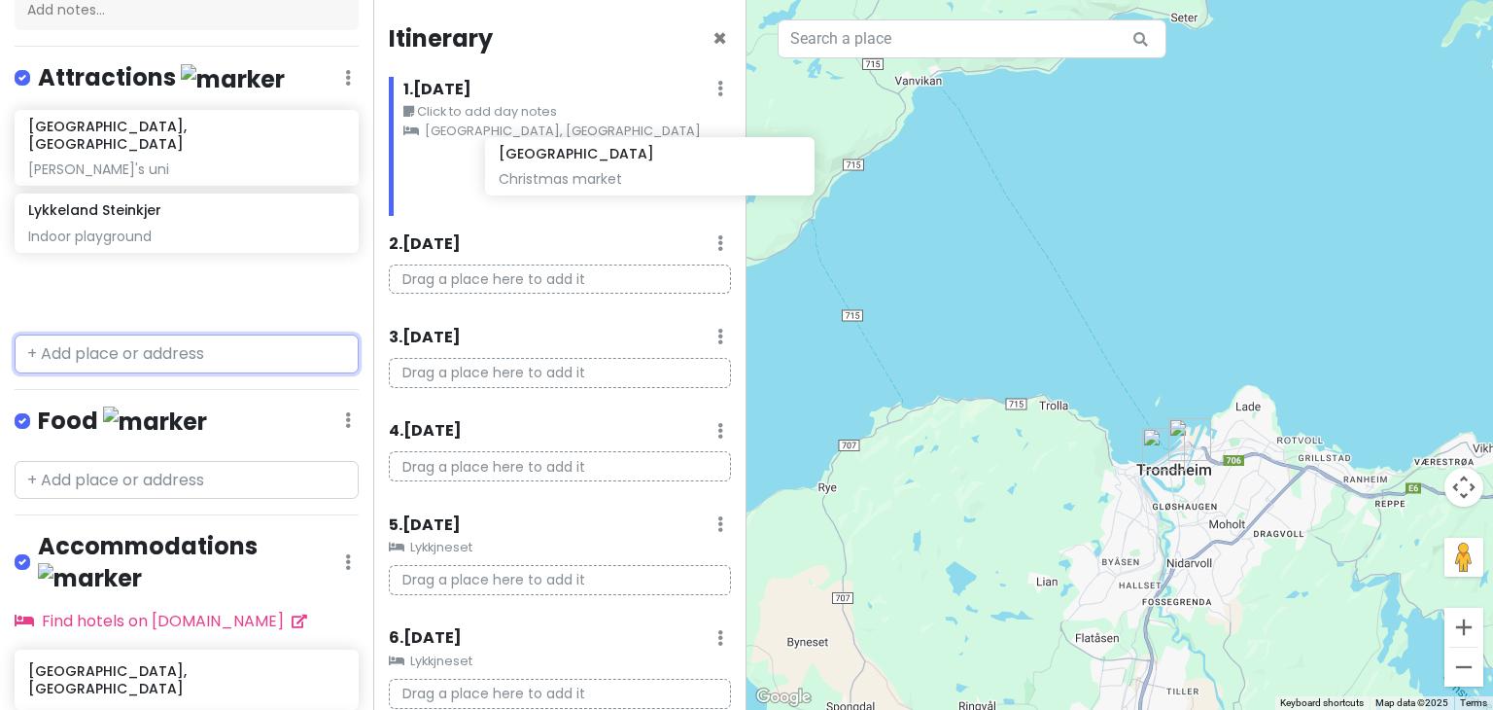
drag, startPoint x: 67, startPoint y: 283, endPoint x: 490, endPoint y: 201, distance: 430.6
click at [490, 201] on div "Norway Trip Private Change Dates Make a Copy Delete Trip Go Pro ⚡️ Give Feedbac…" at bounding box center [746, 355] width 1493 height 710
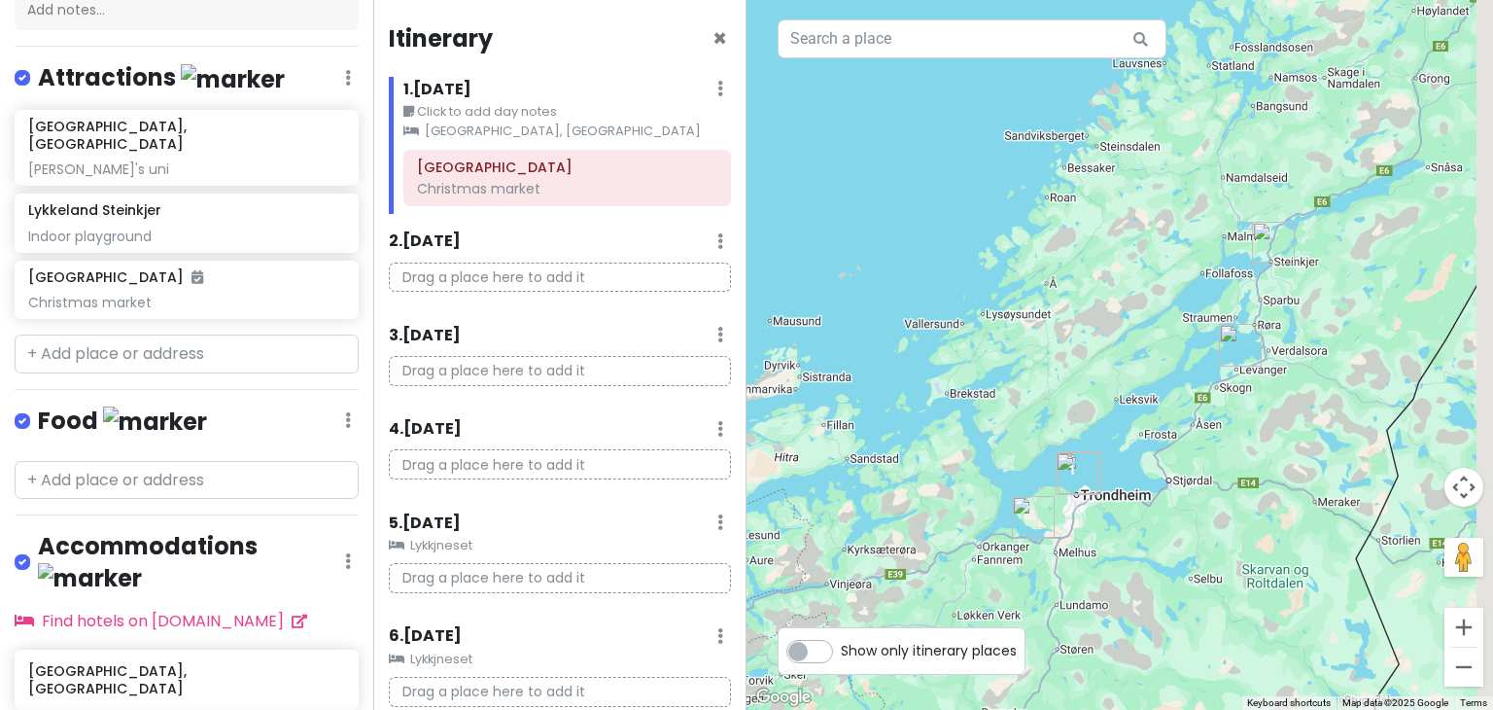
drag, startPoint x: 1389, startPoint y: 417, endPoint x: 1201, endPoint y: 465, distance: 193.5
click at [1201, 465] on div at bounding box center [1119, 355] width 746 height 710
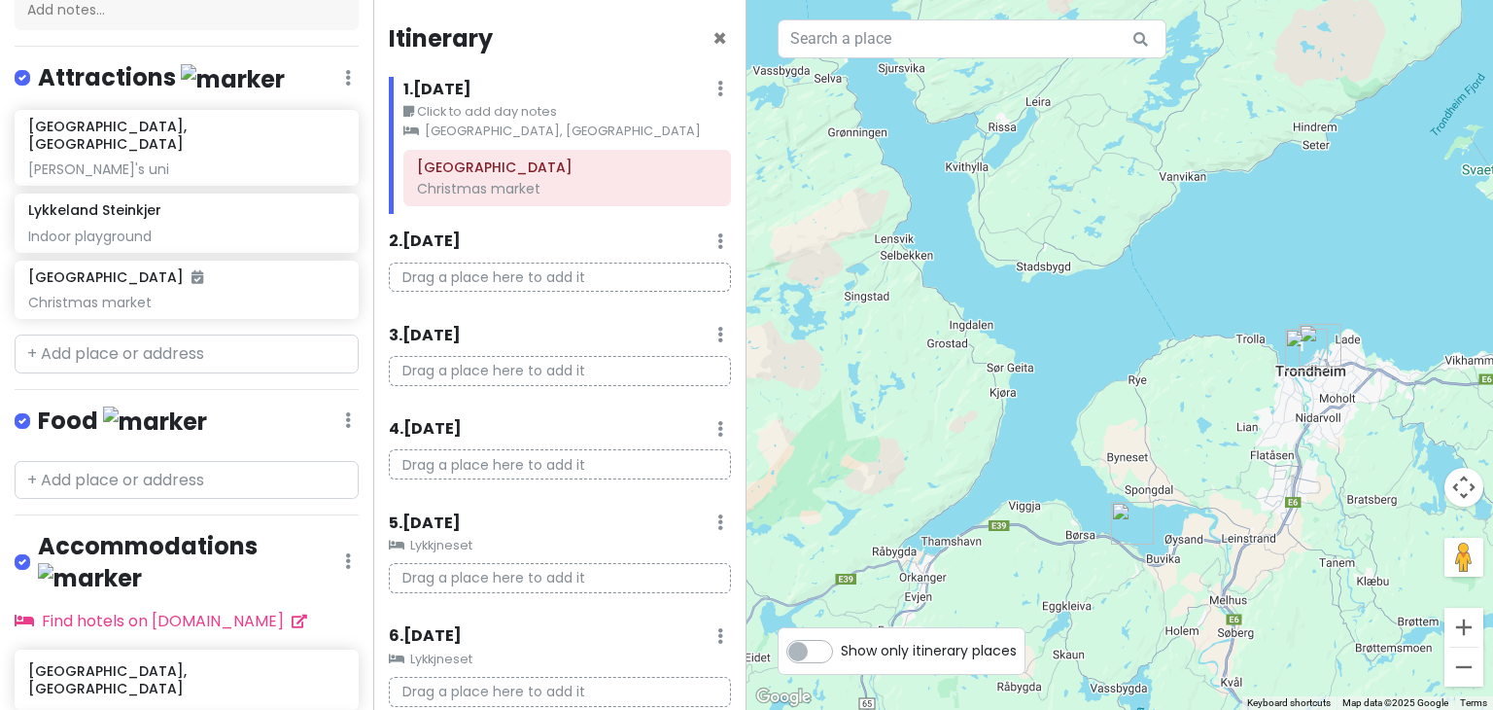
click at [1120, 522] on img "Lykkjneset" at bounding box center [1132, 523] width 58 height 58
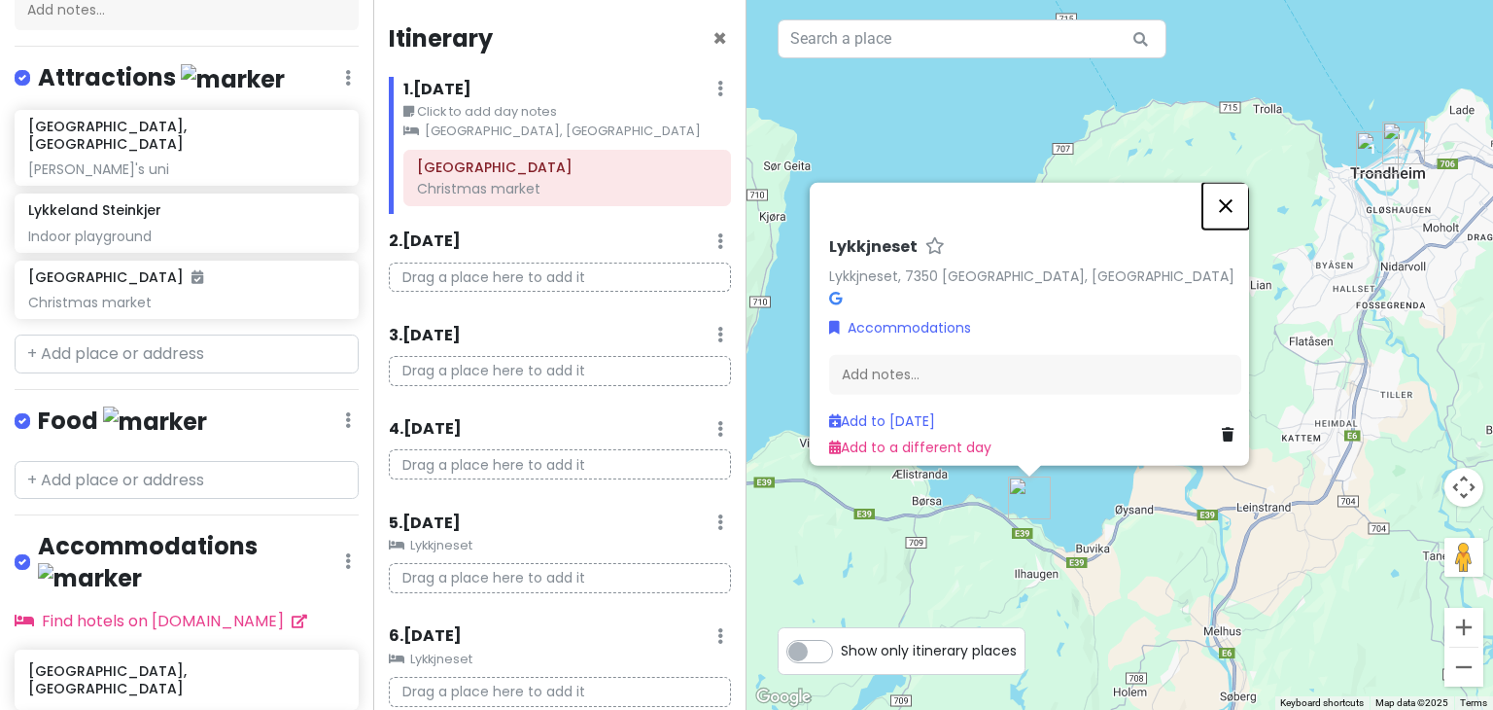
click at [1229, 200] on button "Close" at bounding box center [1225, 206] width 47 height 47
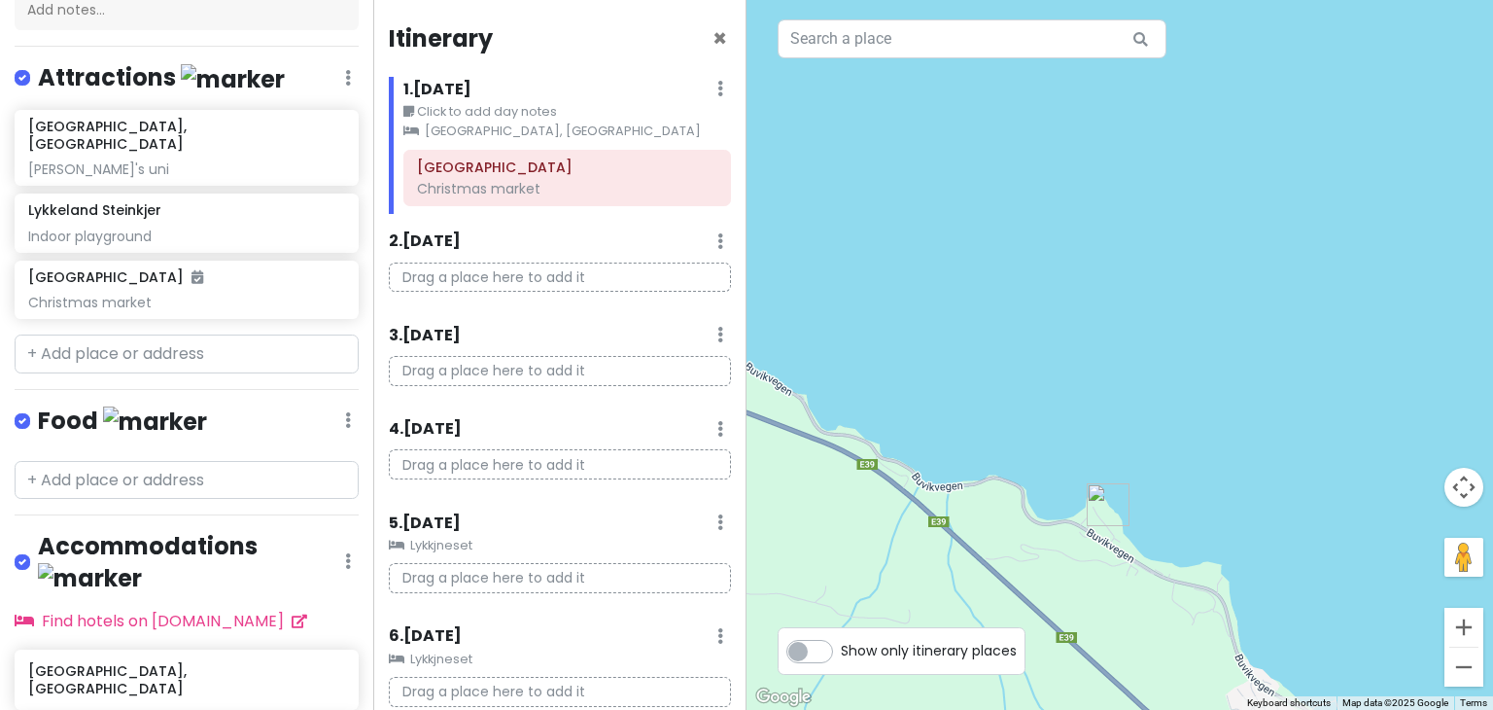
click at [1107, 504] on img "Lykkjneset" at bounding box center [1108, 504] width 58 height 58
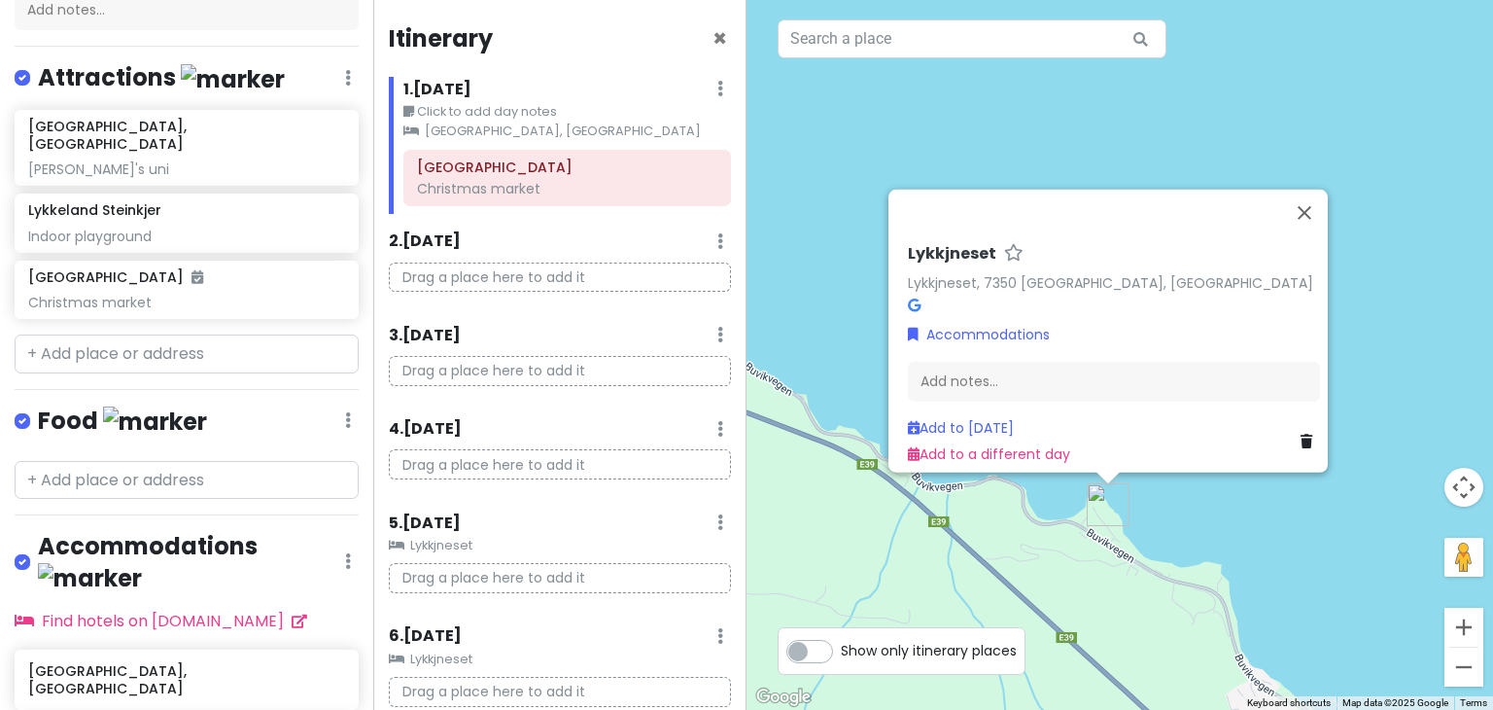
click at [948, 244] on h6 "Lykkjneset" at bounding box center [952, 254] width 88 height 20
click at [948, 244] on input "Lykkjneset" at bounding box center [1114, 249] width 412 height 30
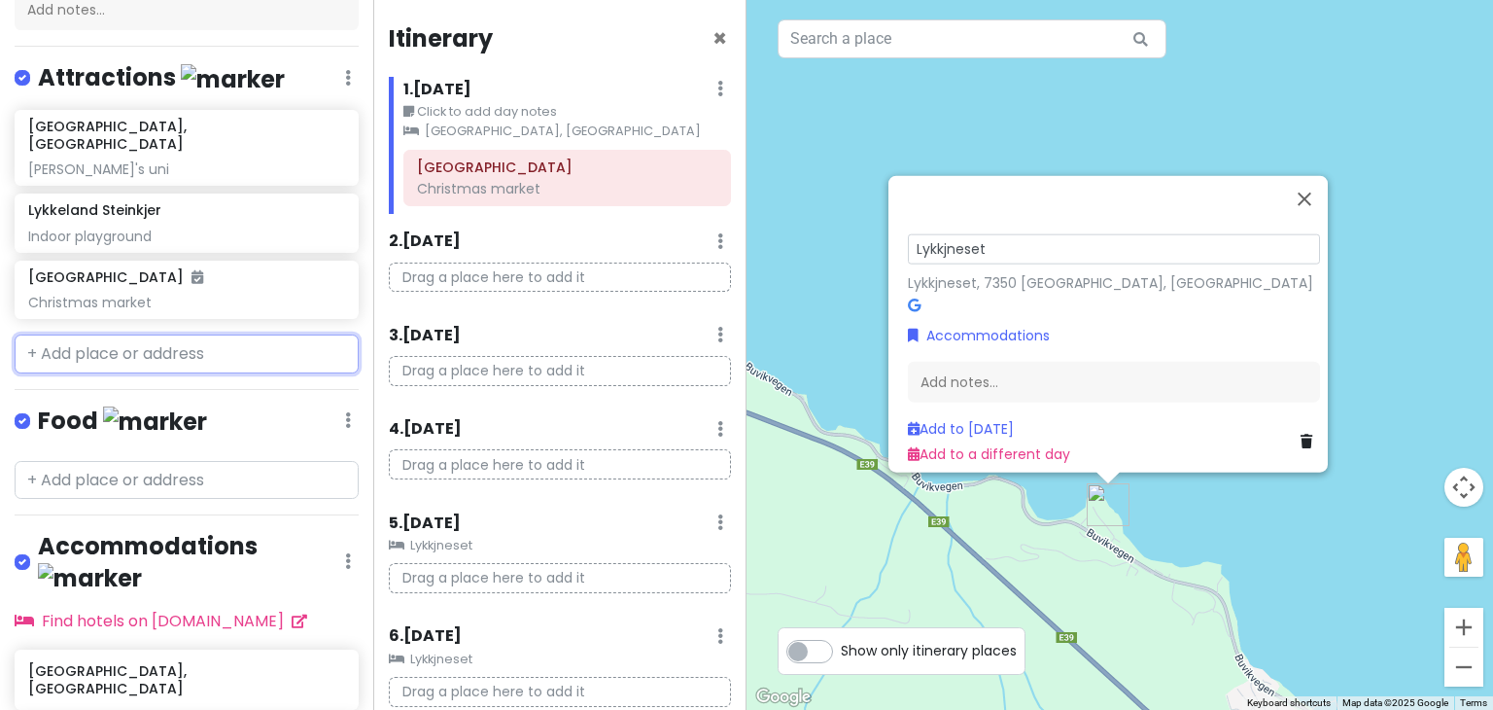
click at [128, 334] on input "text" at bounding box center [187, 353] width 344 height 39
paste input "Lykkjneset"
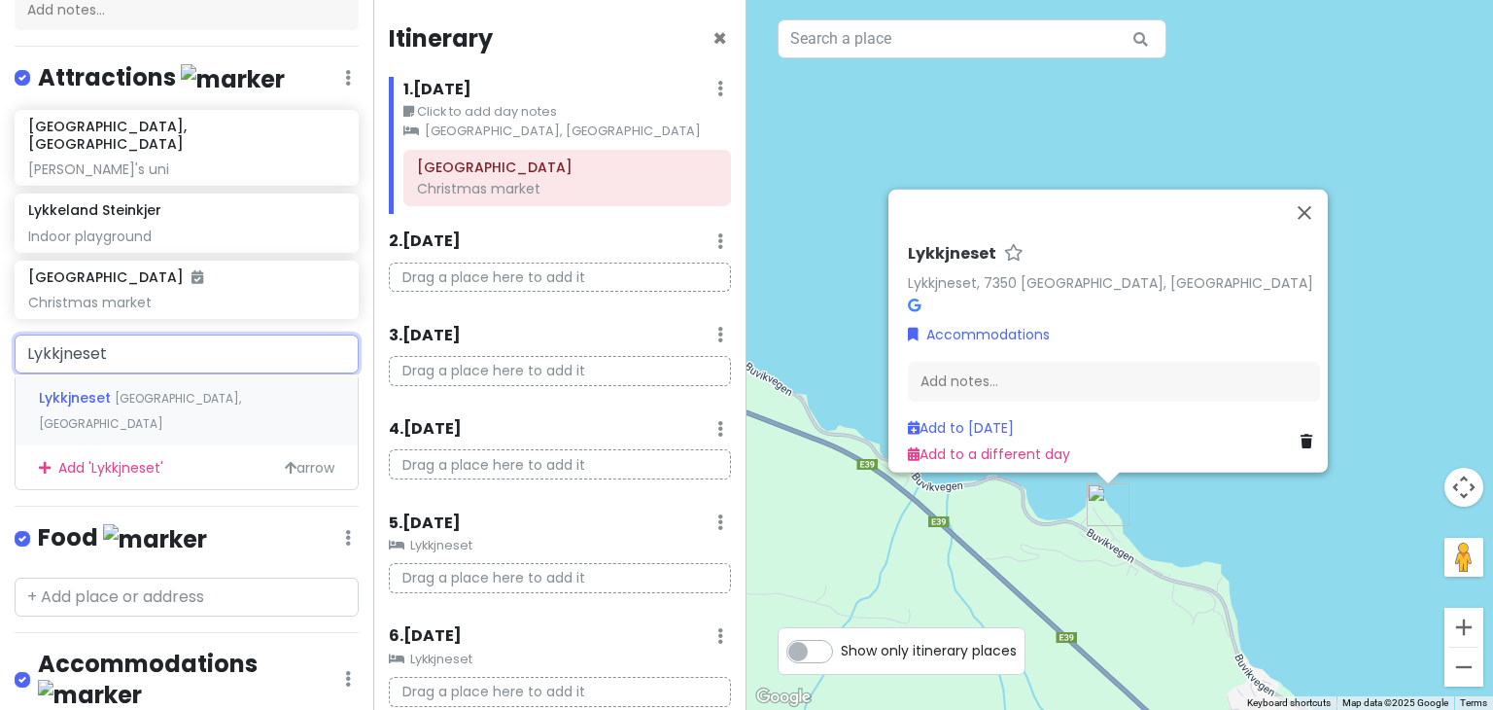
click at [194, 393] on div "Lykkjneset Buvika, Norway" at bounding box center [187, 410] width 342 height 72
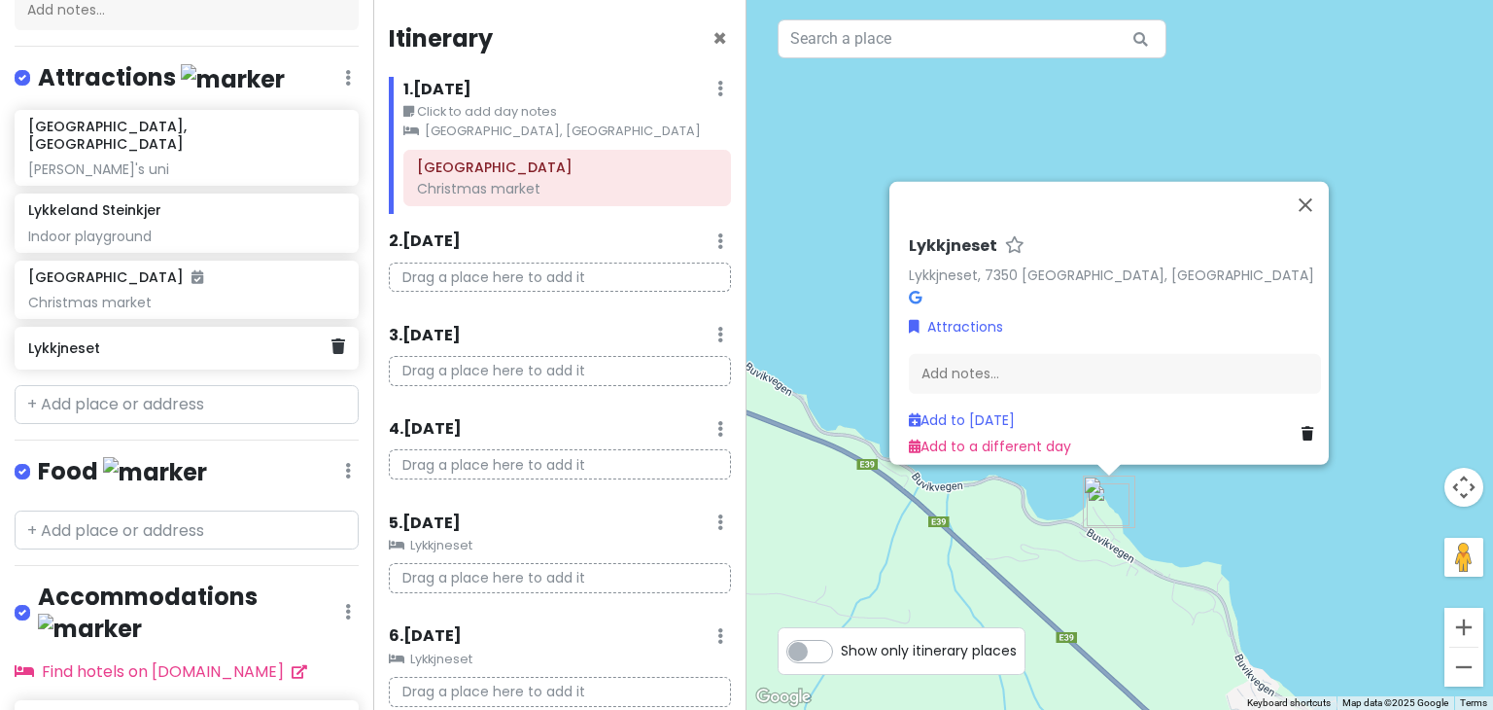
click at [86, 341] on div "Lykkjneset" at bounding box center [187, 348] width 344 height 43
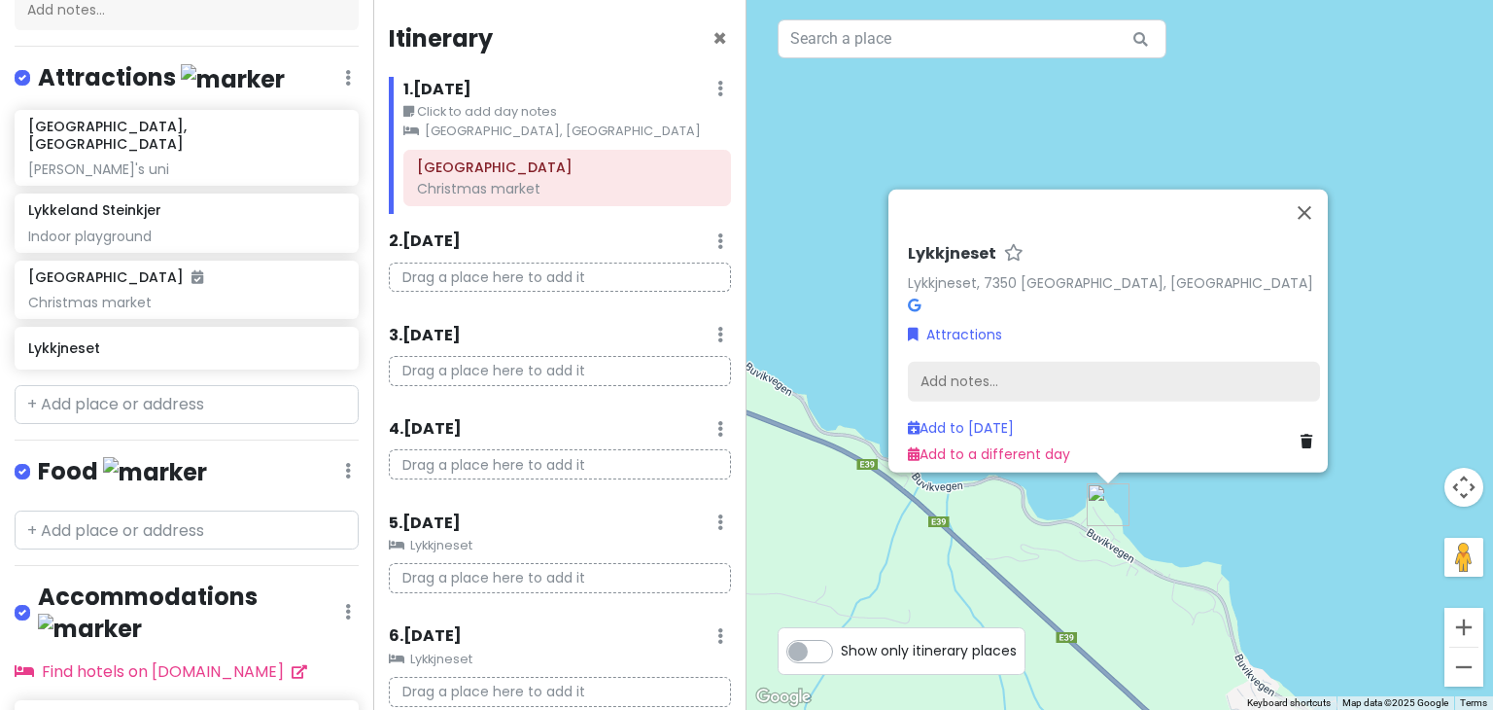
click at [1026, 387] on div "Add notes..." at bounding box center [1114, 382] width 412 height 41
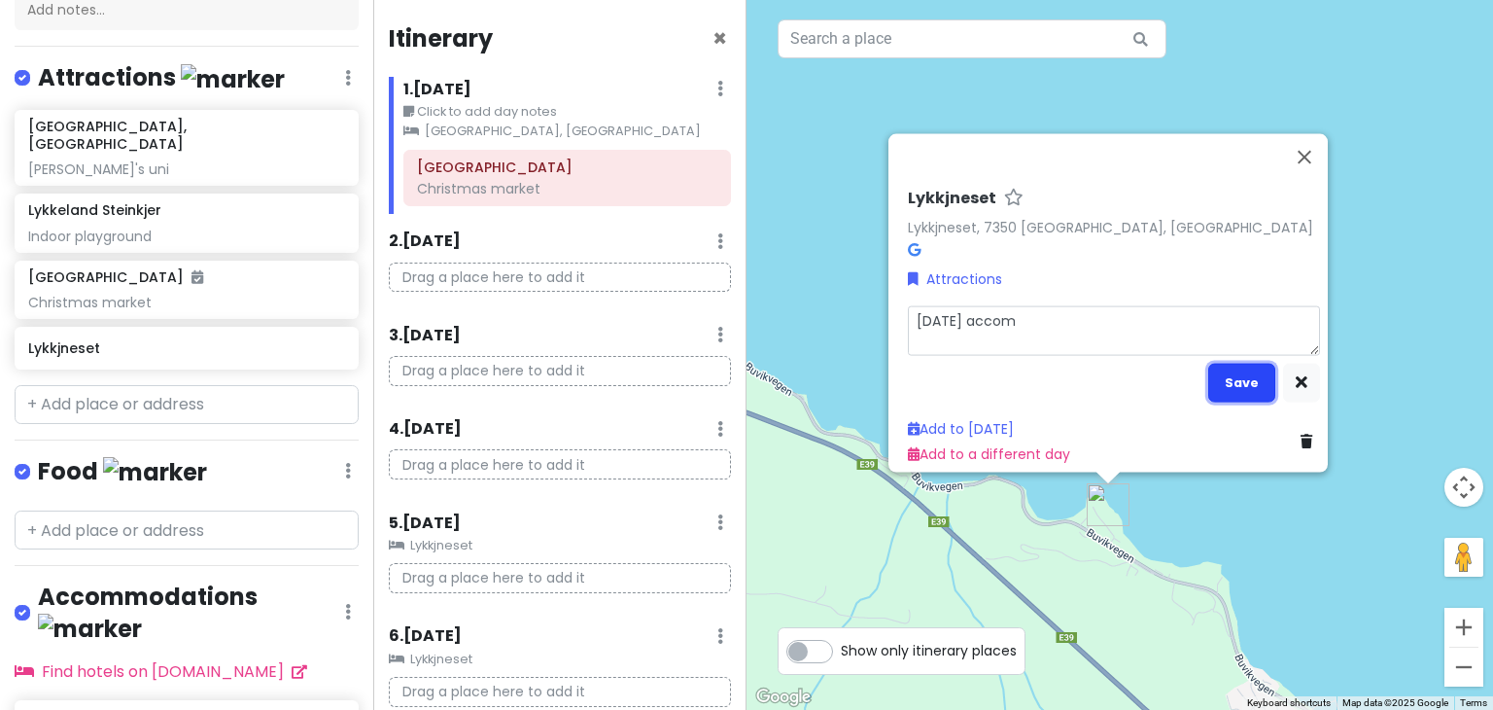
click at [1217, 363] on button "Save" at bounding box center [1241, 382] width 67 height 38
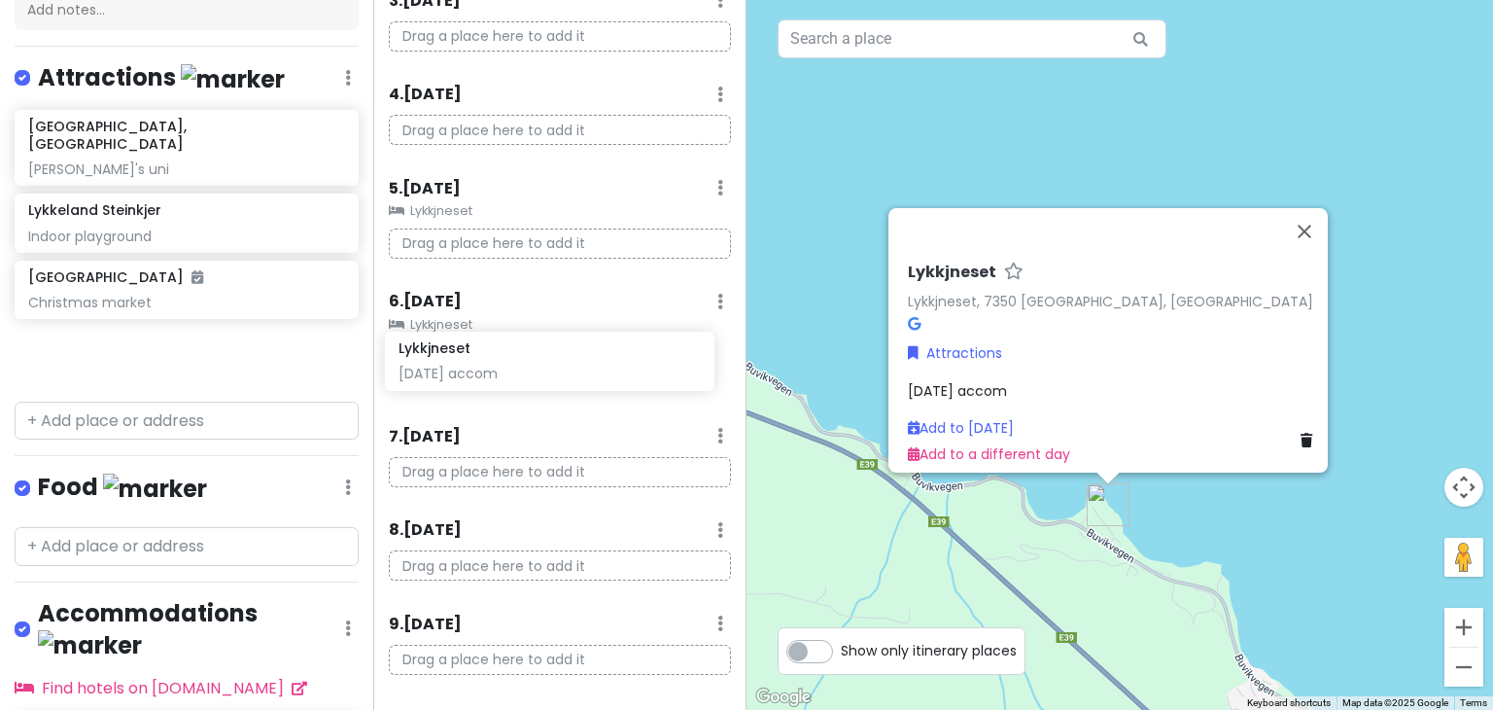
scroll to position [334, 0]
drag, startPoint x: 135, startPoint y: 349, endPoint x: 501, endPoint y: 382, distance: 366.9
click at [501, 382] on div "Norway Trip Private Change Dates Make a Copy Delete Trip Go Pro ⚡️ Give Feedbac…" at bounding box center [746, 355] width 1493 height 710
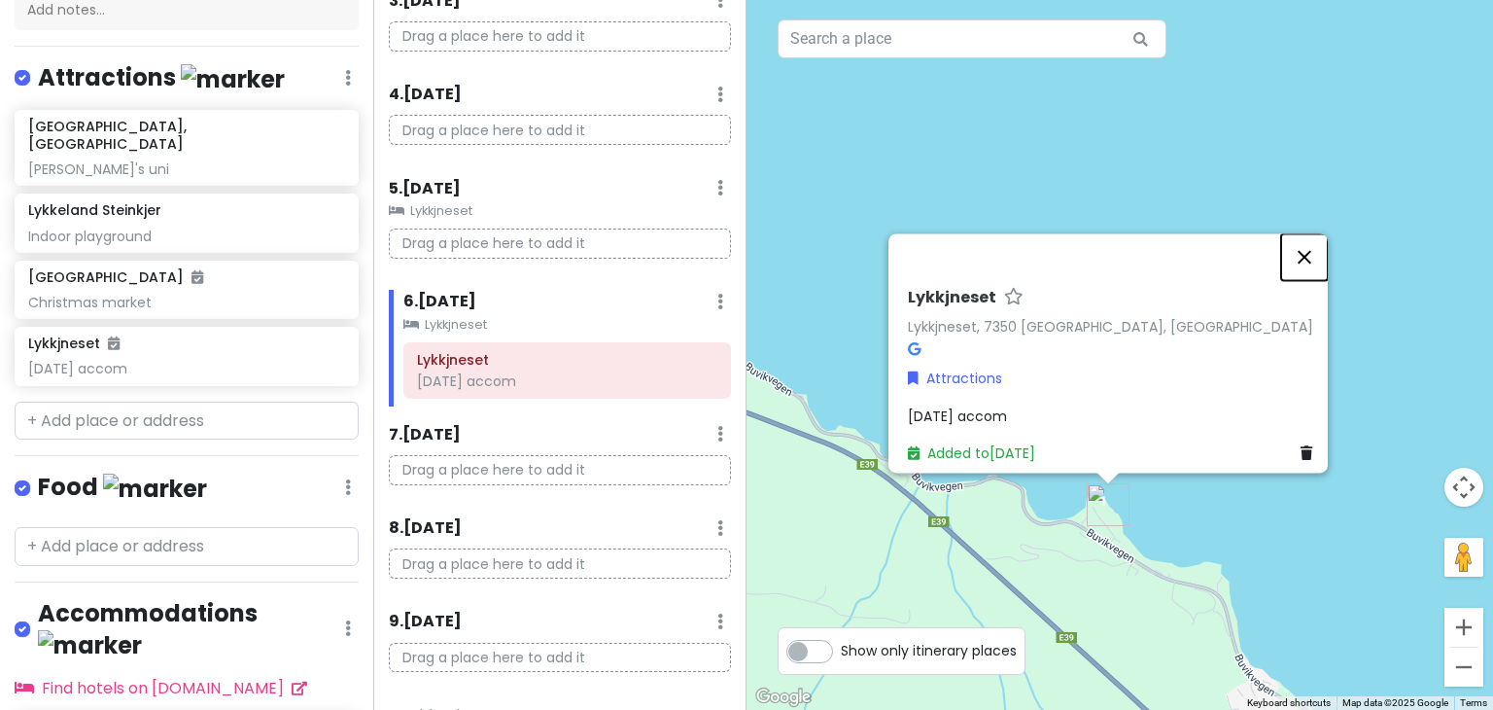
click at [1309, 245] on button "Close" at bounding box center [1304, 256] width 47 height 47
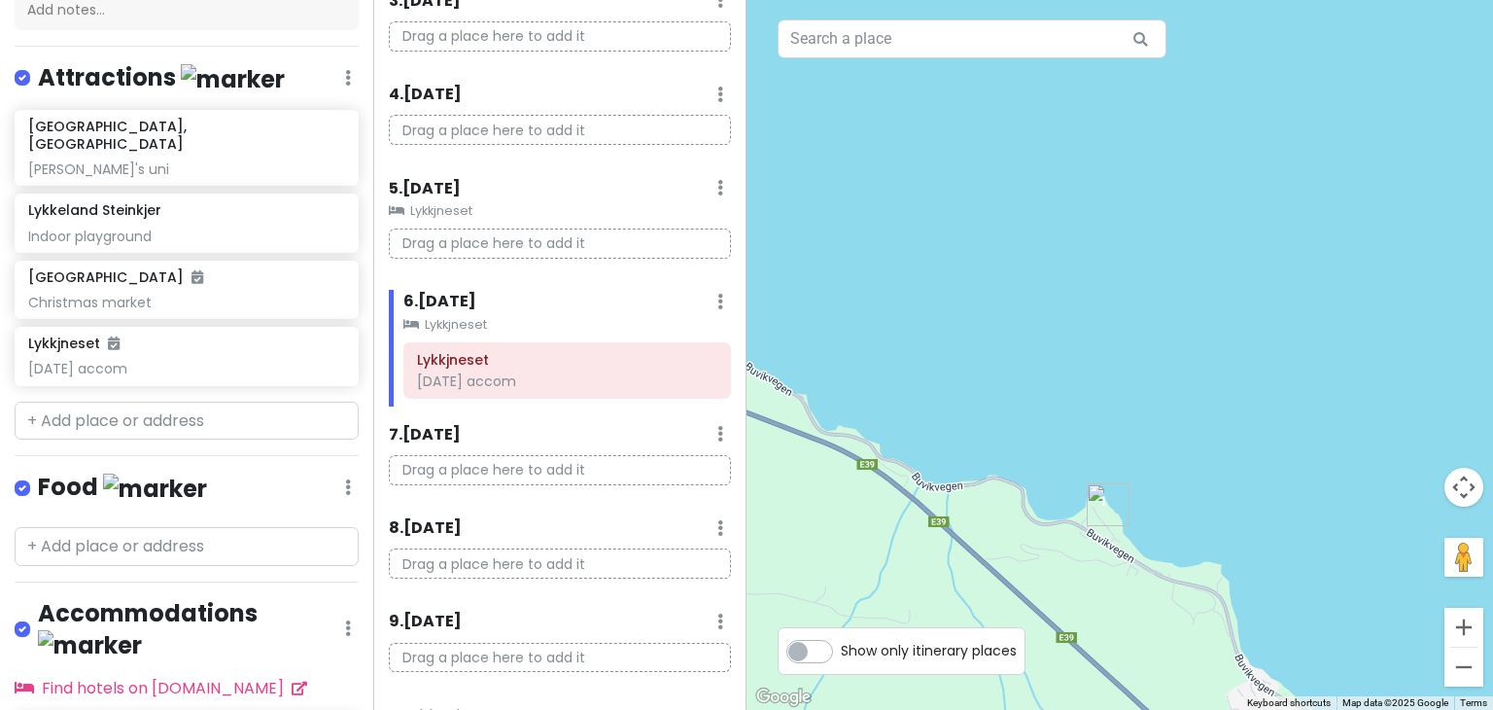
click at [1223, 380] on div at bounding box center [1119, 355] width 746 height 710
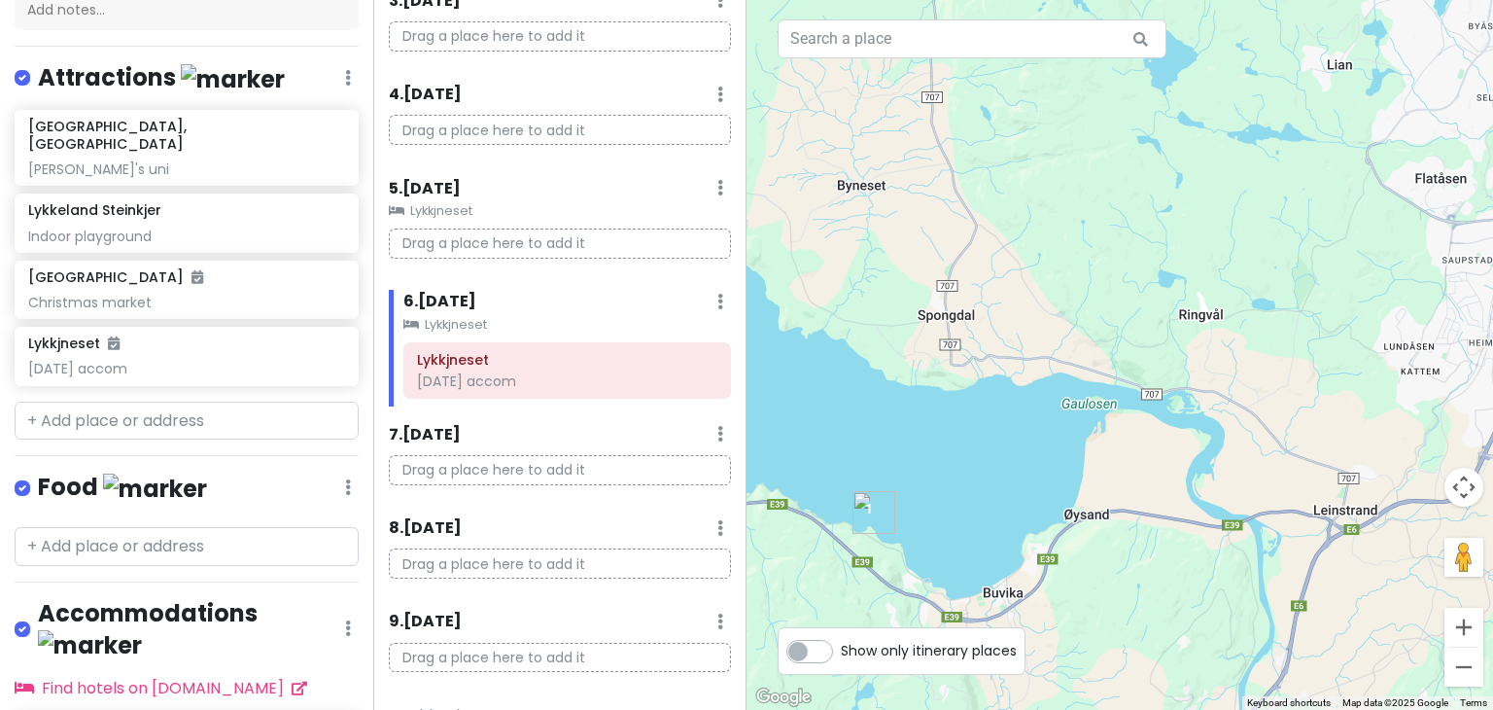
drag, startPoint x: 1404, startPoint y: 289, endPoint x: 727, endPoint y: 445, distance: 695.3
click at [727, 445] on div "Norway Trip Private Change Dates Make a Copy Delete Trip Go Pro ⚡️ Give Feedbac…" at bounding box center [746, 355] width 1493 height 710
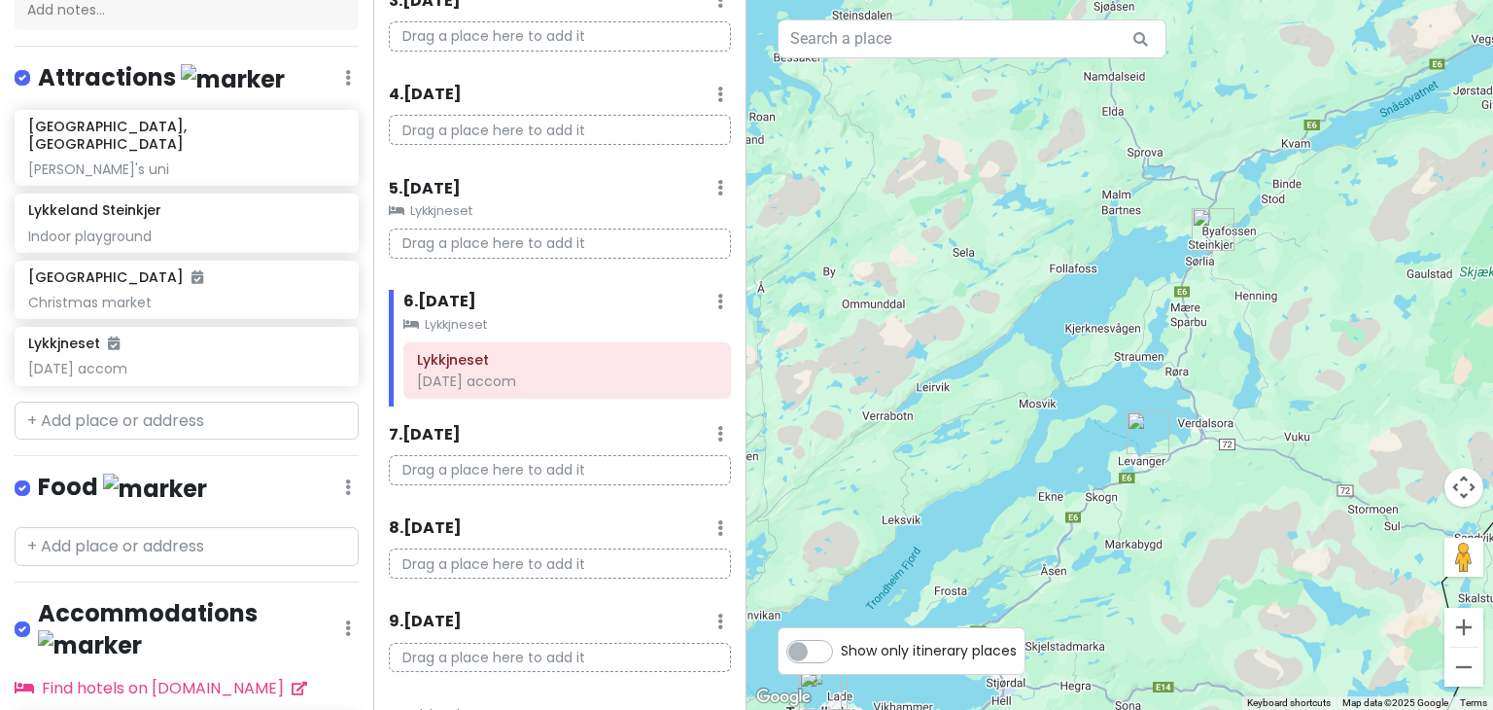
drag, startPoint x: 1298, startPoint y: 199, endPoint x: 1033, endPoint y: 615, distance: 493.4
click at [1033, 615] on div at bounding box center [1119, 355] width 746 height 710
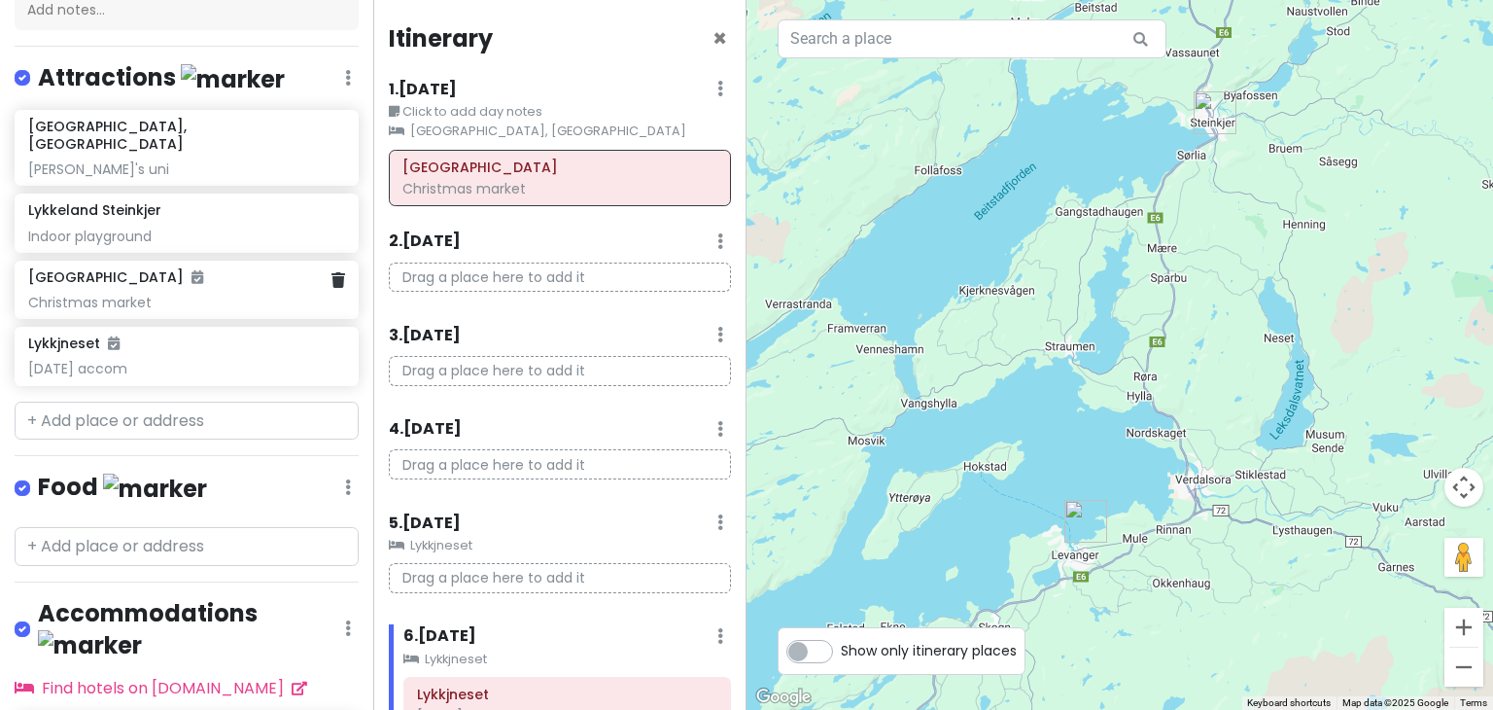
scroll to position [0, 0]
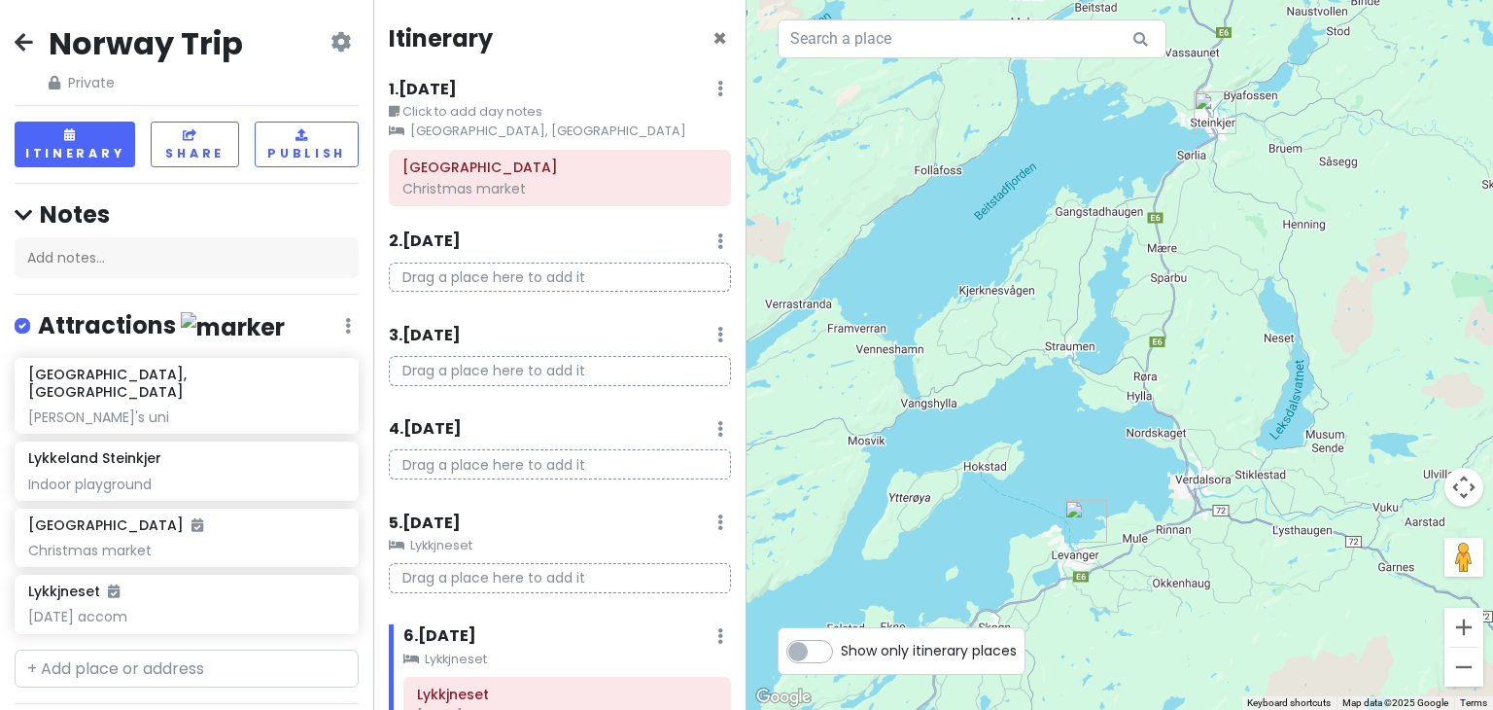
click at [27, 43] on icon at bounding box center [24, 42] width 18 height 16
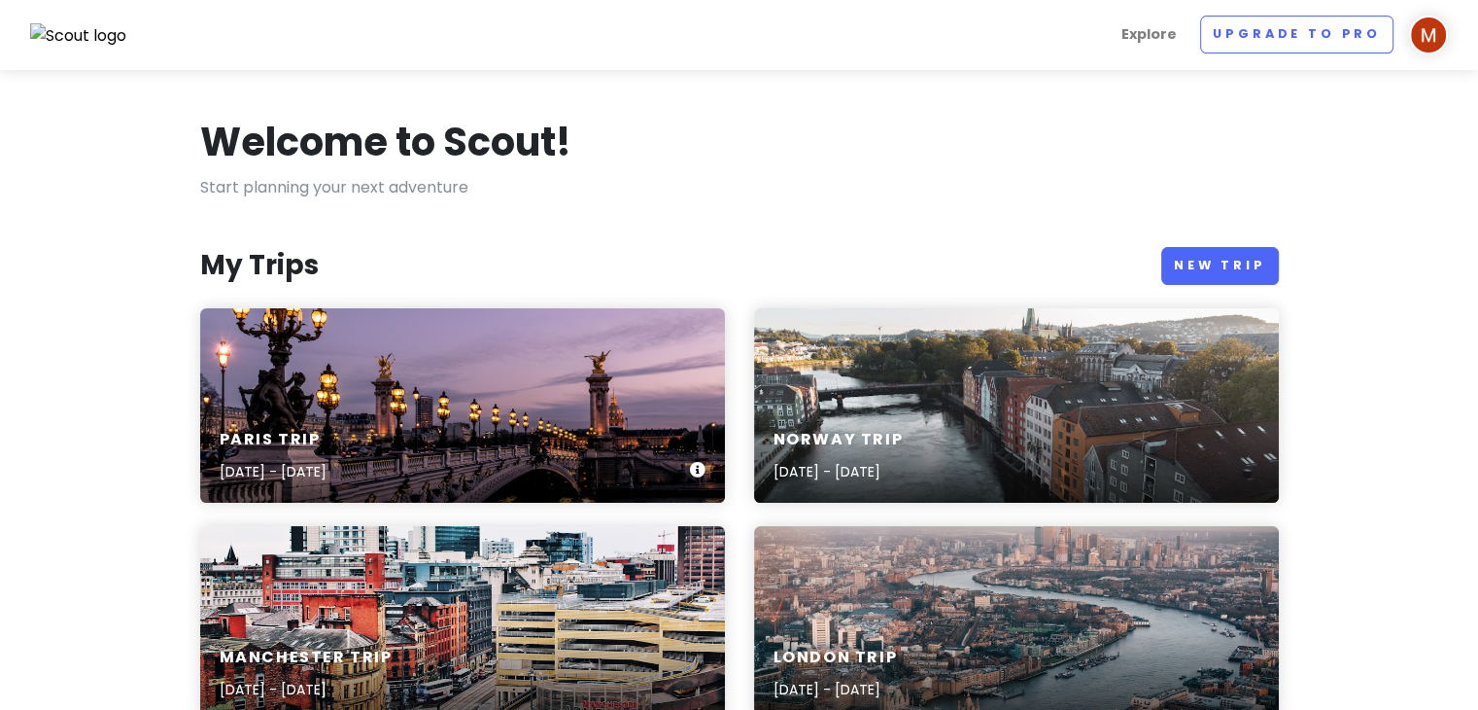
click at [560, 370] on div "Paris Trip [DATE] - [DATE]" at bounding box center [462, 405] width 525 height 194
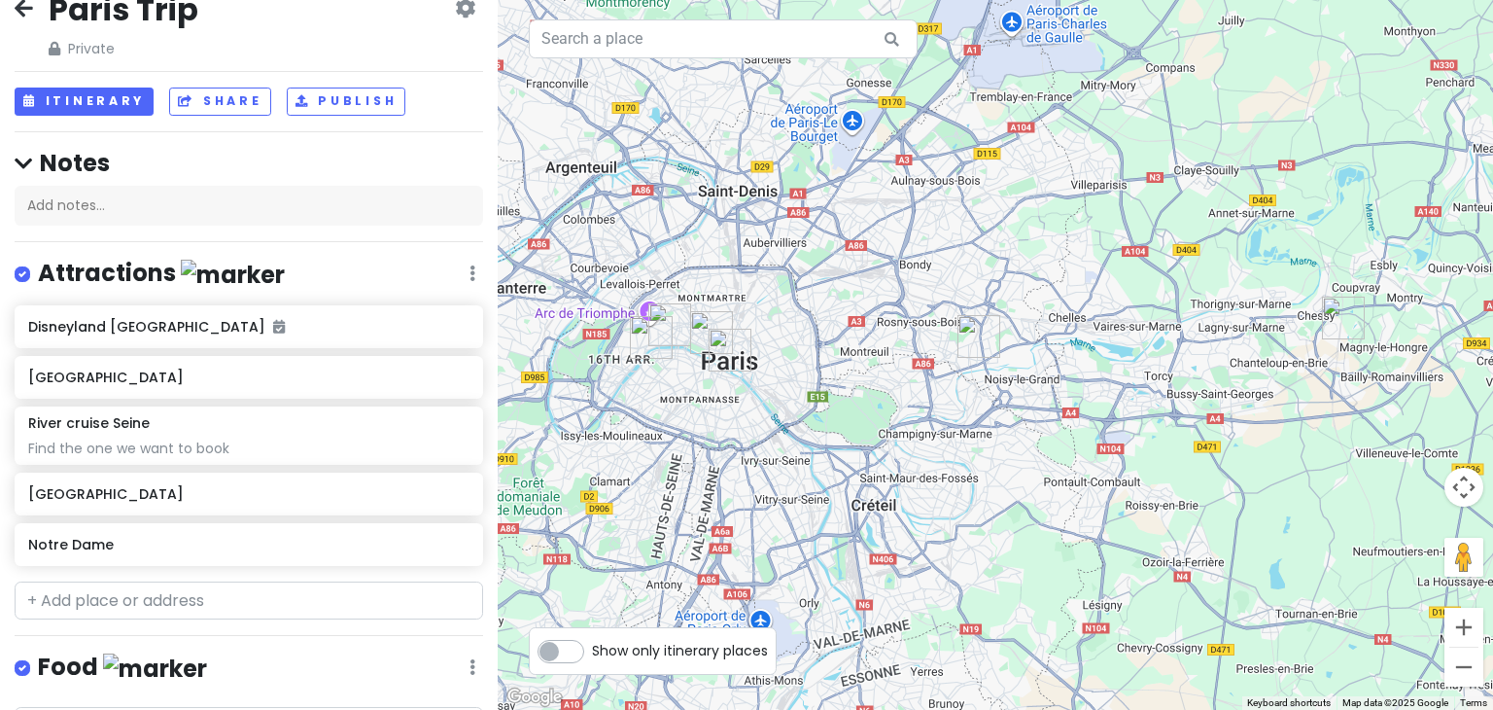
scroll to position [33, 0]
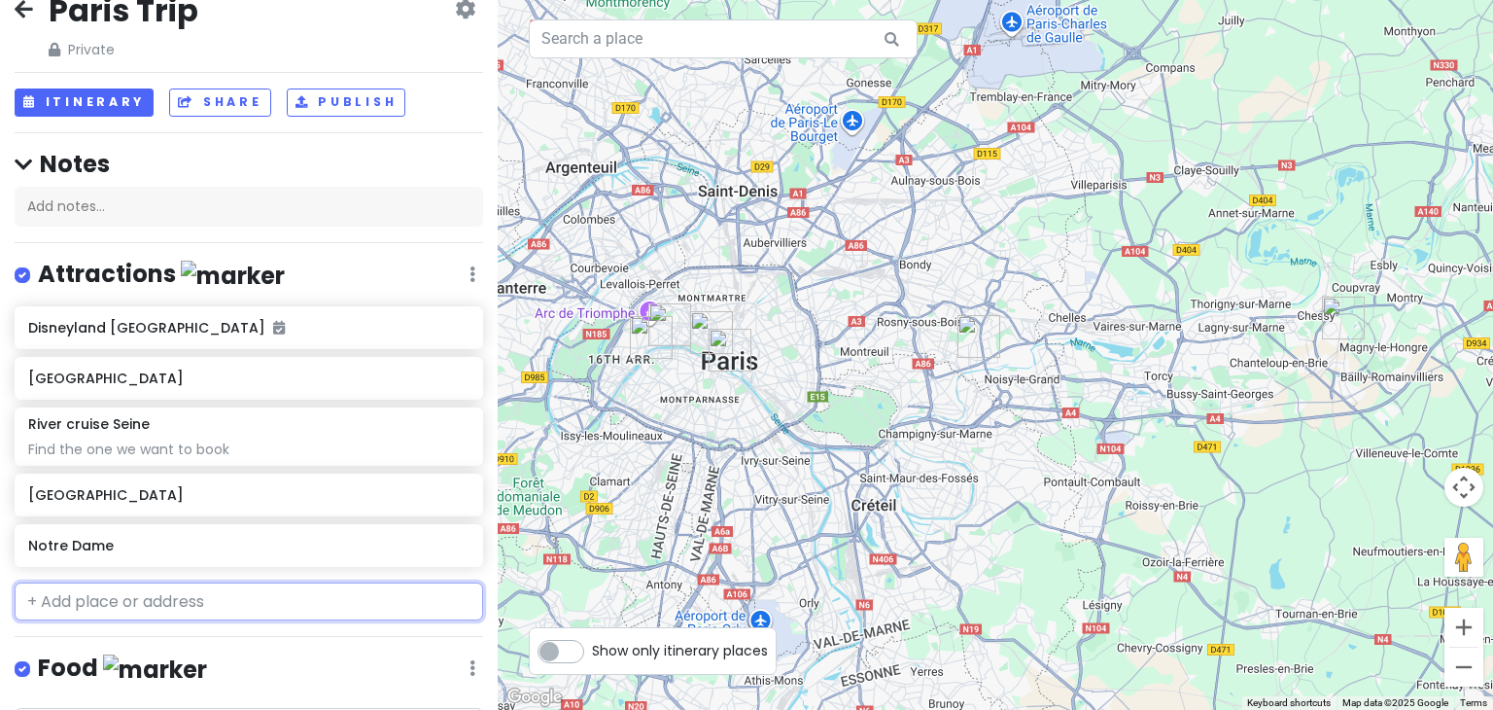
click at [136, 607] on input "text" at bounding box center [249, 601] width 468 height 39
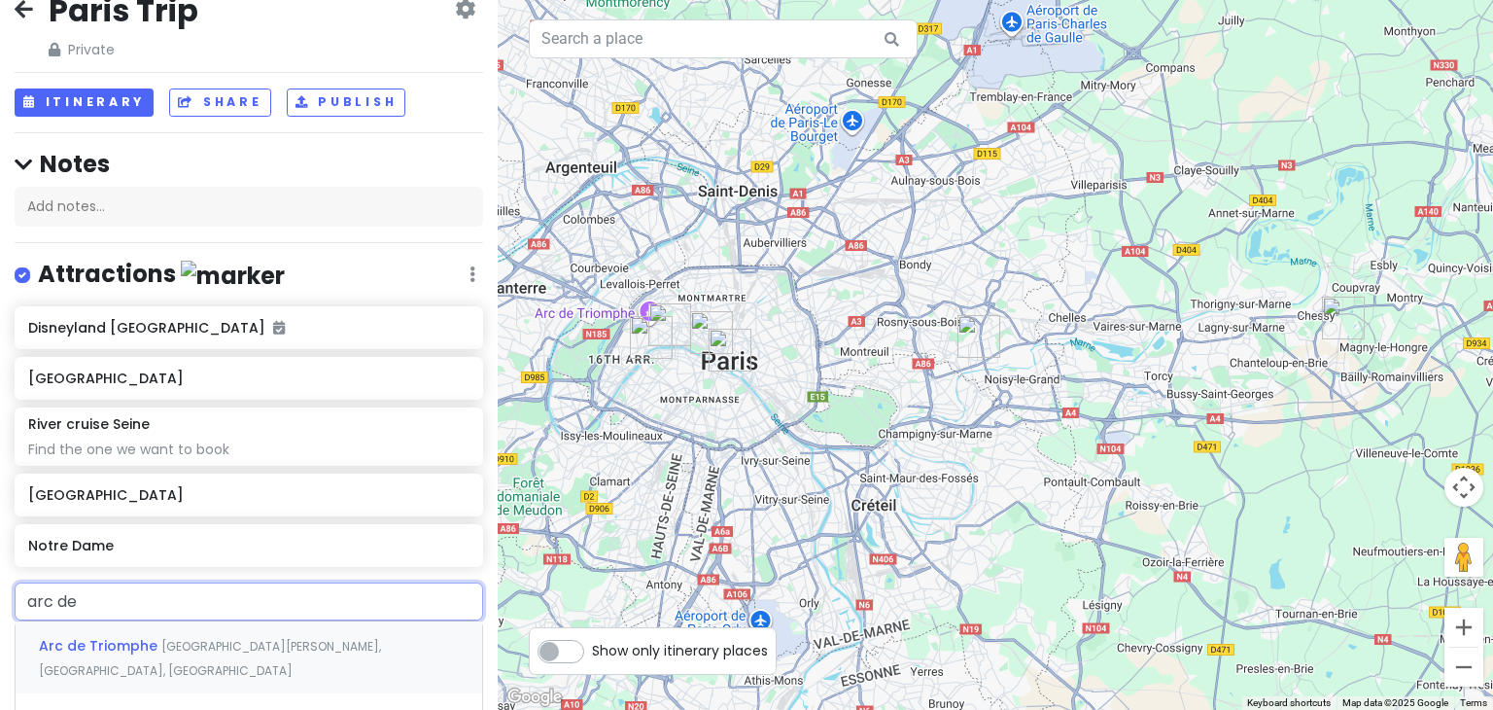
click at [187, 642] on span "Place Charles de Gaulle, Paris, France" at bounding box center [210, 659] width 342 height 42
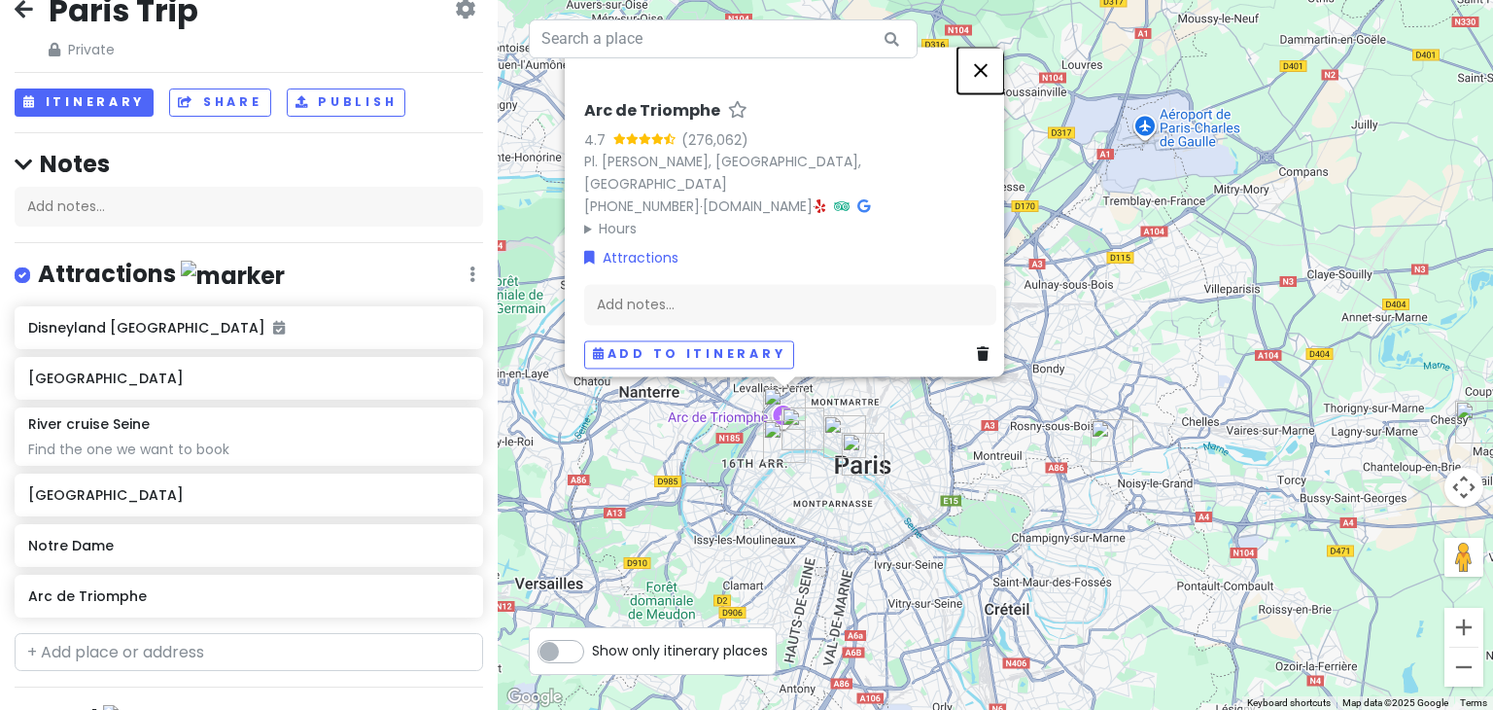
click at [984, 79] on button "Close" at bounding box center [980, 70] width 47 height 47
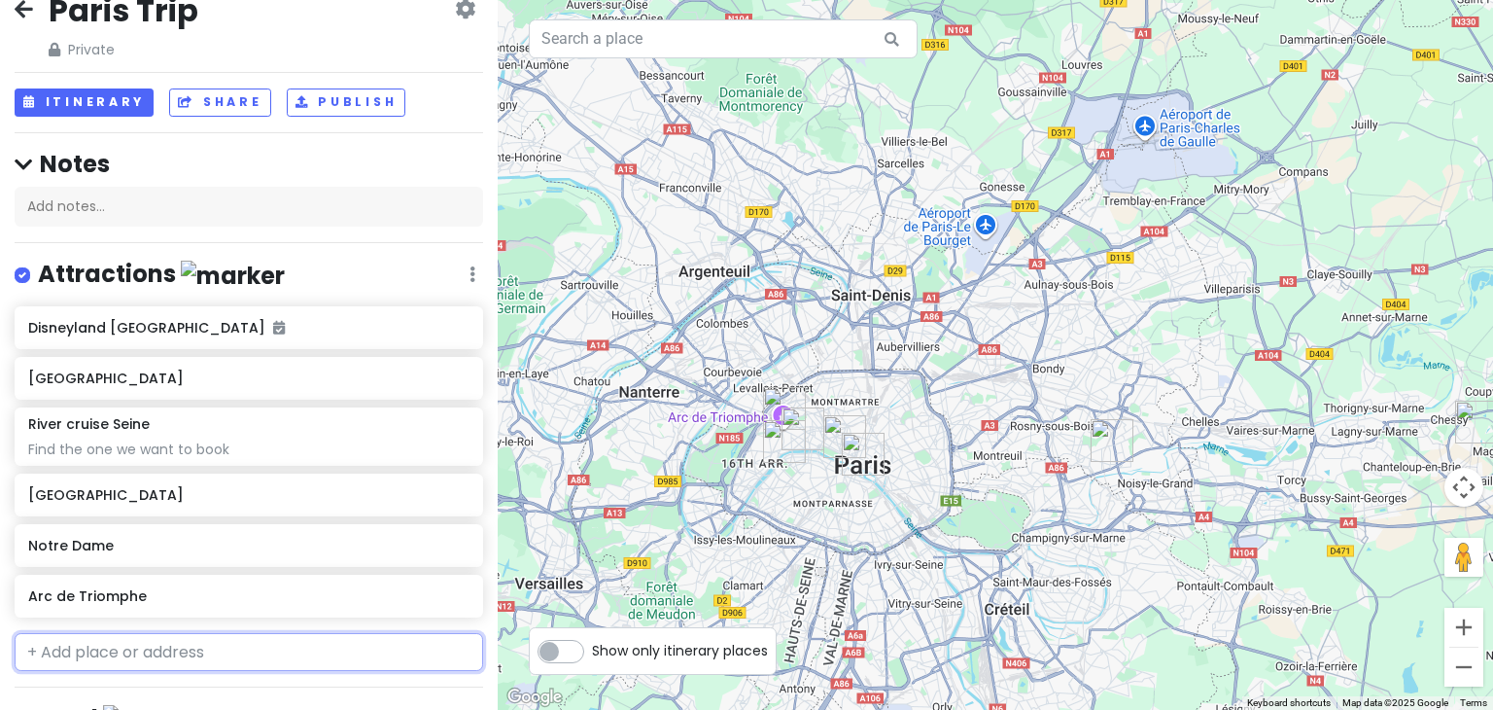
click at [181, 634] on input "text" at bounding box center [249, 652] width 468 height 39
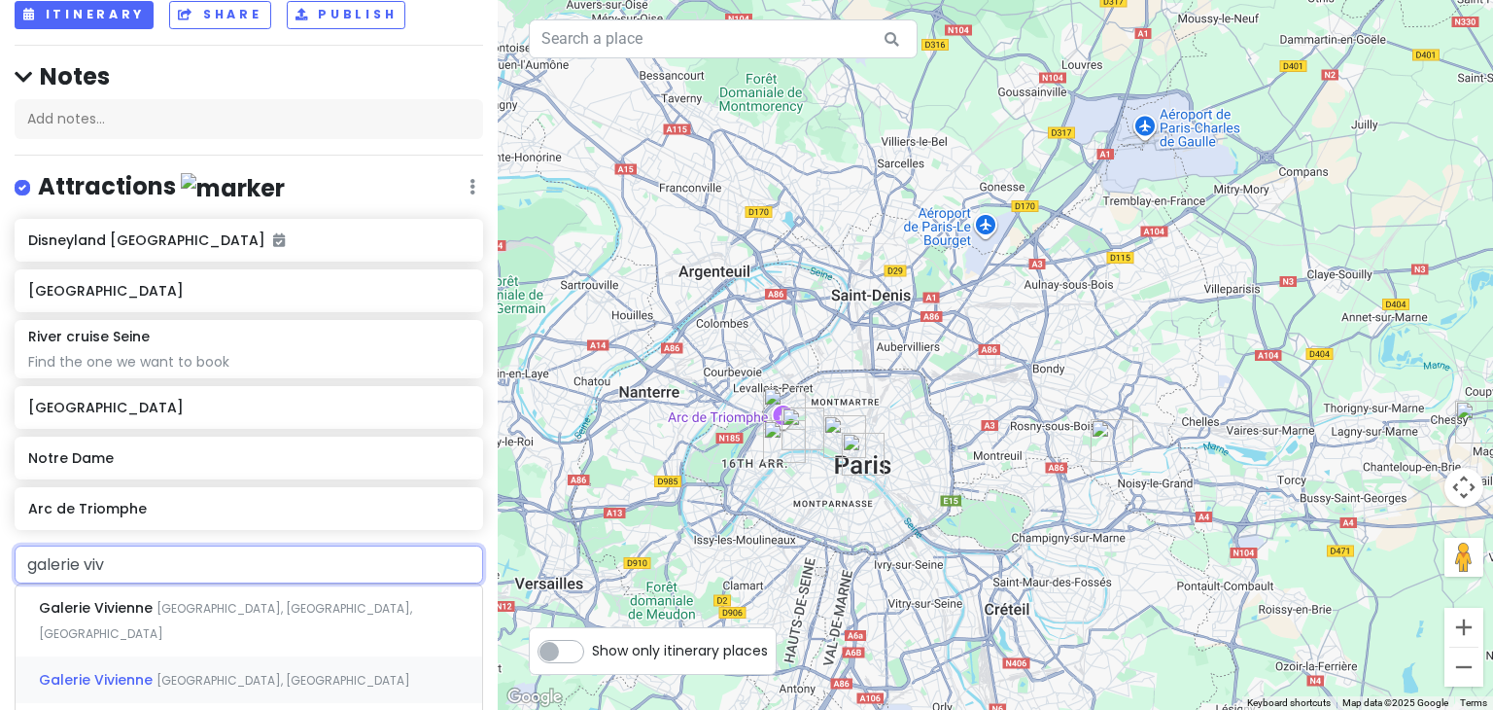
scroll to position [122, 0]
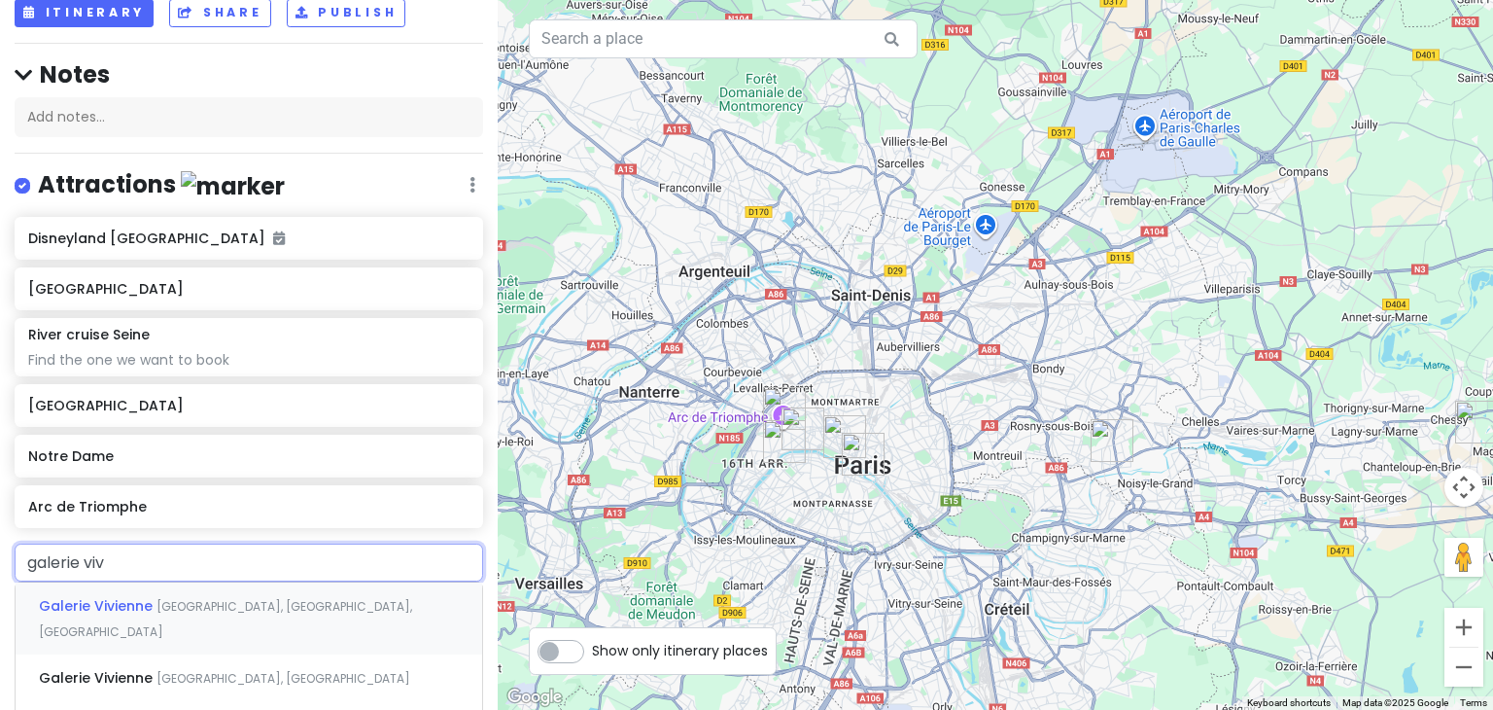
click at [204, 599] on span "Rue des Petits Champs, Paris, France" at bounding box center [225, 619] width 373 height 42
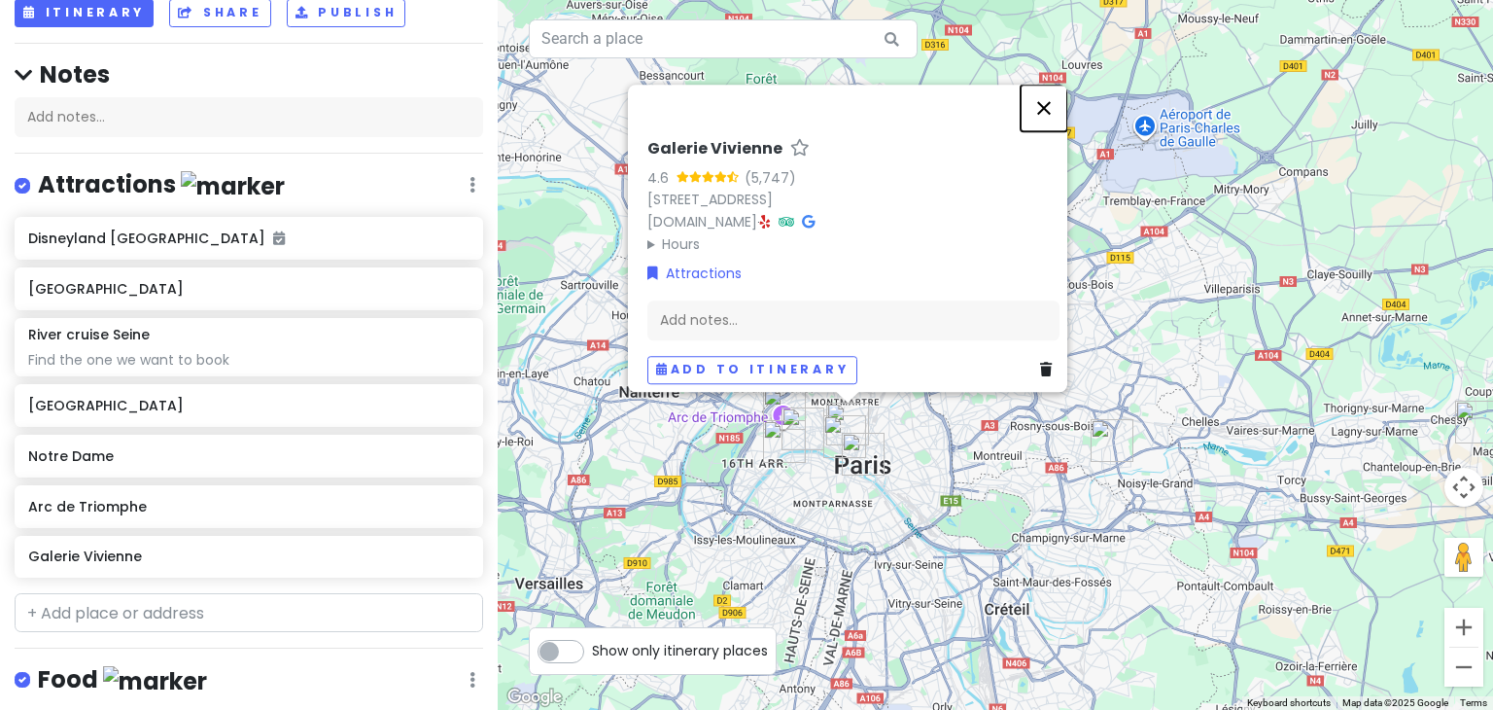
click at [1047, 98] on button "Close" at bounding box center [1044, 108] width 47 height 47
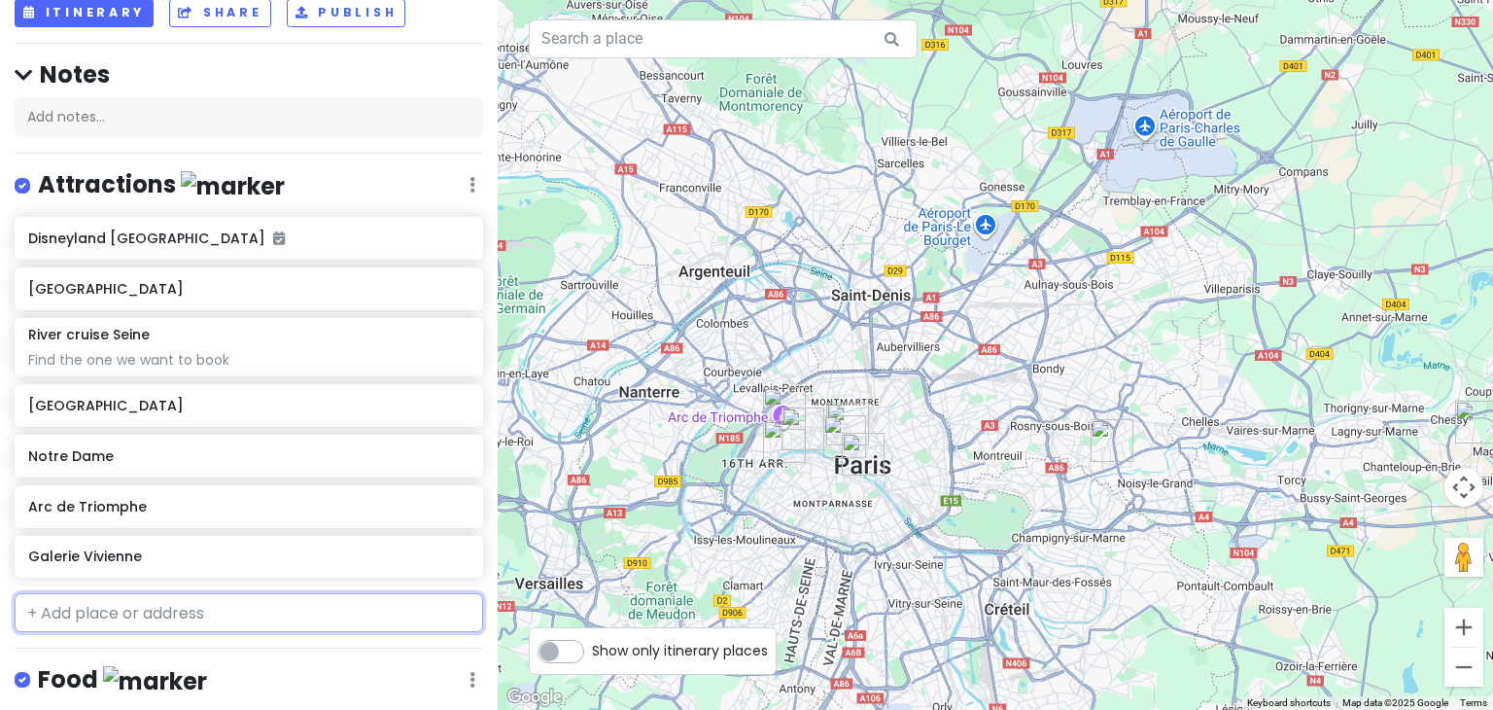
click at [218, 606] on input "text" at bounding box center [249, 612] width 468 height 39
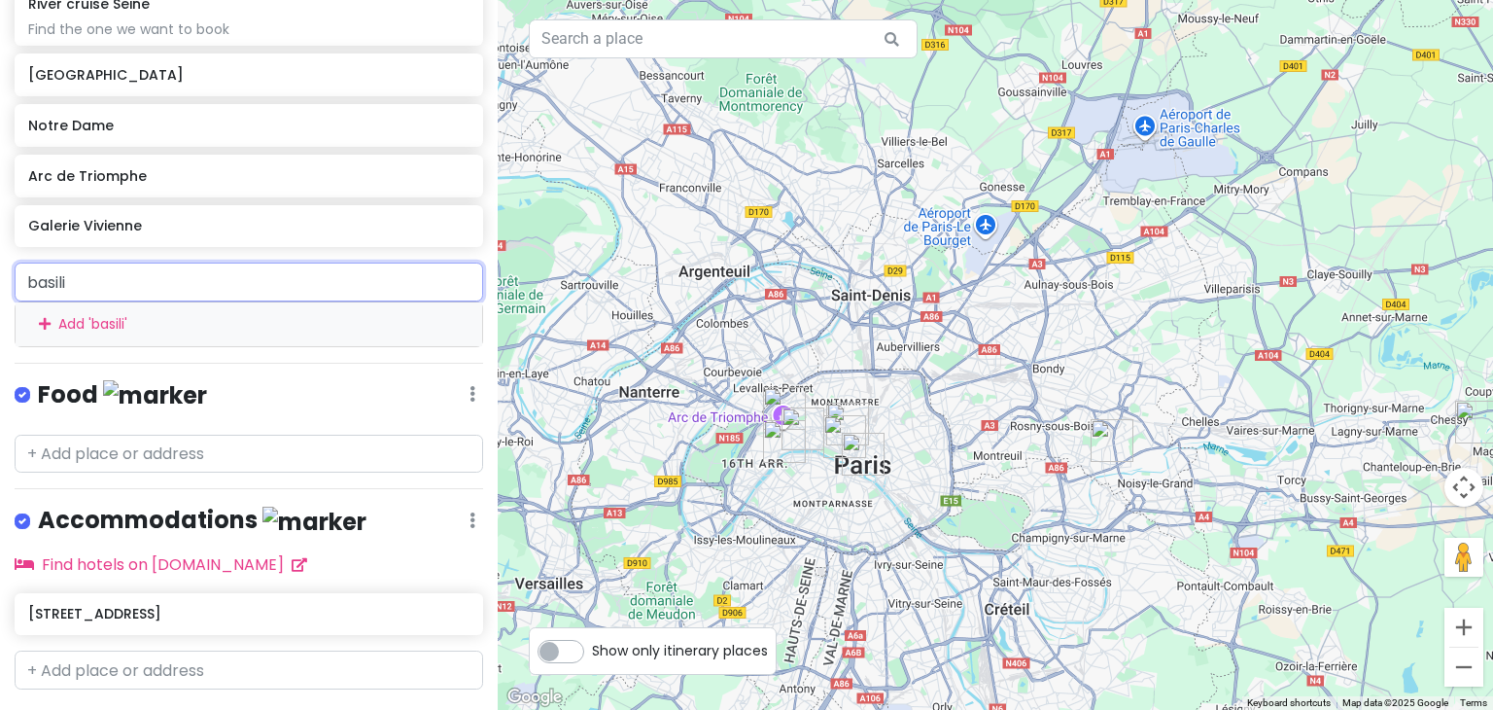
scroll to position [498, 0]
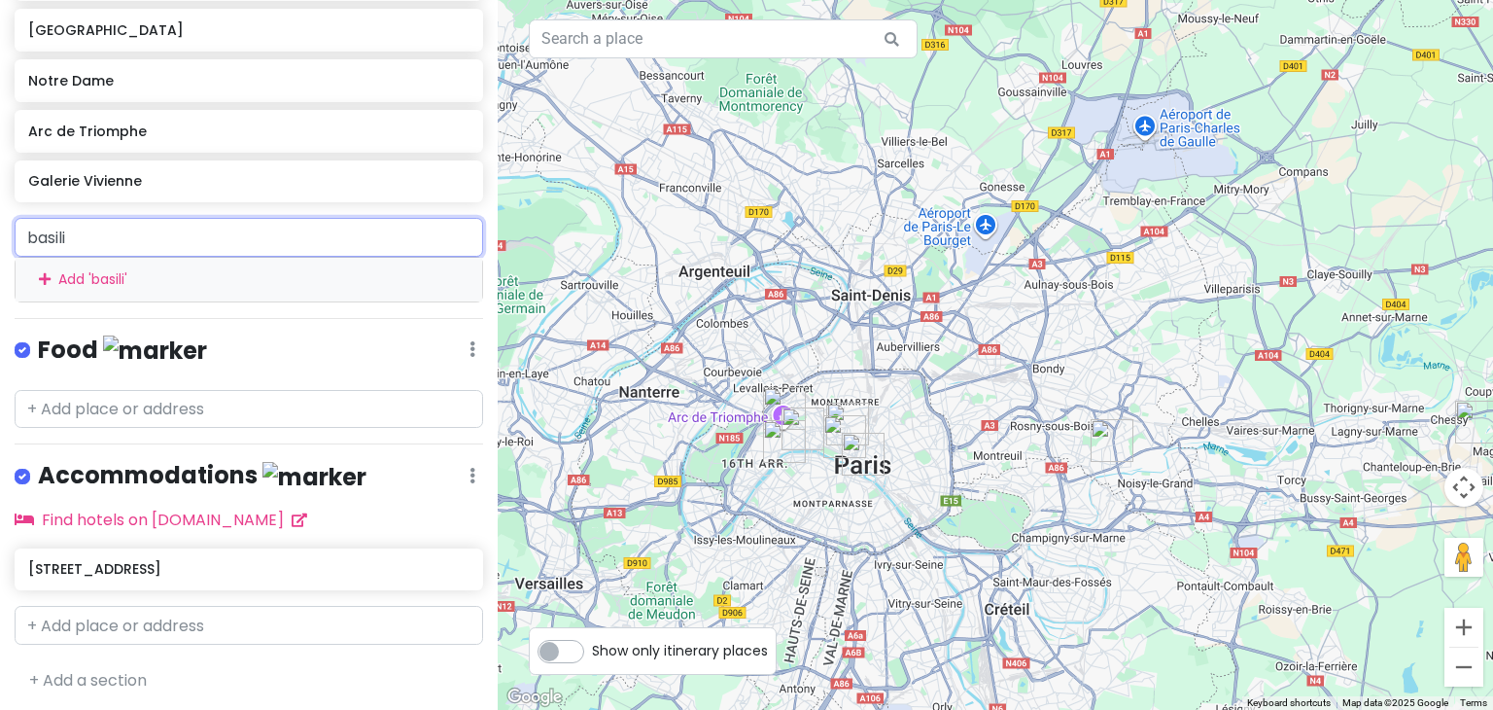
click at [122, 242] on input "basili" at bounding box center [249, 237] width 468 height 39
paste input "Basilique du Sacre-Coeur de Montmartre"
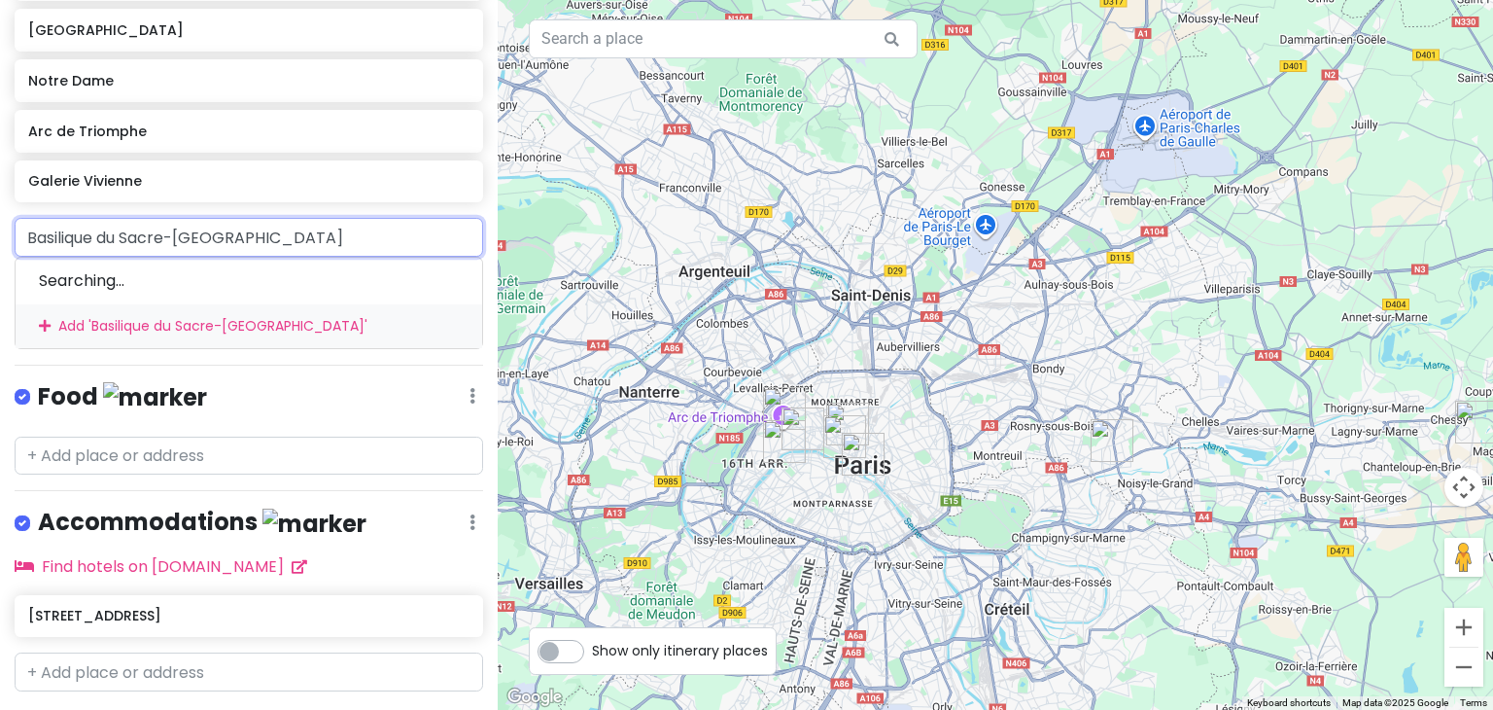
scroll to position [521, 0]
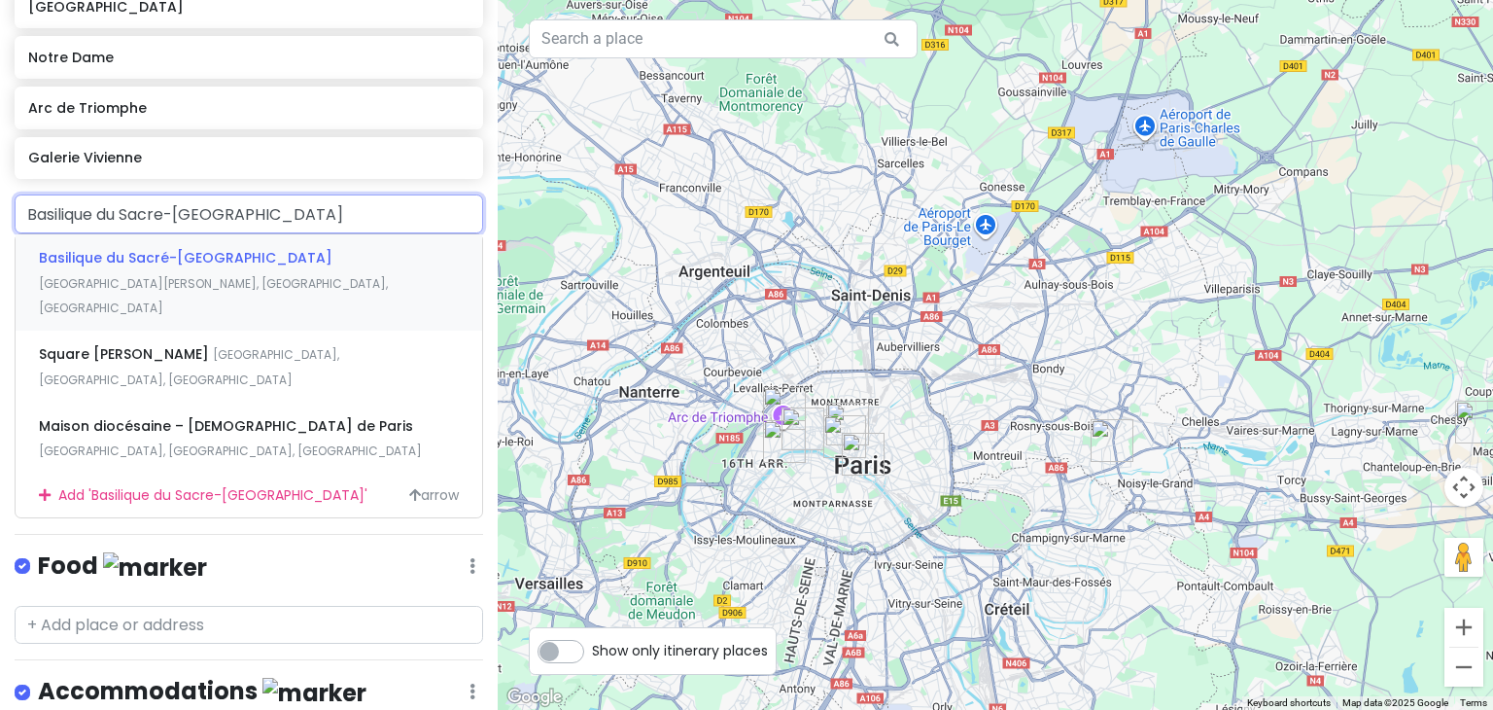
click at [193, 260] on span "Basilique du Sacré-[GEOGRAPHIC_DATA]" at bounding box center [186, 257] width 294 height 19
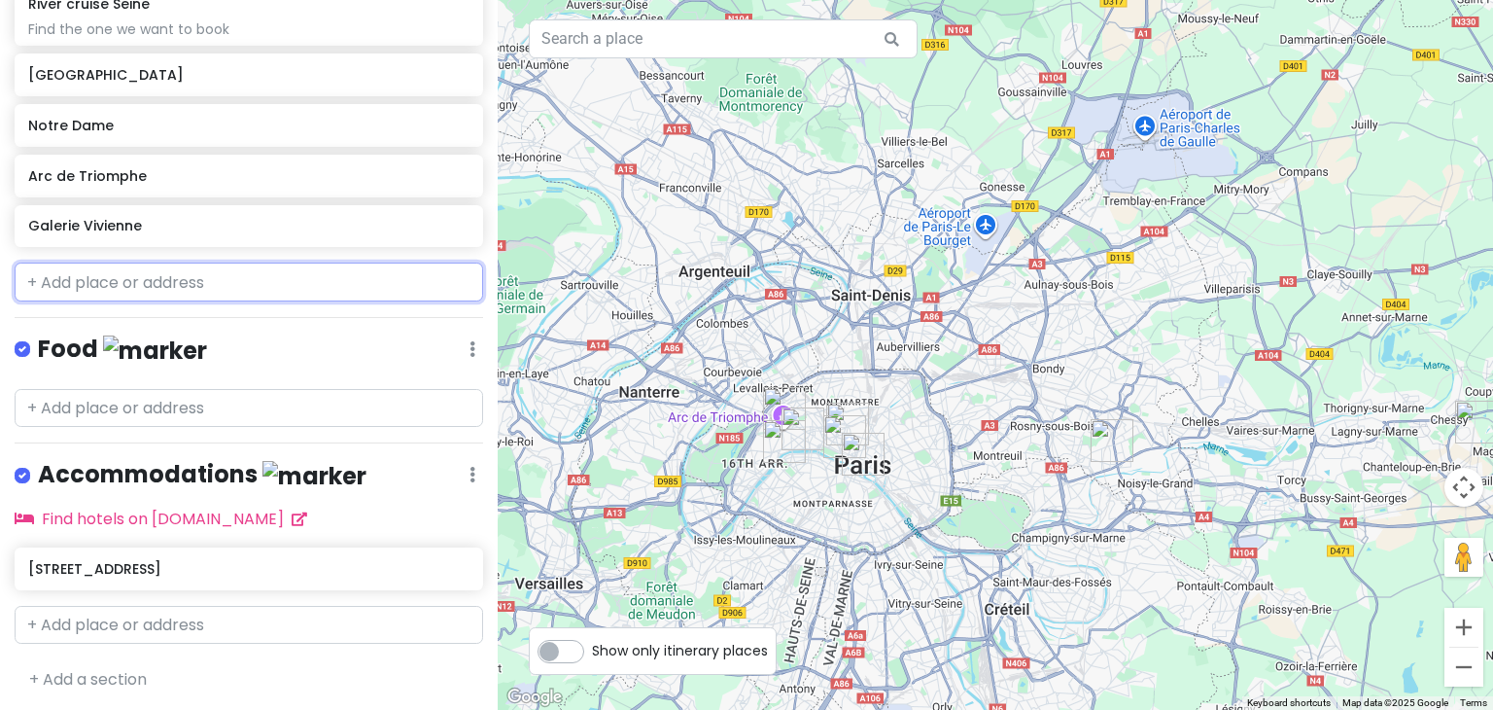
scroll to position [502, 0]
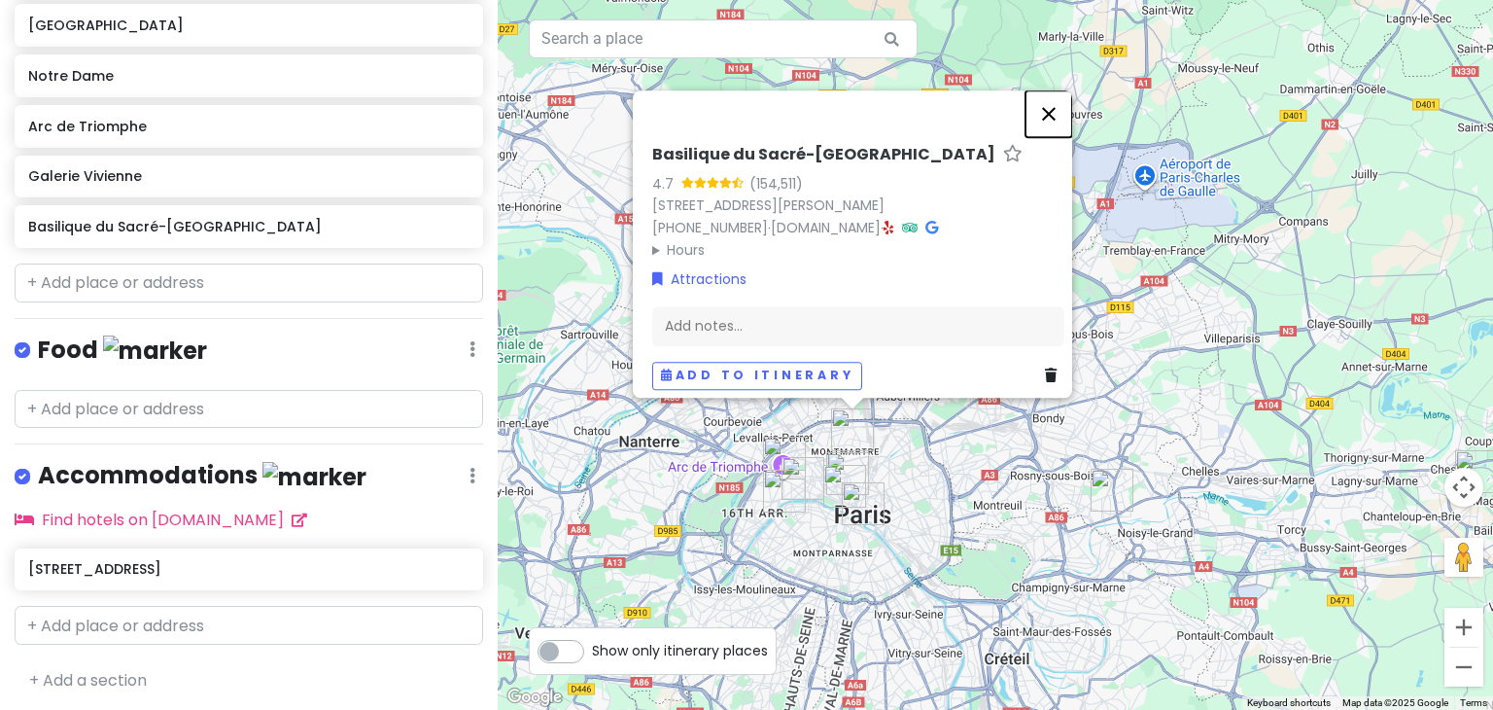
click at [1061, 90] on button "Close" at bounding box center [1048, 113] width 47 height 47
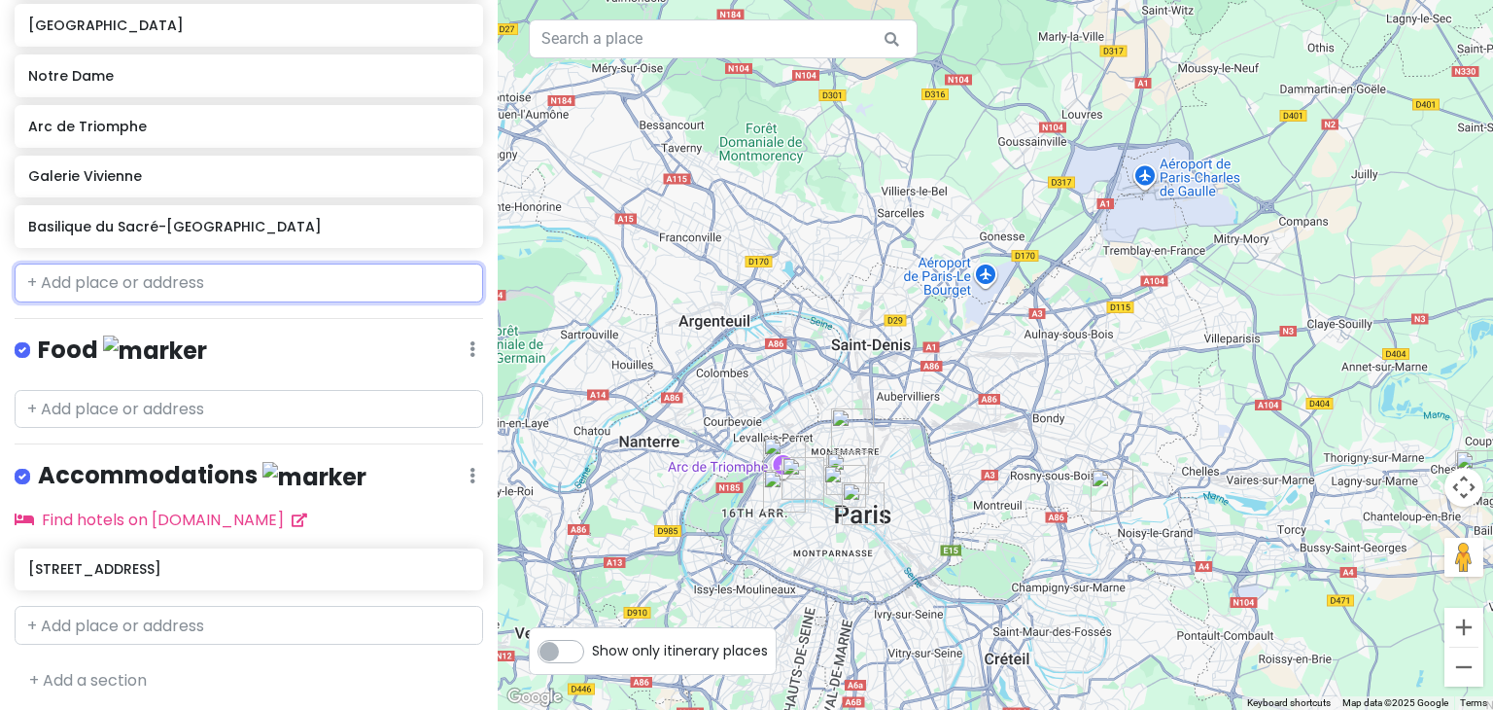
click at [170, 277] on input "text" at bounding box center [249, 282] width 468 height 39
paste input "[GEOGRAPHIC_DATA]"
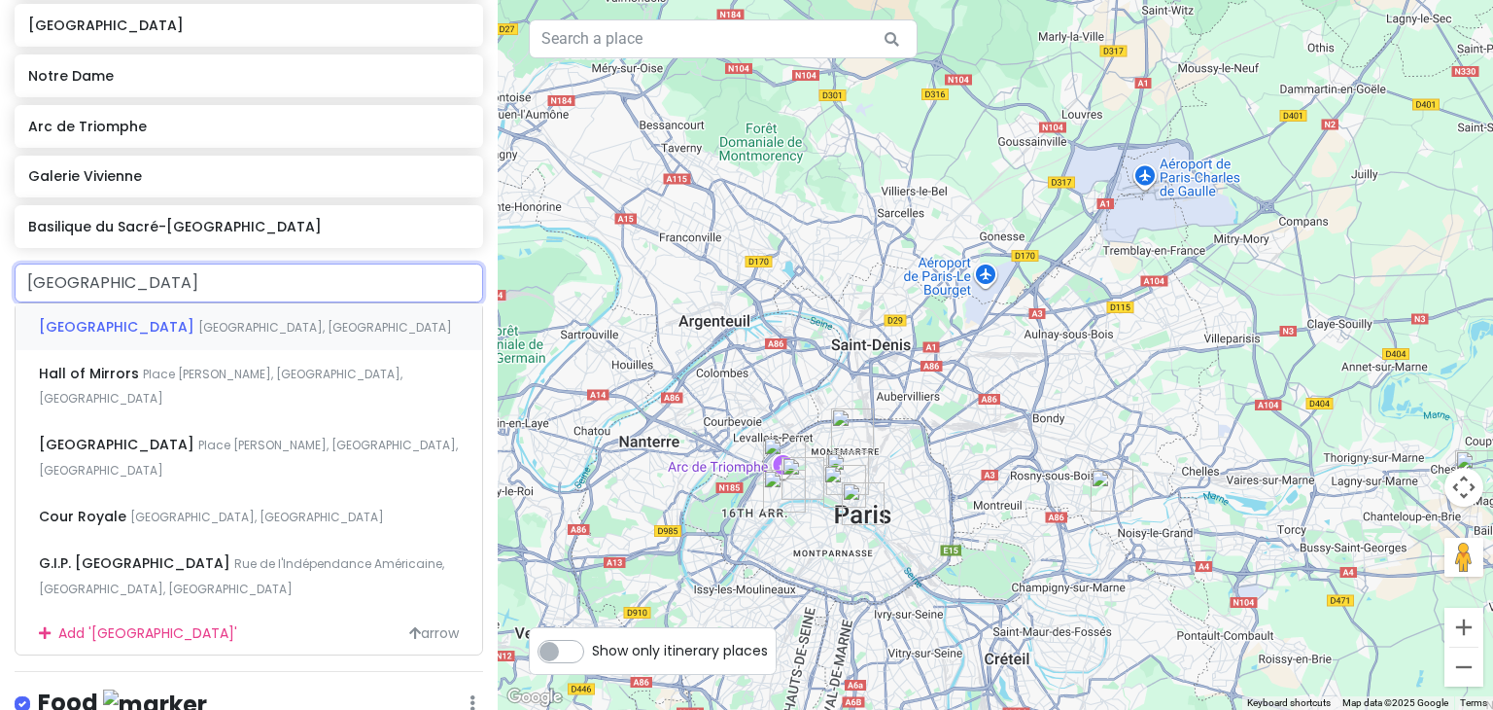
click at [278, 303] on div "Palace of Versailles Versailles, France" at bounding box center [249, 326] width 467 height 47
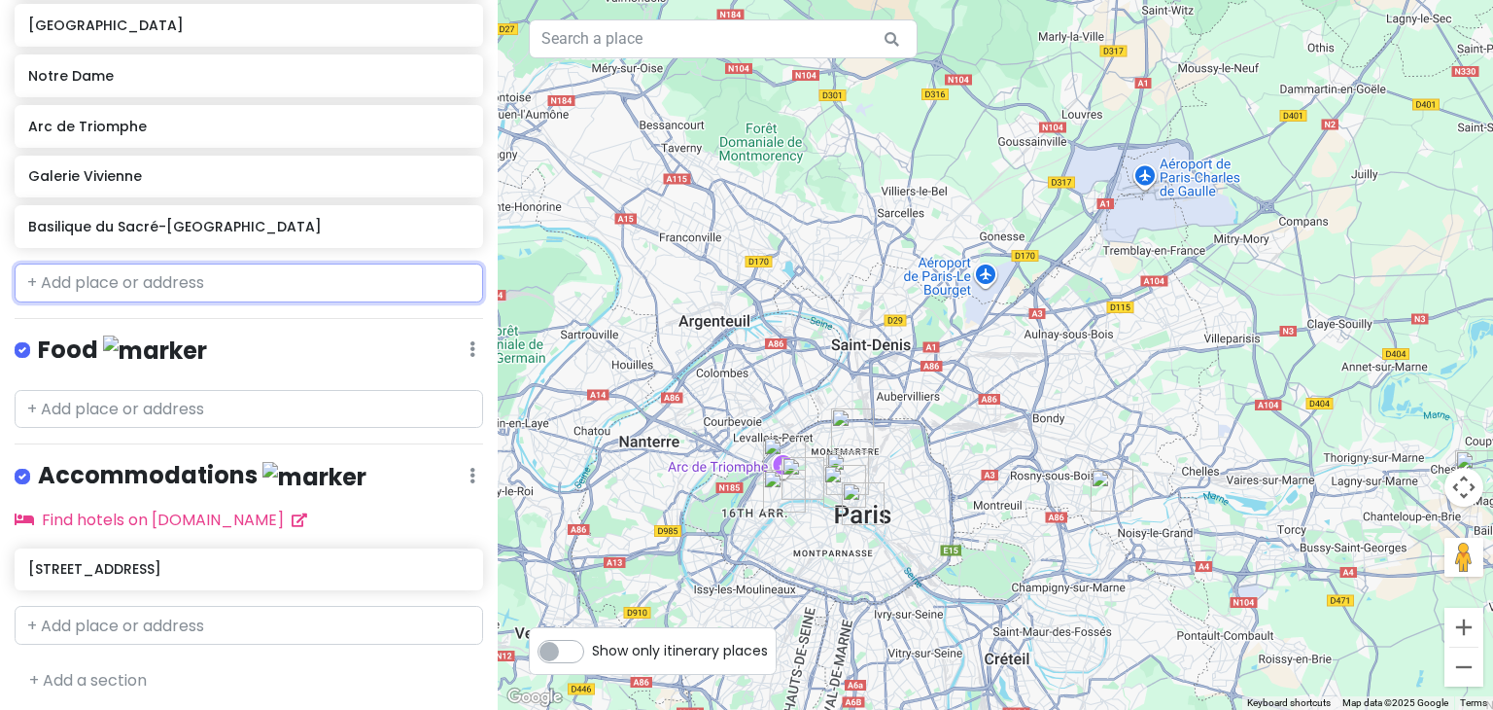
scroll to position [553, 0]
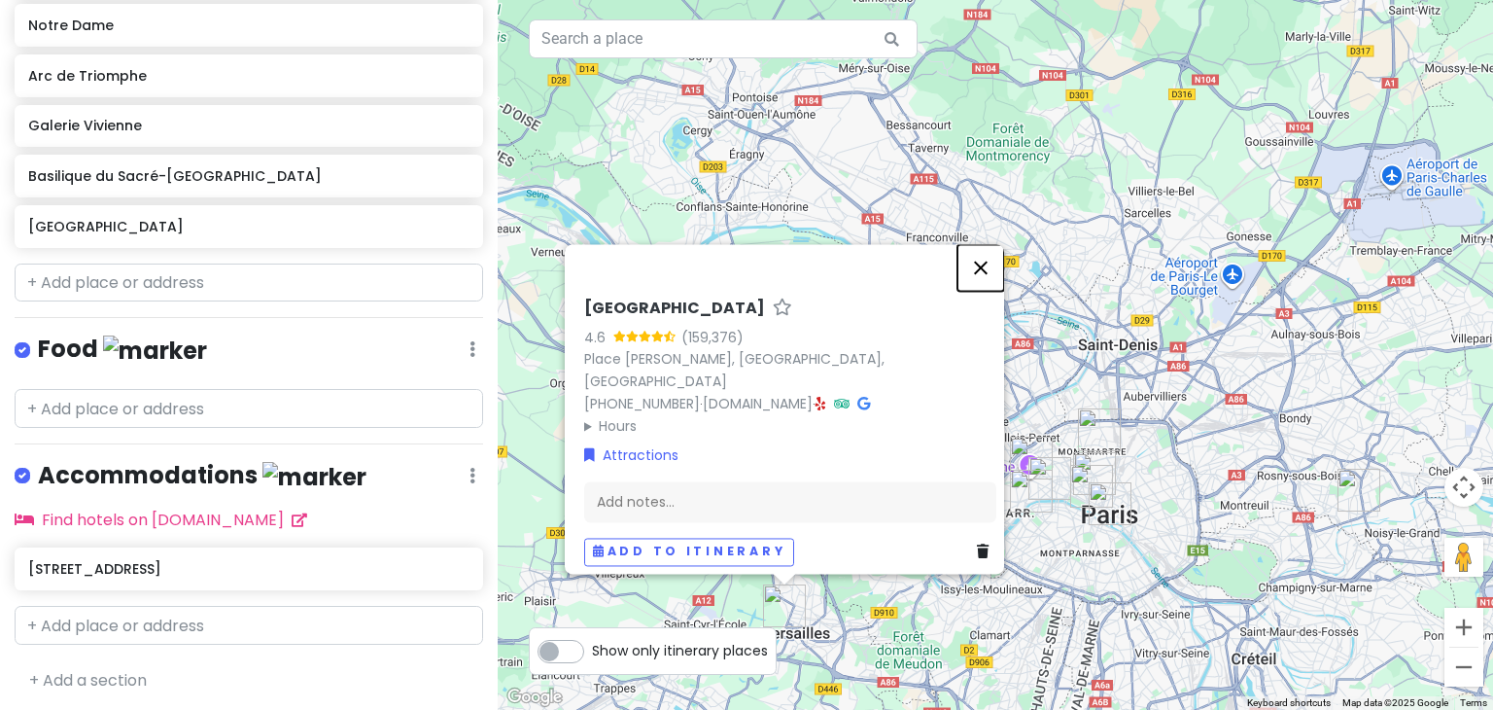
click at [979, 273] on button "Close" at bounding box center [980, 267] width 47 height 47
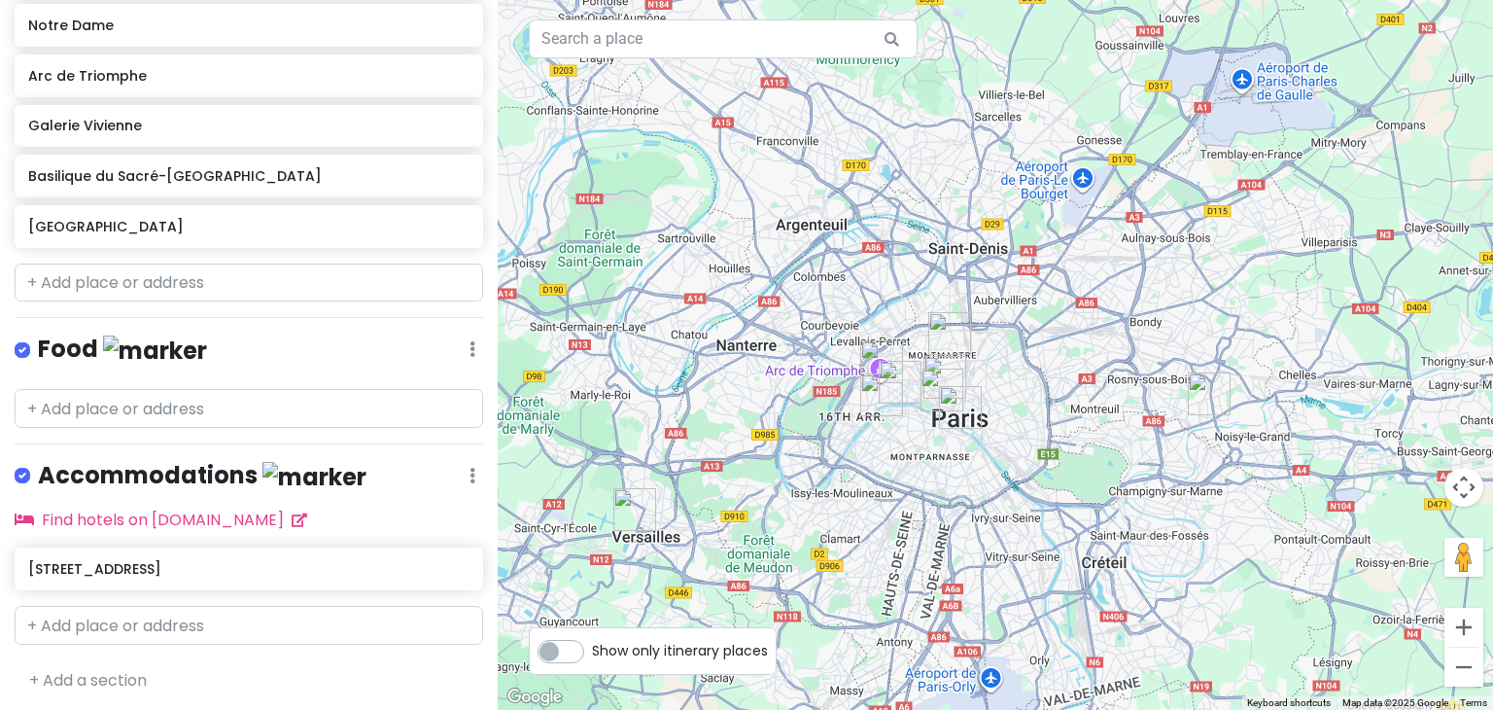
drag, startPoint x: 1151, startPoint y: 355, endPoint x: 889, endPoint y: 238, distance: 286.3
click at [889, 238] on div at bounding box center [995, 355] width 995 height 710
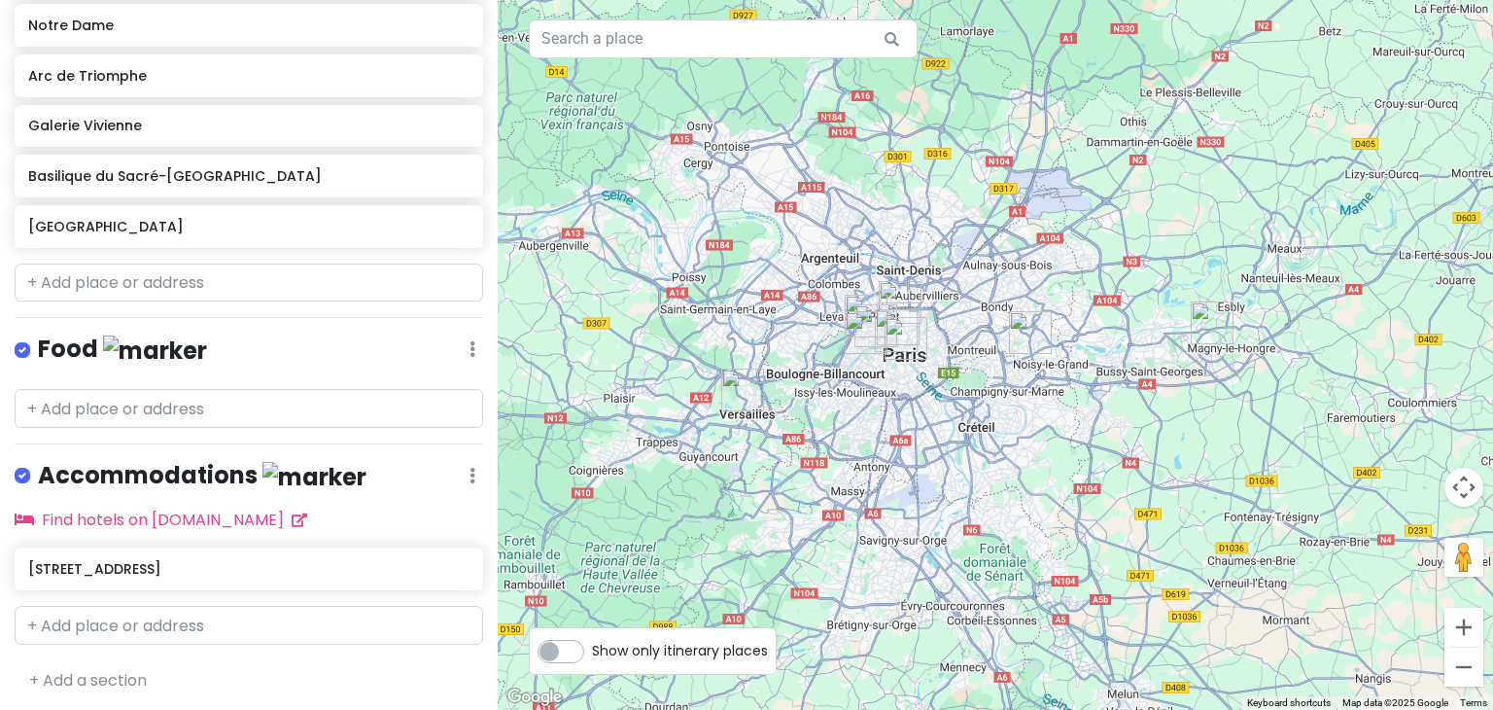
drag, startPoint x: 867, startPoint y: 316, endPoint x: 918, endPoint y: 343, distance: 58.3
click at [918, 343] on img "Notre Dame" at bounding box center [906, 338] width 58 height 58
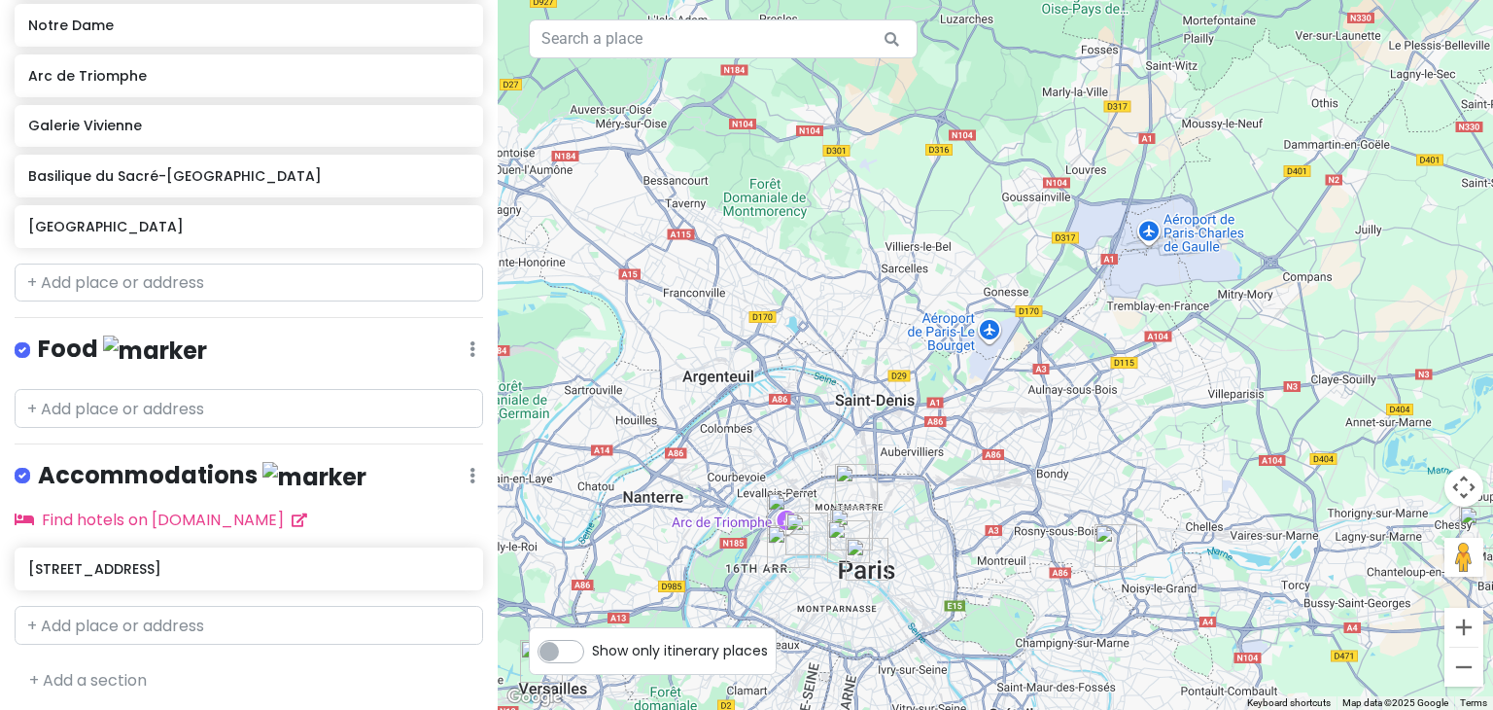
drag, startPoint x: 781, startPoint y: 264, endPoint x: 720, endPoint y: 398, distance: 147.4
click at [720, 398] on div at bounding box center [995, 355] width 995 height 710
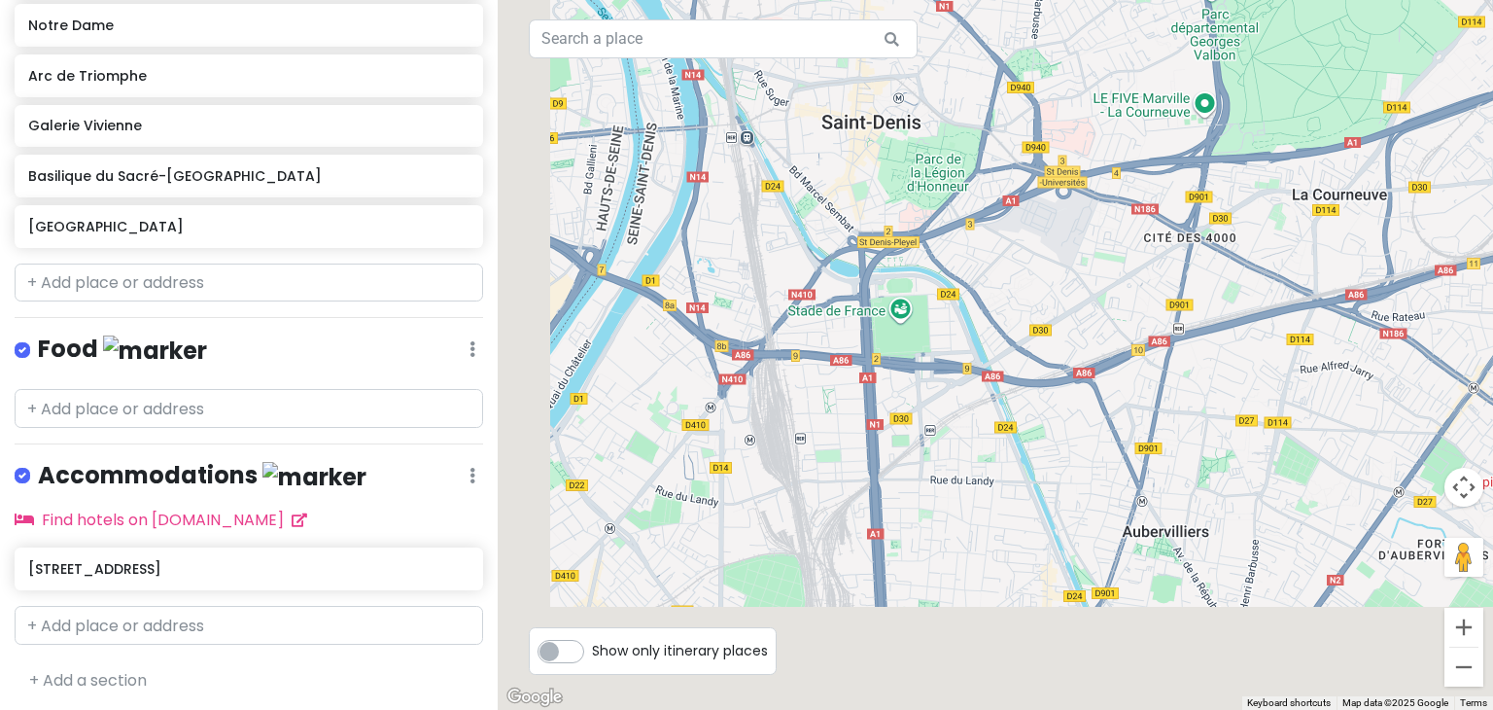
drag, startPoint x: 836, startPoint y: 583, endPoint x: 1007, endPoint y: 333, distance: 302.7
click at [1007, 333] on div at bounding box center [995, 355] width 995 height 710
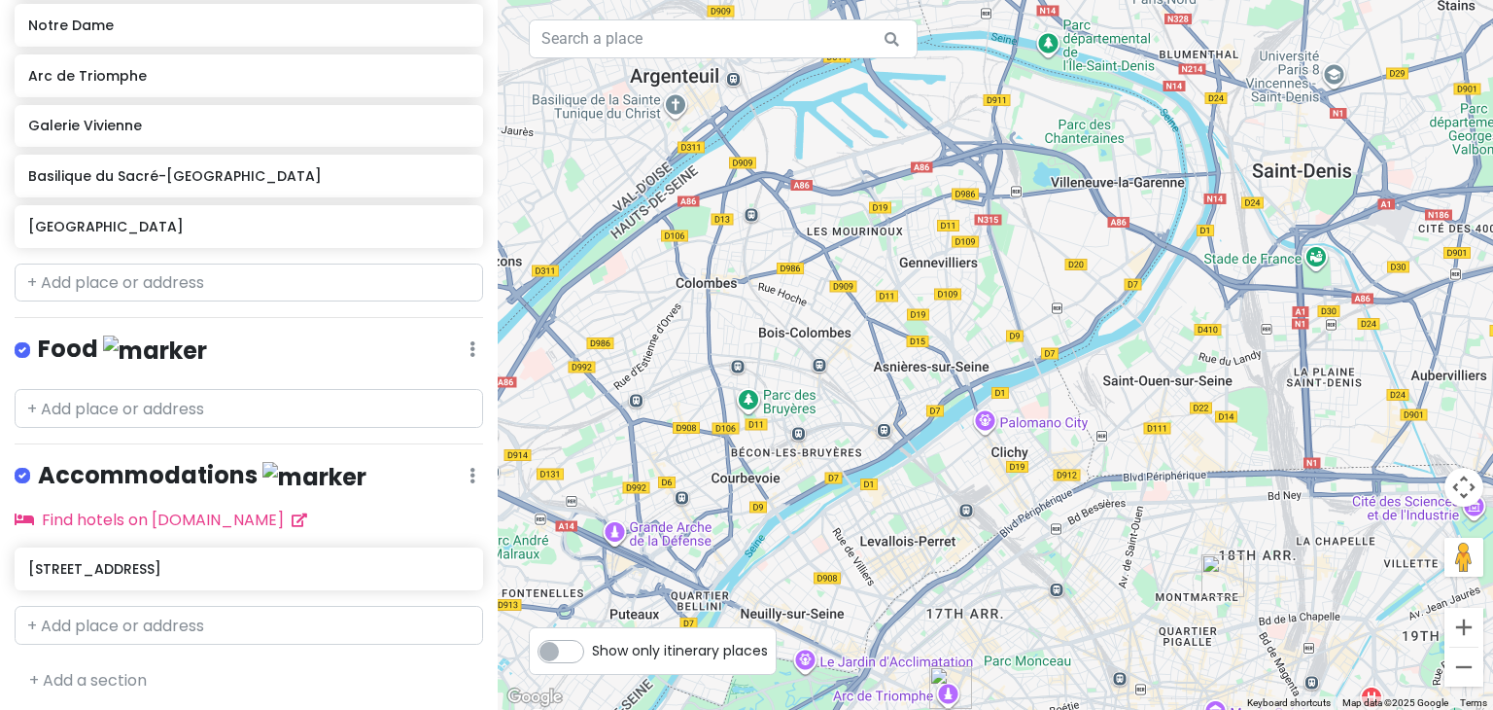
drag, startPoint x: 727, startPoint y: 388, endPoint x: 1072, endPoint y: 366, distance: 345.7
click at [1072, 366] on div at bounding box center [995, 355] width 995 height 710
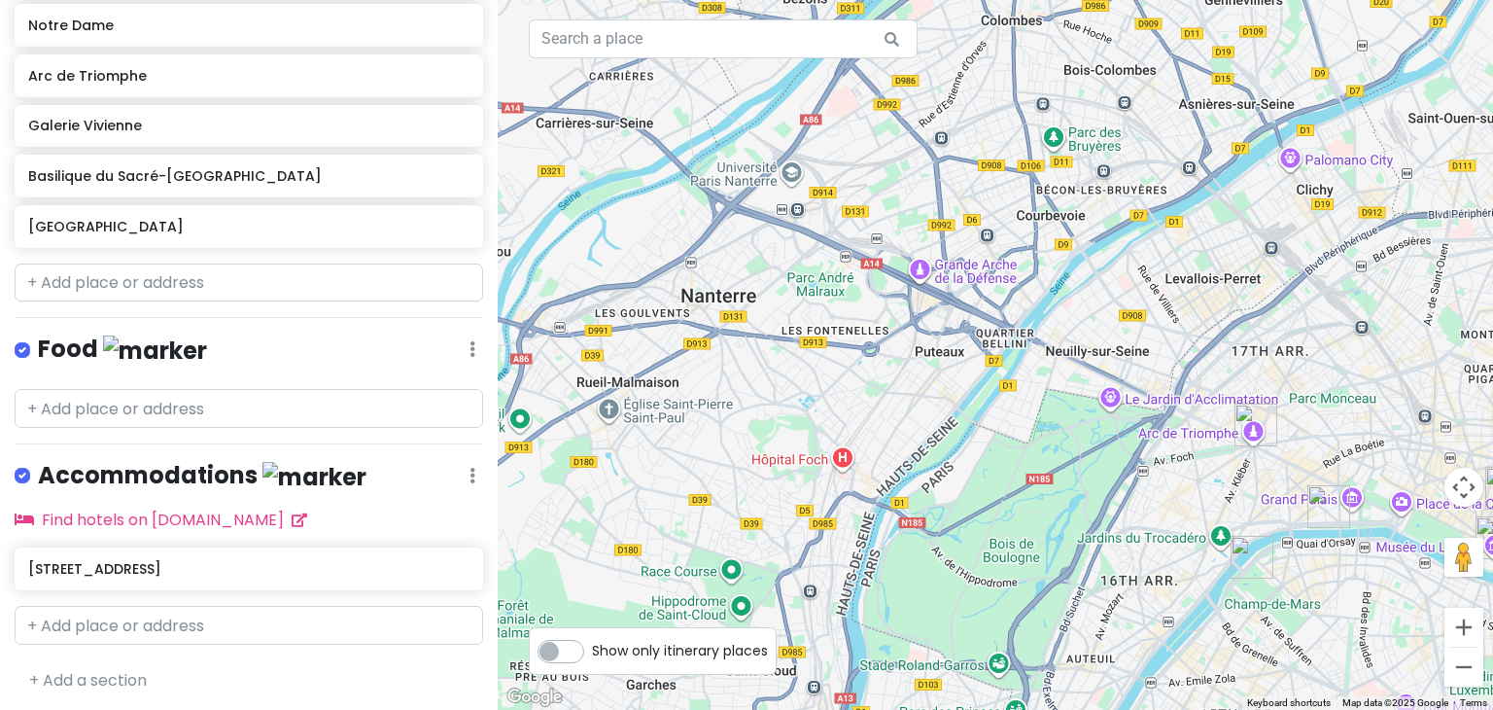
drag, startPoint x: 743, startPoint y: 427, endPoint x: 1054, endPoint y: 161, distance: 408.8
click at [1054, 161] on div at bounding box center [995, 355] width 995 height 710
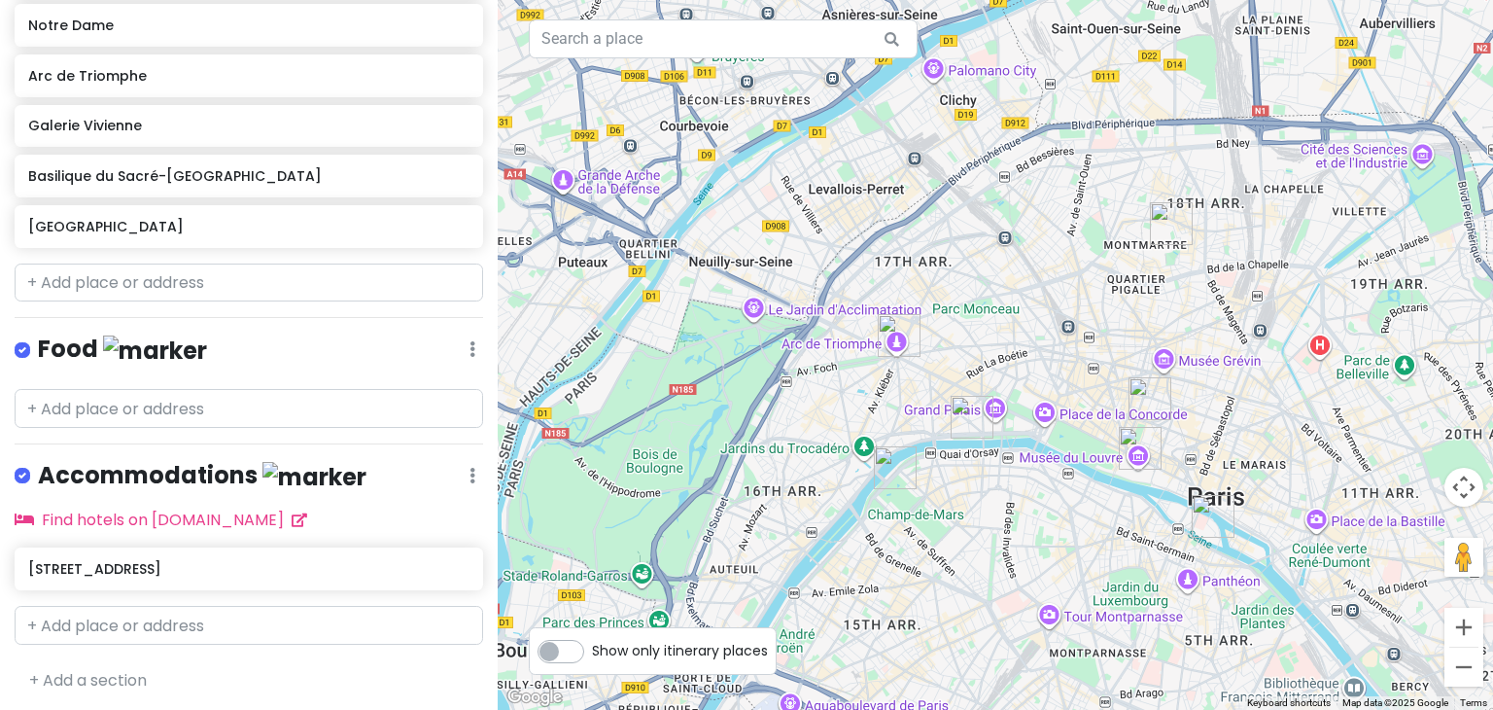
drag, startPoint x: 1229, startPoint y: 383, endPoint x: 873, endPoint y: 294, distance: 367.7
click at [873, 294] on div at bounding box center [995, 355] width 995 height 710
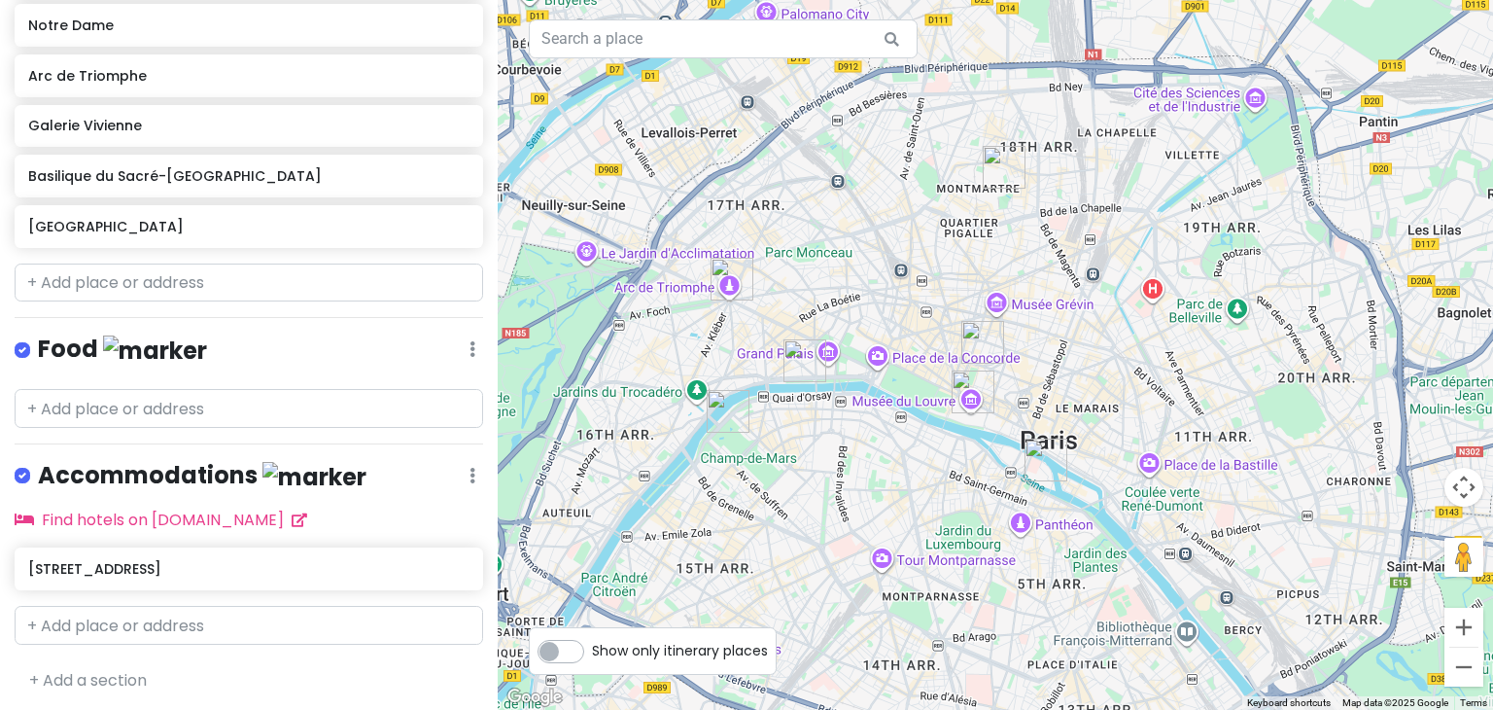
drag, startPoint x: 1200, startPoint y: 369, endPoint x: 1019, endPoint y: 308, distance: 191.8
click at [1019, 308] on div at bounding box center [995, 355] width 995 height 710
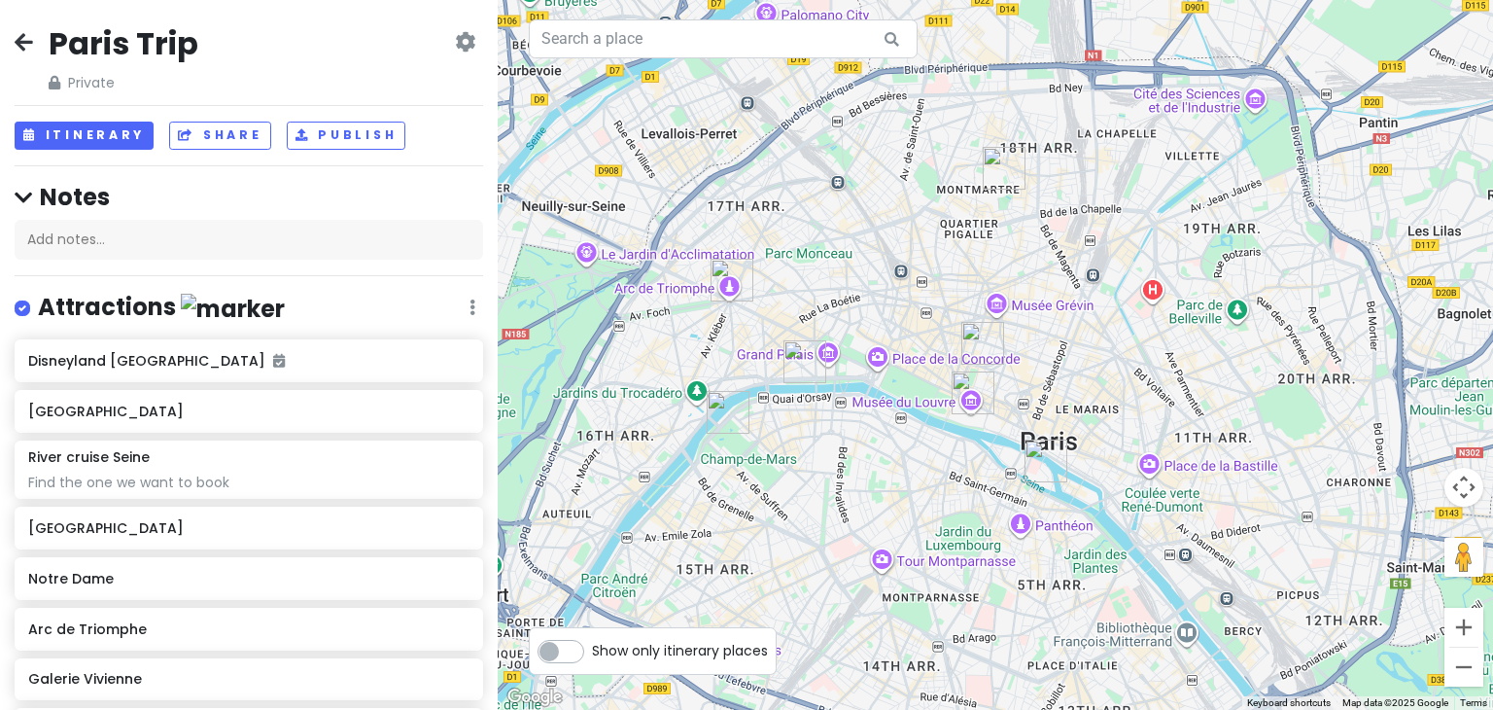
click at [58, 114] on div "Paris Trip Private Change Dates Make a Copy Delete Trip Go Pro ⚡️ Give Feedback…" at bounding box center [249, 355] width 498 height 710
click at [64, 136] on button "Itinerary" at bounding box center [84, 135] width 139 height 28
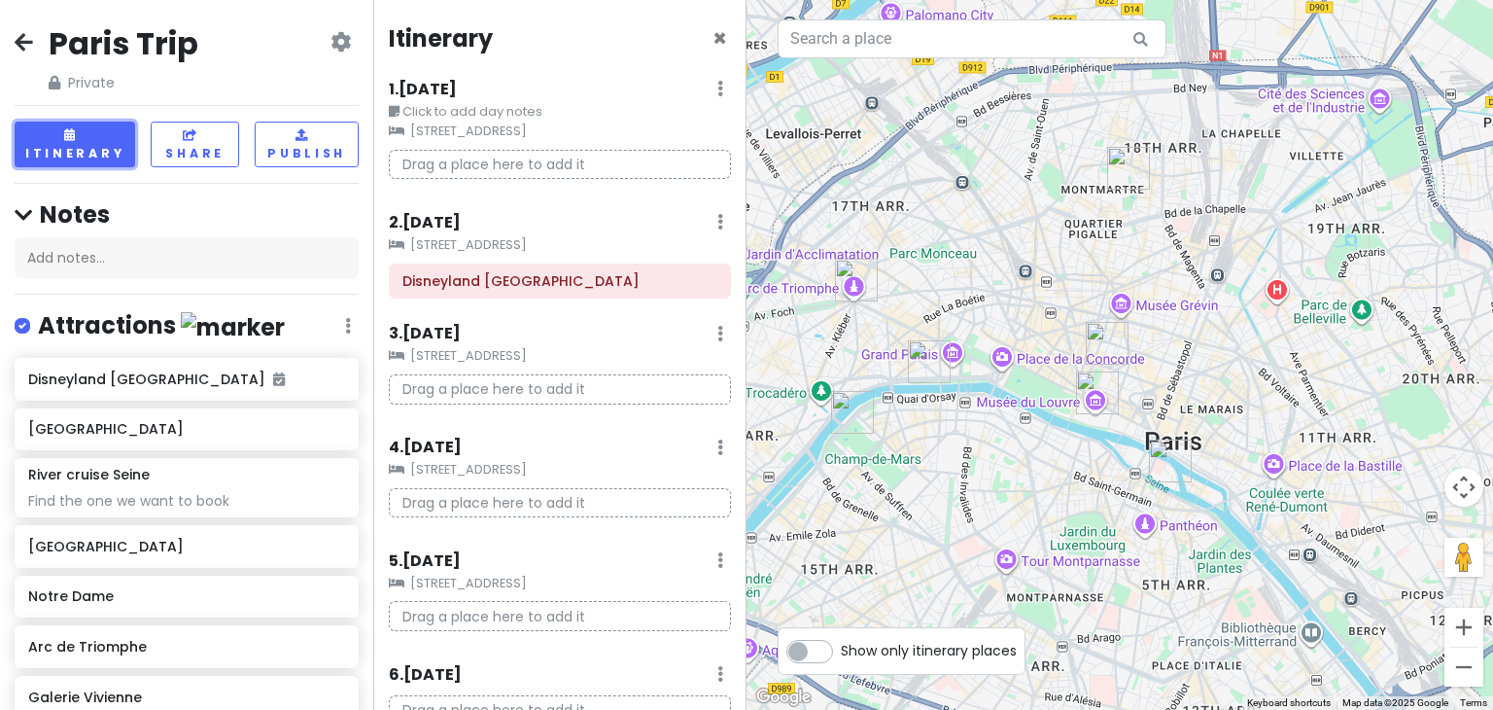
scroll to position [92, 0]
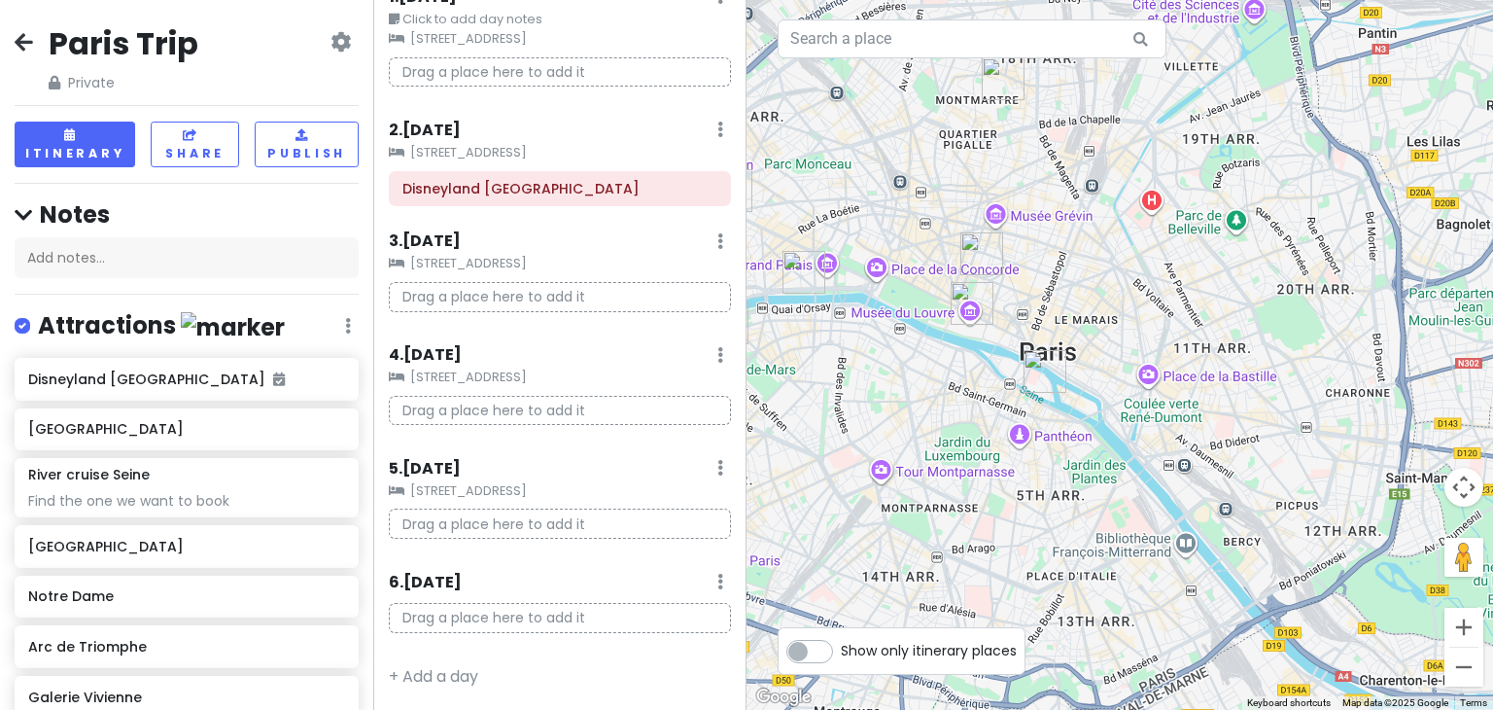
drag, startPoint x: 1244, startPoint y: 429, endPoint x: 1107, endPoint y: 335, distance: 165.8
click at [1107, 335] on div at bounding box center [1119, 355] width 746 height 710
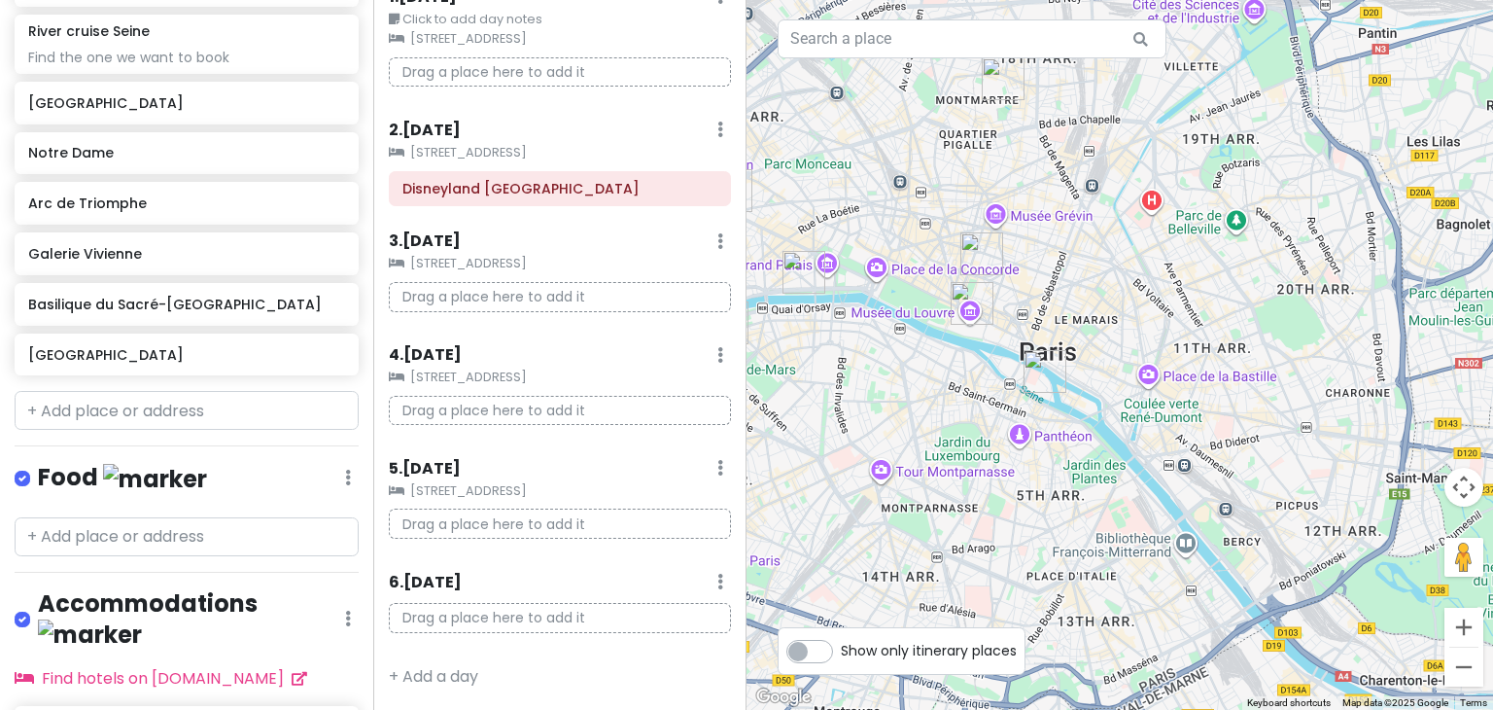
scroll to position [443, 0]
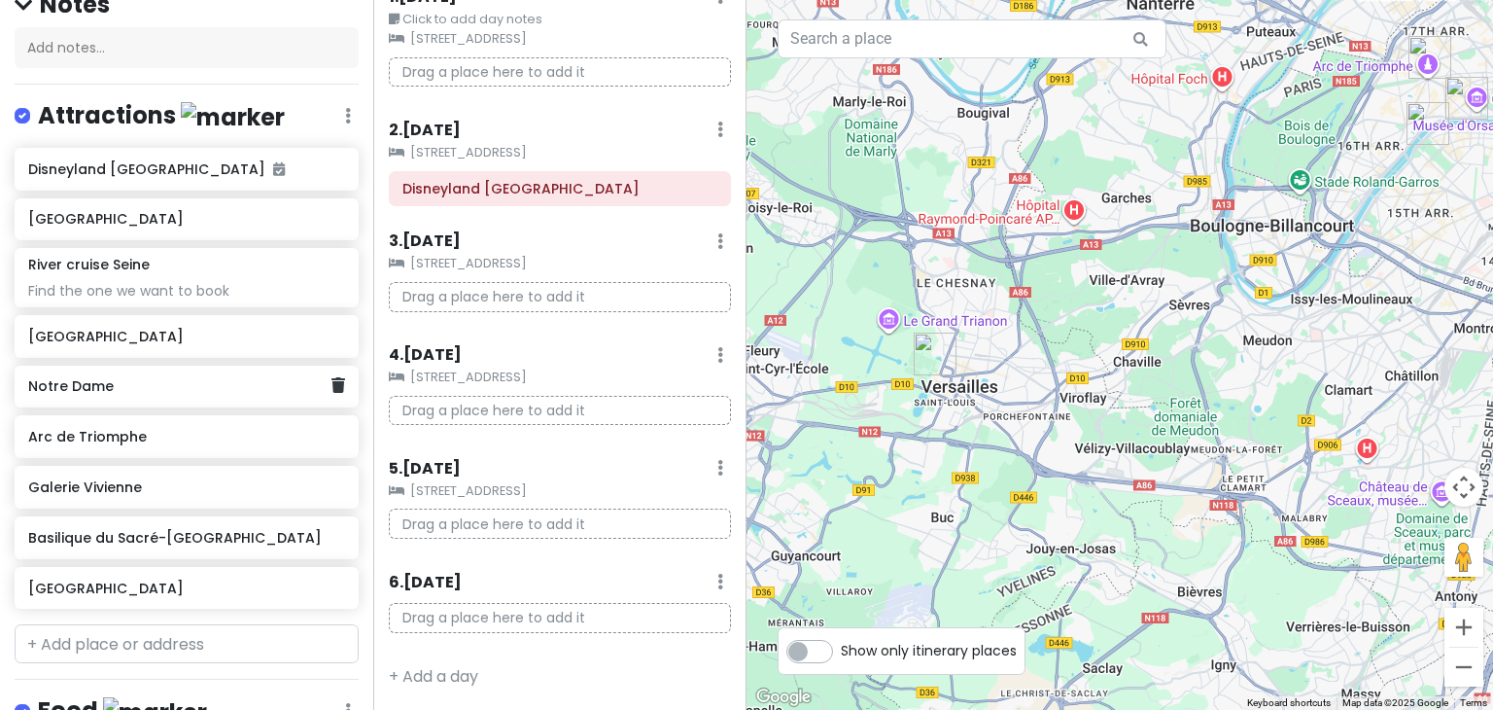
scroll to position [210, 0]
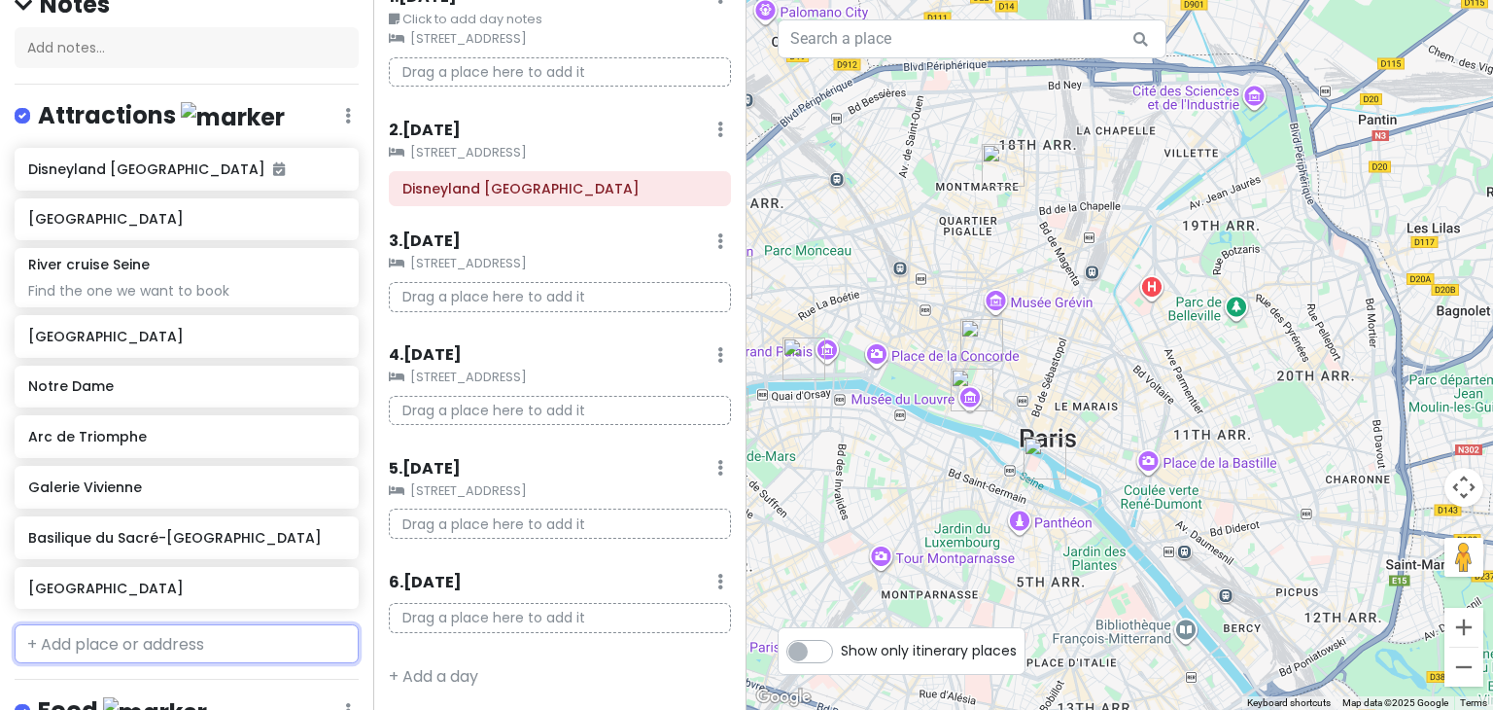
click at [119, 650] on input "text" at bounding box center [187, 643] width 344 height 39
type input "panthe"
click at [148, 682] on span "[GEOGRAPHIC_DATA], [GEOGRAPHIC_DATA], [GEOGRAPHIC_DATA]" at bounding box center [166, 700] width 254 height 42
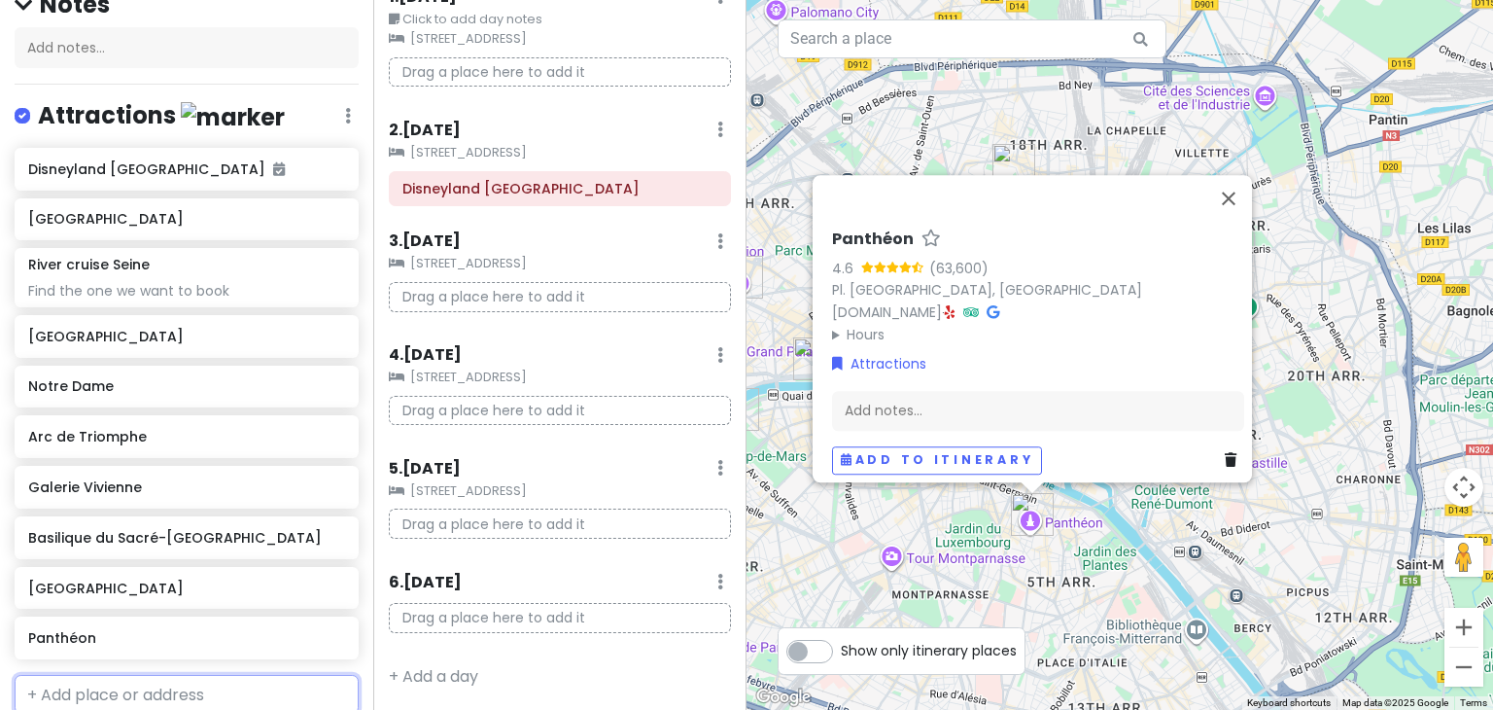
click at [140, 681] on input "text" at bounding box center [187, 694] width 344 height 39
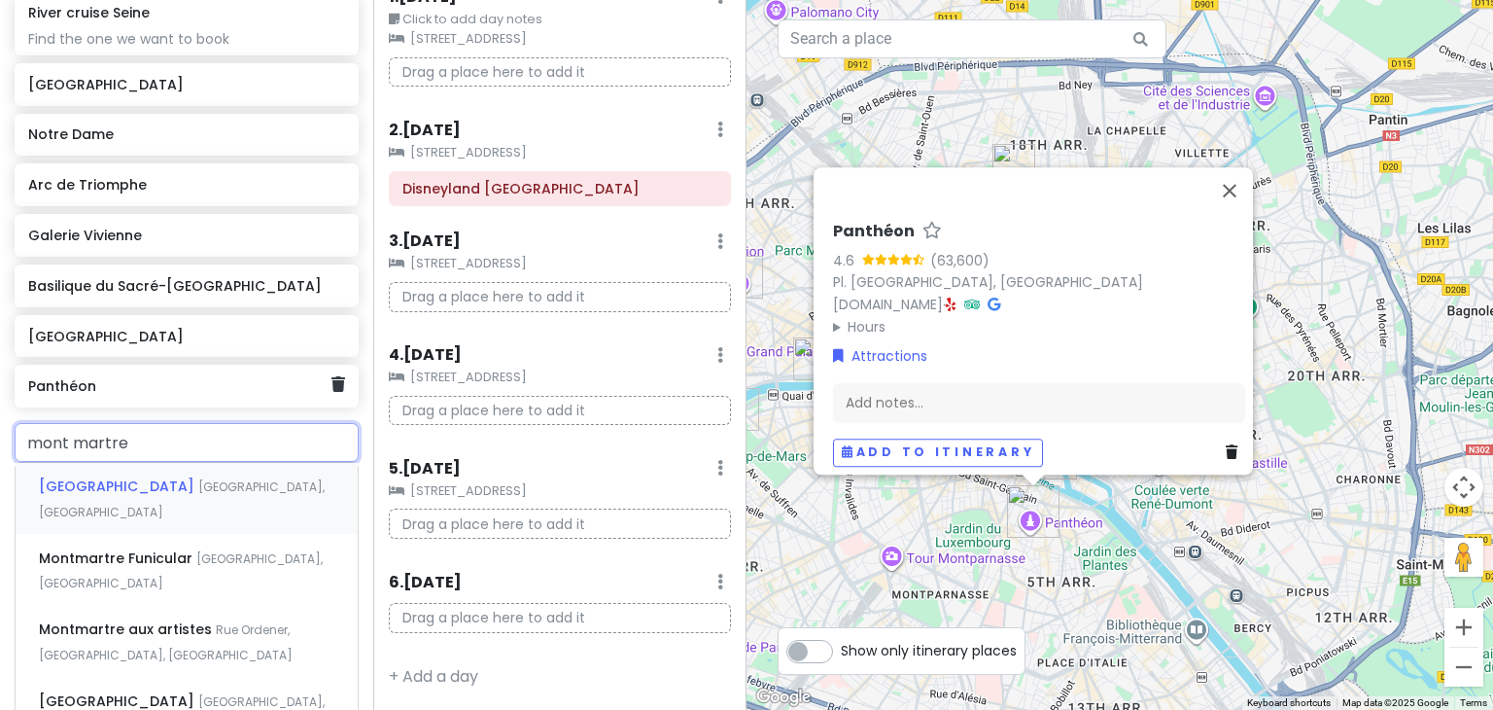
scroll to position [473, 0]
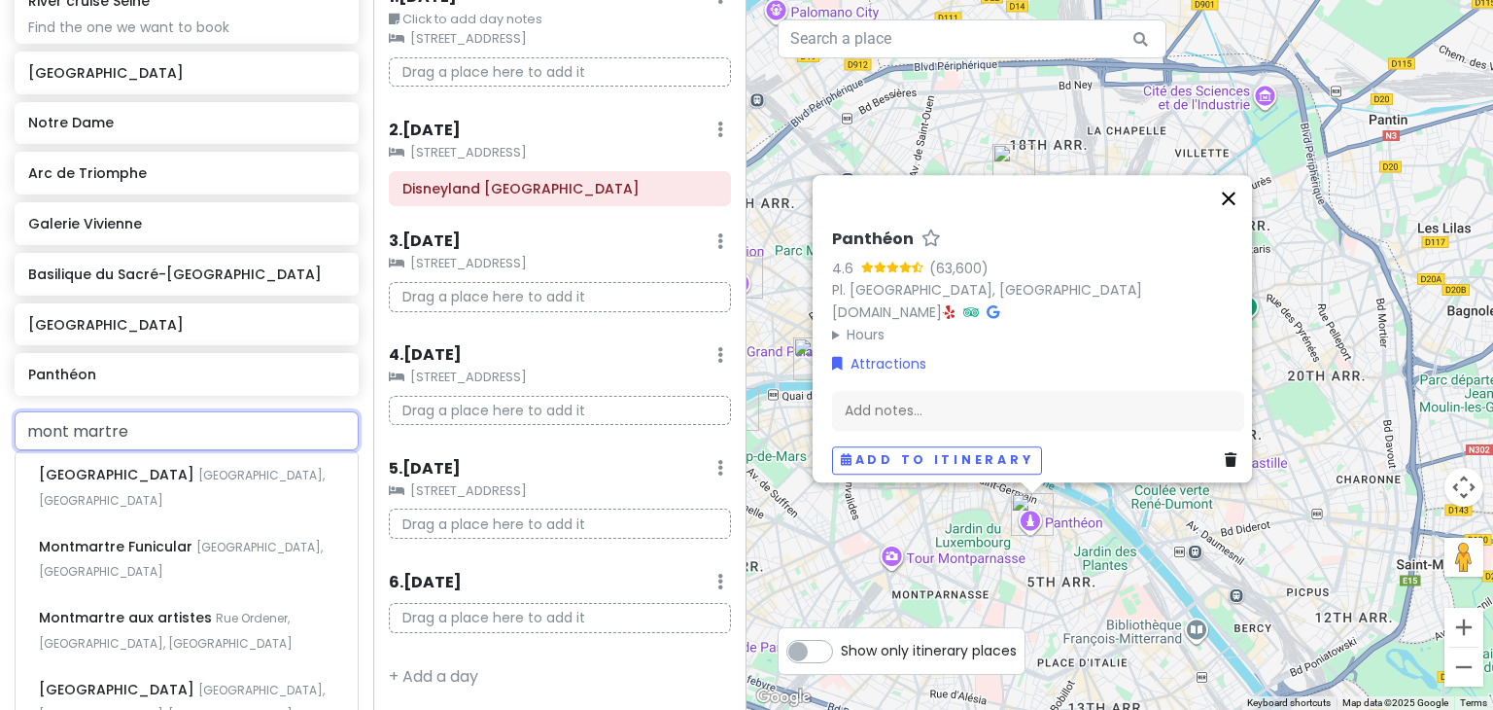
type input "mont martre"
click at [1234, 191] on button "Close" at bounding box center [1228, 198] width 47 height 47
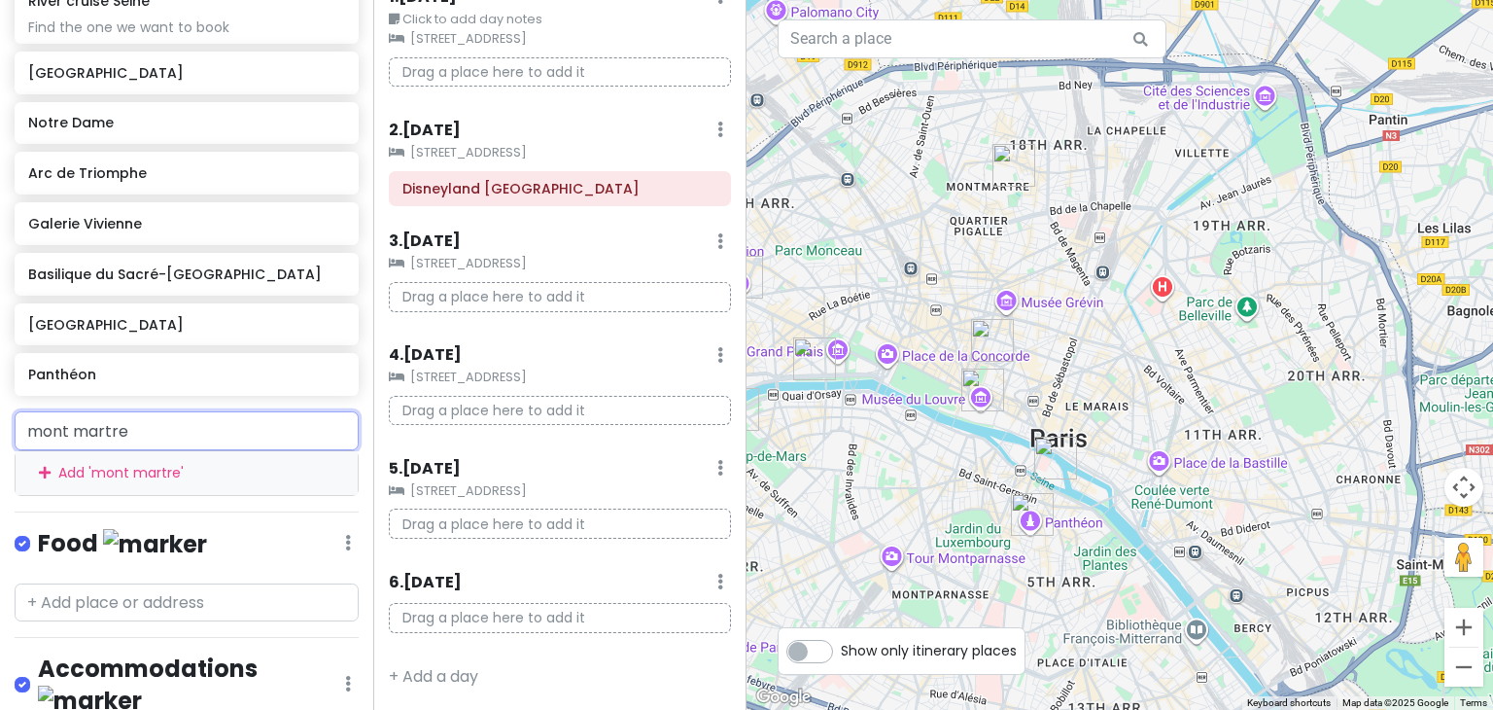
click at [306, 439] on input "mont martre" at bounding box center [187, 430] width 344 height 39
drag, startPoint x: 306, startPoint y: 439, endPoint x: 0, endPoint y: 348, distance: 319.5
click at [0, 348] on div "Paris Trip Private Change Dates Make a Copy Delete Trip Go Pro ⚡️ Give Feedback…" at bounding box center [186, 355] width 373 height 710
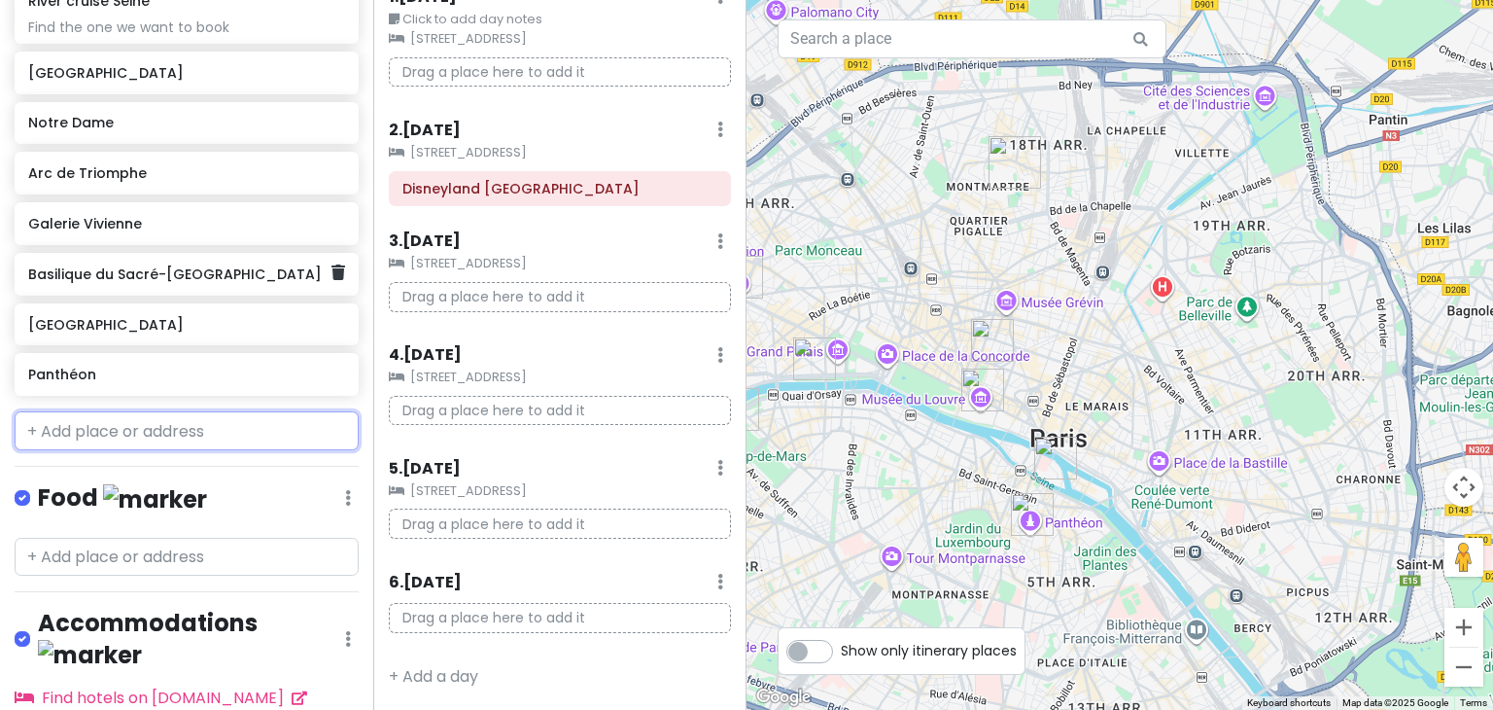
click at [162, 271] on h6 "Basilique du Sacré-[GEOGRAPHIC_DATA]" at bounding box center [179, 273] width 302 height 17
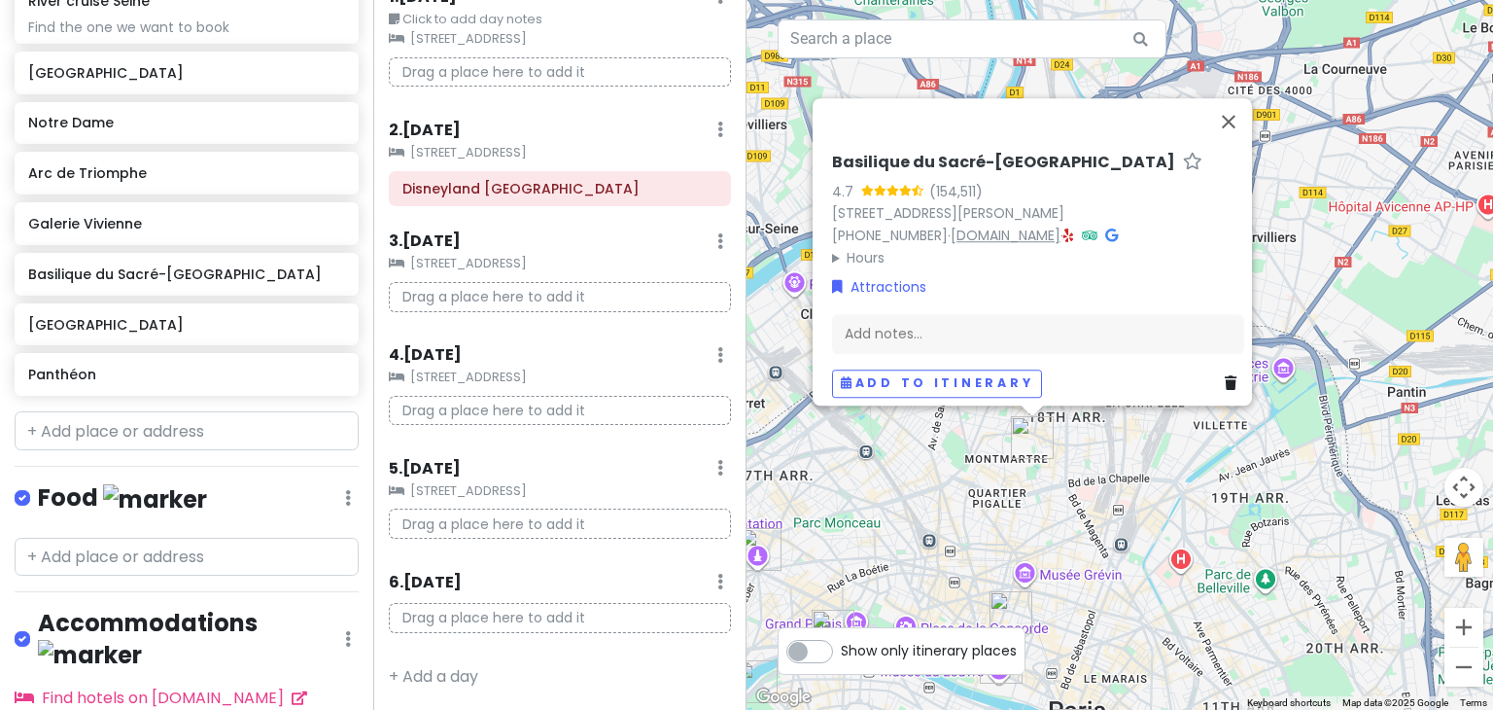
click at [1040, 225] on link "[DOMAIN_NAME]" at bounding box center [1006, 234] width 110 height 19
click at [1236, 98] on button "Close" at bounding box center [1228, 121] width 47 height 47
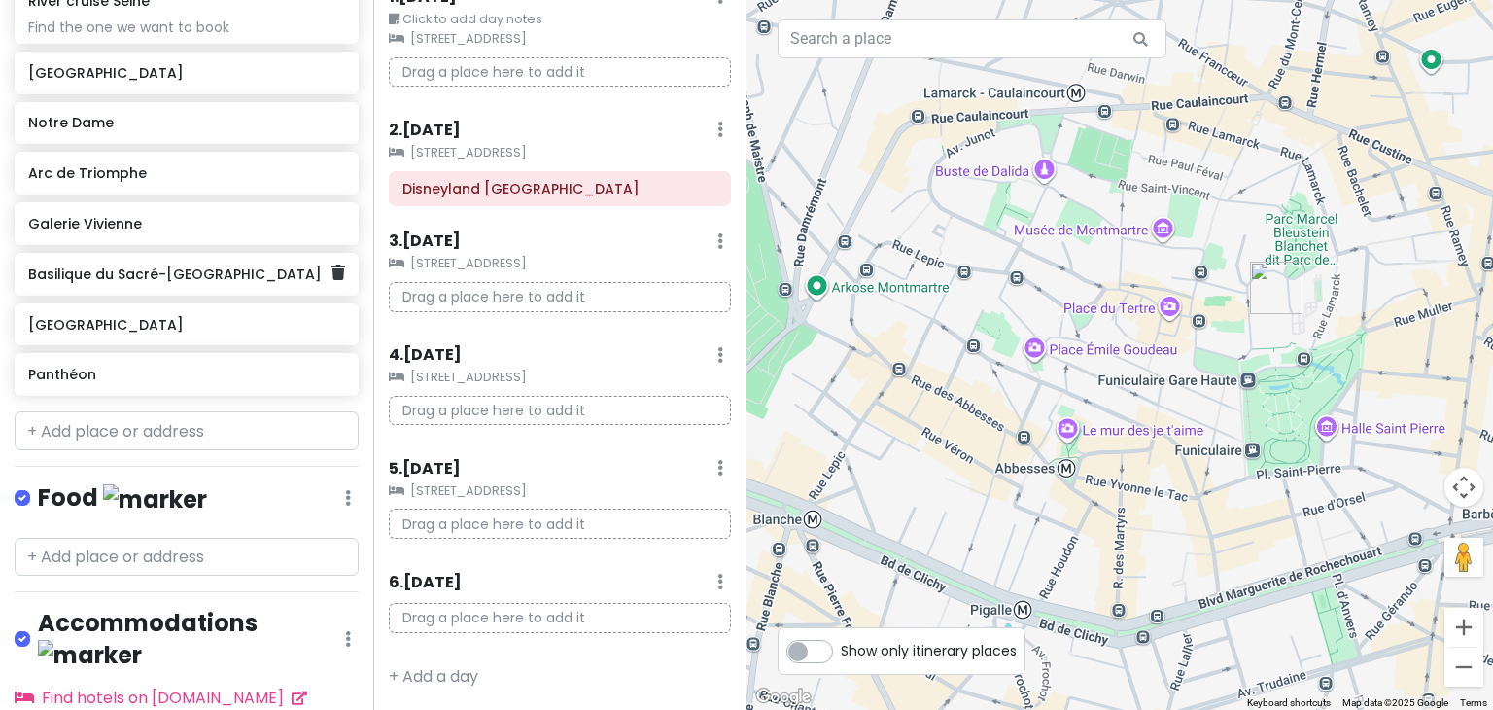
scroll to position [337, 0]
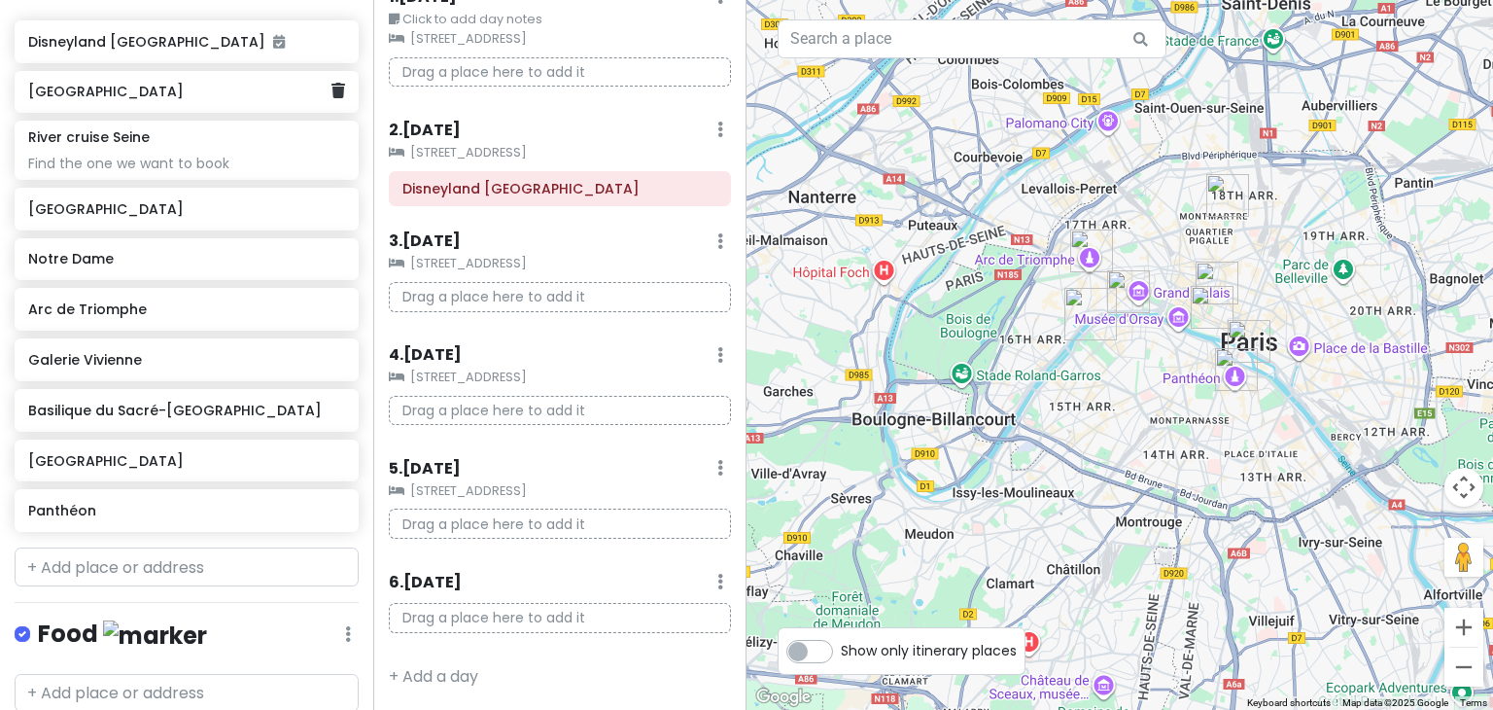
click at [109, 87] on h6 "[GEOGRAPHIC_DATA]" at bounding box center [179, 91] width 302 height 17
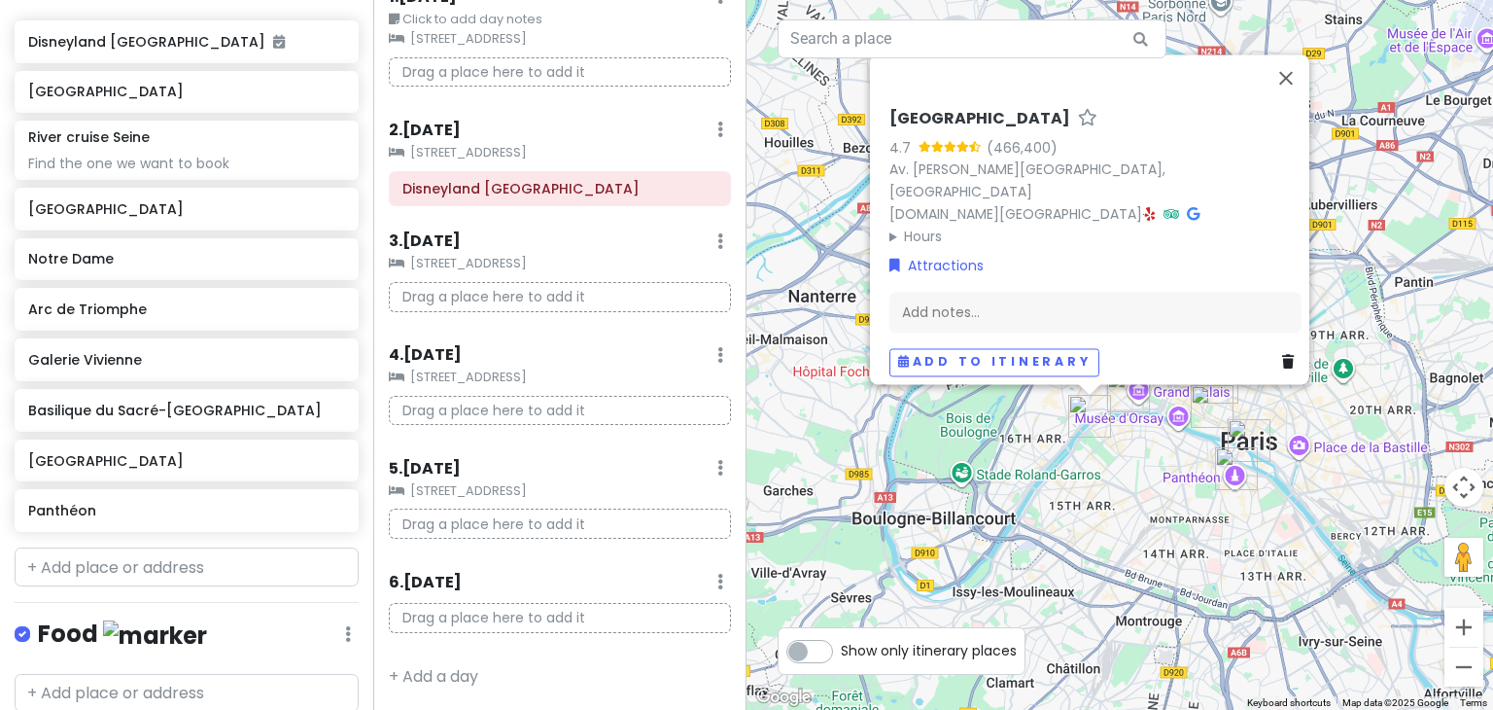
click at [1175, 474] on div "[GEOGRAPHIC_DATA] 4.7 (466,400) Av. [PERSON_NAME][GEOGRAPHIC_DATA], [GEOGRAPHIC…" at bounding box center [1119, 355] width 746 height 710
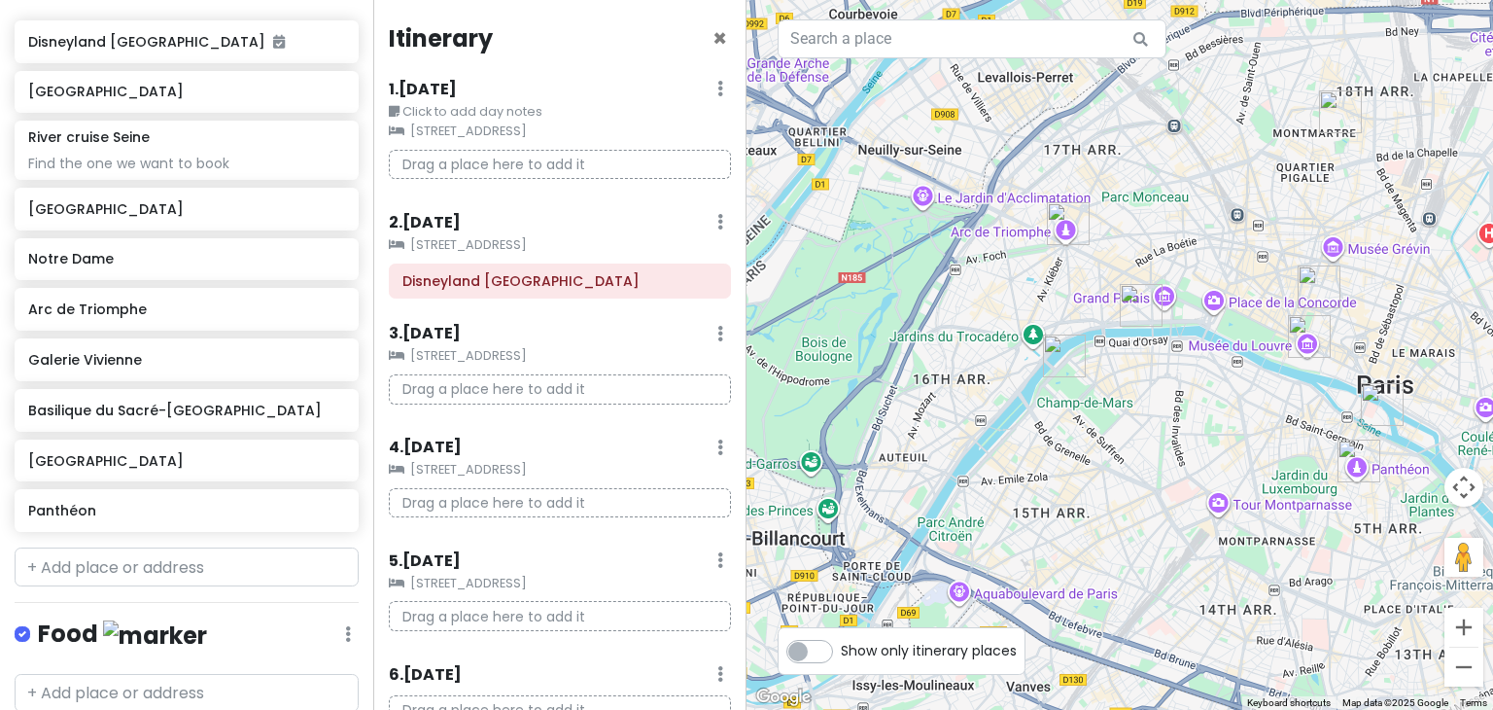
scroll to position [2, 0]
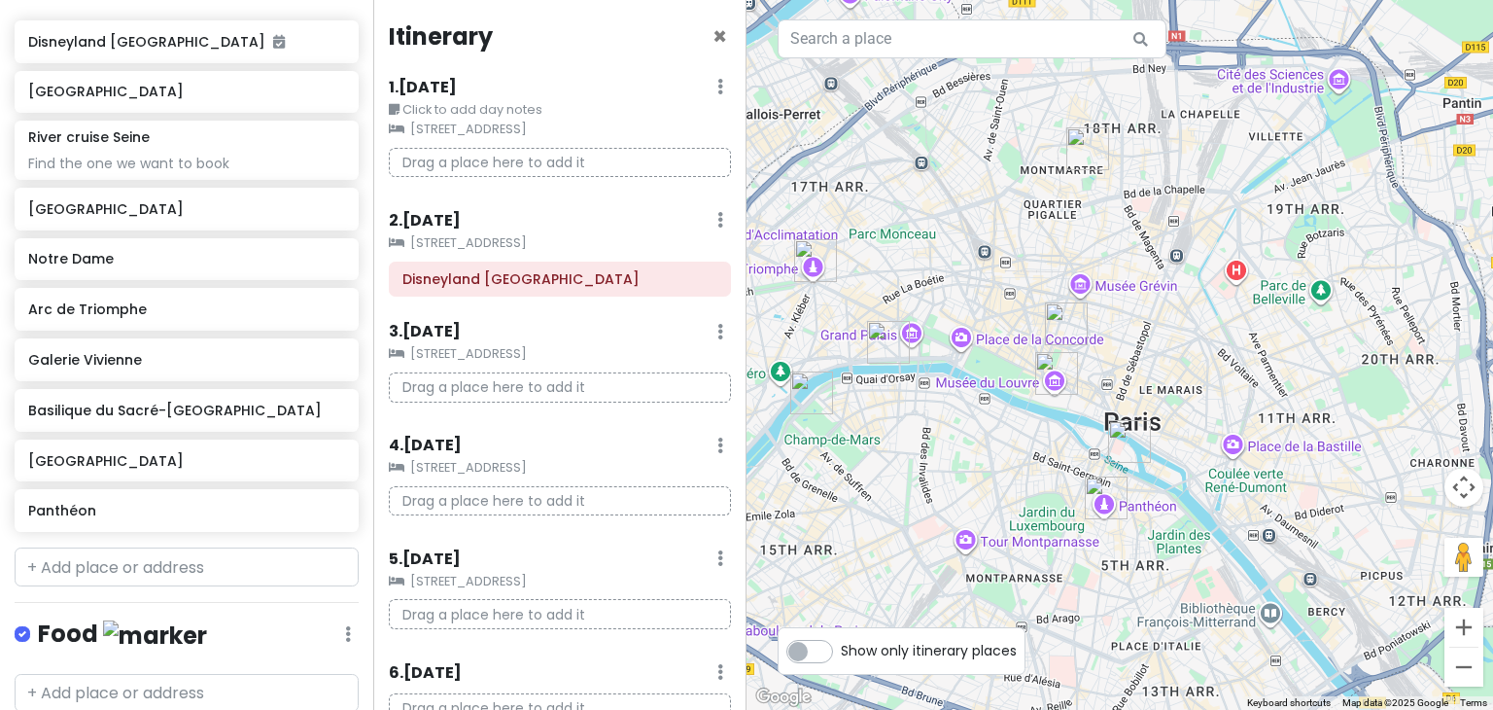
drag, startPoint x: 1254, startPoint y: 353, endPoint x: 1000, endPoint y: 390, distance: 256.3
click at [1000, 390] on div at bounding box center [1119, 355] width 746 height 710
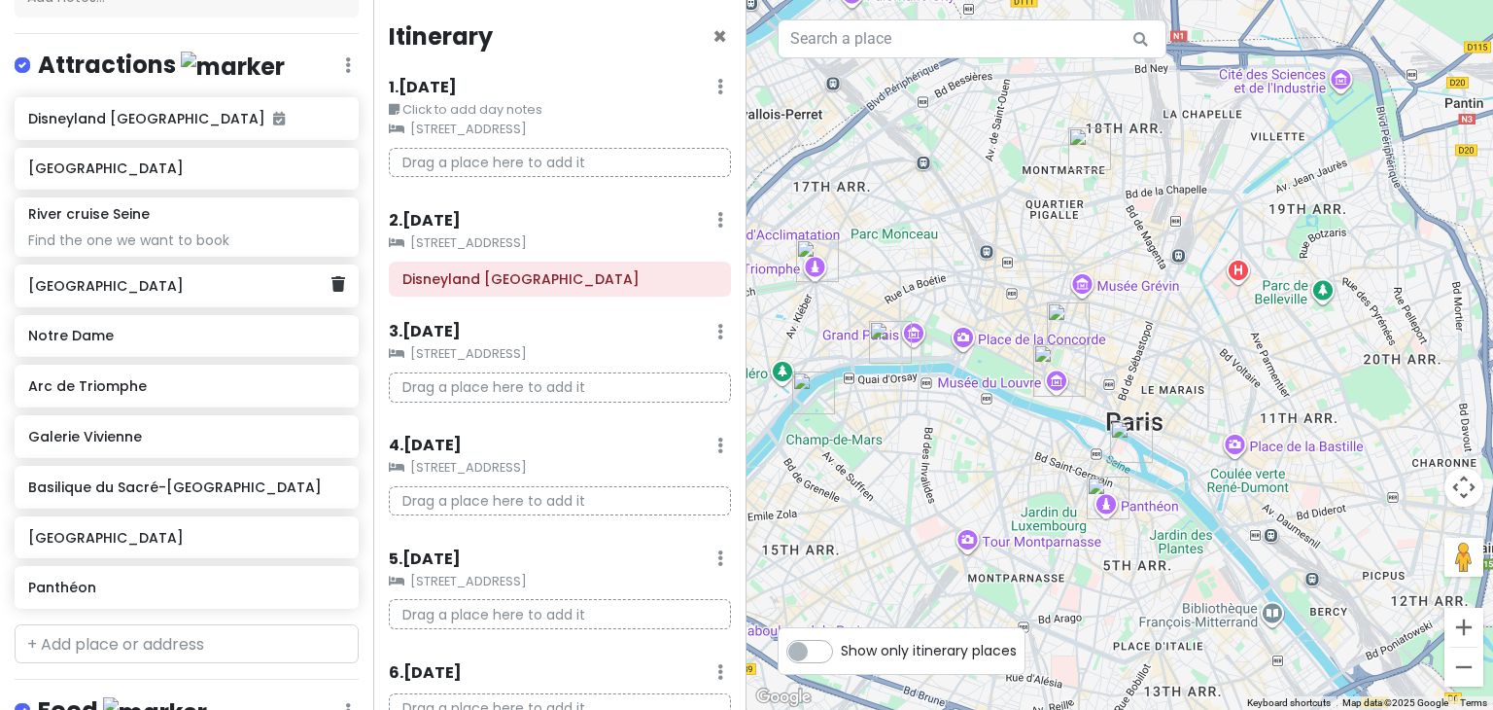
scroll to position [220, 0]
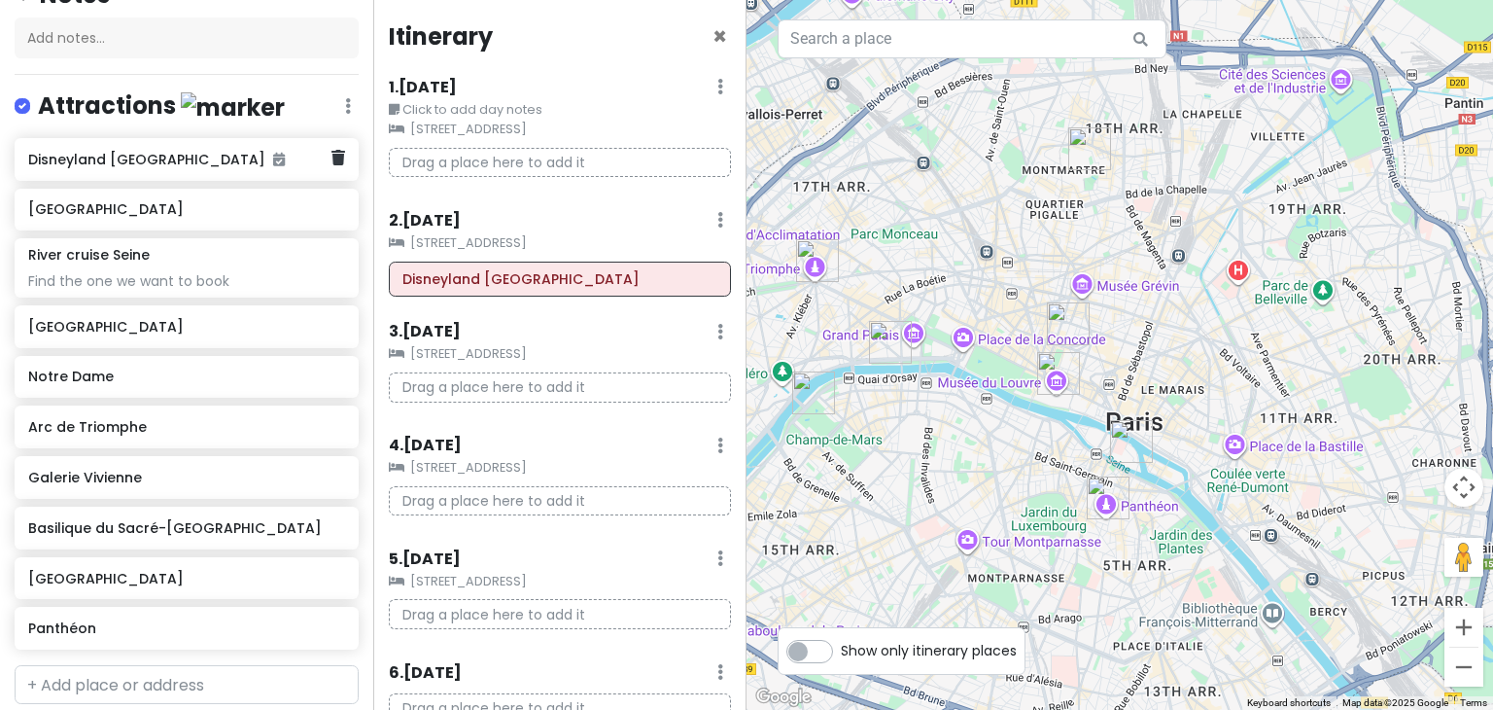
click at [194, 155] on h6 "Disneyland [GEOGRAPHIC_DATA]" at bounding box center [179, 159] width 302 height 17
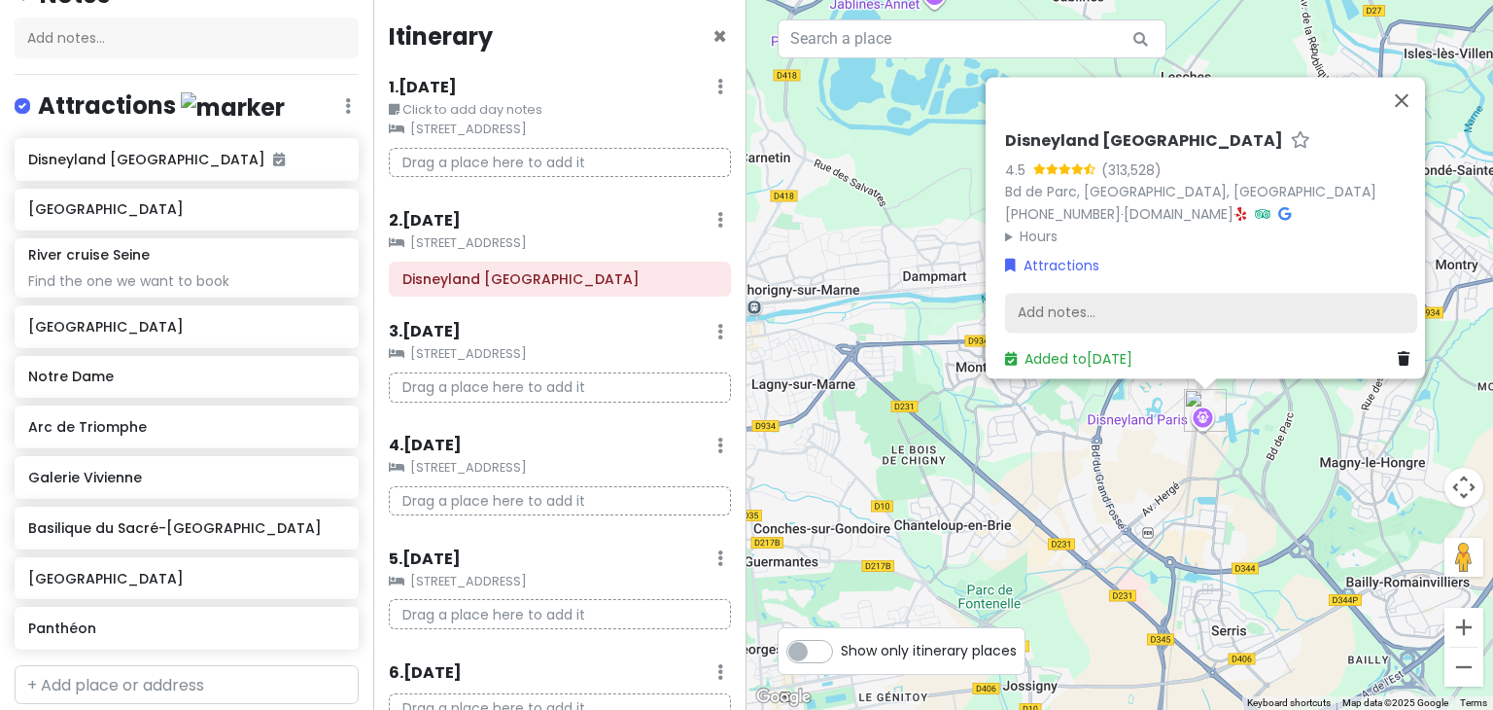
click at [1236, 304] on div "Add notes..." at bounding box center [1211, 313] width 412 height 41
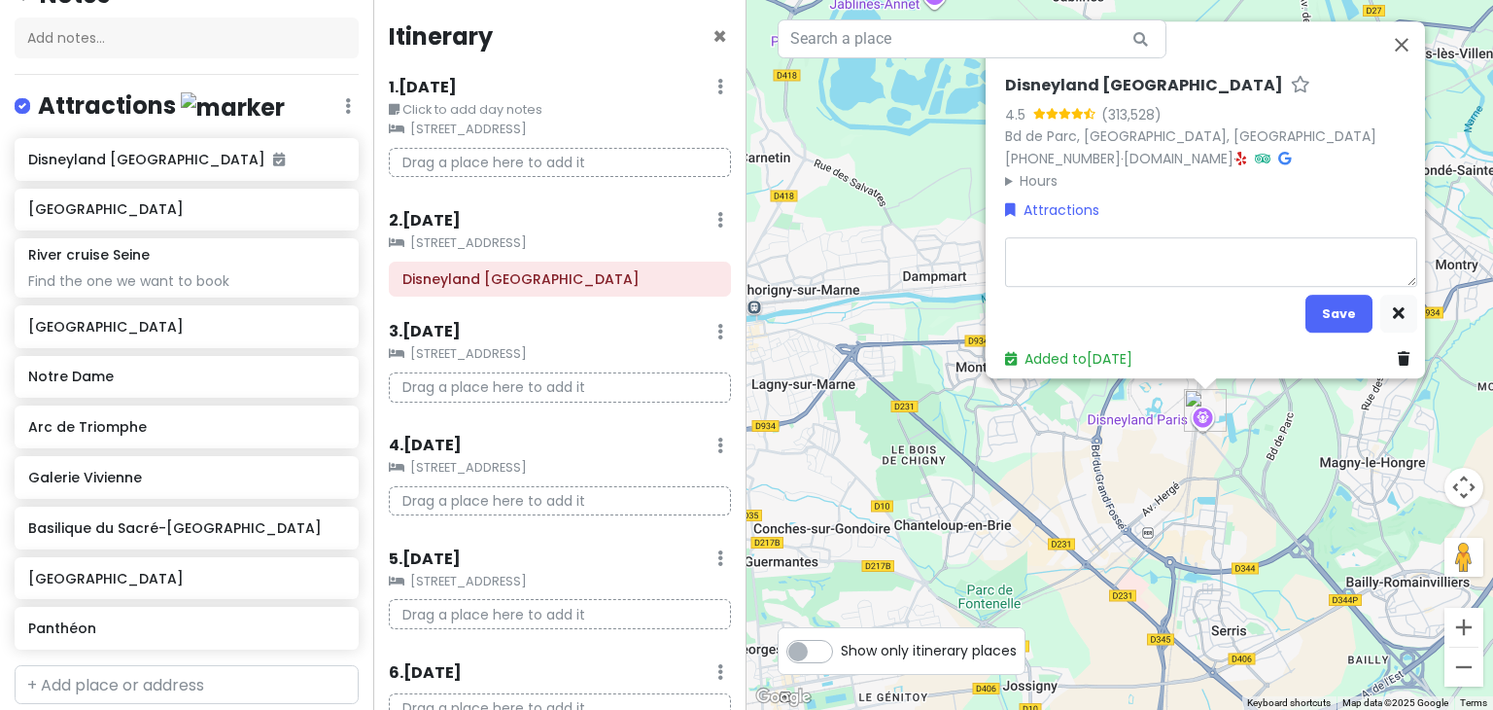
type textarea "x"
type textarea "N"
type textarea "x"
type textarea "Ne"
type textarea "x"
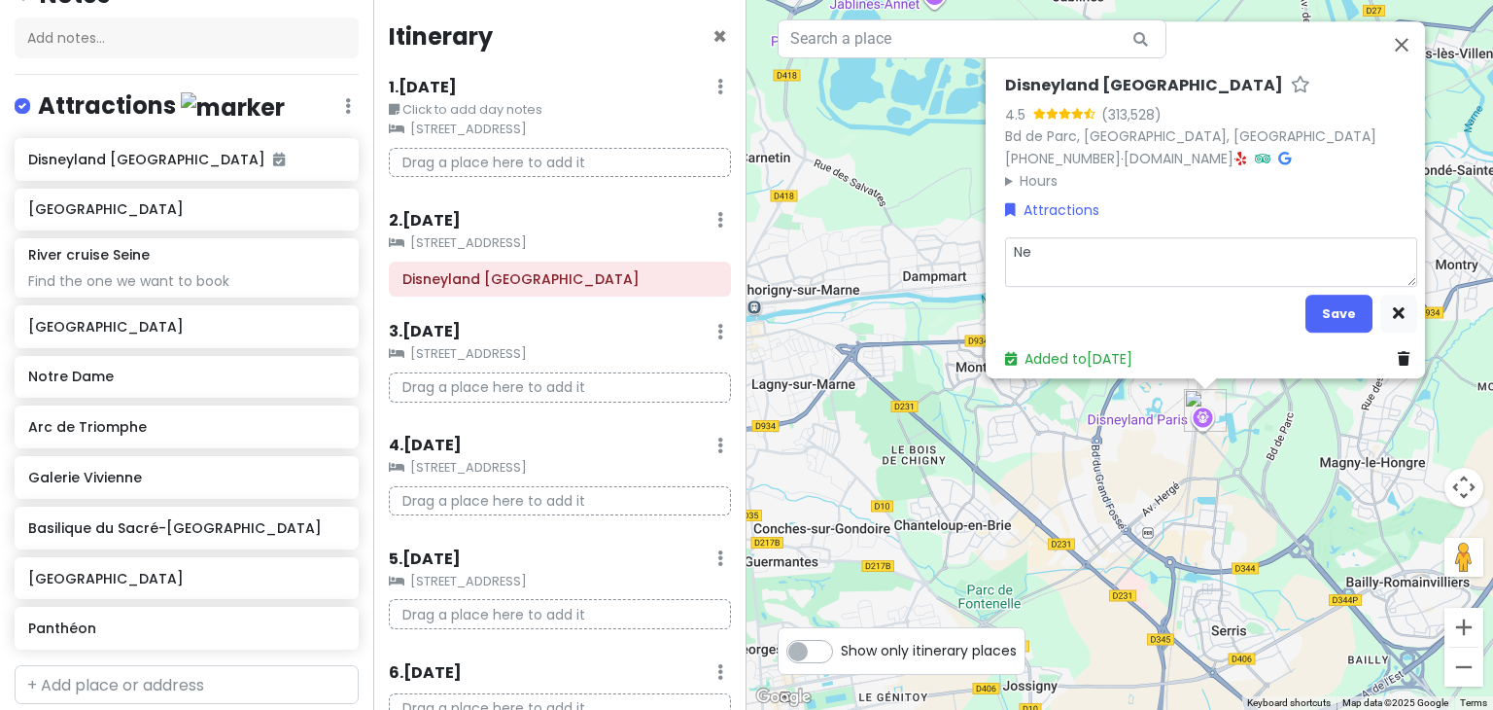
type textarea "Nee"
type textarea "x"
type textarea "Need"
type textarea "x"
type textarea "Need"
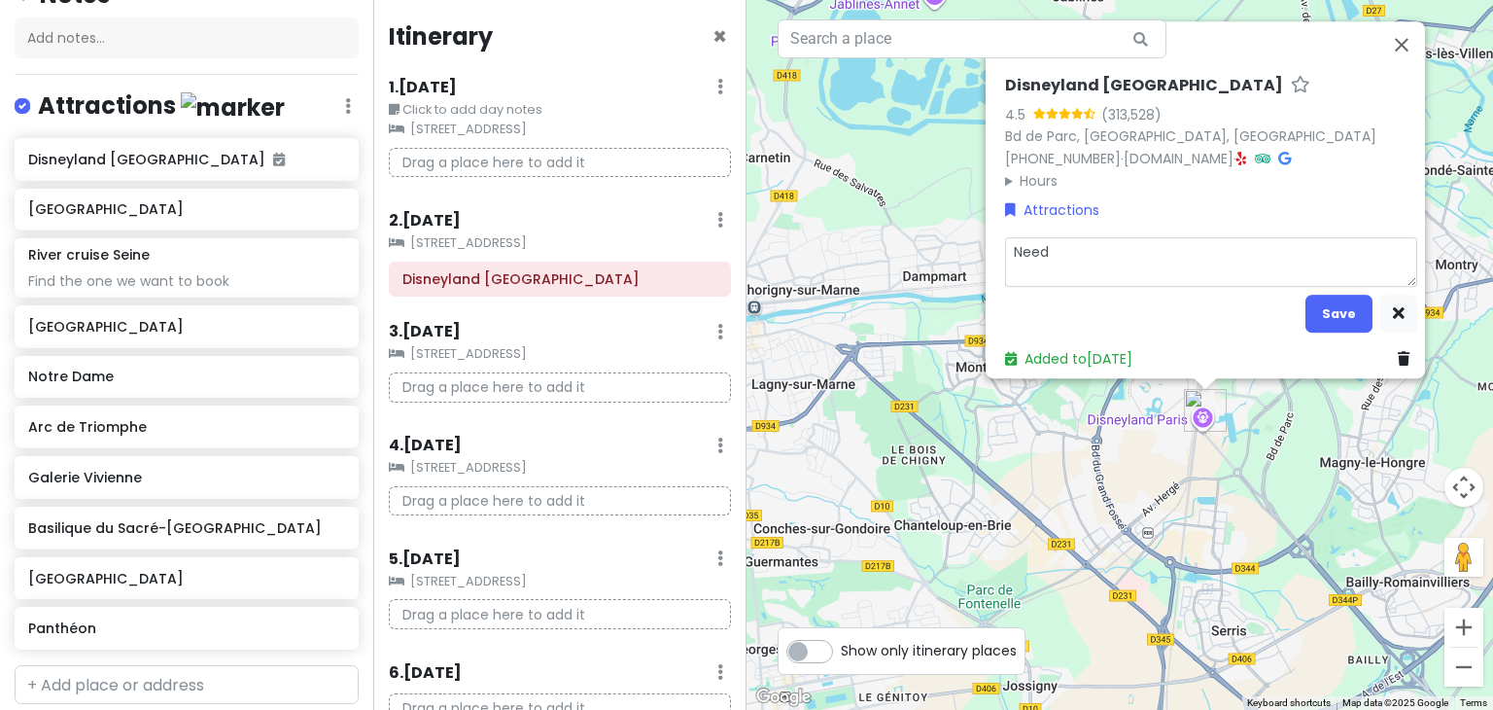
type textarea "x"
type textarea "Need"
type textarea "x"
type textarea "Needs"
type textarea "x"
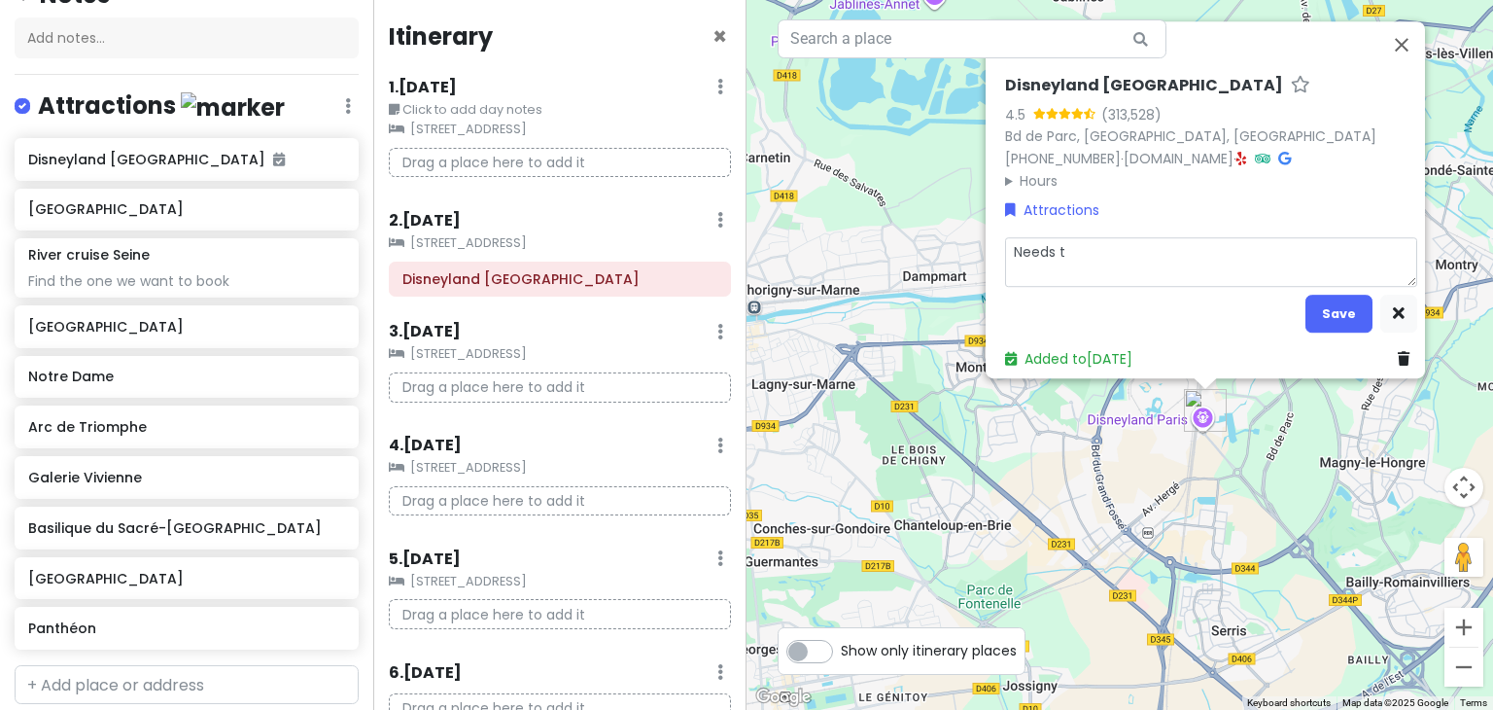
type textarea "Needs to"
type textarea "x"
type textarea "Needs to"
type textarea "x"
type textarea "Needs to be"
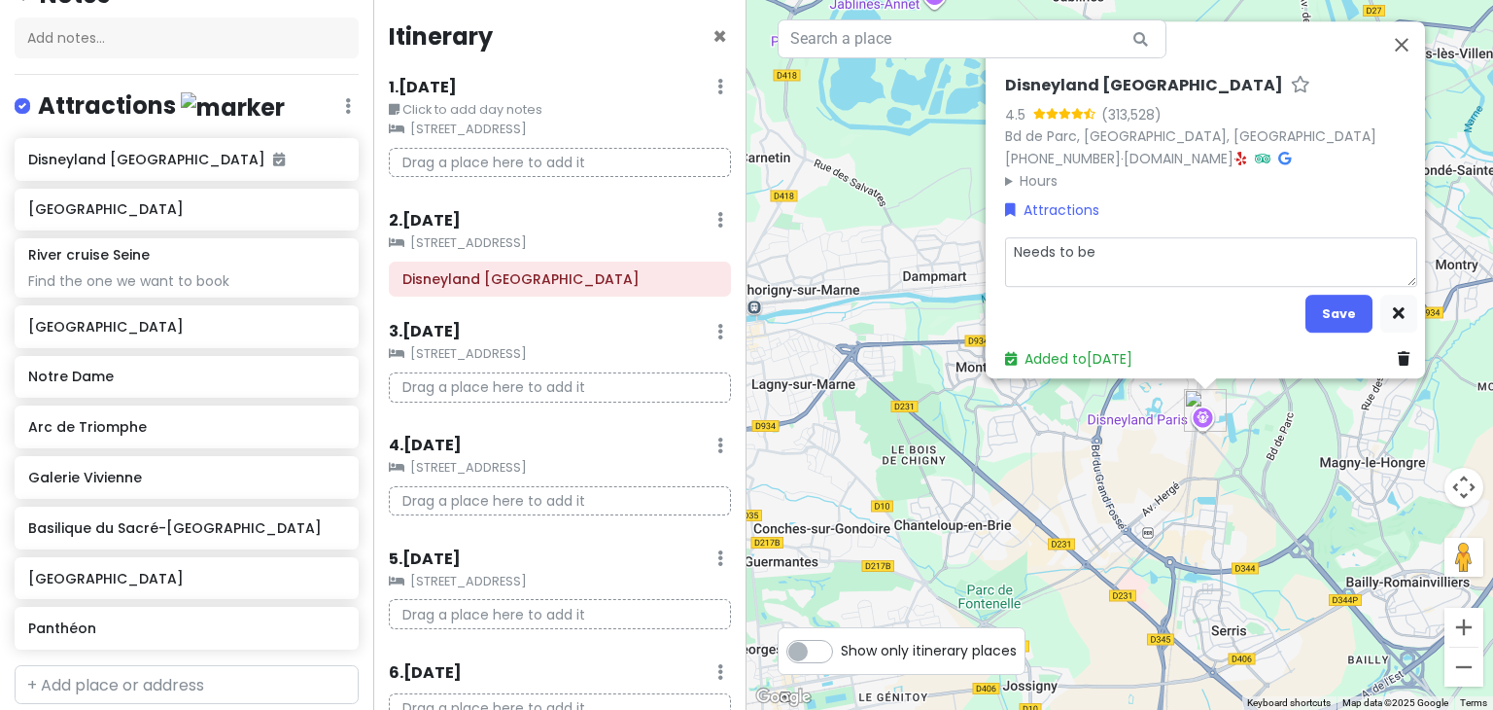
type textarea "x"
type textarea "Needs to be"
type textarea "x"
type textarea "Needs to be b"
type textarea "x"
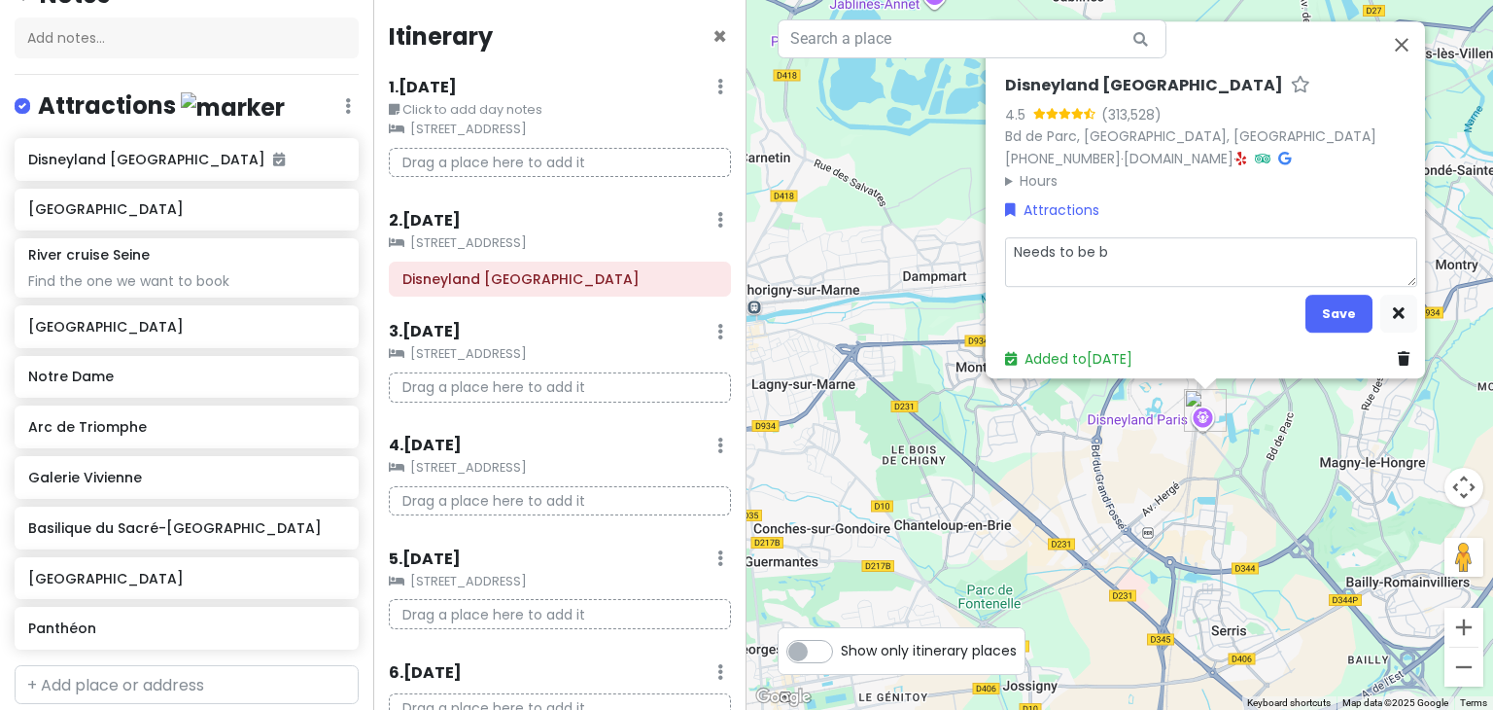
type textarea "Needs to be bo"
type textarea "x"
type textarea "Needs to be boo"
type textarea "x"
type textarea "Needs to be book"
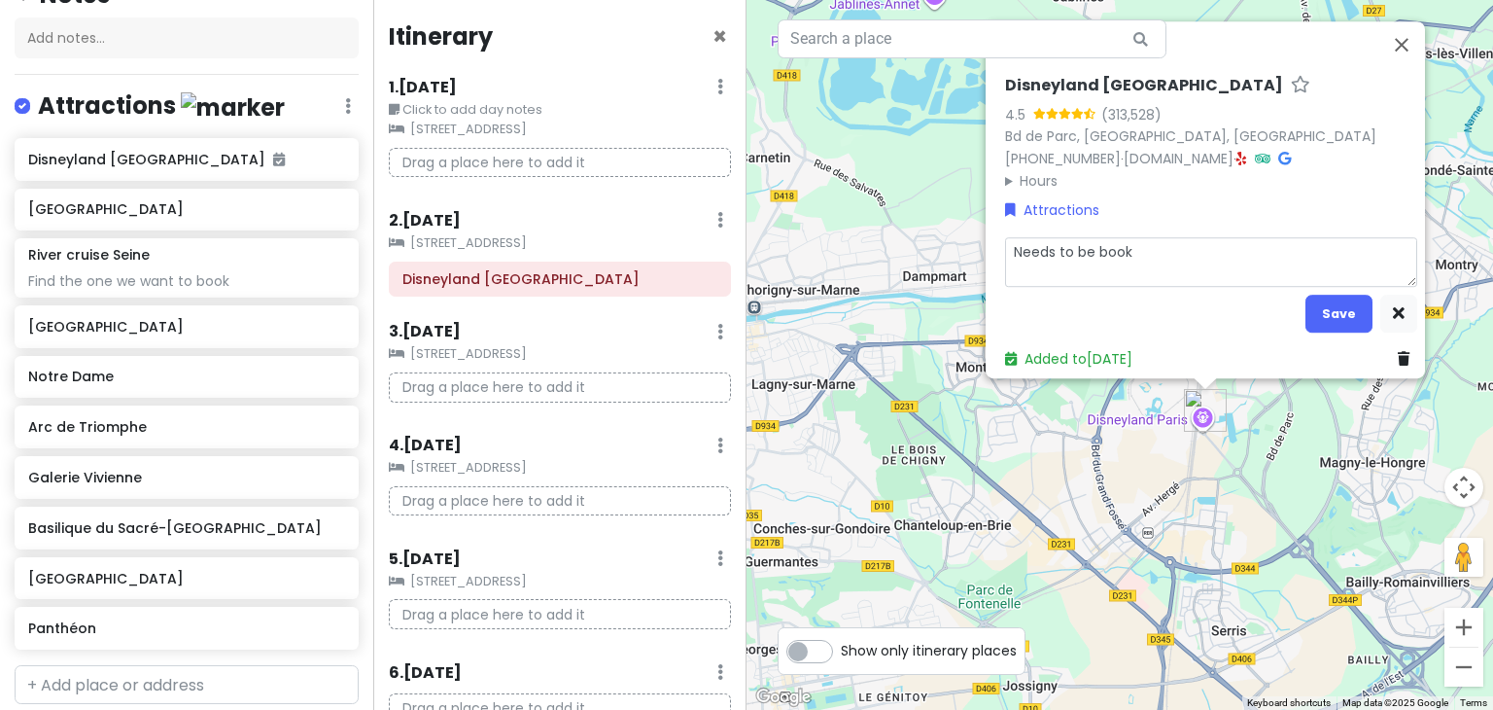
type textarea "x"
type textarea "Needs to be booke"
type textarea "x"
type textarea "Needs to be booked"
type textarea "x"
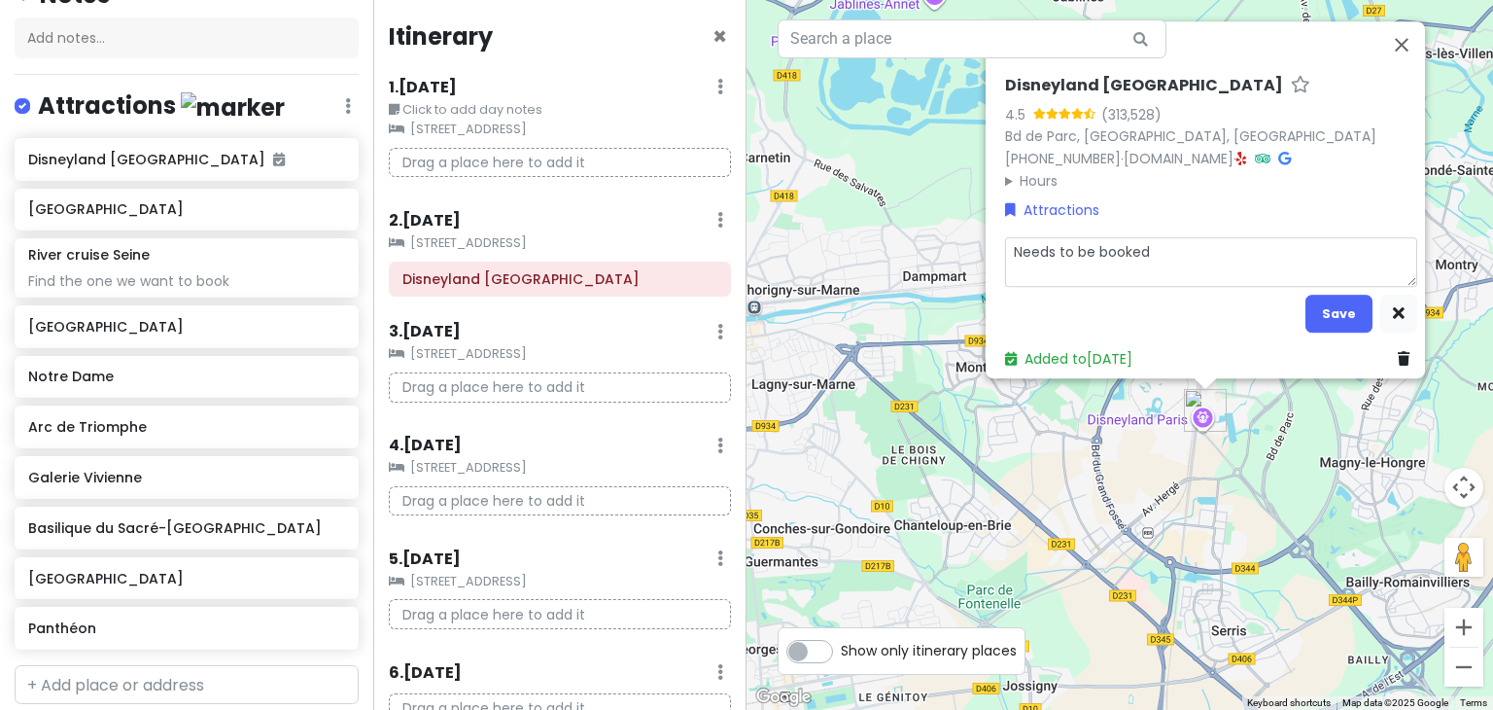
type textarea "Needs to be booked"
type textarea "x"
type textarea "Needs to be booked -"
type textarea "x"
type textarea "Needs to be booked -"
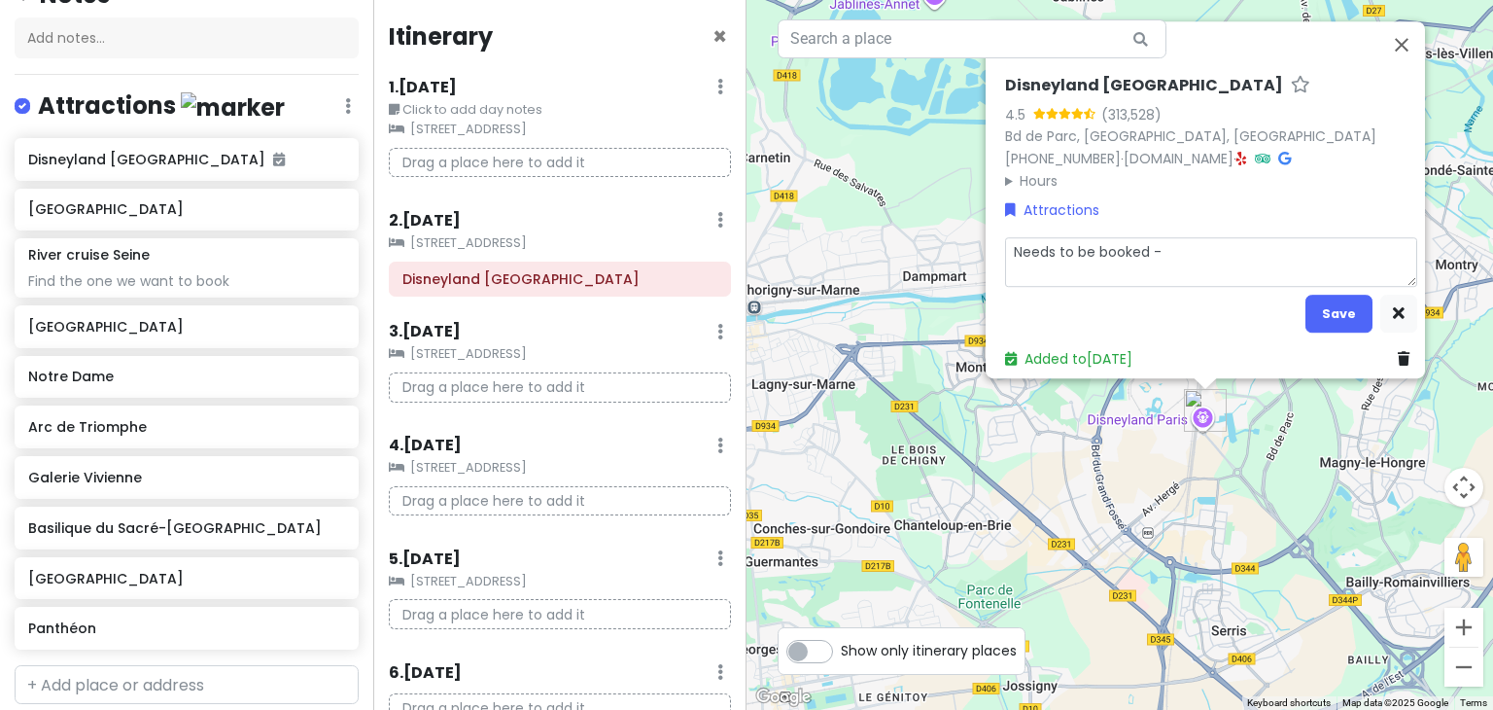
type textarea "x"
type textarea "Needs to be booked - c"
type textarea "x"
type textarea "Needs to be booked - co"
type textarea "x"
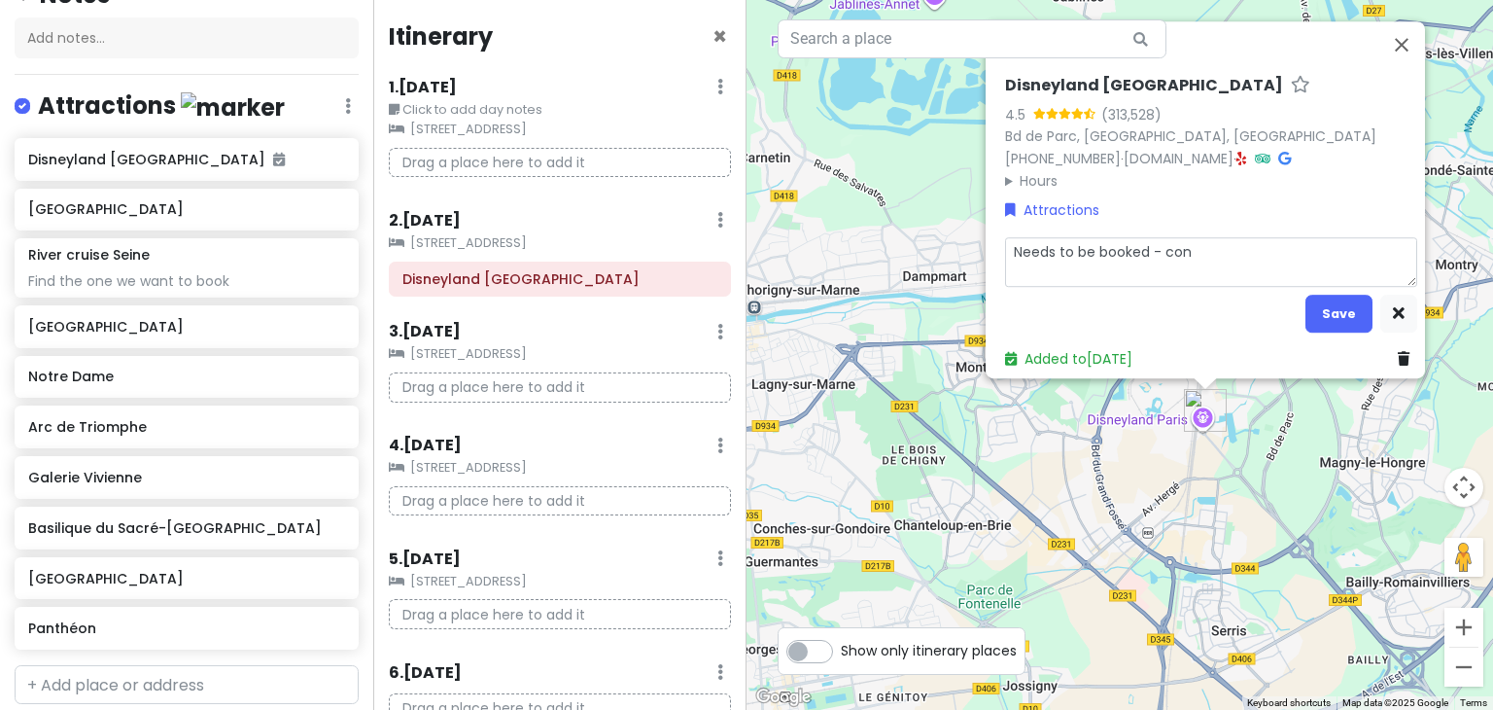
type textarea "Needs to be booked - cons"
type textarea "x"
type textarea "Needs to be booked - consi"
type textarea "x"
type textarea "Needs to be booked - consid"
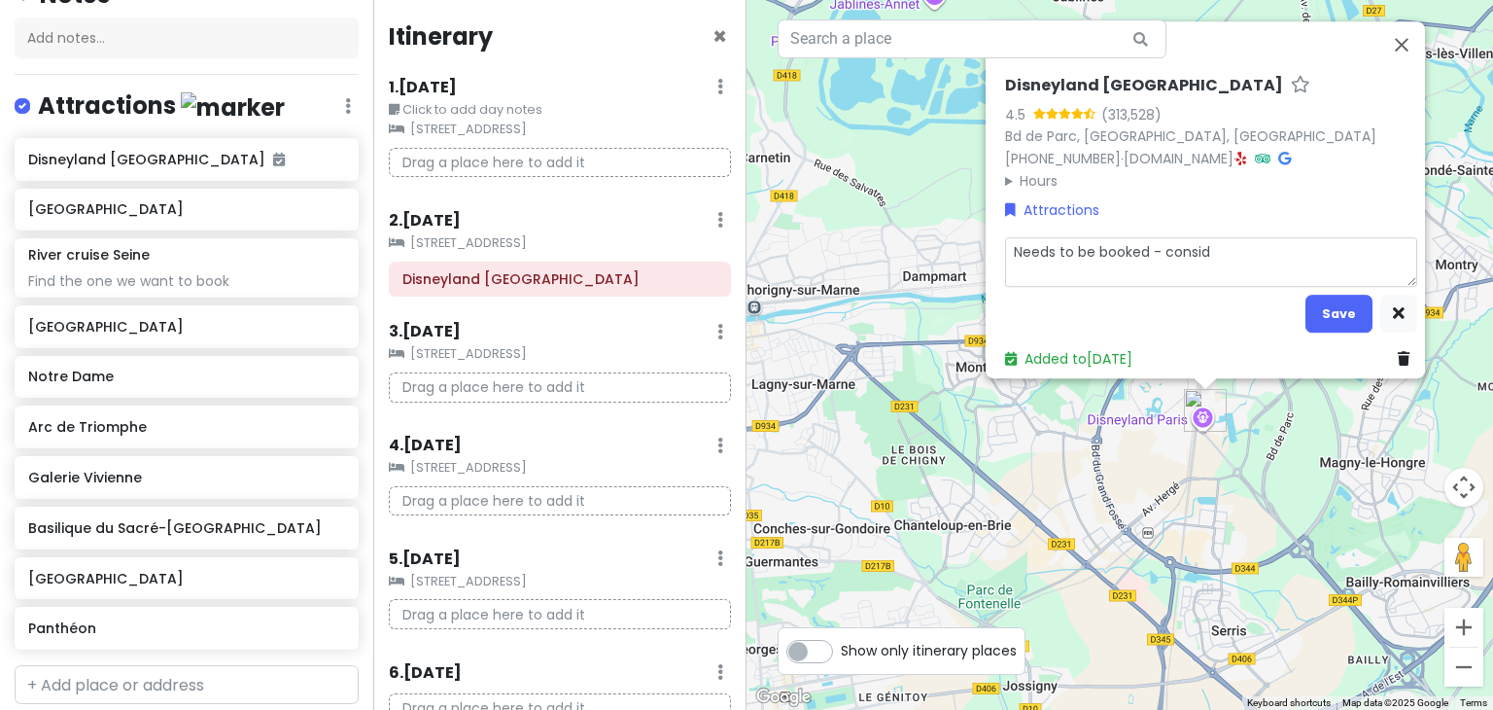
type textarea "x"
type textarea "Needs to be booked - conside"
type textarea "x"
type textarea "Needs to be booked - consider"
type textarea "x"
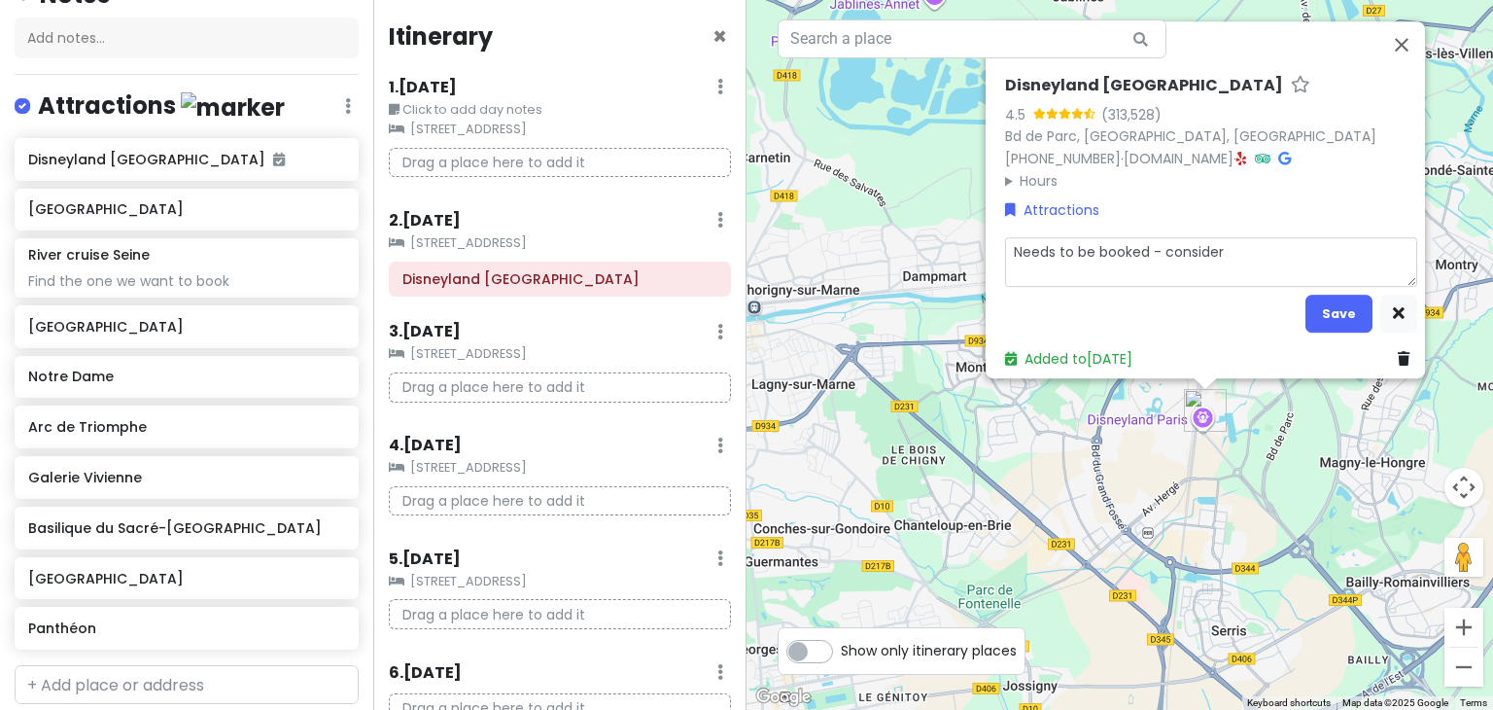
type textarea "Needs to be booked - consider"
type textarea "x"
type textarea "Needs to be booked - consider f"
type textarea "x"
type textarea "Needs to be booked - consider fa"
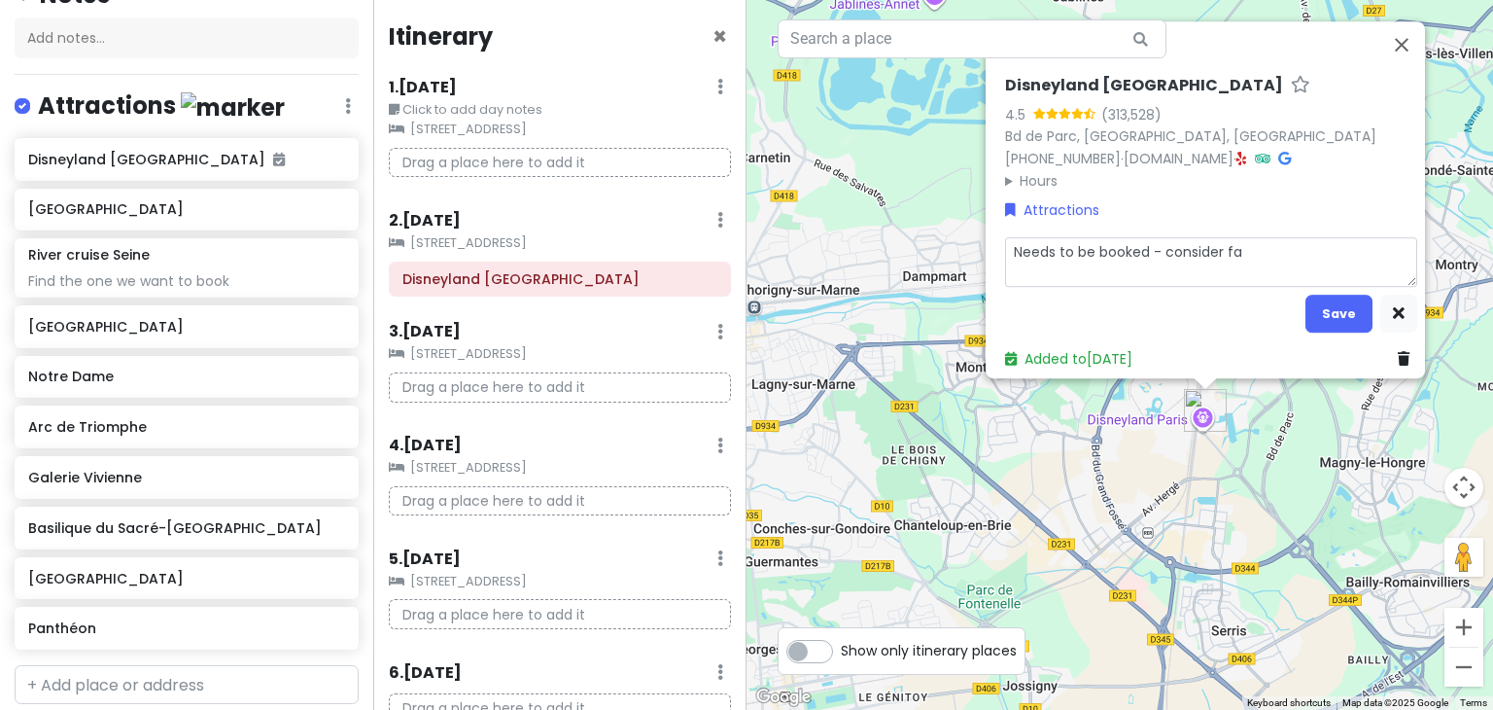
type textarea "x"
type textarea "Needs to be booked - consider fas"
type textarea "x"
type textarea "Needs to be booked - consider fast"
type textarea "x"
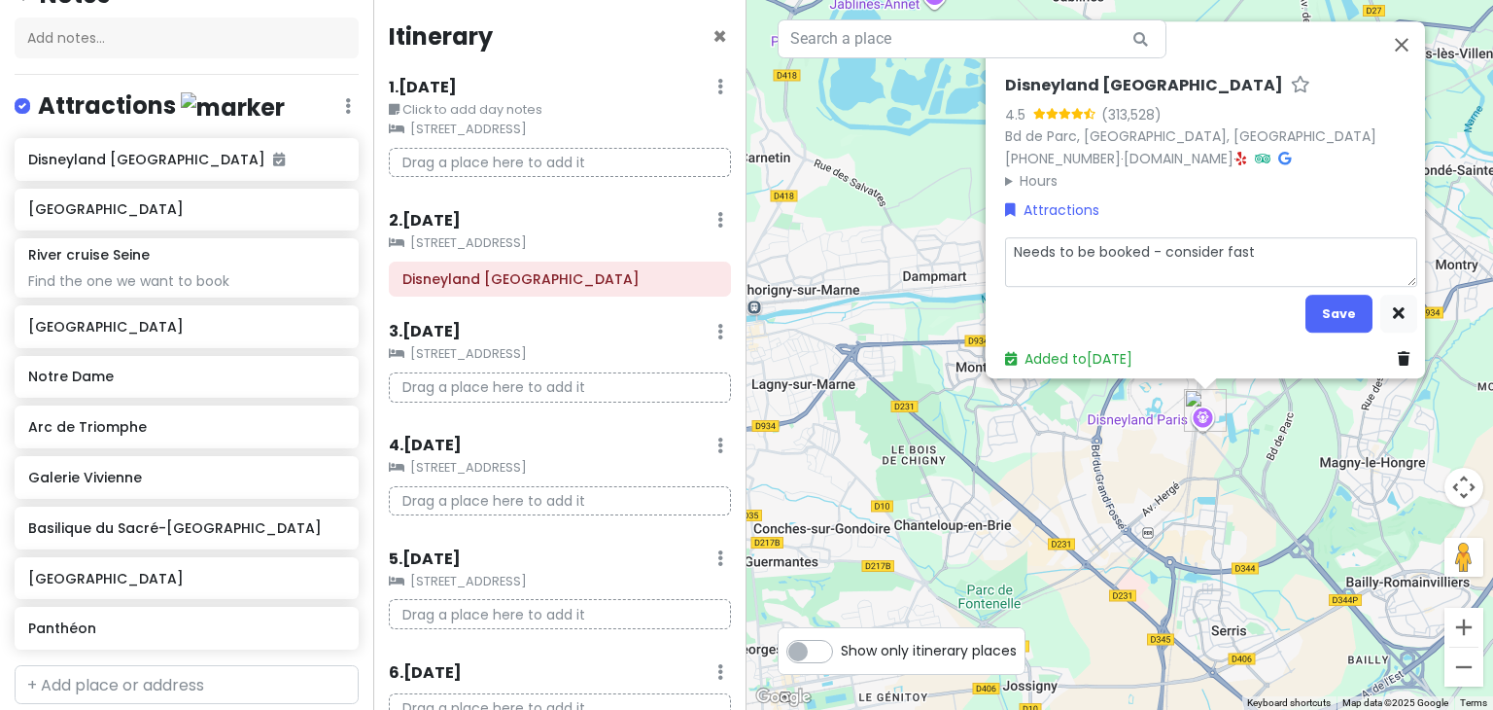
type textarea "Needs to be booked - consider fast p"
type textarea "x"
type textarea "Needs to be booked - consider fast pa"
type textarea "x"
type textarea "Needs to be booked - consider fast pas"
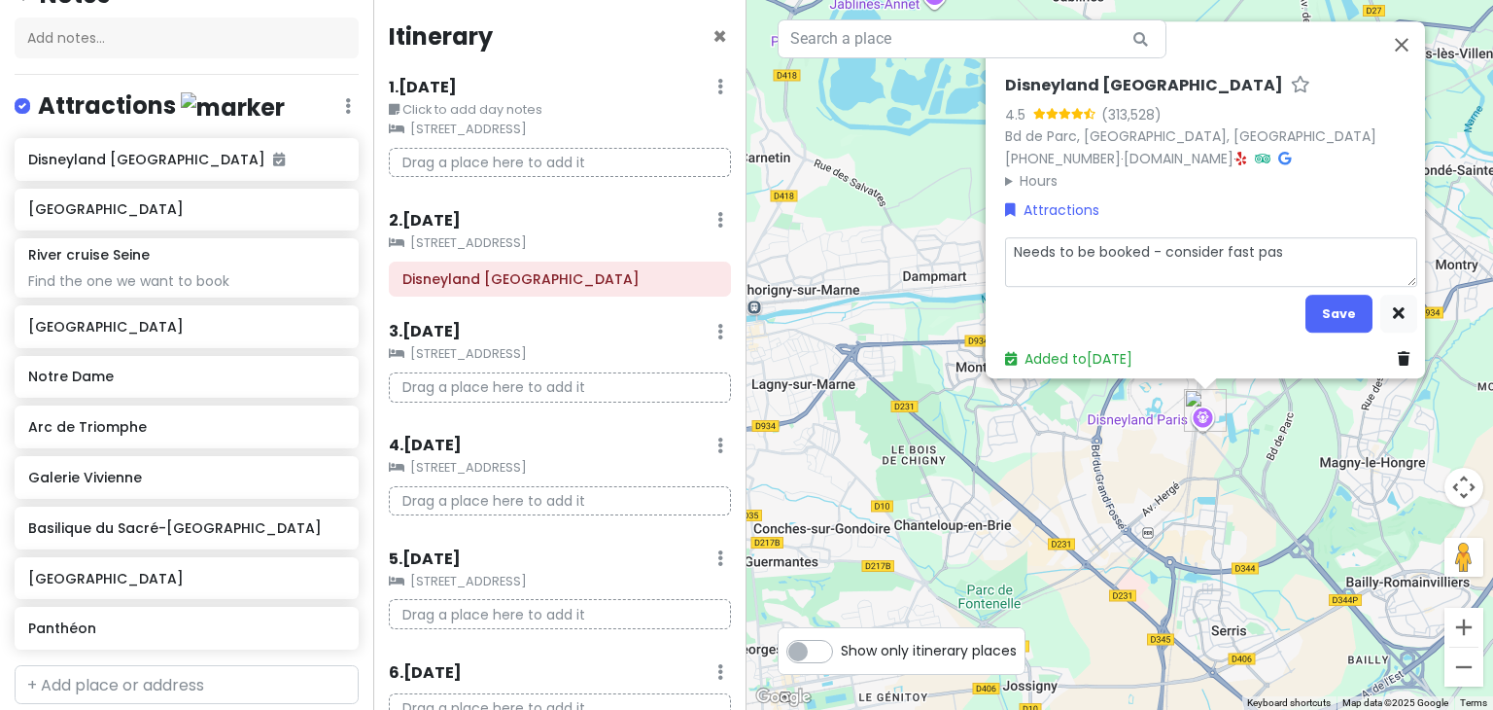
type textarea "x"
type textarea "Needs to be booked - consider fast pass"
click at [1322, 304] on button "Save" at bounding box center [1338, 313] width 67 height 38
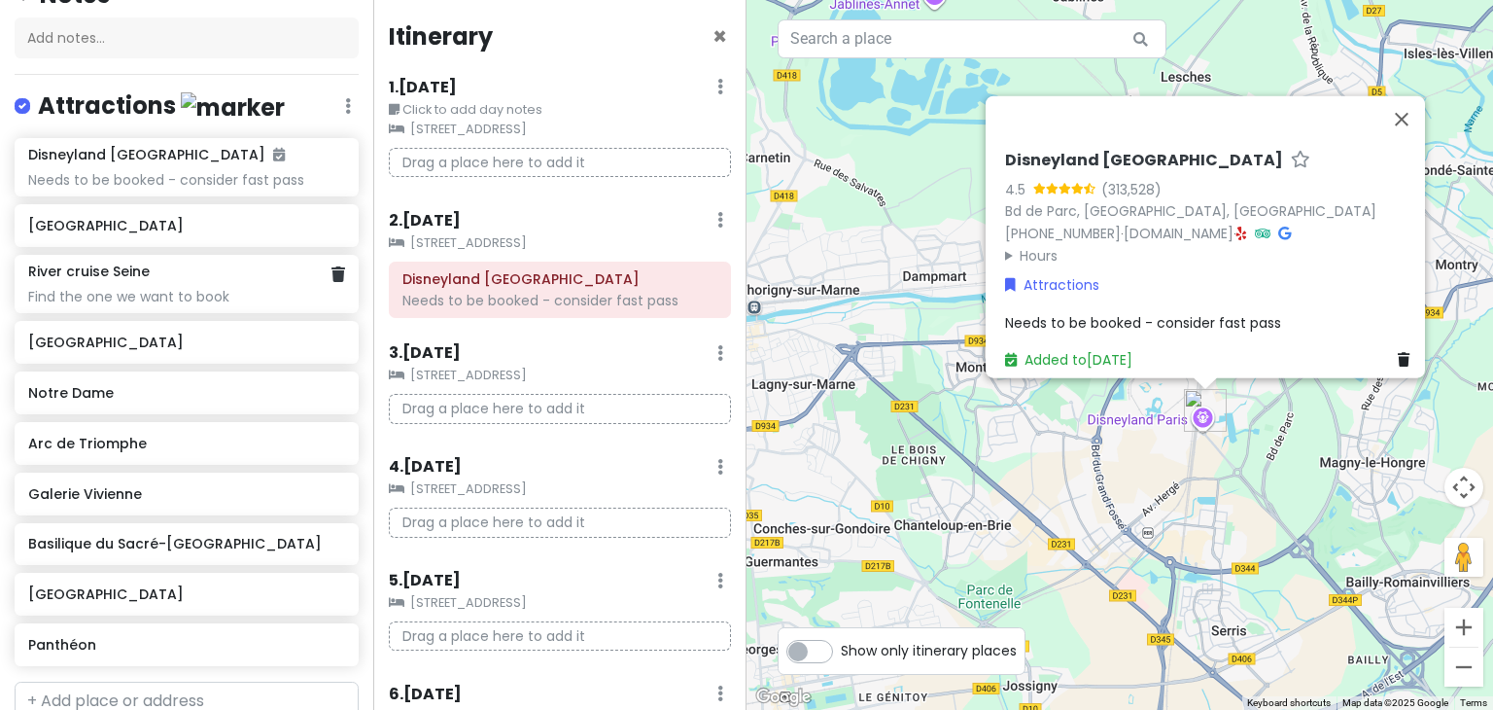
click at [167, 262] on div "River cruise Seine" at bounding box center [186, 270] width 316 height 17
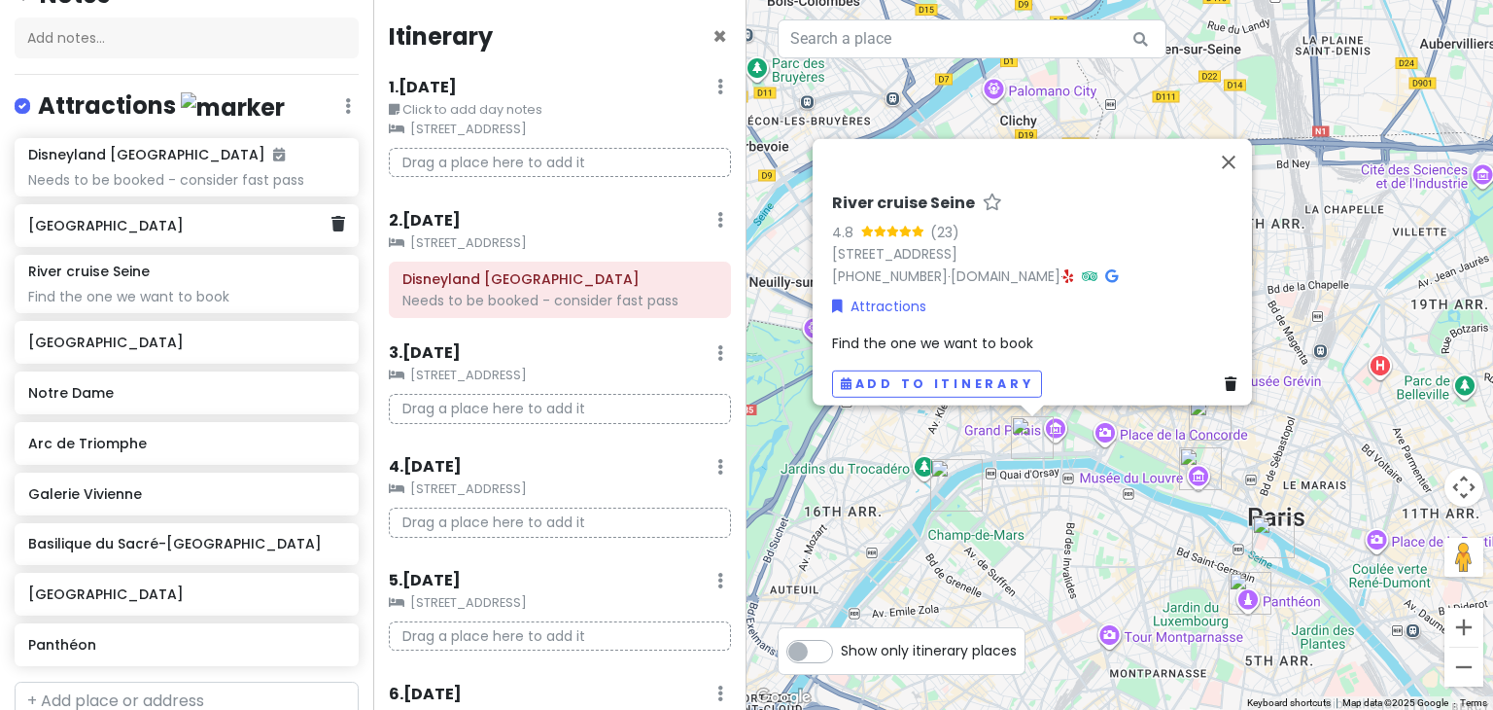
click at [148, 223] on h6 "[GEOGRAPHIC_DATA]" at bounding box center [179, 225] width 302 height 17
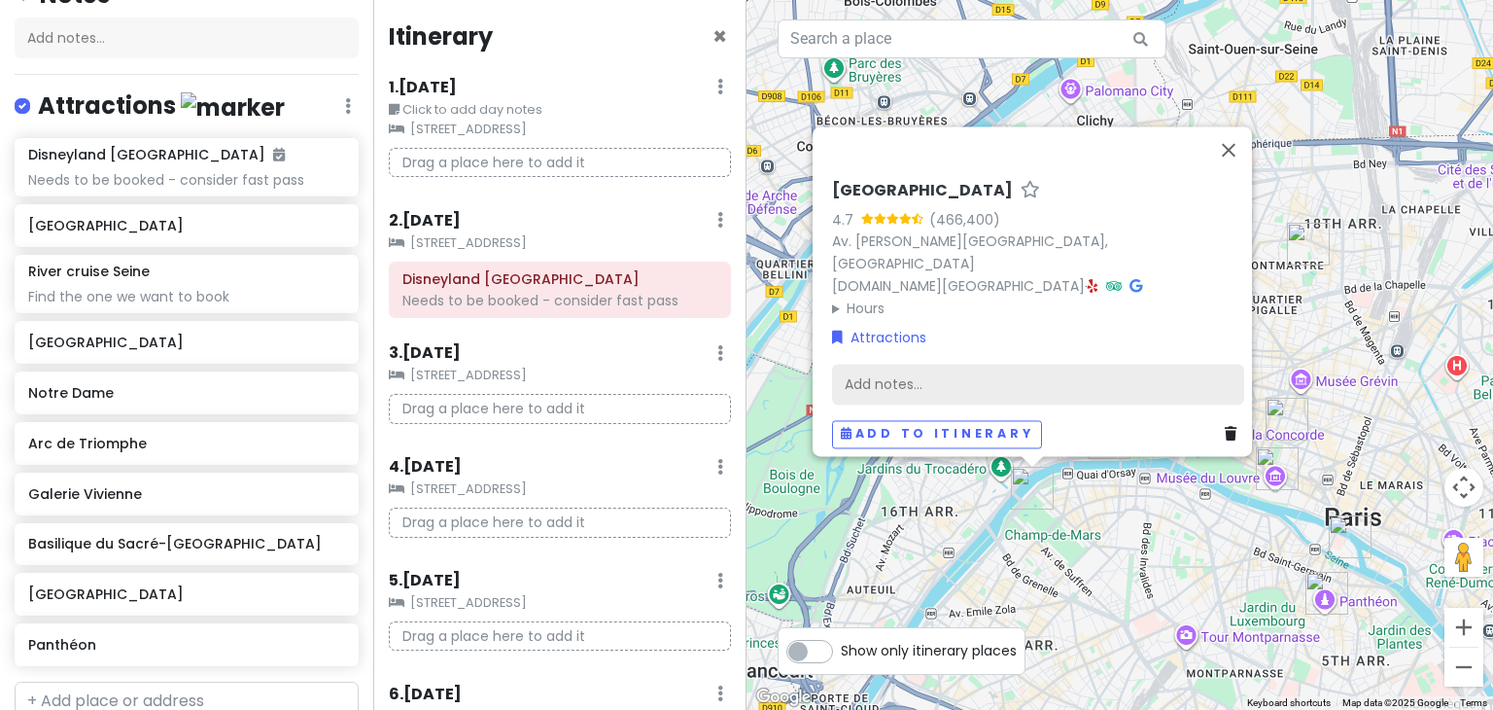
click at [985, 365] on div "Add notes..." at bounding box center [1038, 384] width 412 height 41
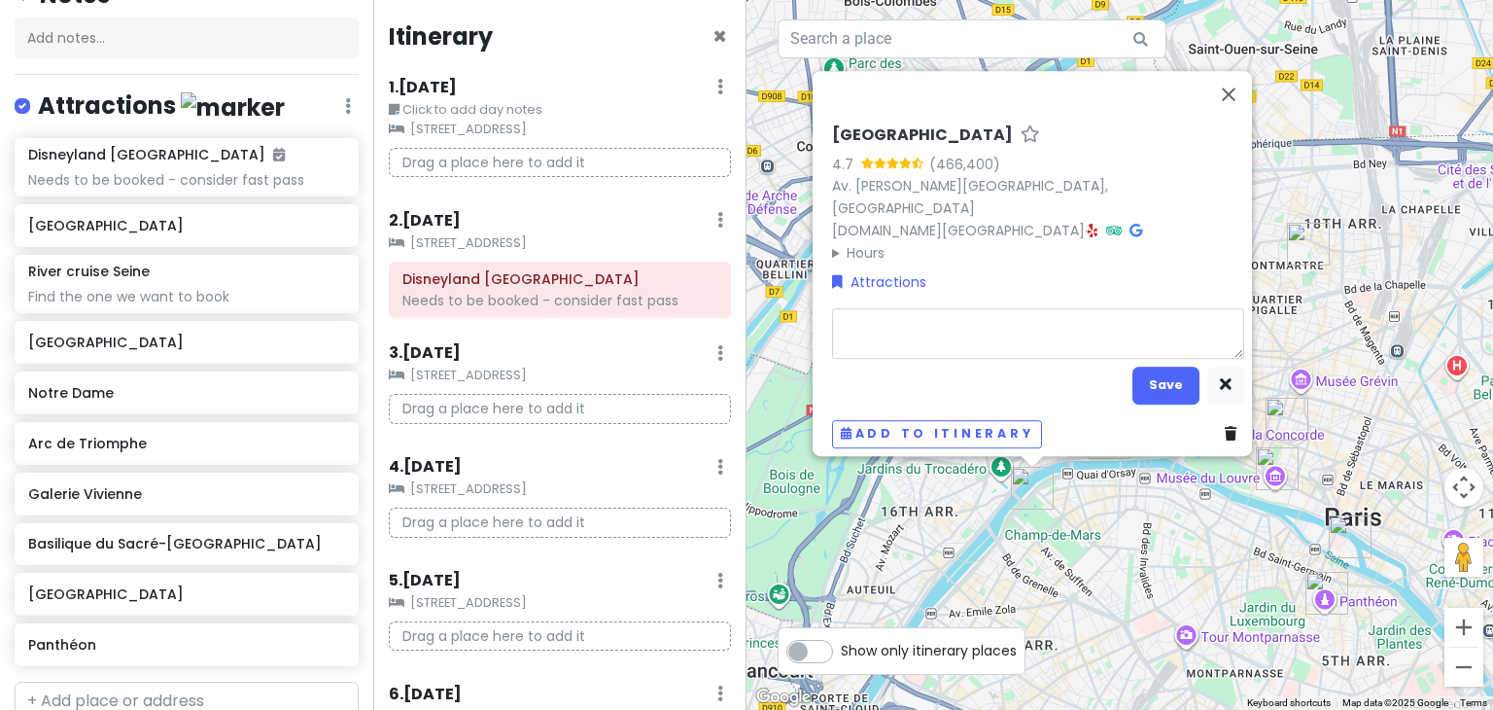
type textarea "x"
type textarea "N"
type textarea "x"
type textarea "Ne"
type textarea "x"
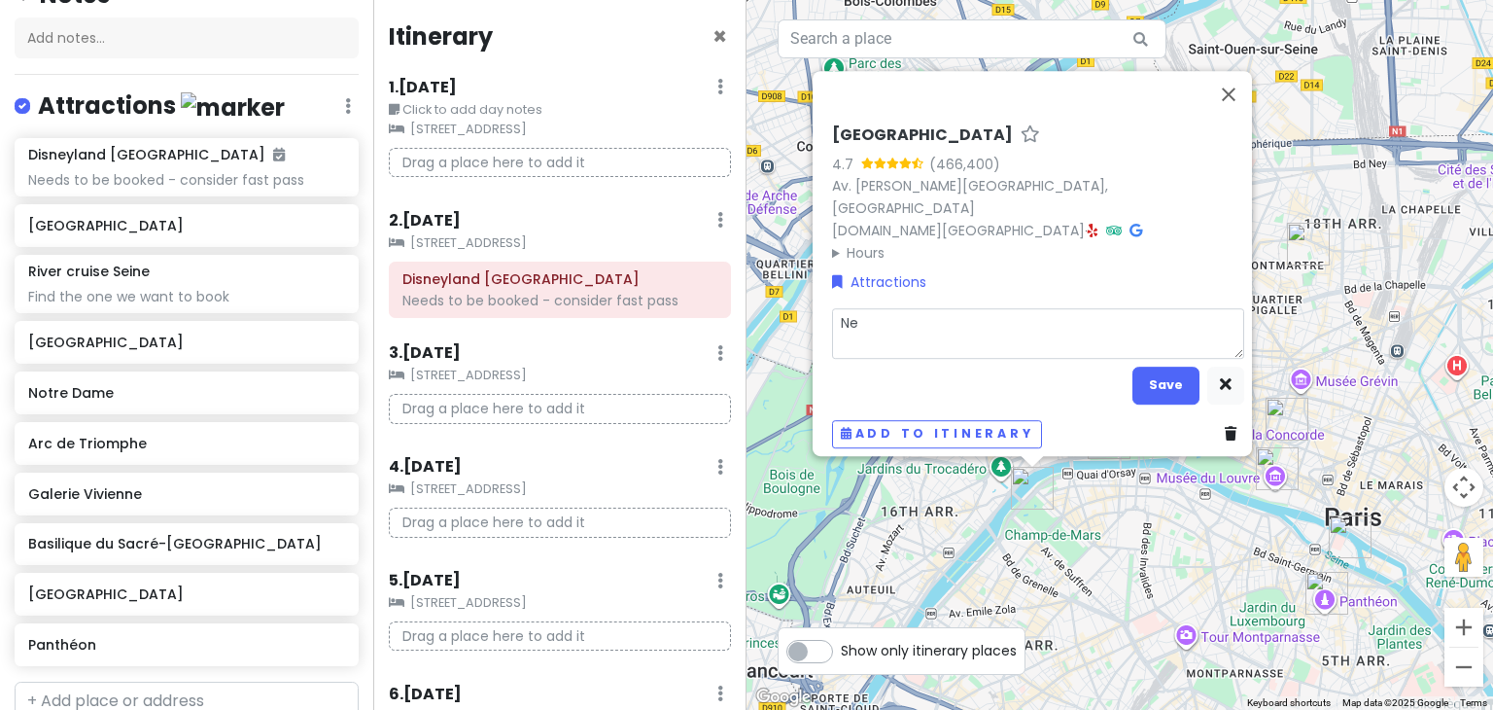
type textarea "Nee"
type textarea "x"
type textarea "Need"
type textarea "x"
type textarea "Needs"
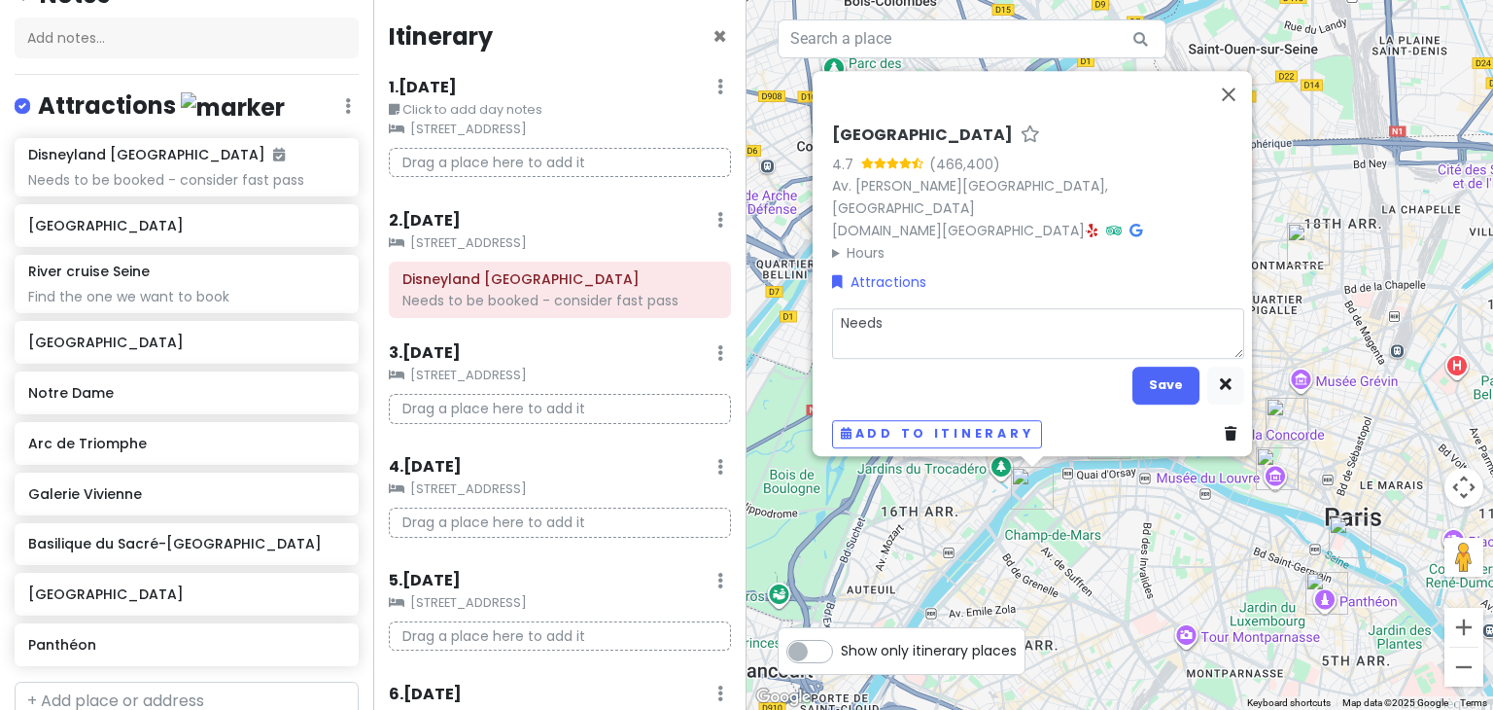
type textarea "x"
type textarea "Needs"
type textarea "x"
type textarea "Needs t"
type textarea "x"
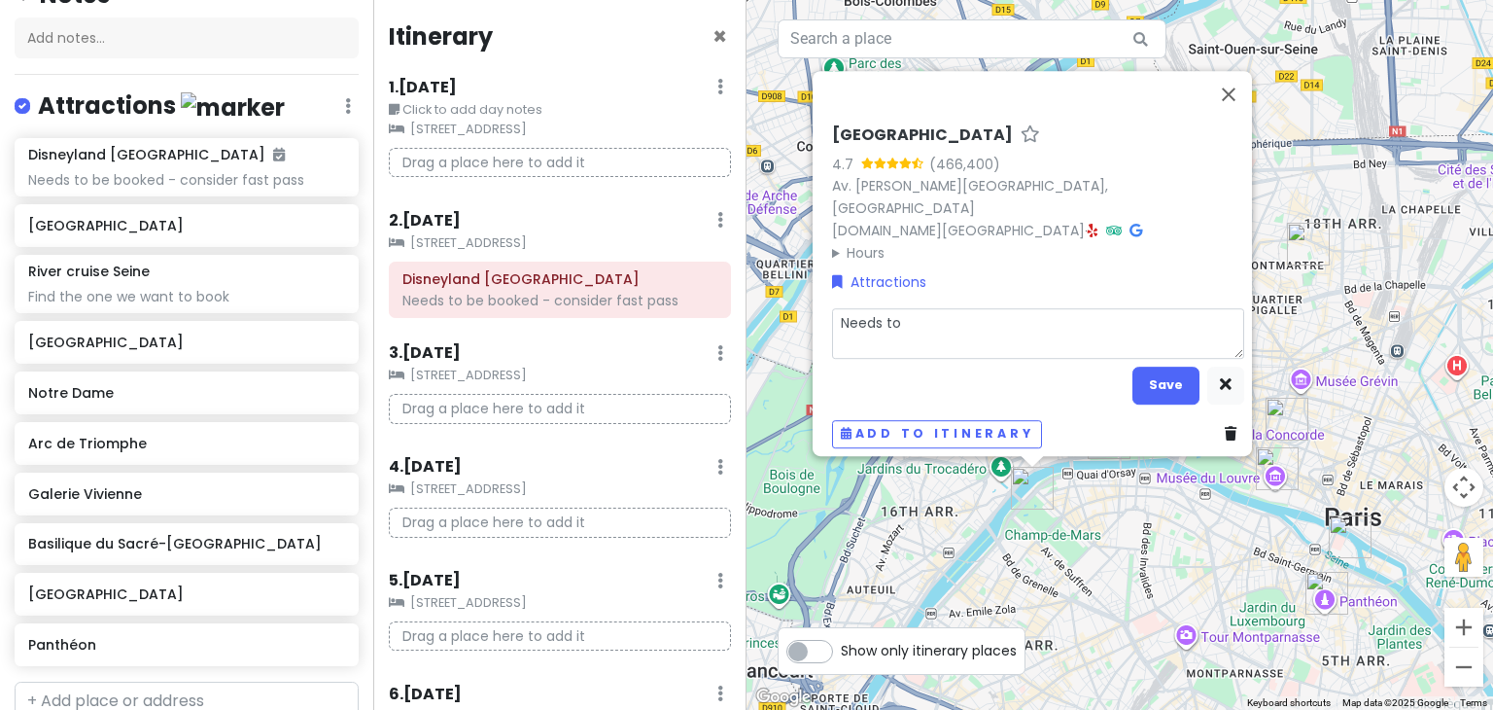
type textarea "Needs to"
type textarea "x"
type textarea "Needs to b"
type textarea "x"
type textarea "Needs to be"
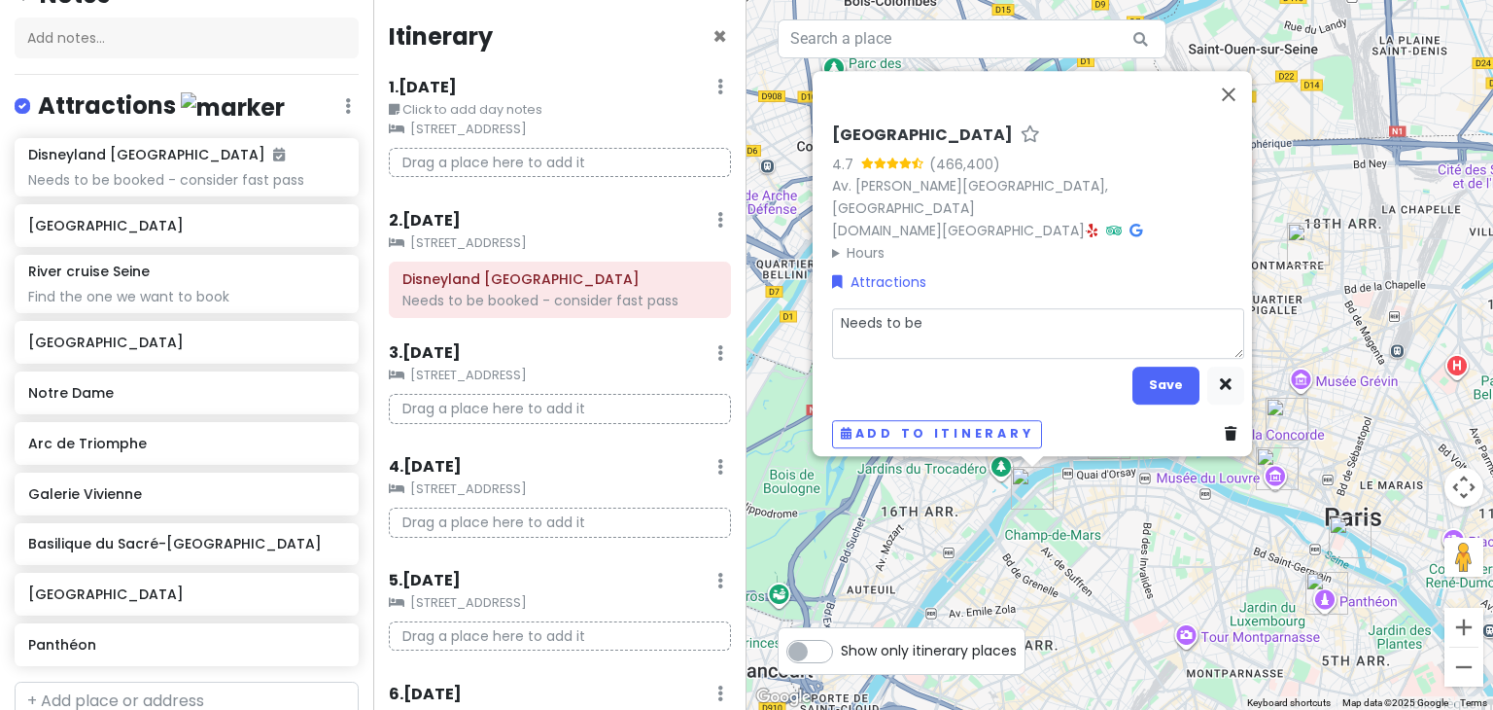
type textarea "x"
type textarea "Needs to be b"
type textarea "x"
type textarea "Needs to be bo"
type textarea "x"
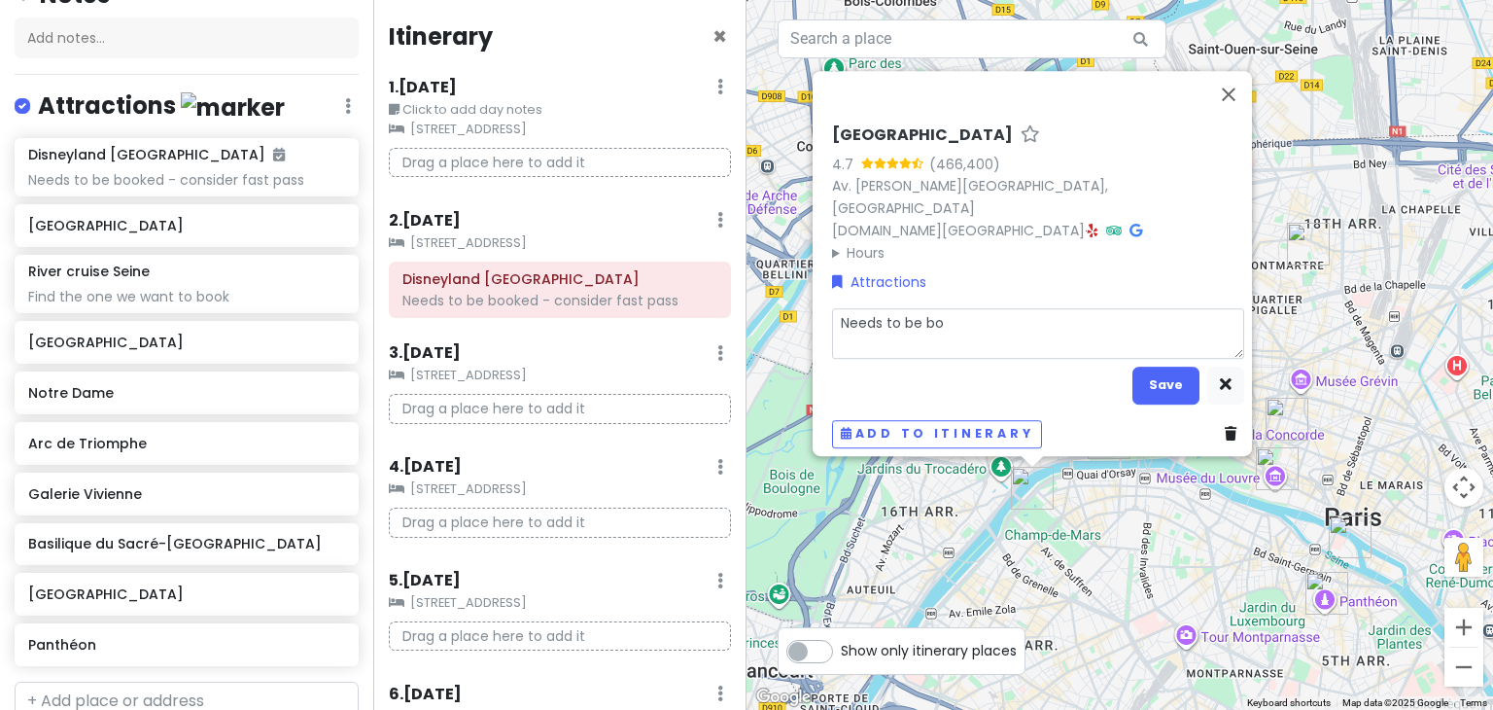
type textarea "Needs to be boo"
type textarea "x"
type textarea "Needs to be book"
type textarea "x"
type textarea "Needs to be booke"
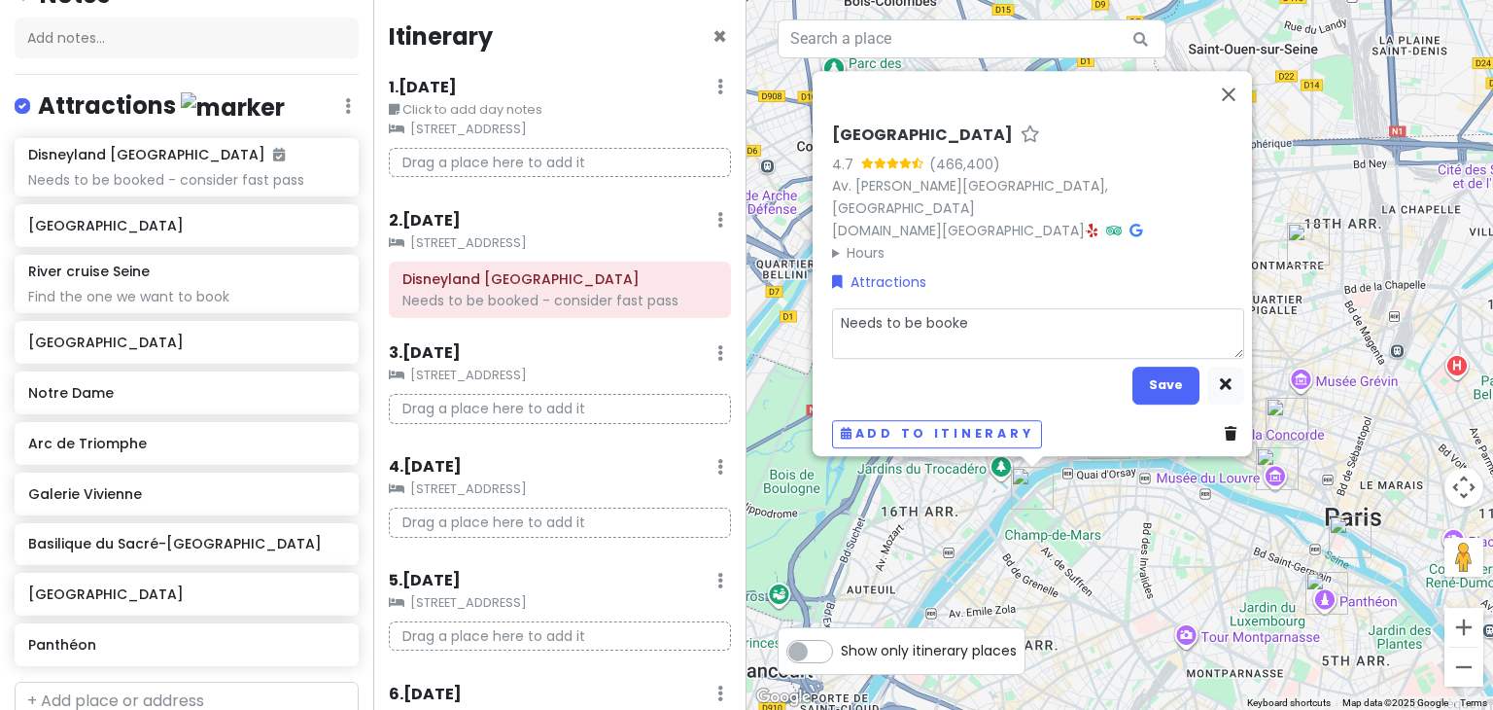
type textarea "x"
type textarea "Needs to be booked"
click at [1177, 368] on button "Save" at bounding box center [1165, 385] width 67 height 38
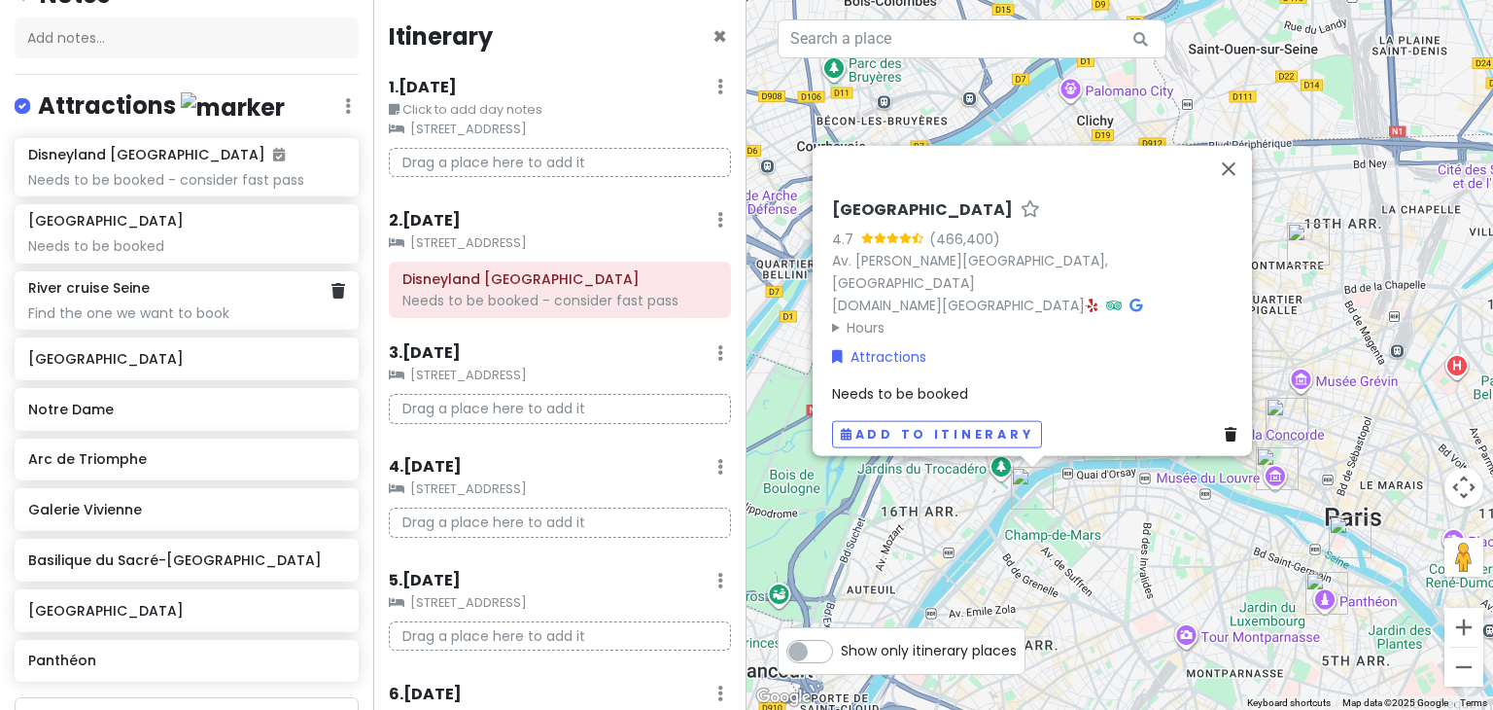
click at [234, 319] on div "River cruise Seine Find the one we want to book" at bounding box center [187, 300] width 344 height 58
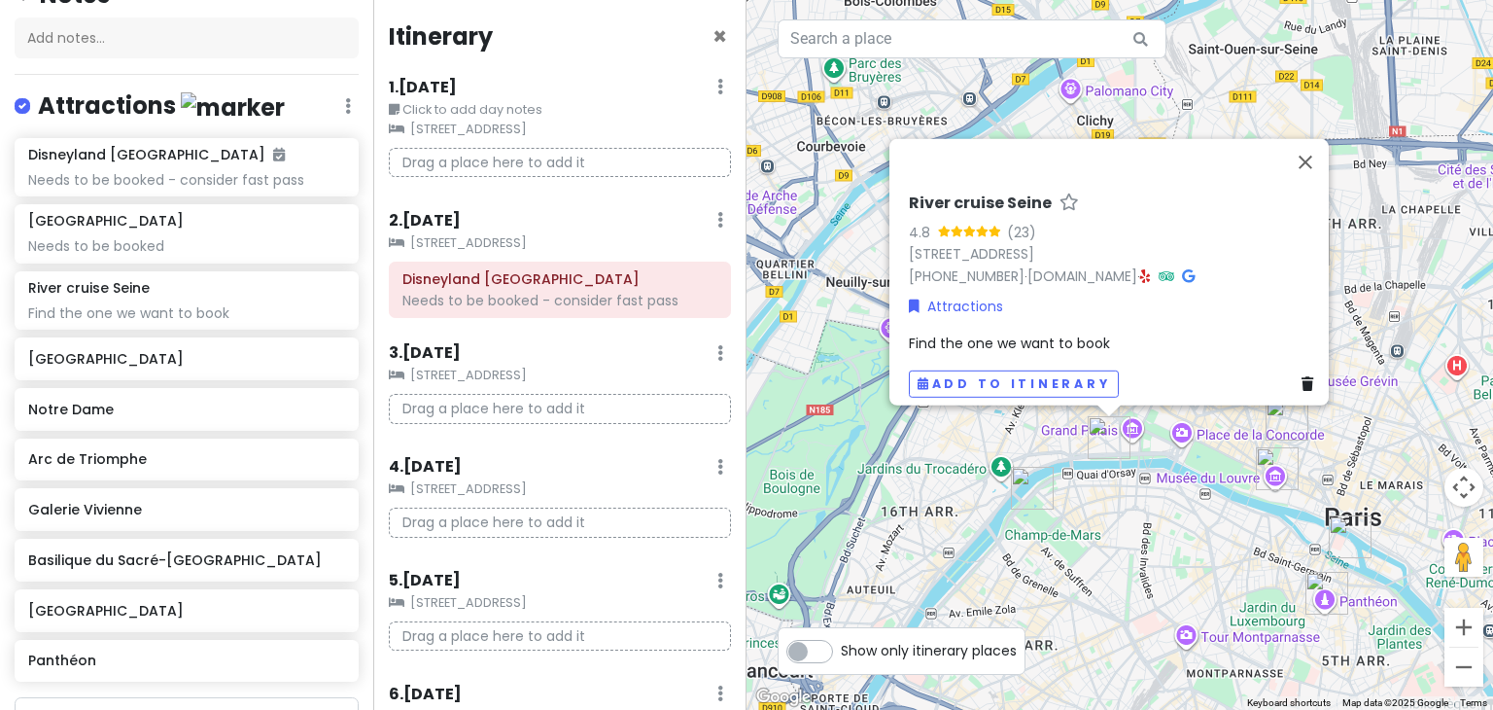
click at [1151, 332] on div "Find the one we want to book" at bounding box center [1115, 342] width 412 height 21
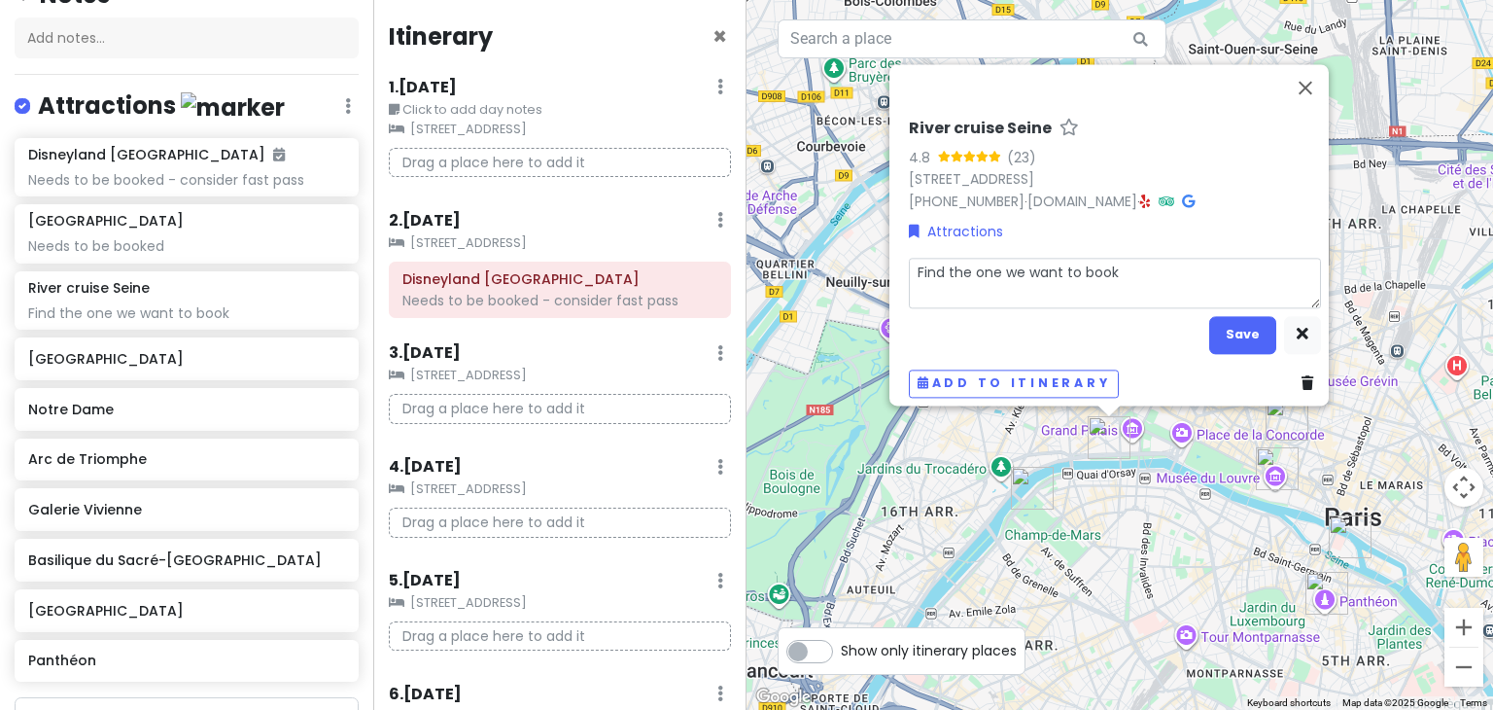
click at [1139, 260] on textarea "Find the one we want to book" at bounding box center [1115, 284] width 412 height 51
type textarea "x"
type textarea "Find the one we want to book"
type textarea "x"
type textarea "Find the one we want to book -"
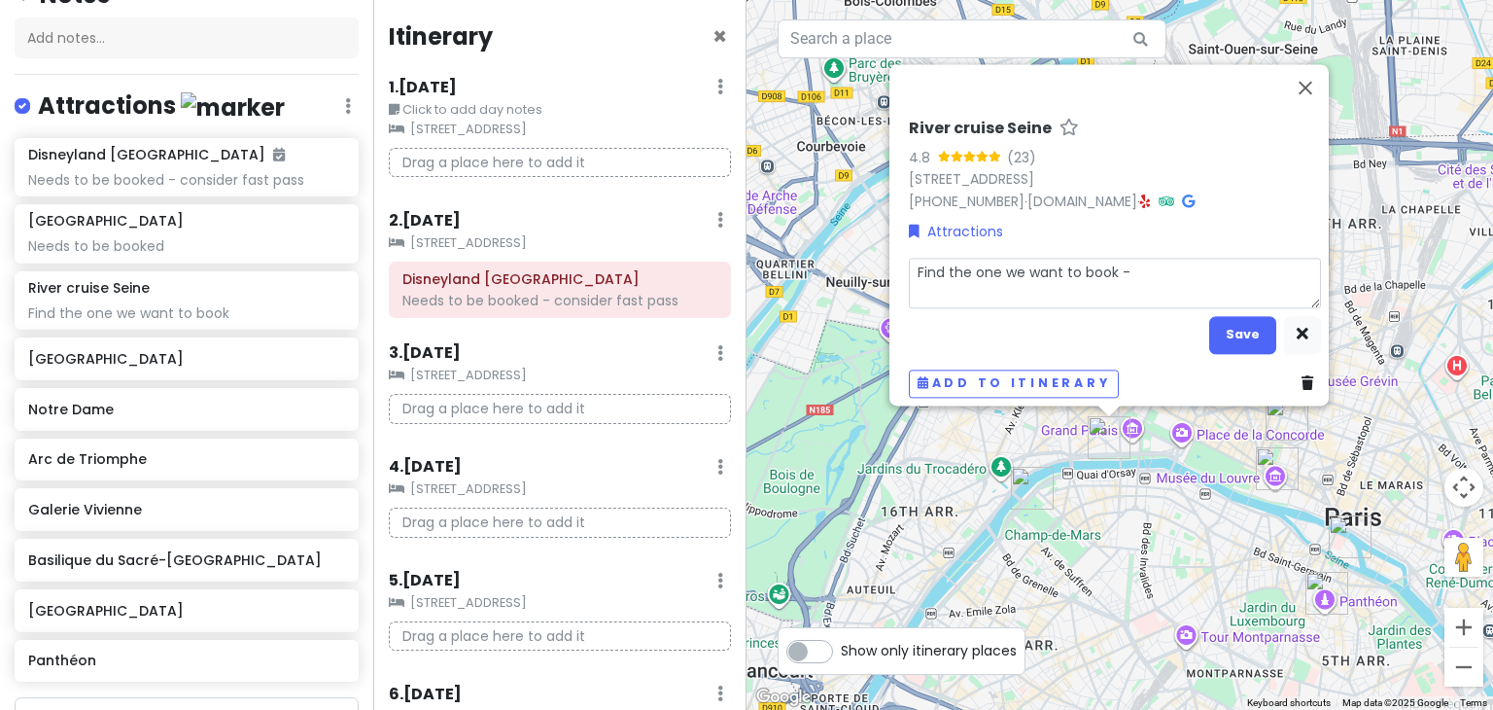
type textarea "x"
type textarea "Find the one we want to book - n"
type textarea "x"
type textarea "Find the one we want to book - ne"
type textarea "x"
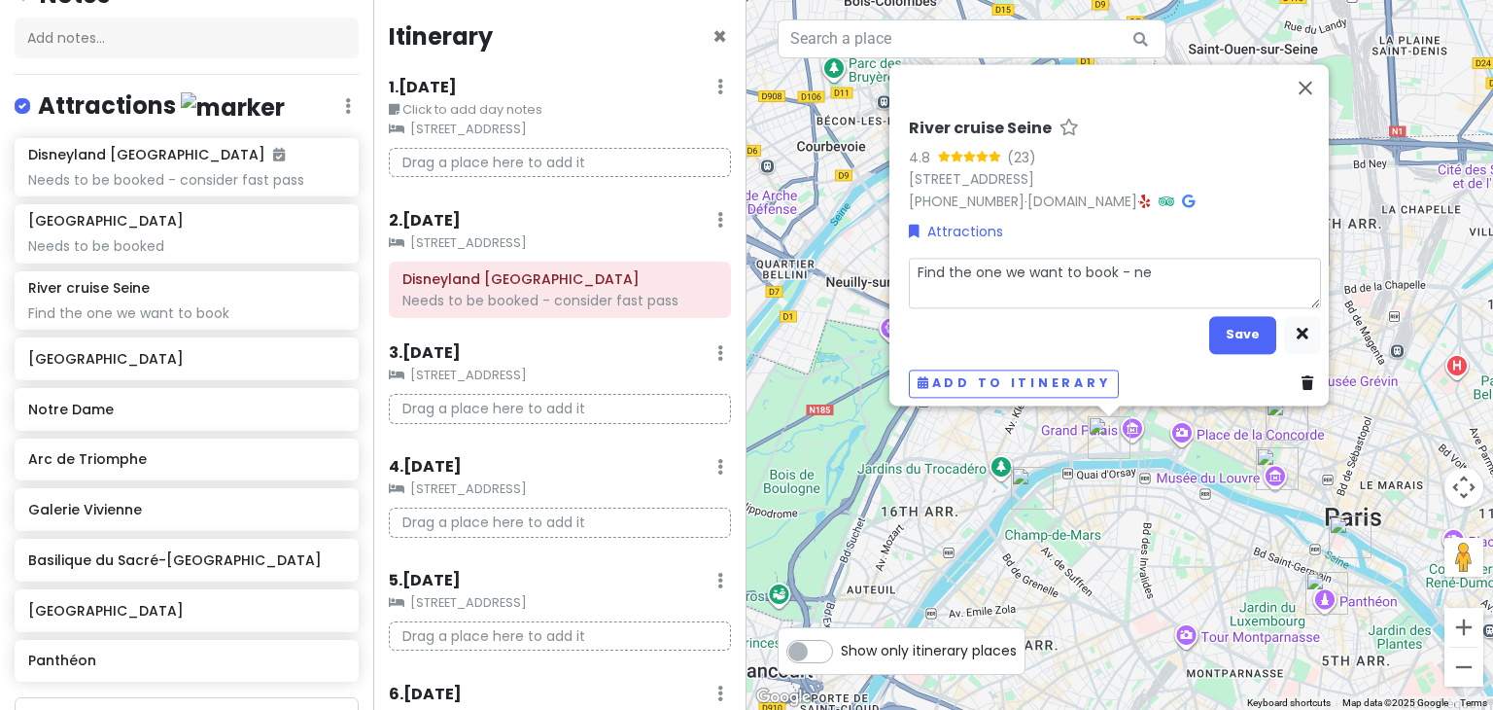
type textarea "Find the one we want to book - nee"
type textarea "x"
type textarea "Find the one we want to book - need"
type textarea "x"
type textarea "Find the one we want to book - needs"
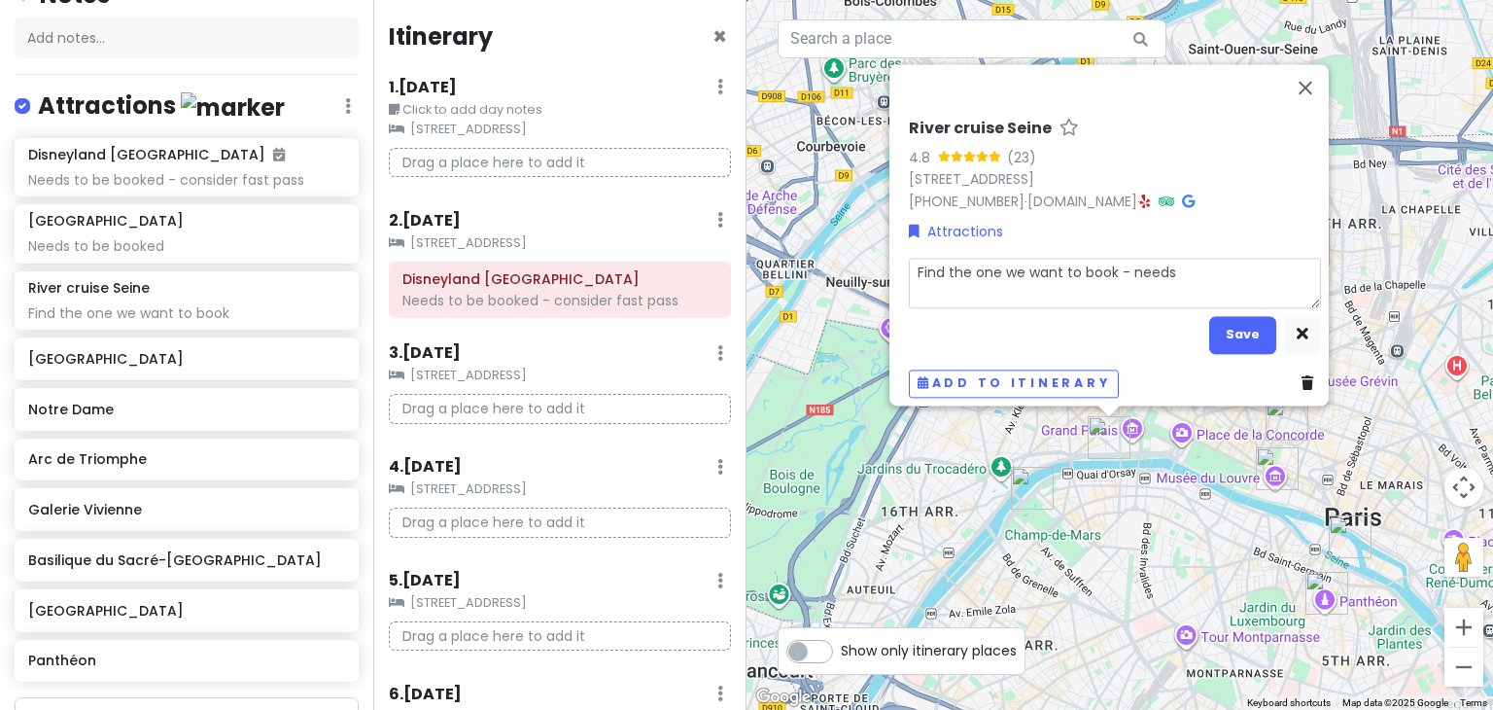
type textarea "x"
type textarea "Find the one we want to book - needs t"
type textarea "x"
type textarea "Find the one we want to book - needs to"
type textarea "x"
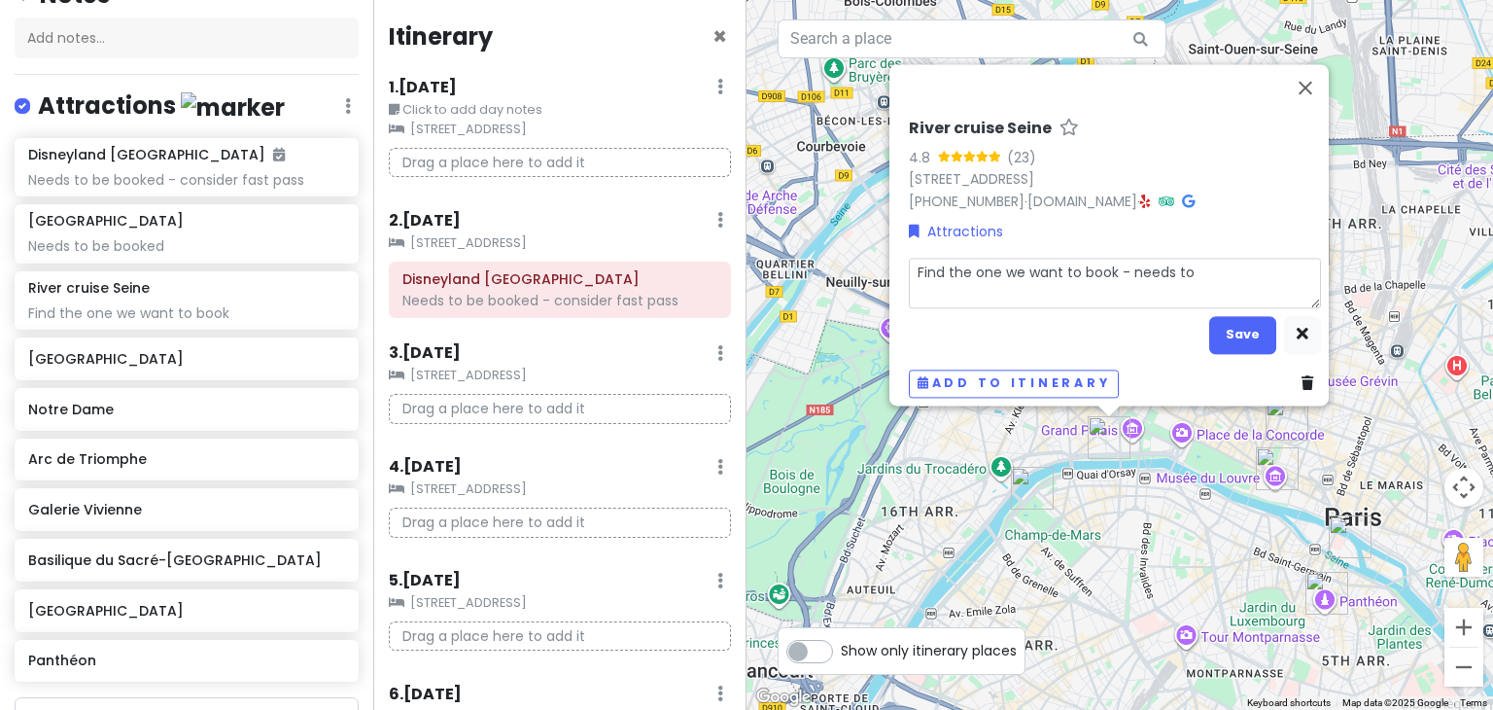
type textarea "Find the one we want to book - needs to"
type textarea "x"
type textarea "Find the one we want to book - needs to be"
type textarea "x"
type textarea "Find the one we want to book - needs to be"
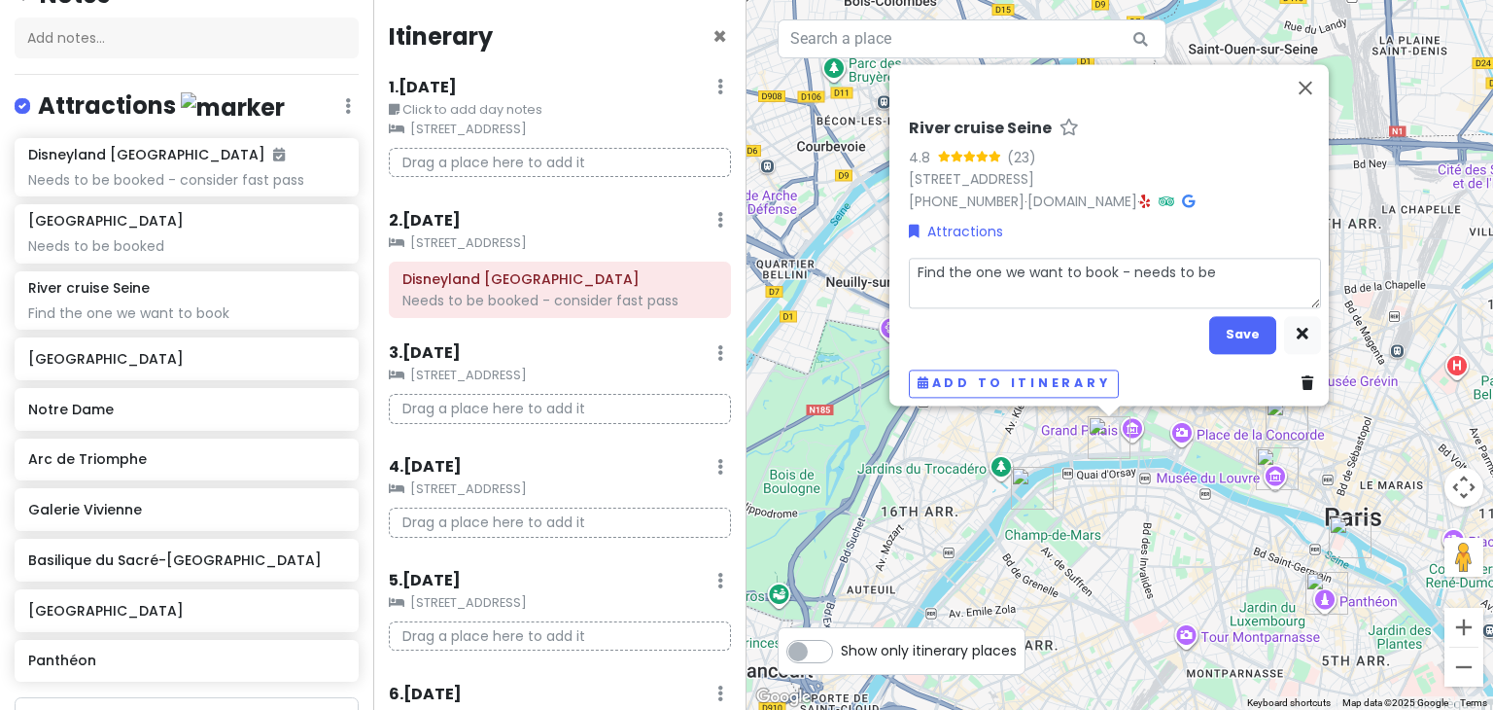
type textarea "x"
type textarea "Find the one we want to book - needs to be b"
type textarea "x"
type textarea "Find the one we want to book - needs to be bo"
type textarea "x"
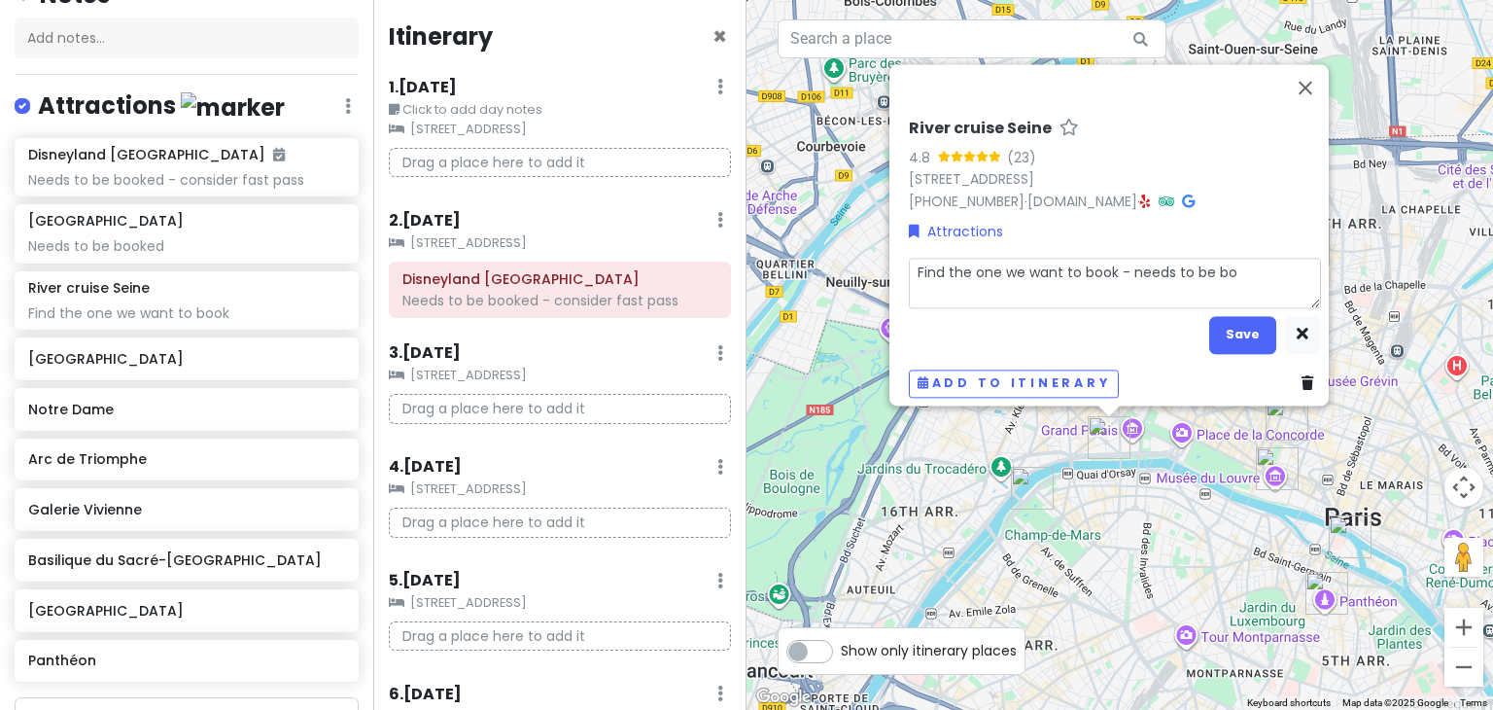
type textarea "Find the one we want to book - needs to be boo"
type textarea "x"
type textarea "Find the one we want to book - needs to be book"
type textarea "x"
type textarea "Find the one we want to book - needs to be booke"
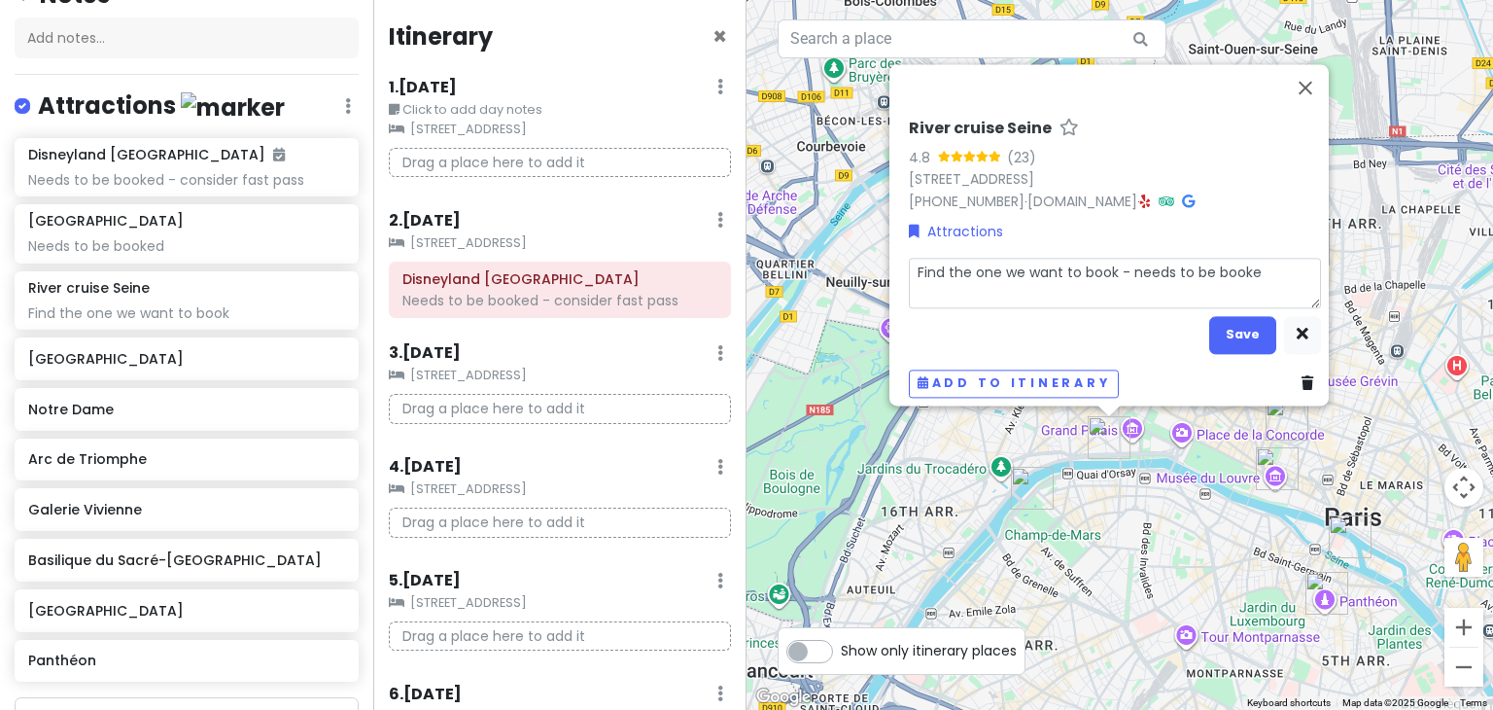
type textarea "x"
type textarea "Find the one we want to book - needs to be booked"
click at [1240, 320] on button "Save" at bounding box center [1242, 335] width 67 height 38
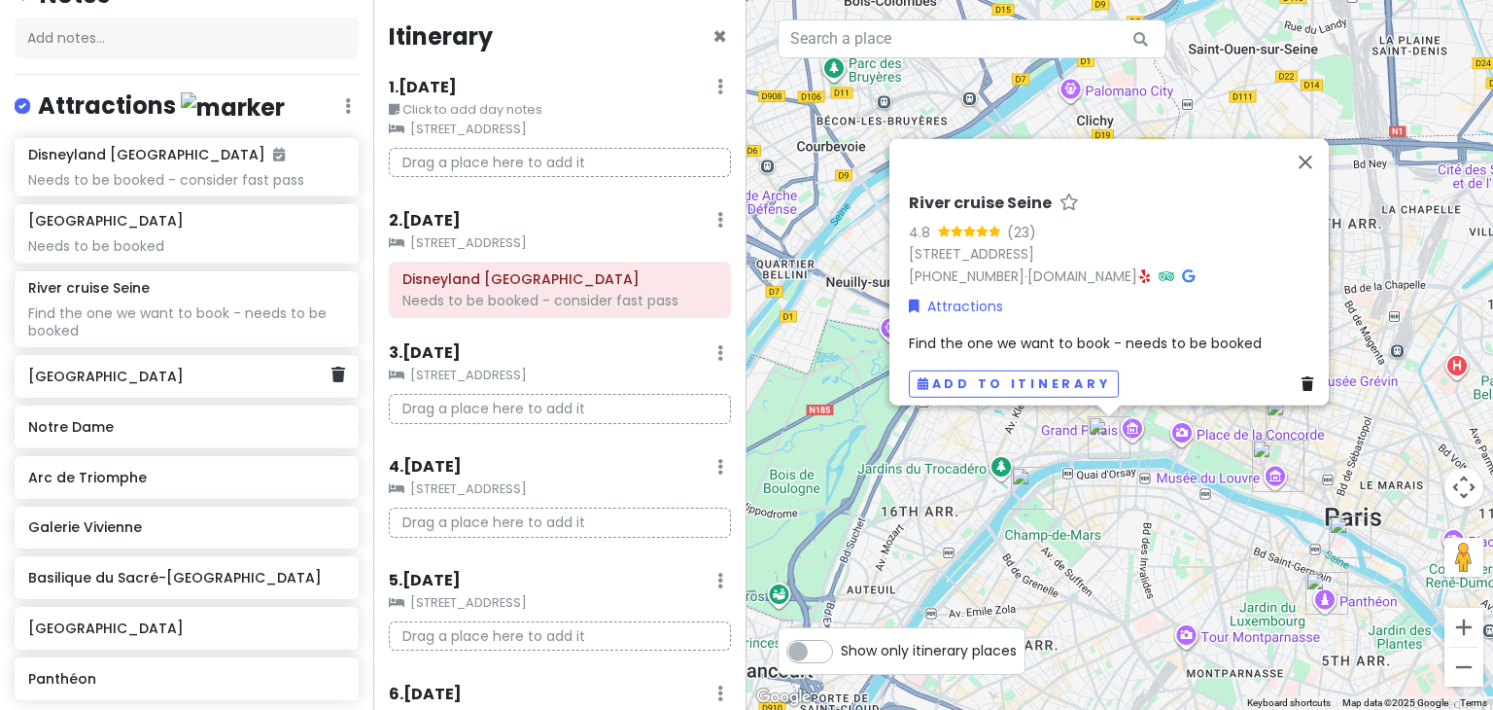
click at [102, 383] on div "[GEOGRAPHIC_DATA]" at bounding box center [179, 376] width 302 height 27
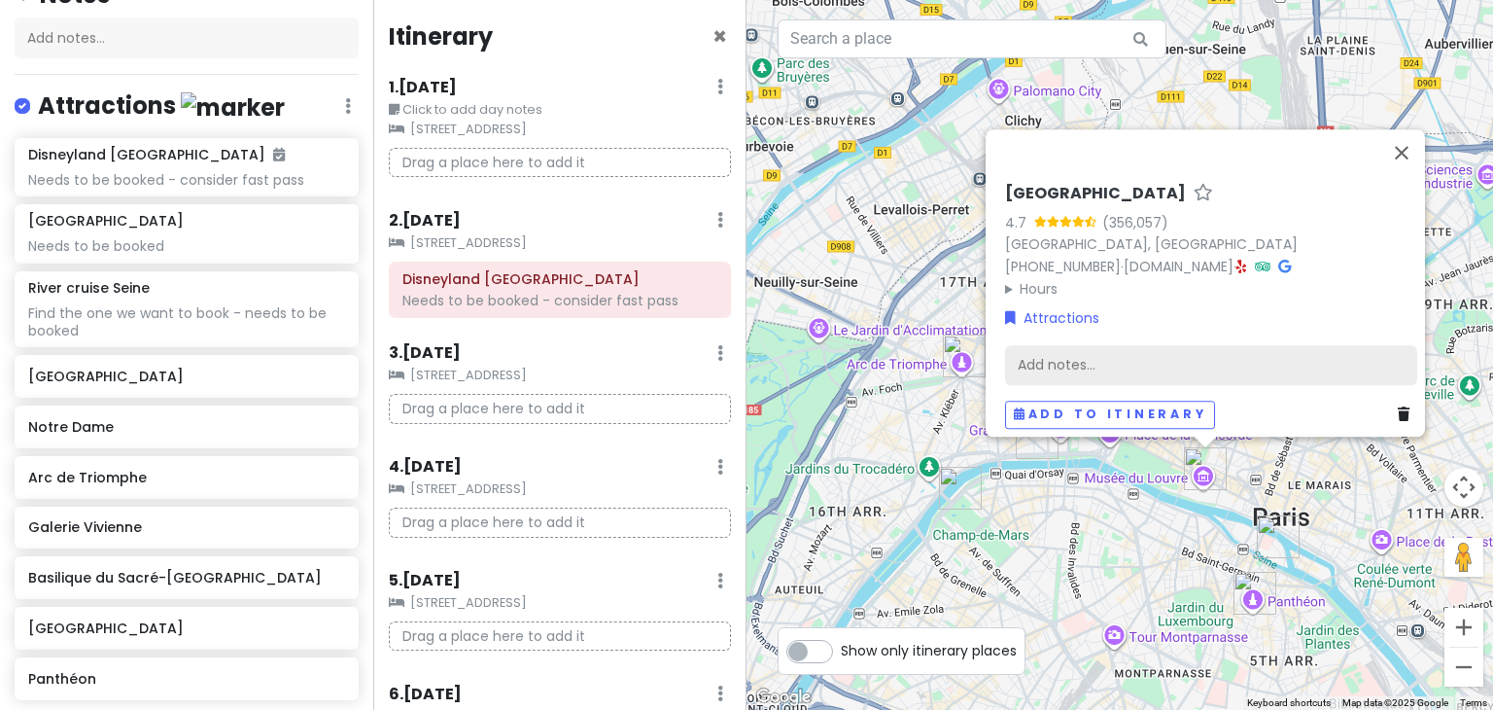
click at [1139, 361] on div "Add notes..." at bounding box center [1211, 365] width 412 height 41
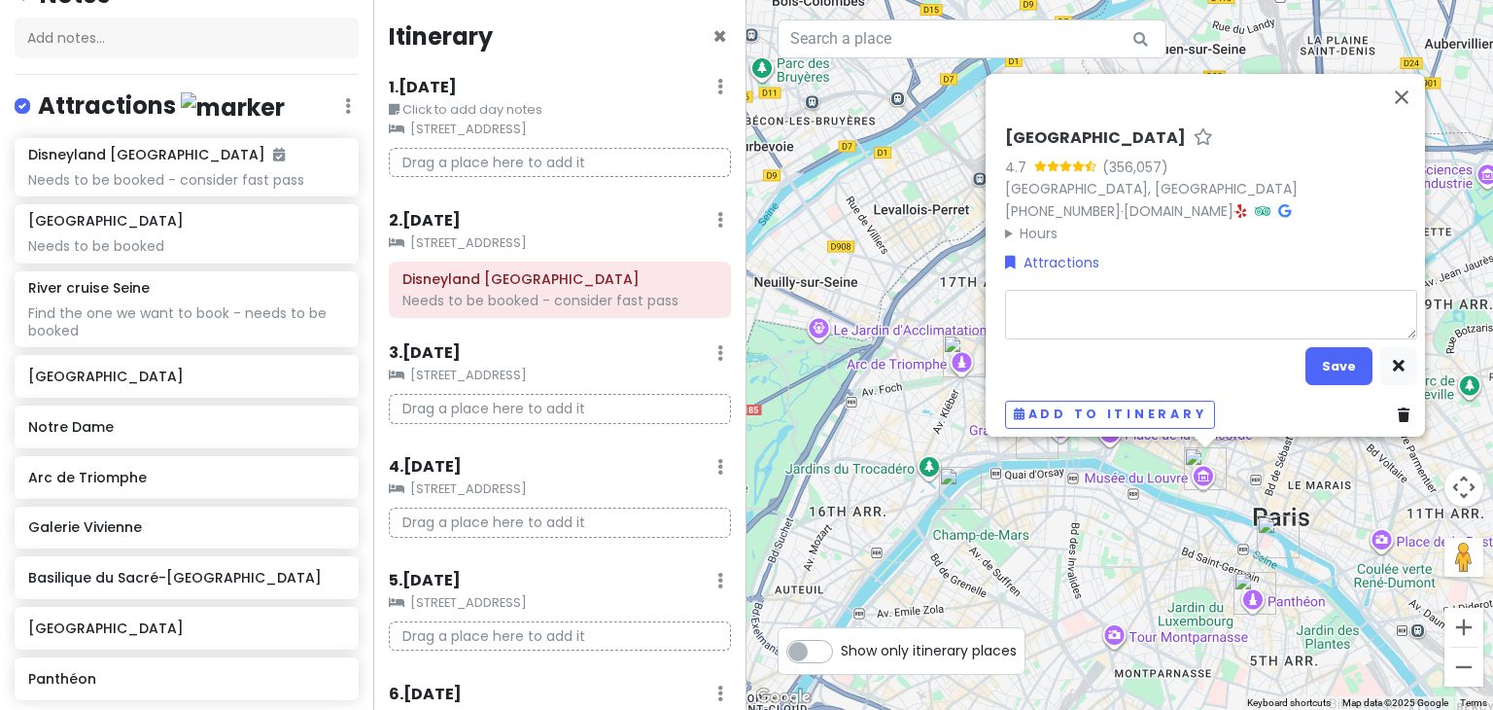
type textarea "x"
type textarea "N"
type textarea "x"
type textarea "Ne"
type textarea "x"
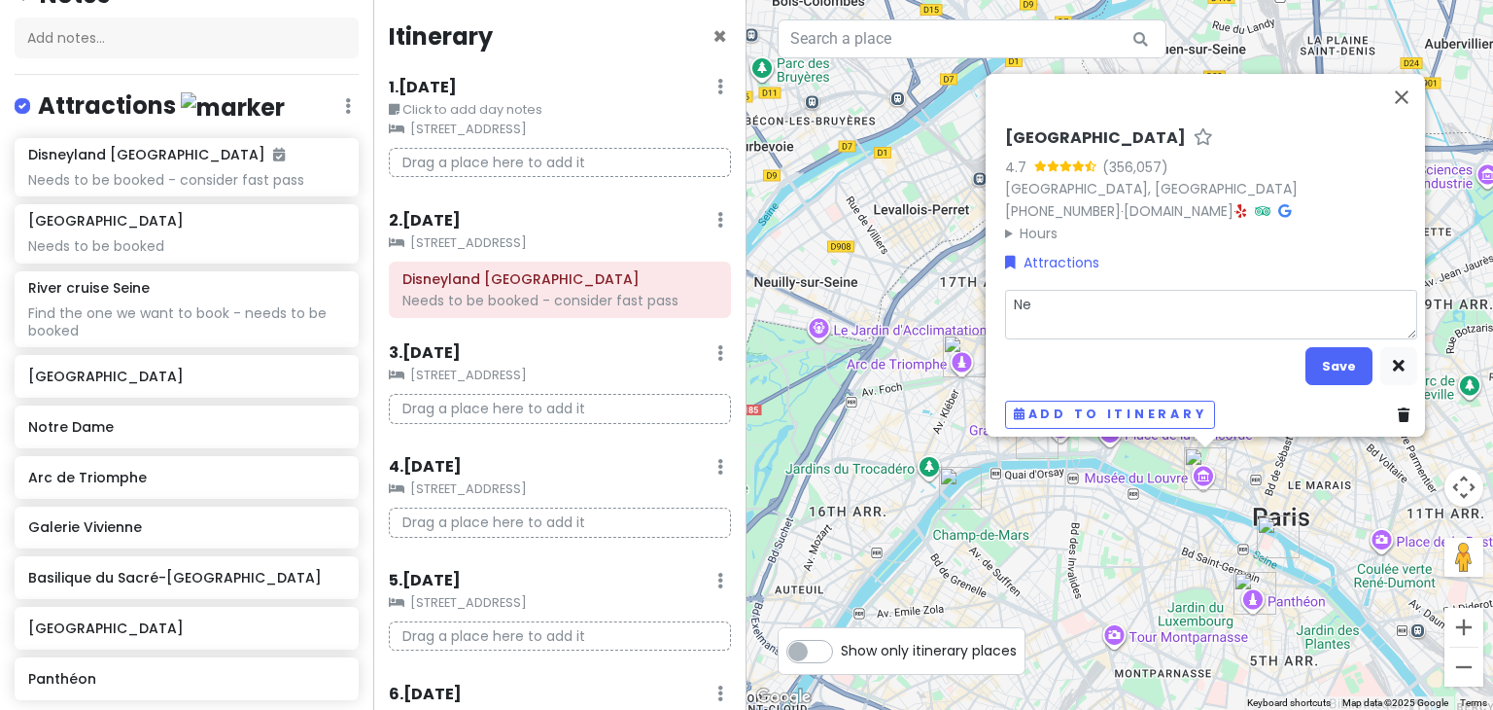
type textarea "Nee"
type textarea "x"
type textarea "Need"
type textarea "x"
type textarea "Needs"
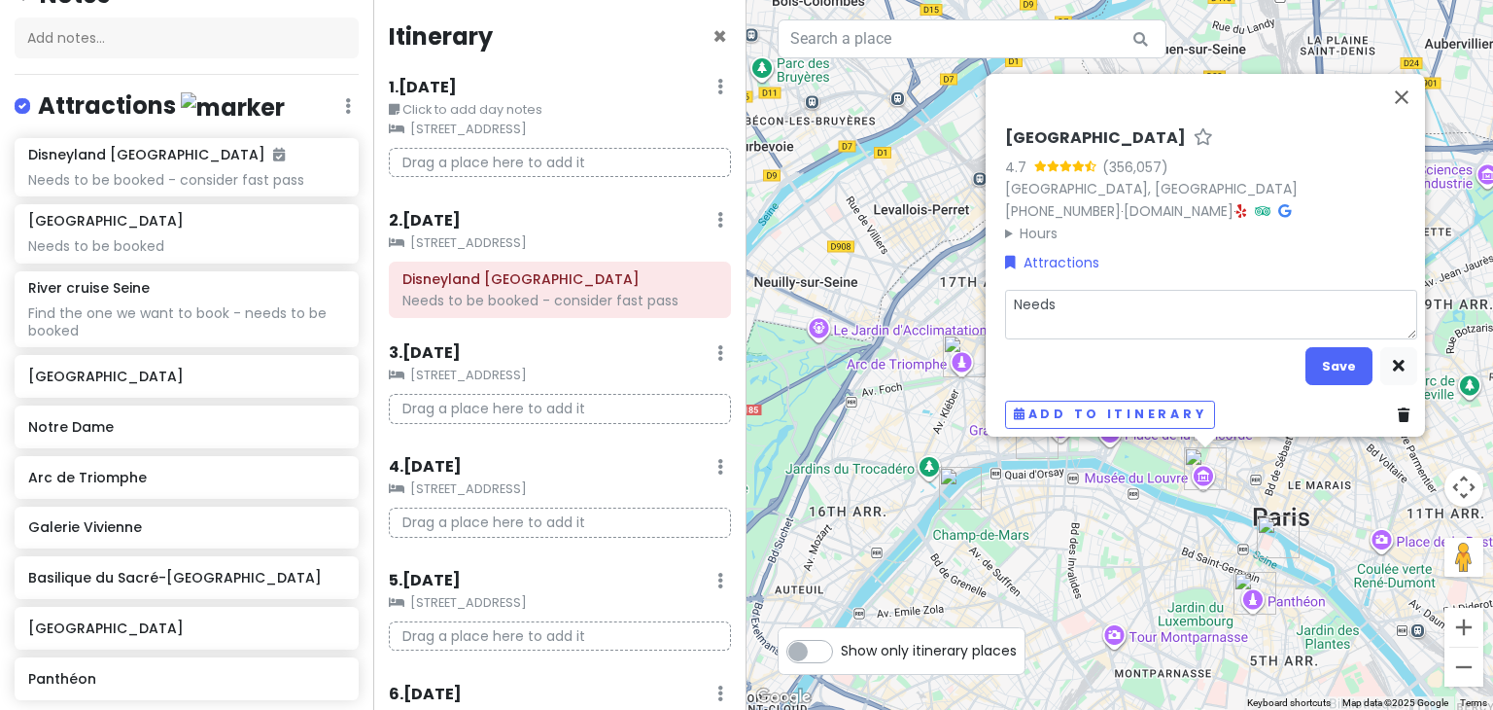
type textarea "x"
type textarea "Needs"
type textarea "x"
type textarea "Needs t"
type textarea "x"
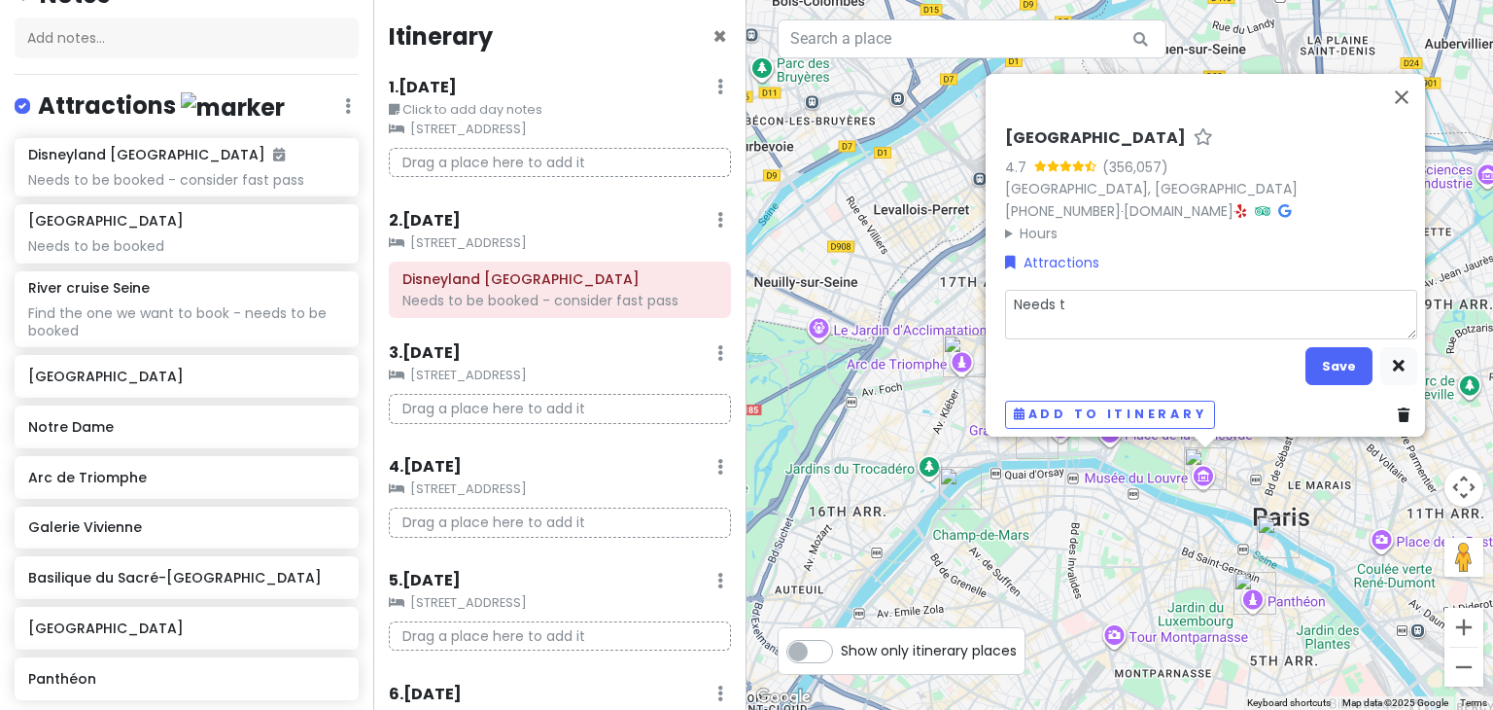
type textarea "Needs to"
type textarea "x"
type textarea "Needs to"
type textarea "x"
type textarea "Needs to b"
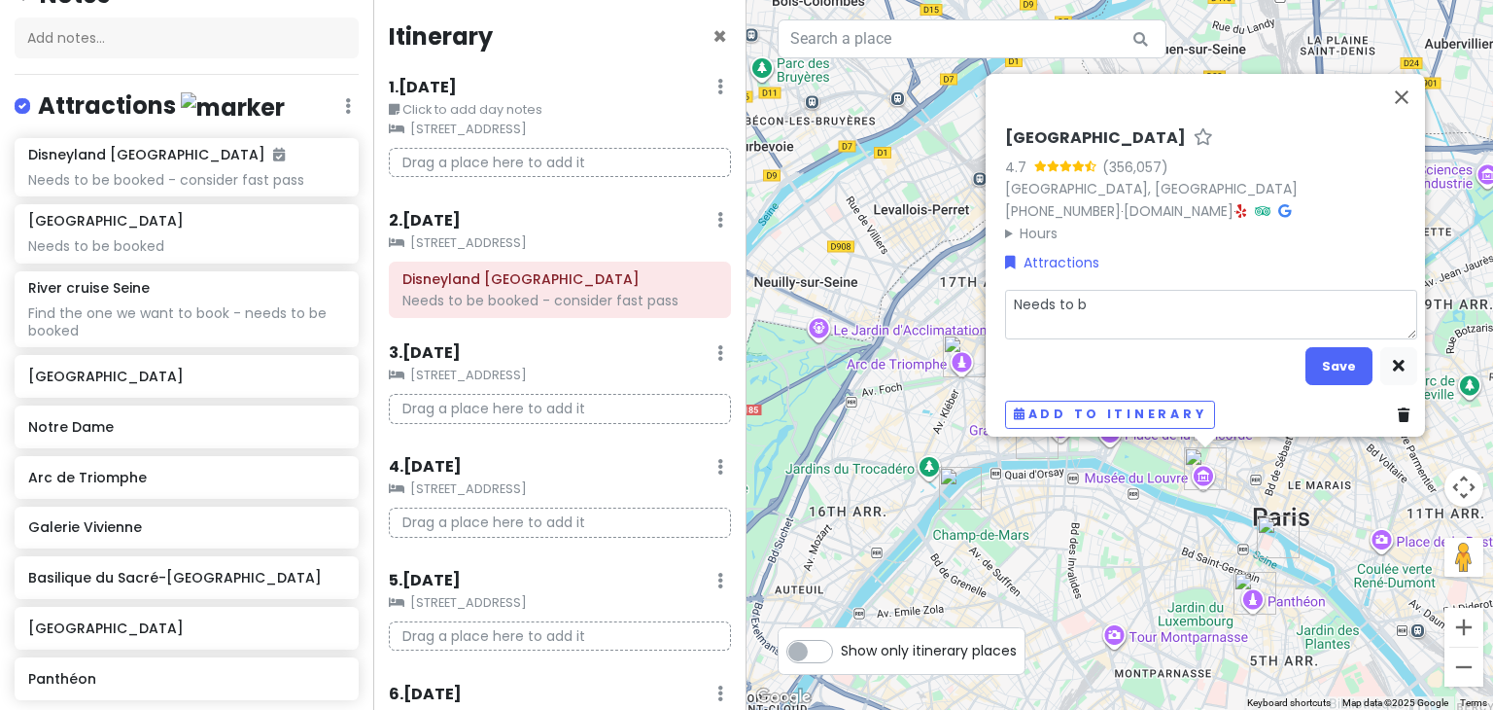
type textarea "x"
type textarea "Needs to be"
type textarea "x"
type textarea "Needs to be"
type textarea "x"
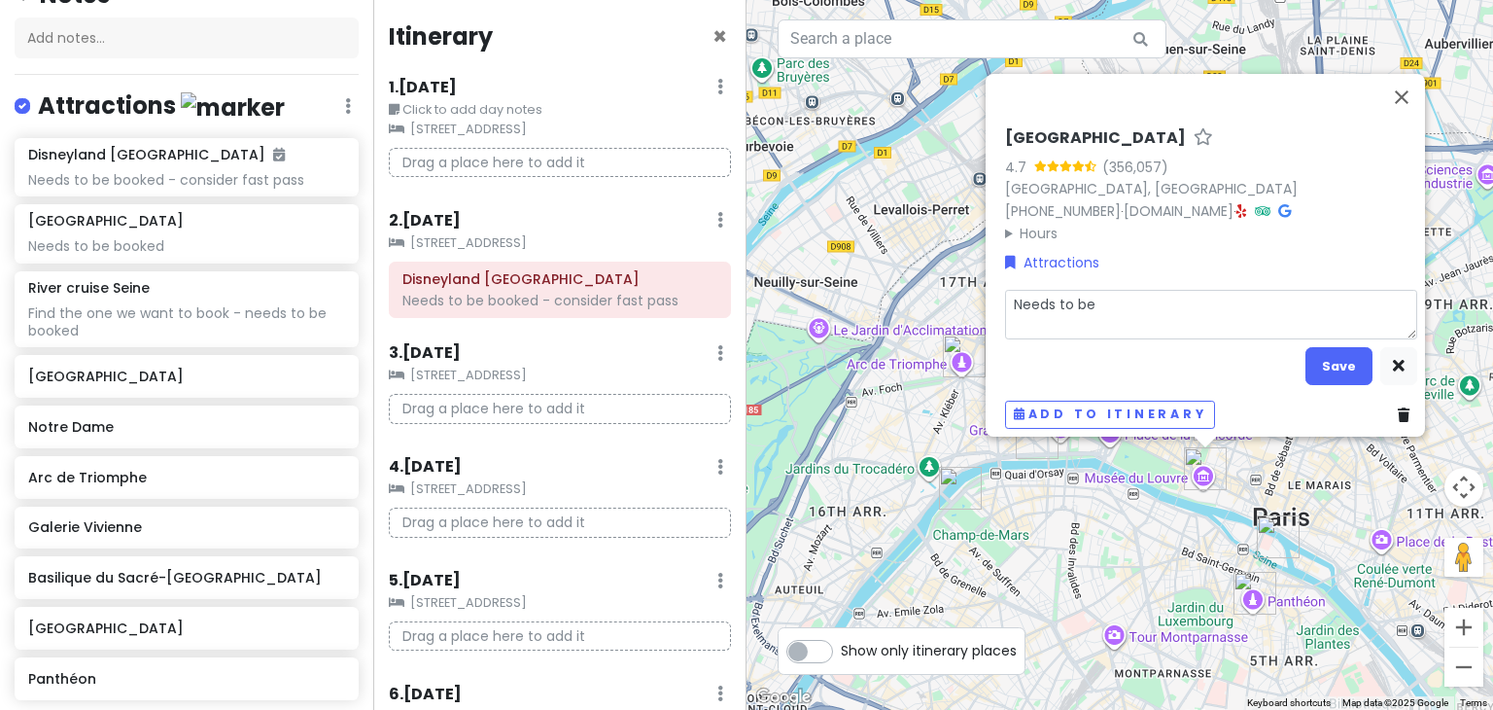
type textarea "Needs to be b"
type textarea "x"
type textarea "Needs to be bo"
type textarea "x"
type textarea "Needs to be boo"
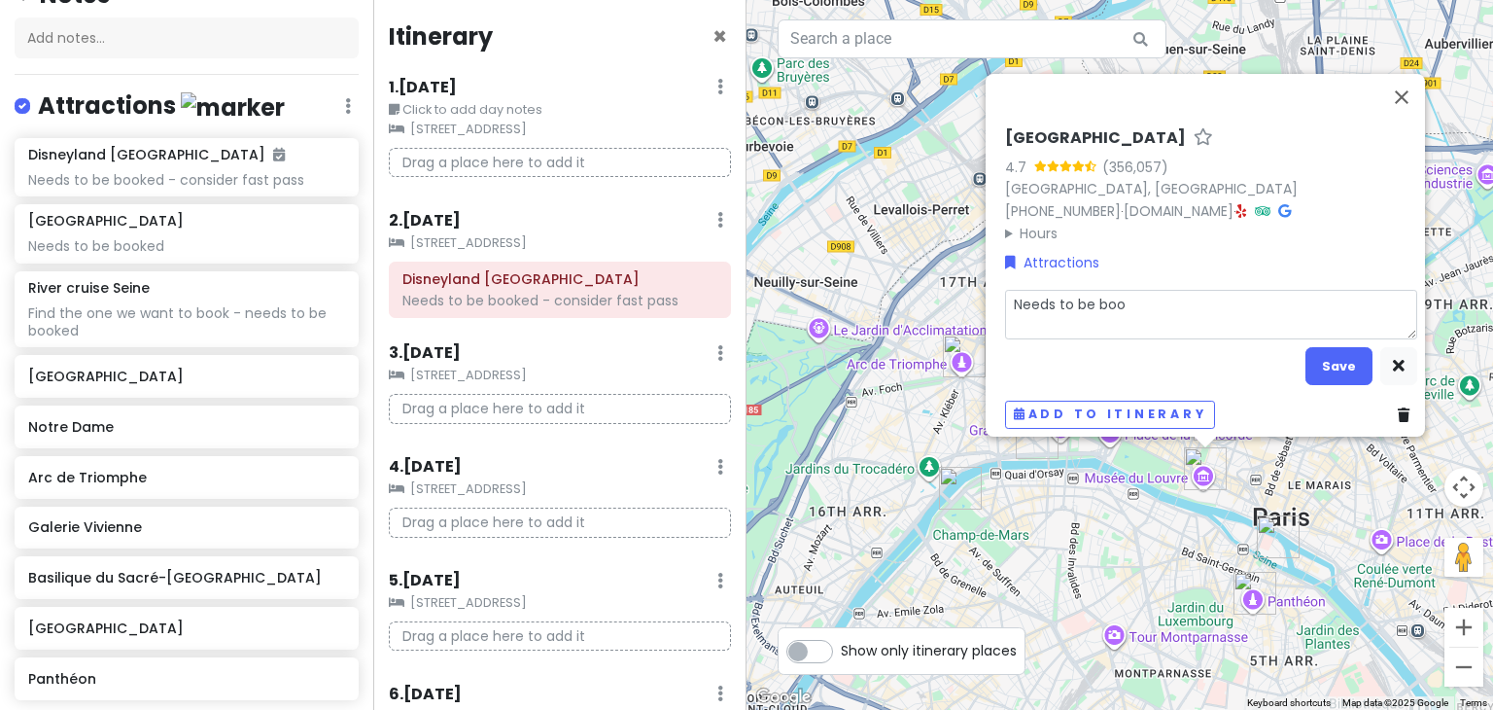
type textarea "x"
type textarea "Needs to be booke"
type textarea "x"
type textarea "Needs to be booked"
click at [1333, 360] on button "Save" at bounding box center [1338, 366] width 67 height 38
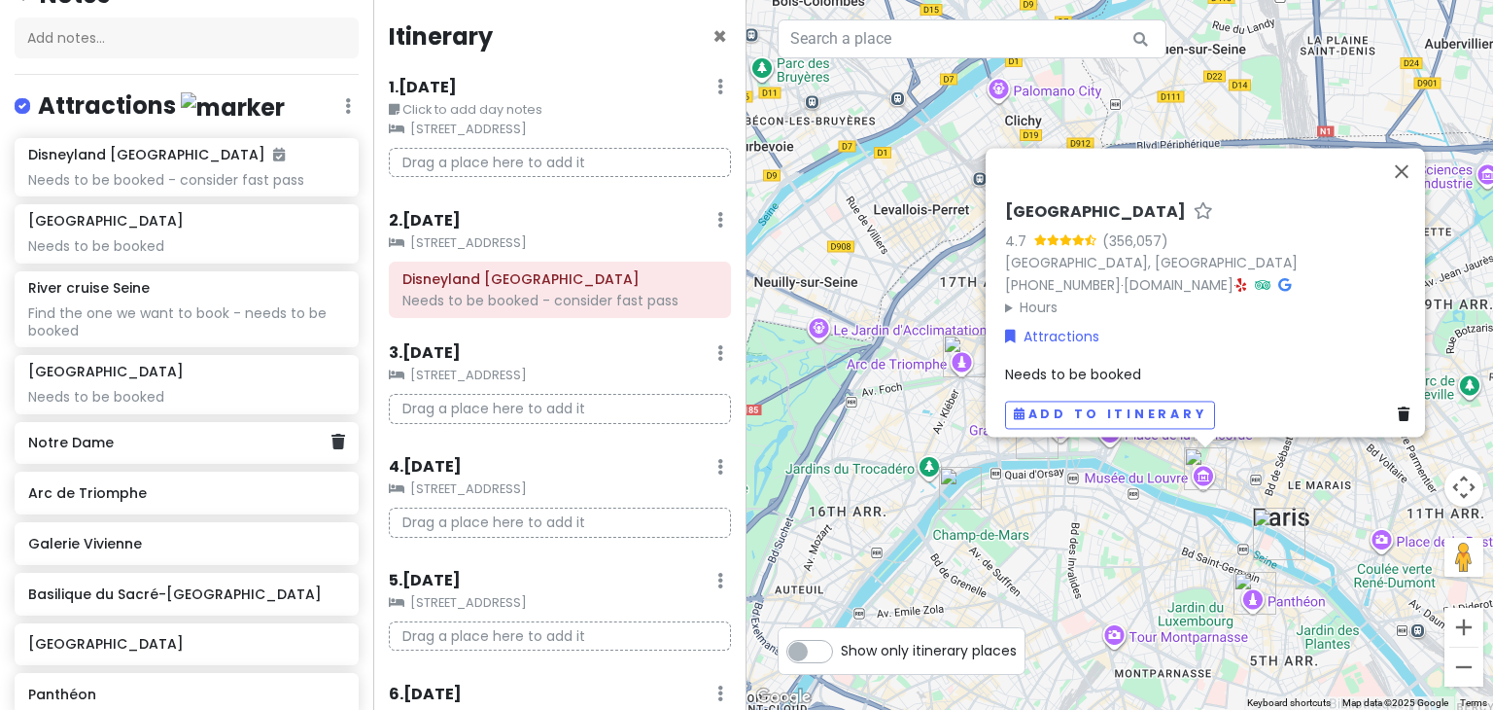
click at [76, 439] on h6 "Notre Dame" at bounding box center [179, 441] width 302 height 17
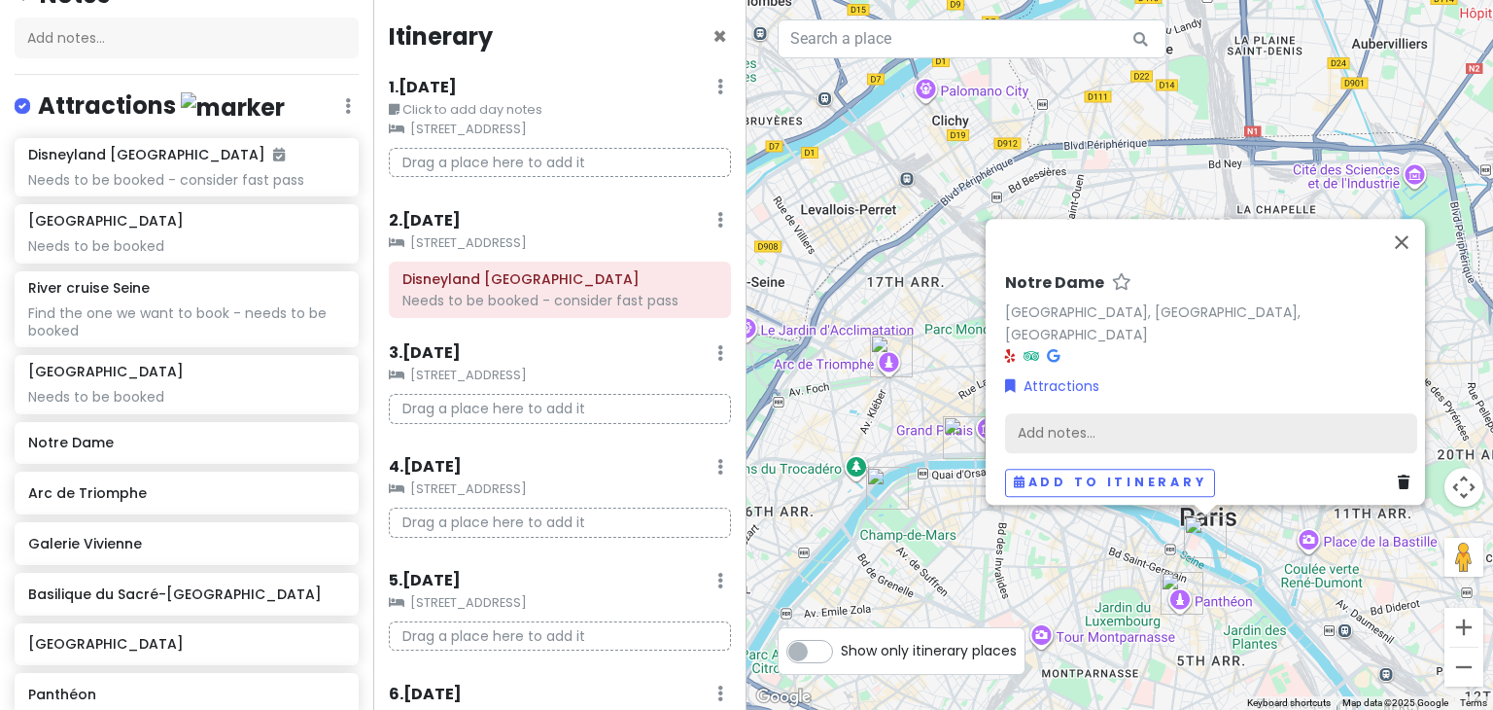
click at [1124, 413] on div "Add notes..." at bounding box center [1211, 433] width 412 height 41
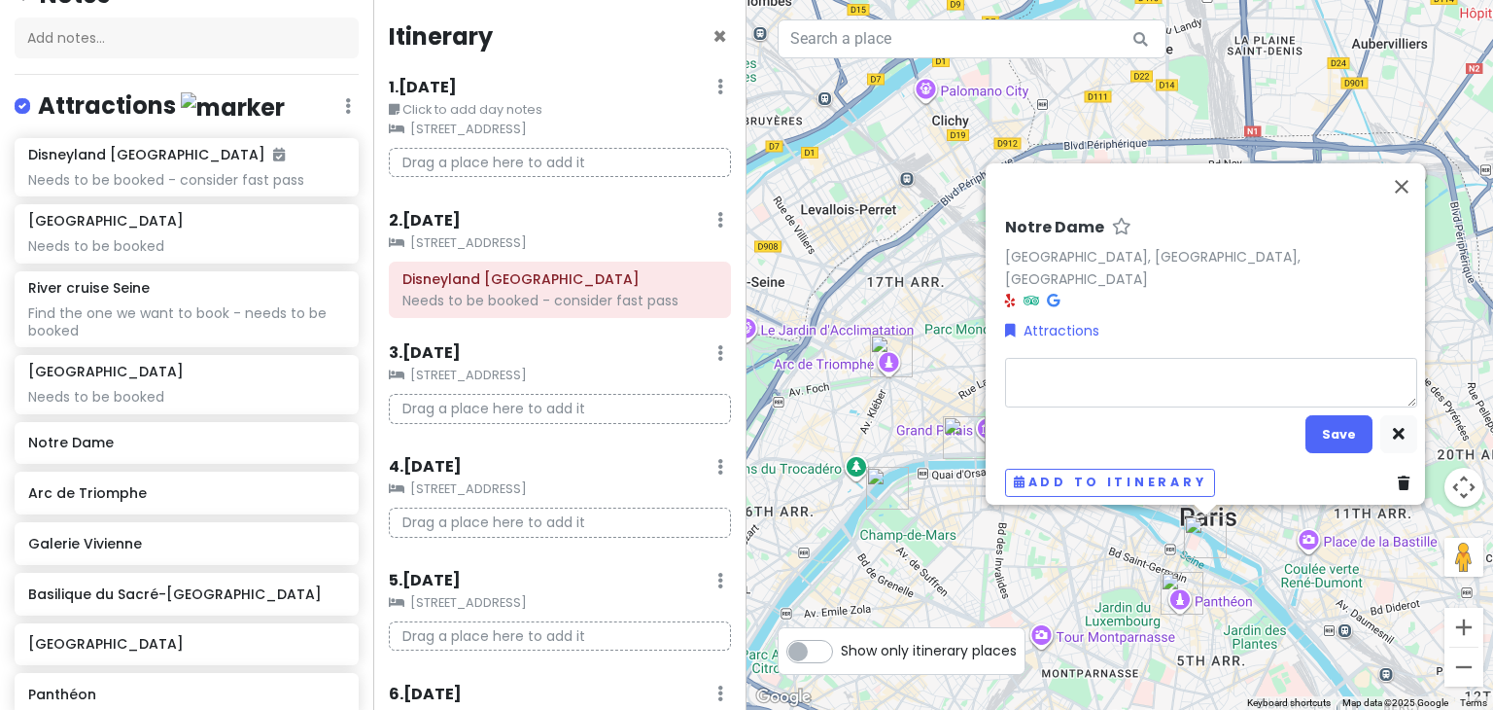
type textarea "x"
type textarea "N"
type textarea "x"
type textarea "Ne"
type textarea "x"
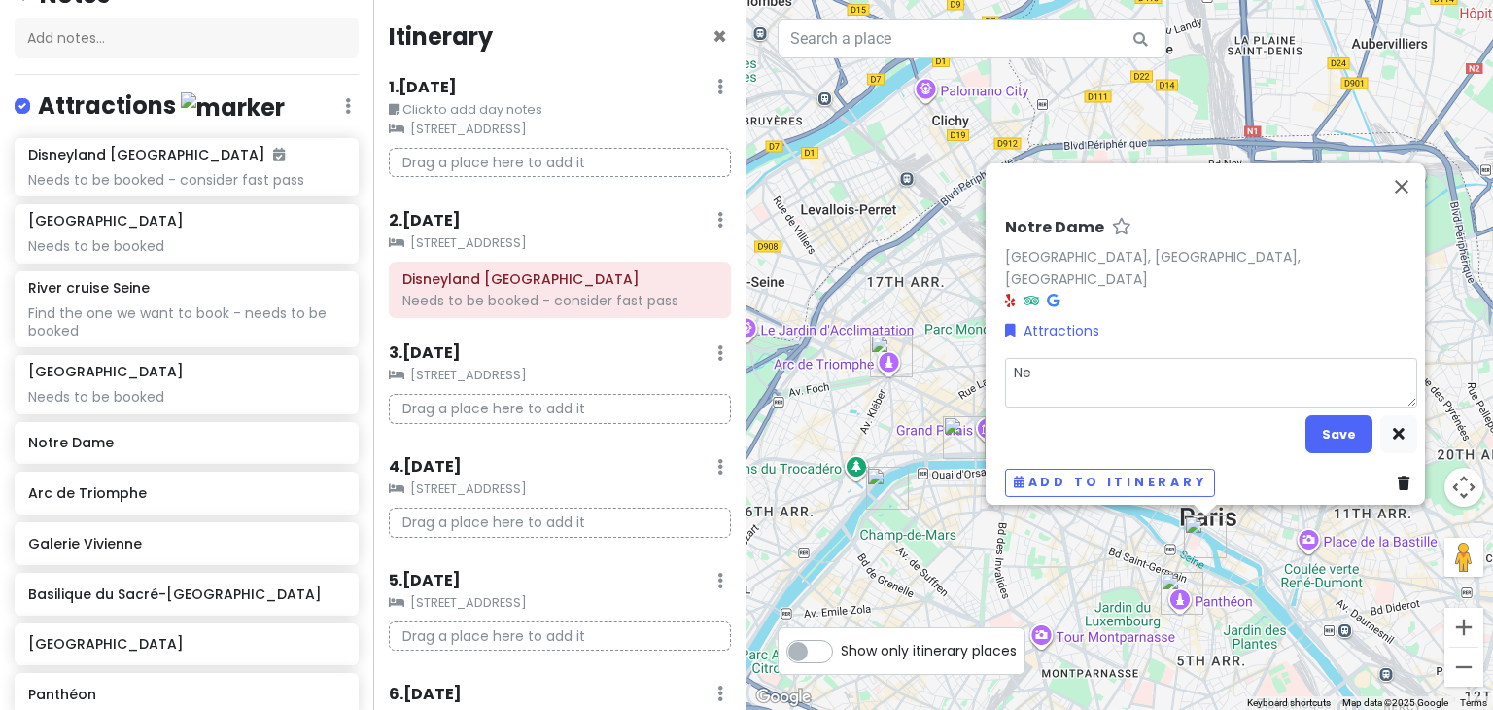
type textarea "Nee"
type textarea "x"
type textarea "Need"
type textarea "x"
type textarea "Needs"
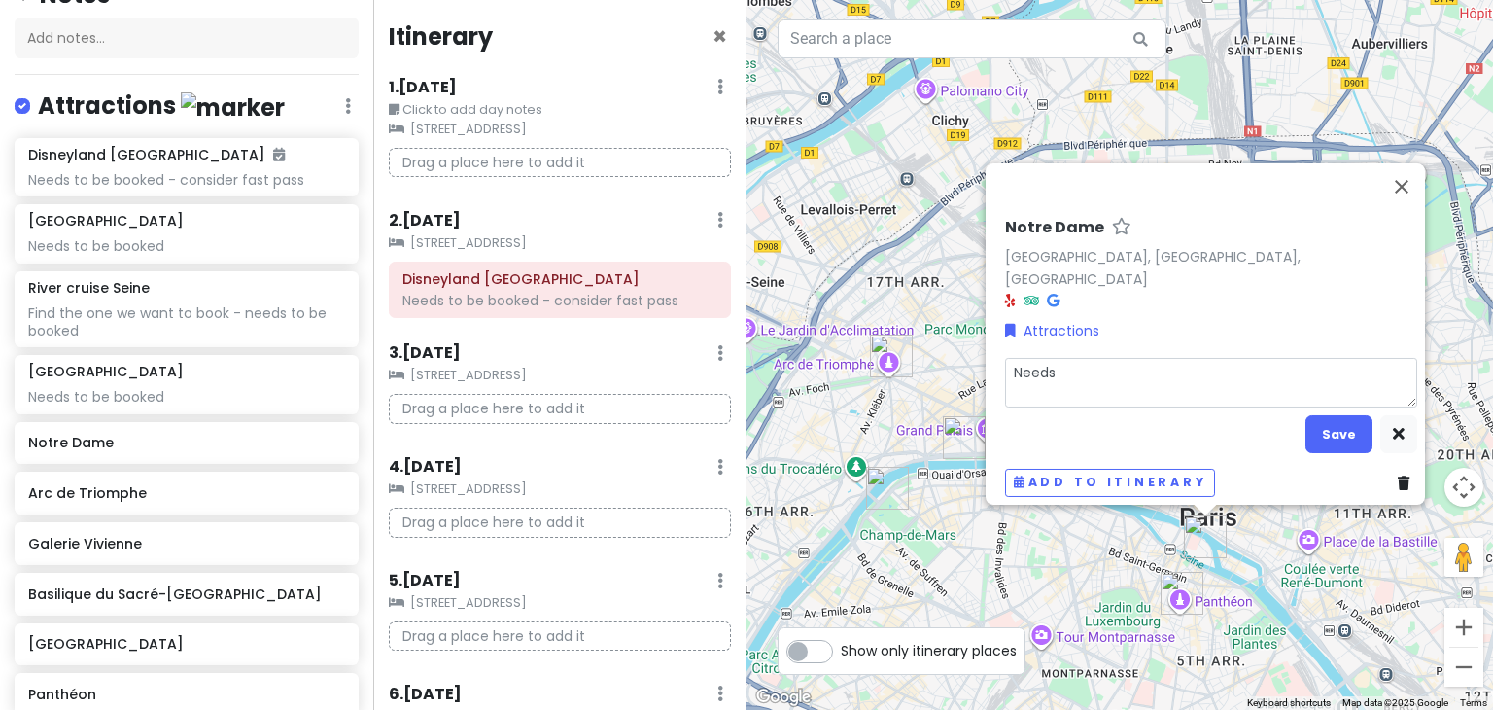
type textarea "x"
type textarea "Needs t"
type textarea "x"
type textarea "Needs to"
type textarea "x"
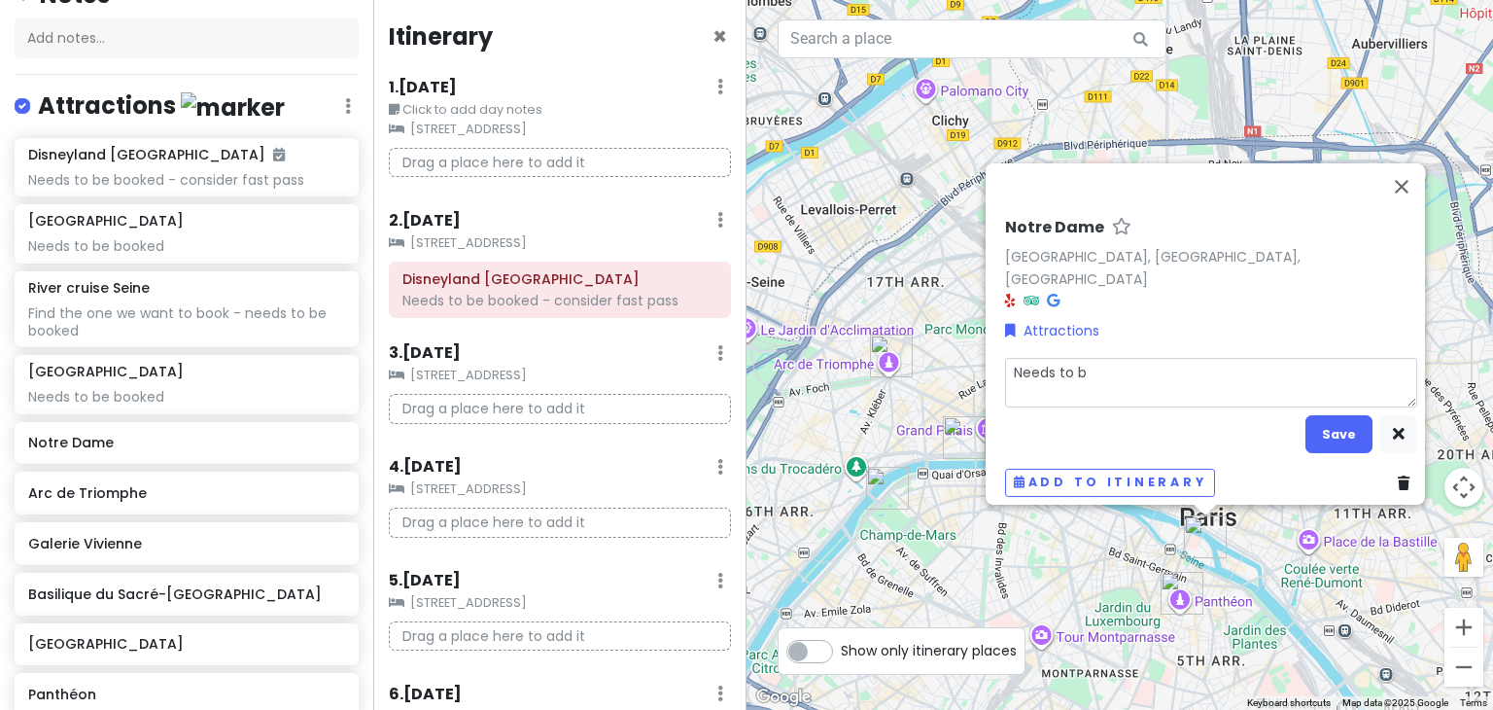
type textarea "Needs to be"
type textarea "x"
type textarea "Needs to be"
type textarea "x"
type textarea "Needs to be b"
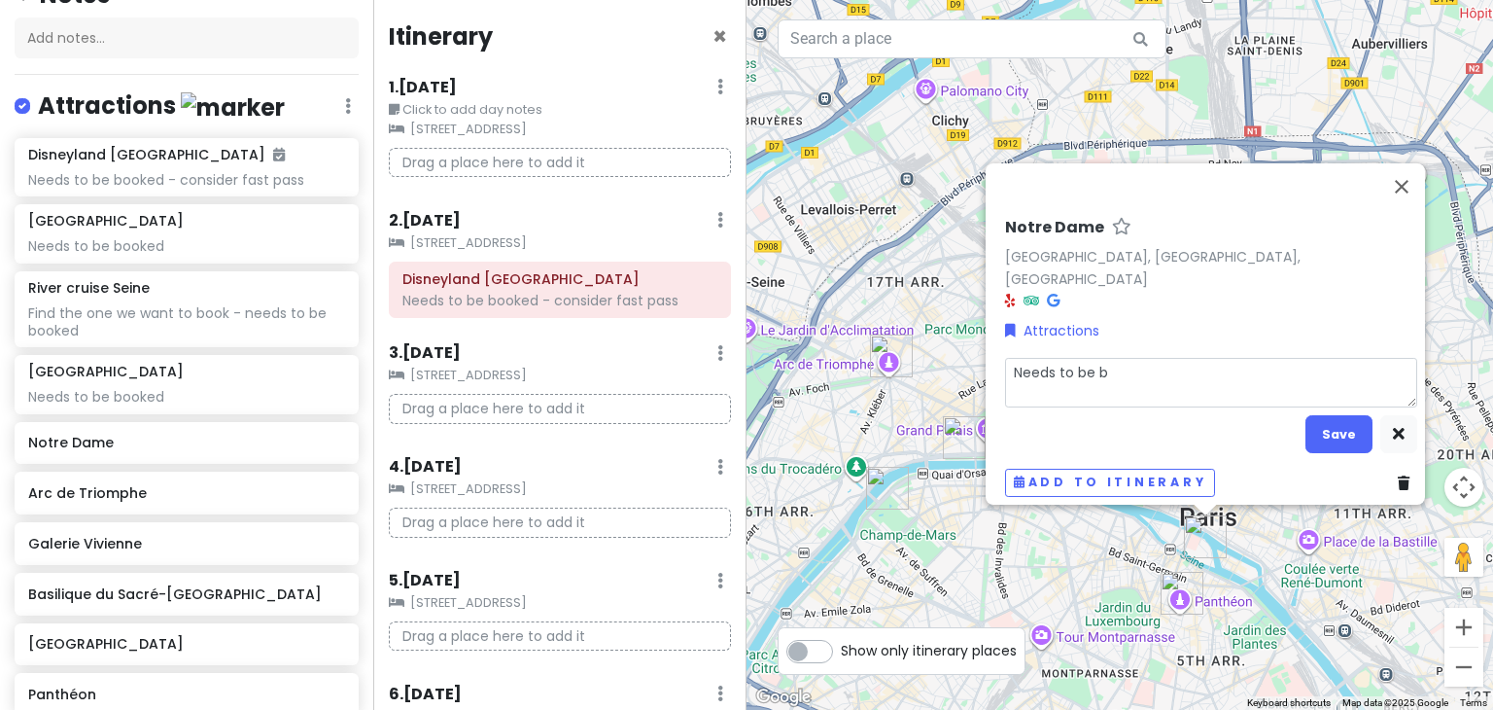
type textarea "x"
type textarea "Needs to be bo"
type textarea "x"
click at [1325, 434] on button "Save" at bounding box center [1338, 434] width 67 height 38
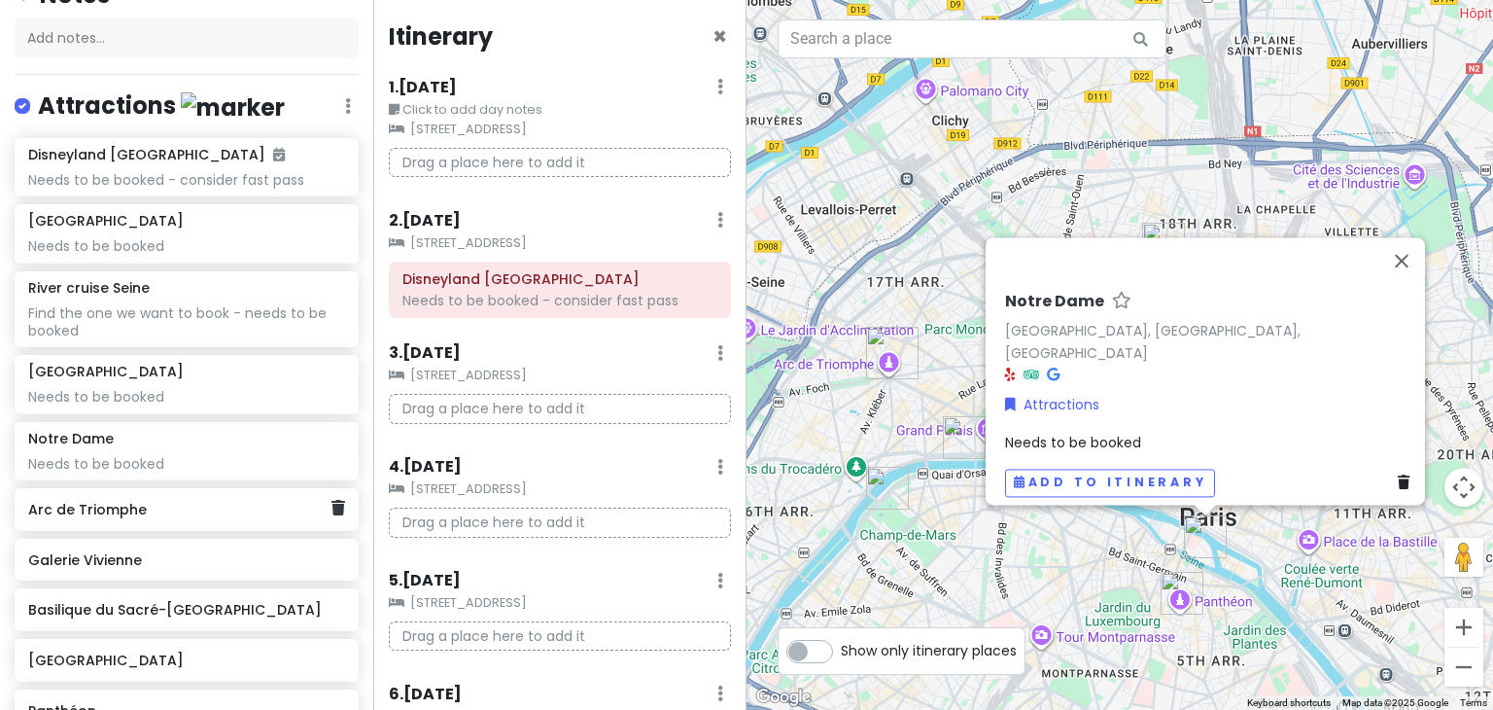
click at [175, 514] on h6 "Arc de Triomphe" at bounding box center [179, 509] width 302 height 17
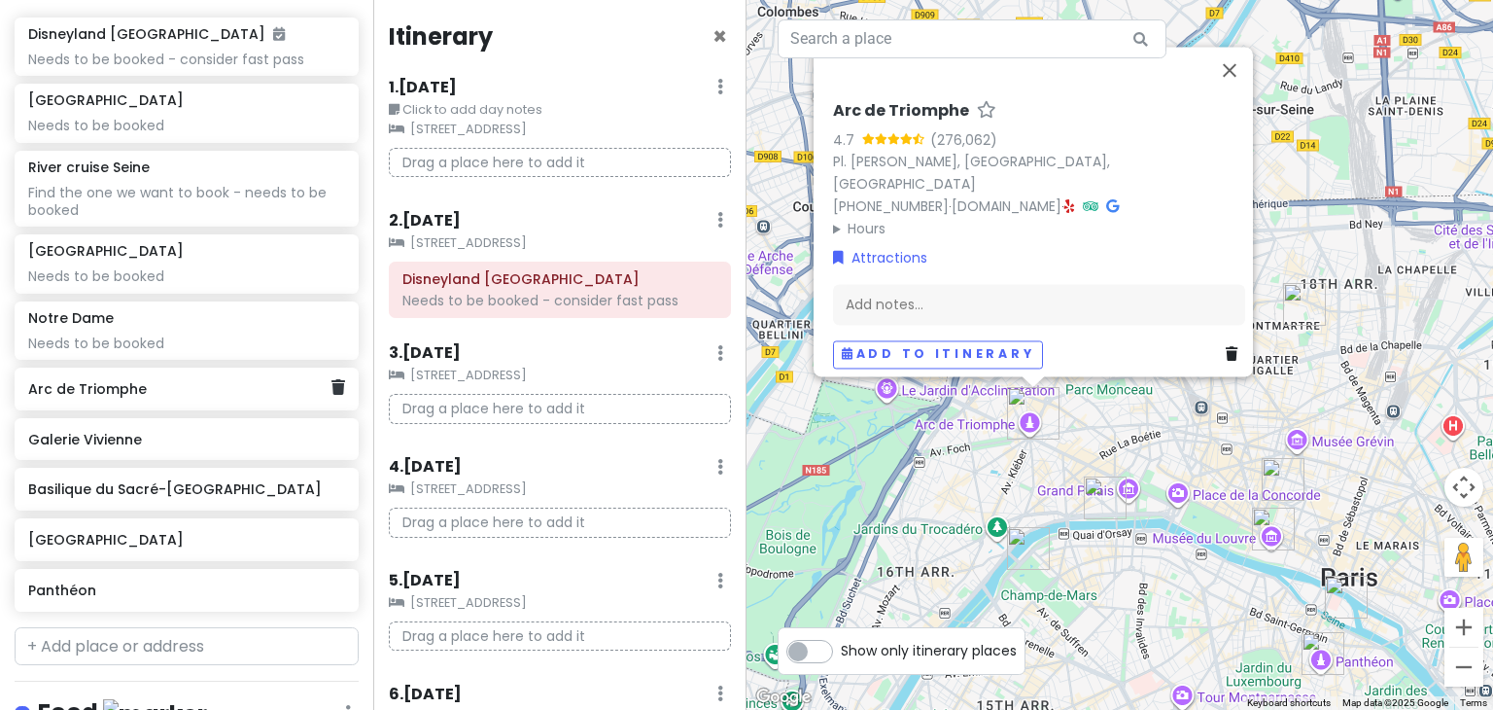
scroll to position [338, 0]
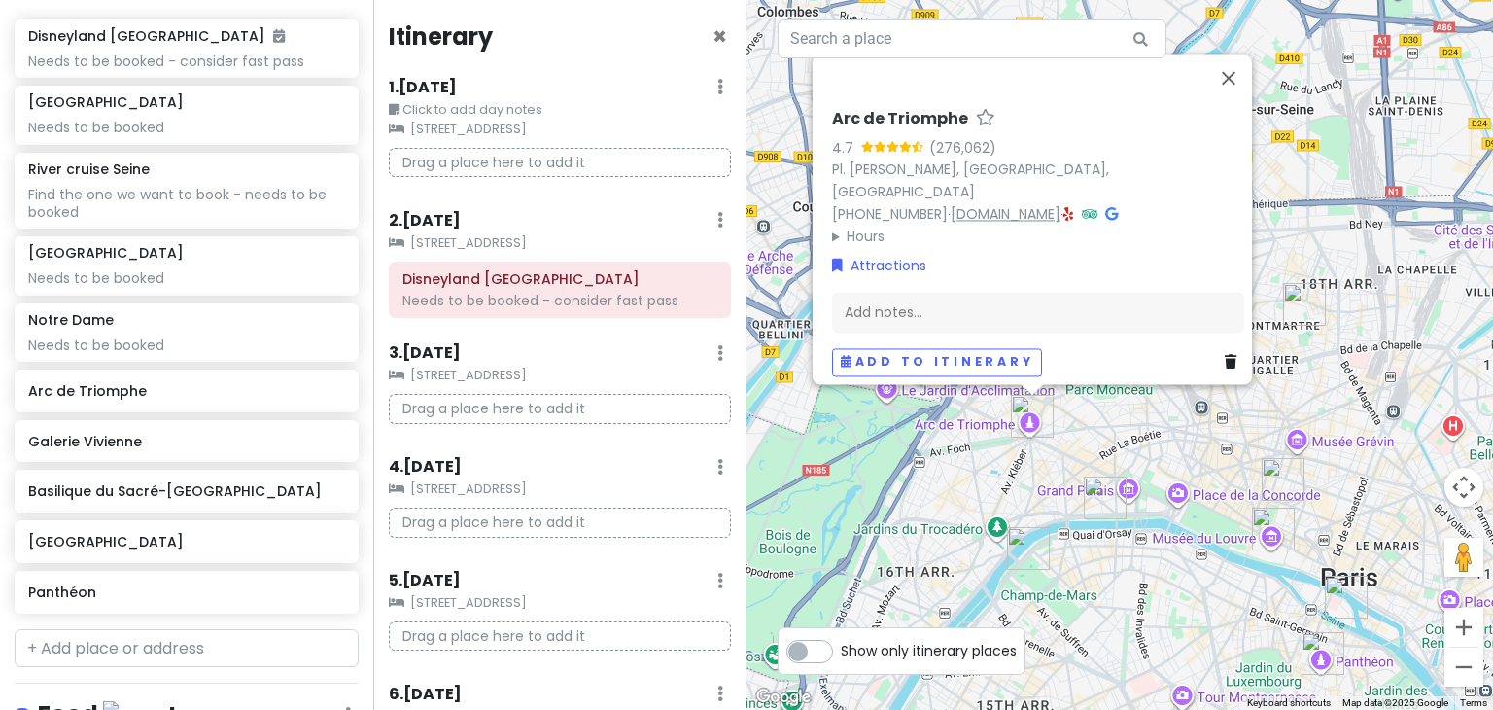
click at [1046, 204] on link "[DOMAIN_NAME]" at bounding box center [1006, 213] width 110 height 19
click at [137, 438] on h6 "Galerie Vivienne" at bounding box center [179, 441] width 302 height 17
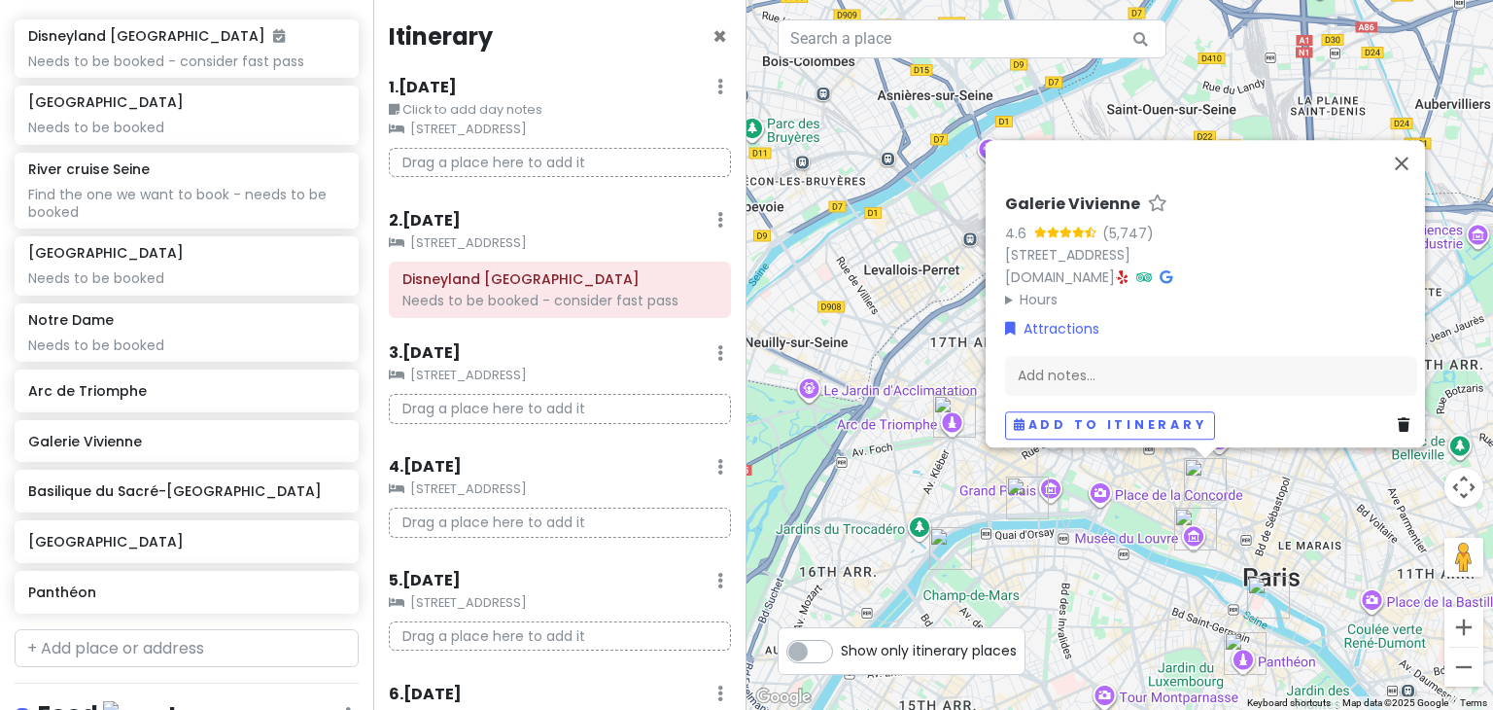
click at [1015, 294] on summary "Hours" at bounding box center [1211, 299] width 412 height 21
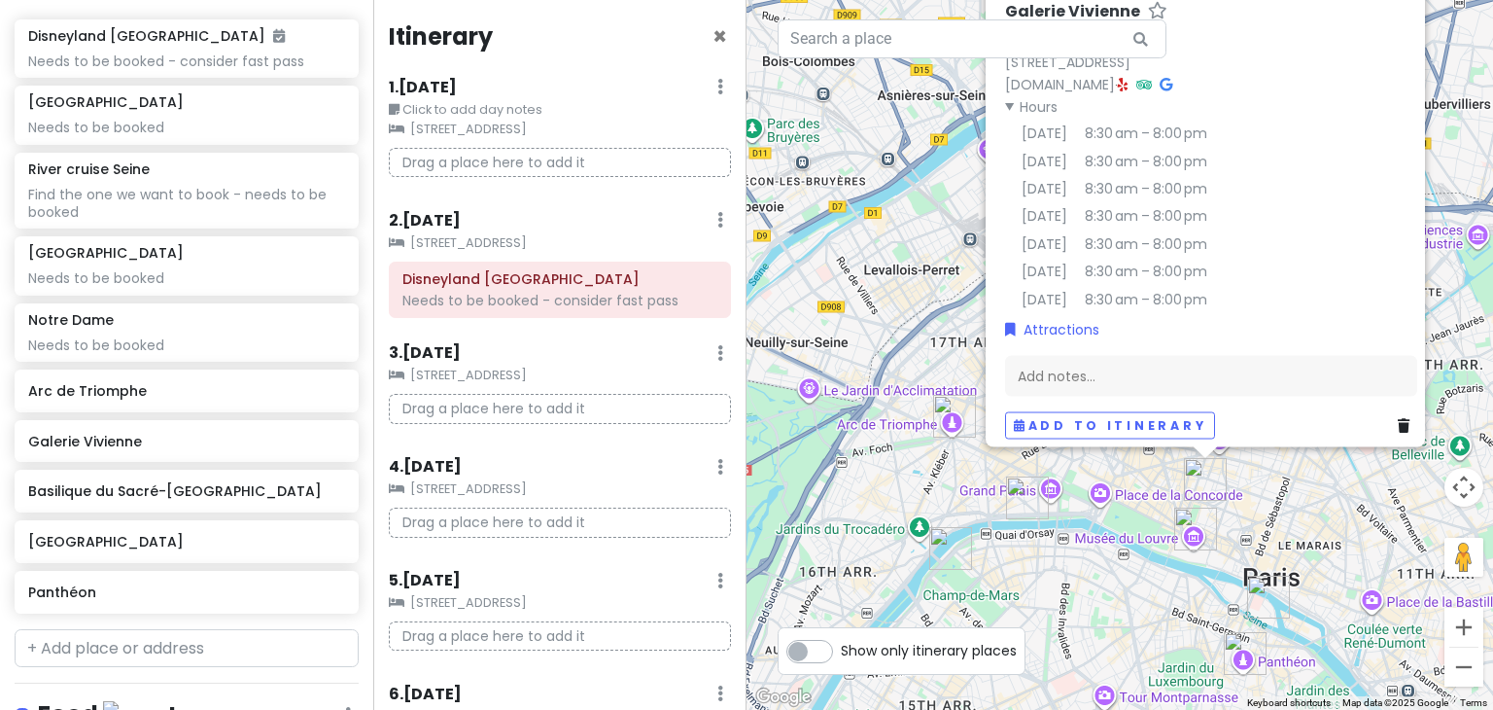
click at [1022, 95] on summary "Hours" at bounding box center [1211, 105] width 412 height 21
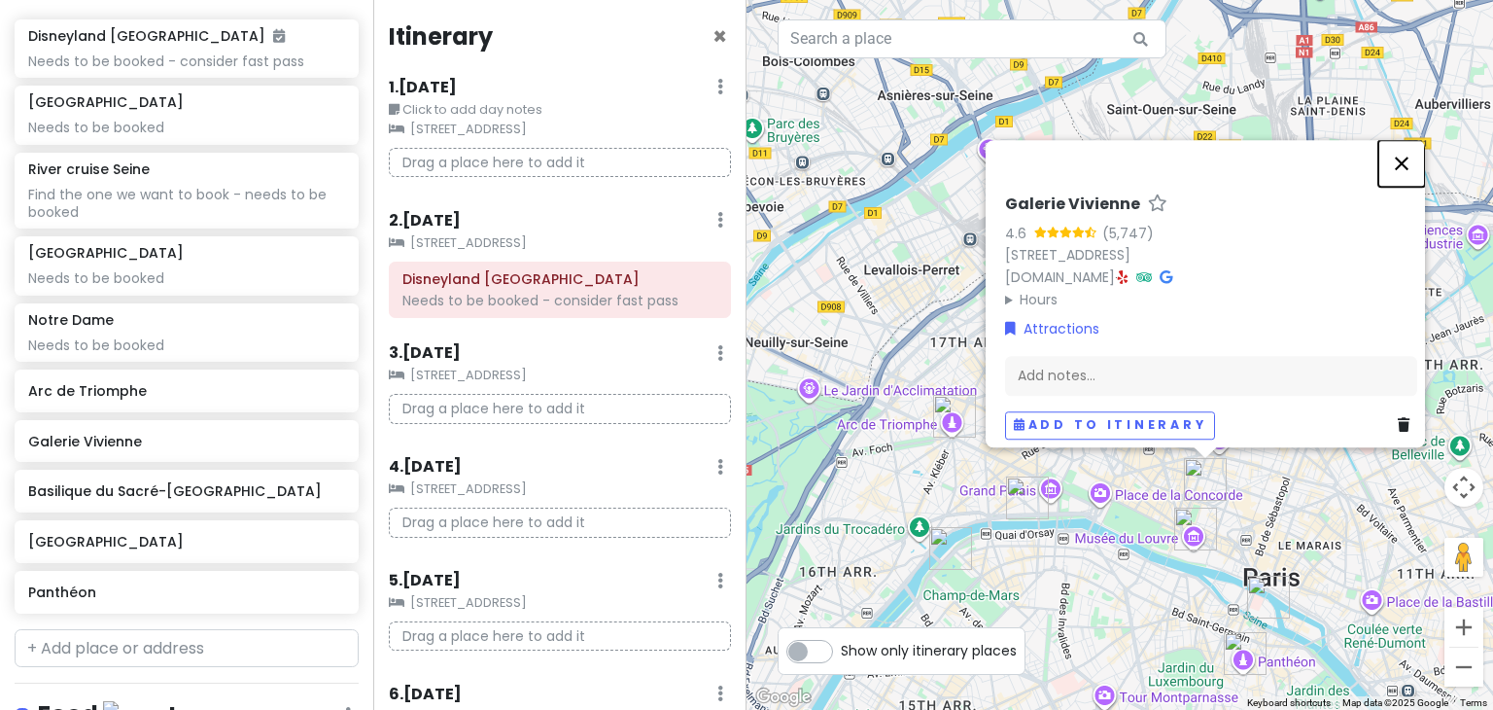
click at [1400, 158] on button "Close" at bounding box center [1401, 163] width 47 height 47
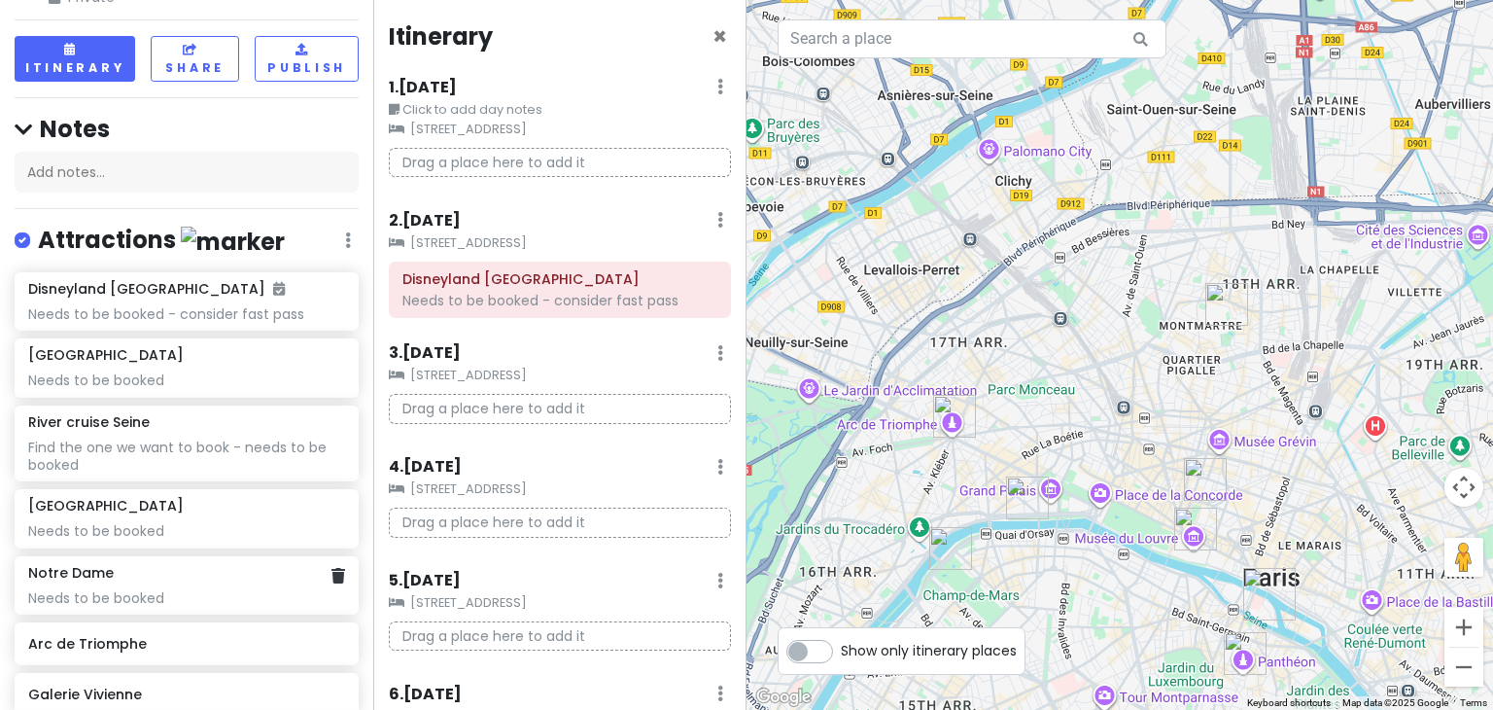
scroll to position [78, 0]
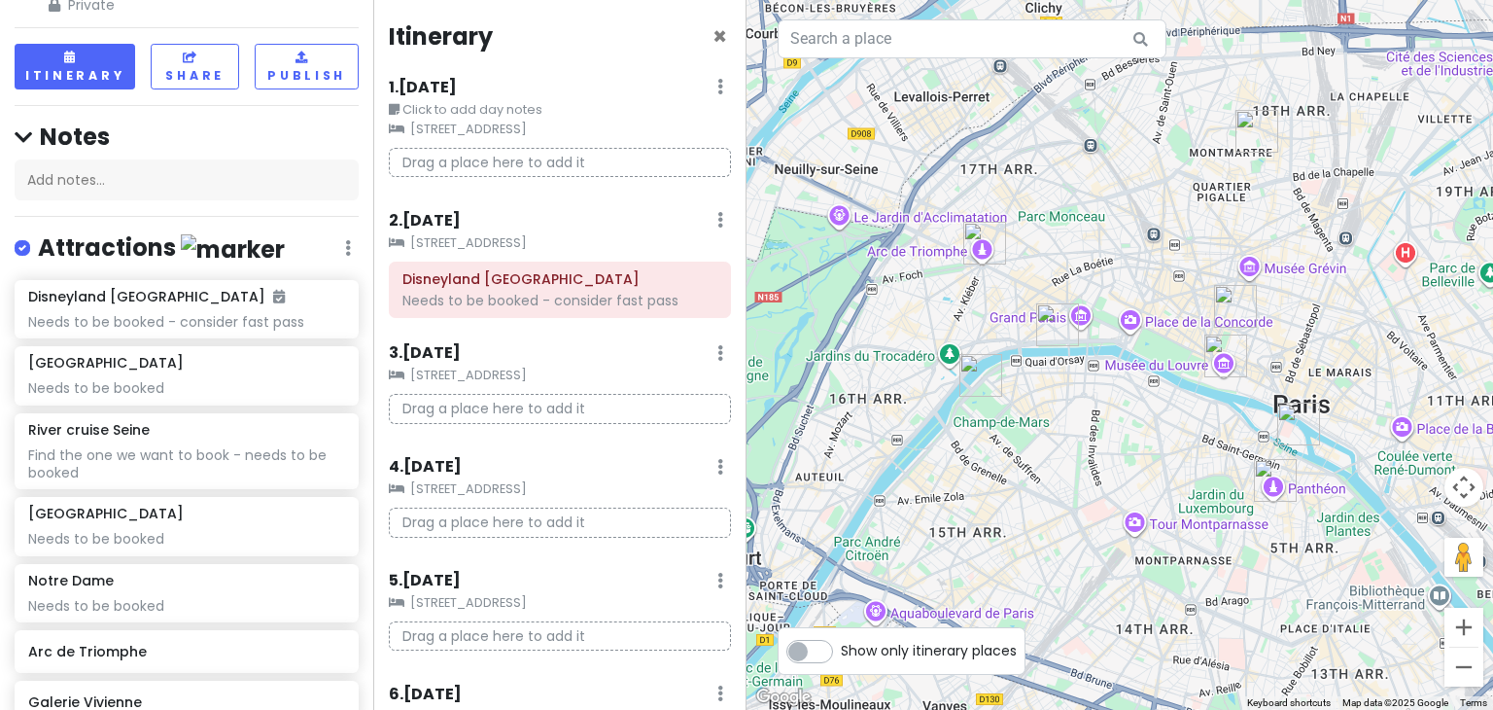
drag, startPoint x: 1099, startPoint y: 403, endPoint x: 1127, endPoint y: 230, distance: 175.3
click at [1127, 230] on div at bounding box center [1119, 355] width 746 height 710
click at [1467, 662] on button "Zoom out" at bounding box center [1463, 666] width 39 height 39
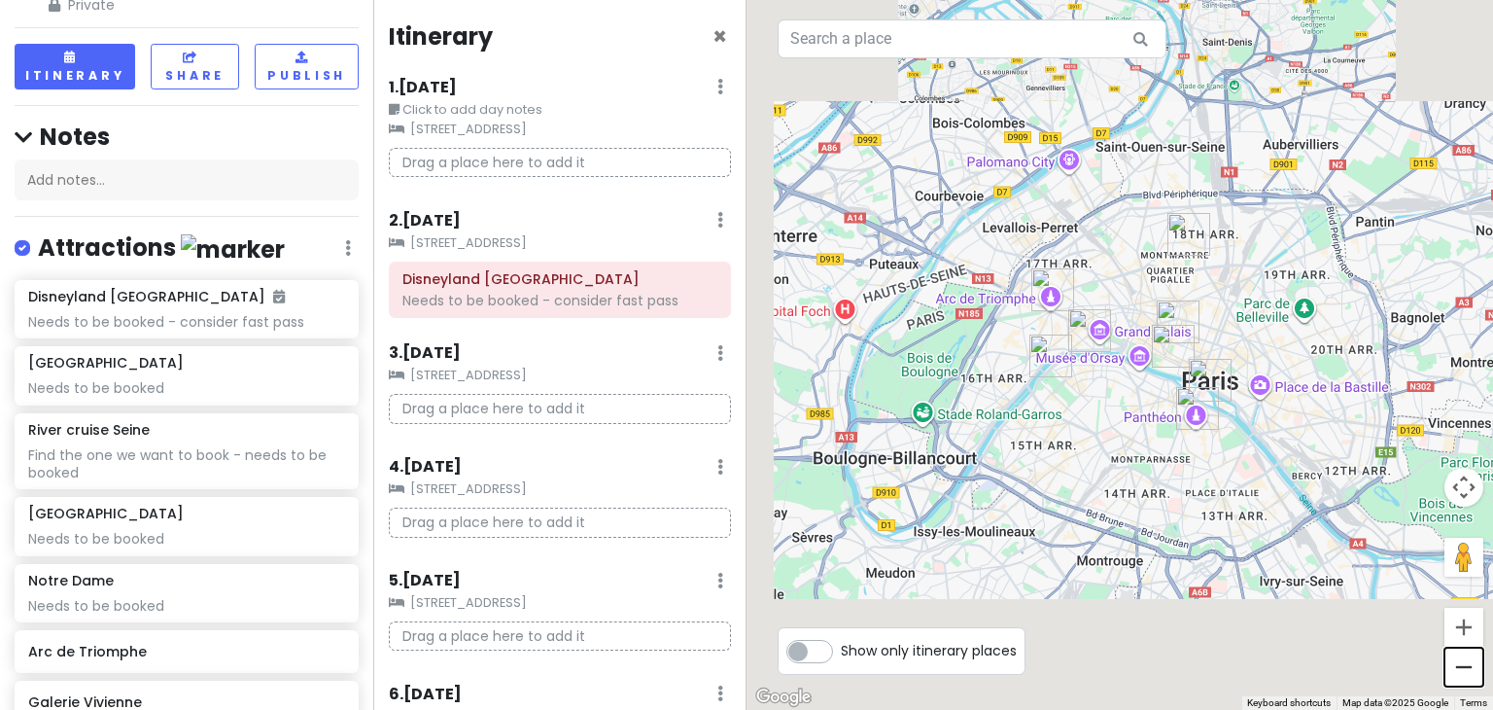
click at [1467, 662] on button "Zoom out" at bounding box center [1463, 666] width 39 height 39
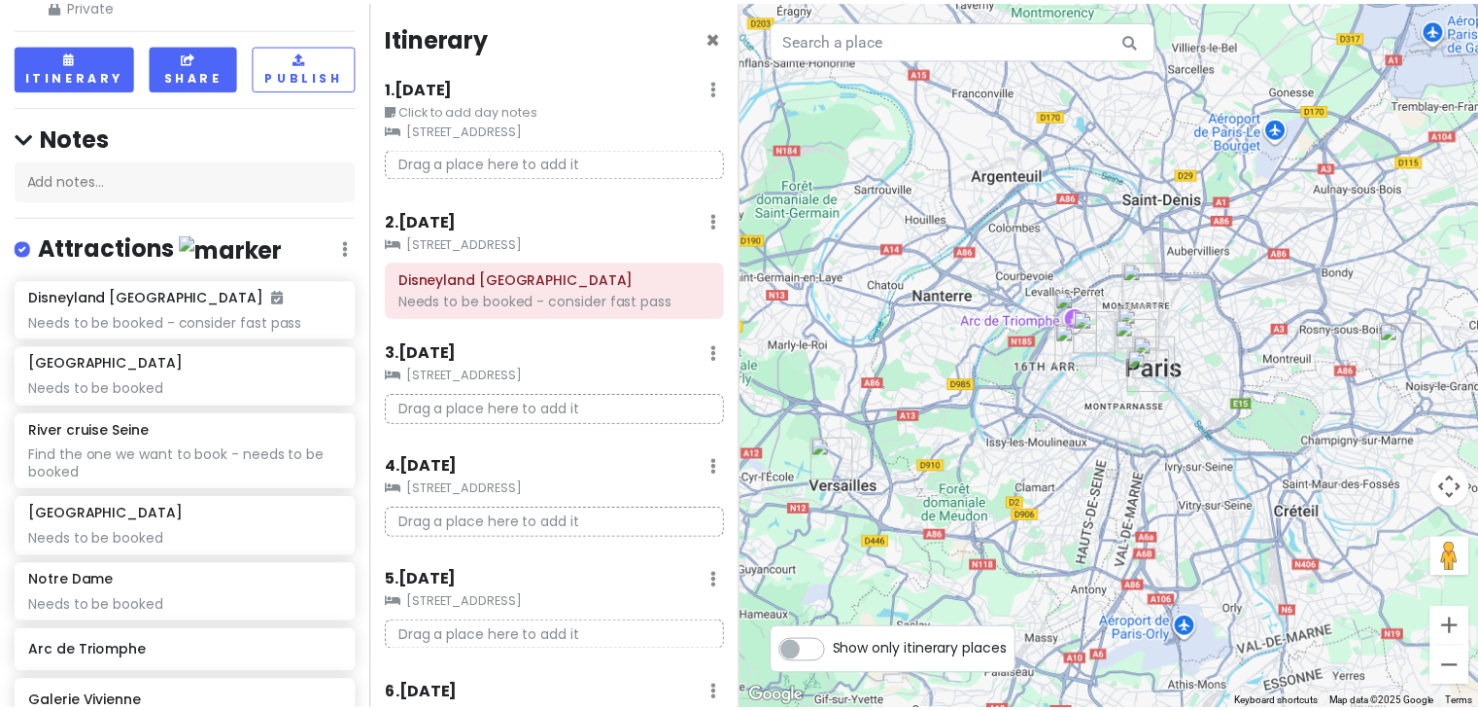
scroll to position [0, 0]
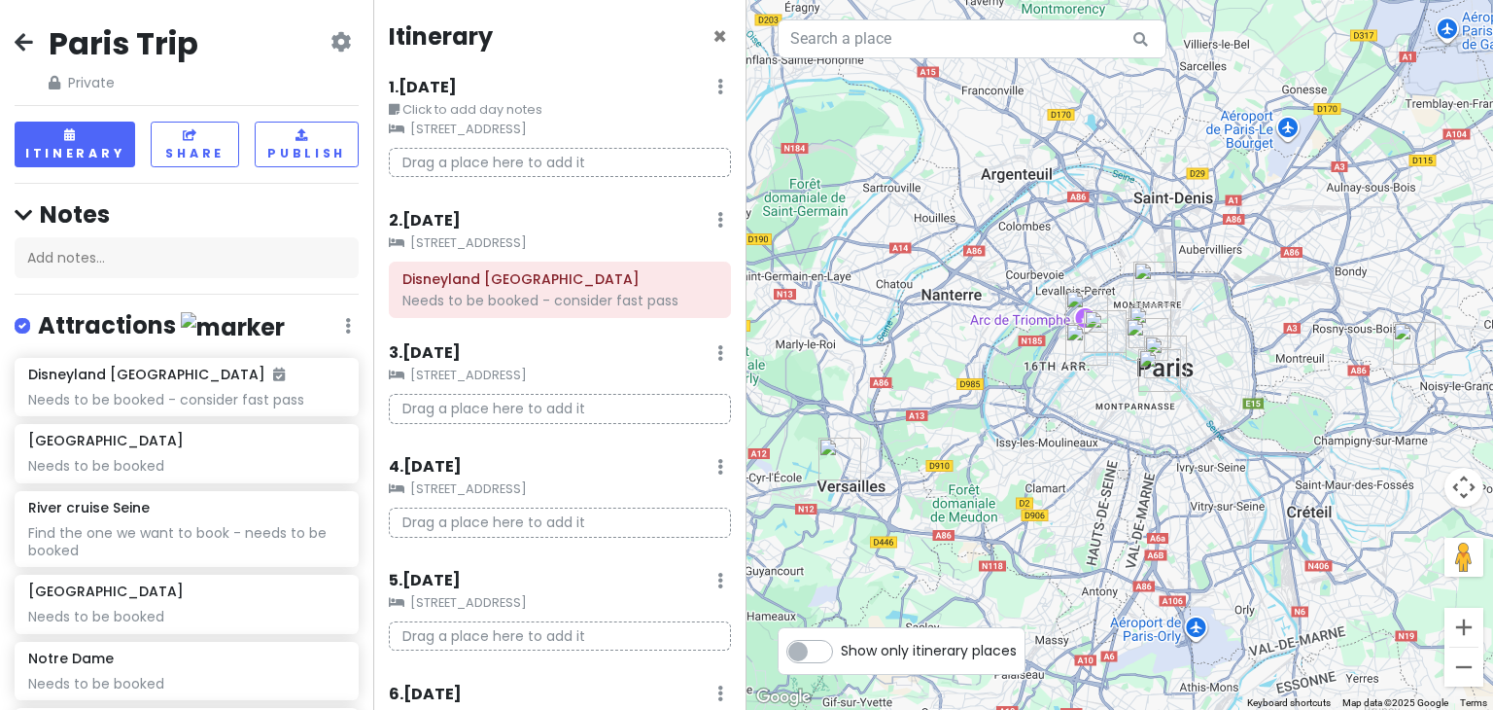
click at [19, 43] on icon at bounding box center [24, 42] width 18 height 16
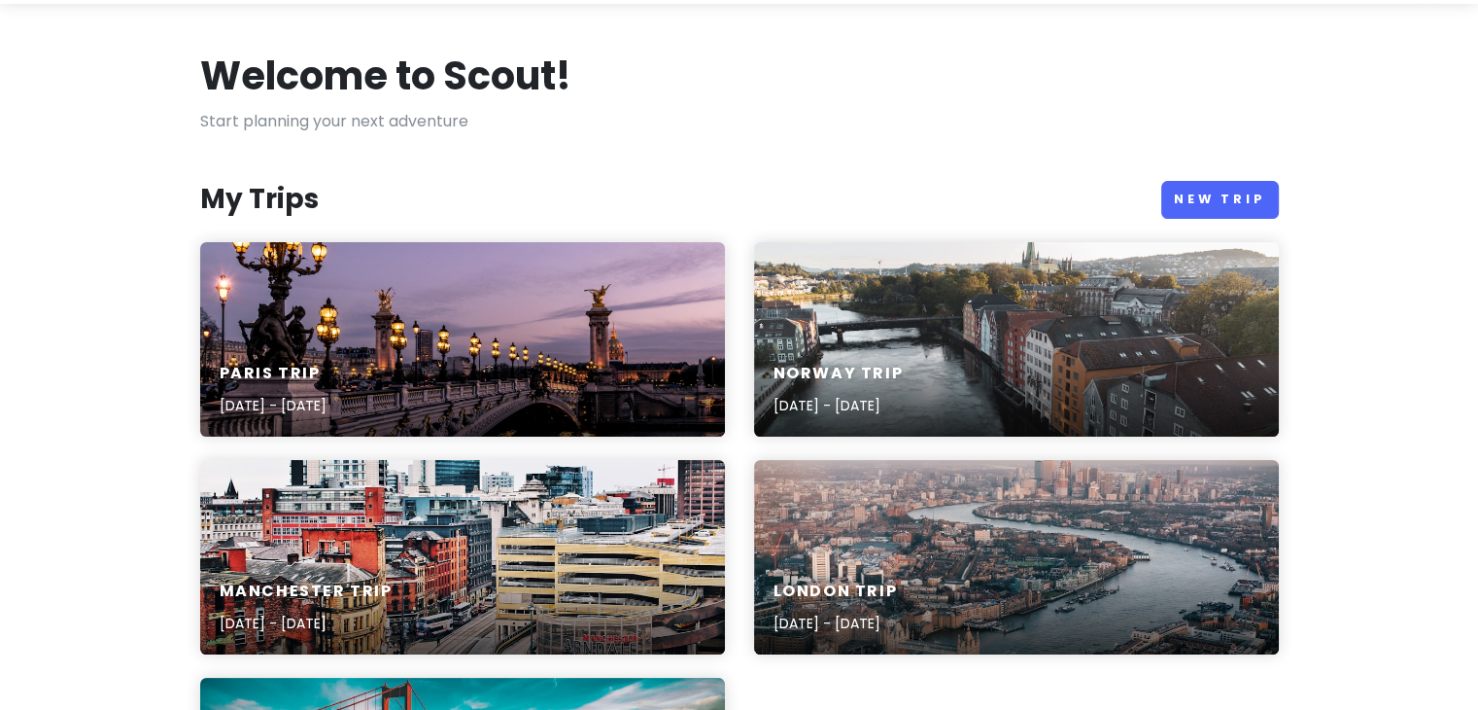
scroll to position [81, 0]
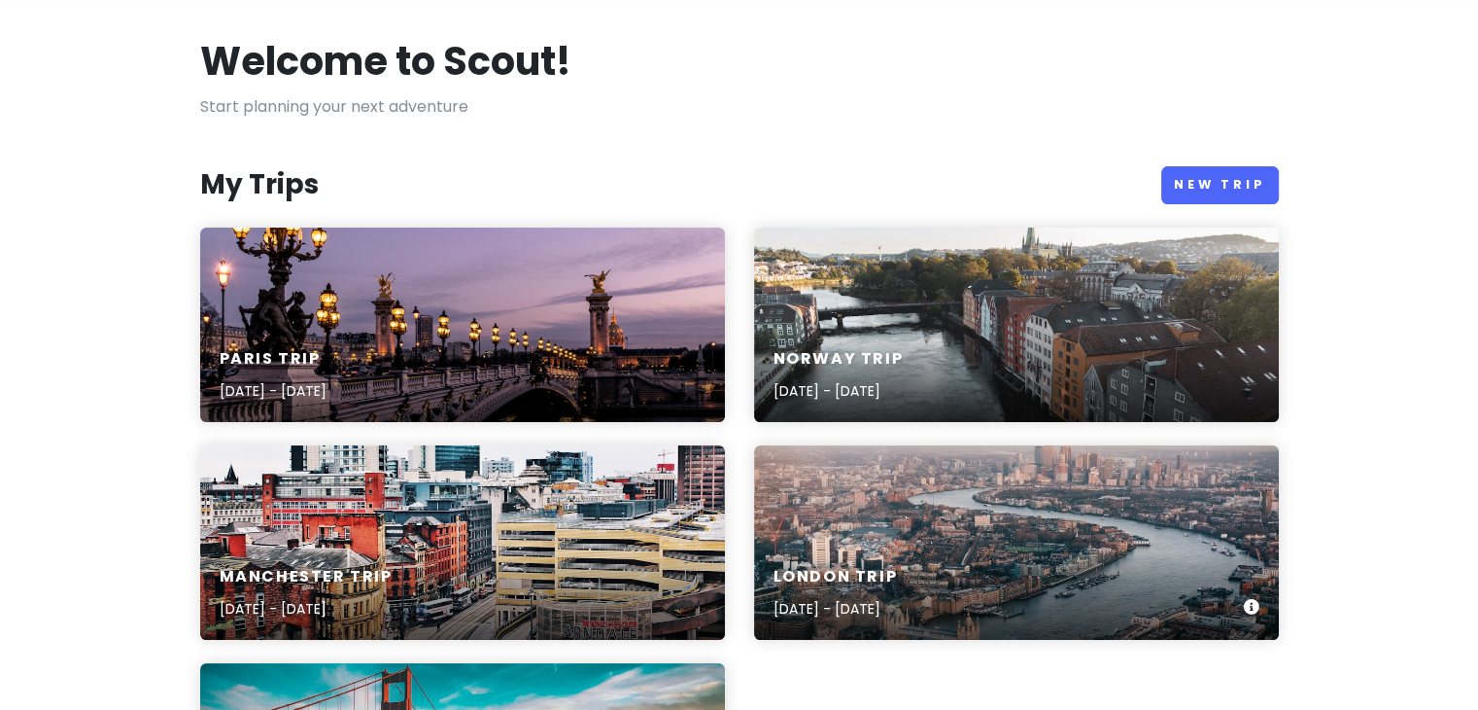
click at [1043, 533] on div "London Trip [DATE] - [DATE]" at bounding box center [1016, 542] width 525 height 194
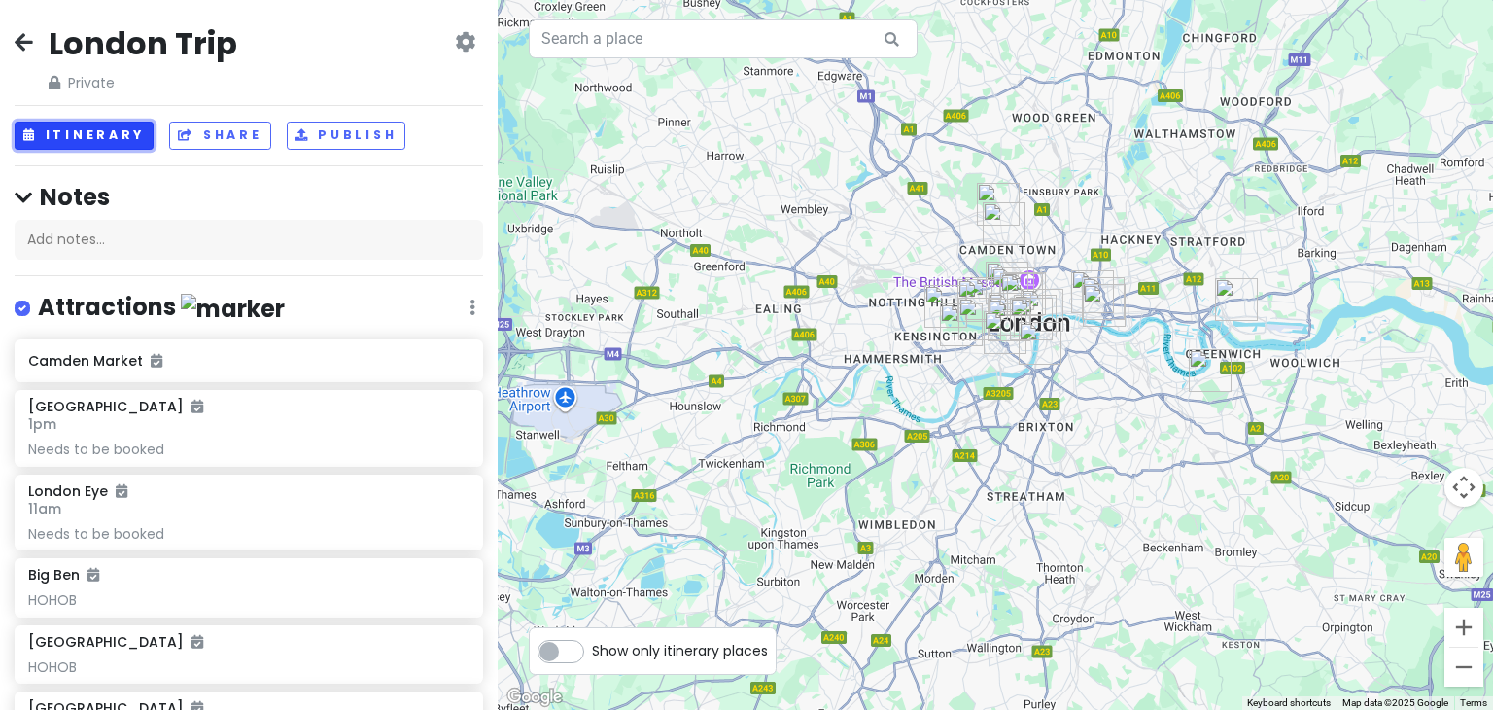
click at [109, 137] on button "Itinerary" at bounding box center [84, 135] width 139 height 28
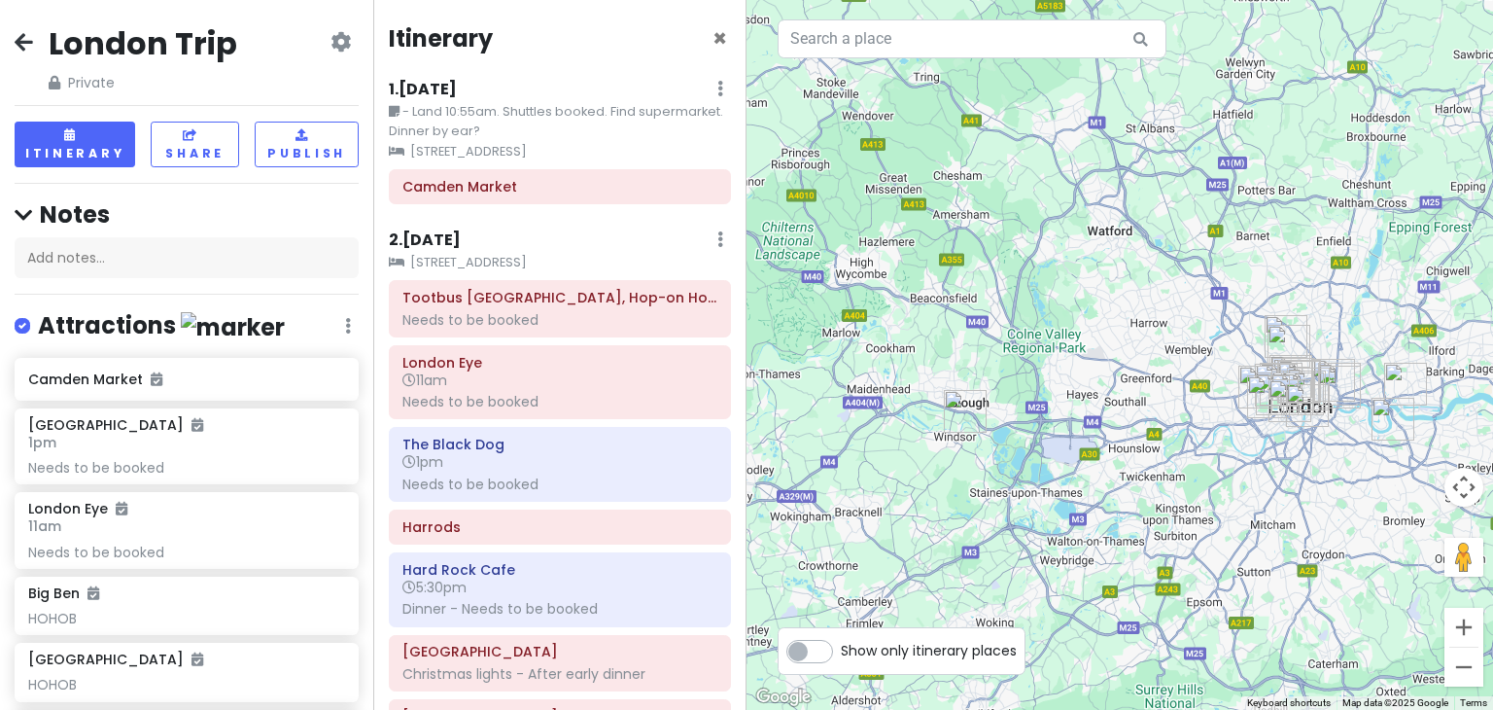
scroll to position [939, 0]
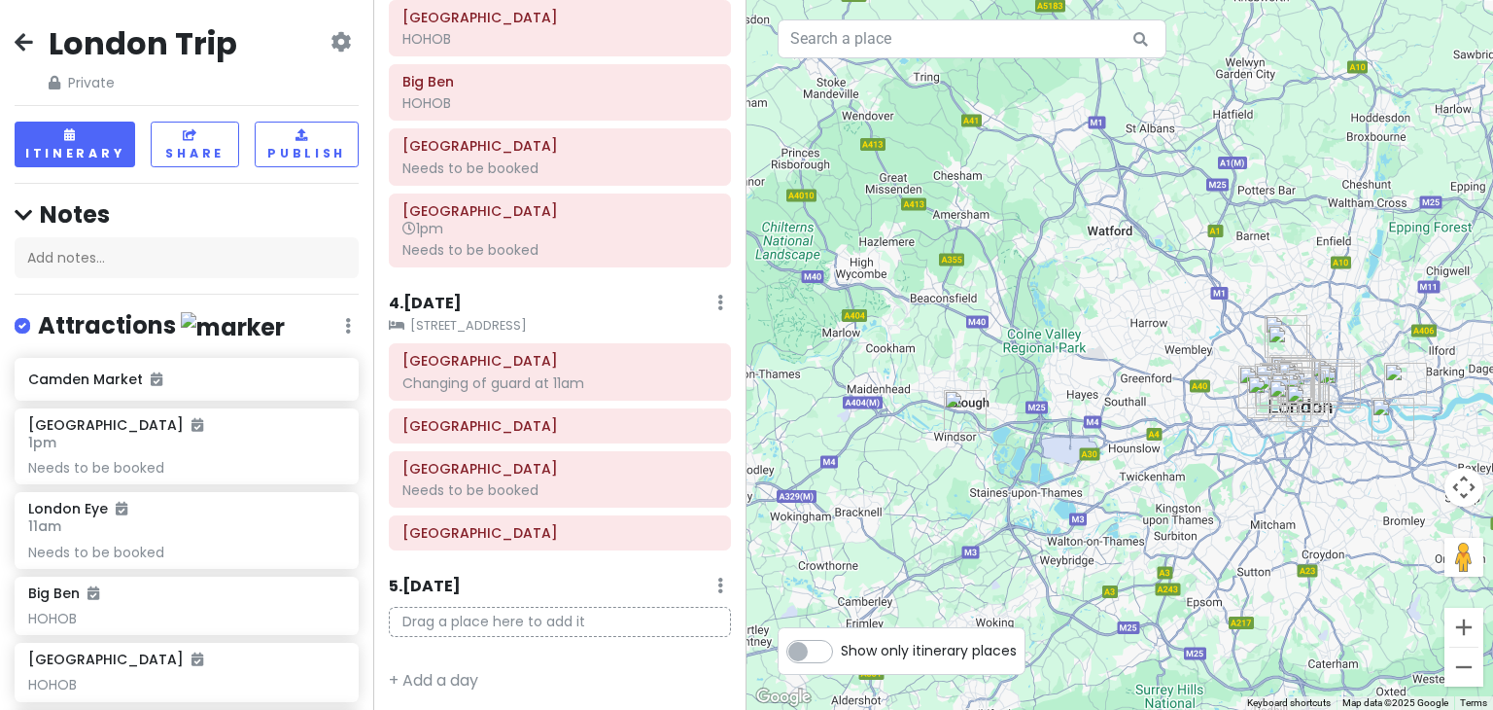
click at [23, 44] on icon at bounding box center [24, 42] width 18 height 16
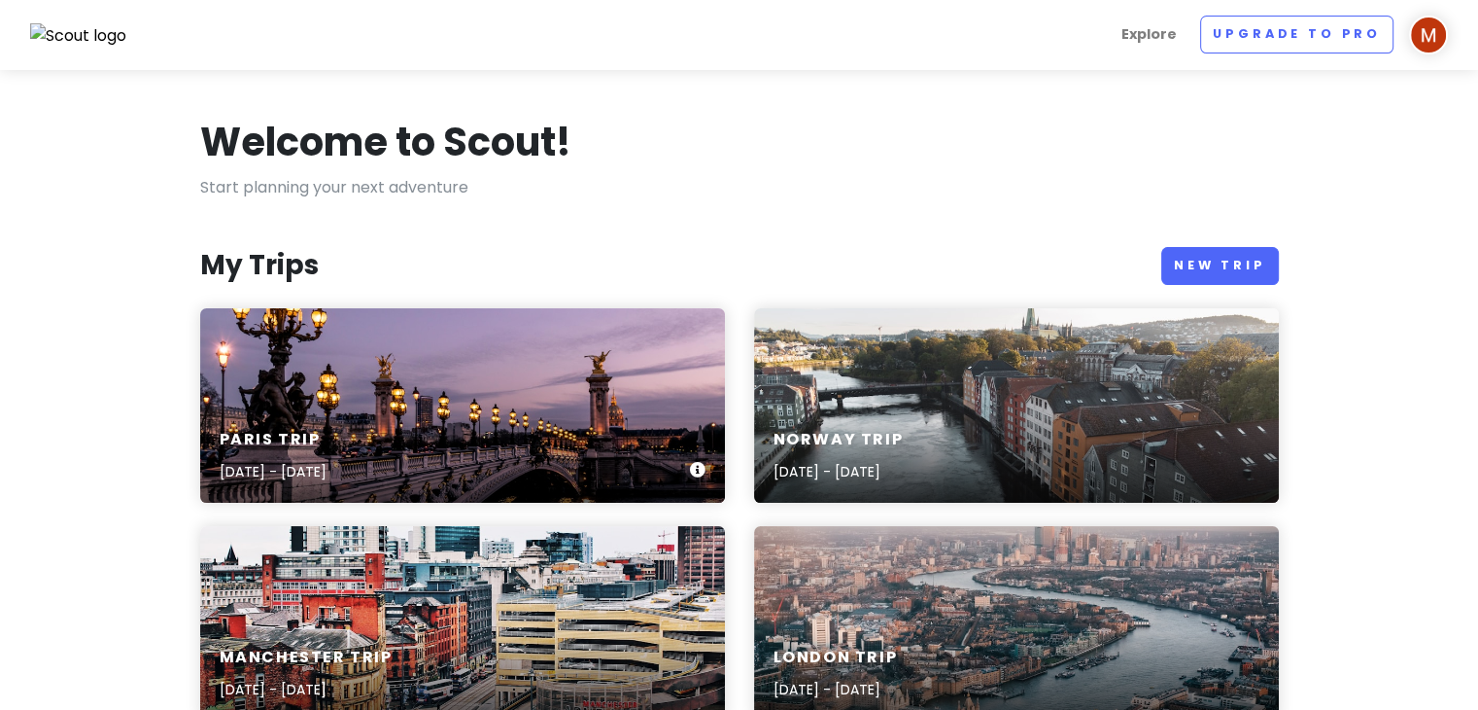
click at [562, 407] on div "Paris Trip [DATE] - [DATE]" at bounding box center [462, 405] width 525 height 194
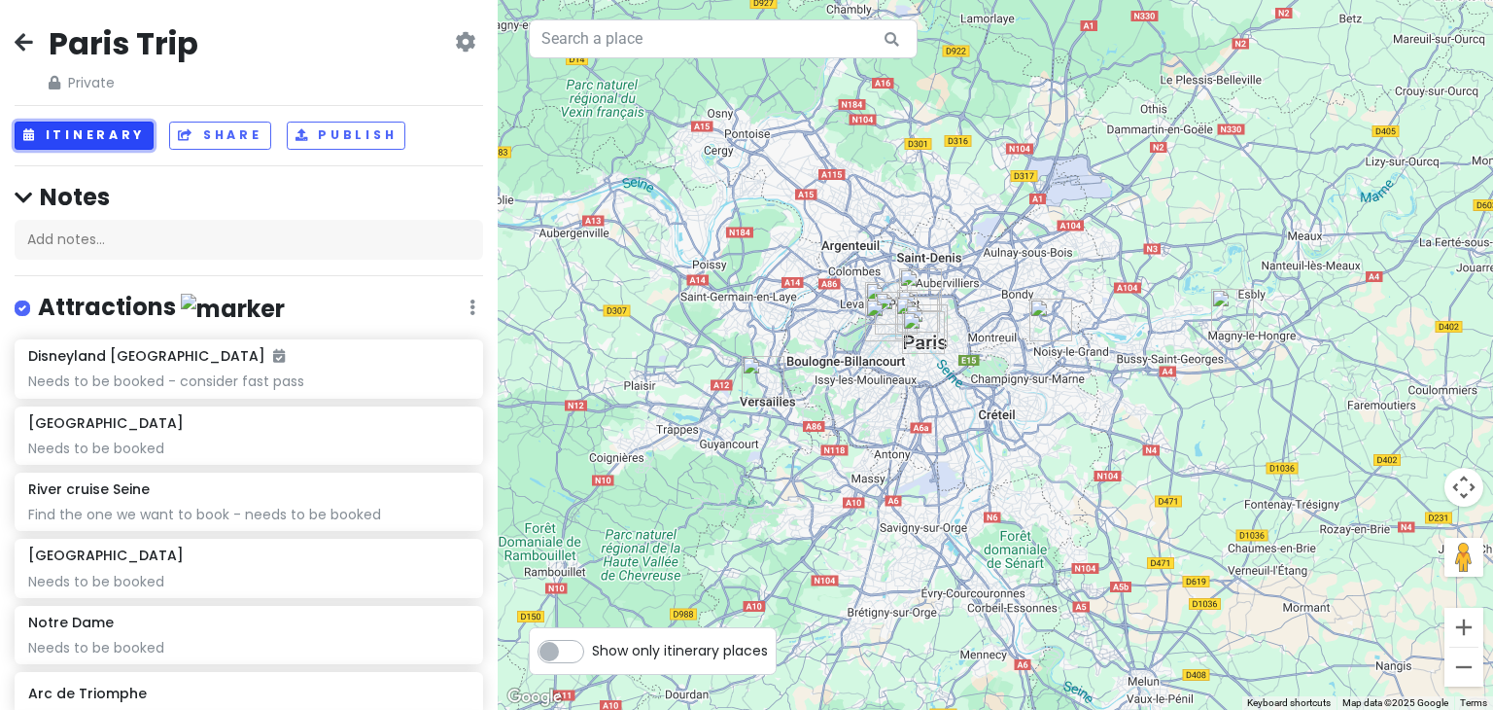
click at [112, 128] on button "Itinerary" at bounding box center [84, 135] width 139 height 28
